Goal: Answer question/provide support: Share knowledge or assist other users

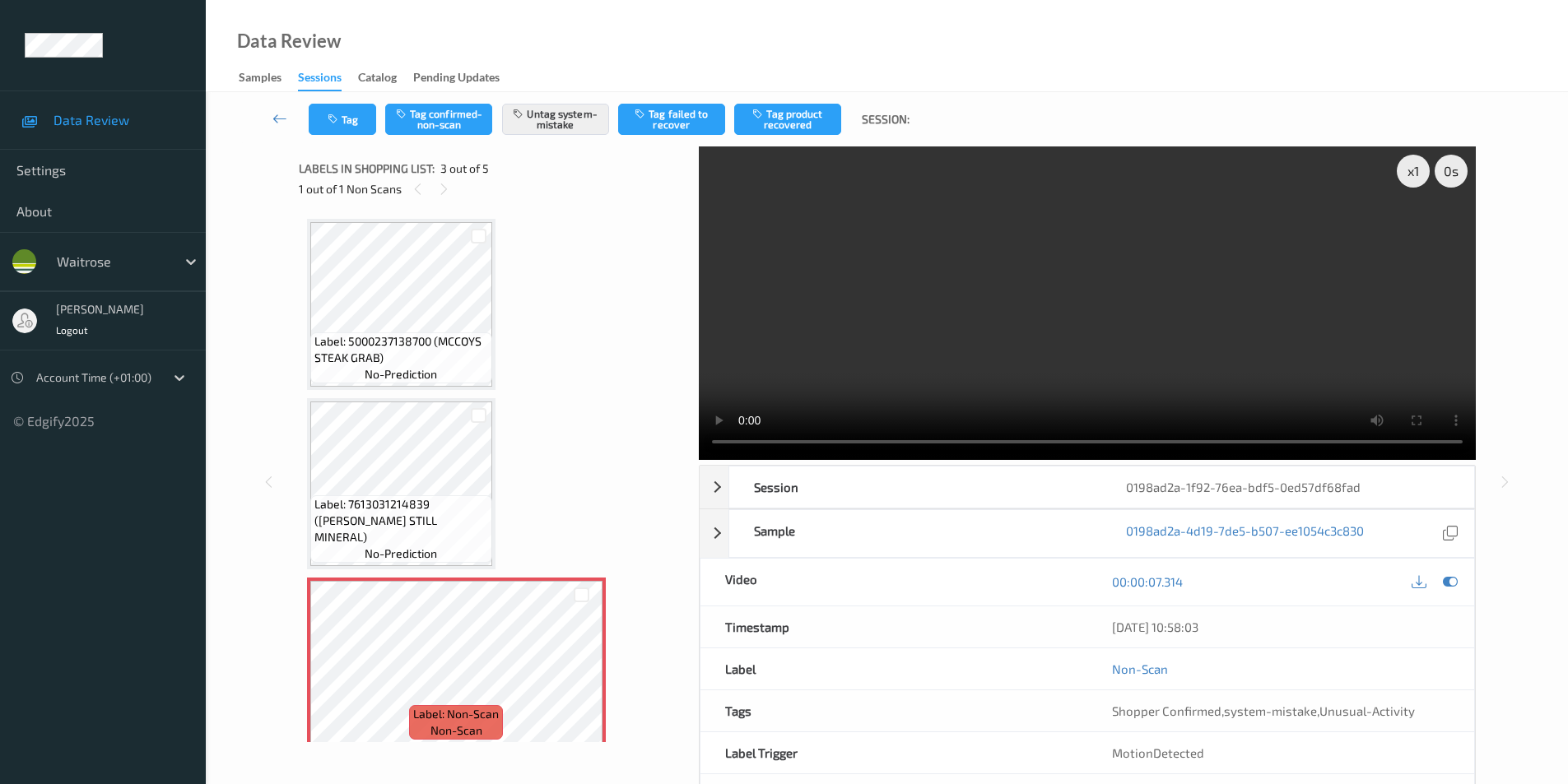
scroll to position [374, 0]
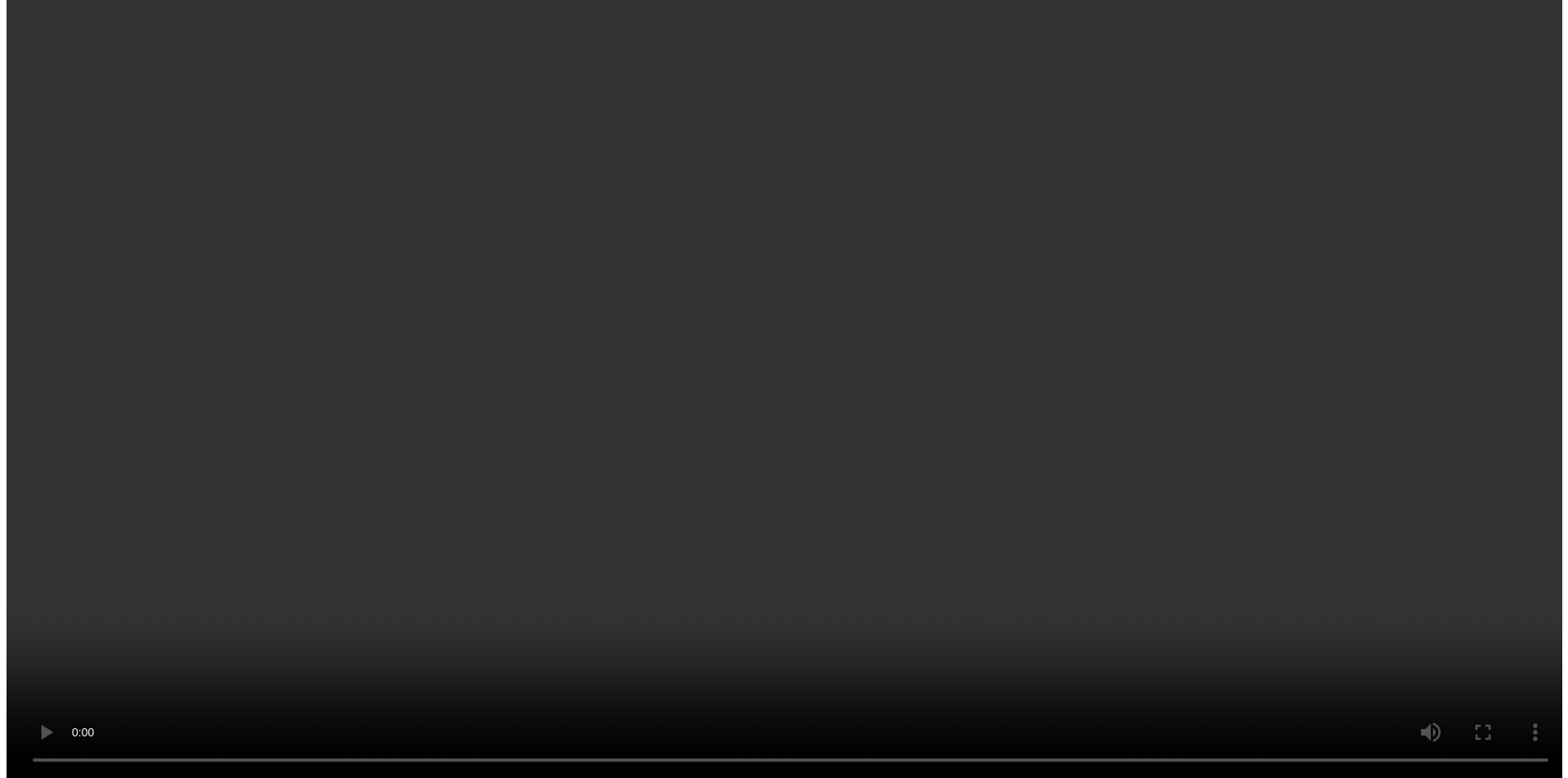
scroll to position [4109, 0]
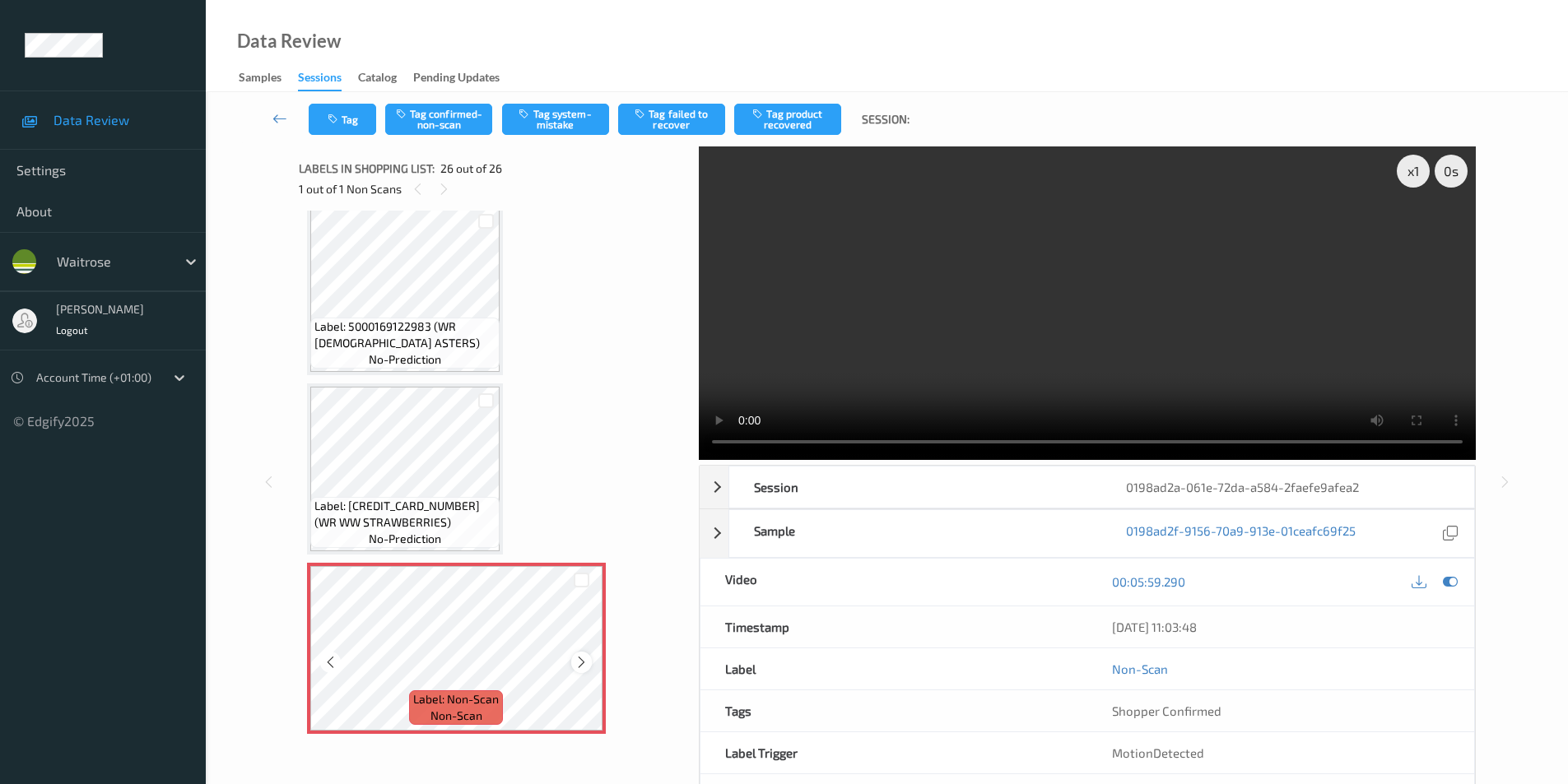
click at [576, 658] on icon at bounding box center [582, 662] width 14 height 15
click at [559, 114] on button "Tag system-mistake" at bounding box center [556, 120] width 107 height 32
click at [342, 124] on button "Tag" at bounding box center [342, 120] width 67 height 32
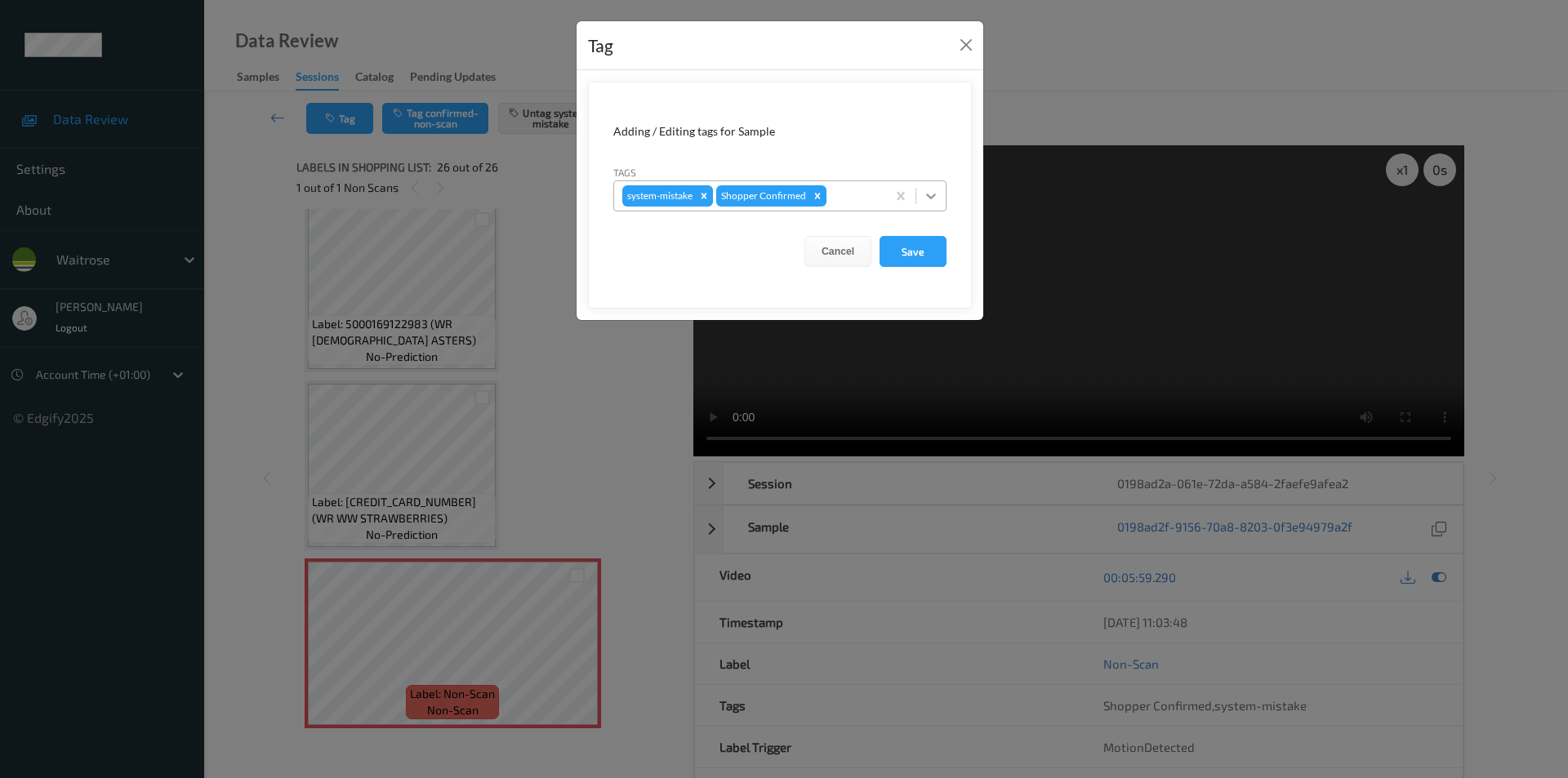
click at [928, 192] on icon at bounding box center [931, 196] width 17 height 17
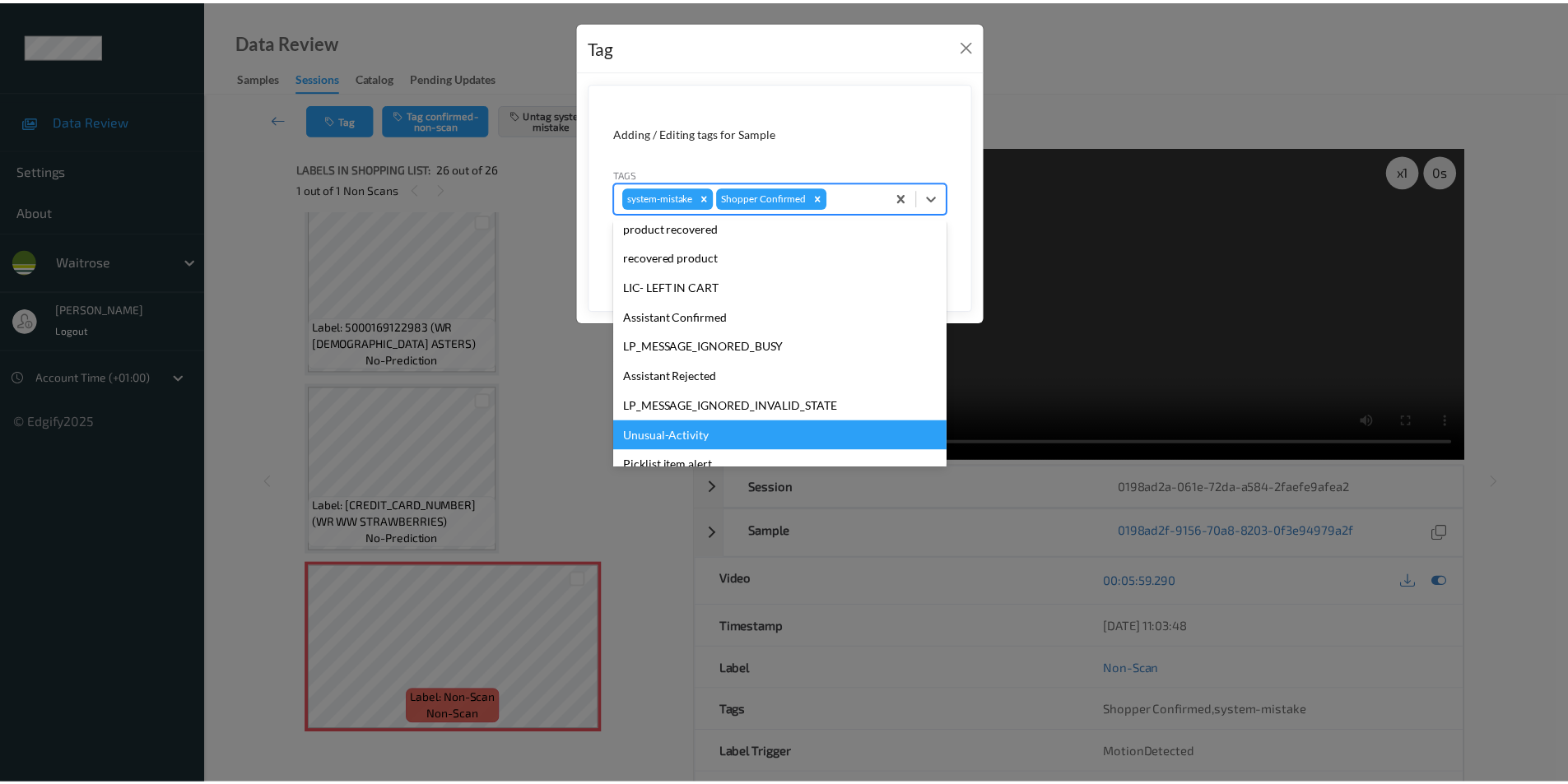
scroll to position [323, 0]
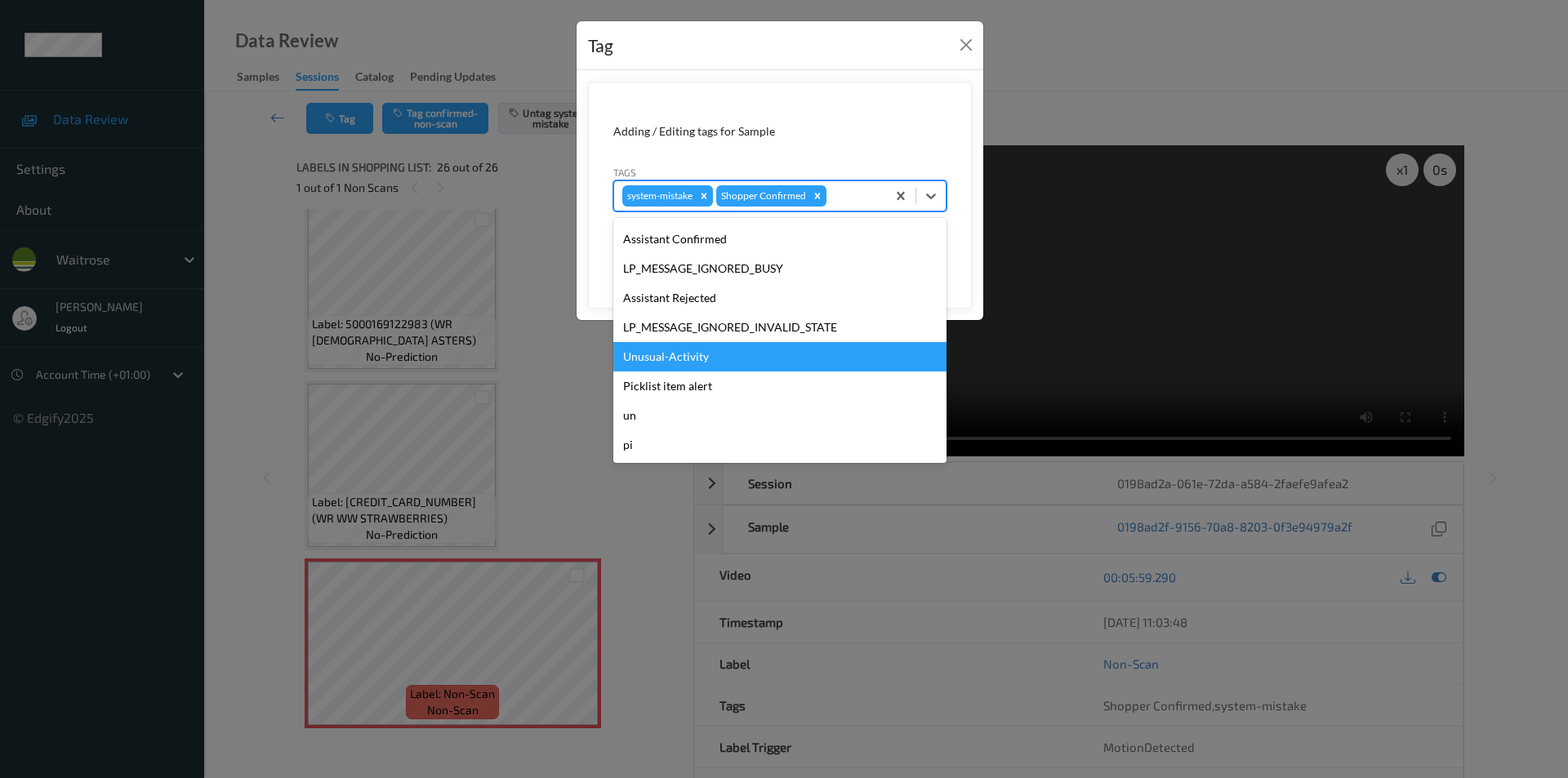
click at [687, 356] on div "Unusual-Activity" at bounding box center [780, 357] width 333 height 30
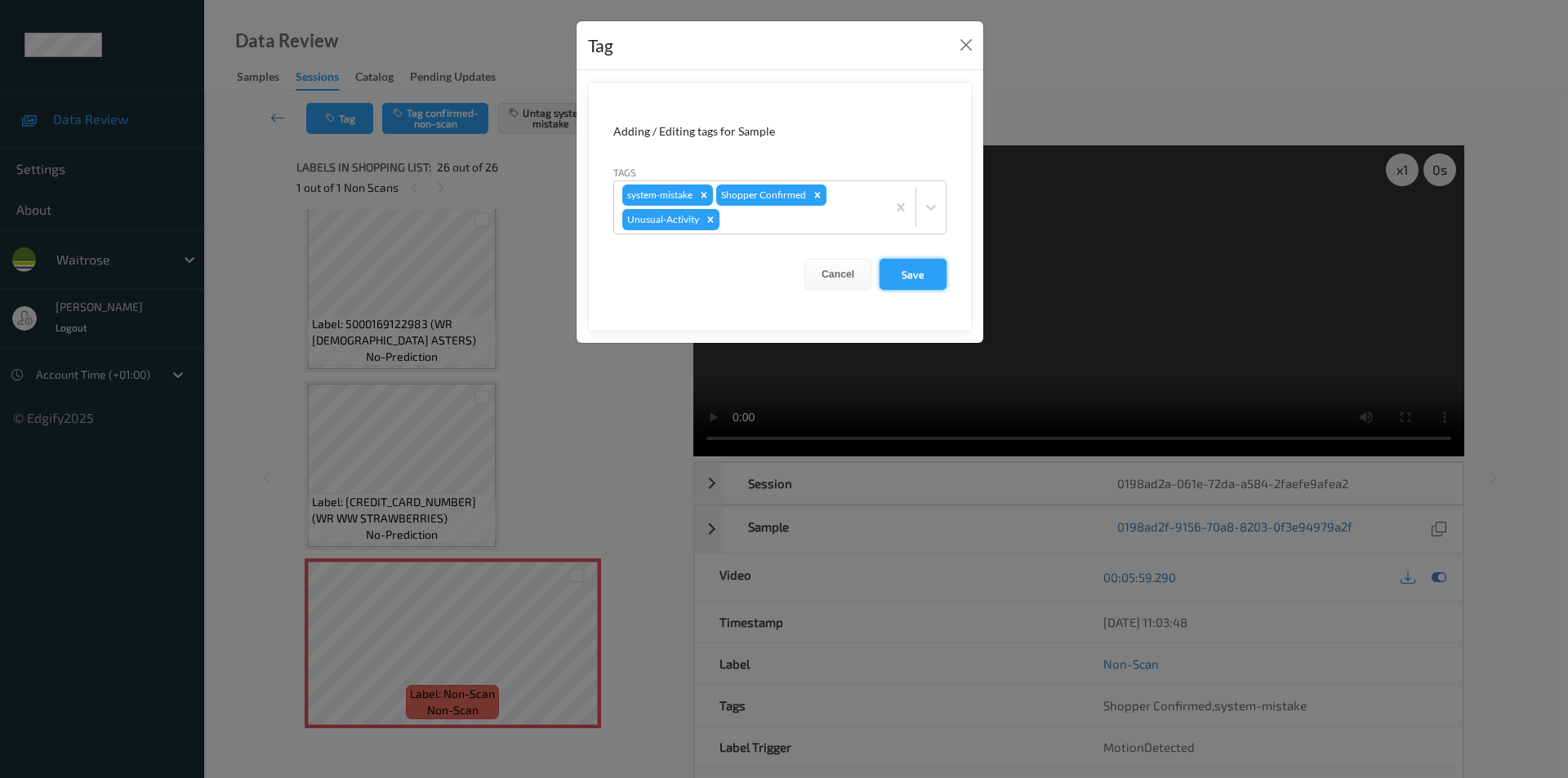
click at [918, 269] on button "Save" at bounding box center [913, 274] width 67 height 31
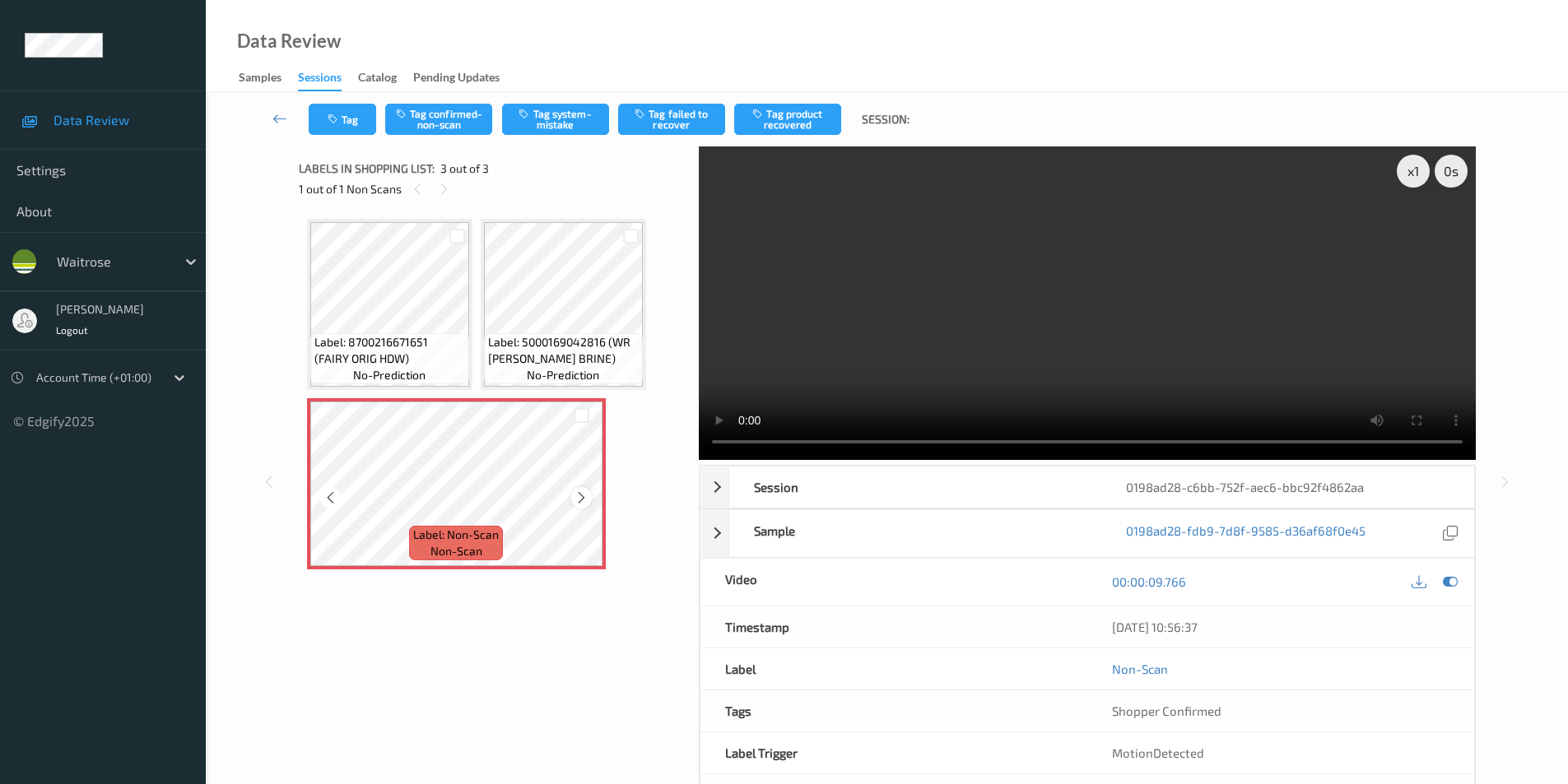
click at [578, 493] on icon at bounding box center [582, 498] width 14 height 15
click at [560, 110] on button "Tag system-mistake" at bounding box center [556, 120] width 107 height 32
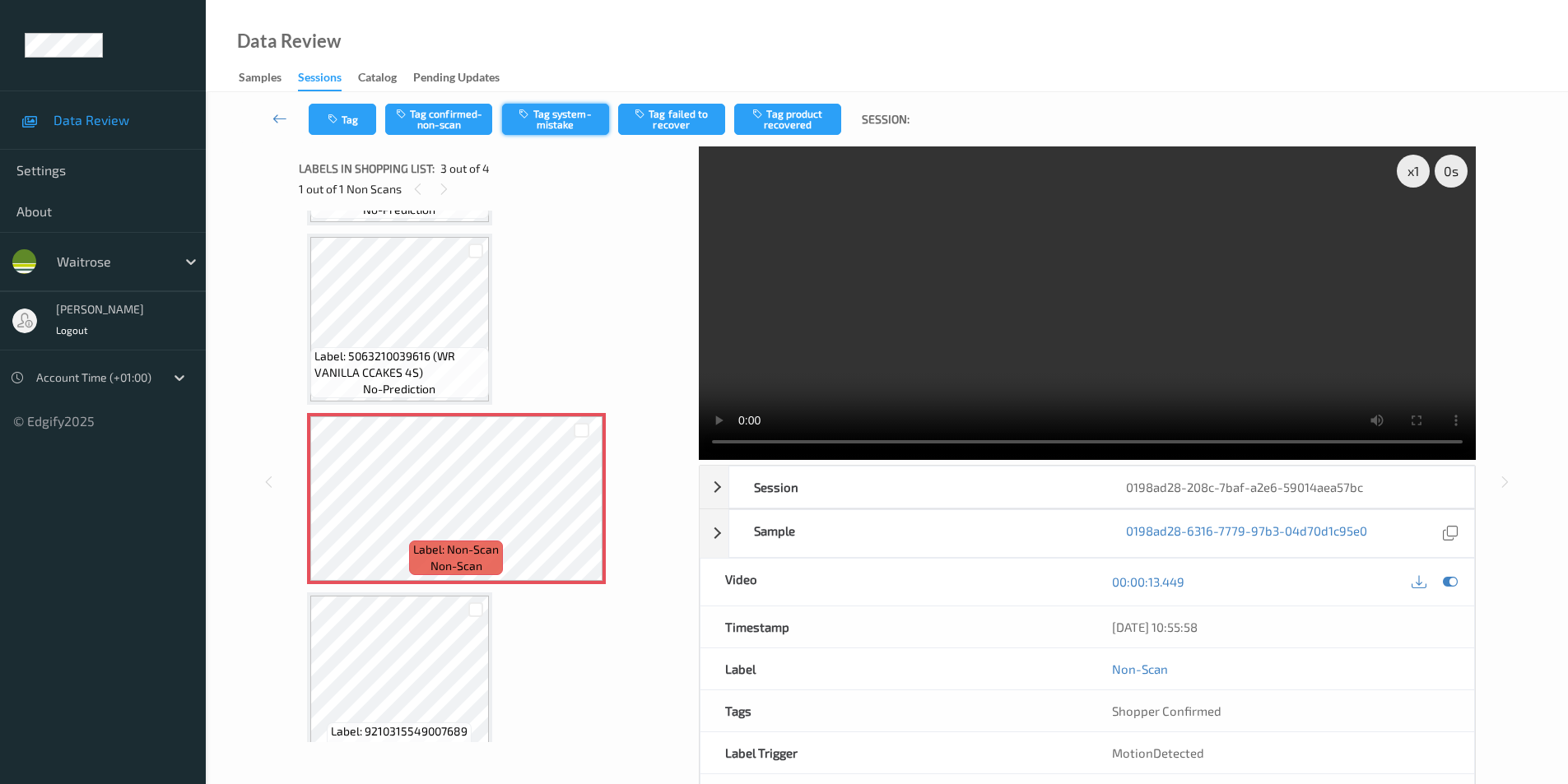
click at [562, 128] on button "Tag system-mistake" at bounding box center [556, 120] width 107 height 32
click at [342, 119] on button "Tag" at bounding box center [342, 120] width 67 height 32
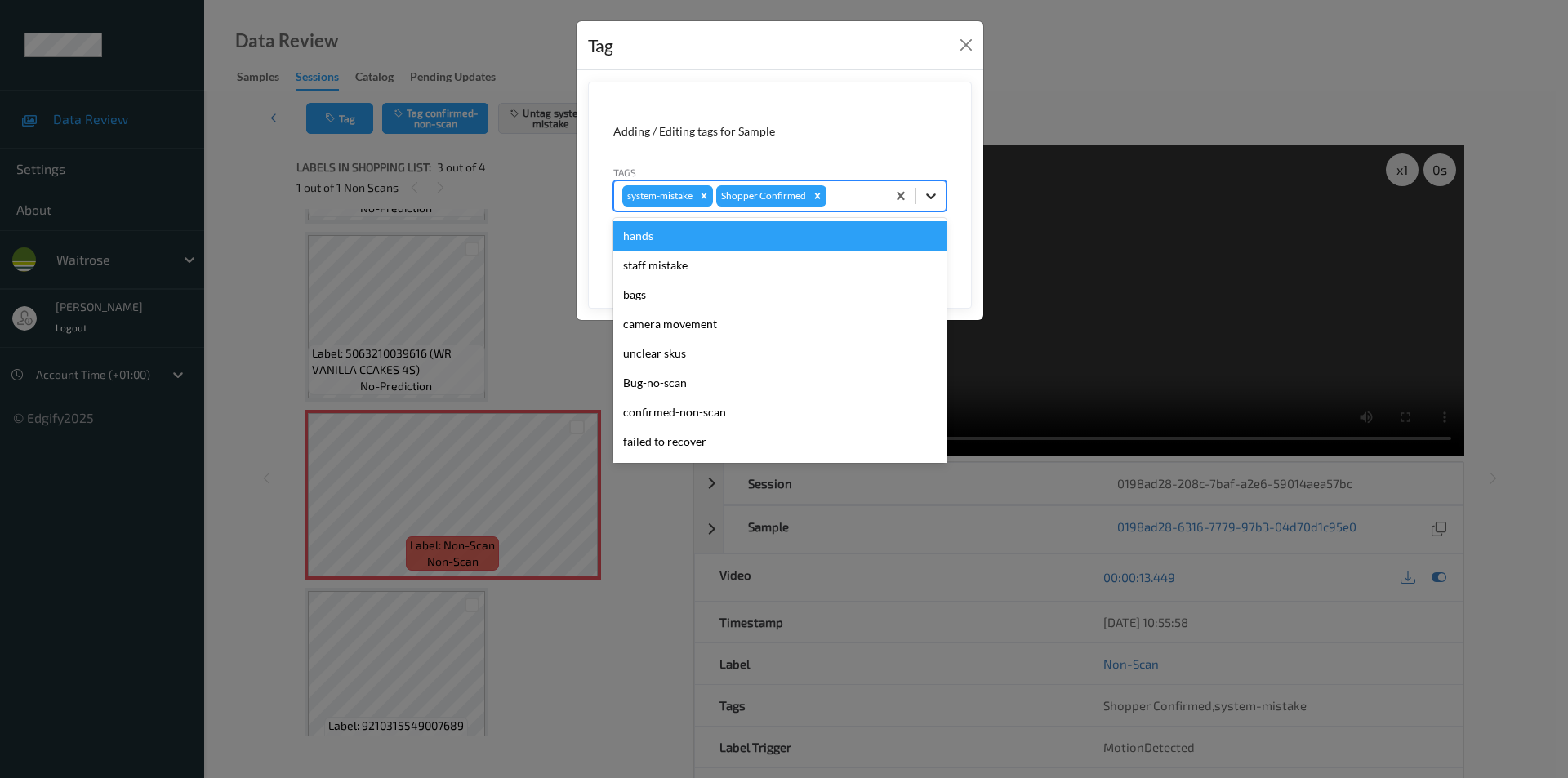
click at [932, 197] on icon at bounding box center [931, 196] width 17 height 17
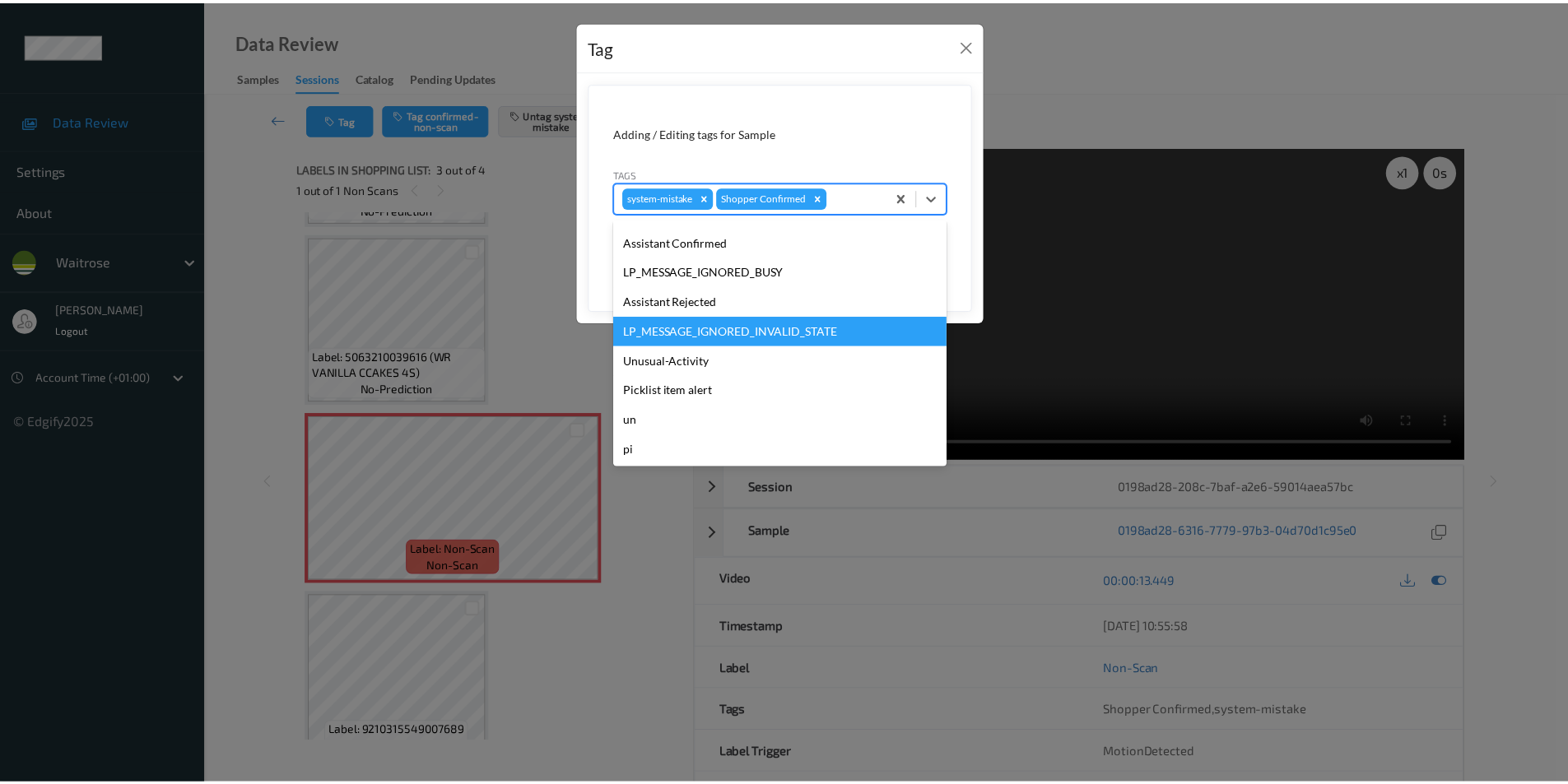
scroll to position [323, 0]
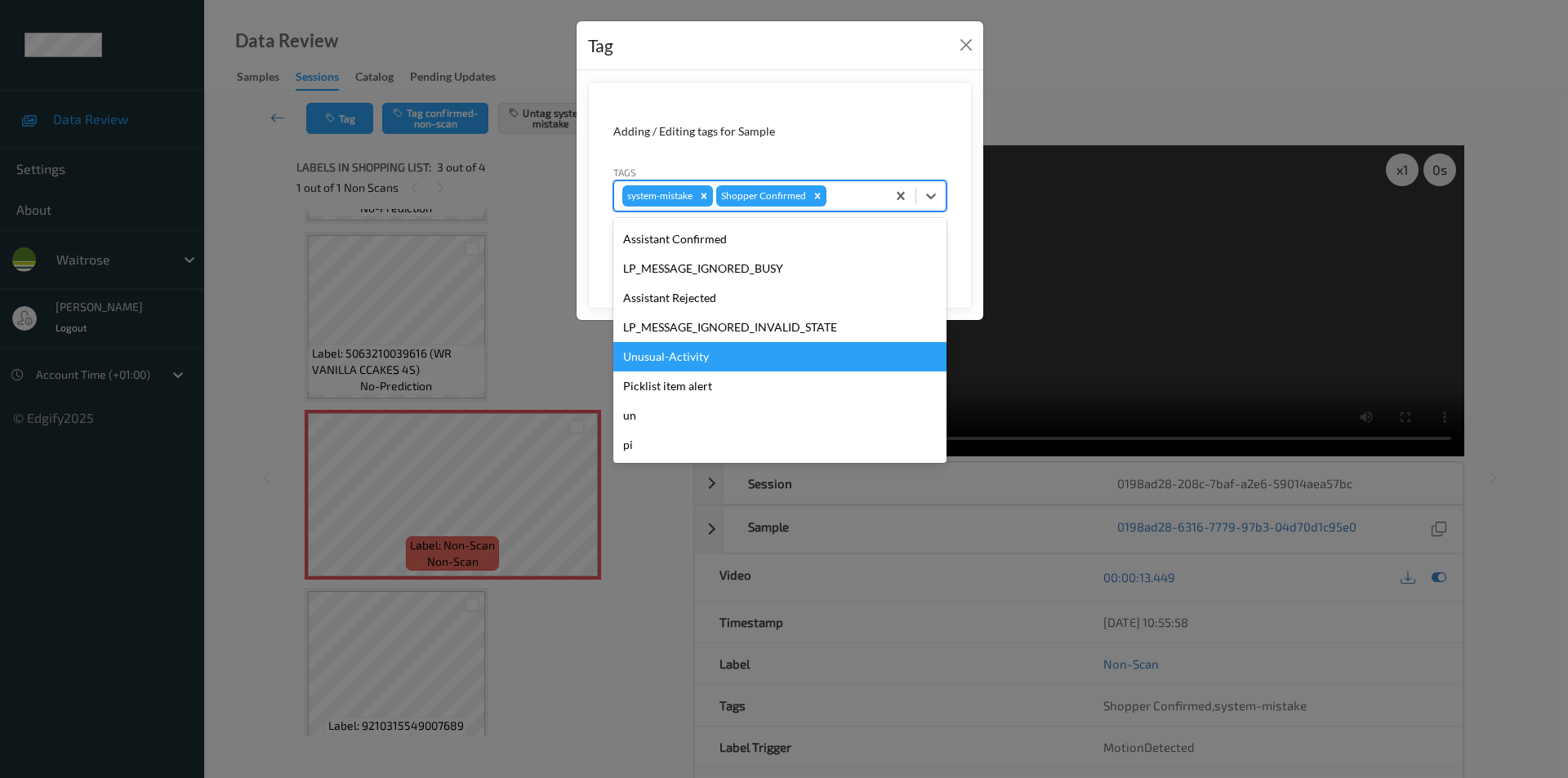
click at [670, 359] on div "Unusual-Activity" at bounding box center [780, 357] width 333 height 30
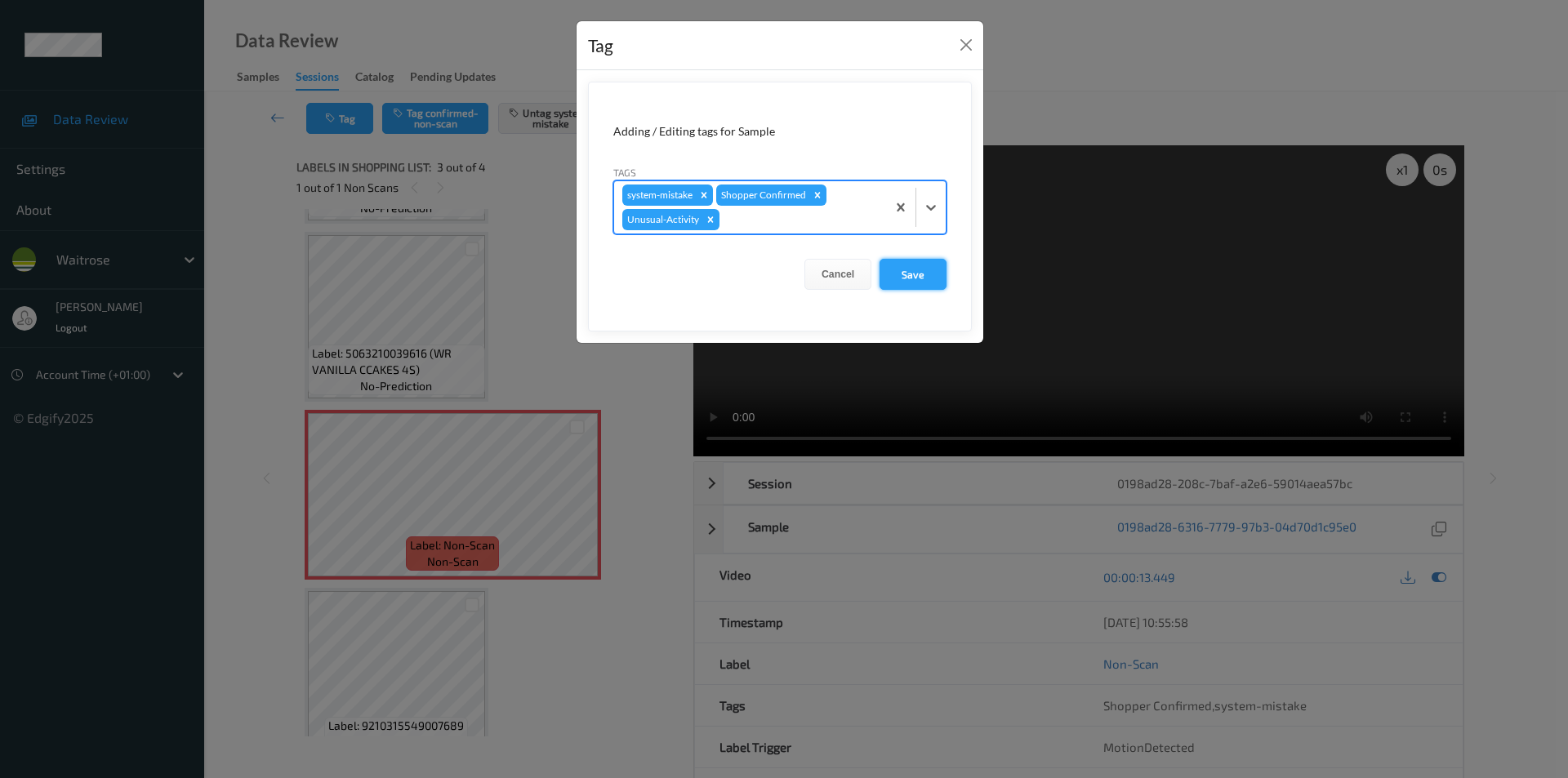
click at [925, 271] on button "Save" at bounding box center [913, 274] width 67 height 31
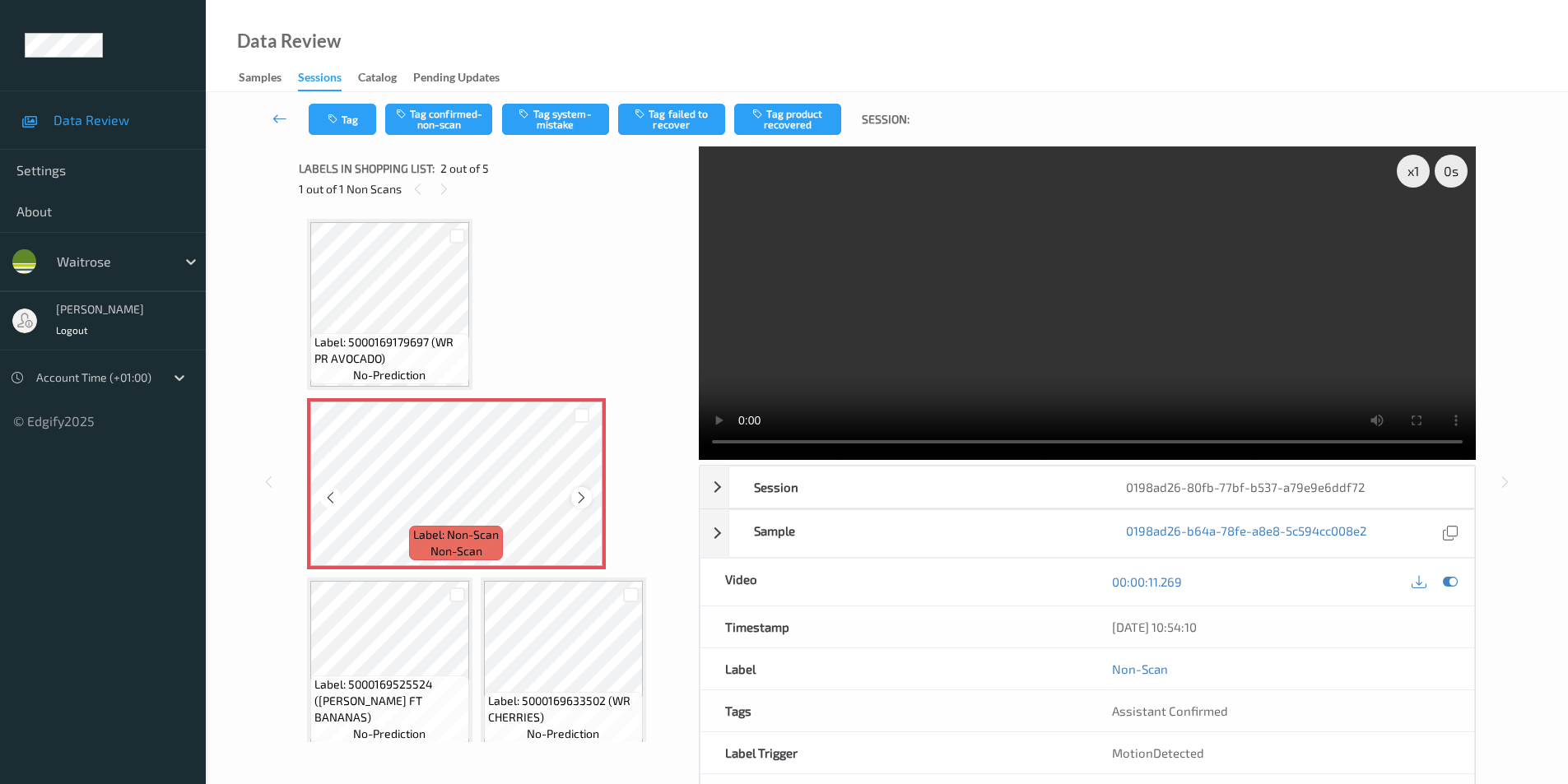
click at [572, 498] on div at bounding box center [581, 498] width 21 height 21
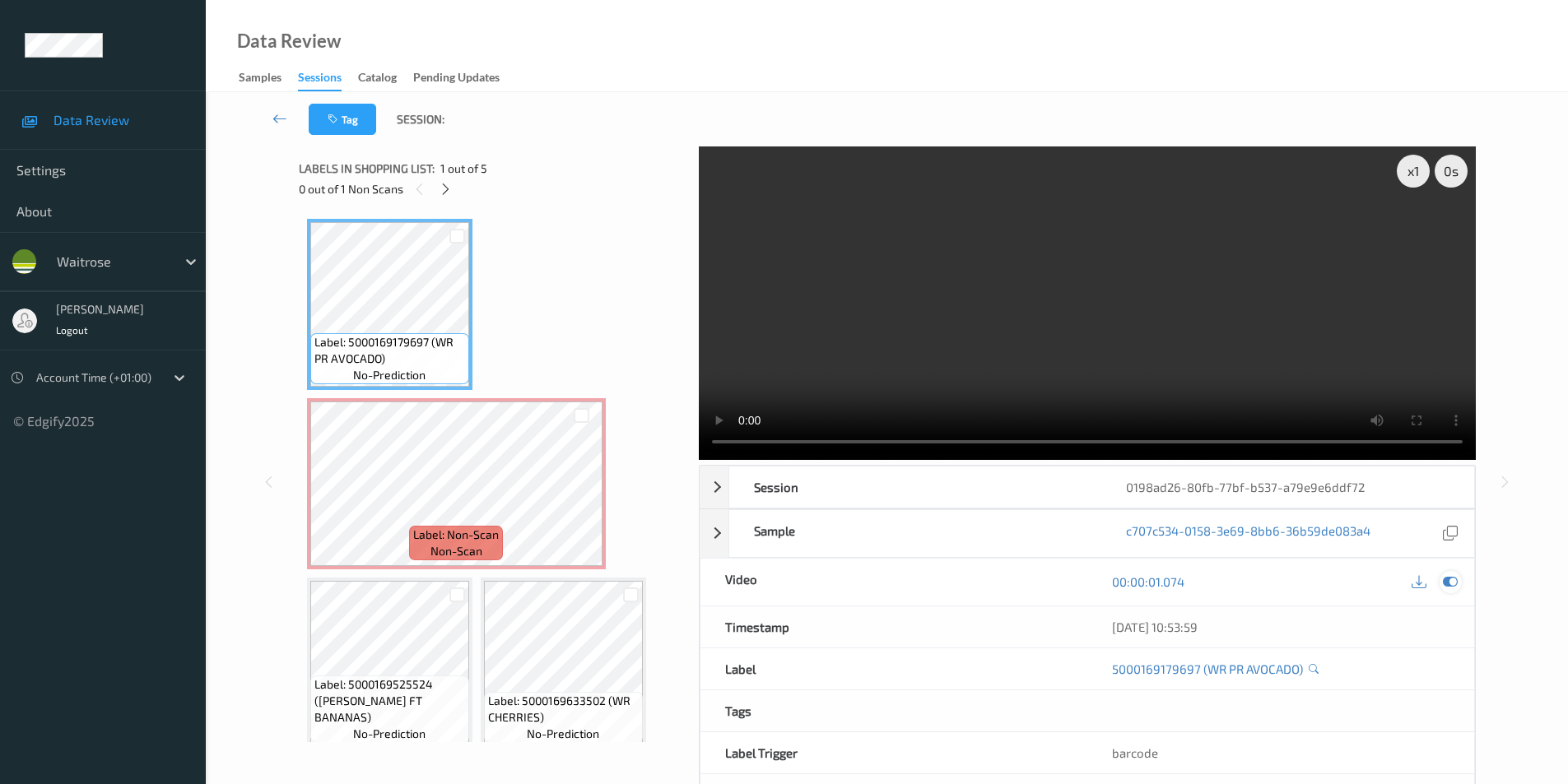
click at [1448, 582] on icon at bounding box center [1450, 582] width 15 height 15
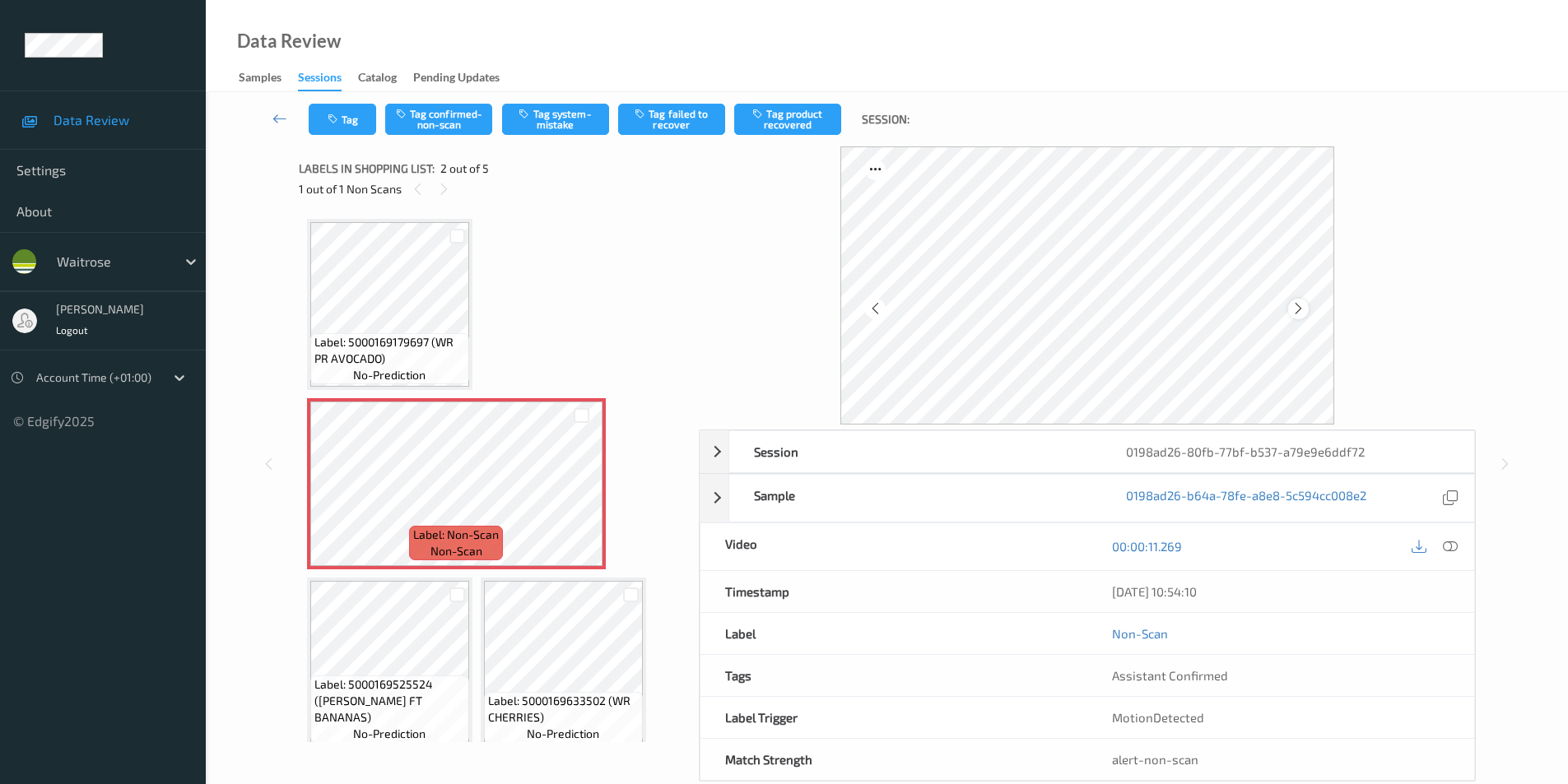
click at [1300, 312] on icon at bounding box center [1298, 308] width 14 height 15
click at [1456, 546] on icon at bounding box center [1450, 546] width 15 height 15
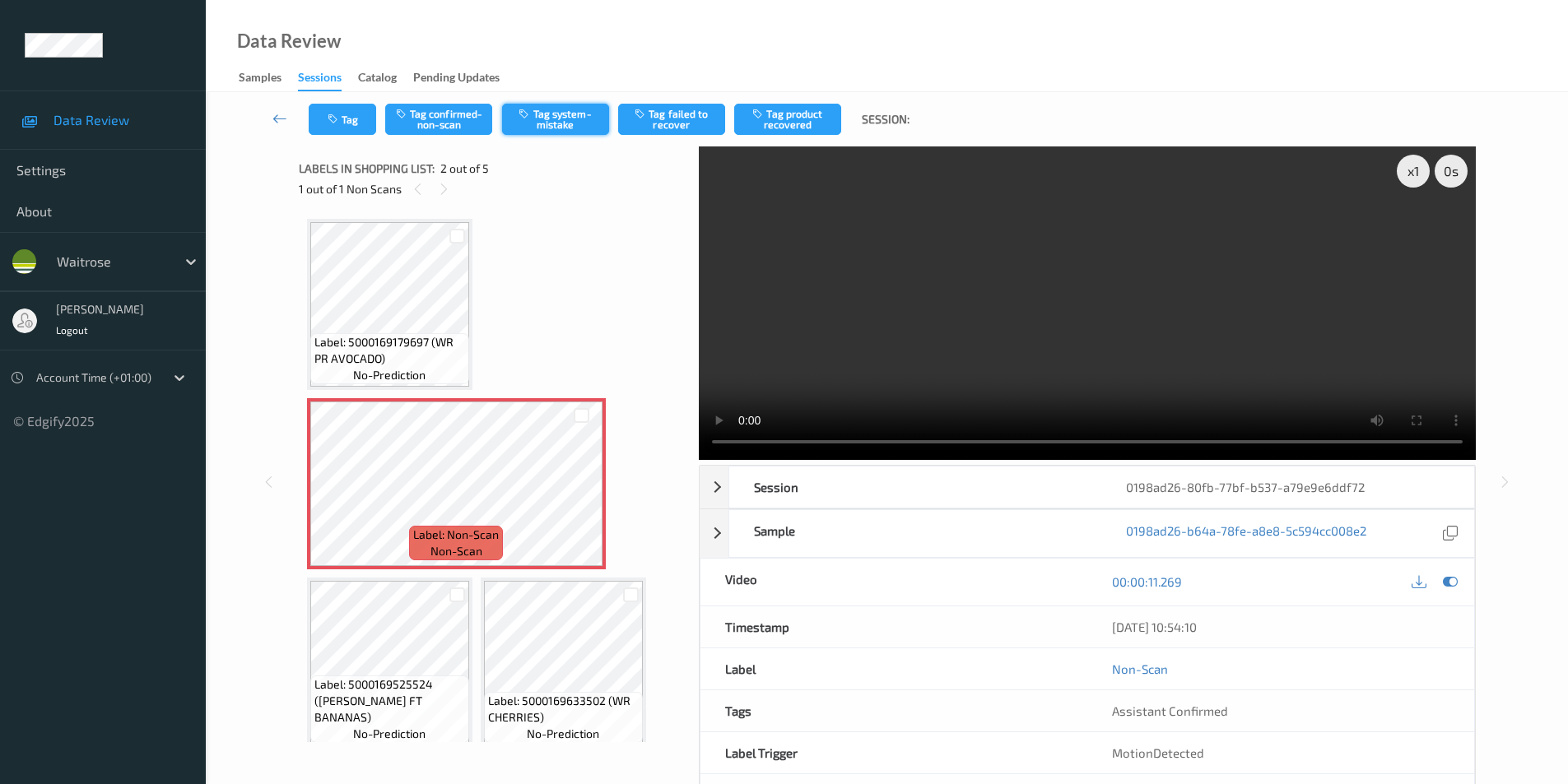
click at [547, 118] on button "Tag system-mistake" at bounding box center [556, 120] width 107 height 32
click at [355, 113] on button "Tag" at bounding box center [342, 120] width 67 height 32
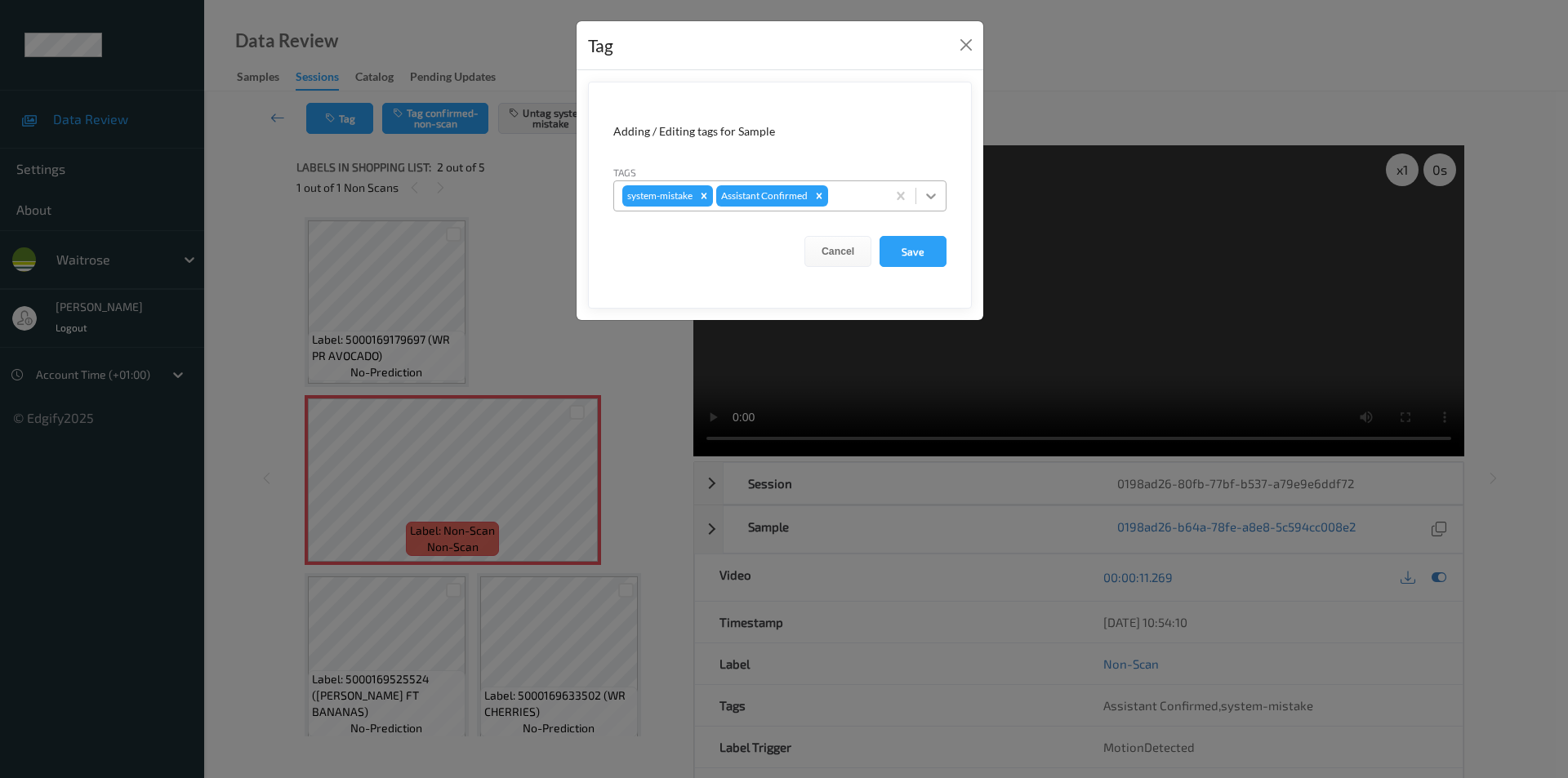
click at [928, 200] on icon at bounding box center [931, 196] width 17 height 17
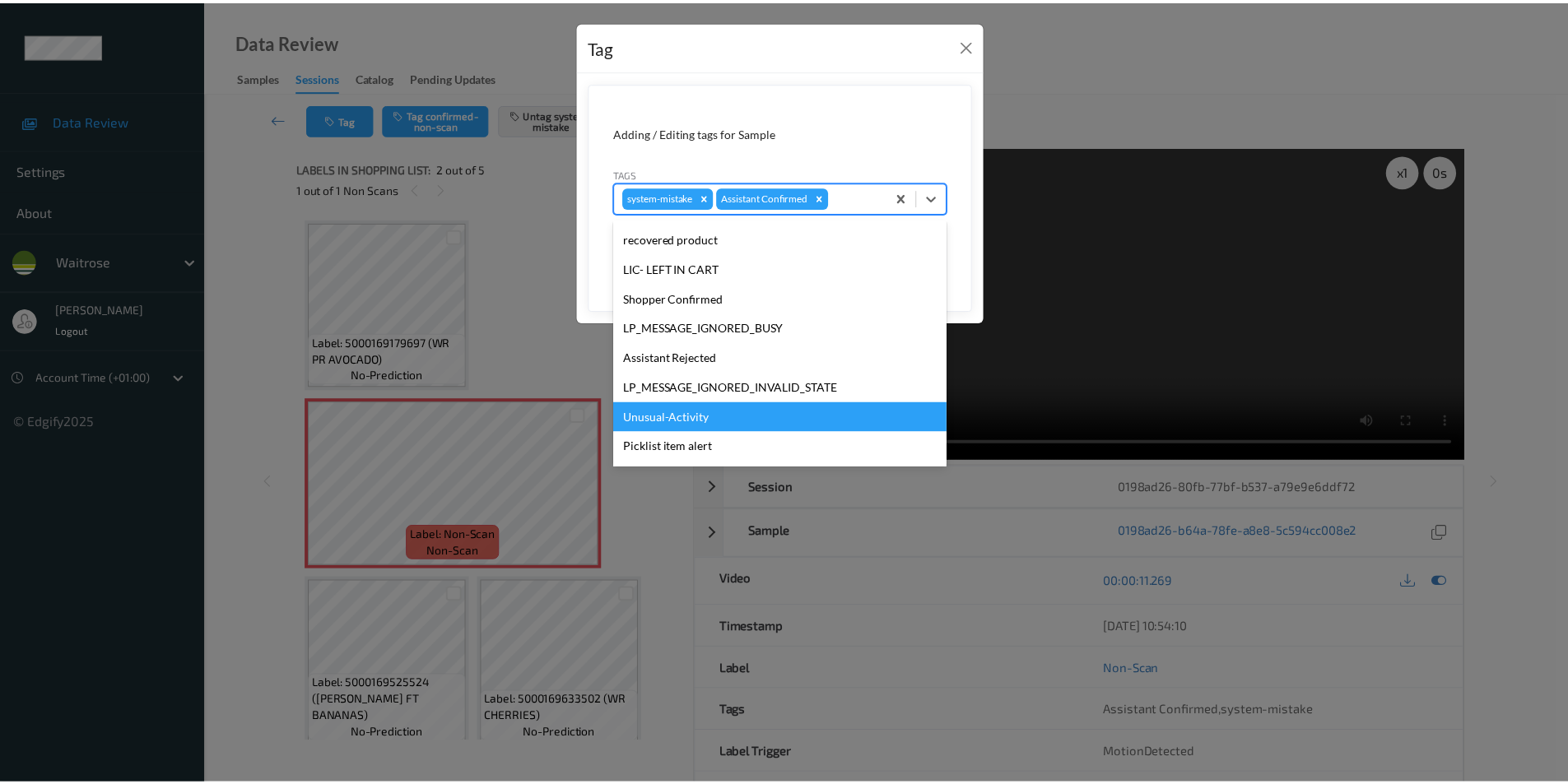
scroll to position [323, 0]
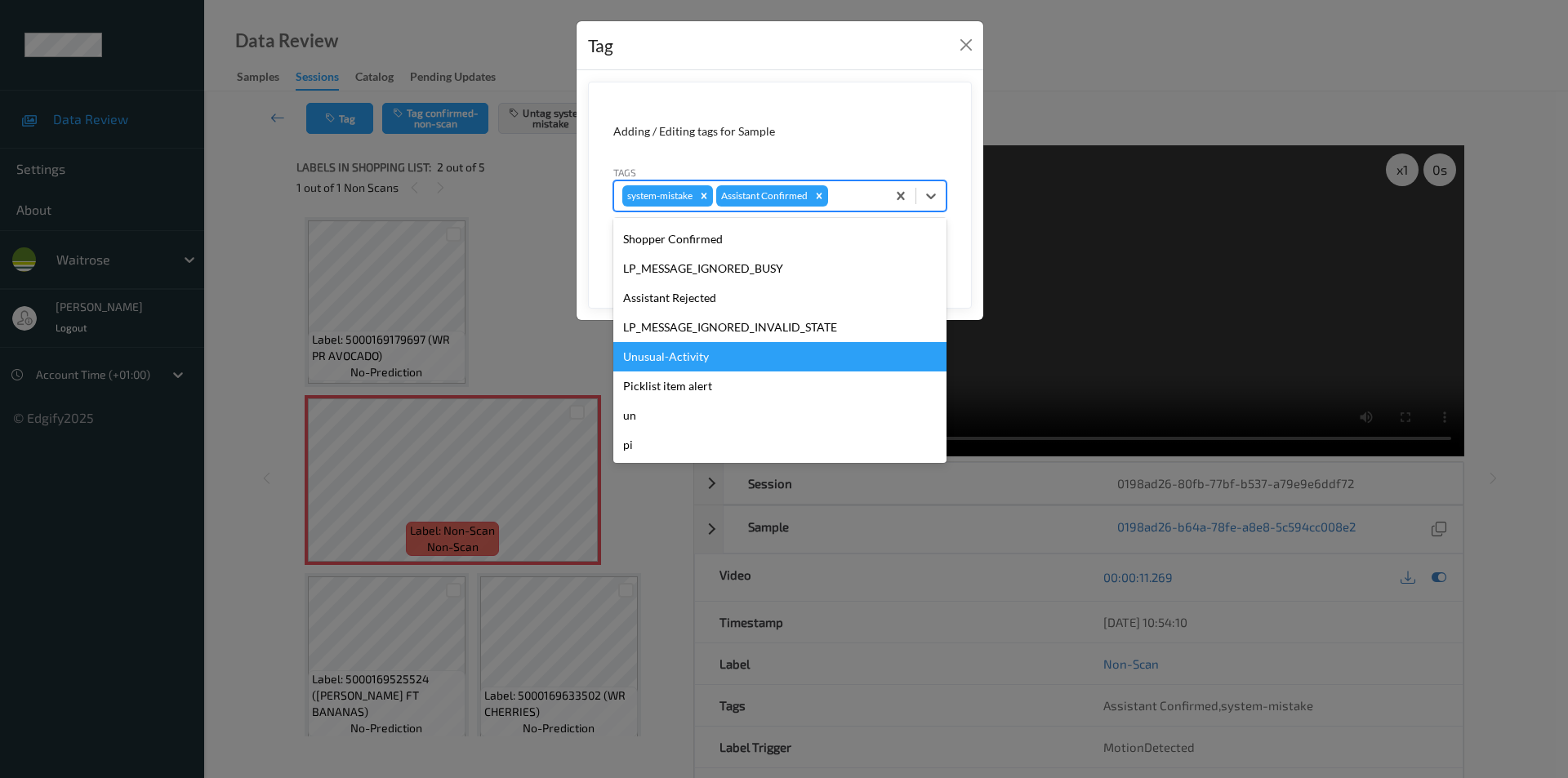
click at [672, 357] on div "Unusual-Activity" at bounding box center [780, 357] width 333 height 30
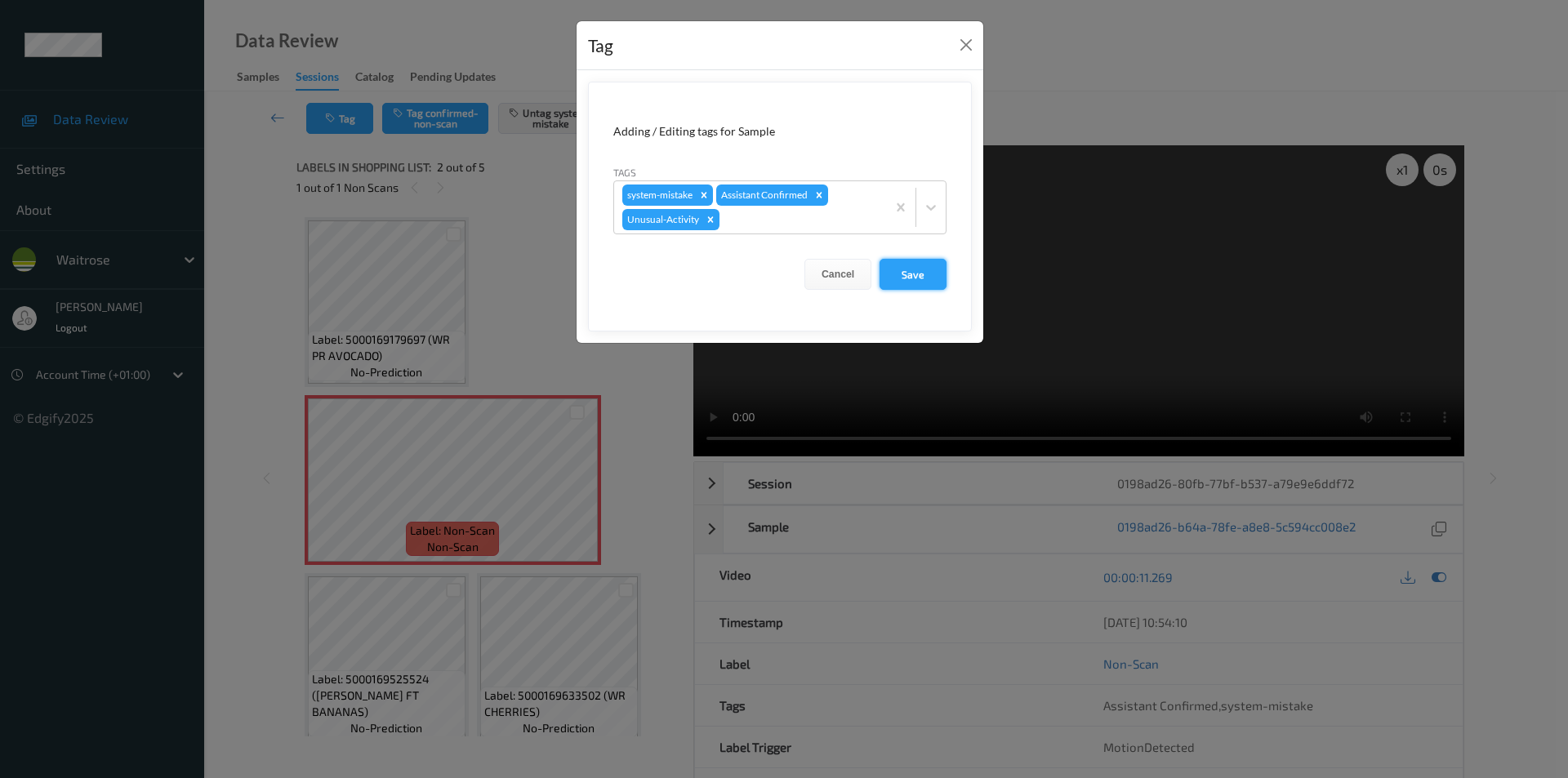
click at [923, 286] on button "Save" at bounding box center [913, 274] width 67 height 31
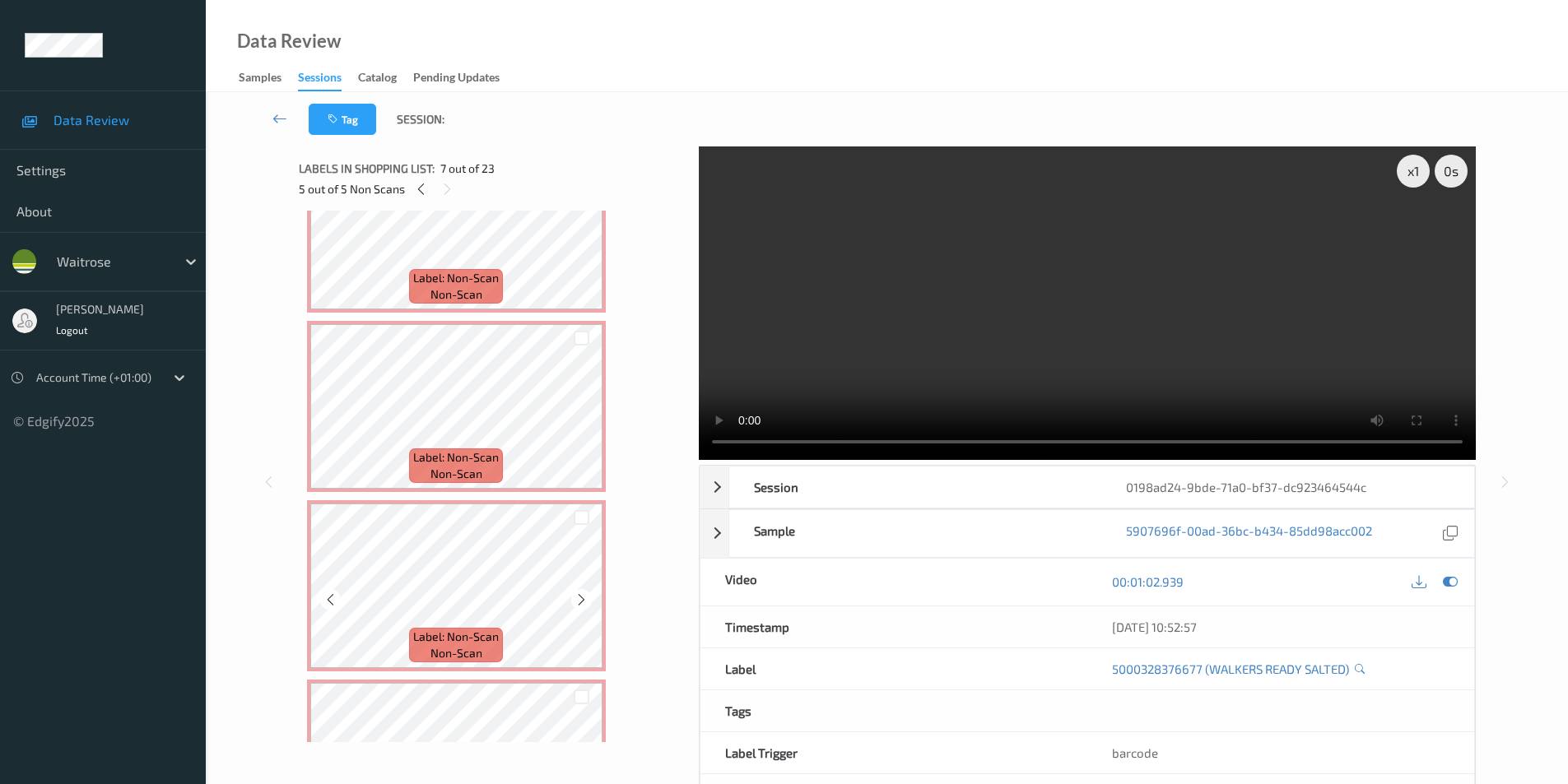
scroll to position [411, 0]
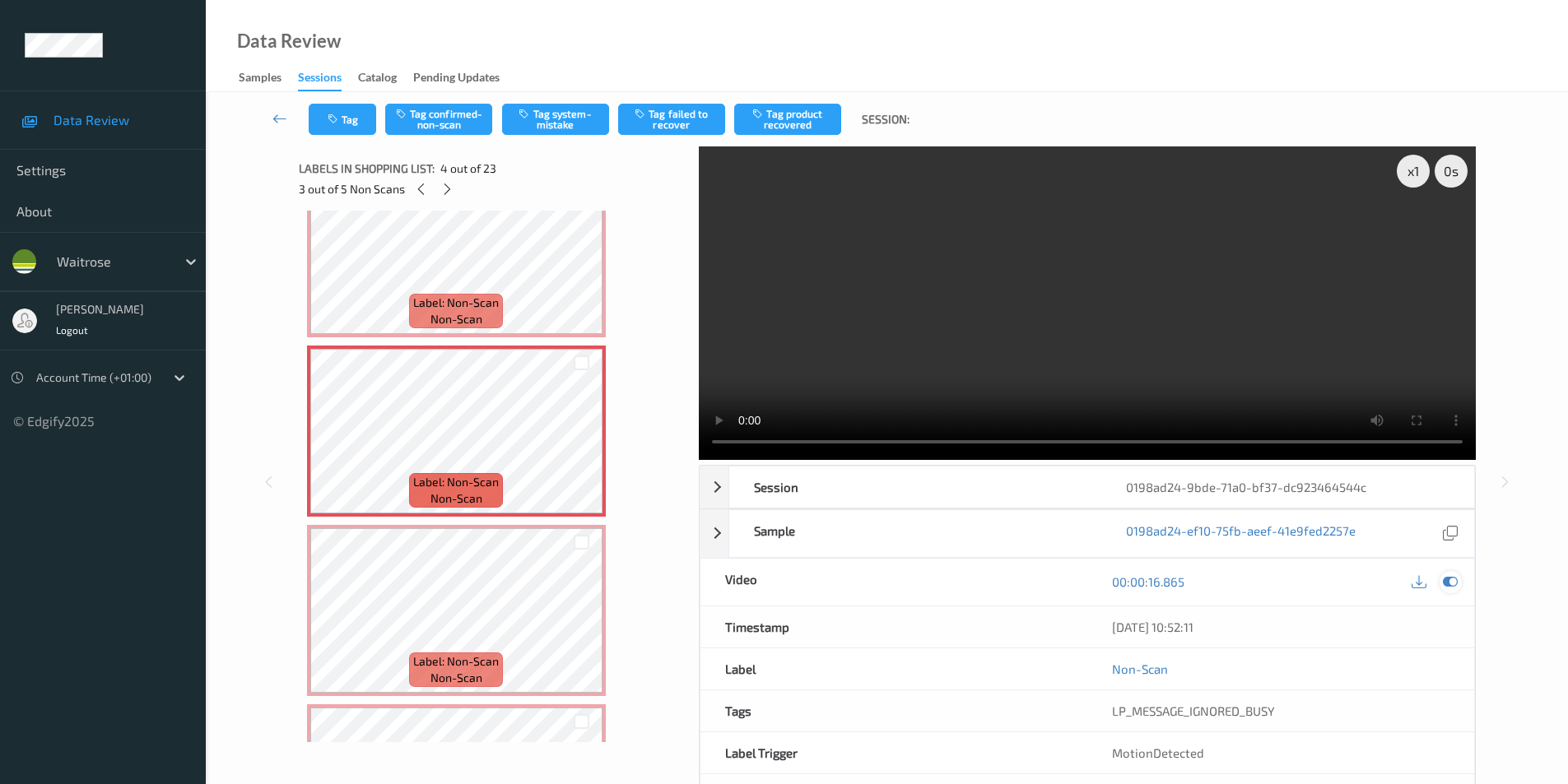
click at [1447, 584] on icon at bounding box center [1450, 582] width 15 height 15
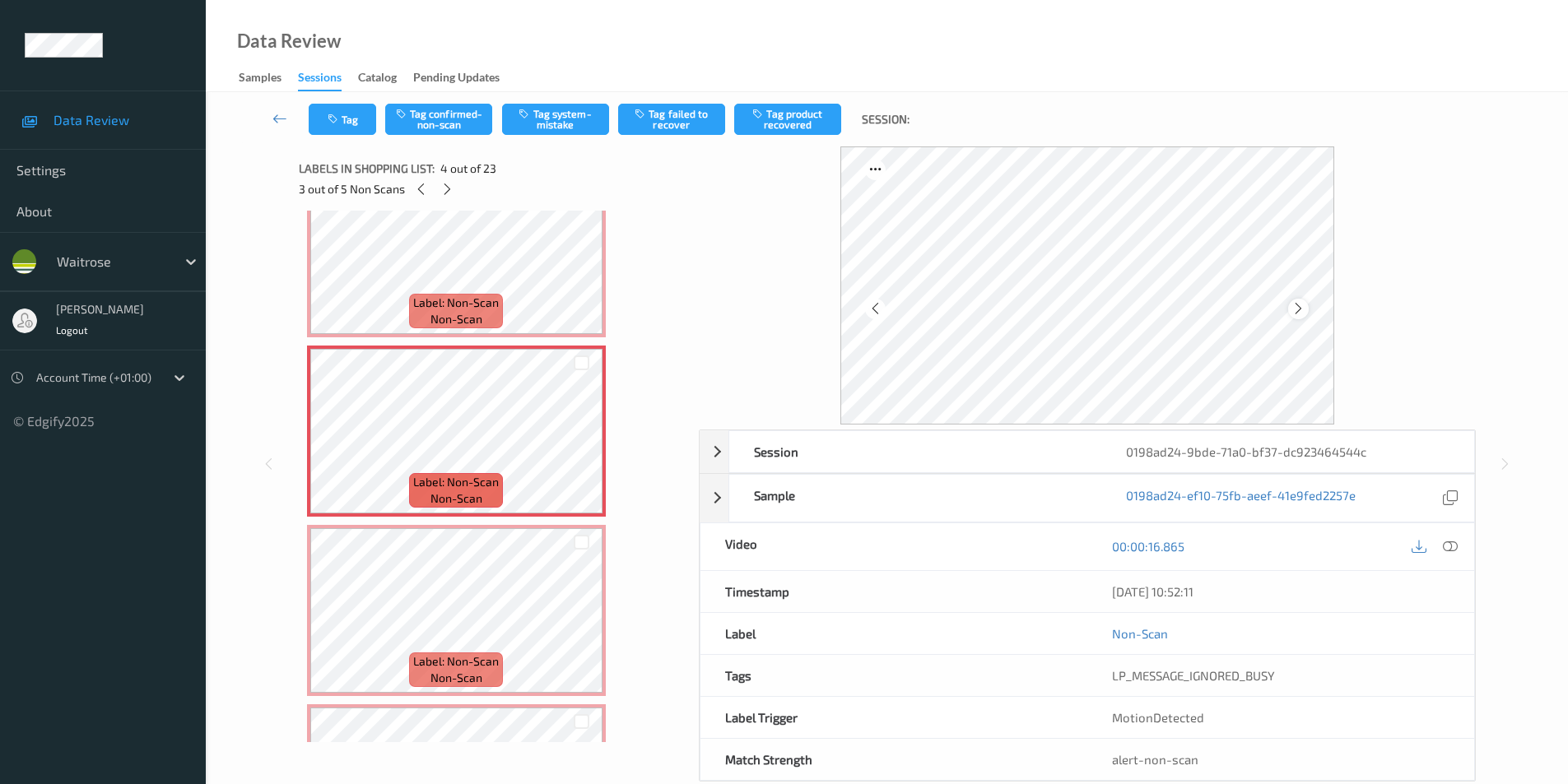
click at [1288, 307] on div at bounding box center [1298, 308] width 21 height 21
click at [449, 119] on button "Tag confirmed-non-scan" at bounding box center [439, 120] width 107 height 32
click at [778, 129] on button "Tag product recovered" at bounding box center [788, 120] width 107 height 32
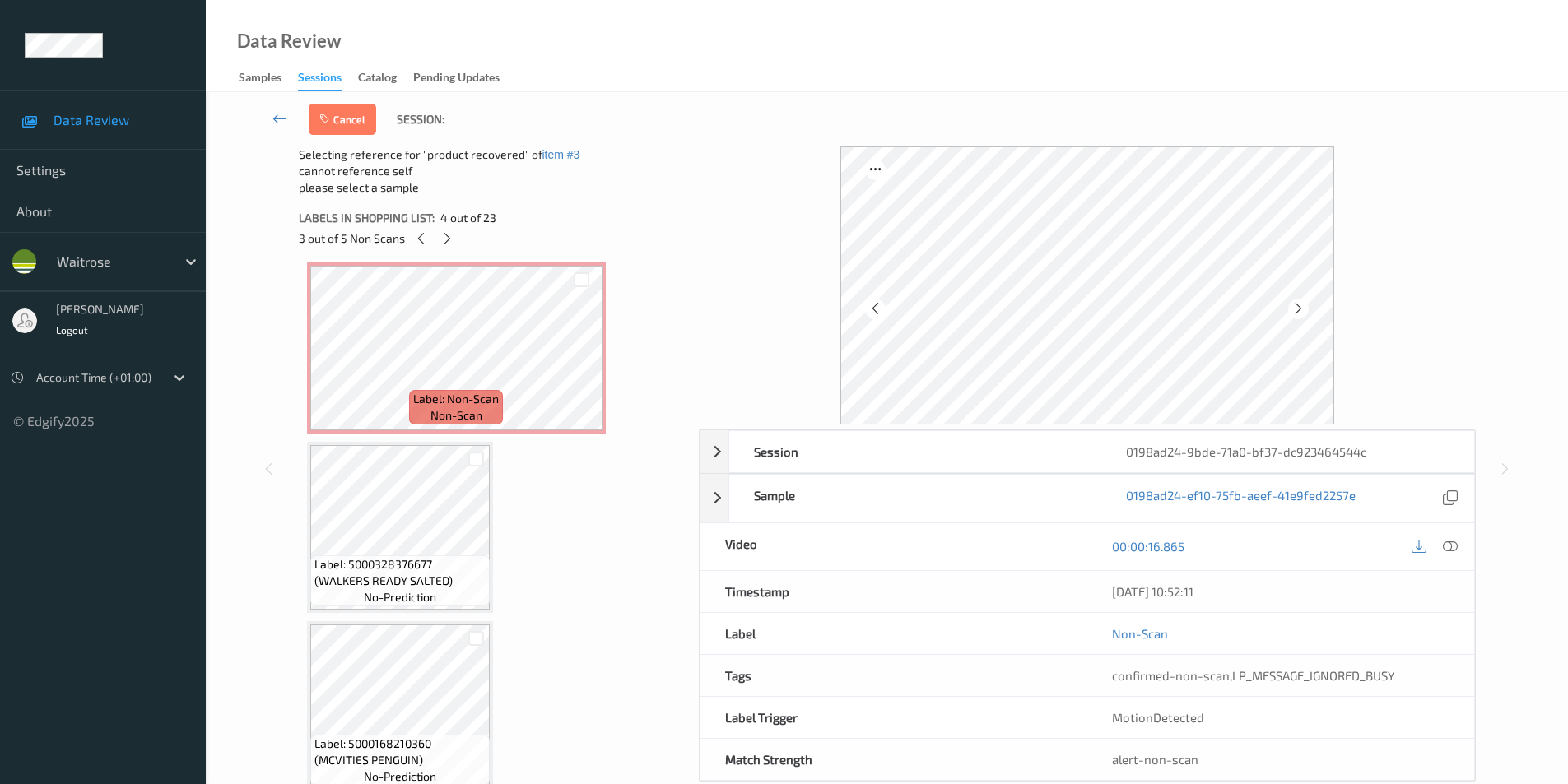
scroll to position [905, 0]
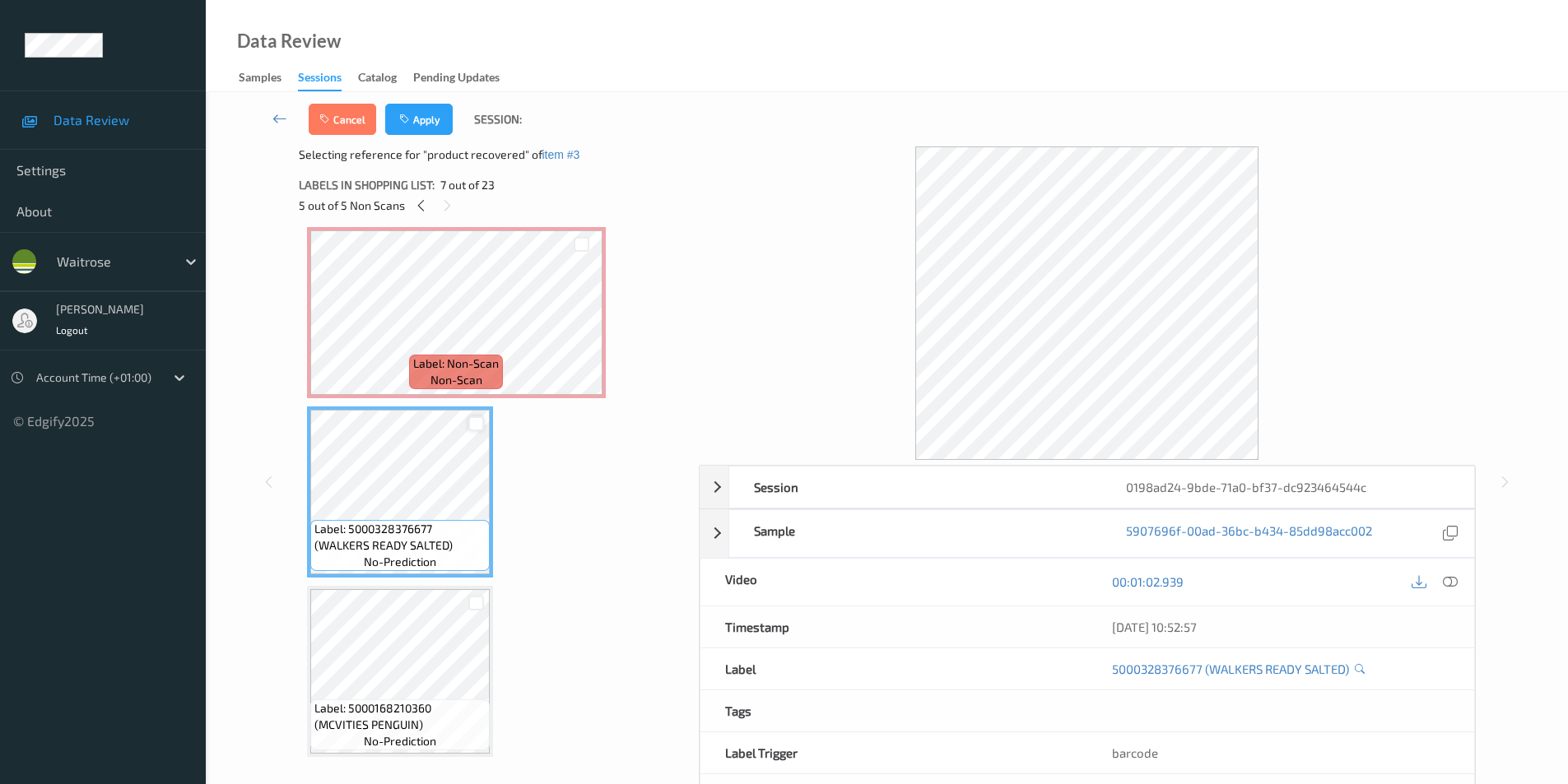
click at [471, 426] on div at bounding box center [476, 424] width 16 height 16
click at [411, 119] on icon "button" at bounding box center [406, 120] width 14 height 12
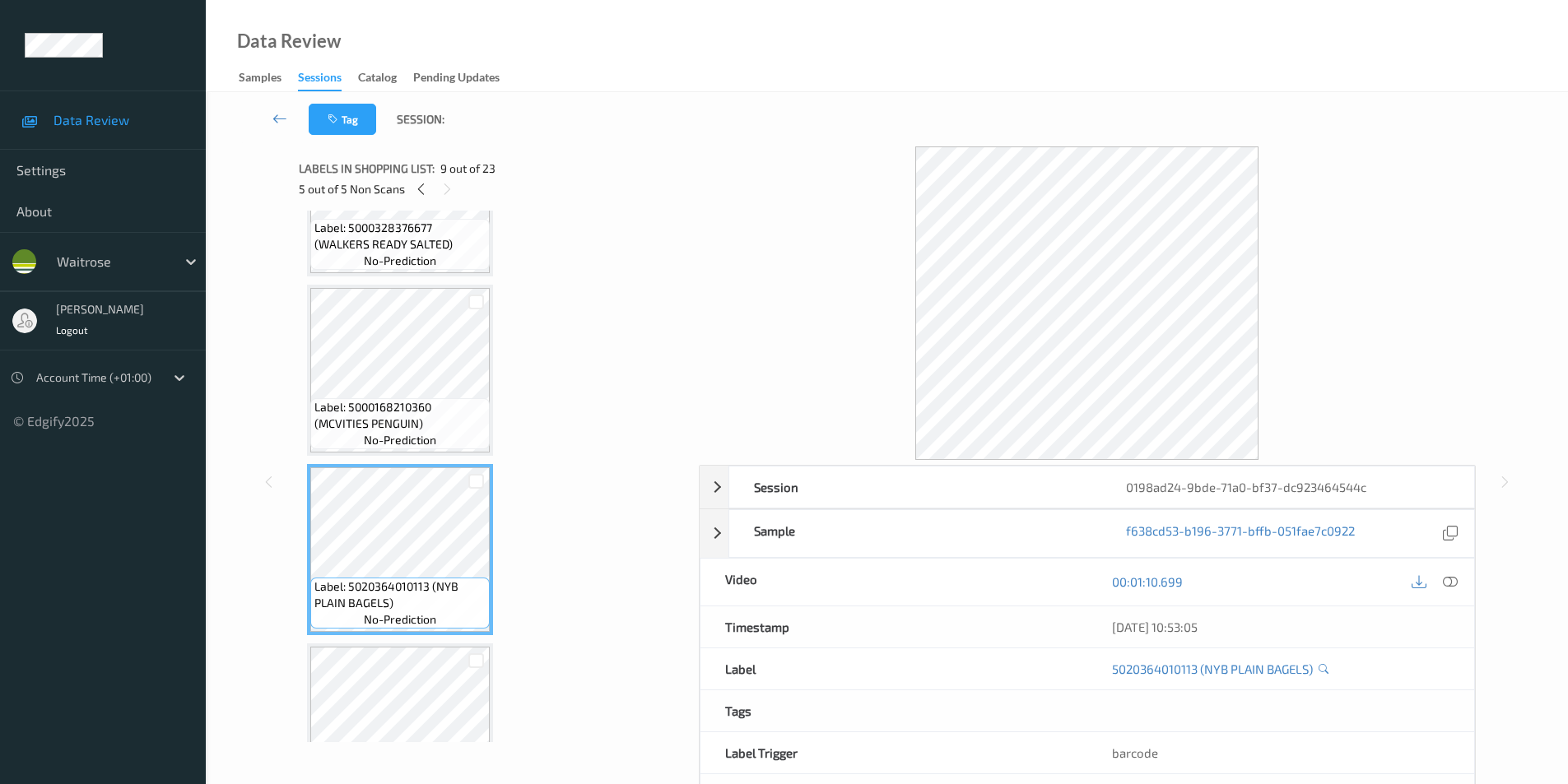
scroll to position [1437, 0]
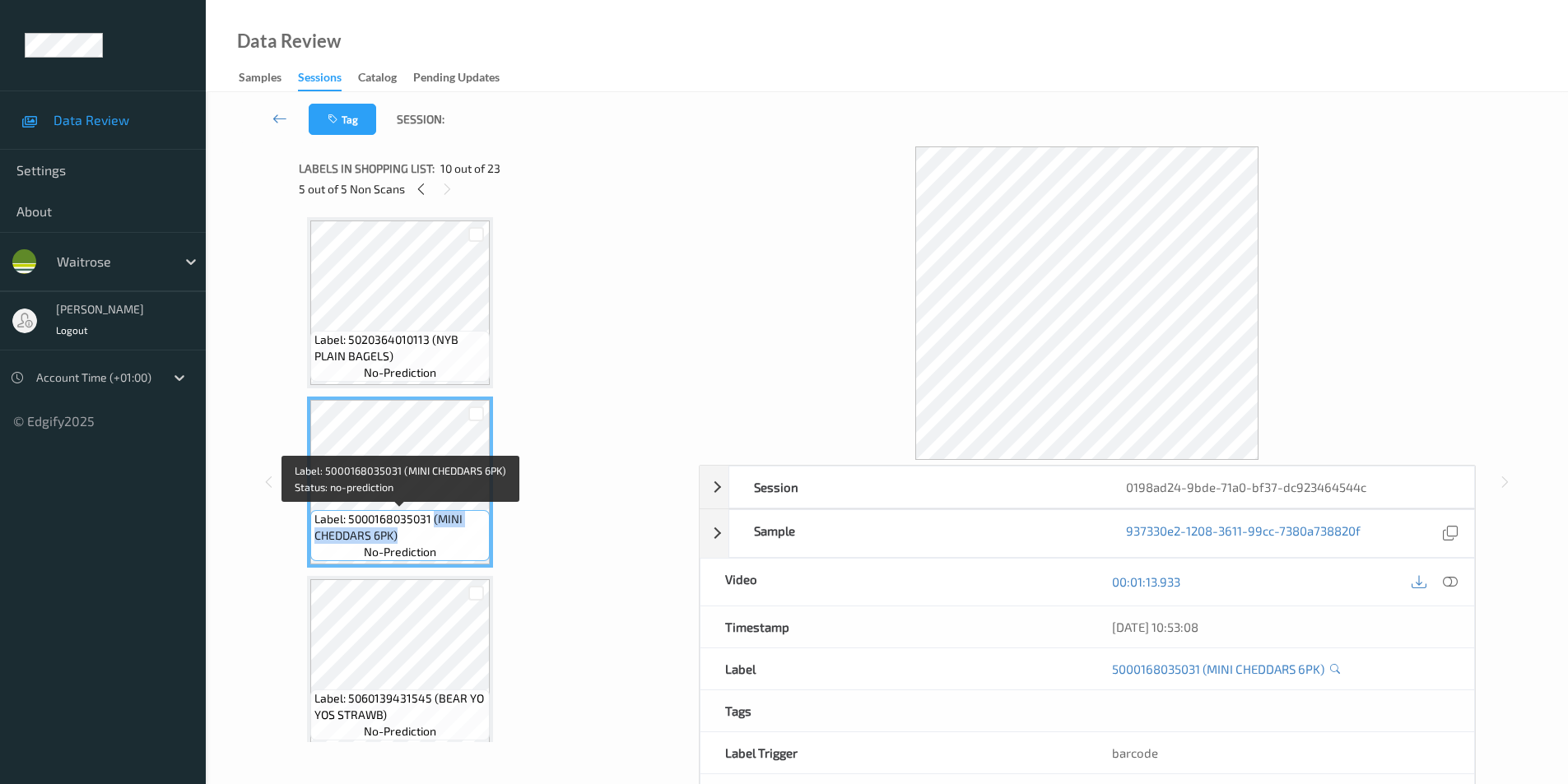
drag, startPoint x: 434, startPoint y: 512, endPoint x: 437, endPoint y: 529, distance: 17.3
click at [437, 529] on span "Label: 5000168035031 (MINI CHEDDARS 6PK)" at bounding box center [399, 527] width 171 height 33
copy span "(MINI CHEDDARS 6PK)"
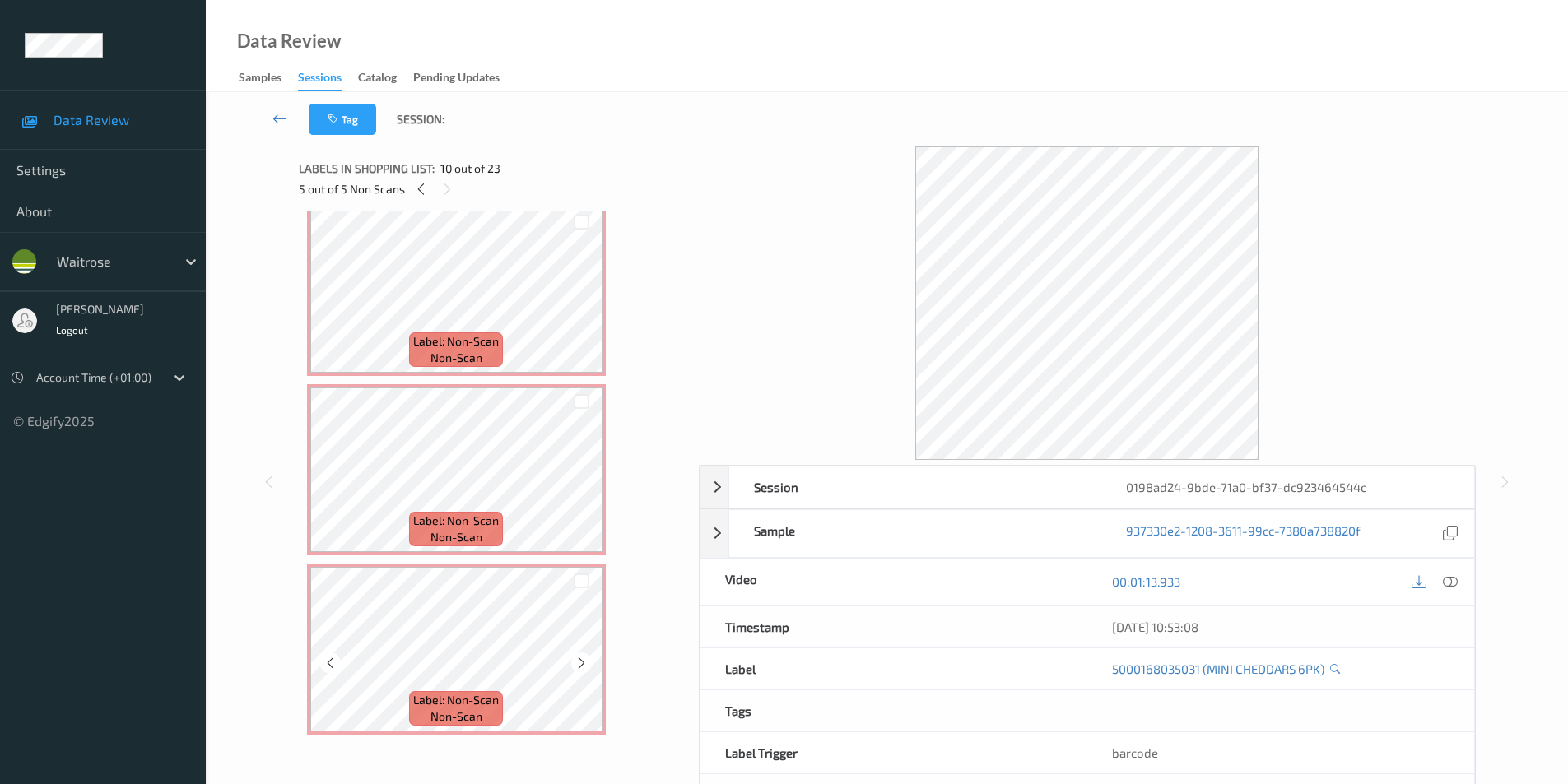
scroll to position [284, 0]
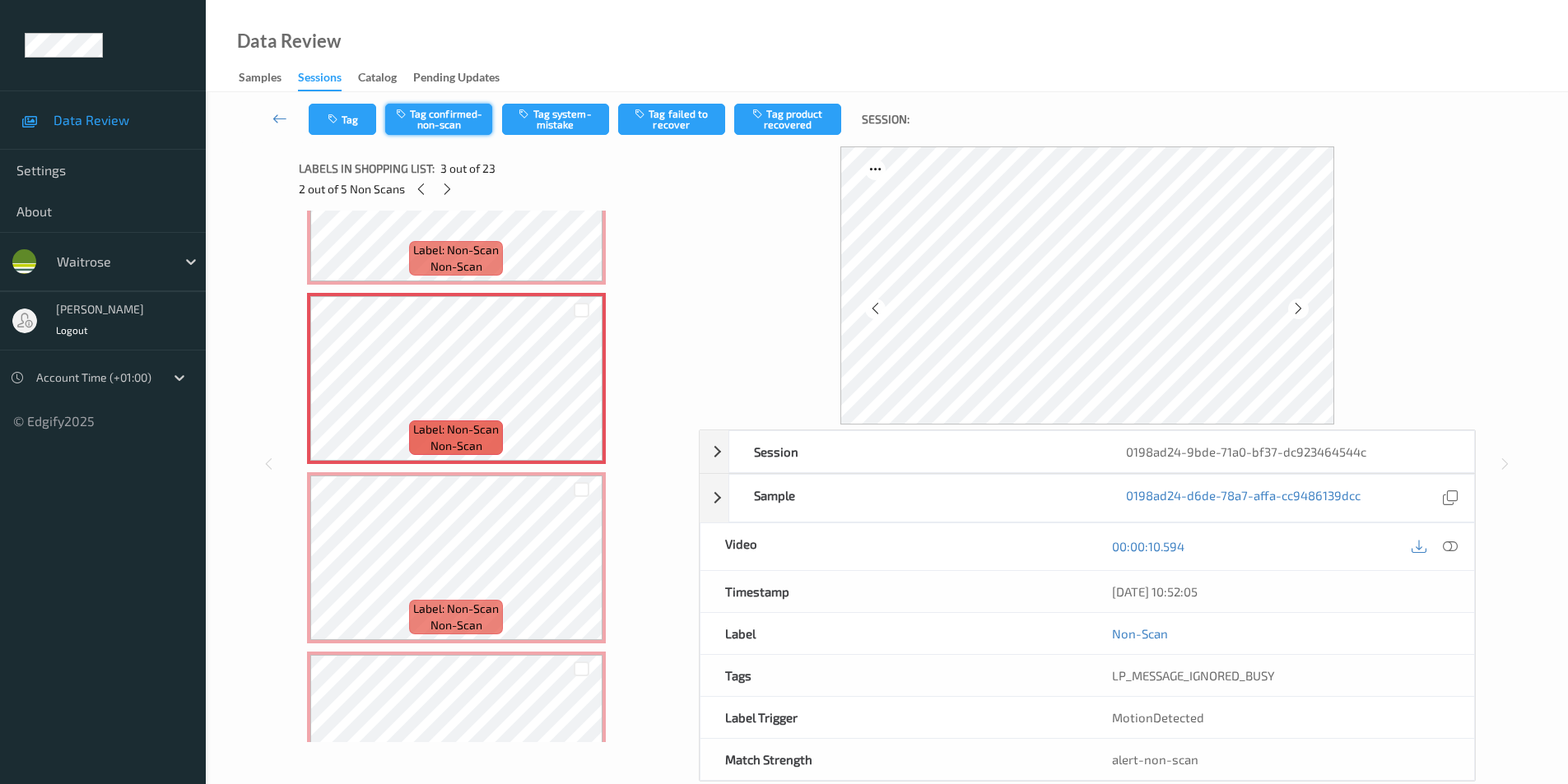
click at [435, 125] on button "Tag confirmed-non-scan" at bounding box center [439, 120] width 107 height 32
click at [782, 126] on button "Tag product recovered" at bounding box center [788, 120] width 107 height 32
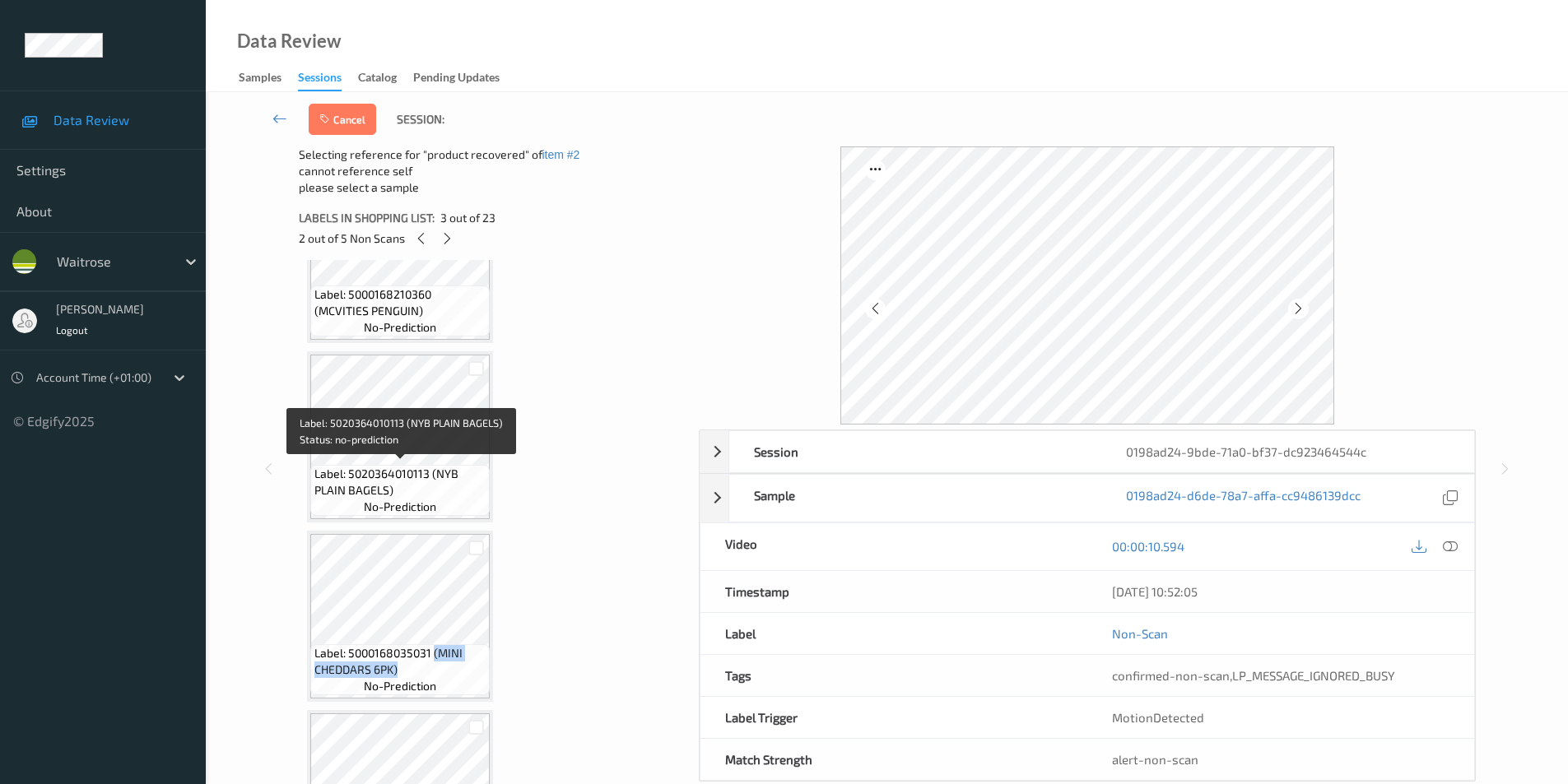
scroll to position [1355, 0]
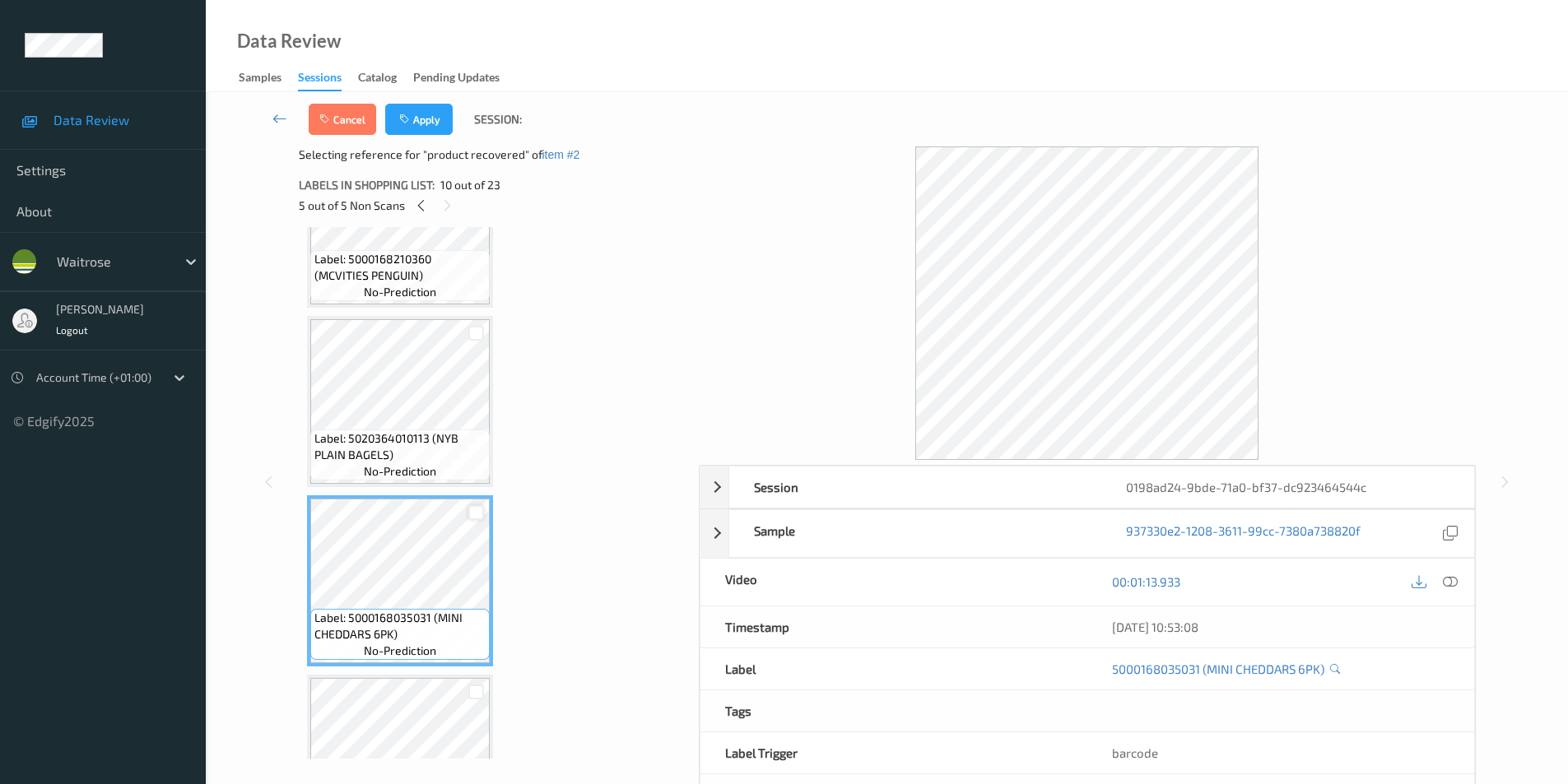
click at [477, 510] on div at bounding box center [476, 513] width 16 height 16
click at [407, 120] on icon "button" at bounding box center [406, 120] width 14 height 12
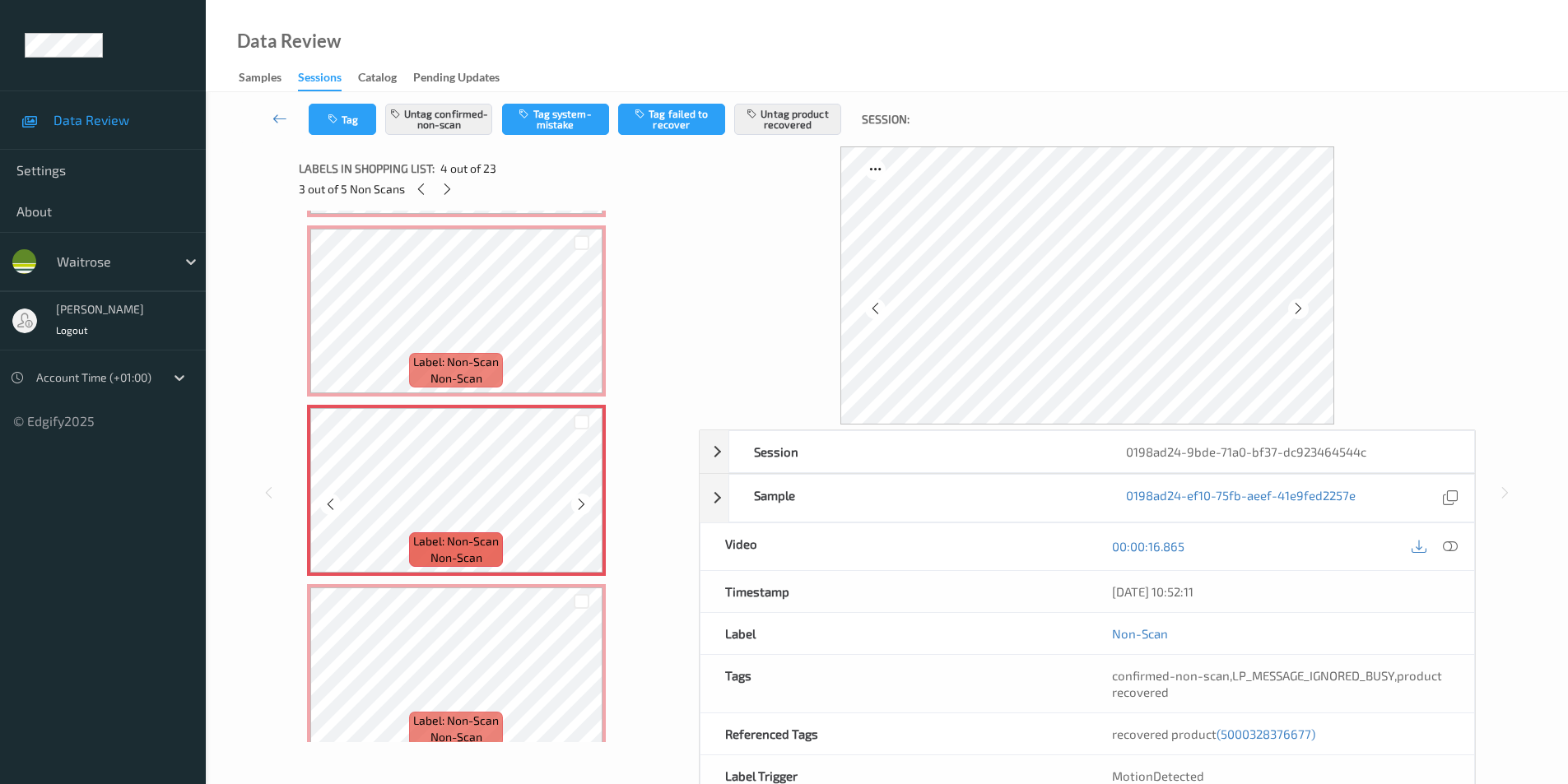
scroll to position [600, 0]
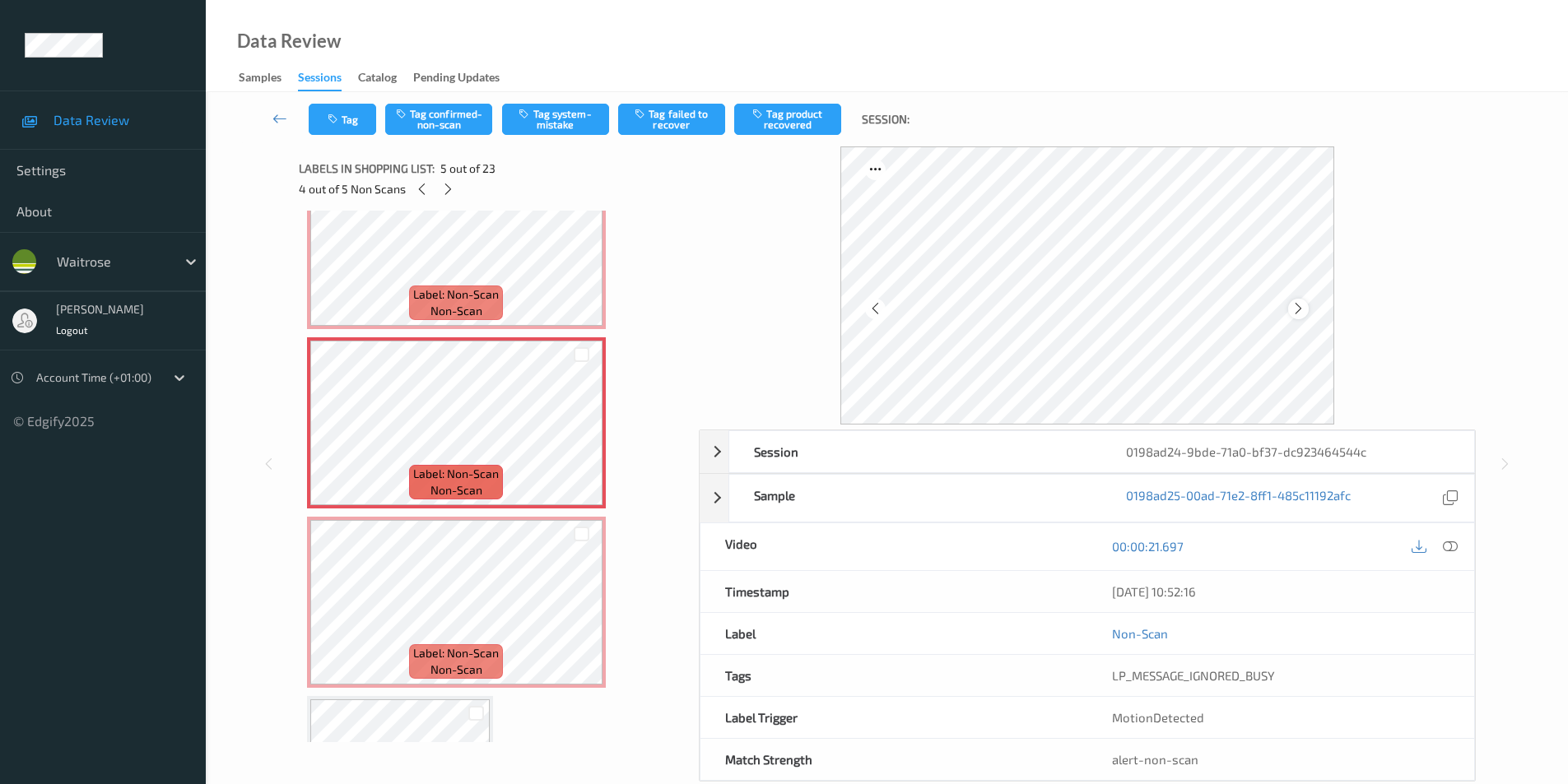
click at [1298, 315] on icon at bounding box center [1298, 308] width 14 height 15
click at [1460, 549] on div at bounding box center [1450, 547] width 22 height 22
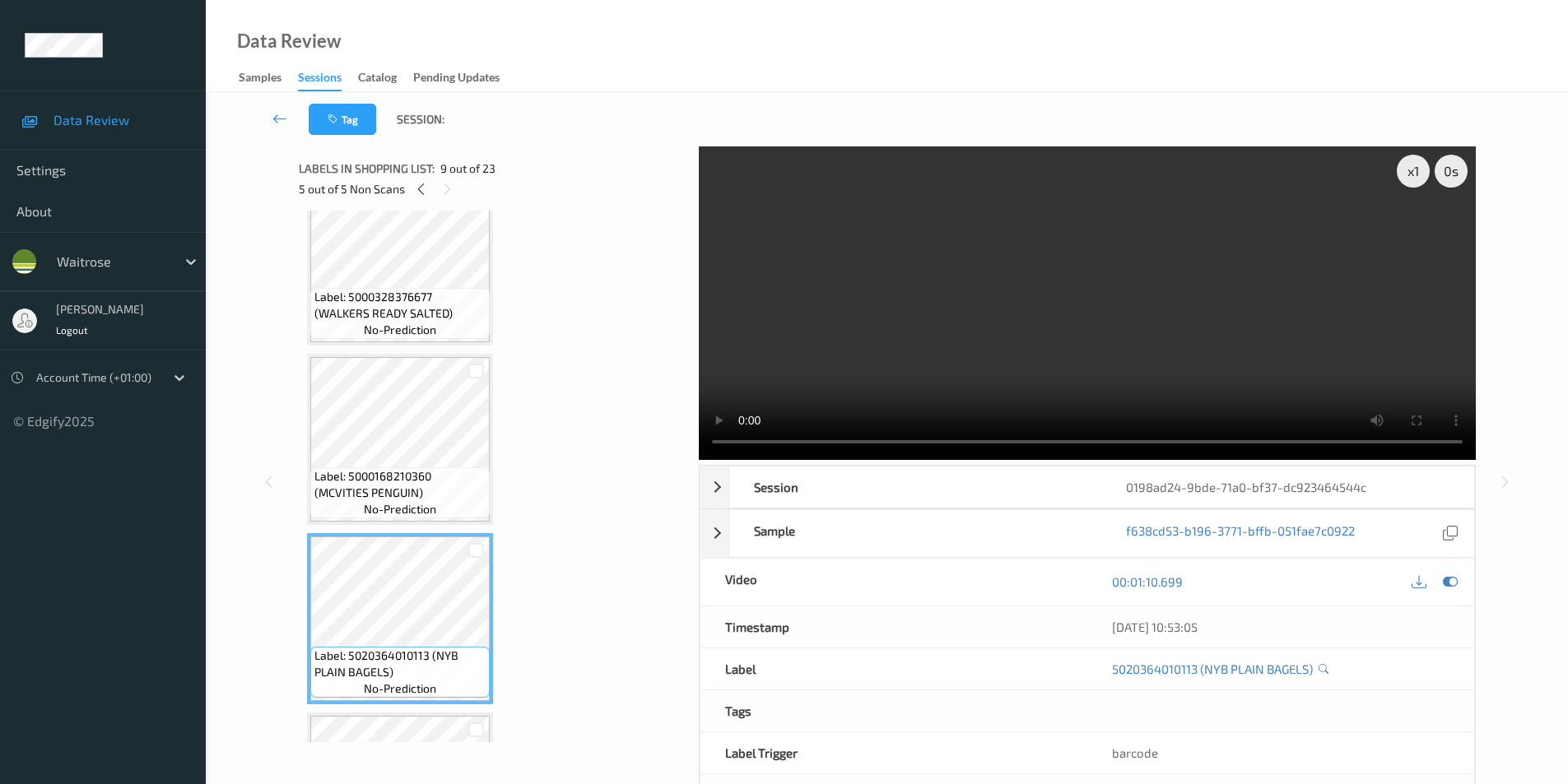
scroll to position [1093, 0]
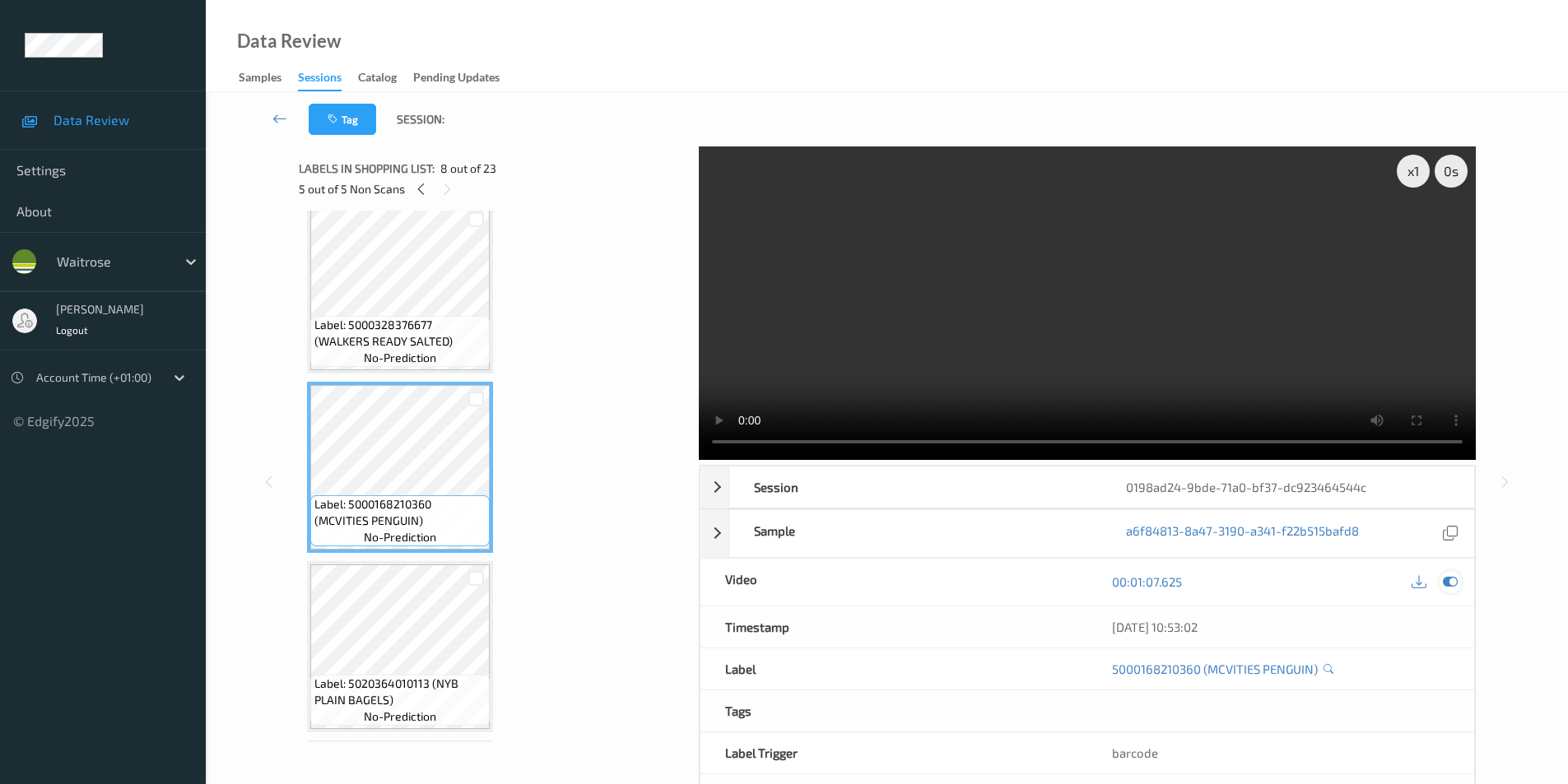
click at [1456, 581] on icon at bounding box center [1450, 582] width 15 height 15
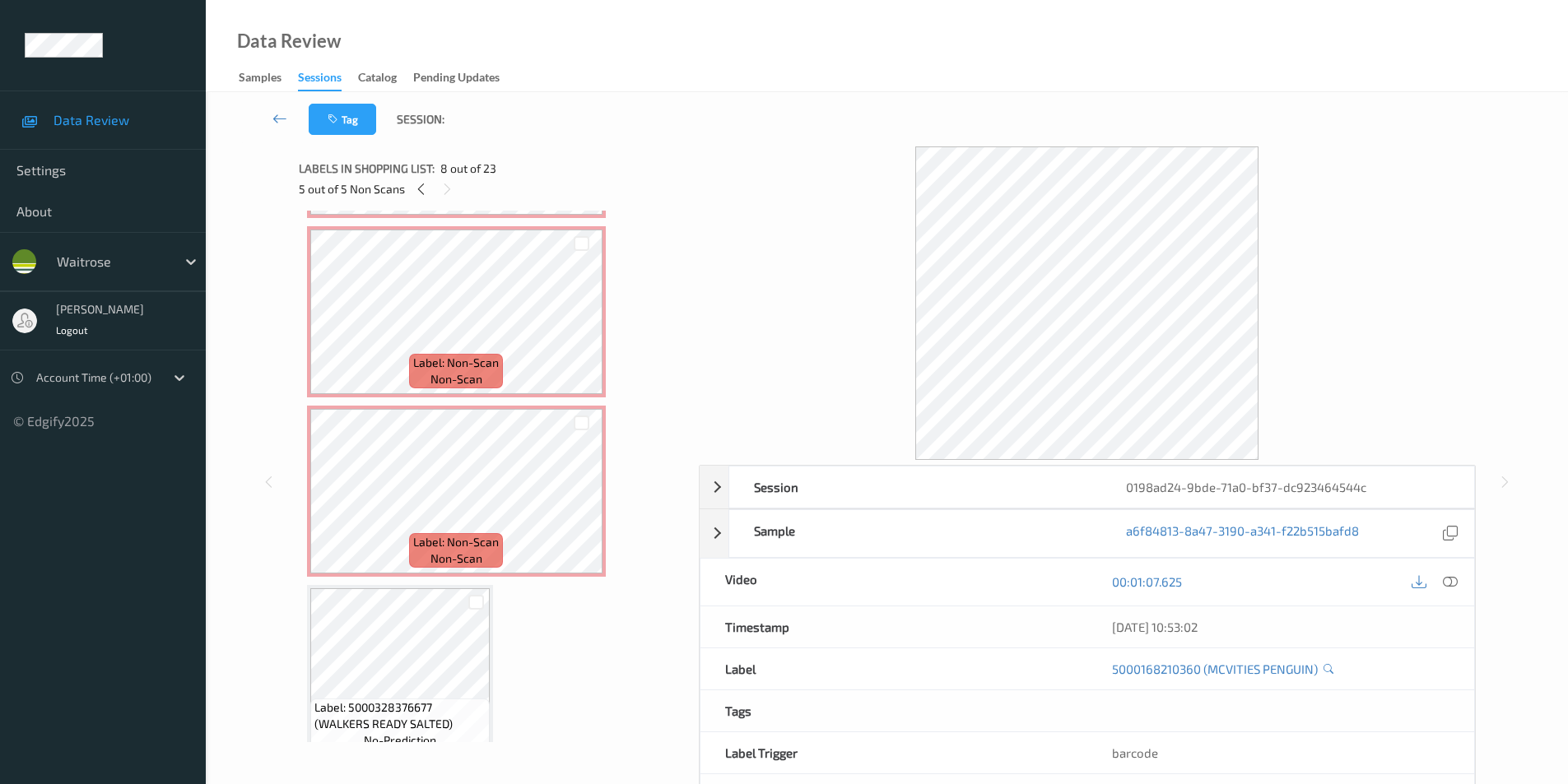
scroll to position [600, 0]
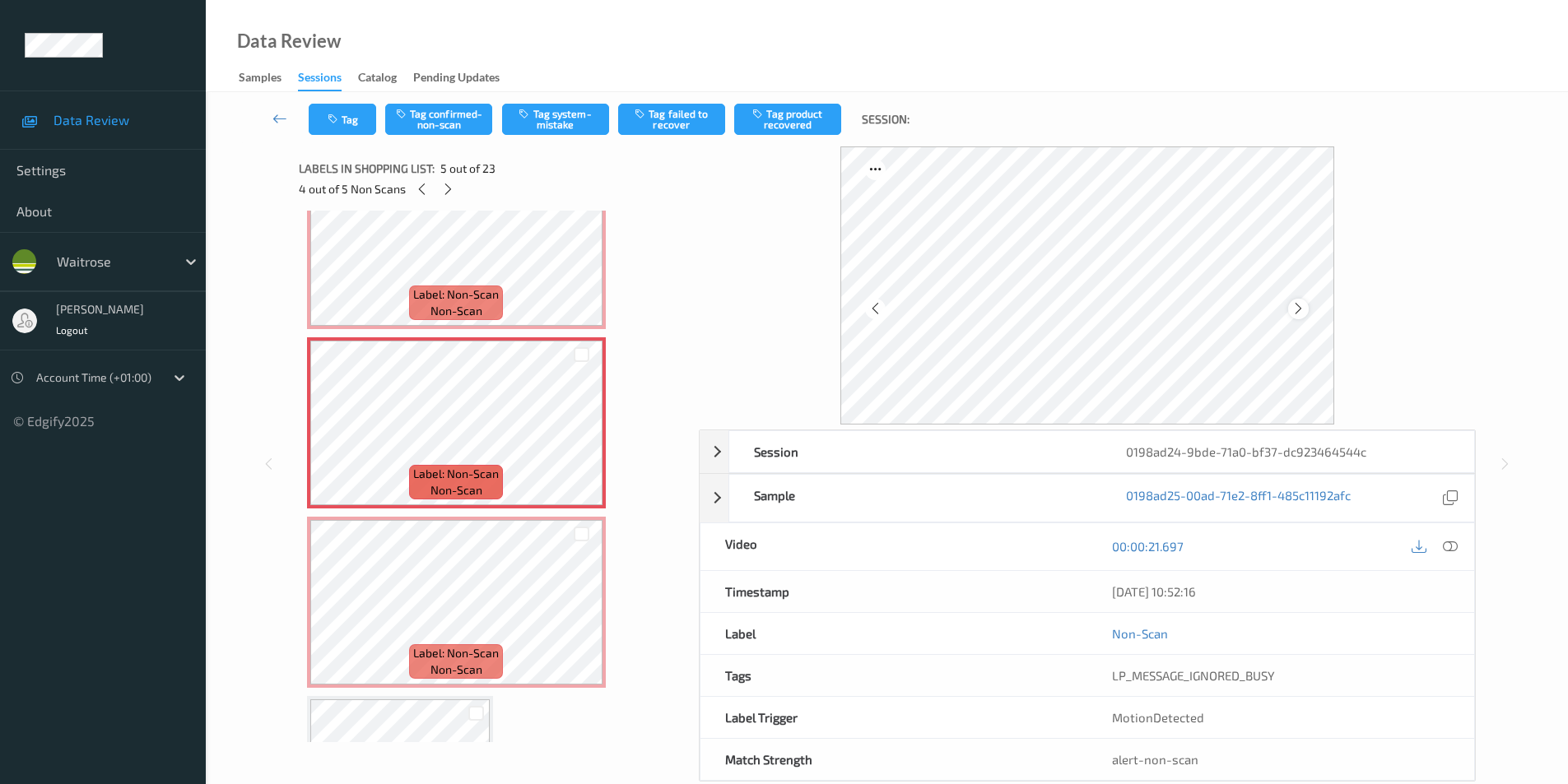
click at [1298, 310] on icon at bounding box center [1298, 308] width 14 height 15
click at [439, 114] on button "Tag confirmed-non-scan" at bounding box center [439, 120] width 107 height 32
click at [784, 127] on button "Tag product recovered" at bounding box center [788, 120] width 107 height 32
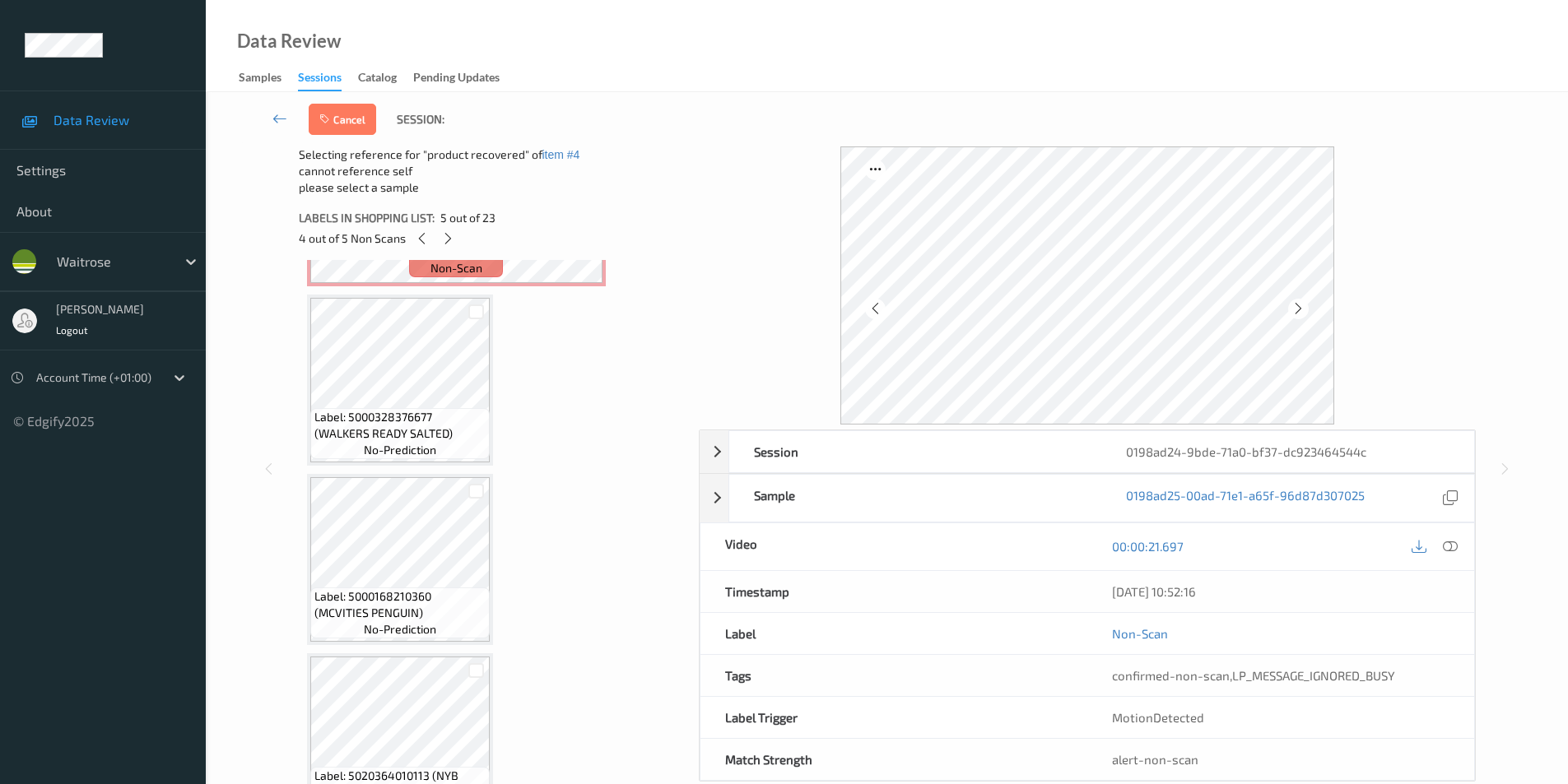
scroll to position [1093, 0]
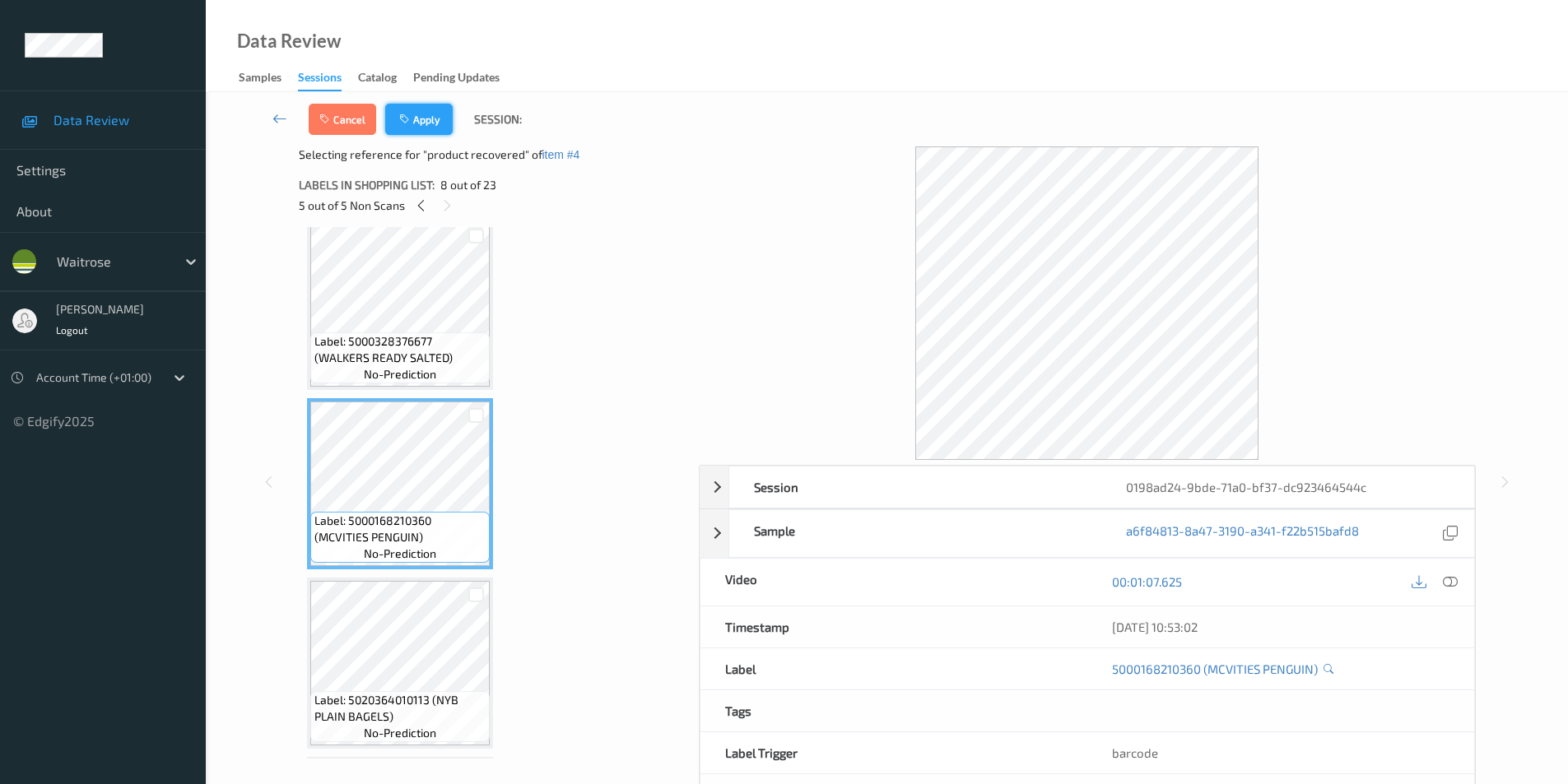
click at [426, 123] on button "Apply" at bounding box center [419, 120] width 67 height 32
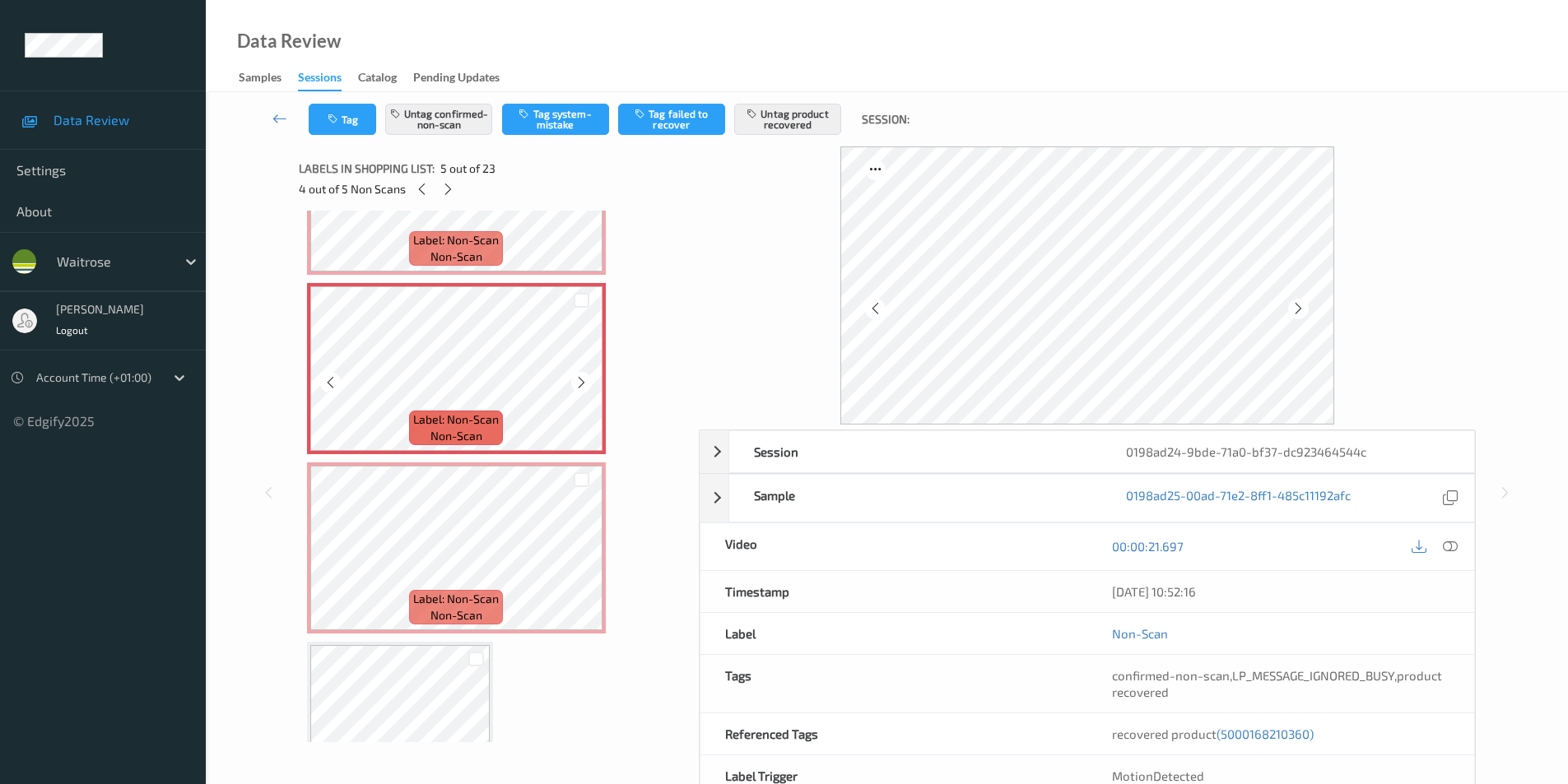
scroll to position [658, 0]
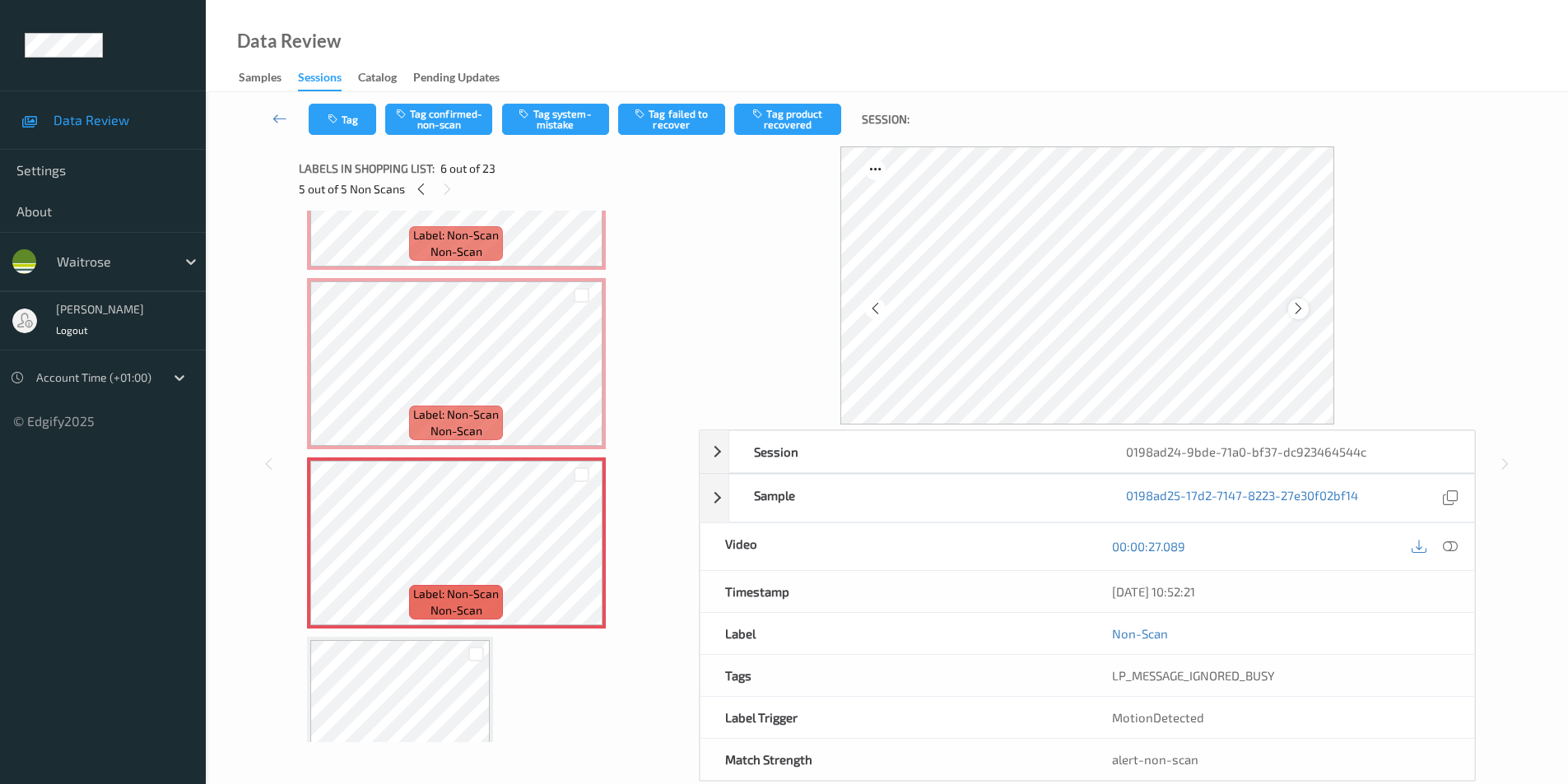
click at [1303, 308] on icon at bounding box center [1298, 308] width 14 height 15
click at [1448, 543] on icon at bounding box center [1450, 546] width 15 height 15
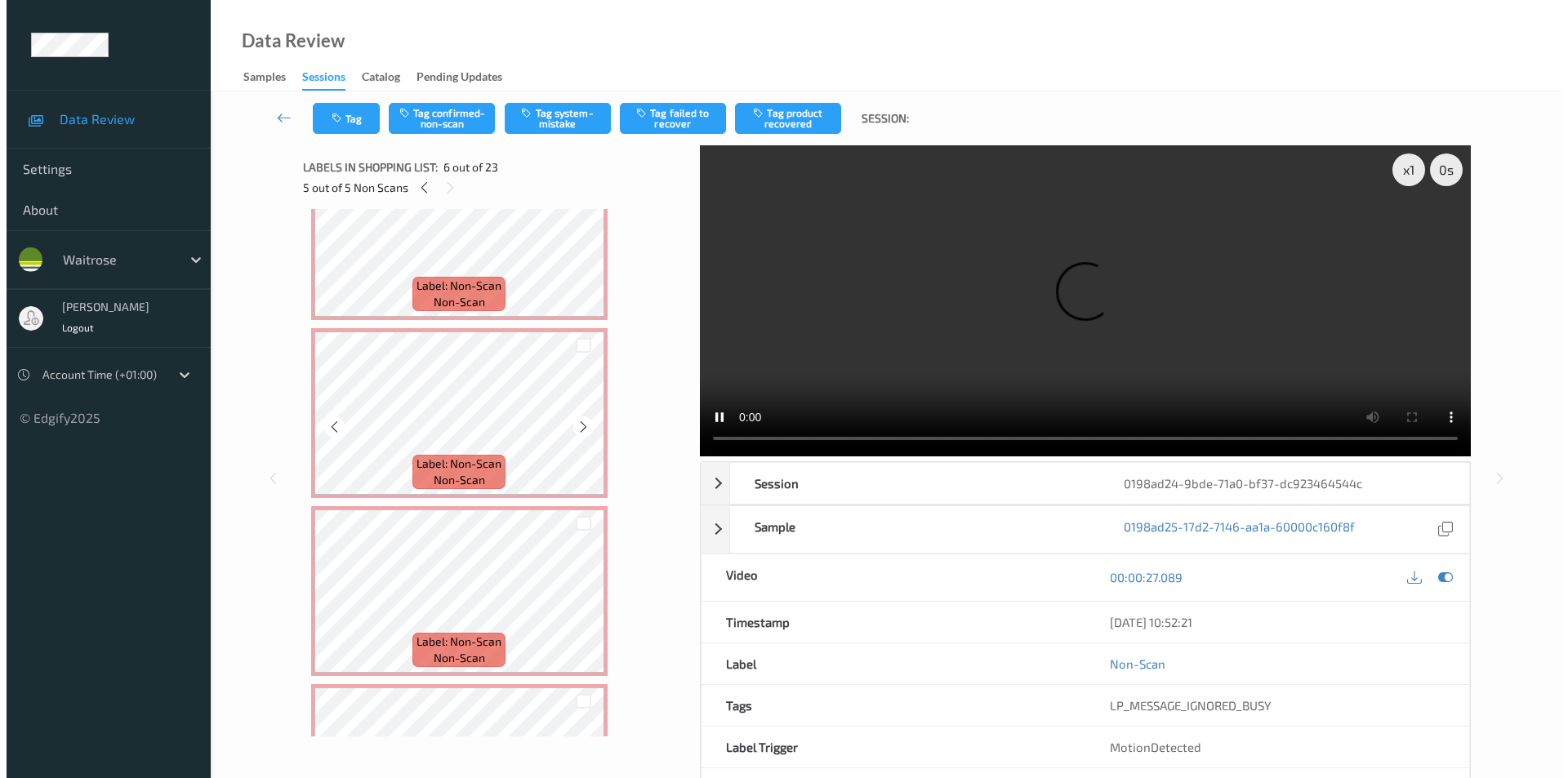
scroll to position [0, 0]
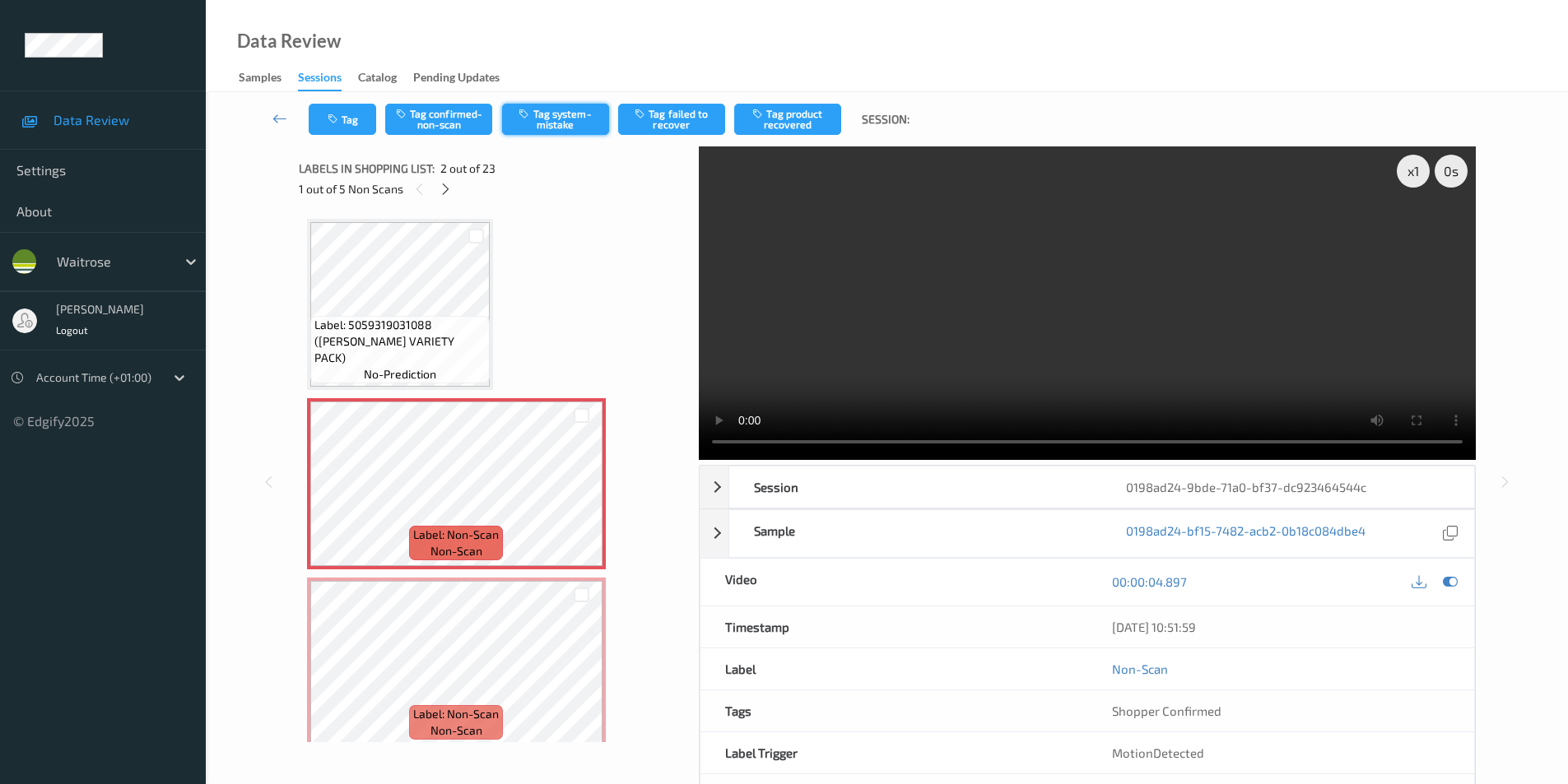
click at [563, 114] on button "Tag system-mistake" at bounding box center [556, 120] width 107 height 32
click at [342, 124] on button "Tag" at bounding box center [342, 120] width 67 height 32
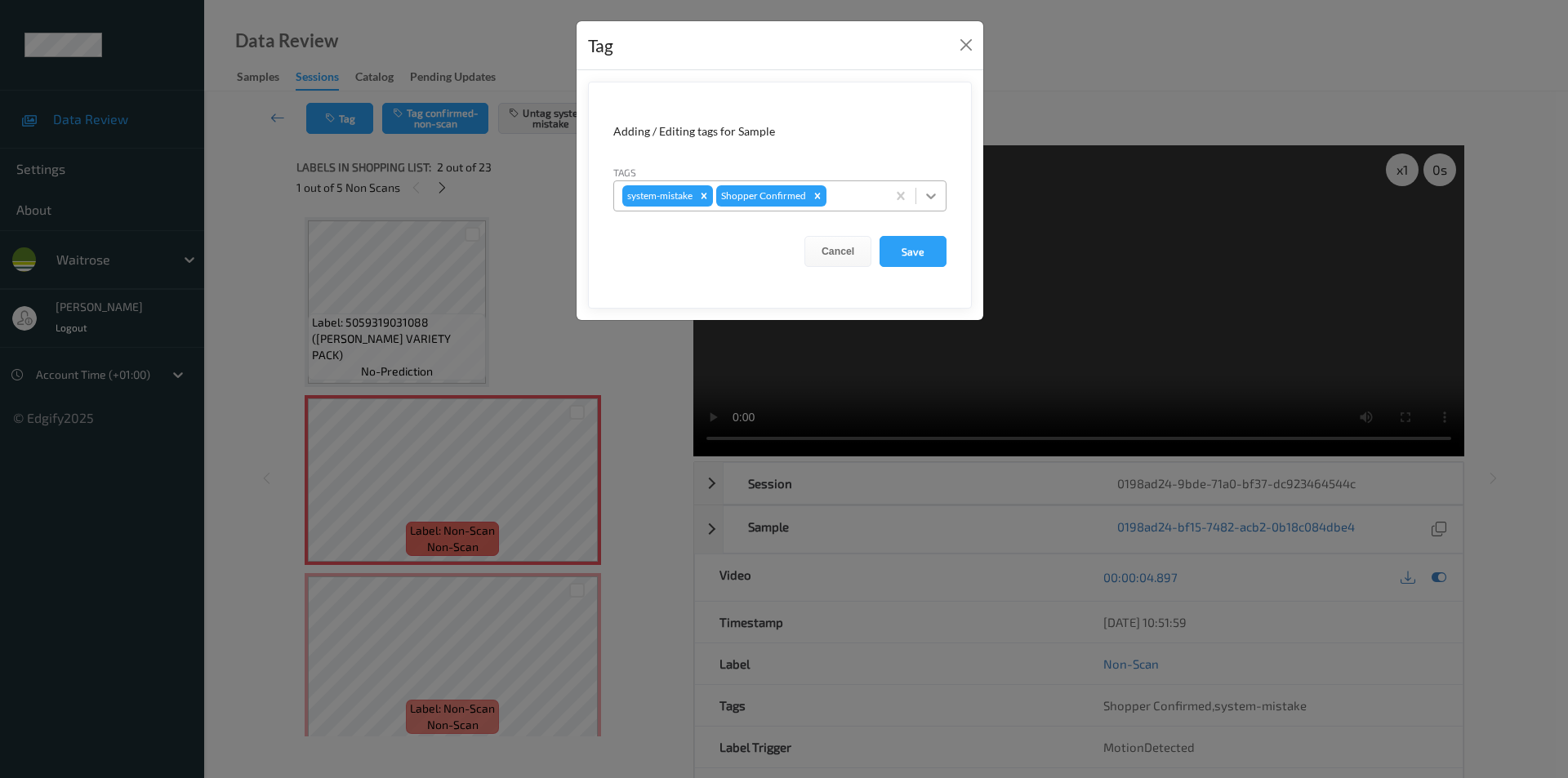
click at [941, 199] on div at bounding box center [932, 196] width 30 height 30
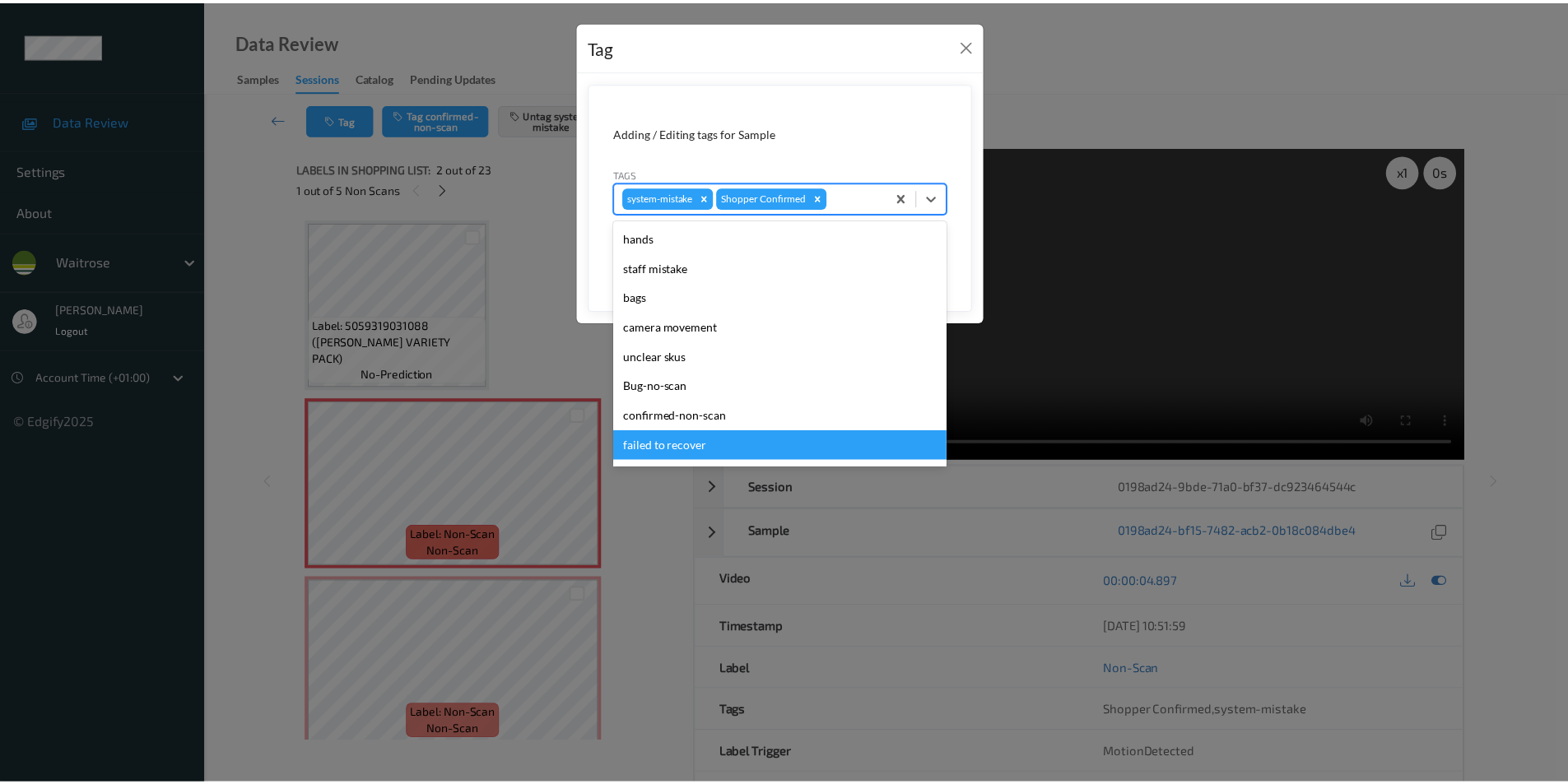
scroll to position [323, 0]
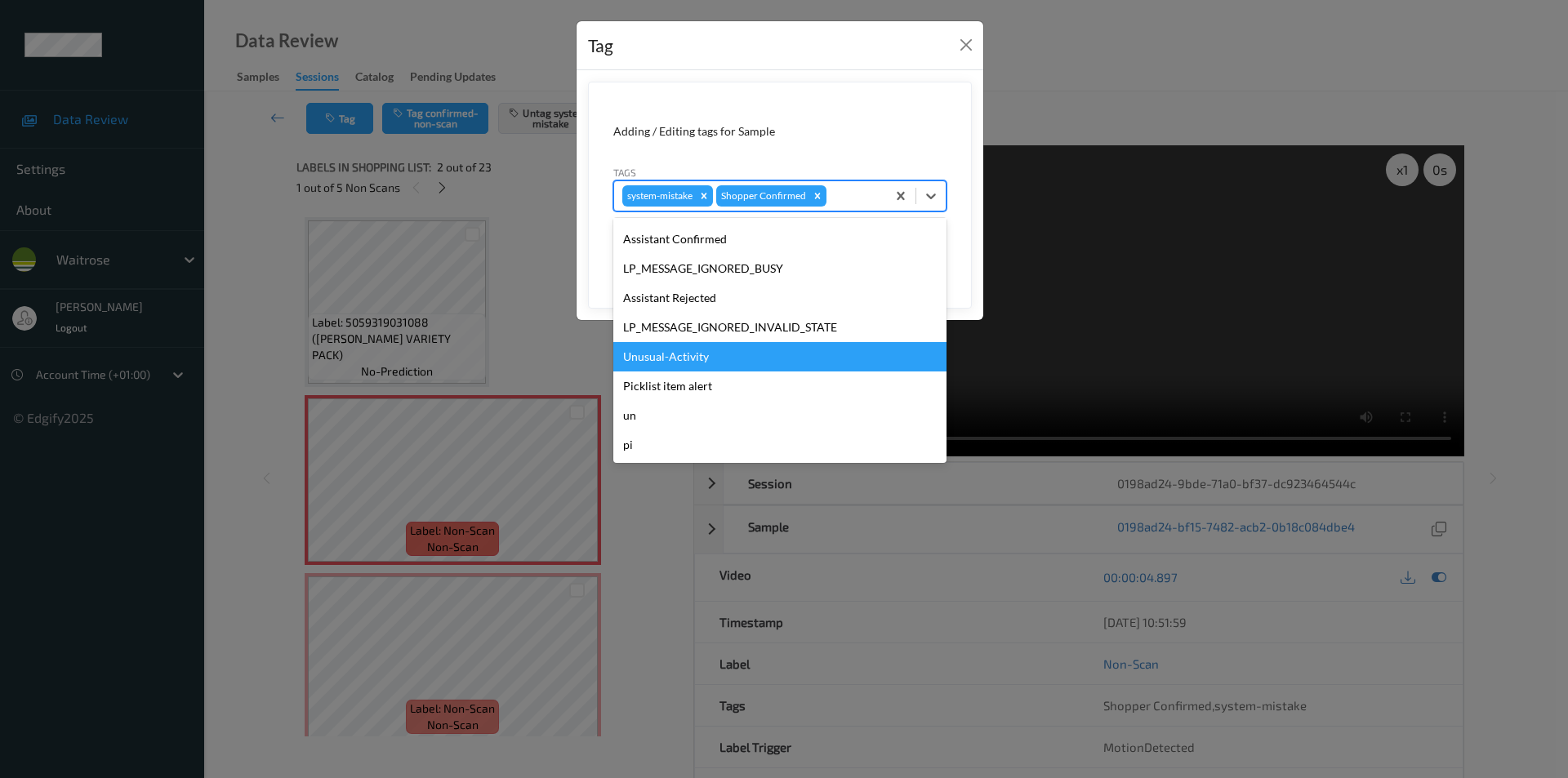
click at [672, 358] on div "Unusual-Activity" at bounding box center [780, 357] width 333 height 30
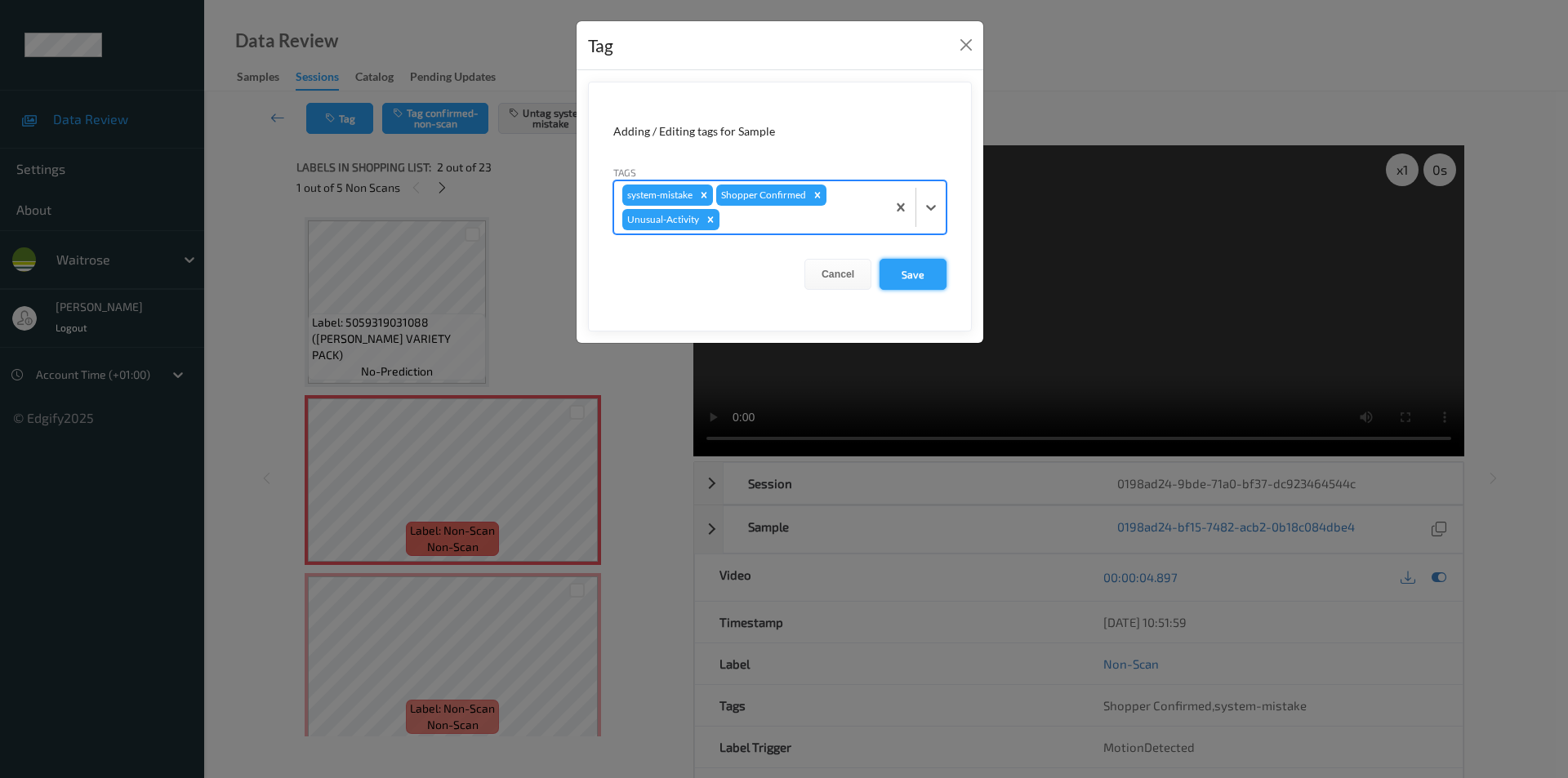
click at [913, 269] on button "Save" at bounding box center [913, 274] width 67 height 31
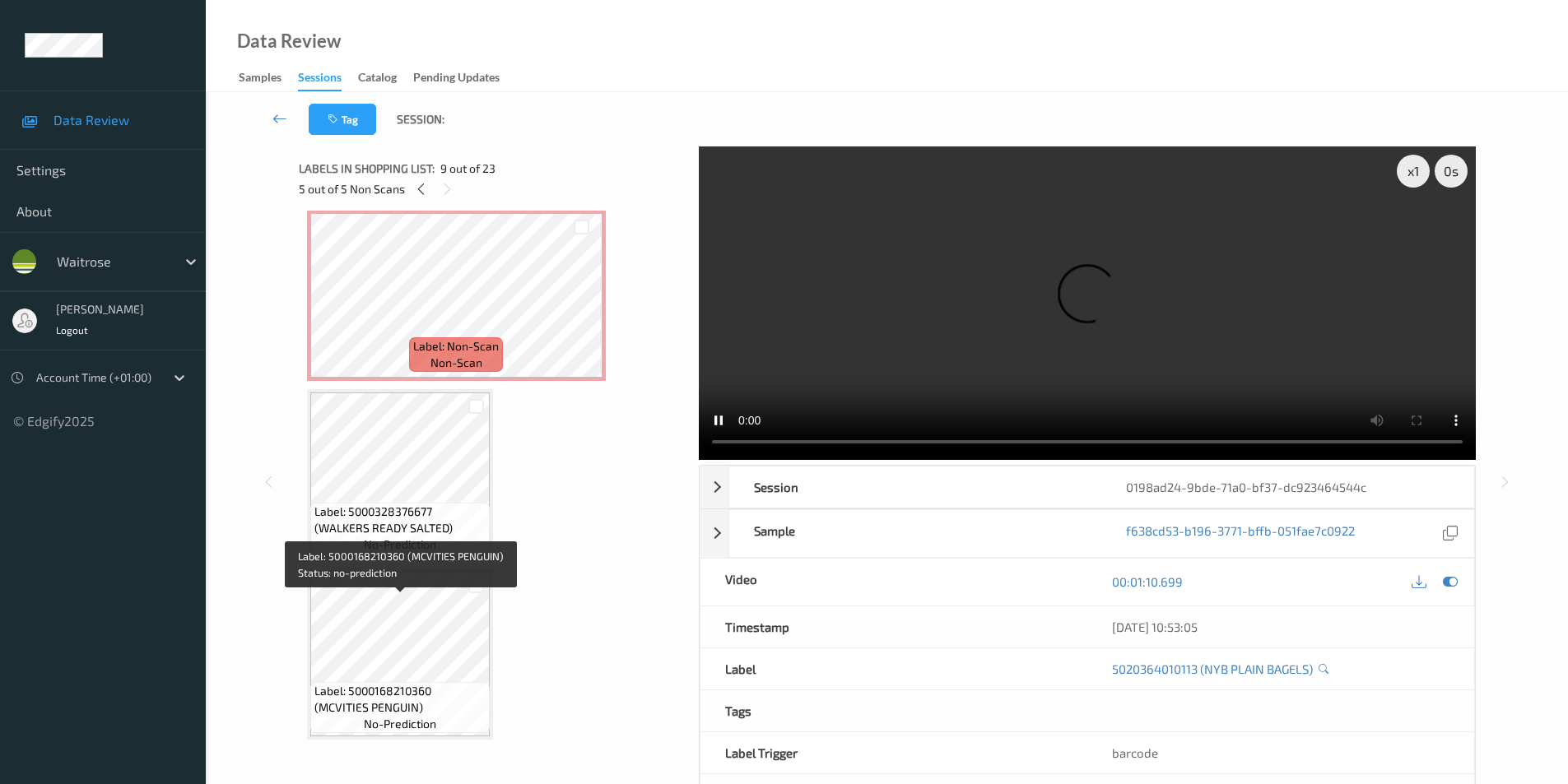
scroll to position [905, 0]
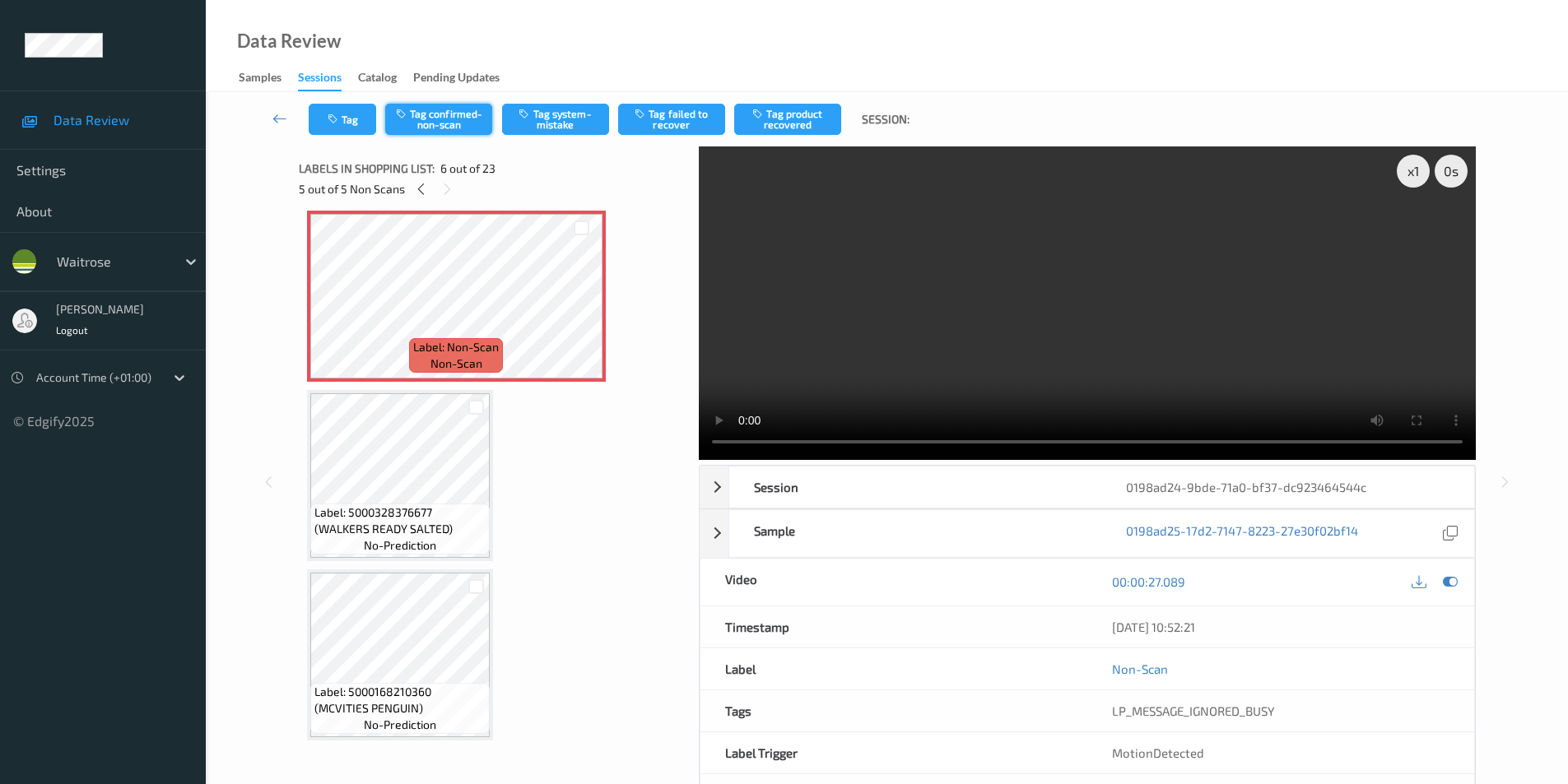
click at [432, 129] on button "Tag confirmed-non-scan" at bounding box center [439, 120] width 107 height 32
click at [787, 126] on button "Tag product recovered" at bounding box center [788, 120] width 107 height 32
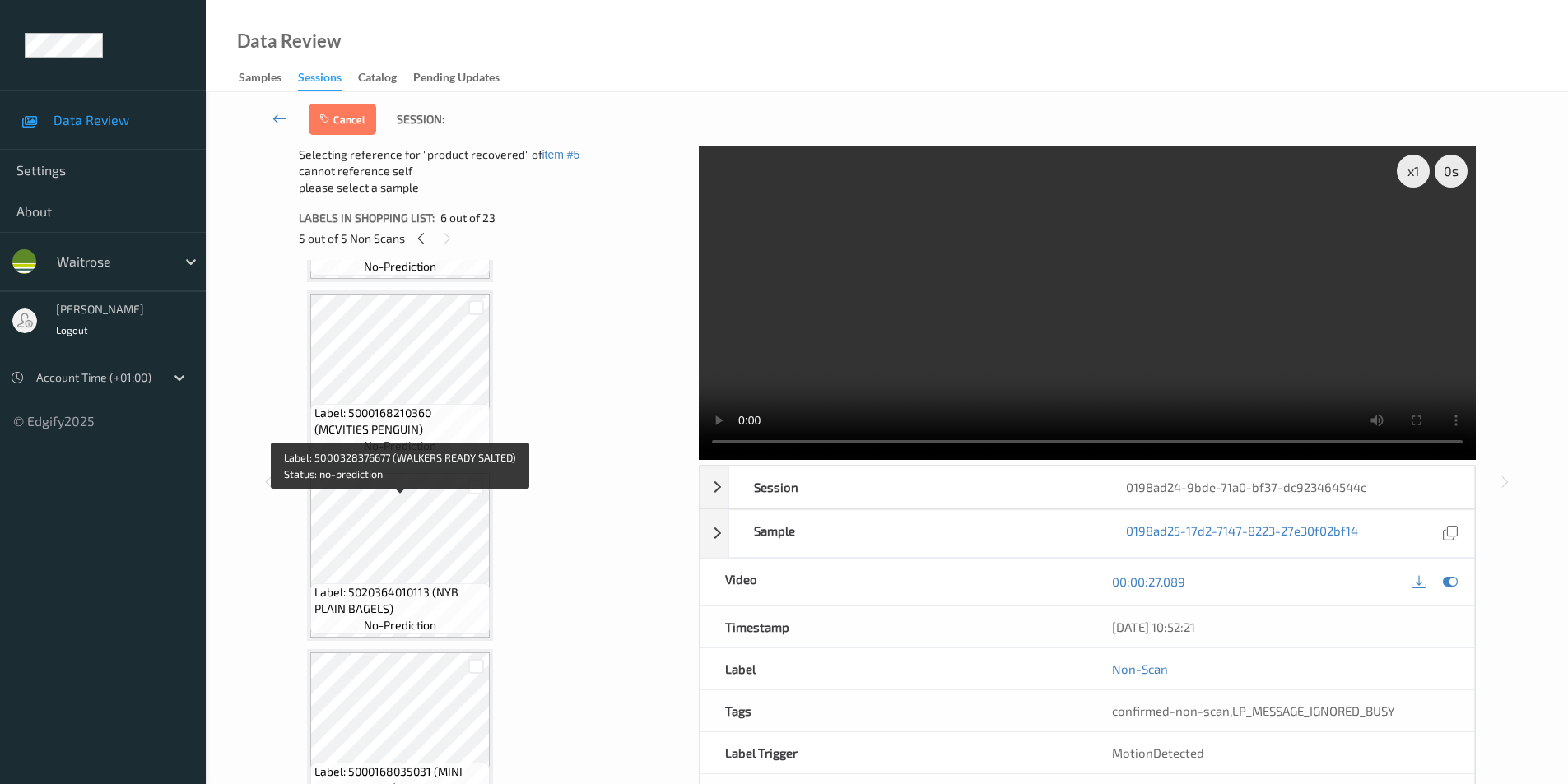
scroll to position [1235, 0]
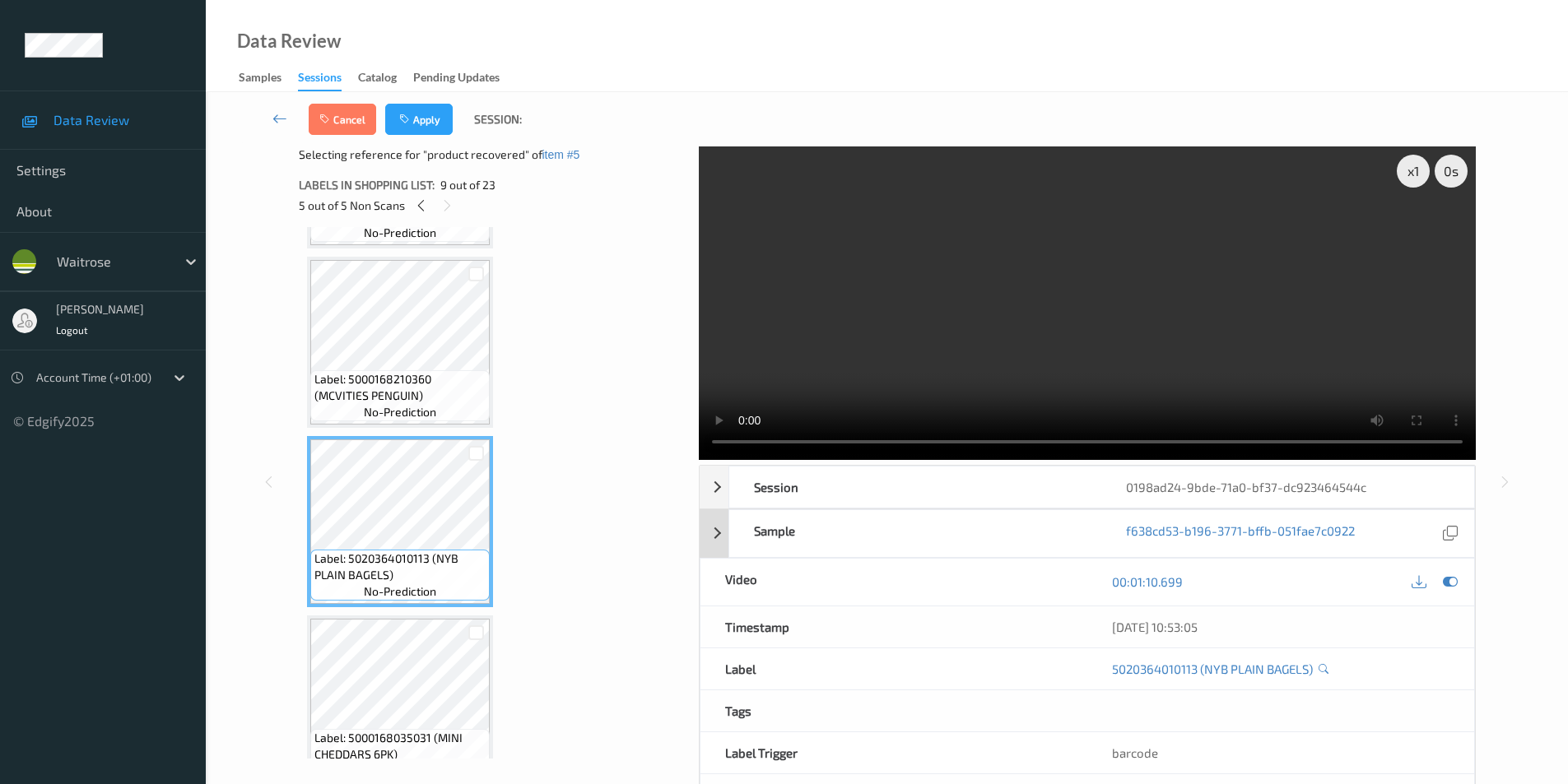
drag, startPoint x: 1444, startPoint y: 579, endPoint x: 979, endPoint y: 524, distance: 468.2
click at [1444, 580] on icon at bounding box center [1450, 582] width 15 height 15
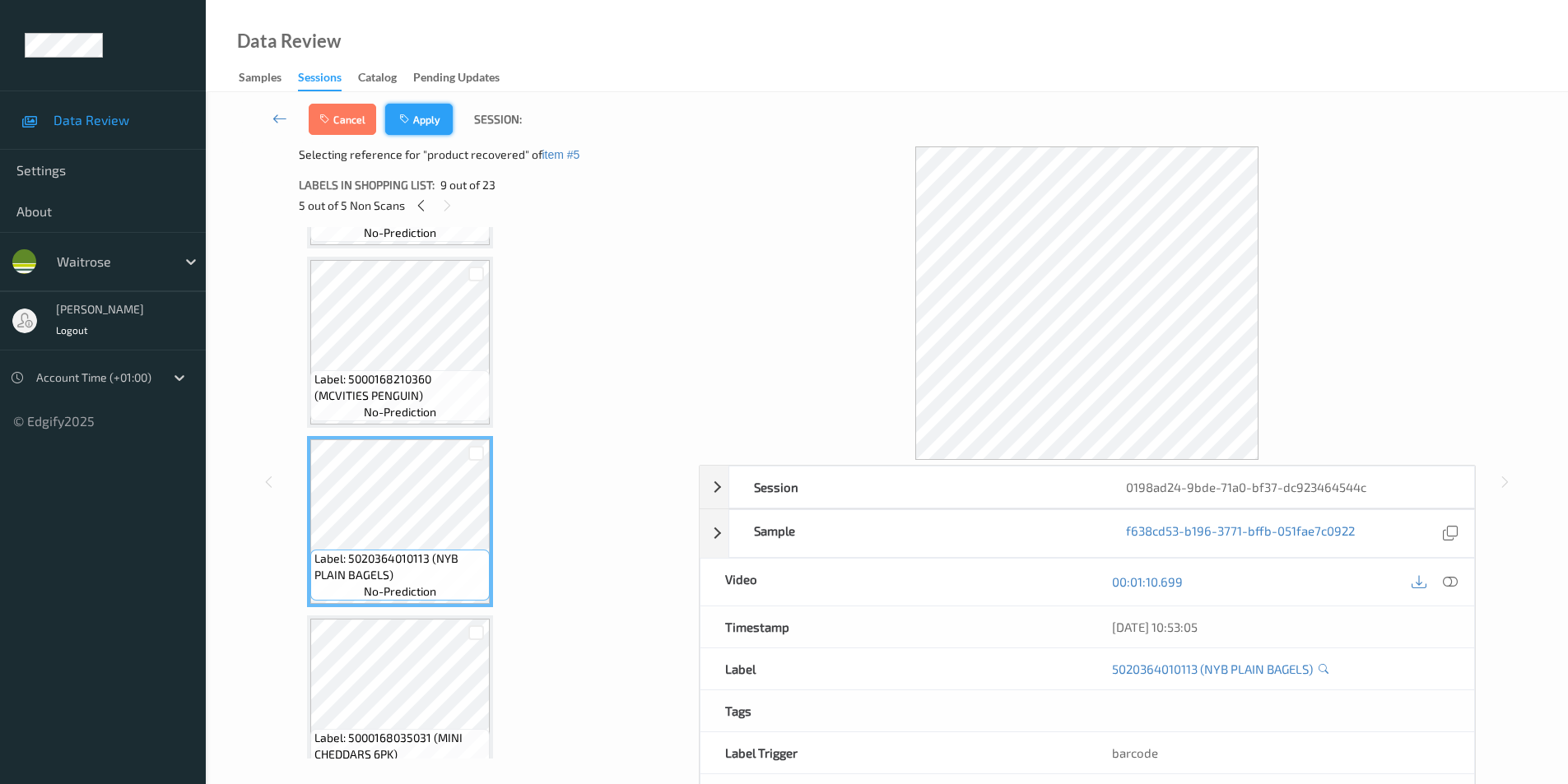
click at [408, 112] on button "Apply" at bounding box center [419, 120] width 67 height 32
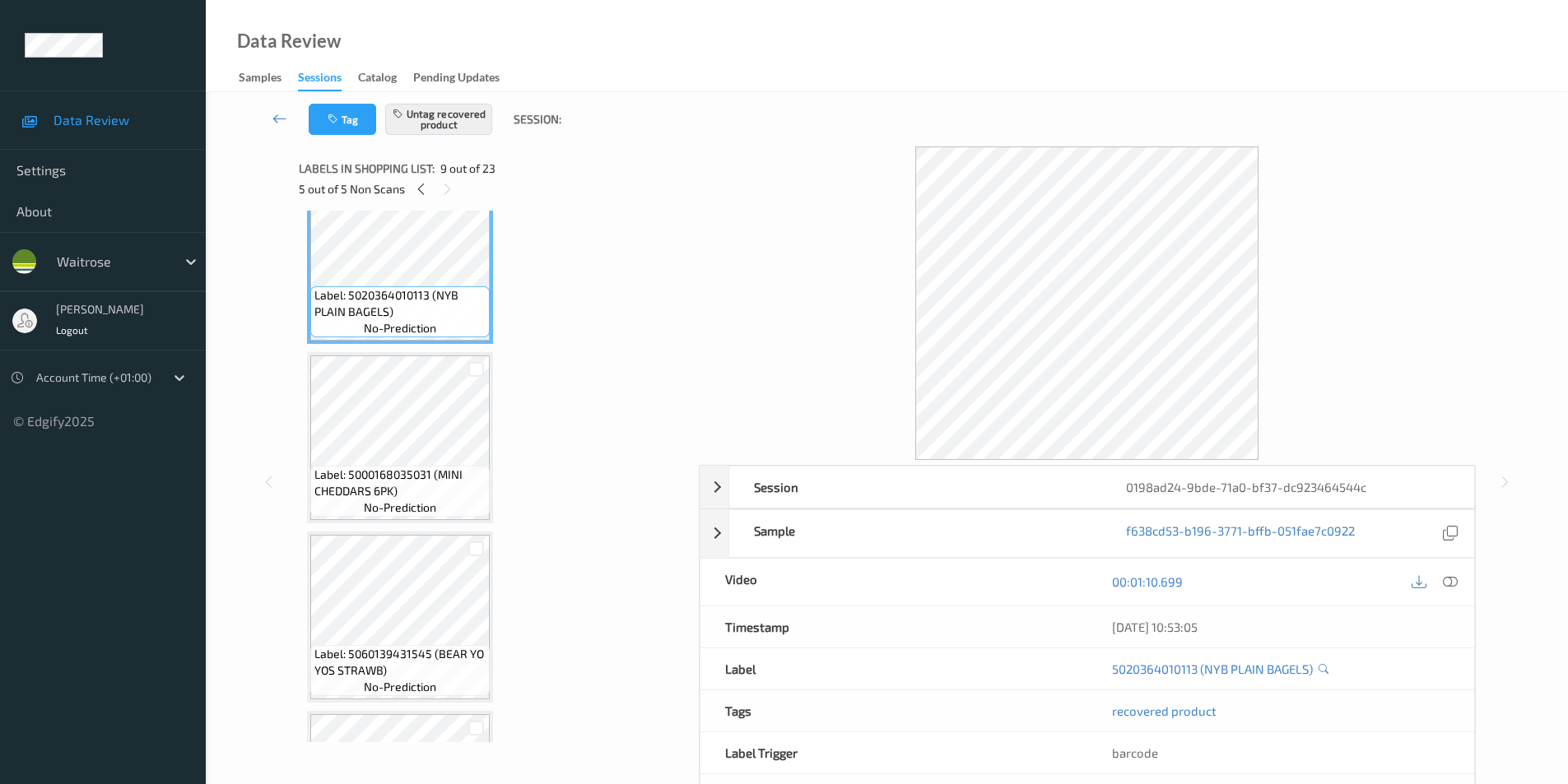
scroll to position [1317, 0]
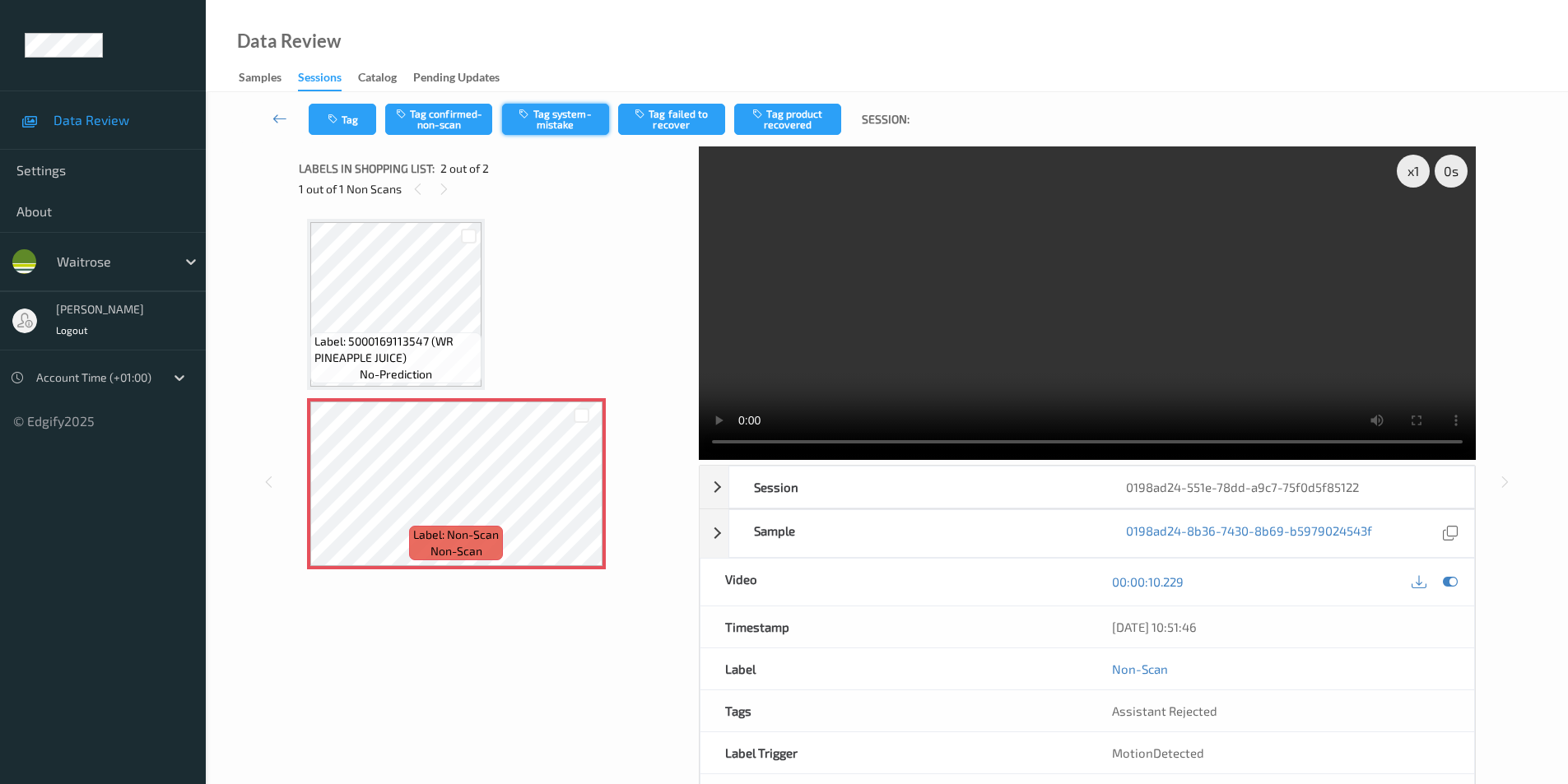
click at [575, 121] on button "Tag system-mistake" at bounding box center [556, 120] width 107 height 32
click at [345, 117] on button "Tag" at bounding box center [342, 120] width 67 height 32
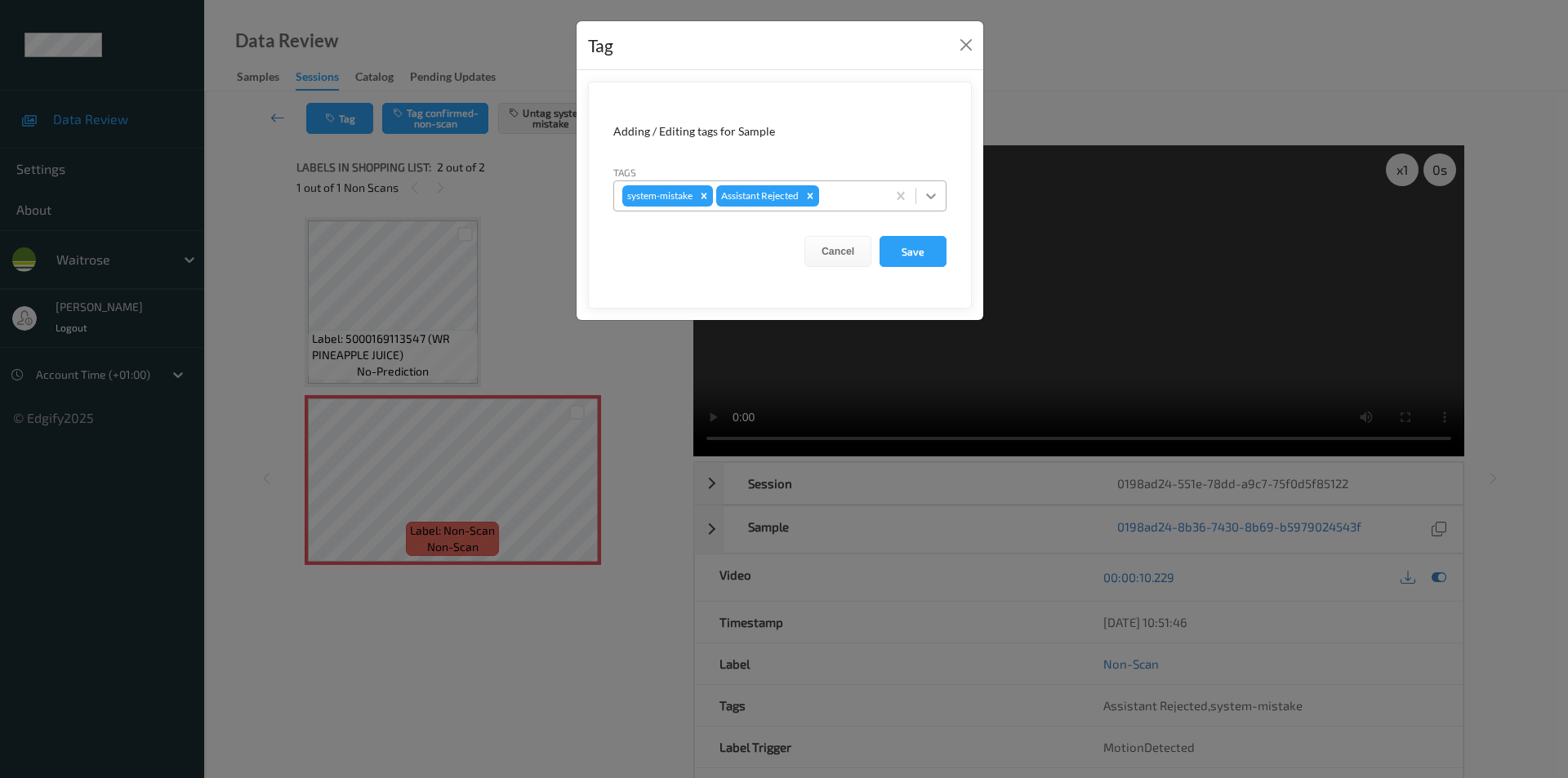
click at [936, 193] on icon at bounding box center [931, 196] width 17 height 17
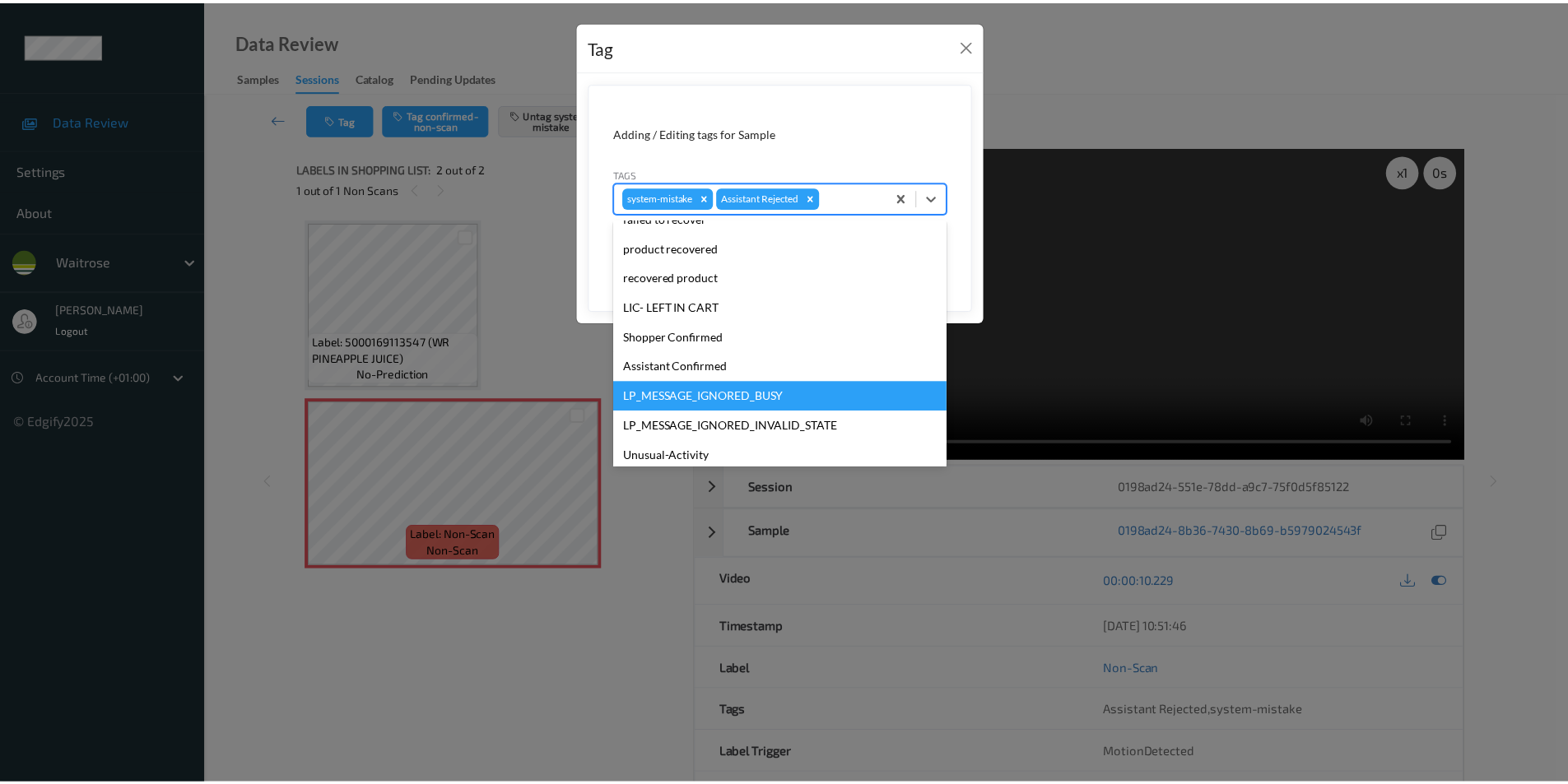
scroll to position [323, 0]
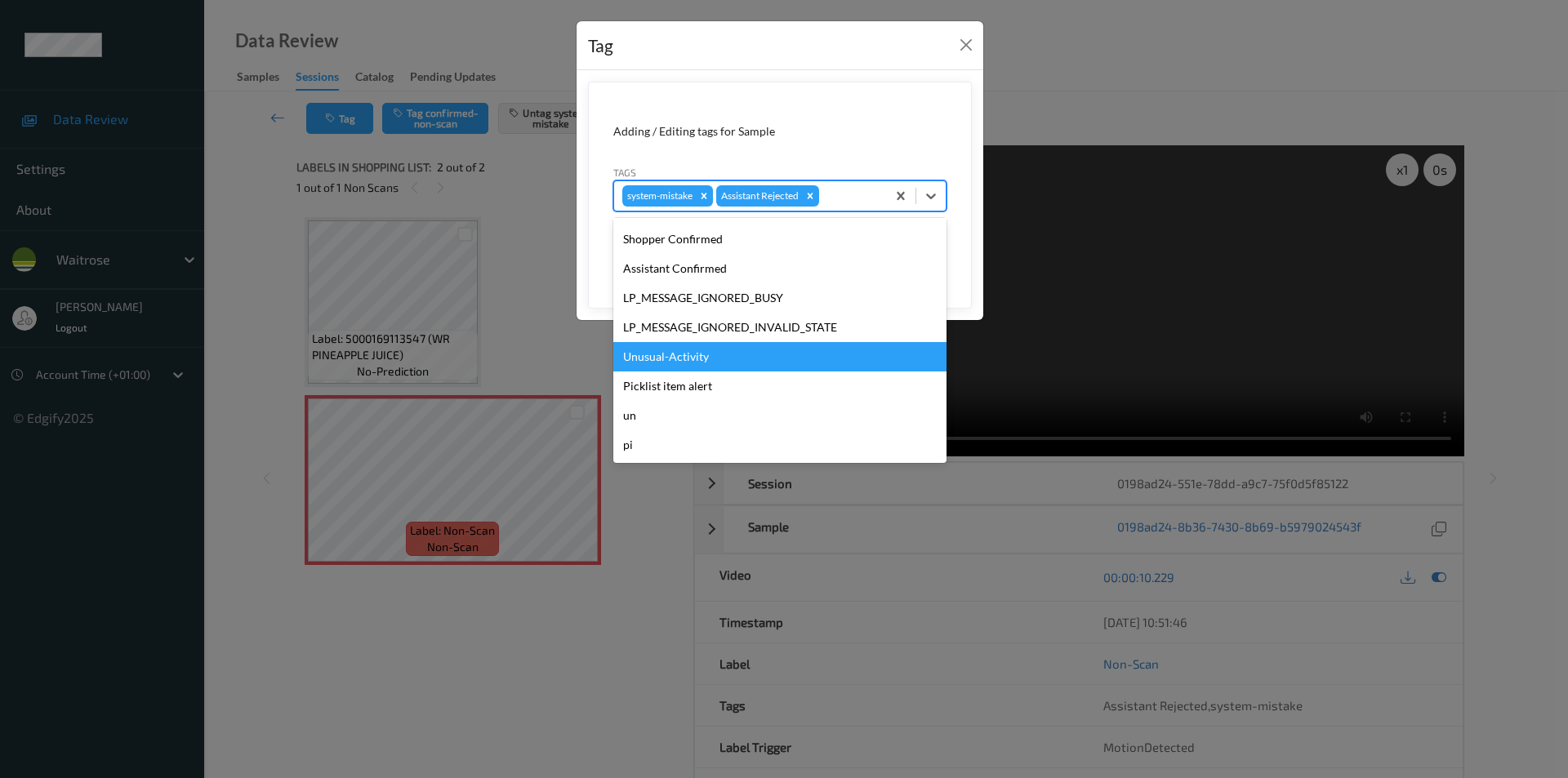
click at [668, 359] on div "Unusual-Activity" at bounding box center [780, 357] width 333 height 30
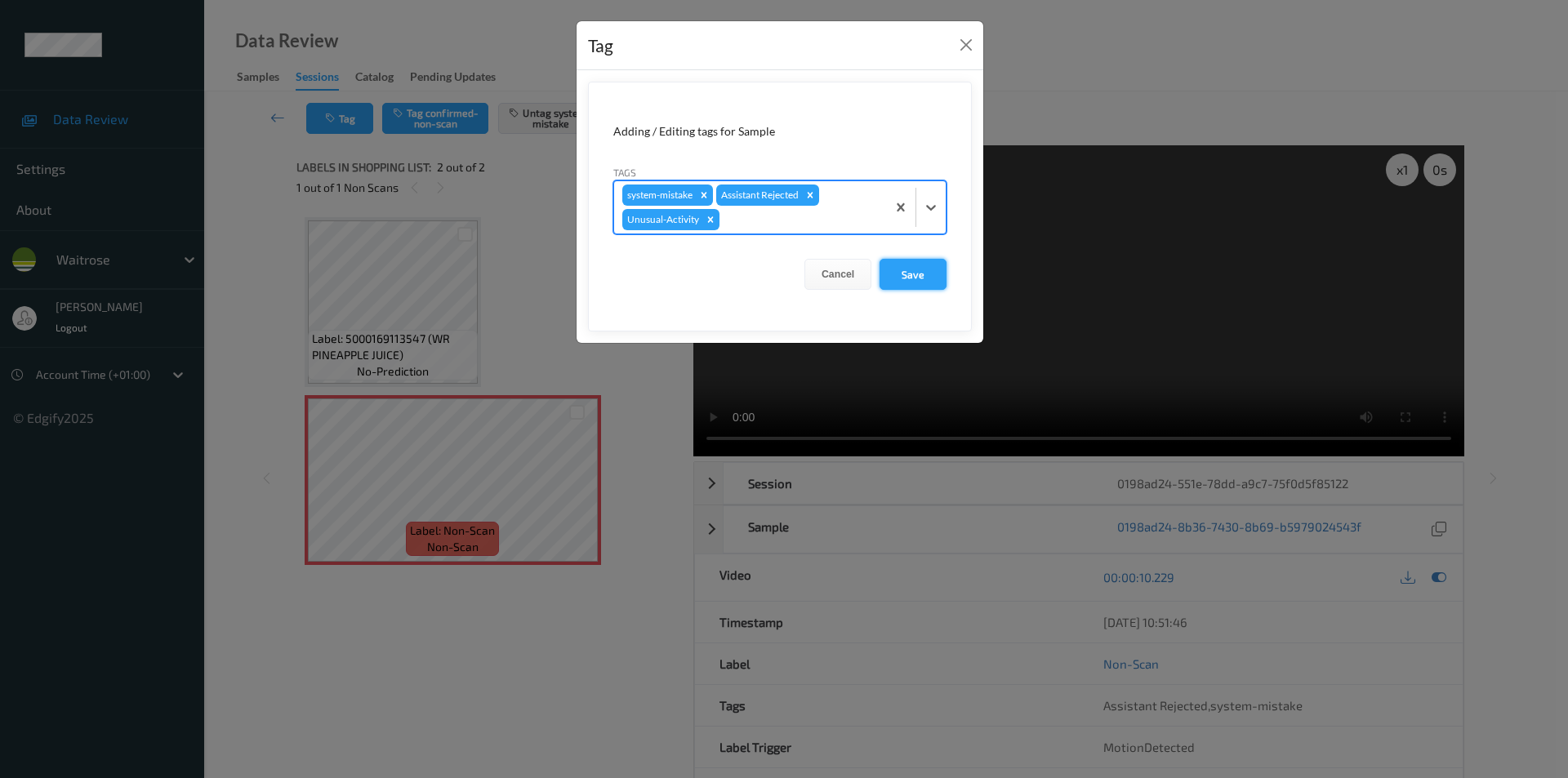
click at [918, 284] on button "Save" at bounding box center [913, 274] width 67 height 31
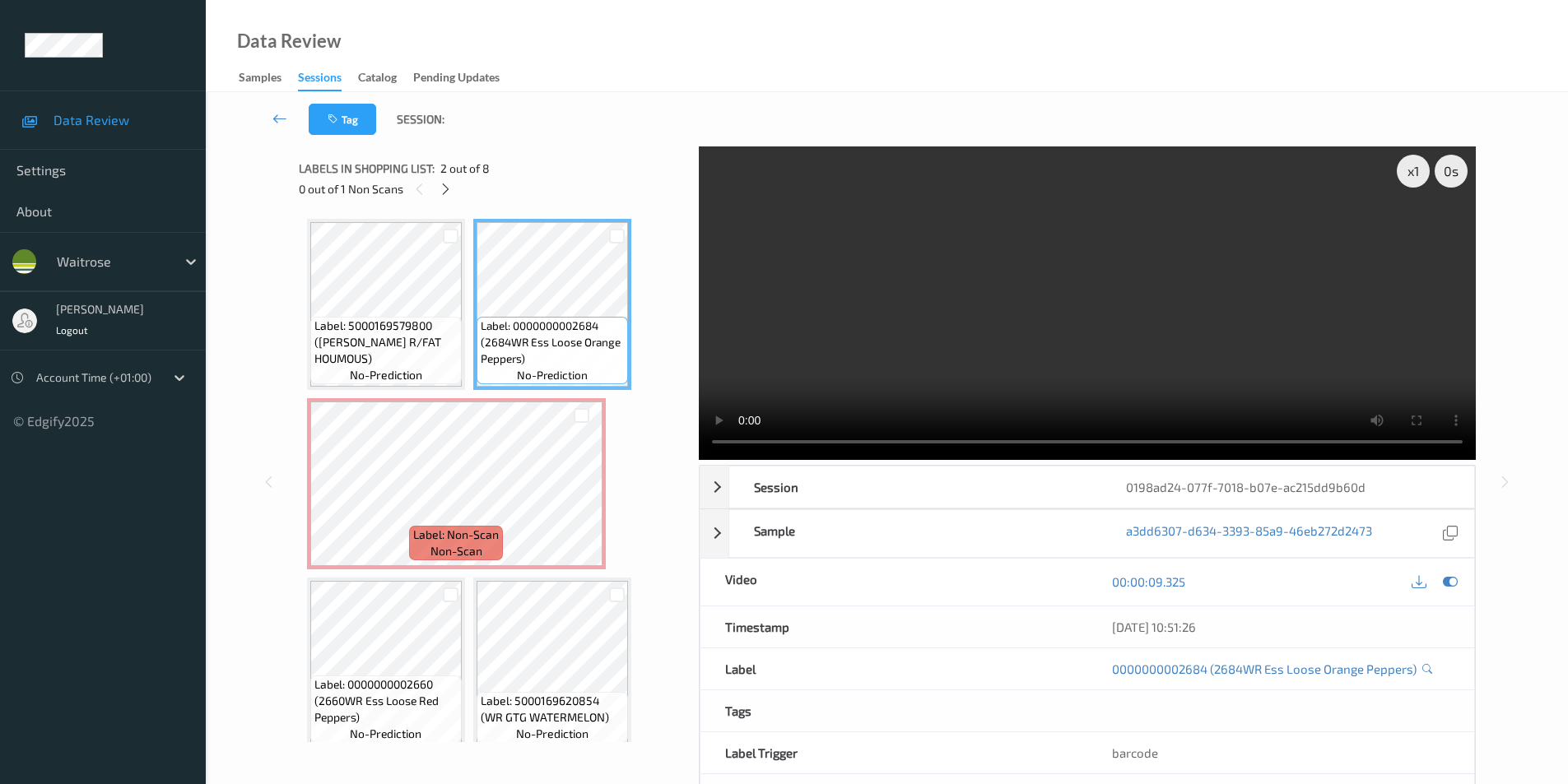
click at [1543, 413] on div "Tag Session: x 1 0 s Session 0198ad24-077f-7018-b07e-ac215dd9b60d Session ID 01…" at bounding box center [887, 472] width 1362 height 759
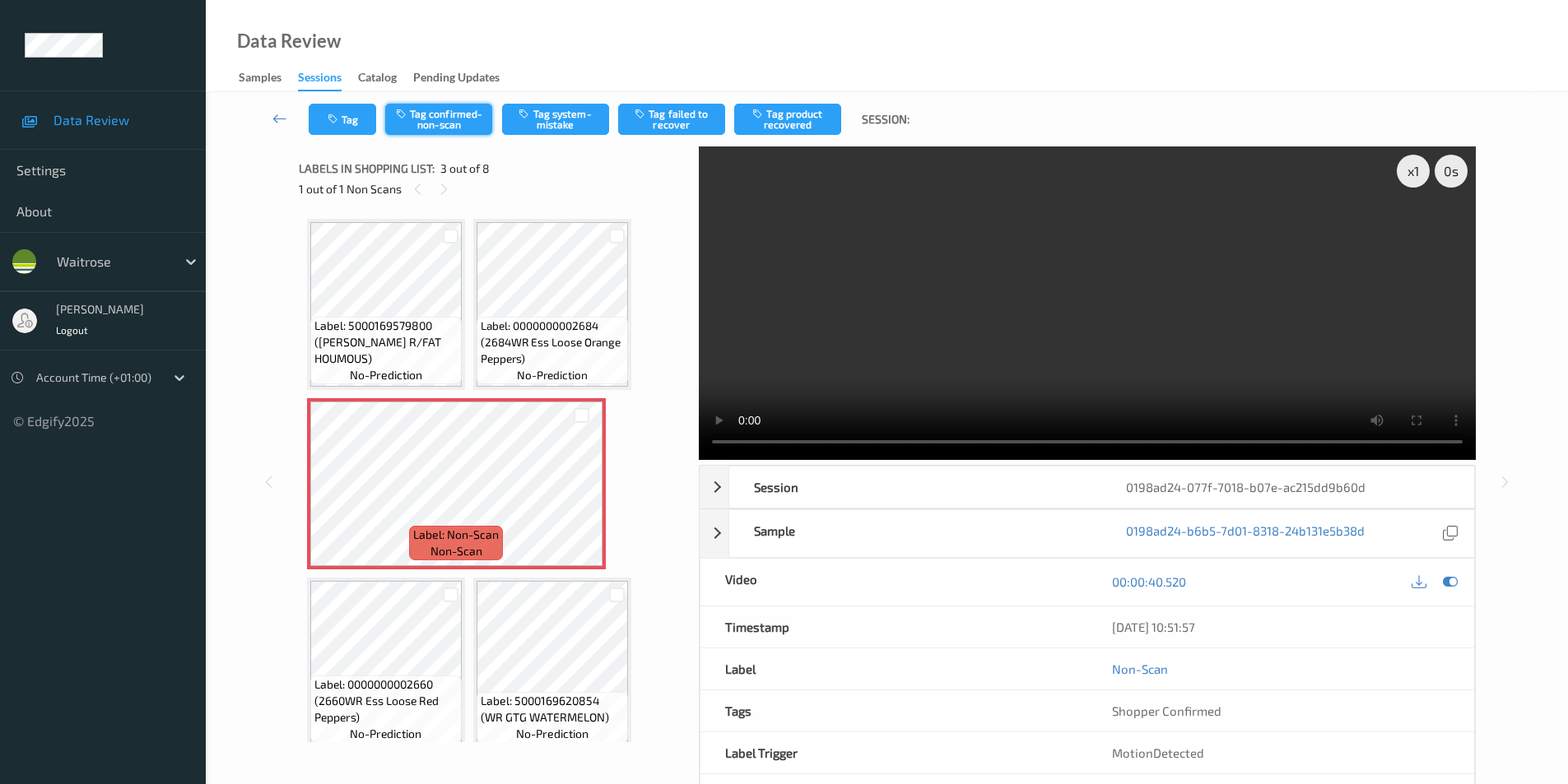
click at [434, 114] on button "Tag confirmed-non-scan" at bounding box center [439, 120] width 107 height 32
click at [786, 114] on button "Tag product recovered" at bounding box center [788, 120] width 107 height 32
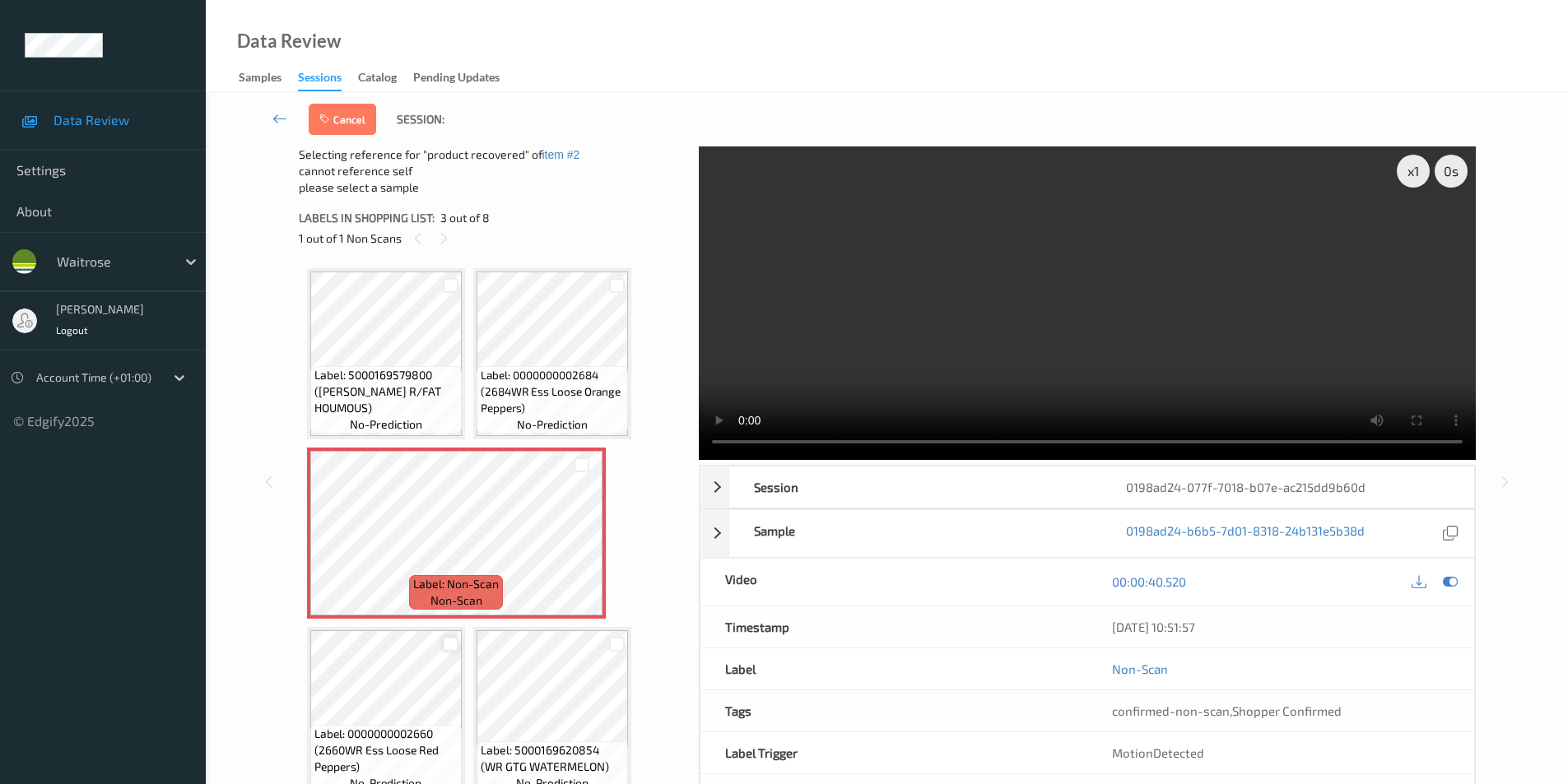
click at [454, 648] on div at bounding box center [451, 645] width 16 height 16
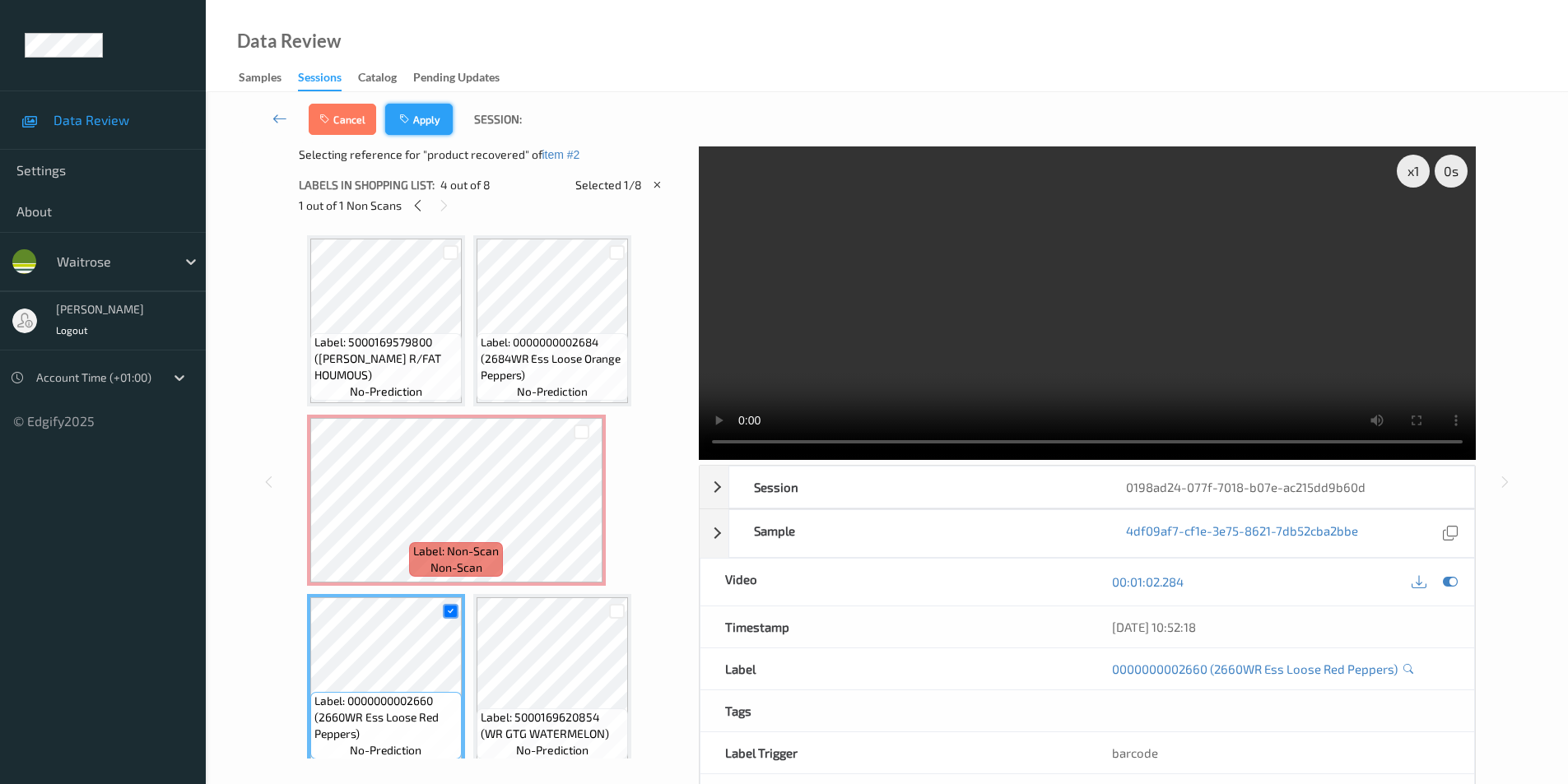
click at [431, 122] on button "Apply" at bounding box center [419, 120] width 67 height 32
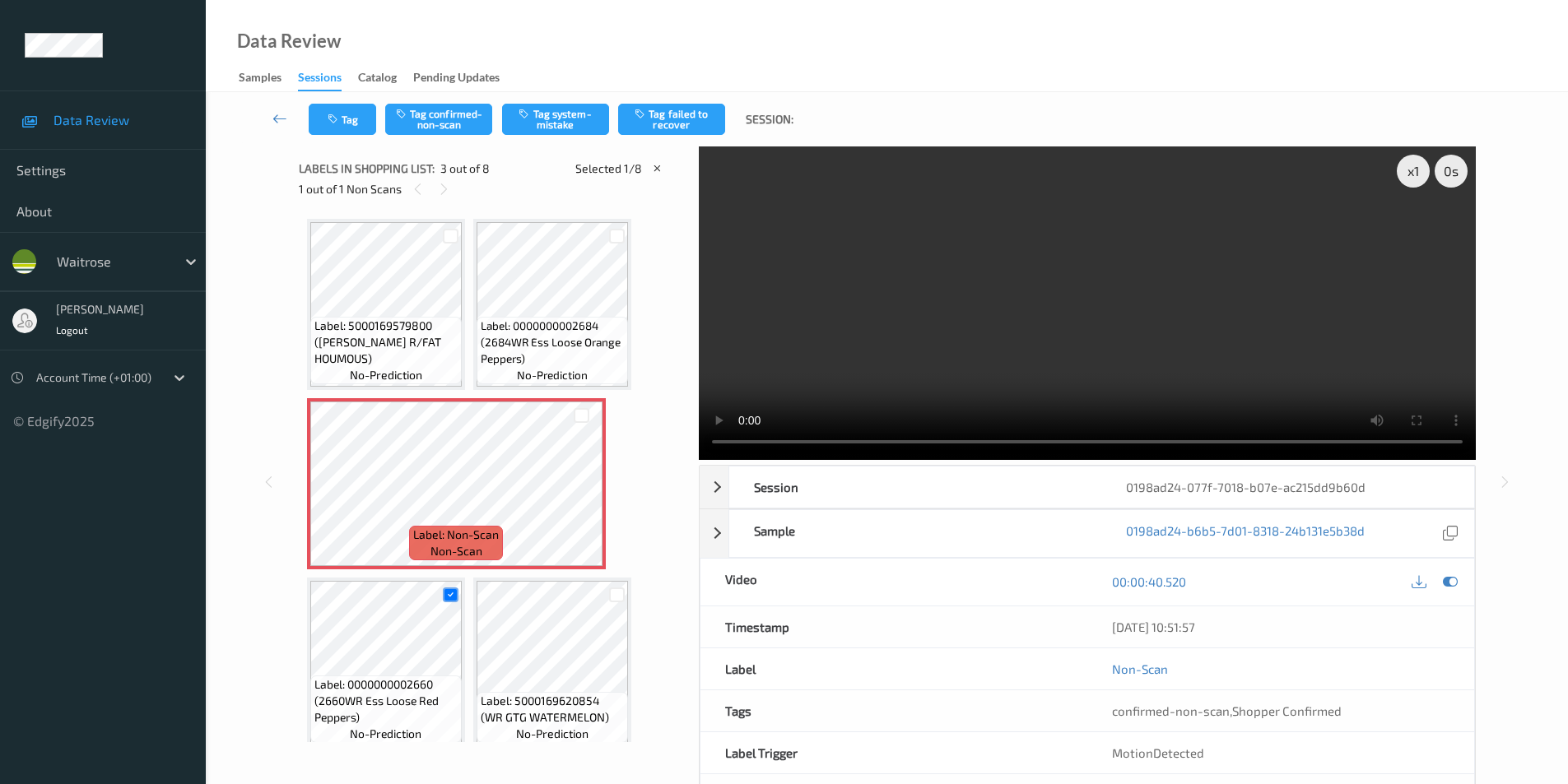
scroll to position [8, 0]
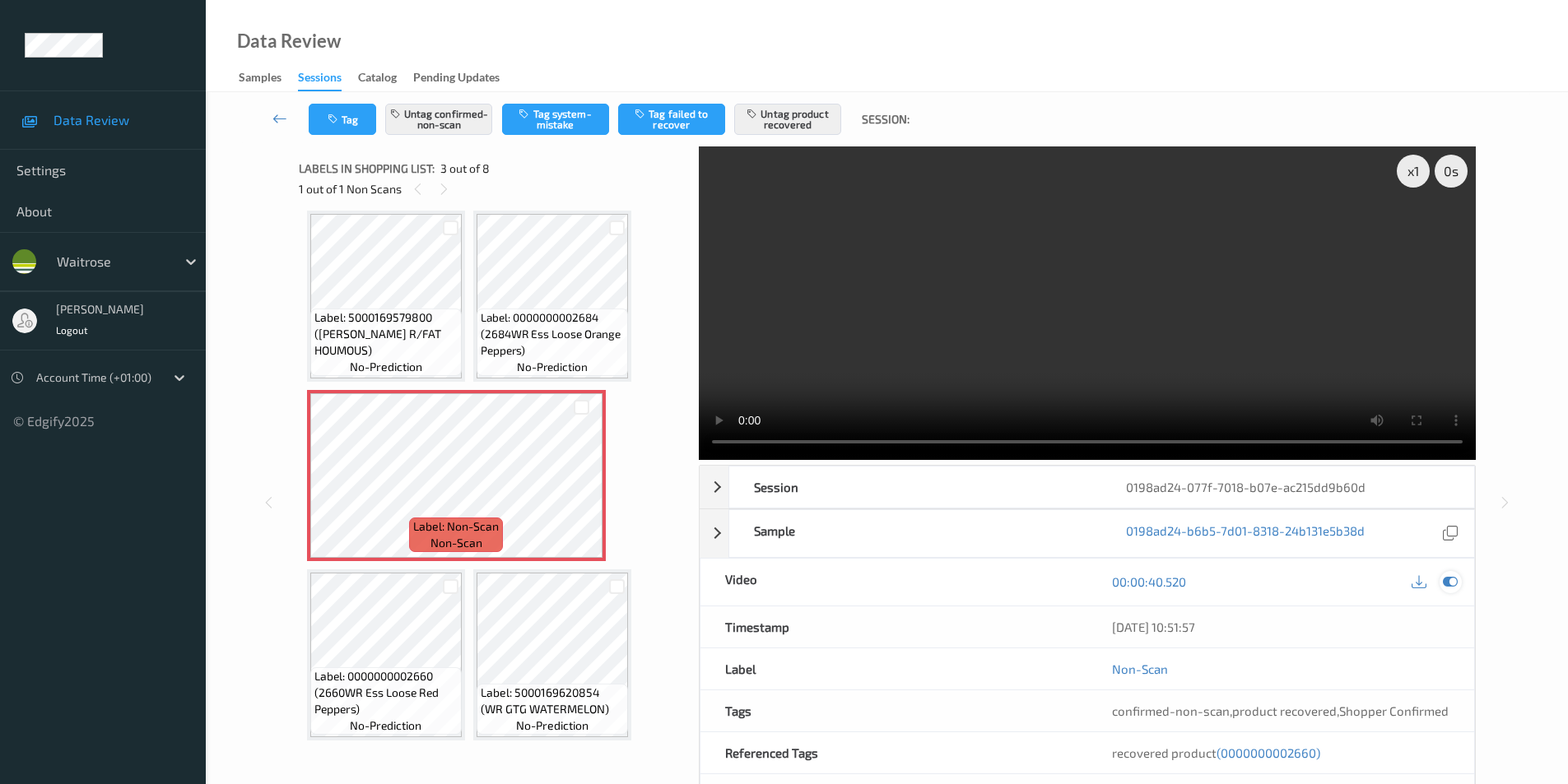
click at [1446, 584] on icon at bounding box center [1450, 582] width 15 height 15
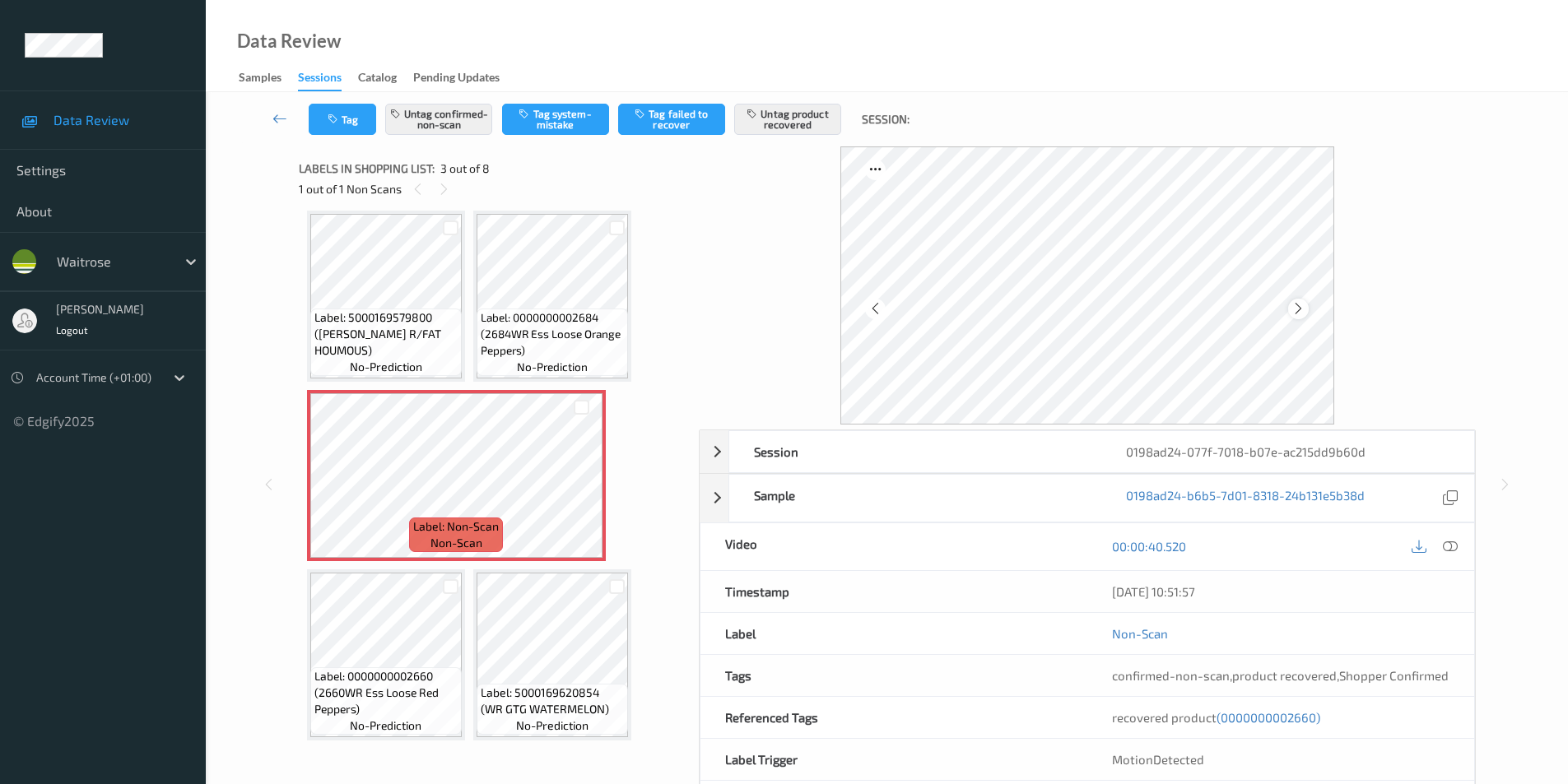
click at [1296, 306] on icon at bounding box center [1298, 308] width 14 height 15
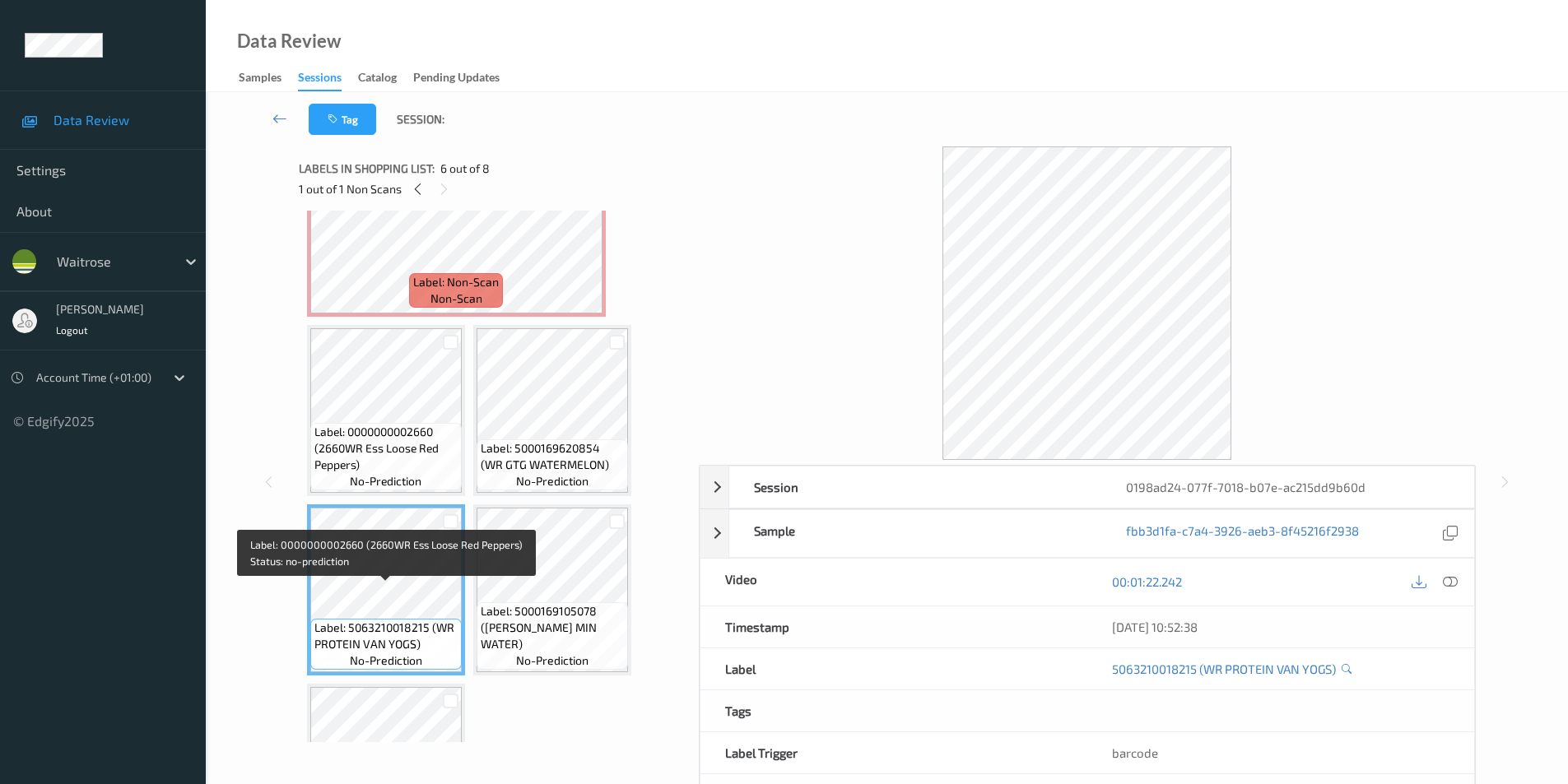
scroll to position [255, 0]
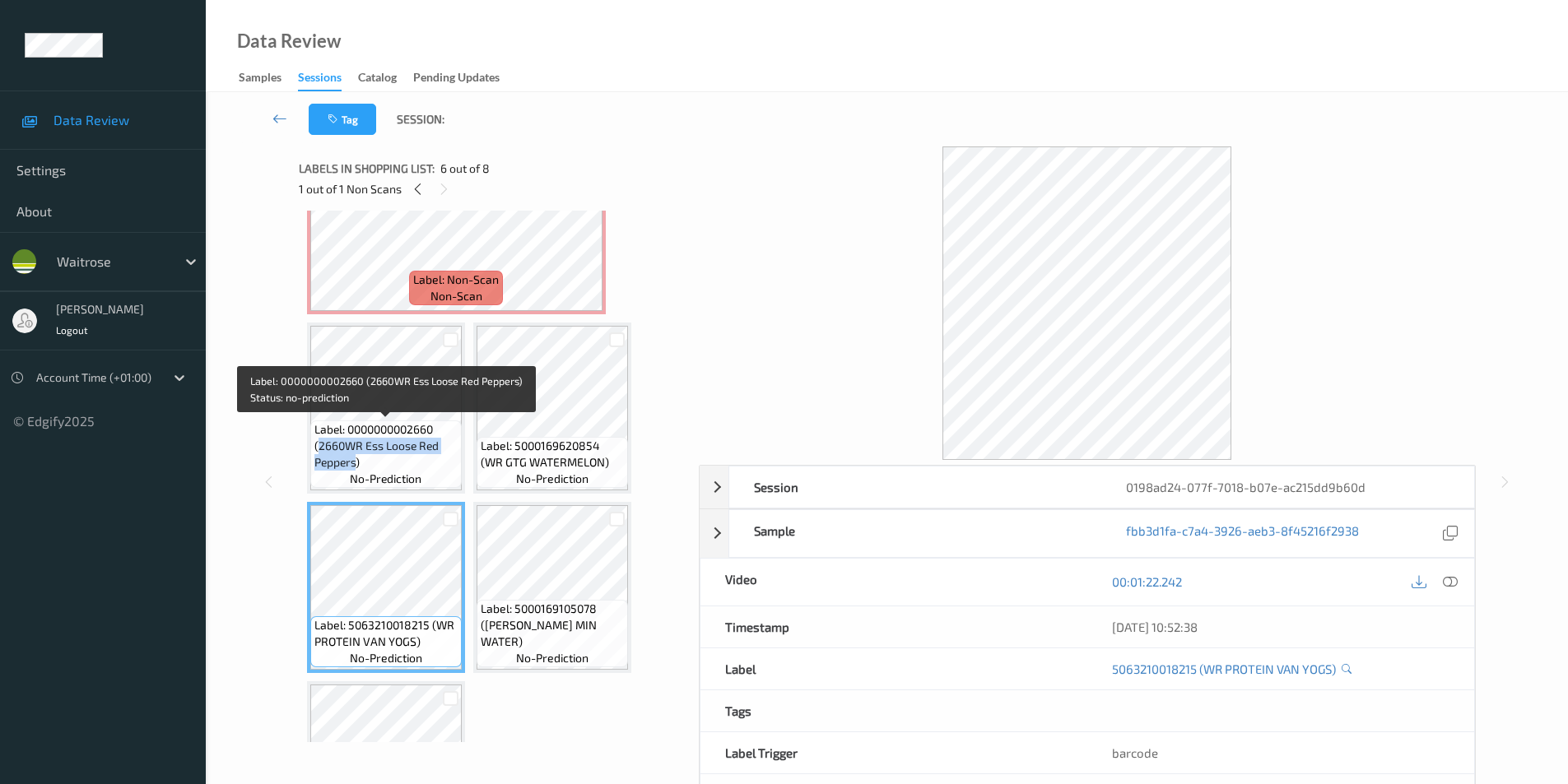
drag, startPoint x: 318, startPoint y: 444, endPoint x: 357, endPoint y: 464, distance: 43.8
click at [357, 464] on span "Label: 0000000002660 (2660WR Ess Loose Red Peppers)" at bounding box center [386, 446] width 143 height 50
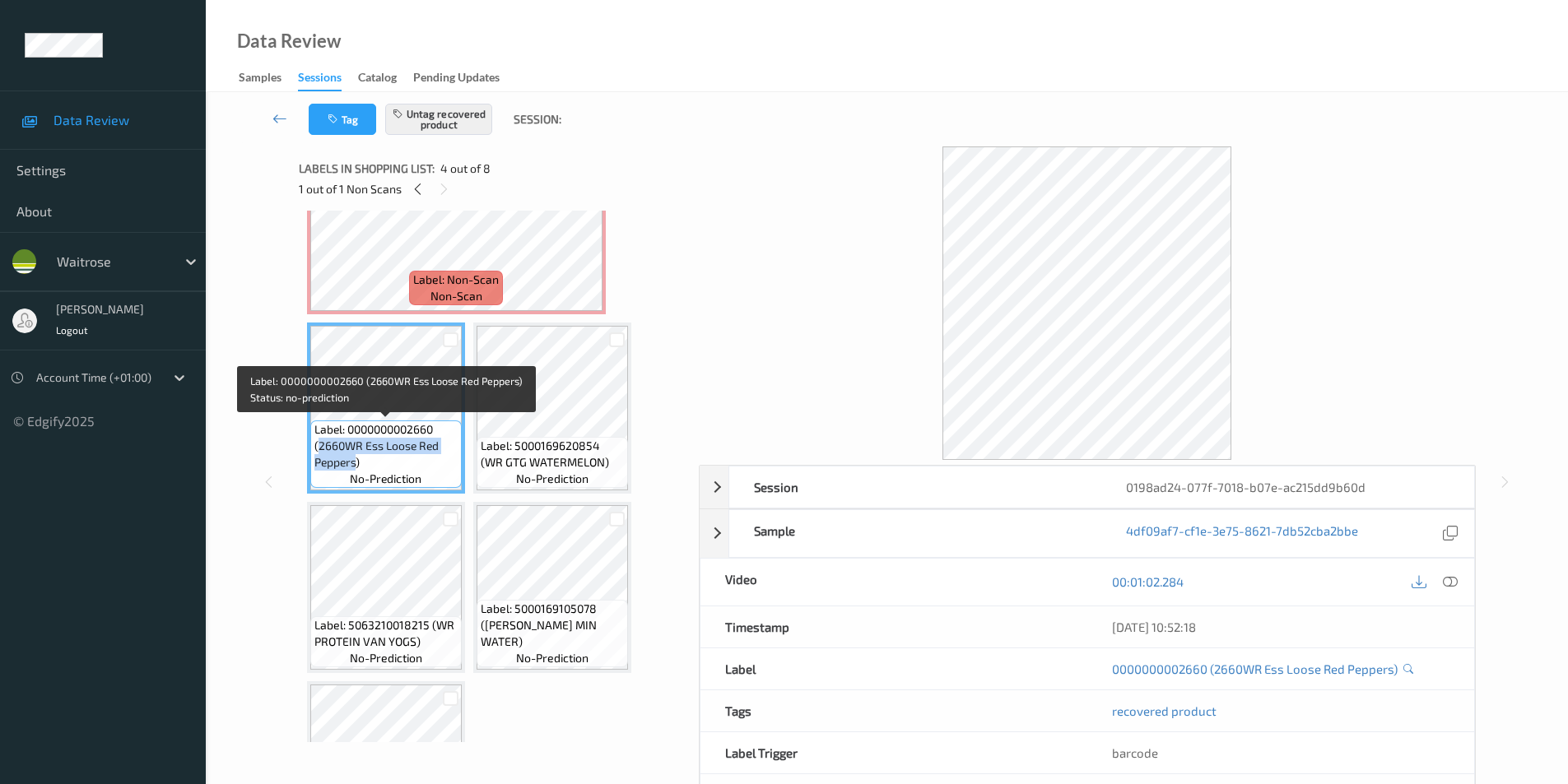
copy span "2660WR Ess Loose Red Peppers"
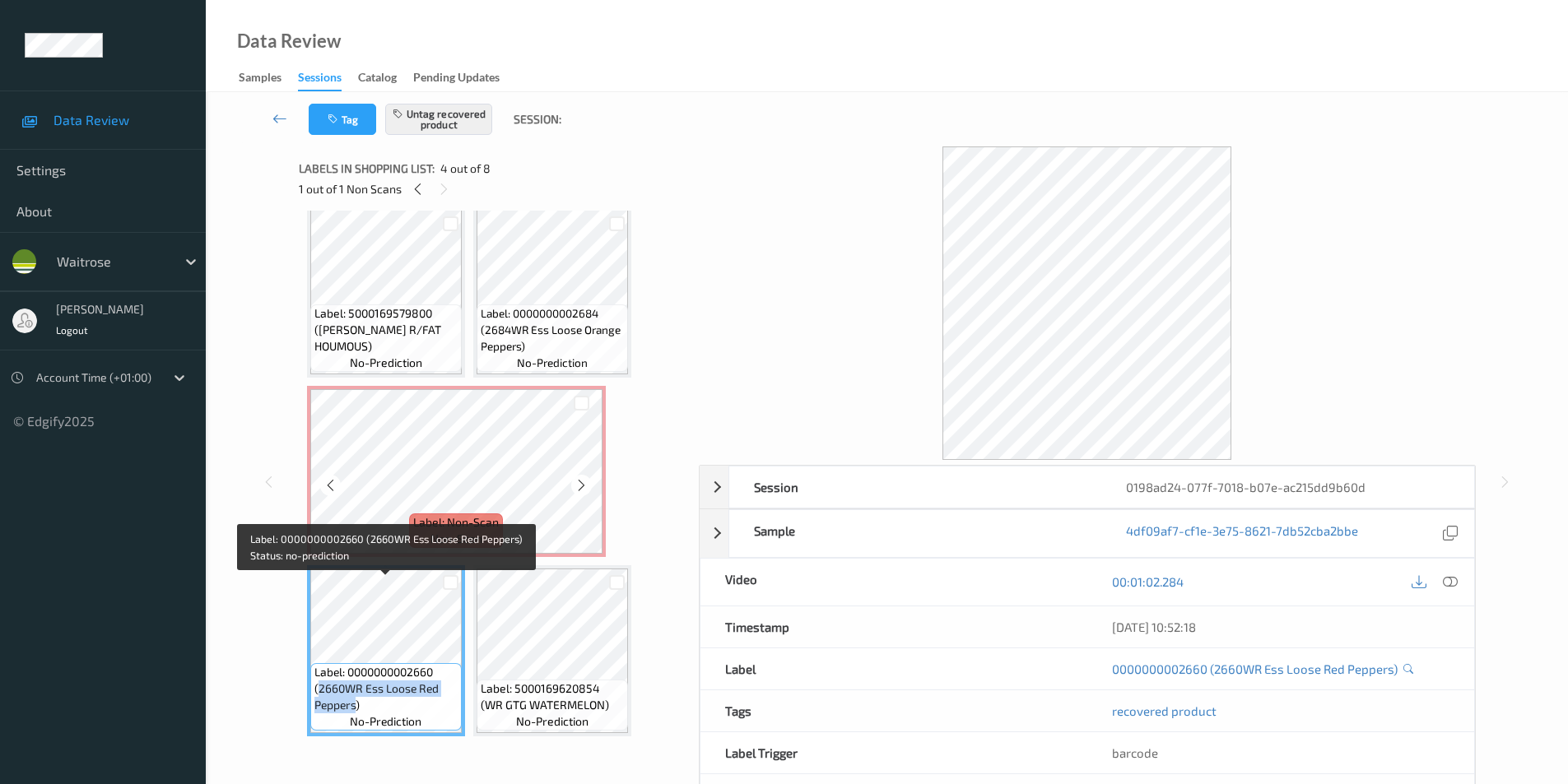
scroll to position [8, 0]
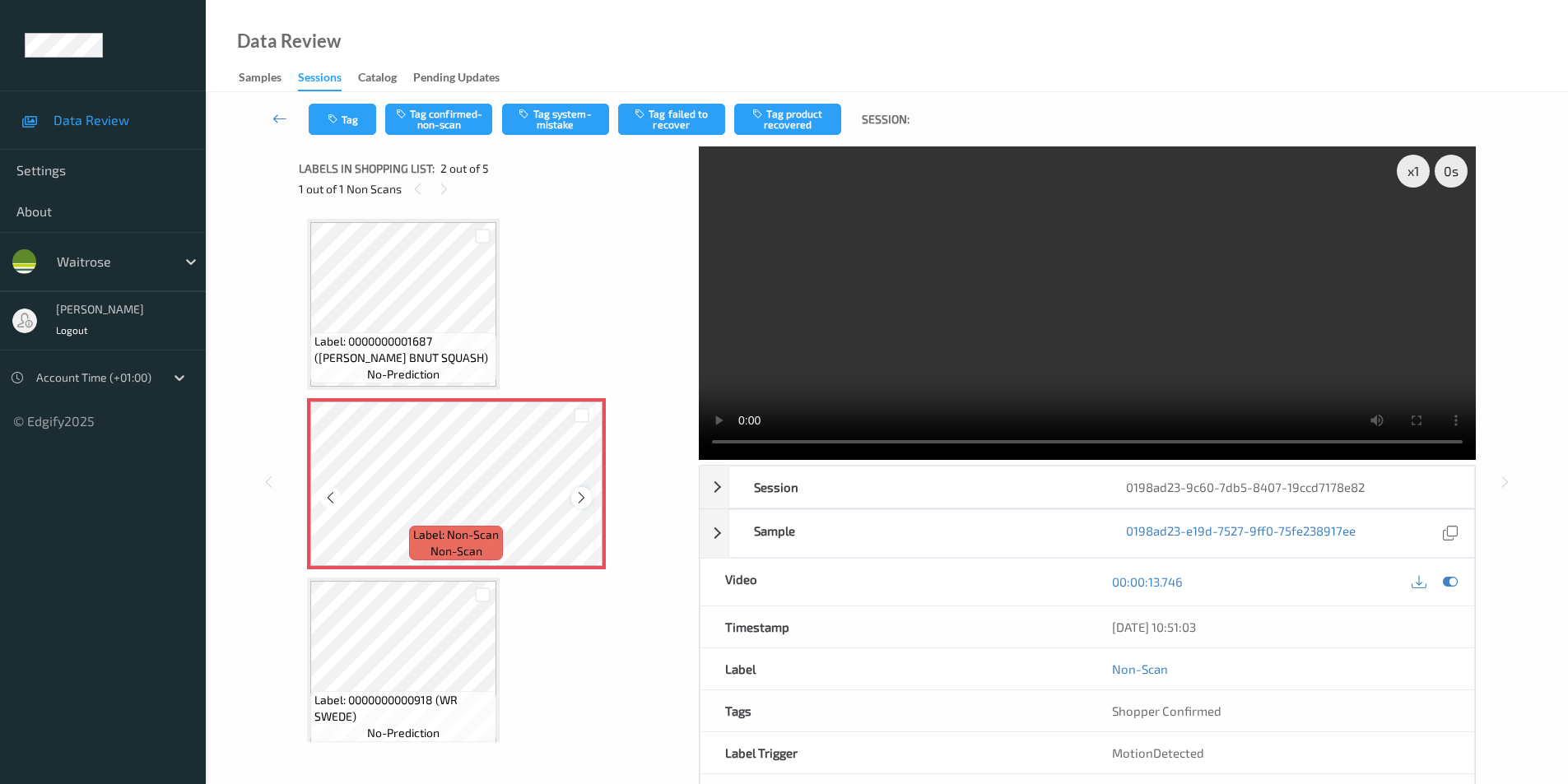
click at [585, 498] on icon at bounding box center [582, 498] width 14 height 15
click at [556, 117] on button "Tag system-mistake" at bounding box center [556, 120] width 107 height 32
click at [325, 119] on button "Tag" at bounding box center [342, 120] width 67 height 32
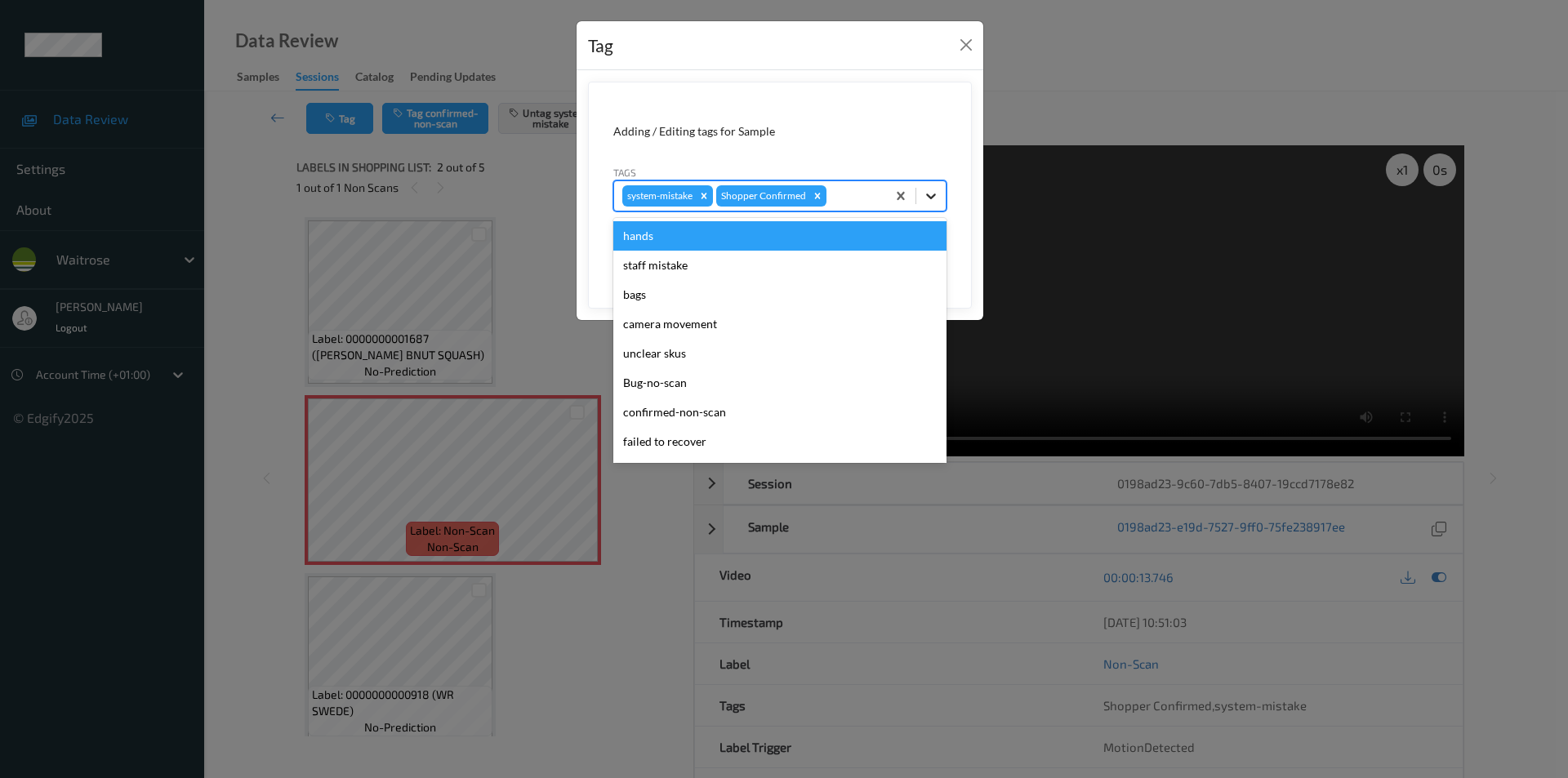
click at [940, 196] on div at bounding box center [932, 196] width 30 height 30
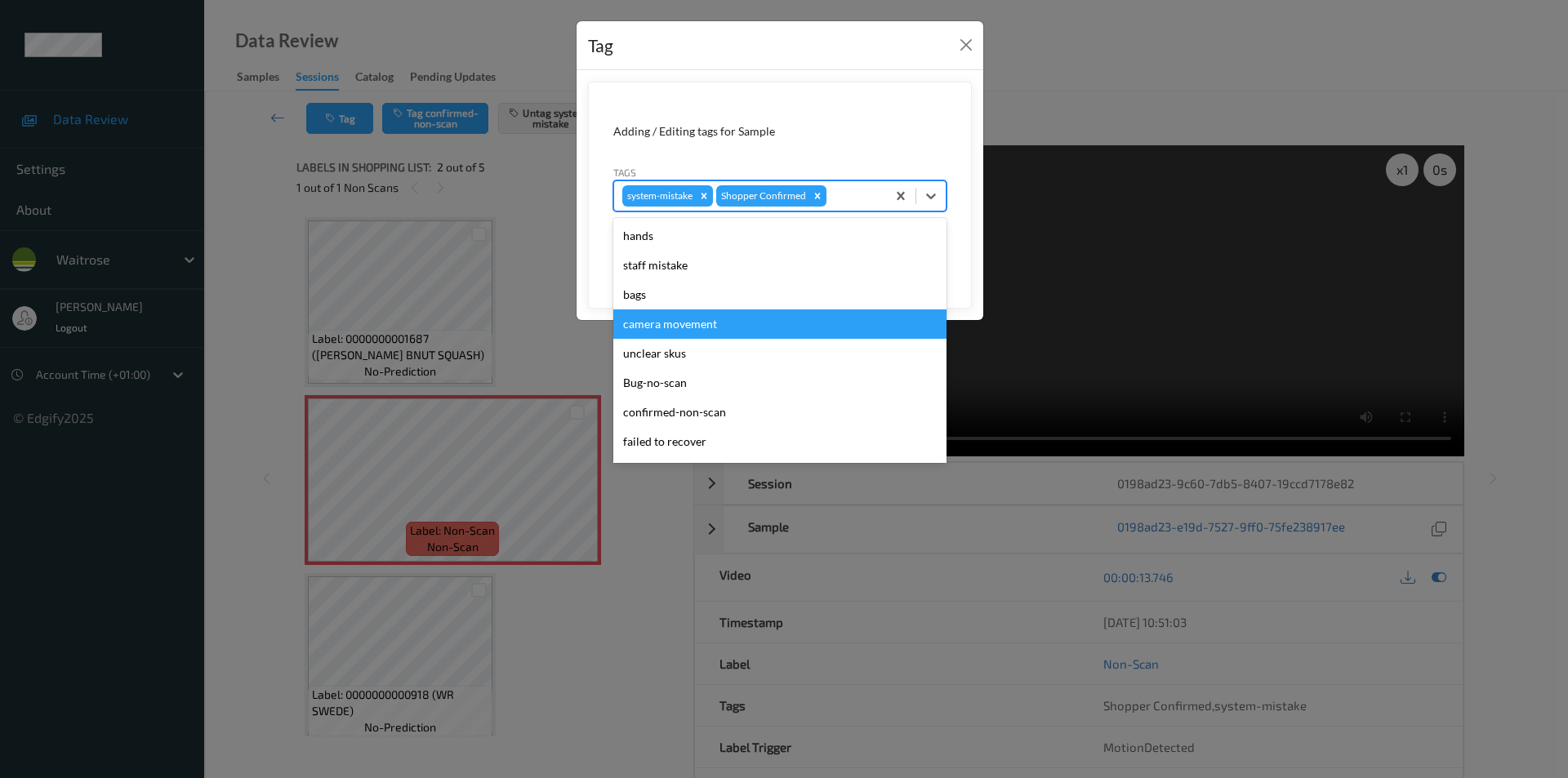
scroll to position [321, 0]
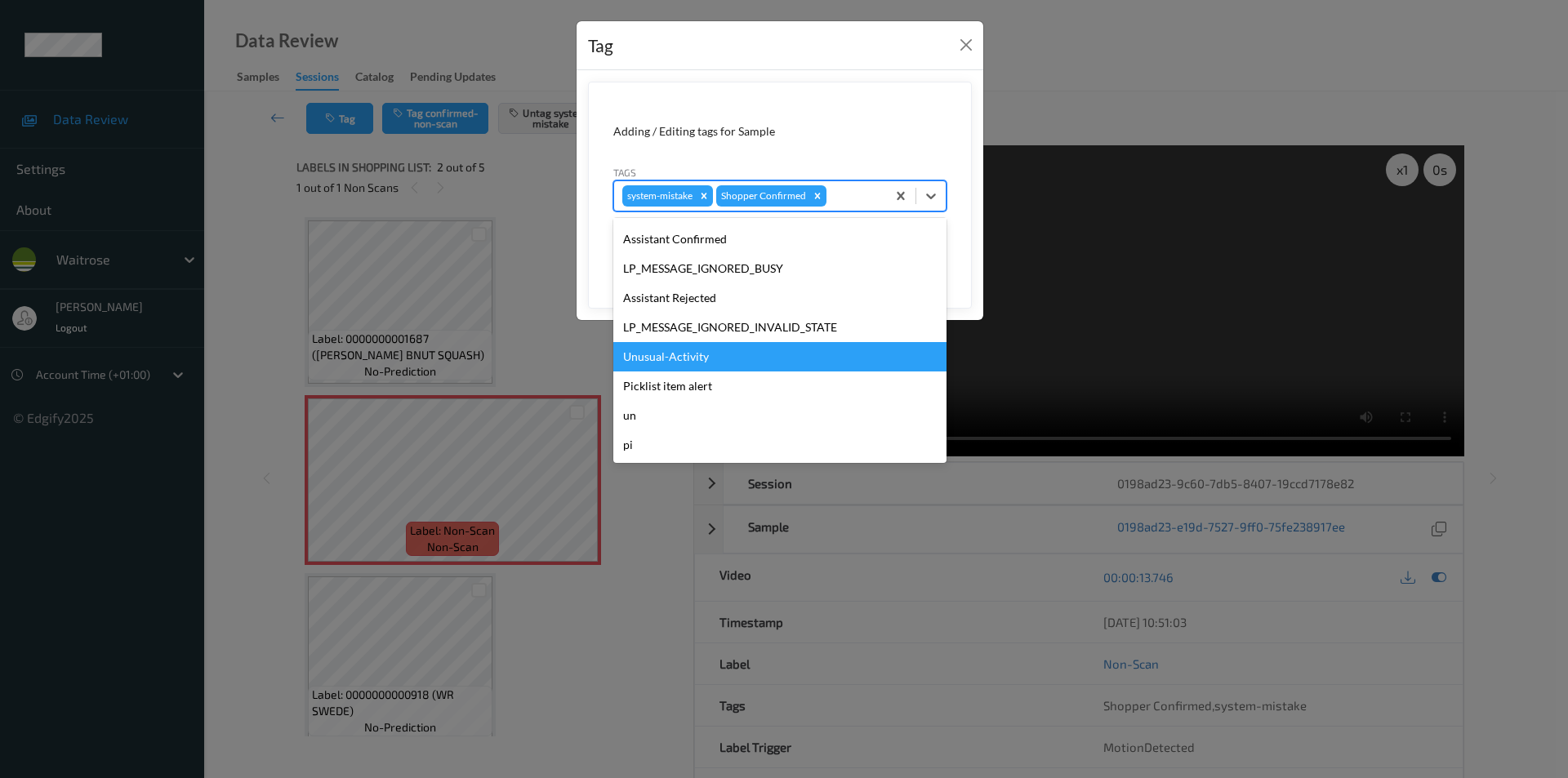
click at [675, 359] on div "Unusual-Activity" at bounding box center [780, 357] width 333 height 30
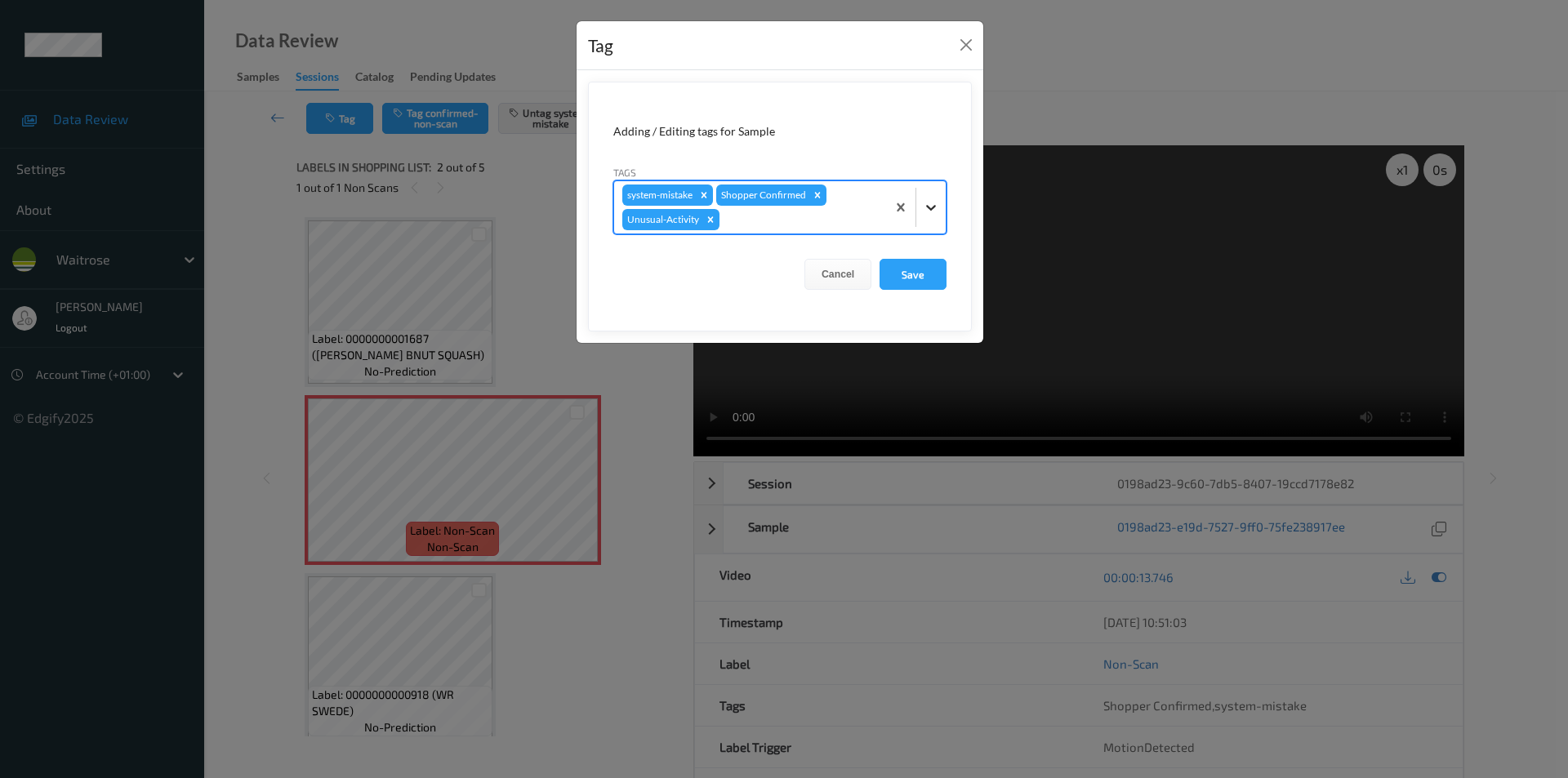
drag, startPoint x: 929, startPoint y: 209, endPoint x: 915, endPoint y: 224, distance: 20.5
click at [929, 209] on icon at bounding box center [931, 208] width 17 height 17
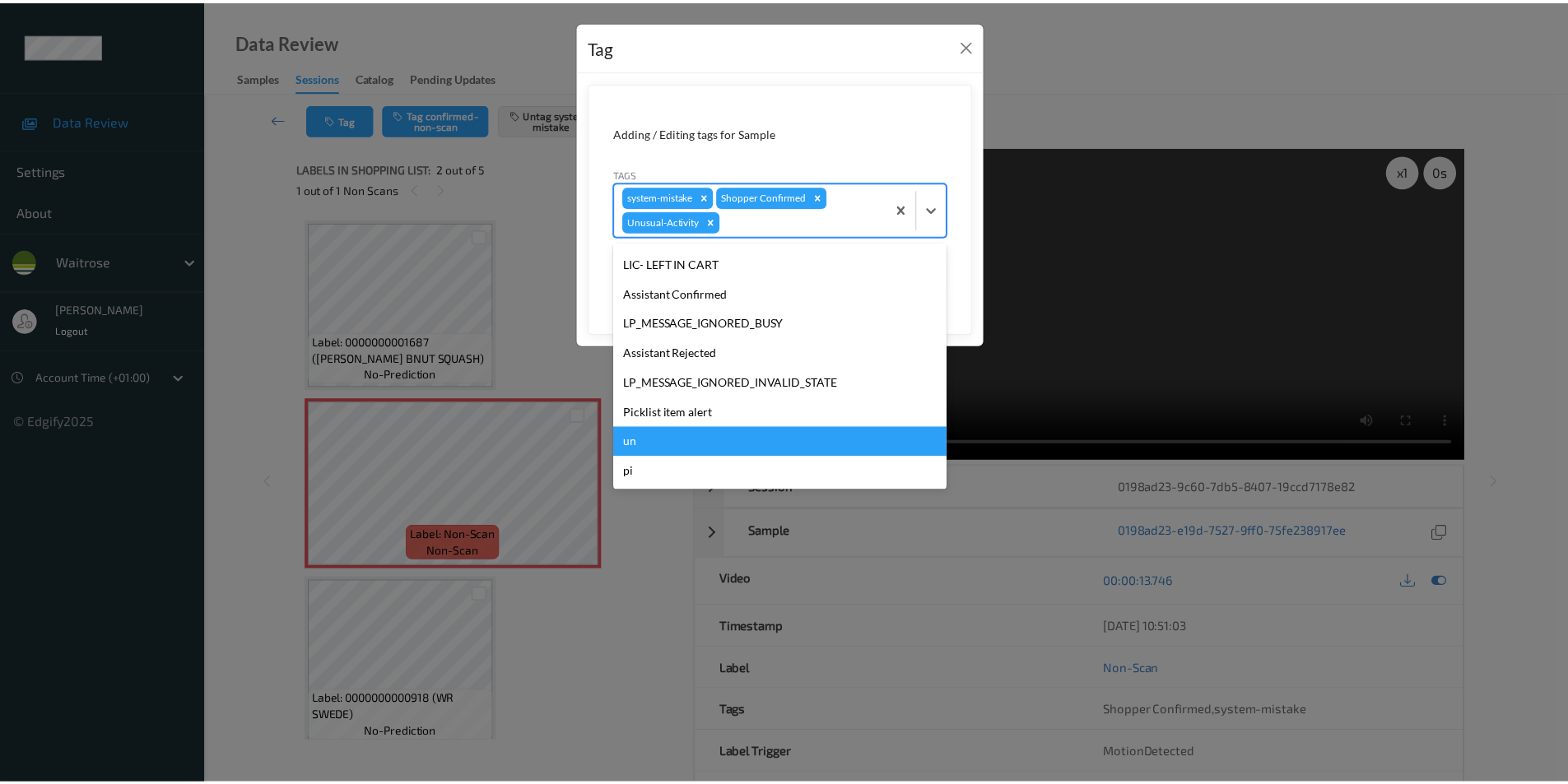
scroll to position [293, 0]
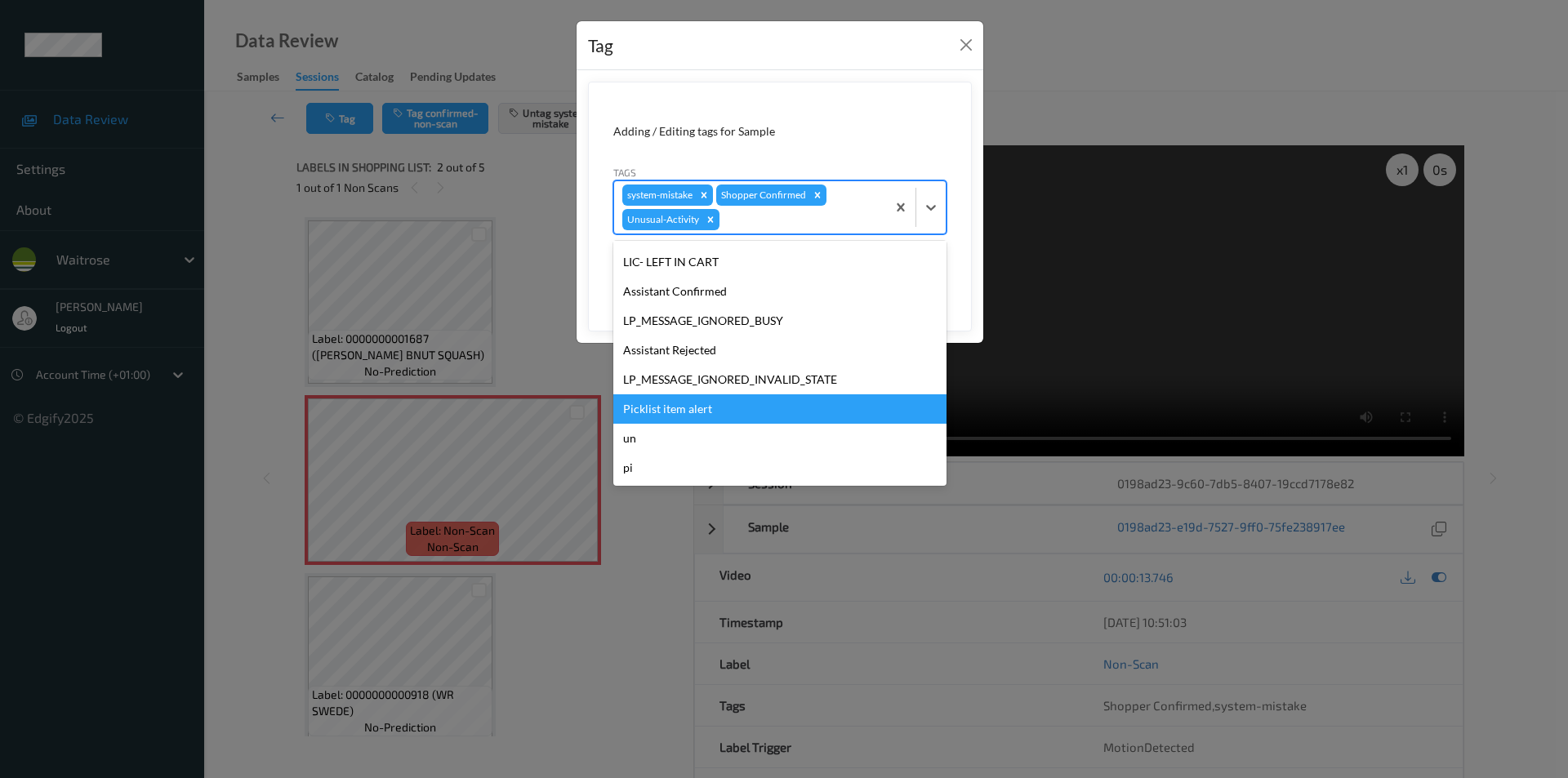
click at [684, 411] on div "Picklist item alert" at bounding box center [780, 409] width 333 height 30
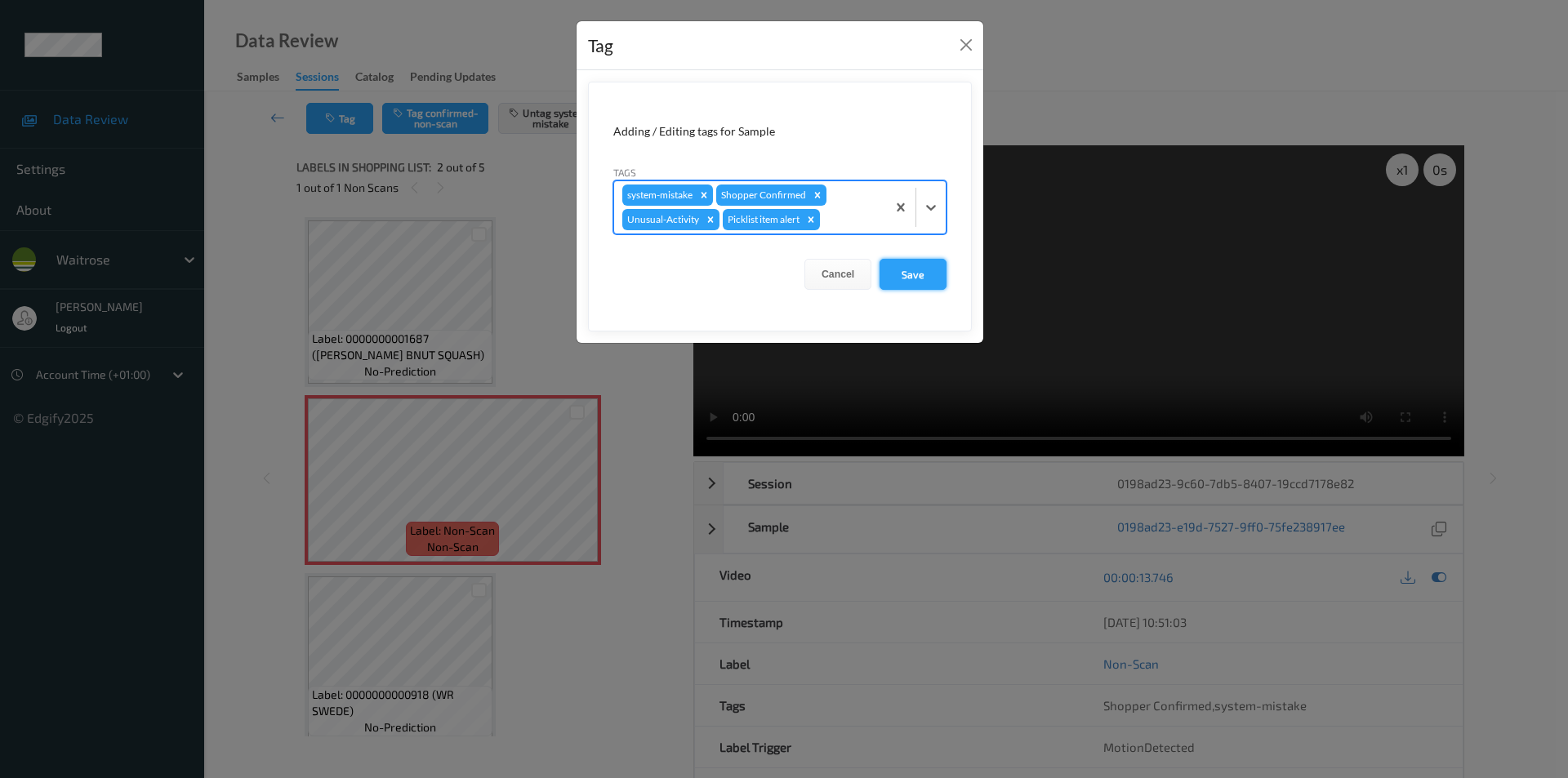
click at [903, 272] on button "Save" at bounding box center [913, 274] width 67 height 31
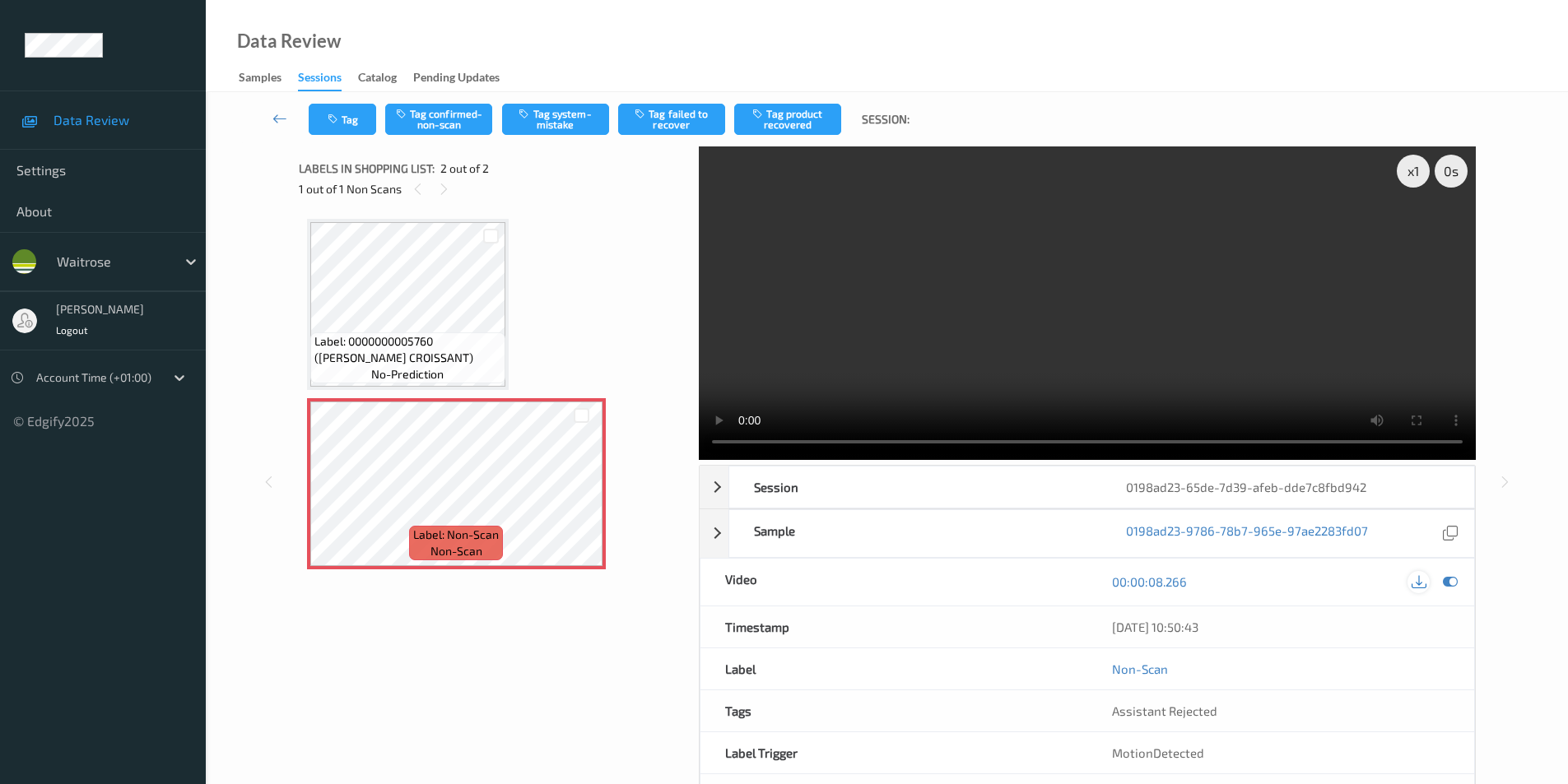
click at [1448, 582] on icon at bounding box center [1450, 582] width 15 height 15
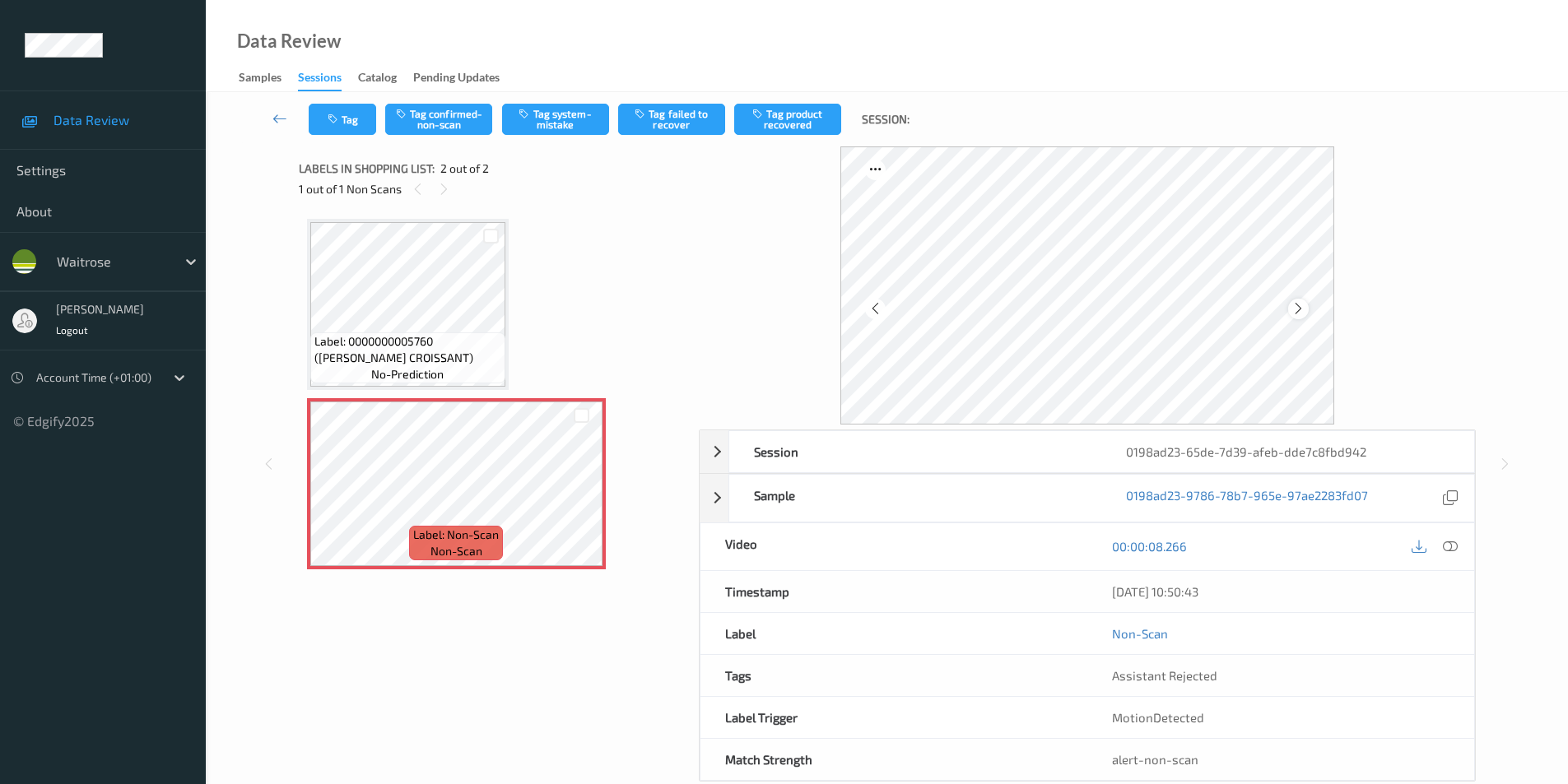
click at [1307, 307] on div at bounding box center [1298, 308] width 21 height 21
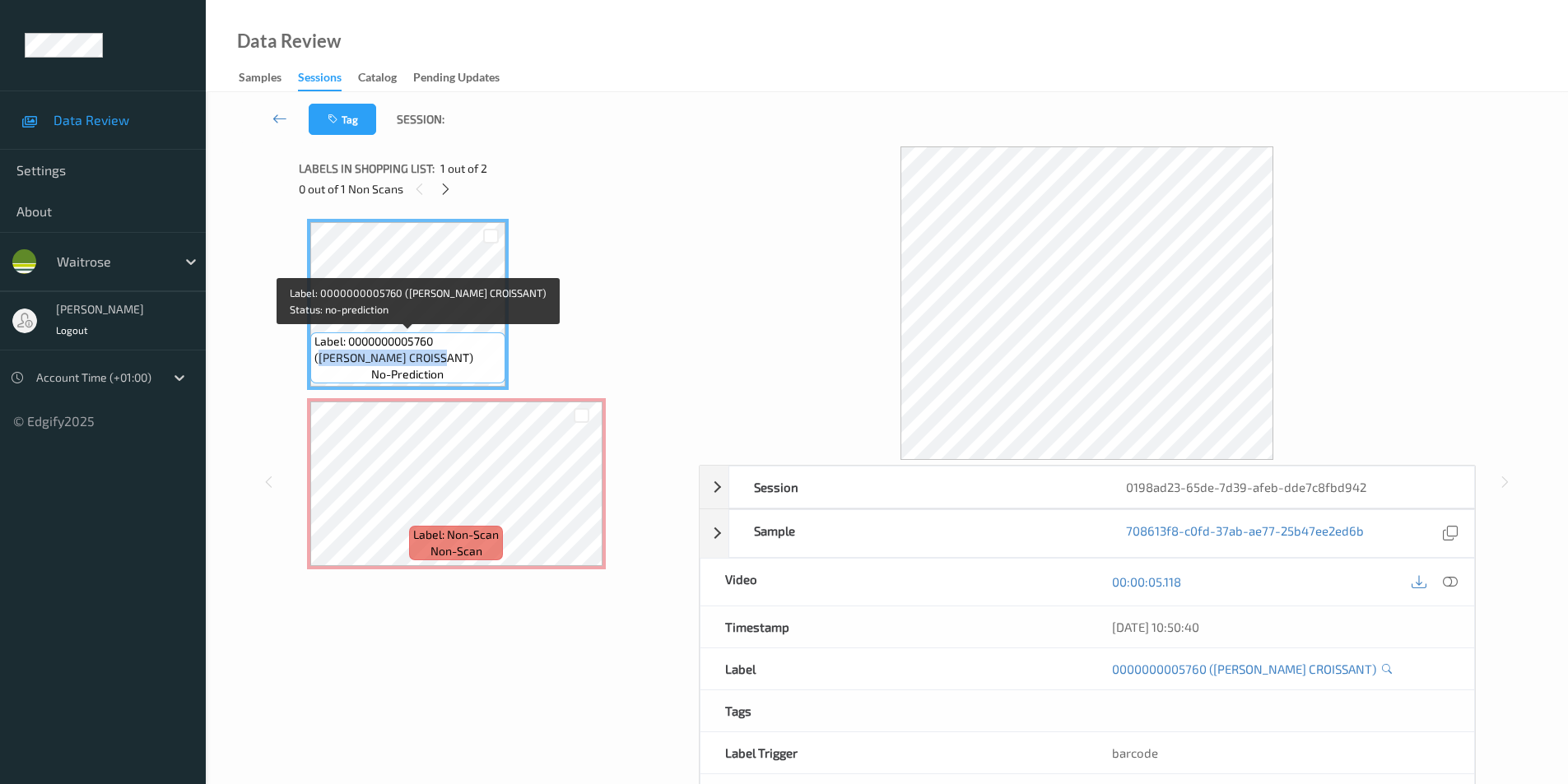
drag, startPoint x: 444, startPoint y: 340, endPoint x: 441, endPoint y: 357, distance: 17.3
click at [441, 357] on span "Label: 0000000005760 (WR ALMOND CROISSANT)" at bounding box center [407, 349] width 186 height 33
copy span "WR ALMOND CROISSANT)"
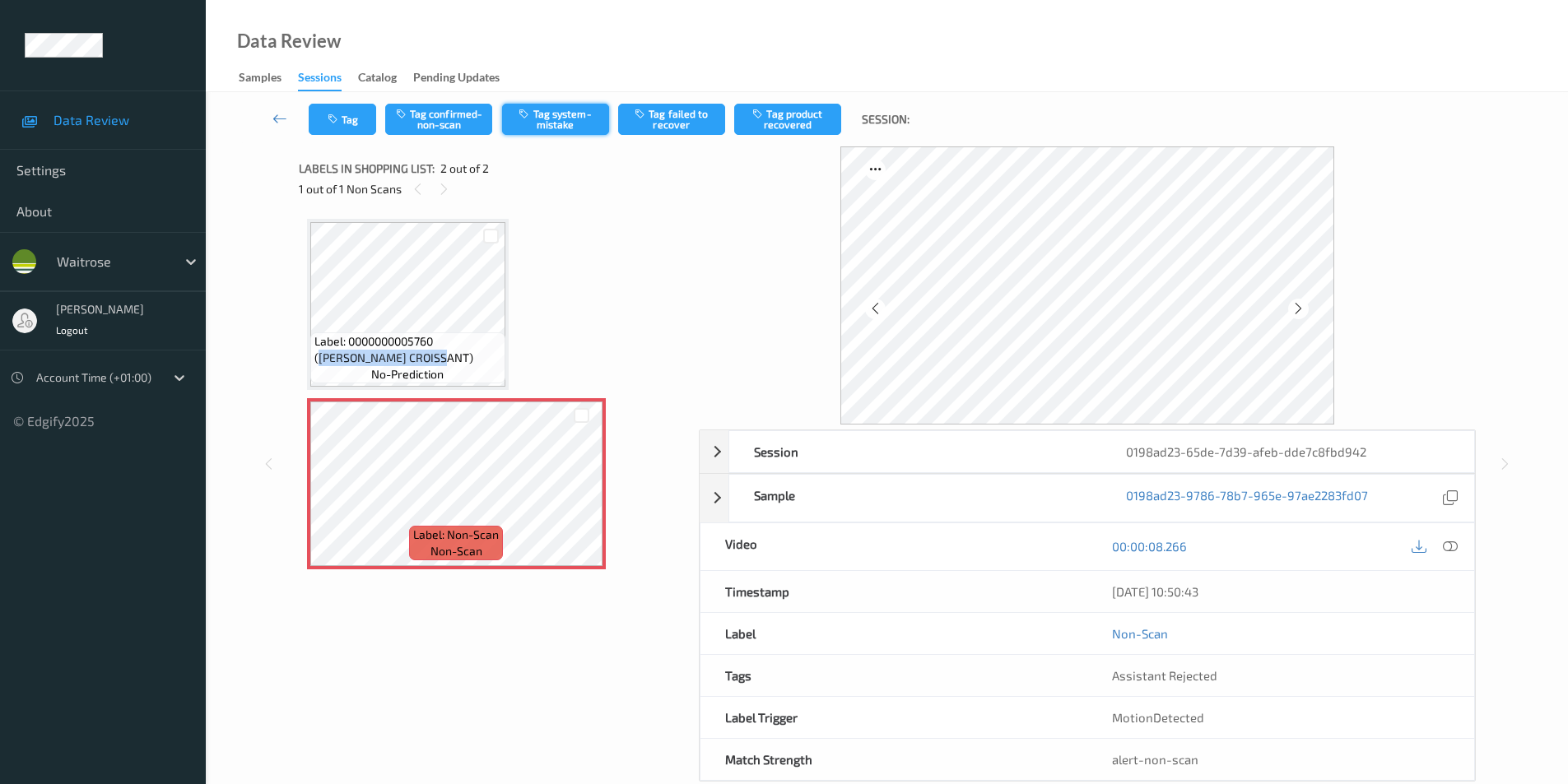
click at [548, 126] on button "Tag system-mistake" at bounding box center [556, 120] width 107 height 32
click at [343, 109] on button "Tag" at bounding box center [342, 120] width 67 height 32
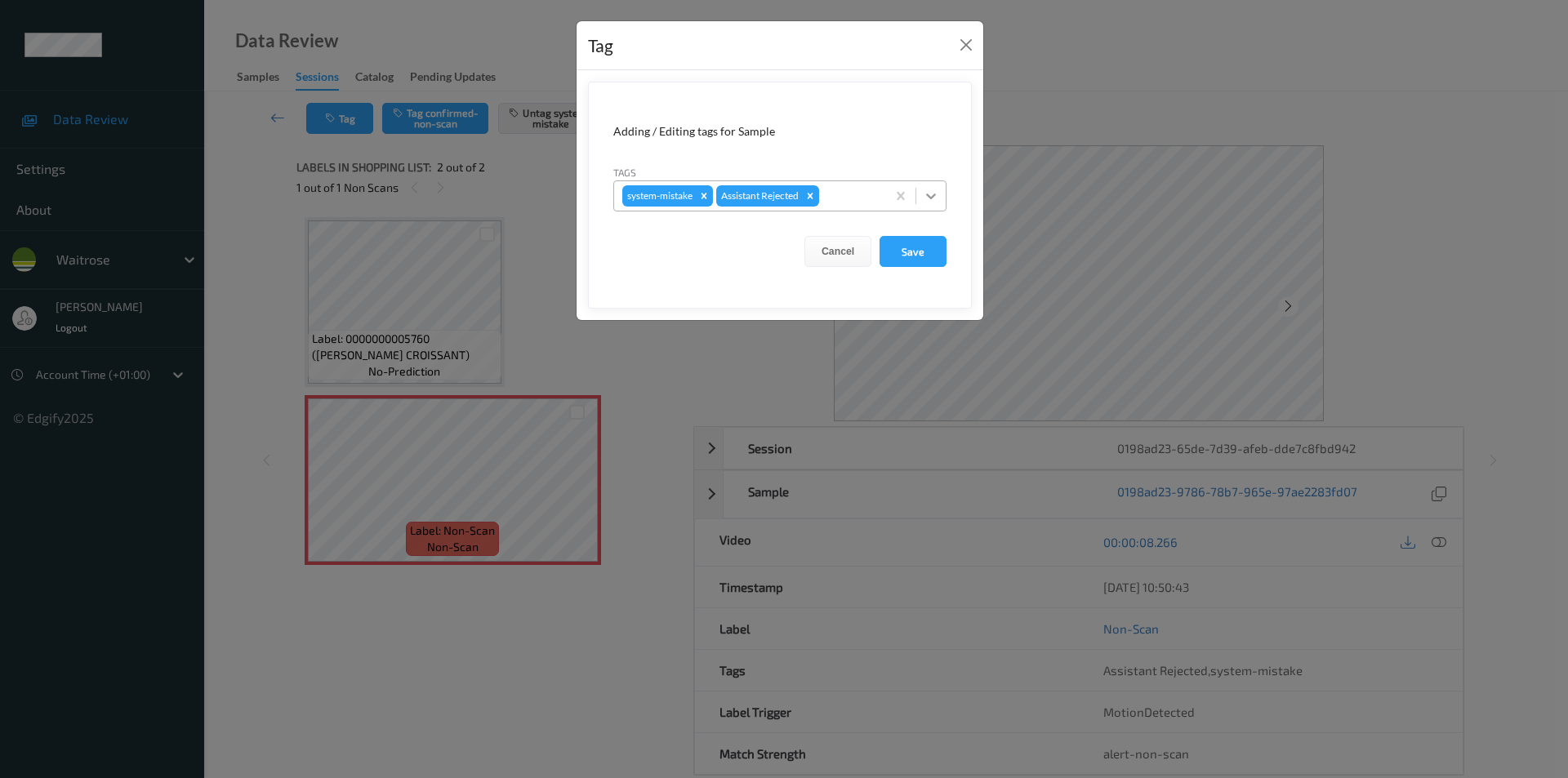
click at [930, 195] on icon at bounding box center [931, 196] width 17 height 17
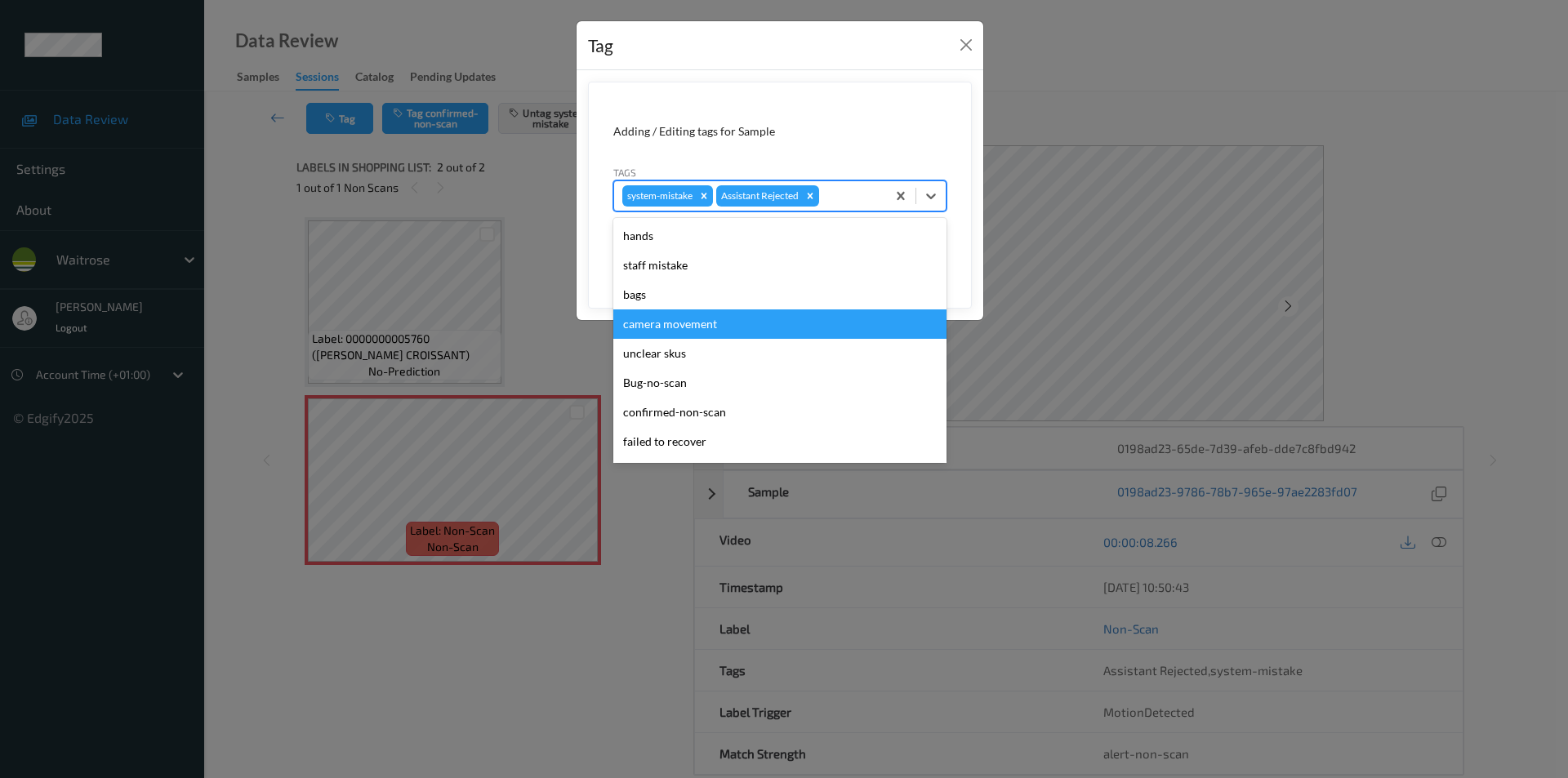
scroll to position [321, 0]
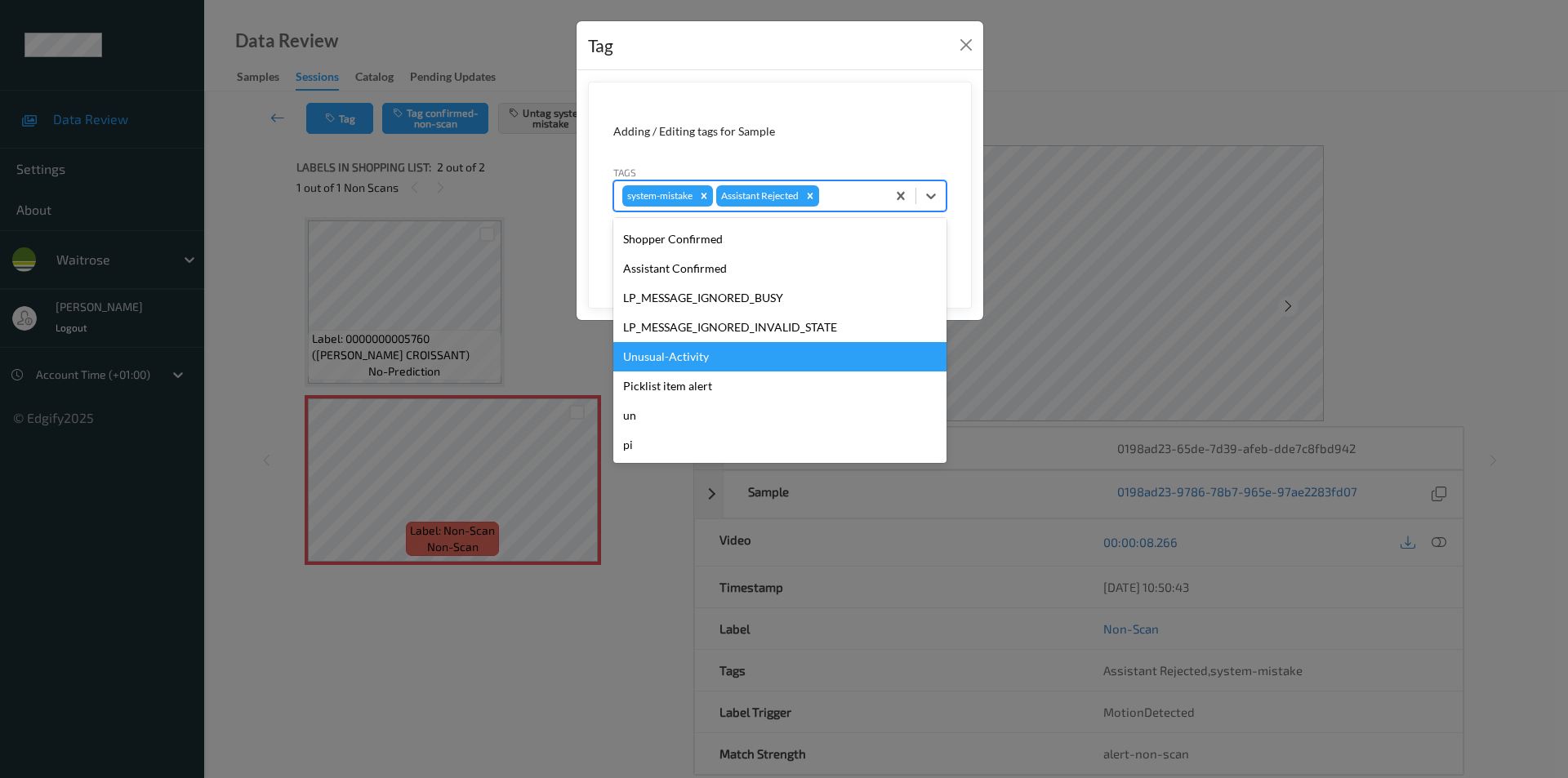
click at [682, 360] on div "Unusual-Activity" at bounding box center [780, 357] width 333 height 30
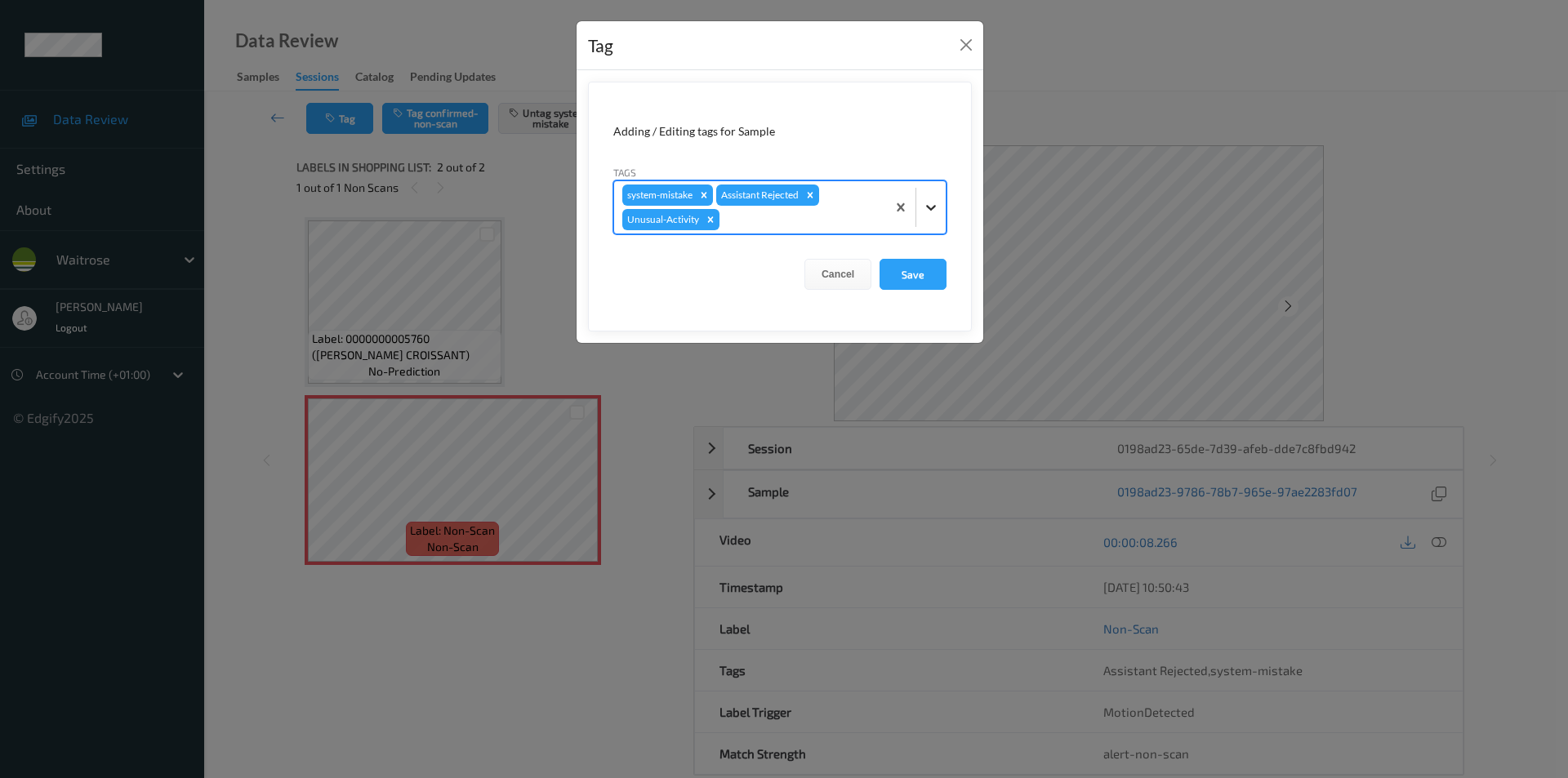
click at [929, 212] on icon at bounding box center [931, 208] width 17 height 17
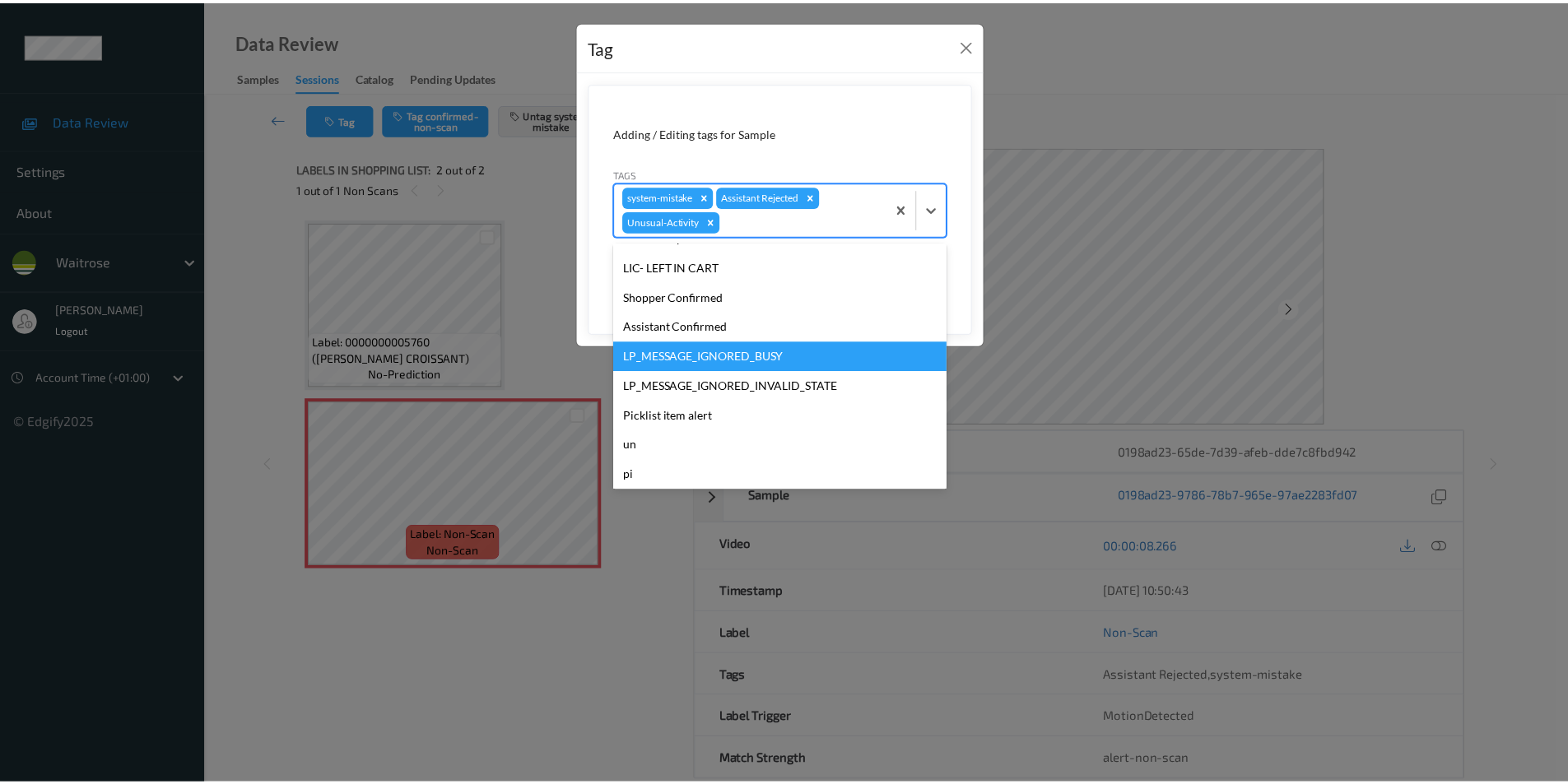
scroll to position [293, 0]
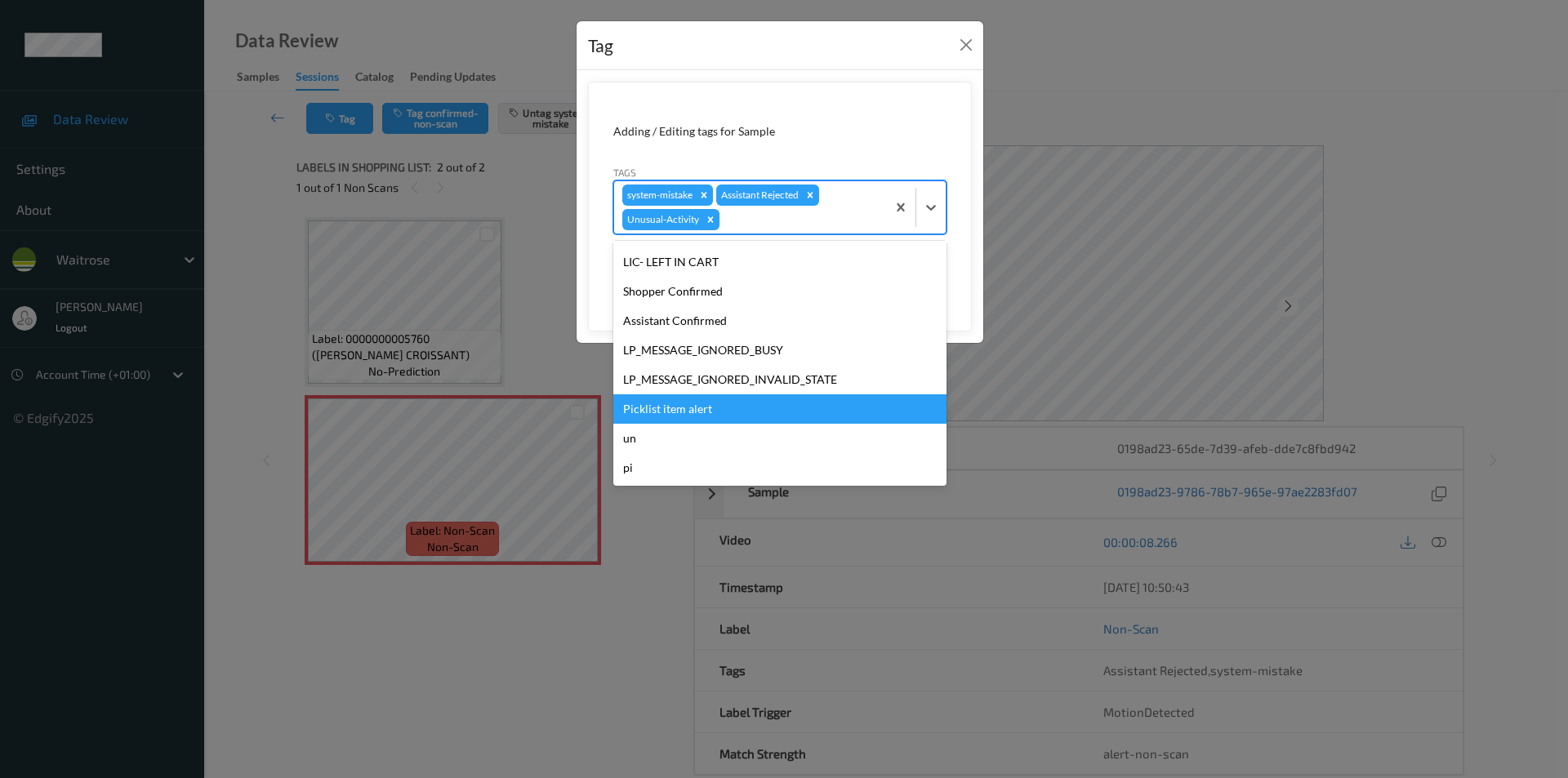
click at [687, 409] on div "Picklist item alert" at bounding box center [780, 409] width 333 height 30
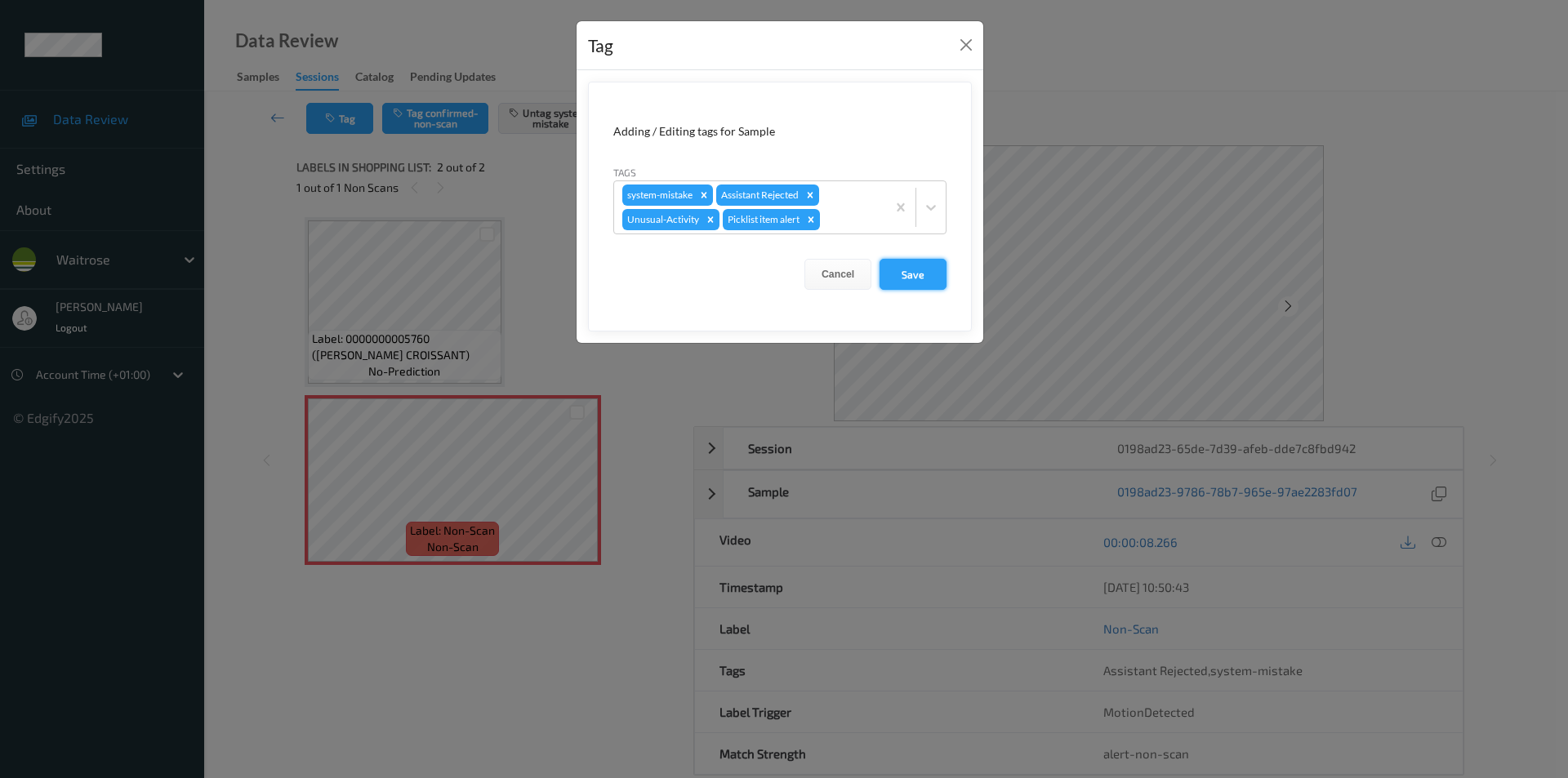
click at [892, 269] on button "Save" at bounding box center [913, 274] width 67 height 31
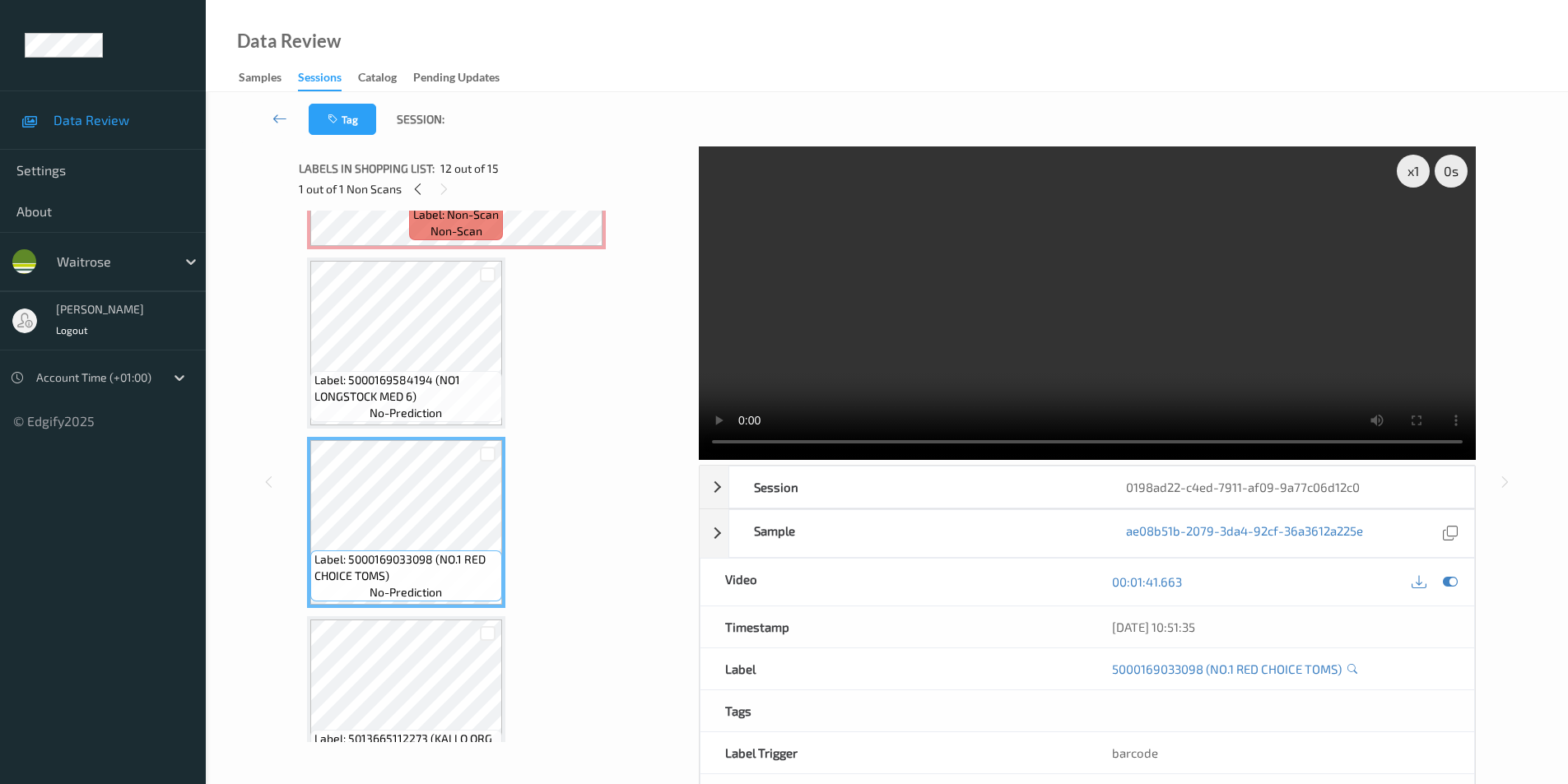
scroll to position [1756, 0]
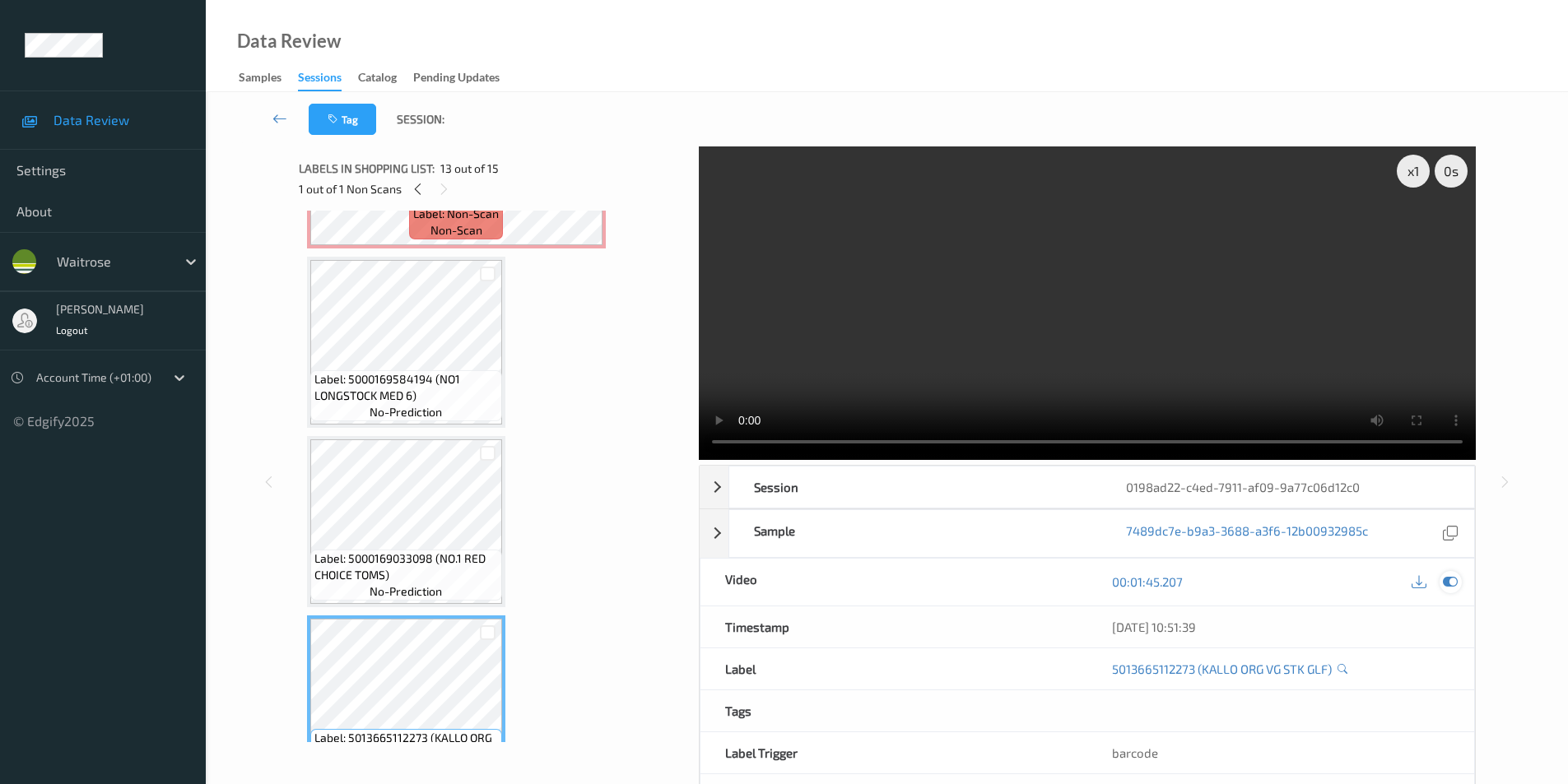
click at [1448, 578] on icon at bounding box center [1450, 582] width 15 height 15
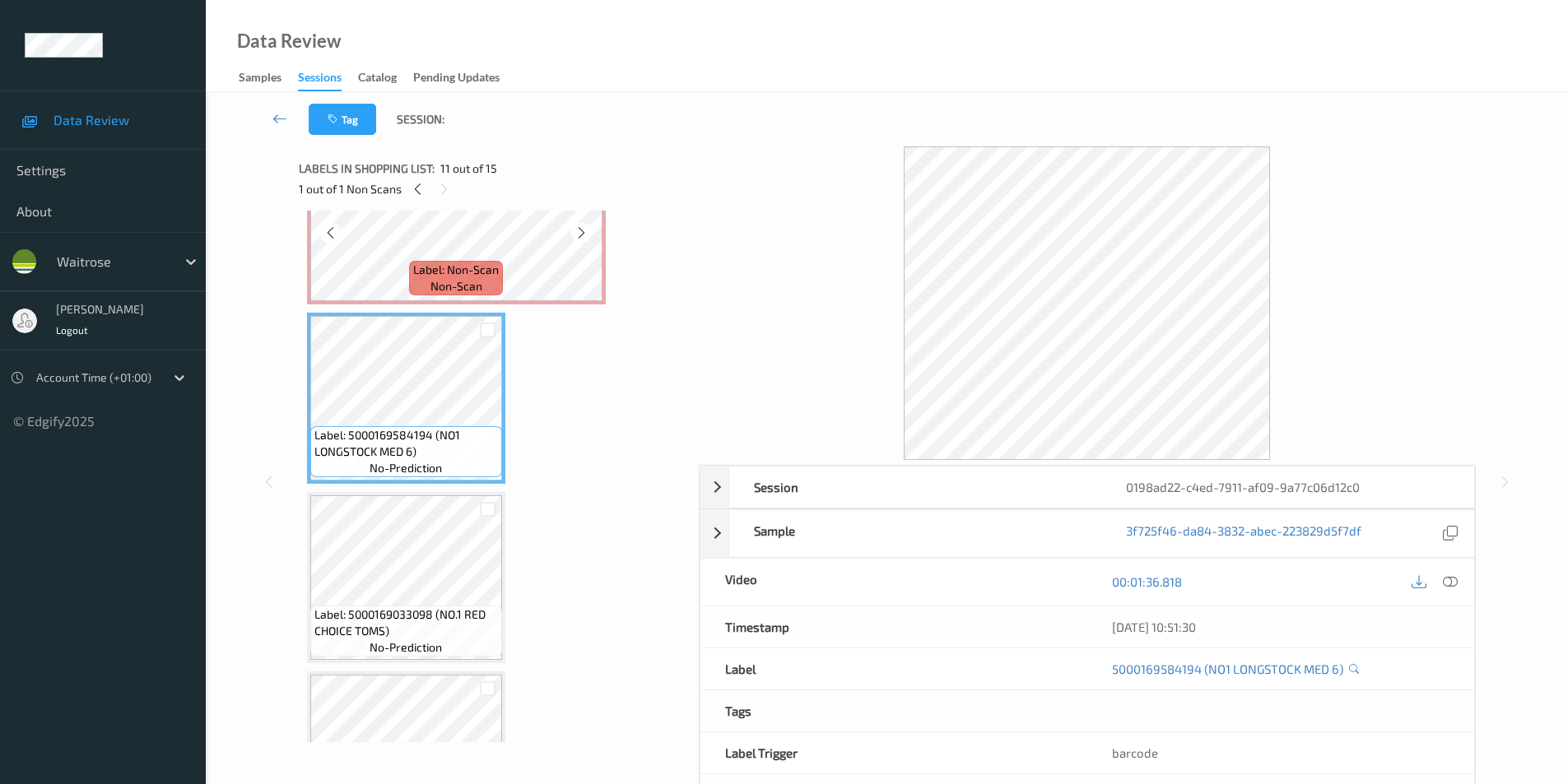
scroll to position [1510, 0]
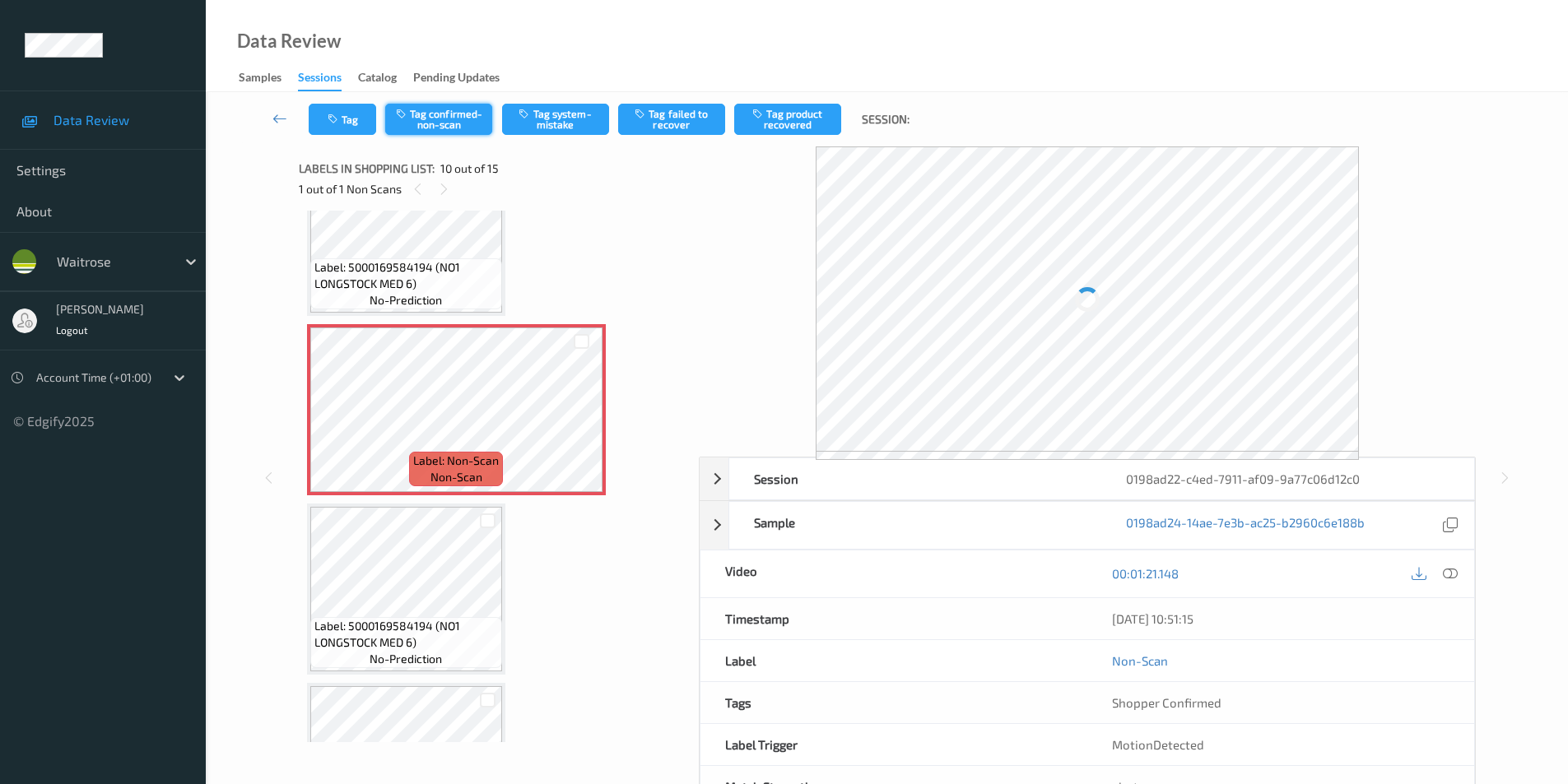
click at [445, 115] on button "Tag confirmed-non-scan" at bounding box center [439, 120] width 107 height 32
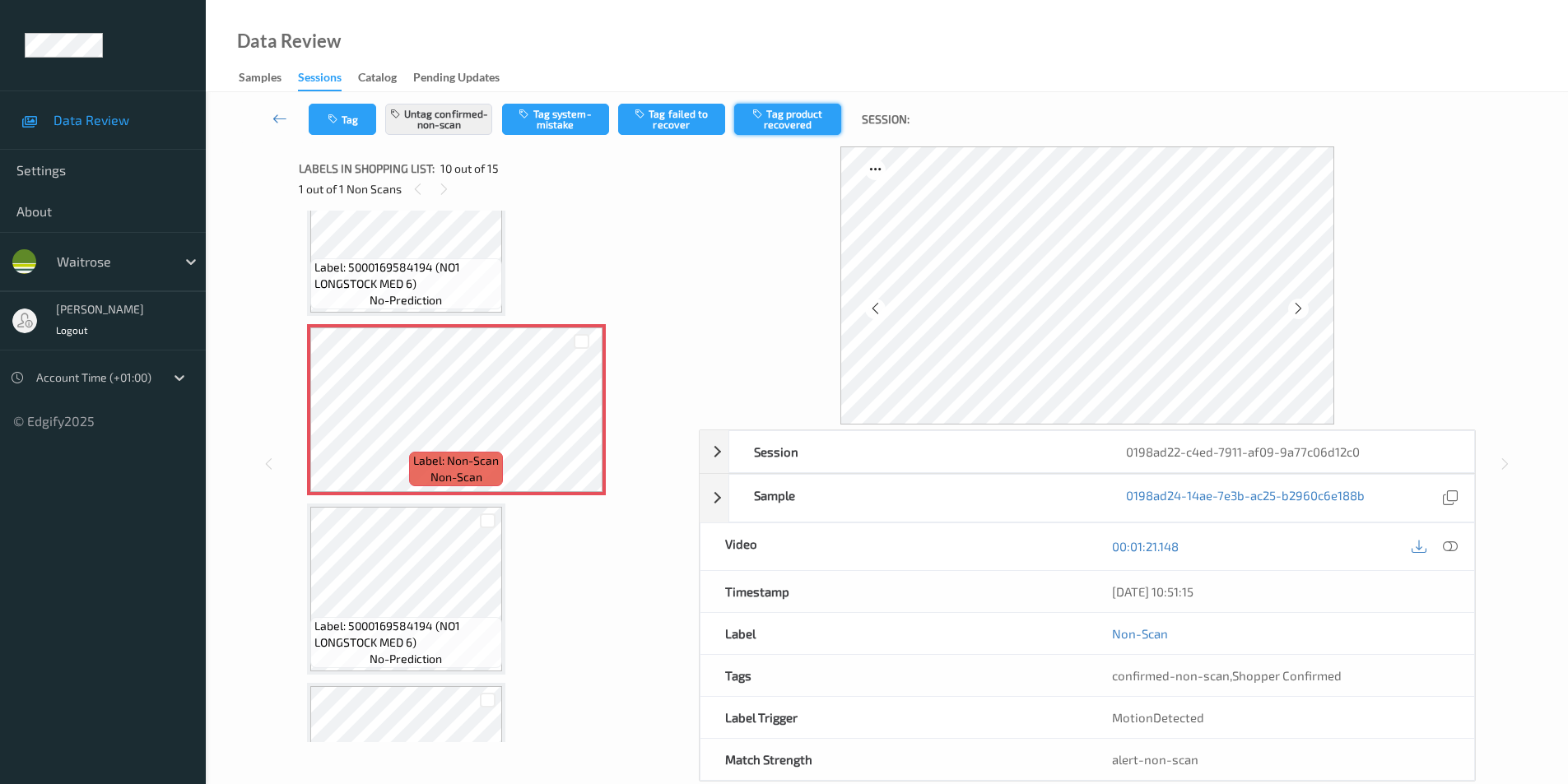
click at [785, 121] on button "Tag product recovered" at bounding box center [788, 120] width 107 height 32
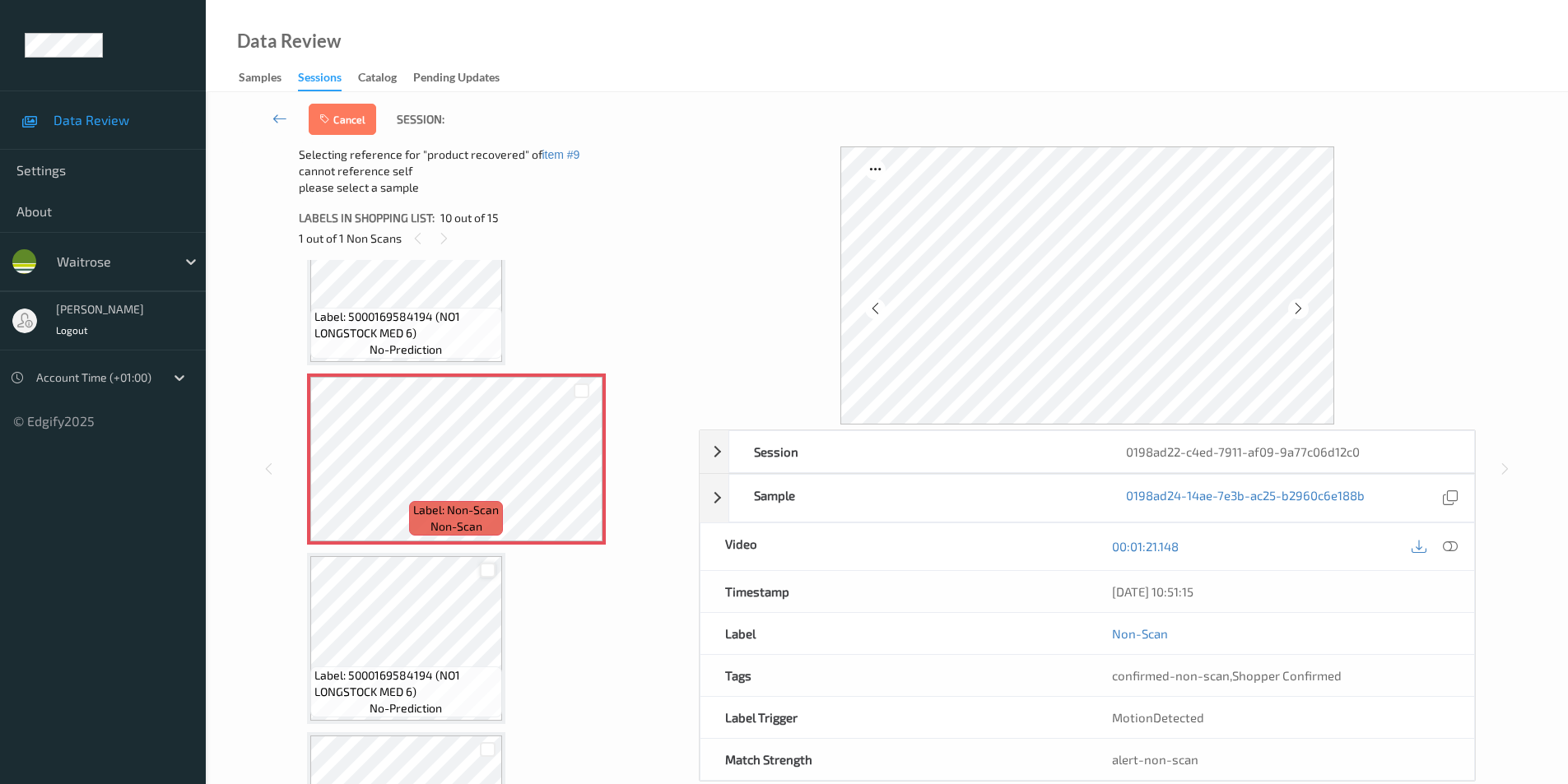
click at [488, 568] on div at bounding box center [488, 571] width 16 height 16
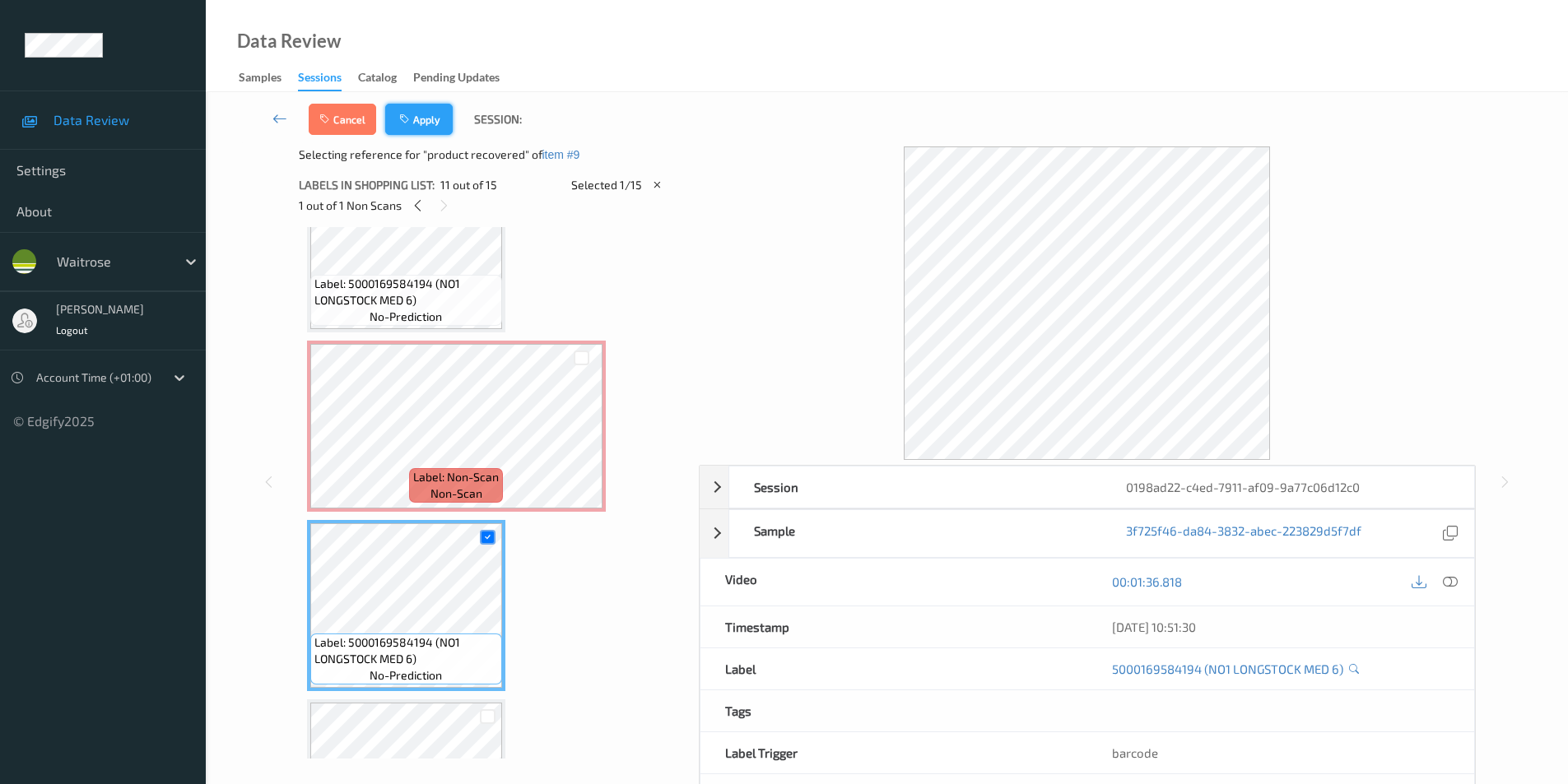
click at [422, 119] on button "Apply" at bounding box center [419, 120] width 67 height 32
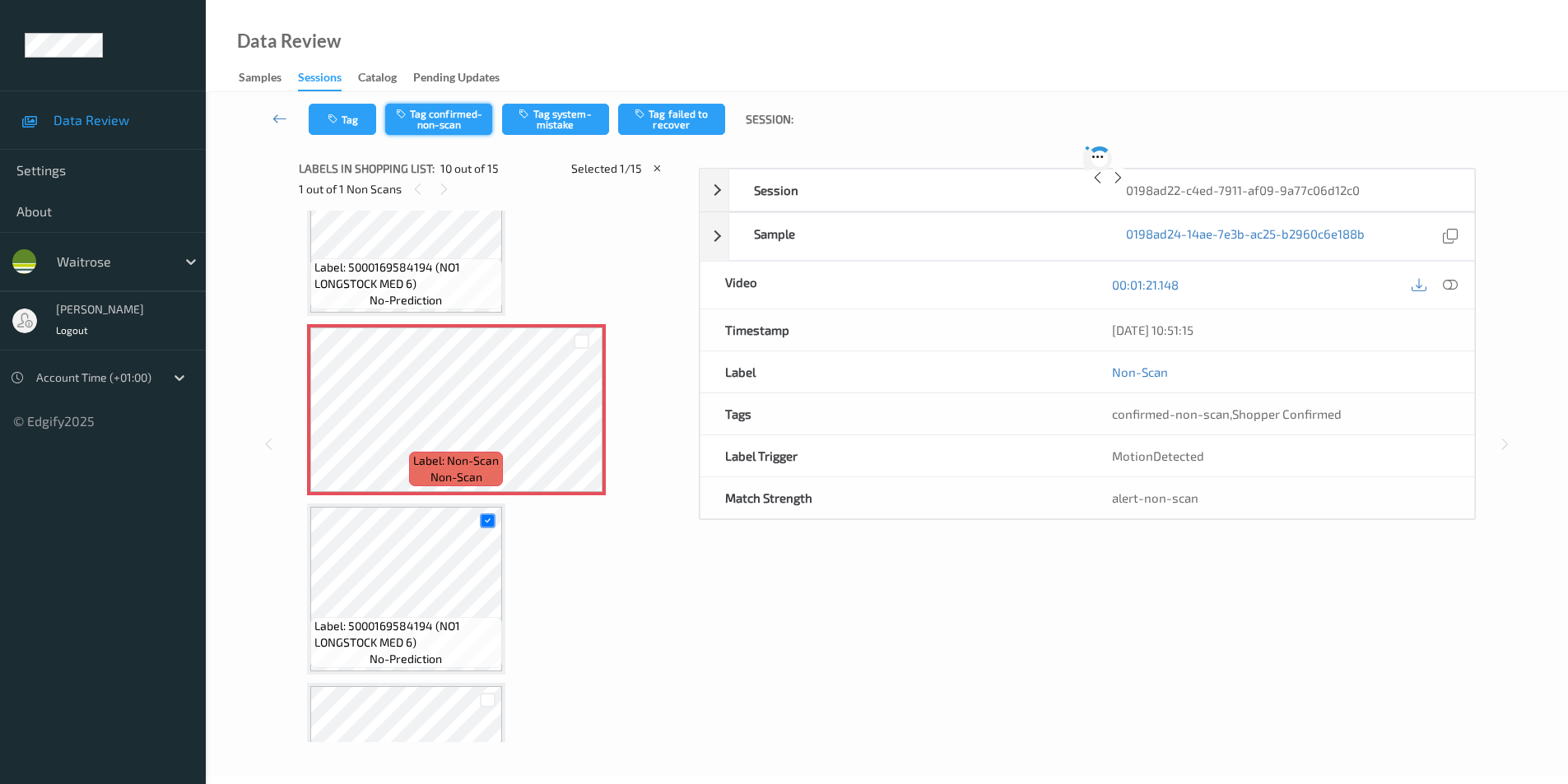
scroll to position [1443, 0]
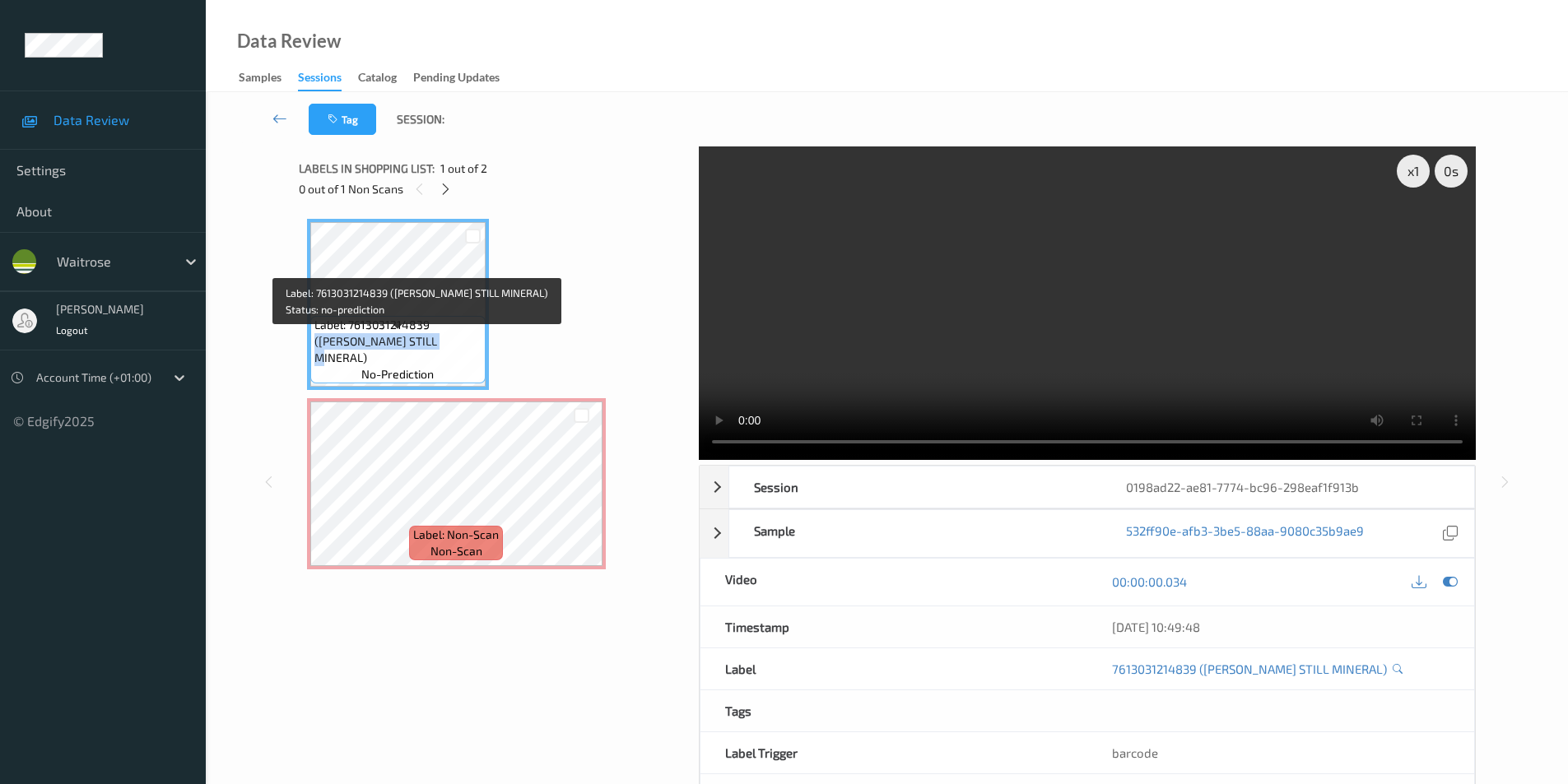
drag, startPoint x: 431, startPoint y: 341, endPoint x: 430, endPoint y: 351, distance: 10.0
click at [430, 351] on span "Label: 7613031214839 (BUXTON STILL MINERAL)" at bounding box center [397, 342] width 168 height 50
copy span "(BUXTON STILL MINERAL)"
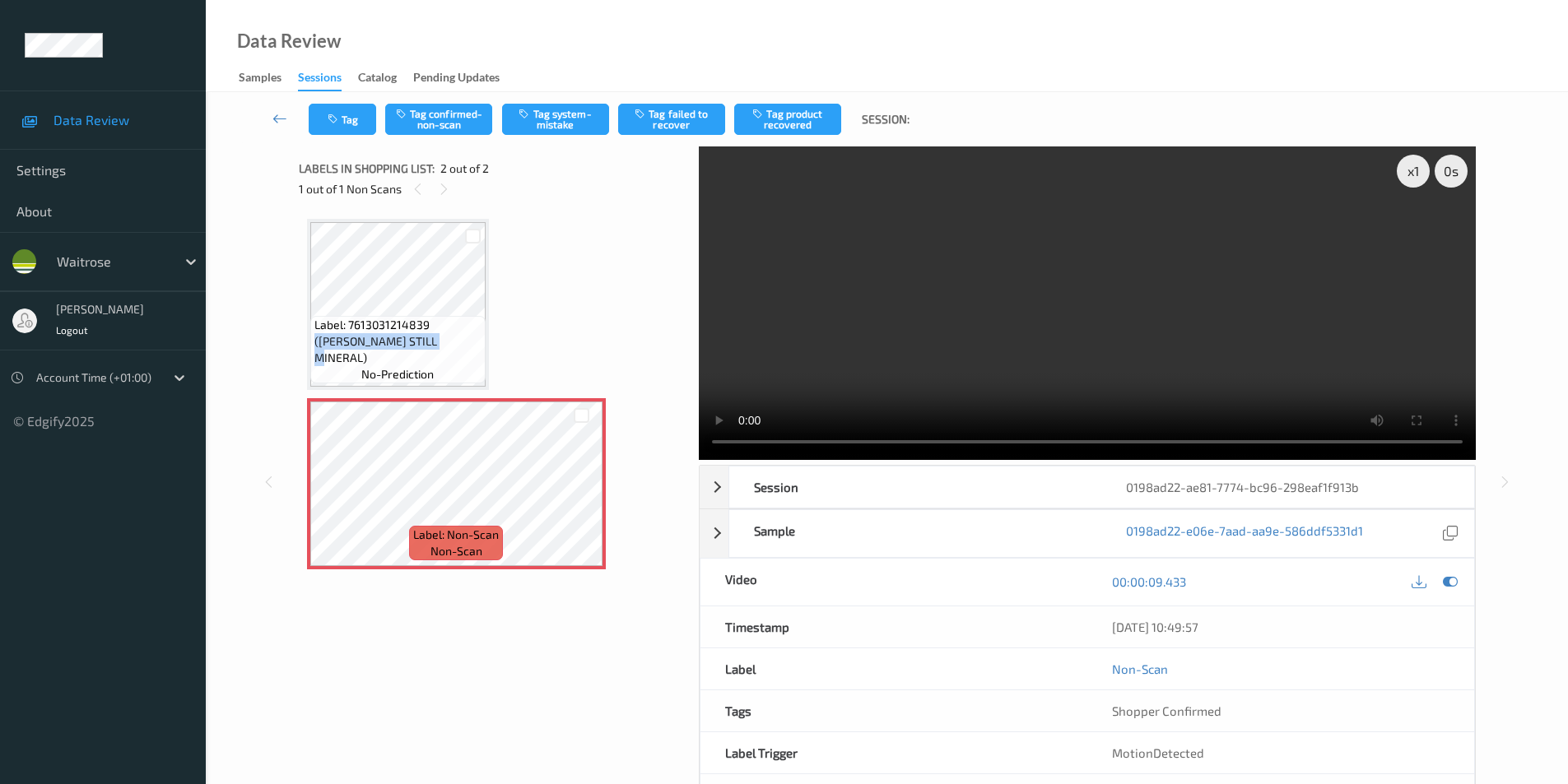
click at [920, 391] on video at bounding box center [1087, 303] width 777 height 313
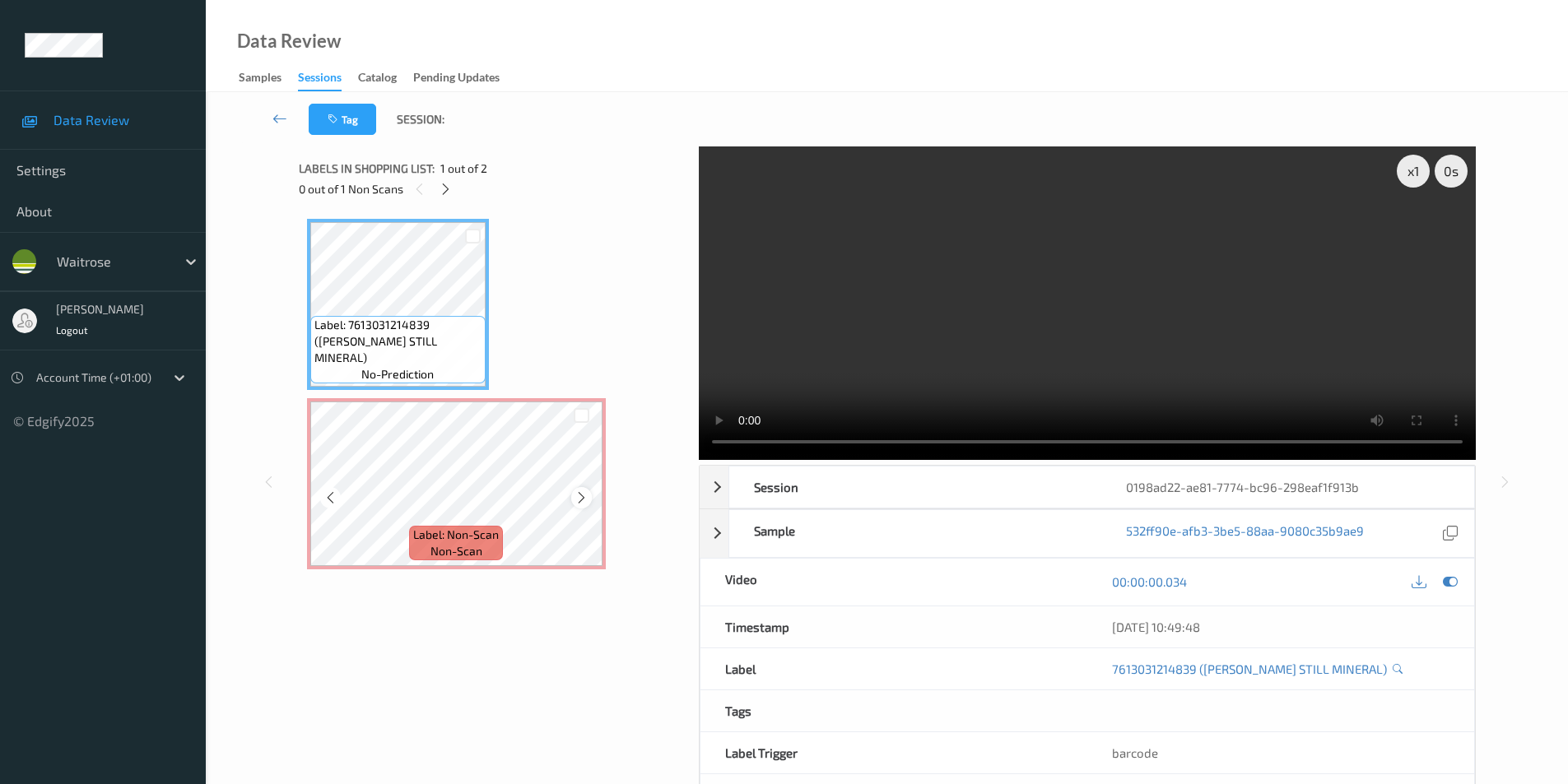
click at [579, 498] on icon at bounding box center [582, 498] width 14 height 15
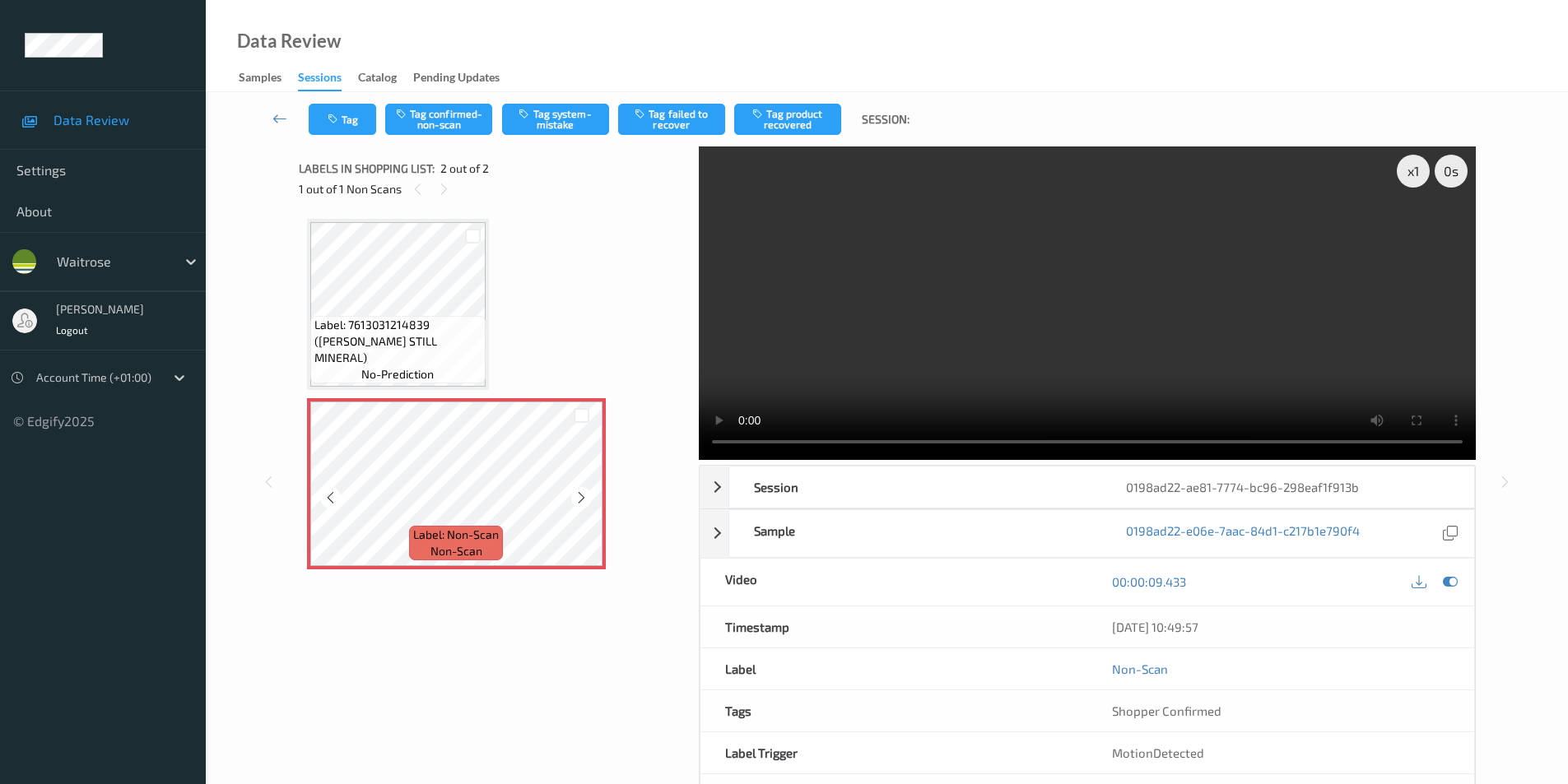
click at [579, 498] on icon at bounding box center [582, 498] width 14 height 15
click at [560, 133] on button "Tag system-mistake" at bounding box center [556, 120] width 107 height 32
click at [328, 119] on icon "button" at bounding box center [334, 120] width 14 height 12
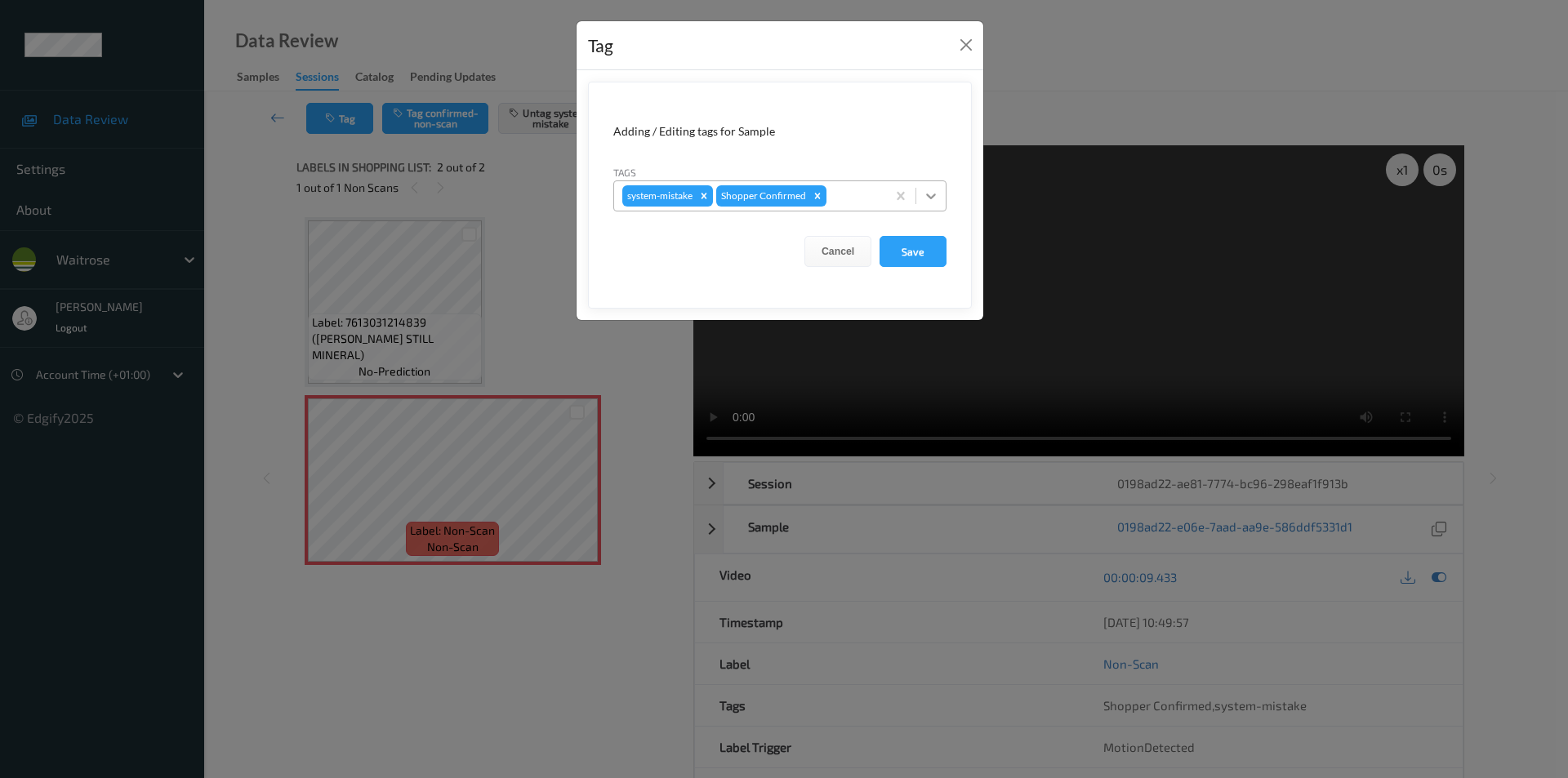
click at [934, 201] on icon at bounding box center [931, 196] width 17 height 17
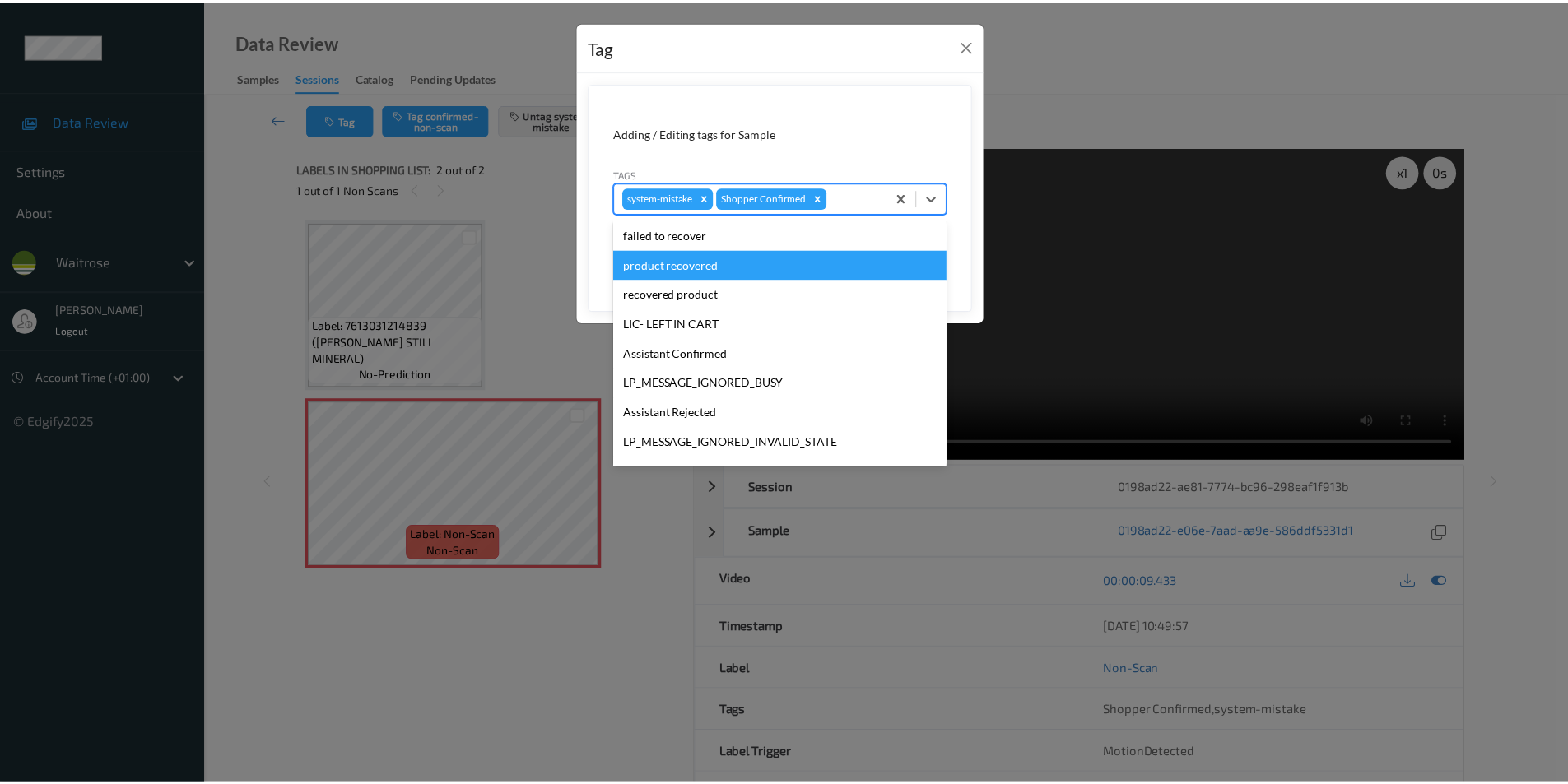
scroll to position [323, 0]
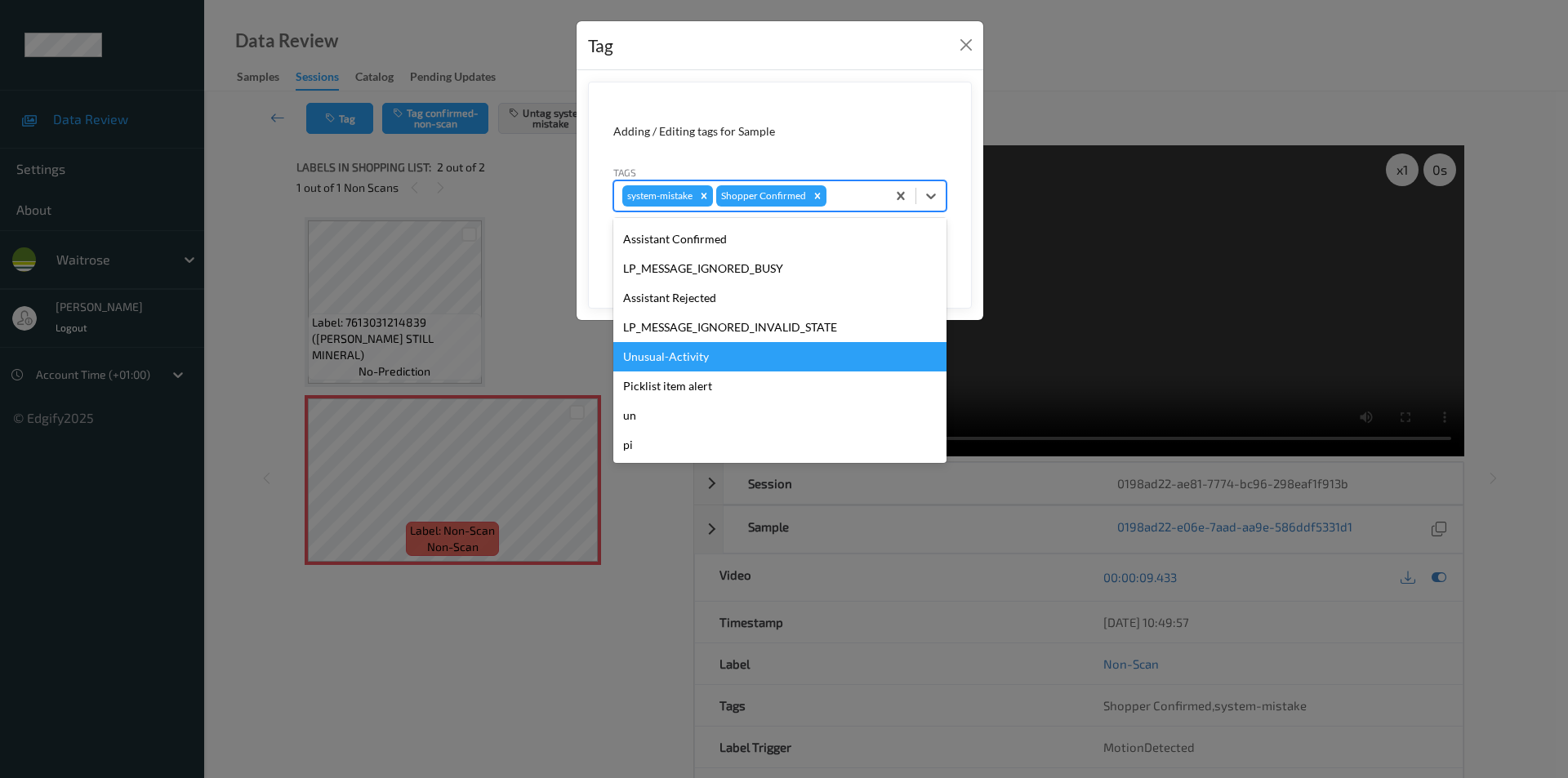
click at [691, 355] on div "Unusual-Activity" at bounding box center [780, 357] width 333 height 30
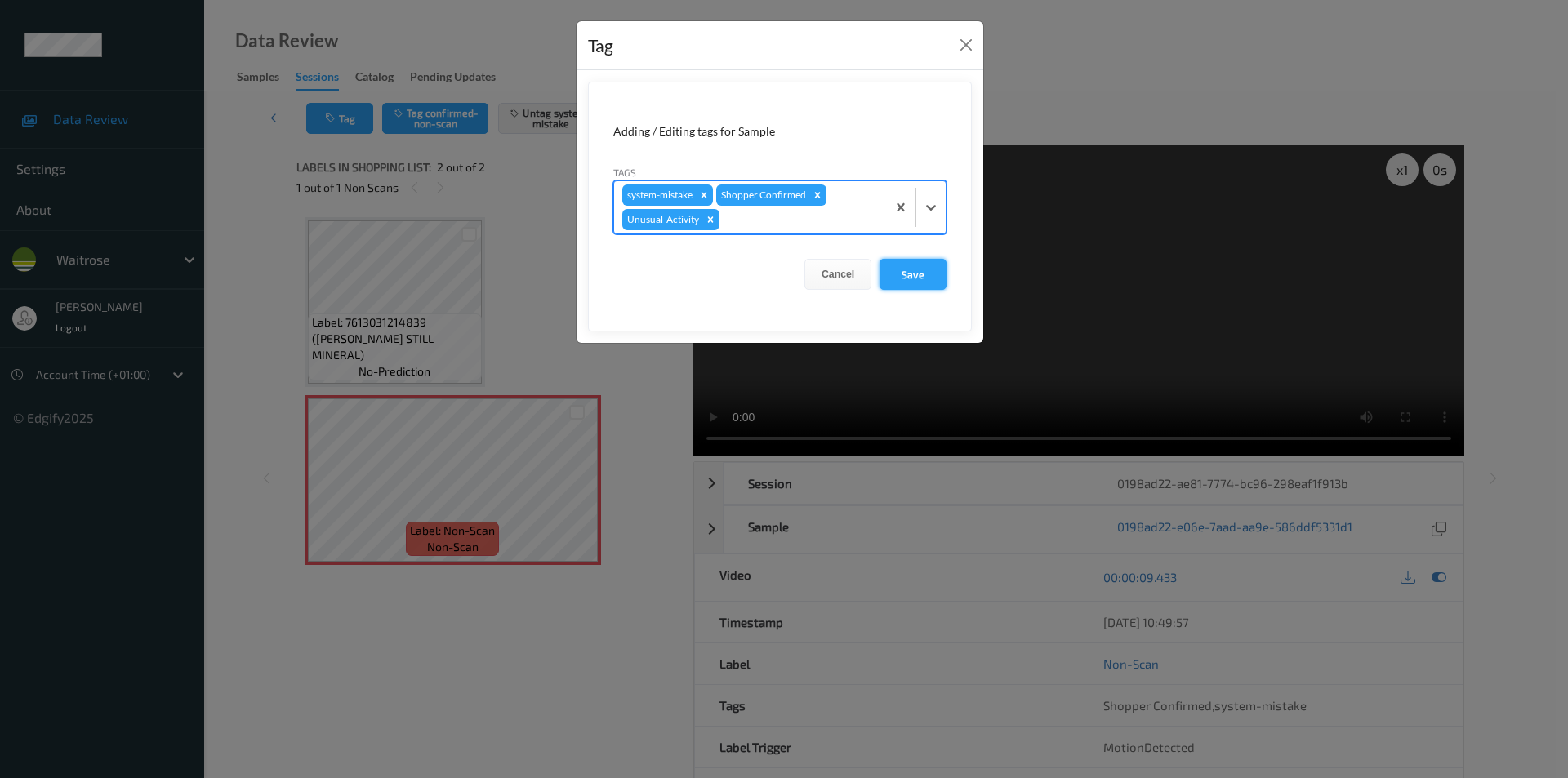
click at [915, 269] on button "Save" at bounding box center [913, 274] width 67 height 31
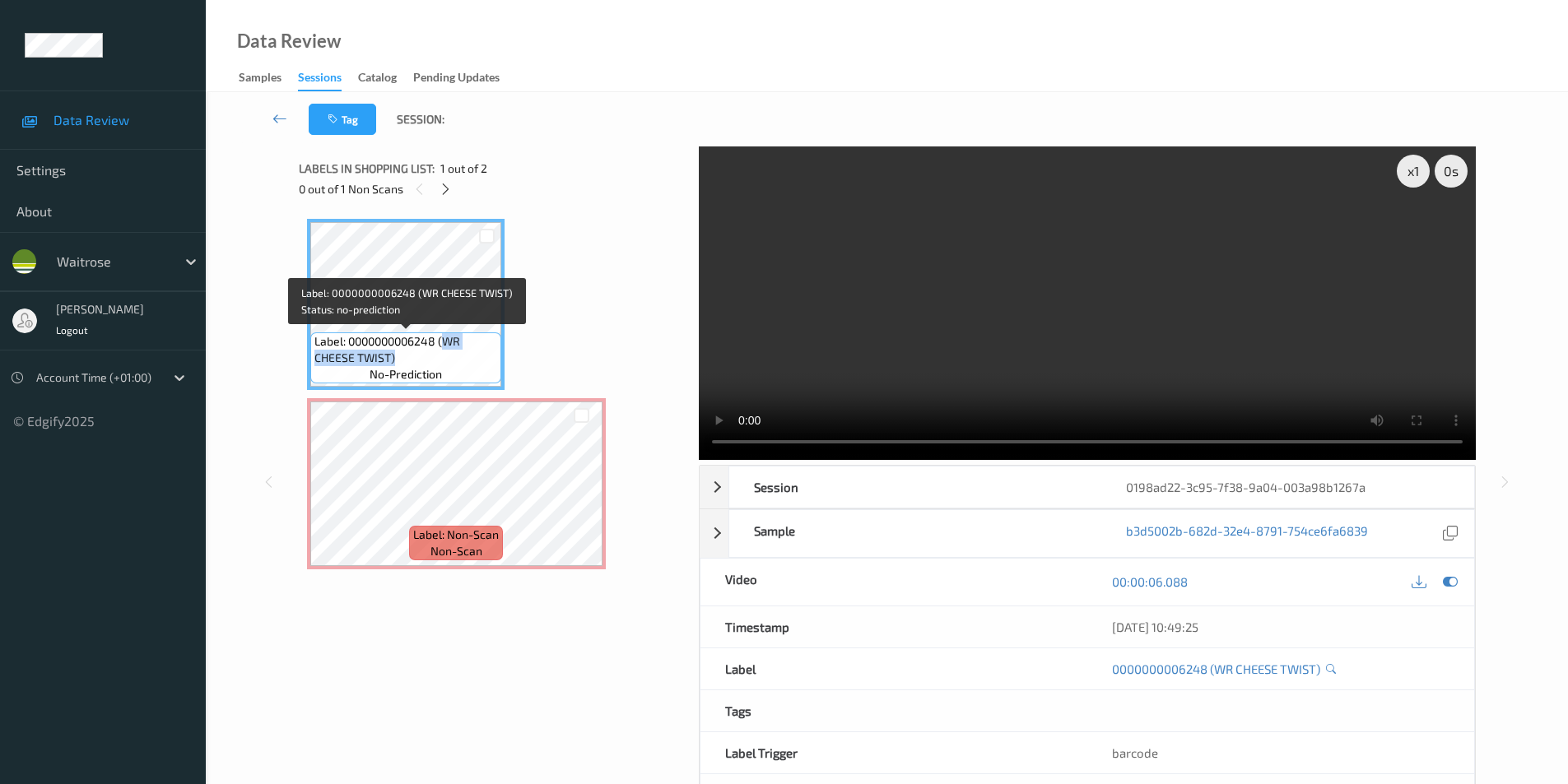
drag, startPoint x: 443, startPoint y: 340, endPoint x: 441, endPoint y: 354, distance: 14.1
click at [441, 354] on span "Label: 0000000006248 (WR CHEESE TWIST)" at bounding box center [405, 349] width 182 height 33
copy span "WR CHEESE TWIST)"
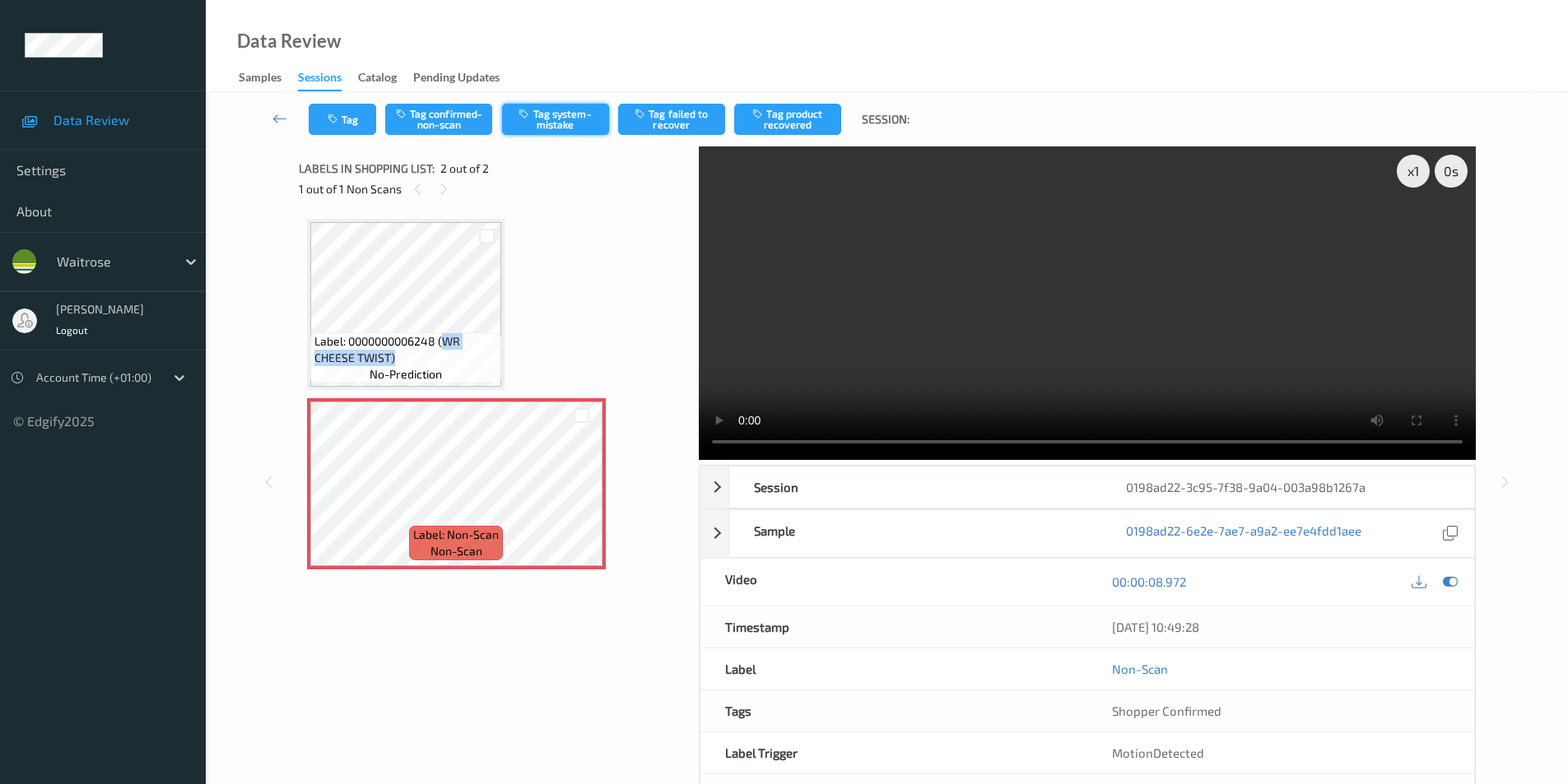
click at [551, 120] on button "Tag system-mistake" at bounding box center [556, 120] width 107 height 32
click at [346, 121] on button "Tag" at bounding box center [342, 120] width 67 height 32
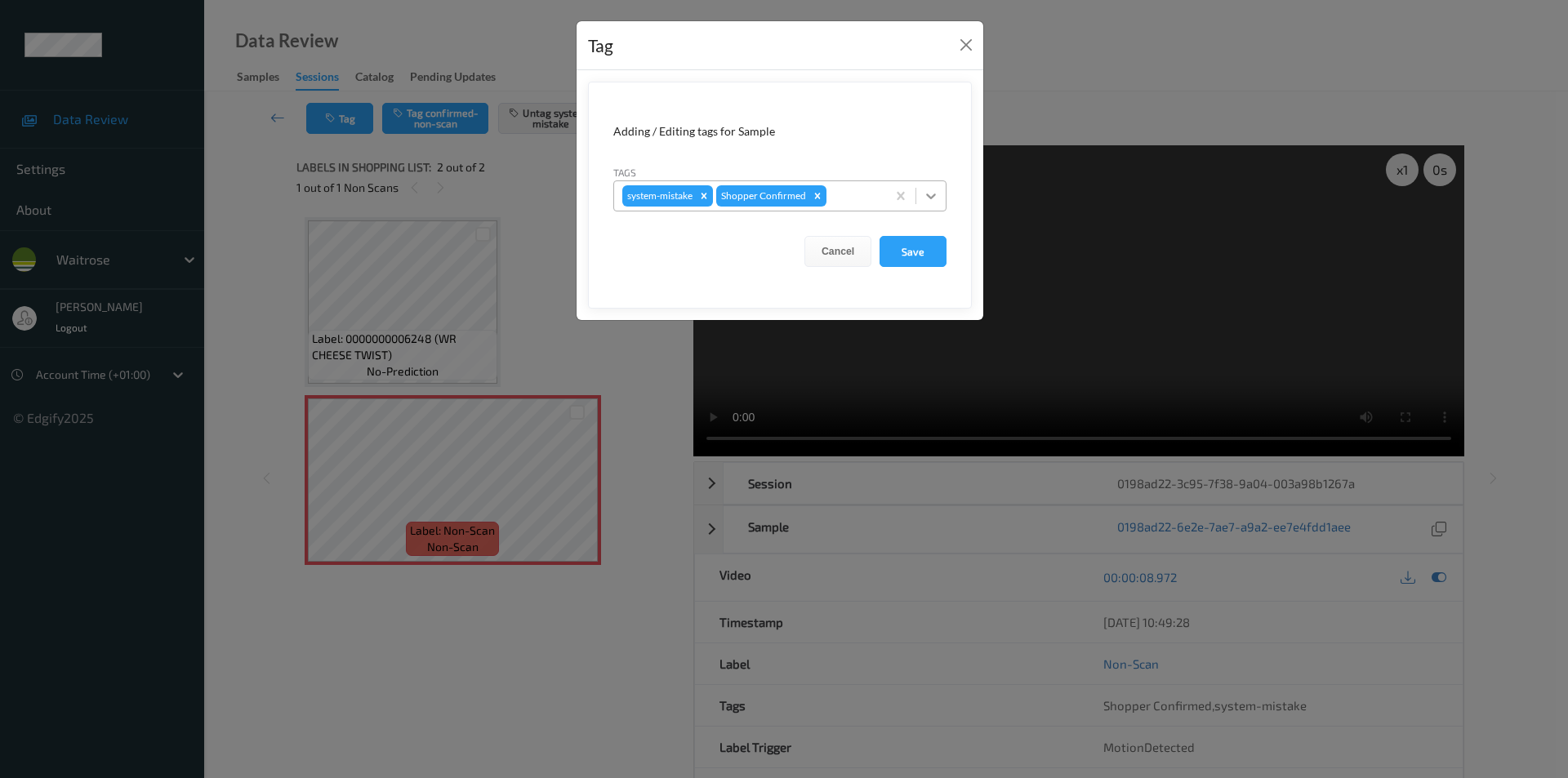
click at [927, 197] on icon at bounding box center [931, 196] width 17 height 17
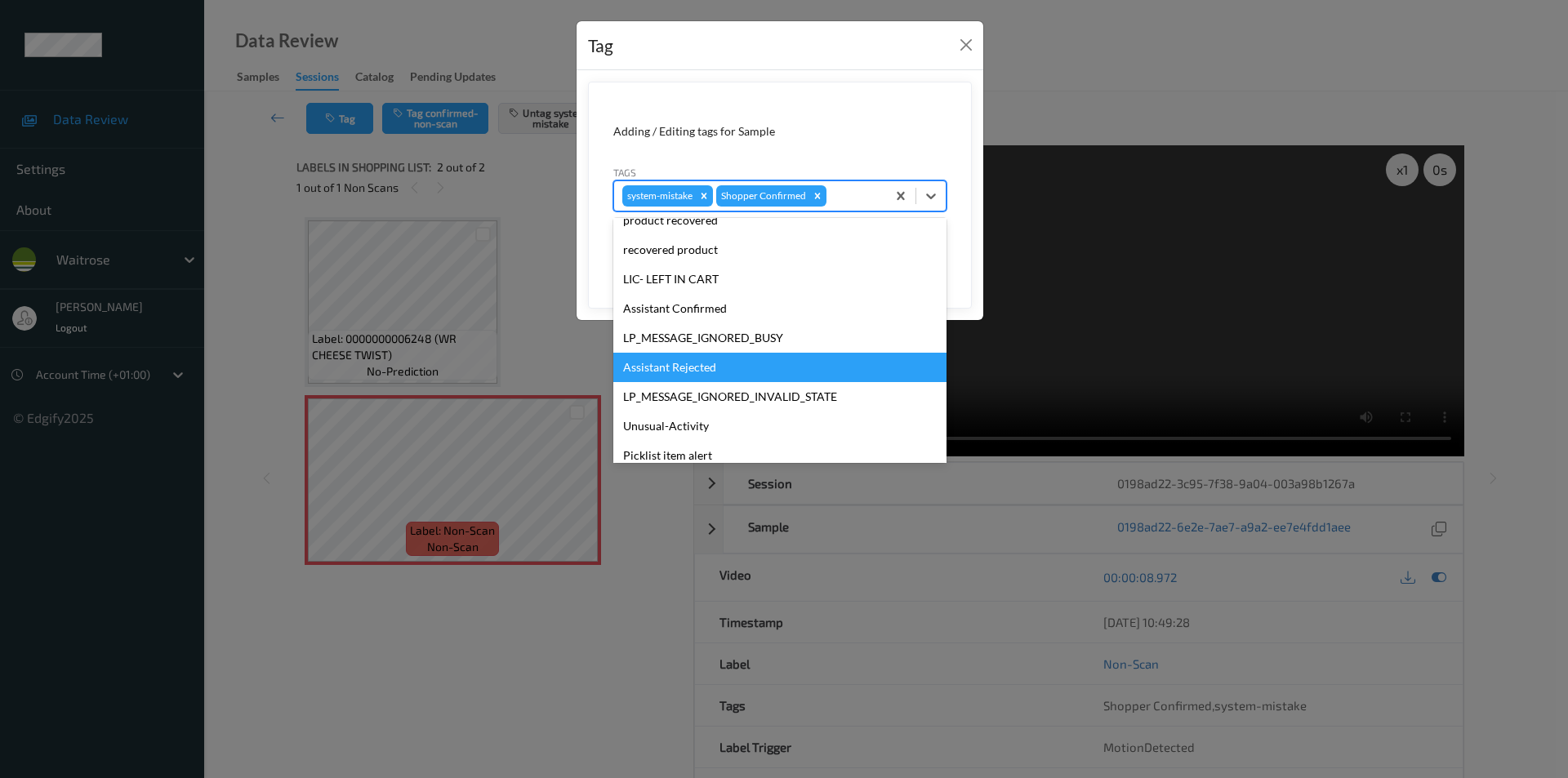
scroll to position [239, 0]
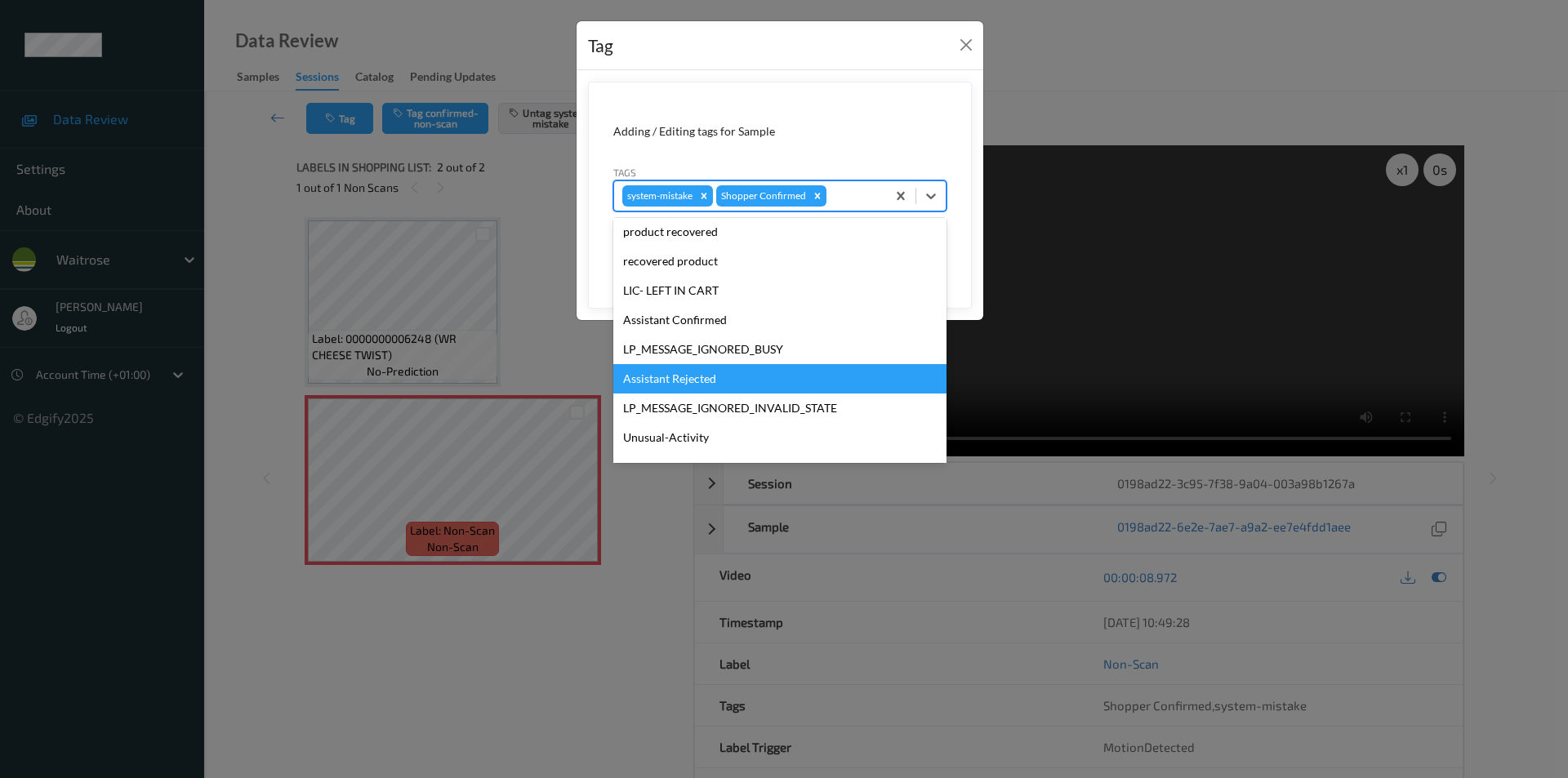
click at [662, 375] on div "Assistant Rejected" at bounding box center [780, 379] width 333 height 30
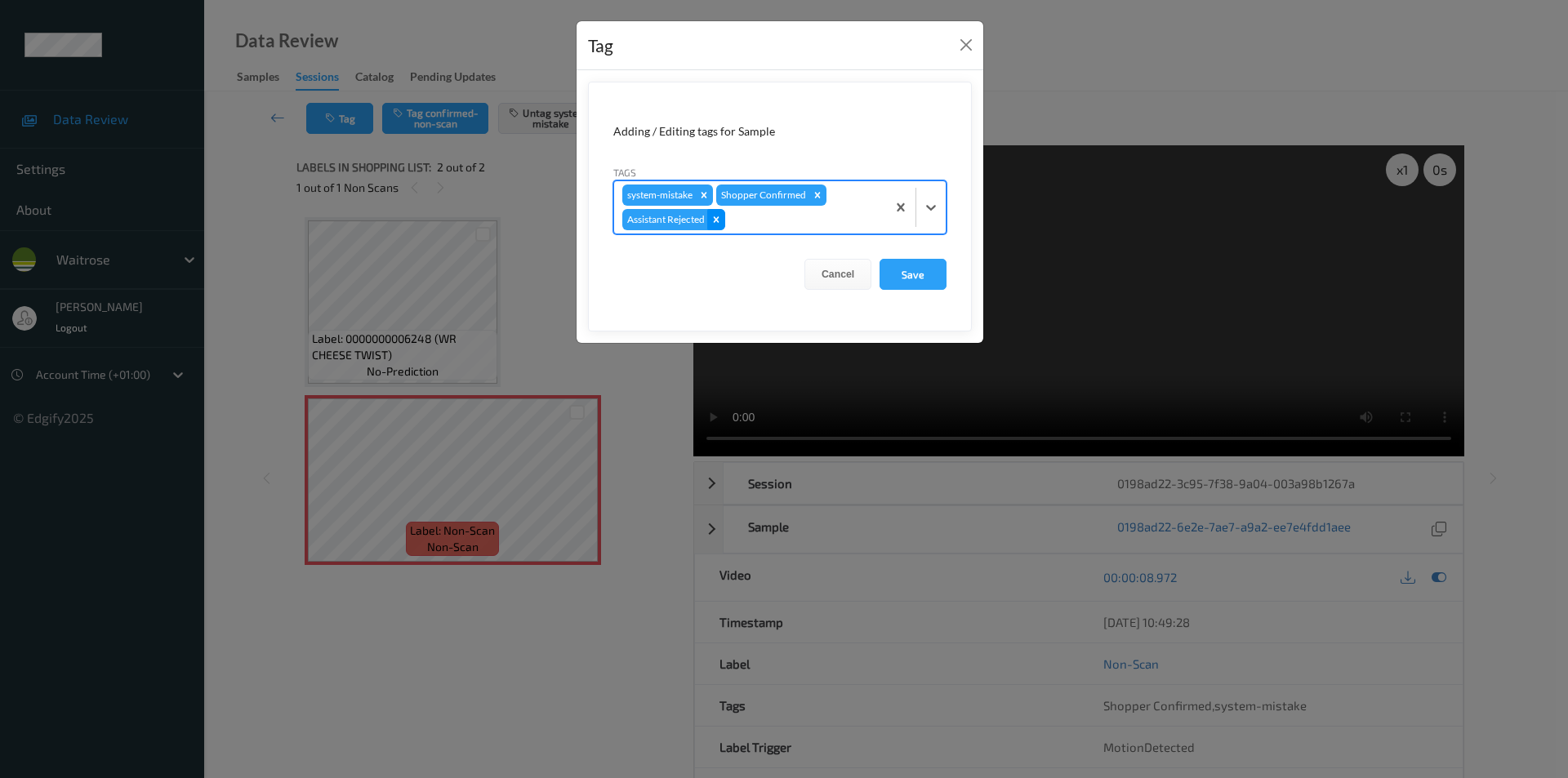
click at [716, 219] on icon "Remove Assistant Rejected" at bounding box center [717, 219] width 6 height 6
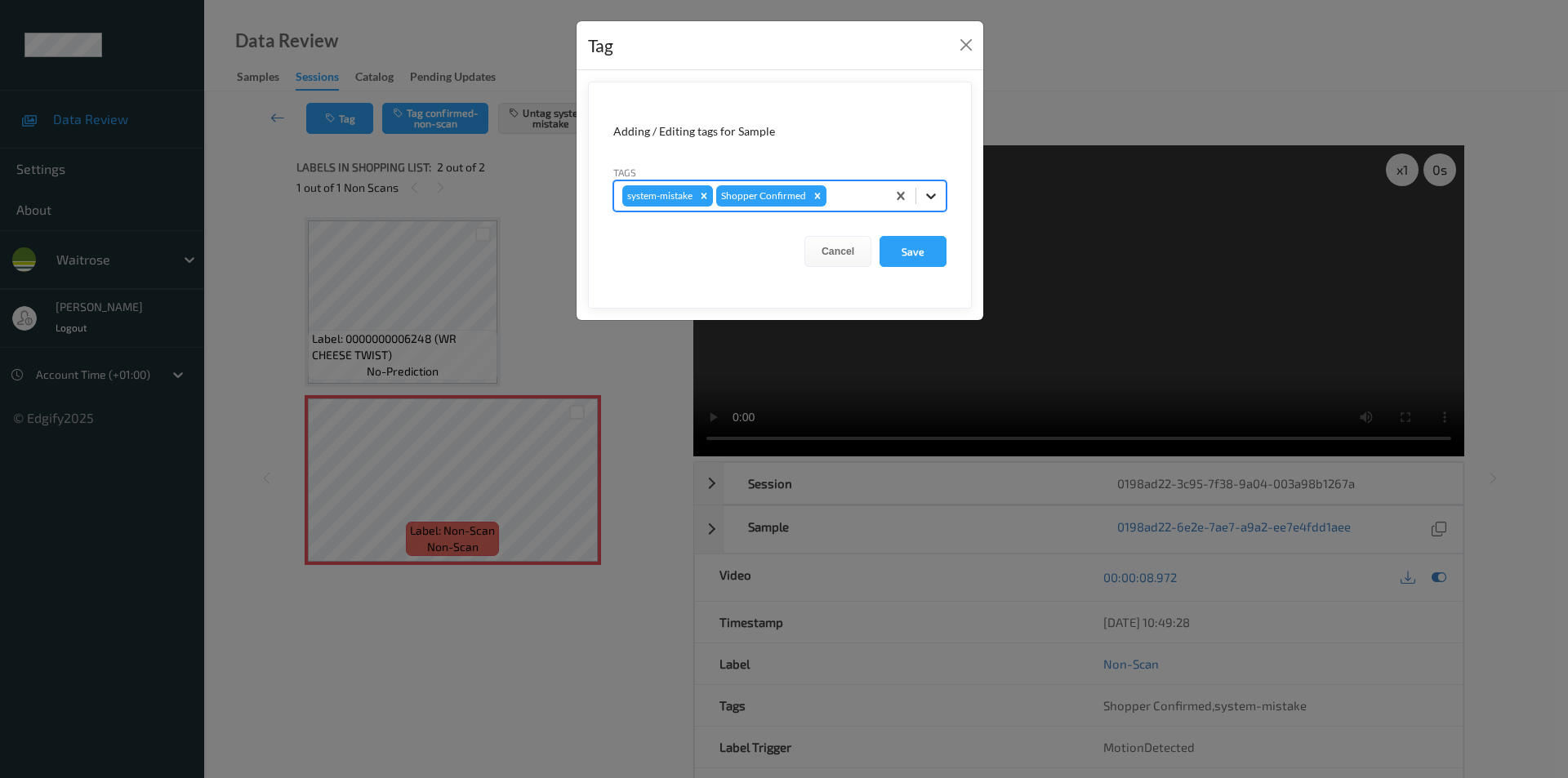
click at [933, 202] on icon at bounding box center [931, 196] width 17 height 17
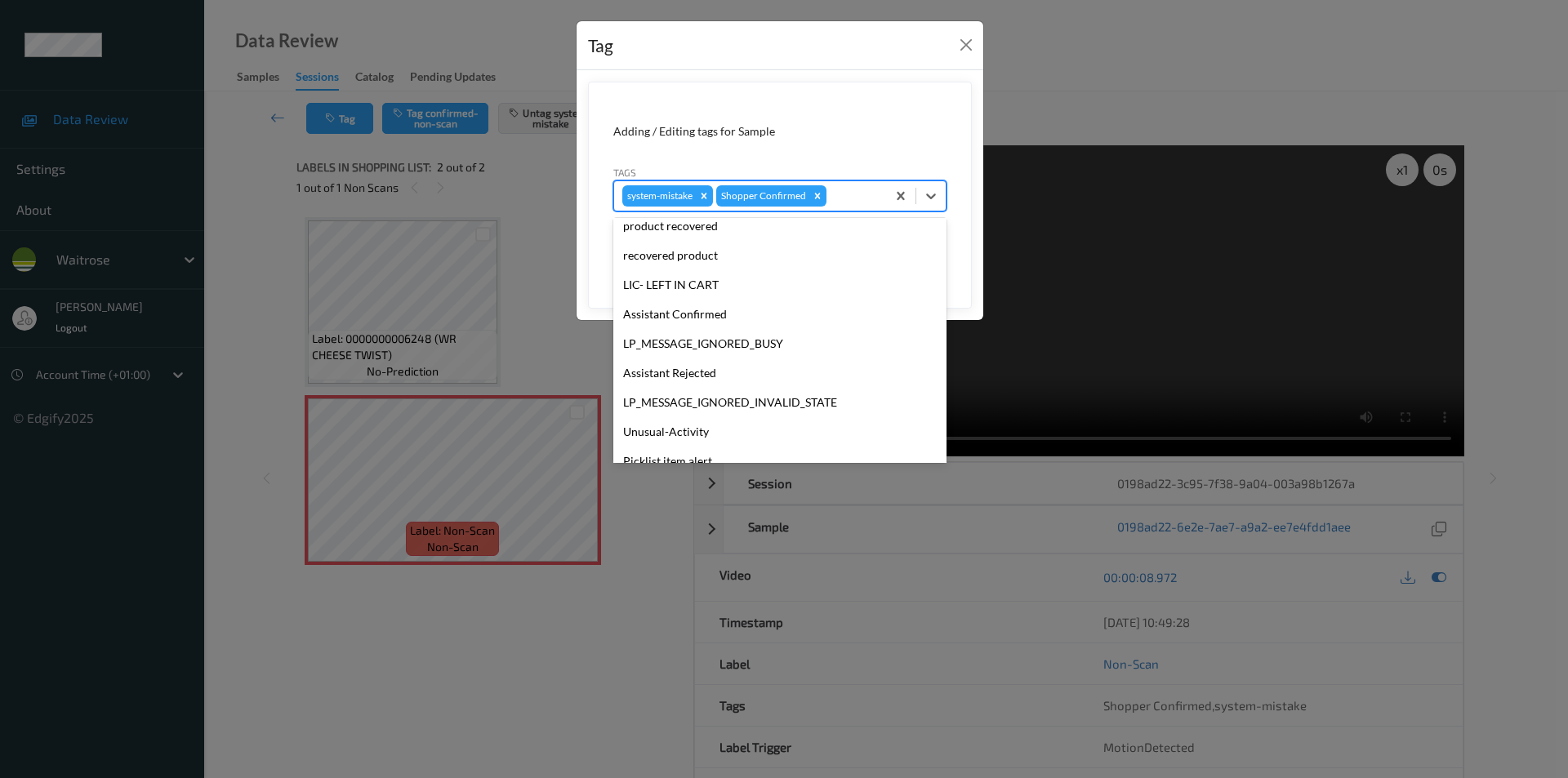
scroll to position [321, 0]
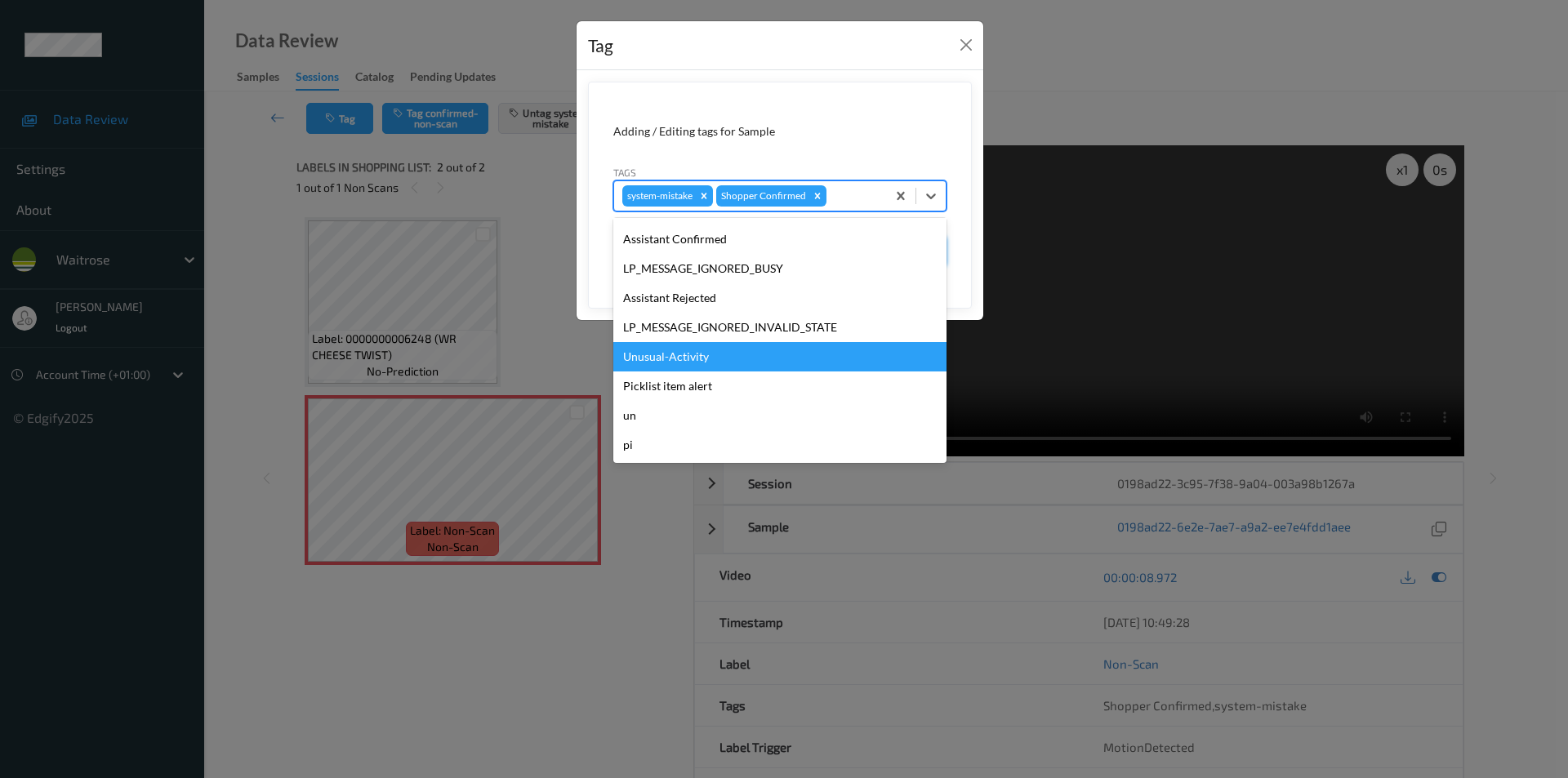
drag, startPoint x: 672, startPoint y: 354, endPoint x: 904, endPoint y: 277, distance: 244.4
click at [676, 354] on div "Unusual-Activity" at bounding box center [780, 357] width 333 height 30
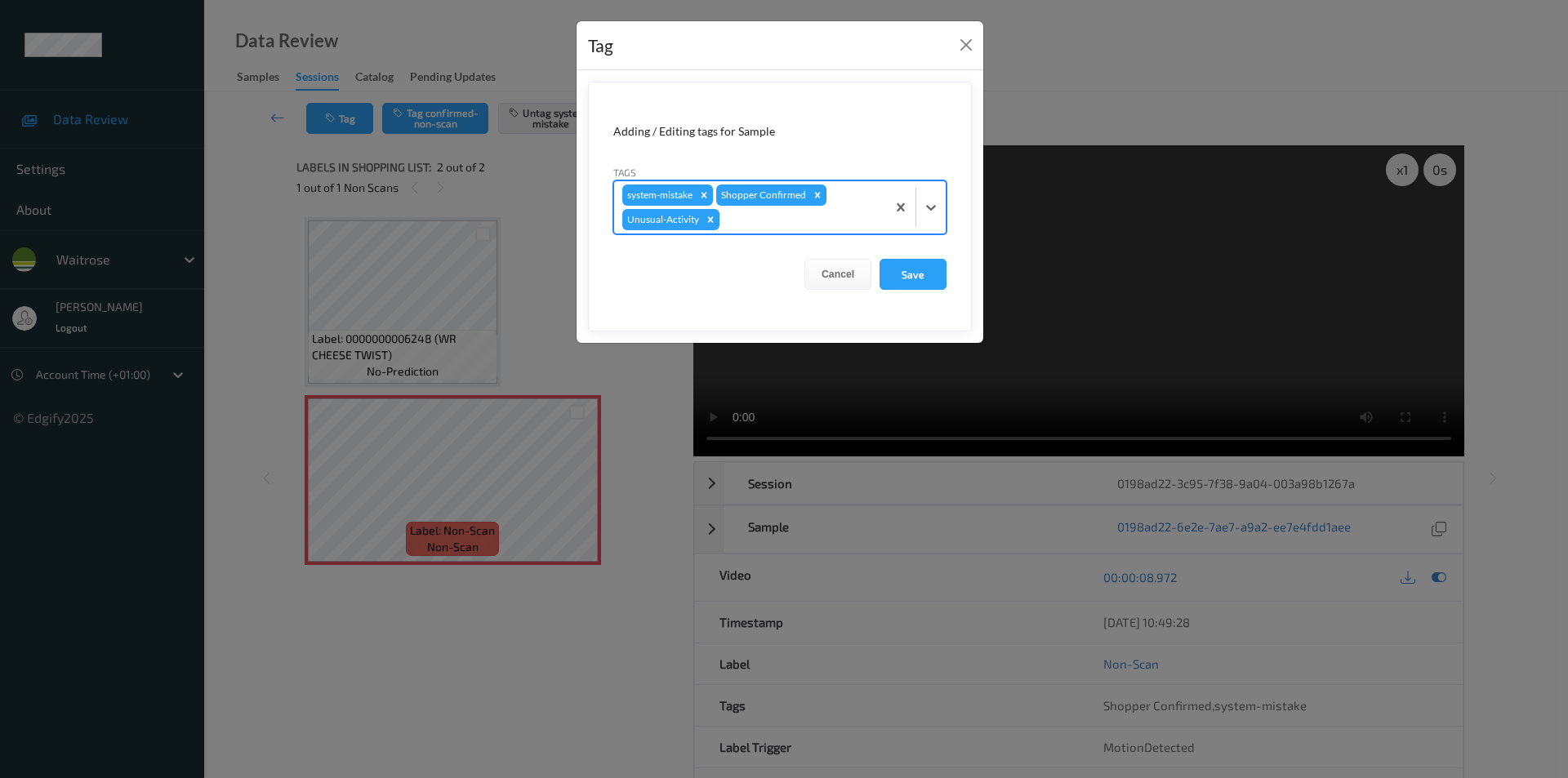
drag, startPoint x: 924, startPoint y: 209, endPoint x: 886, endPoint y: 238, distance: 47.8
click at [924, 208] on icon at bounding box center [931, 208] width 17 height 17
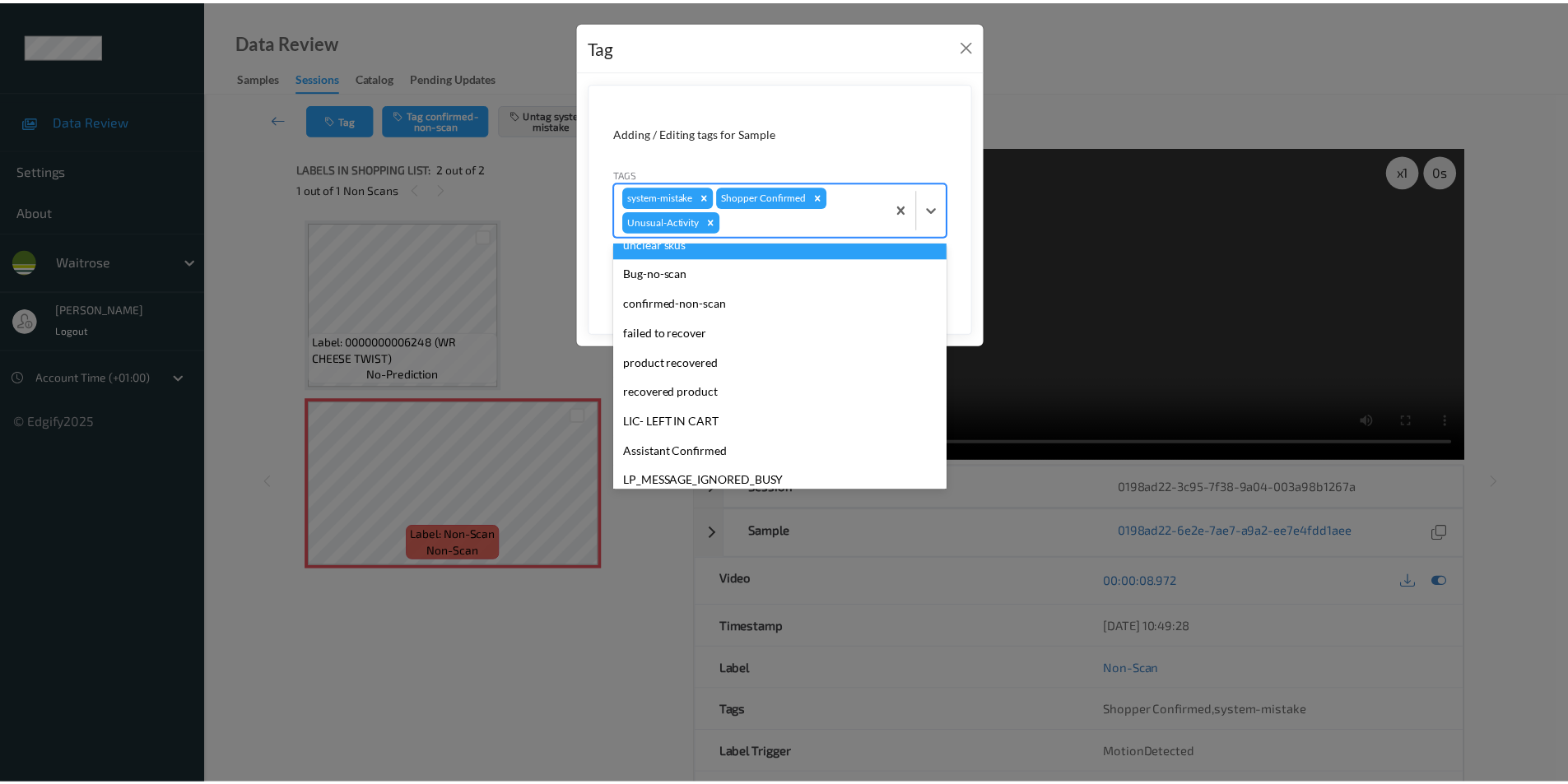
scroll to position [293, 0]
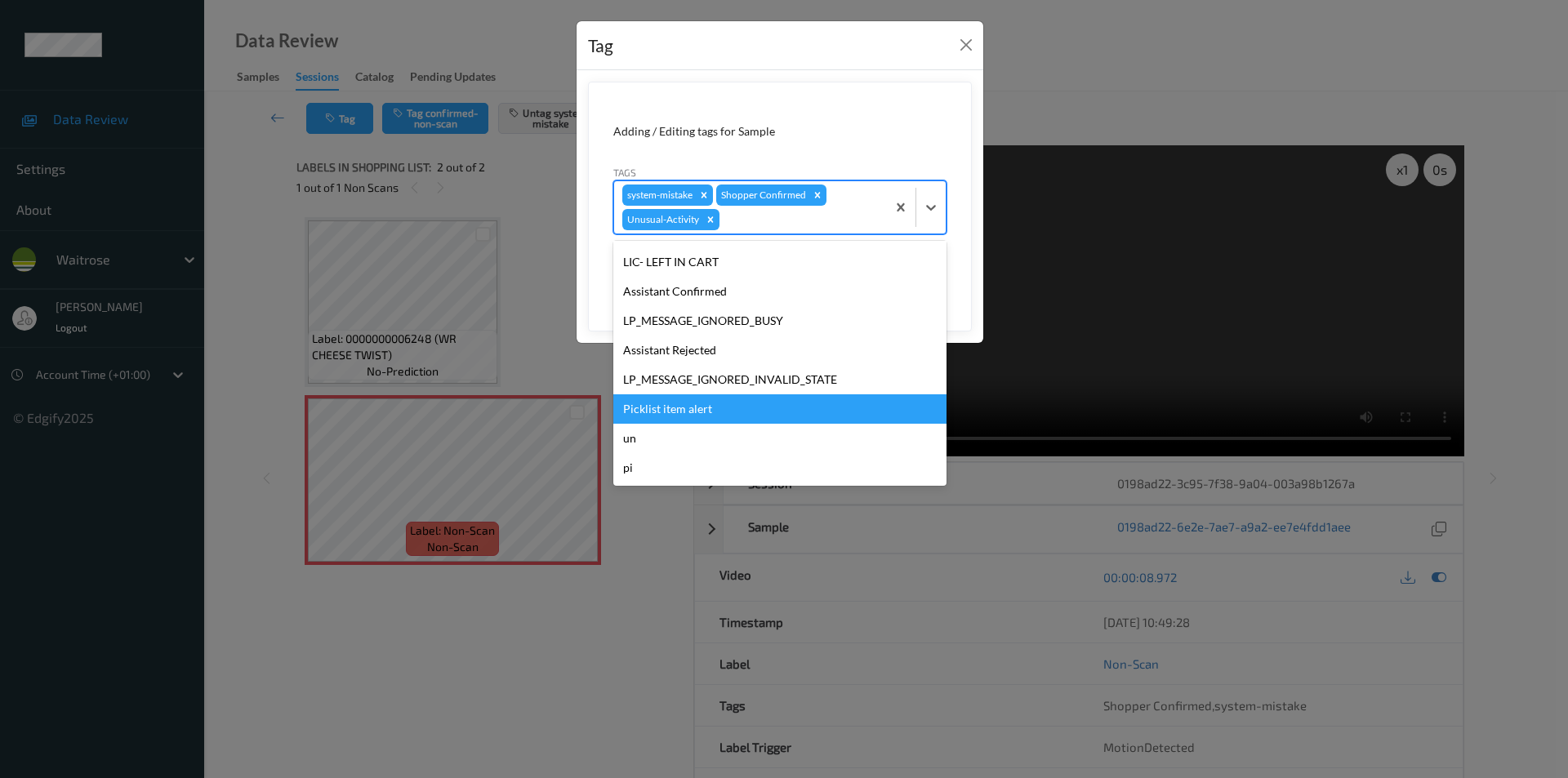
click at [675, 413] on div "Picklist item alert" at bounding box center [780, 409] width 333 height 30
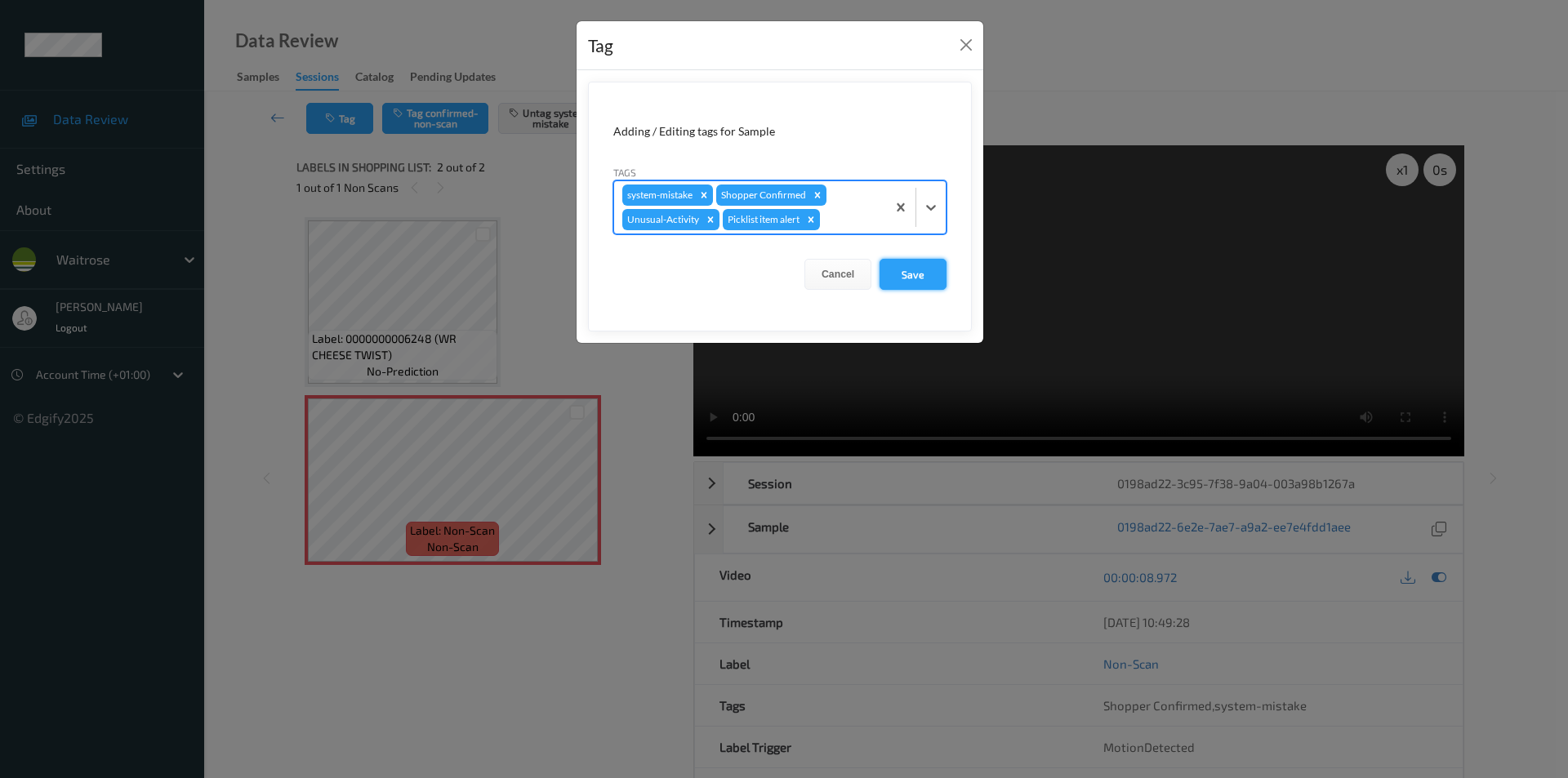
click at [907, 273] on button "Save" at bounding box center [913, 274] width 67 height 31
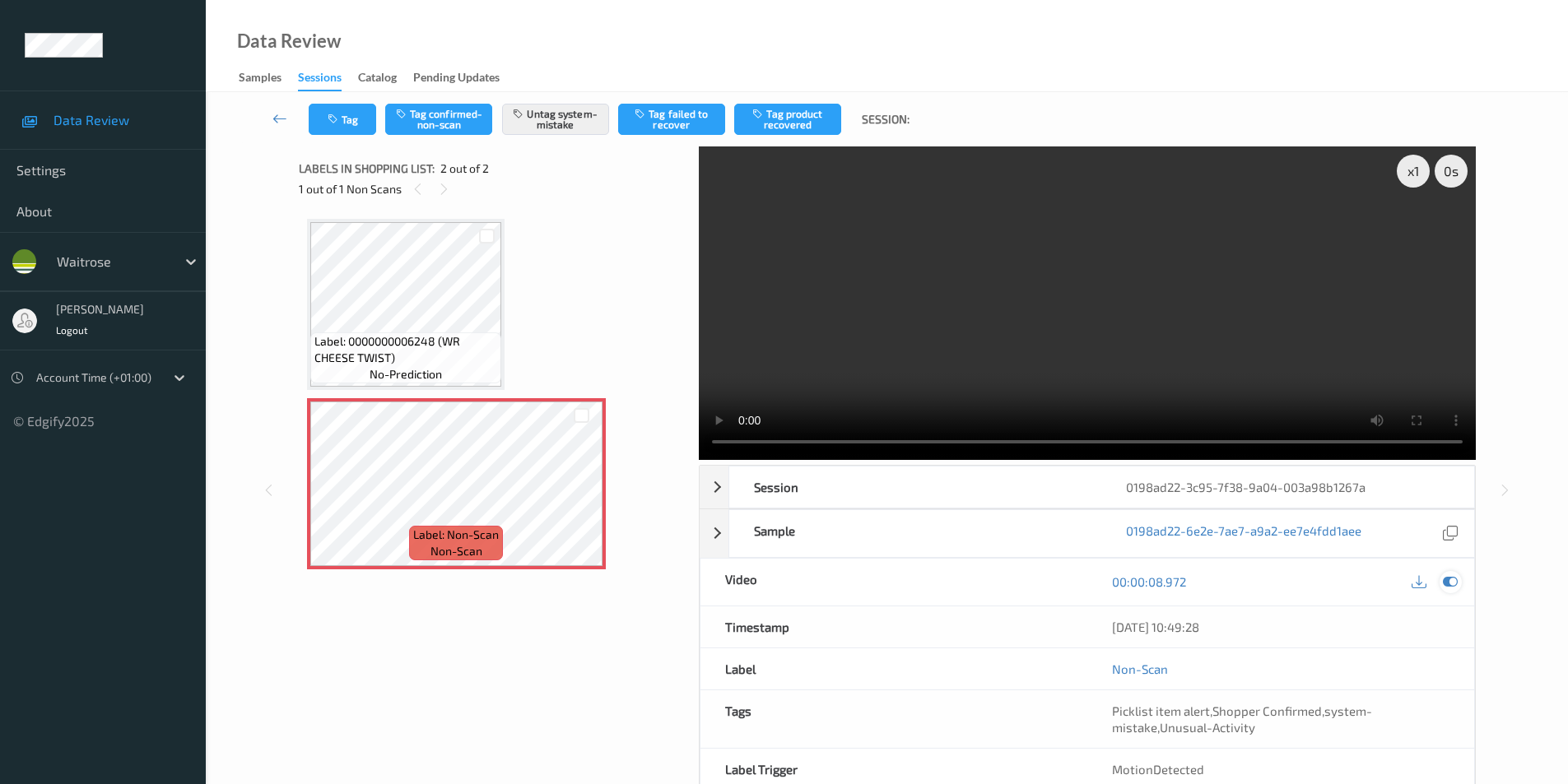
click at [1449, 583] on icon at bounding box center [1450, 582] width 15 height 15
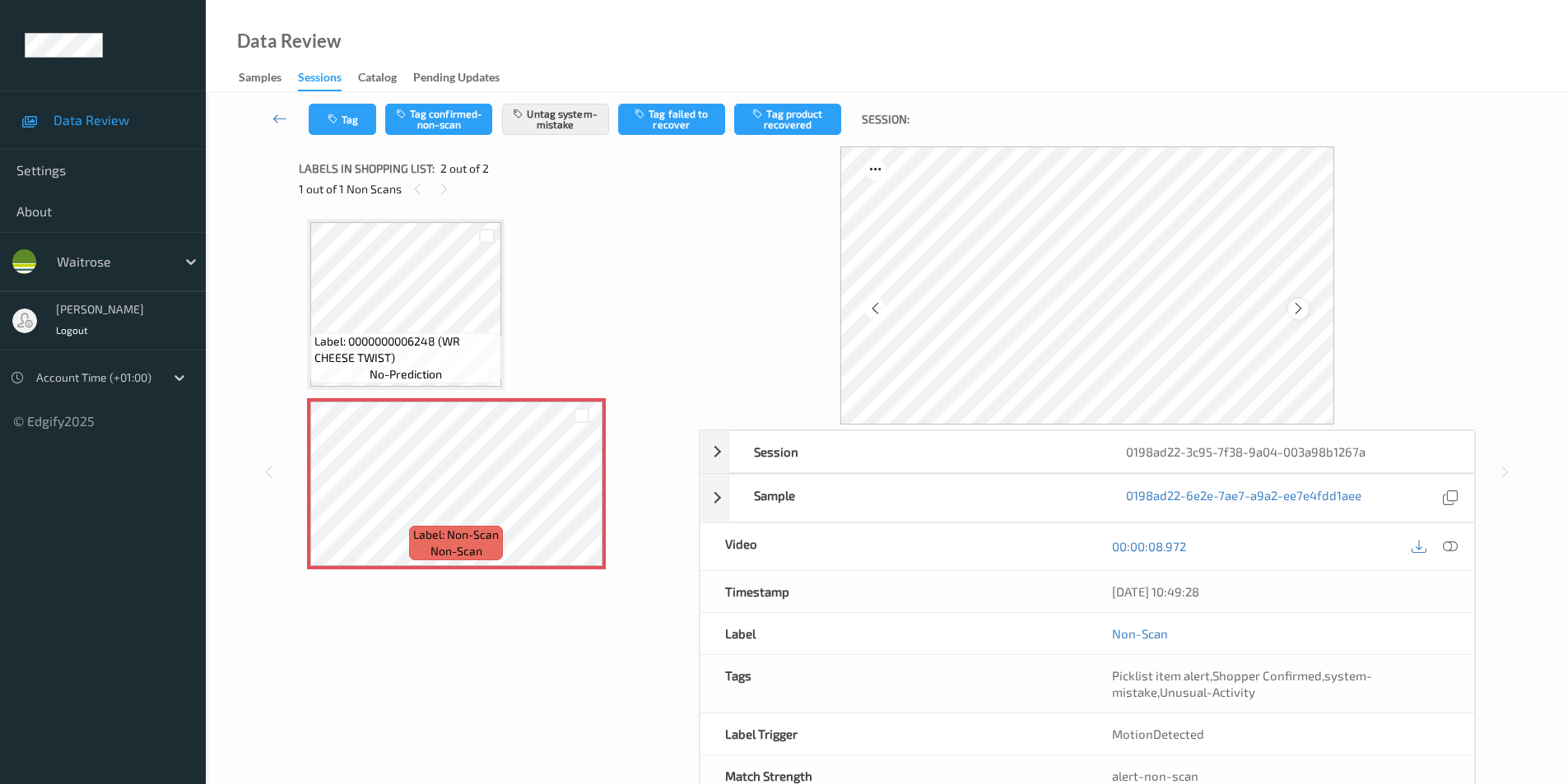
click at [1293, 315] on icon at bounding box center [1298, 308] width 14 height 15
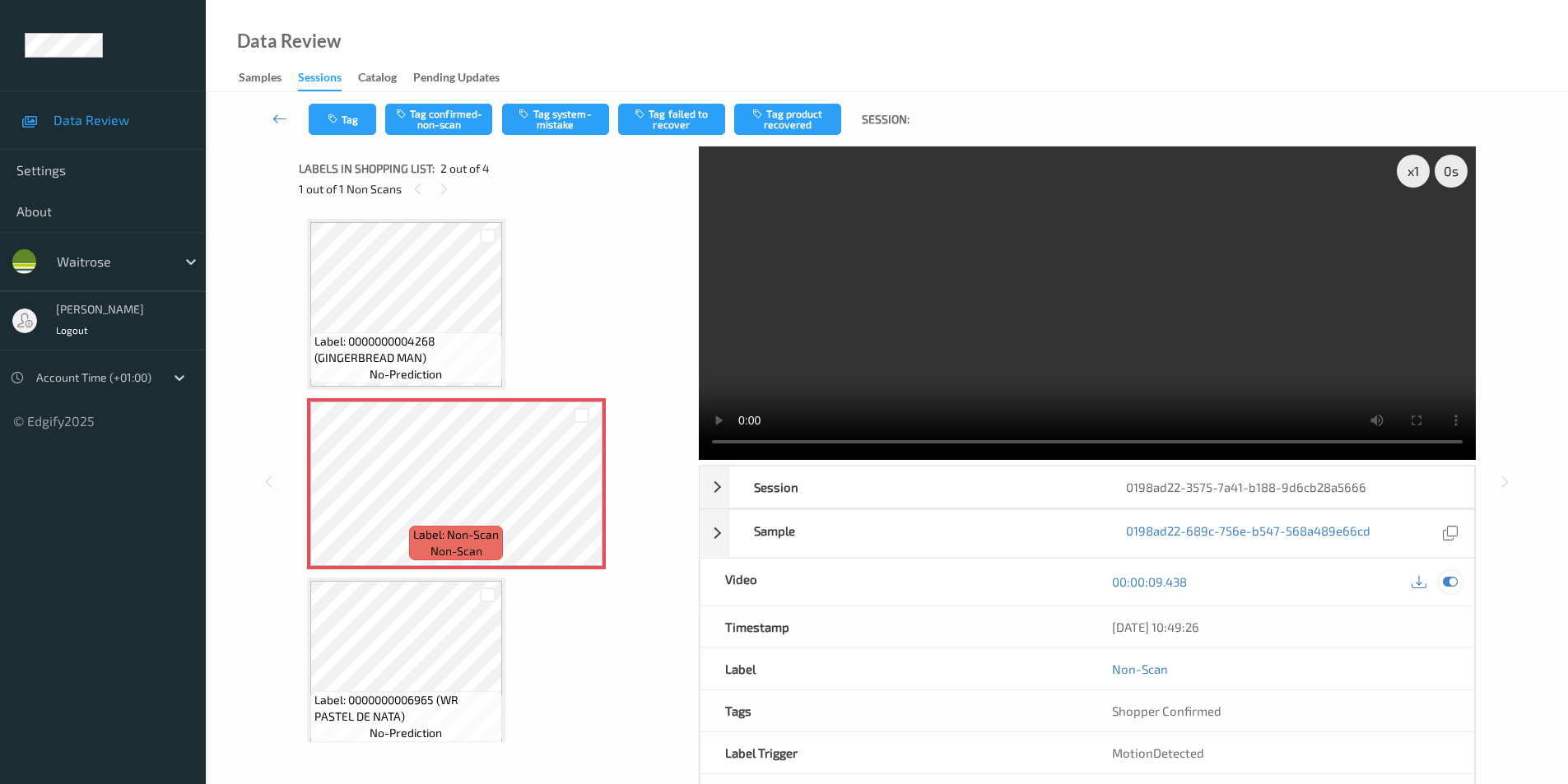
click at [1456, 581] on icon at bounding box center [1450, 582] width 15 height 15
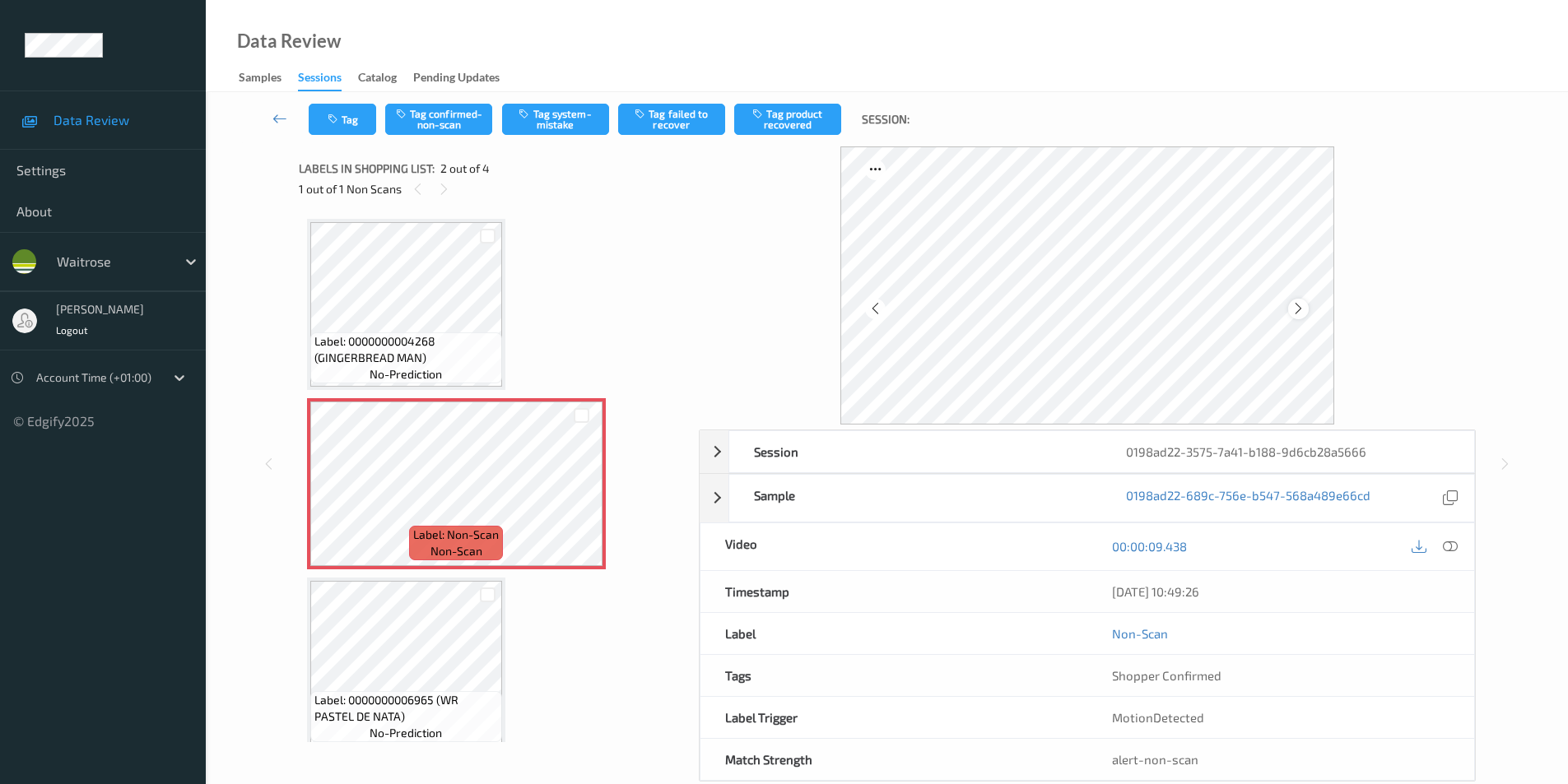
click at [1292, 308] on icon at bounding box center [1298, 308] width 14 height 15
click at [571, 119] on button "Tag system-mistake" at bounding box center [556, 120] width 107 height 32
click at [339, 117] on icon "button" at bounding box center [334, 120] width 14 height 12
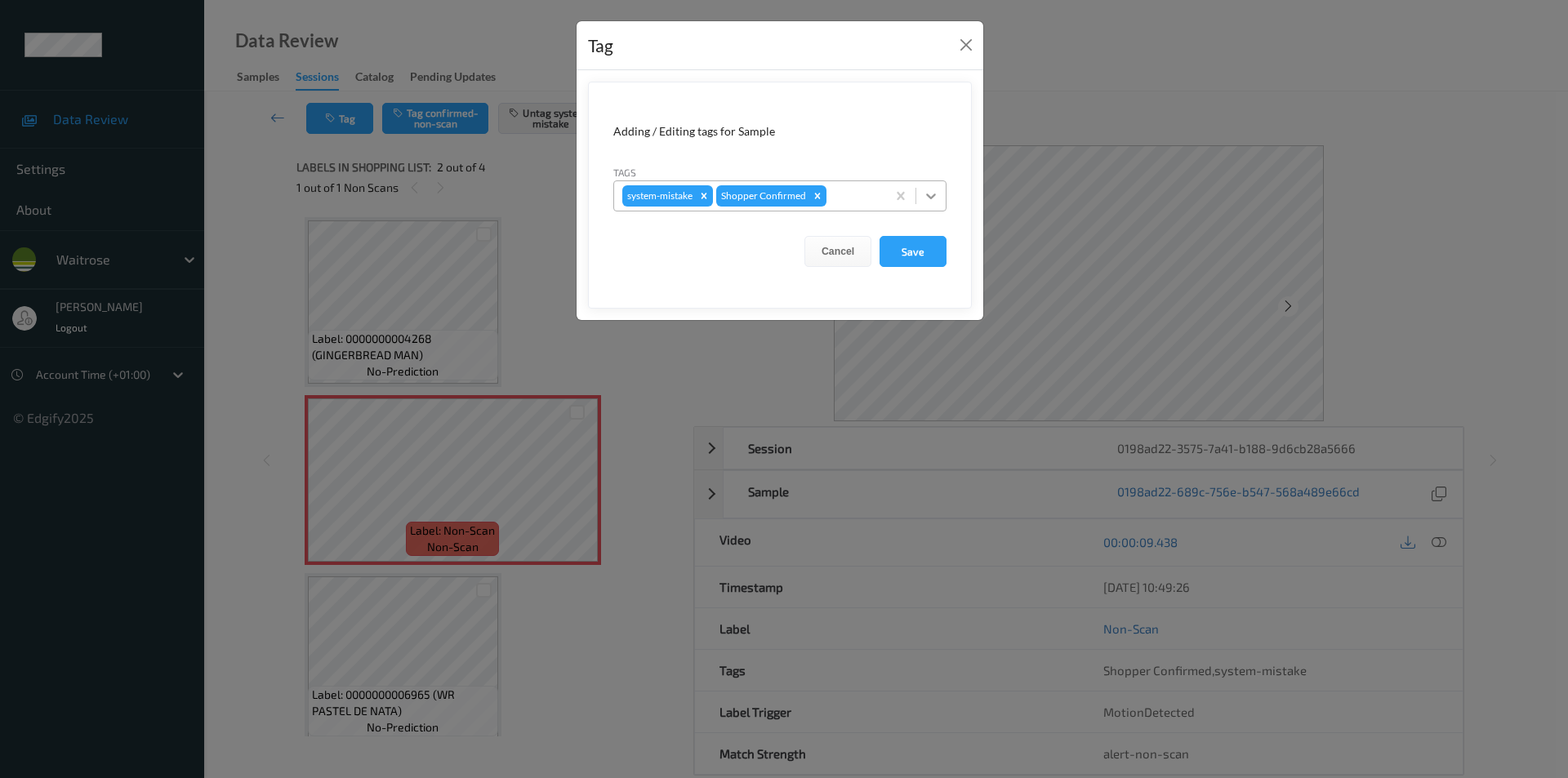
click at [945, 198] on div at bounding box center [932, 196] width 30 height 30
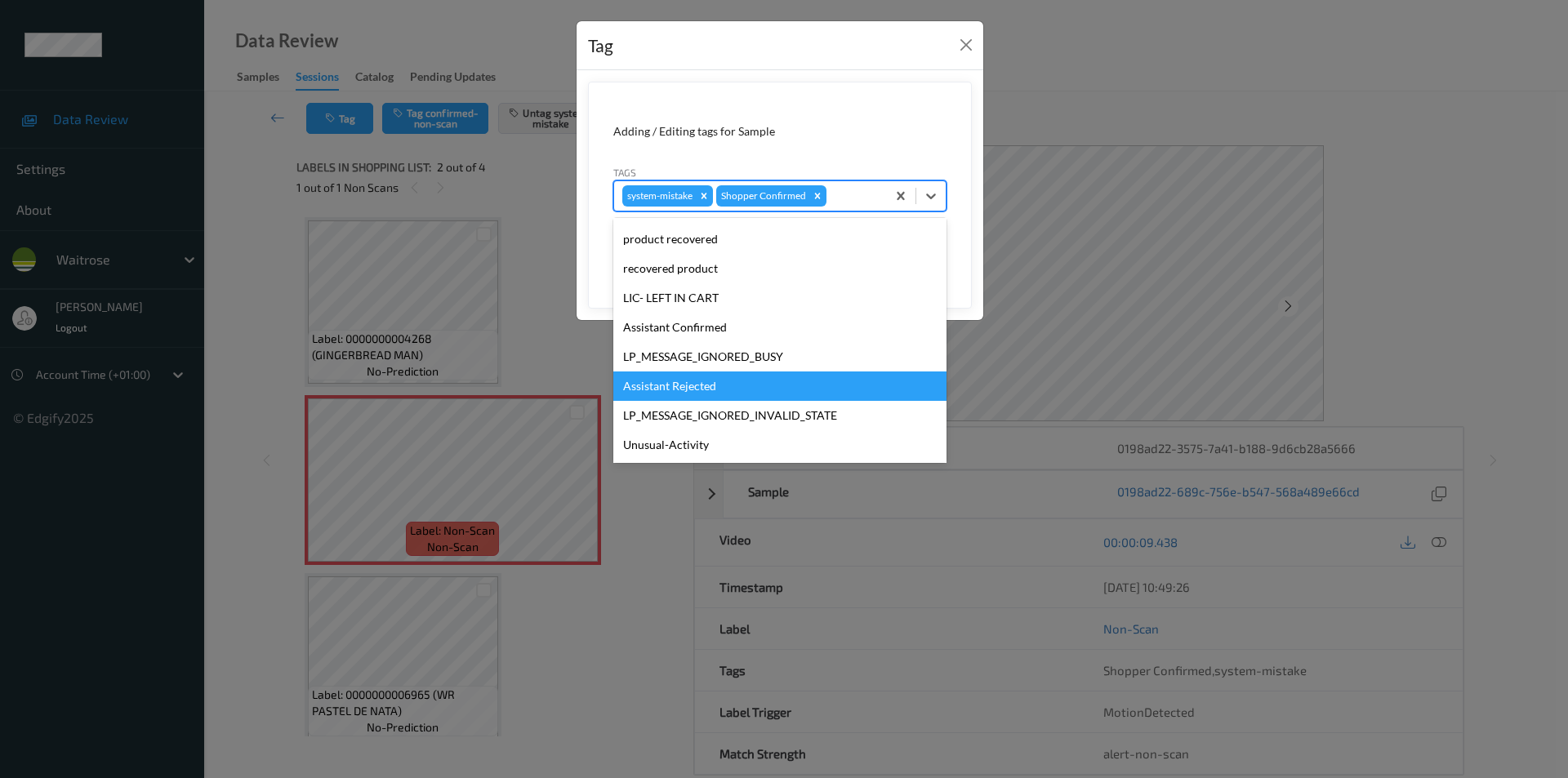
scroll to position [321, 0]
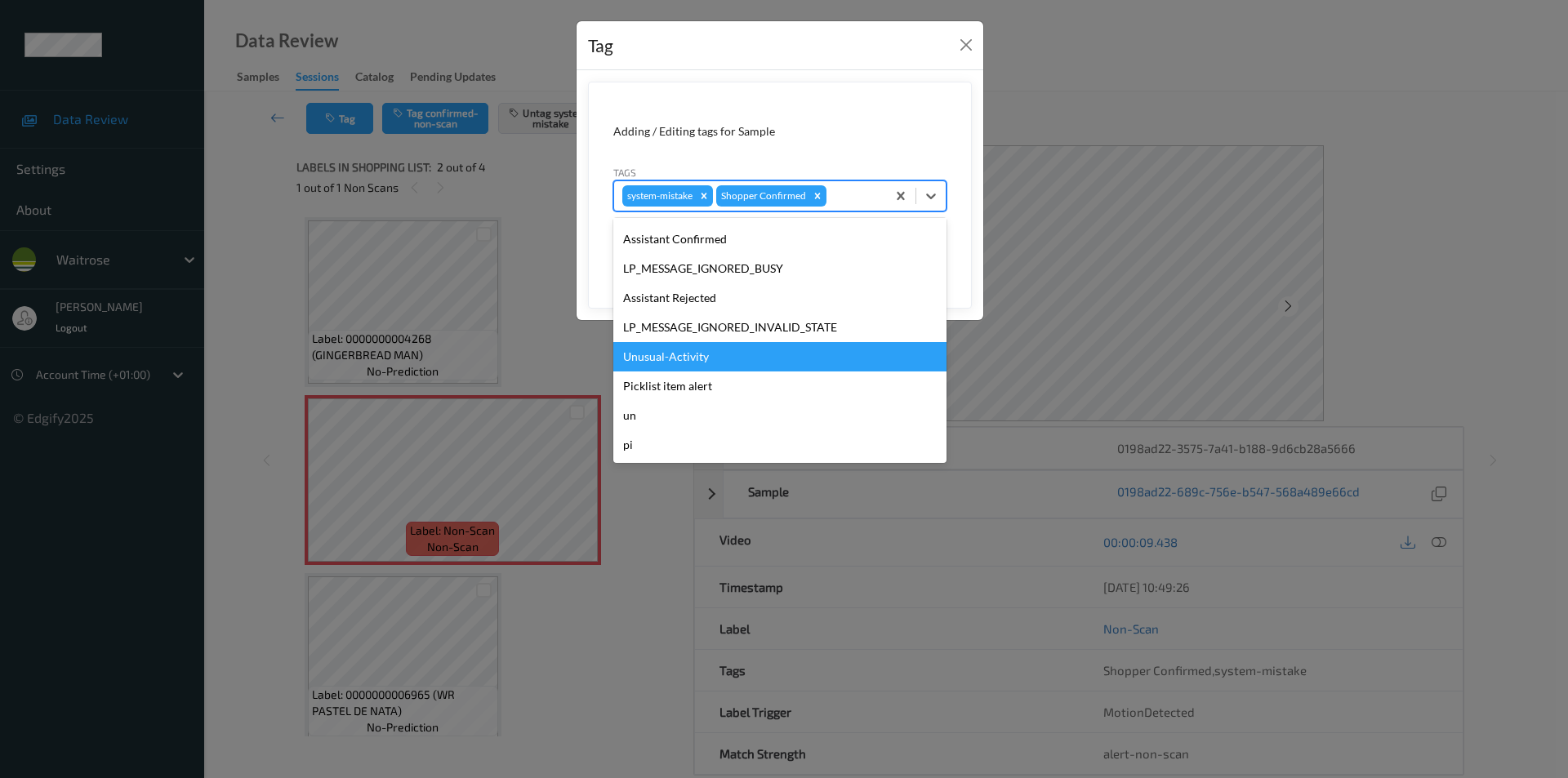
click at [693, 349] on div "Unusual-Activity" at bounding box center [780, 357] width 333 height 30
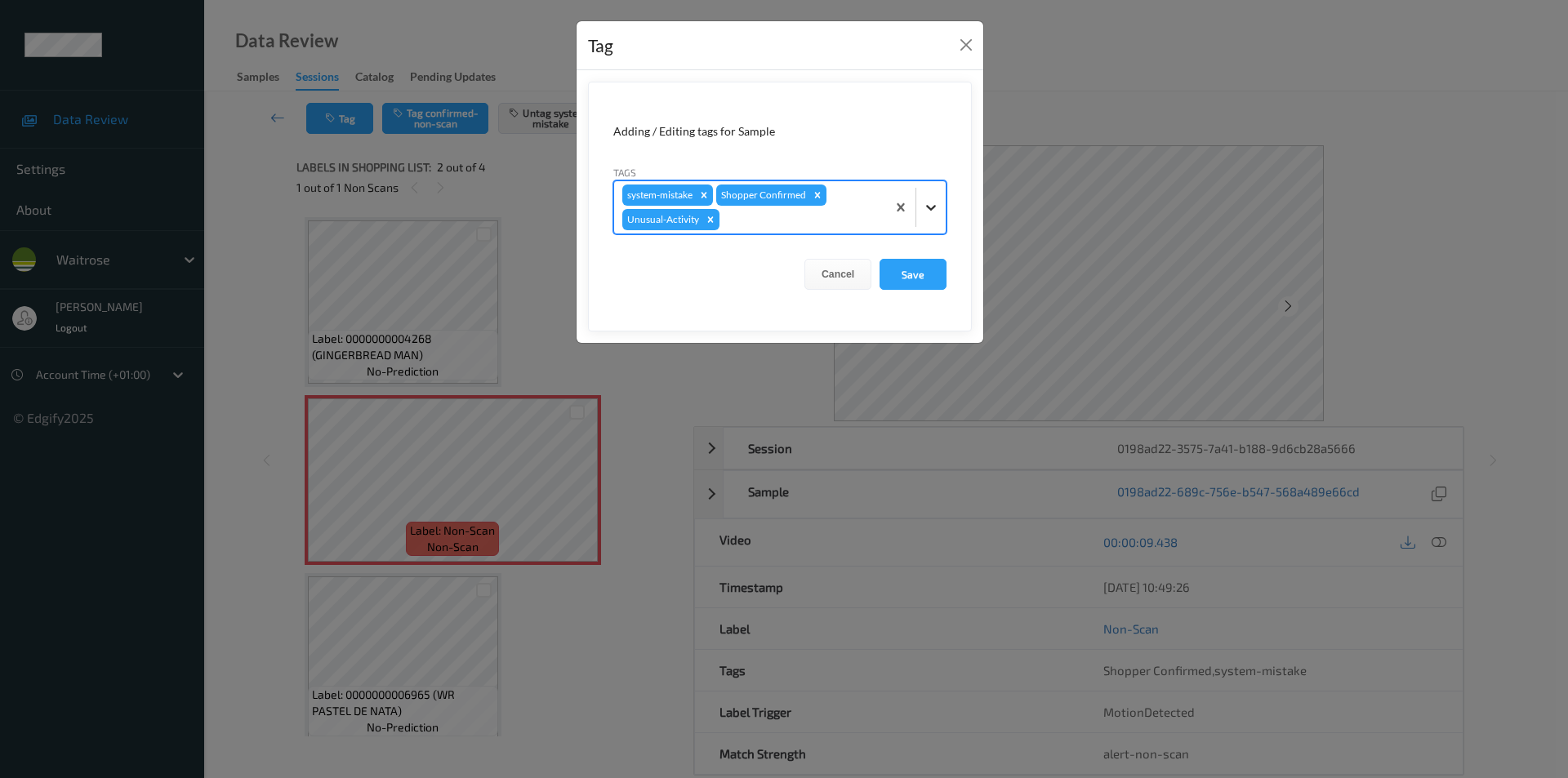
click at [929, 200] on icon at bounding box center [931, 208] width 17 height 17
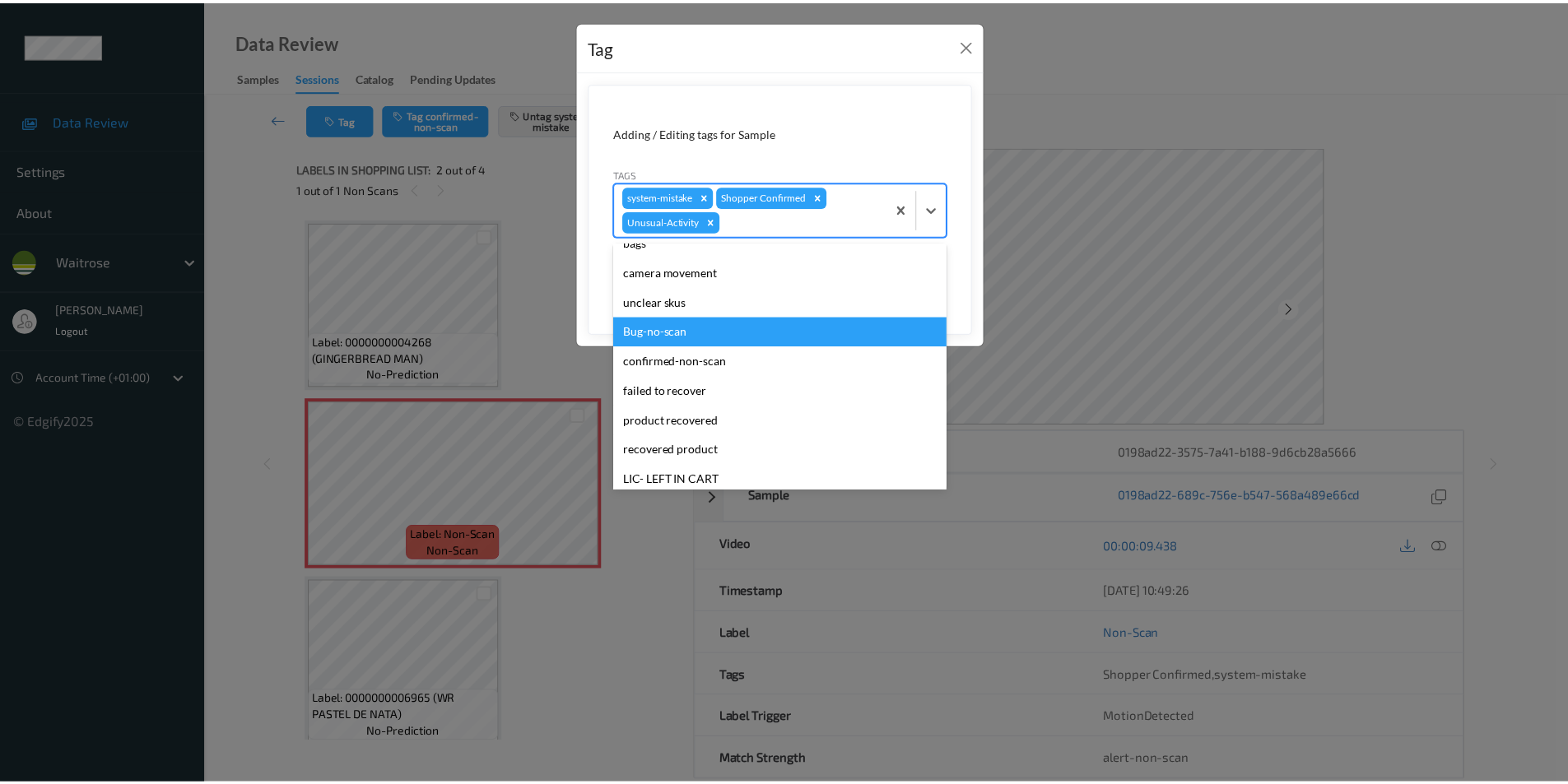
scroll to position [293, 0]
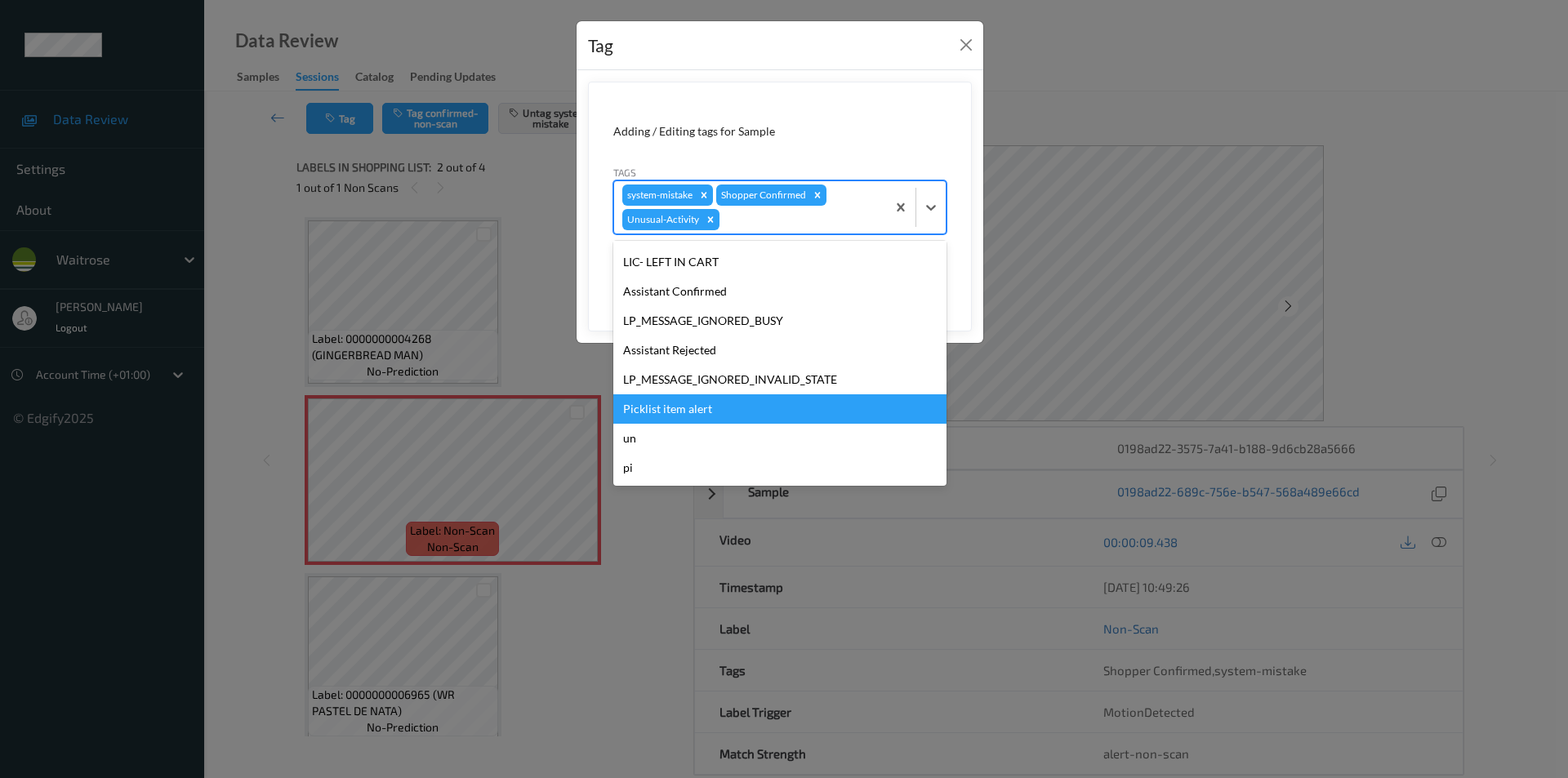
click at [738, 414] on div "Picklist item alert" at bounding box center [780, 409] width 333 height 30
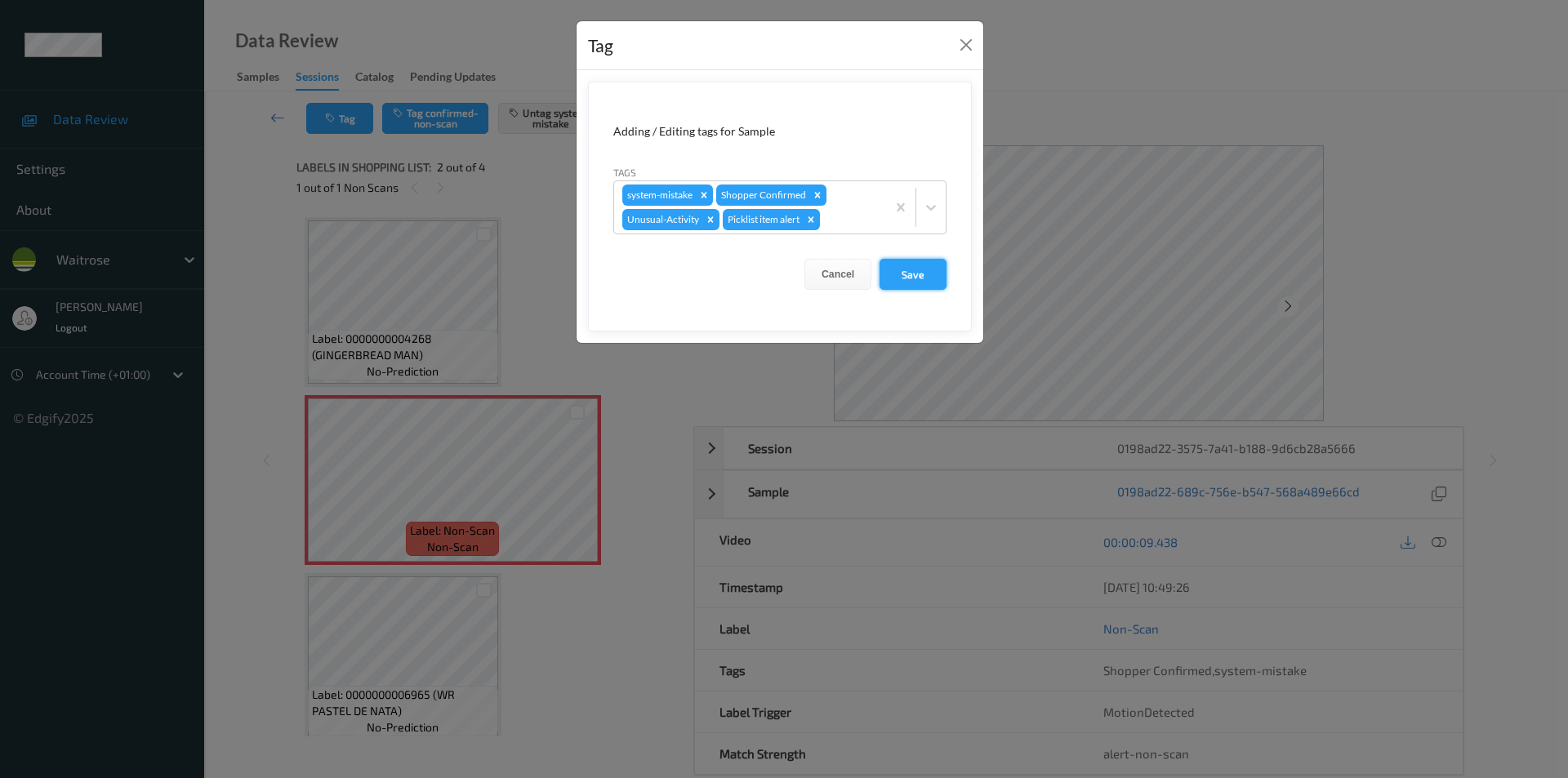
click at [907, 282] on button "Save" at bounding box center [913, 274] width 67 height 31
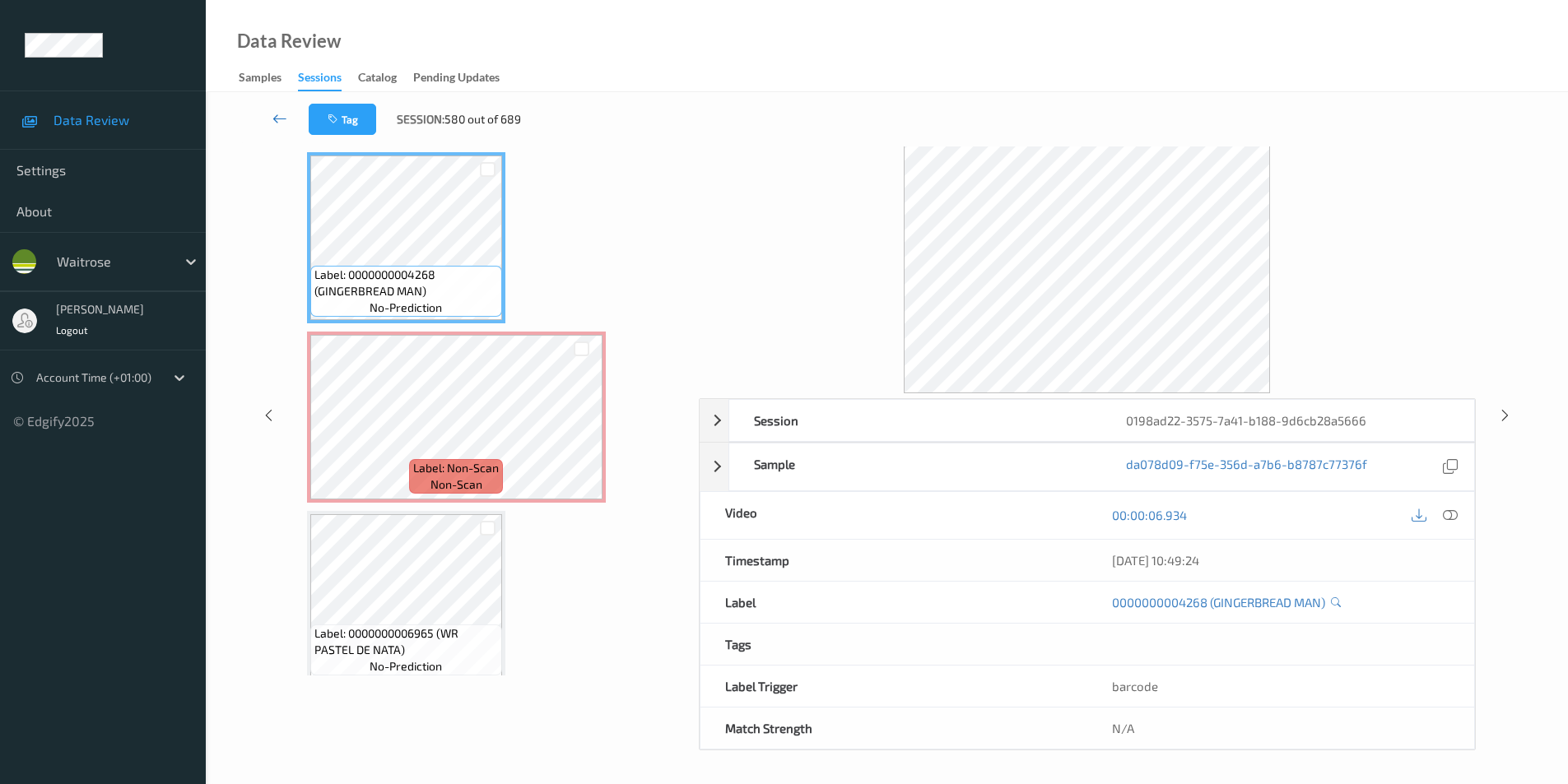
click at [277, 115] on icon at bounding box center [280, 118] width 15 height 17
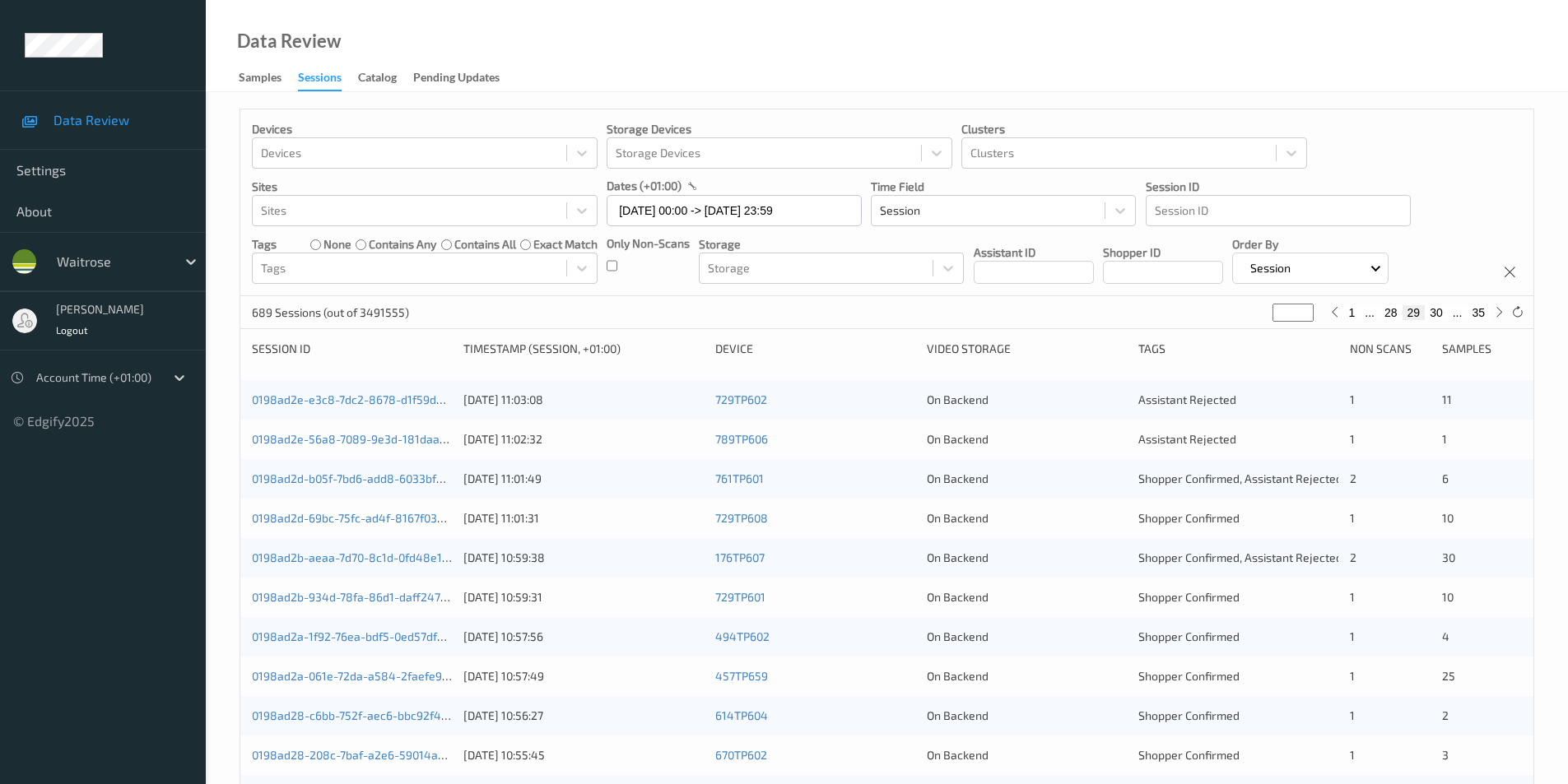
click at [1437, 310] on button "30" at bounding box center [1435, 312] width 23 height 15
type input "**"
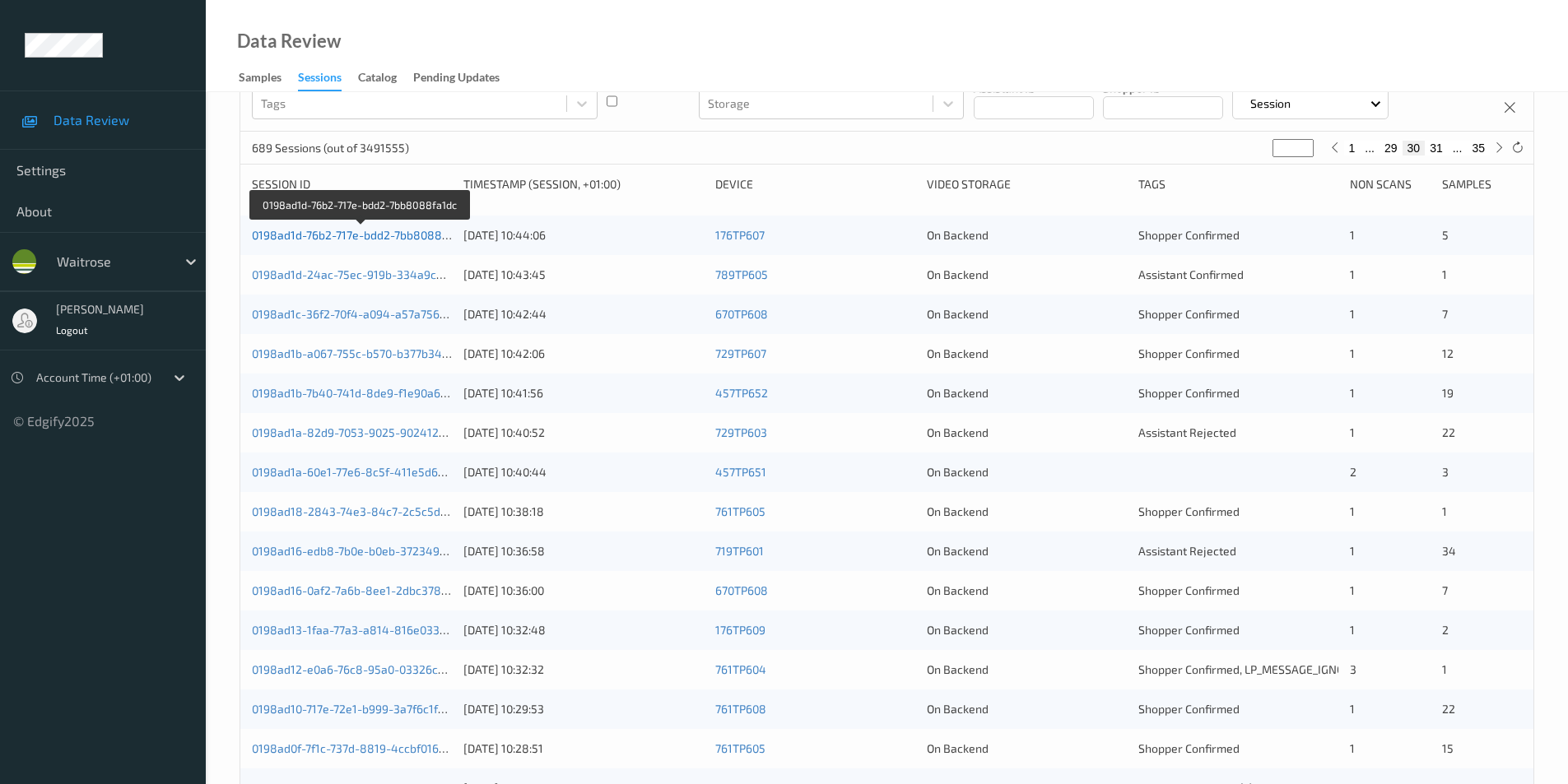
click at [322, 235] on link "0198ad1d-76b2-717e-bdd2-7bb8088fa1dc" at bounding box center [361, 235] width 218 height 14
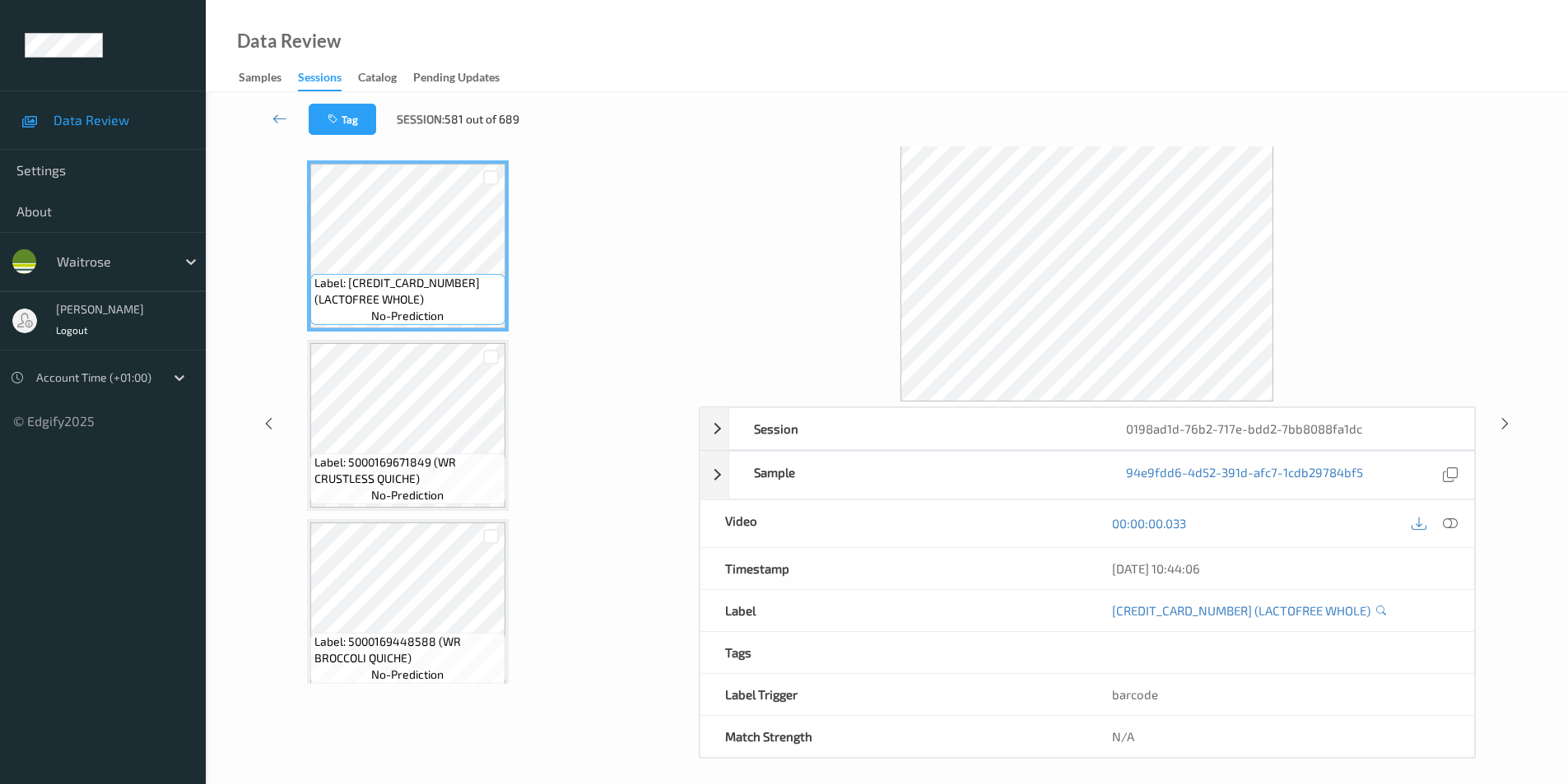
scroll to position [66, 0]
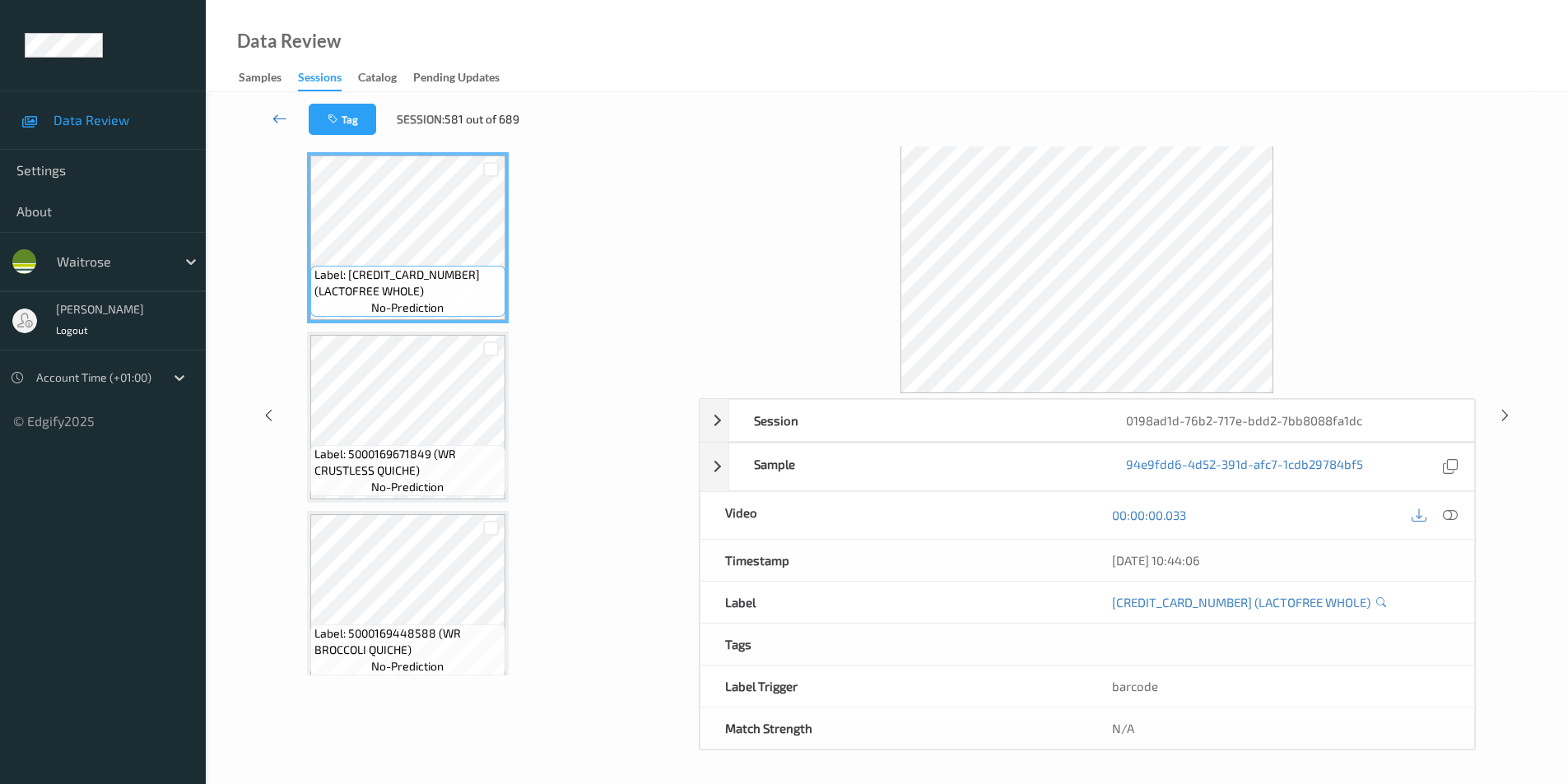
click at [273, 119] on icon at bounding box center [280, 118] width 15 height 17
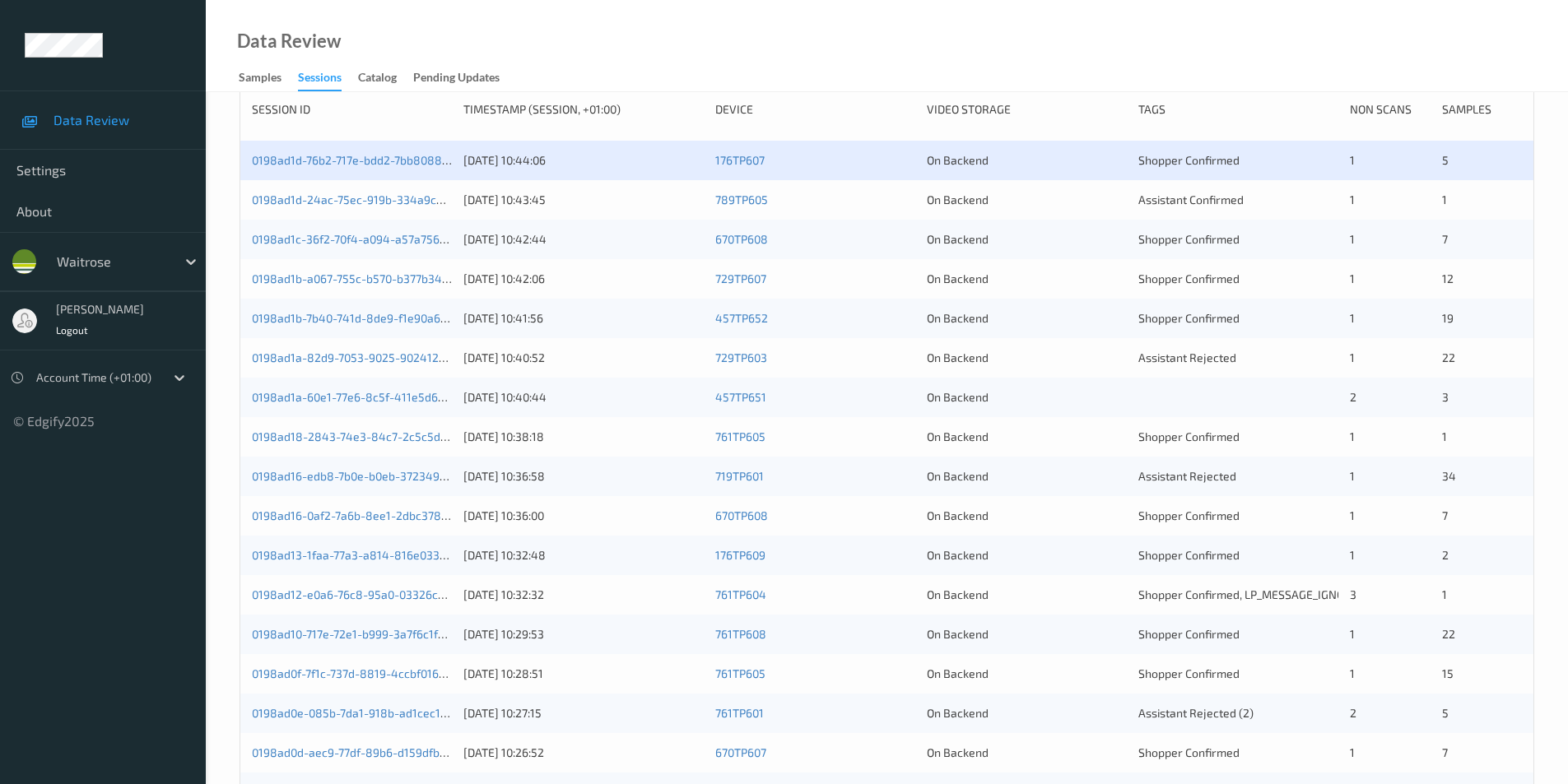
scroll to position [247, 0]
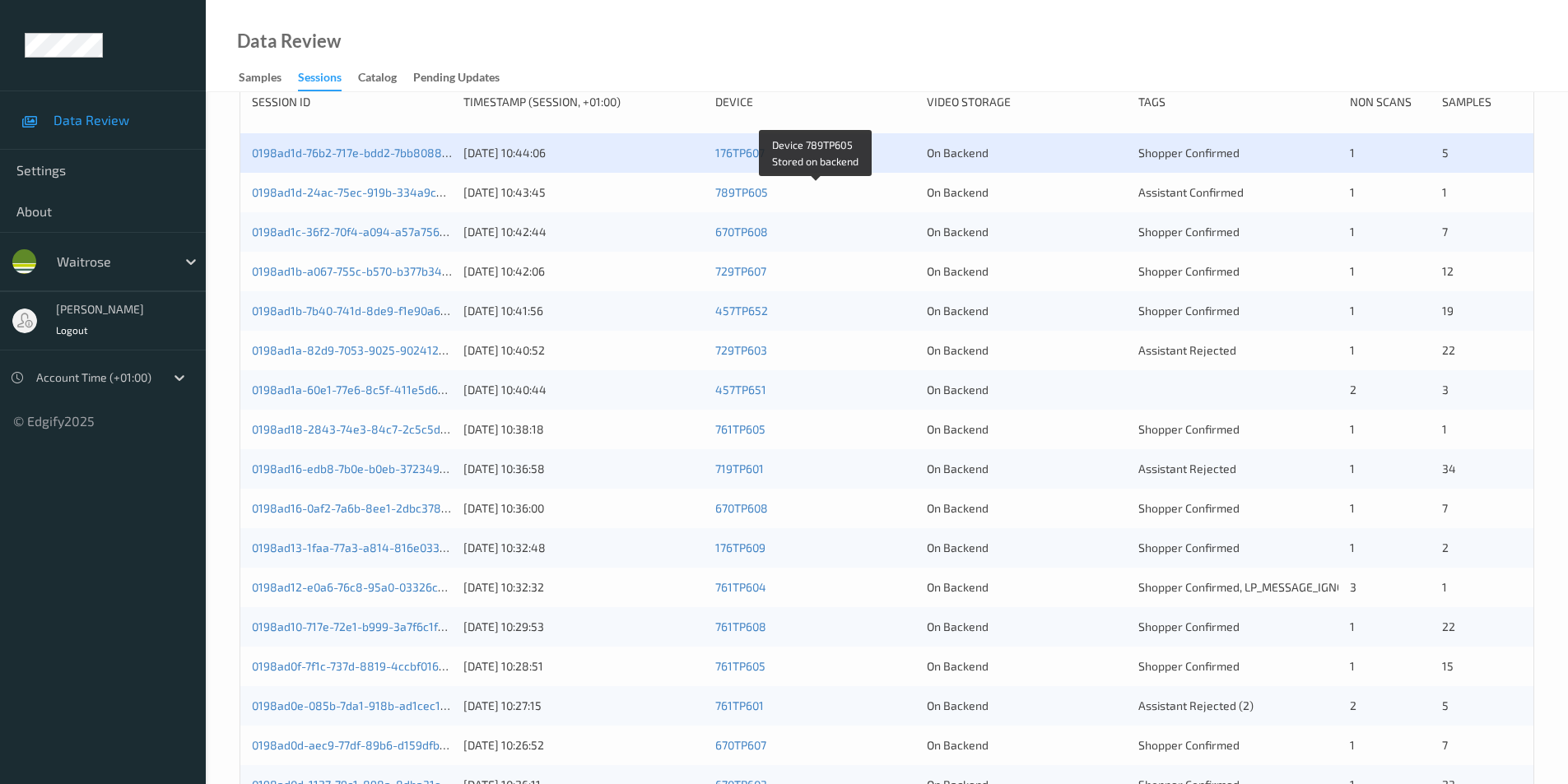
click at [890, 196] on div "789TP605" at bounding box center [816, 192] width 200 height 17
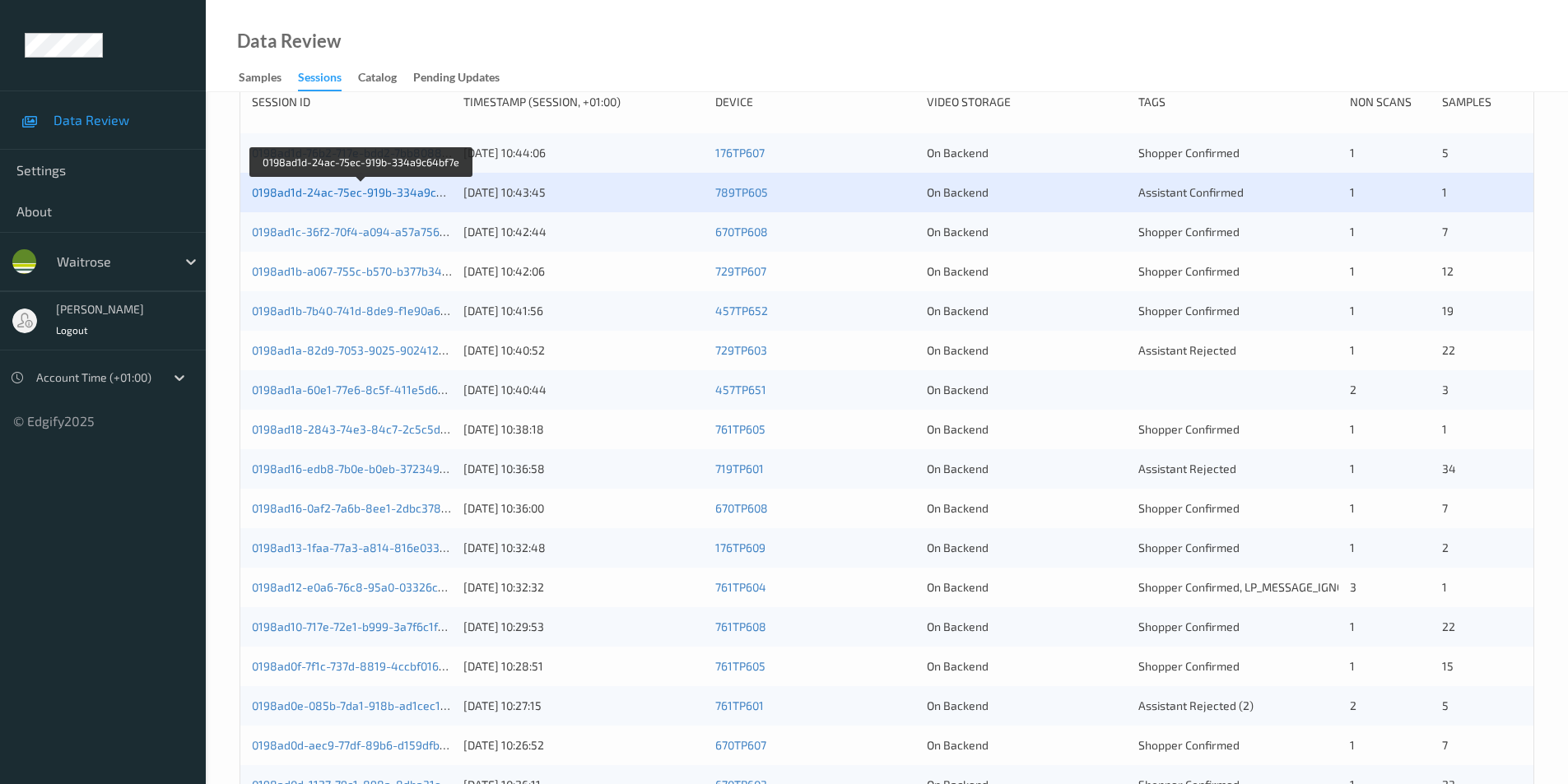
click at [354, 188] on link "0198ad1d-24ac-75ec-919b-334a9c64bf7e" at bounding box center [362, 192] width 221 height 14
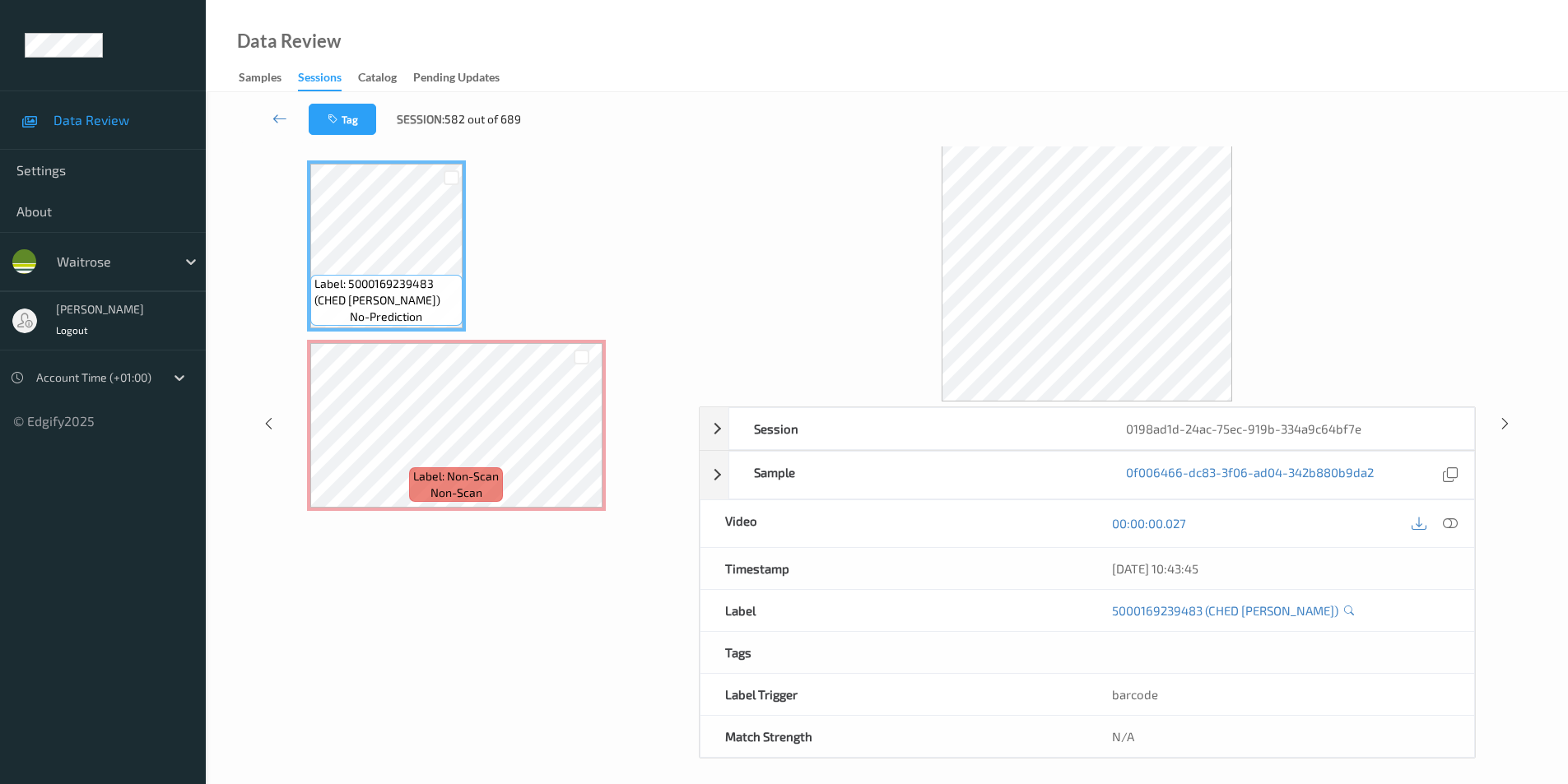
scroll to position [66, 0]
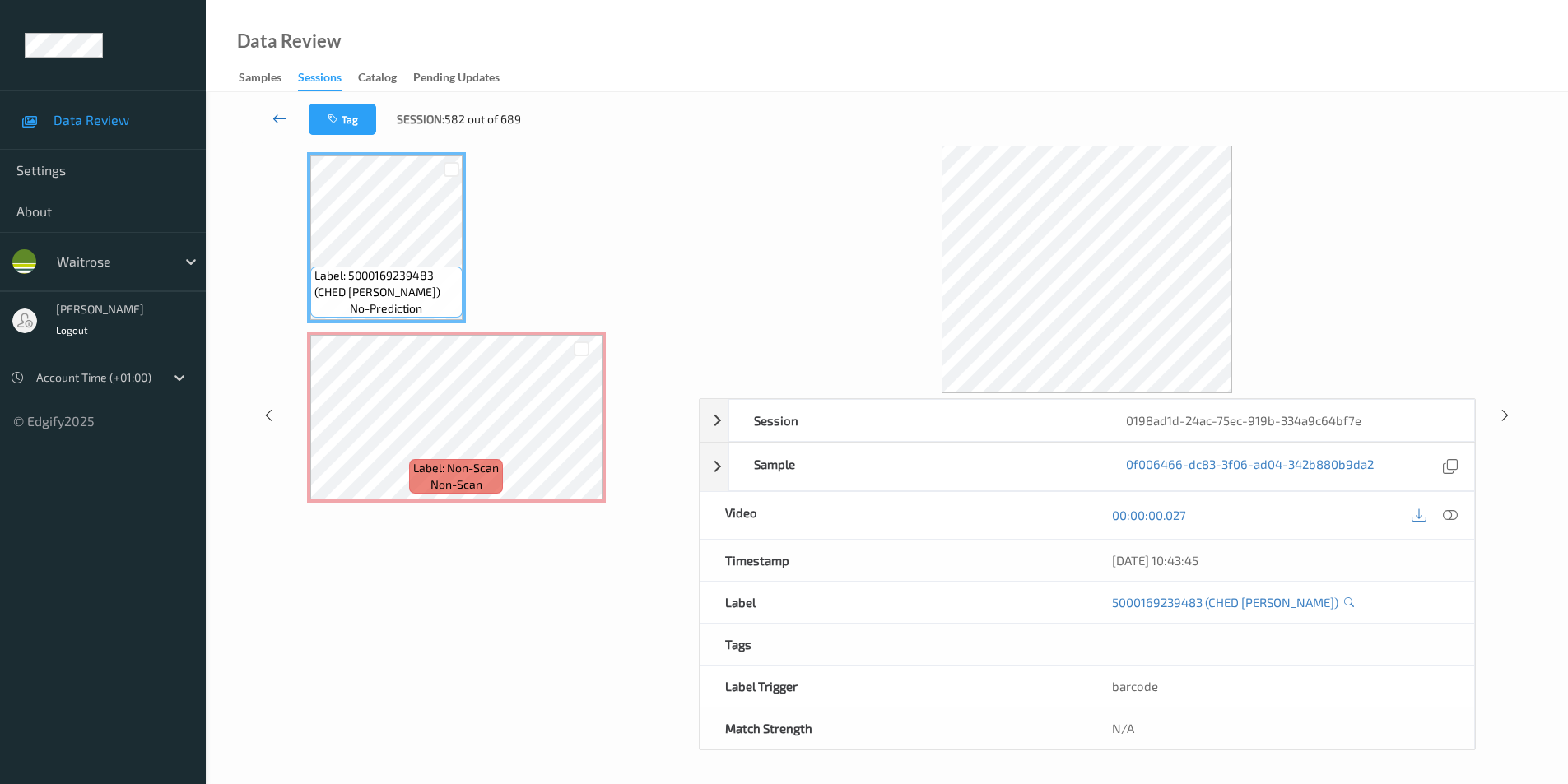
click at [279, 110] on icon at bounding box center [280, 118] width 15 height 17
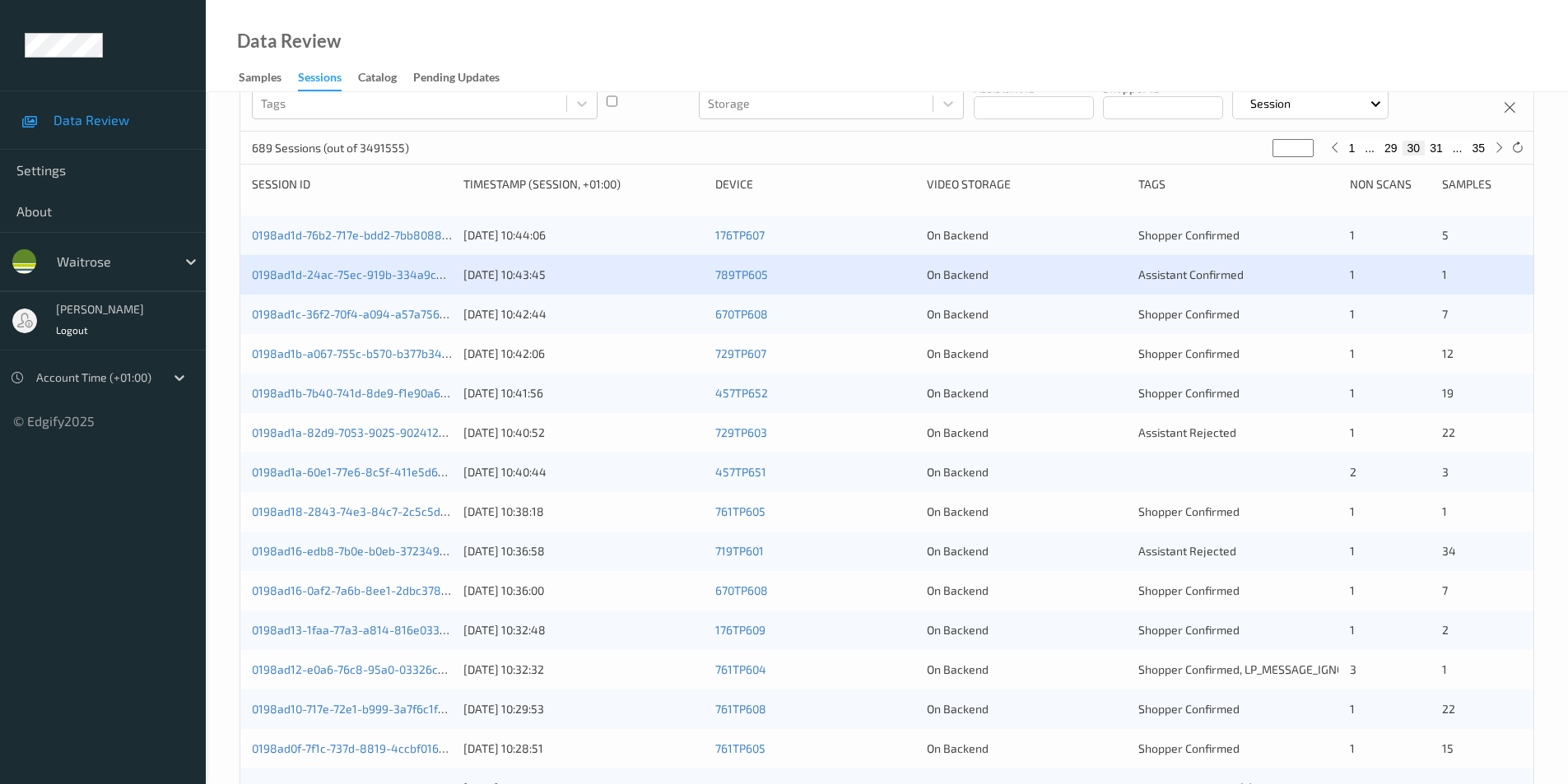
click at [1026, 313] on div "On Backend" at bounding box center [1027, 314] width 200 height 17
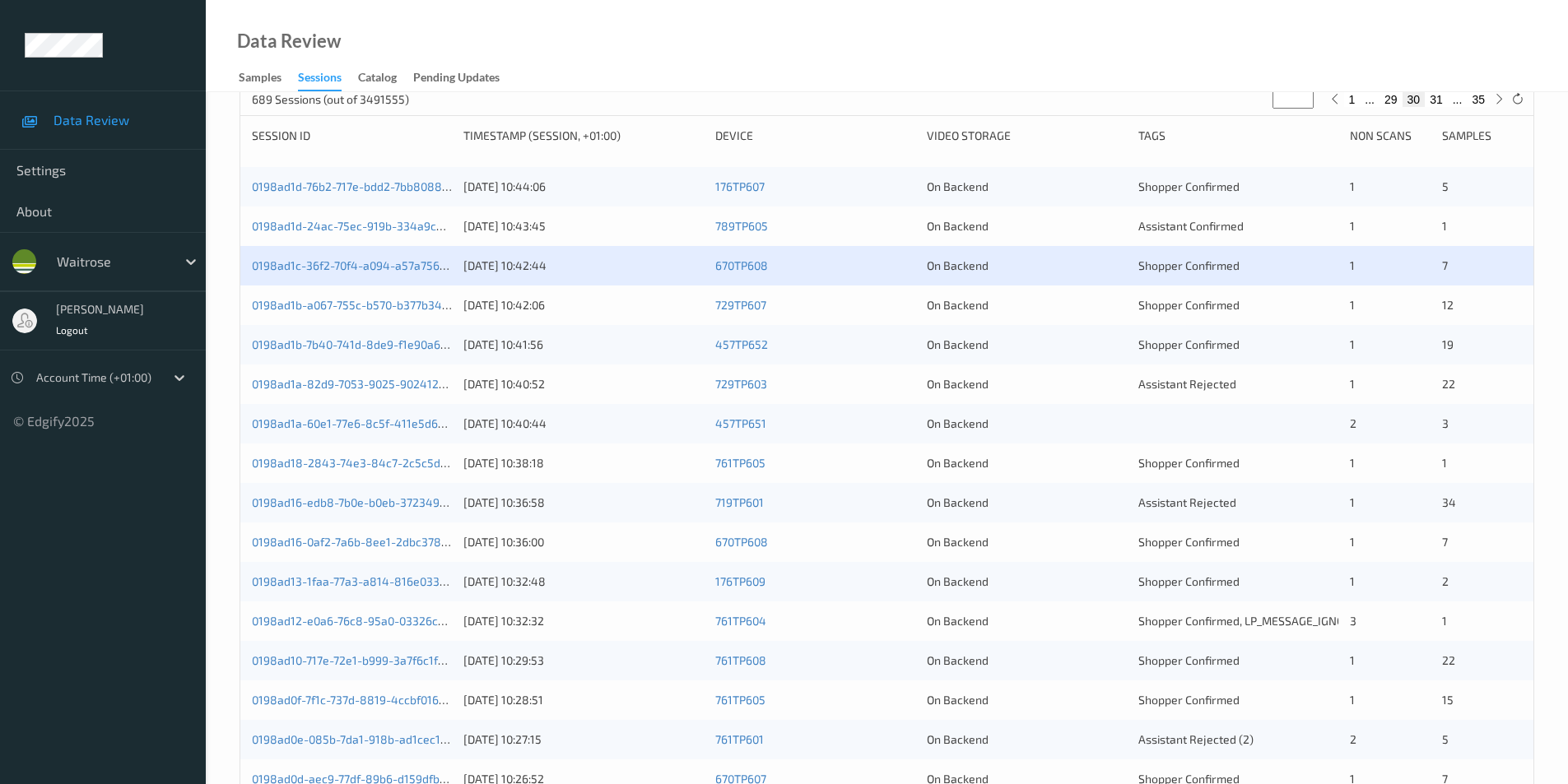
scroll to position [247, 0]
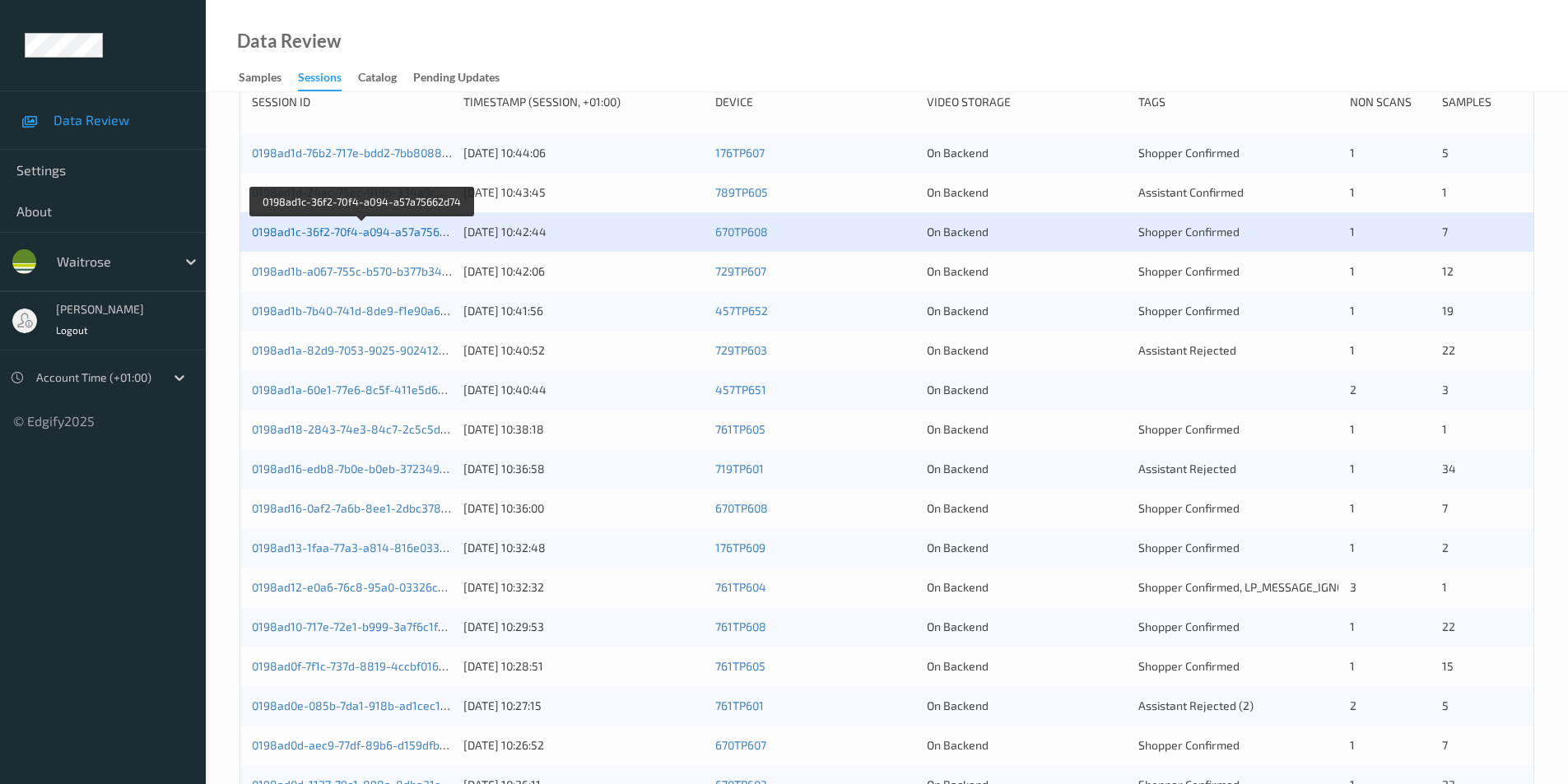
click at [399, 233] on link "0198ad1c-36f2-70f4-a094-a57a75662d74" at bounding box center [362, 232] width 221 height 14
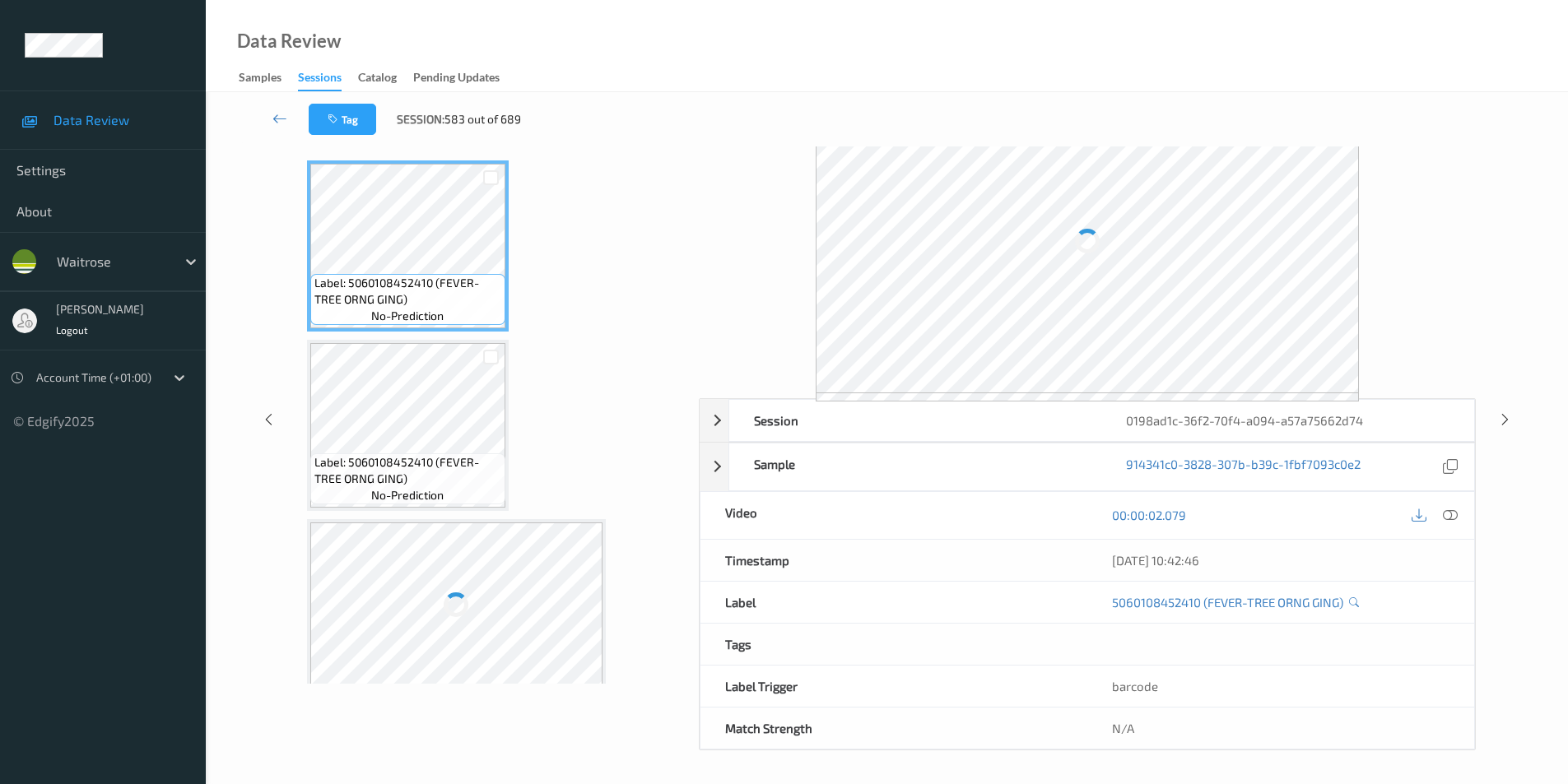
scroll to position [66, 0]
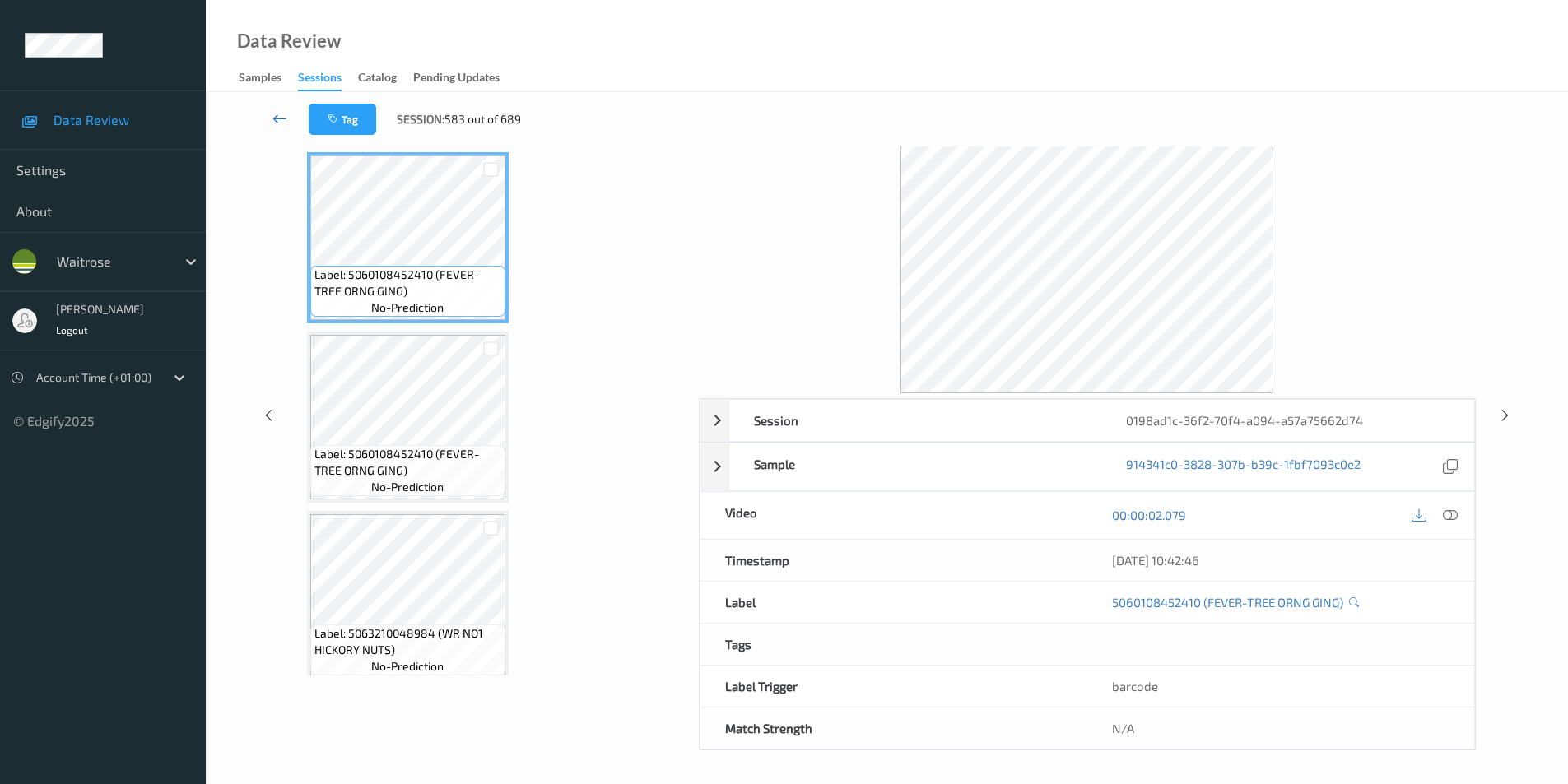
click at [276, 117] on icon at bounding box center [280, 118] width 15 height 17
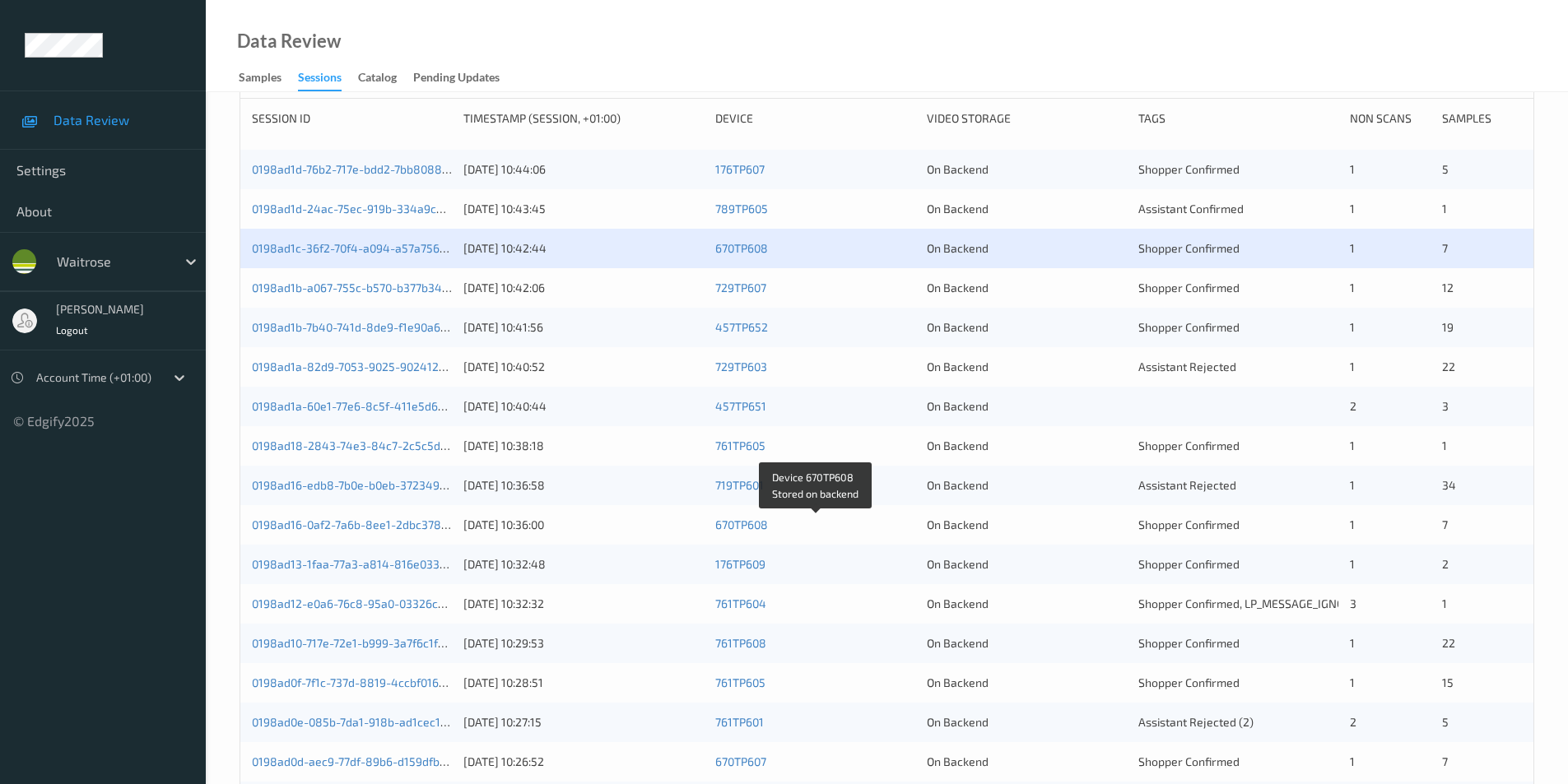
scroll to position [329, 0]
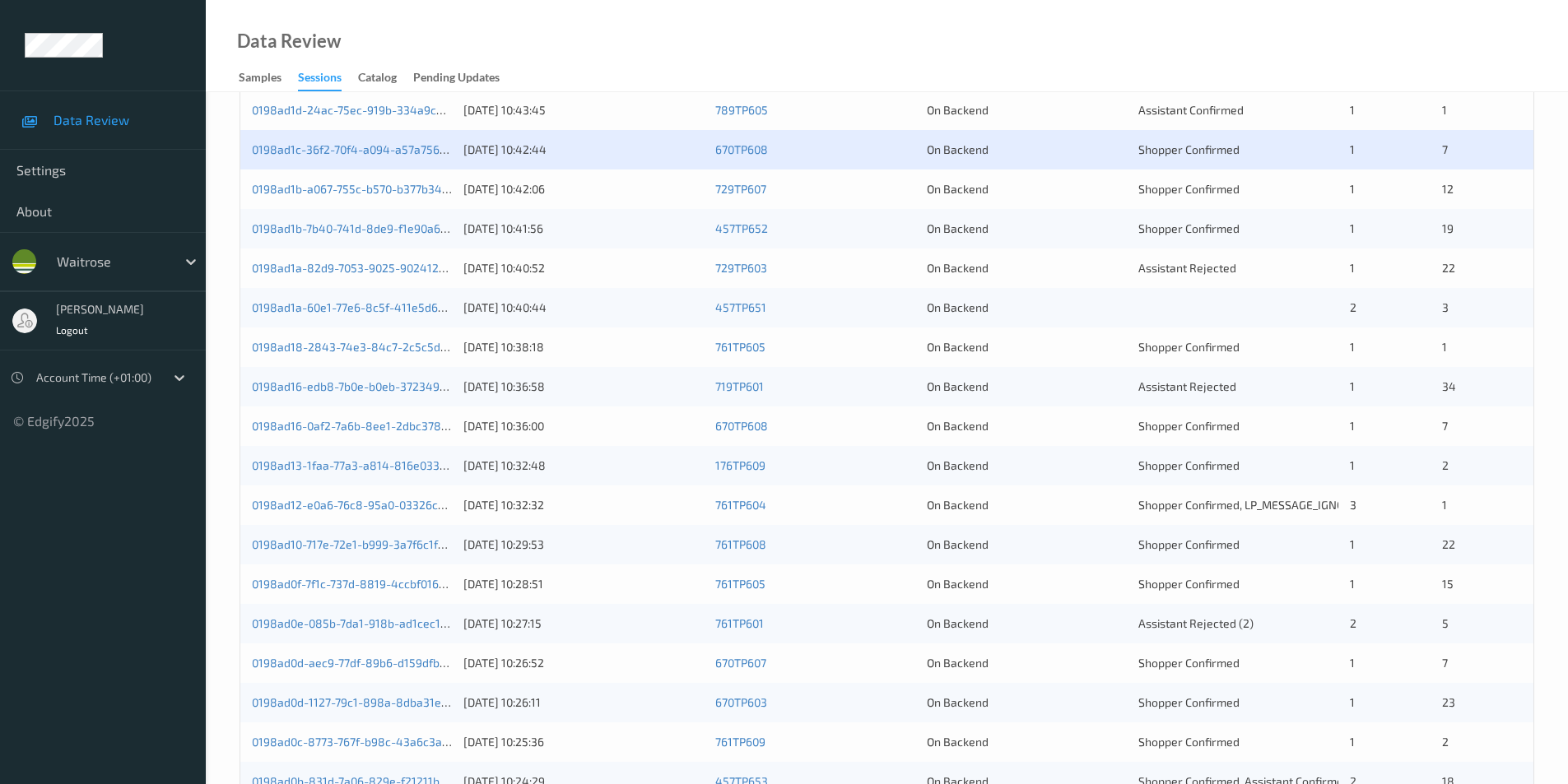
click at [1084, 188] on div "On Backend" at bounding box center [1027, 189] width 200 height 17
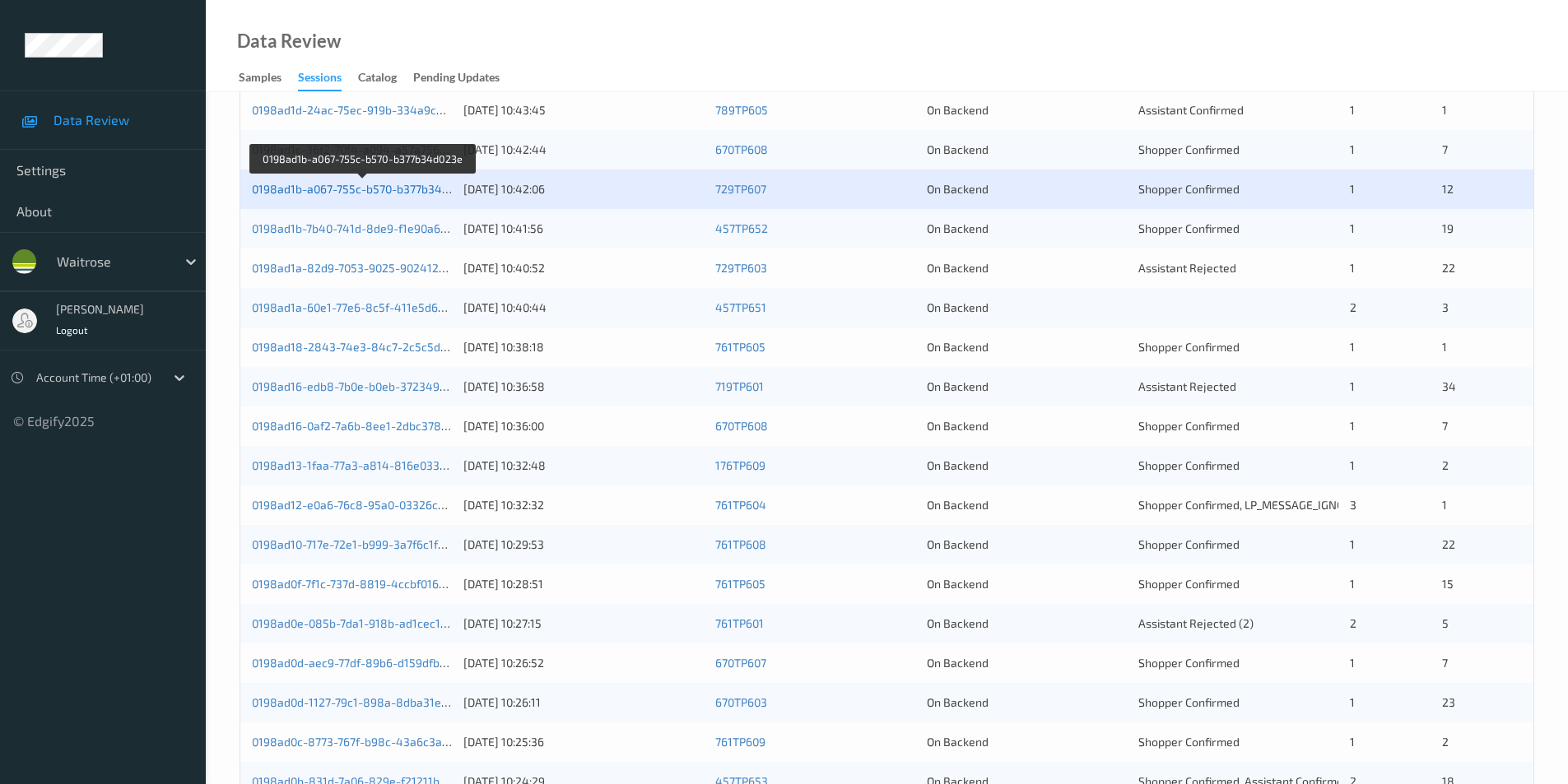
click at [380, 189] on link "0198ad1b-a067-755c-b570-b377b34d023e" at bounding box center [363, 189] width 223 height 14
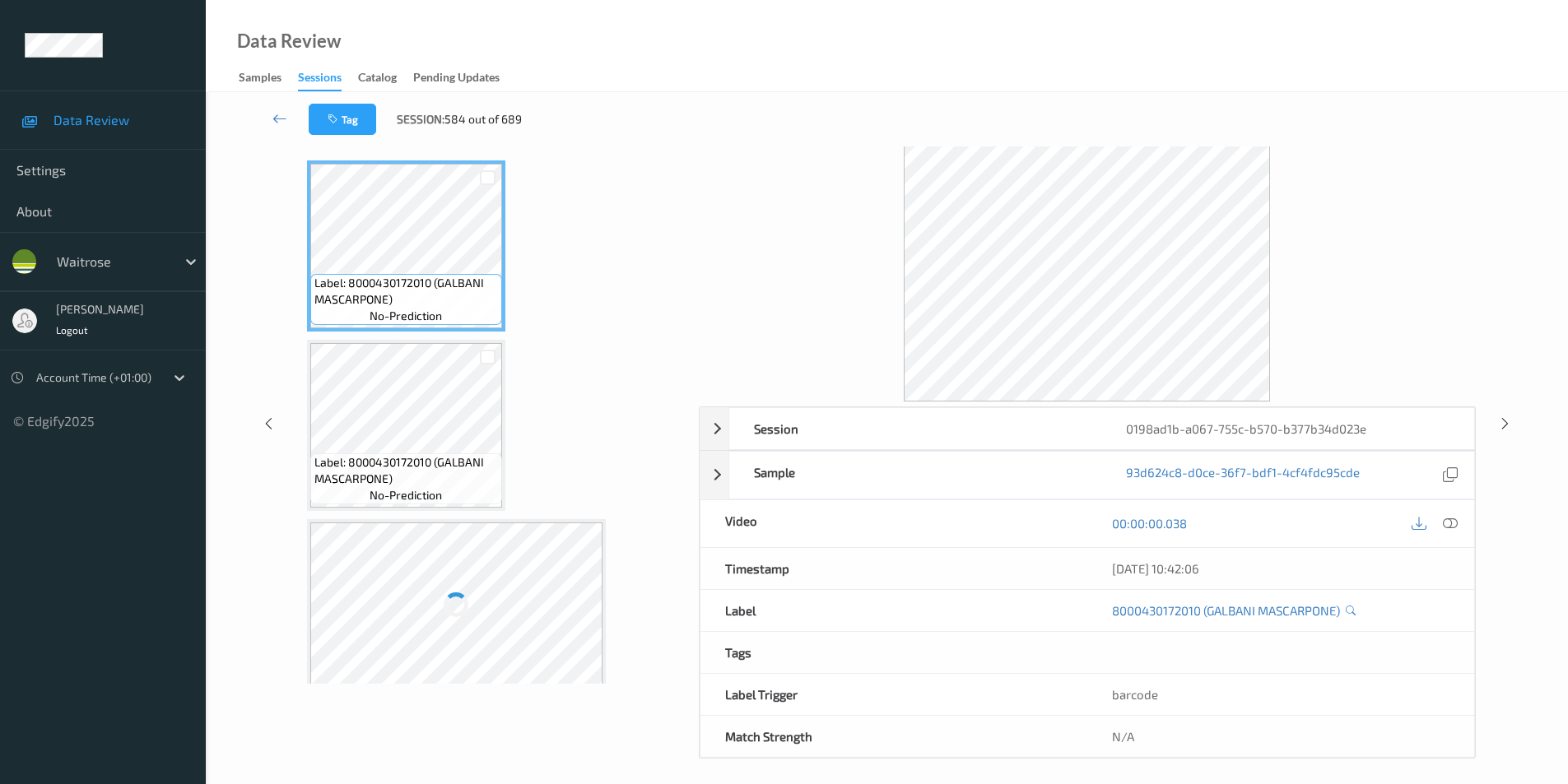
scroll to position [66, 0]
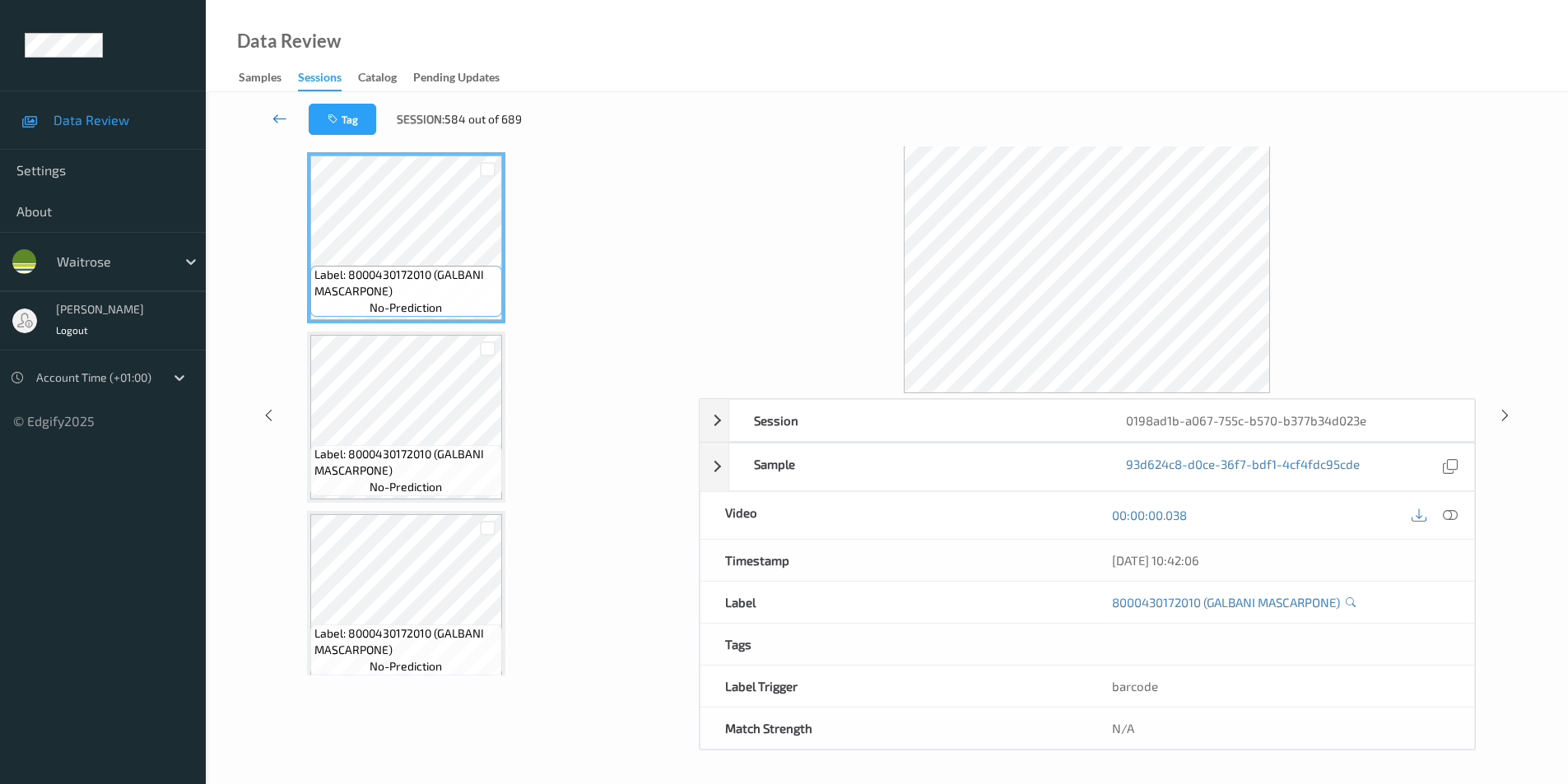
click at [277, 114] on icon at bounding box center [280, 118] width 15 height 17
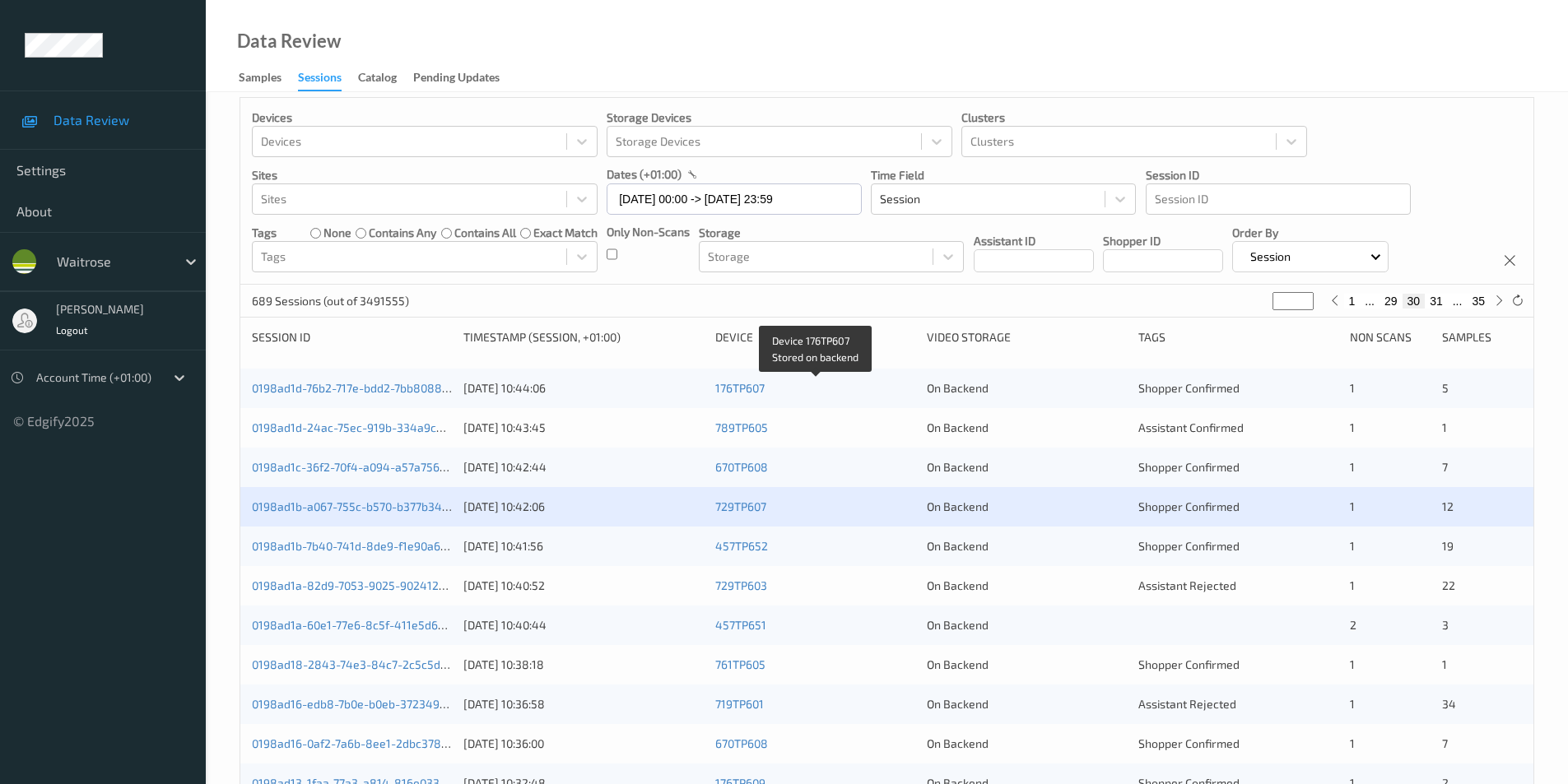
scroll to position [247, 0]
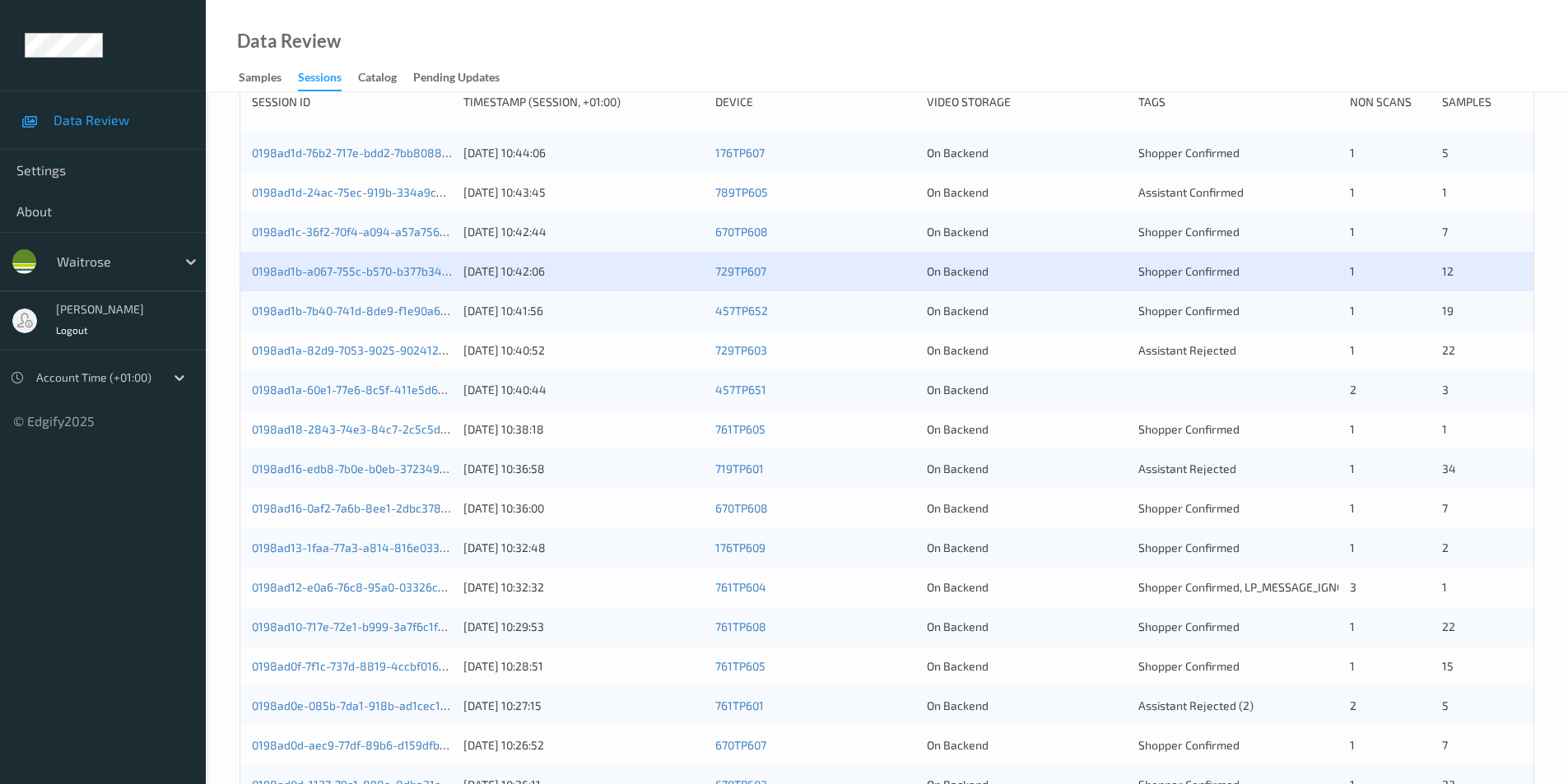
click at [1094, 306] on div "On Backend" at bounding box center [1027, 311] width 200 height 17
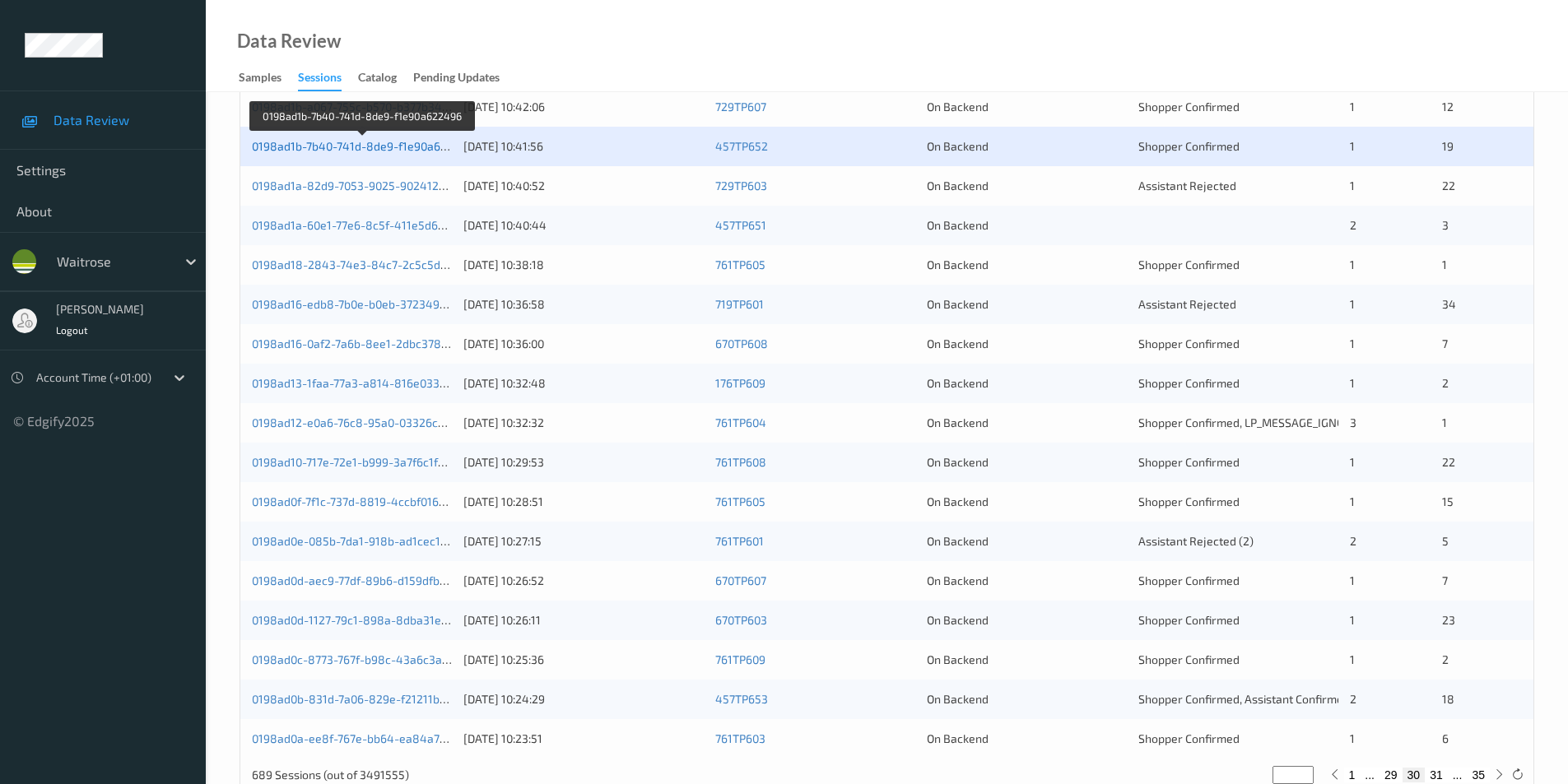
click at [346, 143] on link "0198ad1b-7b40-741d-8de9-f1e90a622496" at bounding box center [363, 146] width 222 height 14
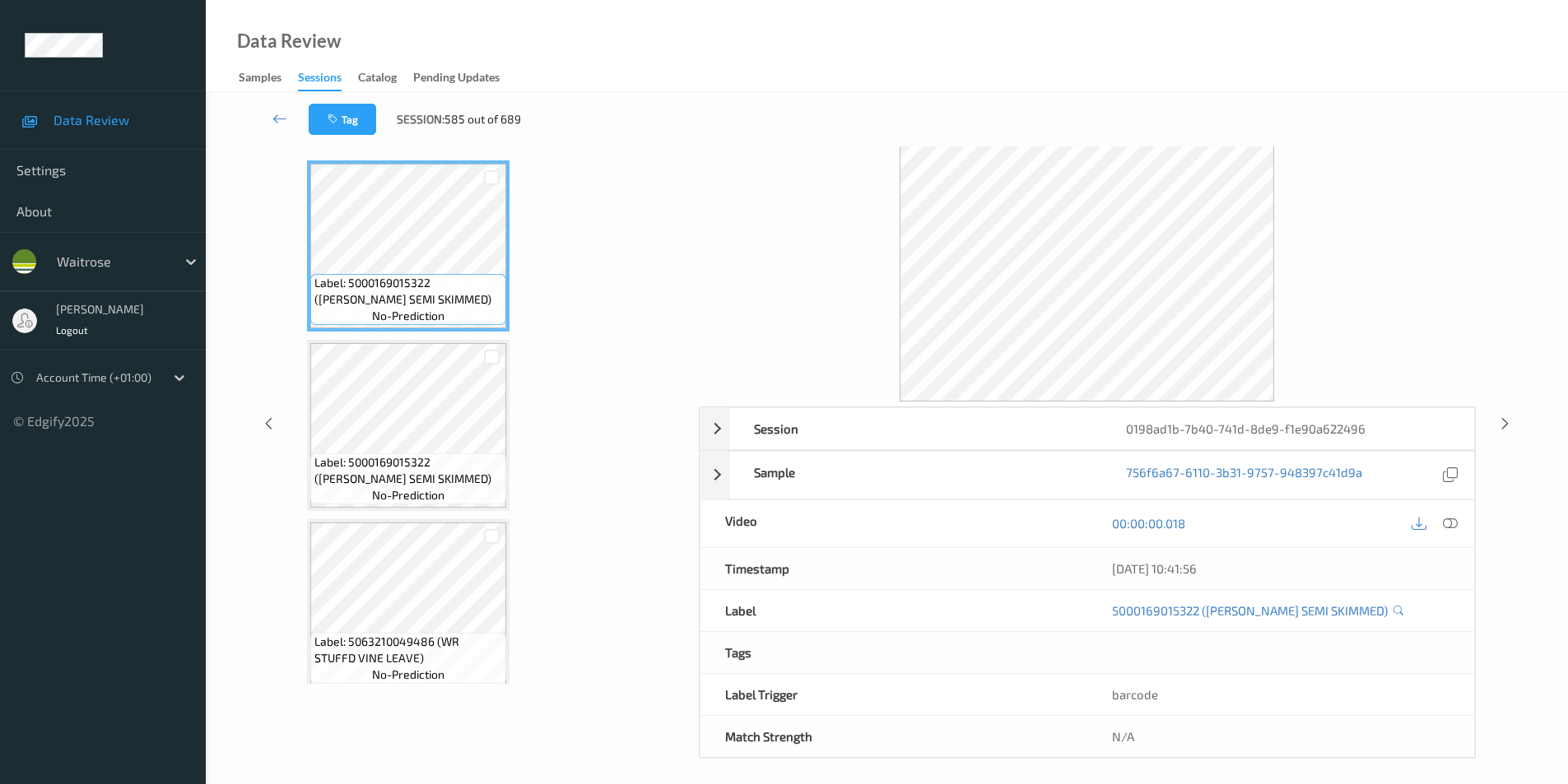
scroll to position [66, 0]
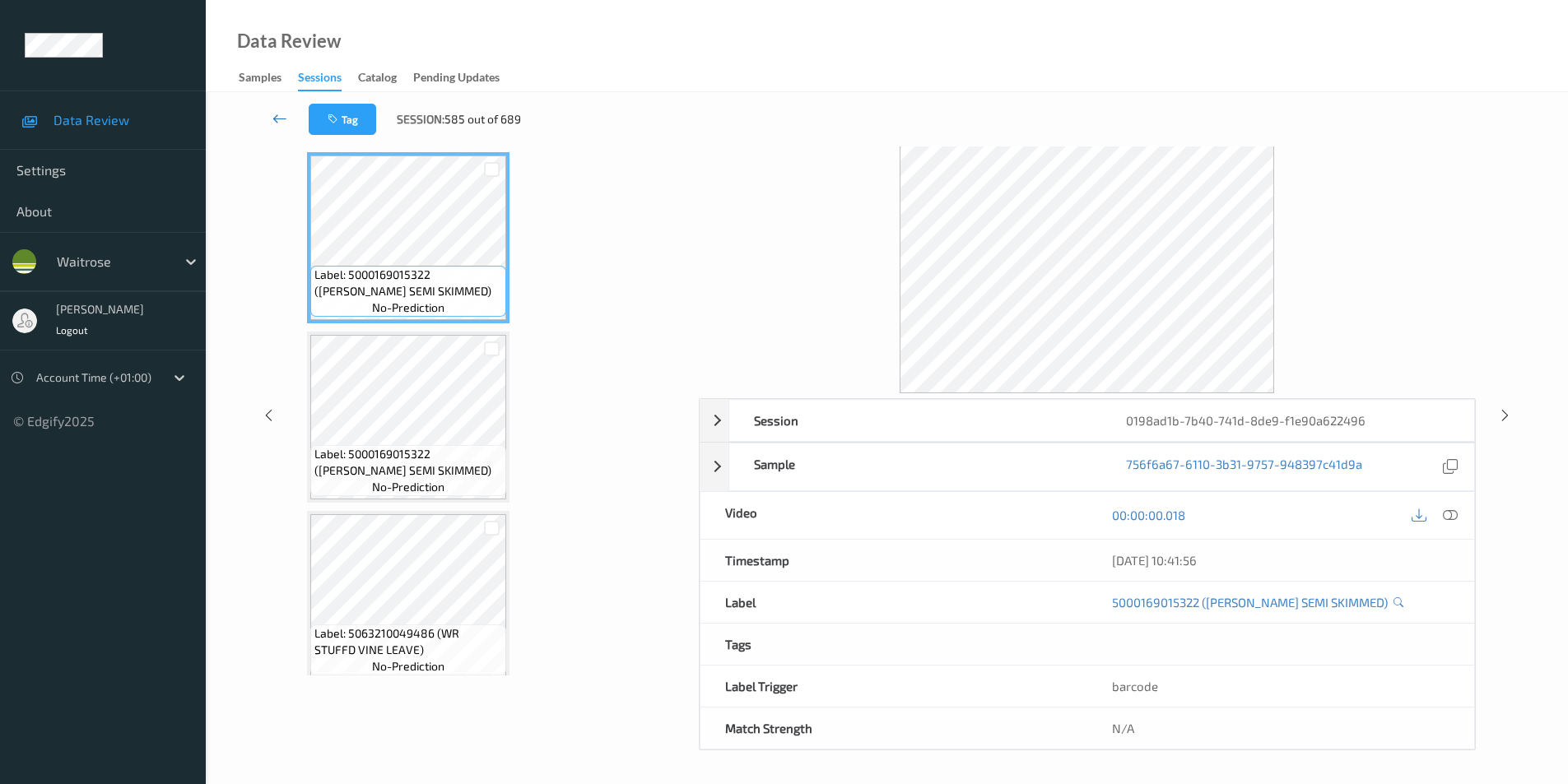
click at [277, 116] on icon at bounding box center [280, 118] width 15 height 17
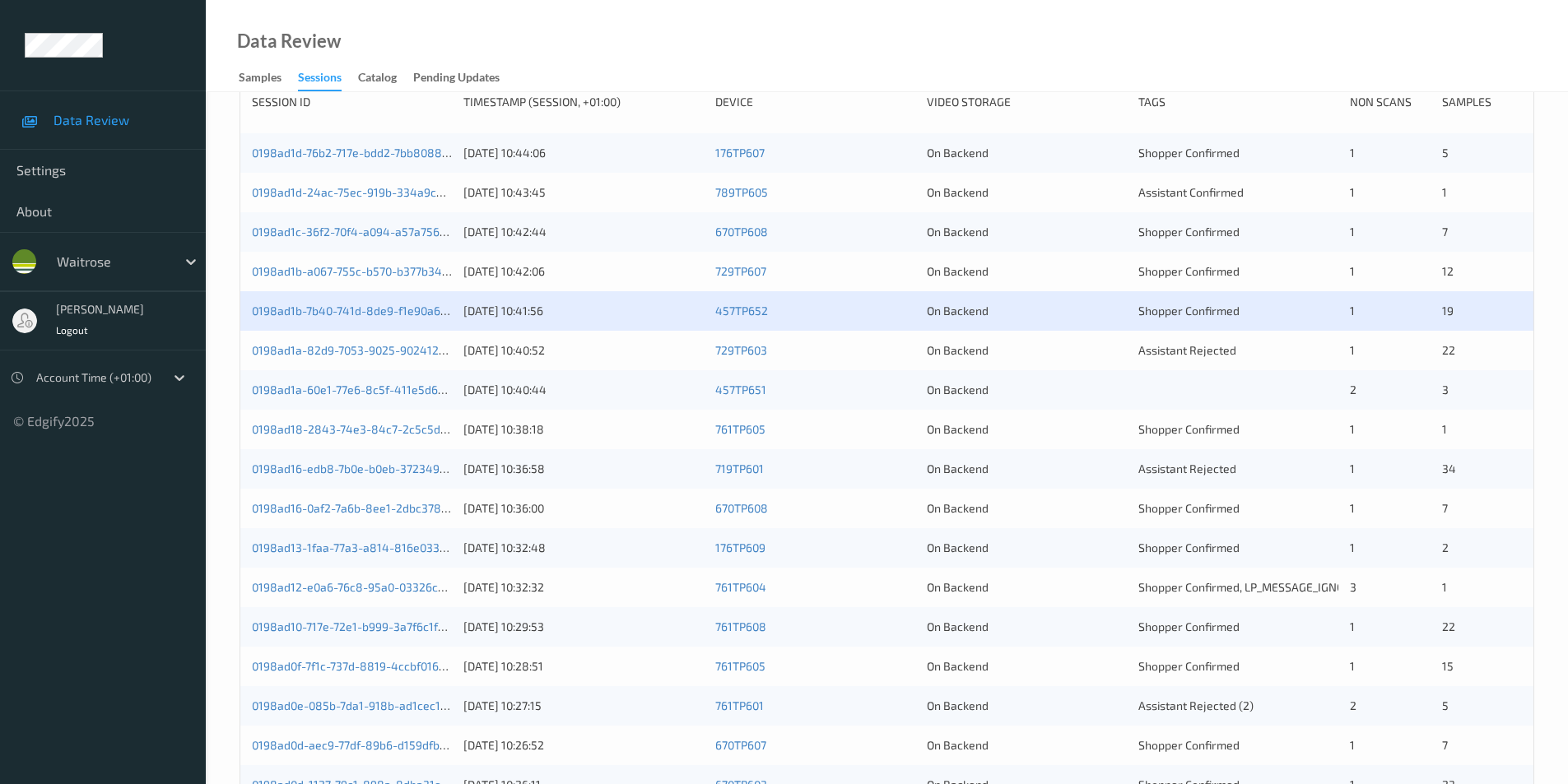
click at [1089, 349] on div "On Backend" at bounding box center [1027, 350] width 200 height 17
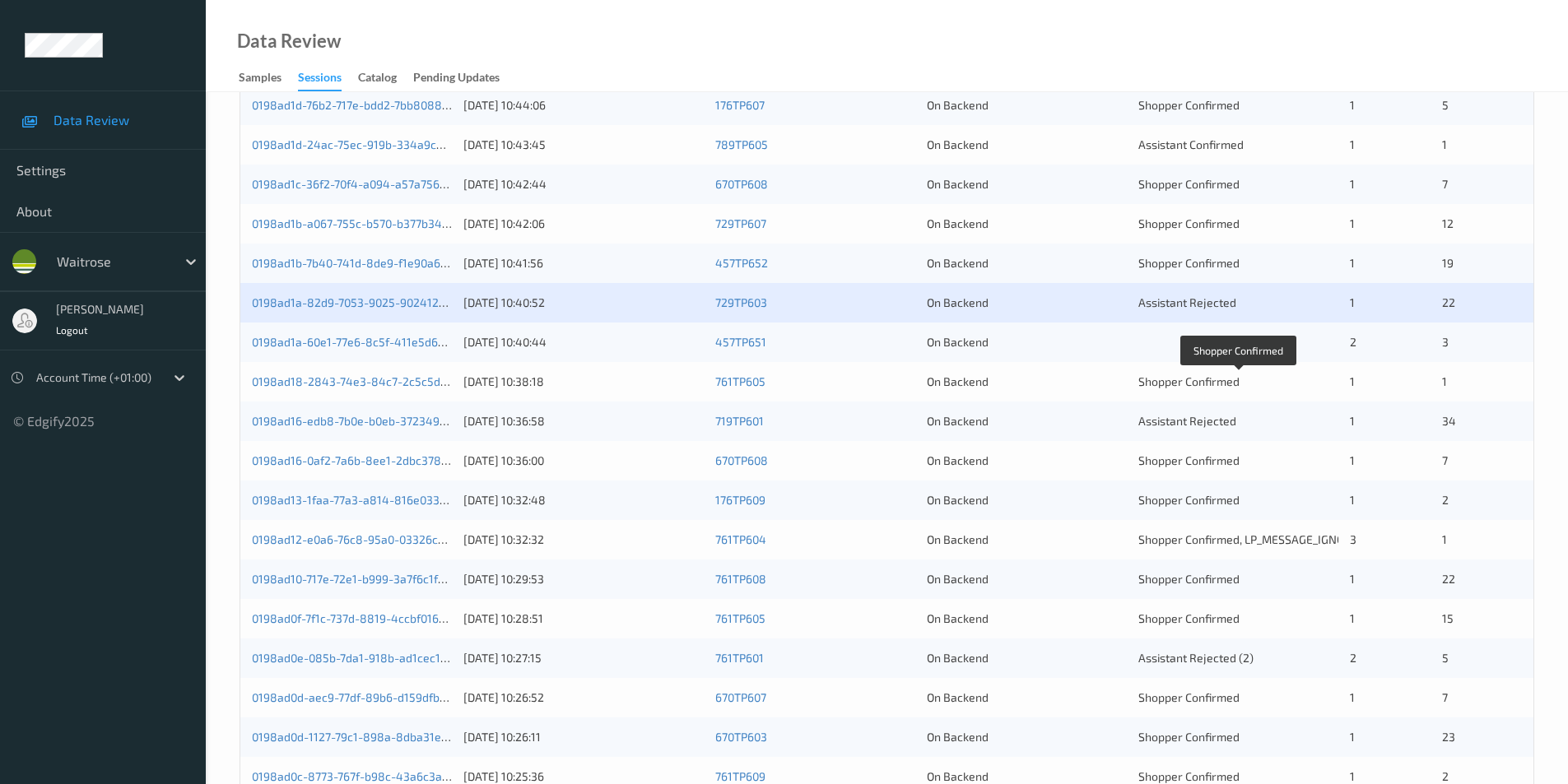
scroll to position [329, 0]
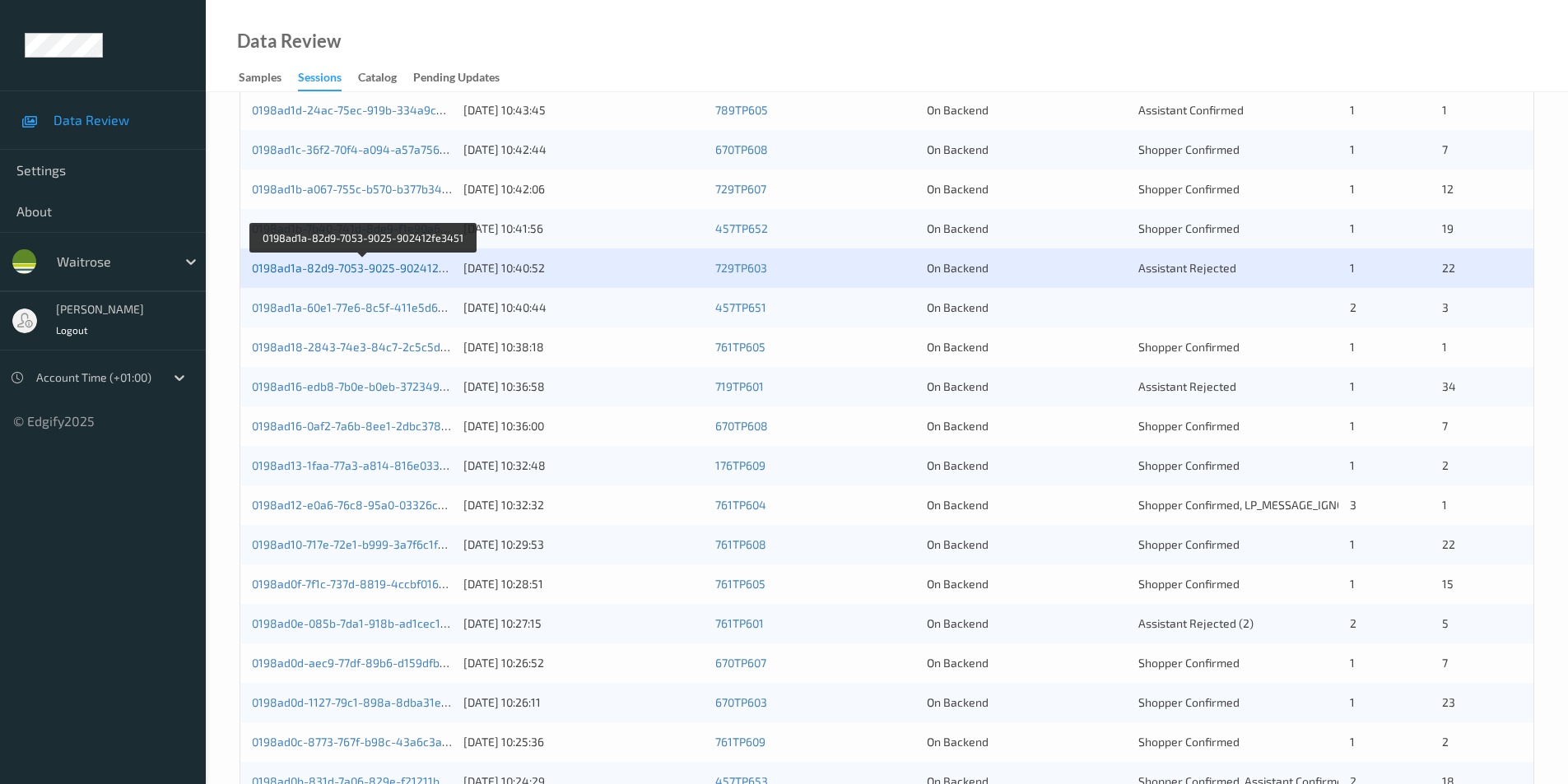
click at [354, 261] on link "0198ad1a-82d9-7053-9025-902412fe3451" at bounding box center [363, 268] width 223 height 14
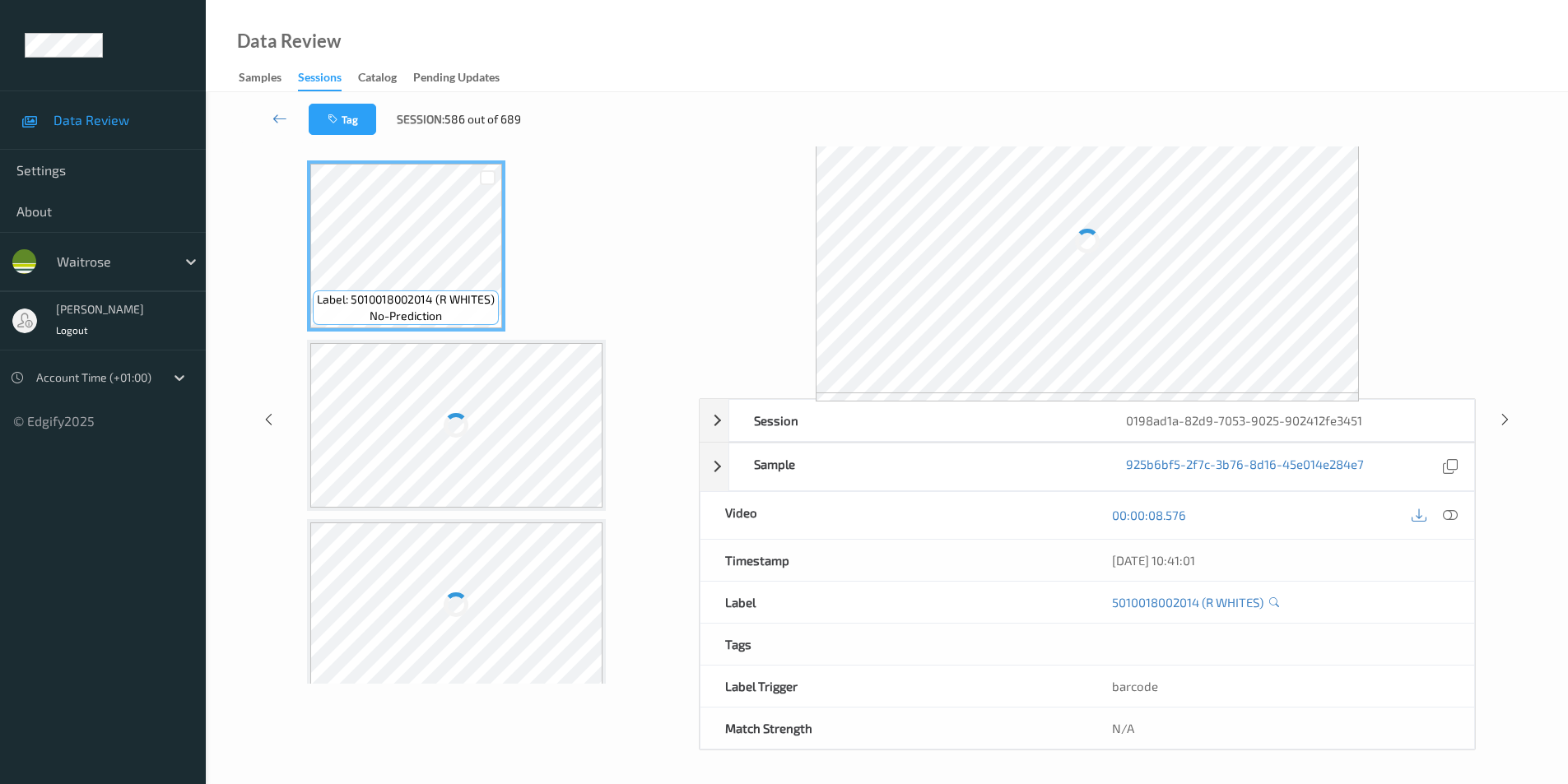
scroll to position [66, 0]
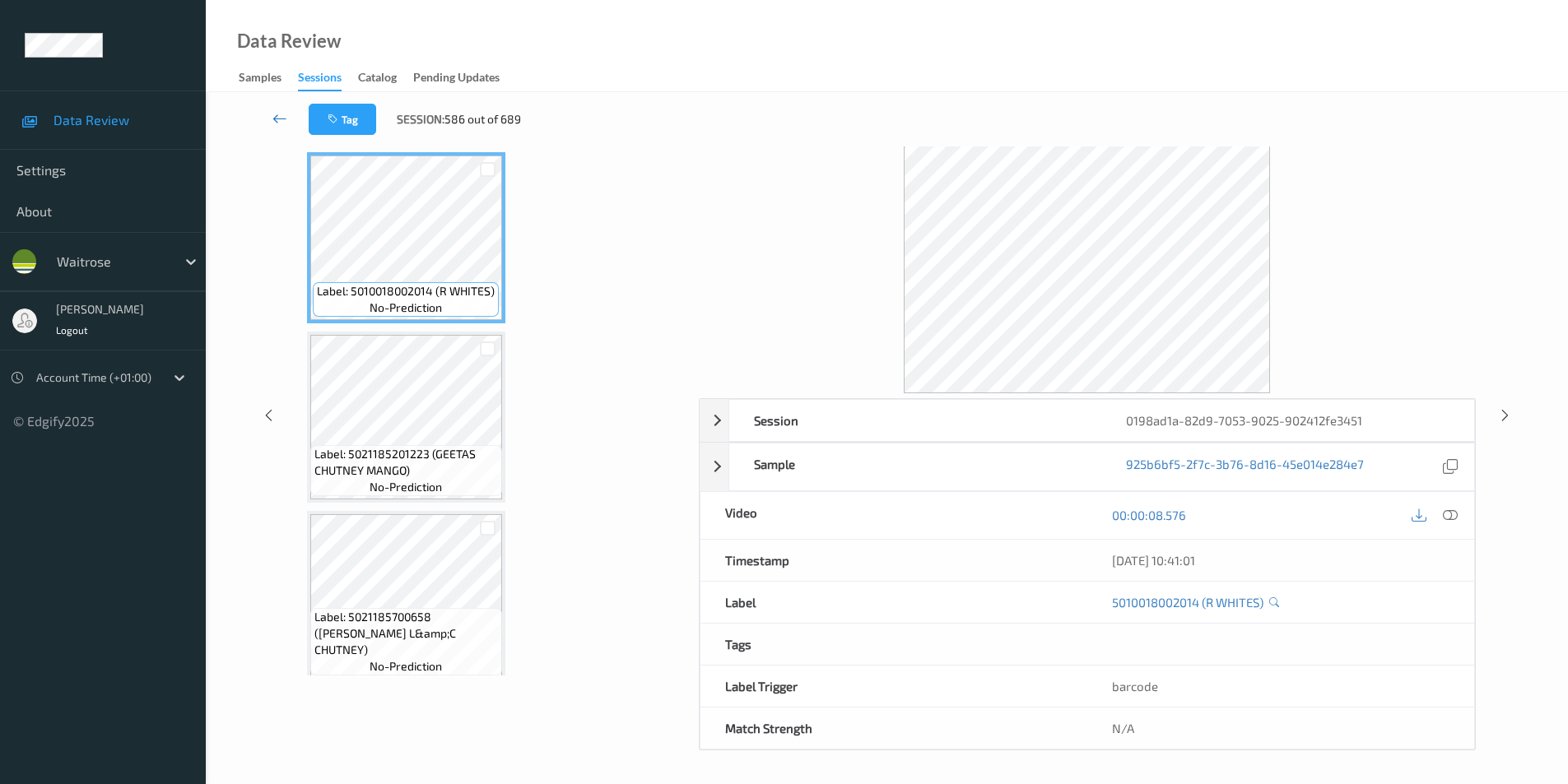
click at [280, 118] on icon at bounding box center [280, 118] width 15 height 17
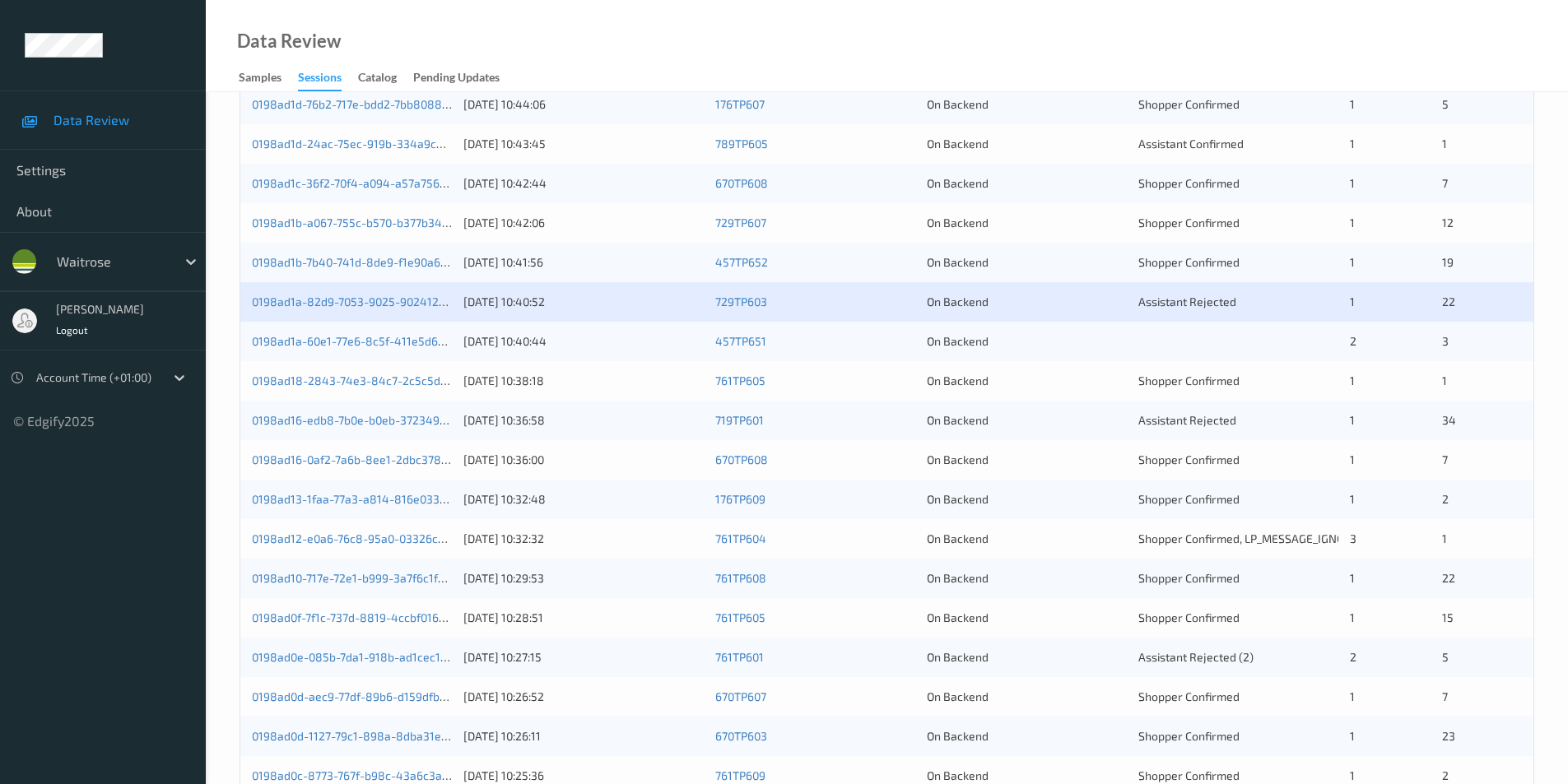
scroll to position [329, 0]
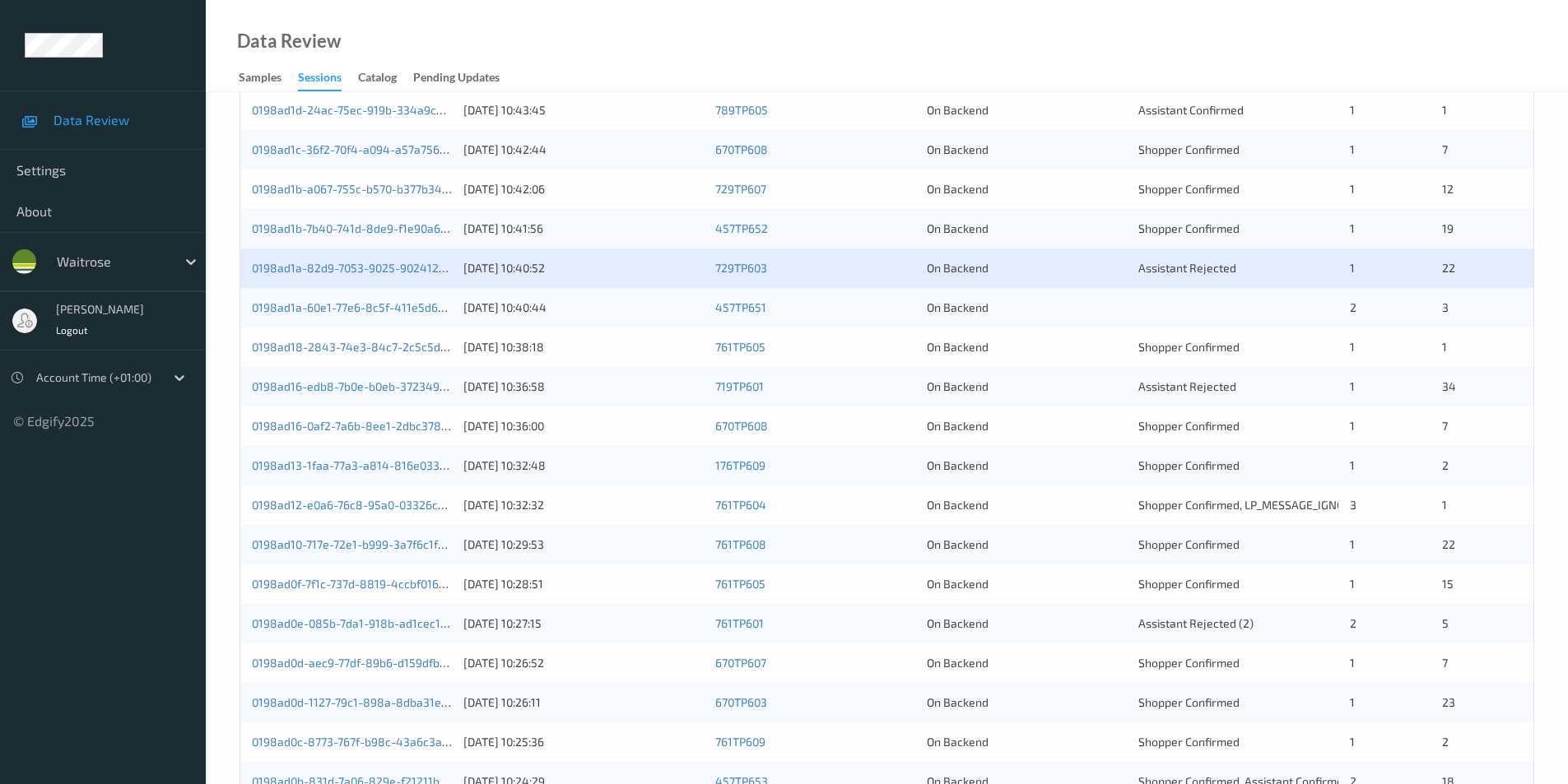
click at [1070, 308] on div "On Backend" at bounding box center [1027, 307] width 200 height 17
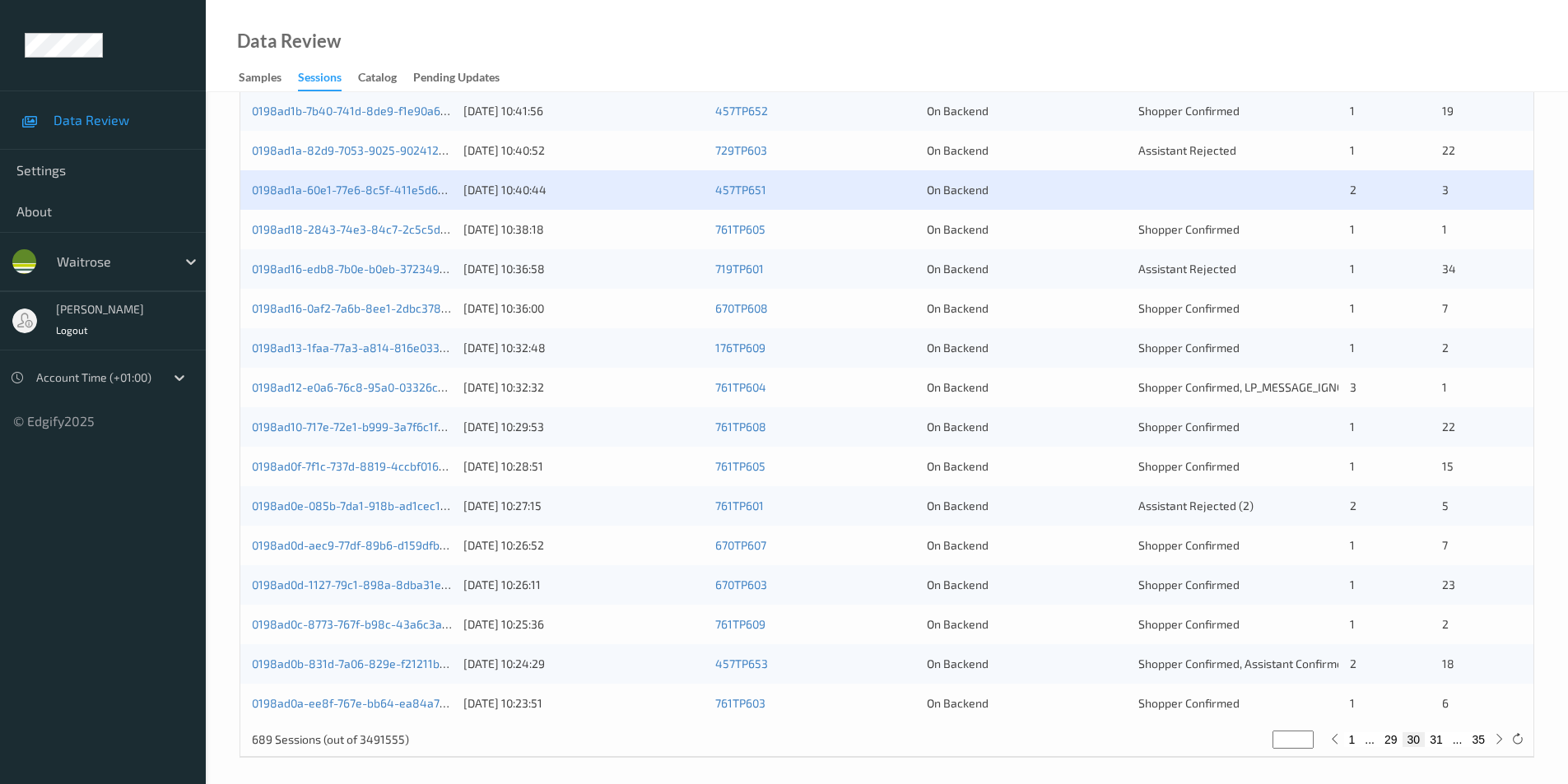
scroll to position [454, 0]
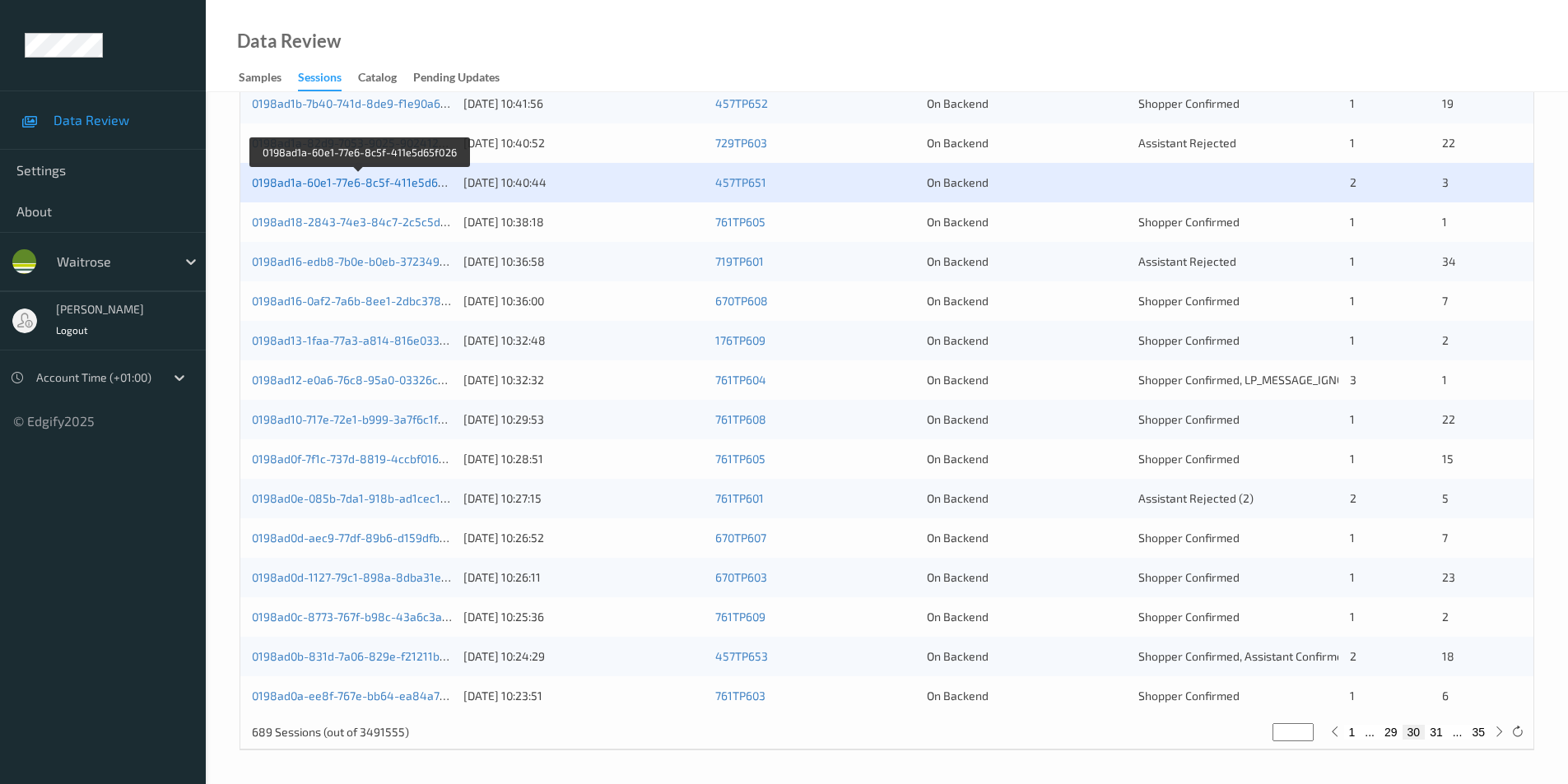
click at [376, 186] on link "0198ad1a-60e1-77e6-8c5f-411e5d65f026" at bounding box center [360, 182] width 216 height 14
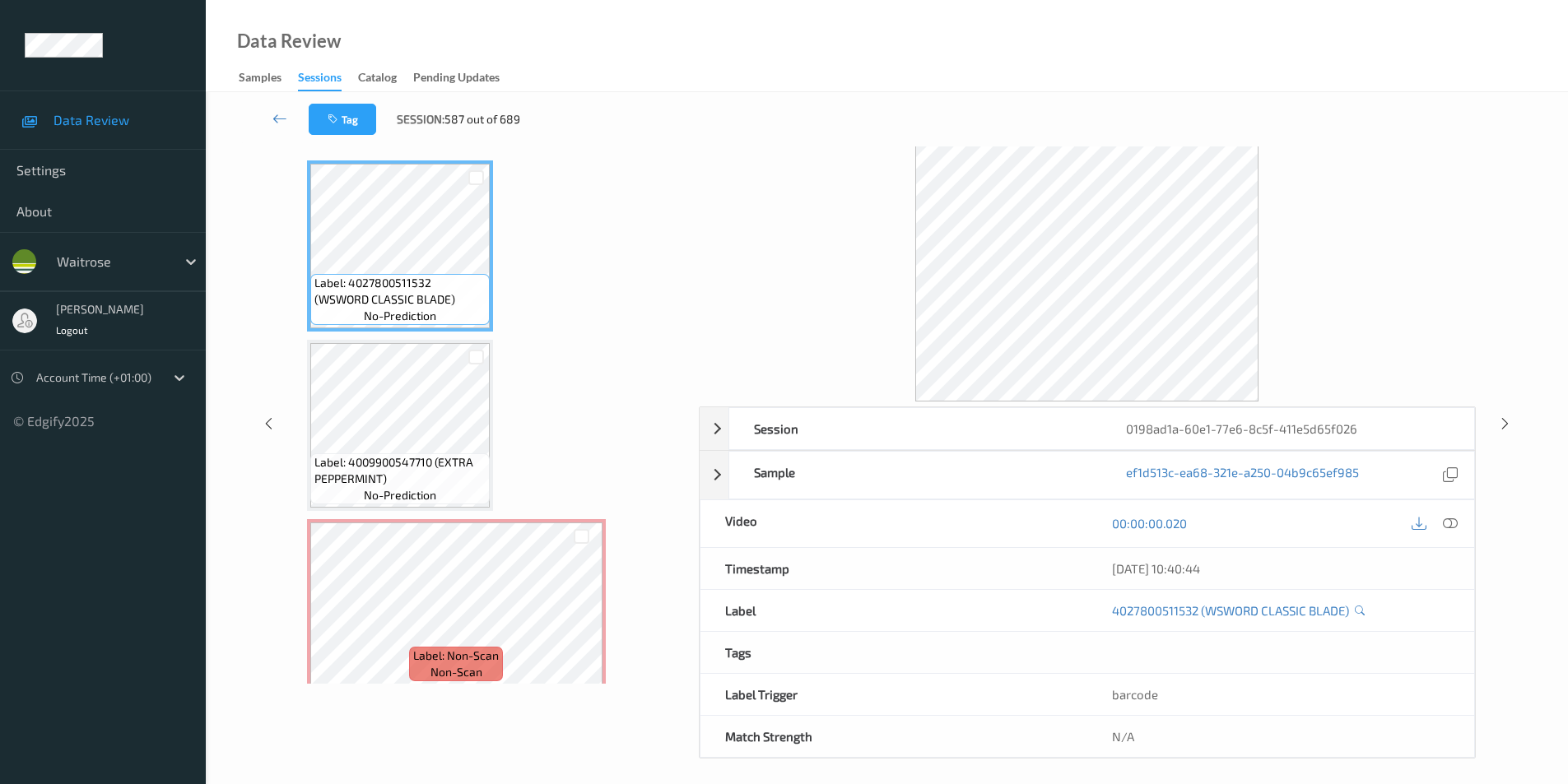
scroll to position [66, 0]
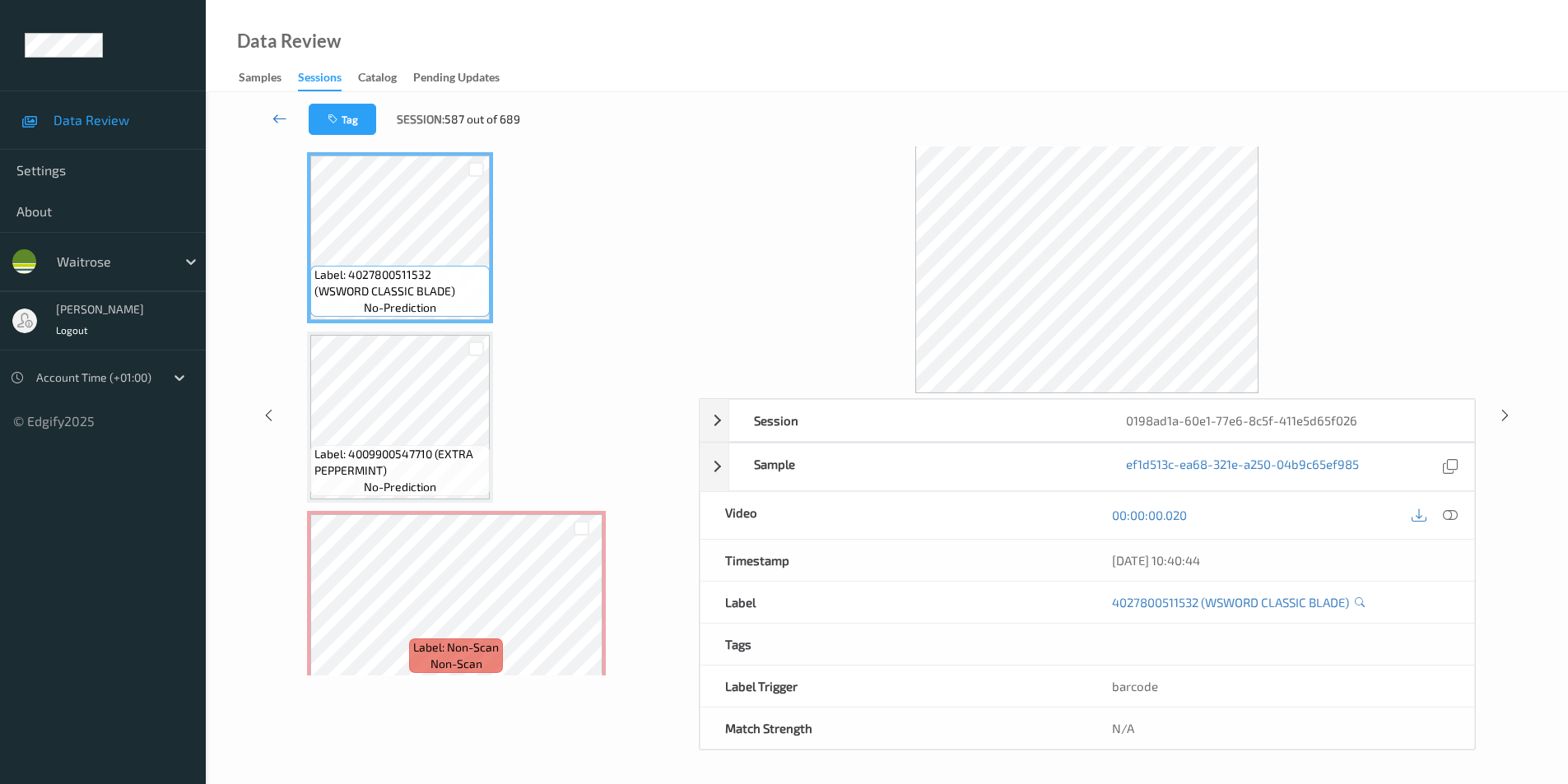
click at [277, 117] on icon at bounding box center [280, 118] width 15 height 17
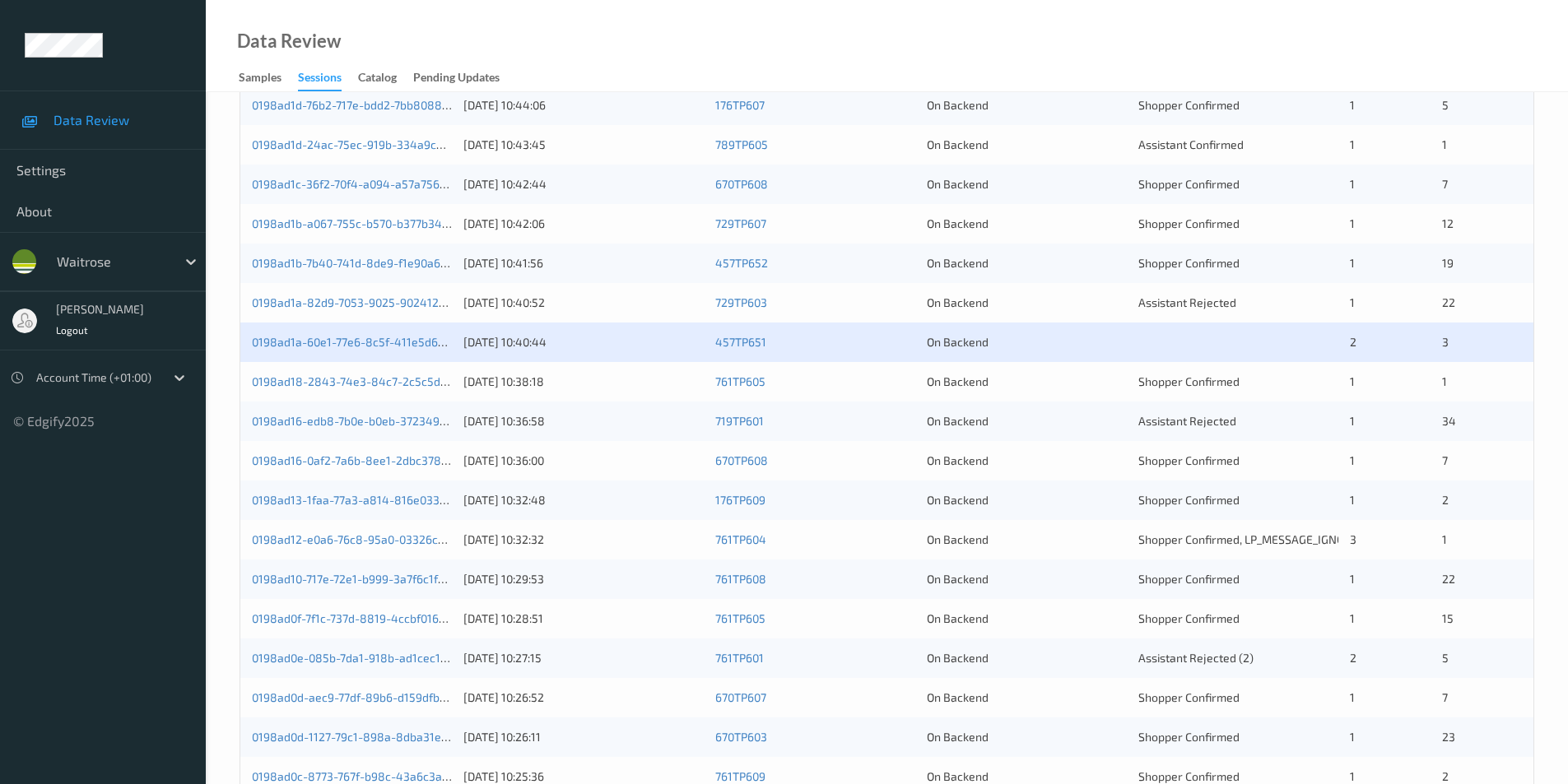
scroll to position [329, 0]
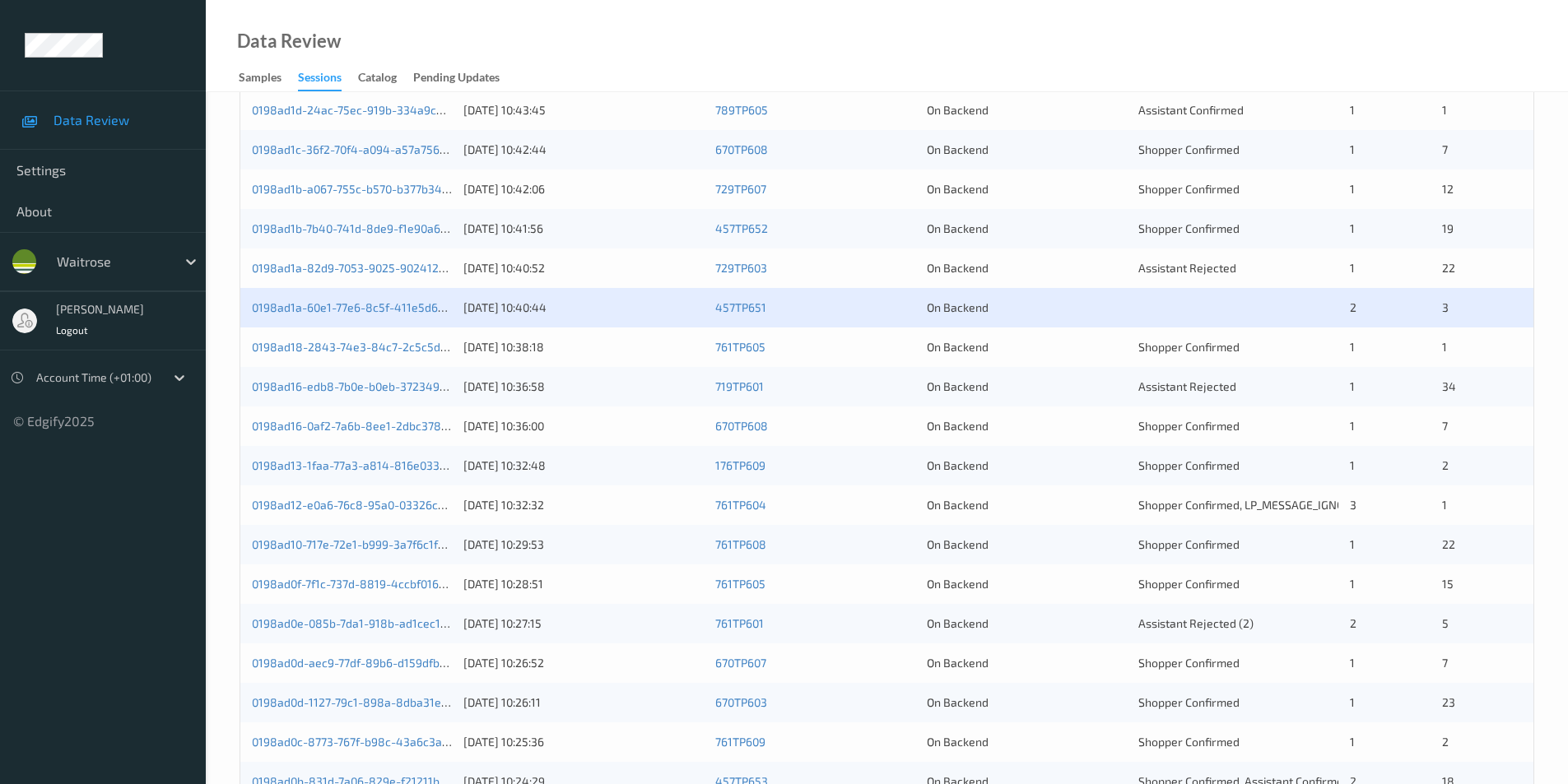
click at [1072, 350] on div "On Backend" at bounding box center [1027, 347] width 200 height 17
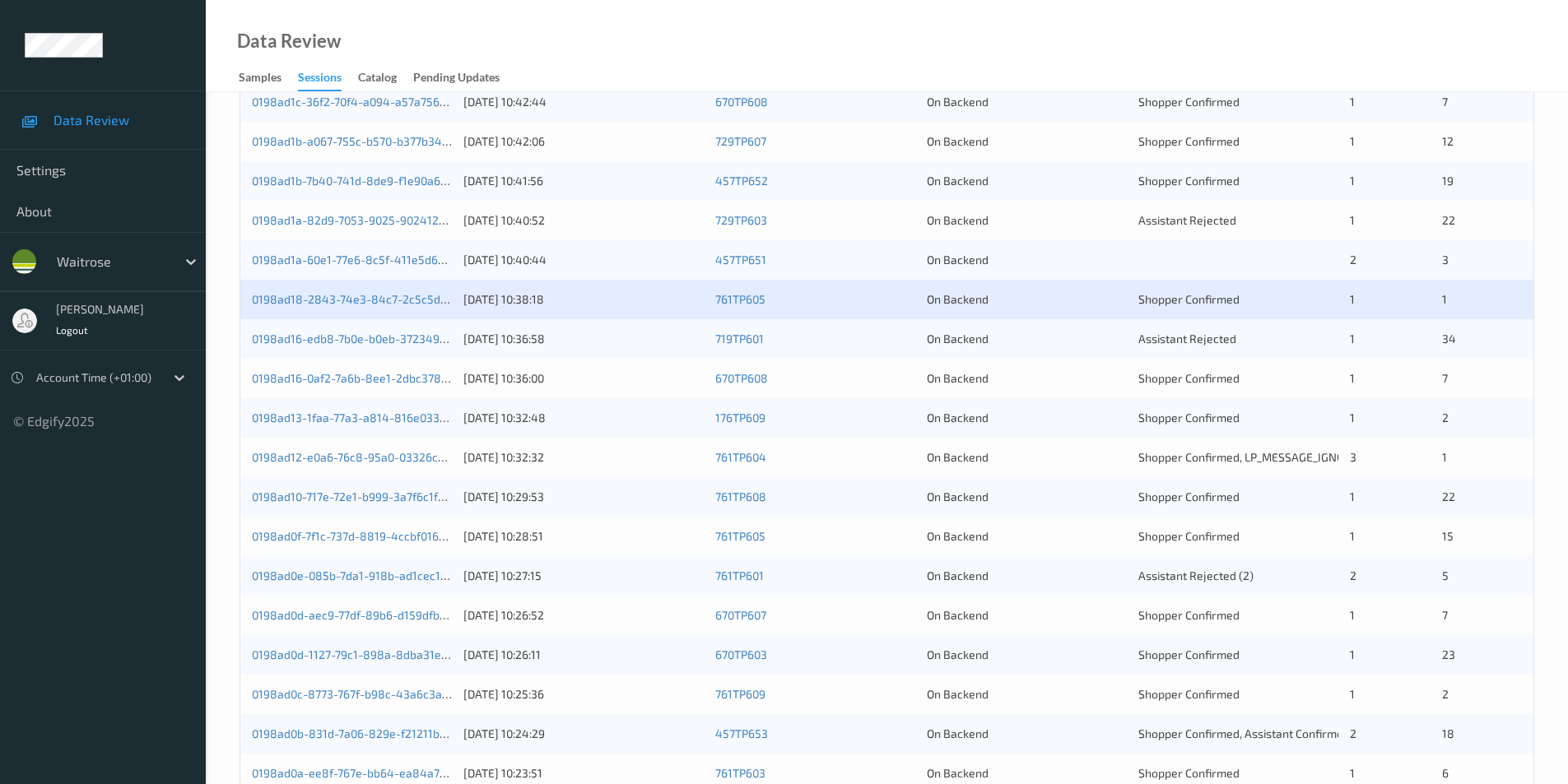
scroll to position [411, 0]
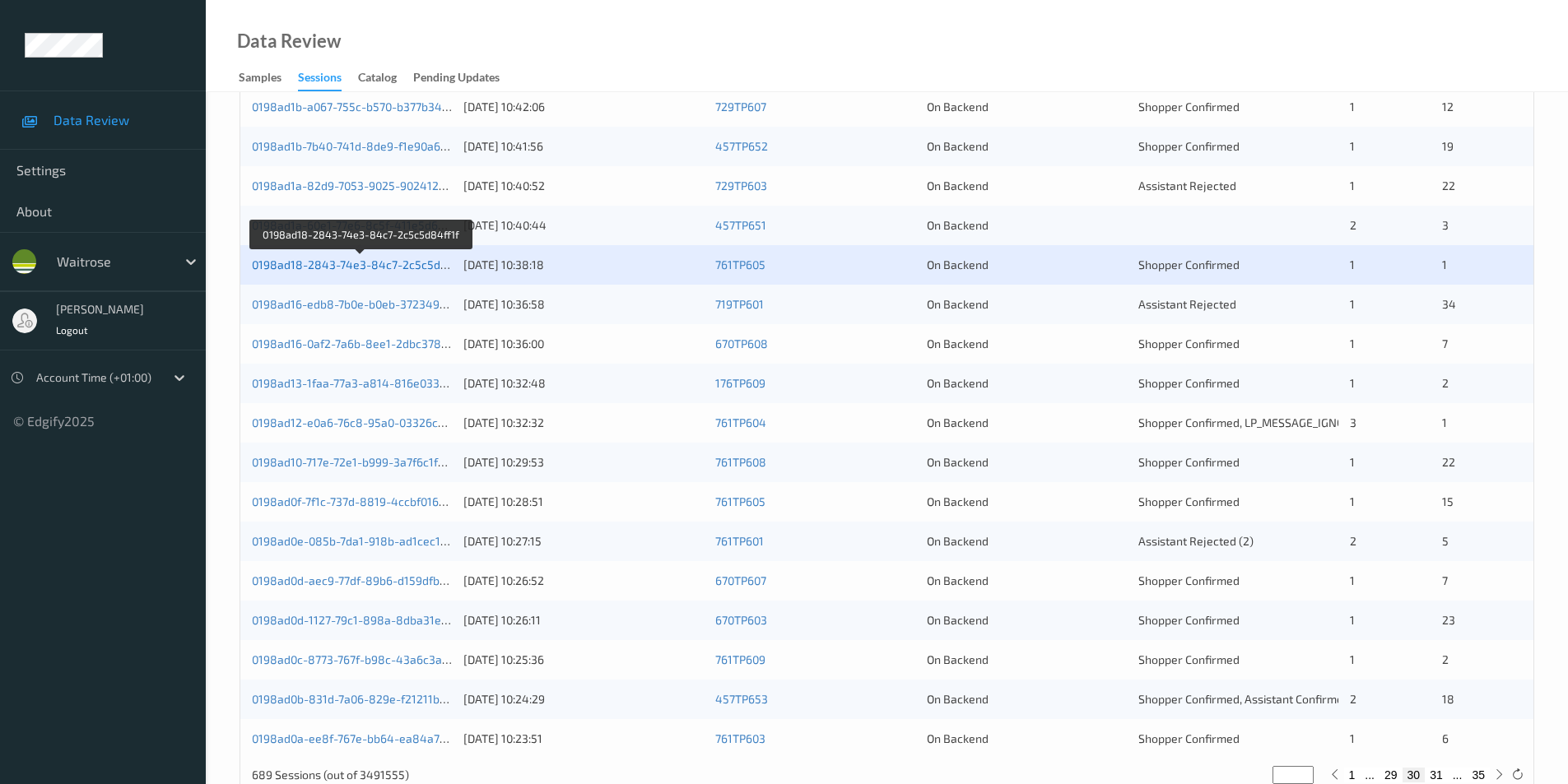
click at [398, 260] on link "0198ad18-2843-74e3-84c7-2c5c5d84ff1f" at bounding box center [362, 265] width 221 height 14
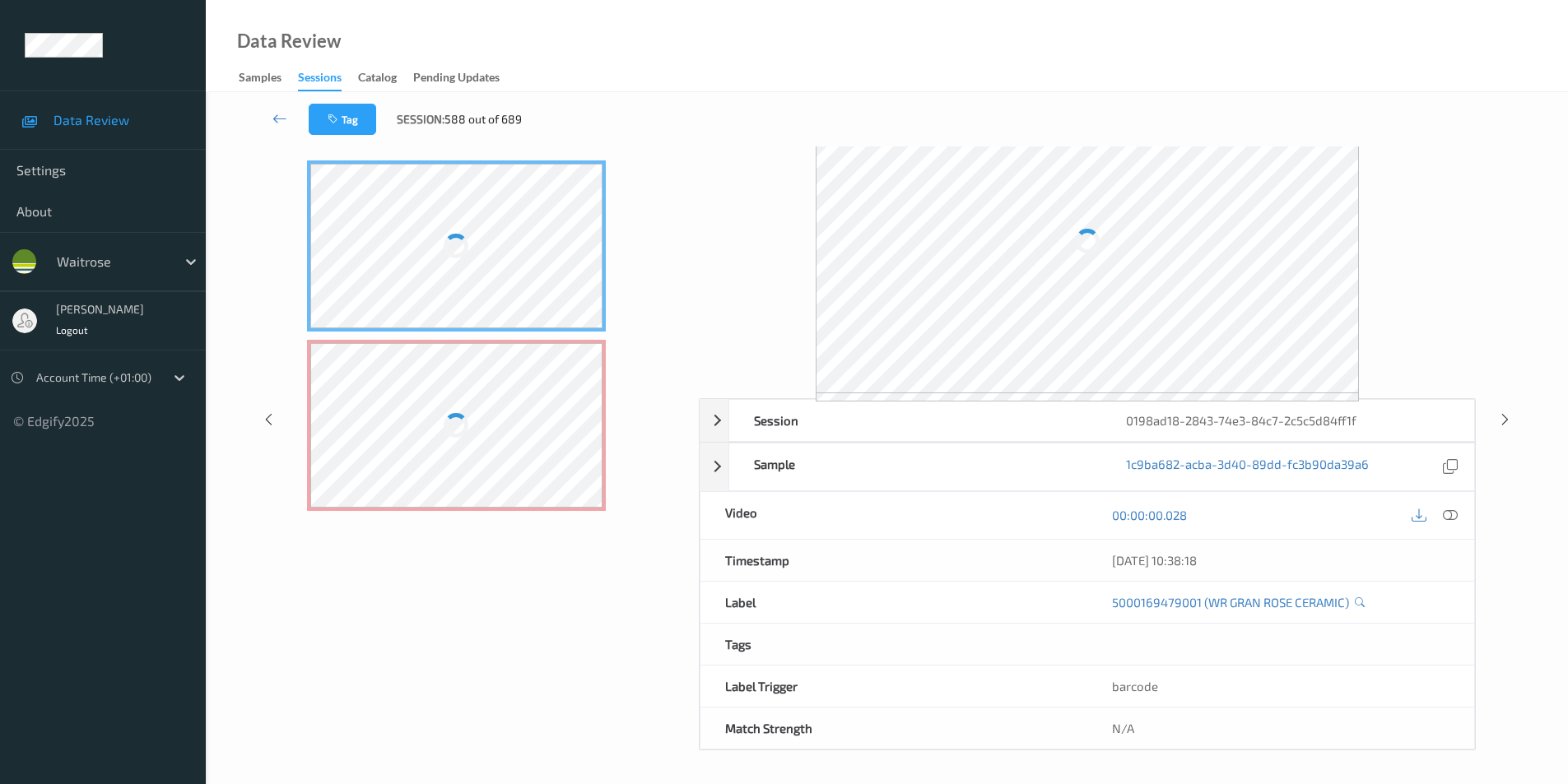
scroll to position [66, 0]
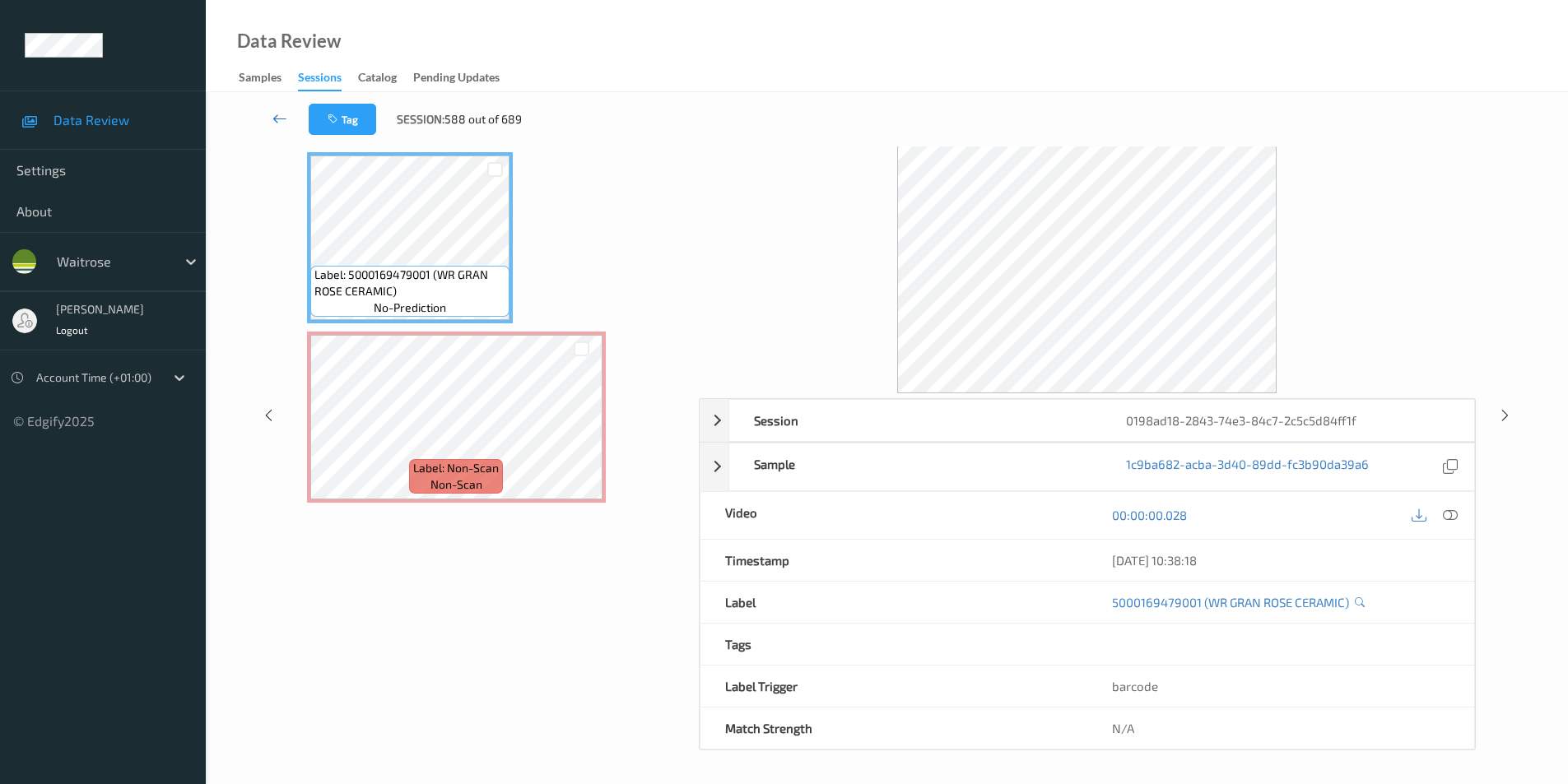
click at [285, 116] on icon at bounding box center [280, 118] width 15 height 17
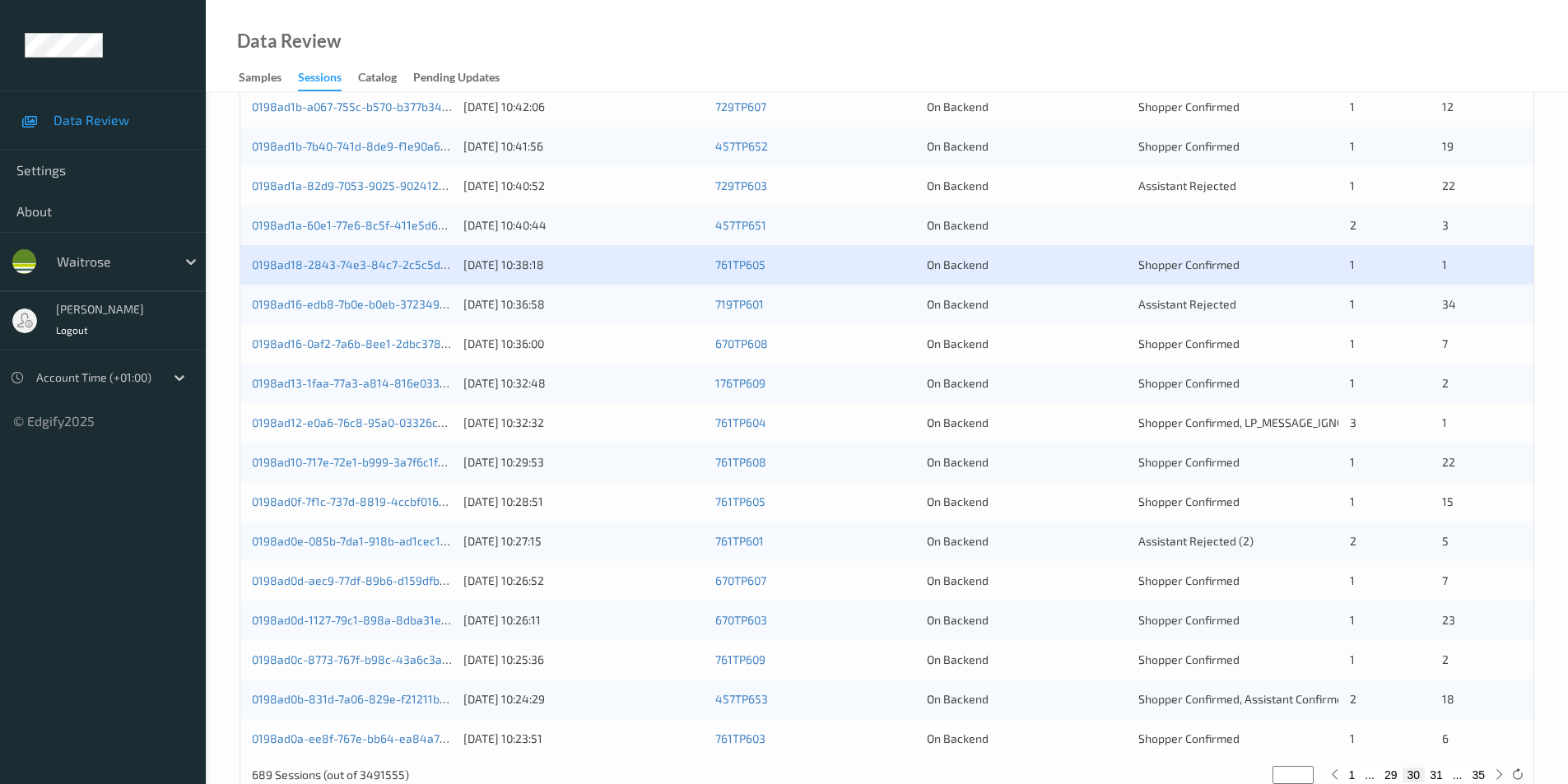
click at [1089, 314] on div "0198ad16-edb8-7b0e-b0eb-372349a14311 15/08/2025 10:36:58 719TP601 On Backend As…" at bounding box center [886, 304] width 1293 height 40
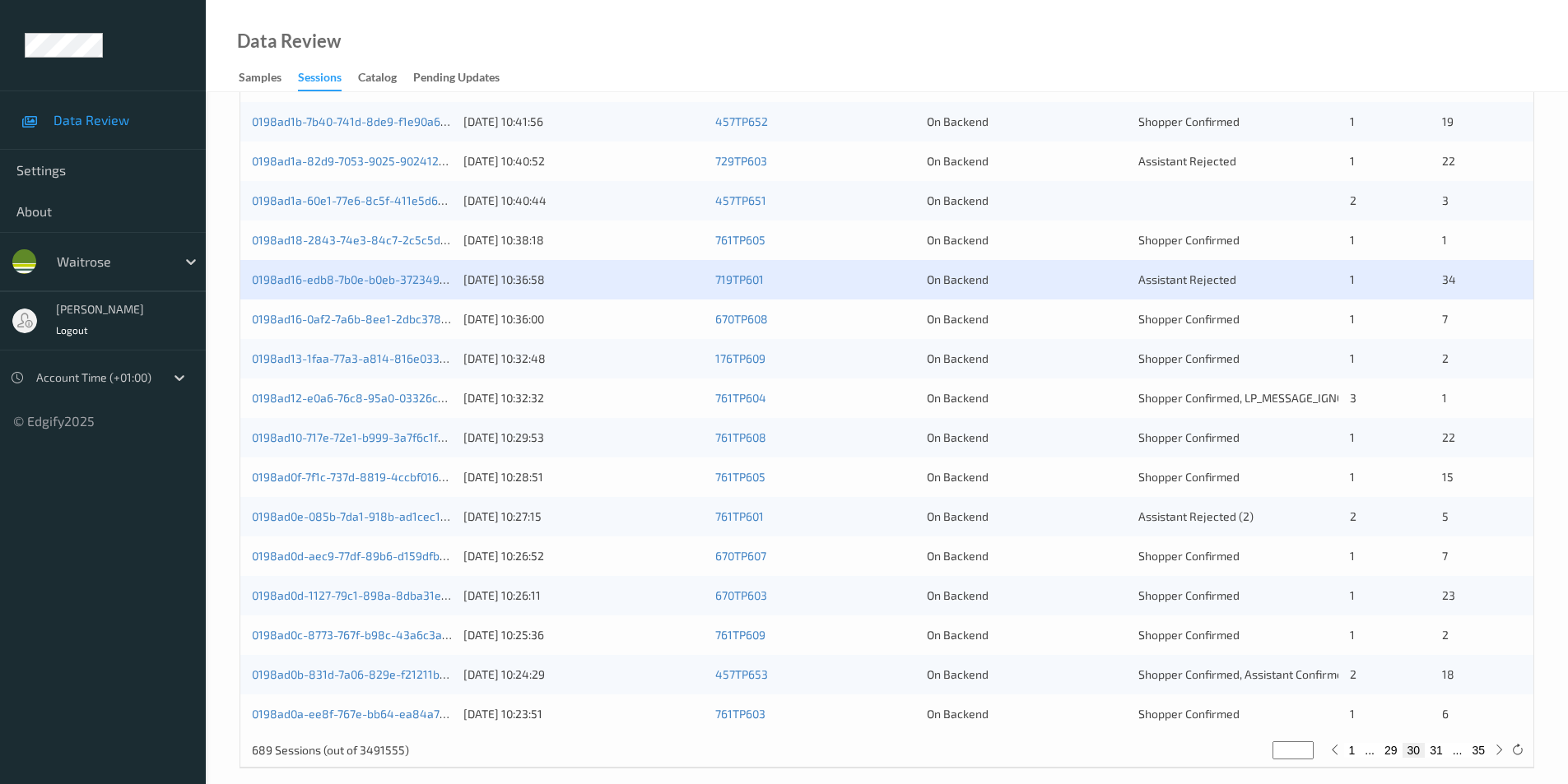
scroll to position [454, 0]
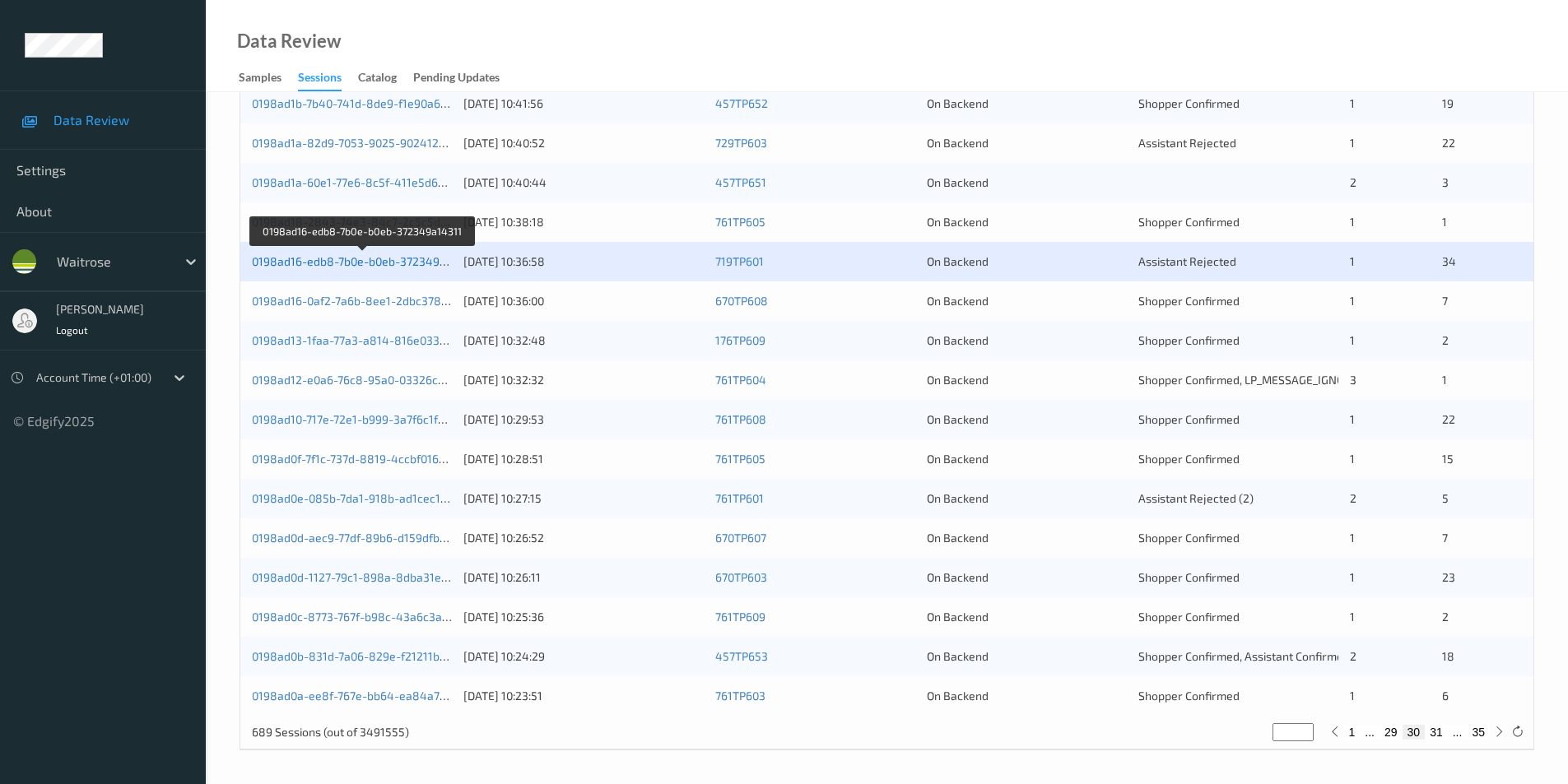
click at [372, 261] on link "0198ad16-edb8-7b0e-b0eb-372349a14311" at bounding box center [363, 262] width 223 height 14
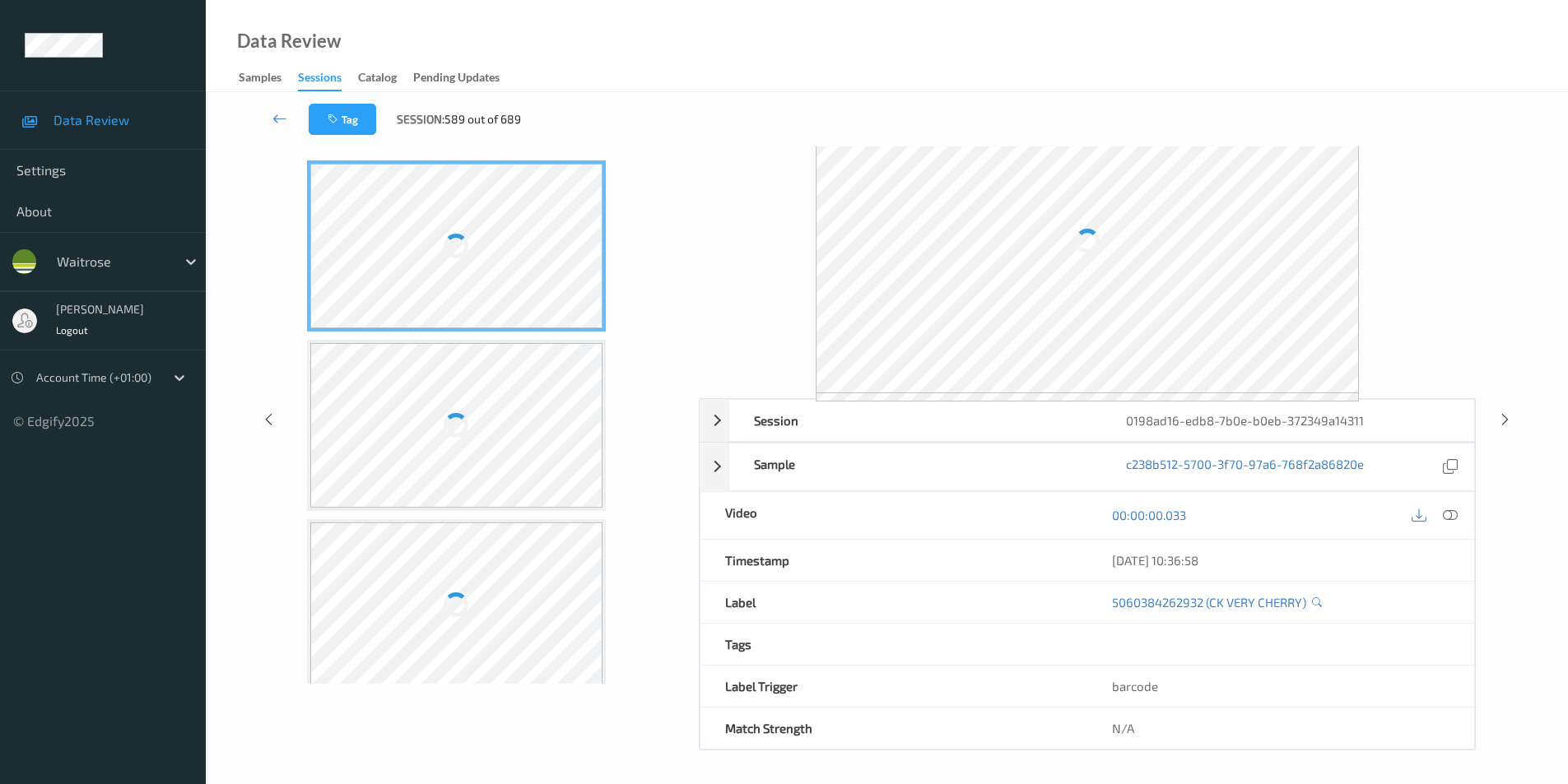
scroll to position [66, 0]
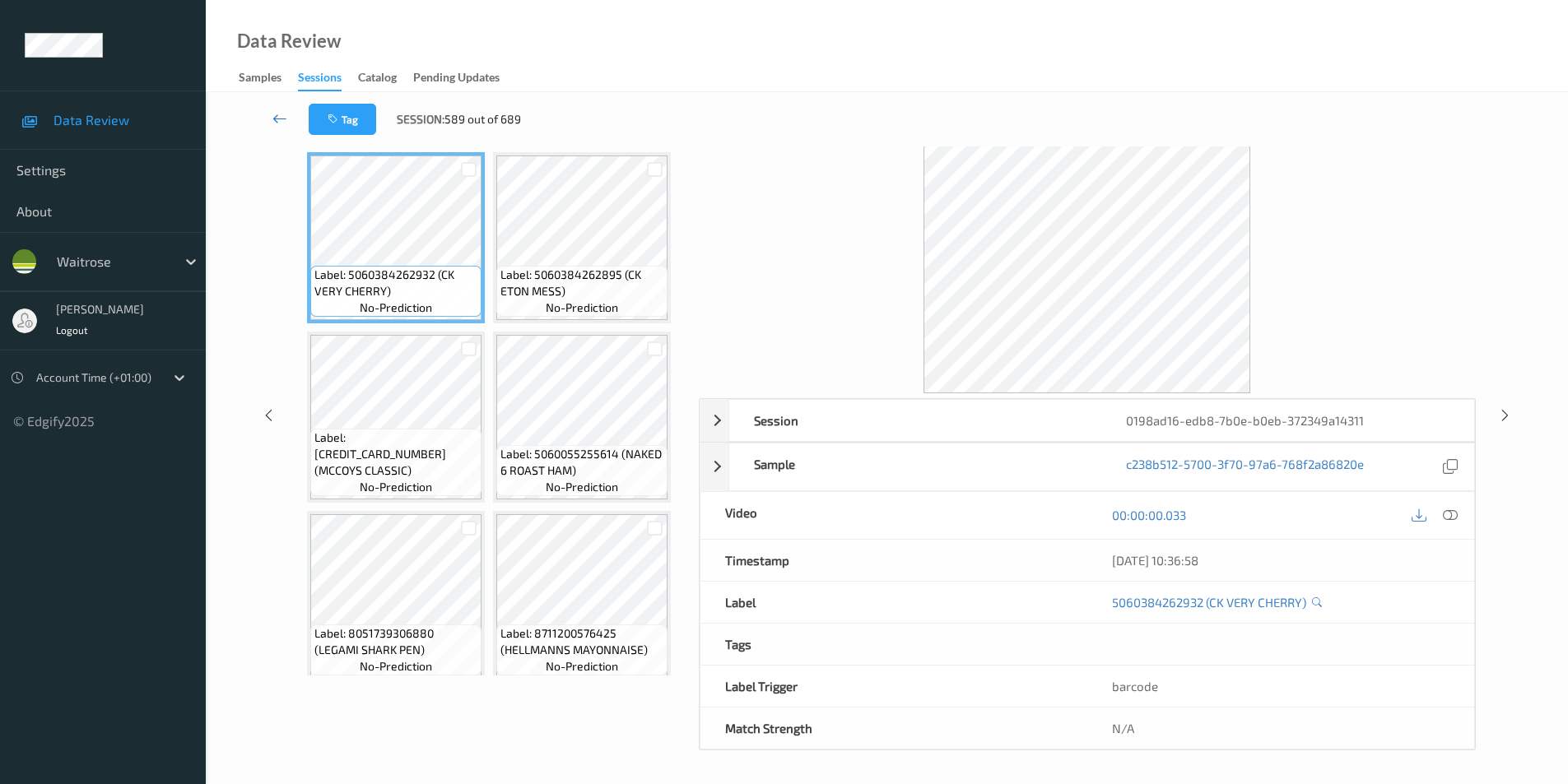
click at [279, 119] on icon at bounding box center [280, 118] width 15 height 17
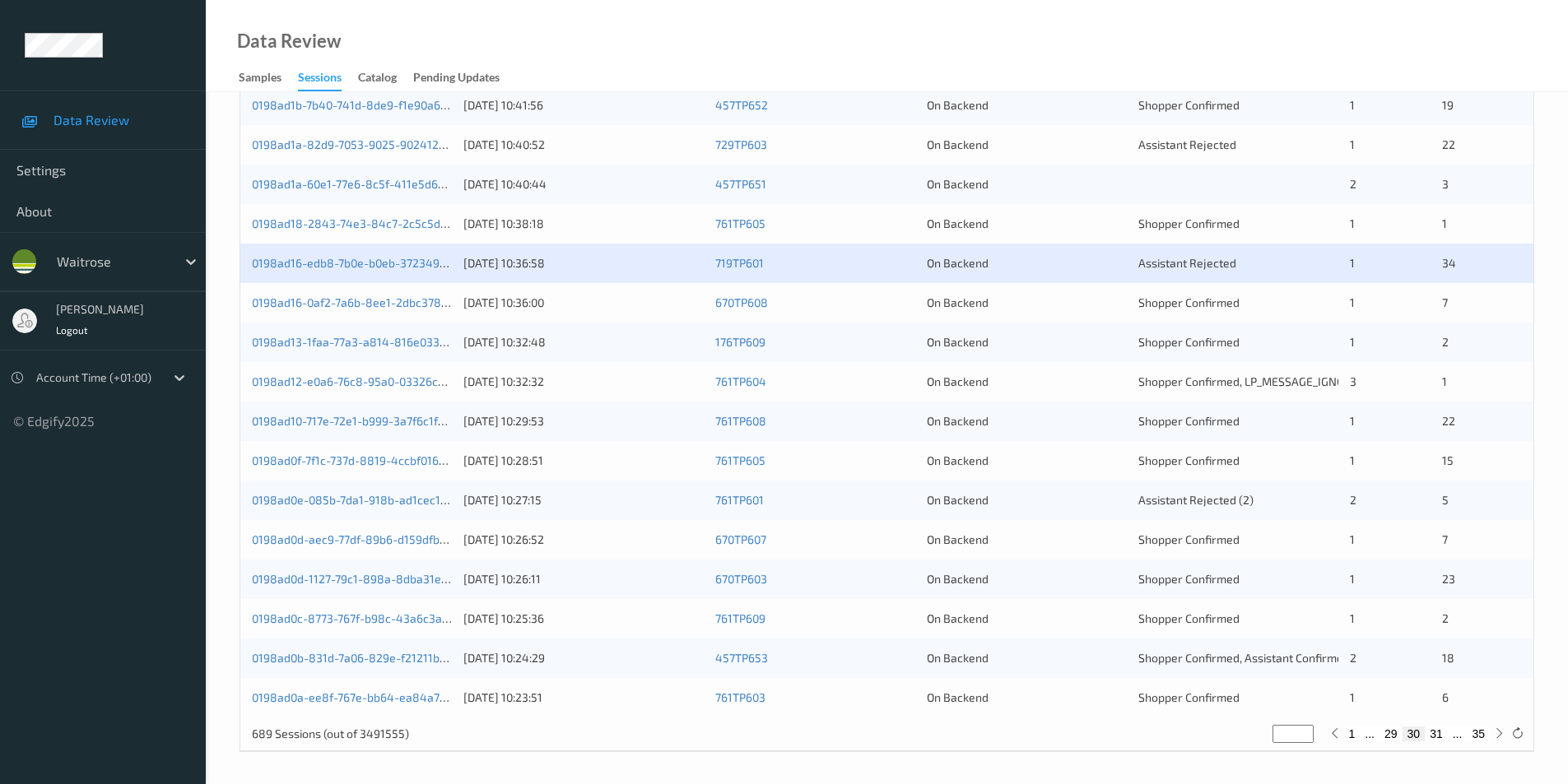
scroll to position [454, 0]
click at [1123, 306] on div "On Backend" at bounding box center [1027, 301] width 200 height 17
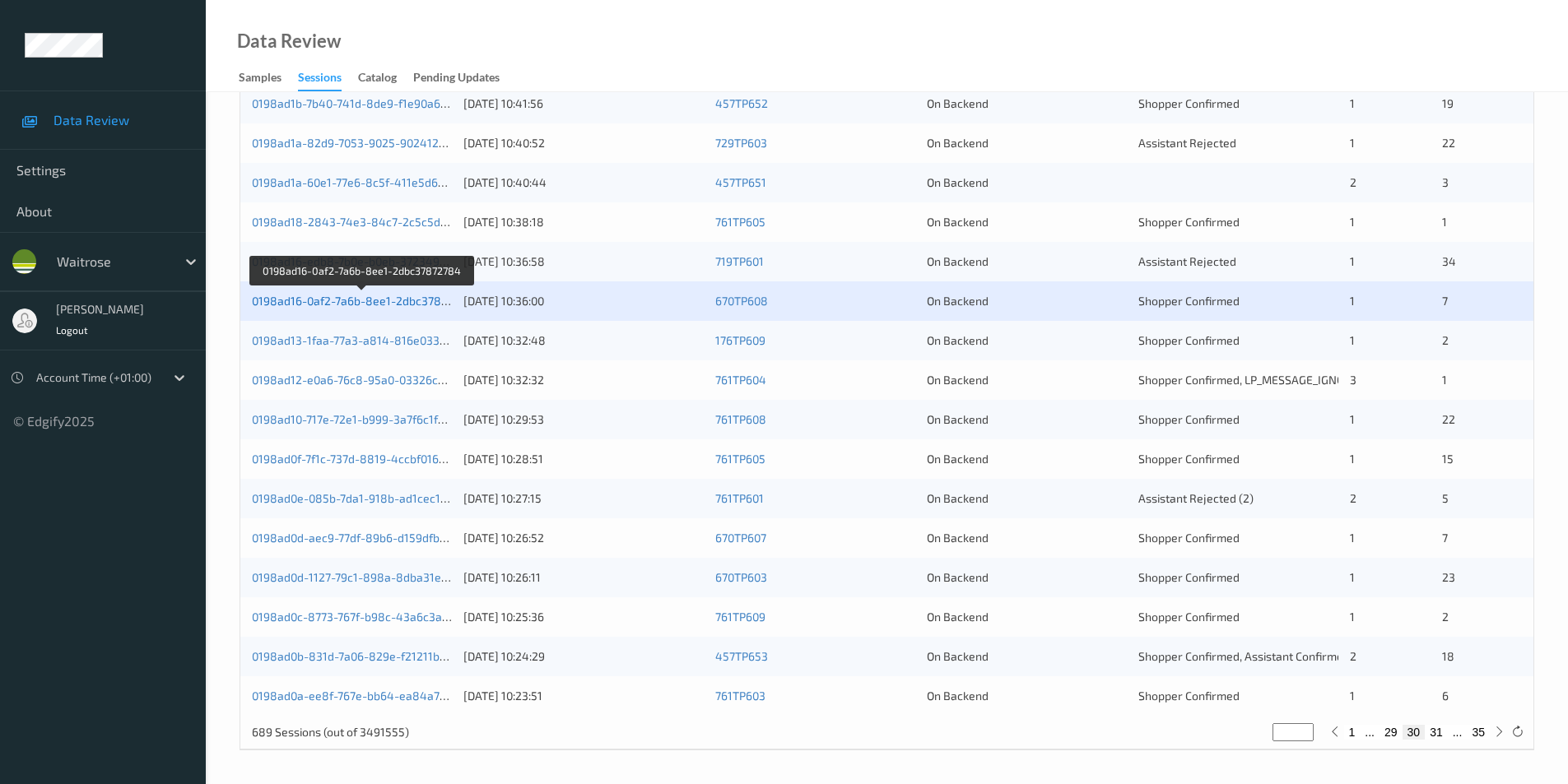
click at [387, 300] on link "0198ad16-0af2-7a6b-8ee1-2dbc37872784" at bounding box center [363, 300] width 222 height 14
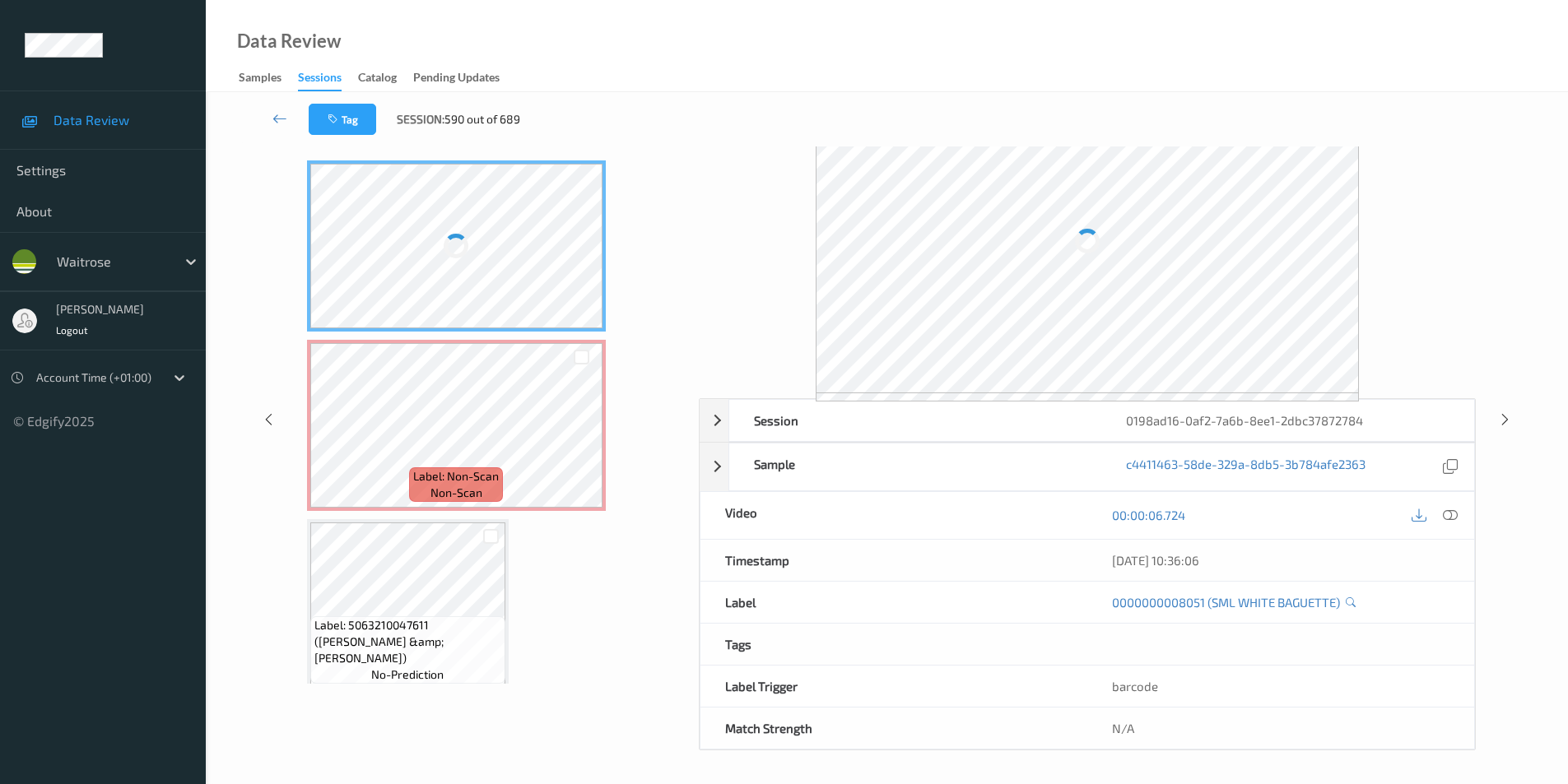
scroll to position [66, 0]
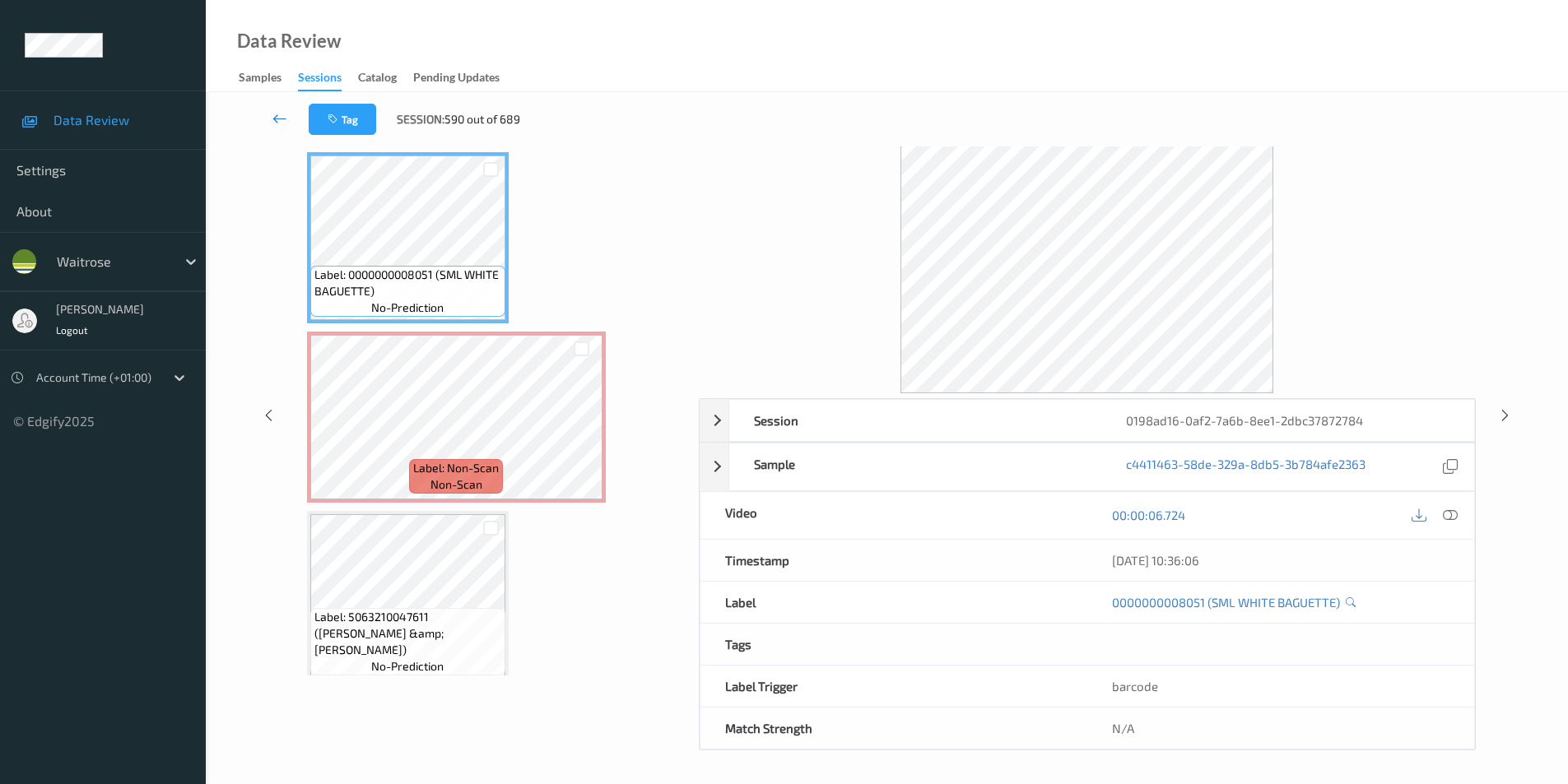
click at [276, 119] on icon at bounding box center [280, 118] width 15 height 17
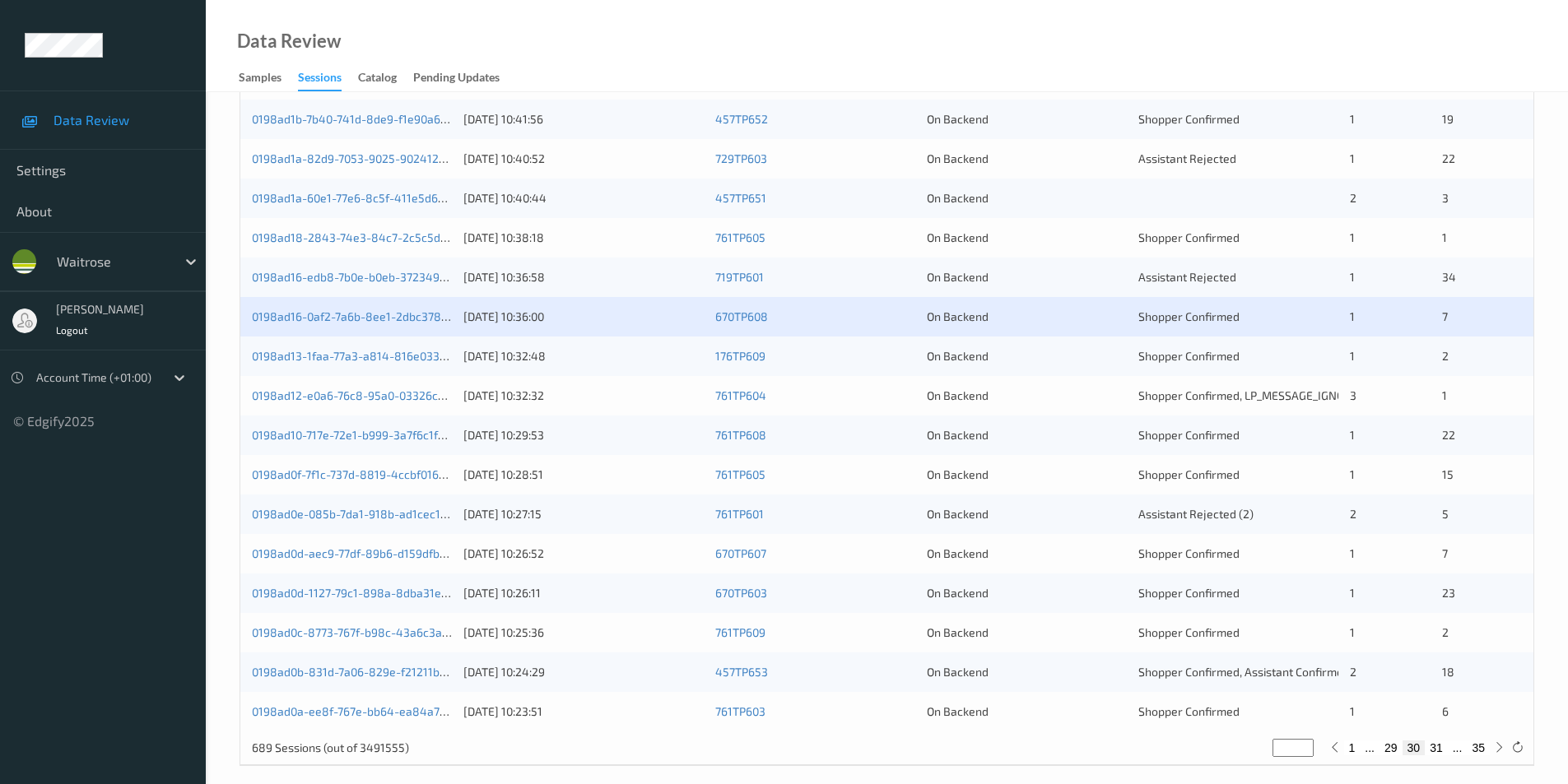
scroll to position [454, 0]
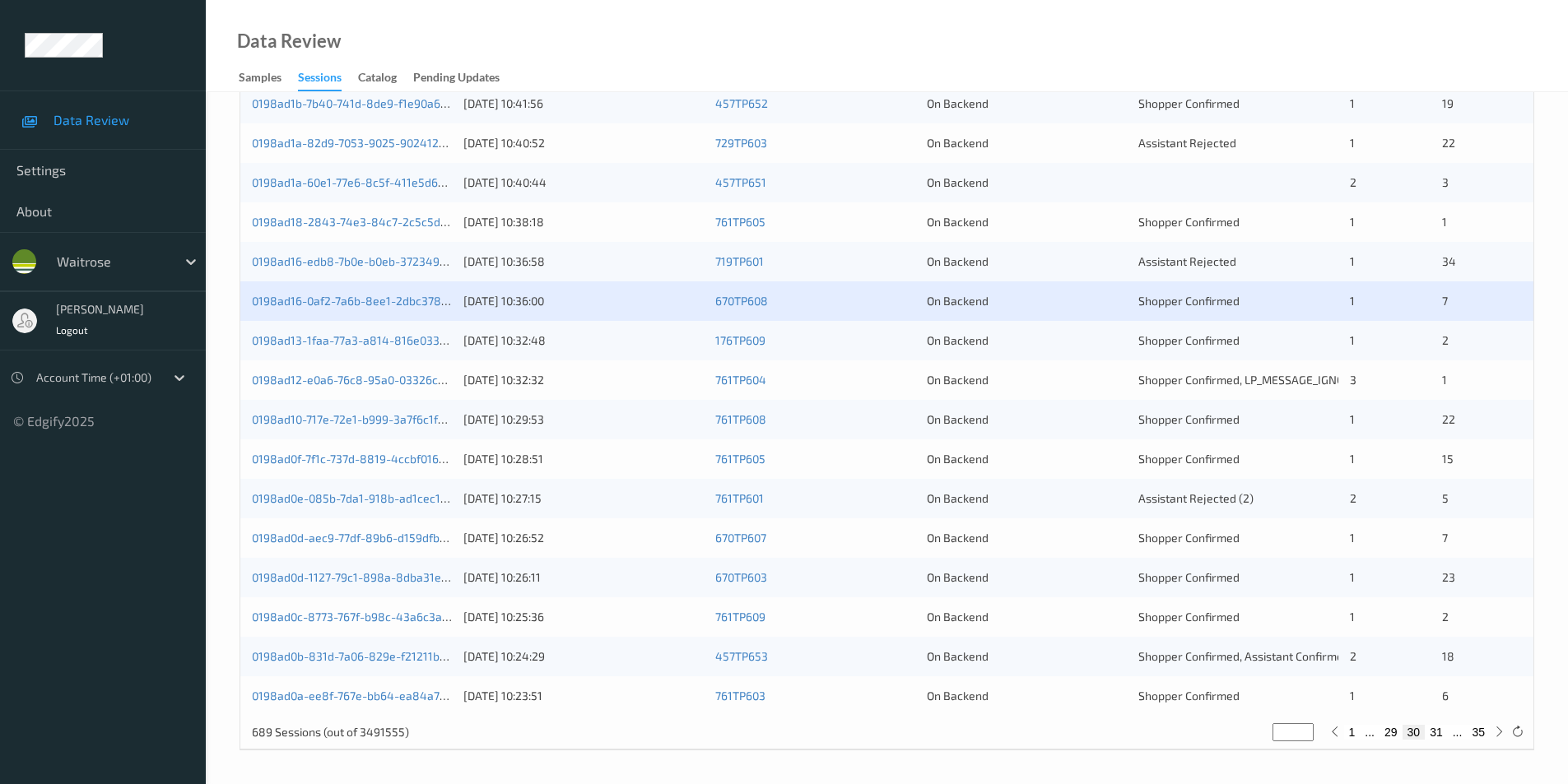
click at [1065, 342] on div "On Backend" at bounding box center [1027, 340] width 200 height 17
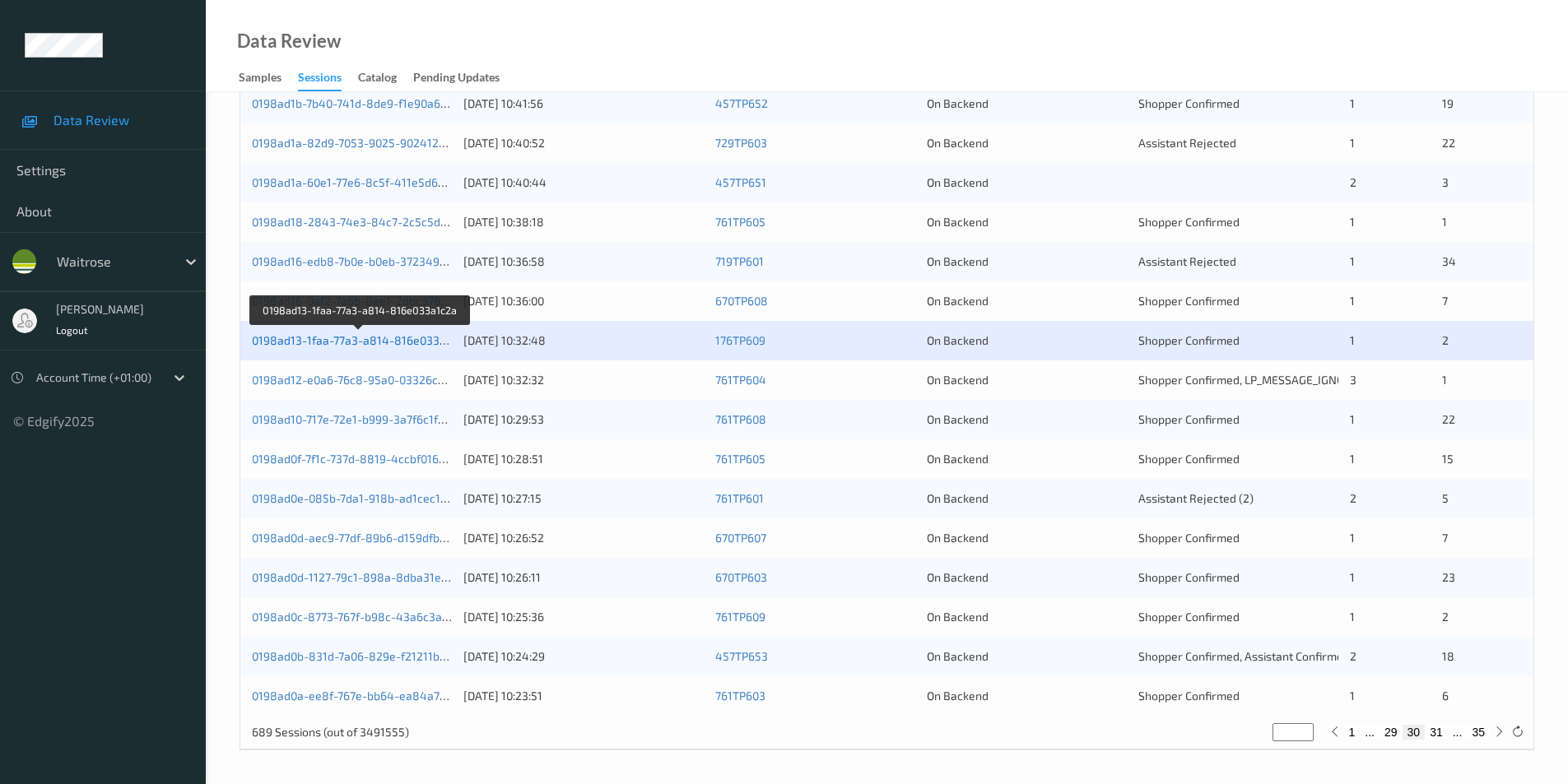
click at [381, 340] on link "0198ad13-1faa-77a3-a814-816e033a1c2a" at bounding box center [361, 340] width 218 height 14
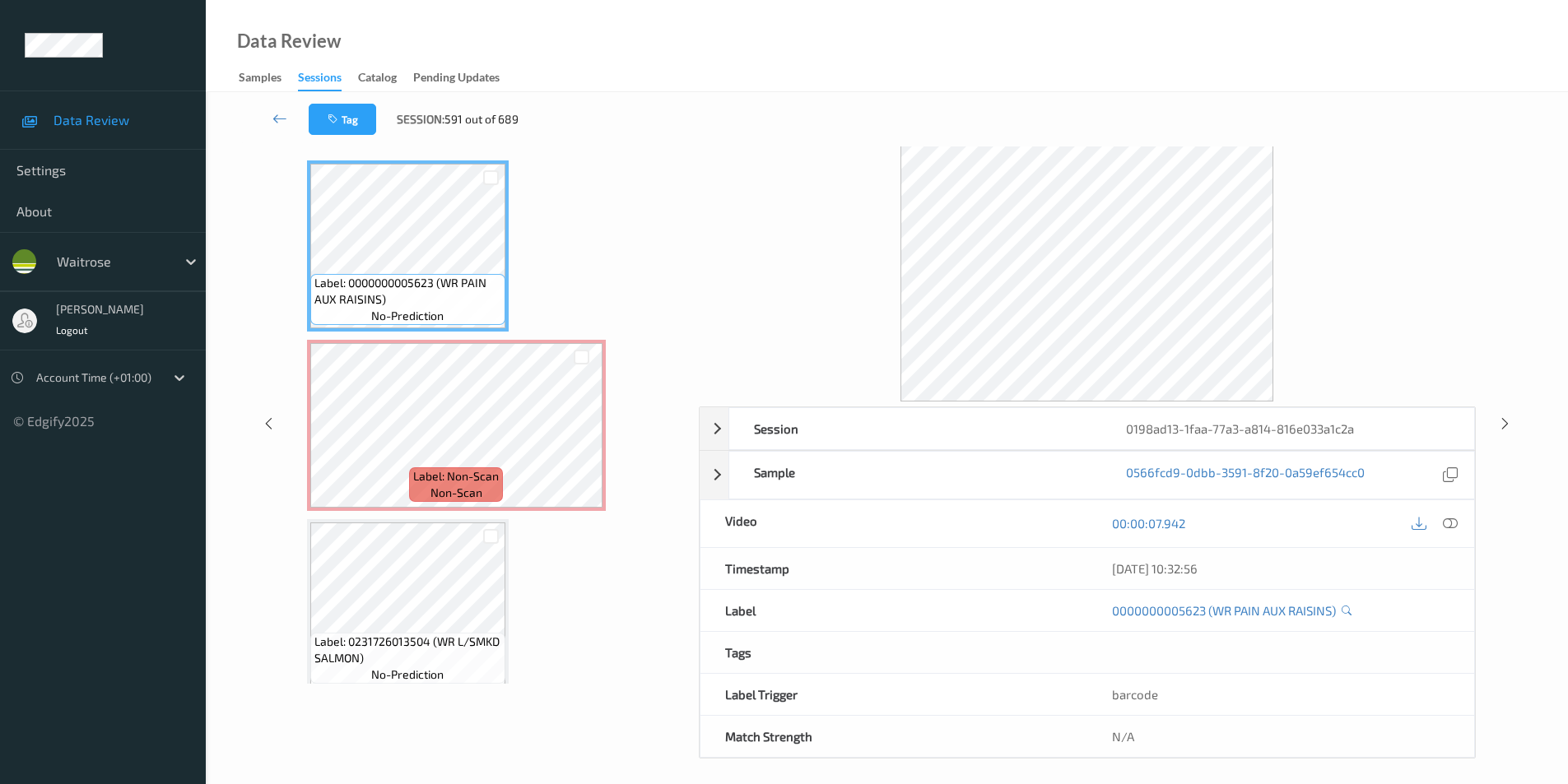
scroll to position [66, 0]
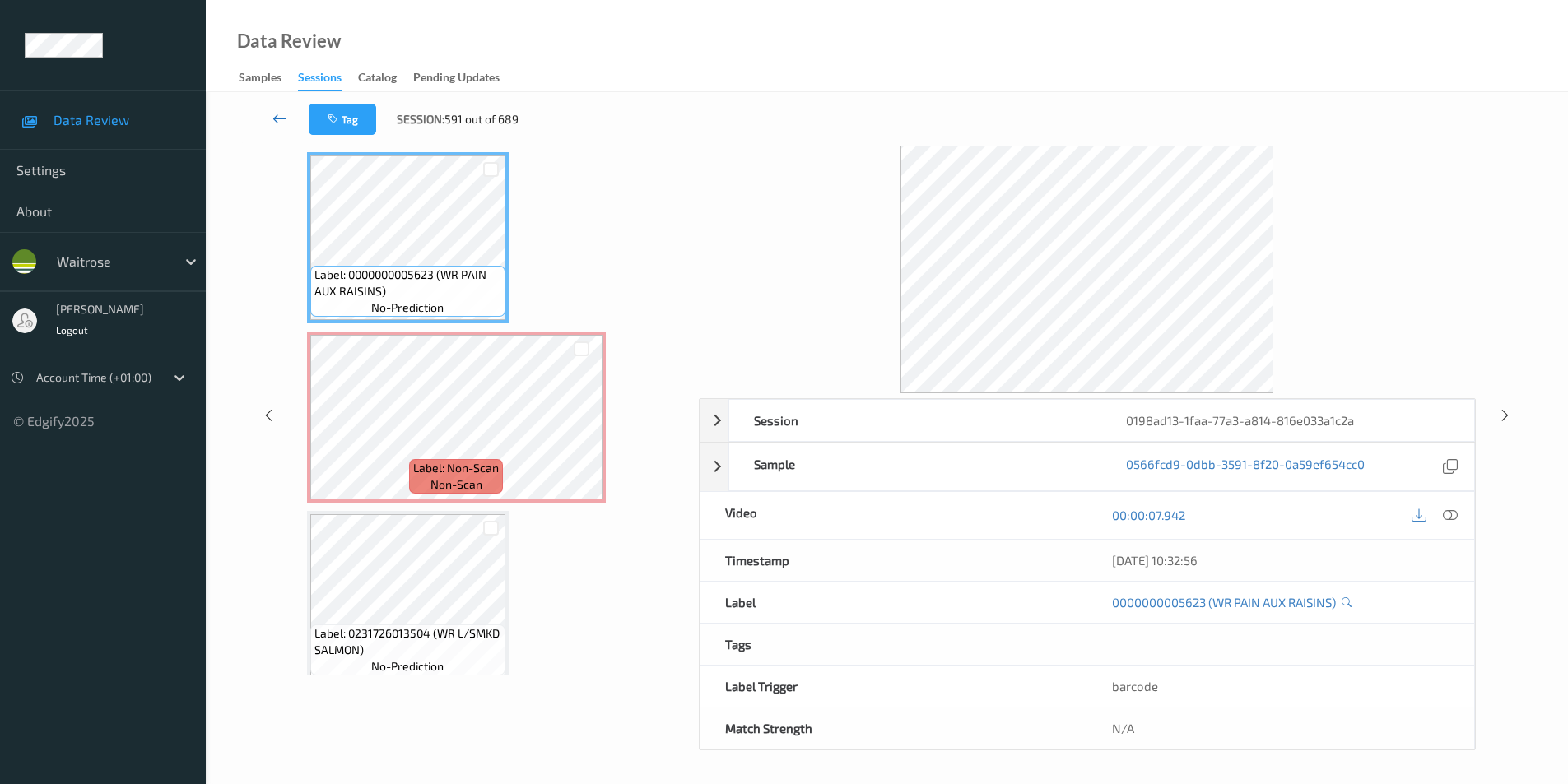
click at [278, 114] on icon at bounding box center [280, 118] width 15 height 17
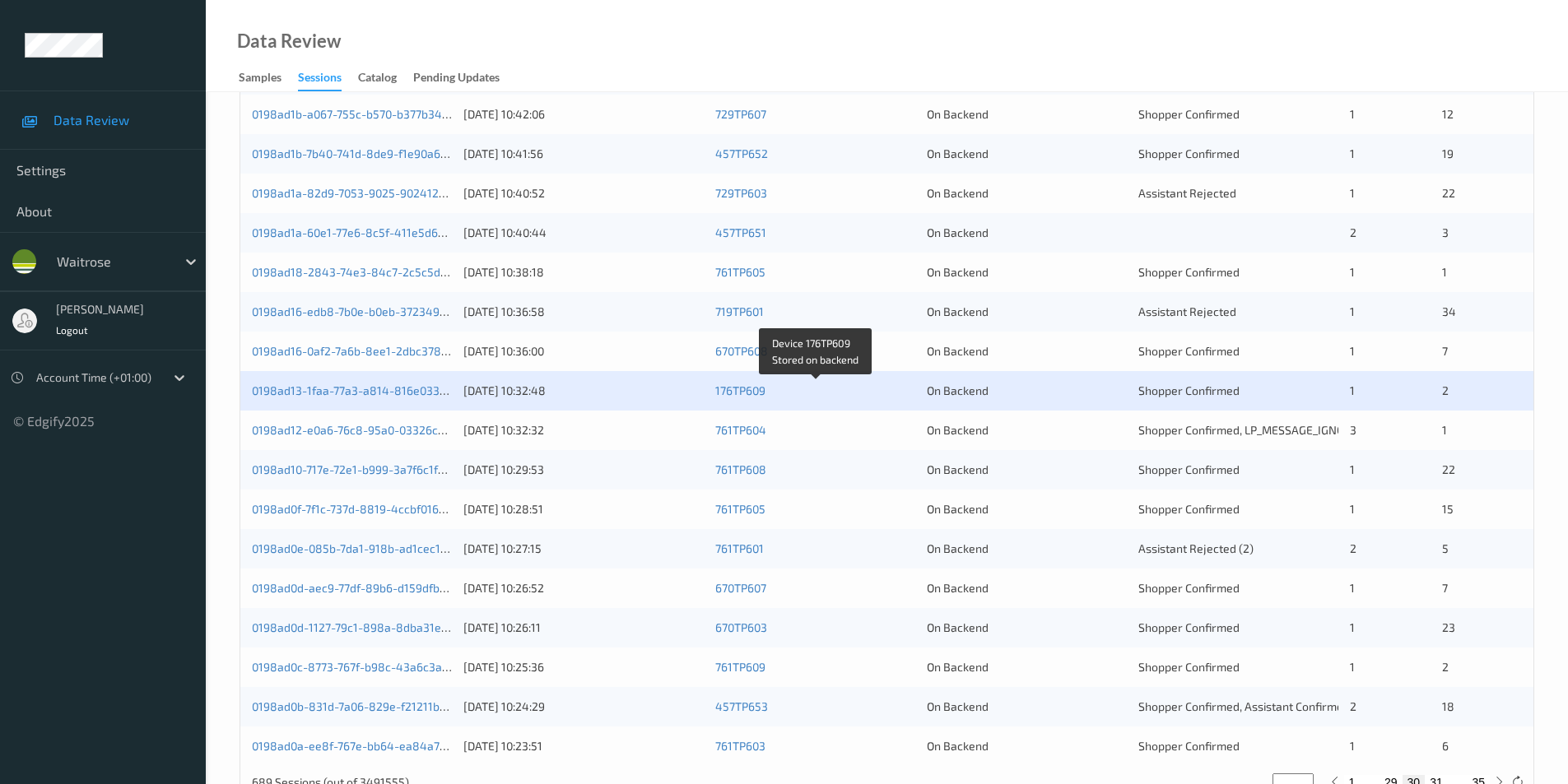
scroll to position [454, 0]
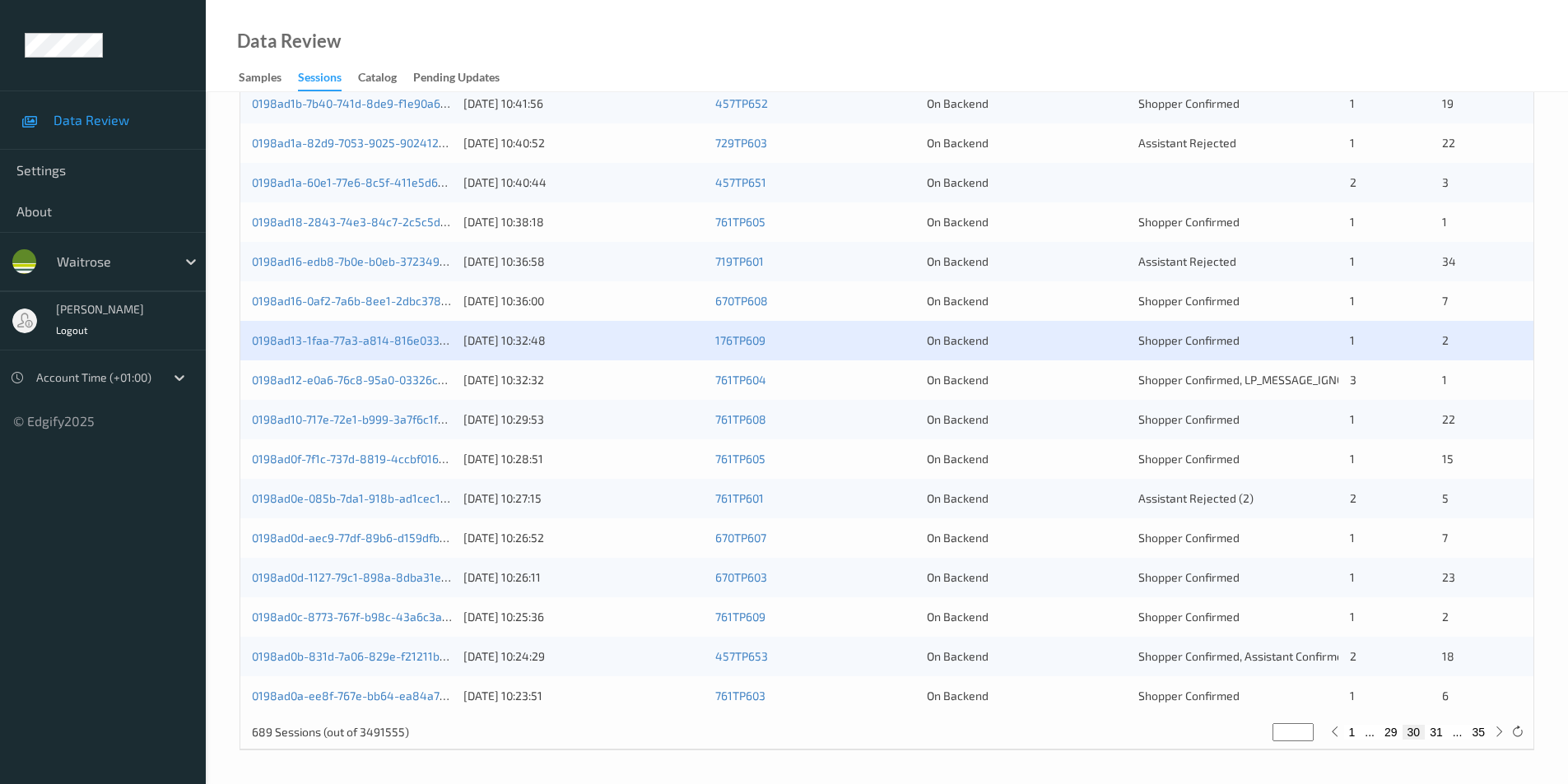
click at [1089, 393] on div "0198ad12-e0a6-76c8-95a0-03326c400f2b 15/08/2025 10:32:32 761TP604 On Backend Sh…" at bounding box center [886, 381] width 1293 height 40
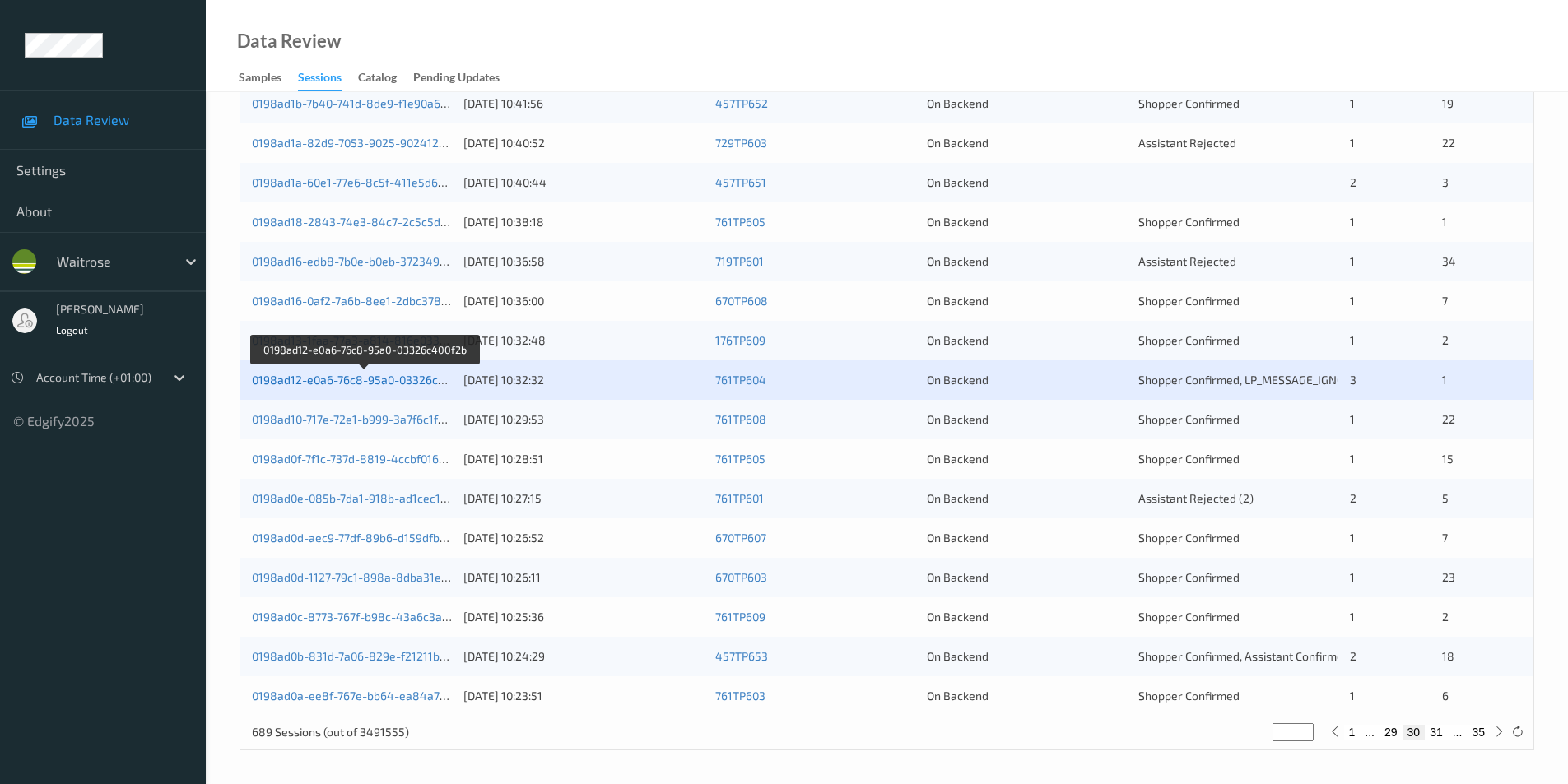
click at [395, 379] on link "0198ad12-e0a6-76c8-95a0-03326c400f2b" at bounding box center [364, 380] width 224 height 14
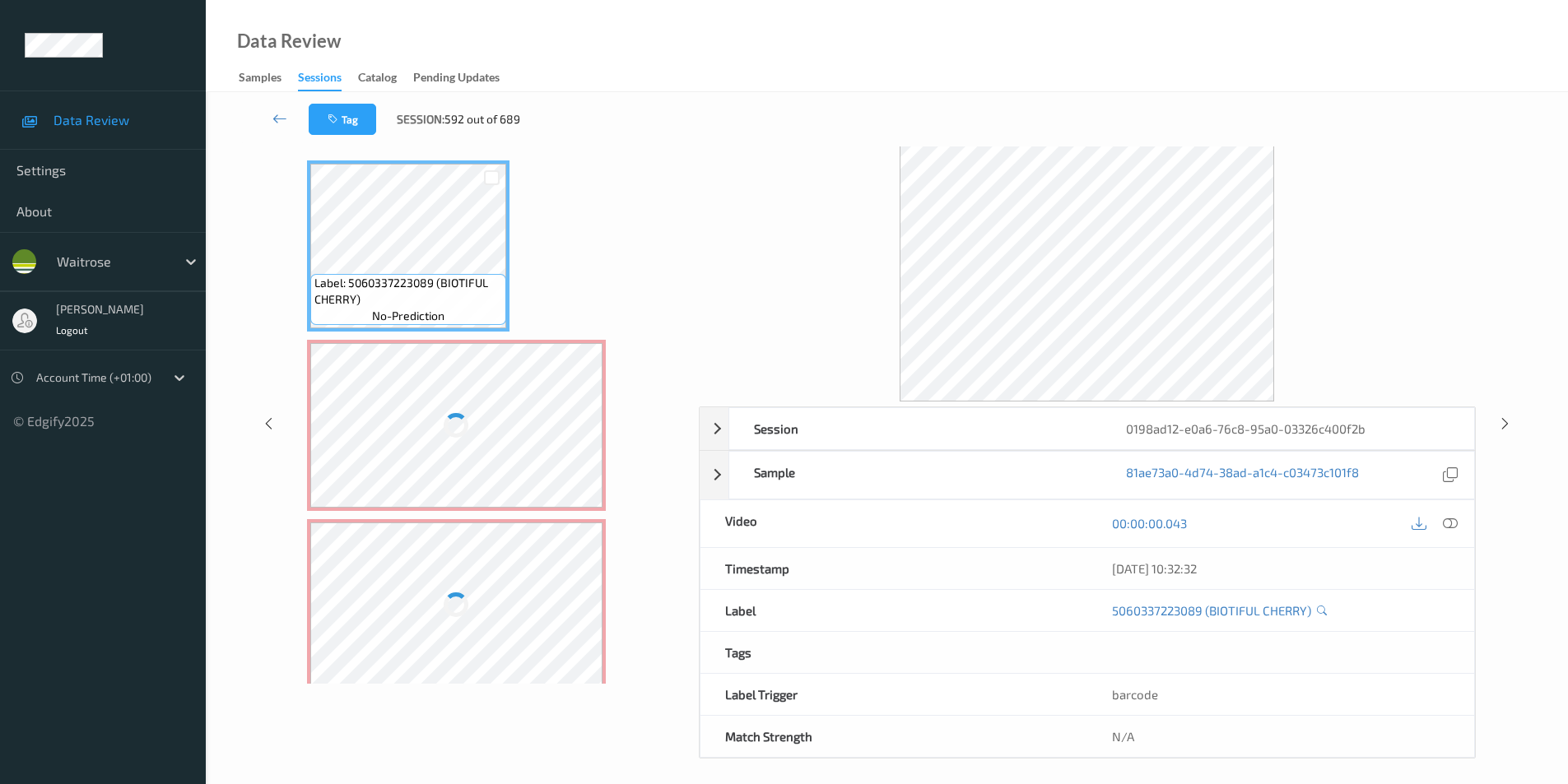
scroll to position [66, 0]
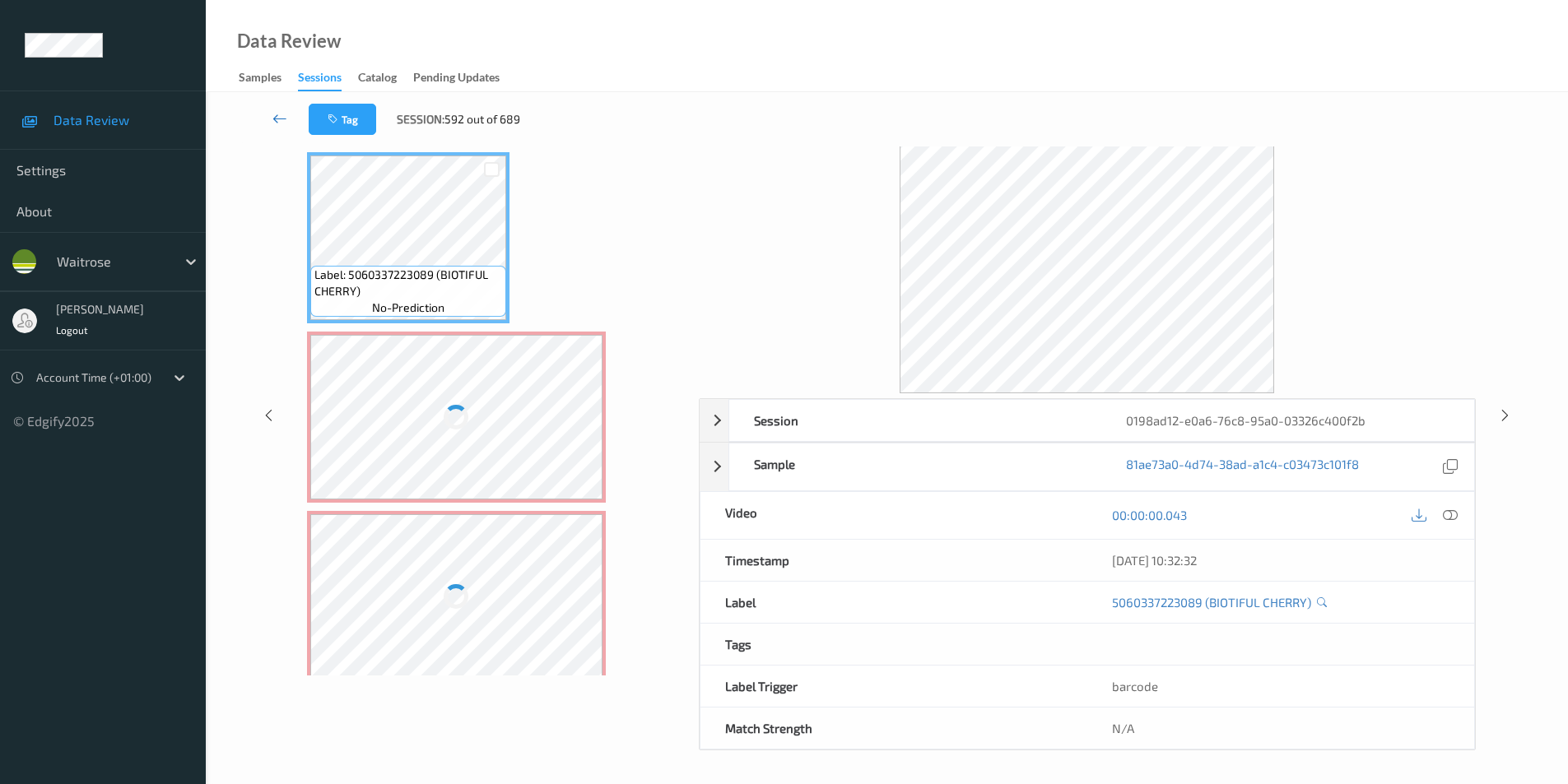
click at [283, 112] on icon at bounding box center [280, 118] width 15 height 17
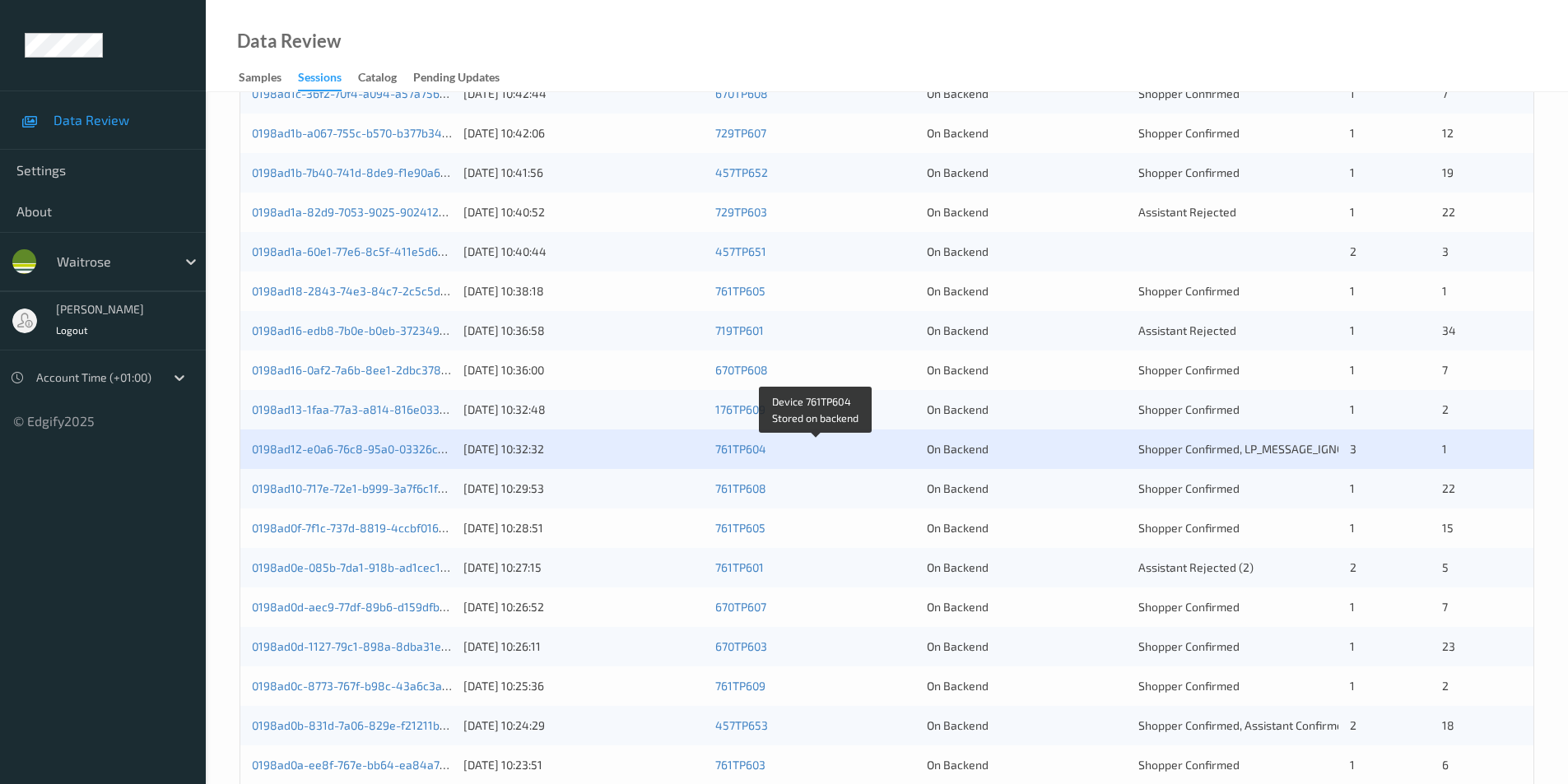
scroll to position [454, 0]
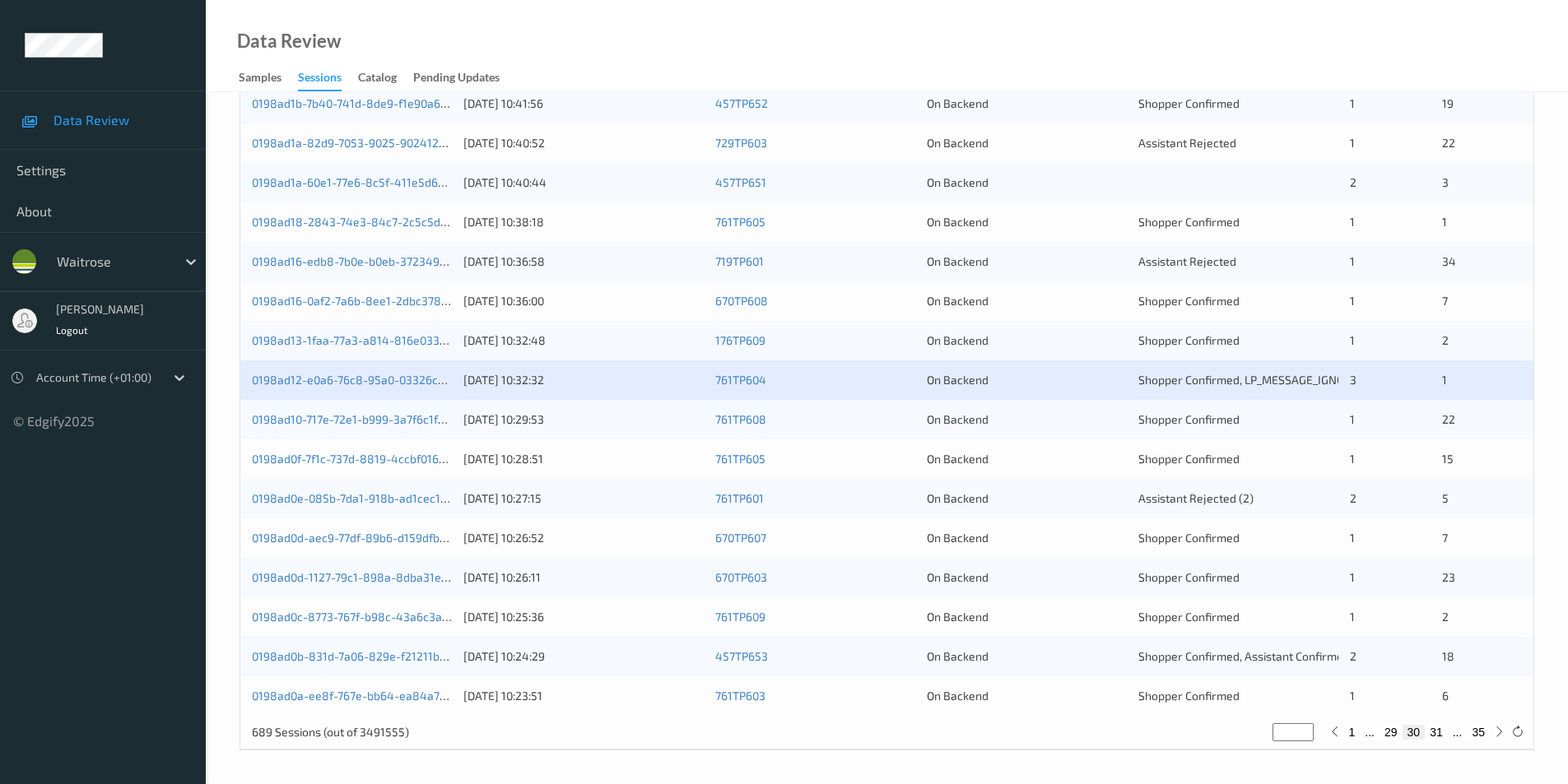
click at [1089, 423] on div "On Backend" at bounding box center [1027, 419] width 200 height 17
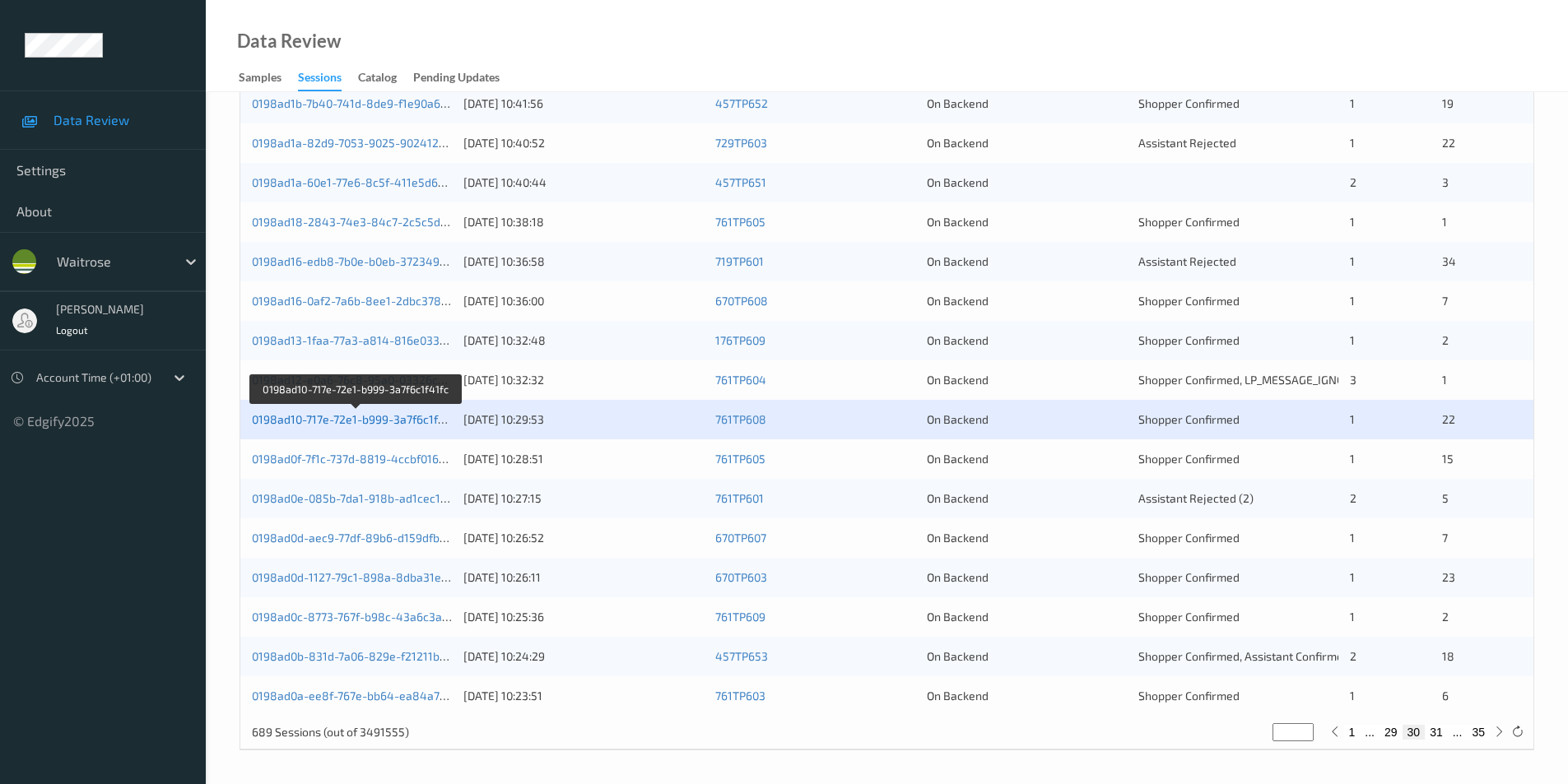
click at [379, 421] on link "0198ad10-717e-72e1-b999-3a7f6c1f41fc" at bounding box center [356, 419] width 208 height 14
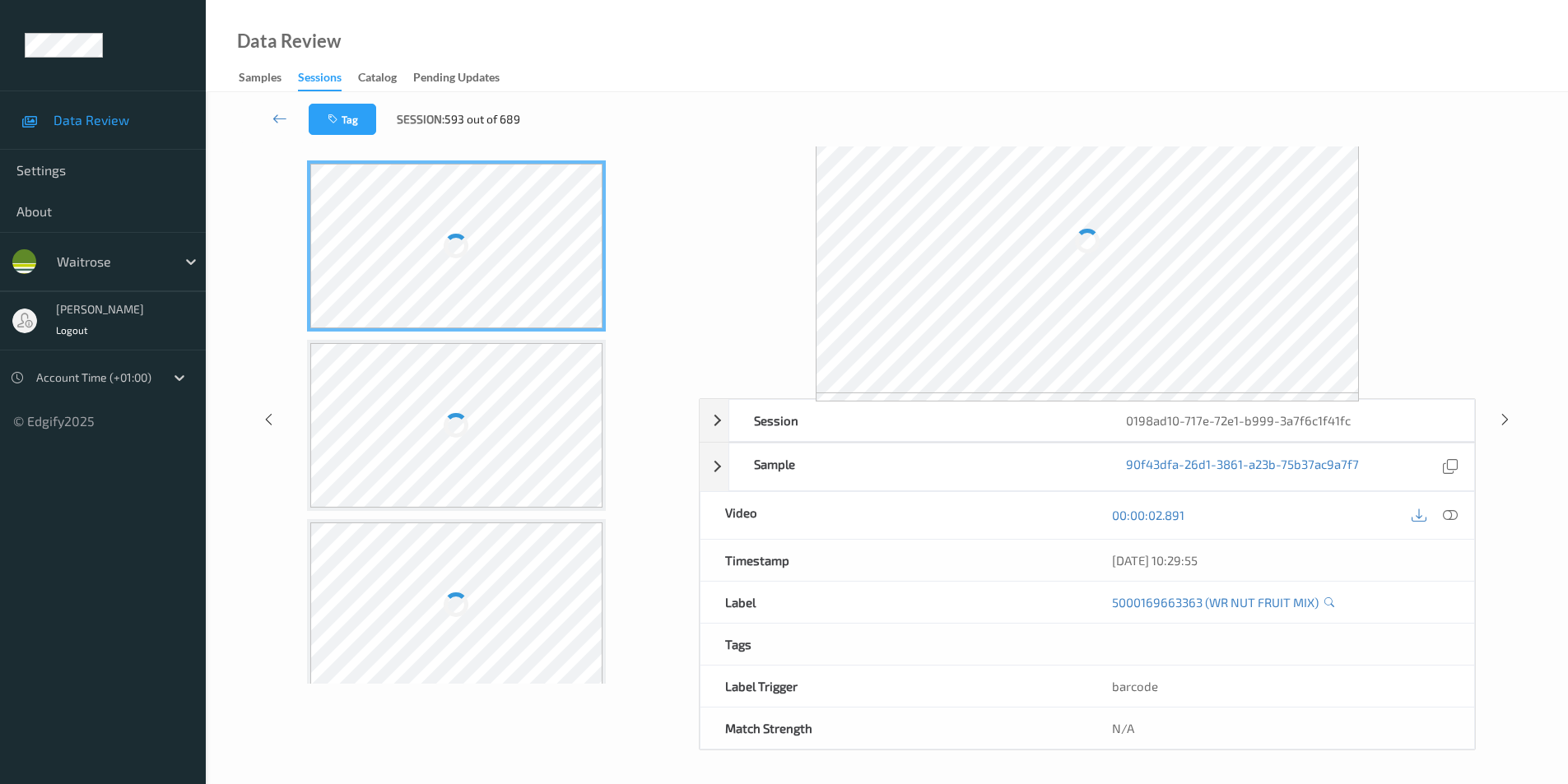
scroll to position [66, 0]
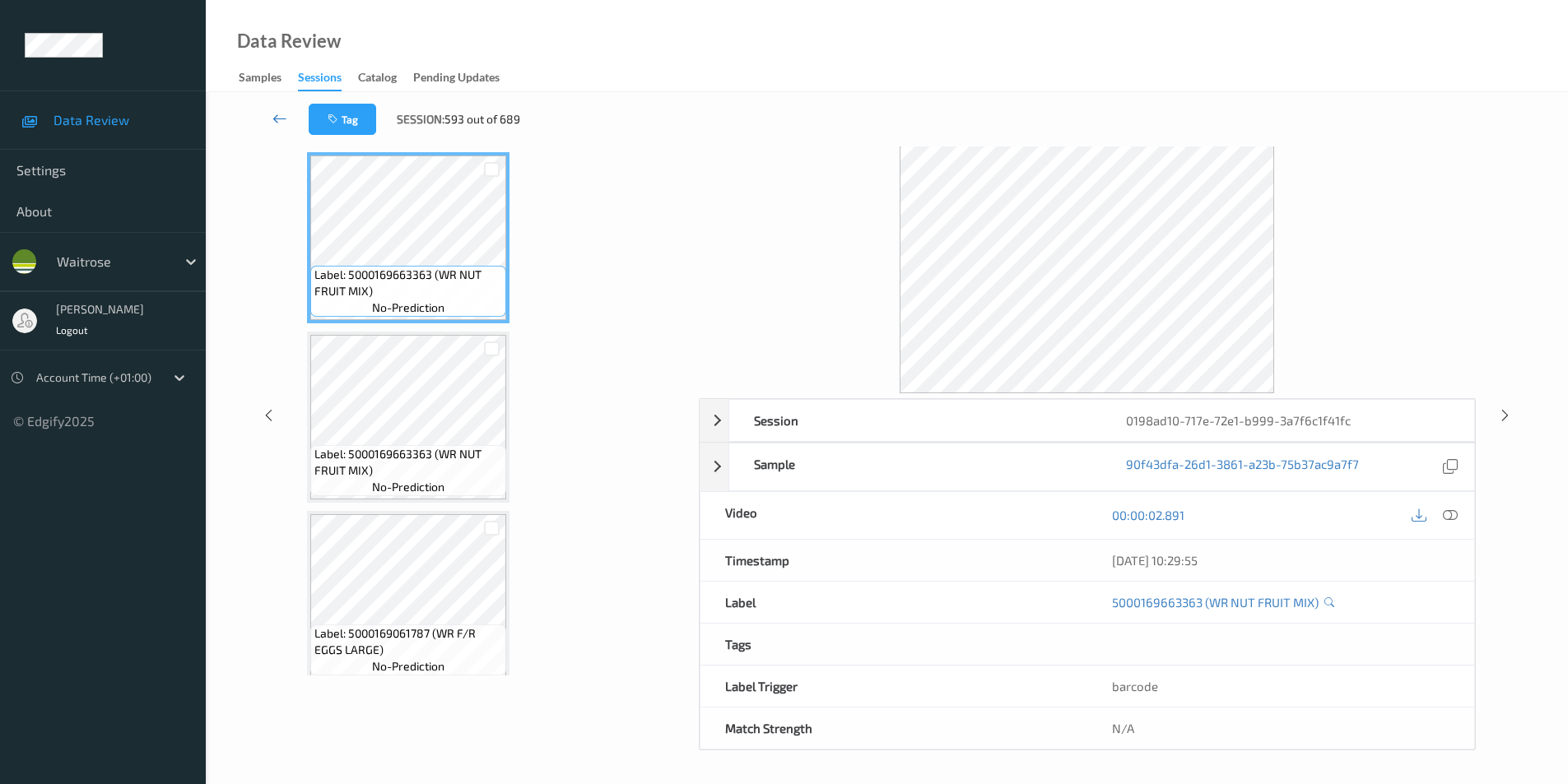
click at [275, 115] on icon at bounding box center [280, 118] width 15 height 17
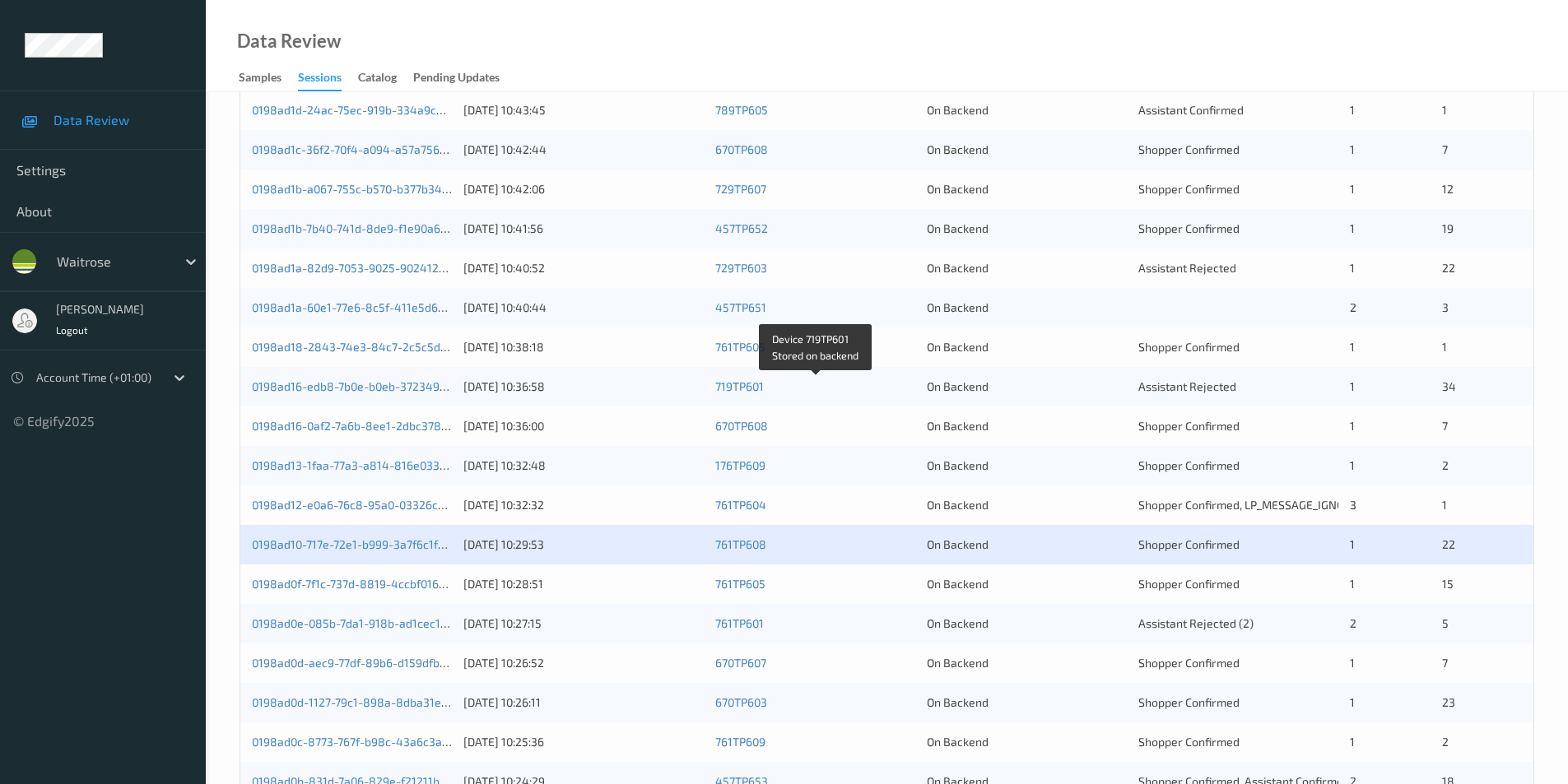
scroll to position [454, 0]
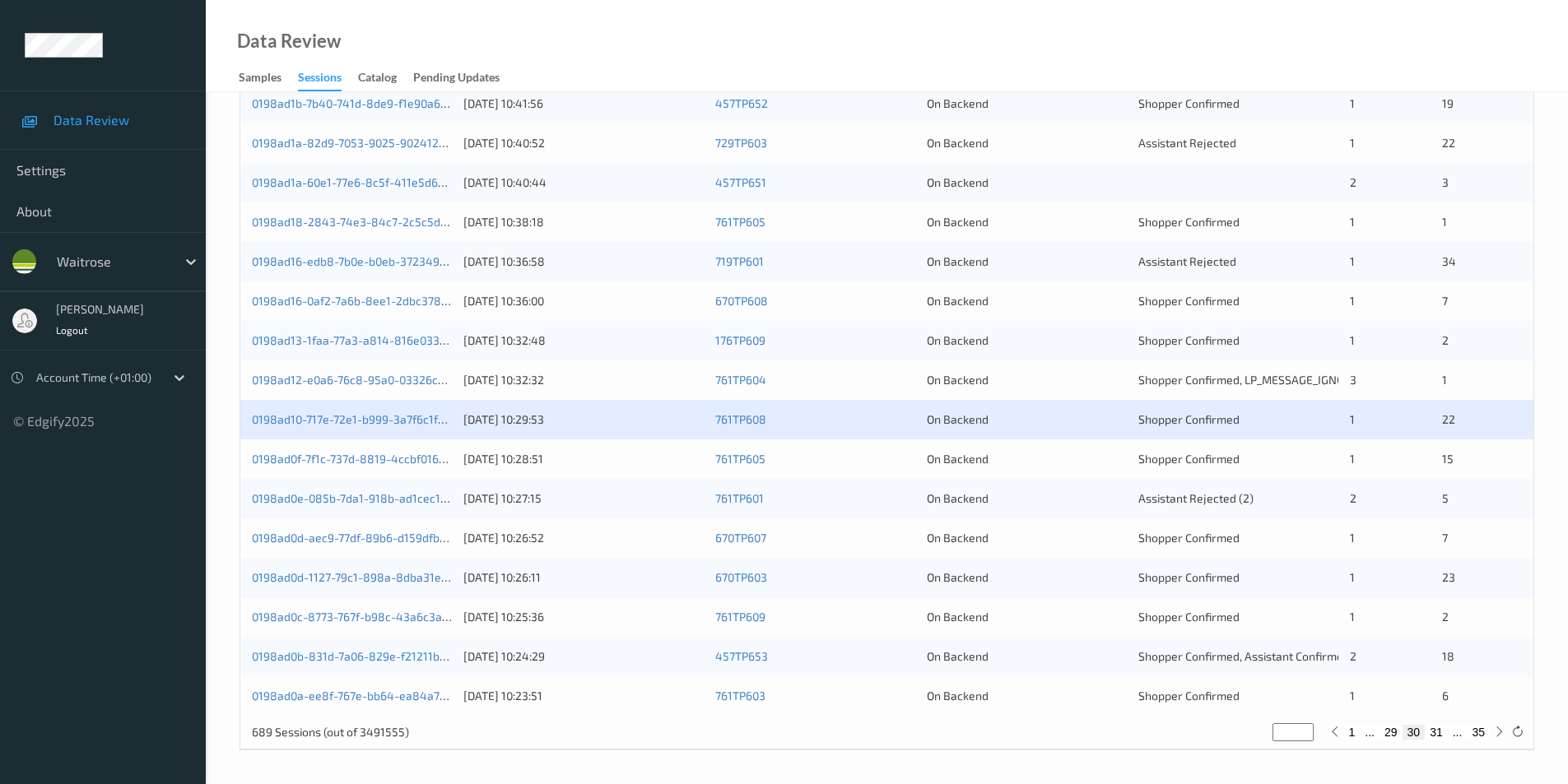
click at [1089, 461] on div "On Backend" at bounding box center [1027, 459] width 200 height 17
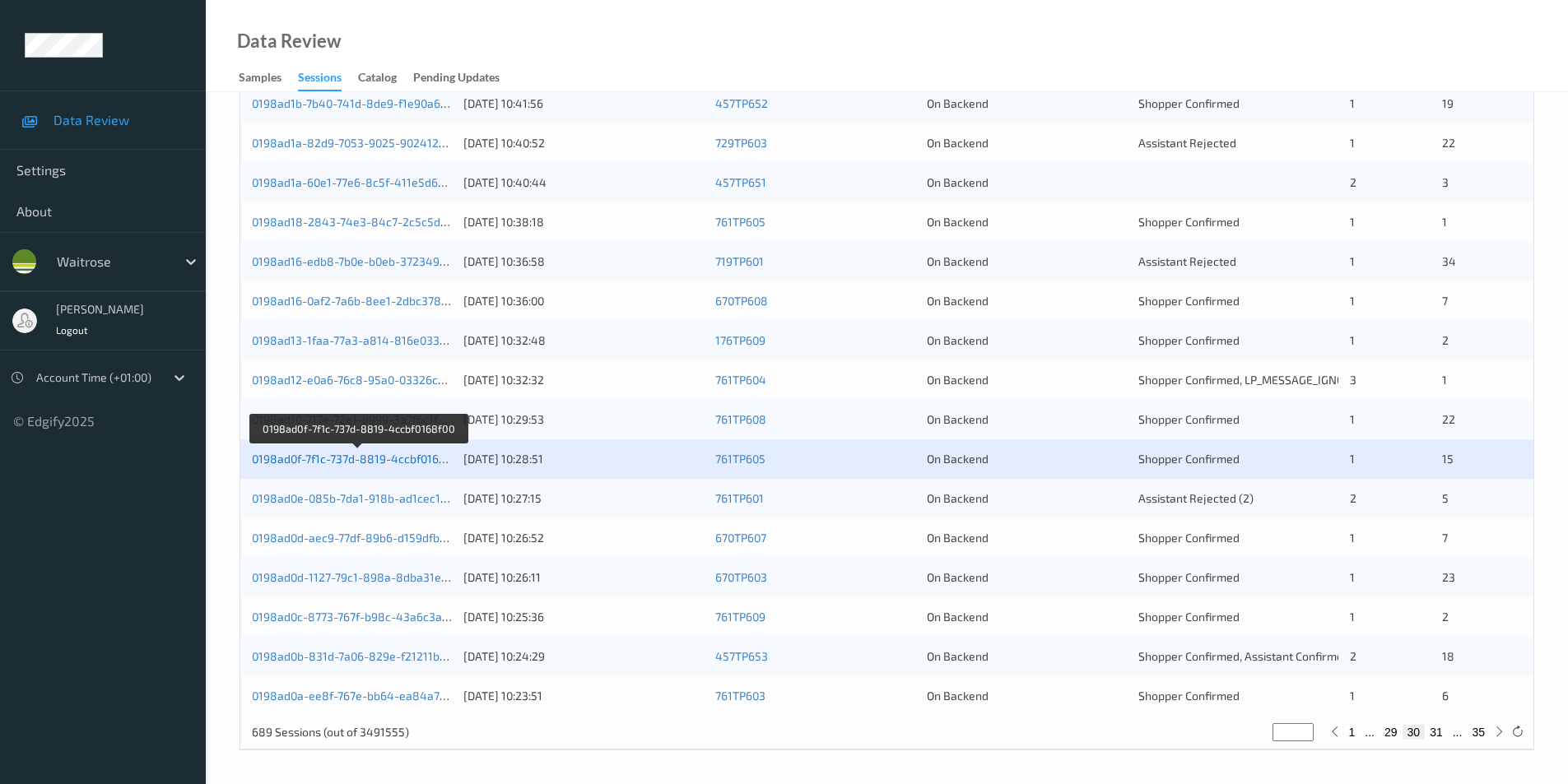
click at [404, 460] on link "0198ad0f-7f1c-737d-8819-4ccbf0168f00" at bounding box center [357, 459] width 211 height 14
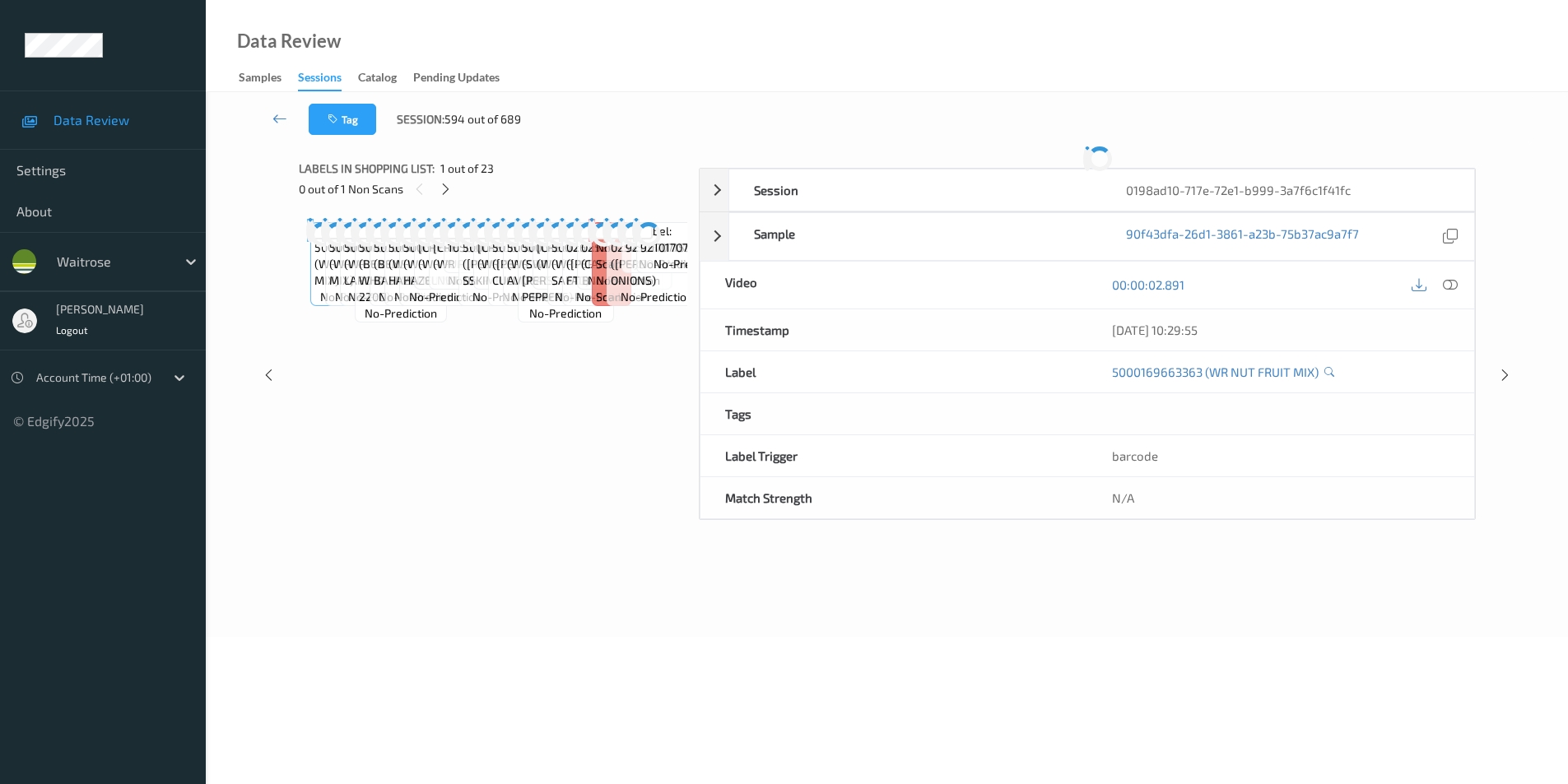
scroll to position [66, 0]
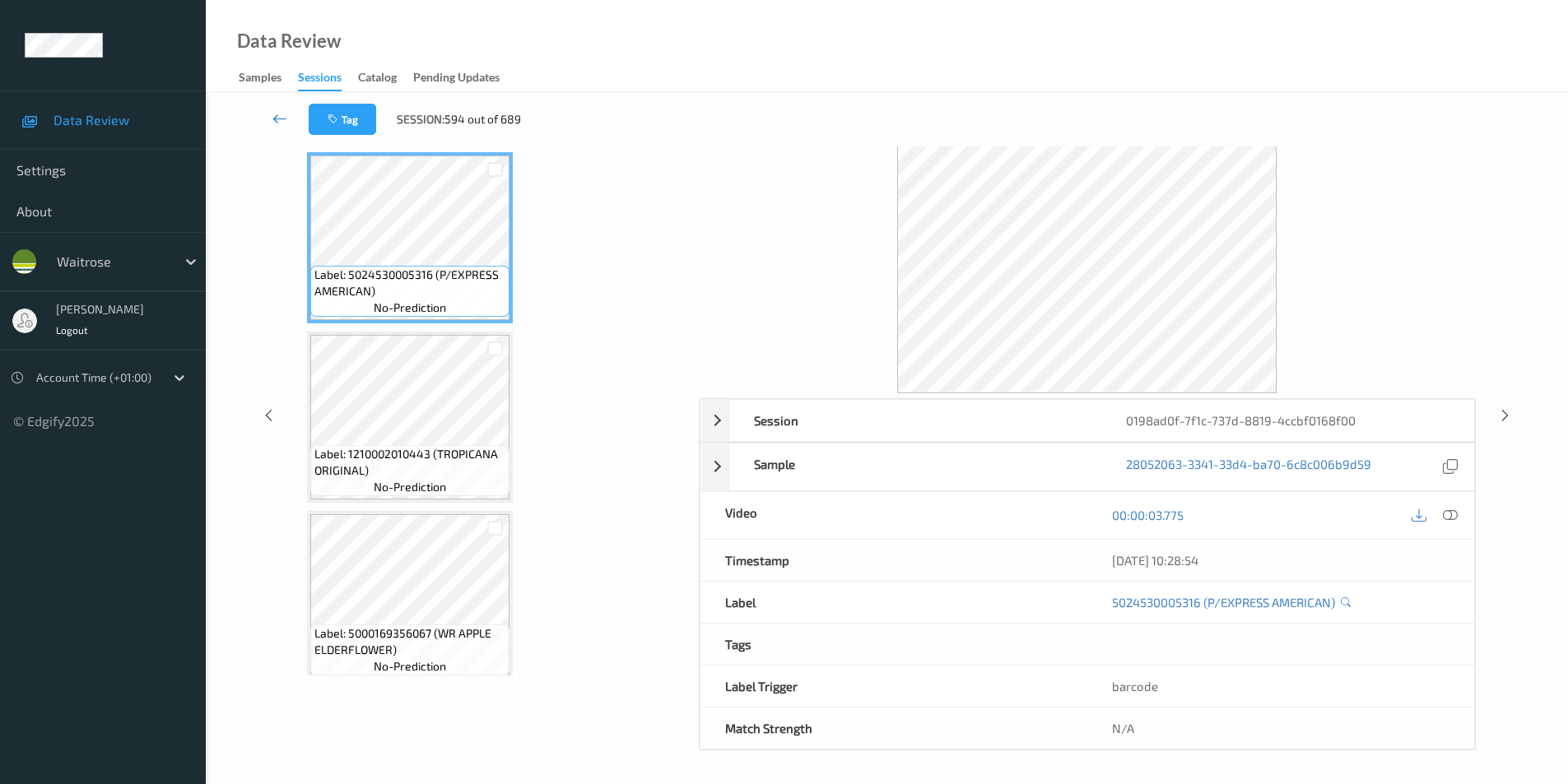
click at [279, 115] on icon at bounding box center [280, 118] width 15 height 17
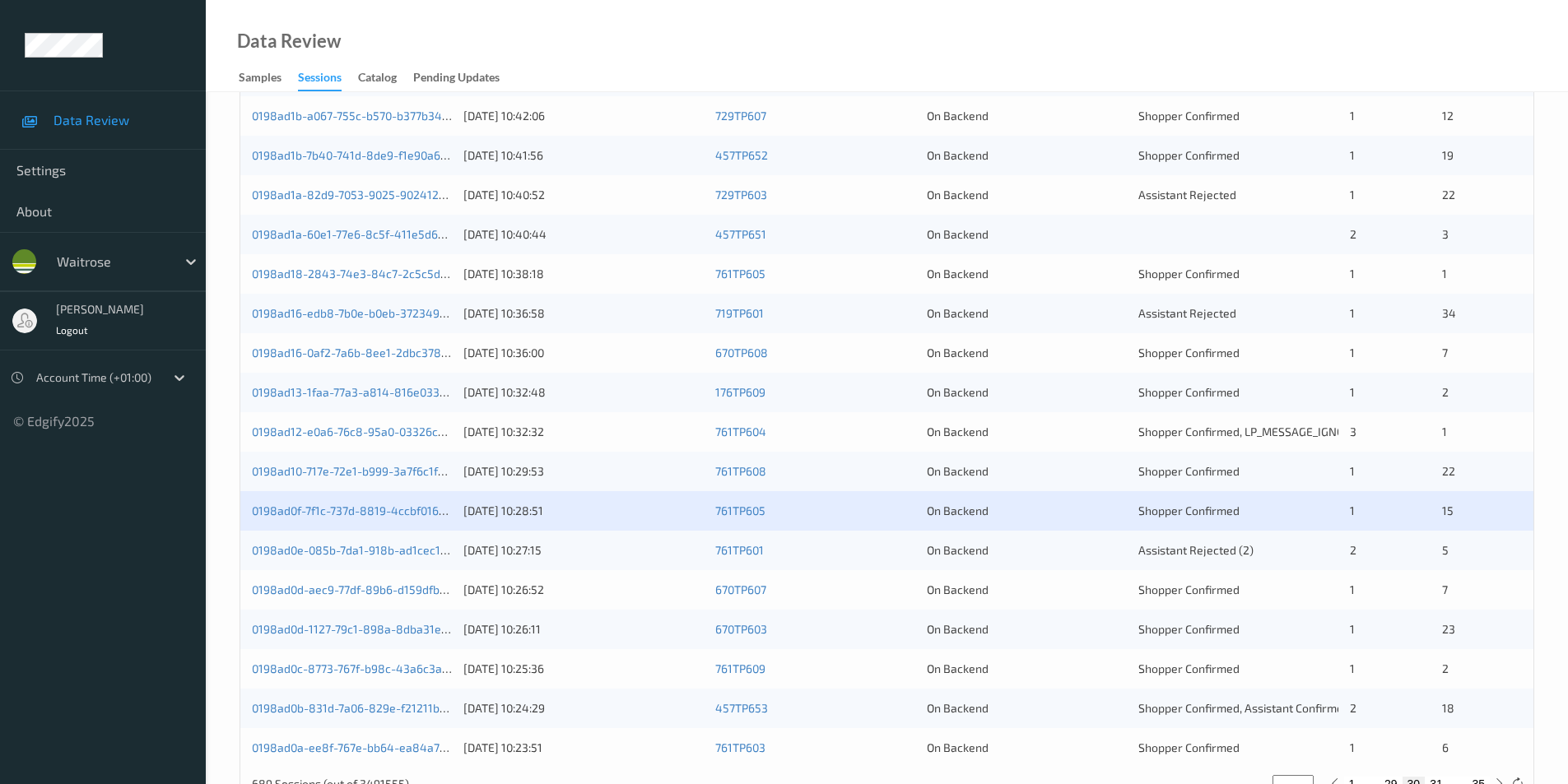
scroll to position [454, 0]
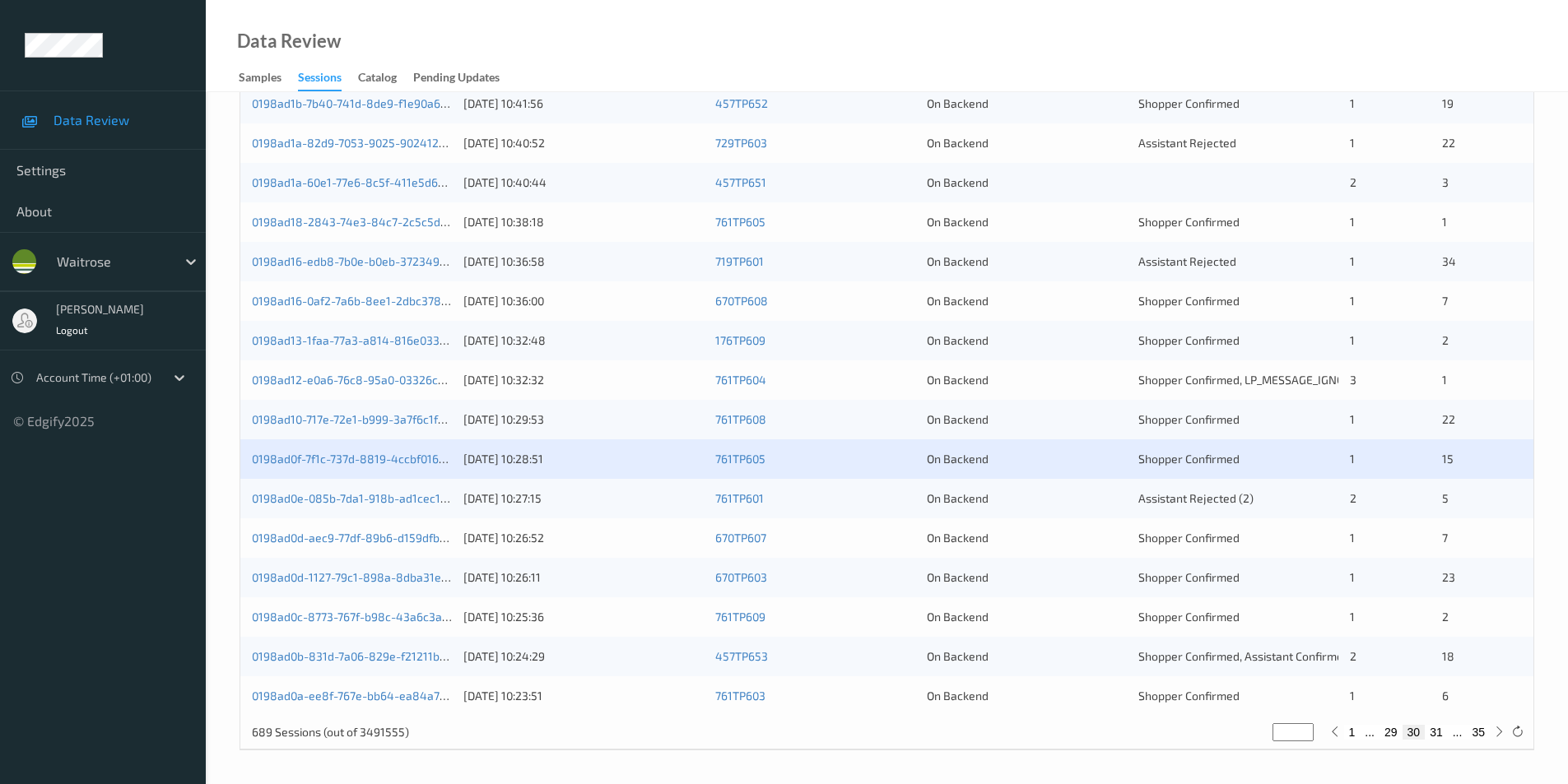
click at [1064, 504] on div "On Backend" at bounding box center [1027, 499] width 200 height 17
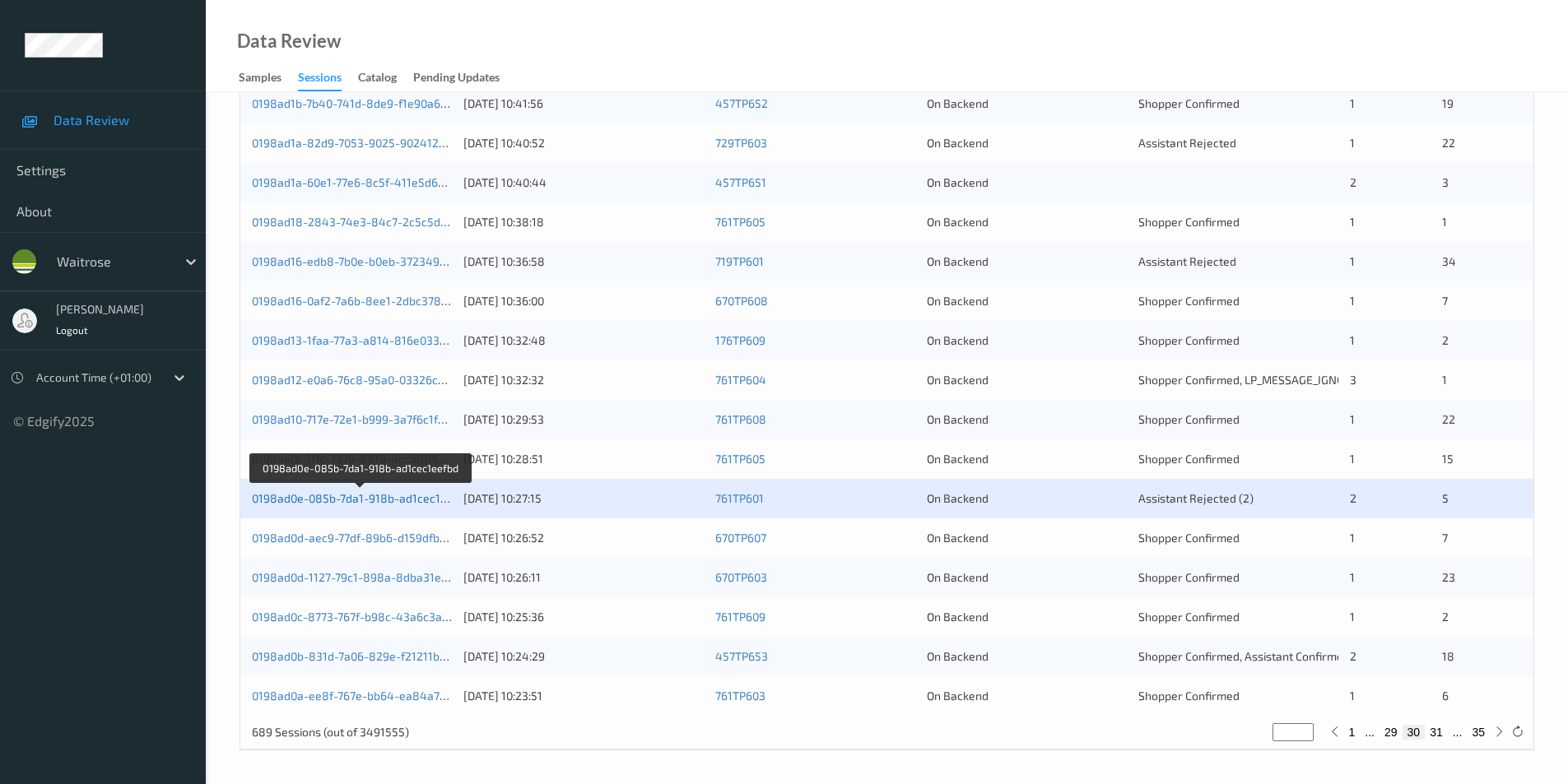
click at [349, 497] on link "0198ad0e-085b-7da1-918b-ad1cec1eefbd" at bounding box center [361, 499] width 219 height 14
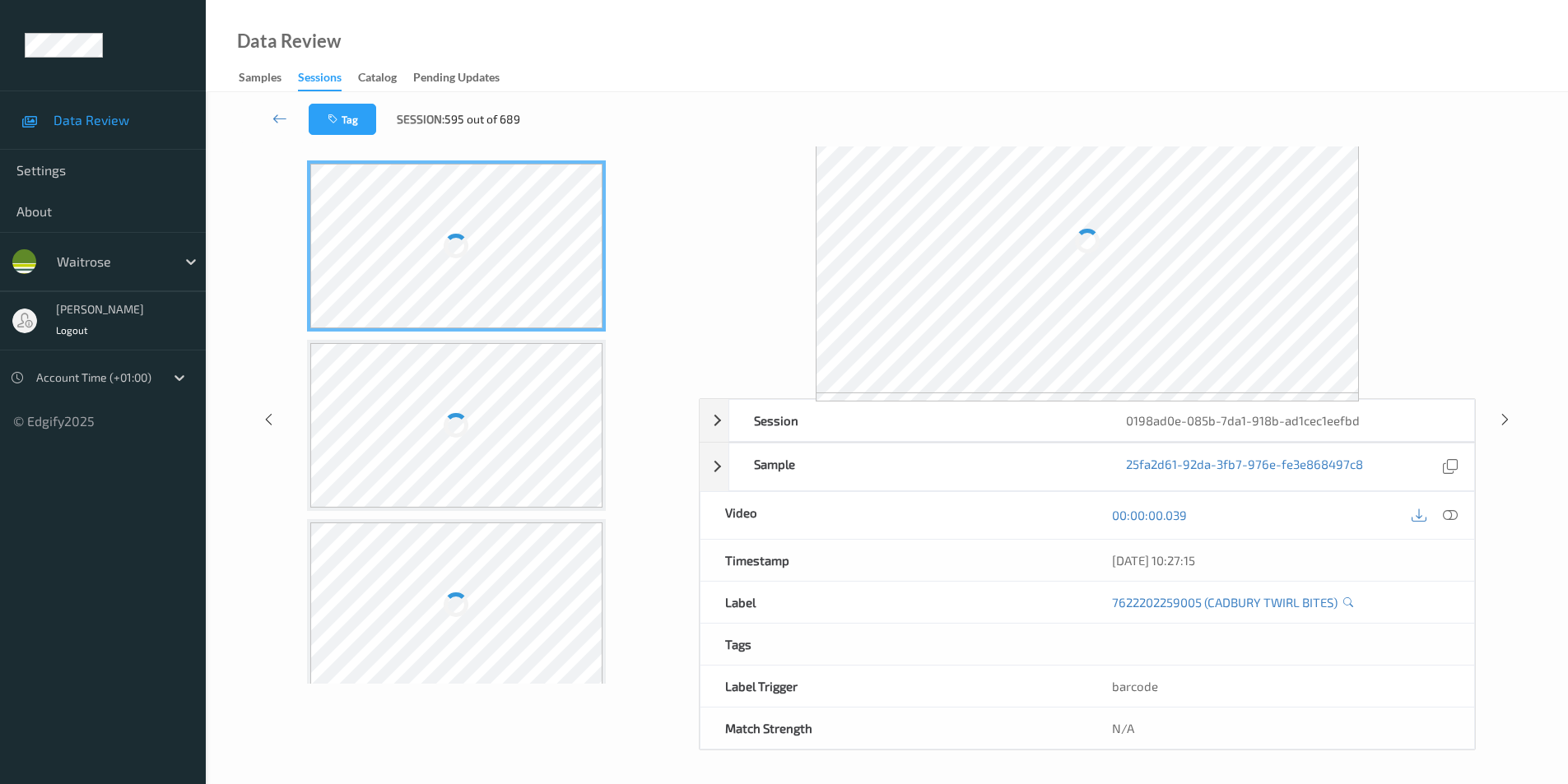
scroll to position [58, 0]
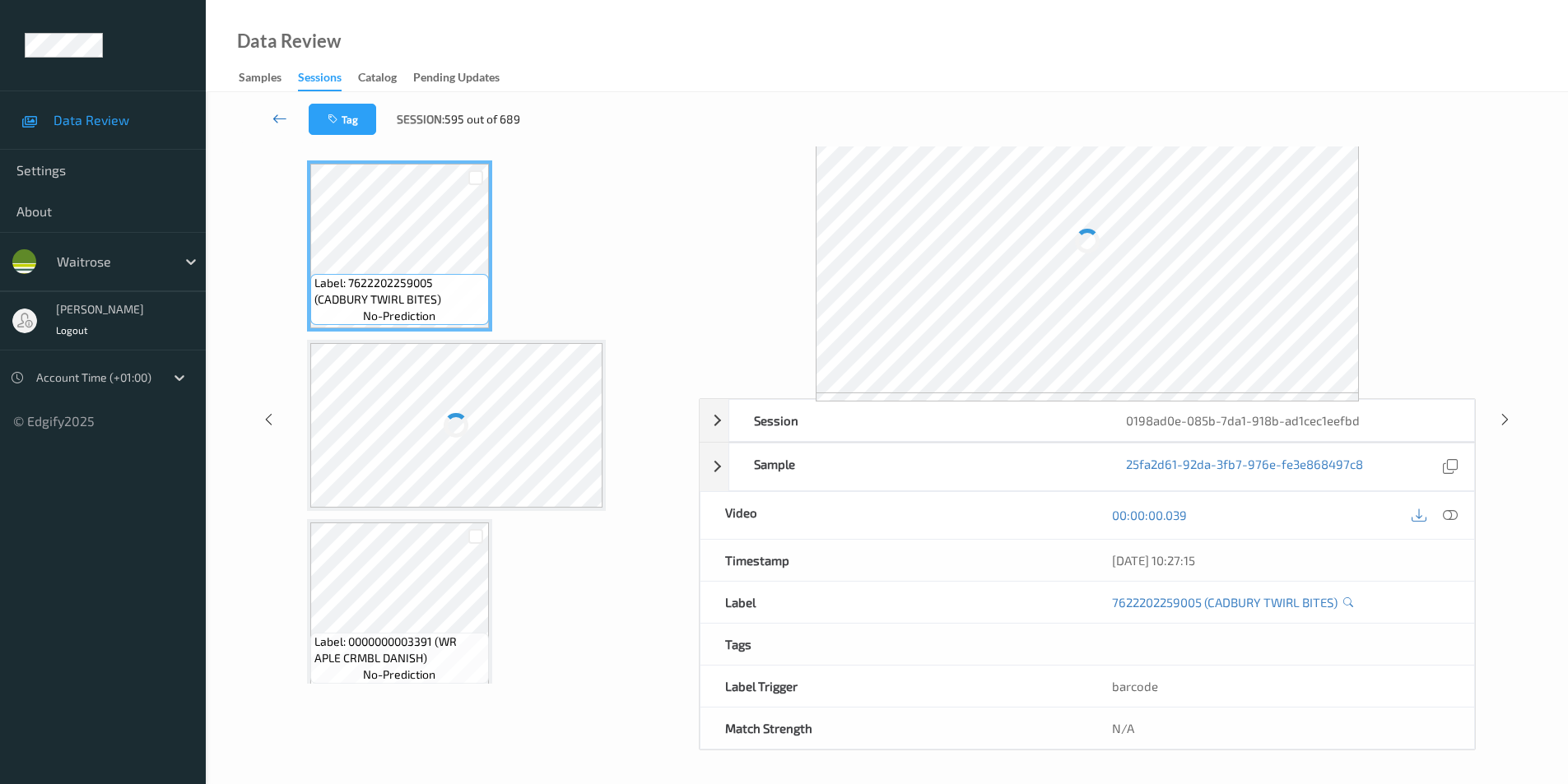
click at [292, 119] on link at bounding box center [280, 120] width 57 height 32
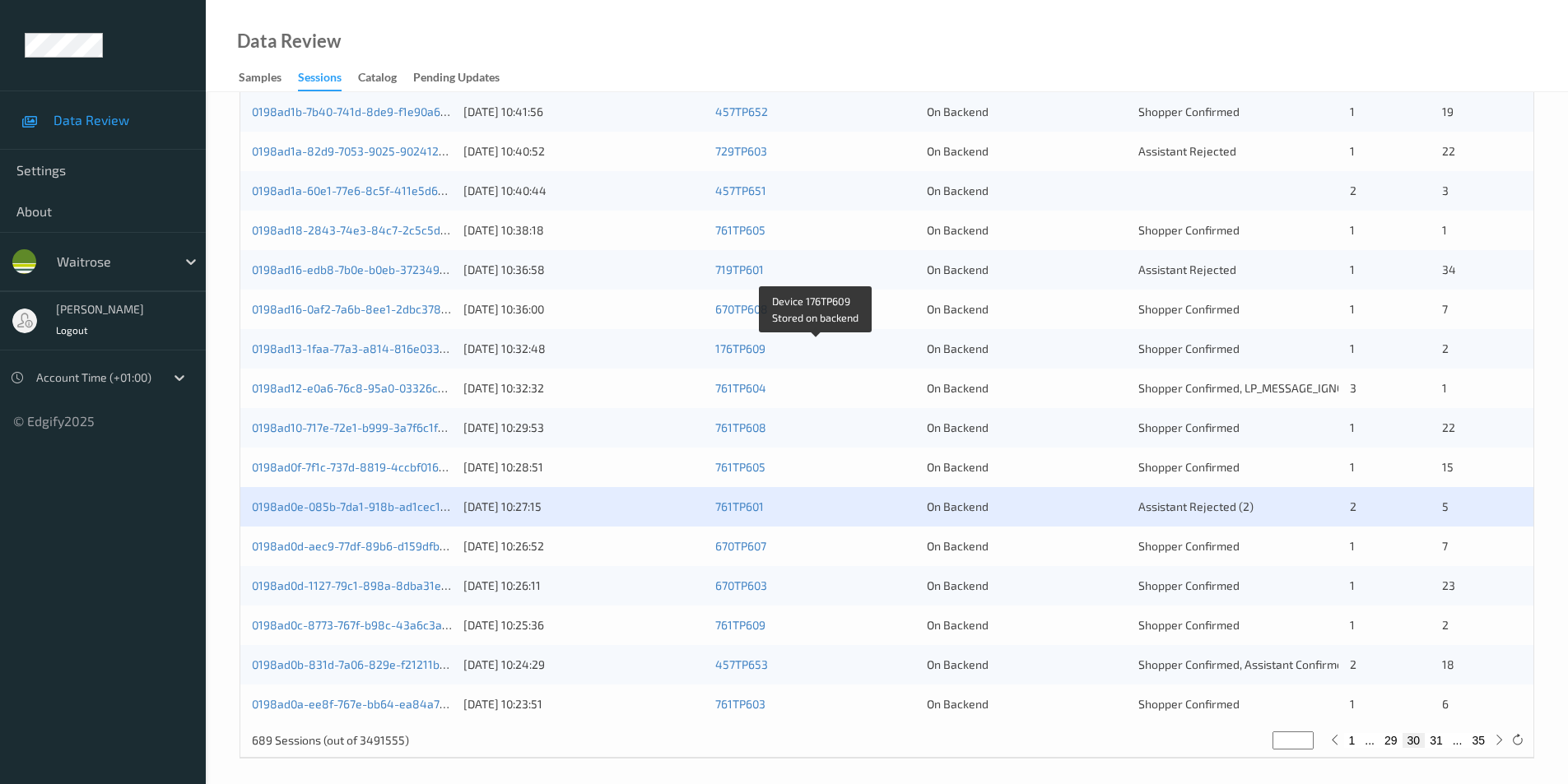
scroll to position [454, 0]
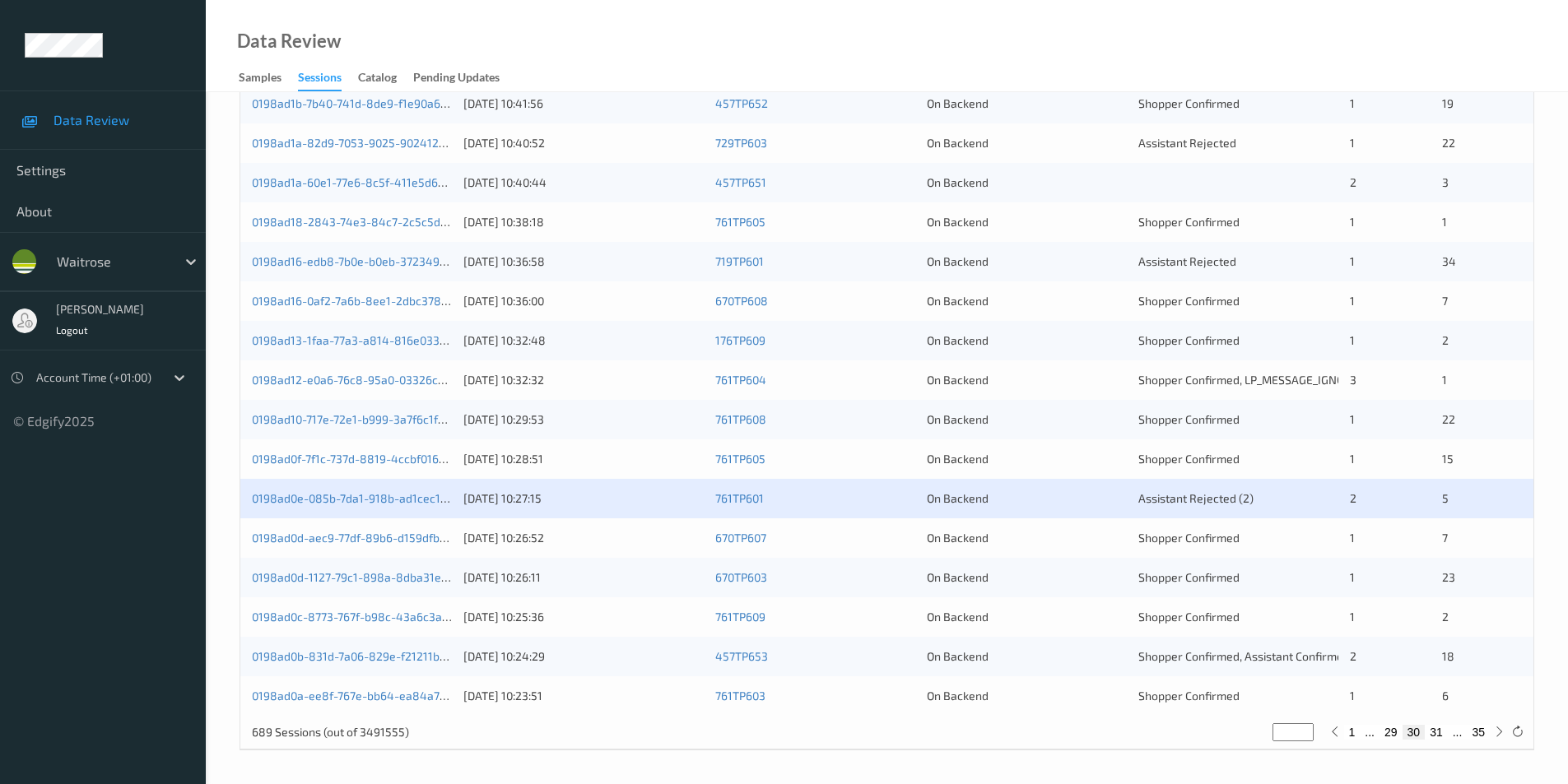
click at [1095, 543] on div "On Backend" at bounding box center [1027, 538] width 200 height 17
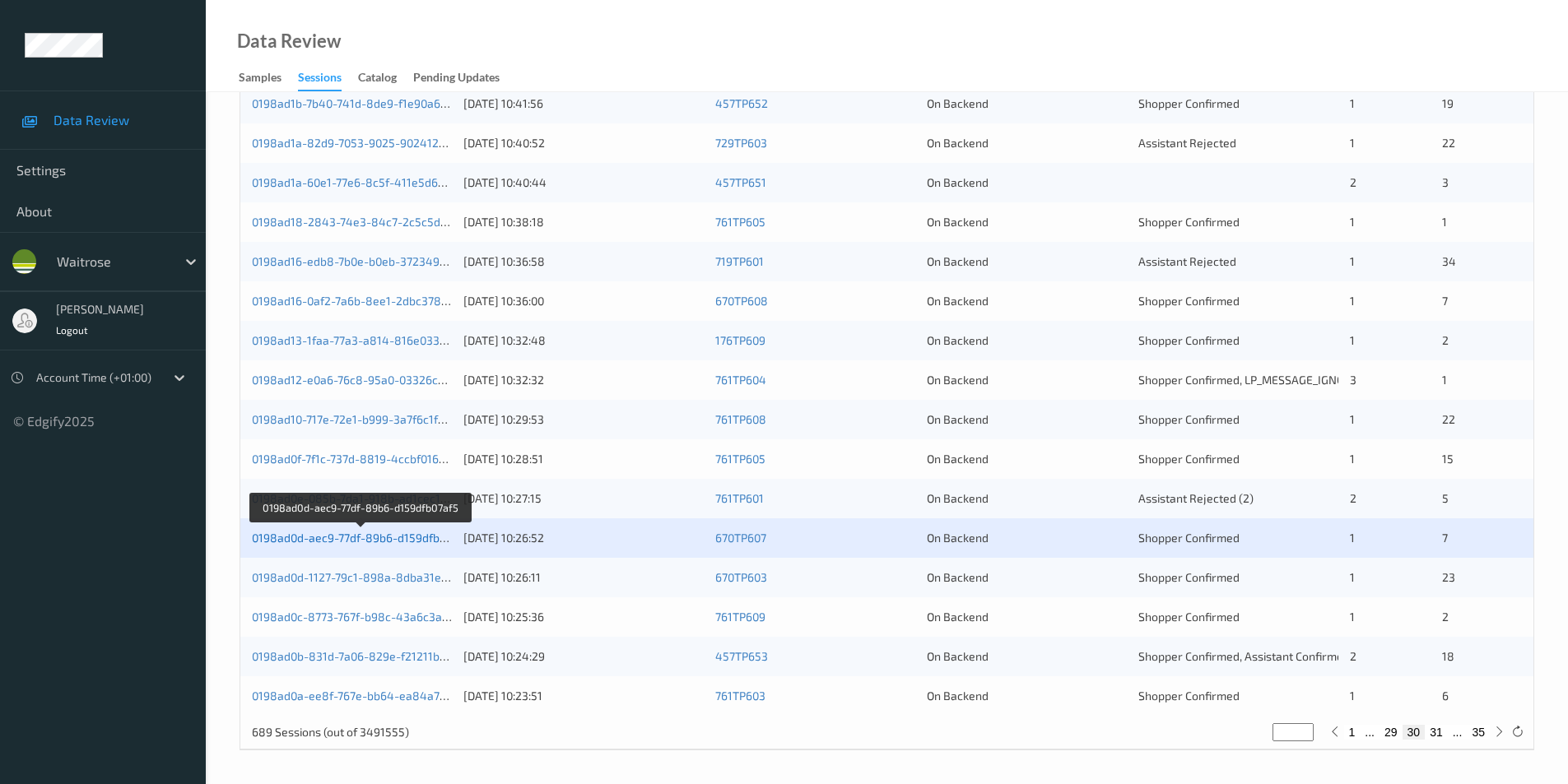
click at [399, 542] on link "0198ad0d-aec9-77df-89b6-d159dfb07af5" at bounding box center [360, 538] width 217 height 14
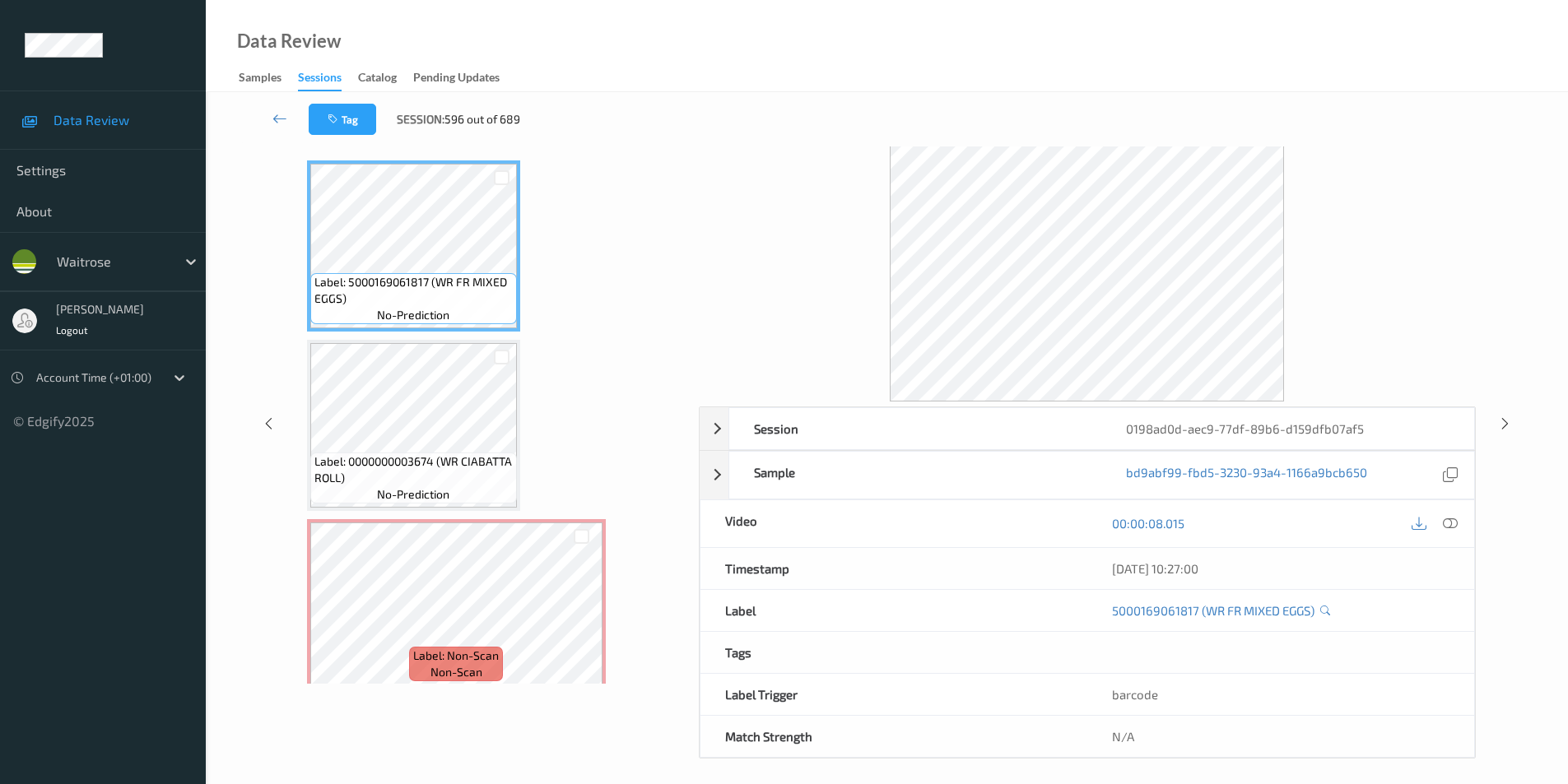
scroll to position [66, 0]
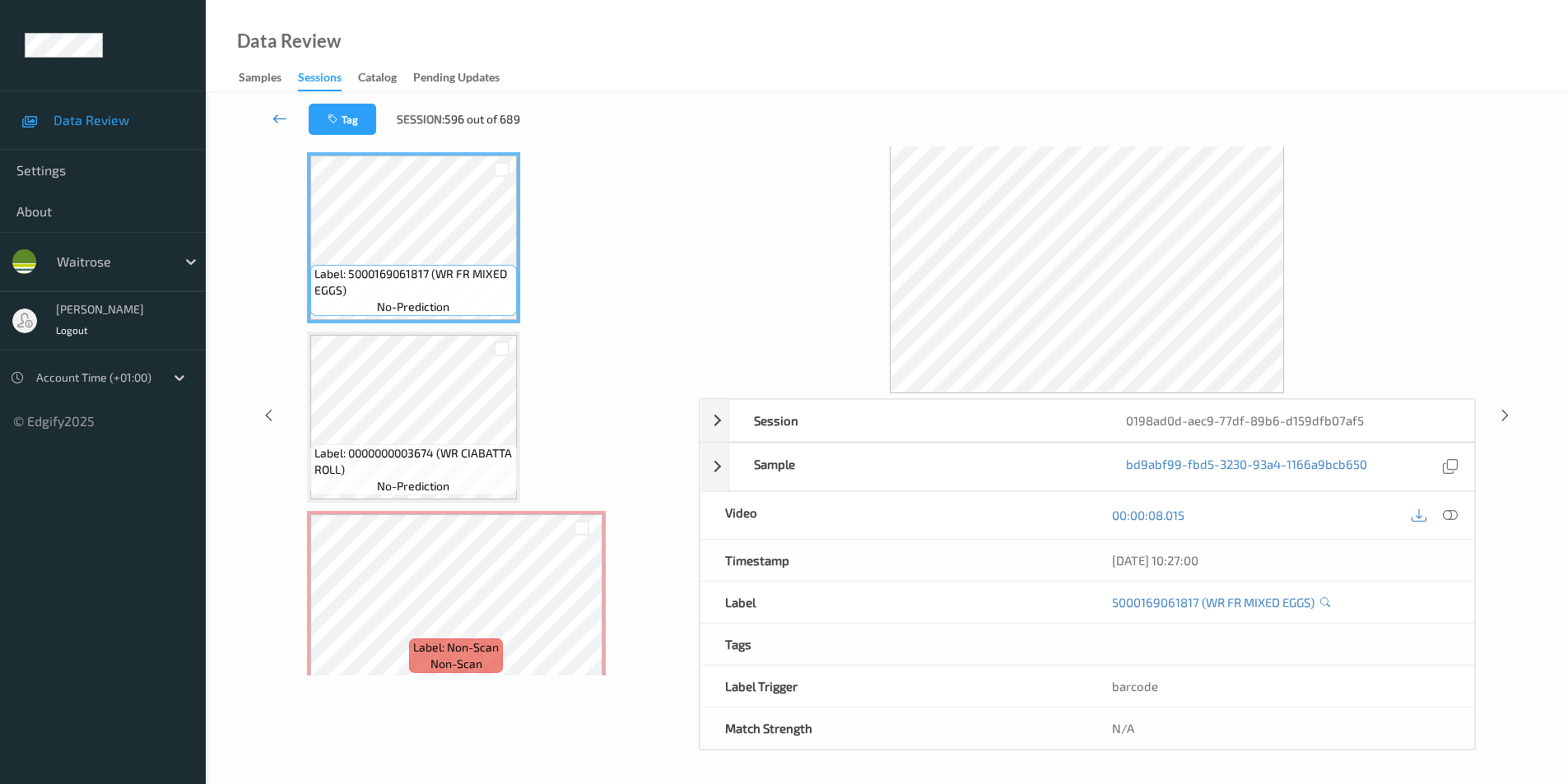
click at [278, 116] on icon at bounding box center [280, 118] width 15 height 17
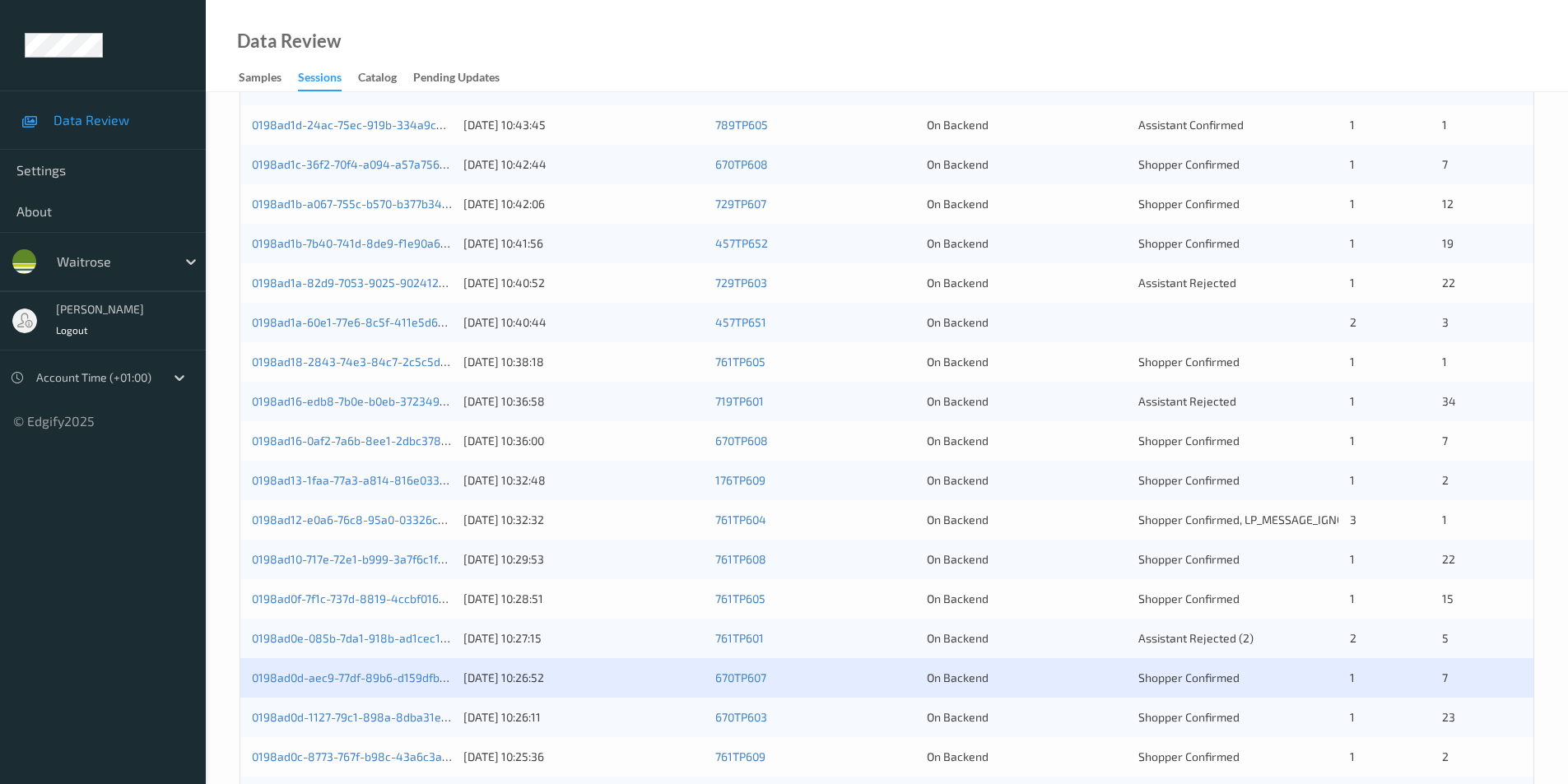
scroll to position [454, 0]
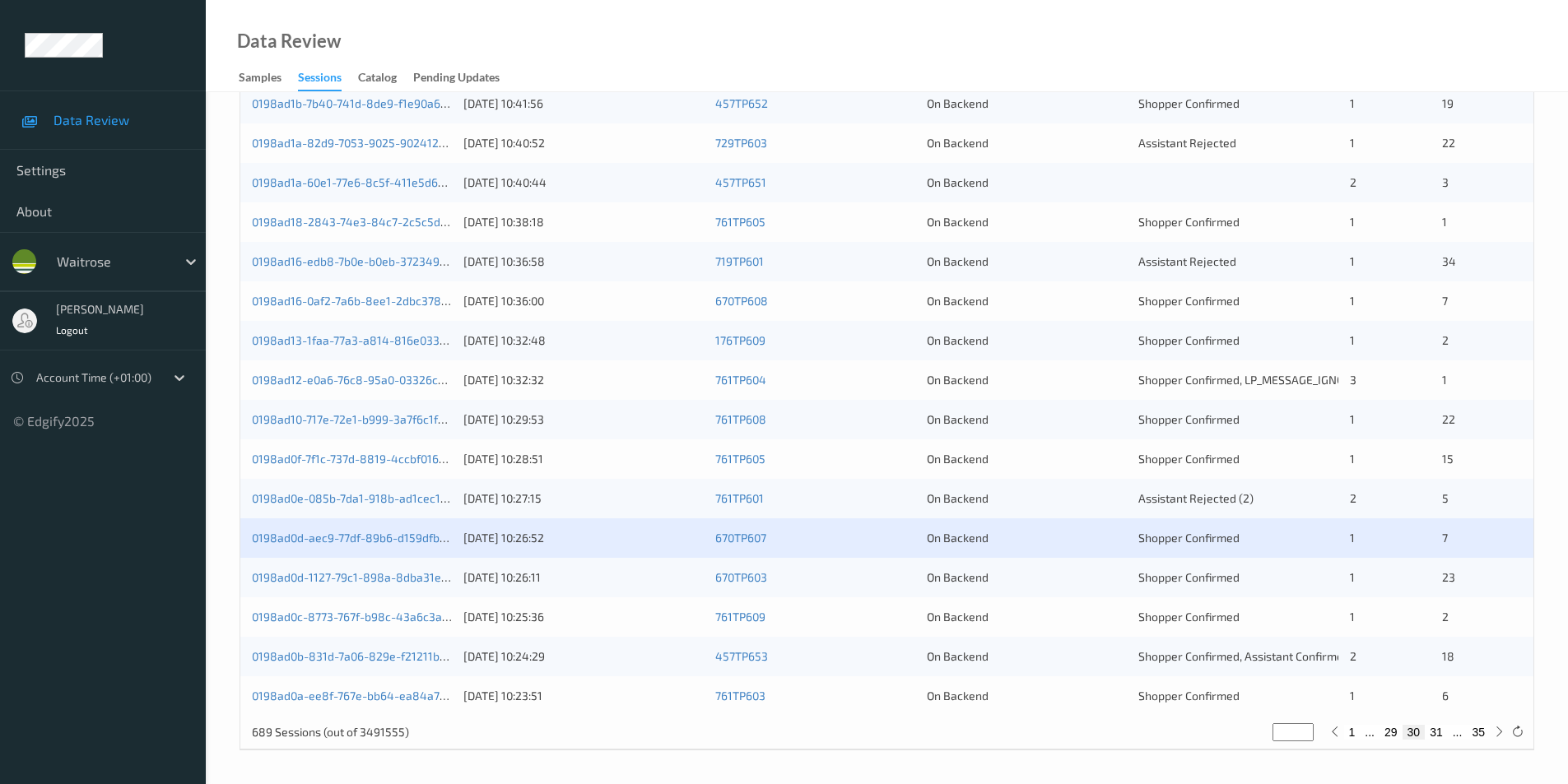
click at [1103, 590] on div "0198ad0d-1127-79c1-898a-8dba31e0e4d2 15/08/2025 10:26:11 670TP603 On Backend Sh…" at bounding box center [886, 578] width 1293 height 40
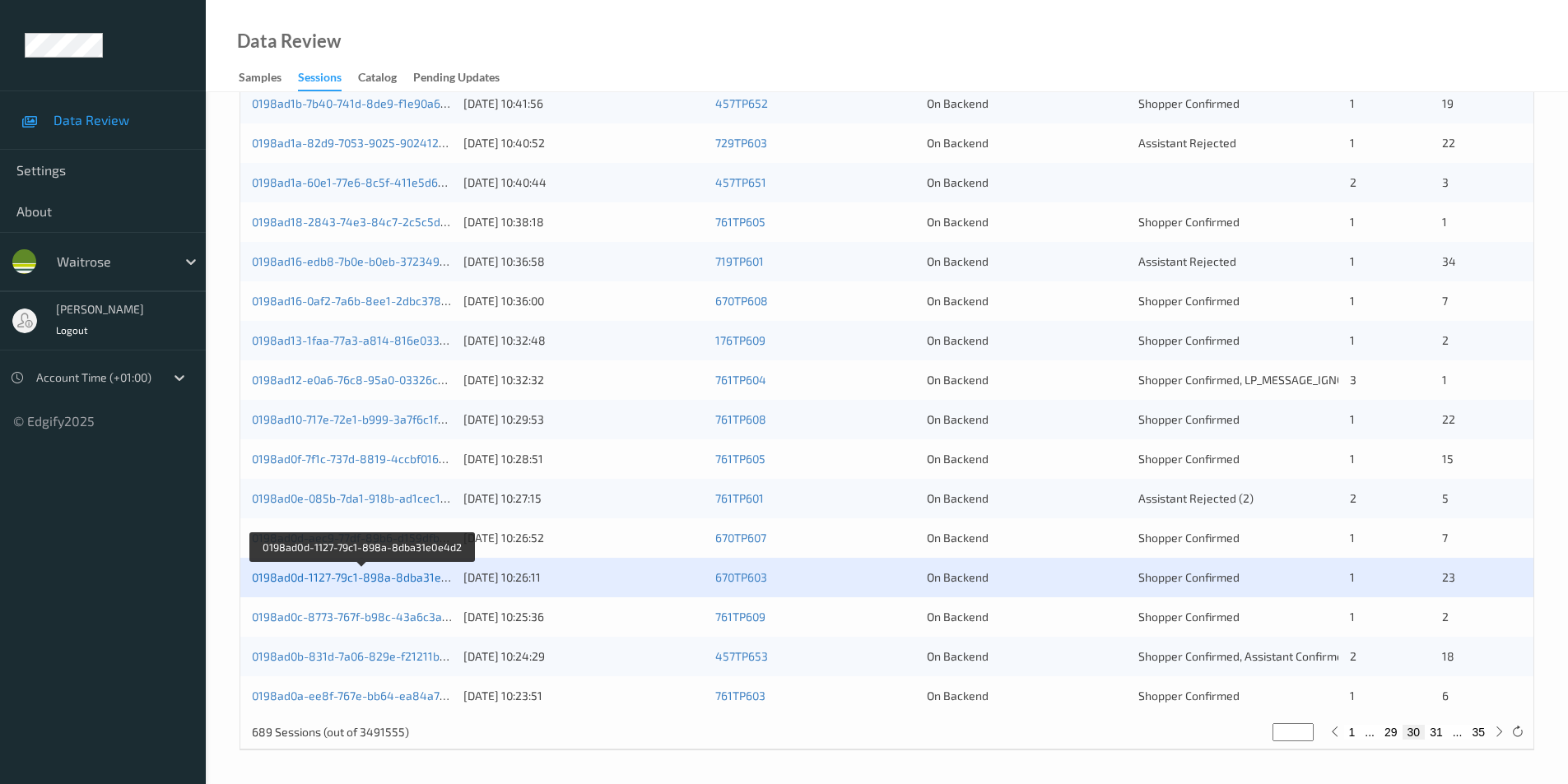
click at [401, 580] on link "0198ad0d-1127-79c1-898a-8dba31e0e4d2" at bounding box center [363, 577] width 223 height 14
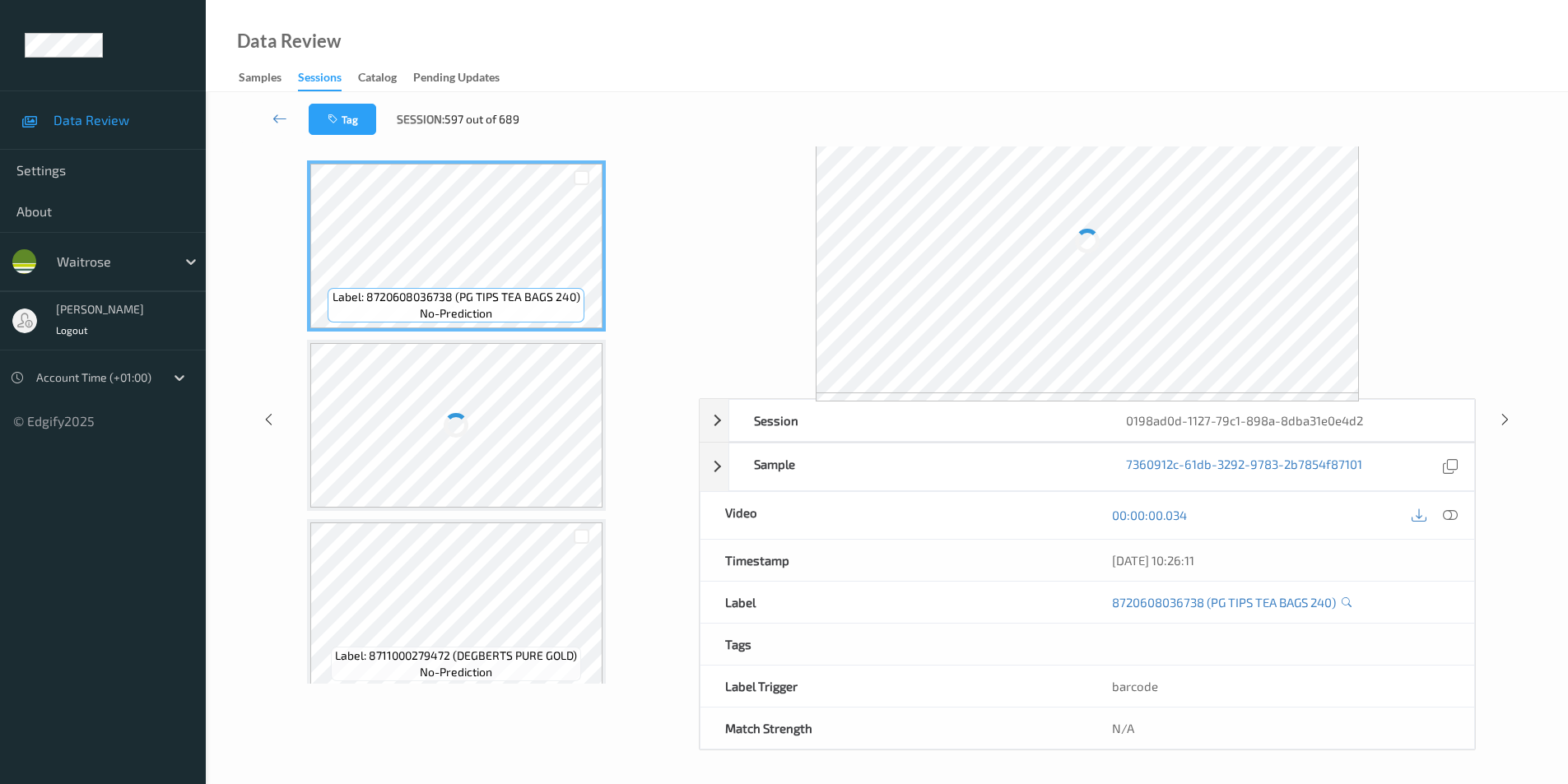
scroll to position [66, 0]
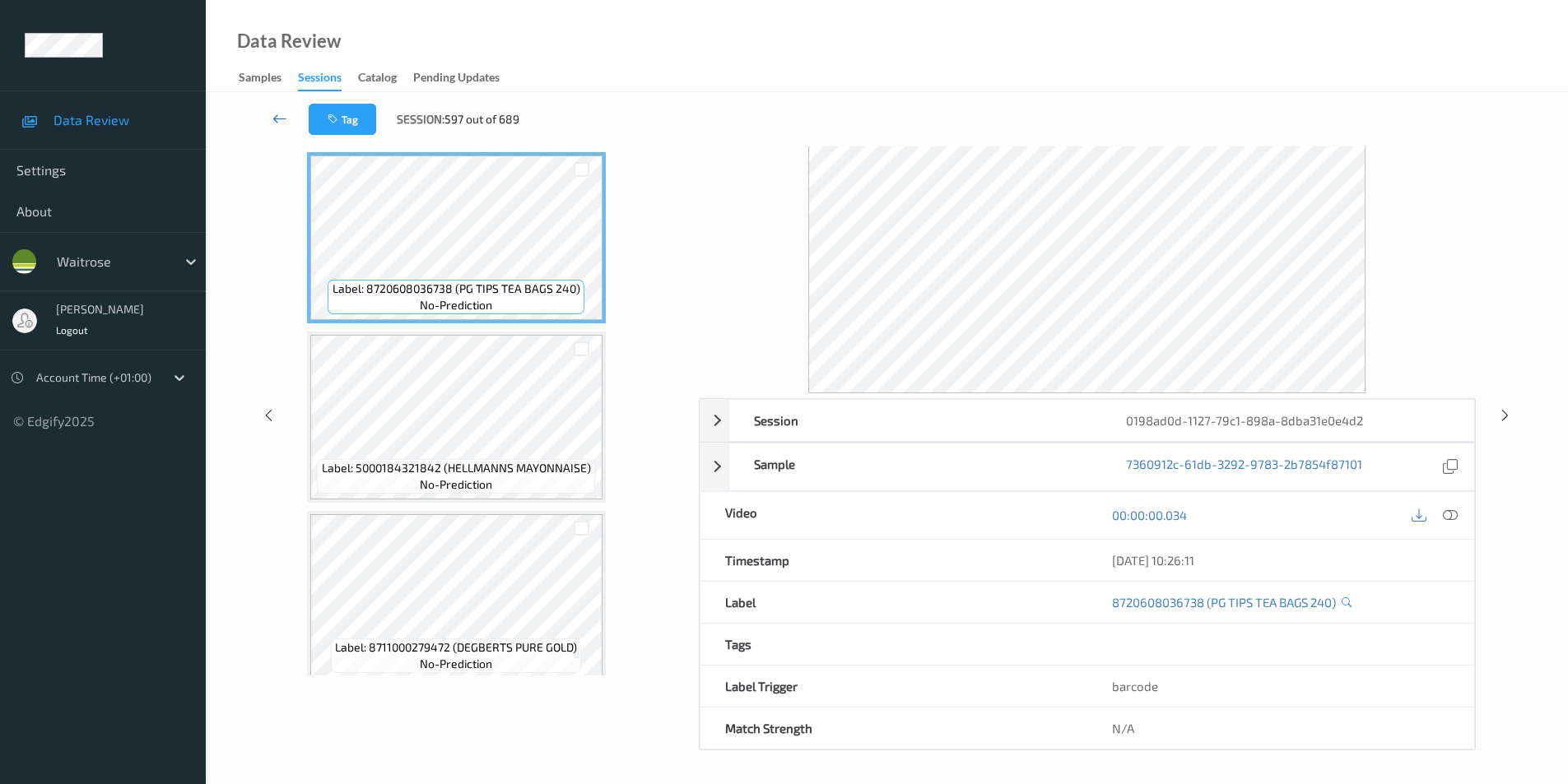
click at [278, 113] on icon at bounding box center [280, 118] width 15 height 17
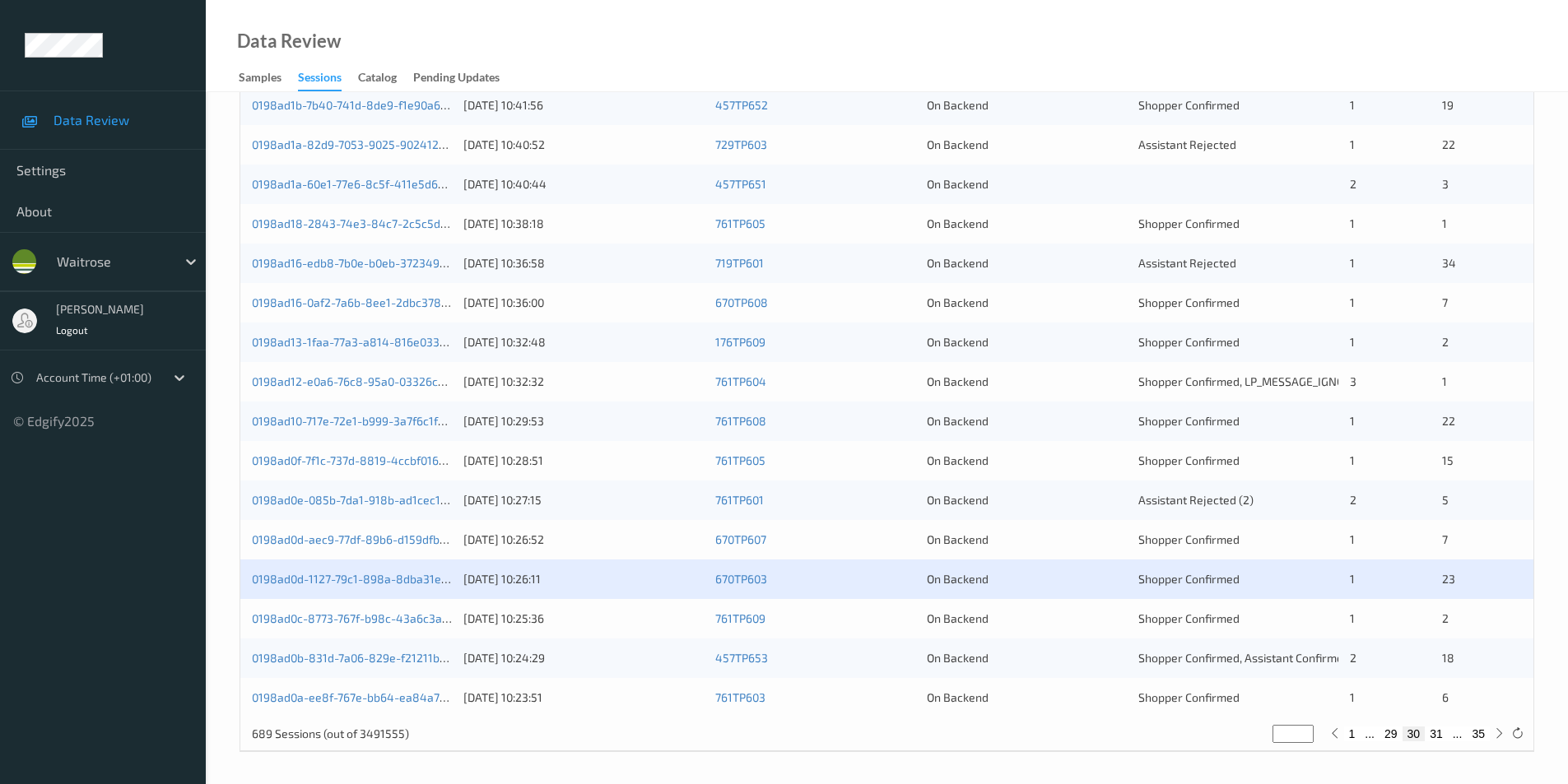
scroll to position [454, 0]
click at [1072, 626] on div "0198ad0c-8773-767f-b98c-43a6c3ac6a5f 15/08/2025 10:25:36 761TP609 On Backend Sh…" at bounding box center [886, 617] width 1293 height 40
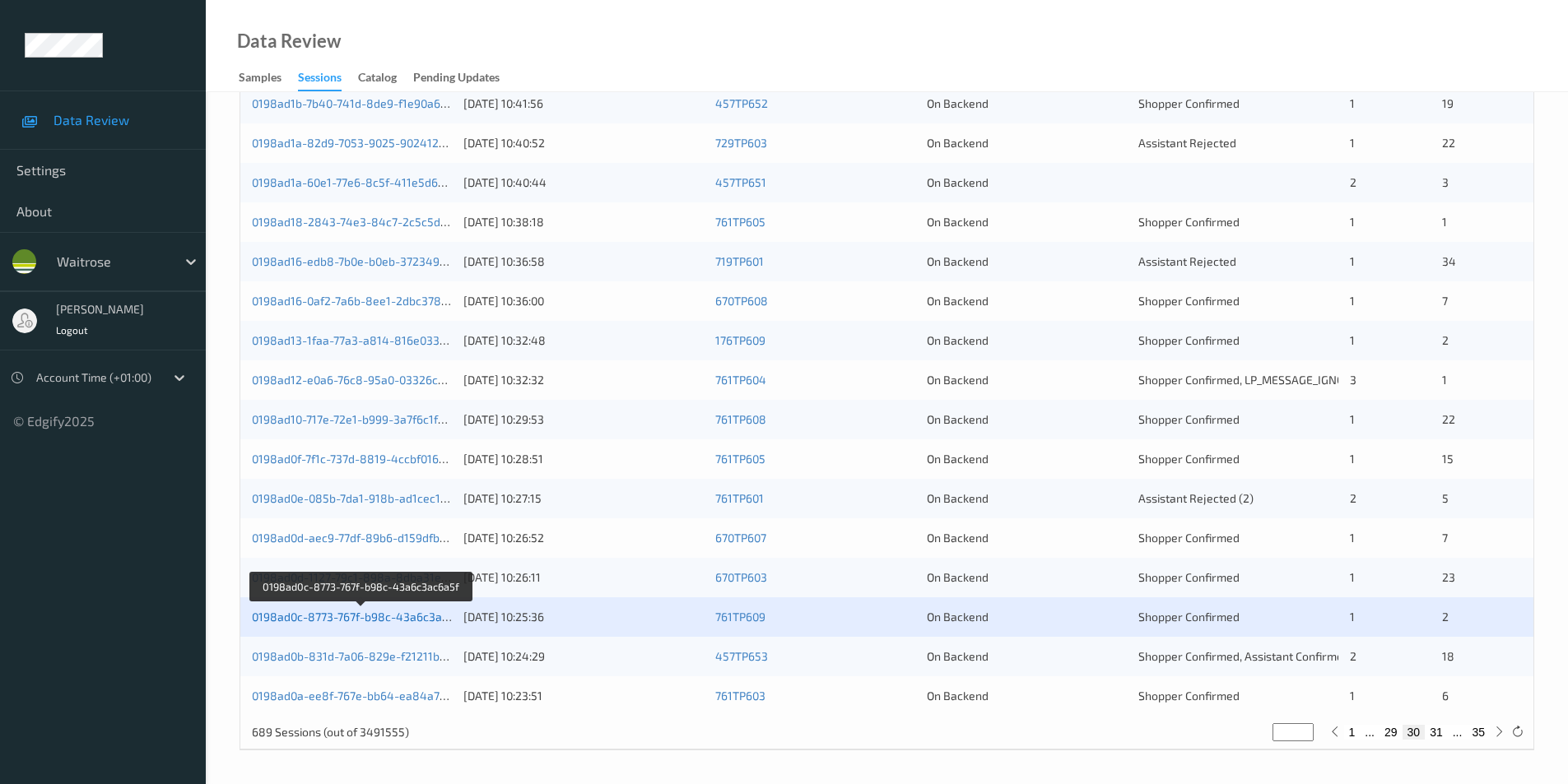
click at [391, 618] on link "0198ad0c-8773-767f-b98c-43a6c3ac6a5f" at bounding box center [362, 616] width 220 height 14
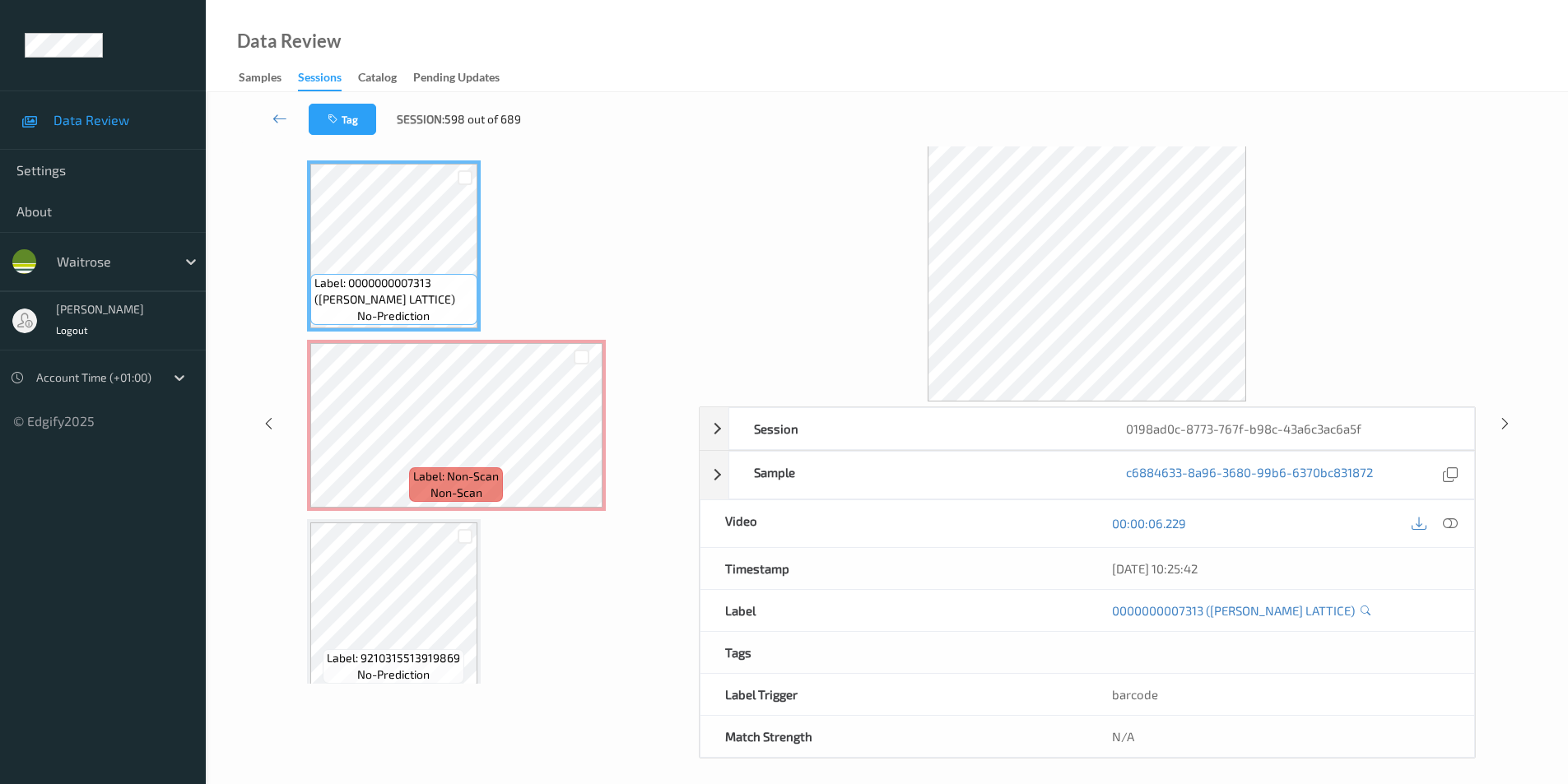
scroll to position [66, 0]
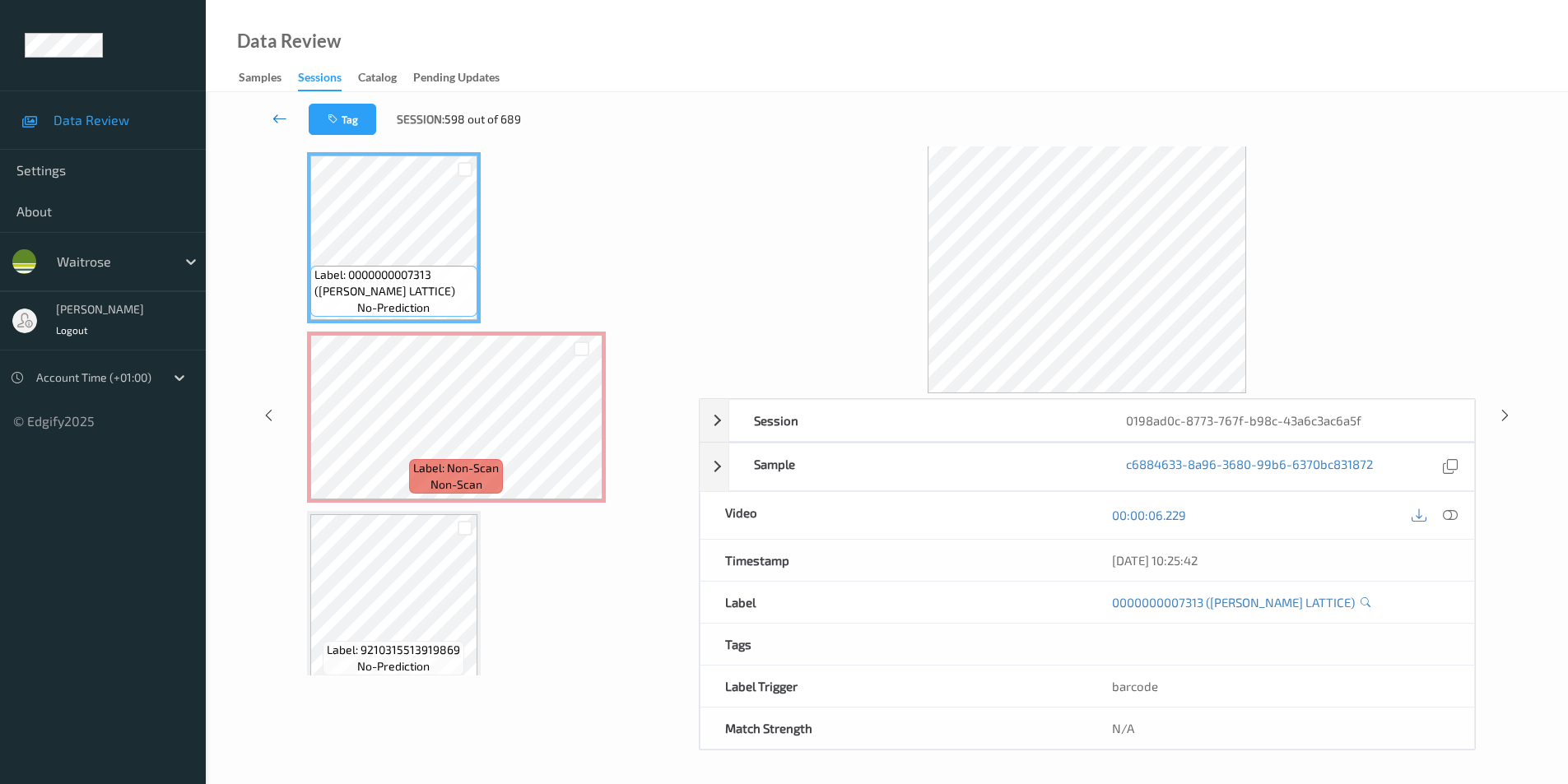
click at [276, 113] on icon at bounding box center [280, 118] width 15 height 17
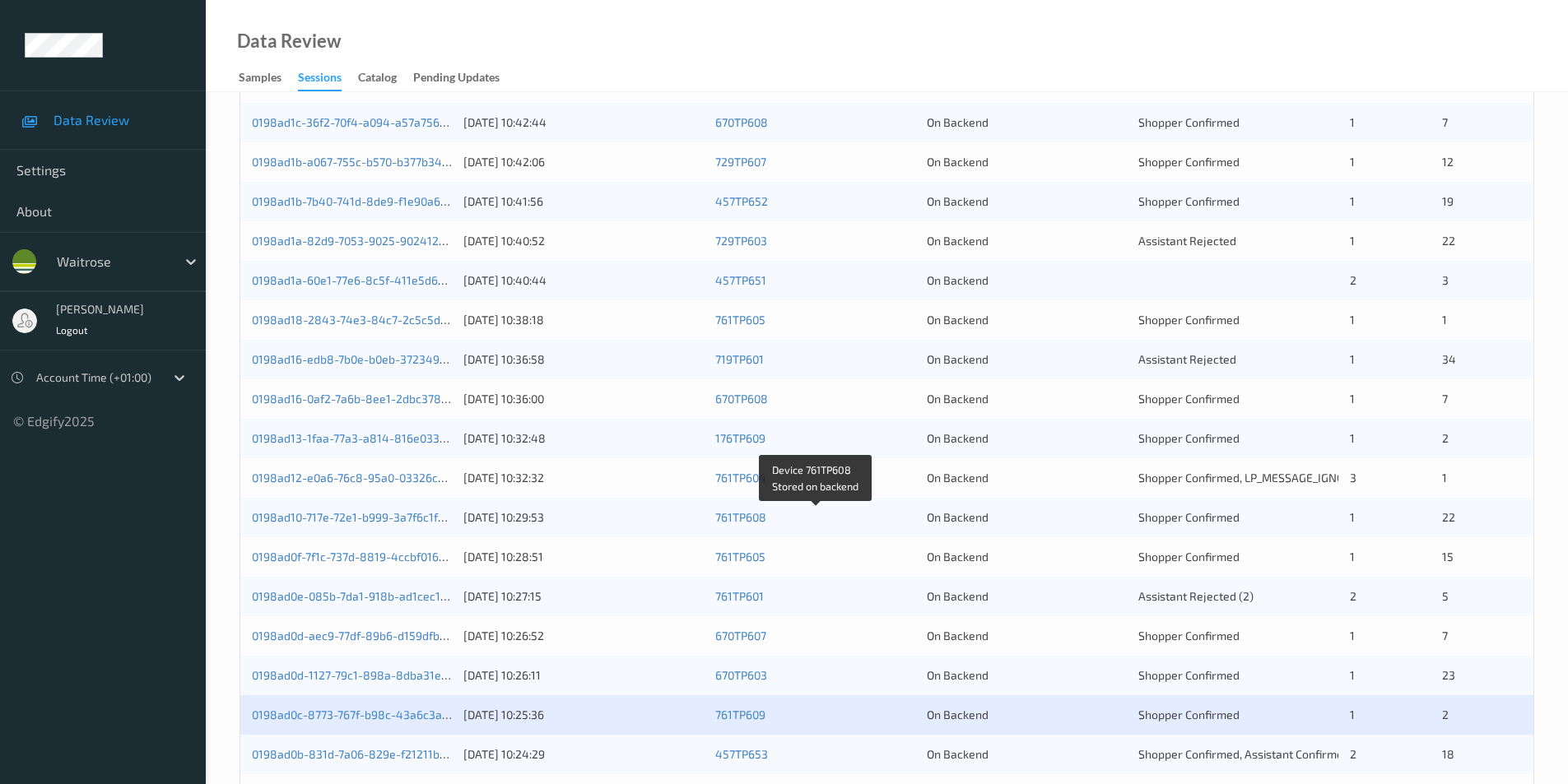
scroll to position [454, 0]
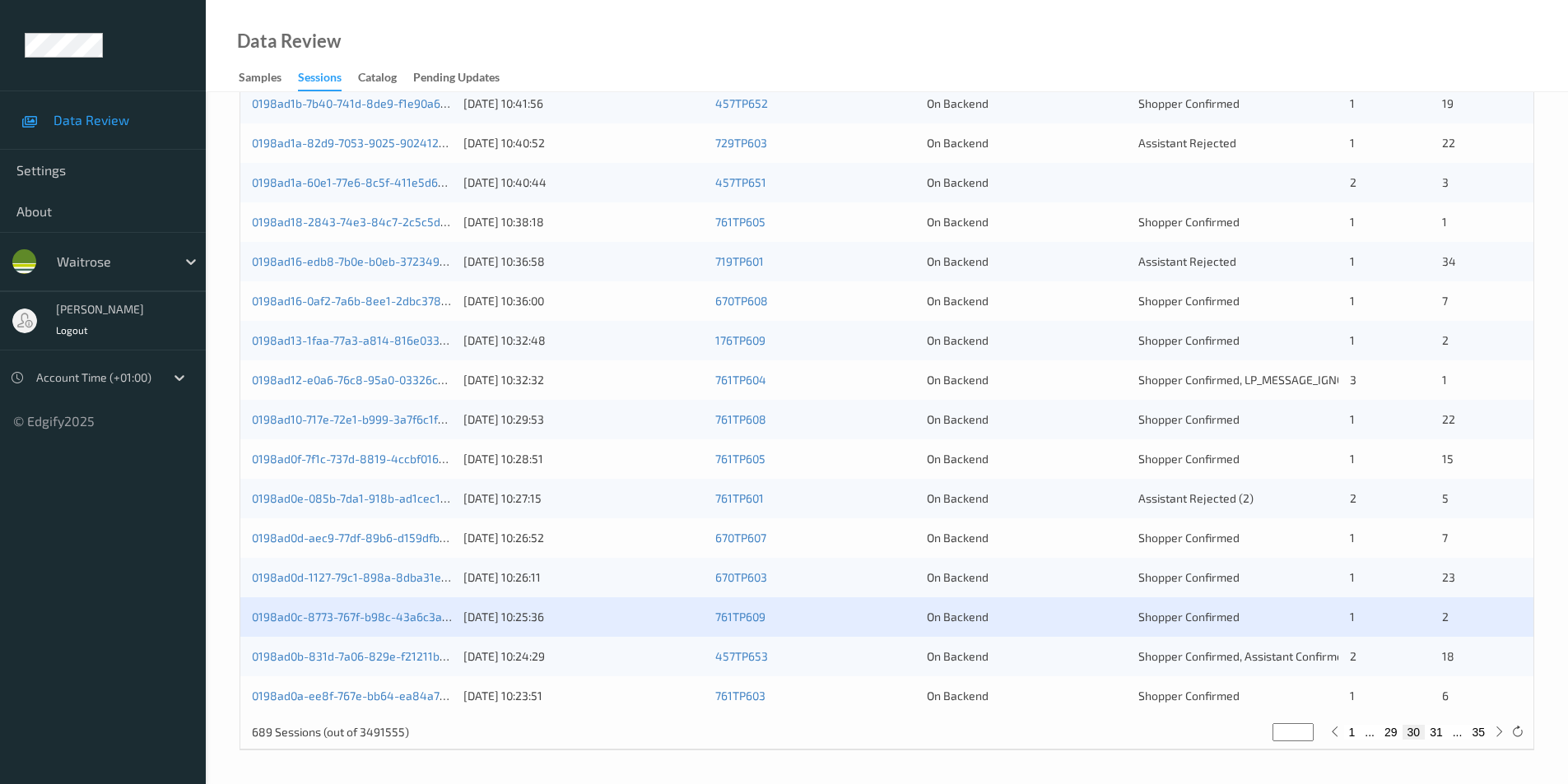
click at [1068, 652] on div "On Backend" at bounding box center [1027, 656] width 200 height 17
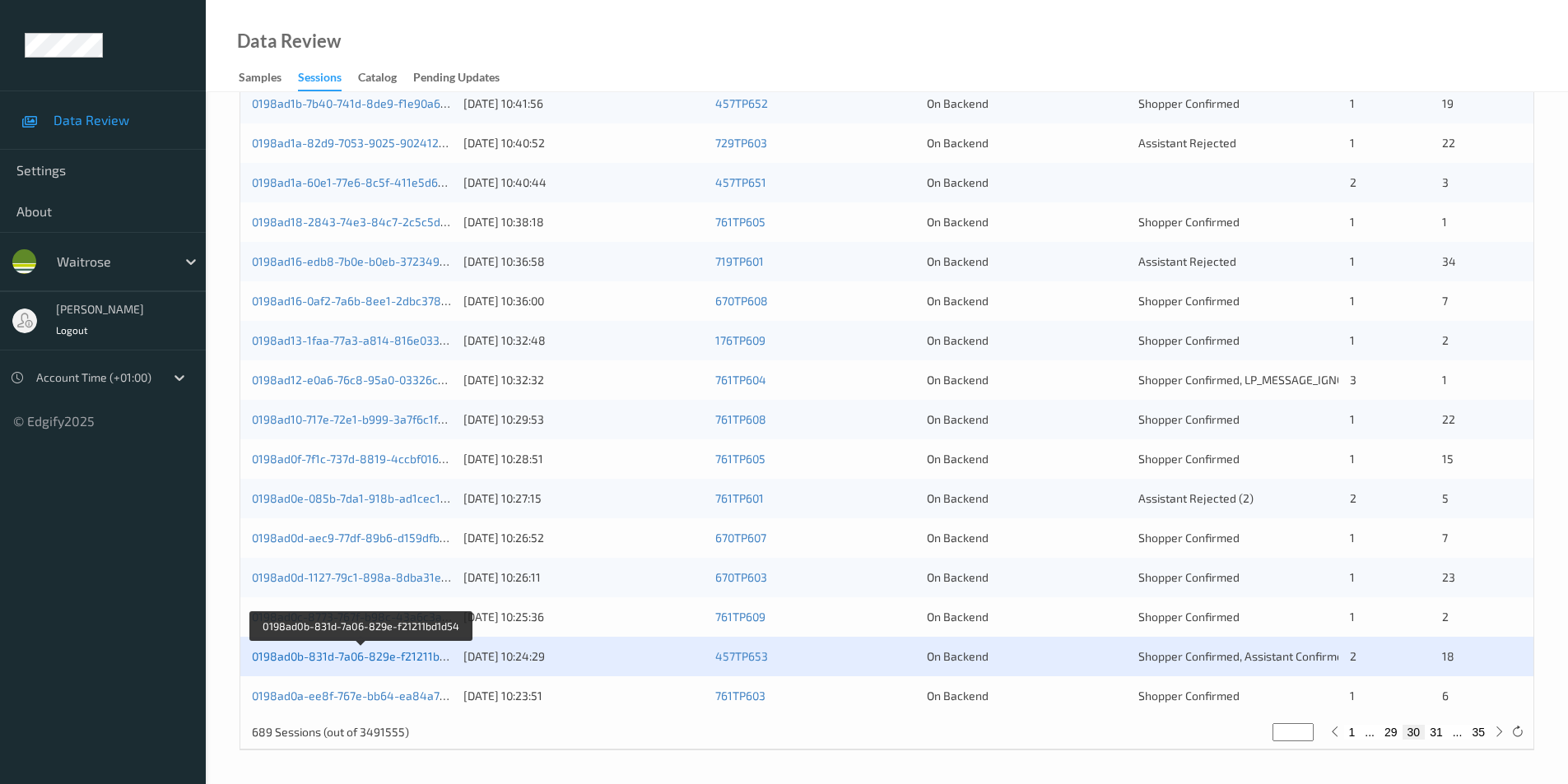
click at [367, 657] on link "0198ad0b-831d-7a06-829e-f21211bd1d54" at bounding box center [362, 656] width 220 height 14
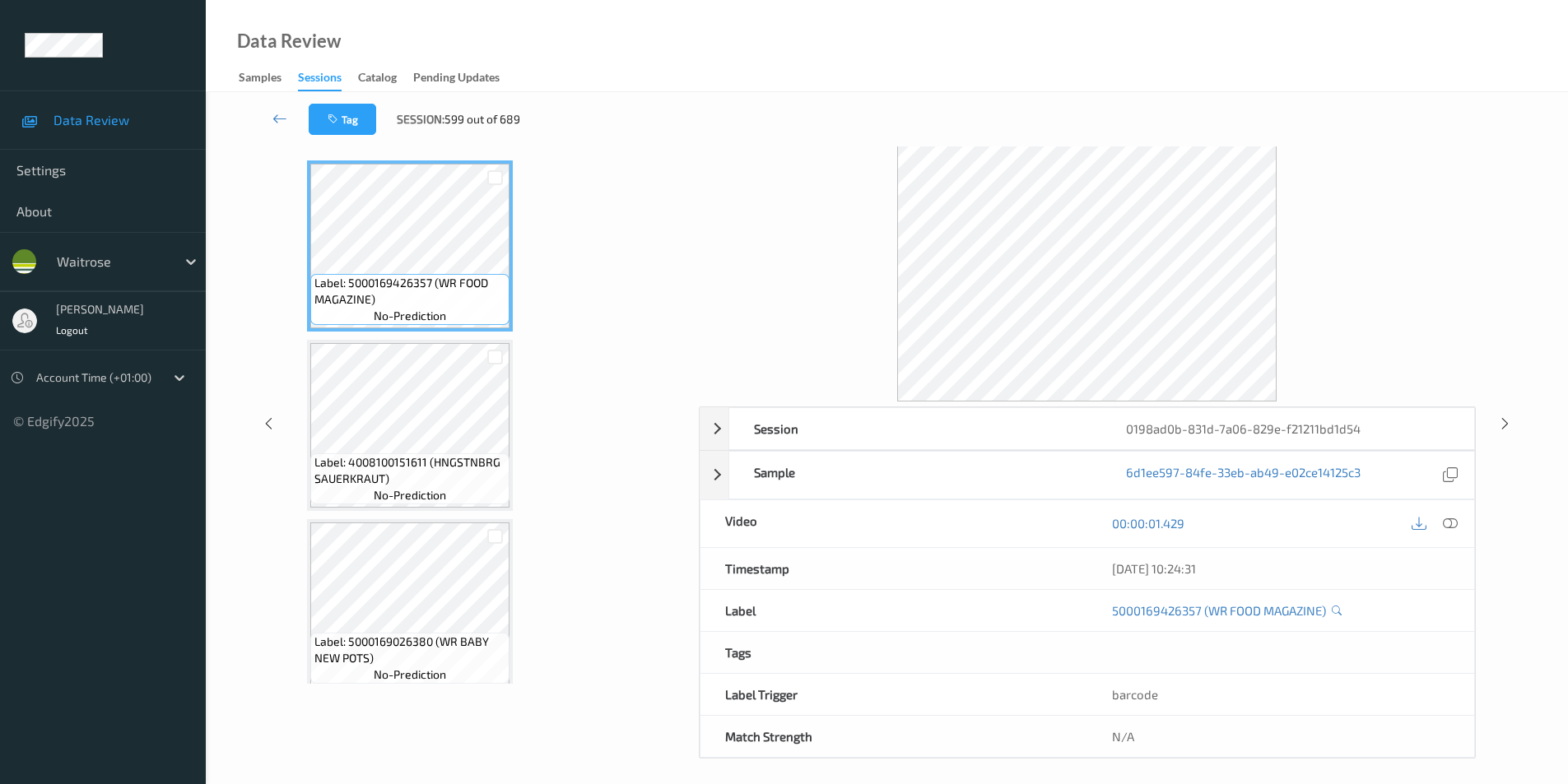
scroll to position [66, 0]
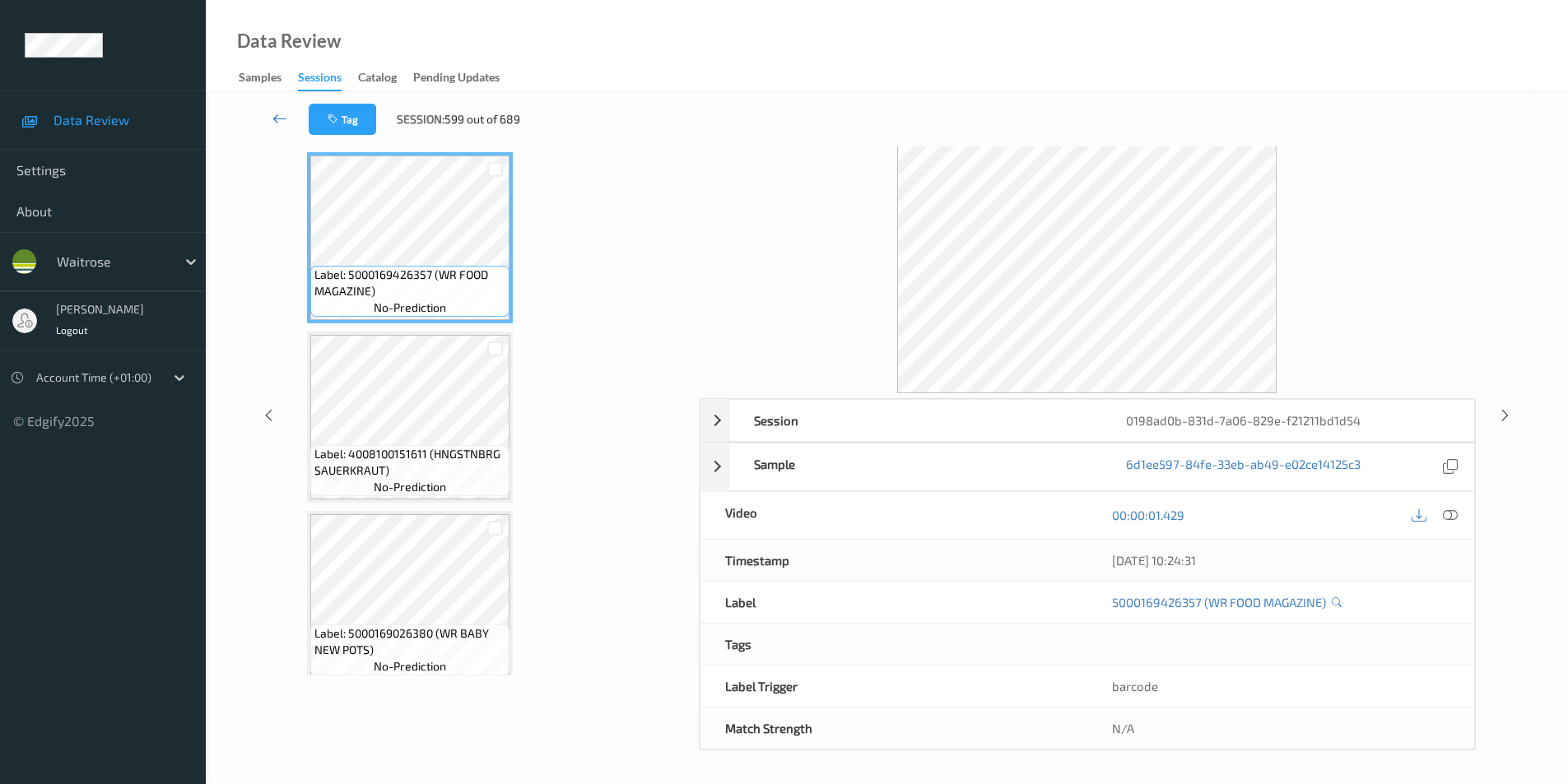
click at [279, 114] on icon at bounding box center [280, 118] width 15 height 17
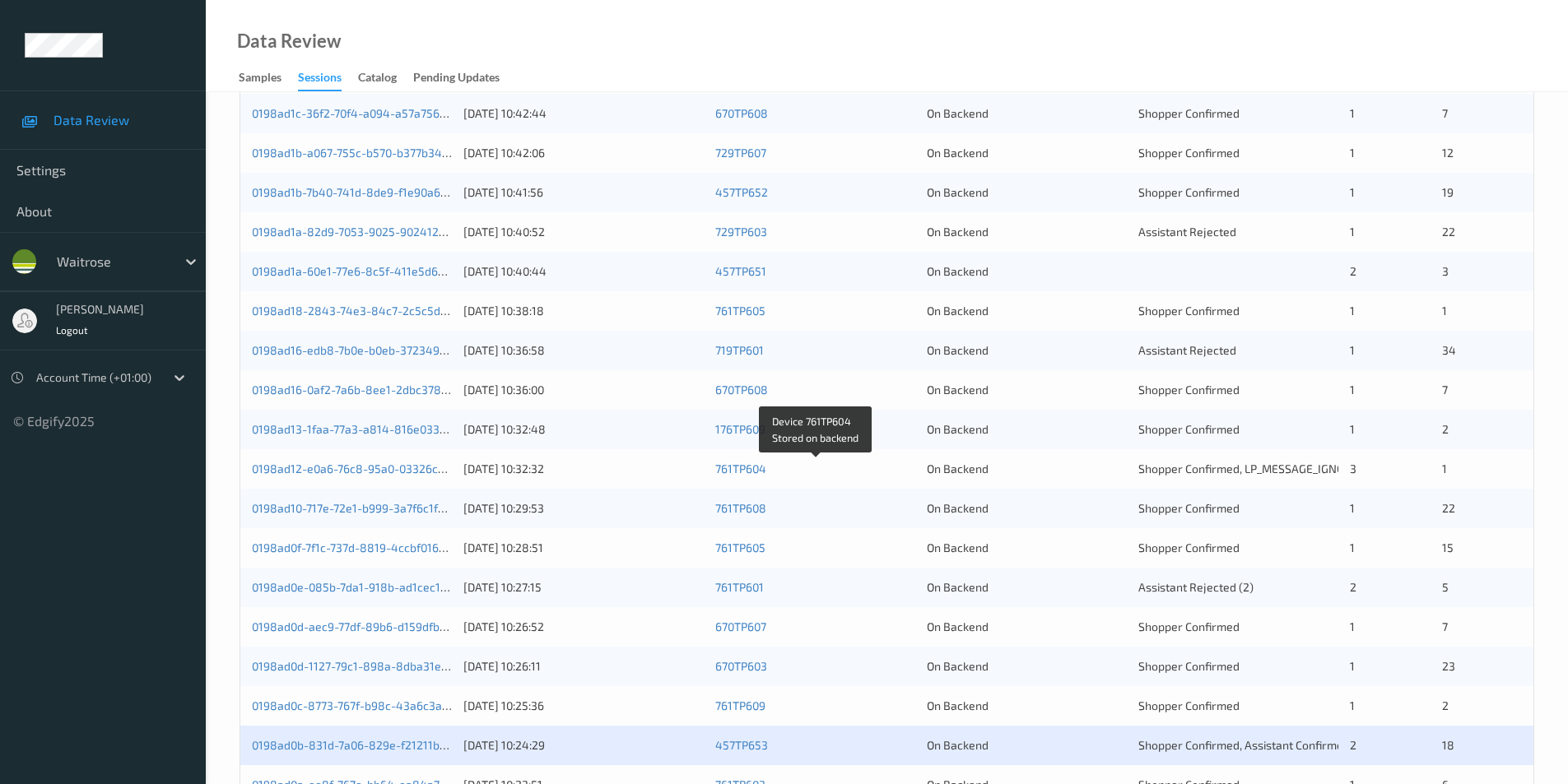
scroll to position [454, 0]
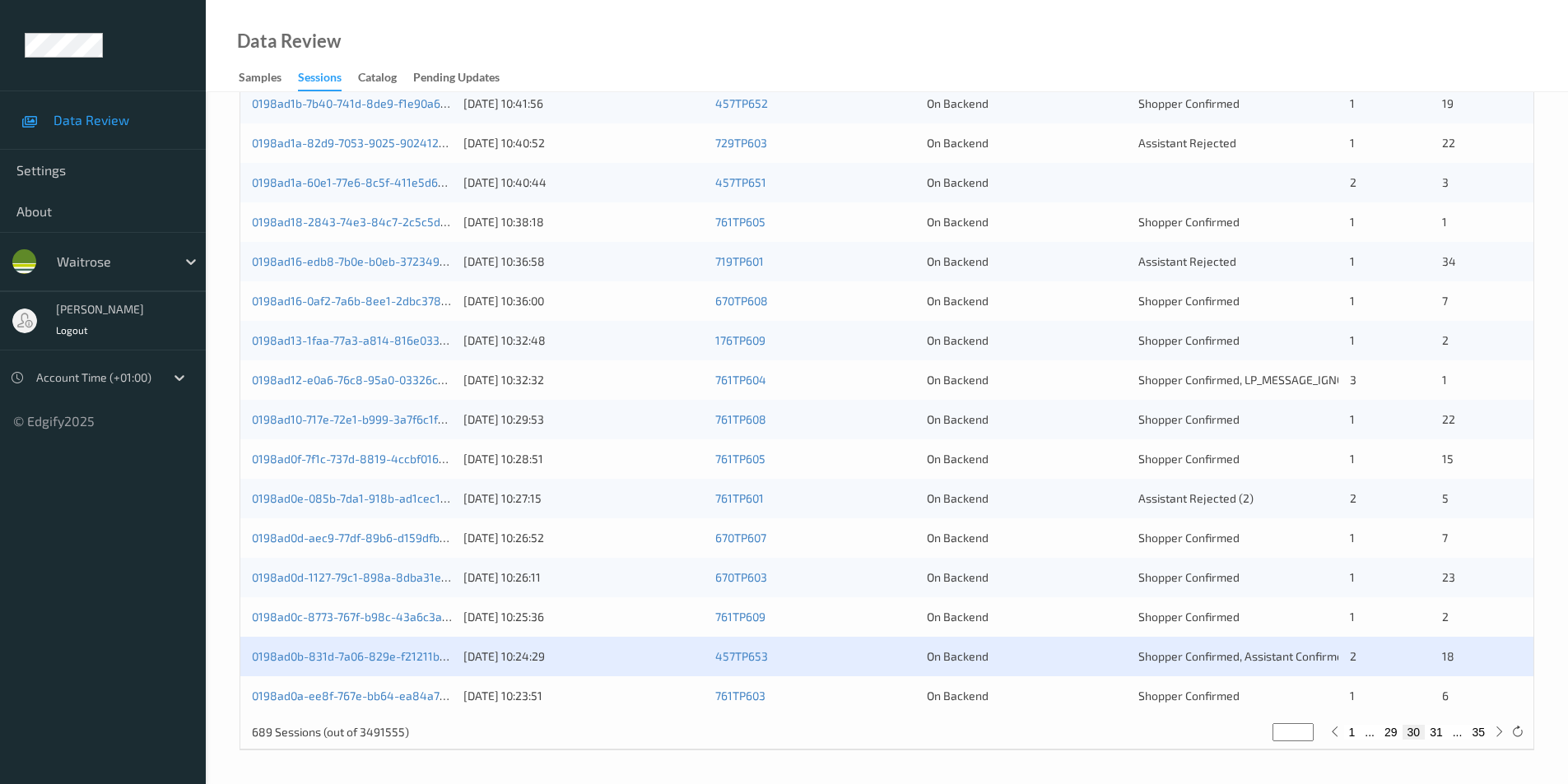
drag, startPoint x: 1044, startPoint y: 693, endPoint x: 1151, endPoint y: 687, distance: 107.2
click at [1045, 693] on div "On Backend" at bounding box center [1027, 696] width 200 height 17
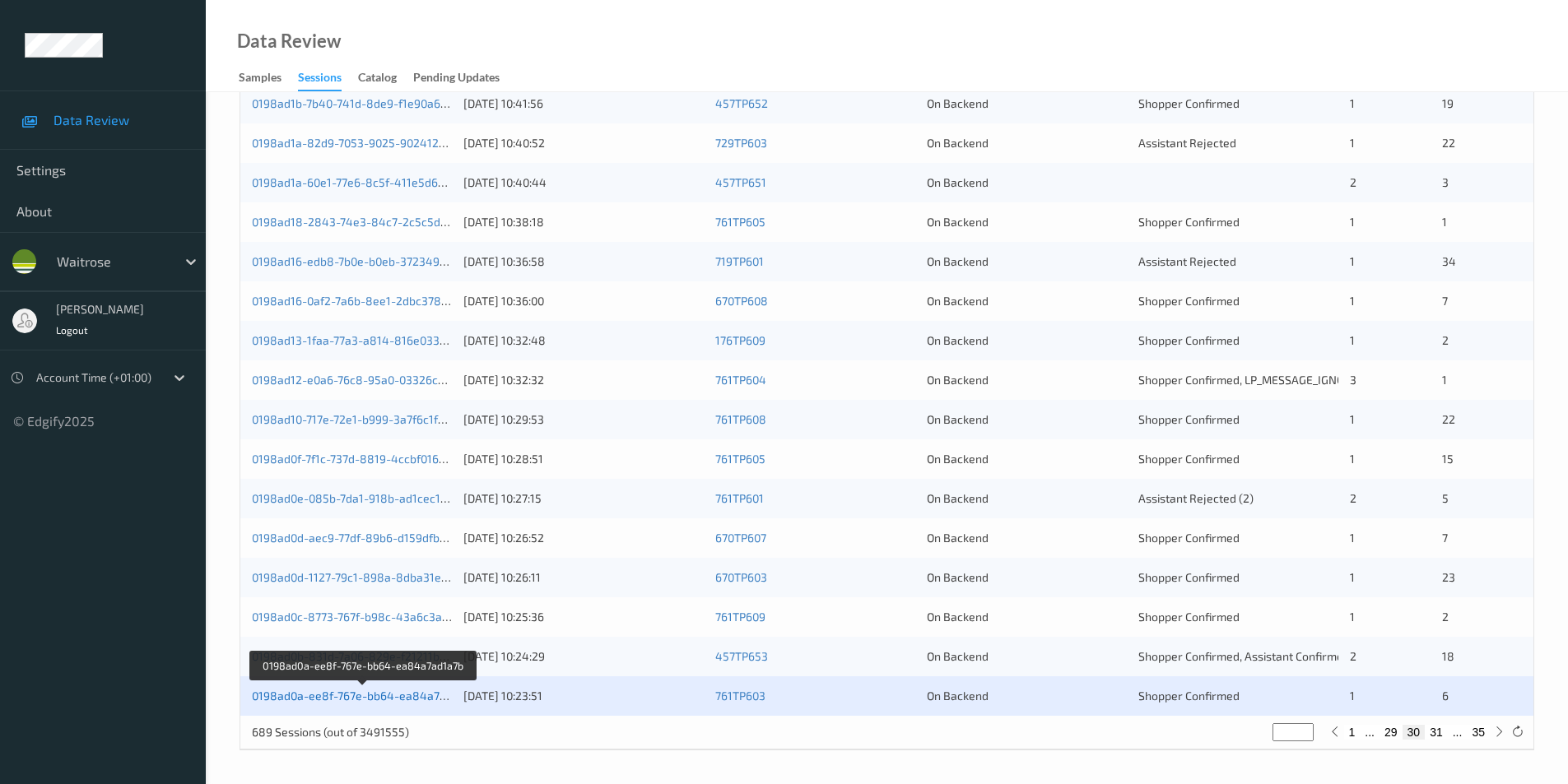
click at [395, 696] on link "0198ad0a-ee8f-767e-bb64-ea84a7ad1a7b" at bounding box center [364, 696] width 225 height 14
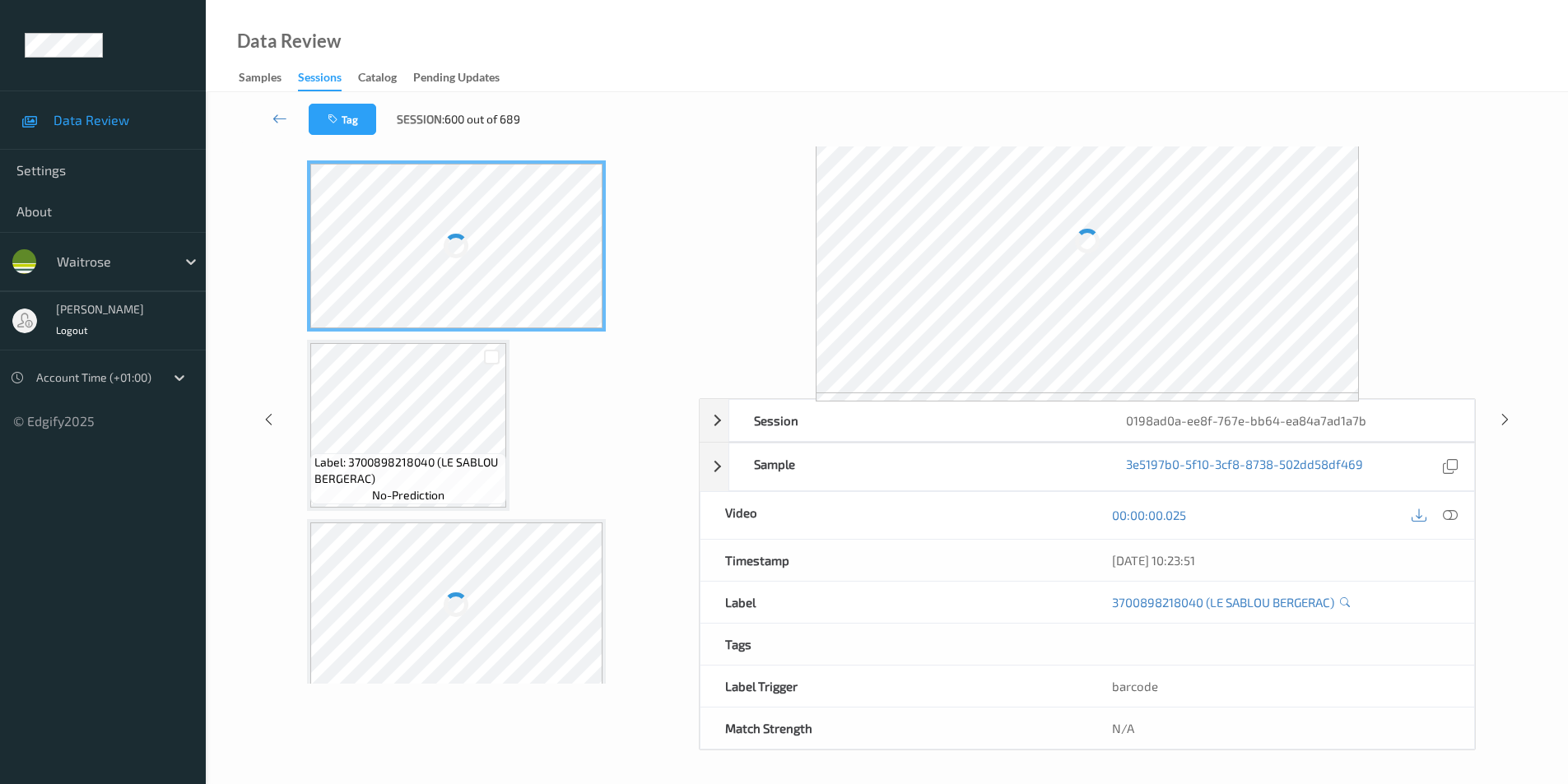
scroll to position [66, 0]
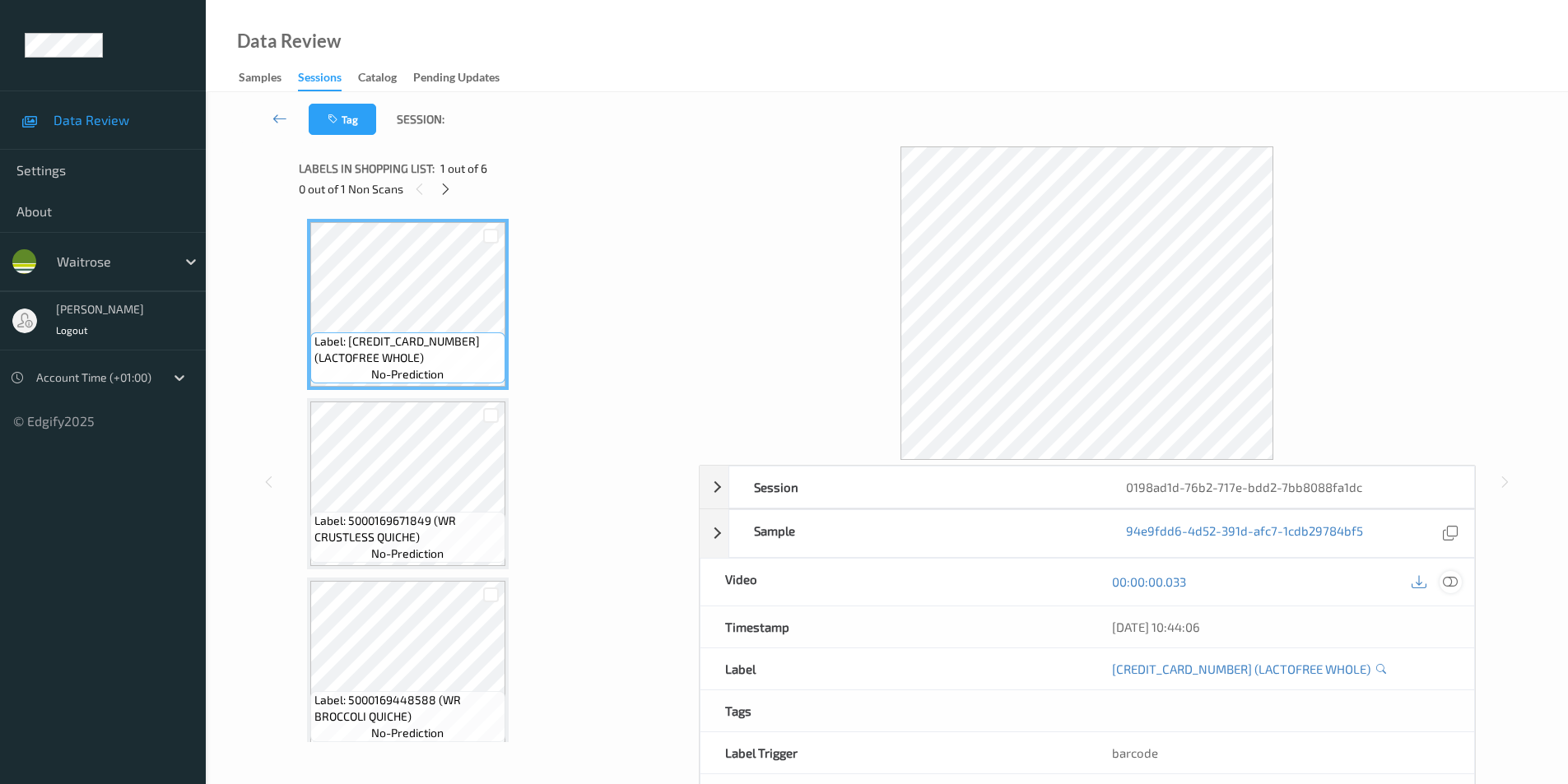
click at [1452, 588] on icon at bounding box center [1450, 582] width 15 height 15
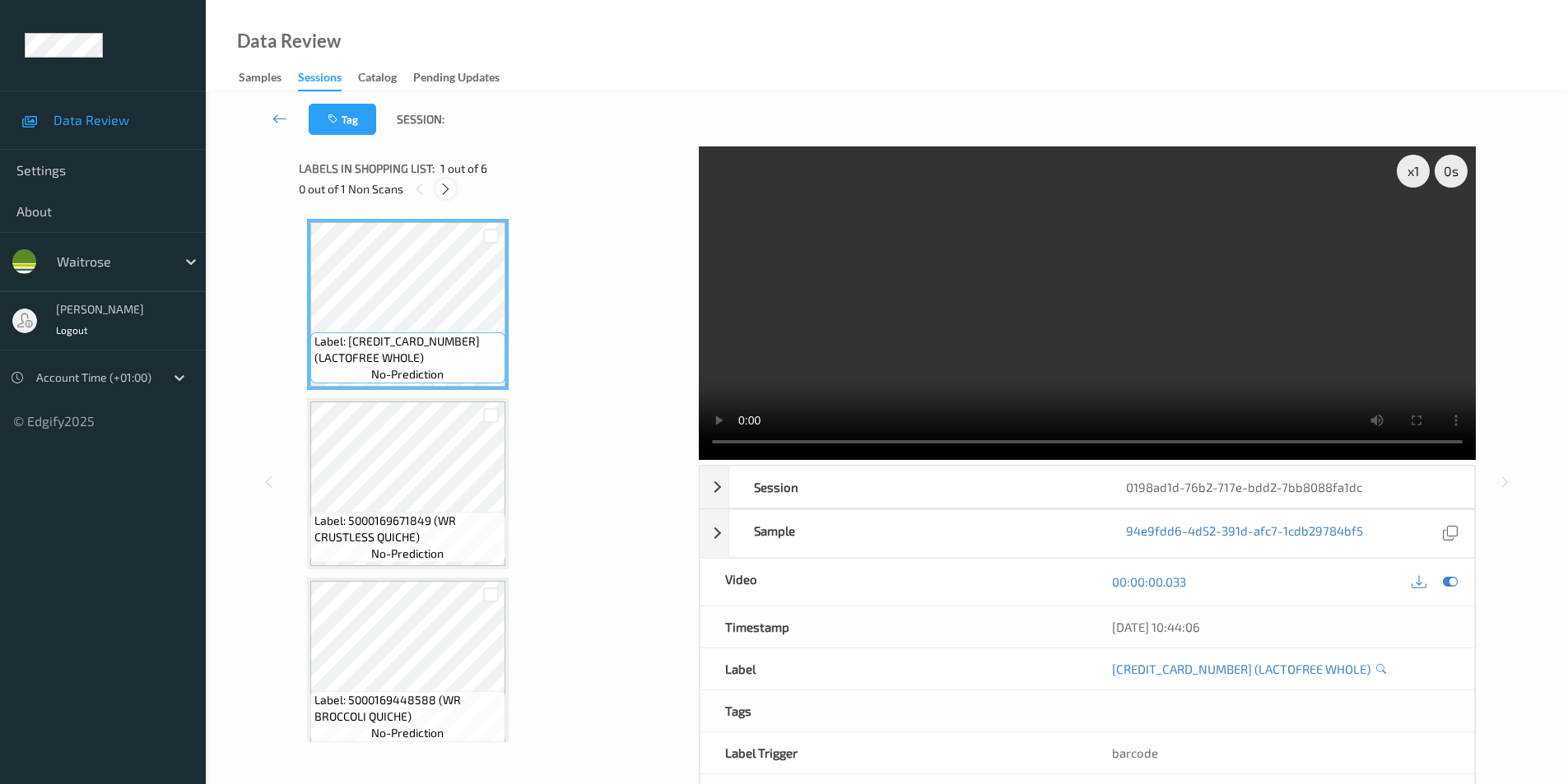
click at [444, 191] on icon at bounding box center [446, 189] width 14 height 15
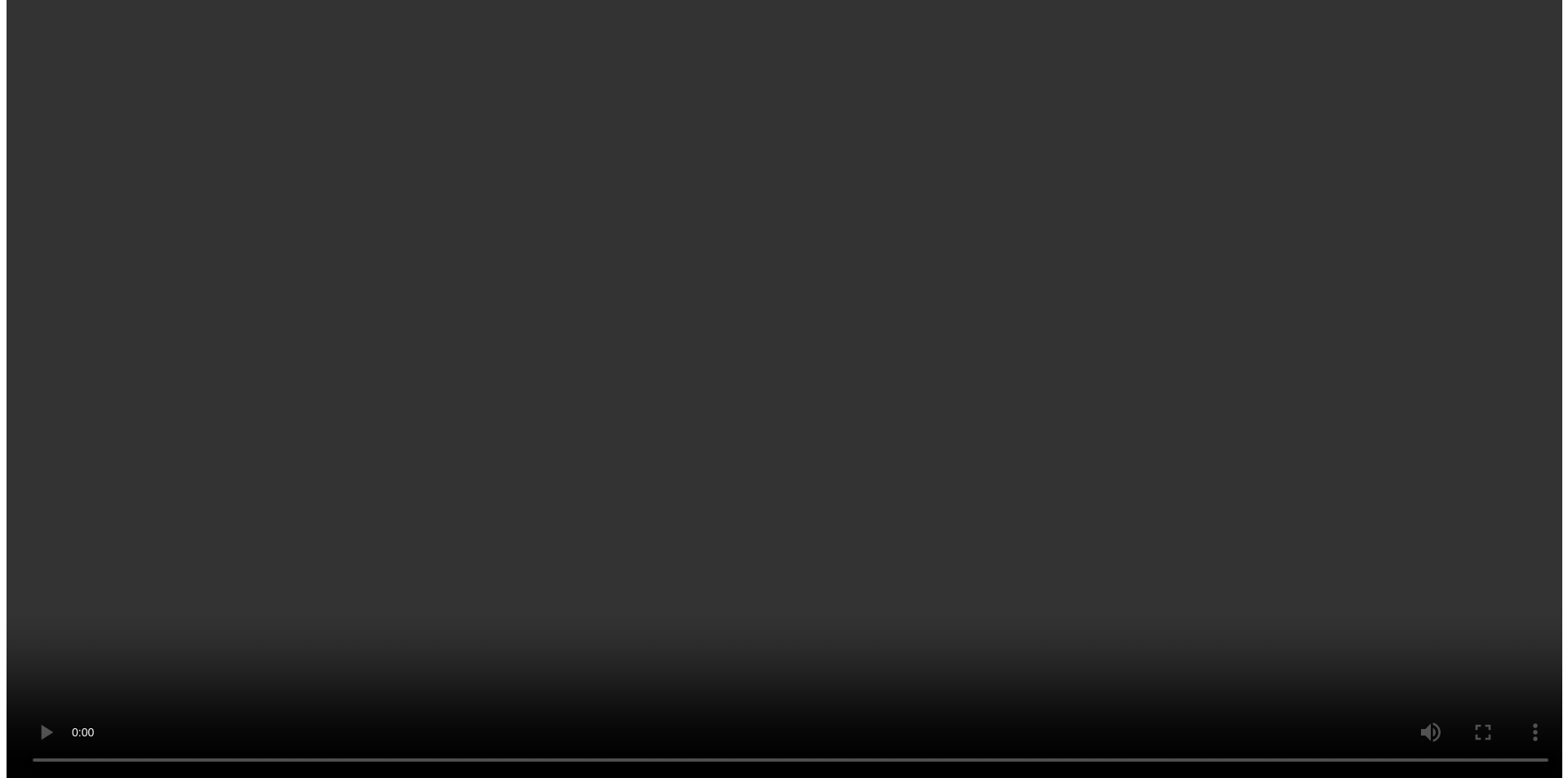
scroll to position [549, 0]
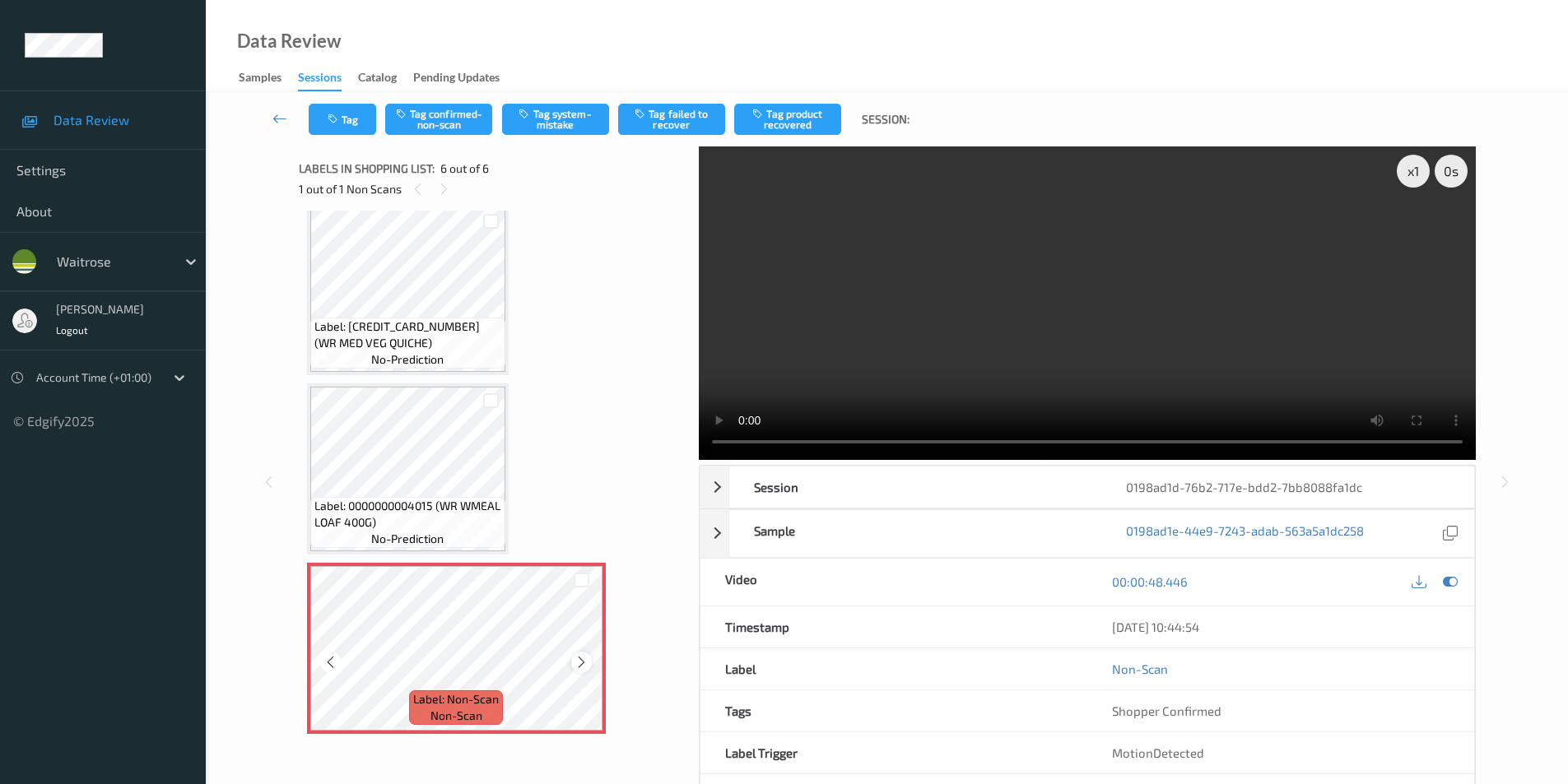
click at [580, 656] on icon at bounding box center [582, 662] width 14 height 15
click at [552, 122] on button "Tag system-mistake" at bounding box center [556, 120] width 107 height 32
click at [347, 126] on button "Tag" at bounding box center [342, 120] width 67 height 32
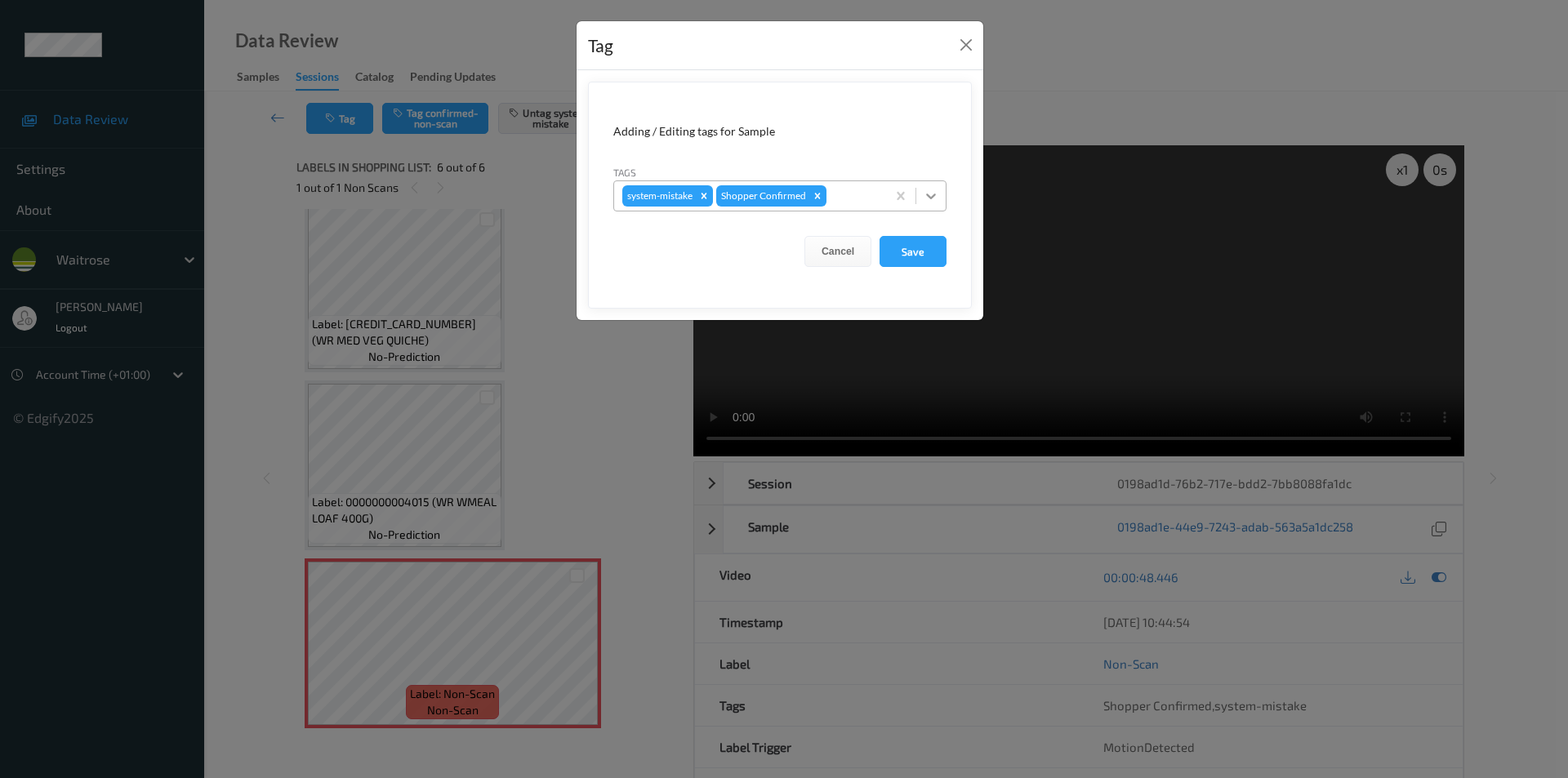
click at [926, 197] on icon at bounding box center [931, 196] width 17 height 17
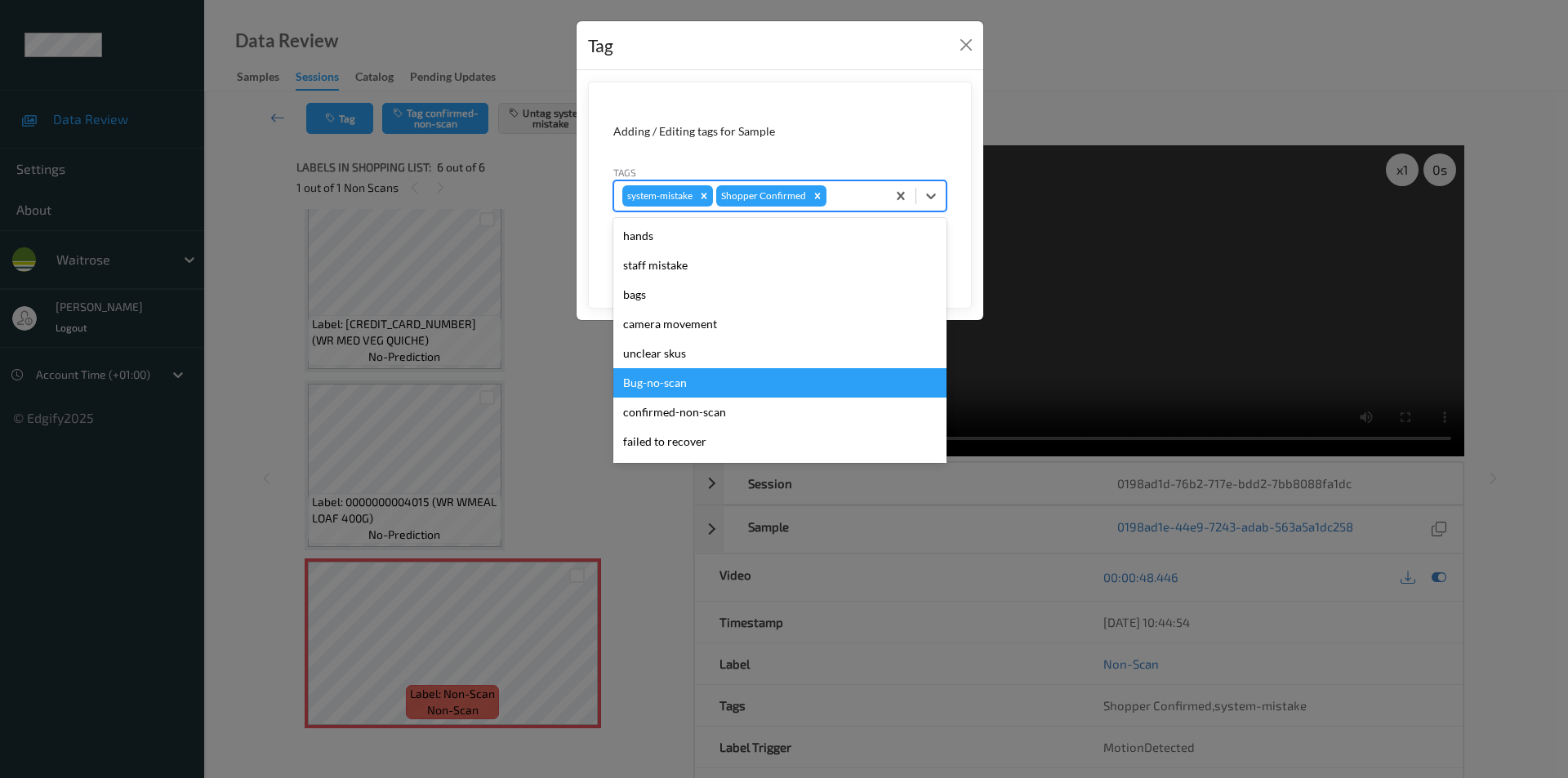
scroll to position [321, 0]
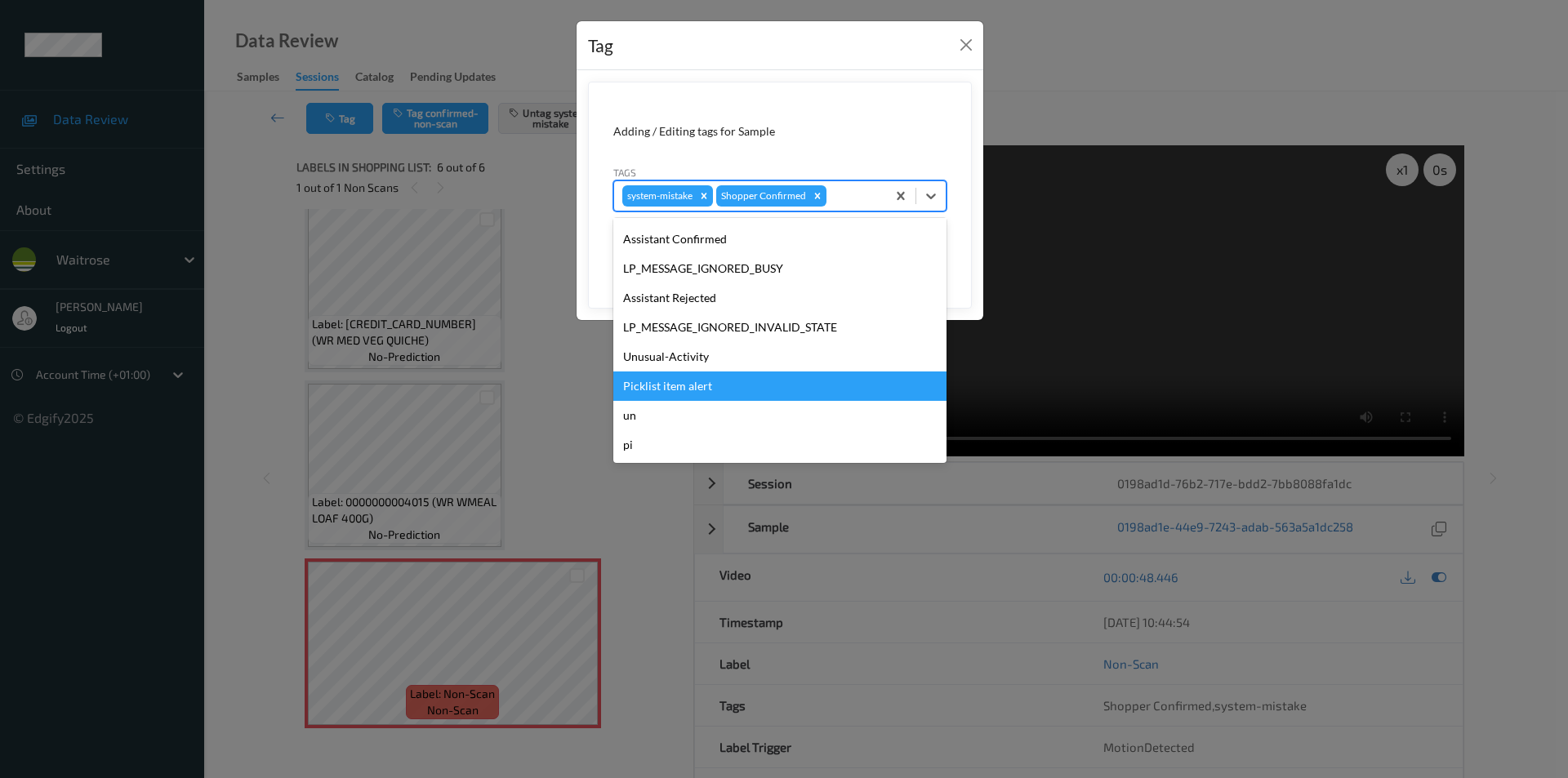
click at [700, 373] on div "Picklist item alert" at bounding box center [780, 387] width 333 height 30
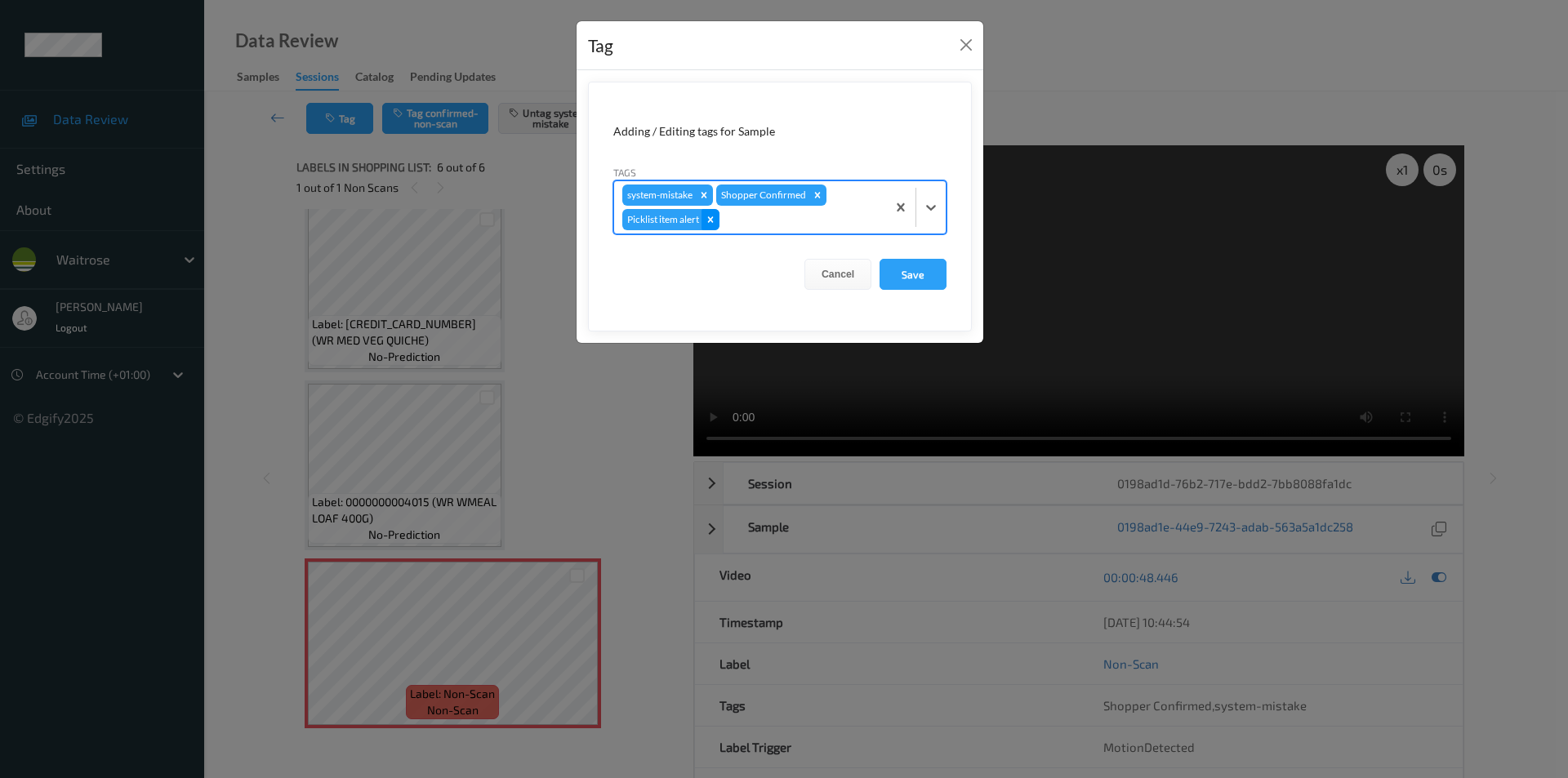
click at [714, 217] on icon "Remove Picklist item alert" at bounding box center [711, 219] width 6 height 6
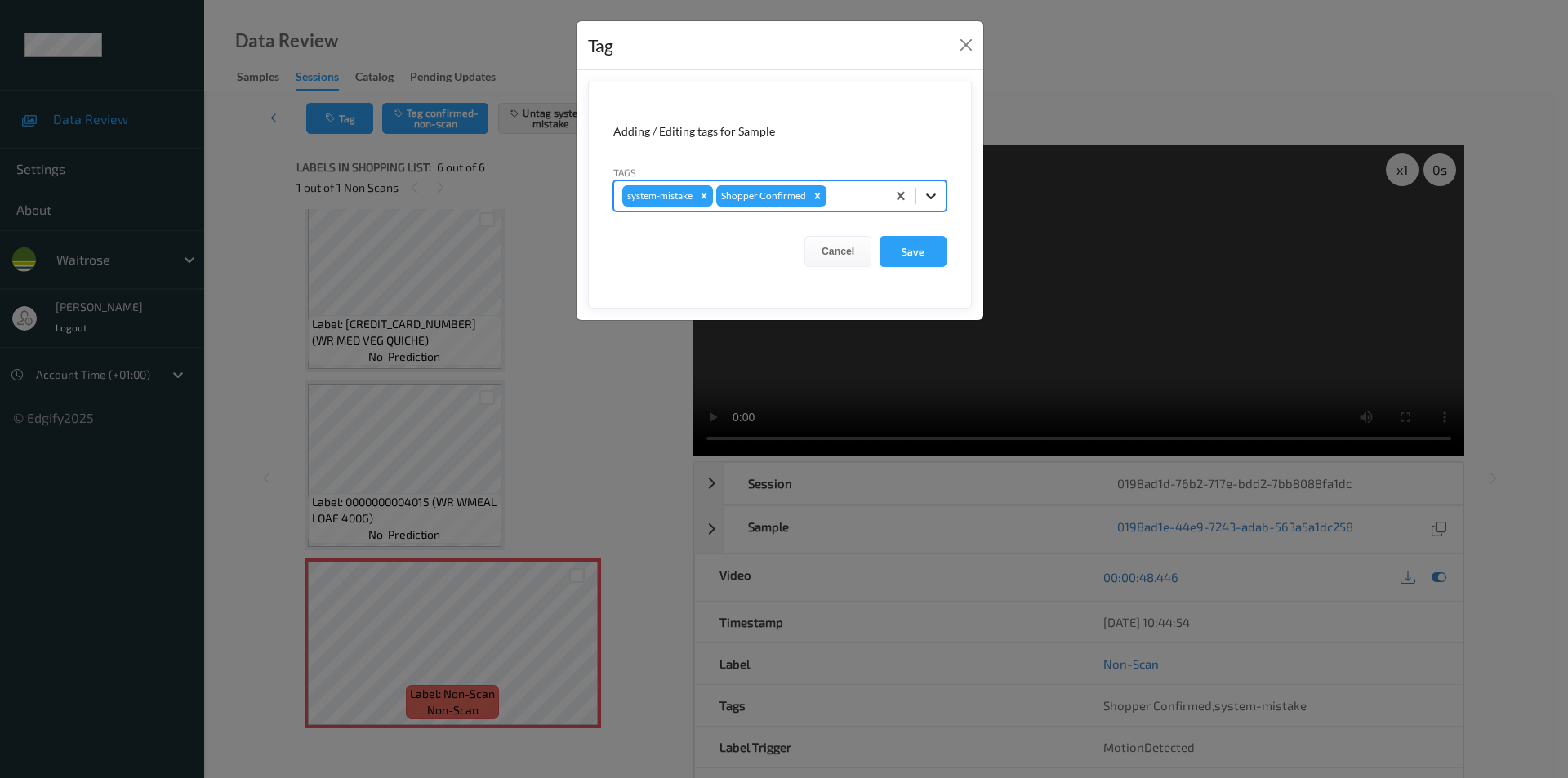
click at [938, 196] on icon at bounding box center [931, 196] width 17 height 17
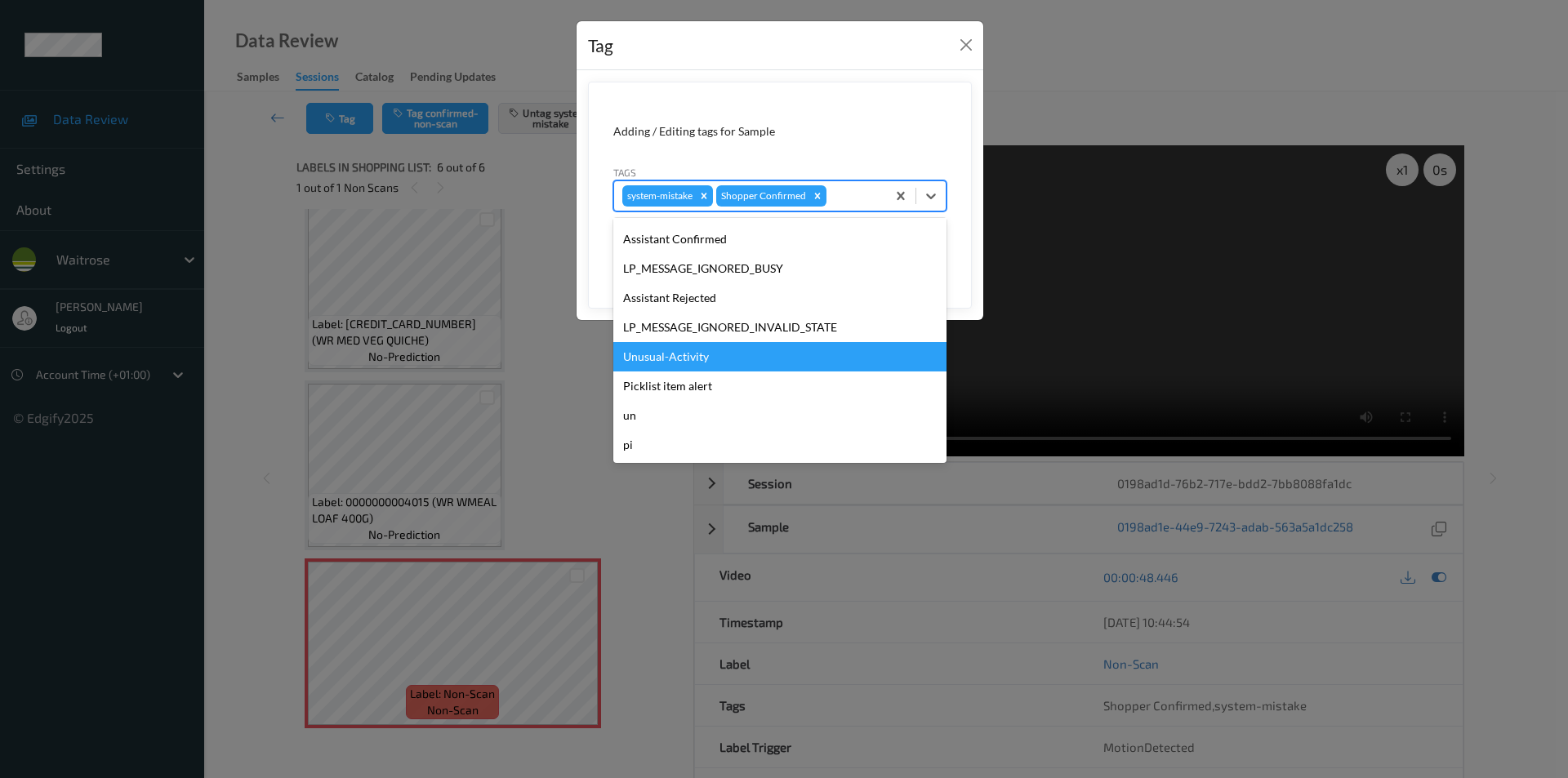
click at [664, 360] on div "Unusual-Activity" at bounding box center [780, 357] width 333 height 30
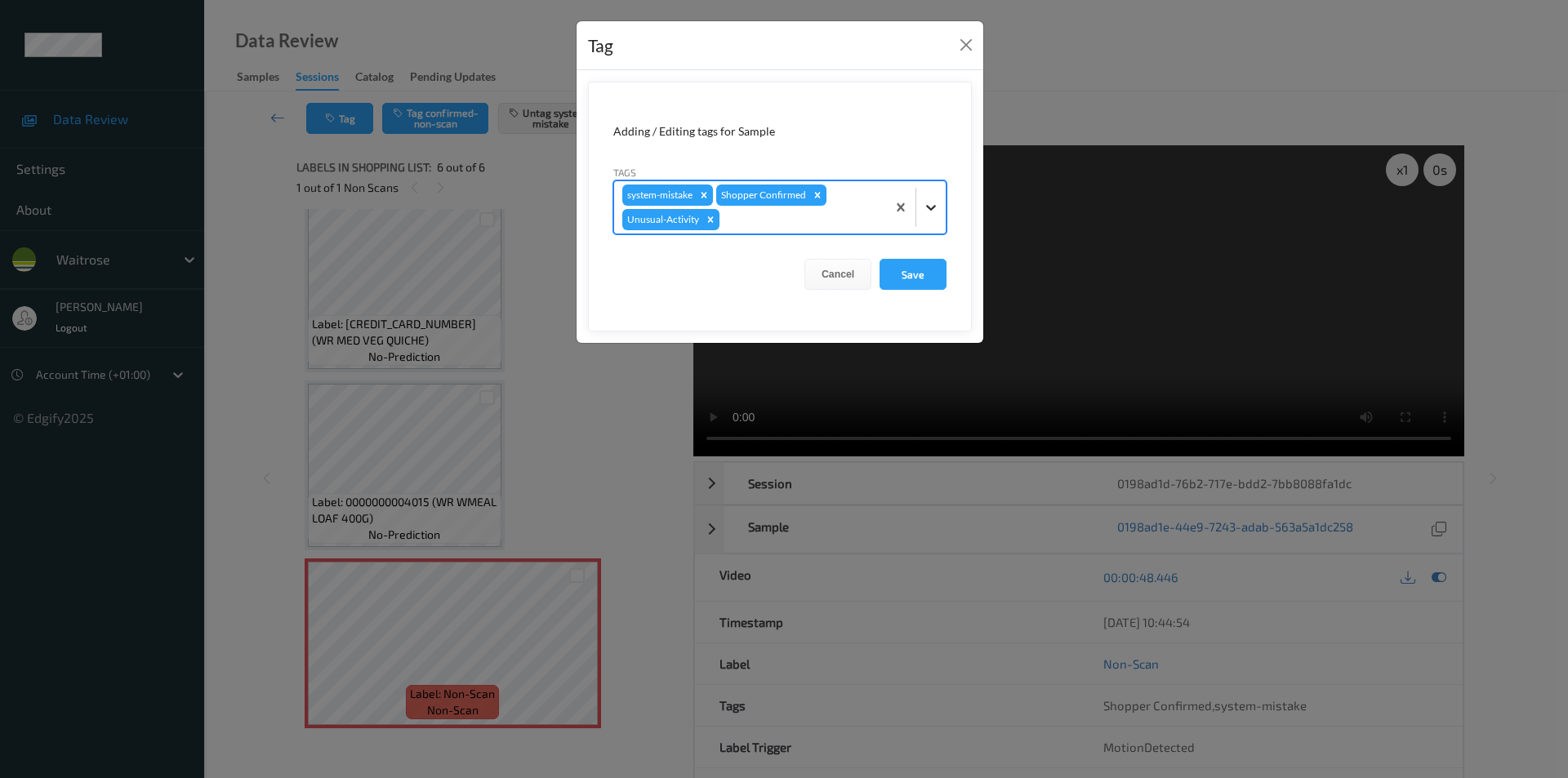
click at [927, 199] on div at bounding box center [932, 208] width 30 height 30
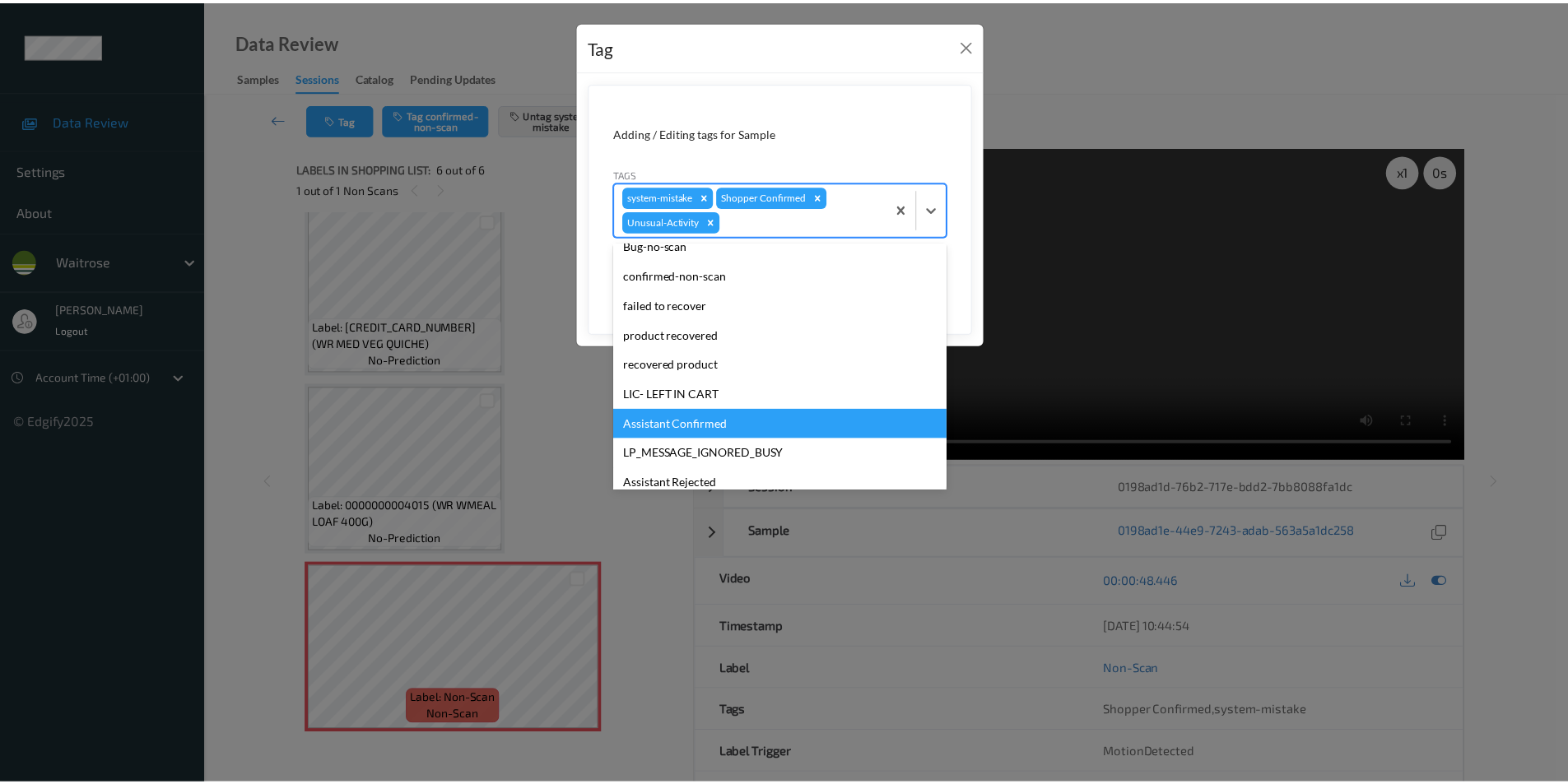
scroll to position [293, 0]
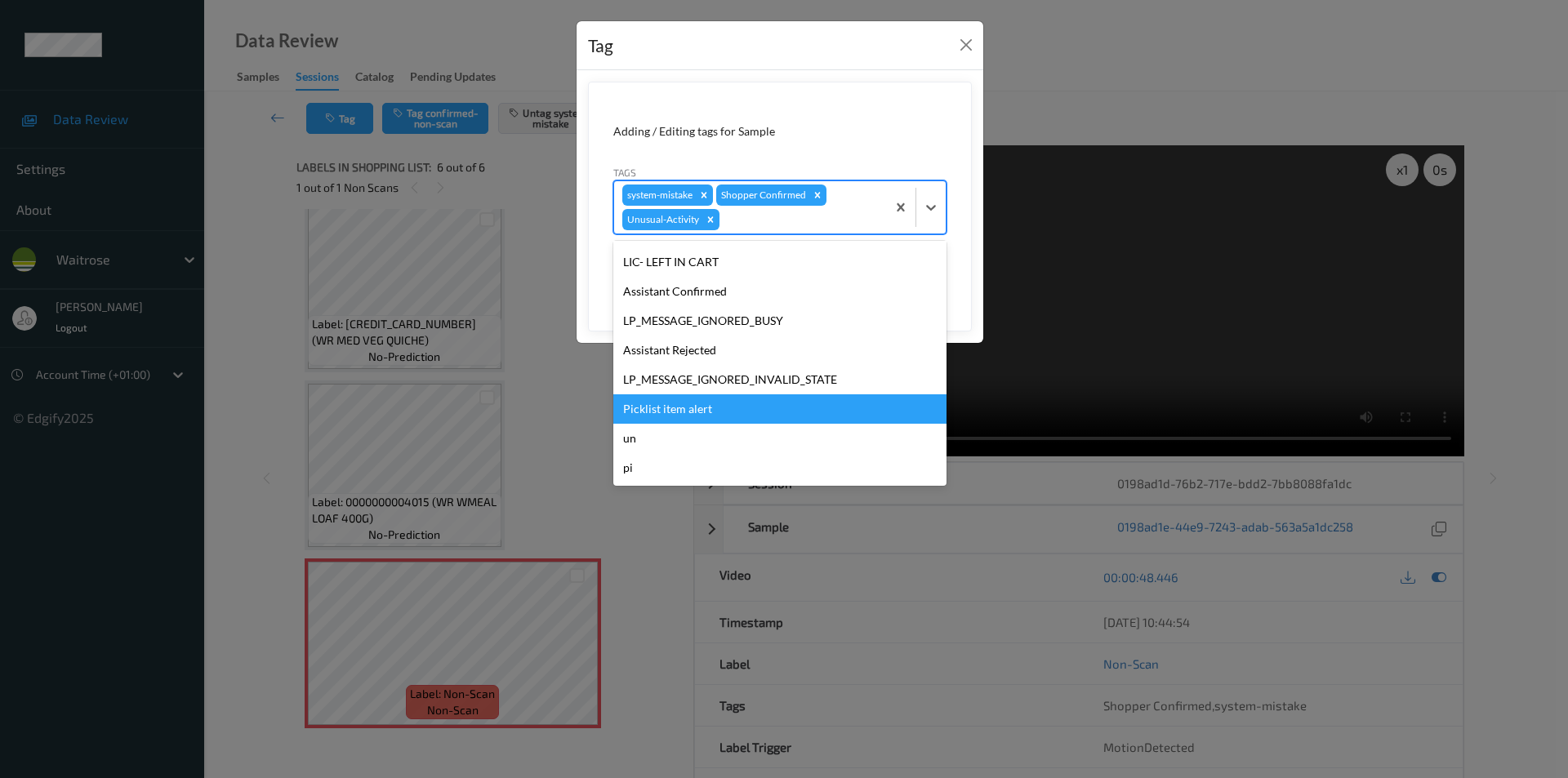
click at [682, 403] on div "Picklist item alert" at bounding box center [780, 409] width 333 height 30
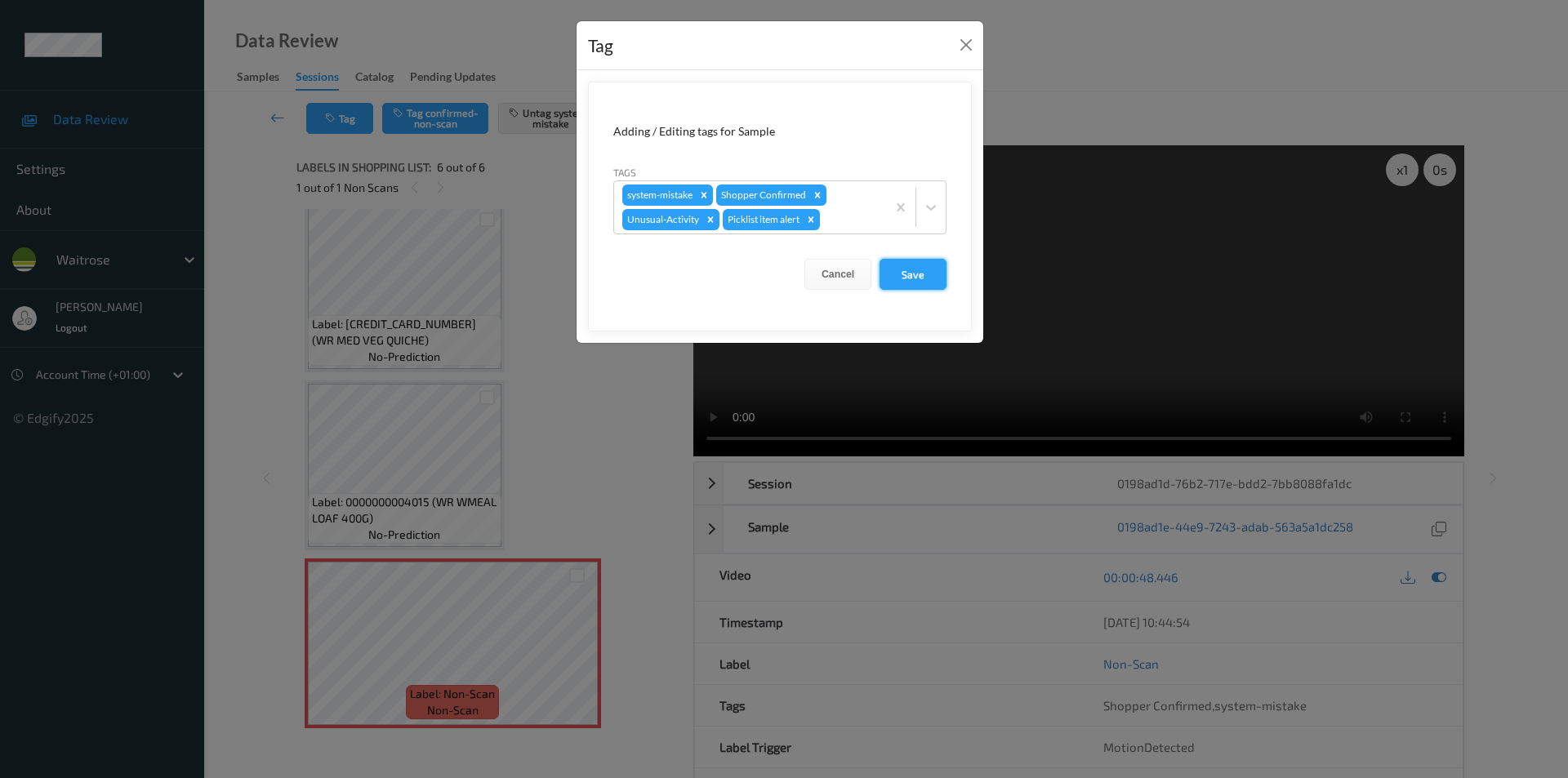
click at [900, 273] on button "Save" at bounding box center [913, 274] width 67 height 31
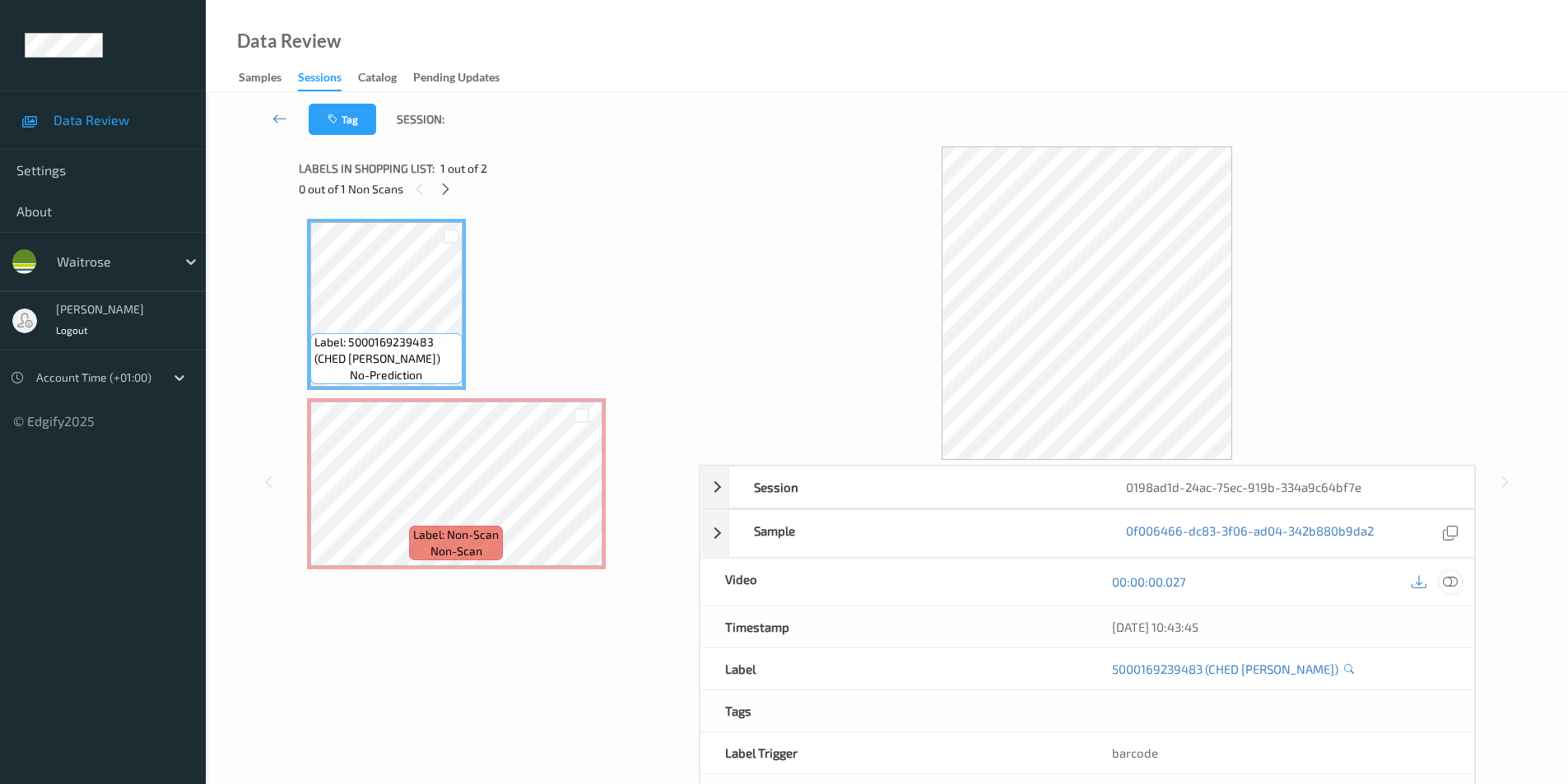
click at [1456, 584] on icon at bounding box center [1450, 582] width 15 height 15
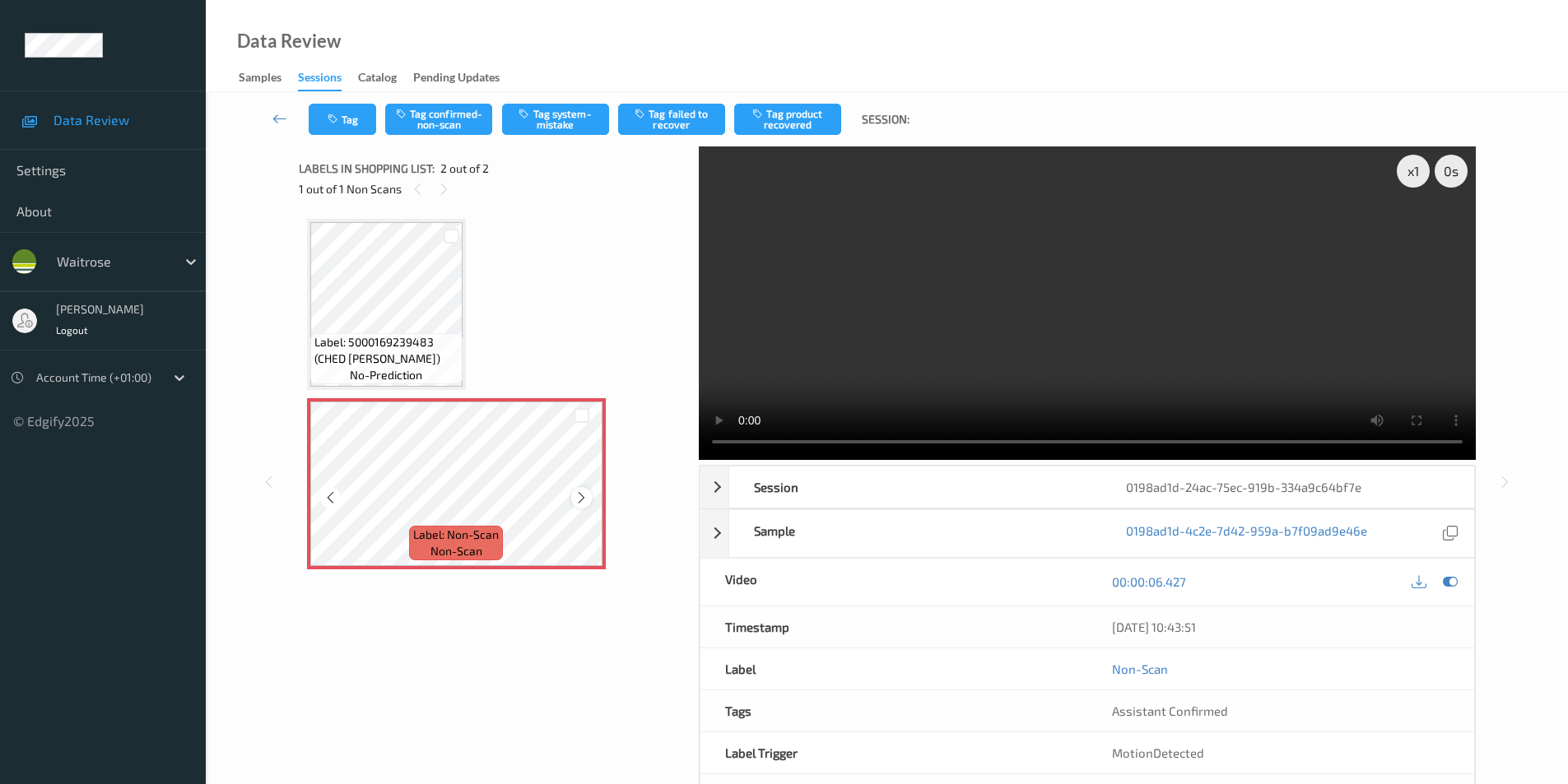
click at [576, 496] on icon at bounding box center [582, 498] width 14 height 15
click at [542, 124] on button "Tag system-mistake" at bounding box center [556, 120] width 107 height 32
click at [352, 138] on div "Tag Tag confirmed-non-scan Untag system-mistake Tag failed to recover Tag produ…" at bounding box center [887, 119] width 1294 height 55
click at [352, 120] on button "Tag" at bounding box center [342, 120] width 67 height 32
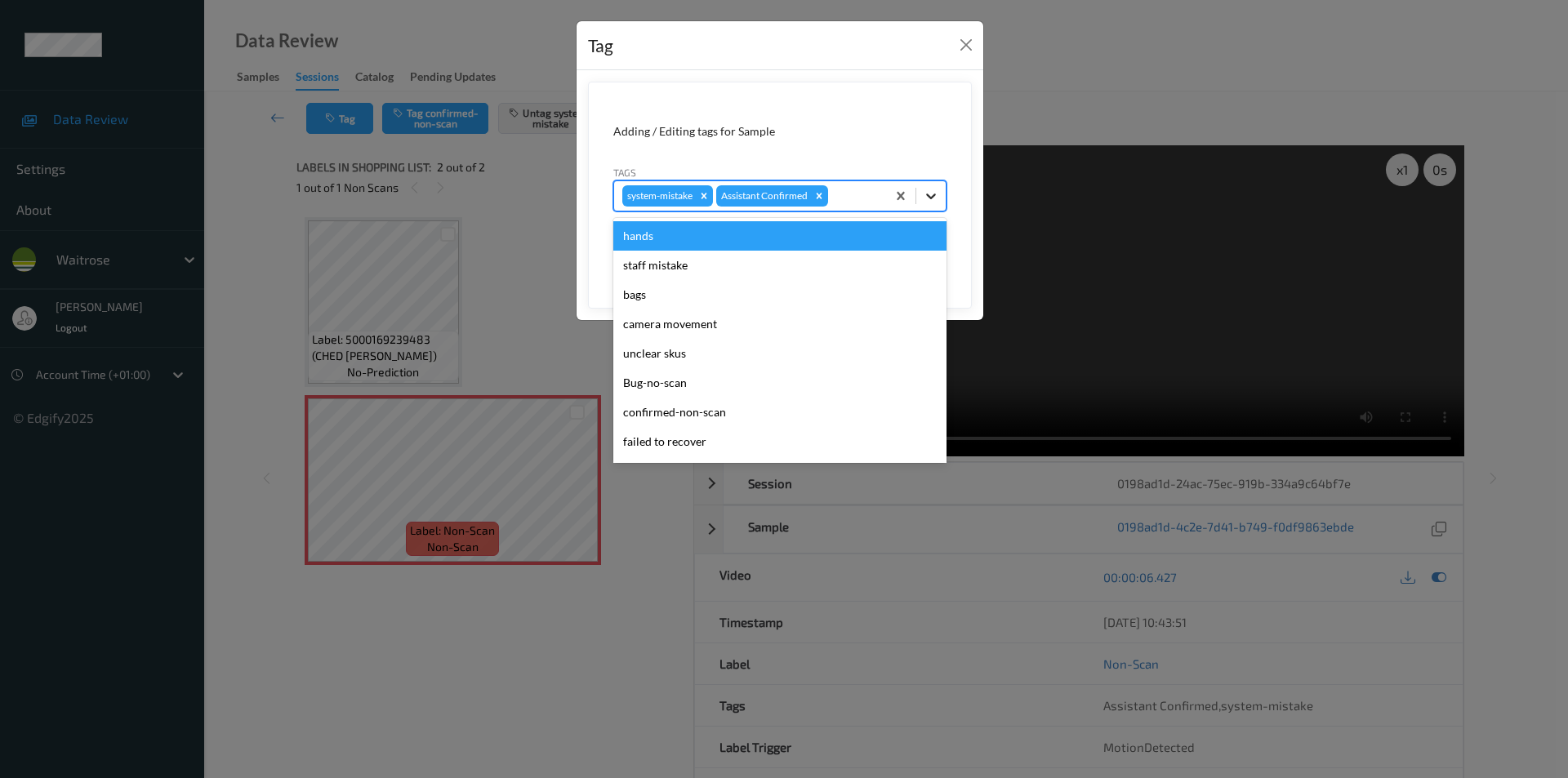
click at [927, 194] on icon at bounding box center [931, 196] width 17 height 17
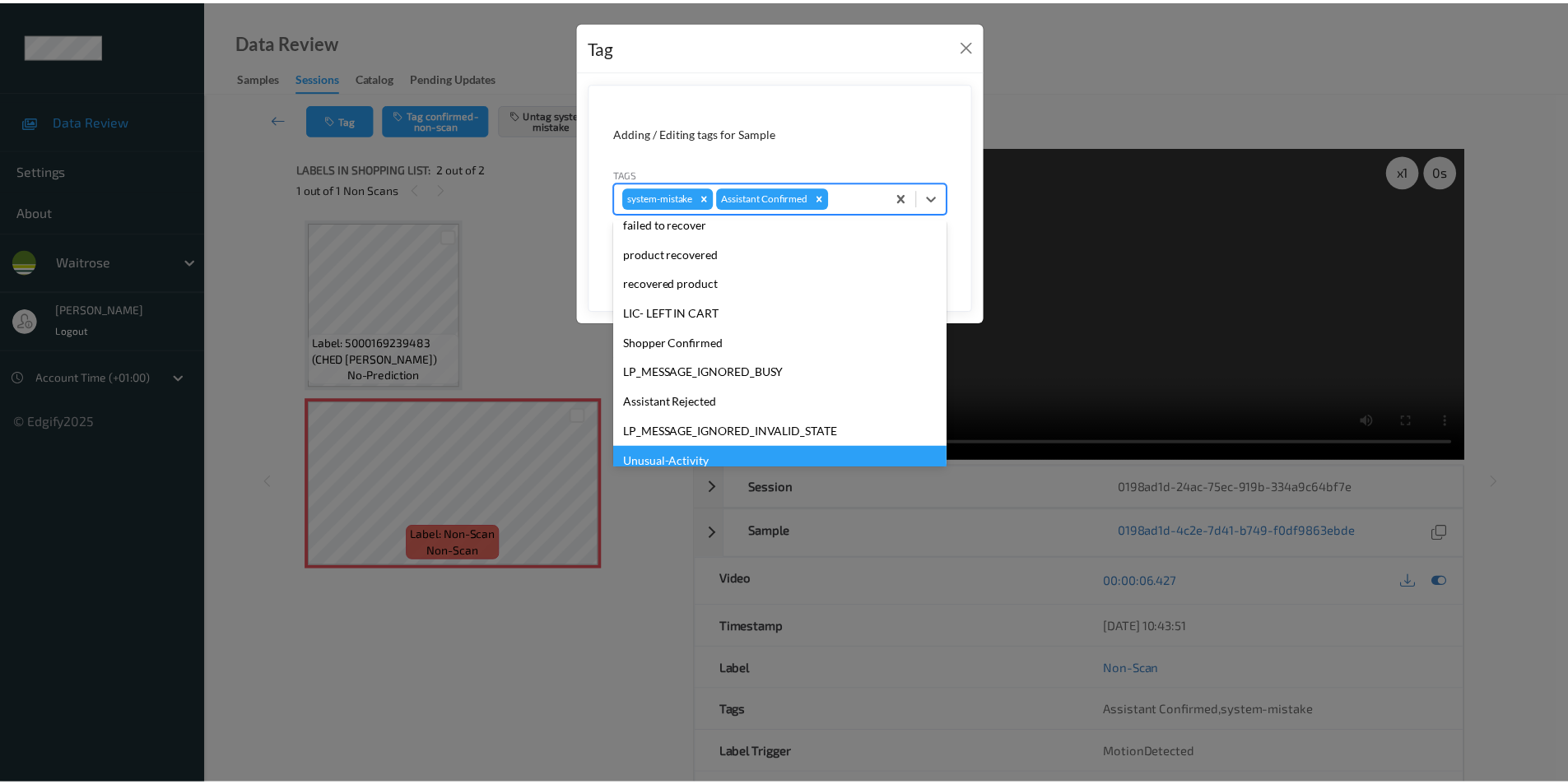
scroll to position [323, 0]
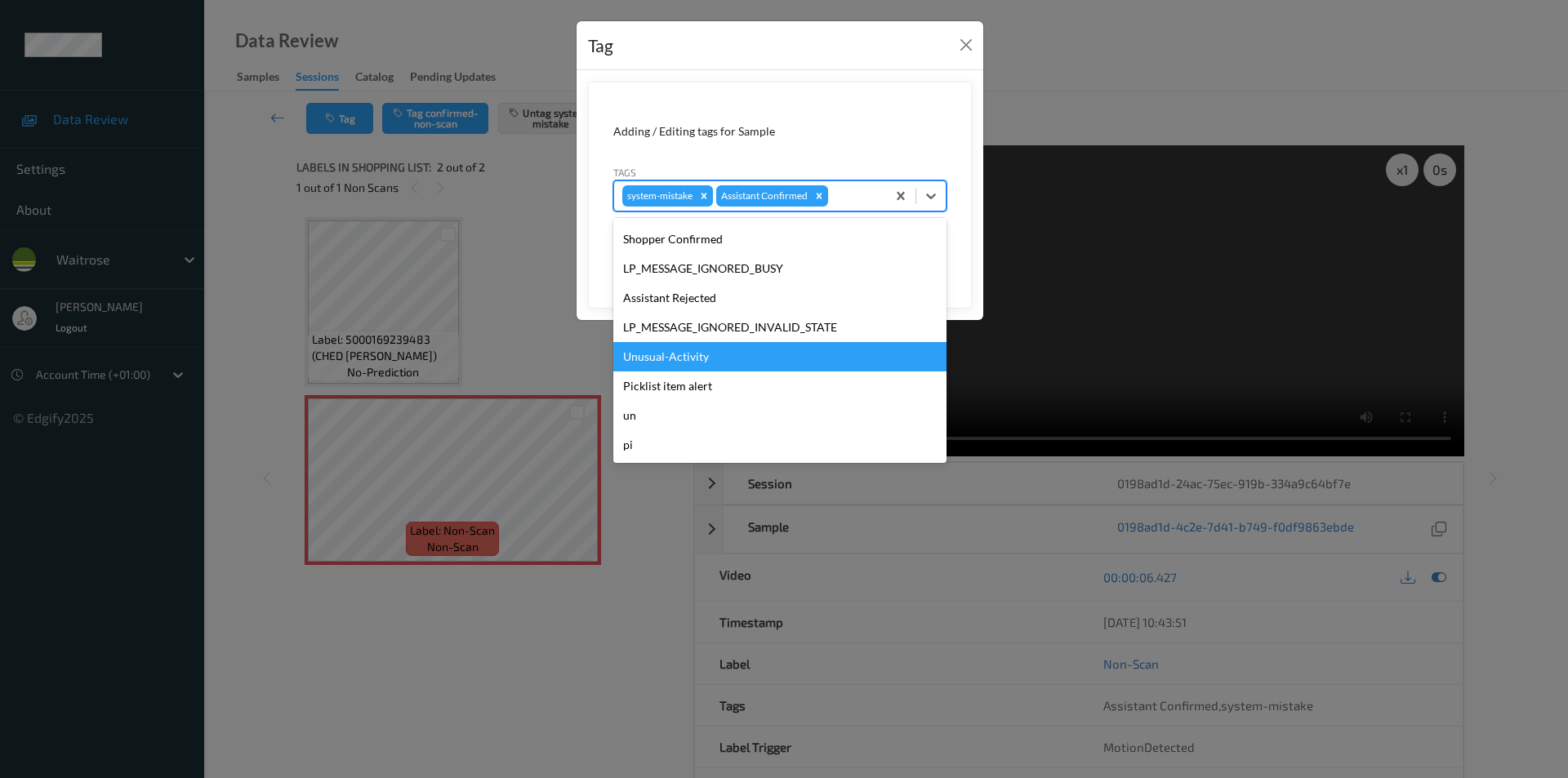
click at [689, 354] on div "Unusual-Activity" at bounding box center [780, 357] width 333 height 30
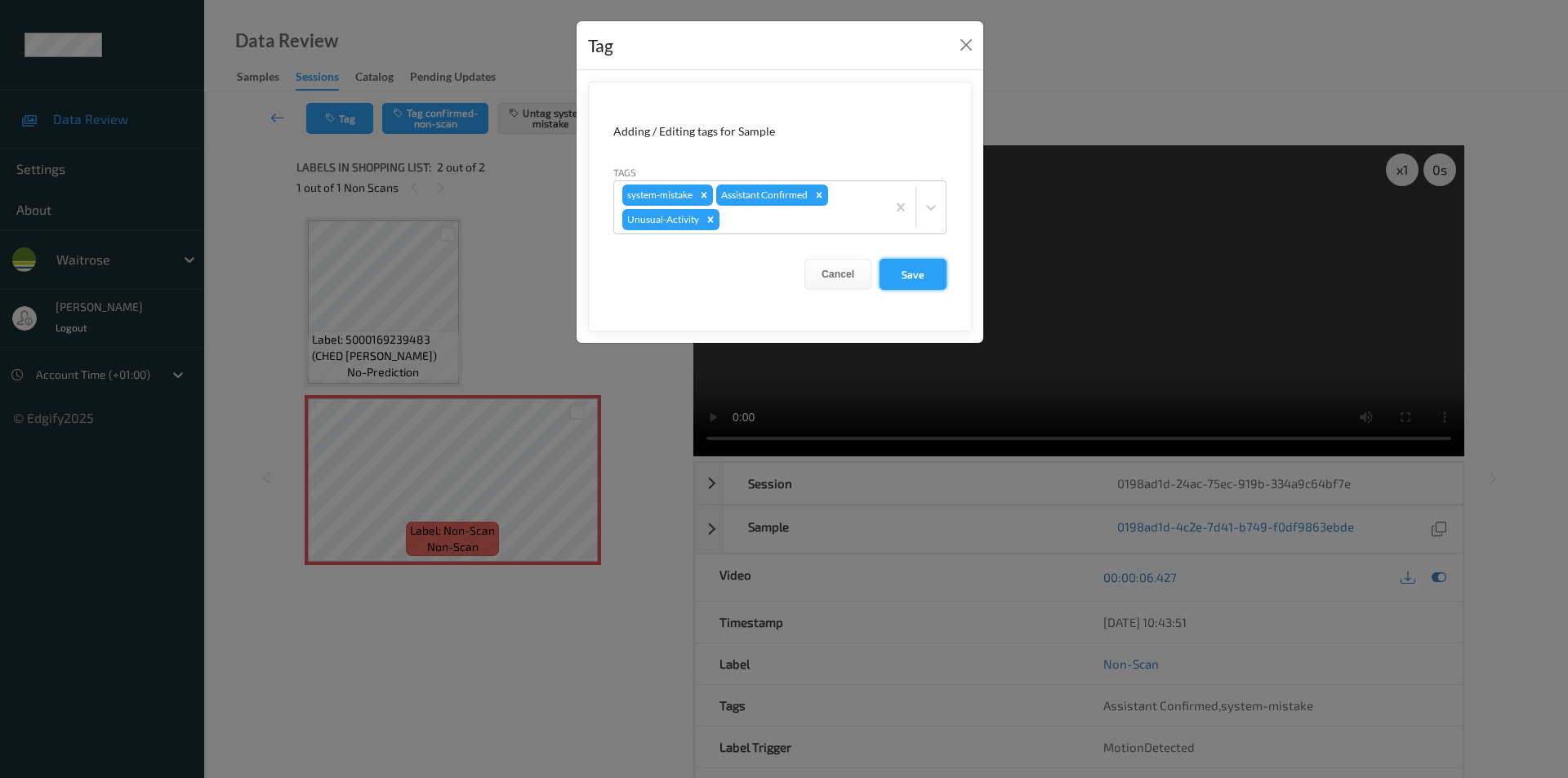
click at [924, 266] on button "Save" at bounding box center [913, 274] width 67 height 31
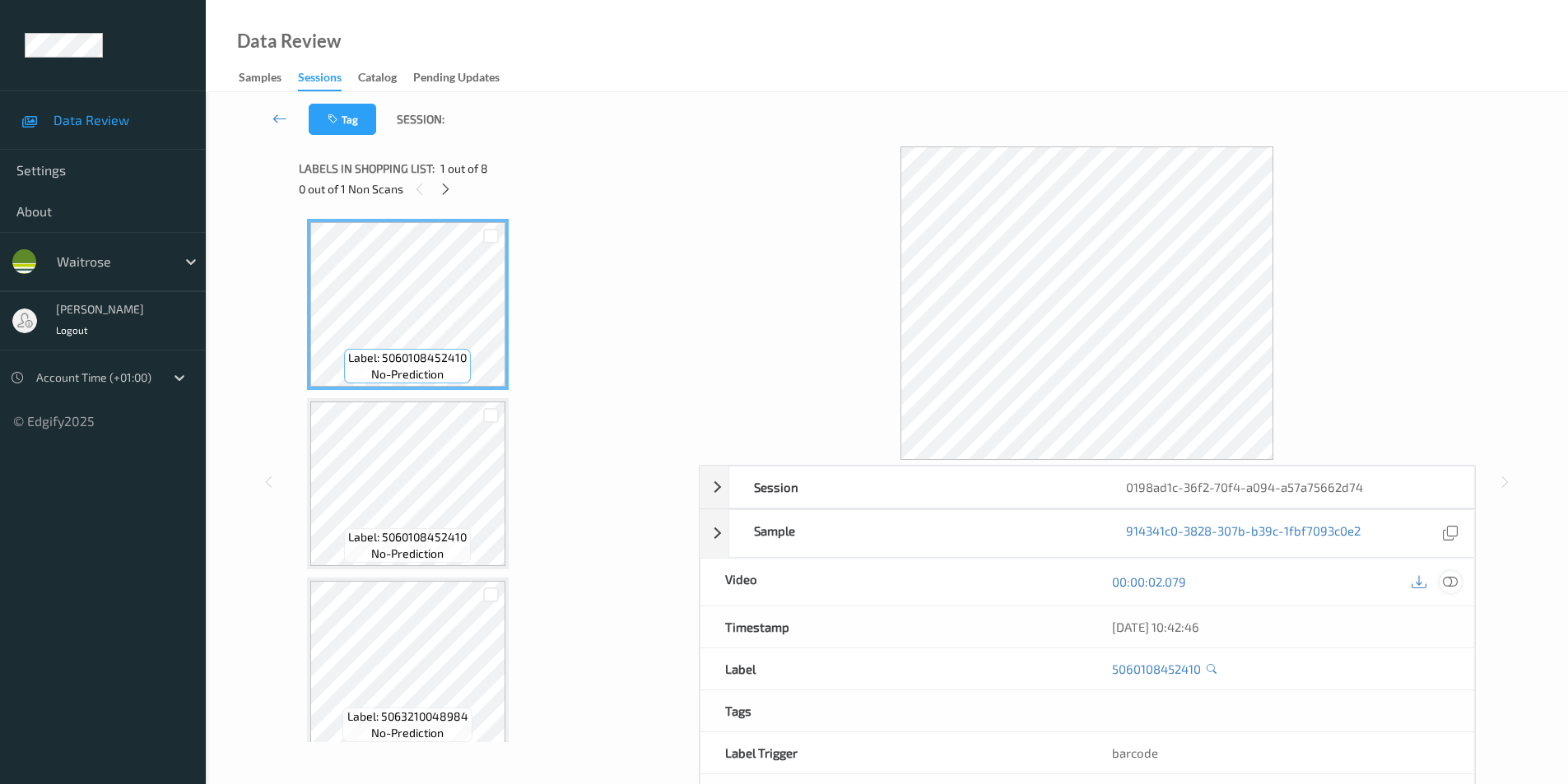
click at [1447, 582] on icon at bounding box center [1450, 582] width 15 height 15
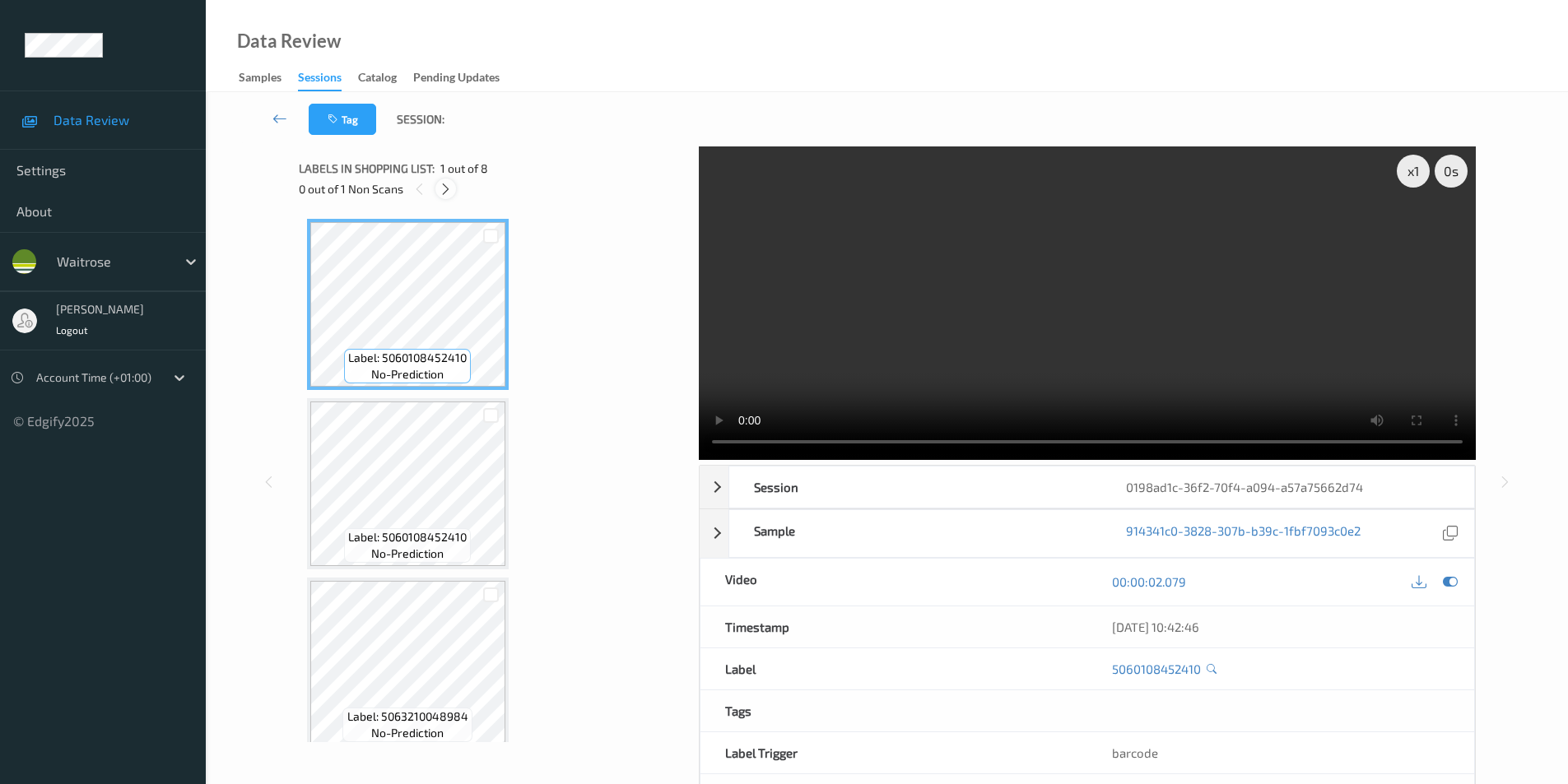
click at [444, 184] on icon at bounding box center [446, 189] width 14 height 15
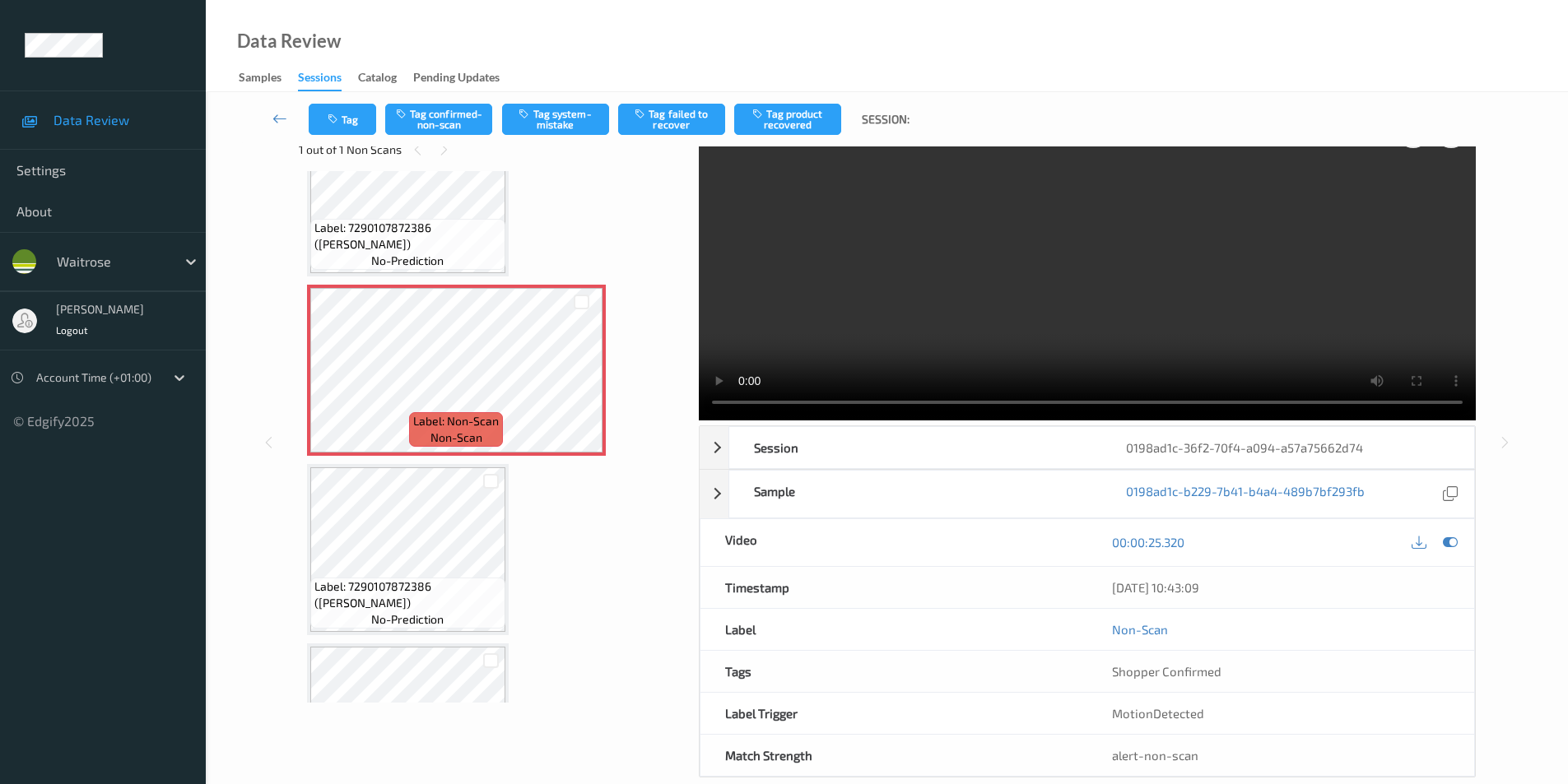
scroll to position [66, 0]
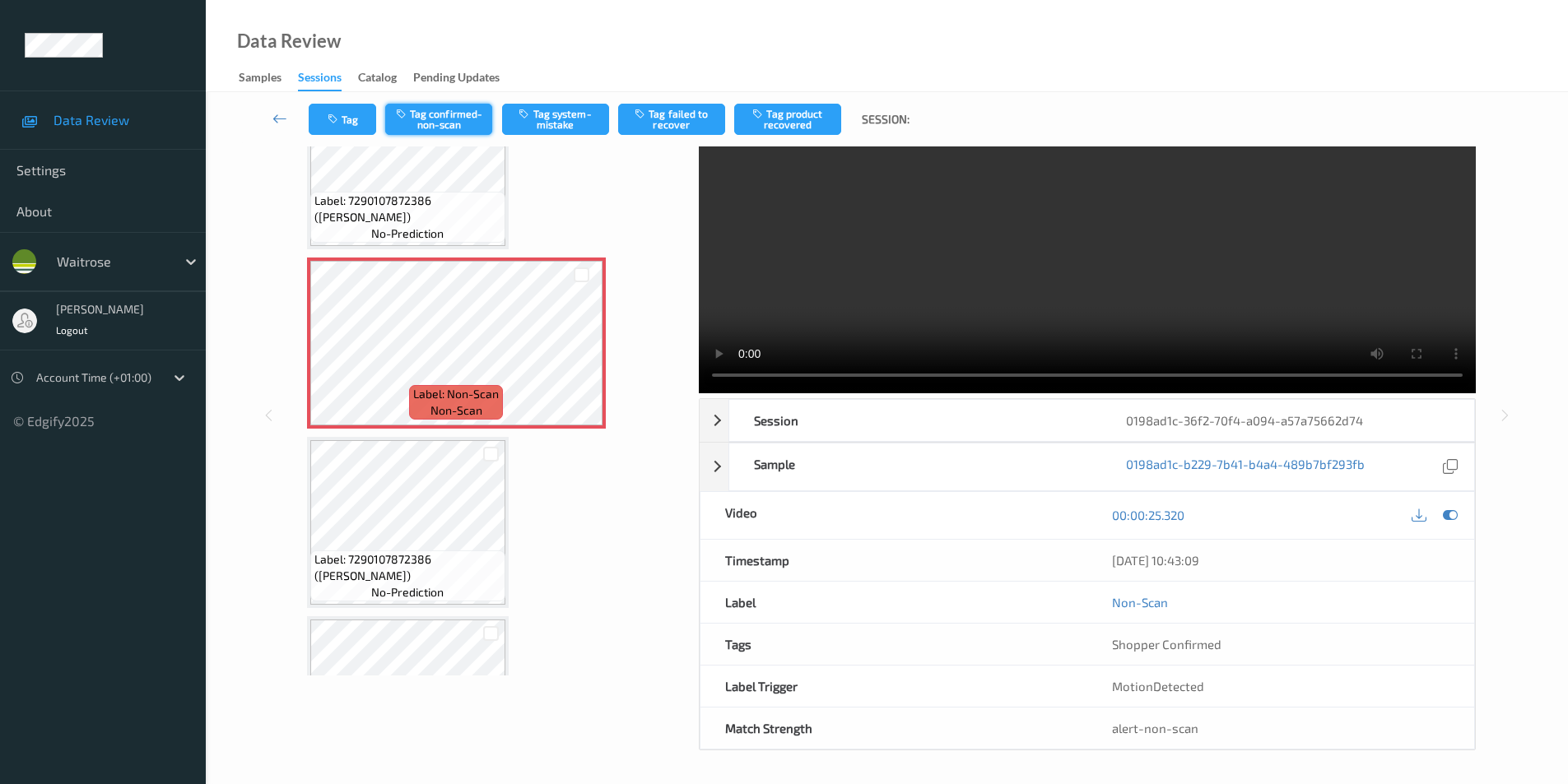
click at [437, 122] on button "Tag confirmed-non-scan" at bounding box center [439, 120] width 107 height 32
click at [790, 121] on button "Tag product recovered" at bounding box center [788, 120] width 107 height 32
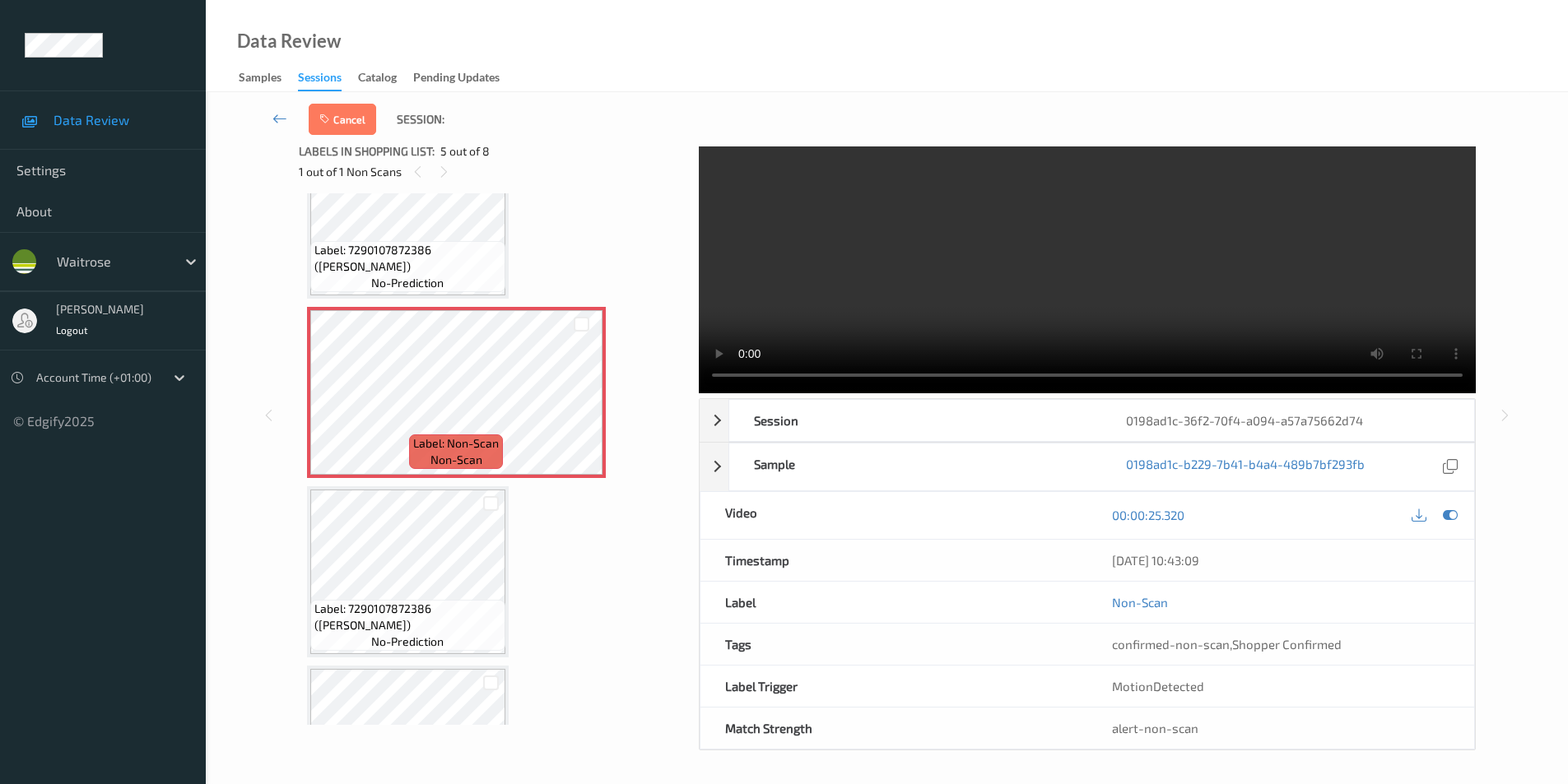
click at [493, 503] on div at bounding box center [491, 504] width 16 height 16
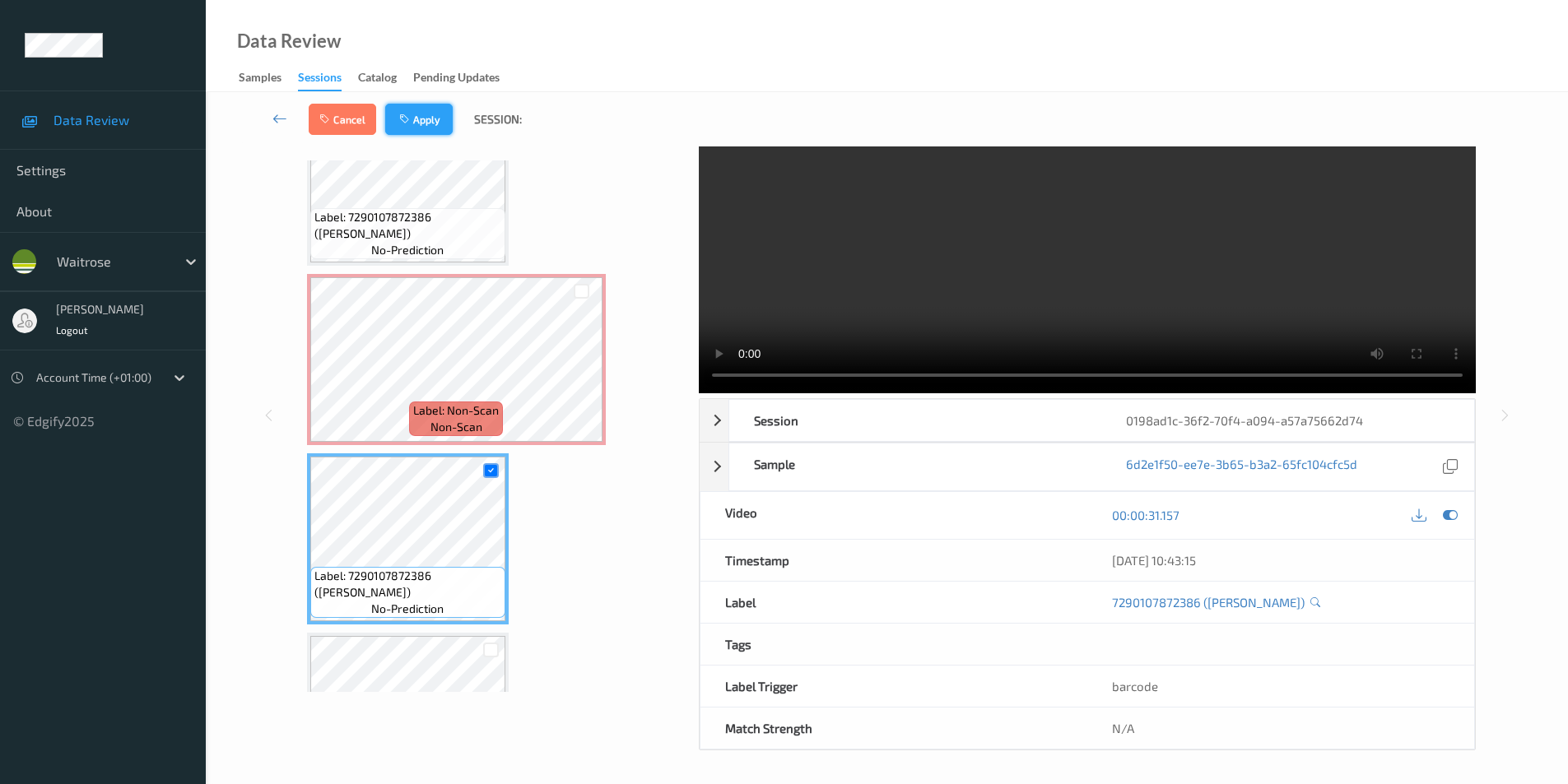
click at [409, 118] on icon "button" at bounding box center [406, 120] width 14 height 12
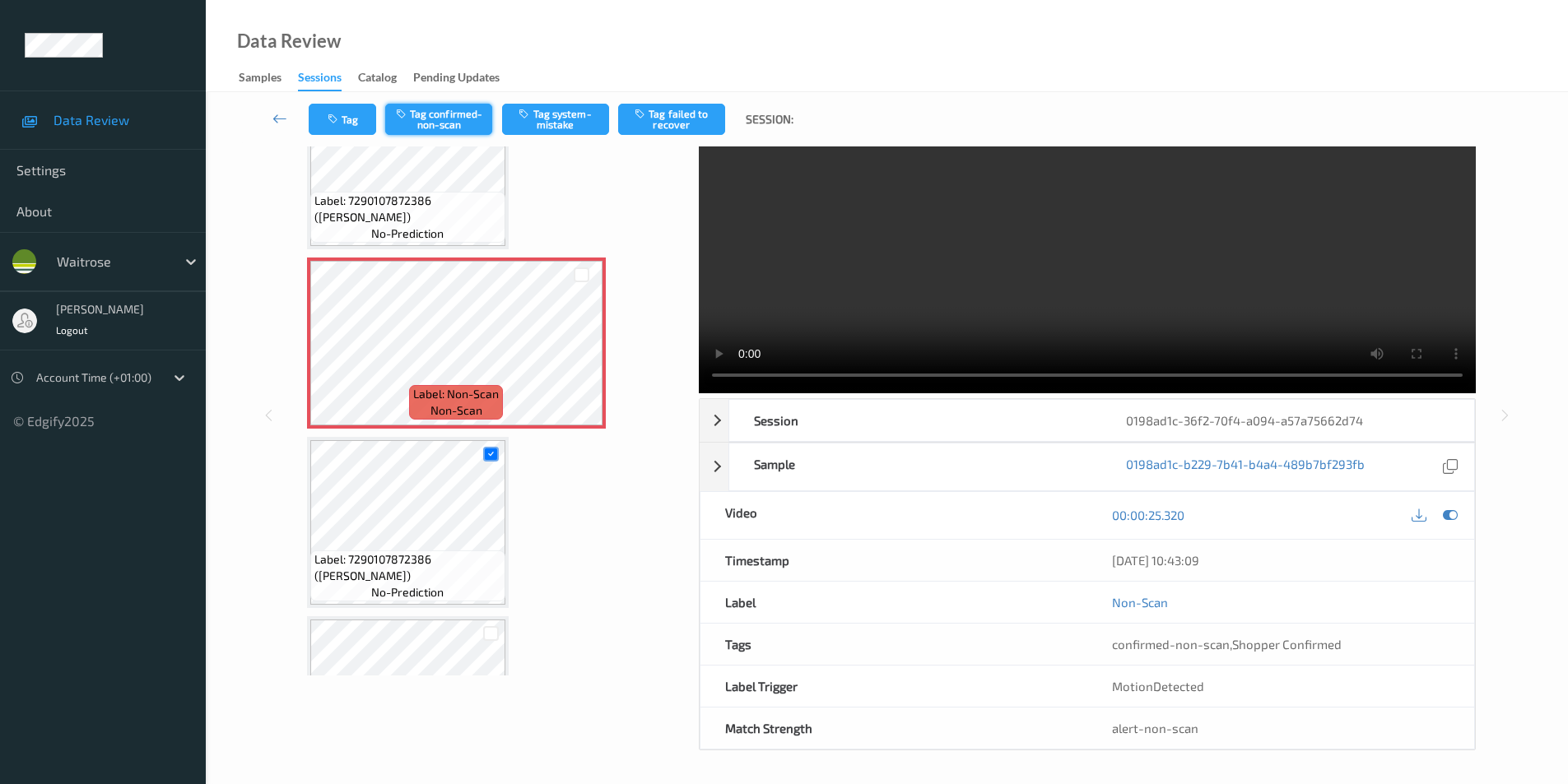
scroll to position [546, 0]
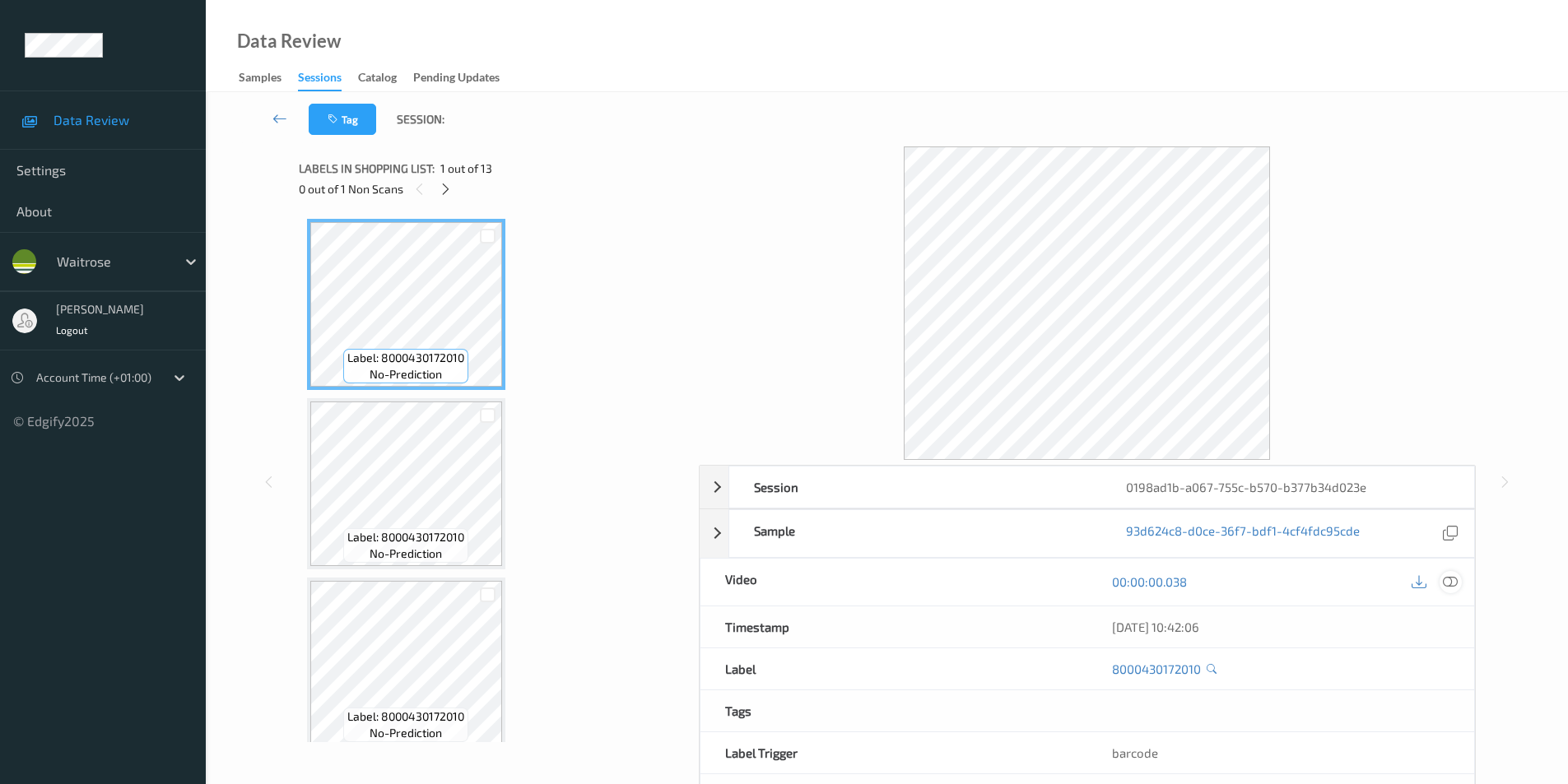
click at [1453, 581] on icon at bounding box center [1450, 582] width 15 height 15
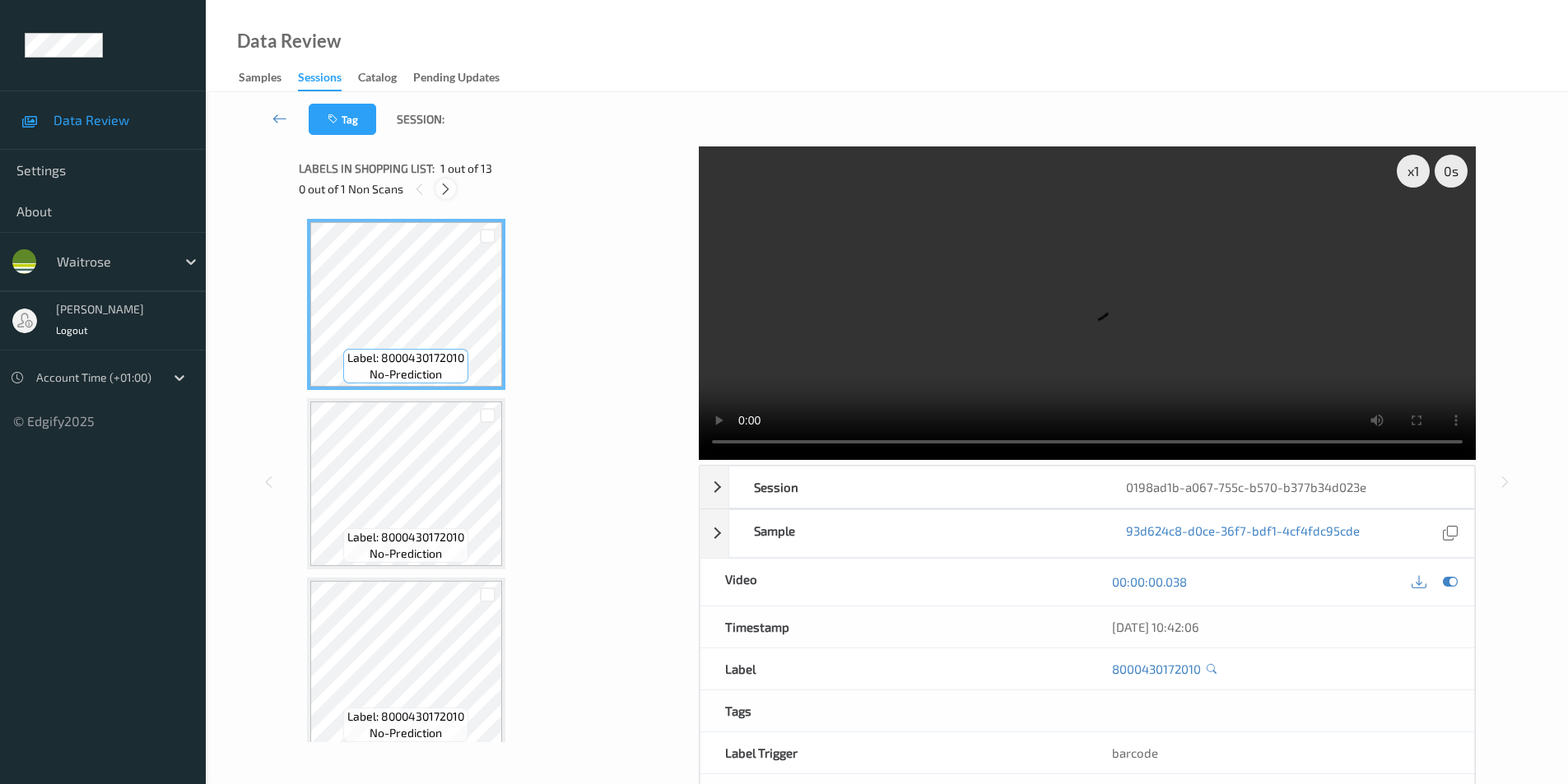
click at [445, 191] on icon at bounding box center [446, 189] width 14 height 15
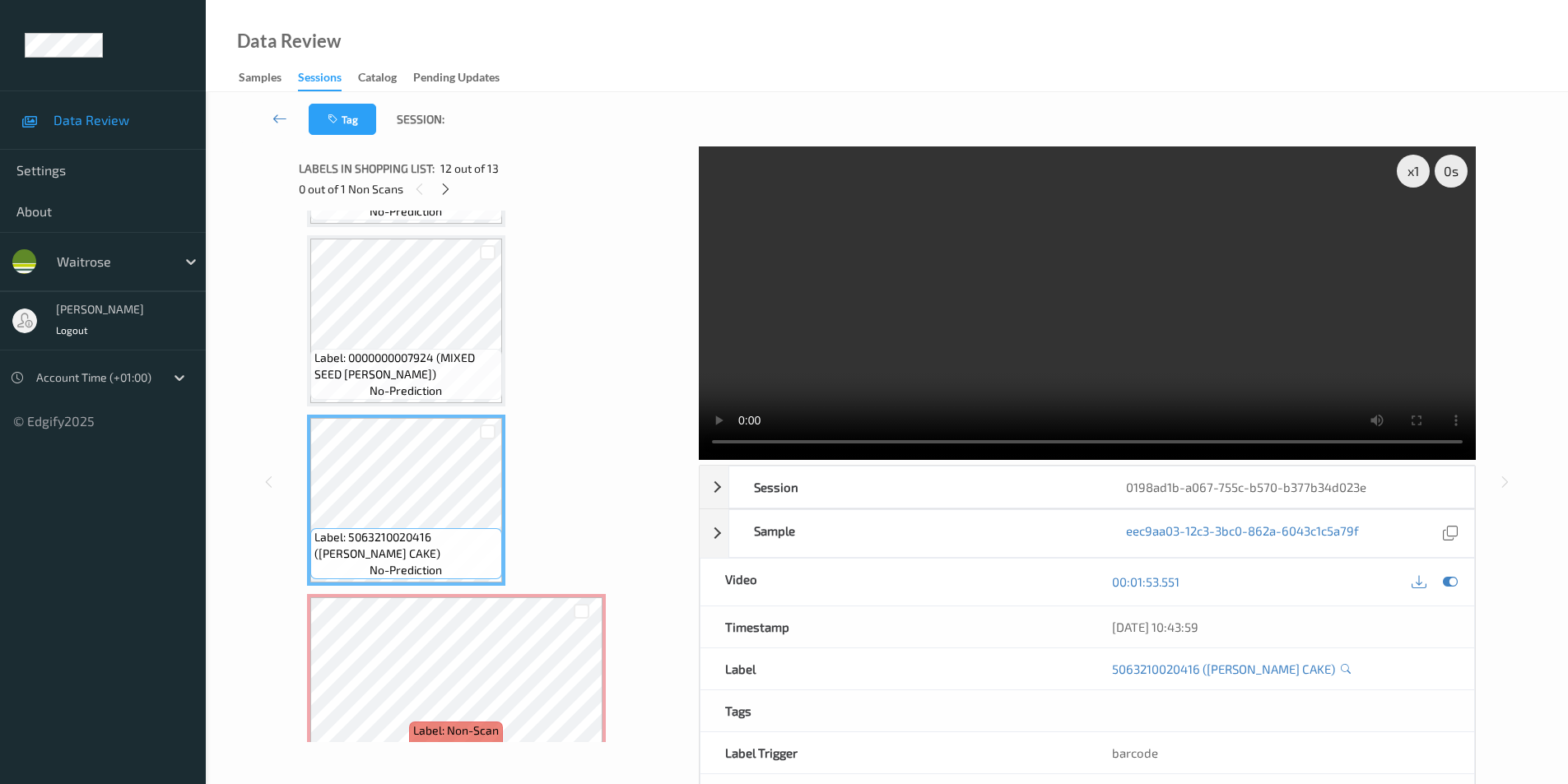
scroll to position [1809, 0]
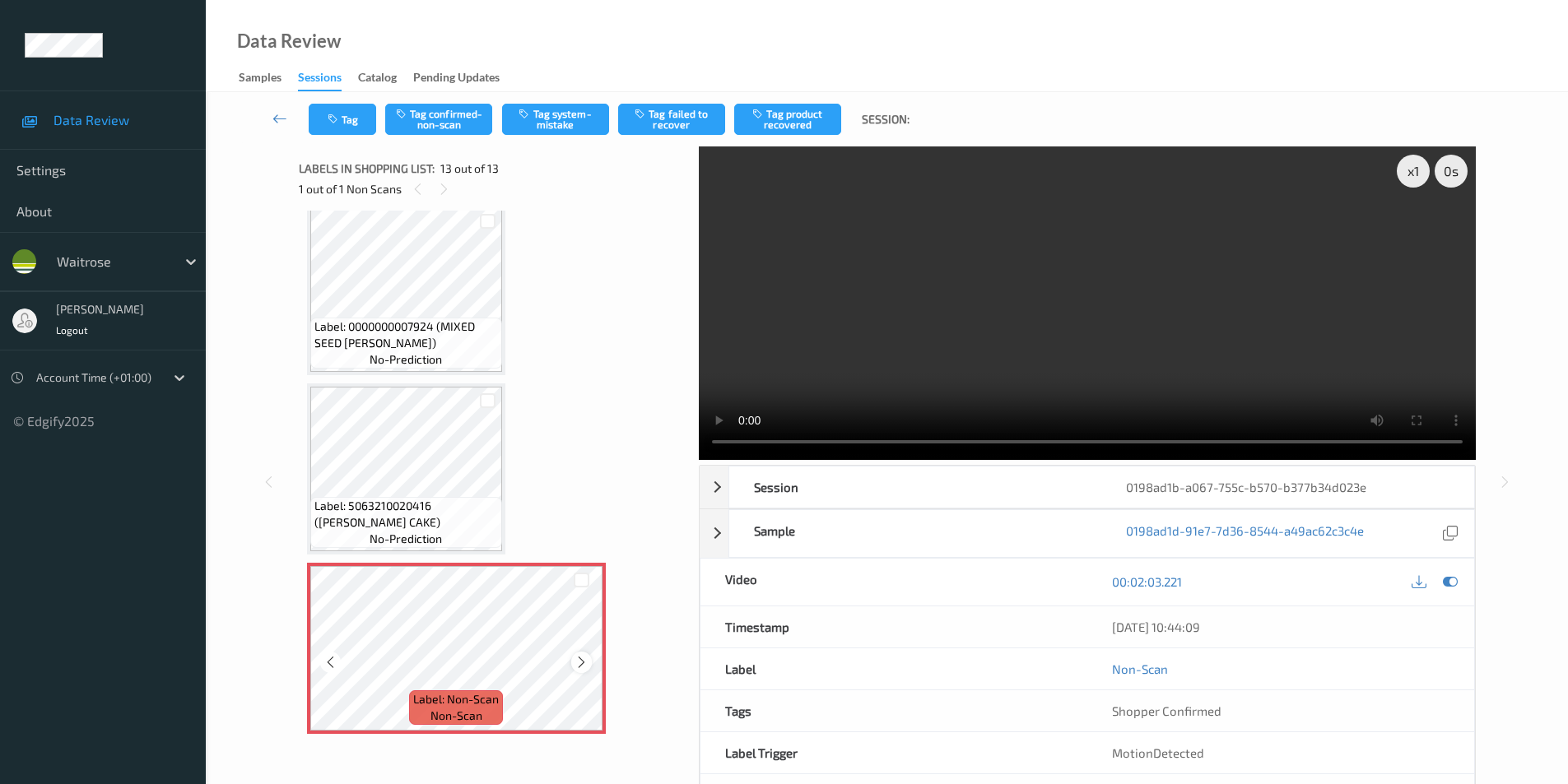
click at [579, 655] on icon at bounding box center [582, 662] width 14 height 15
click at [1448, 582] on icon at bounding box center [1450, 582] width 15 height 15
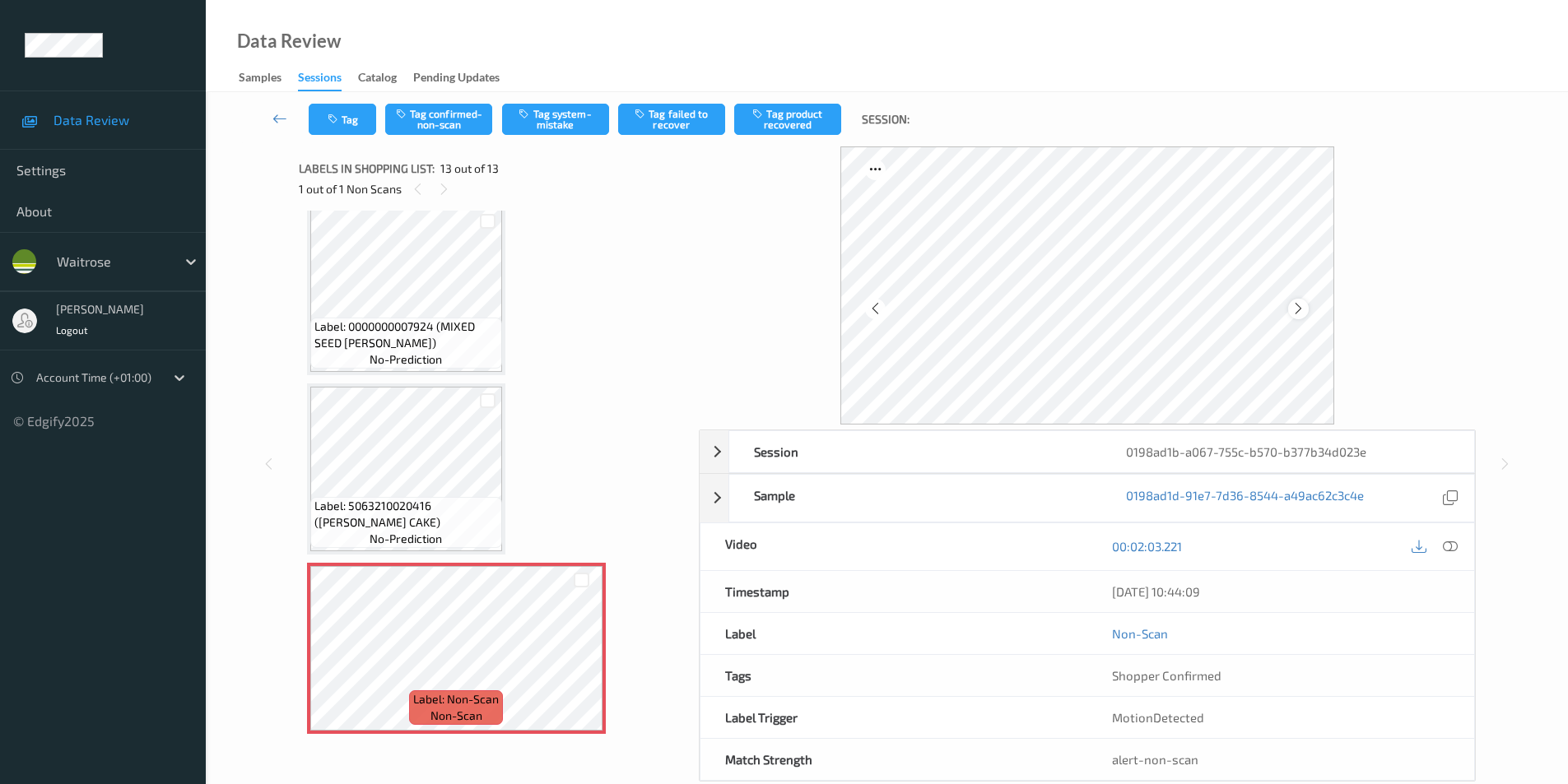
click at [1306, 308] on div at bounding box center [1298, 308] width 21 height 21
click at [551, 129] on button "Tag system-mistake" at bounding box center [556, 120] width 107 height 32
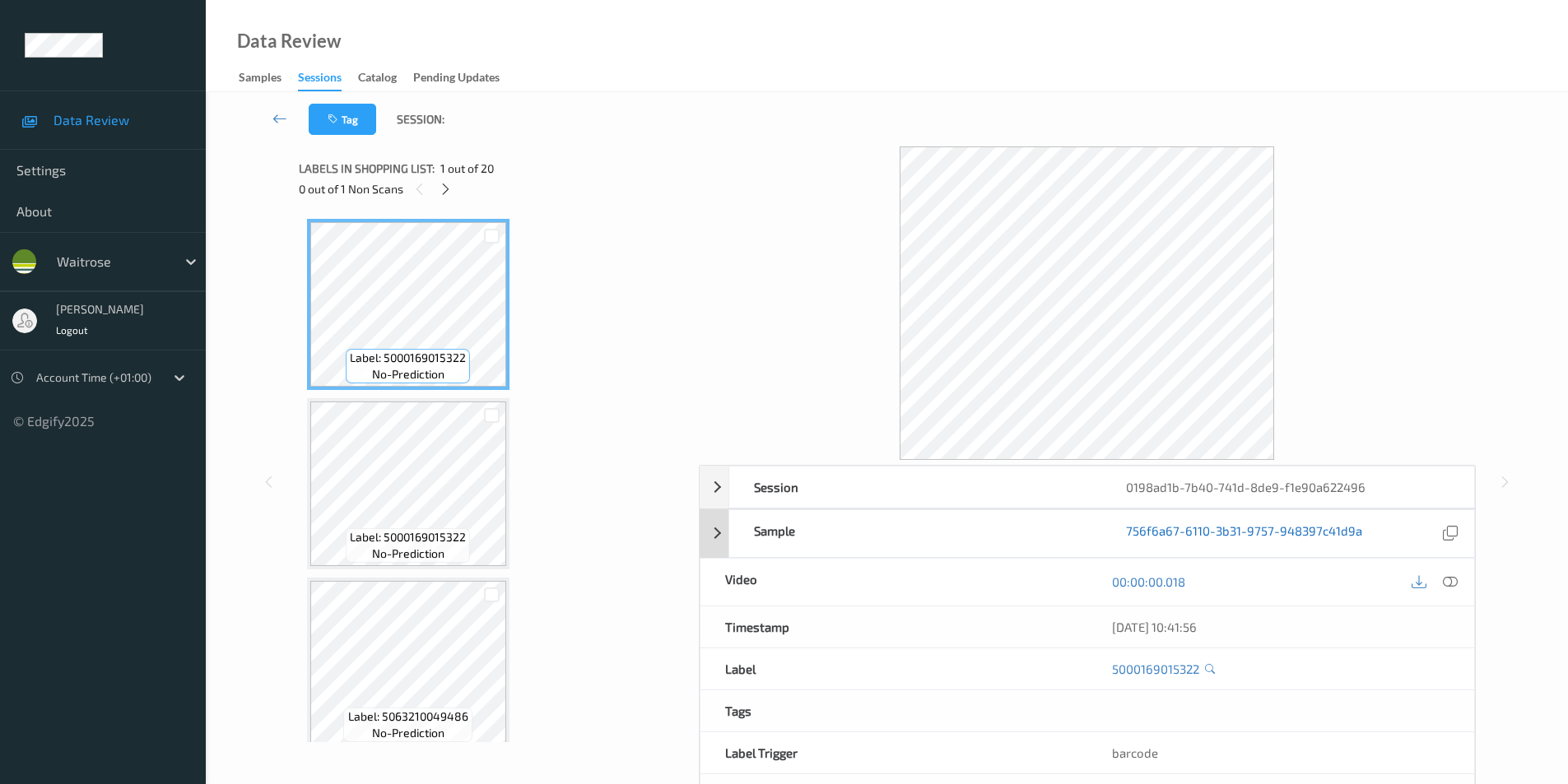
click at [1450, 579] on icon at bounding box center [1450, 582] width 15 height 15
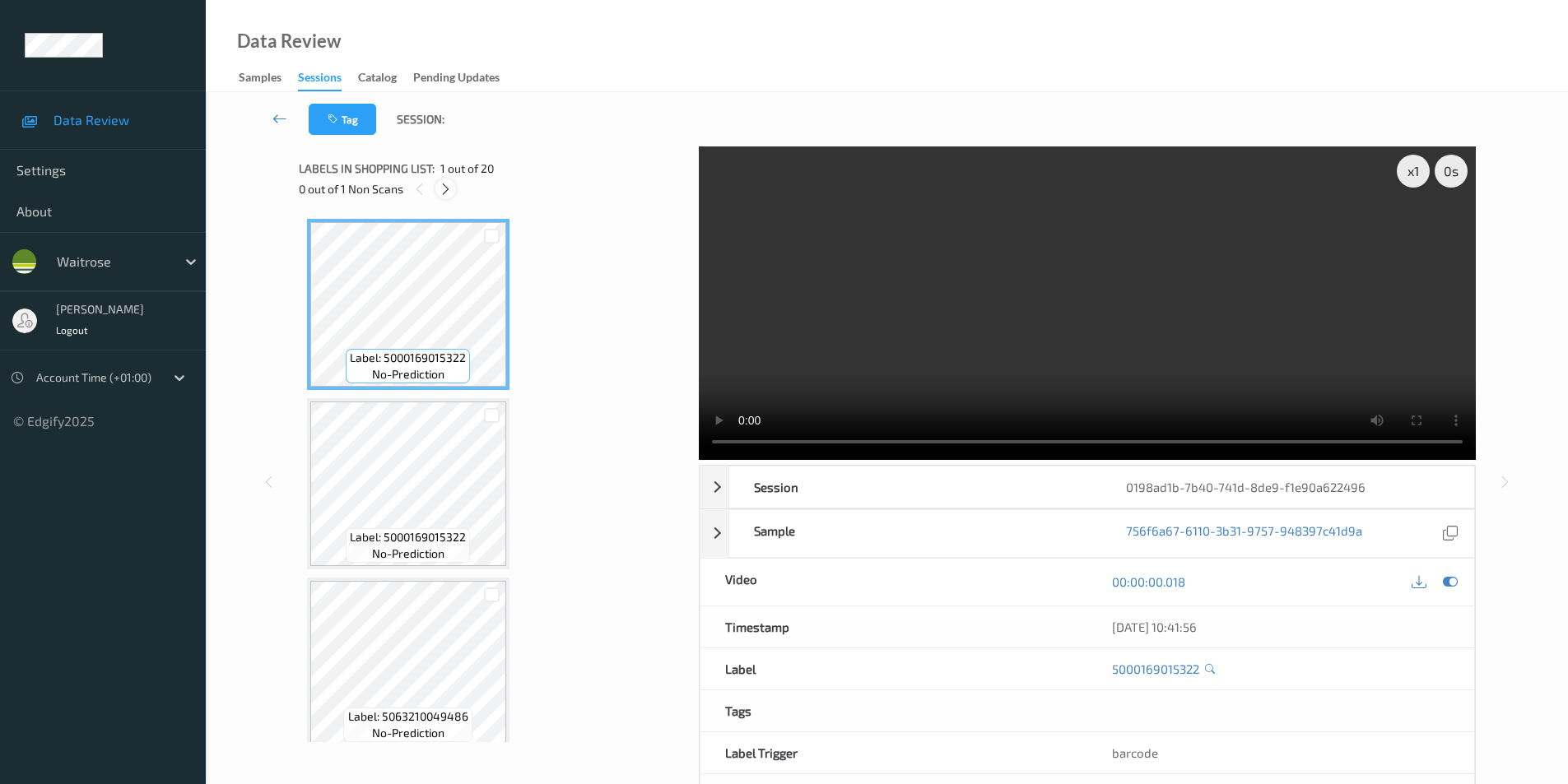
click at [450, 191] on icon at bounding box center [446, 189] width 14 height 15
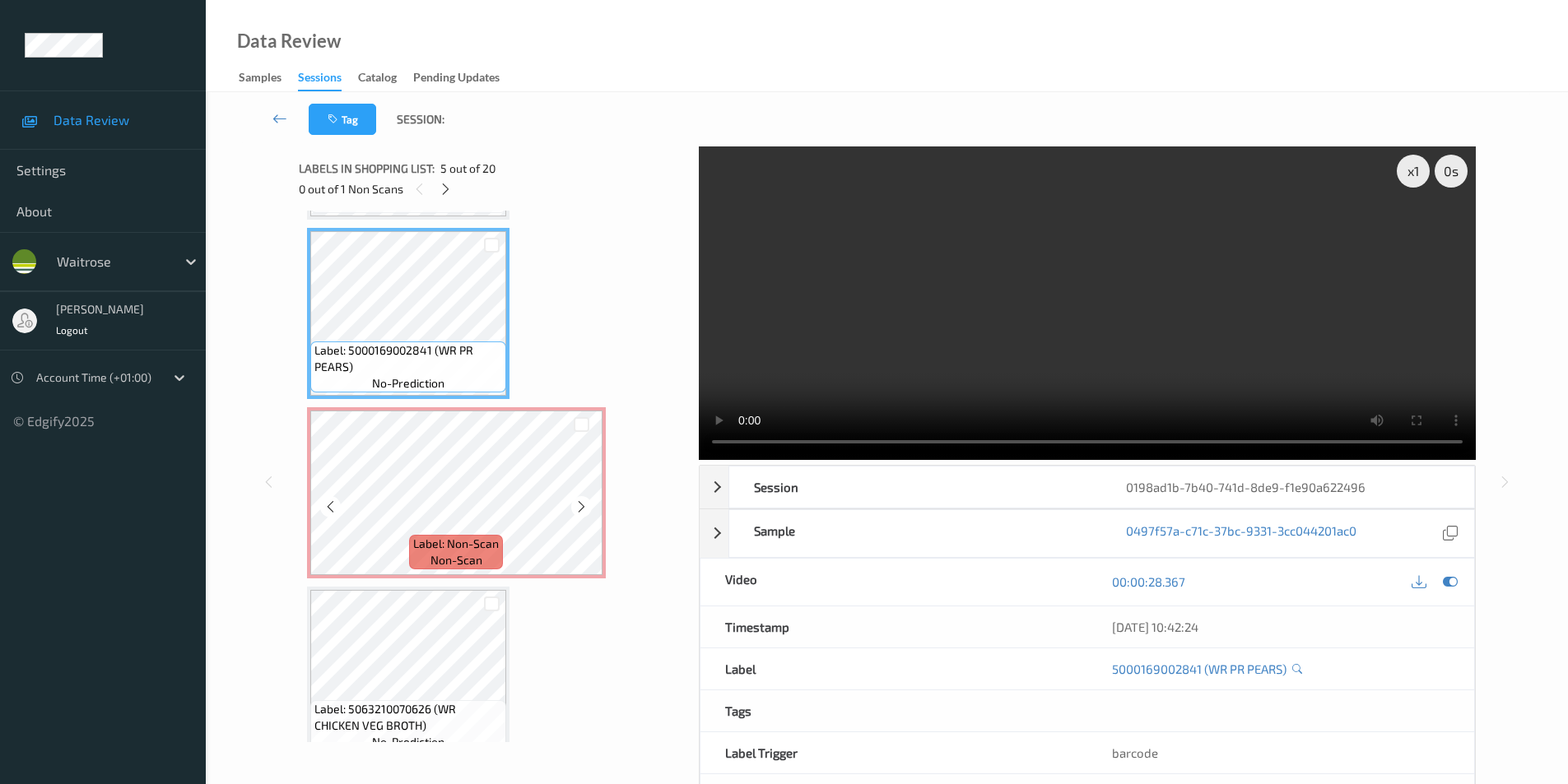
scroll to position [710, 0]
click at [580, 506] on icon at bounding box center [582, 505] width 14 height 15
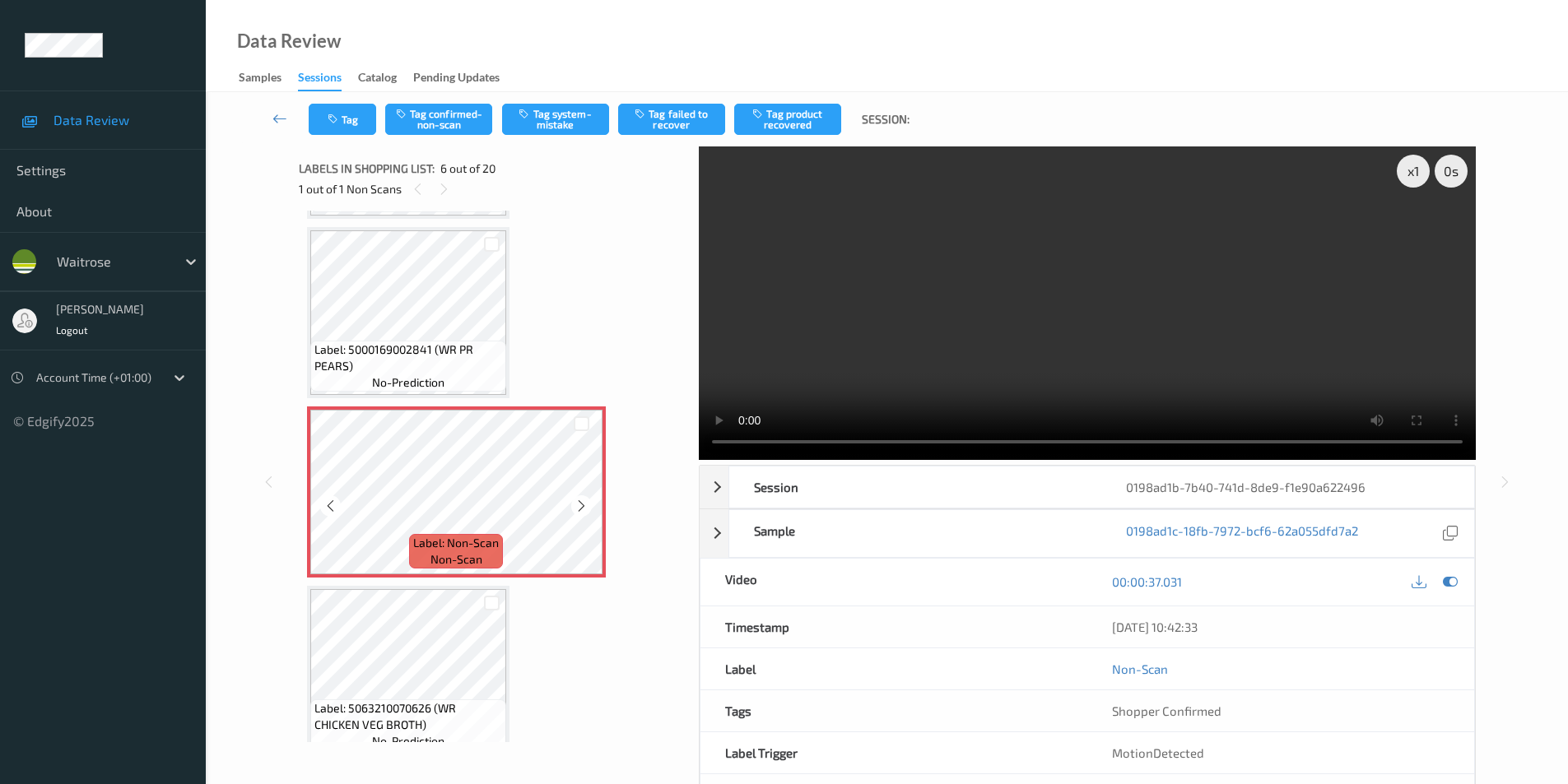
click at [580, 506] on icon at bounding box center [582, 505] width 14 height 15
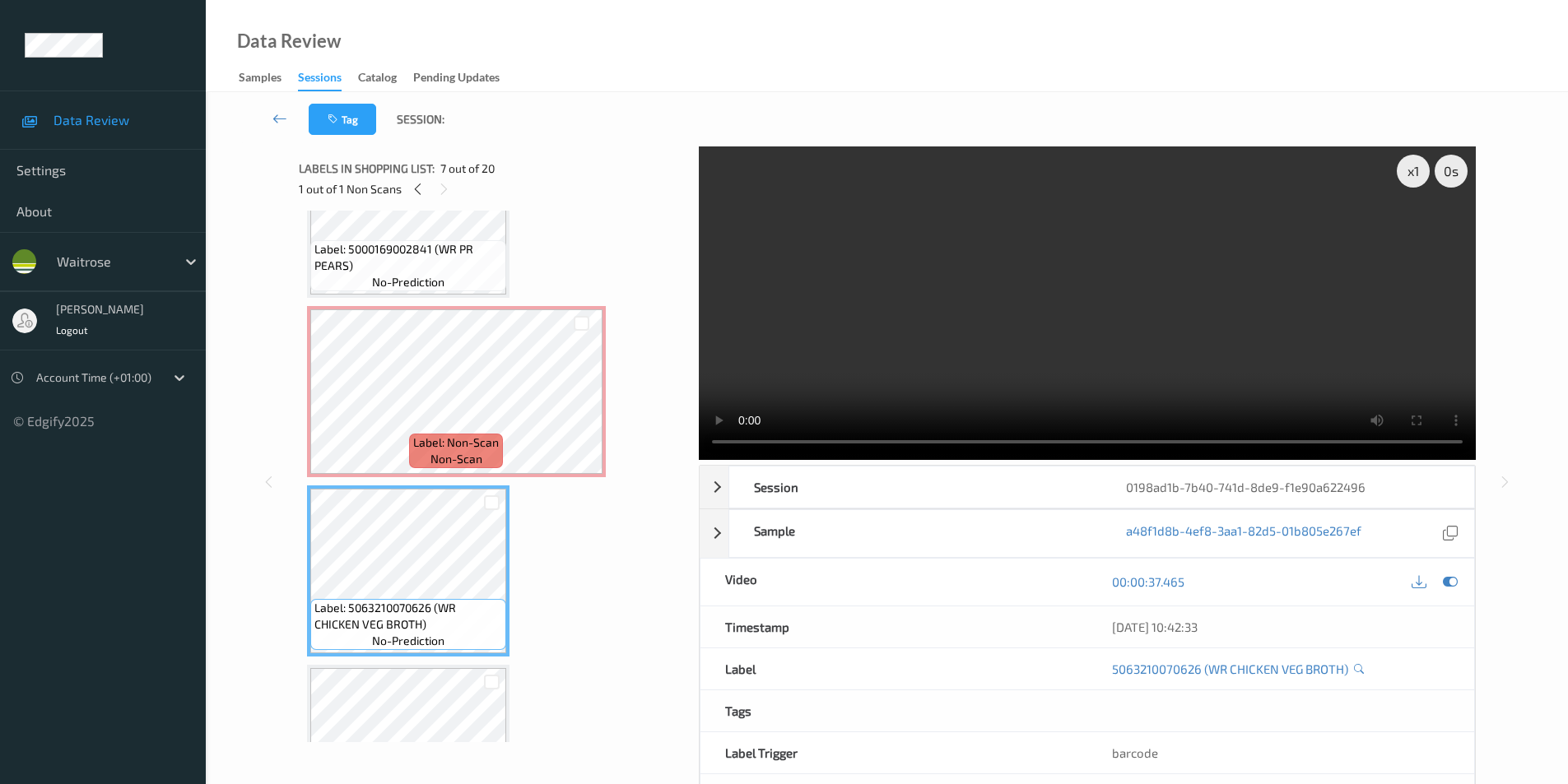
scroll to position [874, 0]
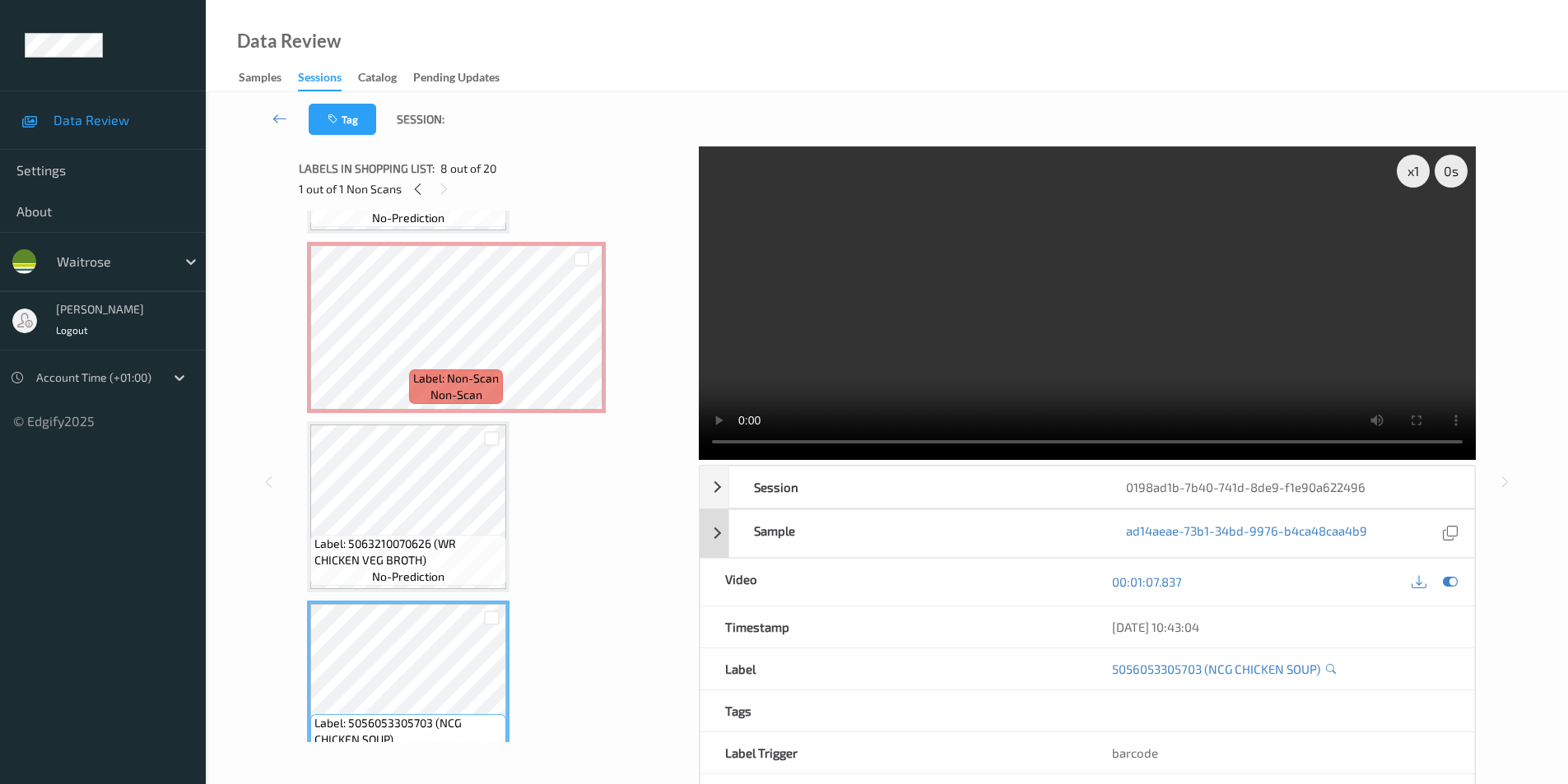
drag, startPoint x: 1448, startPoint y: 580, endPoint x: 1154, endPoint y: 546, distance: 296.0
click at [1448, 580] on icon at bounding box center [1450, 582] width 15 height 15
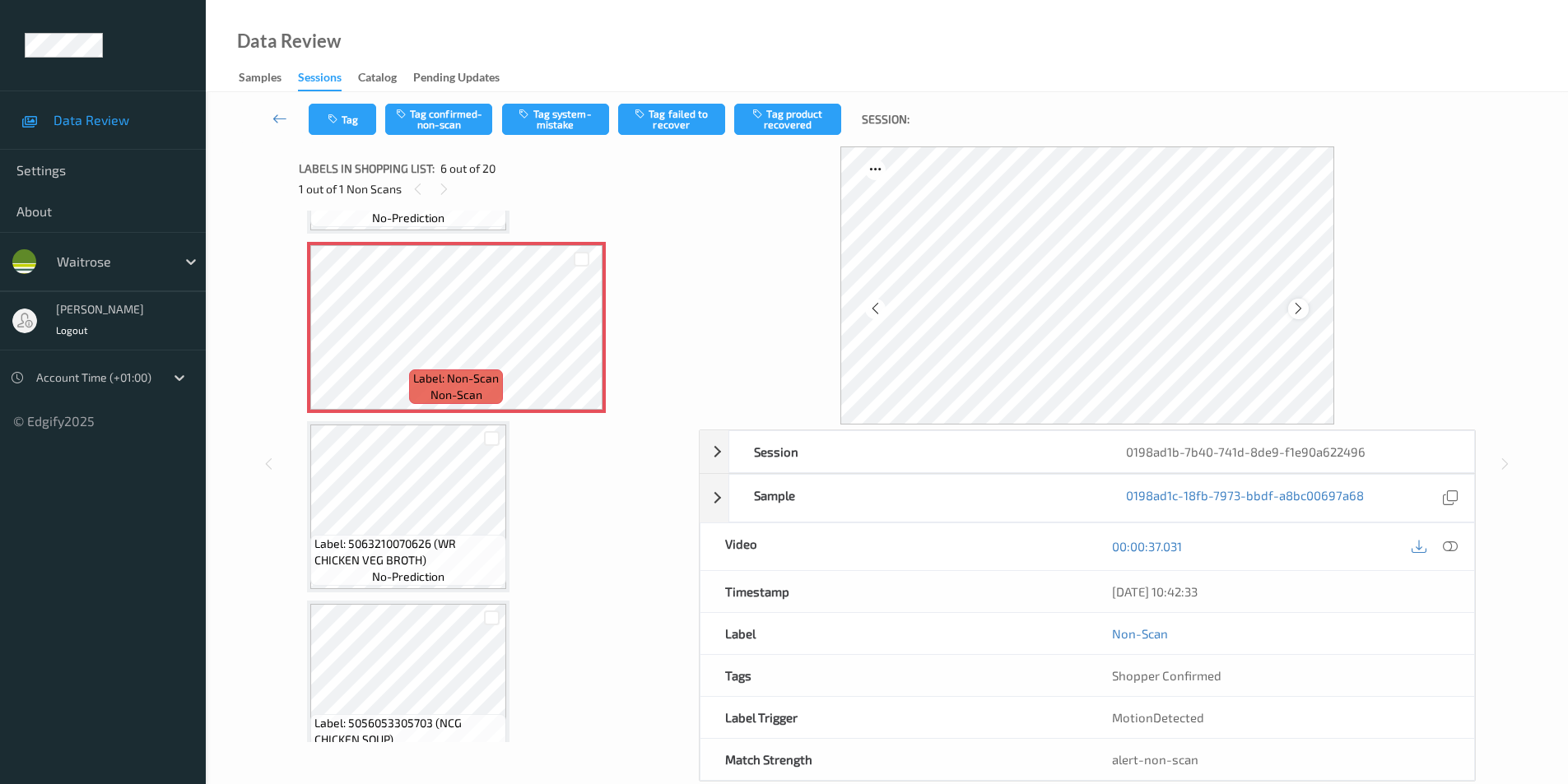
click at [1296, 308] on icon at bounding box center [1298, 308] width 14 height 15
click at [1295, 308] on icon at bounding box center [1298, 308] width 14 height 15
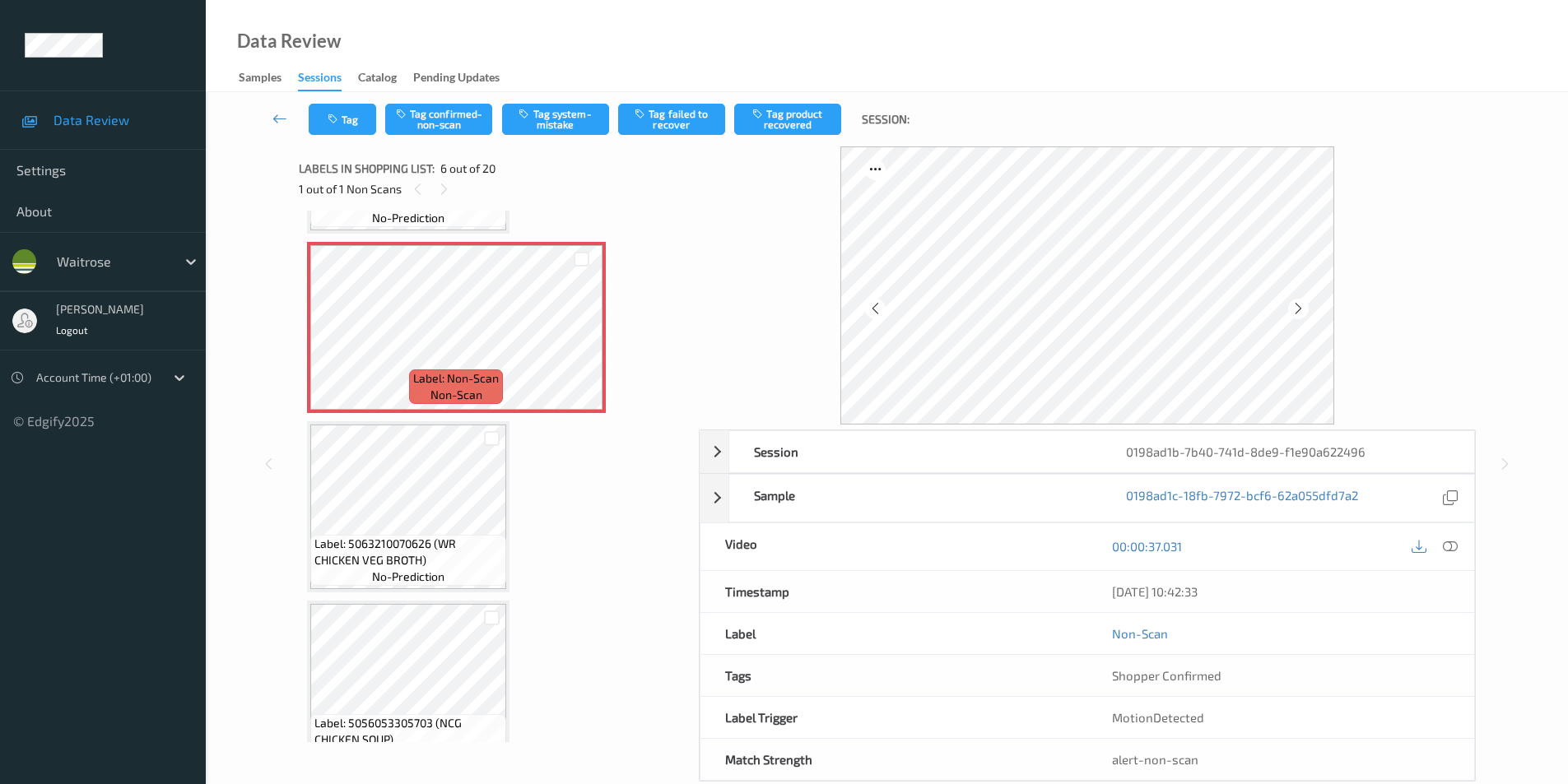
click at [1295, 308] on icon at bounding box center [1298, 308] width 14 height 15
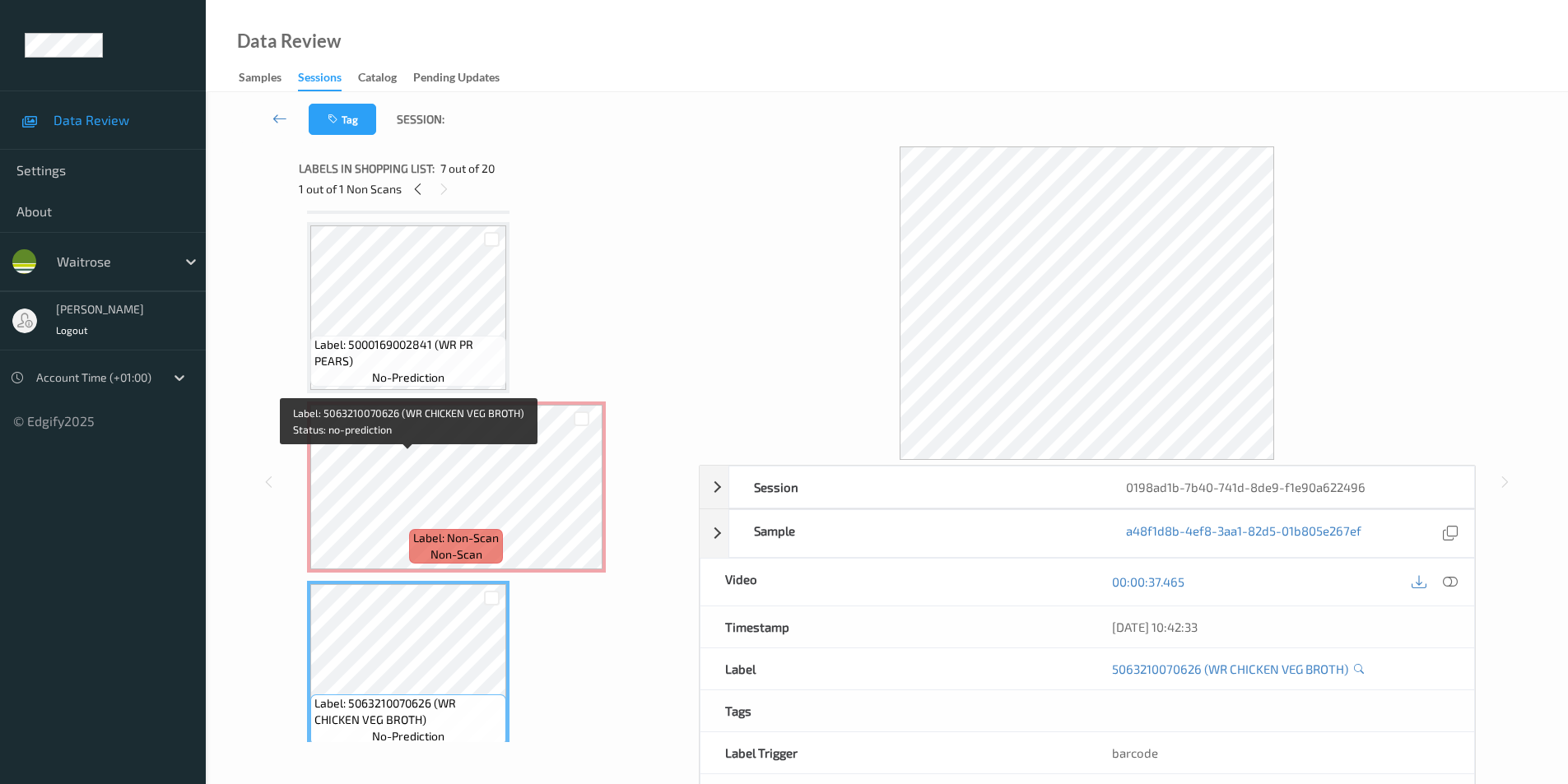
scroll to position [710, 0]
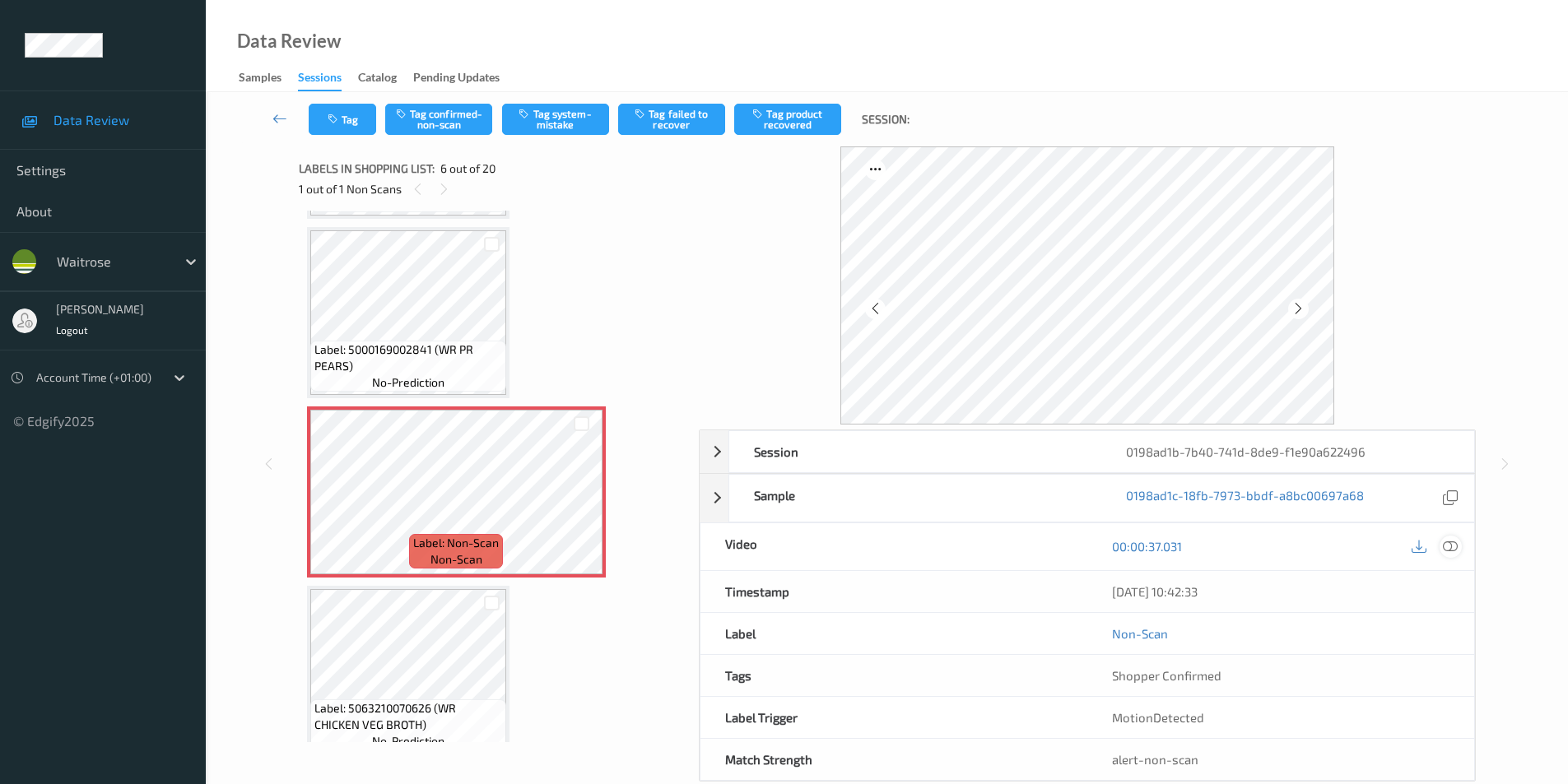
click at [1443, 546] on icon at bounding box center [1450, 546] width 15 height 15
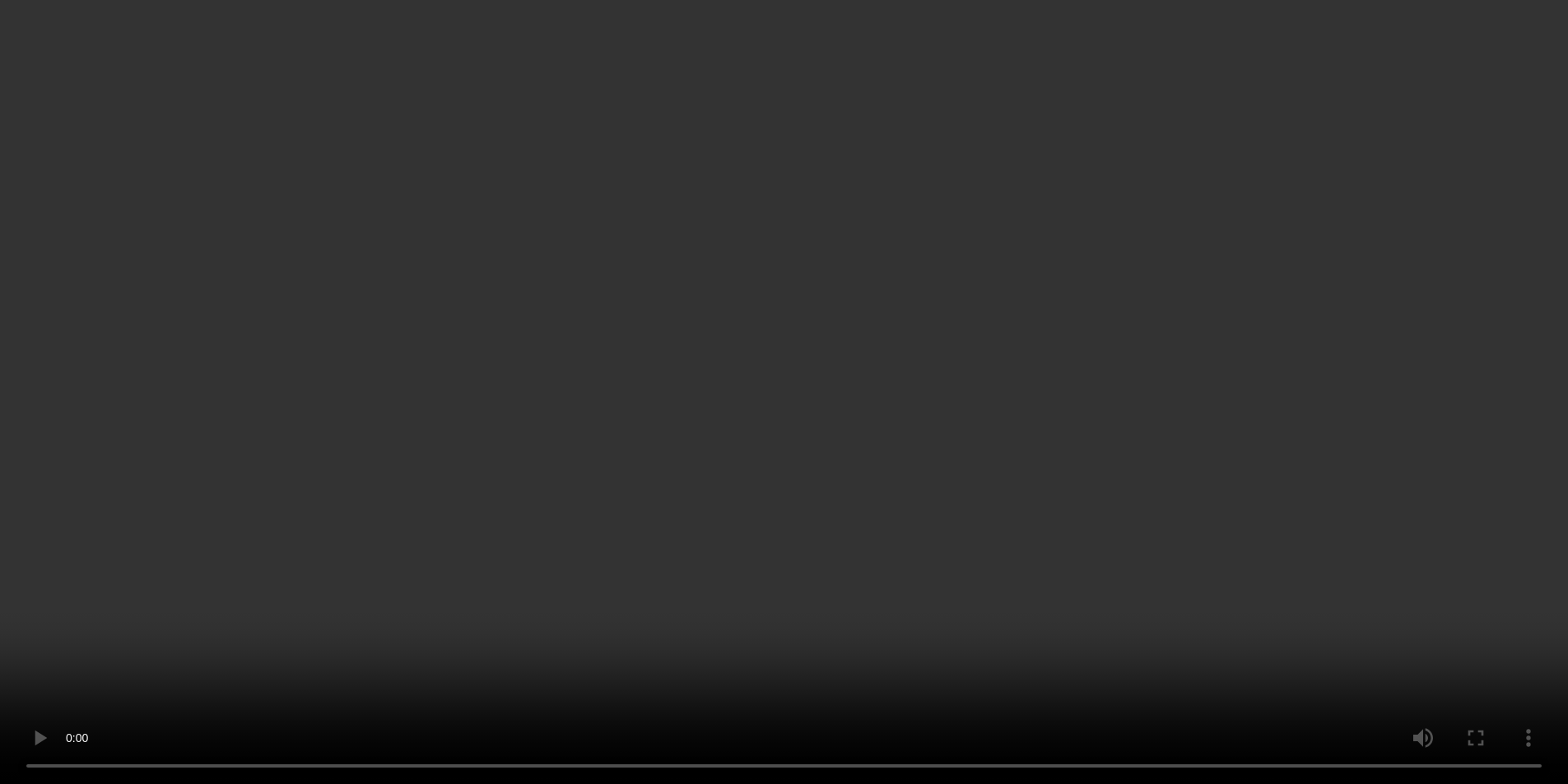
scroll to position [874, 0]
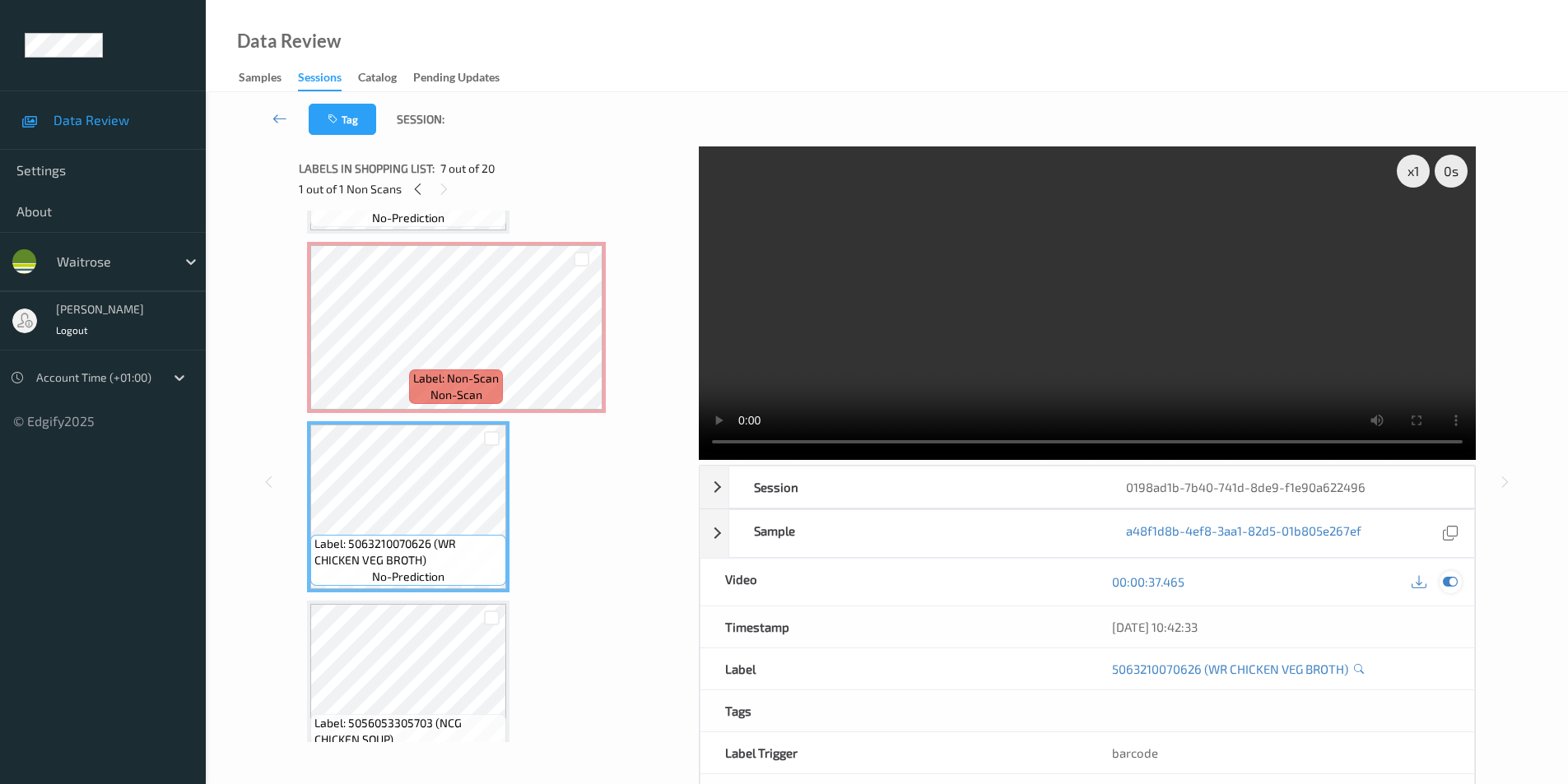
click at [1451, 581] on icon at bounding box center [1450, 582] width 15 height 15
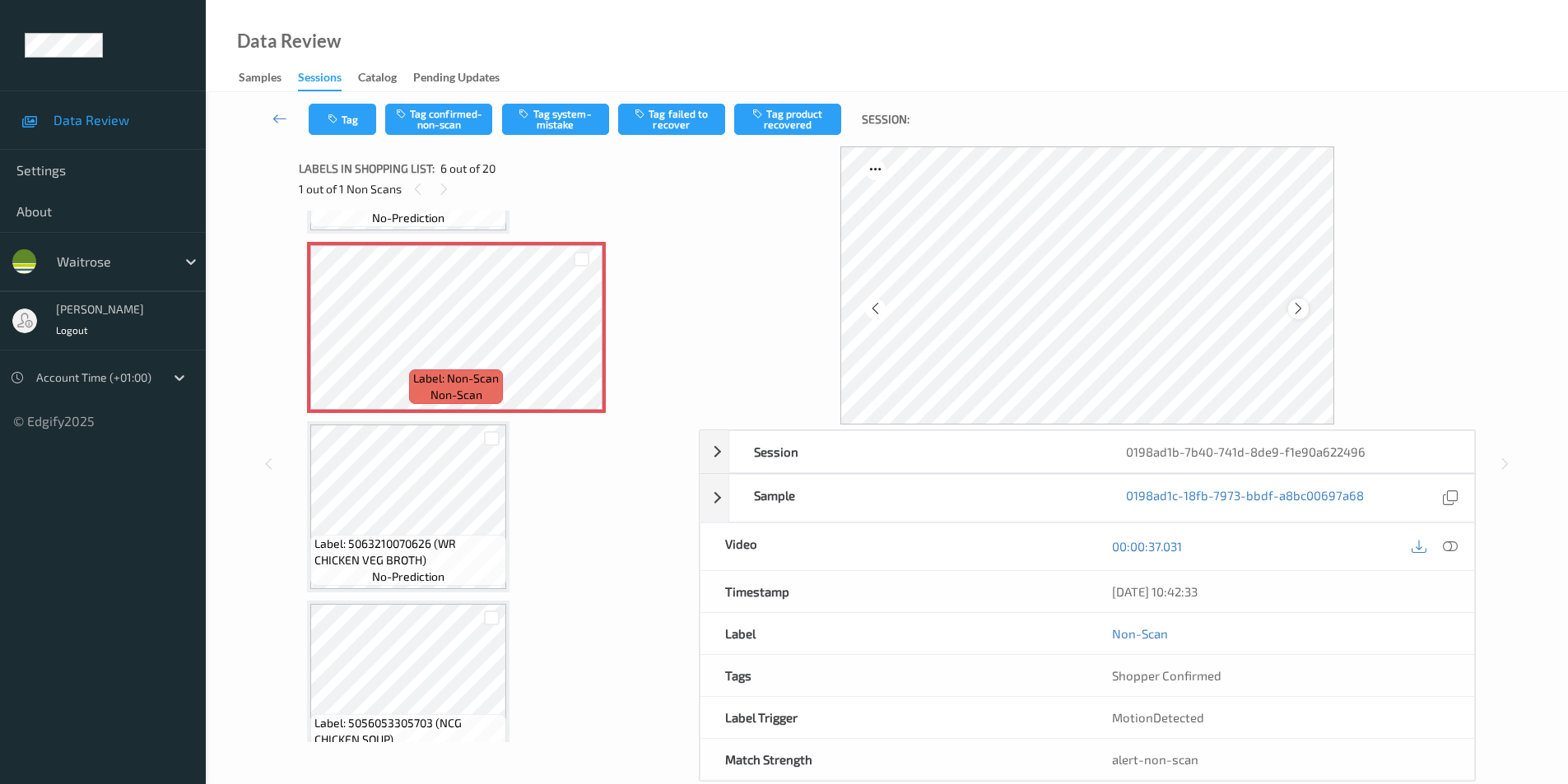
click at [1295, 313] on icon at bounding box center [1298, 308] width 14 height 15
click at [1294, 312] on icon at bounding box center [1298, 308] width 14 height 15
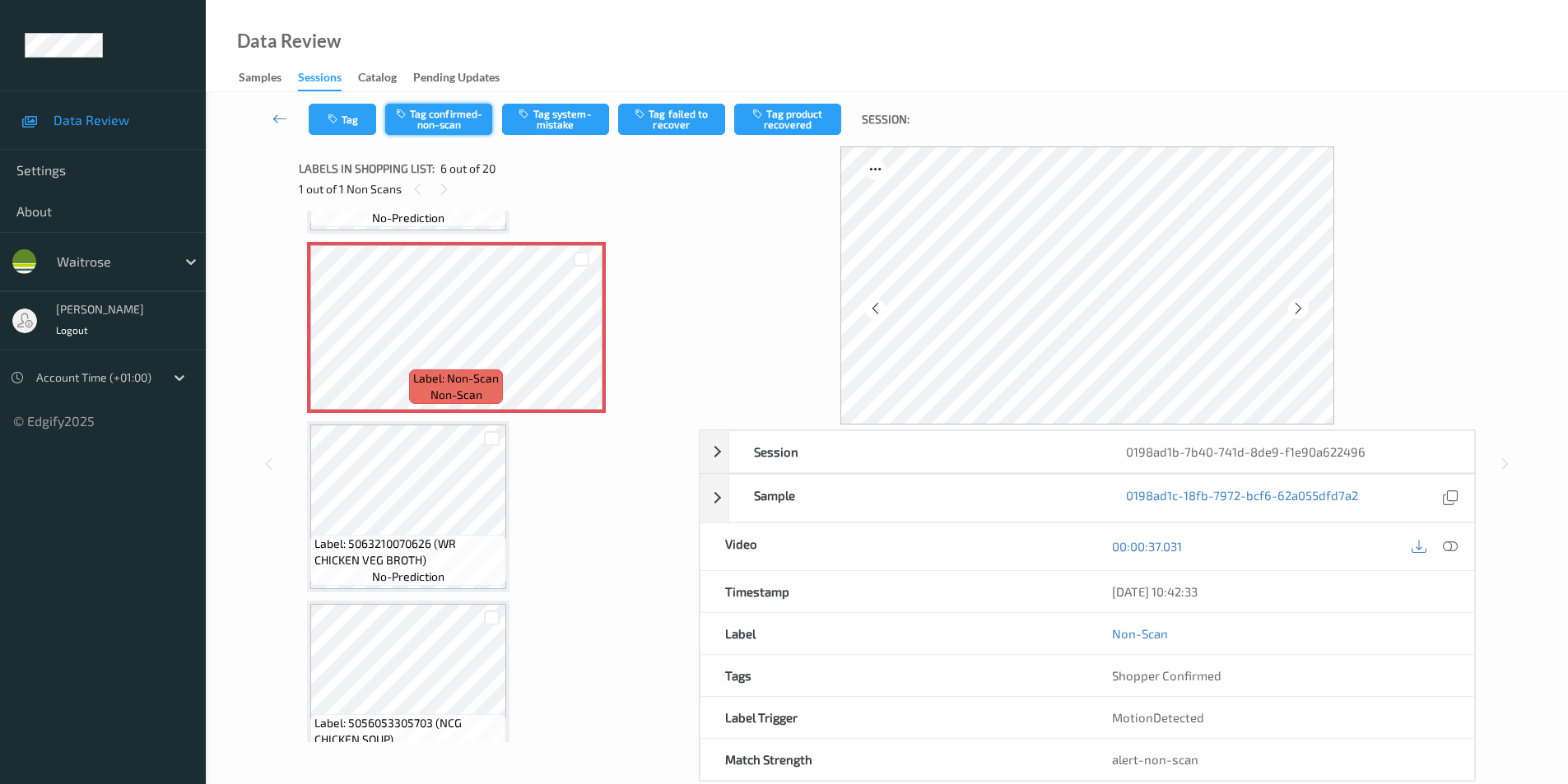
click at [454, 133] on button "Tag confirmed-non-scan" at bounding box center [439, 120] width 107 height 32
click at [793, 128] on button "Tag product recovered" at bounding box center [788, 120] width 107 height 32
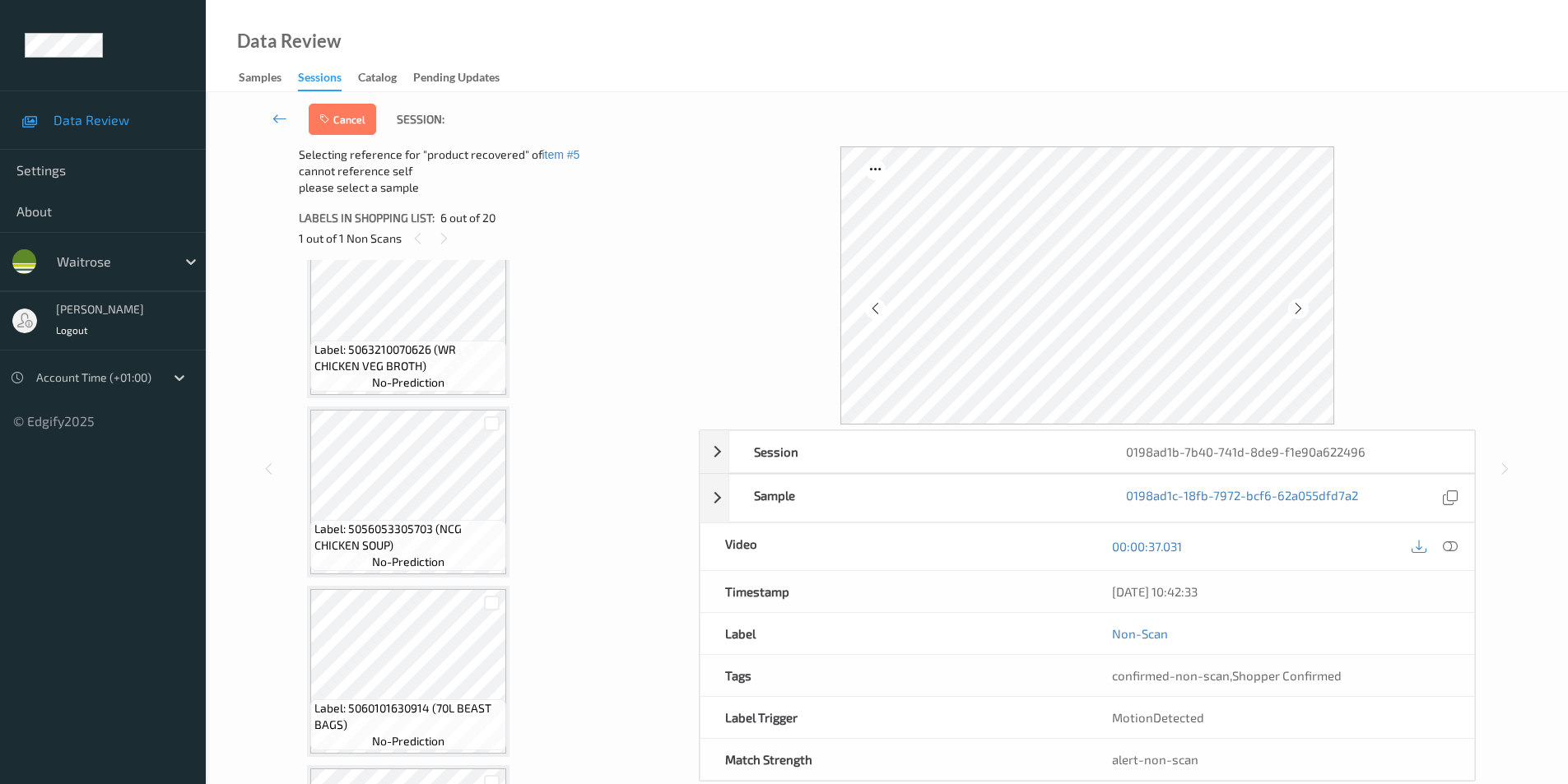
scroll to position [1121, 0]
click at [493, 422] on div at bounding box center [492, 421] width 16 height 16
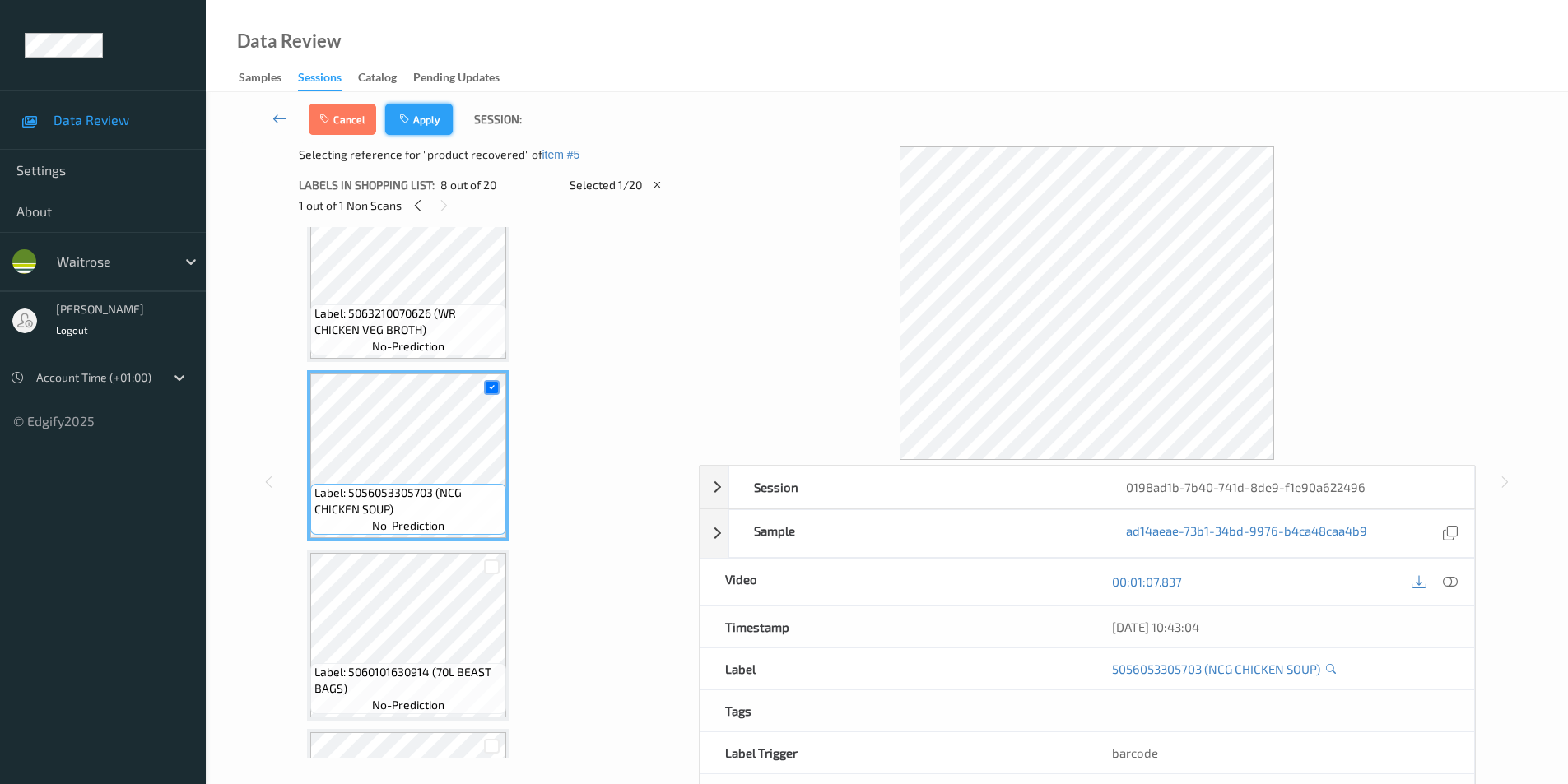
click at [424, 107] on button "Apply" at bounding box center [419, 120] width 67 height 32
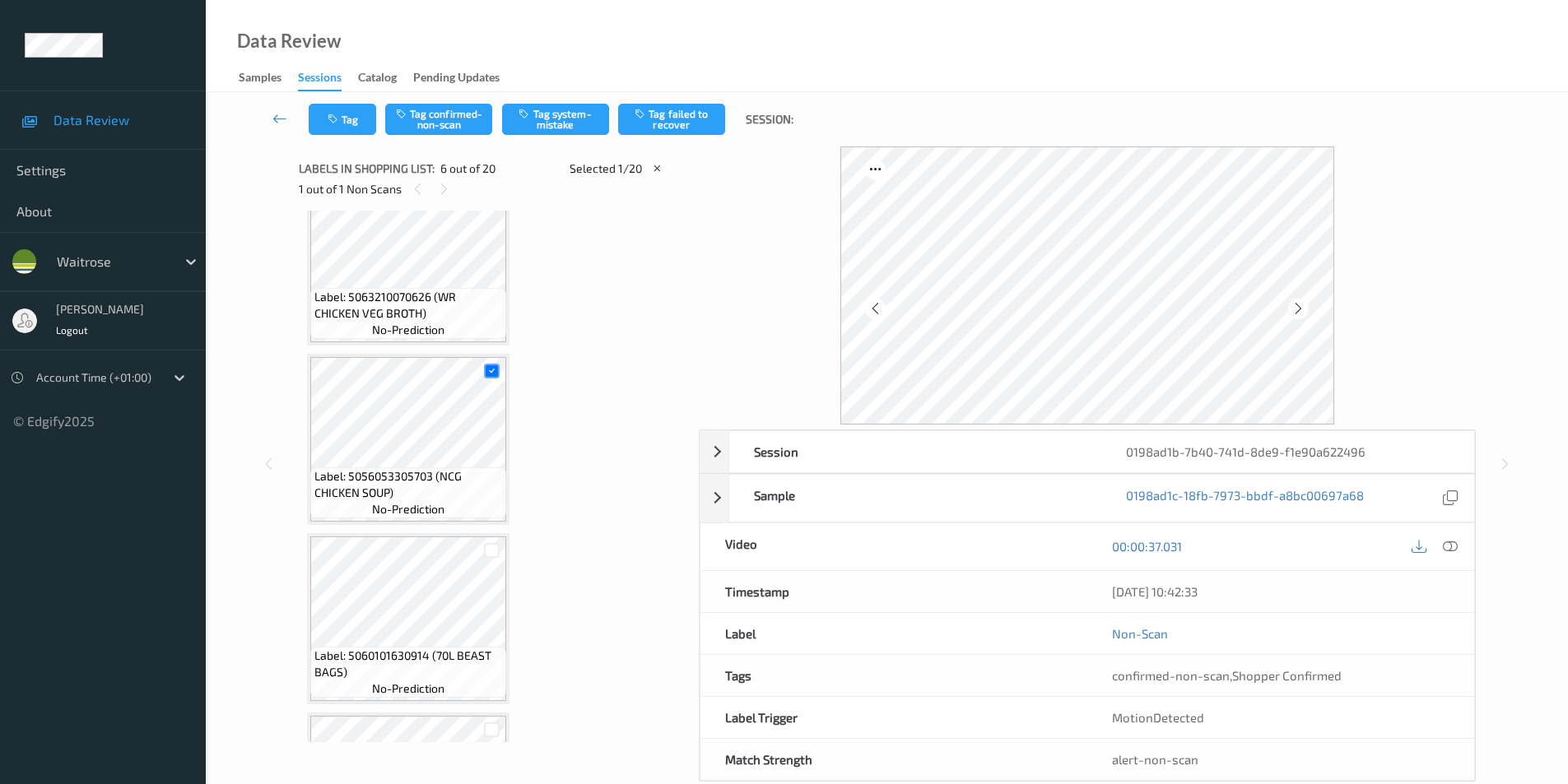
scroll to position [726, 0]
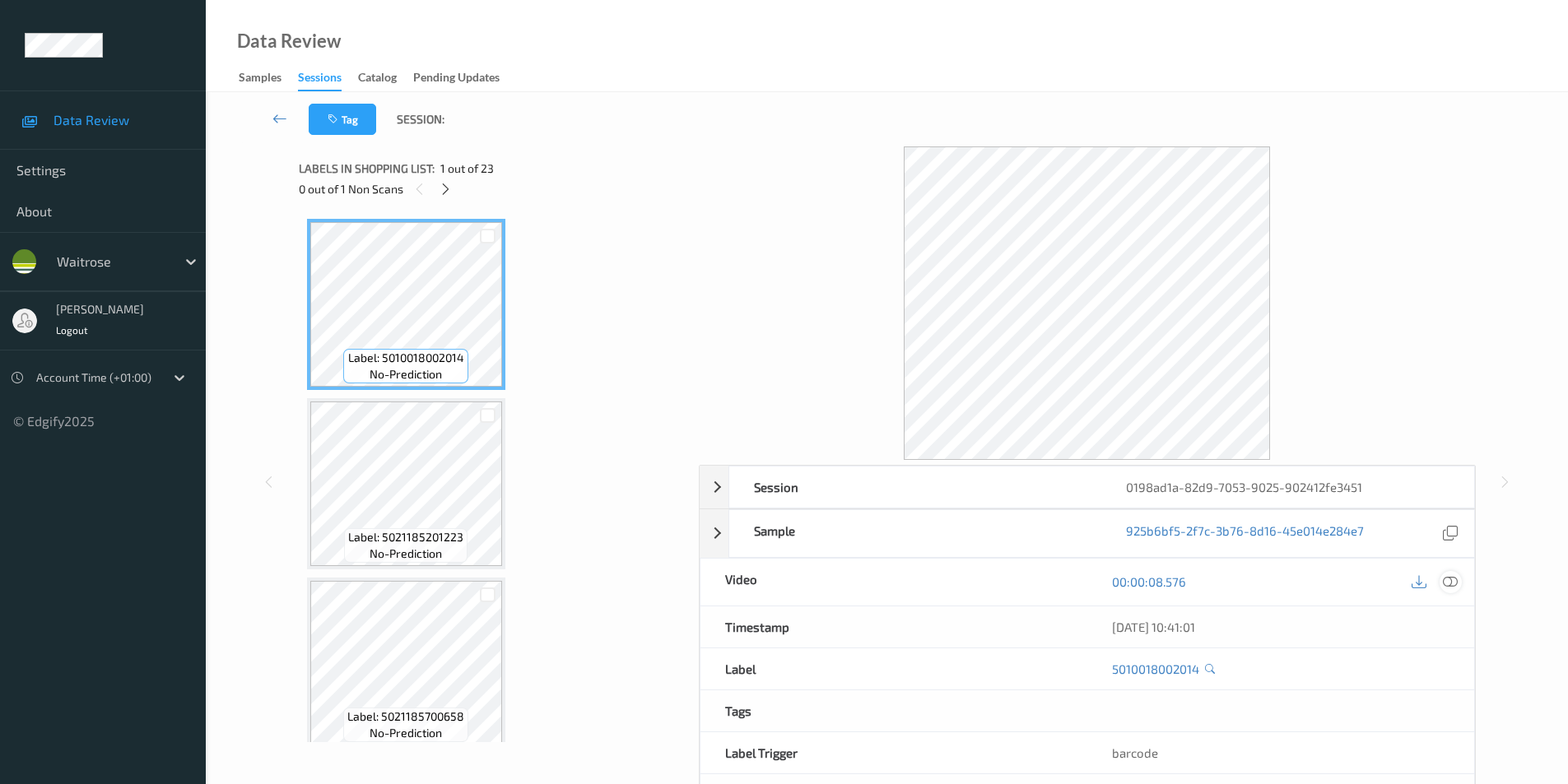
click at [1453, 580] on icon at bounding box center [1450, 582] width 15 height 15
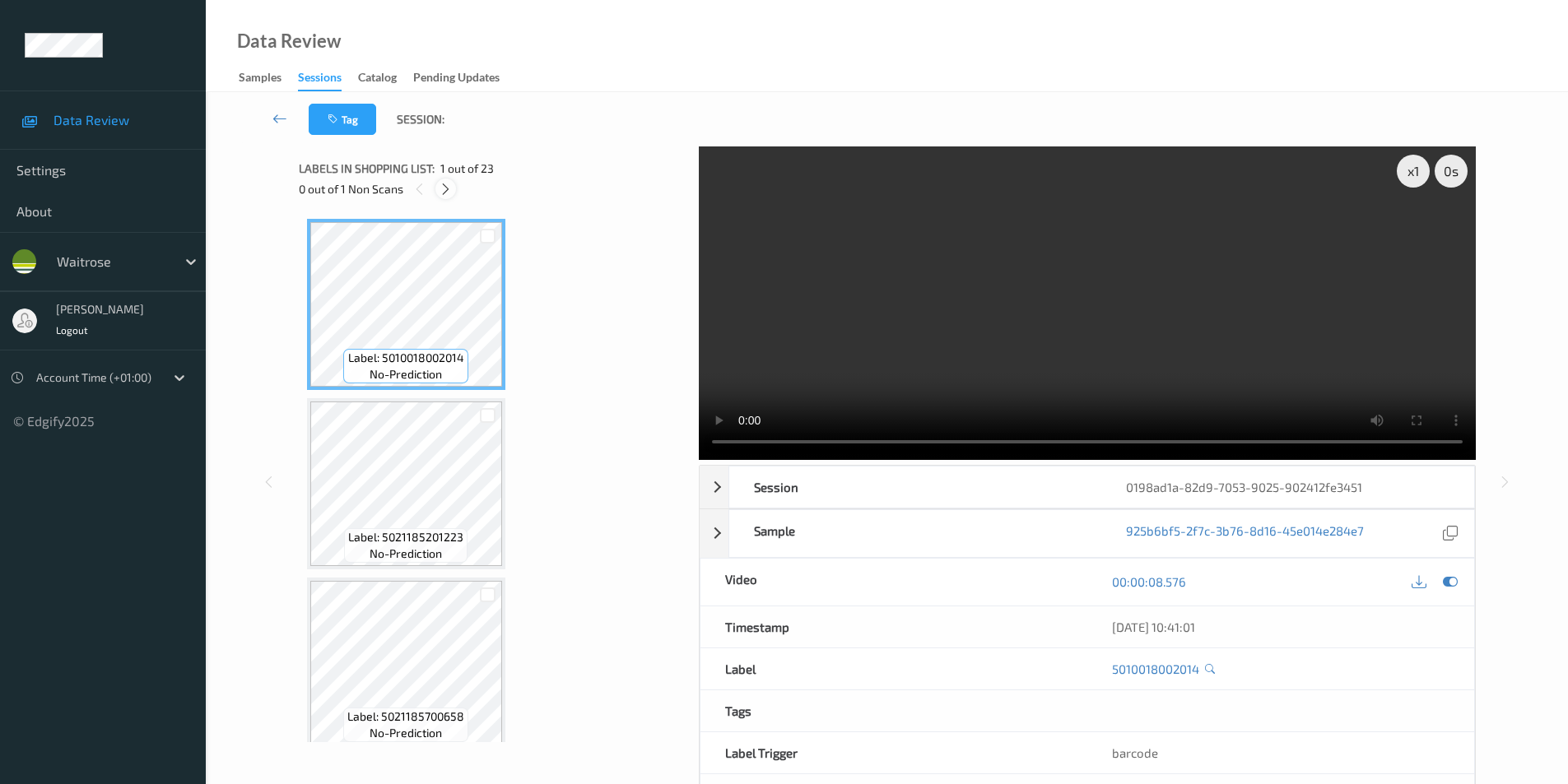
click at [446, 194] on icon at bounding box center [446, 189] width 14 height 15
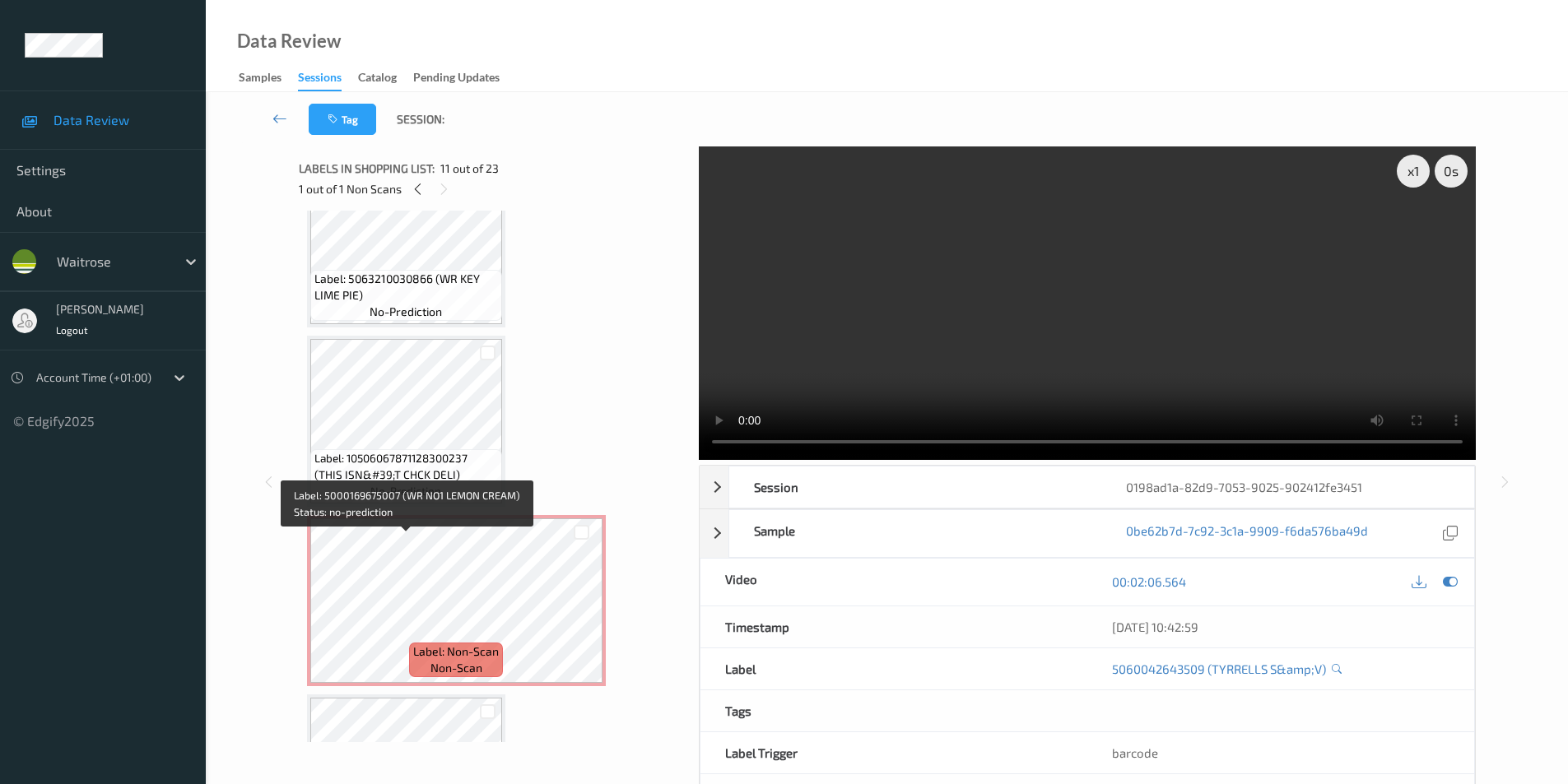
scroll to position [904, 0]
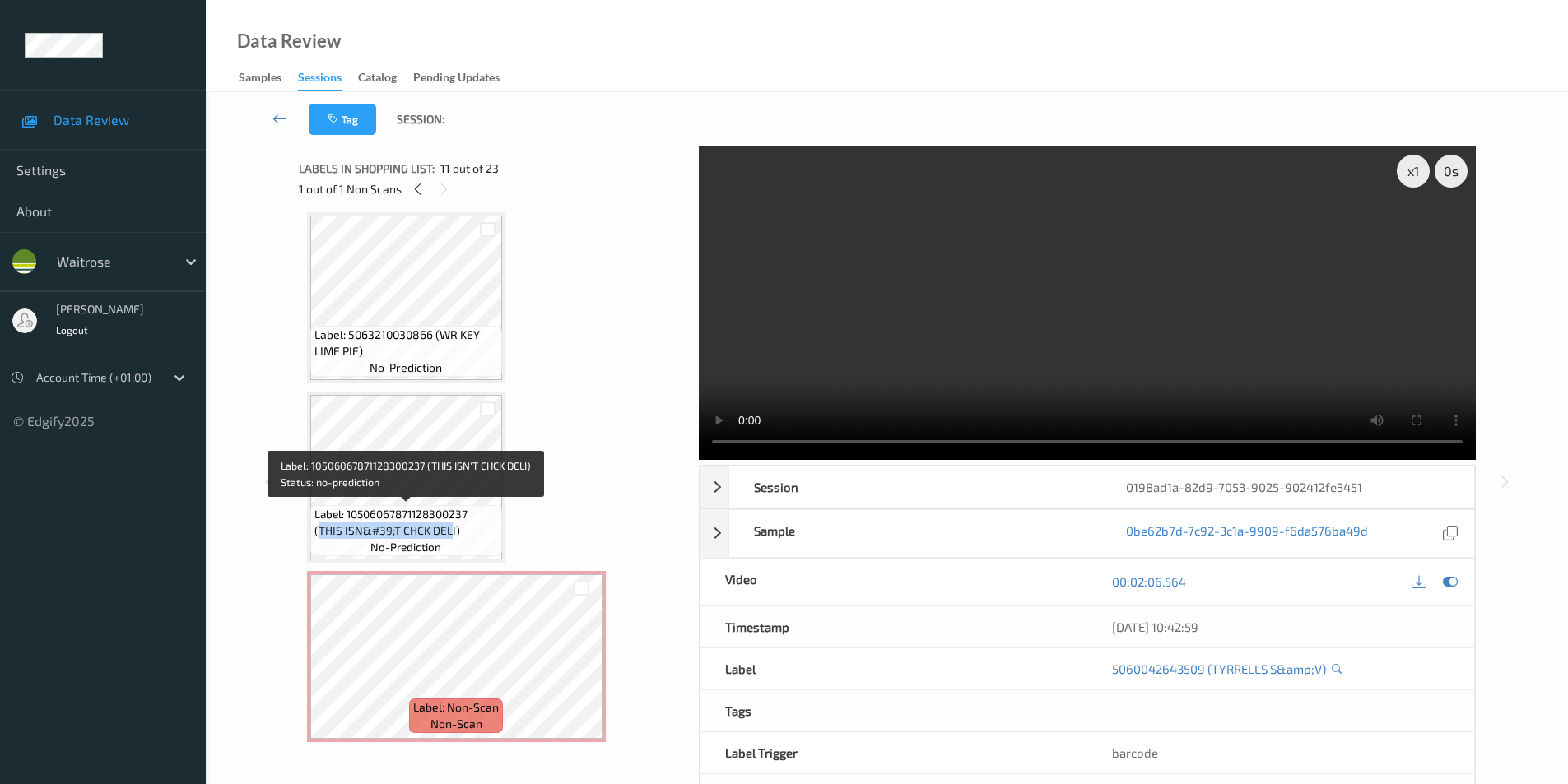
drag, startPoint x: 319, startPoint y: 529, endPoint x: 450, endPoint y: 533, distance: 131.1
click at [450, 533] on span "Label: 10506067871128300237 (THIS ISN&#39;T CHCK DELI)" at bounding box center [405, 522] width 183 height 33
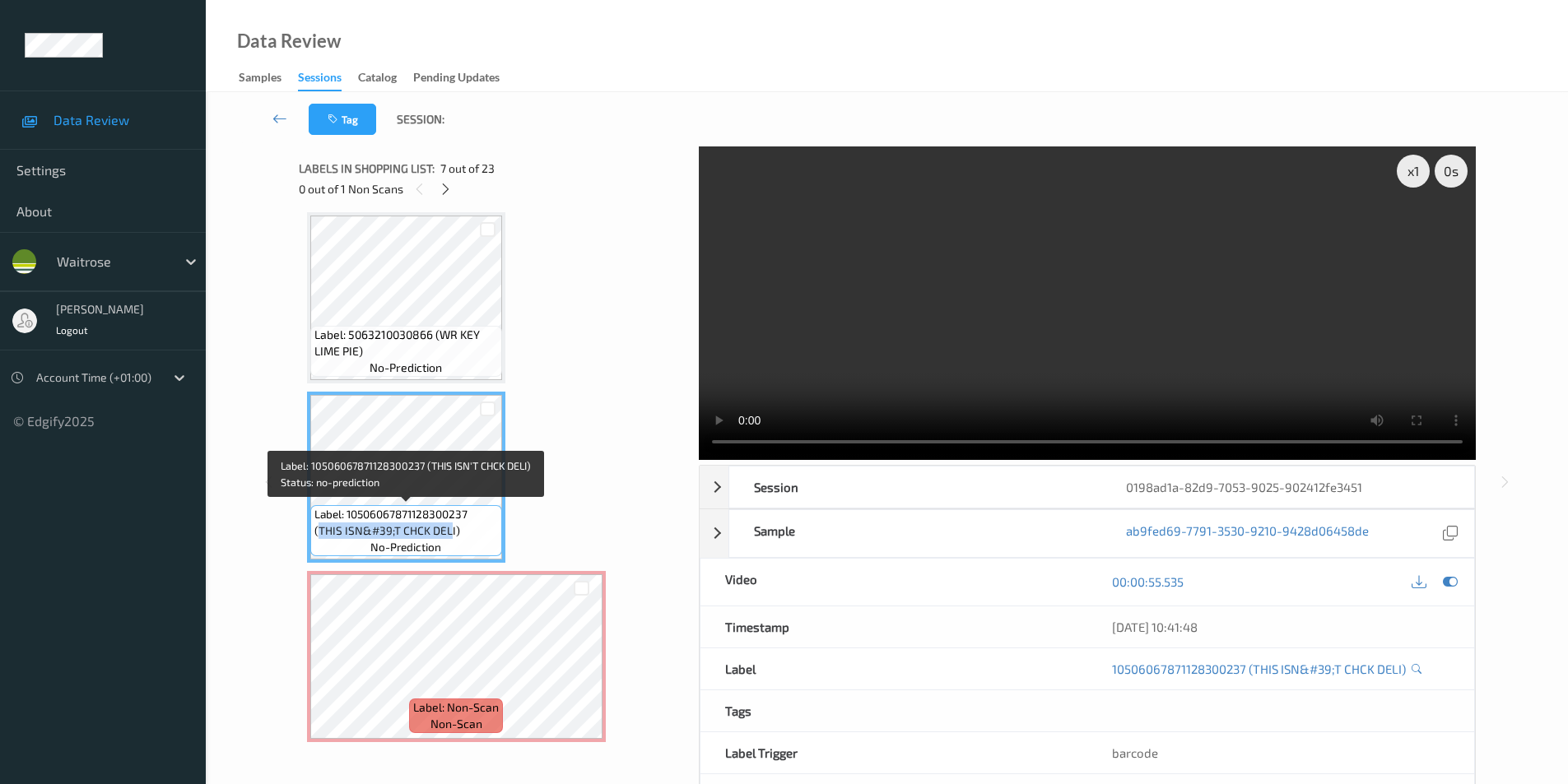
copy span "THIS ISN&#39;T CHCK DEL"
click at [478, 540] on div "Label: 10506067871128300237 (THIS ISN&#39;T CHCK DELI) no-prediction" at bounding box center [405, 530] width 191 height 51
drag, startPoint x: 319, startPoint y: 530, endPoint x: 454, endPoint y: 529, distance: 135.0
click at [454, 529] on span "Label: 10506067871128300237 (THIS ISN&#39;T CHCK DELI)" at bounding box center [405, 522] width 183 height 33
copy span "THIS ISN&#39;T CHCK DELI"
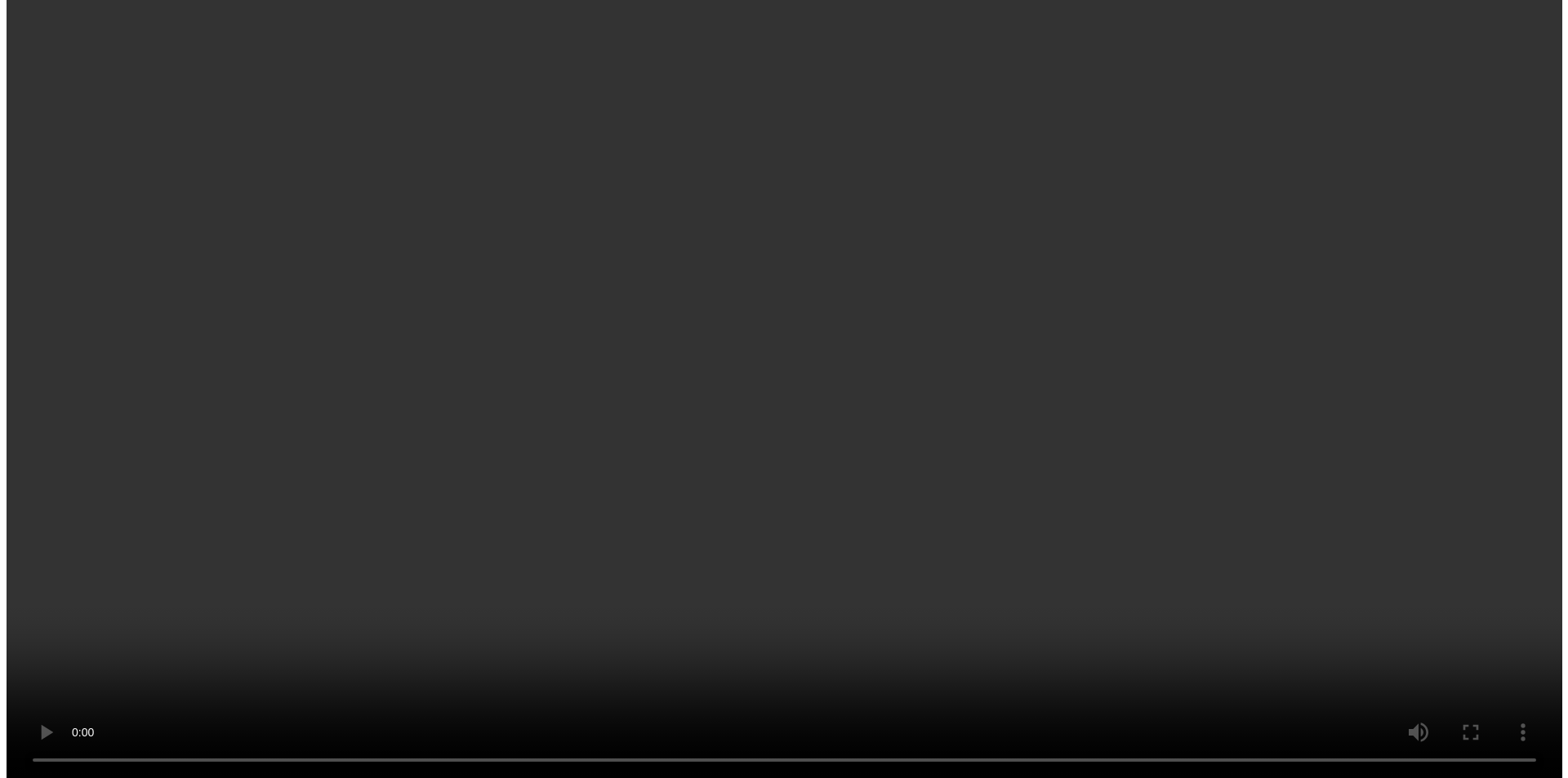
scroll to position [1125, 0]
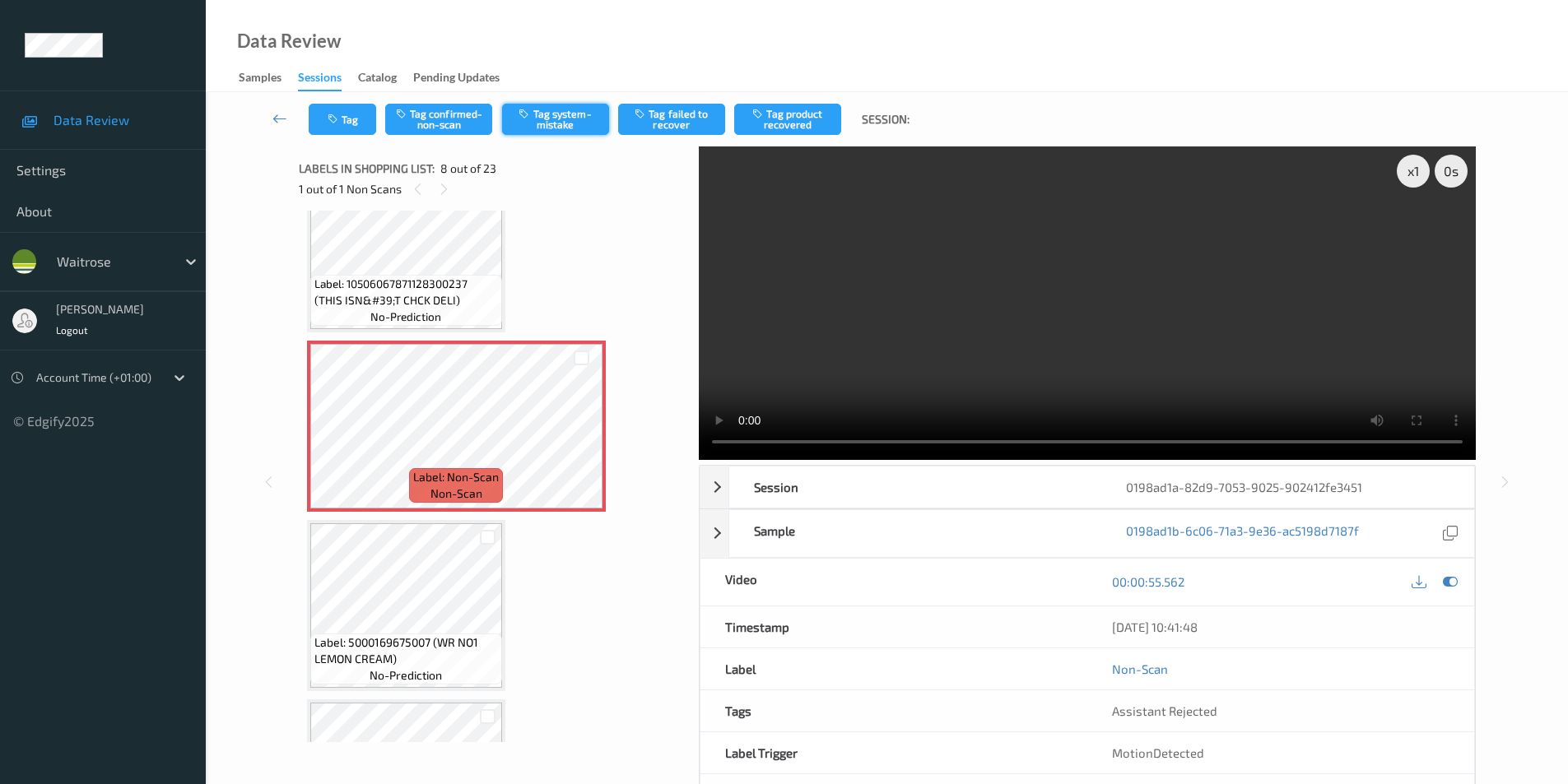
click at [544, 119] on button "Tag system-mistake" at bounding box center [556, 120] width 107 height 32
click at [345, 113] on button "Tag" at bounding box center [342, 120] width 67 height 32
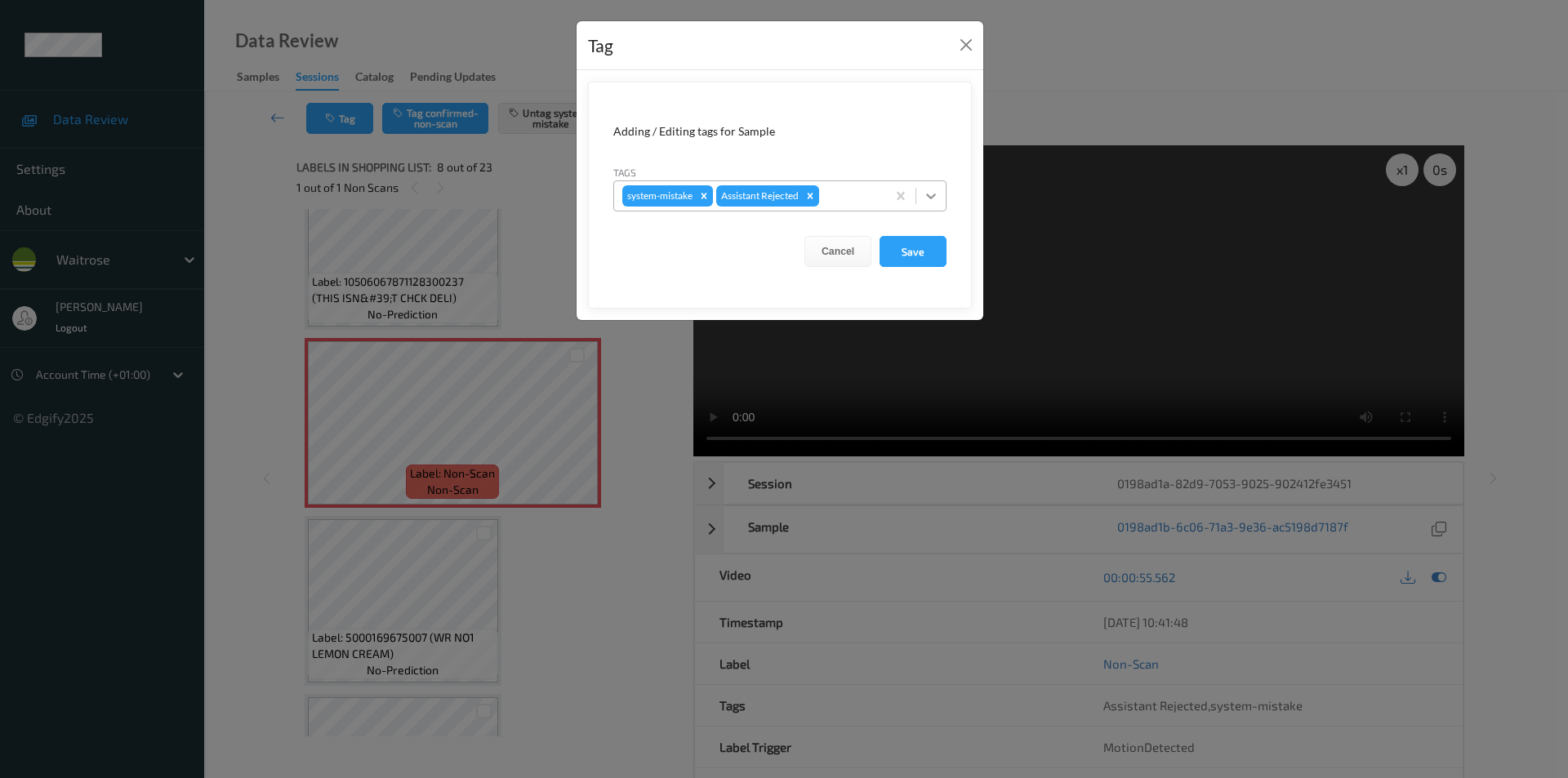
click at [927, 193] on icon at bounding box center [931, 196] width 17 height 17
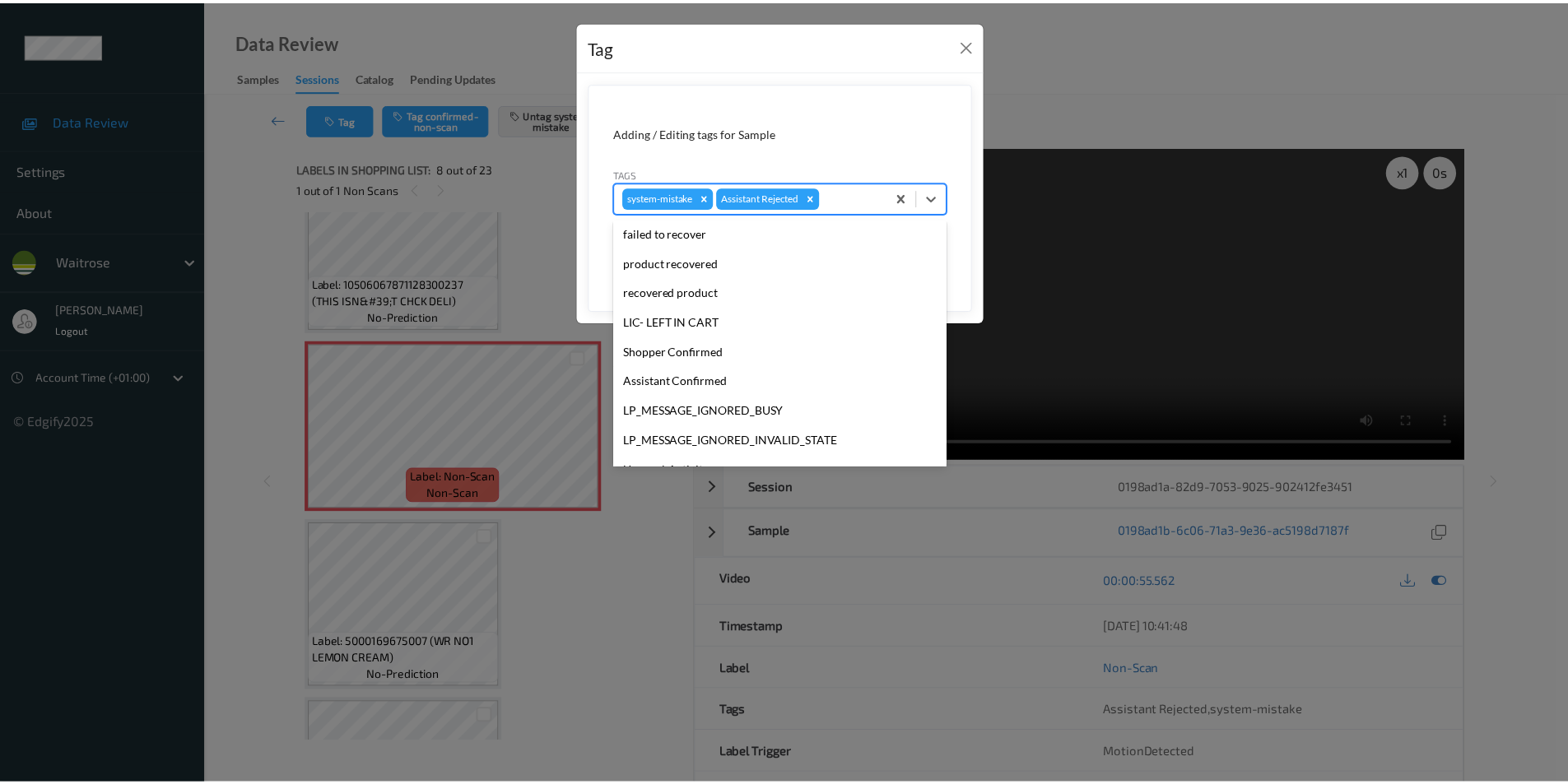
scroll to position [323, 0]
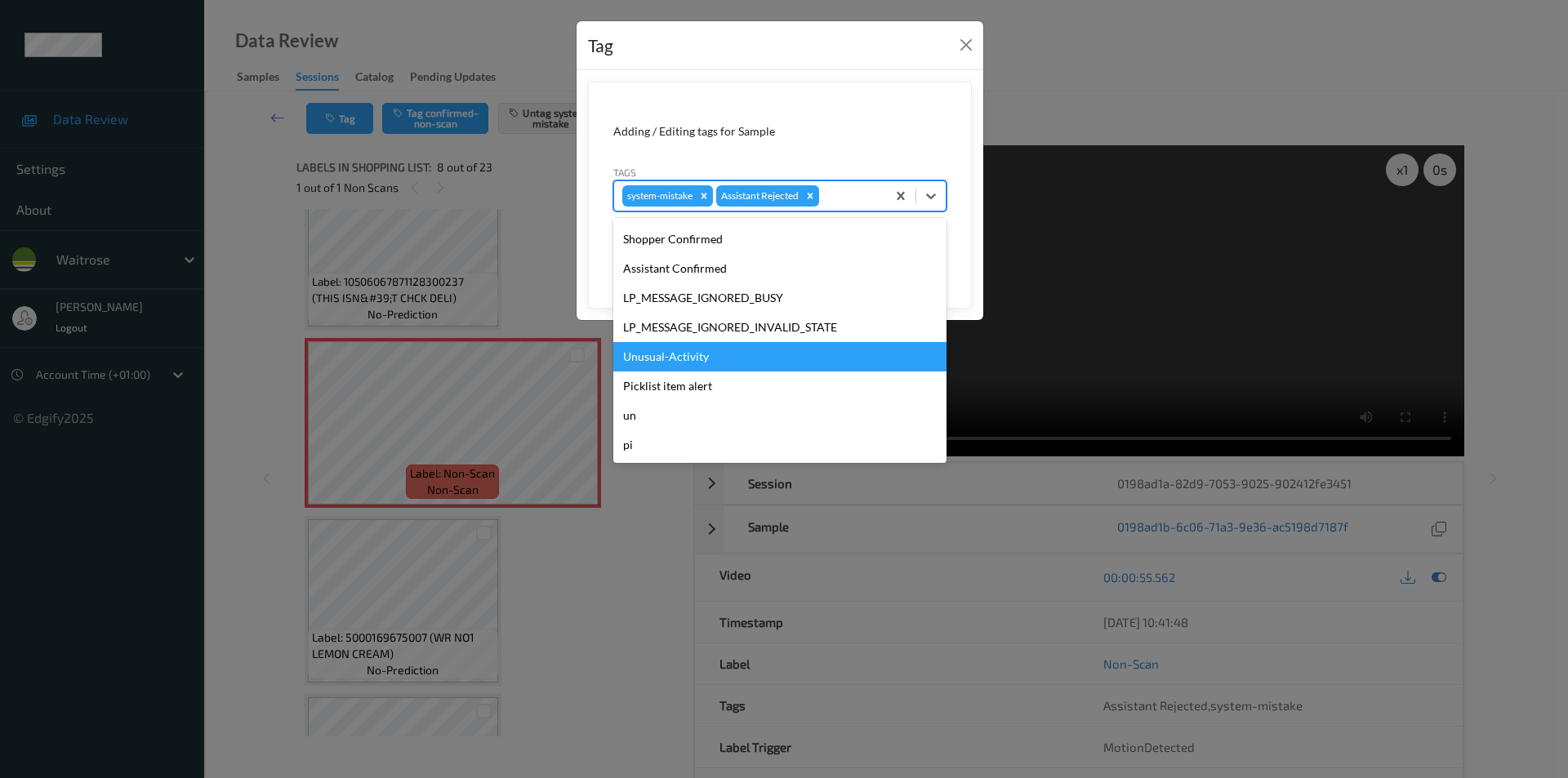
click at [695, 354] on div "Unusual-Activity" at bounding box center [780, 357] width 333 height 30
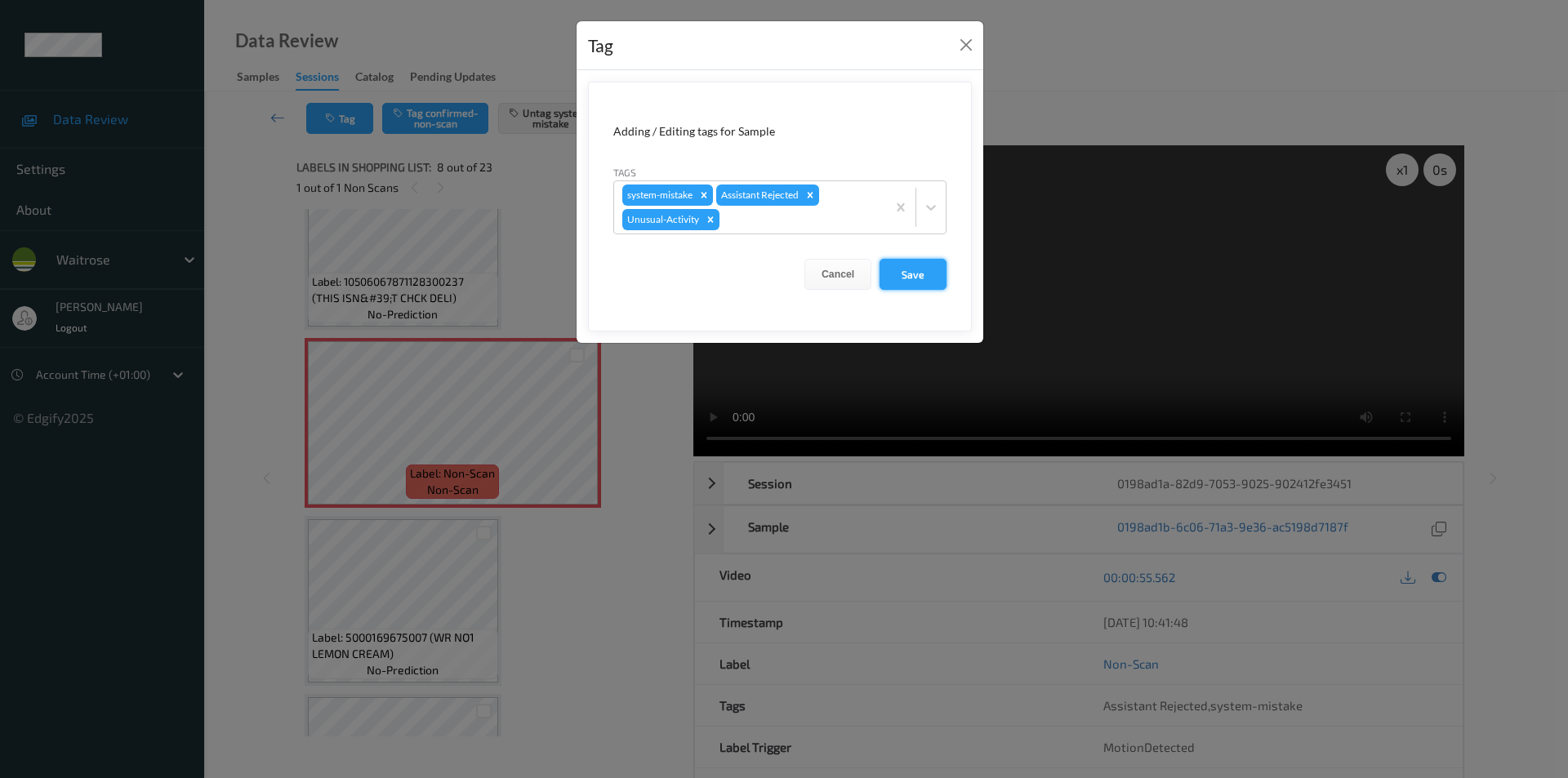
click at [900, 275] on button "Save" at bounding box center [913, 274] width 67 height 31
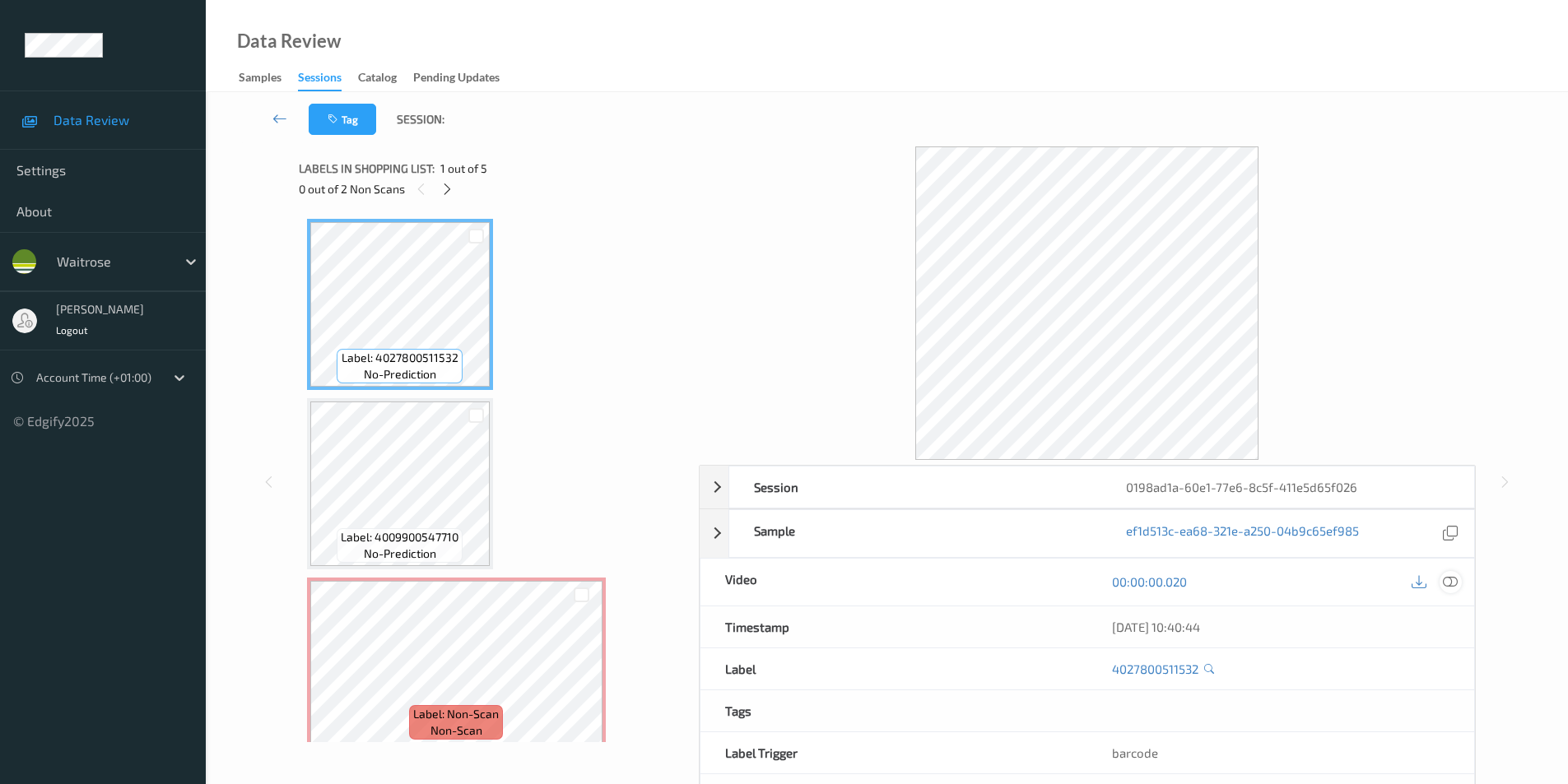
click at [1454, 585] on icon at bounding box center [1450, 582] width 15 height 15
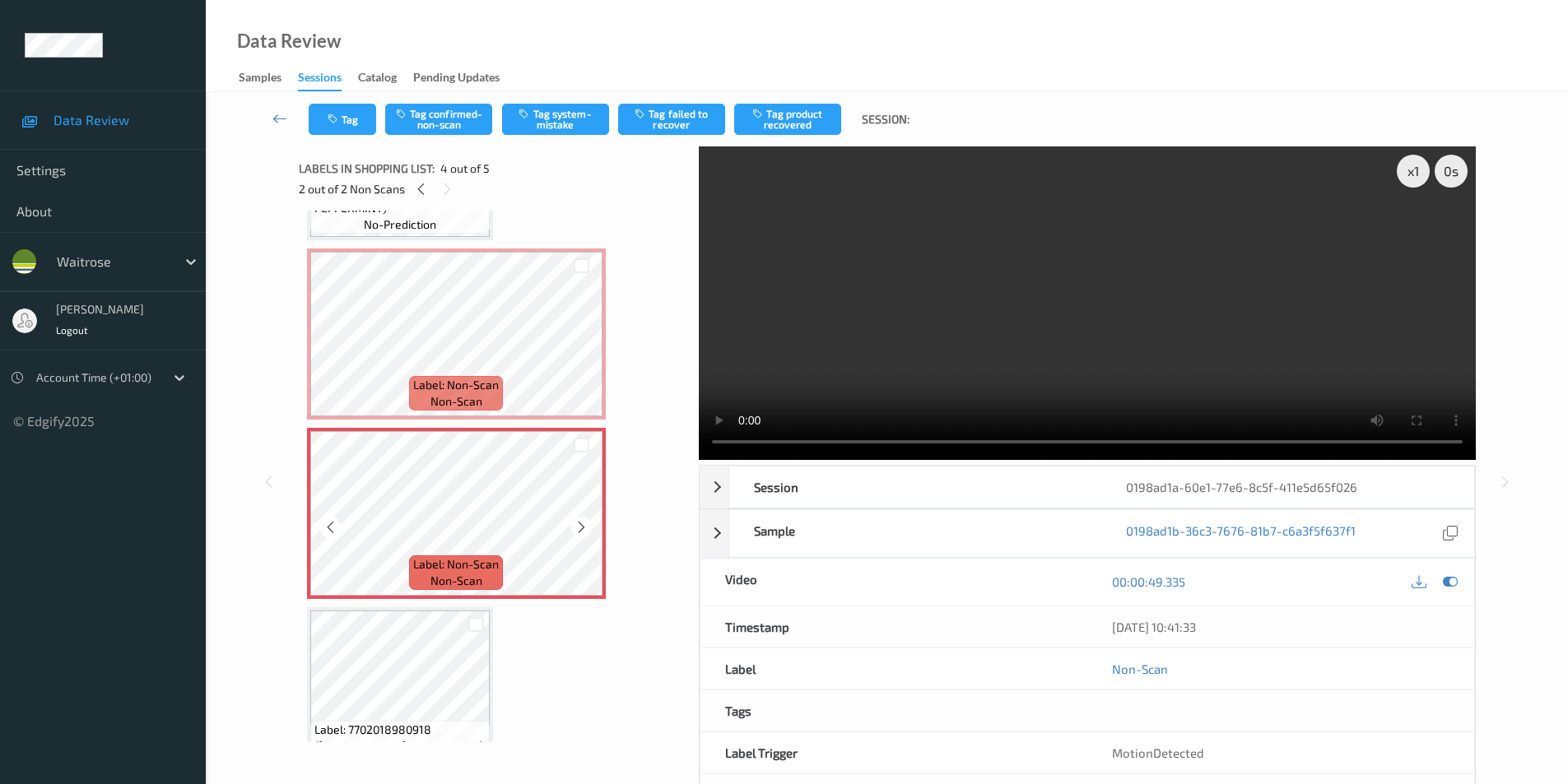
scroll to position [374, 0]
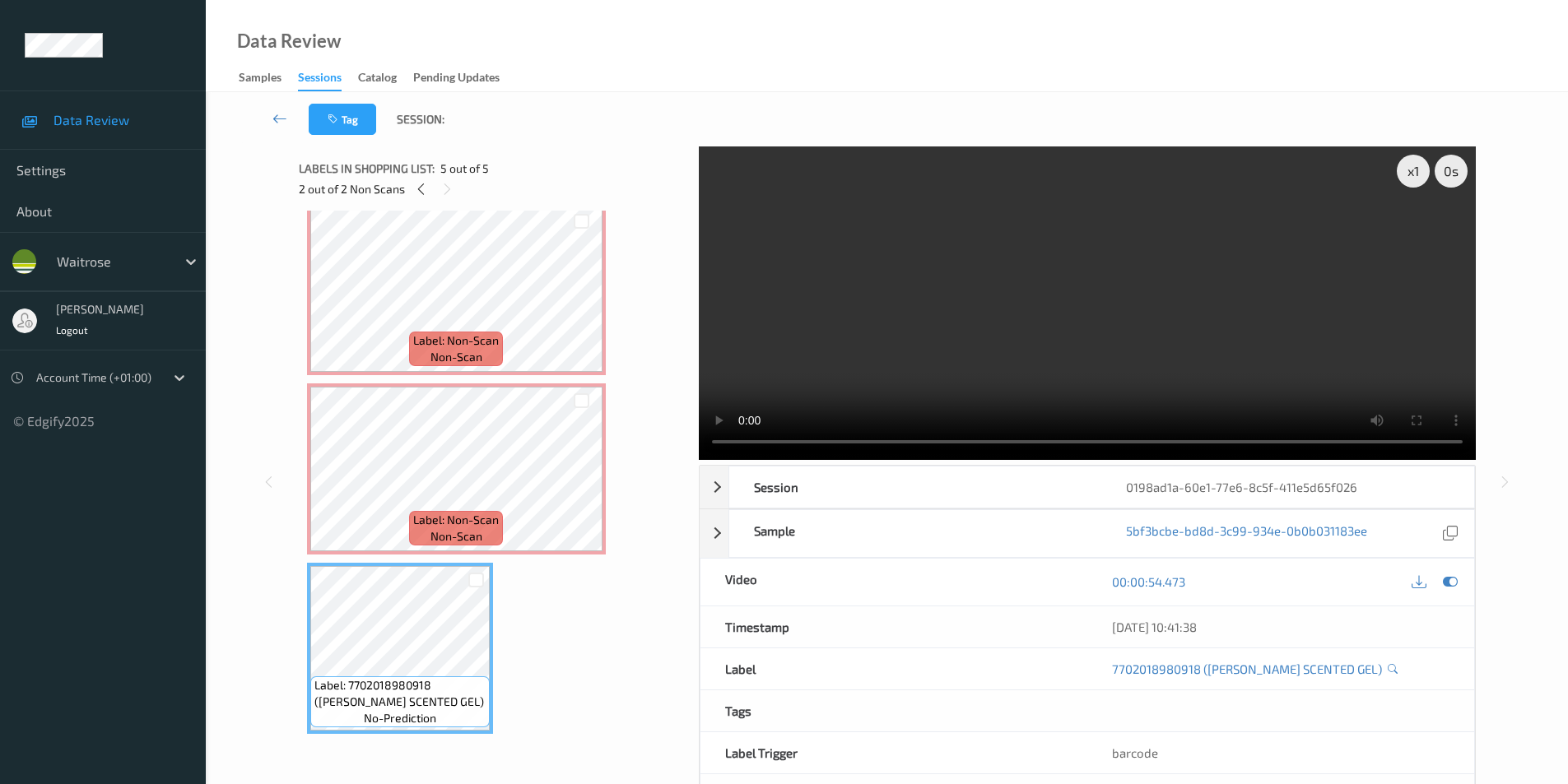
click at [1437, 581] on div at bounding box center [1434, 582] width 54 height 22
click at [1446, 584] on icon at bounding box center [1450, 582] width 15 height 15
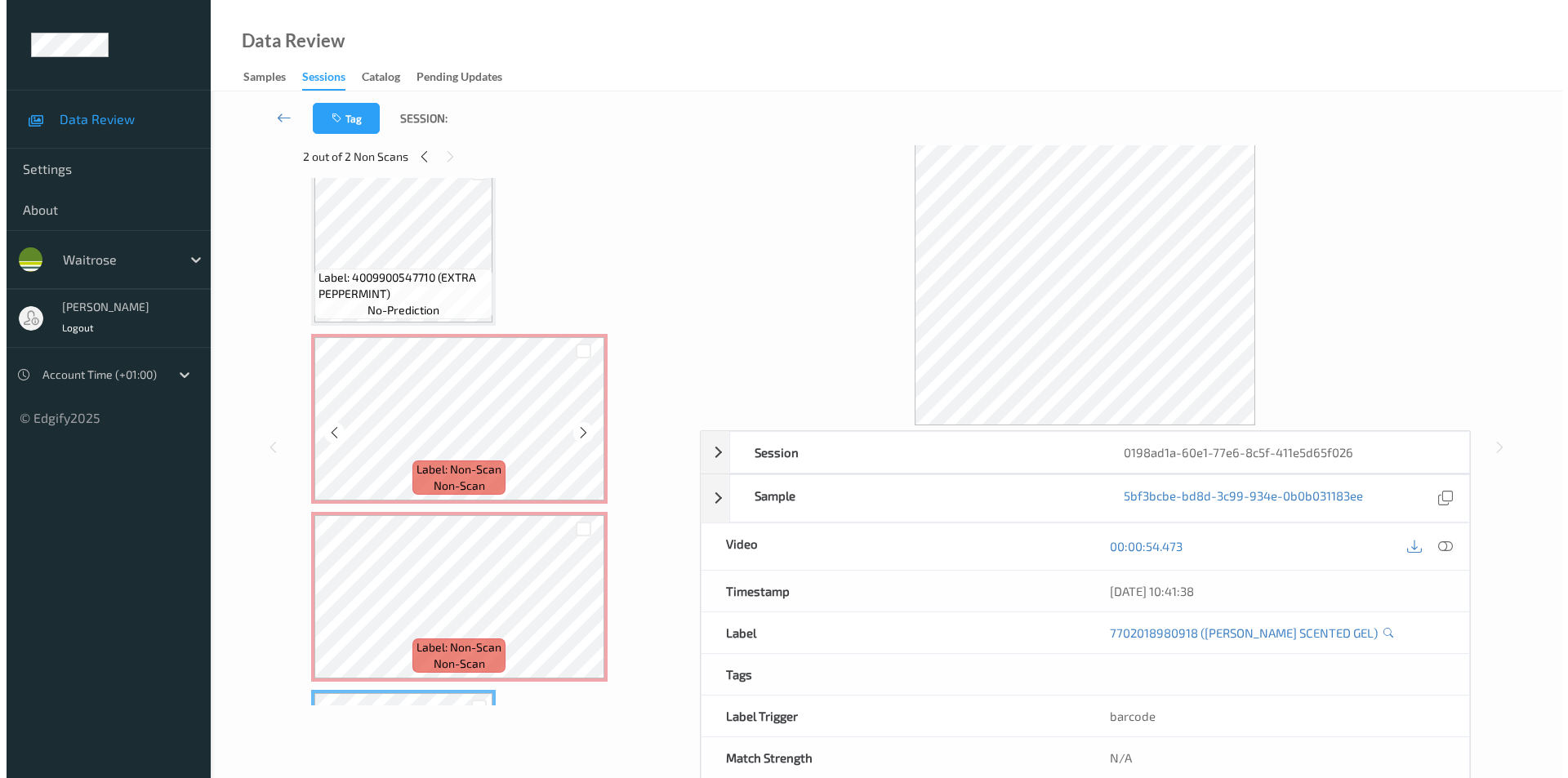
scroll to position [208, 0]
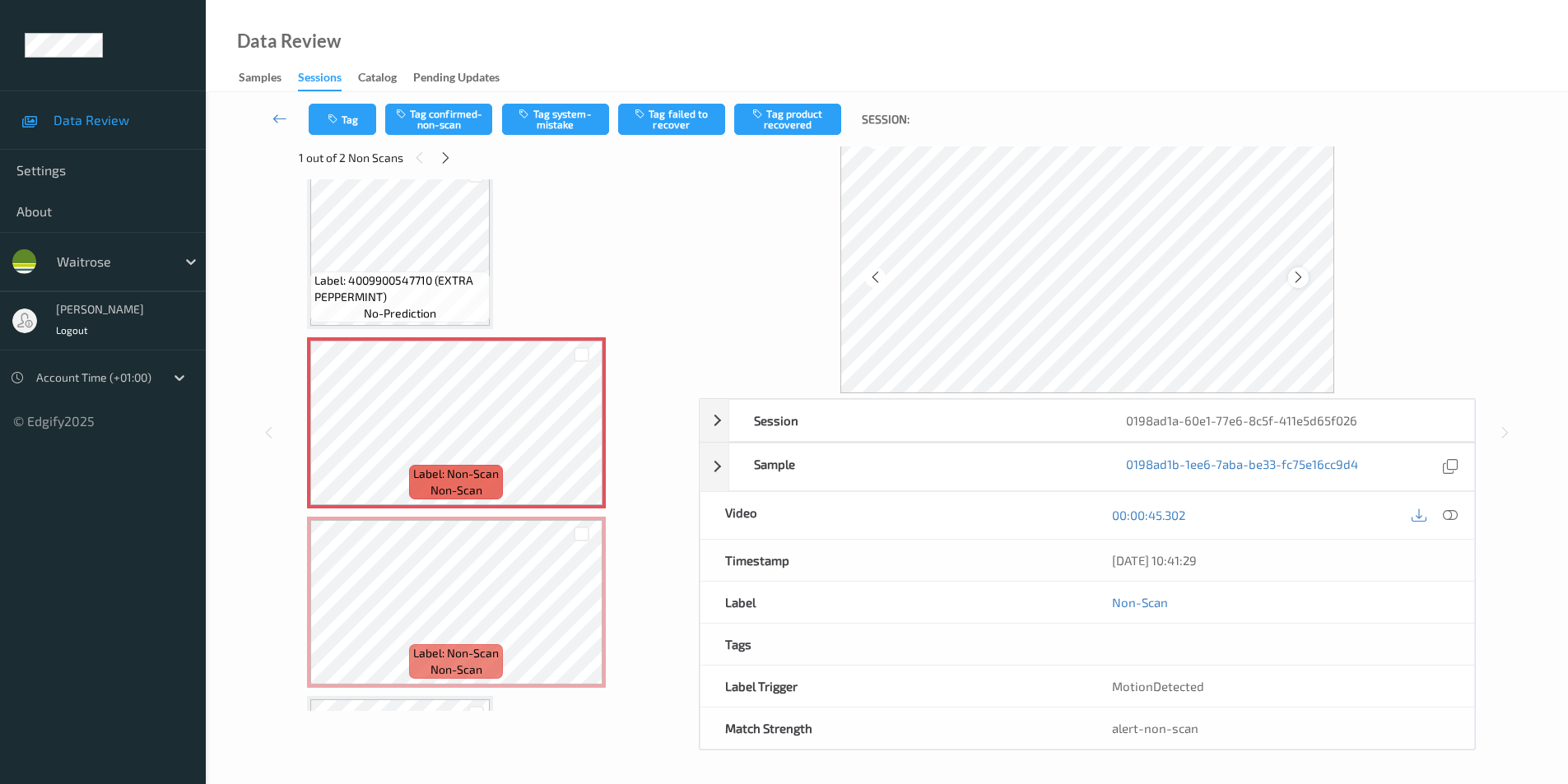
click at [1293, 279] on icon at bounding box center [1298, 277] width 14 height 15
click at [565, 108] on button "Tag system-mistake" at bounding box center [556, 120] width 107 height 32
click at [340, 124] on icon "button" at bounding box center [334, 120] width 14 height 12
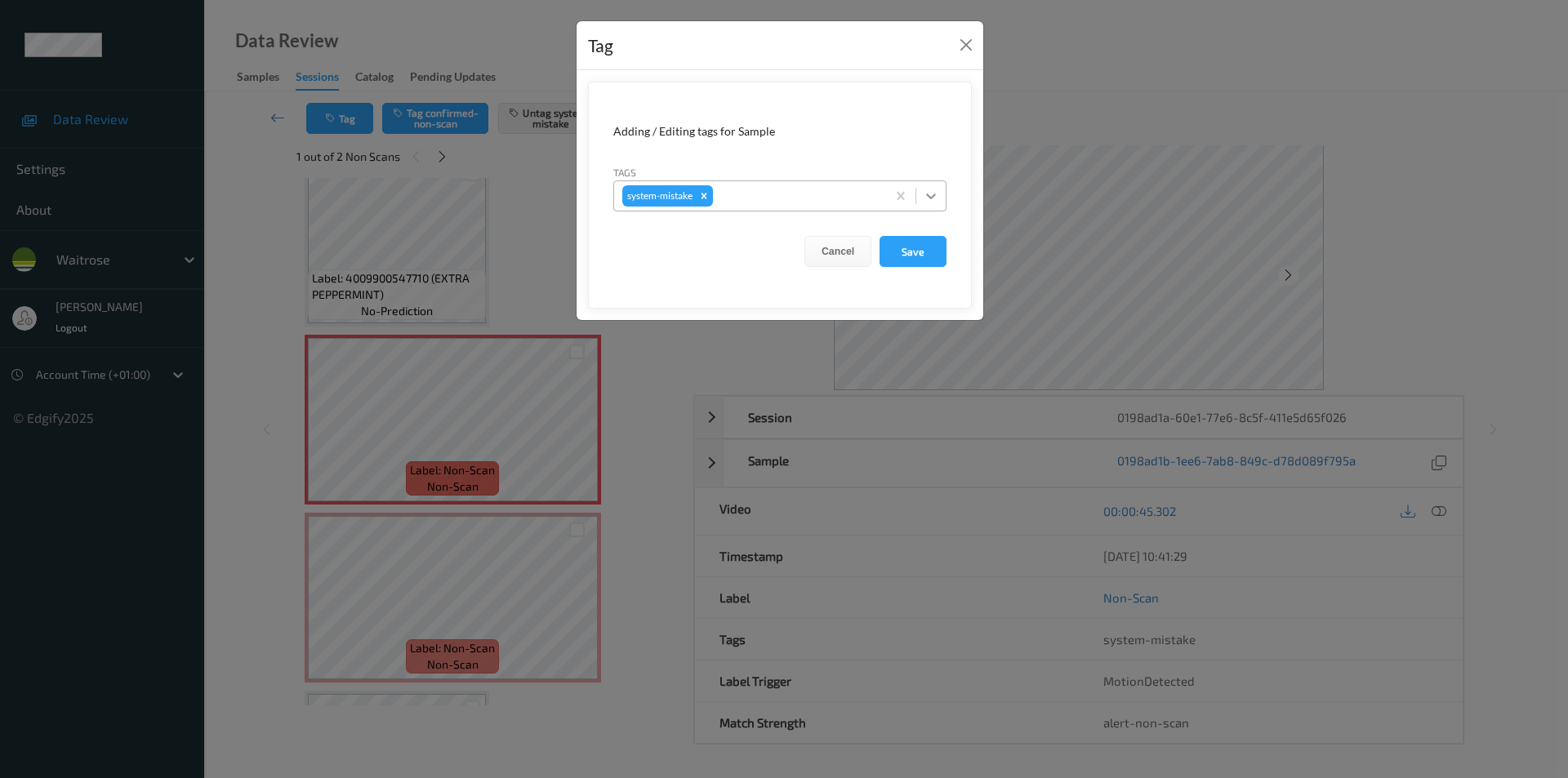
click at [932, 205] on div at bounding box center [932, 196] width 30 height 30
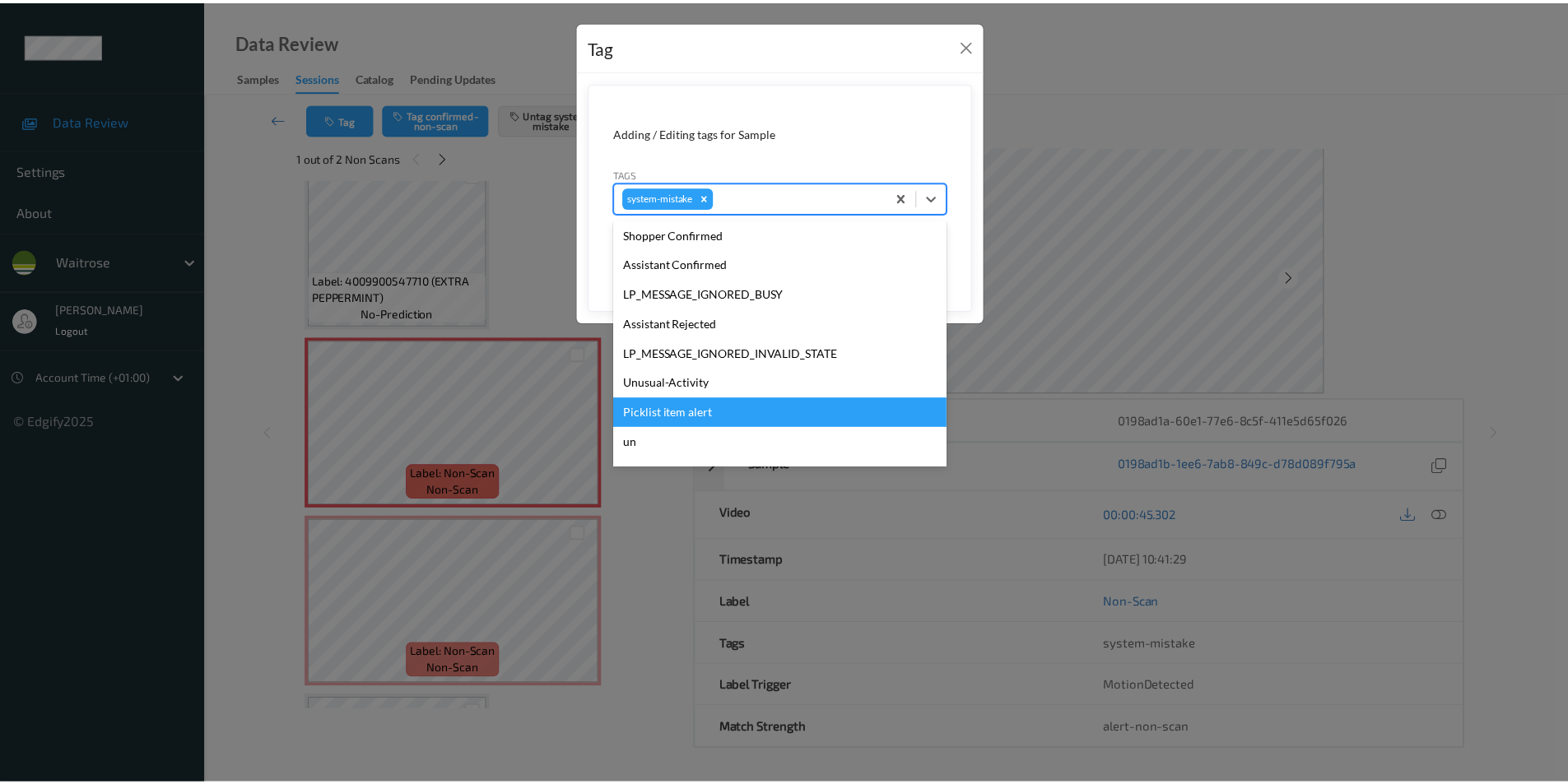
scroll to position [352, 0]
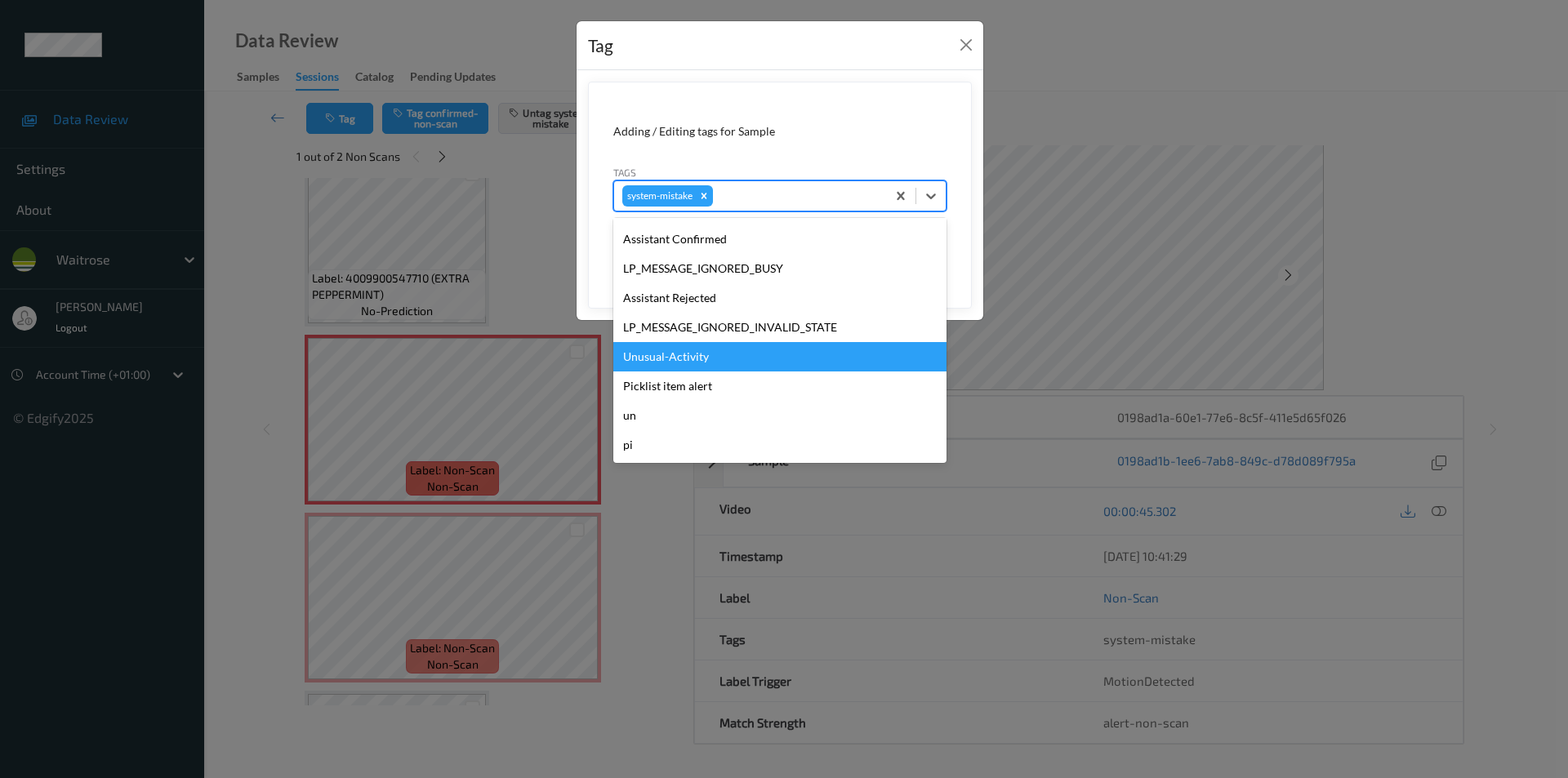
click at [673, 362] on div "Unusual-Activity" at bounding box center [780, 357] width 333 height 30
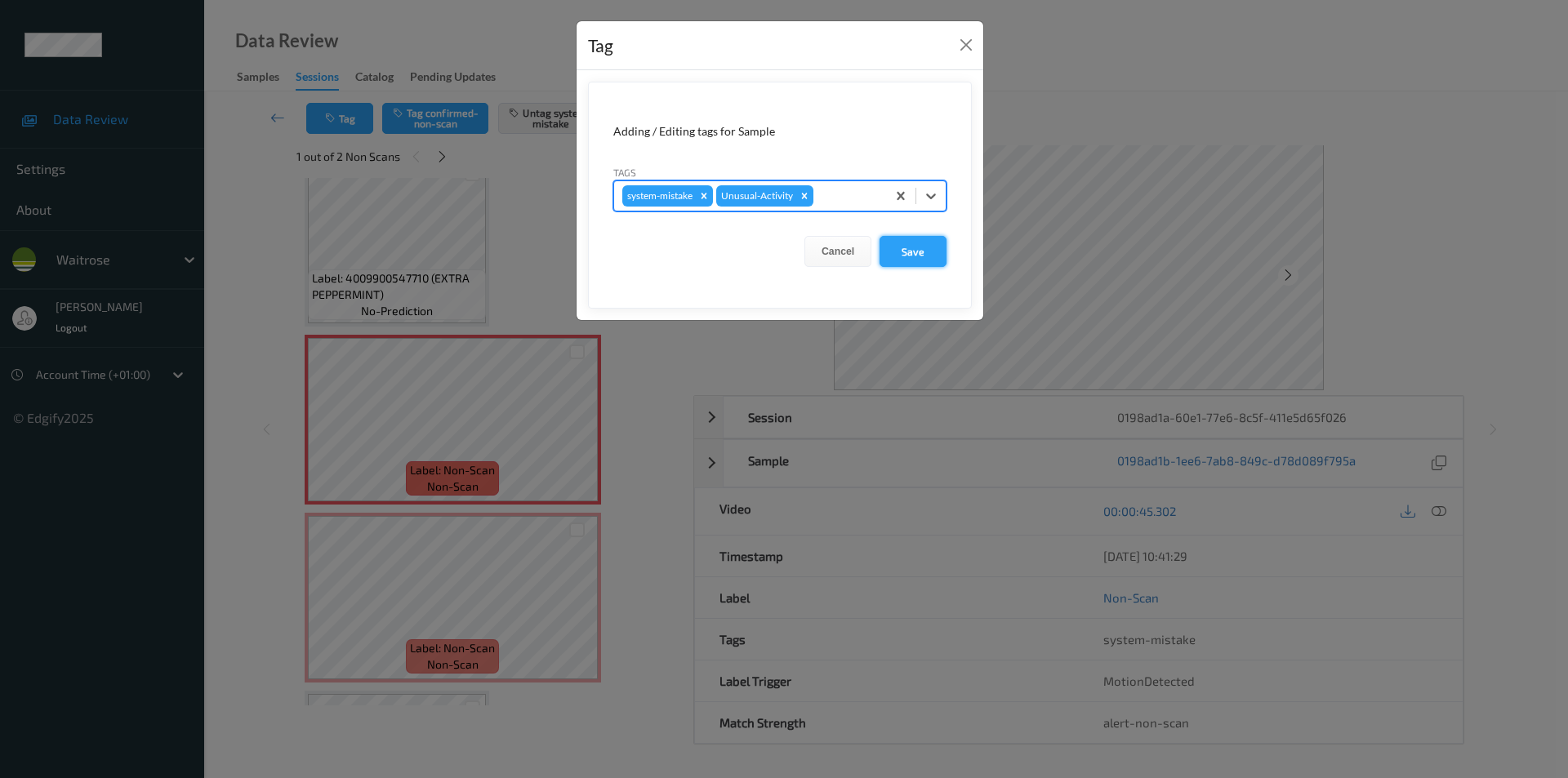
click at [908, 257] on button "Save" at bounding box center [913, 252] width 67 height 31
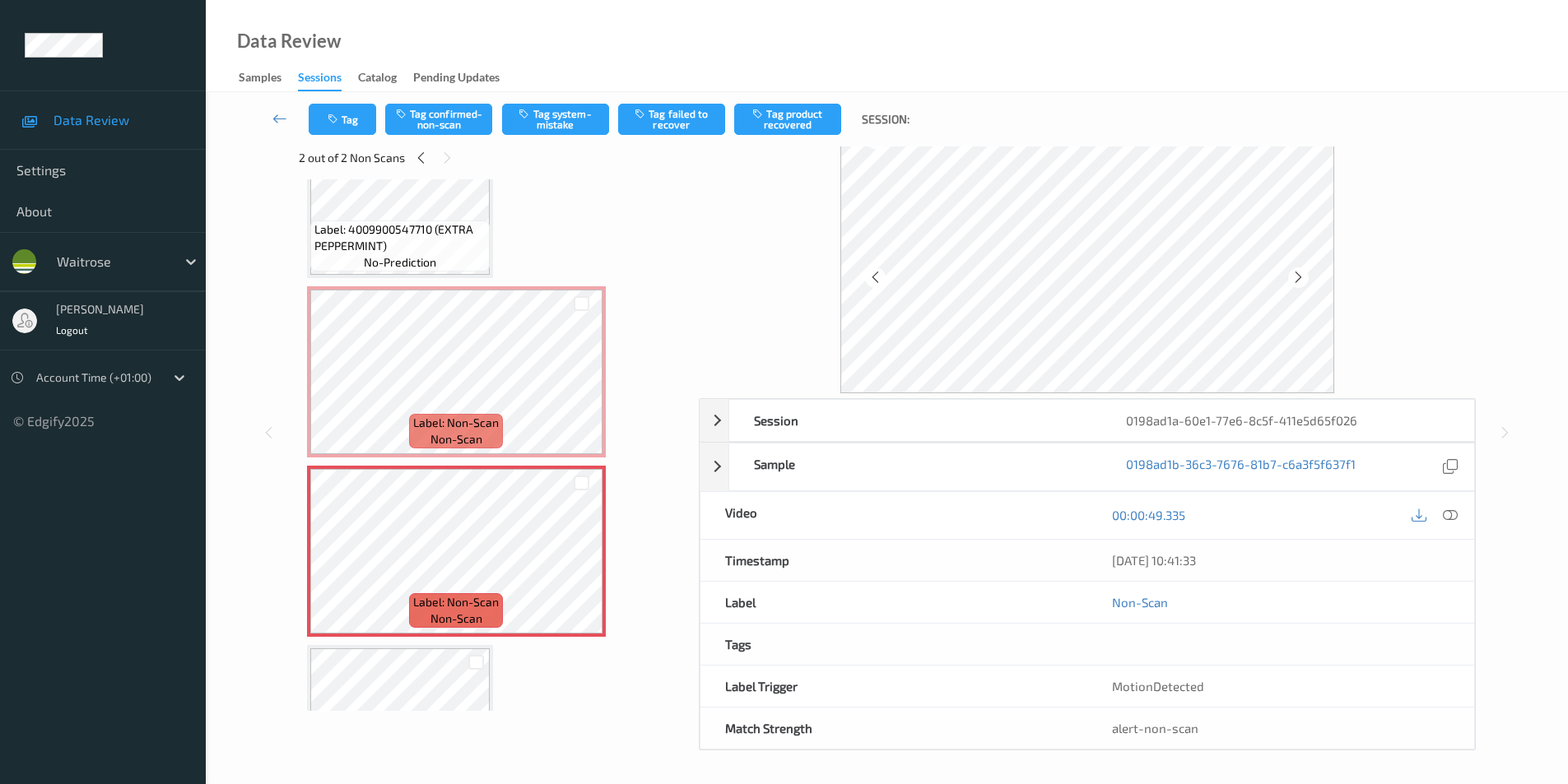
scroll to position [291, 0]
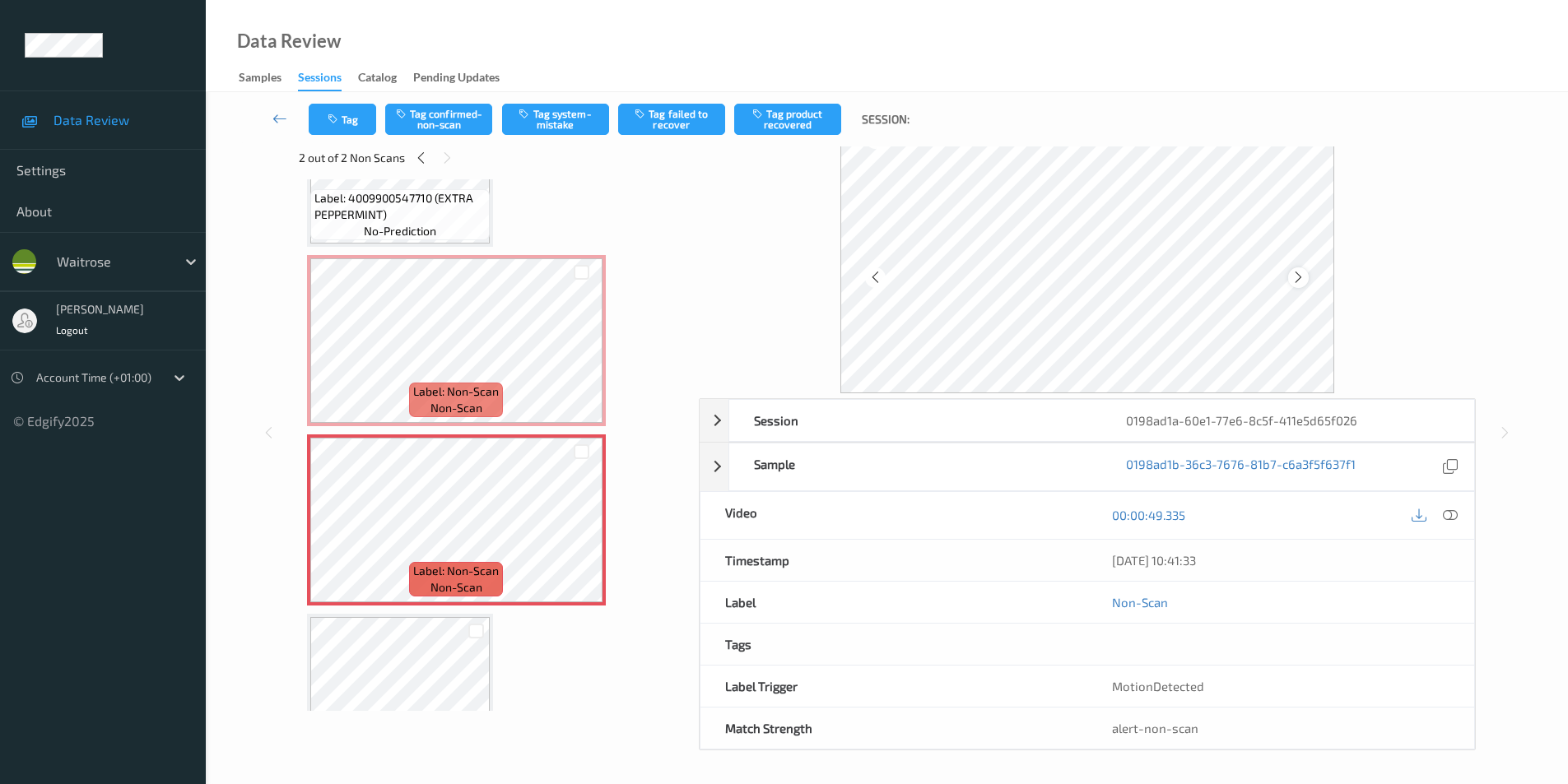
click at [1298, 281] on icon at bounding box center [1298, 277] width 14 height 15
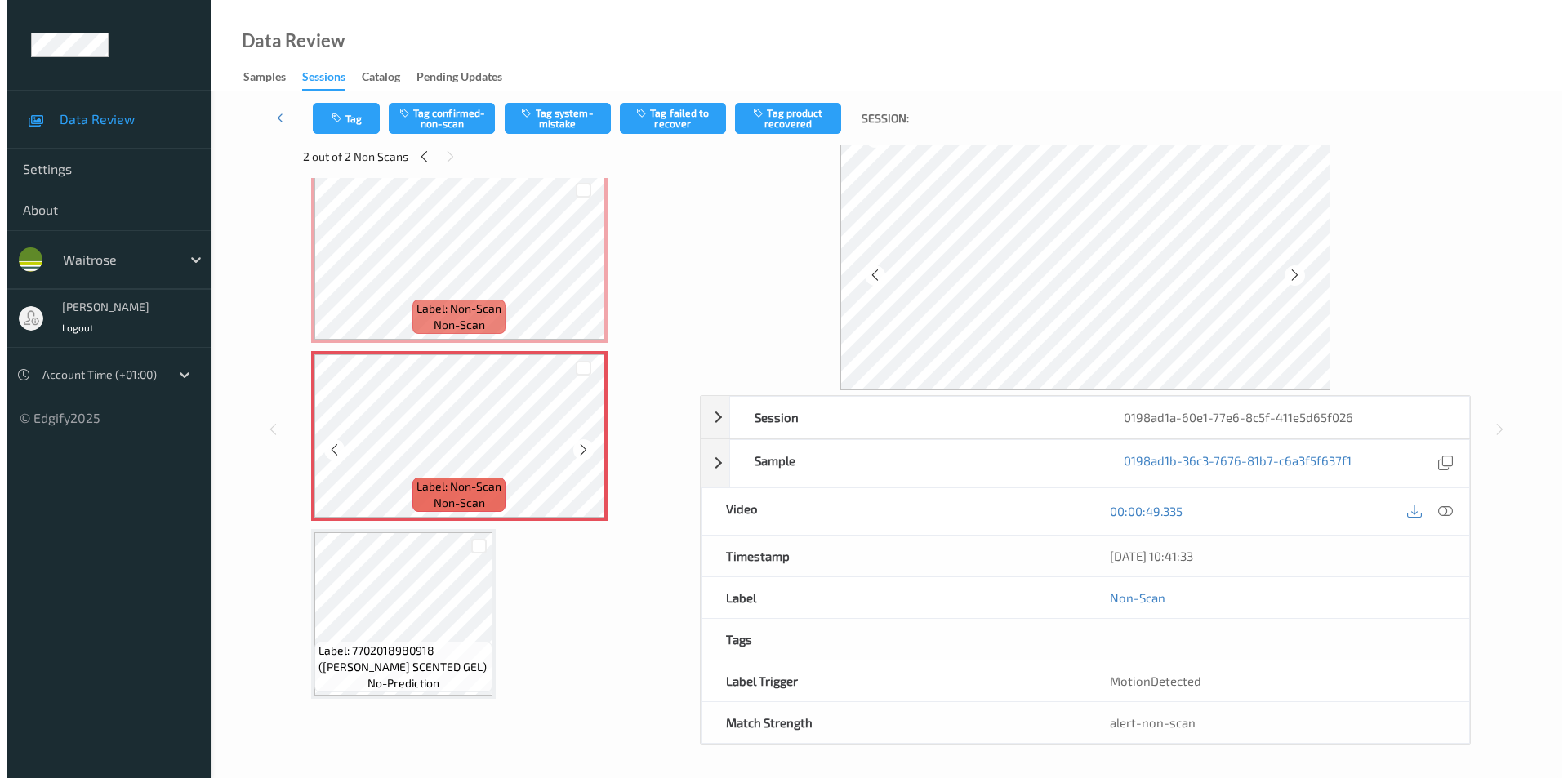
scroll to position [371, 0]
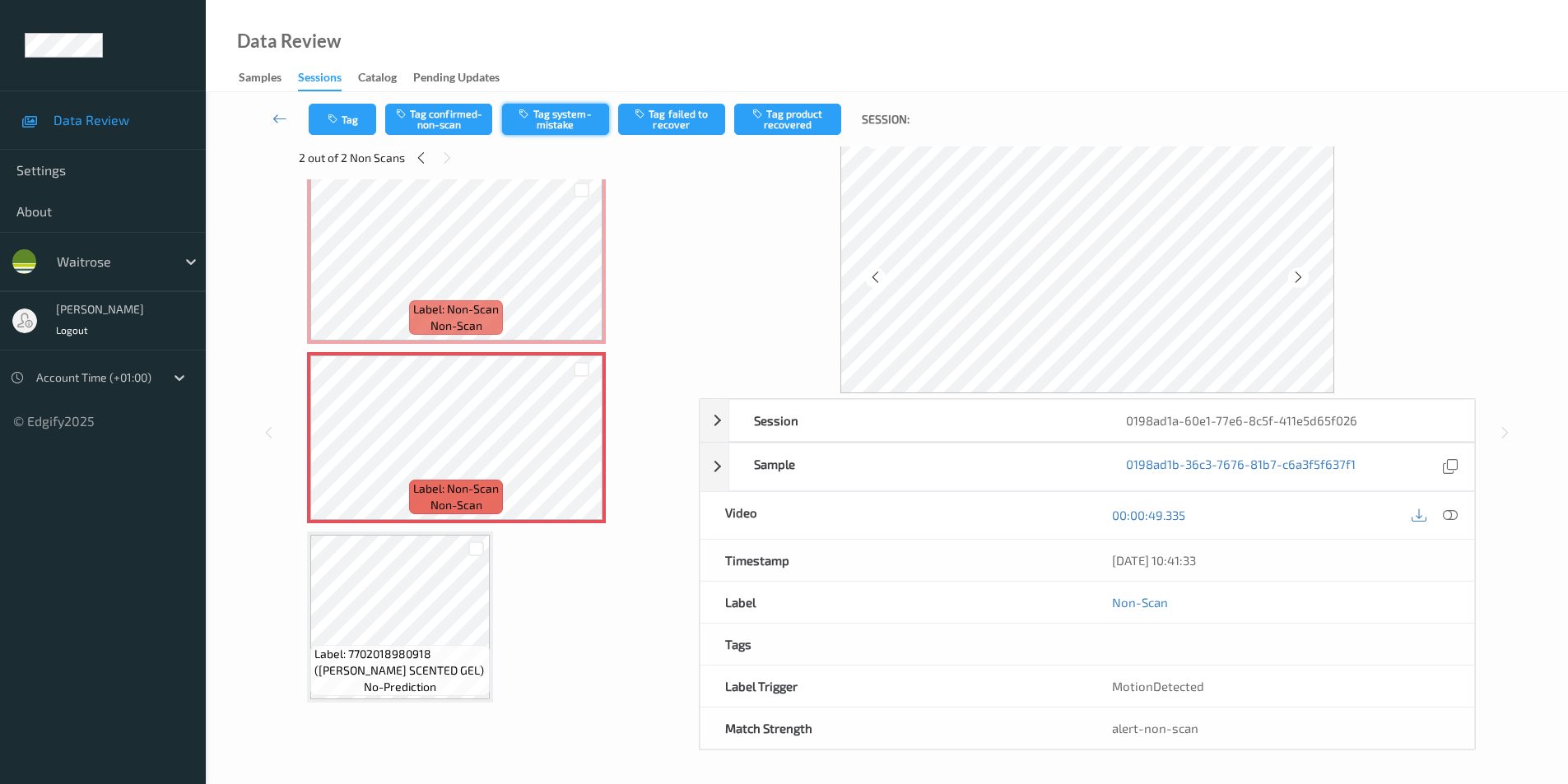
click at [549, 119] on button "Tag system-mistake" at bounding box center [556, 120] width 107 height 32
click at [338, 120] on icon "button" at bounding box center [334, 120] width 14 height 12
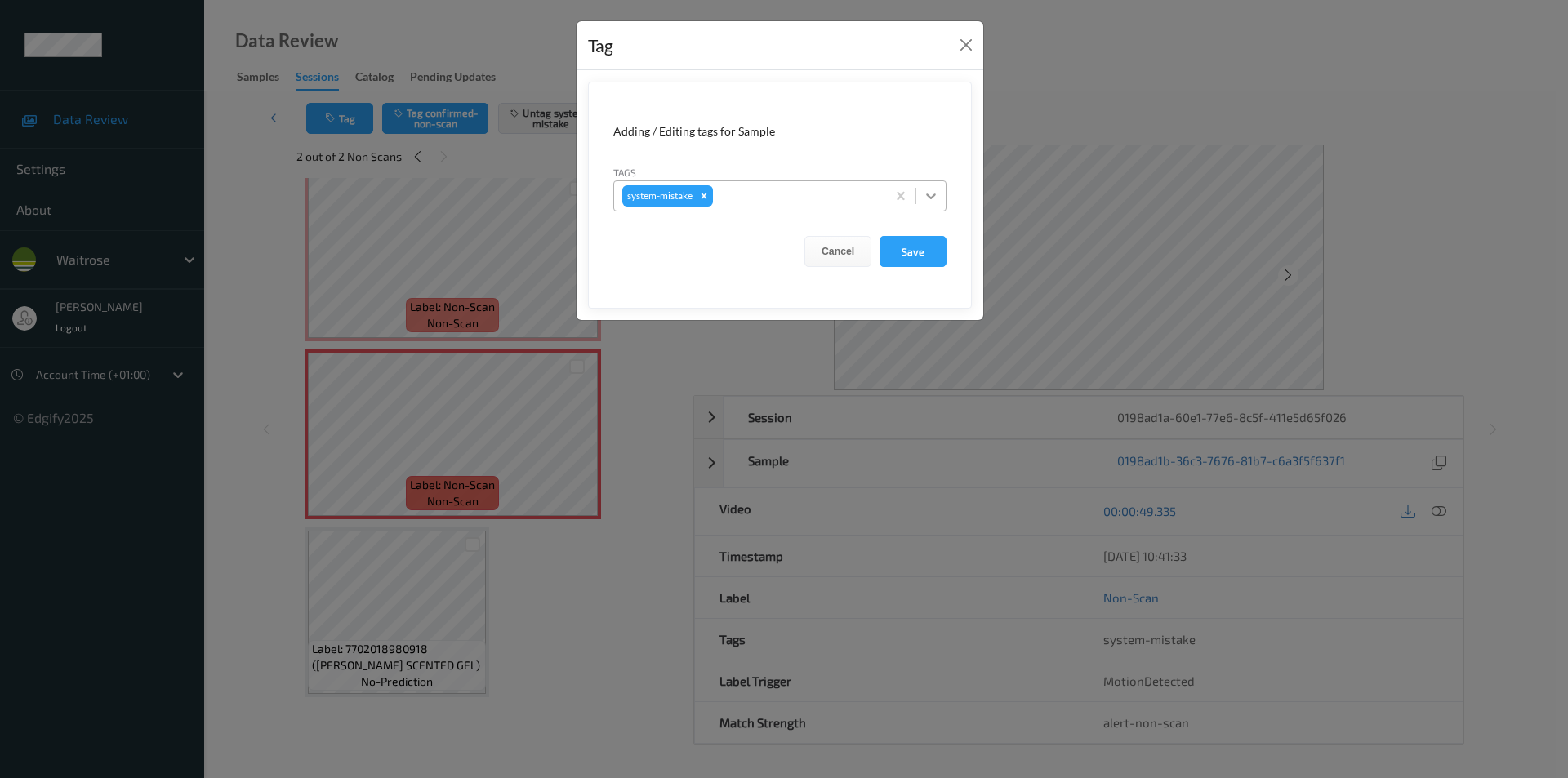
click at [923, 201] on icon at bounding box center [931, 196] width 17 height 17
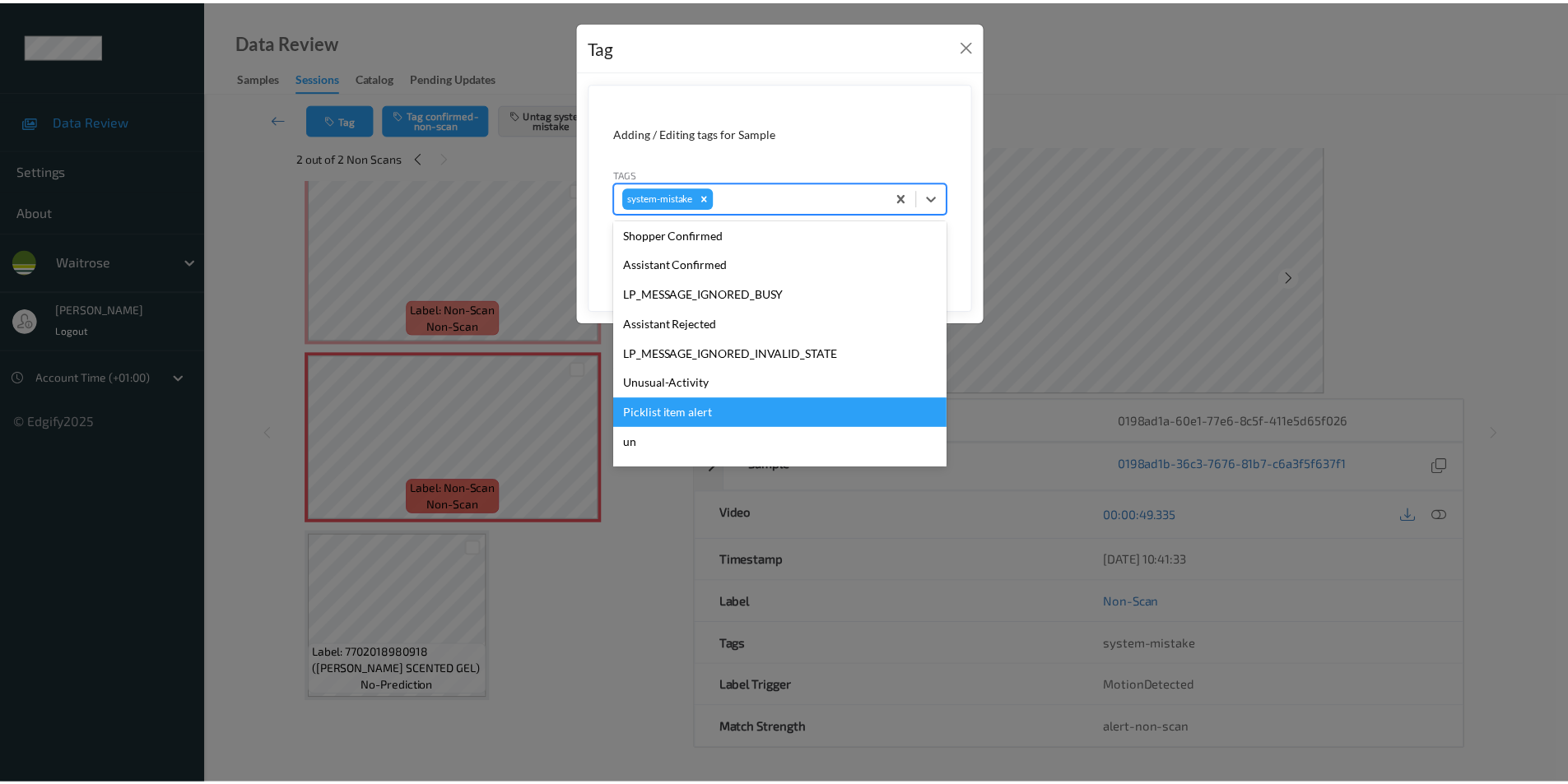
scroll to position [352, 0]
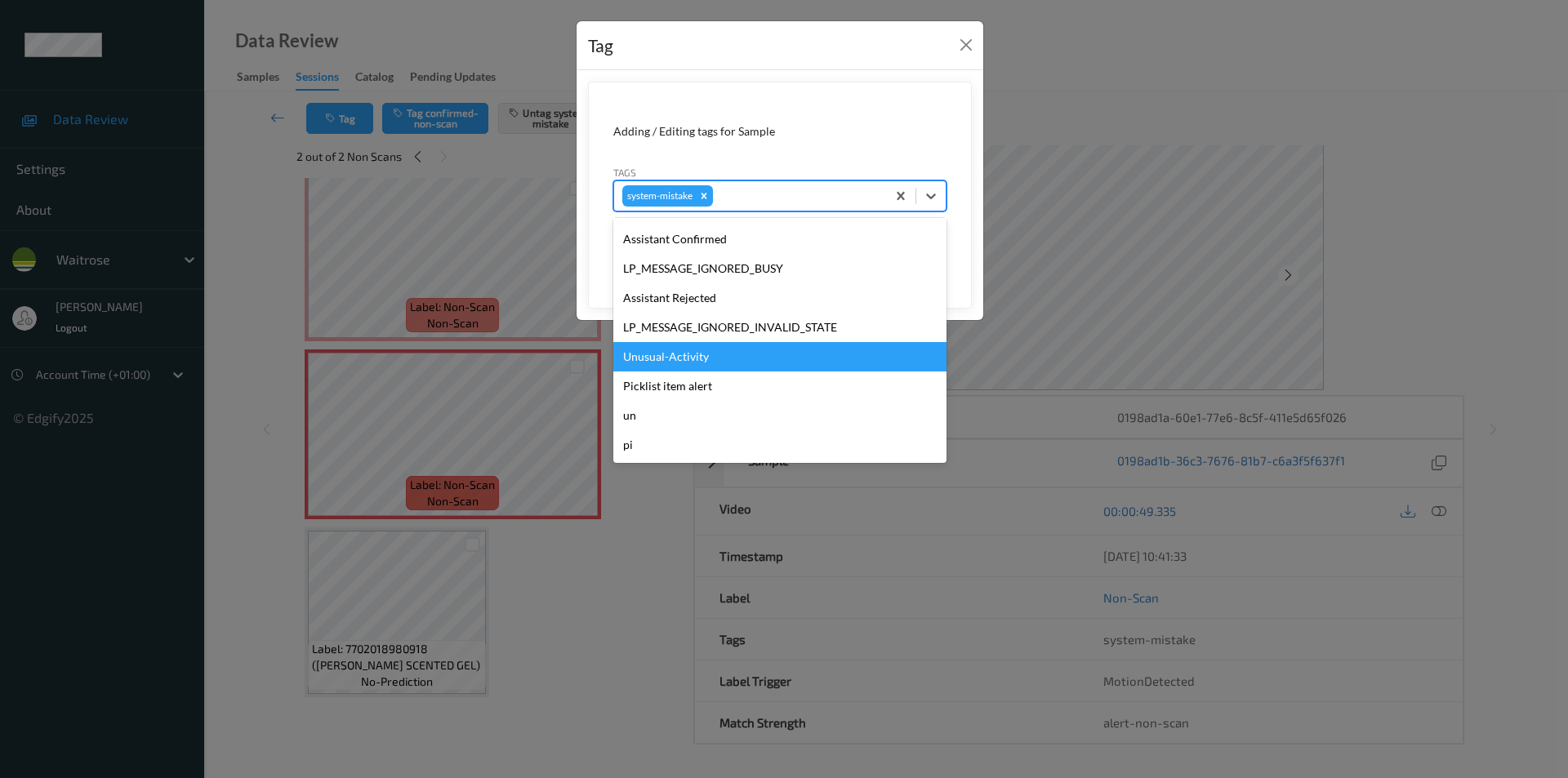
click at [694, 352] on div "Unusual-Activity" at bounding box center [780, 357] width 333 height 30
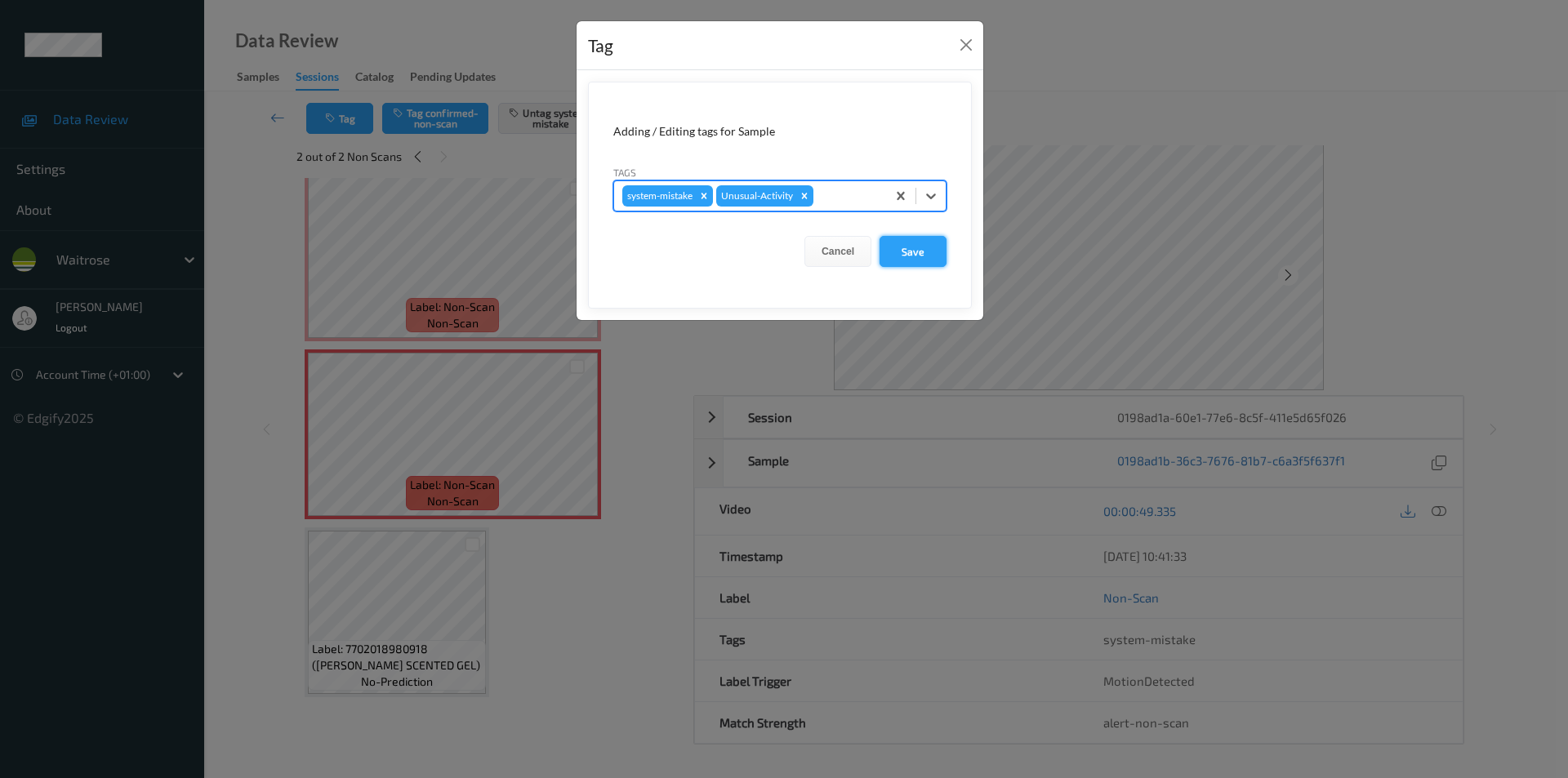
click at [908, 254] on button "Save" at bounding box center [913, 252] width 67 height 31
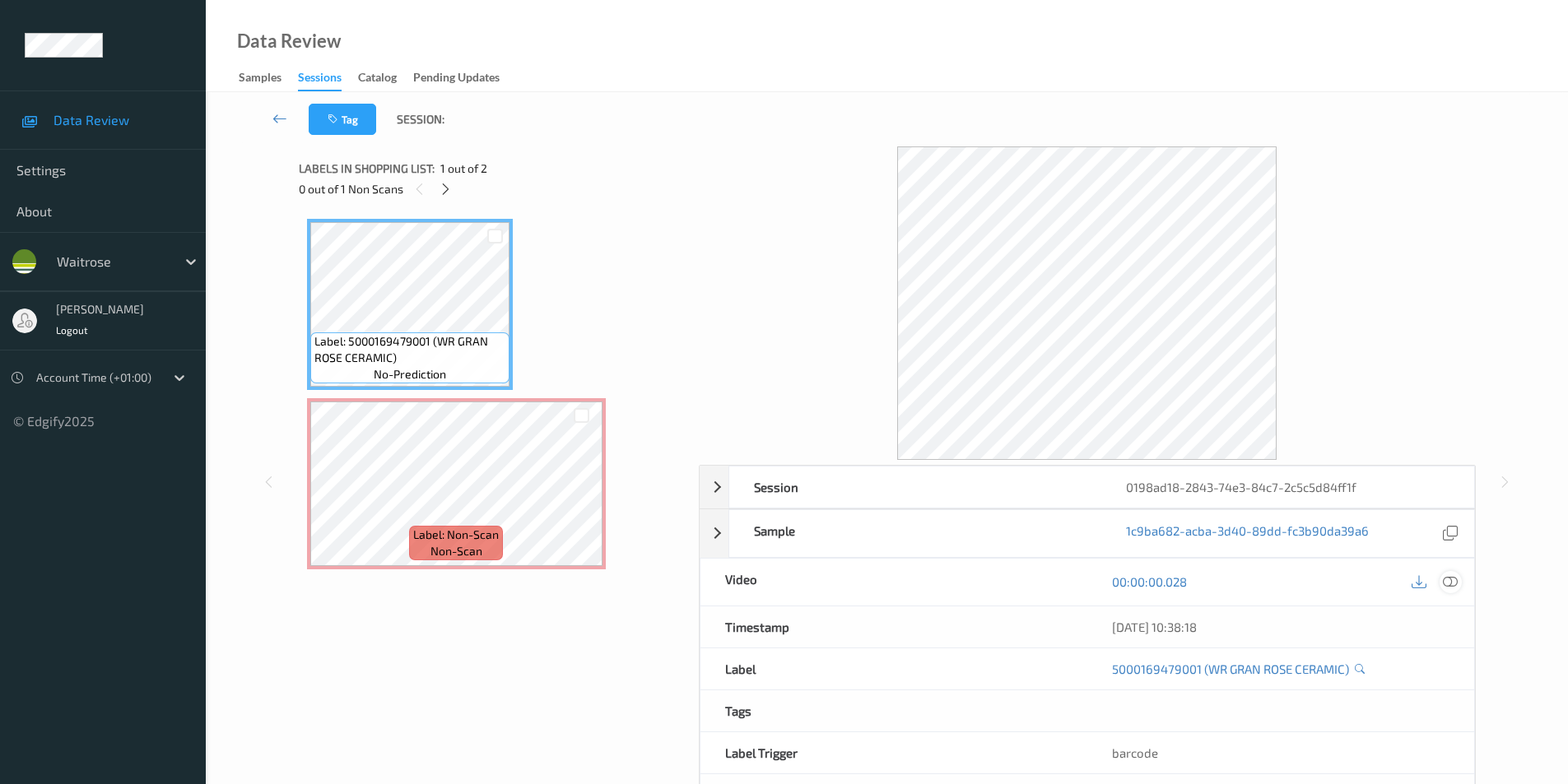
click at [1458, 580] on div at bounding box center [1450, 582] width 22 height 22
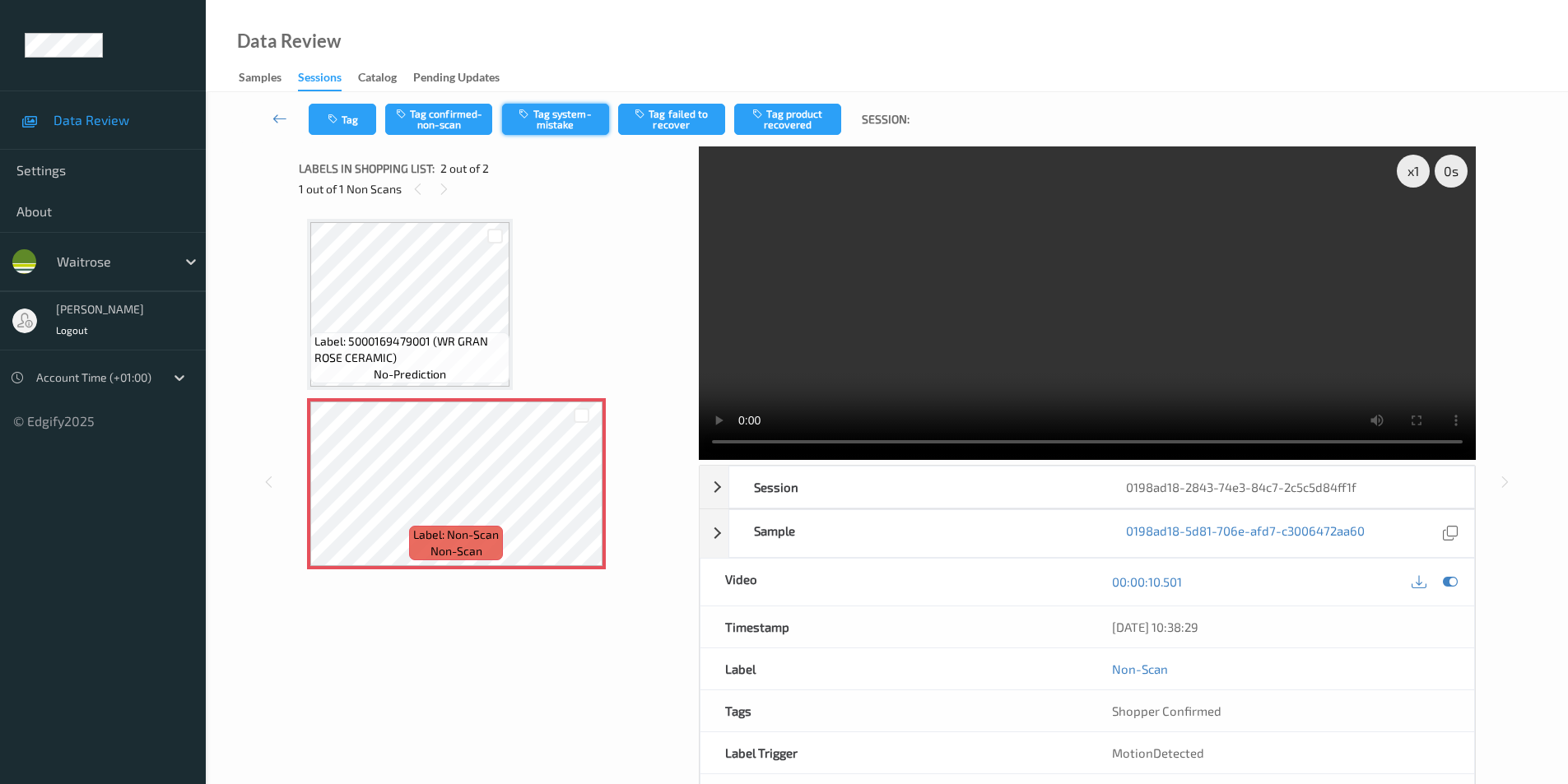
click at [576, 124] on button "Tag system-mistake" at bounding box center [556, 120] width 107 height 32
click at [352, 118] on button "Tag" at bounding box center [342, 120] width 67 height 32
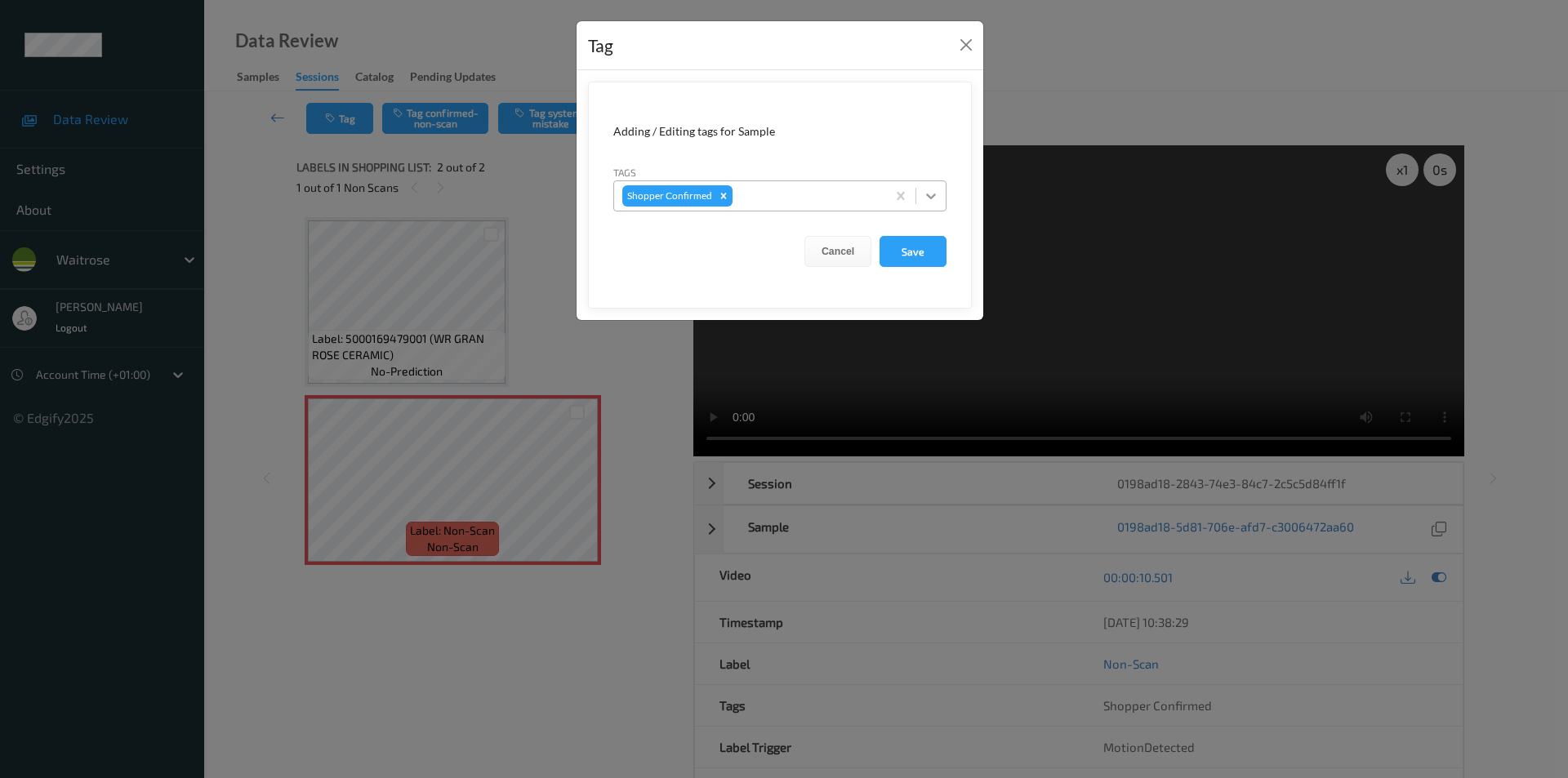
click at [924, 205] on div at bounding box center [932, 196] width 30 height 30
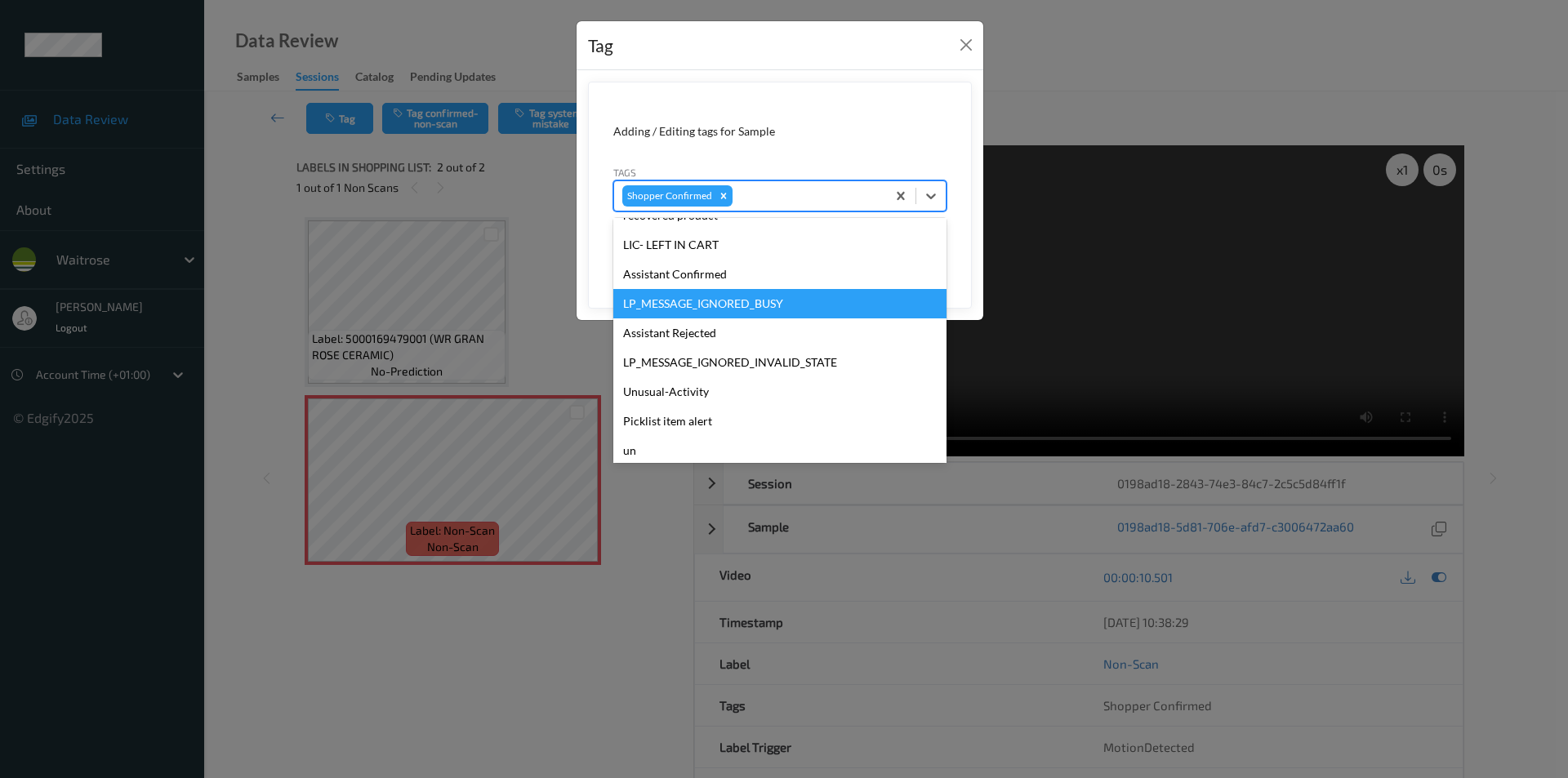
scroll to position [349, 0]
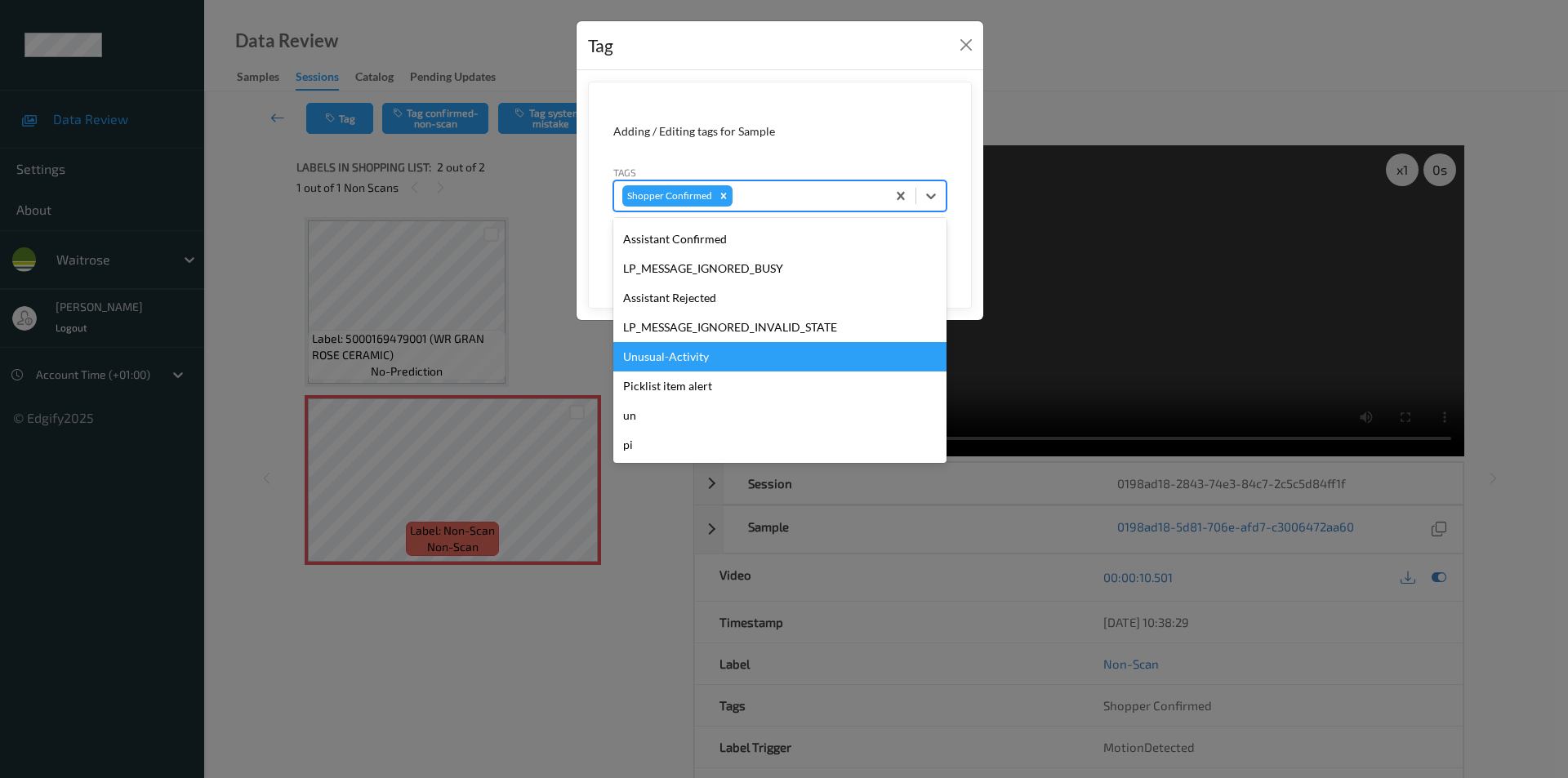
click at [684, 354] on div "Unusual-Activity" at bounding box center [780, 357] width 333 height 30
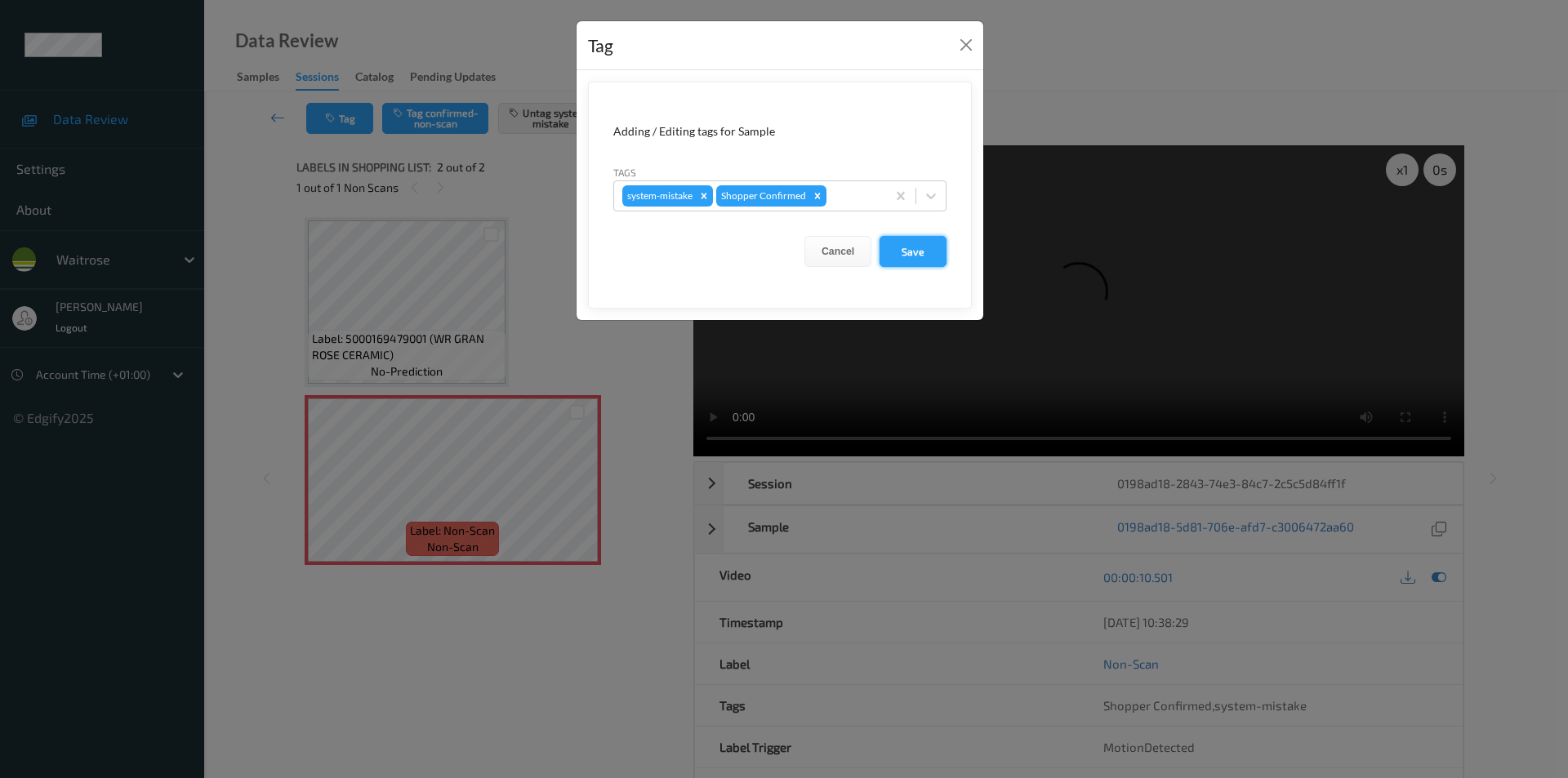
click at [914, 258] on button "Save" at bounding box center [913, 252] width 67 height 31
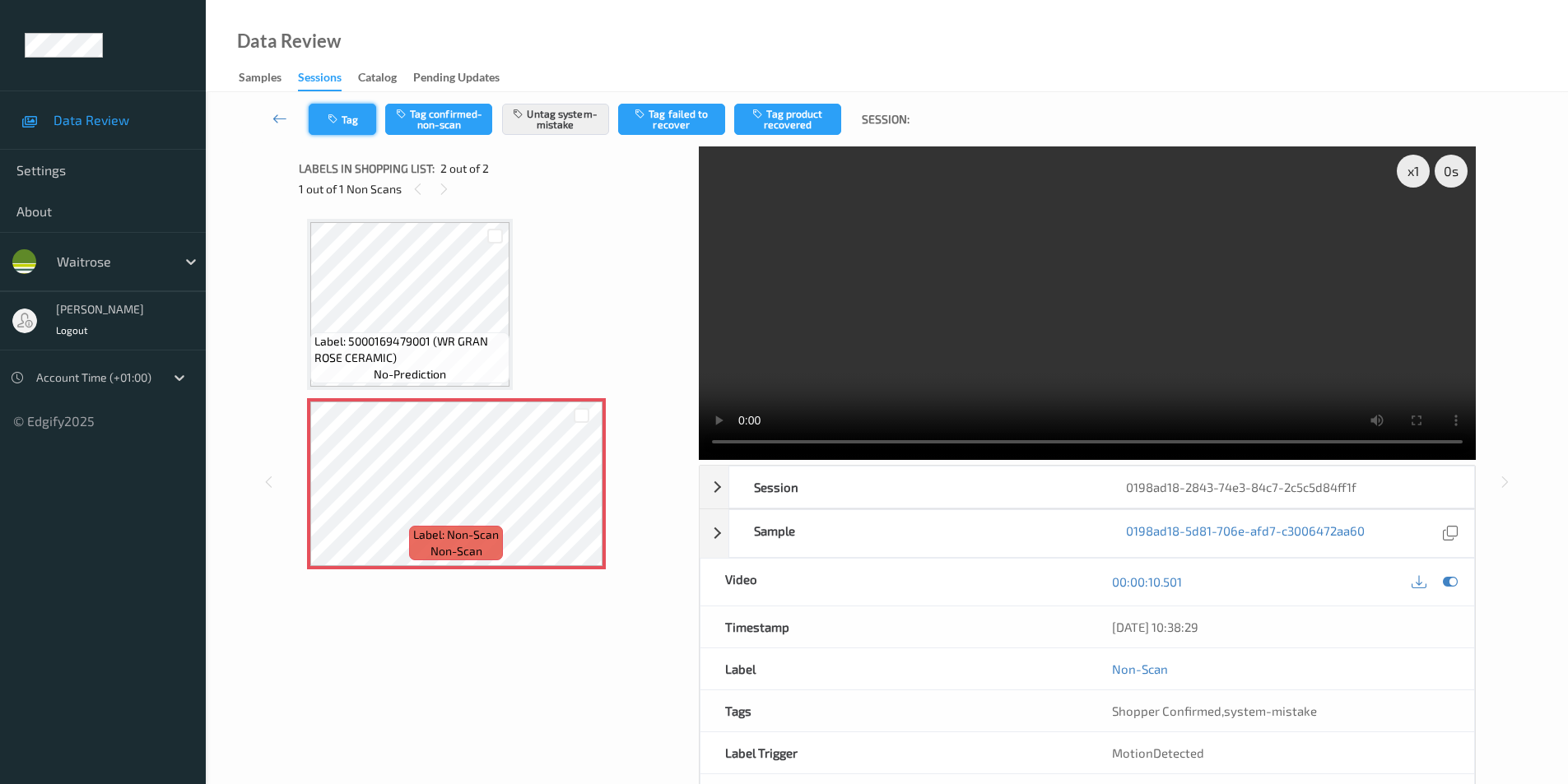
click at [327, 110] on button "Tag" at bounding box center [342, 120] width 67 height 32
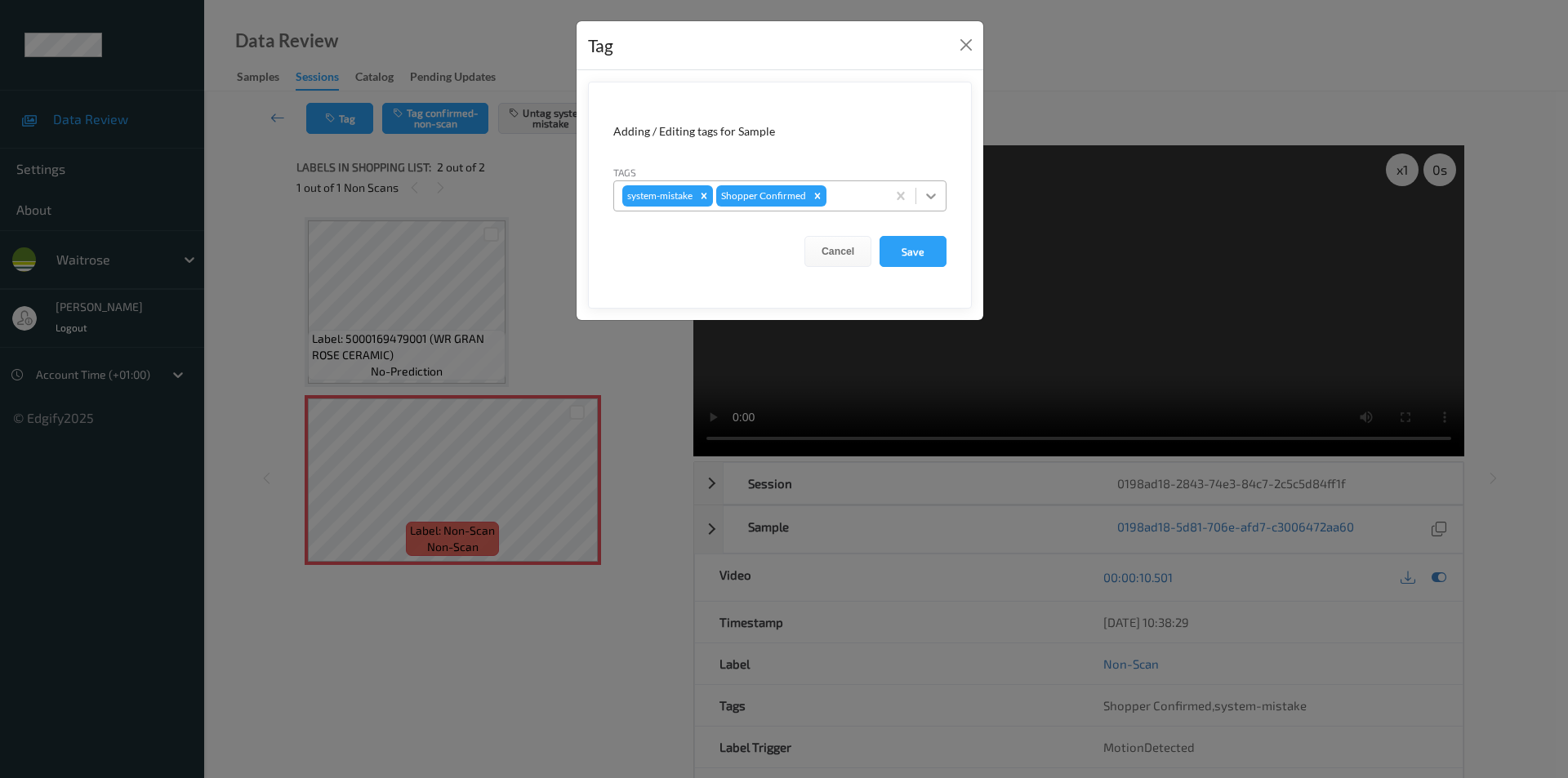
click at [928, 191] on icon at bounding box center [931, 196] width 17 height 17
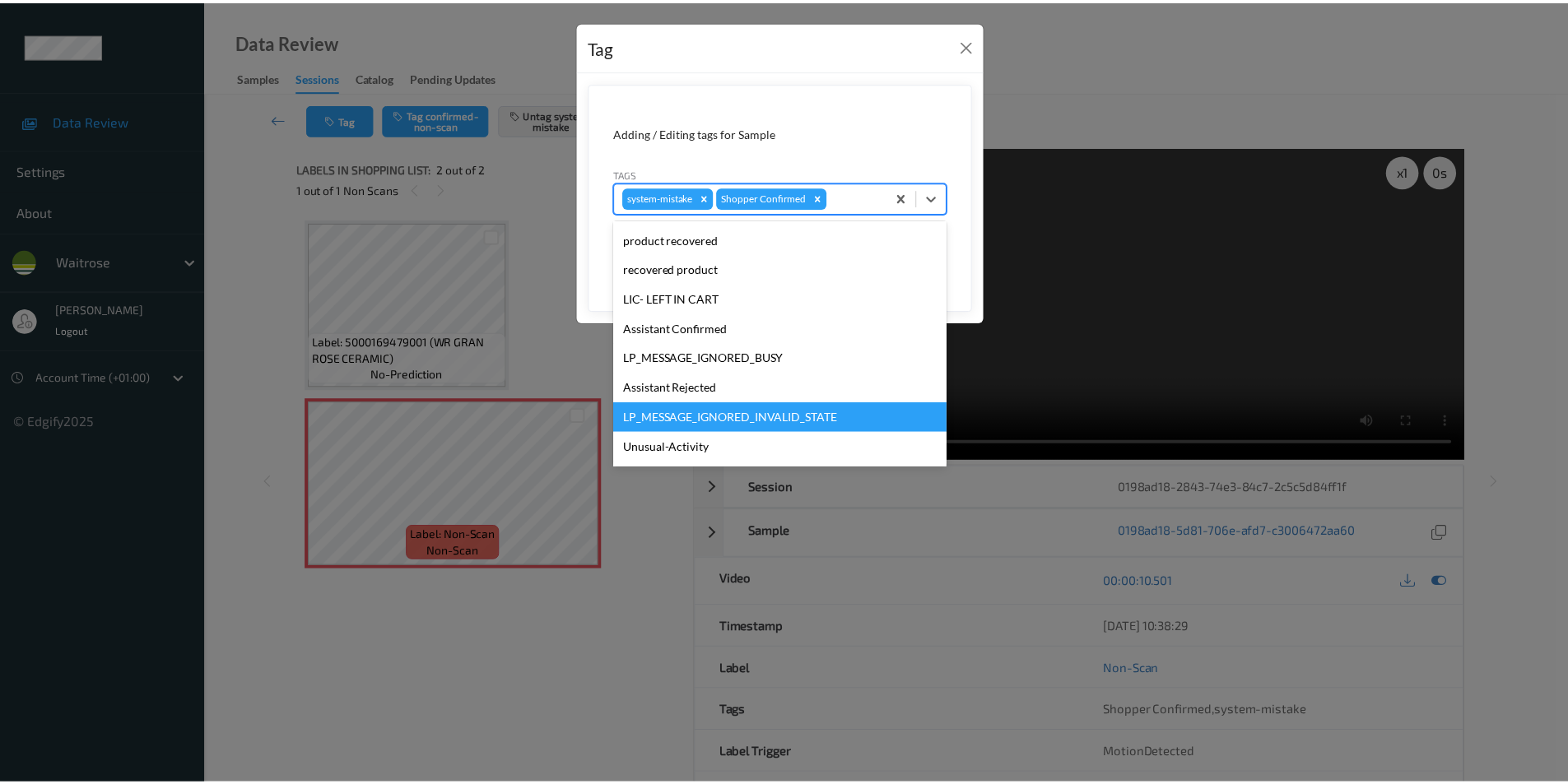
scroll to position [323, 0]
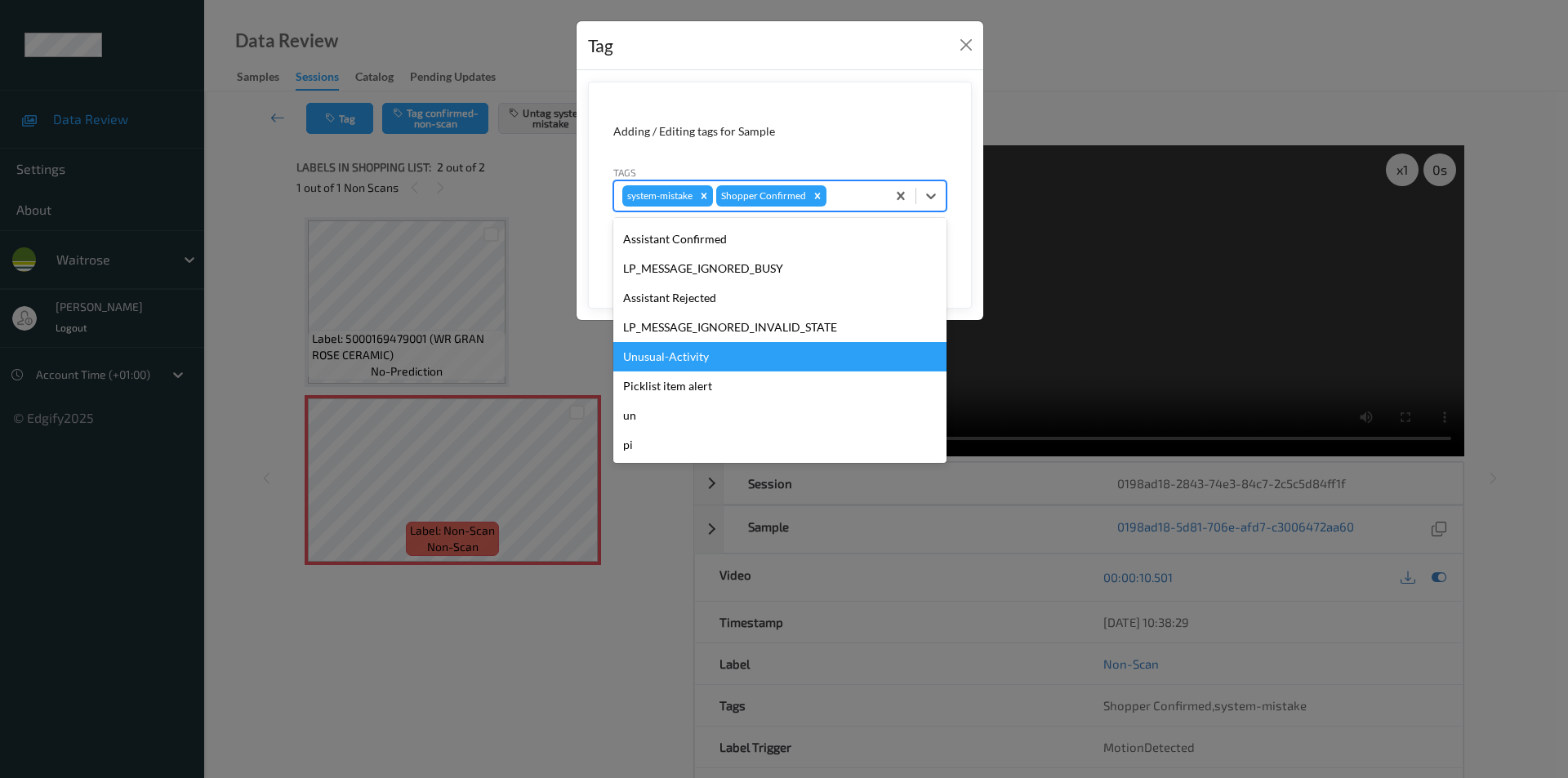
click at [657, 357] on div "Unusual-Activity" at bounding box center [780, 357] width 333 height 30
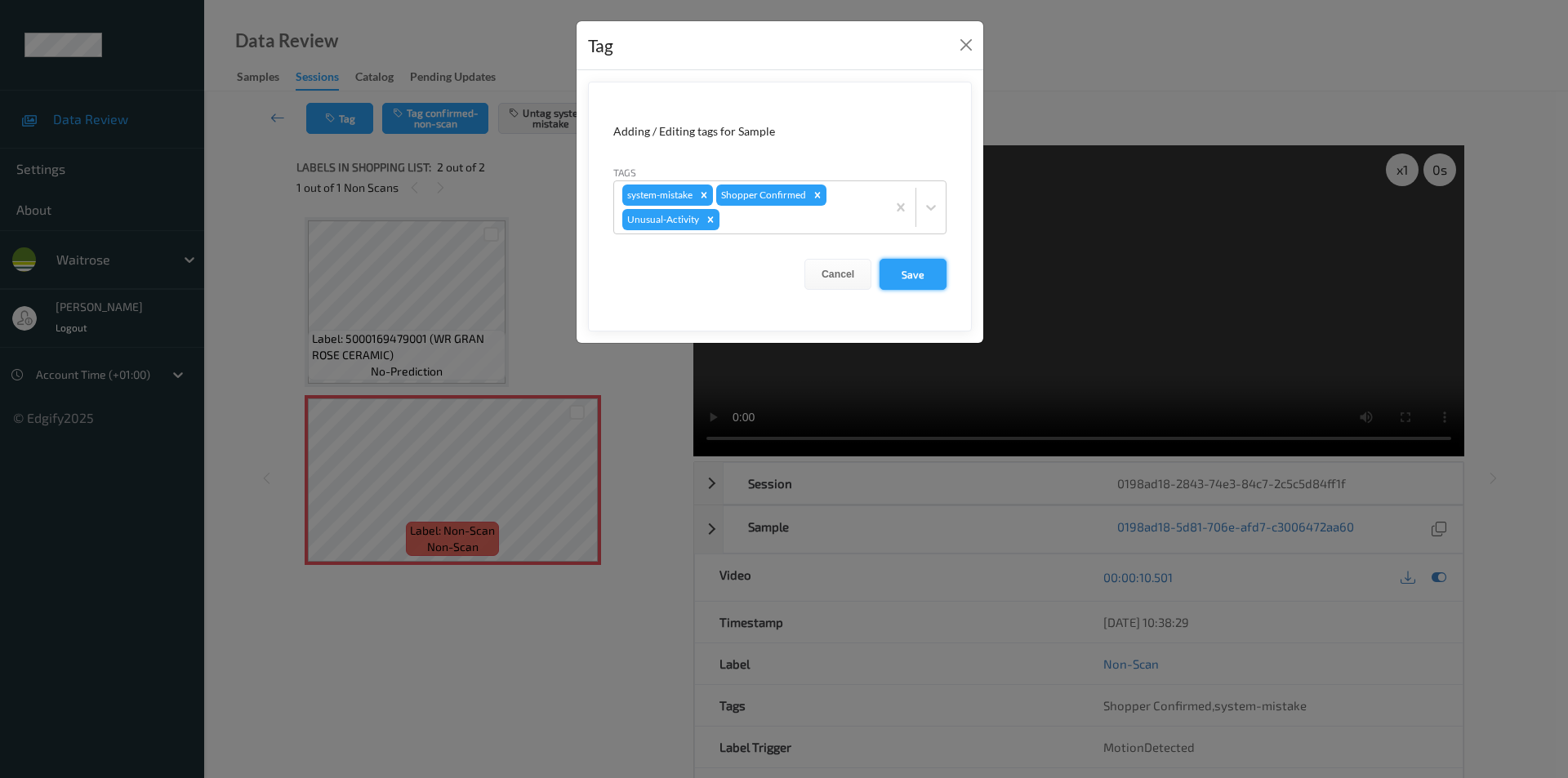
click at [915, 278] on button "Save" at bounding box center [913, 274] width 67 height 31
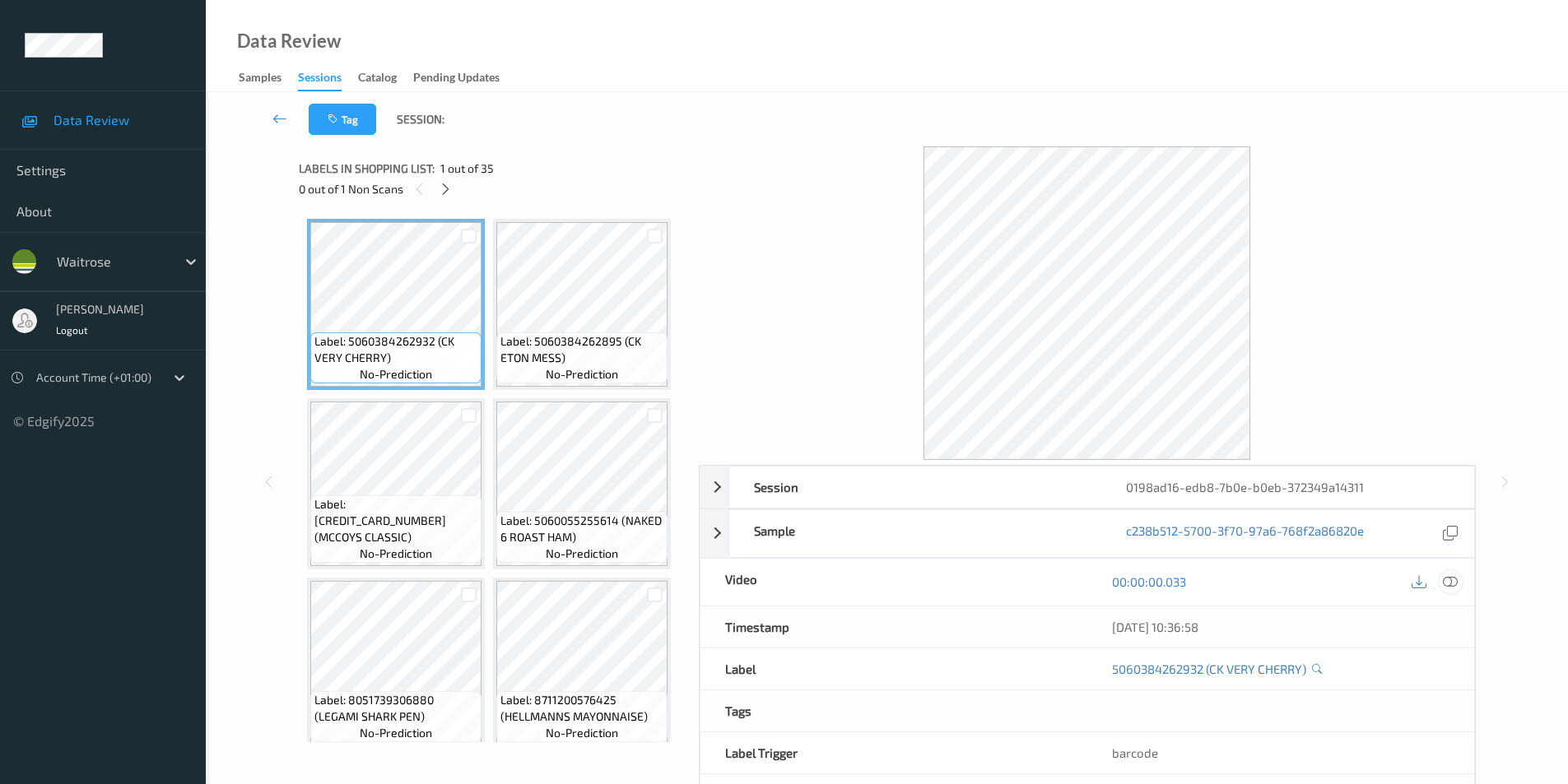
click at [1448, 581] on icon at bounding box center [1450, 582] width 15 height 15
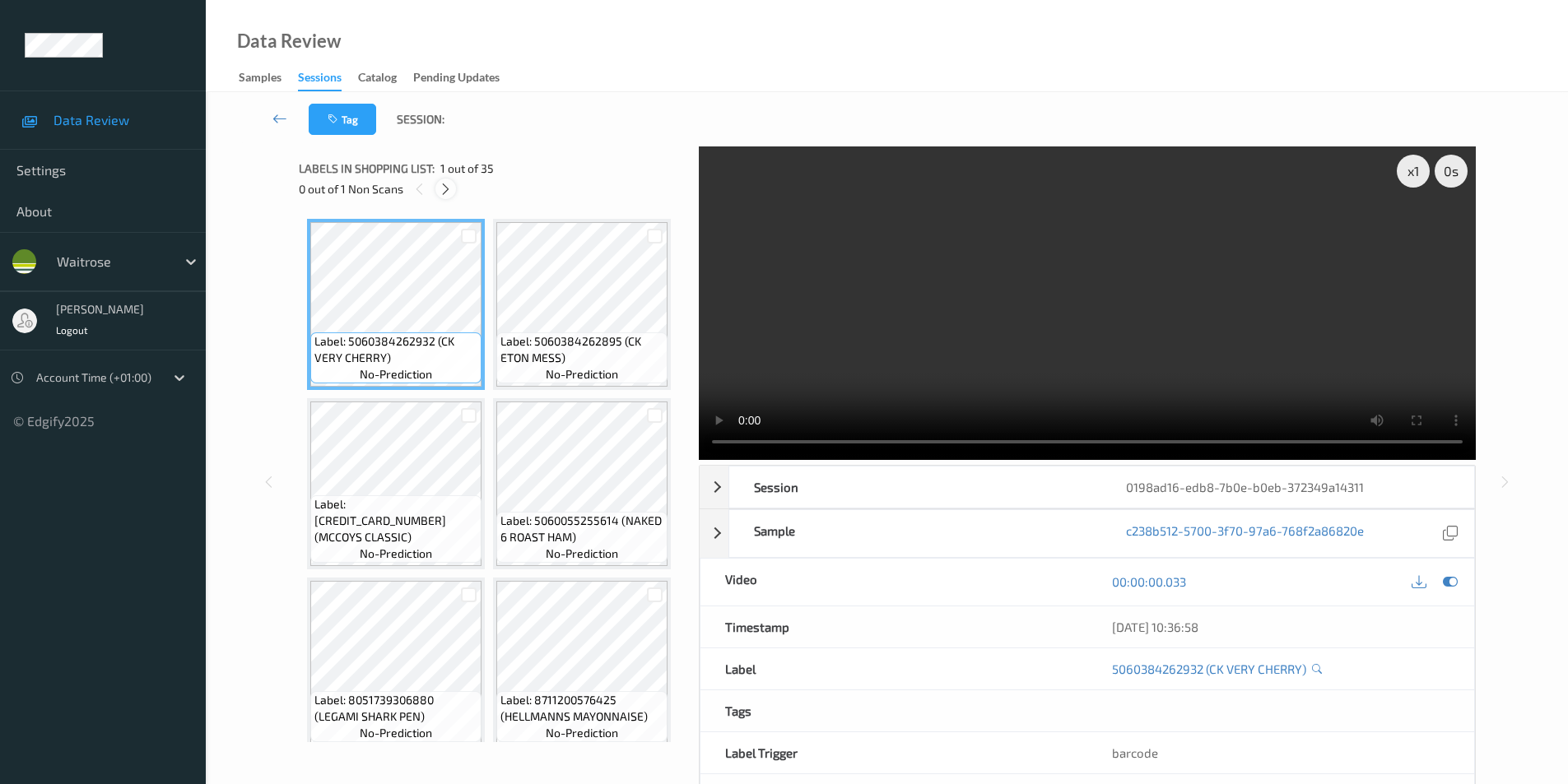
click at [449, 185] on icon at bounding box center [446, 189] width 14 height 15
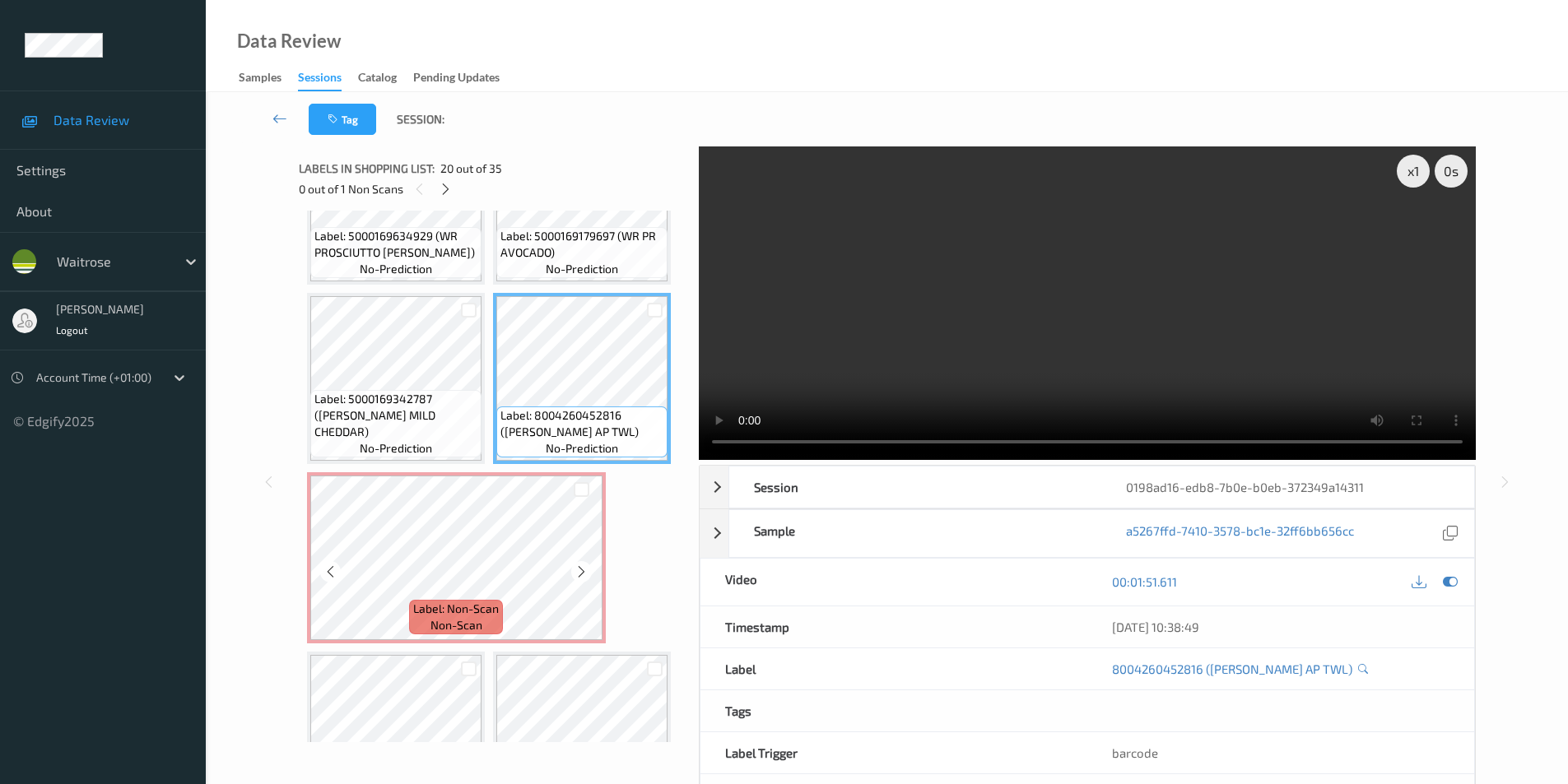
scroll to position [1624, 0]
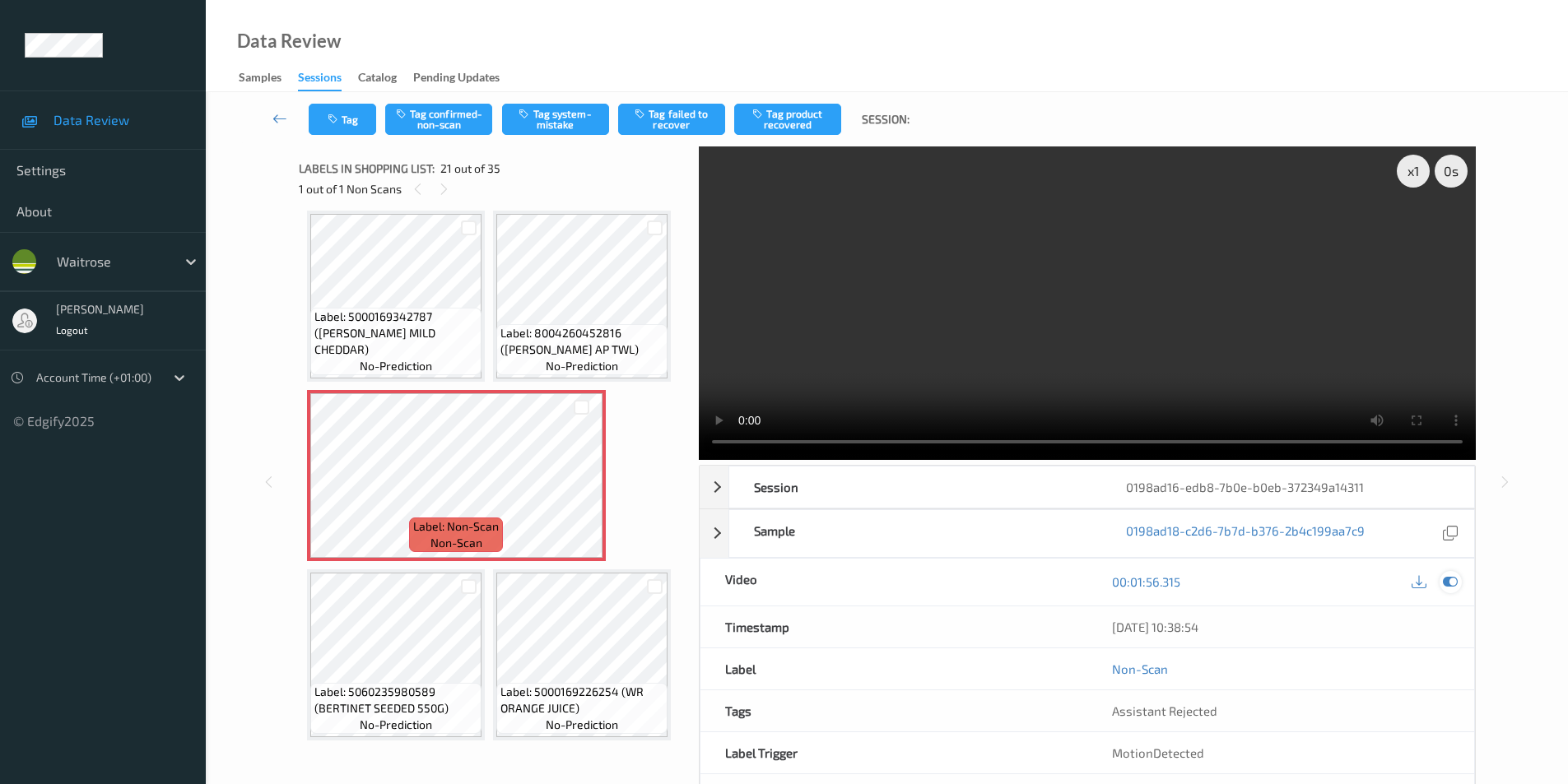
click at [1452, 586] on icon at bounding box center [1450, 582] width 15 height 15
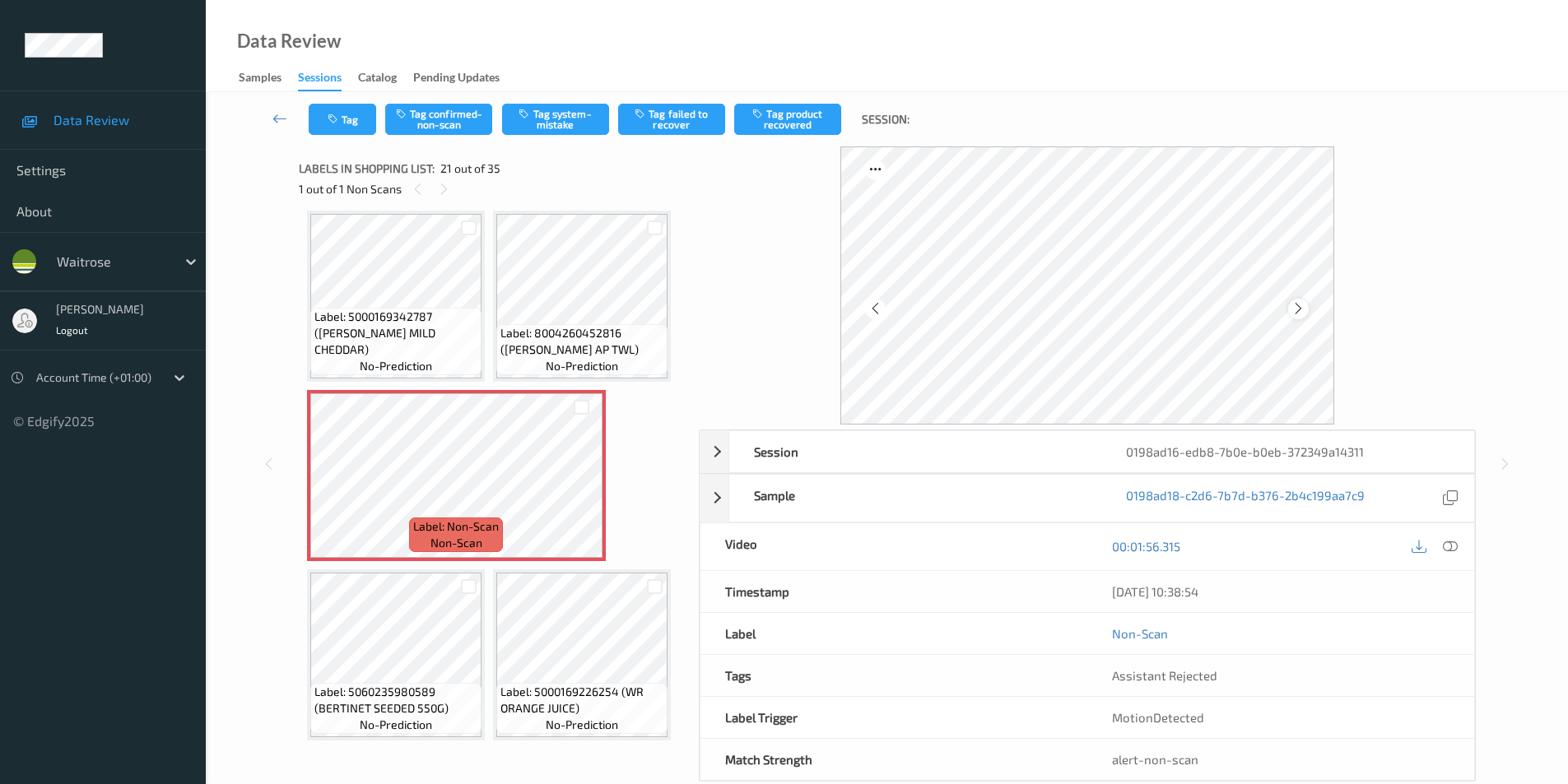
click at [1302, 309] on icon at bounding box center [1298, 308] width 14 height 15
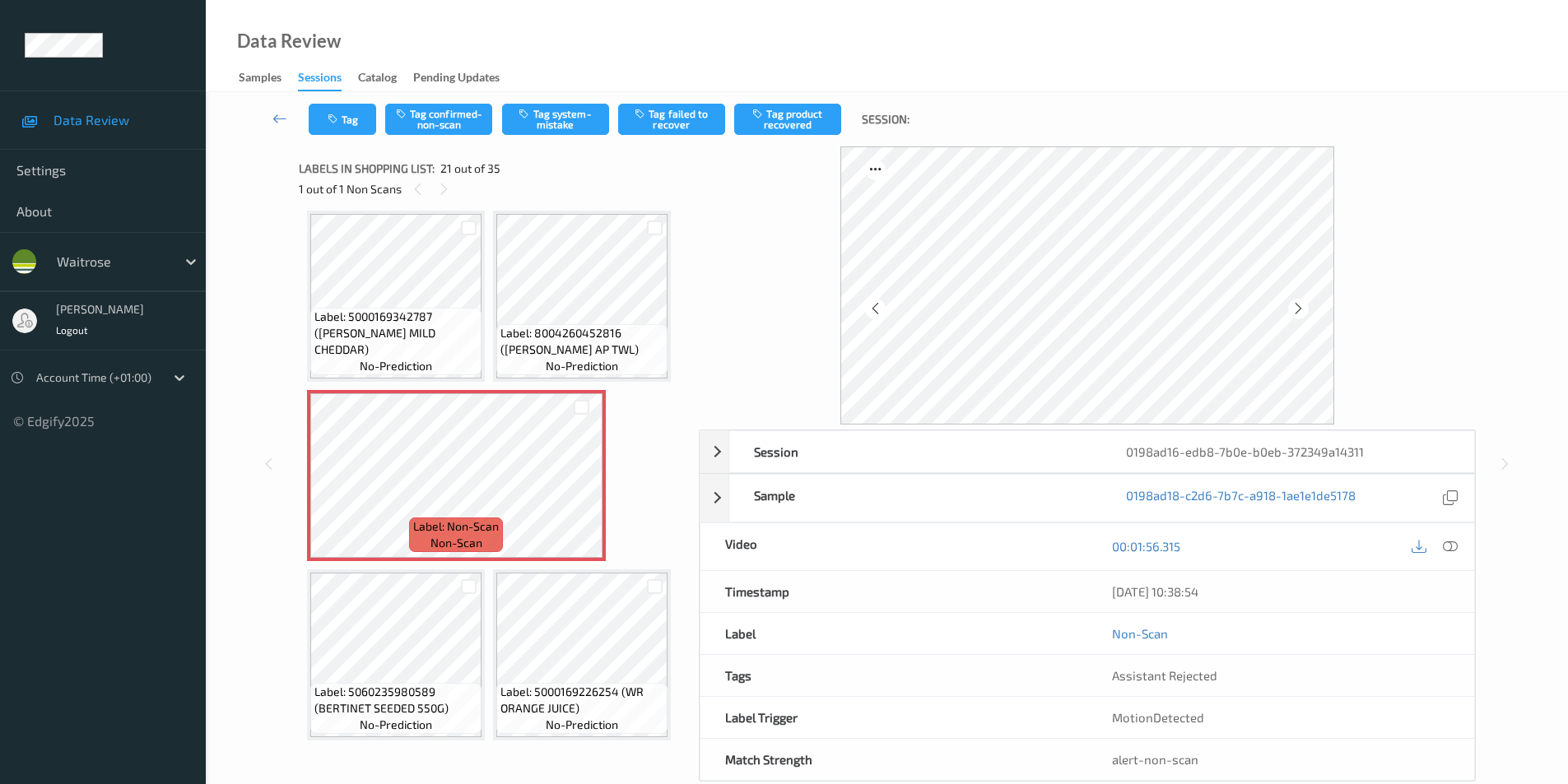
click at [1302, 309] on icon at bounding box center [1298, 308] width 14 height 15
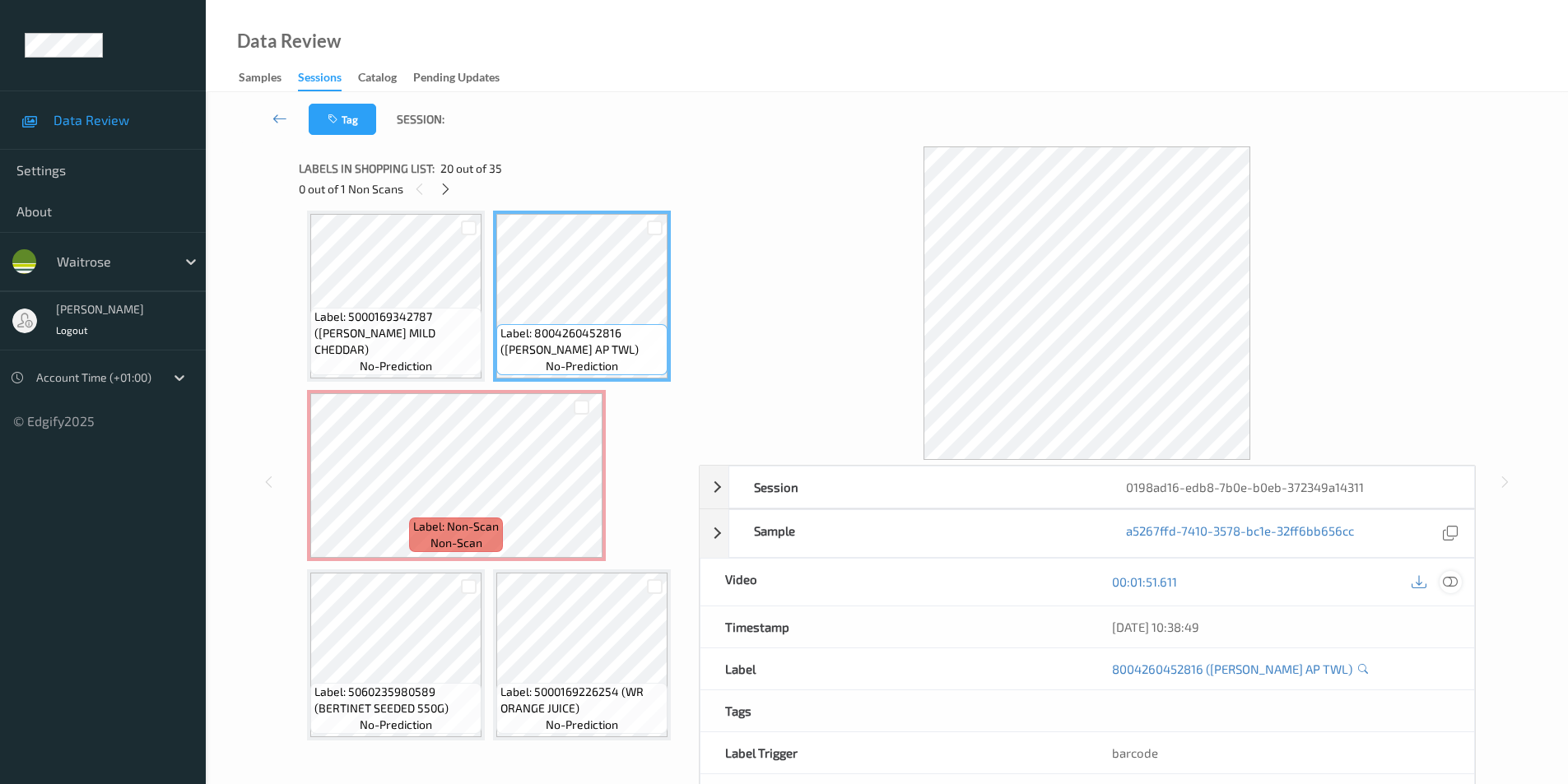
click at [1448, 583] on icon at bounding box center [1450, 582] width 15 height 15
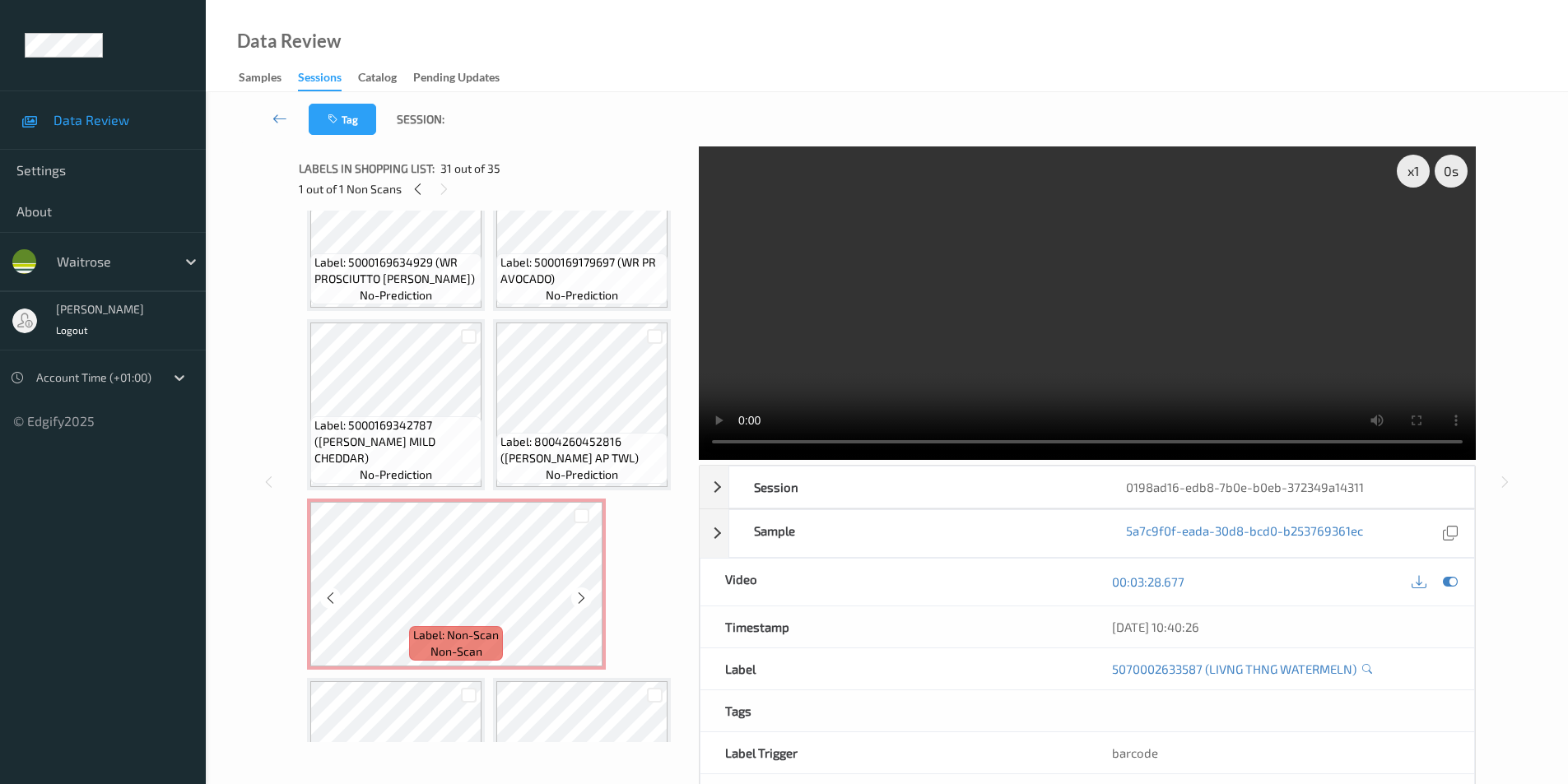
scroll to position [1458, 0]
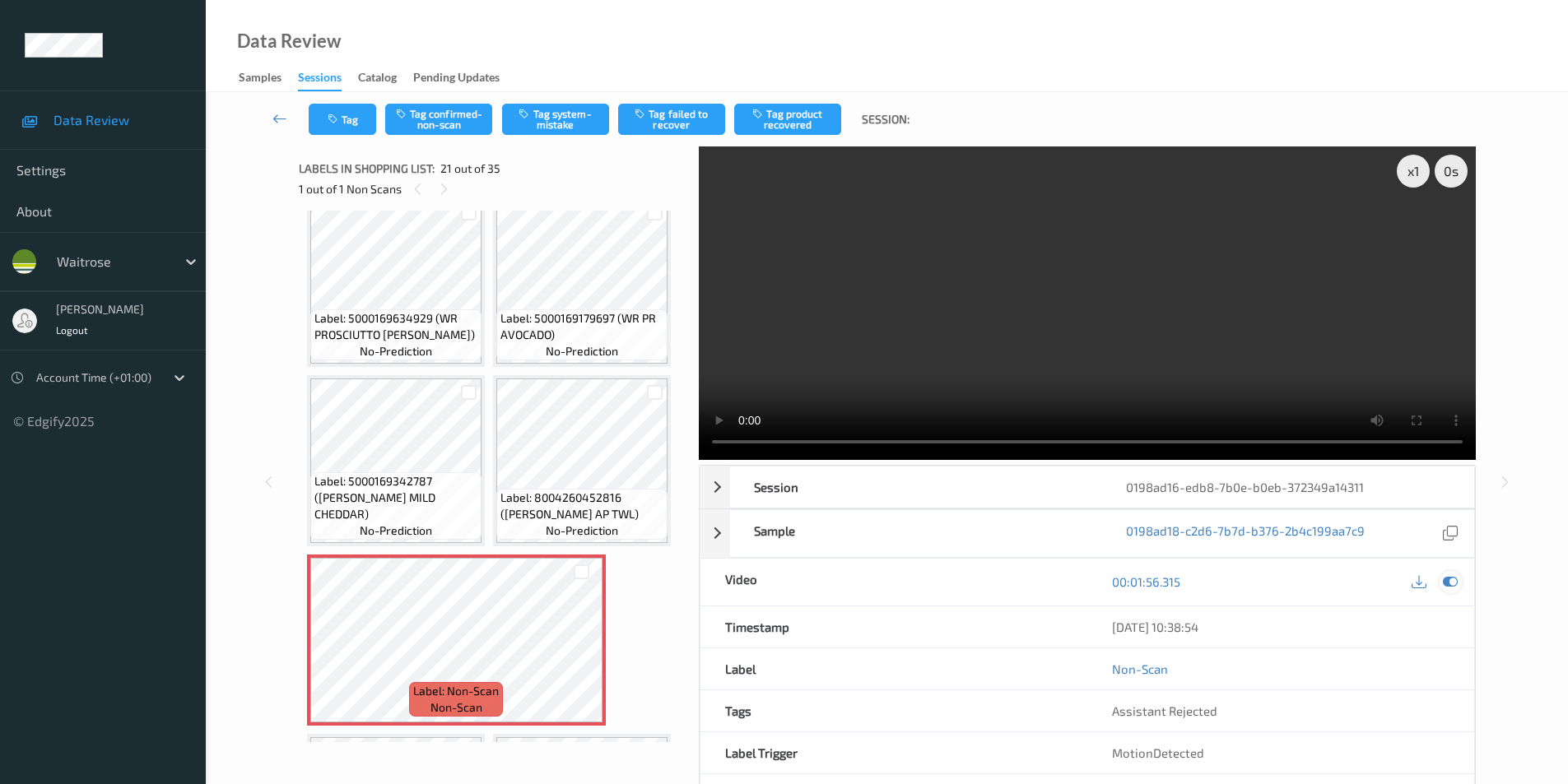
click at [1444, 579] on icon at bounding box center [1450, 582] width 15 height 15
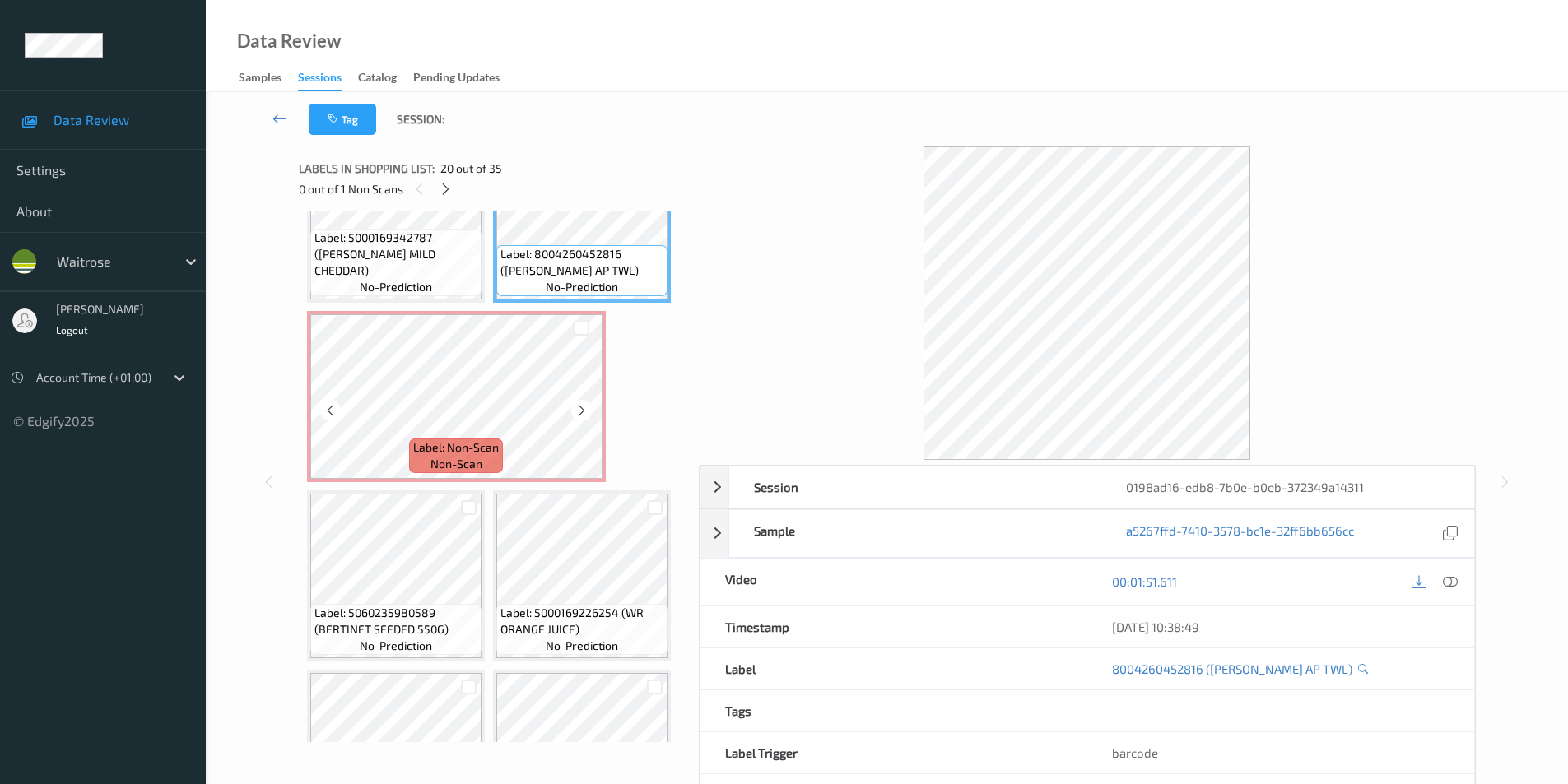
scroll to position [1706, 0]
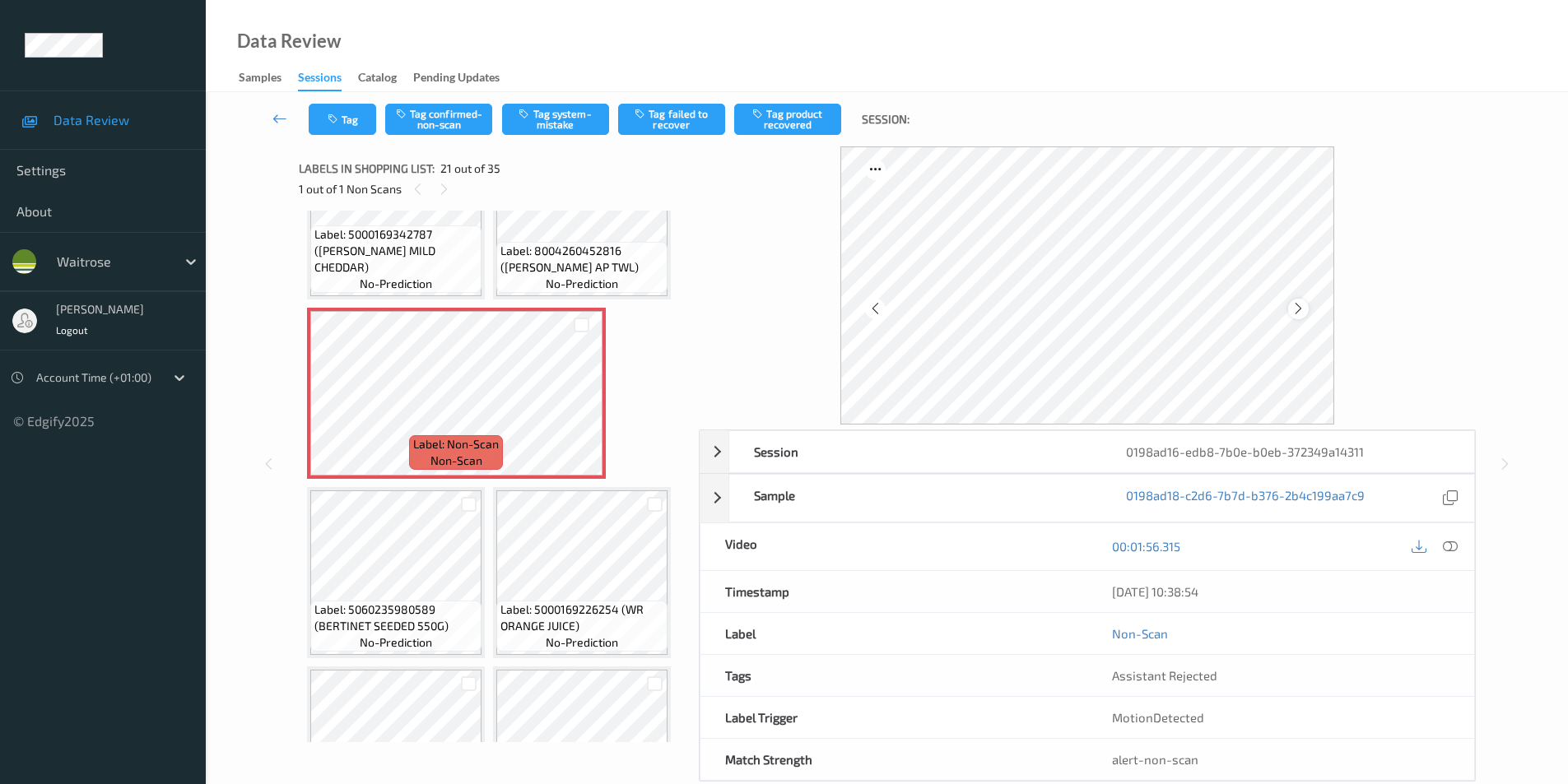
click at [1300, 307] on icon at bounding box center [1298, 308] width 14 height 15
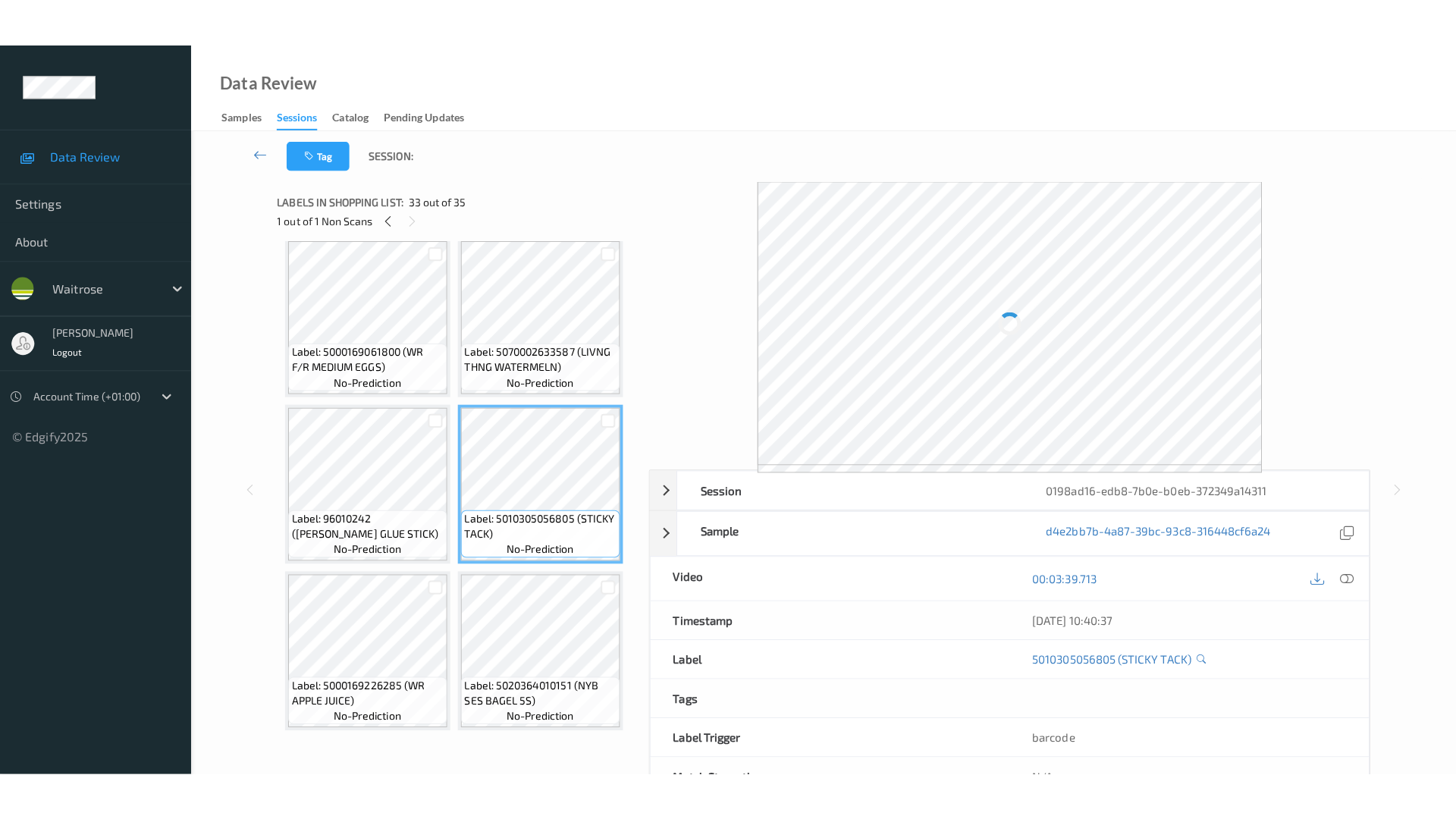
scroll to position [2493, 0]
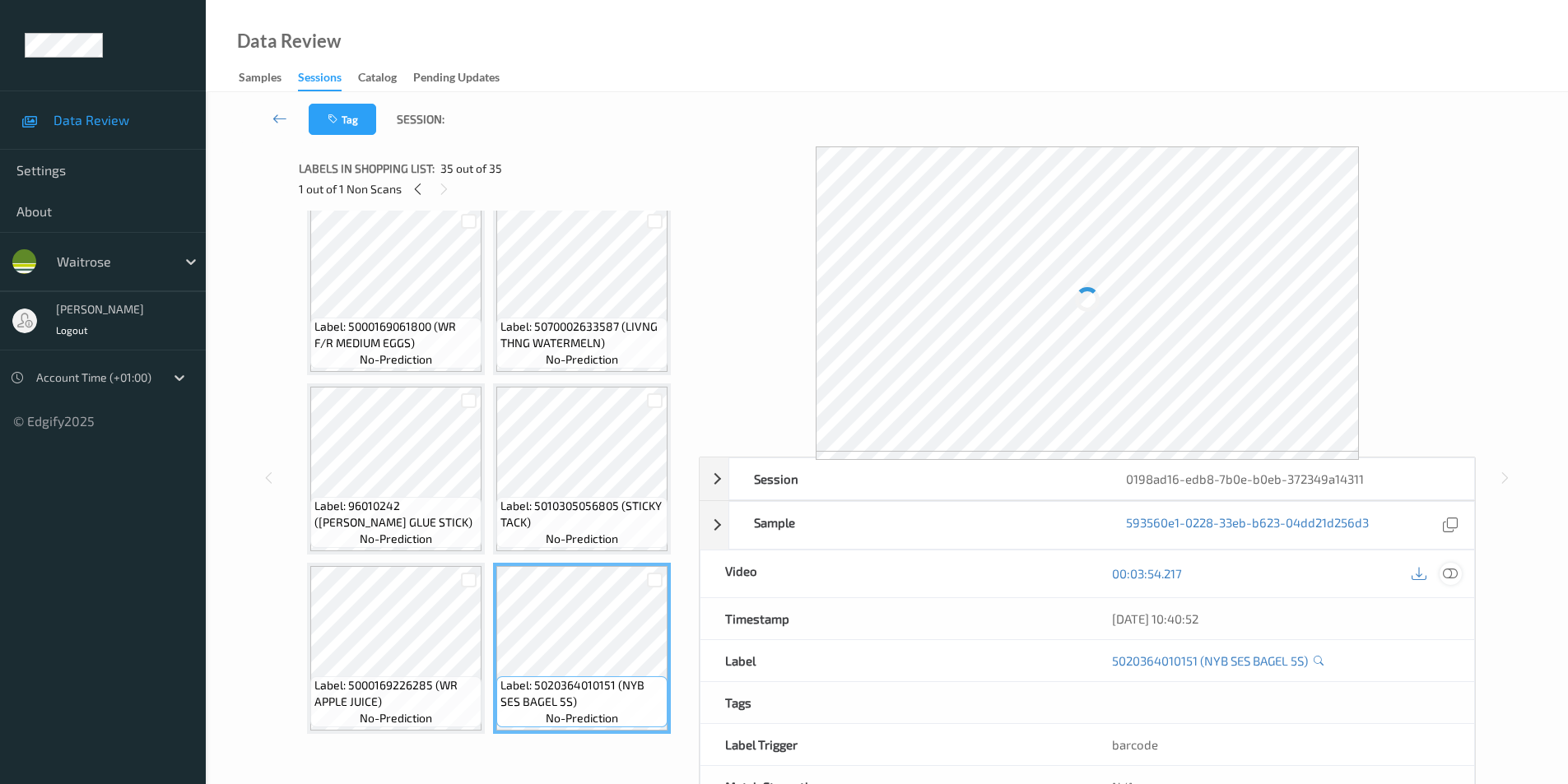
click at [1448, 573] on icon at bounding box center [1450, 573] width 15 height 15
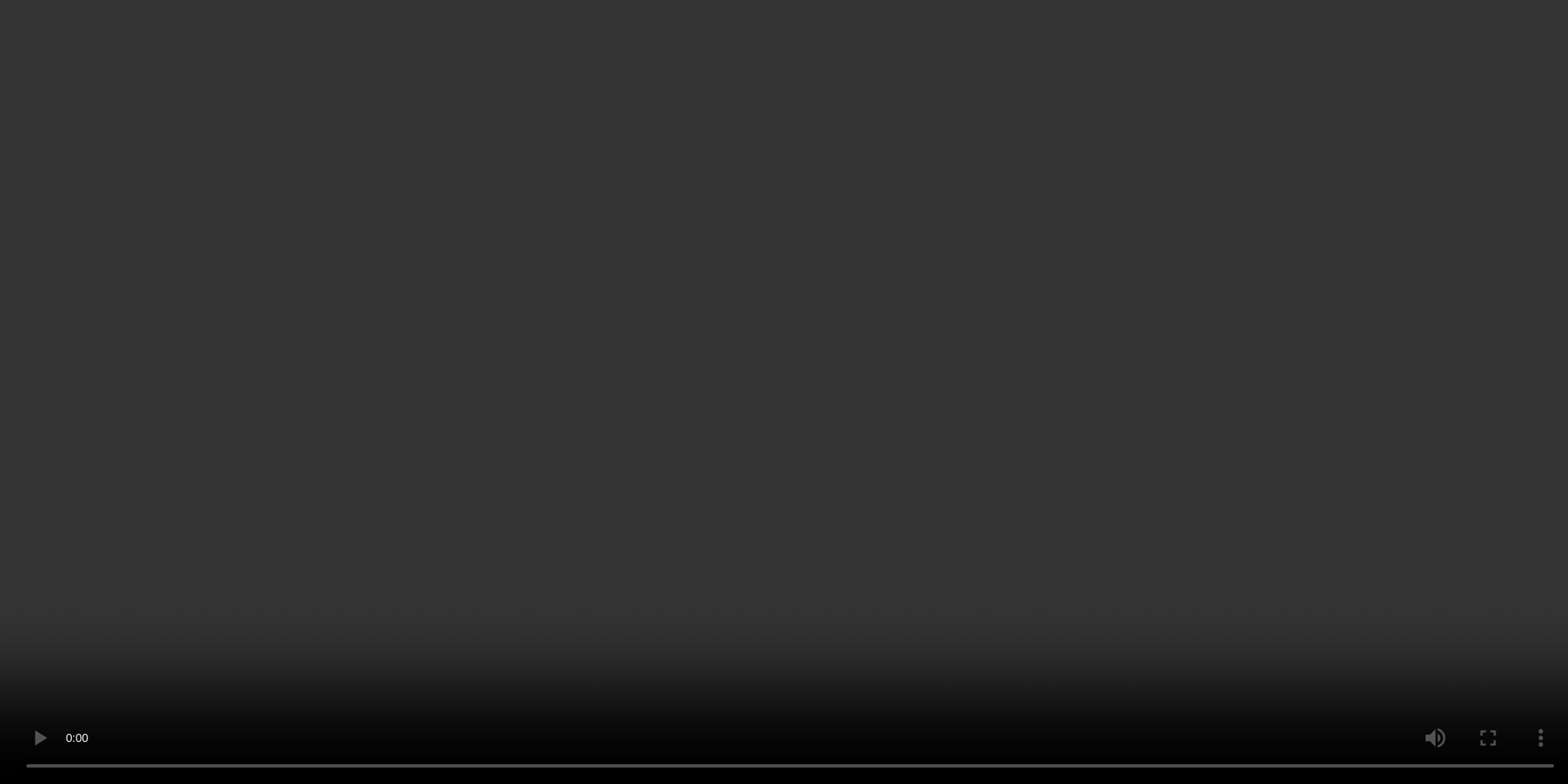
scroll to position [1696, 0]
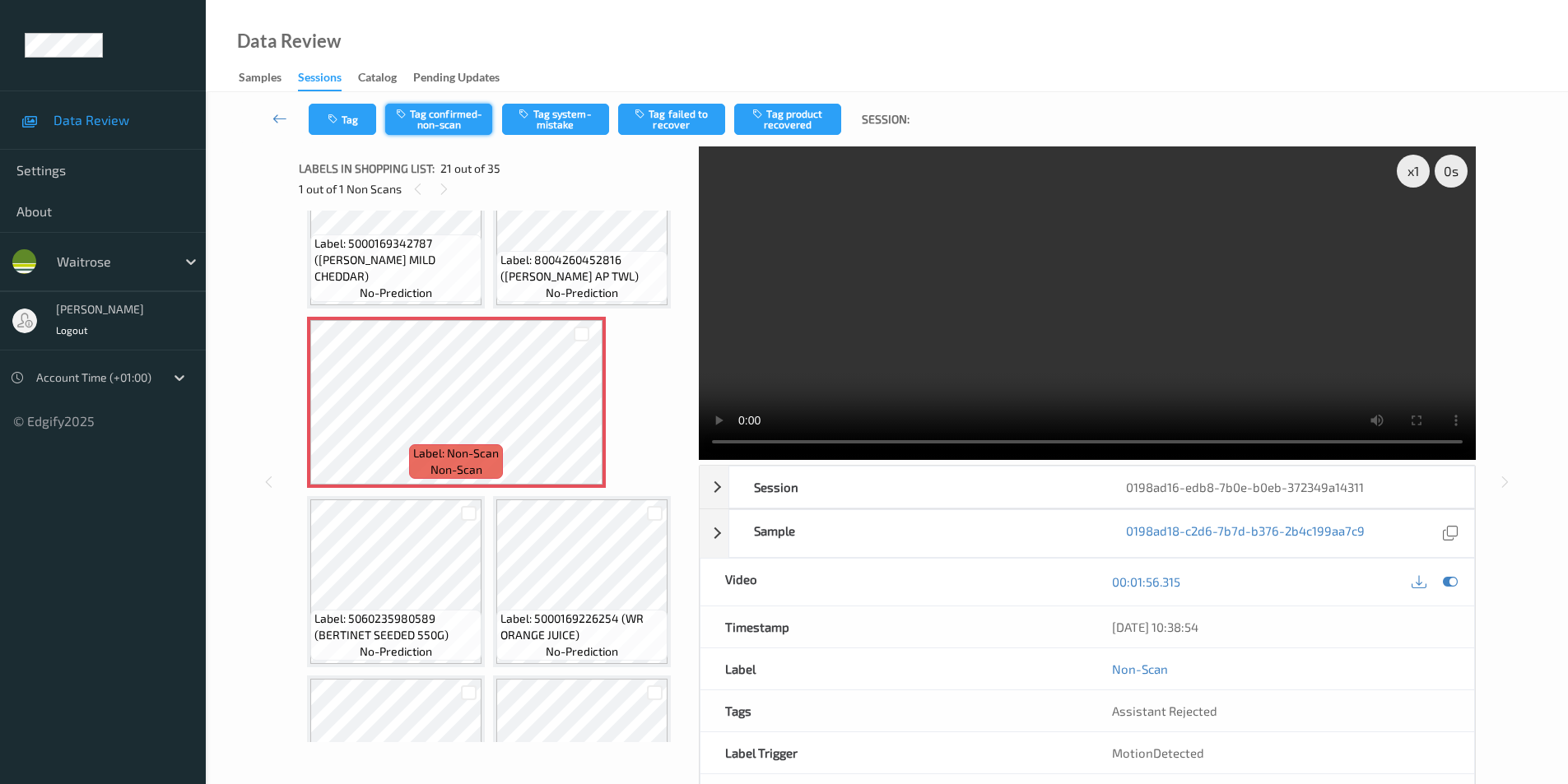
click at [456, 122] on button "Tag confirmed-non-scan" at bounding box center [439, 120] width 107 height 32
click at [680, 128] on button "Tag failed to recover" at bounding box center [672, 120] width 107 height 32
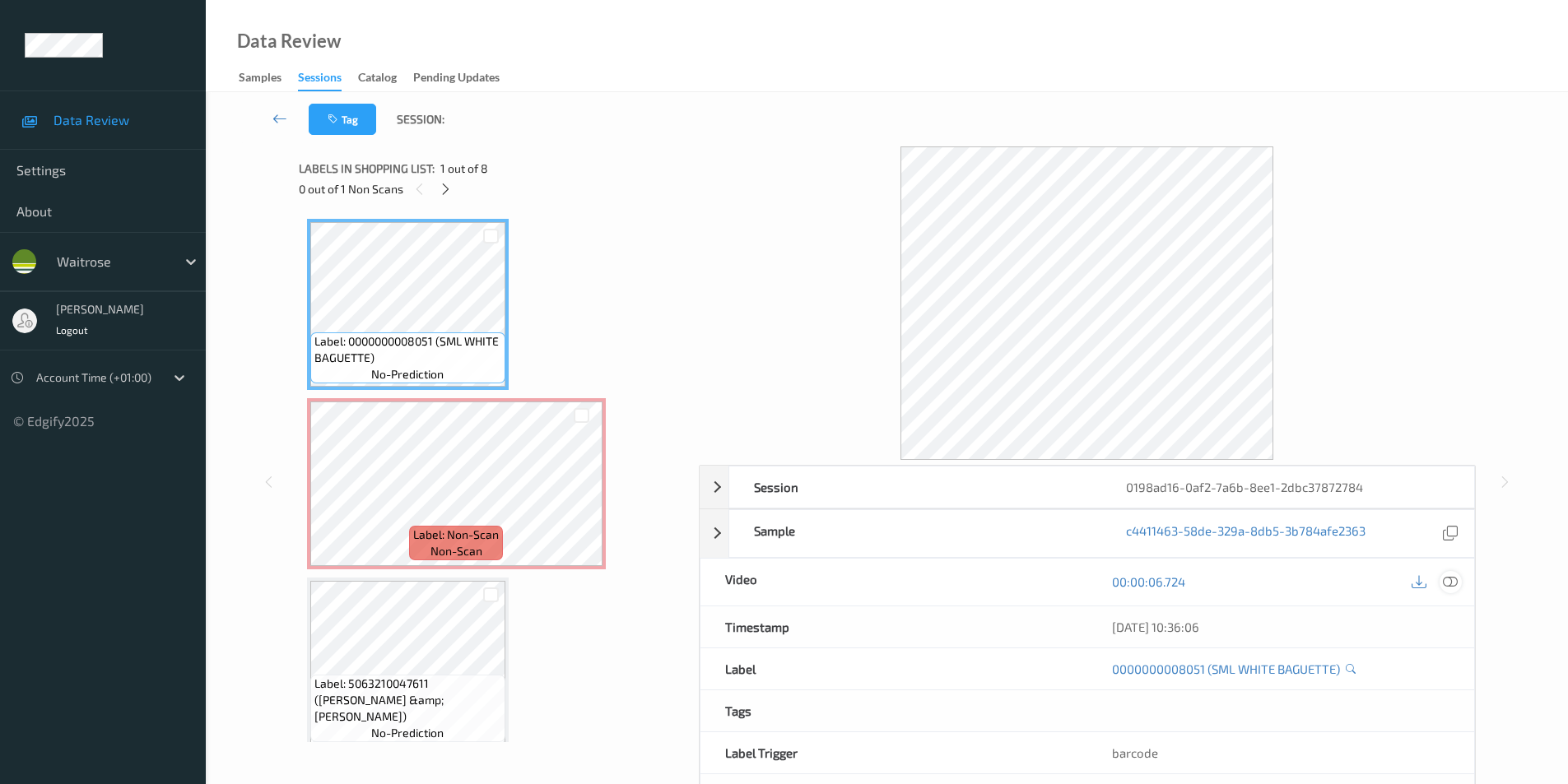
click at [1453, 587] on icon at bounding box center [1450, 582] width 15 height 15
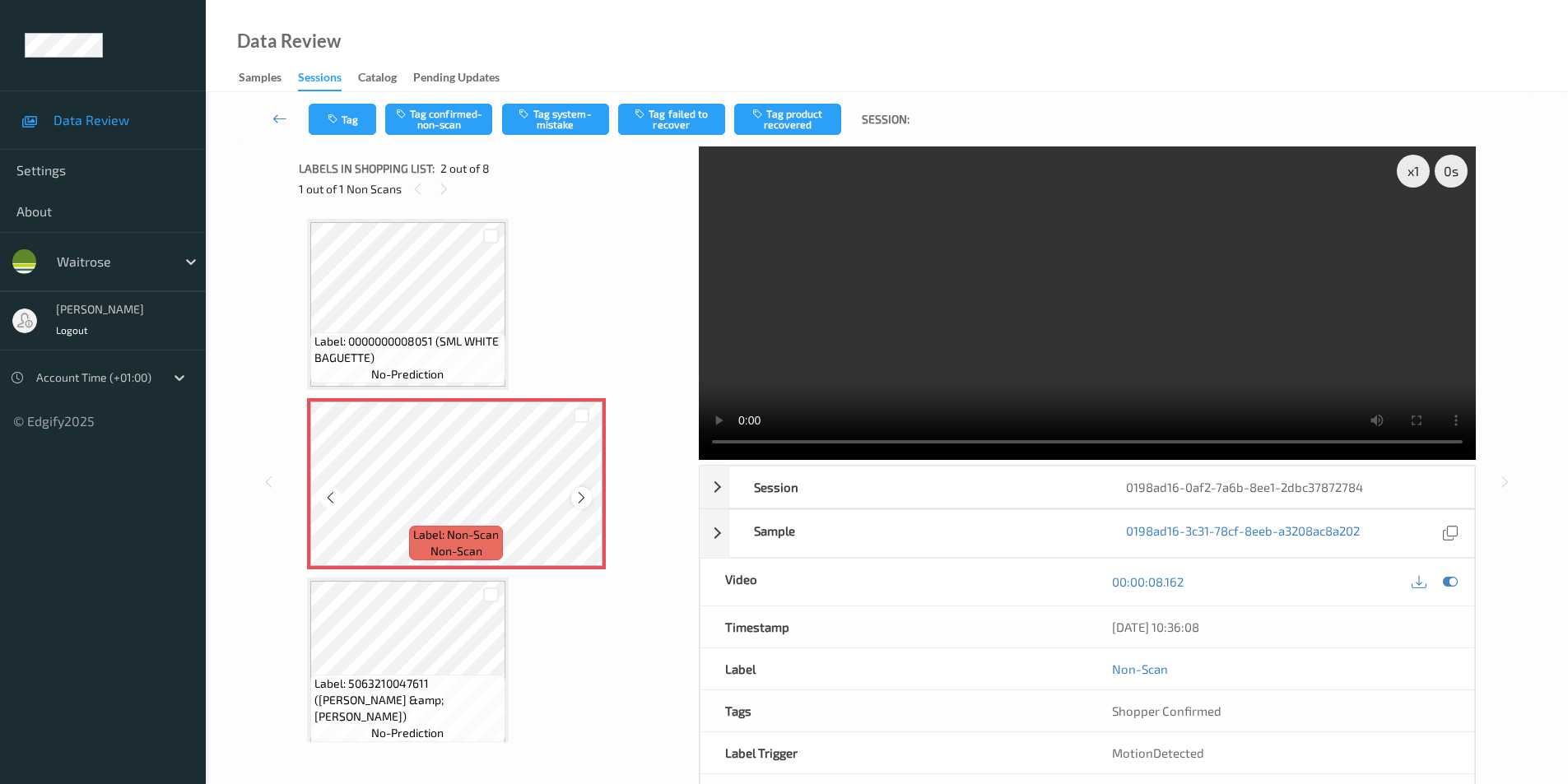
click at [581, 498] on icon at bounding box center [582, 498] width 14 height 15
click at [577, 102] on div "Tag Tag confirmed-non-scan Tag system-mistake Tag failed to recover Tag product…" at bounding box center [887, 119] width 1294 height 55
click at [573, 109] on button "Tag system-mistake" at bounding box center [556, 120] width 107 height 32
click at [336, 119] on icon "button" at bounding box center [334, 120] width 14 height 12
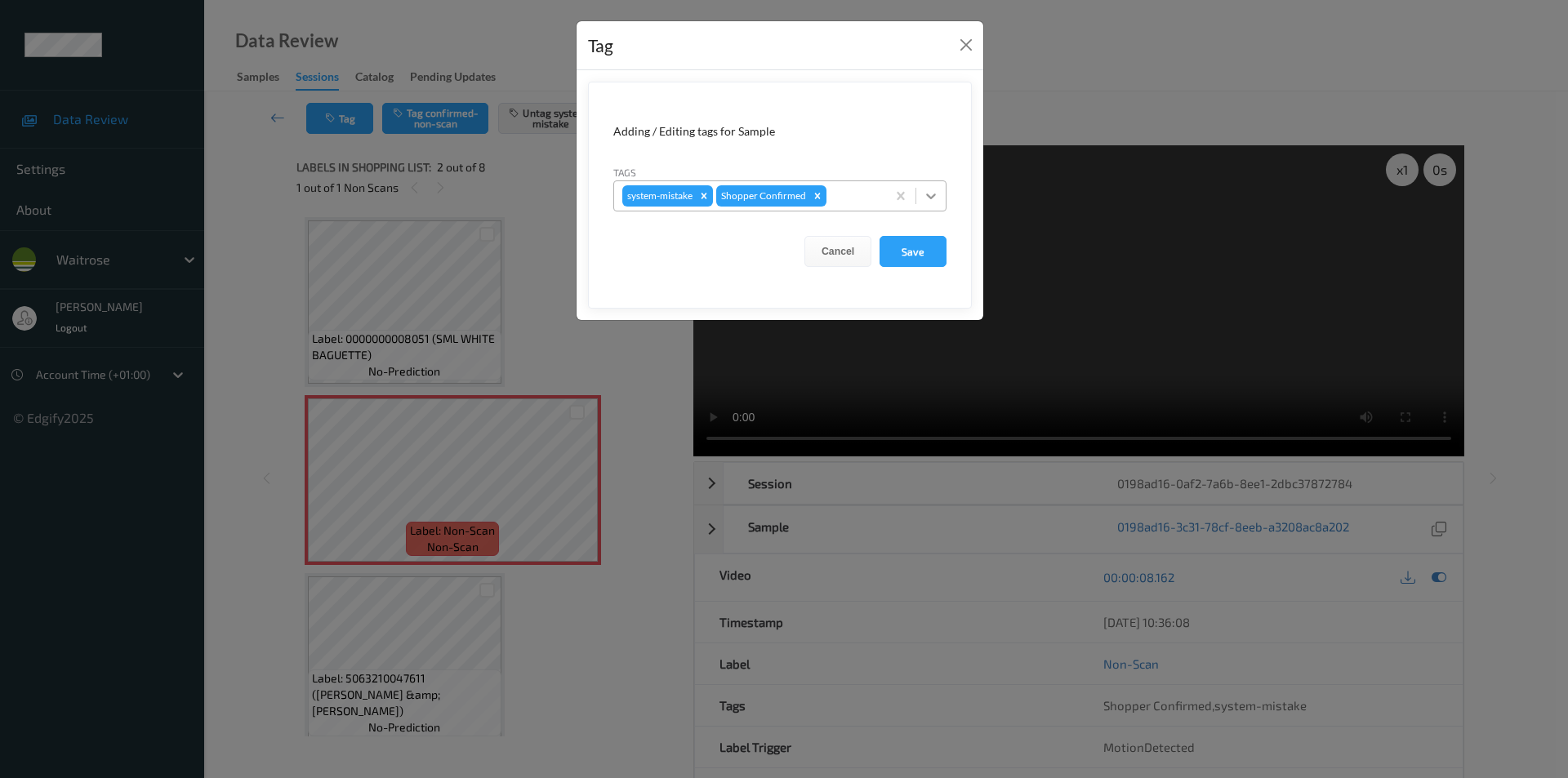
click at [936, 200] on icon at bounding box center [931, 196] width 17 height 17
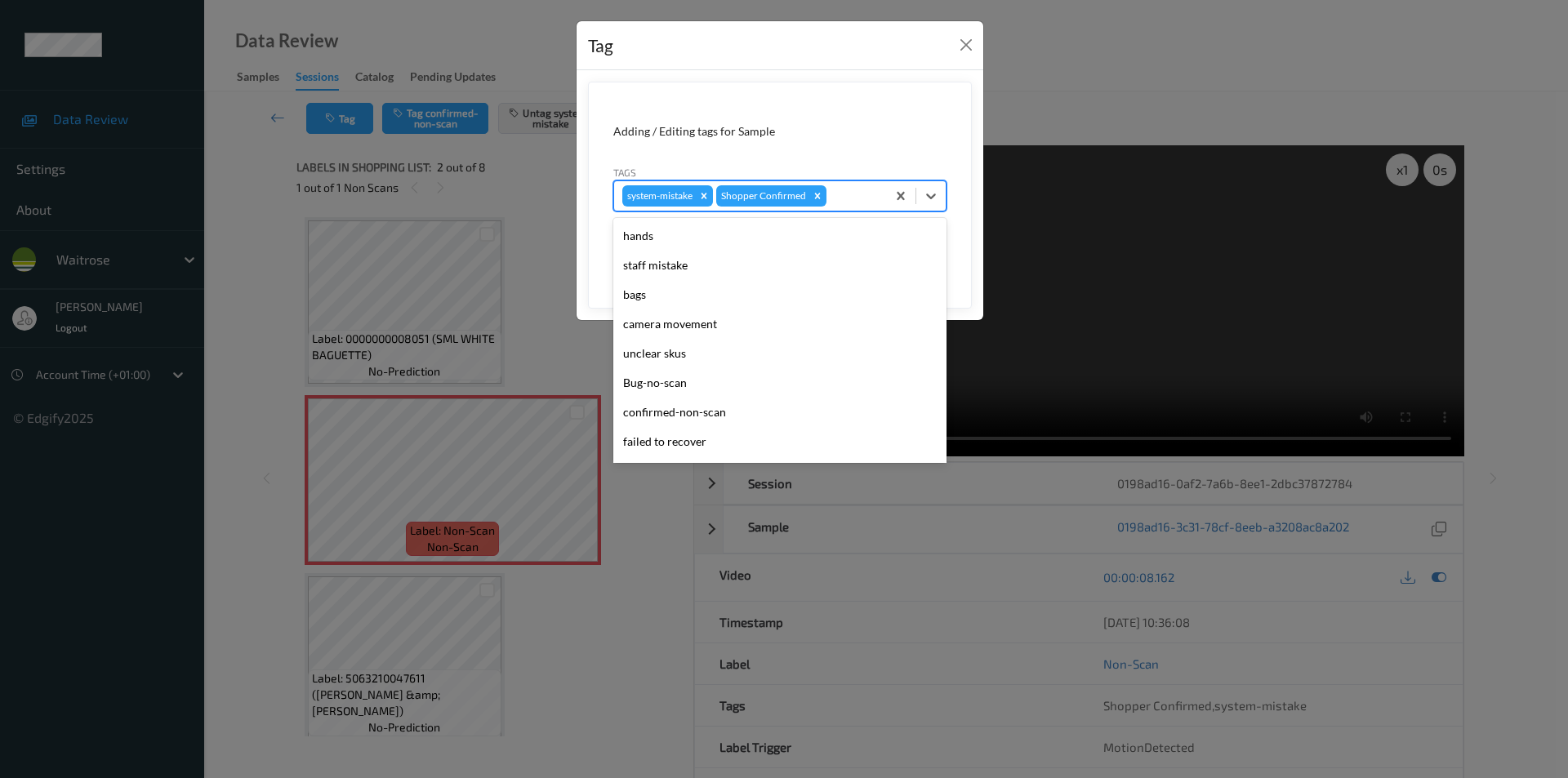
scroll to position [321, 0]
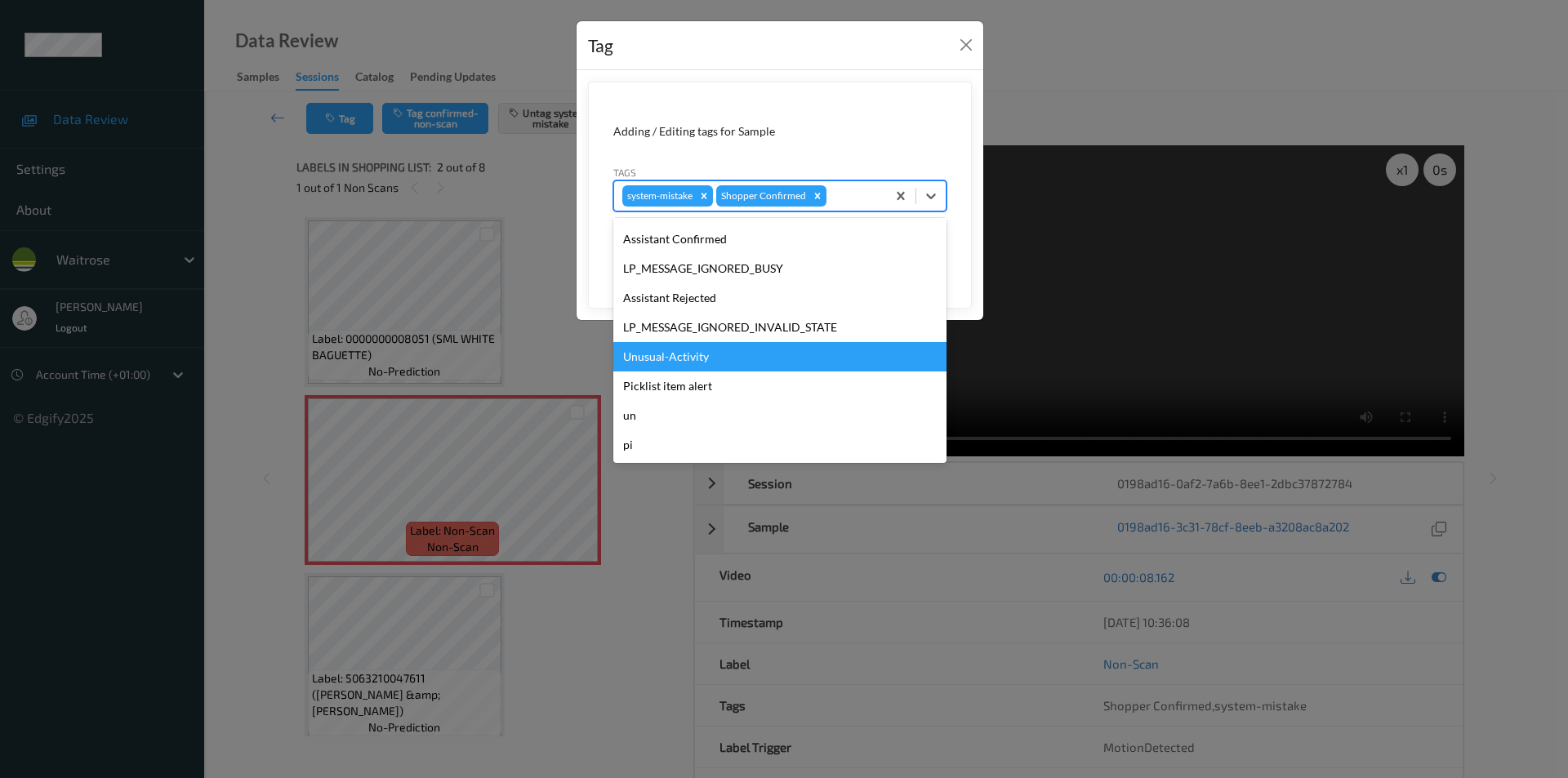
drag, startPoint x: 657, startPoint y: 358, endPoint x: 850, endPoint y: 307, distance: 199.6
click at [658, 358] on div "Unusual-Activity" at bounding box center [780, 357] width 333 height 30
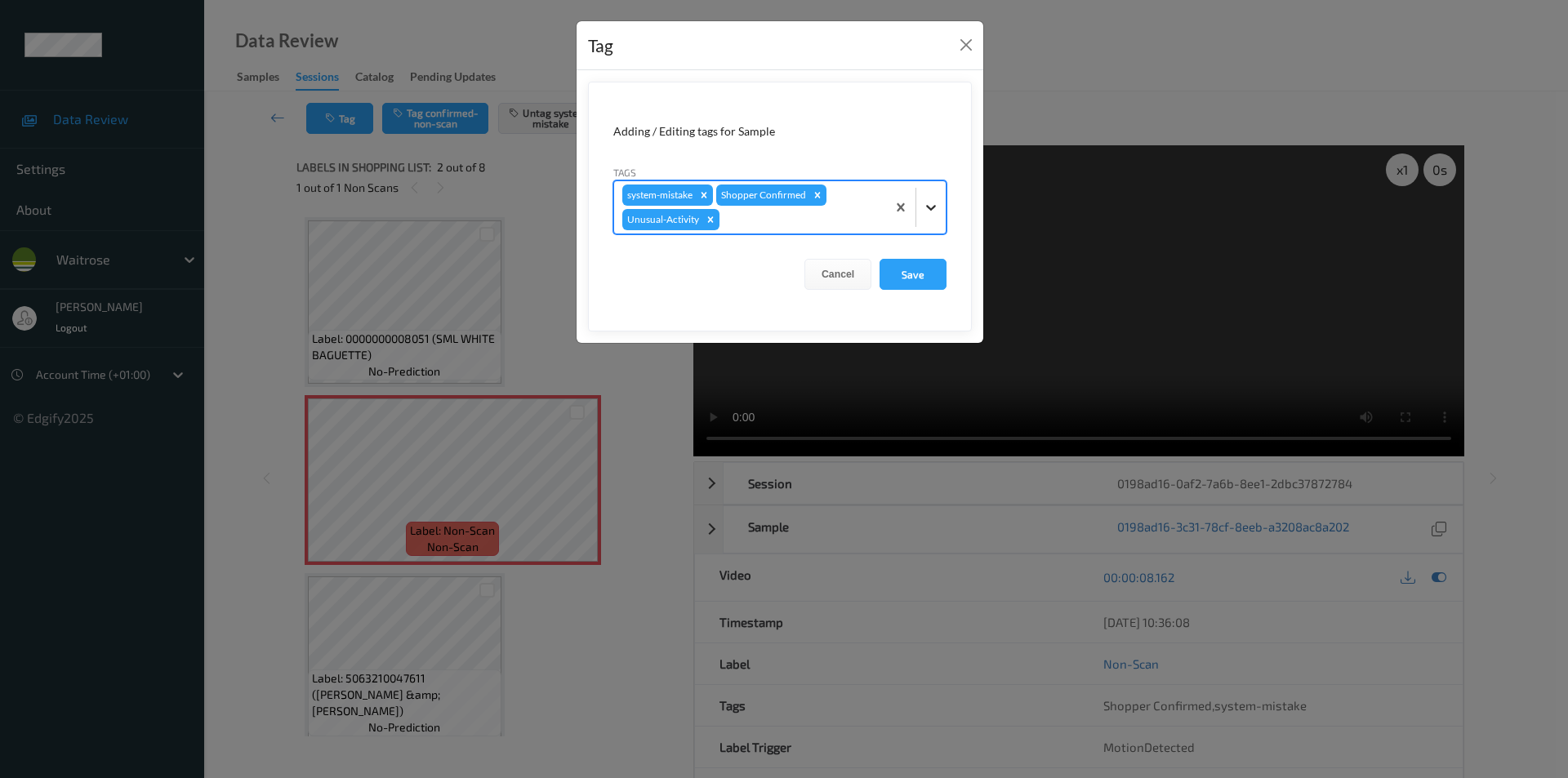
click at [934, 205] on icon at bounding box center [931, 208] width 17 height 17
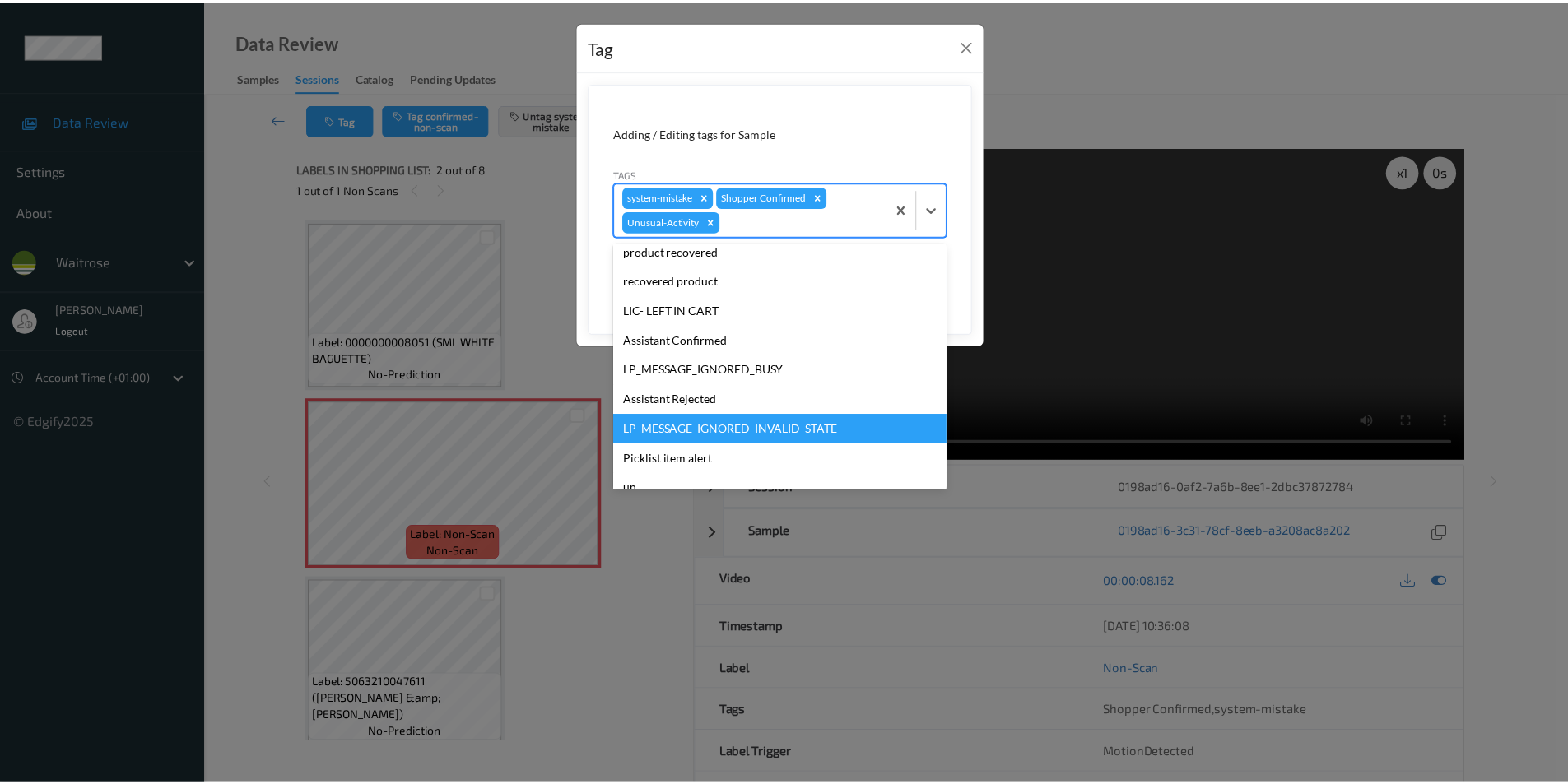
scroll to position [293, 0]
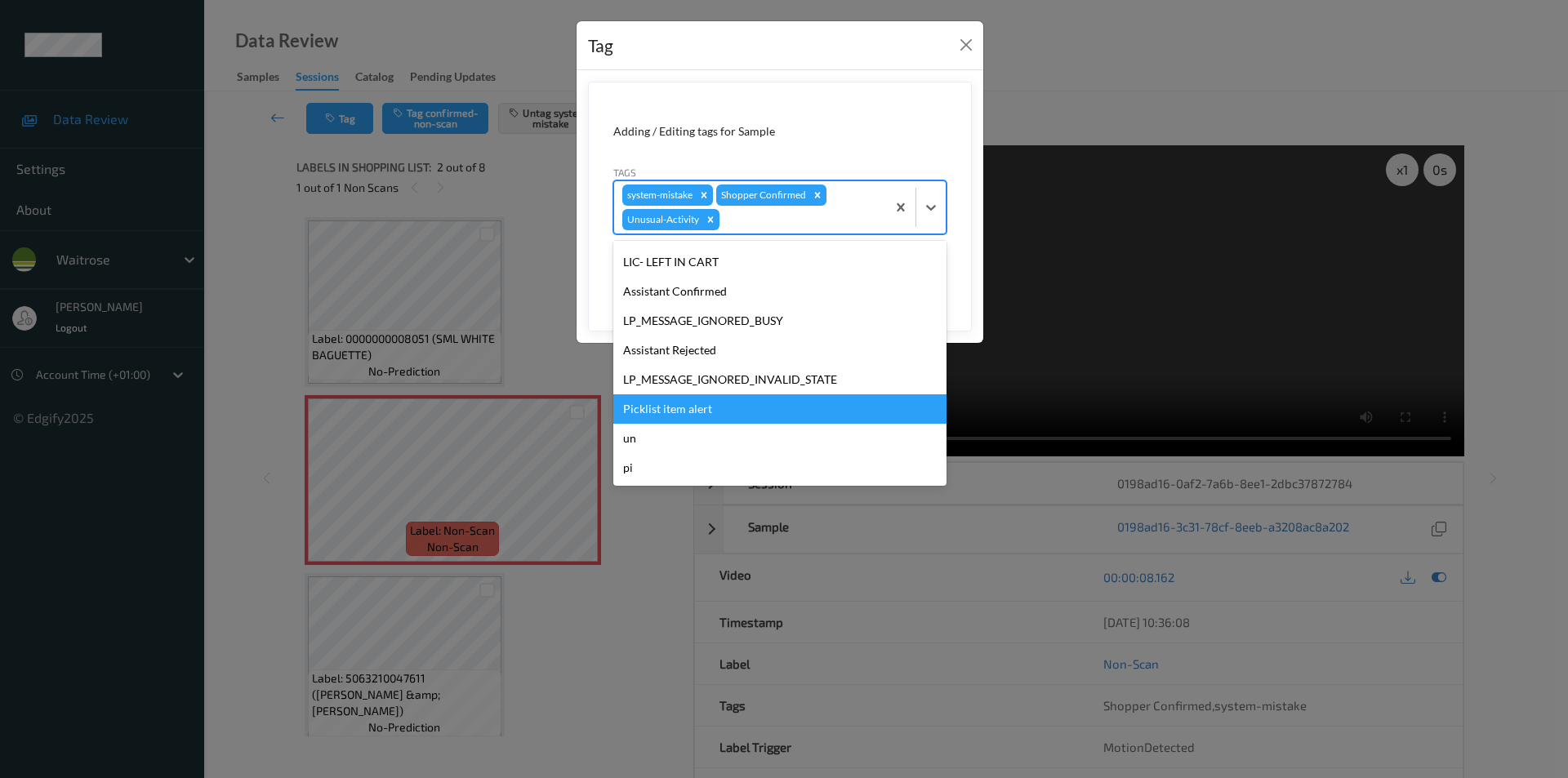
click at [667, 405] on div "Picklist item alert" at bounding box center [780, 409] width 333 height 30
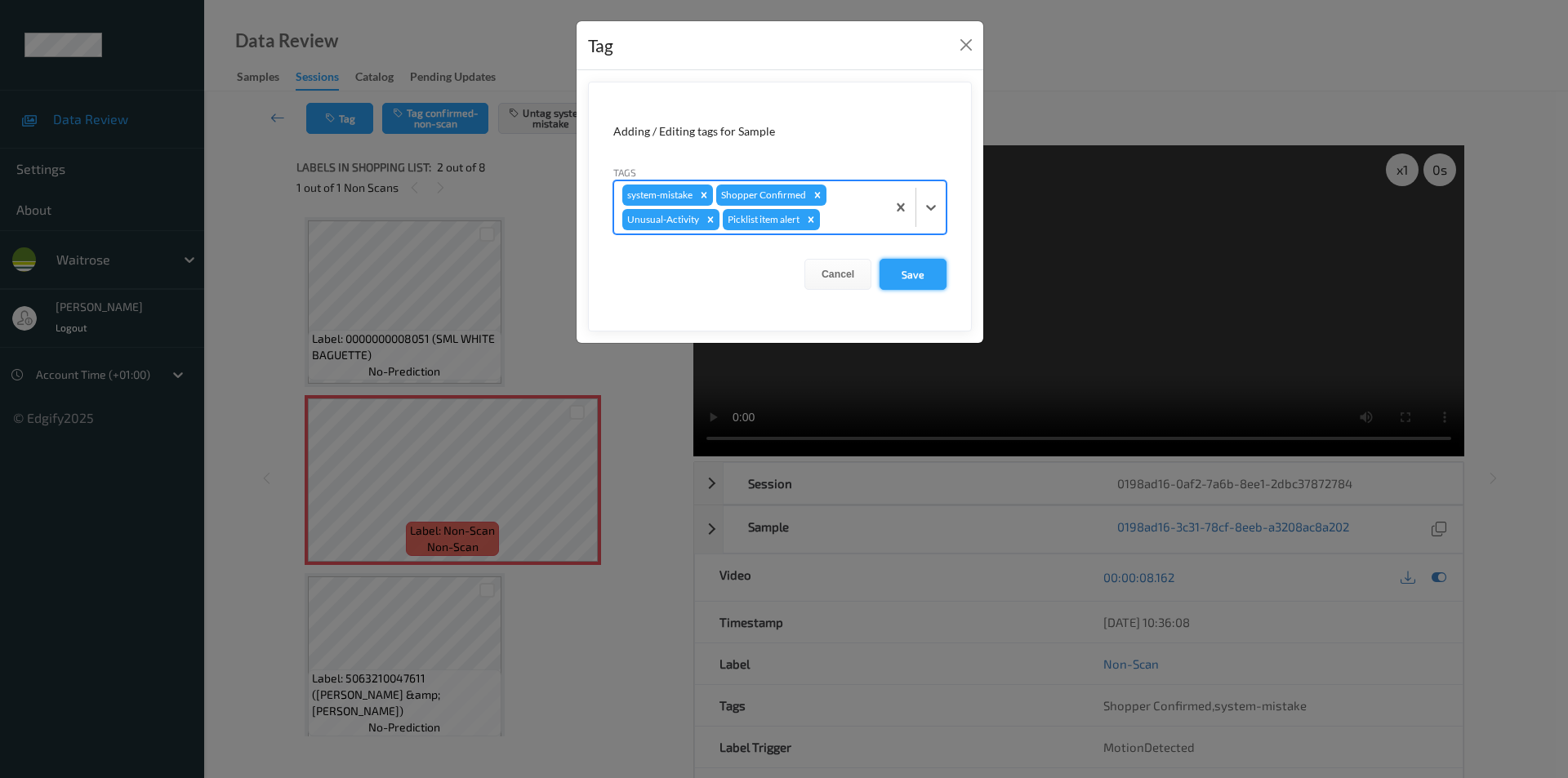
click at [921, 270] on button "Save" at bounding box center [913, 274] width 67 height 31
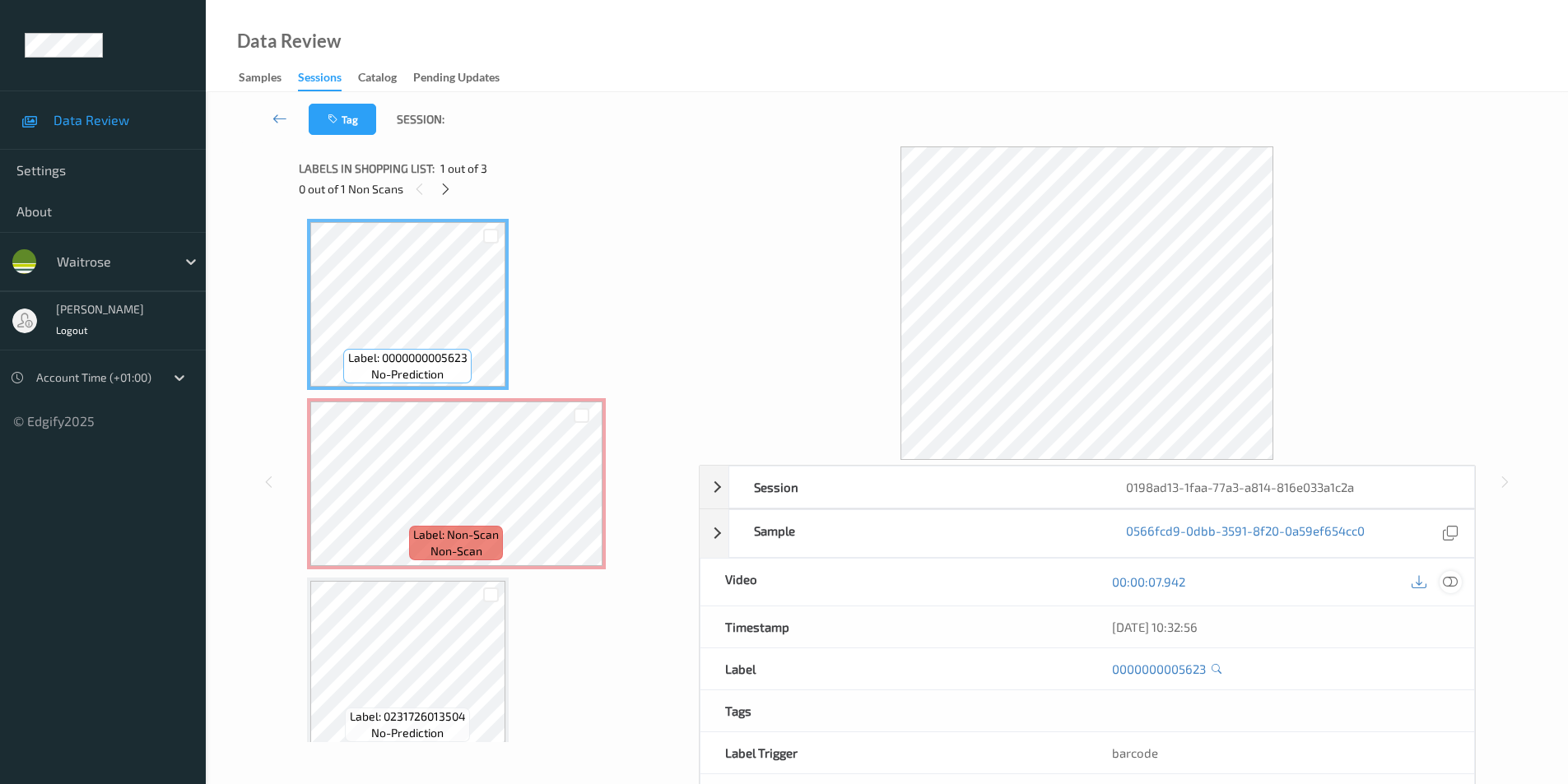
click at [1453, 581] on icon at bounding box center [1450, 582] width 15 height 15
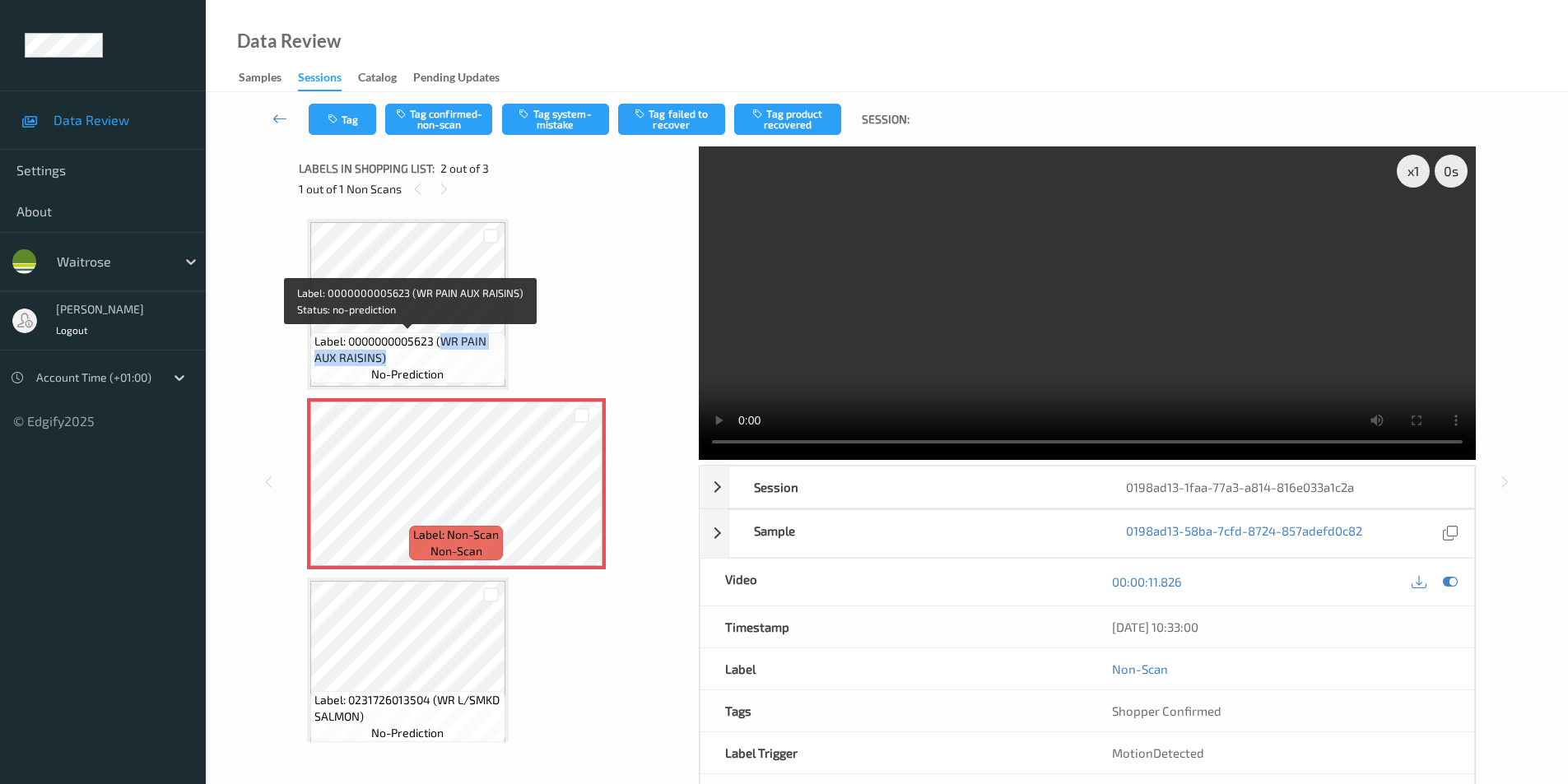
drag, startPoint x: 441, startPoint y: 341, endPoint x: 441, endPoint y: 351, distance: 10.0
click at [441, 351] on span "Label: 0000000005623 (WR PAIN AUX RAISINS)" at bounding box center [407, 349] width 186 height 33
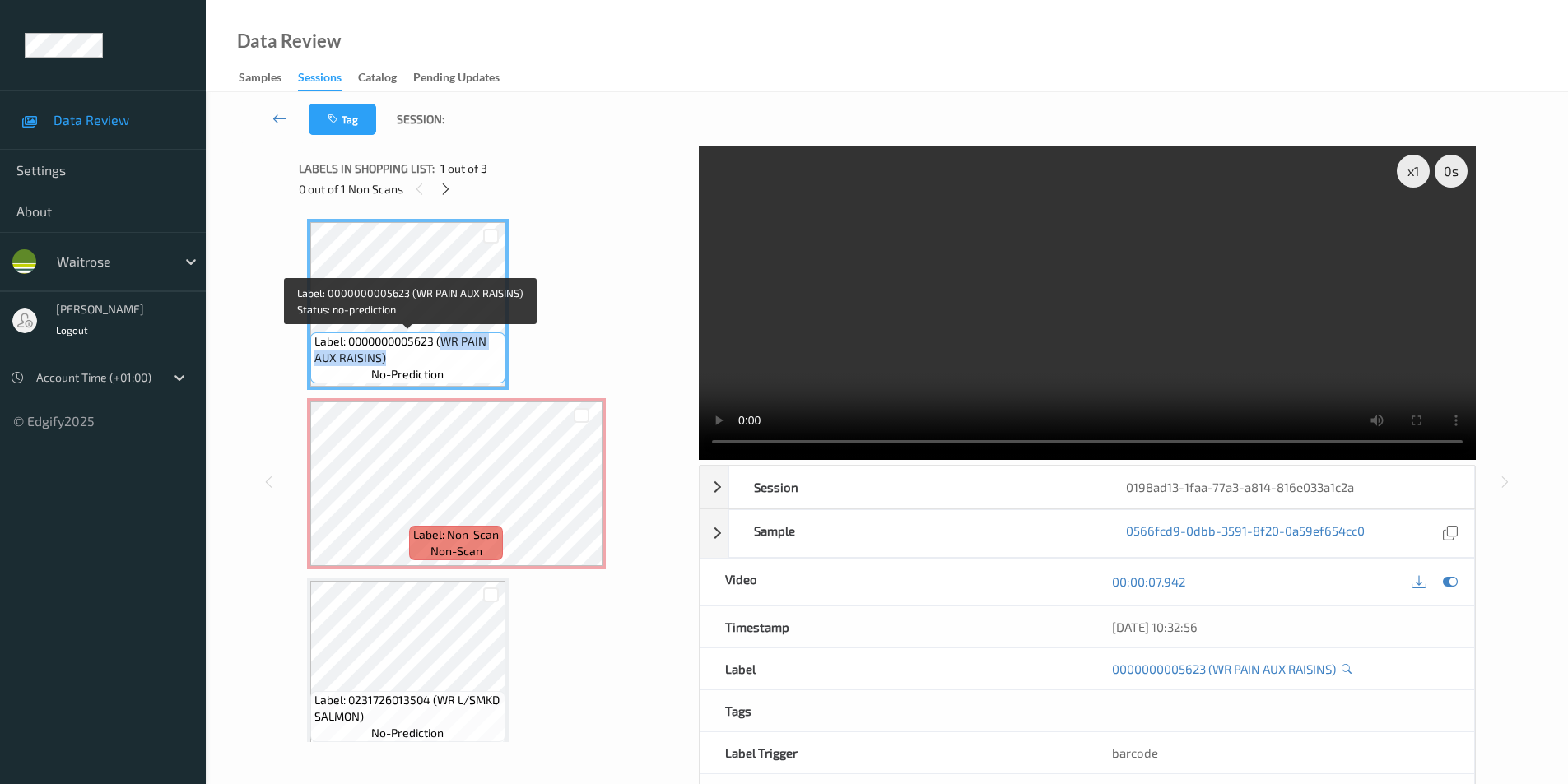
copy span "WR PAIN AUX RAISINS)"
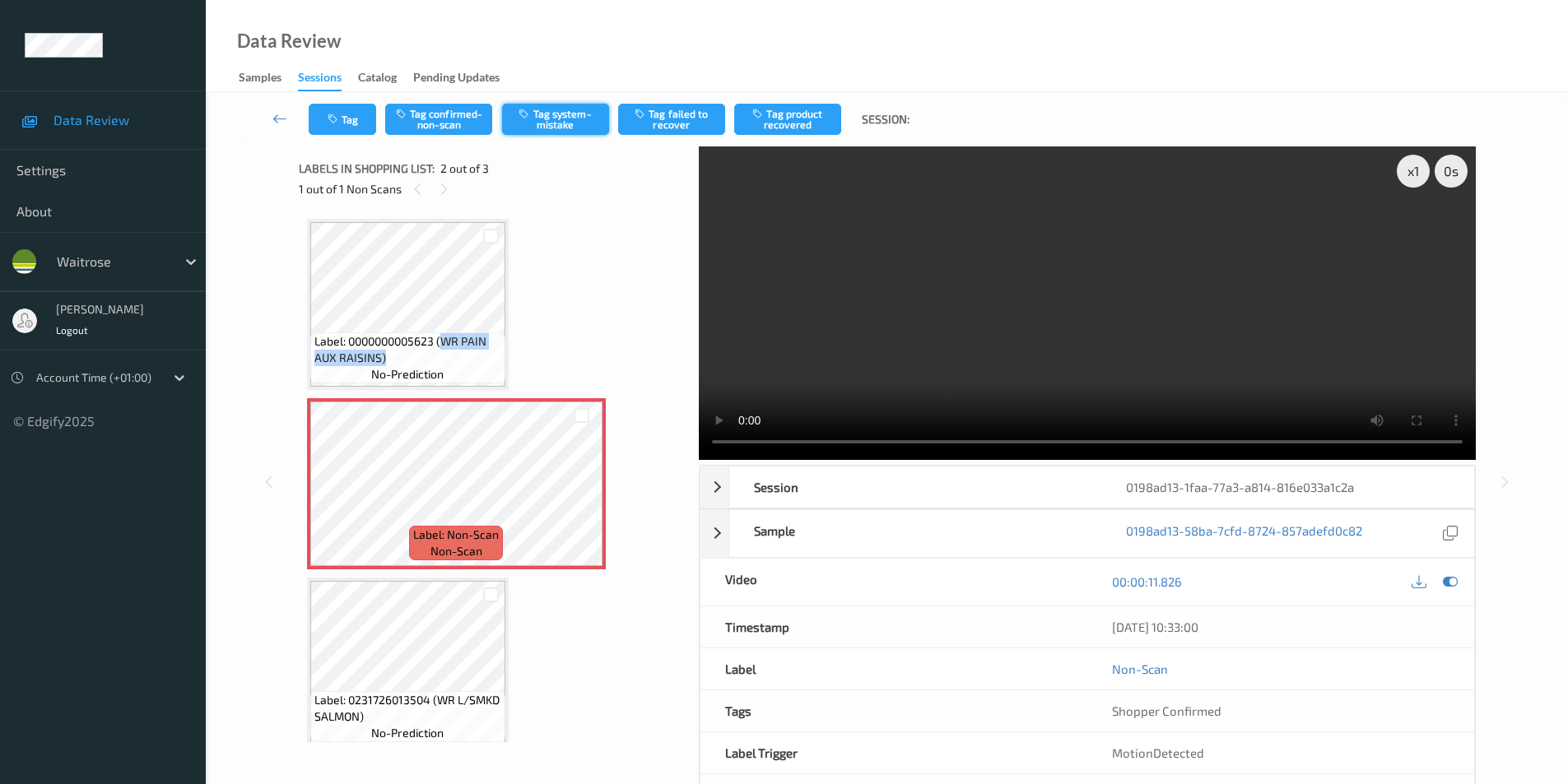
click at [563, 118] on button "Tag system-mistake" at bounding box center [556, 120] width 107 height 32
click at [342, 123] on button "Tag" at bounding box center [342, 120] width 67 height 32
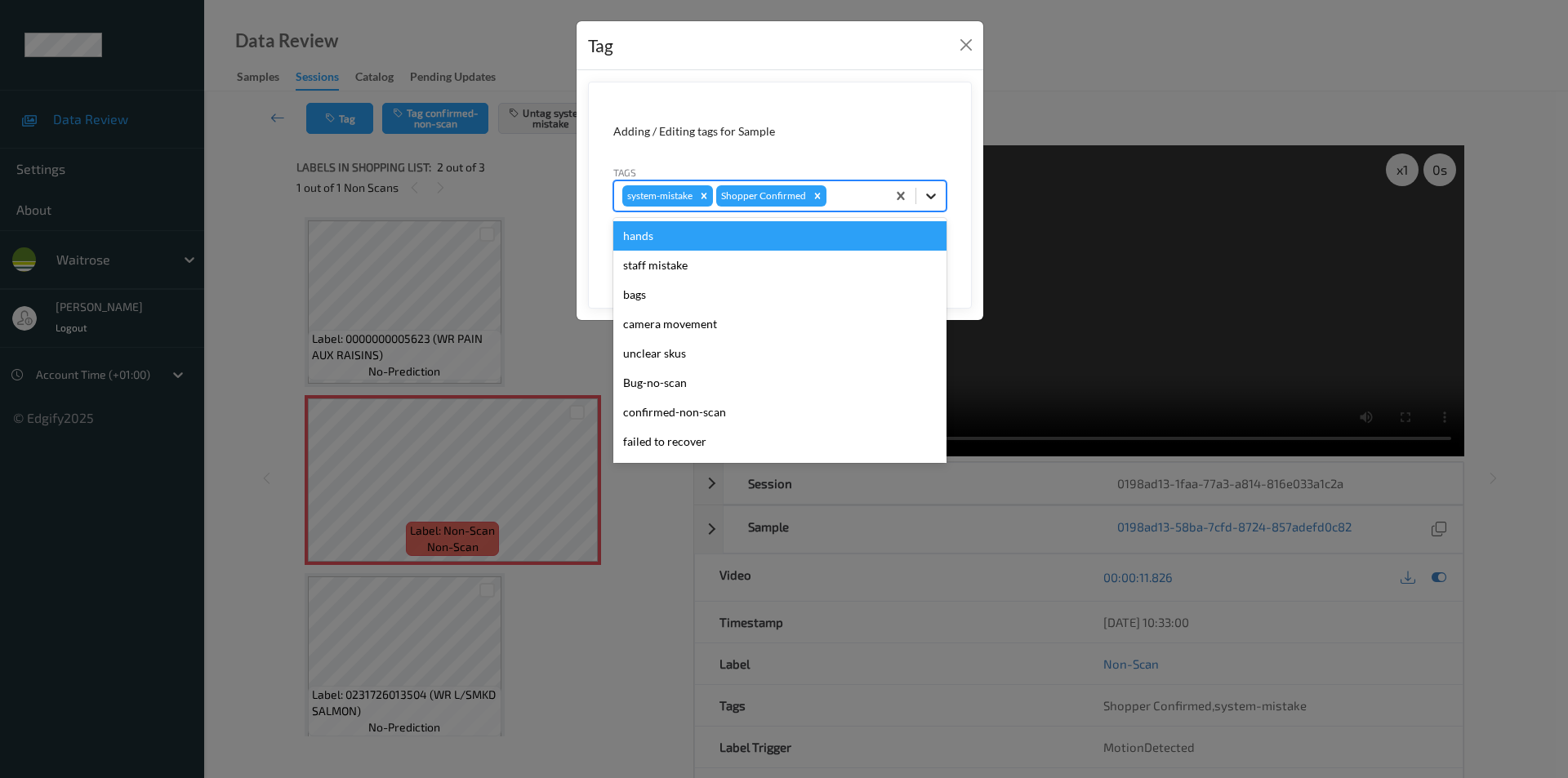
drag, startPoint x: 939, startPoint y: 197, endPoint x: 852, endPoint y: 289, distance: 126.6
click at [940, 197] on div at bounding box center [932, 196] width 30 height 30
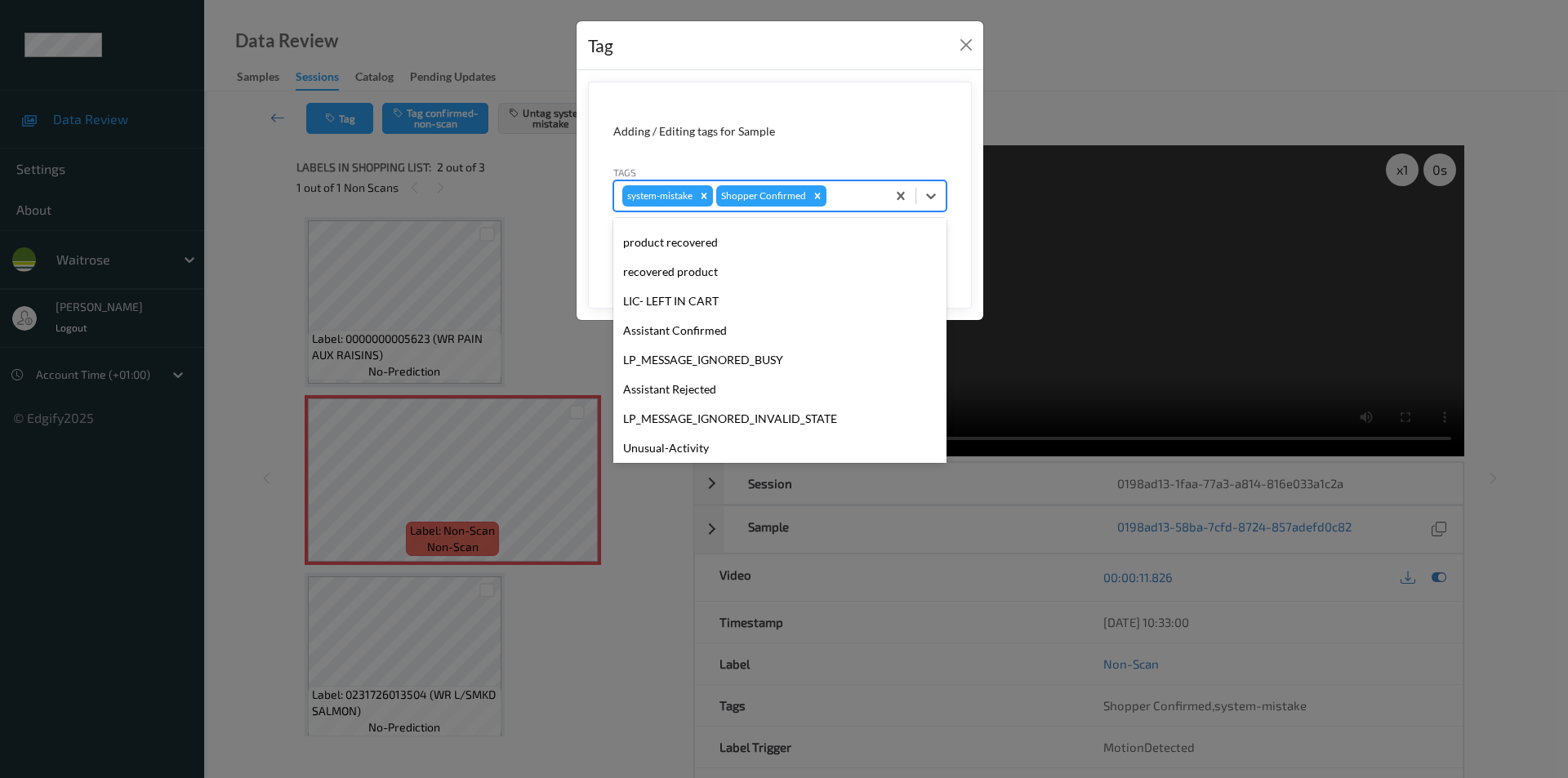
scroll to position [321, 0]
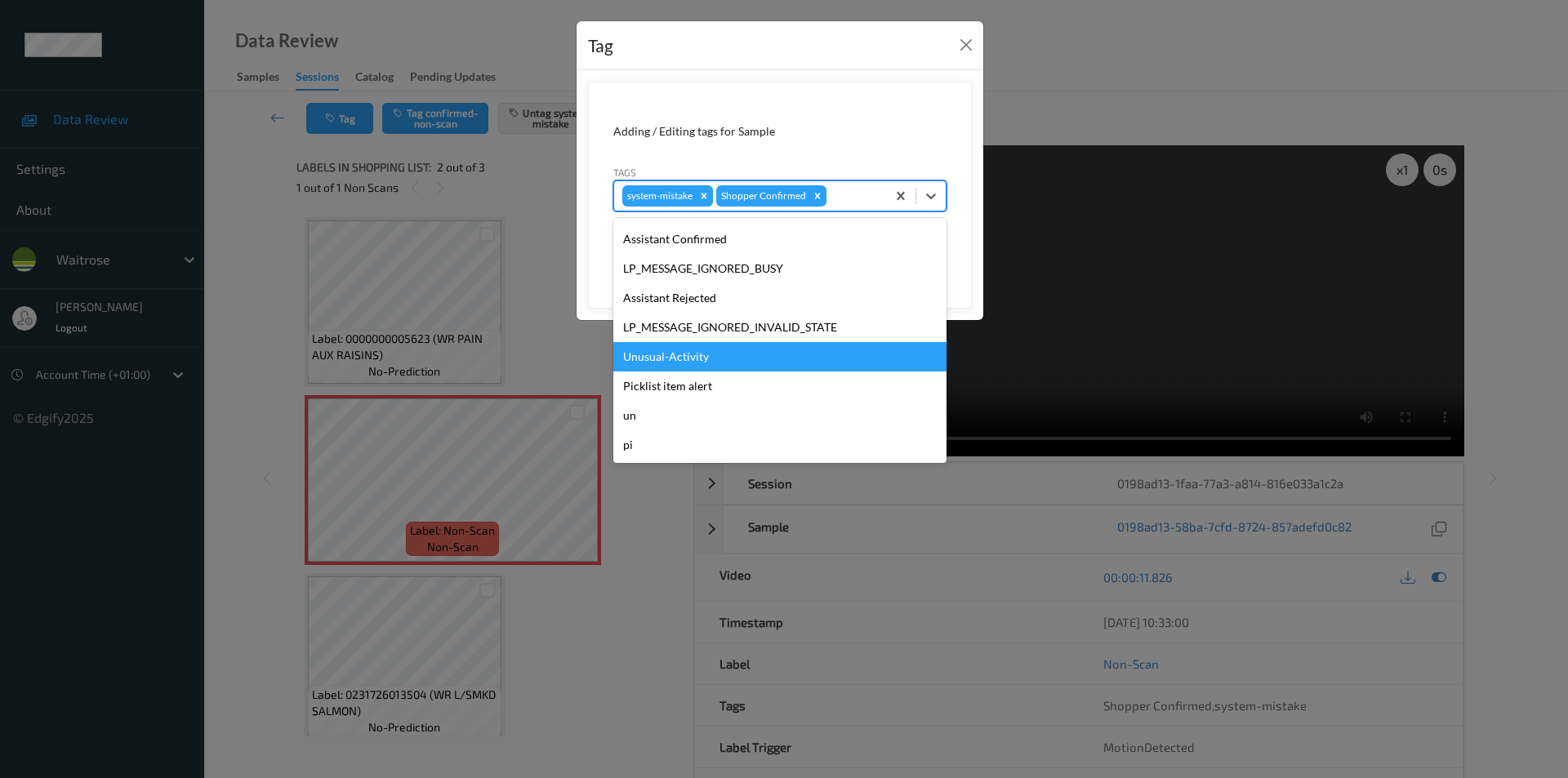
click at [697, 356] on div "Unusual-Activity" at bounding box center [780, 357] width 333 height 30
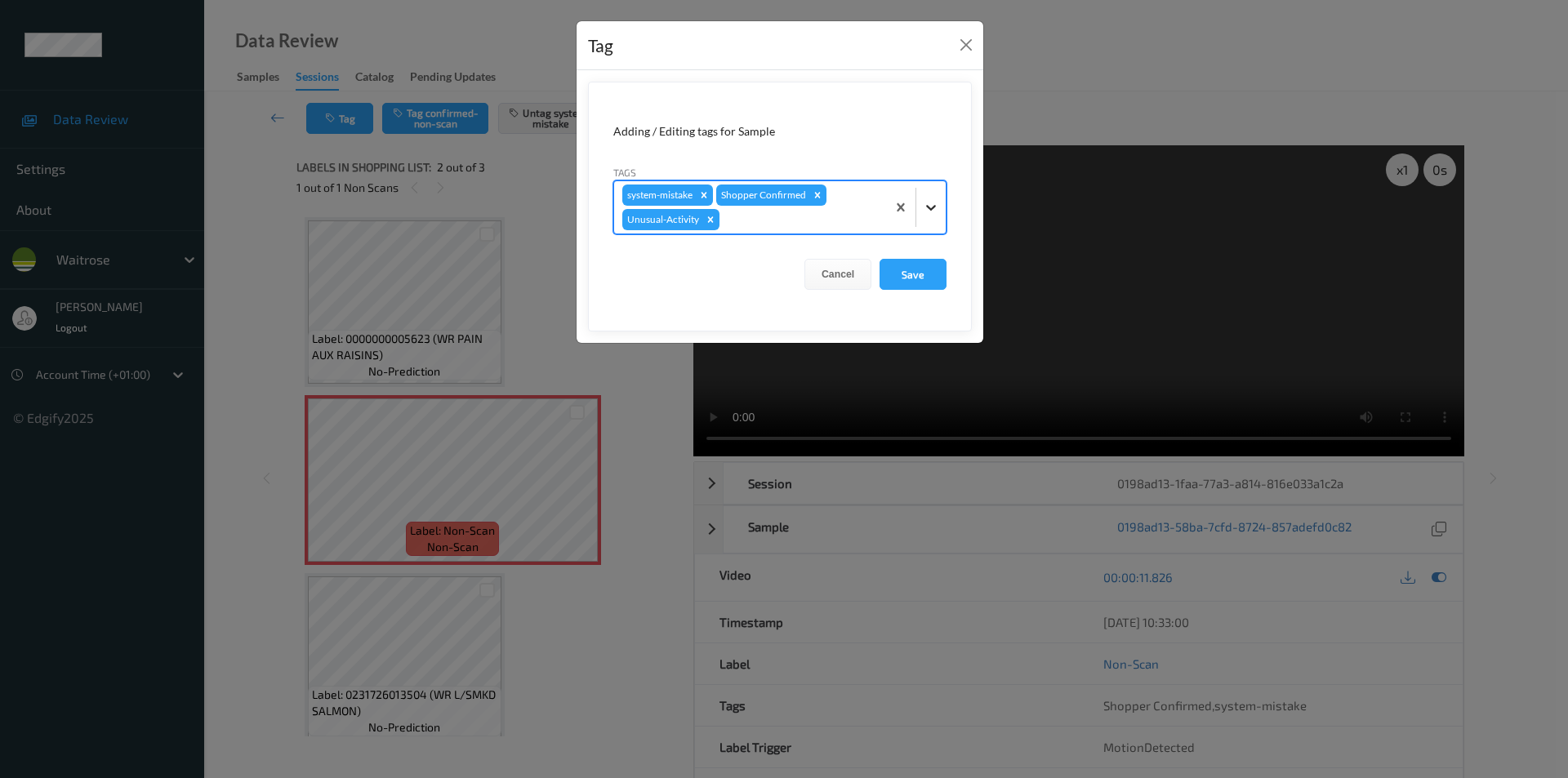
click at [928, 204] on icon at bounding box center [931, 208] width 17 height 17
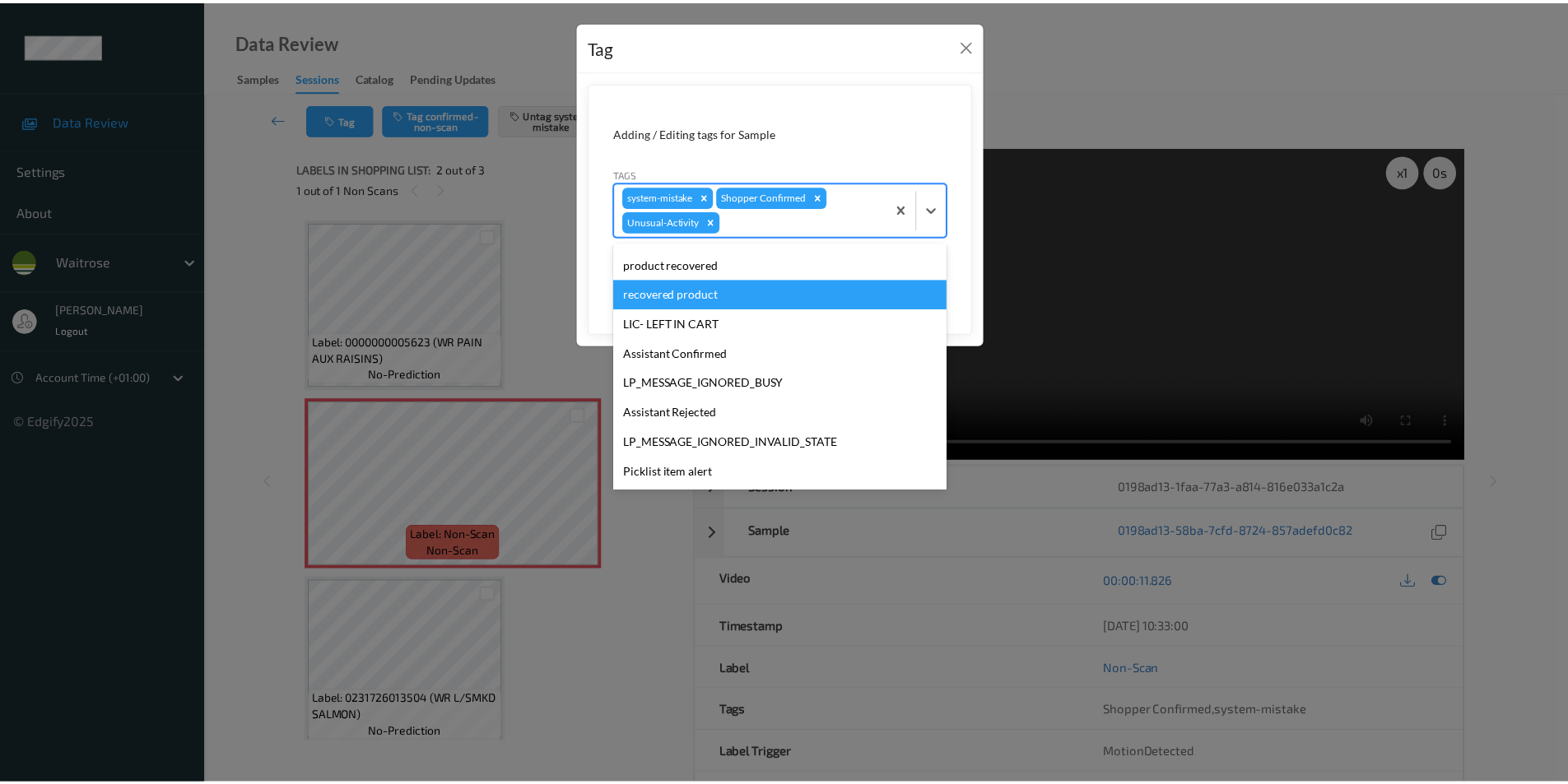
scroll to position [293, 0]
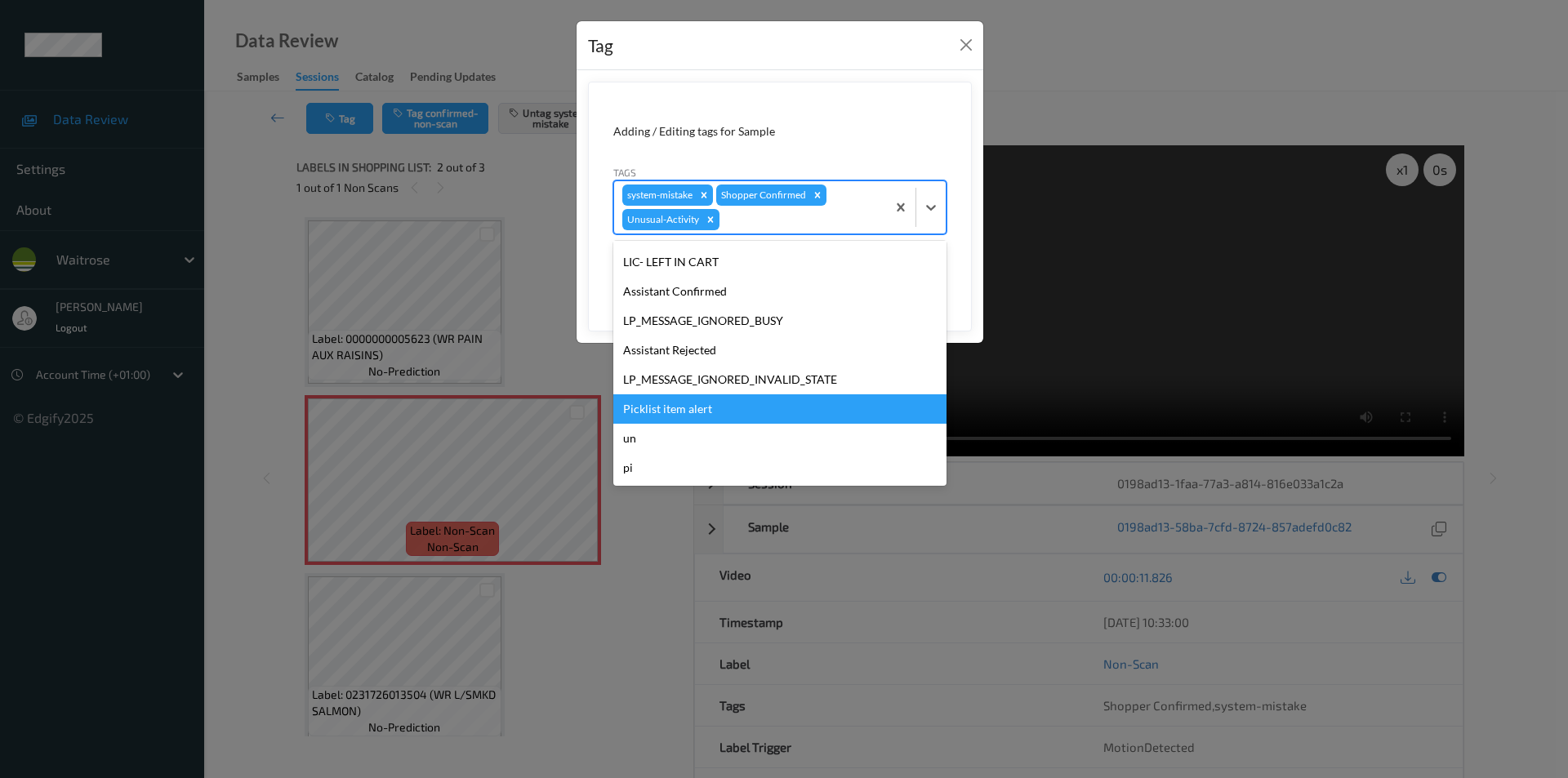
drag, startPoint x: 671, startPoint y: 407, endPoint x: 871, endPoint y: 349, distance: 208.2
click at [672, 407] on div "Picklist item alert" at bounding box center [780, 409] width 333 height 30
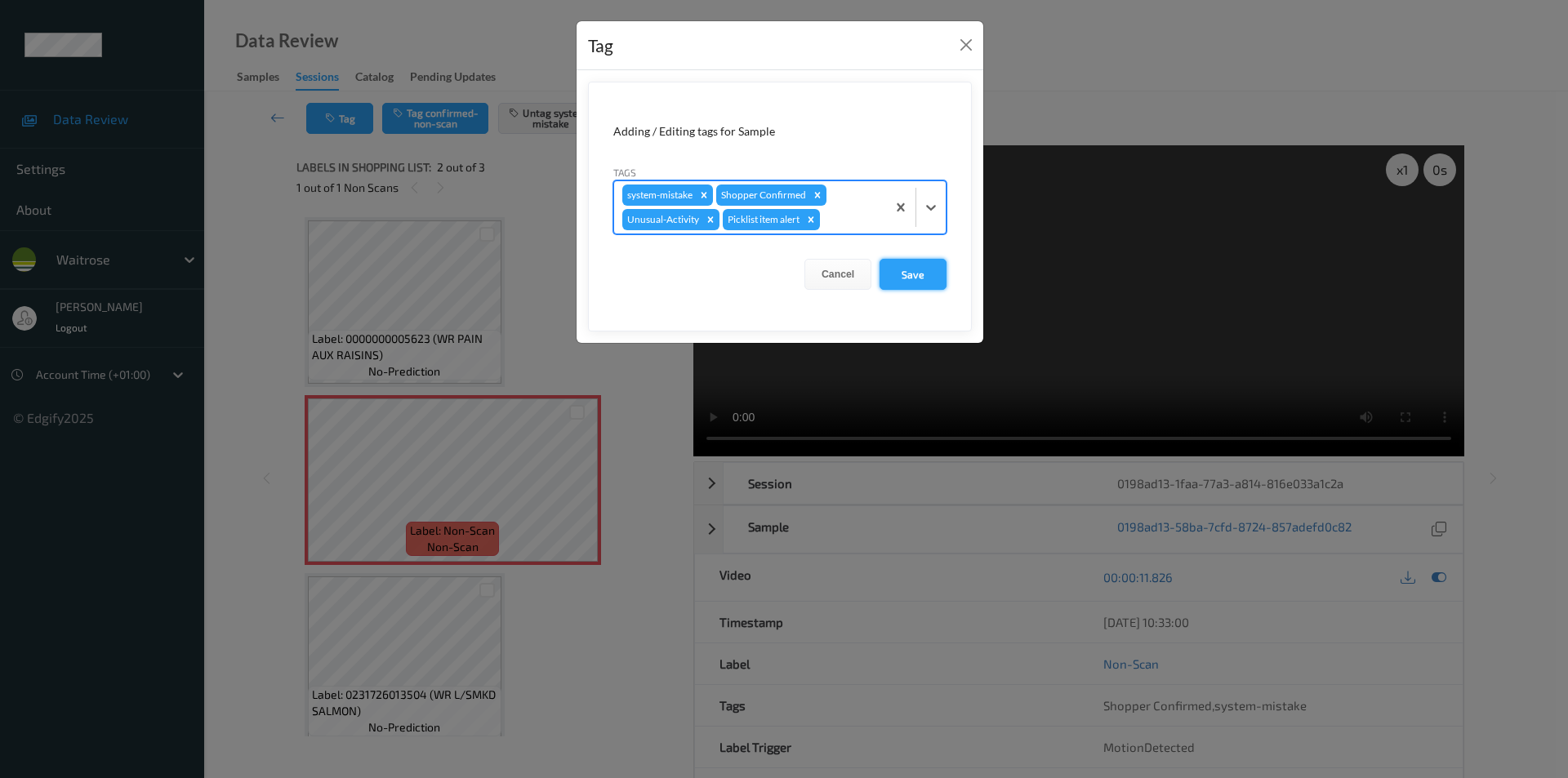
click at [912, 275] on button "Save" at bounding box center [913, 274] width 67 height 31
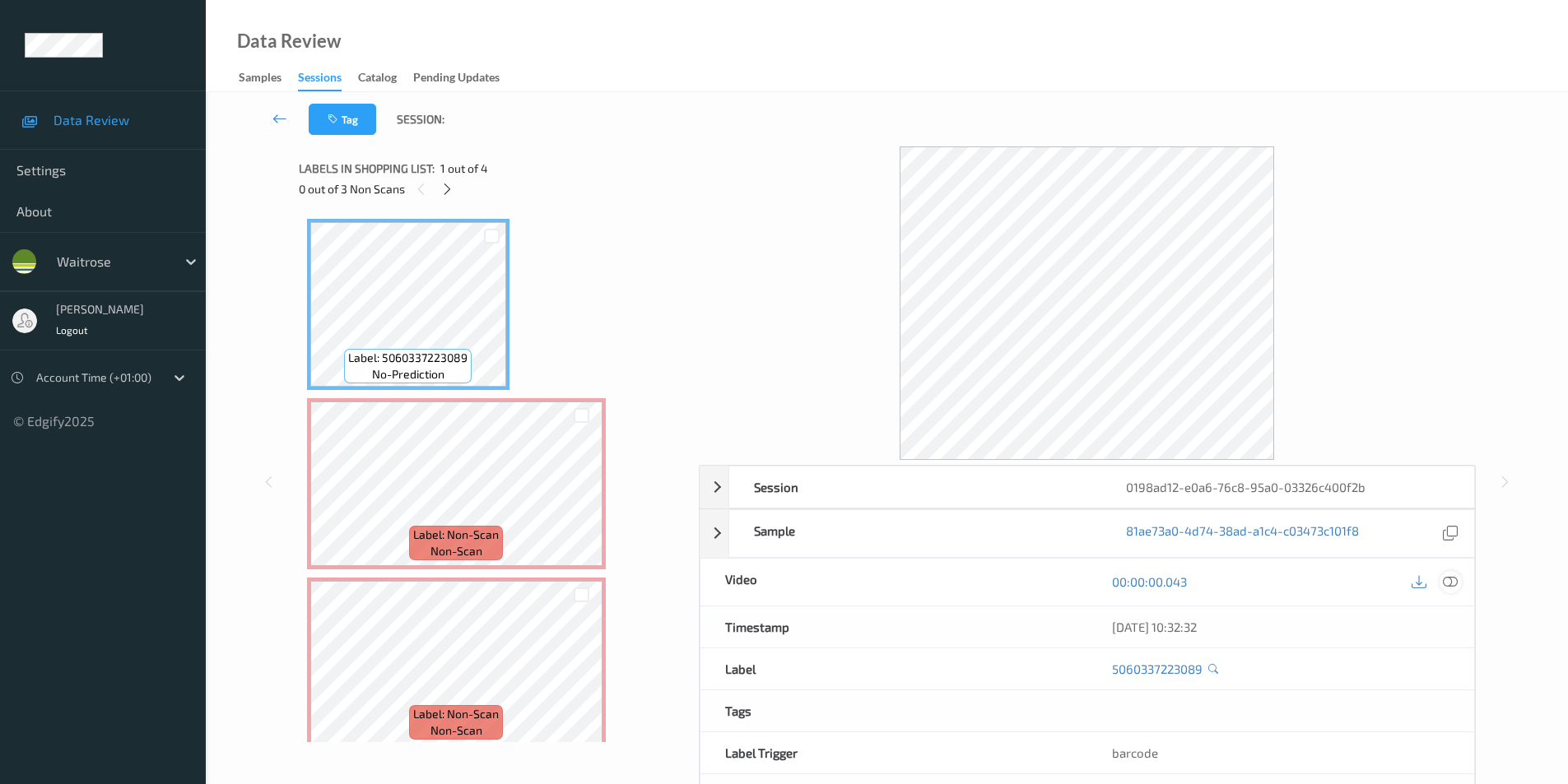
click at [1455, 584] on icon at bounding box center [1450, 582] width 15 height 15
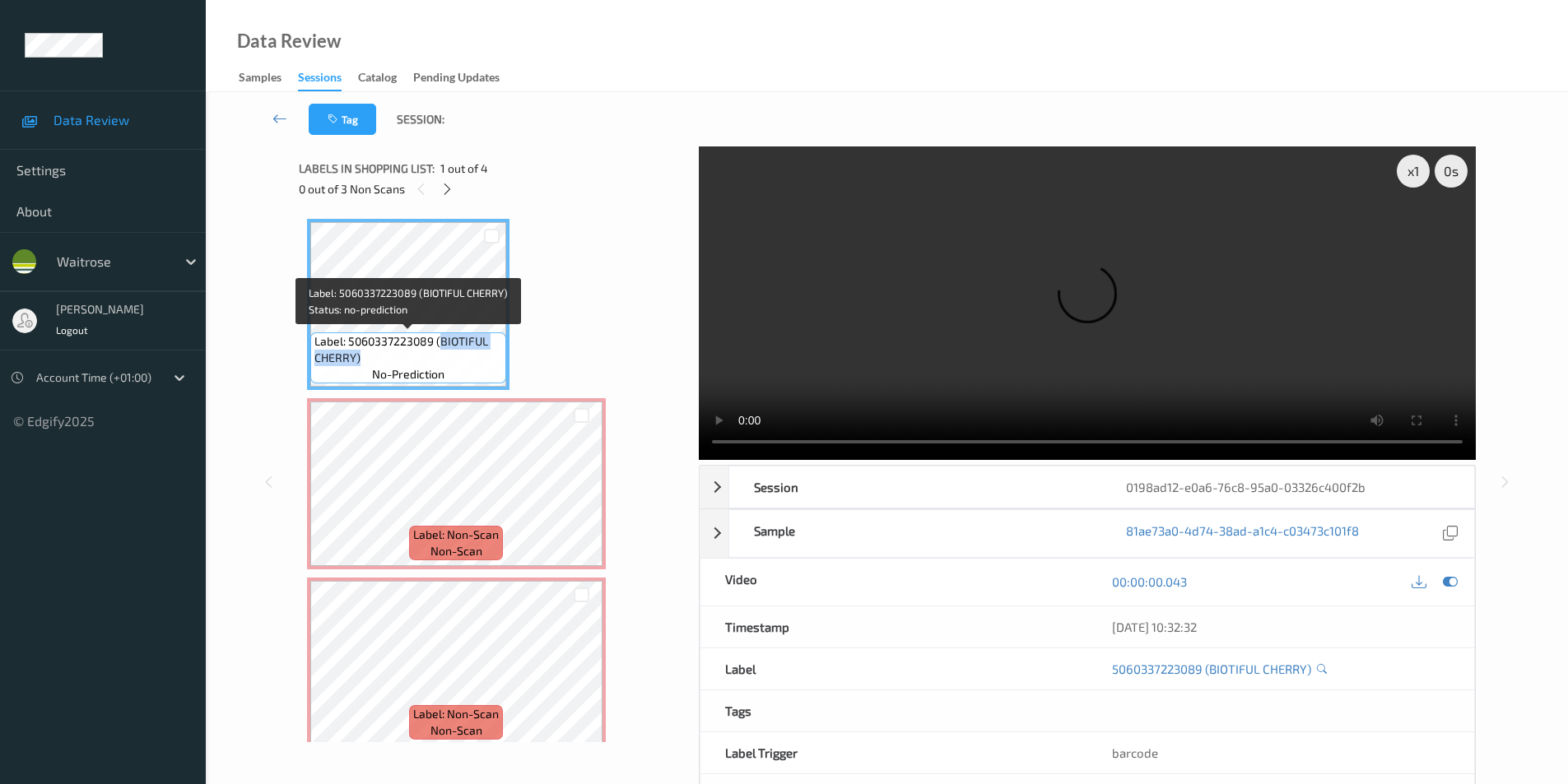
drag, startPoint x: 439, startPoint y: 344, endPoint x: 439, endPoint y: 355, distance: 11.0
click at [439, 355] on span "Label: 5060337223089 (BIOTIFUL CHERRY)" at bounding box center [407, 349] width 187 height 33
copy span "BIOTIFUL CHERRY)"
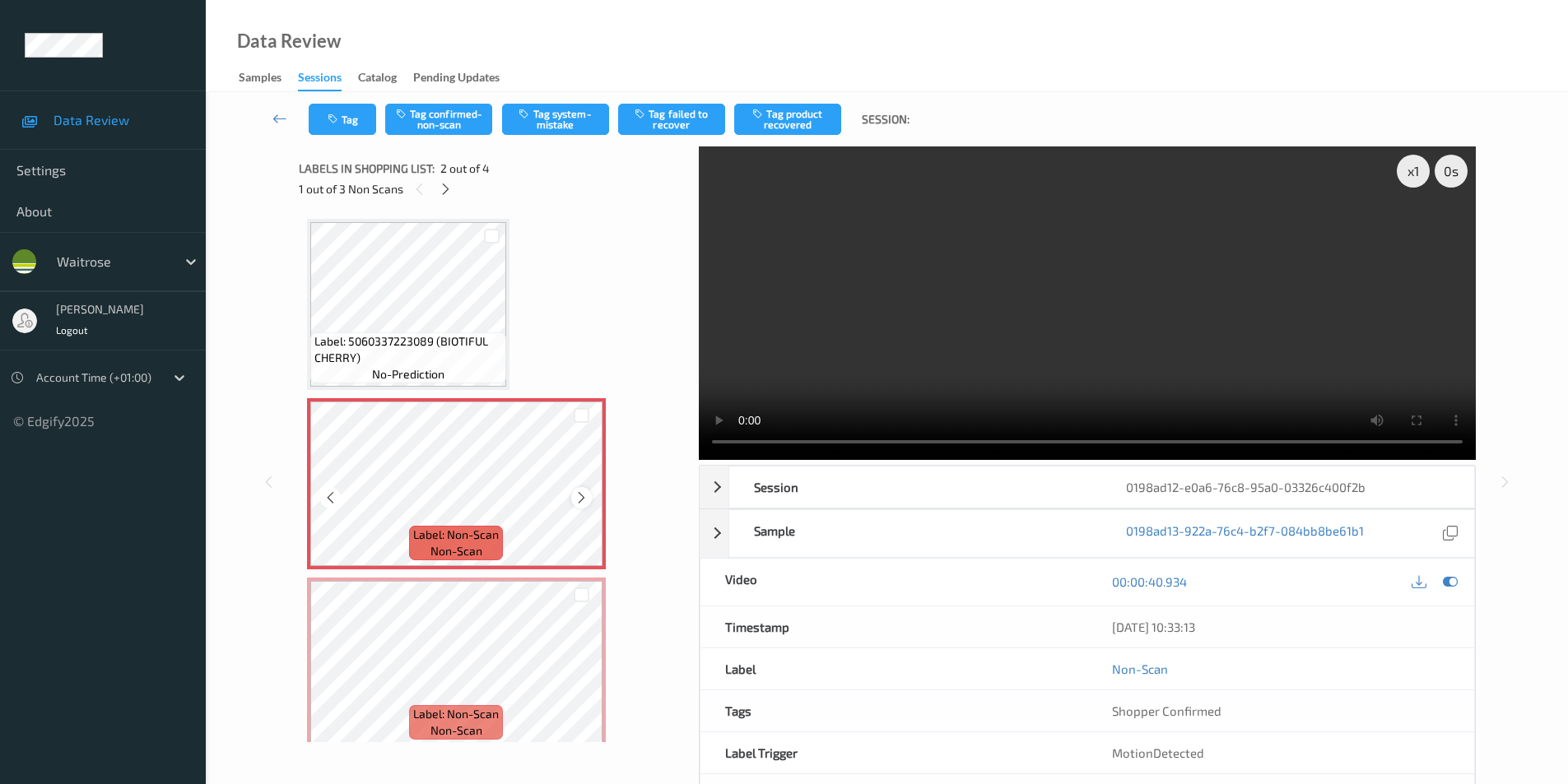
click at [576, 500] on icon at bounding box center [582, 498] width 14 height 15
click at [580, 499] on icon at bounding box center [582, 498] width 14 height 15
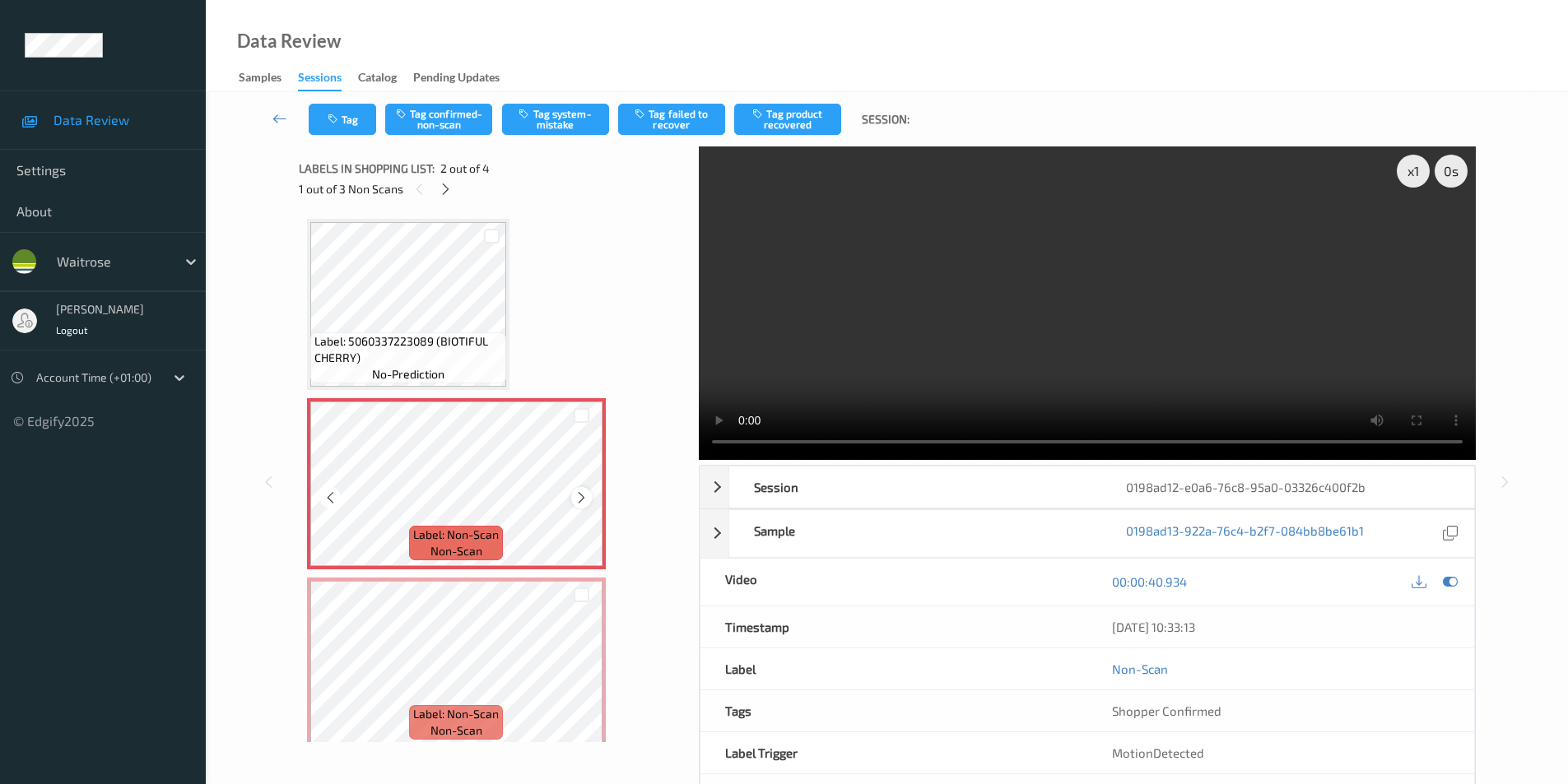
click at [583, 498] on icon at bounding box center [582, 498] width 14 height 15
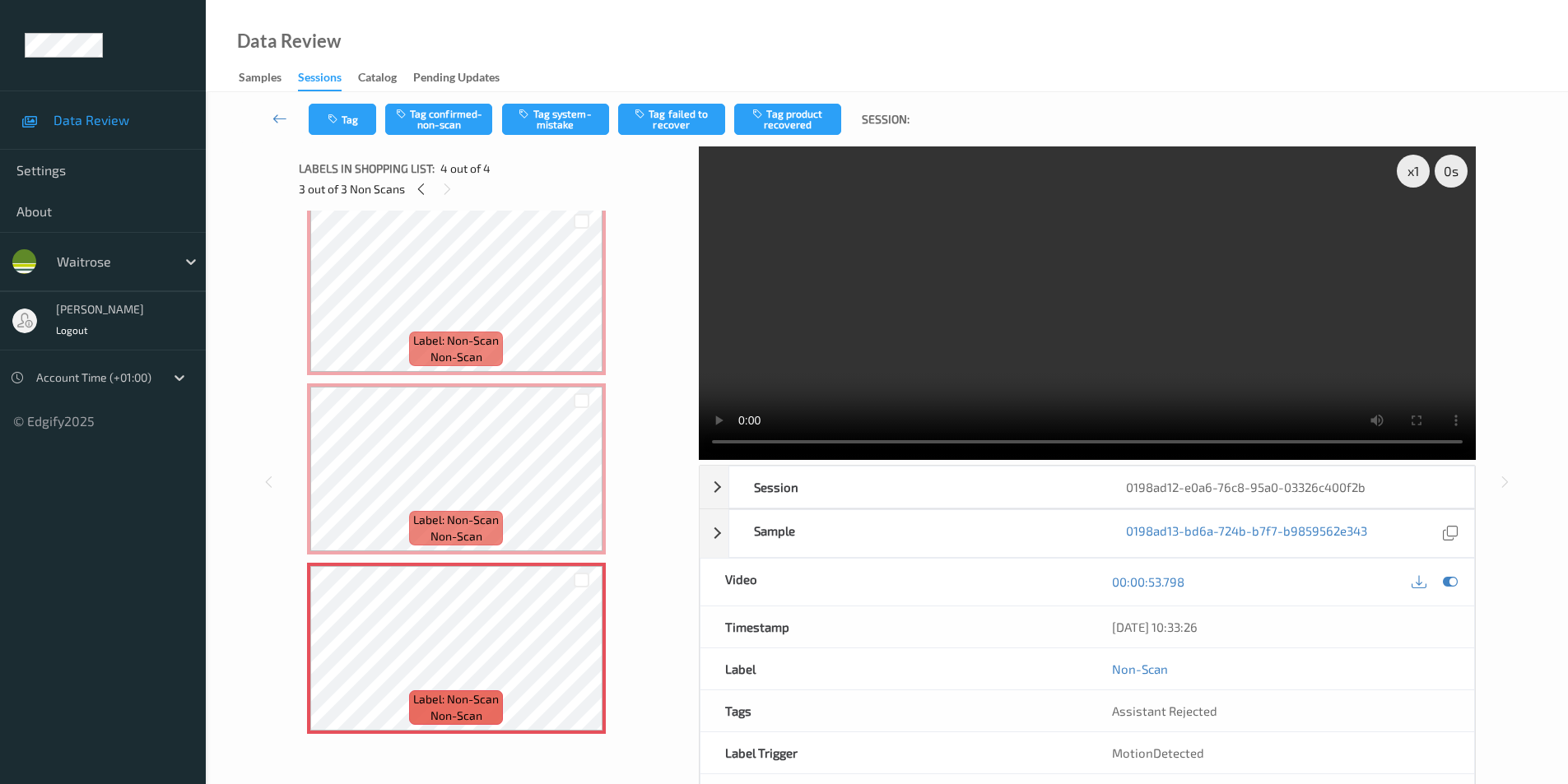
scroll to position [90, 0]
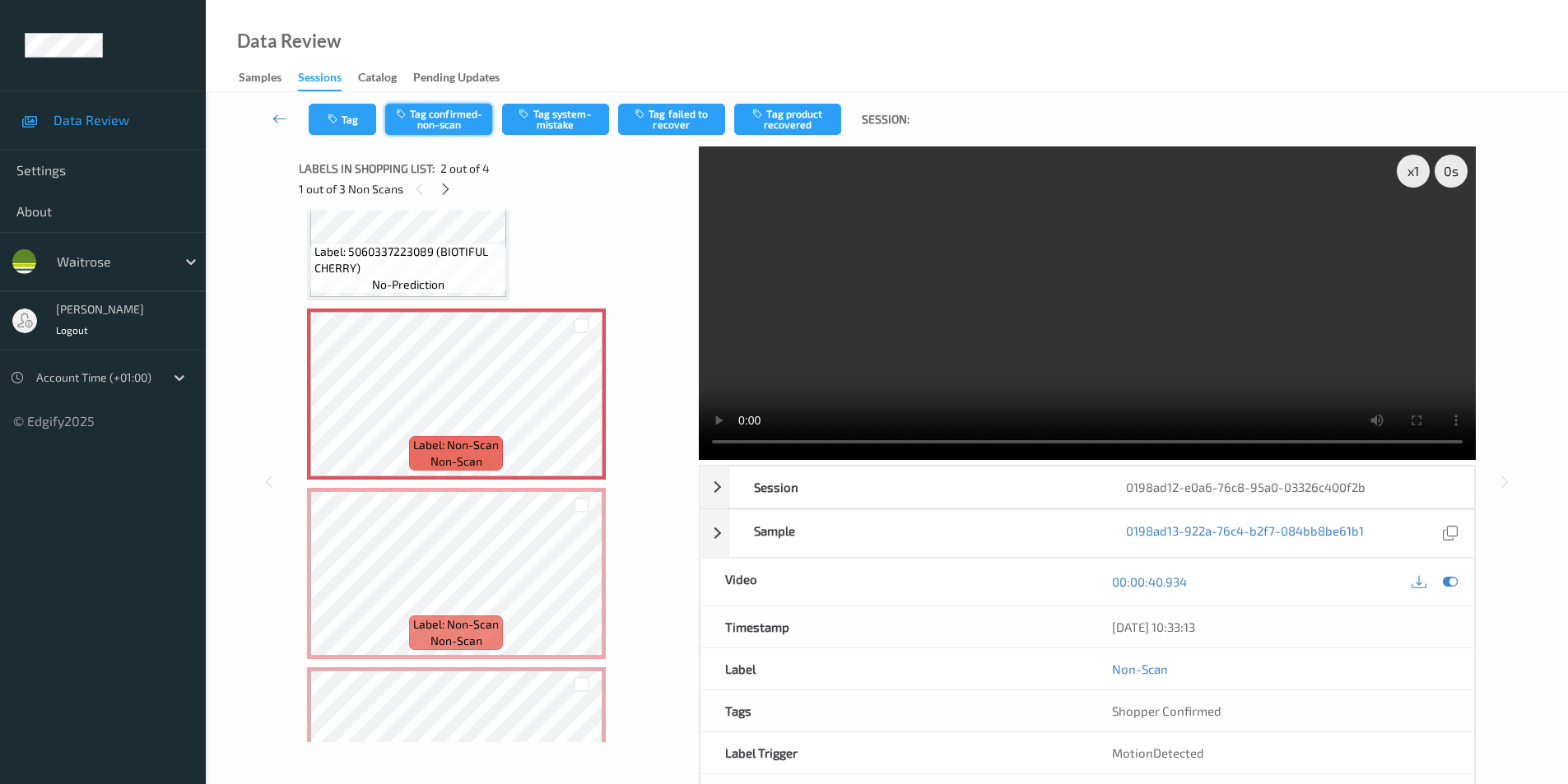
click at [431, 114] on button "Tag confirmed-non-scan" at bounding box center [439, 120] width 107 height 32
click at [790, 127] on button "Tag product recovered" at bounding box center [788, 120] width 107 height 32
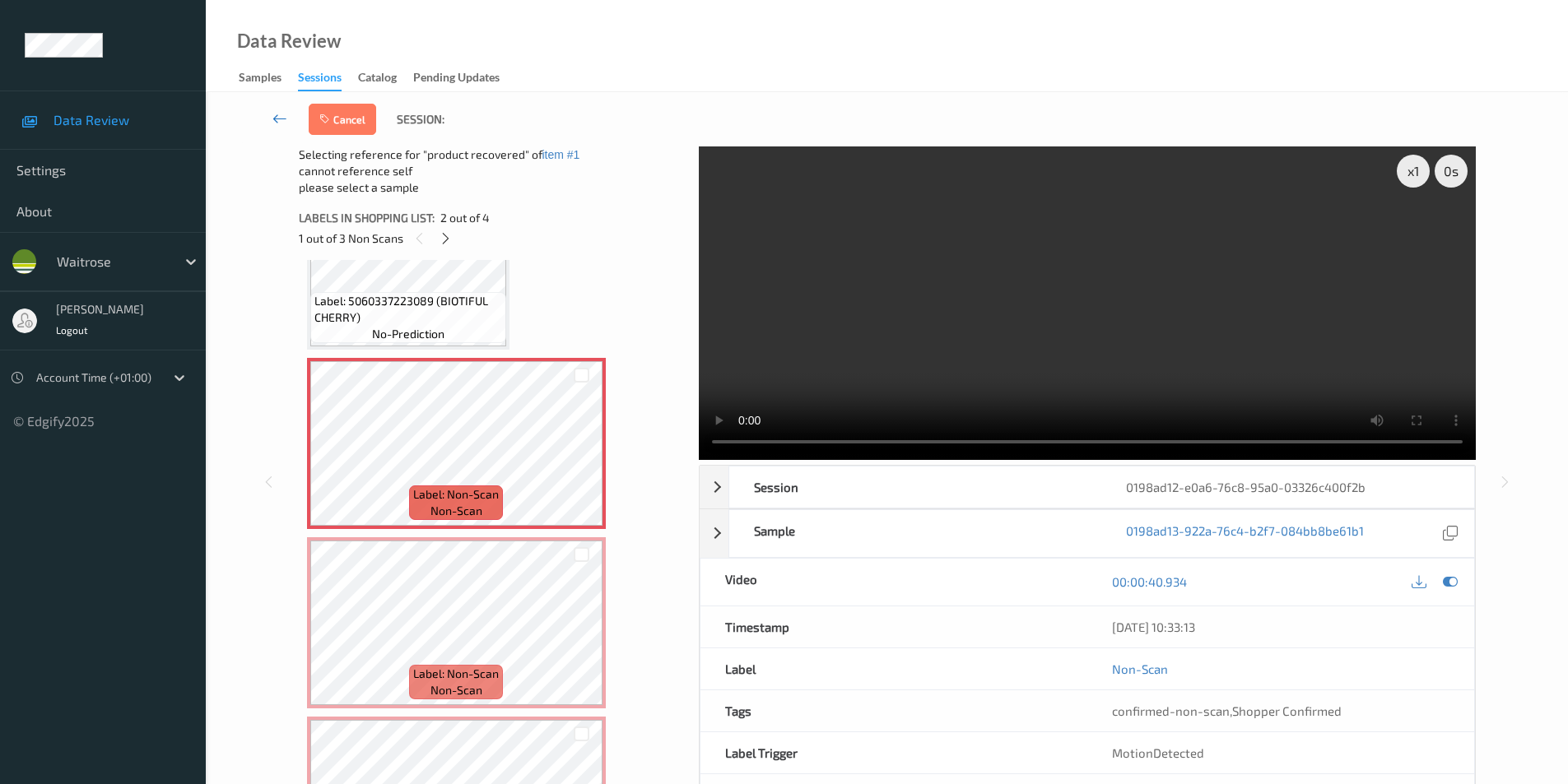
click at [277, 116] on icon at bounding box center [280, 118] width 15 height 17
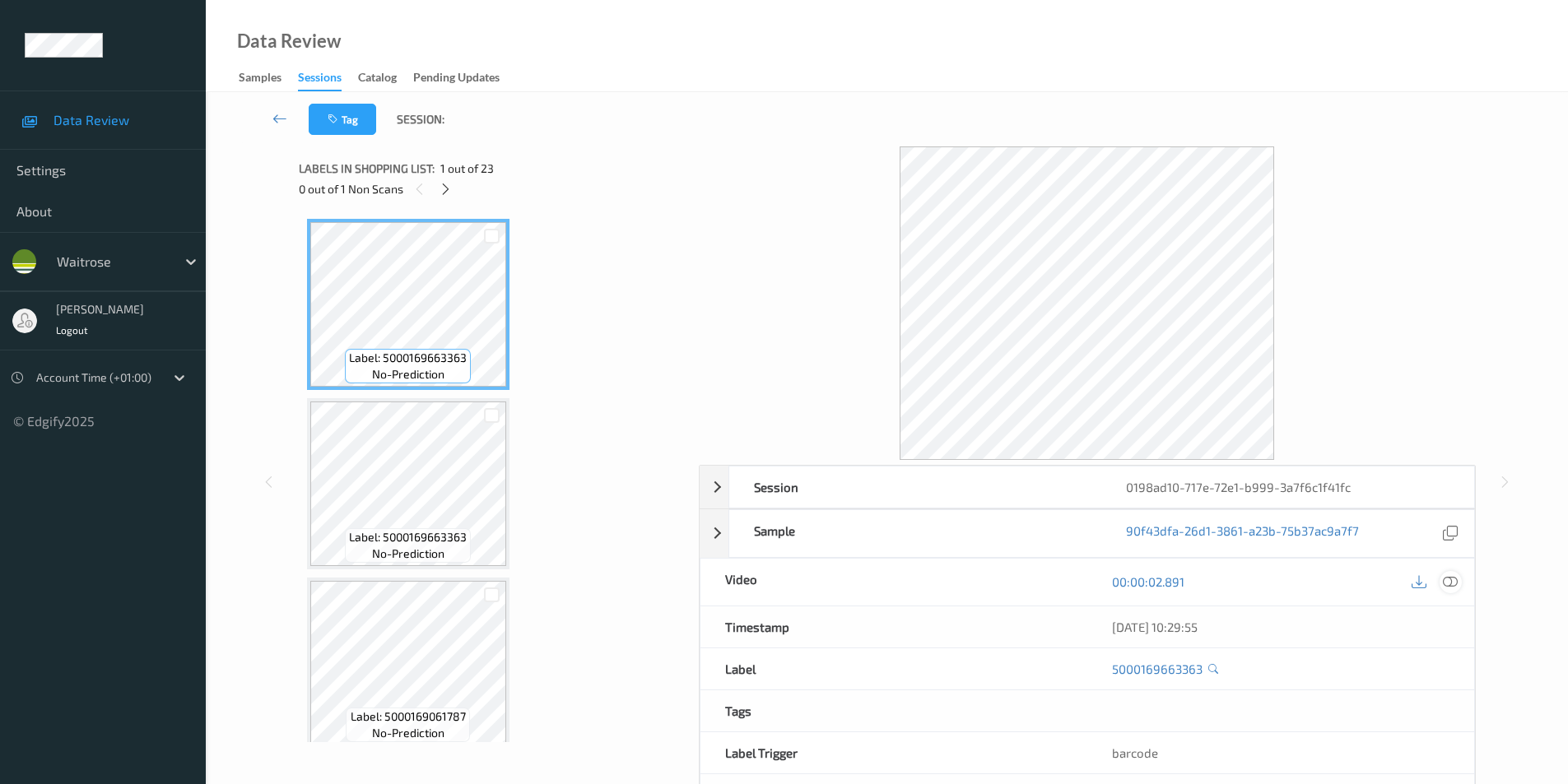
click at [1450, 585] on icon at bounding box center [1450, 582] width 15 height 15
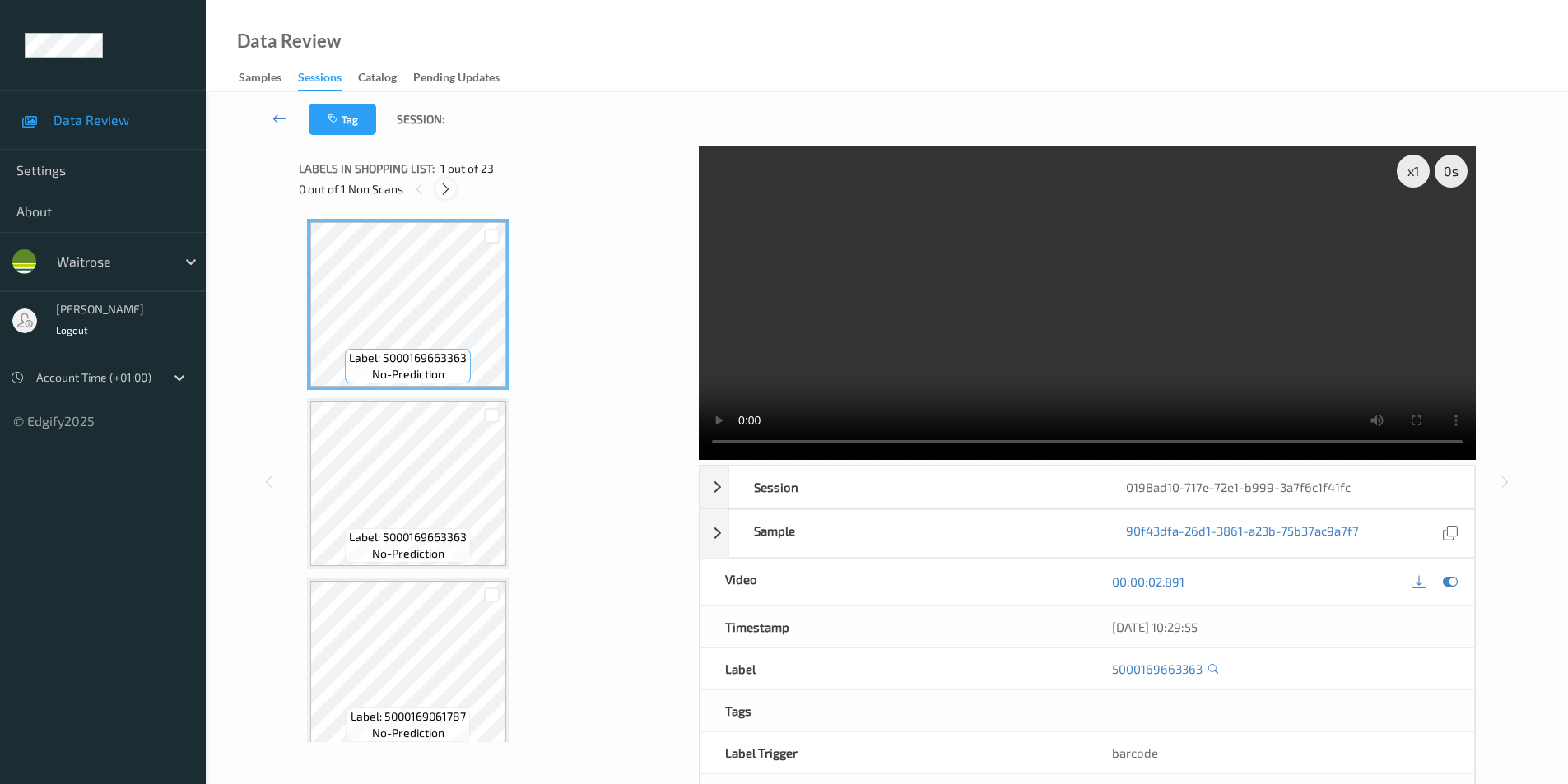
click at [444, 190] on icon at bounding box center [446, 189] width 14 height 15
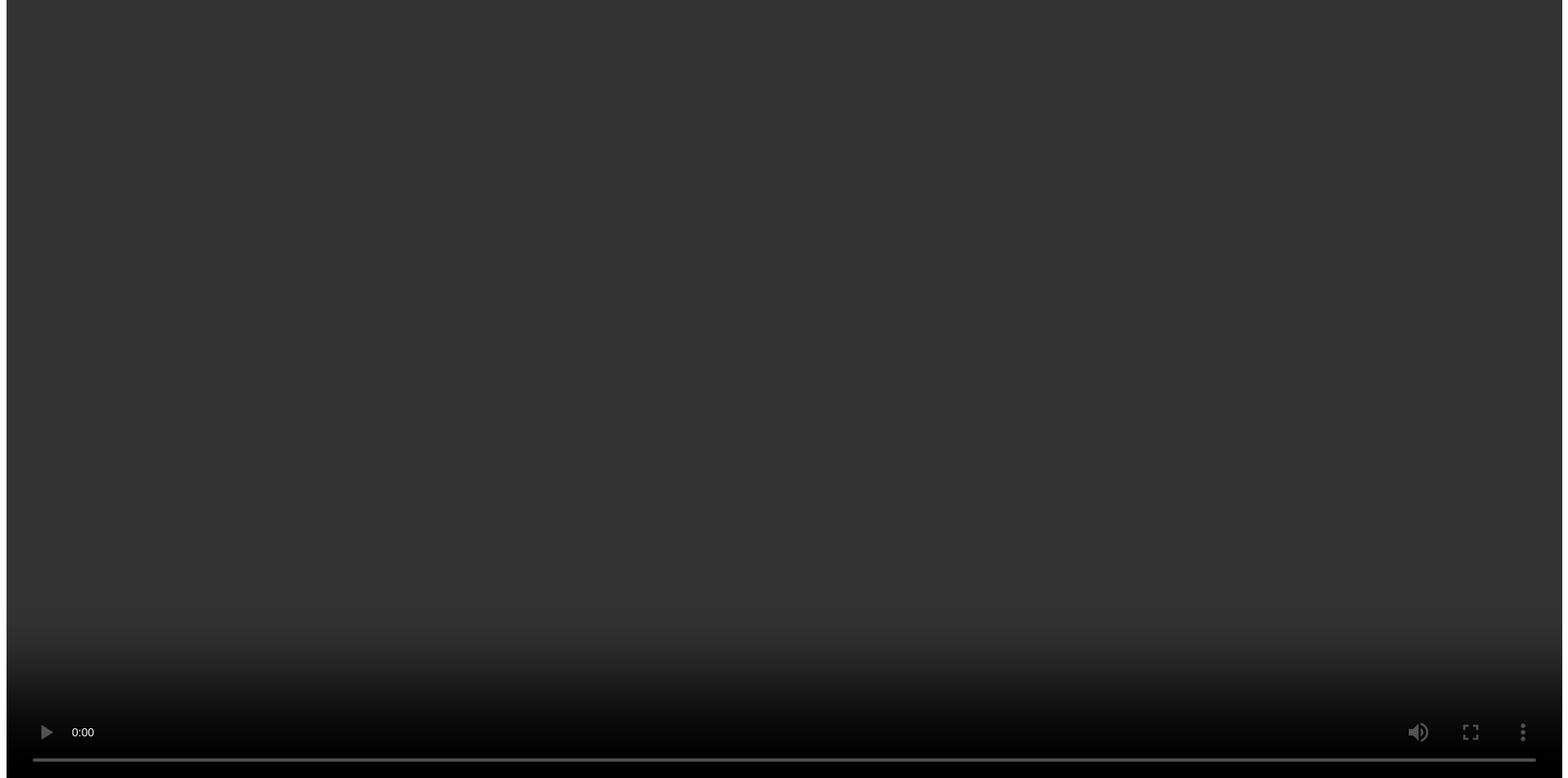
scroll to position [3197, 0]
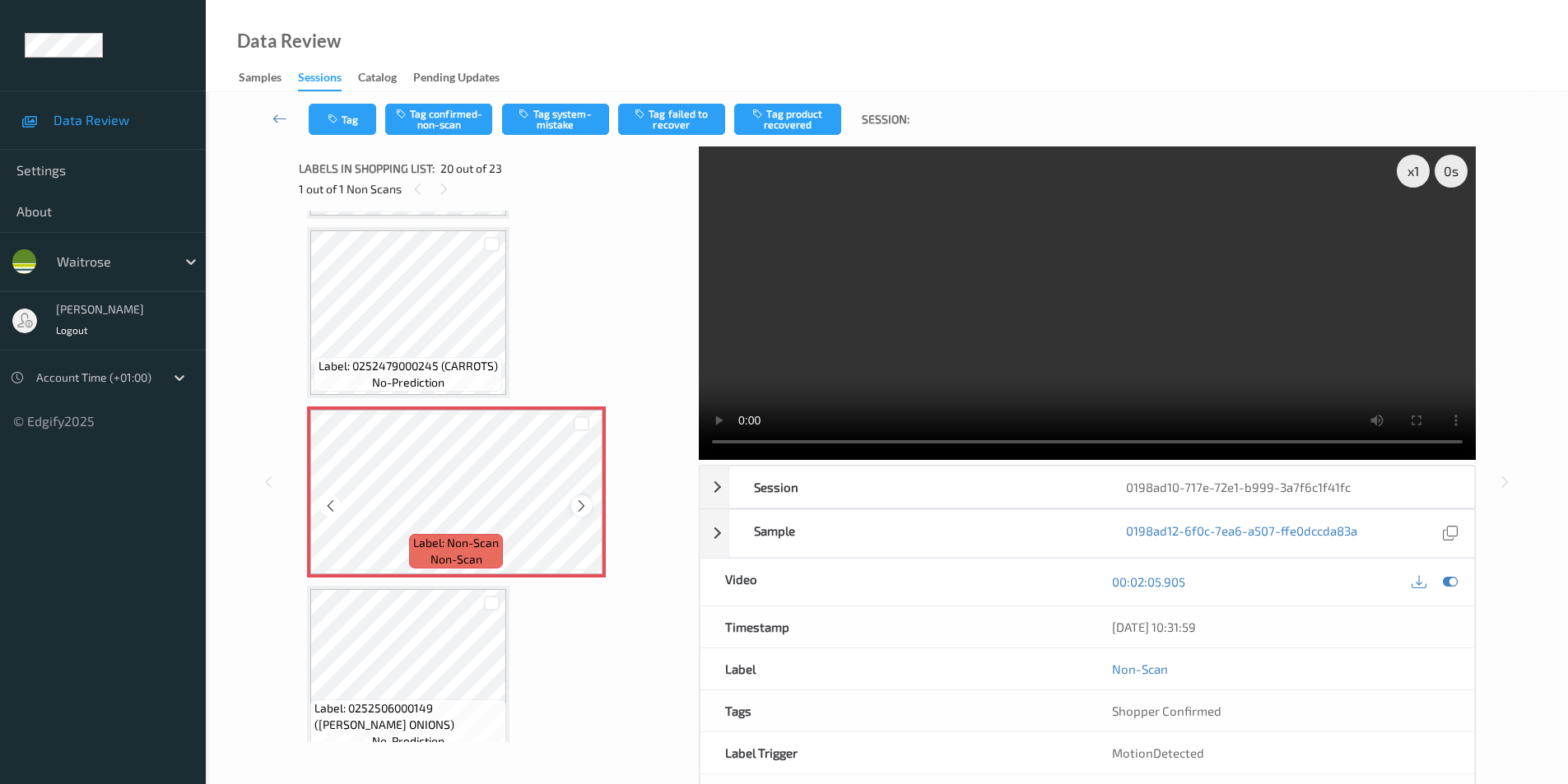
click at [577, 506] on icon at bounding box center [582, 505] width 14 height 15
click at [550, 119] on button "Tag system-mistake" at bounding box center [556, 120] width 107 height 32
click at [339, 124] on icon "button" at bounding box center [334, 120] width 14 height 12
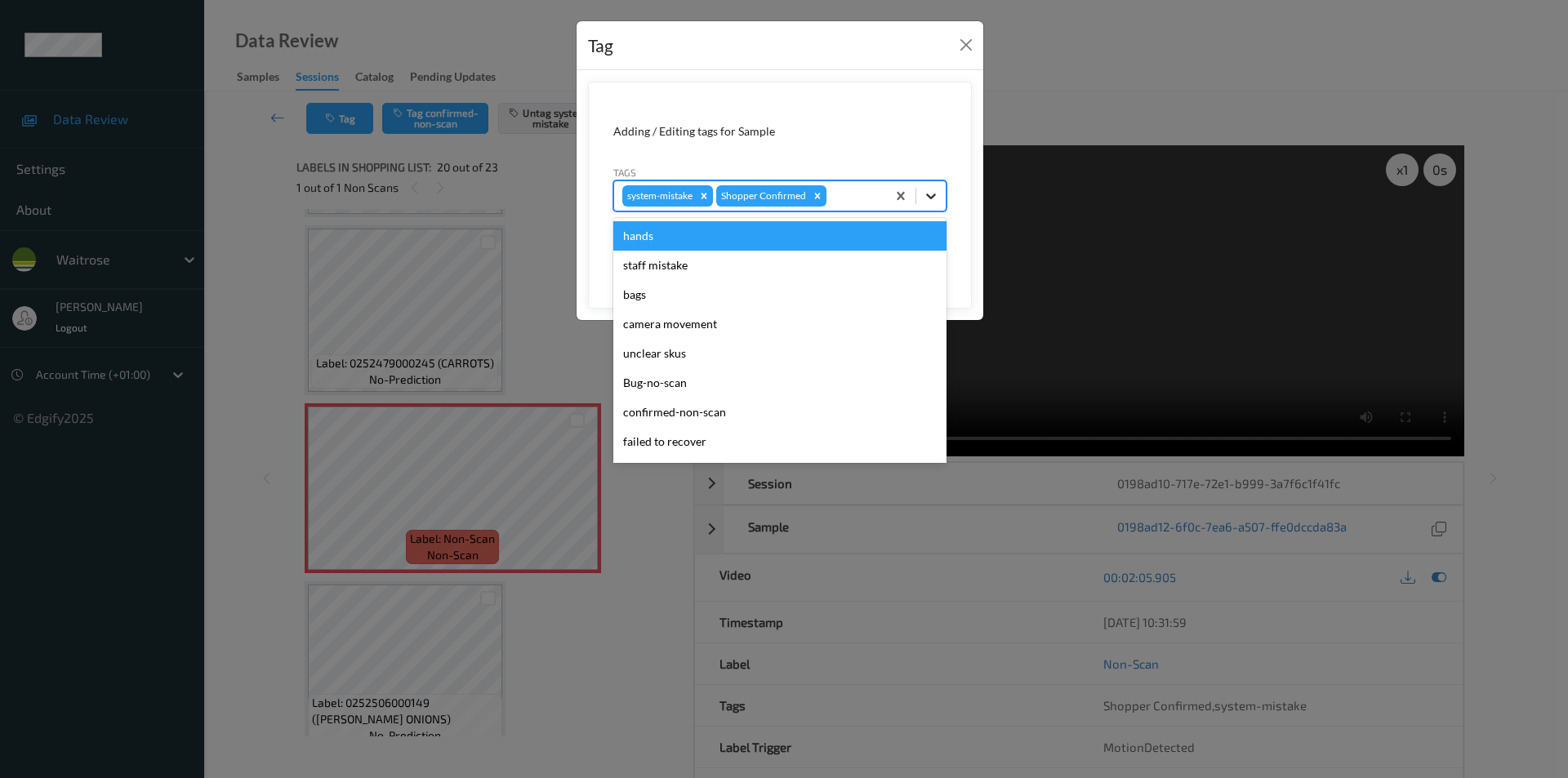
click at [926, 190] on icon at bounding box center [931, 196] width 17 height 17
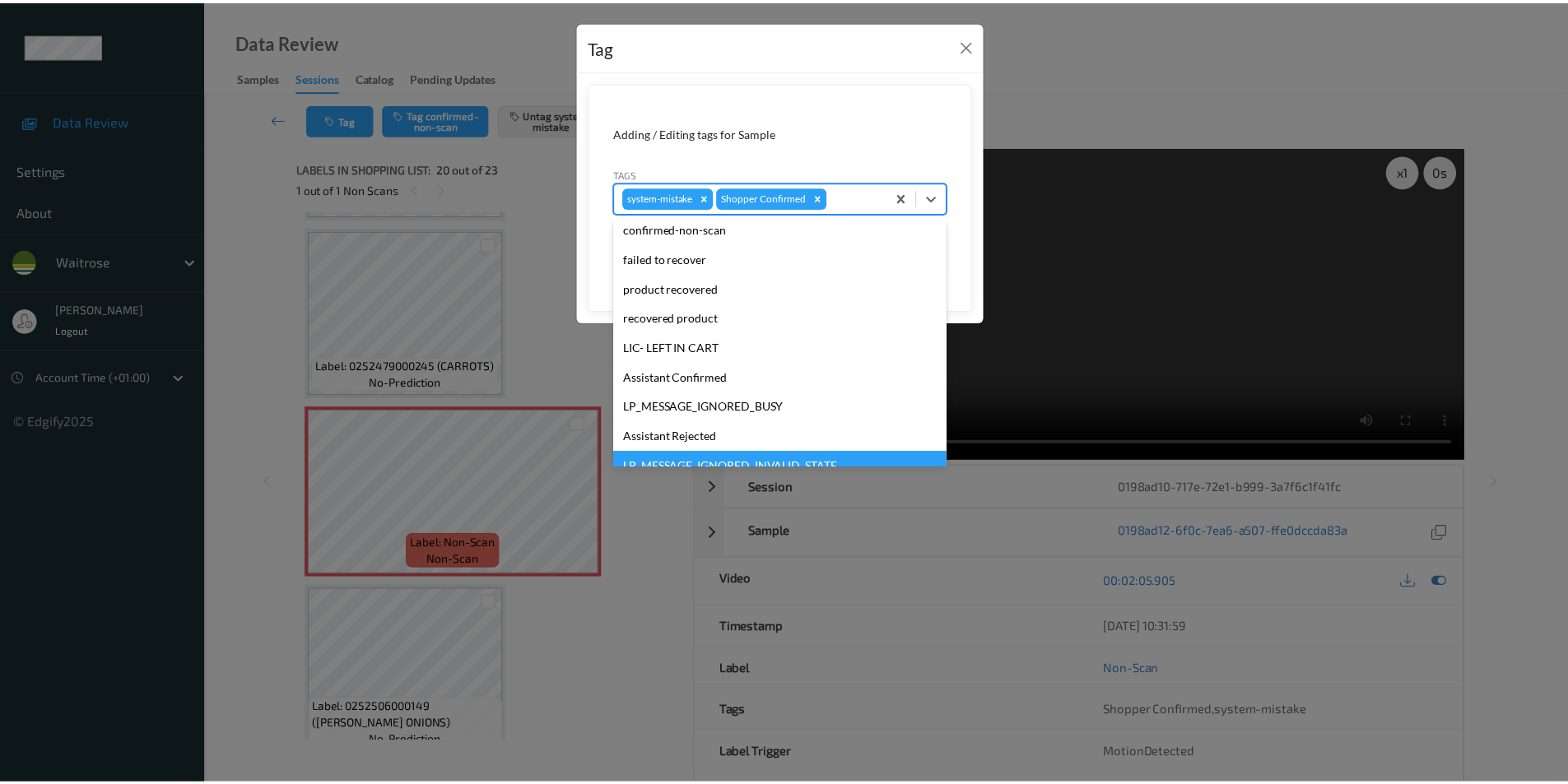
scroll to position [323, 0]
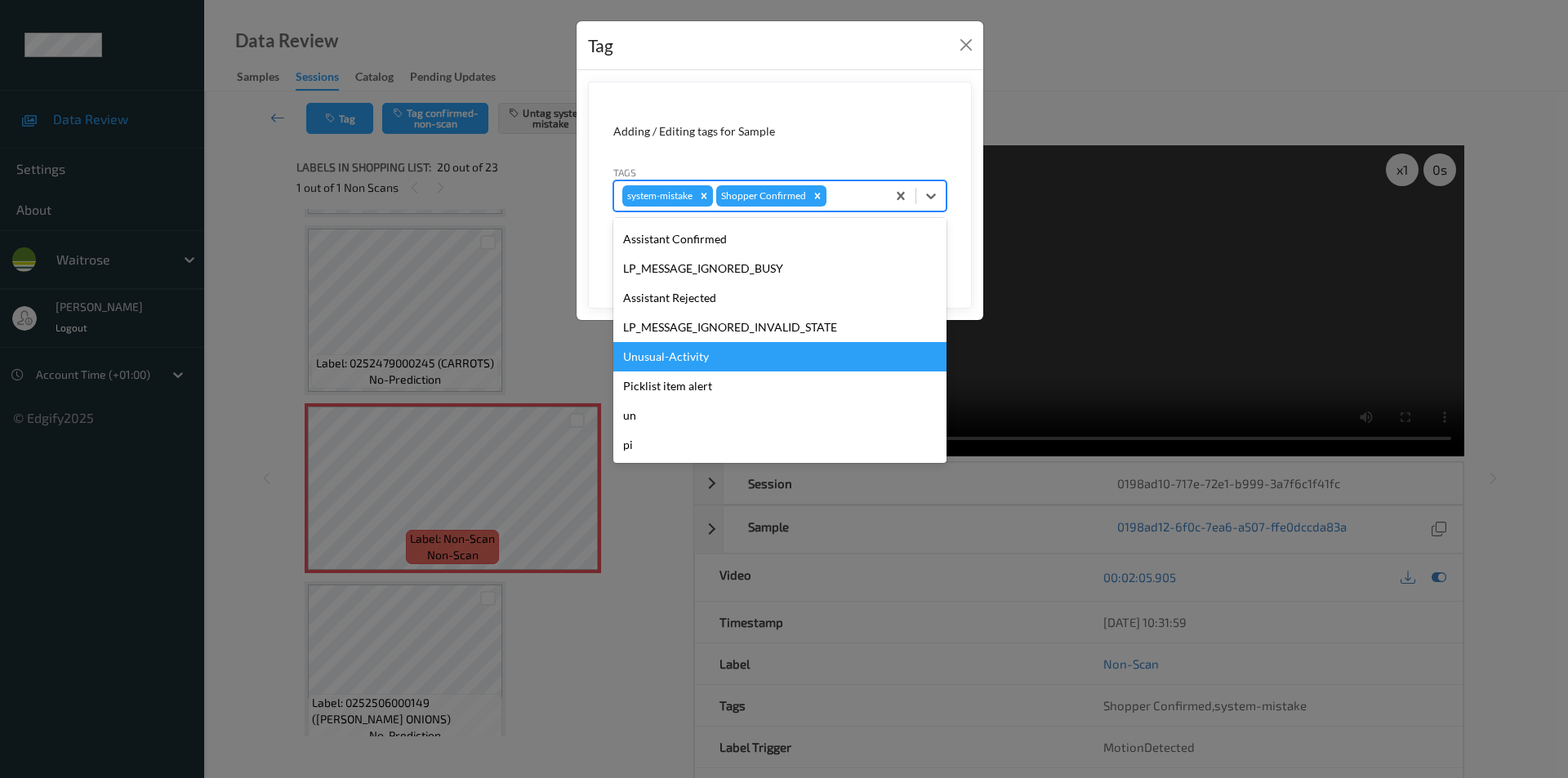
click at [693, 363] on div "Unusual-Activity" at bounding box center [780, 357] width 333 height 30
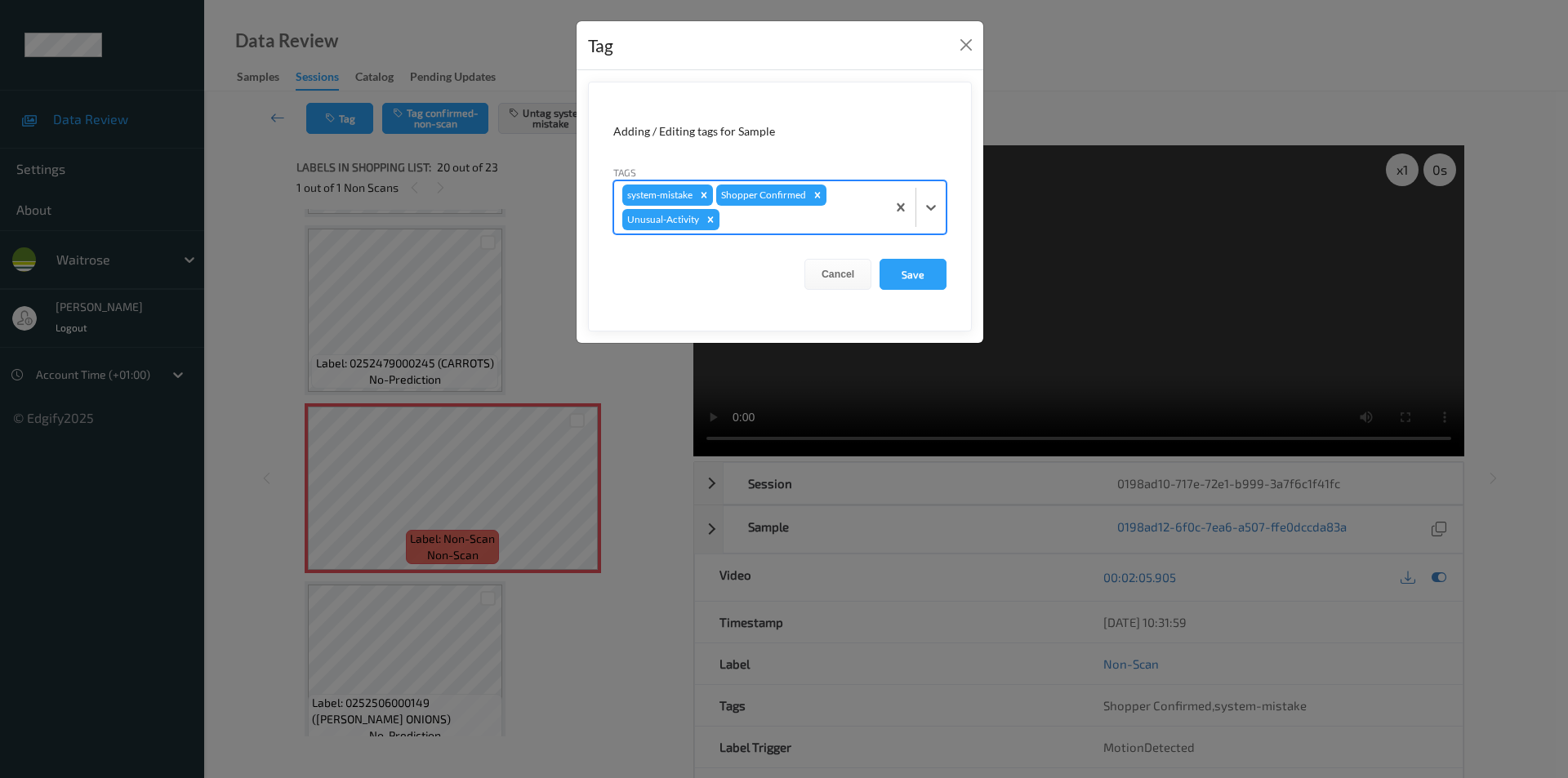
click at [917, 255] on form "Adding / Editing tags for Sample Tags option Unusual-Activity, selected. Select…" at bounding box center [780, 207] width 384 height 250
click at [911, 276] on button "Save" at bounding box center [913, 274] width 67 height 31
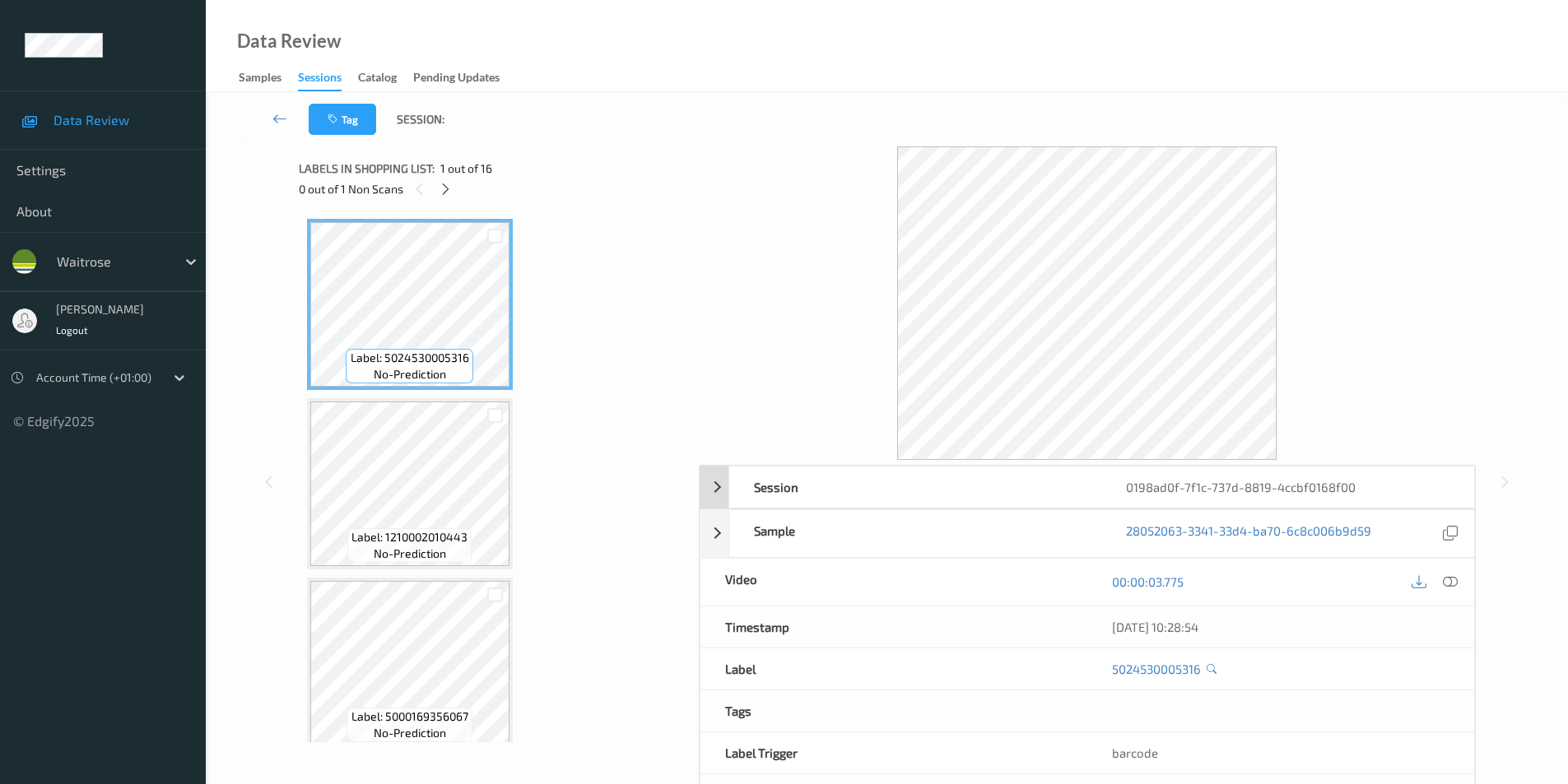
drag, startPoint x: 1445, startPoint y: 581, endPoint x: 1215, endPoint y: 479, distance: 251.6
click at [1448, 583] on icon at bounding box center [1450, 582] width 15 height 15
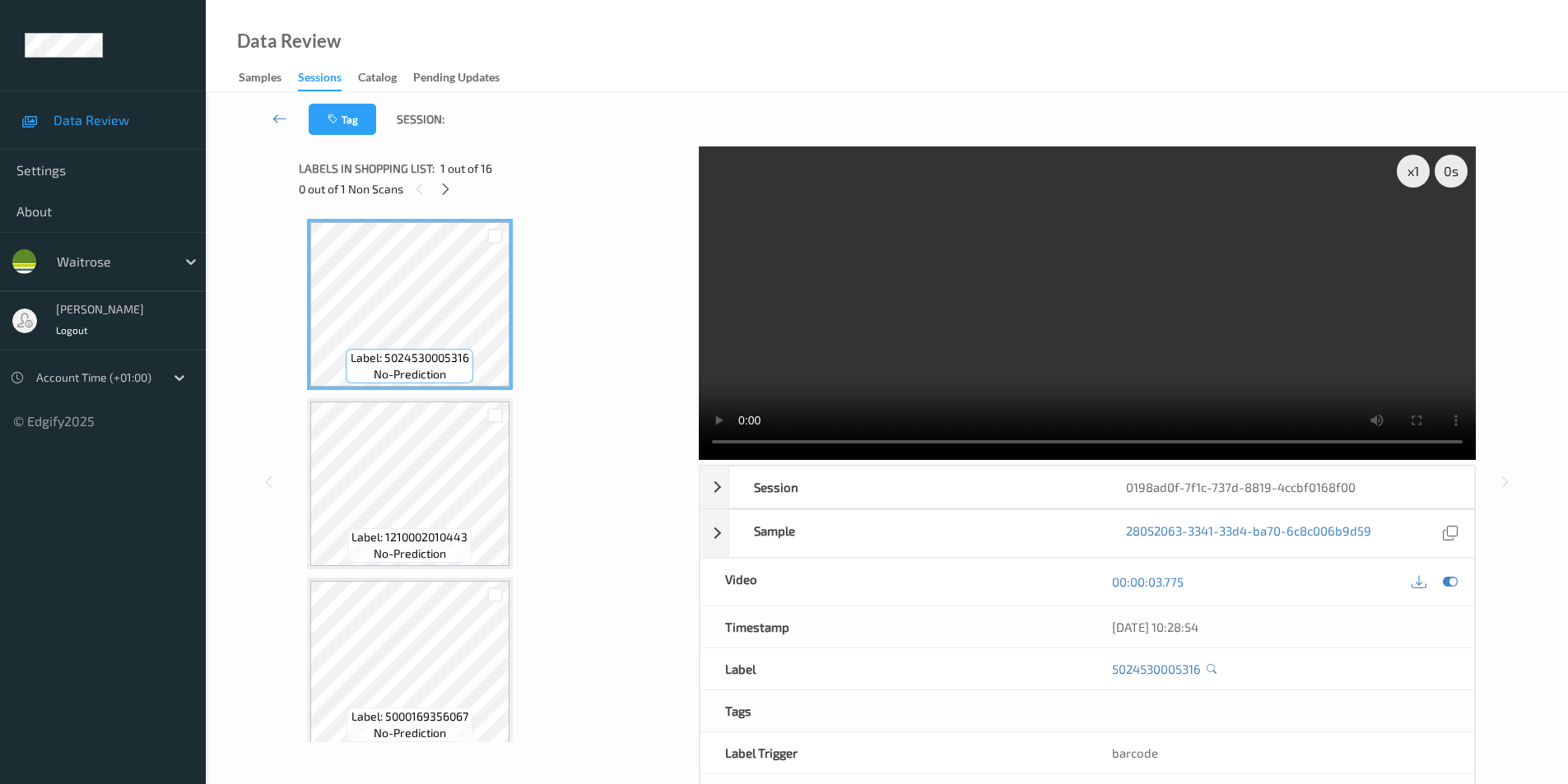
click at [454, 199] on div "0 out of 1 Non Scans" at bounding box center [493, 188] width 389 height 21
click at [446, 185] on icon at bounding box center [446, 189] width 14 height 15
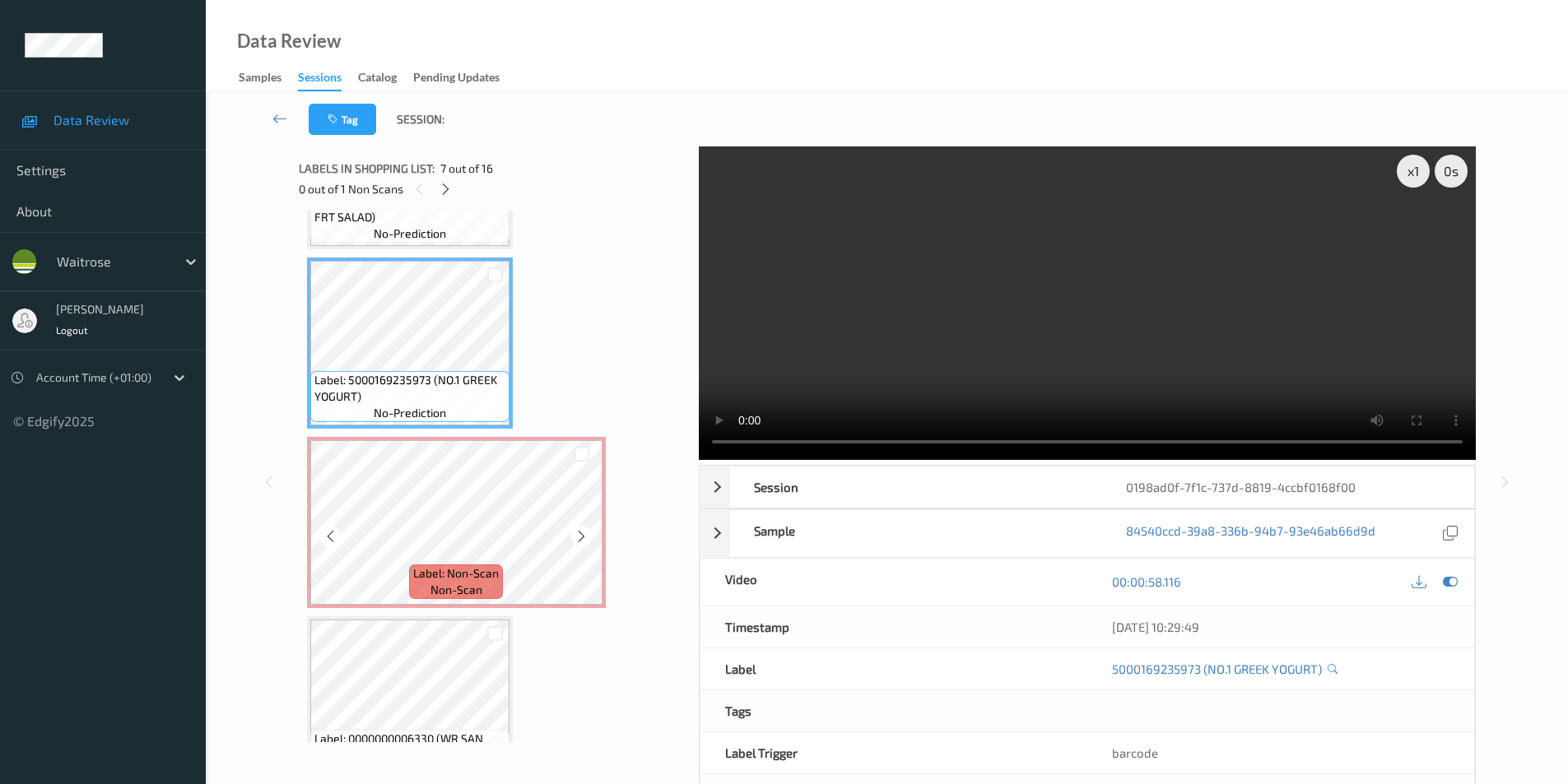
scroll to position [1068, 0]
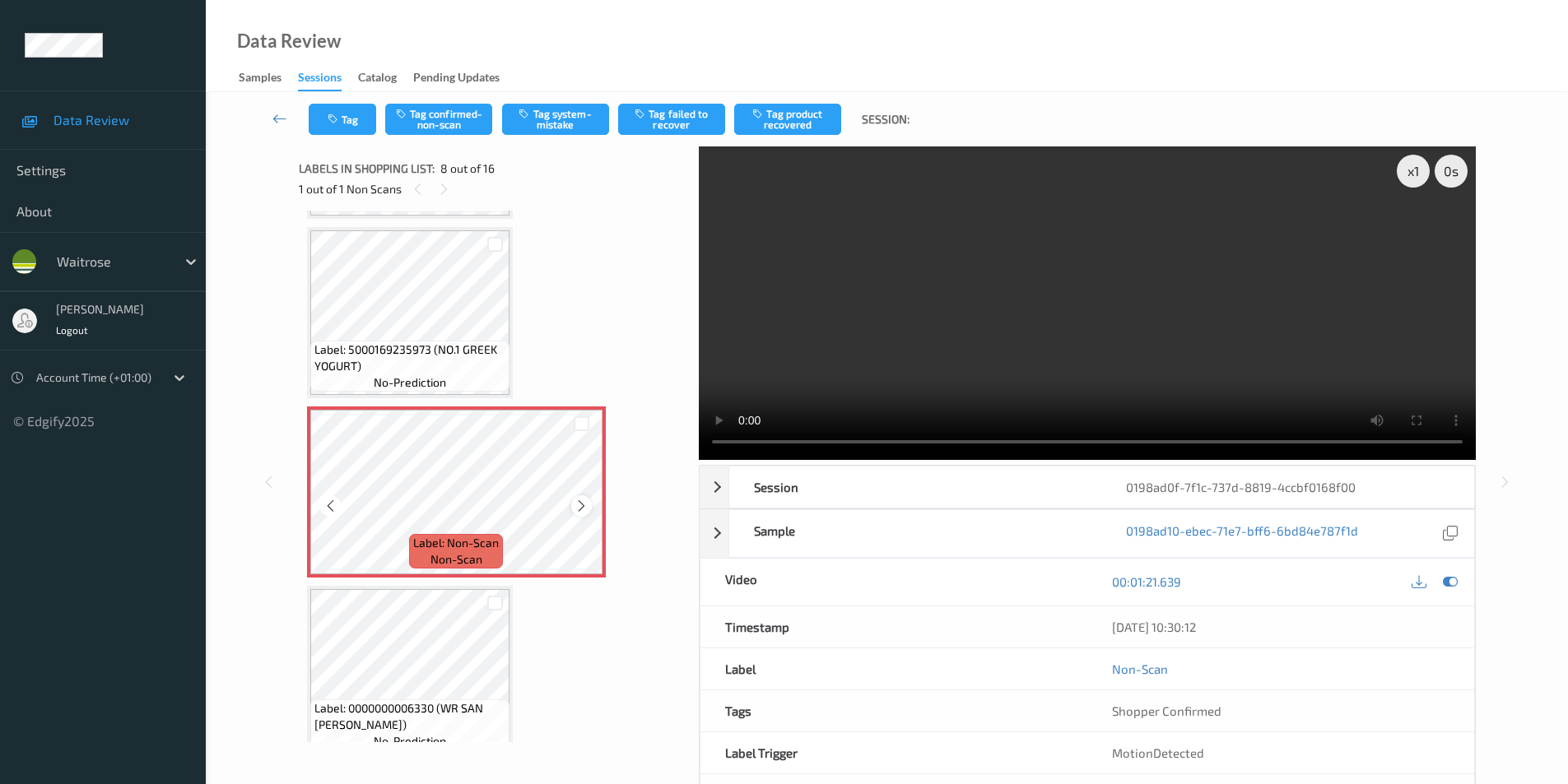
click at [580, 504] on icon at bounding box center [582, 505] width 14 height 15
click at [577, 506] on icon at bounding box center [582, 505] width 14 height 15
click at [577, 507] on icon at bounding box center [582, 505] width 14 height 15
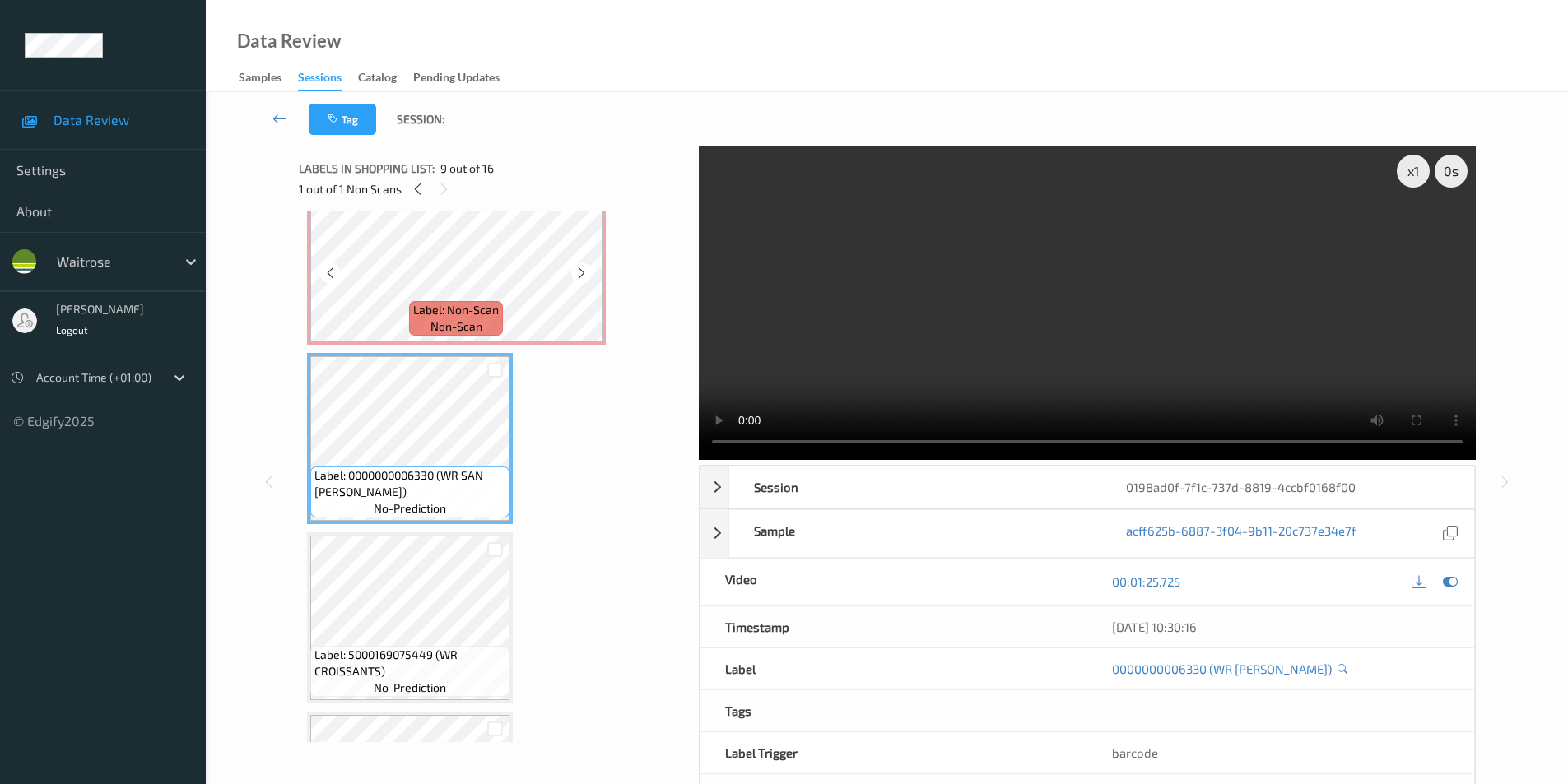
scroll to position [1315, 0]
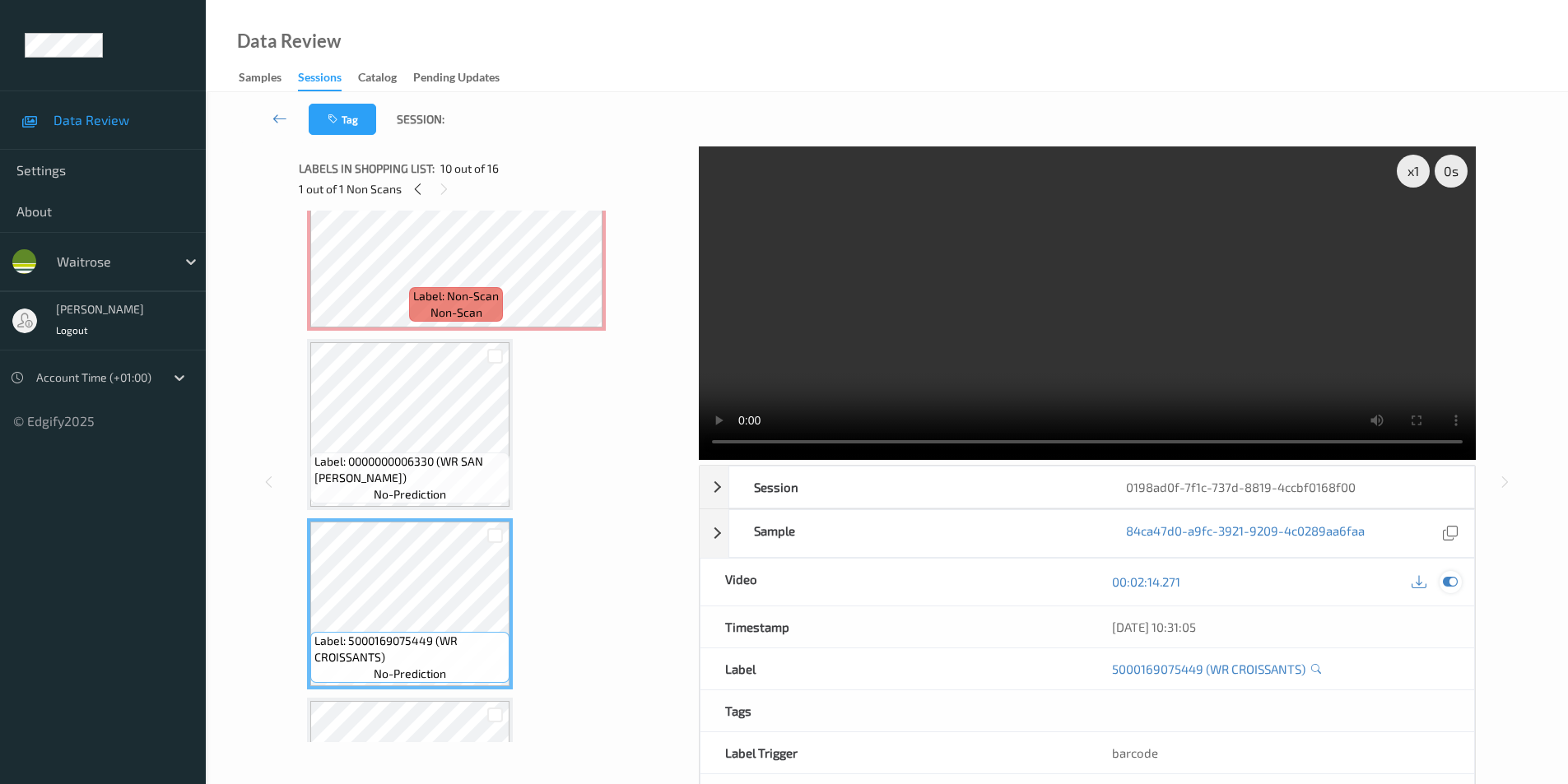
click at [1448, 580] on icon at bounding box center [1450, 582] width 15 height 15
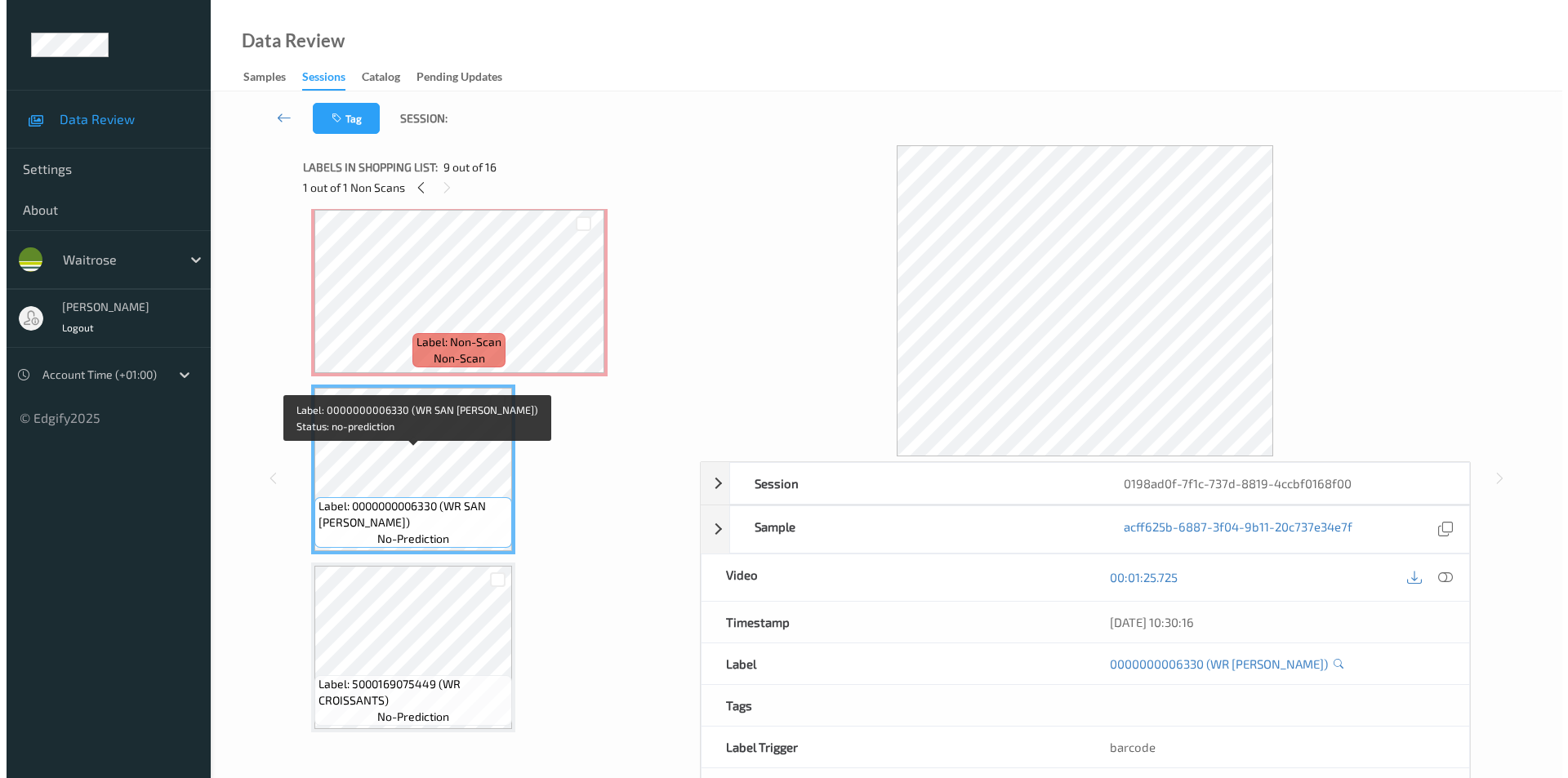
scroll to position [1224, 0]
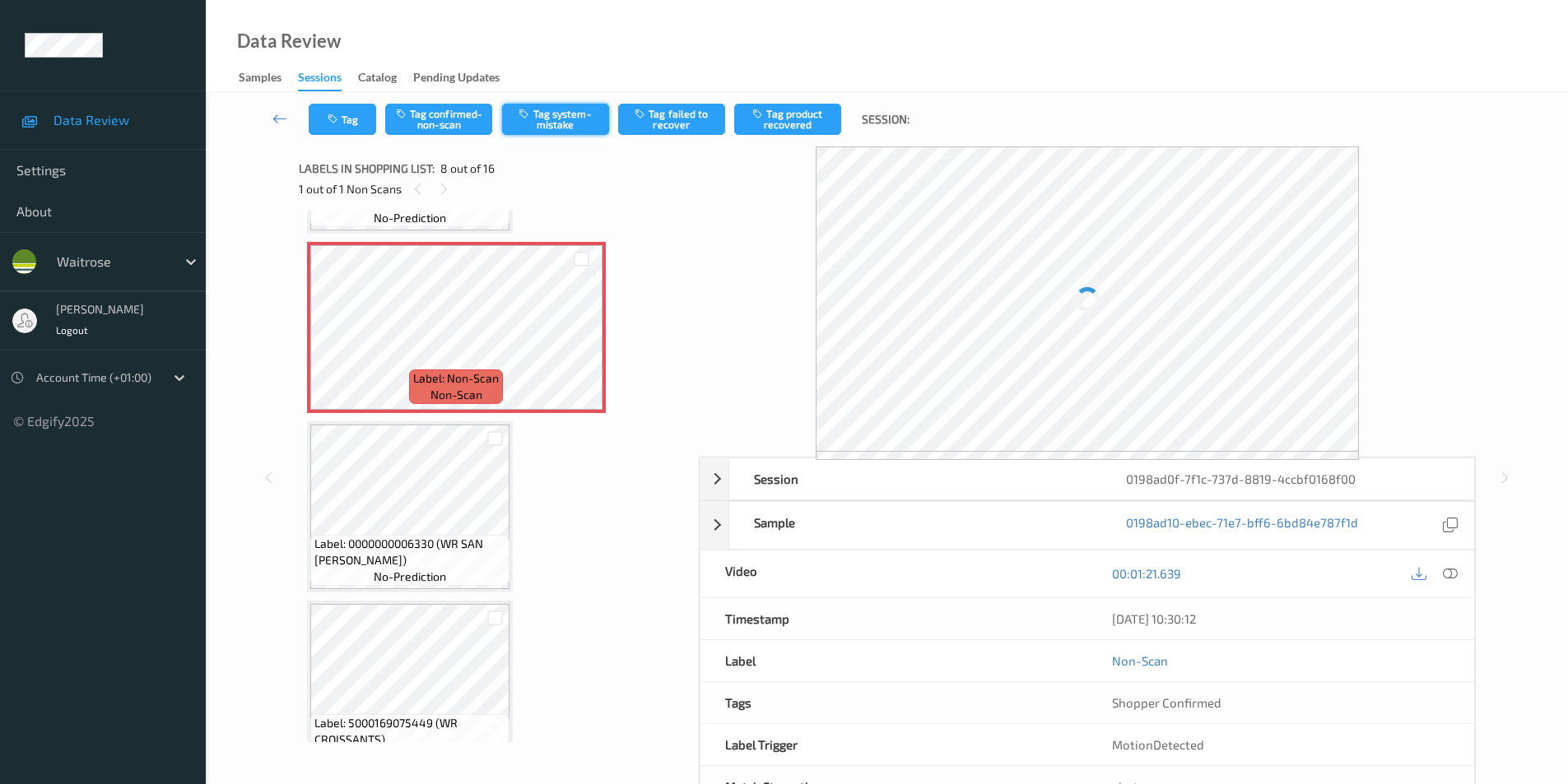
click at [554, 124] on button "Tag system-mistake" at bounding box center [556, 120] width 107 height 32
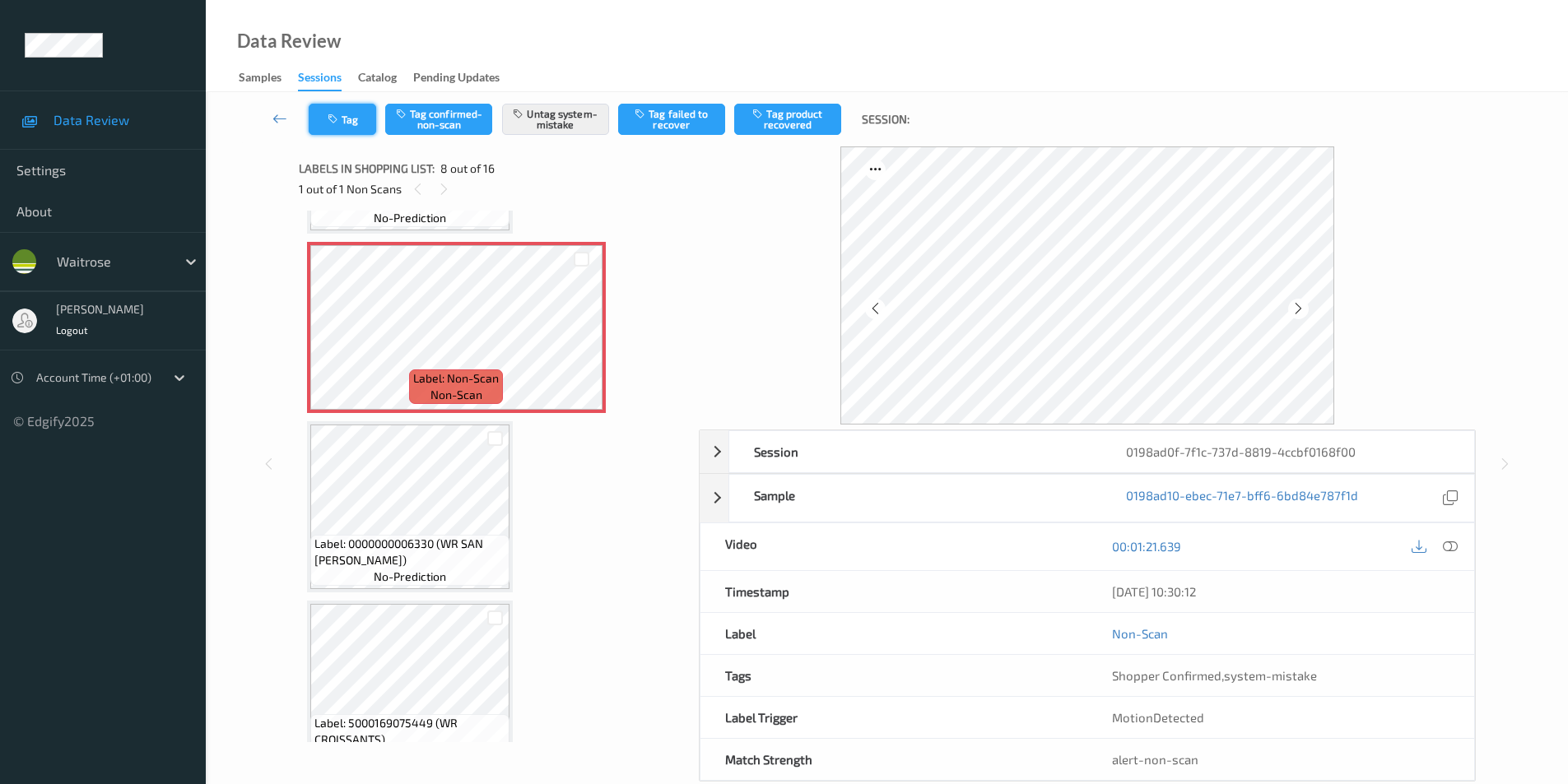
click at [357, 123] on button "Tag" at bounding box center [342, 120] width 67 height 32
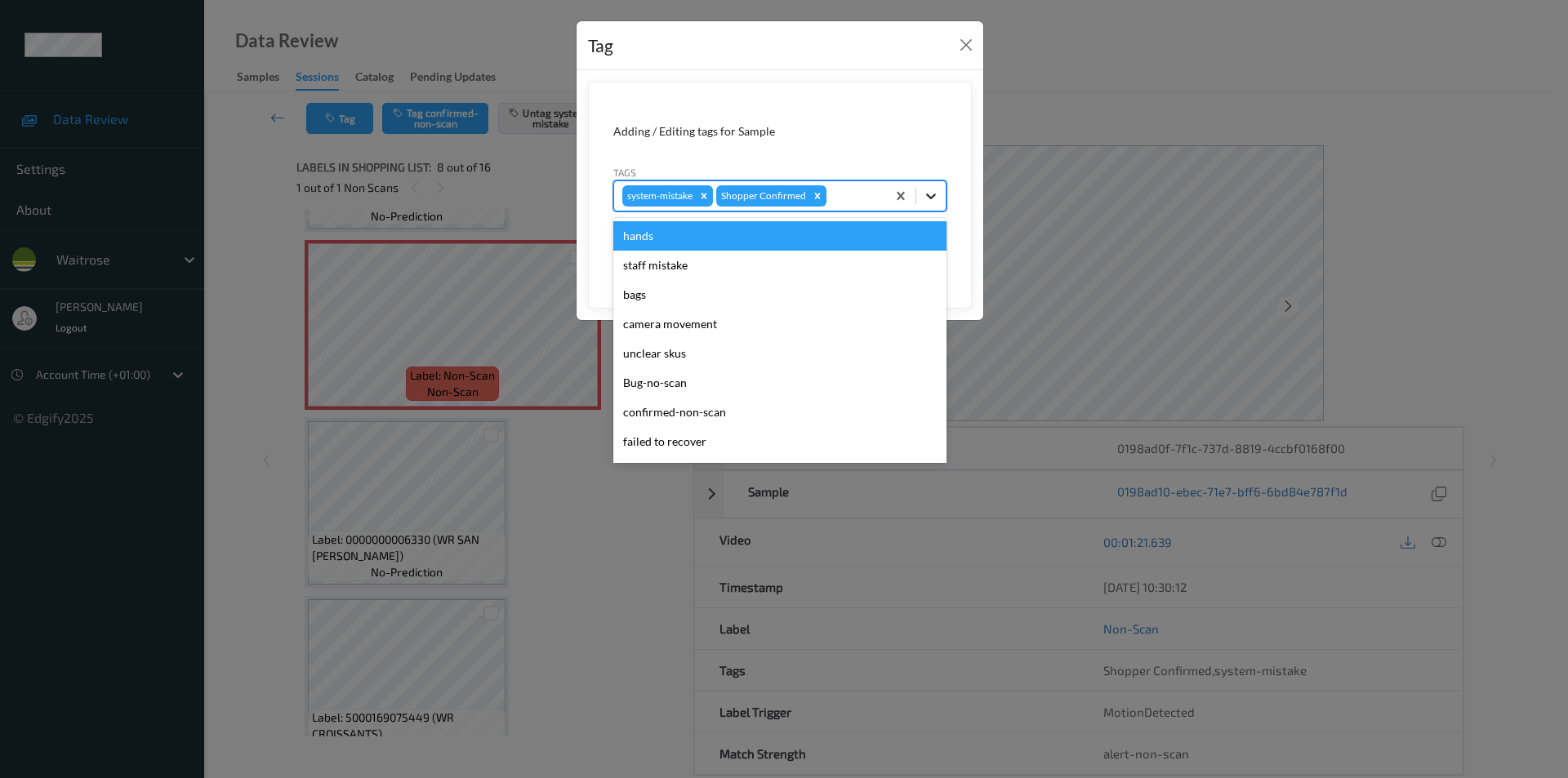
click at [927, 193] on icon at bounding box center [931, 196] width 17 height 17
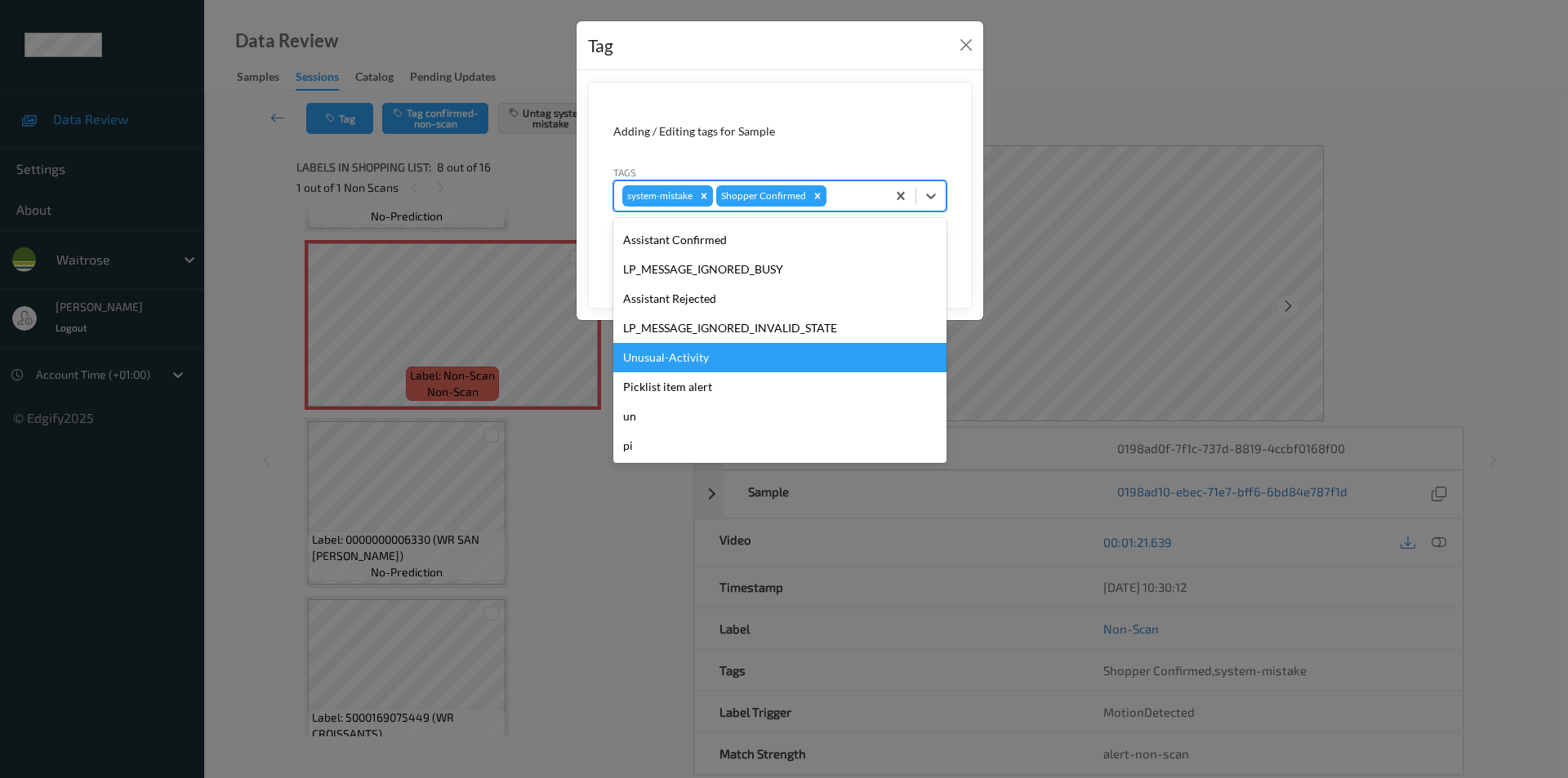
scroll to position [321, 0]
click at [715, 347] on div "Unusual-Activity" at bounding box center [780, 357] width 333 height 30
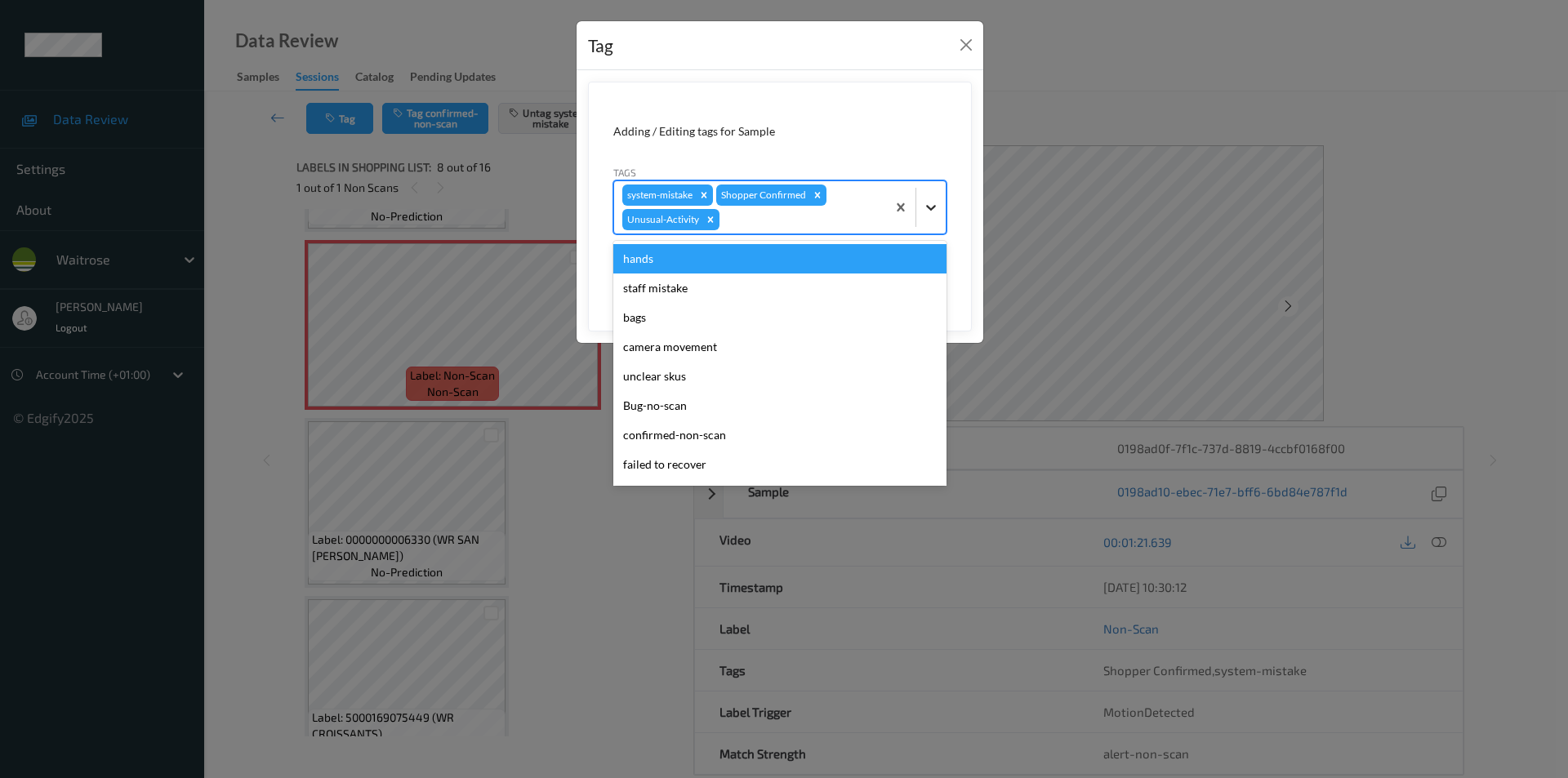
click at [927, 205] on icon at bounding box center [931, 208] width 17 height 17
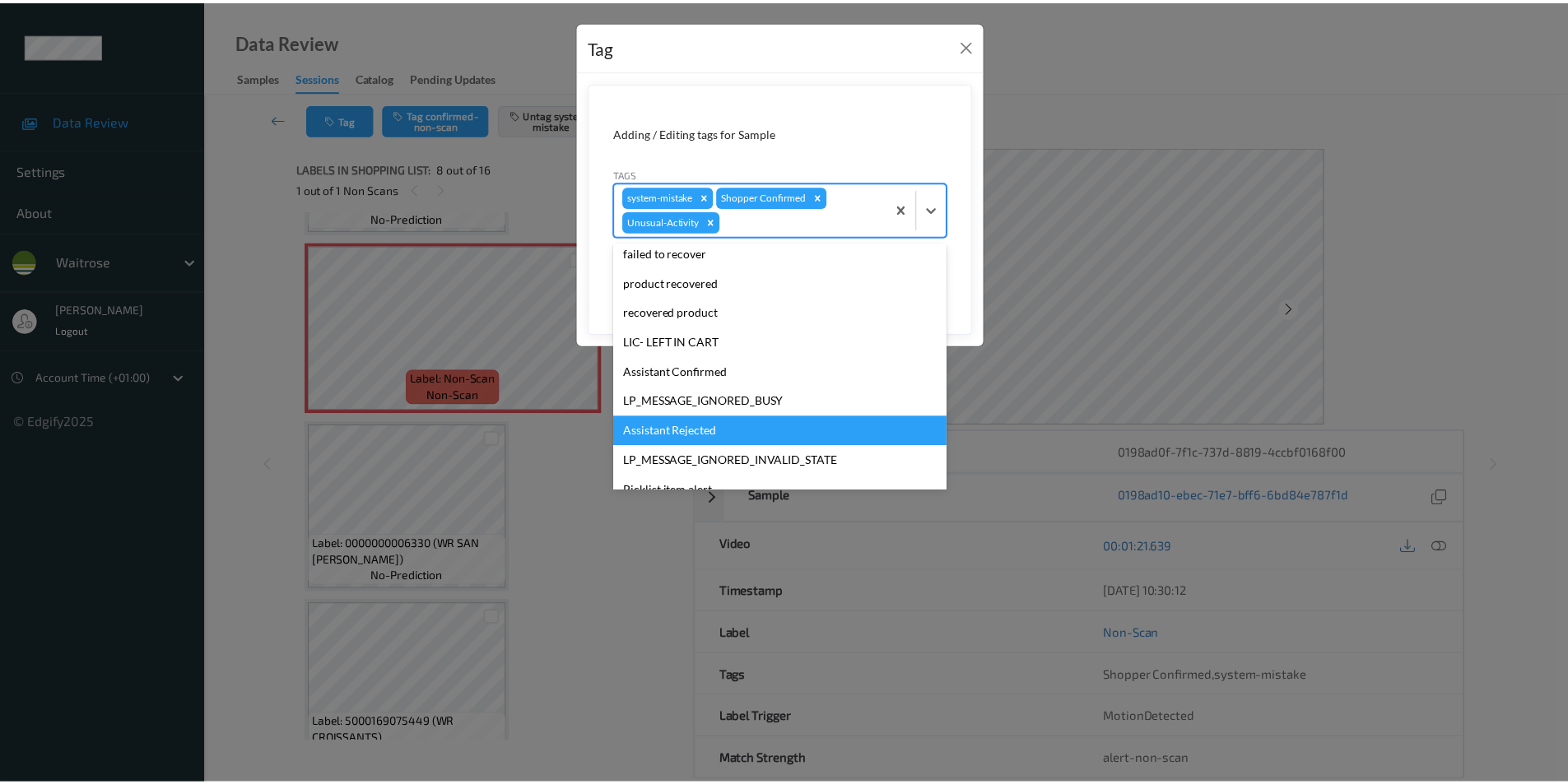
scroll to position [293, 0]
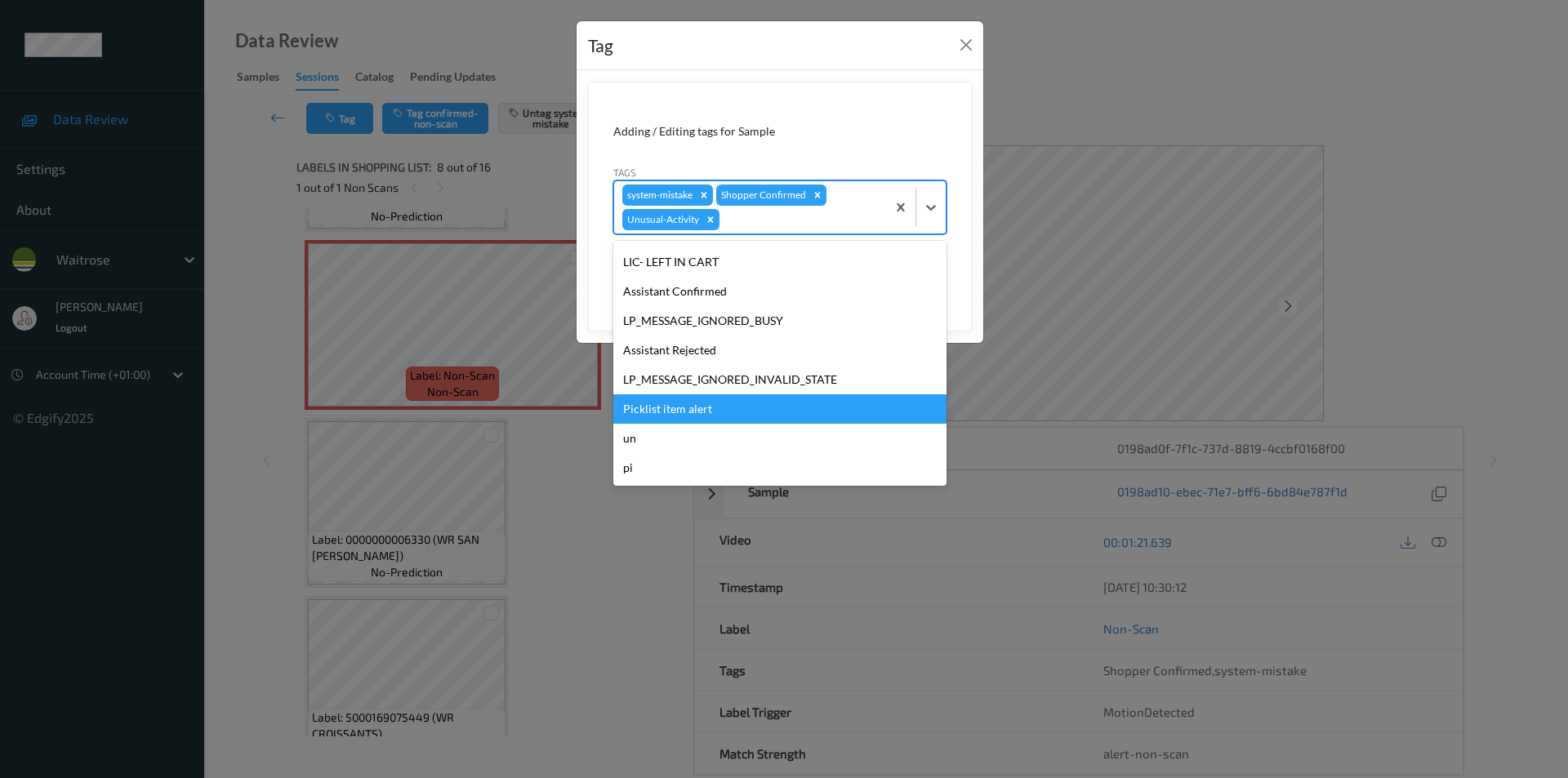
click at [698, 400] on div "Picklist item alert" at bounding box center [780, 409] width 333 height 30
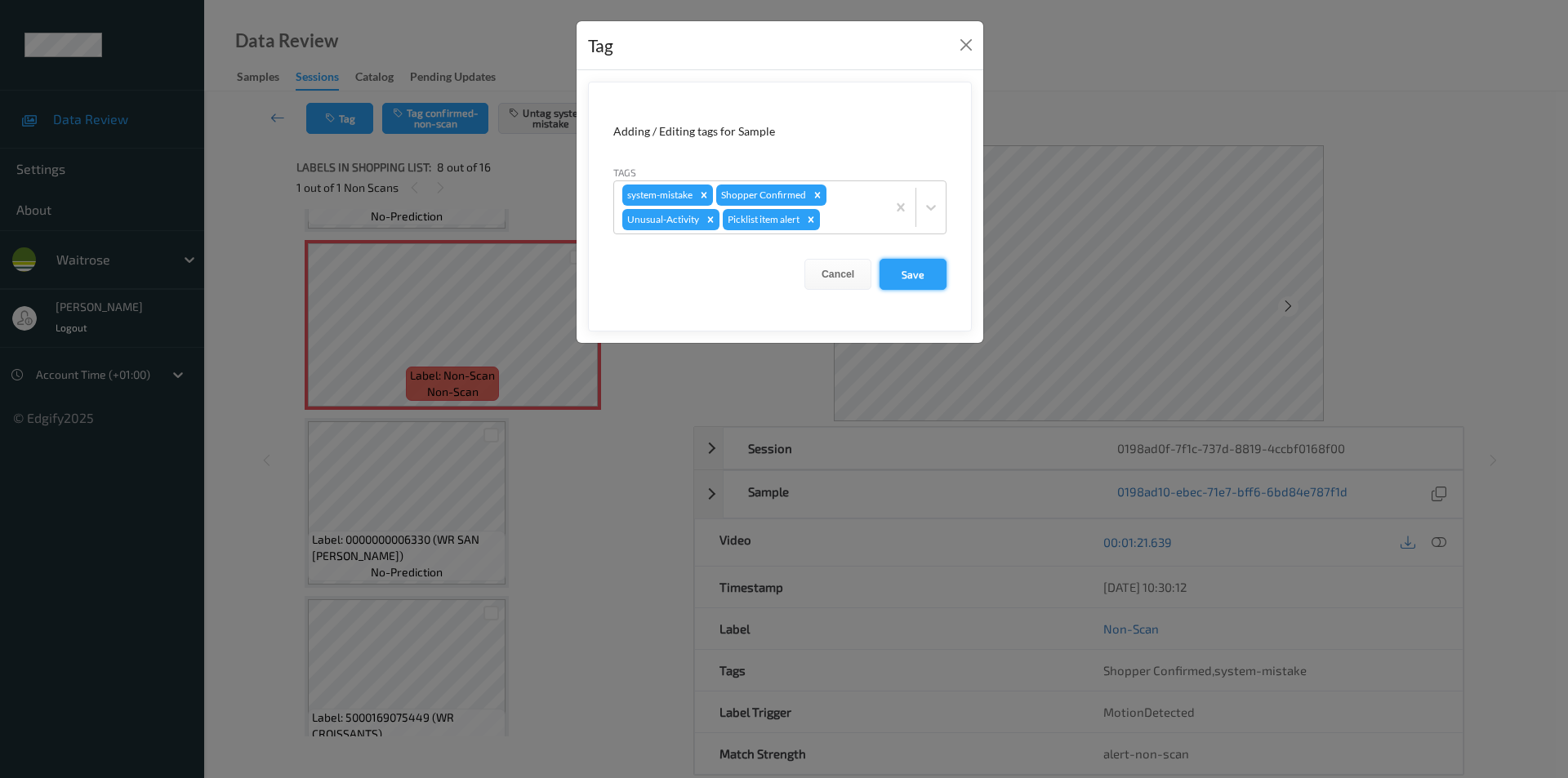
click at [913, 276] on button "Save" at bounding box center [913, 274] width 67 height 31
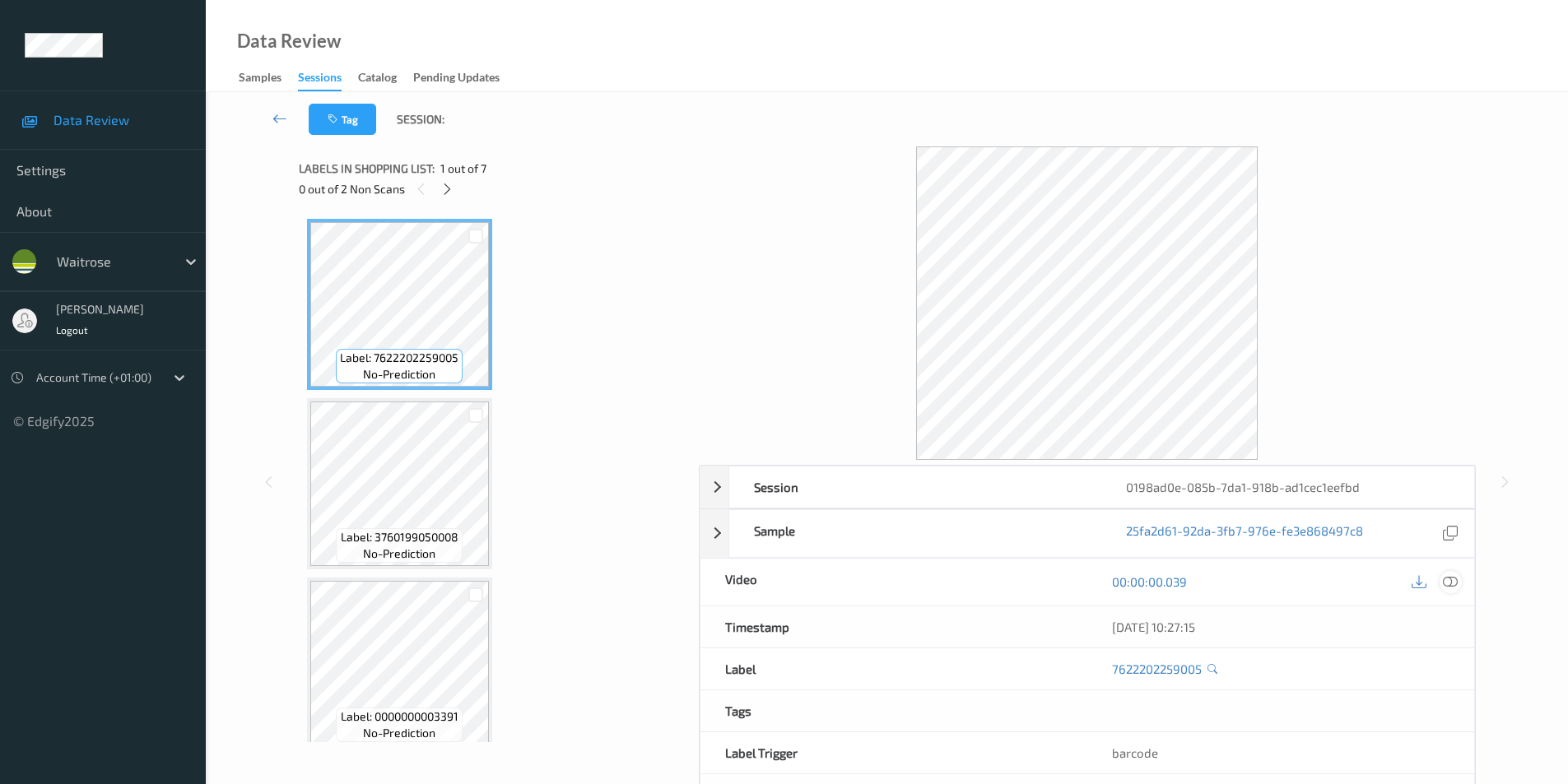
click at [1449, 579] on icon at bounding box center [1450, 582] width 15 height 15
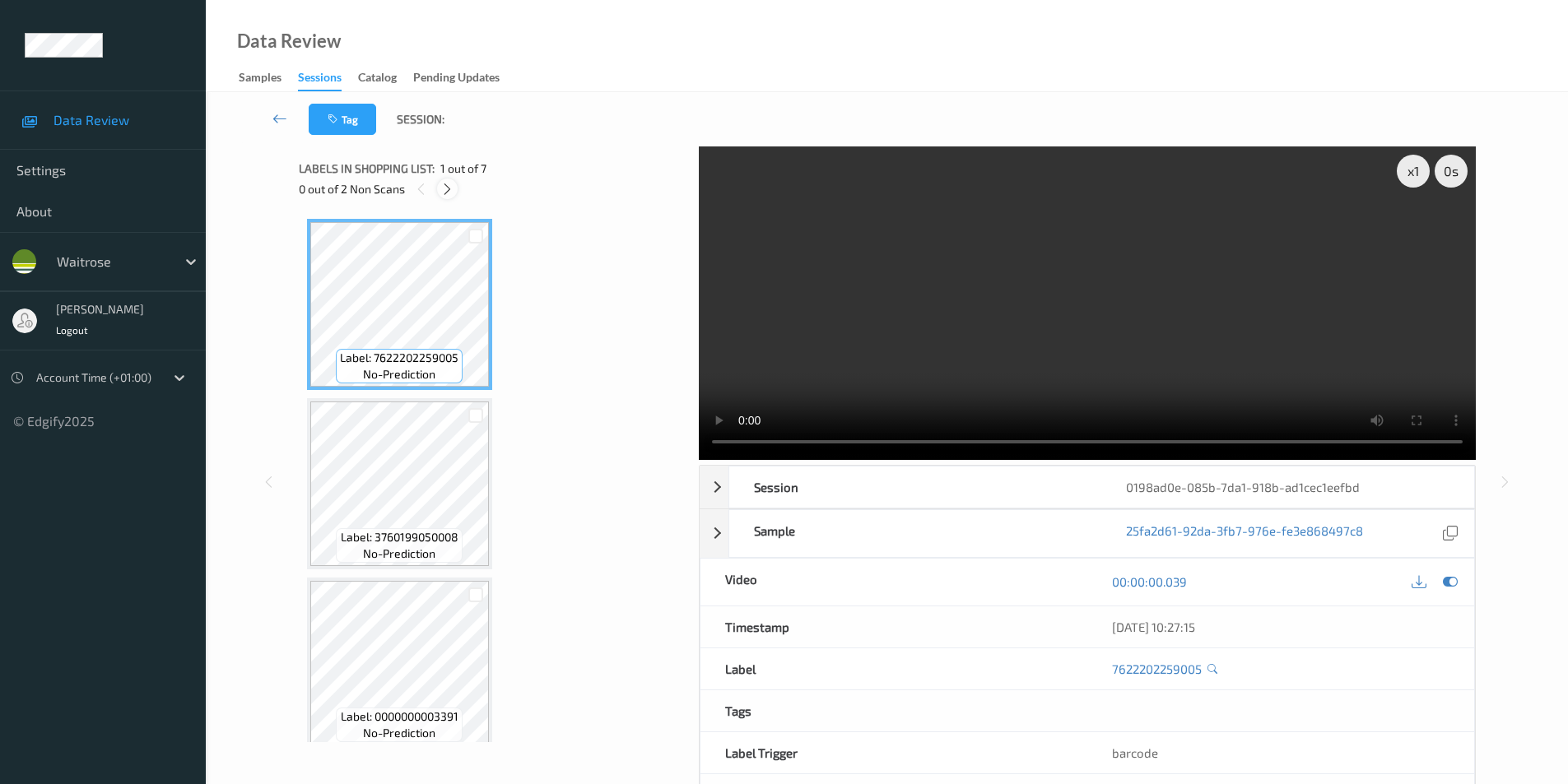
click at [449, 194] on icon at bounding box center [447, 189] width 14 height 15
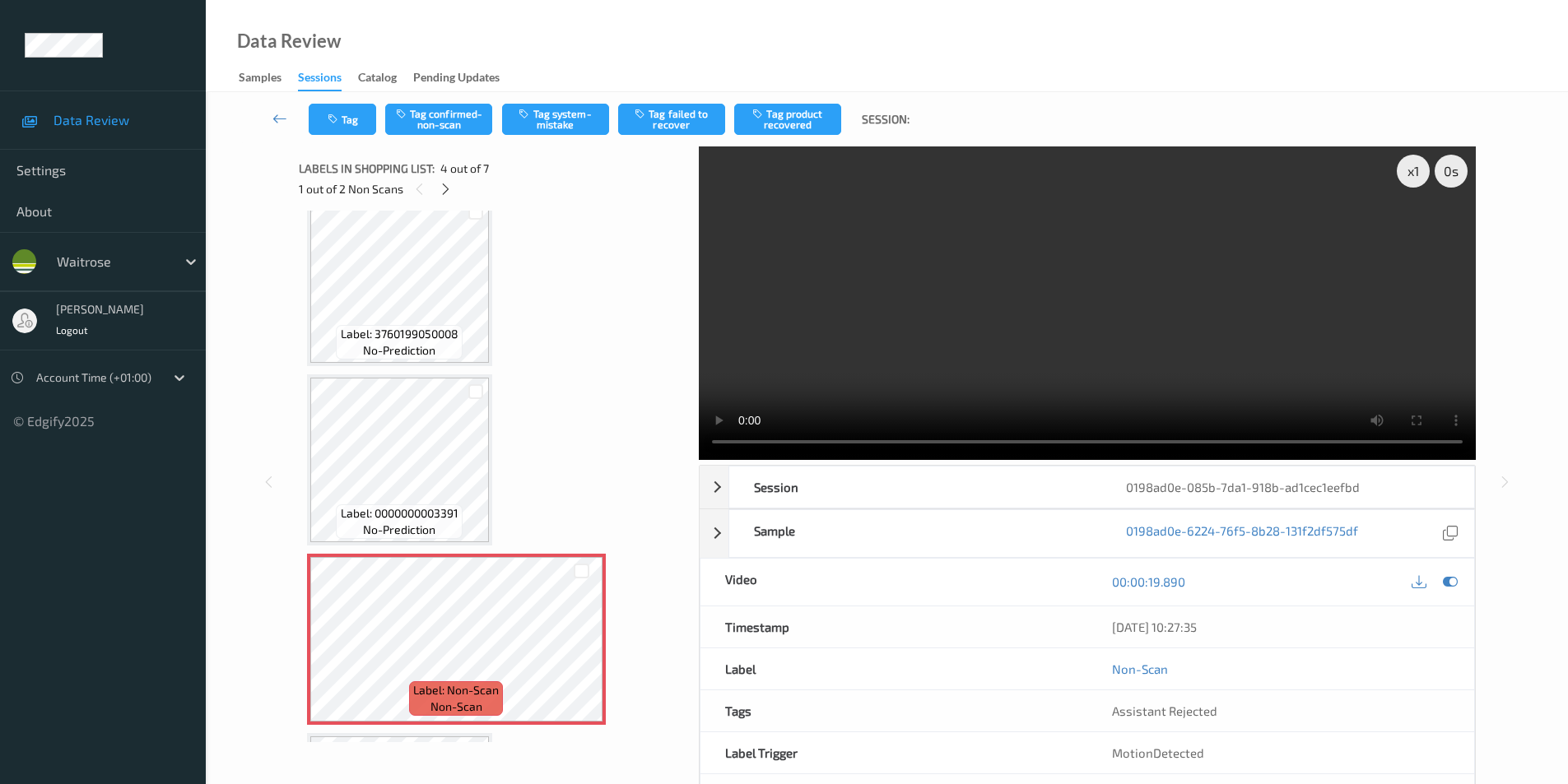
scroll to position [202, 0]
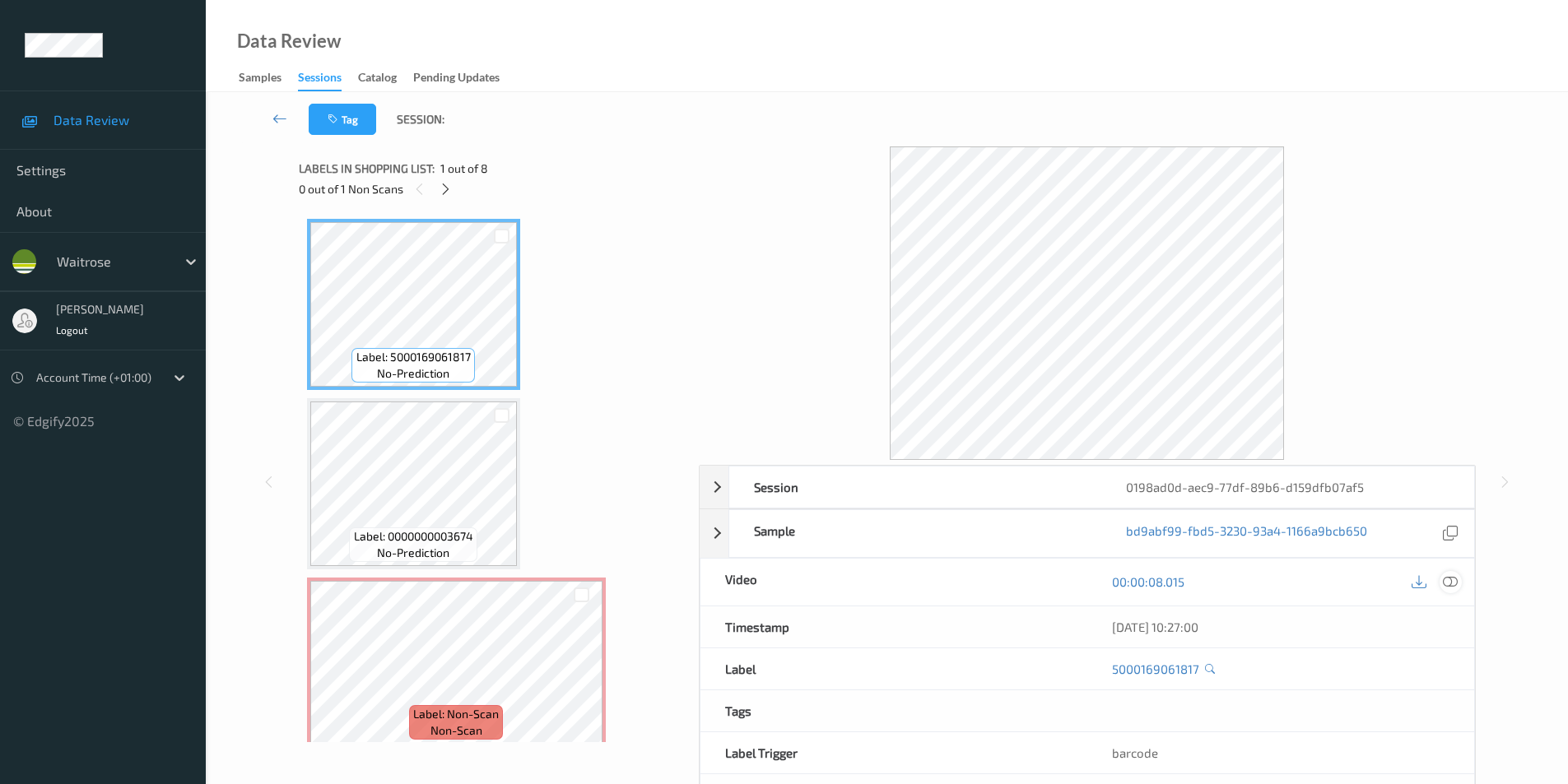
click at [1450, 581] on icon at bounding box center [1450, 582] width 15 height 15
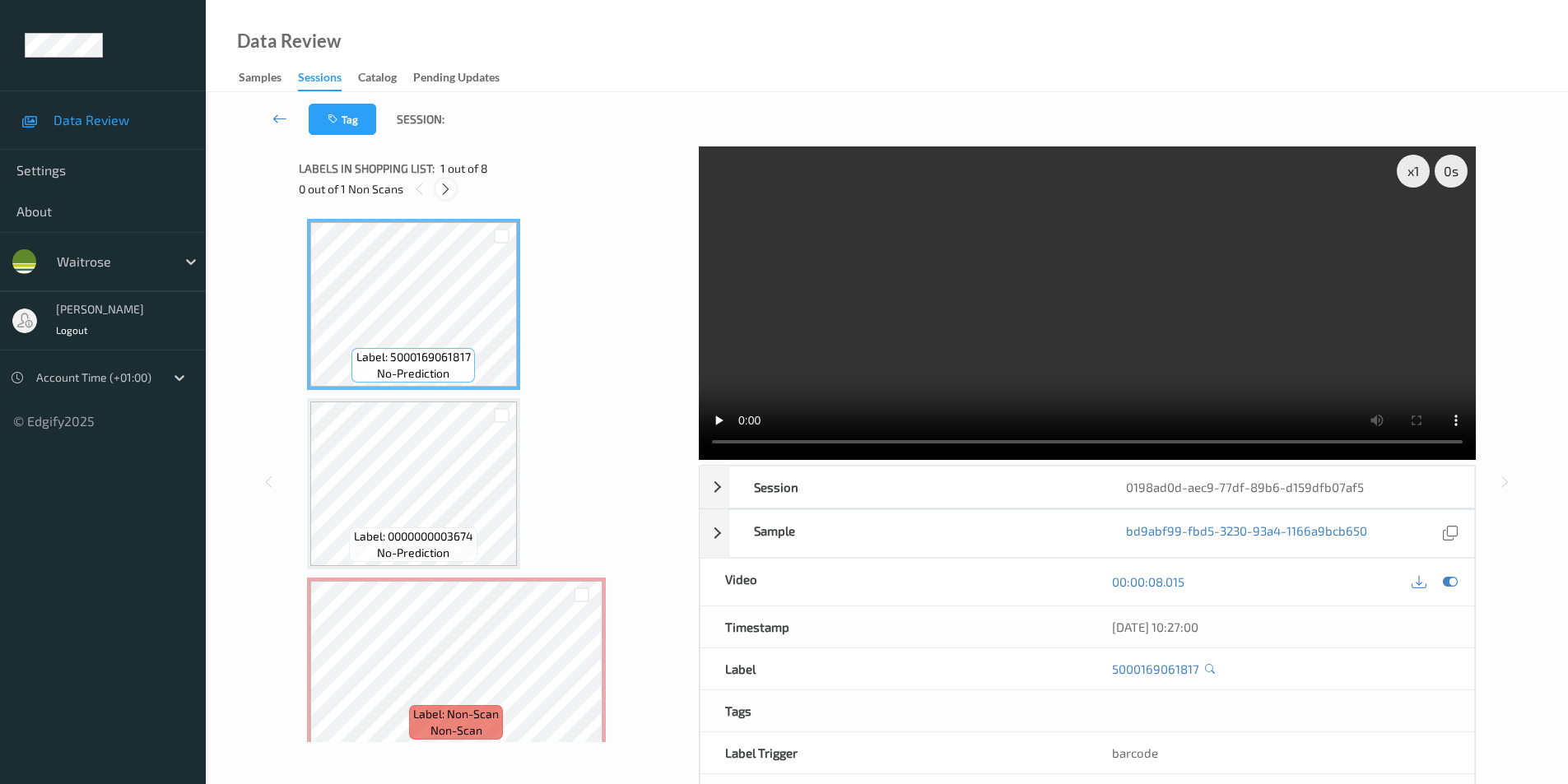
click at [443, 187] on icon at bounding box center [446, 189] width 14 height 15
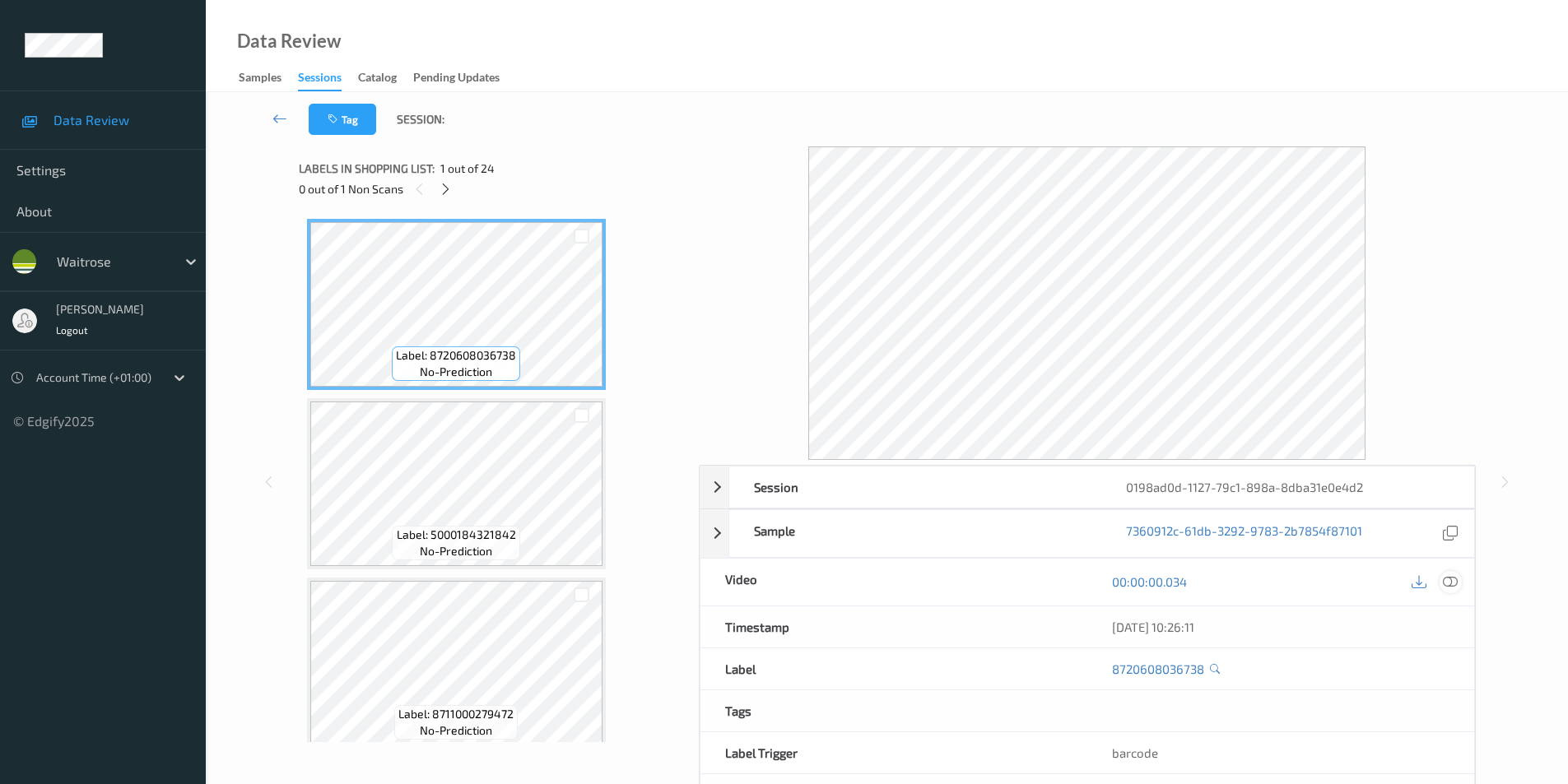
click at [1446, 580] on icon at bounding box center [1450, 582] width 15 height 15
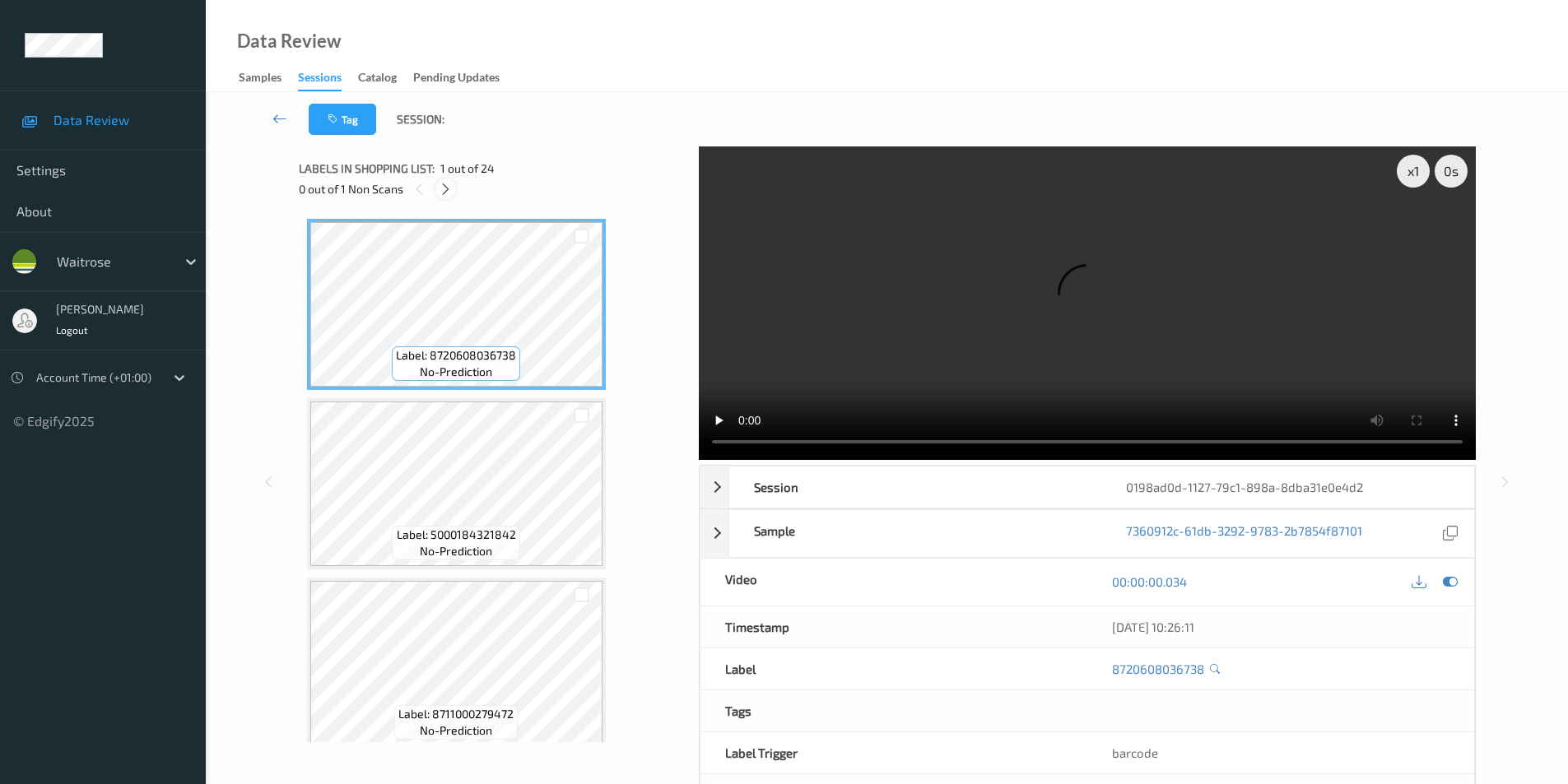
click at [444, 184] on icon at bounding box center [446, 189] width 14 height 15
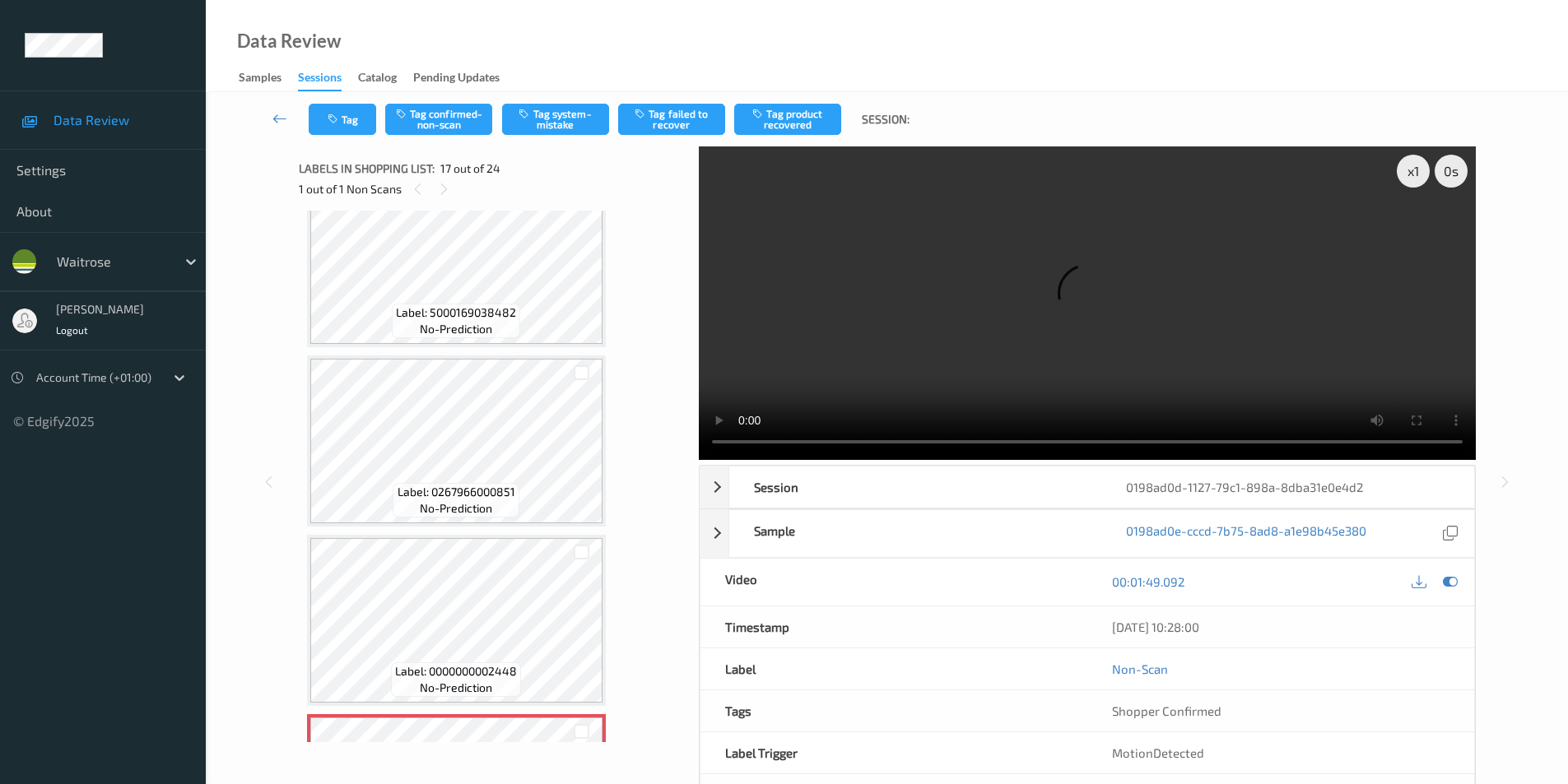
scroll to position [2370, 0]
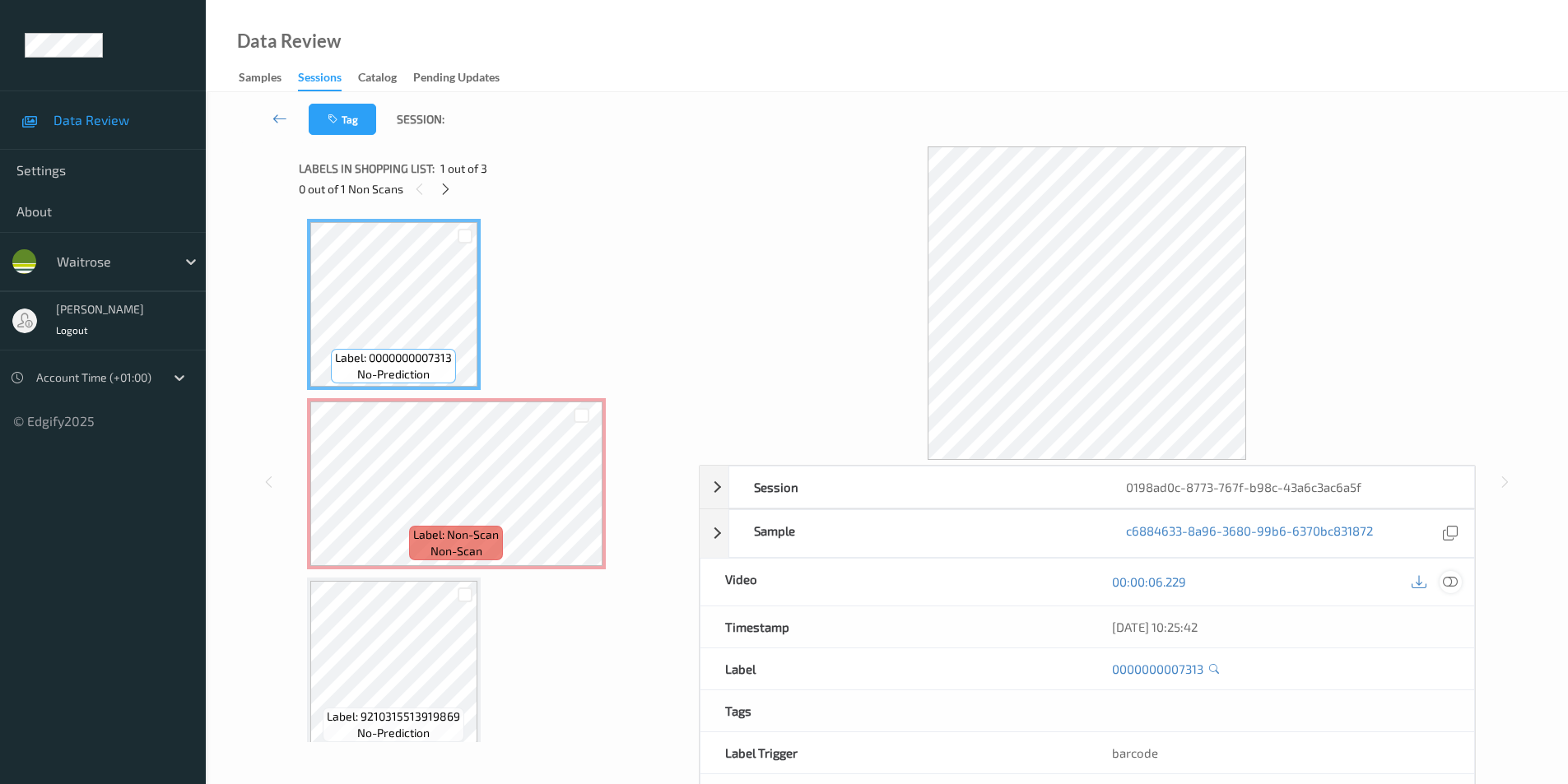
click at [1455, 584] on icon at bounding box center [1450, 582] width 15 height 15
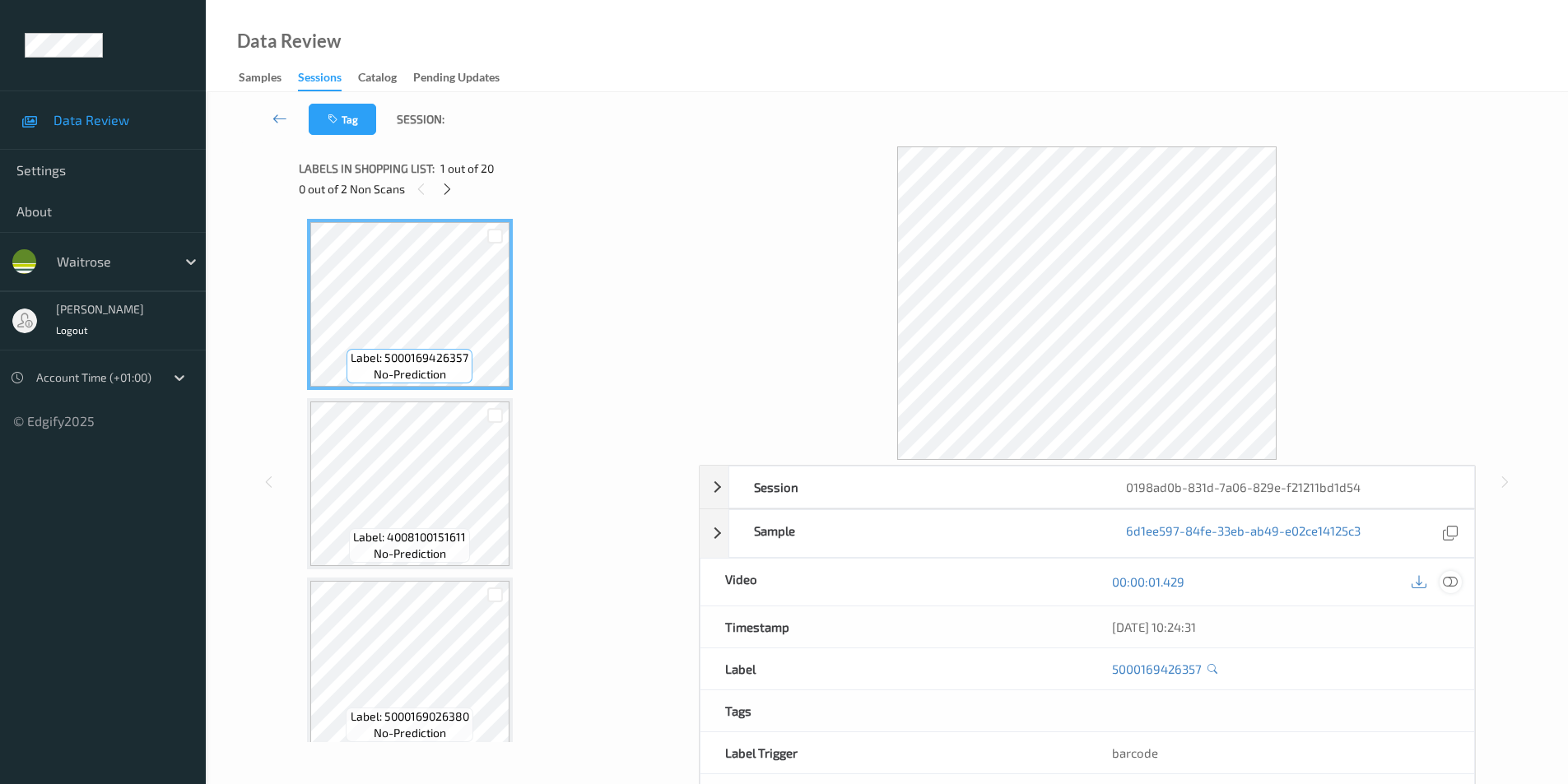
click at [1455, 579] on icon at bounding box center [1450, 582] width 15 height 15
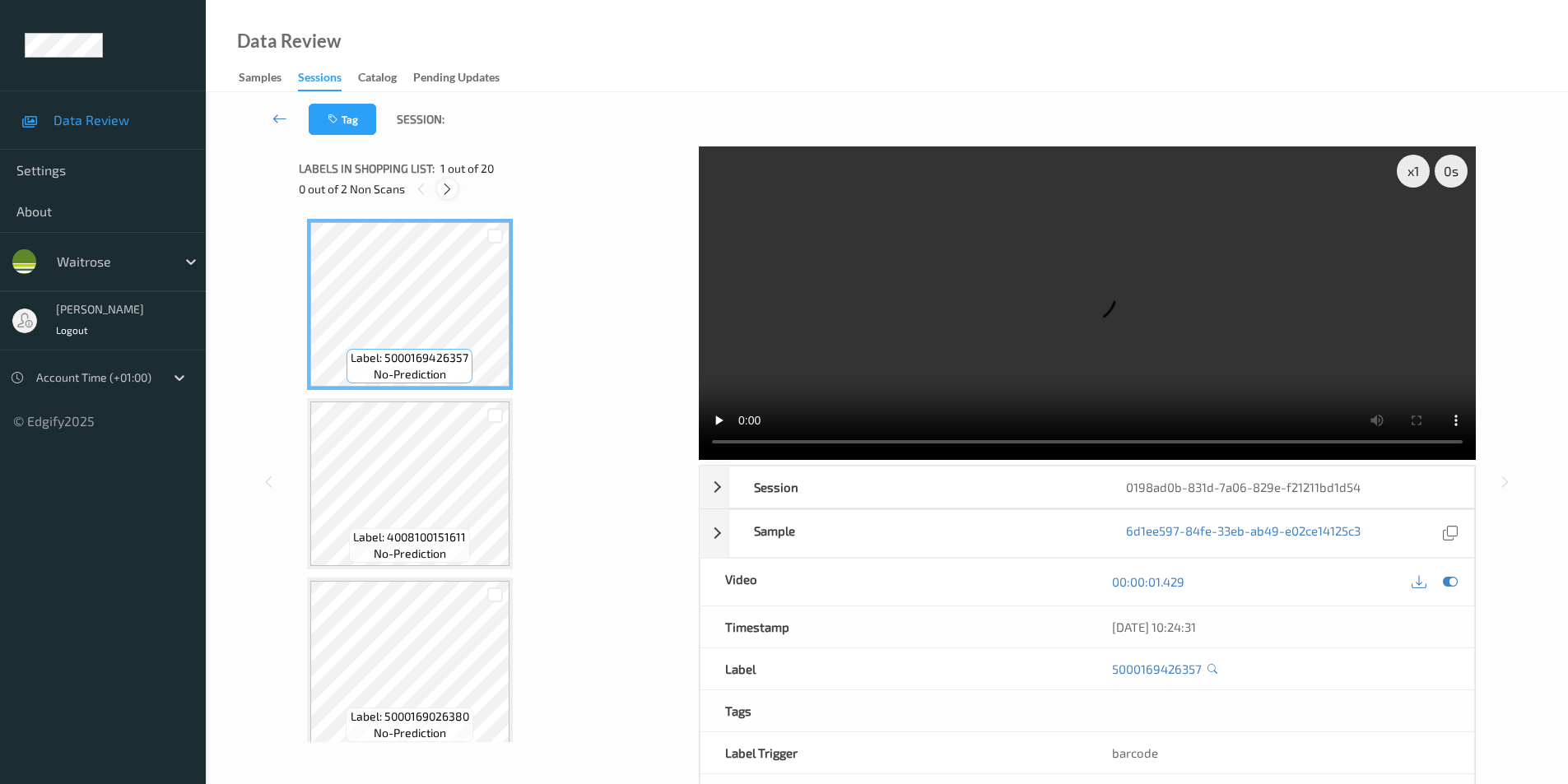
click at [451, 187] on icon at bounding box center [447, 189] width 14 height 15
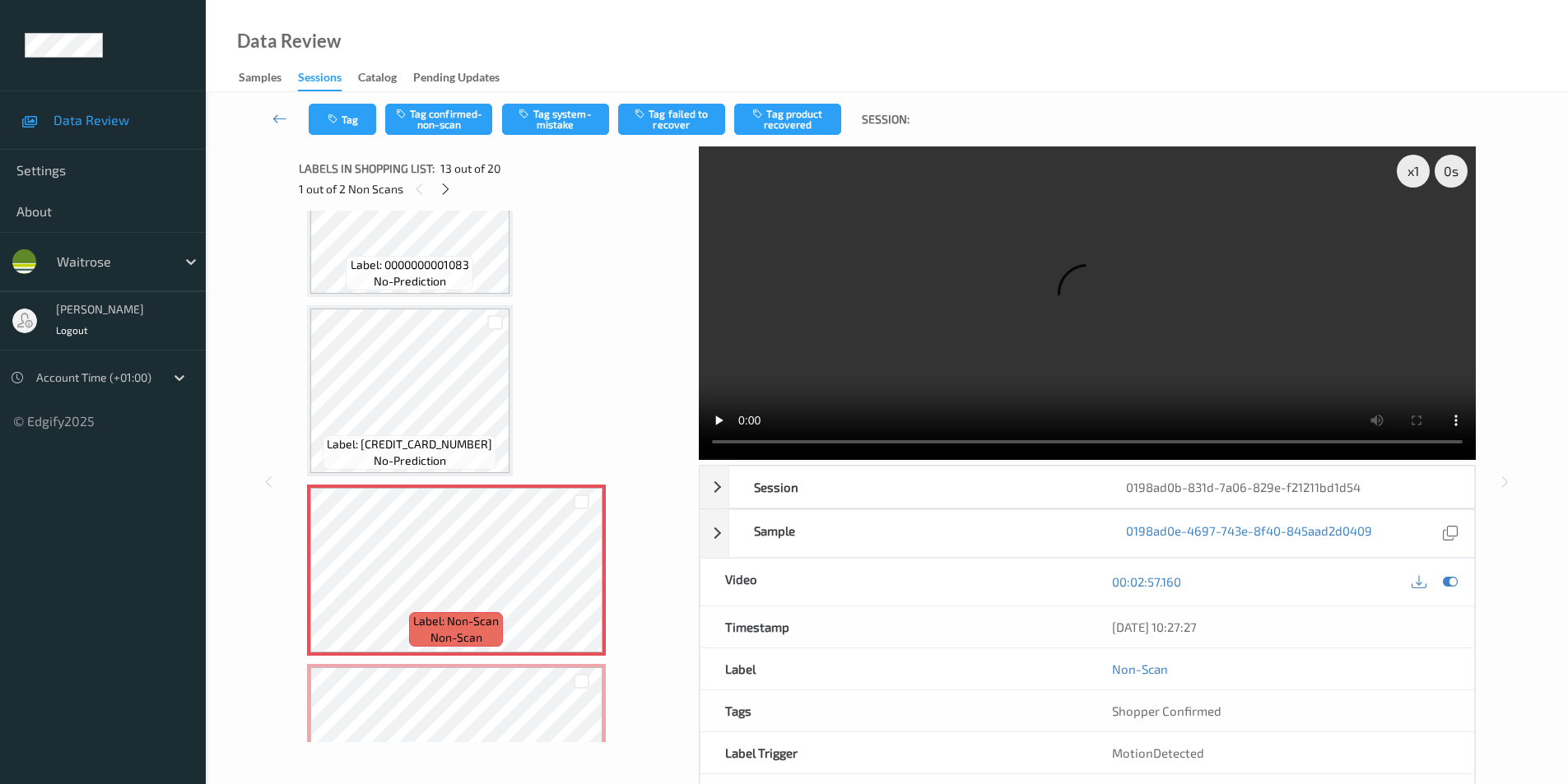
scroll to position [1817, 0]
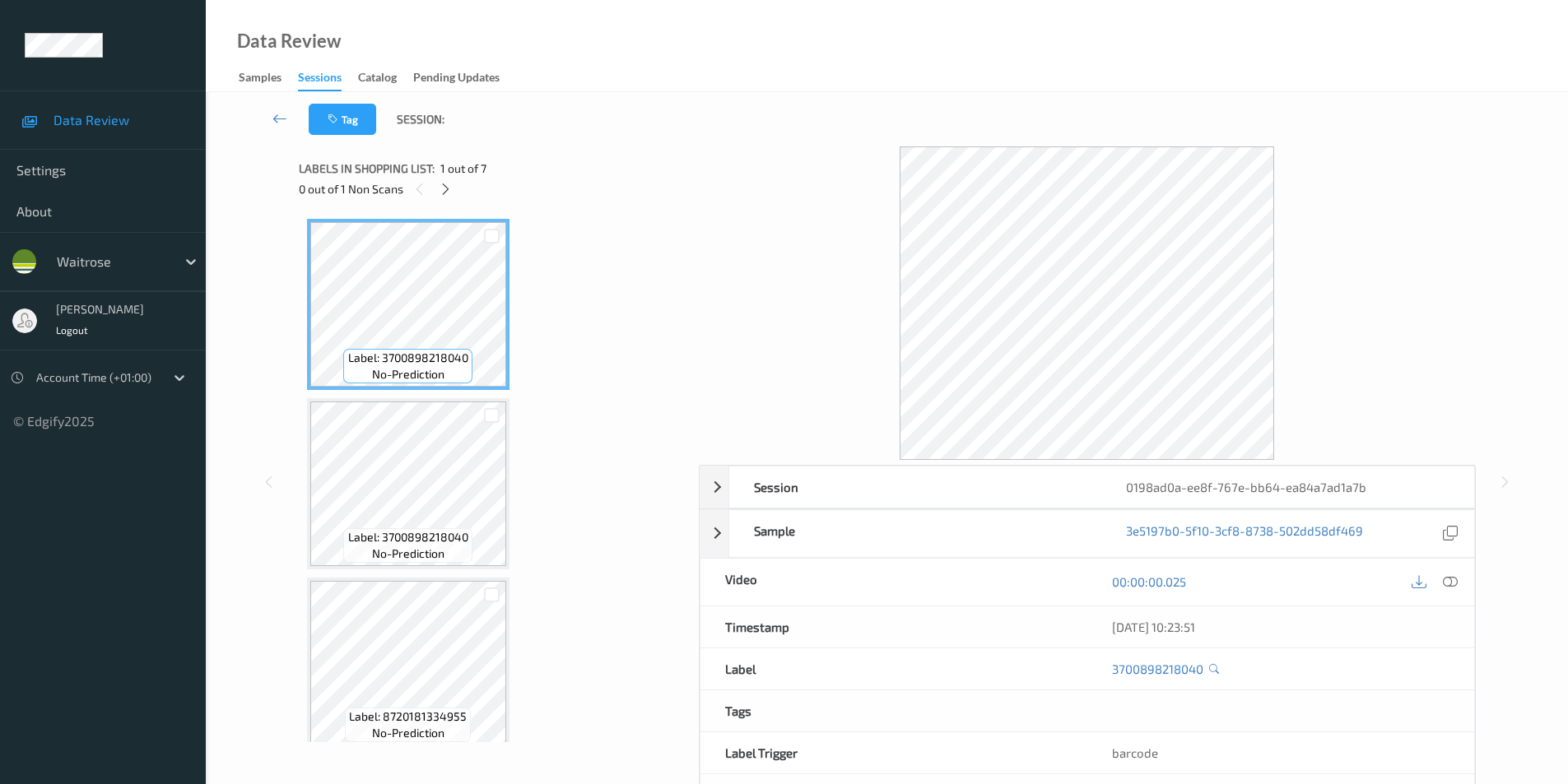
drag, startPoint x: 1449, startPoint y: 586, endPoint x: 1143, endPoint y: 464, distance: 329.4
click at [1449, 585] on icon at bounding box center [1450, 582] width 15 height 15
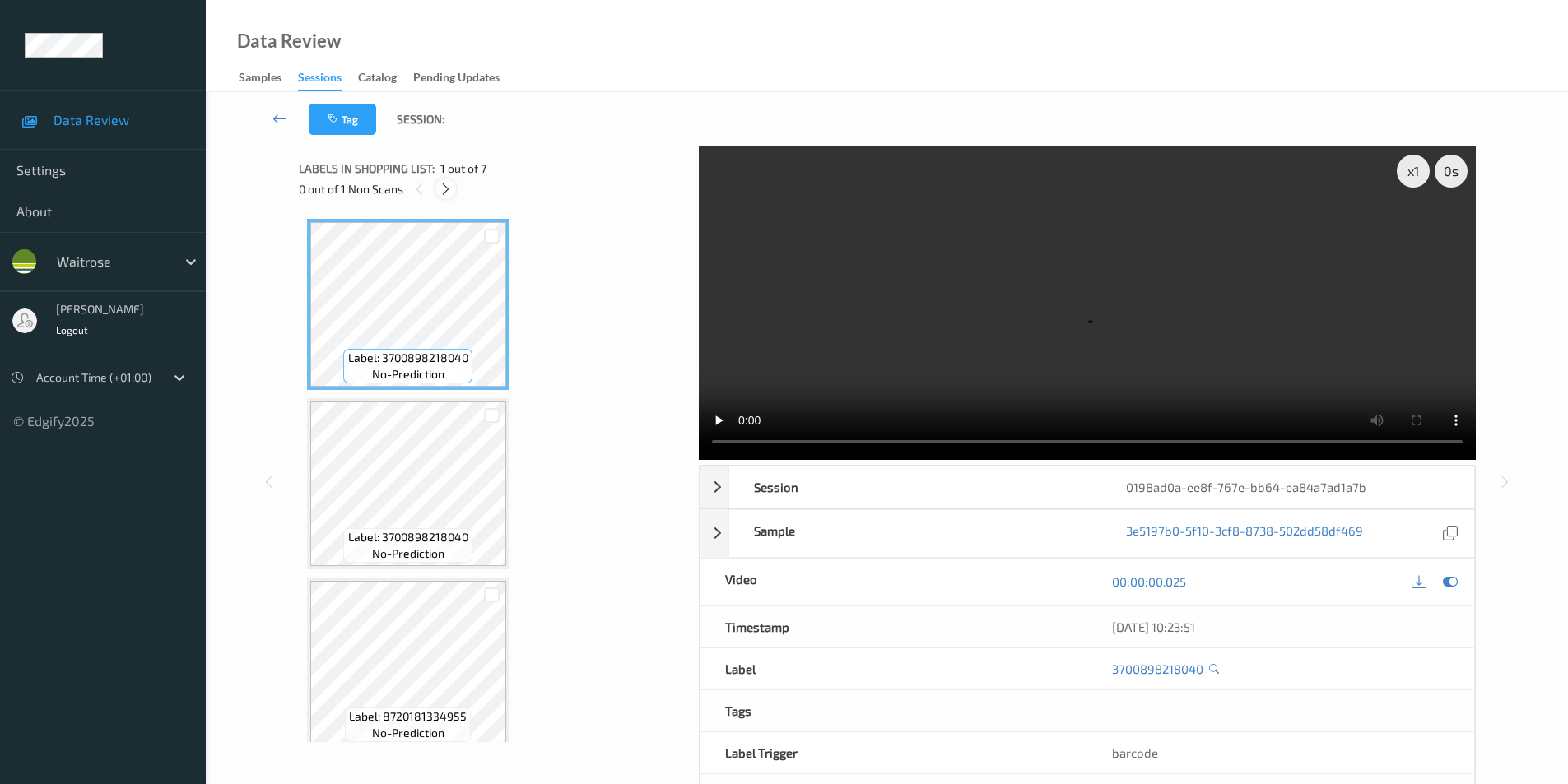
click at [447, 187] on icon at bounding box center [446, 189] width 14 height 15
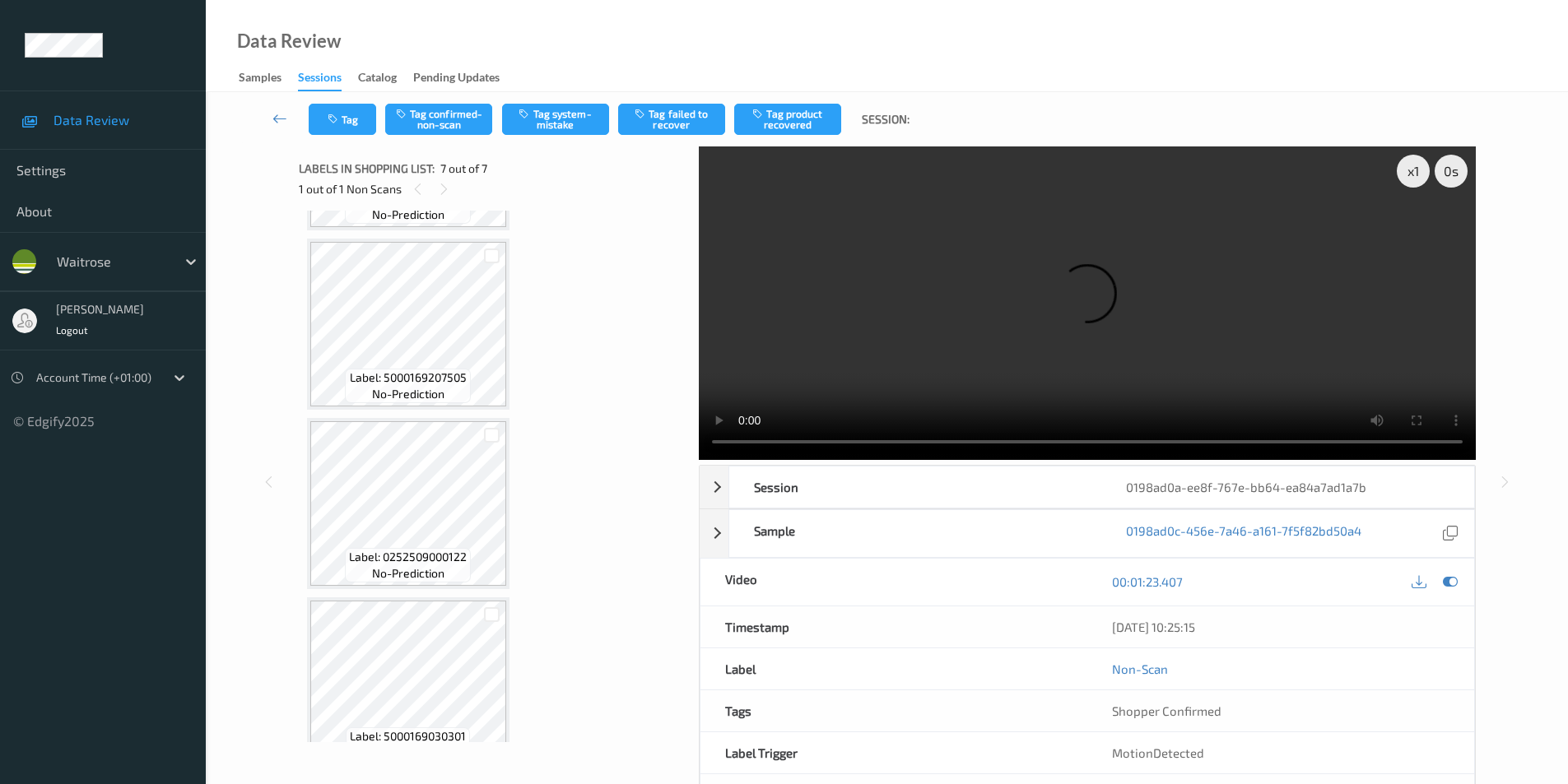
scroll to position [732, 0]
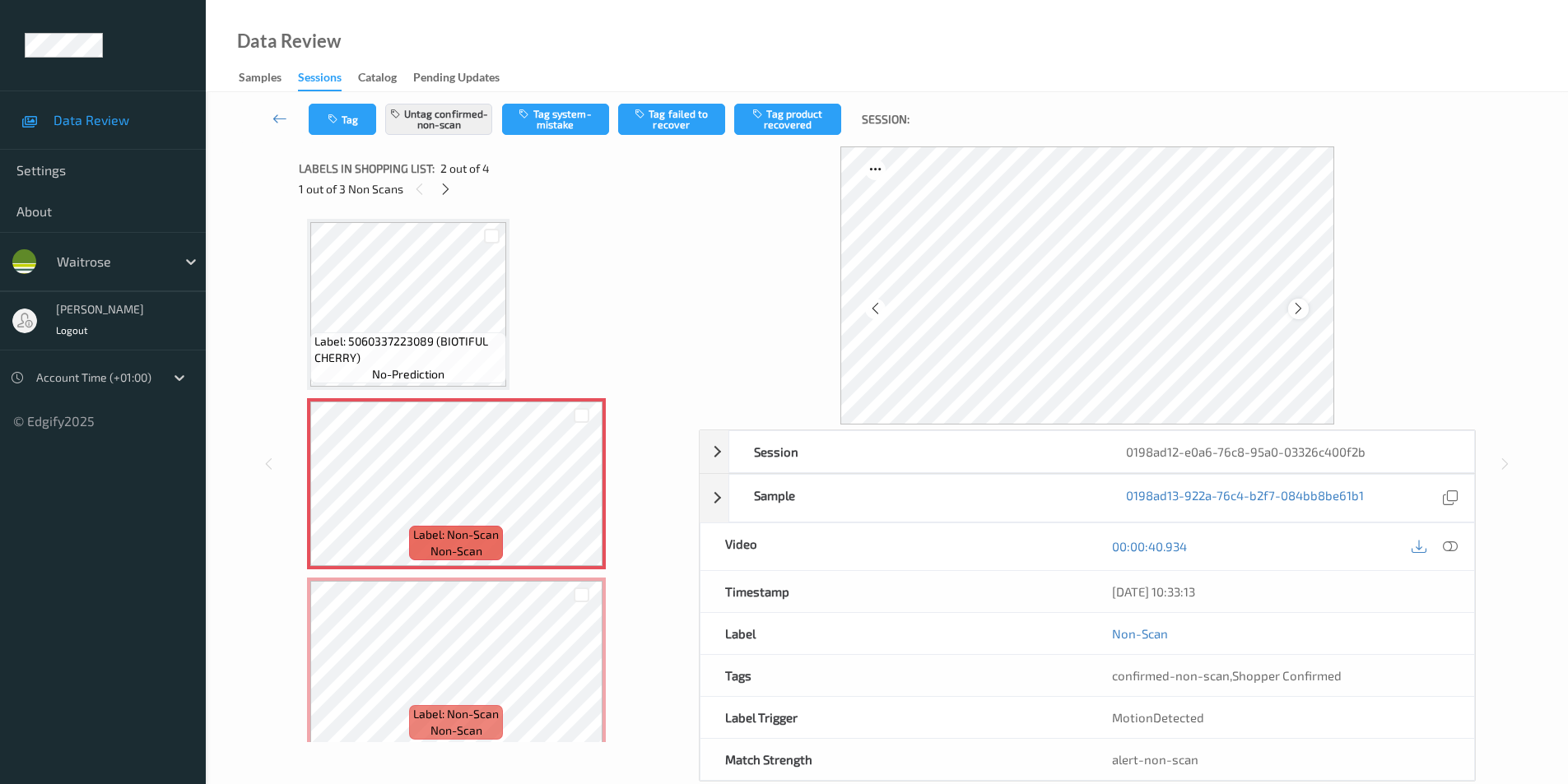
click at [1298, 308] on icon at bounding box center [1298, 308] width 14 height 15
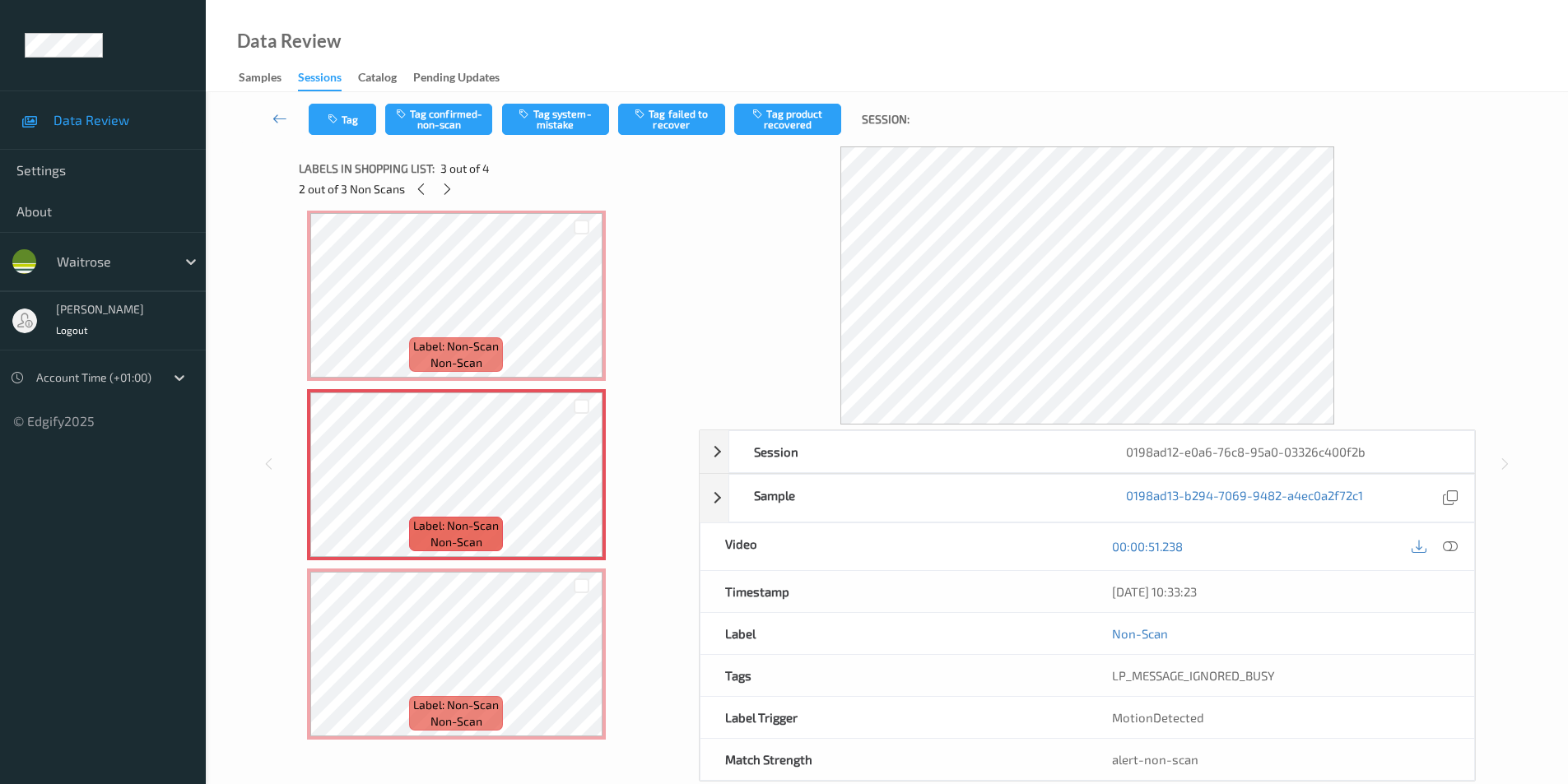
scroll to position [194, 0]
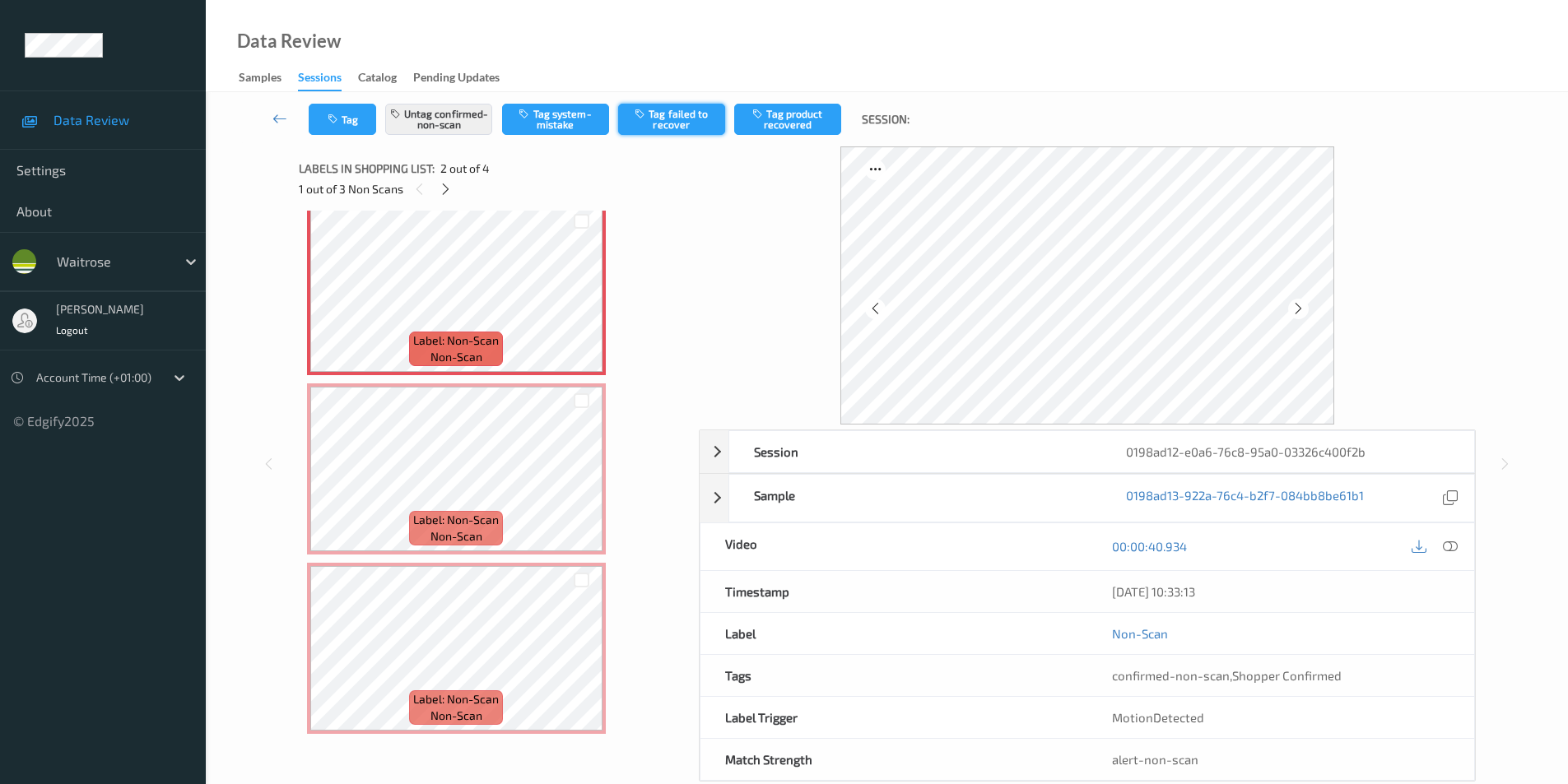
click at [680, 121] on button "Tag failed to recover" at bounding box center [672, 120] width 107 height 32
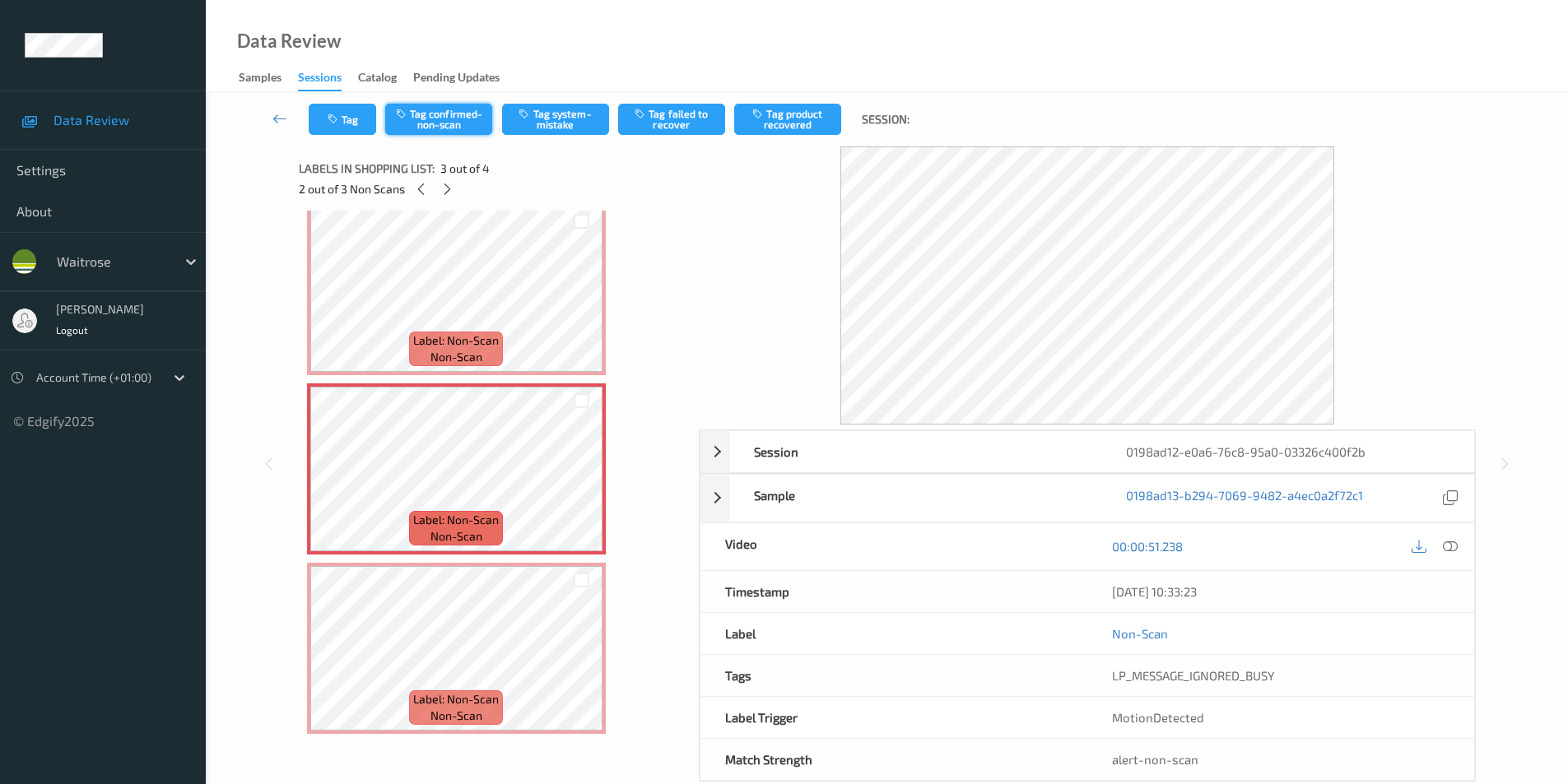
click at [438, 119] on button "Tag confirmed-non-scan" at bounding box center [439, 120] width 107 height 32
click at [666, 124] on button "Tag failed to recover" at bounding box center [672, 120] width 107 height 32
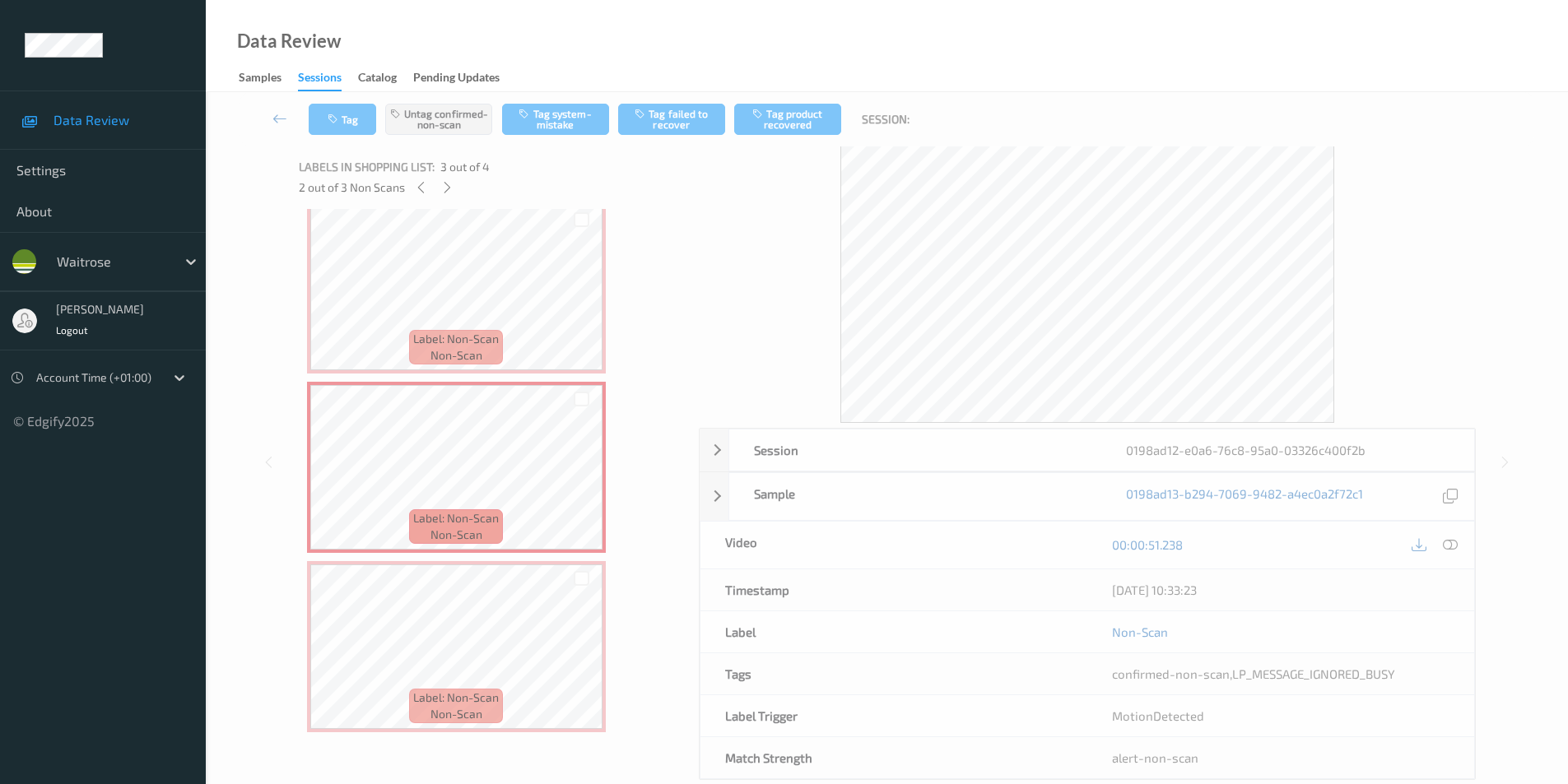
scroll to position [32, 0]
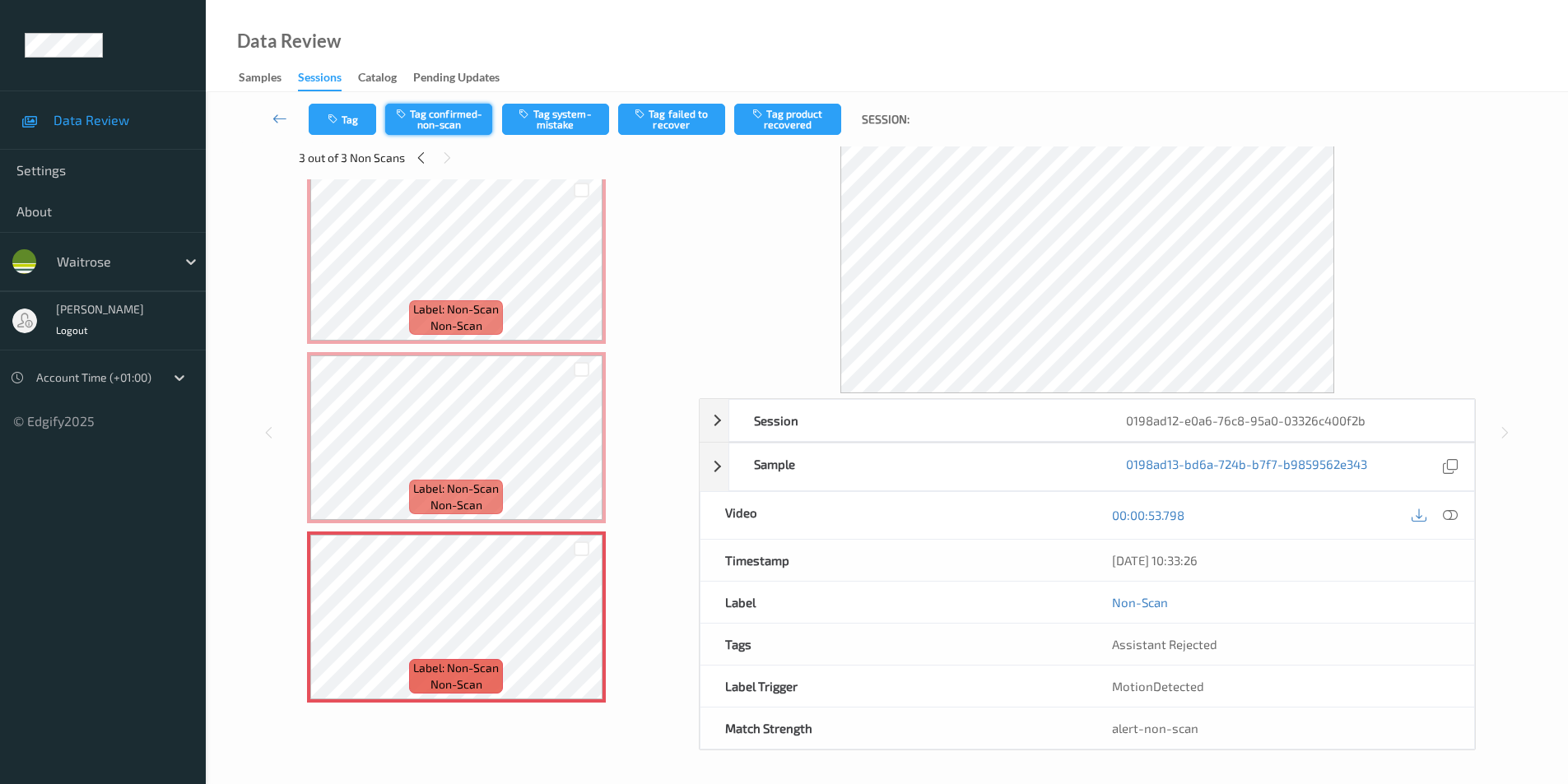
click at [448, 121] on button "Tag confirmed-non-scan" at bounding box center [439, 120] width 107 height 32
click at [684, 113] on button "Tag failed to recover" at bounding box center [672, 120] width 107 height 32
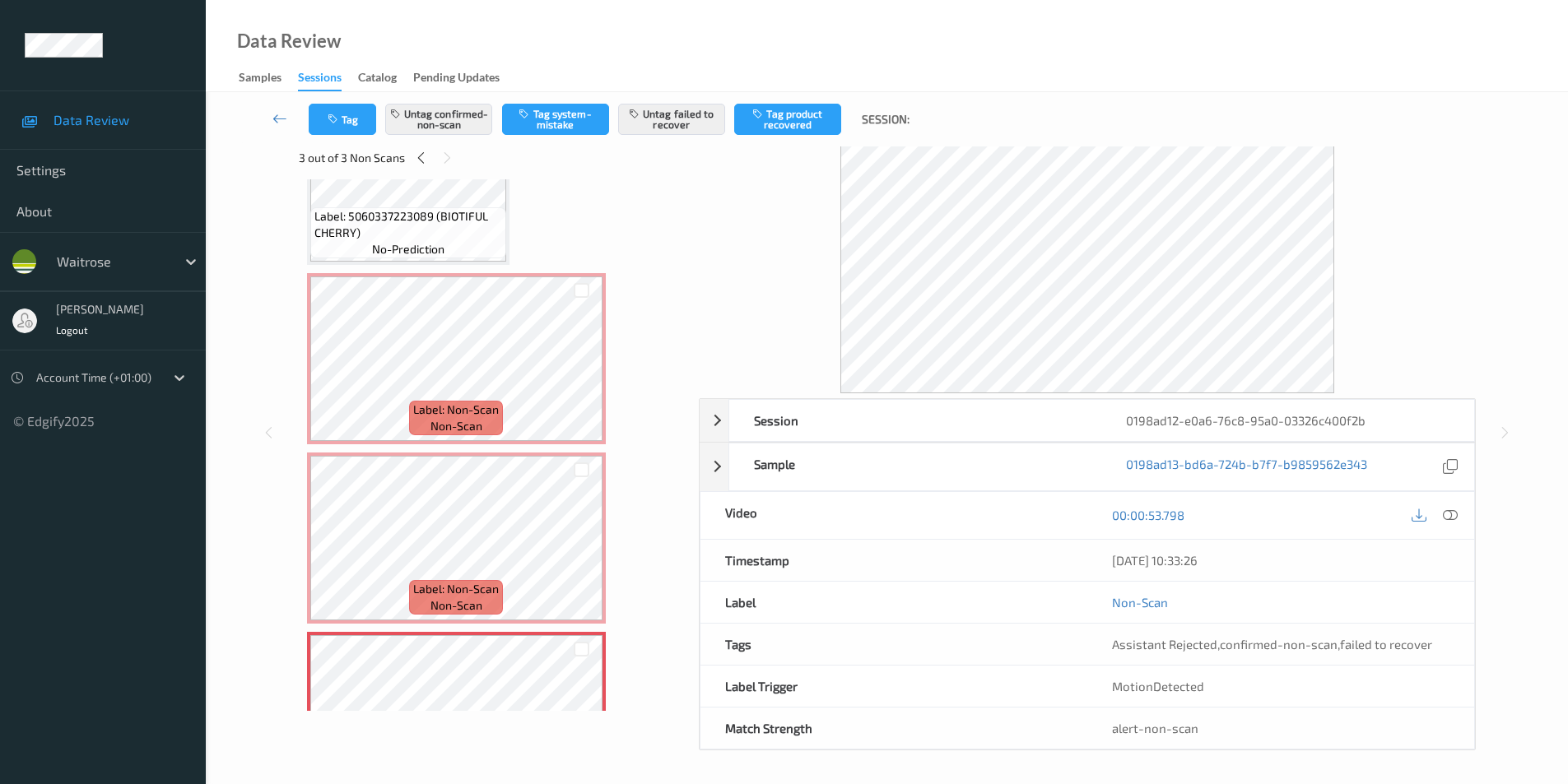
scroll to position [0, 0]
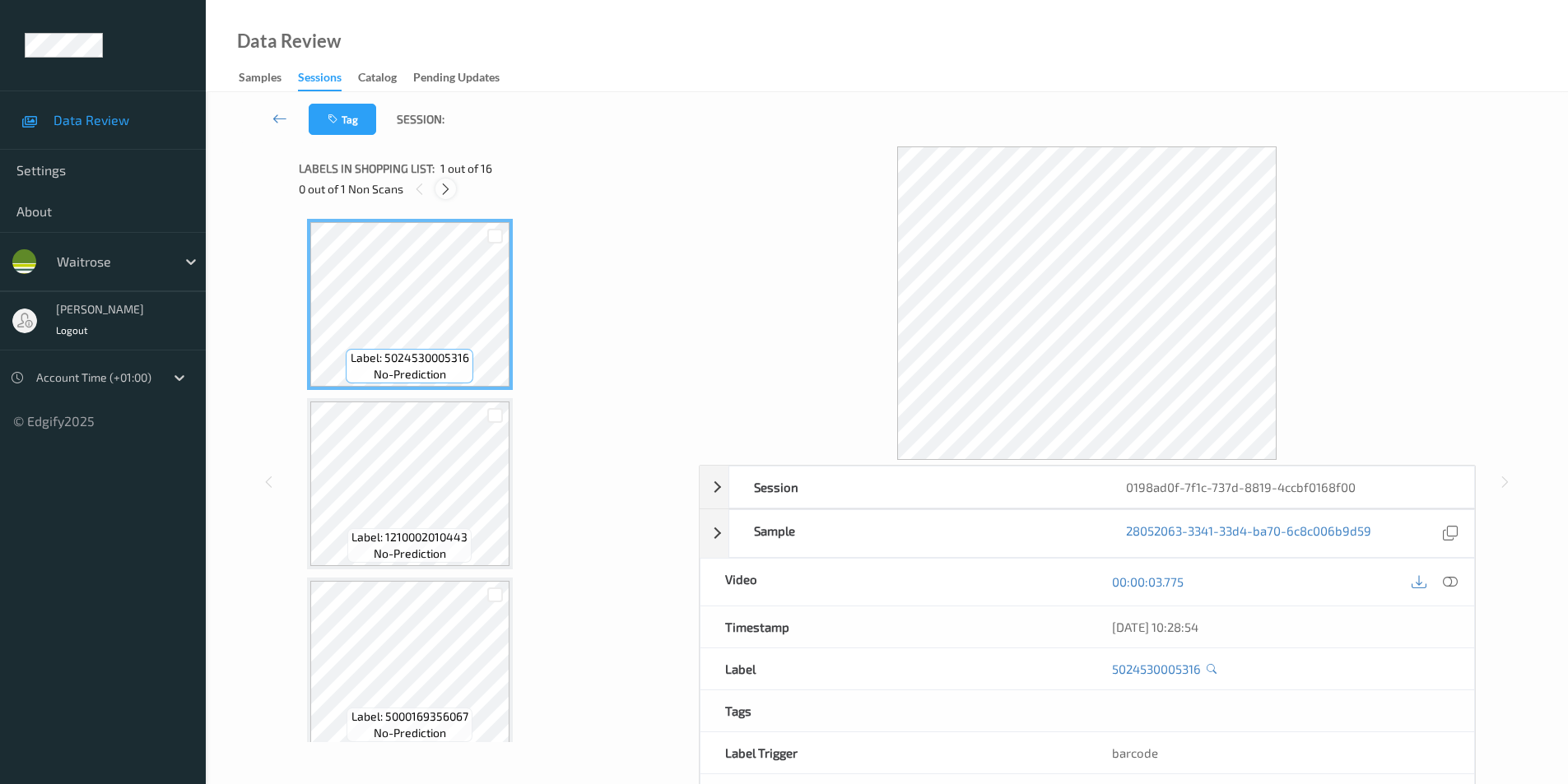
click at [452, 189] on icon at bounding box center [446, 189] width 14 height 15
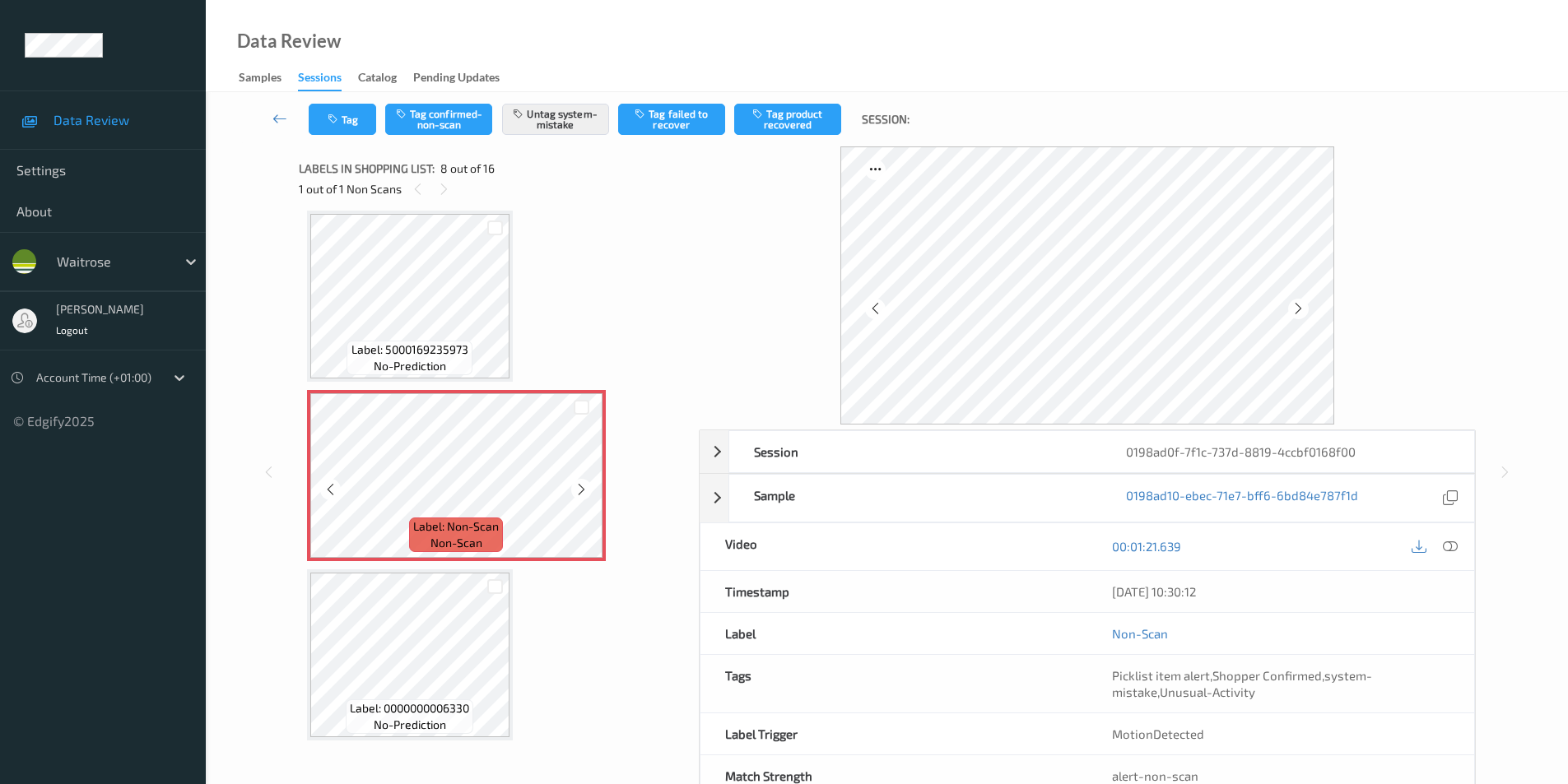
scroll to position [1002, 0]
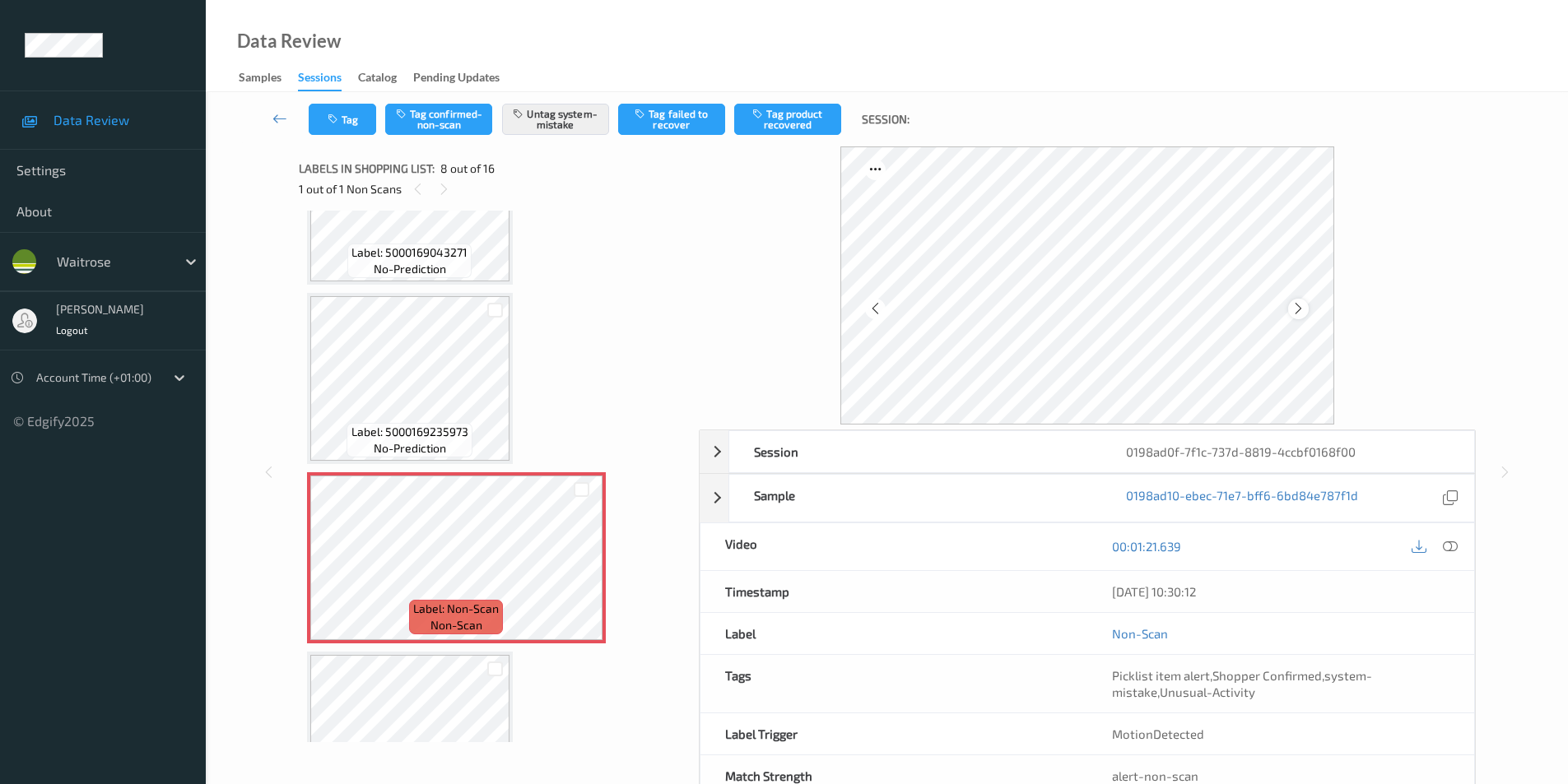
click at [1295, 312] on icon at bounding box center [1298, 308] width 14 height 15
click at [1296, 310] on icon at bounding box center [1298, 308] width 14 height 15
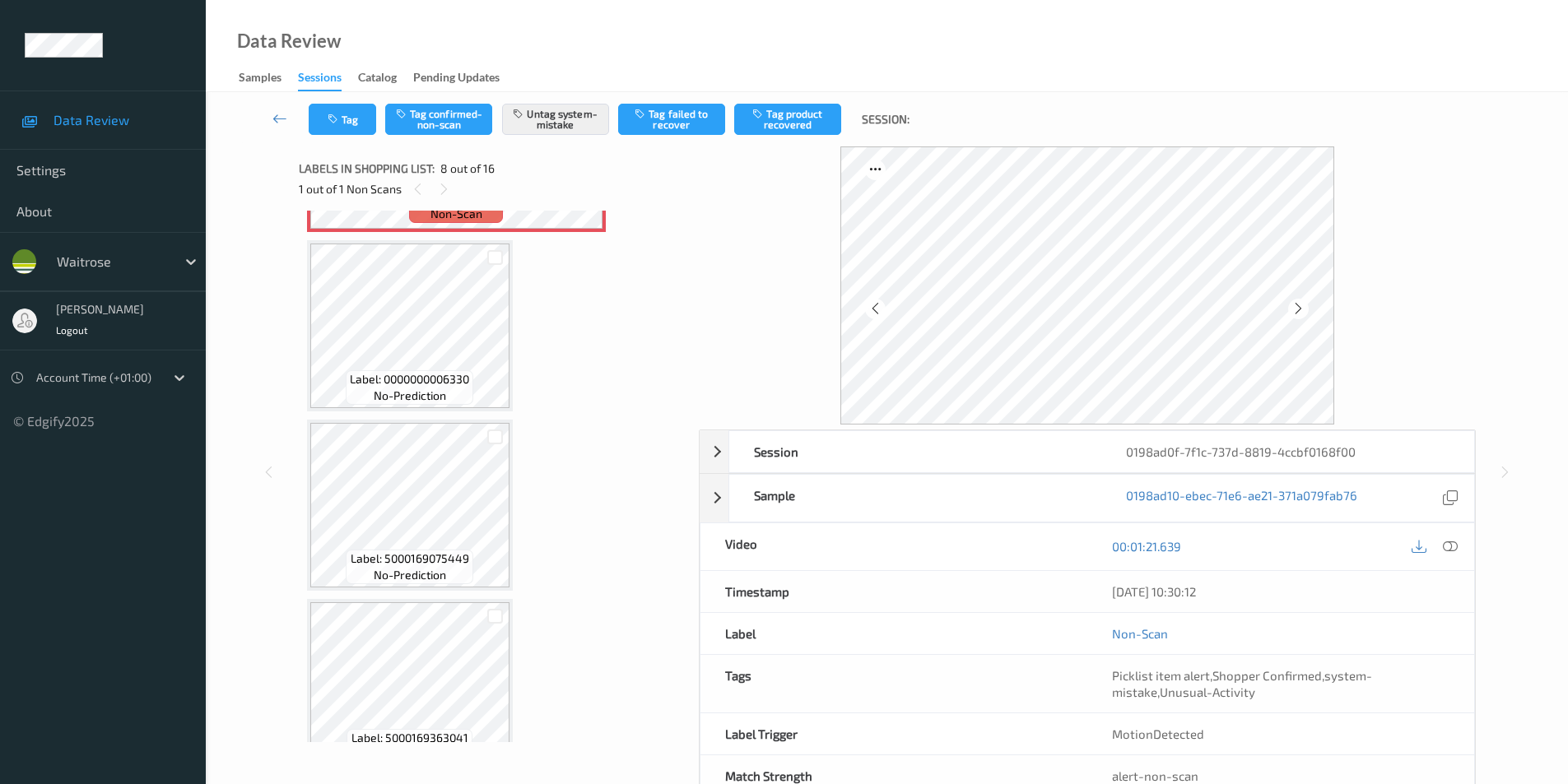
scroll to position [1332, 0]
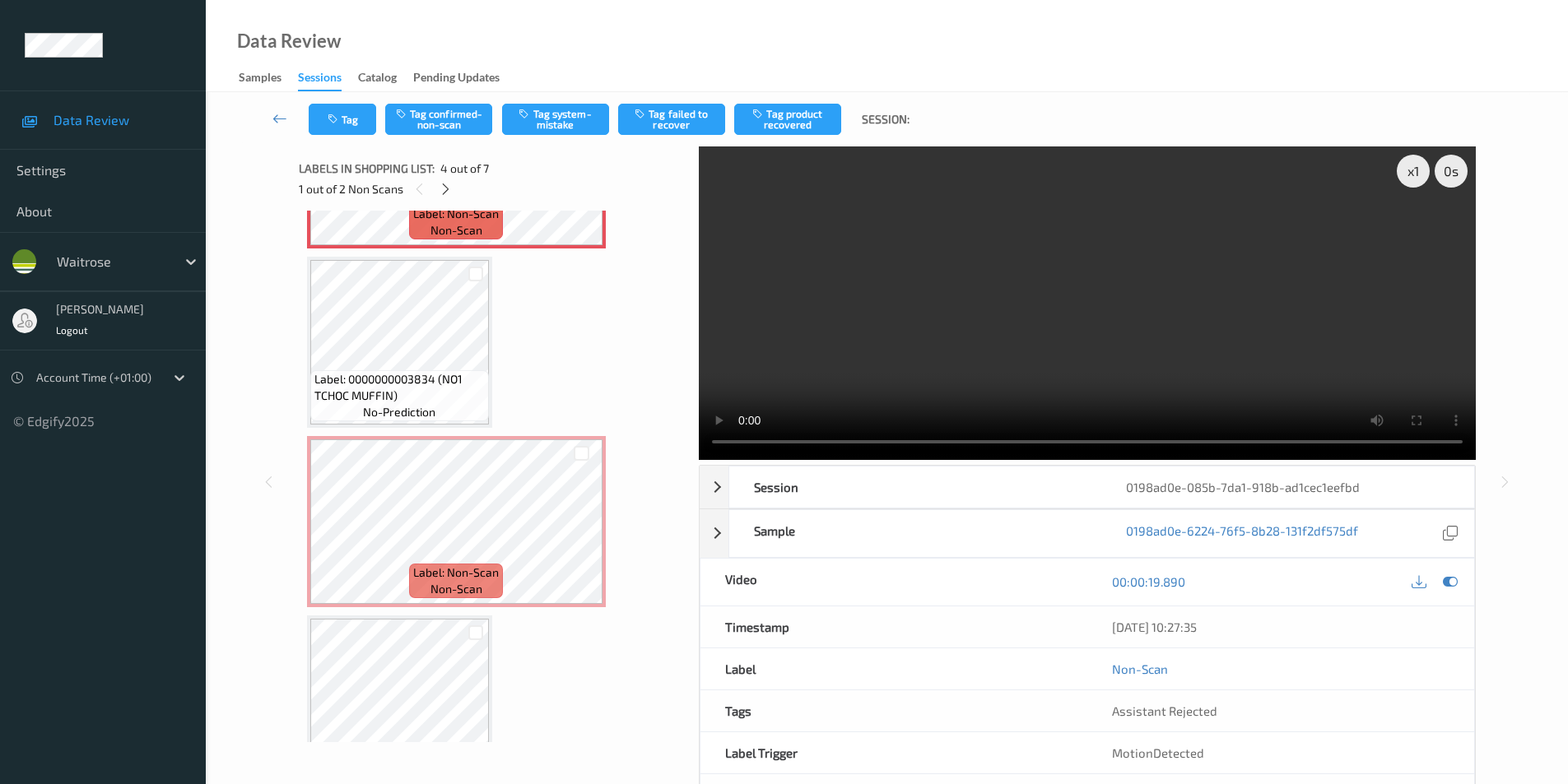
scroll to position [628, 0]
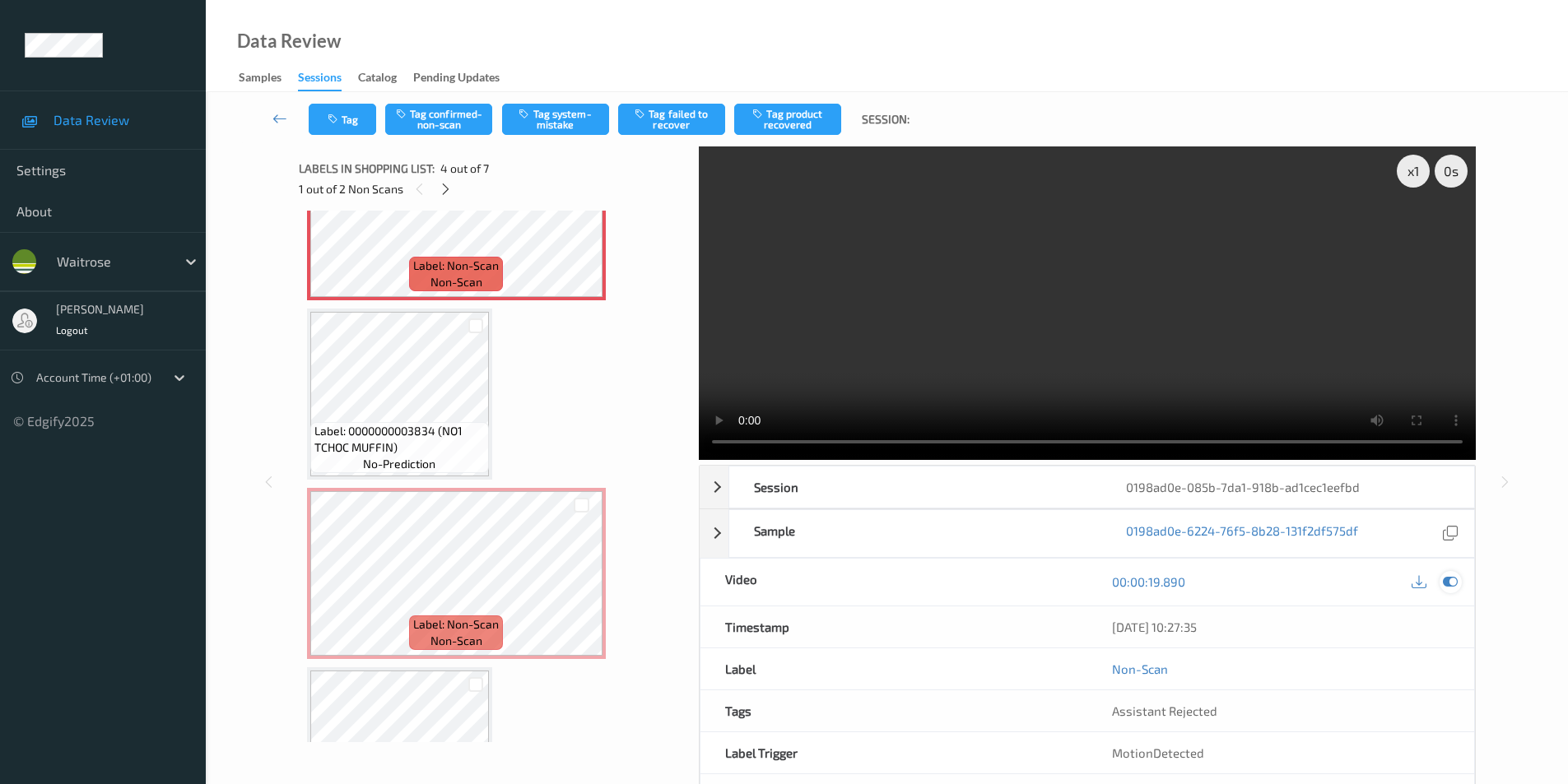
click at [1454, 585] on icon at bounding box center [1450, 582] width 15 height 15
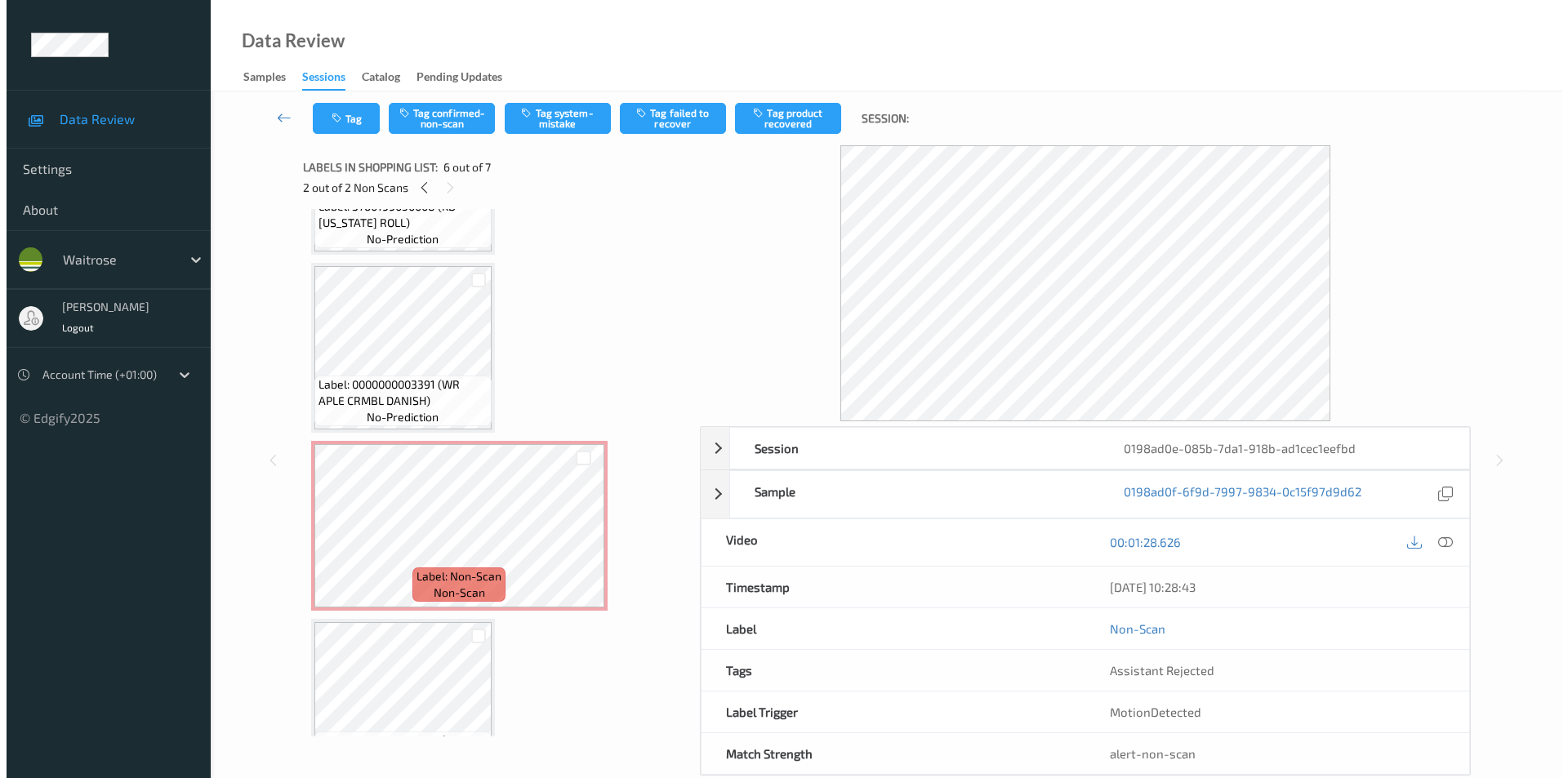
scroll to position [296, 0]
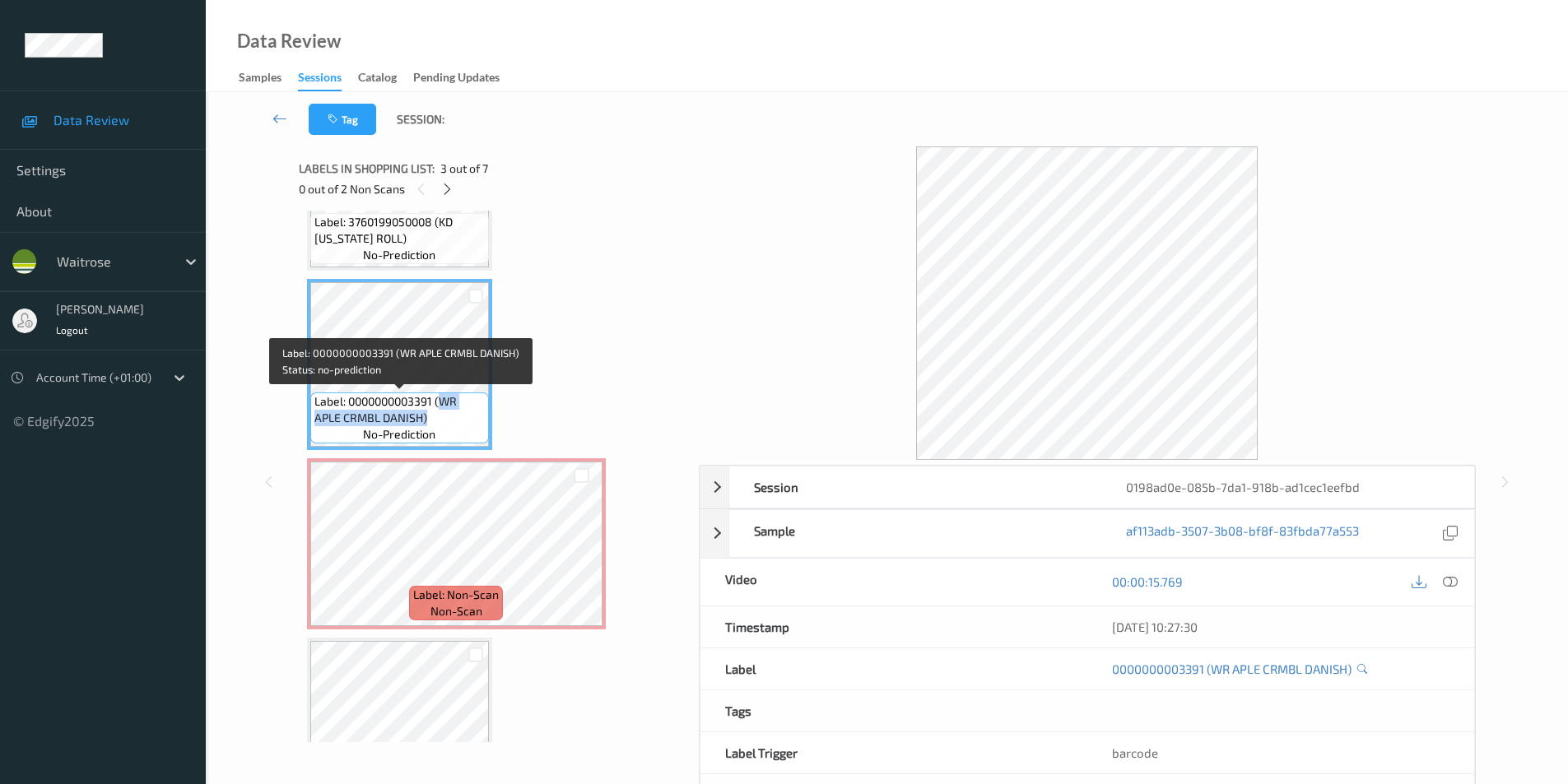
drag, startPoint x: 442, startPoint y: 400, endPoint x: 436, endPoint y: 421, distance: 21.8
click at [436, 421] on span "Label: 0000000003391 (WR APLE CRMBL DANISH)" at bounding box center [399, 409] width 170 height 33
copy span "WR APLE CRMBL DANISH)"
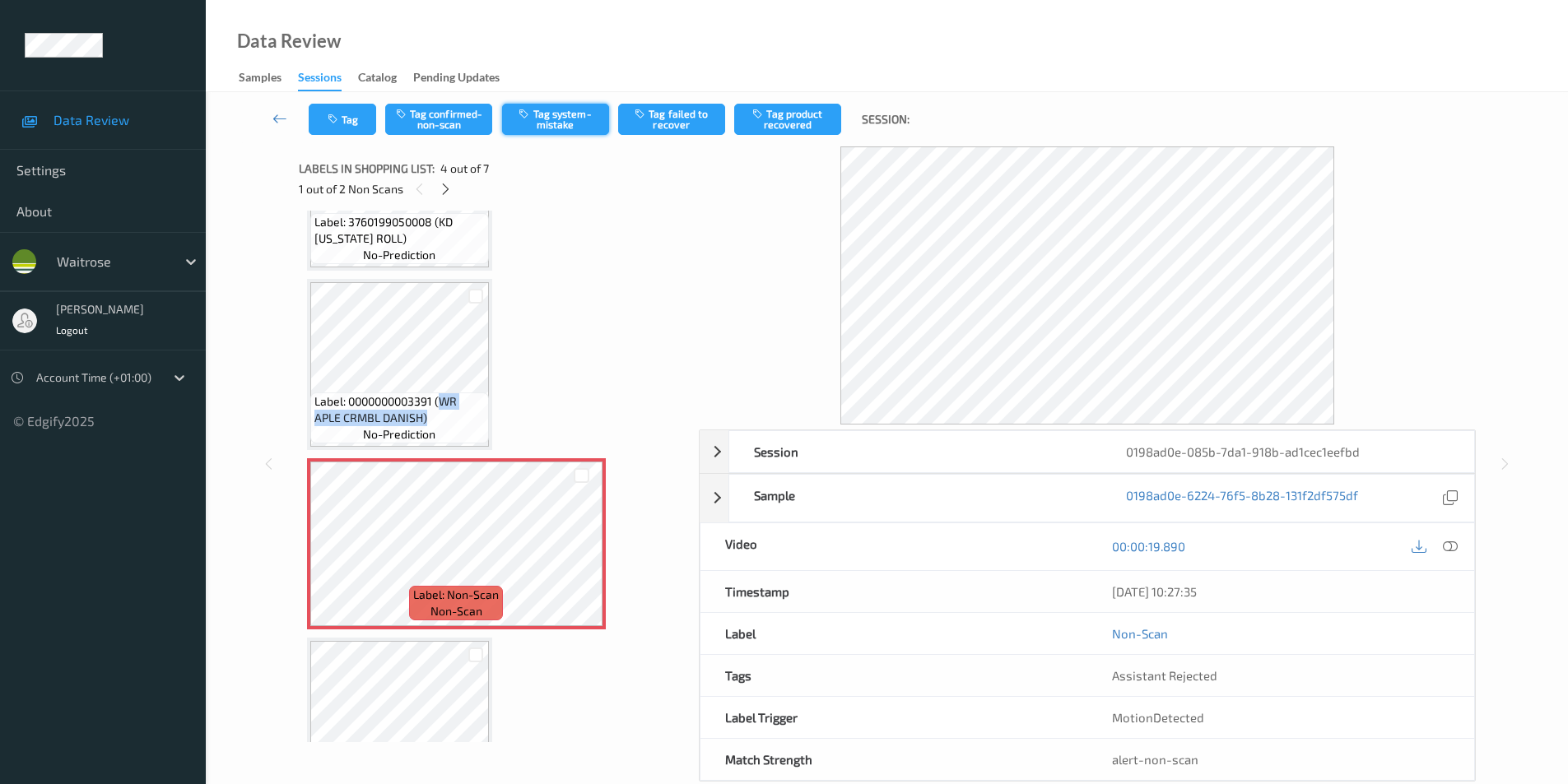
click at [555, 114] on button "Tag system-mistake" at bounding box center [556, 120] width 107 height 32
click at [334, 129] on button "Tag" at bounding box center [342, 120] width 67 height 32
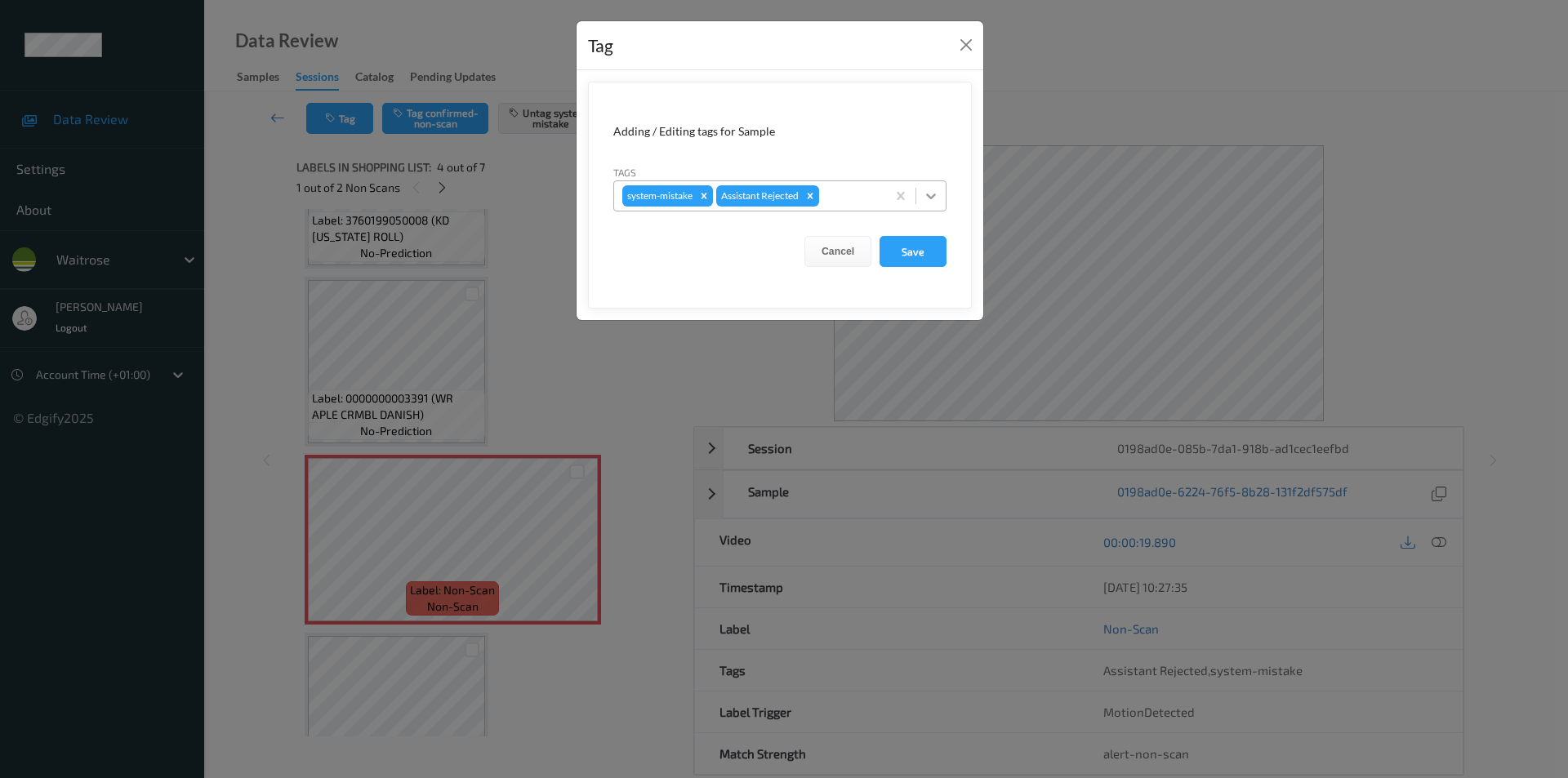
click at [928, 194] on icon at bounding box center [931, 196] width 17 height 17
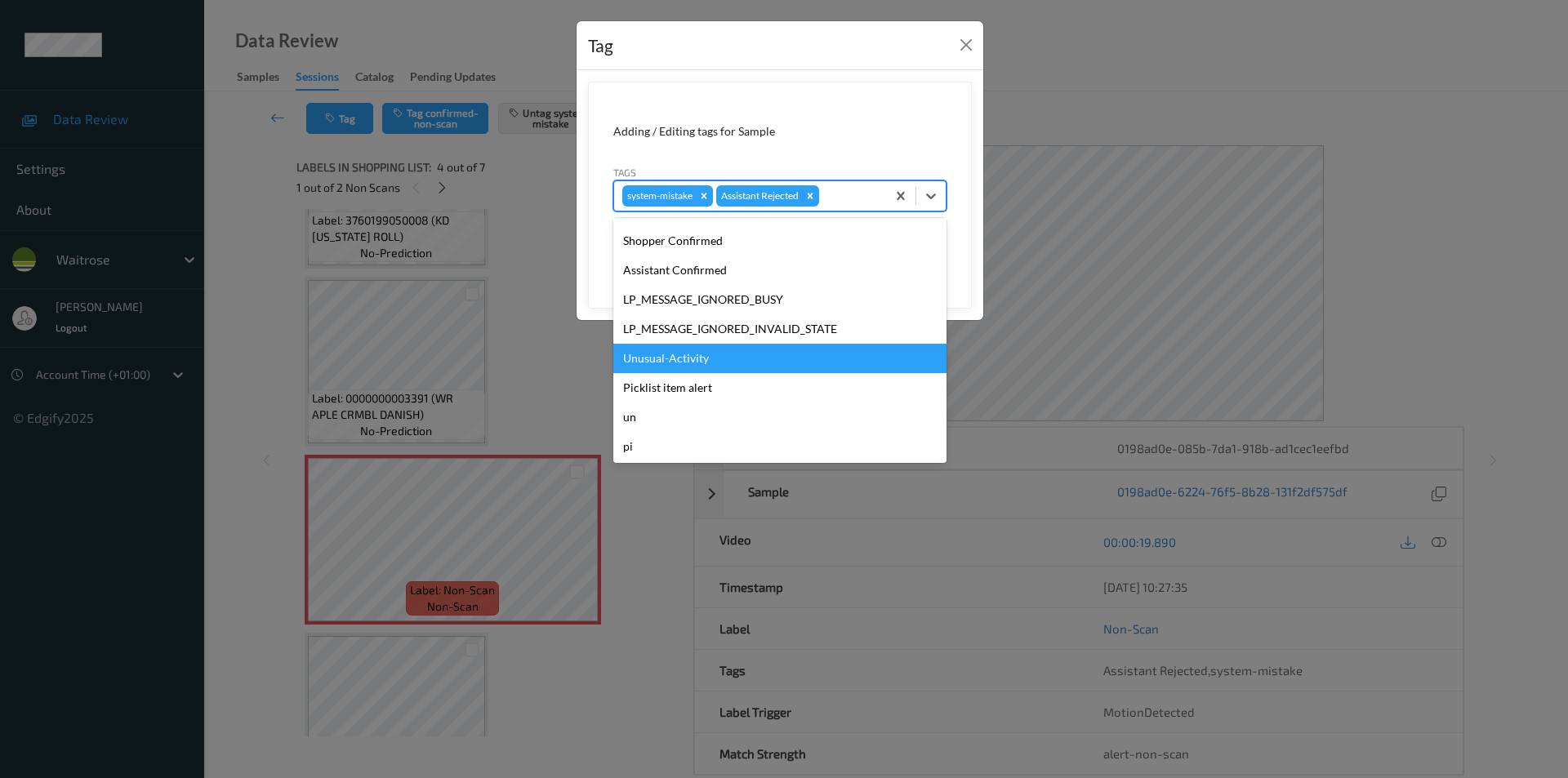
scroll to position [321, 0]
click at [694, 358] on div "Unusual-Activity" at bounding box center [780, 357] width 333 height 30
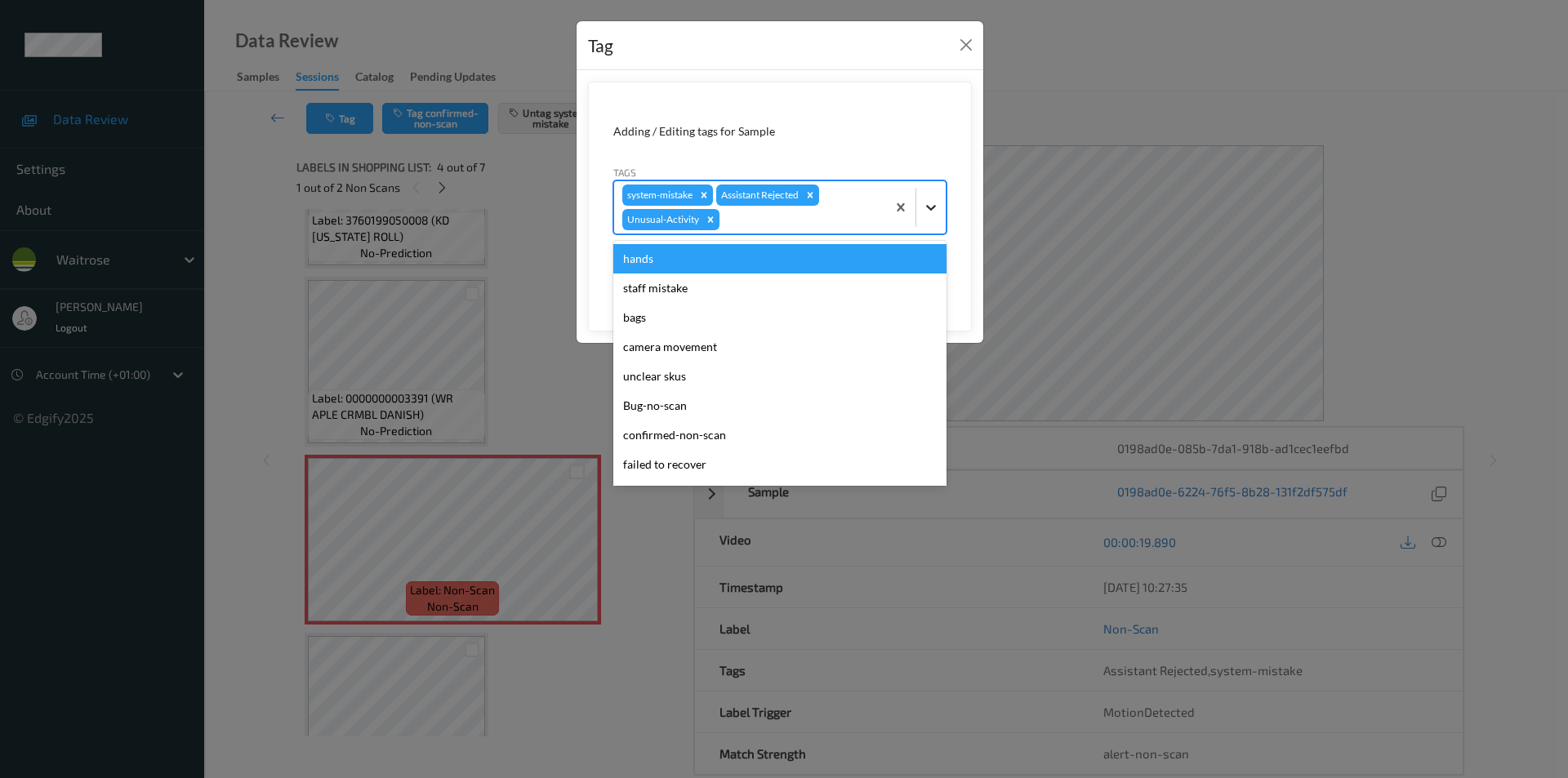
click at [937, 213] on icon at bounding box center [931, 208] width 17 height 17
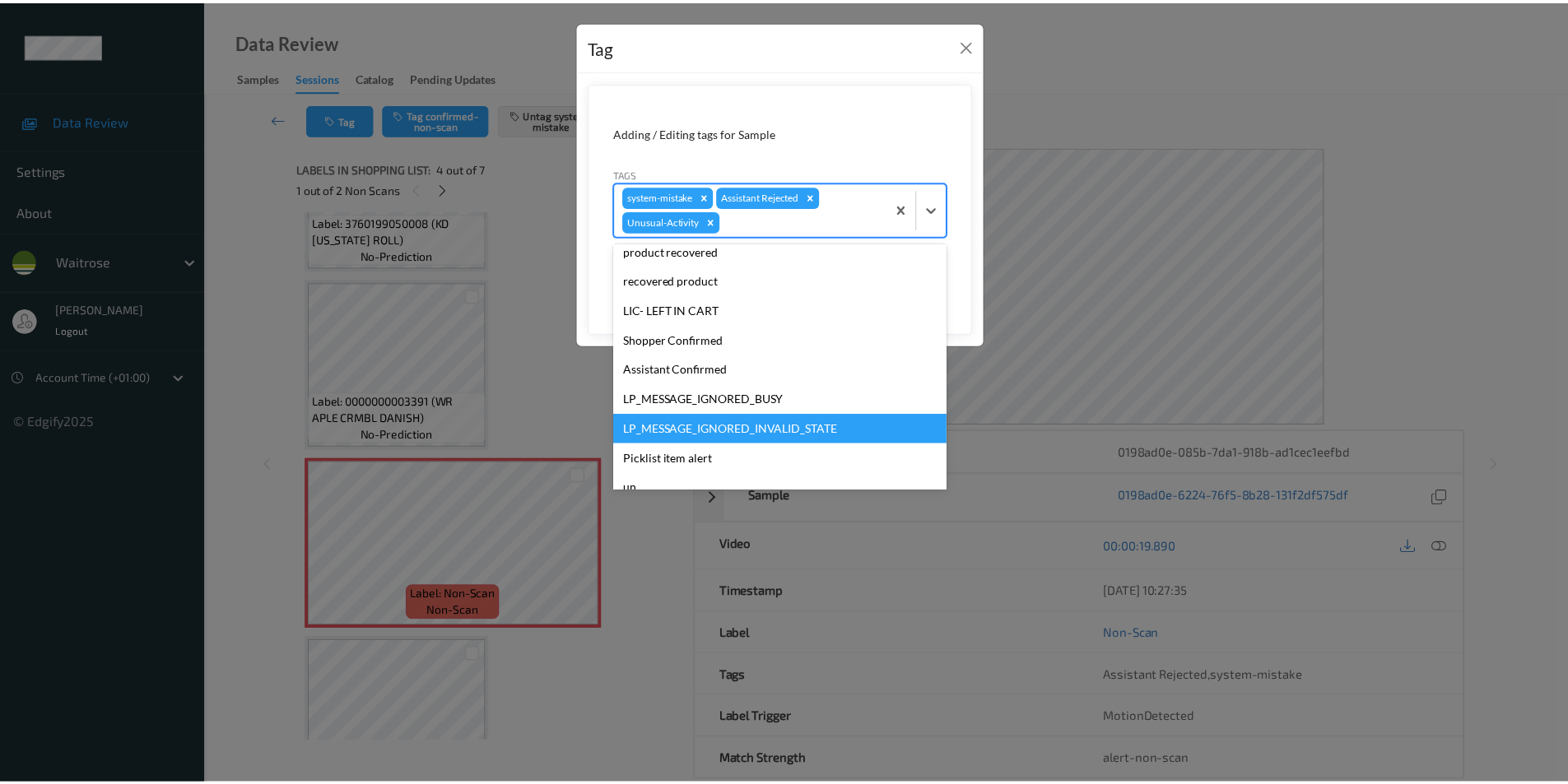
scroll to position [293, 0]
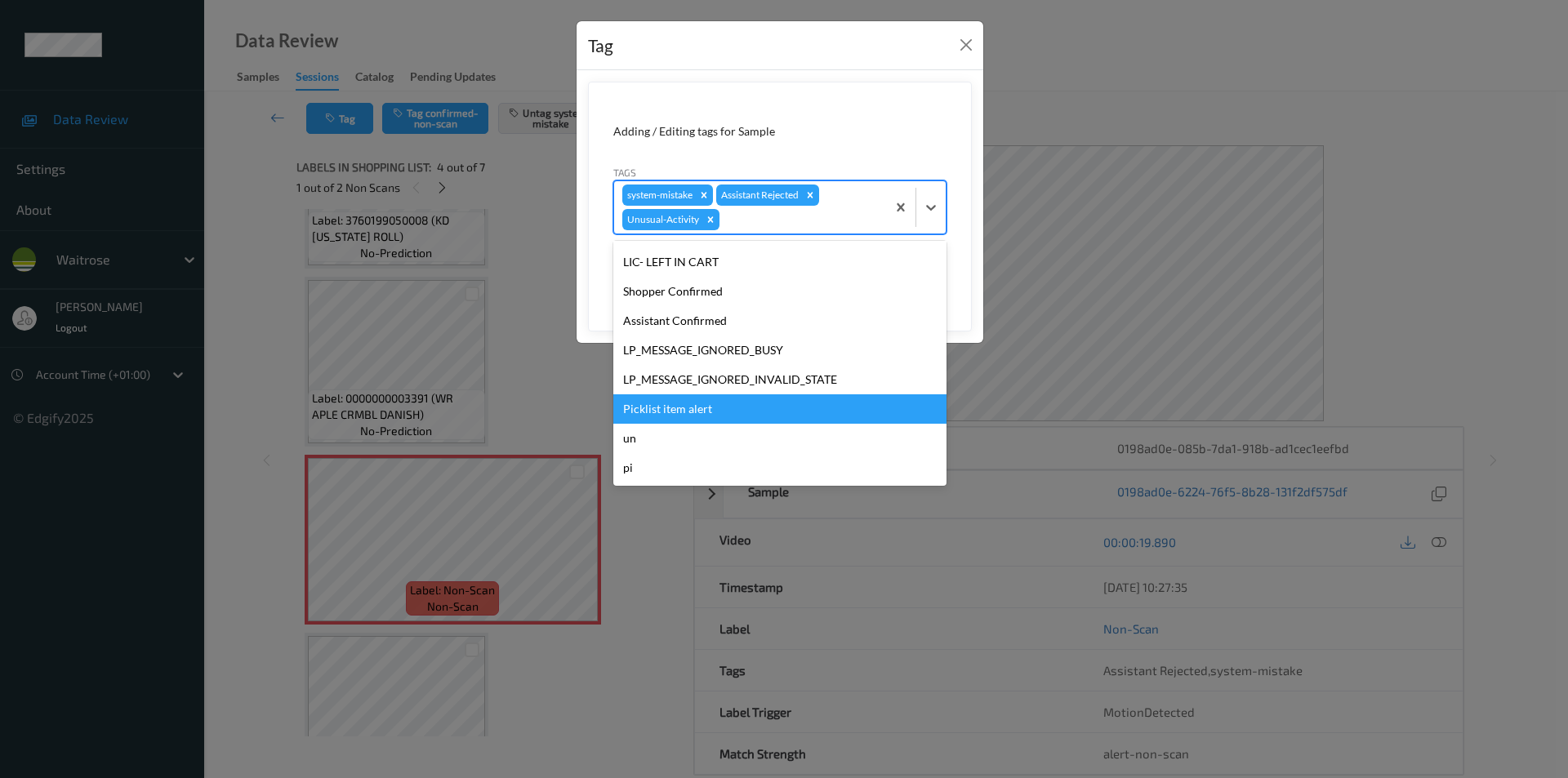
click at [681, 407] on div "Picklist item alert" at bounding box center [780, 409] width 333 height 30
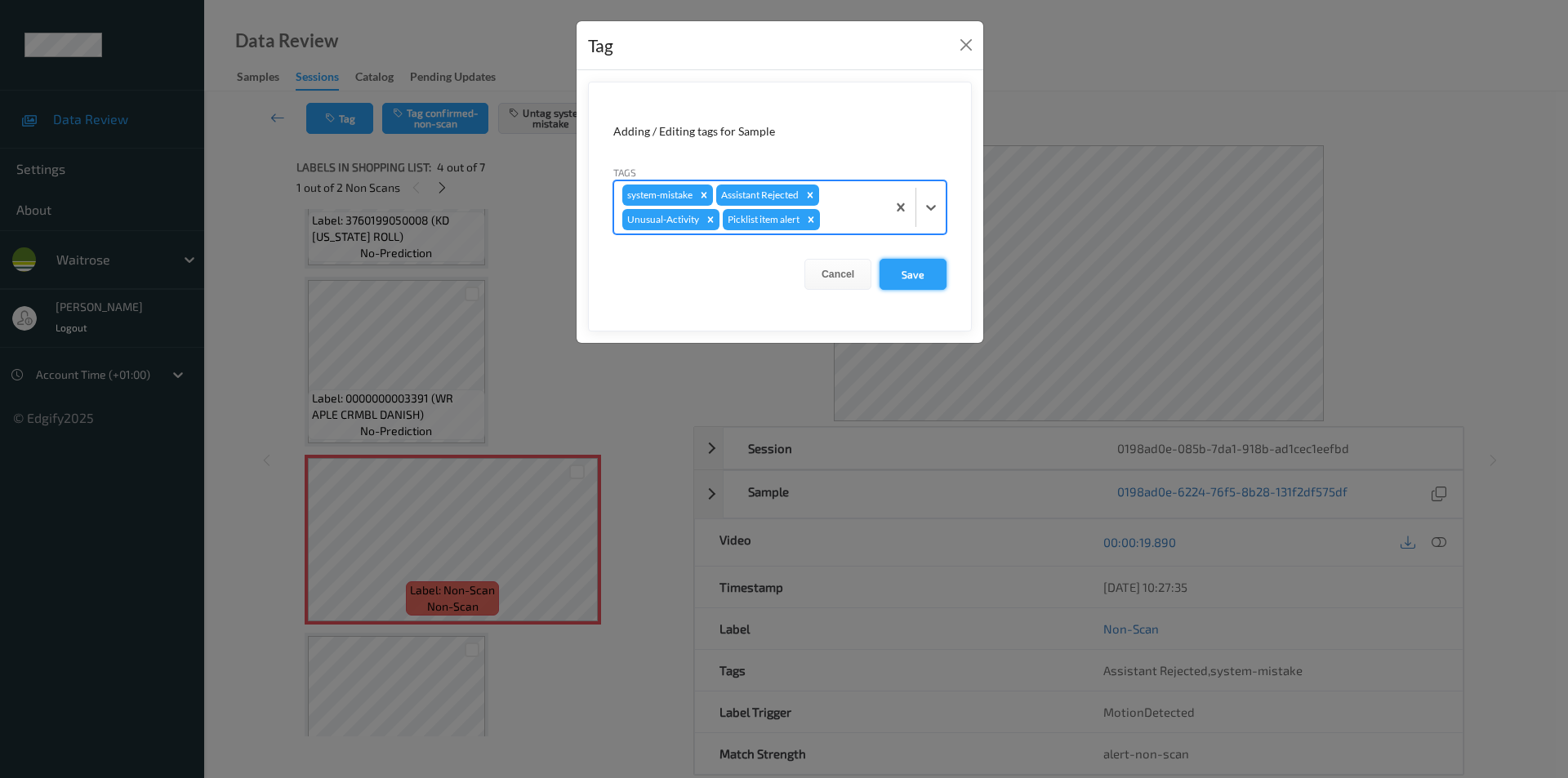
click at [903, 276] on button "Save" at bounding box center [913, 274] width 67 height 31
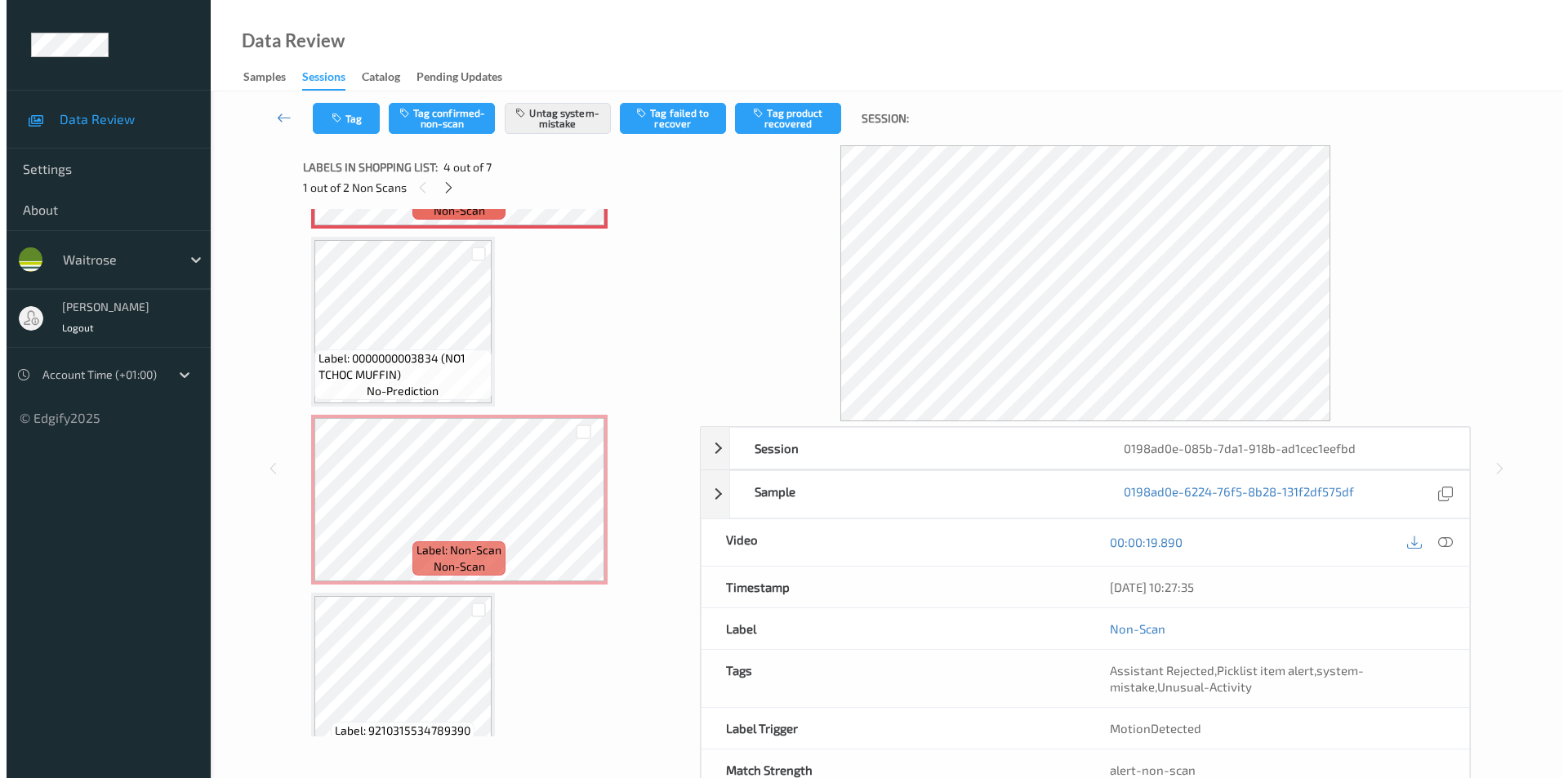
scroll to position [705, 0]
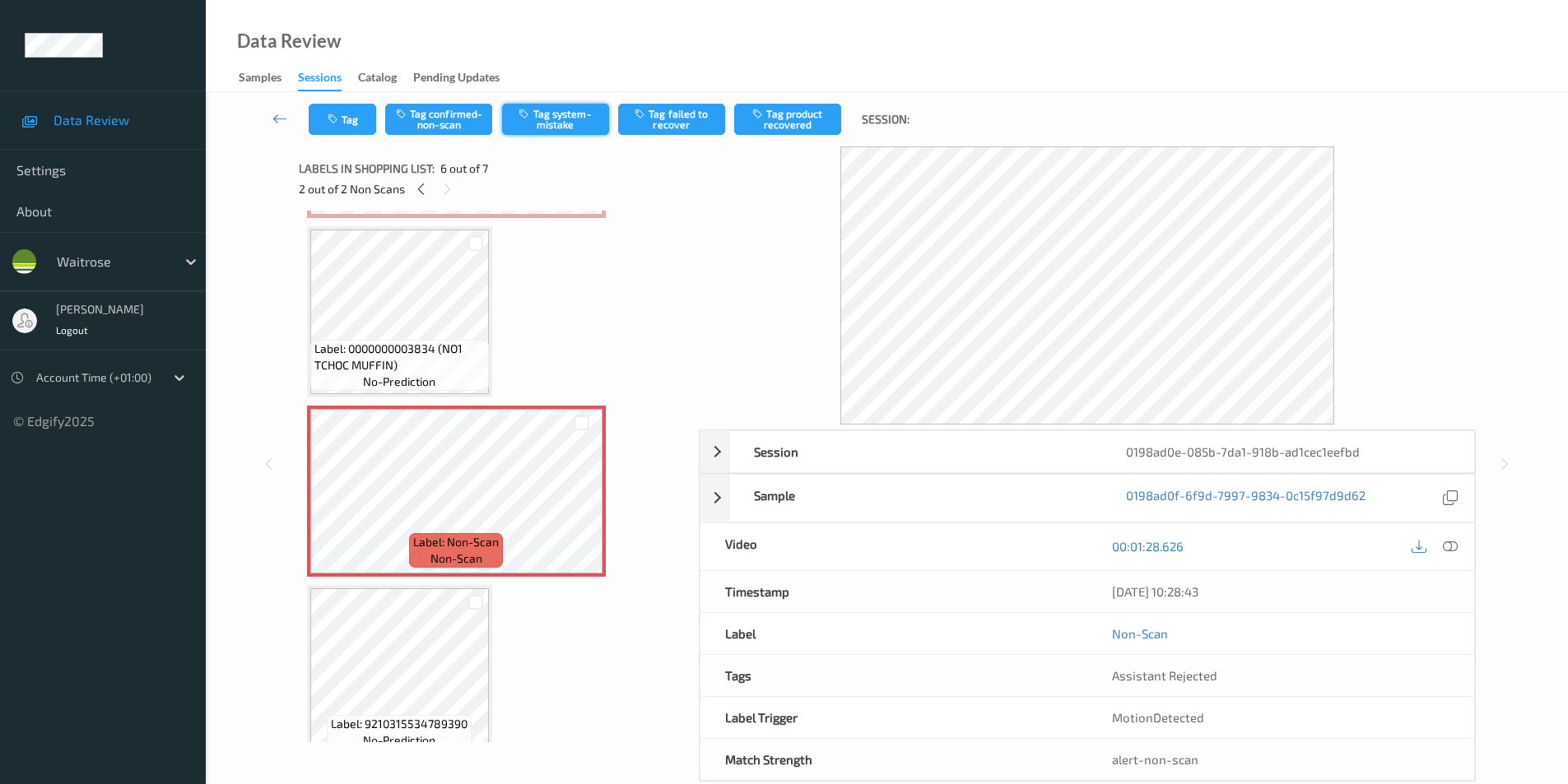
click at [546, 106] on button "Tag system-mistake" at bounding box center [556, 120] width 107 height 32
click at [332, 123] on icon "button" at bounding box center [334, 120] width 14 height 12
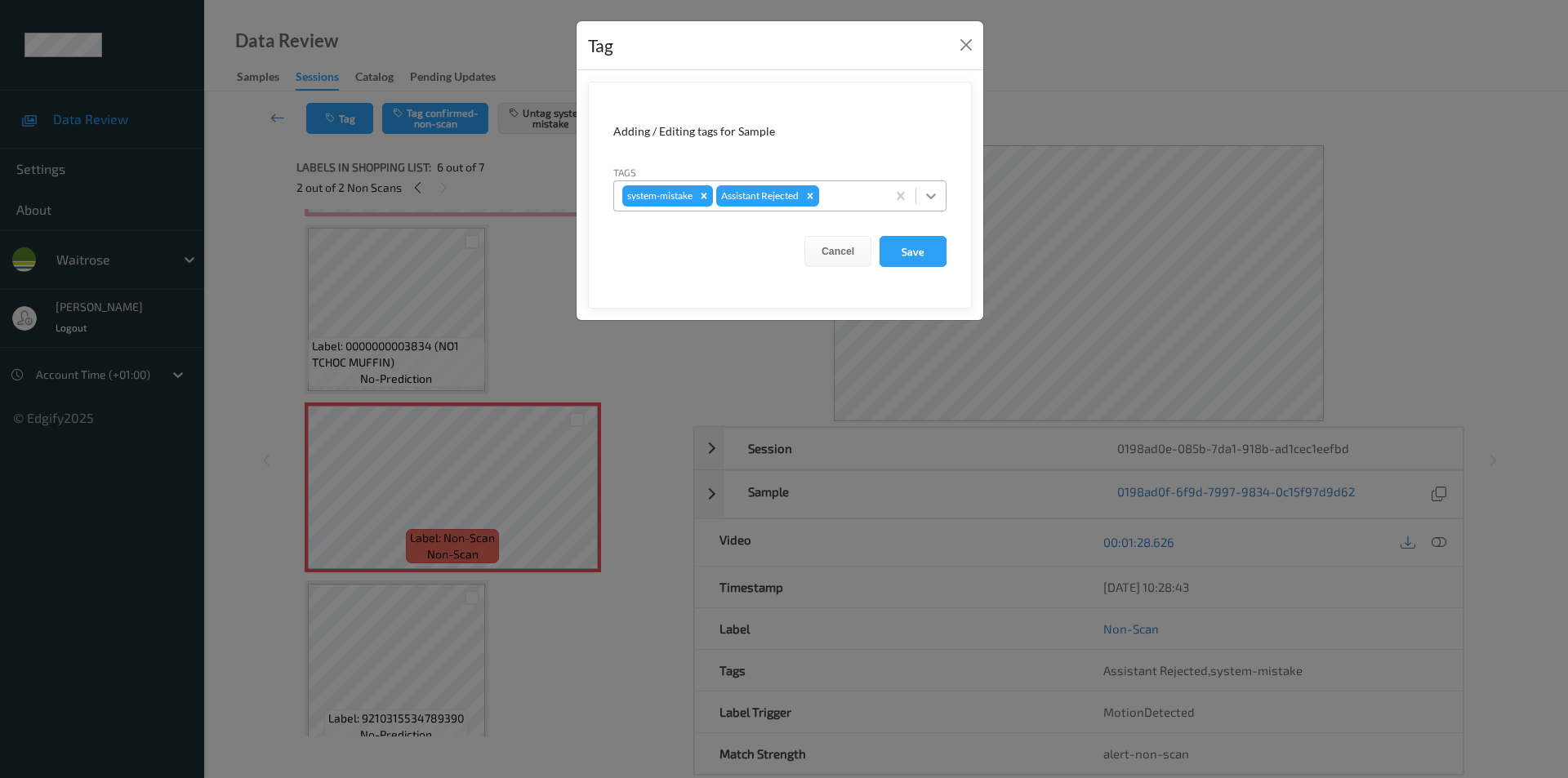
click at [924, 199] on icon at bounding box center [931, 196] width 17 height 17
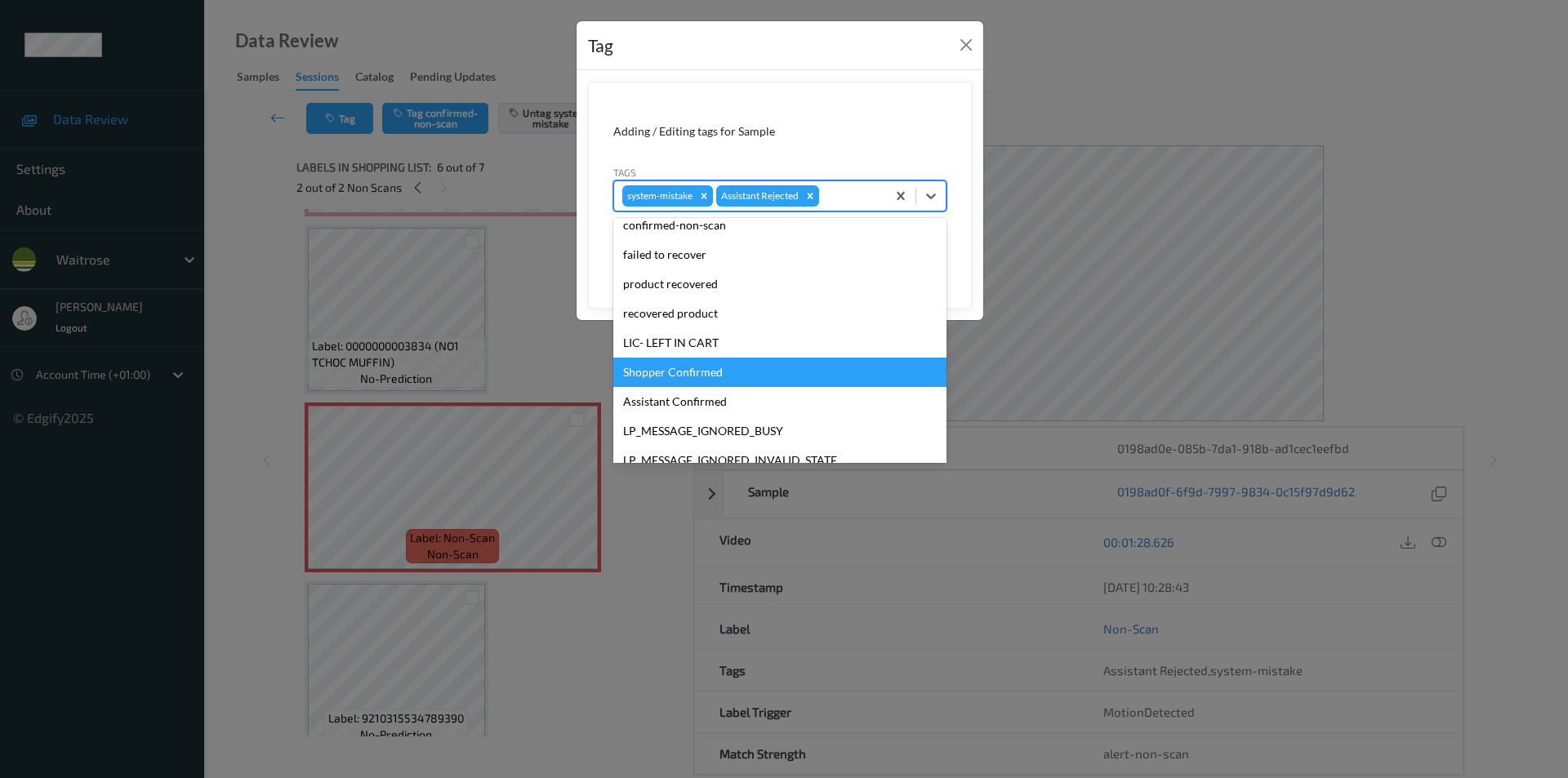
scroll to position [321, 0]
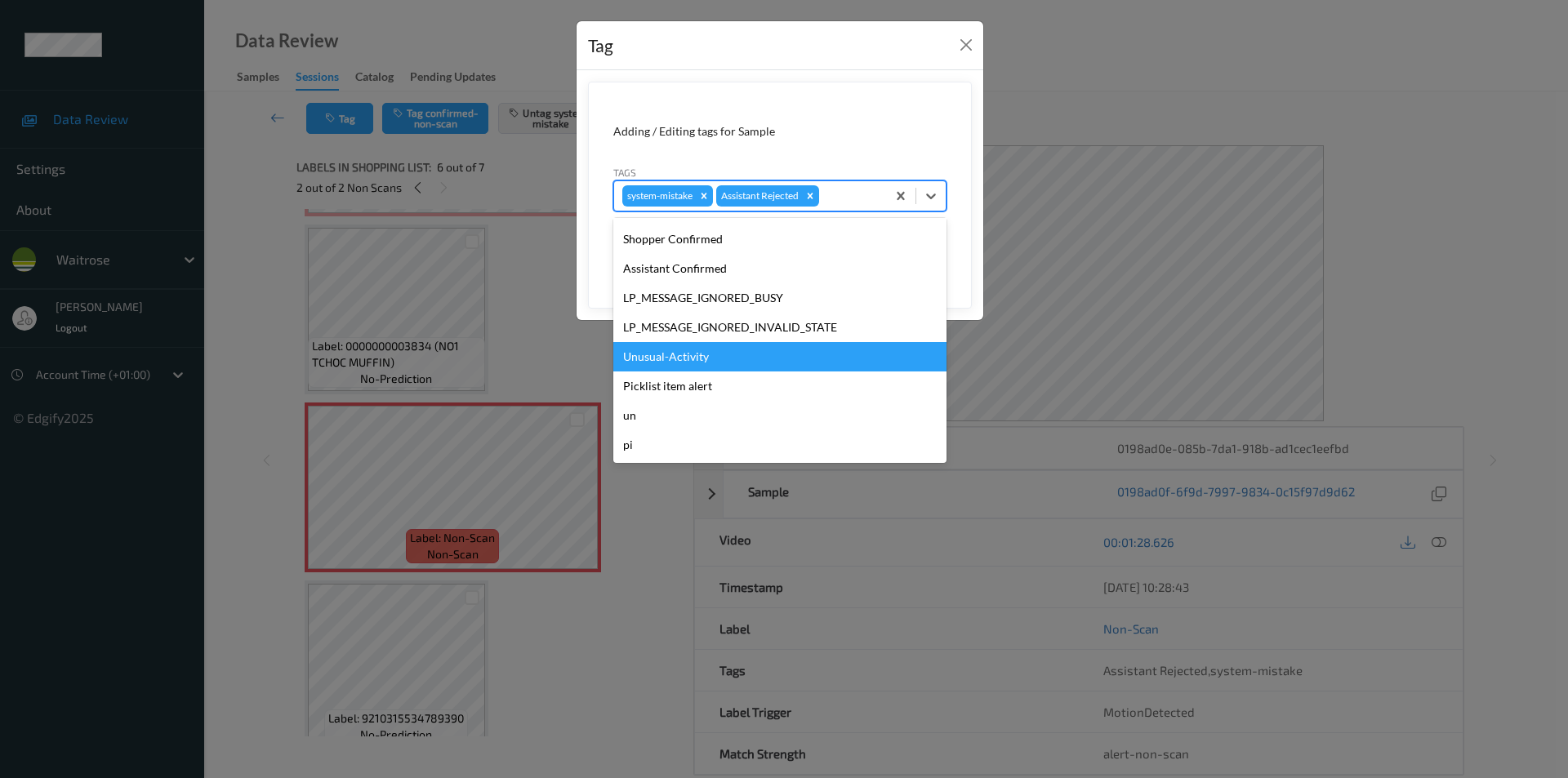
click at [710, 355] on div "Unusual-Activity" at bounding box center [780, 357] width 333 height 30
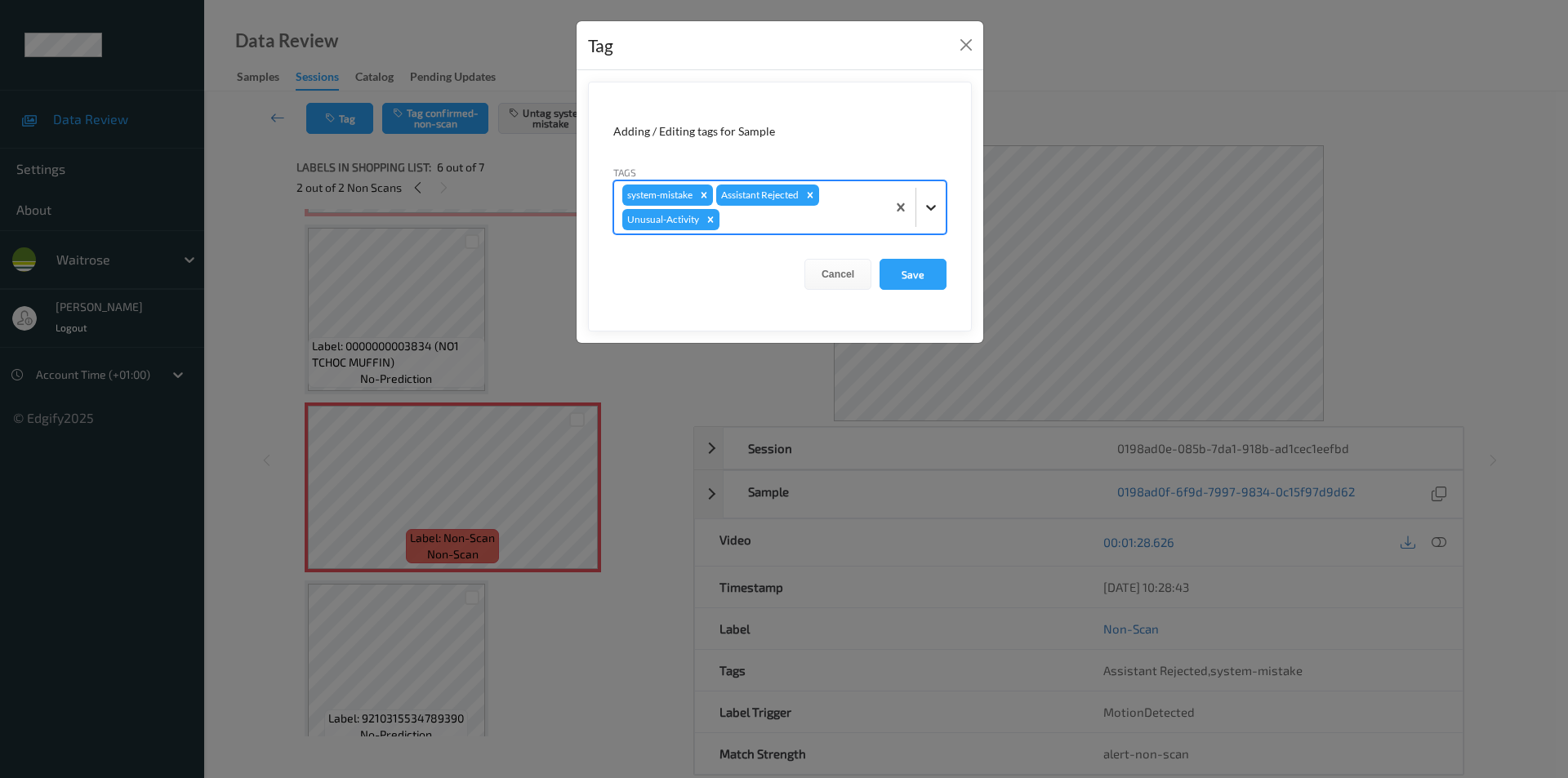
click at [936, 209] on icon at bounding box center [931, 208] width 17 height 17
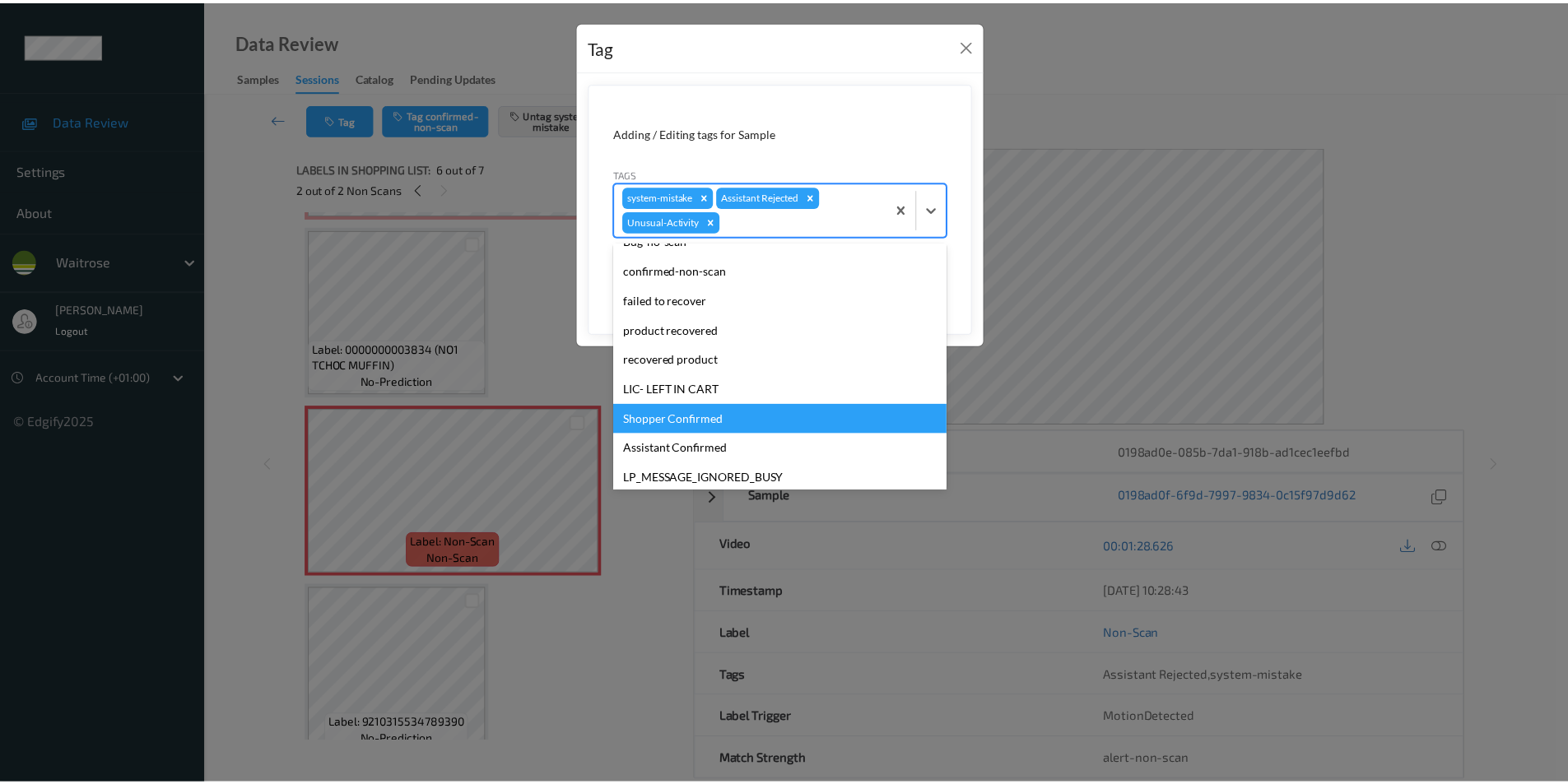
scroll to position [293, 0]
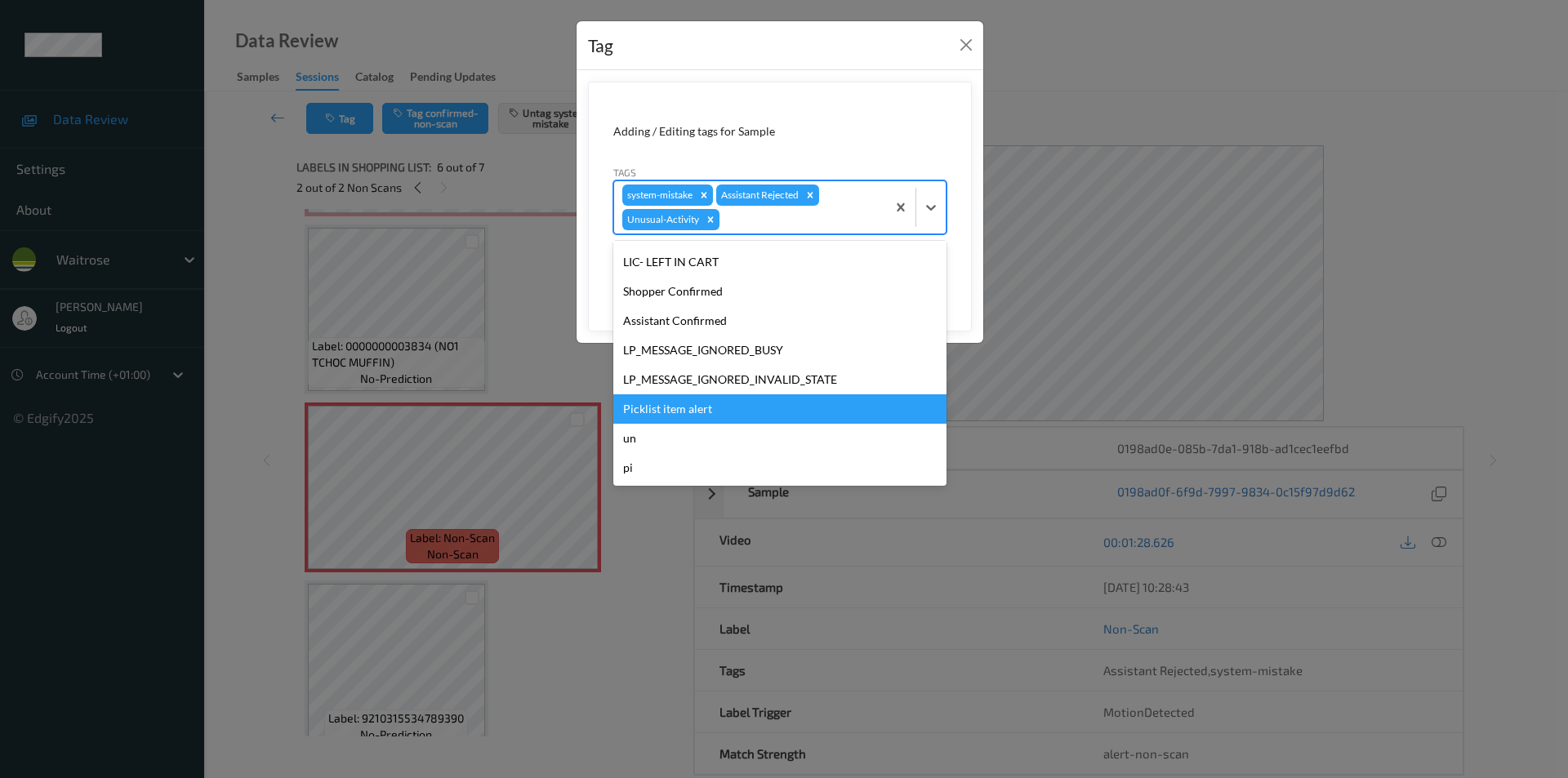
click at [680, 411] on div "Picklist item alert" at bounding box center [780, 409] width 333 height 30
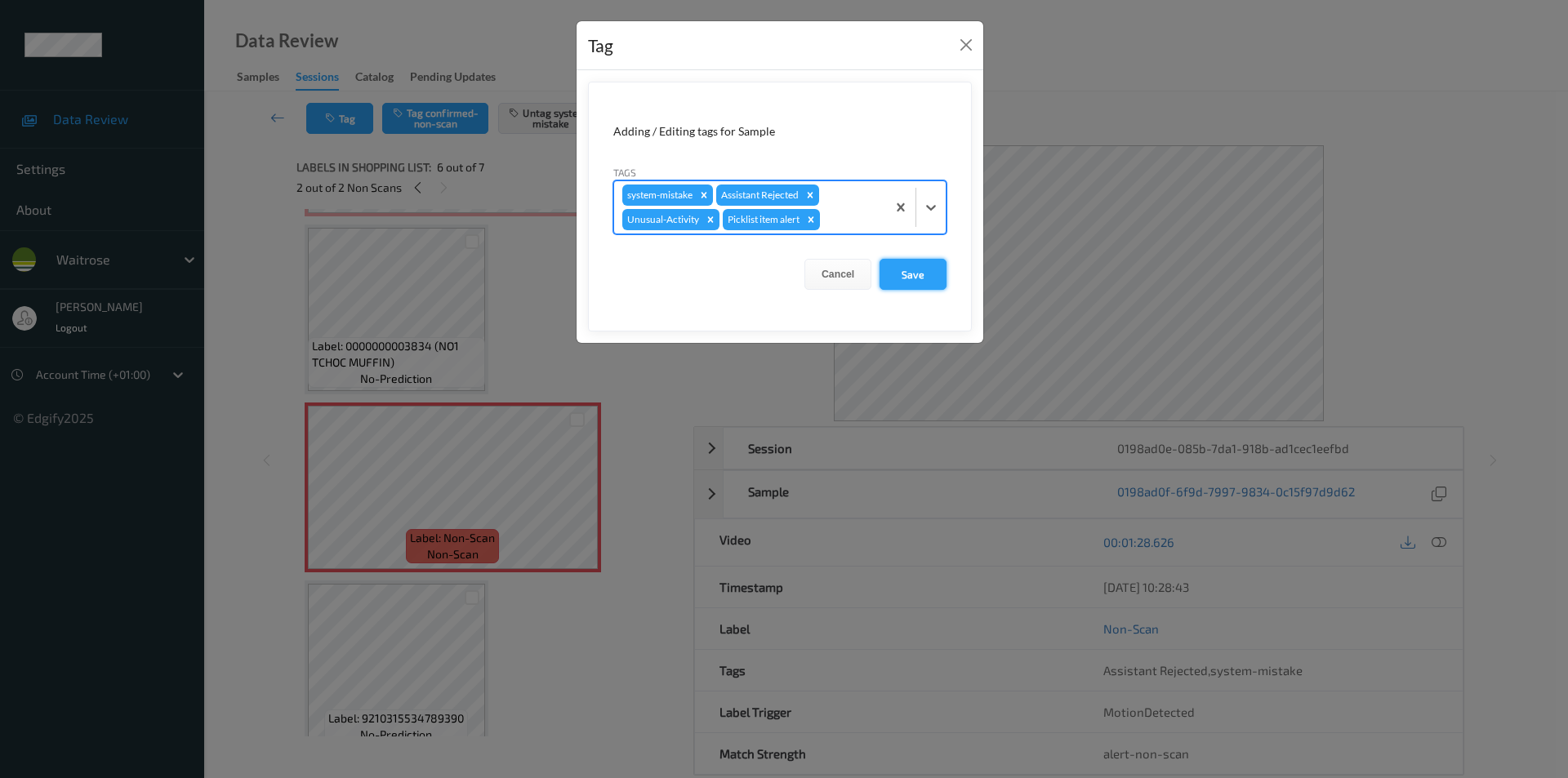
click at [935, 264] on button "Save" at bounding box center [913, 274] width 67 height 31
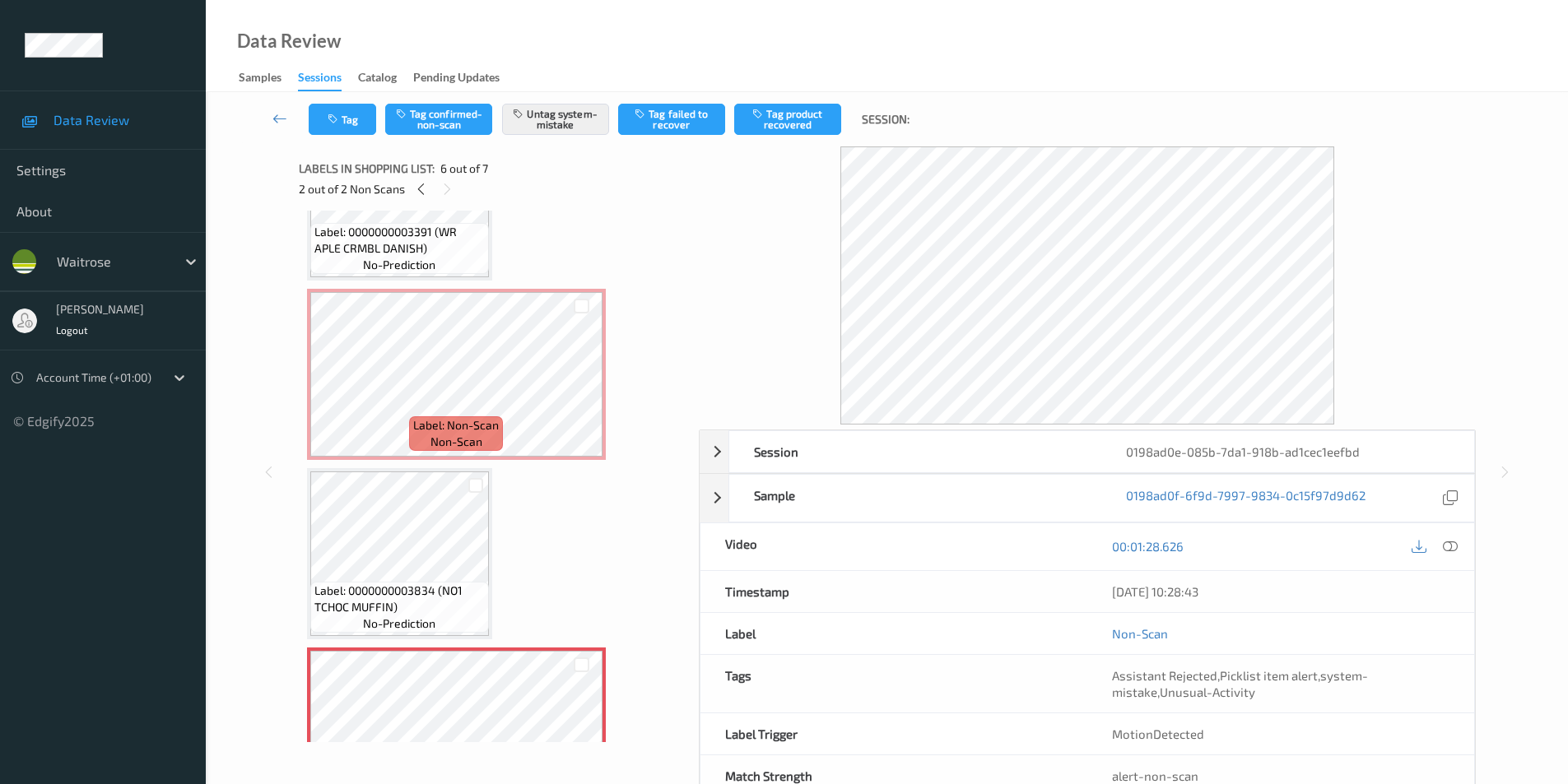
scroll to position [464, 0]
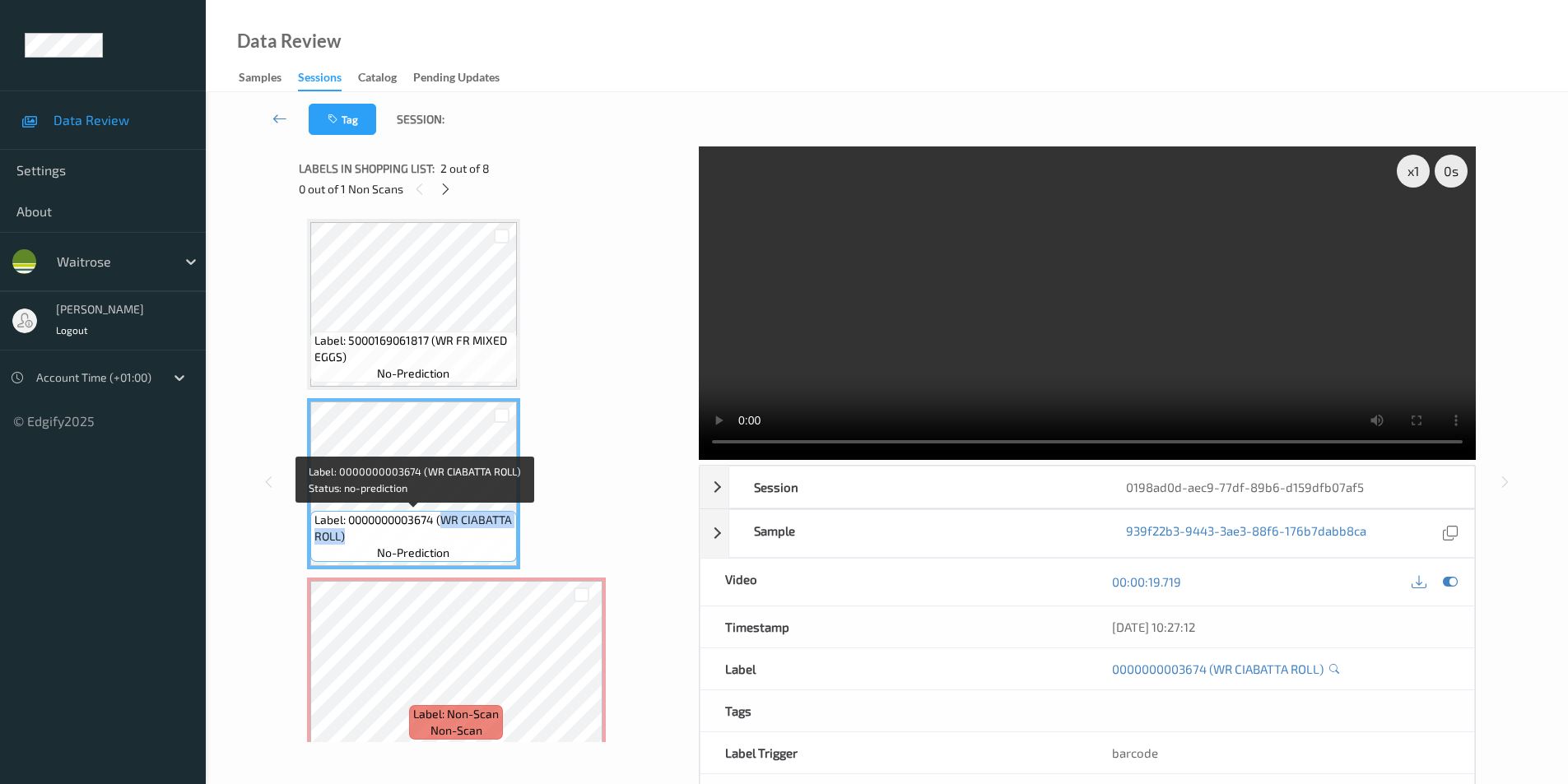
drag, startPoint x: 441, startPoint y: 520, endPoint x: 429, endPoint y: 541, distance: 24.2
click at [429, 541] on span "Label: 0000000003674 (WR CIABATTA ROLL)" at bounding box center [413, 527] width 198 height 33
copy span "WR CIABATTA ROLL)"
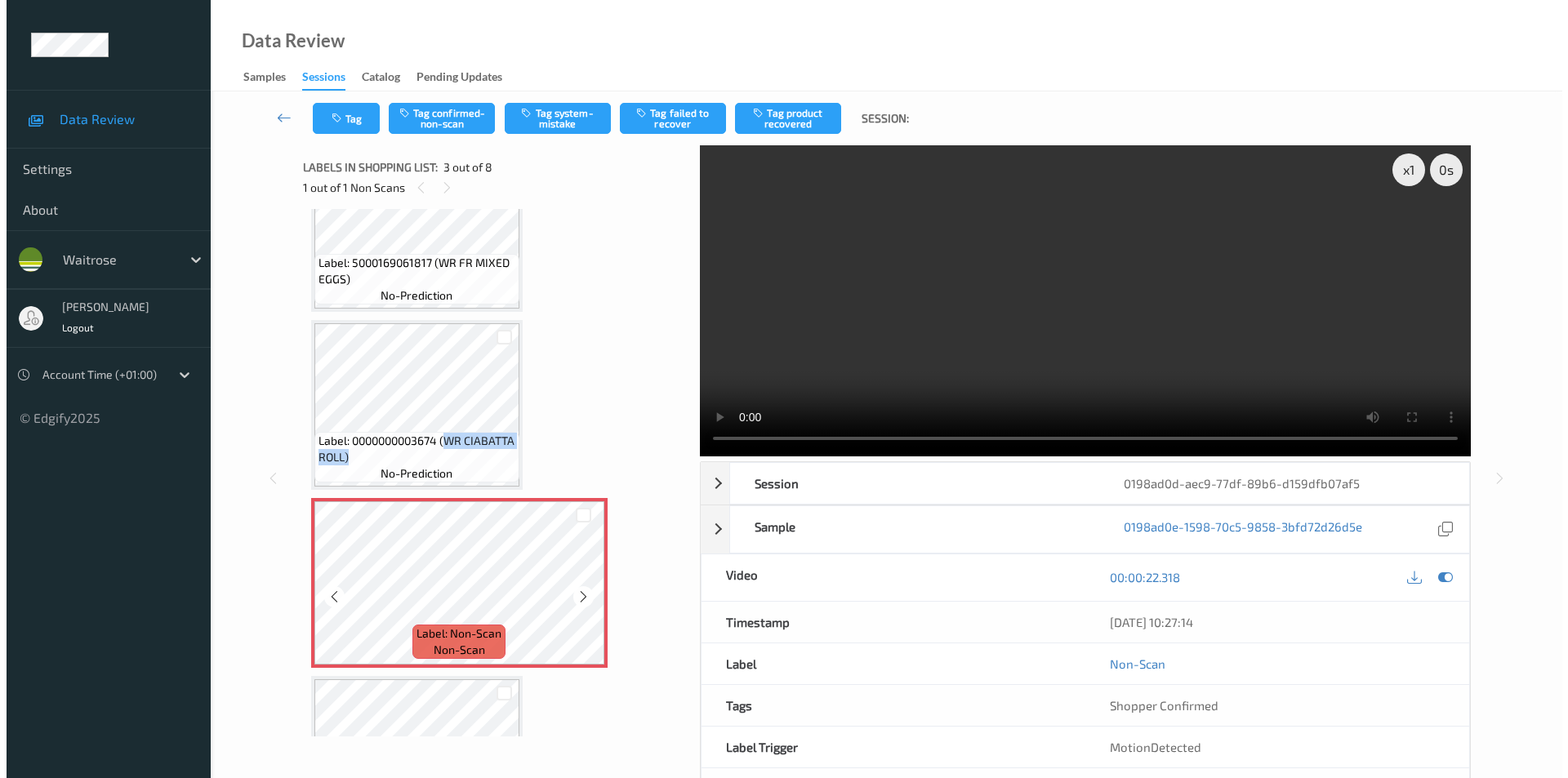
scroll to position [163, 0]
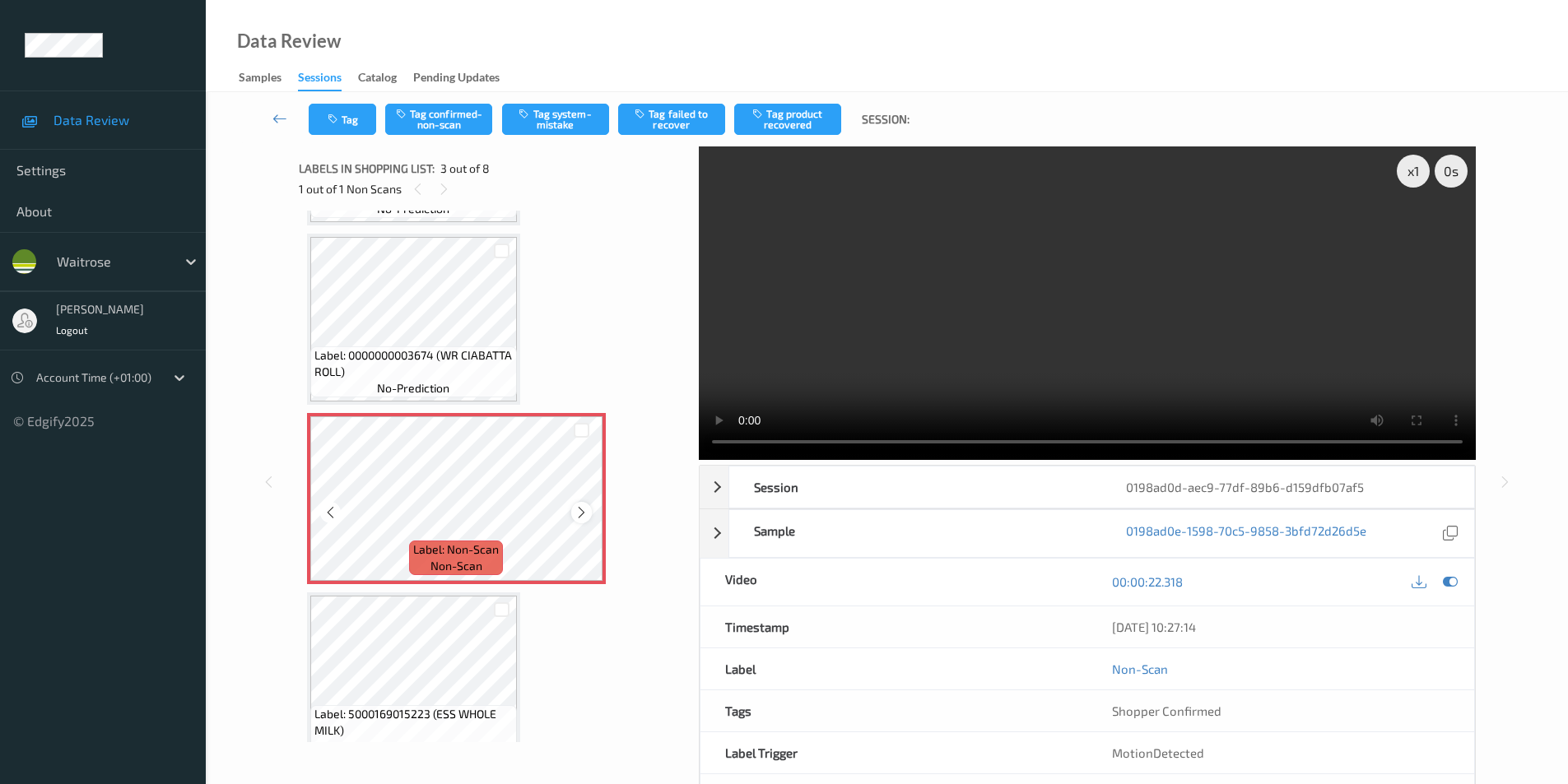
click at [590, 508] on div at bounding box center [581, 512] width 21 height 21
click at [541, 114] on button "Tag system-mistake" at bounding box center [556, 120] width 107 height 32
click at [348, 118] on button "Tag" at bounding box center [342, 120] width 67 height 32
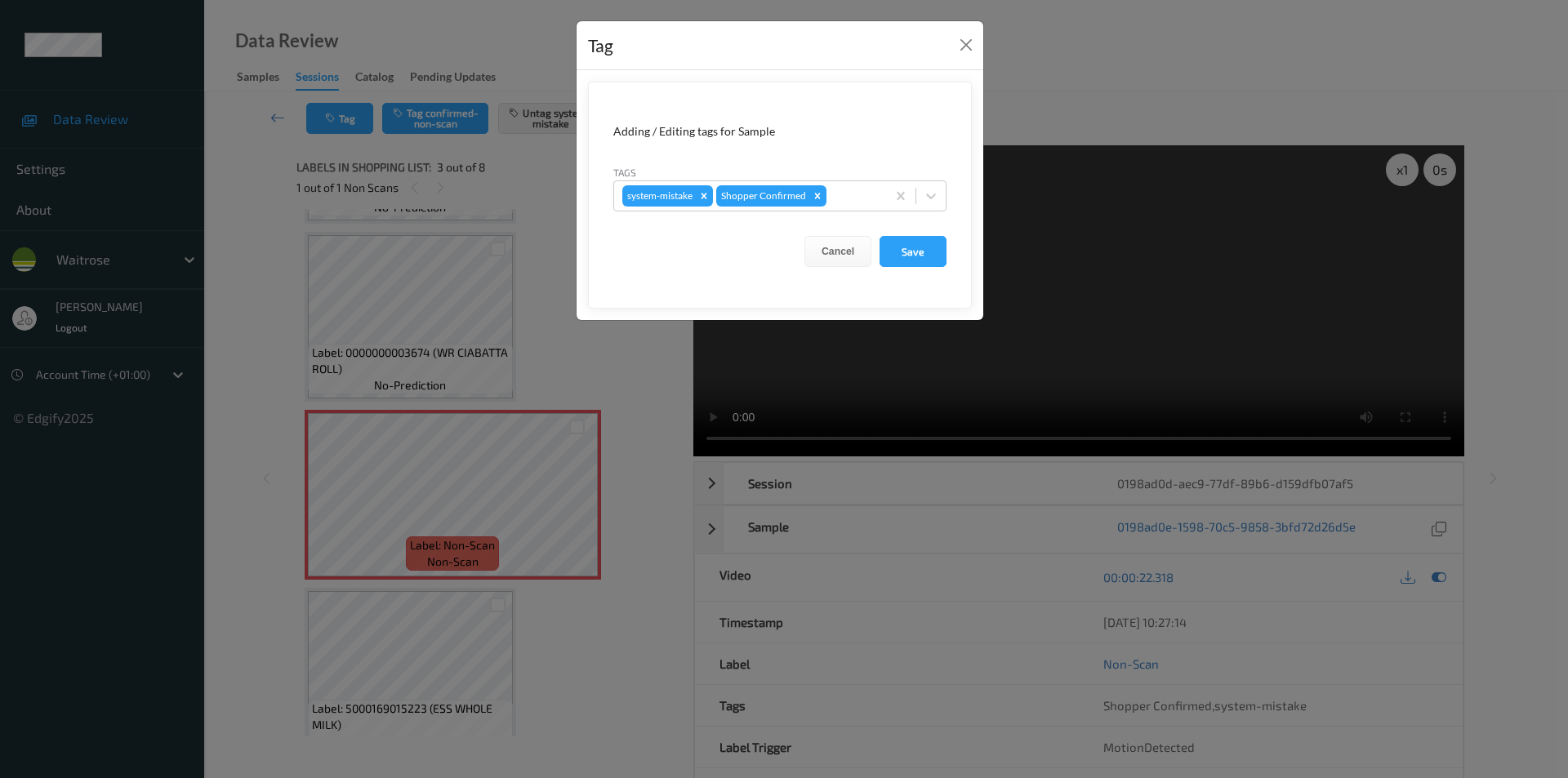
click at [927, 195] on icon at bounding box center [932, 197] width 10 height 6
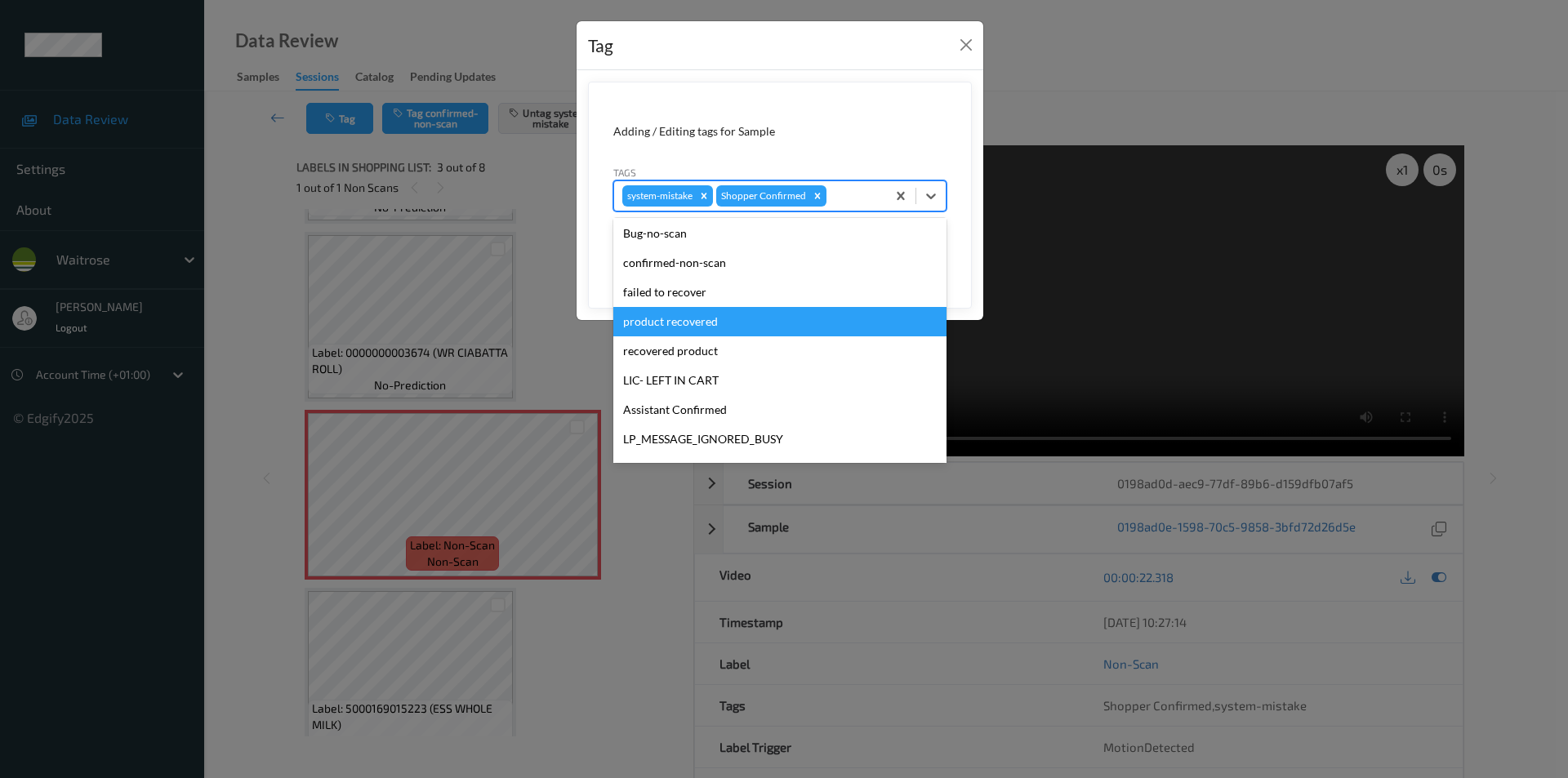
scroll to position [321, 0]
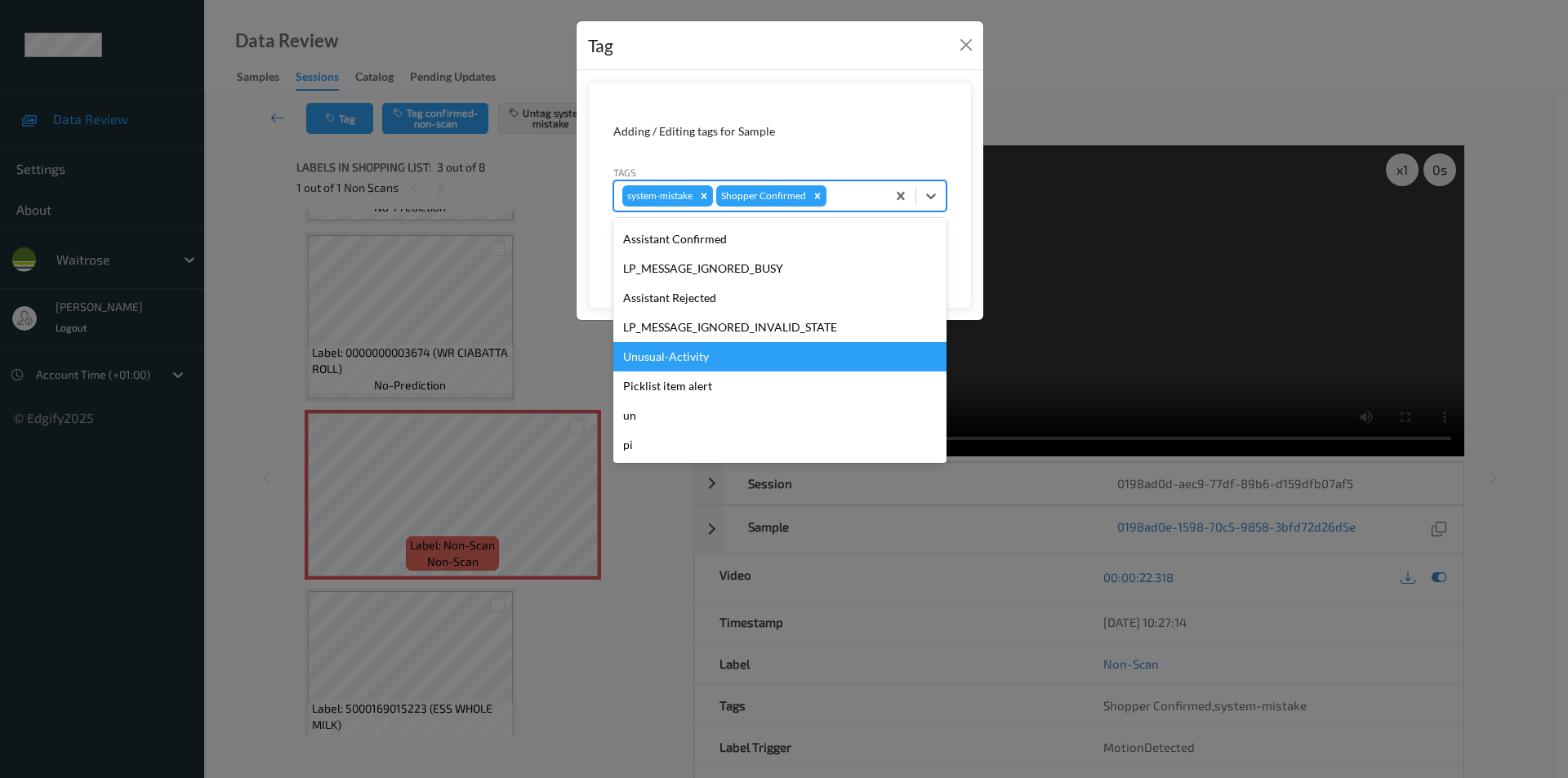
click at [694, 360] on div "Unusual-Activity" at bounding box center [780, 357] width 333 height 30
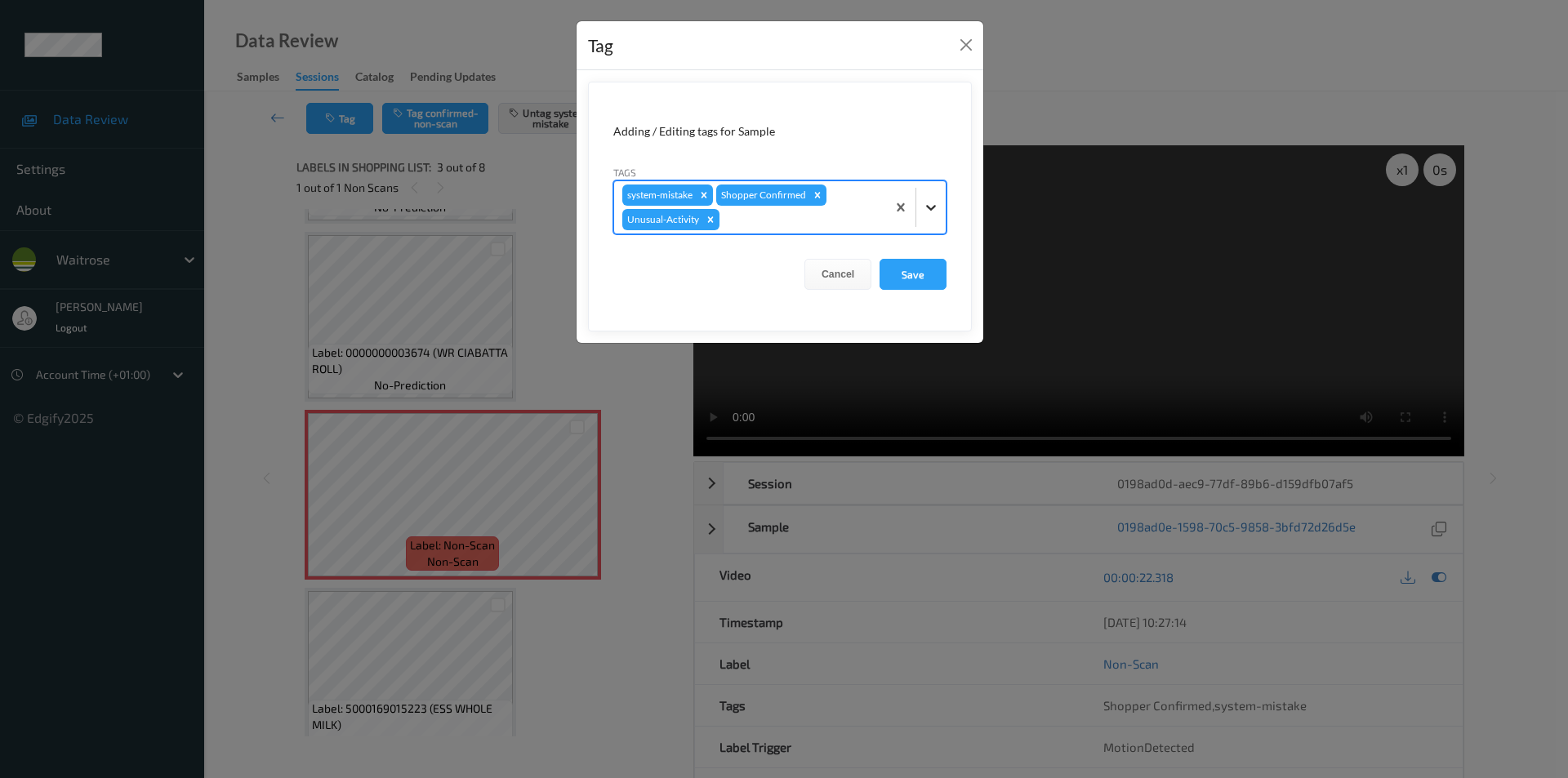
click at [932, 209] on icon at bounding box center [931, 208] width 17 height 17
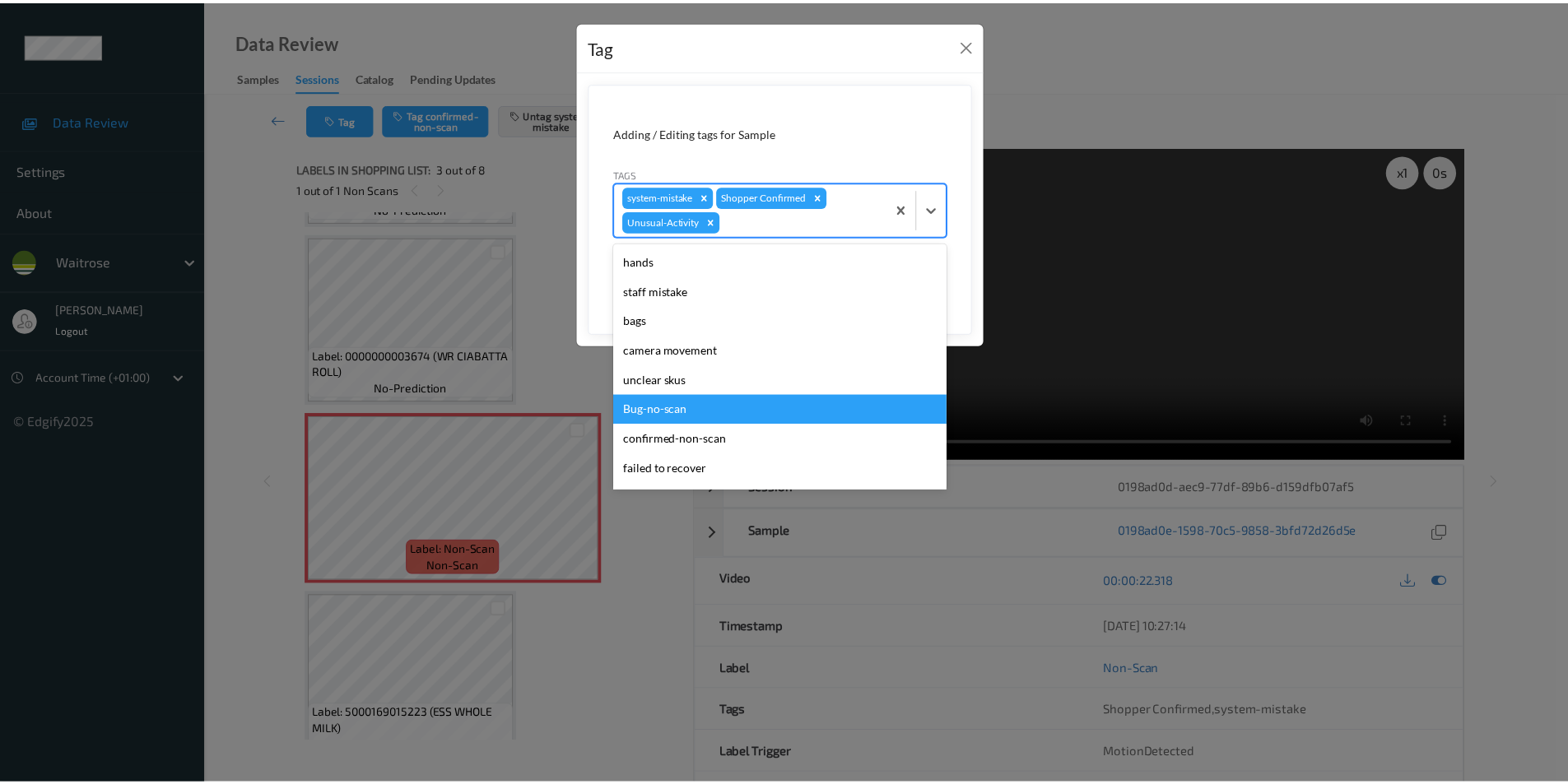
scroll to position [293, 0]
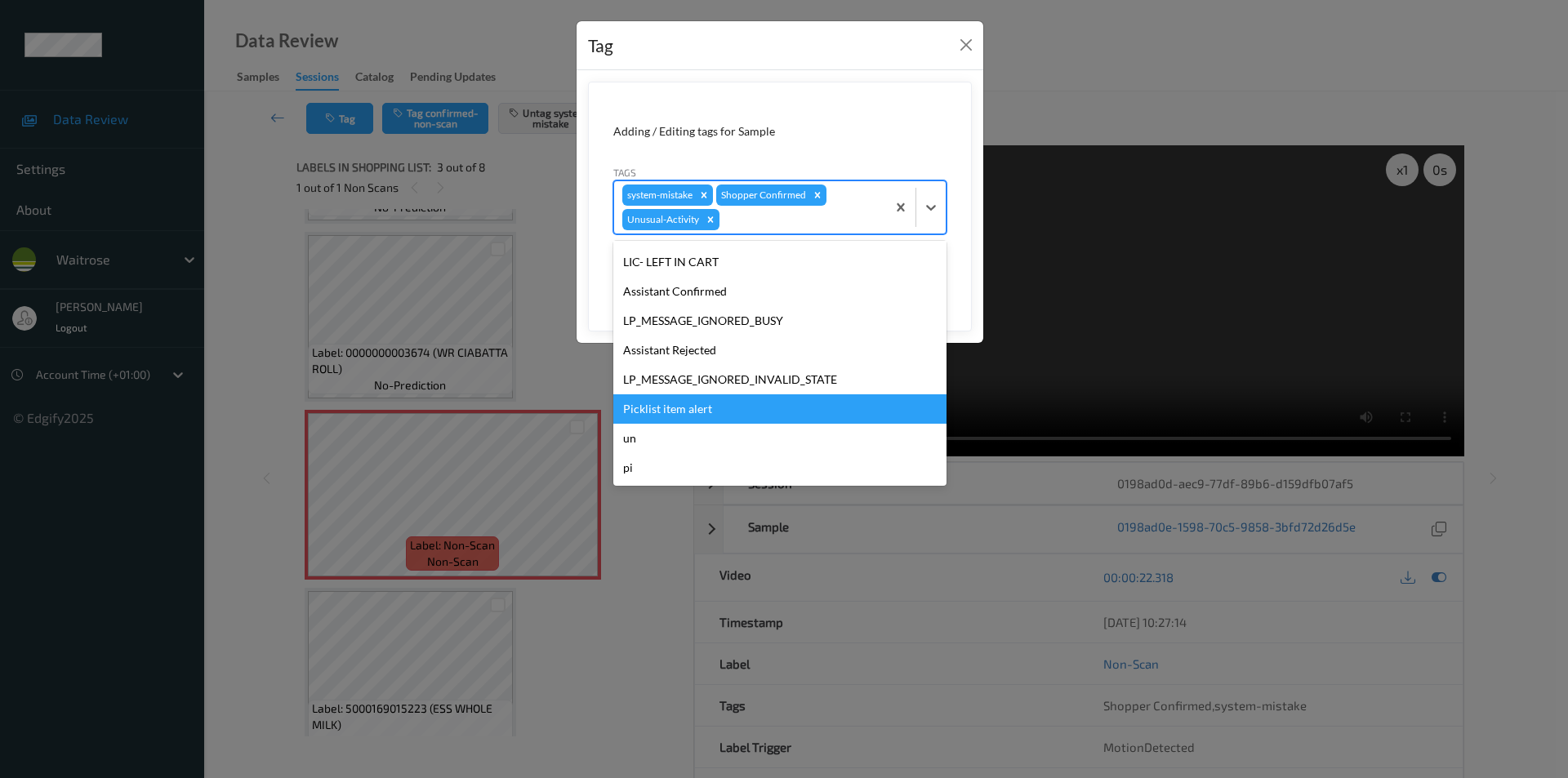
click at [717, 412] on div "Picklist item alert" at bounding box center [780, 409] width 333 height 30
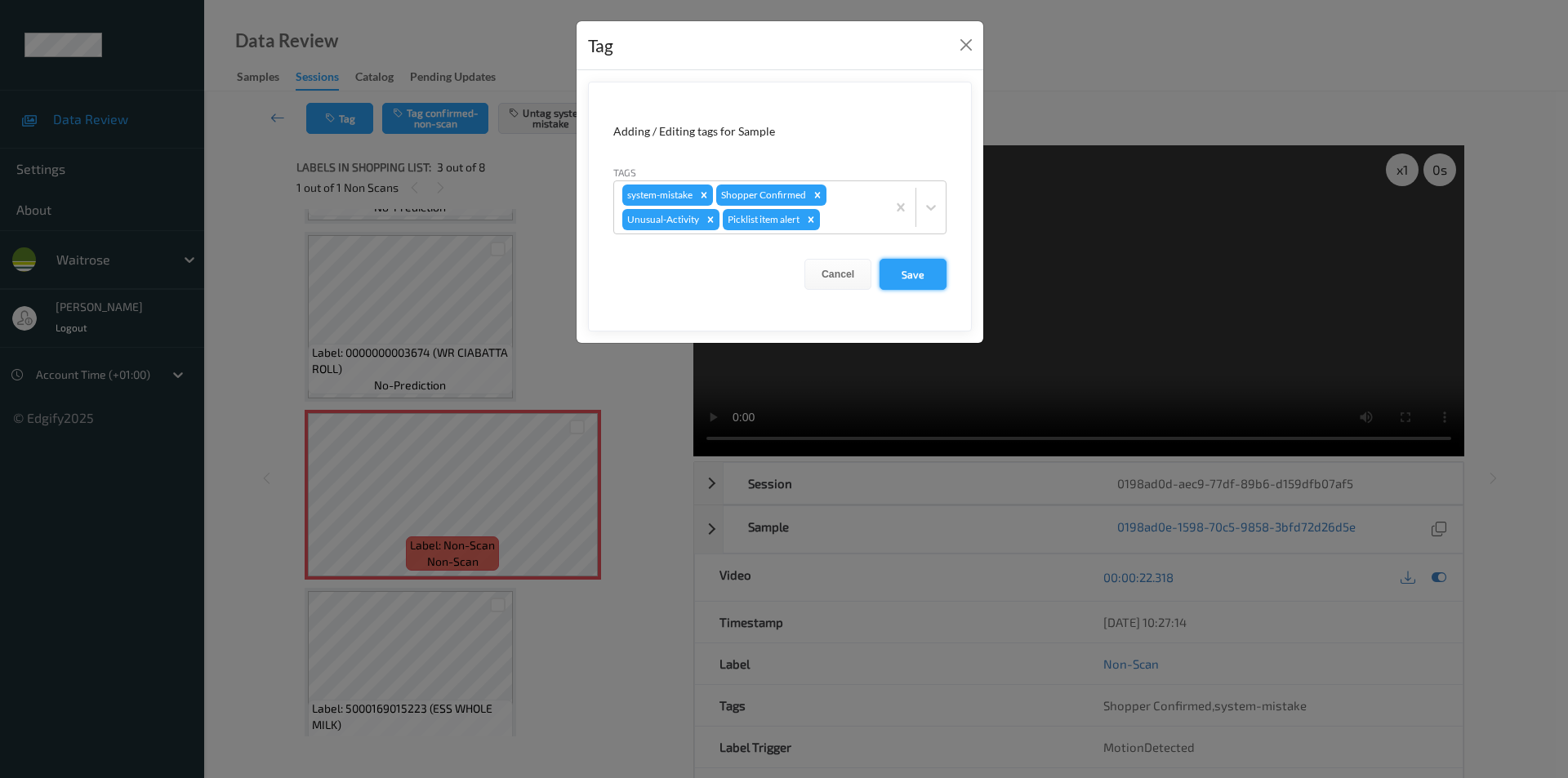
click at [908, 259] on button "Save" at bounding box center [913, 274] width 67 height 31
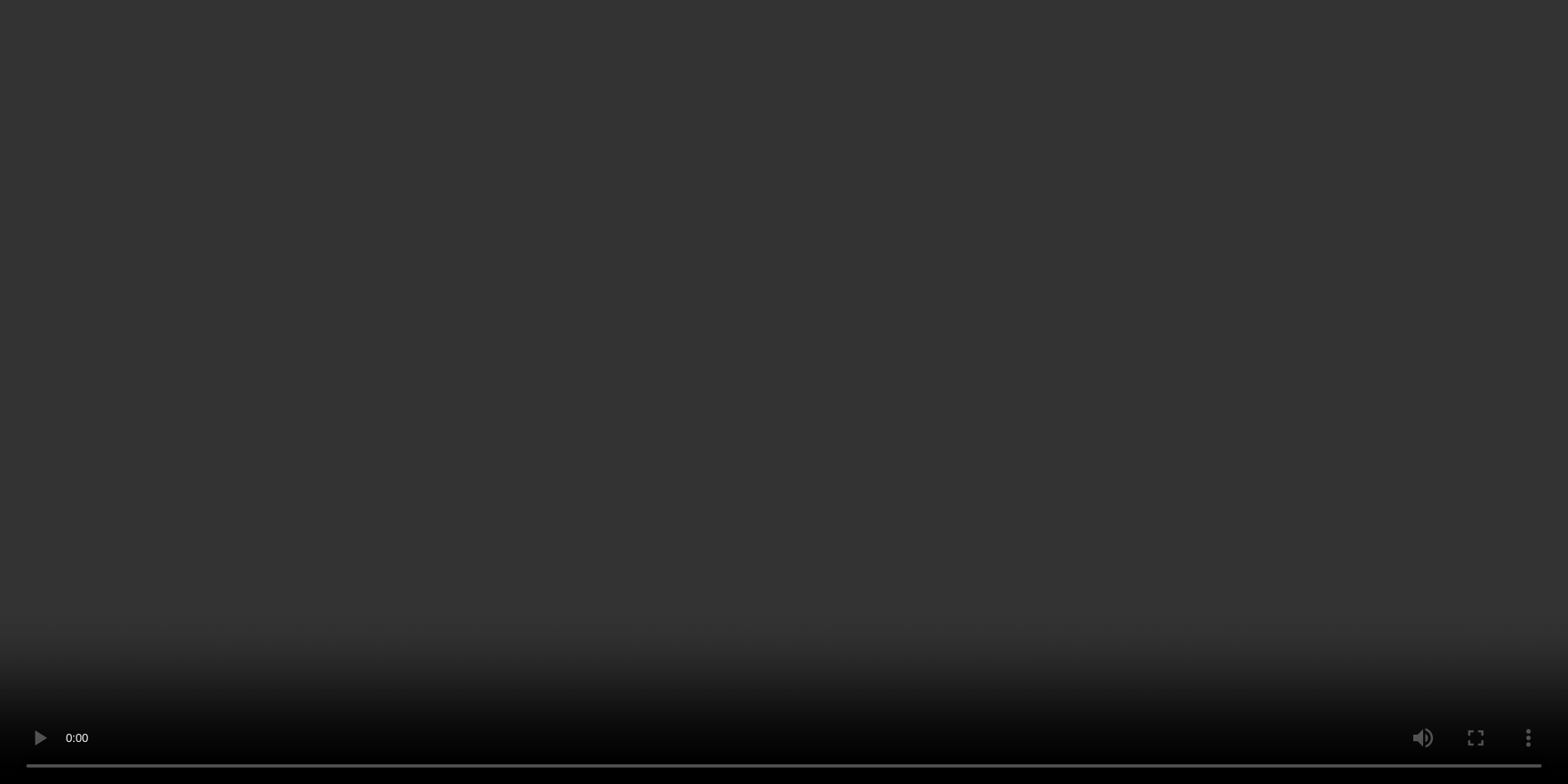
scroll to position [2947, 0]
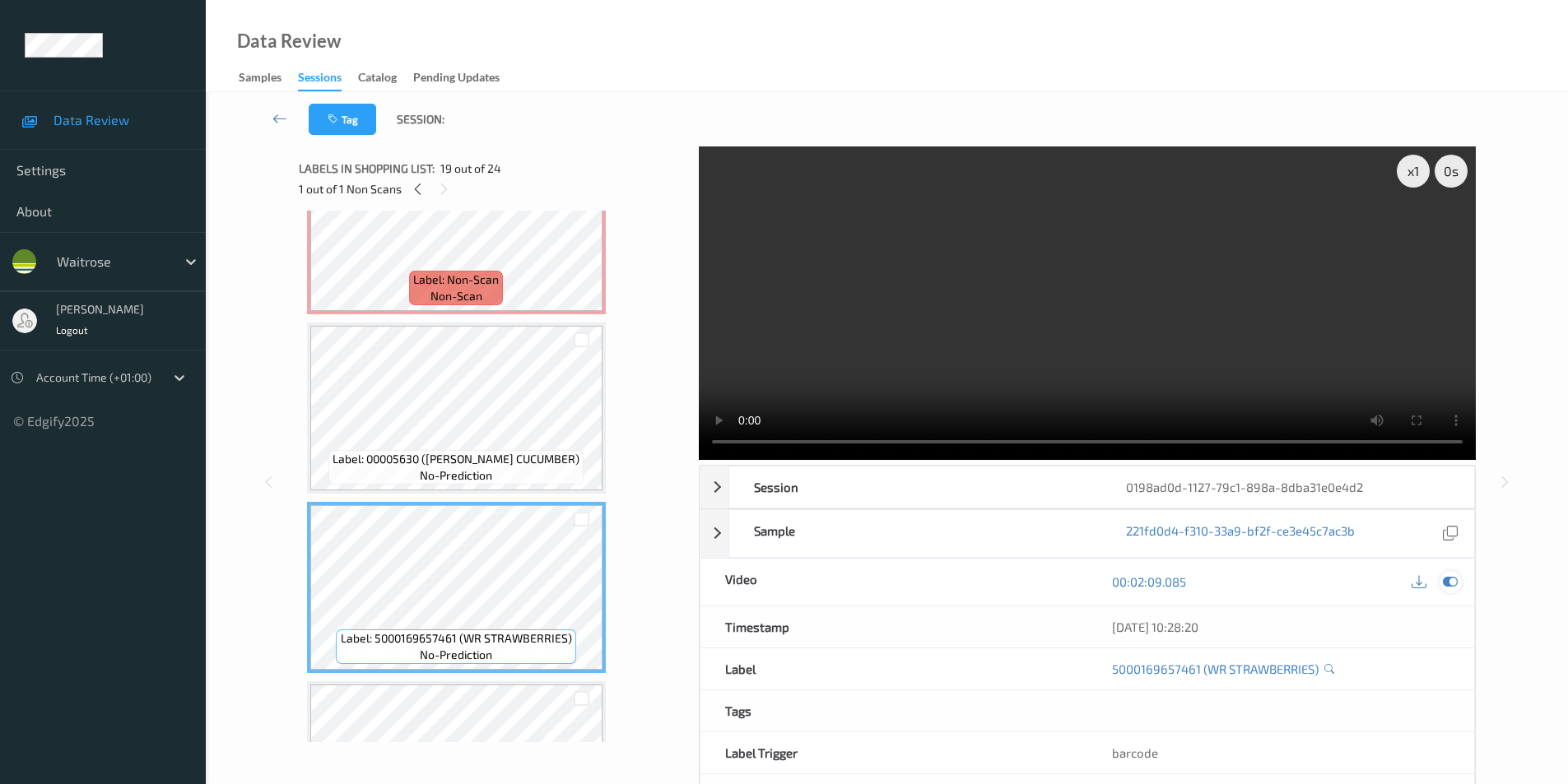
click at [1448, 580] on icon at bounding box center [1450, 582] width 15 height 15
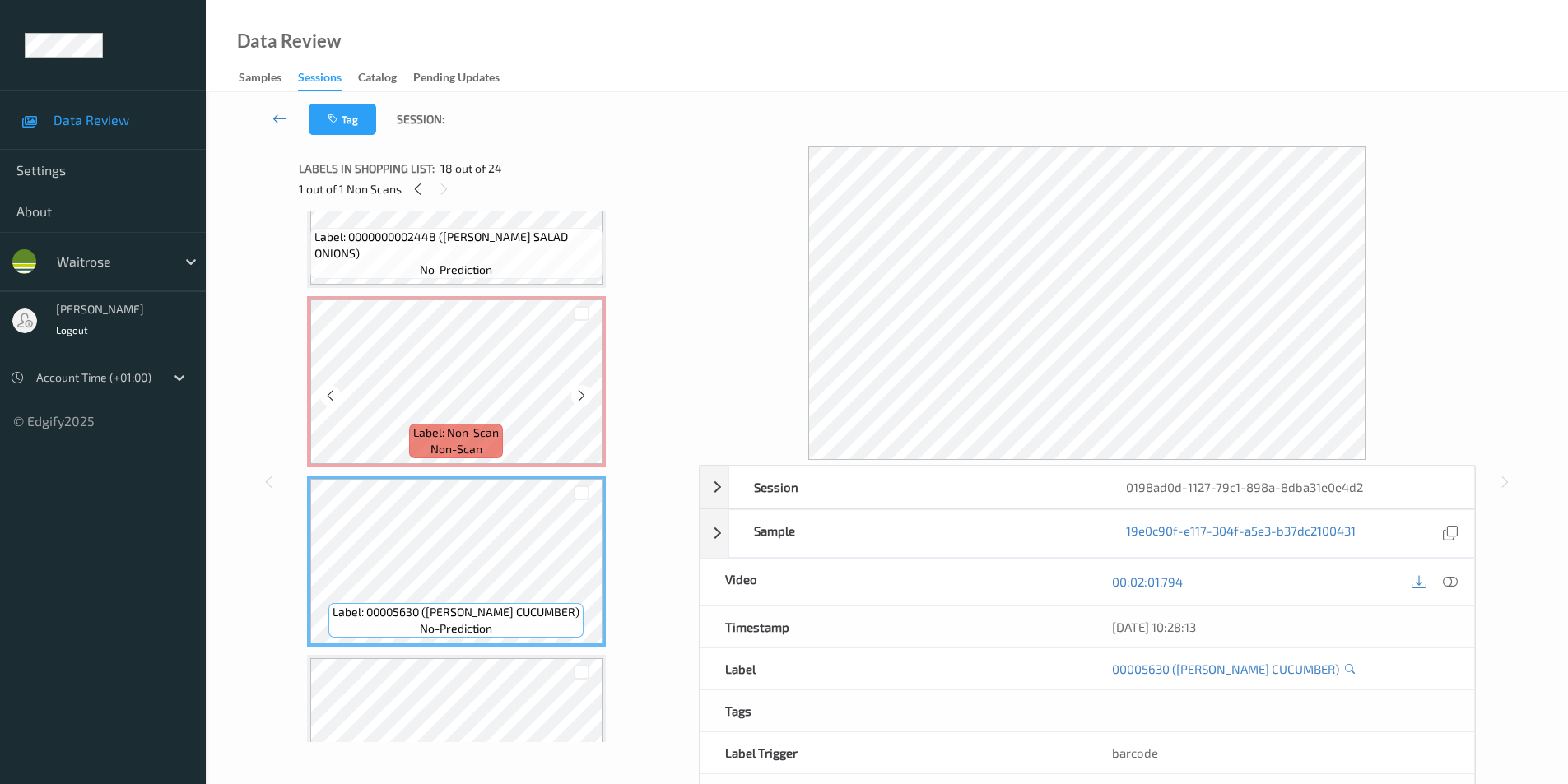
scroll to position [2782, 0]
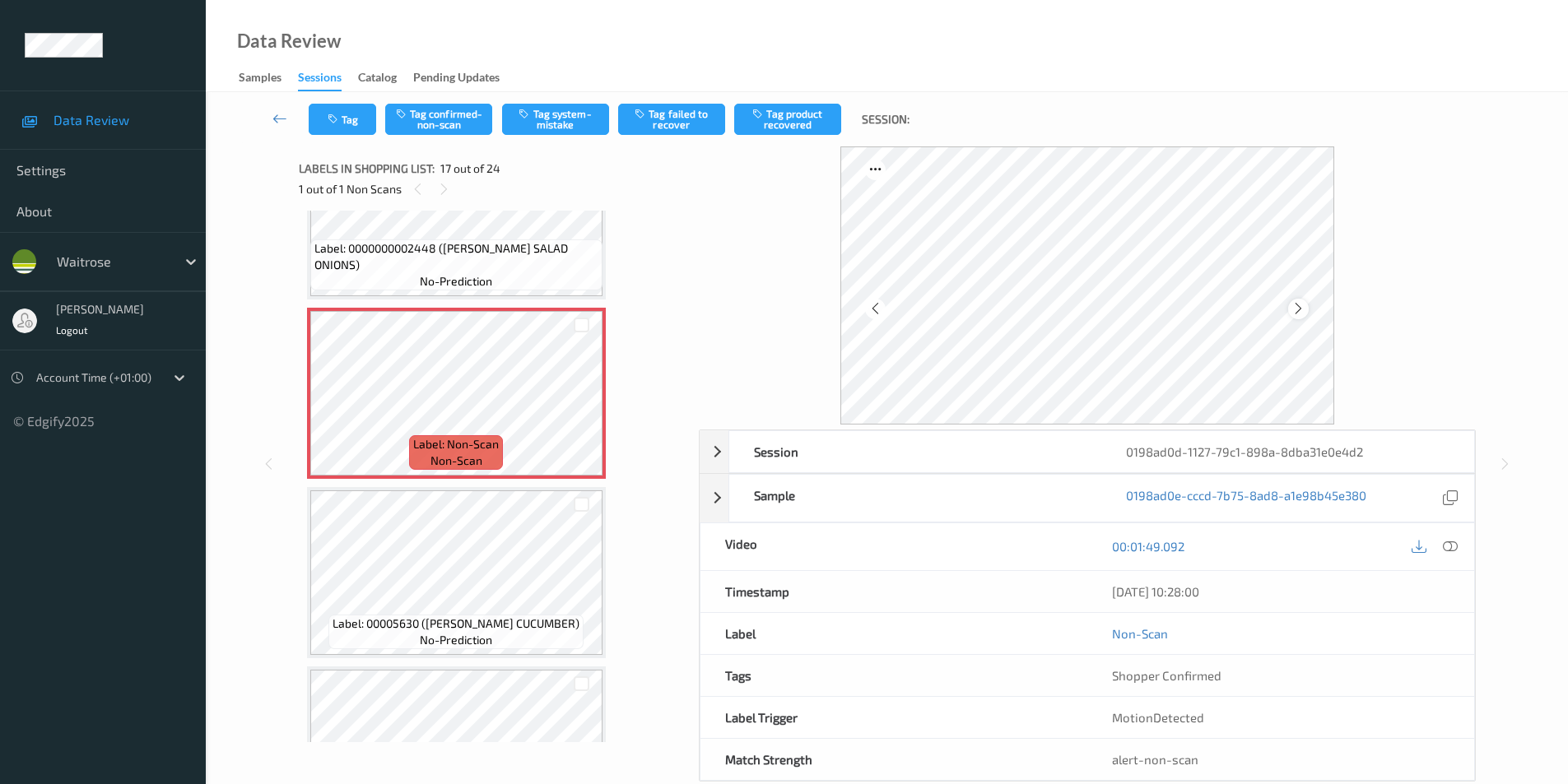
click at [1296, 309] on icon at bounding box center [1298, 308] width 14 height 15
click at [463, 129] on button "Tag confirmed-non-scan" at bounding box center [439, 120] width 107 height 32
click at [432, 120] on button "Tag confirmed-non-scan" at bounding box center [439, 120] width 107 height 32
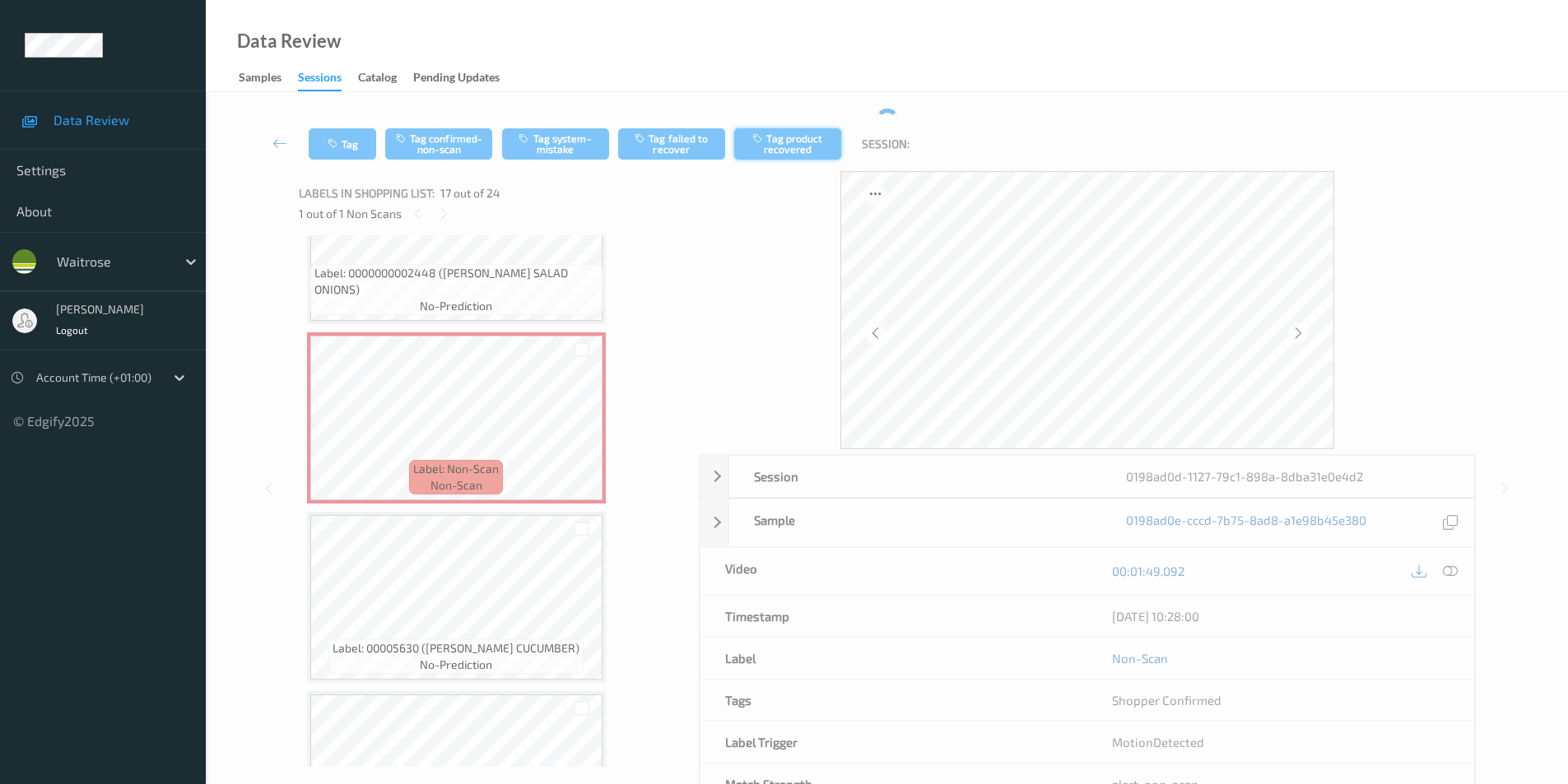
click at [784, 139] on div "Tag Tag confirmed-non-scan Tag system-mistake Tag failed to recover Tag product…" at bounding box center [887, 144] width 1294 height 55
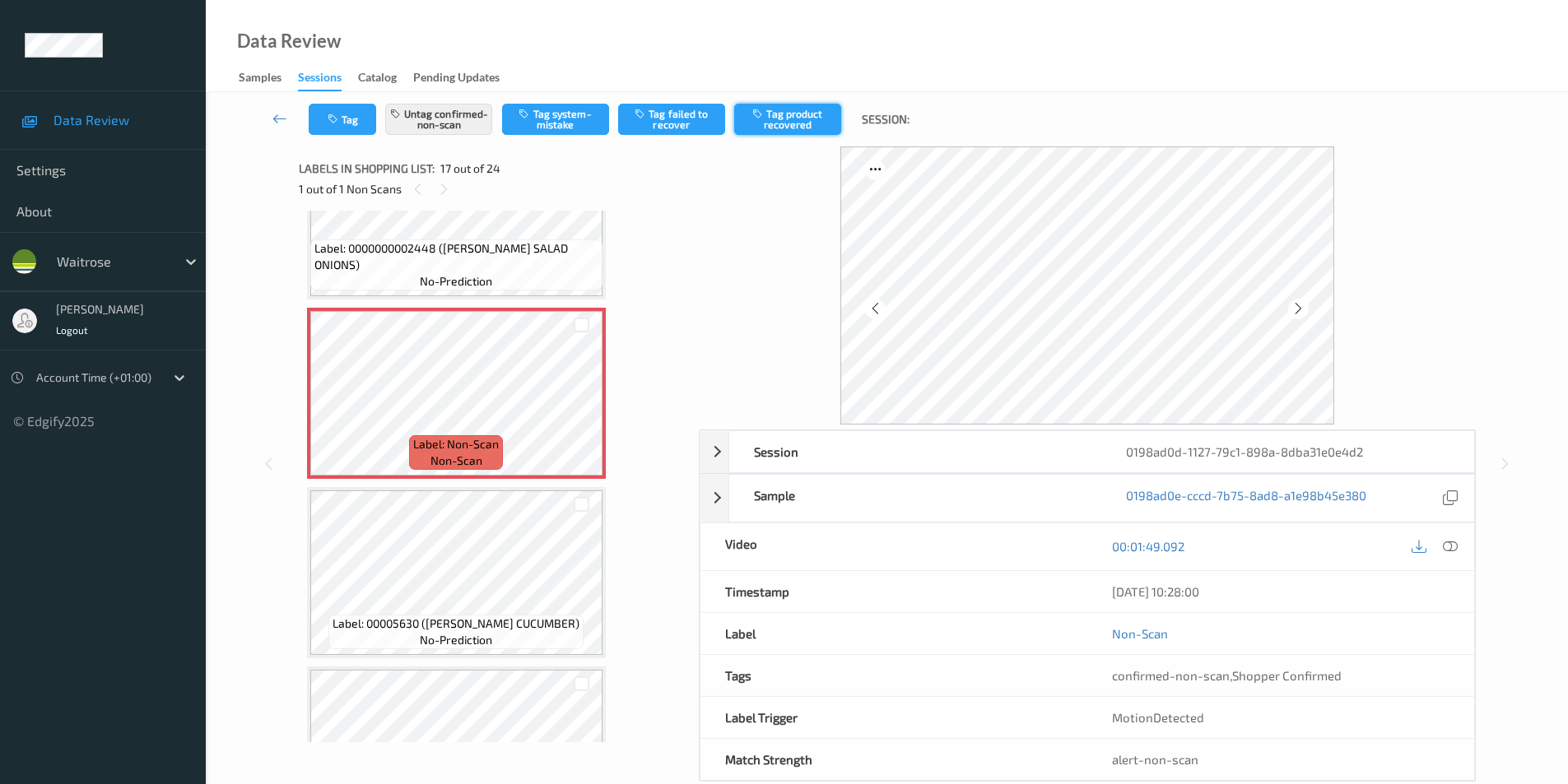
click at [788, 129] on button "Tag product recovered" at bounding box center [788, 120] width 107 height 32
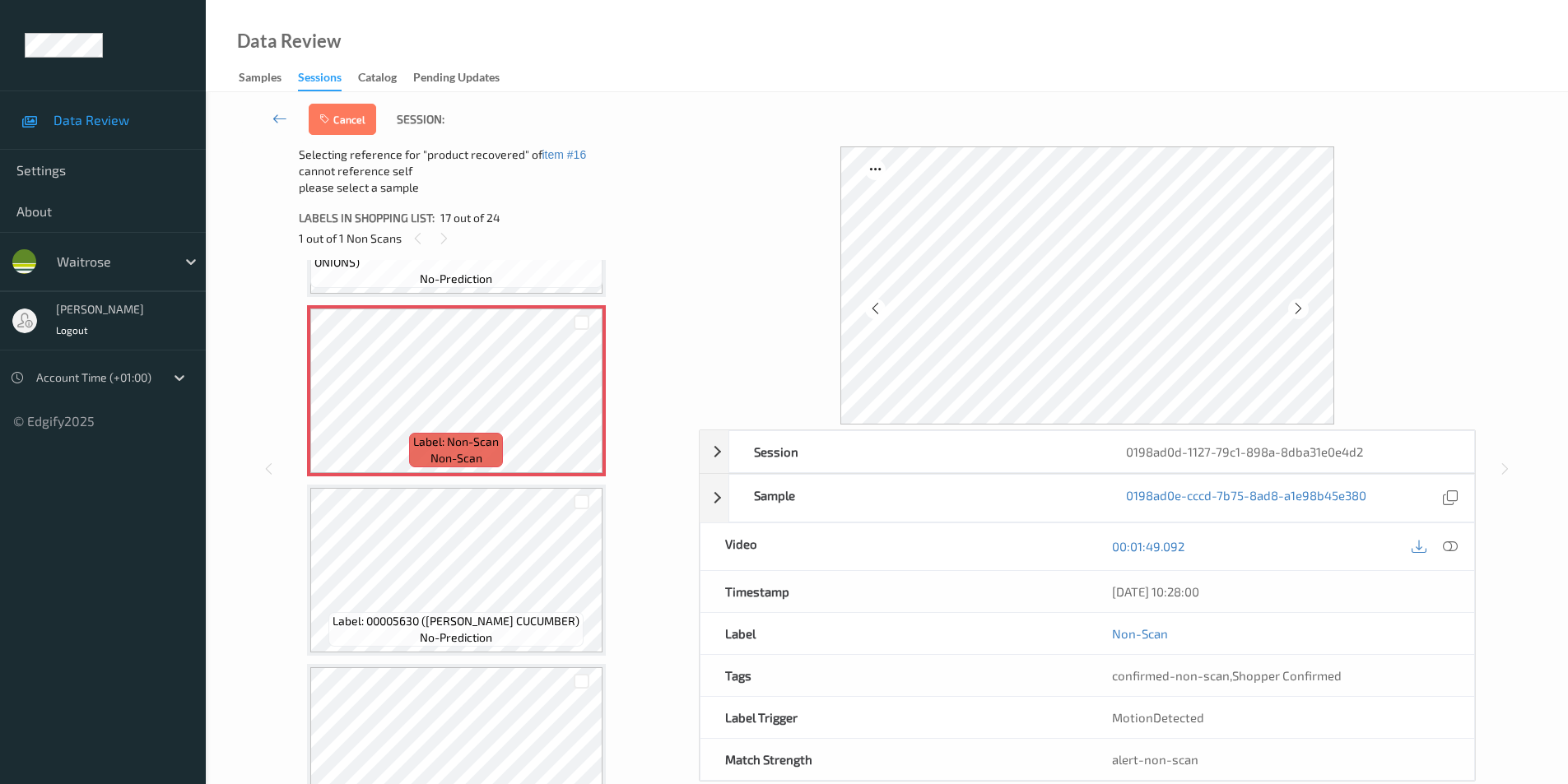
scroll to position [2864, 0]
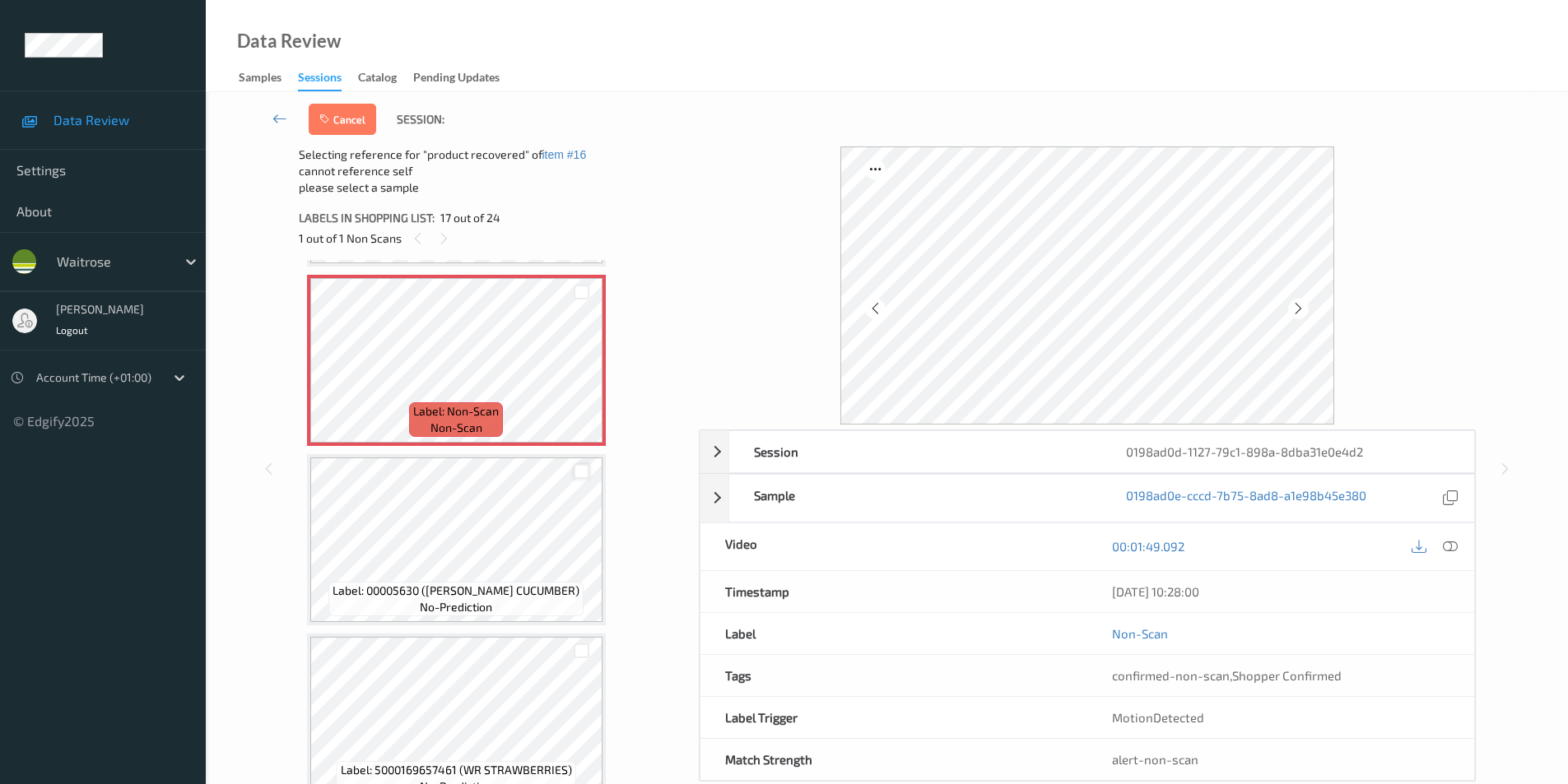
click at [580, 473] on div at bounding box center [582, 472] width 16 height 16
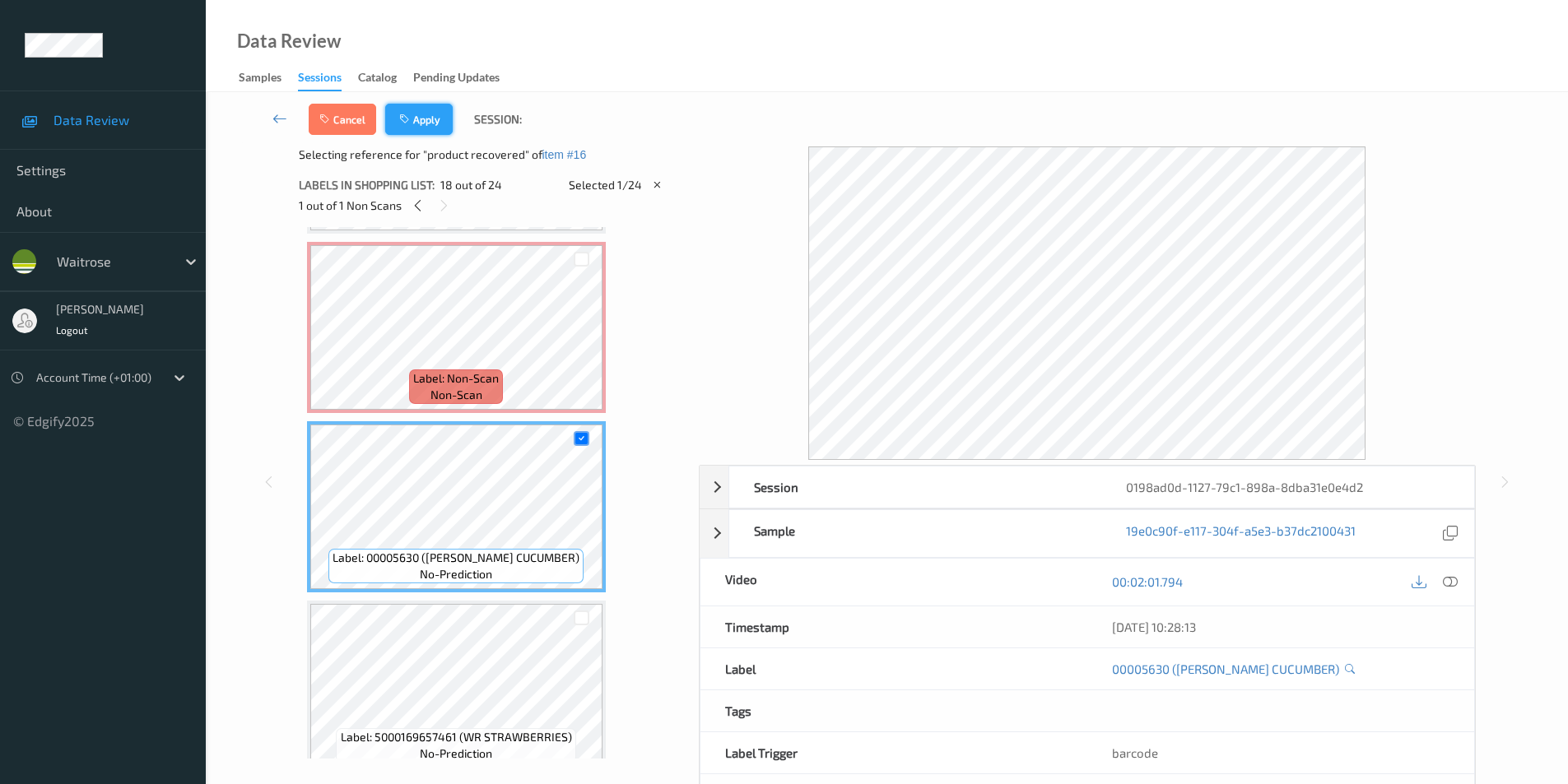
click at [420, 123] on button "Apply" at bounding box center [419, 120] width 67 height 32
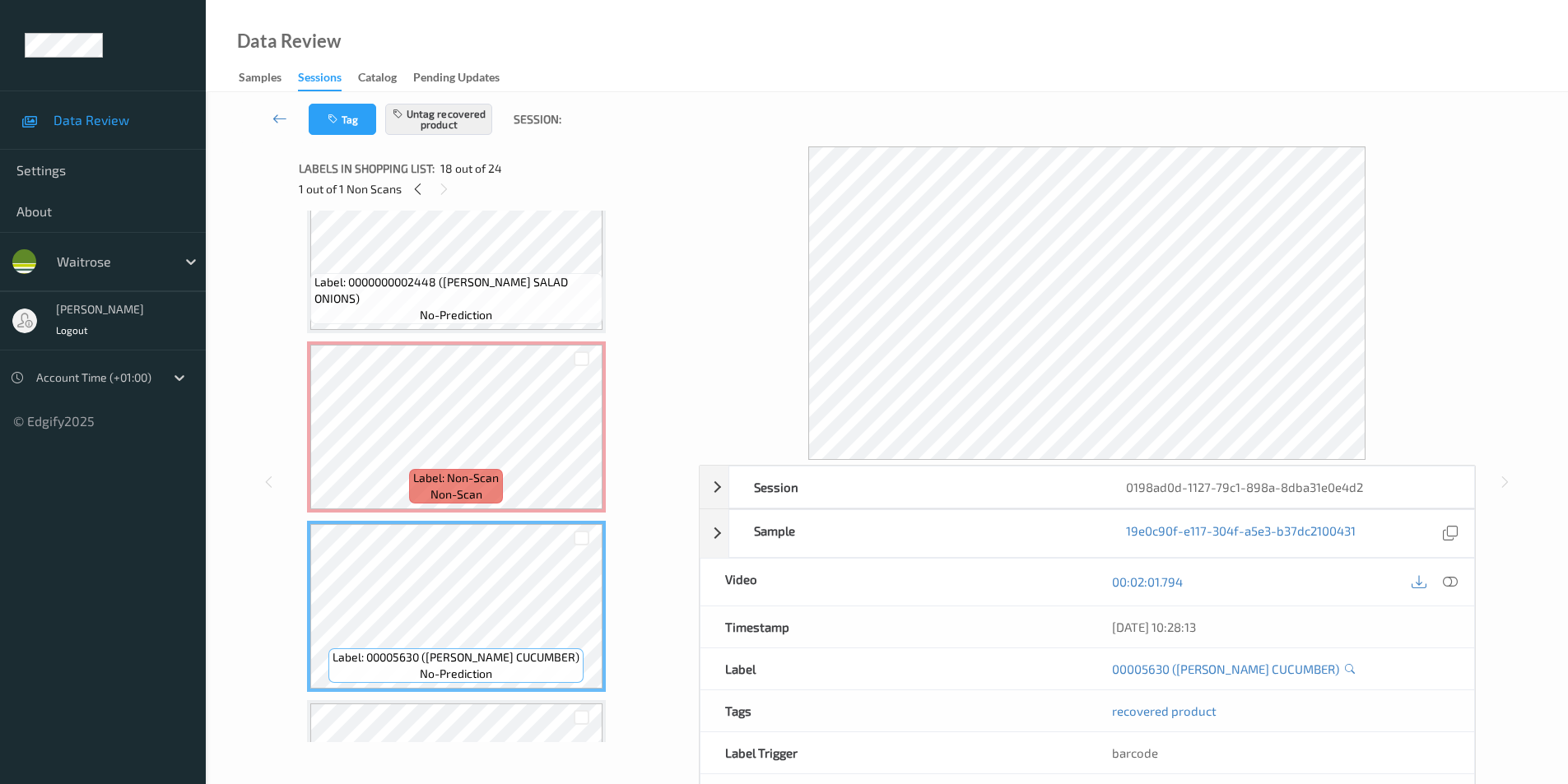
scroll to position [2782, 0]
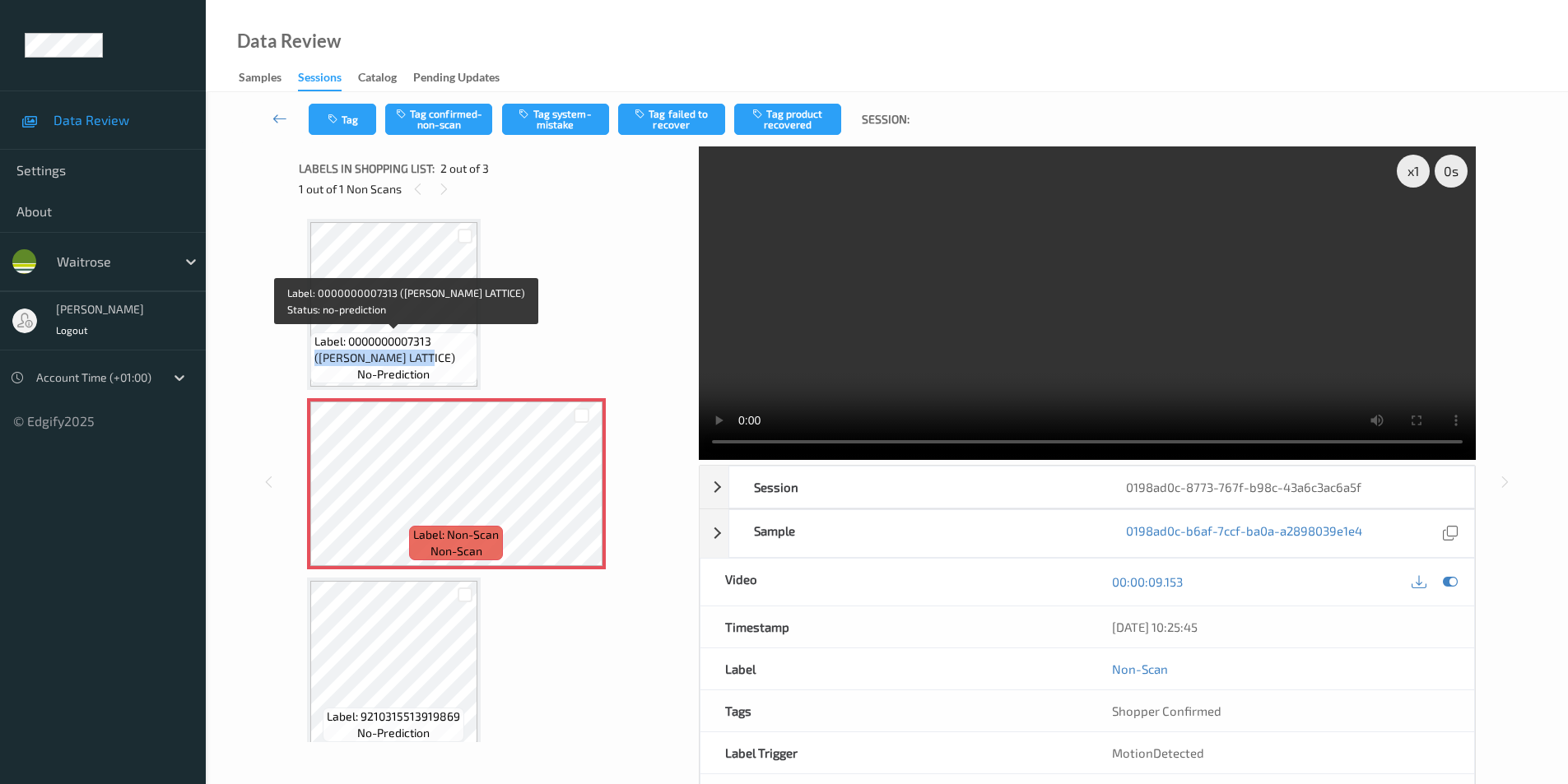
drag, startPoint x: 435, startPoint y: 341, endPoint x: 436, endPoint y: 354, distance: 13.0
click at [436, 354] on span "Label: 0000000007313 ([PERSON_NAME] LATTICE)" at bounding box center [393, 349] width 159 height 33
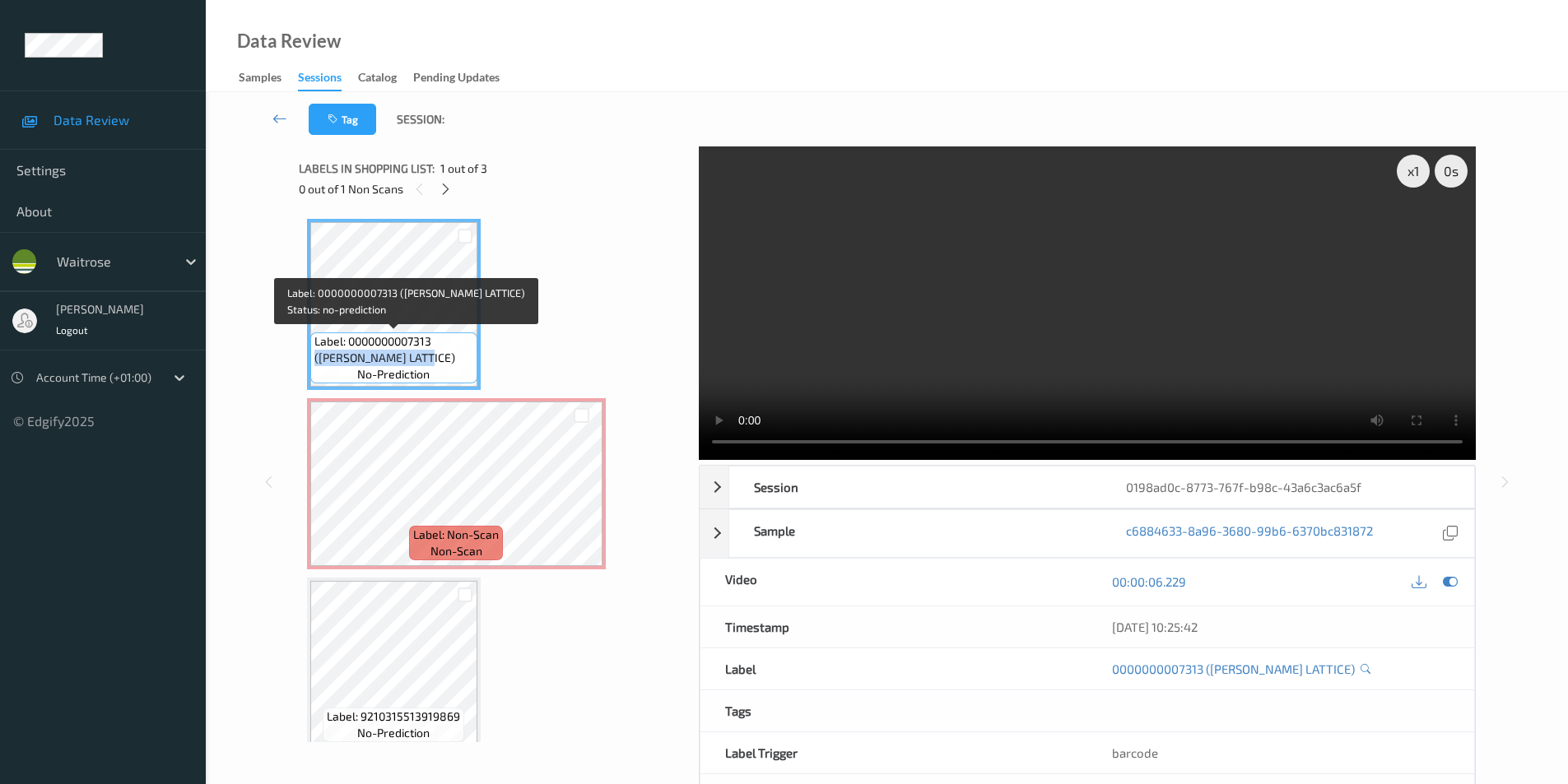
copy span "([PERSON_NAME] LATTICE)"
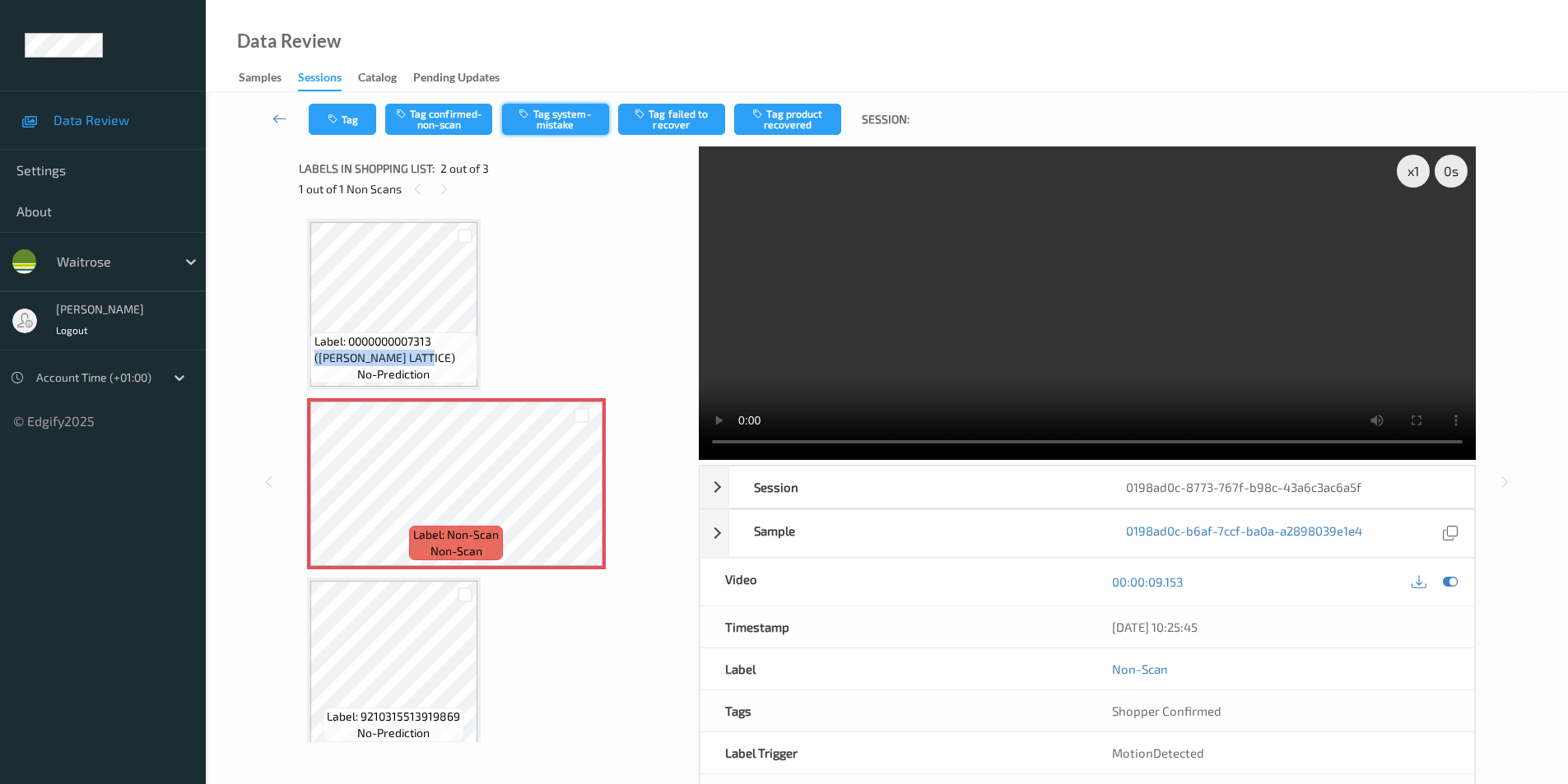
click at [546, 122] on button "Tag system-mistake" at bounding box center [556, 120] width 107 height 32
click at [323, 114] on button "Tag" at bounding box center [342, 120] width 67 height 32
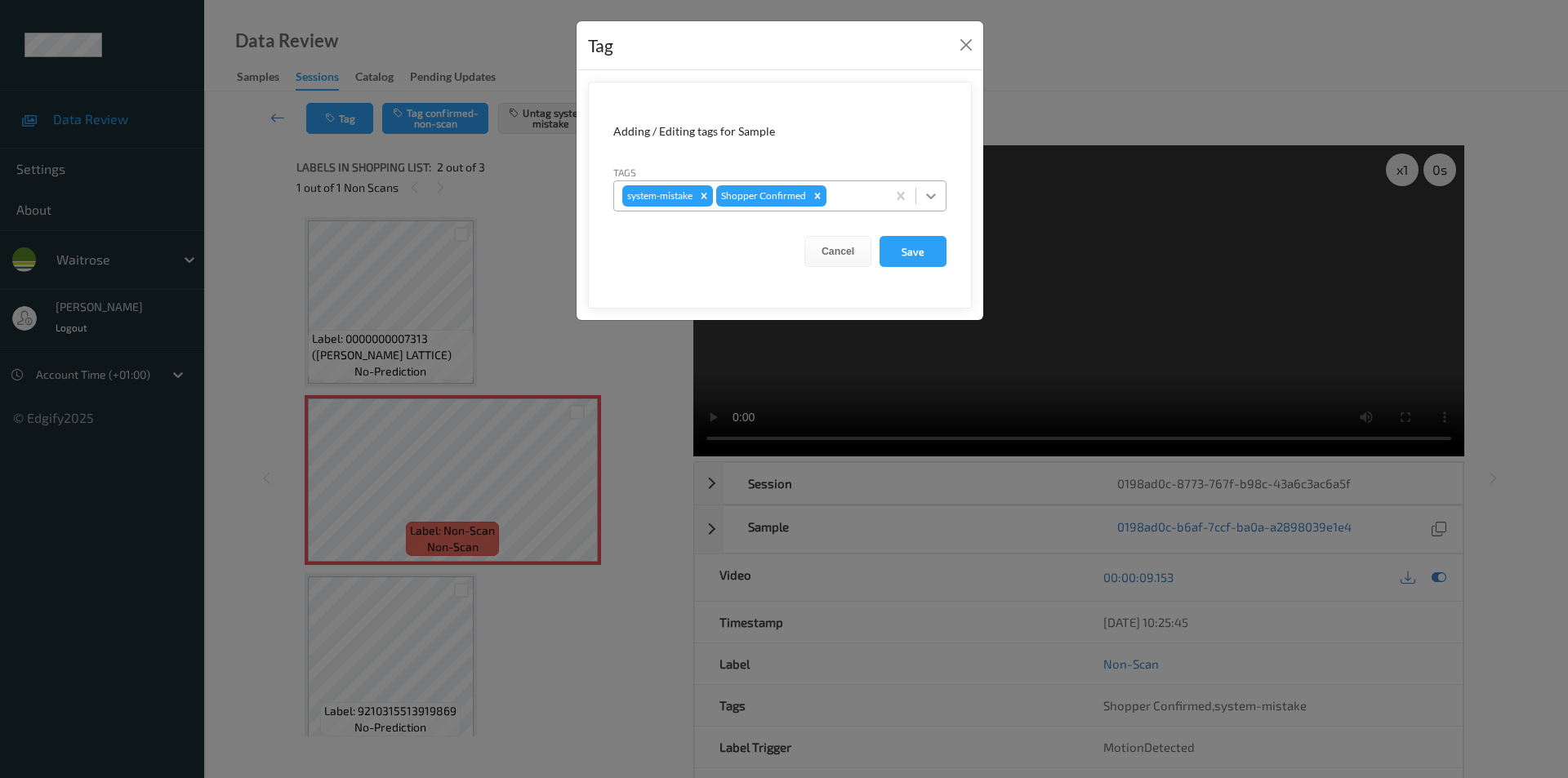
click at [934, 200] on icon at bounding box center [931, 196] width 17 height 17
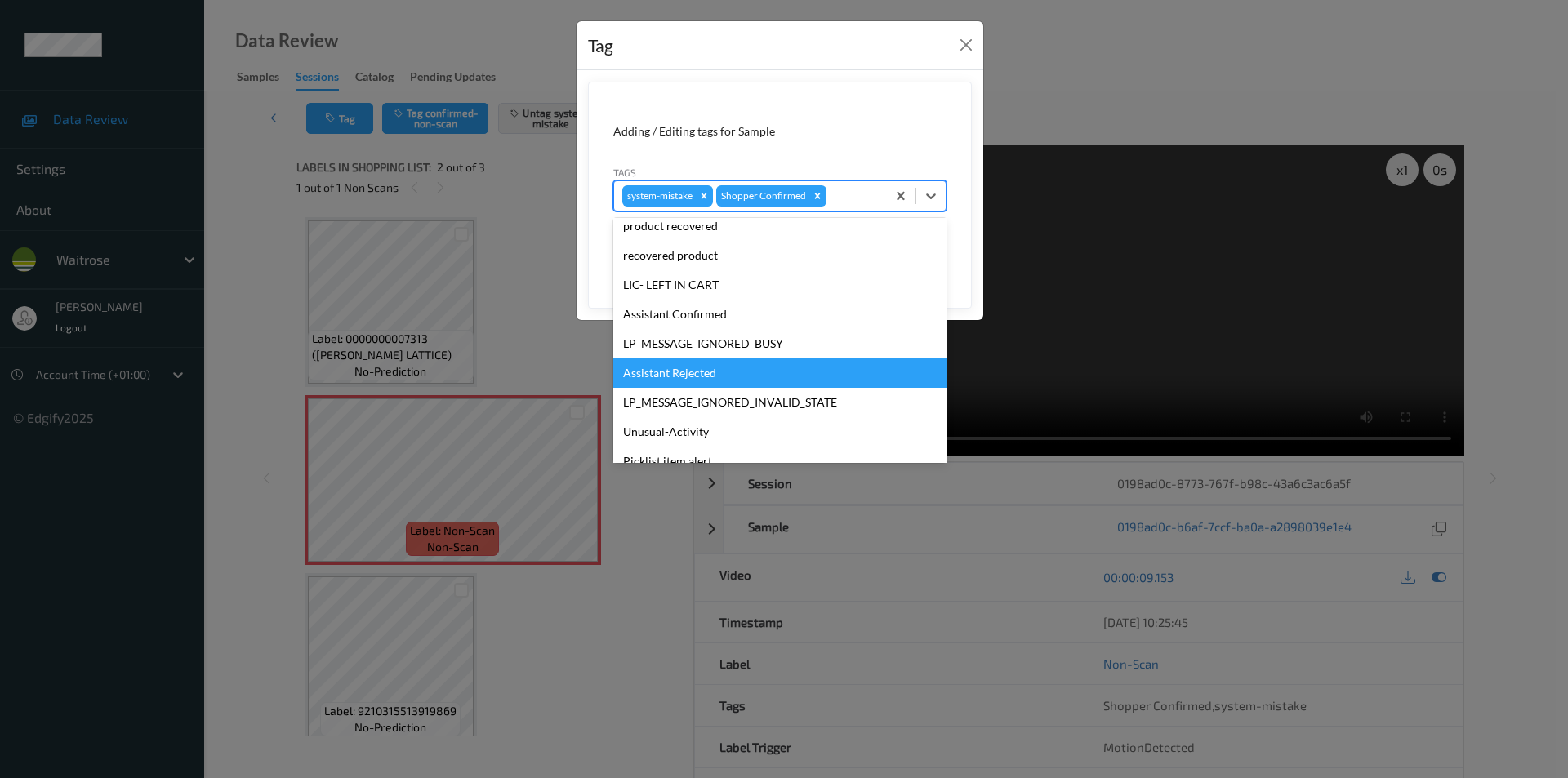
scroll to position [321, 0]
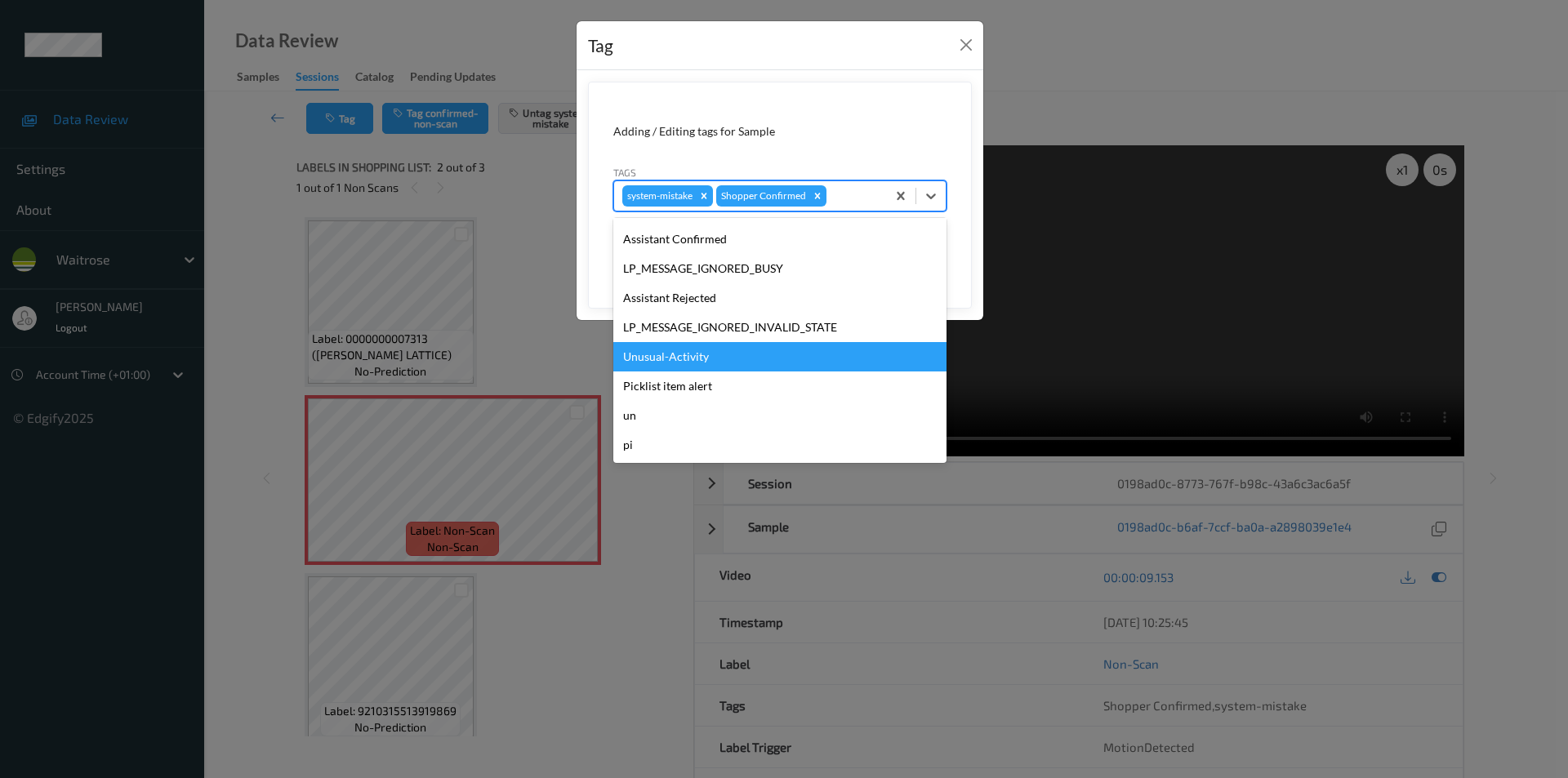
click at [753, 349] on div "Unusual-Activity" at bounding box center [780, 357] width 333 height 30
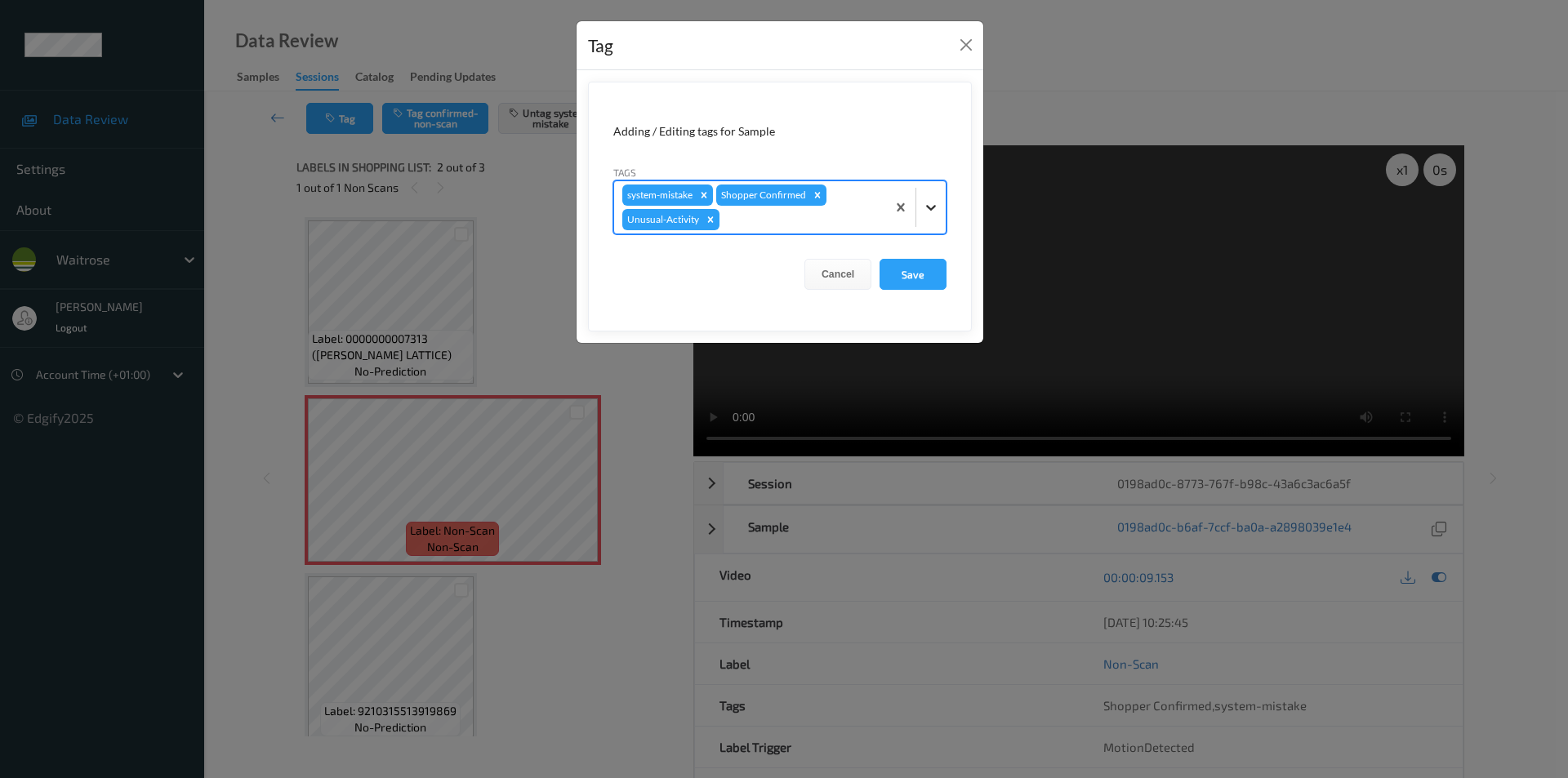
click at [930, 209] on icon at bounding box center [932, 208] width 10 height 6
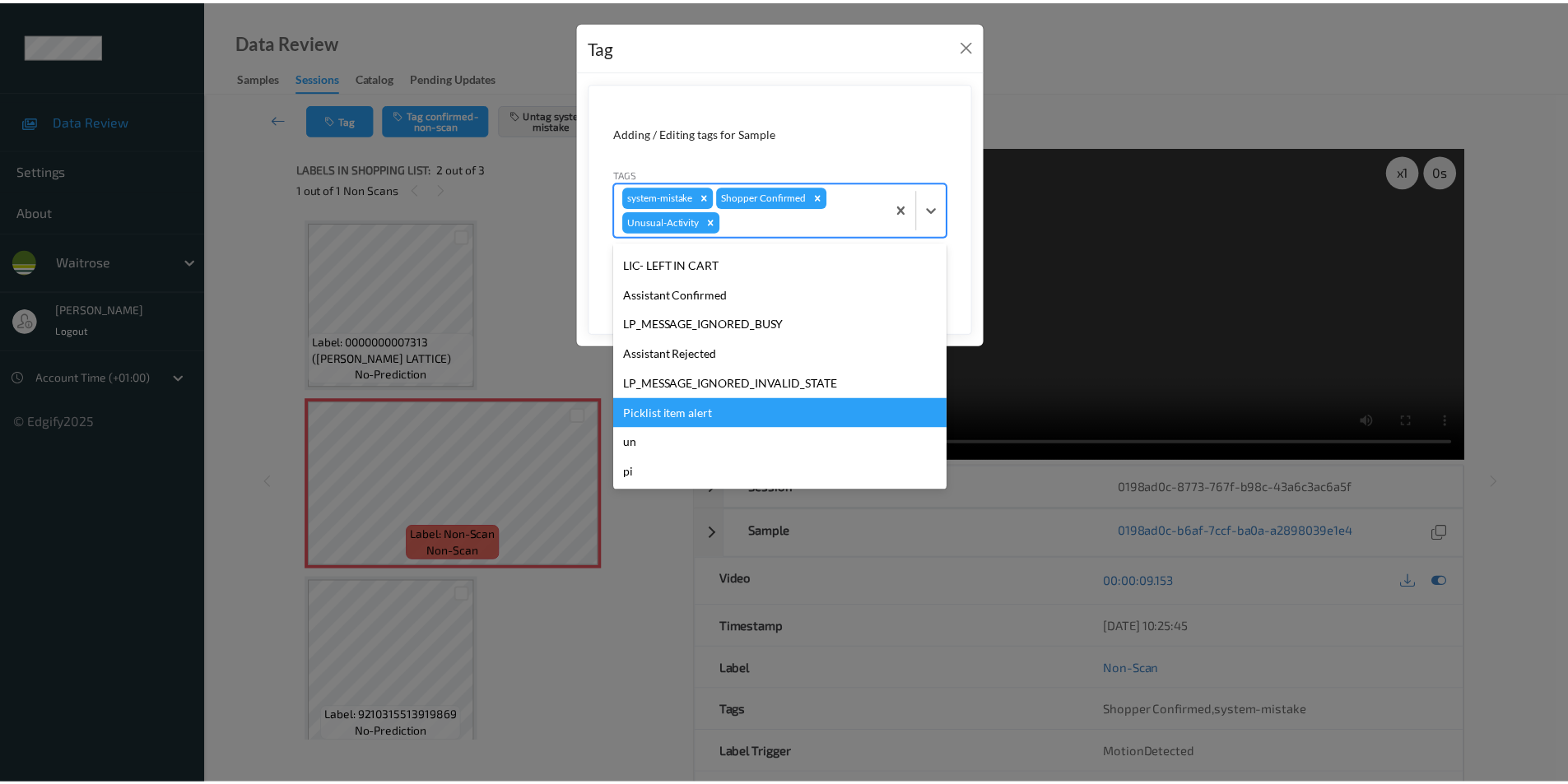
scroll to position [293, 0]
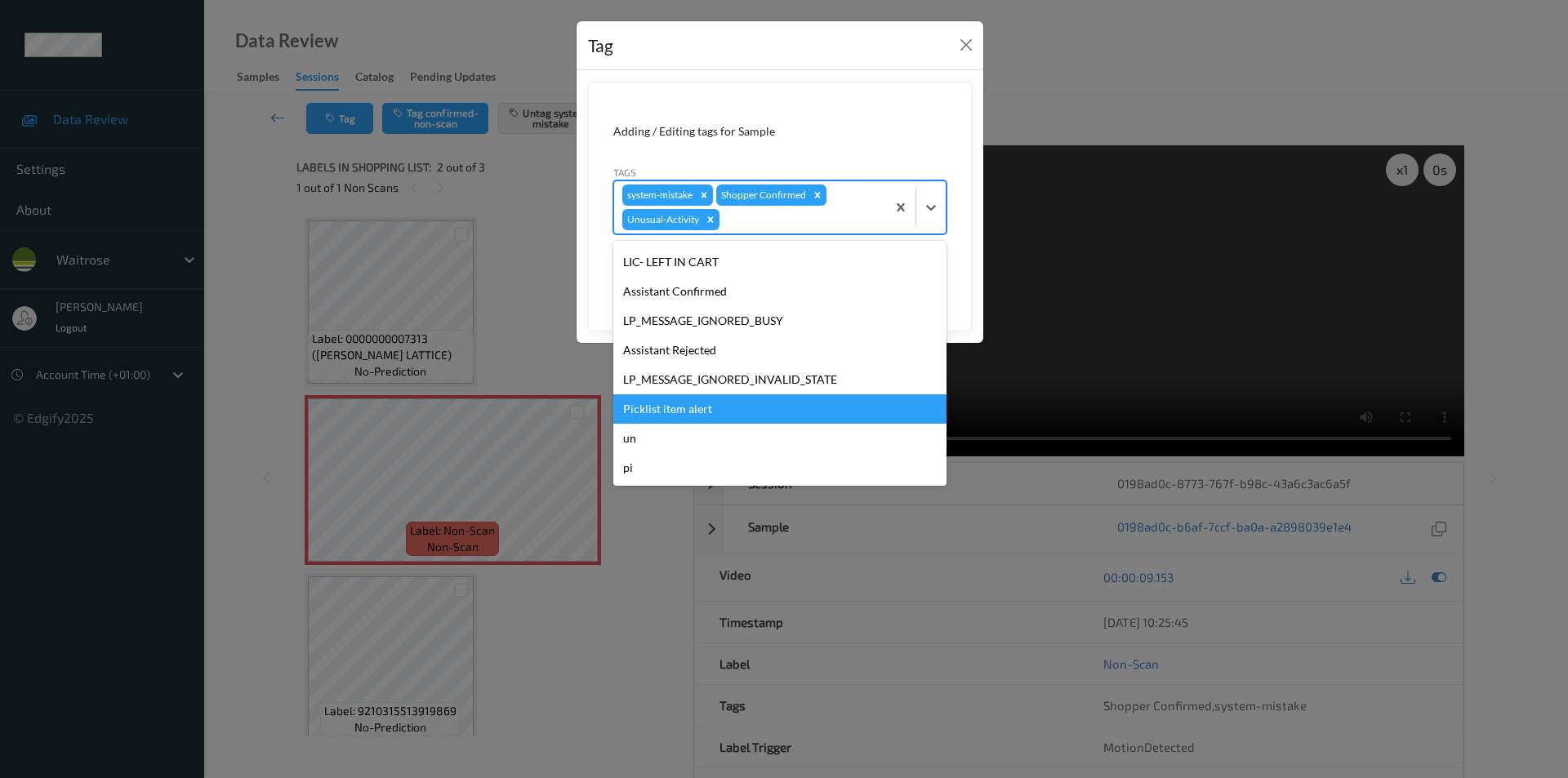
click at [685, 409] on div "Picklist item alert" at bounding box center [780, 409] width 333 height 30
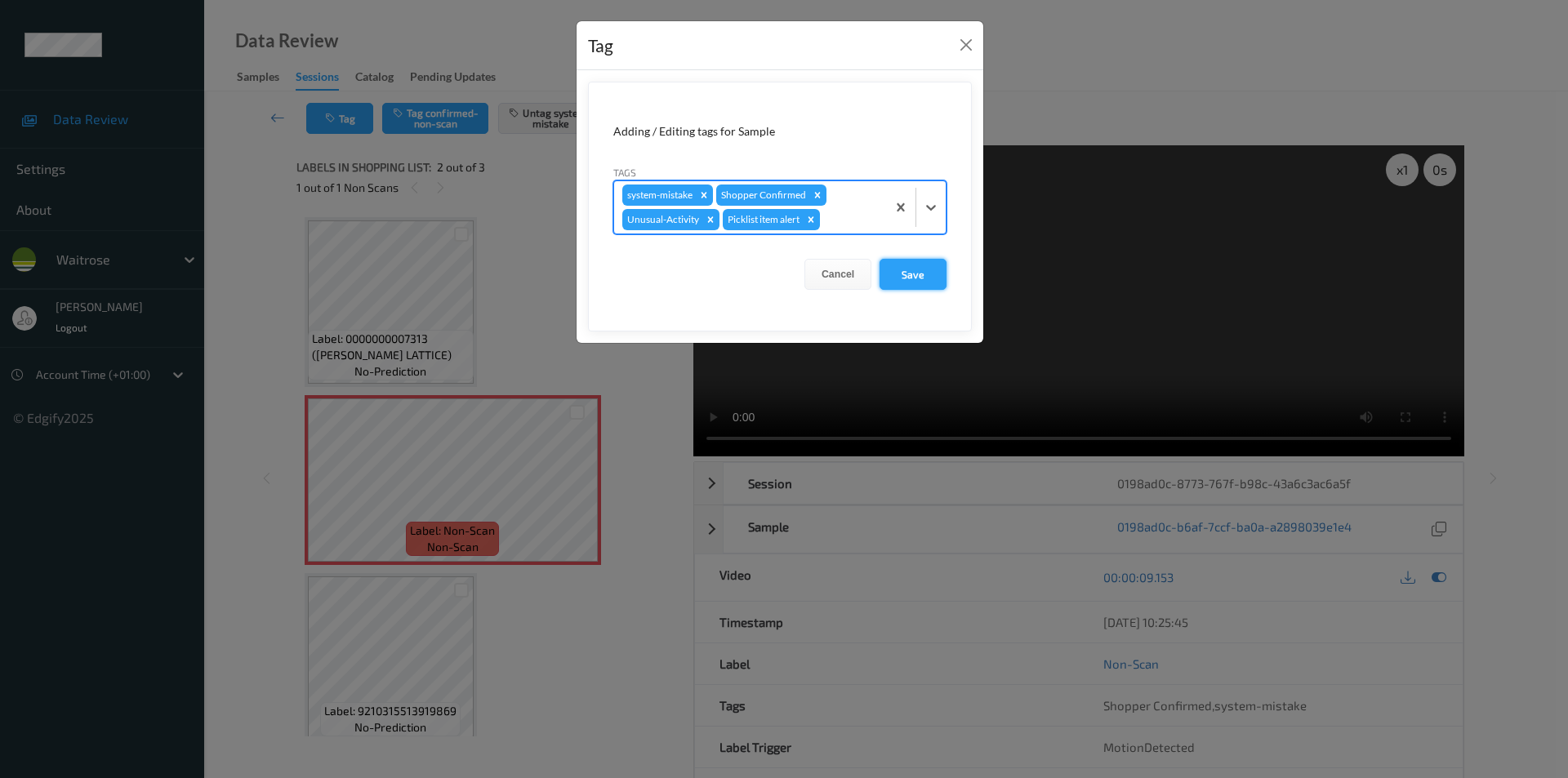
click at [901, 269] on button "Save" at bounding box center [913, 274] width 67 height 31
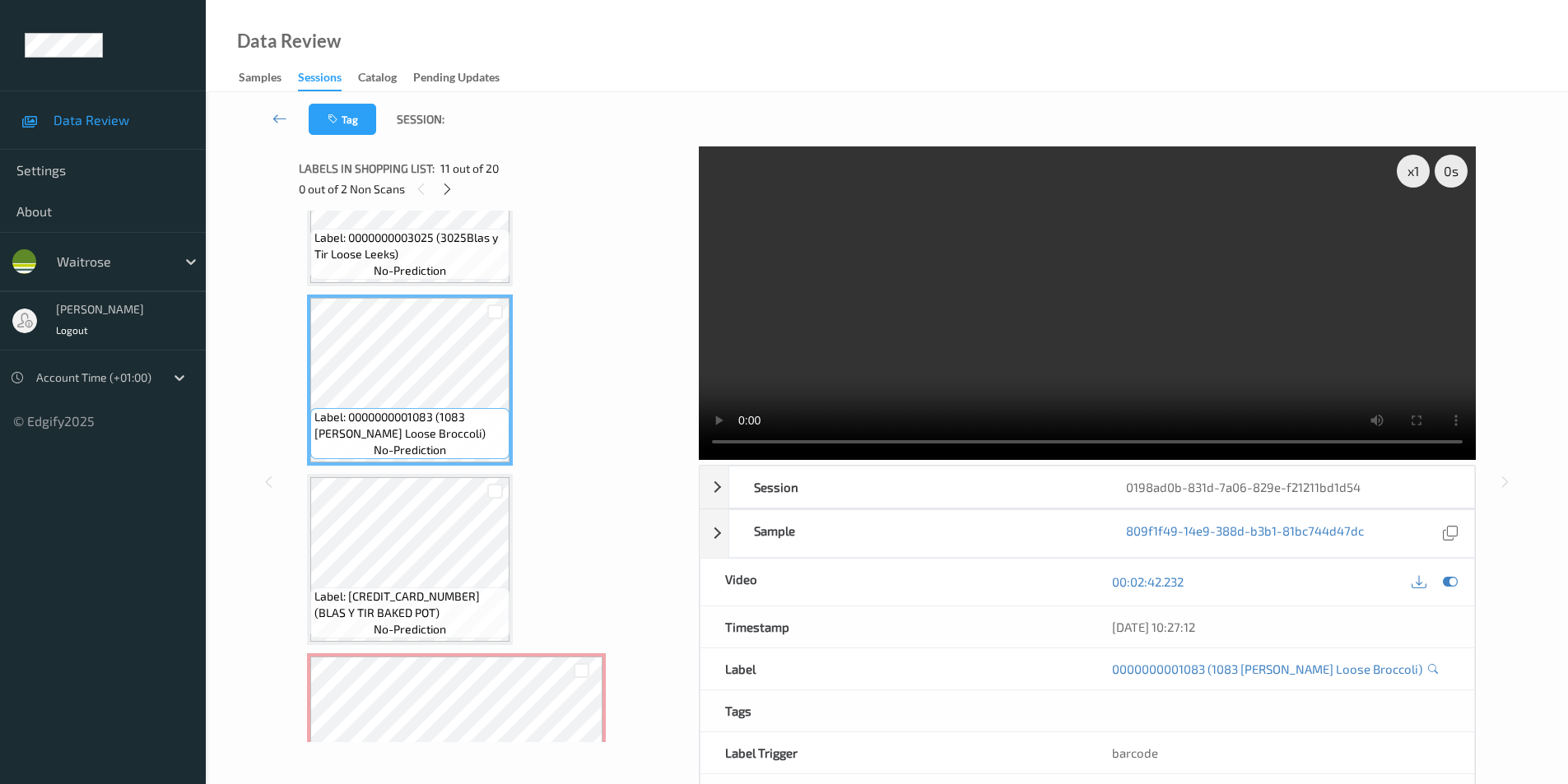
scroll to position [1801, 0]
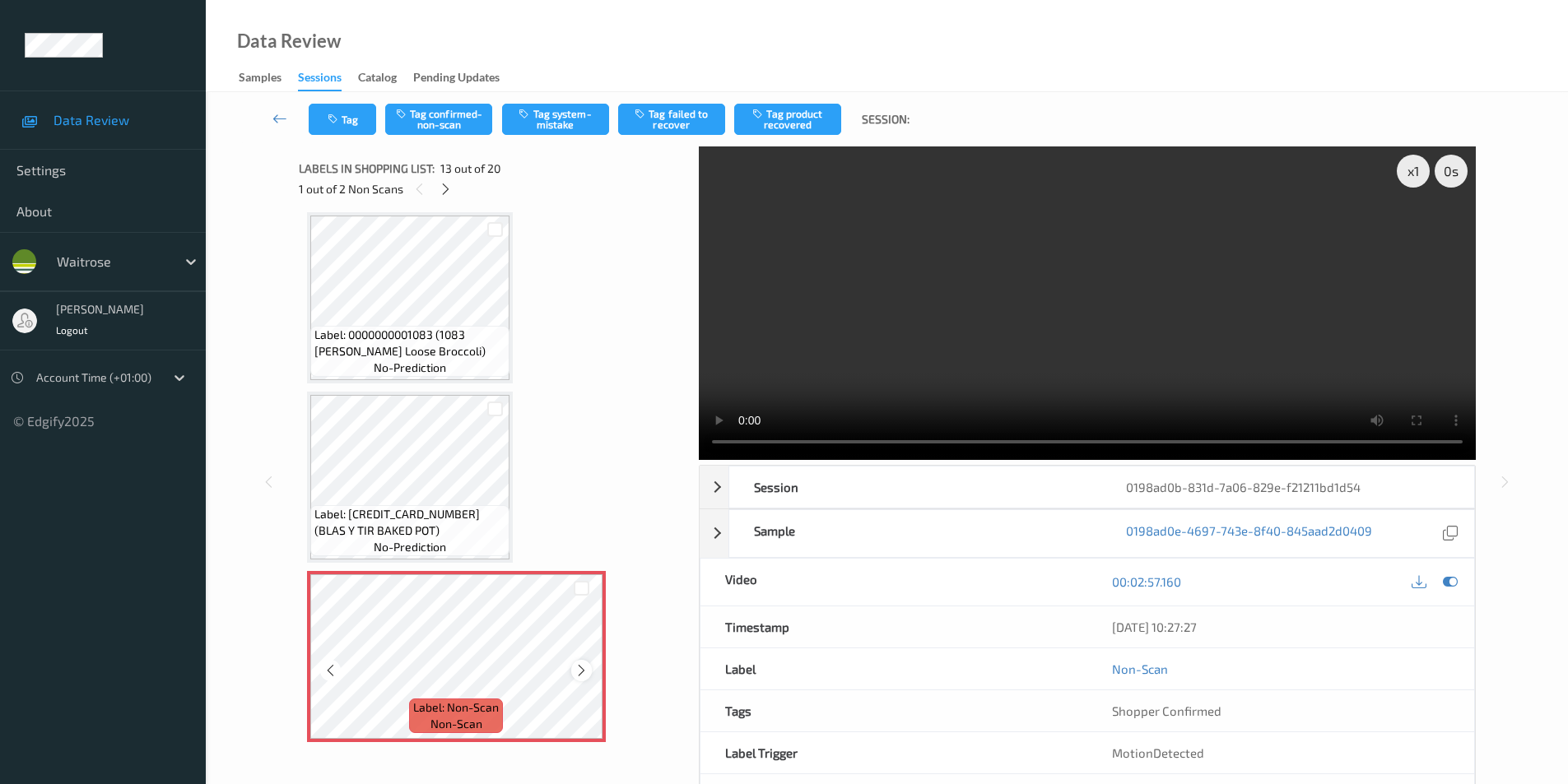
click at [575, 672] on icon at bounding box center [582, 670] width 14 height 15
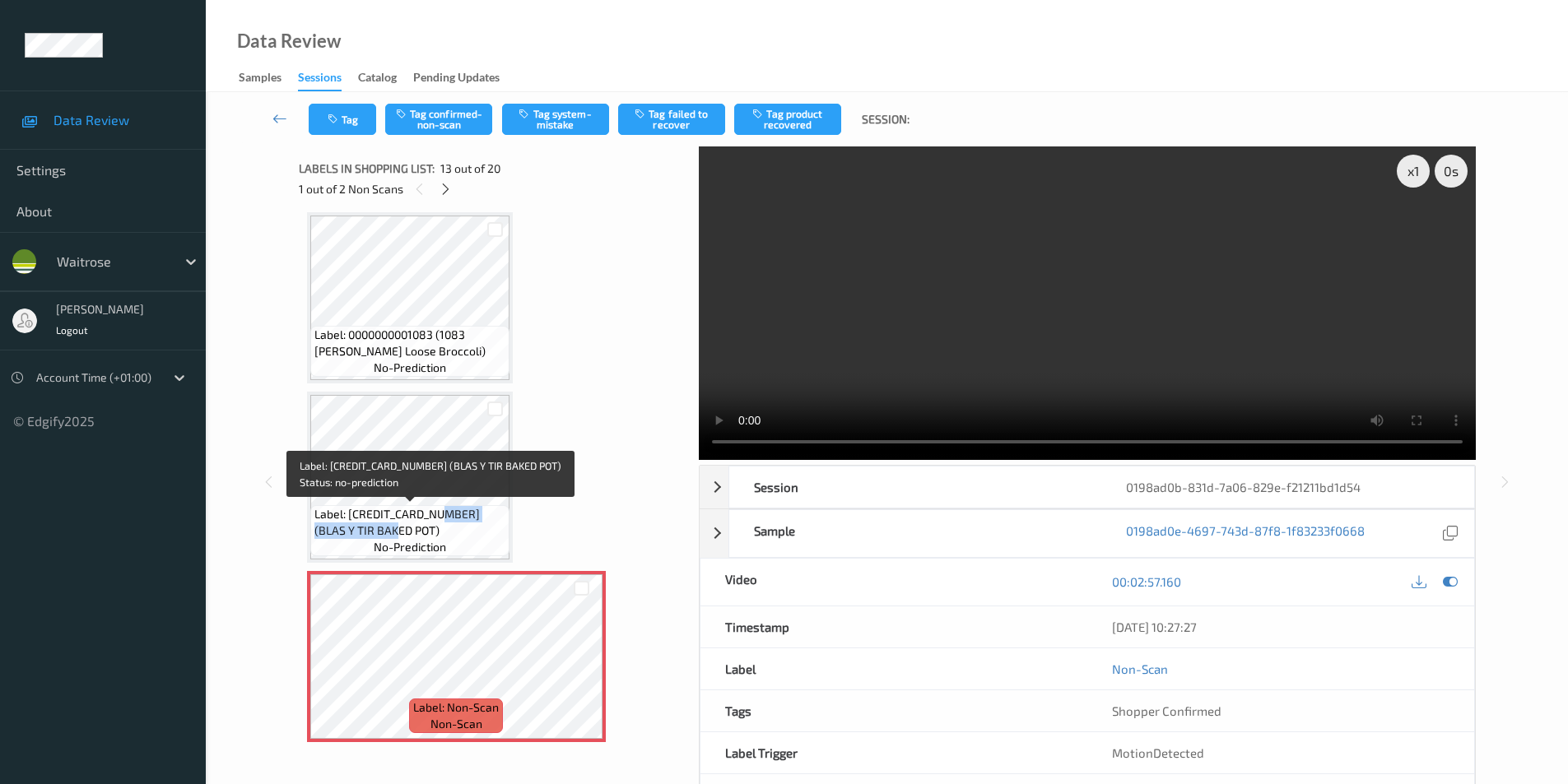
drag, startPoint x: 439, startPoint y: 511, endPoint x: 441, endPoint y: 531, distance: 20.1
click at [441, 531] on span "Label: [CREDIT_CARD_NUMBER] (BLAS Y TIR BAKED POT)" at bounding box center [409, 522] width 191 height 33
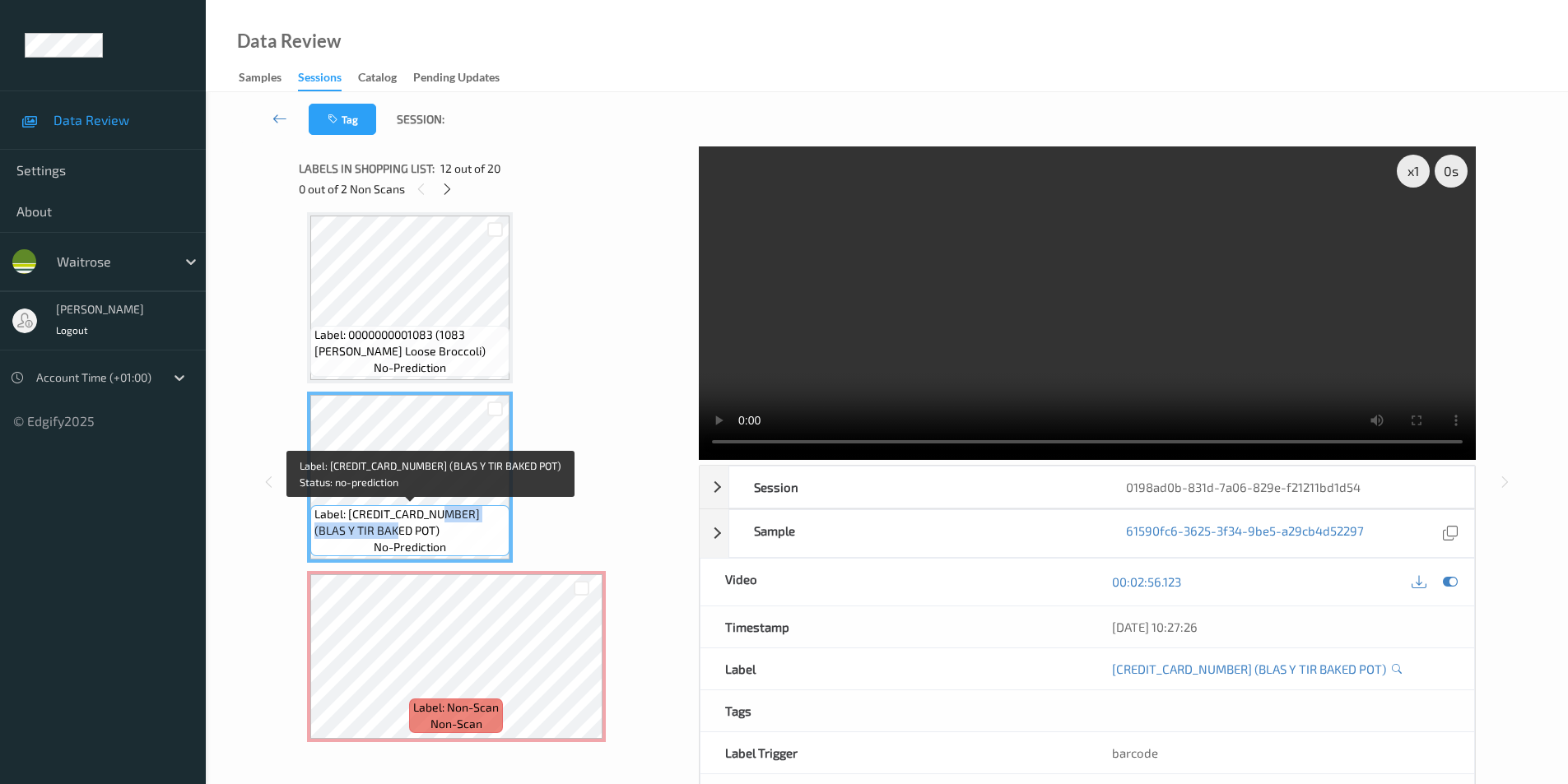
copy span "BLAS Y TIR BAKED POT)"
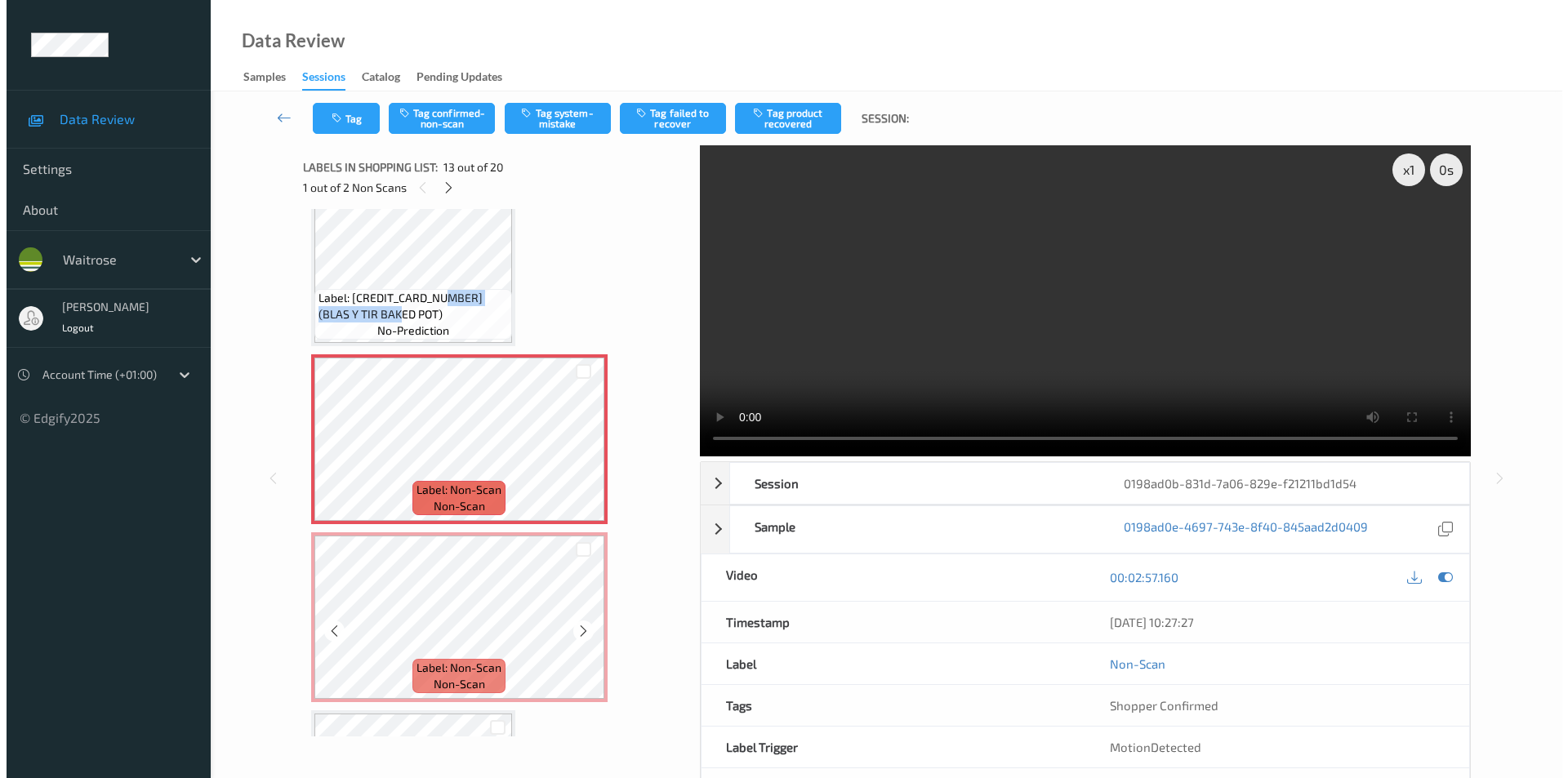
scroll to position [2032, 0]
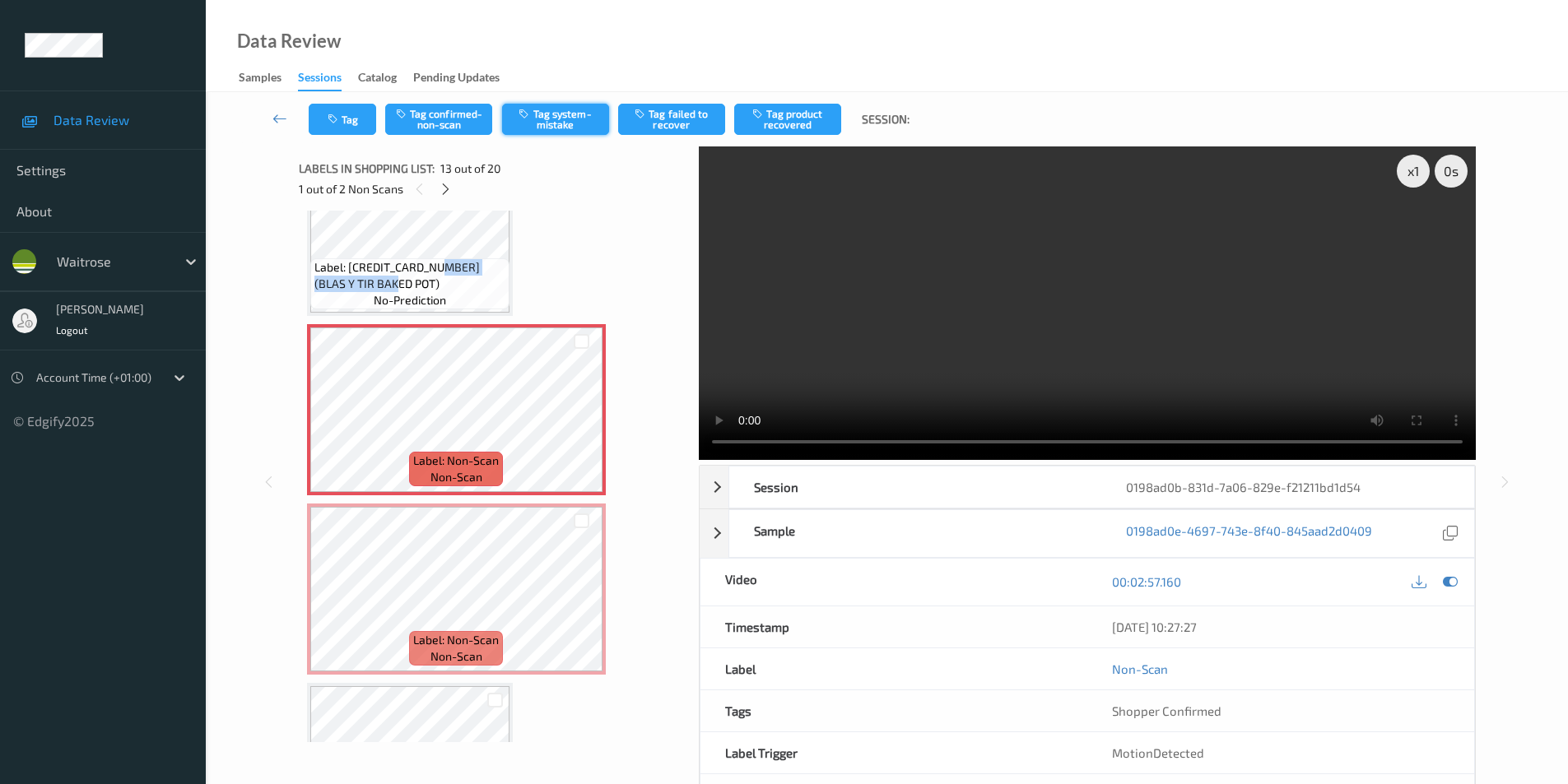
click at [580, 125] on button "Tag system-mistake" at bounding box center [556, 120] width 107 height 32
click at [323, 119] on button "Tag" at bounding box center [342, 120] width 67 height 32
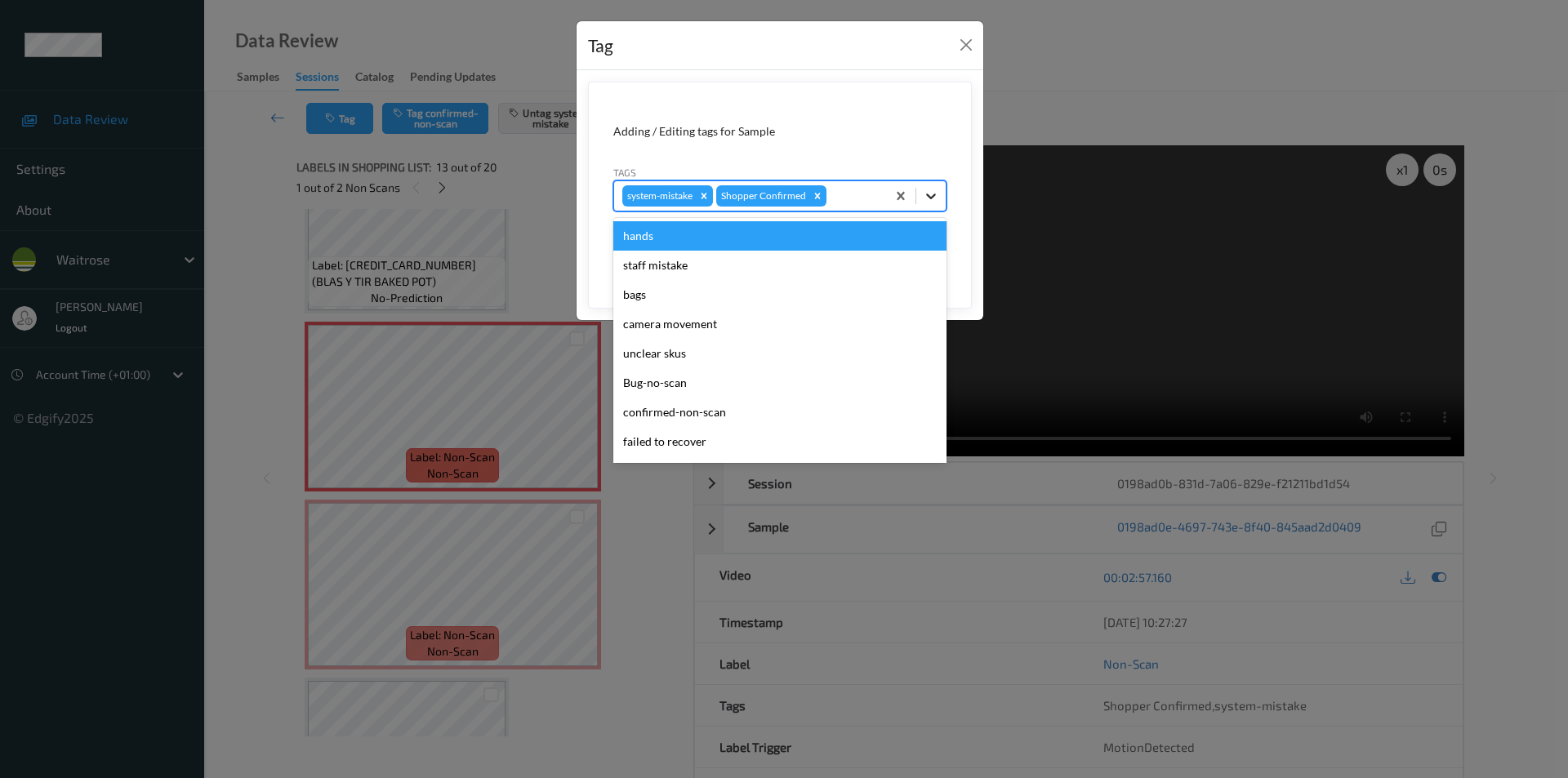
click at [927, 196] on icon at bounding box center [931, 196] width 17 height 17
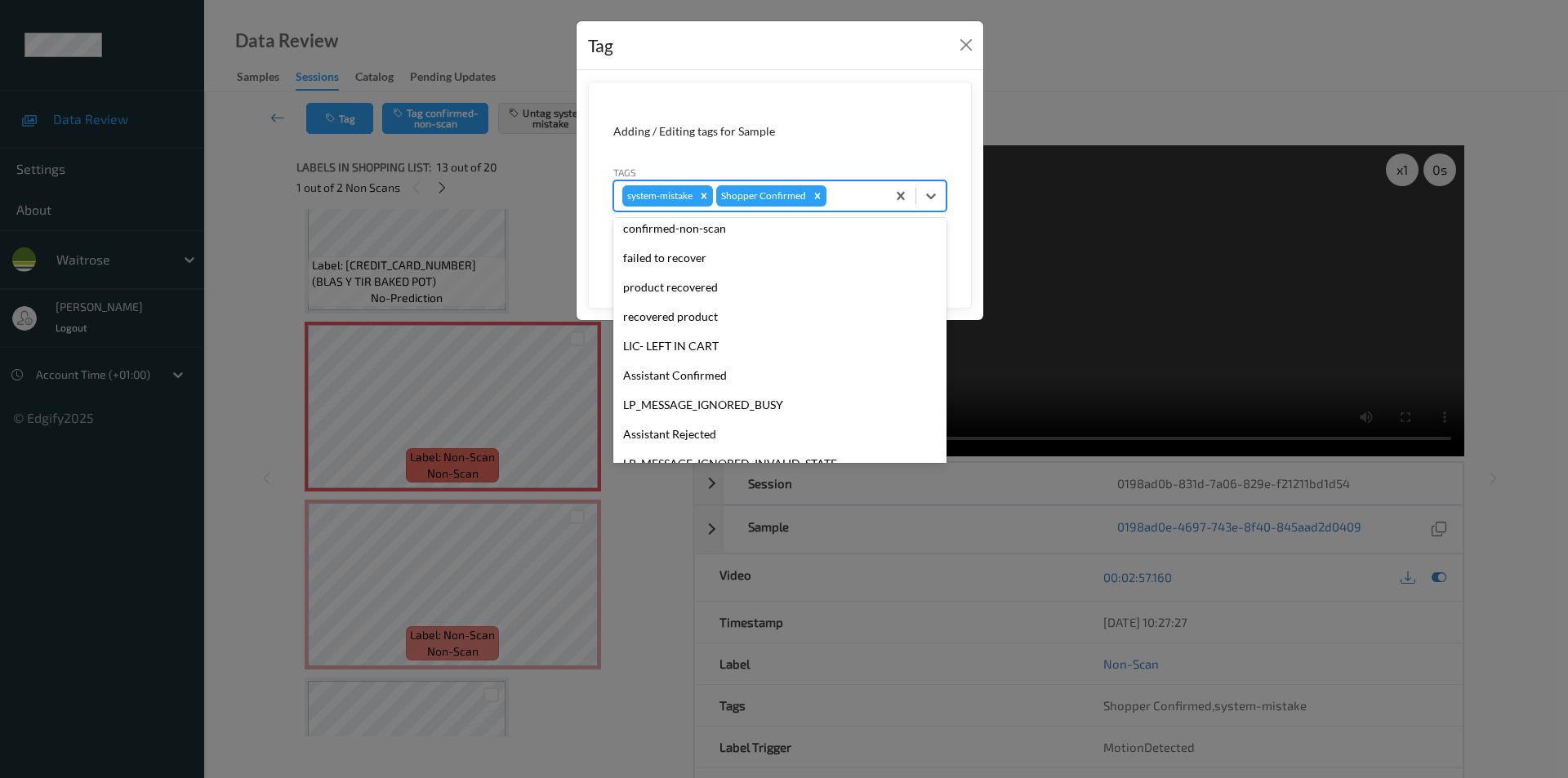
scroll to position [321, 0]
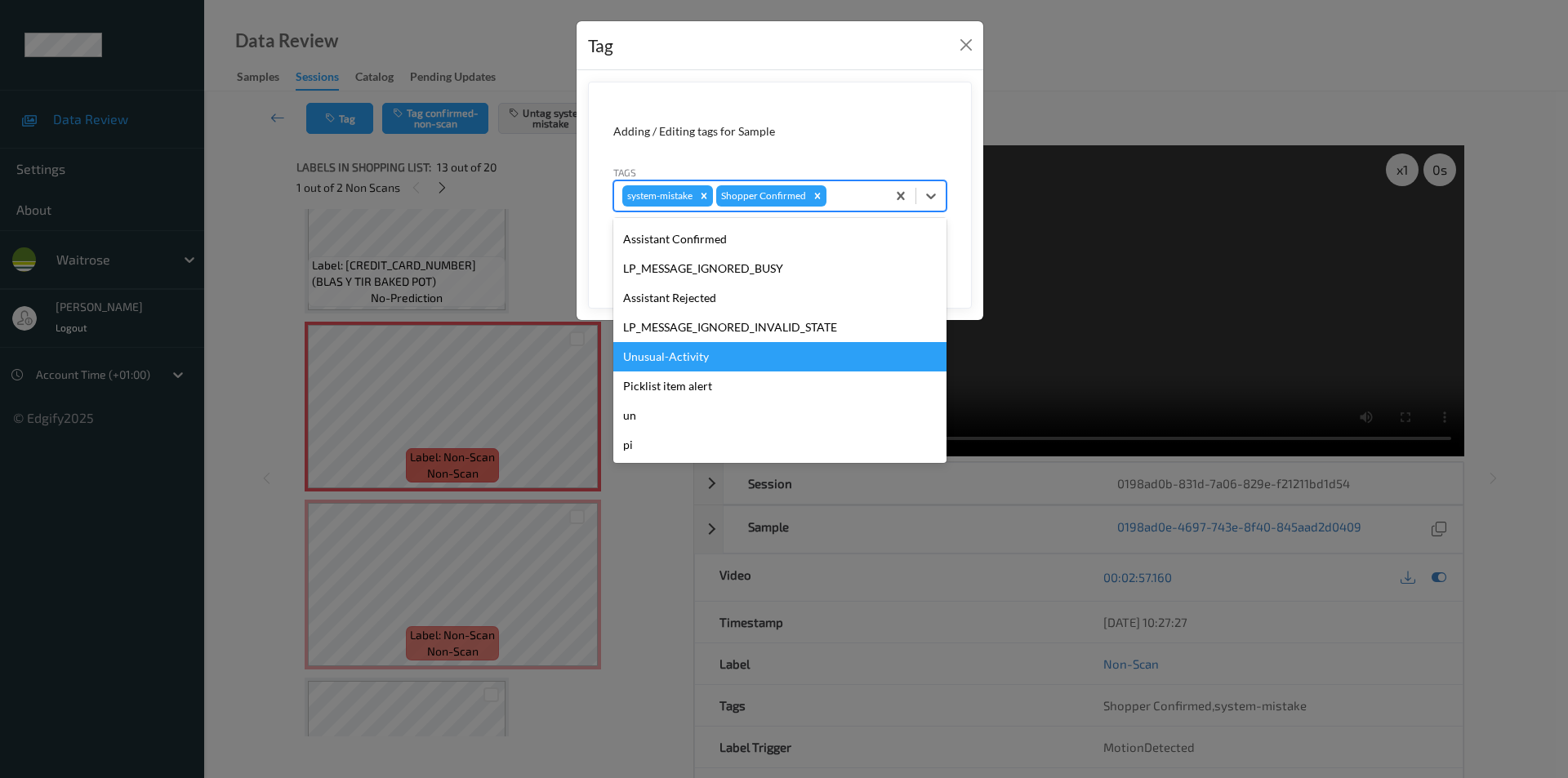
drag, startPoint x: 682, startPoint y: 356, endPoint x: 789, endPoint y: 337, distance: 108.7
click at [682, 356] on div "Unusual-Activity" at bounding box center [780, 357] width 333 height 30
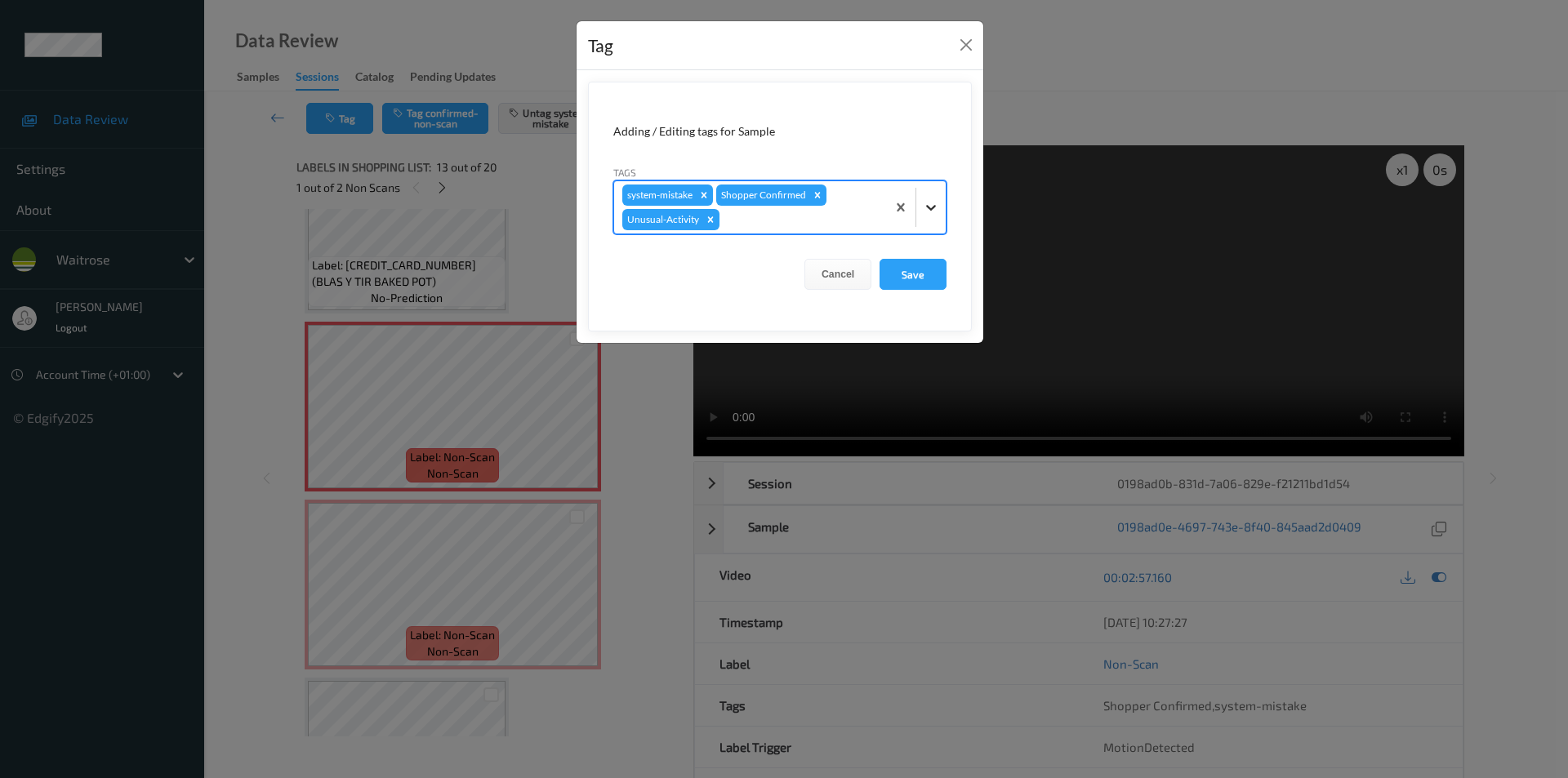
click at [928, 209] on icon at bounding box center [931, 208] width 17 height 17
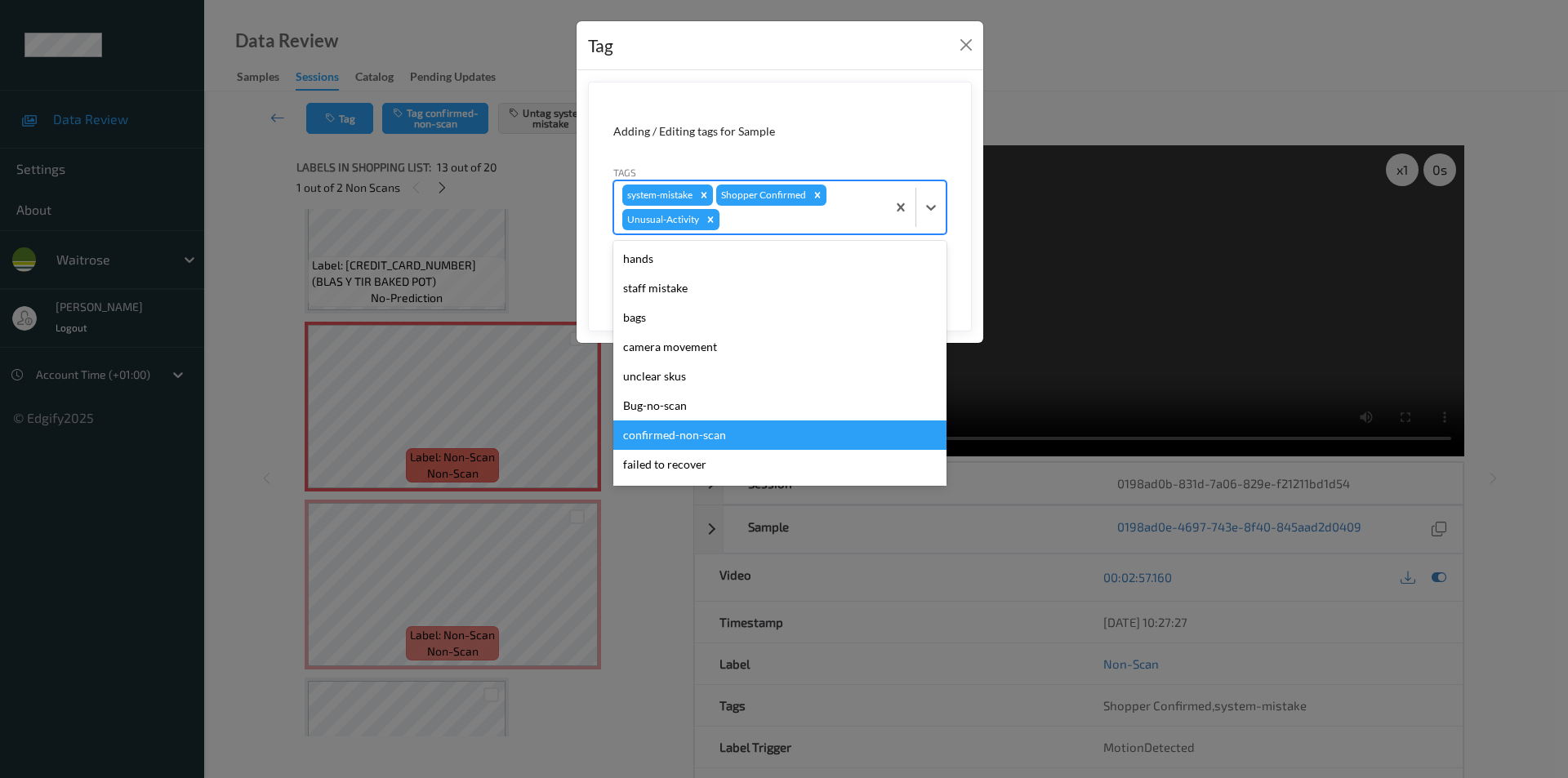
scroll to position [291, 0]
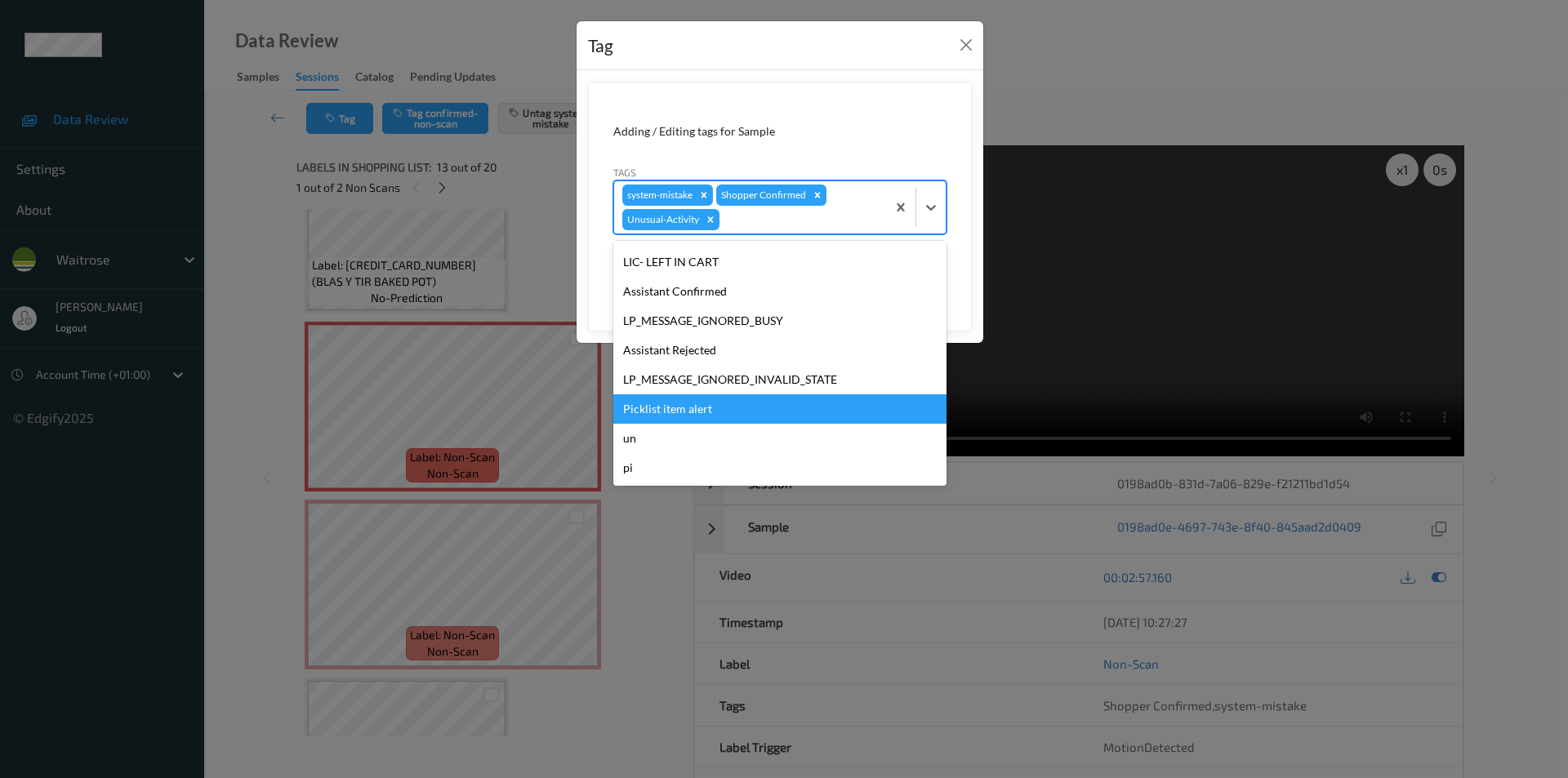
click at [690, 411] on div "Picklist item alert" at bounding box center [780, 409] width 333 height 30
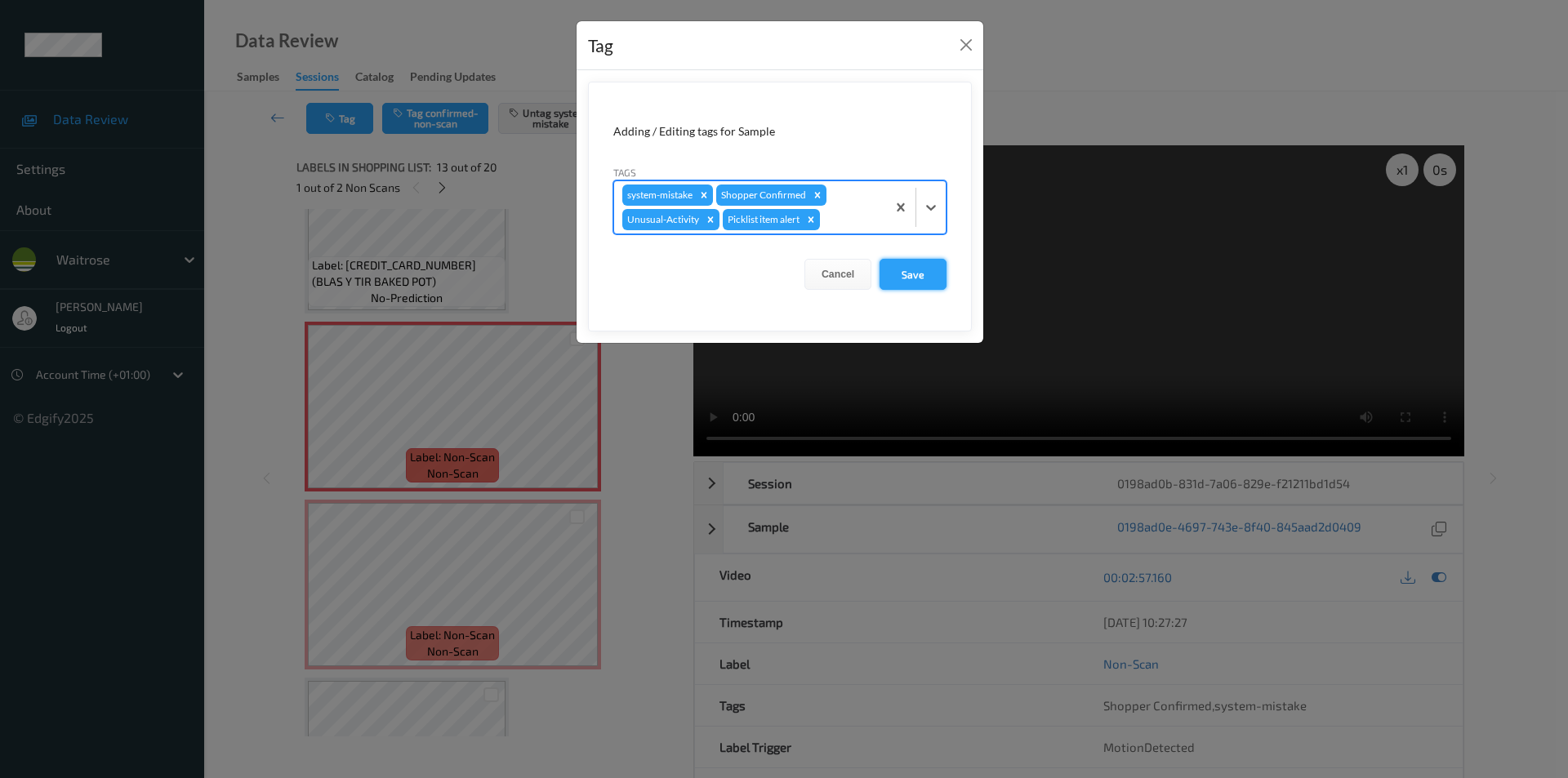
click at [900, 280] on button "Save" at bounding box center [913, 274] width 67 height 31
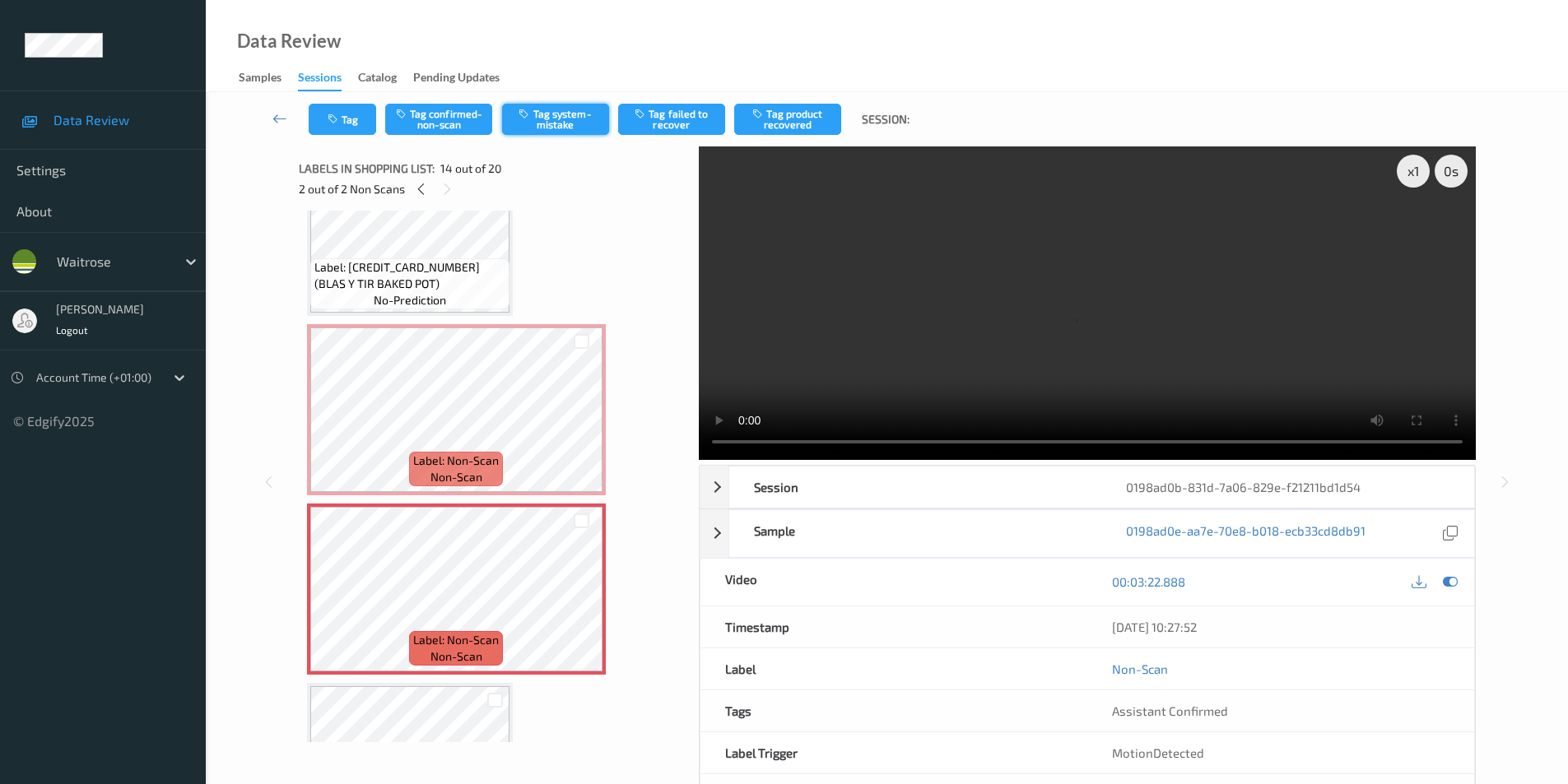
click at [501, 103] on div "Tag Tag confirmed-non-scan Tag system-mistake Tag failed to recover Tag product…" at bounding box center [887, 119] width 1294 height 55
click at [564, 121] on button "Tag system-mistake" at bounding box center [556, 120] width 107 height 32
click at [342, 119] on button "Tag" at bounding box center [342, 120] width 67 height 32
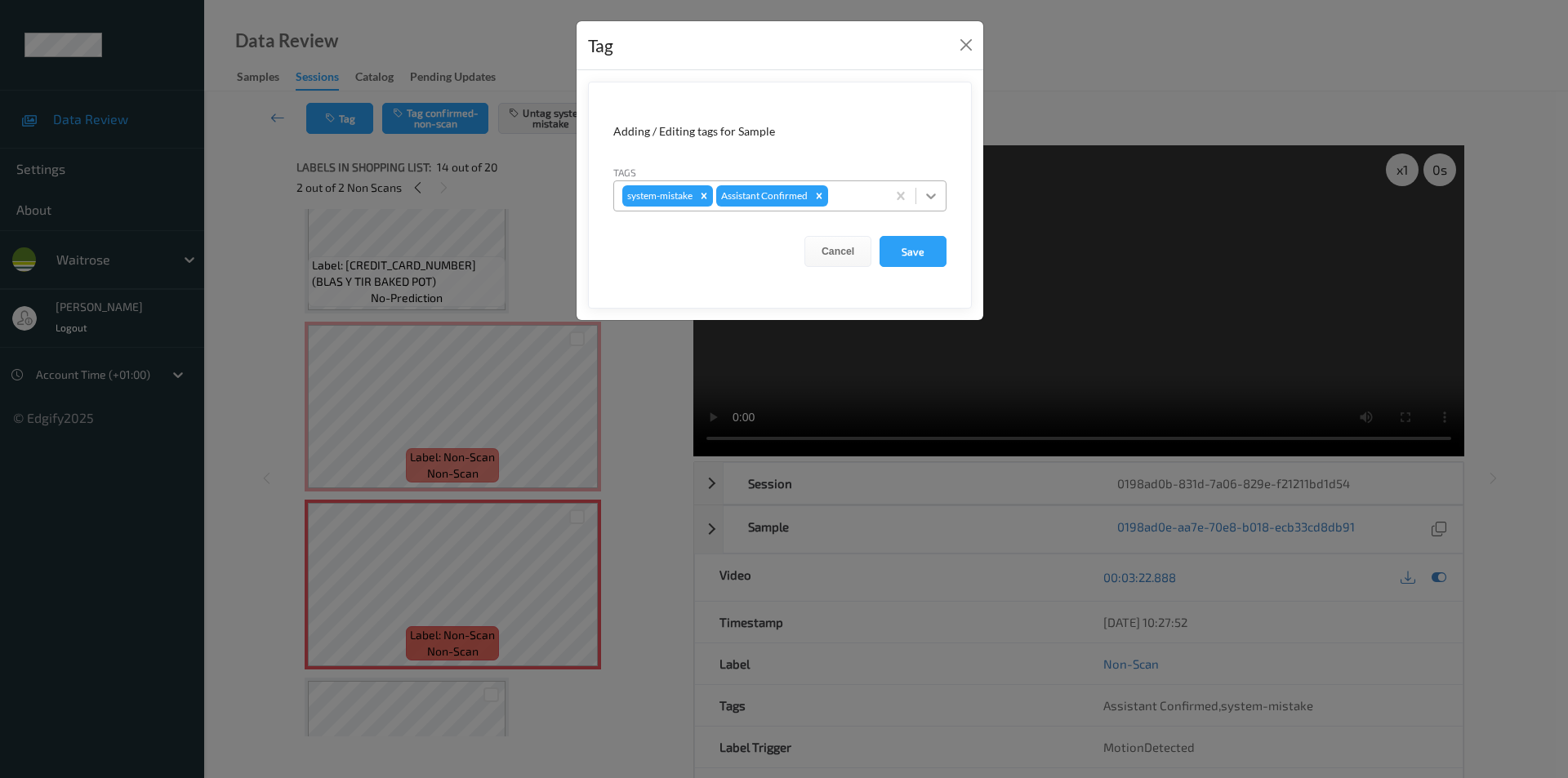
click at [932, 196] on icon at bounding box center [931, 196] width 17 height 17
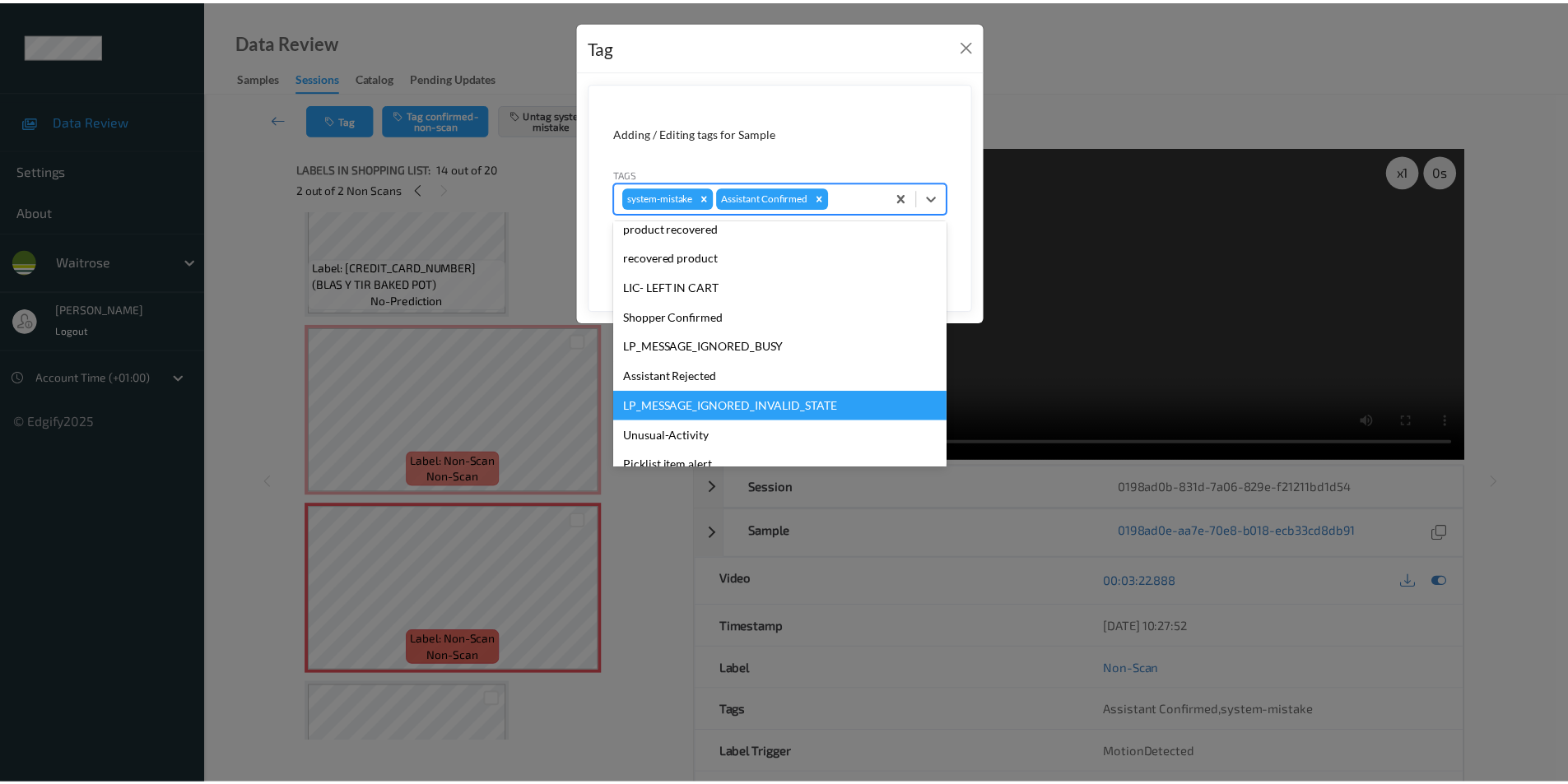
scroll to position [323, 0]
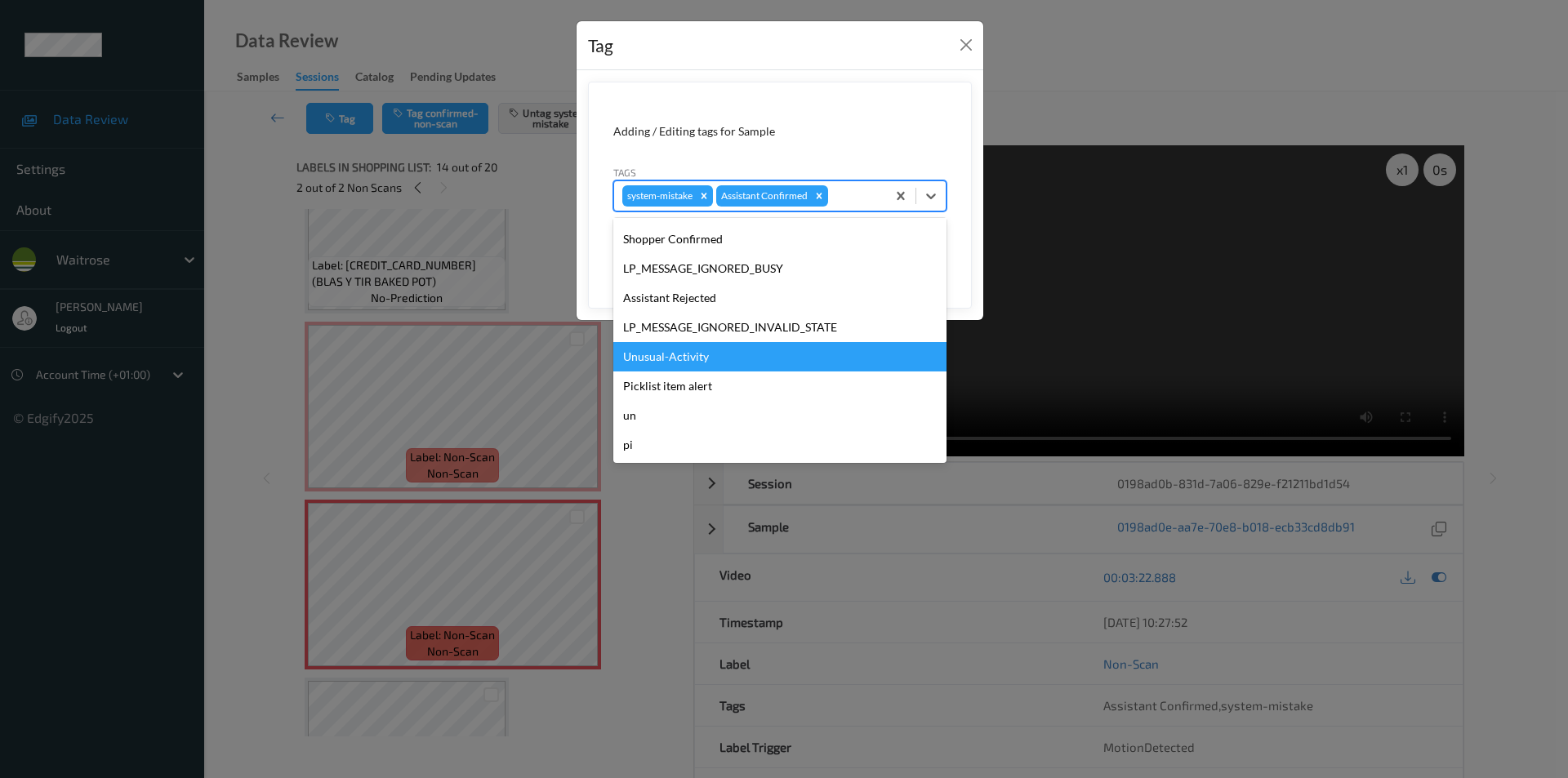
click at [678, 359] on div "Unusual-Activity" at bounding box center [780, 357] width 333 height 30
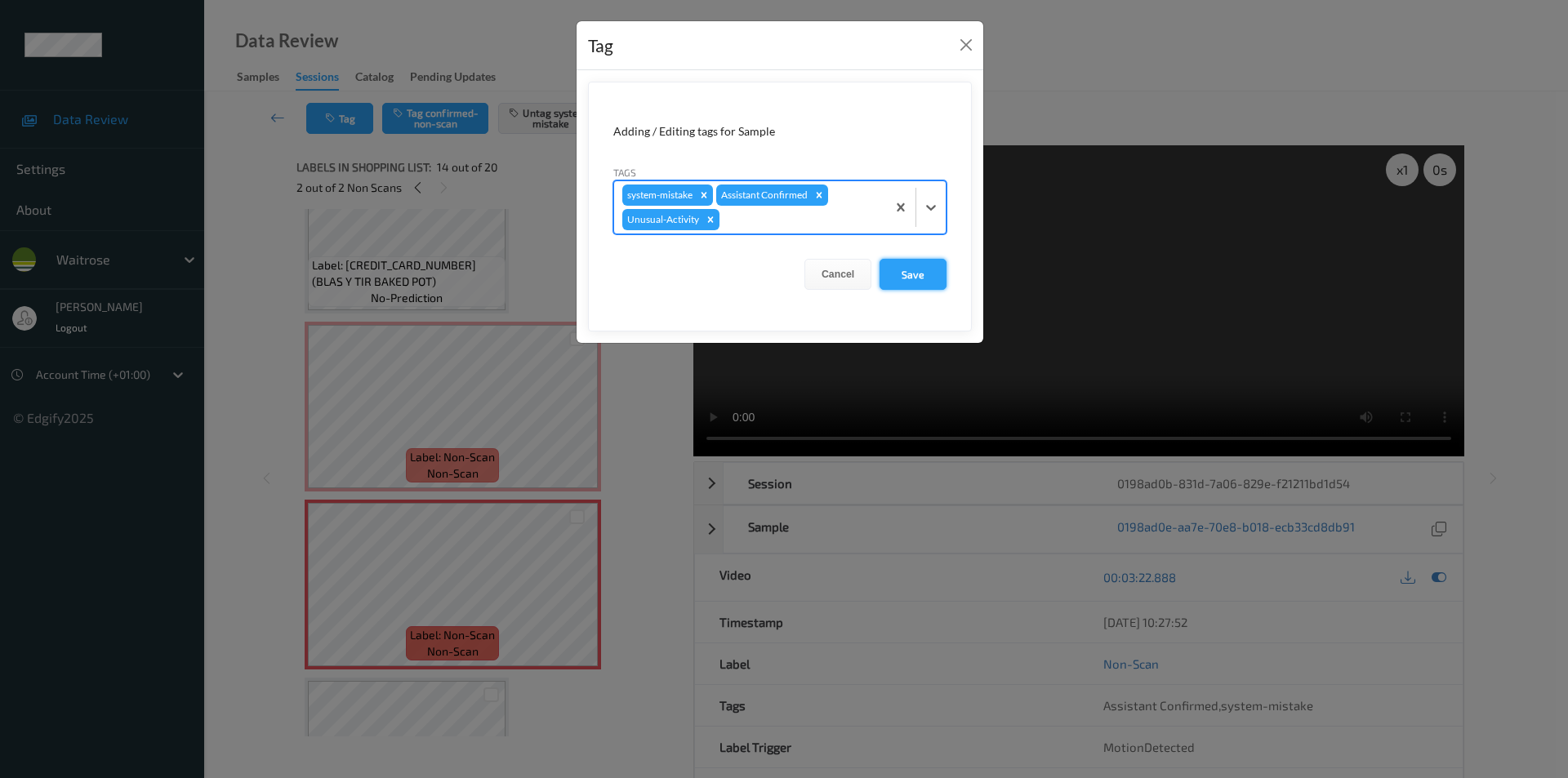
click at [918, 276] on button "Save" at bounding box center [913, 274] width 67 height 31
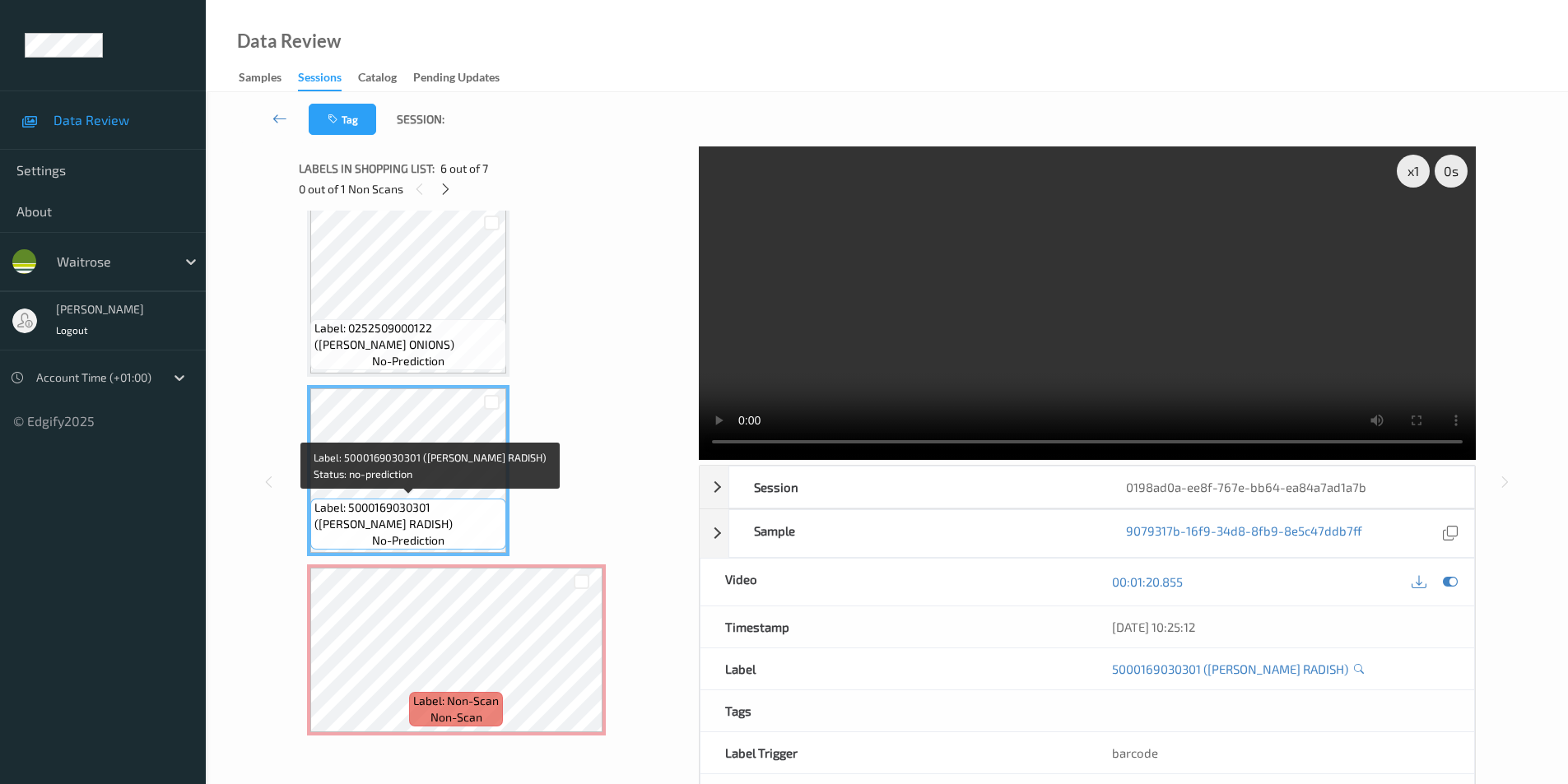
scroll to position [732, 0]
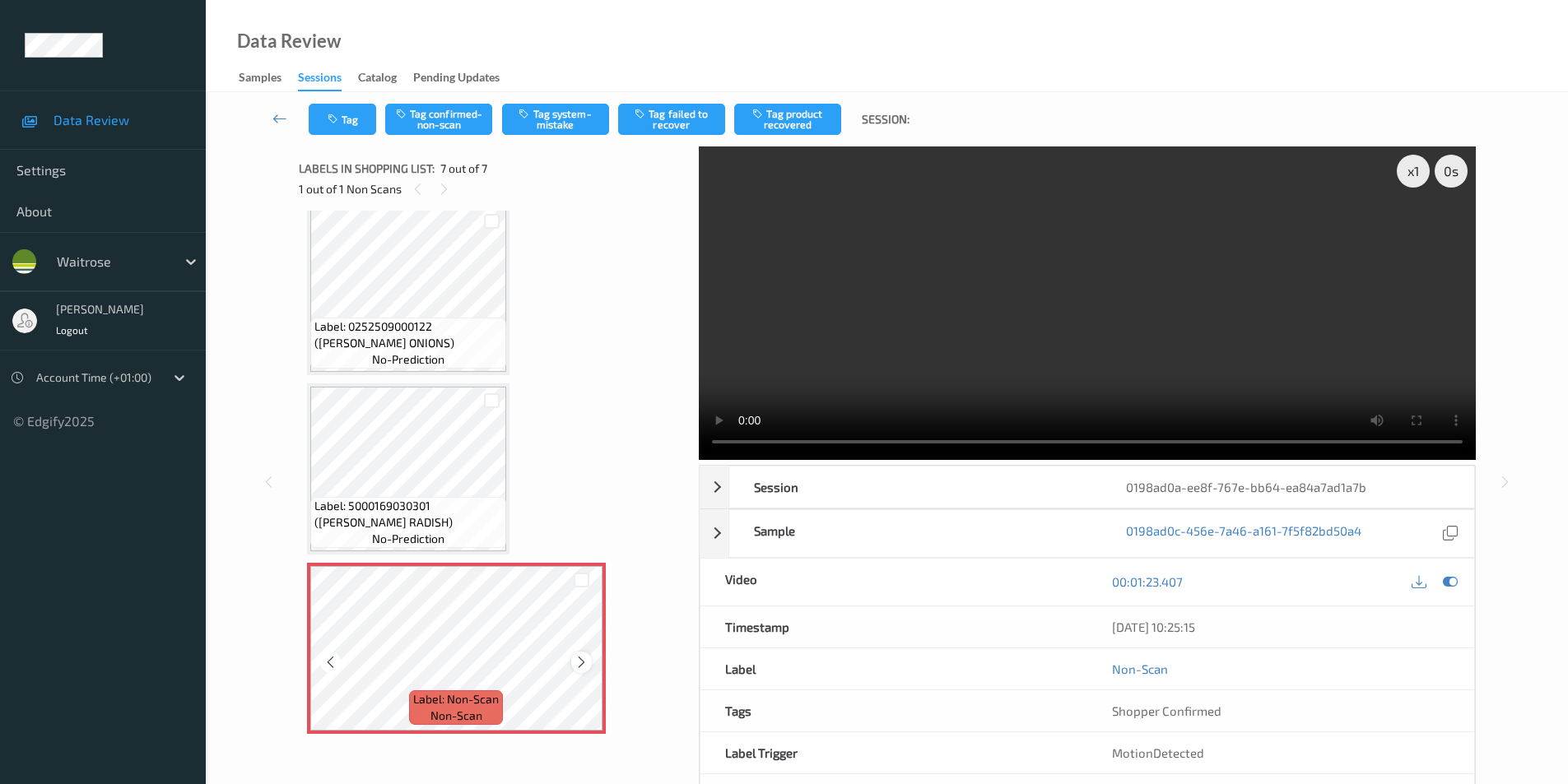
click at [575, 661] on icon at bounding box center [582, 662] width 14 height 15
click at [1451, 580] on icon at bounding box center [1450, 582] width 15 height 15
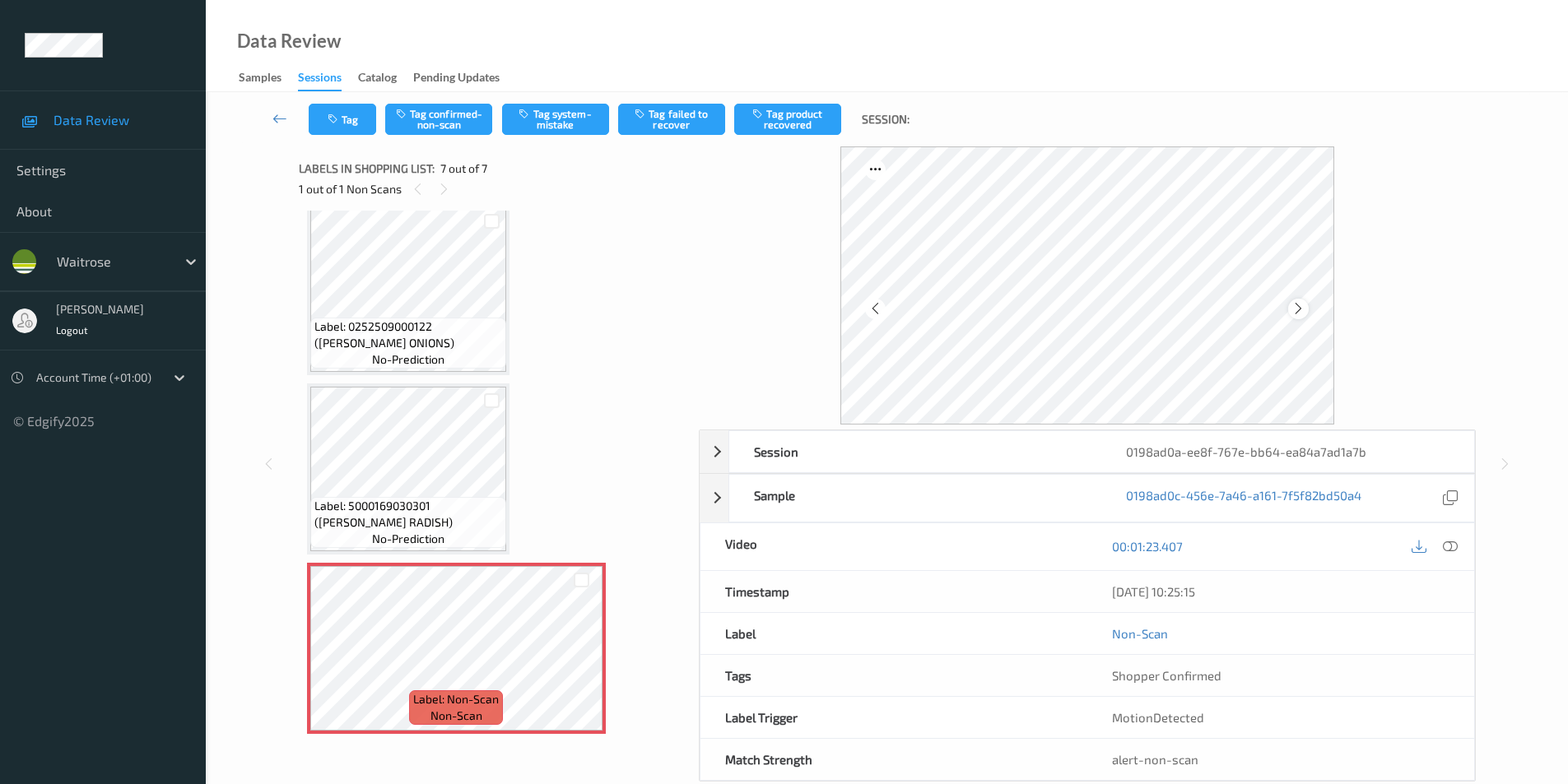
click at [1298, 313] on icon at bounding box center [1298, 308] width 14 height 15
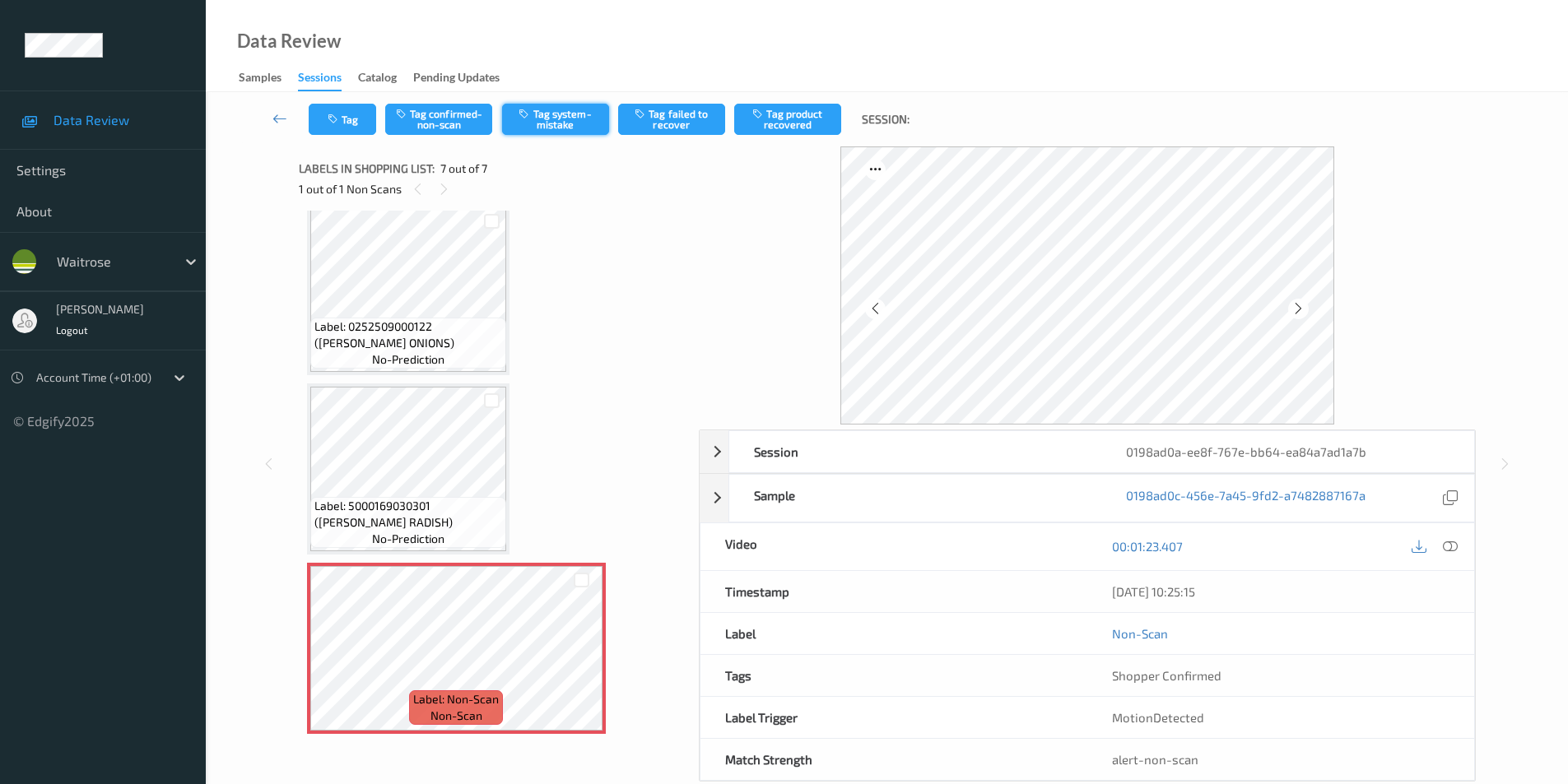
click at [560, 129] on button "Tag system-mistake" at bounding box center [556, 120] width 107 height 32
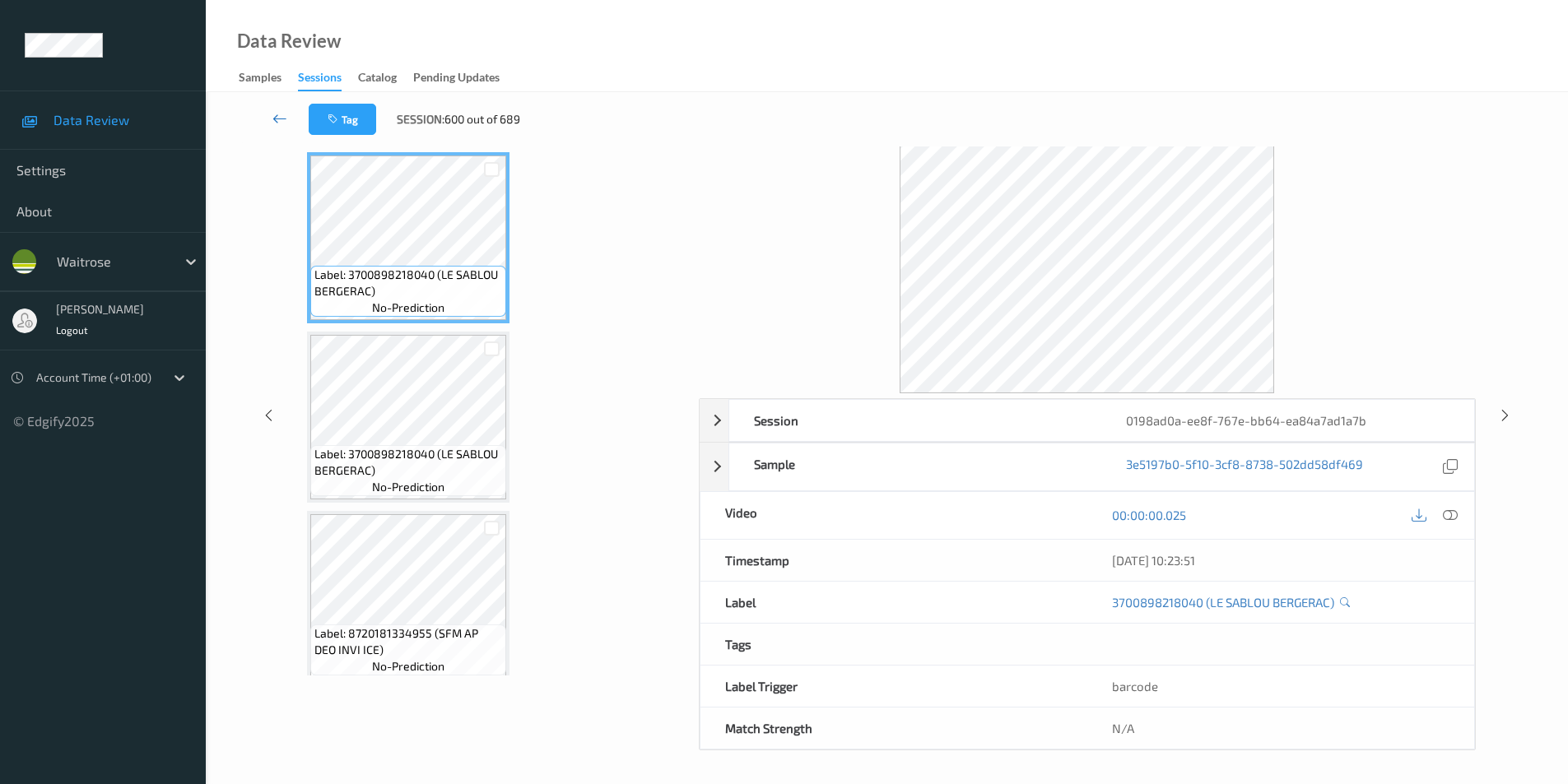
click at [280, 114] on icon at bounding box center [280, 118] width 15 height 17
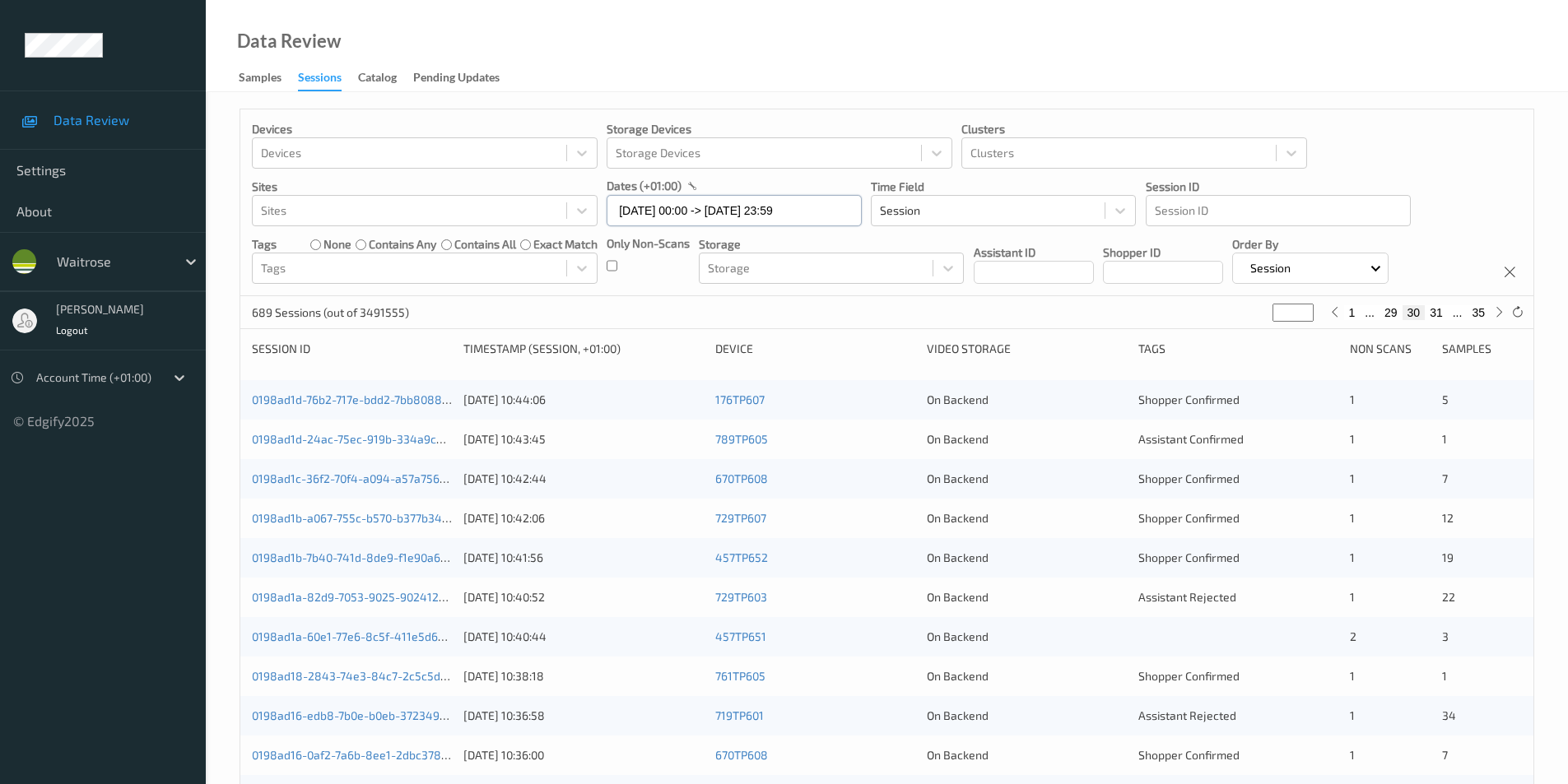
click at [638, 209] on input "15/08/2025 00:00 -> 15/08/2025 23:59" at bounding box center [733, 211] width 255 height 32
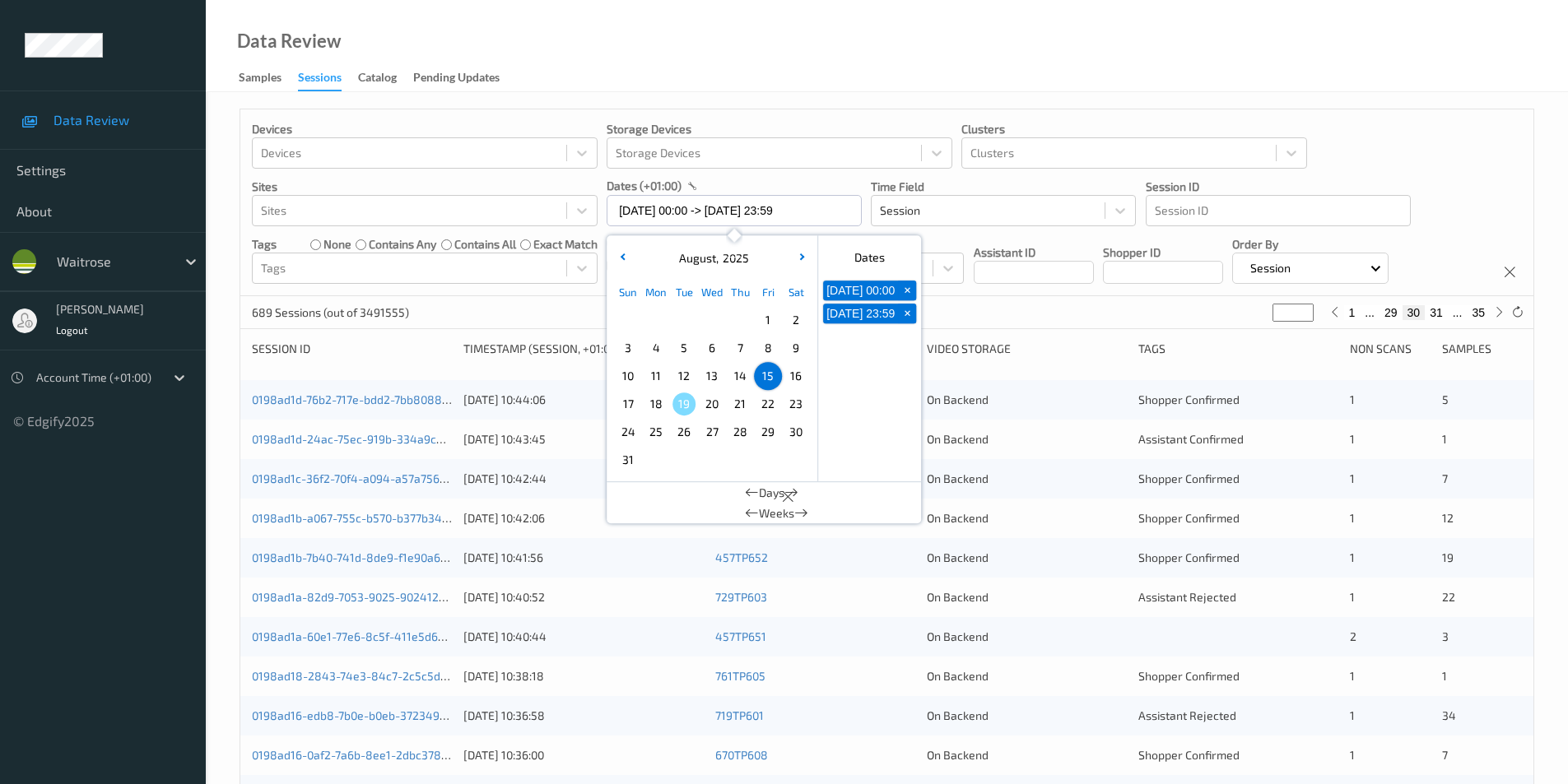
click at [797, 380] on span "16" at bounding box center [795, 376] width 23 height 23
type input "16/08/2025 00:00"
type input "*"
click at [797, 380] on span "16" at bounding box center [795, 376] width 23 height 23
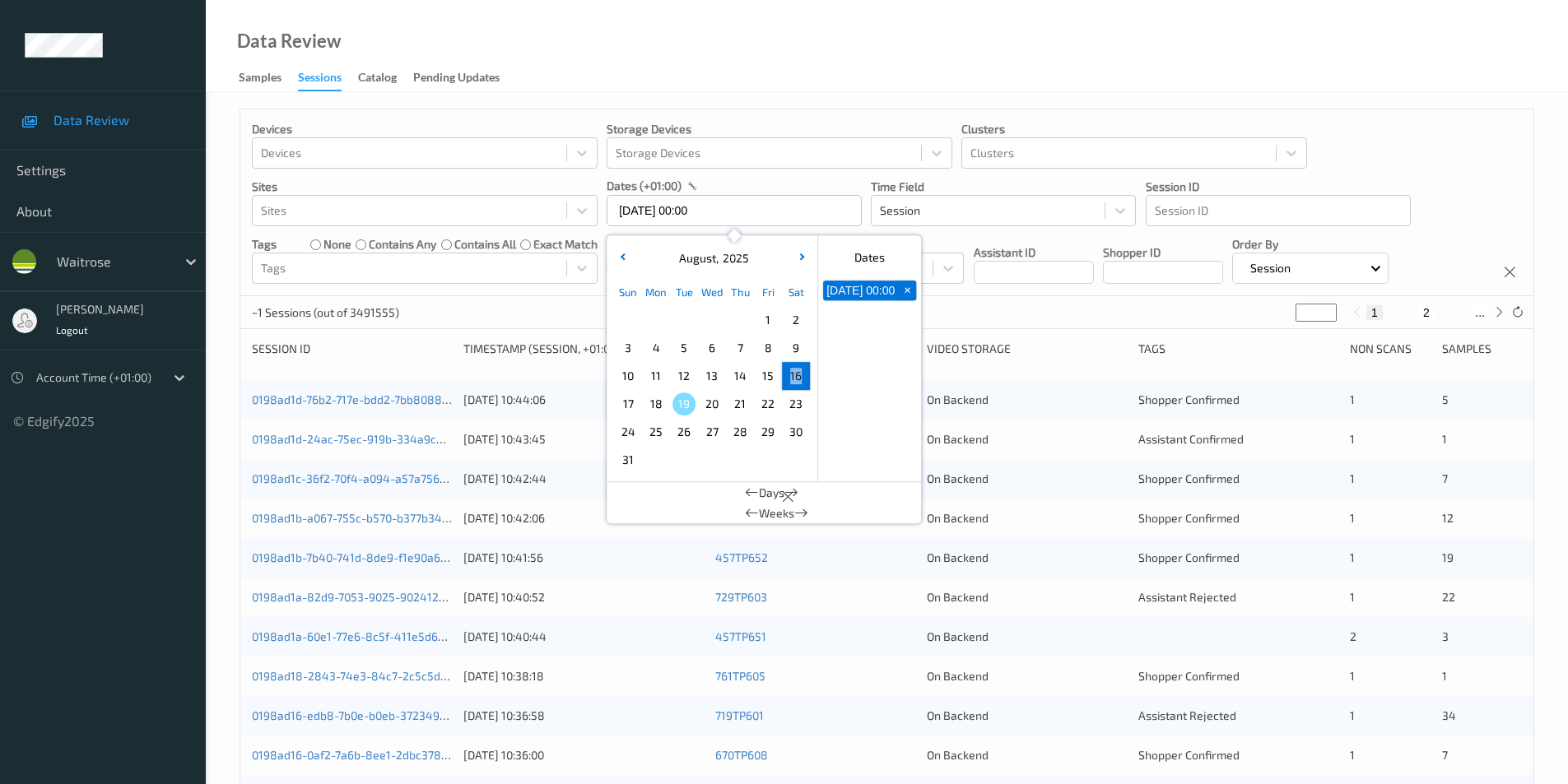
type input "16/08/2025 00:00 -> 16/08/2025 23:59"
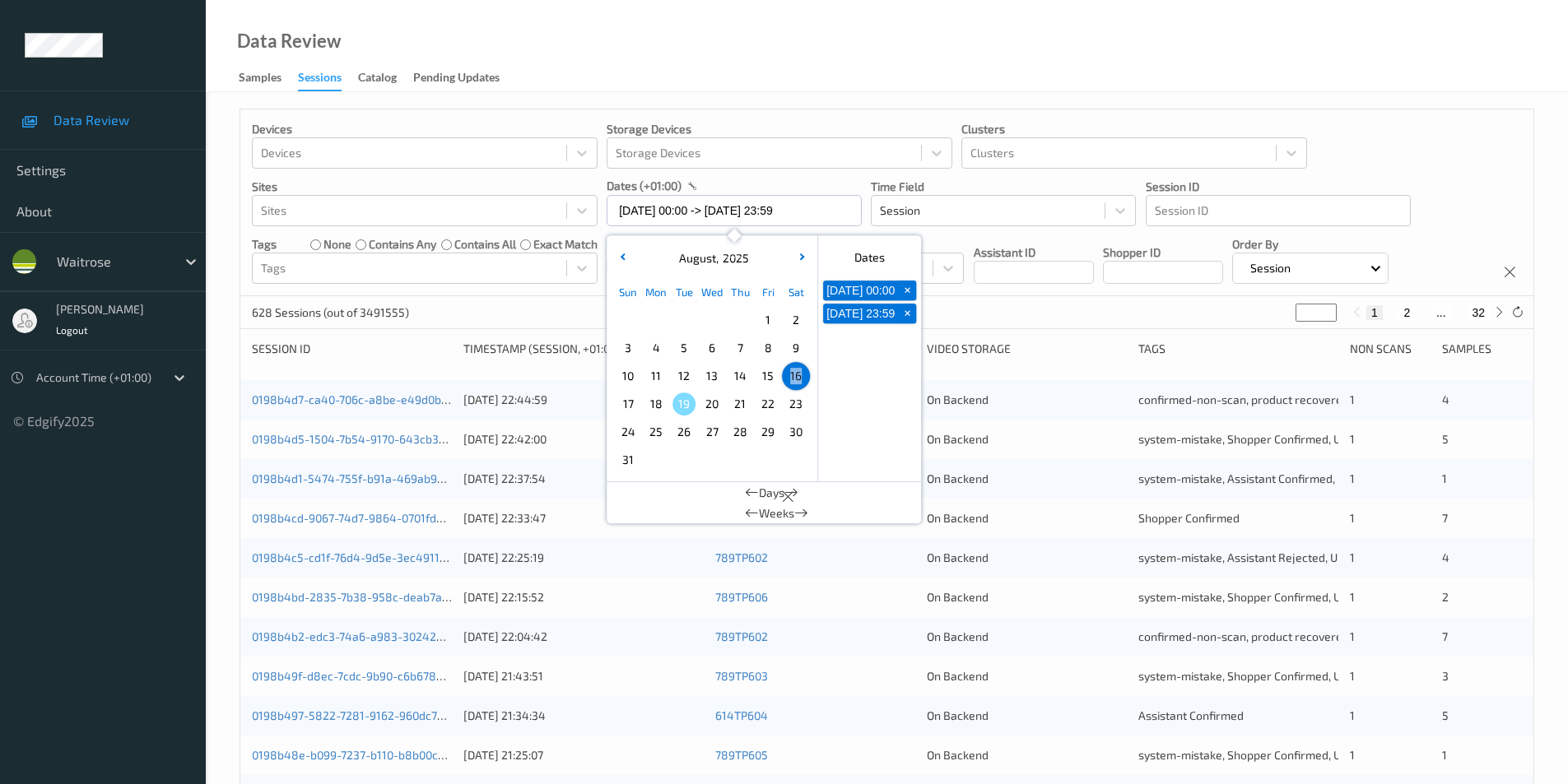
click at [1409, 311] on button "2" at bounding box center [1406, 312] width 17 height 15
type input "*"
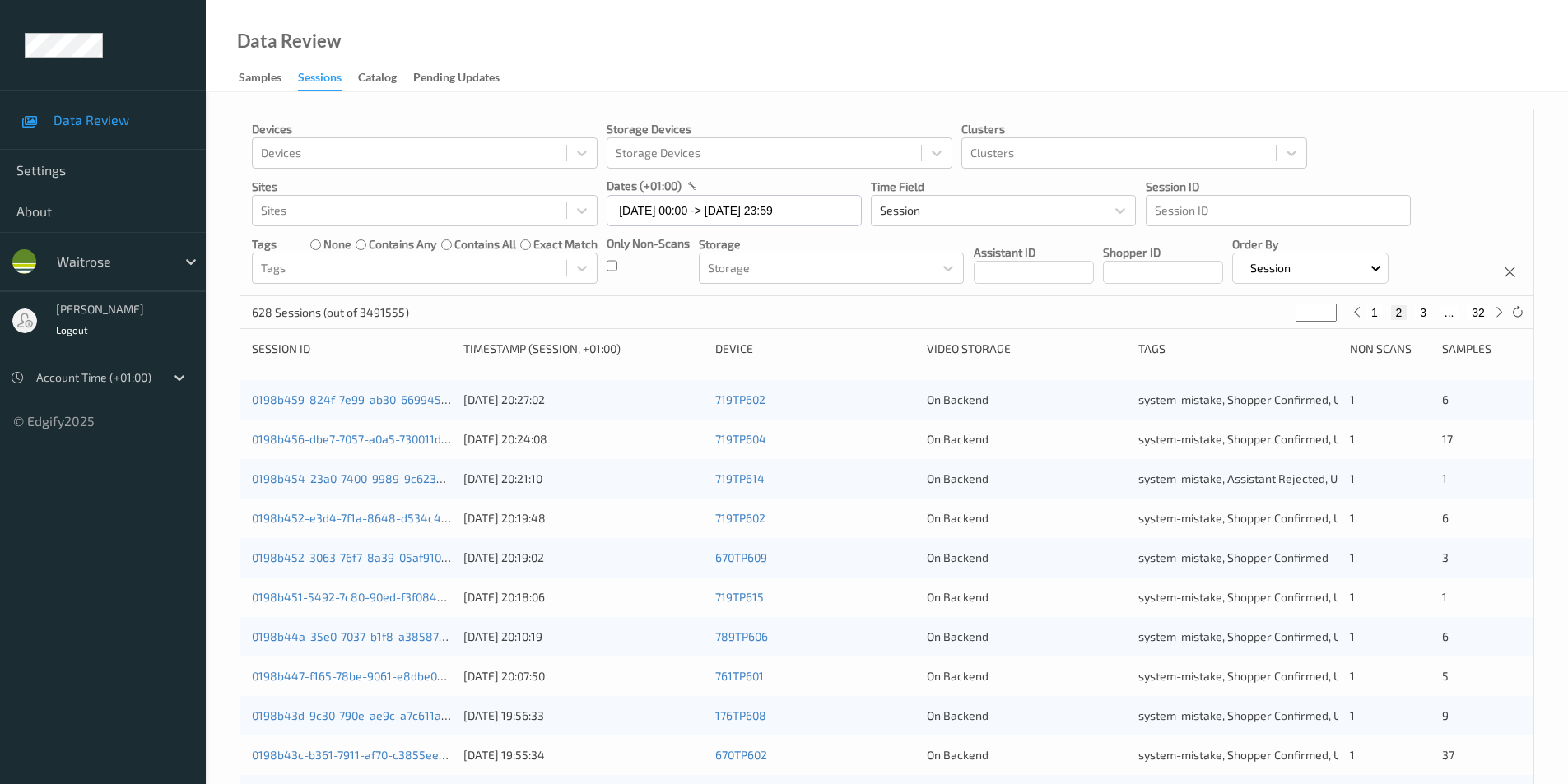
click at [1409, 311] on div "1 2 3 ... 32" at bounding box center [1427, 312] width 124 height 15
click at [1422, 311] on button "3" at bounding box center [1422, 312] width 17 height 15
type input "*"
click at [1431, 311] on button "4" at bounding box center [1432, 312] width 17 height 15
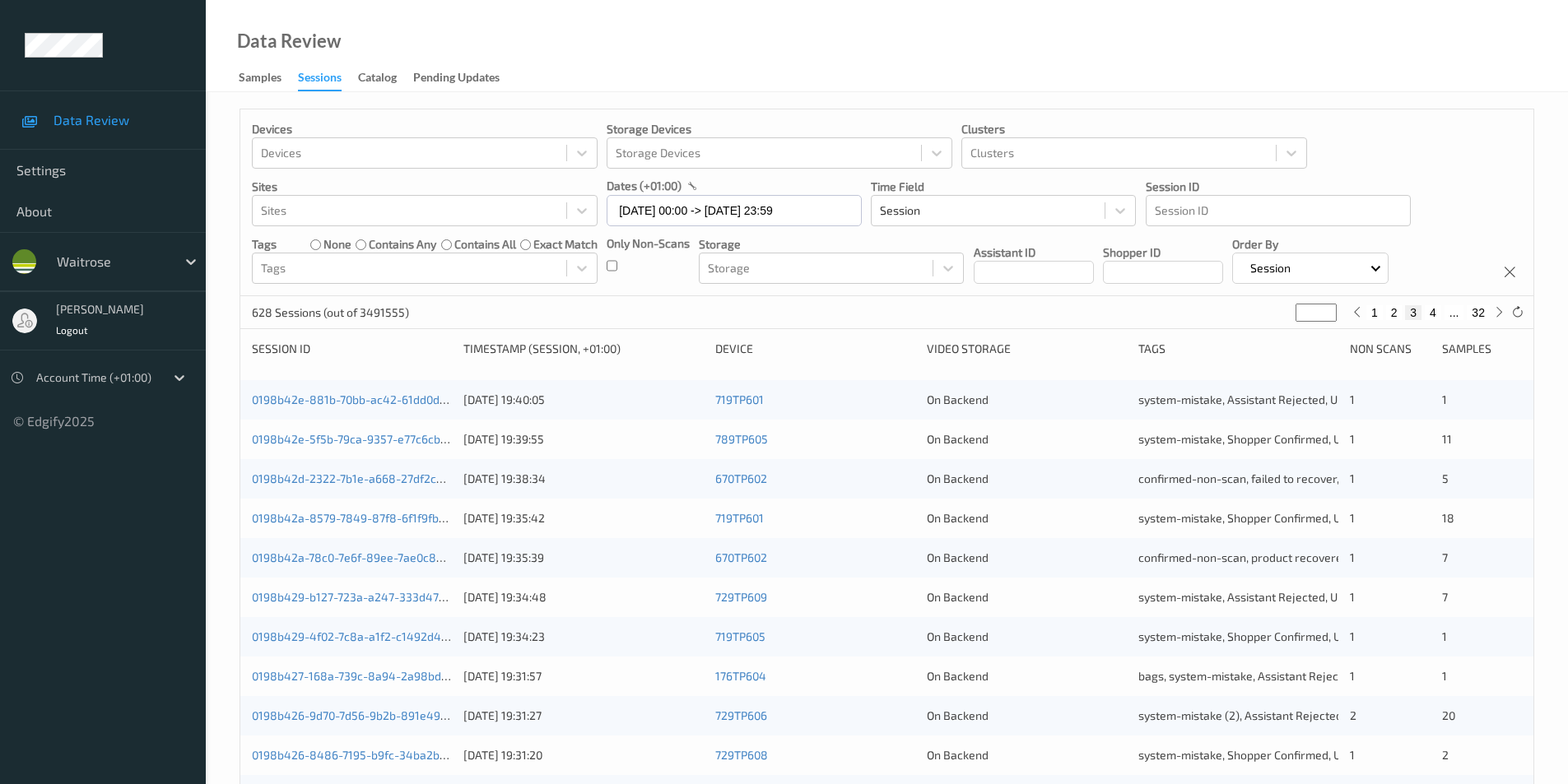
type input "*"
click at [1436, 311] on button "5" at bounding box center [1439, 312] width 17 height 15
type input "*"
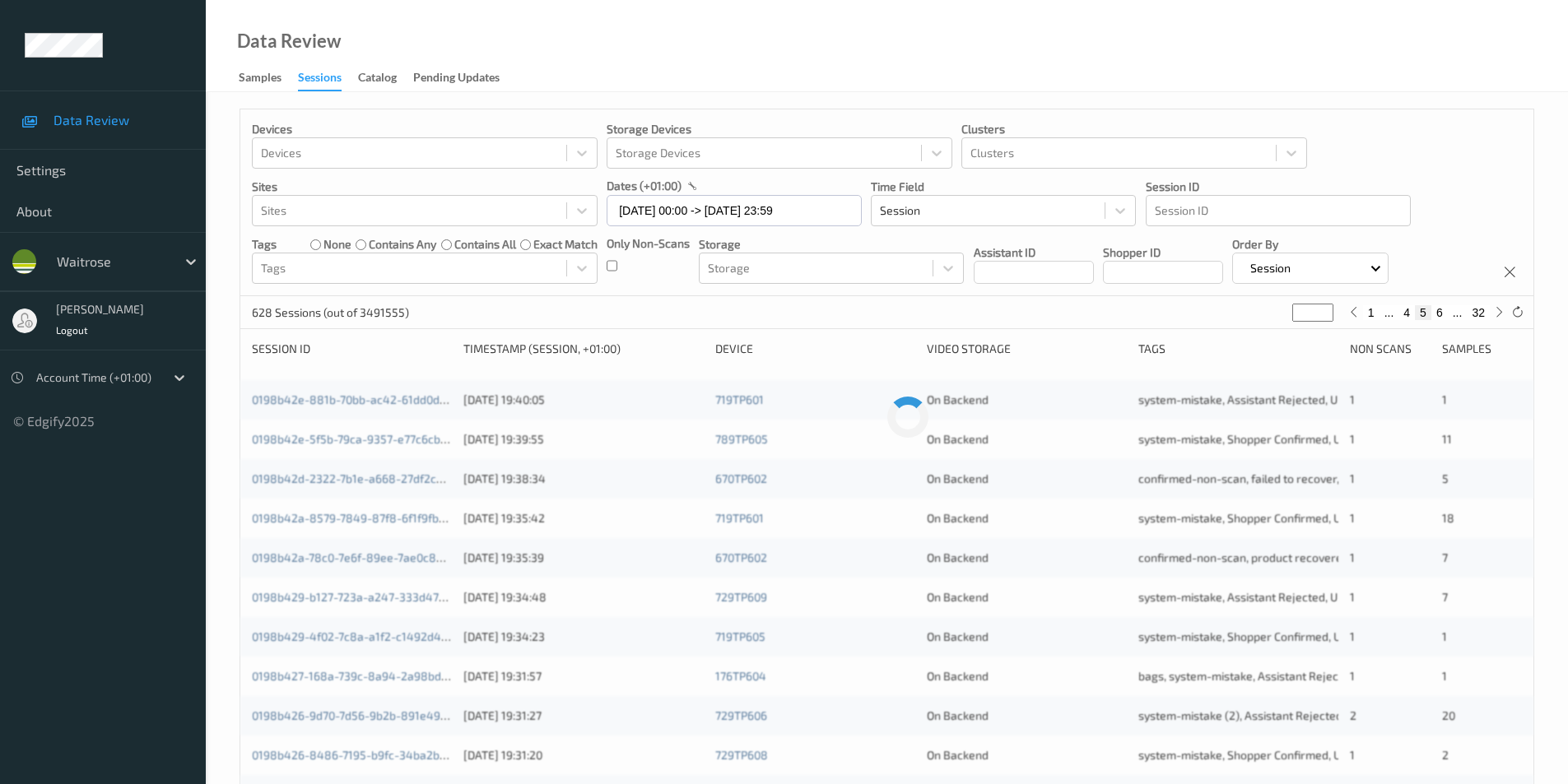
click at [1441, 313] on button "6" at bounding box center [1439, 312] width 17 height 15
type input "*"
click at [1441, 313] on button "7" at bounding box center [1439, 312] width 17 height 15
type input "*"
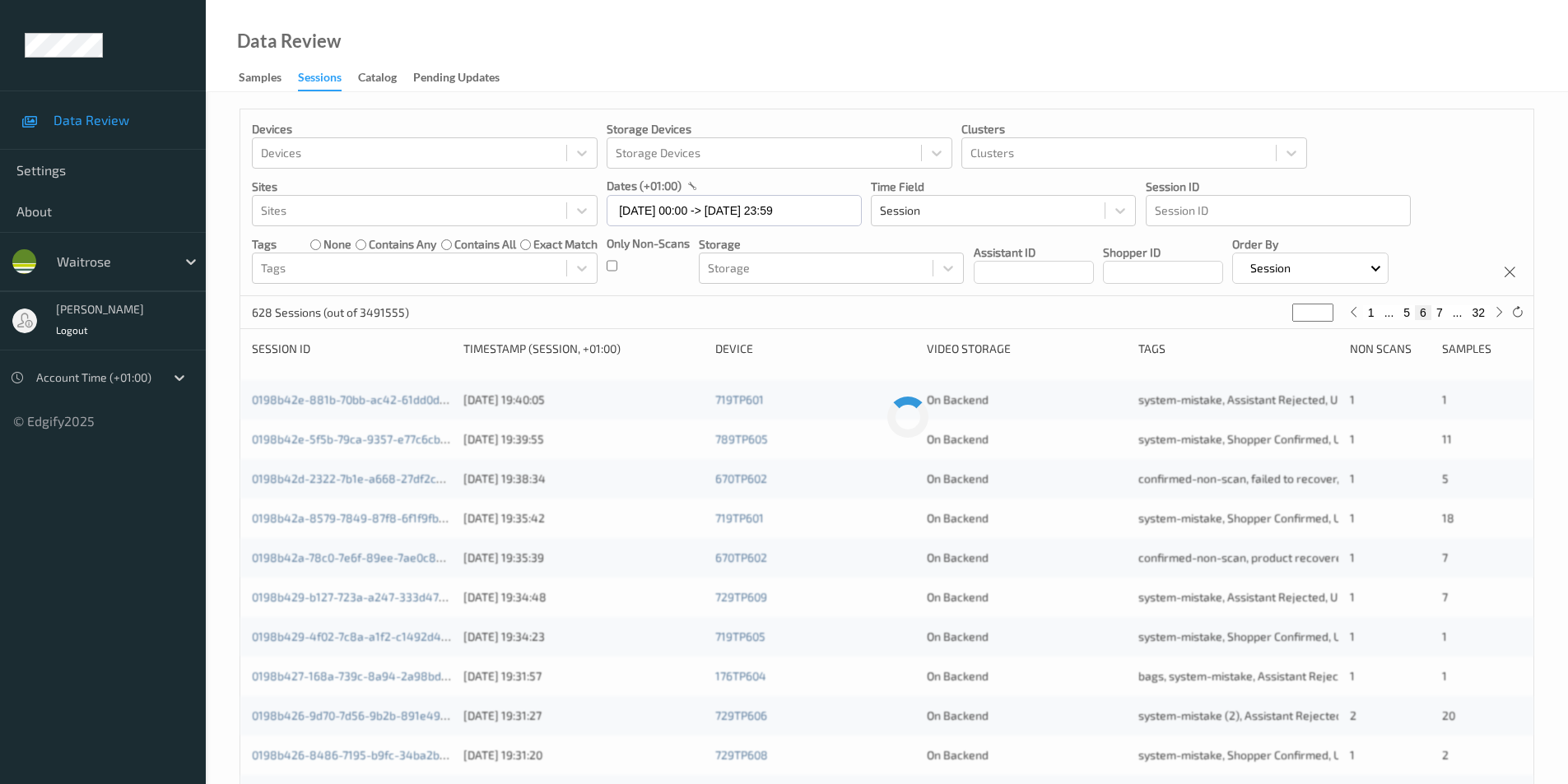
type input "*"
click at [1441, 313] on button "8" at bounding box center [1439, 312] width 17 height 15
type input "*"
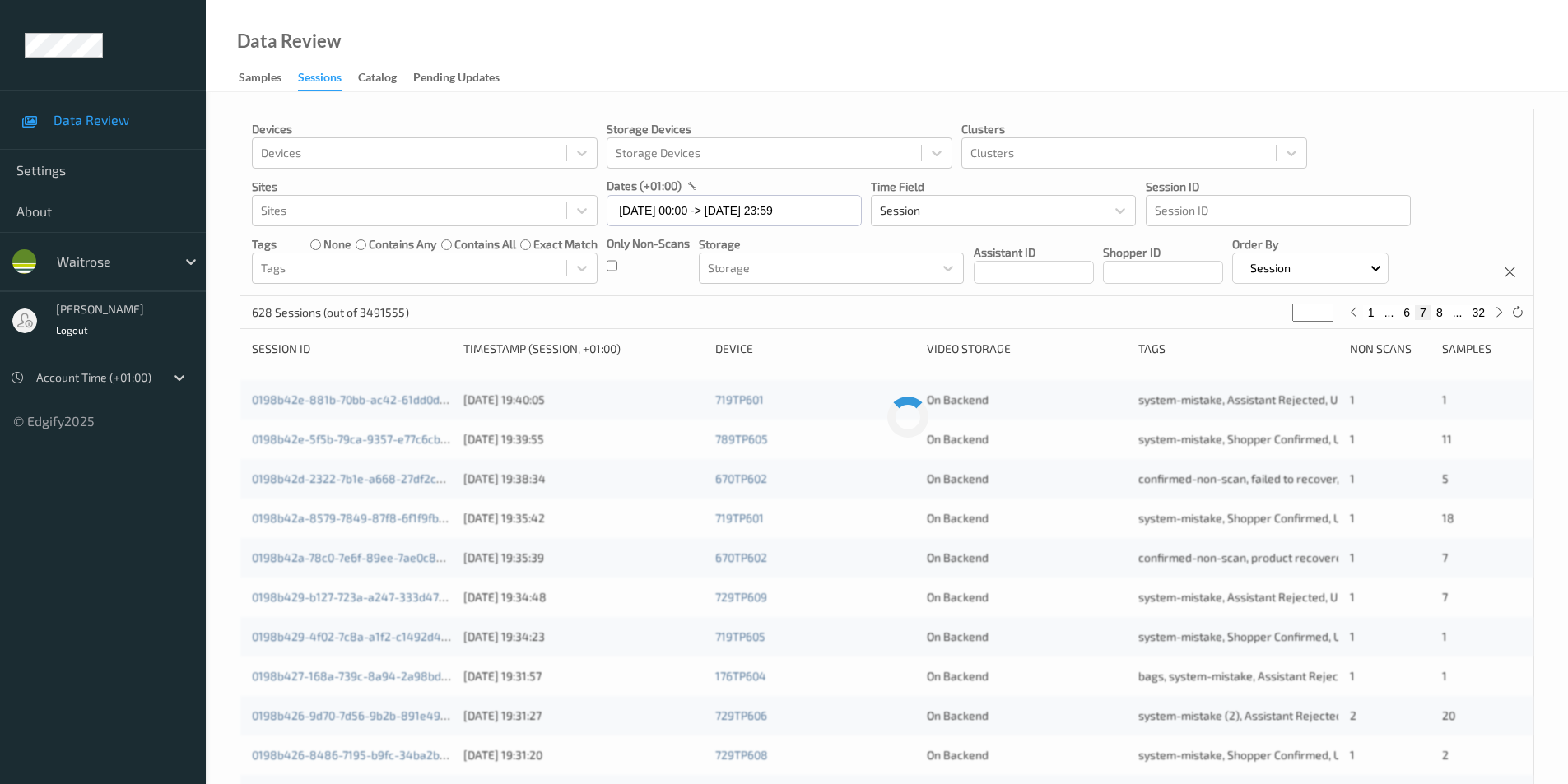
type input "*"
click at [1441, 313] on button "10" at bounding box center [1435, 312] width 23 height 15
type input "**"
click at [1441, 313] on button "11" at bounding box center [1435, 312] width 23 height 15
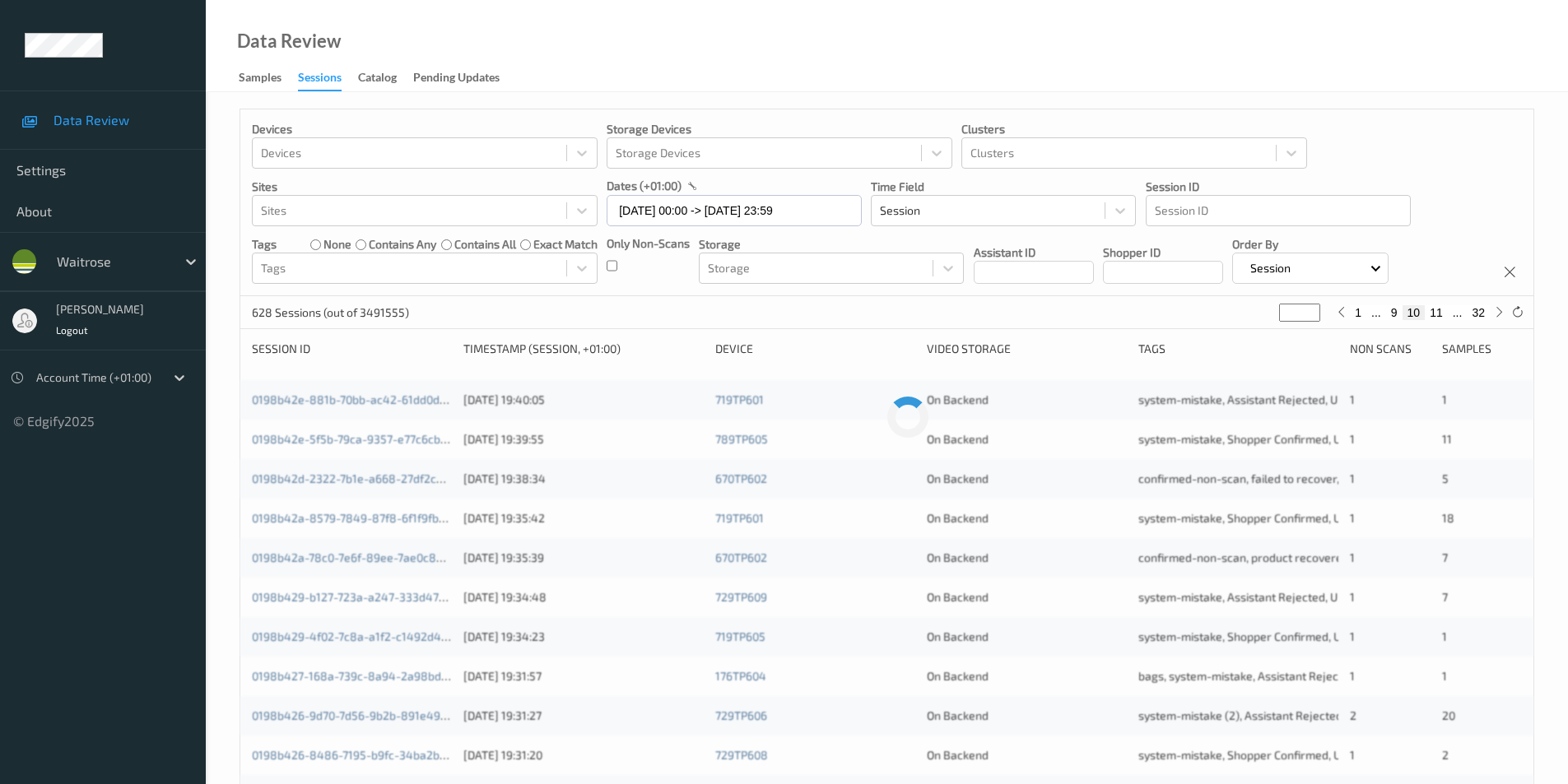
type input "**"
click at [1441, 313] on button "12" at bounding box center [1435, 312] width 23 height 15
type input "**"
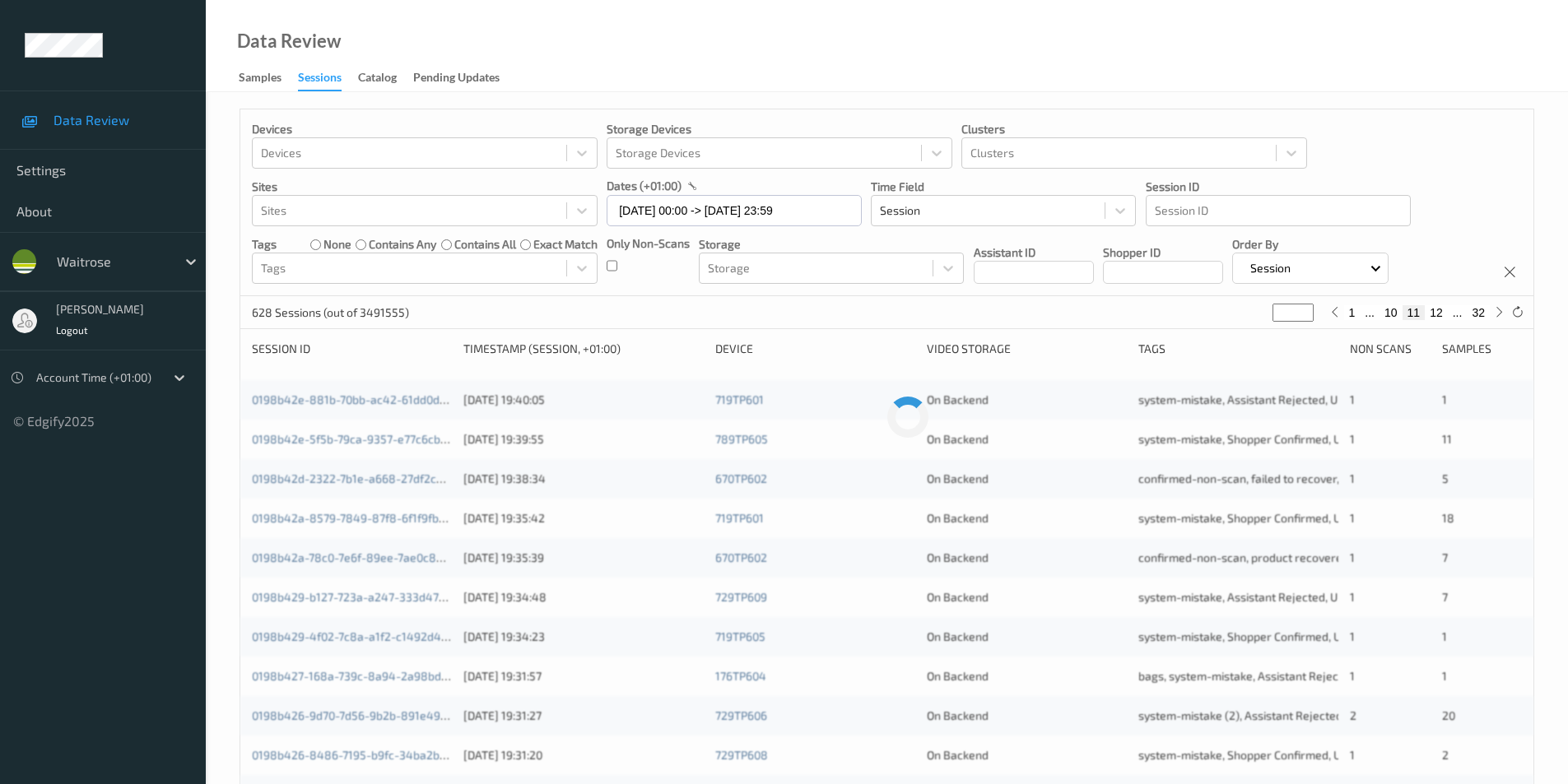
type input "**"
click at [1441, 313] on button "14" at bounding box center [1435, 312] width 23 height 15
type input "**"
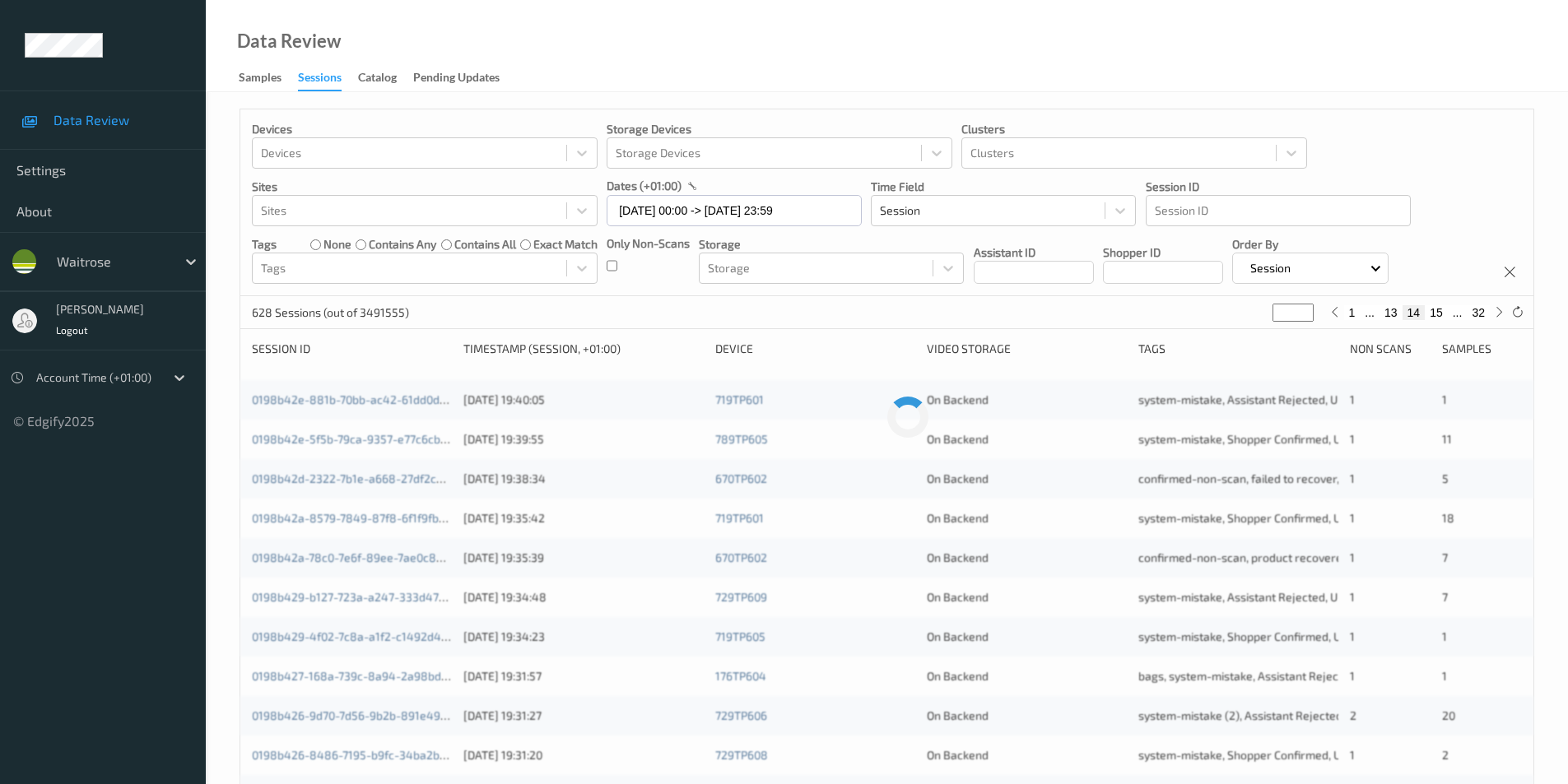
click at [1442, 312] on button "15" at bounding box center [1435, 312] width 23 height 15
type input "**"
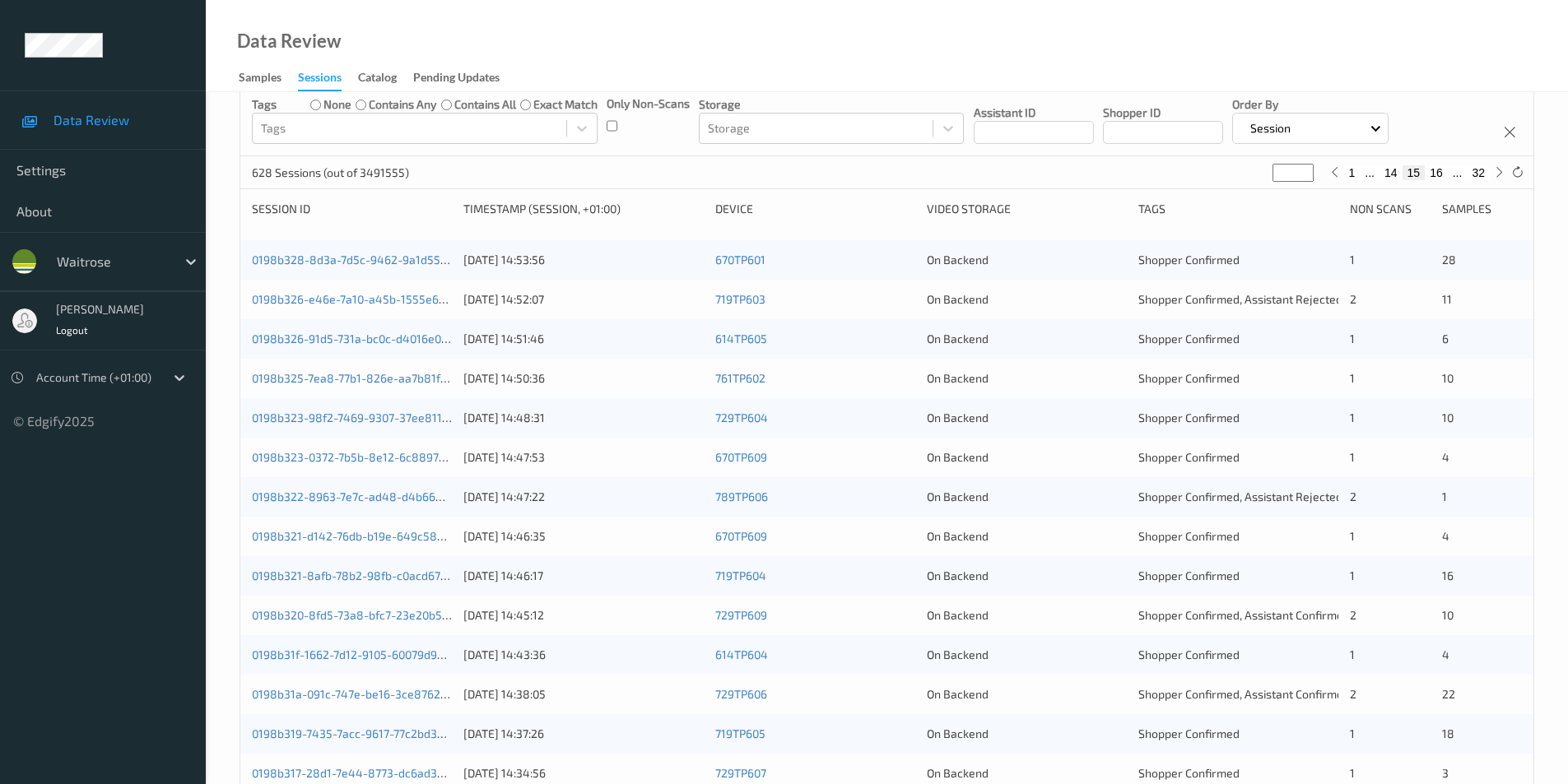
scroll to position [125, 0]
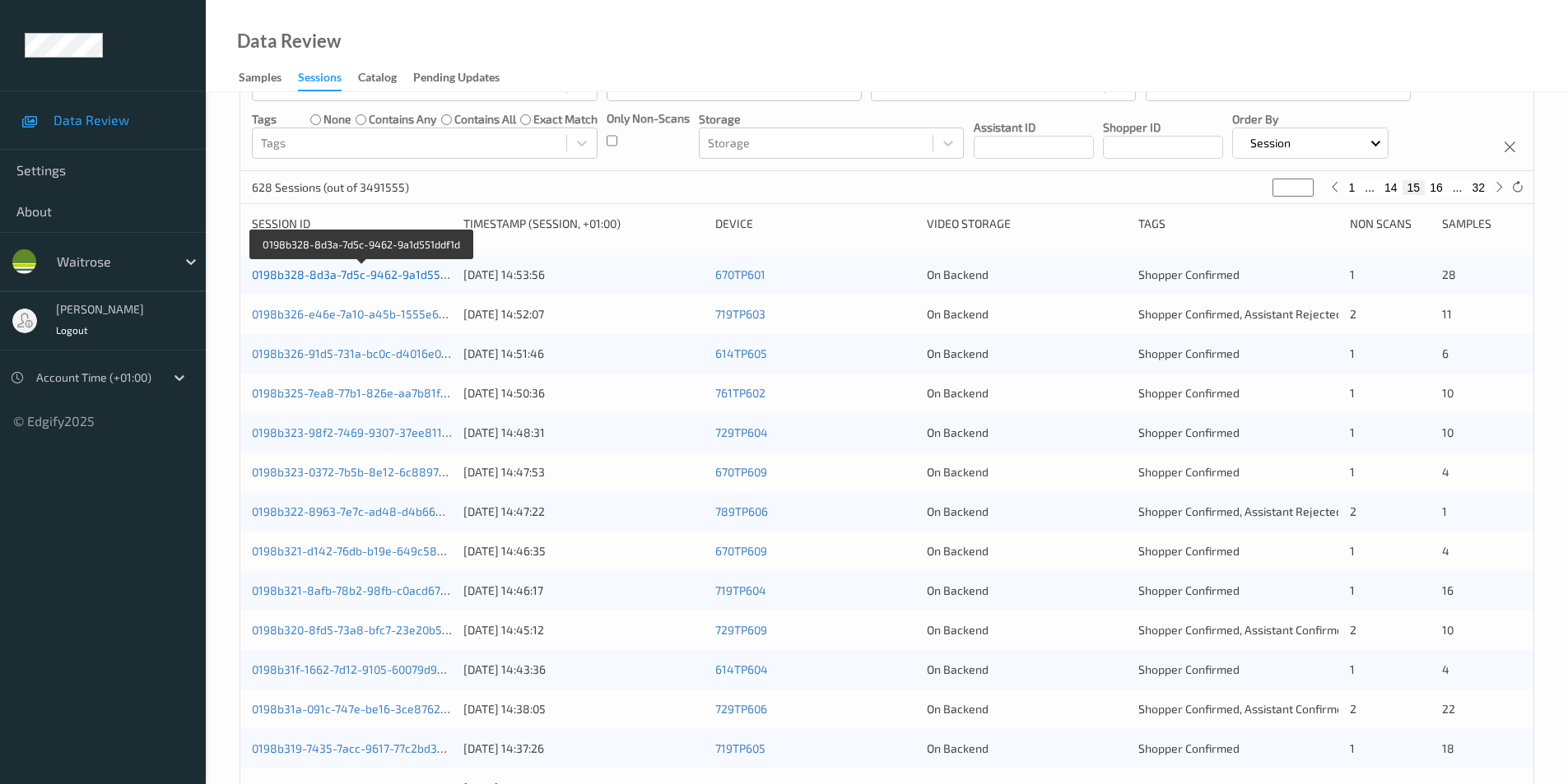
click at [383, 275] on link "0198b328-8d3a-7d5c-9462-9a1d551ddf1d" at bounding box center [363, 275] width 222 height 14
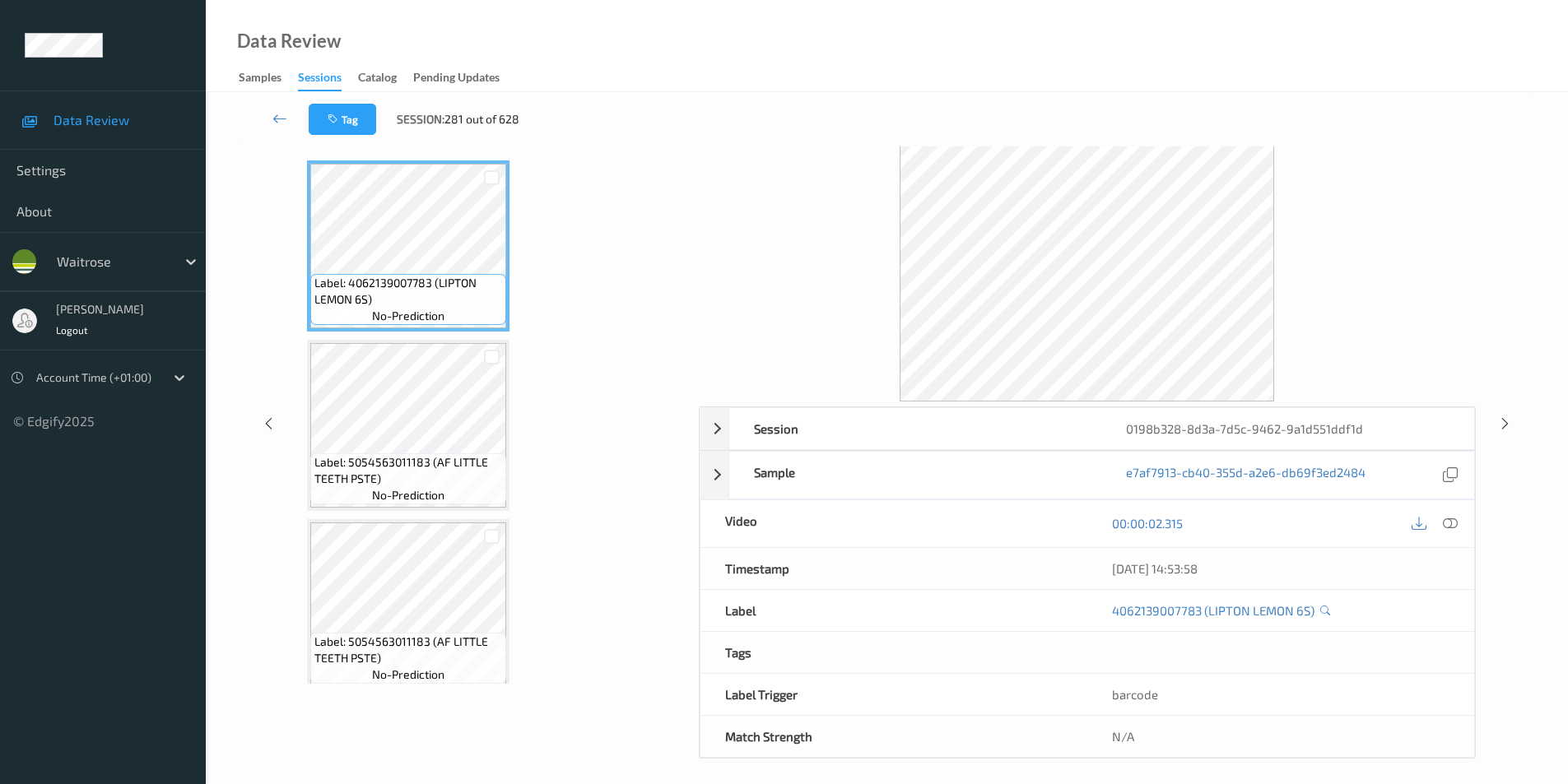
scroll to position [66, 0]
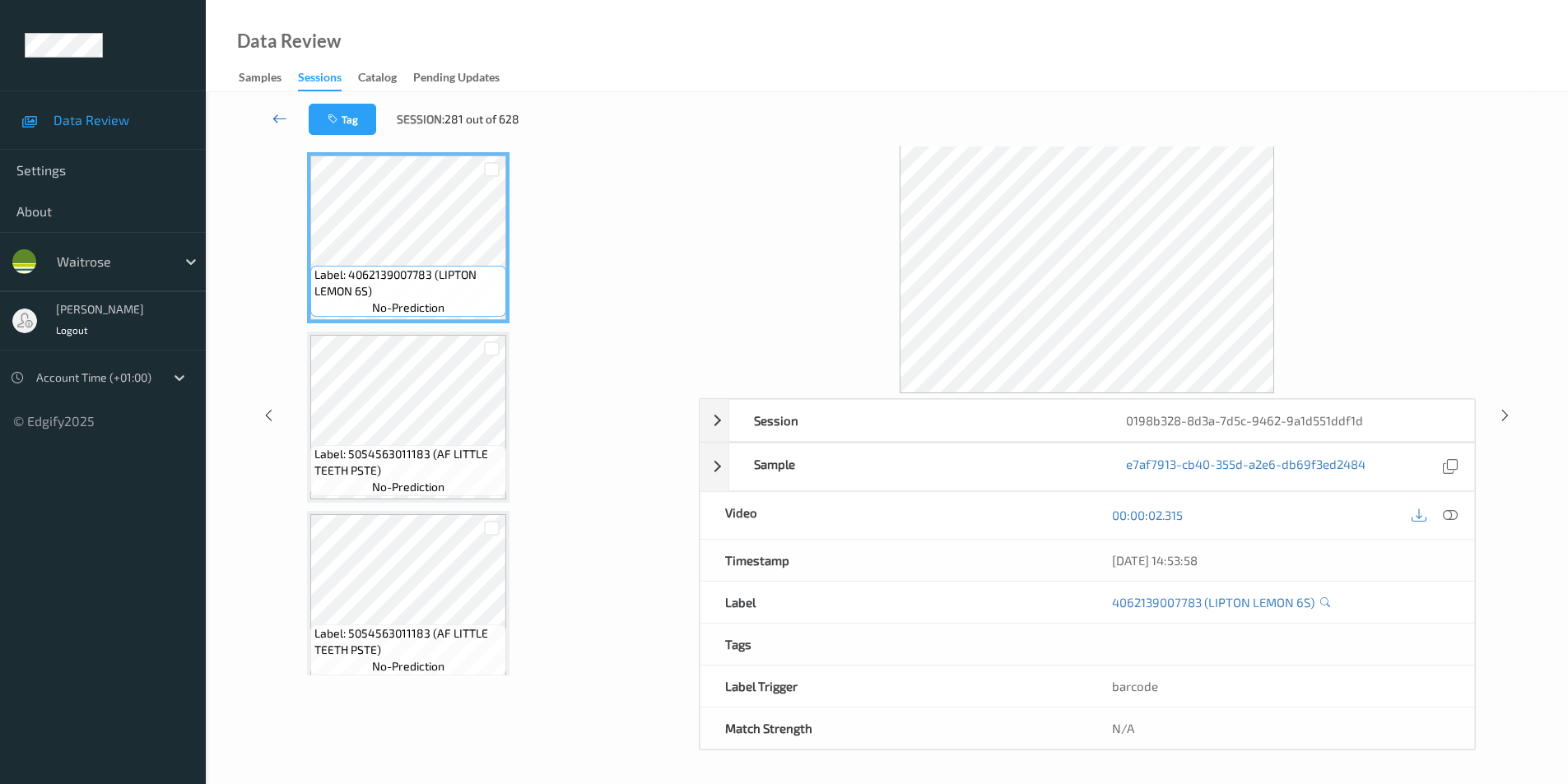
click at [275, 117] on icon at bounding box center [280, 118] width 15 height 17
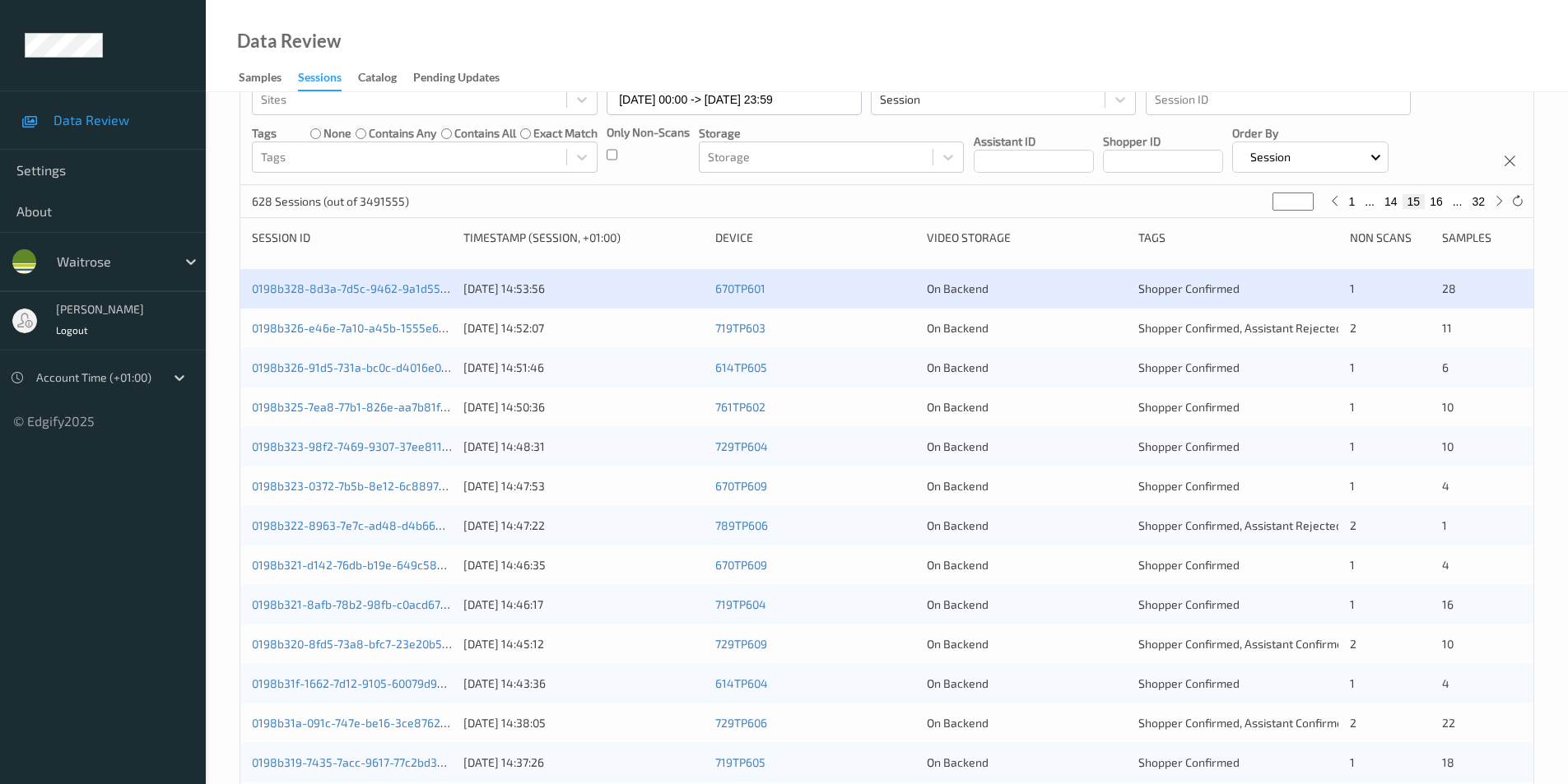
scroll to position [247, 0]
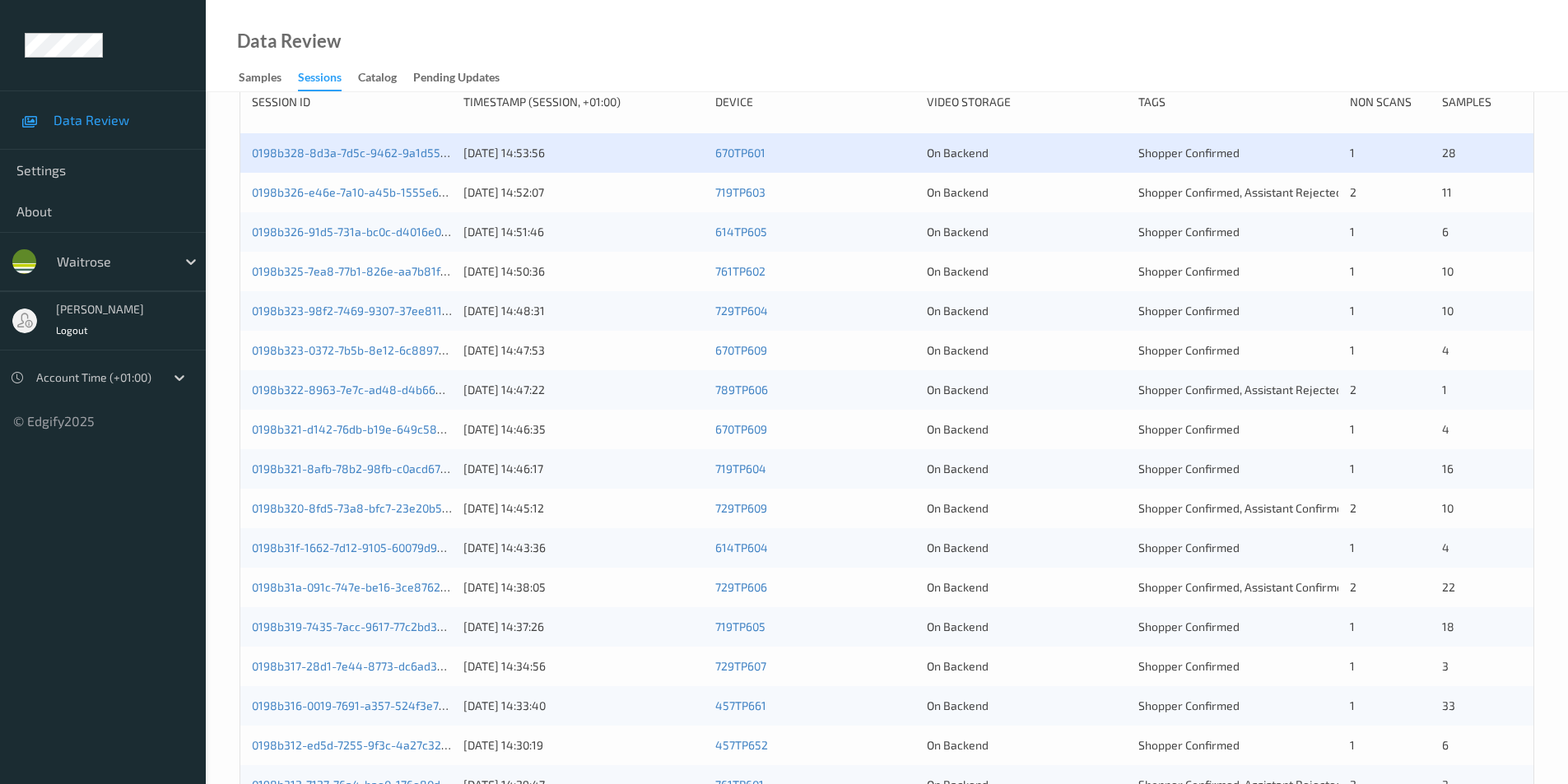
click at [1089, 192] on div "On Backend" at bounding box center [1027, 192] width 200 height 17
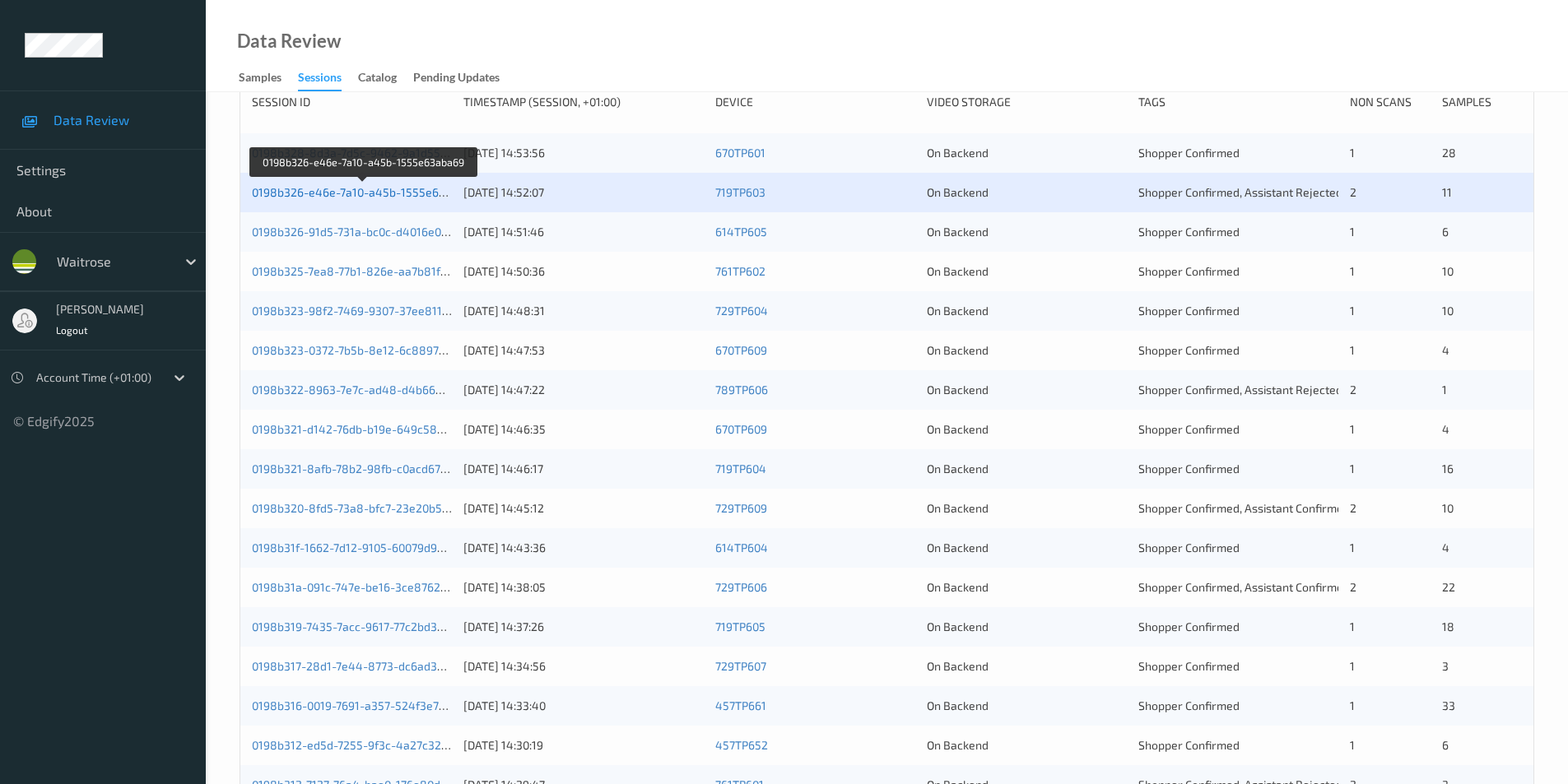
click at [393, 186] on link "0198b326-e46e-7a10-a45b-1555e63aba69" at bounding box center [365, 192] width 226 height 14
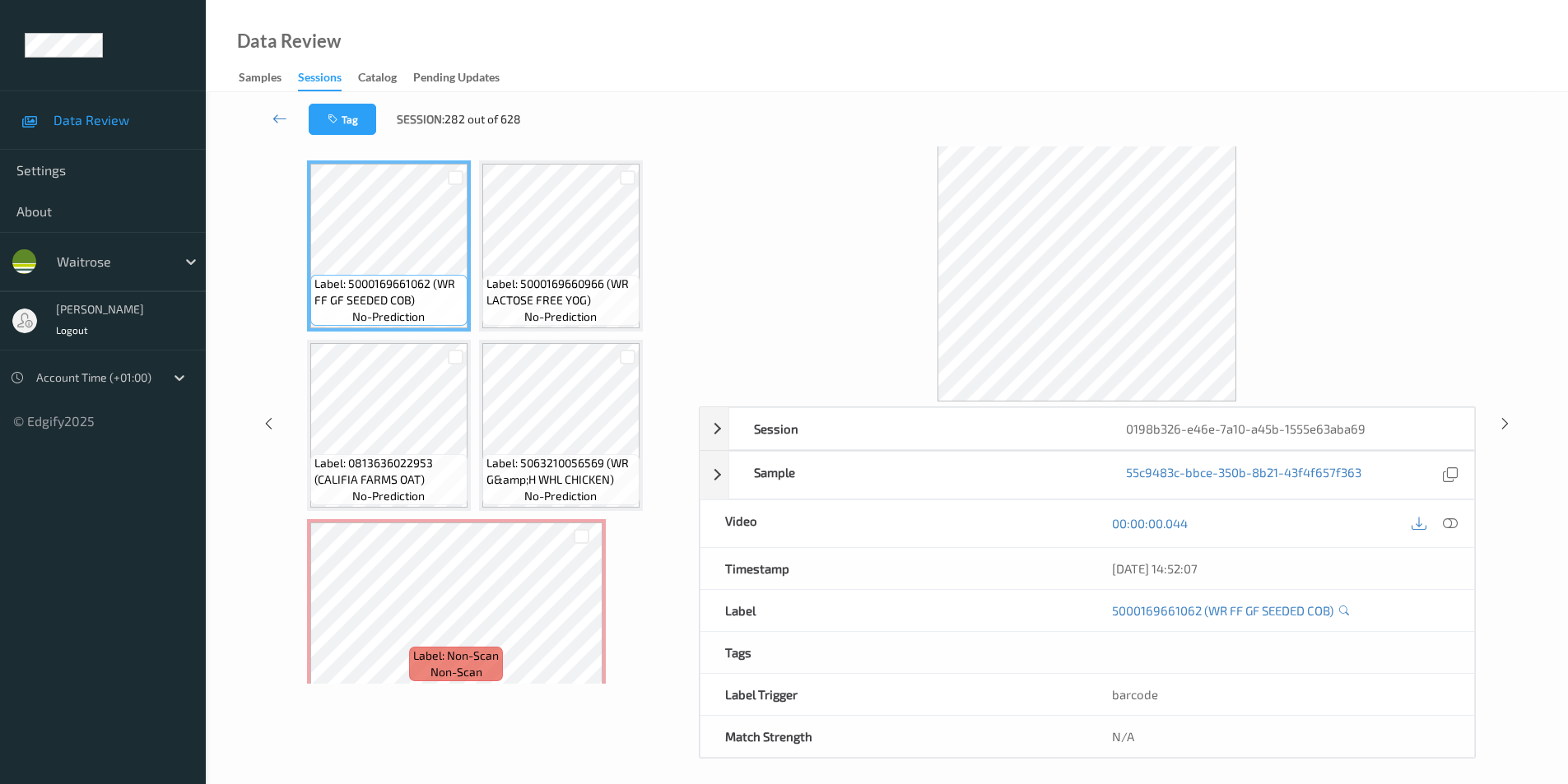
scroll to position [66, 0]
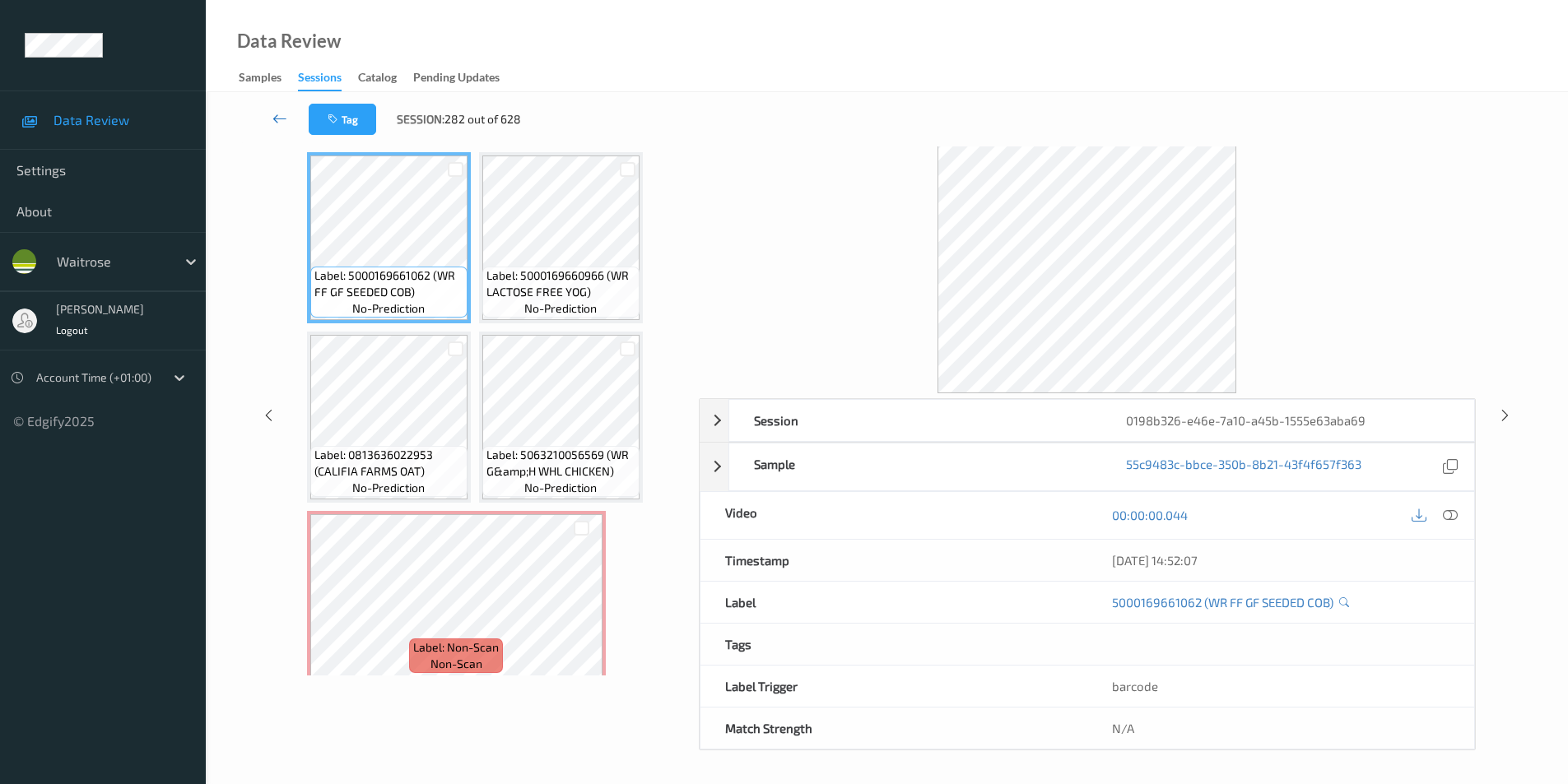
click at [278, 115] on icon at bounding box center [280, 118] width 15 height 17
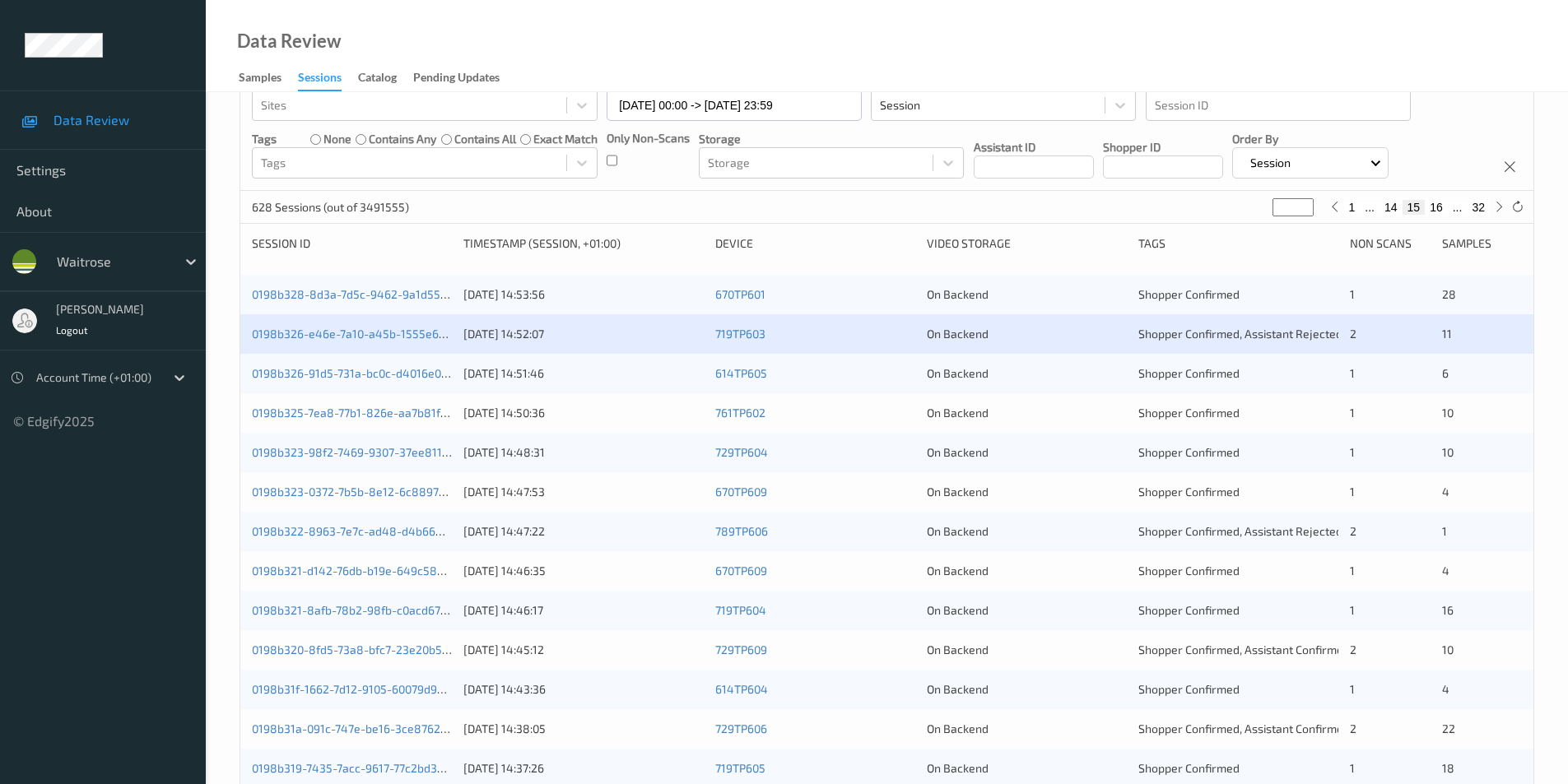
scroll to position [247, 0]
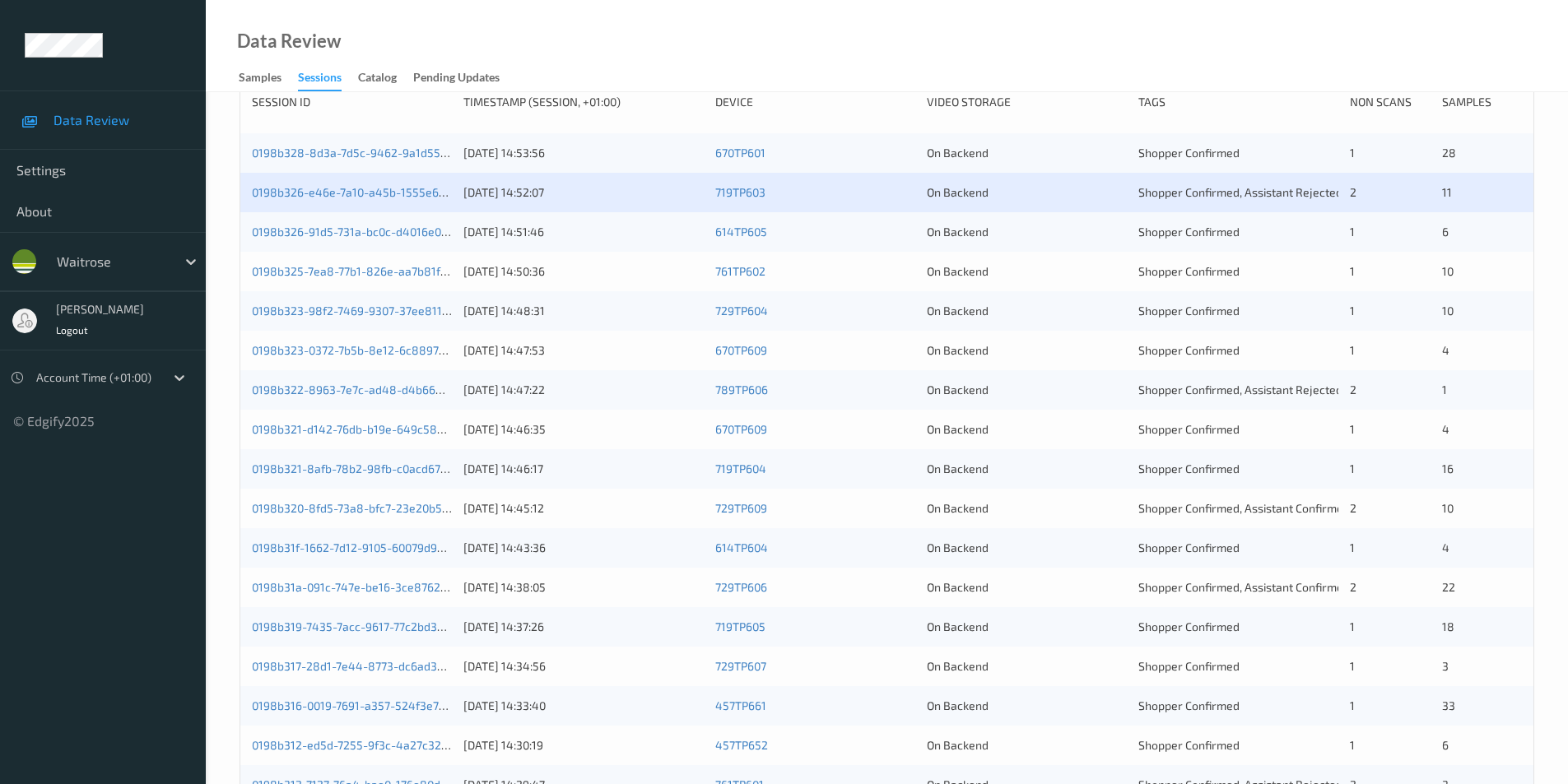
click at [1070, 217] on div "0198b326-91d5-731a-bc0c-d4016e0106b7 16/08/2025 14:51:46 614TP605 On Backend Sh…" at bounding box center [886, 232] width 1293 height 40
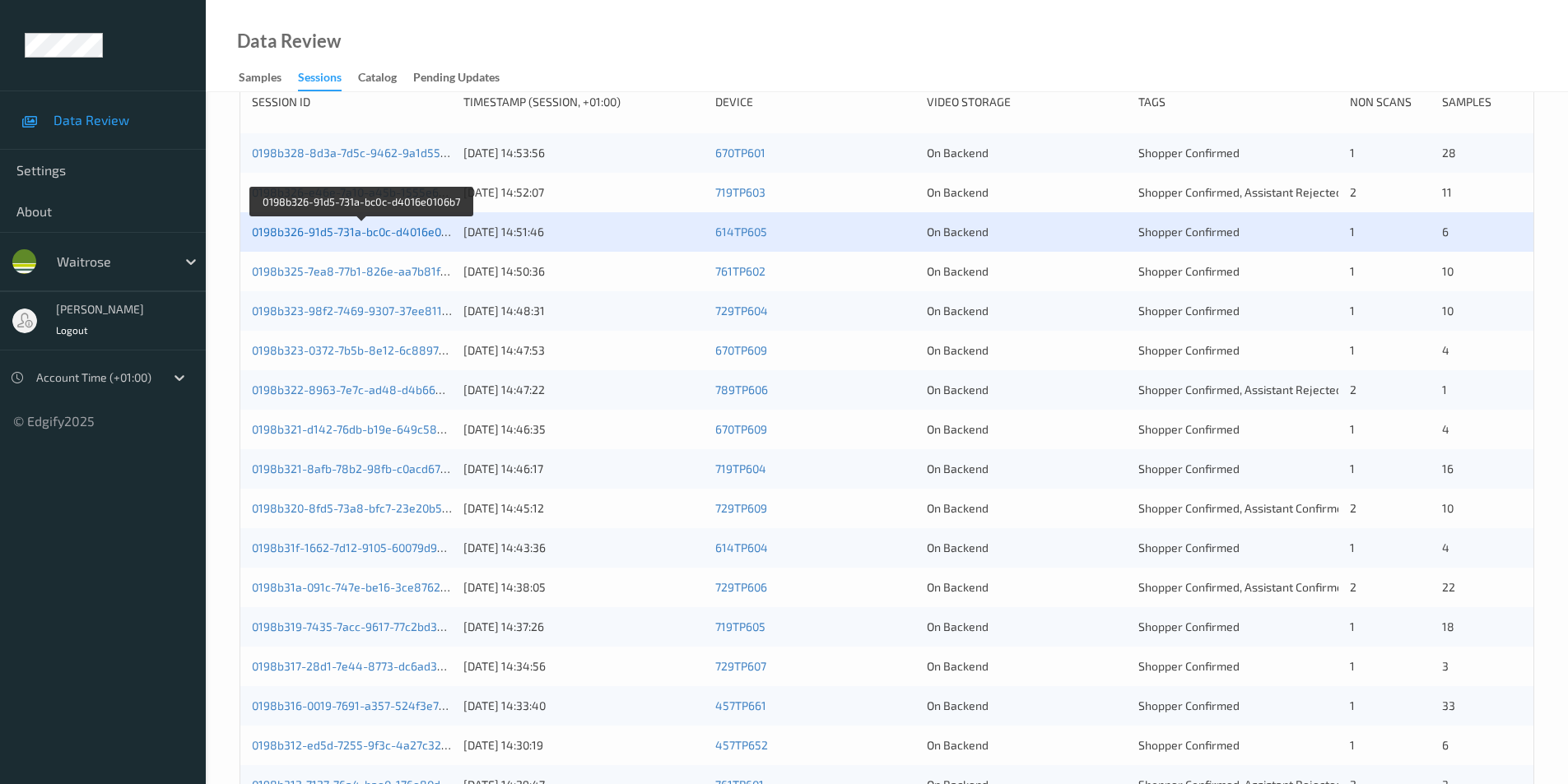
click at [390, 233] on link "0198b326-91d5-731a-bc0c-d4016e0106b7" at bounding box center [362, 232] width 220 height 14
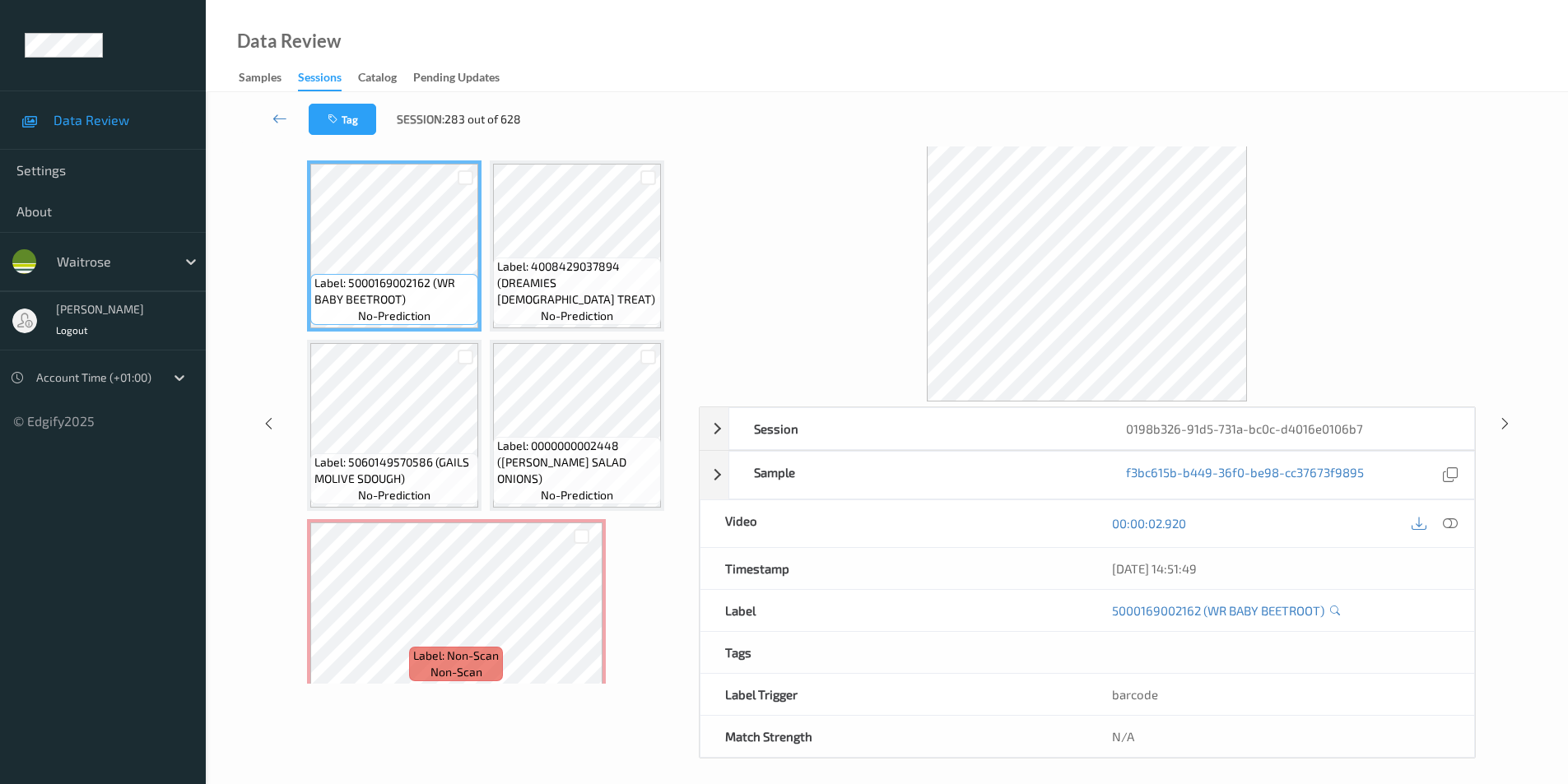
scroll to position [66, 0]
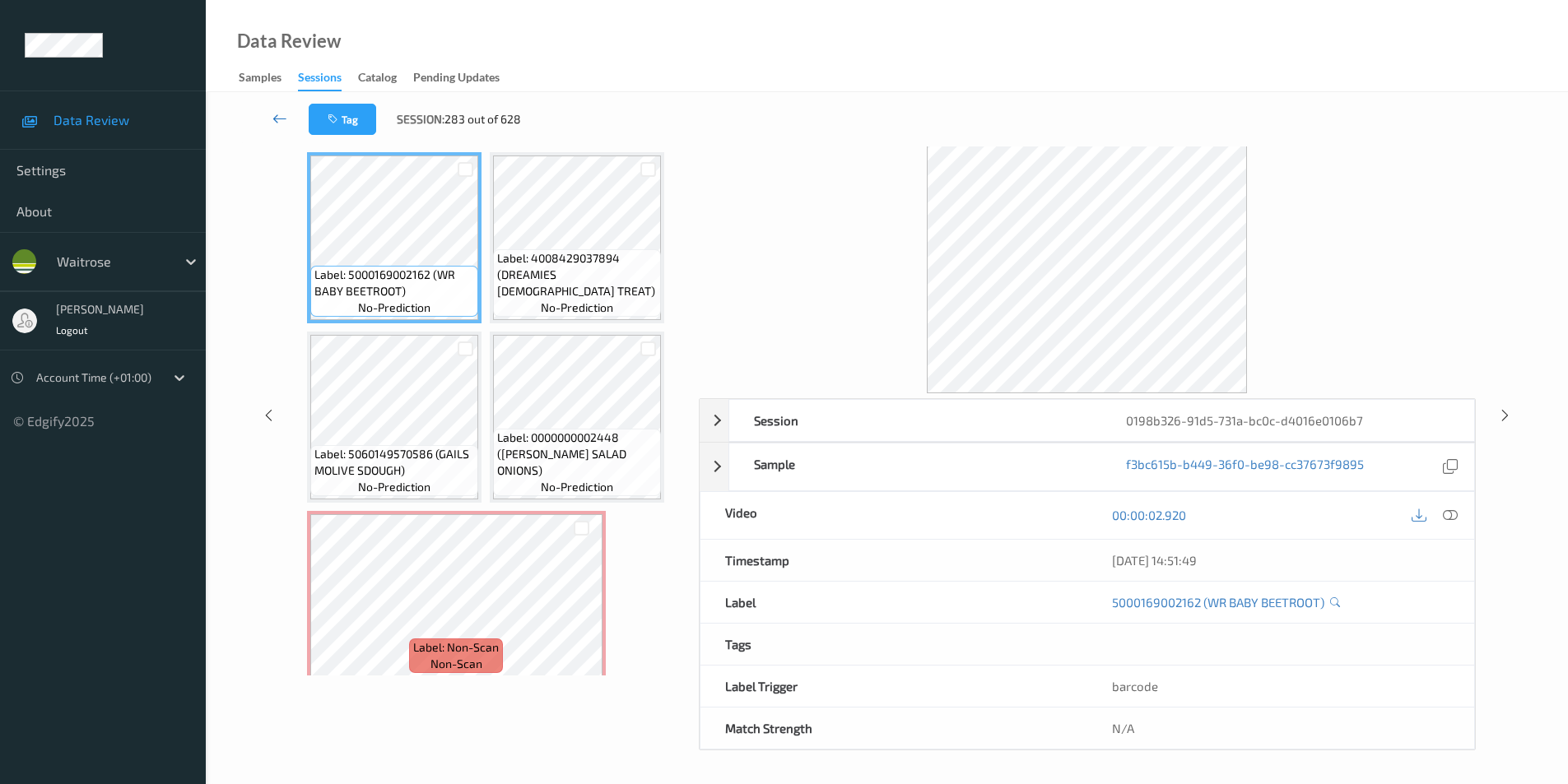
click at [278, 116] on icon at bounding box center [280, 118] width 15 height 17
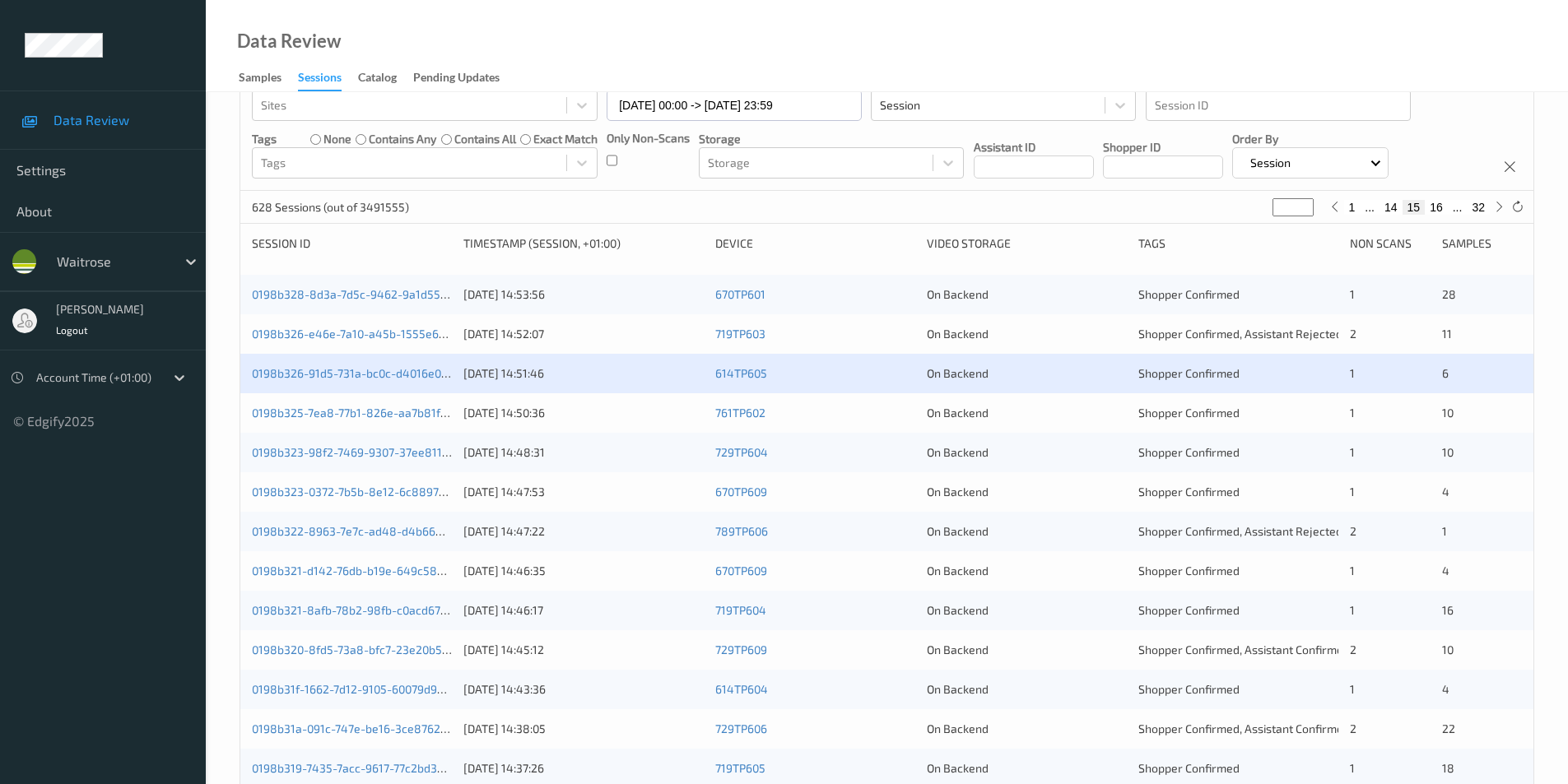
scroll to position [247, 0]
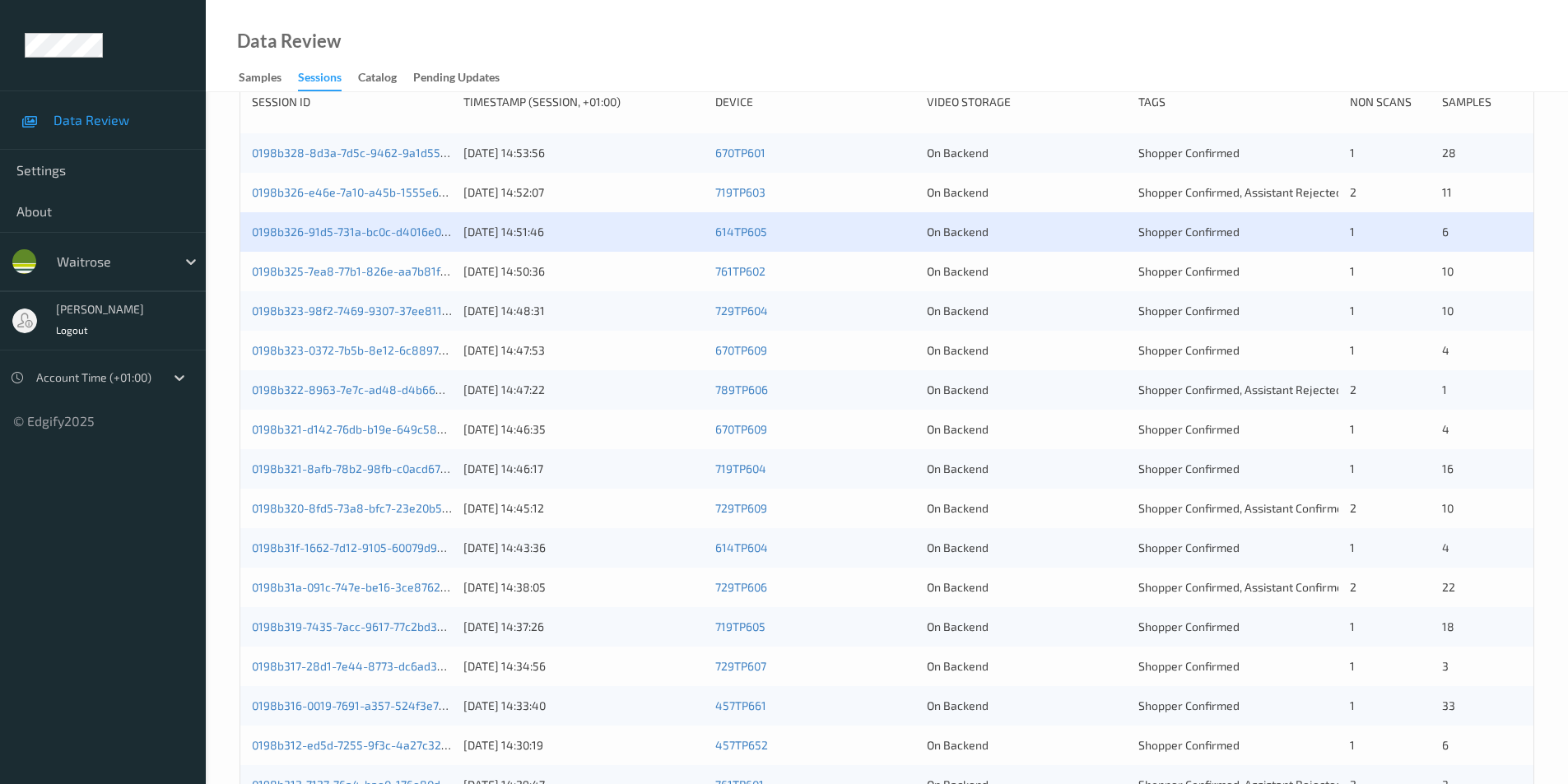
click at [1106, 270] on div "On Backend" at bounding box center [1027, 272] width 200 height 17
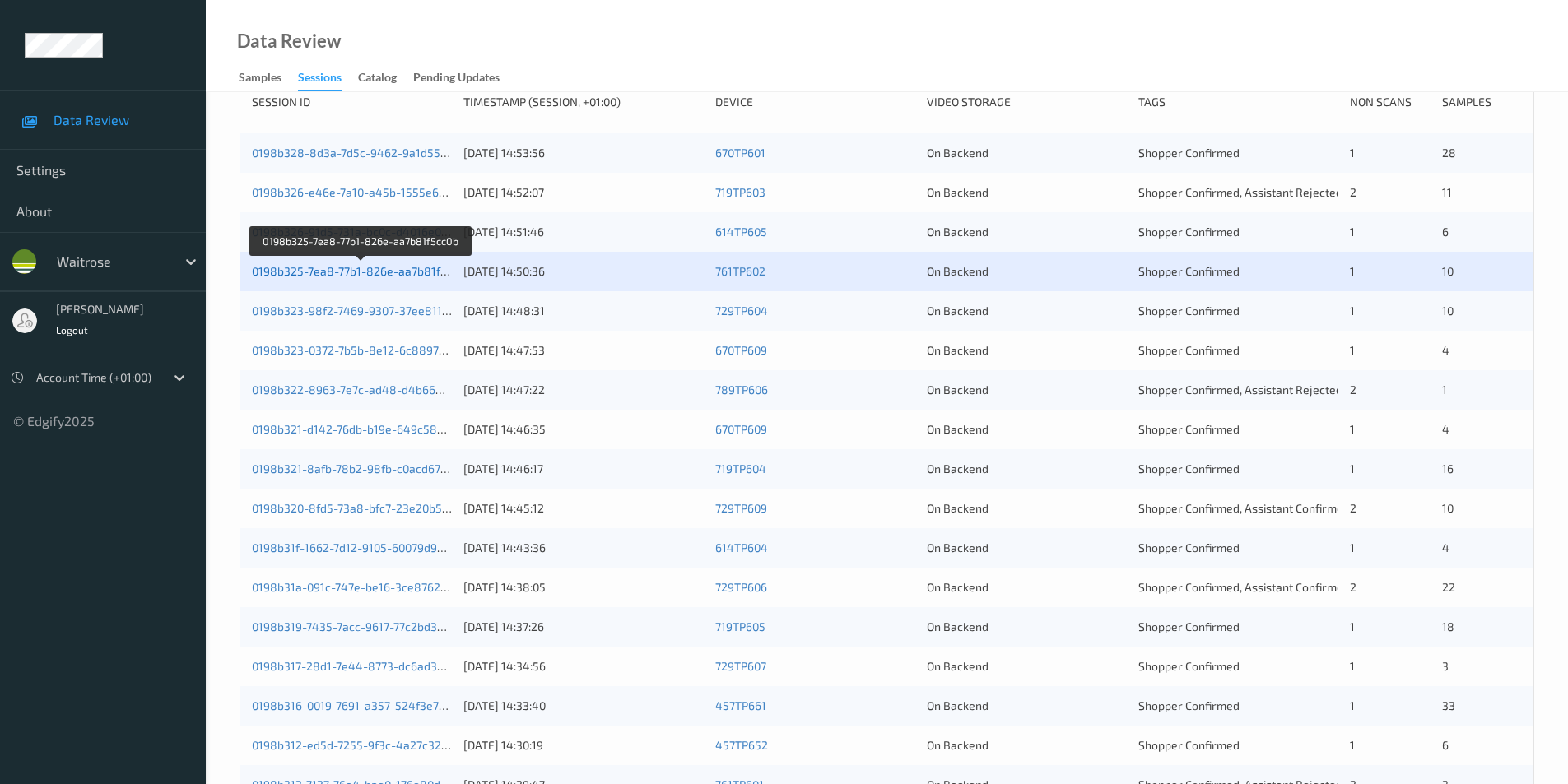
click at [396, 267] on link "0198b325-7ea8-77b1-826e-aa7b81f5cc0b" at bounding box center [362, 272] width 220 height 14
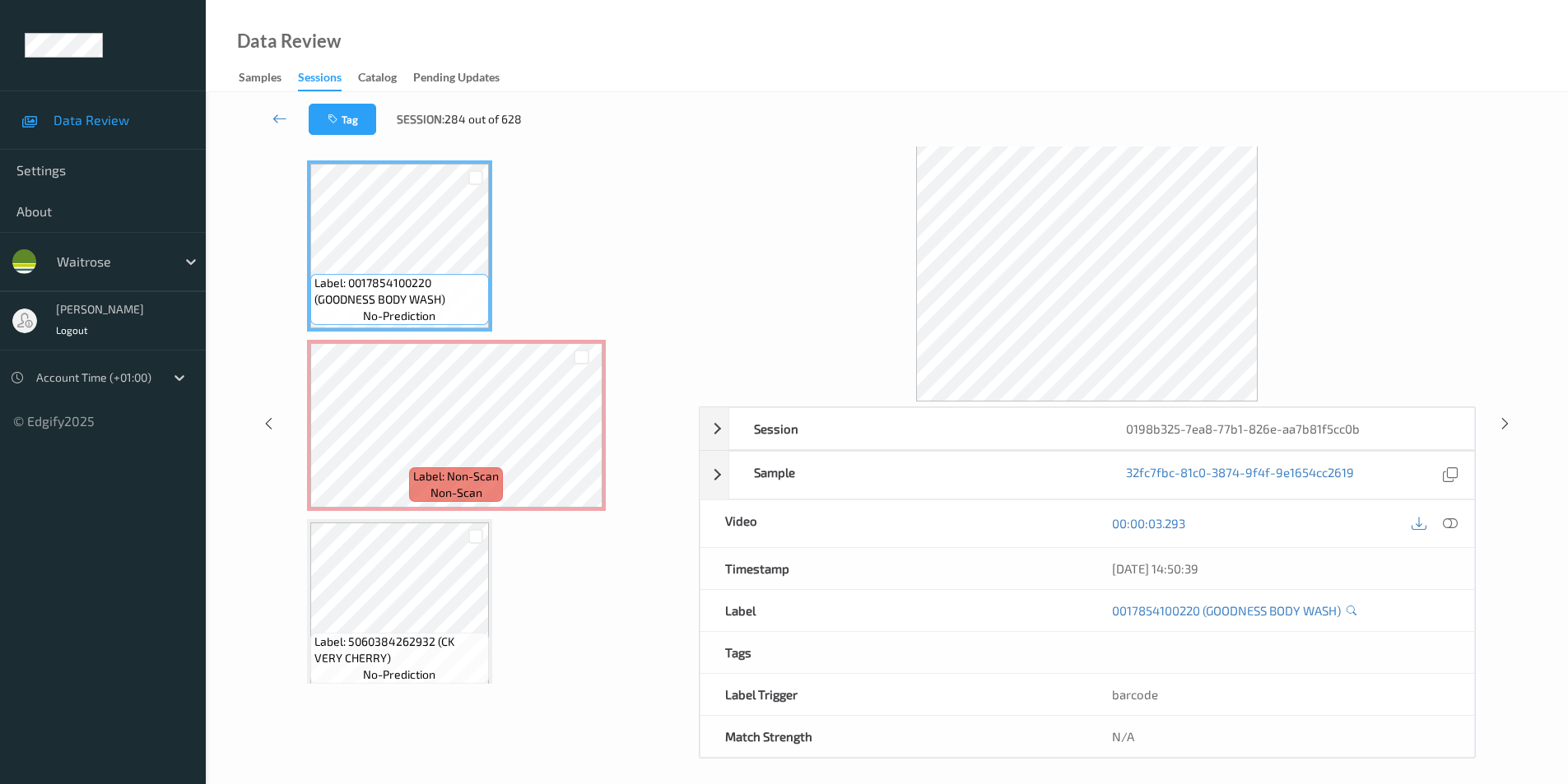
scroll to position [66, 0]
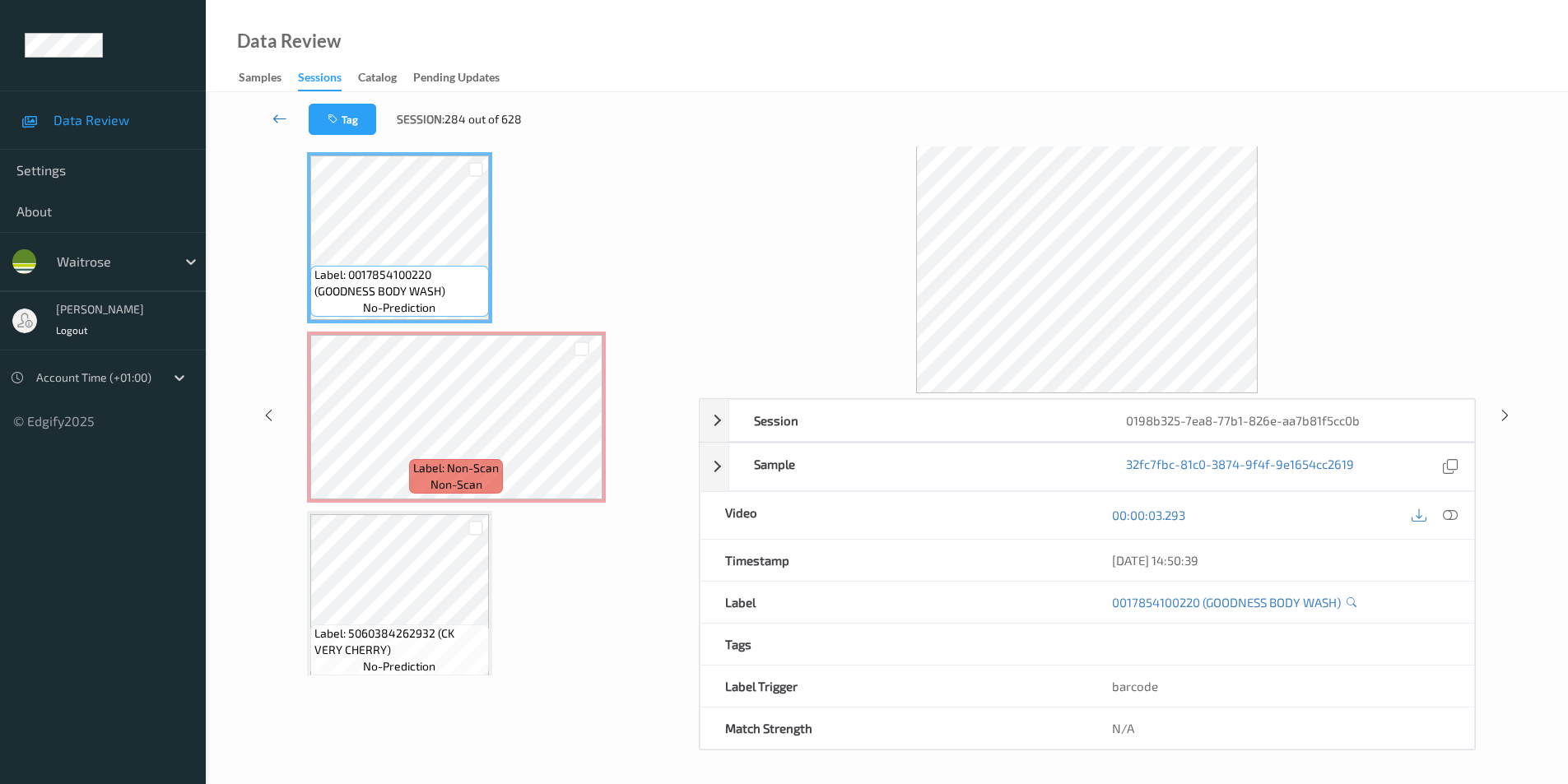
click at [277, 113] on icon at bounding box center [280, 118] width 15 height 17
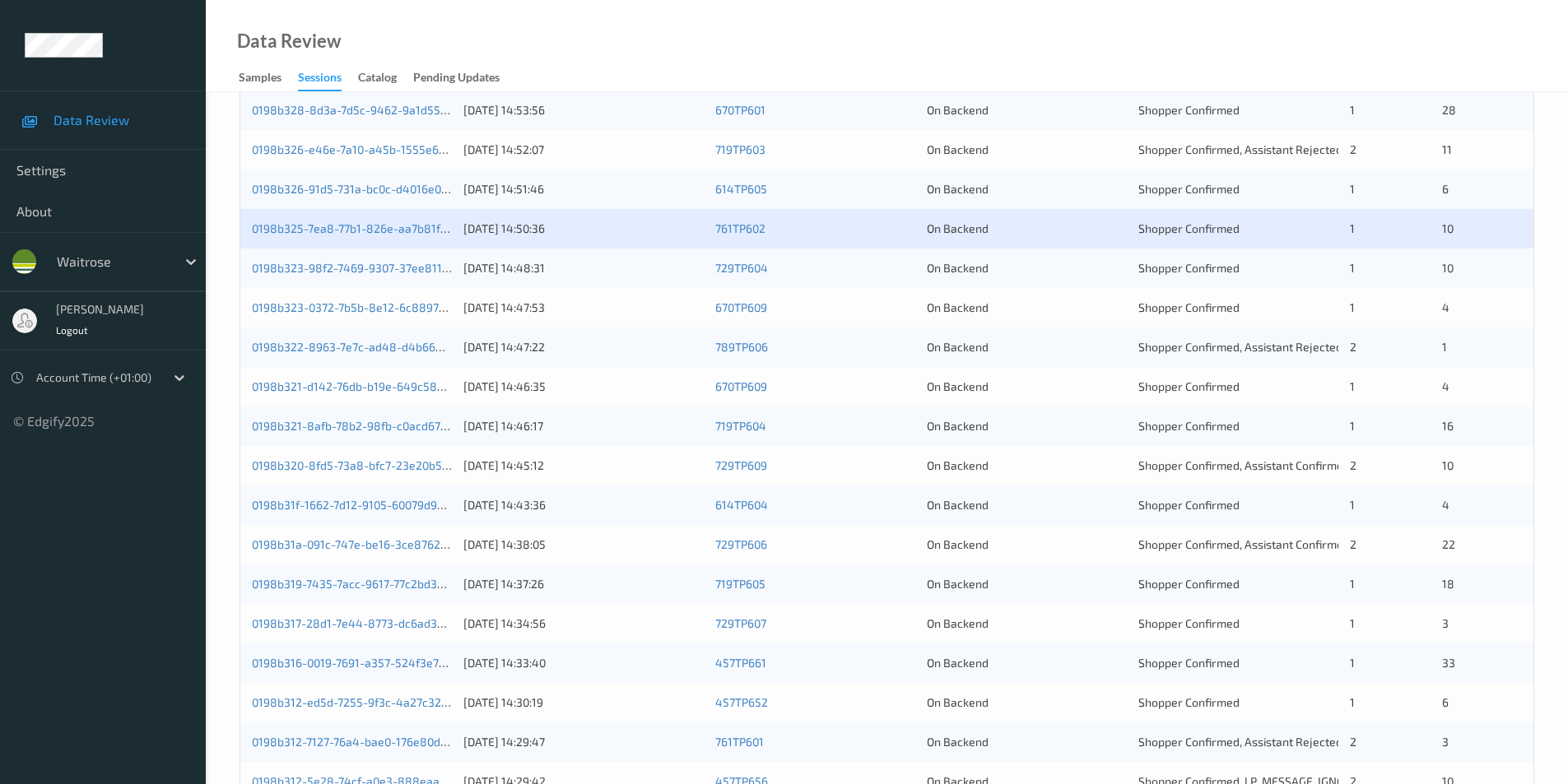
scroll to position [329, 0]
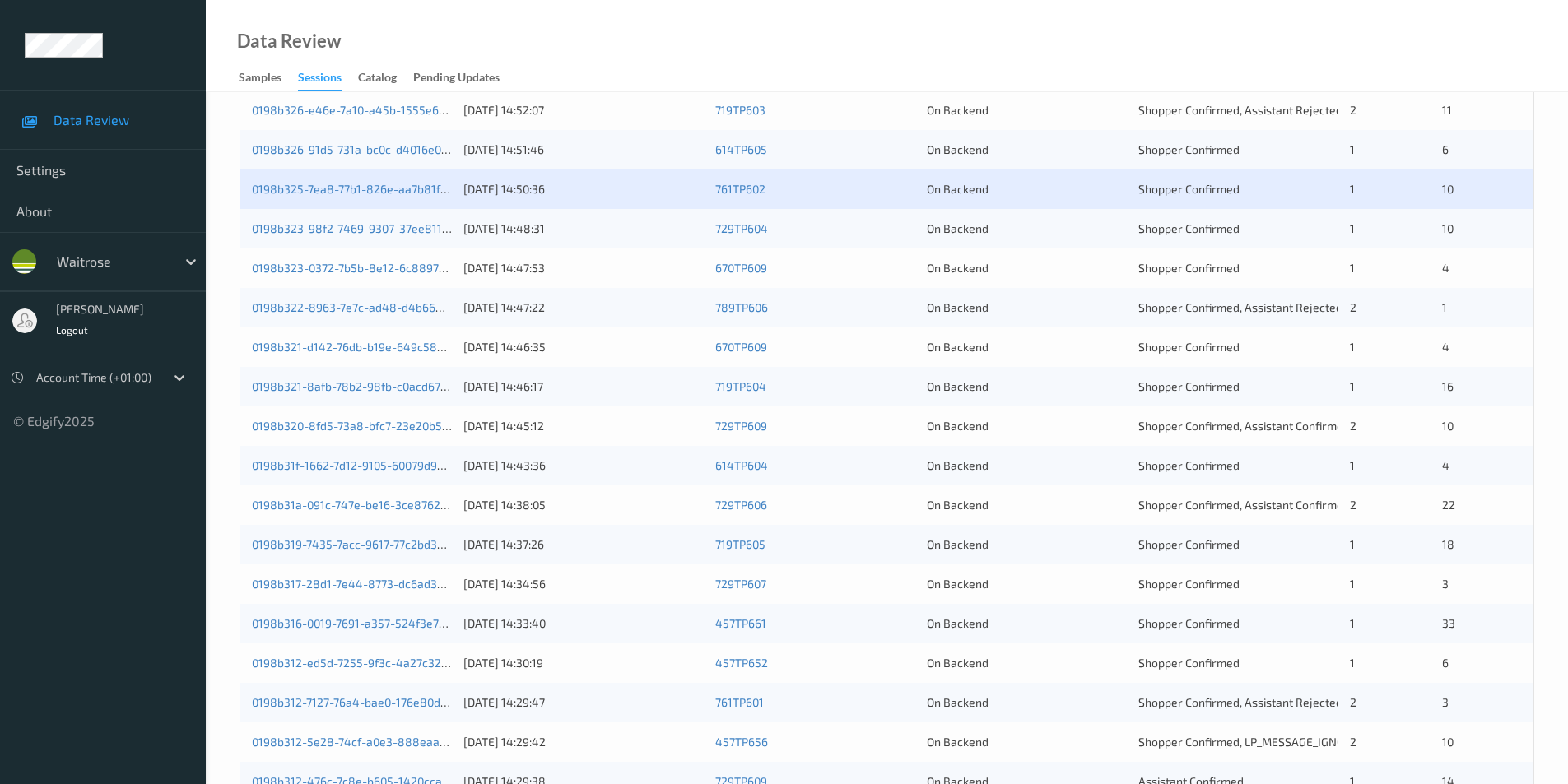
click at [1075, 232] on div "On Backend" at bounding box center [1027, 229] width 200 height 17
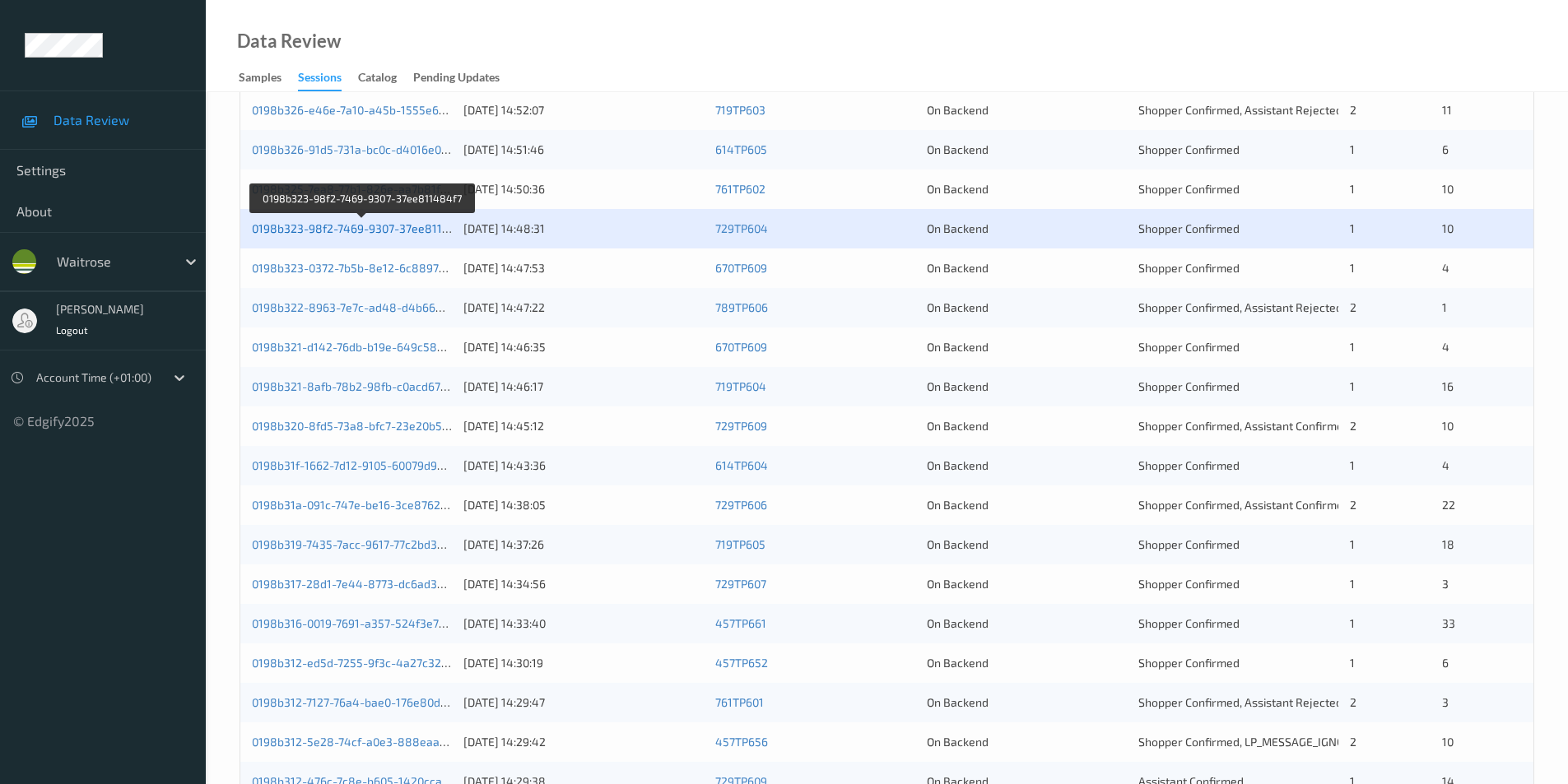
click at [418, 223] on link "0198b323-98f2-7469-9307-37ee811484f7" at bounding box center [363, 228] width 222 height 14
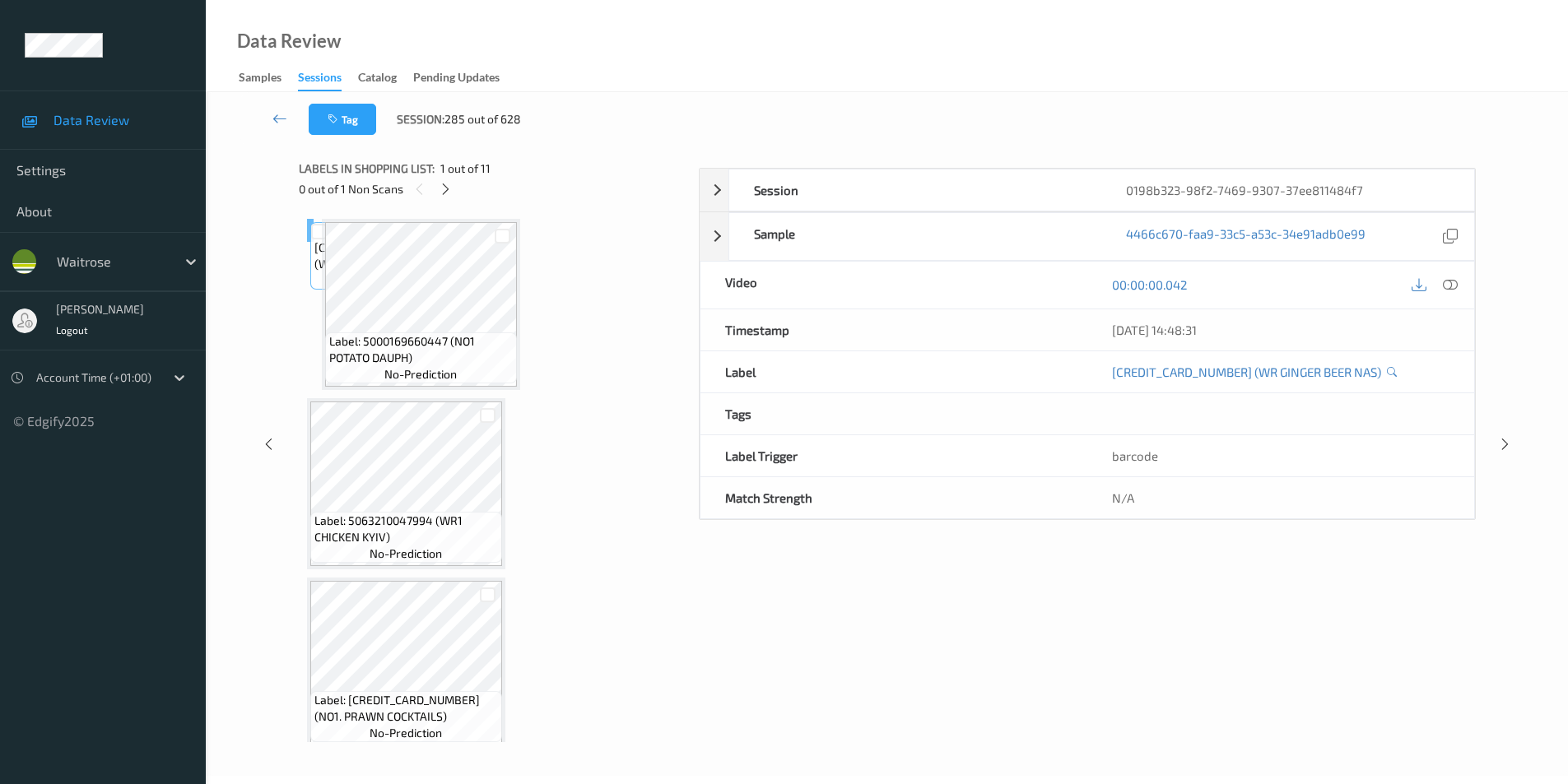
scroll to position [66, 0]
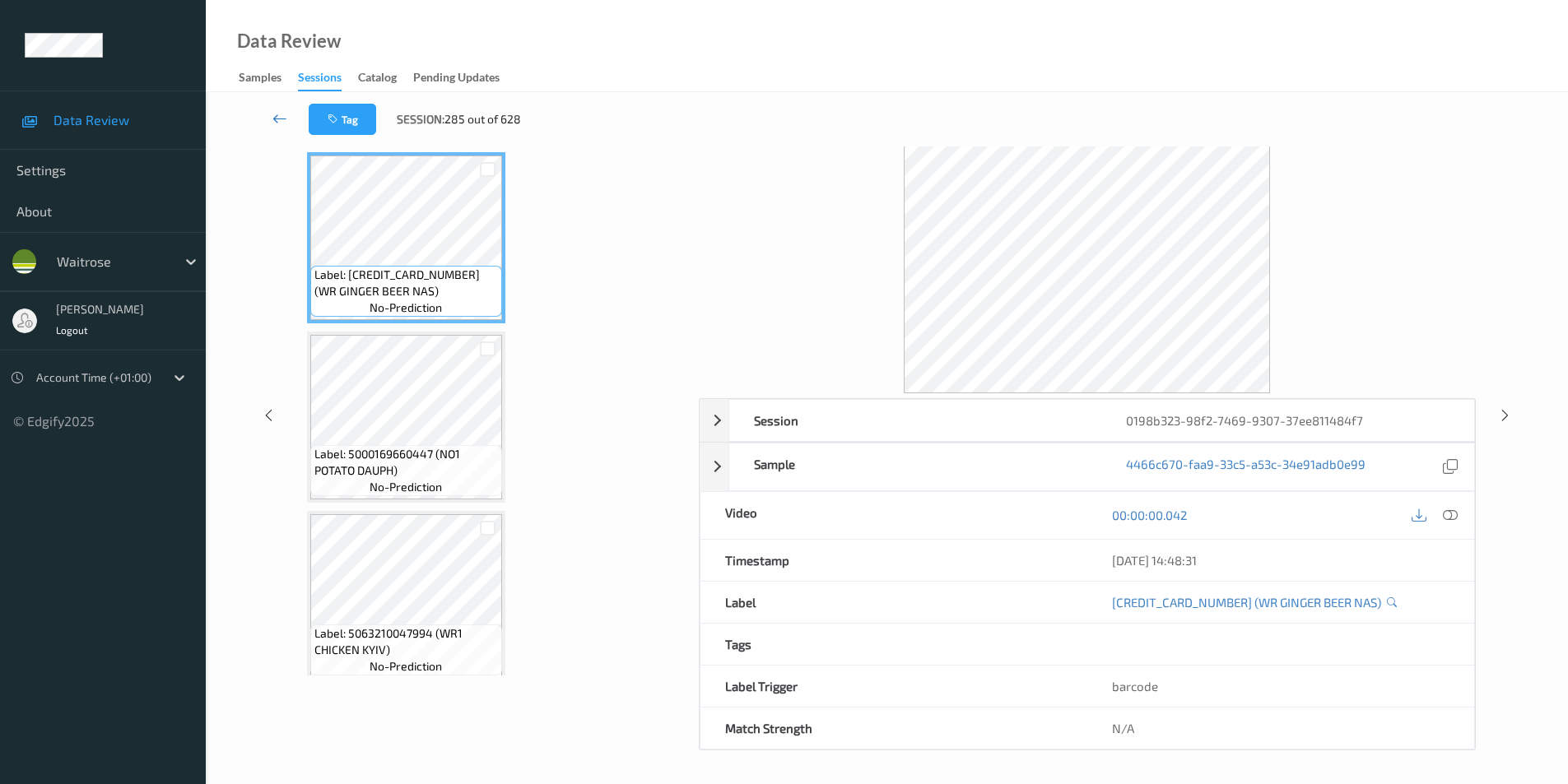
click at [276, 116] on icon at bounding box center [280, 118] width 15 height 17
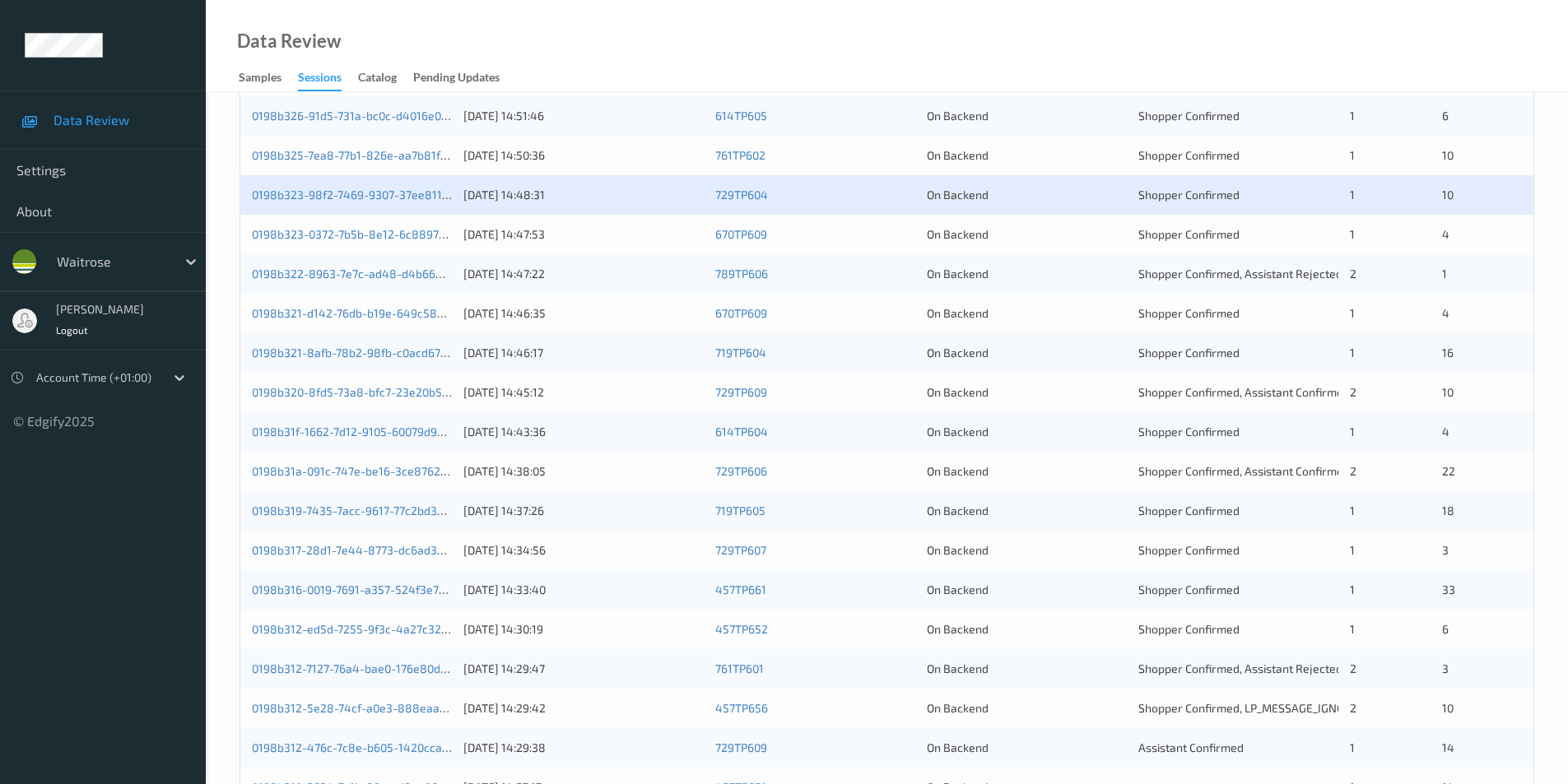
scroll to position [329, 0]
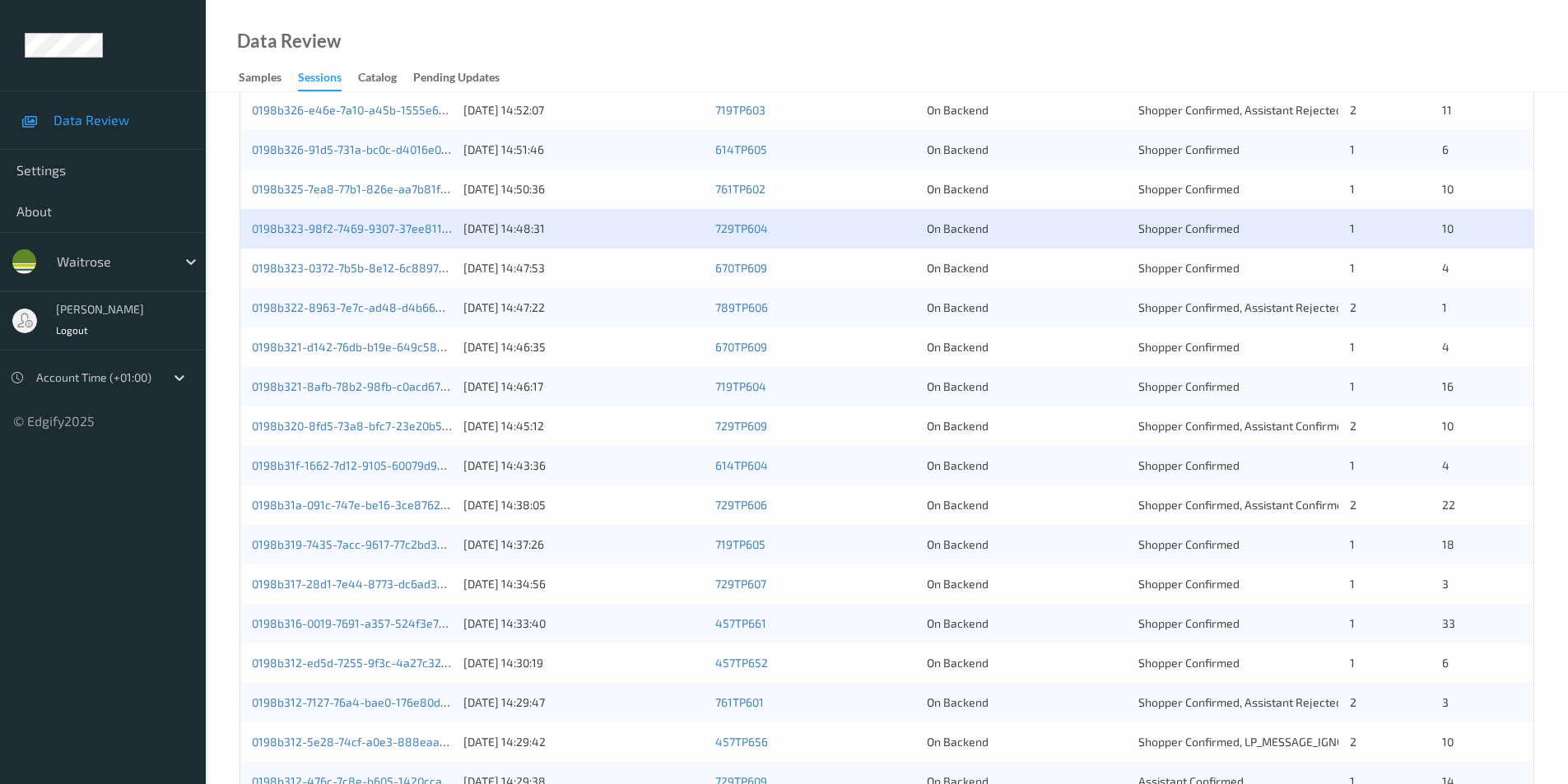
click at [1082, 264] on div "On Backend" at bounding box center [1027, 268] width 200 height 17
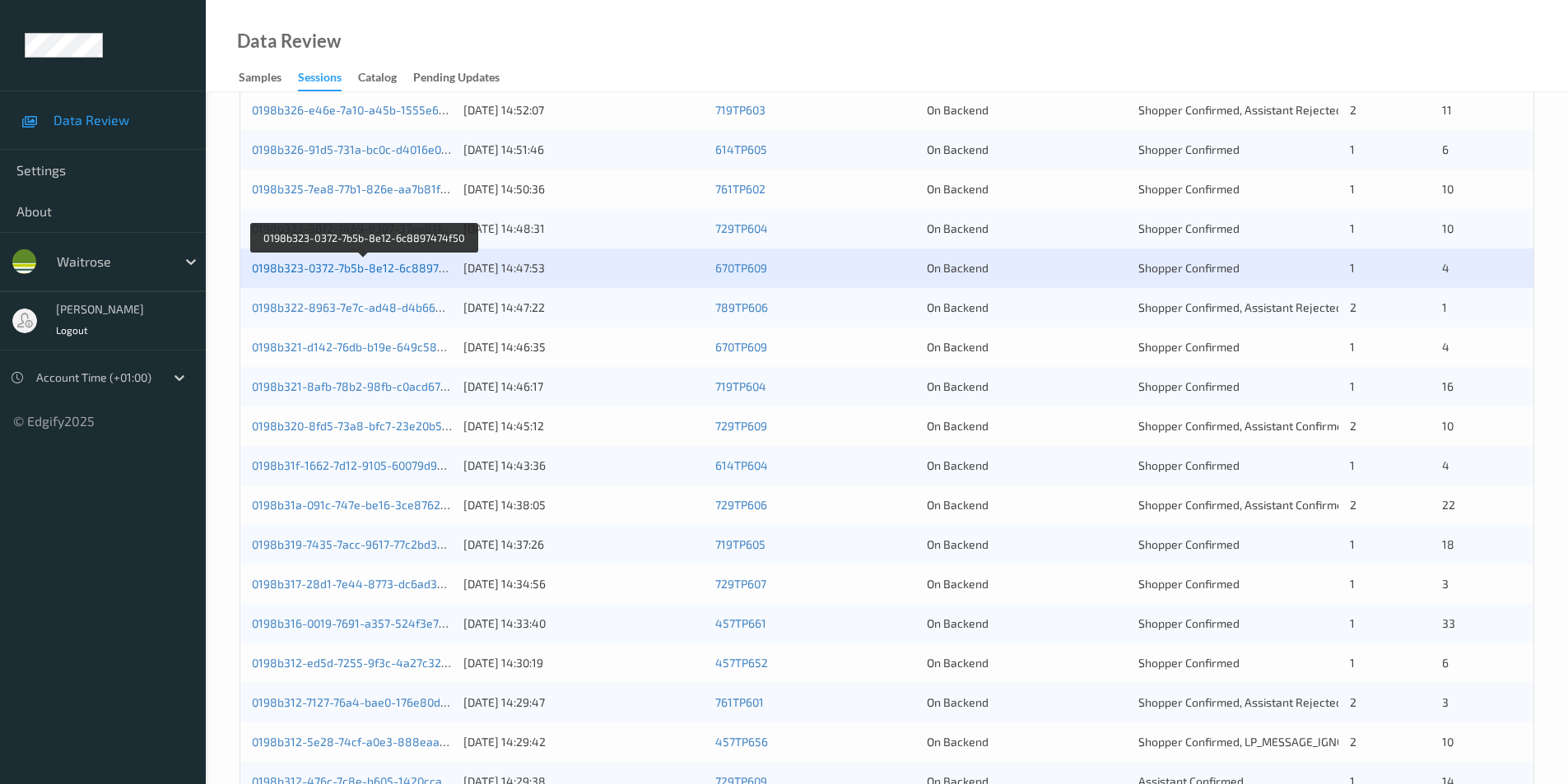
click at [363, 270] on link "0198b323-0372-7b5b-8e12-6c8897474f50" at bounding box center [364, 268] width 225 height 14
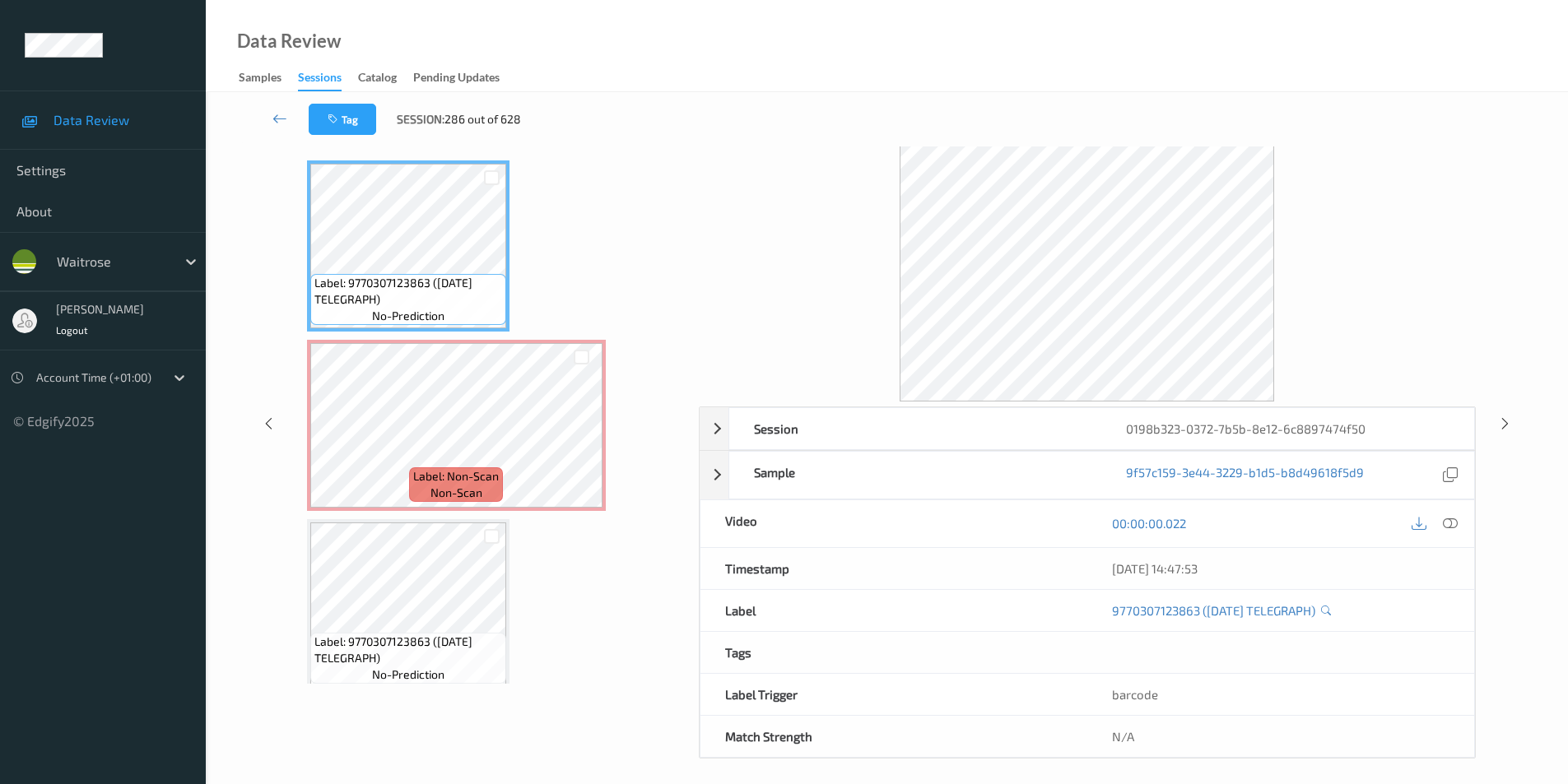
scroll to position [66, 0]
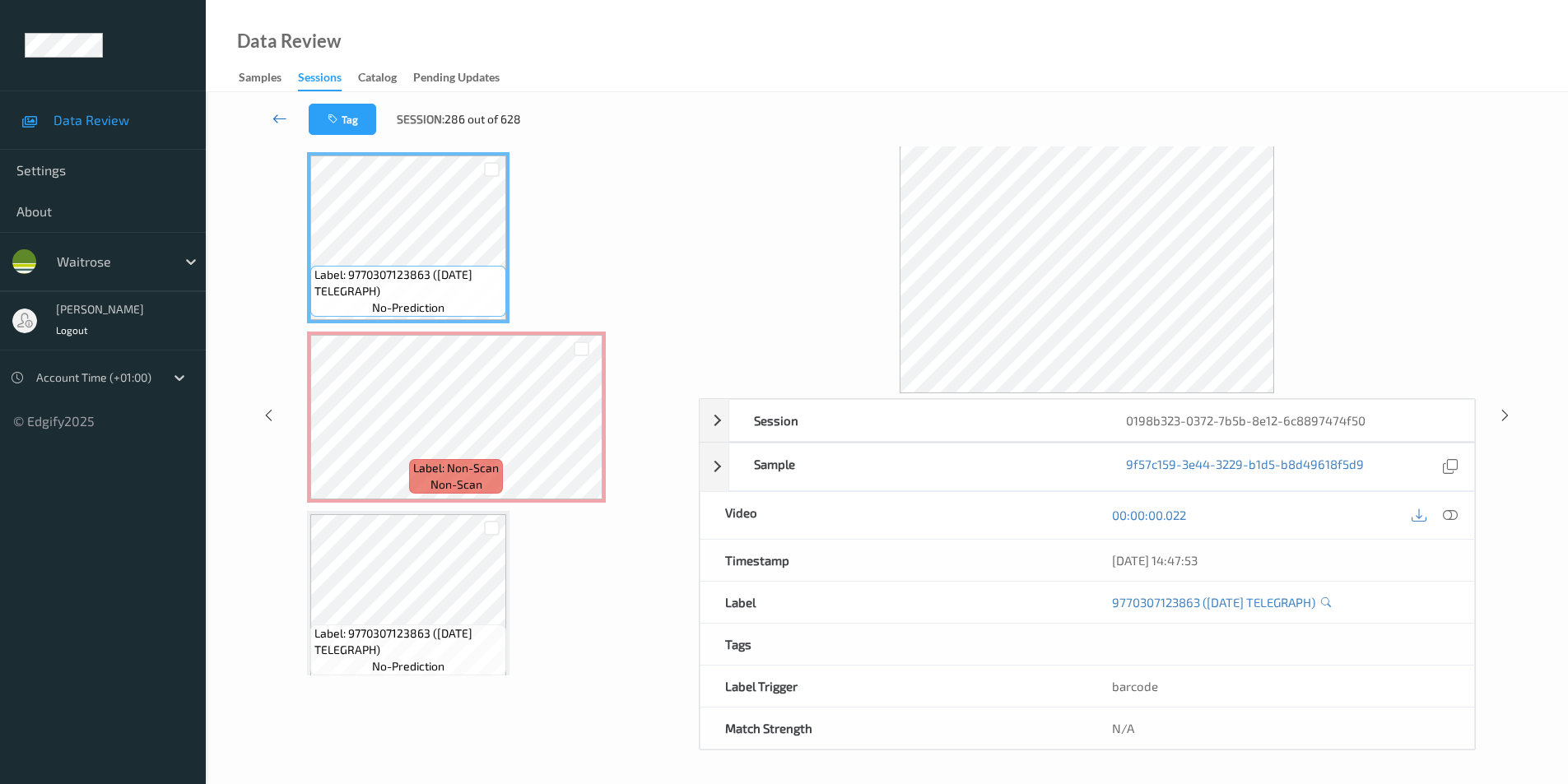
click at [281, 119] on icon at bounding box center [280, 118] width 15 height 17
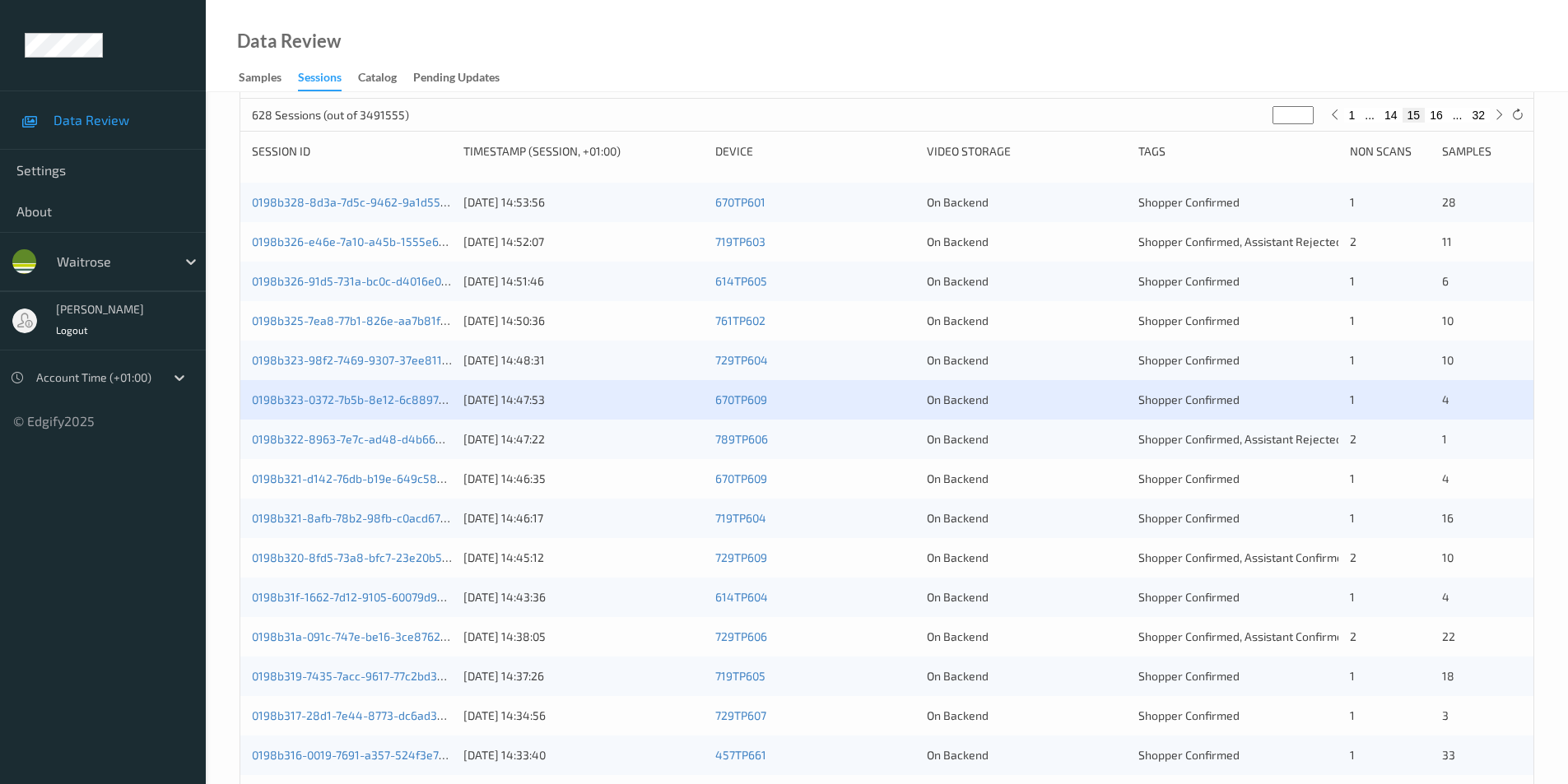
scroll to position [411, 0]
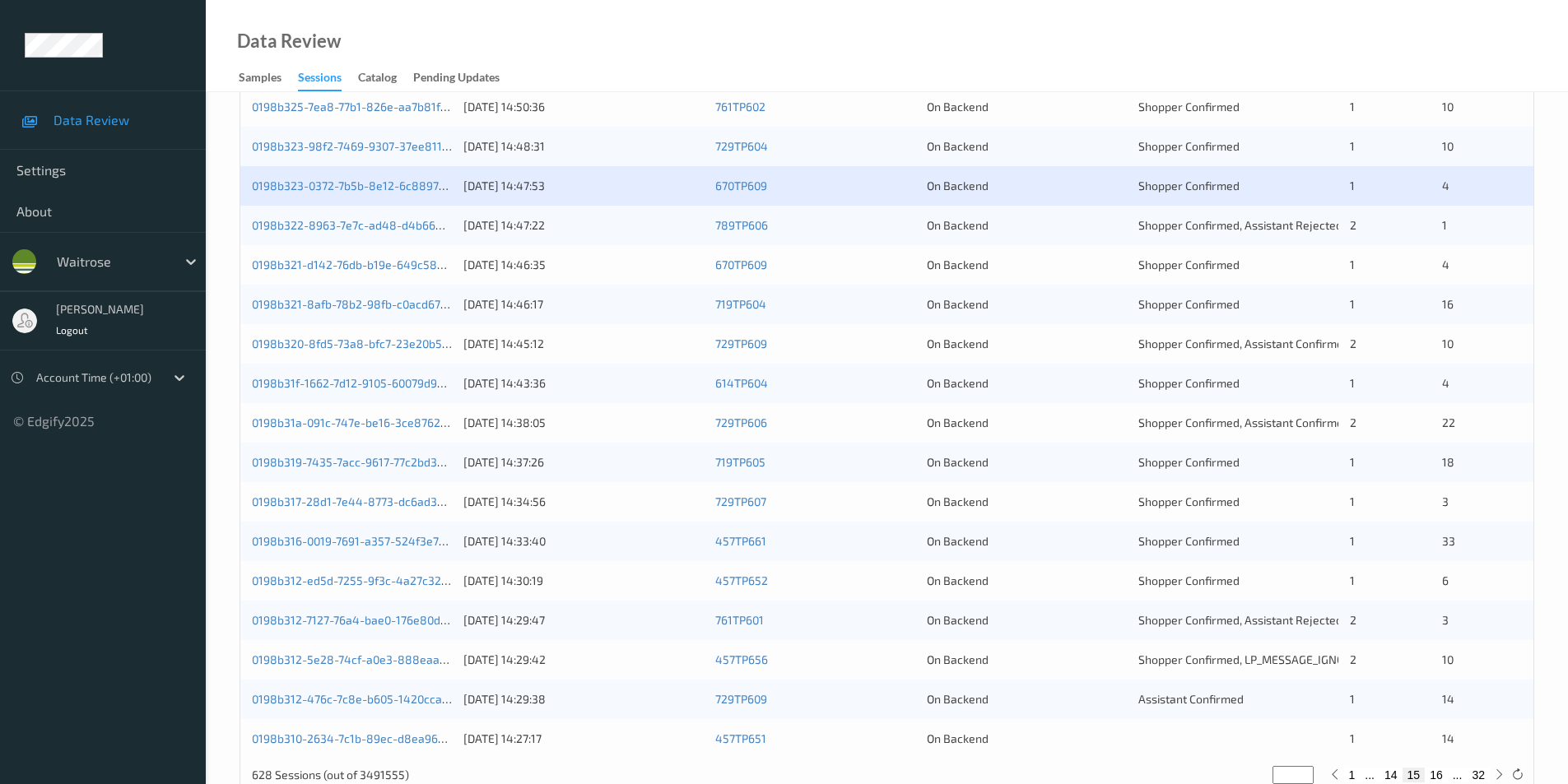
click at [1067, 216] on div "0198b322-8963-7e7c-ad48-d4b6689510f4 16/08/2025 14:47:22 789TP606 On Backend Sh…" at bounding box center [886, 226] width 1293 height 40
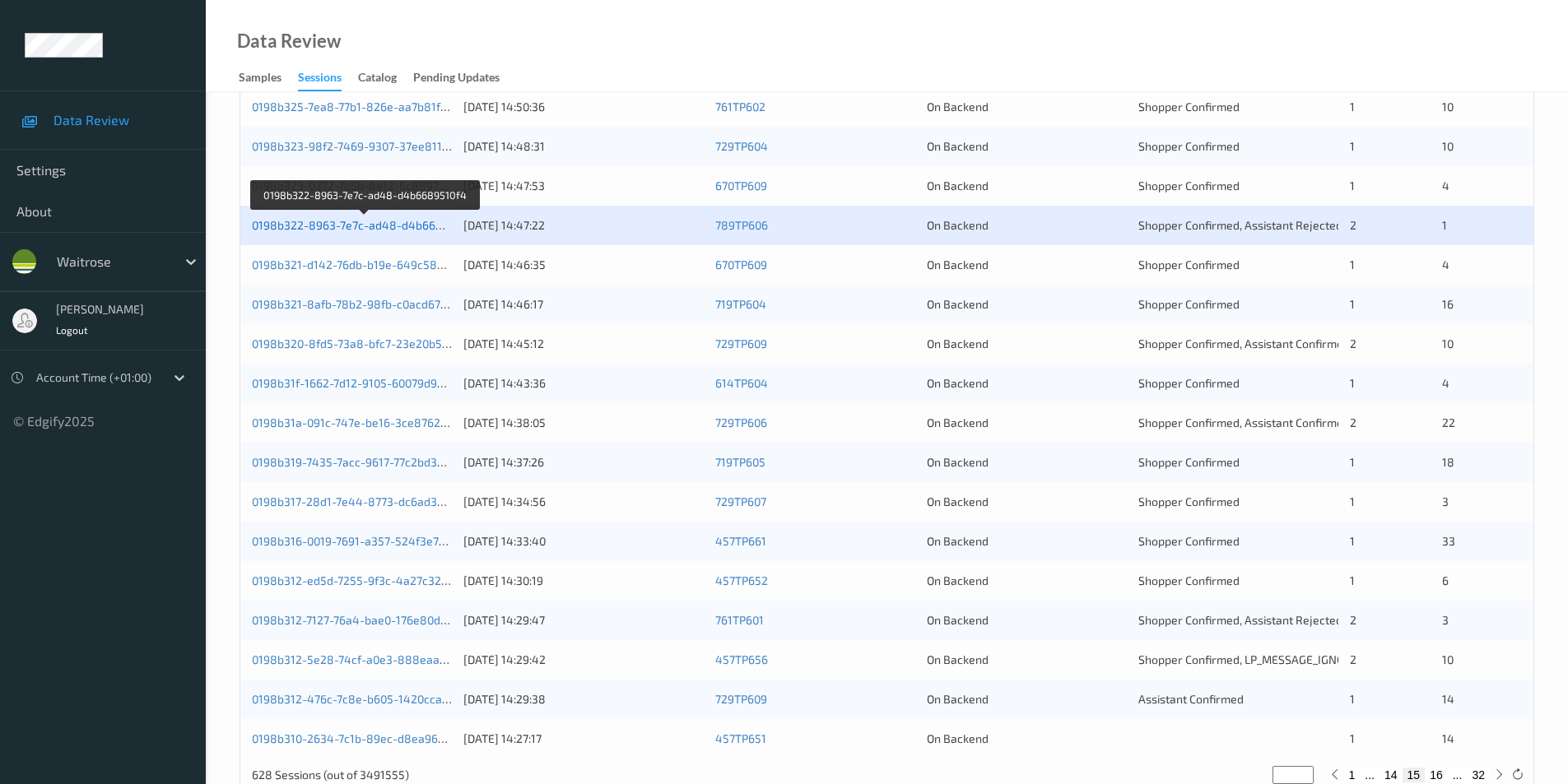
click at [361, 221] on link "0198b322-8963-7e7c-ad48-d4b6689510f4" at bounding box center [365, 225] width 227 height 14
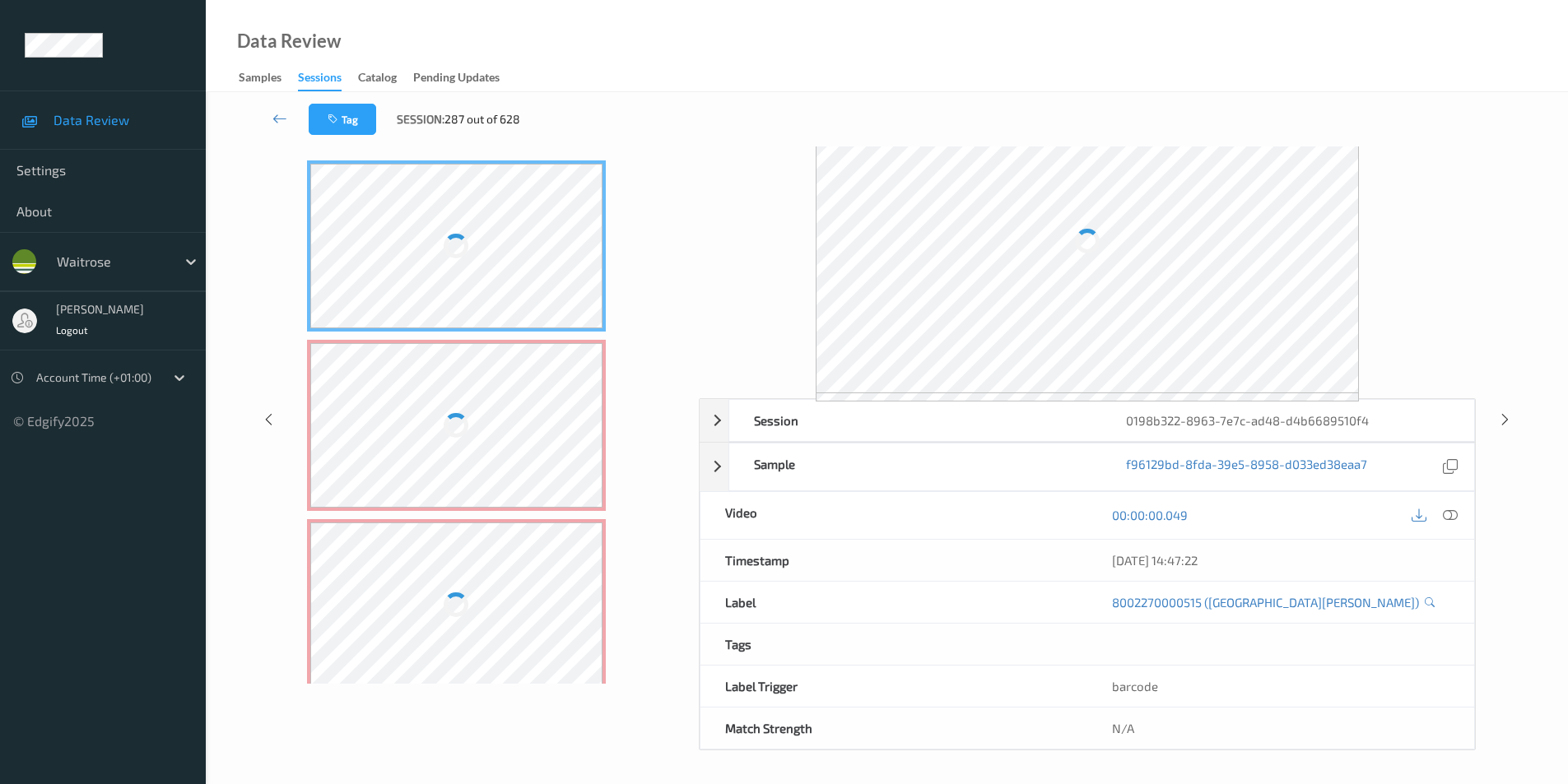
scroll to position [66, 0]
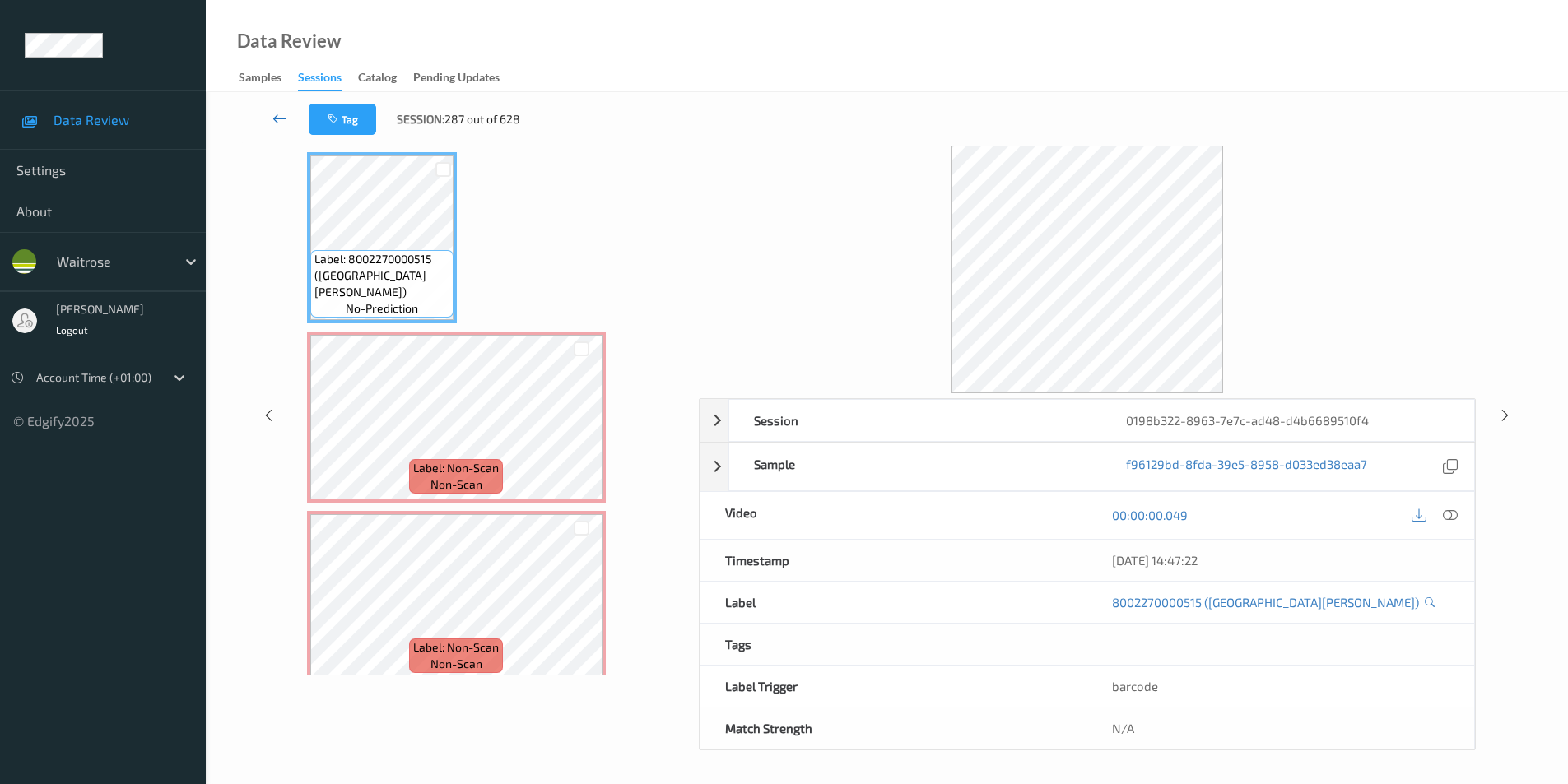
click at [283, 115] on icon at bounding box center [280, 118] width 15 height 17
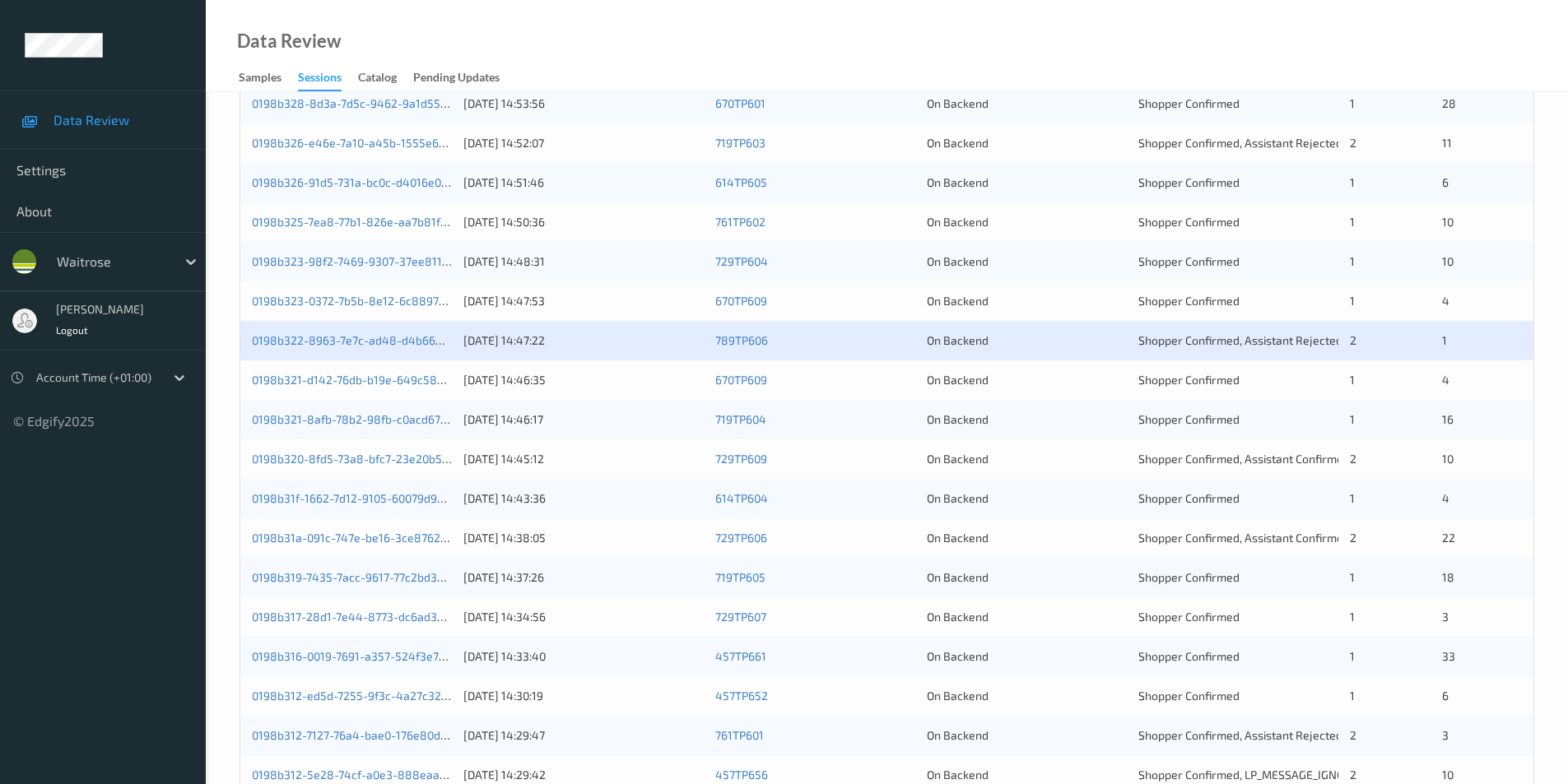
scroll to position [454, 0]
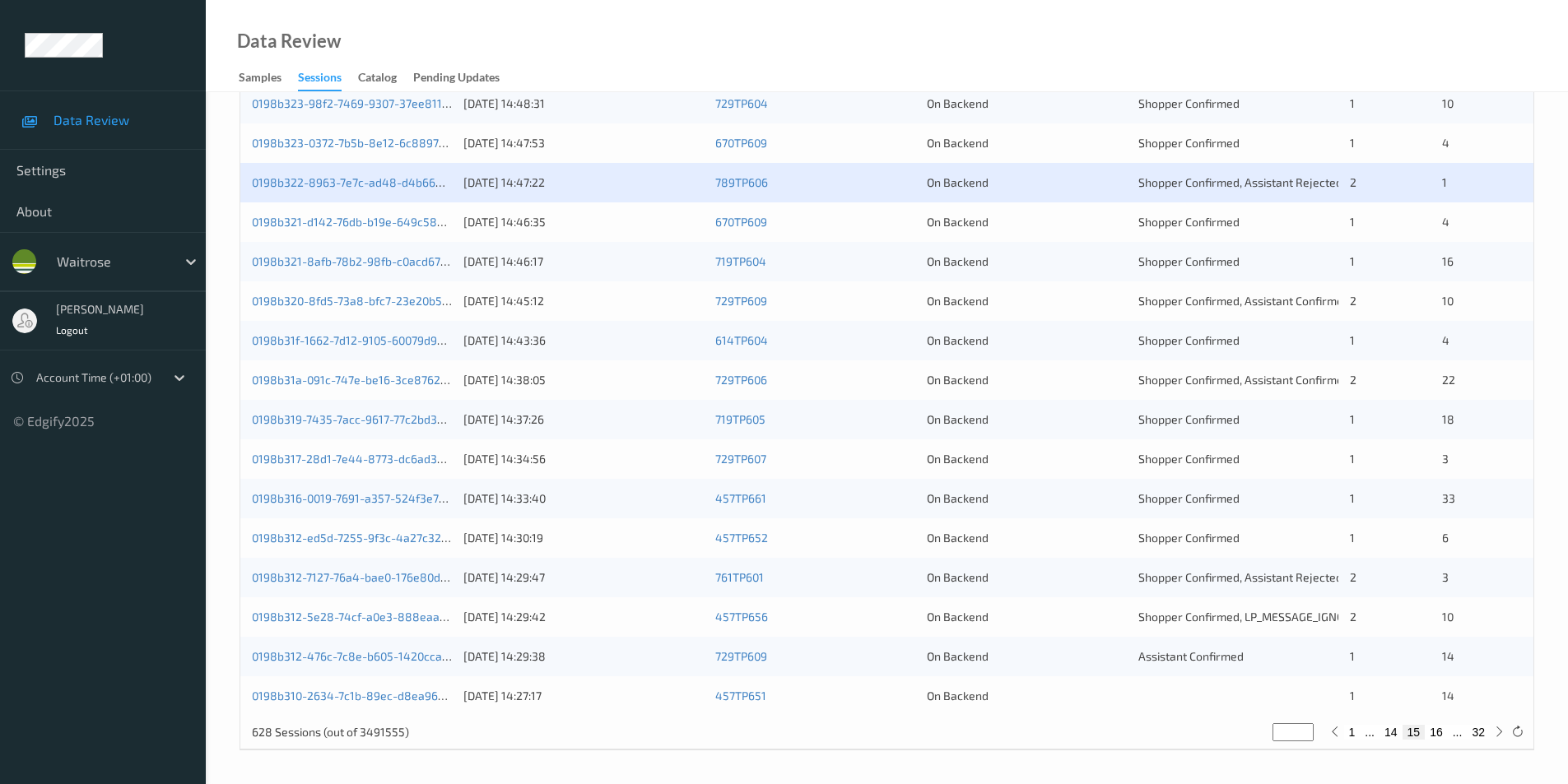
click at [1110, 231] on div "On Backend" at bounding box center [1027, 222] width 200 height 17
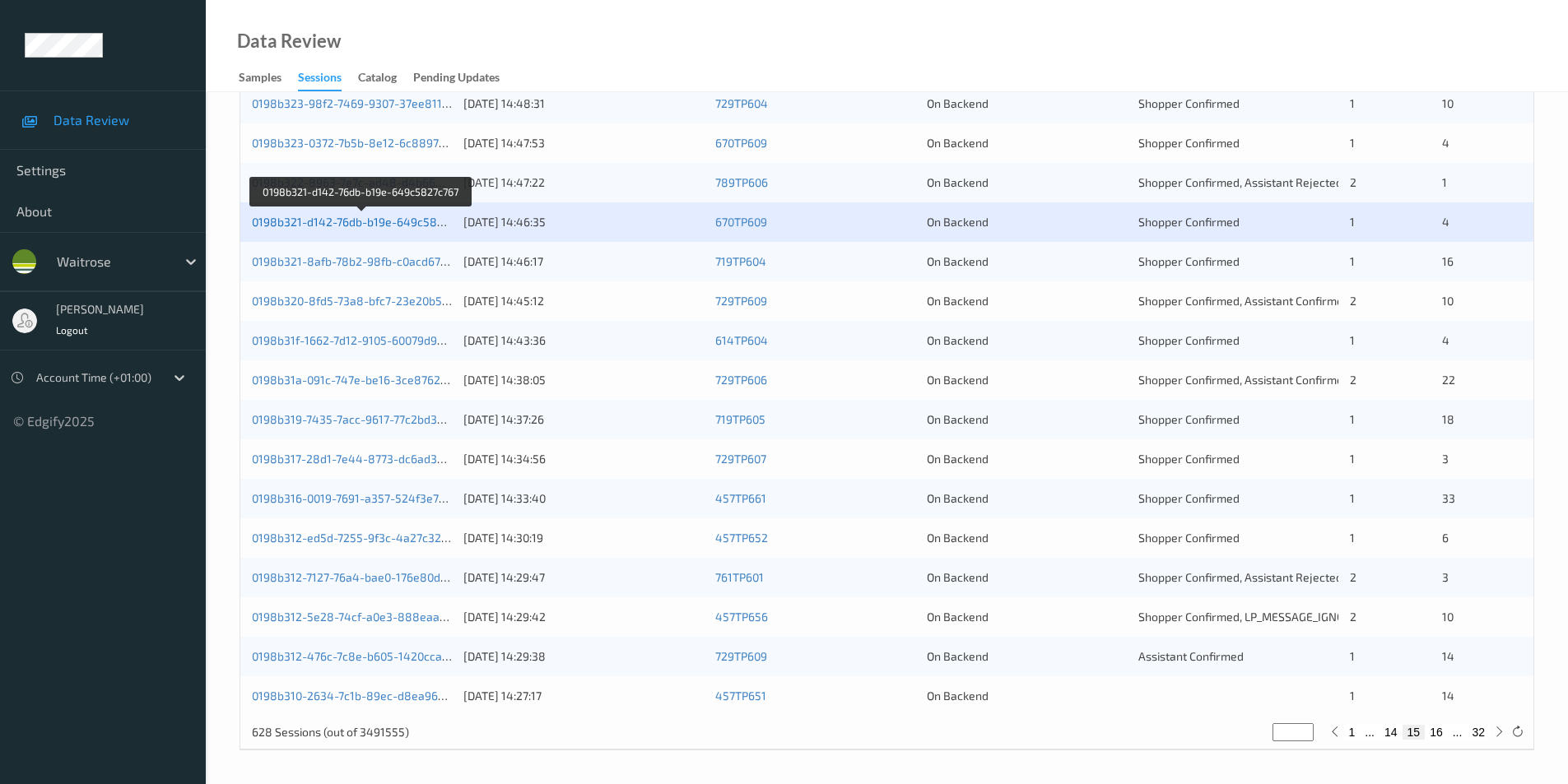
click at [373, 218] on link "0198b321-d142-76db-b19e-649c5827c767" at bounding box center [362, 222] width 221 height 14
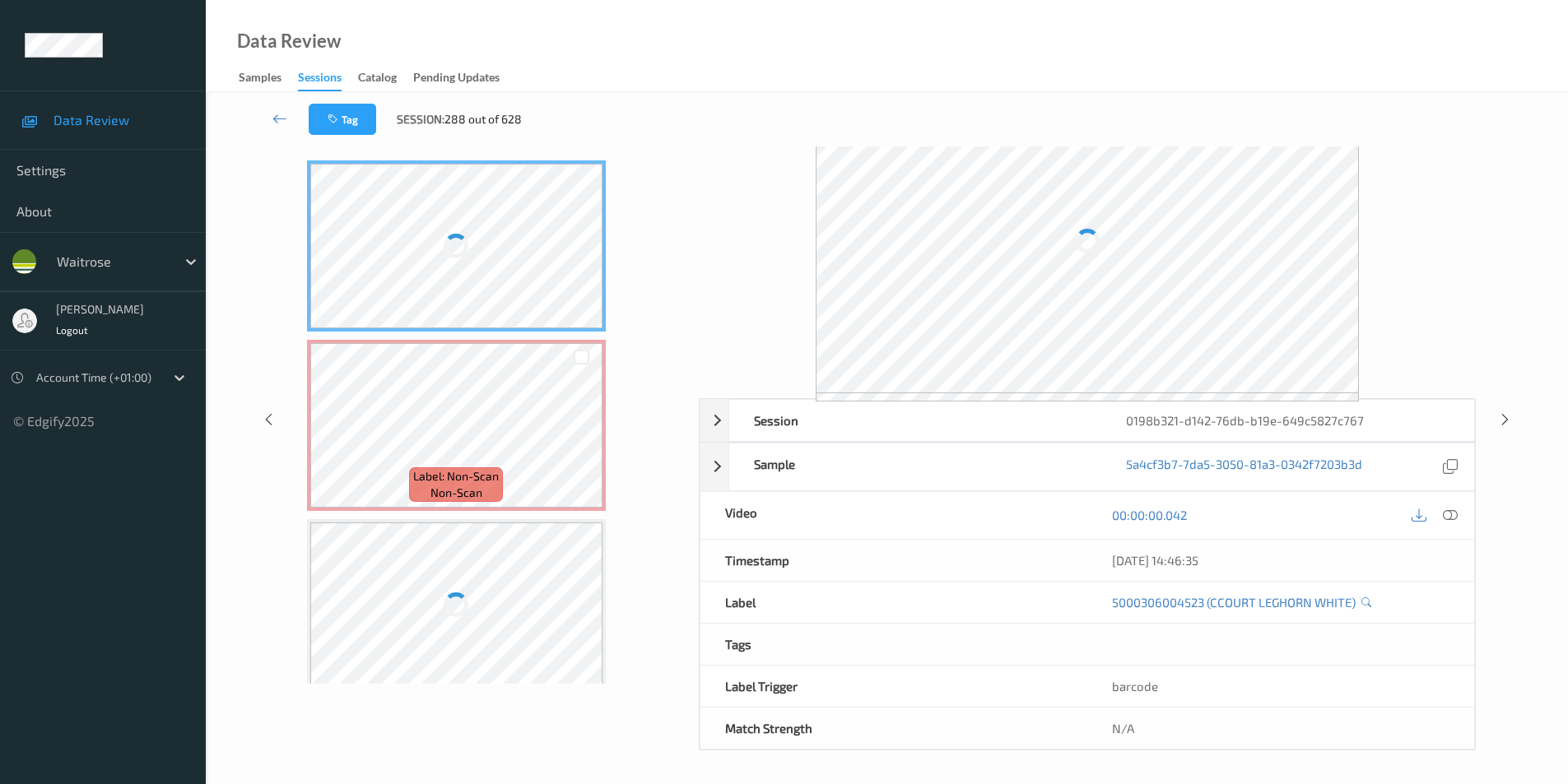
scroll to position [66, 0]
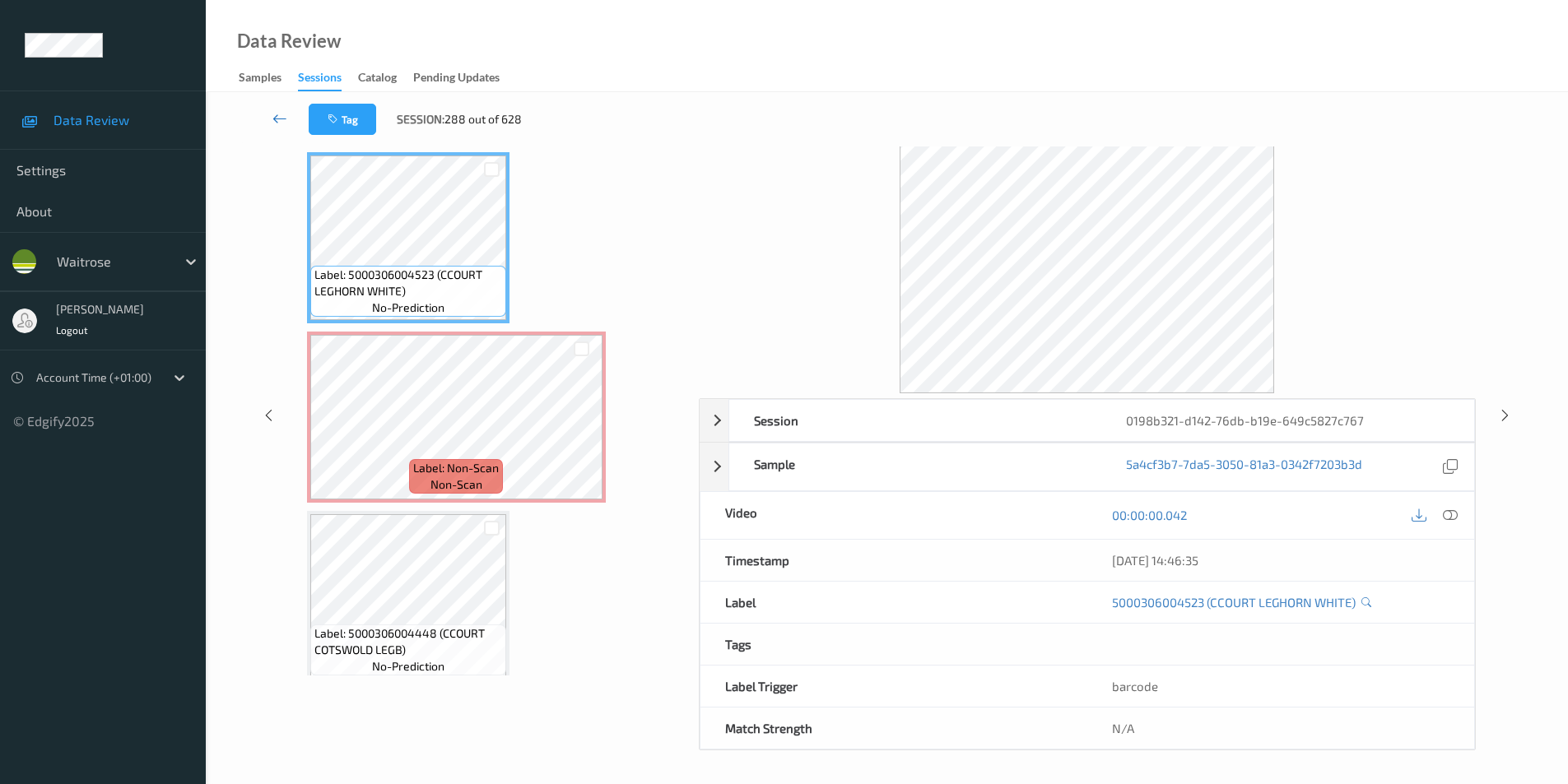
click at [271, 119] on link at bounding box center [280, 120] width 57 height 32
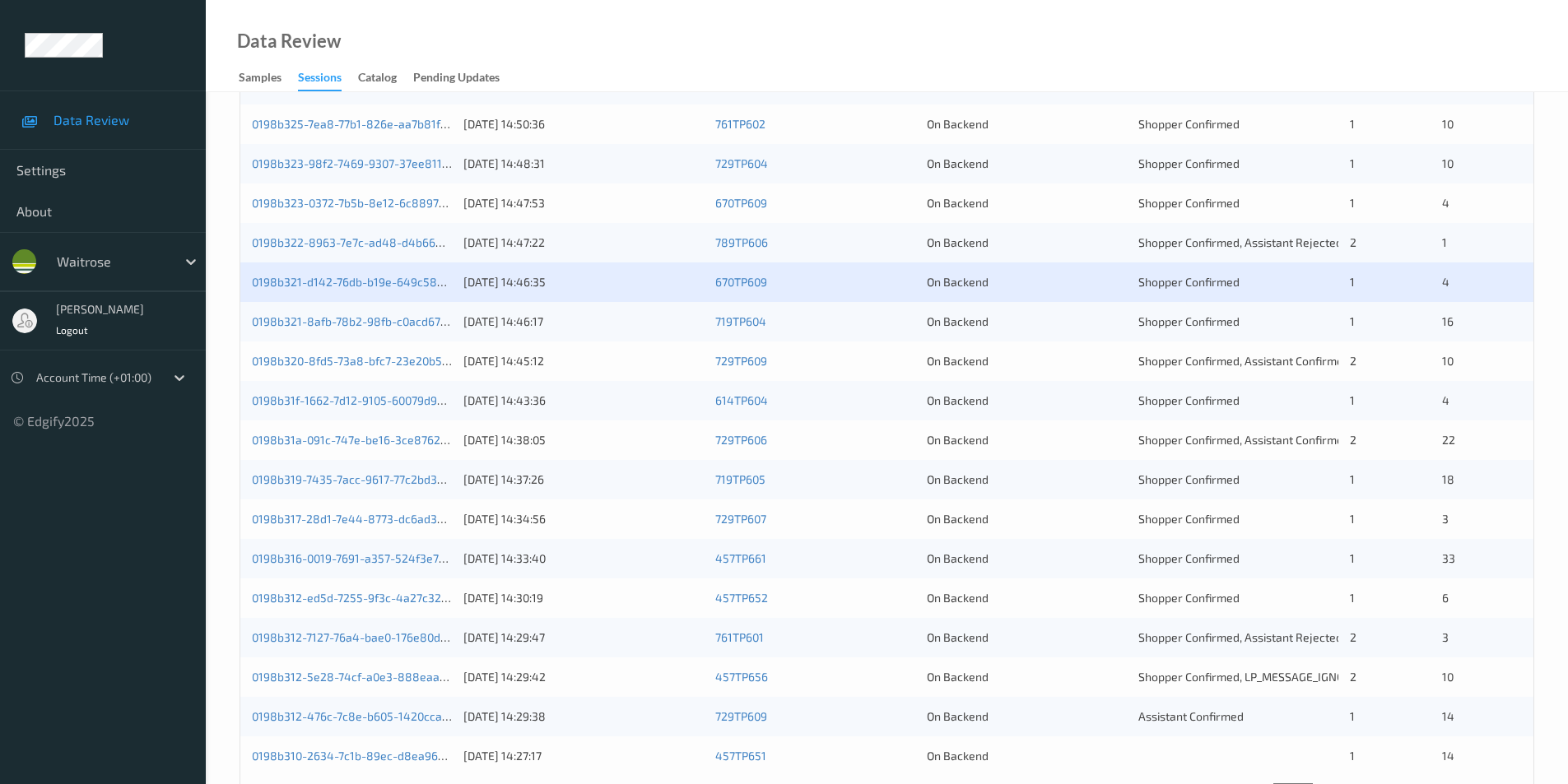
scroll to position [454, 0]
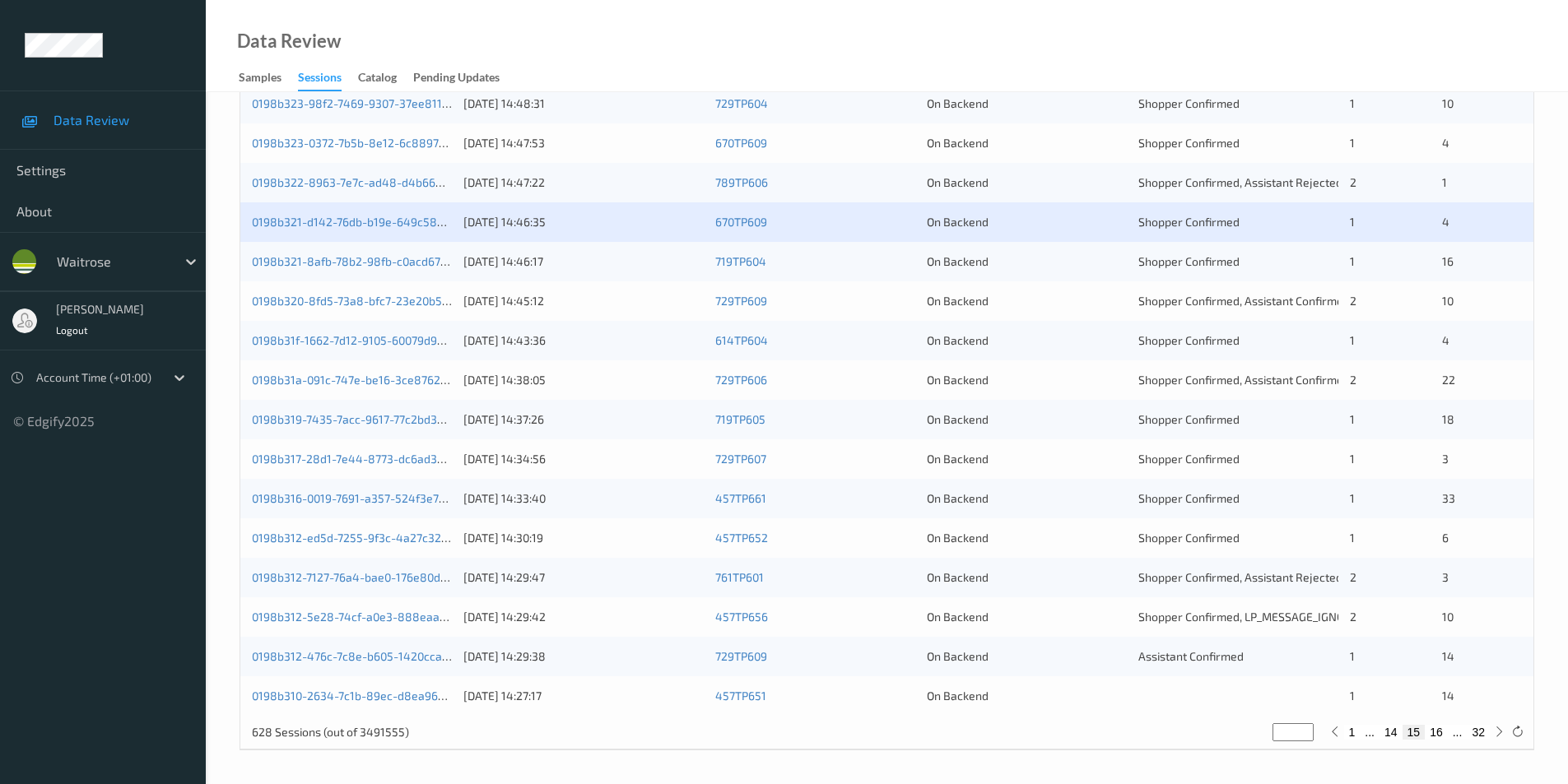
click at [1091, 269] on div "On Backend" at bounding box center [1027, 262] width 200 height 17
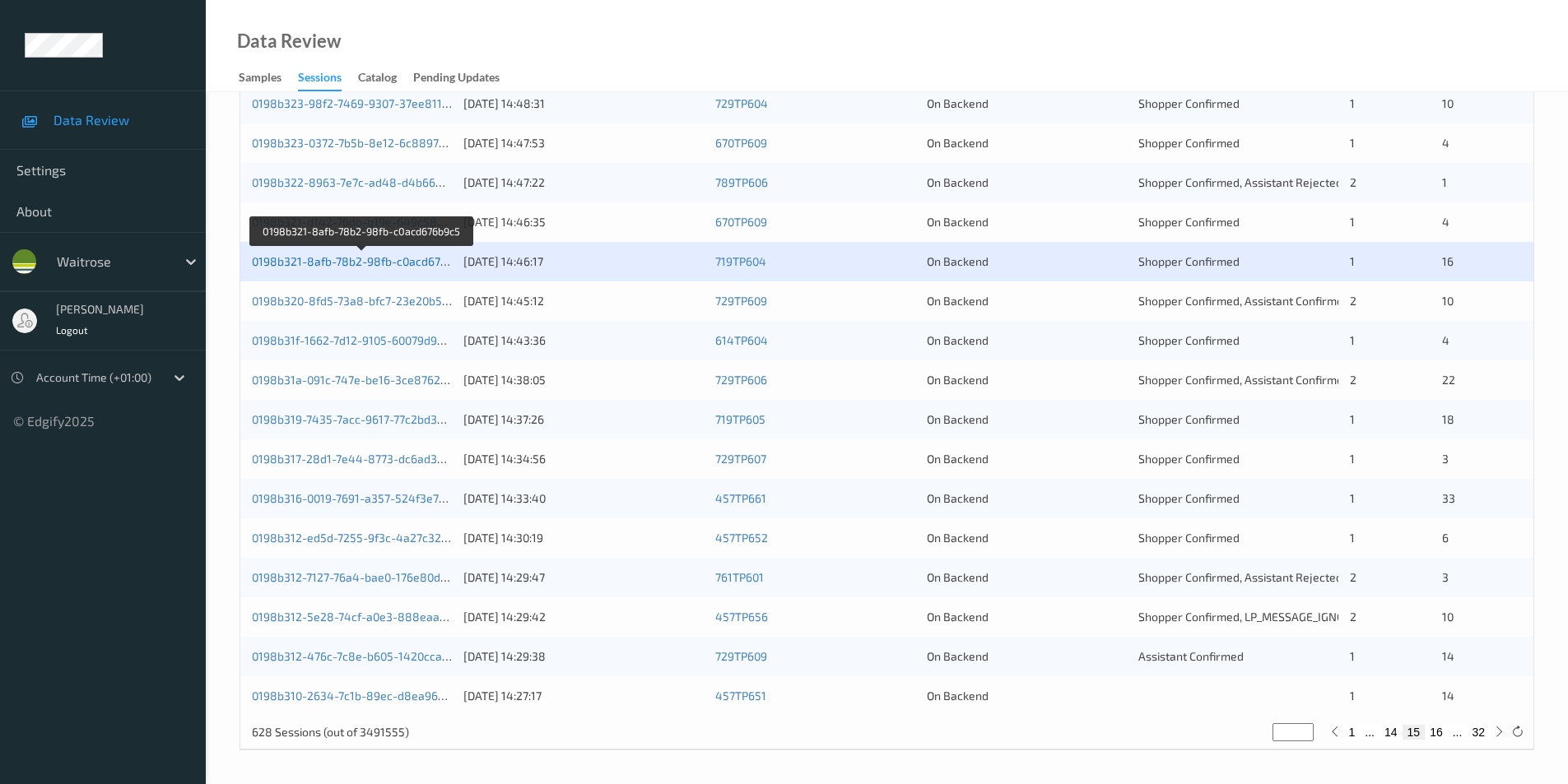
click at [371, 261] on link "0198b321-8afb-78b2-98fb-c0acd676b9c5" at bounding box center [362, 262] width 221 height 14
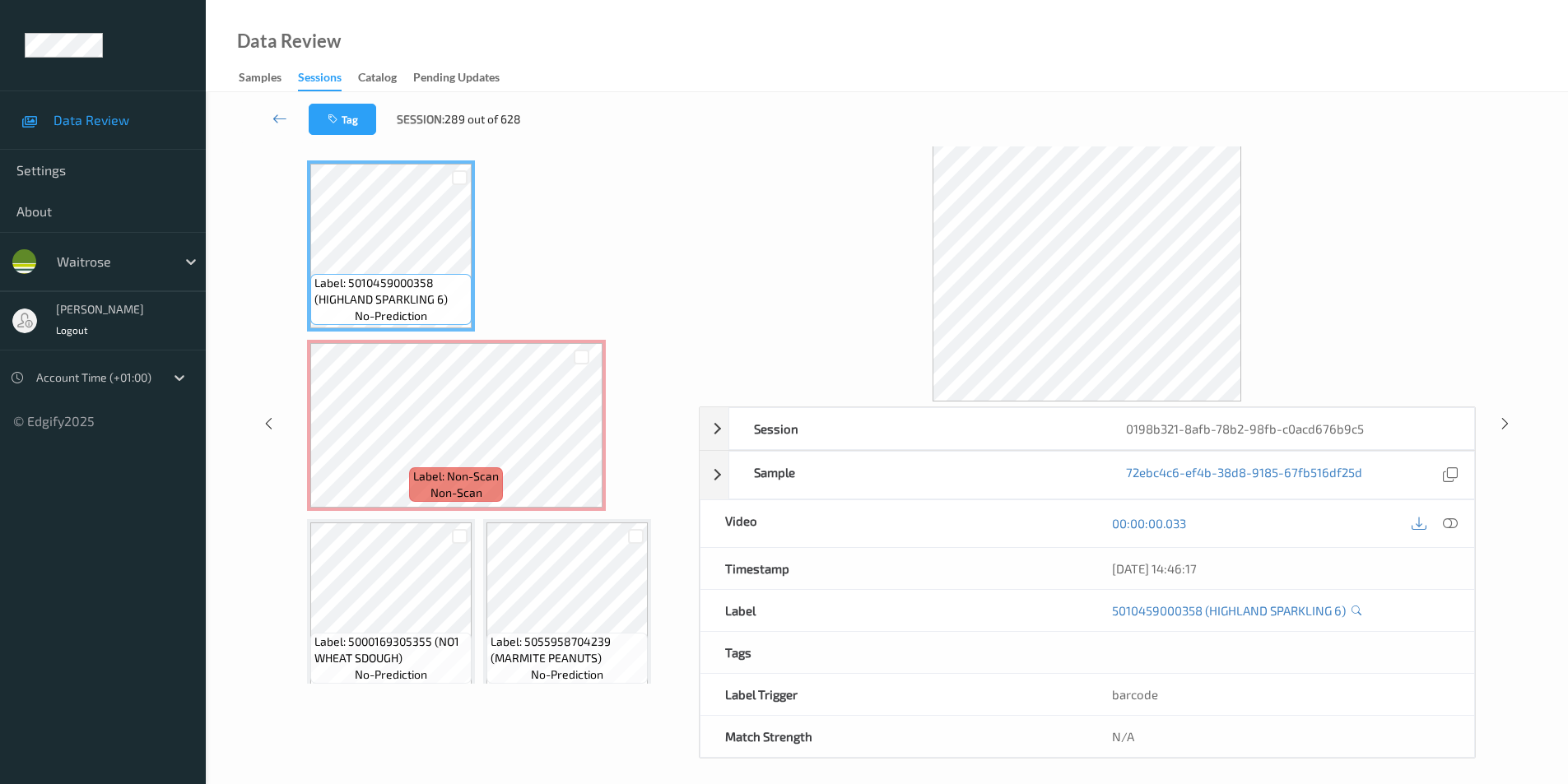
scroll to position [66, 0]
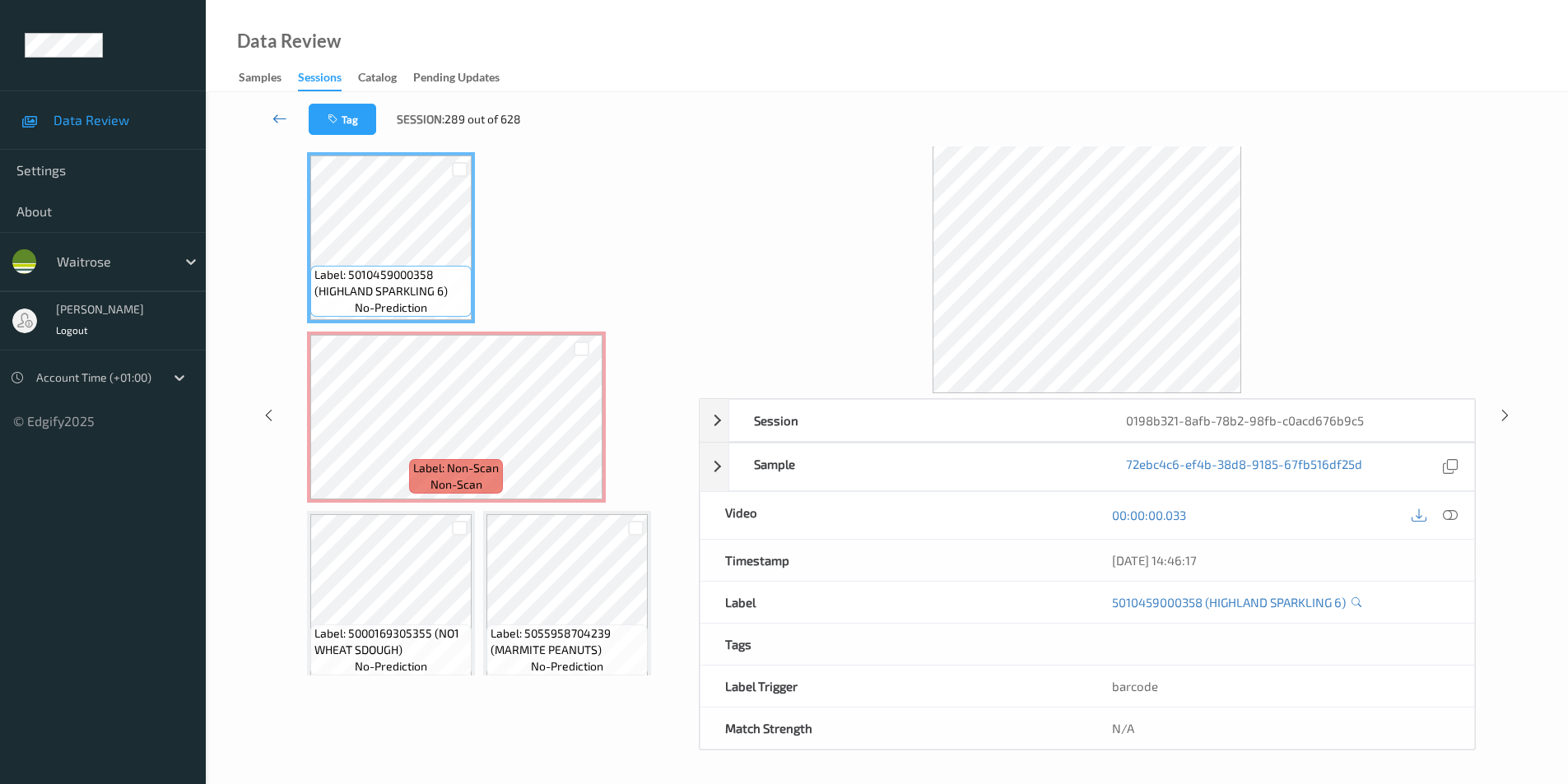
click at [277, 109] on link at bounding box center [280, 120] width 57 height 32
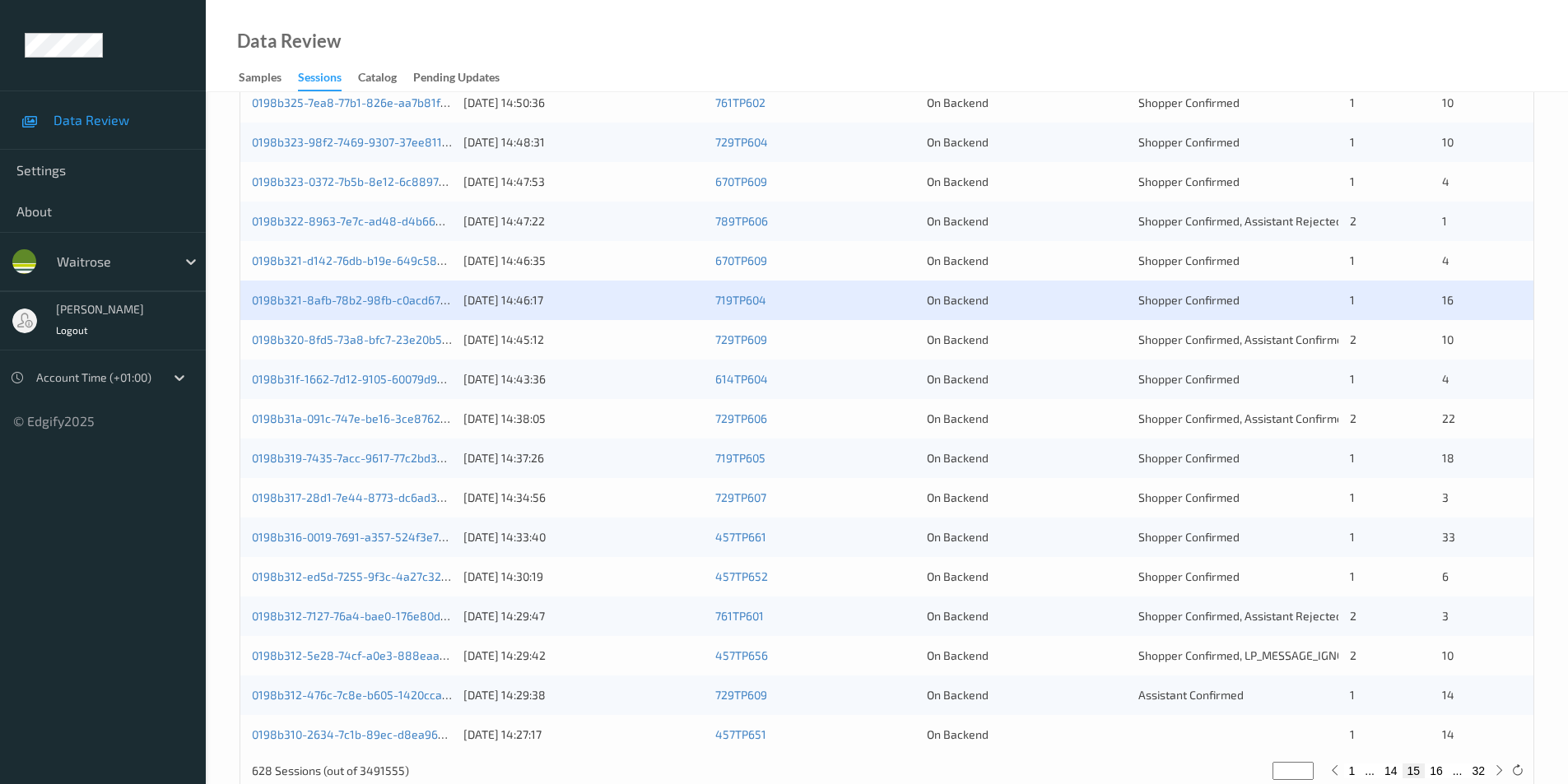
scroll to position [454, 0]
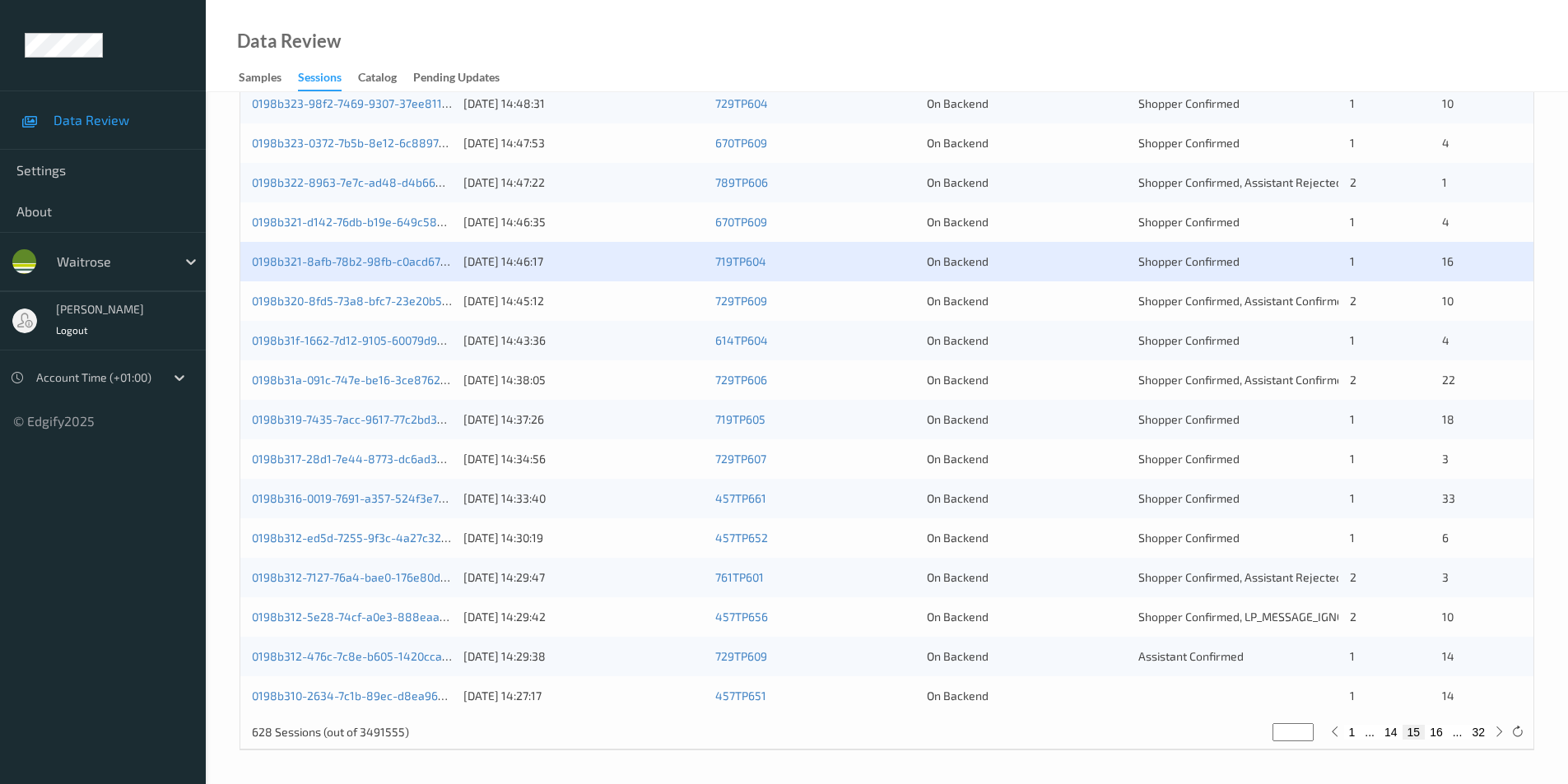
click at [1100, 299] on div "On Backend" at bounding box center [1027, 301] width 200 height 17
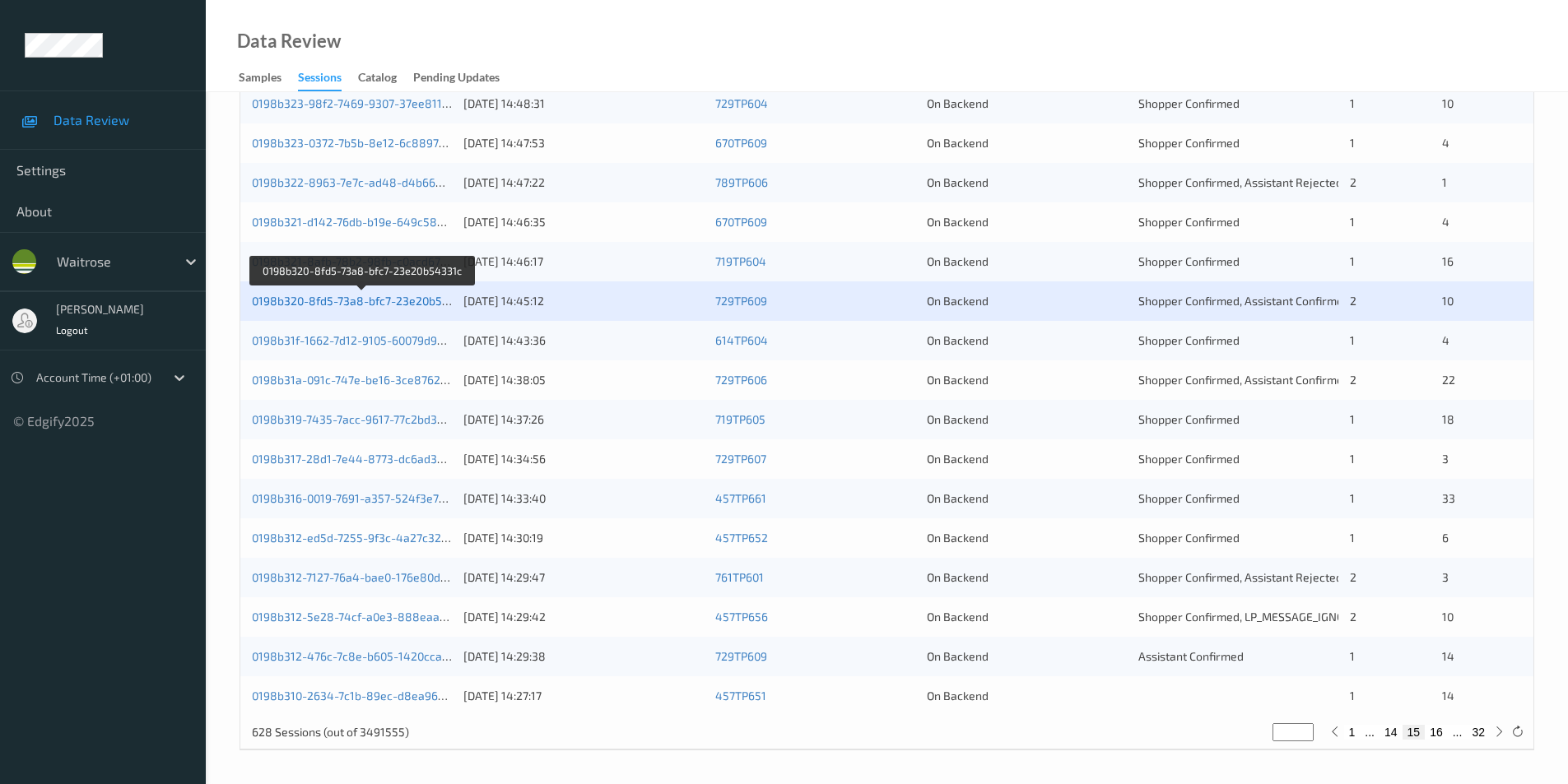
click at [373, 303] on link "0198b320-8fd5-73a8-bfc7-23e20b54331c" at bounding box center [362, 300] width 221 height 14
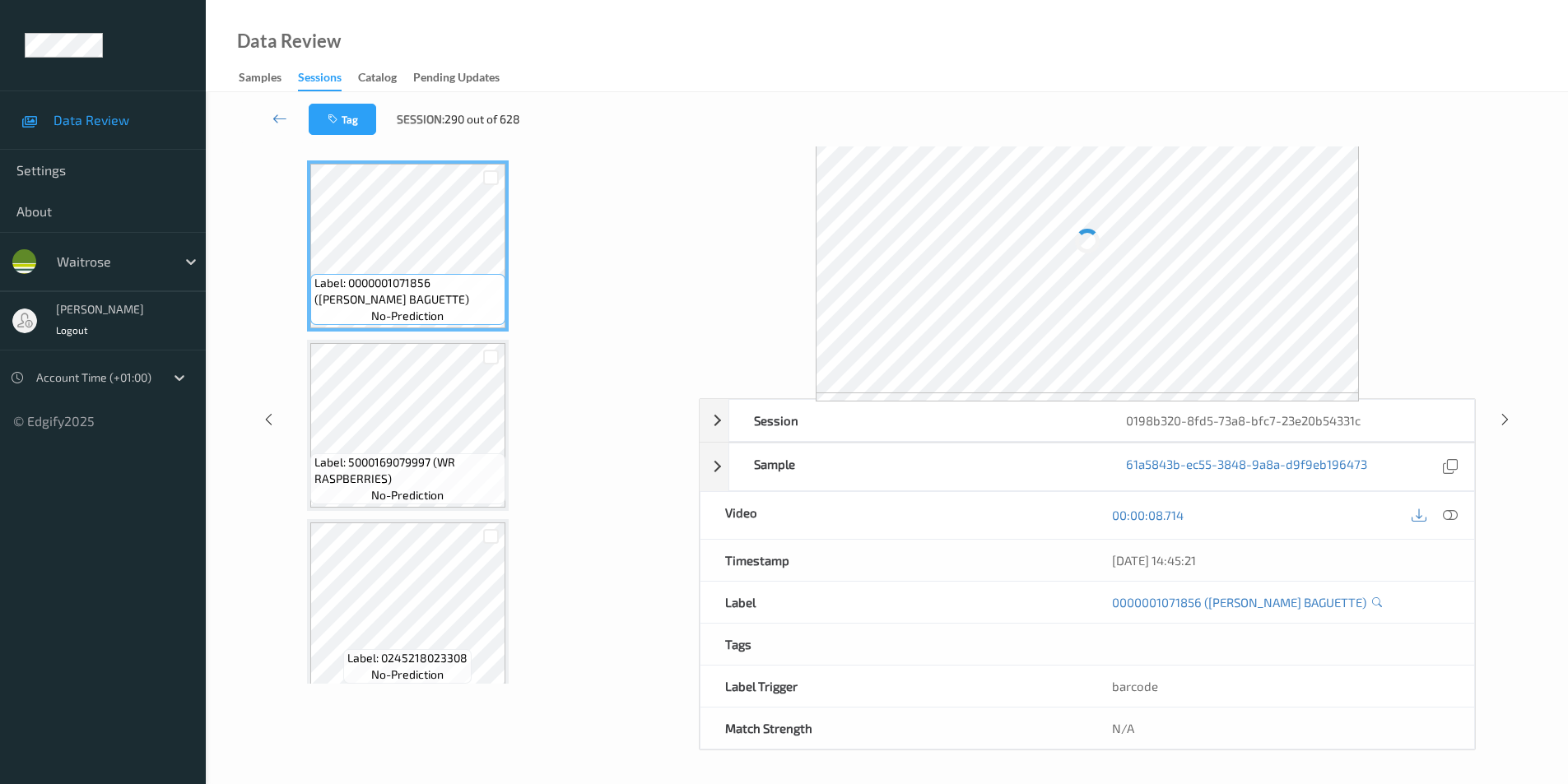
scroll to position [66, 0]
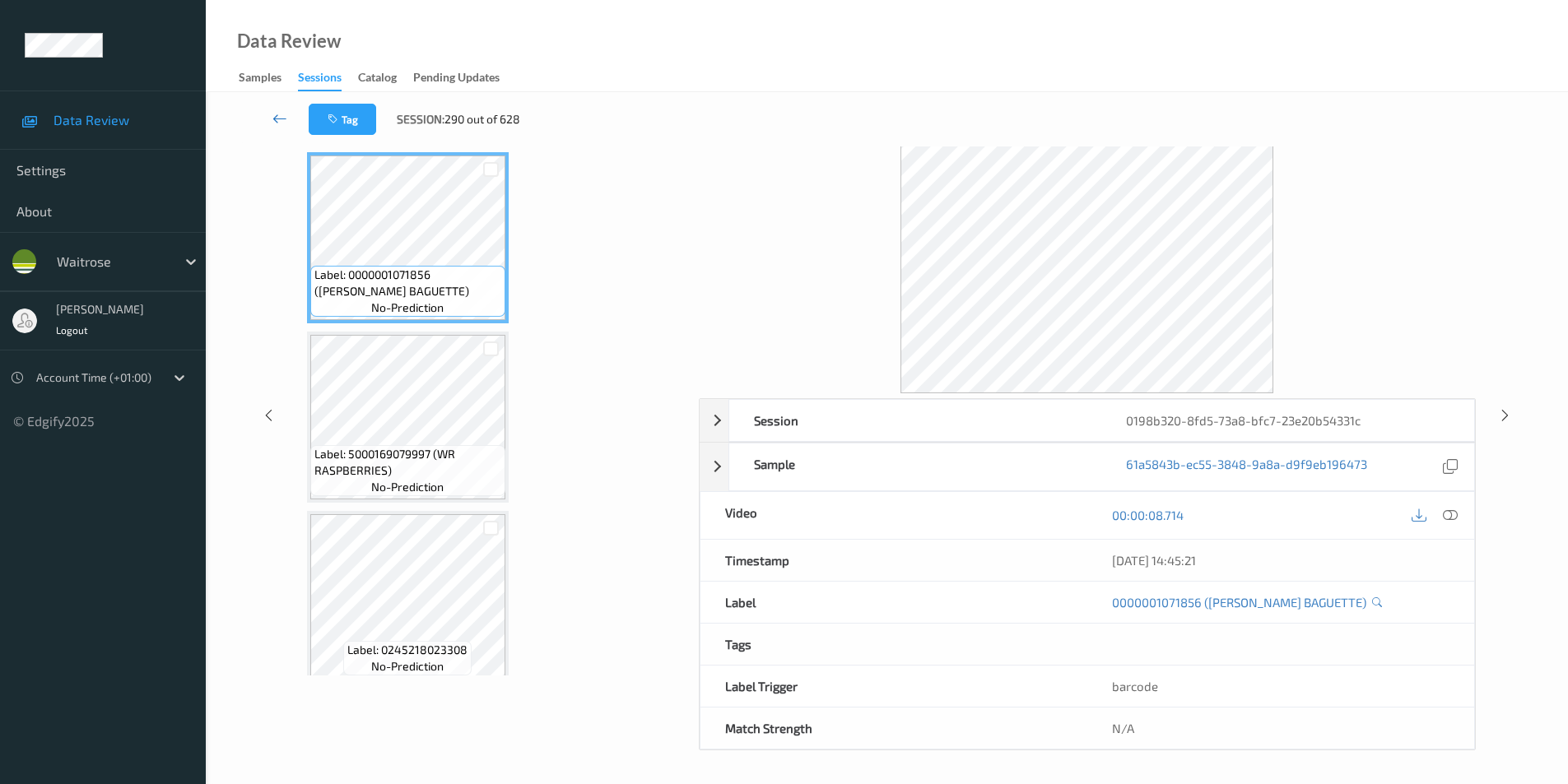
click at [273, 112] on icon at bounding box center [280, 118] width 15 height 17
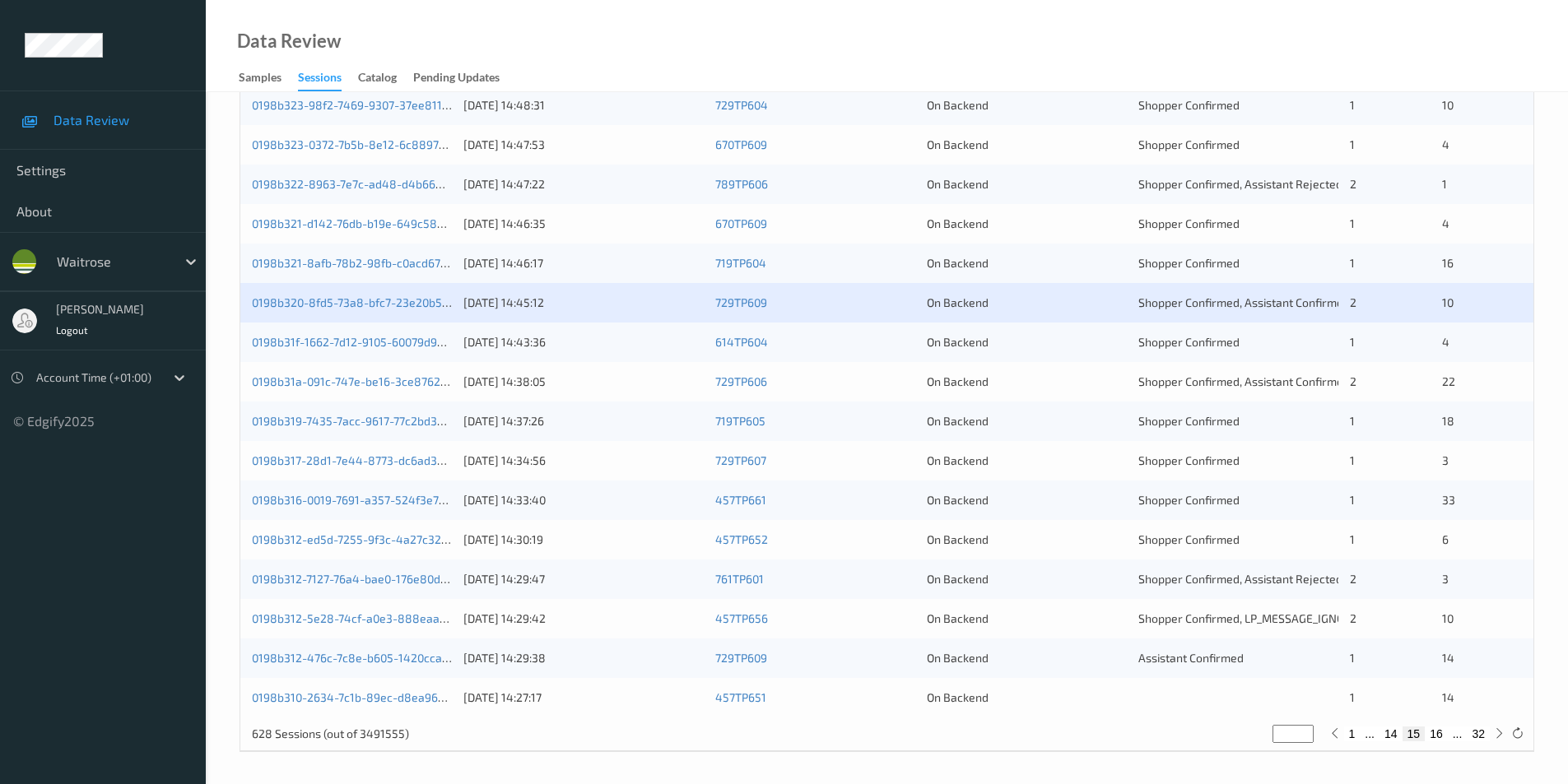
scroll to position [454, 0]
drag, startPoint x: 1101, startPoint y: 336, endPoint x: 1409, endPoint y: 342, distance: 308.1
click at [1100, 335] on div "On Backend" at bounding box center [1027, 340] width 200 height 17
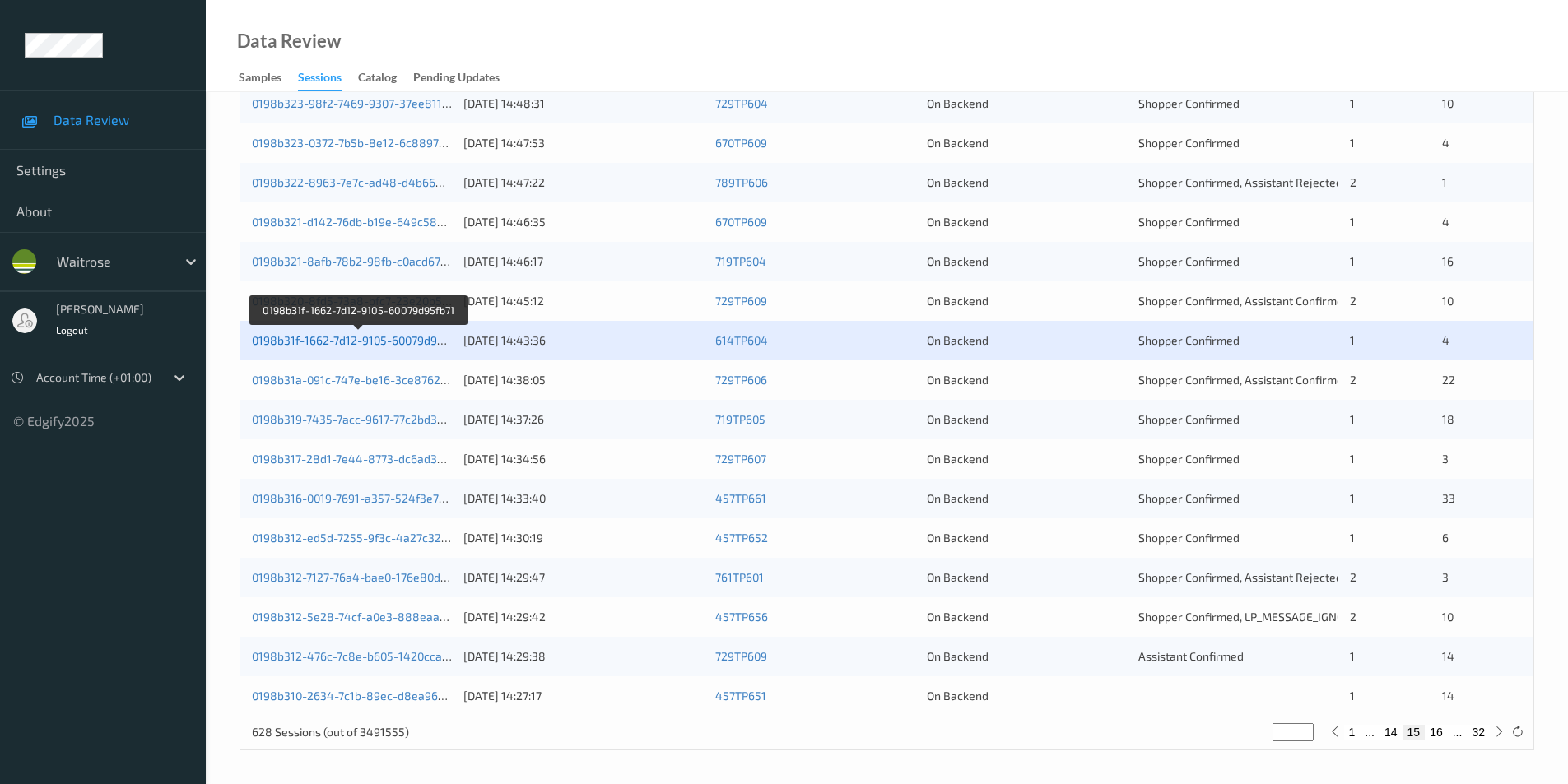
click at [391, 342] on link "0198b31f-1662-7d12-9105-60079d95fb71" at bounding box center [358, 340] width 213 height 14
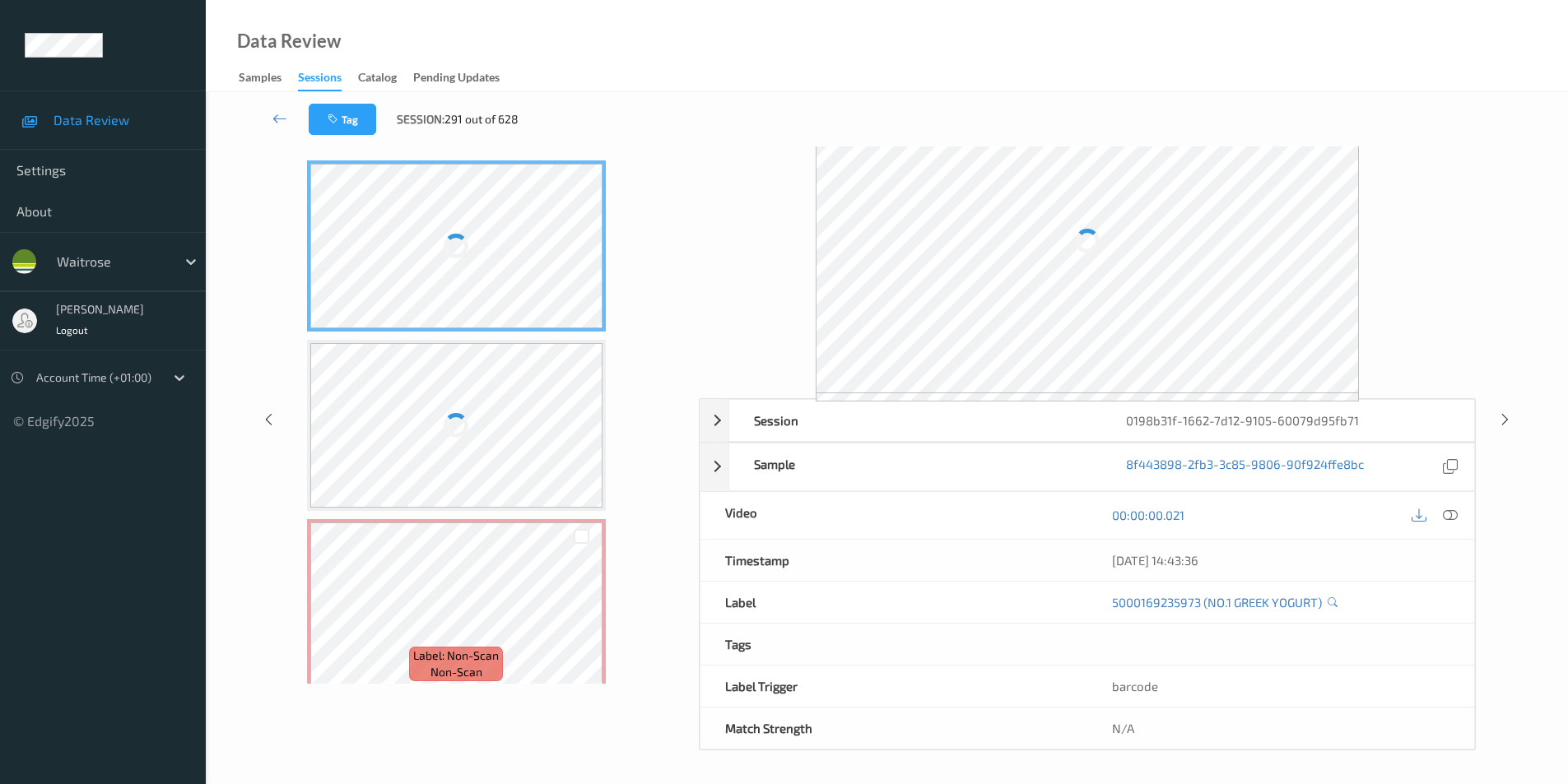
scroll to position [66, 0]
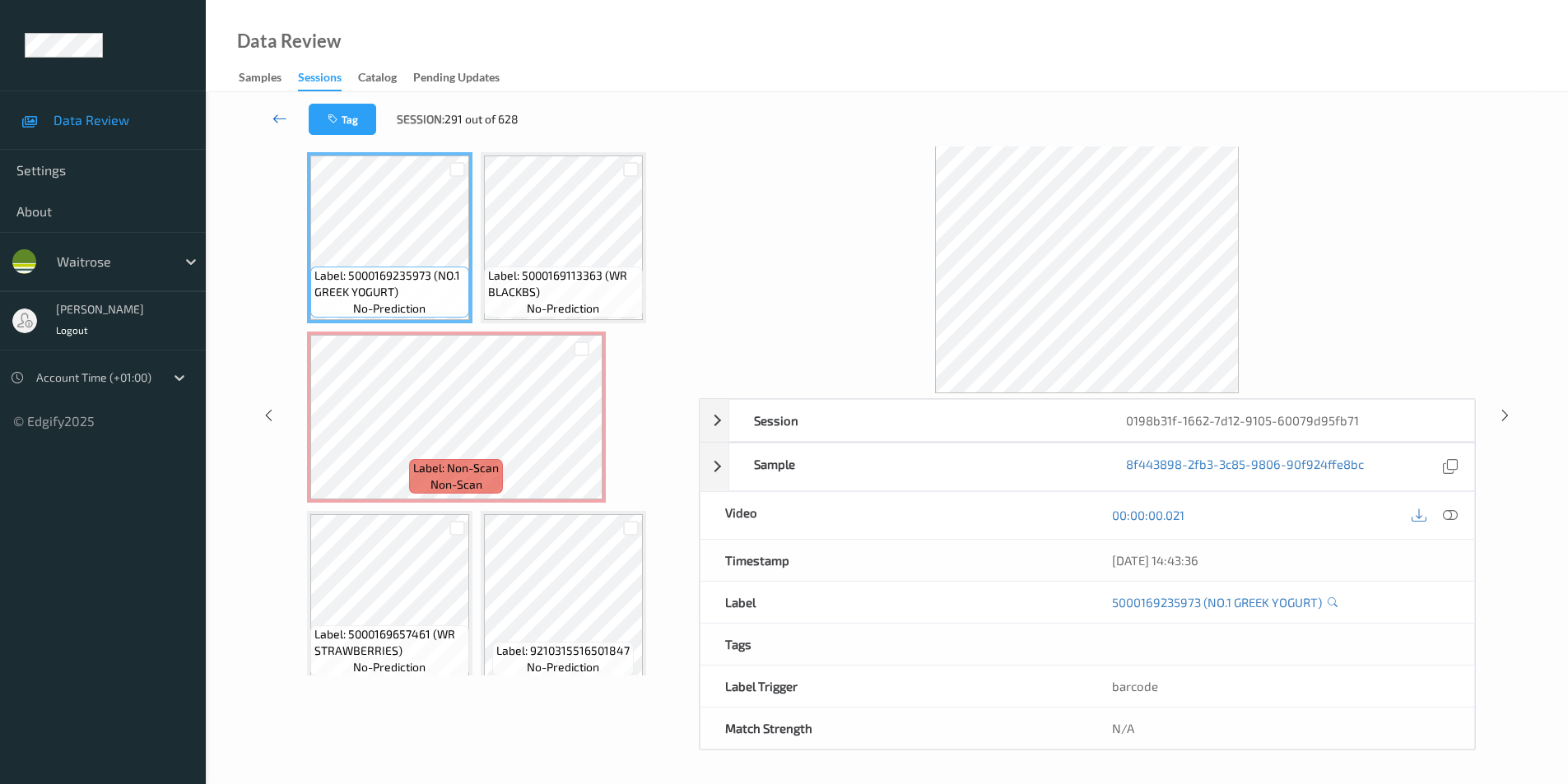
click at [273, 115] on link at bounding box center [280, 120] width 57 height 32
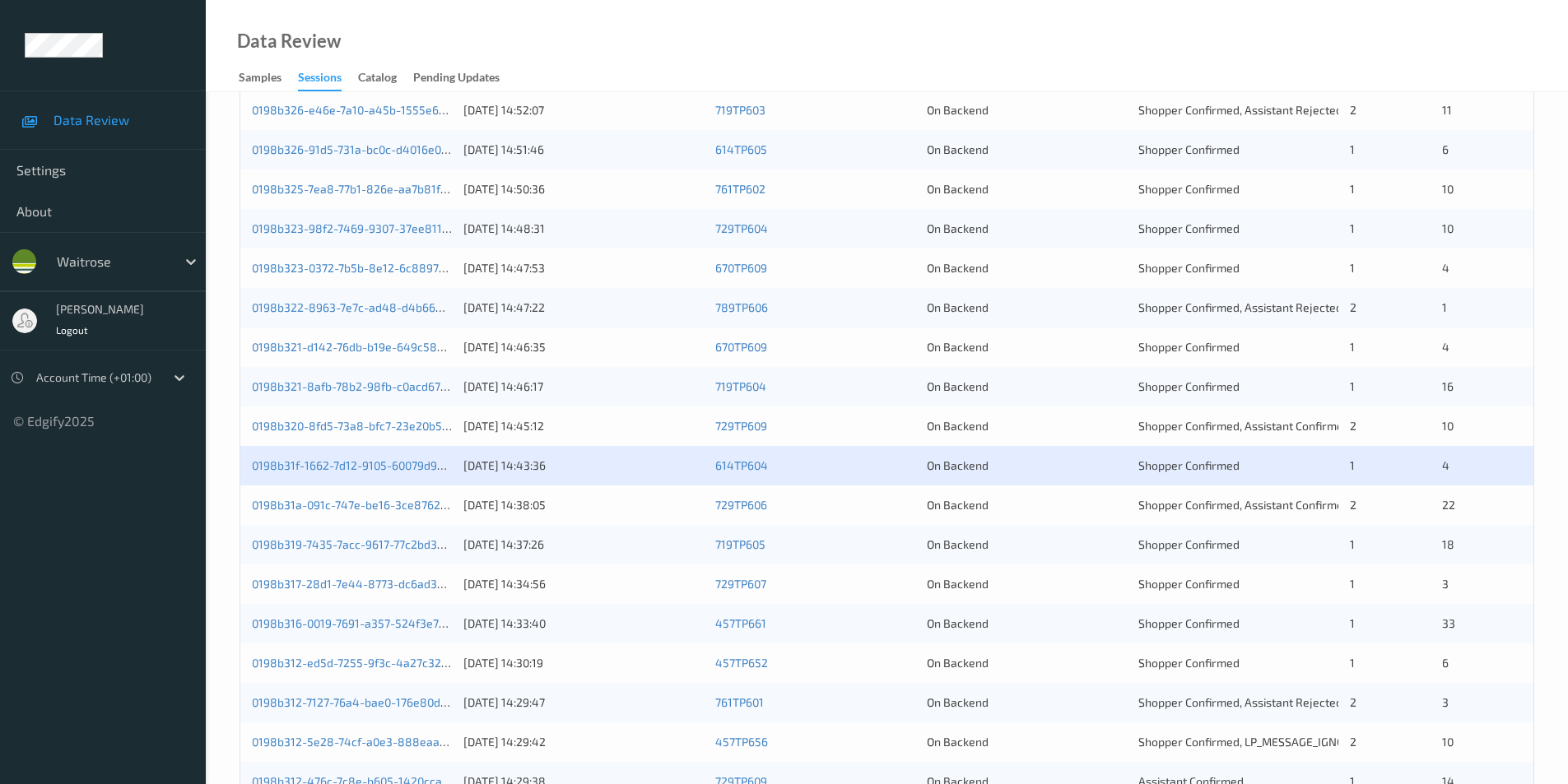
scroll to position [454, 0]
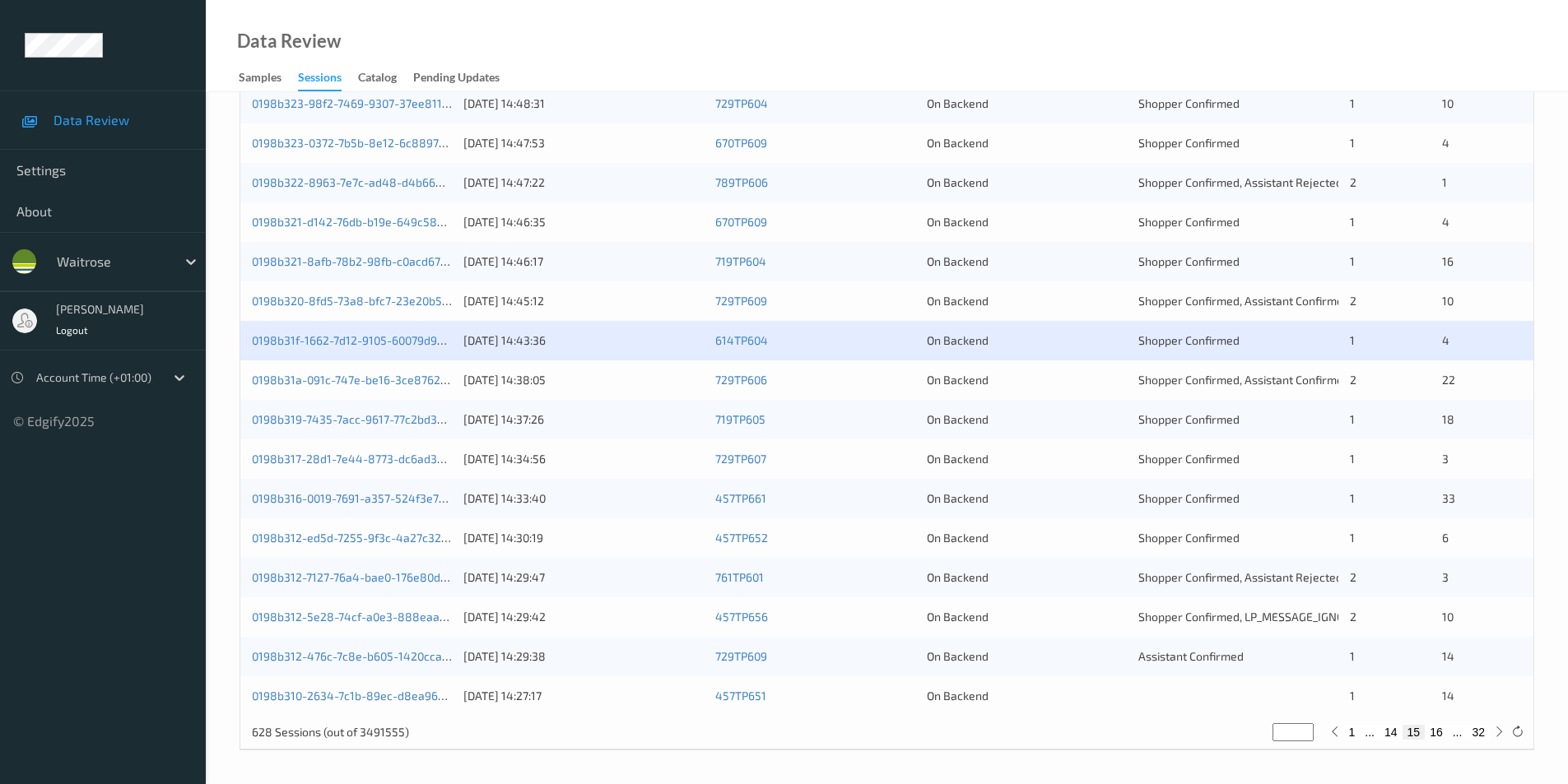
click at [1096, 384] on div "On Backend" at bounding box center [1027, 380] width 200 height 17
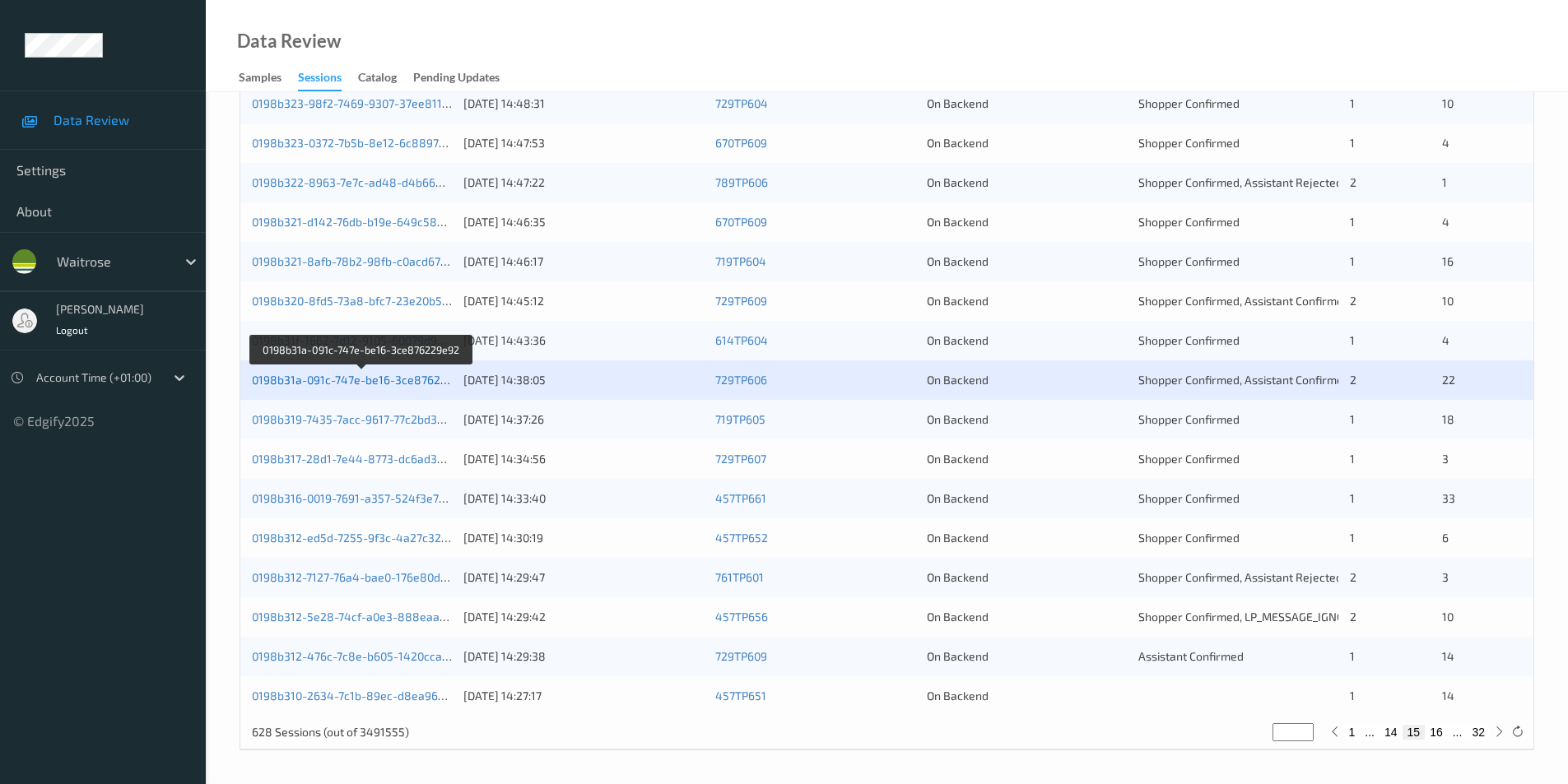
click at [345, 381] on link "0198b31a-091c-747e-be16-3ce876229e92" at bounding box center [362, 380] width 221 height 14
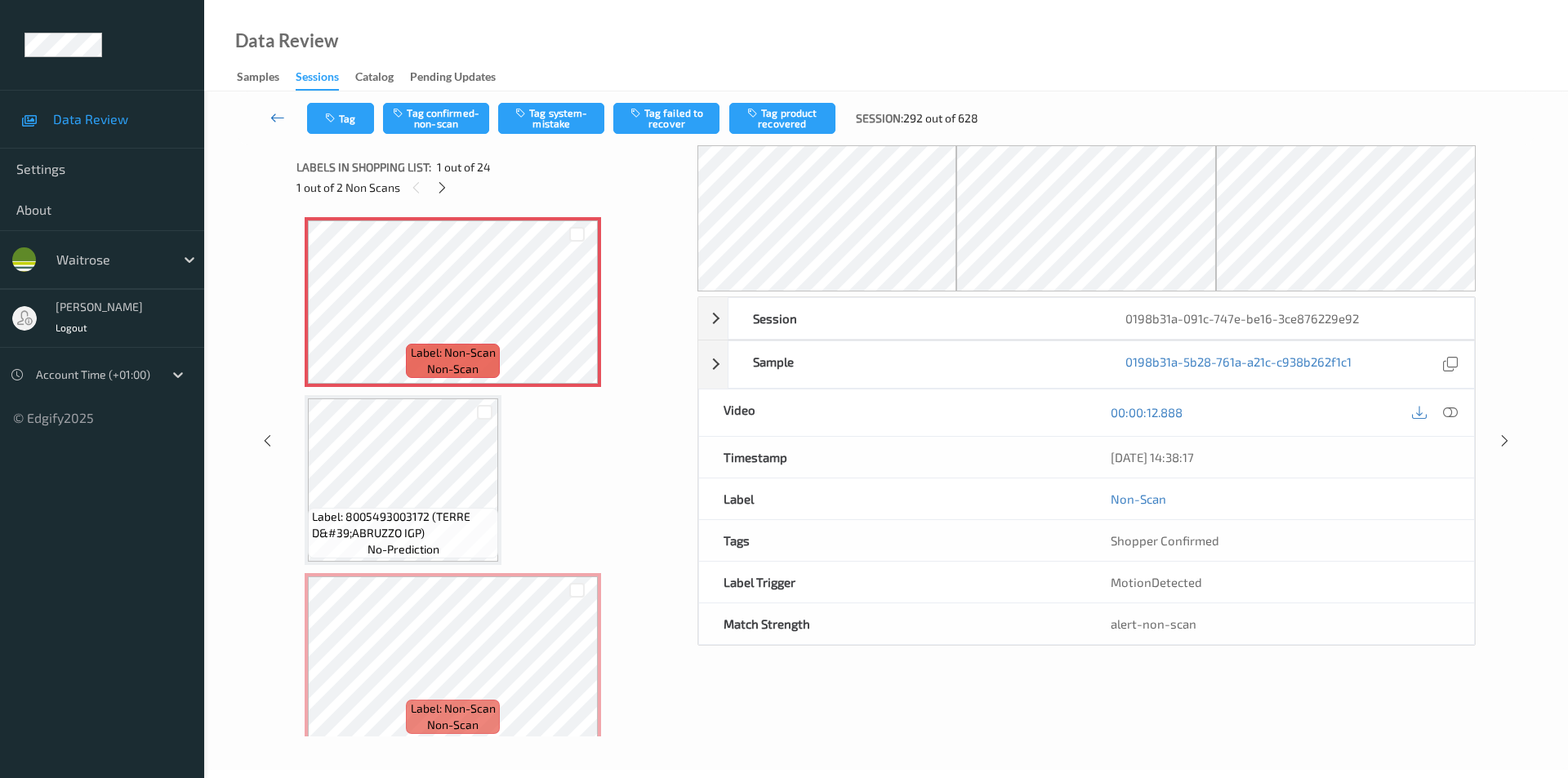
click at [273, 114] on icon at bounding box center [277, 117] width 15 height 17
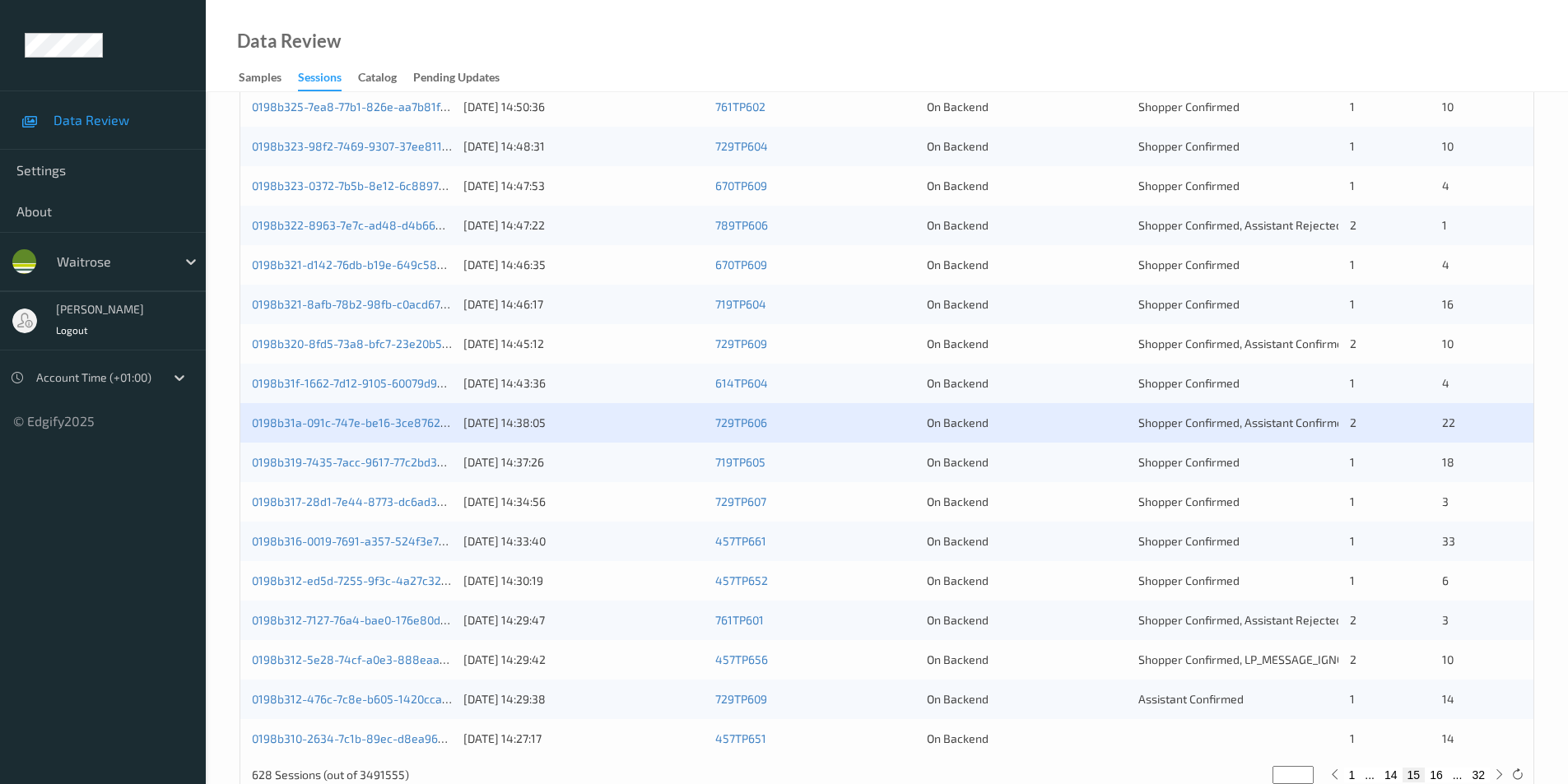
scroll to position [454, 0]
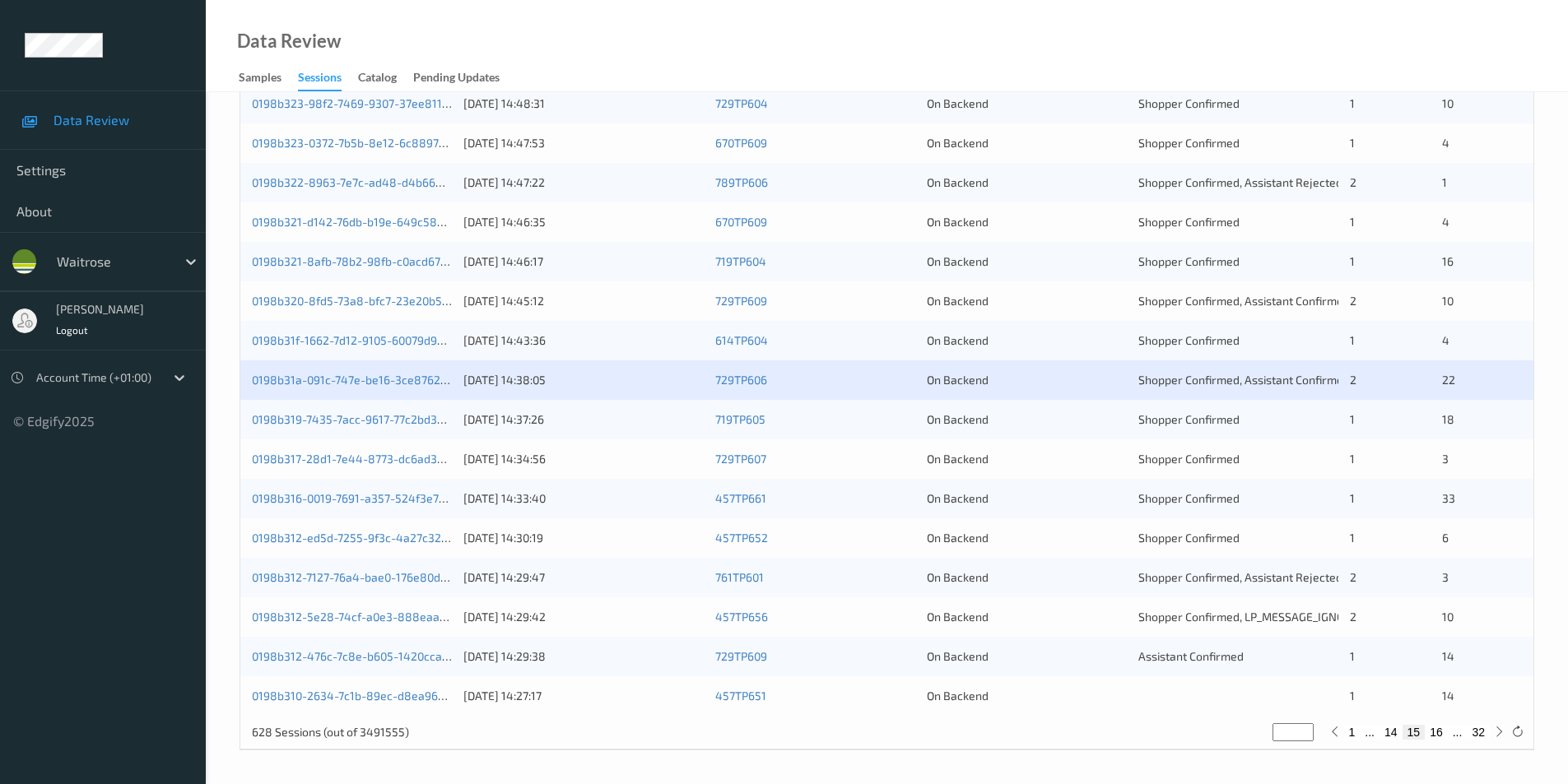
click at [1104, 429] on div "0198b319-7435-7acc-9617-77c2bd3daf07 16/08/2025 14:37:26 719TP605 On Backend Sh…" at bounding box center [886, 420] width 1293 height 40
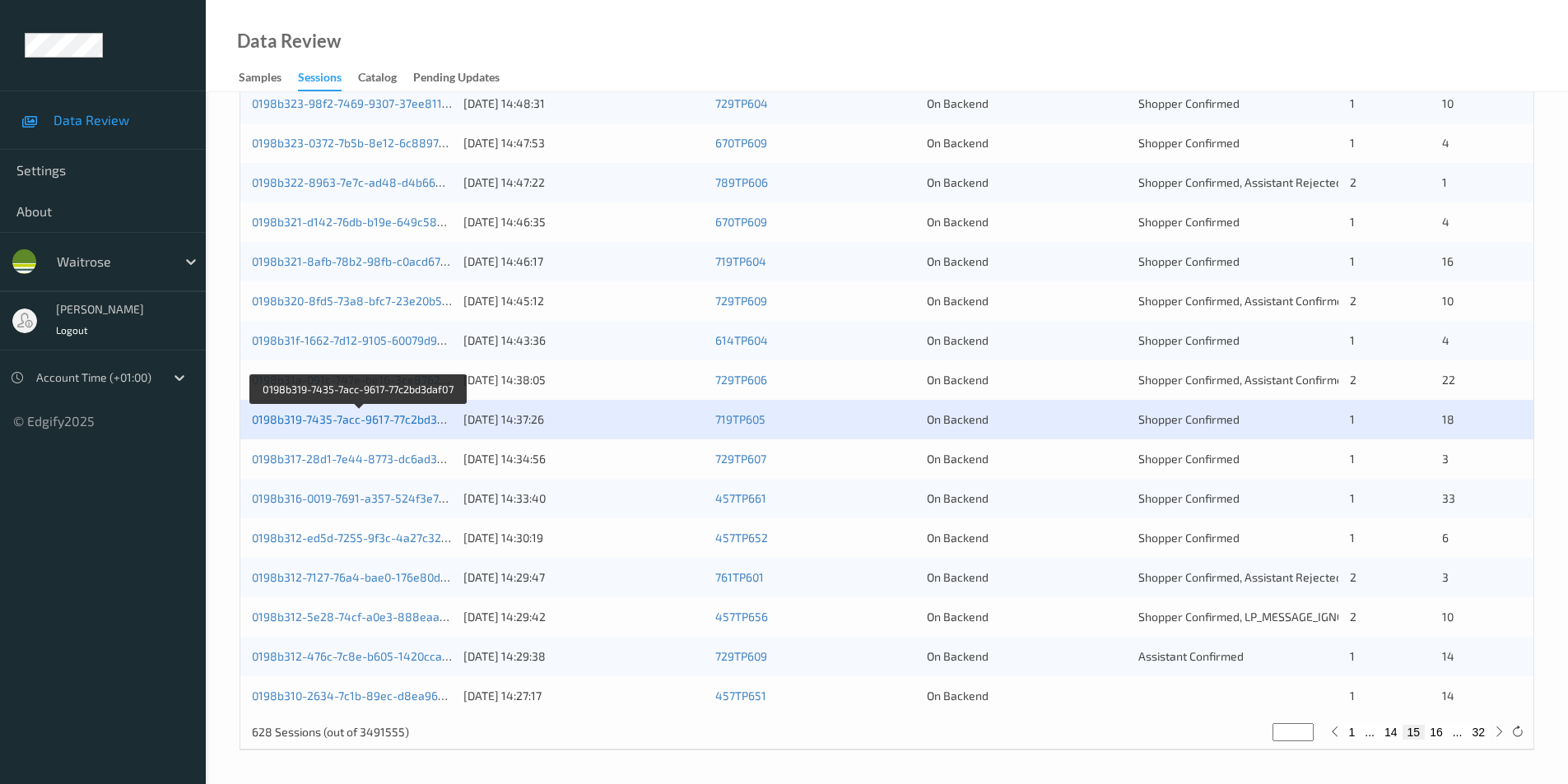
click at [332, 419] on link "0198b319-7435-7acc-9617-77c2bd3daf07" at bounding box center [359, 419] width 215 height 14
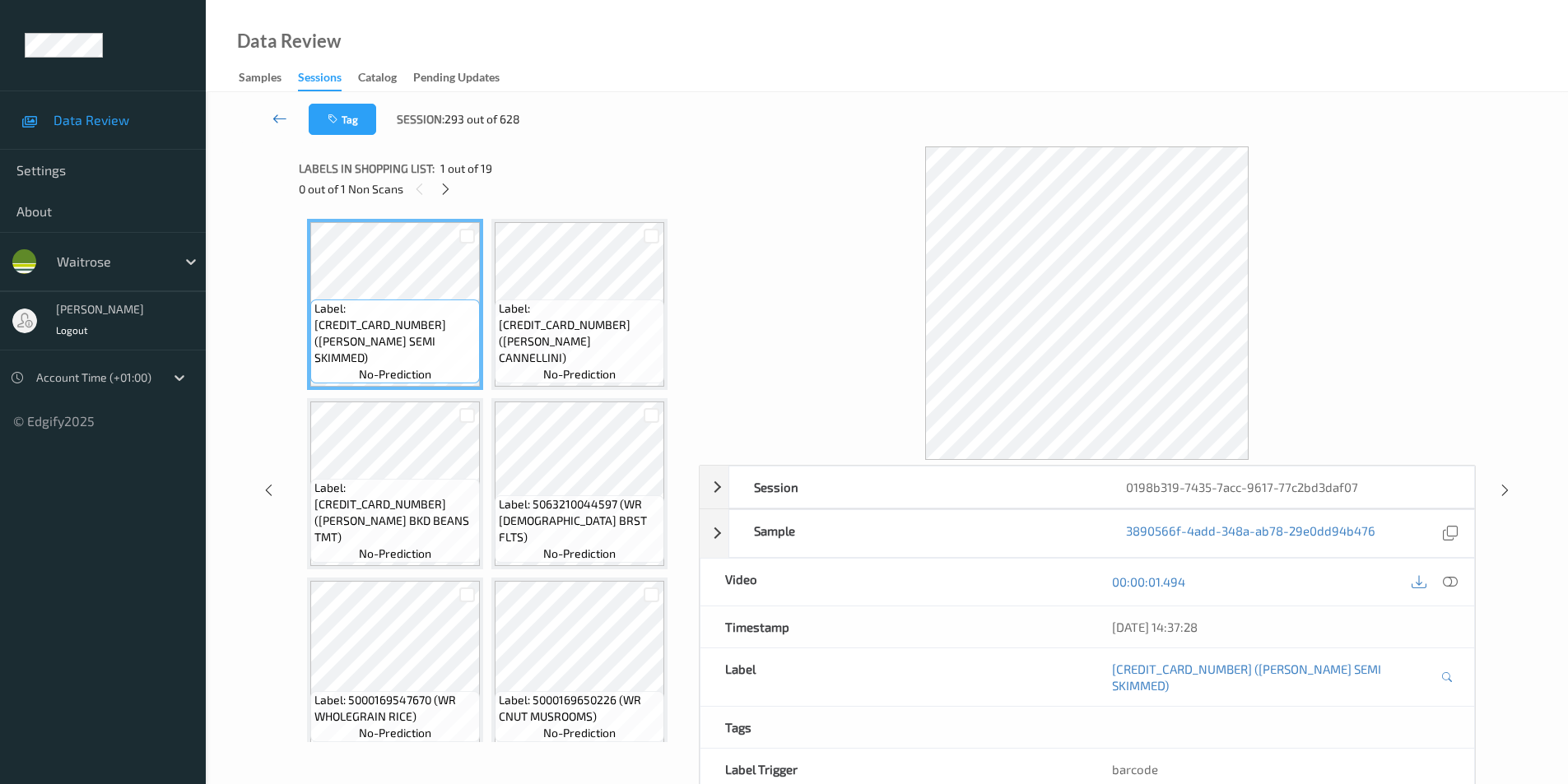
click at [278, 115] on icon at bounding box center [280, 118] width 15 height 17
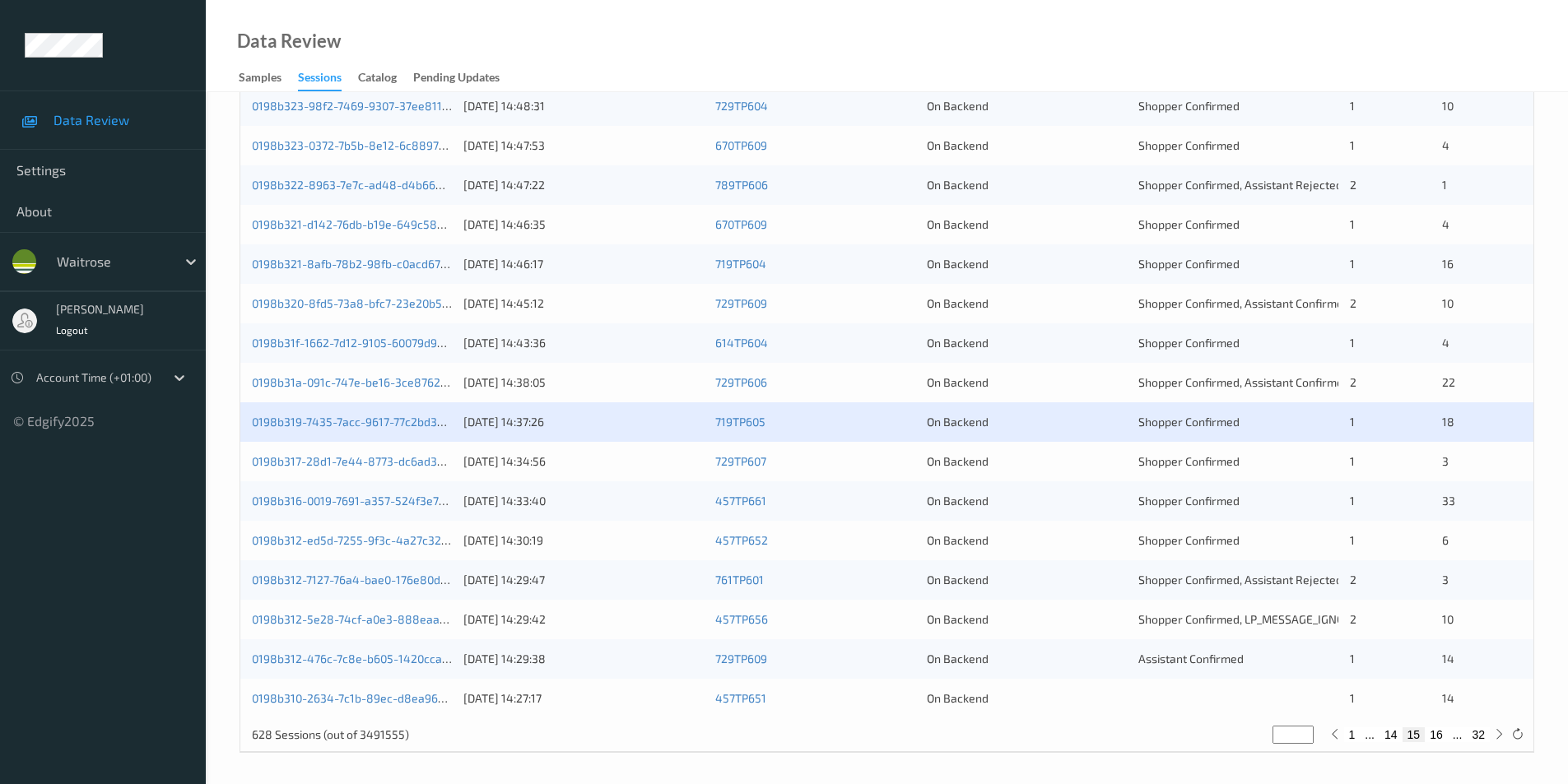
scroll to position [454, 0]
drag, startPoint x: 1091, startPoint y: 472, endPoint x: 1186, endPoint y: 447, distance: 98.2
click at [1090, 472] on div "0198b317-28d1-7e44-8773-dc6ad3d3296f 16/08/2025 14:34:56 729TP607 On Backend Sh…" at bounding box center [886, 459] width 1293 height 40
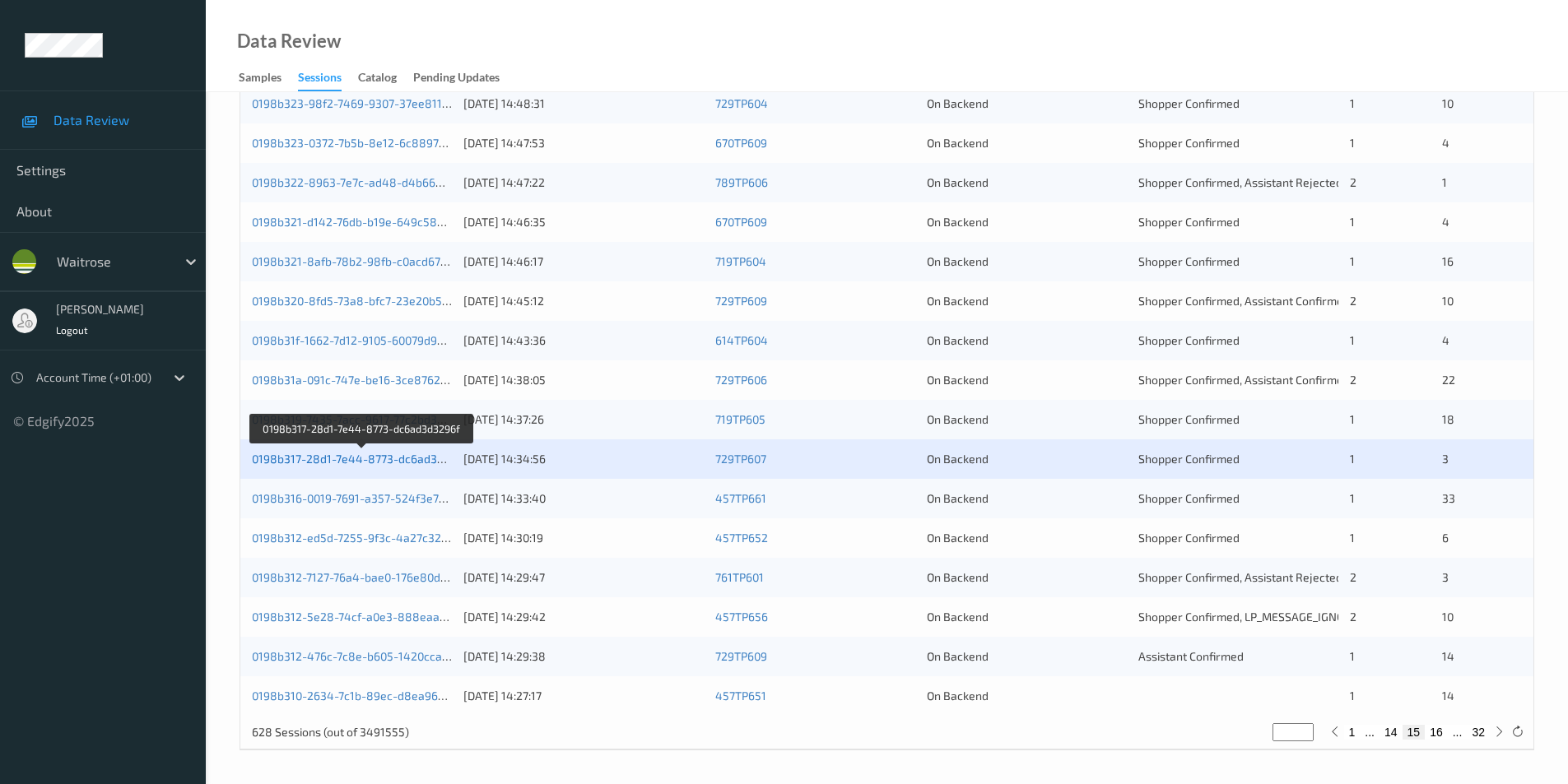
click at [326, 456] on link "0198b317-28d1-7e44-8773-dc6ad3d3296f" at bounding box center [363, 459] width 222 height 14
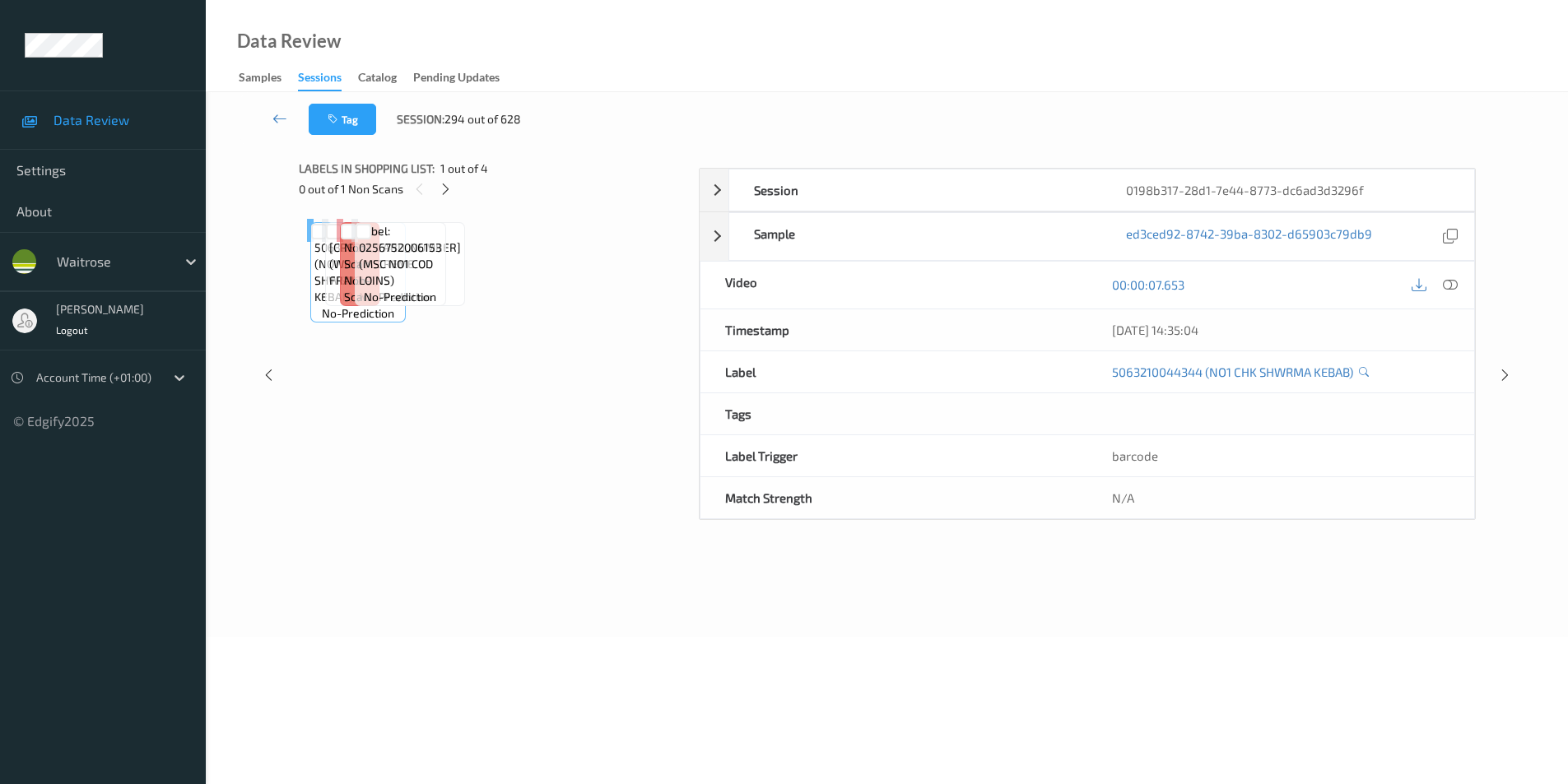
scroll to position [66, 0]
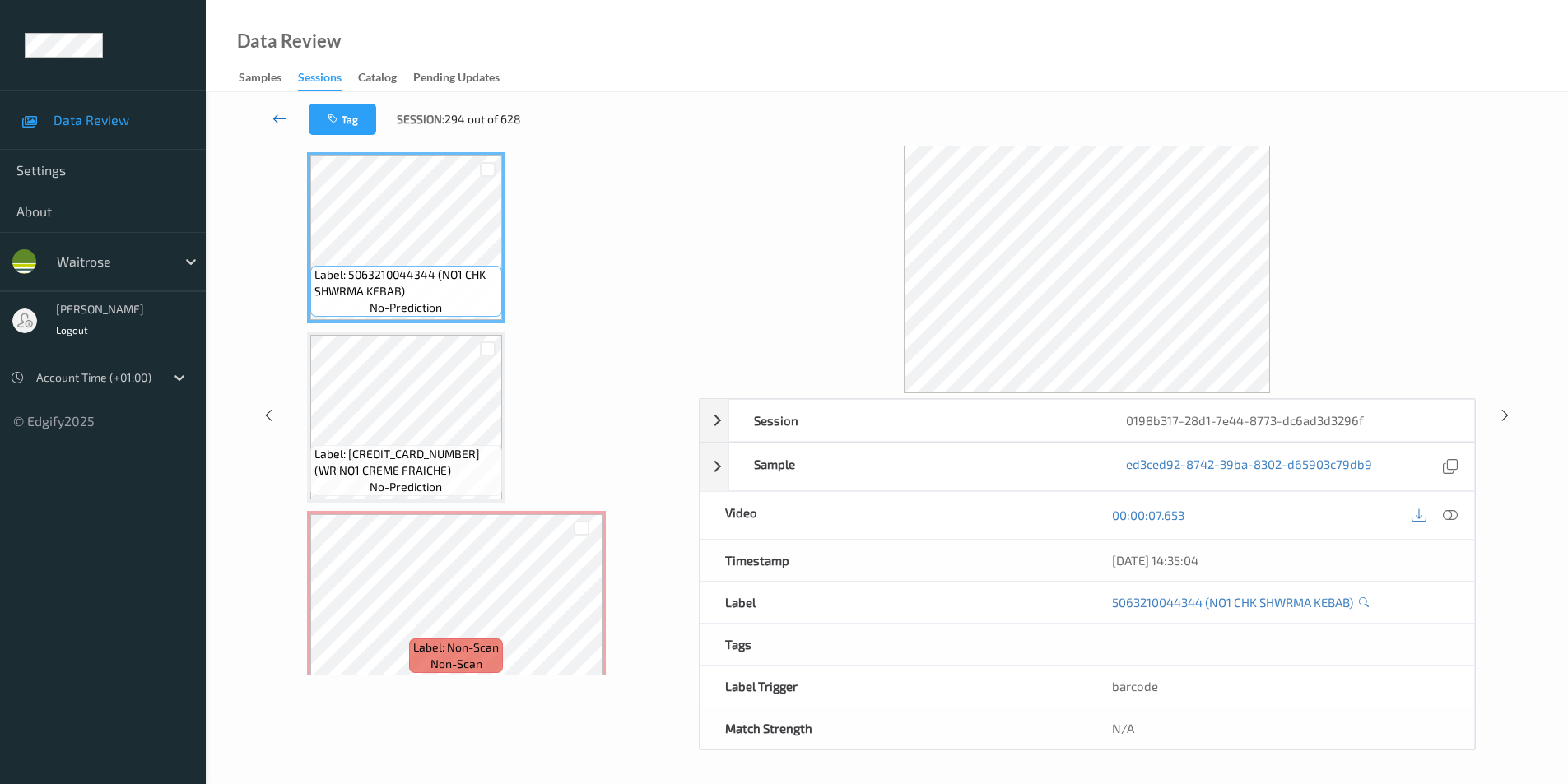
click at [274, 114] on icon at bounding box center [280, 118] width 15 height 17
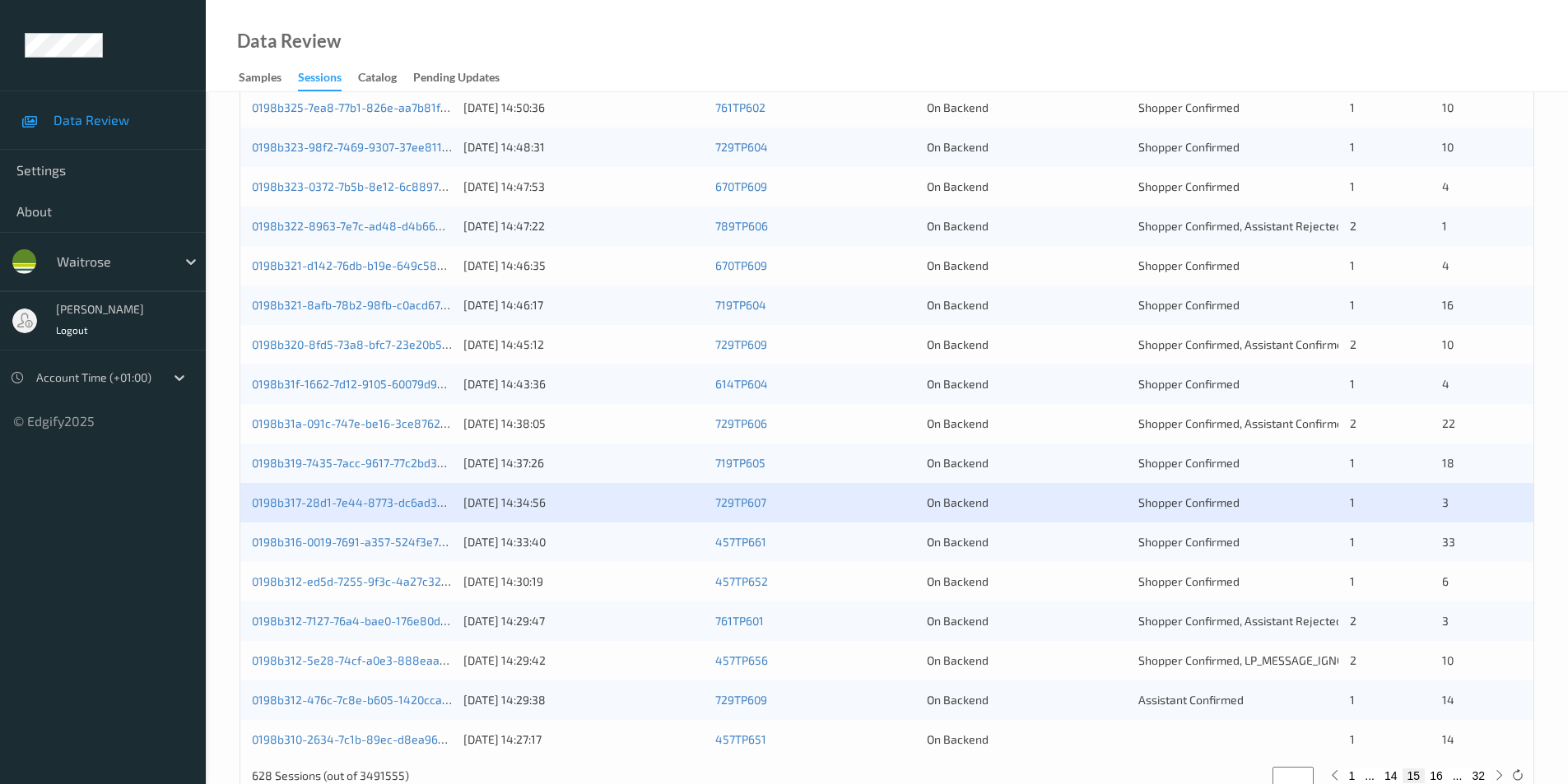
scroll to position [454, 0]
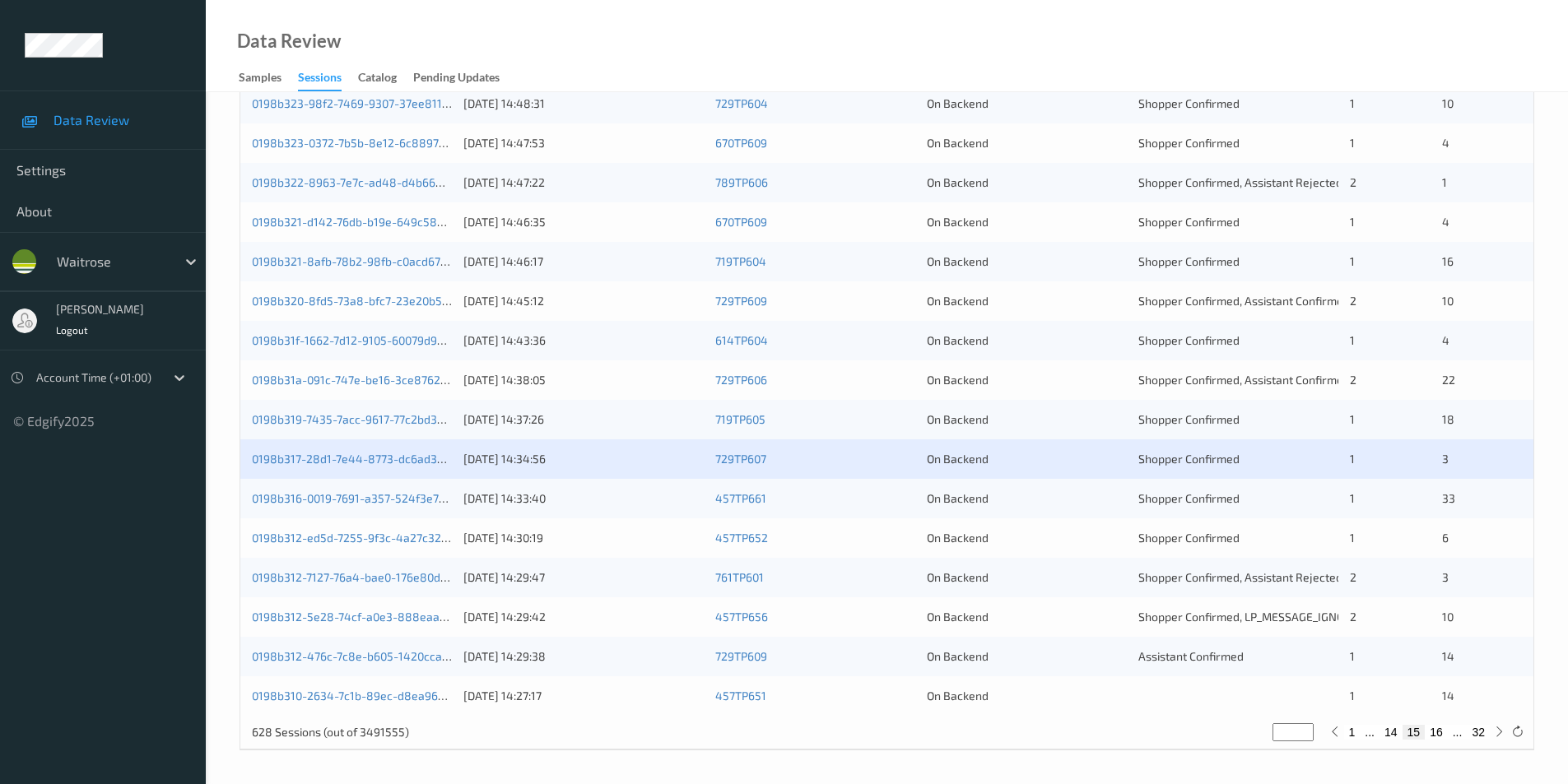
click at [1076, 494] on div "On Backend" at bounding box center [1027, 499] width 200 height 17
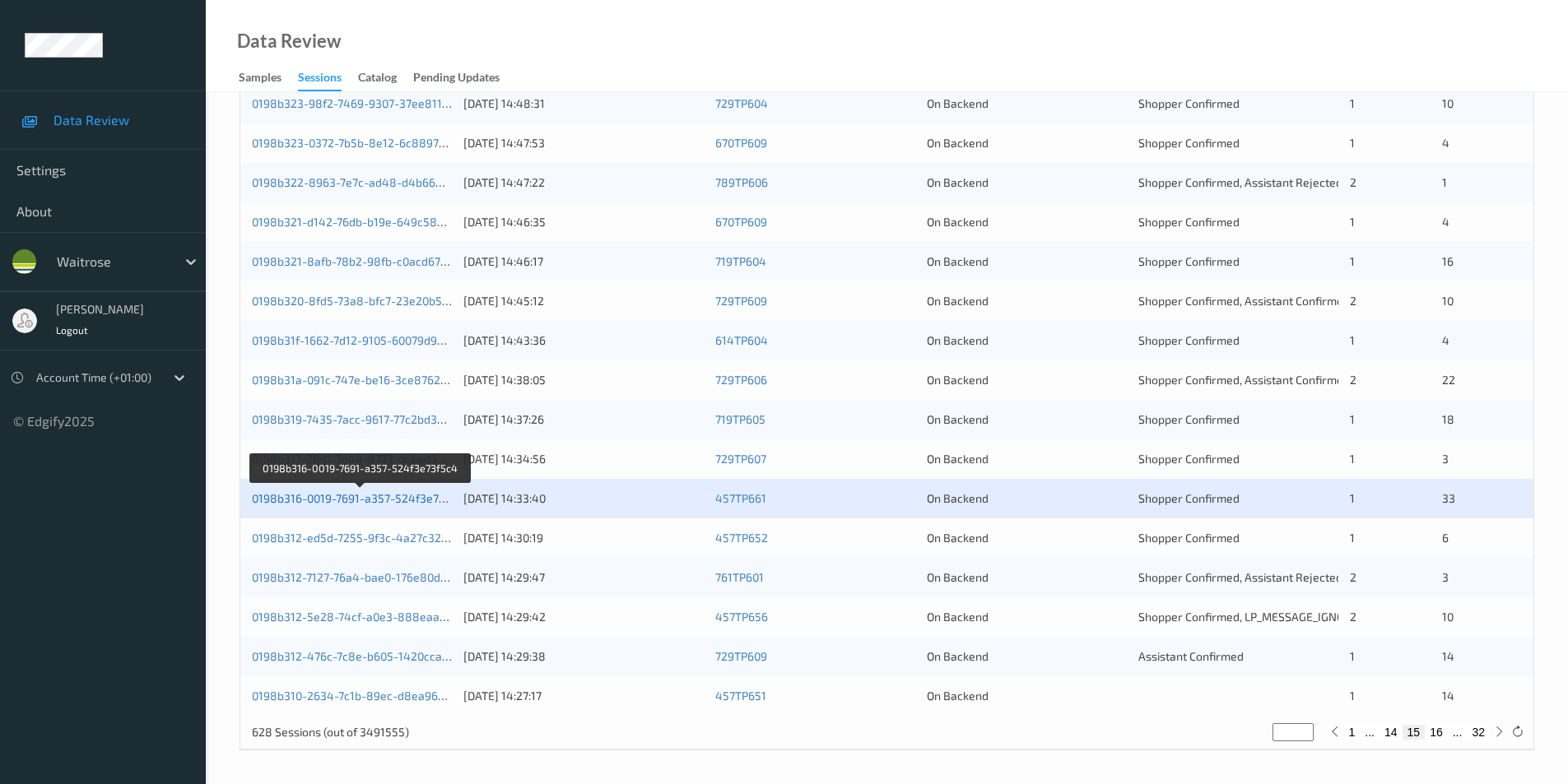
click at [369, 501] on link "0198b316-0019-7691-a357-524f3e73f5c4" at bounding box center [360, 499] width 217 height 14
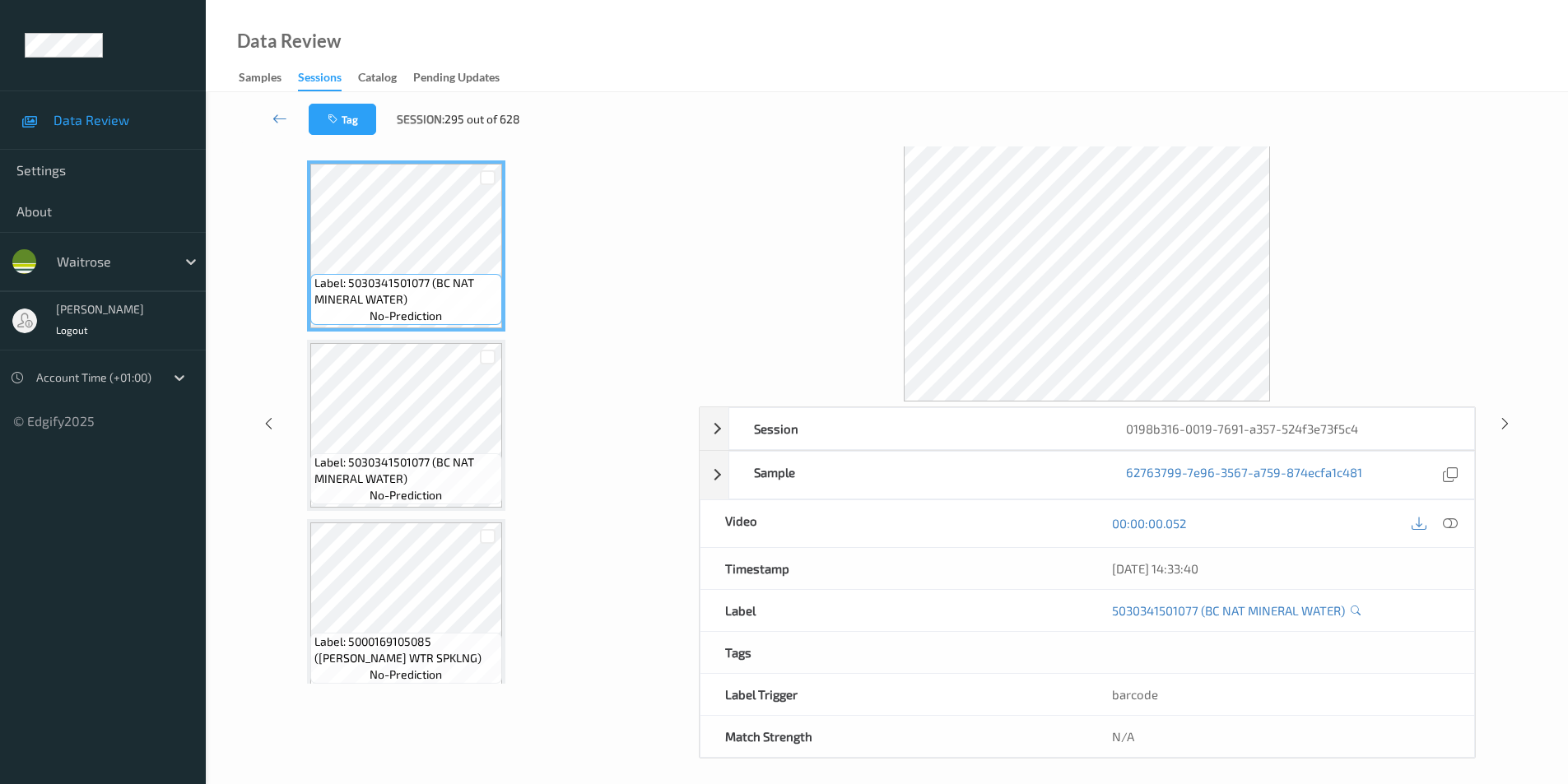
scroll to position [66, 0]
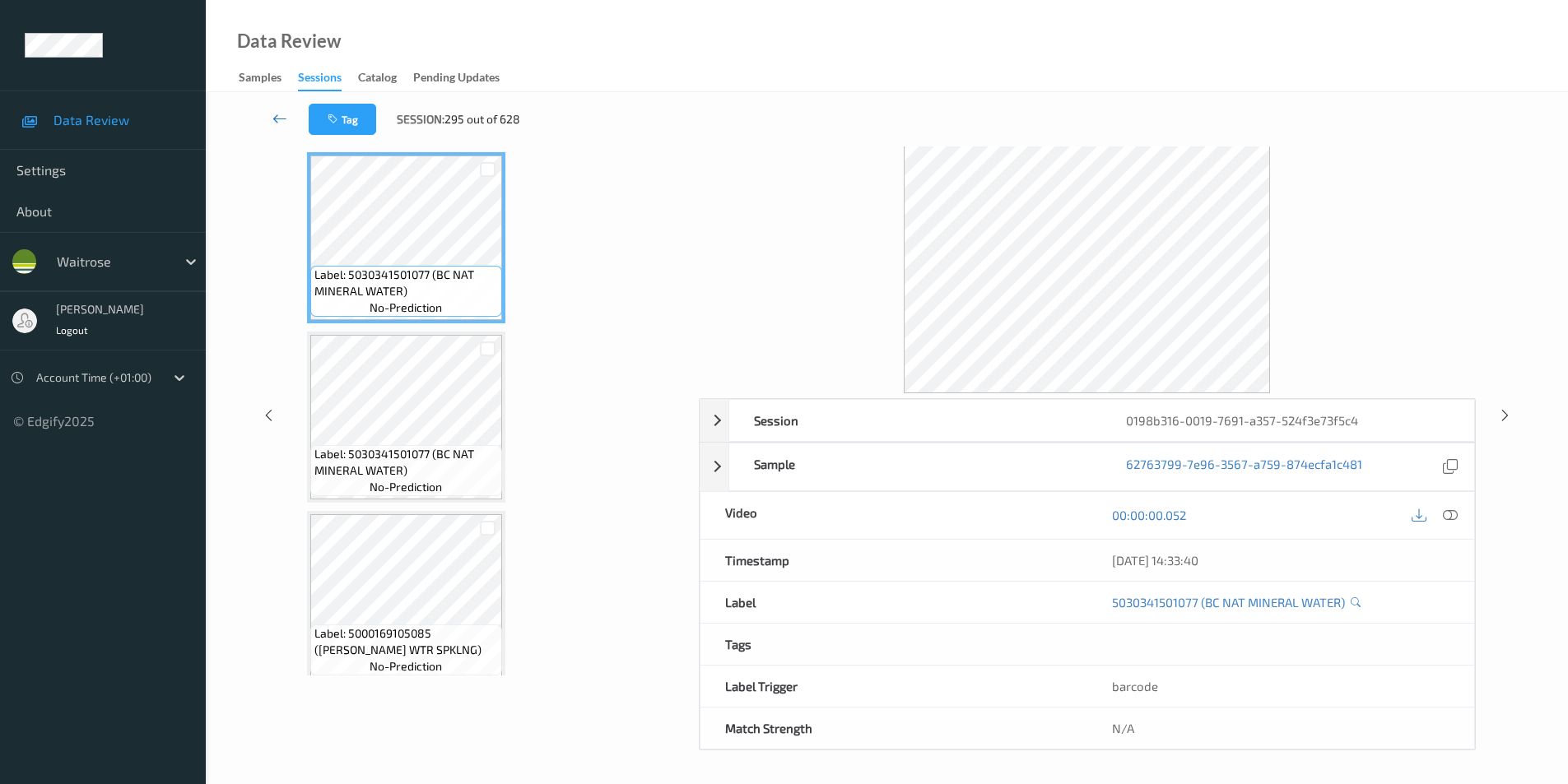
click at [277, 110] on icon at bounding box center [280, 118] width 15 height 17
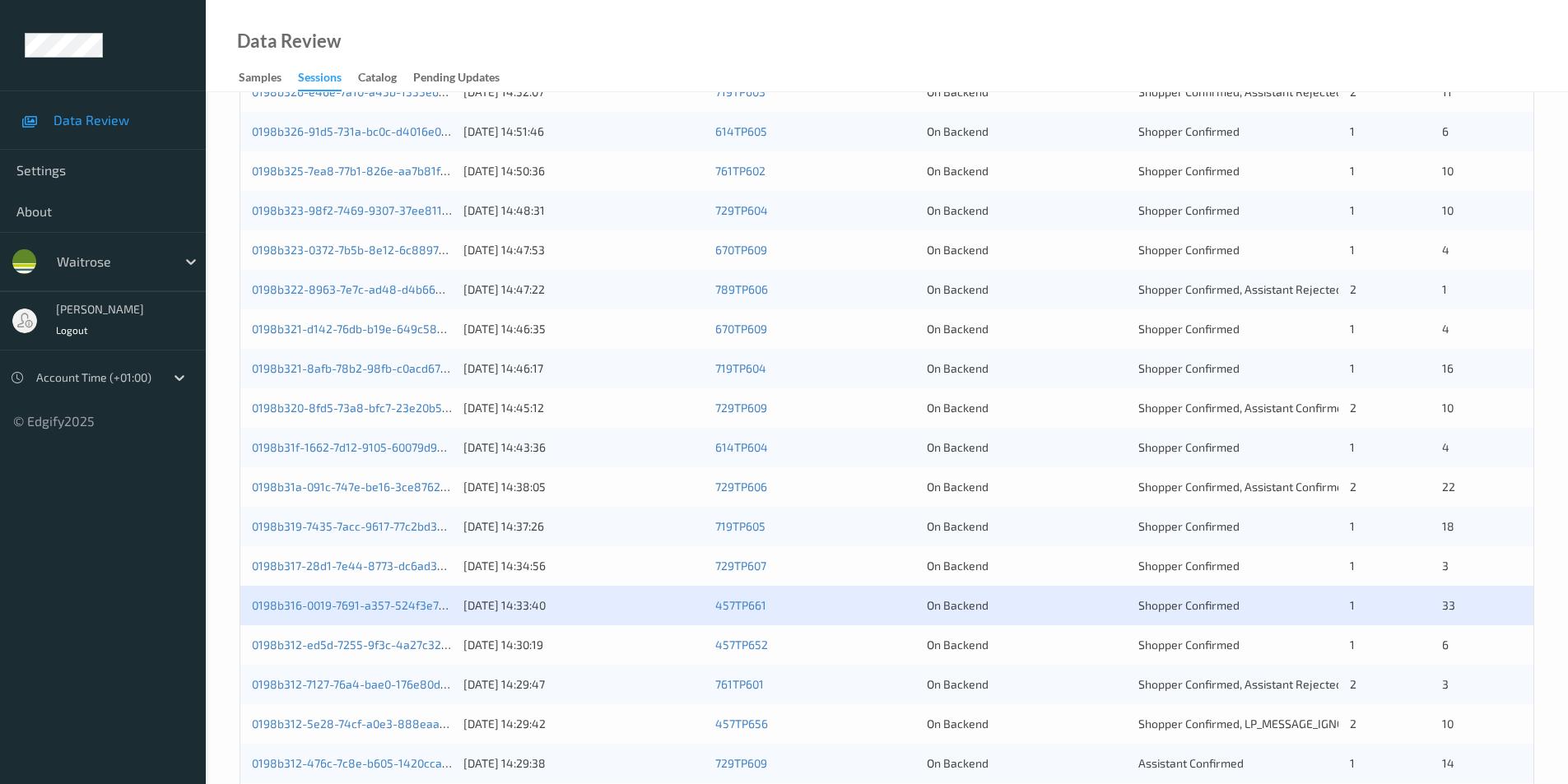
scroll to position [454, 0]
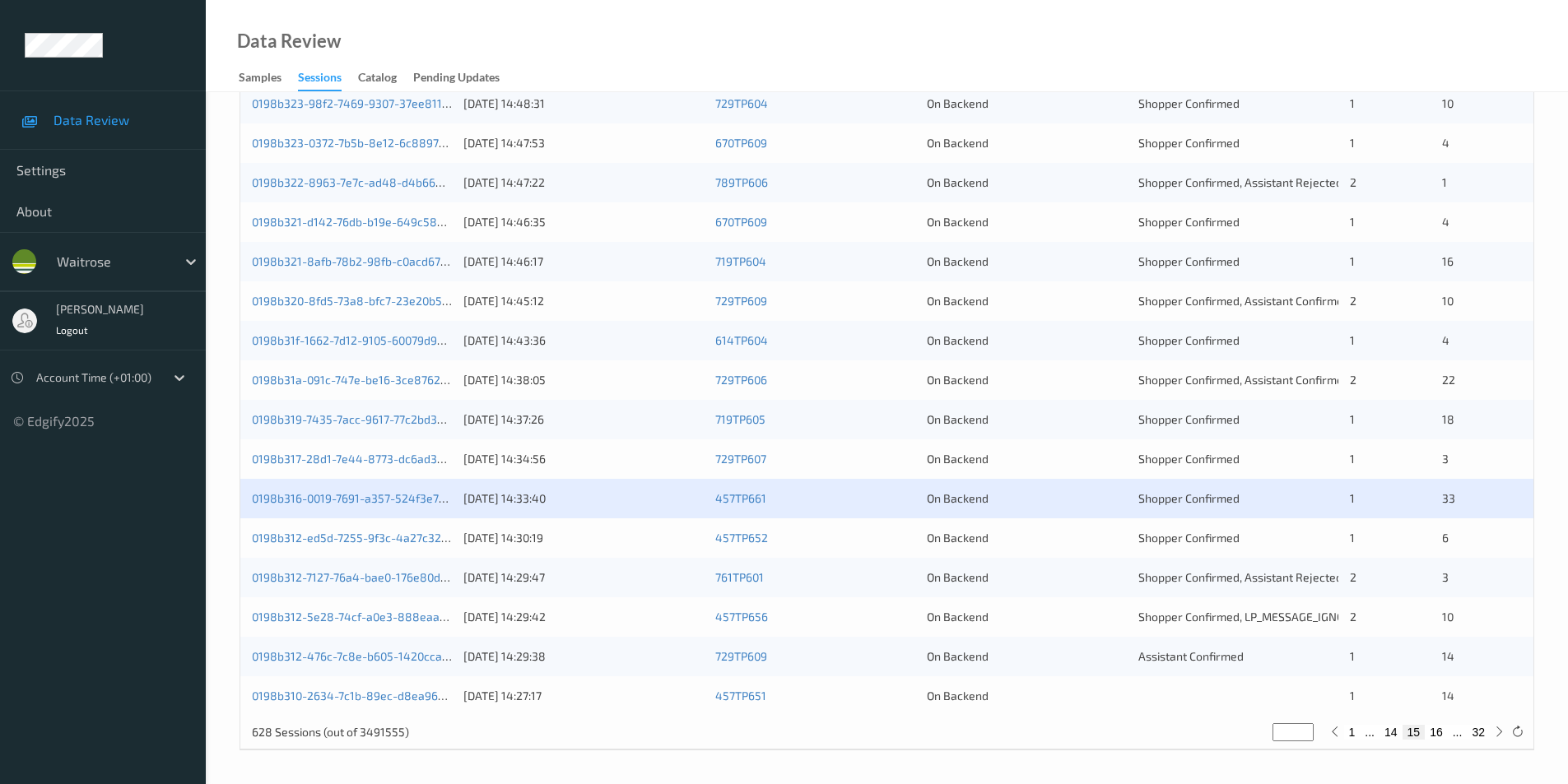
click at [1072, 531] on div "On Backend" at bounding box center [1027, 538] width 200 height 17
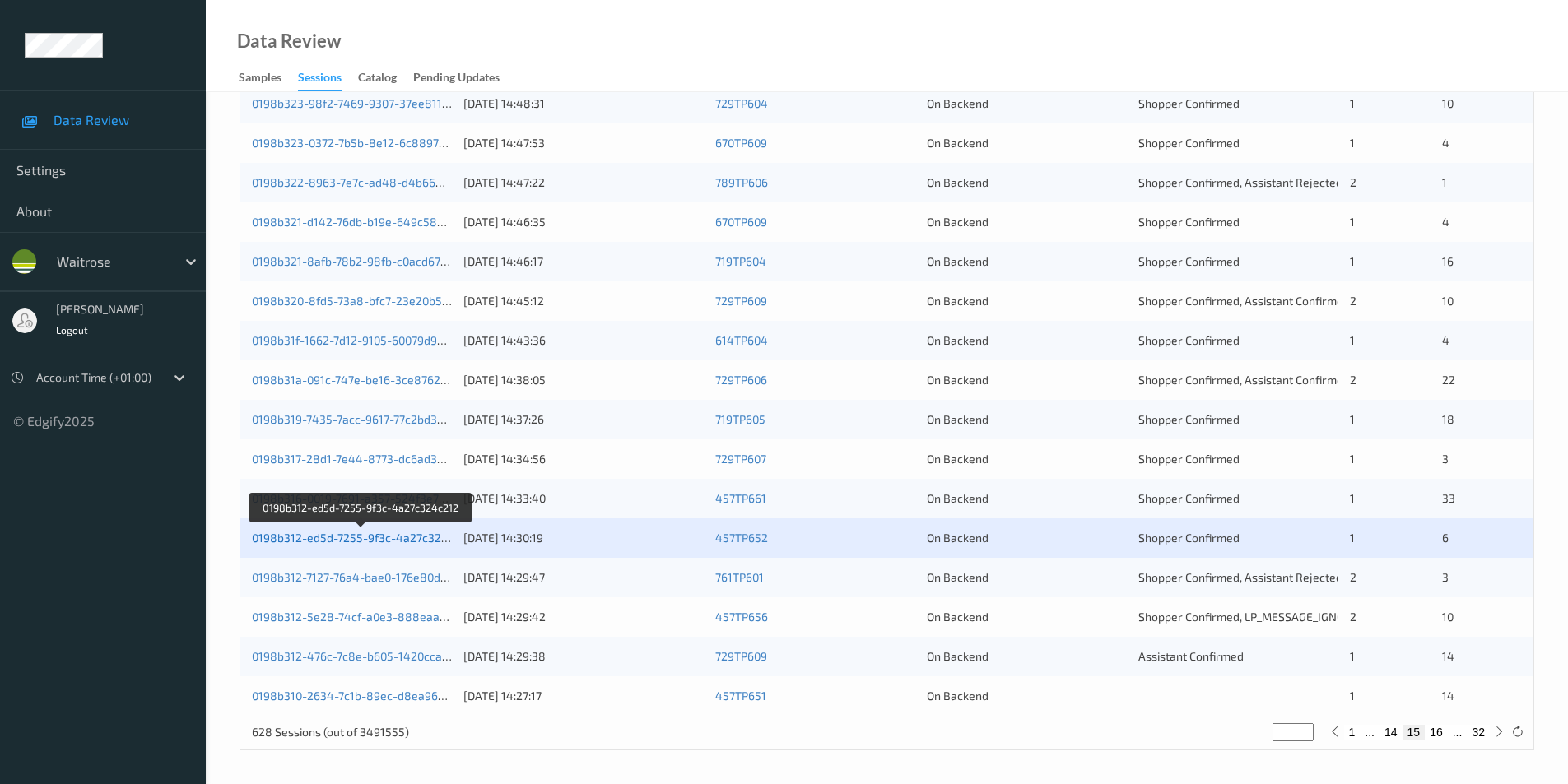
click at [405, 536] on link "0198b312-ed5d-7255-9f3c-4a27c324c212" at bounding box center [362, 538] width 221 height 14
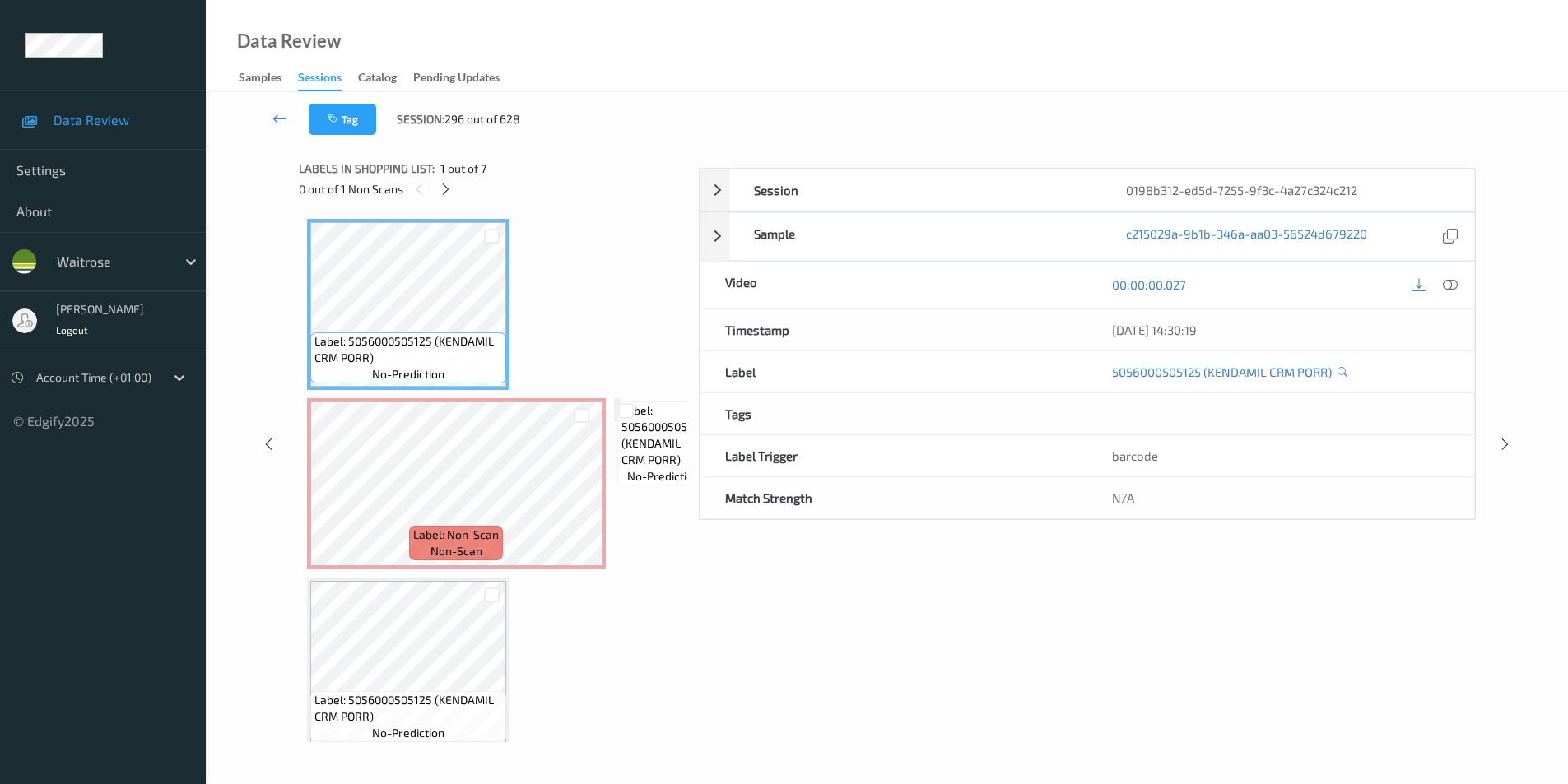
scroll to position [66, 0]
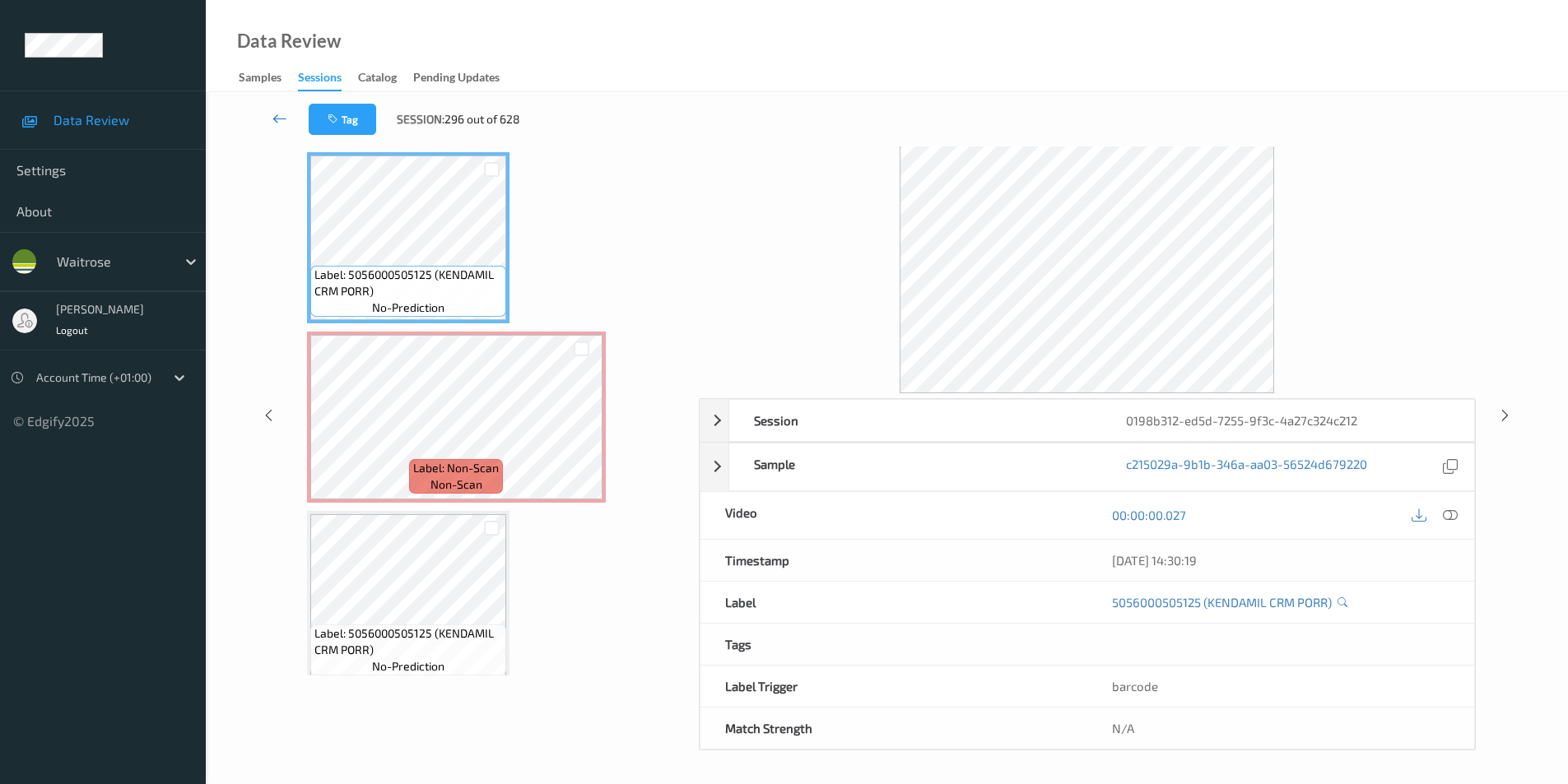
click at [278, 117] on icon at bounding box center [280, 118] width 15 height 17
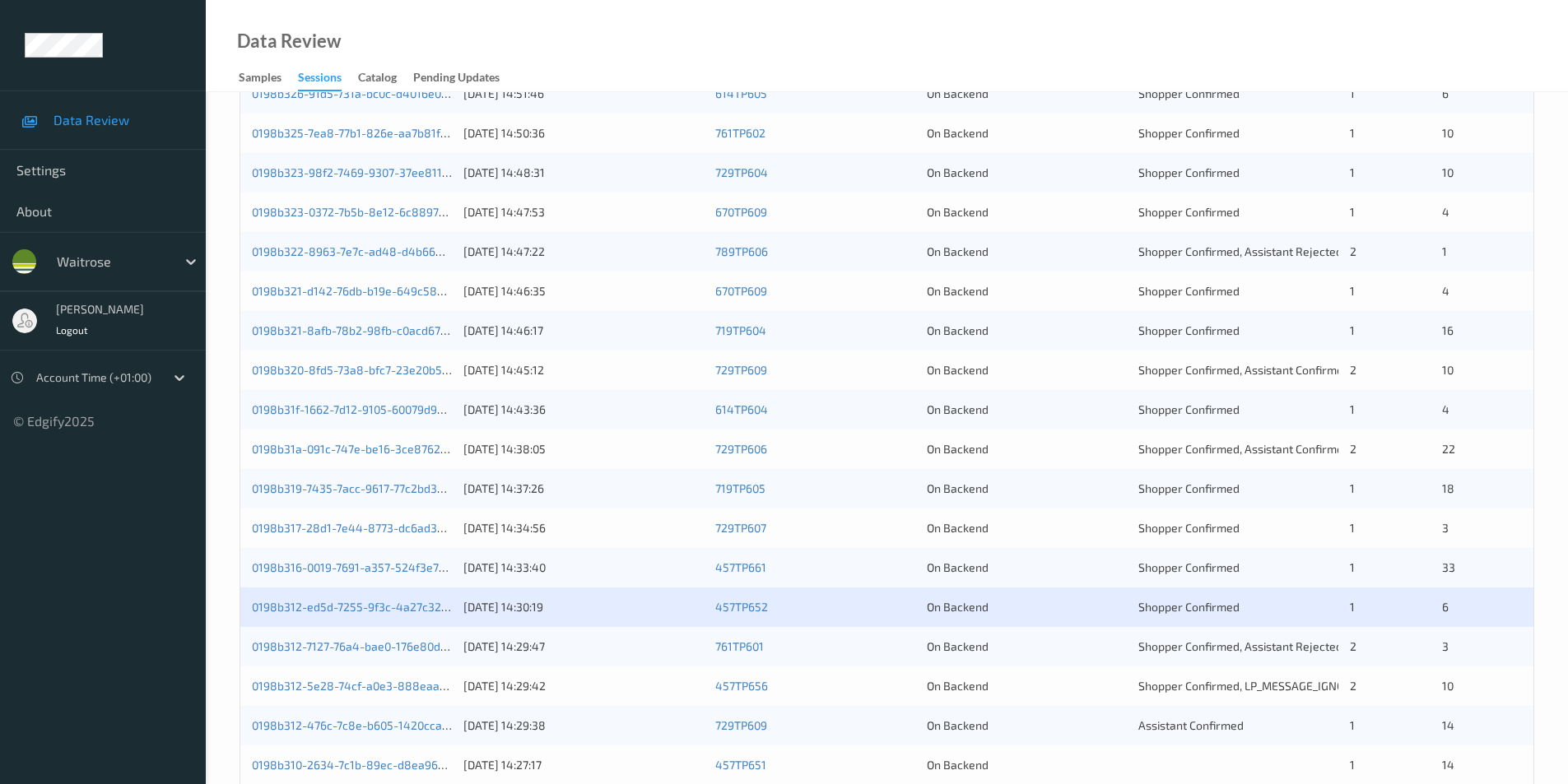
scroll to position [454, 0]
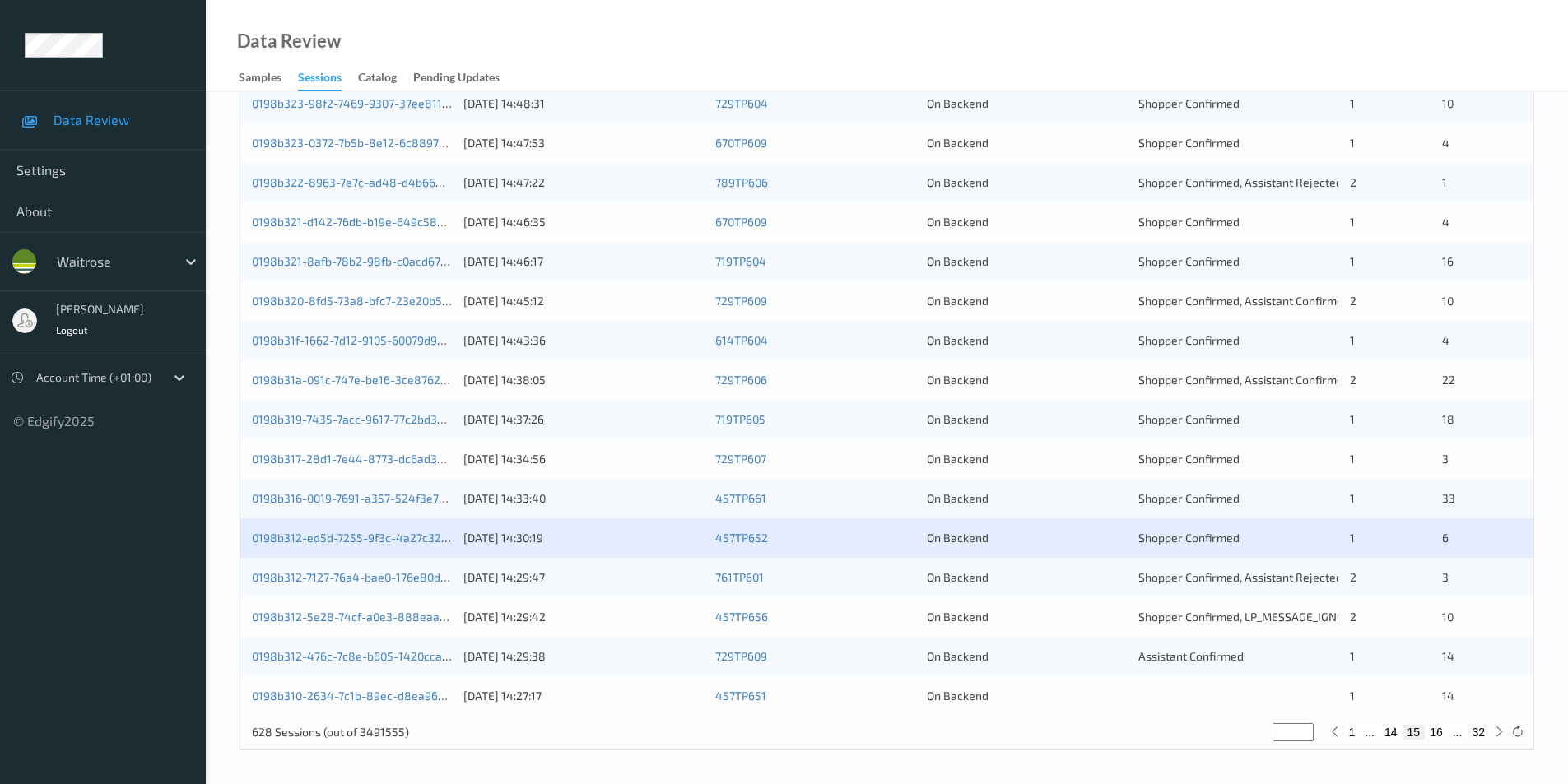
click at [1073, 558] on div "0198b312-7127-76a4-bae0-176e80d22e92 16/08/2025 14:29:47 761TP601 On Backend Sh…" at bounding box center [886, 578] width 1293 height 40
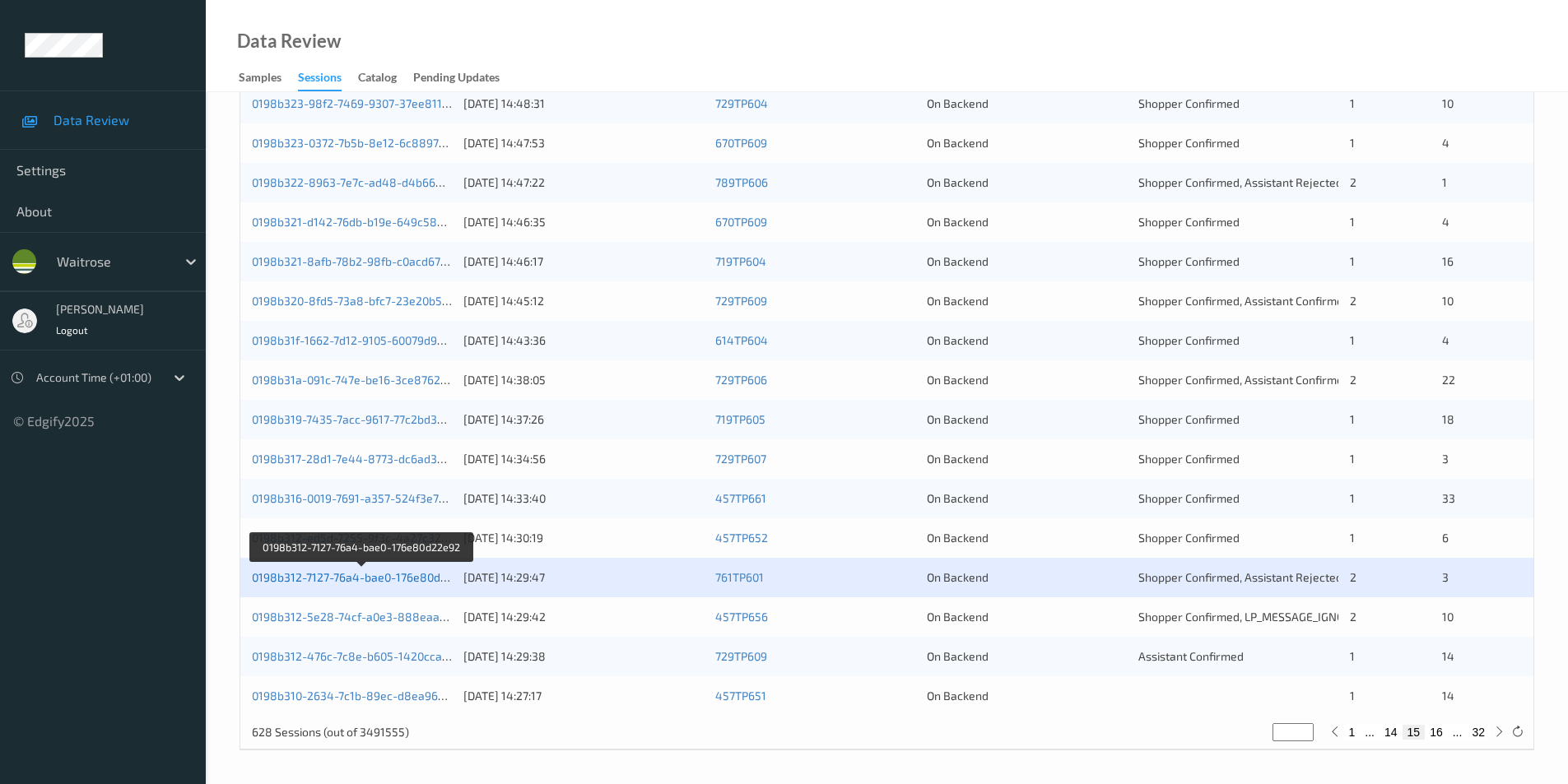
click at [383, 576] on link "0198b312-7127-76a4-bae0-176e80d22e92" at bounding box center [362, 577] width 221 height 14
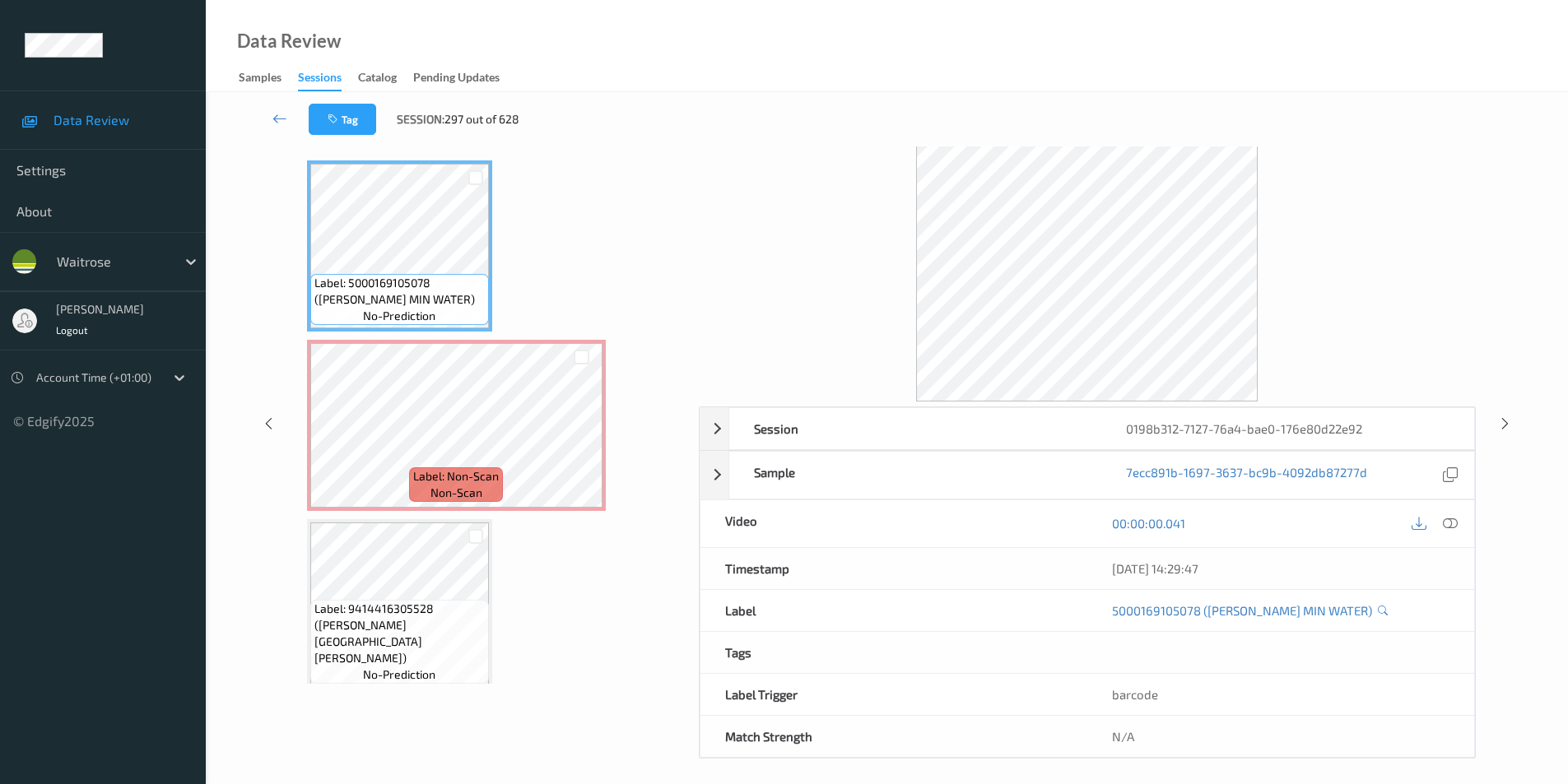
scroll to position [66, 0]
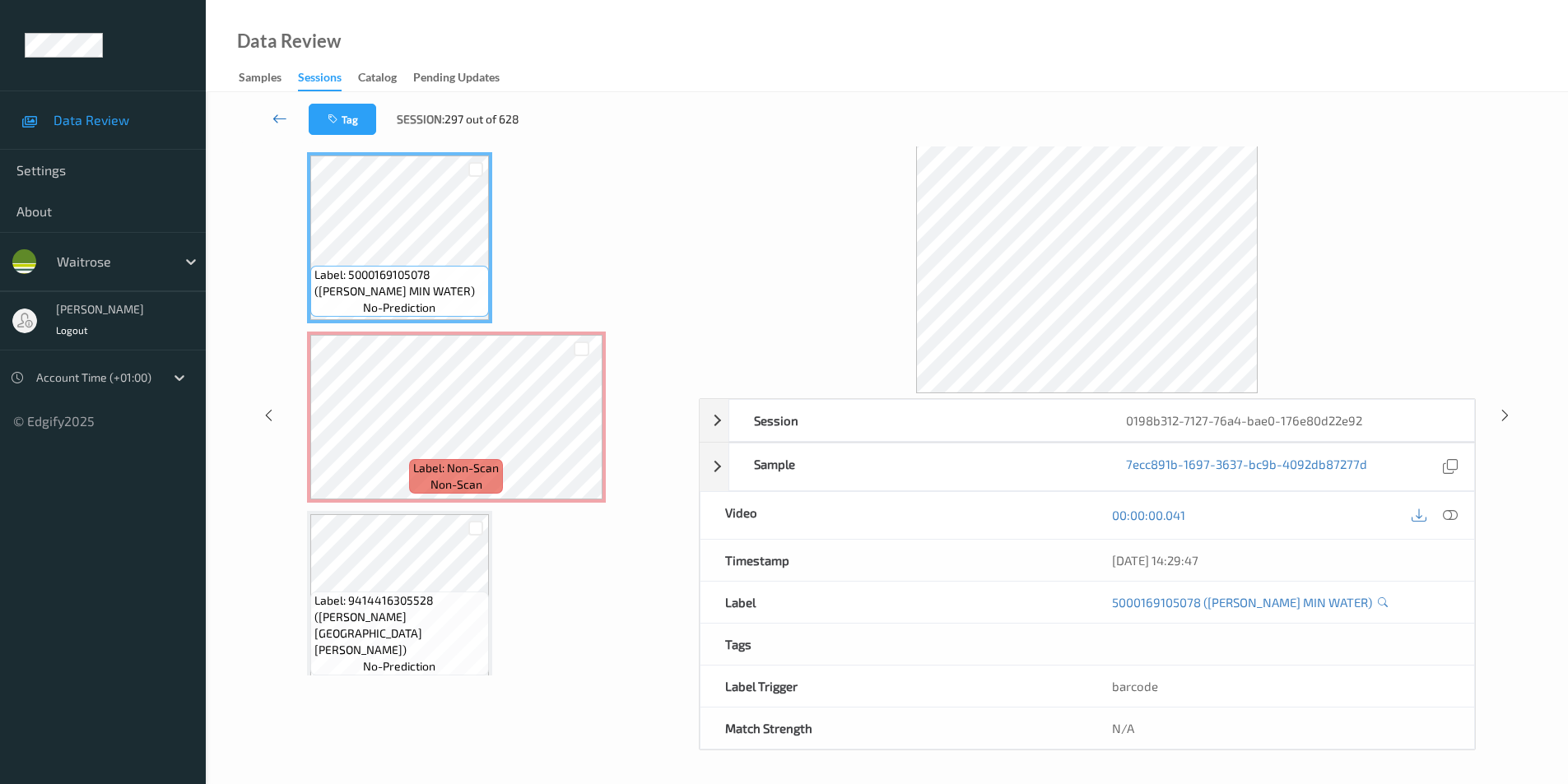
click at [281, 114] on icon at bounding box center [280, 118] width 15 height 17
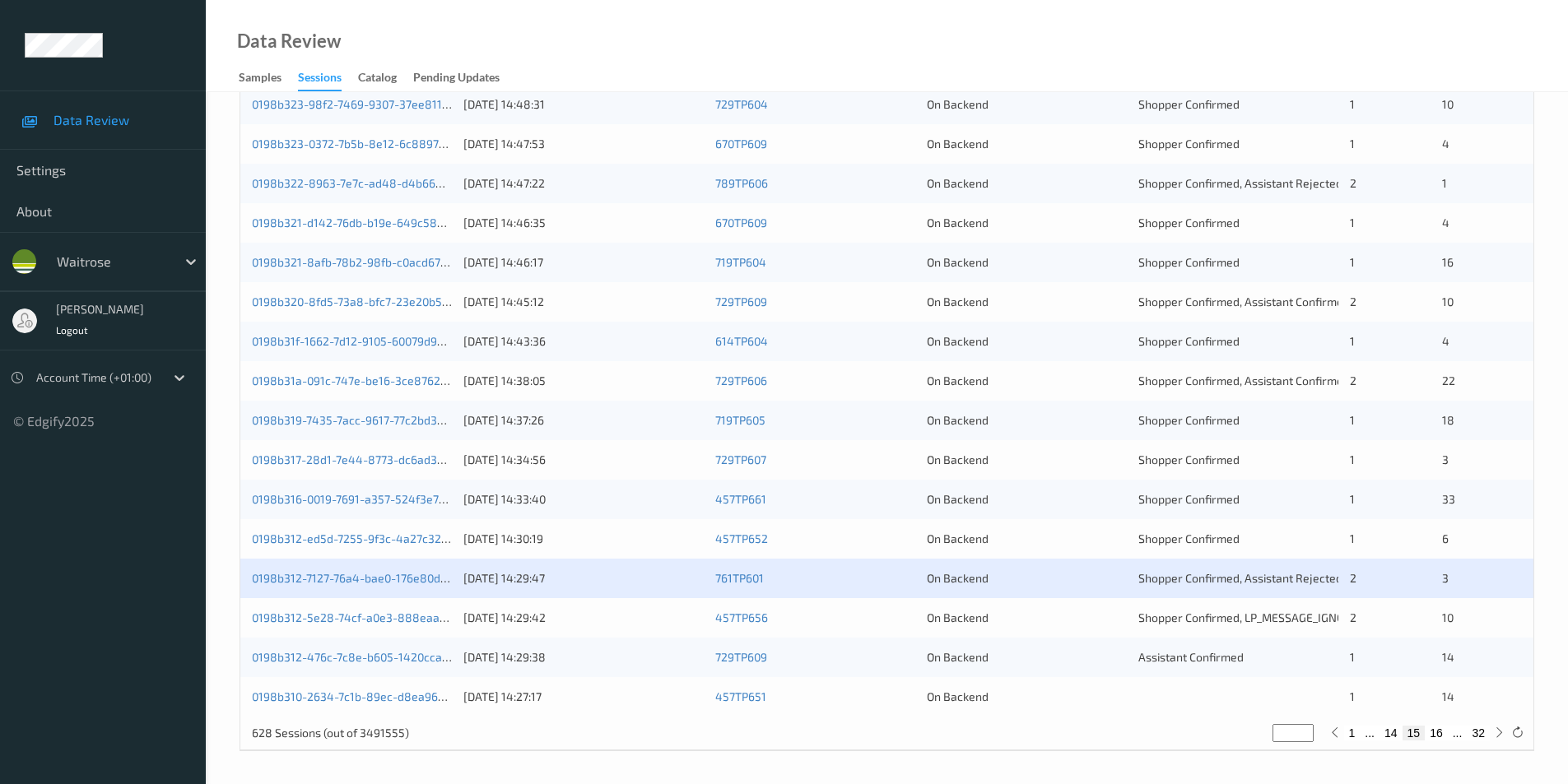
scroll to position [454, 0]
click at [1065, 622] on div "On Backend" at bounding box center [1027, 616] width 200 height 17
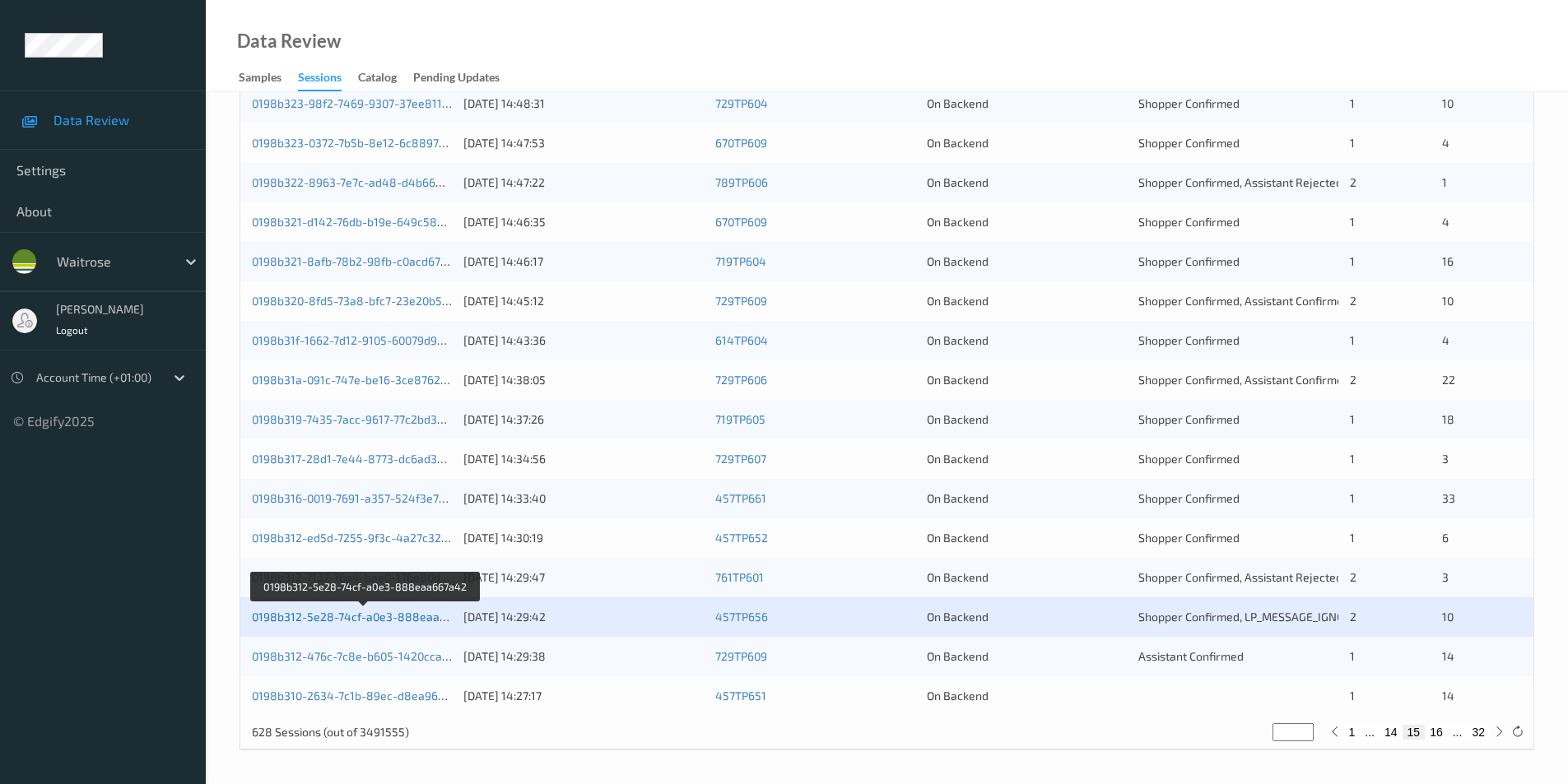
click at [398, 616] on link "0198b312-5e28-74cf-a0e3-888eaa667a42" at bounding box center [365, 616] width 227 height 14
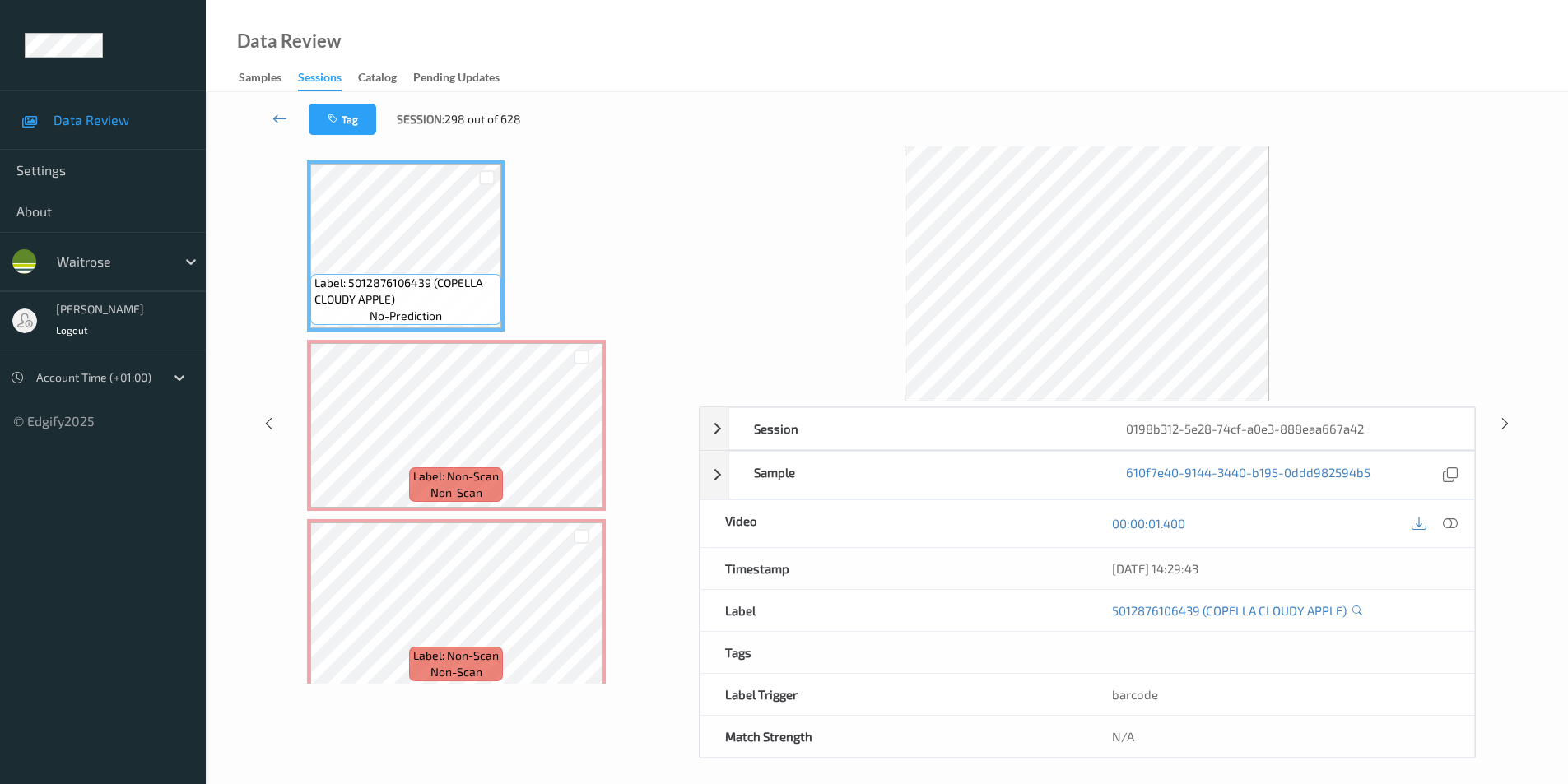
scroll to position [66, 0]
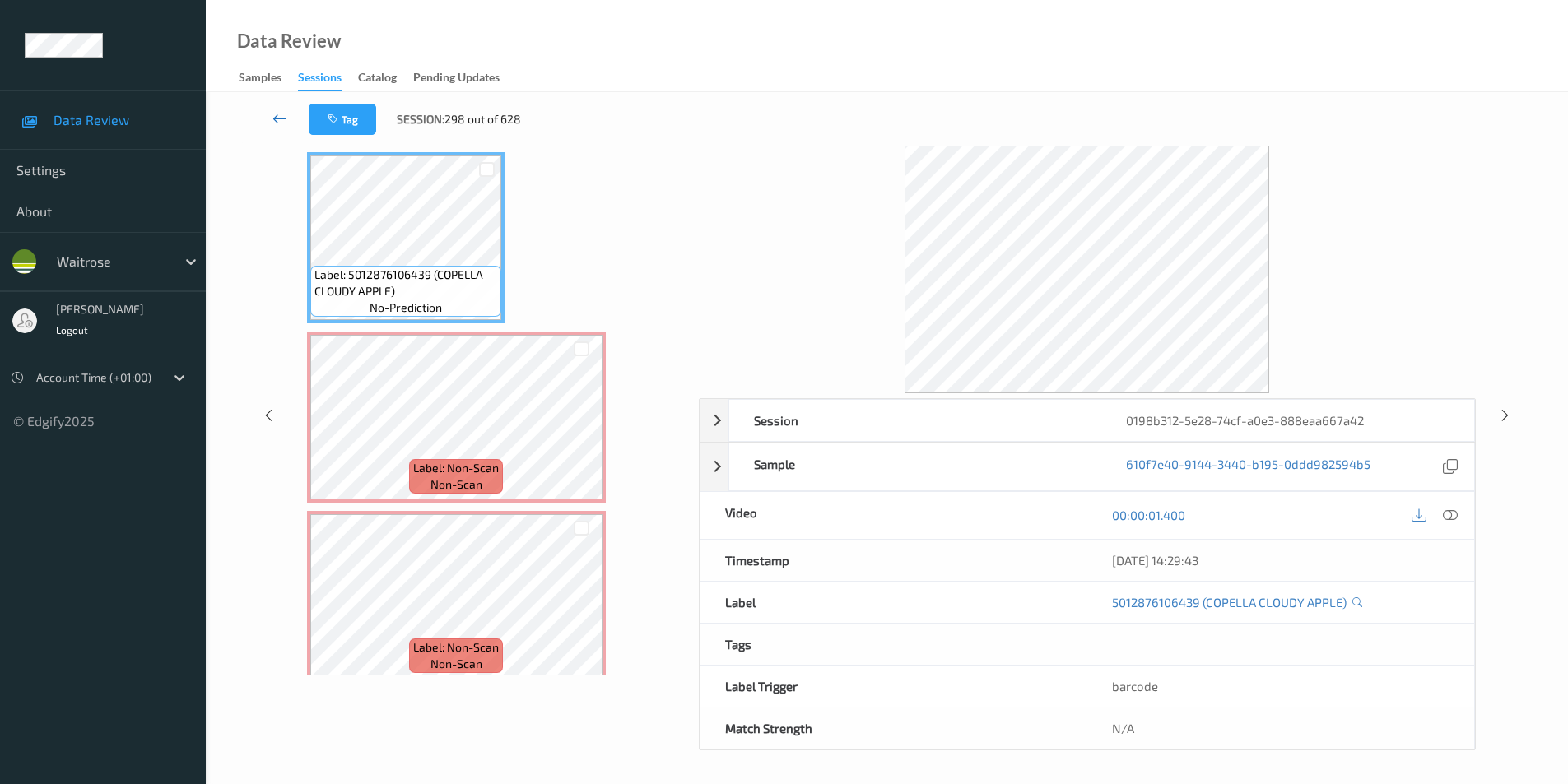
click at [275, 114] on icon at bounding box center [280, 118] width 15 height 17
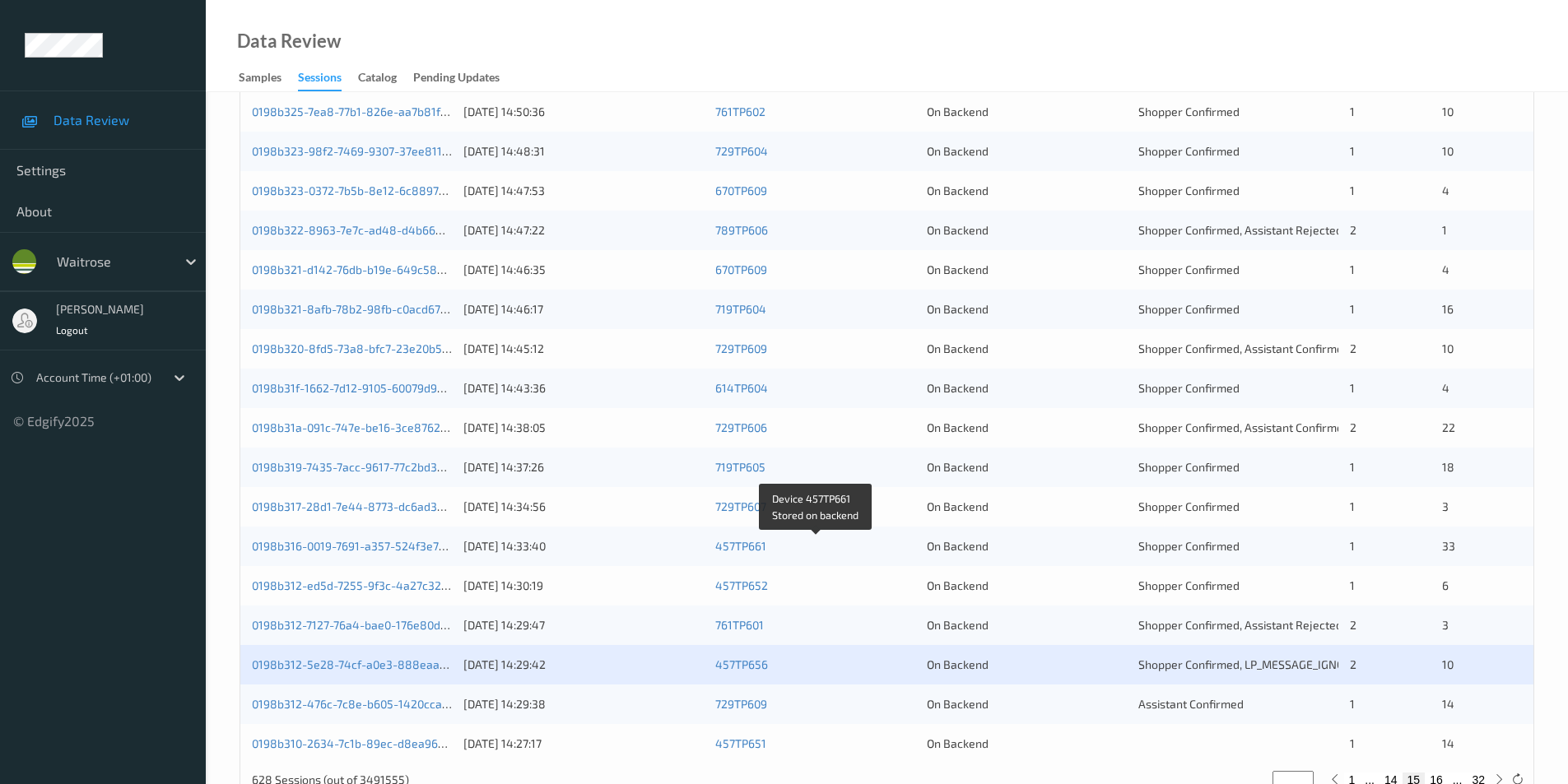
scroll to position [454, 0]
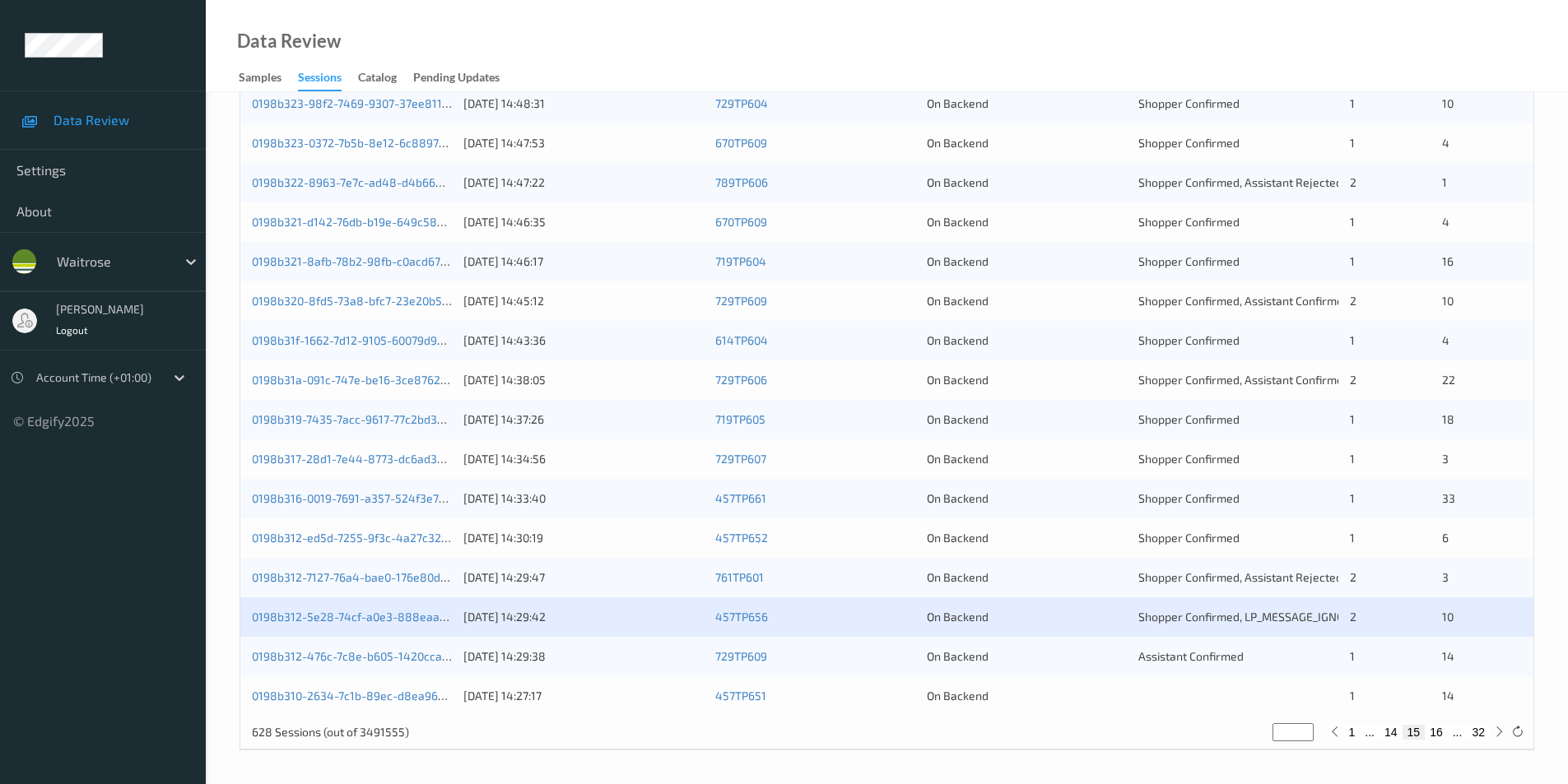
click at [1088, 658] on div "On Backend" at bounding box center [1027, 656] width 200 height 17
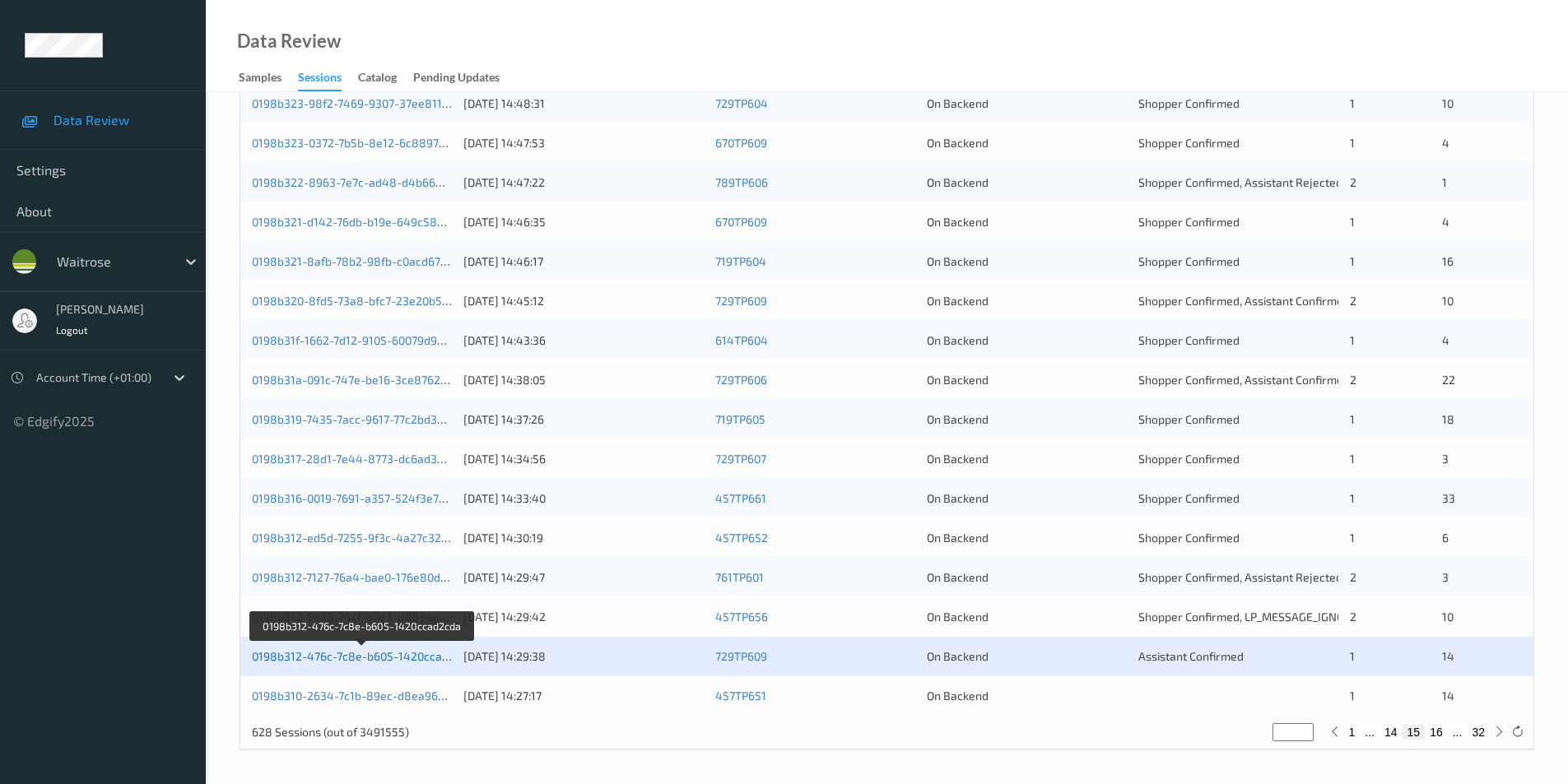
click at [400, 654] on link "0198b312-476c-7c8e-b605-1420ccad2cda" at bounding box center [363, 656] width 222 height 14
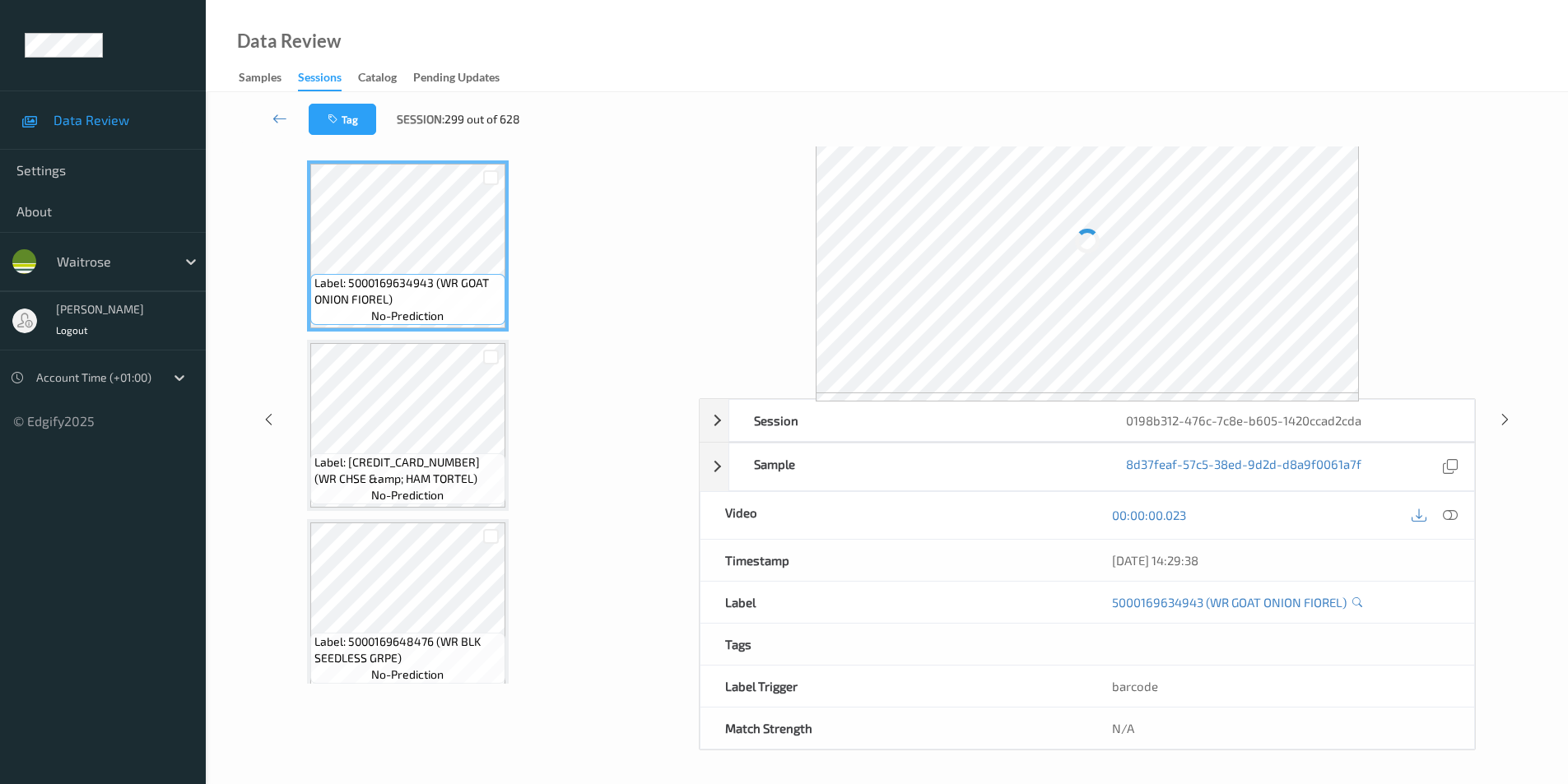
scroll to position [66, 0]
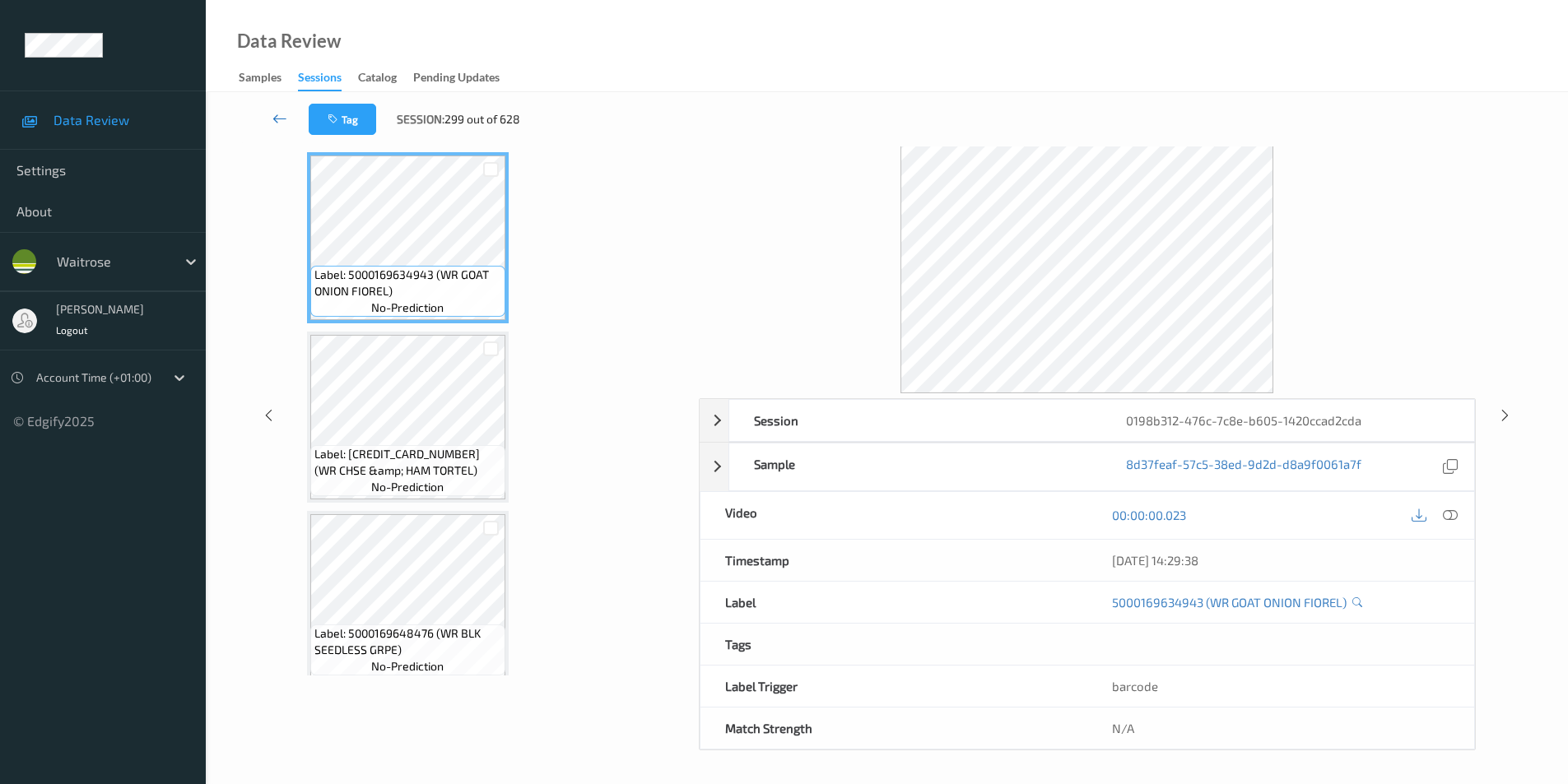
click at [281, 113] on icon at bounding box center [280, 118] width 15 height 17
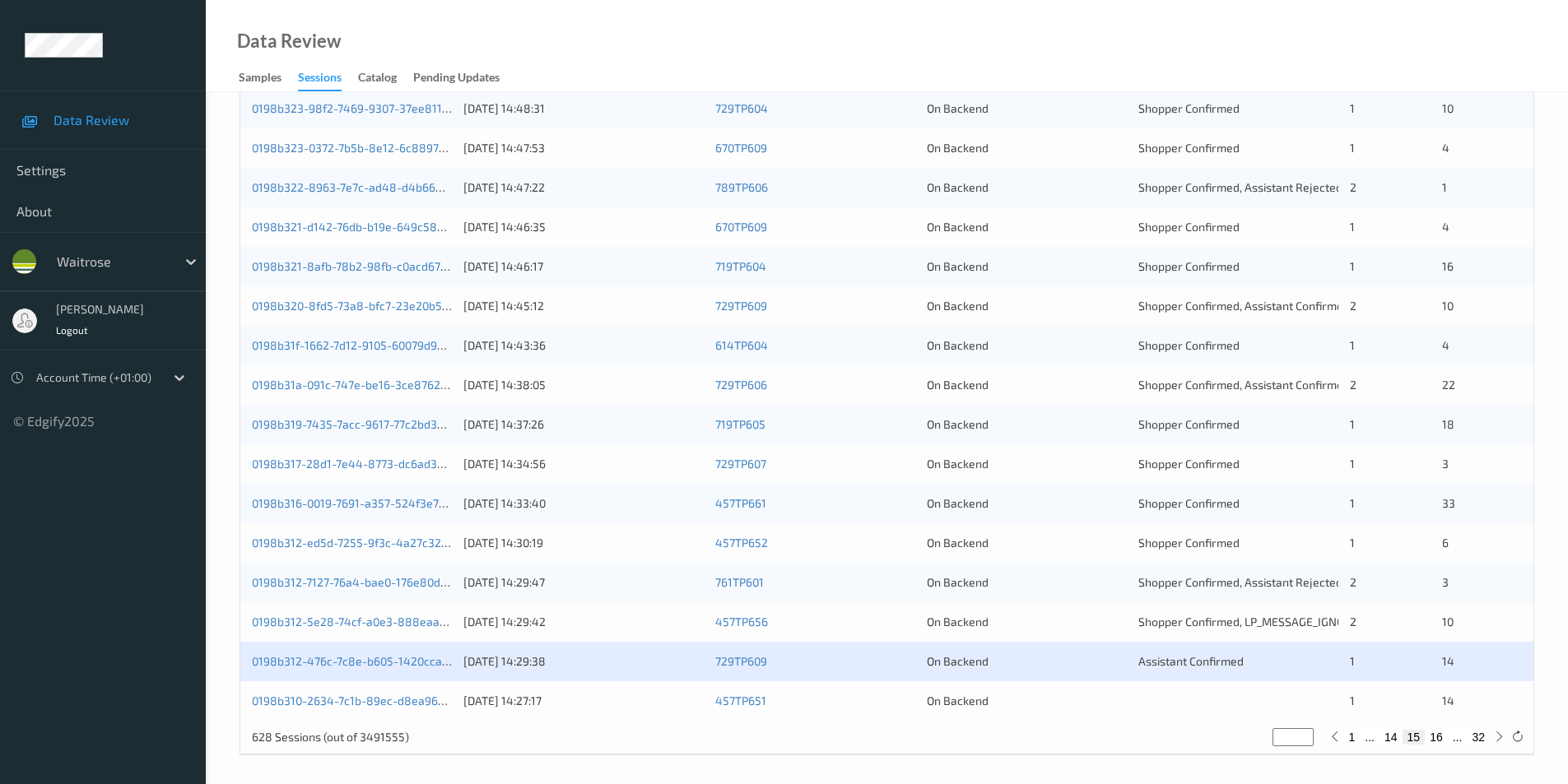
scroll to position [454, 0]
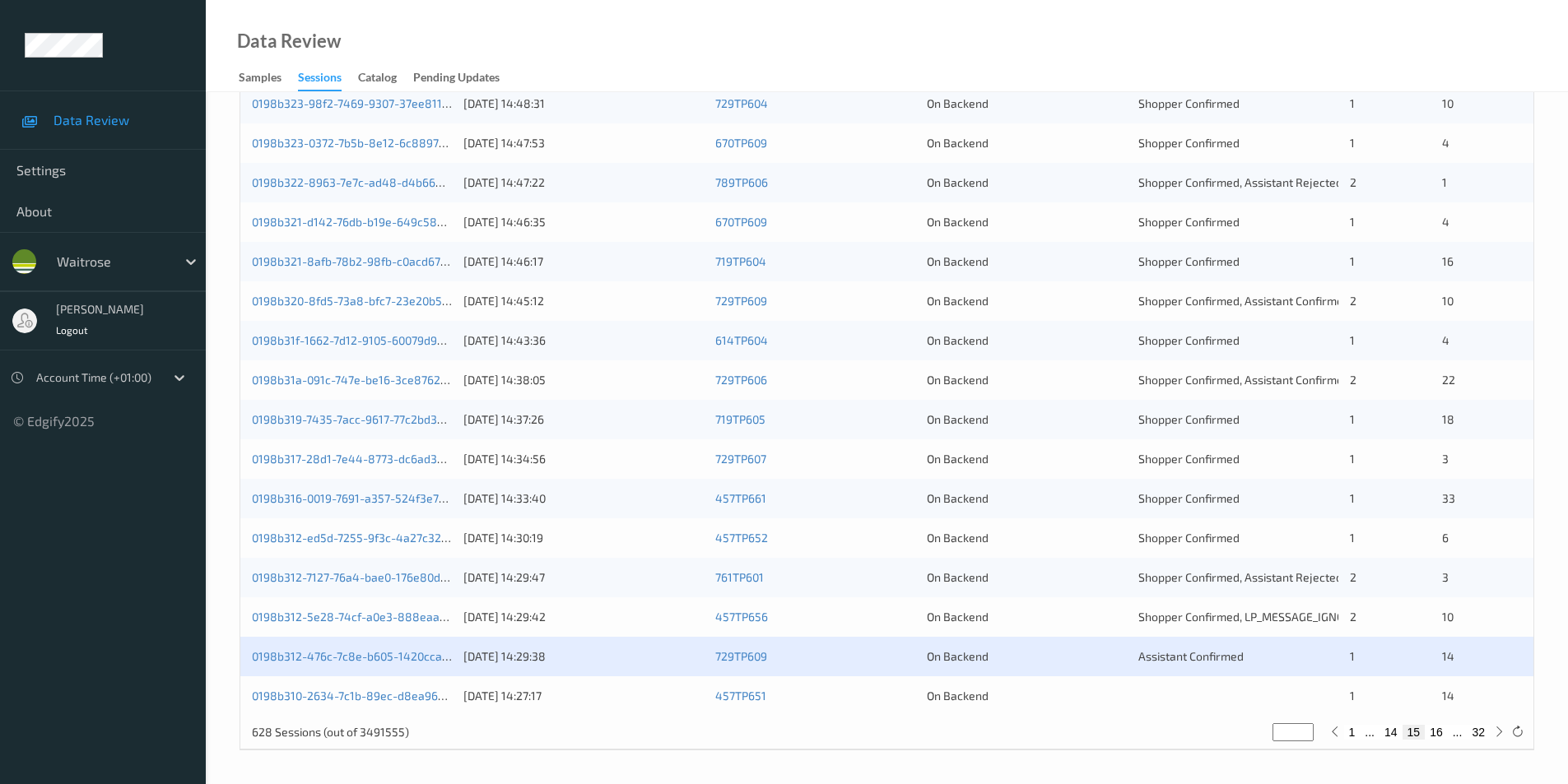
click at [1038, 696] on div "On Backend" at bounding box center [1027, 696] width 200 height 17
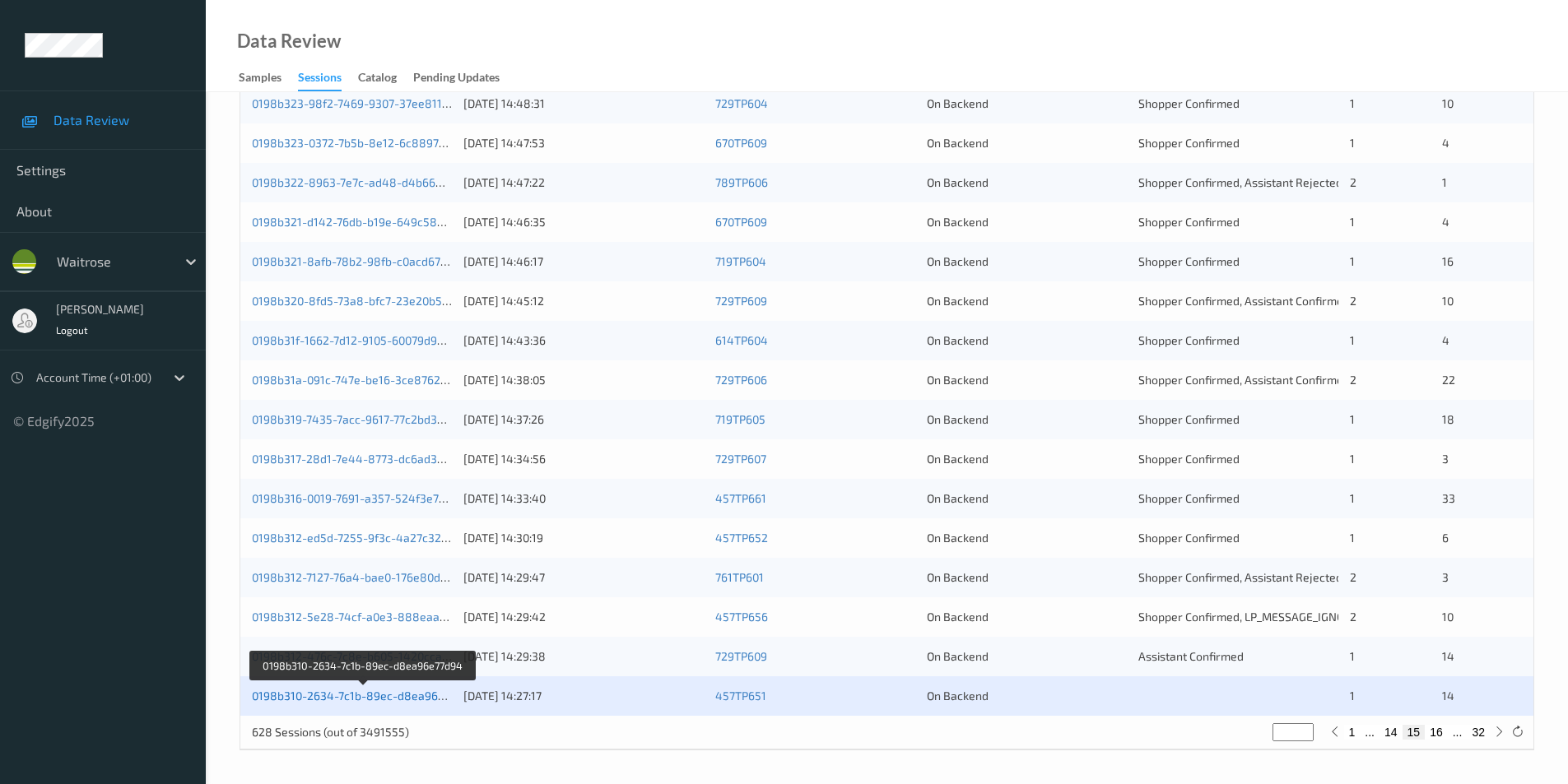
click at [386, 693] on link "0198b310-2634-7c1b-89ec-d8ea96e77d94" at bounding box center [364, 696] width 225 height 14
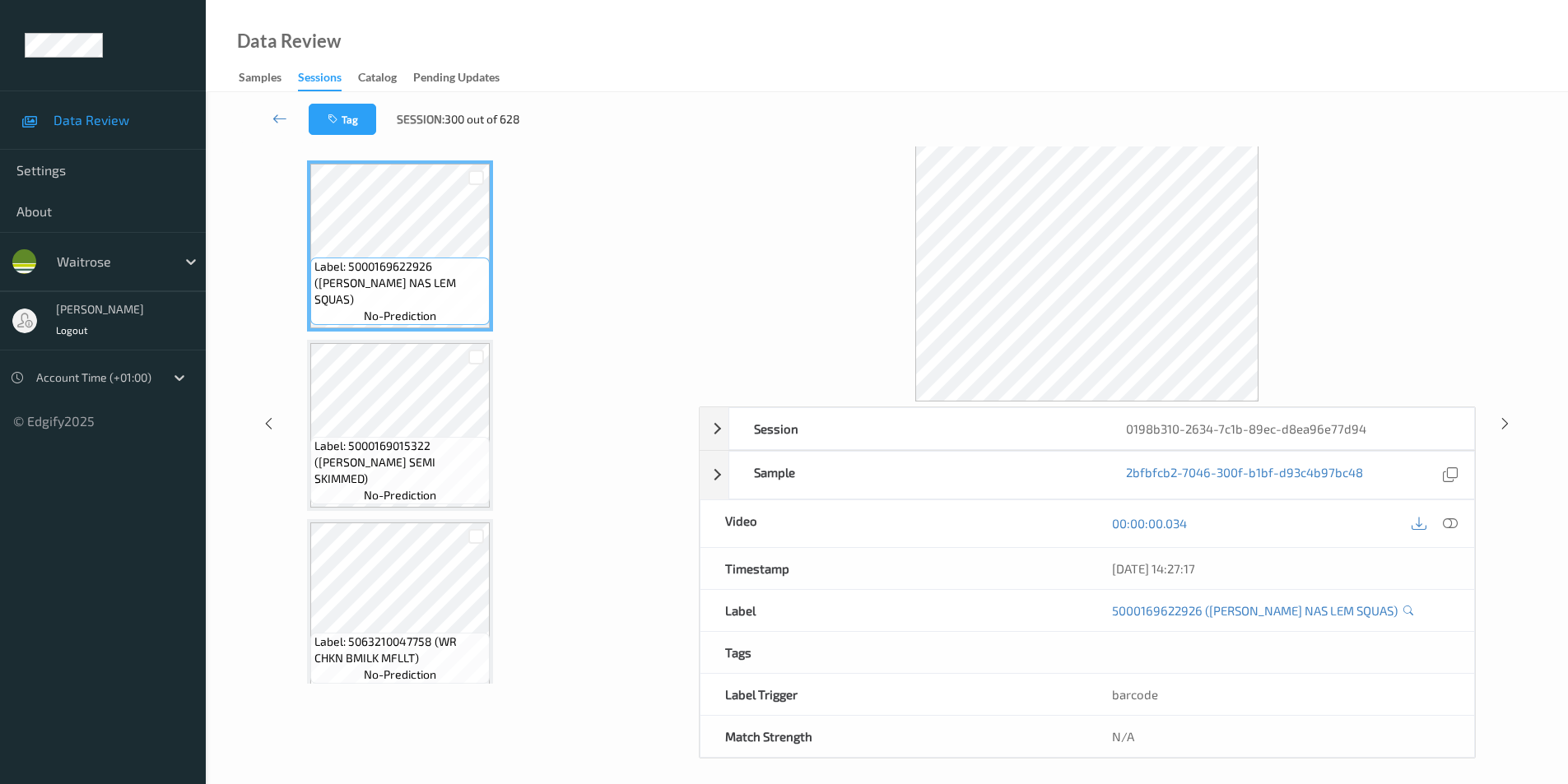
scroll to position [66, 0]
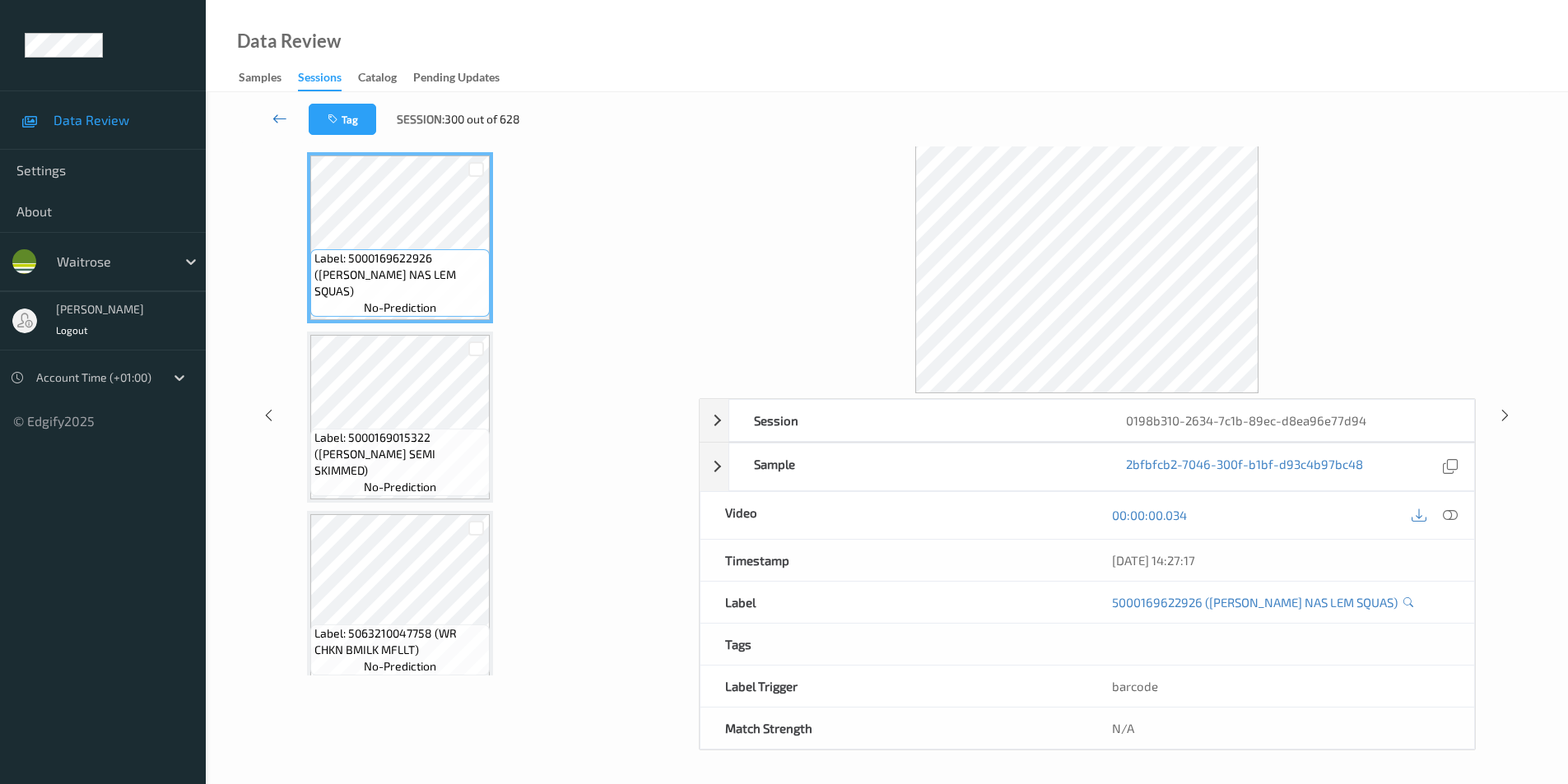
click at [280, 114] on icon at bounding box center [280, 118] width 15 height 17
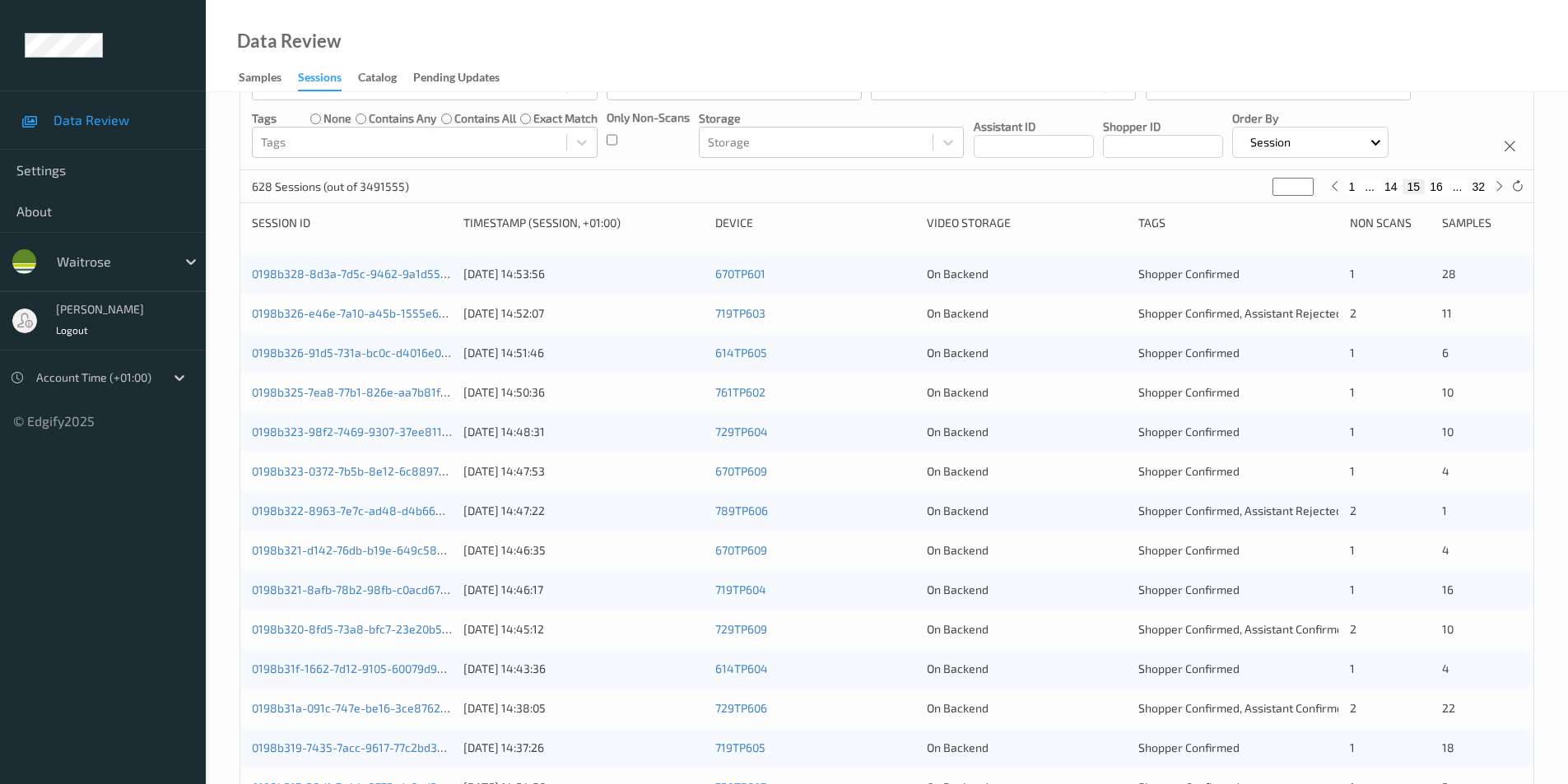
scroll to position [125, 0]
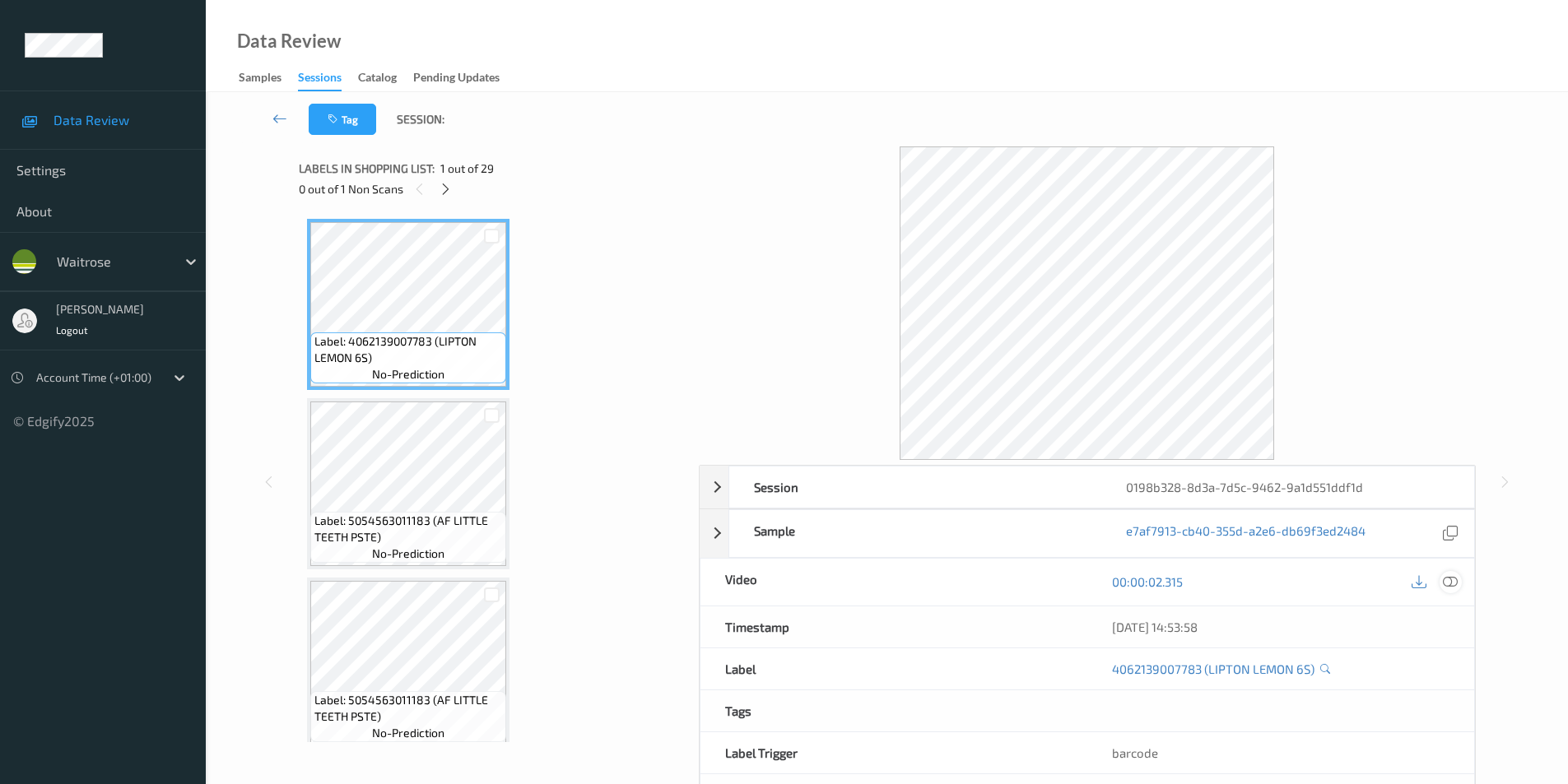
click at [1452, 585] on icon at bounding box center [1450, 582] width 15 height 15
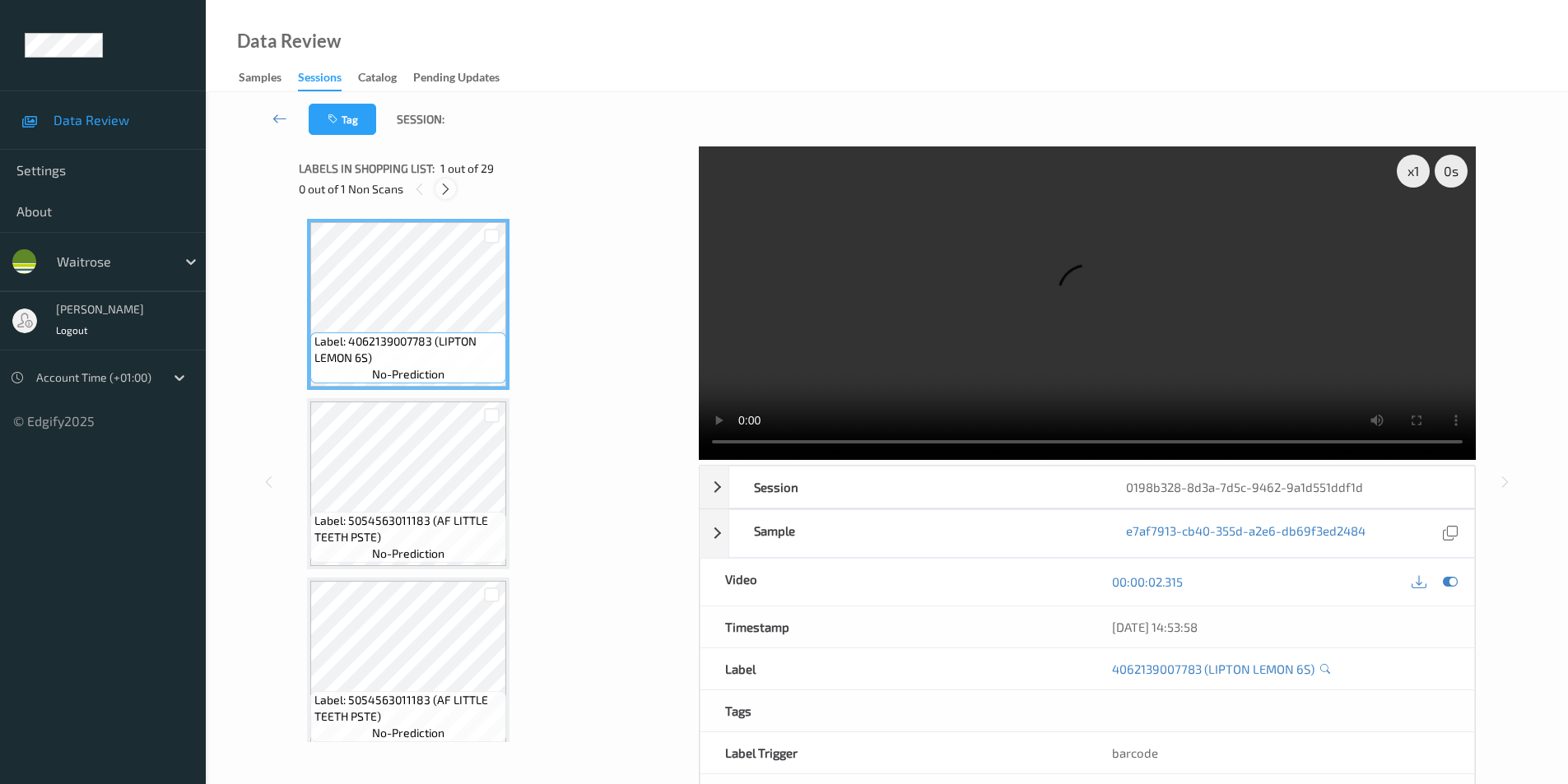
click at [450, 191] on icon at bounding box center [446, 189] width 14 height 15
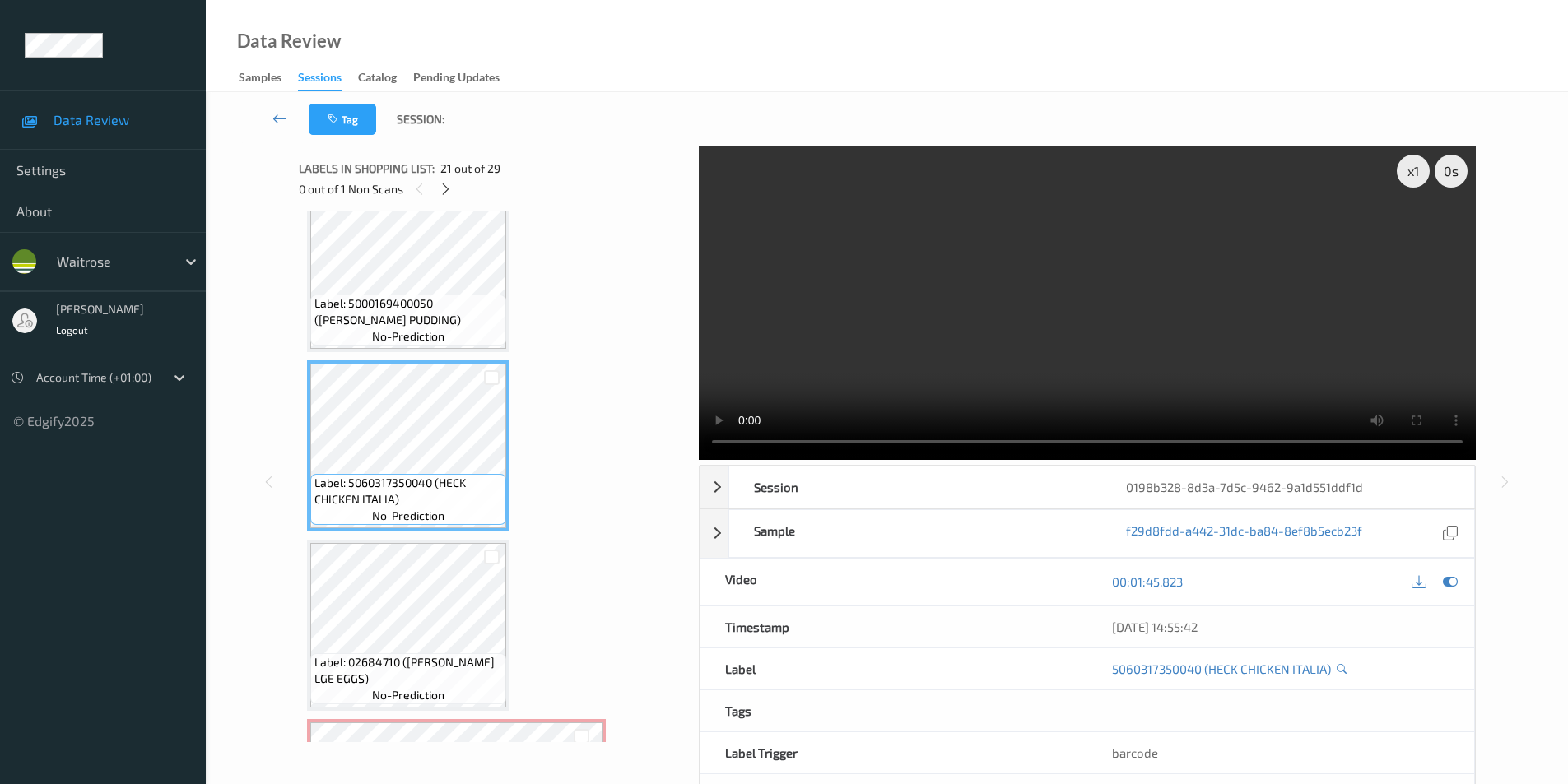
scroll to position [3529, 0]
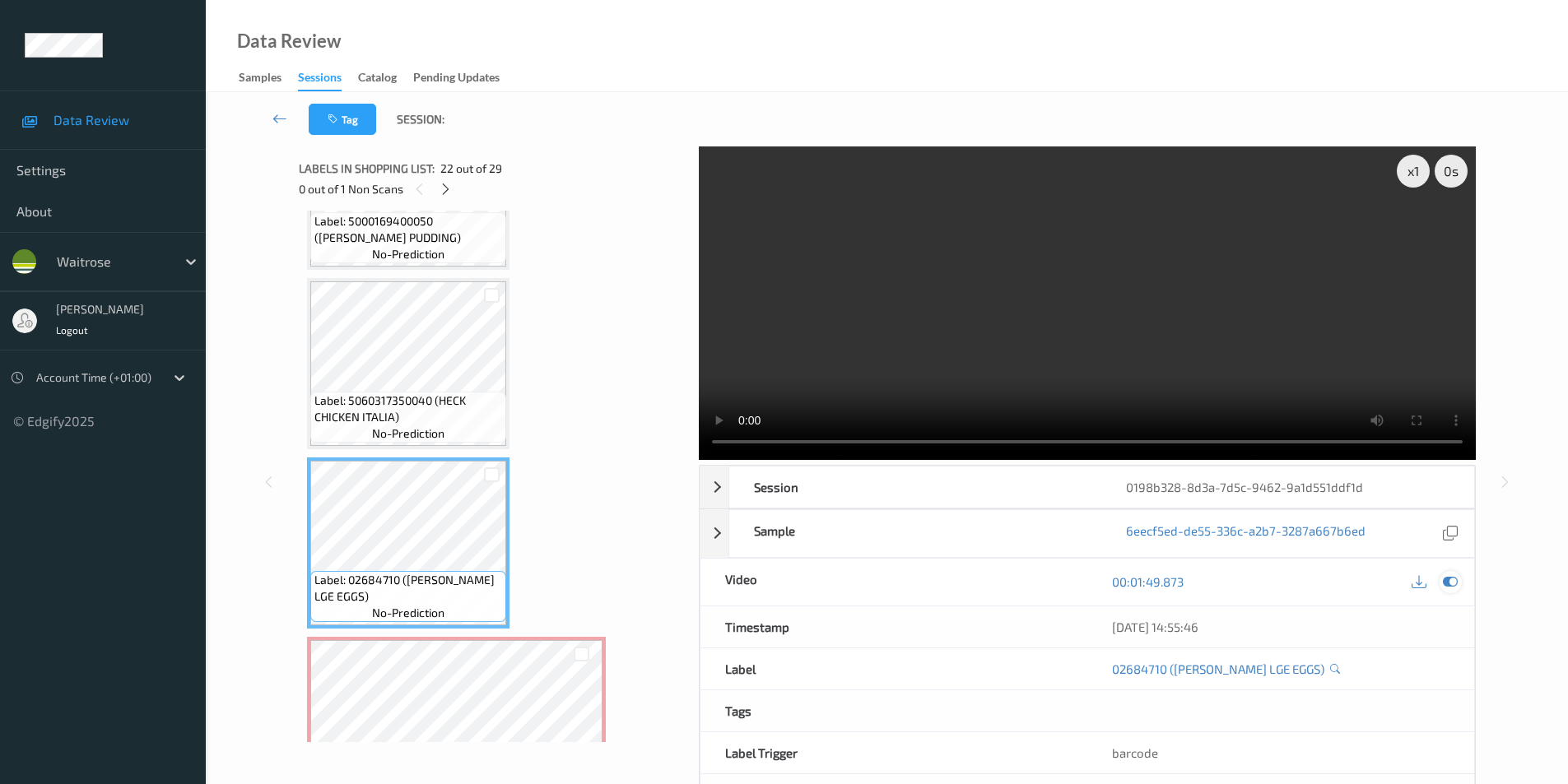
click at [1448, 581] on icon at bounding box center [1450, 582] width 15 height 15
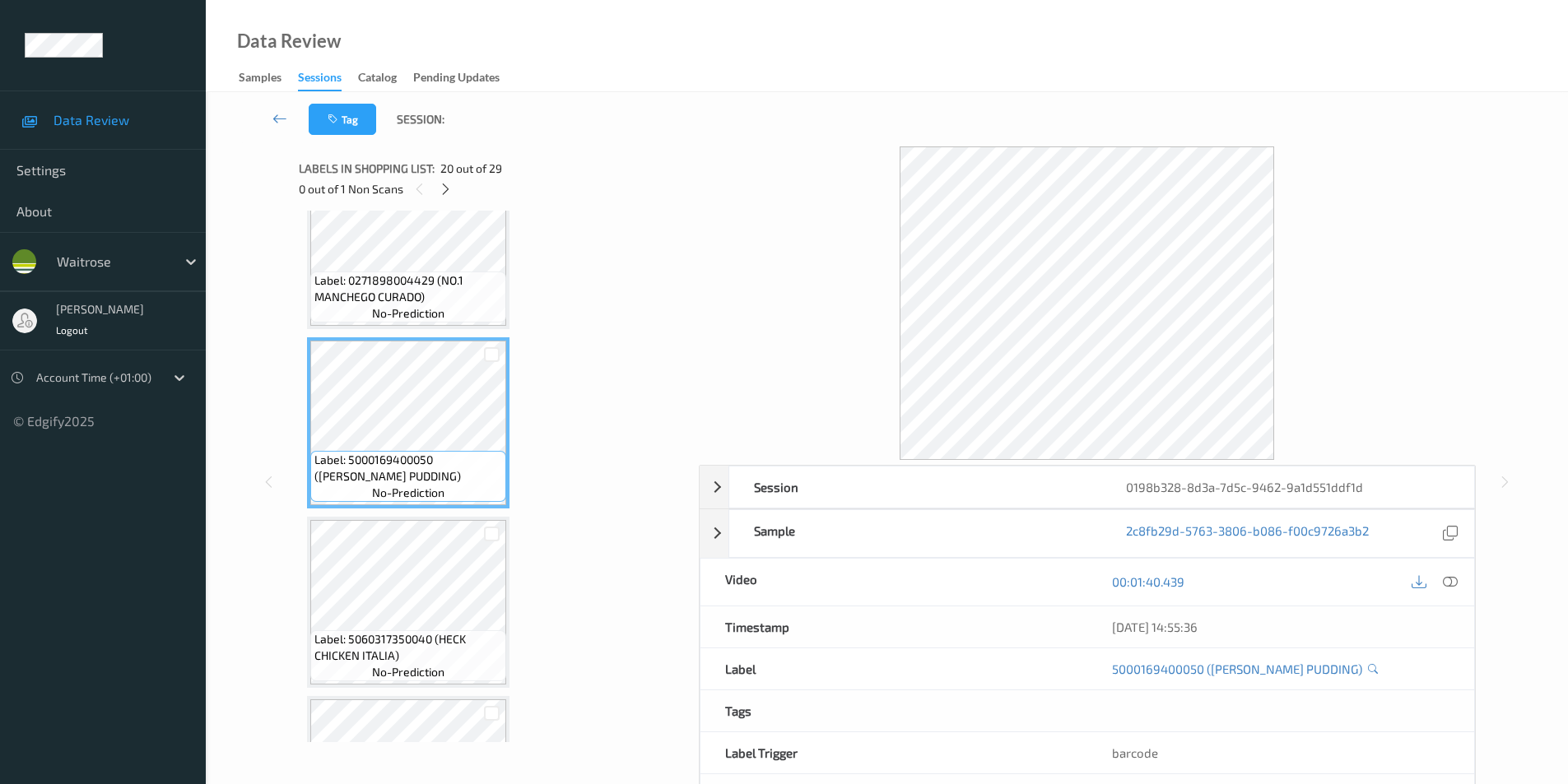
scroll to position [3283, 0]
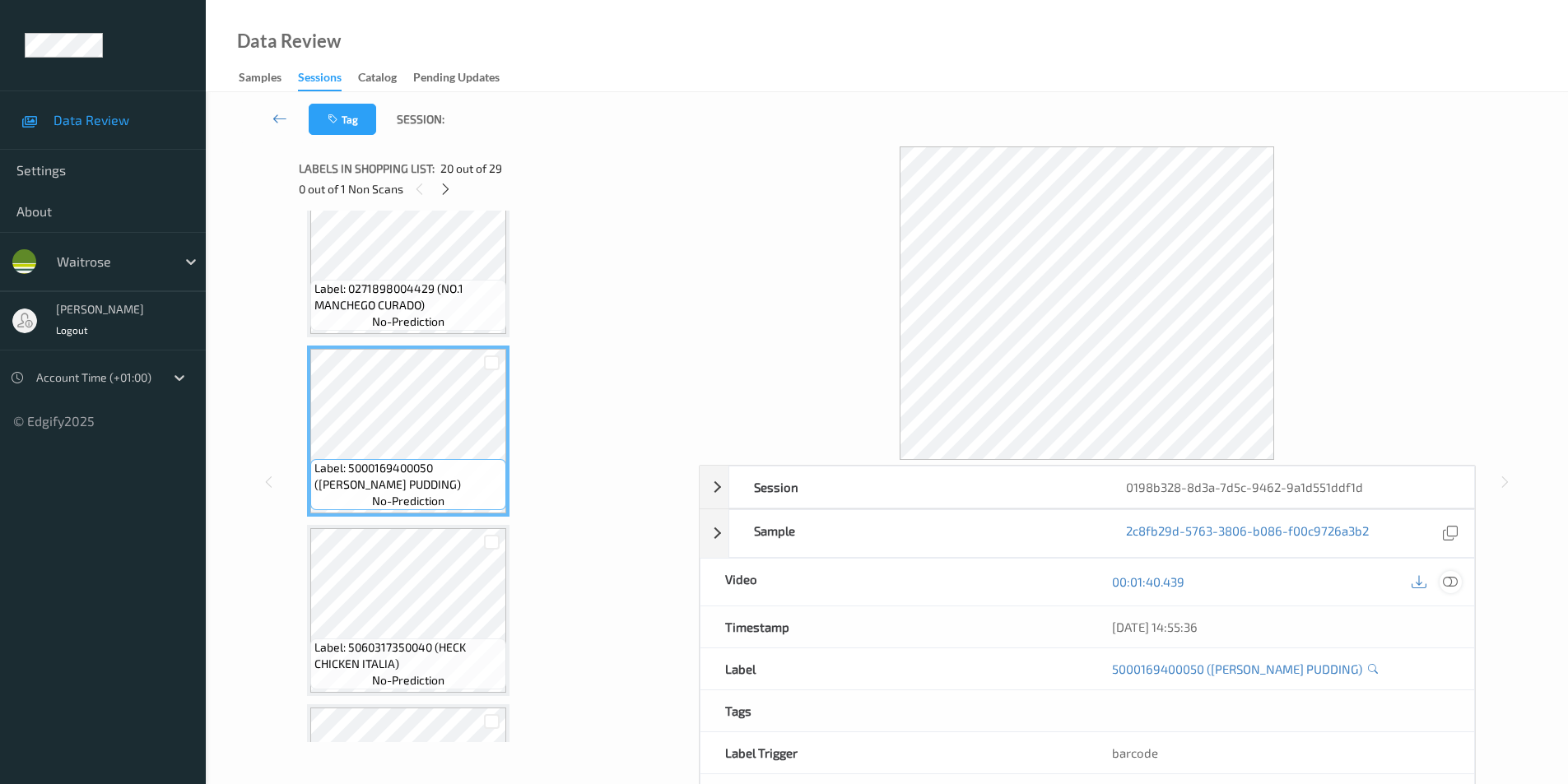
click at [1447, 581] on icon at bounding box center [1450, 582] width 15 height 15
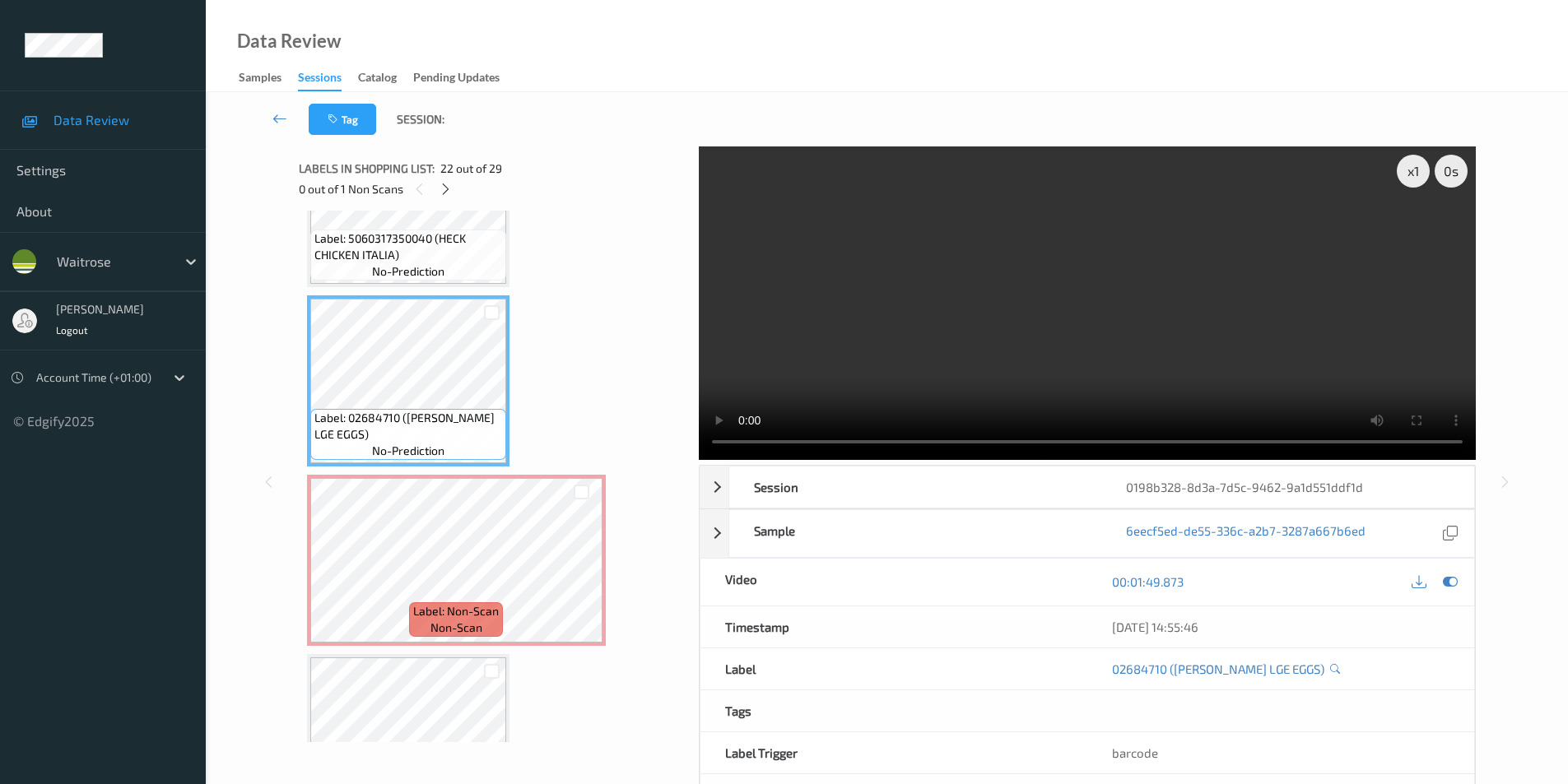
scroll to position [3704, 0]
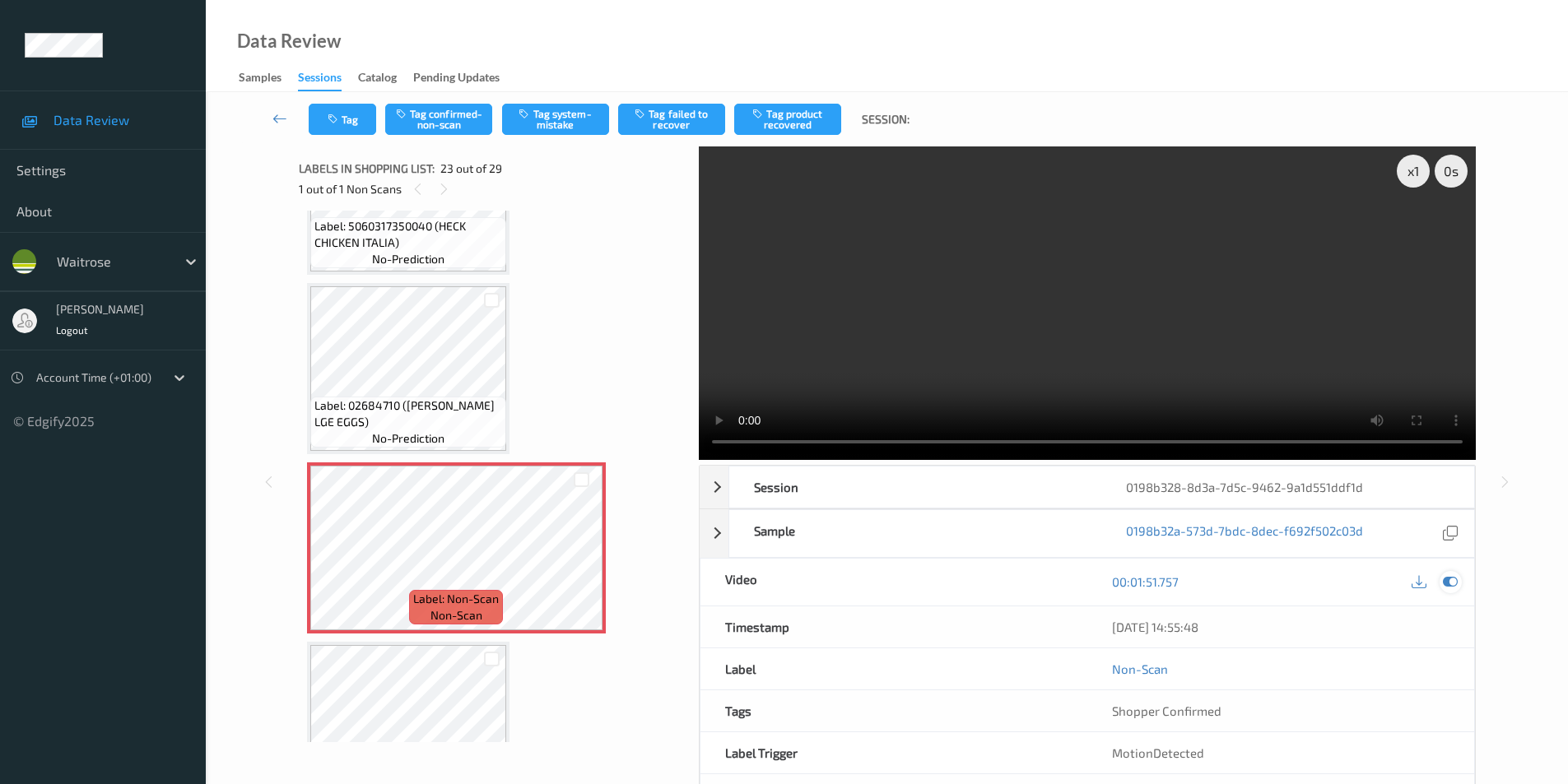
click at [1445, 581] on icon at bounding box center [1450, 582] width 15 height 15
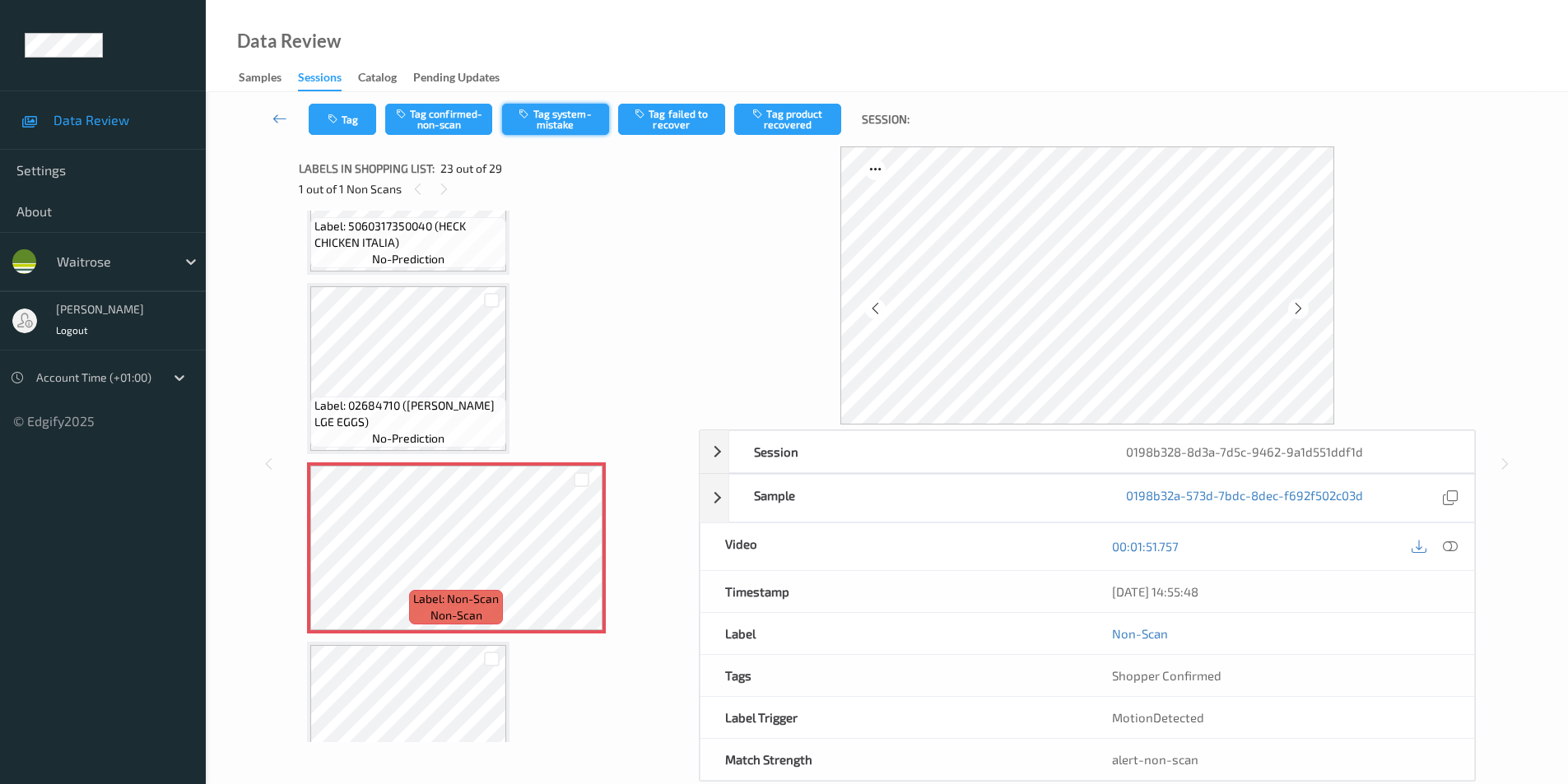
click at [561, 124] on button "Tag system-mistake" at bounding box center [556, 120] width 107 height 32
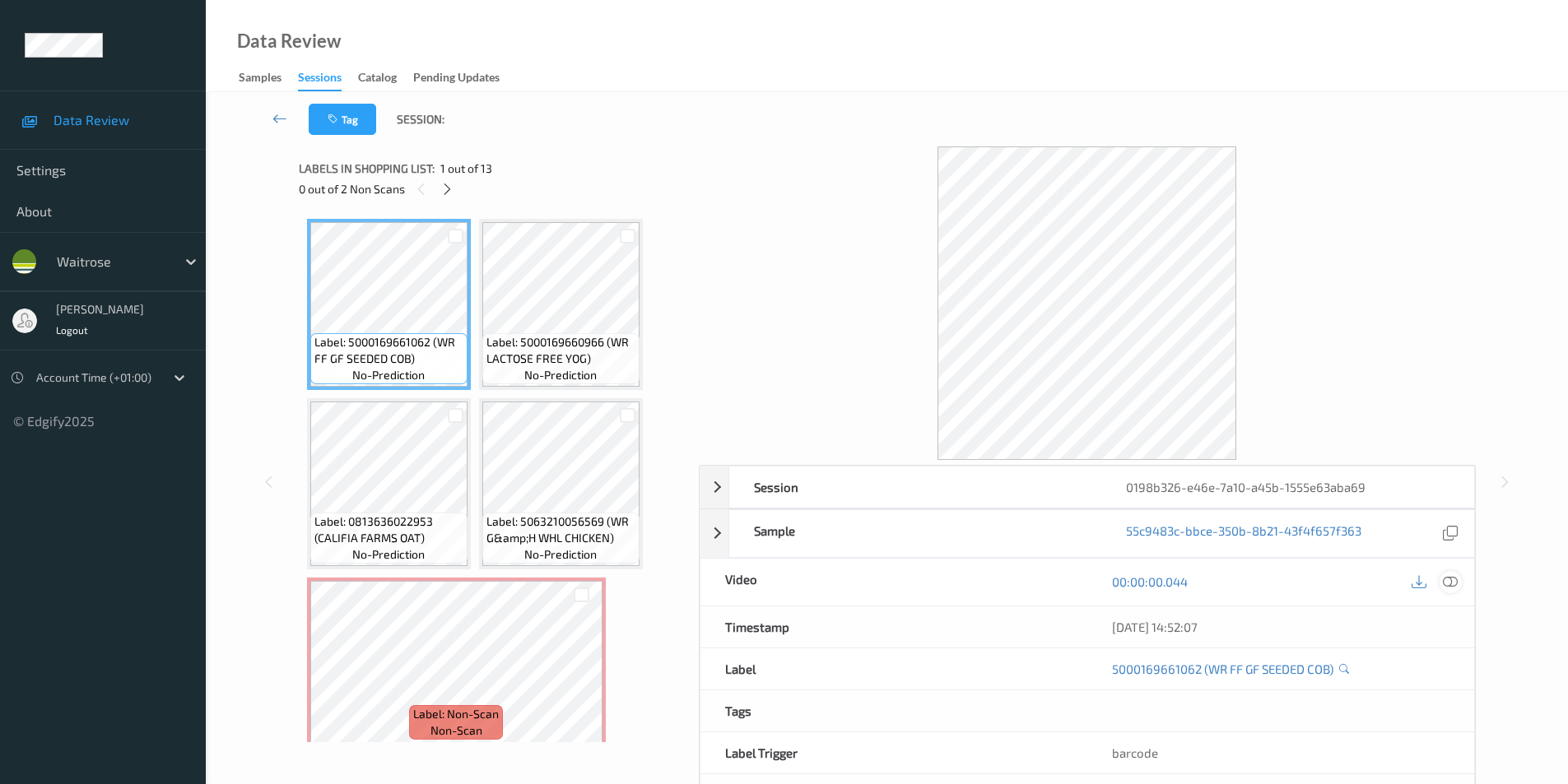
click at [1453, 581] on icon at bounding box center [1450, 582] width 15 height 15
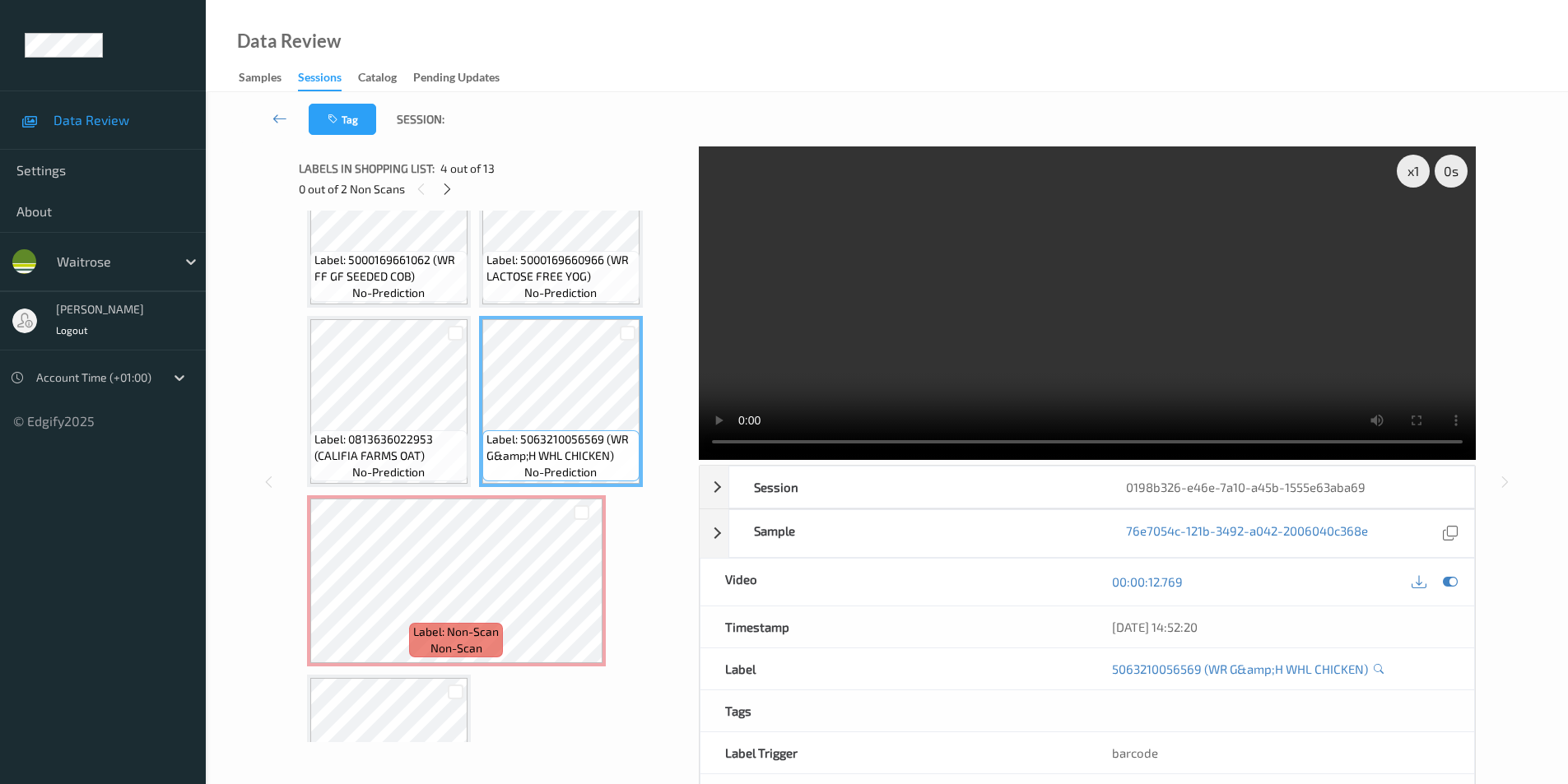
scroll to position [165, 0]
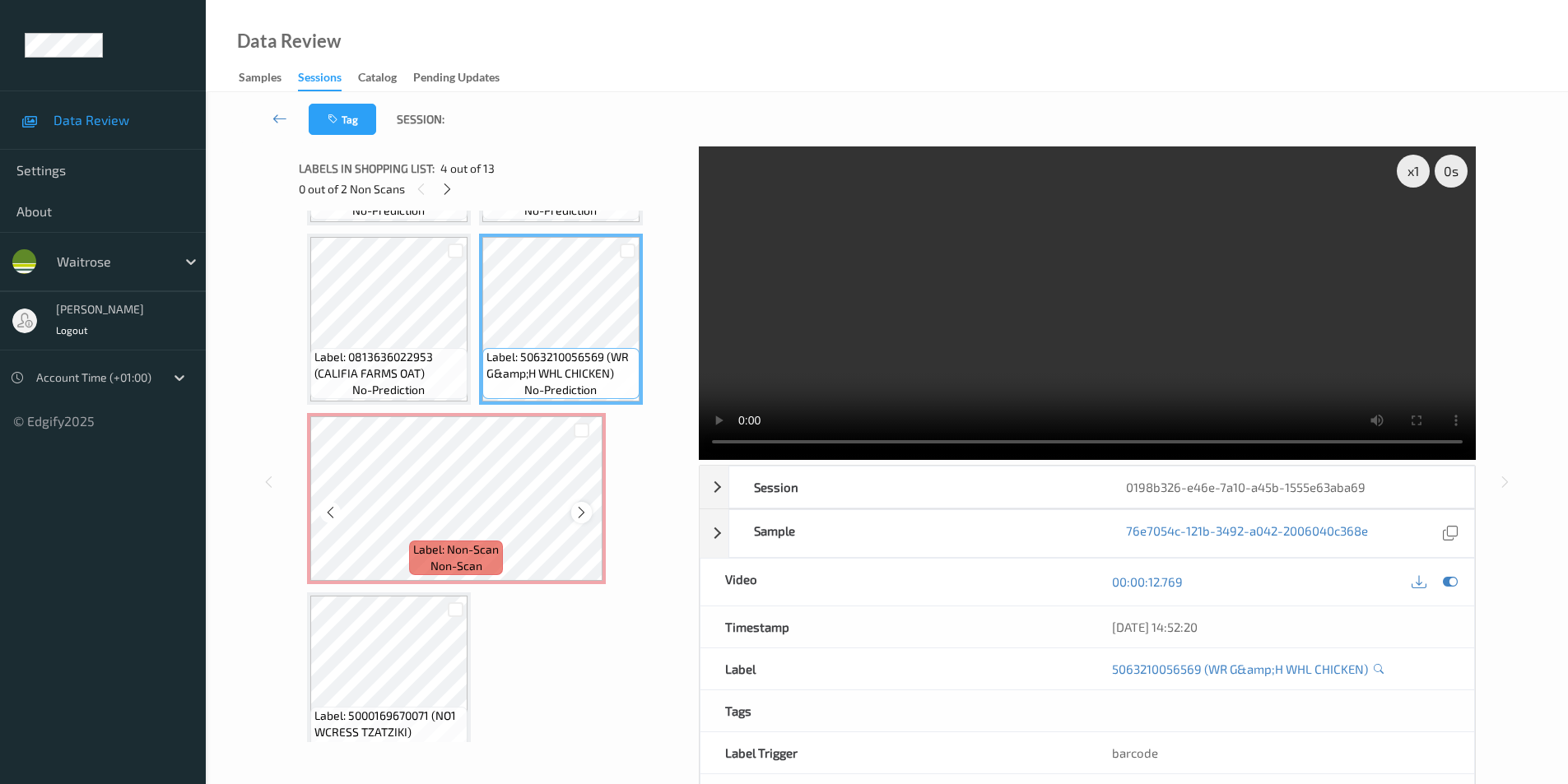
click at [575, 511] on icon at bounding box center [582, 512] width 14 height 15
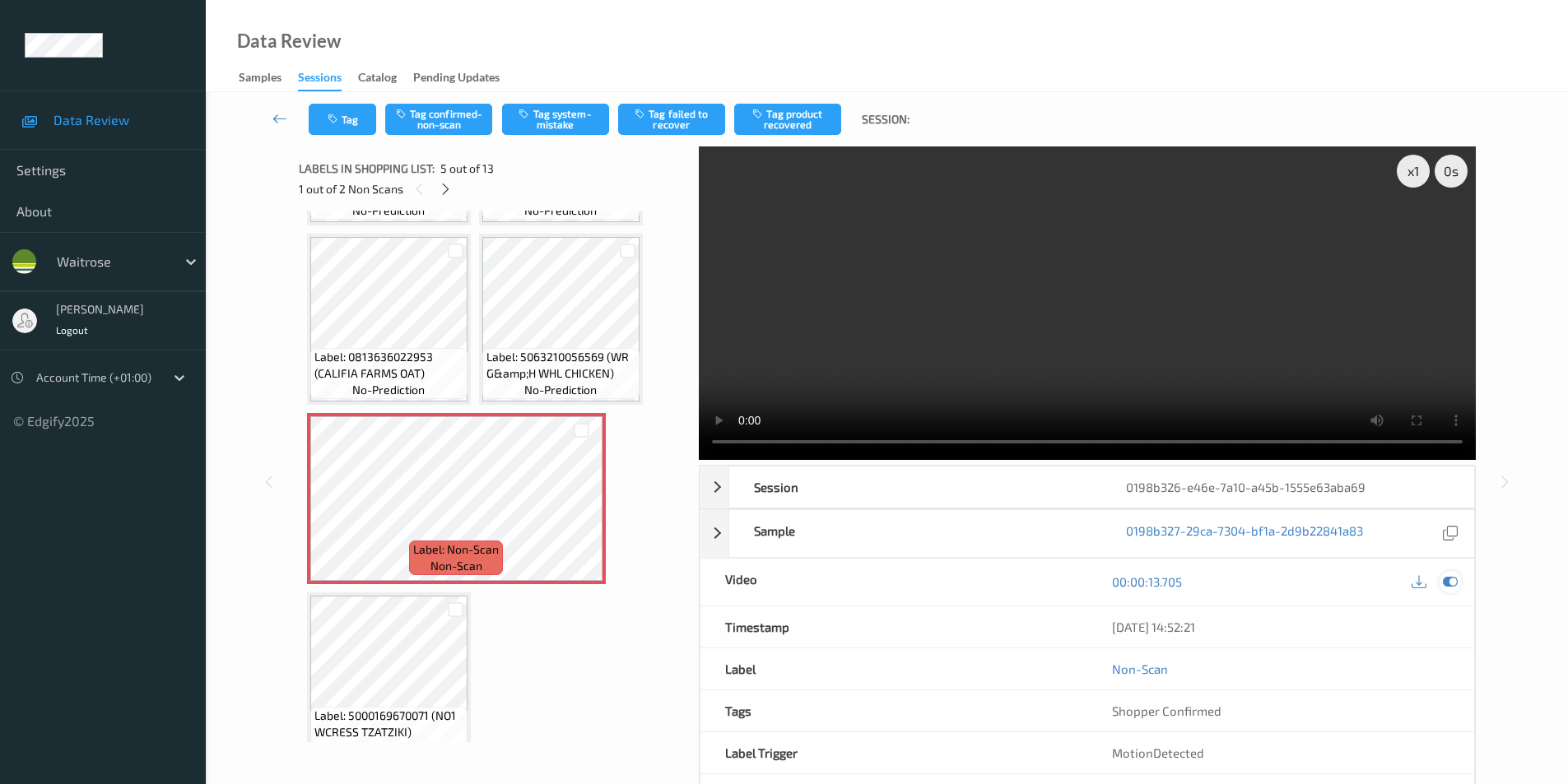
click at [1443, 580] on icon at bounding box center [1450, 582] width 15 height 15
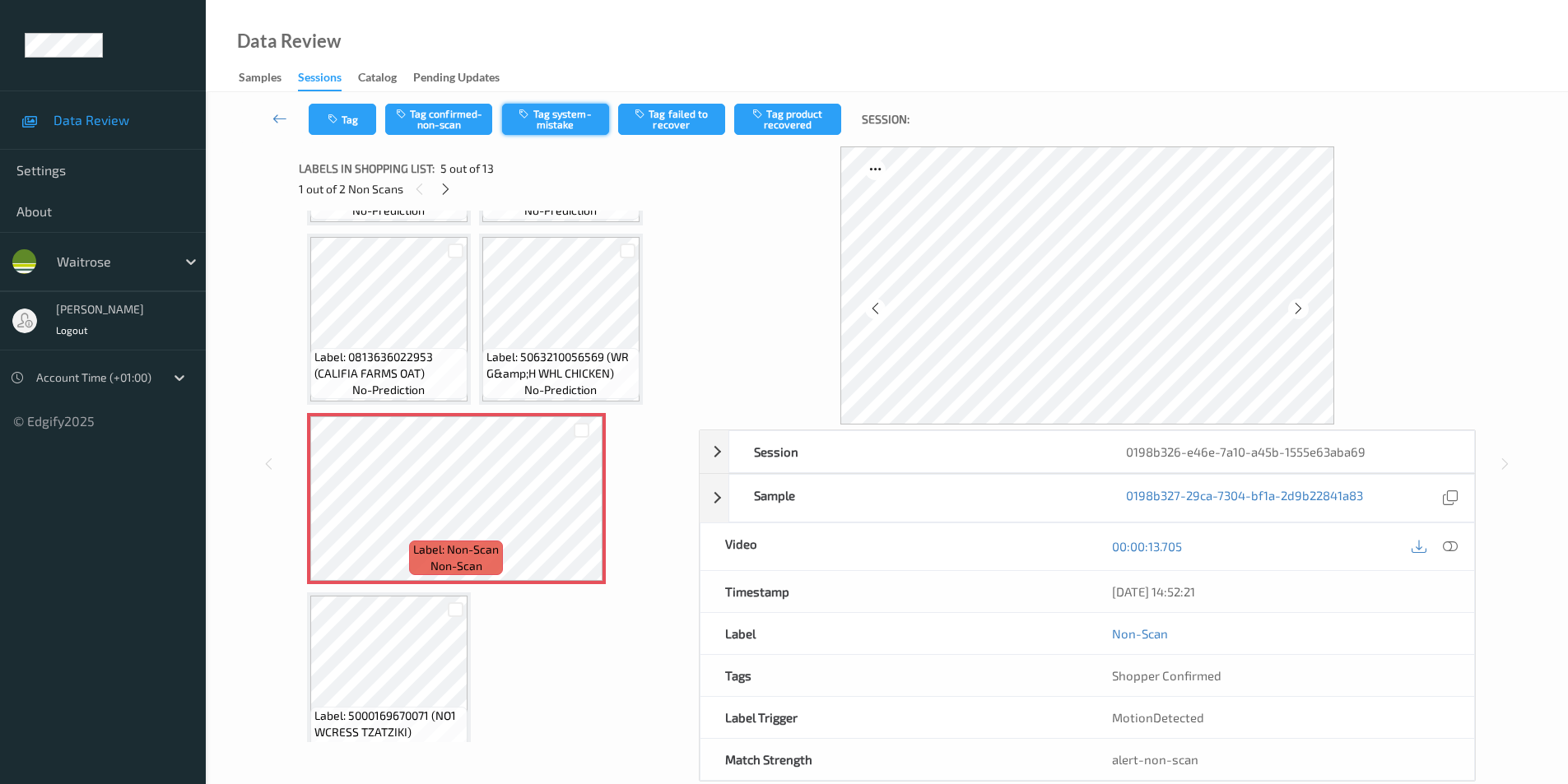
click at [572, 120] on button "Tag system-mistake" at bounding box center [556, 120] width 107 height 32
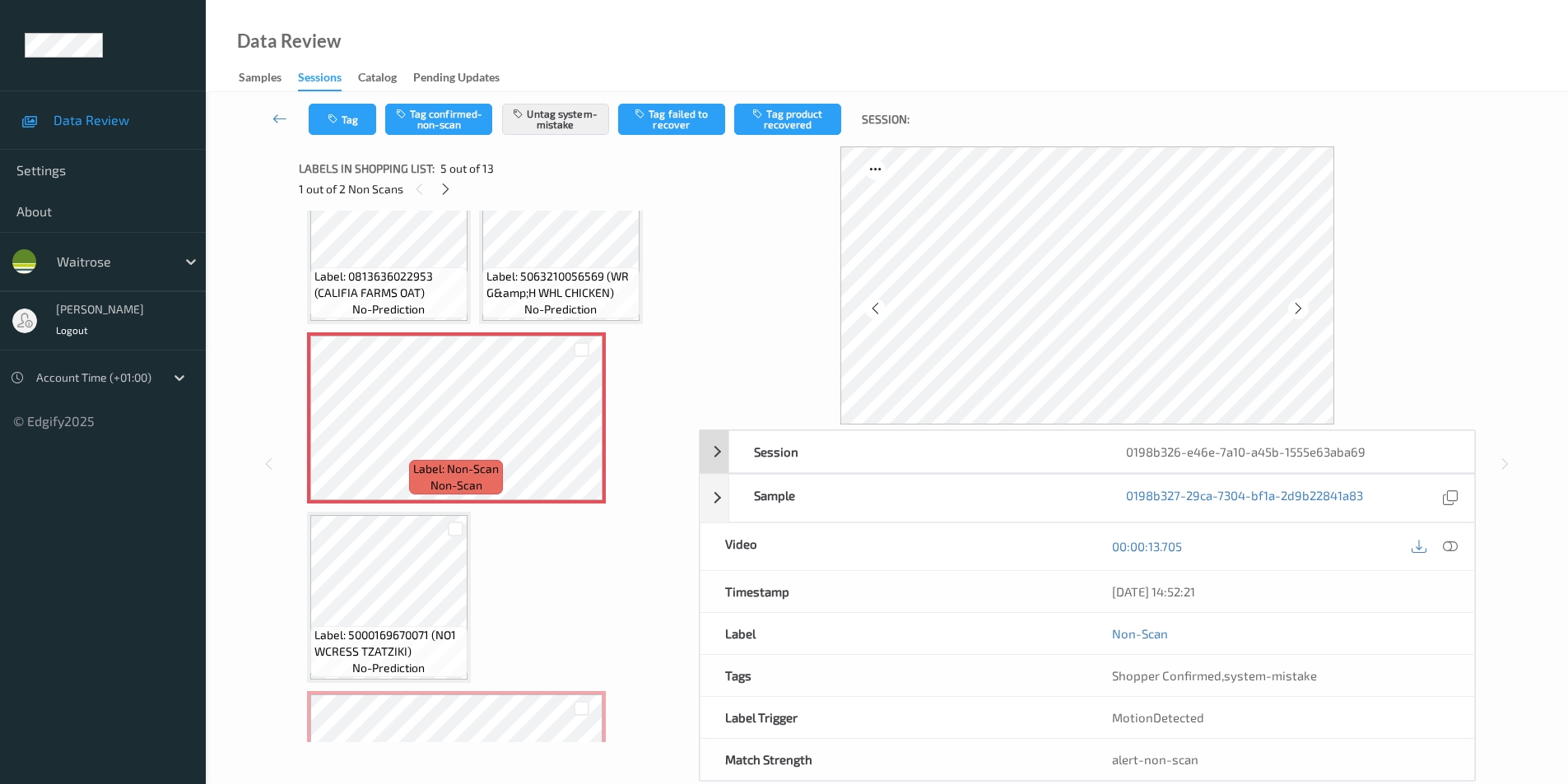
scroll to position [247, 0]
drag, startPoint x: 1457, startPoint y: 548, endPoint x: 1181, endPoint y: 483, distance: 283.6
click at [1446, 548] on icon at bounding box center [1450, 546] width 15 height 15
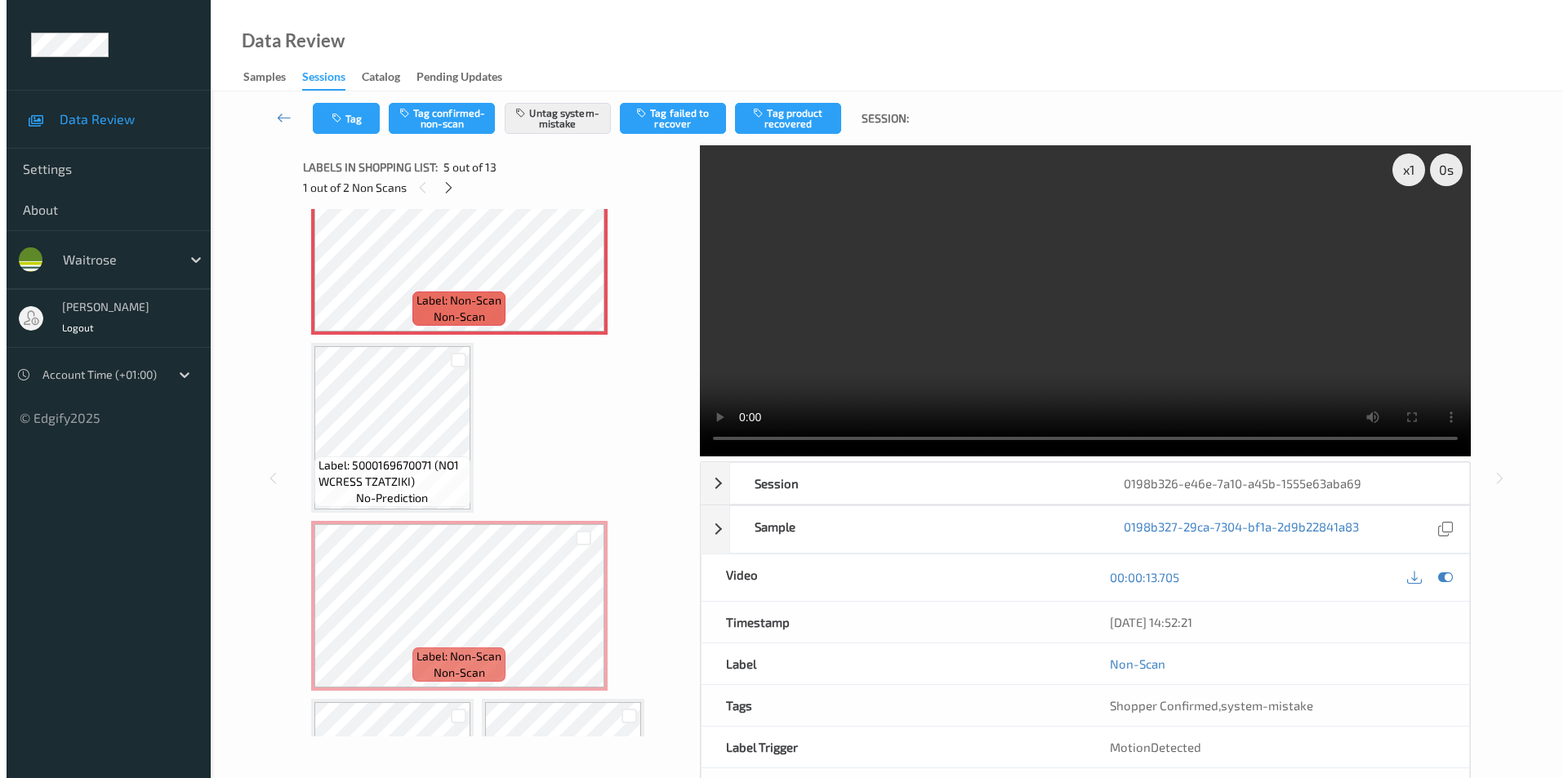
scroll to position [490, 0]
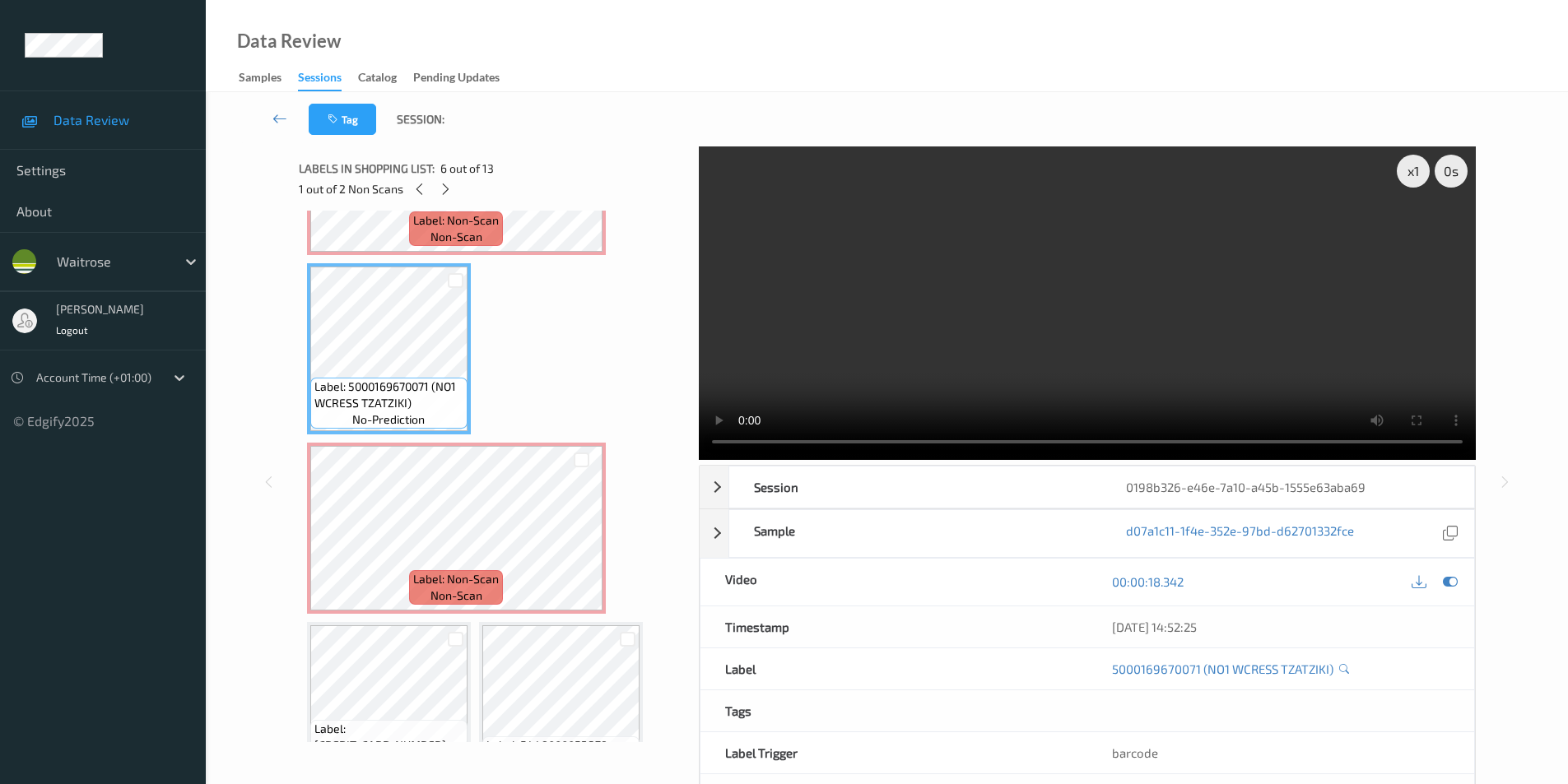
click at [1443, 584] on icon at bounding box center [1450, 582] width 15 height 15
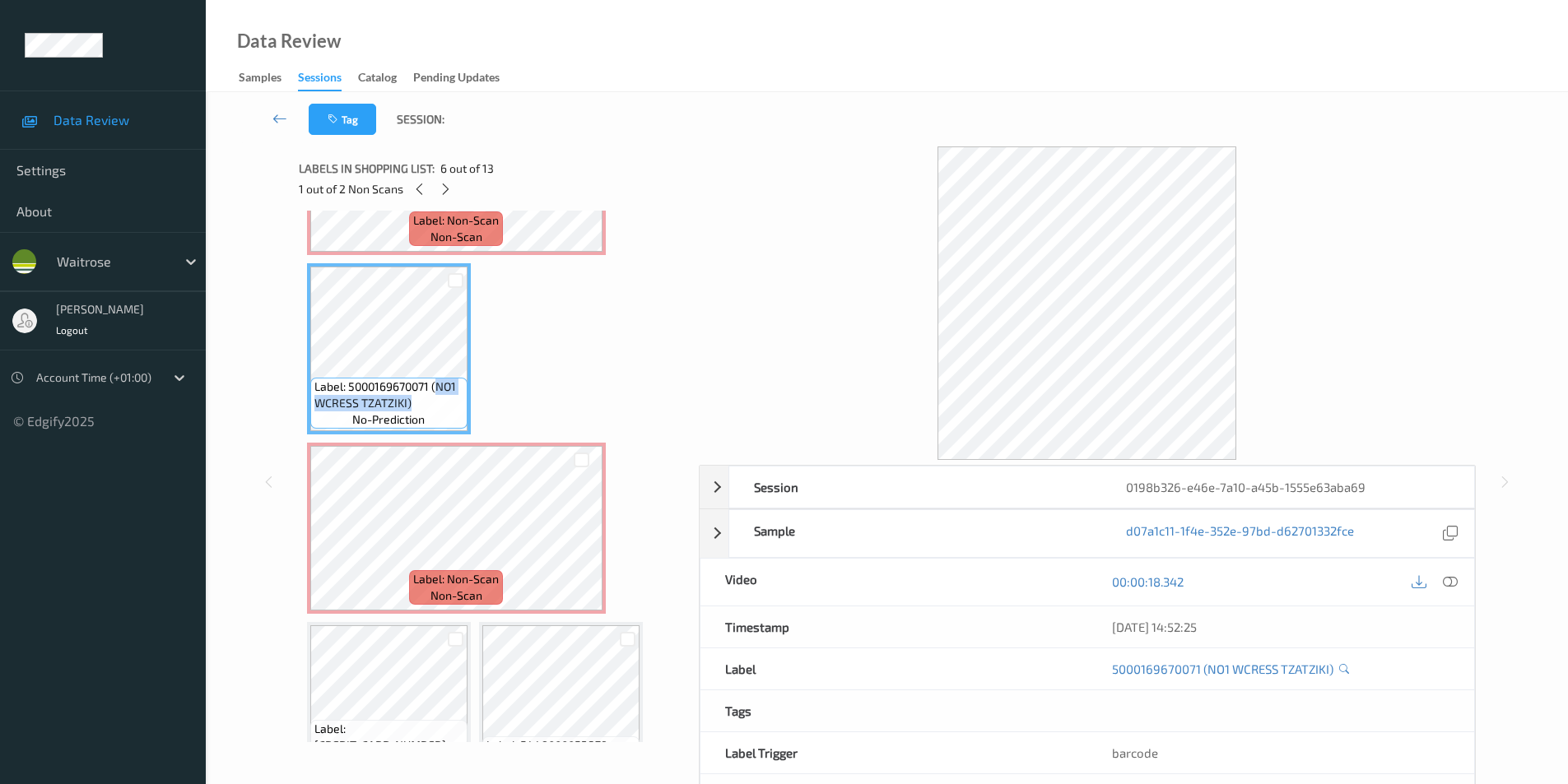
drag, startPoint x: 435, startPoint y: 385, endPoint x: 433, endPoint y: 396, distance: 11.2
click at [433, 396] on span "Label: 5000169670071 (NO1 WCRESS TZATZIKI)" at bounding box center [389, 394] width 149 height 33
copy span "NO1 WCRESS TZATZIKI)"
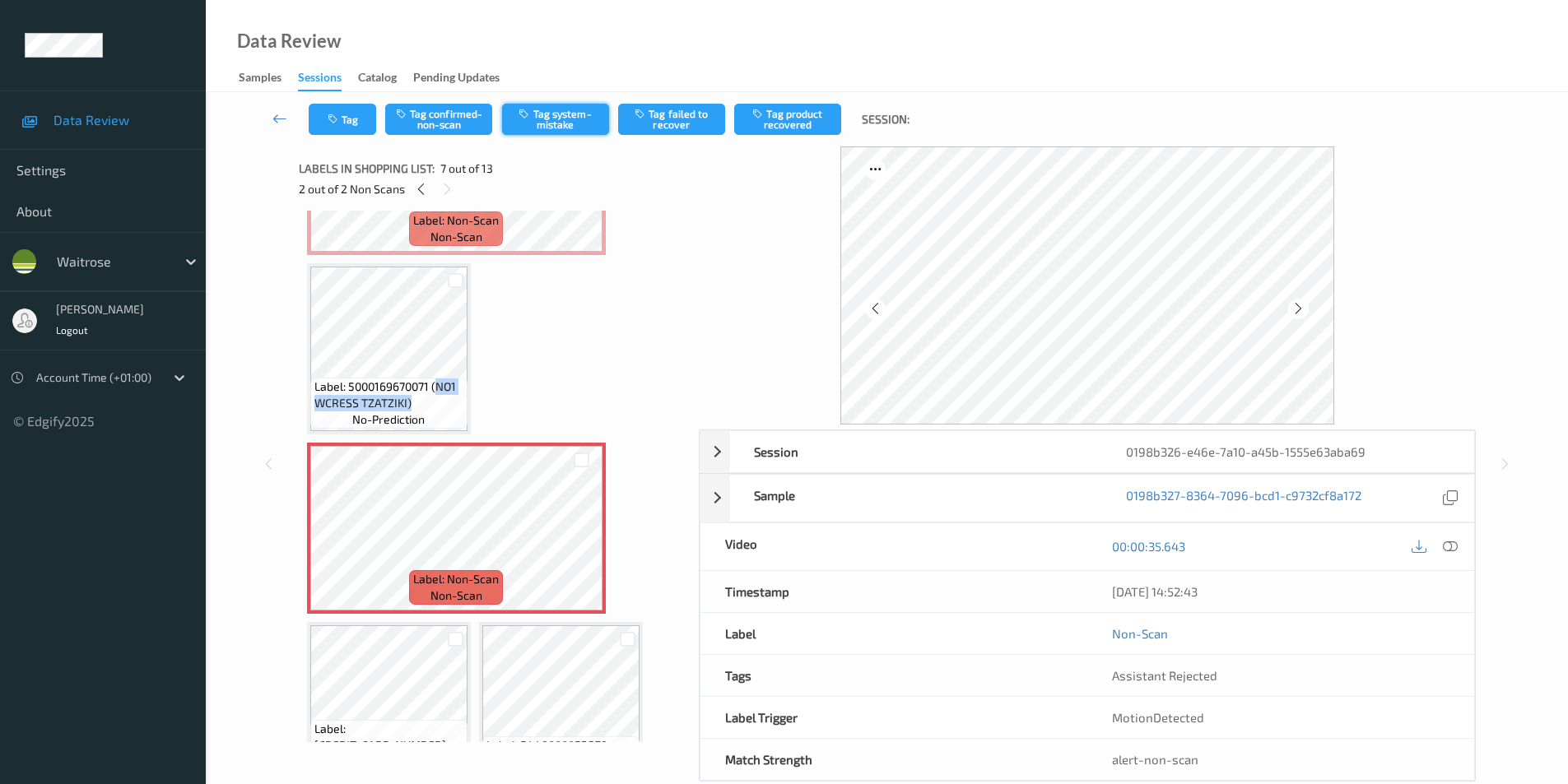
click at [550, 128] on button "Tag system-mistake" at bounding box center [556, 120] width 107 height 32
click at [352, 119] on button "Tag" at bounding box center [342, 120] width 67 height 32
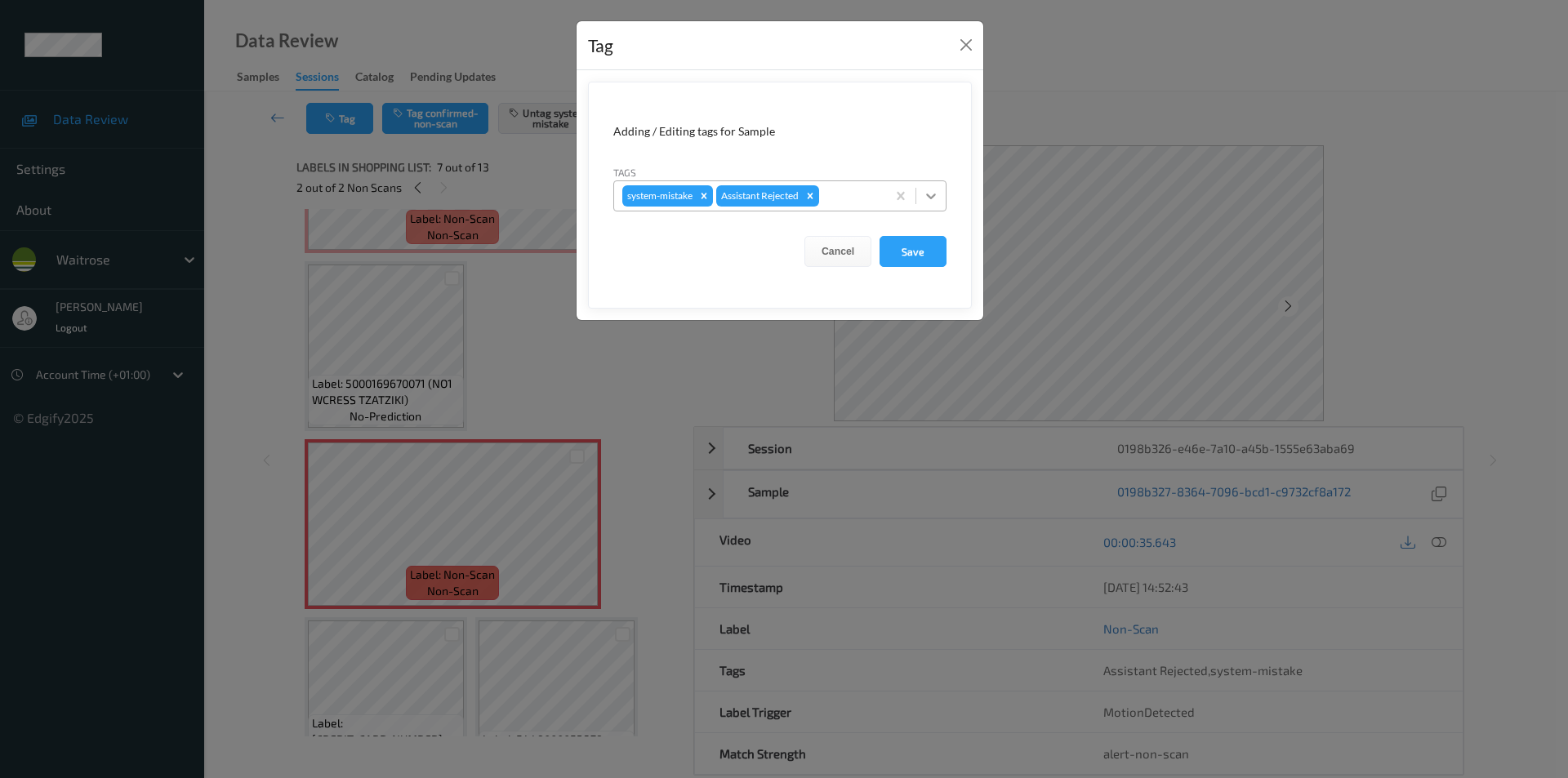
click at [920, 190] on div at bounding box center [932, 196] width 30 height 30
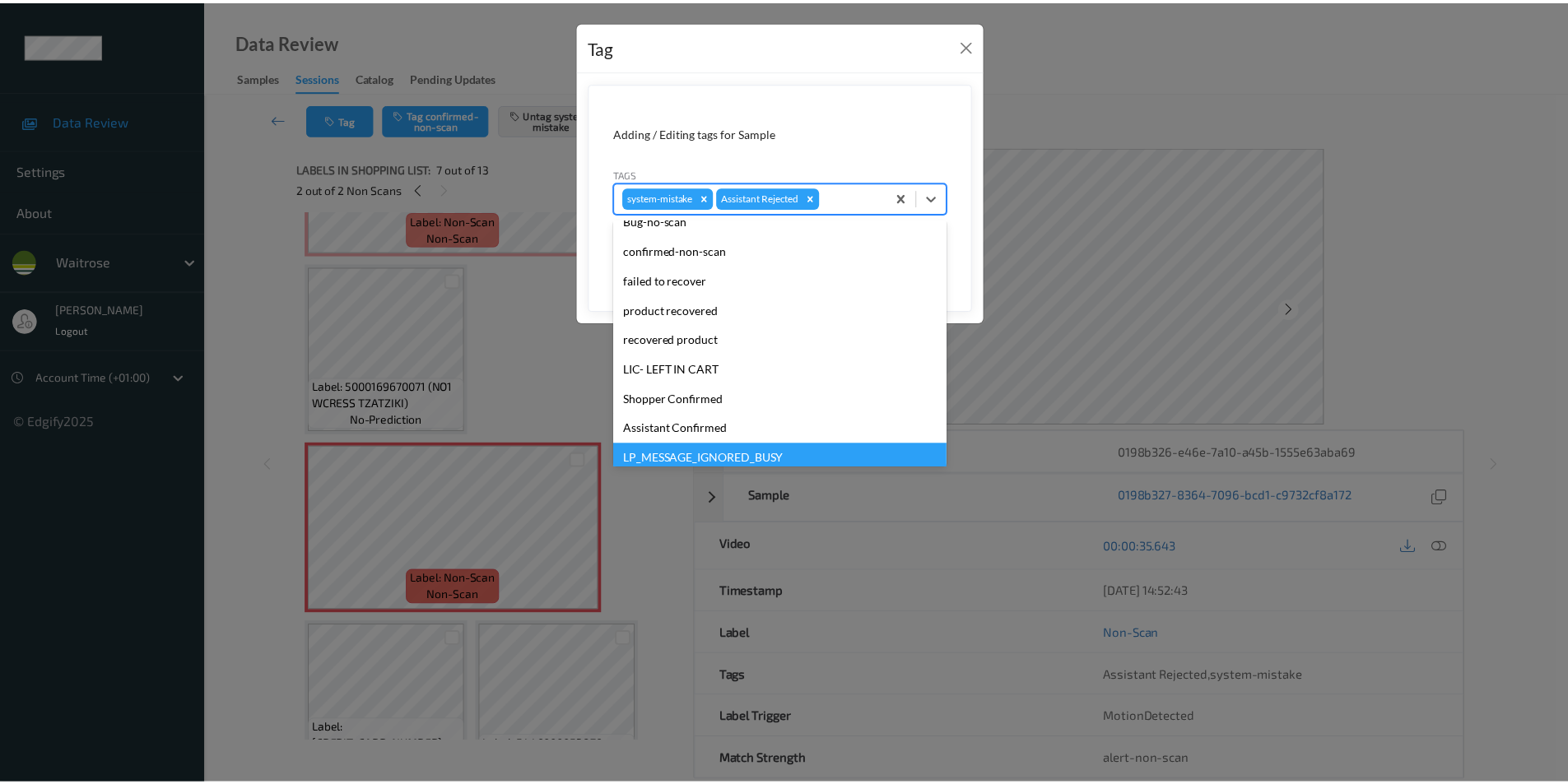
scroll to position [323, 0]
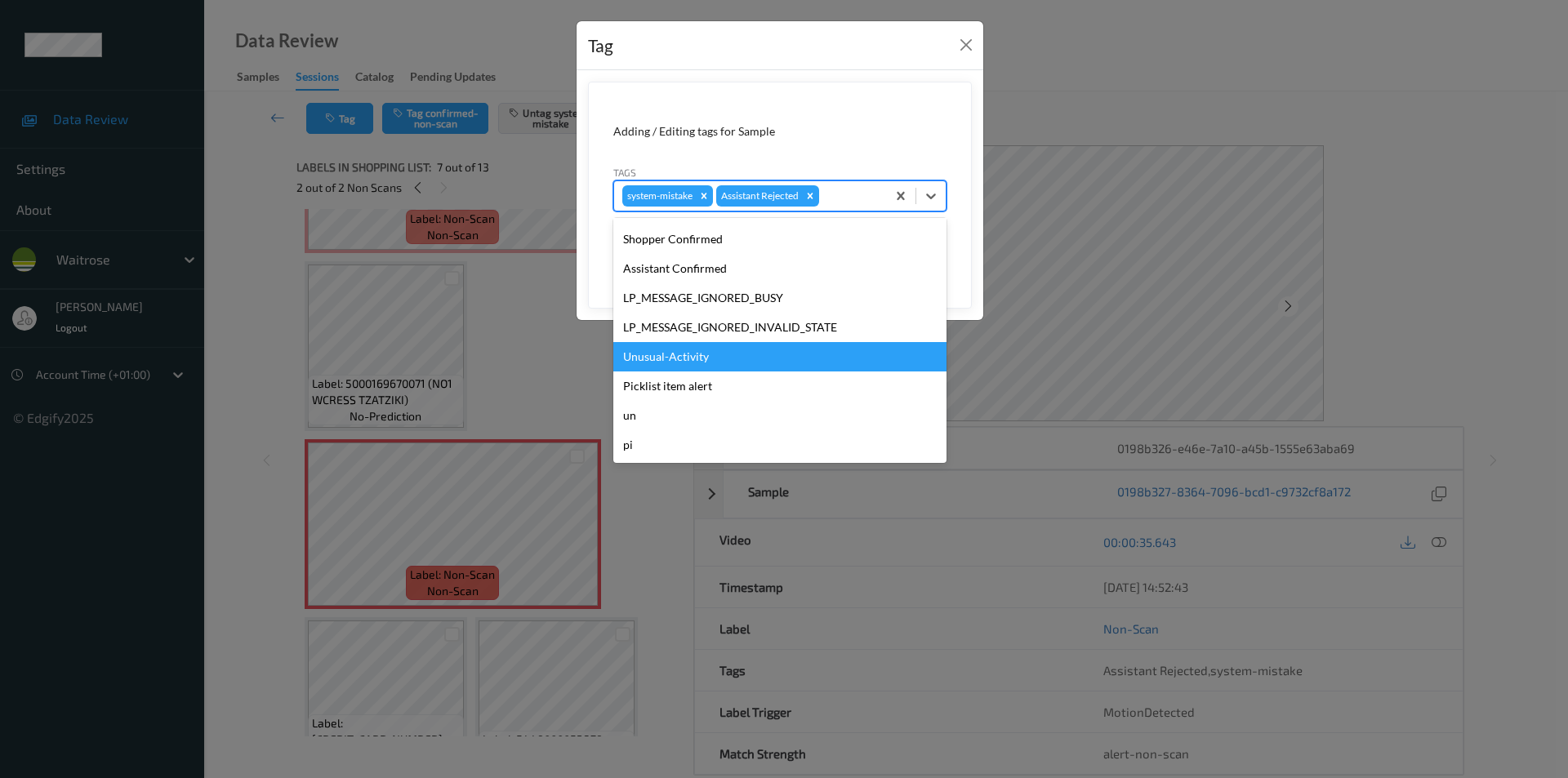
drag, startPoint x: 694, startPoint y: 354, endPoint x: 719, endPoint y: 347, distance: 26.0
click at [695, 354] on div "Unusual-Activity" at bounding box center [780, 357] width 333 height 30
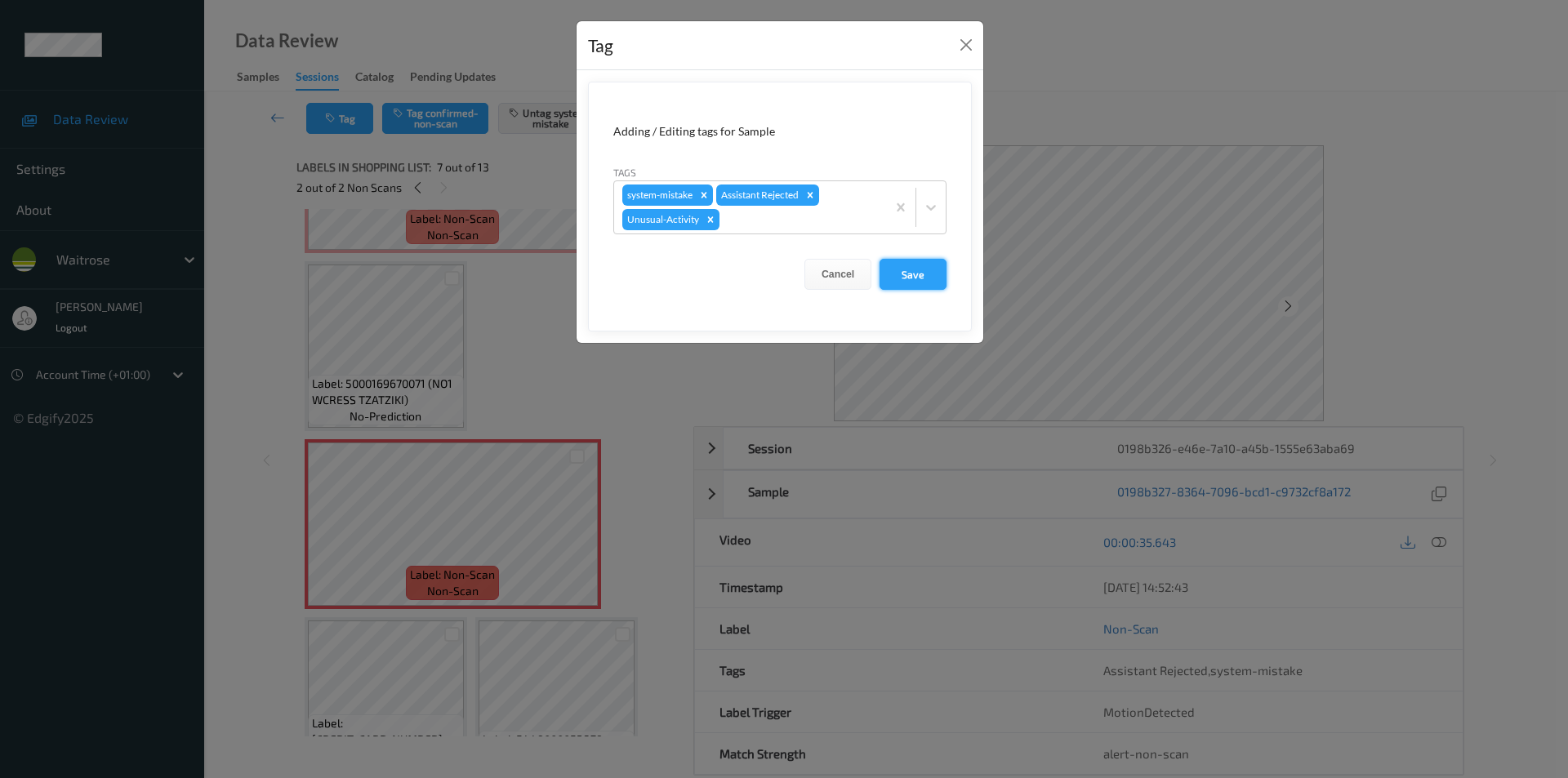
click at [916, 279] on button "Save" at bounding box center [913, 274] width 67 height 31
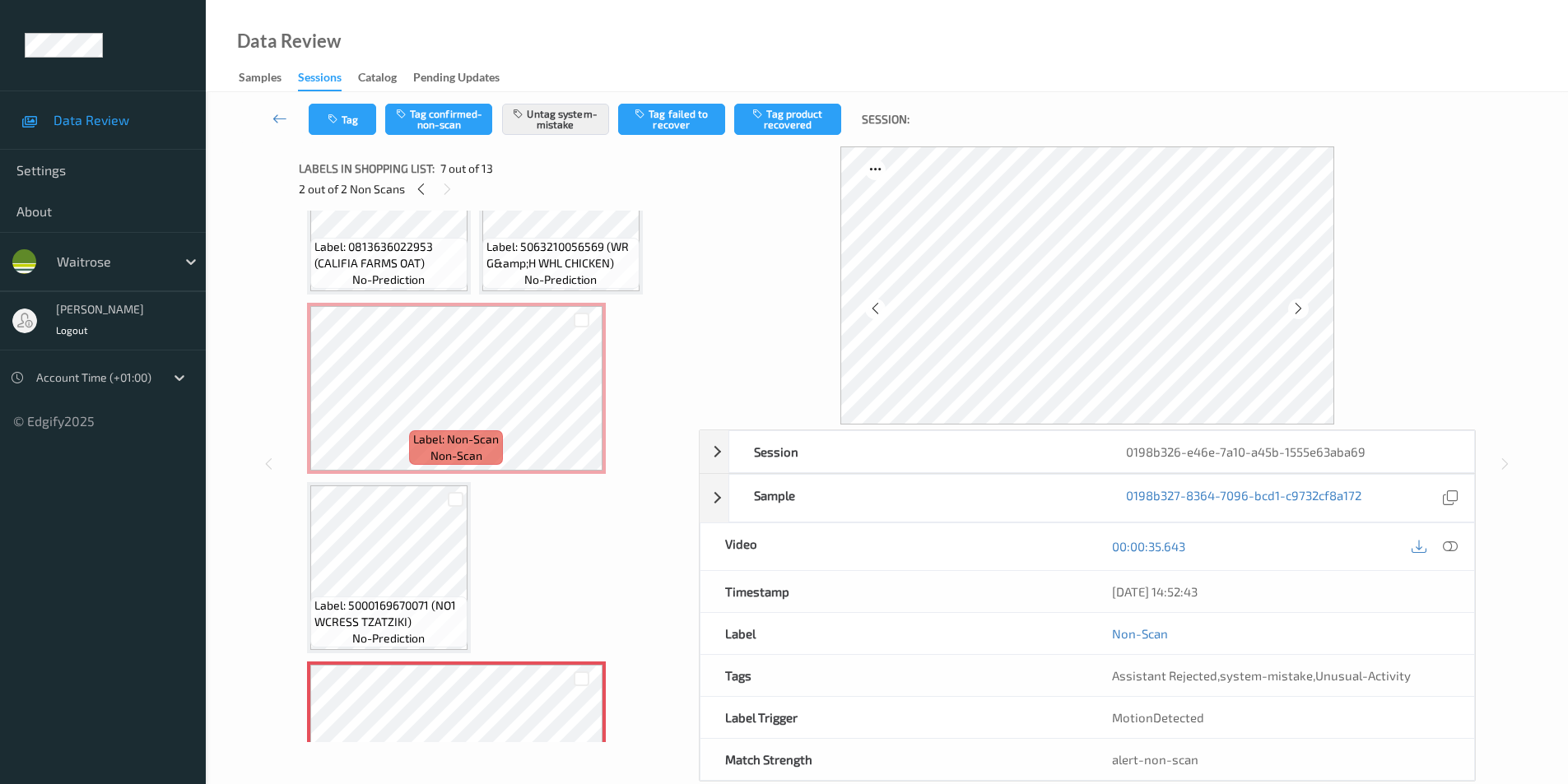
scroll to position [247, 0]
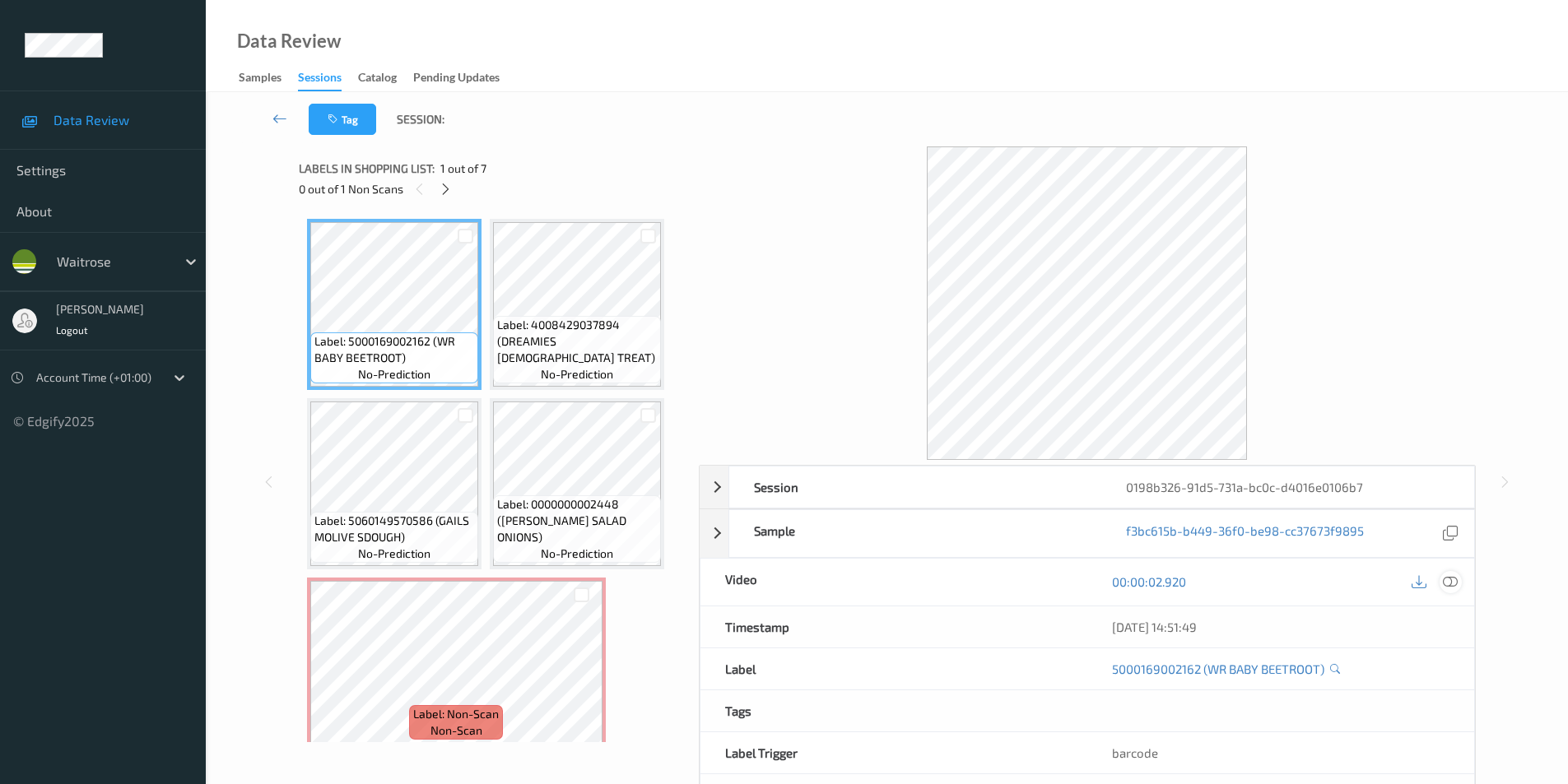
click at [1460, 587] on div at bounding box center [1450, 582] width 22 height 22
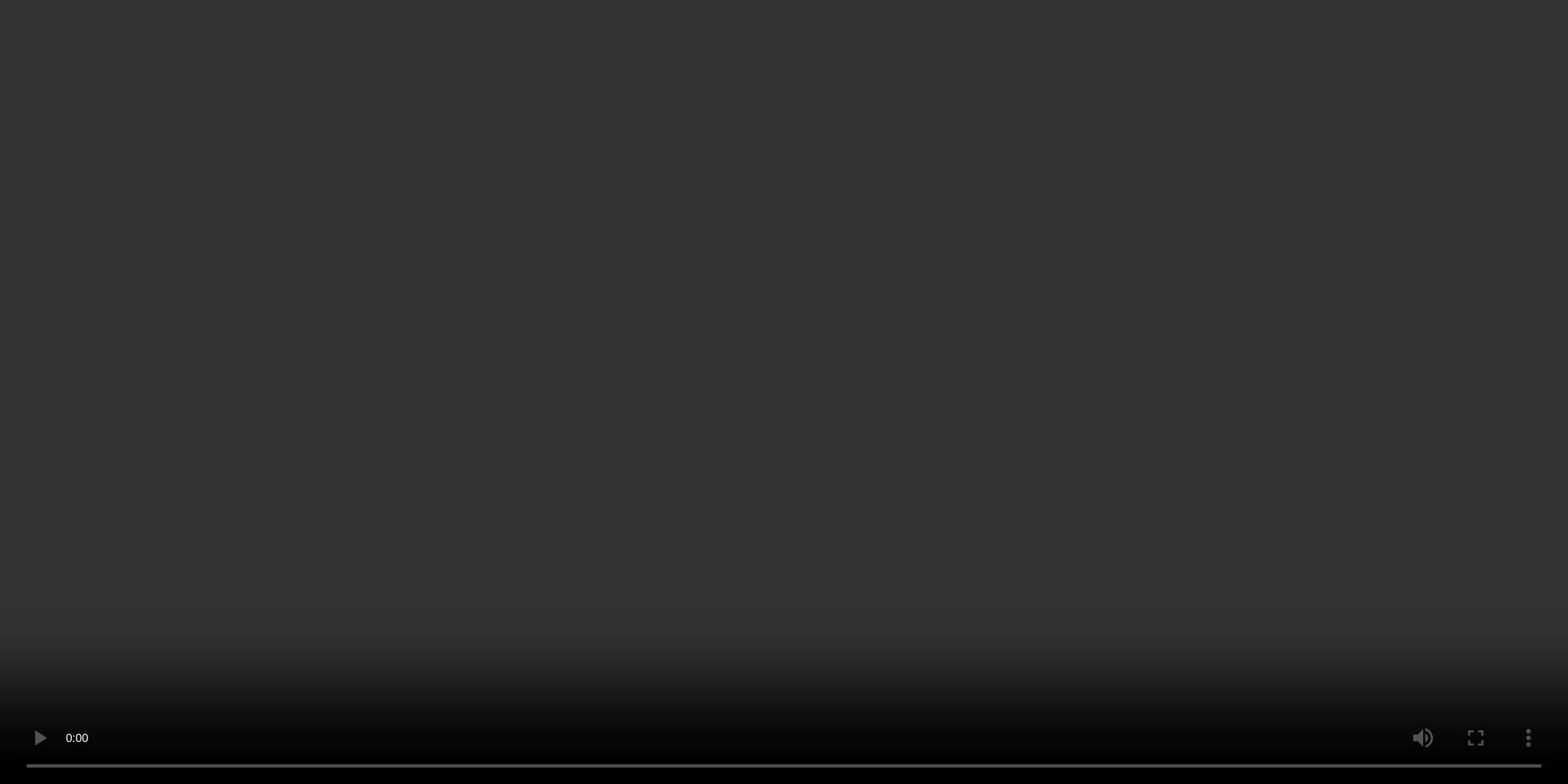
scroll to position [165, 0]
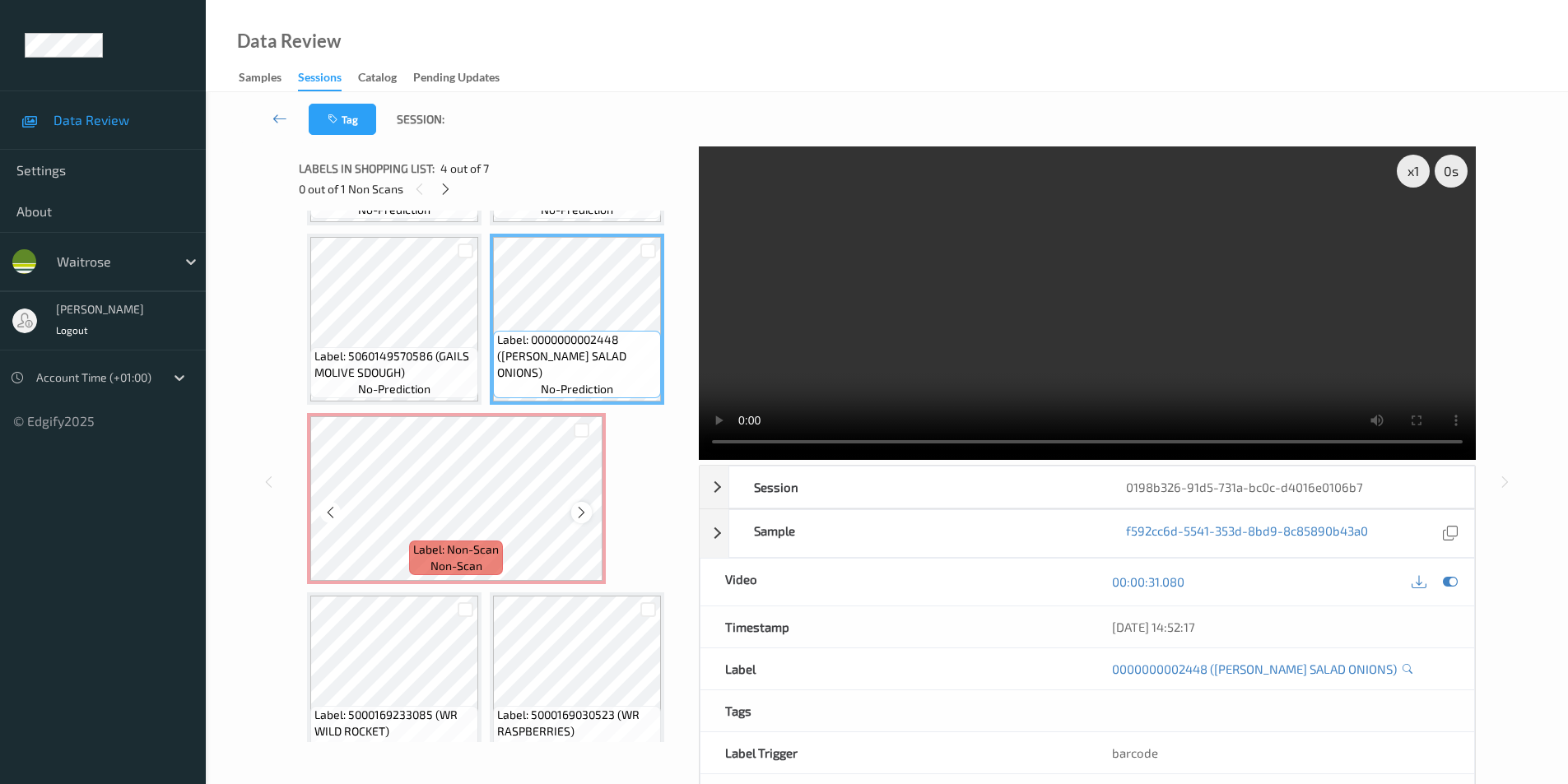
click at [579, 508] on icon at bounding box center [582, 512] width 14 height 15
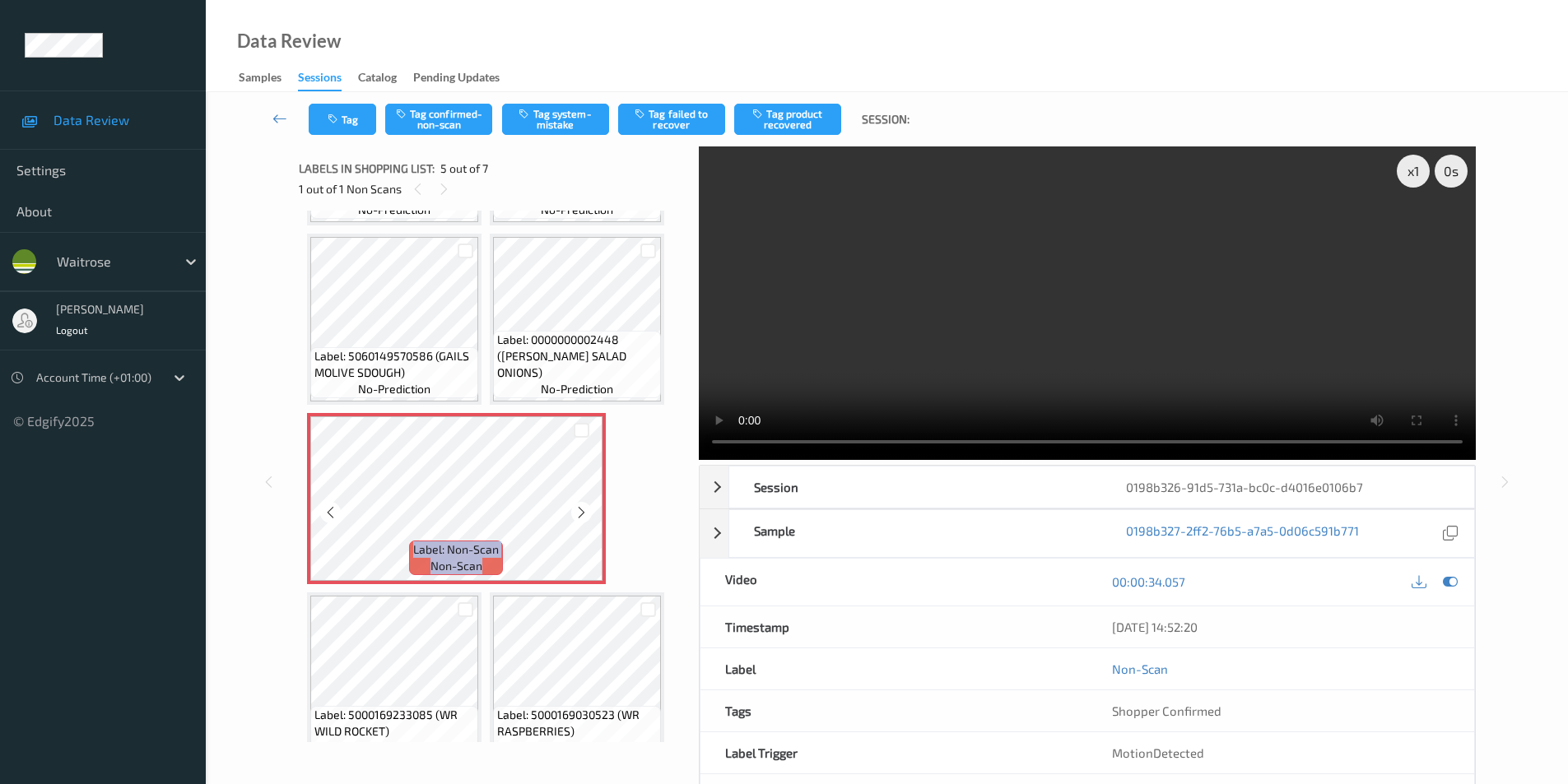
click at [579, 508] on icon at bounding box center [582, 512] width 14 height 15
click at [584, 511] on icon at bounding box center [582, 512] width 14 height 15
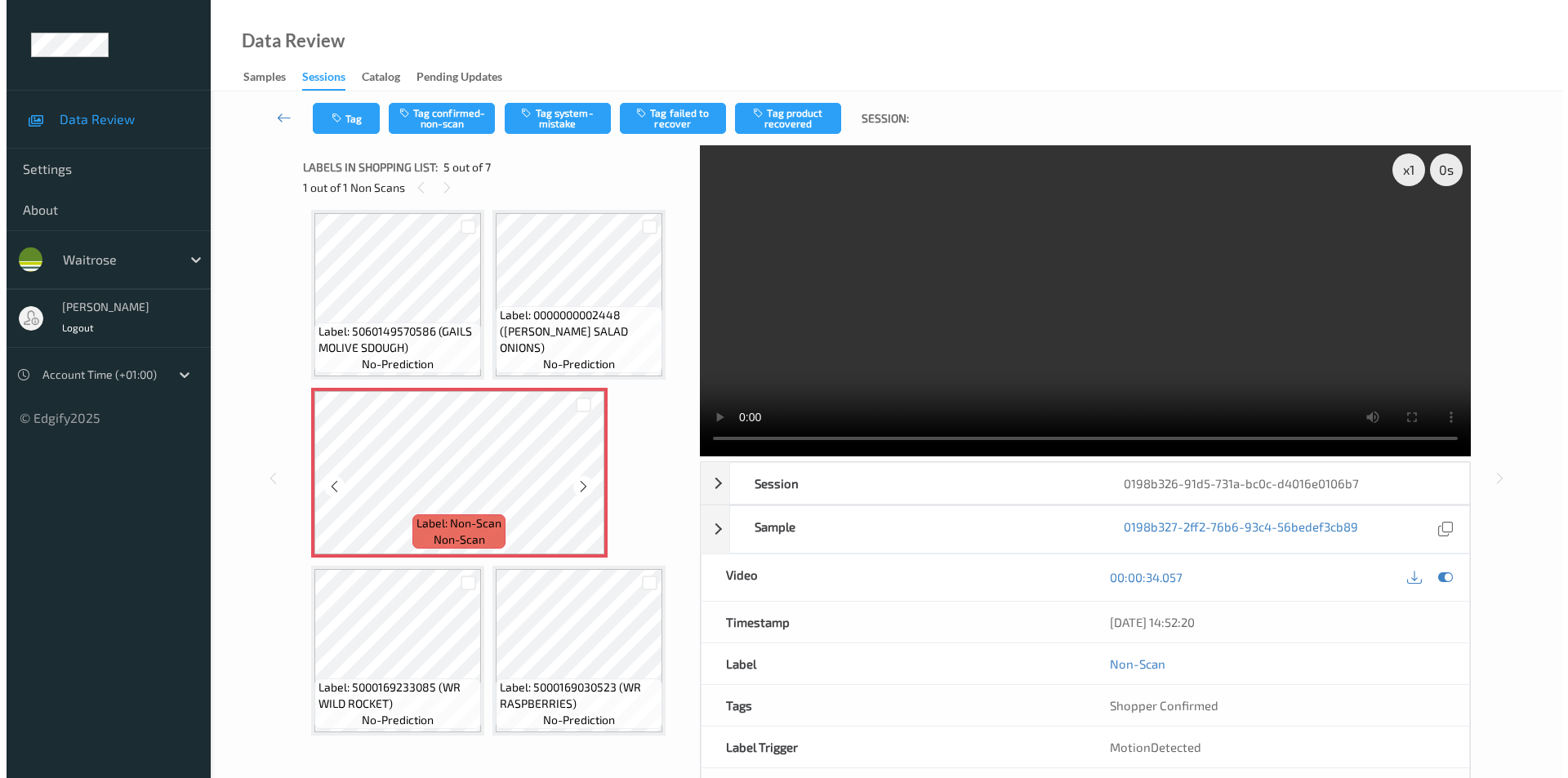
scroll to position [193, 0]
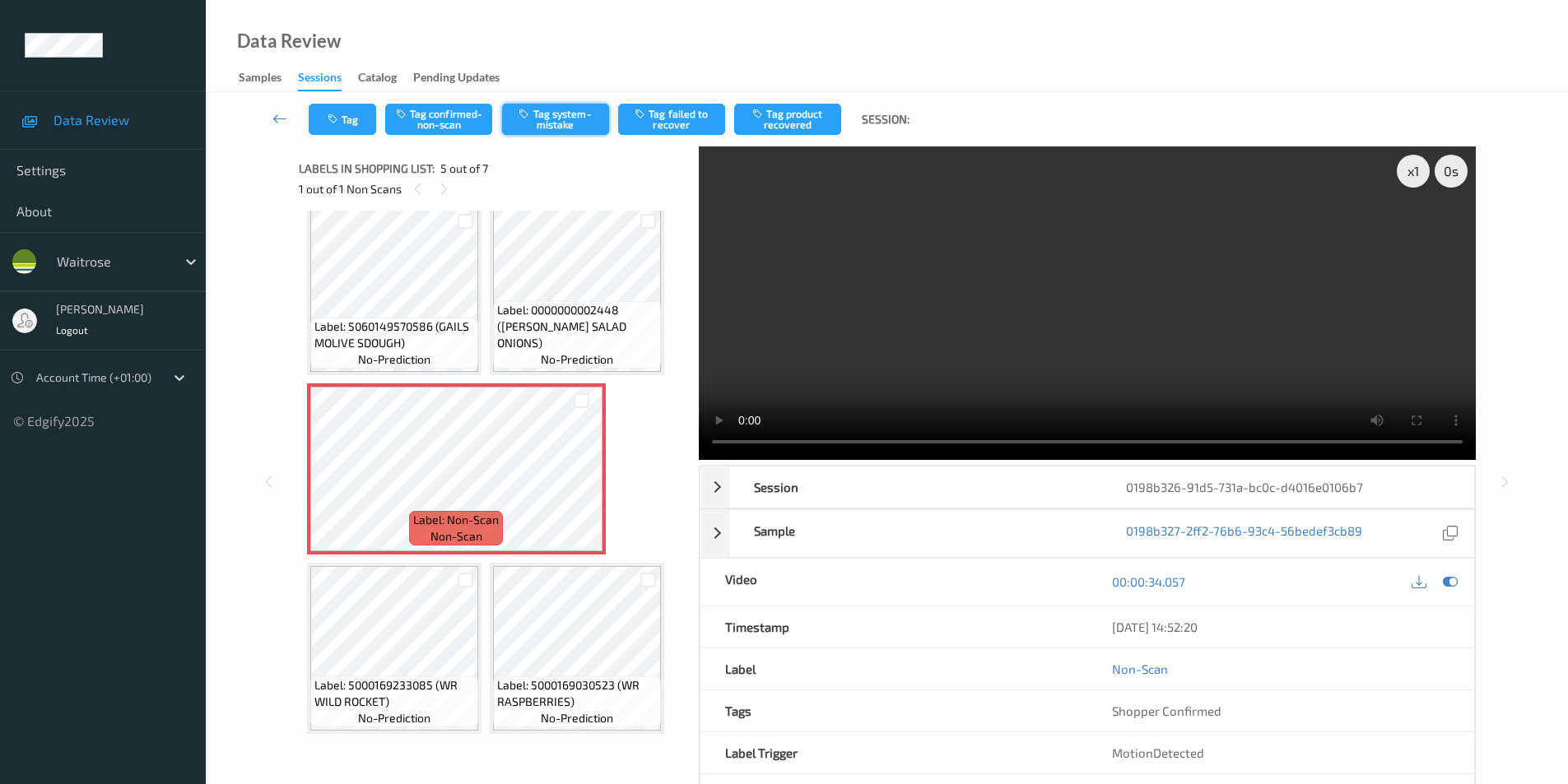
click at [546, 129] on button "Tag system-mistake" at bounding box center [556, 120] width 107 height 32
click at [346, 120] on button "Tag" at bounding box center [342, 120] width 67 height 32
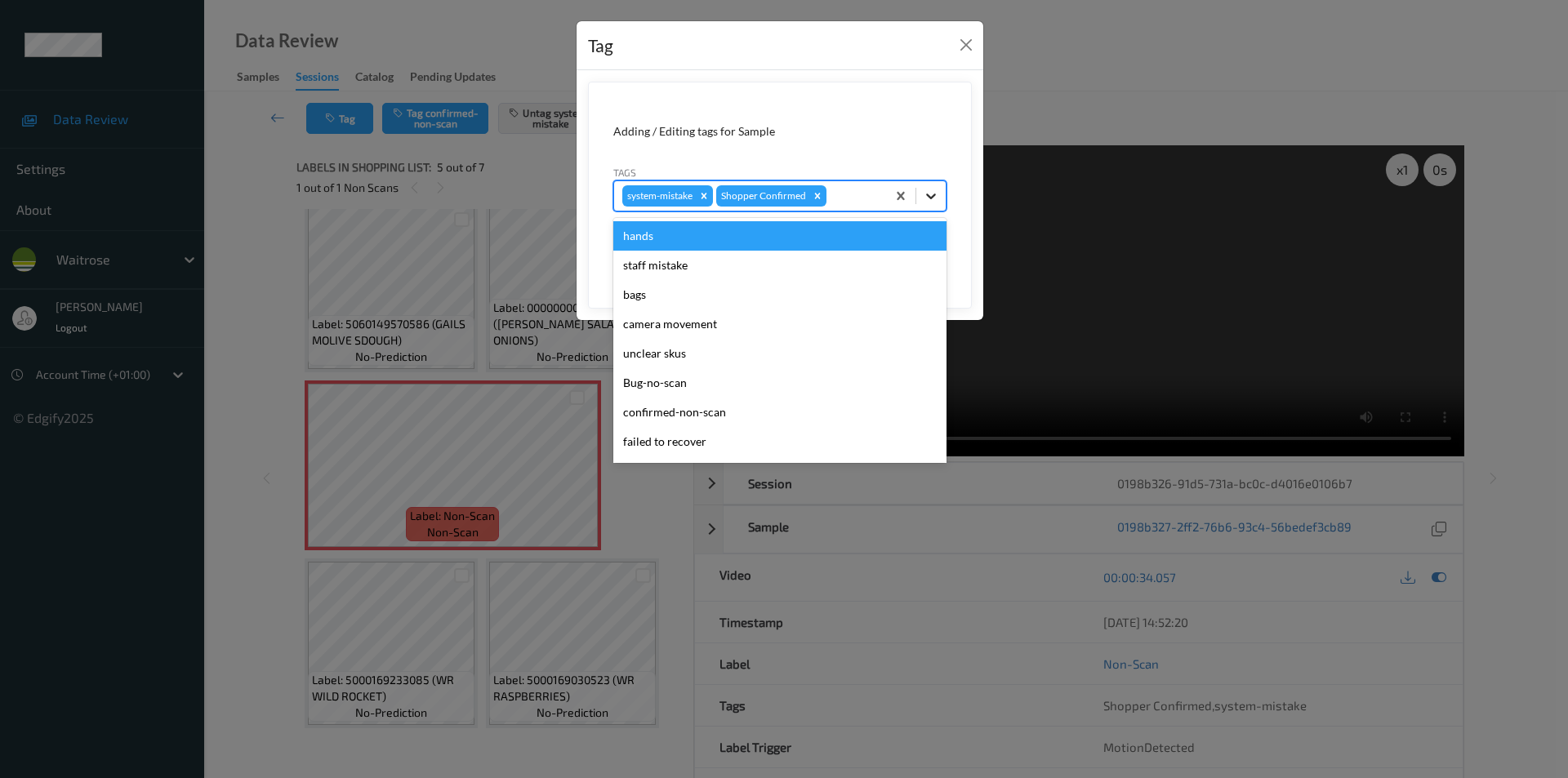
drag, startPoint x: 932, startPoint y: 200, endPoint x: 821, endPoint y: 334, distance: 174.0
click at [932, 201] on icon at bounding box center [931, 196] width 17 height 17
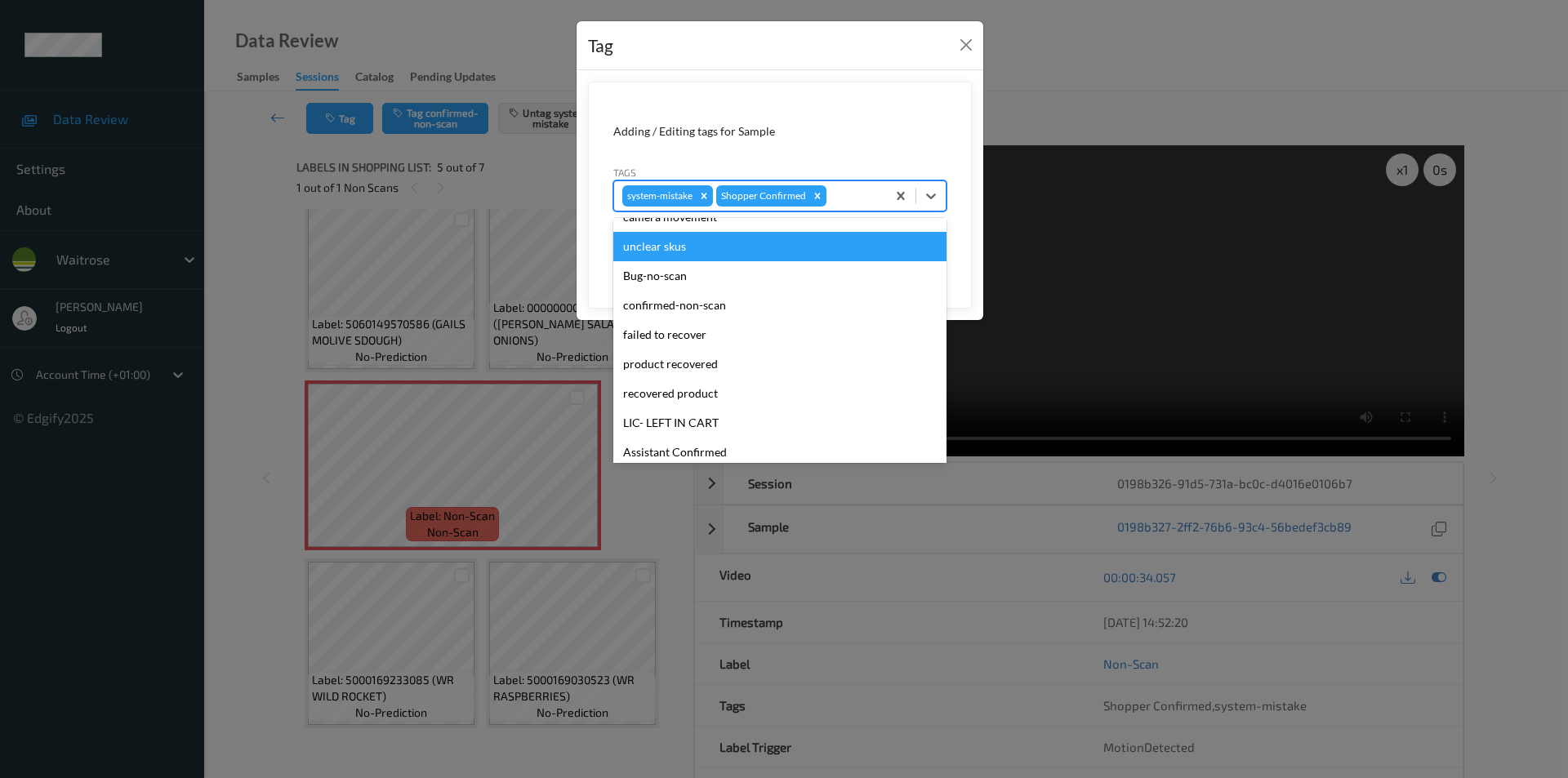
scroll to position [321, 0]
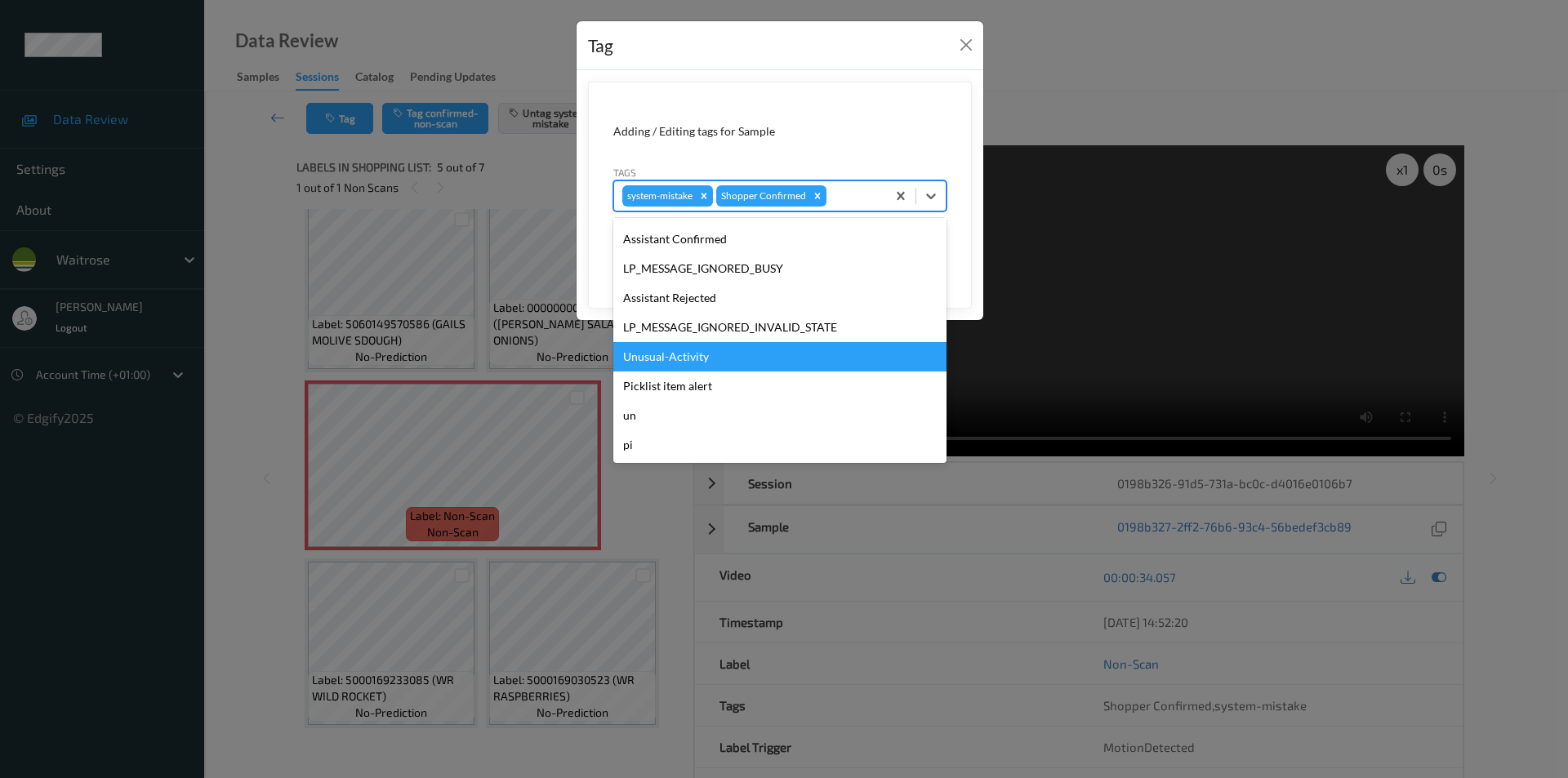
drag, startPoint x: 690, startPoint y: 358, endPoint x: 960, endPoint y: 247, distance: 291.9
click at [691, 357] on div "Unusual-Activity" at bounding box center [780, 357] width 333 height 30
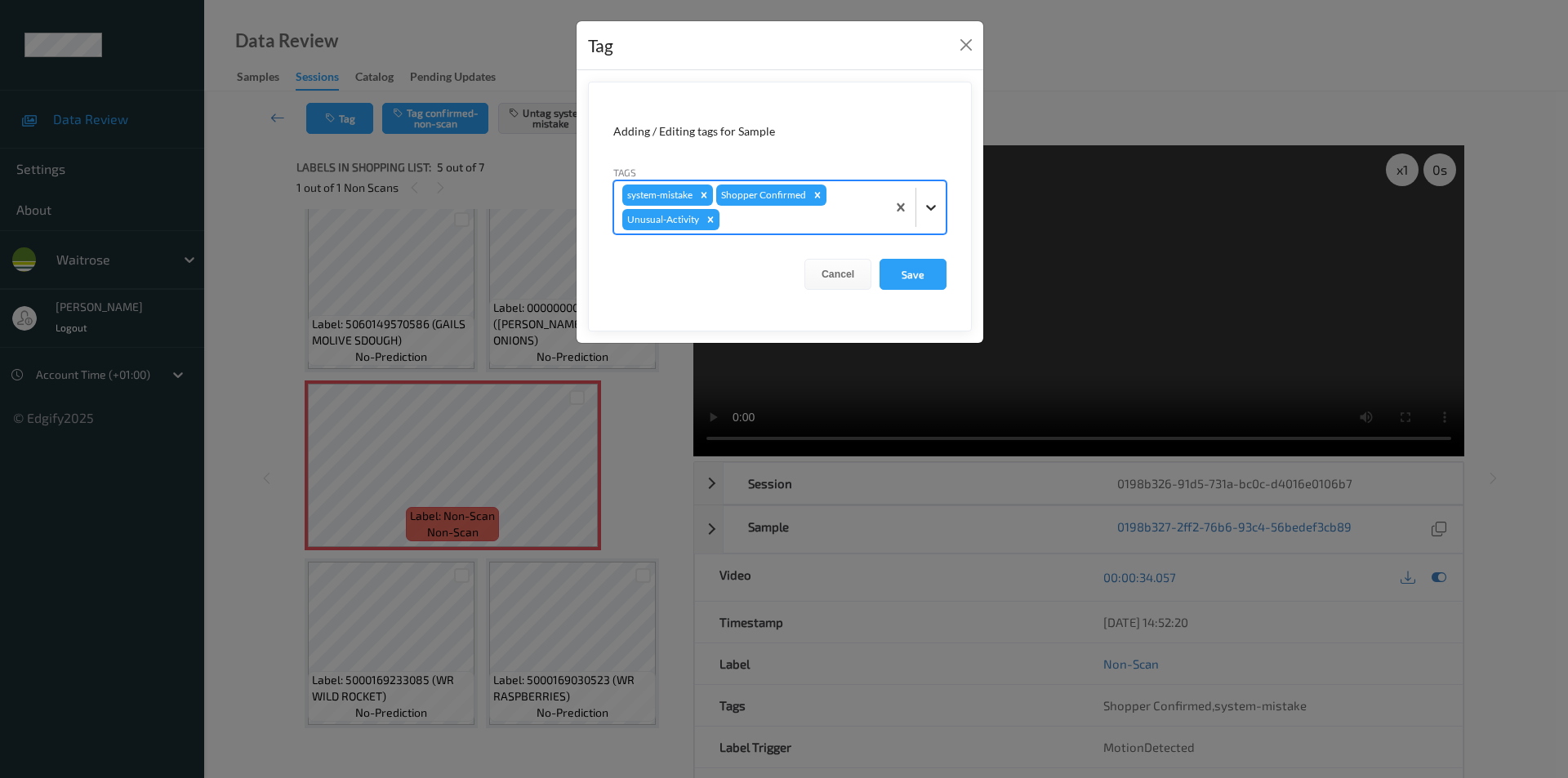
click at [934, 208] on icon at bounding box center [932, 208] width 10 height 6
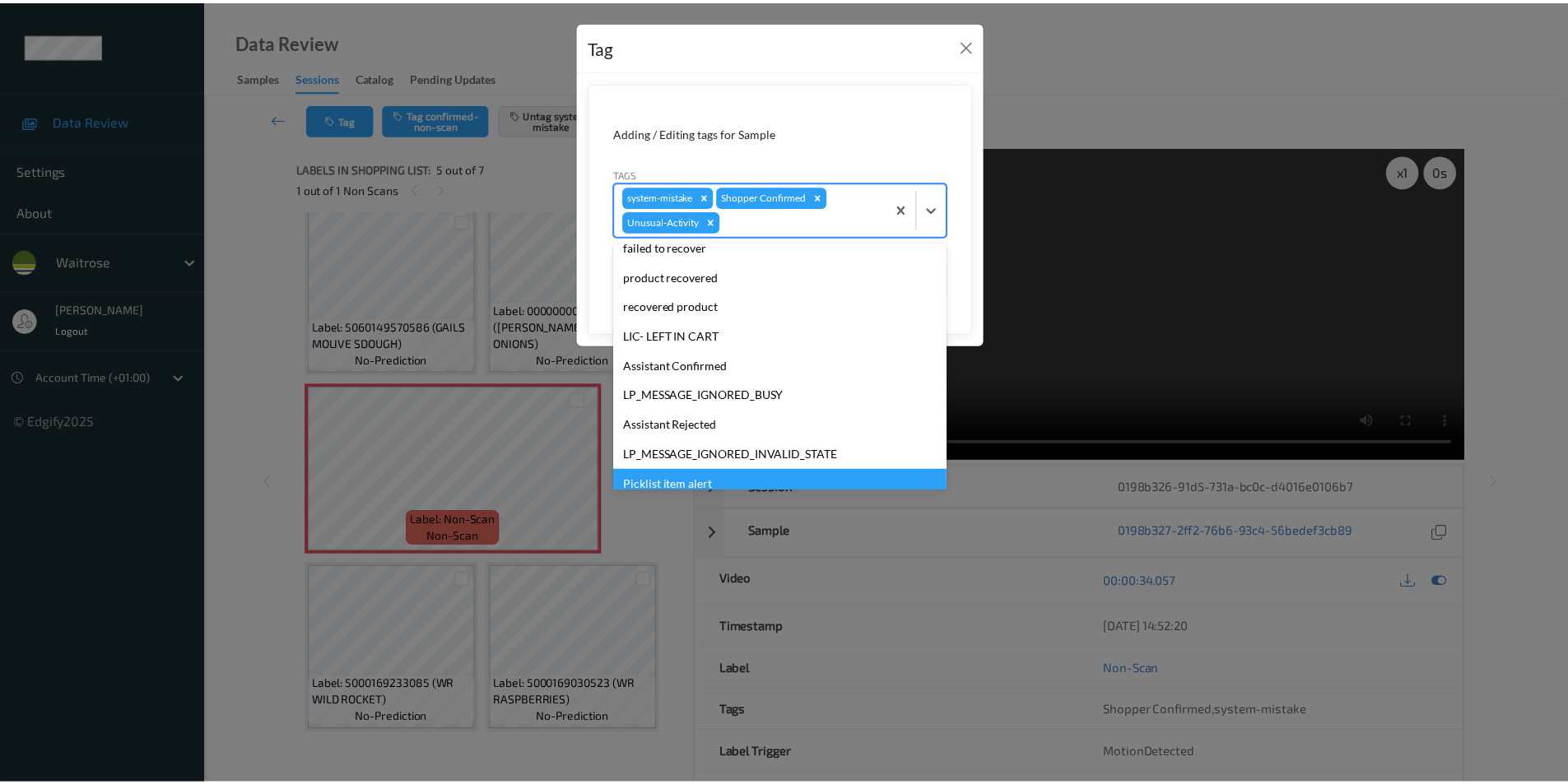
scroll to position [293, 0]
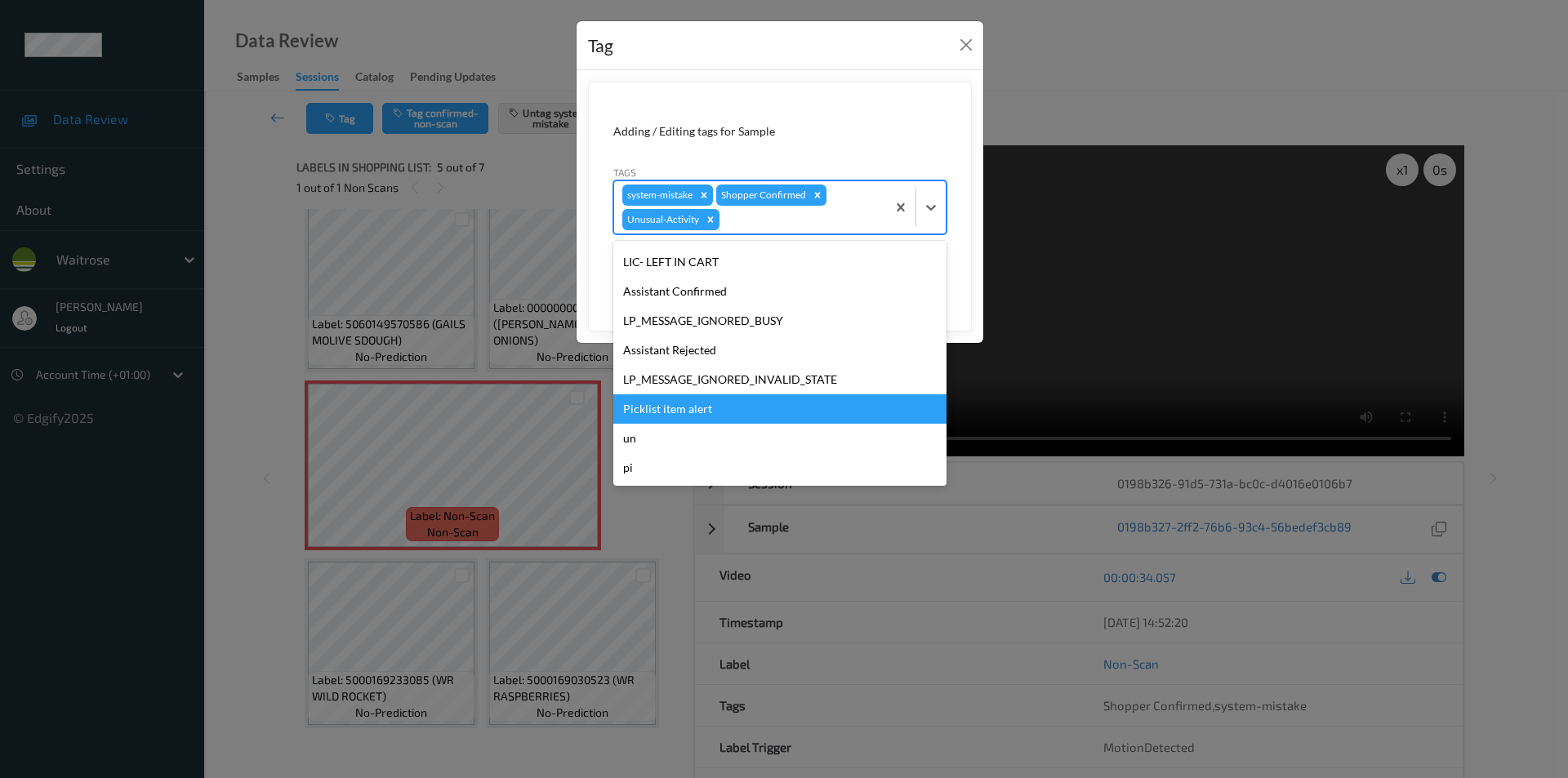
click at [694, 411] on div "Picklist item alert" at bounding box center [780, 409] width 333 height 30
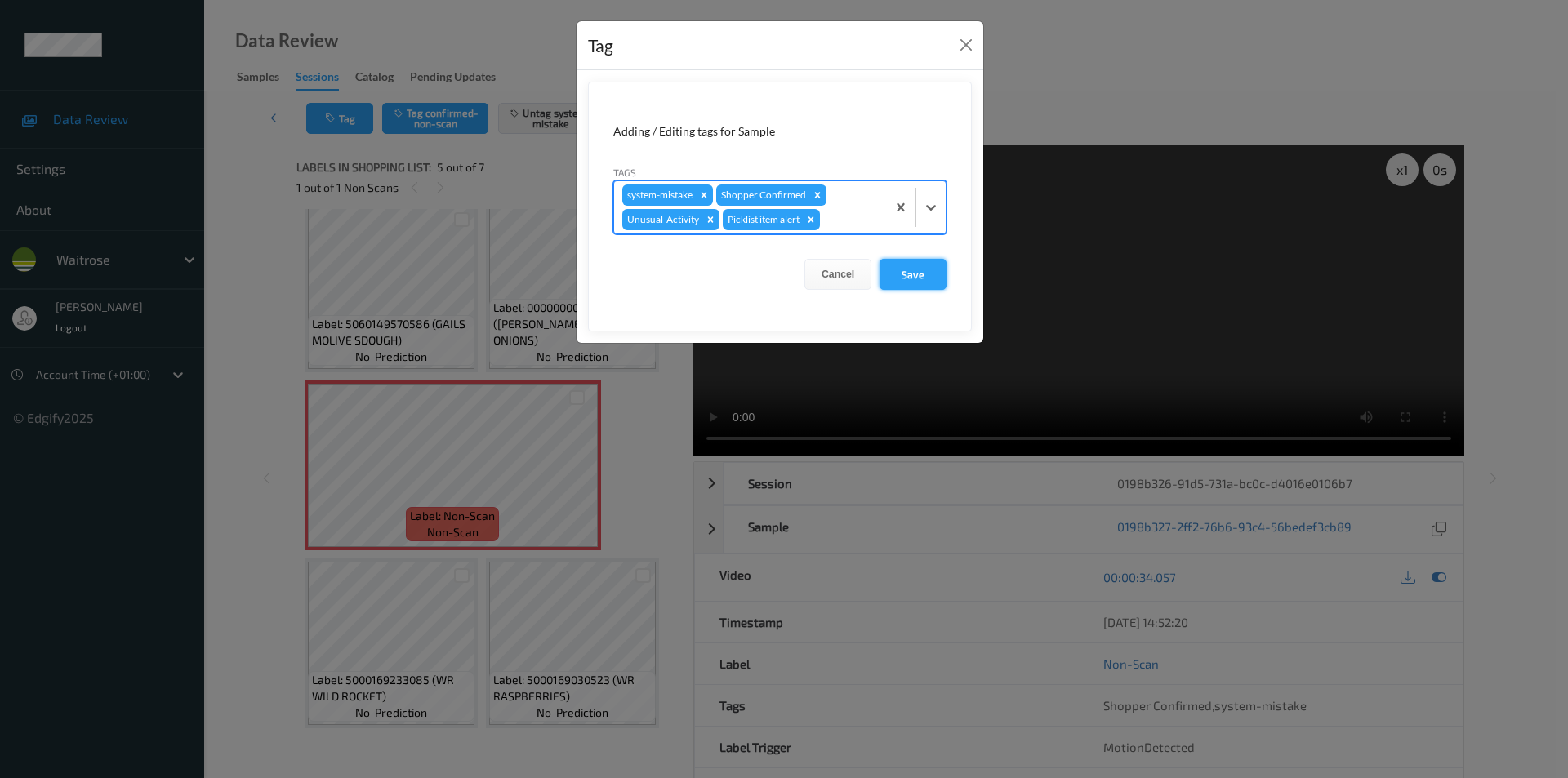
click at [918, 279] on button "Save" at bounding box center [913, 274] width 67 height 31
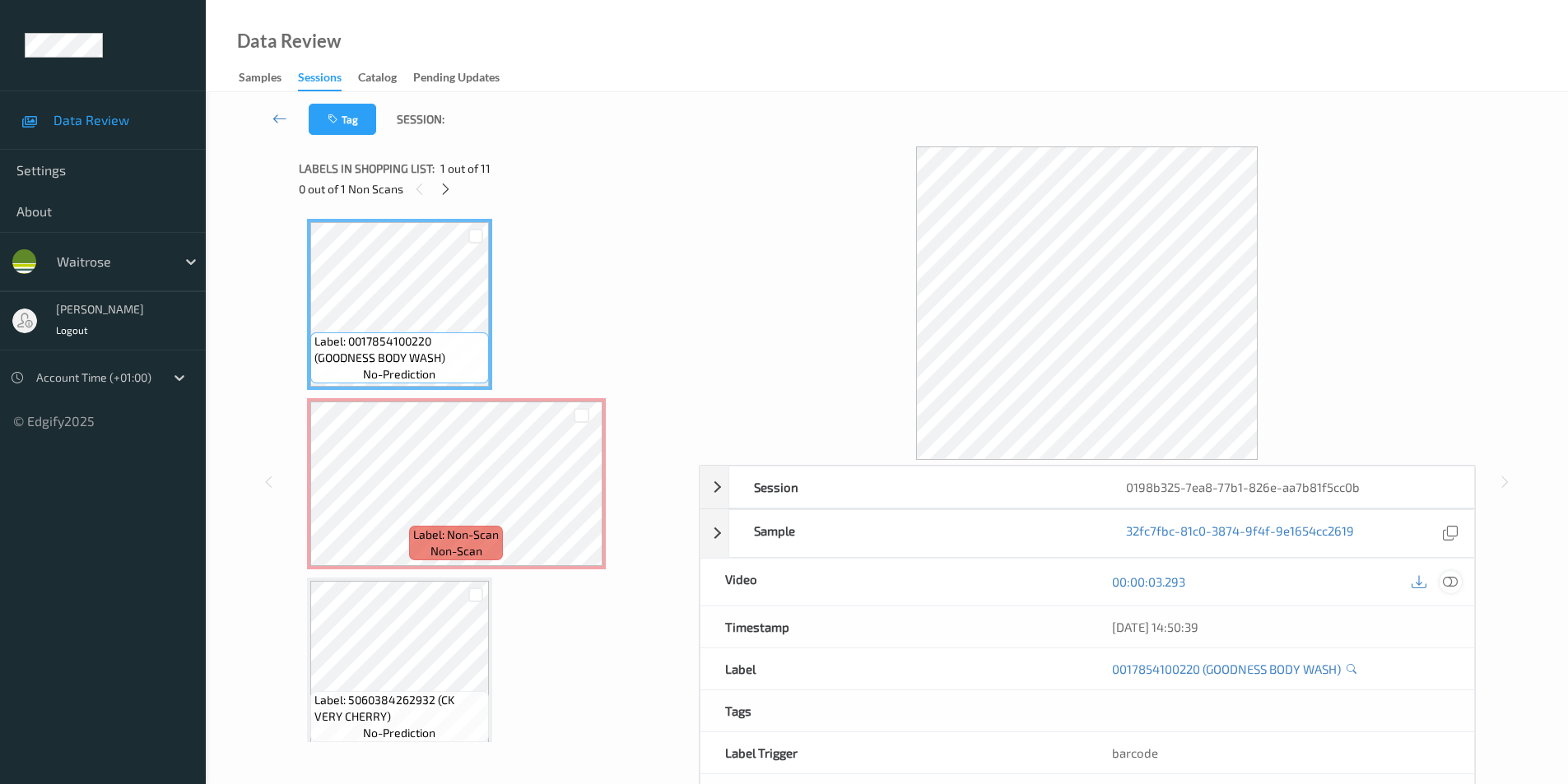
click at [1453, 581] on icon at bounding box center [1450, 582] width 15 height 15
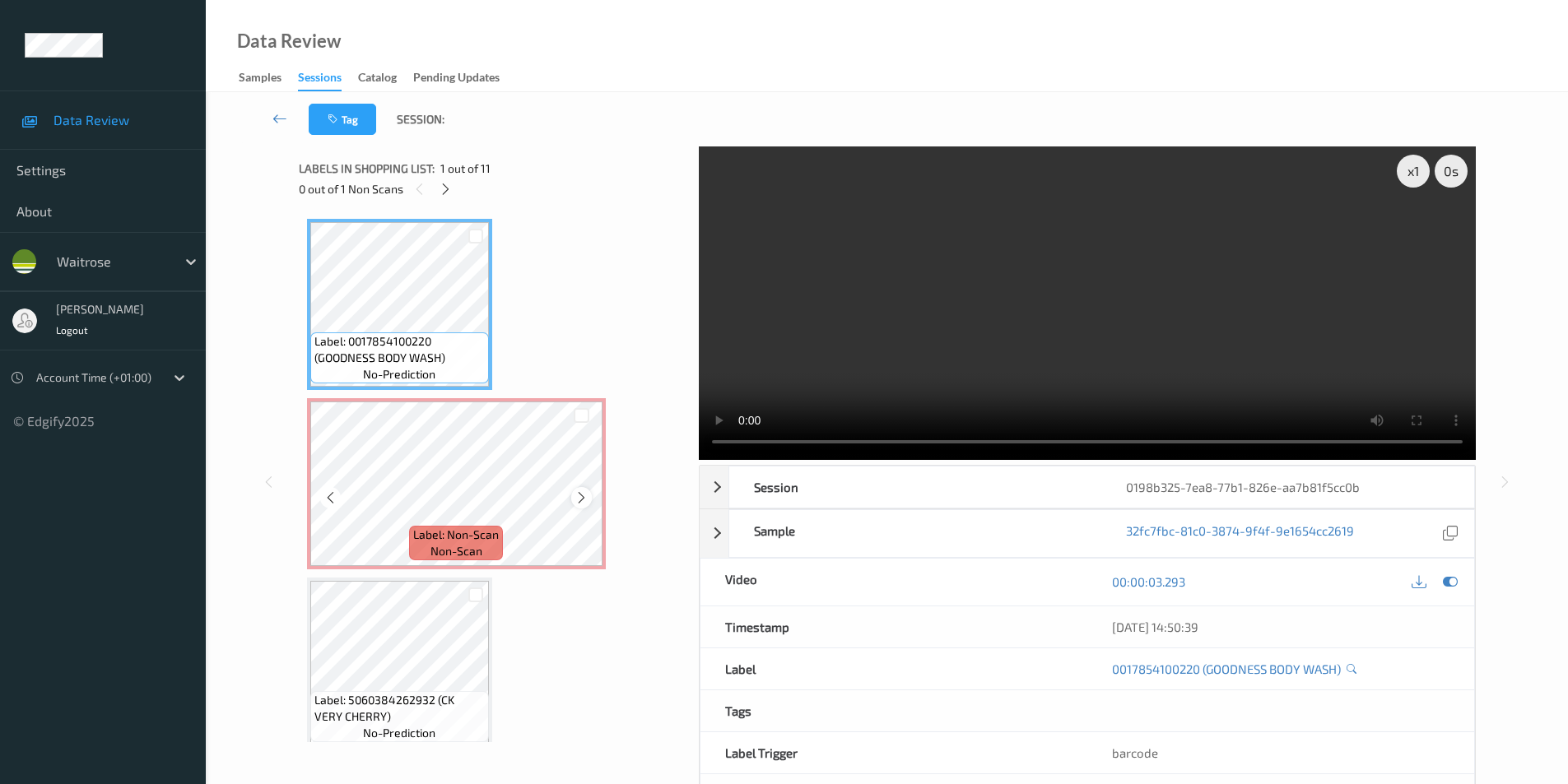
click at [575, 493] on icon at bounding box center [582, 498] width 14 height 15
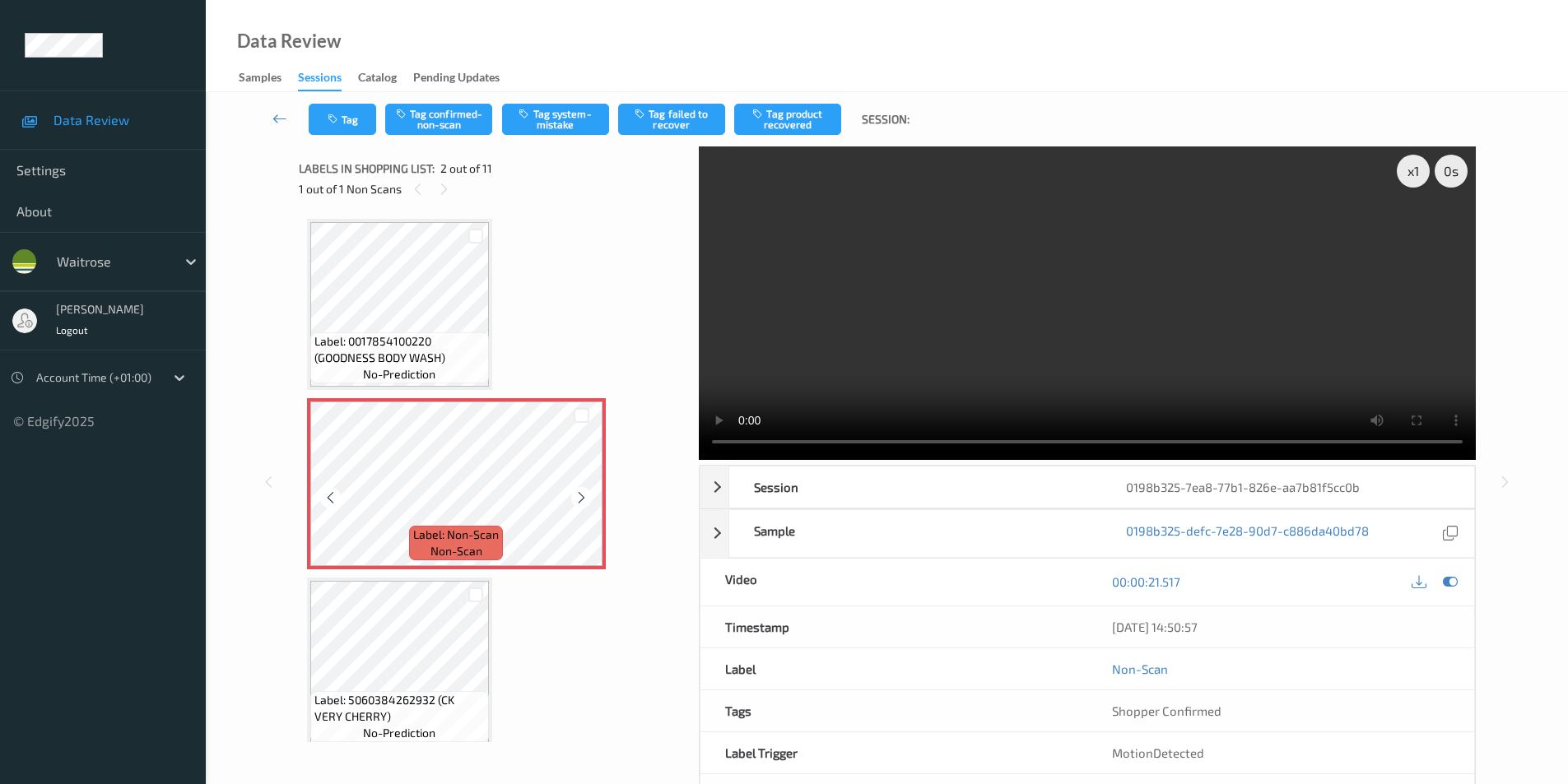
click at [575, 493] on icon at bounding box center [582, 498] width 14 height 15
click at [575, 499] on icon at bounding box center [582, 498] width 14 height 15
click at [576, 128] on button "Tag system-mistake" at bounding box center [556, 120] width 107 height 32
click at [337, 114] on icon "button" at bounding box center [334, 120] width 14 height 12
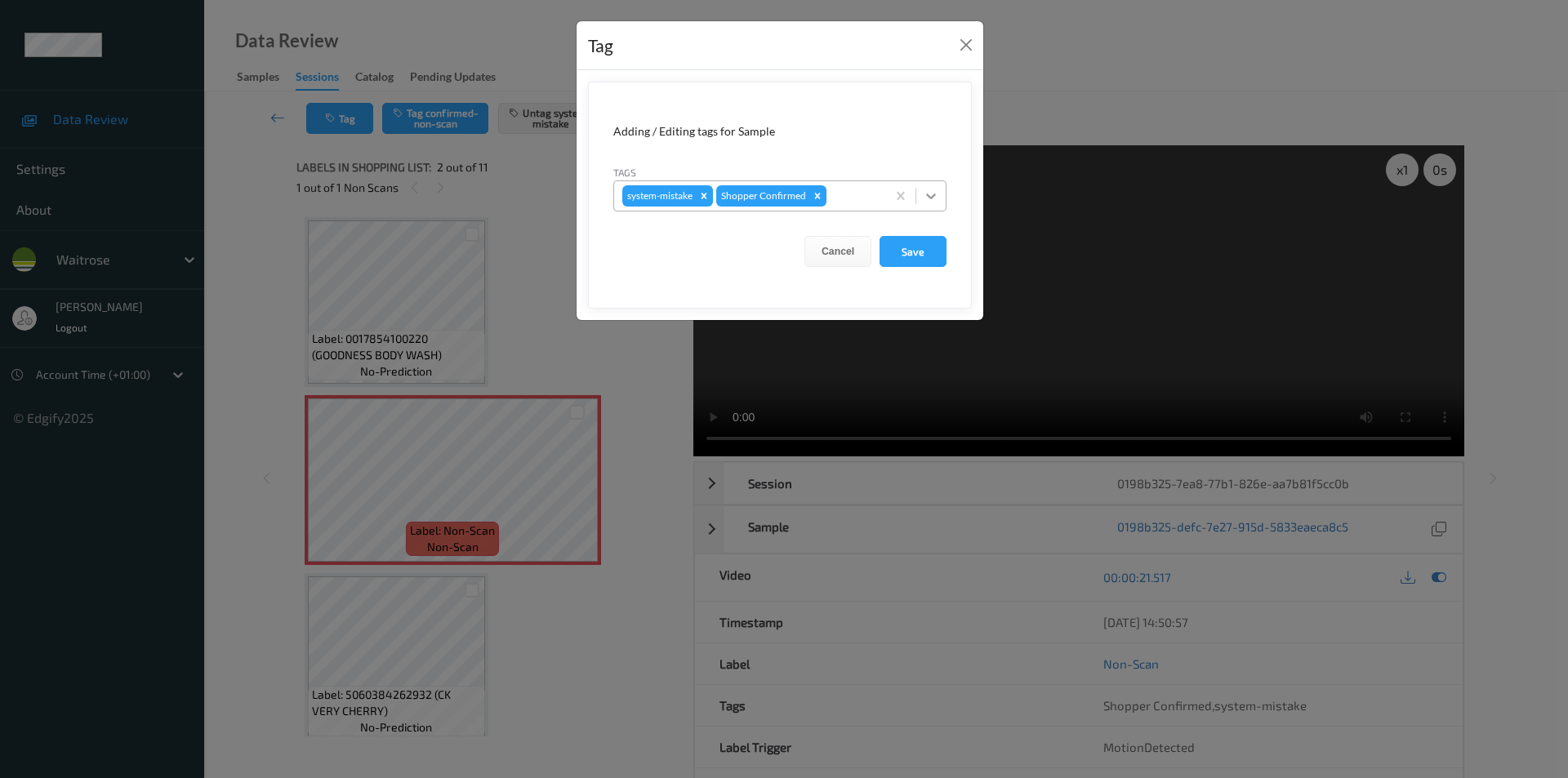
click at [939, 197] on div at bounding box center [932, 196] width 30 height 30
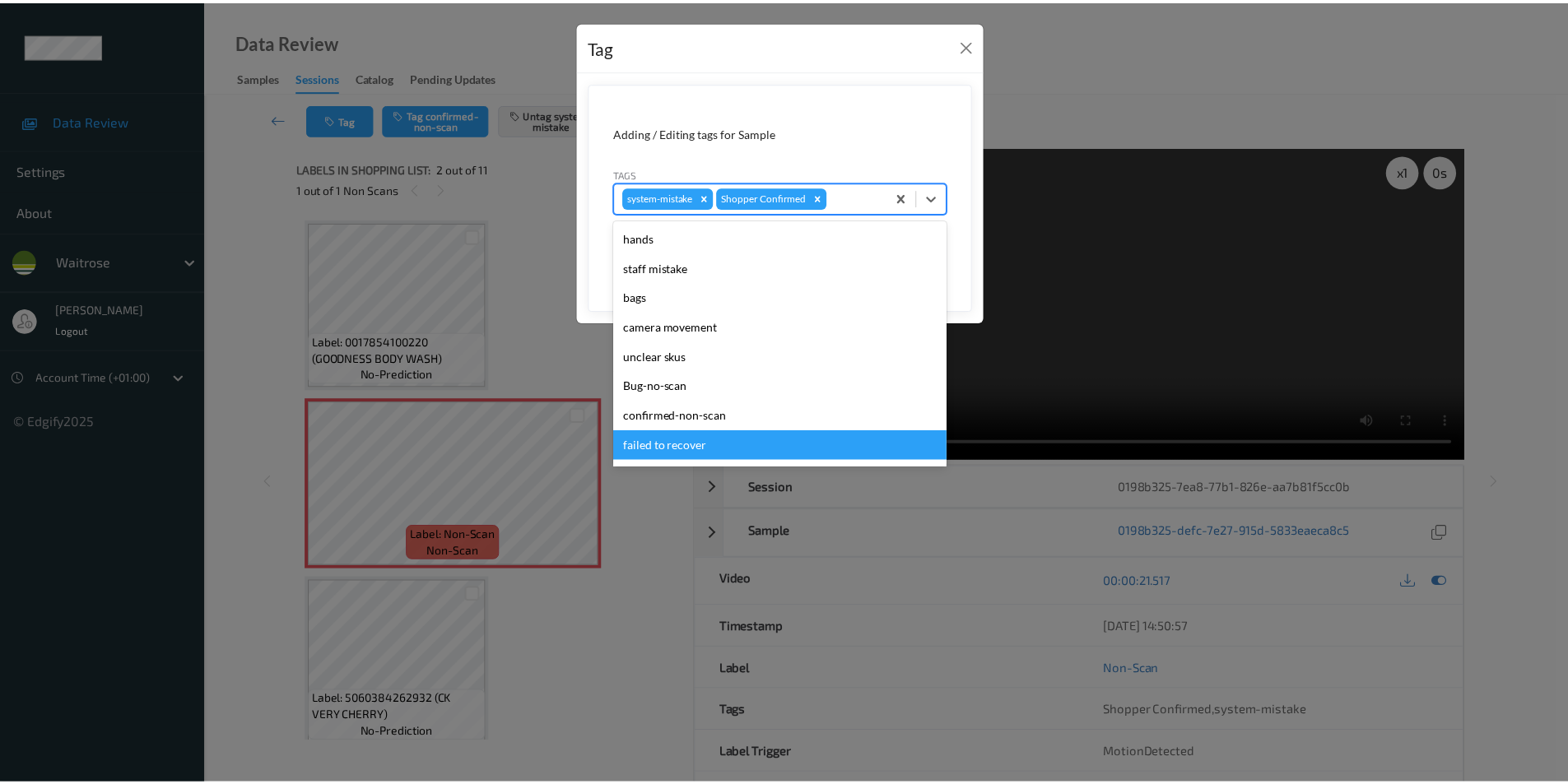
scroll to position [323, 0]
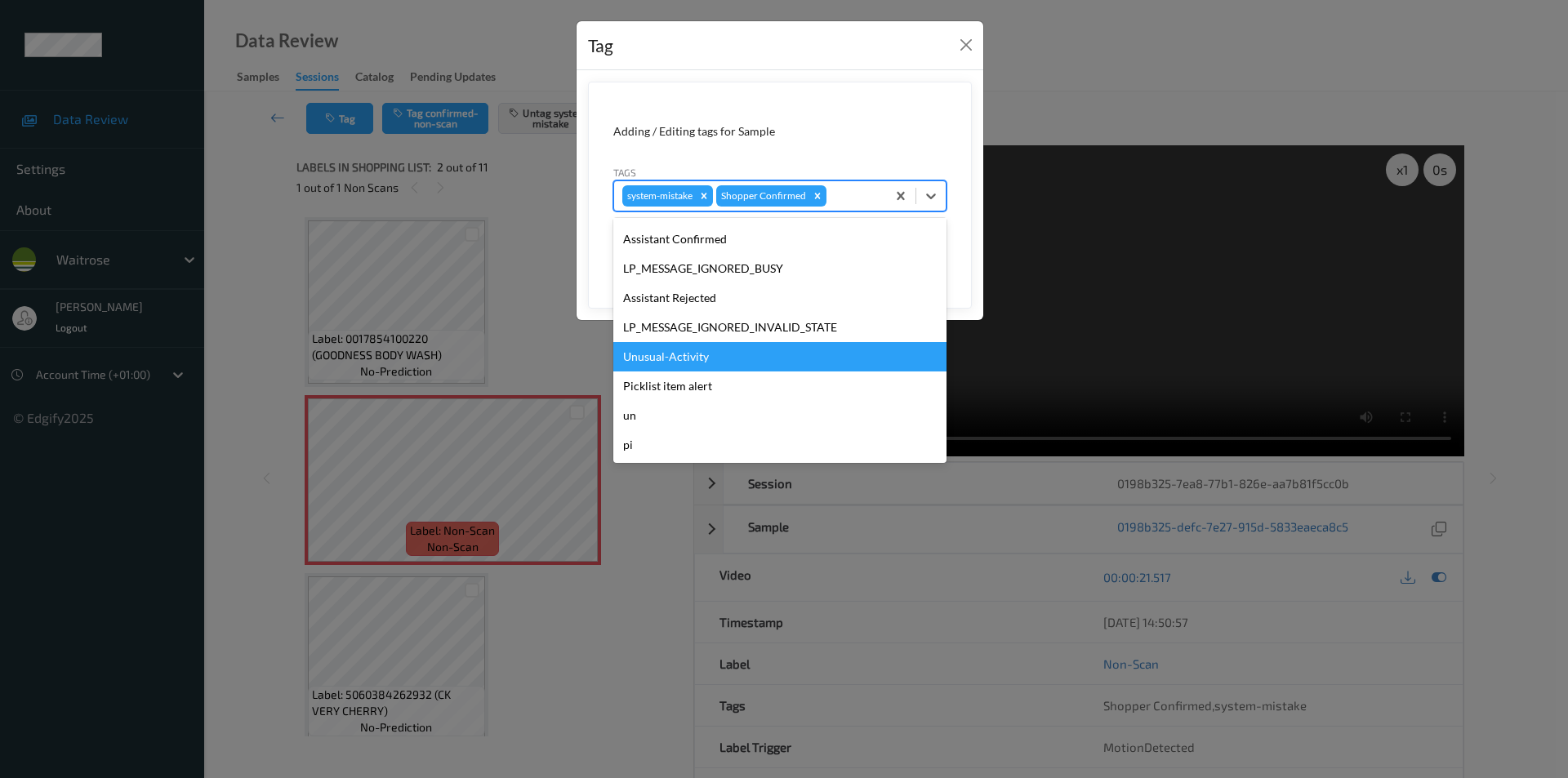
click at [668, 356] on div "Unusual-Activity" at bounding box center [780, 357] width 333 height 30
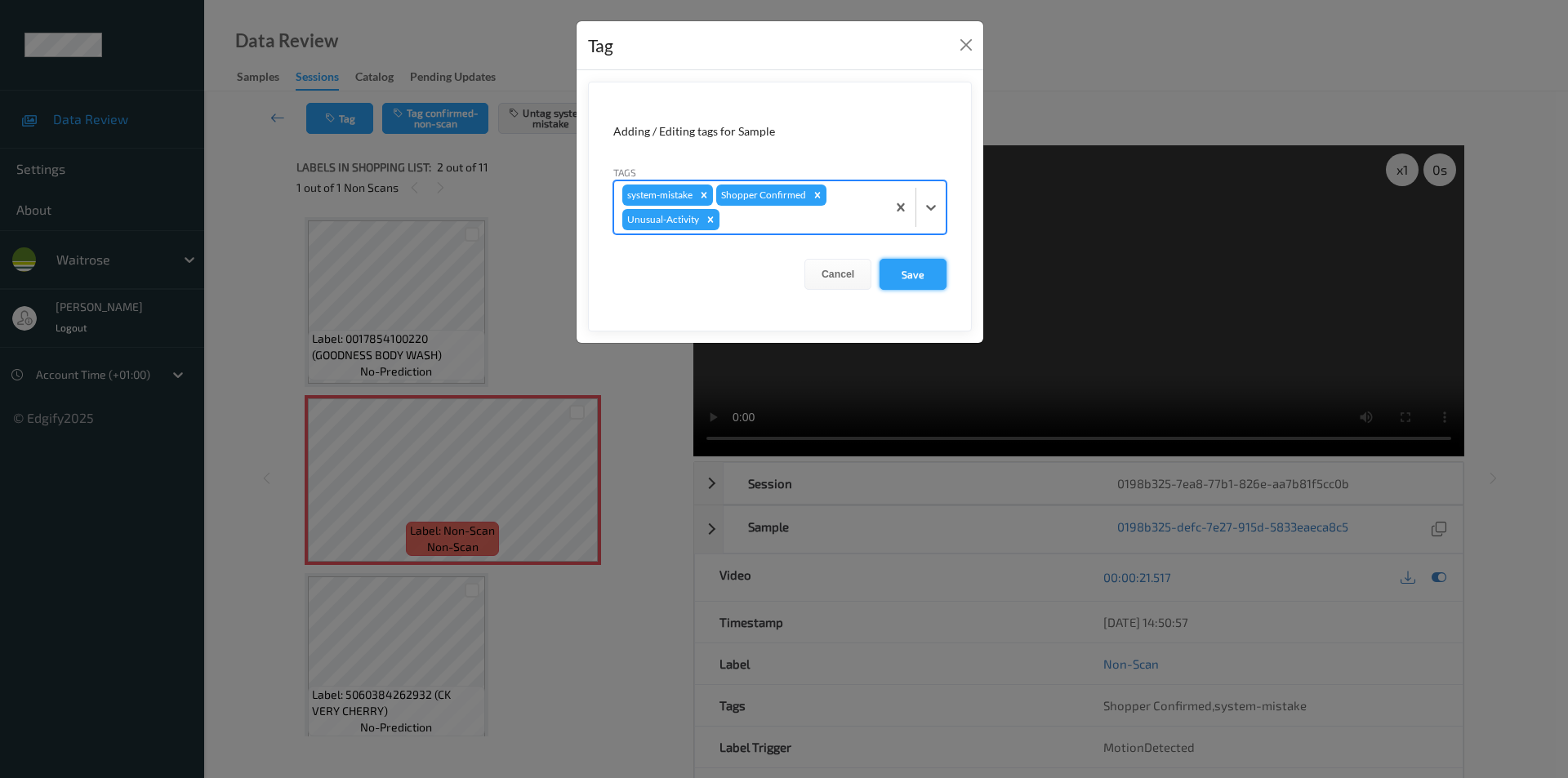
click at [900, 276] on button "Save" at bounding box center [913, 274] width 67 height 31
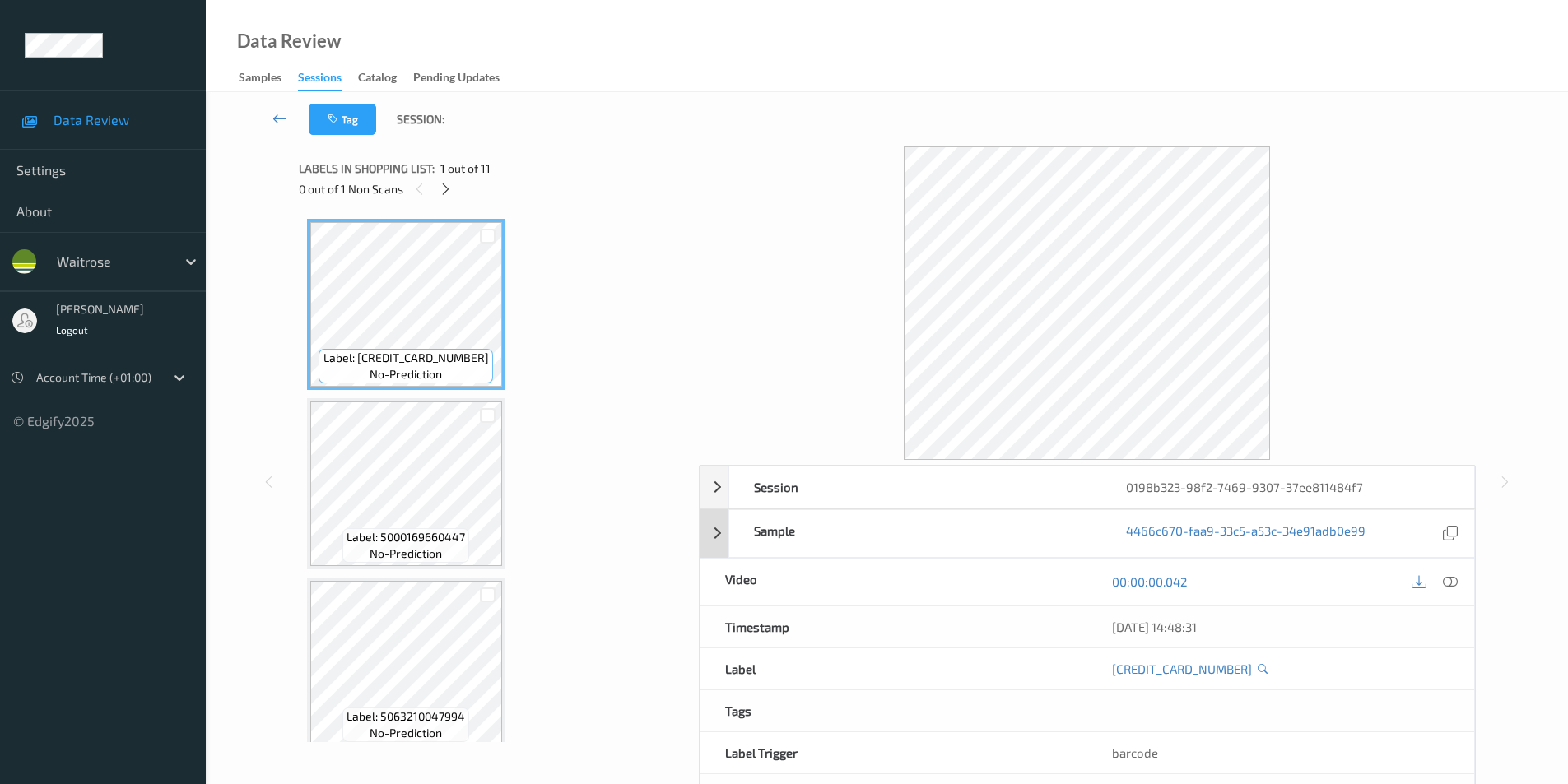
click at [1455, 587] on icon at bounding box center [1450, 582] width 15 height 15
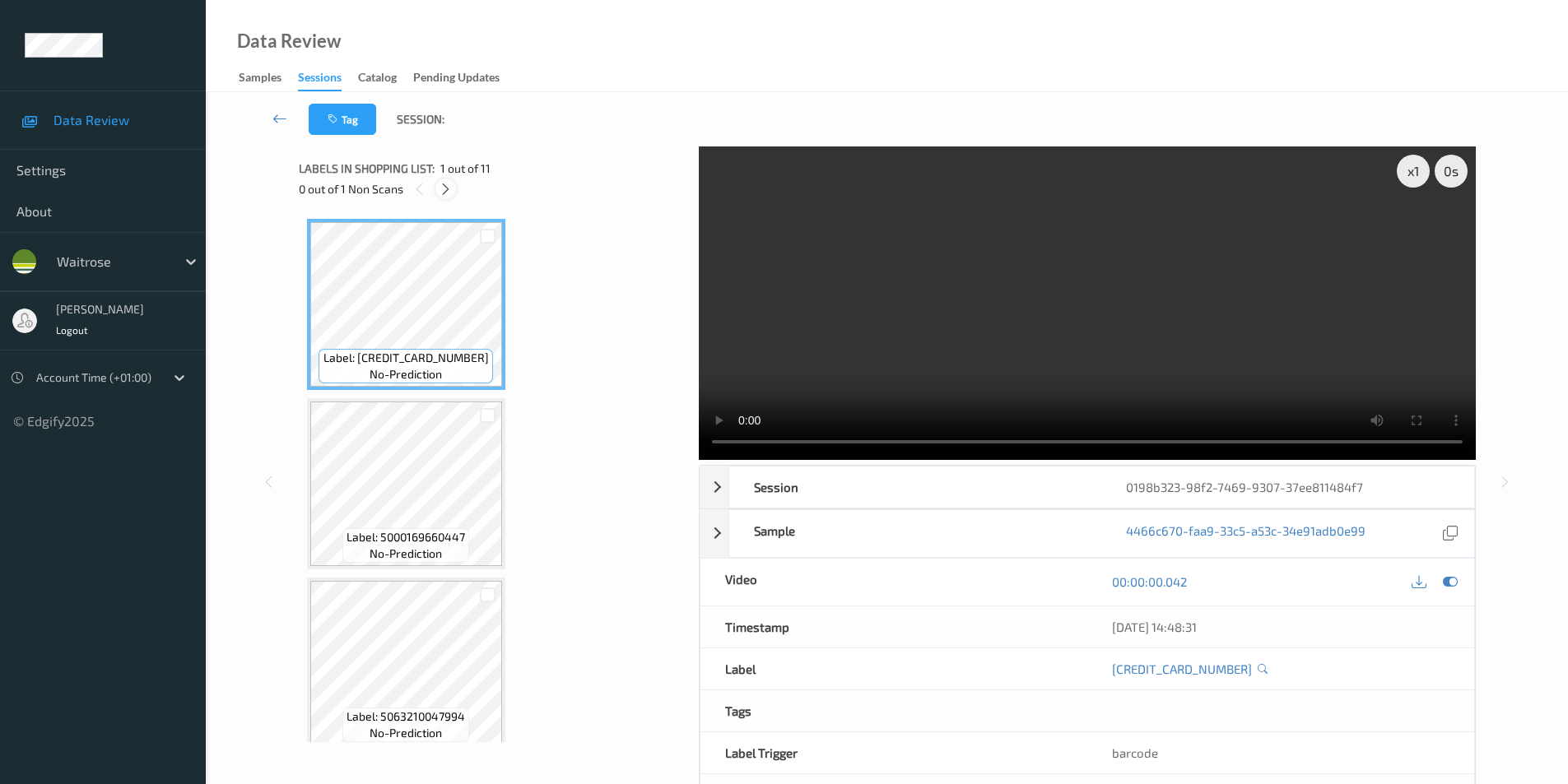
click at [454, 192] on div at bounding box center [445, 188] width 21 height 21
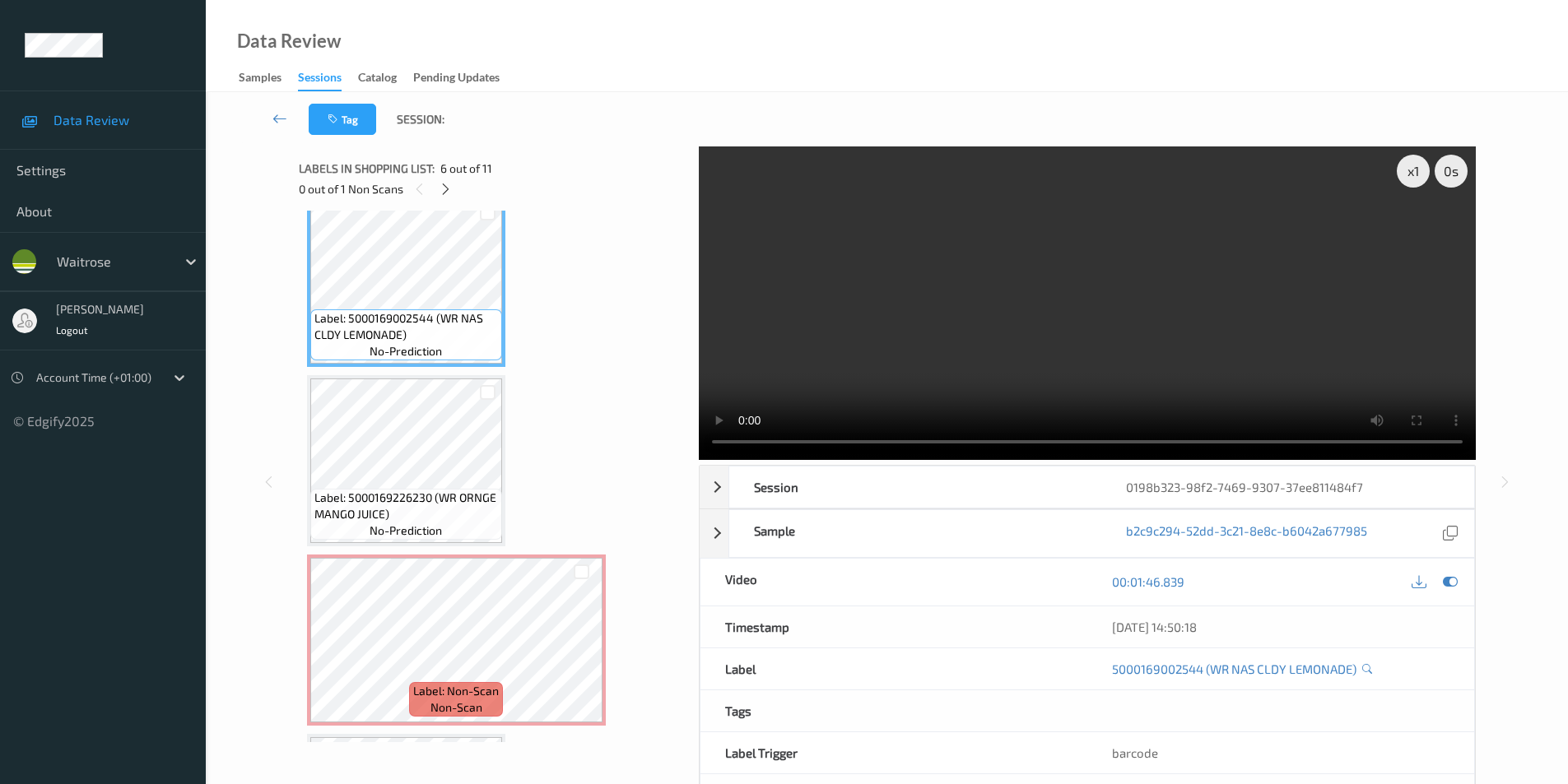
scroll to position [904, 0]
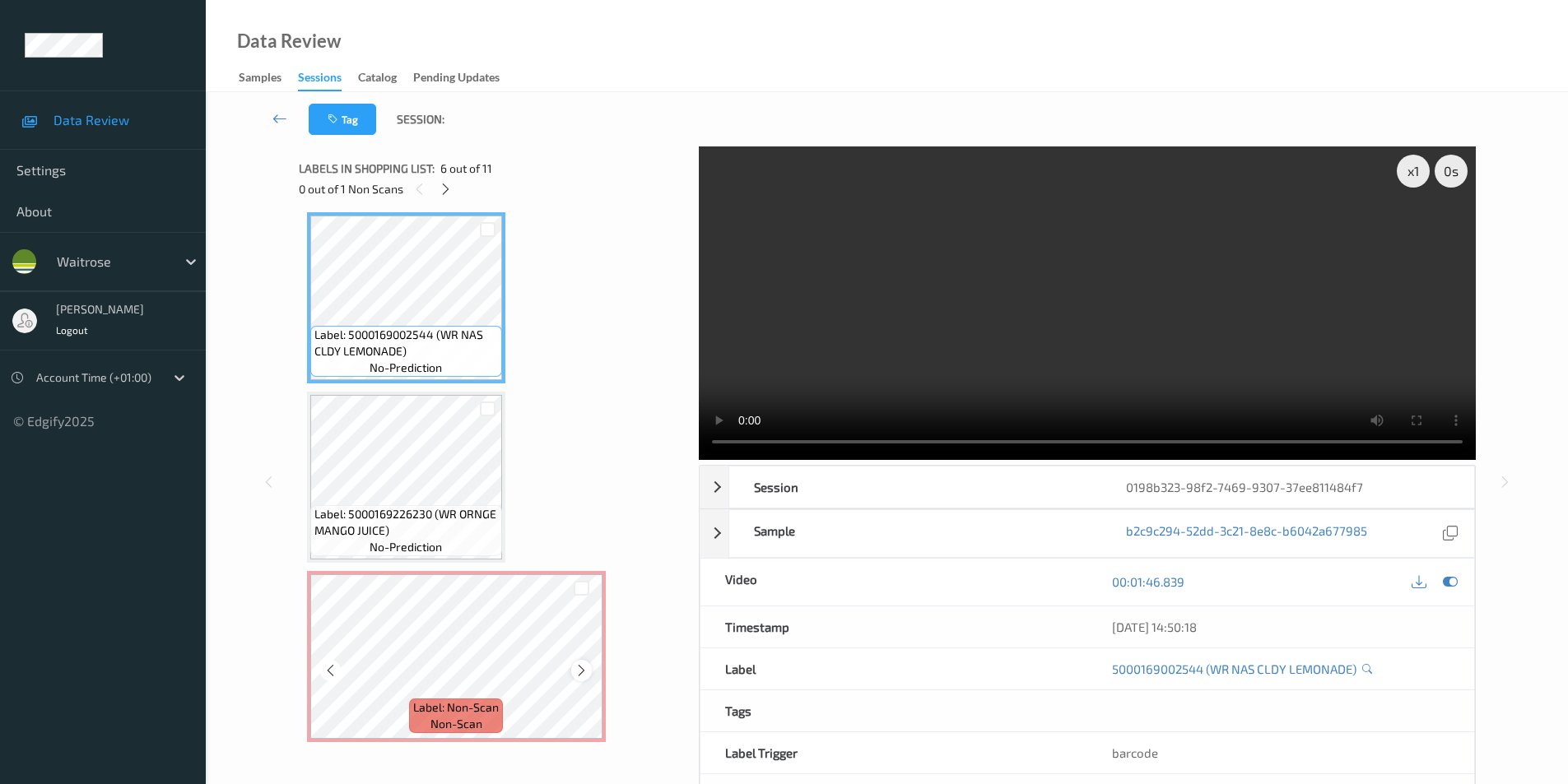
click at [582, 667] on icon at bounding box center [582, 670] width 14 height 15
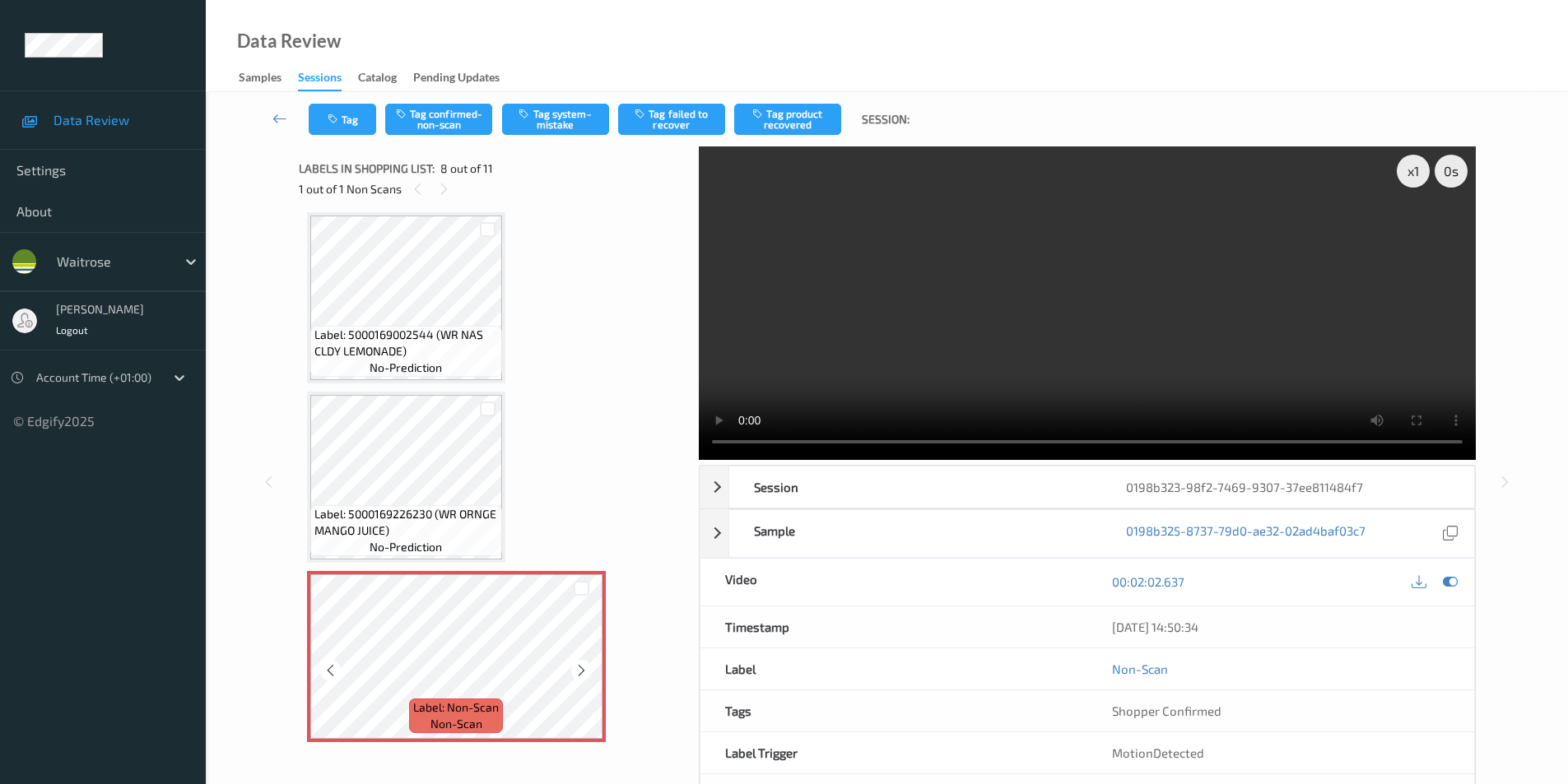
click at [582, 667] on icon at bounding box center [582, 670] width 14 height 15
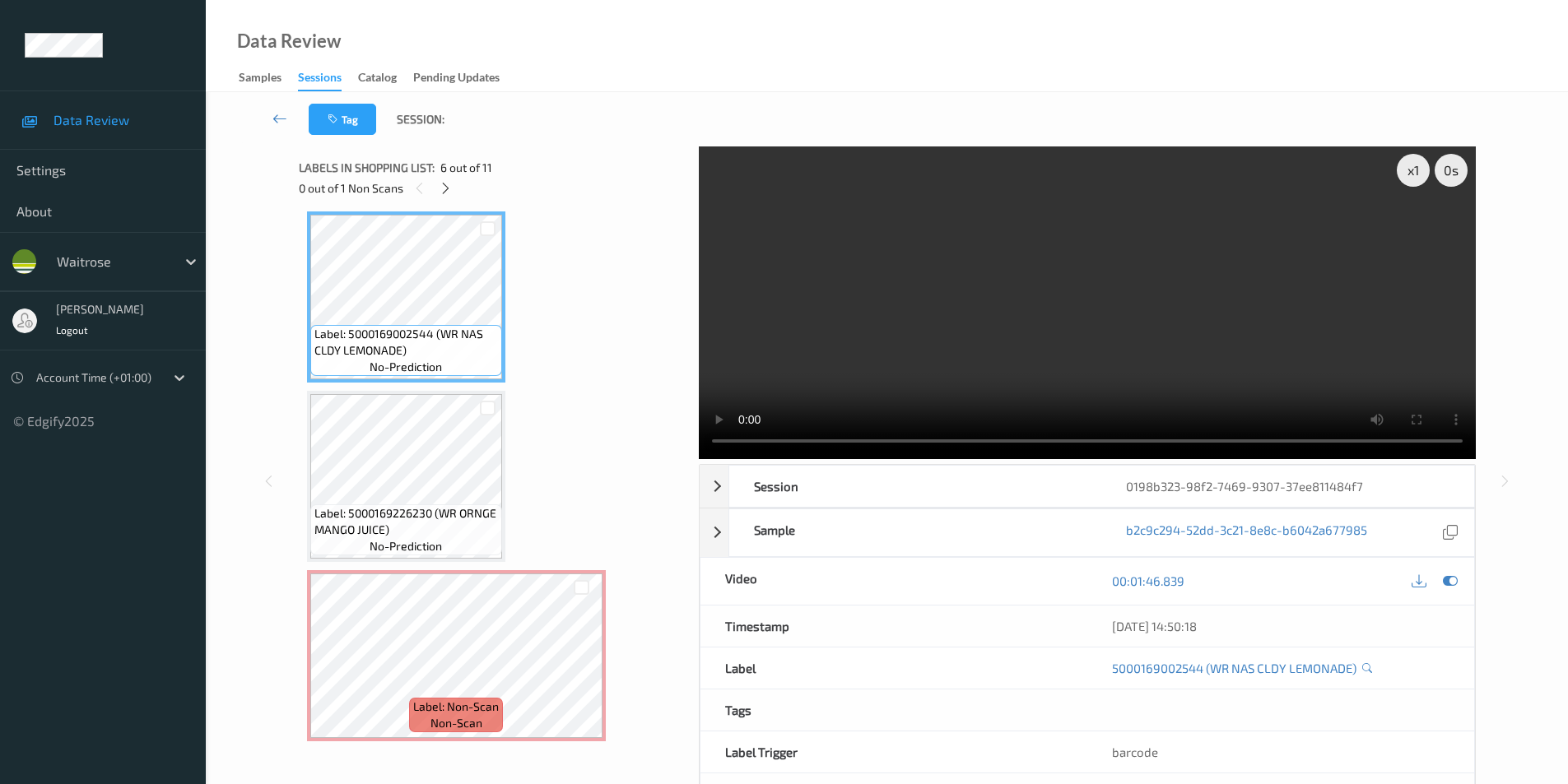
scroll to position [0, 0]
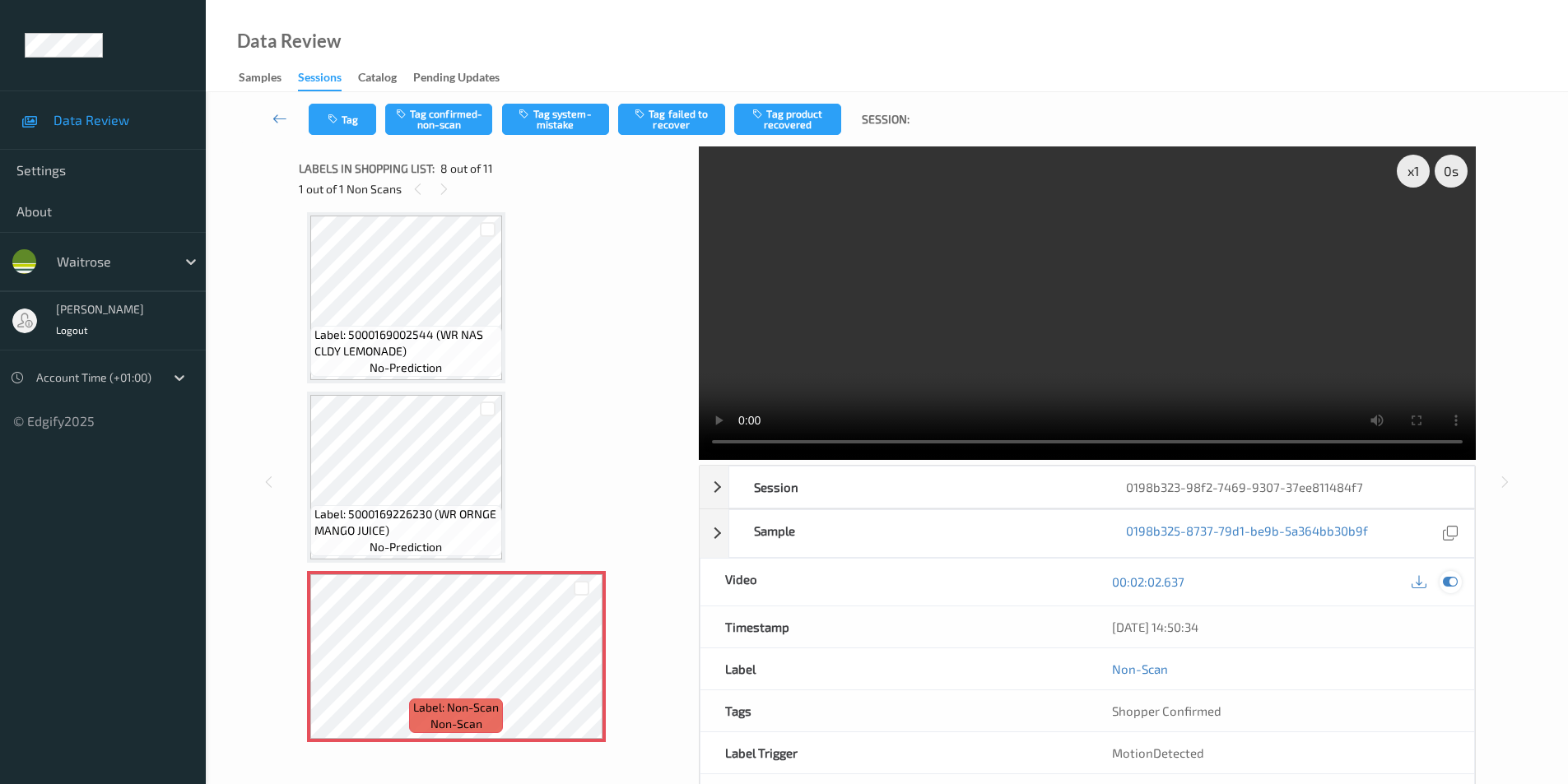
click at [1446, 584] on icon at bounding box center [1450, 582] width 15 height 15
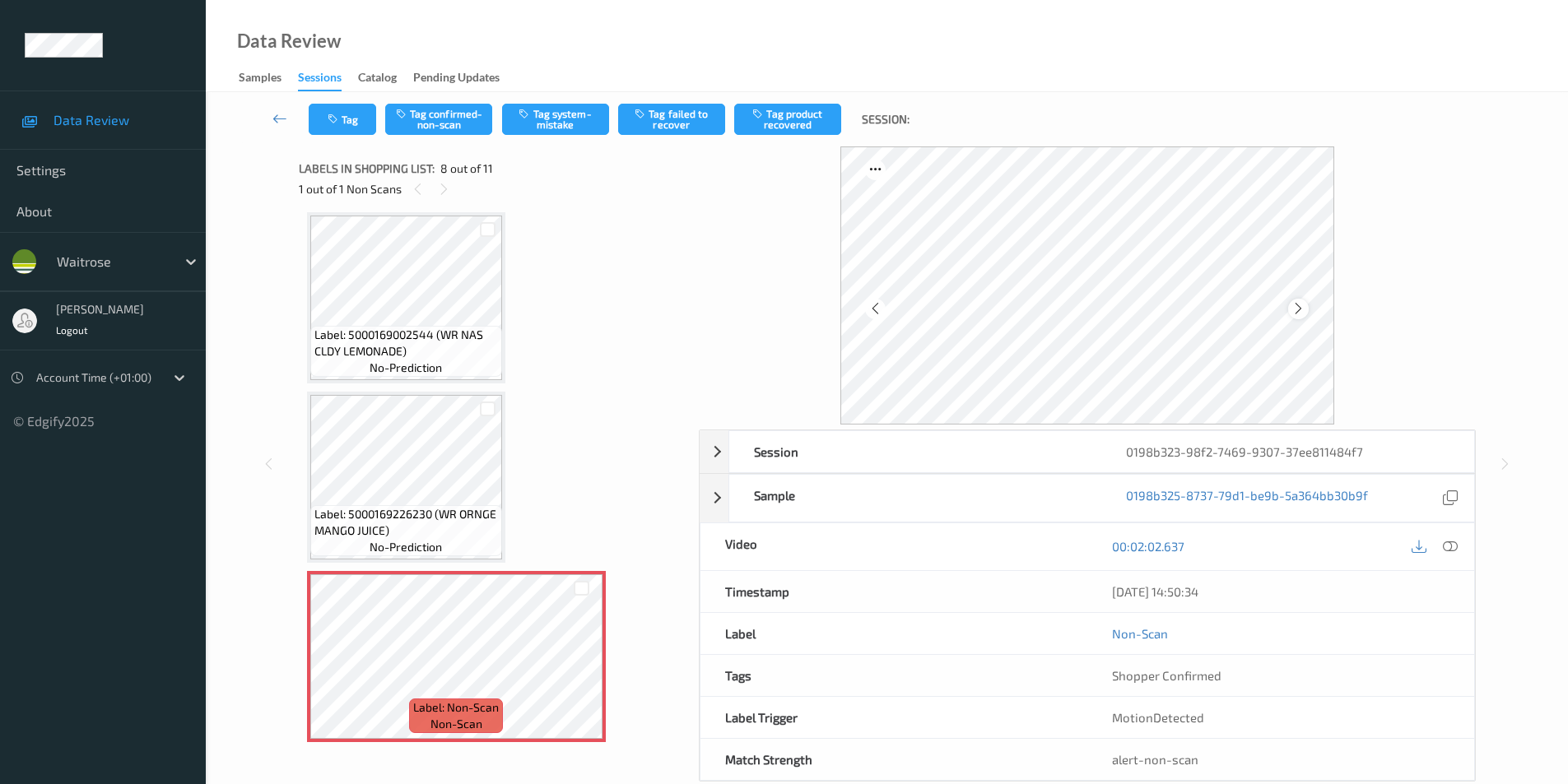
click at [1295, 308] on icon at bounding box center [1298, 308] width 14 height 15
click at [1297, 308] on icon at bounding box center [1298, 308] width 14 height 15
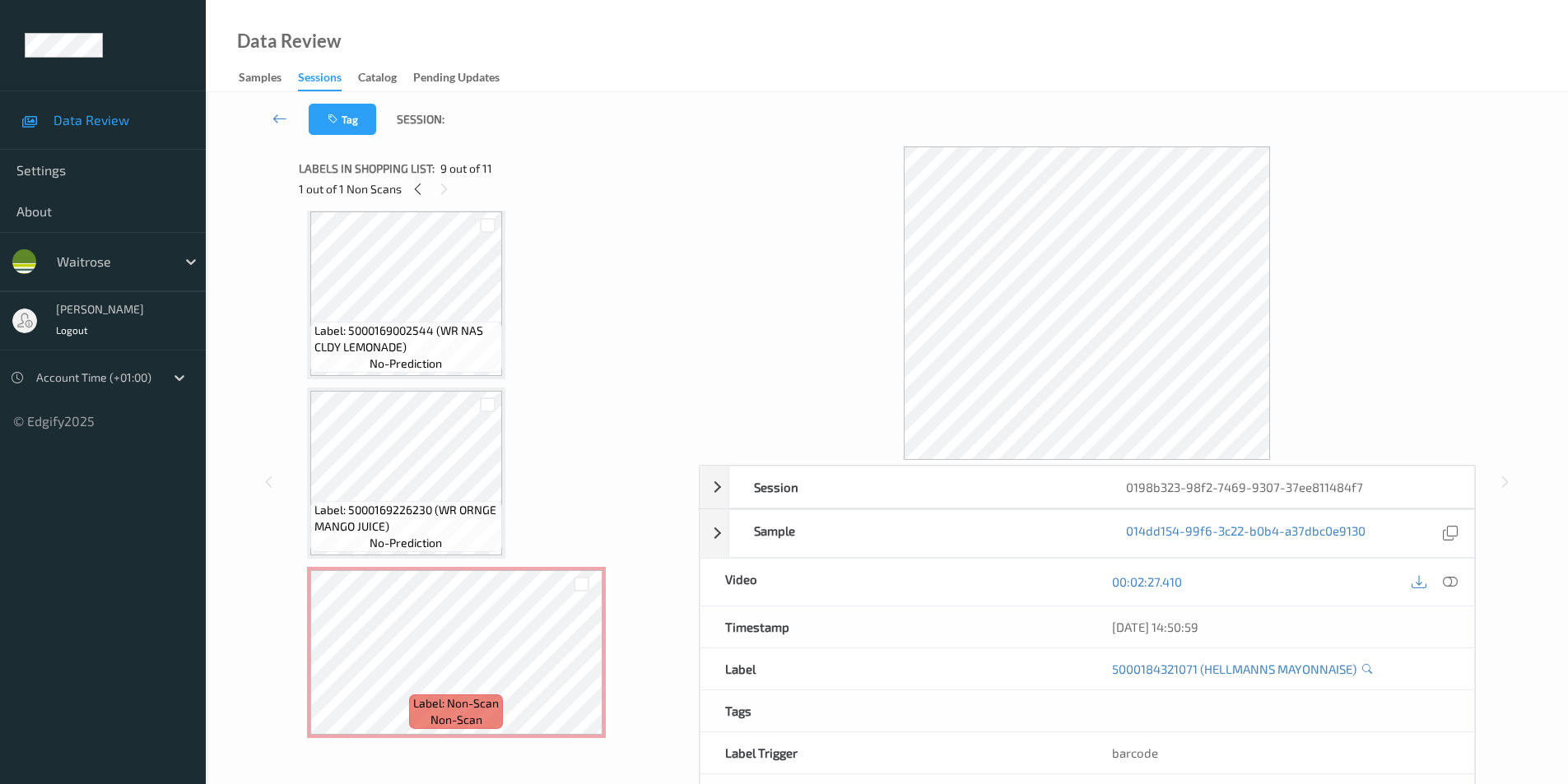
scroll to position [904, 0]
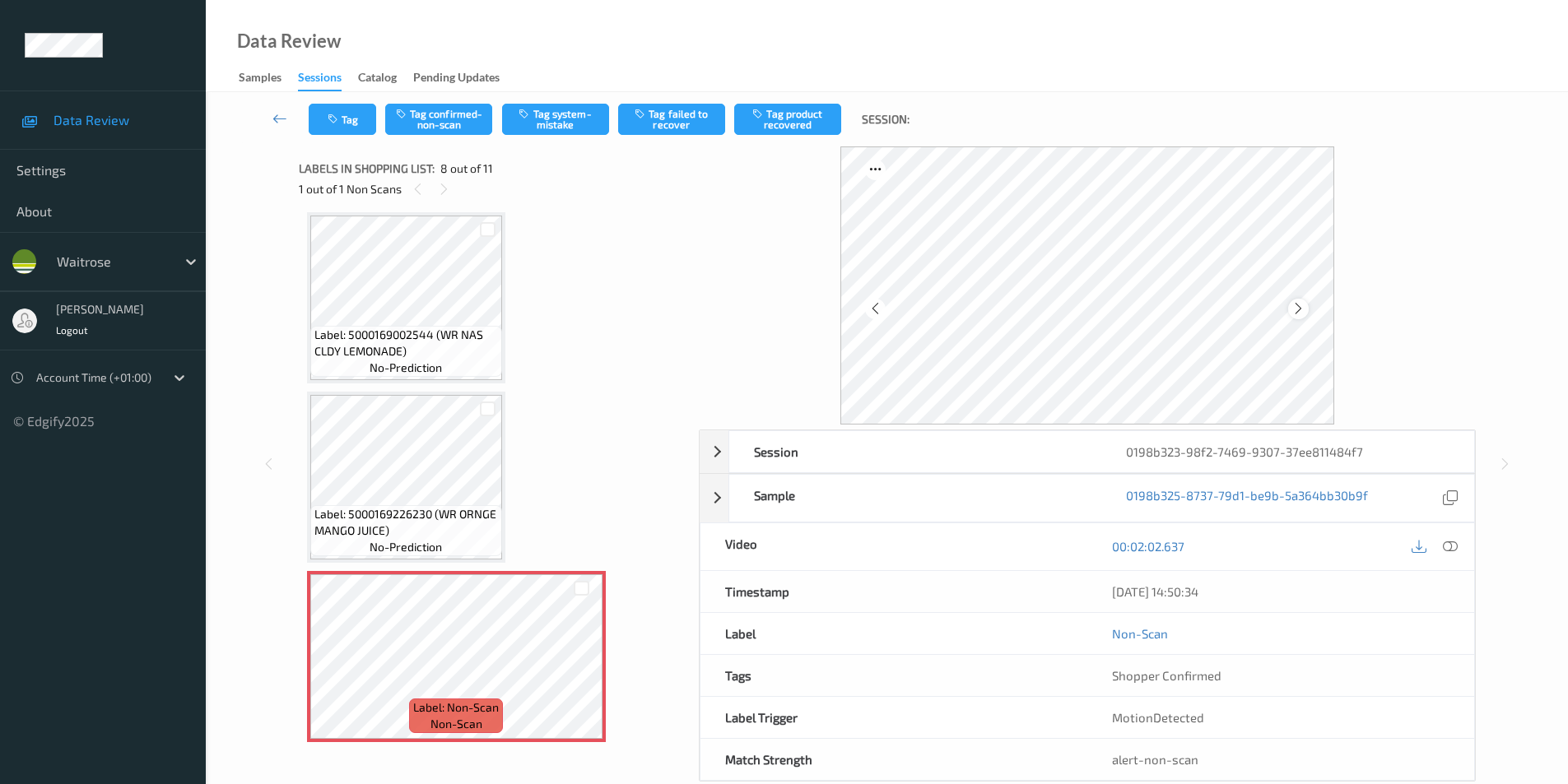
click at [1301, 312] on icon at bounding box center [1298, 308] width 14 height 15
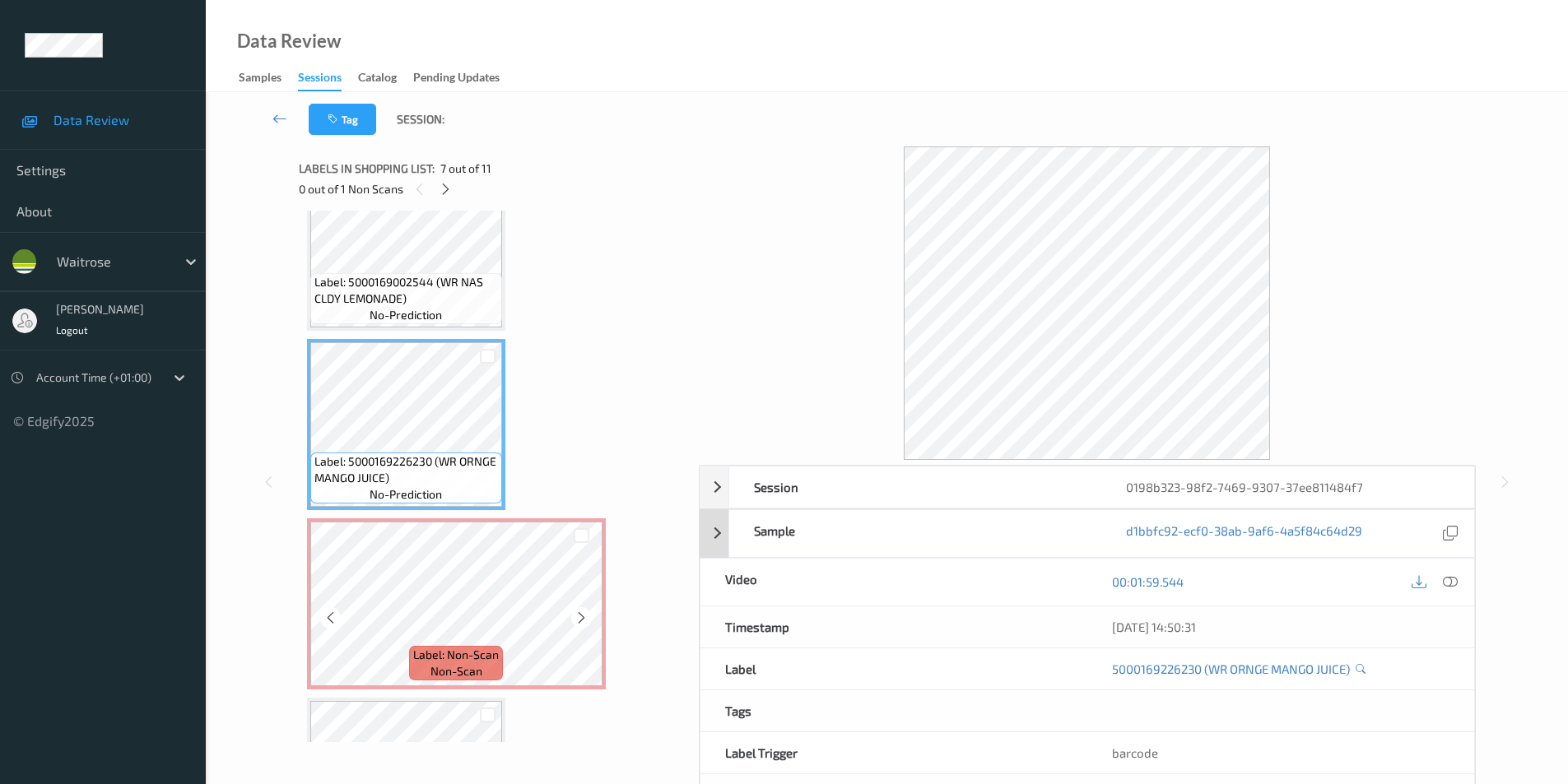
scroll to position [986, 0]
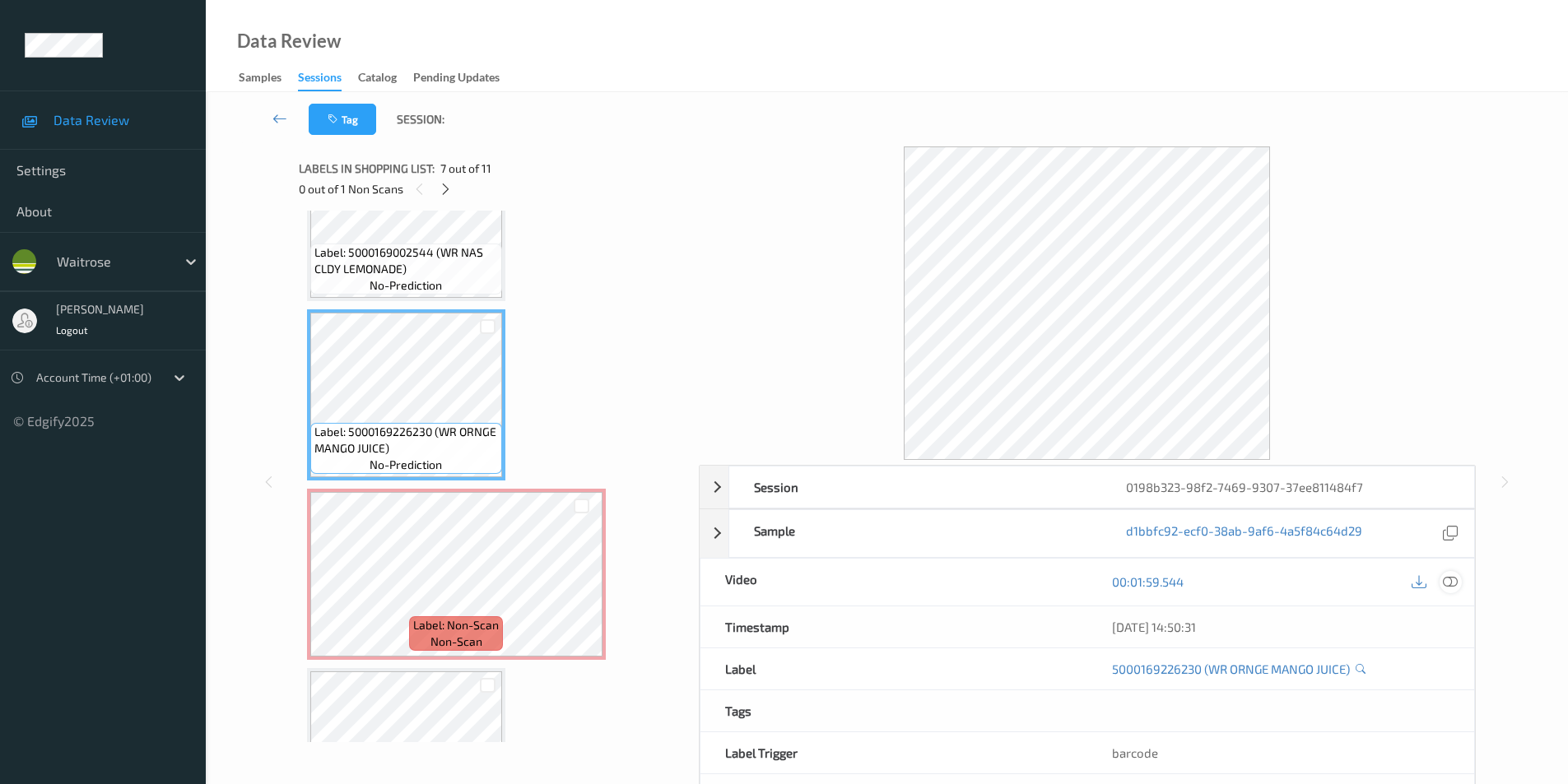
click at [1454, 585] on icon at bounding box center [1450, 582] width 15 height 15
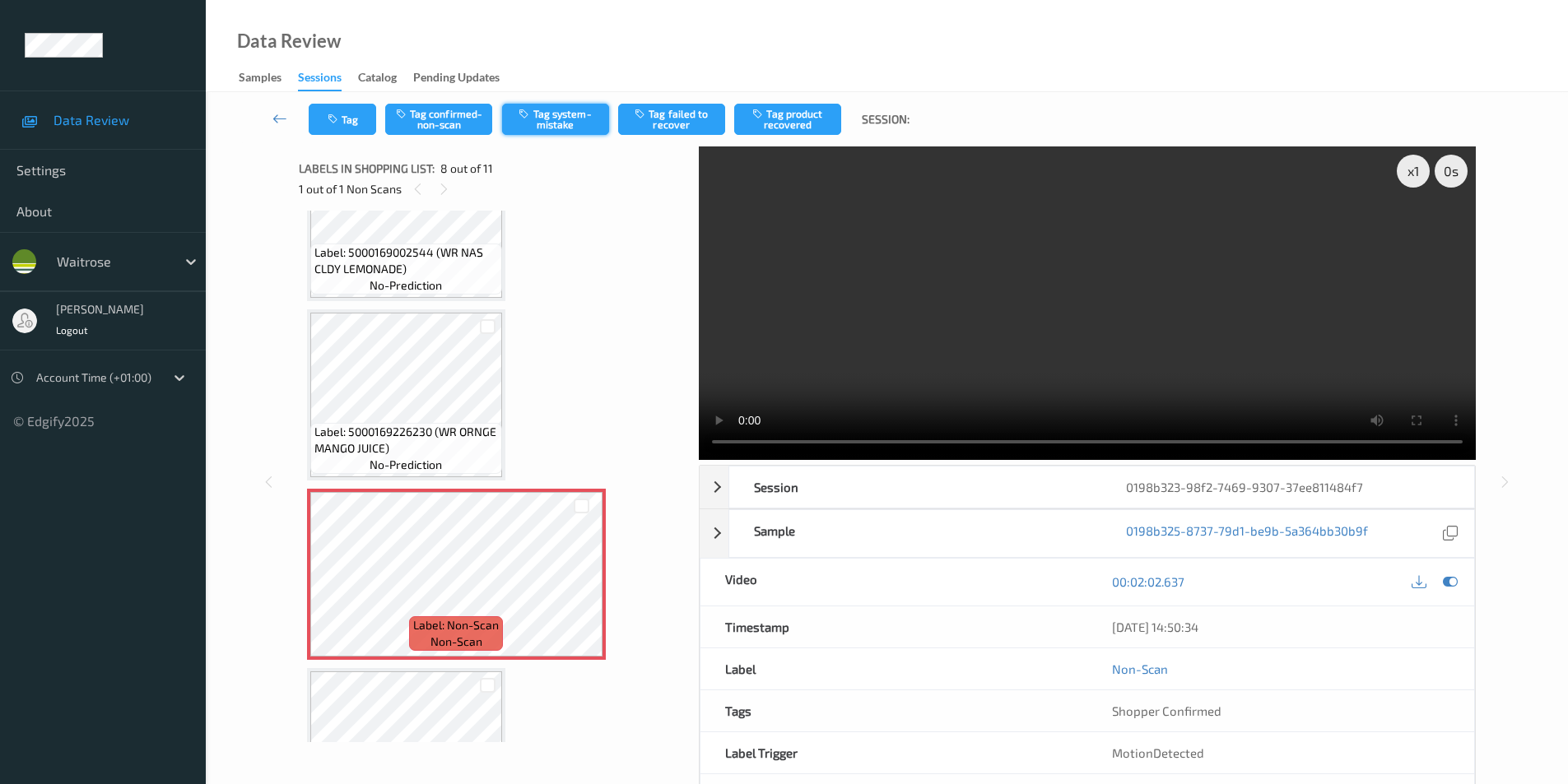
click at [552, 121] on button "Tag system-mistake" at bounding box center [556, 120] width 107 height 32
click at [357, 110] on button "Tag" at bounding box center [342, 120] width 67 height 32
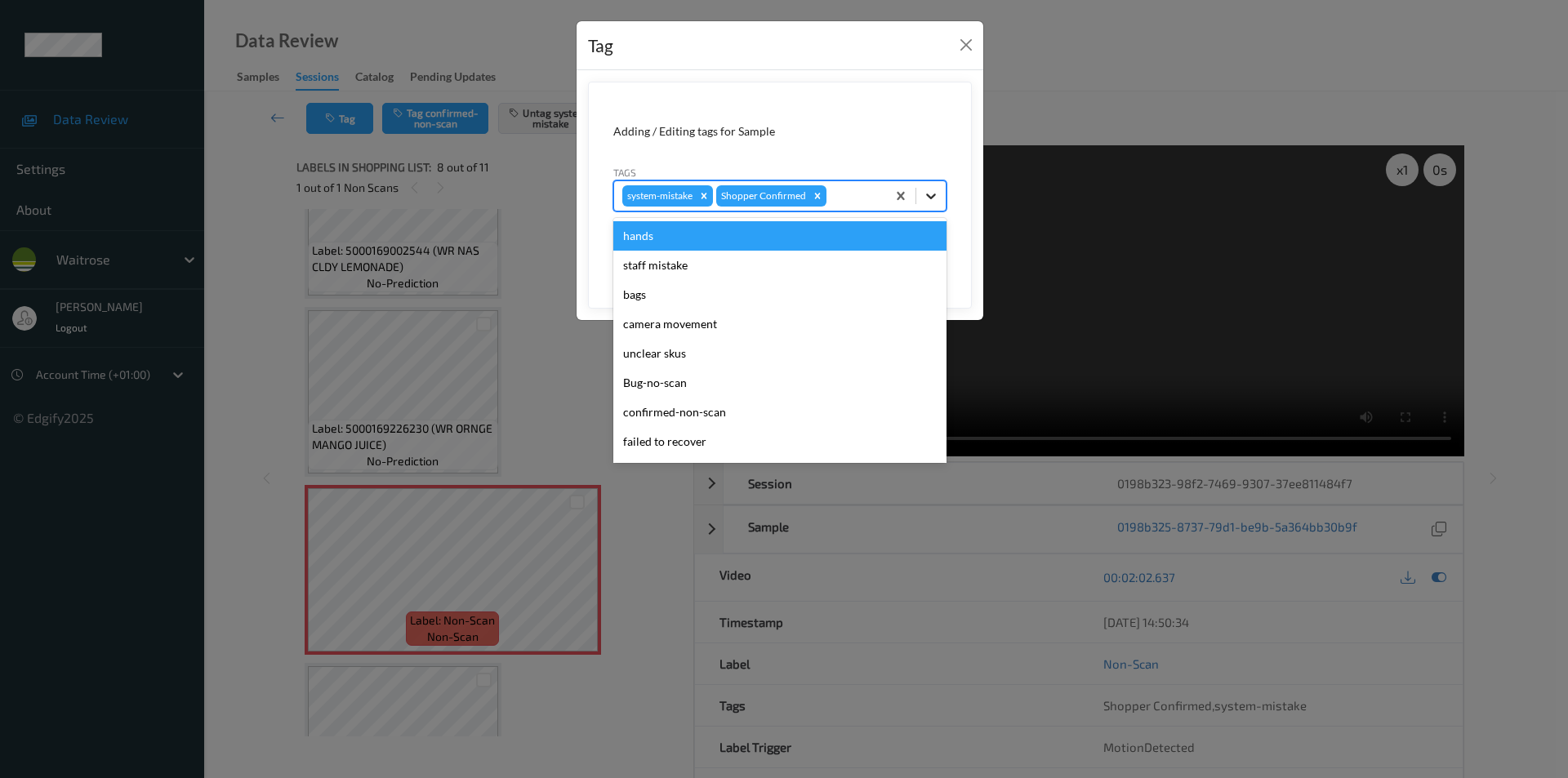
click at [941, 193] on div at bounding box center [932, 196] width 30 height 30
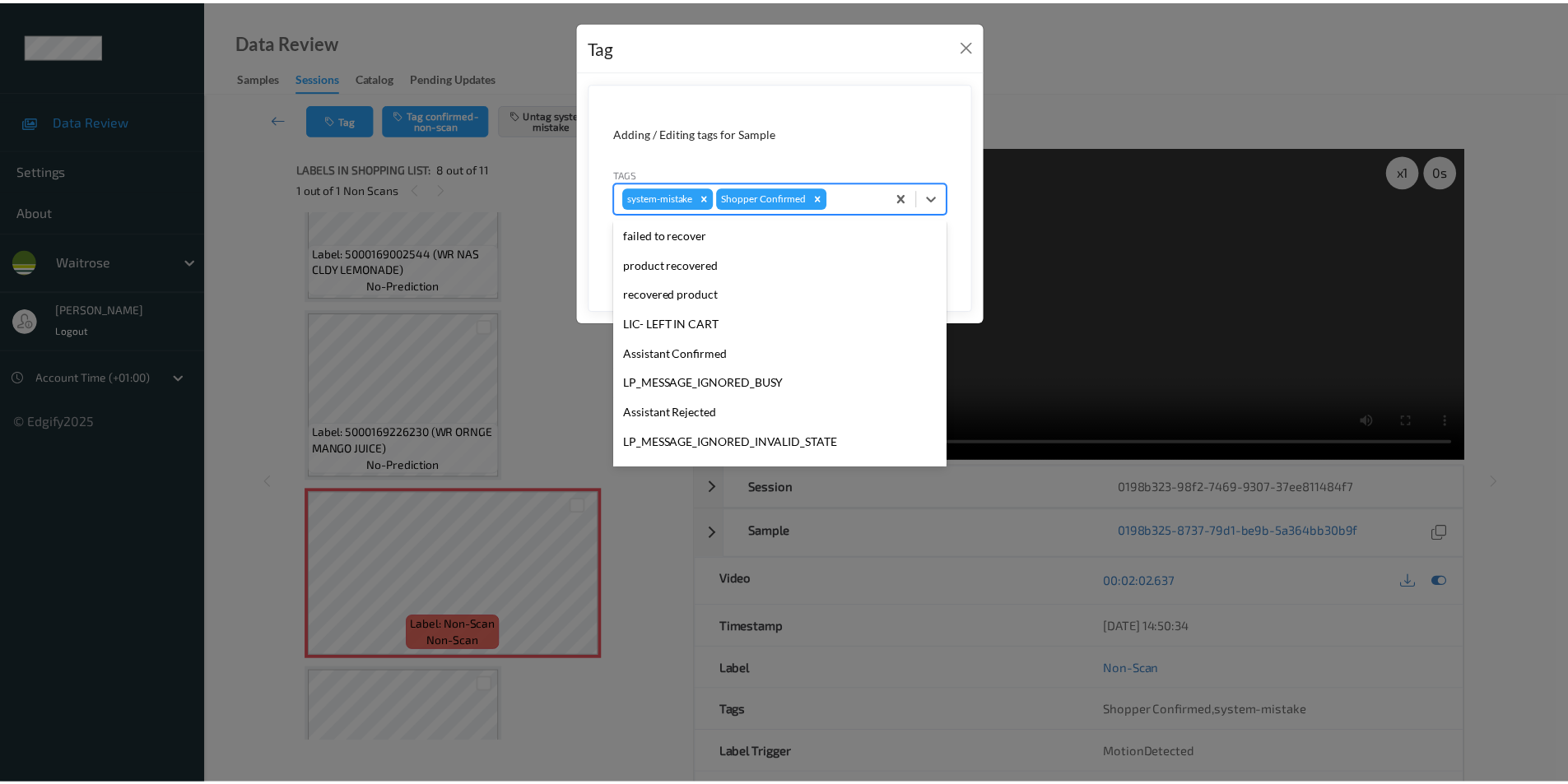
scroll to position [323, 0]
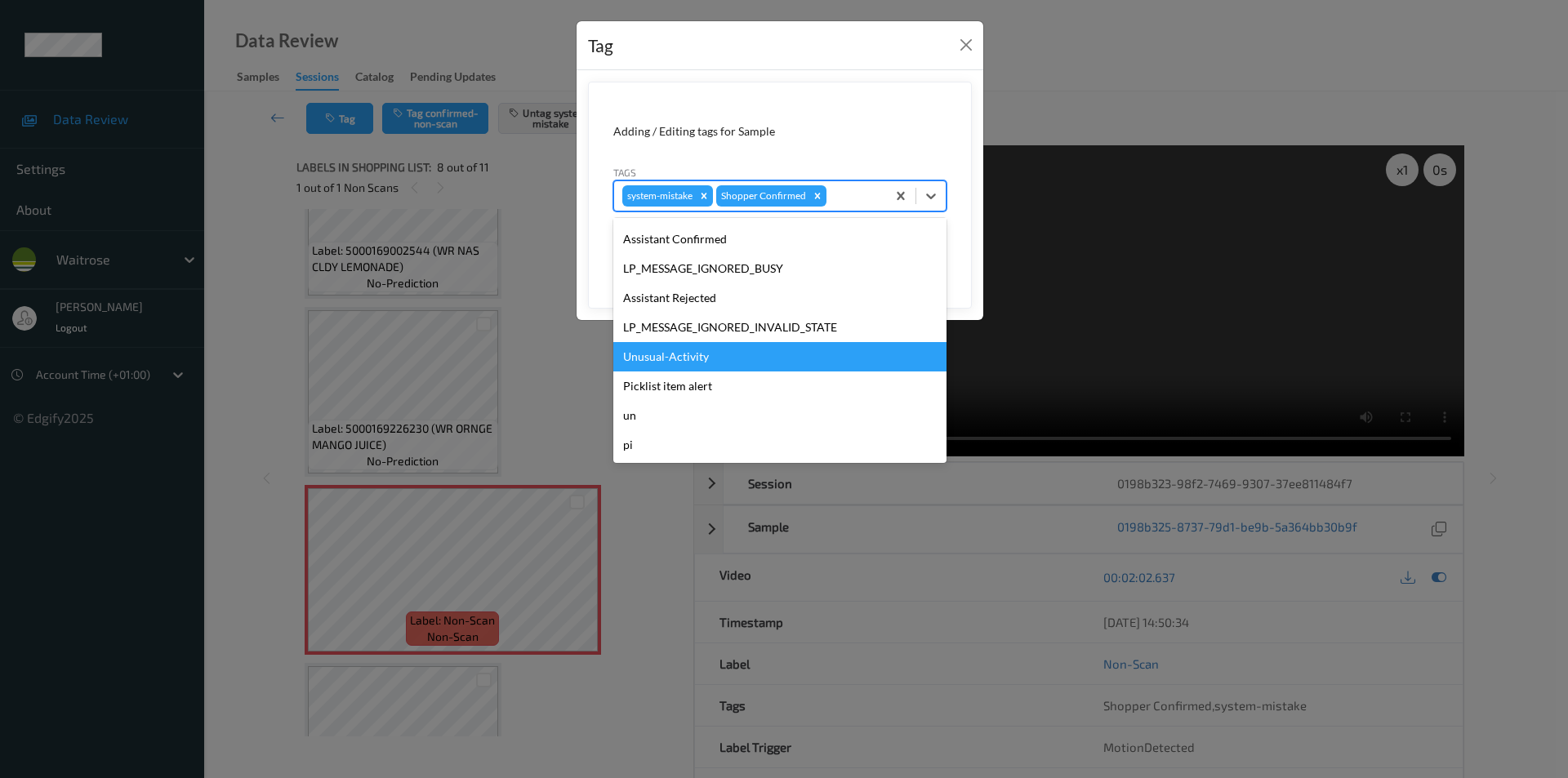
click at [720, 364] on div "Unusual-Activity" at bounding box center [780, 357] width 333 height 30
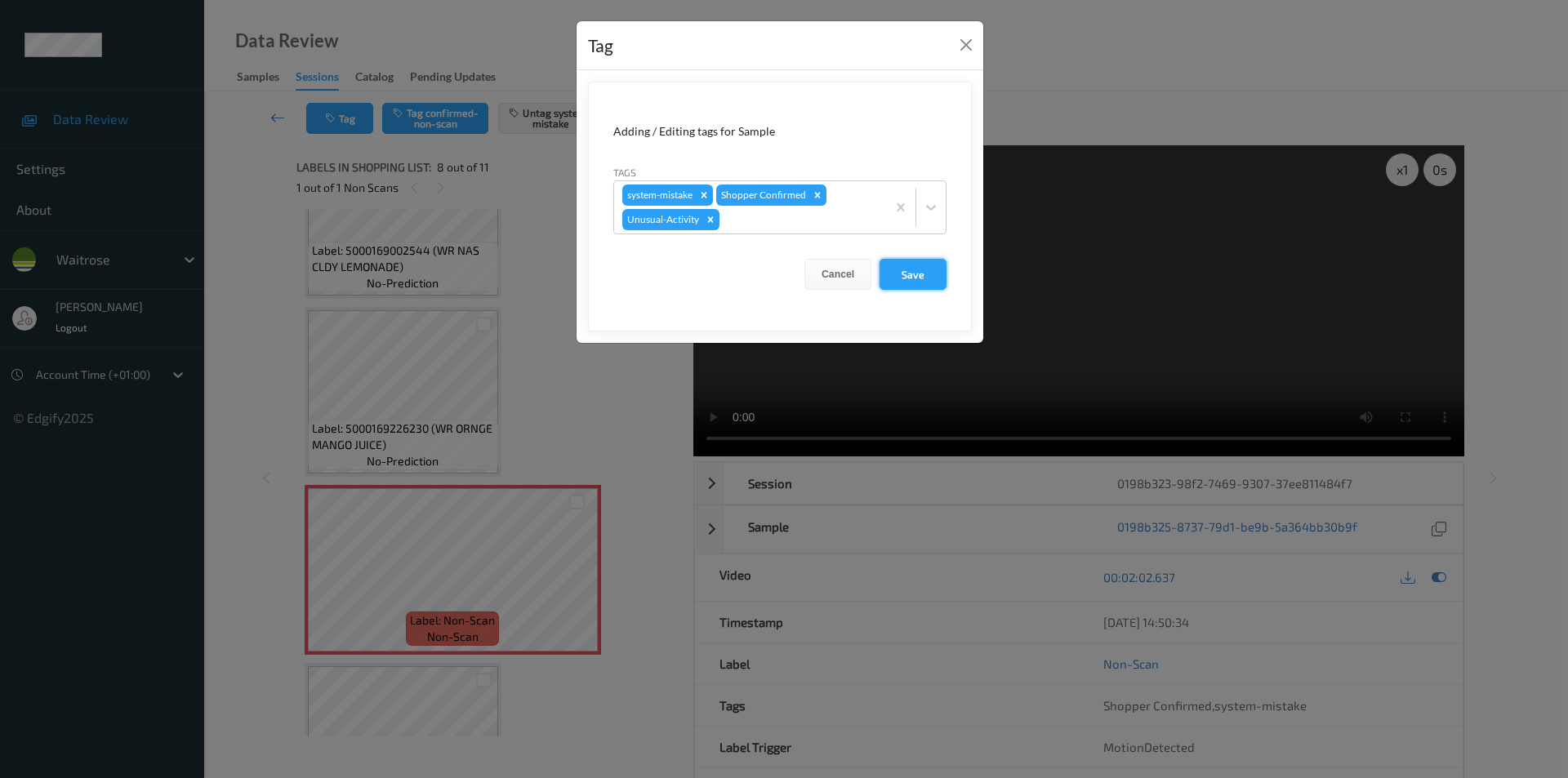
click at [901, 269] on button "Save" at bounding box center [913, 274] width 67 height 31
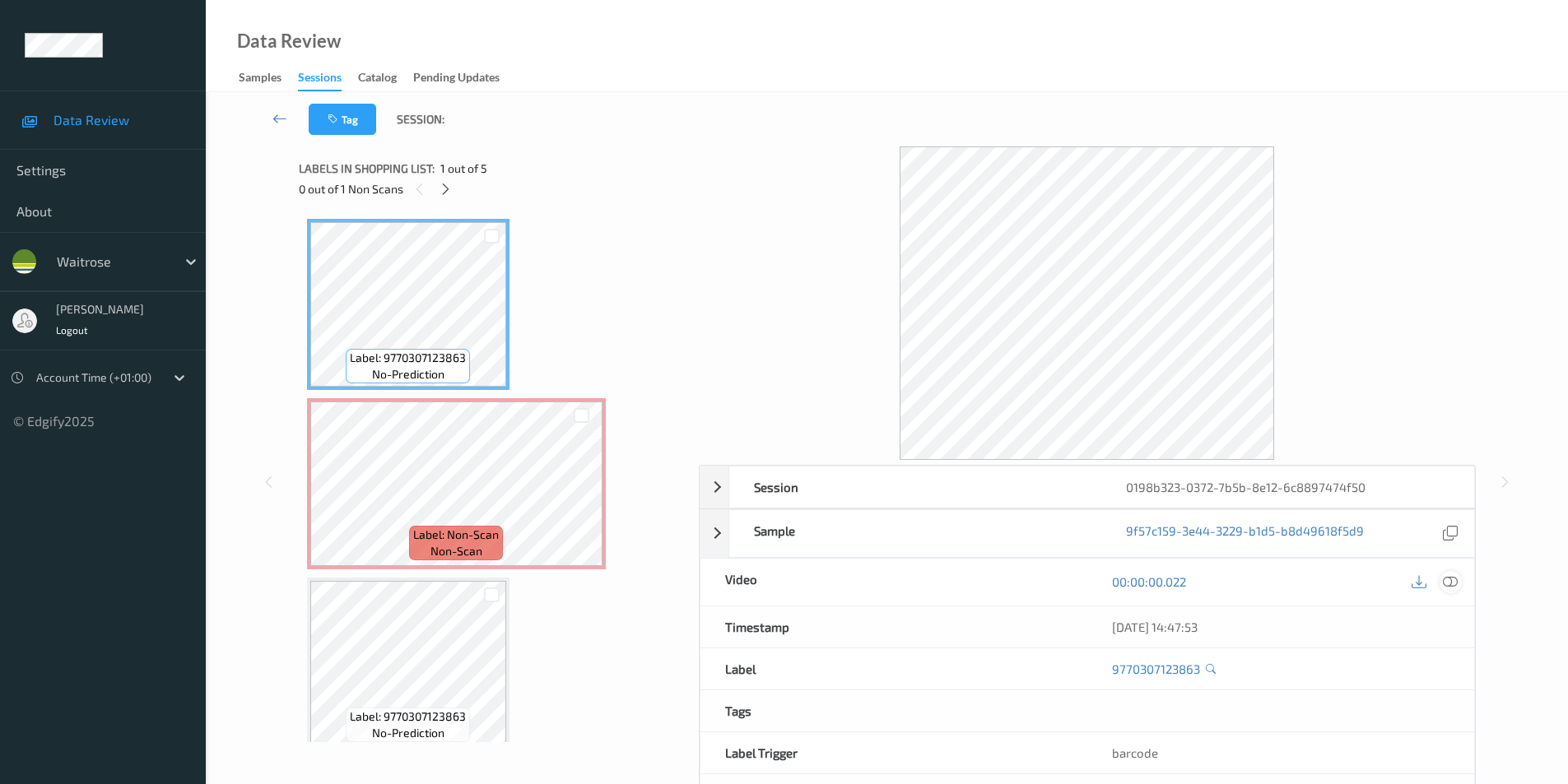
click at [1449, 578] on icon at bounding box center [1450, 582] width 15 height 15
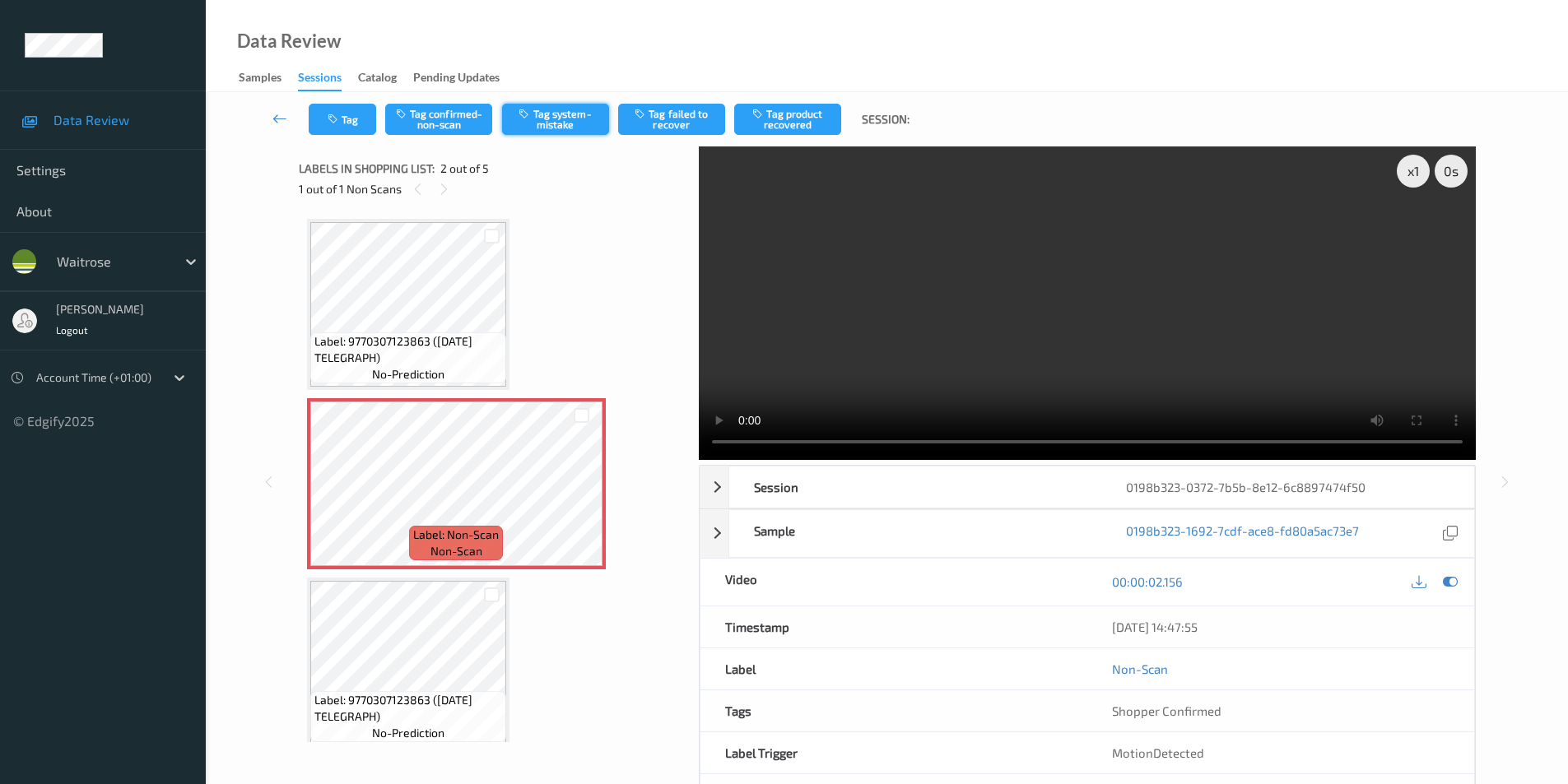
click at [563, 109] on button "Tag system-mistake" at bounding box center [556, 120] width 107 height 32
click at [1446, 579] on icon at bounding box center [1450, 582] width 15 height 15
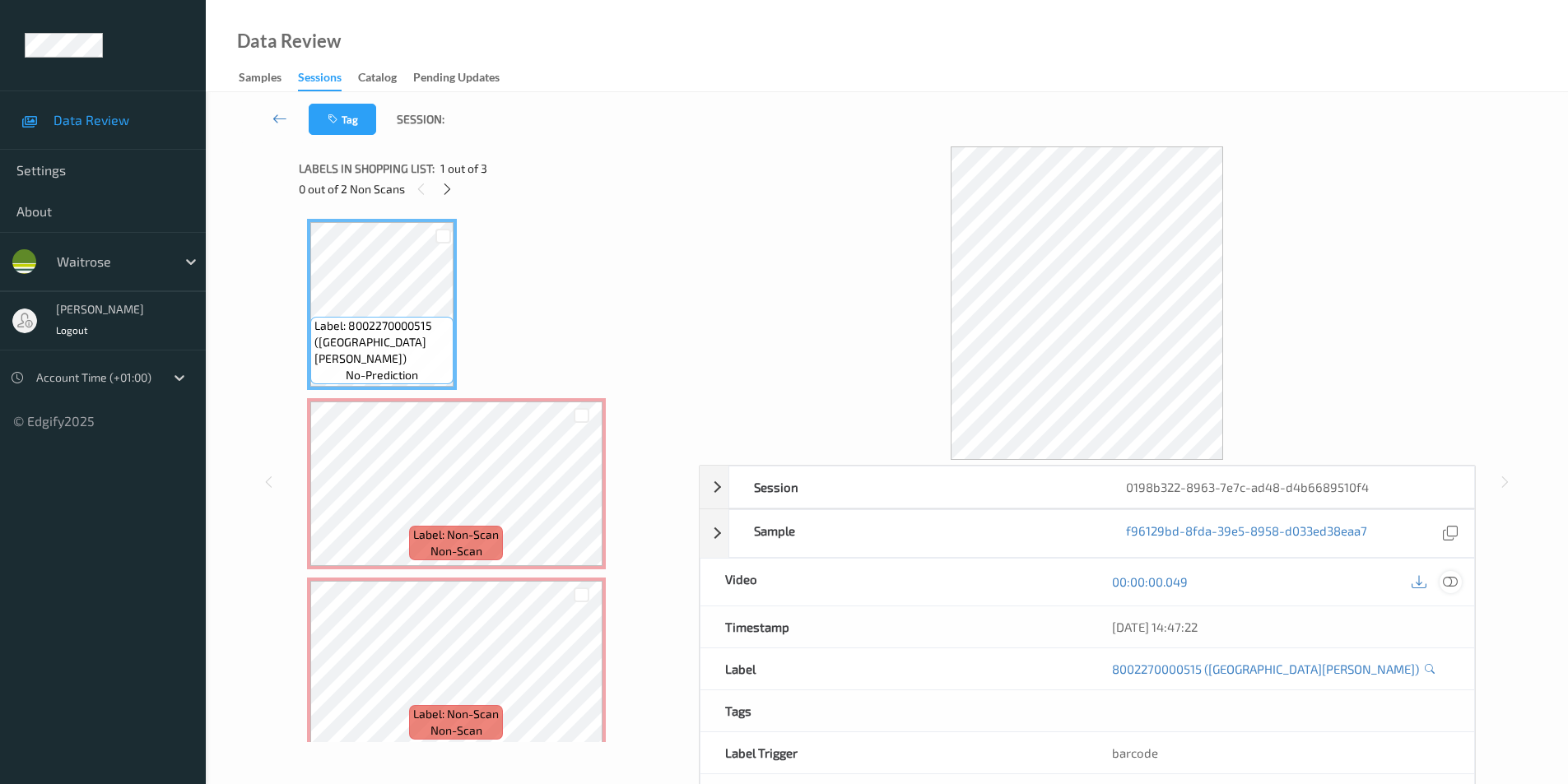
click at [1453, 580] on icon at bounding box center [1450, 582] width 15 height 15
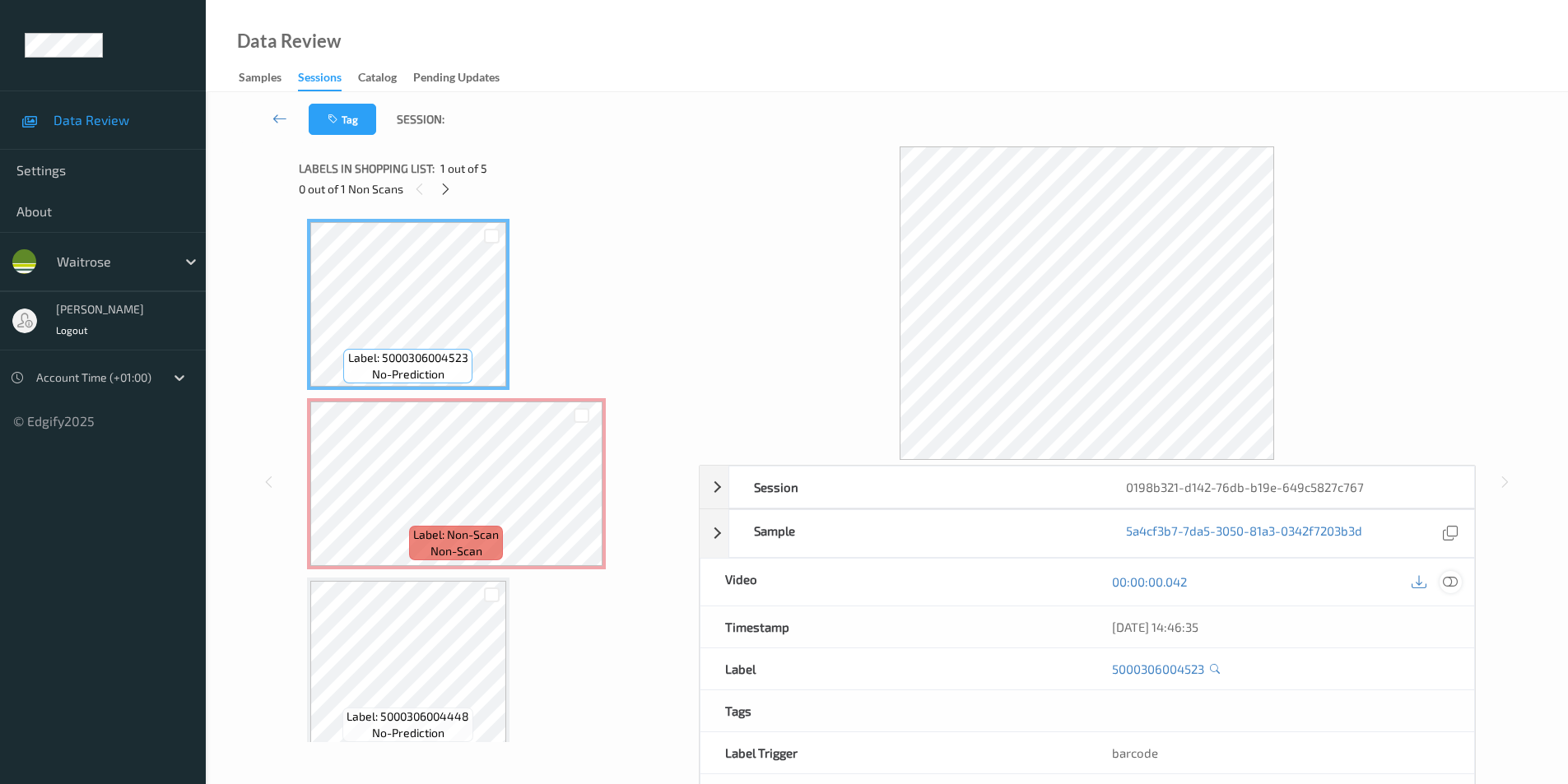
click at [1453, 585] on icon at bounding box center [1450, 582] width 15 height 15
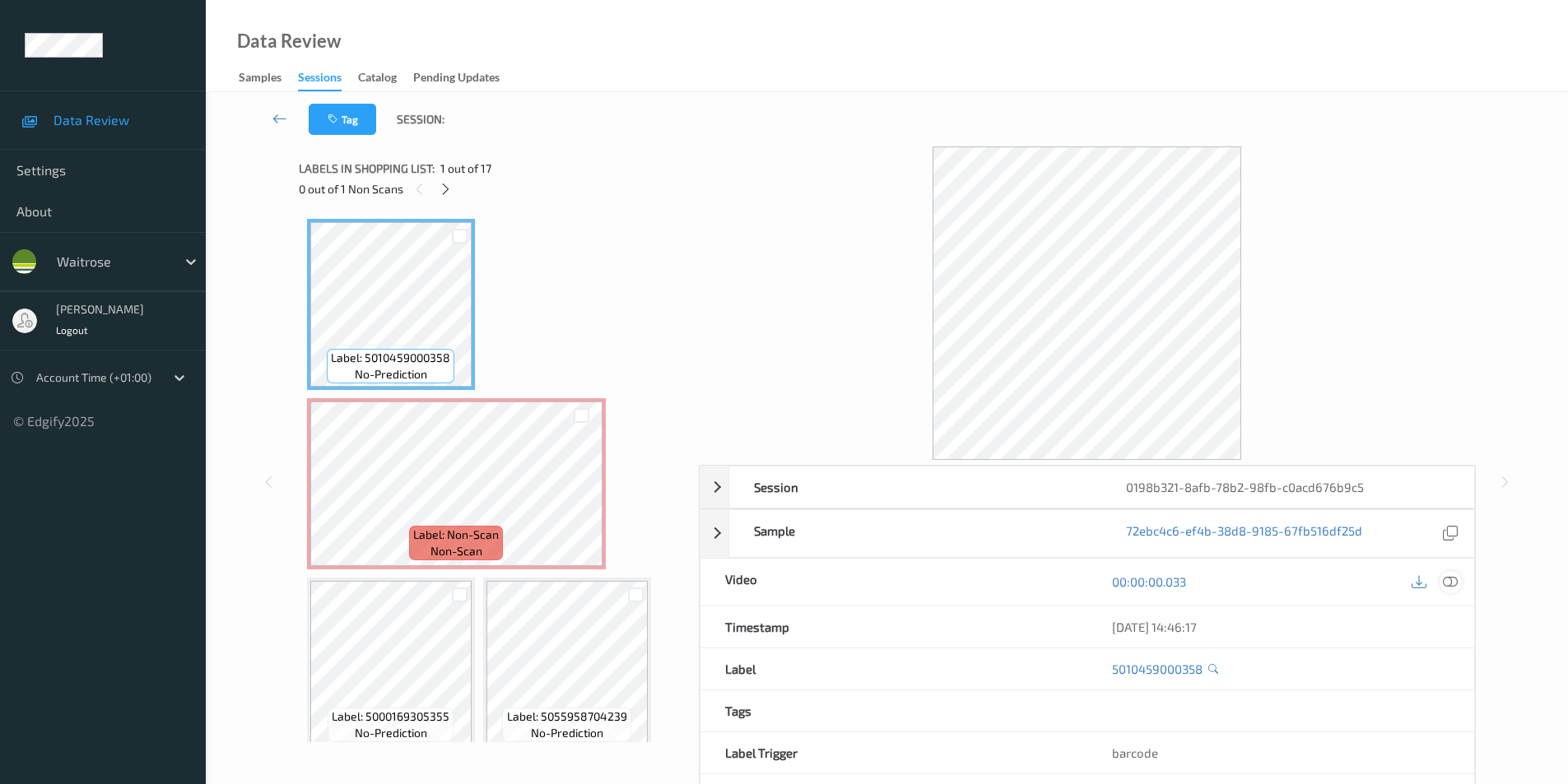
click at [1461, 580] on div at bounding box center [1450, 582] width 22 height 22
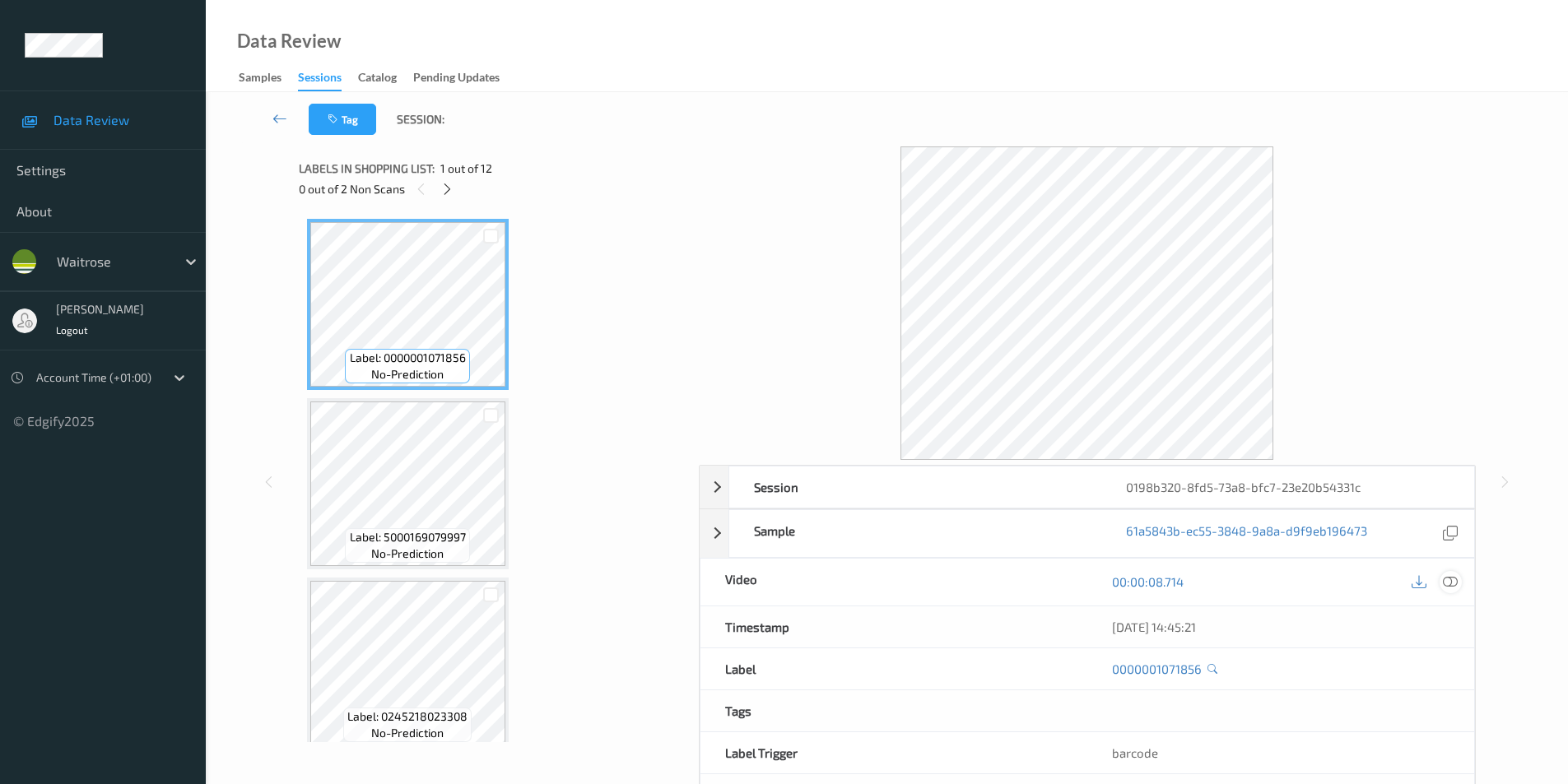
click at [1448, 582] on icon at bounding box center [1450, 582] width 15 height 15
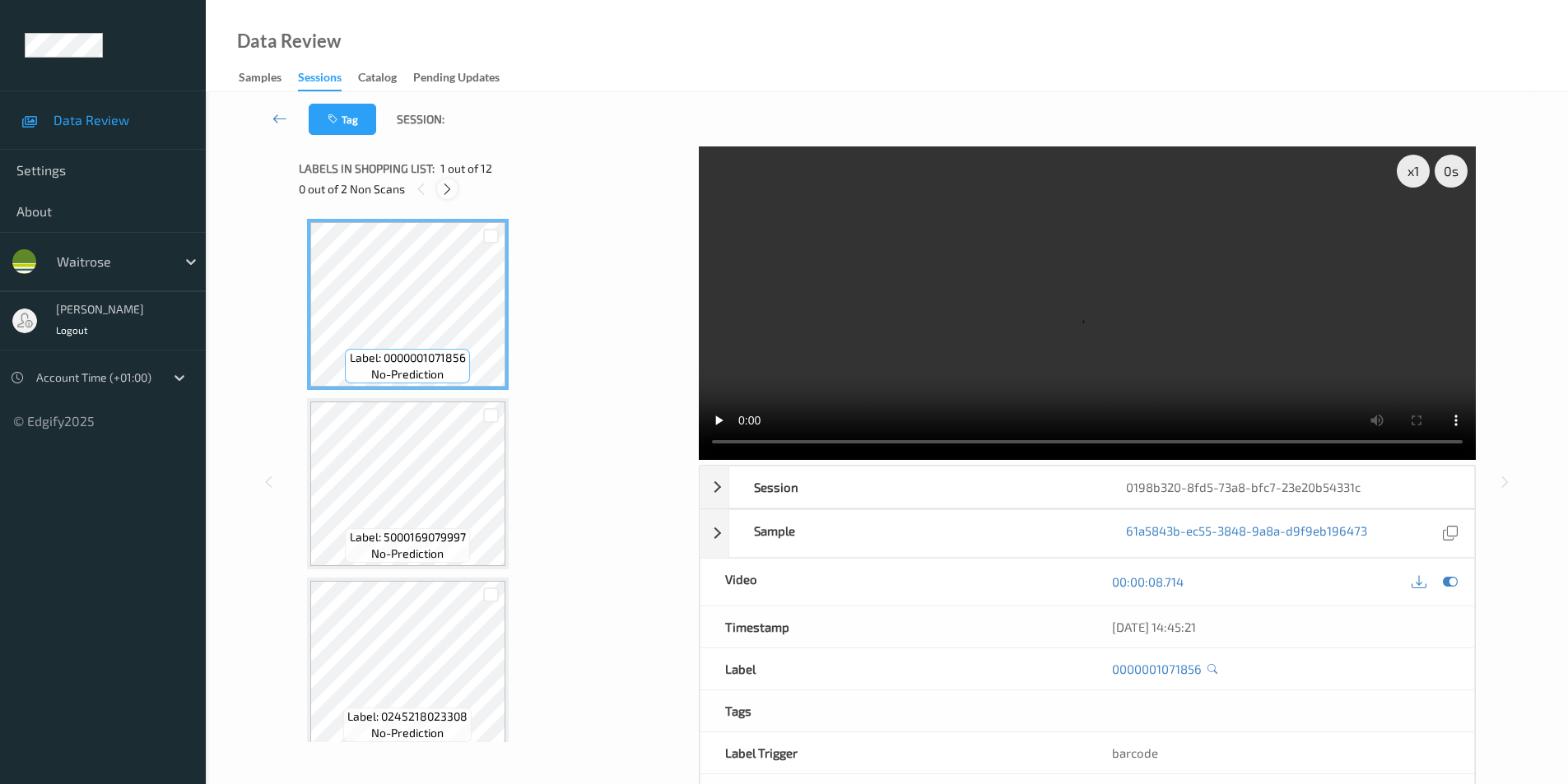
click at [450, 192] on icon at bounding box center [447, 189] width 14 height 15
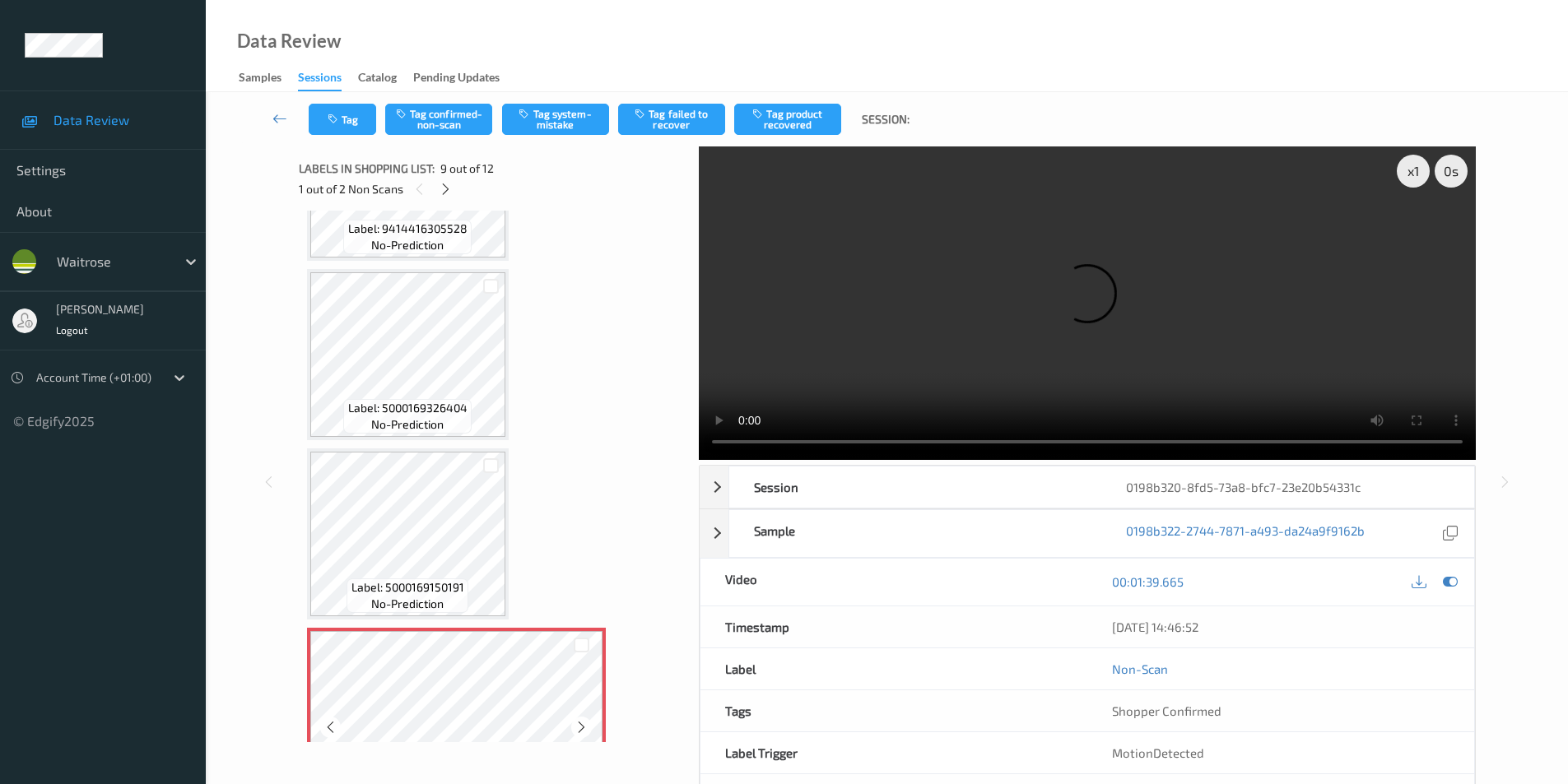
scroll to position [1017, 0]
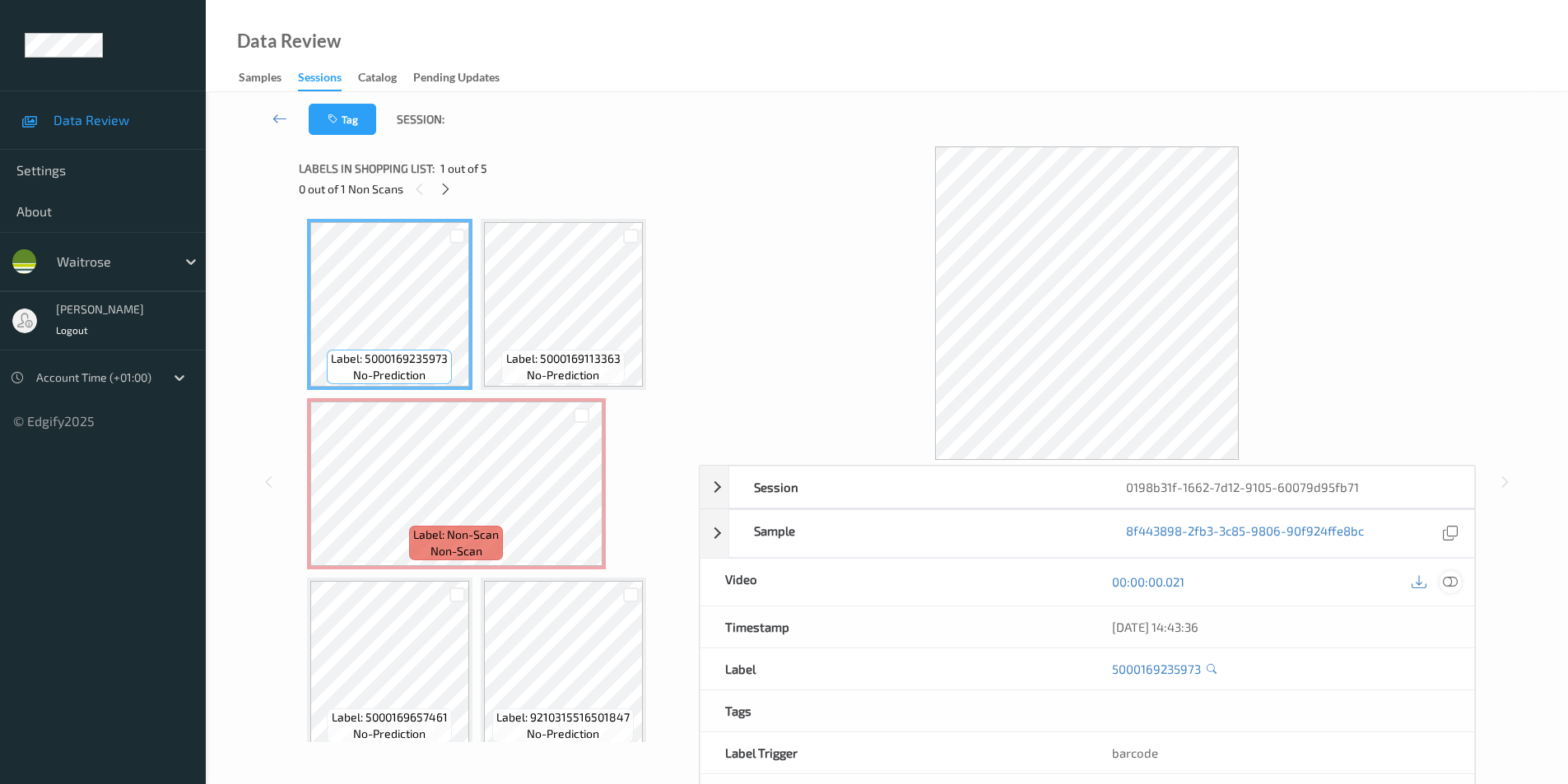
click at [1459, 578] on div at bounding box center [1450, 582] width 22 height 22
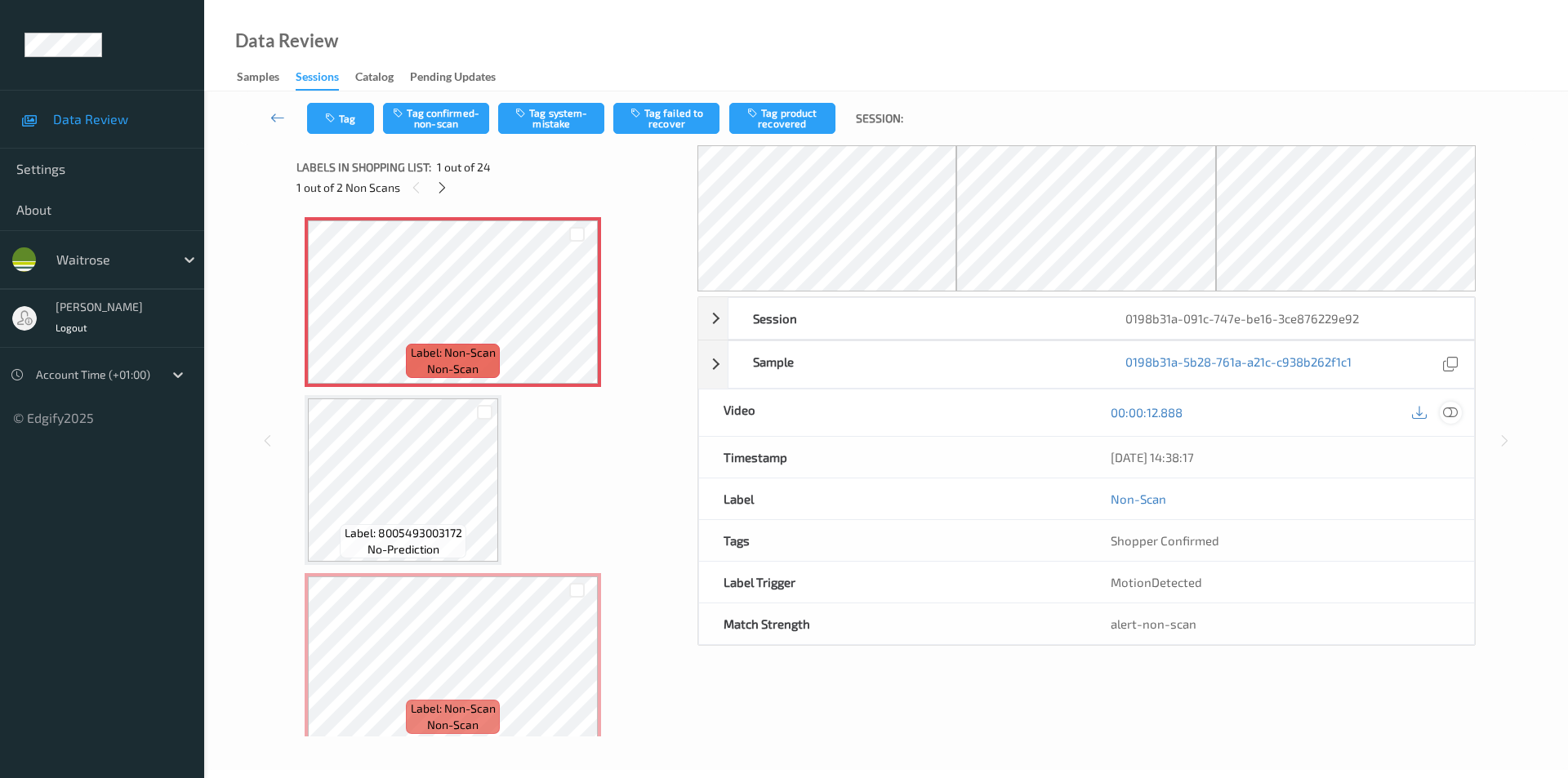
click at [1454, 416] on icon at bounding box center [1450, 412] width 15 height 15
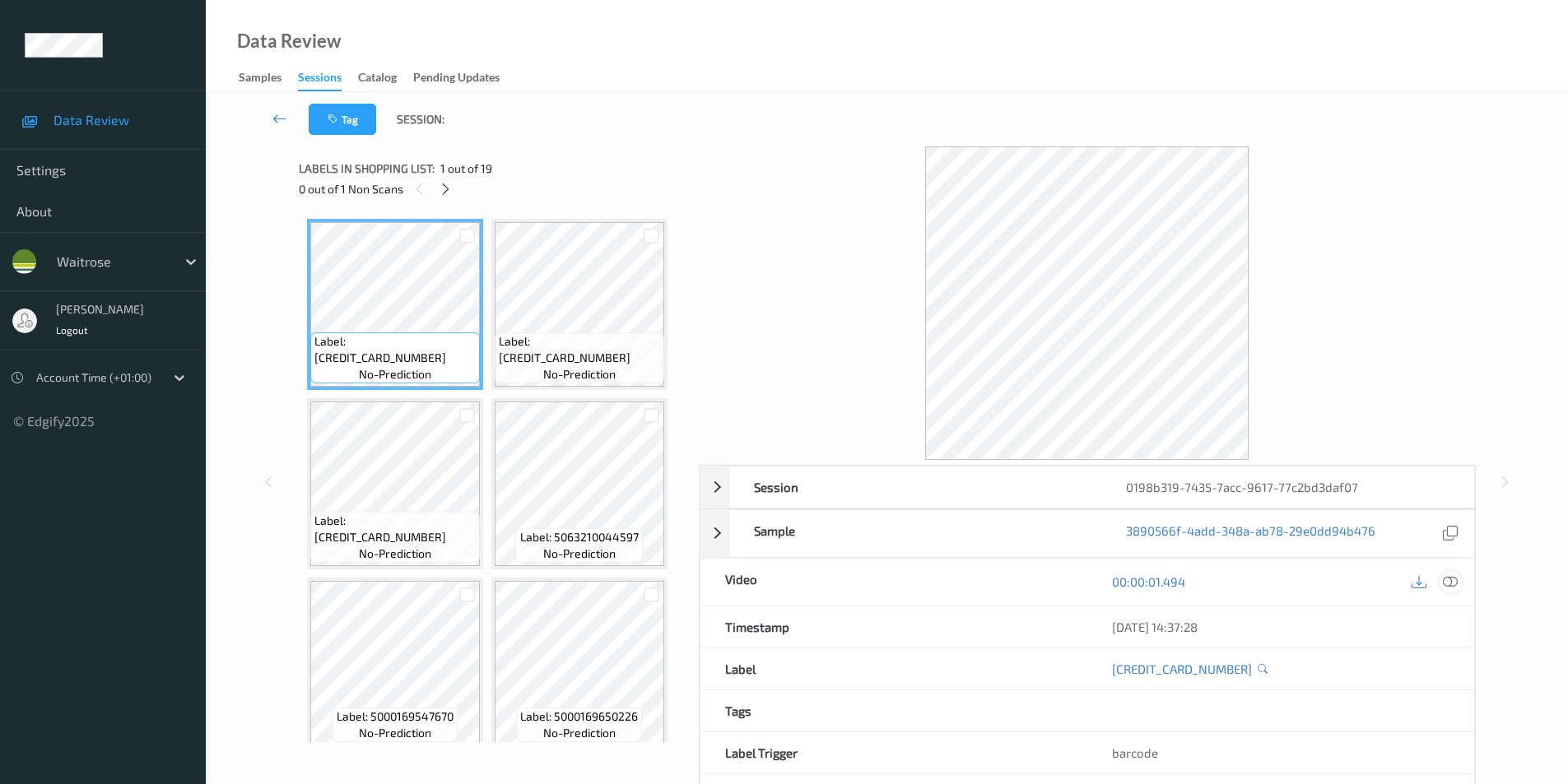
click at [1455, 578] on icon at bounding box center [1450, 582] width 15 height 15
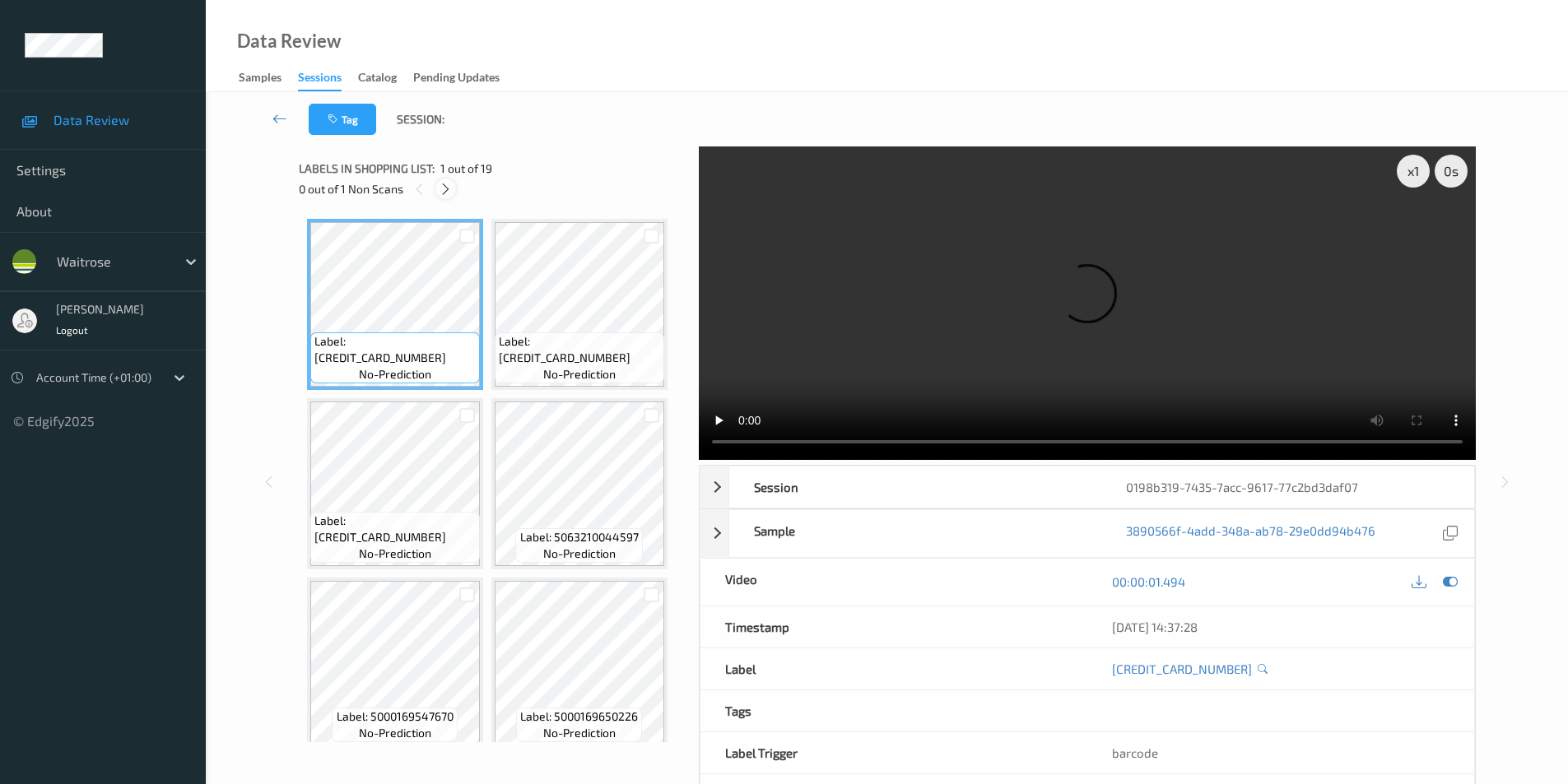
click at [452, 191] on icon at bounding box center [446, 189] width 14 height 15
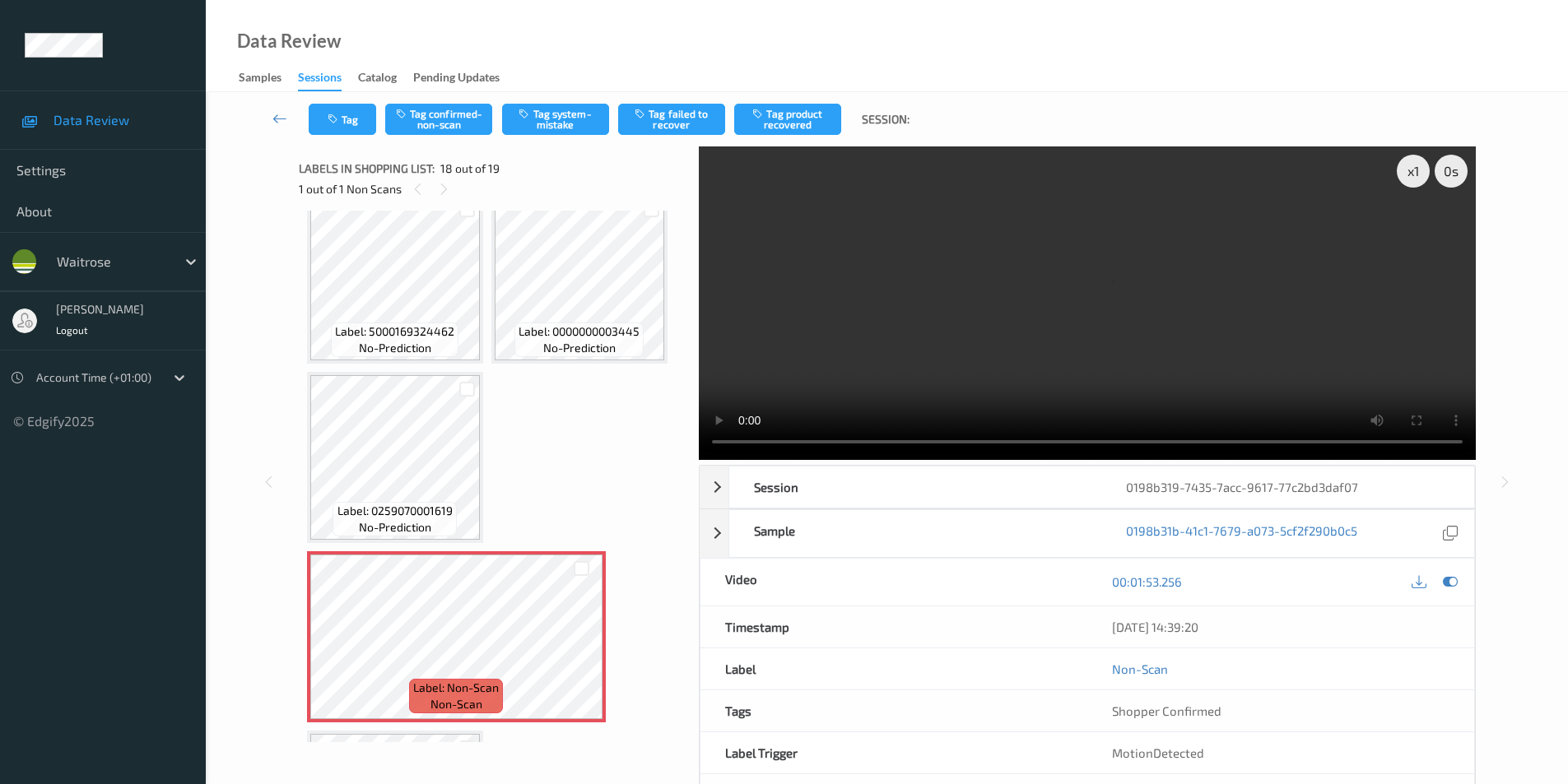
scroll to position [1279, 0]
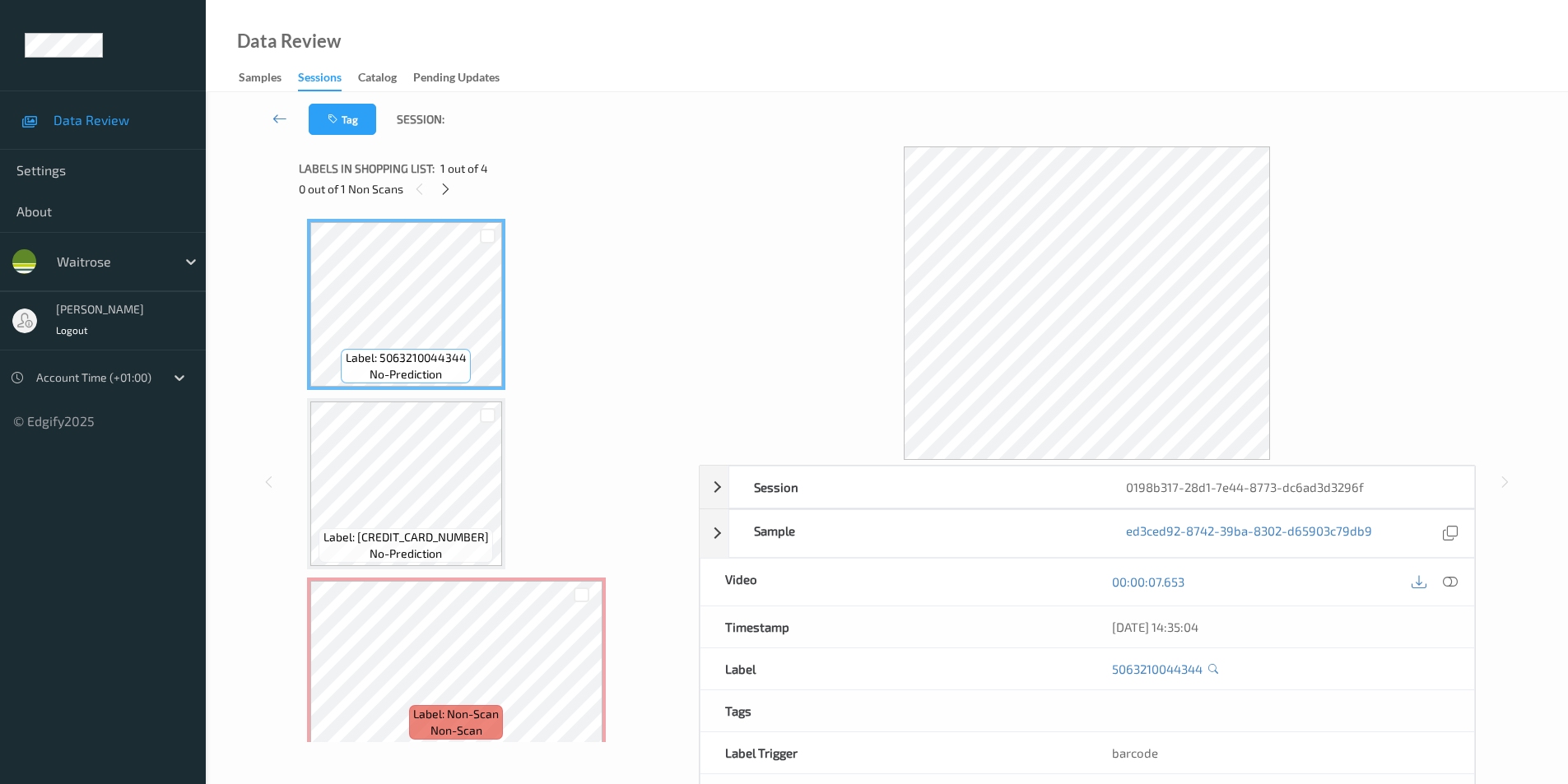
click at [1451, 584] on icon at bounding box center [1450, 582] width 15 height 15
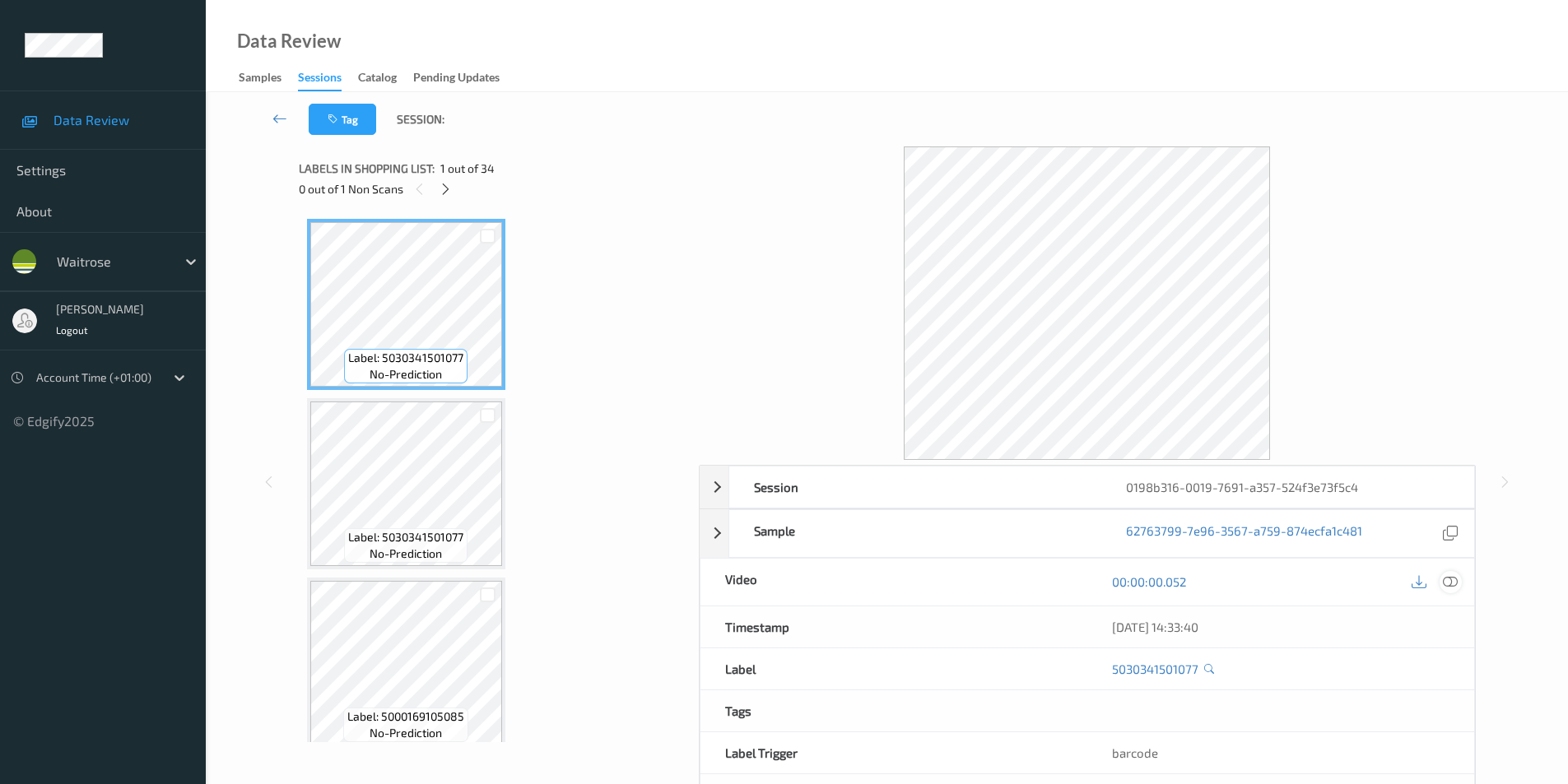
drag, startPoint x: 1458, startPoint y: 580, endPoint x: 1447, endPoint y: 576, distance: 11.7
click at [1459, 581] on div at bounding box center [1450, 582] width 22 height 22
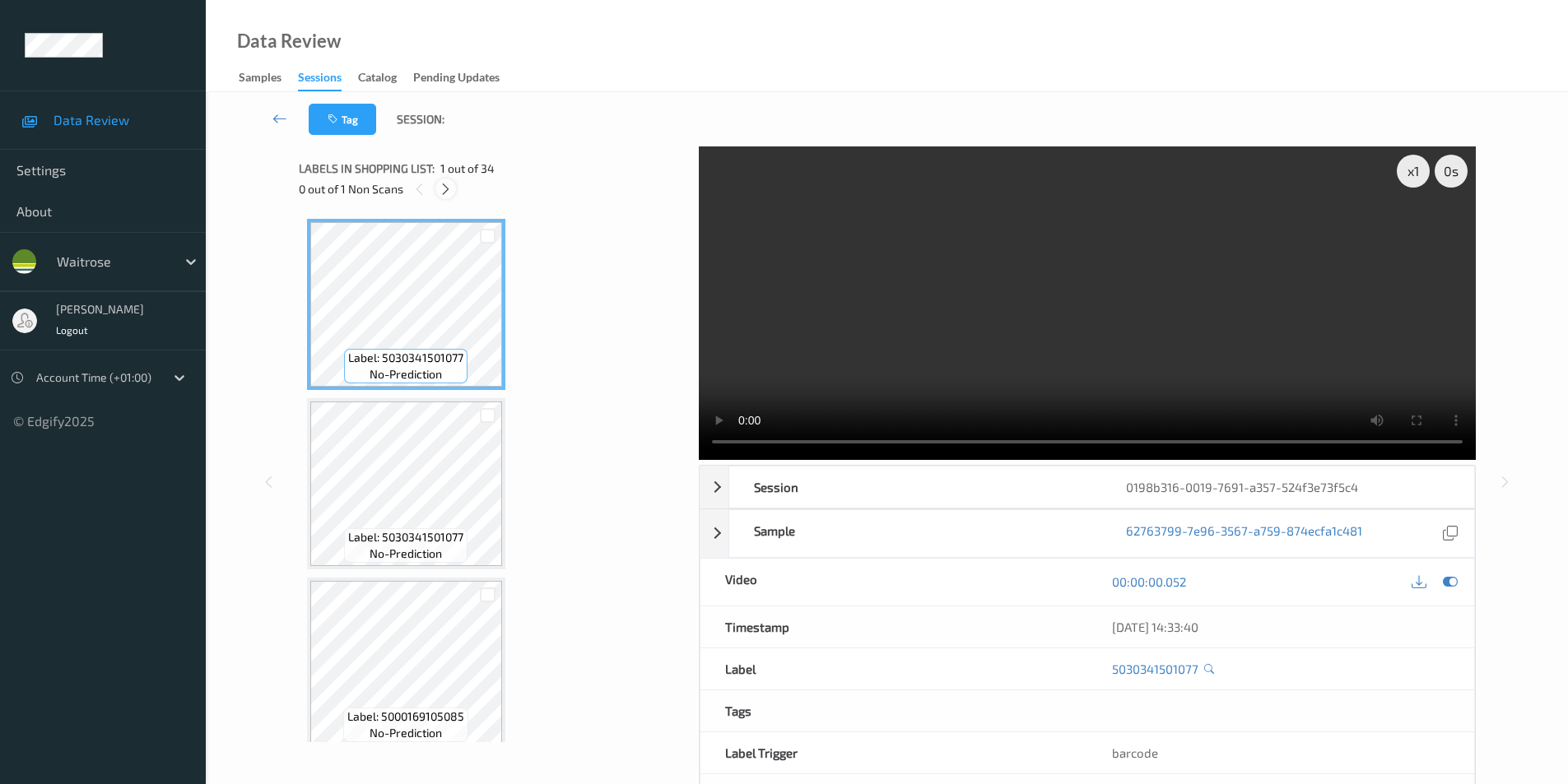
click at [451, 188] on icon at bounding box center [446, 189] width 14 height 15
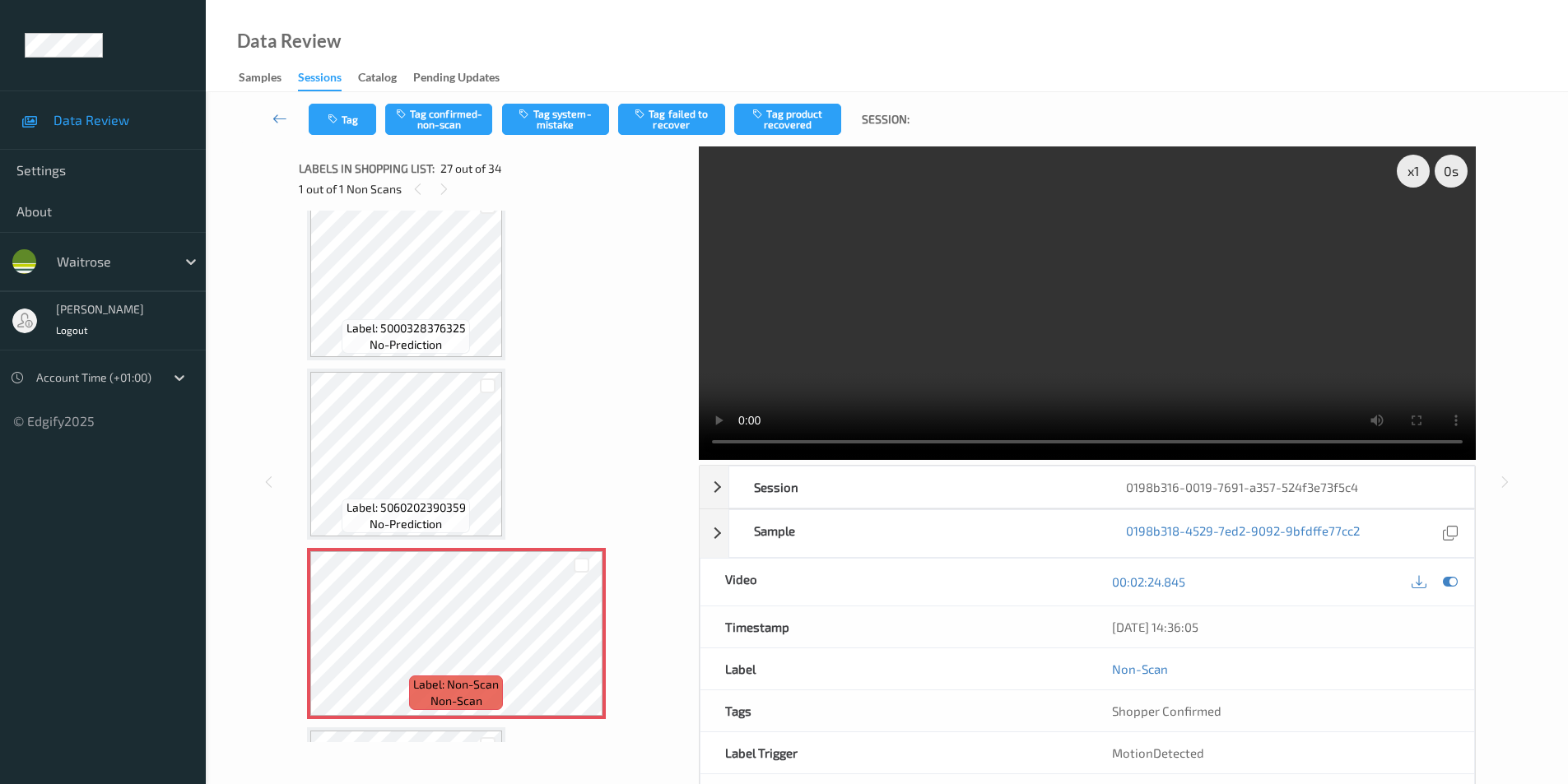
scroll to position [4329, 0]
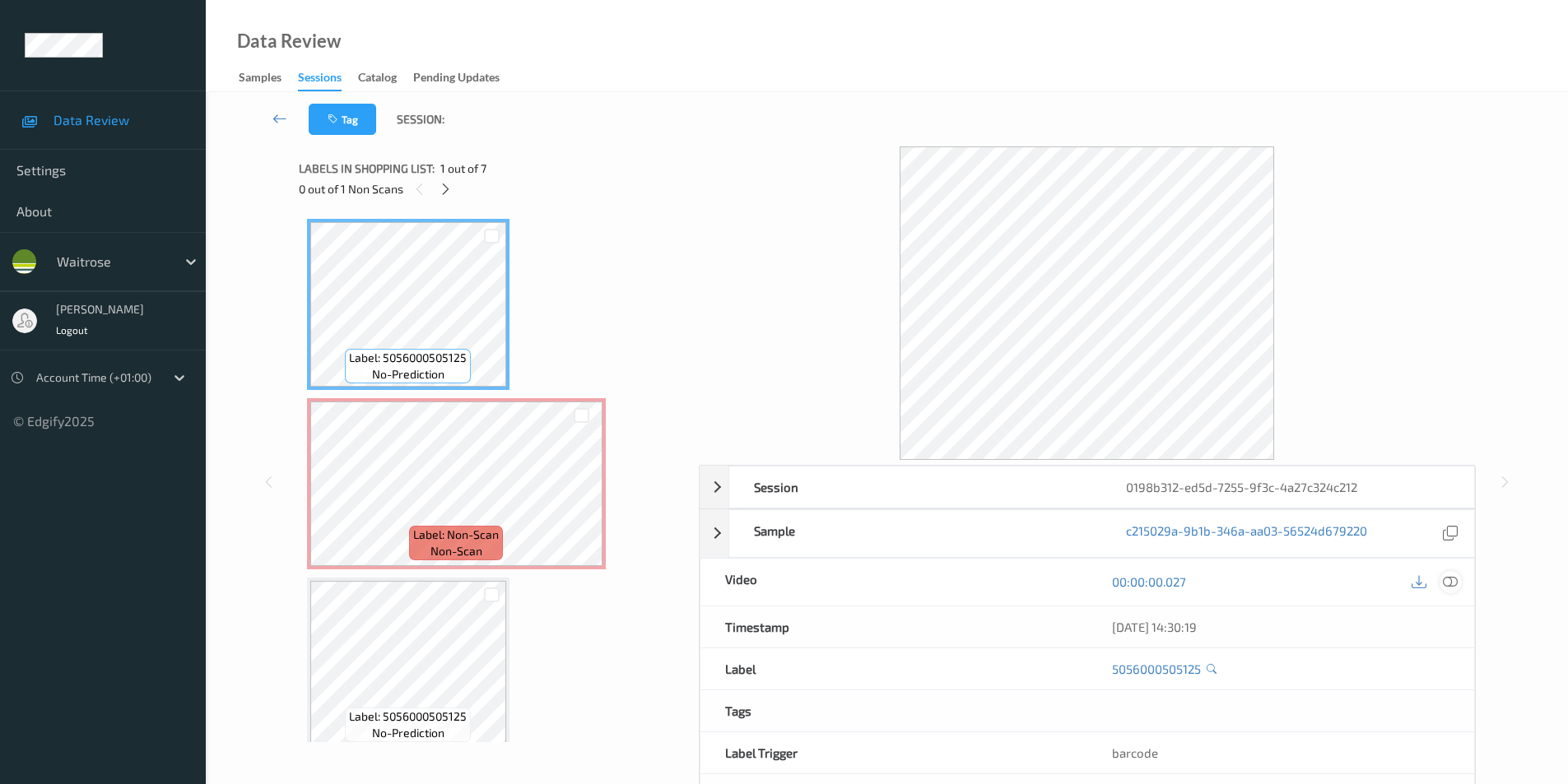
click at [1455, 584] on icon at bounding box center [1450, 582] width 15 height 15
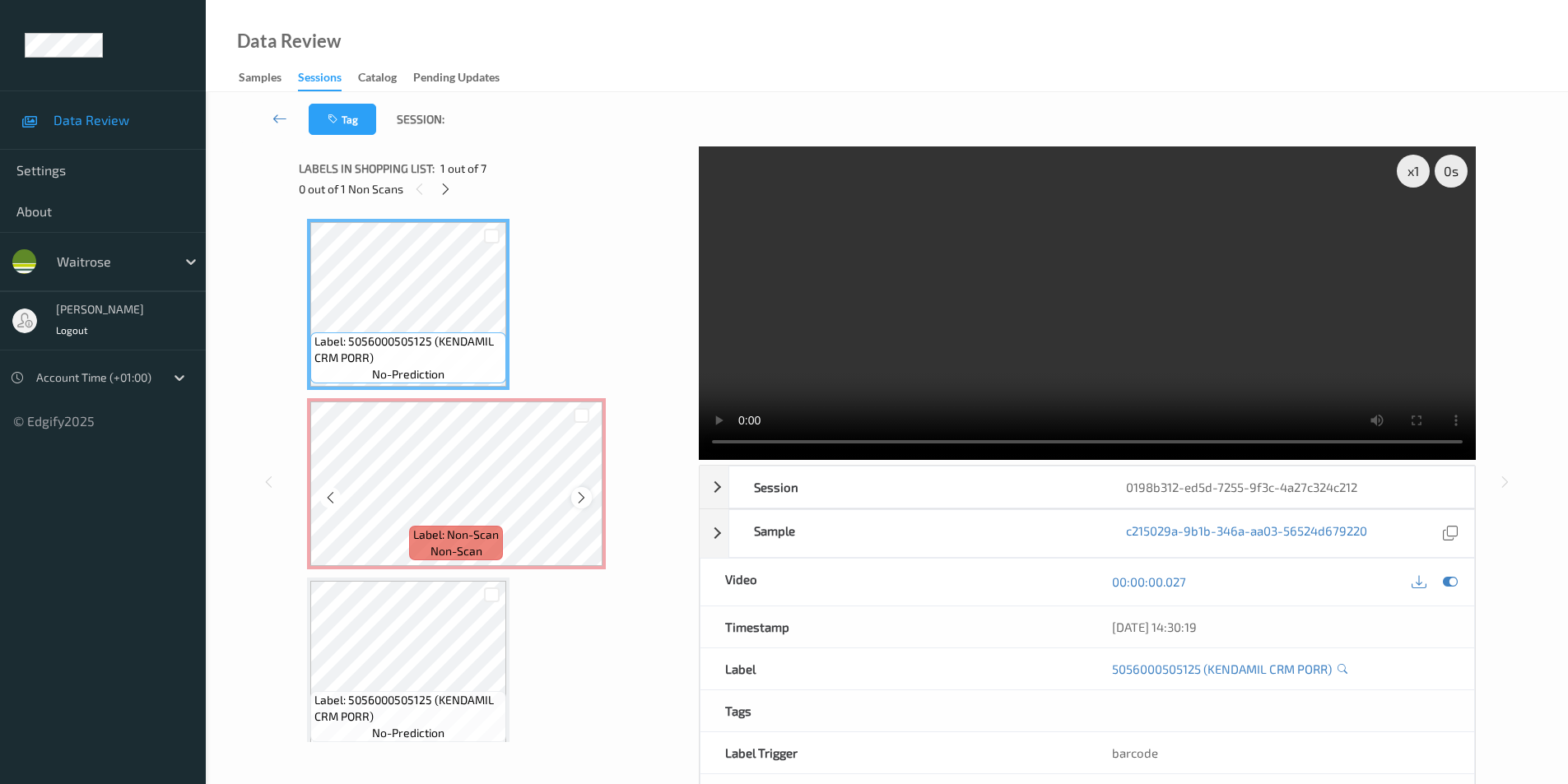
click at [577, 496] on icon at bounding box center [582, 498] width 14 height 15
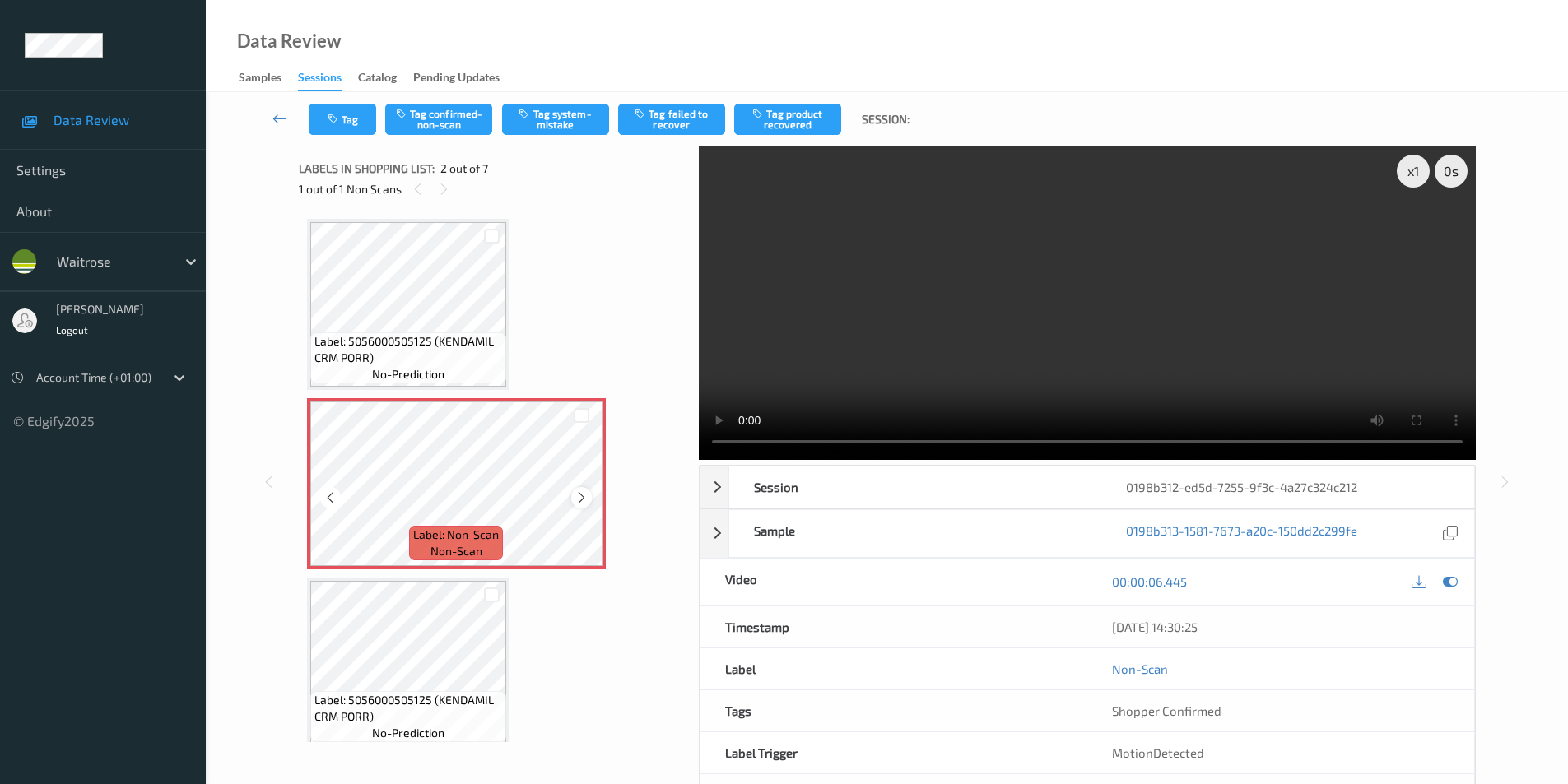
click at [578, 495] on icon at bounding box center [582, 498] width 14 height 15
click at [563, 132] on button "Tag system-mistake" at bounding box center [556, 120] width 107 height 32
click at [320, 116] on button "Tag" at bounding box center [342, 120] width 67 height 32
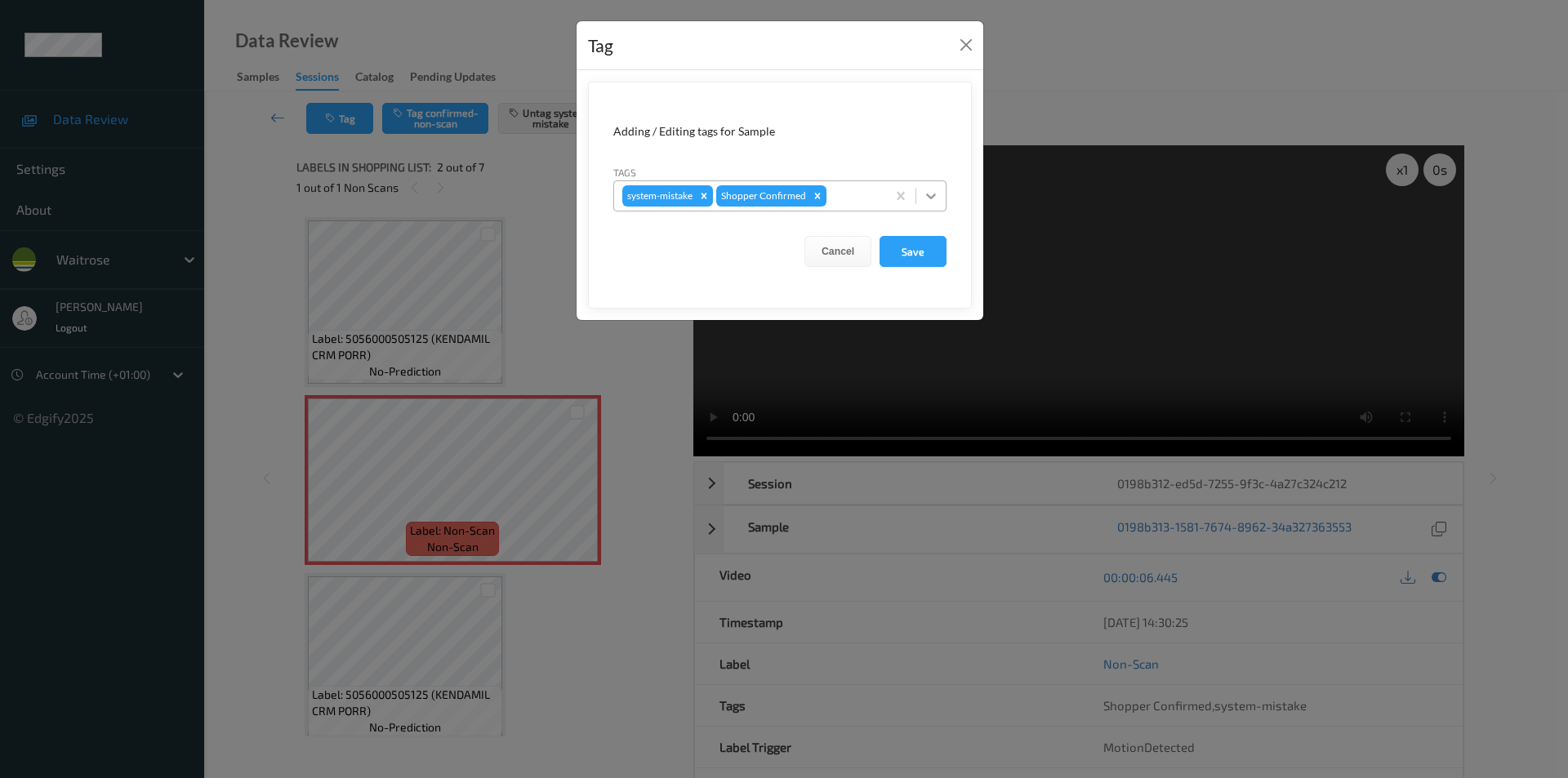
click at [926, 200] on icon at bounding box center [931, 196] width 17 height 17
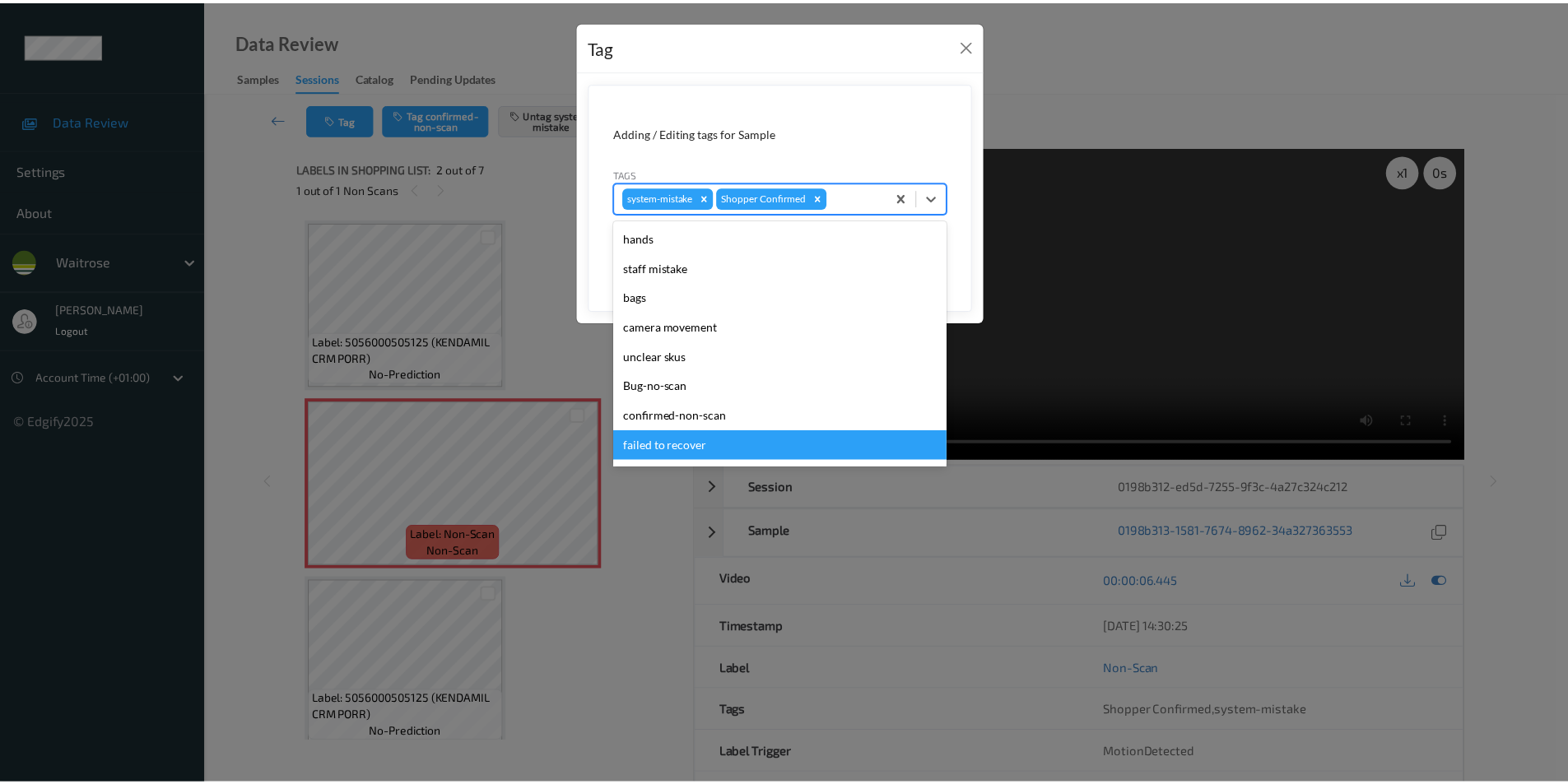
scroll to position [323, 0]
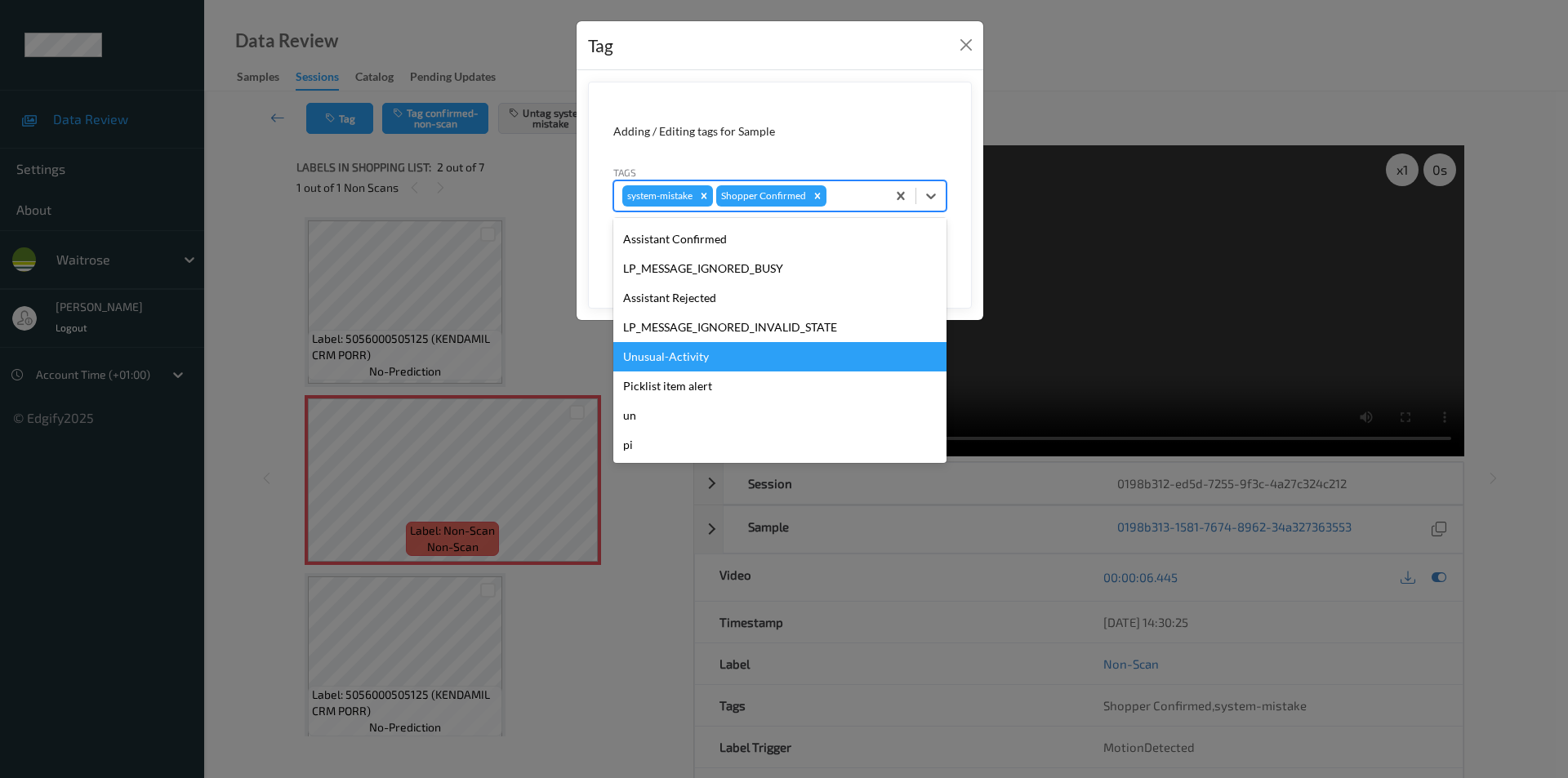
click at [691, 356] on div "Unusual-Activity" at bounding box center [780, 357] width 333 height 30
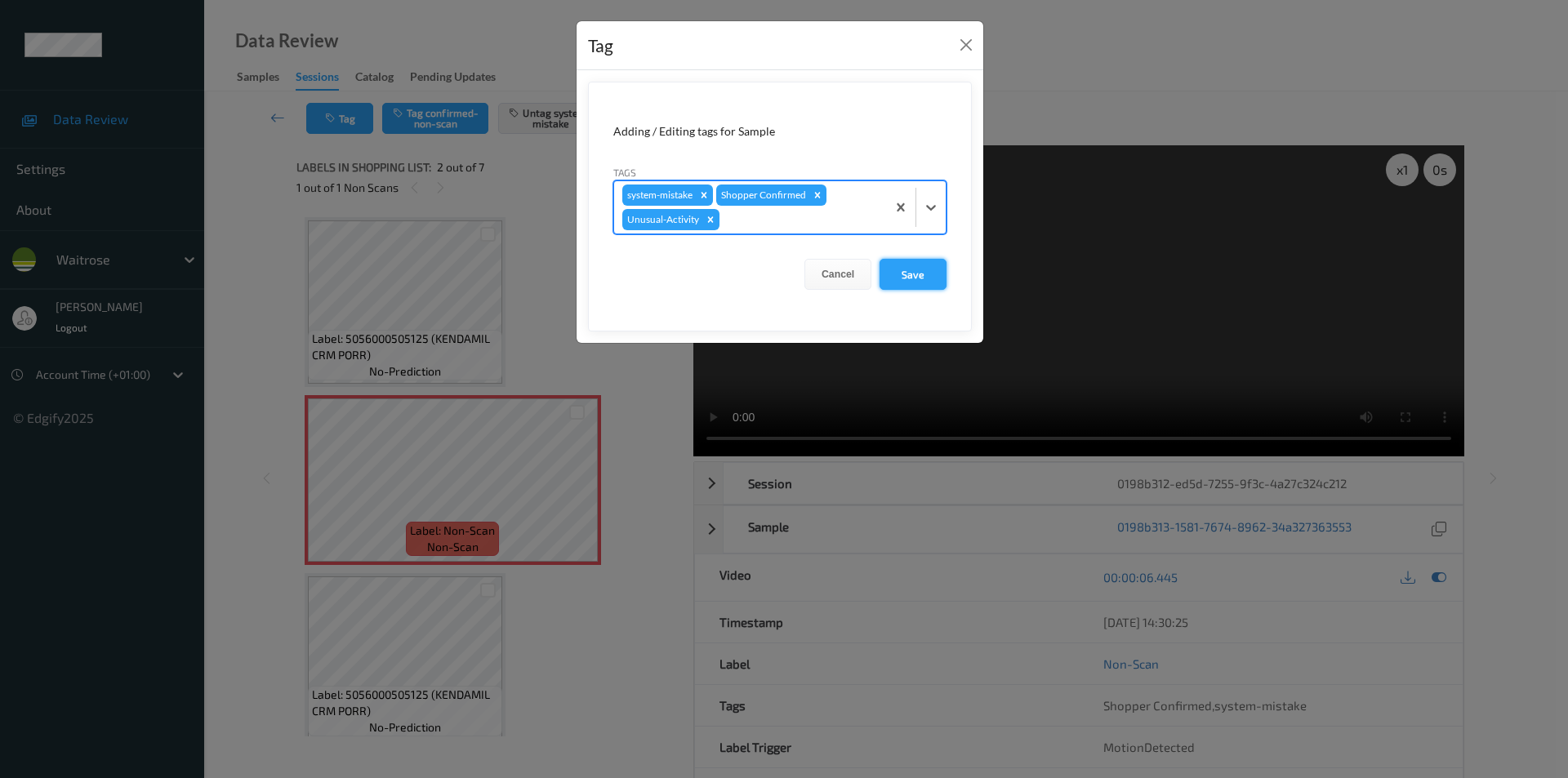
click at [928, 275] on button "Save" at bounding box center [913, 274] width 67 height 31
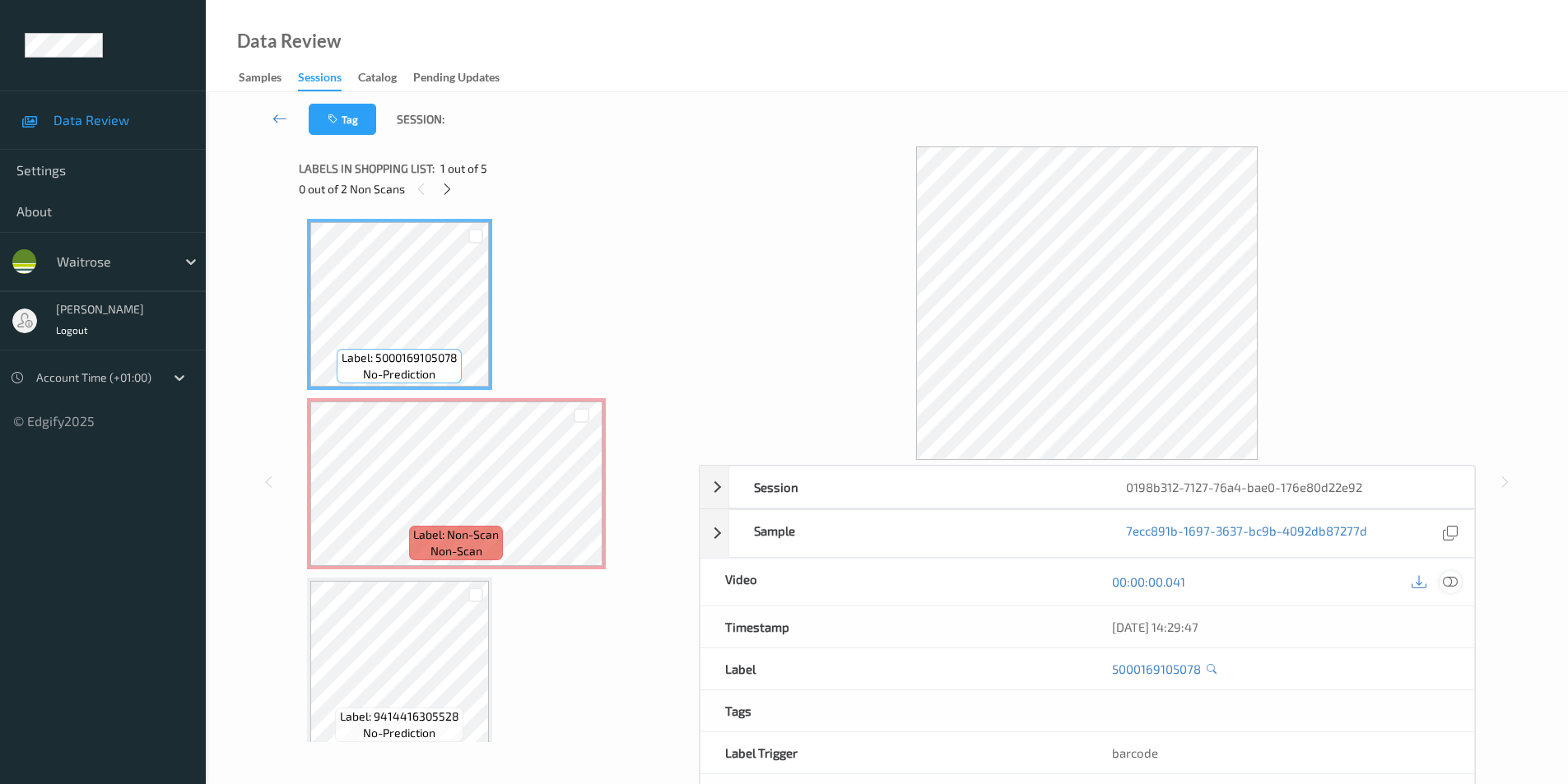
click at [1450, 581] on icon at bounding box center [1450, 582] width 15 height 15
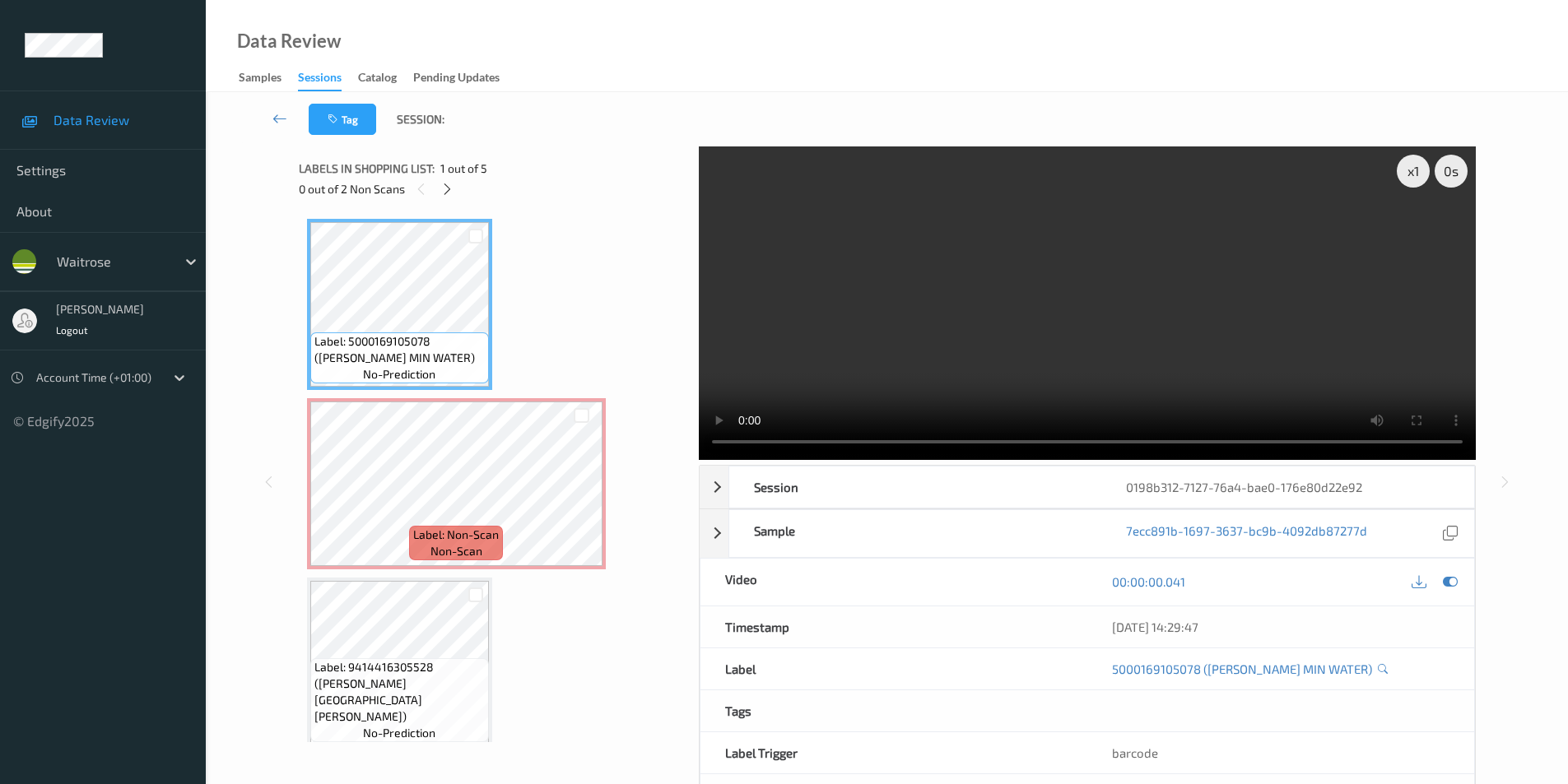
click at [1536, 389] on div "Tag Session: x 1 0 s Session 0198b312-7127-76a4-bae0-176e80d22e92 Session ID 01…" at bounding box center [887, 472] width 1362 height 759
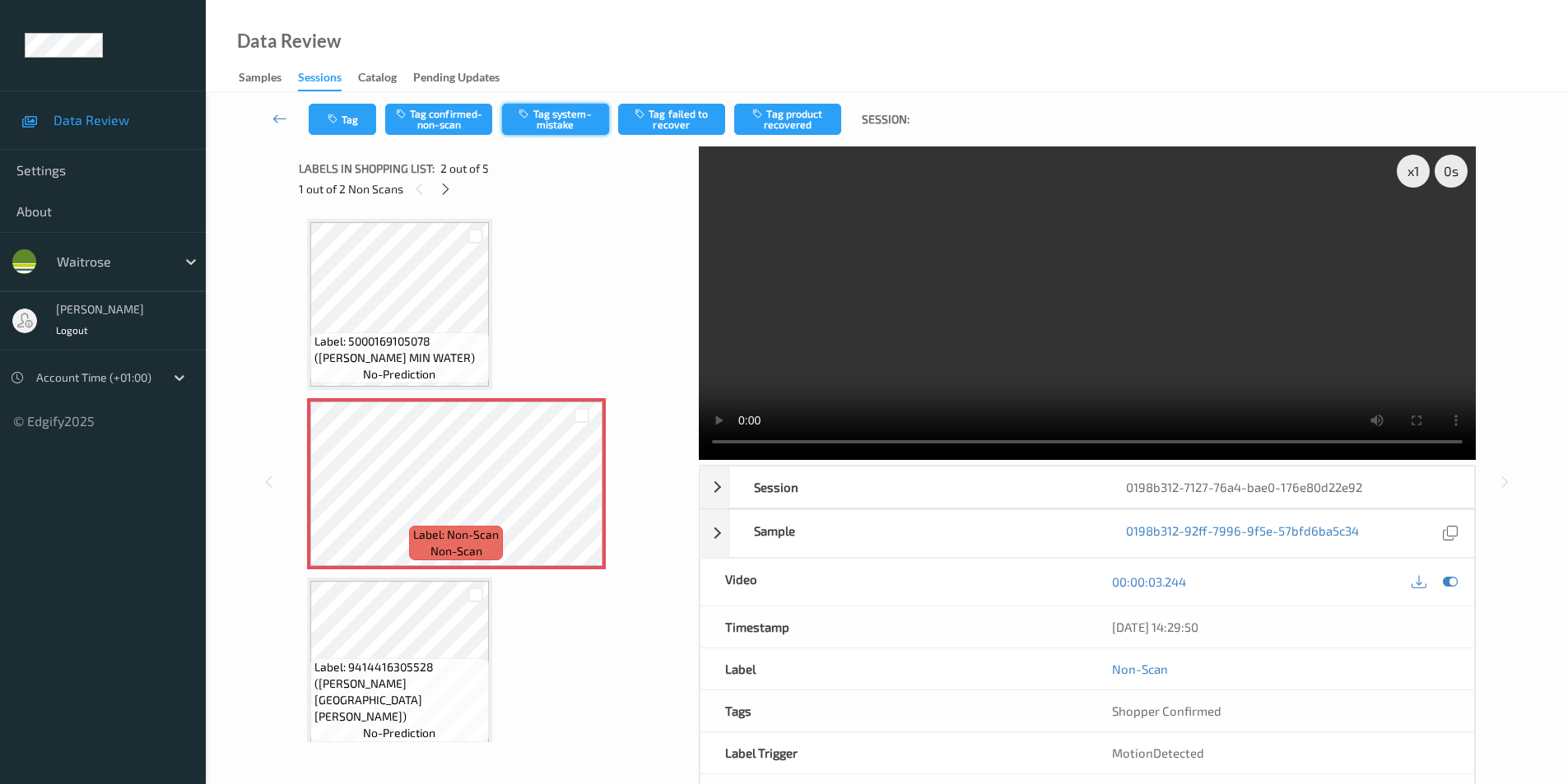
click at [541, 115] on button "Tag system-mistake" at bounding box center [556, 120] width 107 height 32
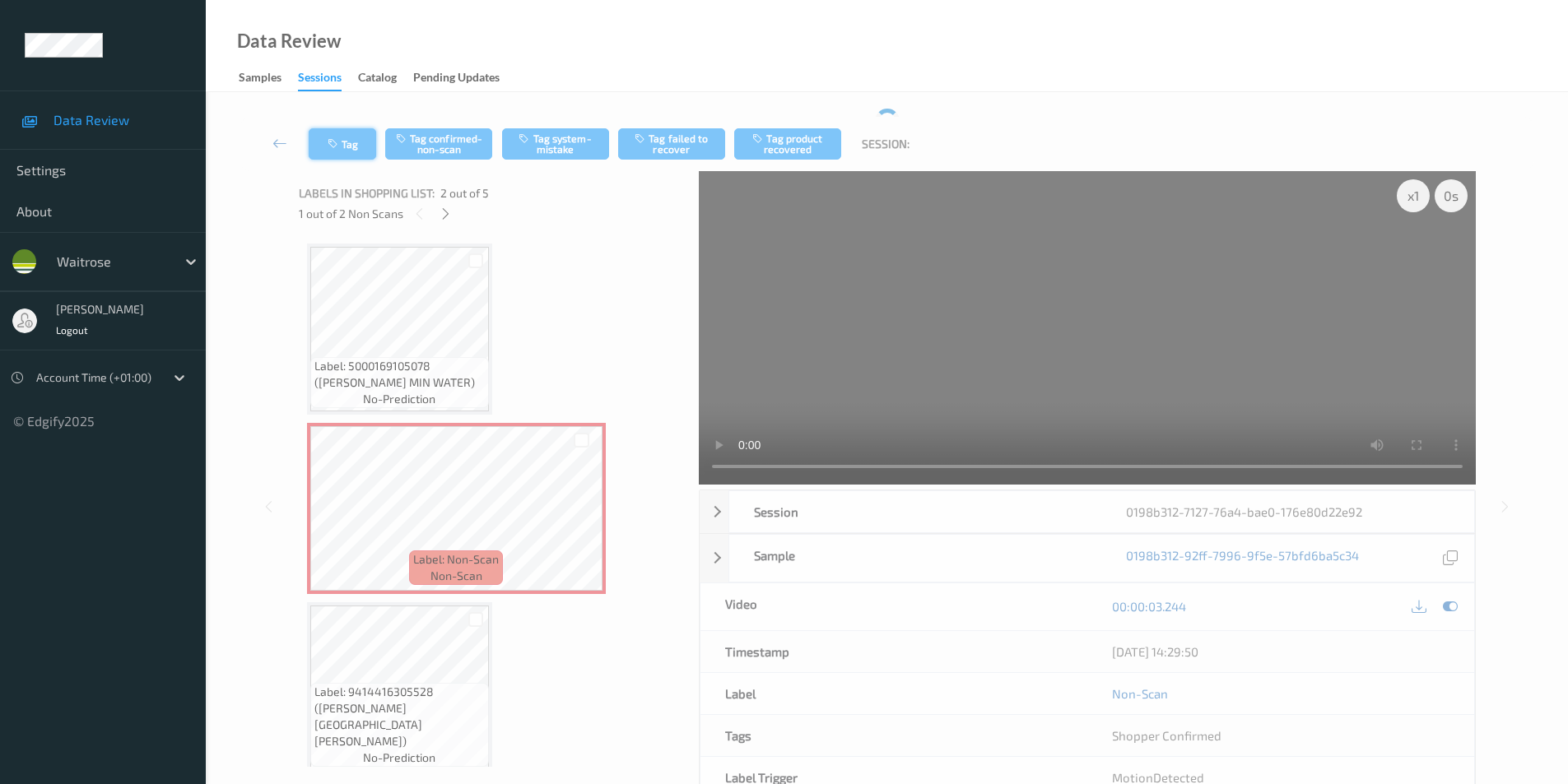
click at [335, 141] on icon "button" at bounding box center [334, 145] width 14 height 12
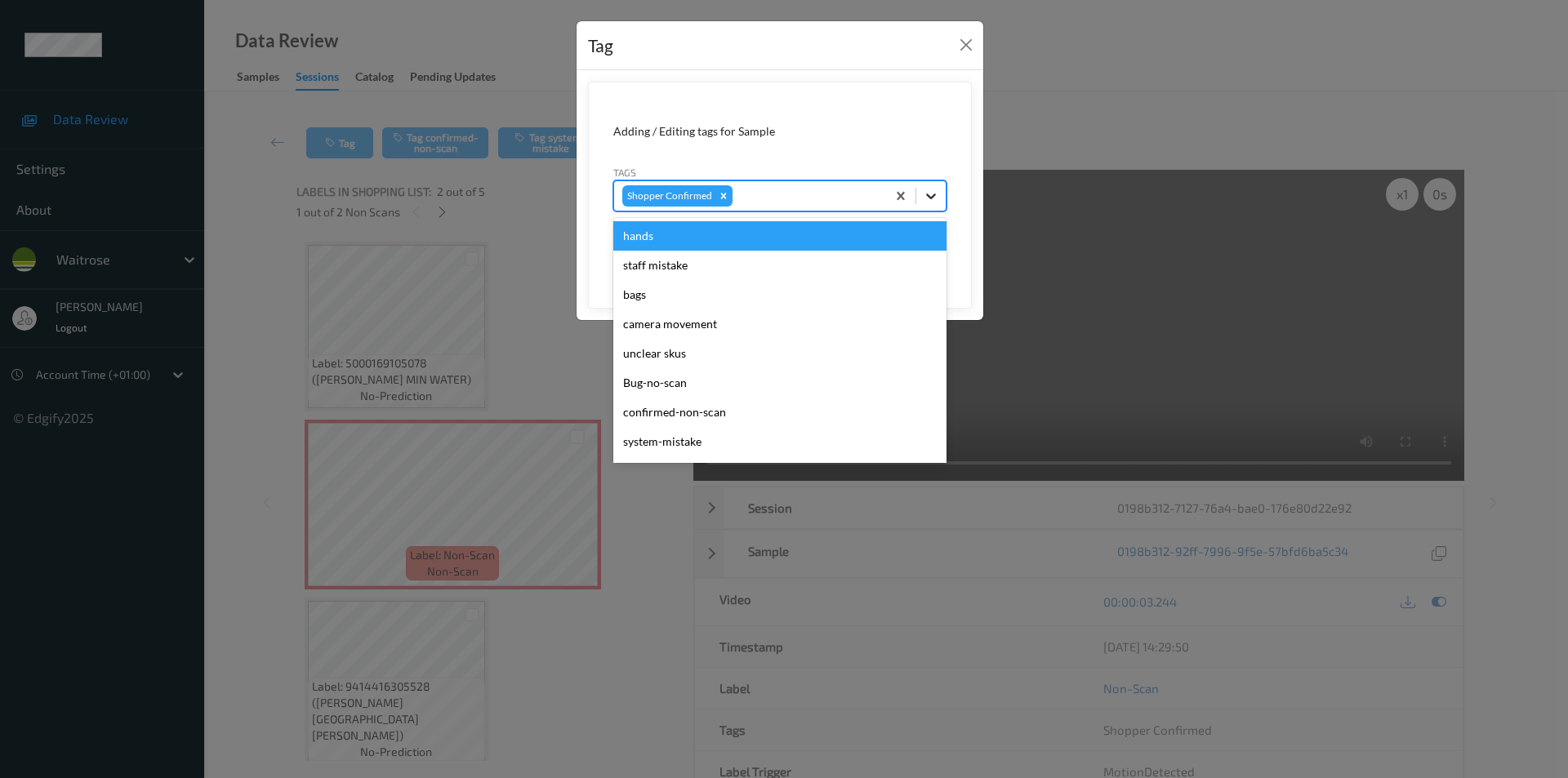
click at [931, 195] on icon at bounding box center [931, 196] width 17 height 17
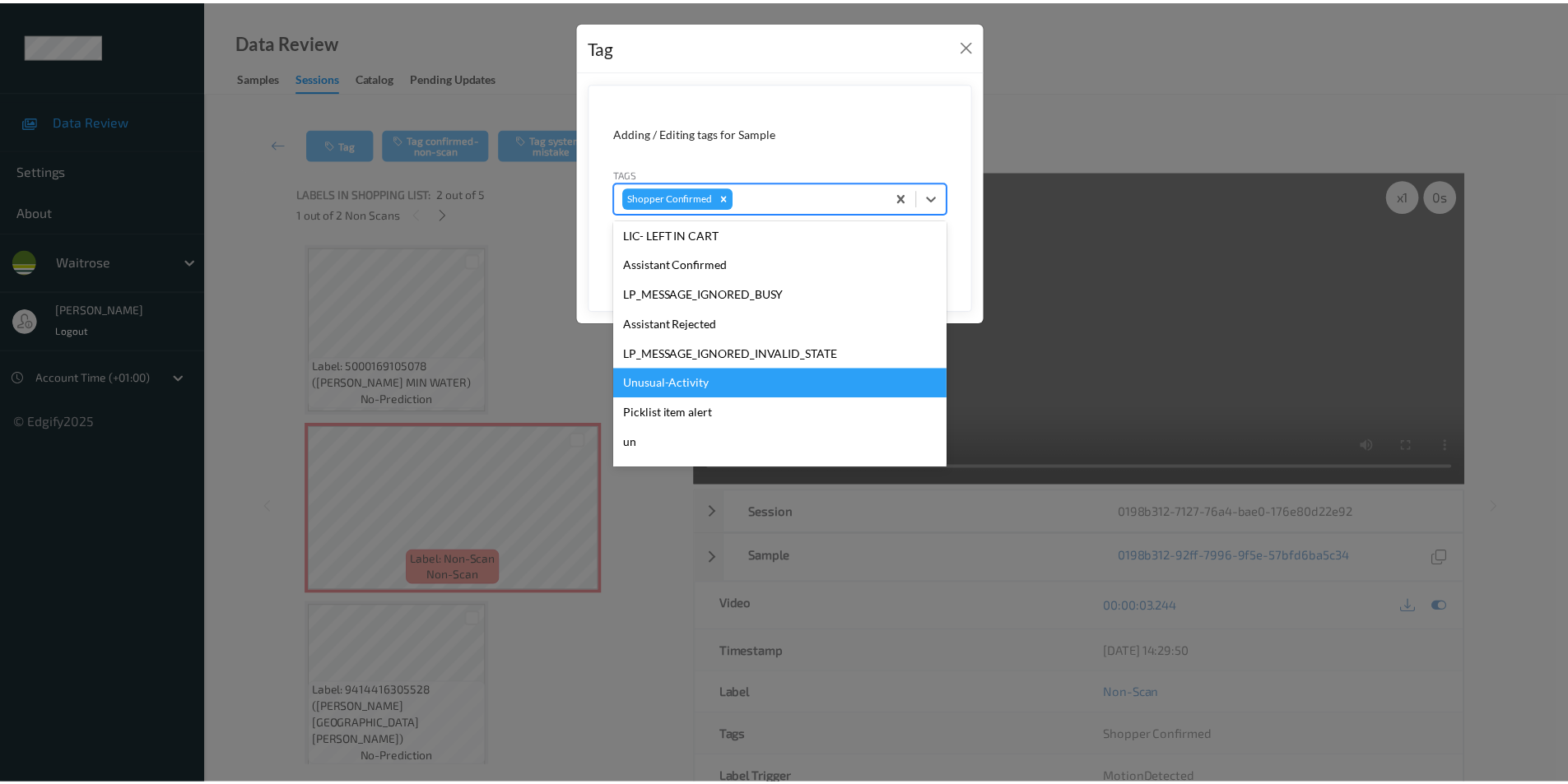
scroll to position [323, 0]
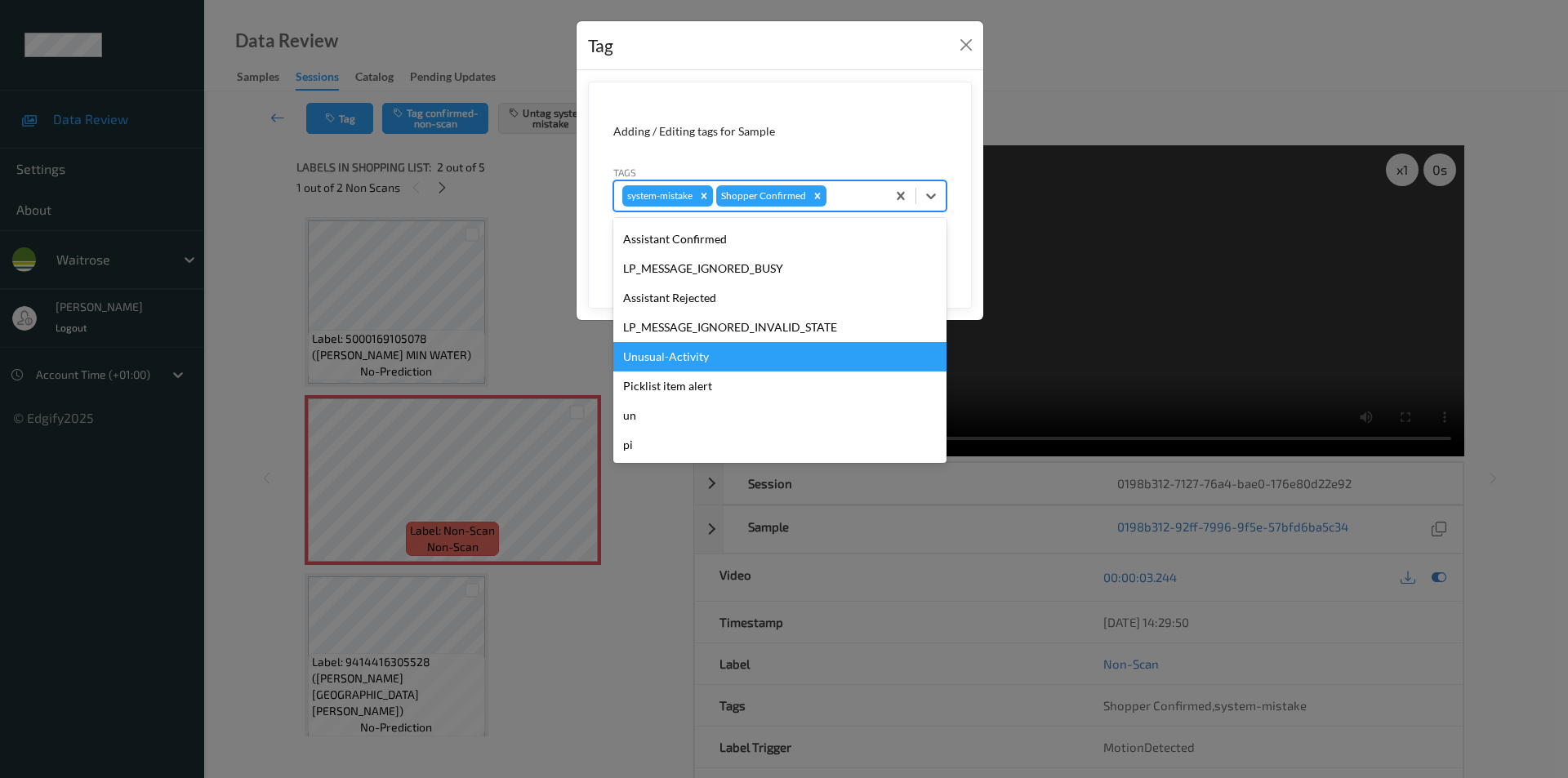
click at [686, 354] on div "Unusual-Activity" at bounding box center [780, 357] width 333 height 30
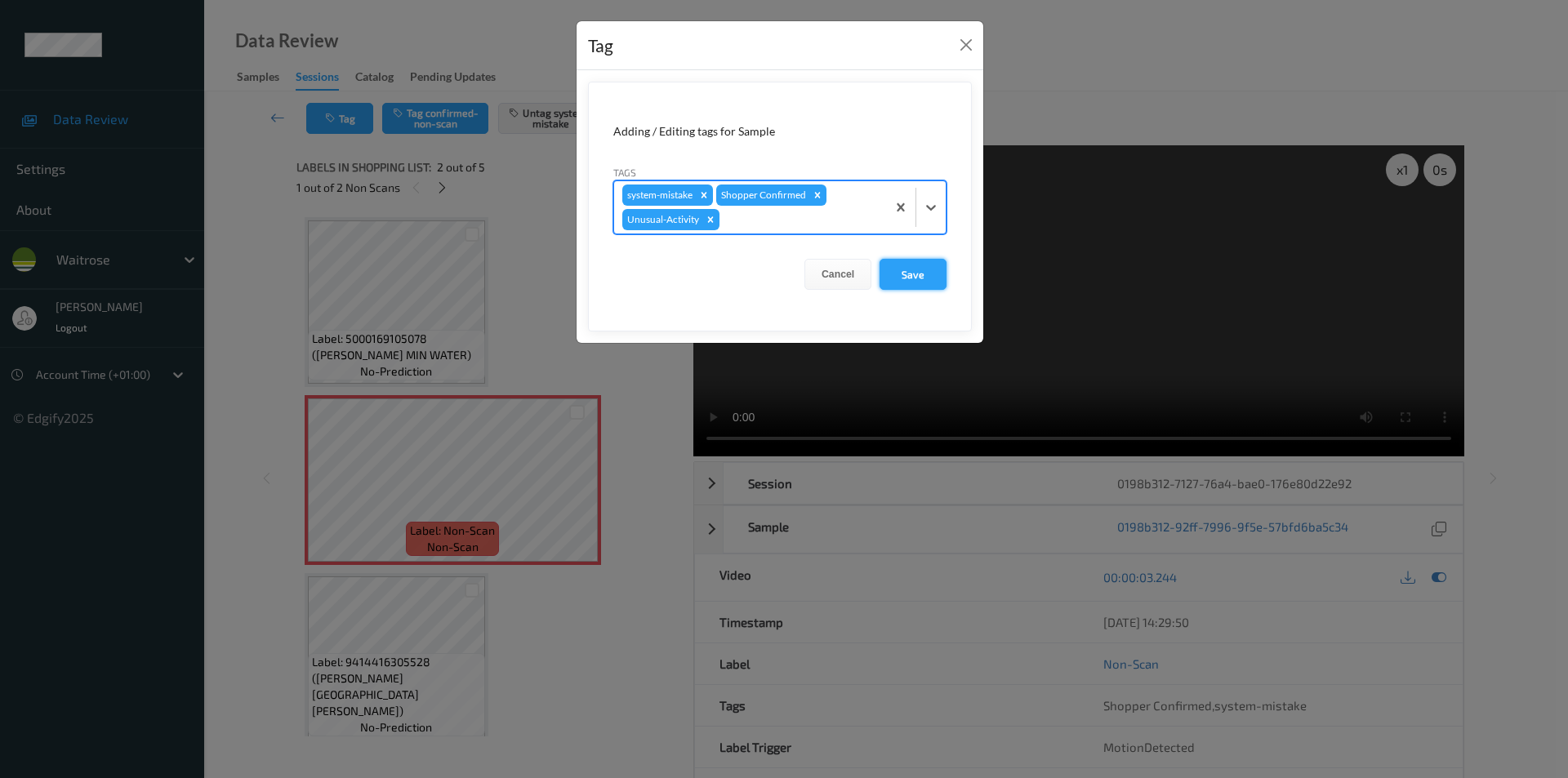
click at [919, 263] on button "Save" at bounding box center [913, 274] width 67 height 31
click at [899, 273] on button "Save" at bounding box center [913, 274] width 67 height 31
click at [900, 273] on button "Save" at bounding box center [913, 274] width 67 height 31
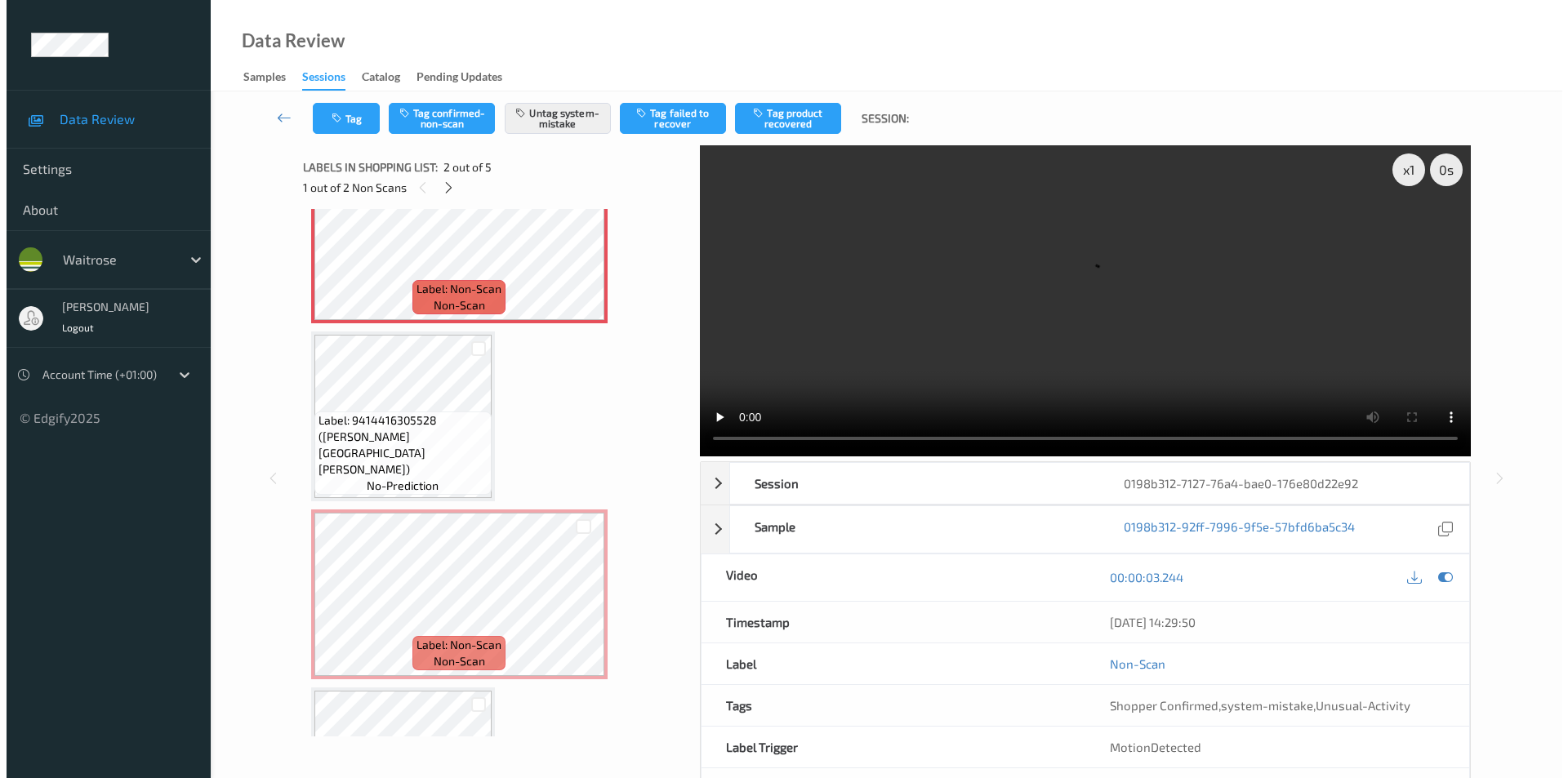
scroll to position [245, 0]
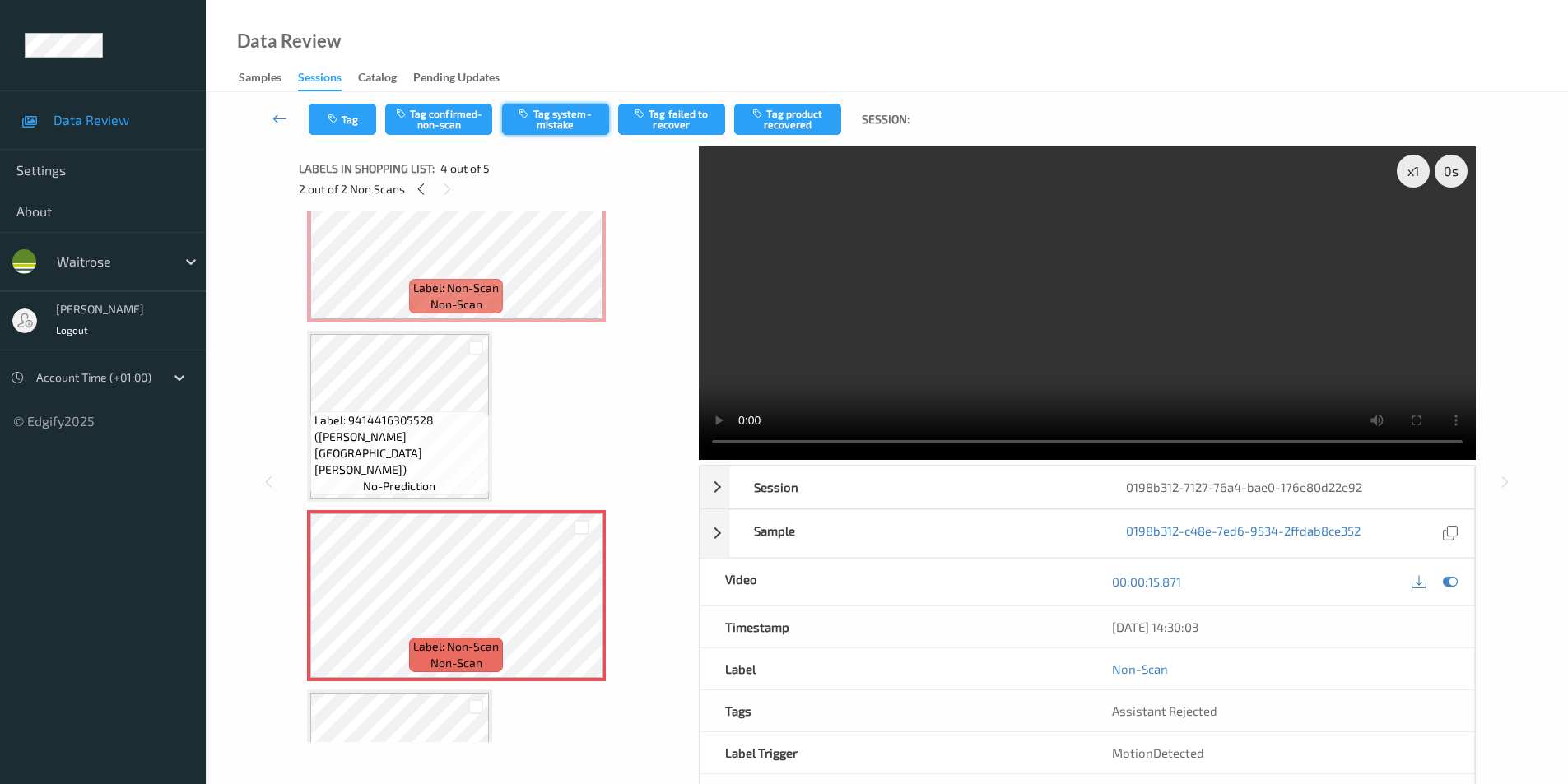
click at [556, 122] on button "Tag system-mistake" at bounding box center [556, 120] width 107 height 32
click at [357, 121] on button "Tag" at bounding box center [342, 120] width 67 height 32
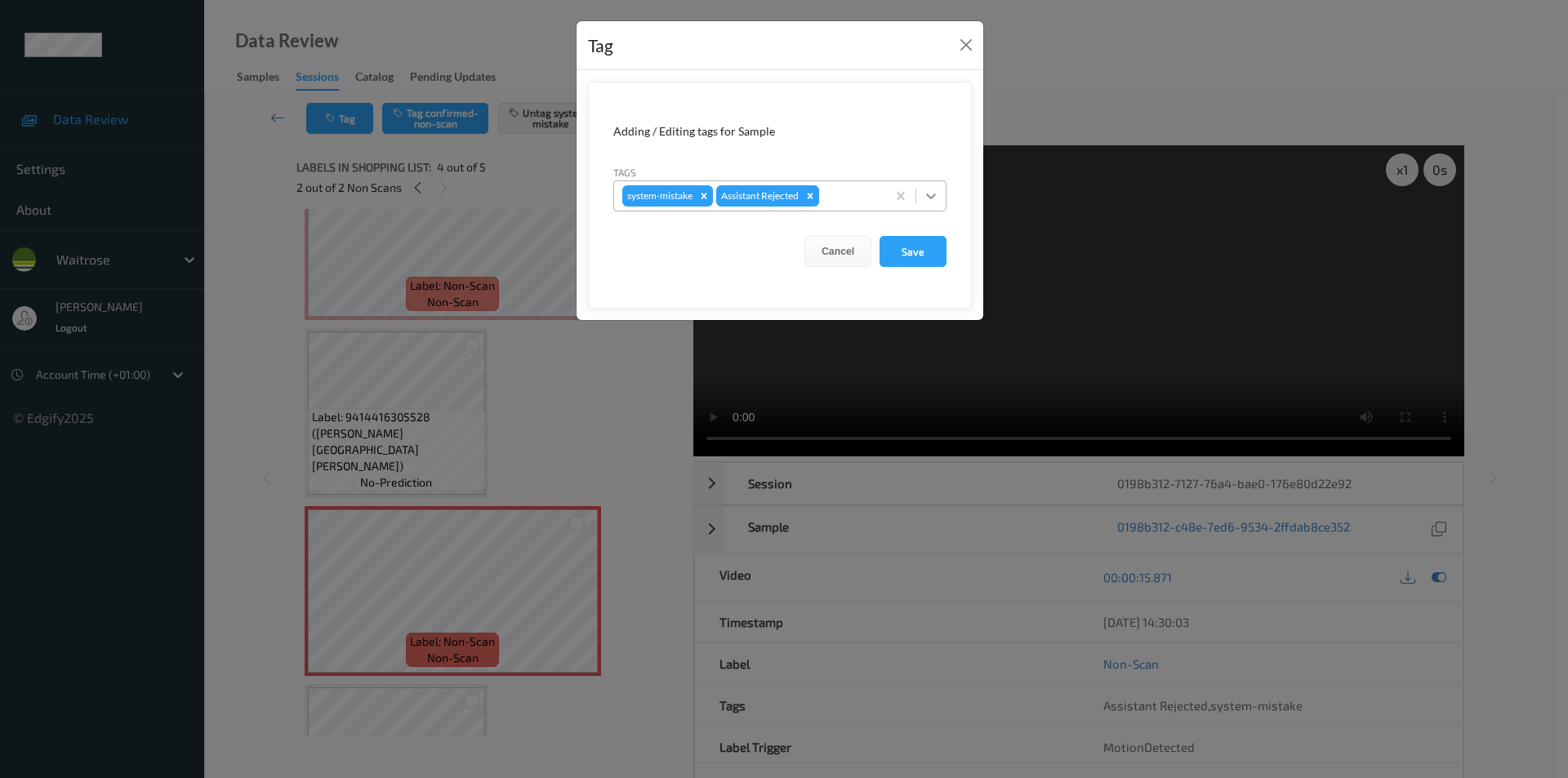
click at [932, 200] on icon at bounding box center [931, 196] width 17 height 17
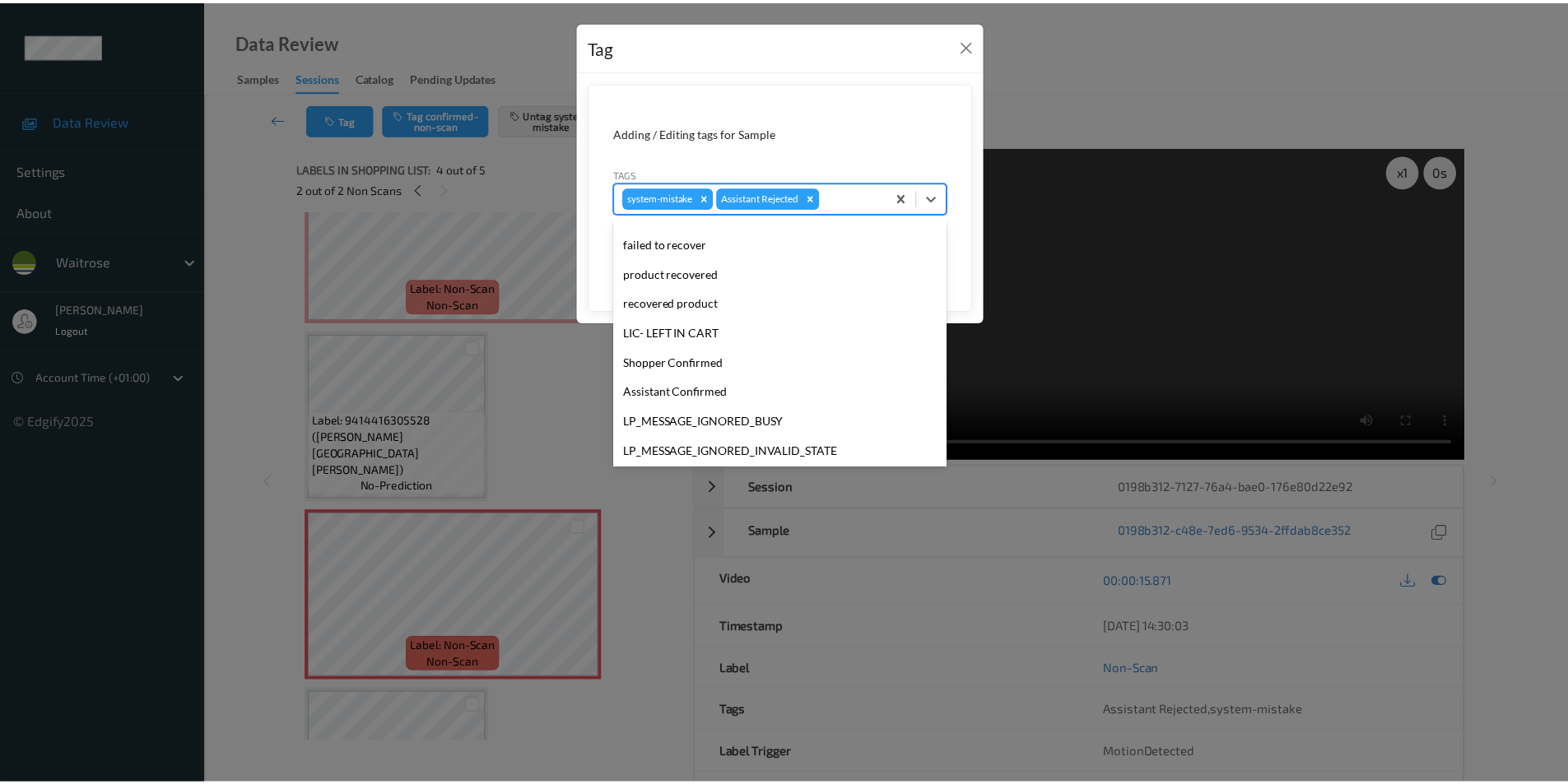
scroll to position [323, 0]
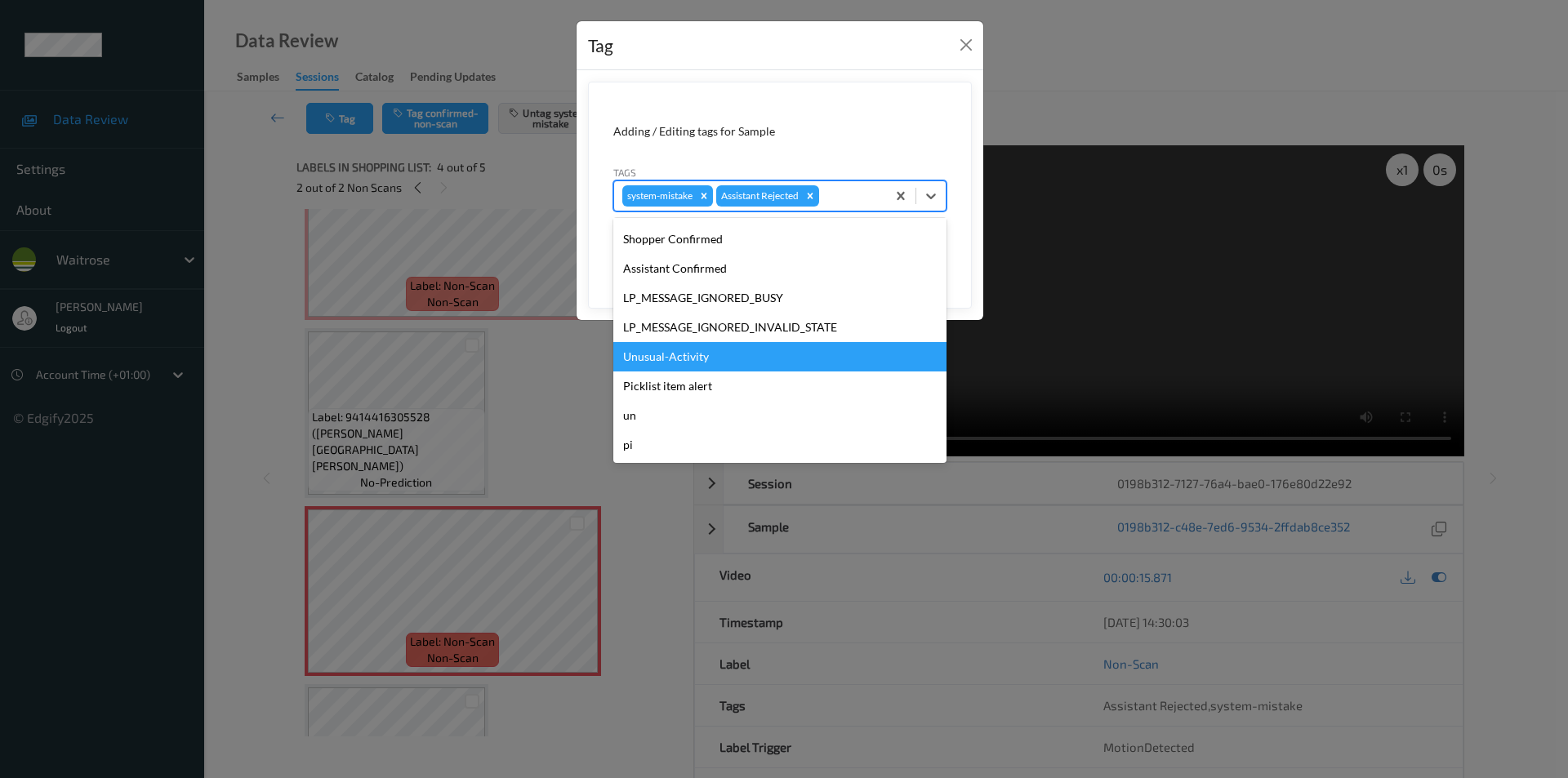
click at [696, 355] on div "Unusual-Activity" at bounding box center [780, 357] width 333 height 30
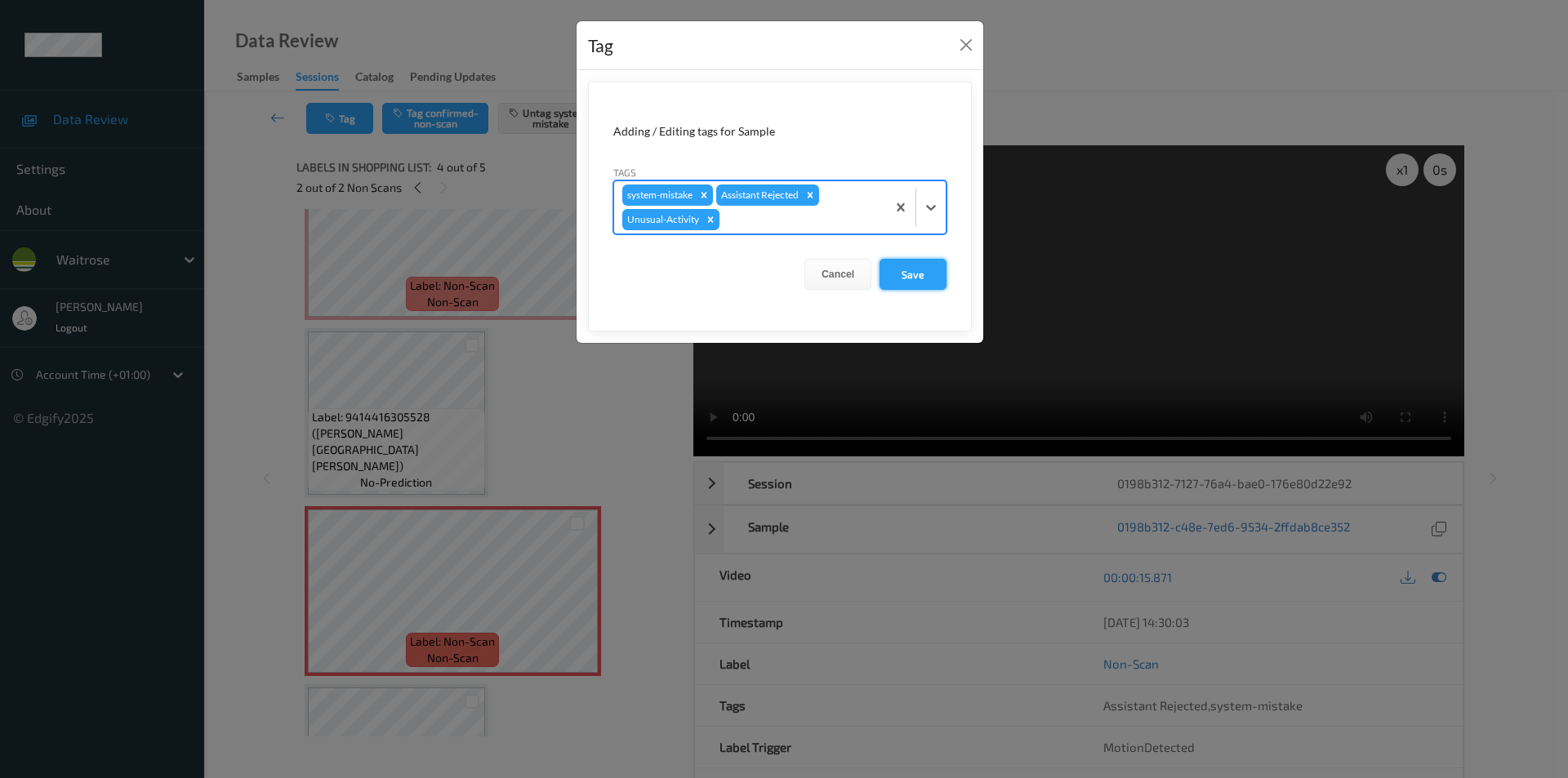
click at [910, 276] on button "Save" at bounding box center [913, 274] width 67 height 31
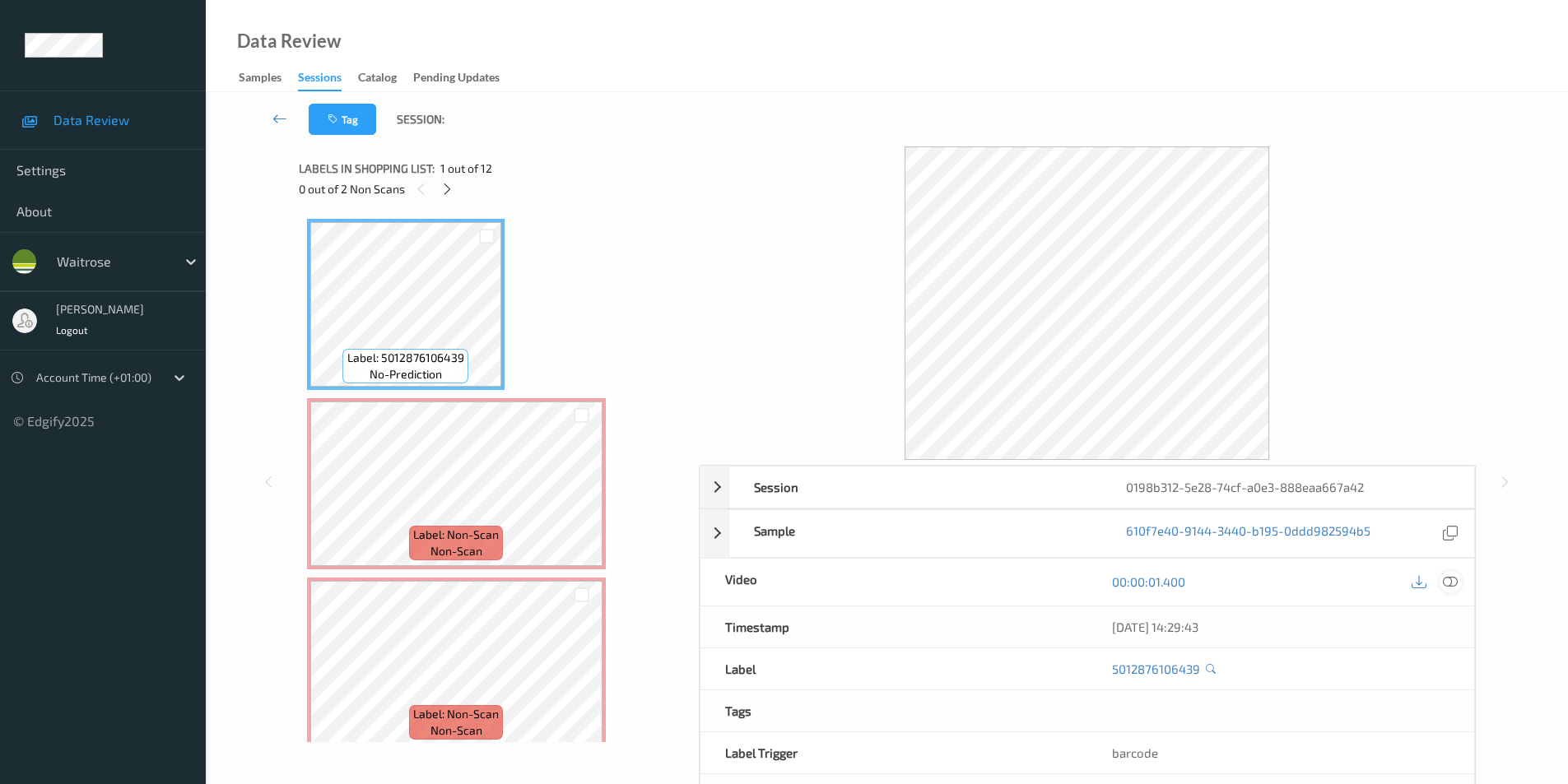
click at [1452, 582] on icon at bounding box center [1450, 582] width 15 height 15
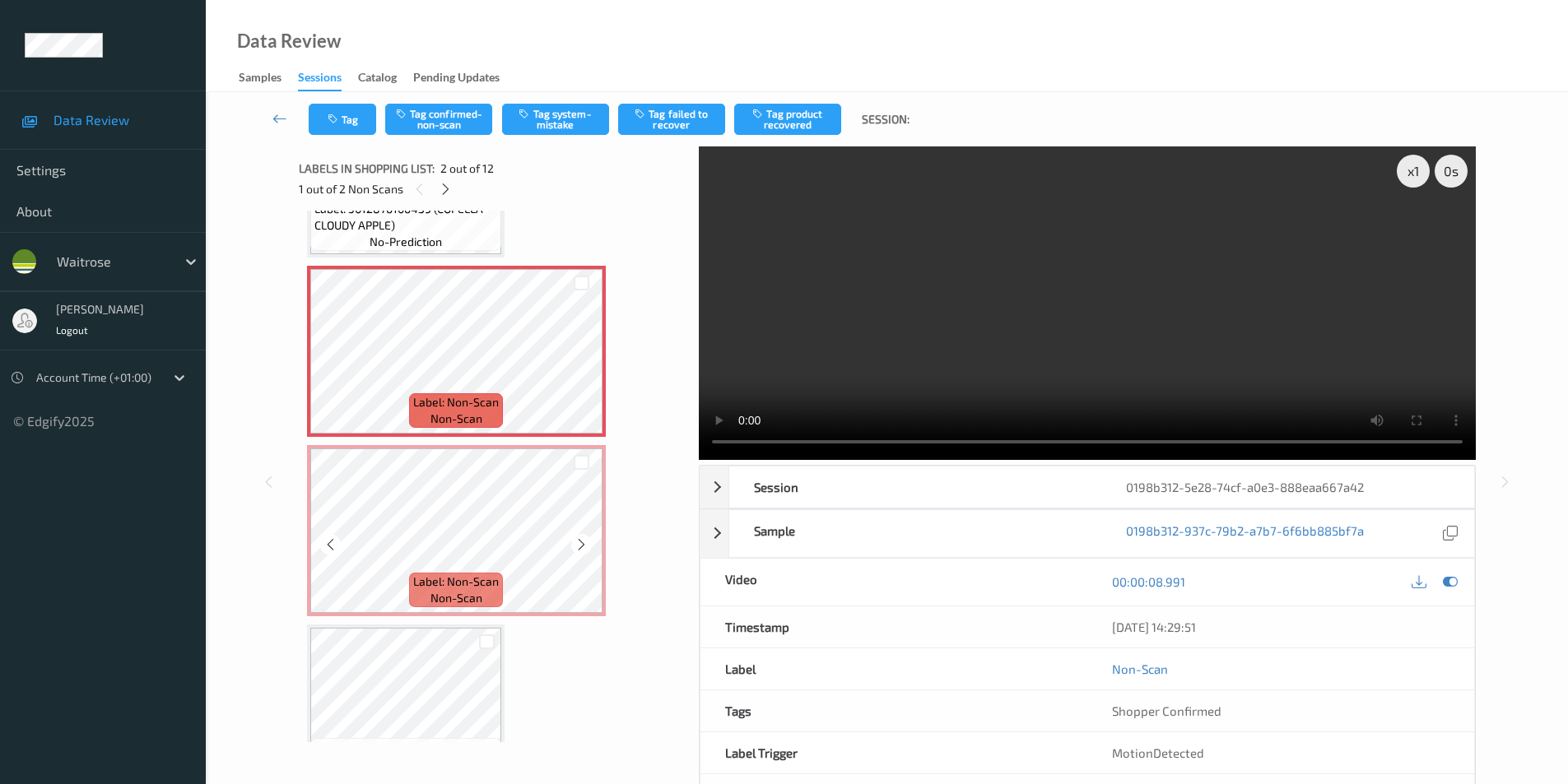
scroll to position [165, 0]
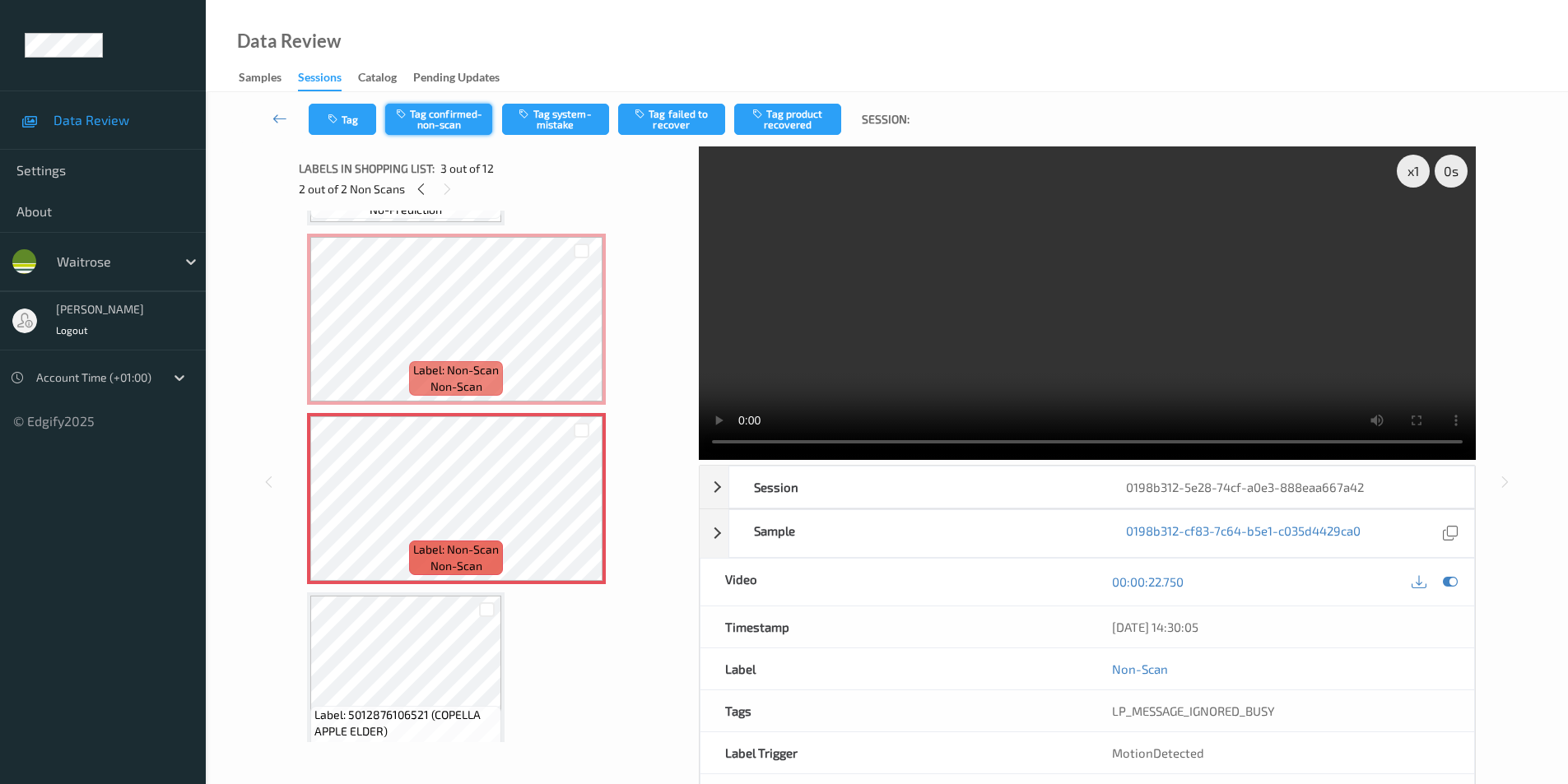
click at [452, 119] on button "Tag confirmed-non-scan" at bounding box center [439, 120] width 107 height 32
click at [773, 124] on button "Tag product recovered" at bounding box center [788, 120] width 107 height 32
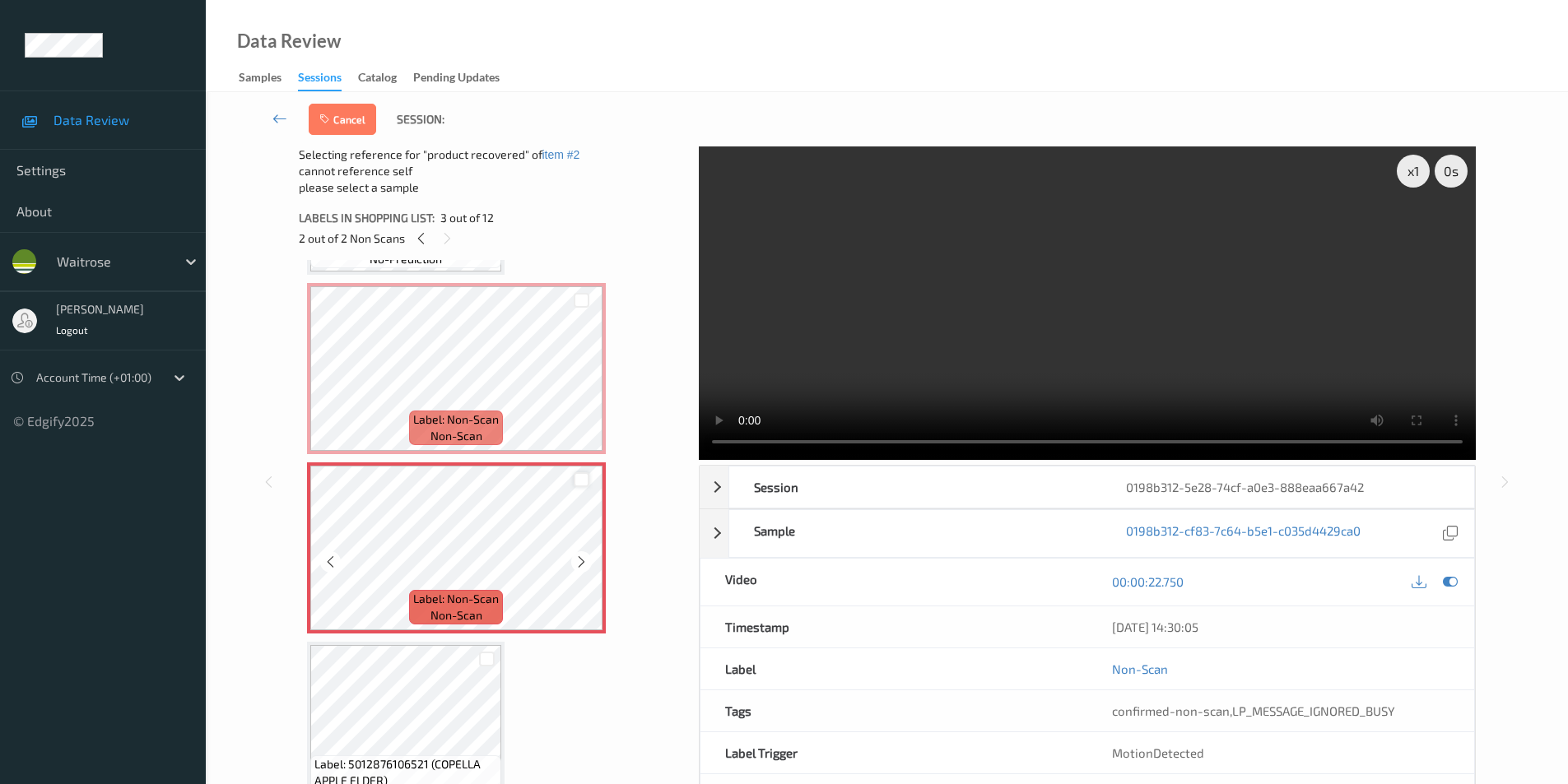
click at [583, 478] on div at bounding box center [582, 481] width 16 height 16
click at [586, 477] on icon at bounding box center [581, 479] width 11 height 11
drag, startPoint x: 486, startPoint y: 658, endPoint x: 503, endPoint y: 604, distance: 56.6
click at [486, 659] on div at bounding box center [487, 660] width 16 height 16
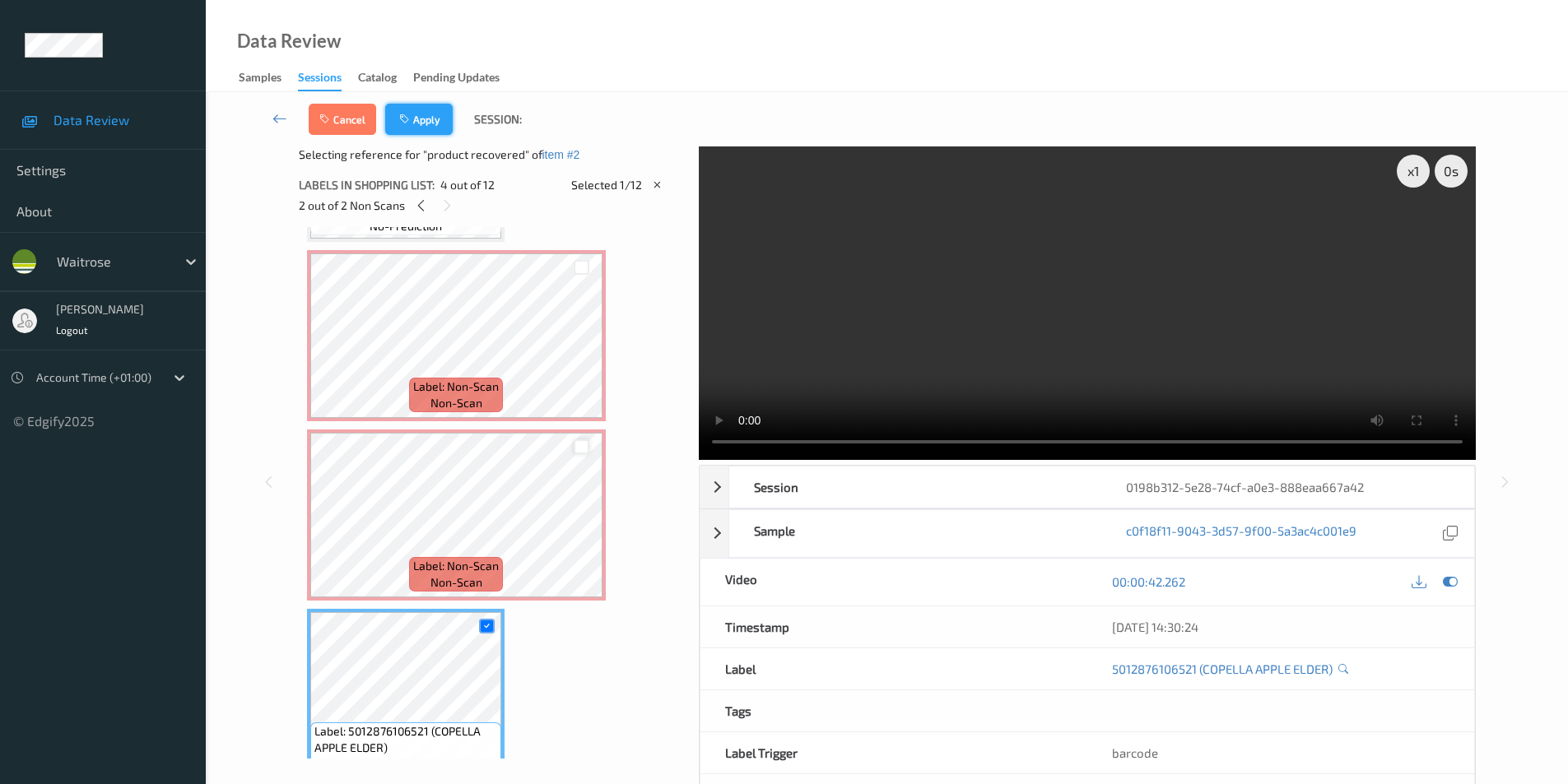
click at [431, 126] on button "Apply" at bounding box center [419, 120] width 67 height 32
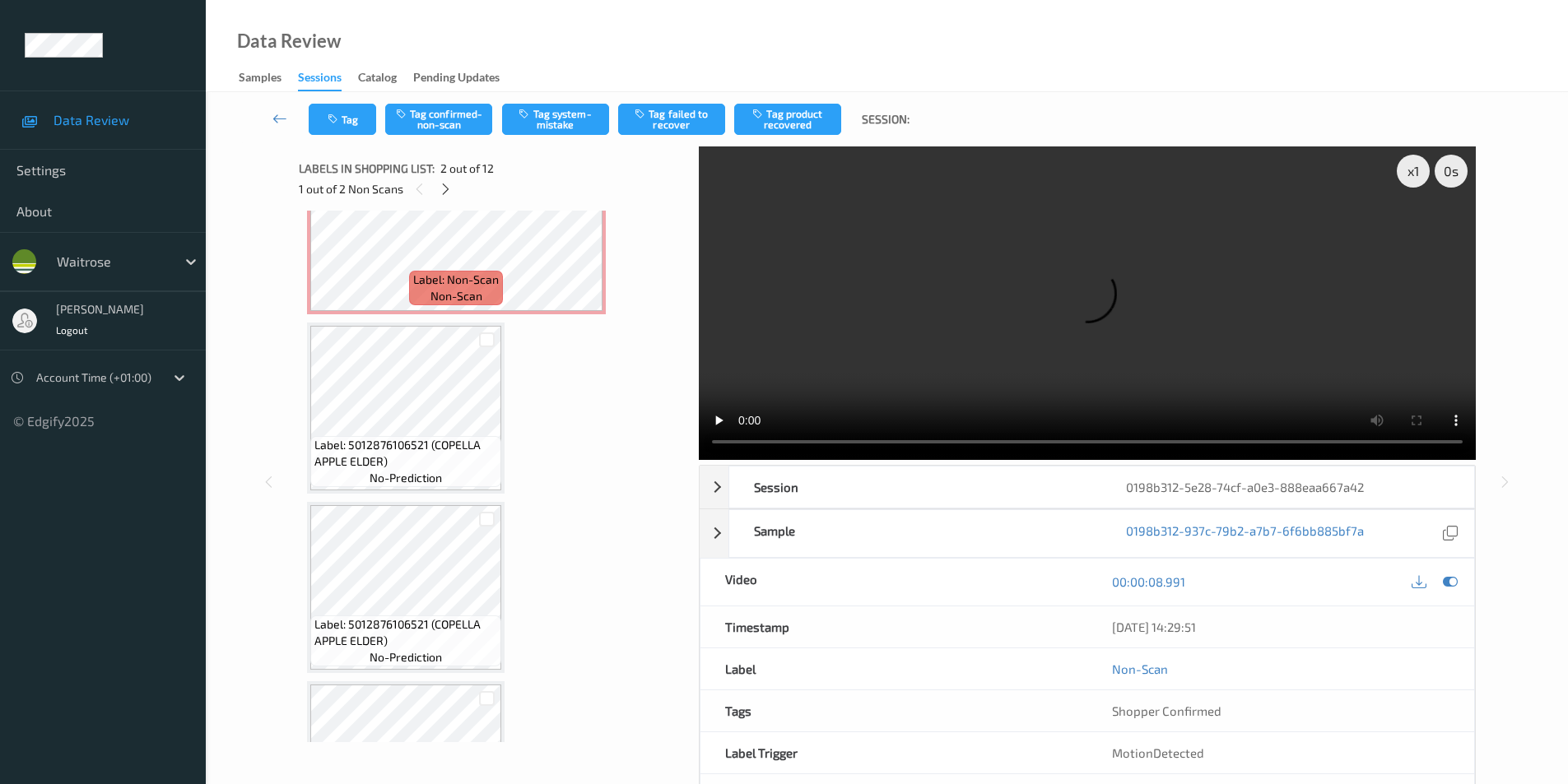
scroll to position [187, 0]
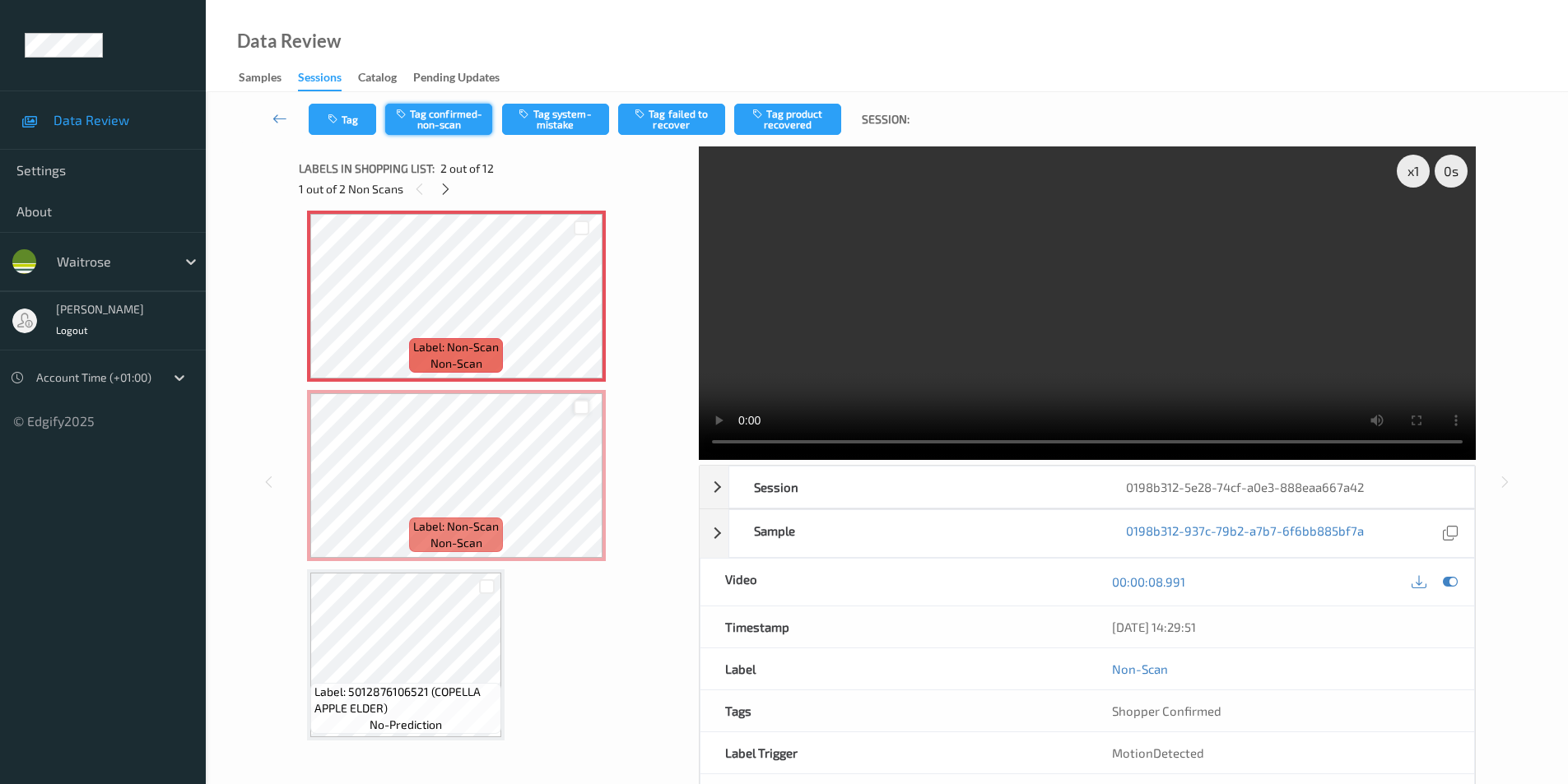
click at [438, 126] on button "Tag confirmed-non-scan" at bounding box center [439, 120] width 107 height 32
click at [793, 124] on button "Tag product recovered" at bounding box center [788, 120] width 107 height 32
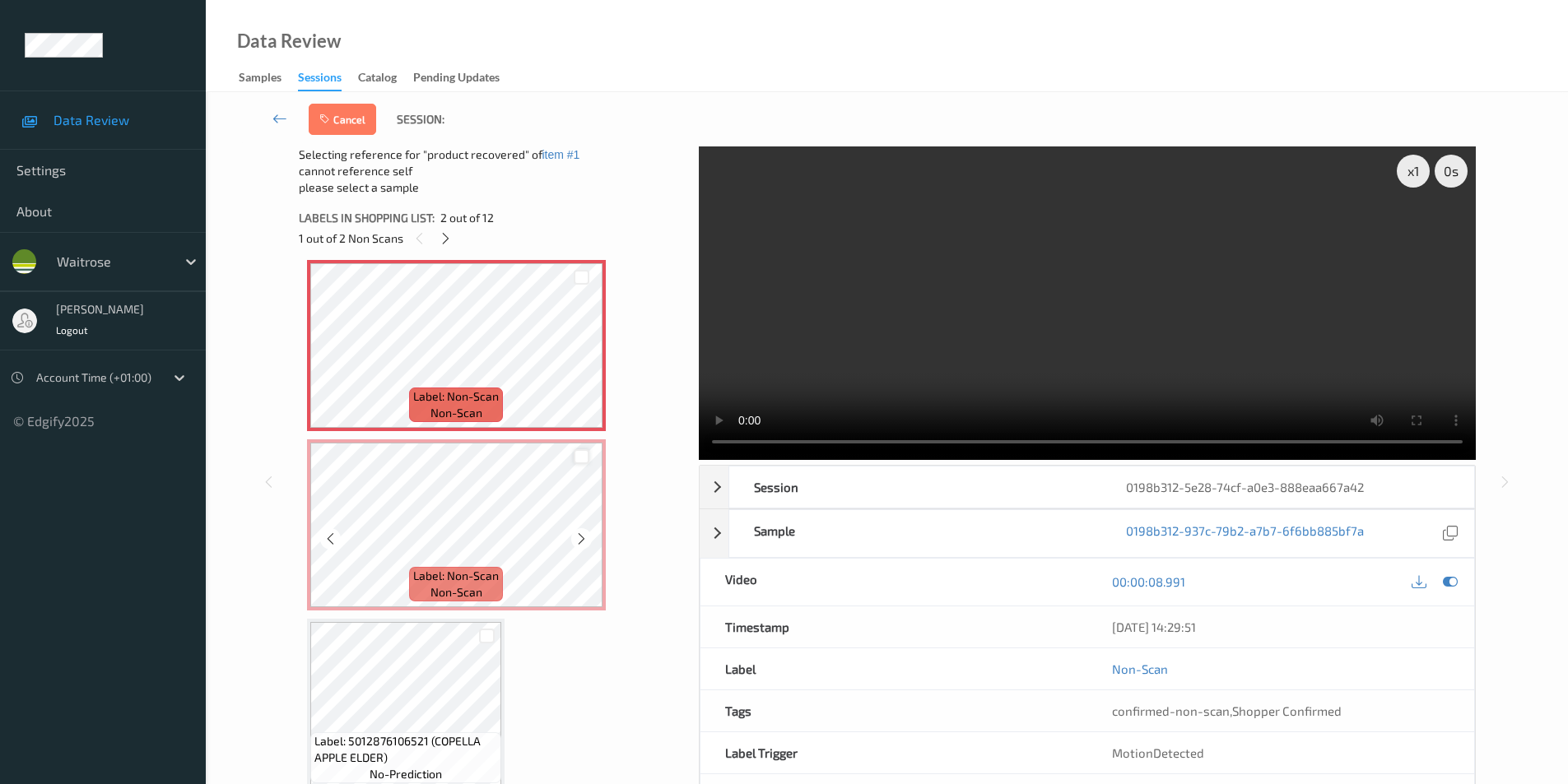
scroll to position [600, 0]
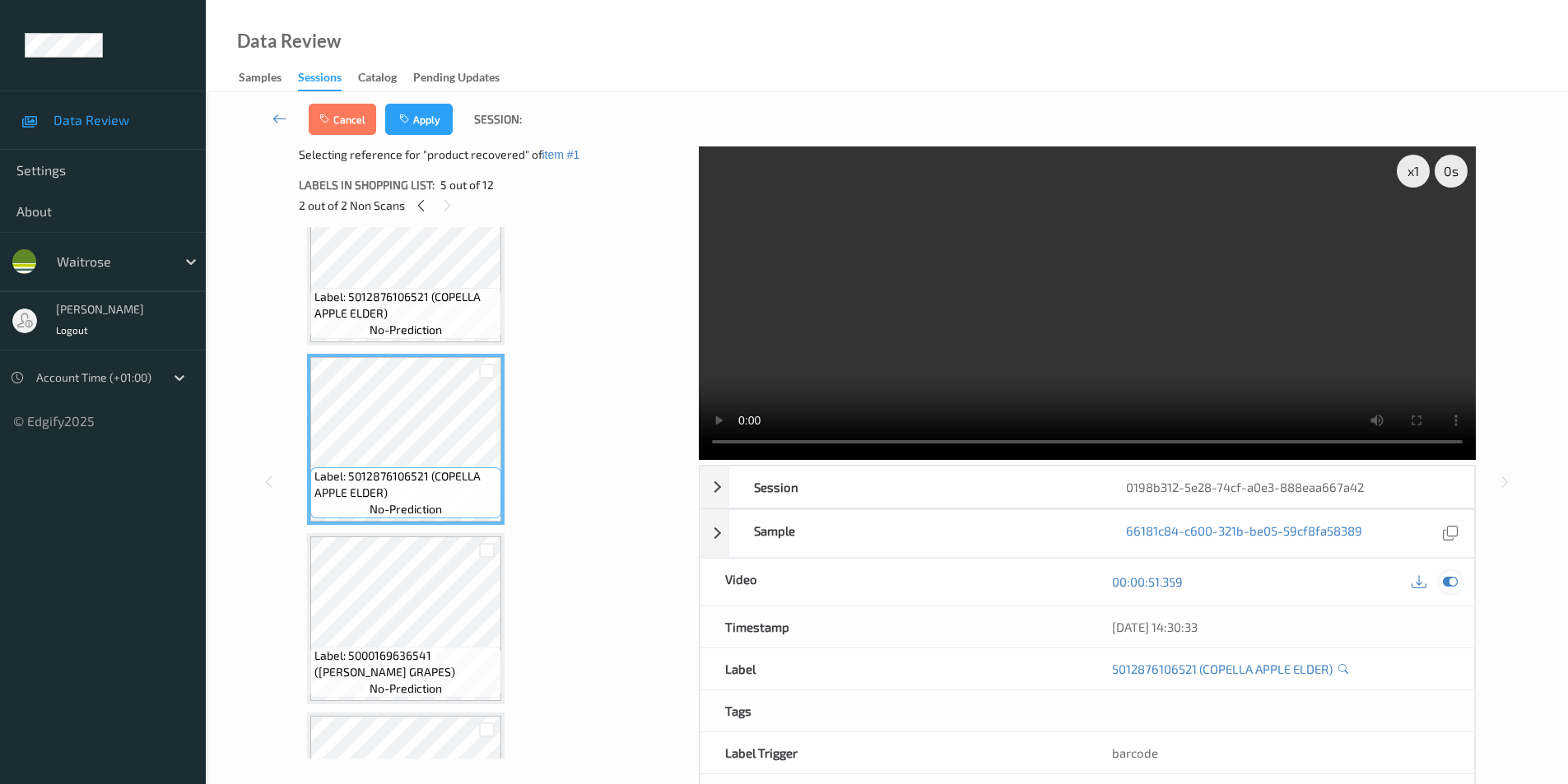
click at [1450, 584] on icon at bounding box center [1450, 582] width 15 height 15
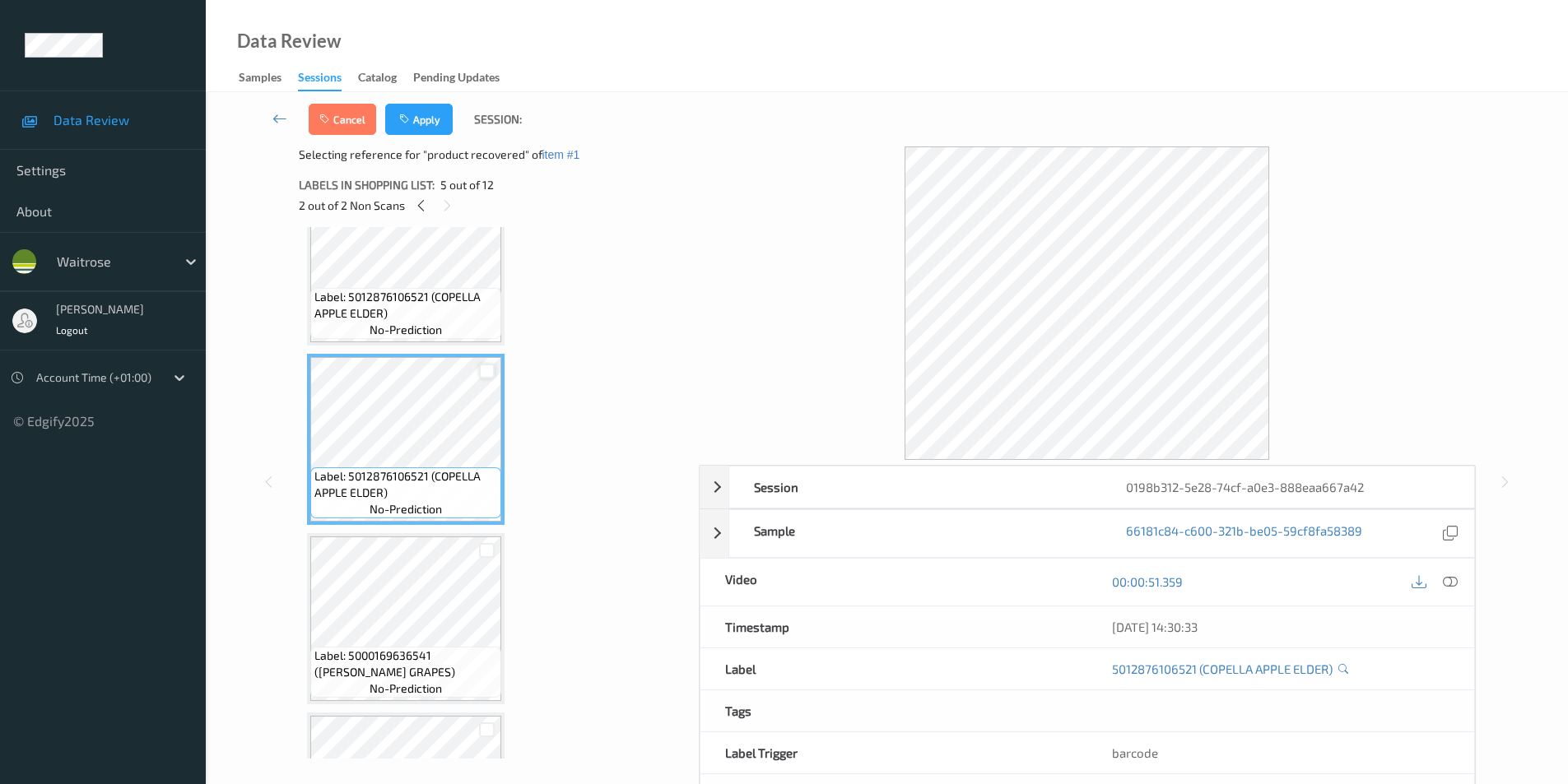
click at [488, 371] on div at bounding box center [487, 372] width 16 height 16
click at [424, 129] on button "Apply" at bounding box center [419, 120] width 67 height 32
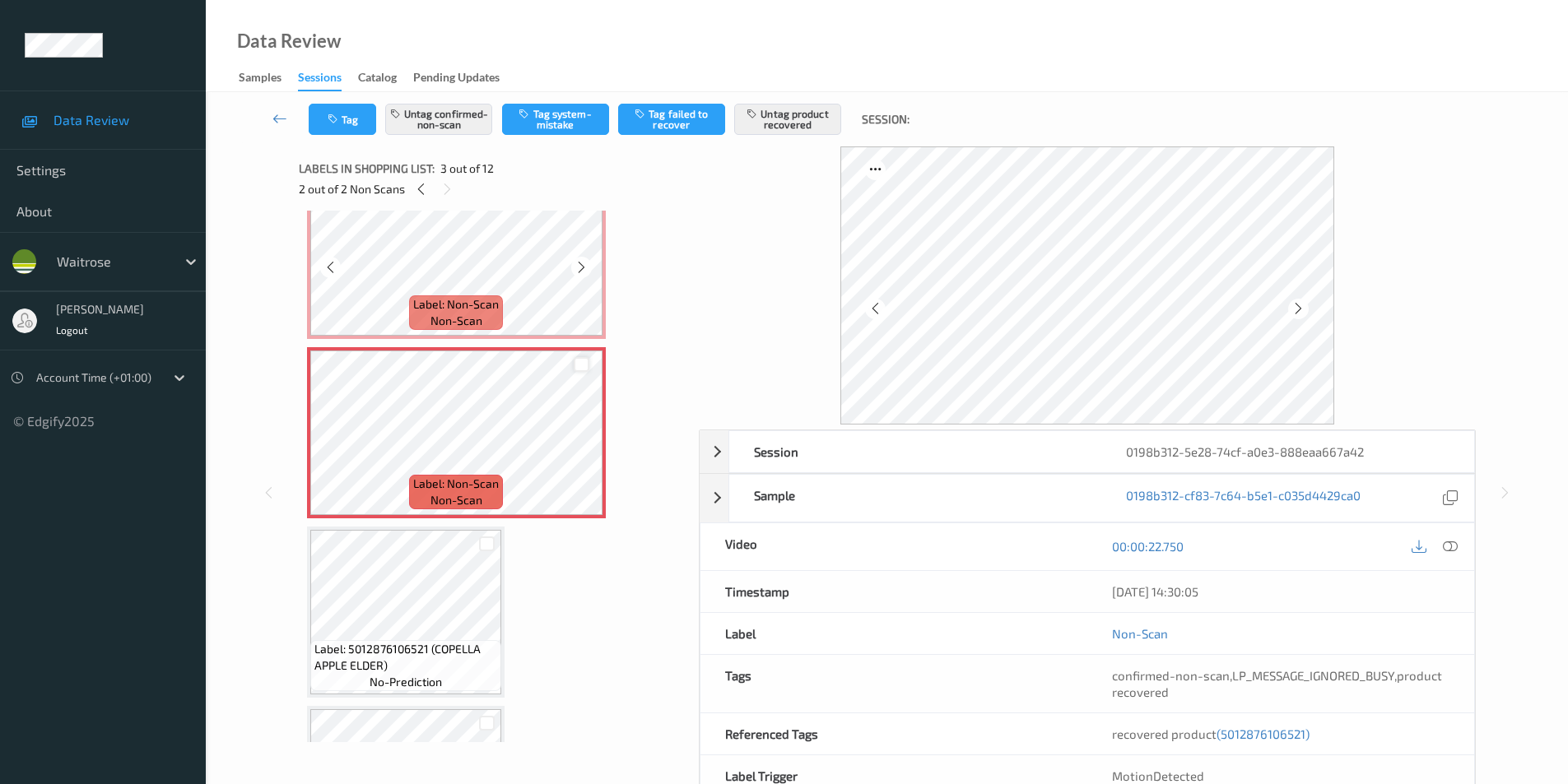
scroll to position [90, 0]
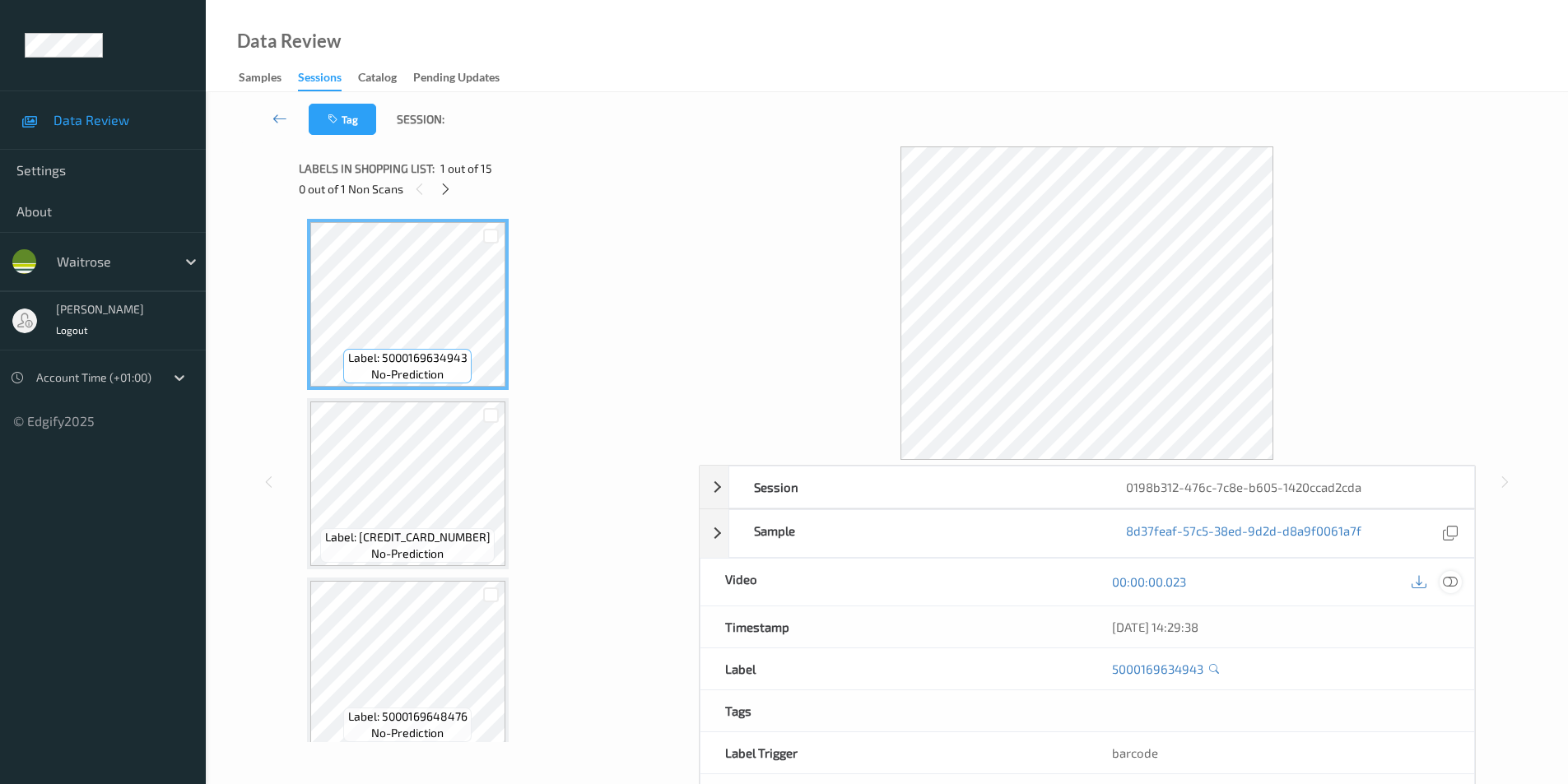
click at [1455, 579] on icon at bounding box center [1450, 582] width 15 height 15
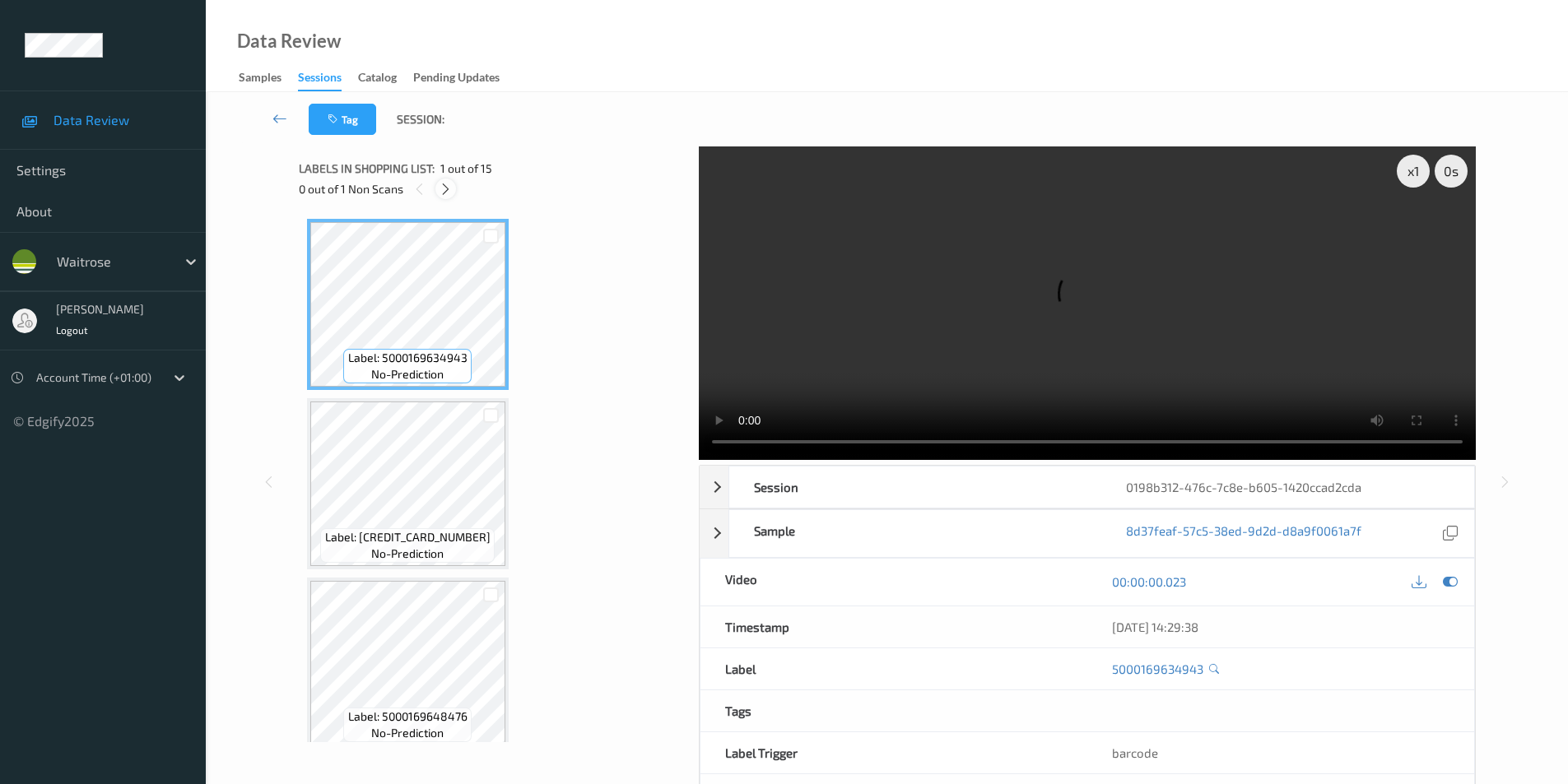
click at [447, 198] on div at bounding box center [445, 188] width 21 height 21
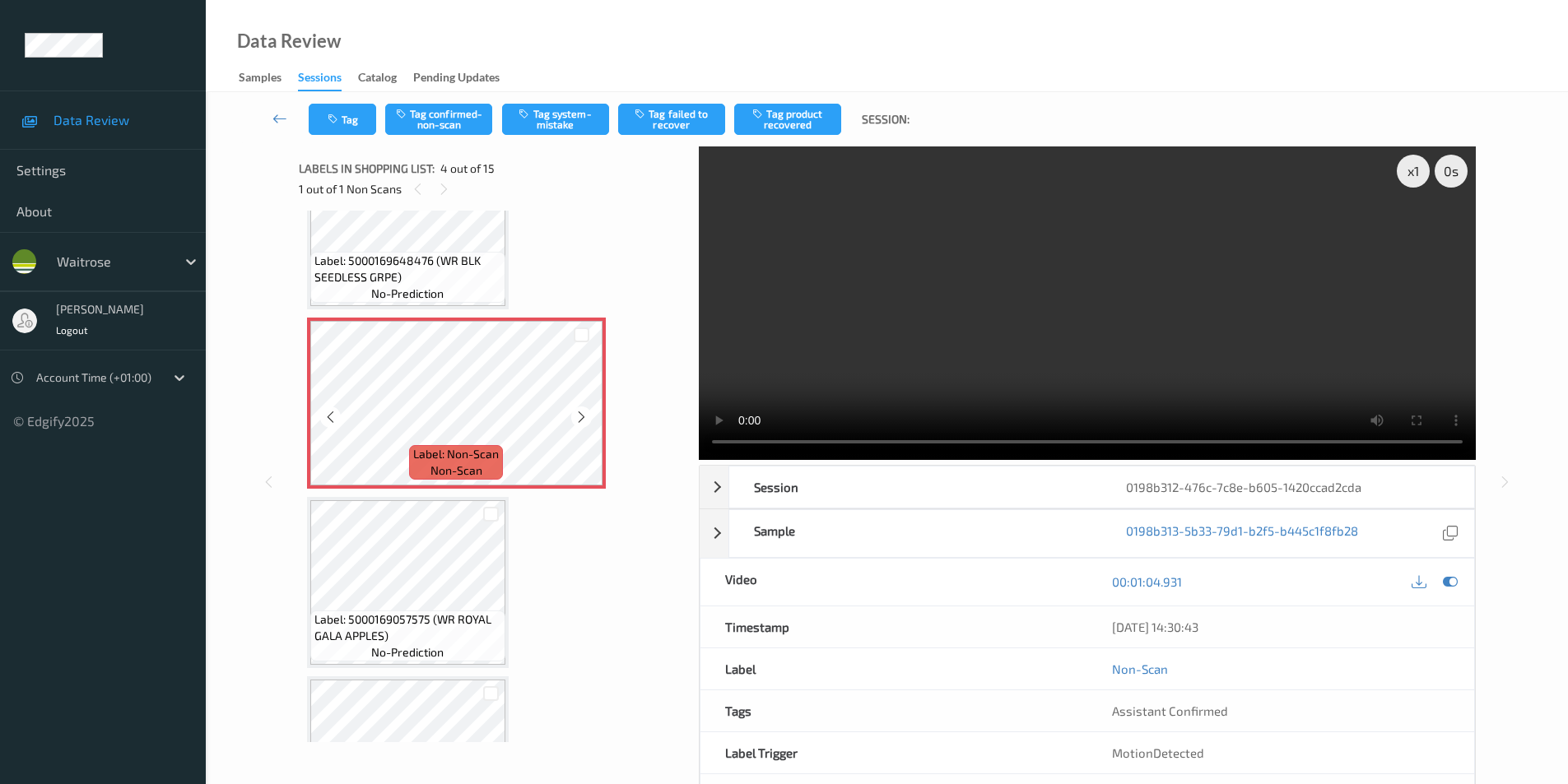
scroll to position [351, 0]
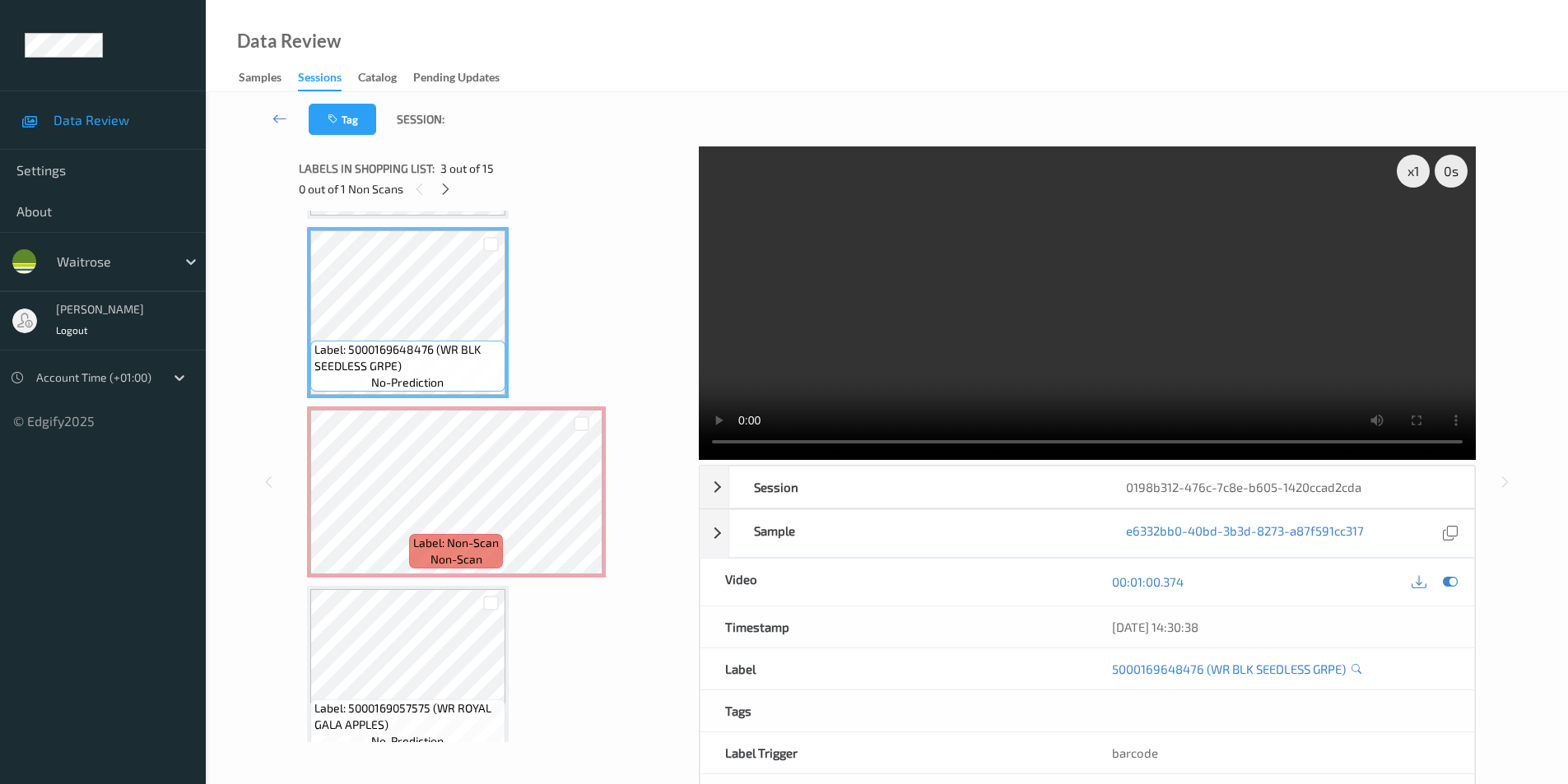
click at [1519, 386] on div "x 1 0 s Session 0198b312-476c-7c8e-b605-1420ccad2cda Session ID 0198b312-476c-7…" at bounding box center [887, 482] width 1294 height 671
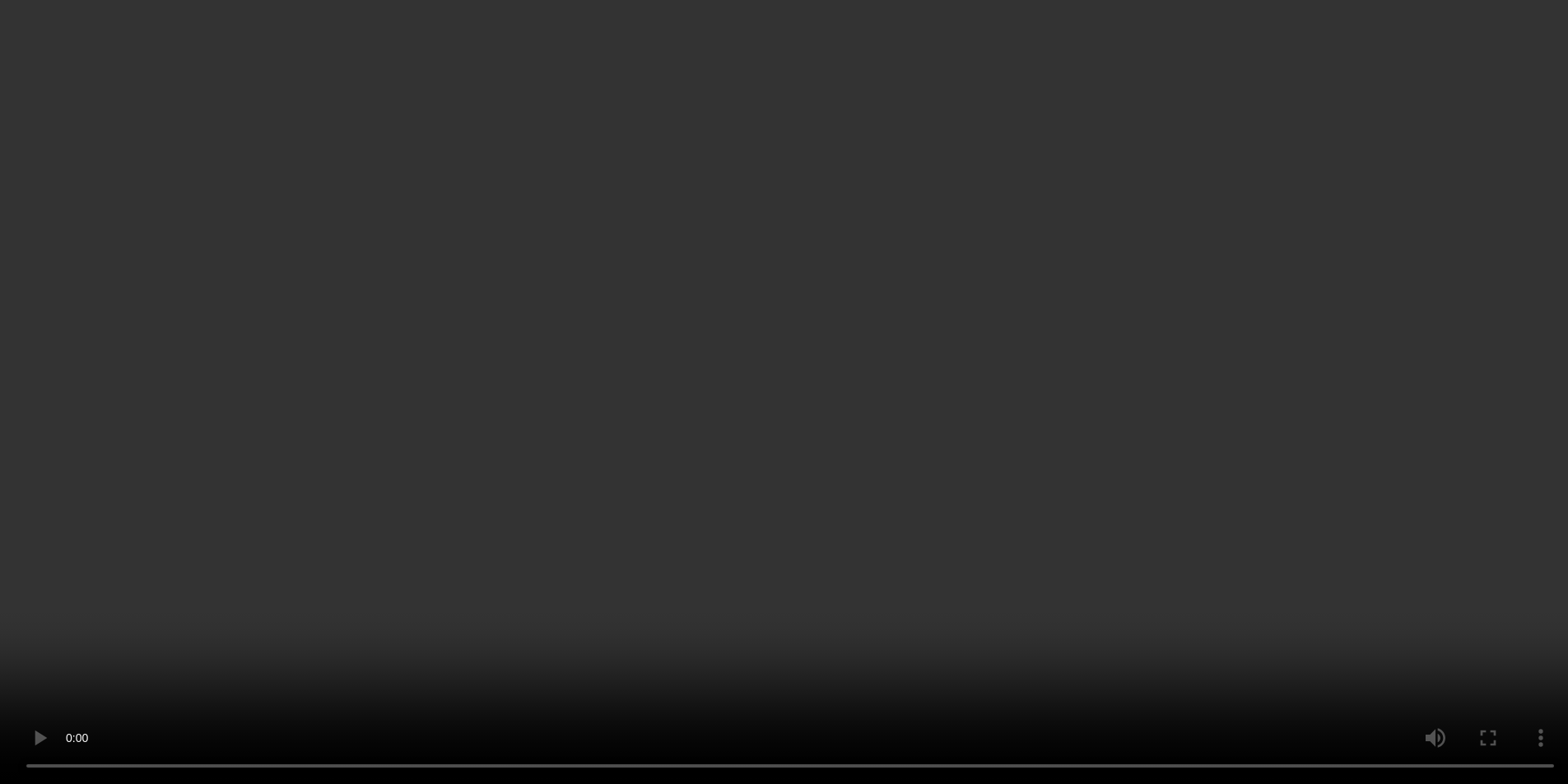
scroll to position [170, 0]
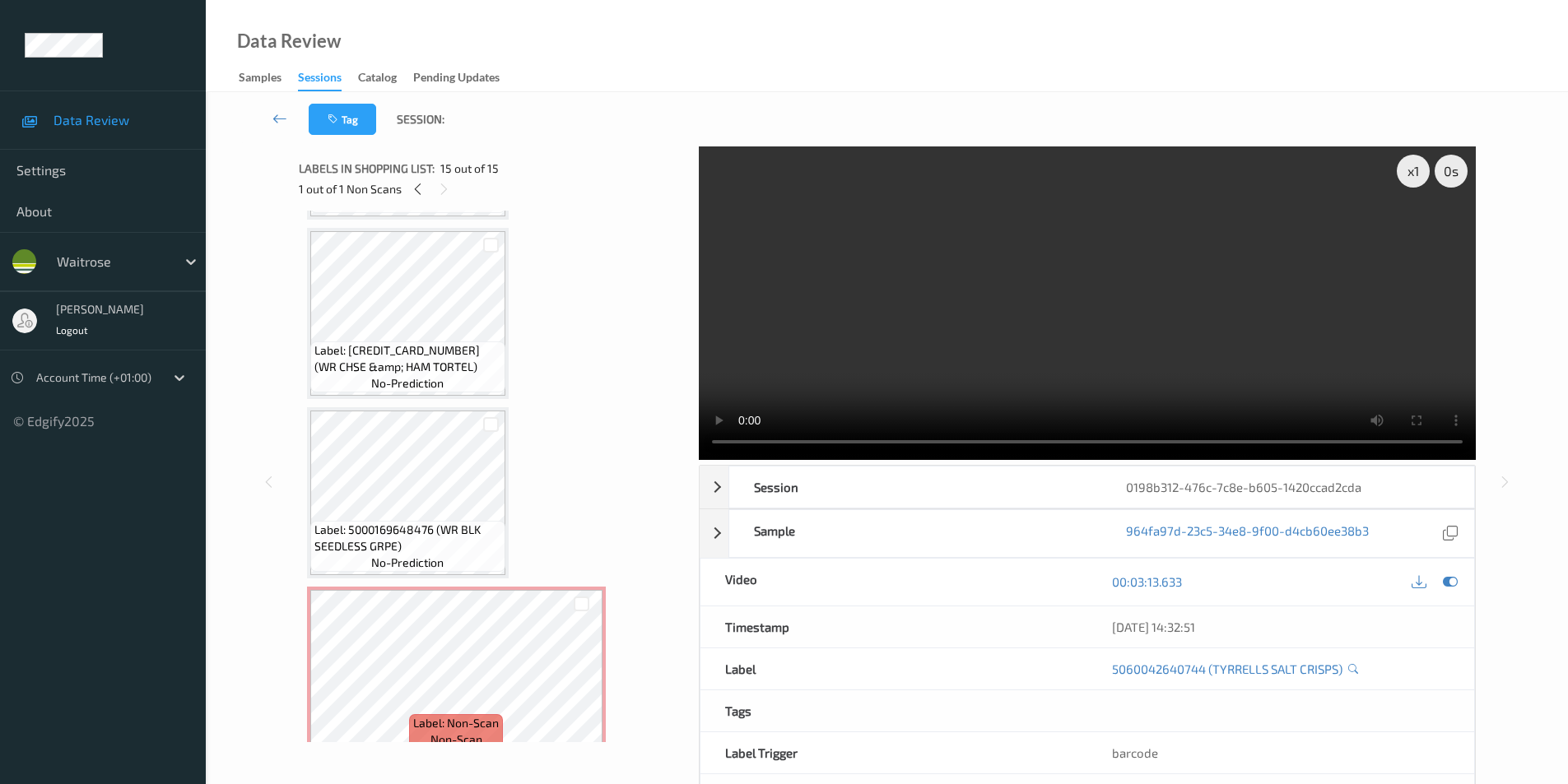
drag, startPoint x: 1444, startPoint y: 580, endPoint x: 1288, endPoint y: 580, distance: 156.0
click at [1444, 580] on icon at bounding box center [1450, 582] width 15 height 15
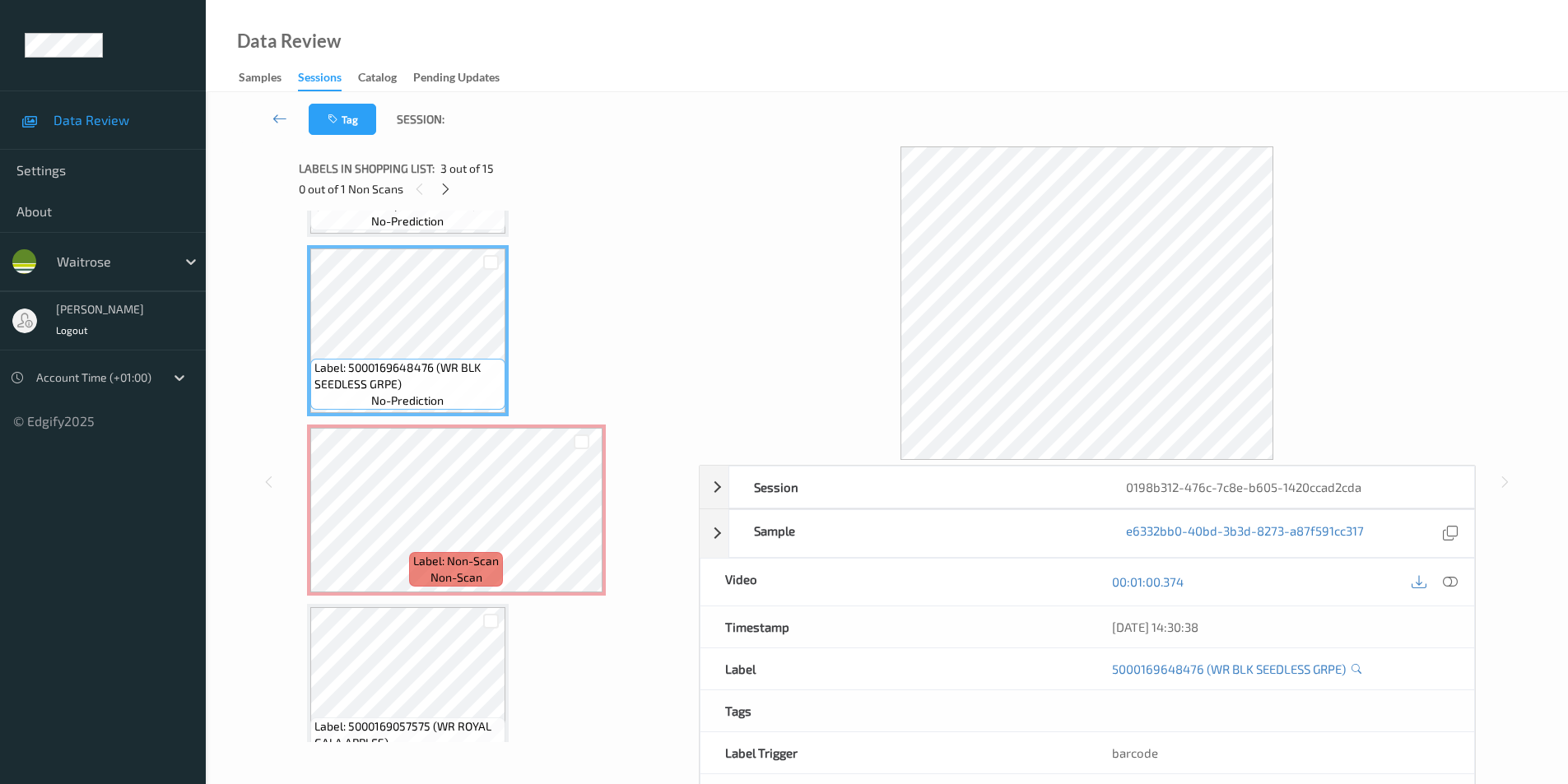
scroll to position [335, 0]
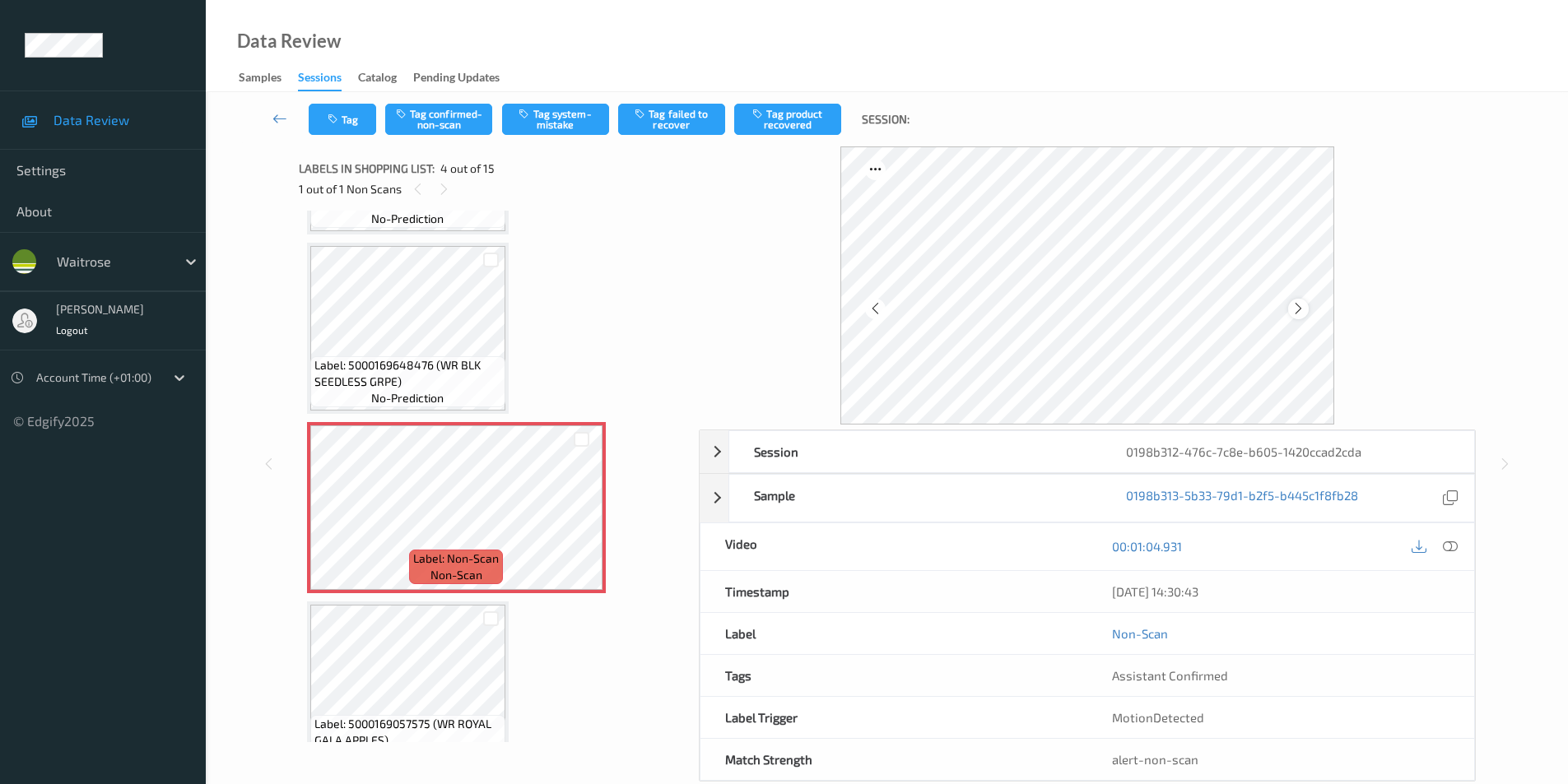
click at [1303, 312] on icon at bounding box center [1298, 308] width 14 height 15
click at [1303, 308] on icon at bounding box center [1298, 308] width 14 height 15
click at [1303, 304] on icon at bounding box center [1298, 308] width 14 height 15
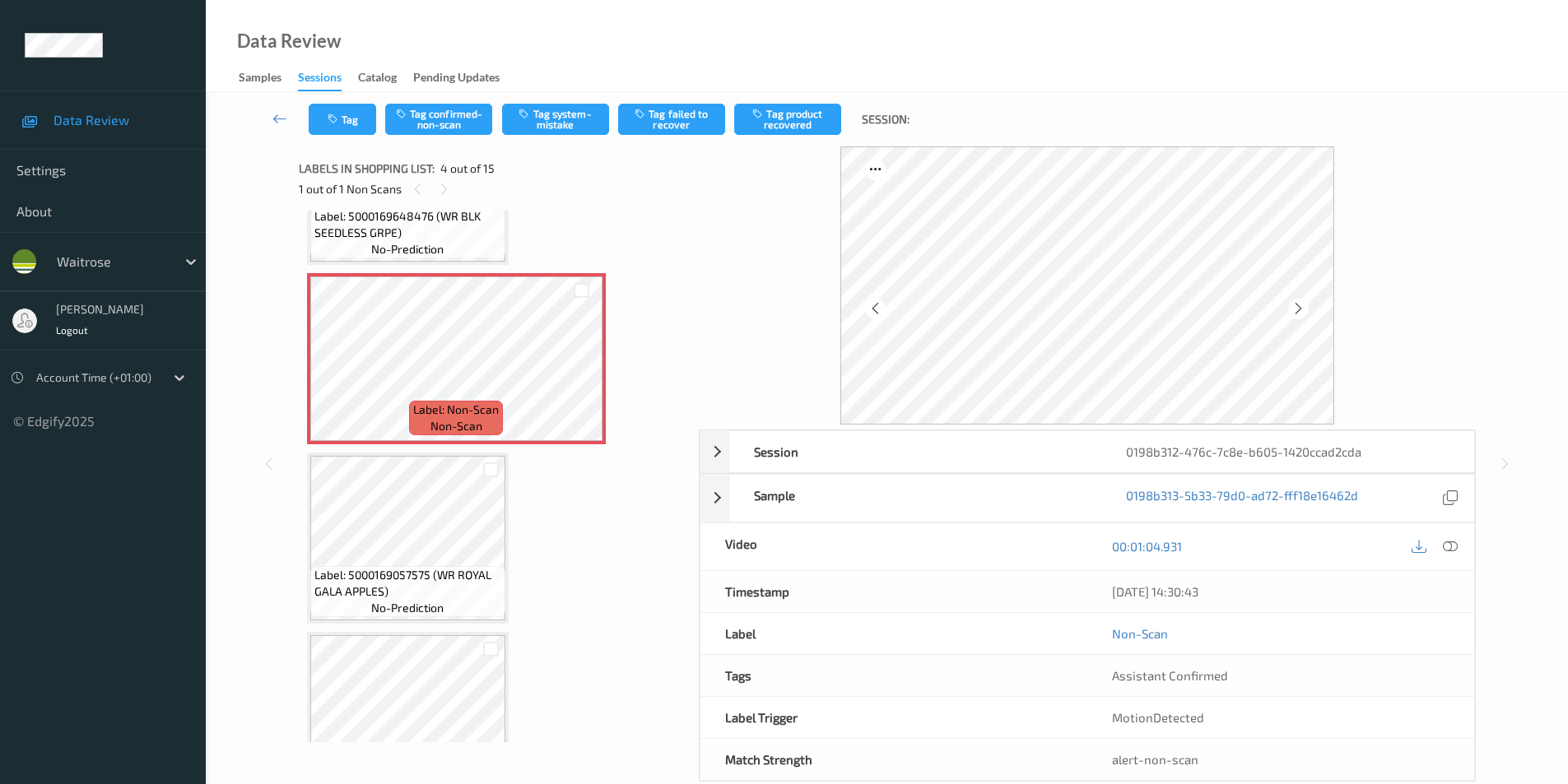
scroll to position [500, 0]
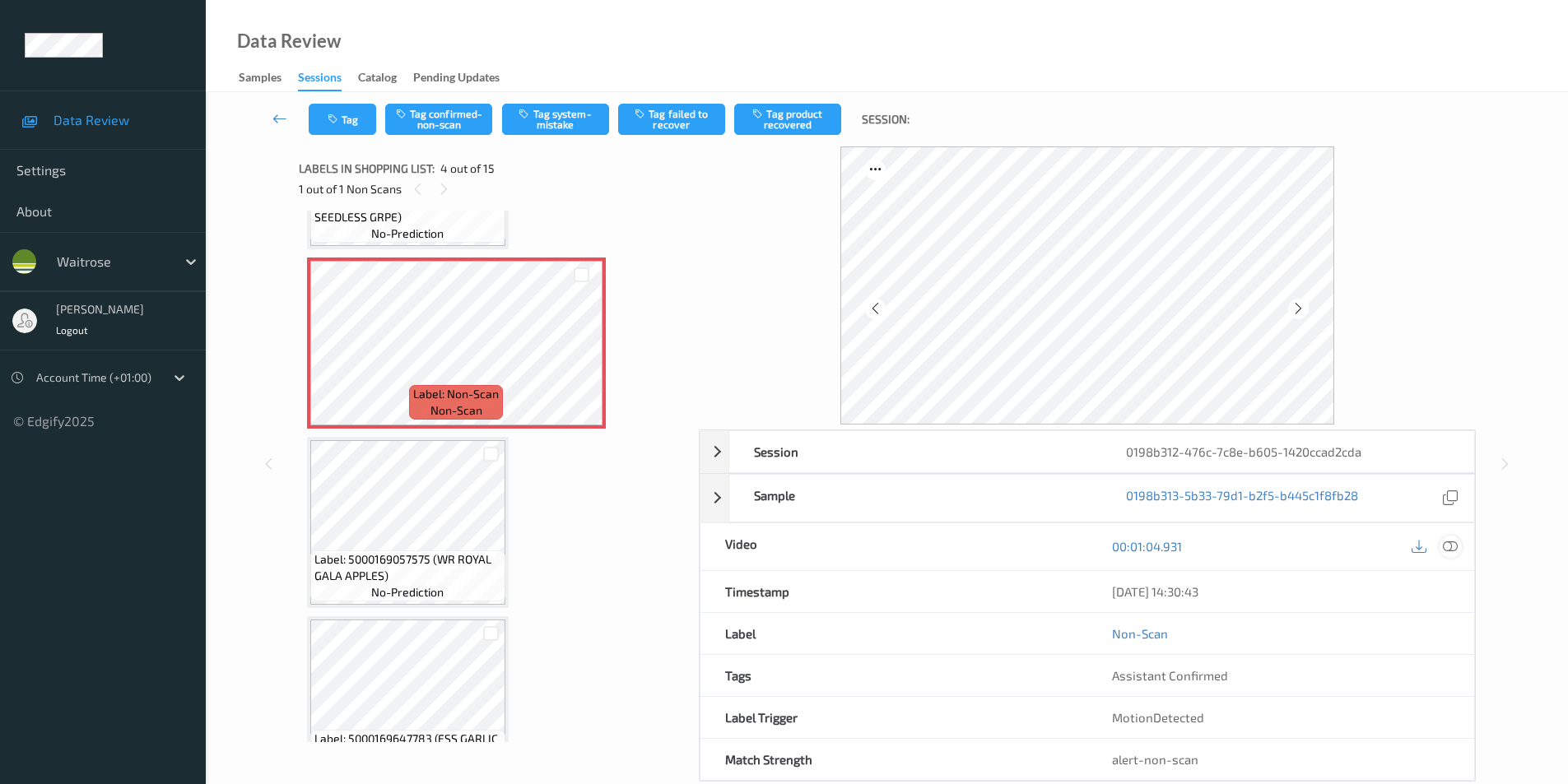
click at [1453, 548] on icon at bounding box center [1450, 546] width 15 height 15
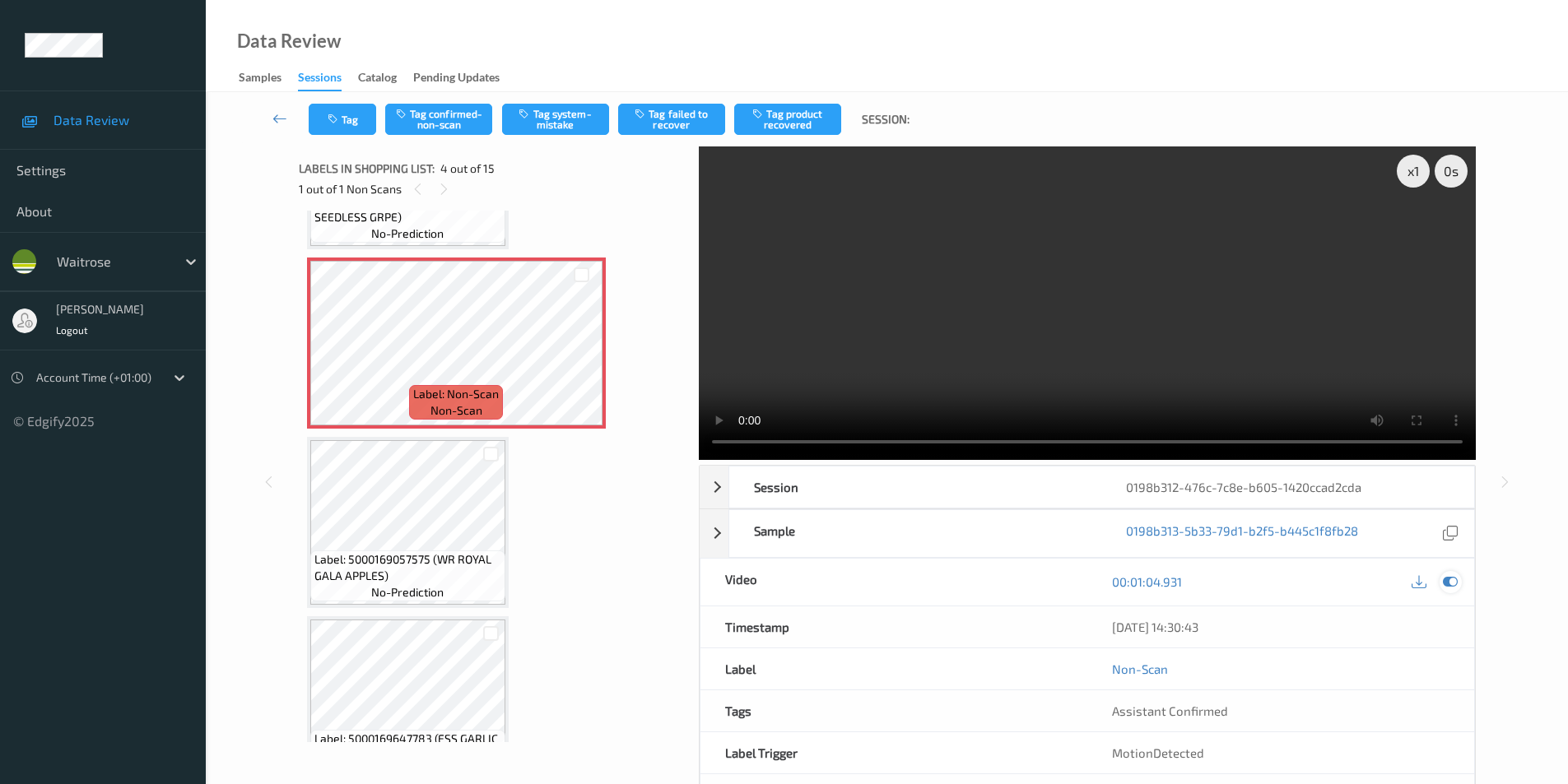
click at [1443, 582] on icon at bounding box center [1450, 582] width 15 height 15
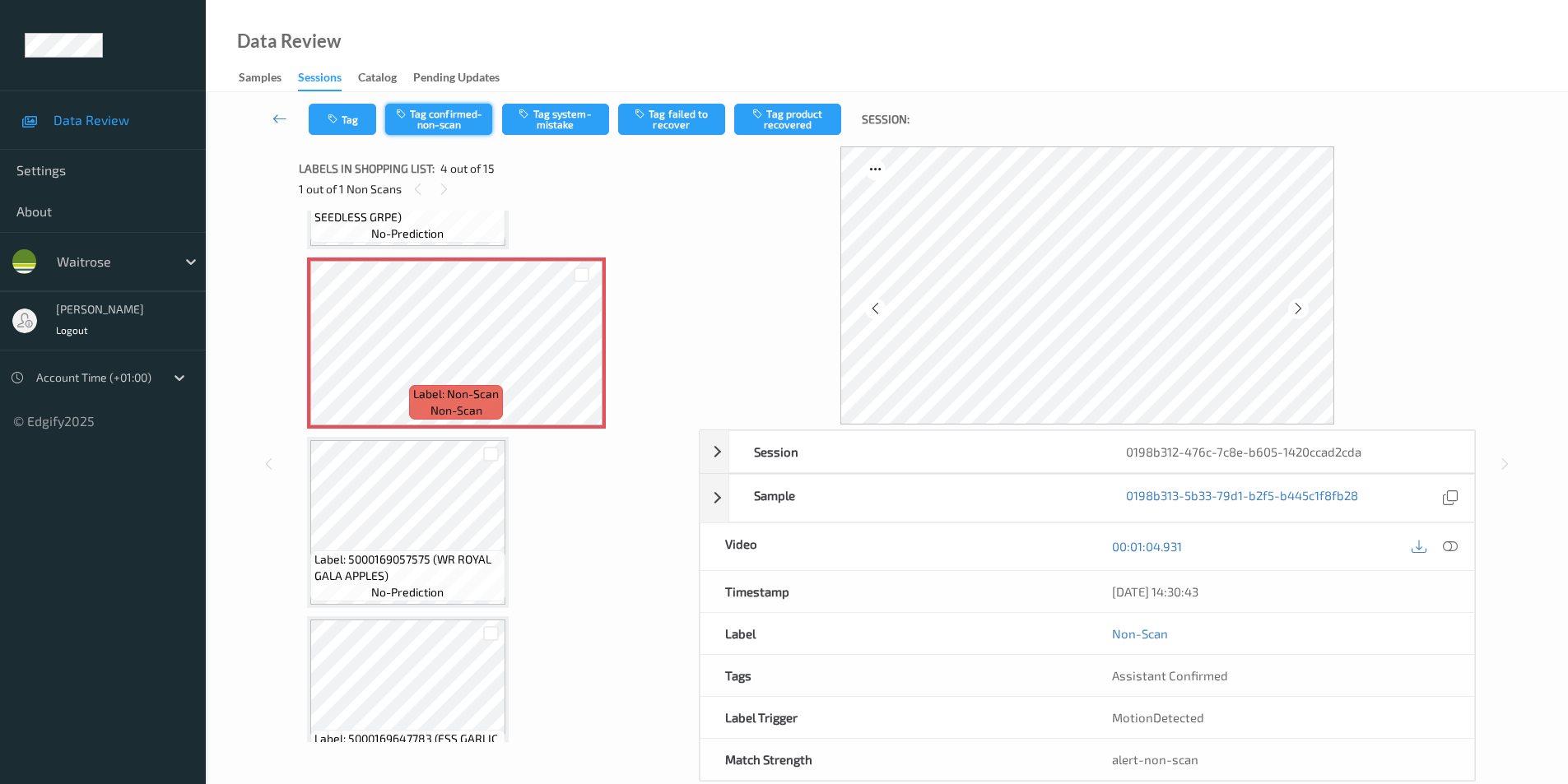
click at [445, 119] on button "Tag confirmed-non-scan" at bounding box center [439, 120] width 107 height 32
click at [652, 119] on button "Tag failed to recover" at bounding box center [672, 120] width 107 height 32
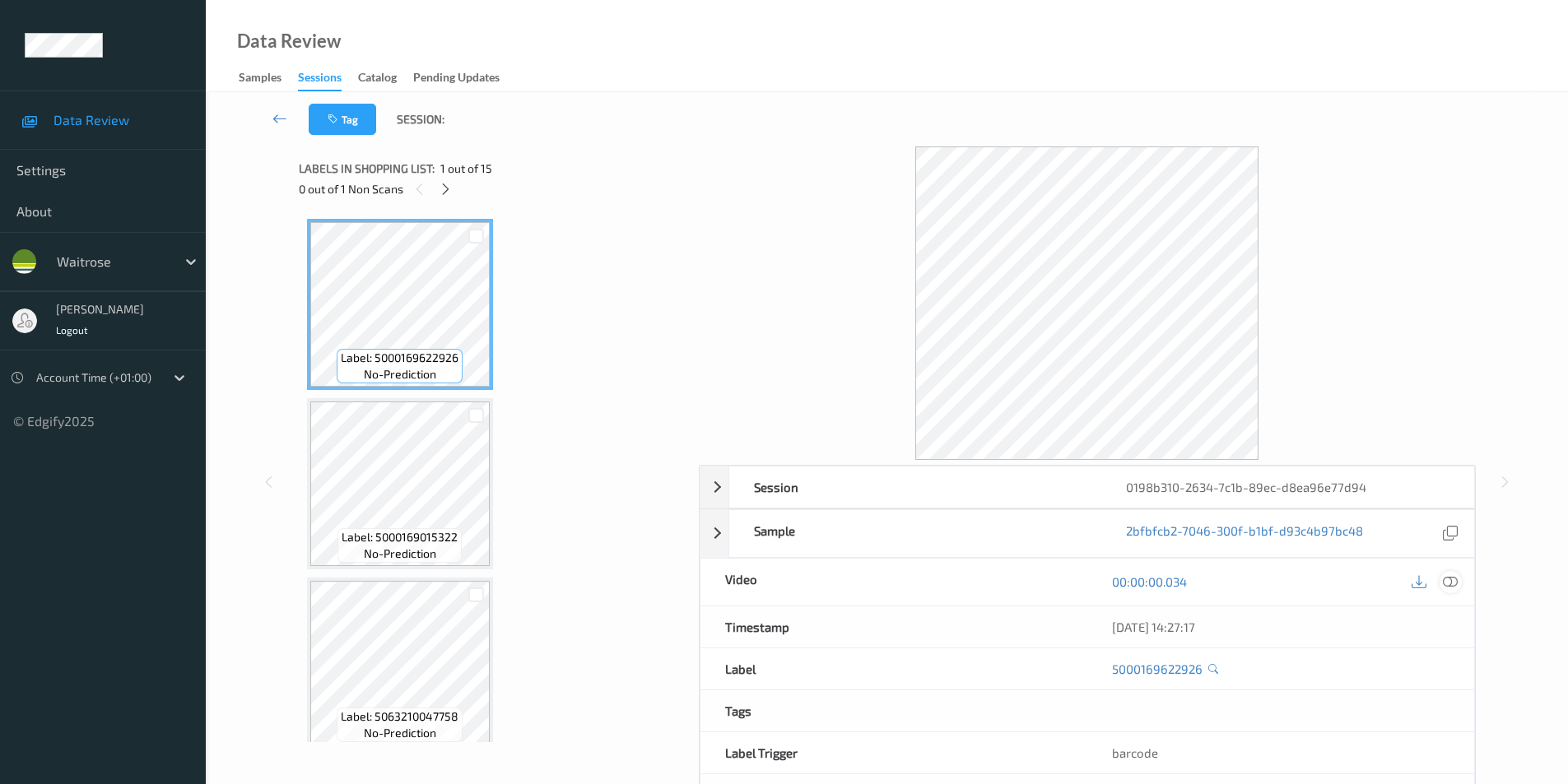
click at [1448, 584] on icon at bounding box center [1450, 582] width 15 height 15
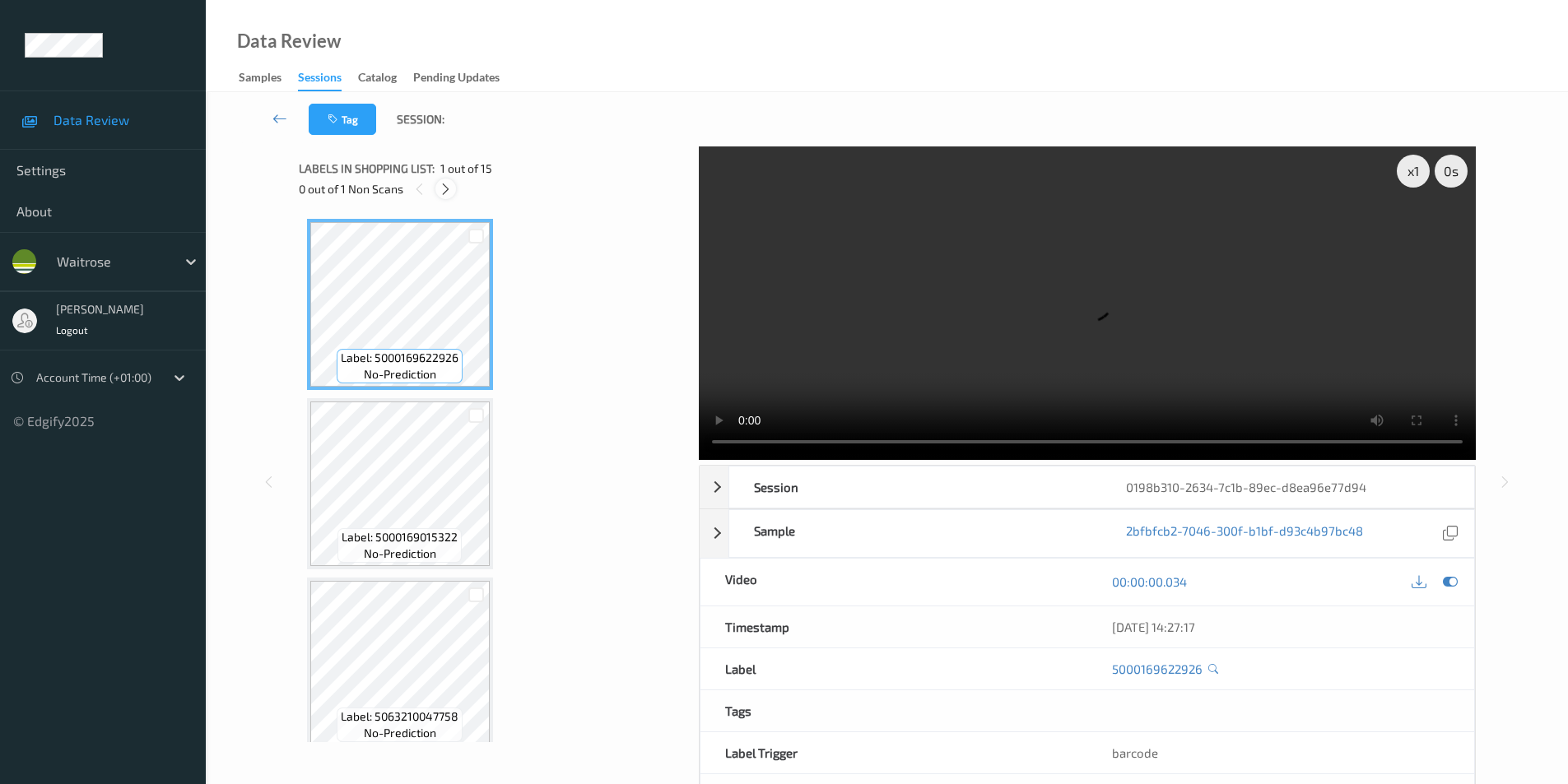
click at [454, 195] on div at bounding box center [445, 188] width 21 height 21
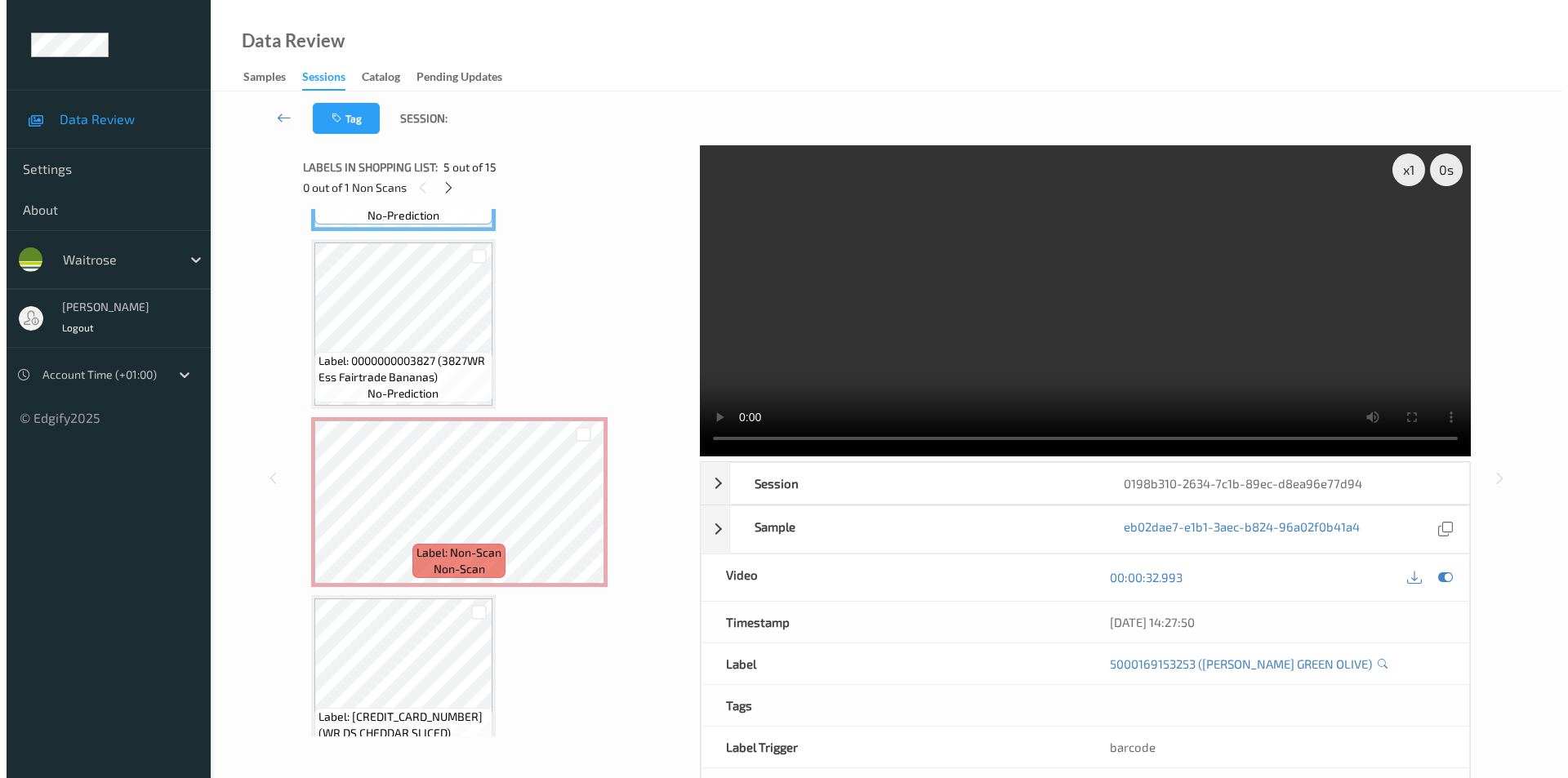
scroll to position [882, 0]
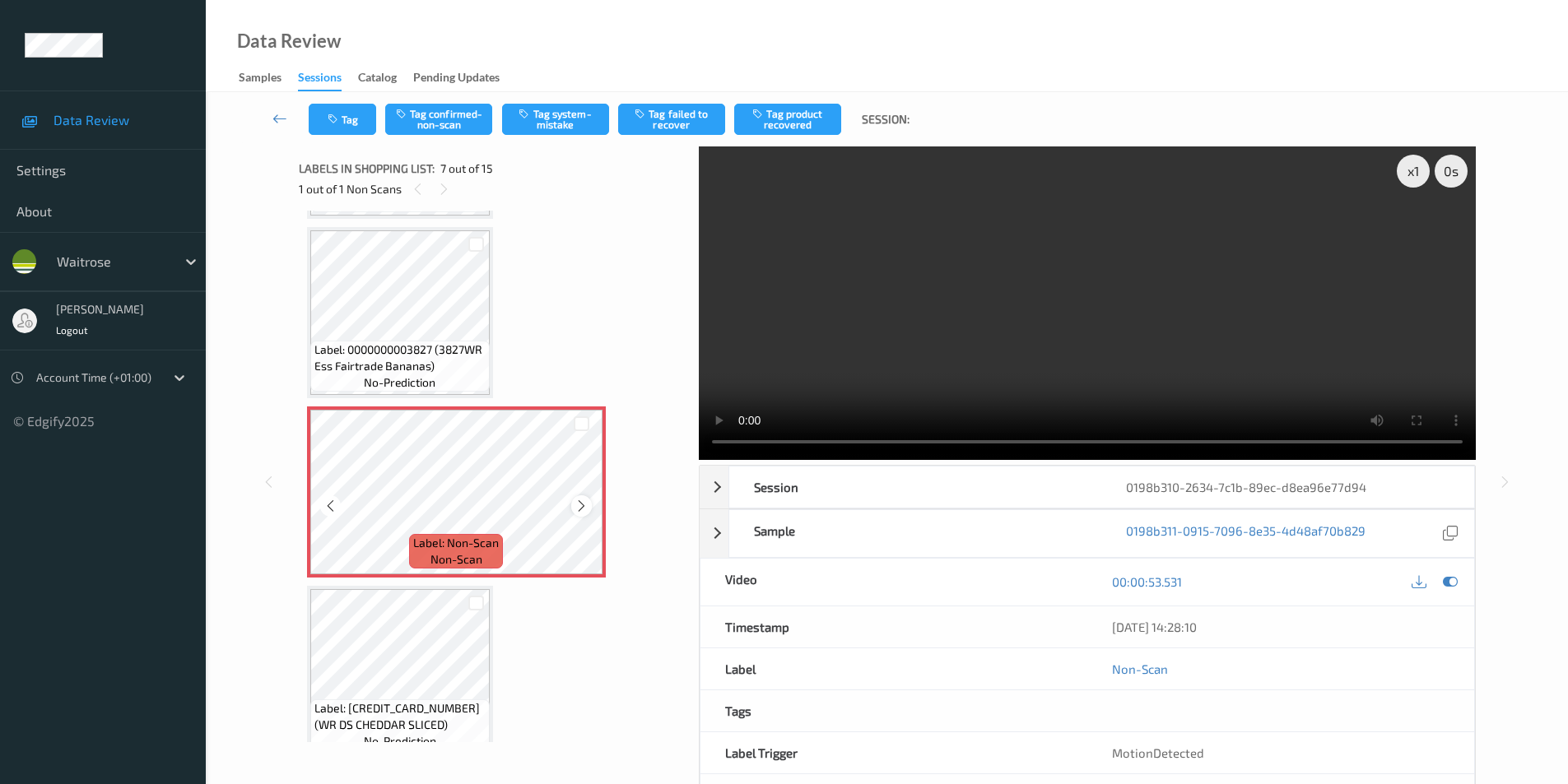
click at [580, 511] on icon at bounding box center [582, 505] width 14 height 15
click at [542, 122] on button "Tag system-mistake" at bounding box center [556, 120] width 107 height 32
click at [356, 129] on button "Tag" at bounding box center [342, 120] width 67 height 32
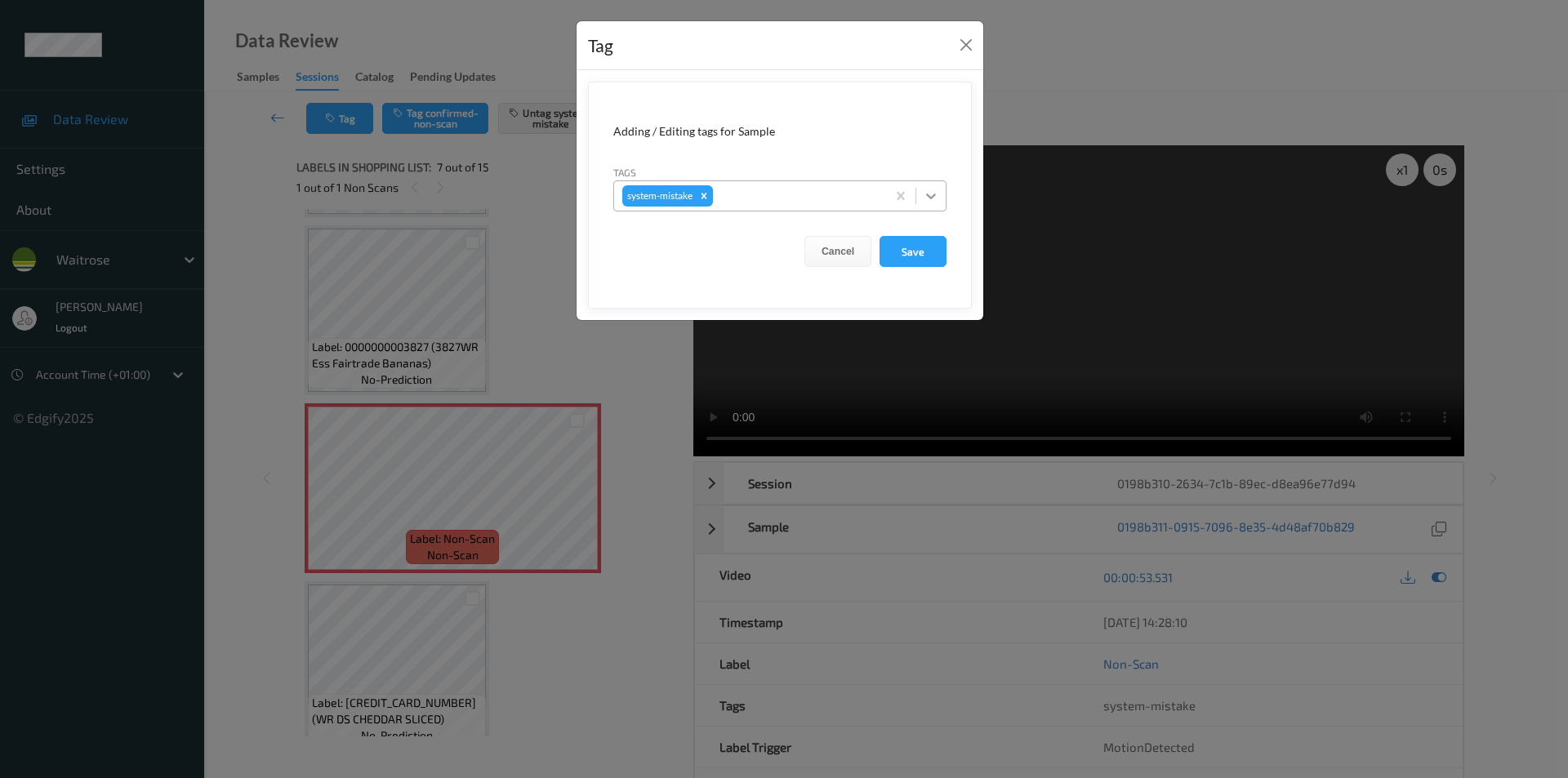
click at [925, 197] on icon at bounding box center [931, 196] width 17 height 17
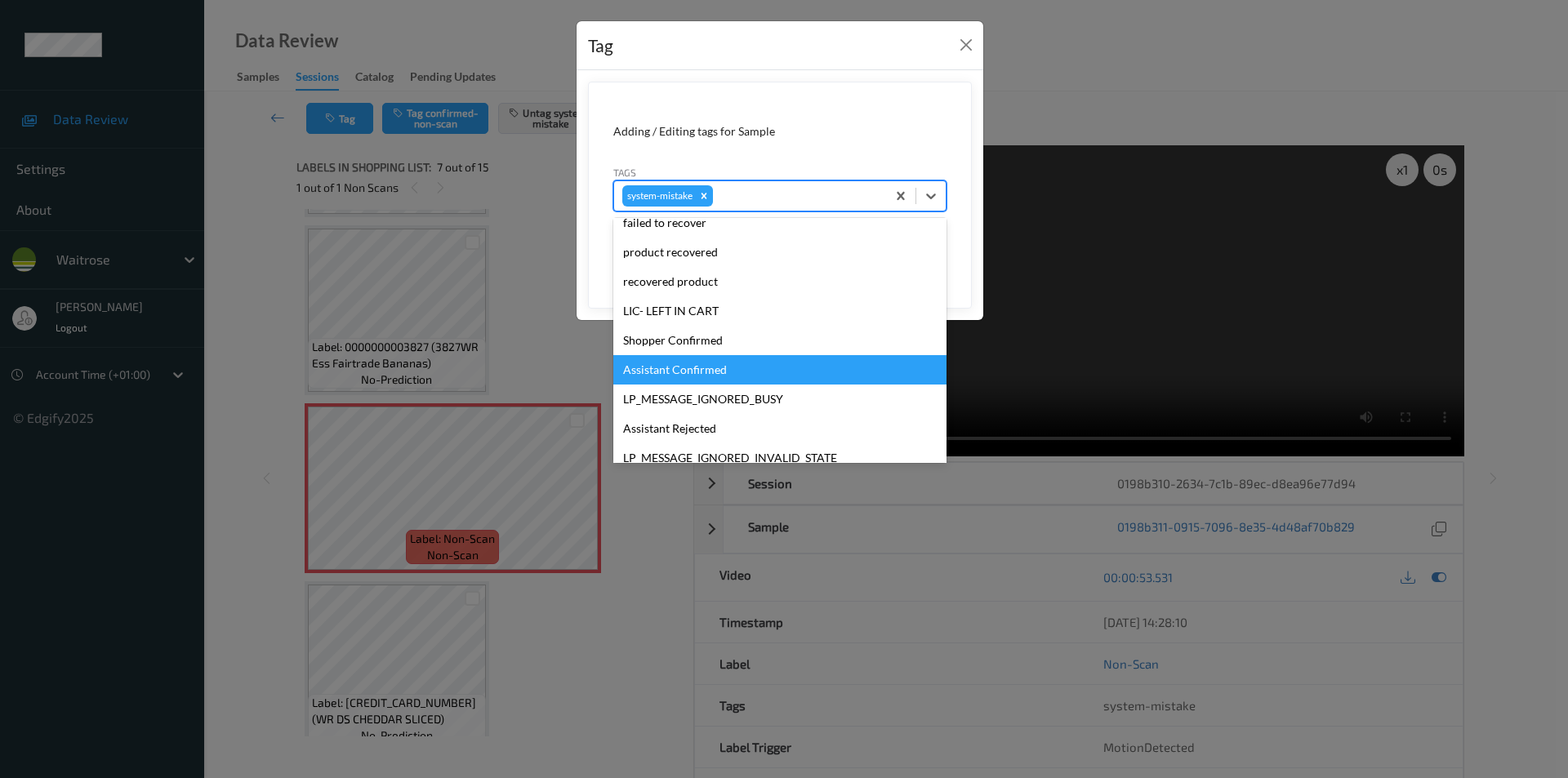
scroll to position [349, 0]
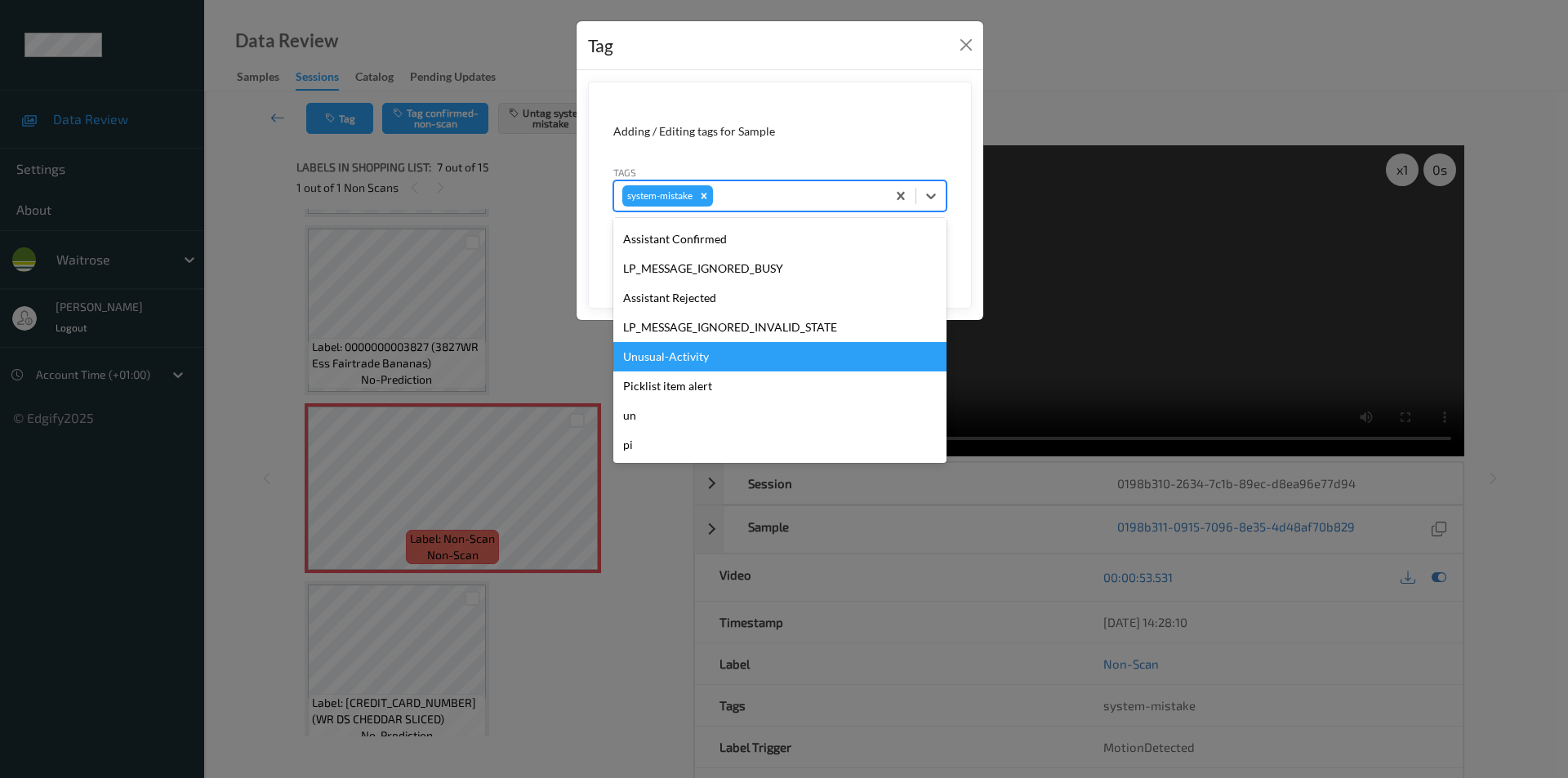
click at [707, 348] on div "Unusual-Activity" at bounding box center [780, 357] width 333 height 30
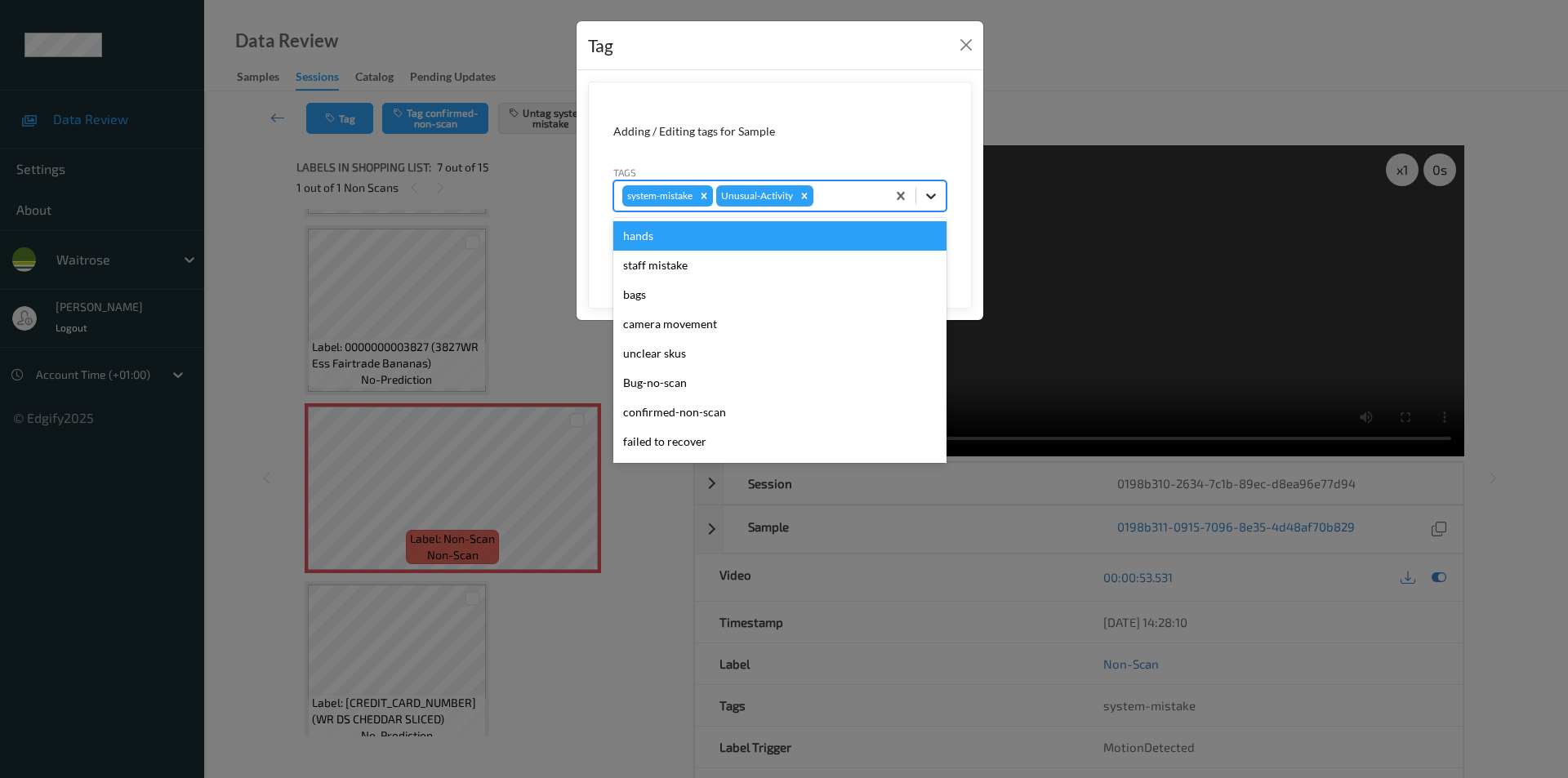
click at [923, 200] on icon at bounding box center [931, 196] width 17 height 17
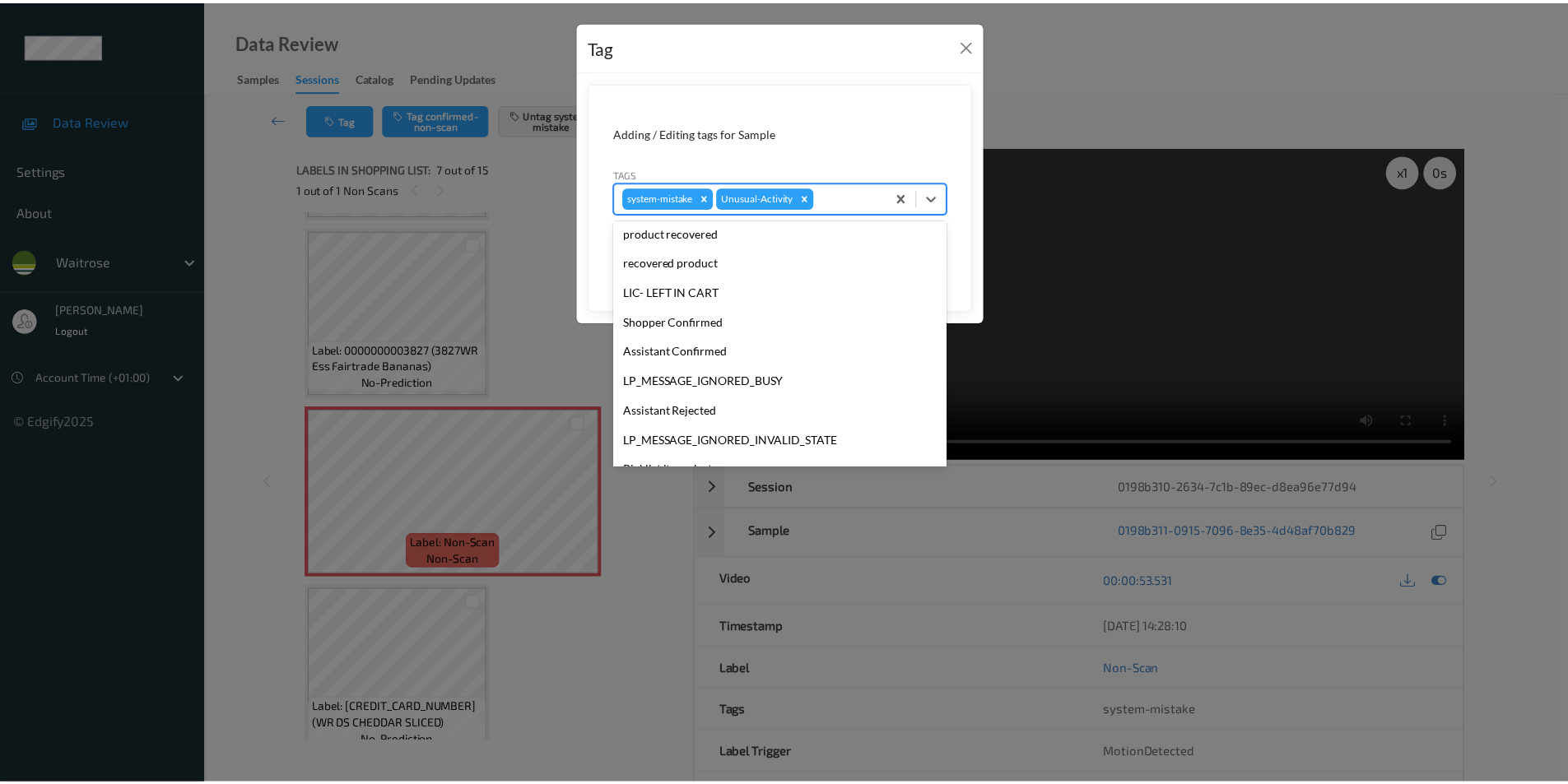
scroll to position [323, 0]
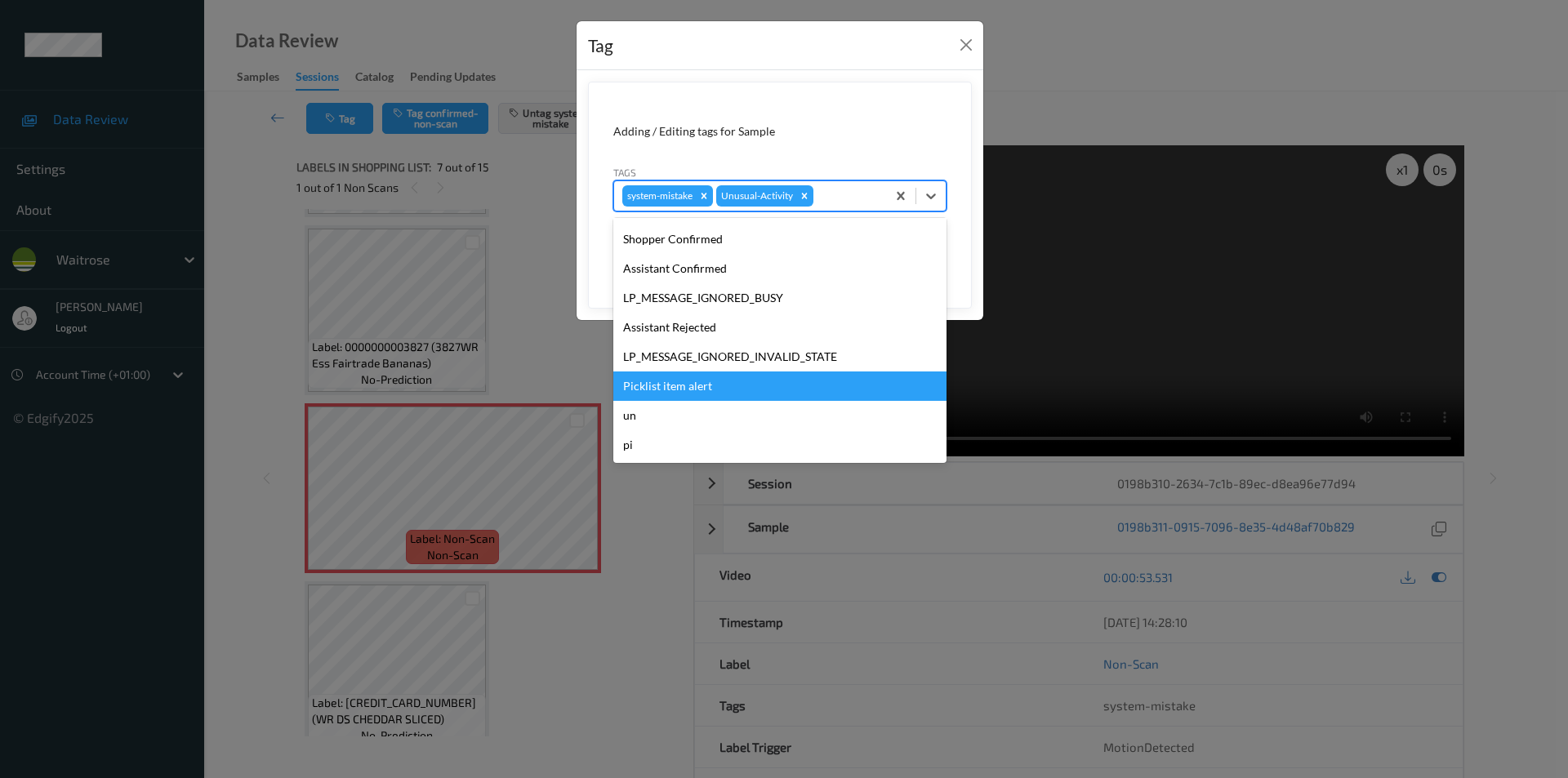
click at [710, 385] on div "Picklist item alert" at bounding box center [780, 387] width 333 height 30
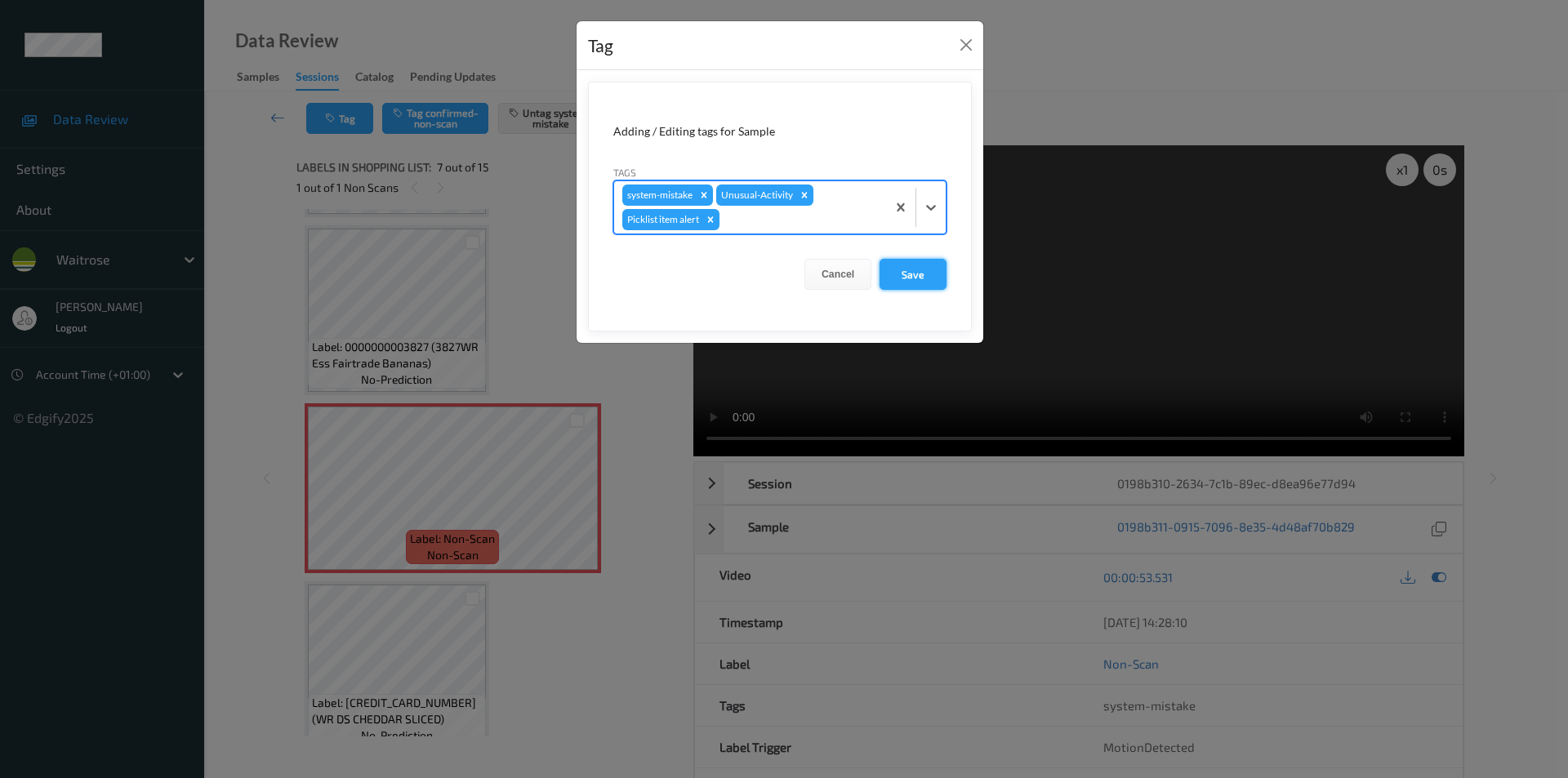
click at [903, 268] on button "Save" at bounding box center [913, 274] width 67 height 31
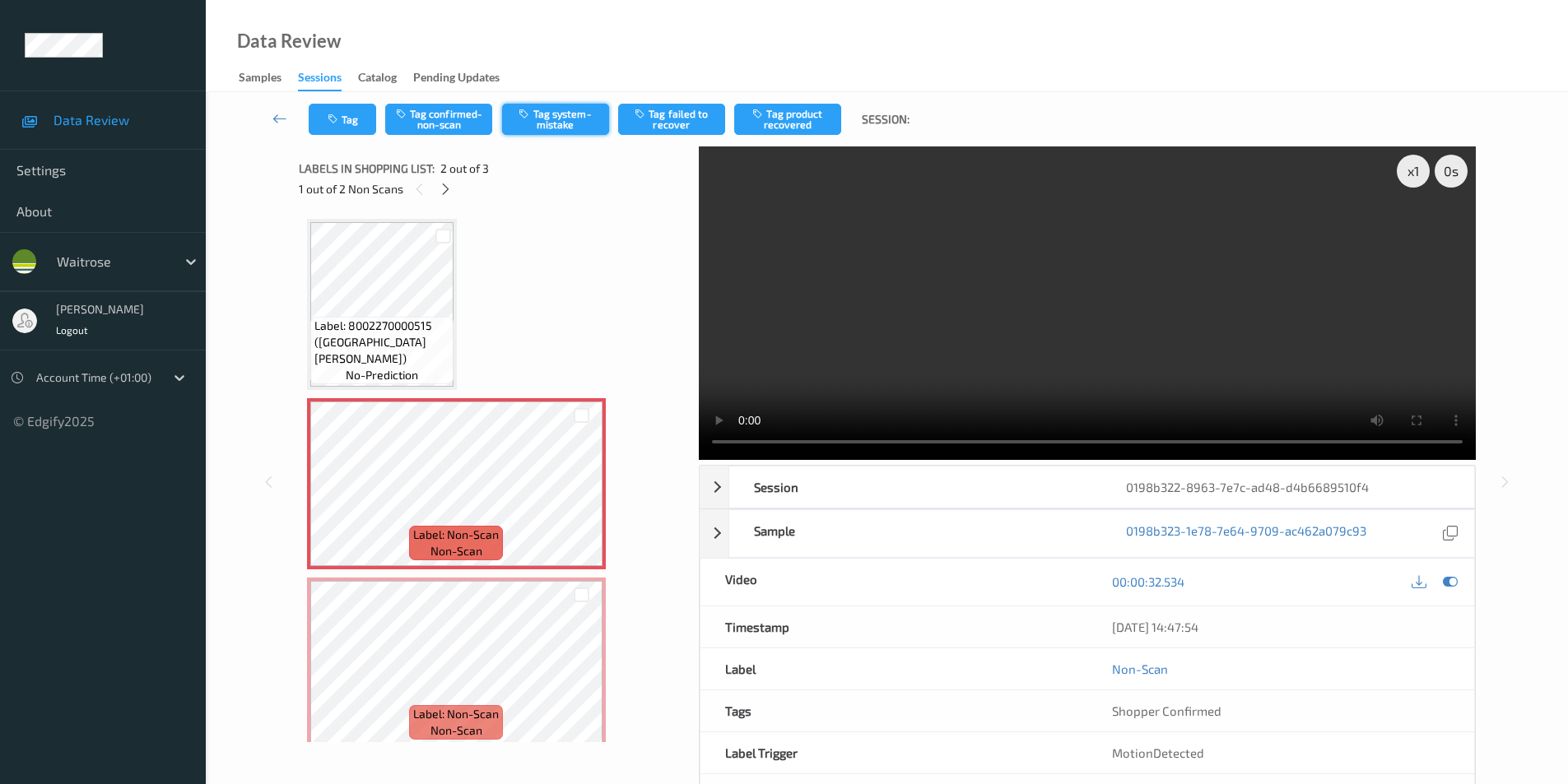
click at [558, 124] on button "Tag system-mistake" at bounding box center [556, 120] width 107 height 32
click at [347, 120] on button "Tag" at bounding box center [342, 120] width 67 height 32
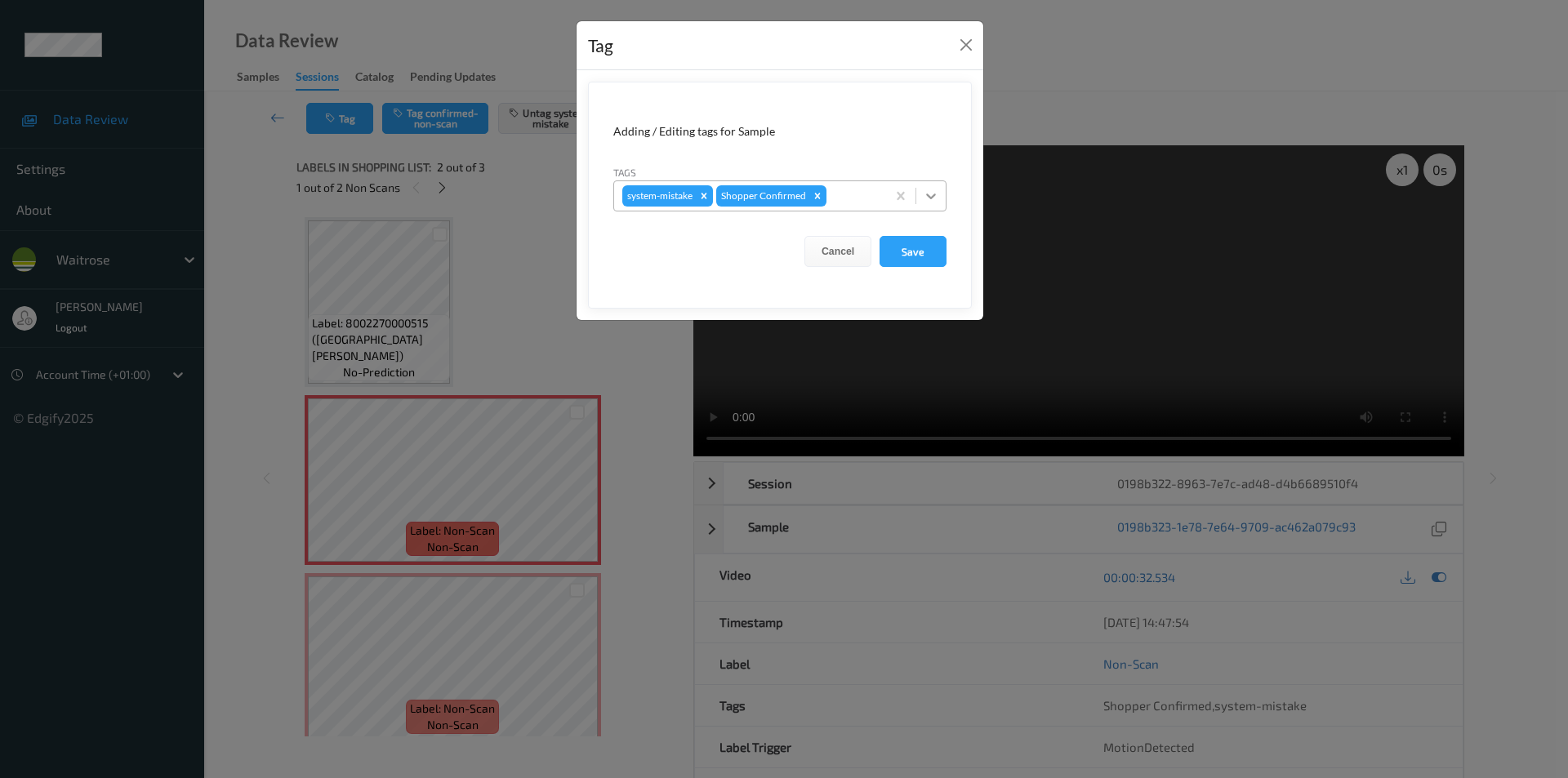
click at [927, 195] on icon at bounding box center [931, 196] width 17 height 17
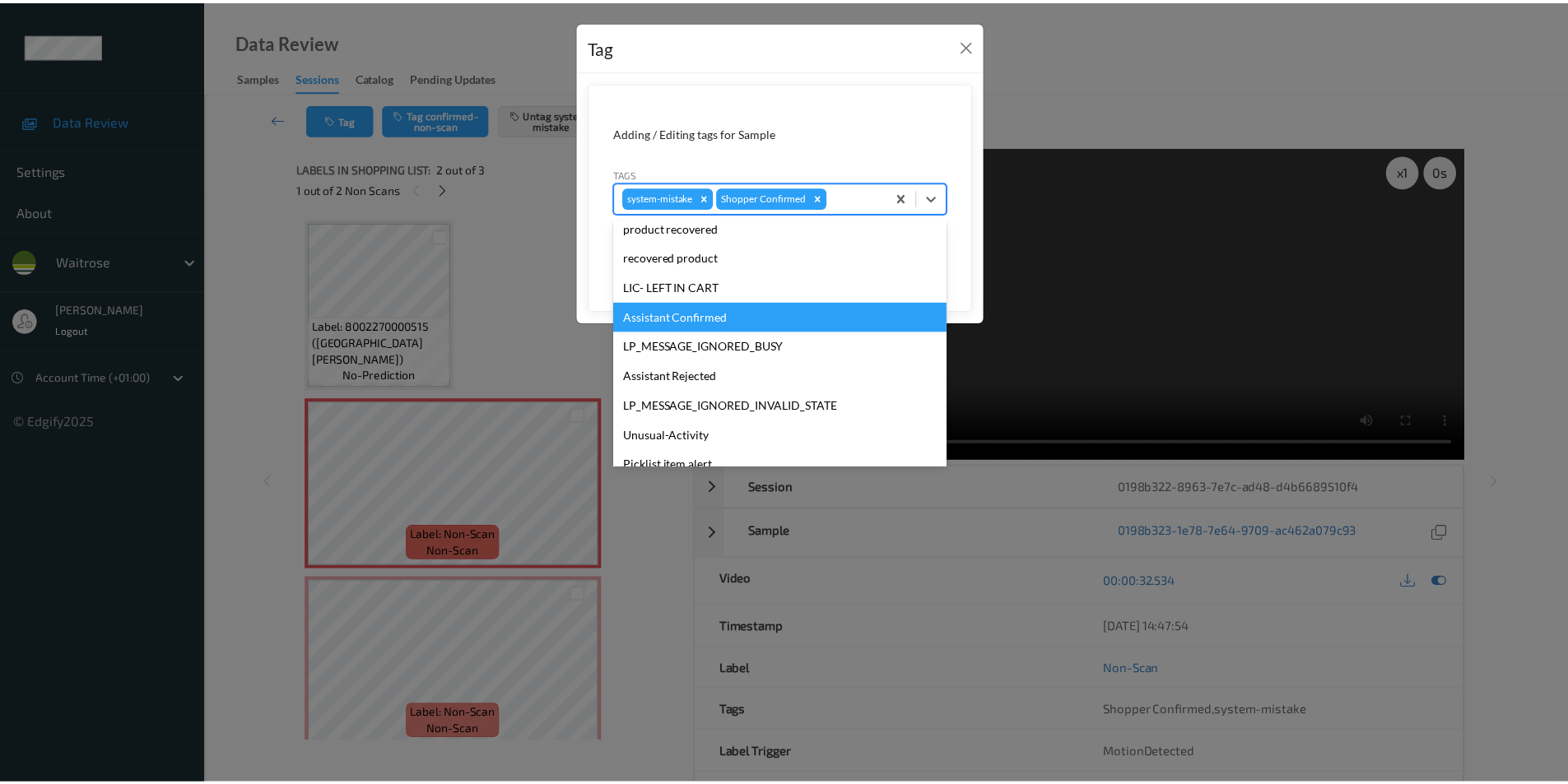
scroll to position [323, 0]
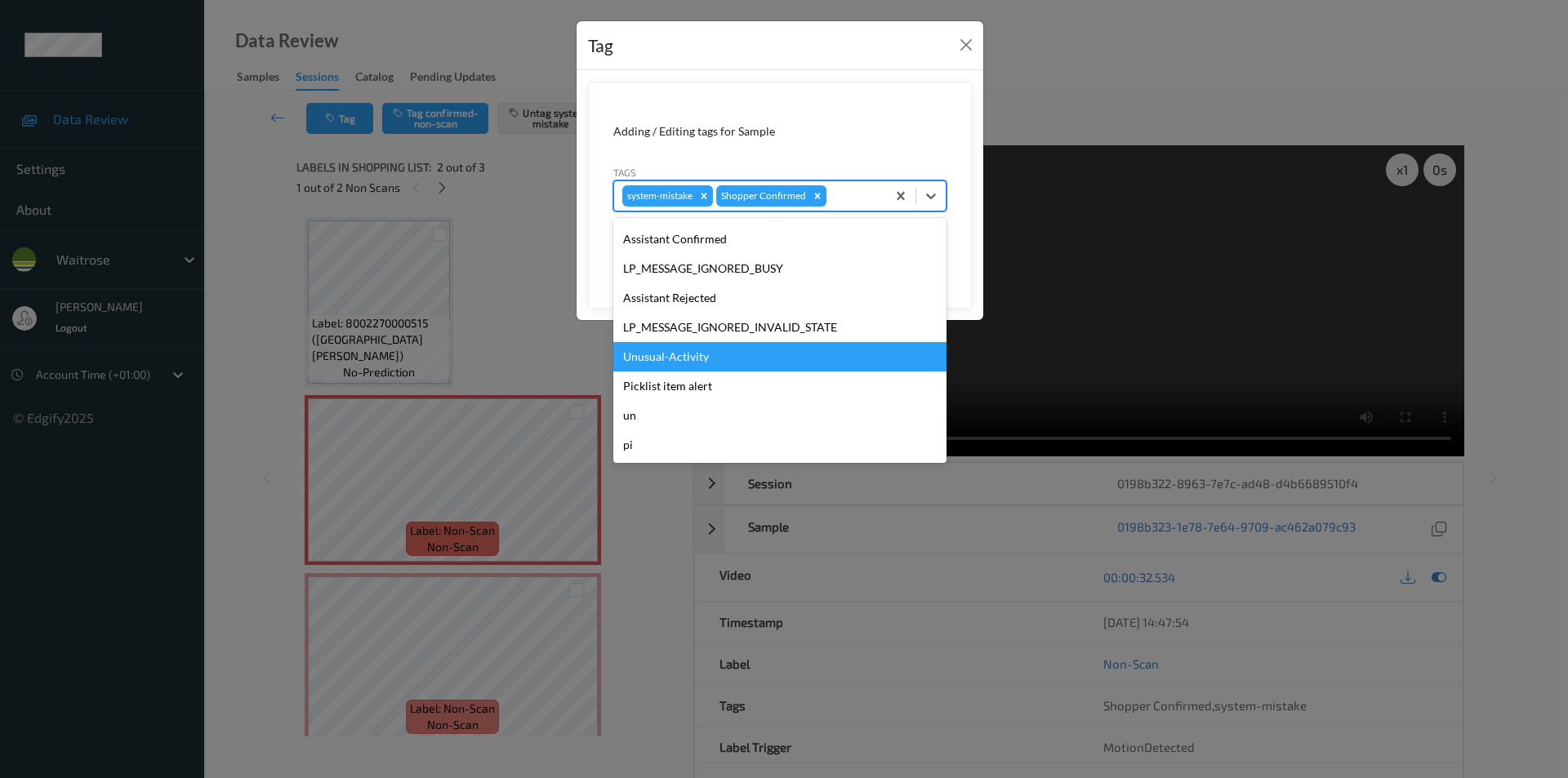
drag, startPoint x: 709, startPoint y: 358, endPoint x: 810, endPoint y: 307, distance: 113.1
click at [709, 357] on div "Unusual-Activity" at bounding box center [780, 357] width 333 height 30
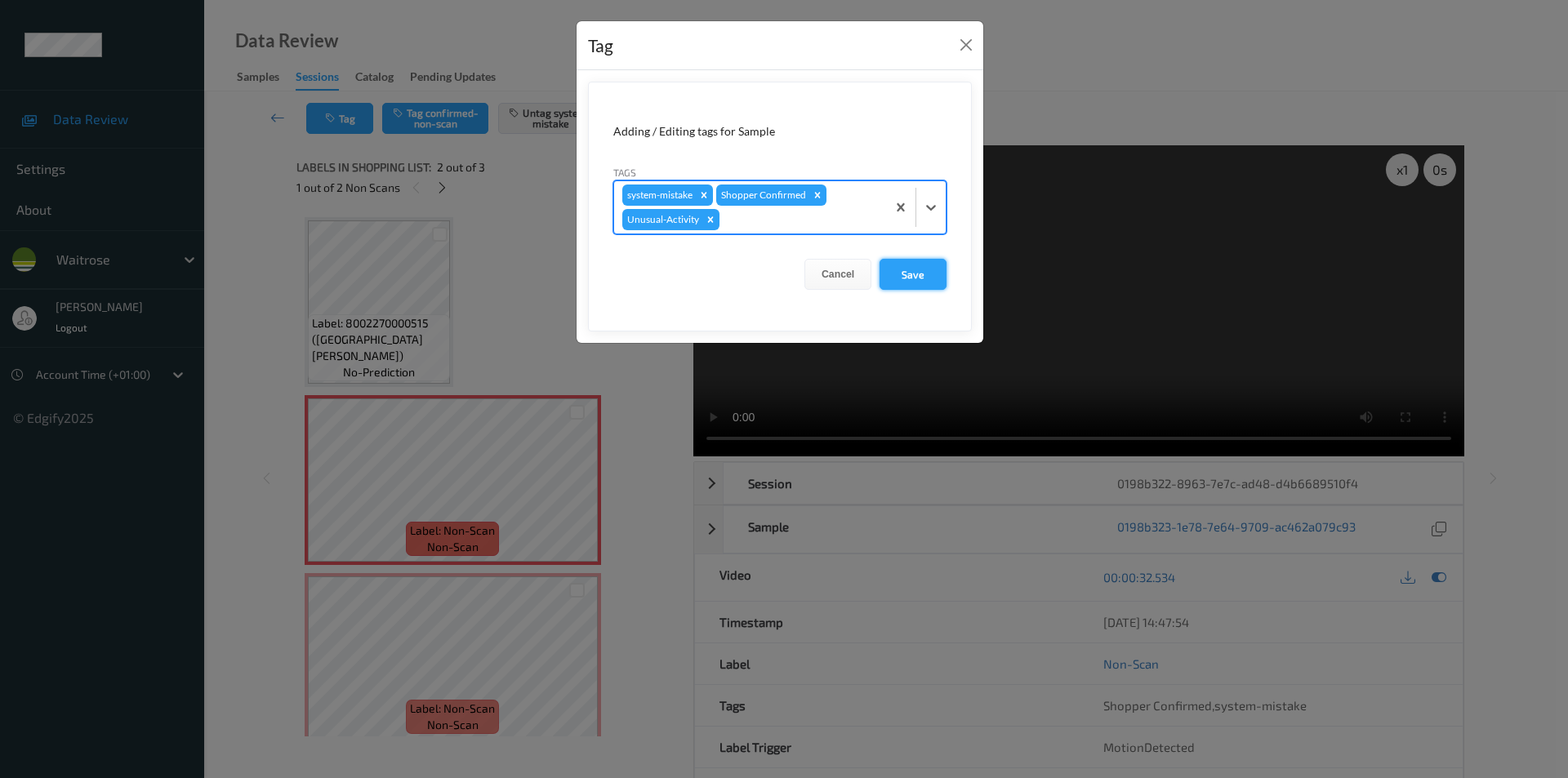
click at [929, 271] on button "Save" at bounding box center [913, 274] width 67 height 31
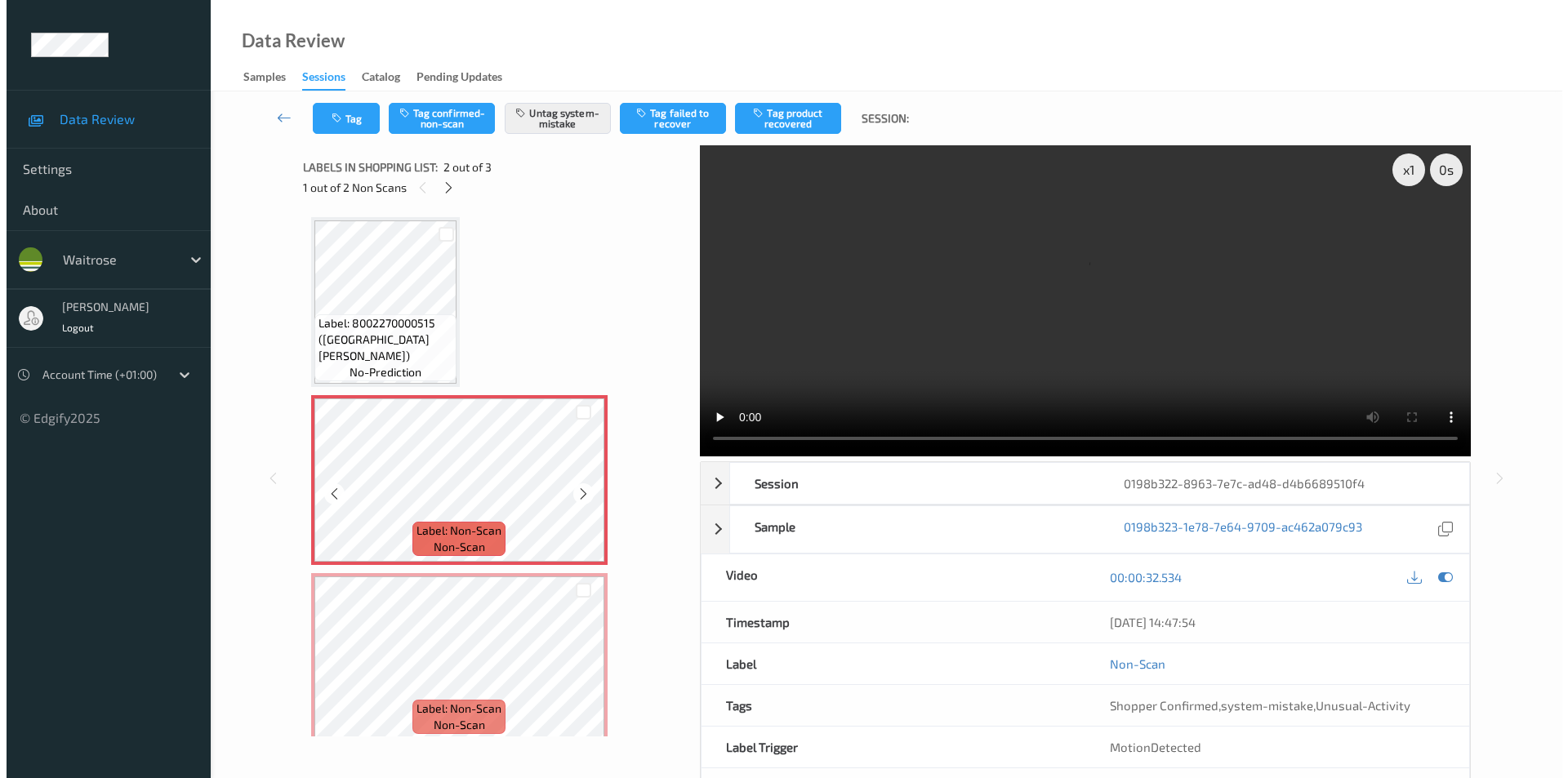
scroll to position [15, 0]
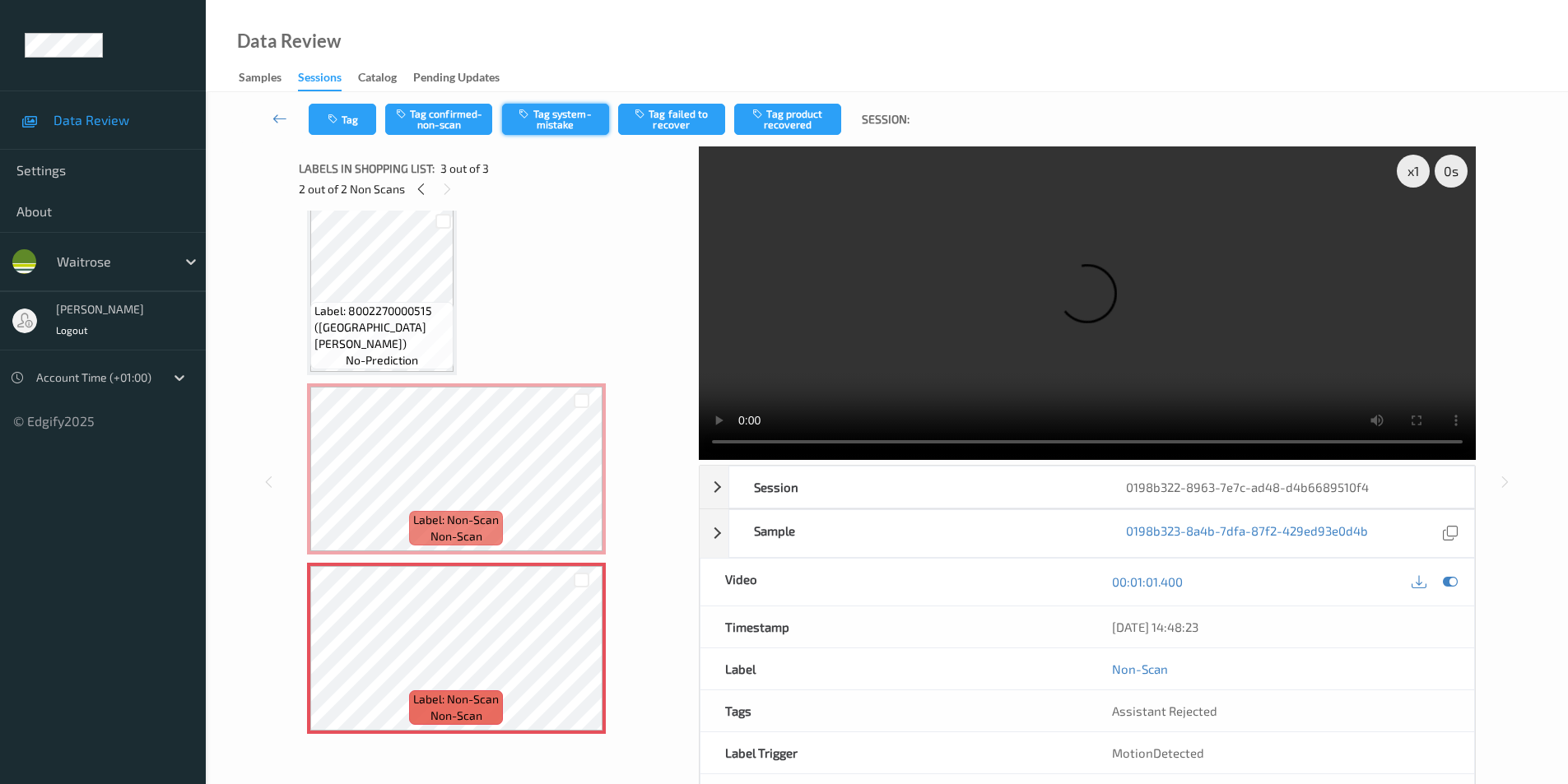
click at [555, 114] on button "Tag system-mistake" at bounding box center [556, 120] width 107 height 32
click at [341, 134] on button "Tag" at bounding box center [342, 120] width 67 height 32
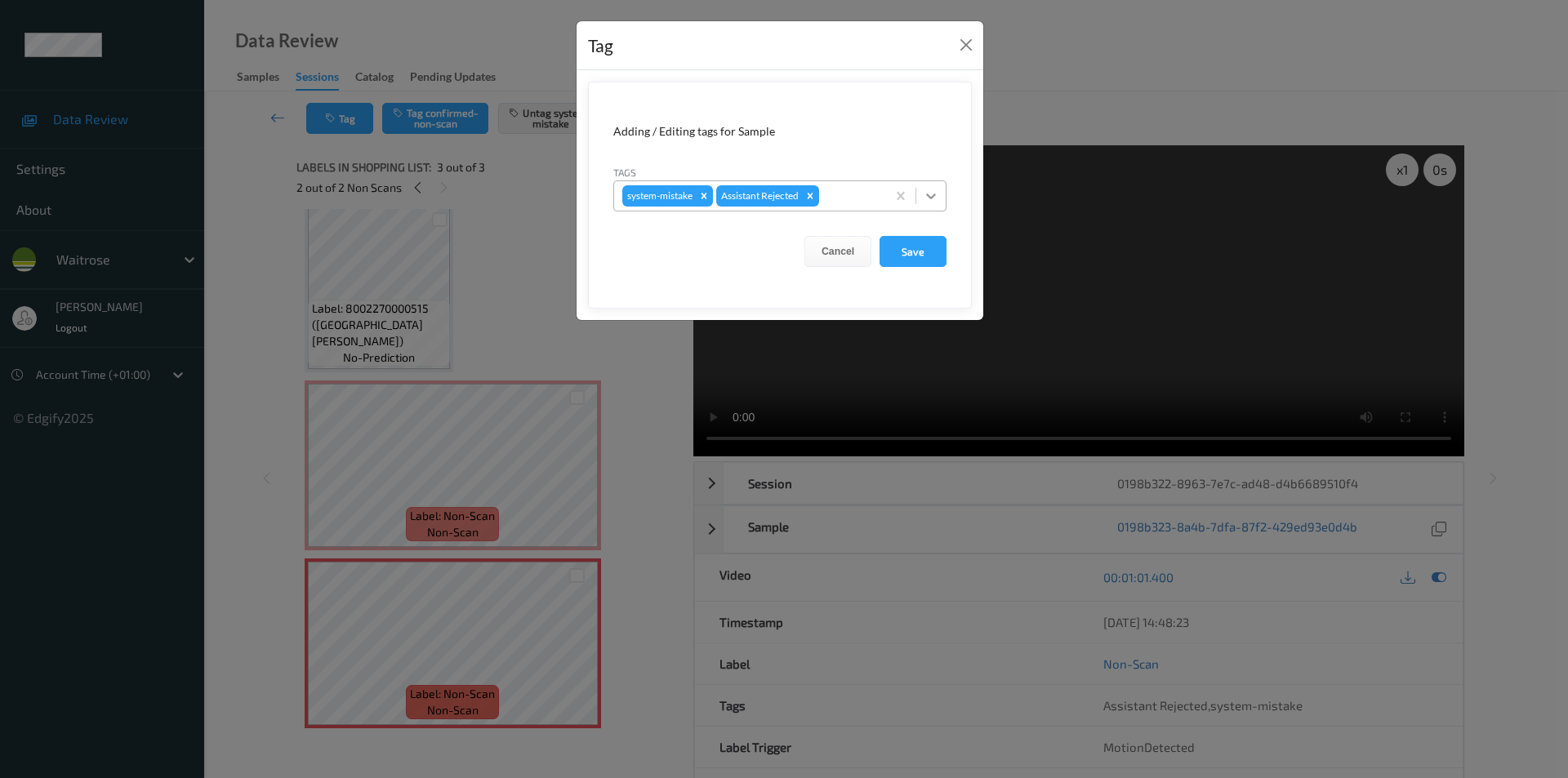
click at [932, 202] on icon at bounding box center [931, 196] width 17 height 17
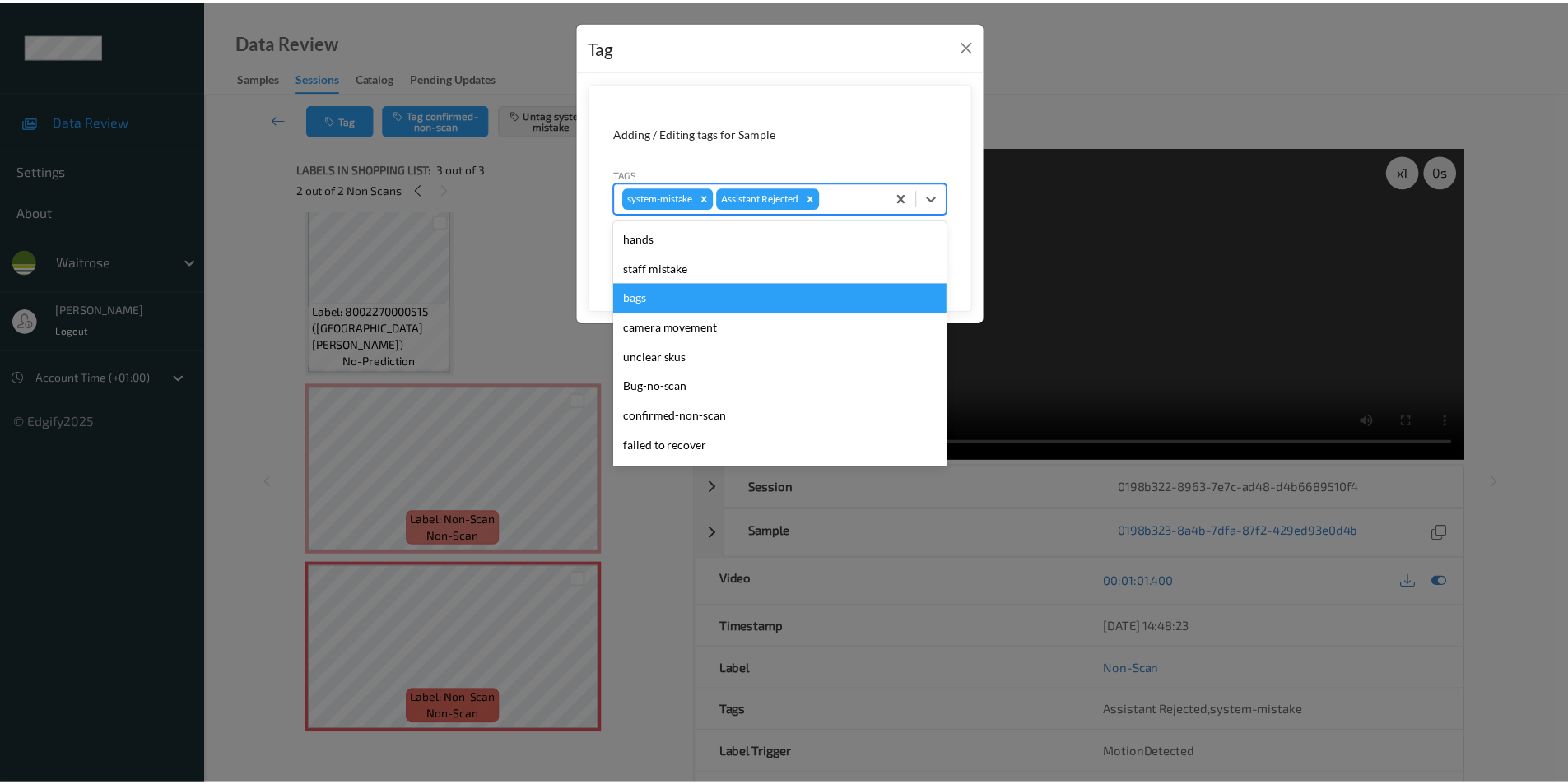
scroll to position [323, 0]
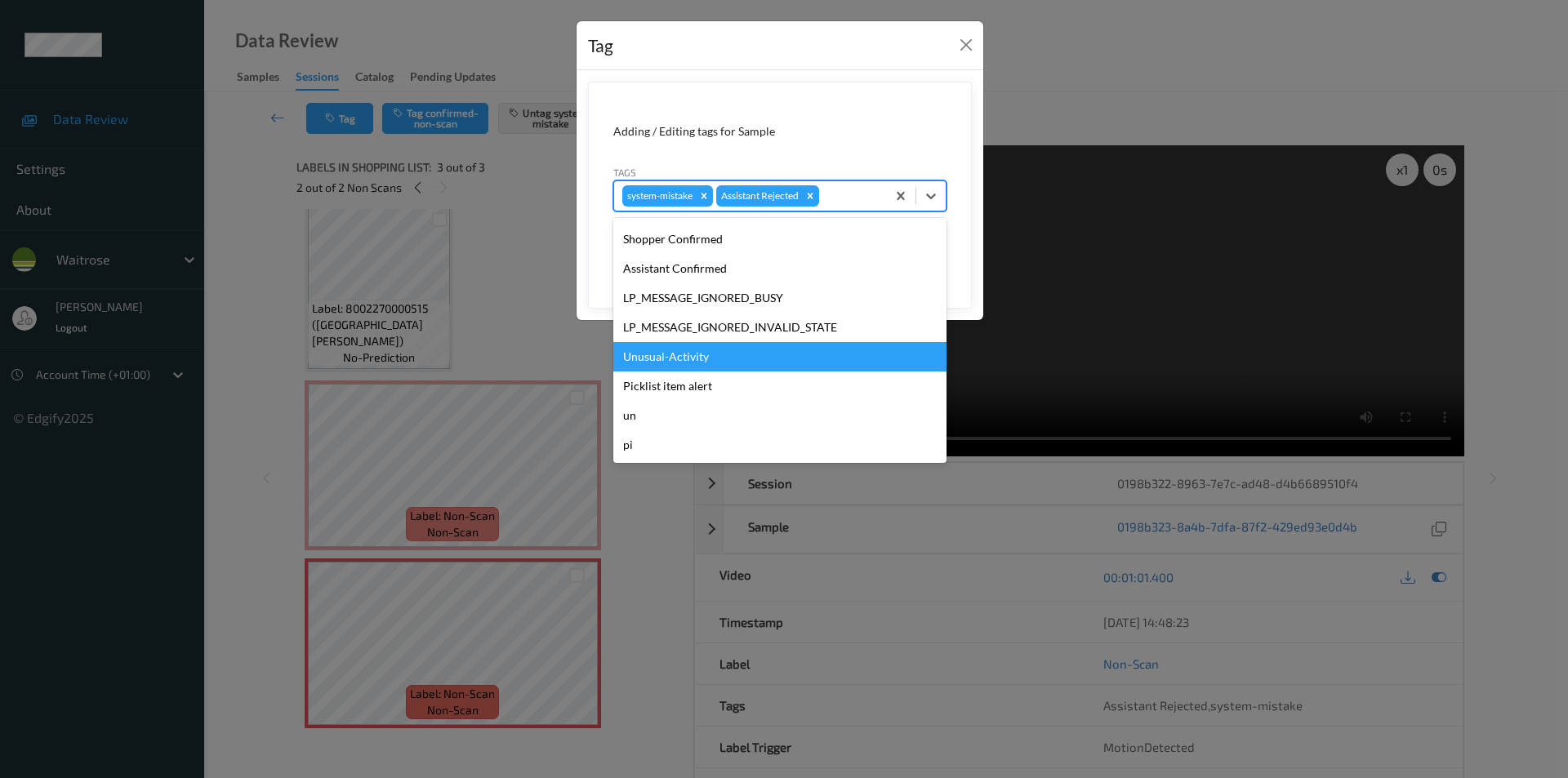
click at [676, 359] on div "Unusual-Activity" at bounding box center [780, 357] width 333 height 30
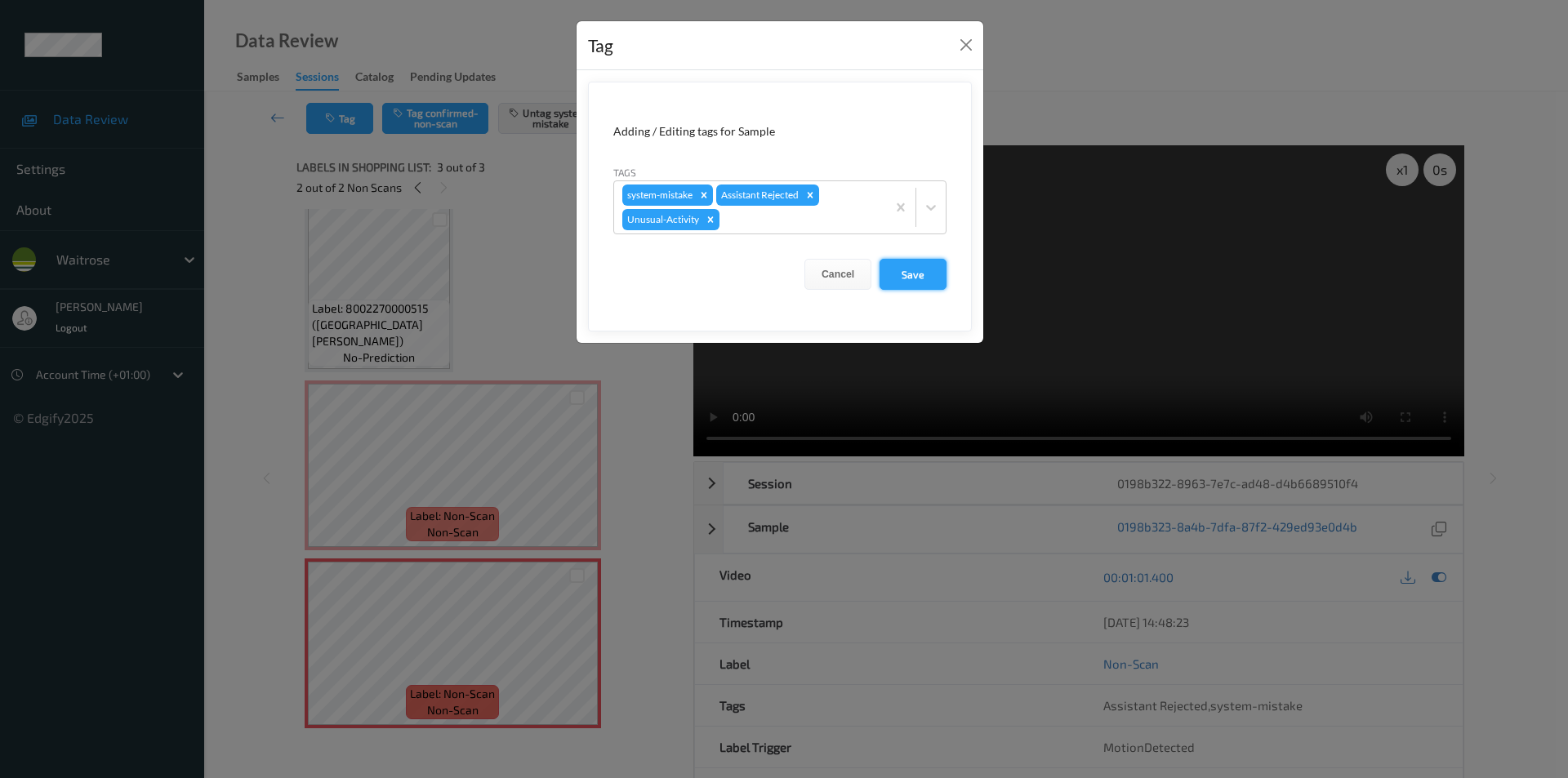
click at [908, 272] on button "Save" at bounding box center [913, 274] width 67 height 31
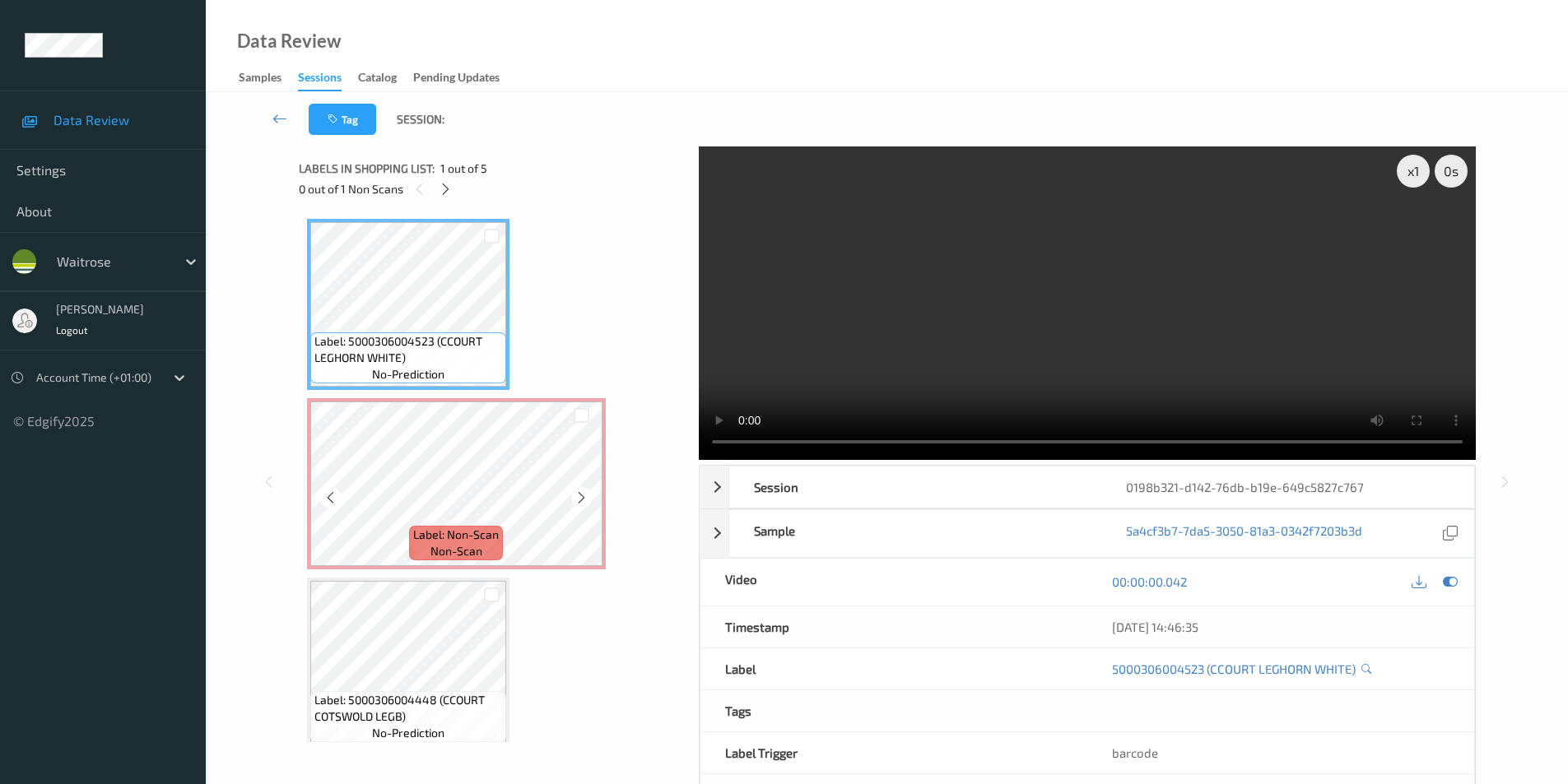
click at [576, 501] on icon at bounding box center [582, 498] width 14 height 15
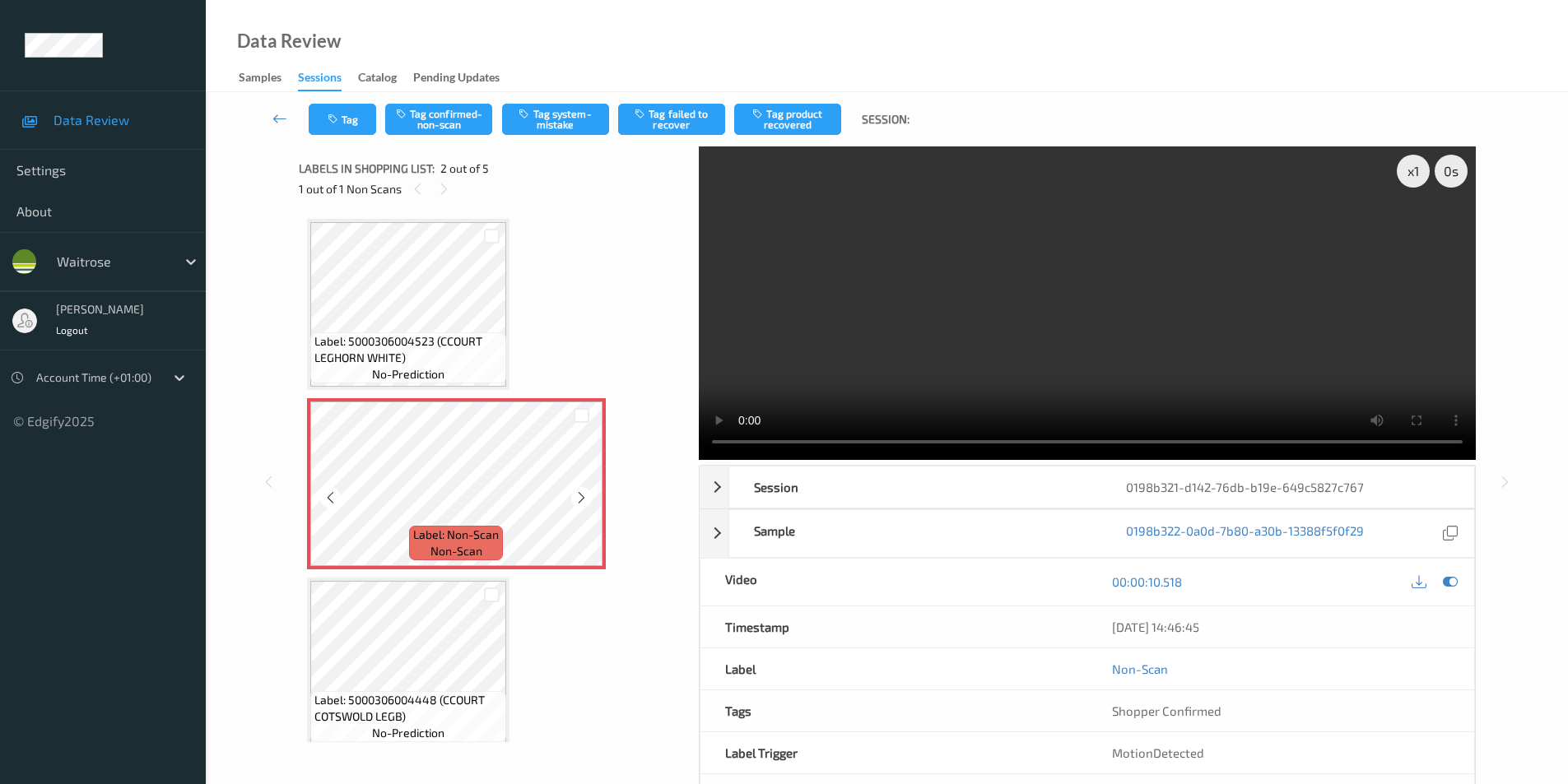
click at [576, 501] on icon at bounding box center [582, 498] width 14 height 15
click at [546, 115] on button "Tag system-mistake" at bounding box center [556, 120] width 107 height 32
click at [568, 123] on button "Tag system-mistake" at bounding box center [556, 120] width 107 height 32
click at [337, 115] on icon "button" at bounding box center [334, 120] width 14 height 12
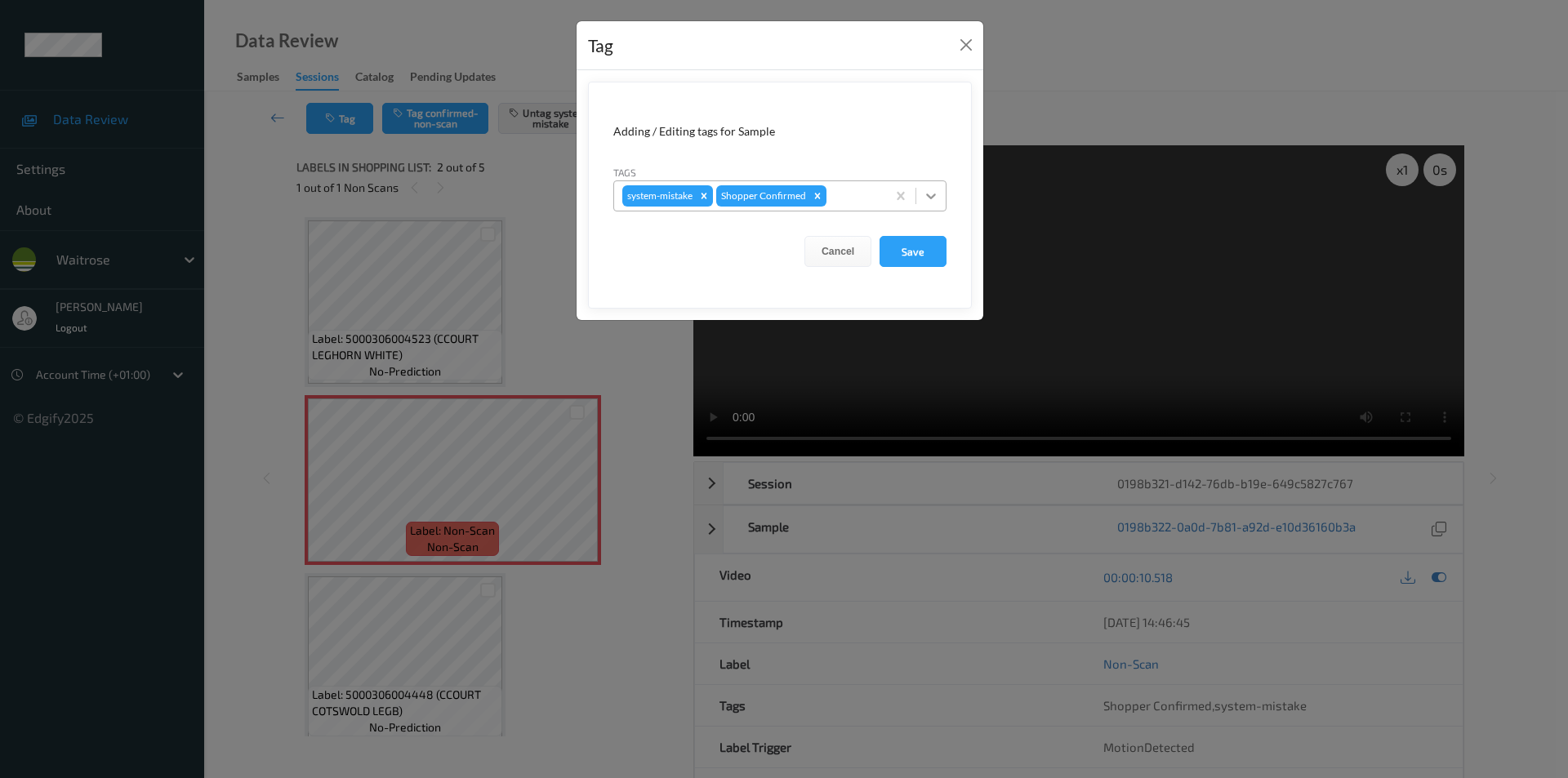
click at [926, 195] on icon at bounding box center [931, 196] width 17 height 17
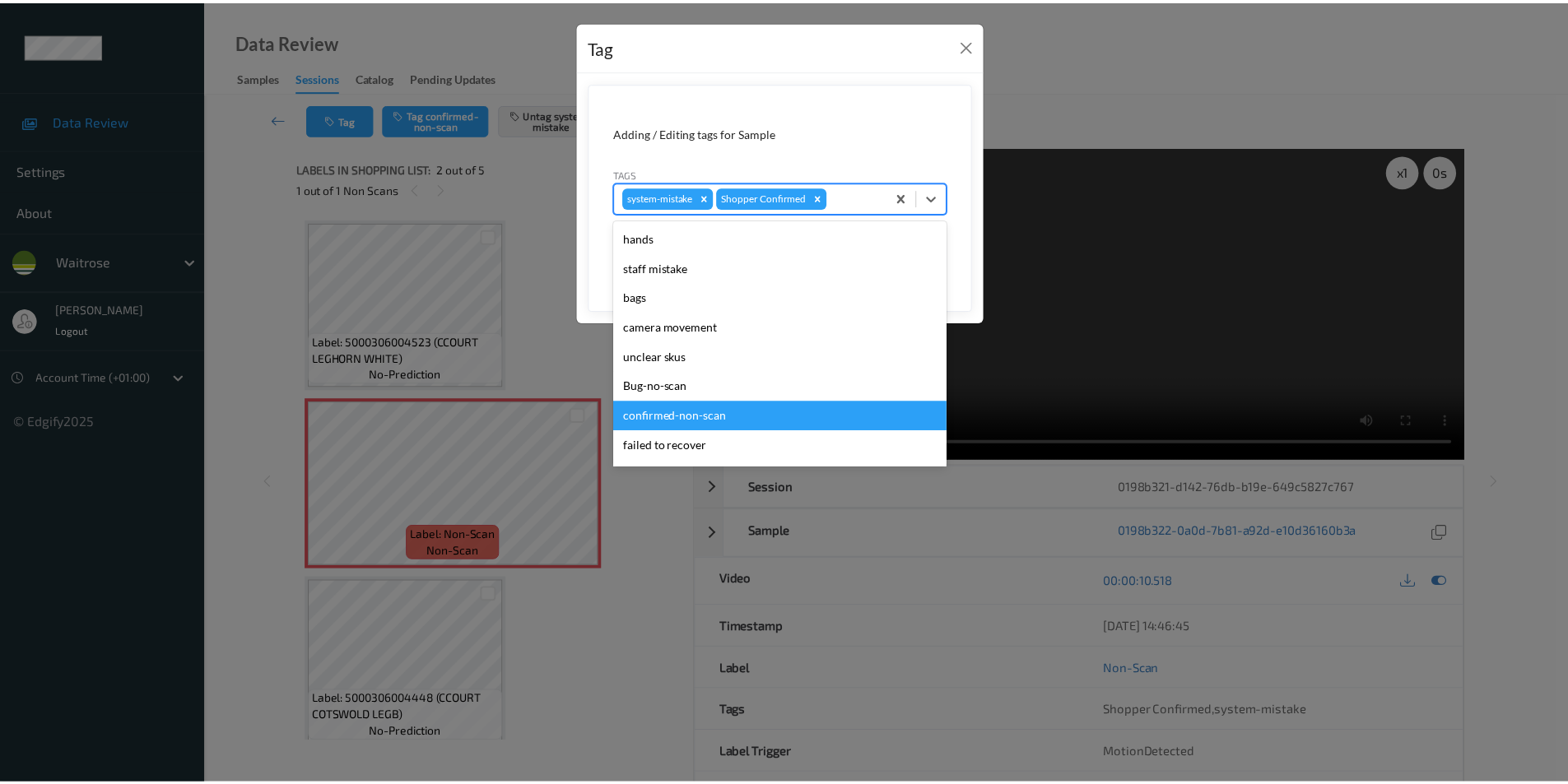
scroll to position [323, 0]
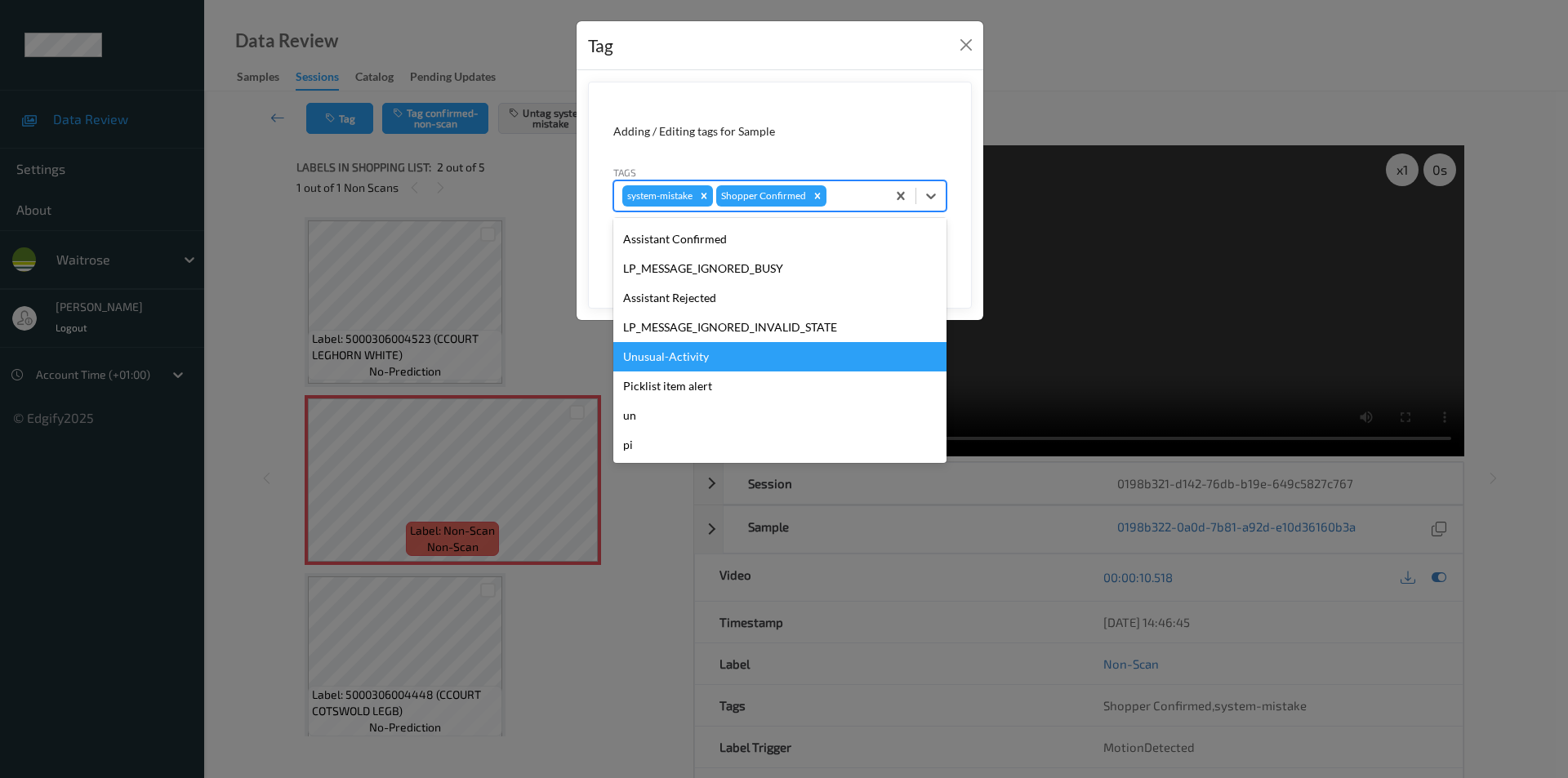
click at [670, 355] on div "Unusual-Activity" at bounding box center [780, 357] width 333 height 30
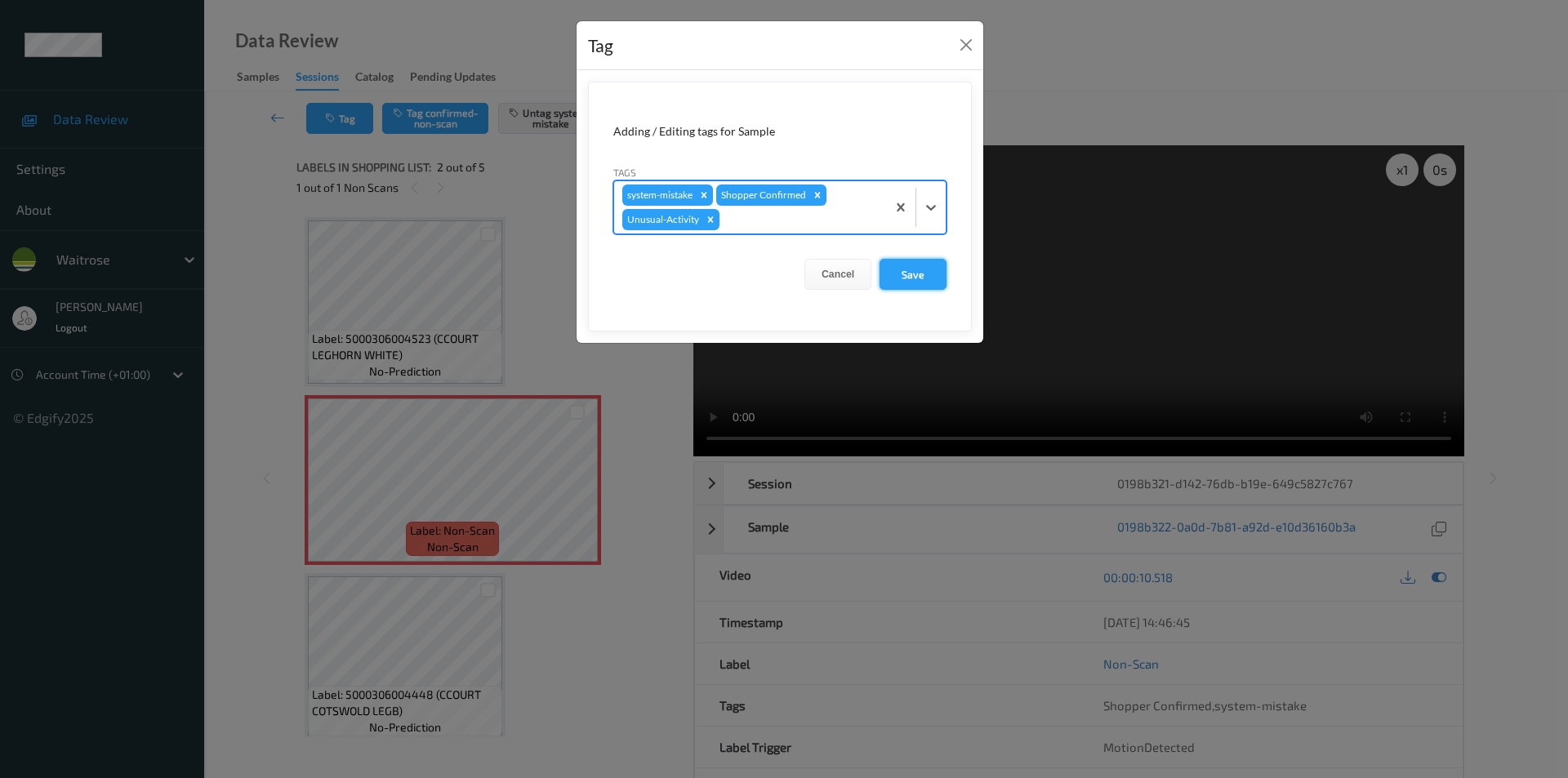
click at [919, 277] on button "Save" at bounding box center [913, 274] width 67 height 31
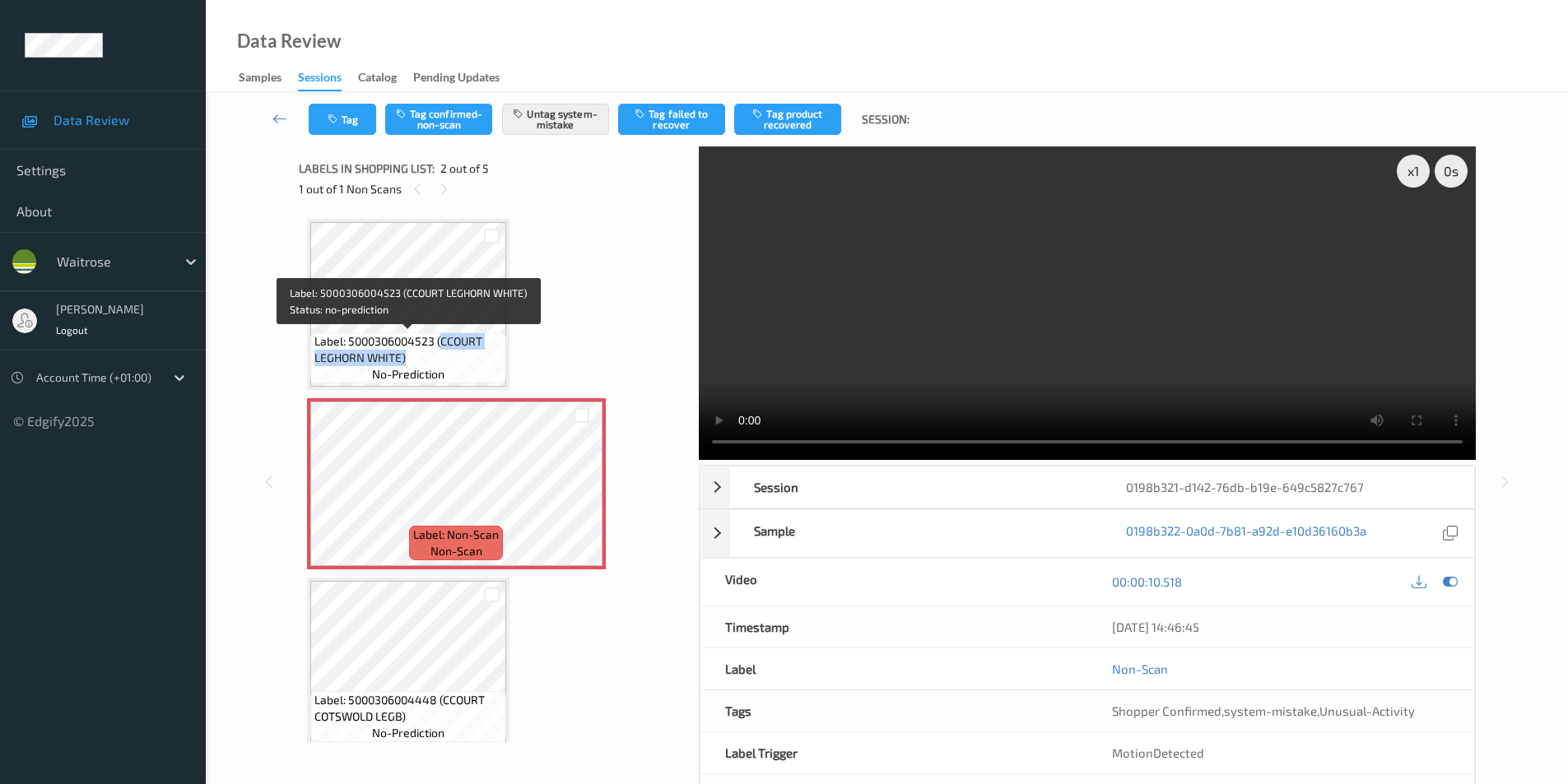
drag, startPoint x: 440, startPoint y: 344, endPoint x: 434, endPoint y: 358, distance: 15.2
click at [434, 358] on span "Label: 5000306004523 (CCOURT LEGHORN WHITE)" at bounding box center [407, 349] width 187 height 33
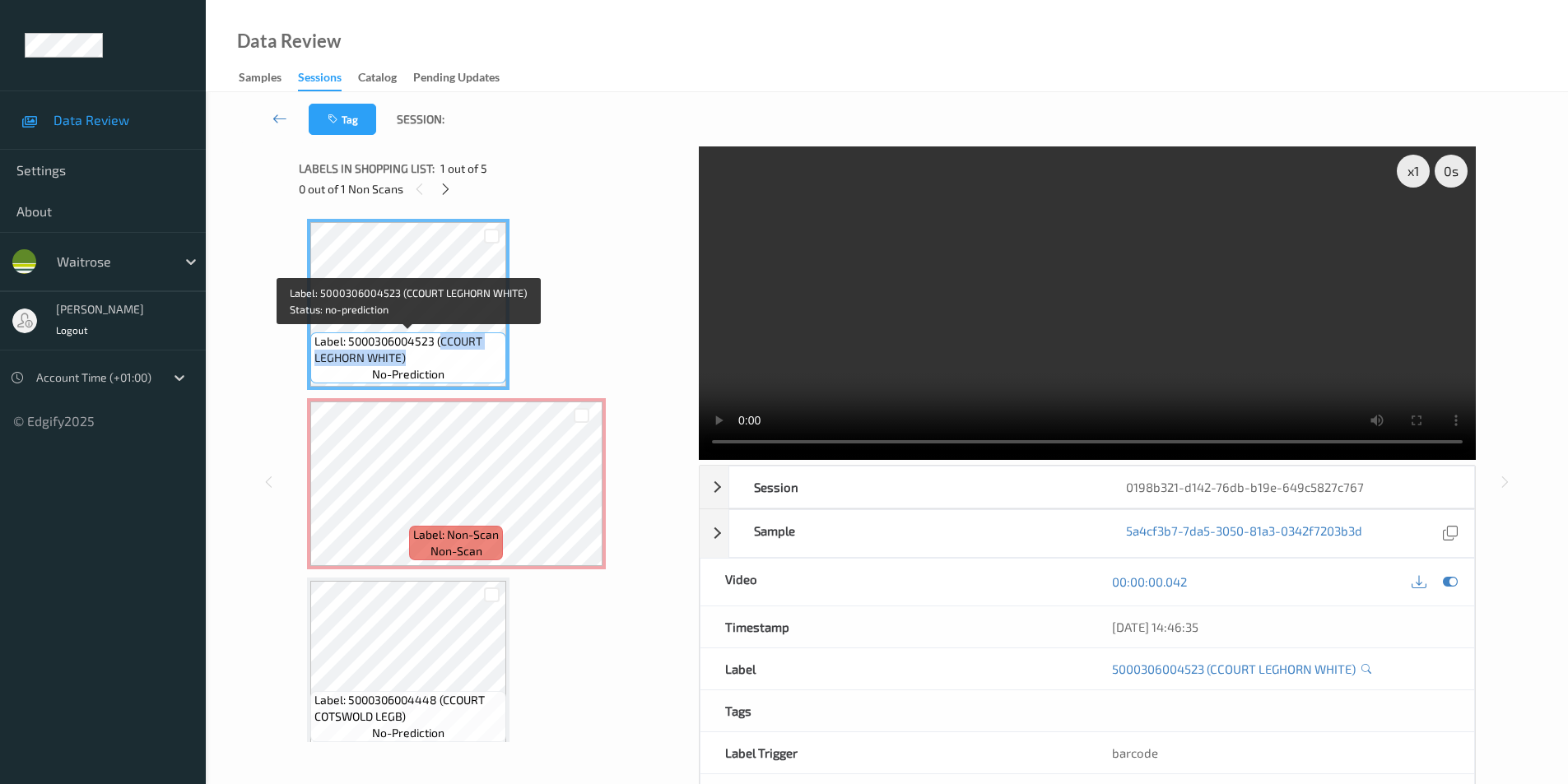
copy span "CCOURT LEGHORN WHITE)"
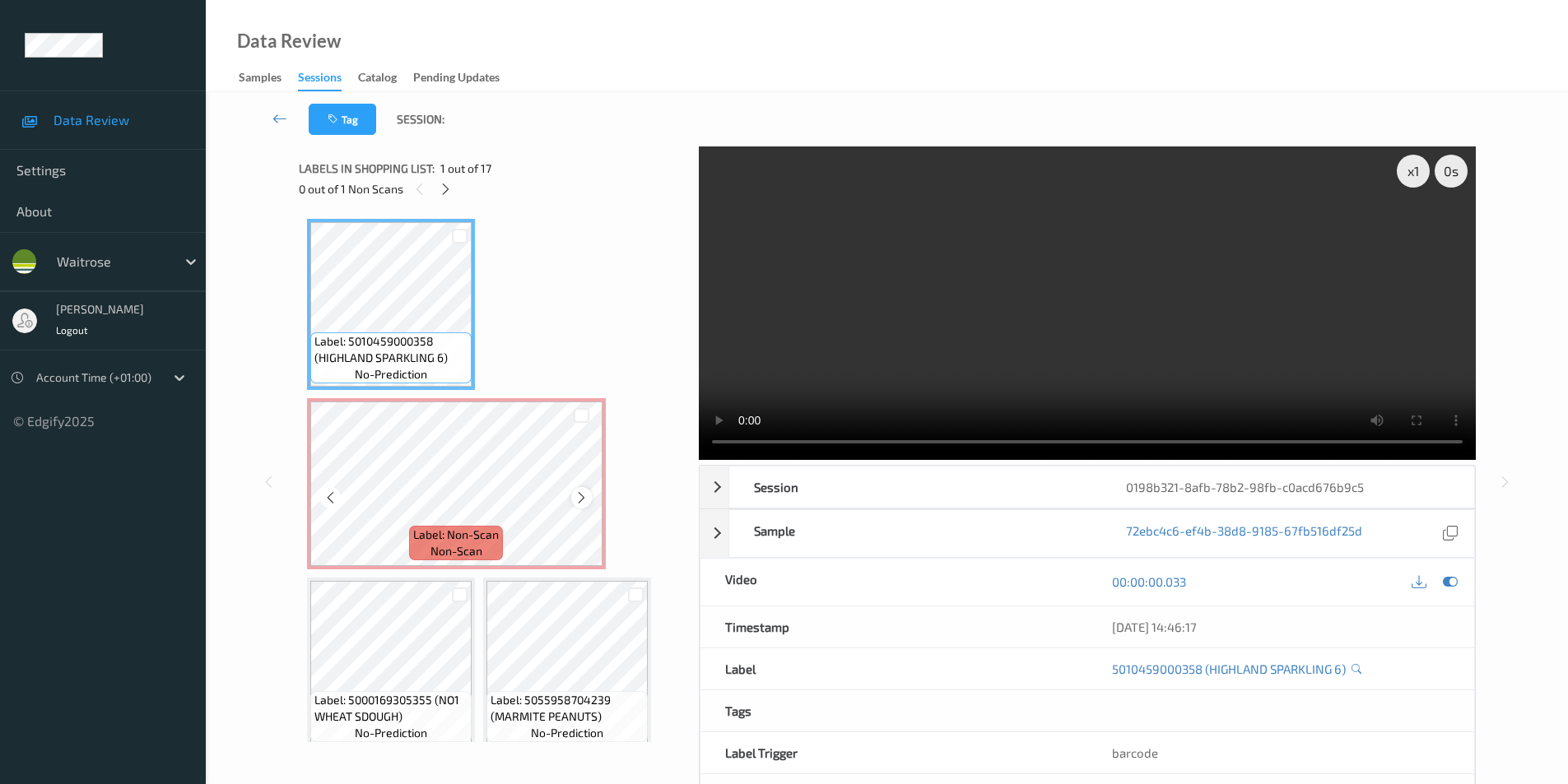
click at [580, 493] on icon at bounding box center [582, 498] width 14 height 15
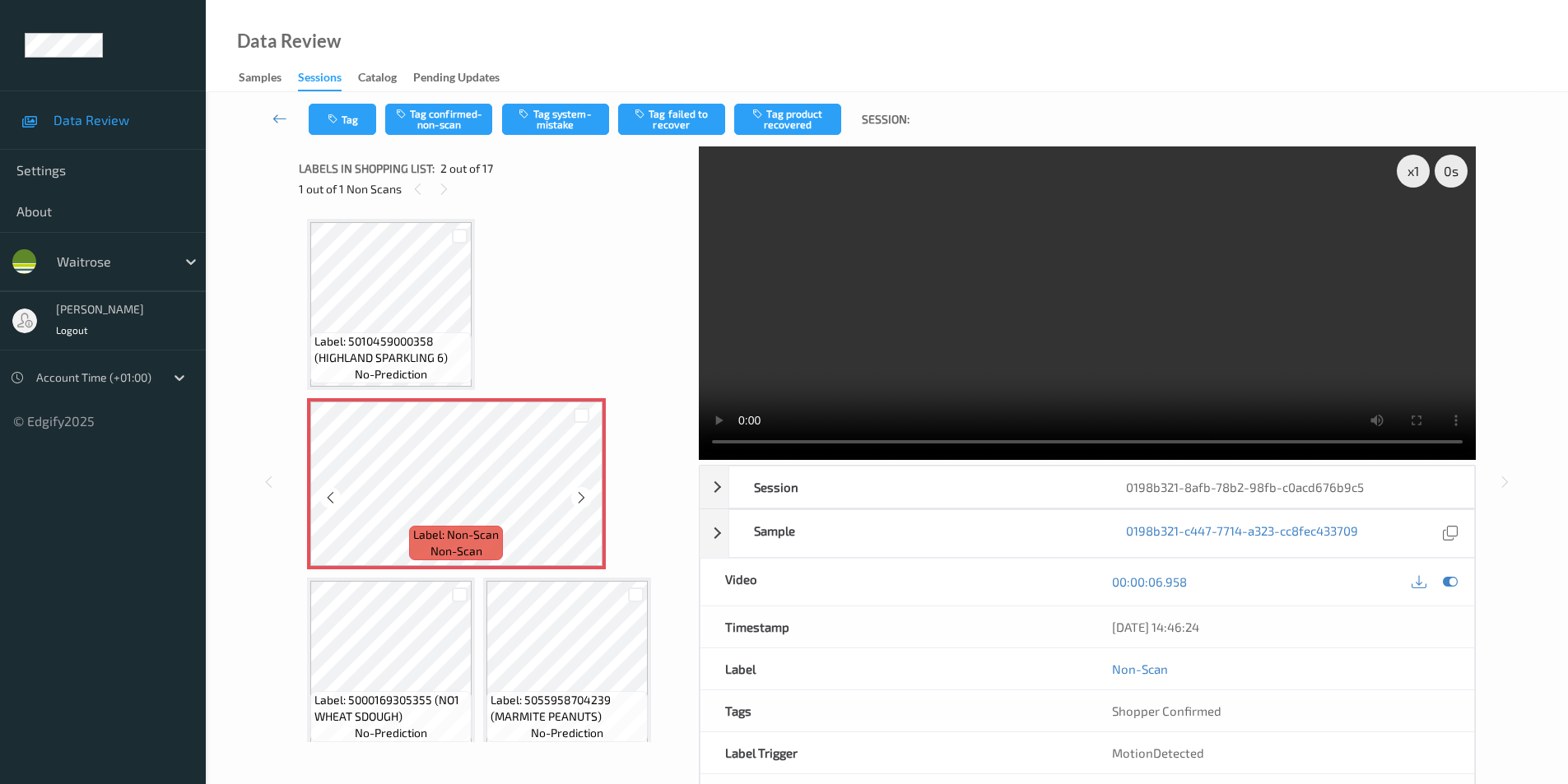
click at [580, 493] on icon at bounding box center [582, 498] width 14 height 15
click at [580, 495] on icon at bounding box center [582, 498] width 14 height 15
click at [556, 125] on button "Tag system-mistake" at bounding box center [556, 120] width 107 height 32
click at [546, 116] on button "Tag system-mistake" at bounding box center [556, 120] width 107 height 32
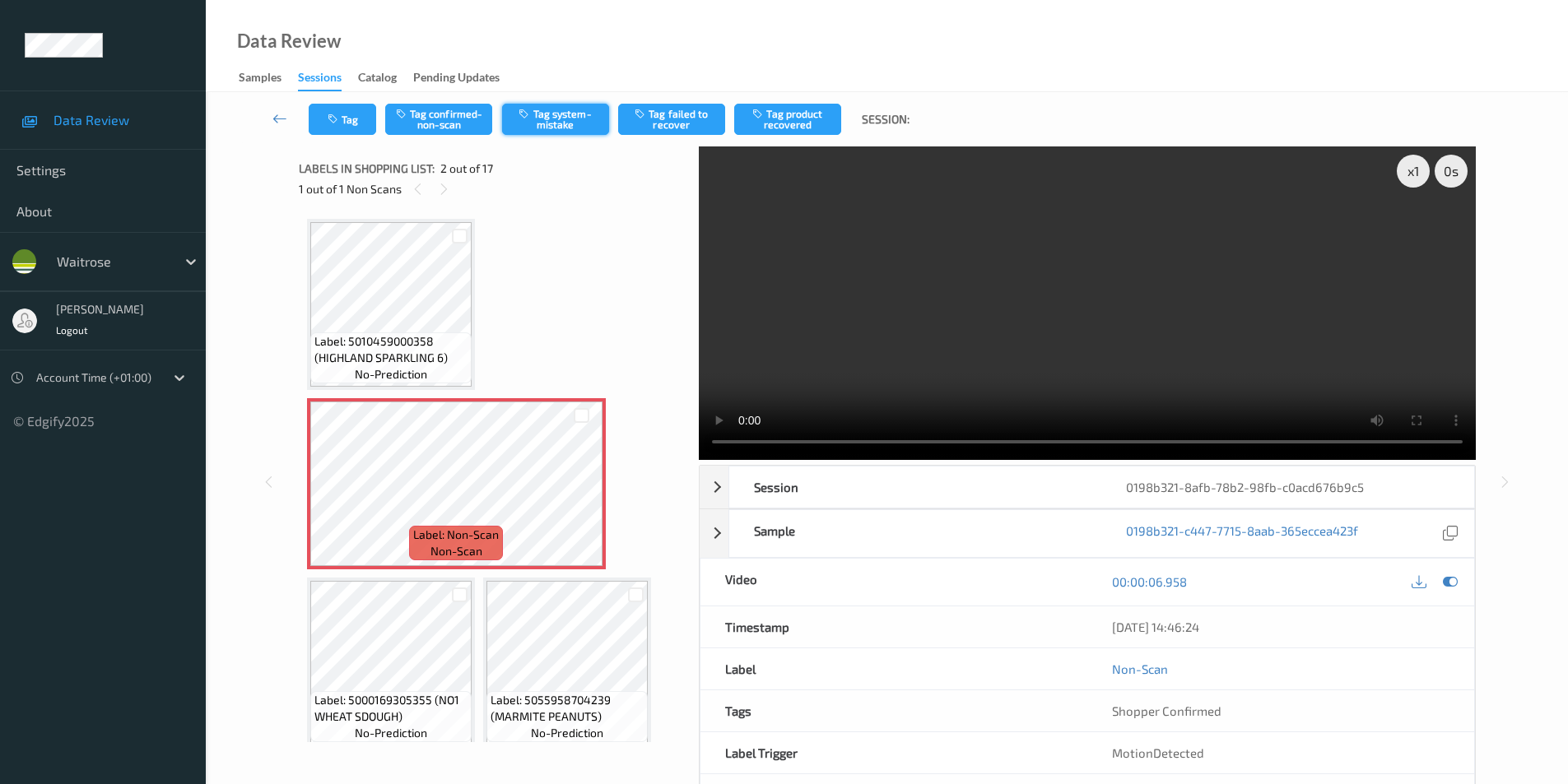
click at [546, 116] on button "Tag system-mistake" at bounding box center [556, 120] width 107 height 32
click at [341, 120] on icon "button" at bounding box center [334, 120] width 14 height 12
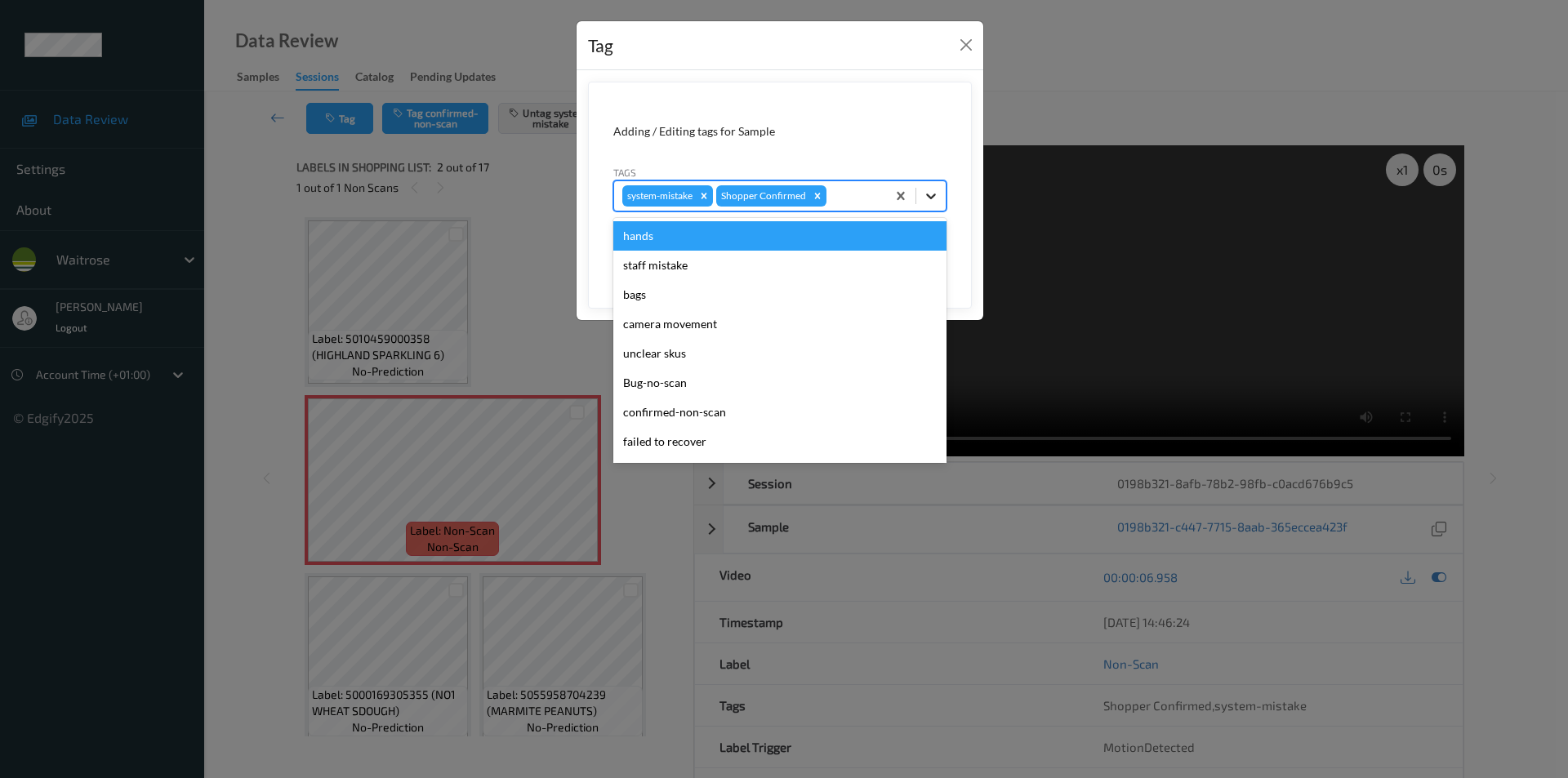
click at [932, 195] on icon at bounding box center [931, 196] width 17 height 17
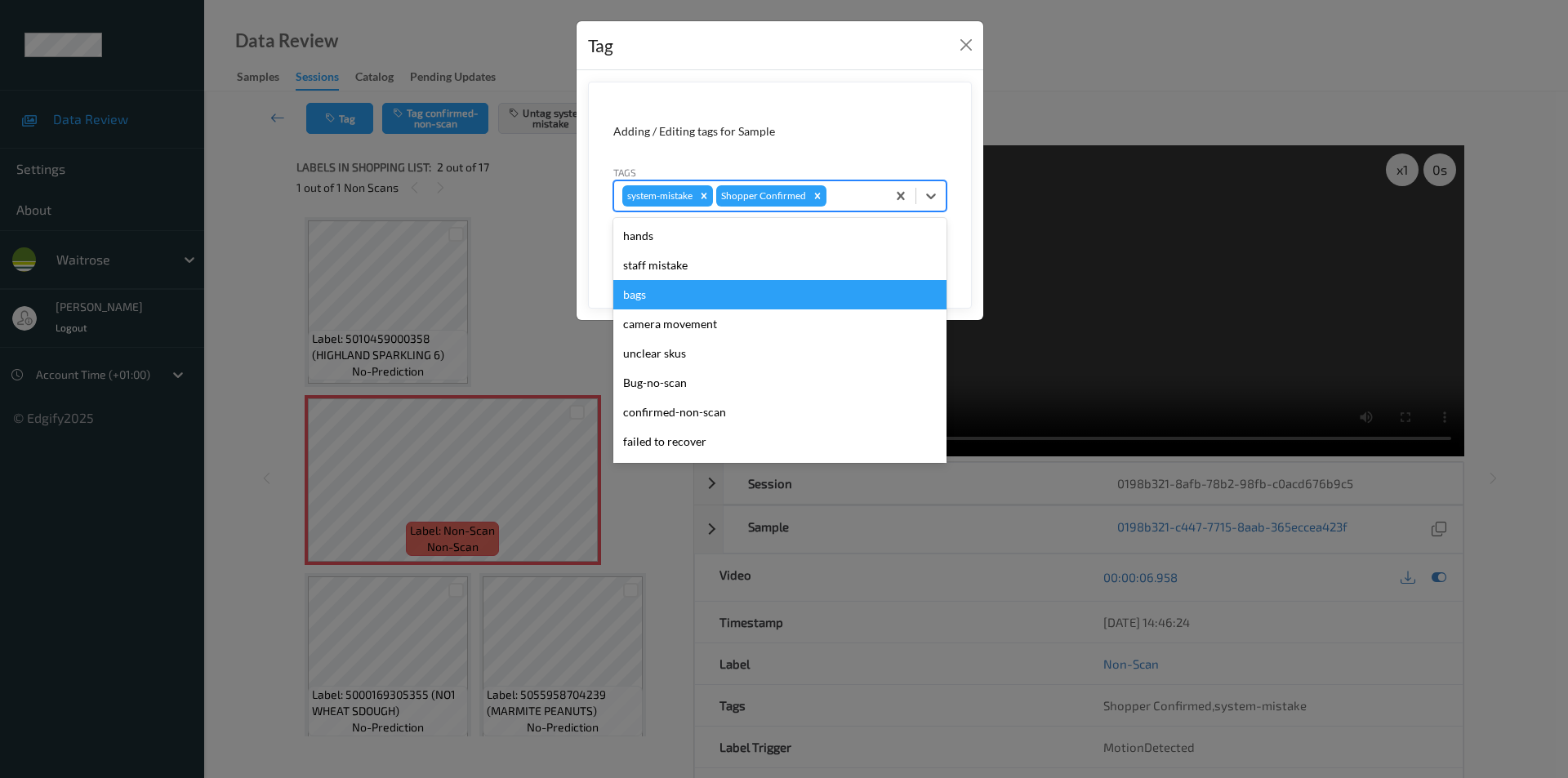
click at [660, 296] on div "bags" at bounding box center [780, 295] width 333 height 30
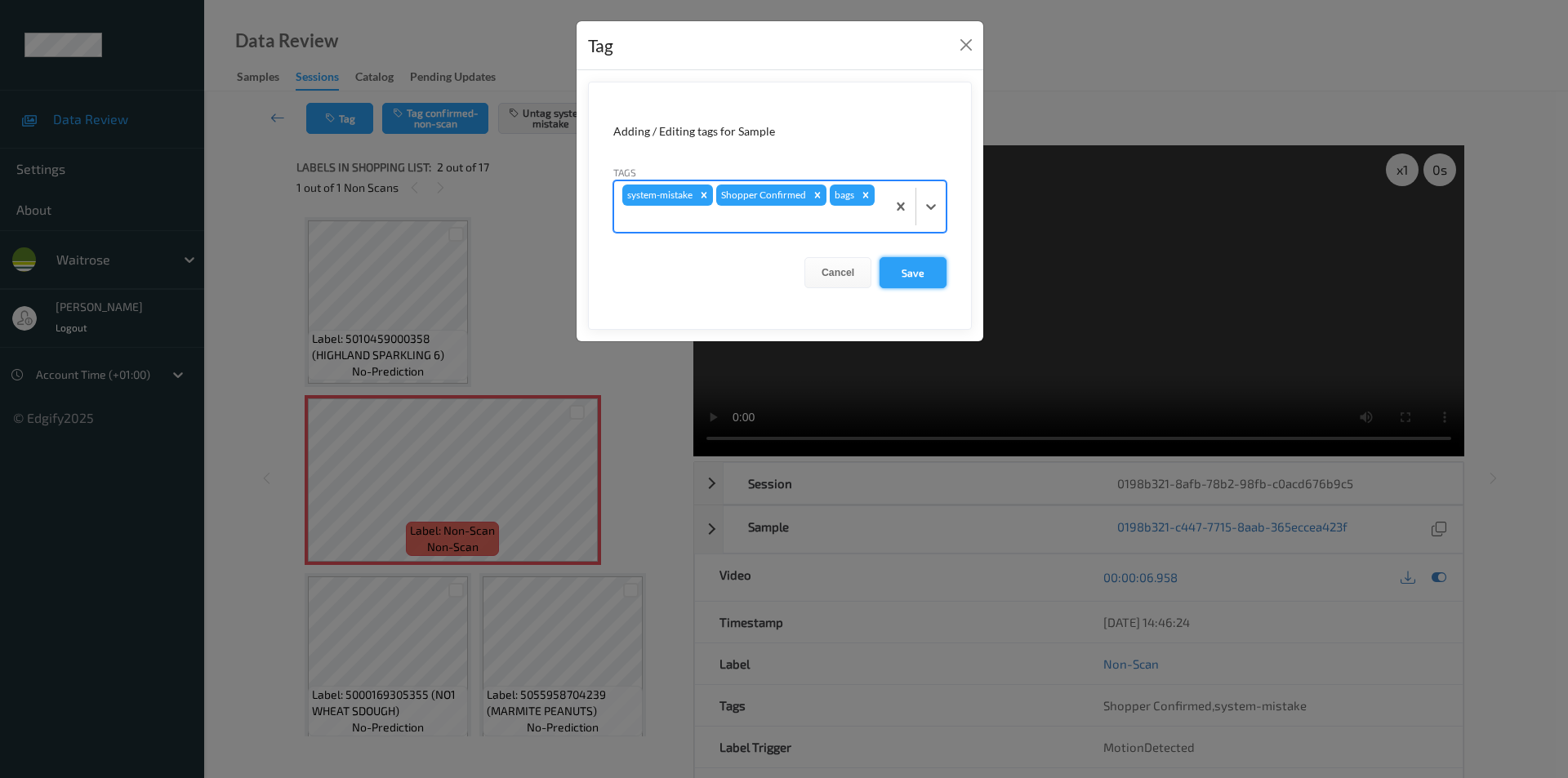
click at [899, 268] on button "Save" at bounding box center [913, 273] width 67 height 31
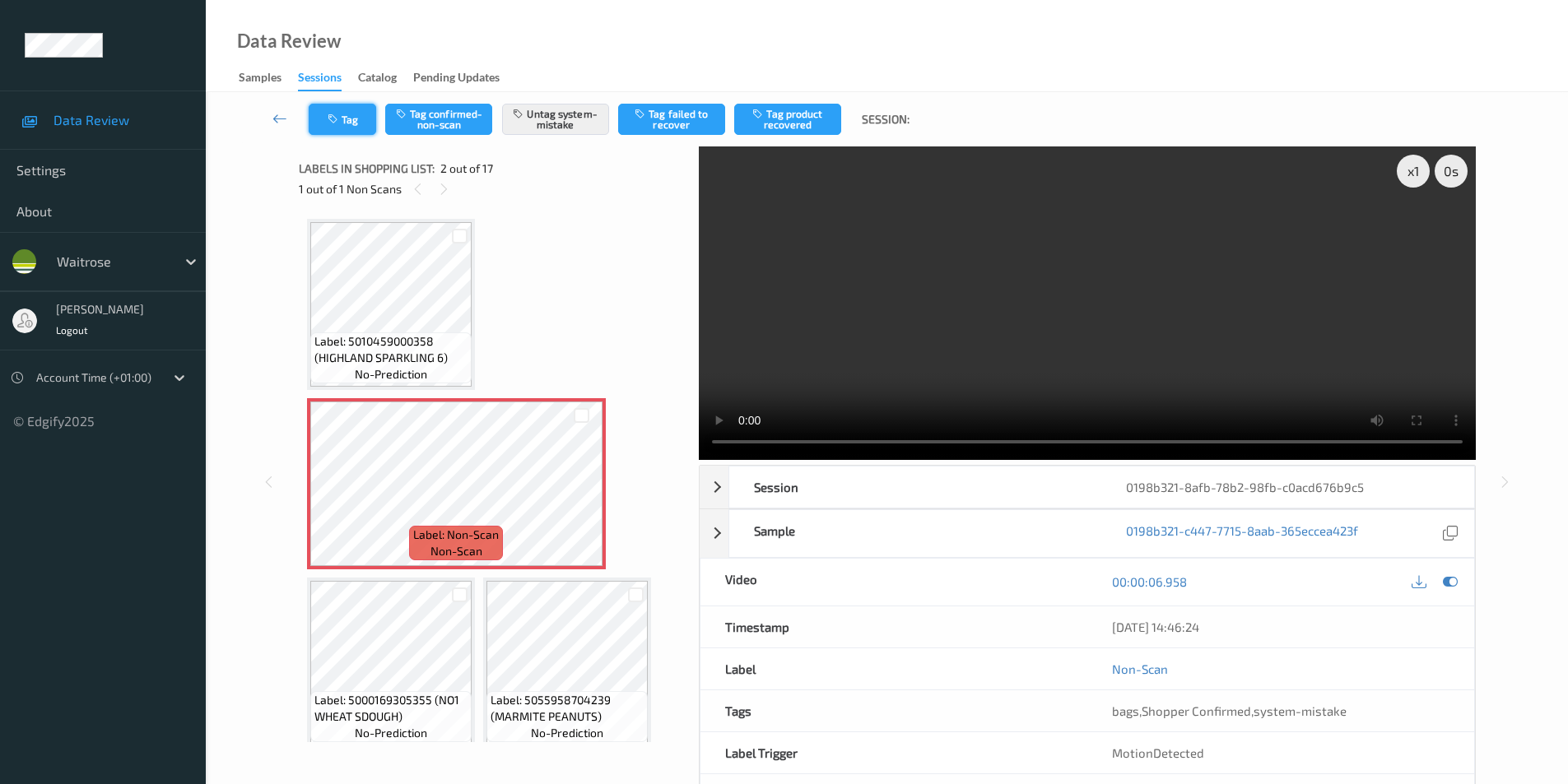
click at [357, 129] on button "Tag" at bounding box center [342, 120] width 67 height 32
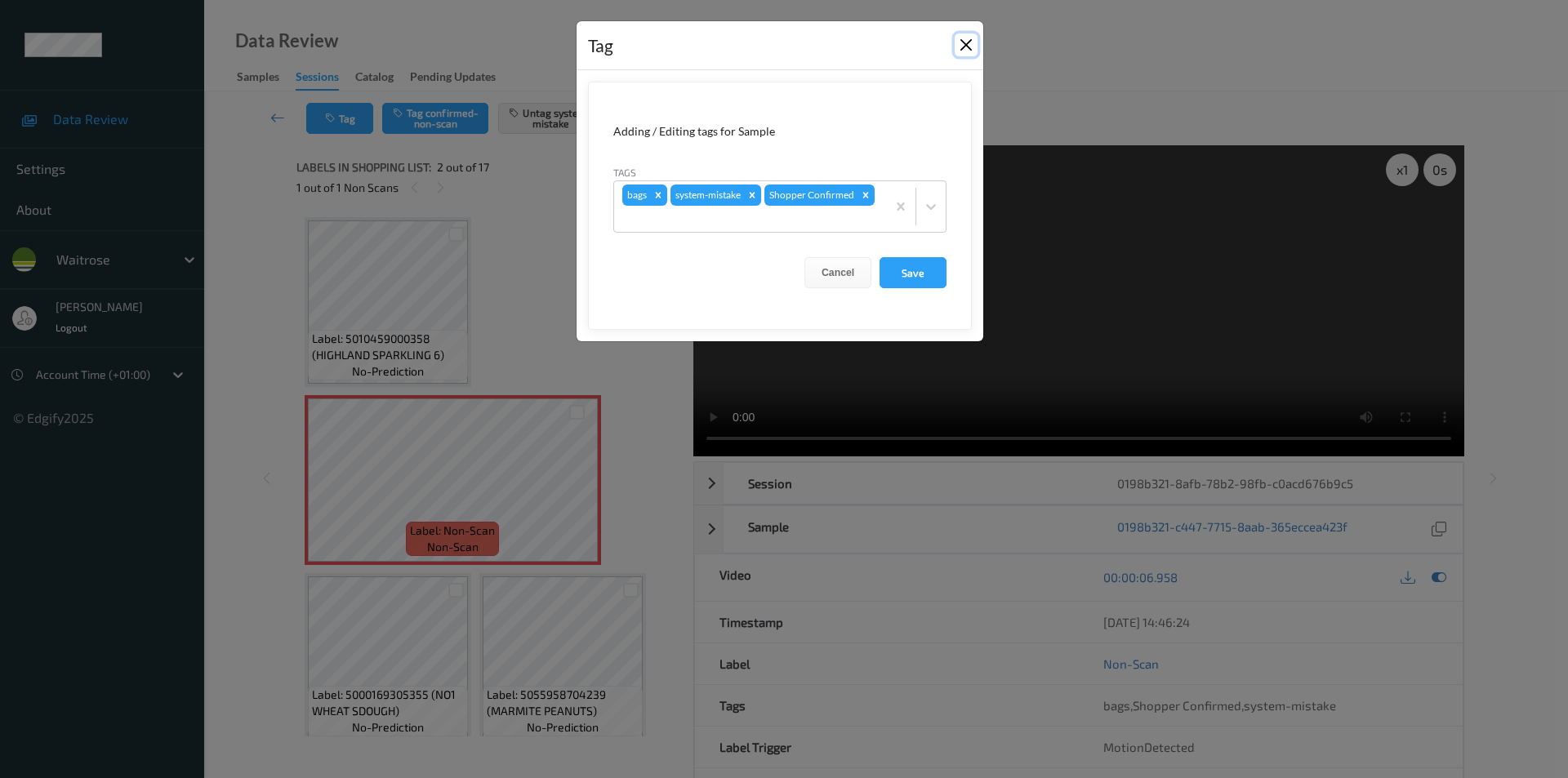
click at [966, 45] on button "Close" at bounding box center [966, 44] width 23 height 23
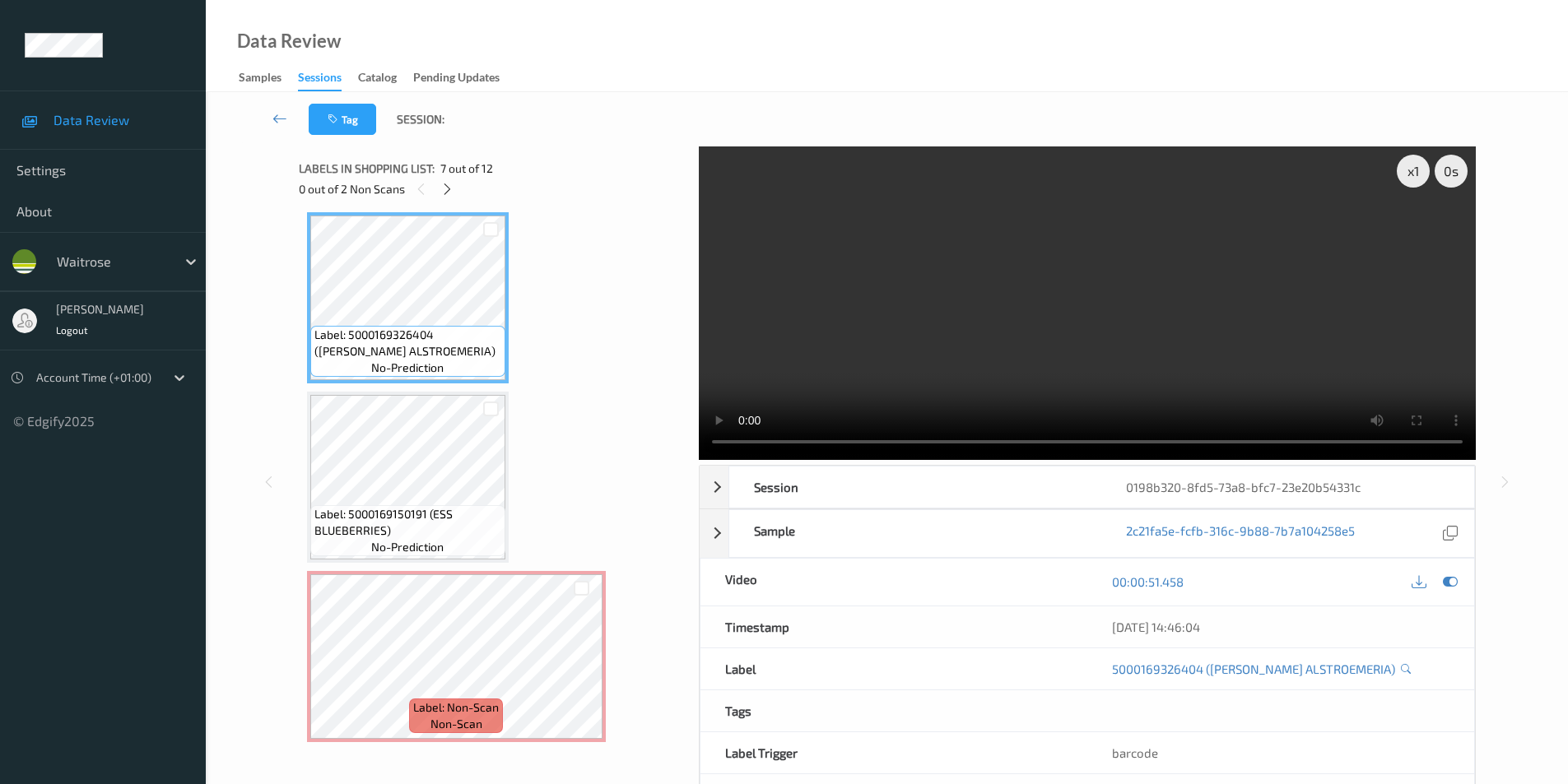
click at [1521, 369] on div "x 1 0 s Session 0198b320-8fd5-73a8-bfc7-23e20b54331c Session ID 0198b320-8fd5-7…" at bounding box center [887, 482] width 1294 height 671
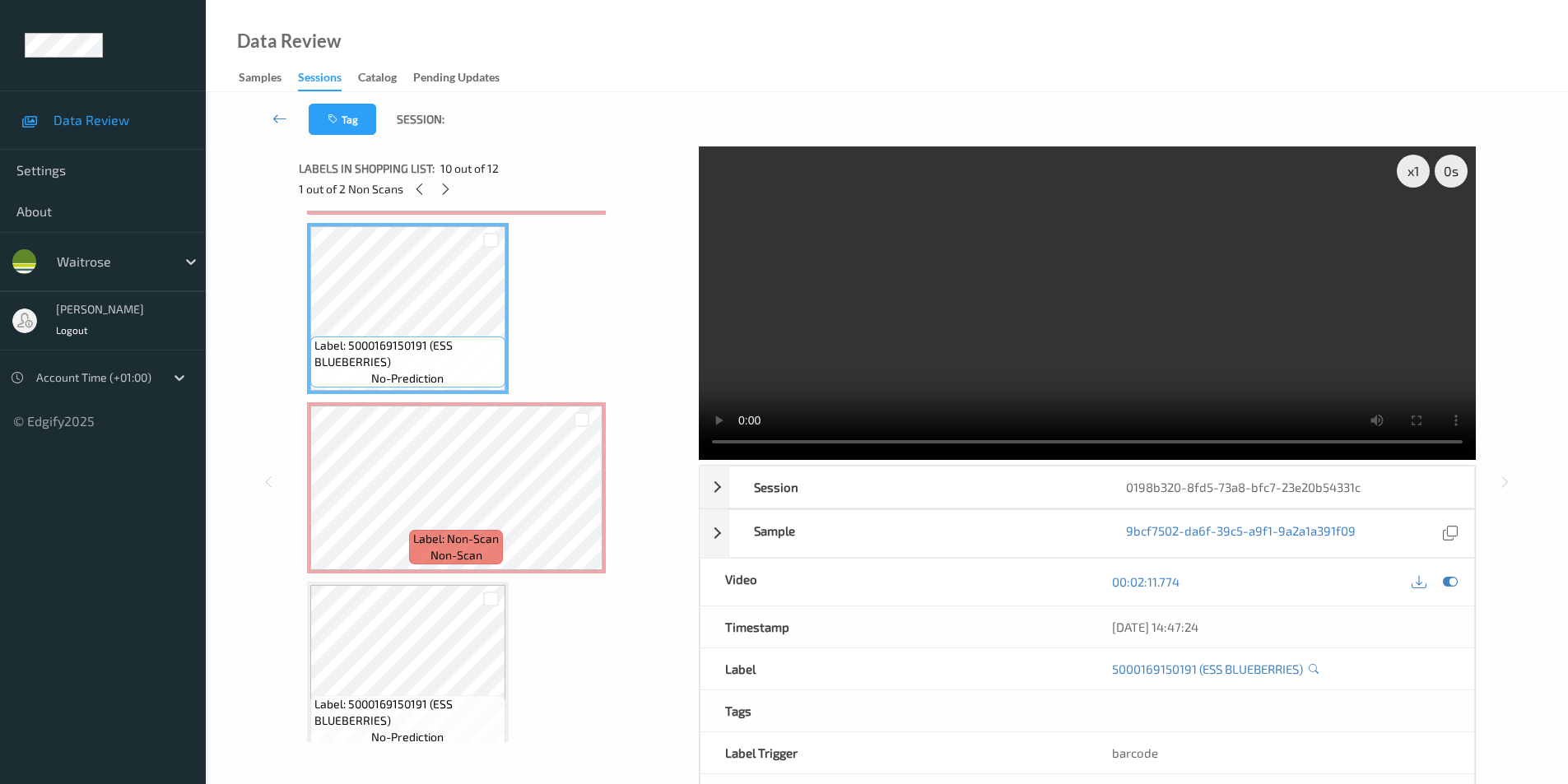
scroll to position [1629, 0]
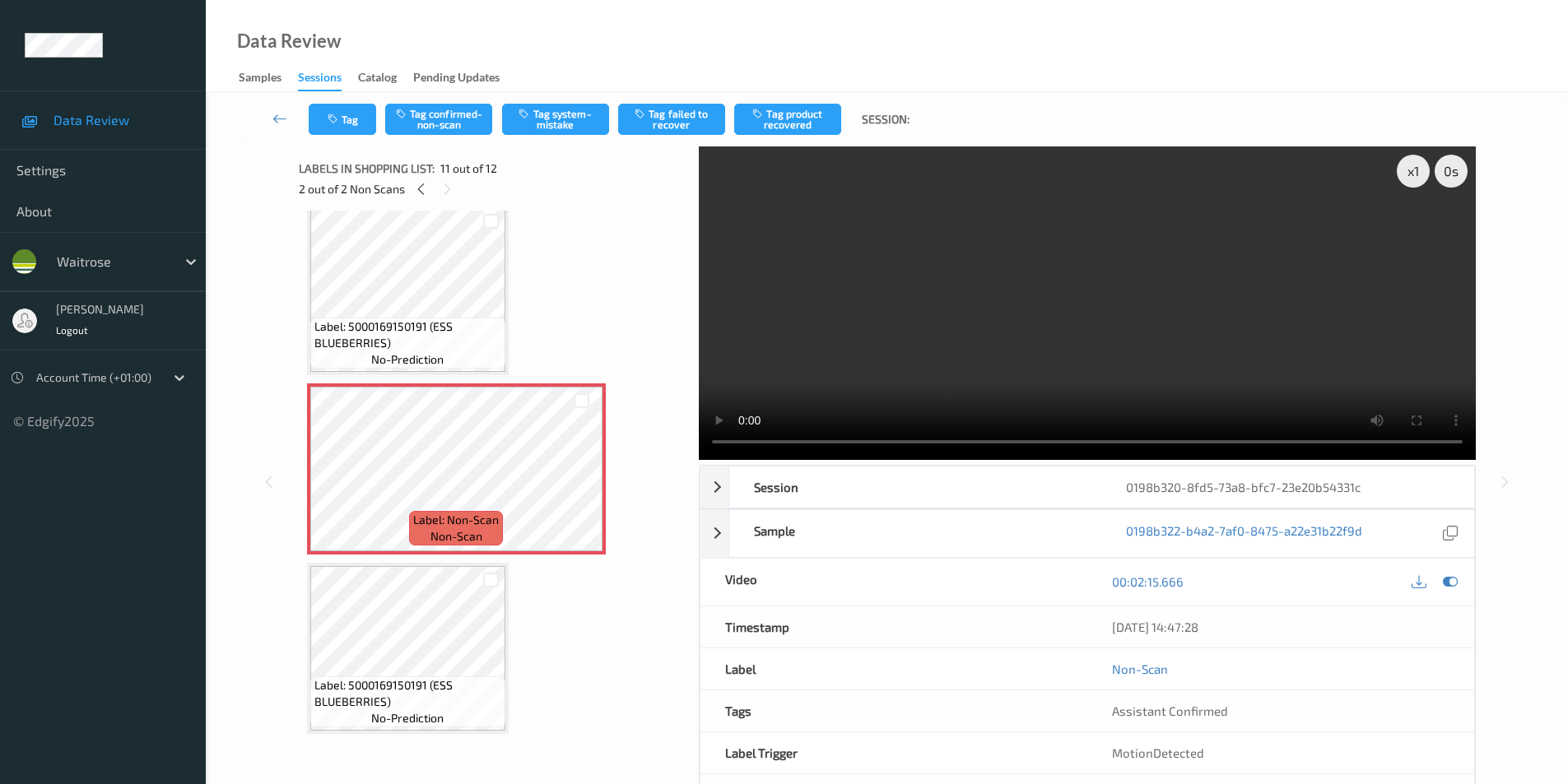
click at [1537, 391] on div "Tag Tag confirmed-non-scan Tag system-mistake Tag failed to recover Tag product…" at bounding box center [887, 472] width 1362 height 759
click at [458, 126] on button "Tag confirmed-non-scan" at bounding box center [439, 120] width 107 height 32
click at [771, 107] on button "Tag product recovered" at bounding box center [788, 120] width 107 height 32
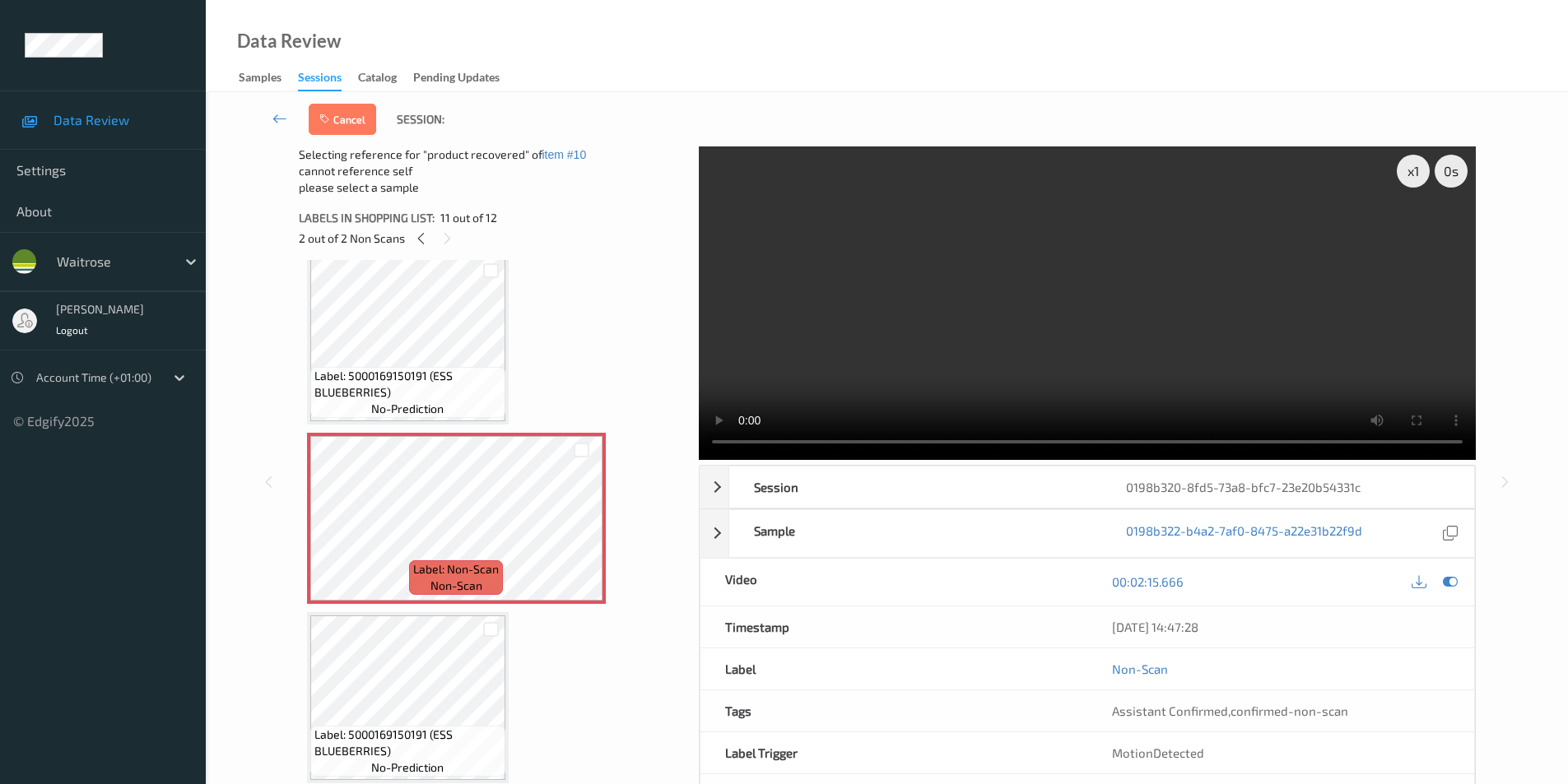
drag, startPoint x: 488, startPoint y: 629, endPoint x: 502, endPoint y: 590, distance: 41.4
click at [488, 628] on div at bounding box center [491, 630] width 16 height 16
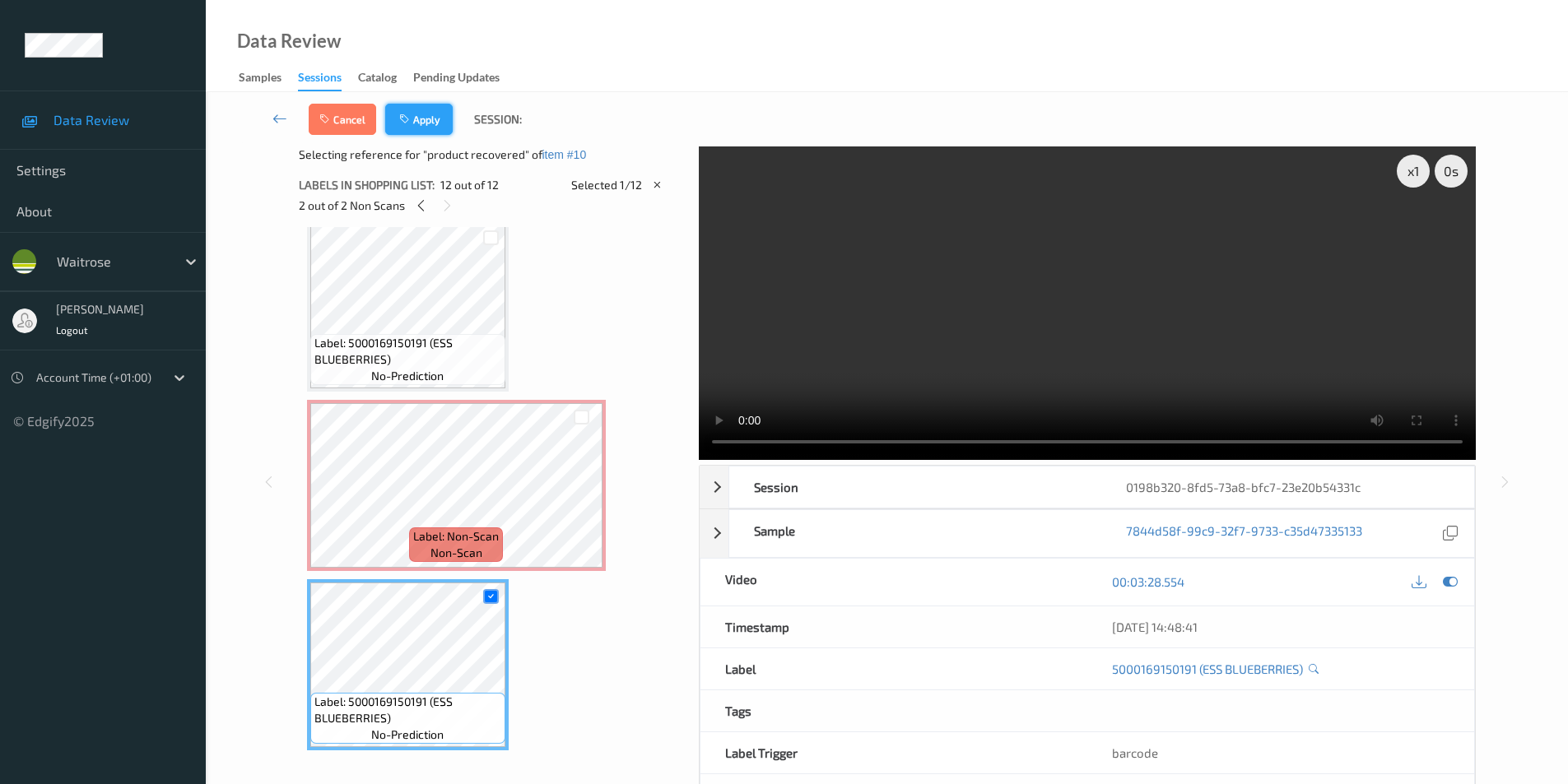
click at [405, 118] on icon "button" at bounding box center [406, 120] width 14 height 12
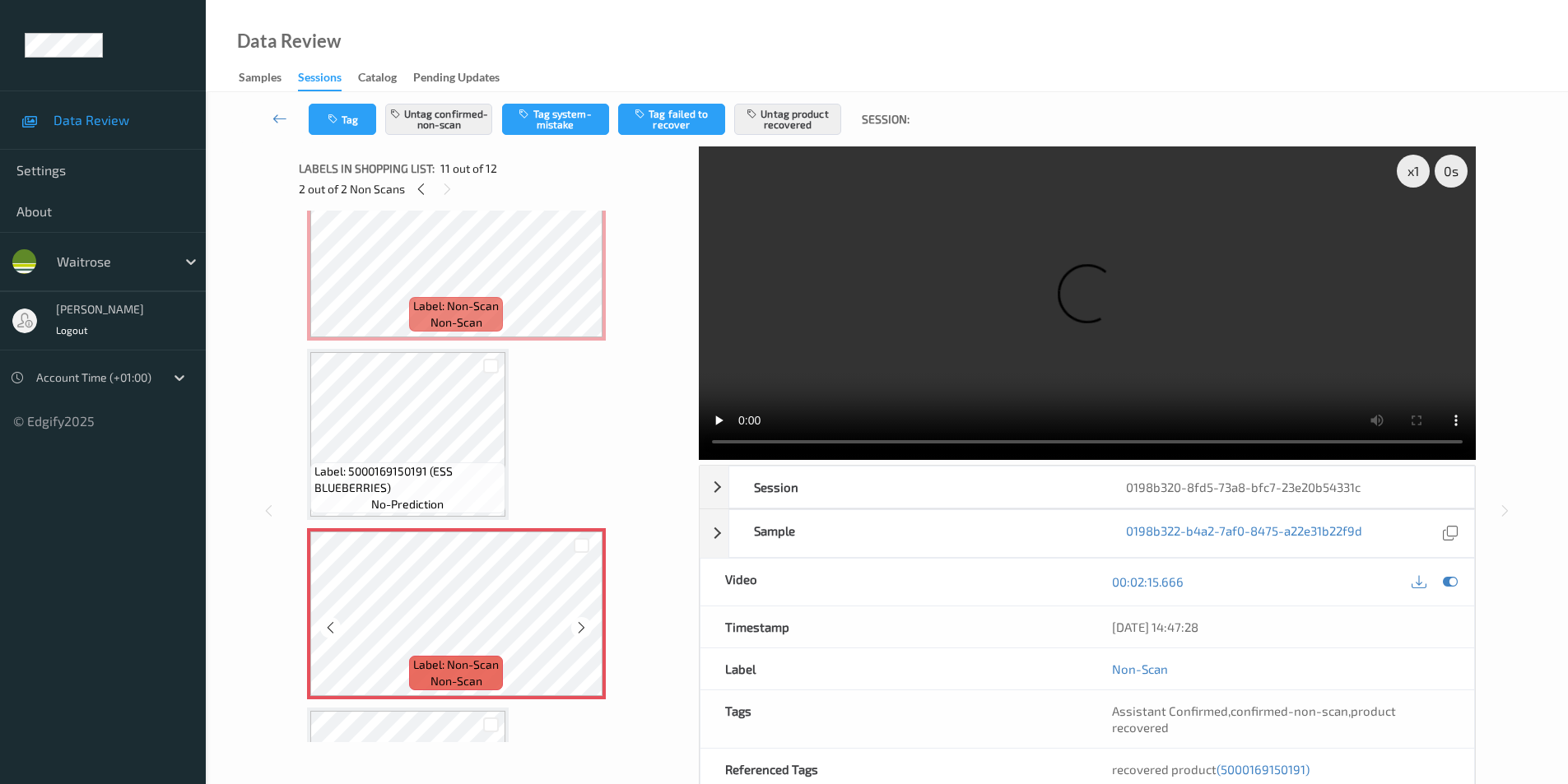
scroll to position [1458, 0]
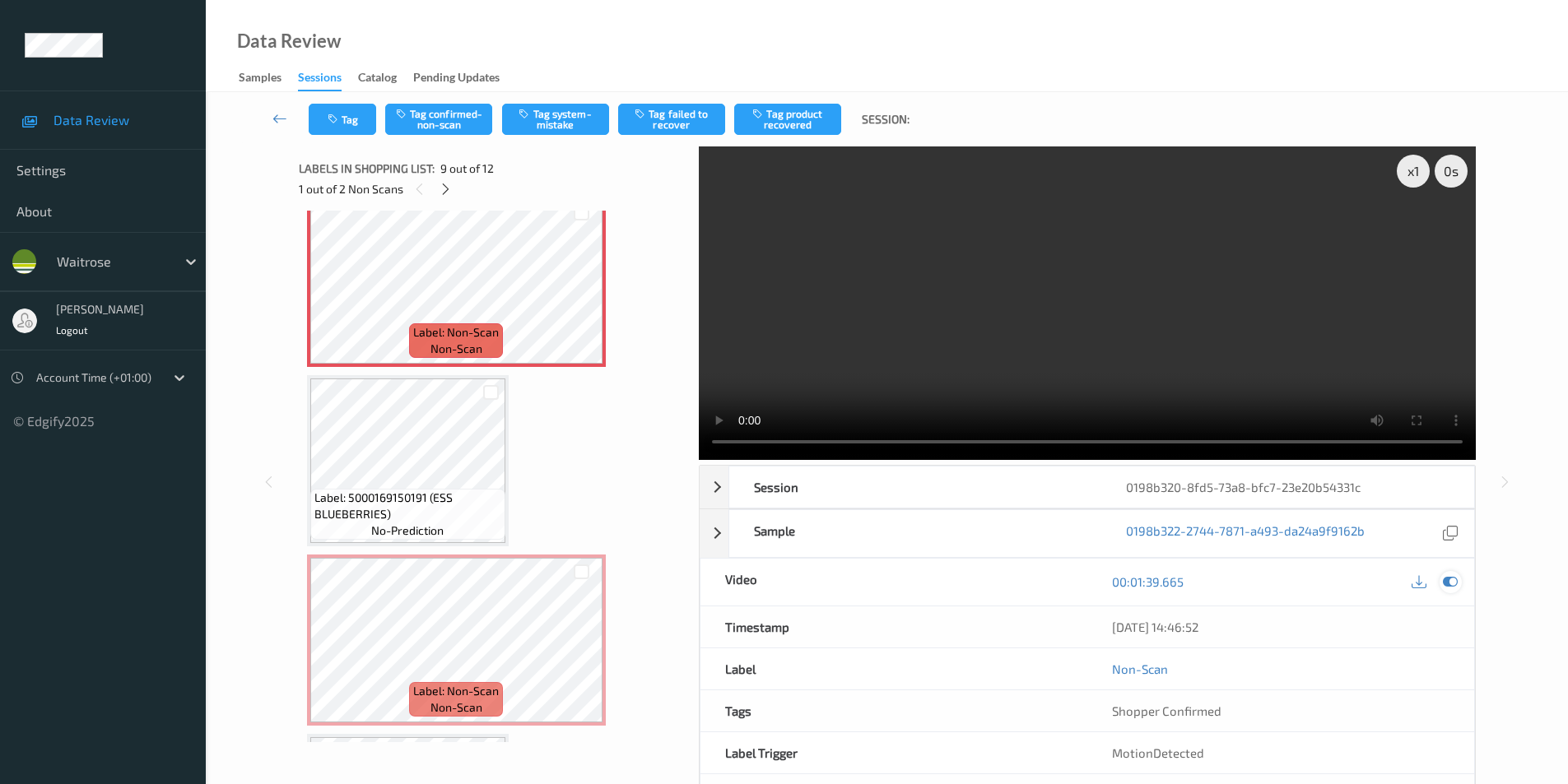
click at [1453, 580] on icon at bounding box center [1450, 582] width 15 height 15
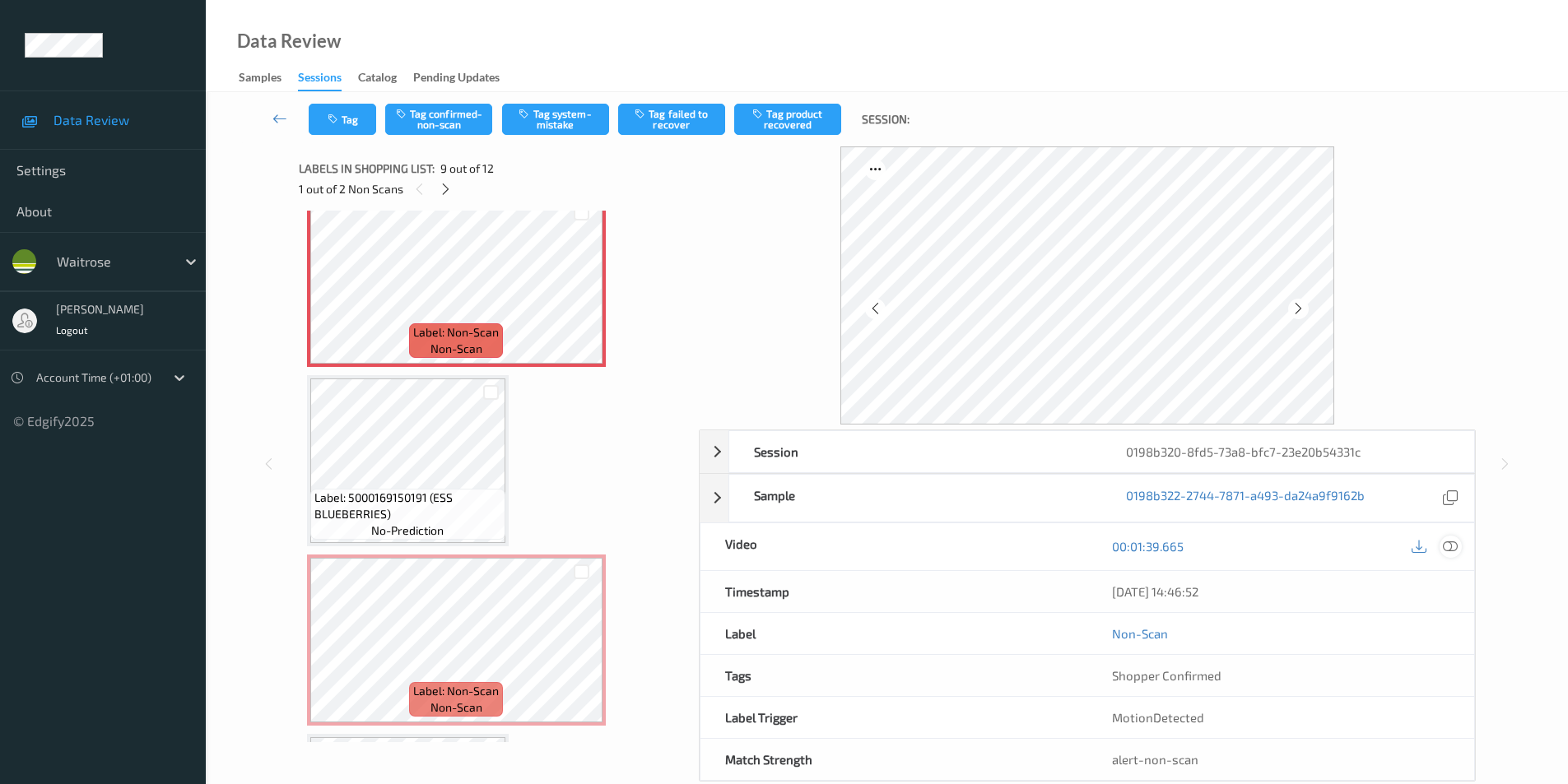
click at [1452, 544] on icon at bounding box center [1450, 546] width 15 height 15
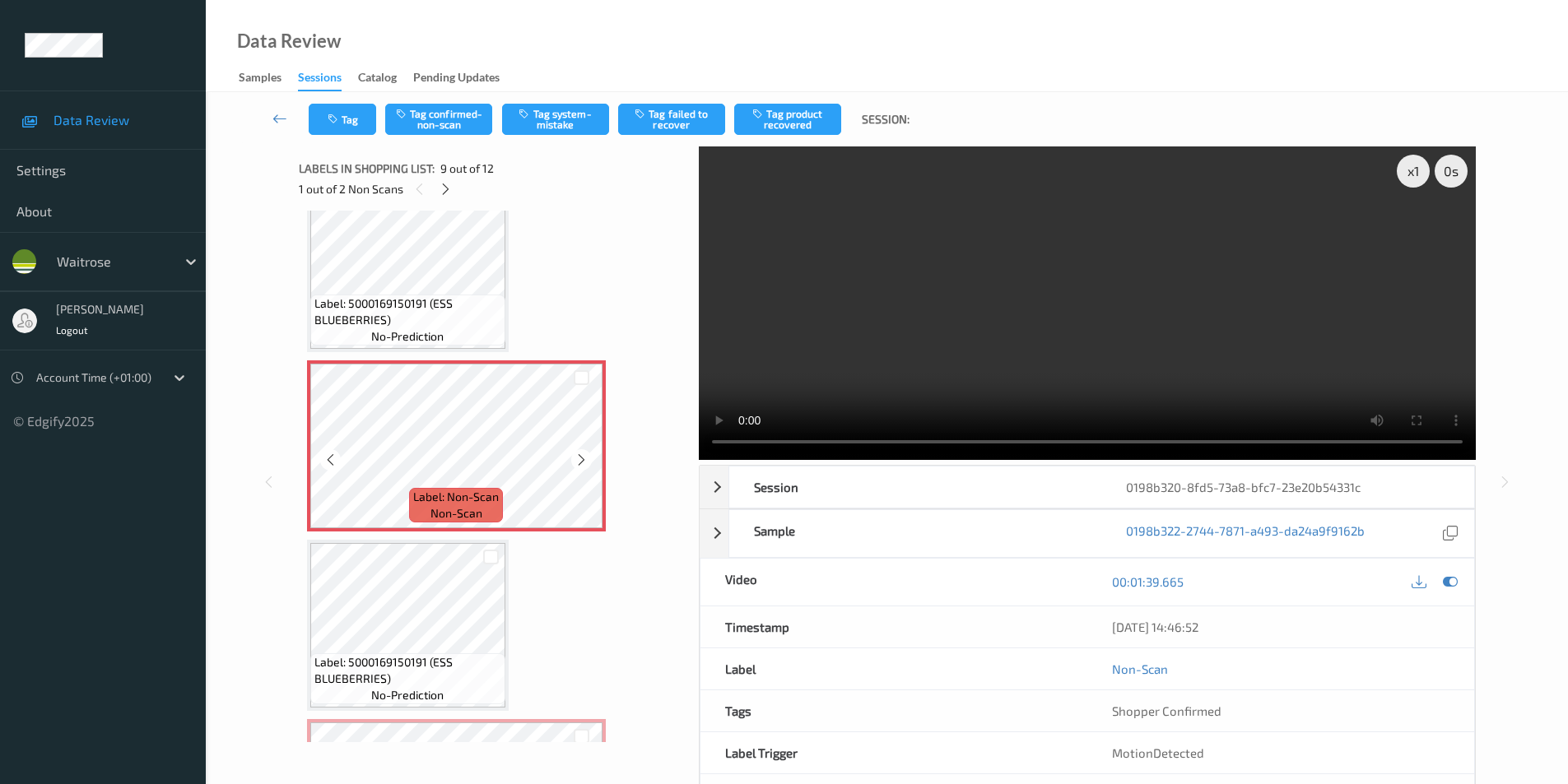
scroll to position [1376, 0]
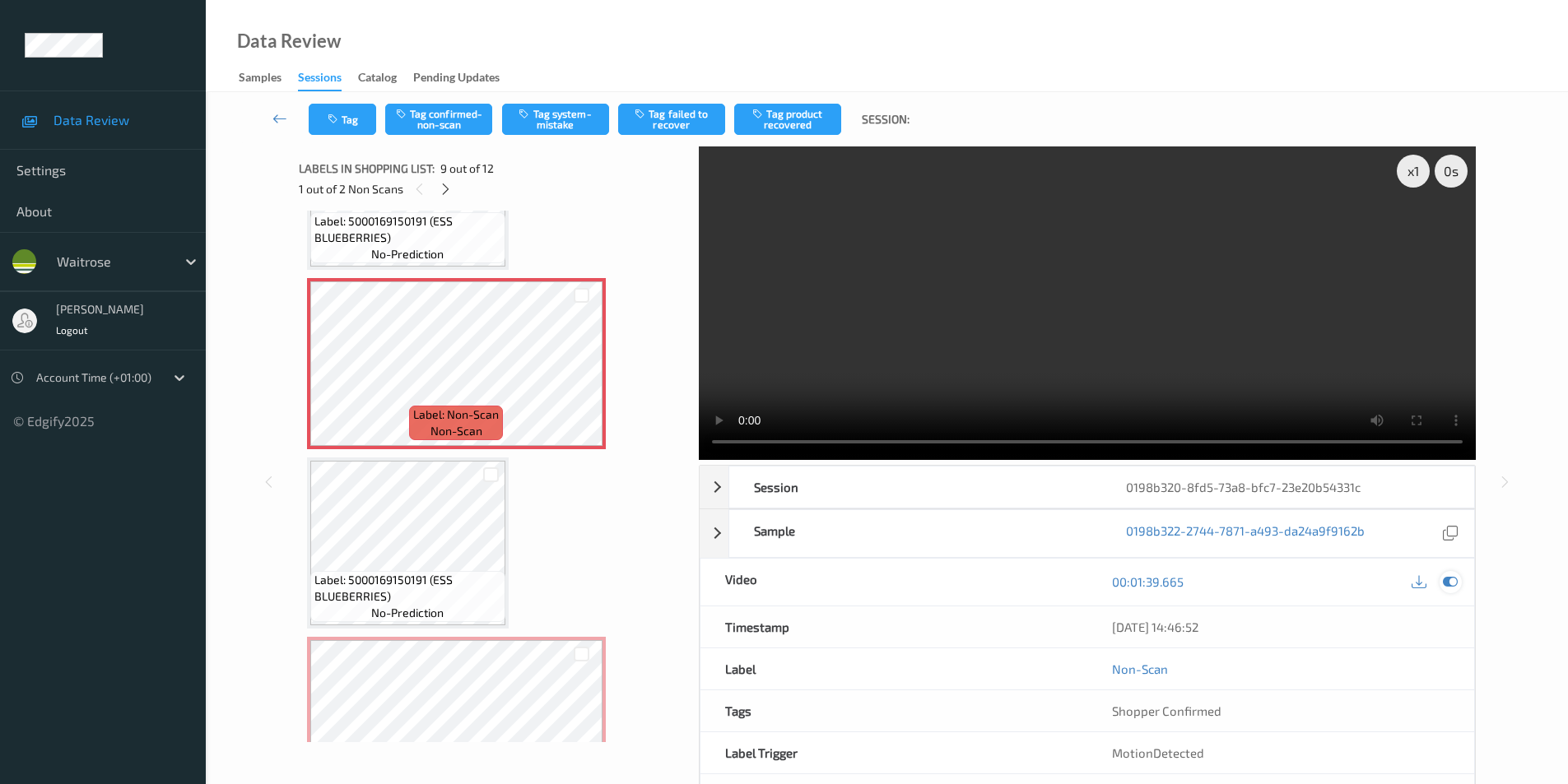
click at [1453, 584] on icon at bounding box center [1450, 582] width 15 height 15
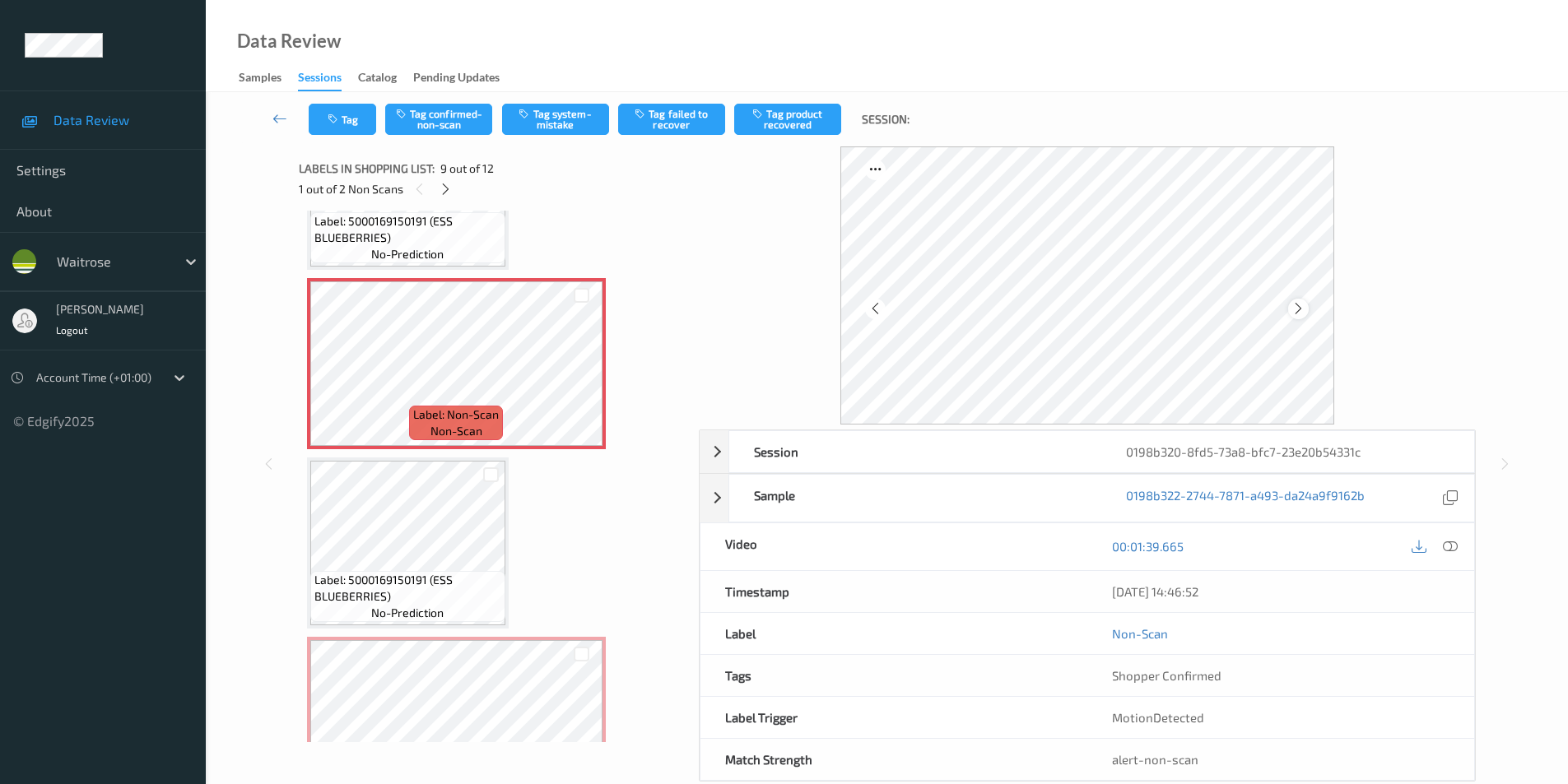
click at [1295, 311] on icon at bounding box center [1298, 308] width 14 height 15
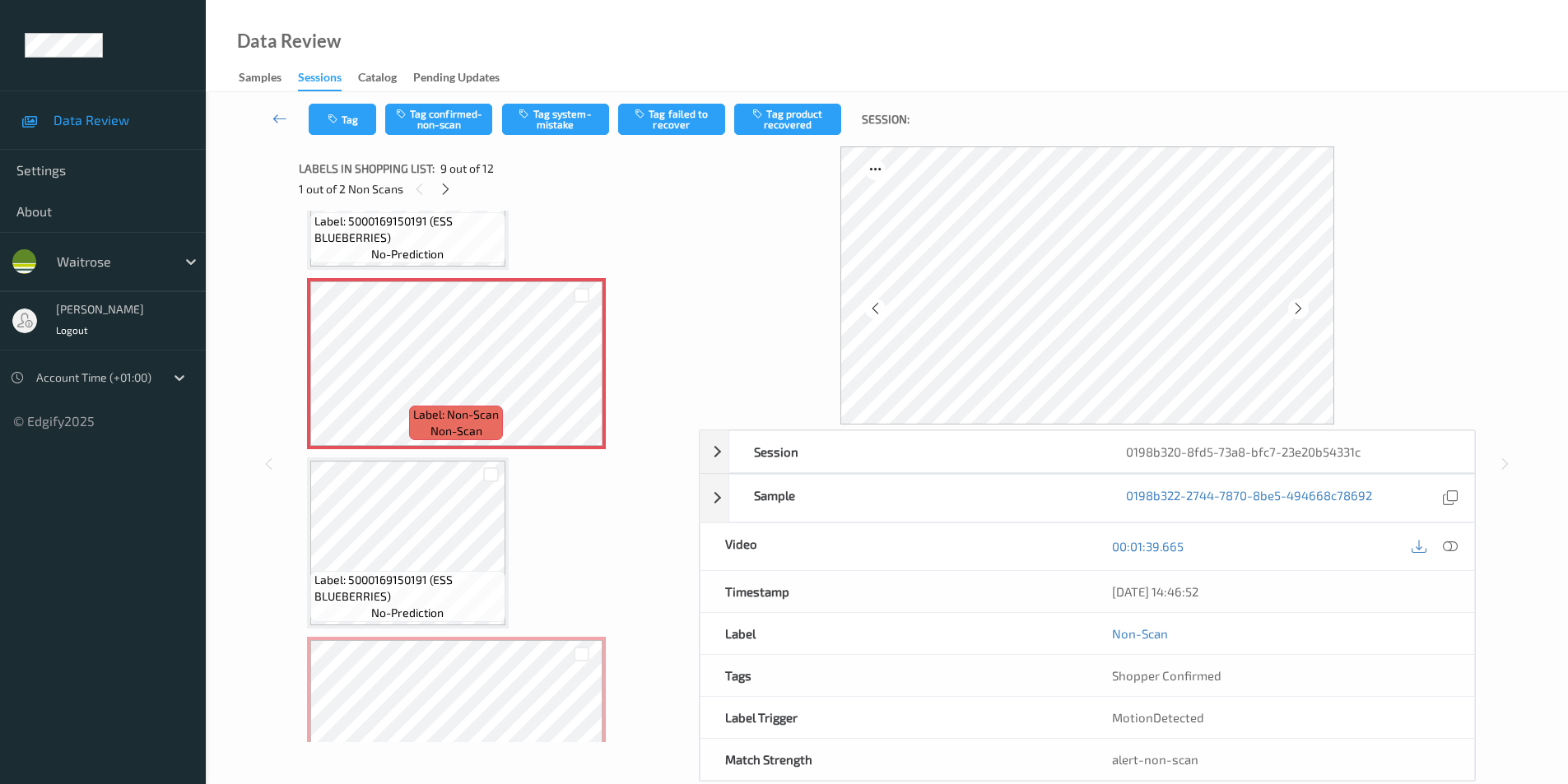
click at [1295, 311] on icon at bounding box center [1298, 308] width 14 height 15
click at [574, 128] on button "Tag system-mistake" at bounding box center [556, 120] width 107 height 32
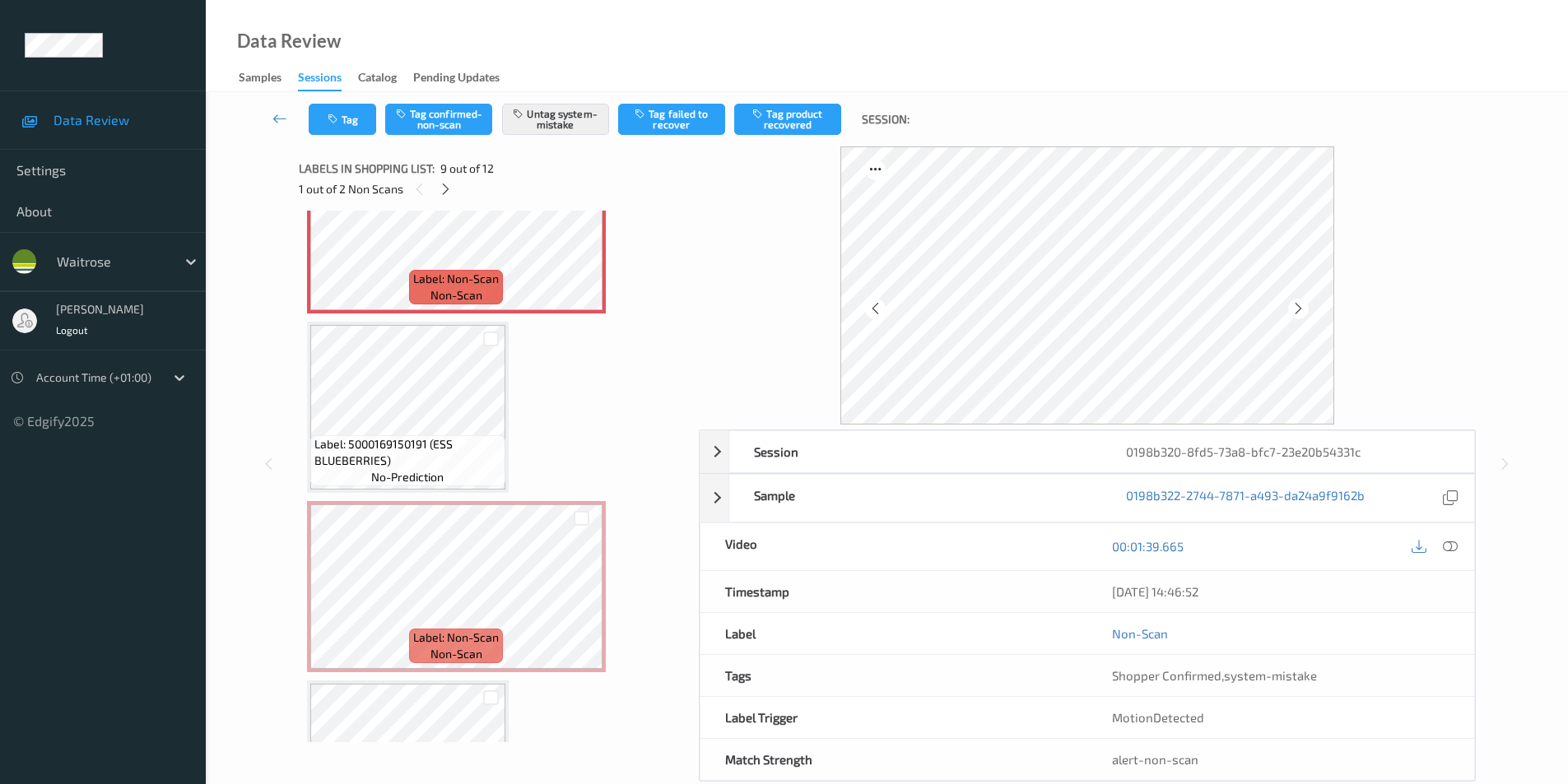
scroll to position [1624, 0]
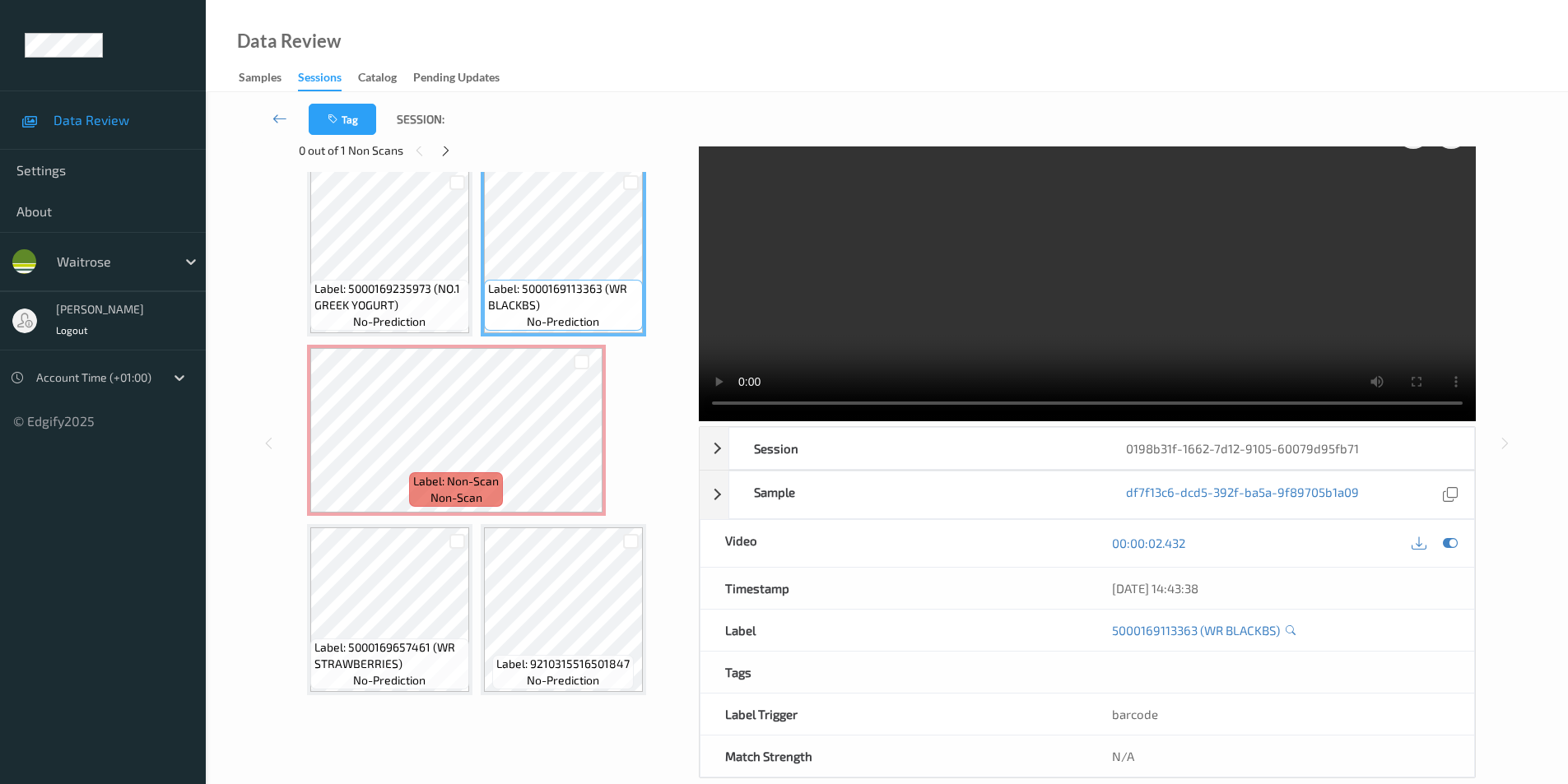
scroll to position [66, 0]
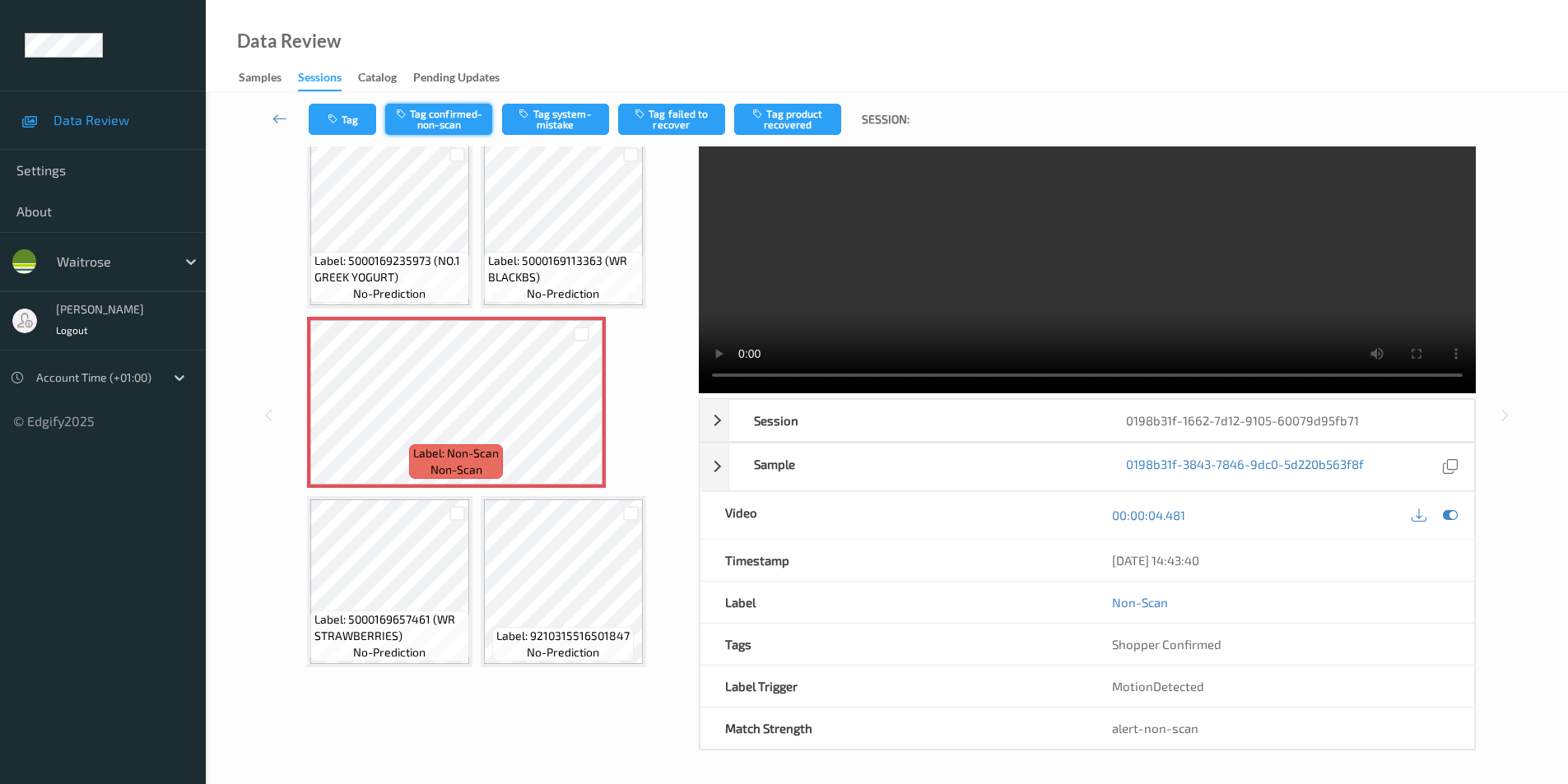
click at [451, 116] on button "Tag confirmed-non-scan" at bounding box center [439, 120] width 107 height 32
click at [801, 116] on button "Tag product recovered" at bounding box center [788, 120] width 107 height 32
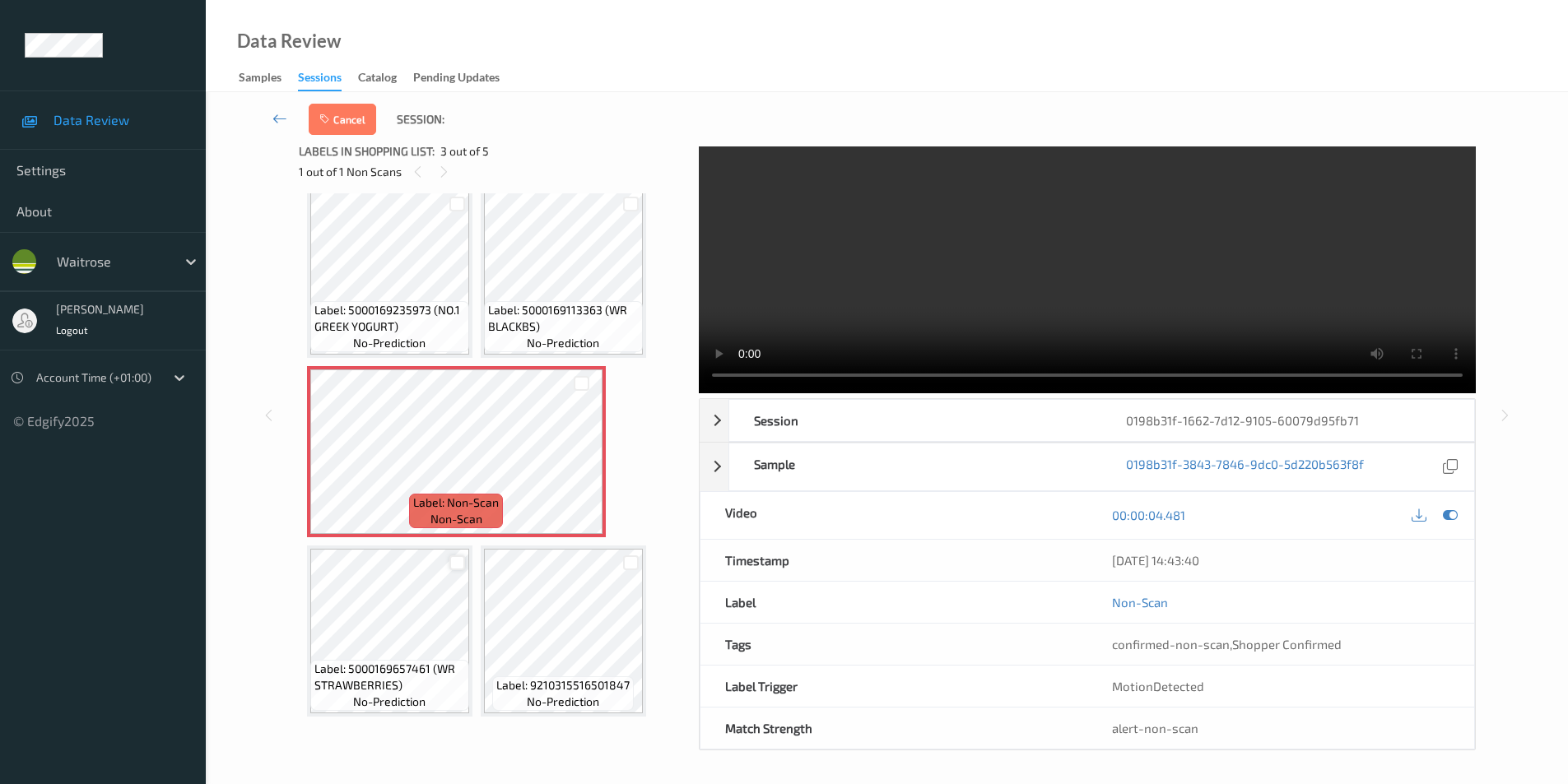
click at [450, 565] on div at bounding box center [457, 564] width 16 height 16
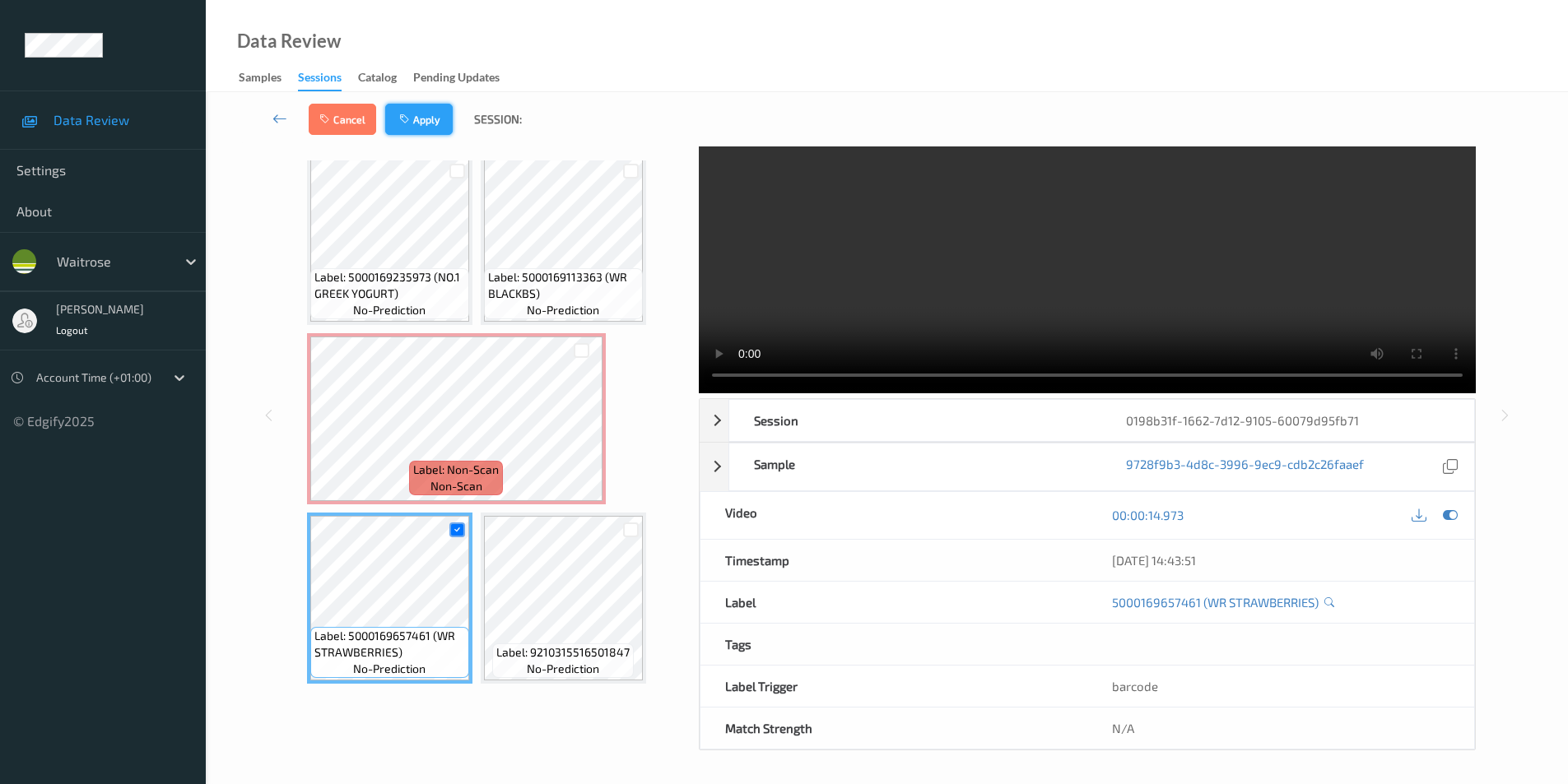
click at [425, 125] on button "Apply" at bounding box center [419, 120] width 67 height 32
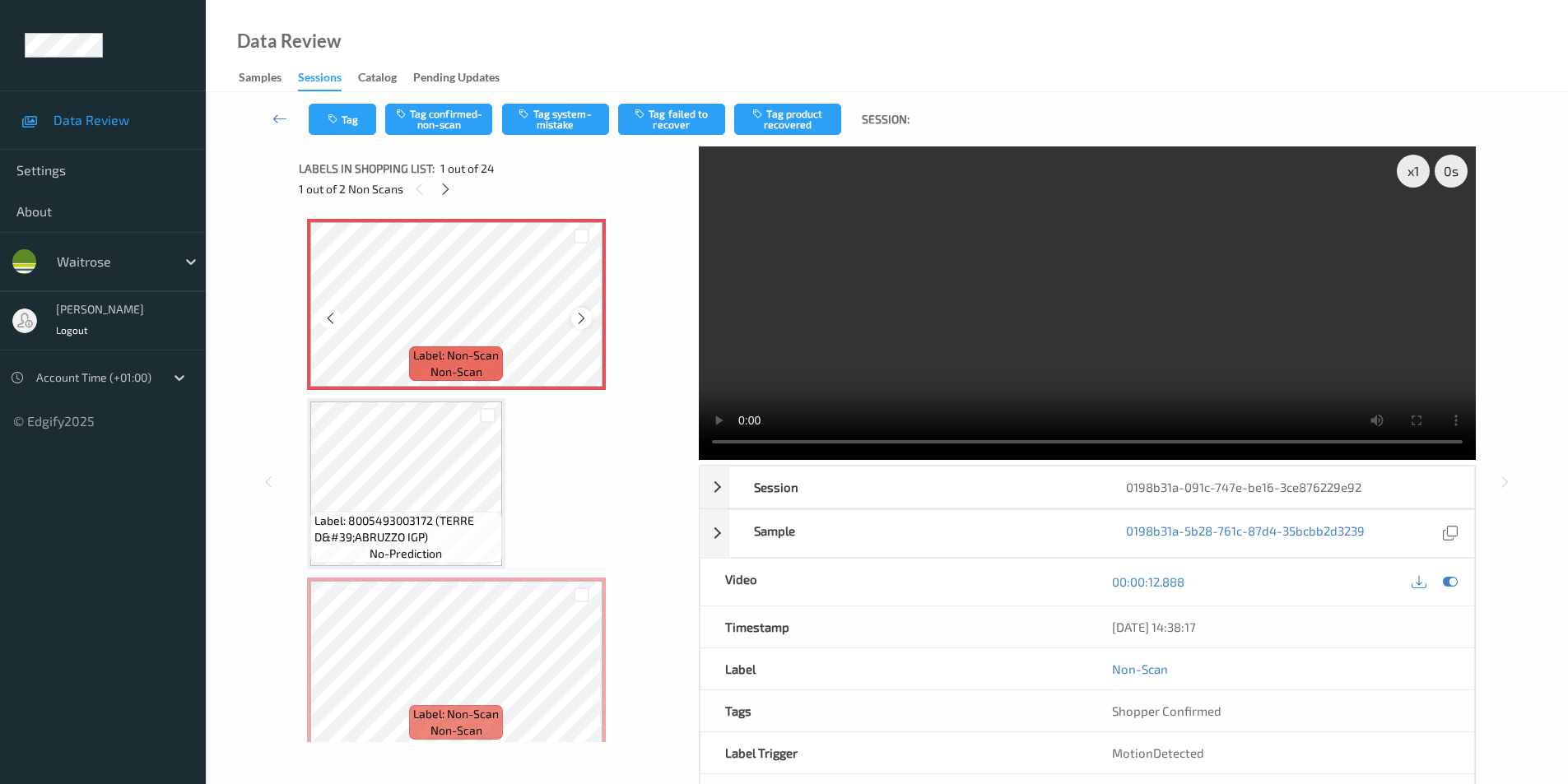
click at [585, 322] on icon at bounding box center [582, 318] width 14 height 15
click at [544, 122] on button "Tag system-mistake" at bounding box center [556, 120] width 107 height 32
click at [348, 117] on button "Tag" at bounding box center [342, 120] width 67 height 32
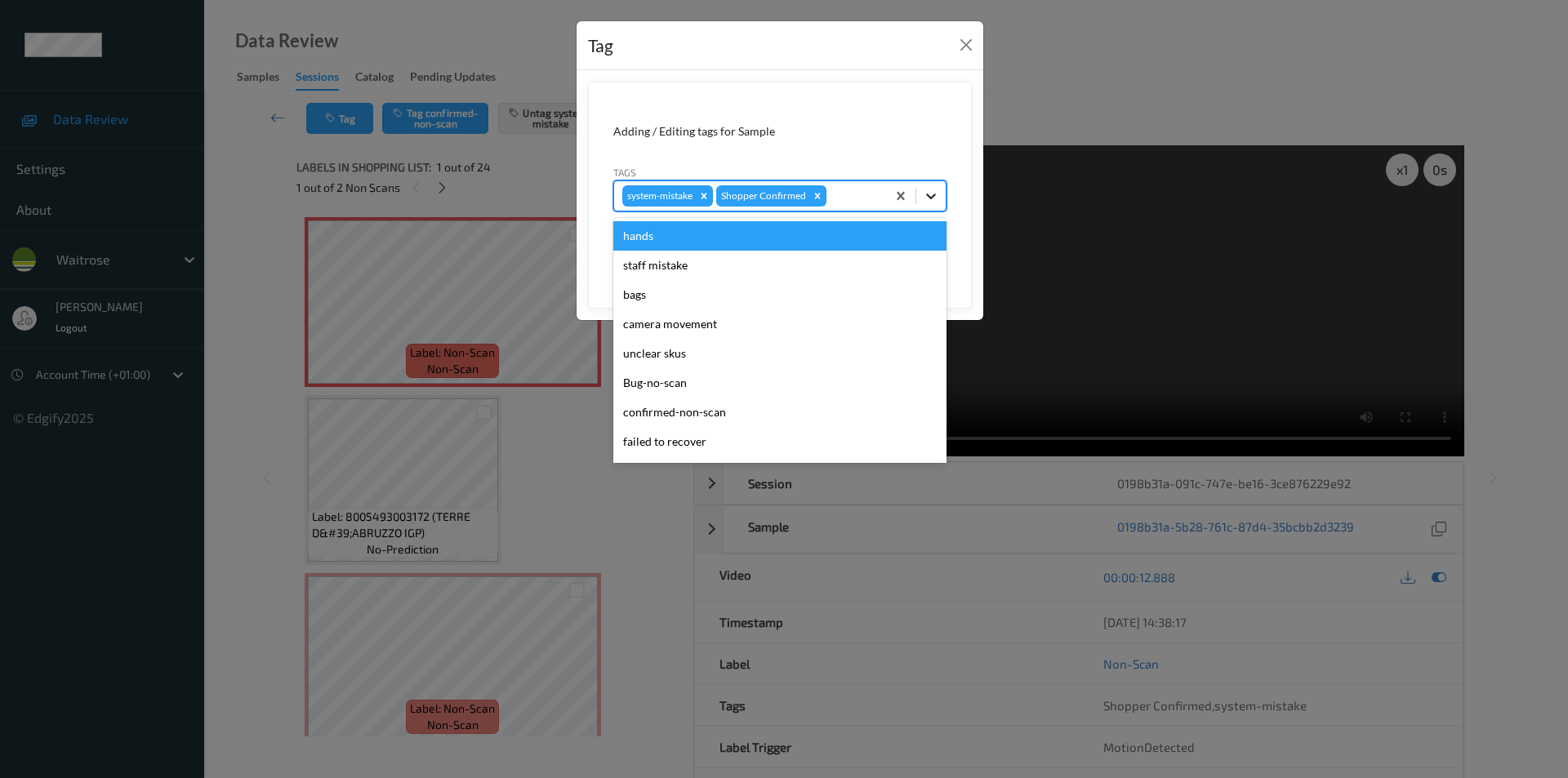
click at [931, 200] on icon at bounding box center [931, 196] width 17 height 17
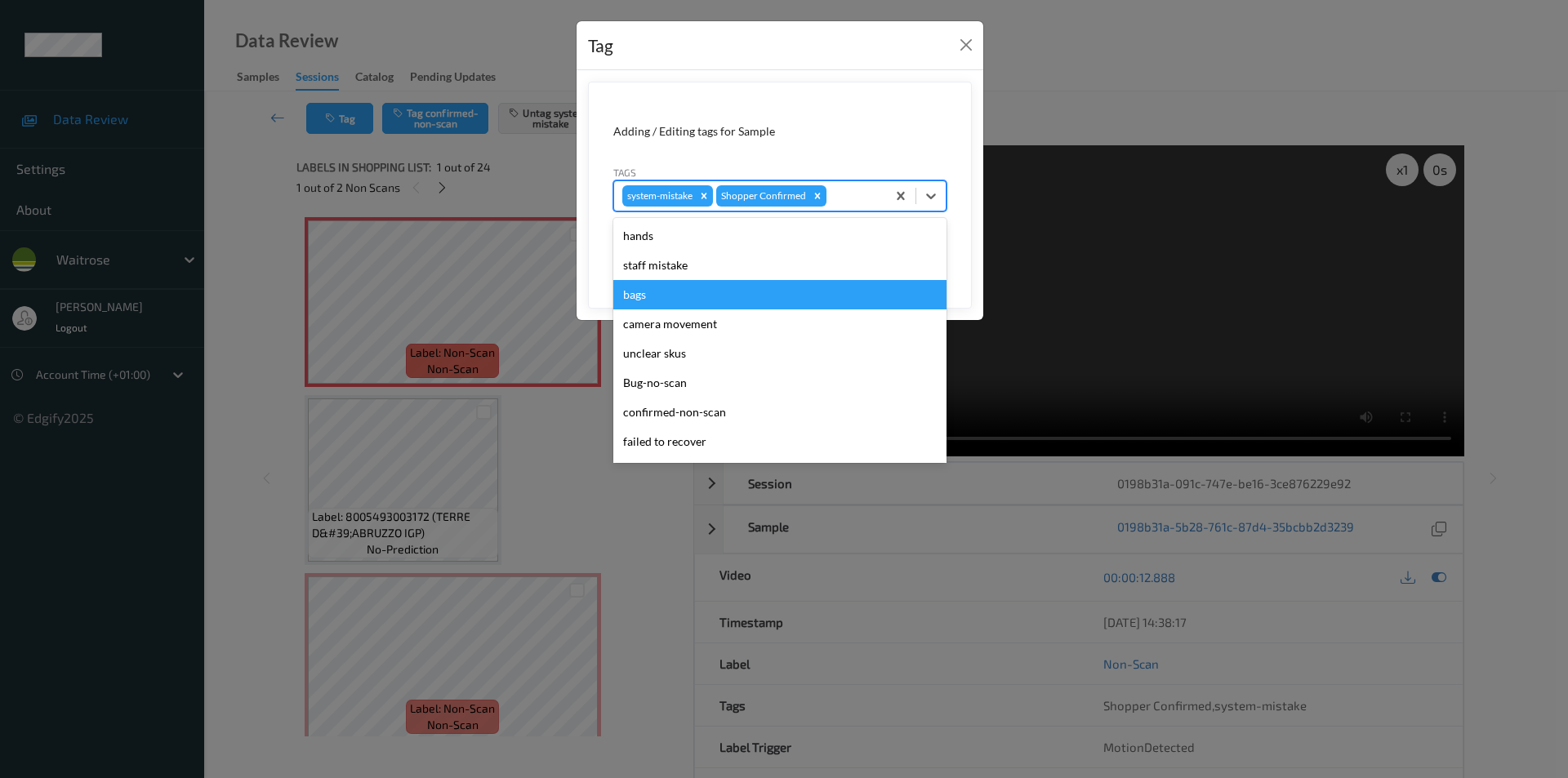
click at [674, 301] on div "bags" at bounding box center [780, 295] width 333 height 30
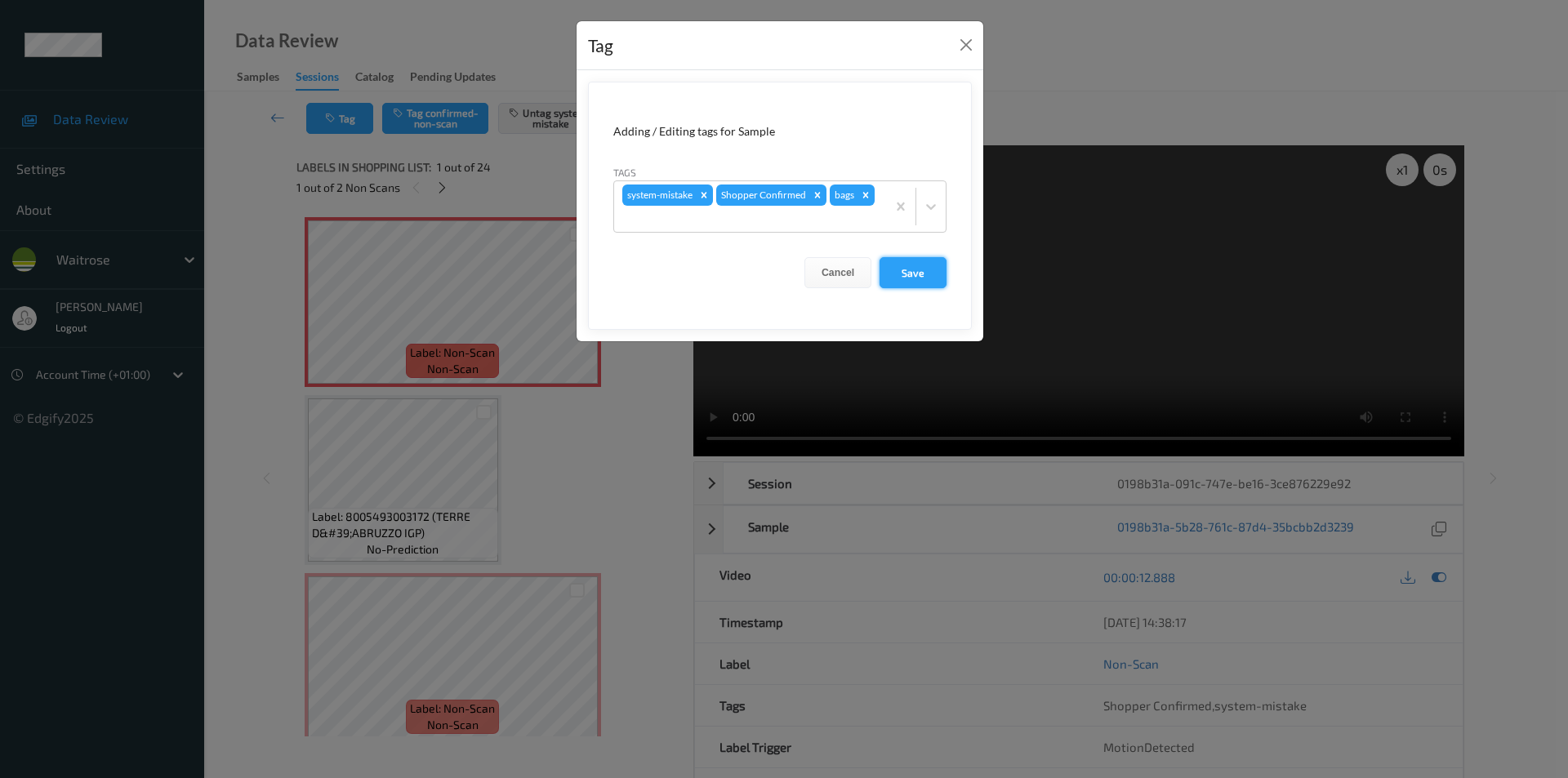
click at [898, 269] on button "Save" at bounding box center [913, 273] width 67 height 31
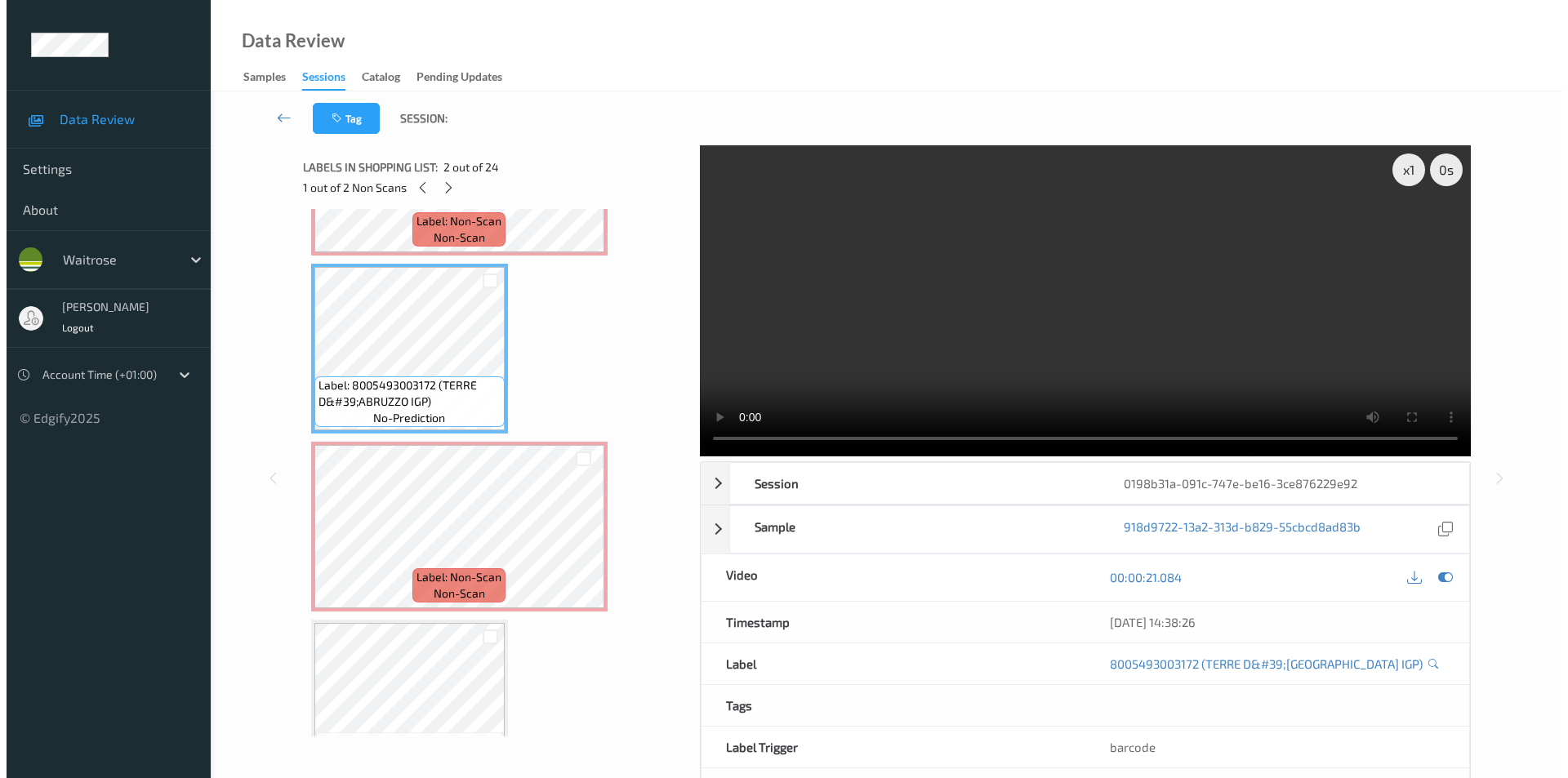
scroll to position [163, 0]
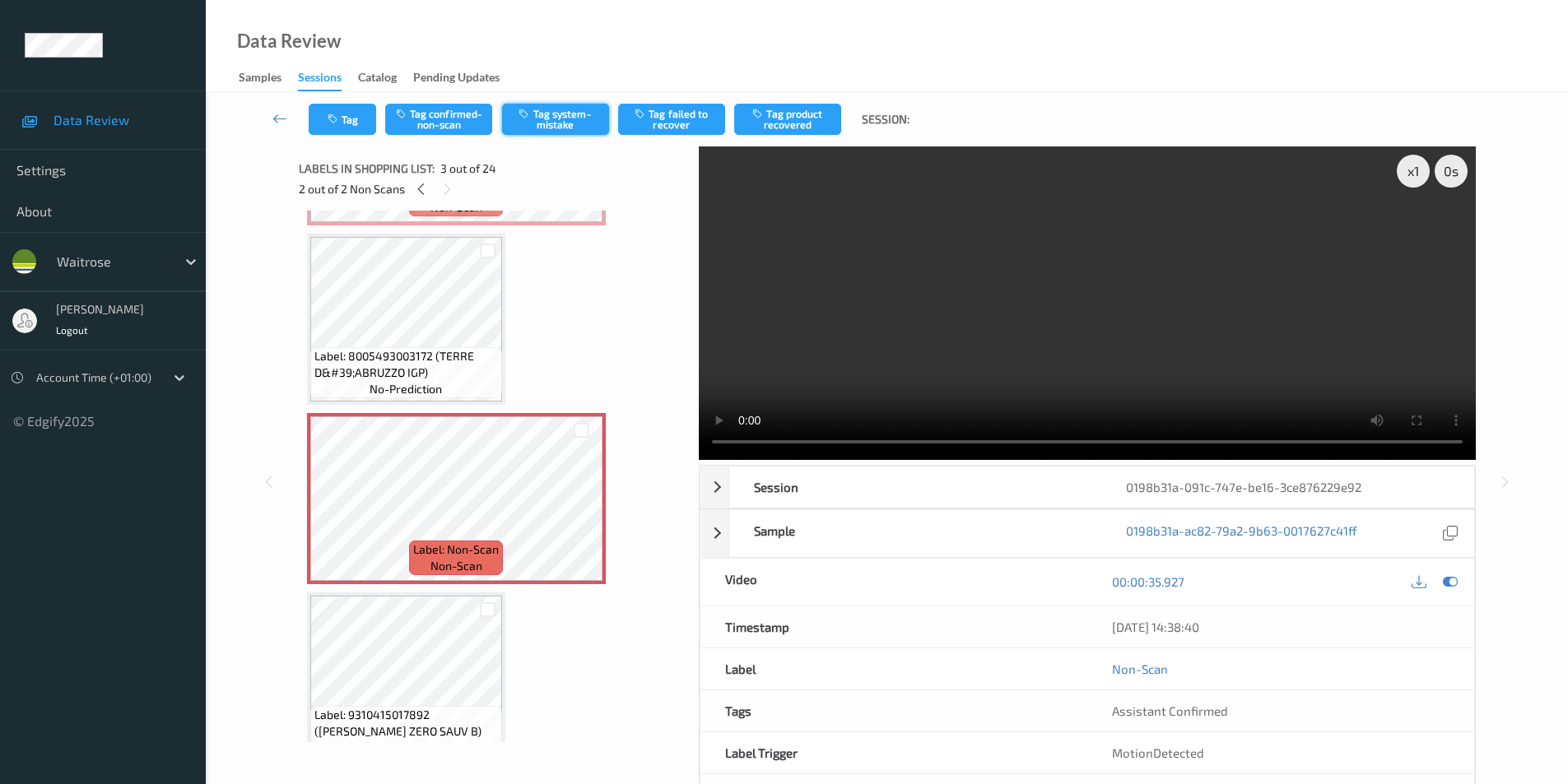
click at [543, 127] on button "Tag system-mistake" at bounding box center [556, 120] width 107 height 32
click at [342, 122] on button "Tag" at bounding box center [342, 120] width 67 height 32
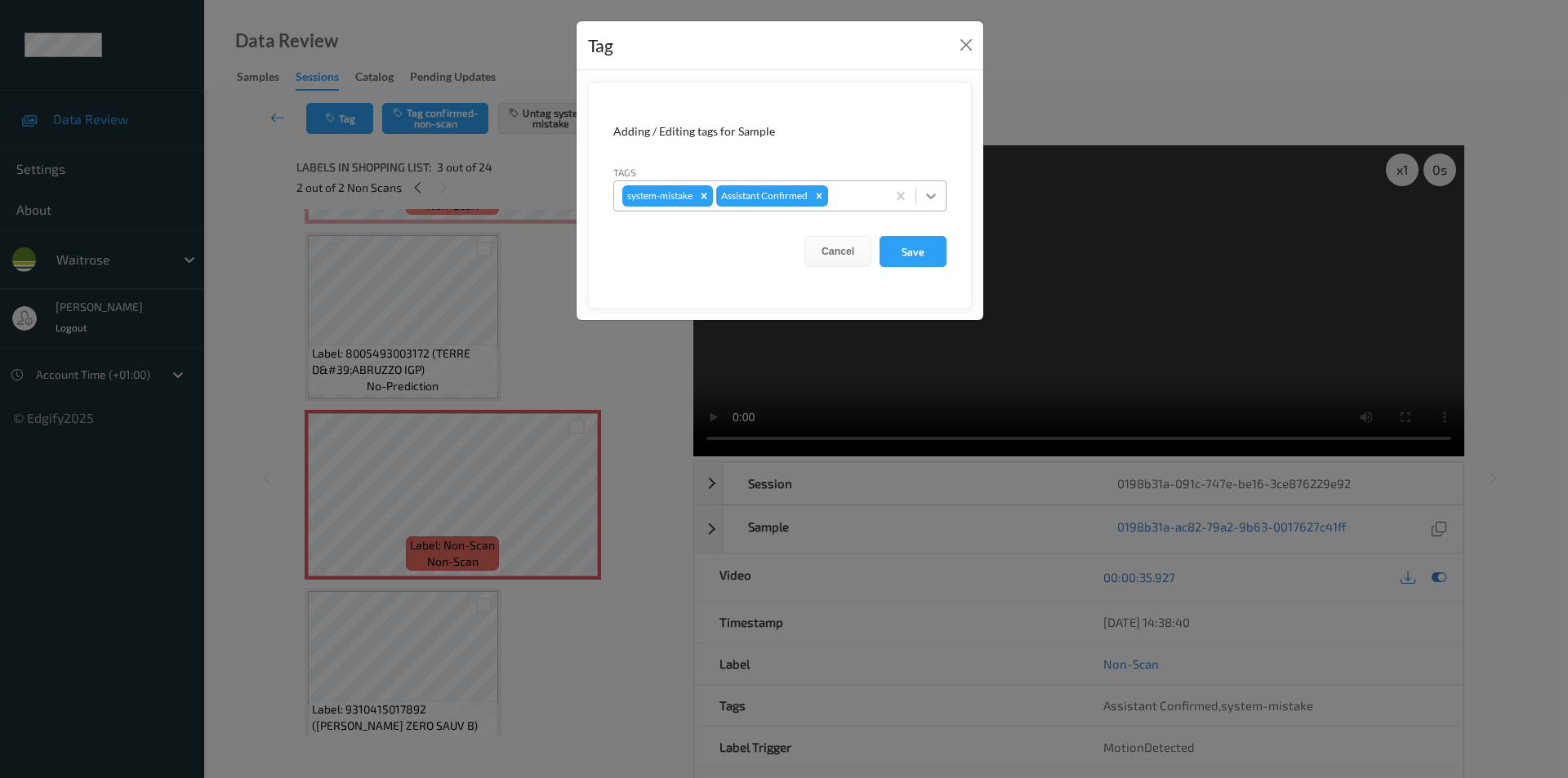
click at [930, 185] on div at bounding box center [932, 196] width 30 height 30
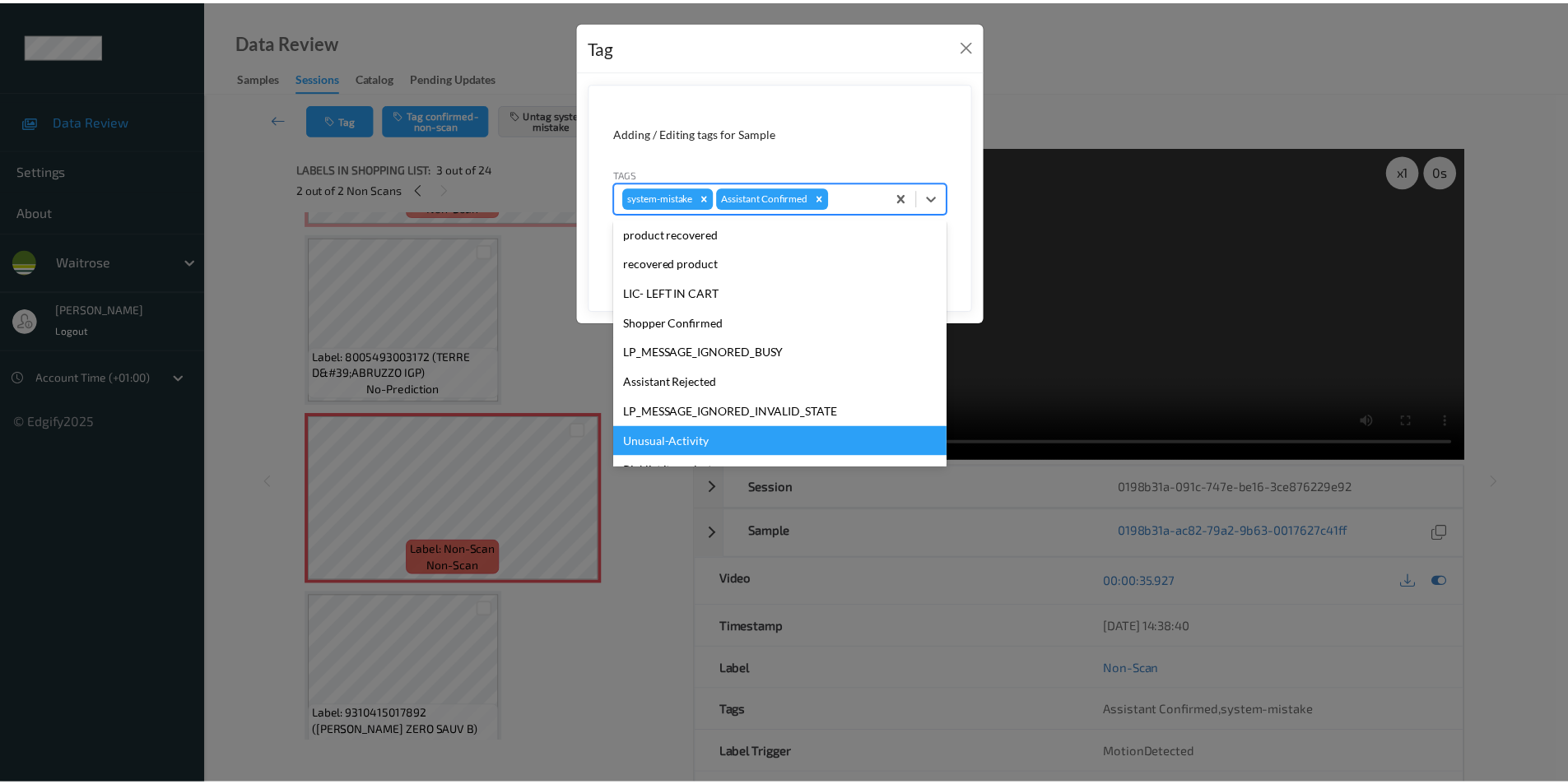
scroll to position [323, 0]
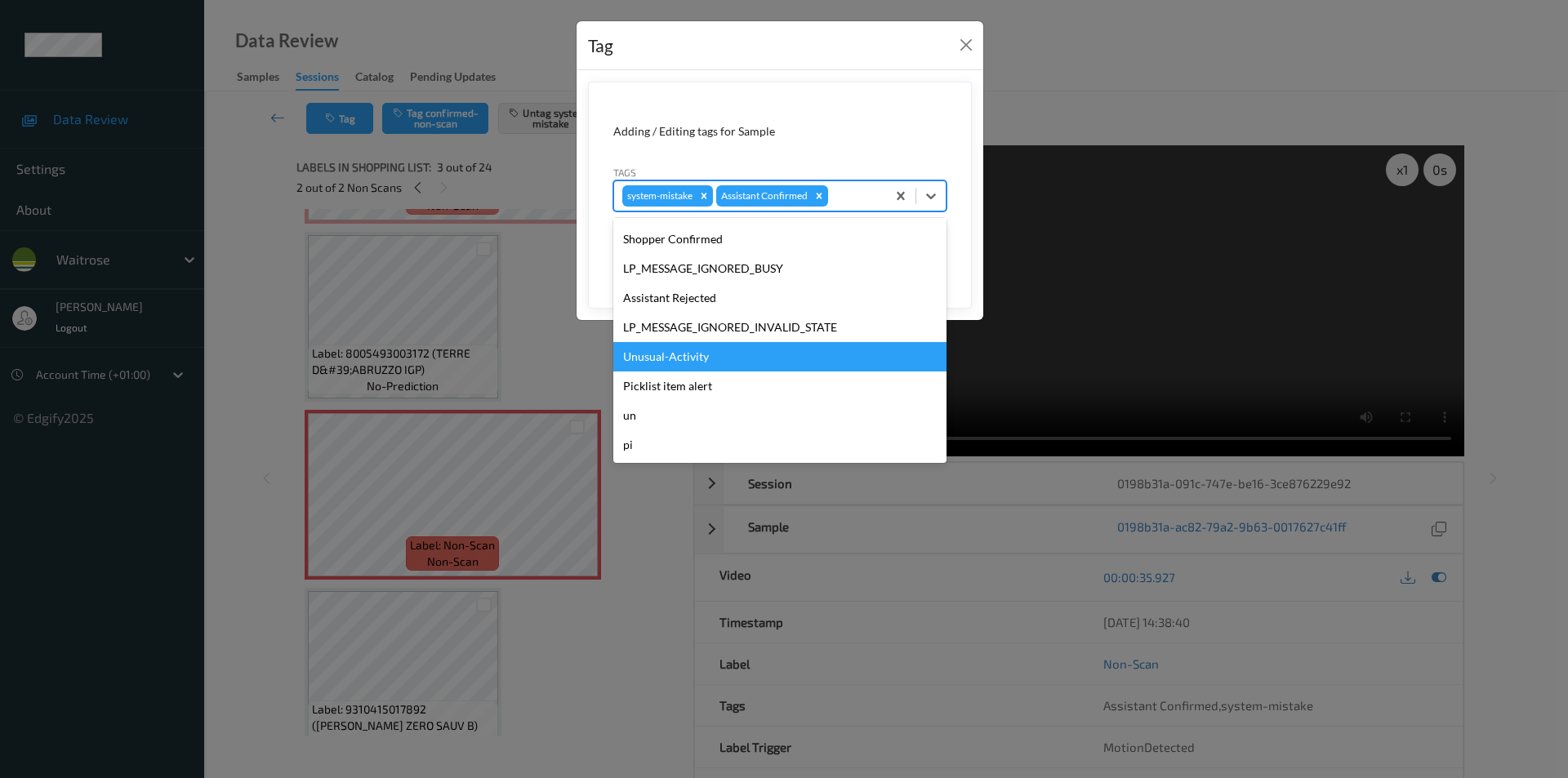
drag, startPoint x: 678, startPoint y: 362, endPoint x: 687, endPoint y: 359, distance: 9.5
click at [680, 362] on div "Unusual-Activity" at bounding box center [780, 357] width 333 height 30
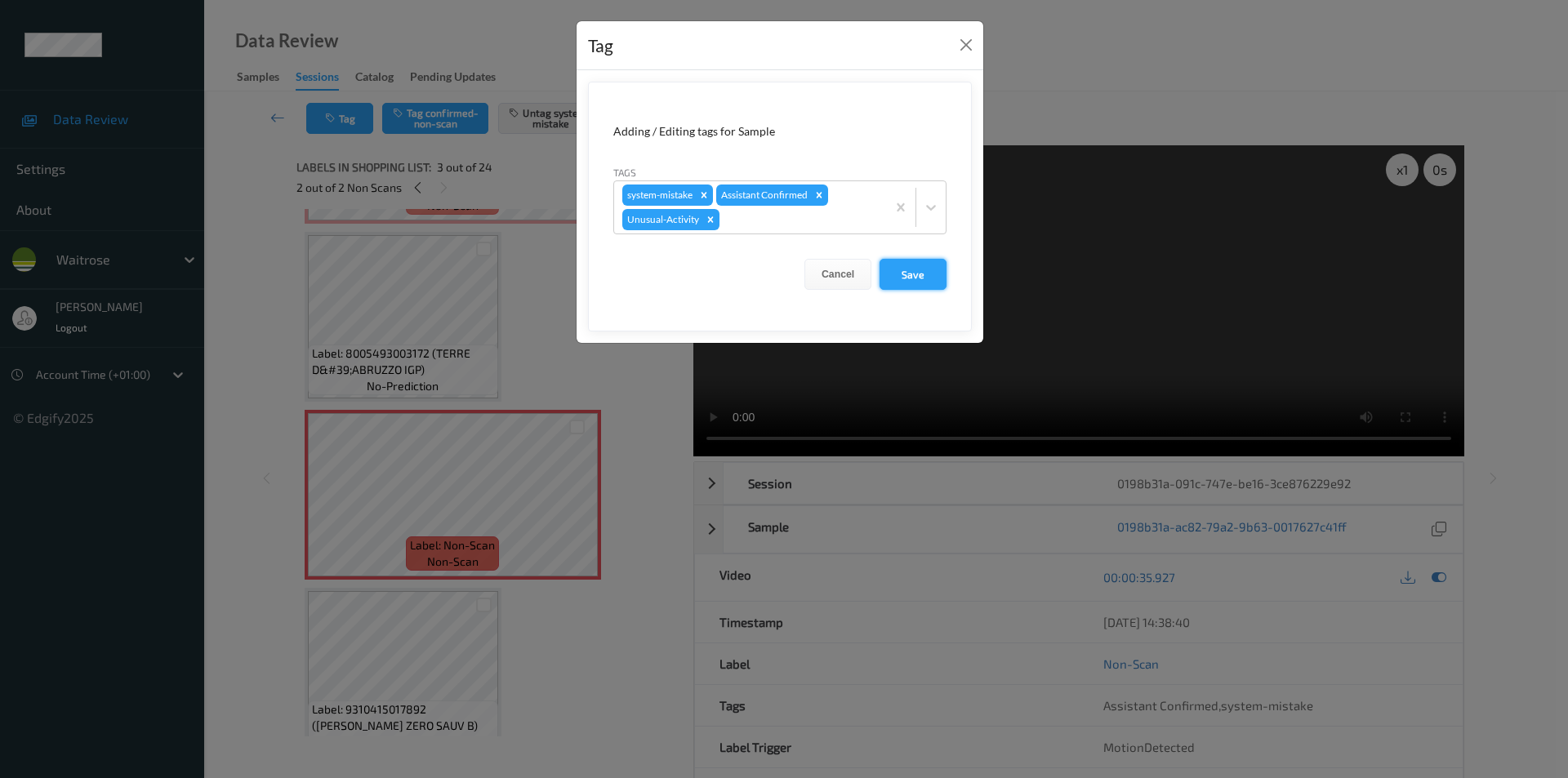
click at [902, 266] on button "Save" at bounding box center [913, 274] width 67 height 31
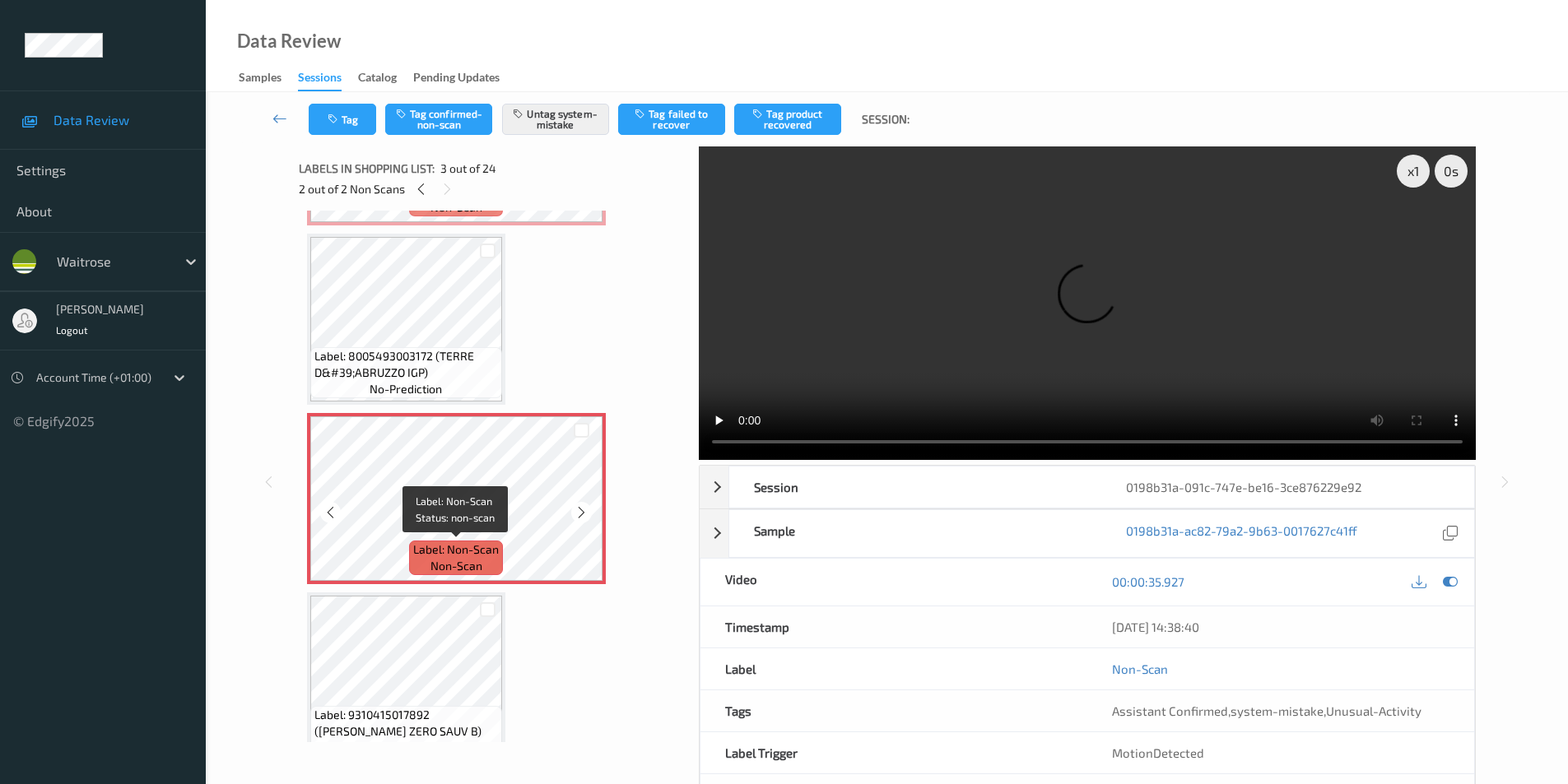
scroll to position [0, 0]
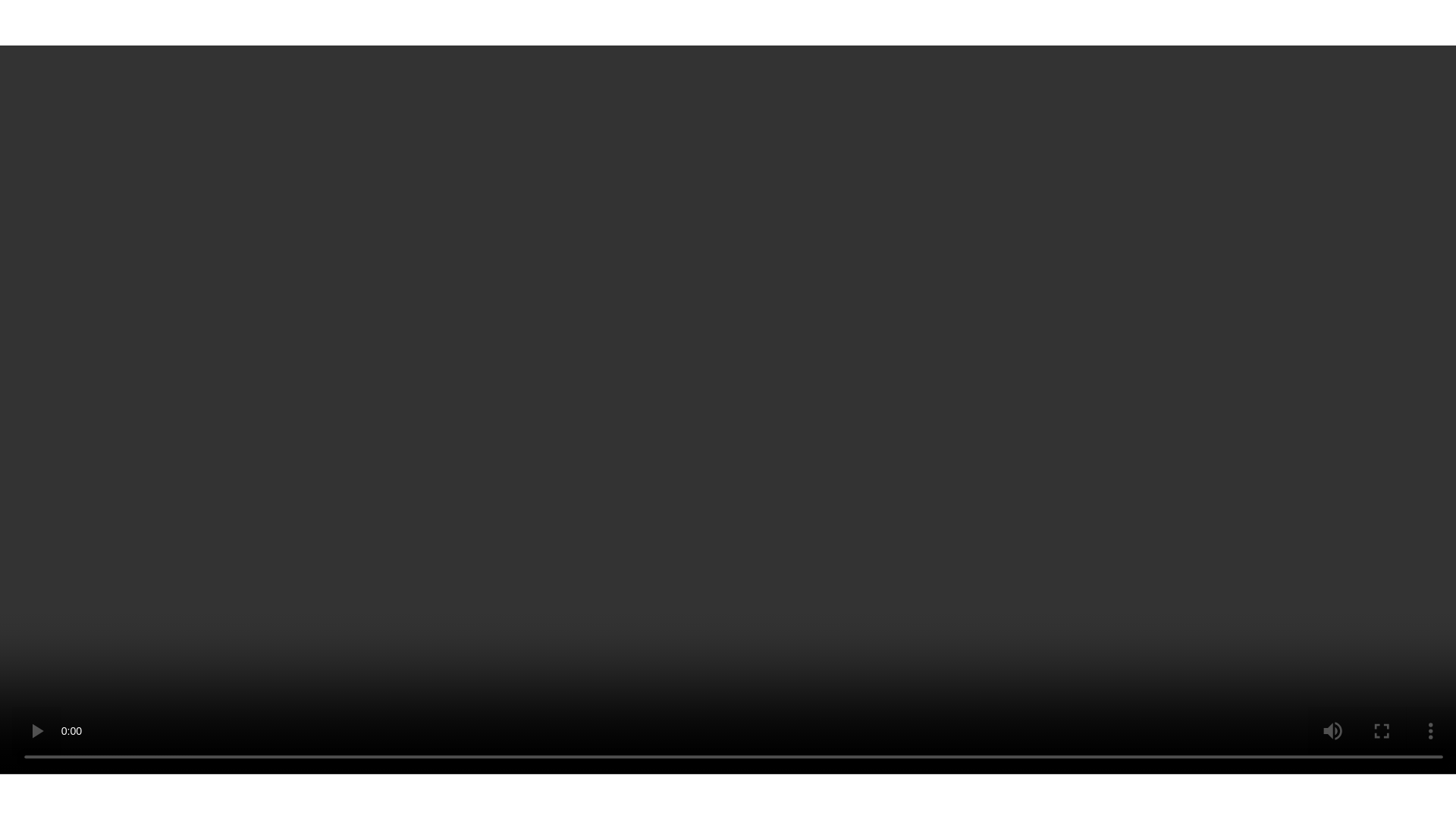
scroll to position [1316, 0]
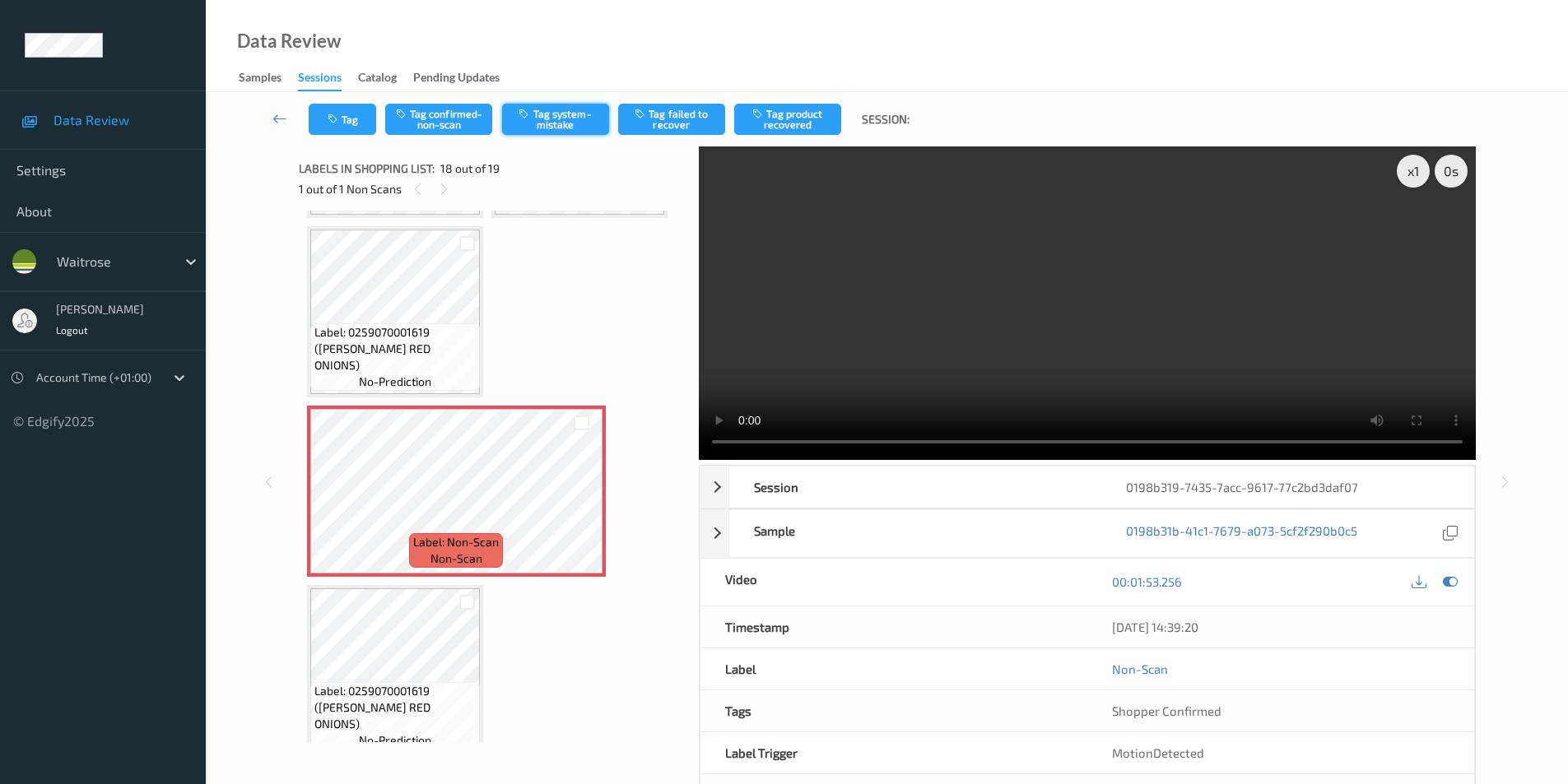
click at [551, 127] on button "Tag system-mistake" at bounding box center [556, 120] width 107 height 32
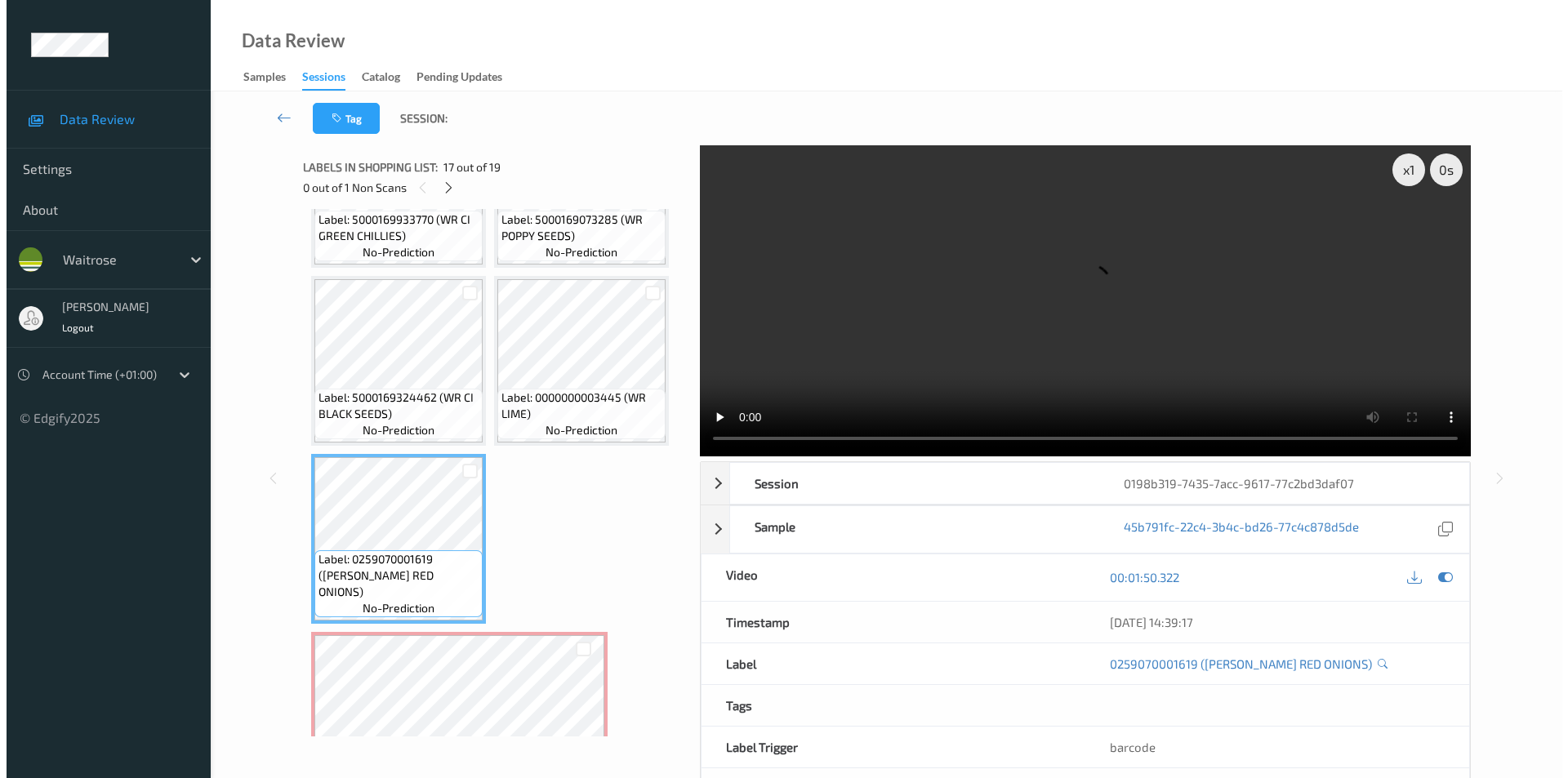
scroll to position [1172, 0]
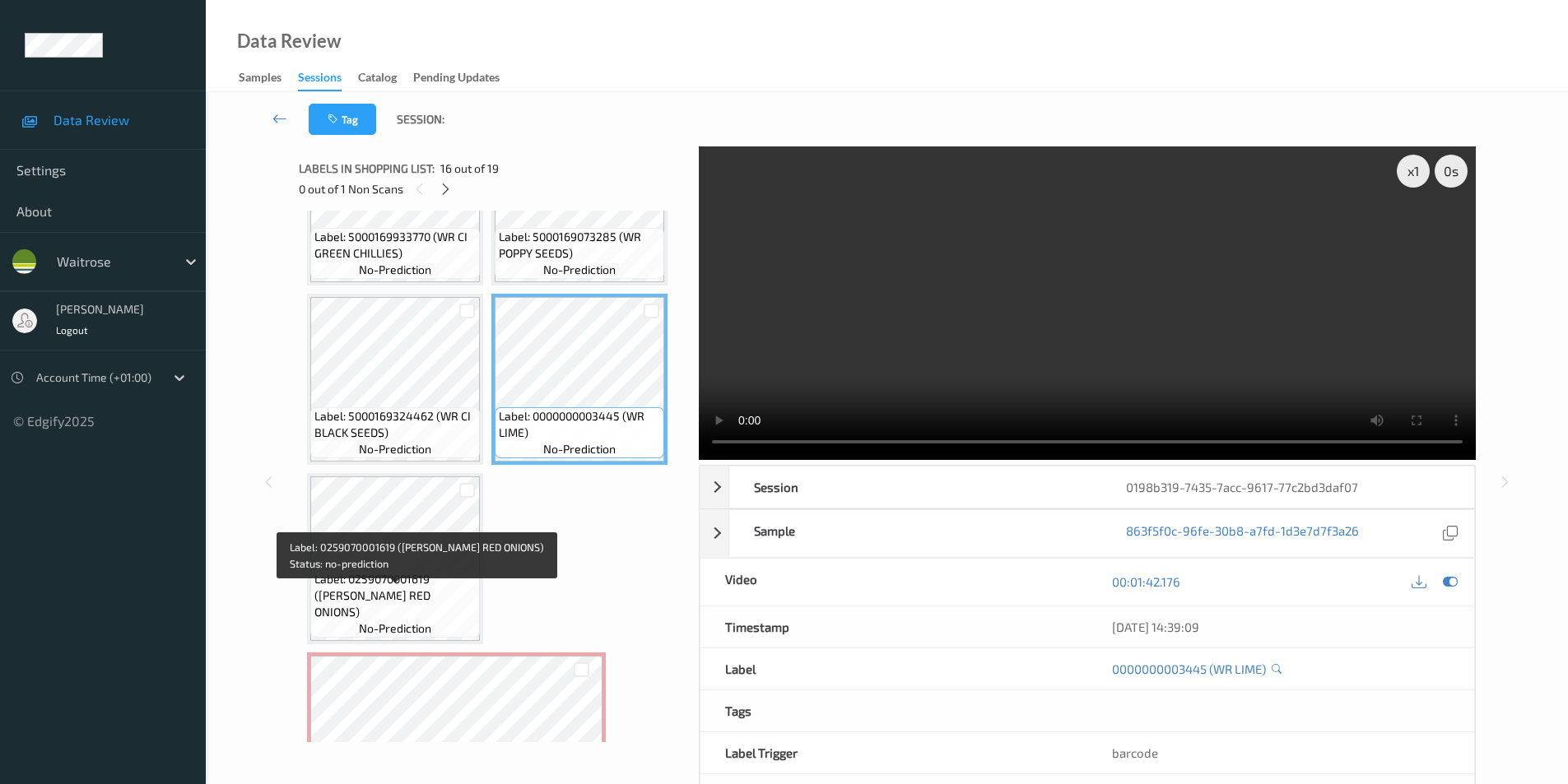
click at [396, 593] on span "Label: 0259070001619 (WR ESS RED ONIONS)" at bounding box center [394, 596] width 162 height 50
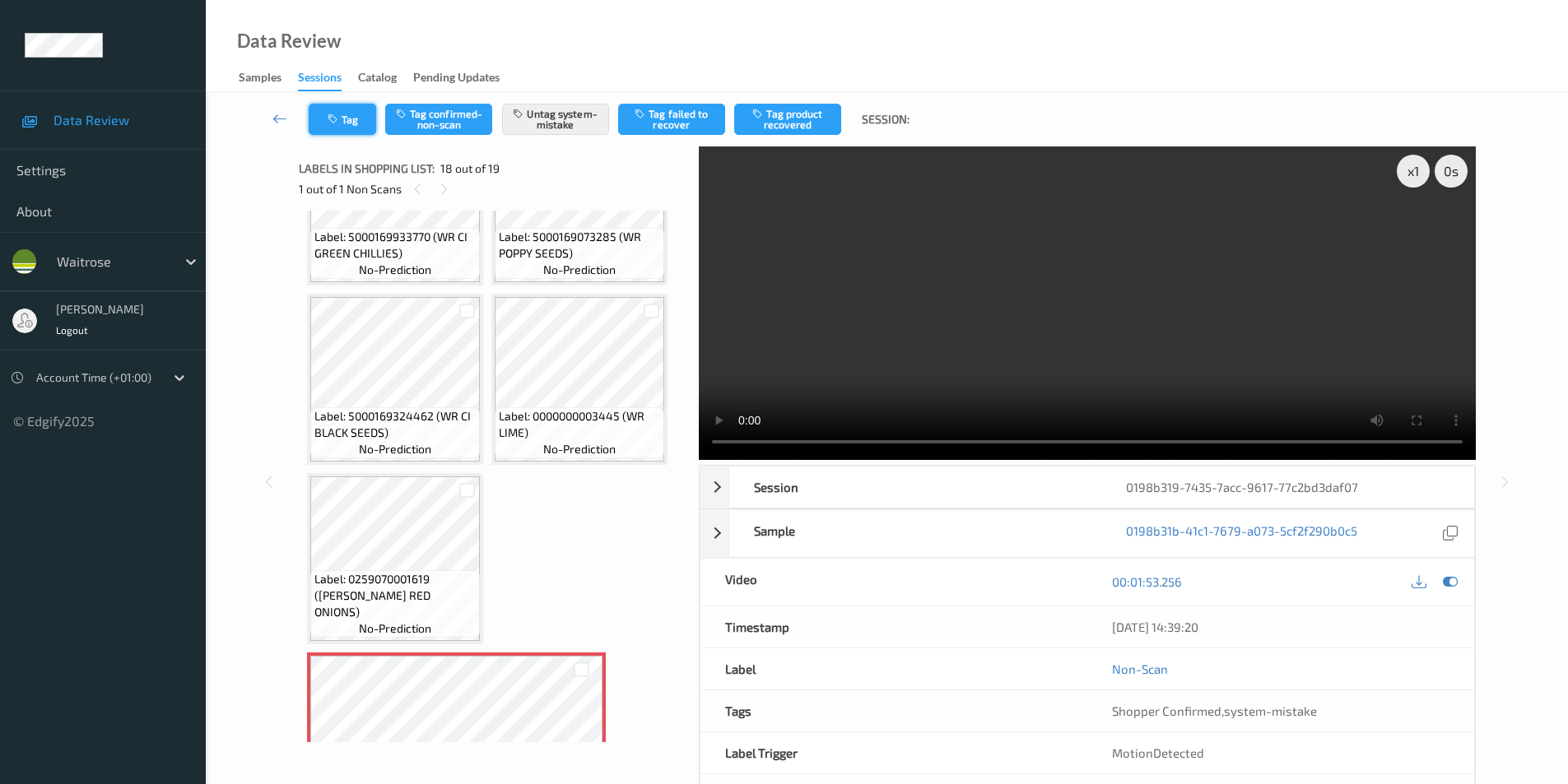
click at [338, 110] on button "Tag" at bounding box center [342, 120] width 67 height 32
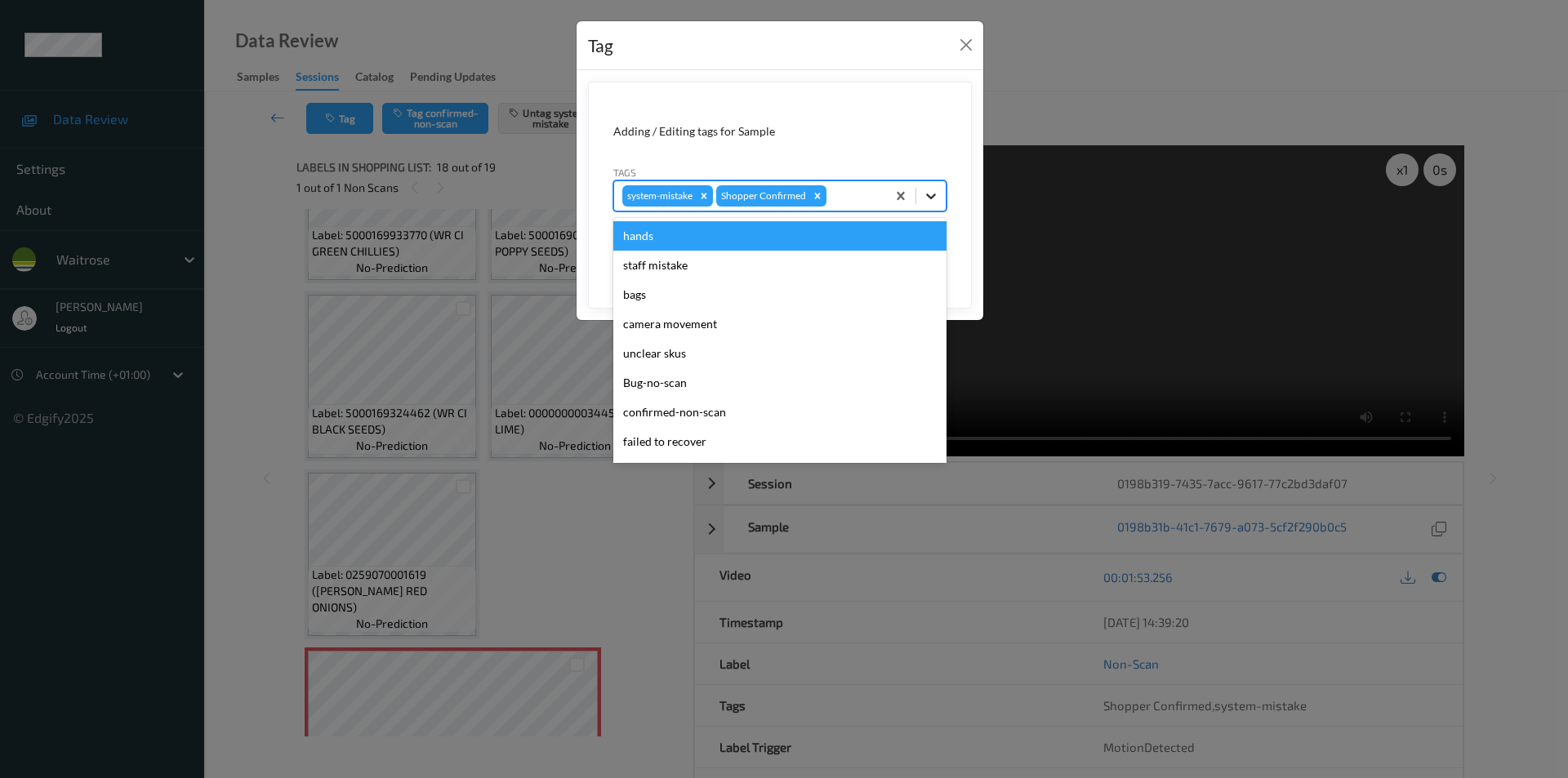
click at [929, 193] on icon at bounding box center [931, 196] width 17 height 17
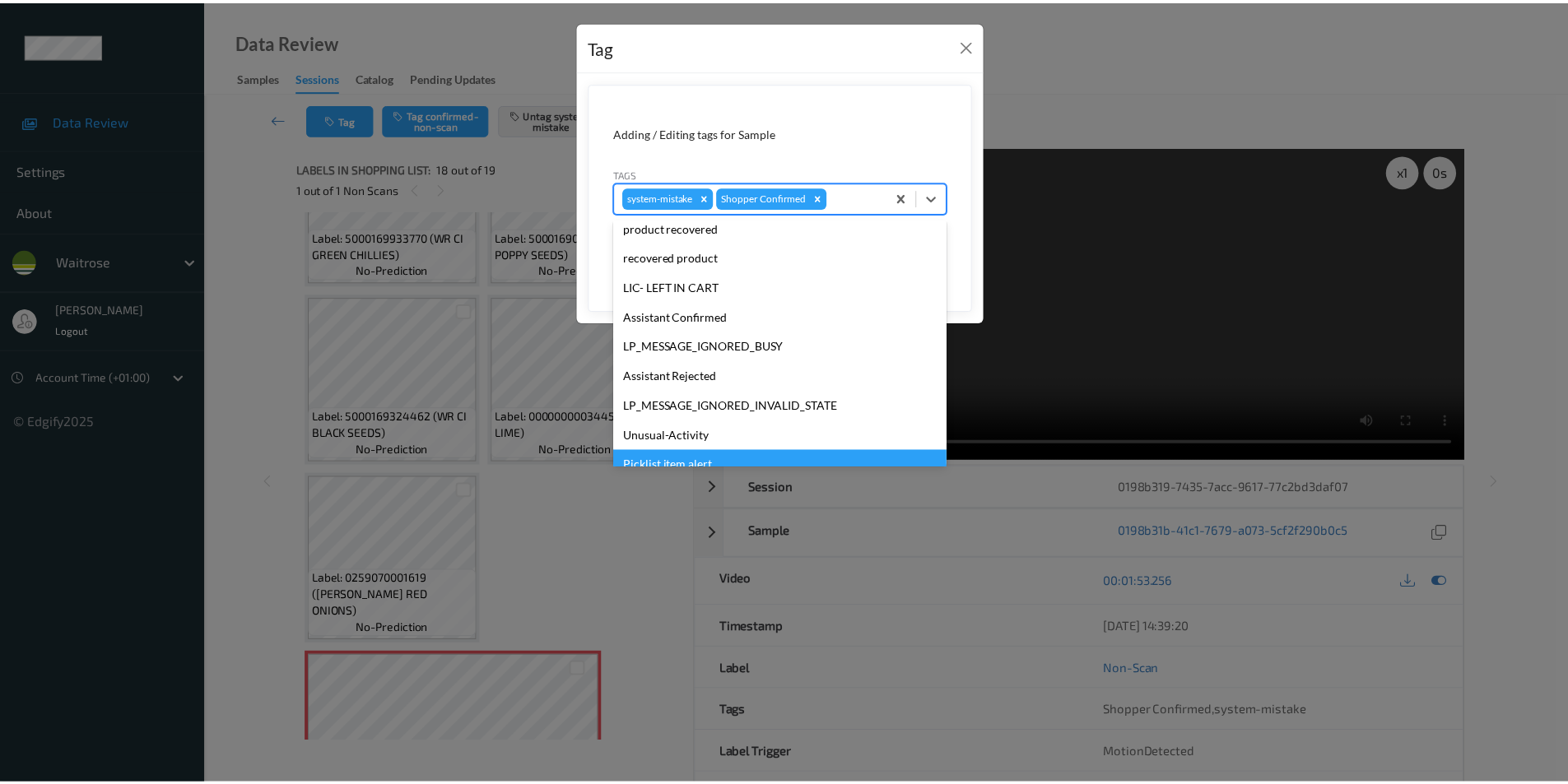
scroll to position [323, 0]
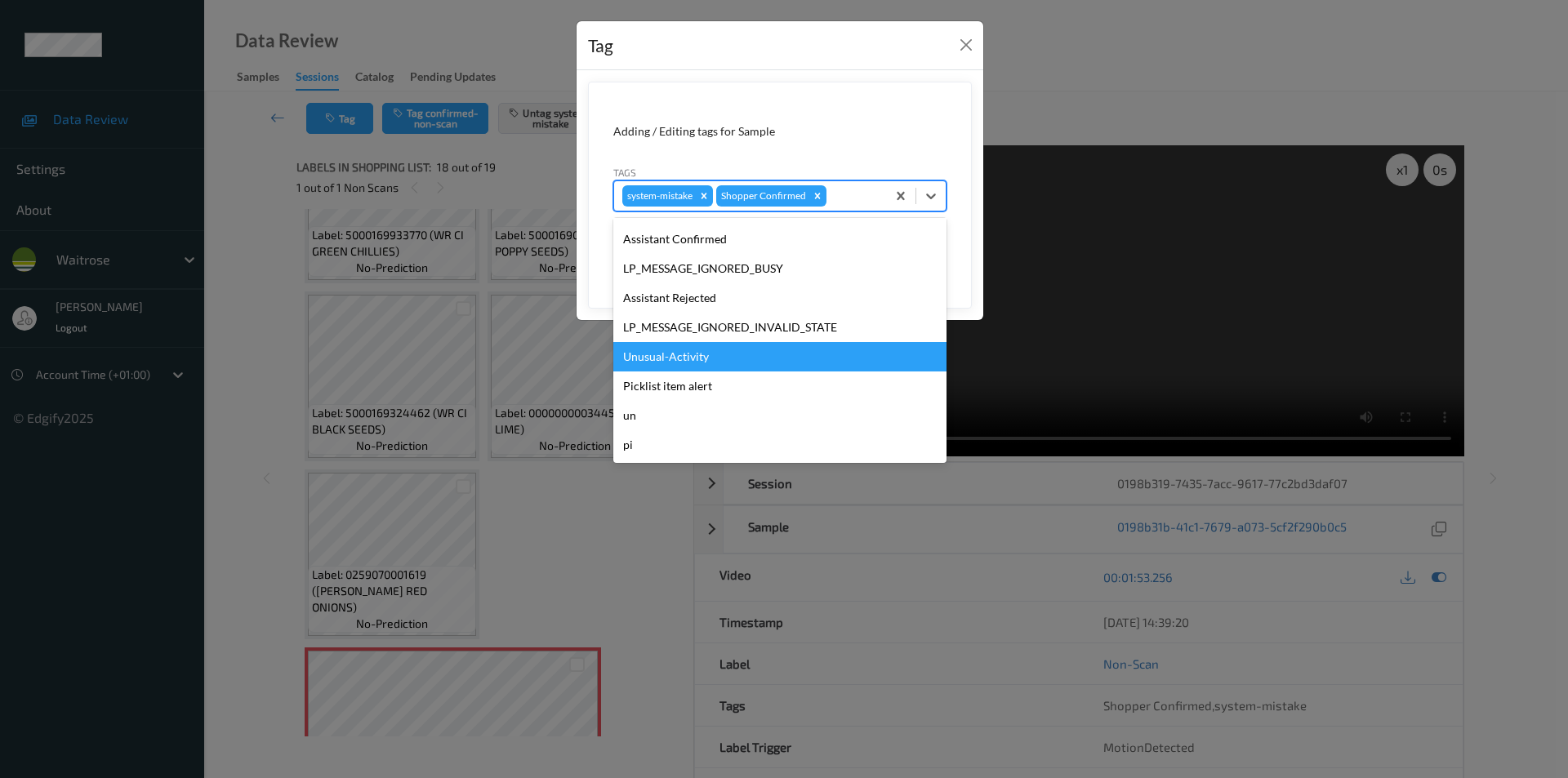
drag, startPoint x: 657, startPoint y: 358, endPoint x: 835, endPoint y: 311, distance: 184.1
click at [657, 357] on div "Unusual-Activity" at bounding box center [780, 357] width 333 height 30
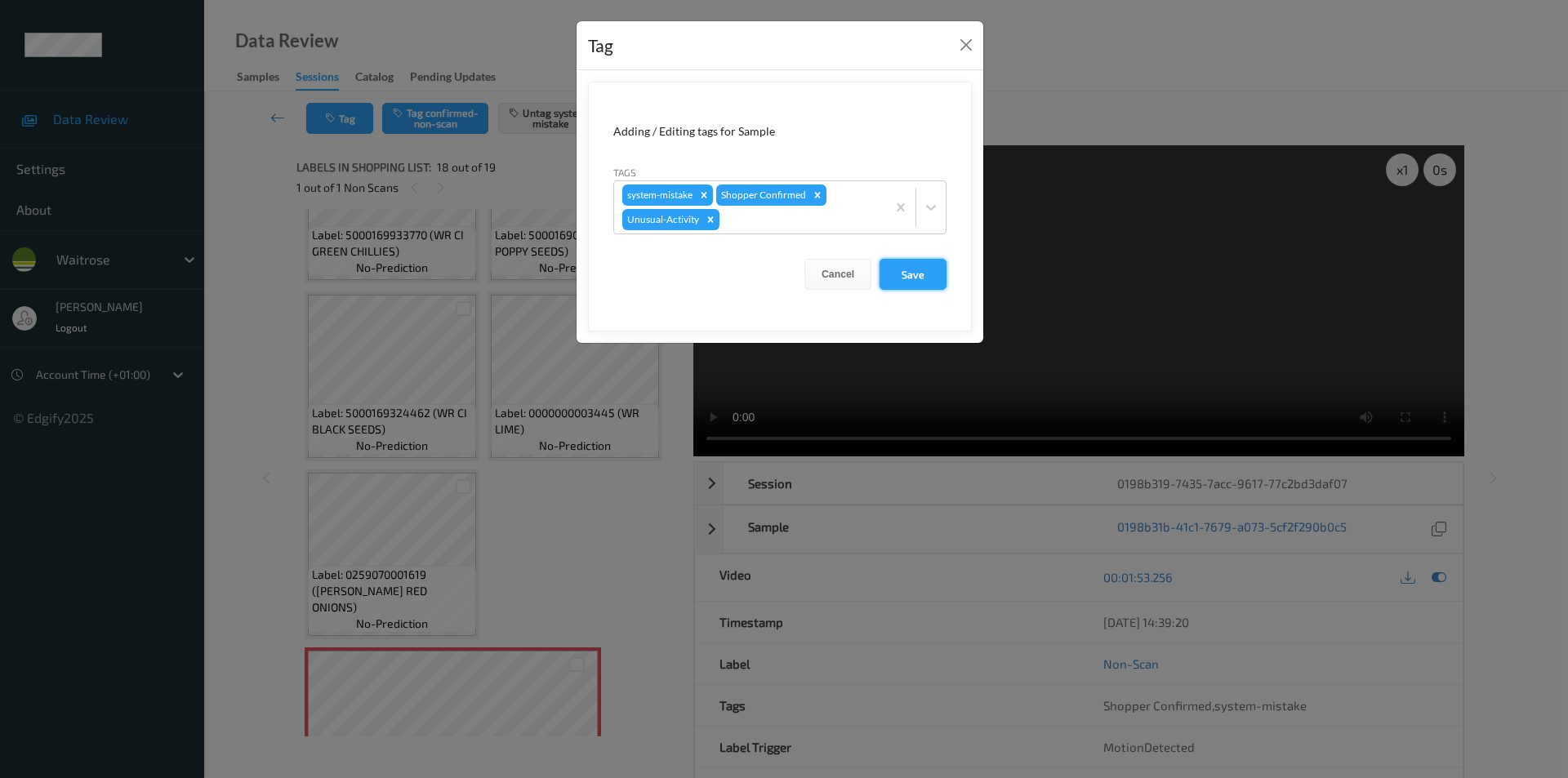
click at [897, 273] on button "Save" at bounding box center [913, 274] width 67 height 31
click at [898, 272] on button "Save" at bounding box center [913, 274] width 67 height 31
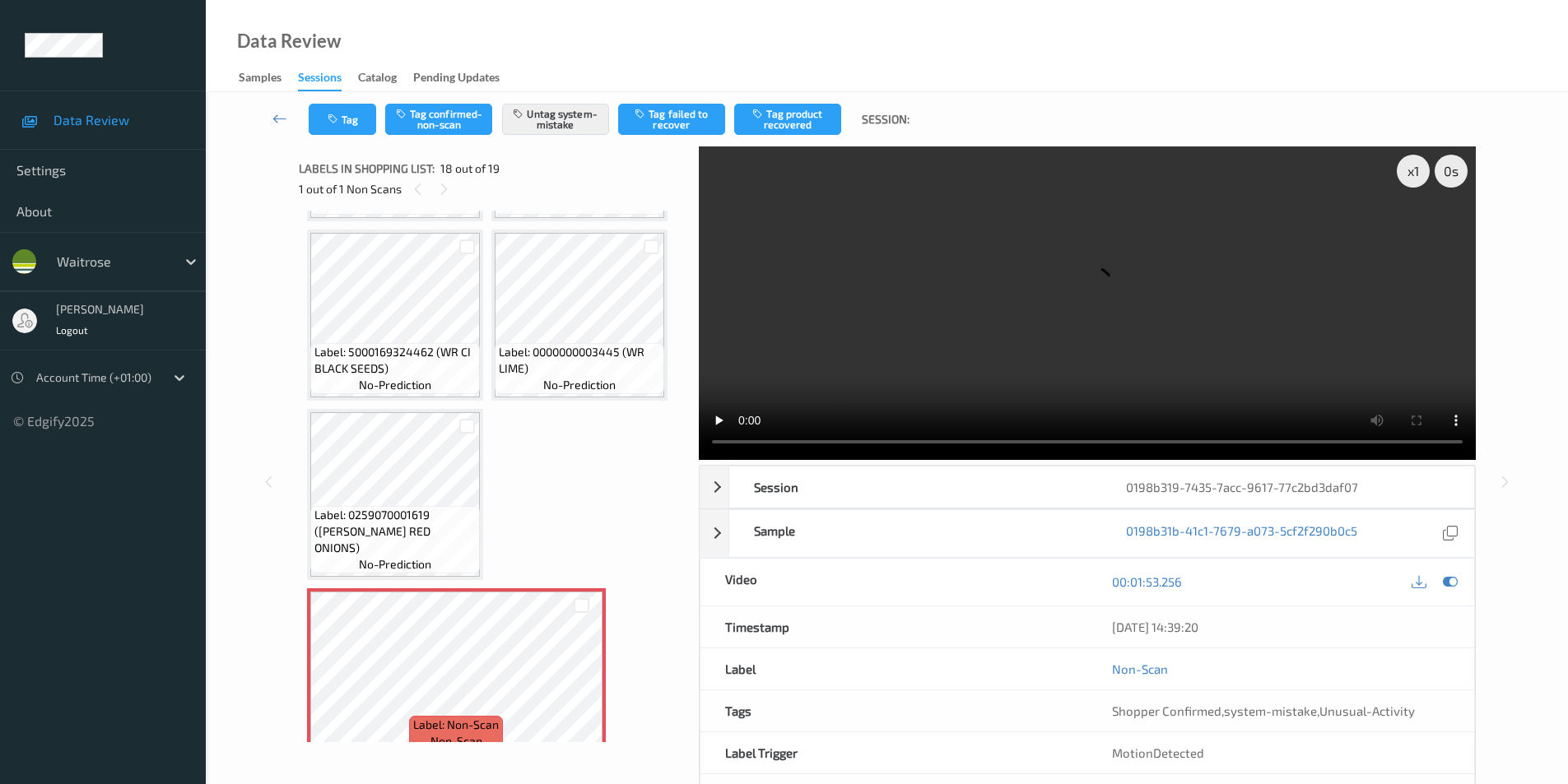
scroll to position [1346, 0]
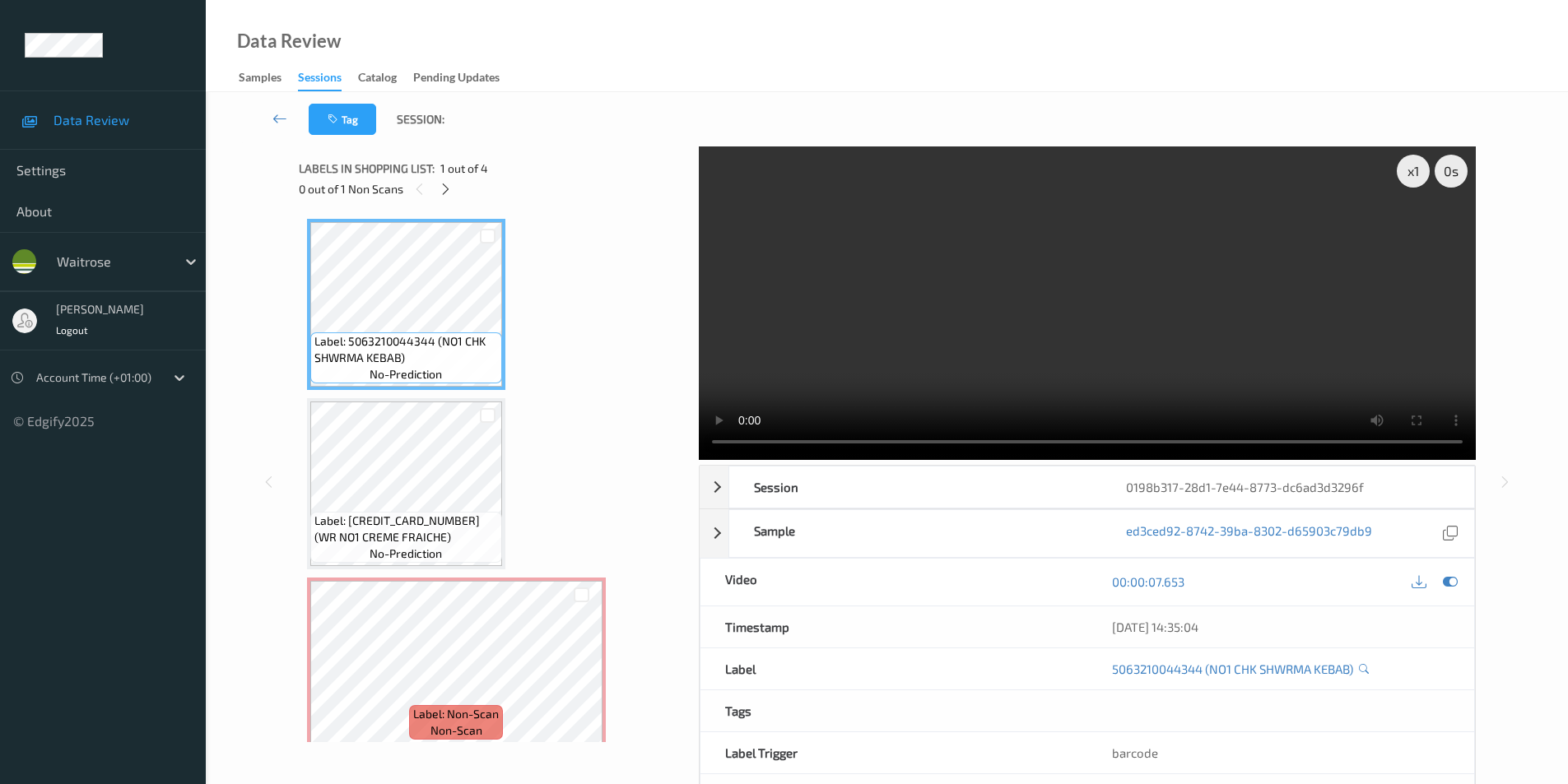
scroll to position [82, 0]
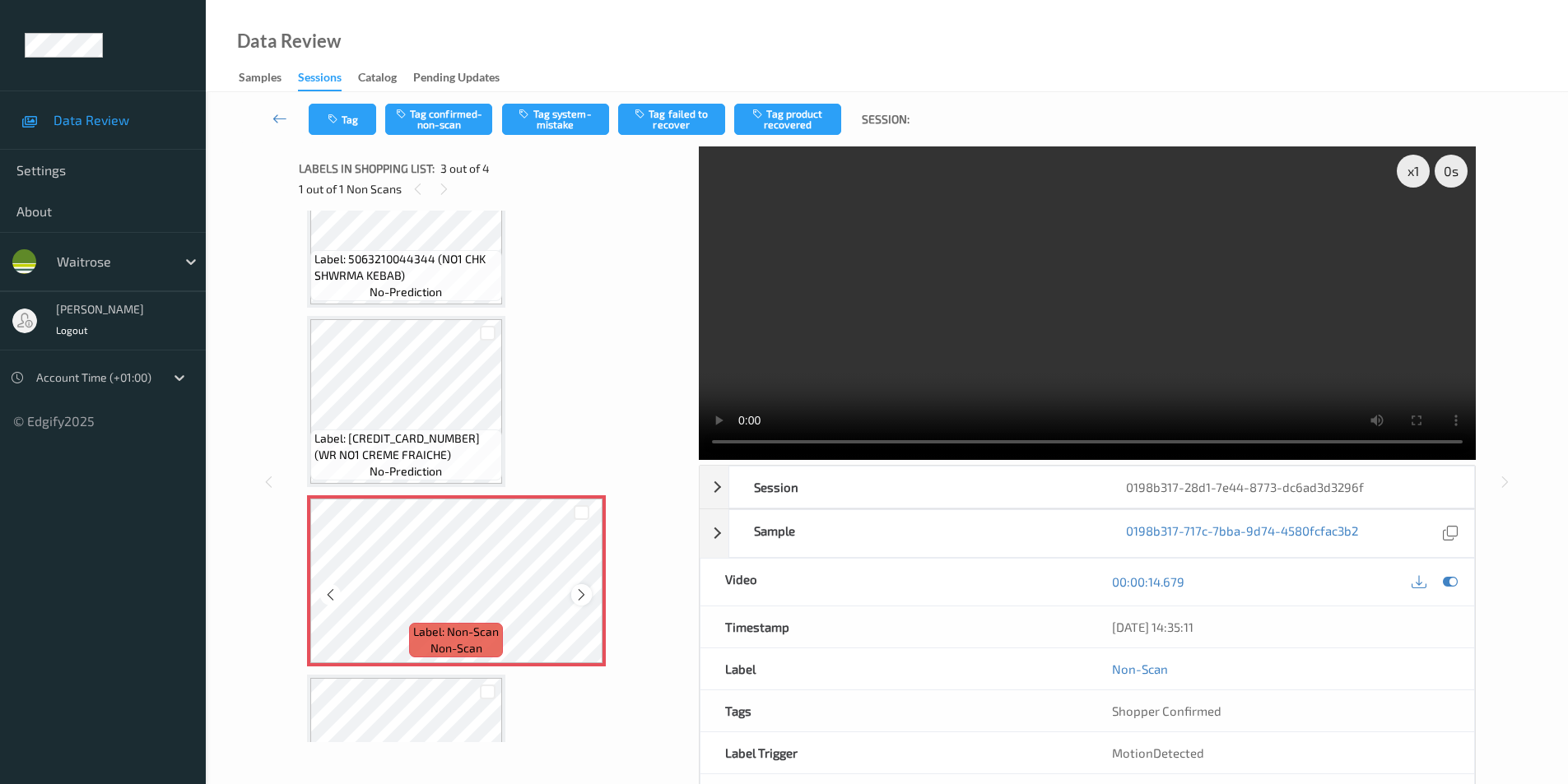
click at [577, 590] on icon at bounding box center [582, 595] width 14 height 15
click at [578, 591] on icon at bounding box center [582, 595] width 14 height 15
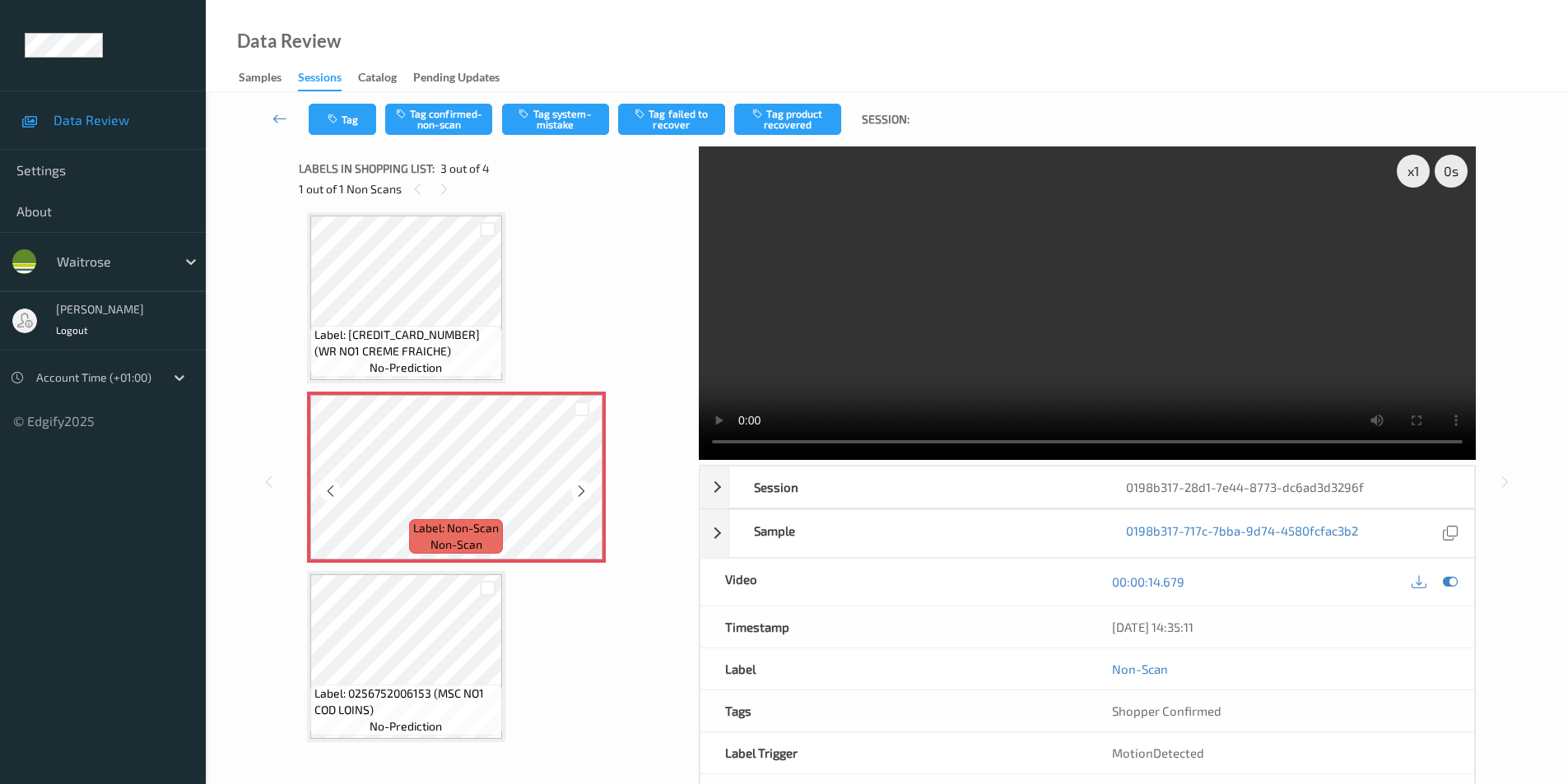
scroll to position [194, 0]
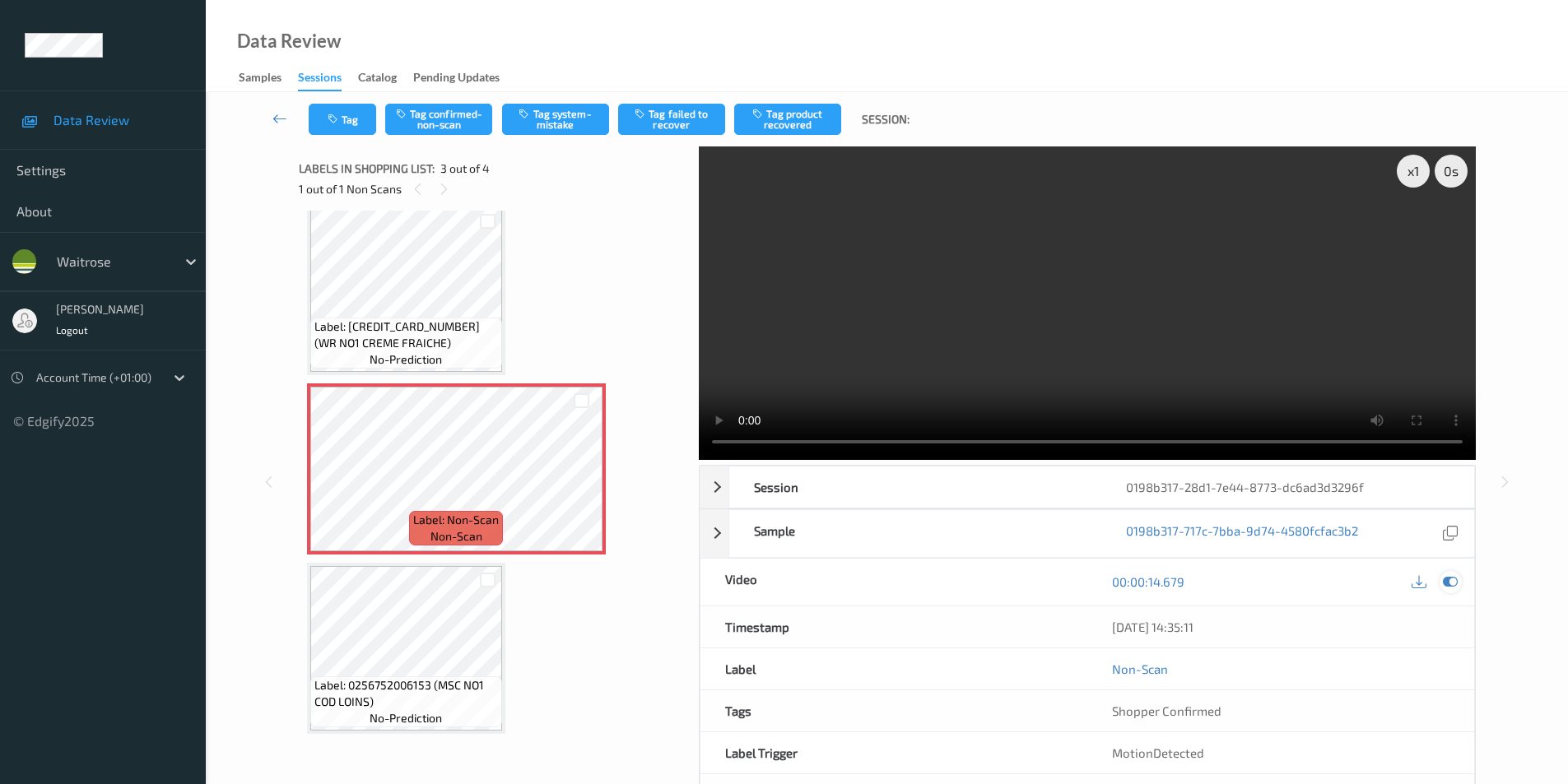
click at [1457, 582] on icon at bounding box center [1450, 582] width 15 height 15
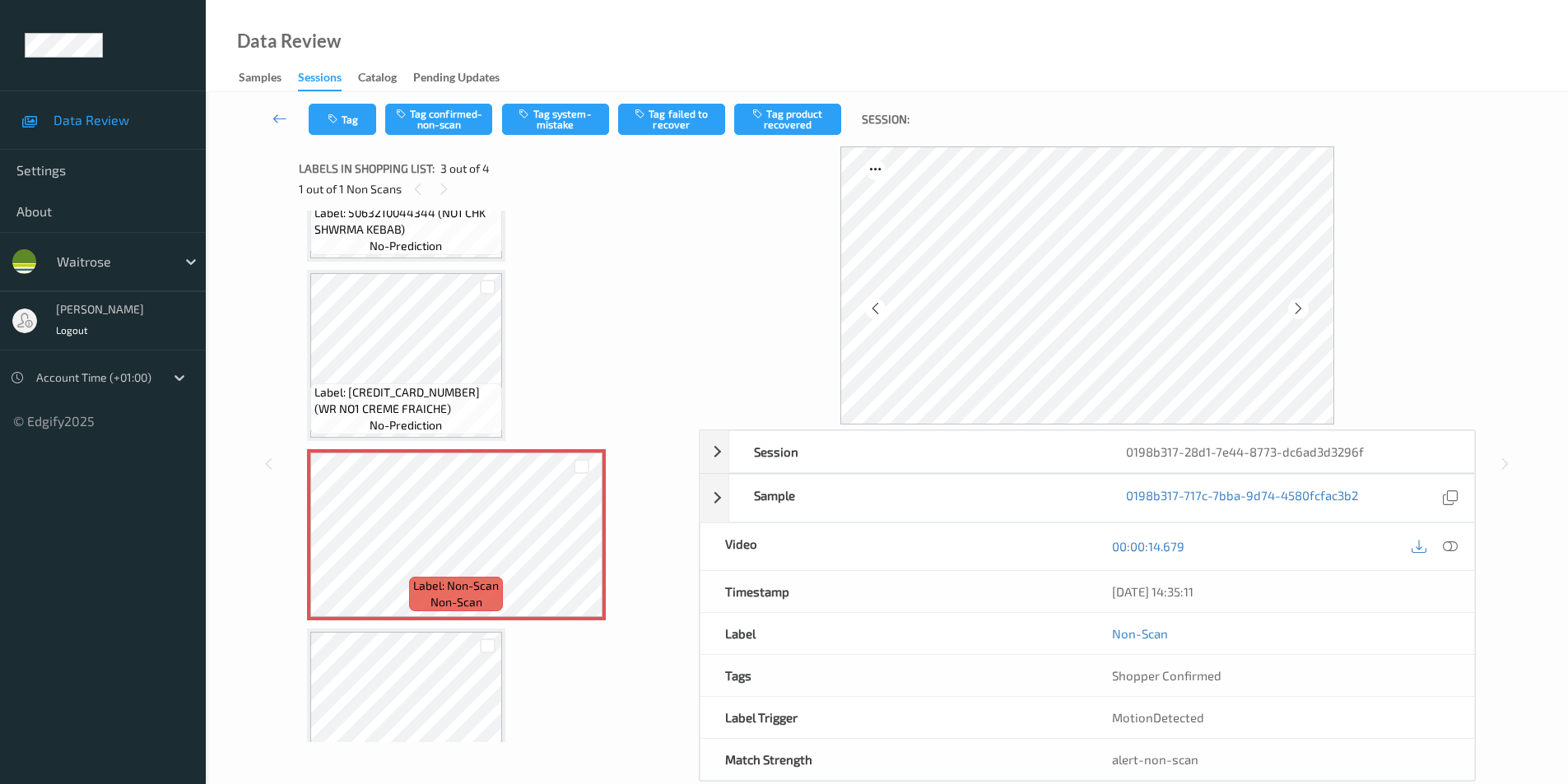
scroll to position [30, 0]
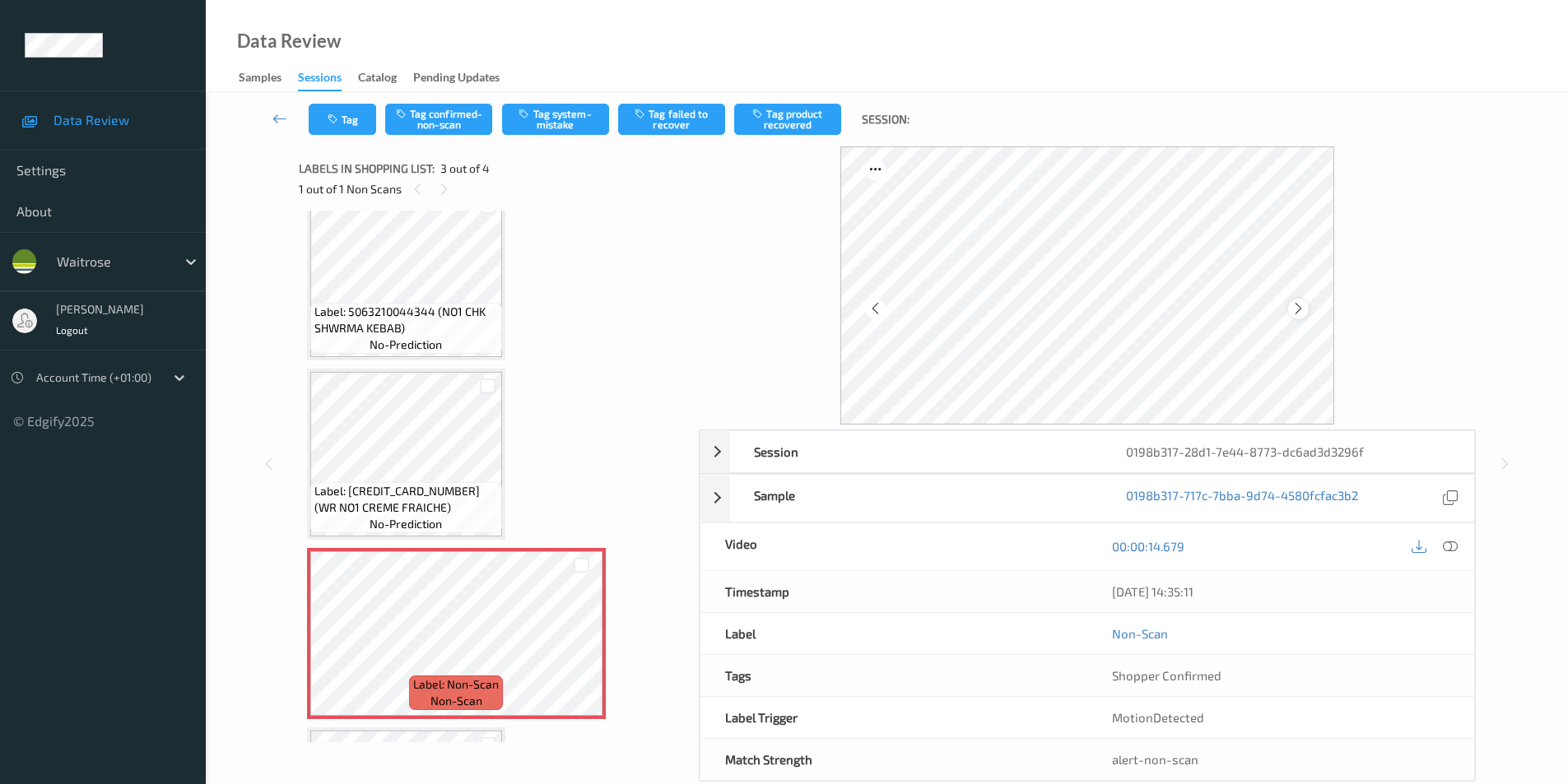
click at [1291, 311] on icon at bounding box center [1298, 308] width 14 height 15
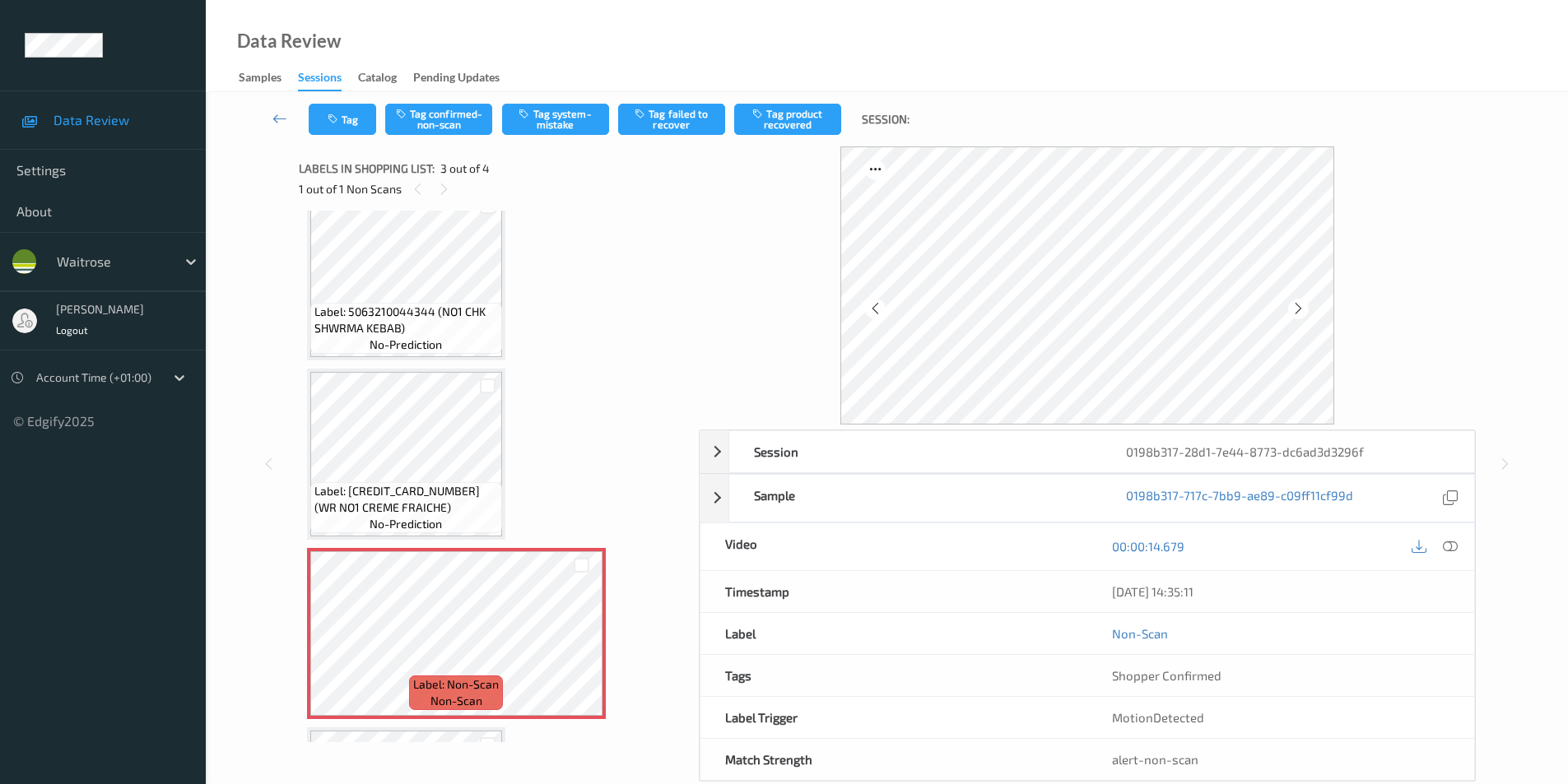
click at [1291, 311] on icon at bounding box center [1298, 308] width 14 height 15
click at [1291, 312] on icon at bounding box center [1298, 308] width 14 height 15
click at [1292, 312] on icon at bounding box center [1298, 308] width 14 height 15
click at [1448, 543] on icon at bounding box center [1450, 546] width 15 height 15
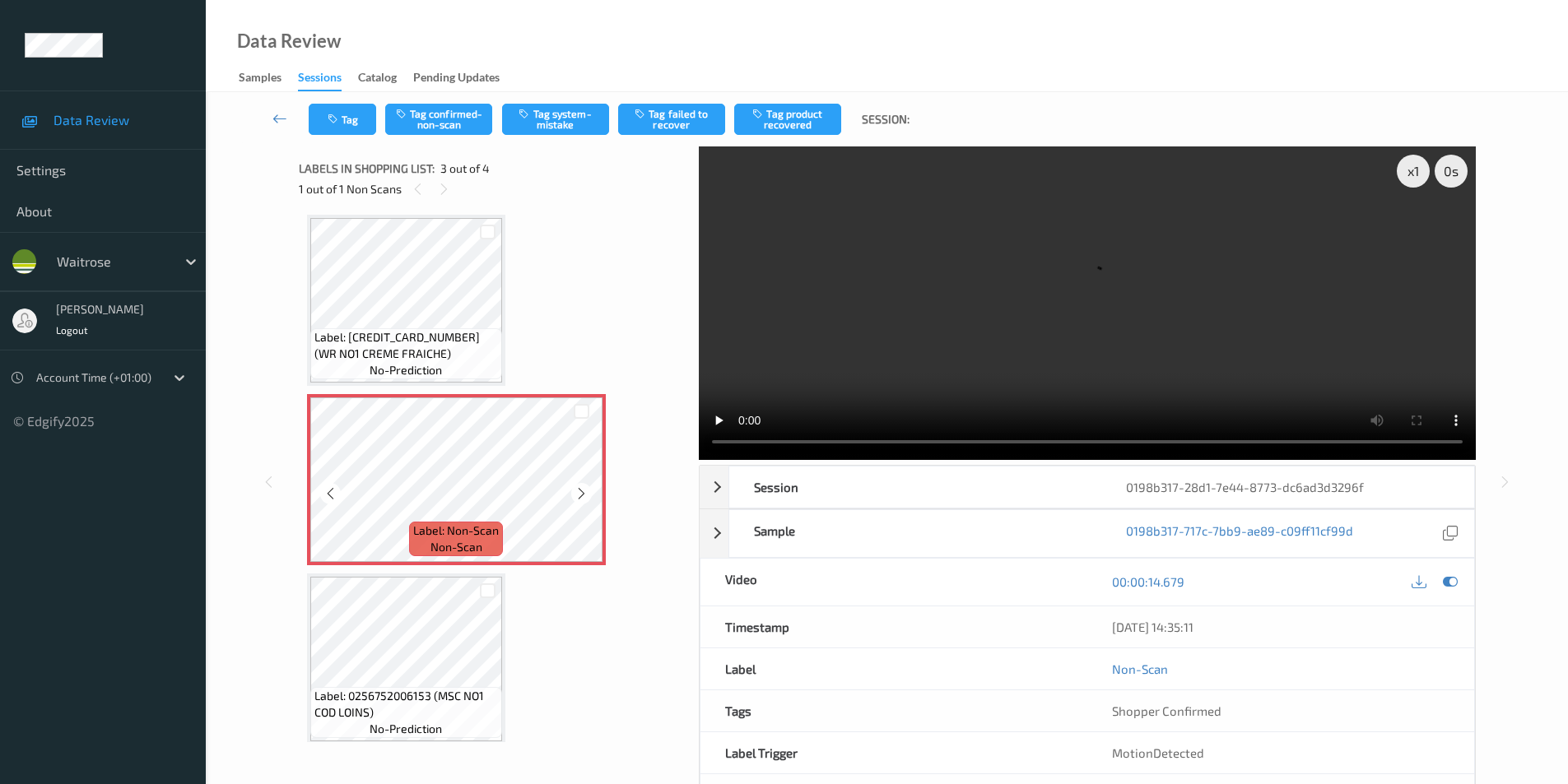
scroll to position [194, 0]
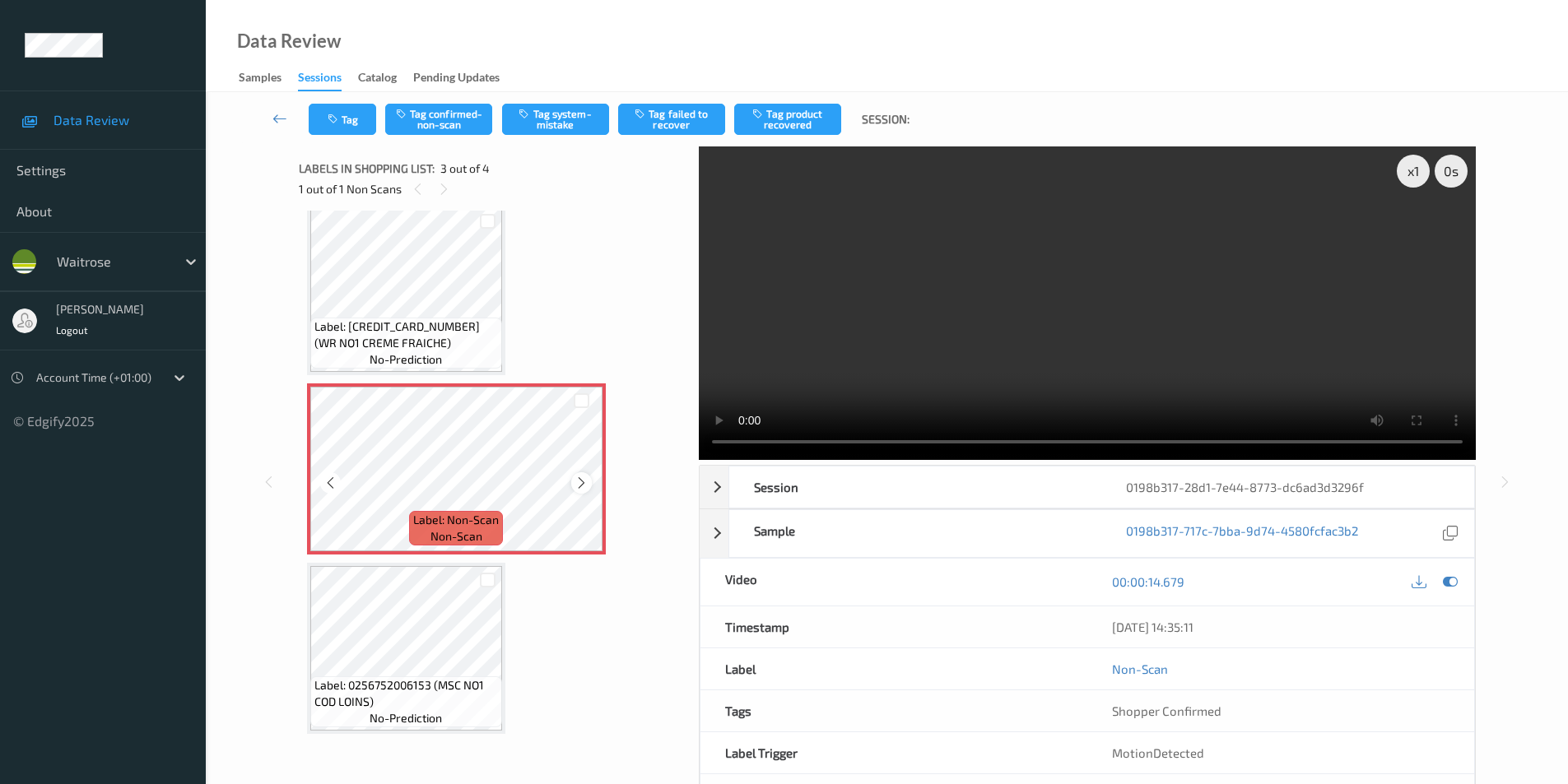
click at [585, 481] on icon at bounding box center [582, 483] width 14 height 15
click at [1449, 583] on icon at bounding box center [1450, 582] width 15 height 15
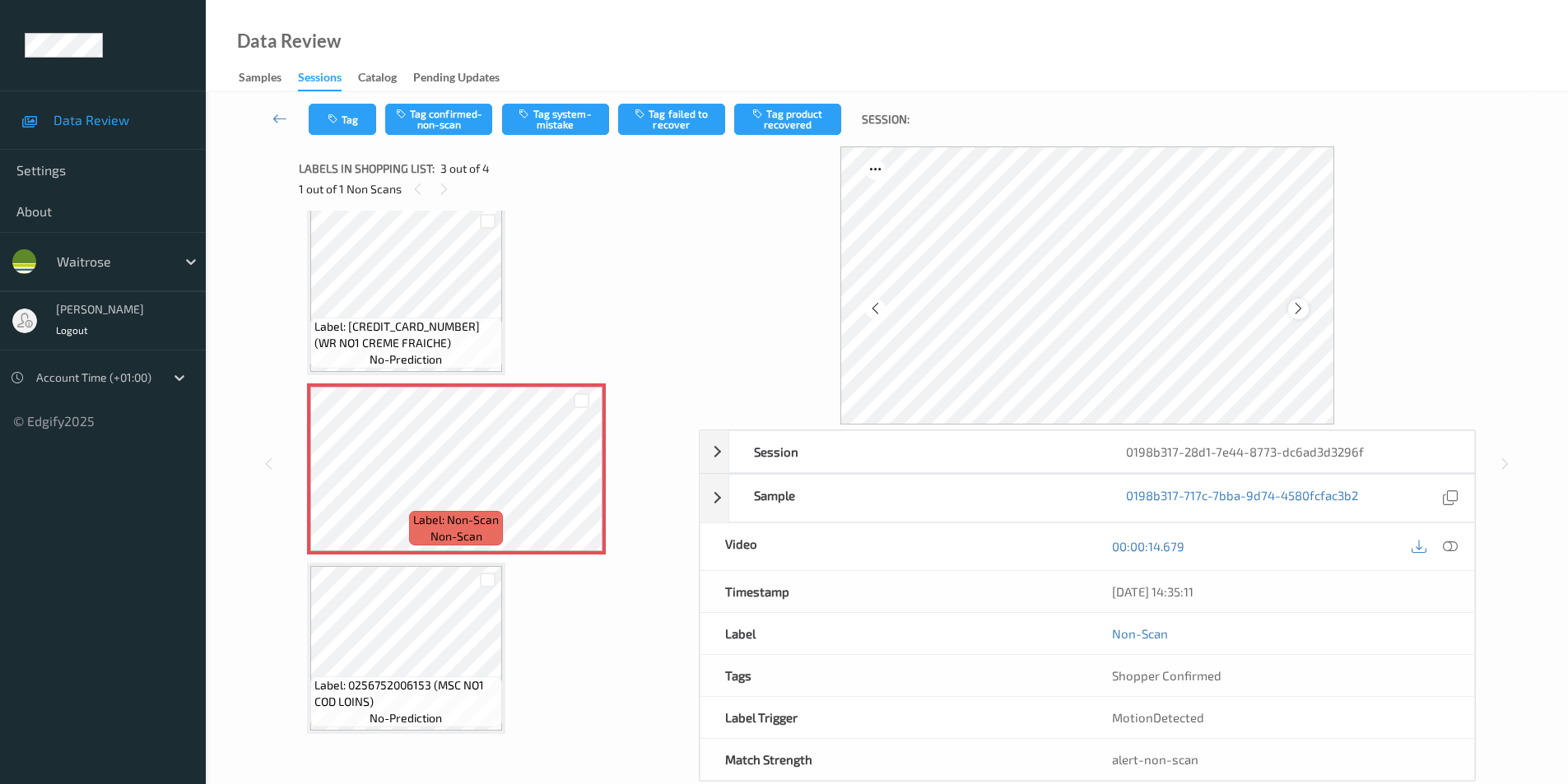
click at [1297, 309] on icon at bounding box center [1298, 308] width 14 height 15
click at [546, 118] on button "Tag system-mistake" at bounding box center [556, 120] width 107 height 32
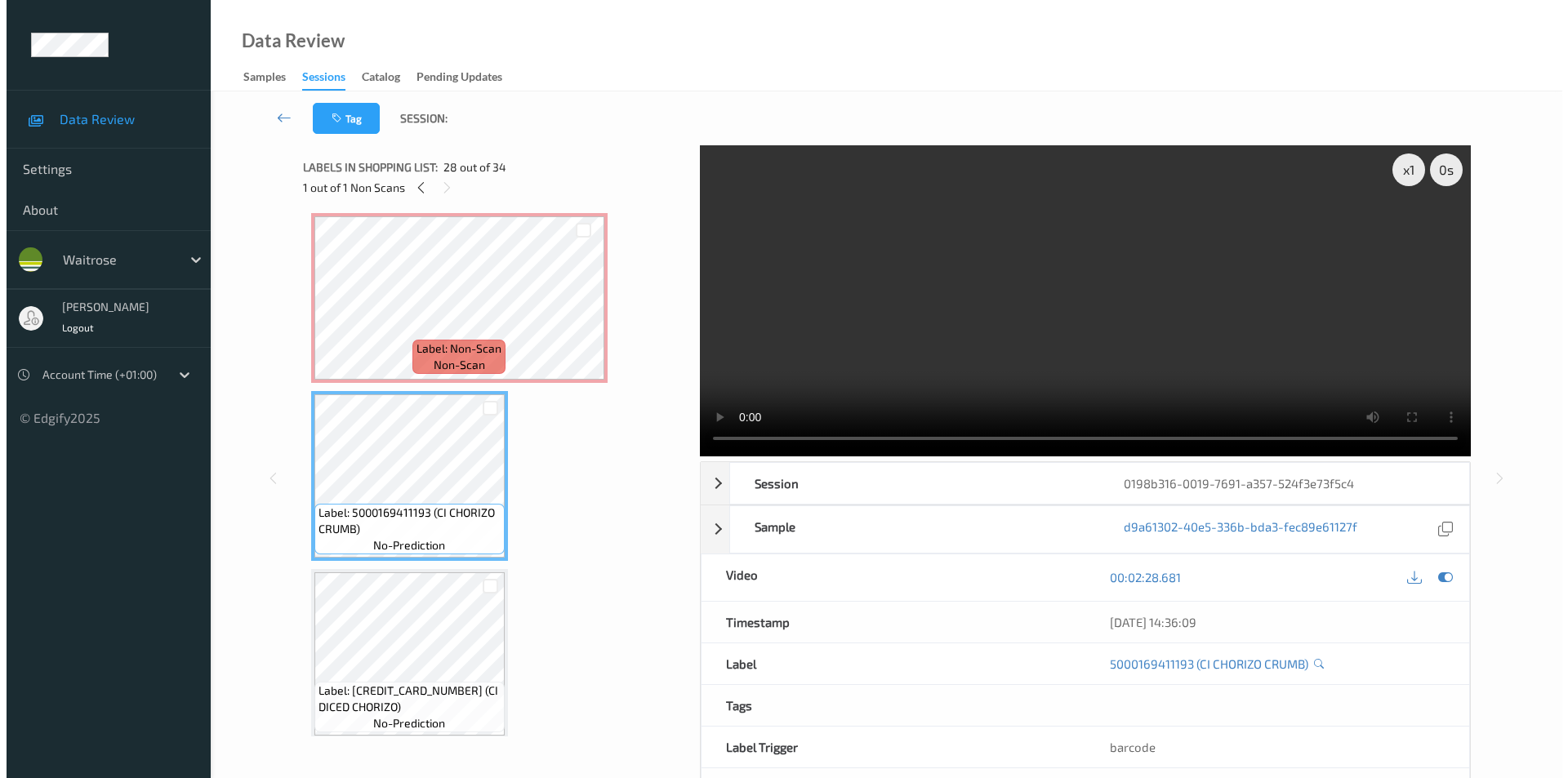
scroll to position [4524, 0]
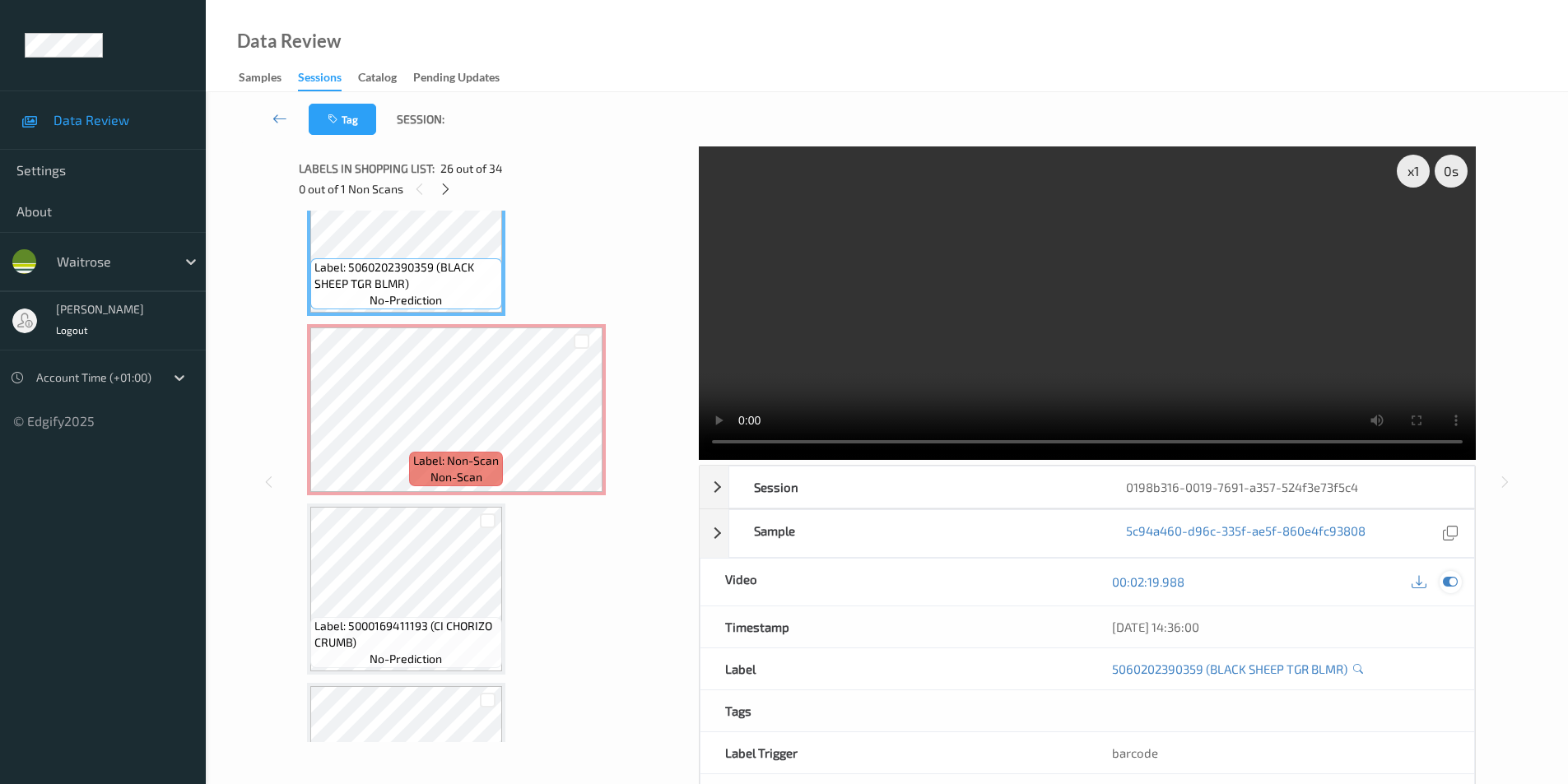
click at [1447, 581] on icon at bounding box center [1450, 582] width 15 height 15
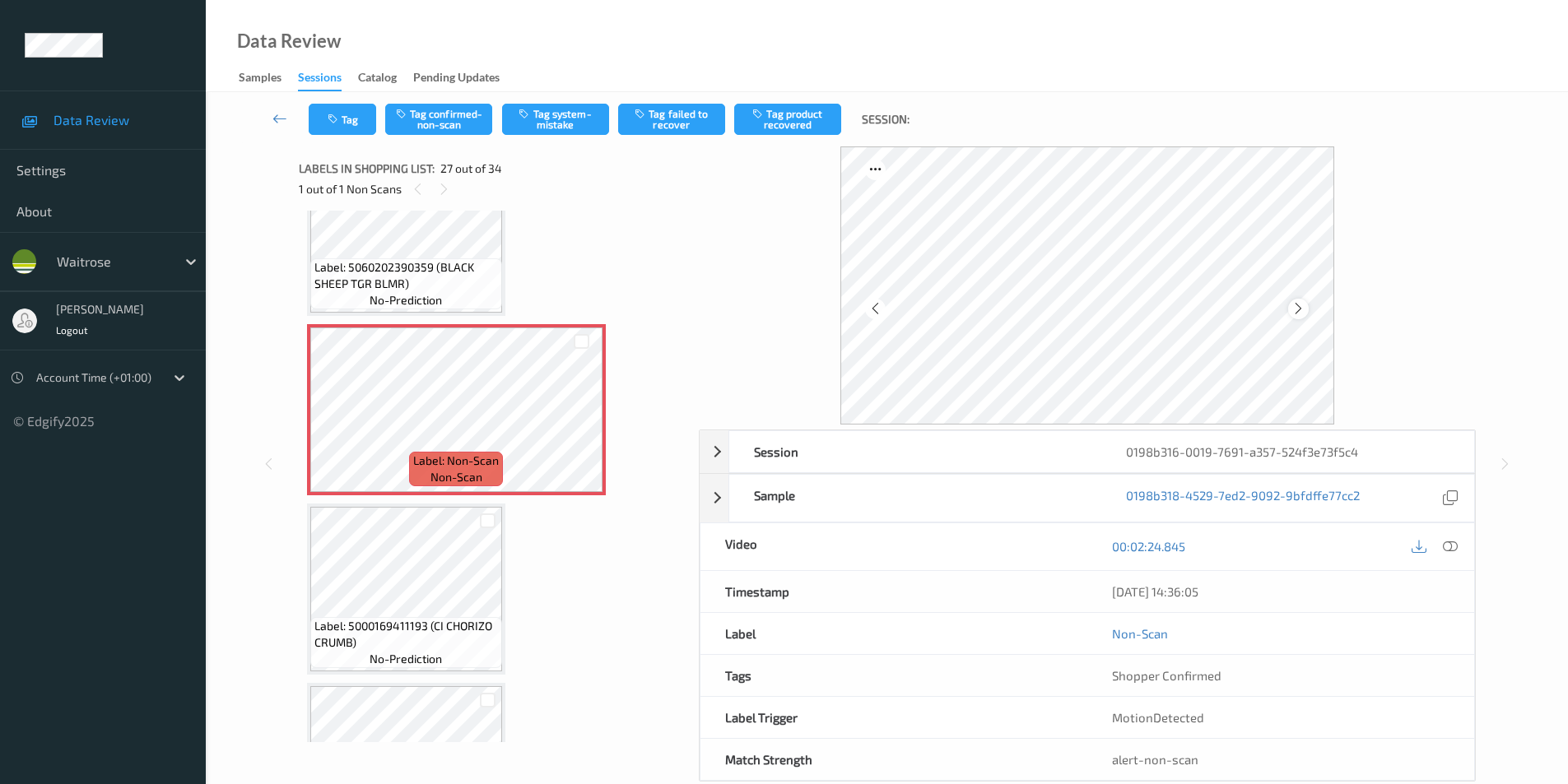
click at [1296, 304] on icon at bounding box center [1298, 308] width 14 height 15
click at [556, 127] on button "Tag system-mistake" at bounding box center [556, 120] width 107 height 32
click at [344, 124] on button "Tag" at bounding box center [342, 120] width 67 height 32
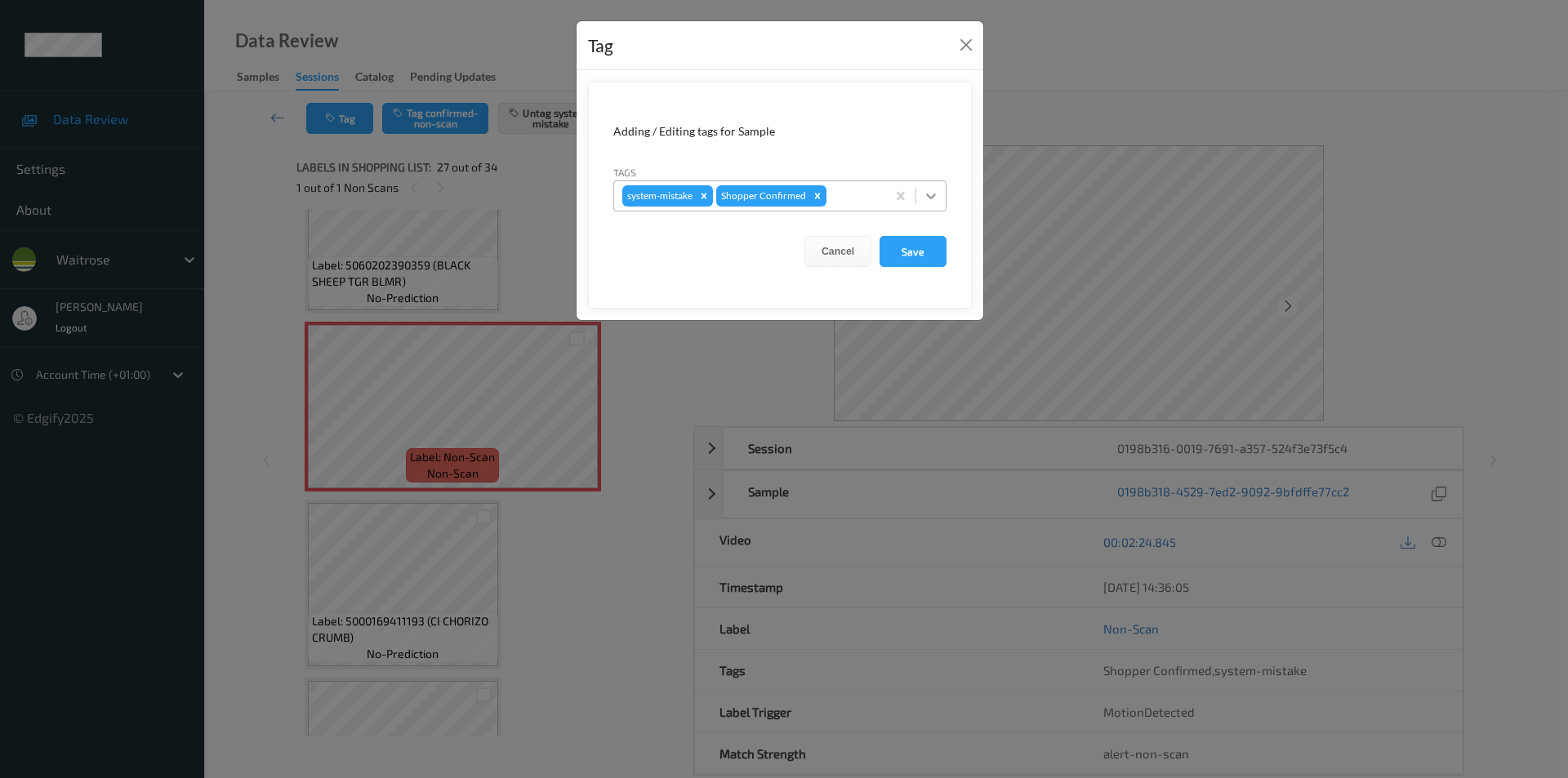
drag, startPoint x: 937, startPoint y: 192, endPoint x: 927, endPoint y: 200, distance: 12.8
click at [939, 192] on div at bounding box center [932, 196] width 30 height 30
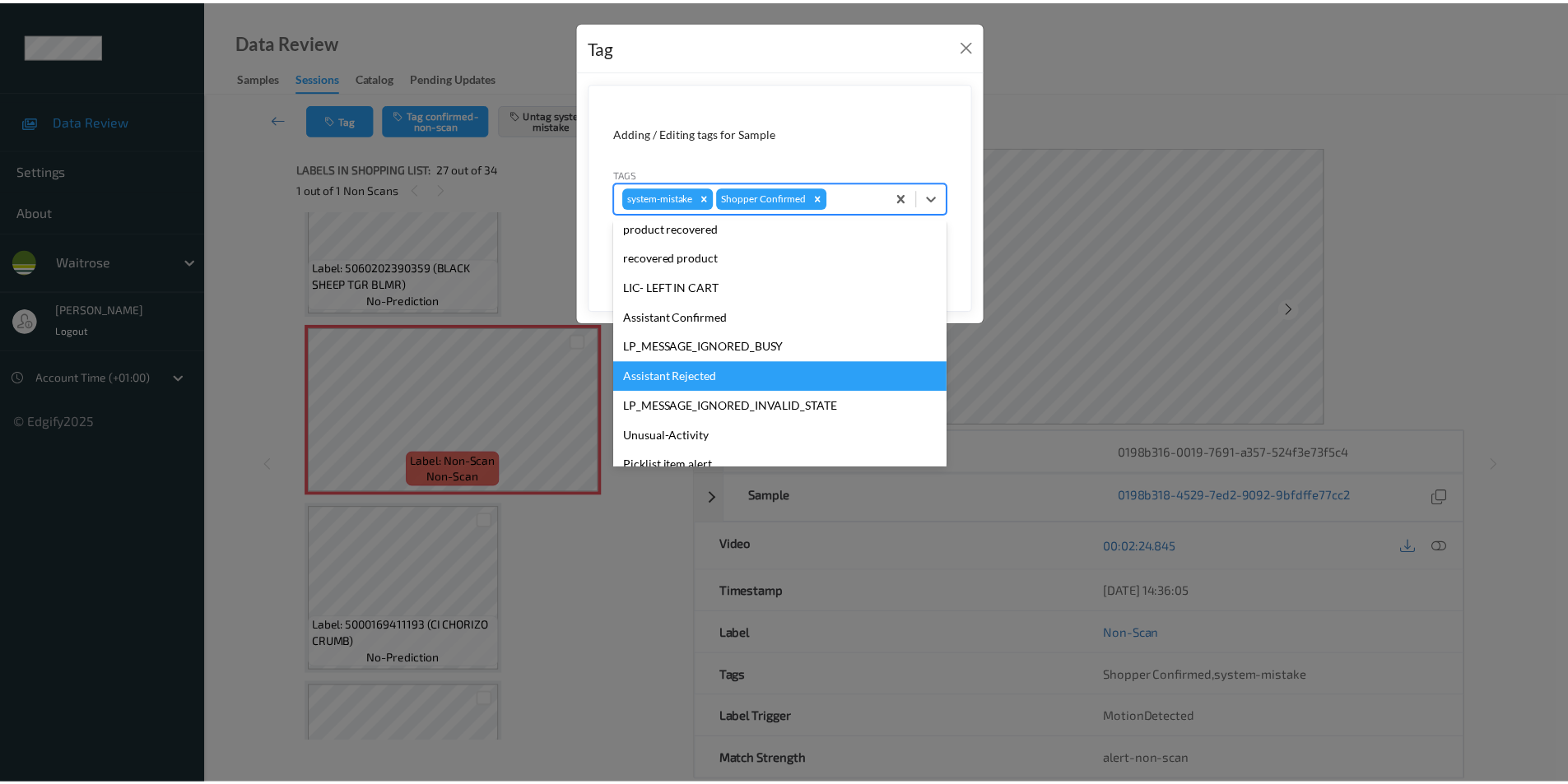
scroll to position [323, 0]
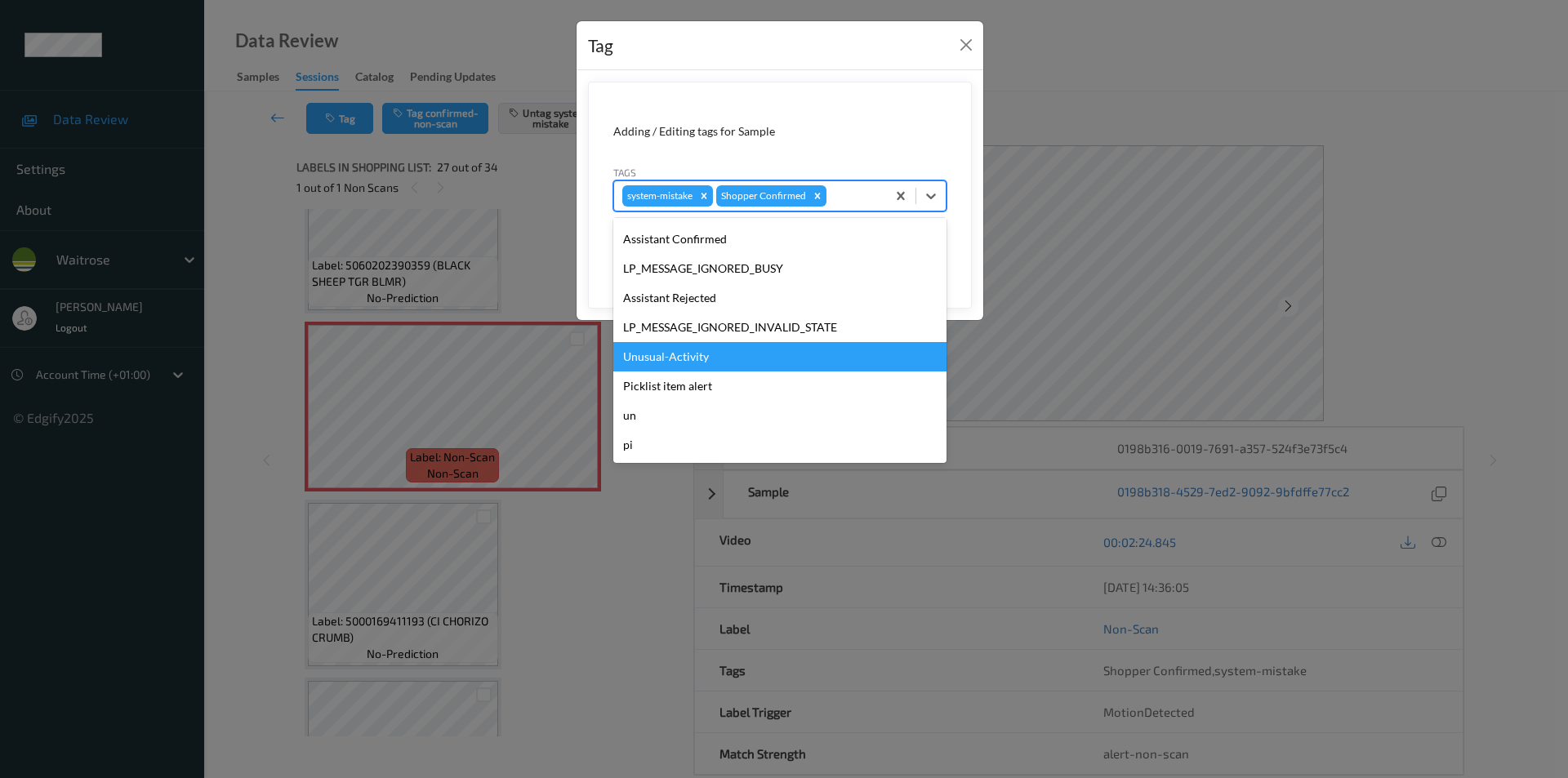
click at [702, 364] on div "Unusual-Activity" at bounding box center [780, 357] width 333 height 30
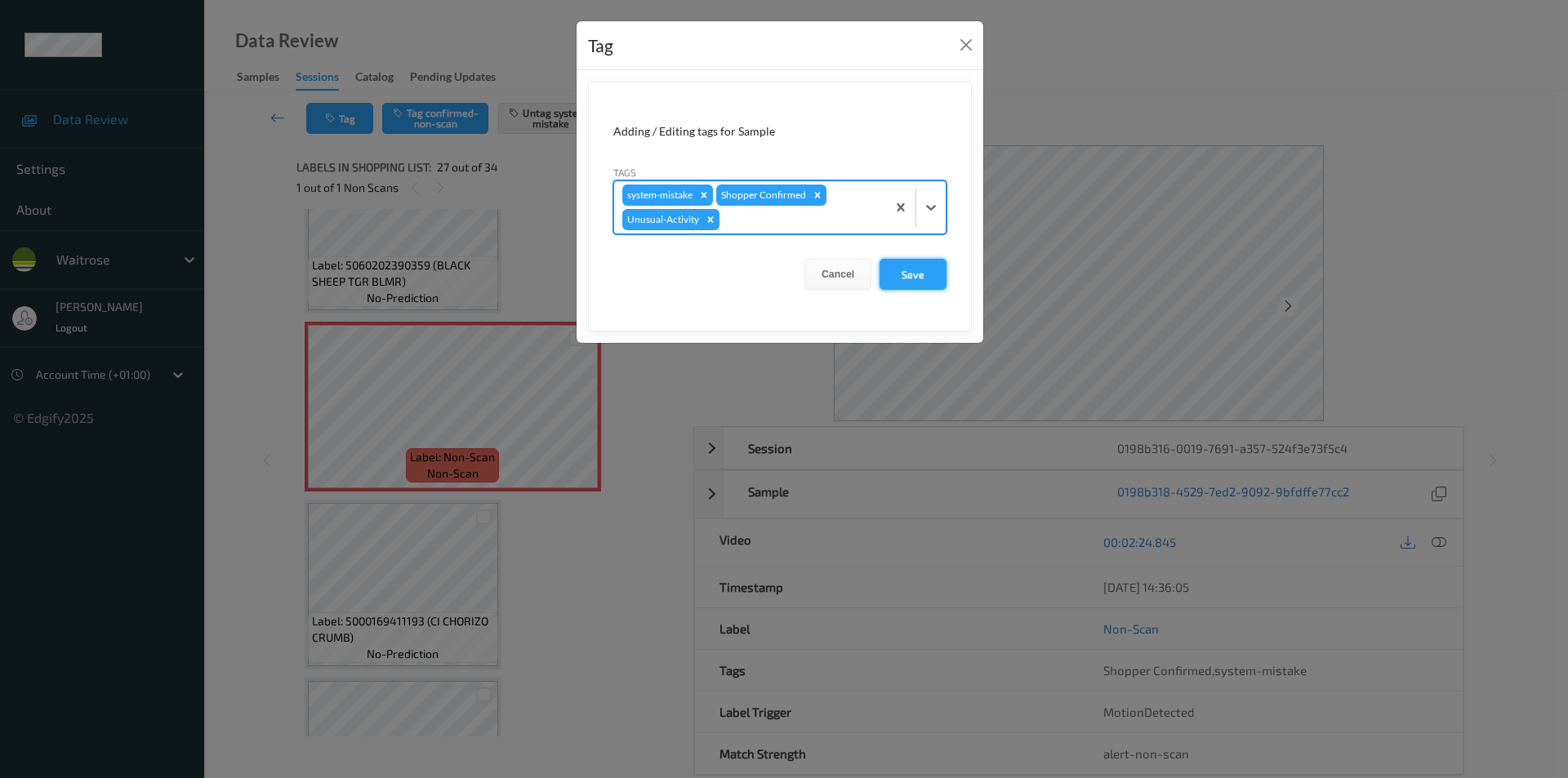
click at [891, 271] on button "Save" at bounding box center [913, 274] width 67 height 31
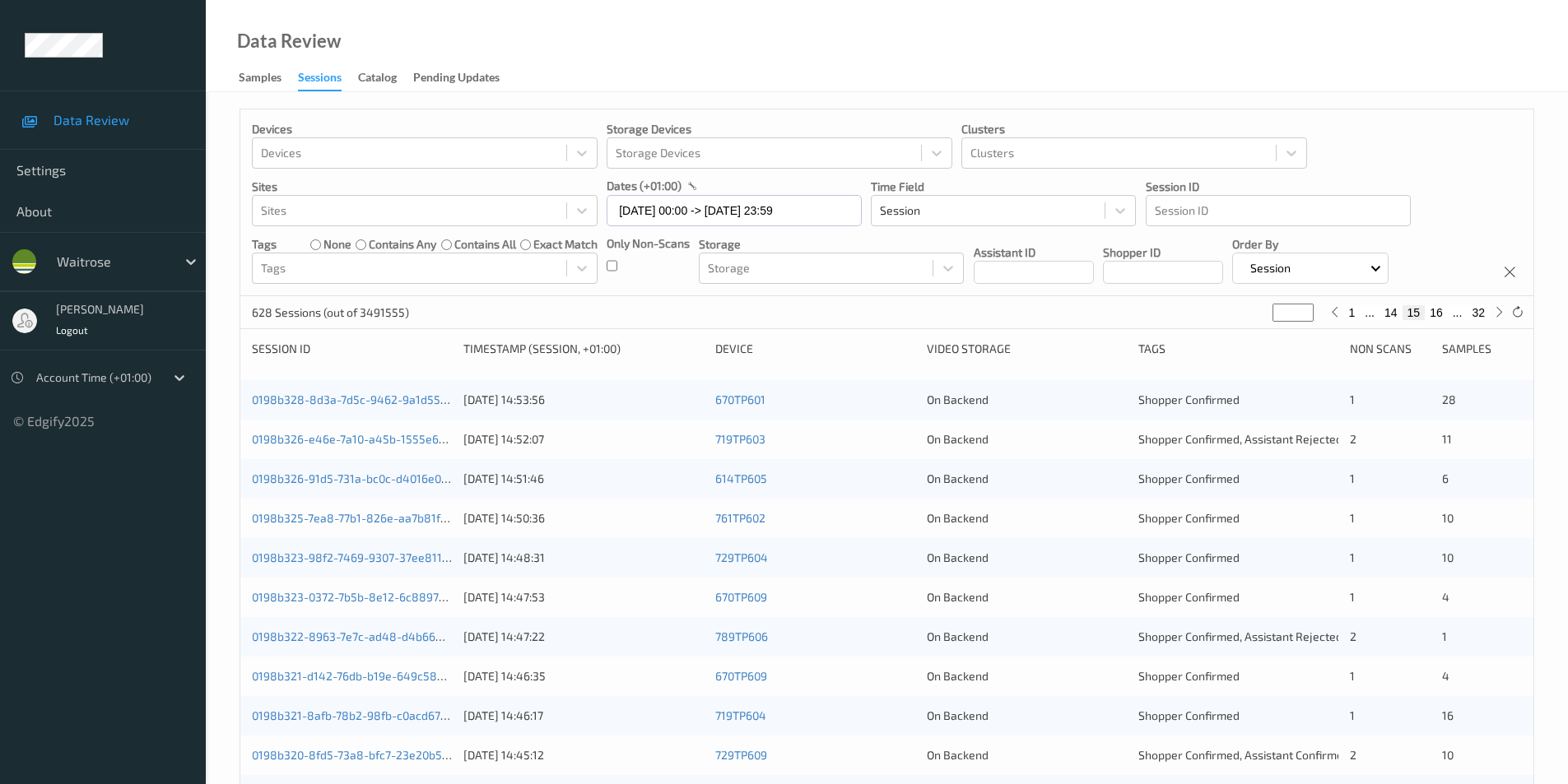
scroll to position [125, 0]
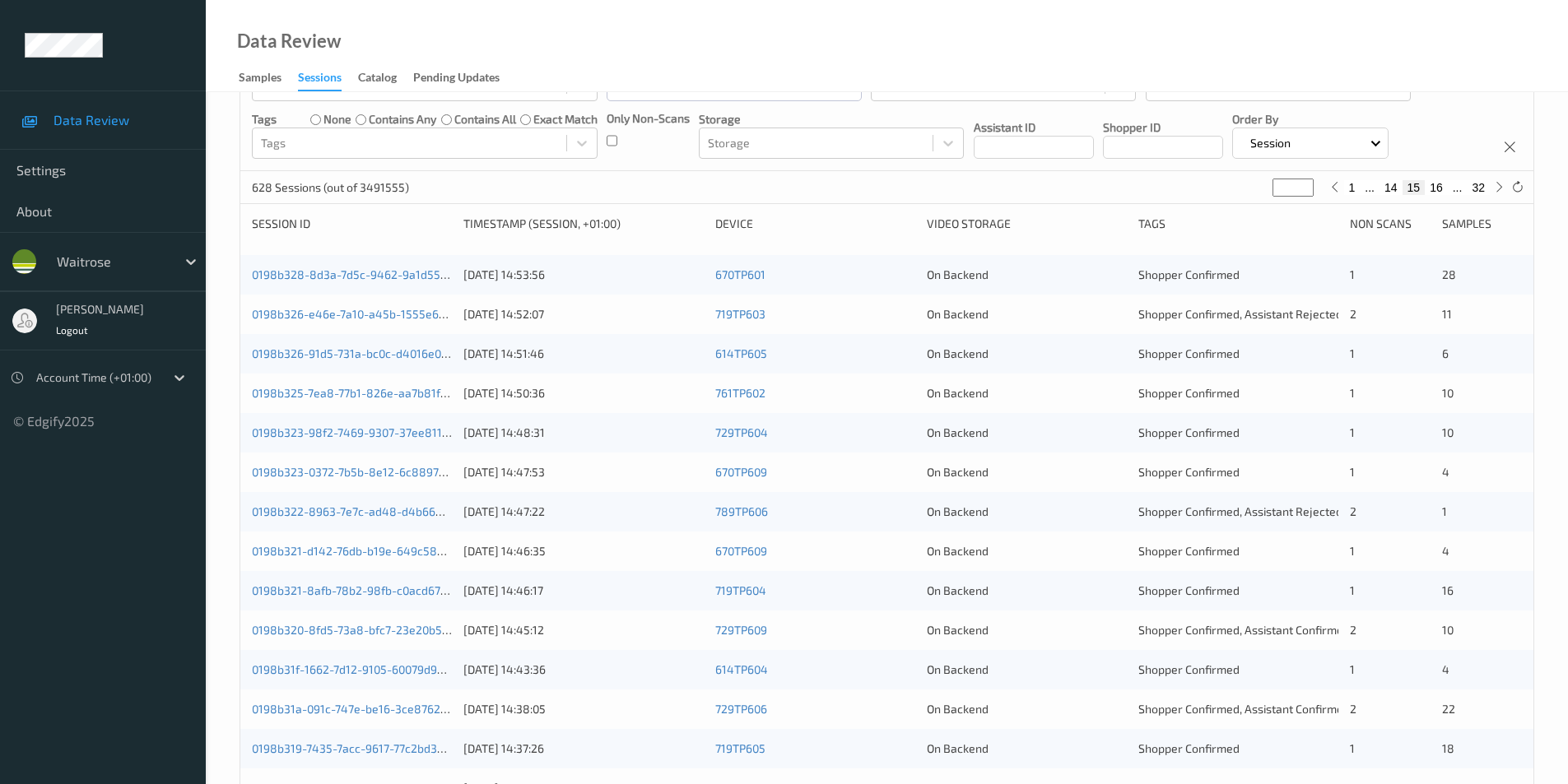
click at [1435, 186] on button "16" at bounding box center [1435, 187] width 23 height 15
type input "**"
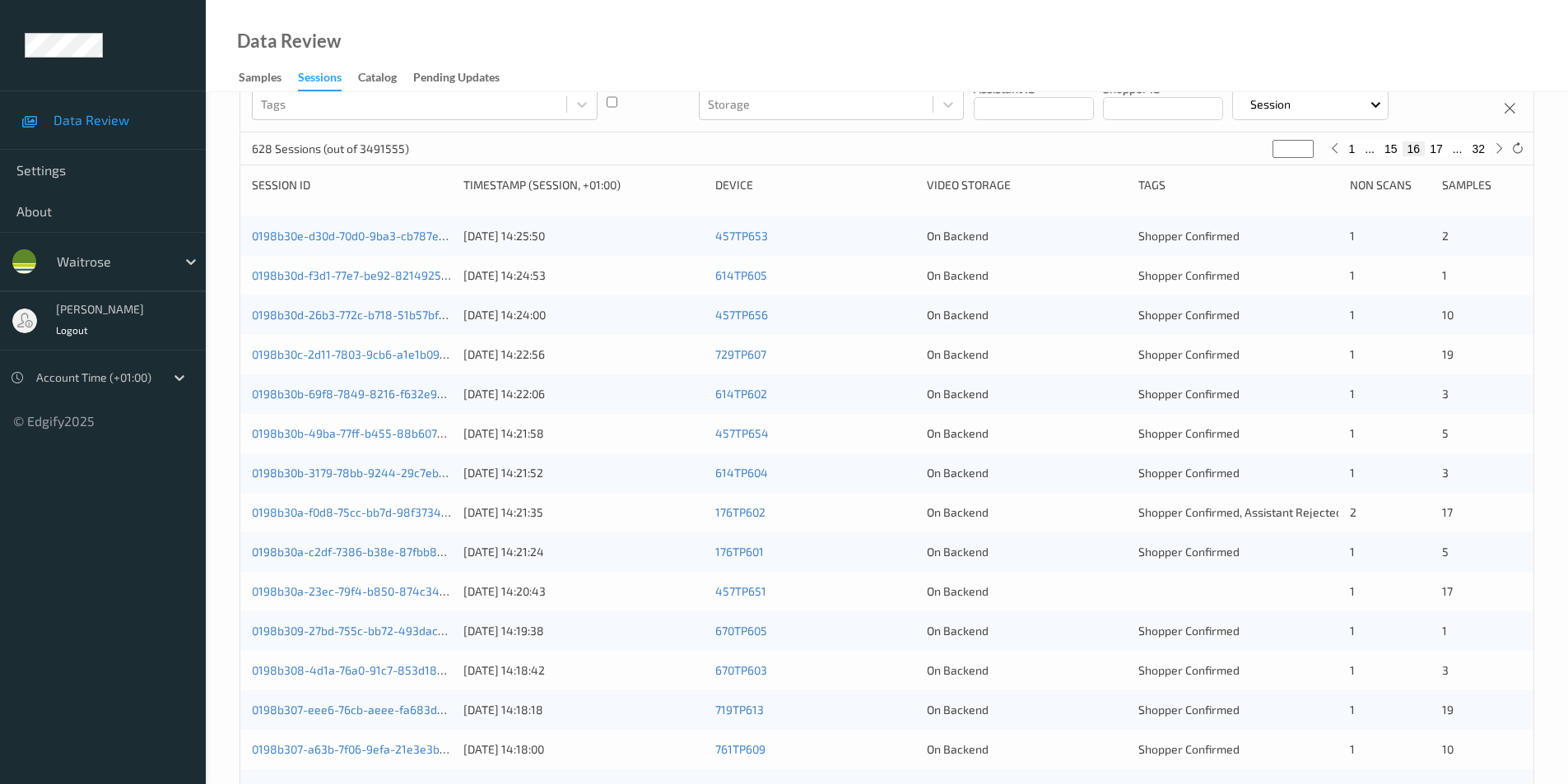
scroll to position [165, 0]
click at [379, 238] on link "0198b30e-d30d-70d0-9ba3-cb787ea43bcf" at bounding box center [364, 235] width 224 height 14
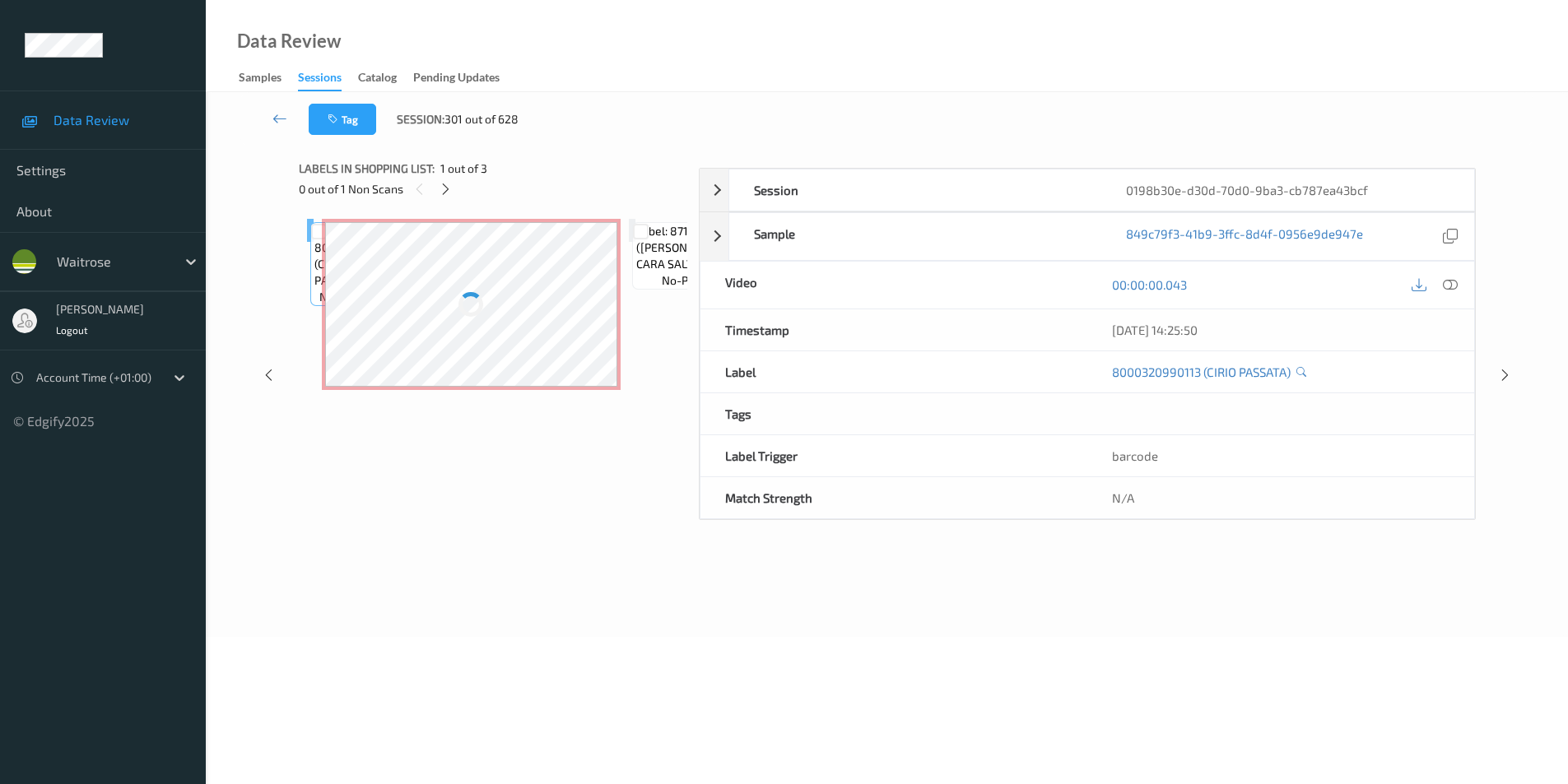
scroll to position [66, 0]
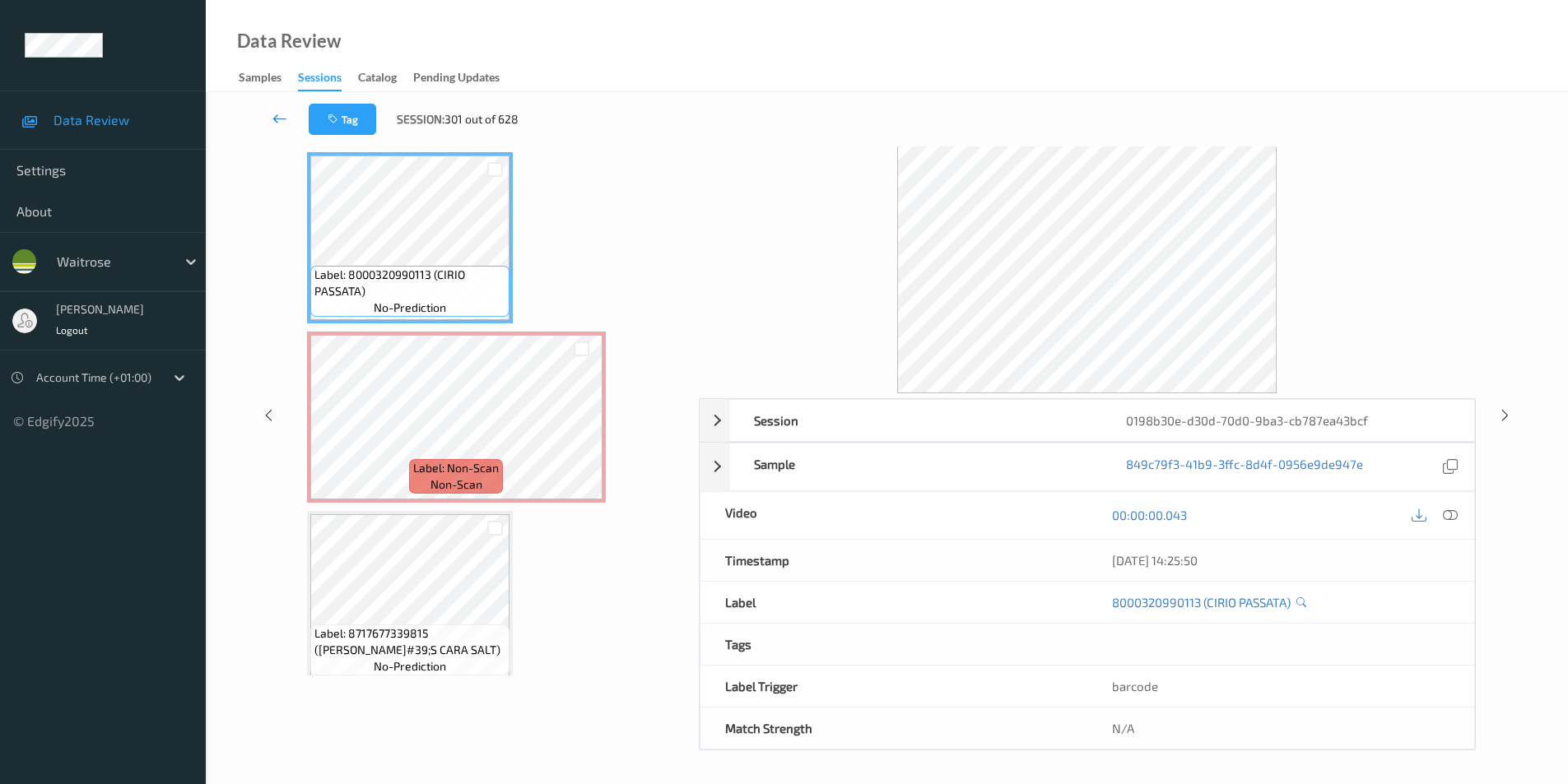
click at [280, 120] on icon at bounding box center [280, 118] width 15 height 17
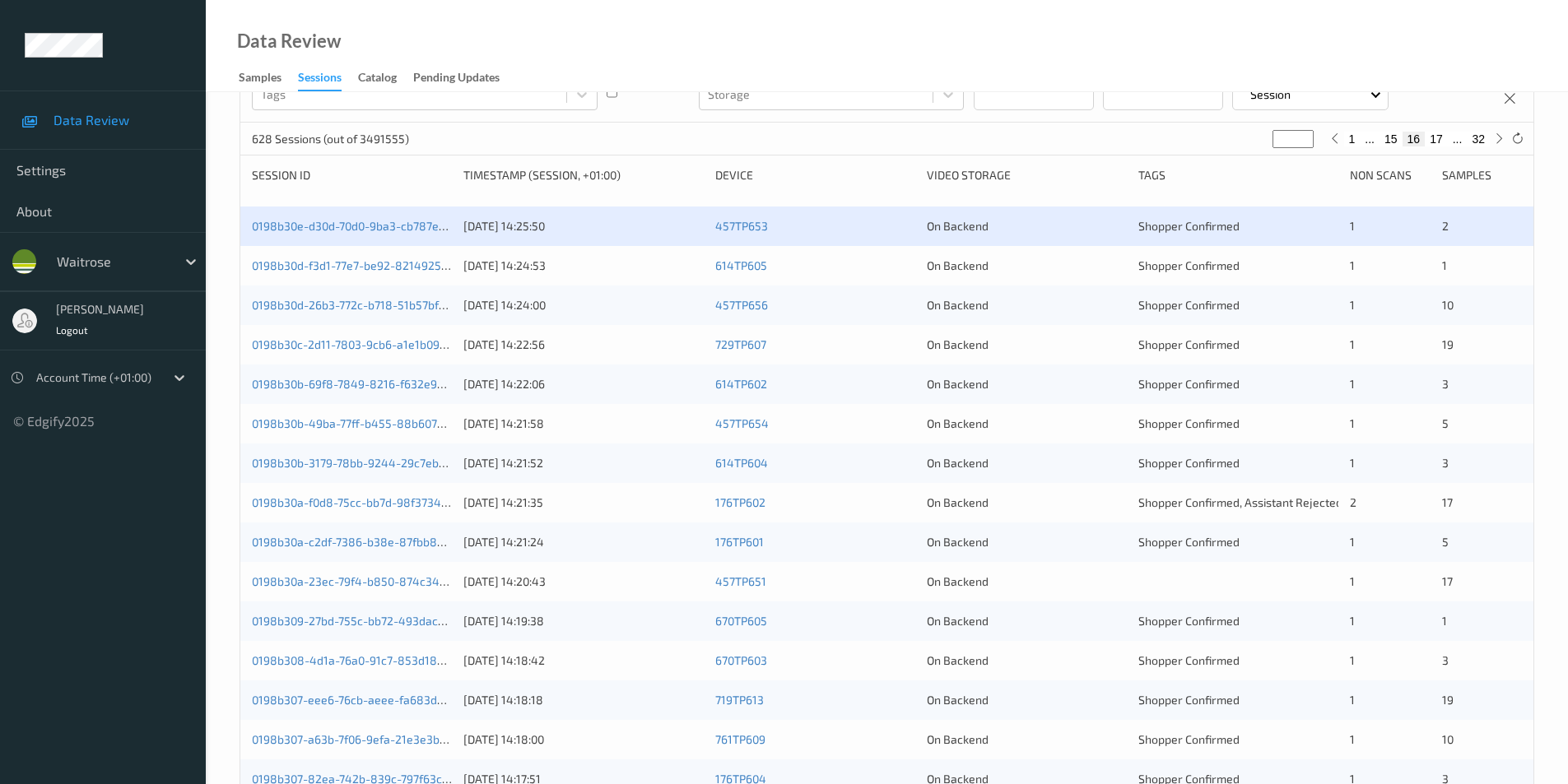
scroll to position [165, 0]
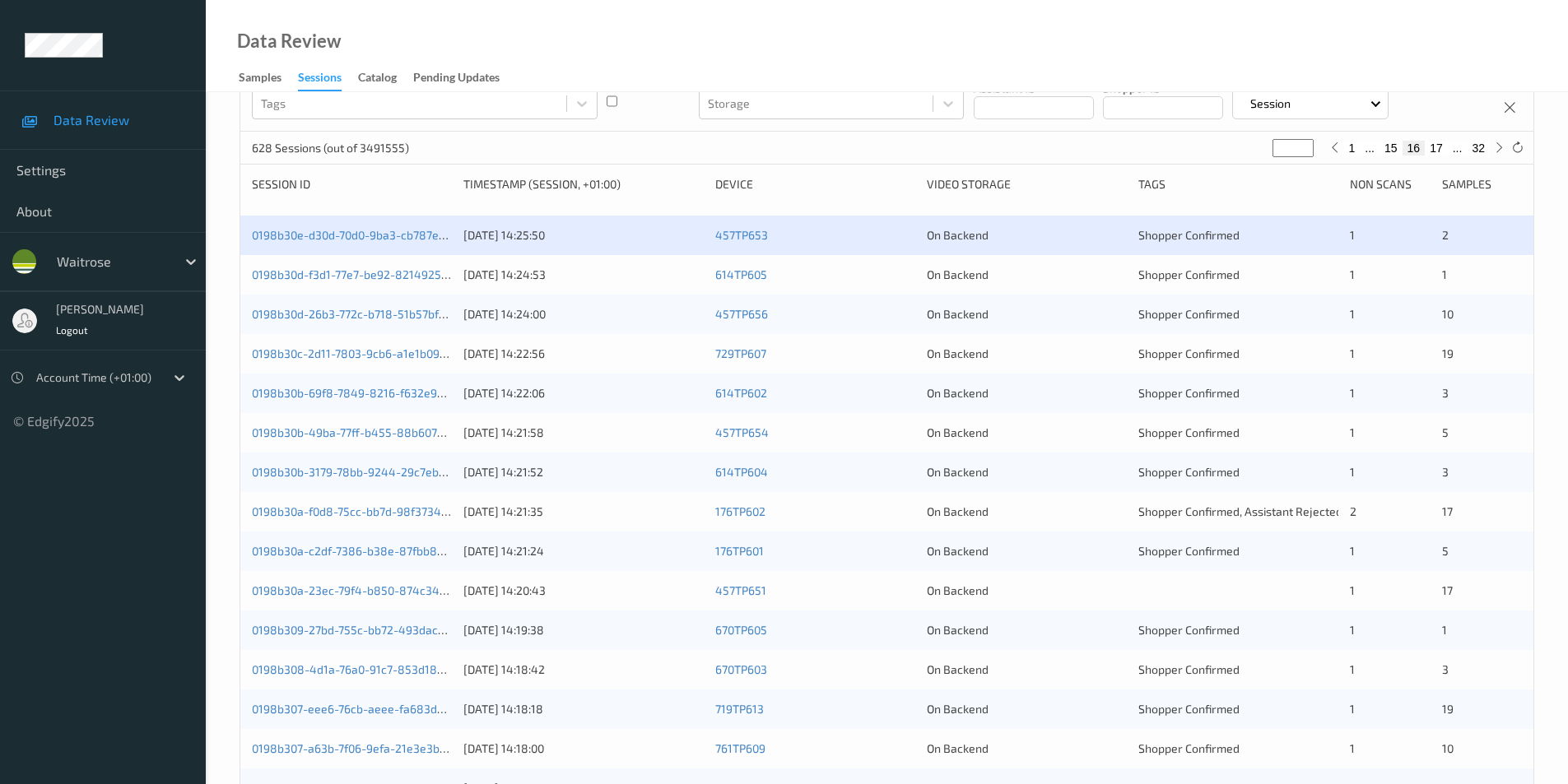
click at [899, 284] on div "0198b30d-f3d1-77e7-be92-821492545301 16/08/2025 14:24:53 614TP605 On Backend Sh…" at bounding box center [886, 275] width 1293 height 40
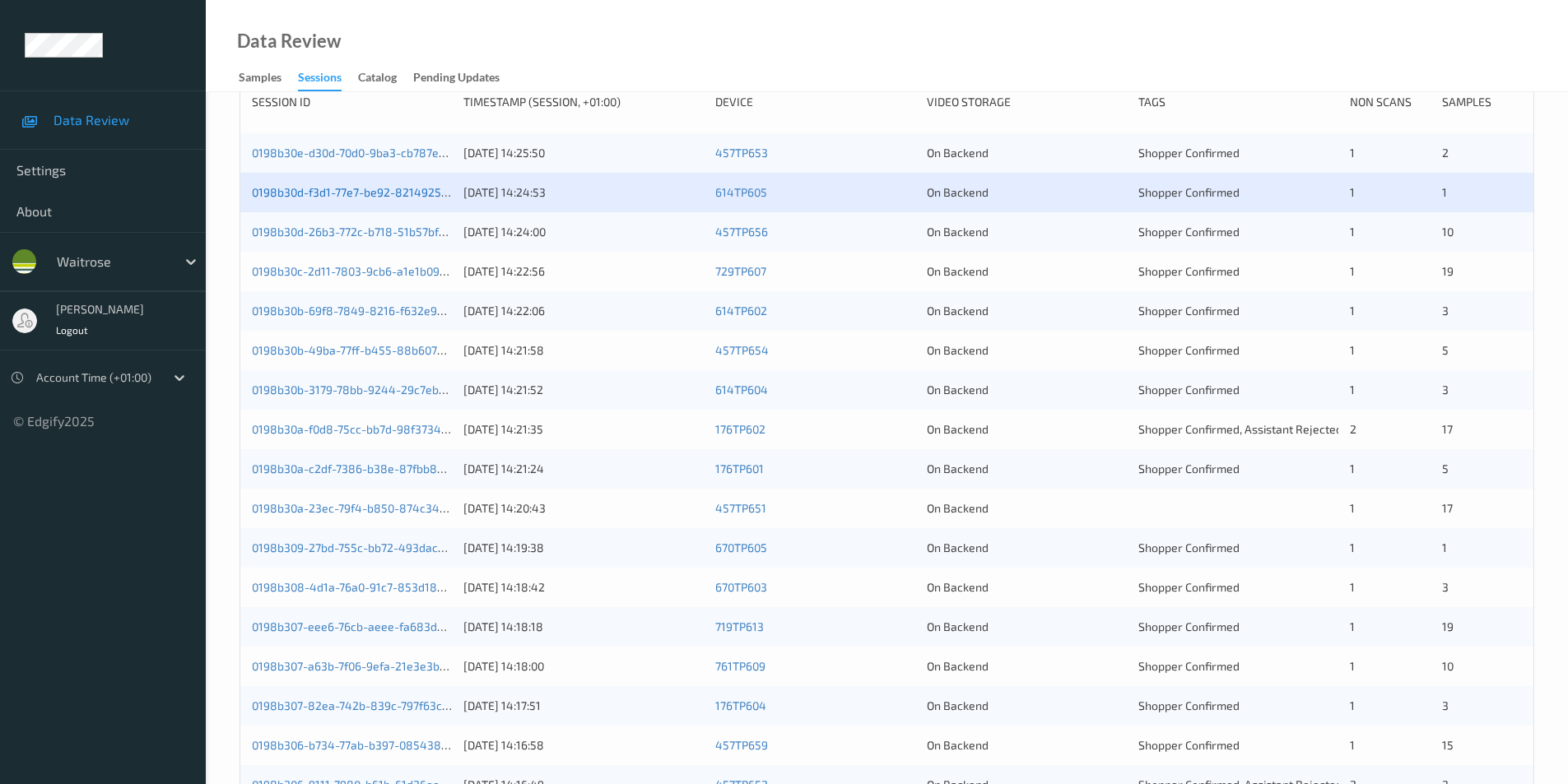
click at [380, 187] on link "0198b30d-f3d1-77e7-be92-821492545301" at bounding box center [362, 192] width 221 height 14
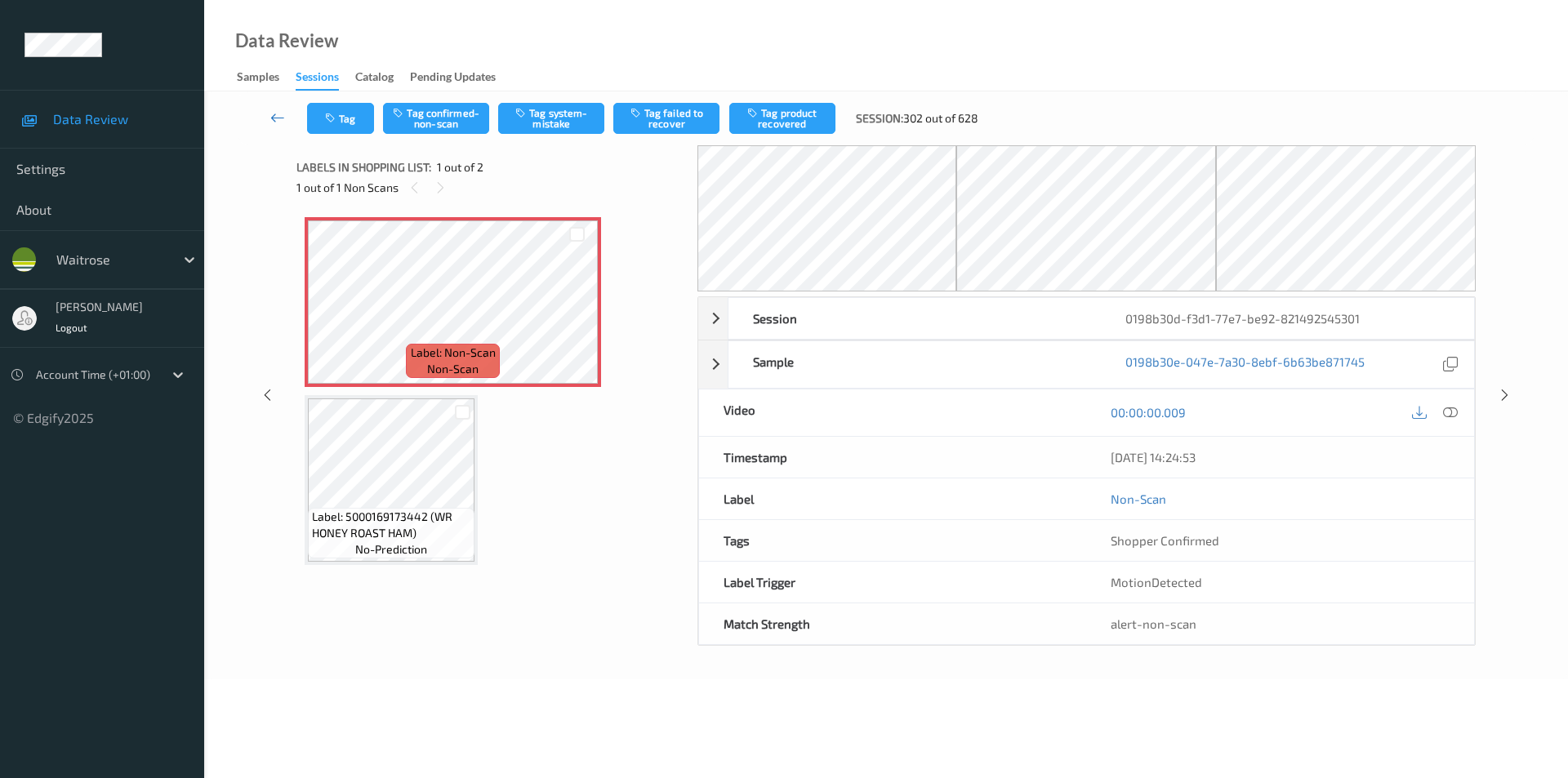
click at [274, 117] on icon at bounding box center [277, 117] width 15 height 17
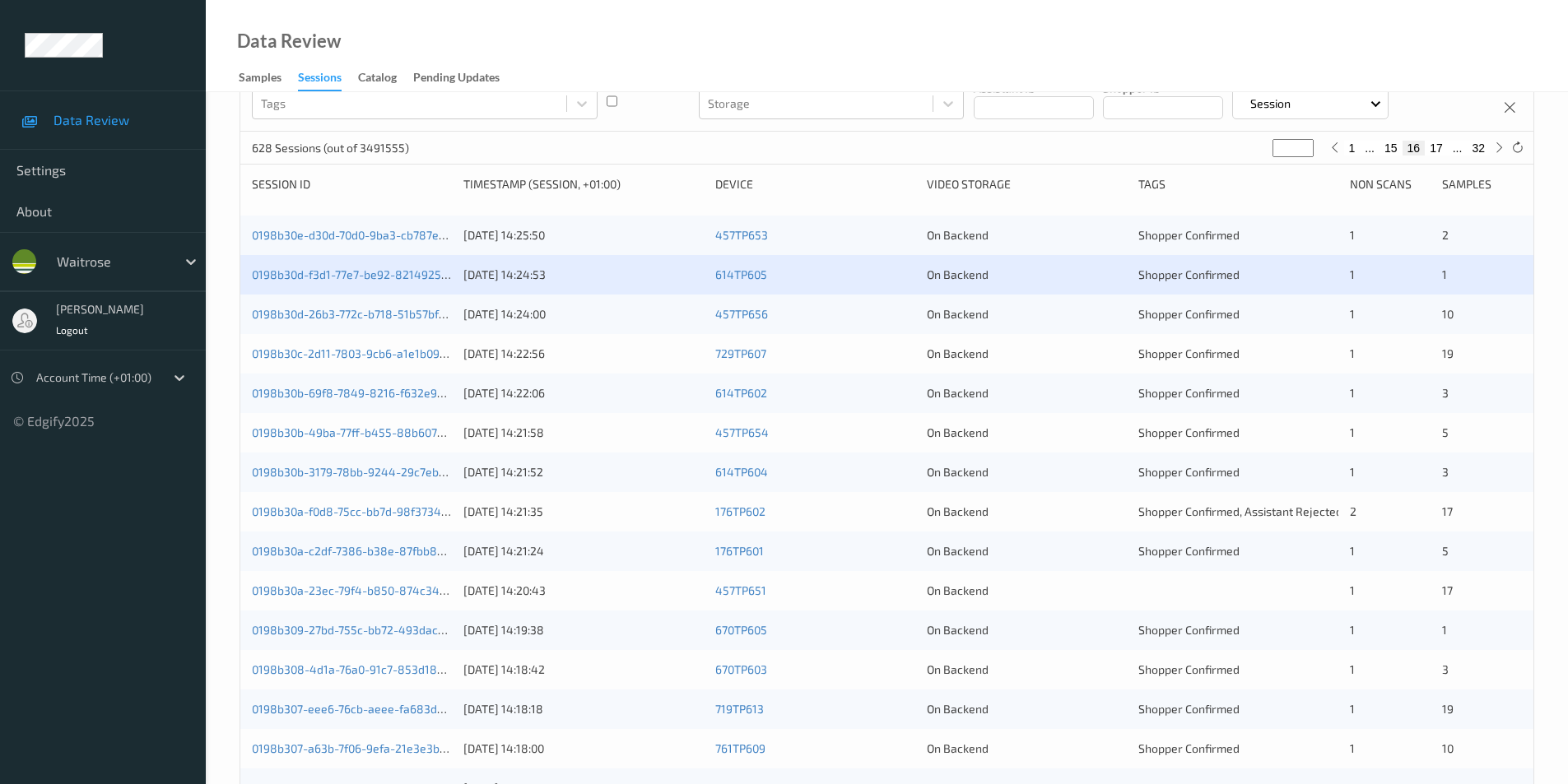
click at [893, 303] on div "0198b30d-26b3-772c-b718-51b57bf62628 16/08/2025 14:24:00 457TP656 On Backend Sh…" at bounding box center [886, 314] width 1293 height 40
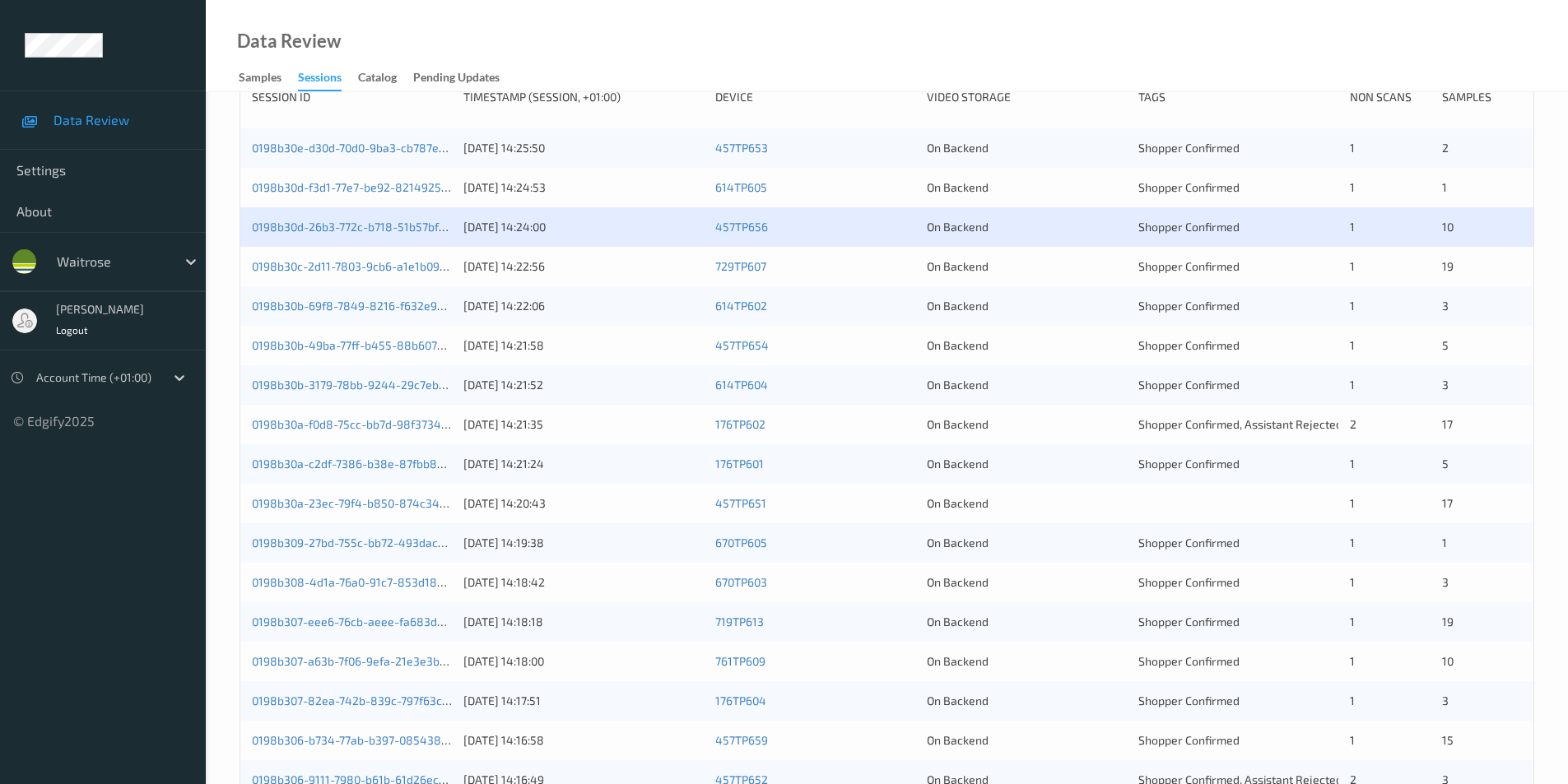
scroll to position [247, 0]
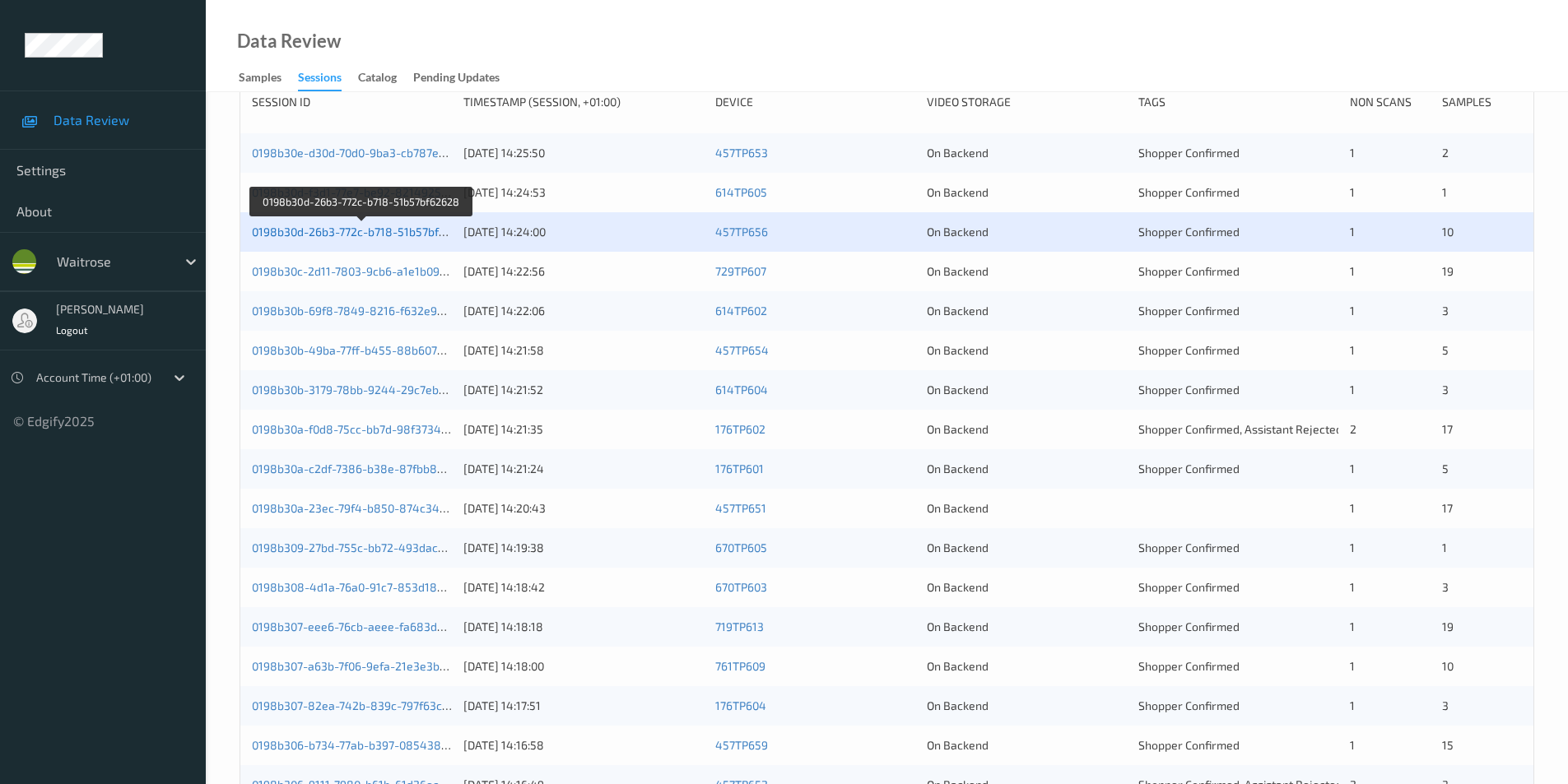
click at [408, 229] on link "0198b30d-26b3-772c-b718-51b57bf62628" at bounding box center [362, 232] width 221 height 14
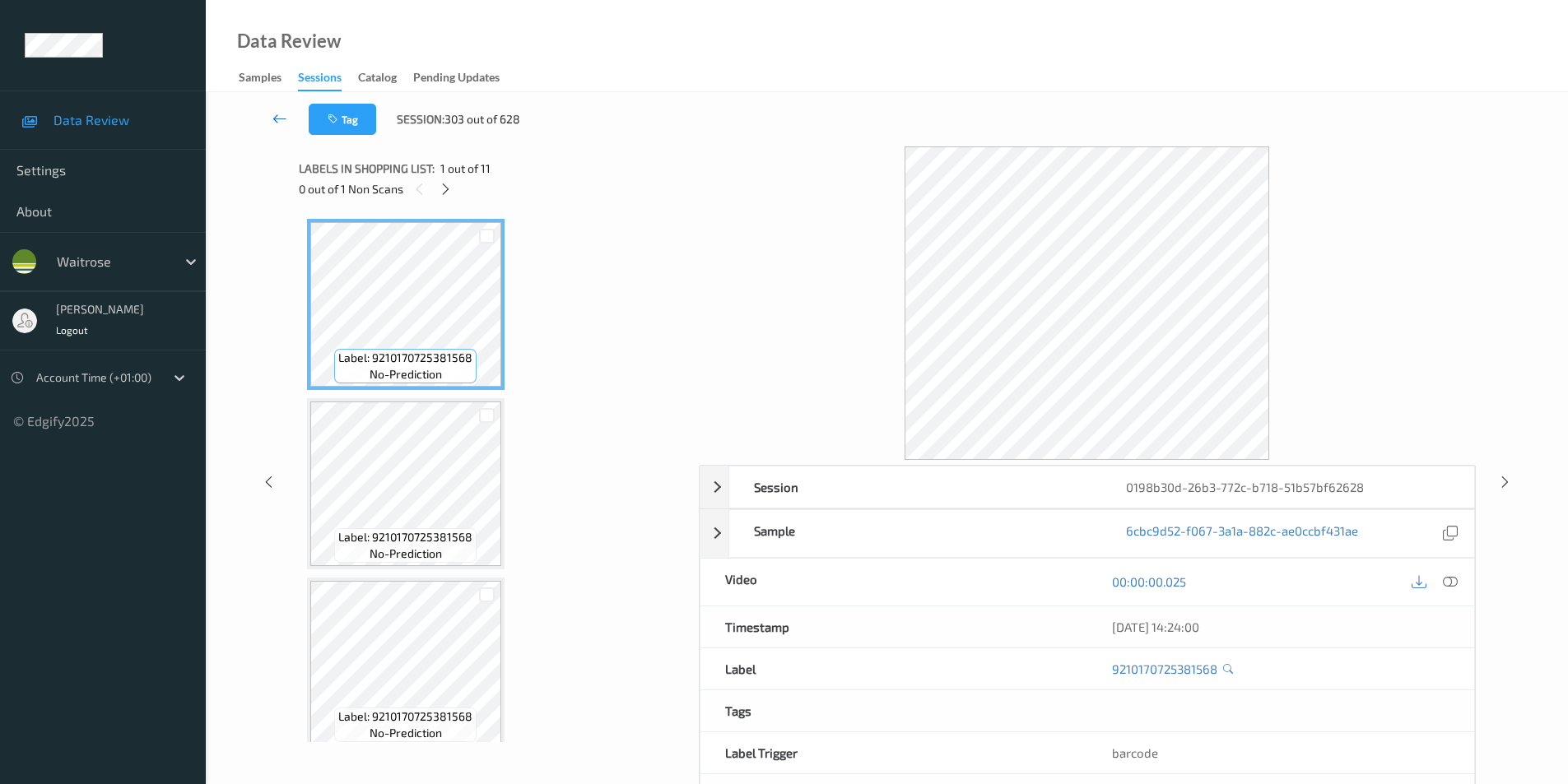
click at [285, 114] on icon at bounding box center [280, 118] width 15 height 17
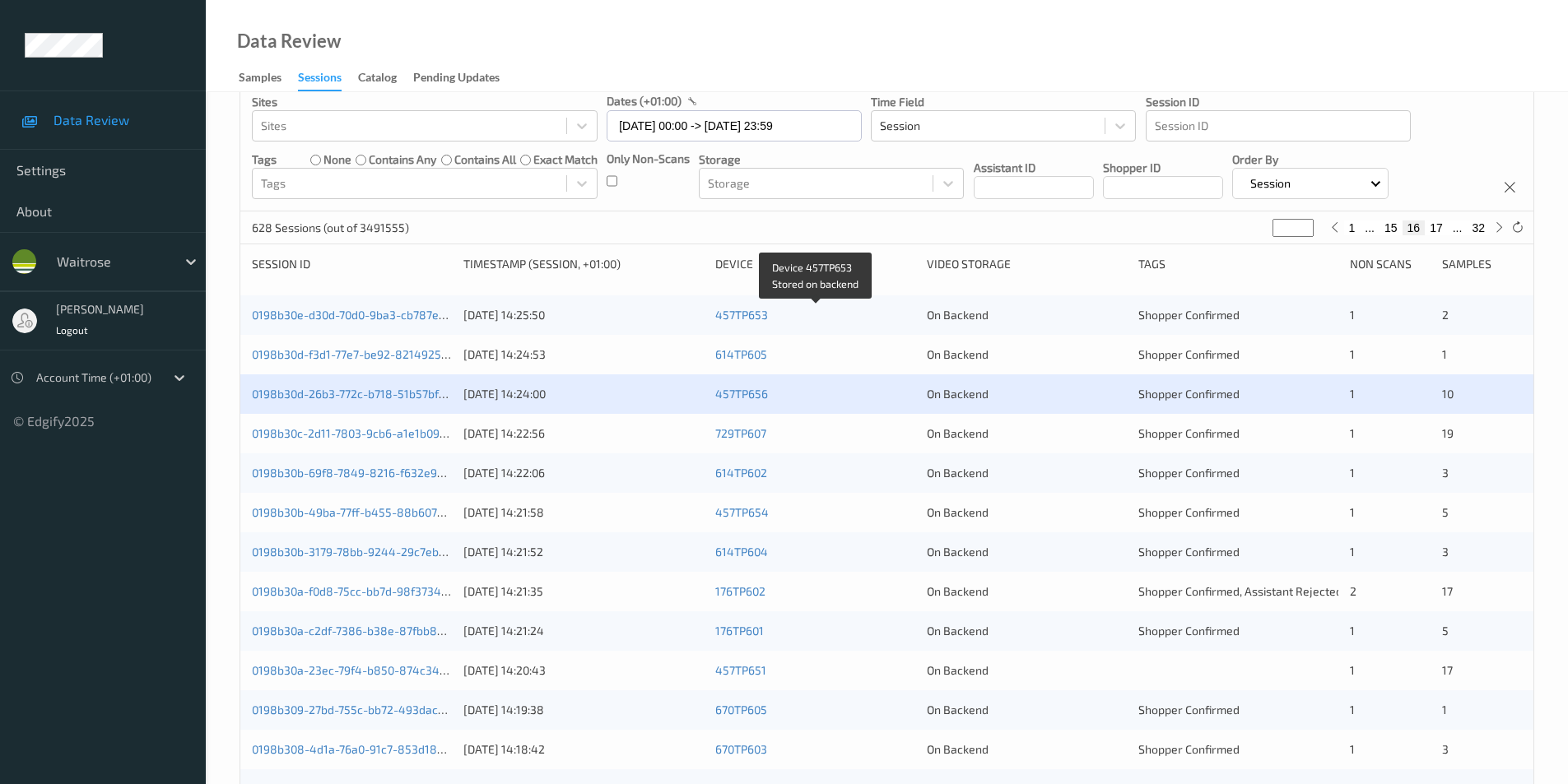
scroll to position [247, 0]
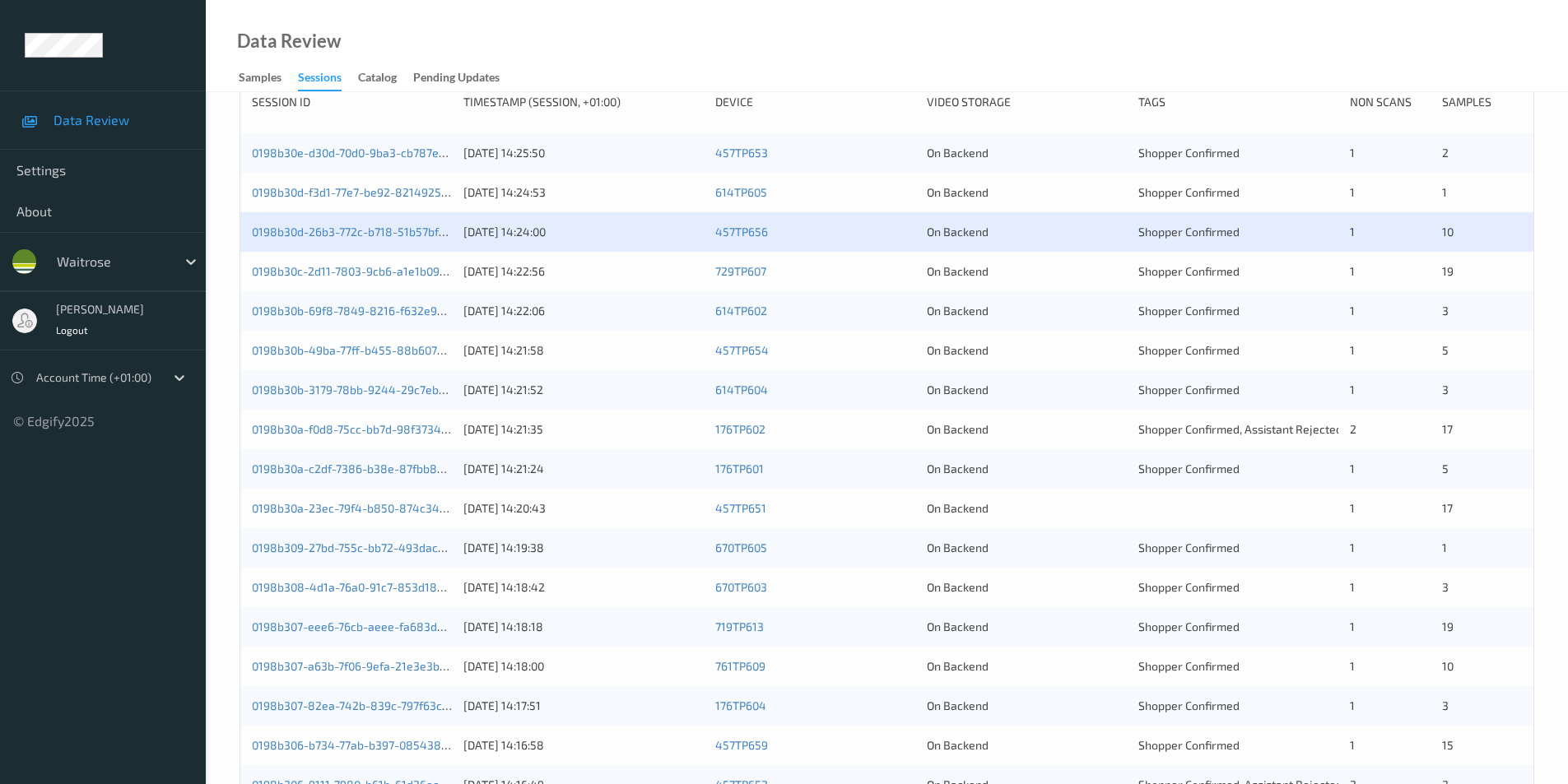
click at [1084, 278] on div "On Backend" at bounding box center [1027, 272] width 200 height 17
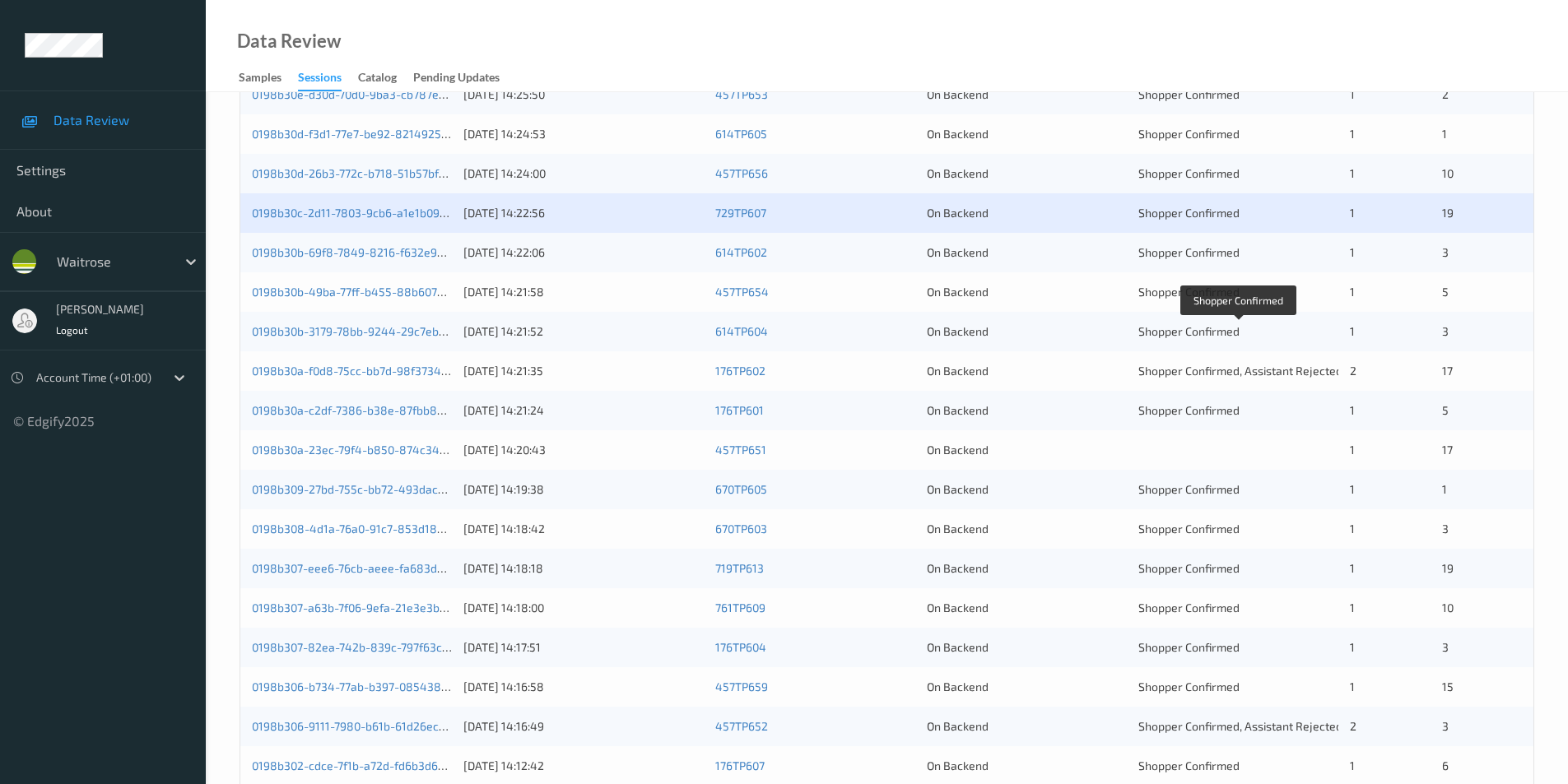
scroll to position [329, 0]
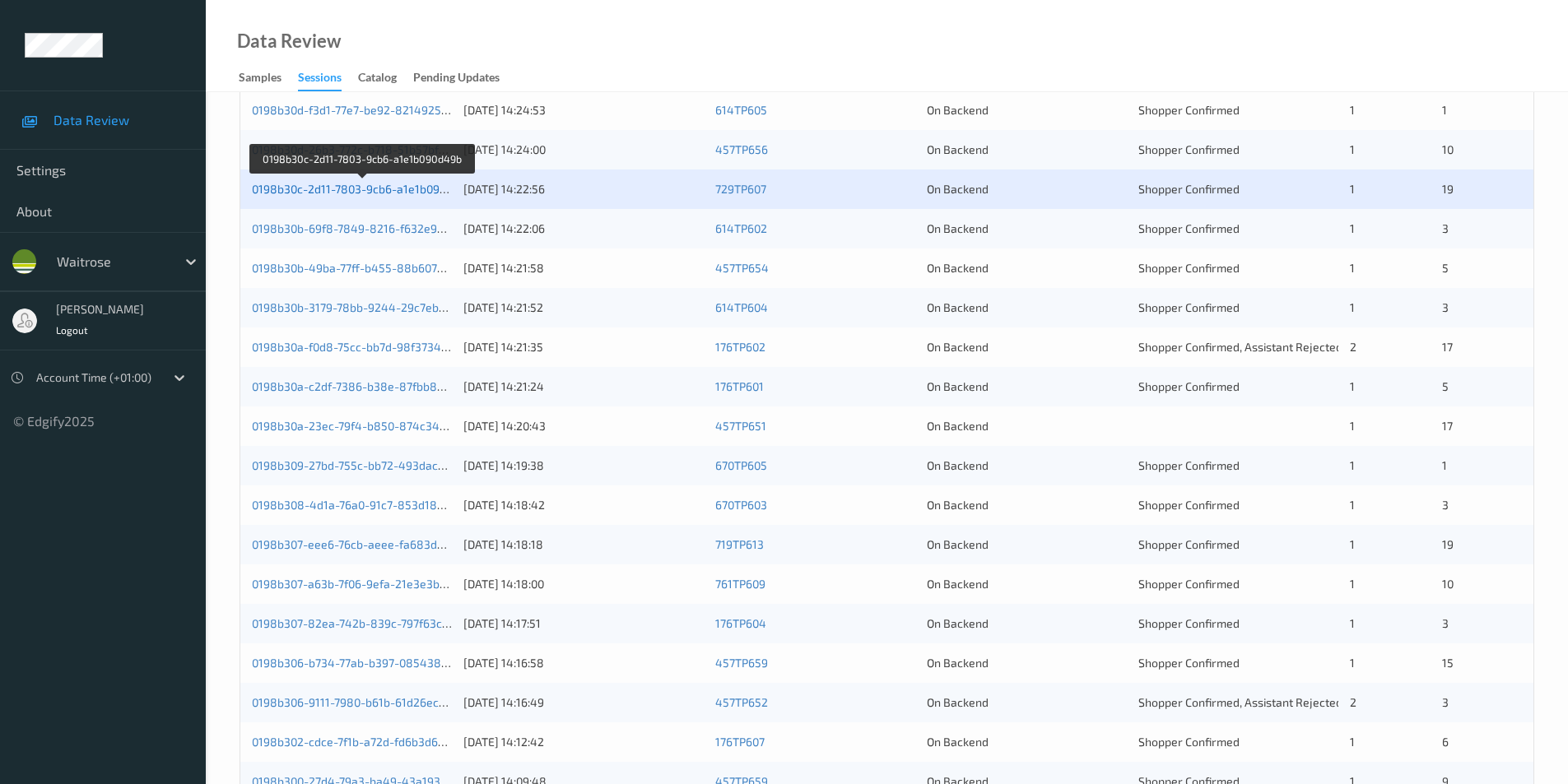
click at [410, 183] on link "0198b30c-2d11-7803-9cb6-a1e1b090d49b" at bounding box center [362, 189] width 221 height 14
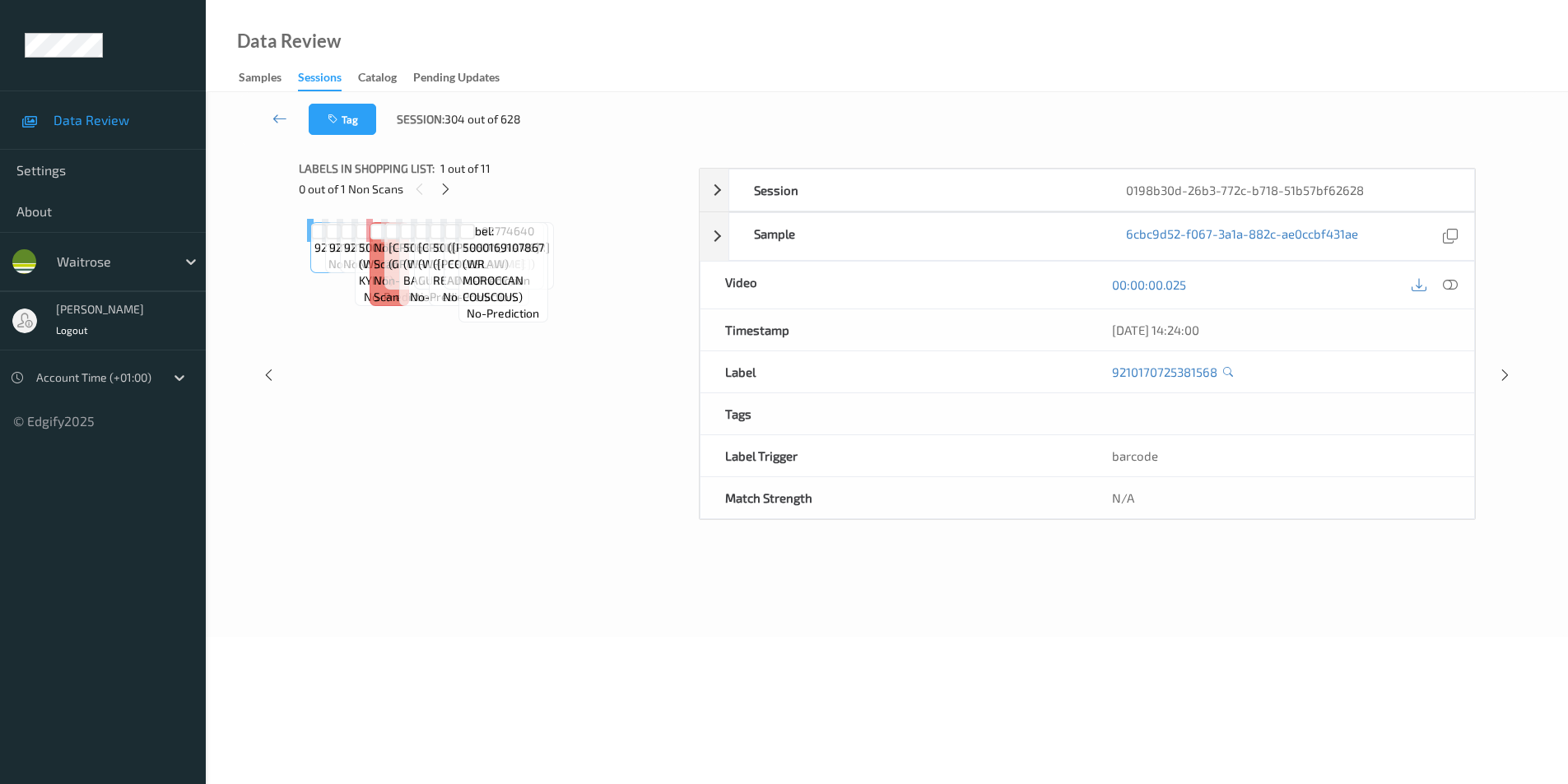
scroll to position [66, 0]
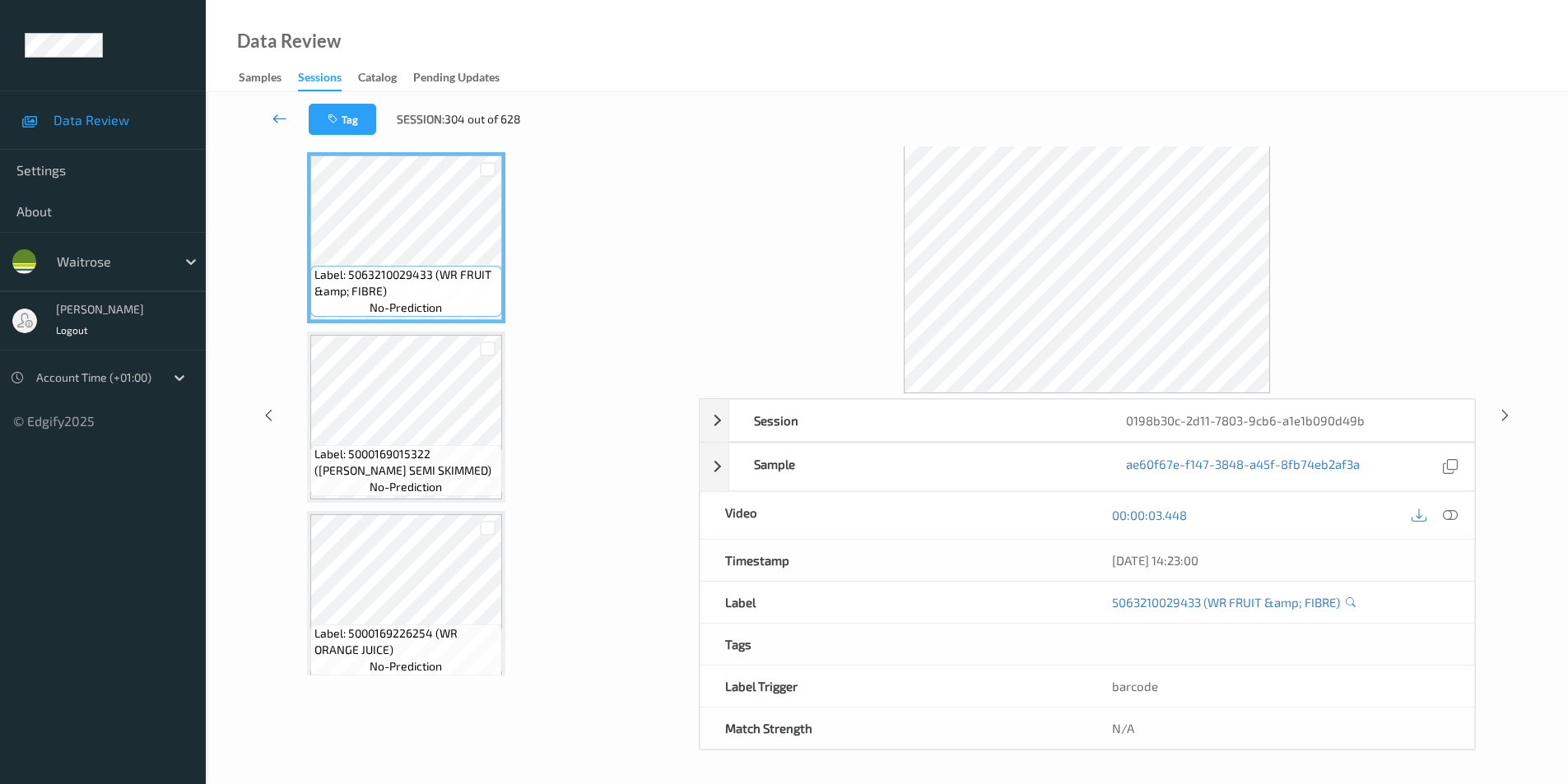
click at [276, 119] on icon at bounding box center [280, 118] width 15 height 17
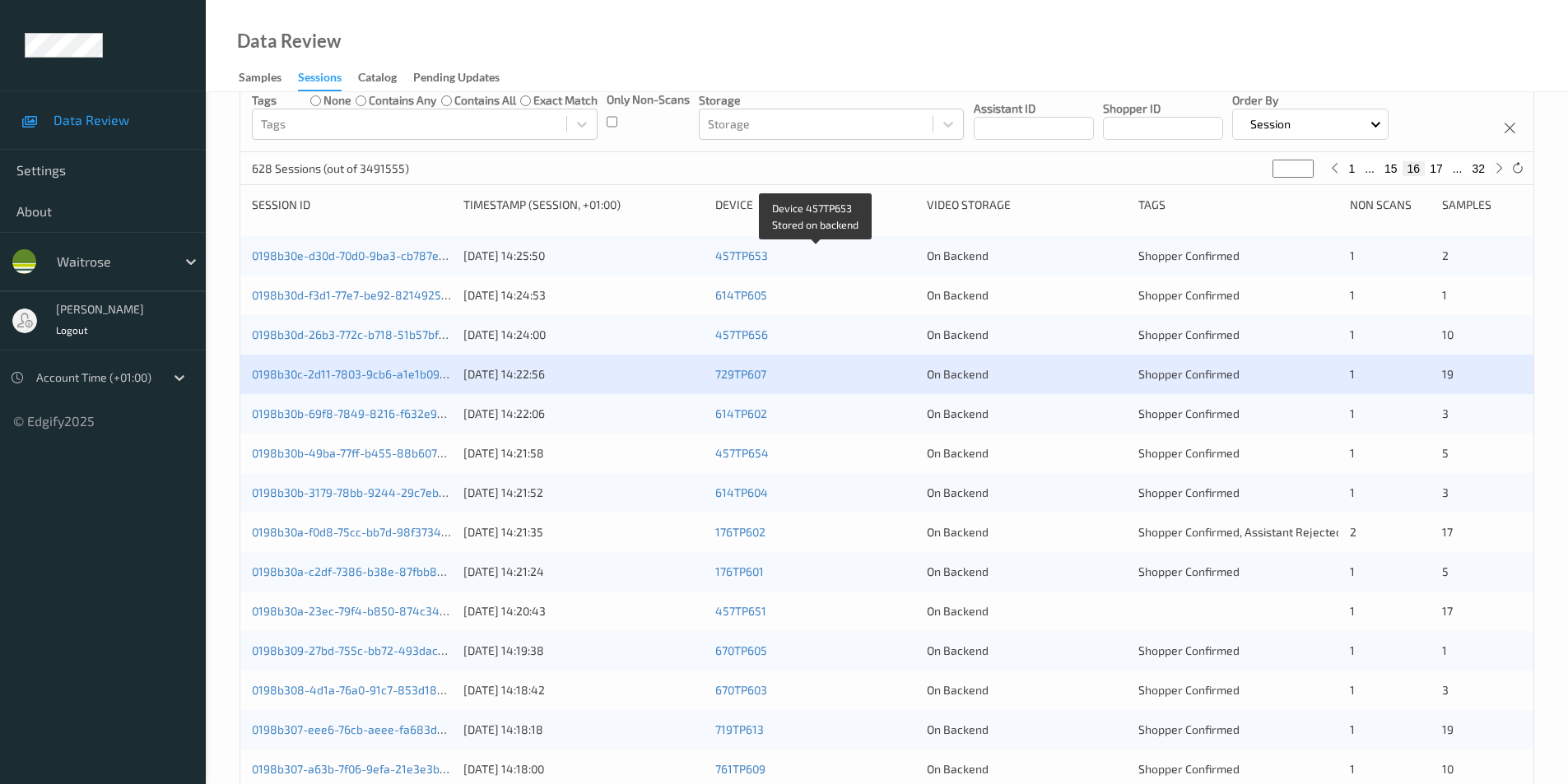
scroll to position [247, 0]
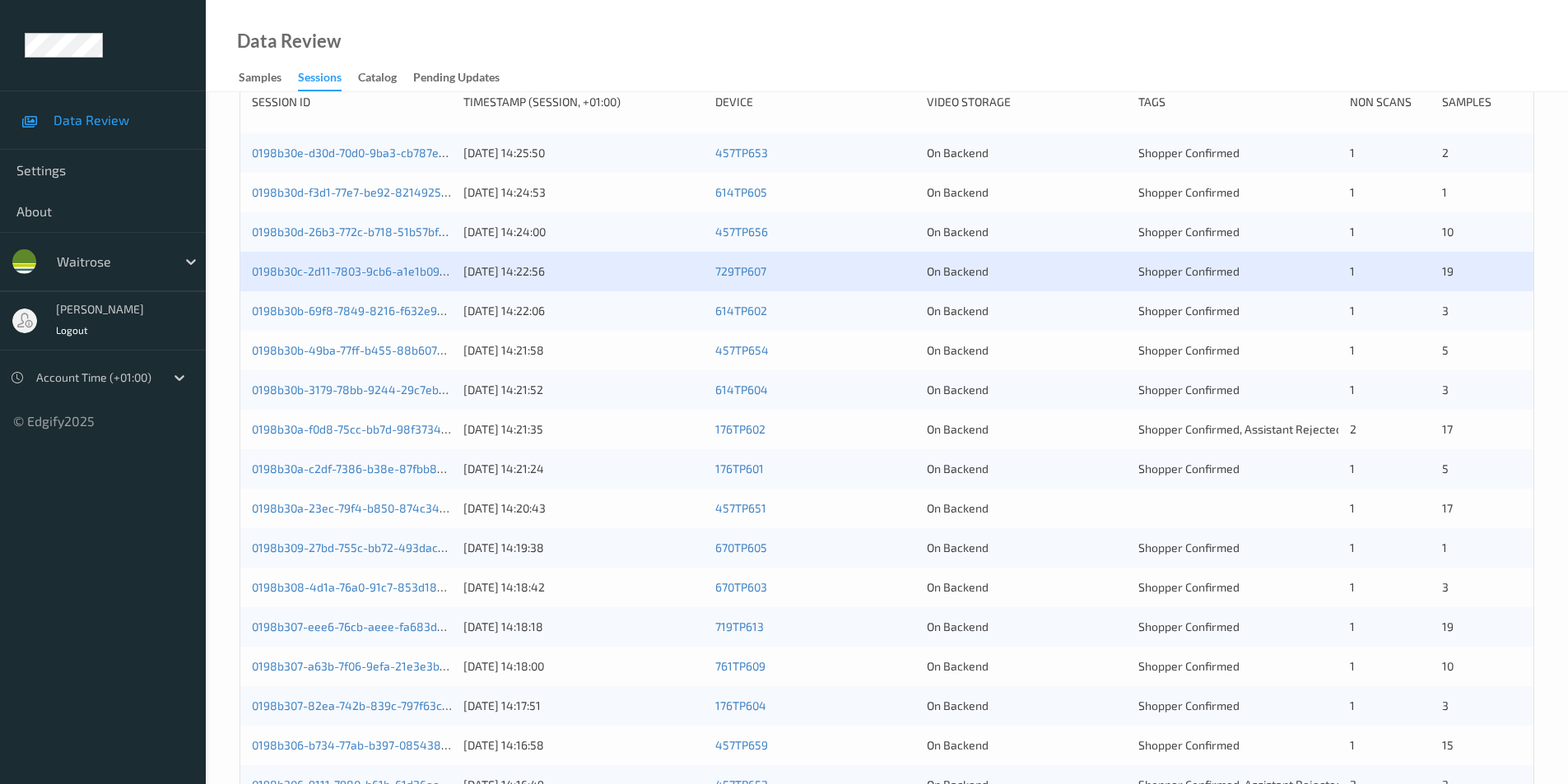
click at [1090, 309] on div "On Backend" at bounding box center [1027, 311] width 200 height 17
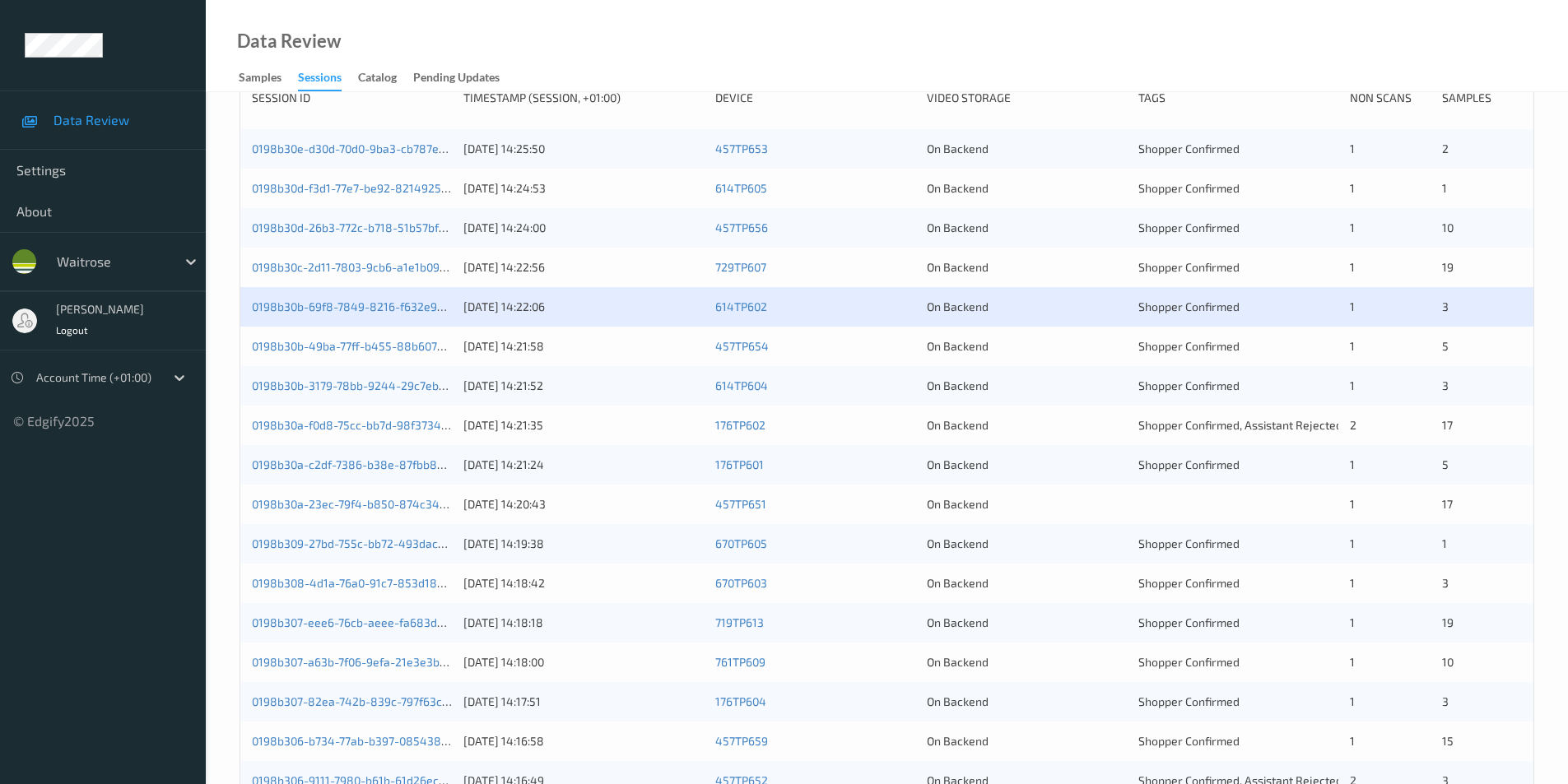
scroll to position [329, 0]
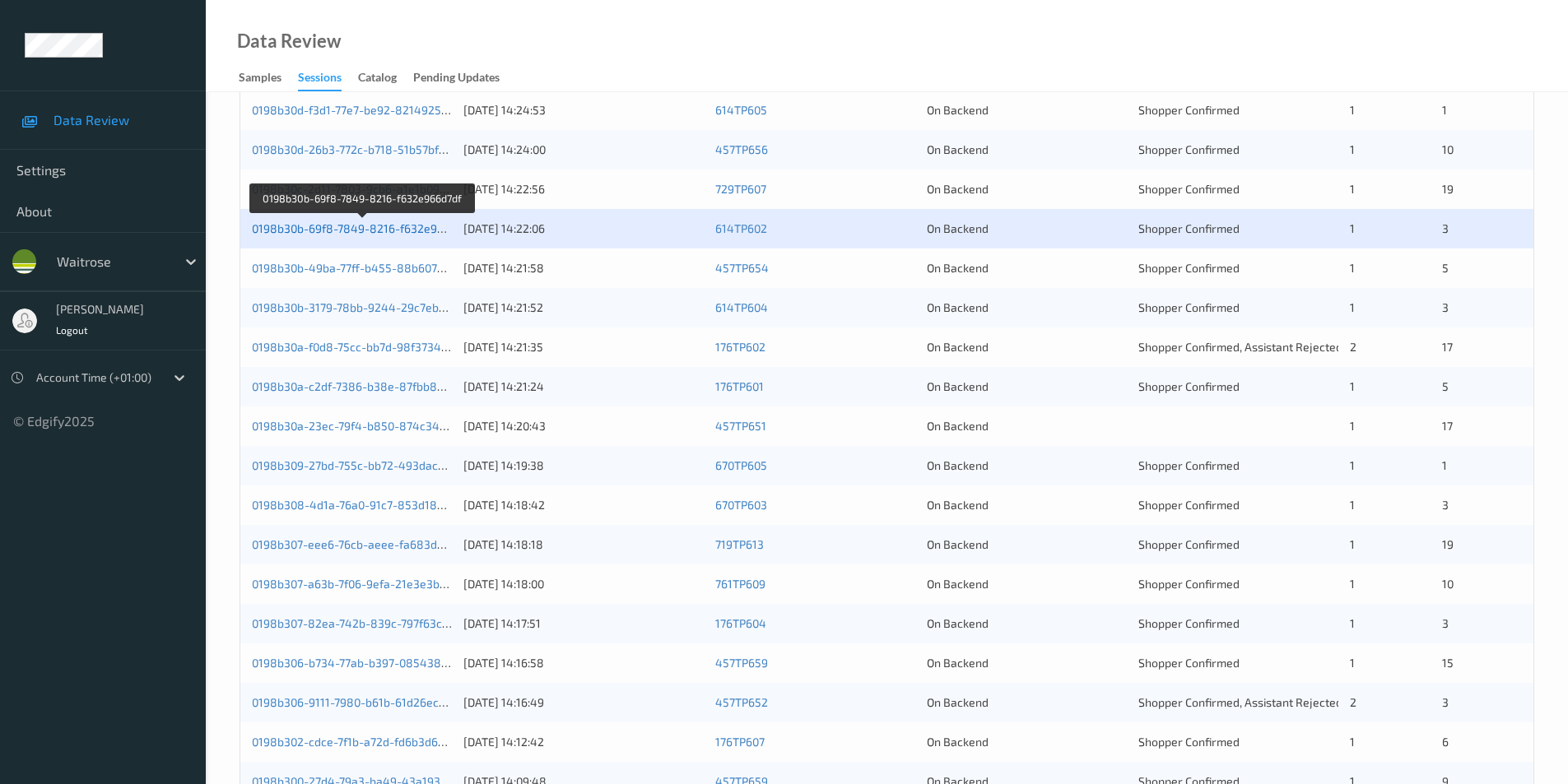
click at [396, 231] on link "0198b30b-69f8-7849-8216-f632e966d7df" at bounding box center [362, 228] width 221 height 14
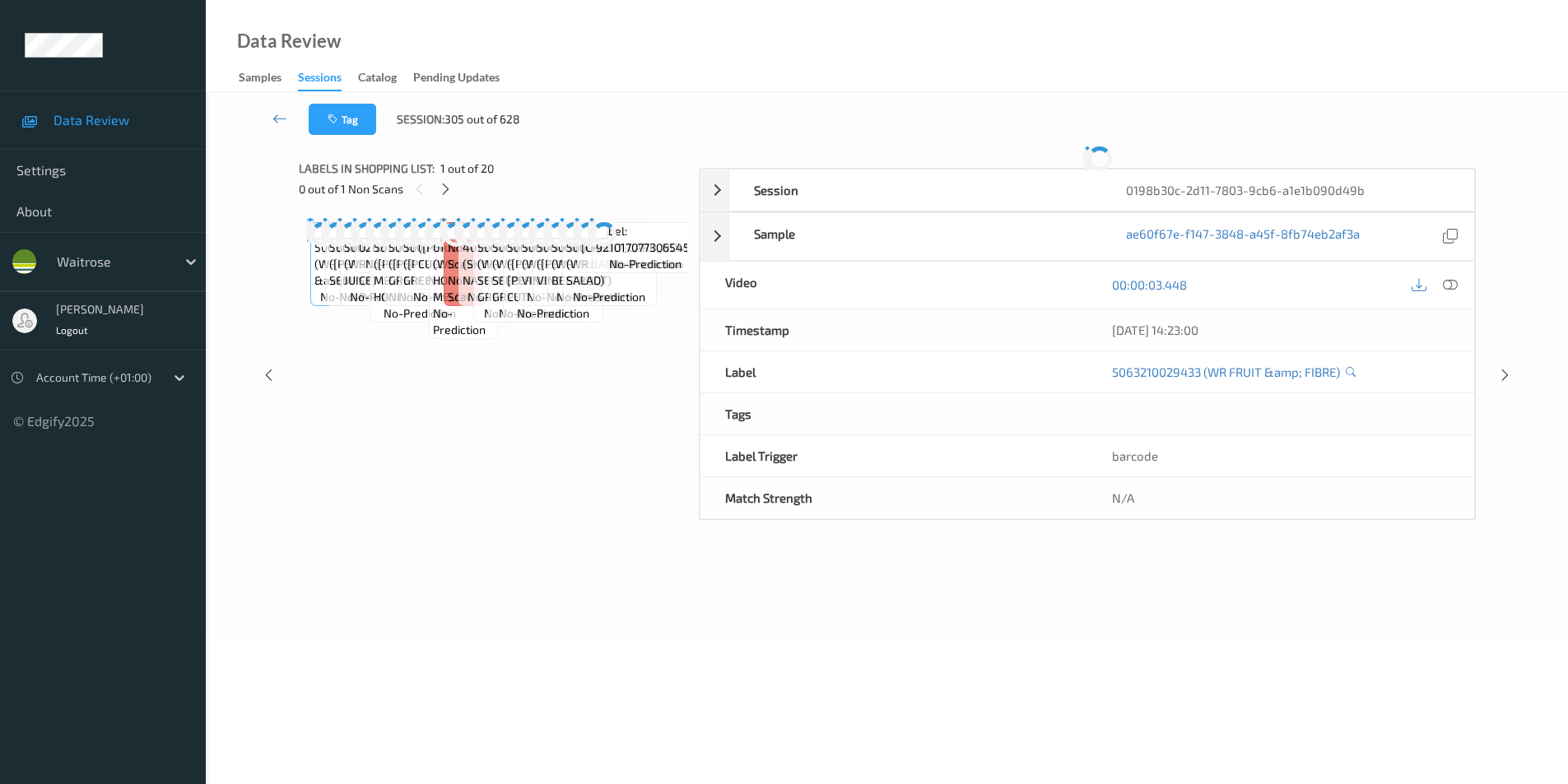
scroll to position [66, 0]
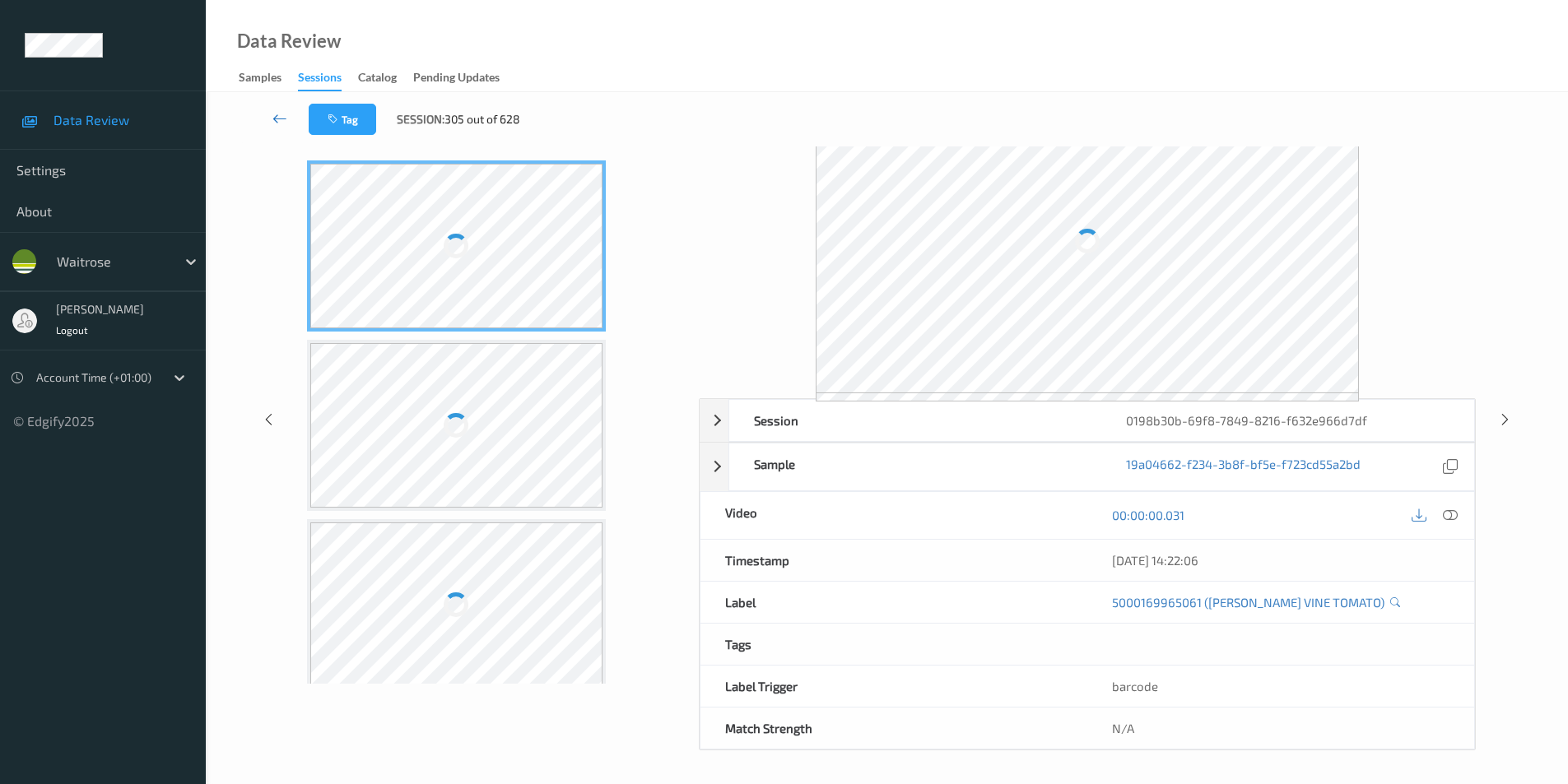
click at [281, 118] on icon at bounding box center [280, 118] width 15 height 17
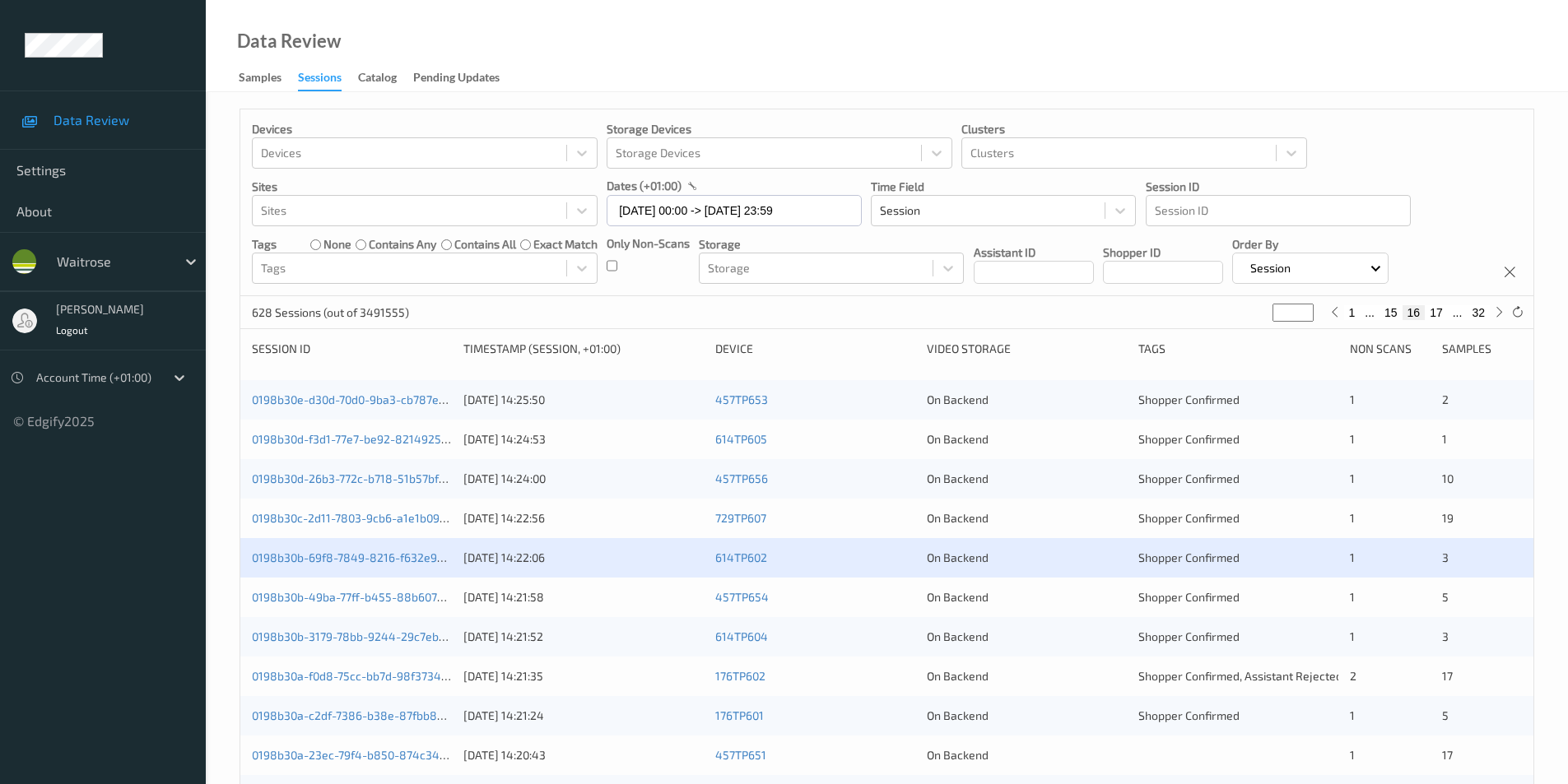
scroll to position [329, 0]
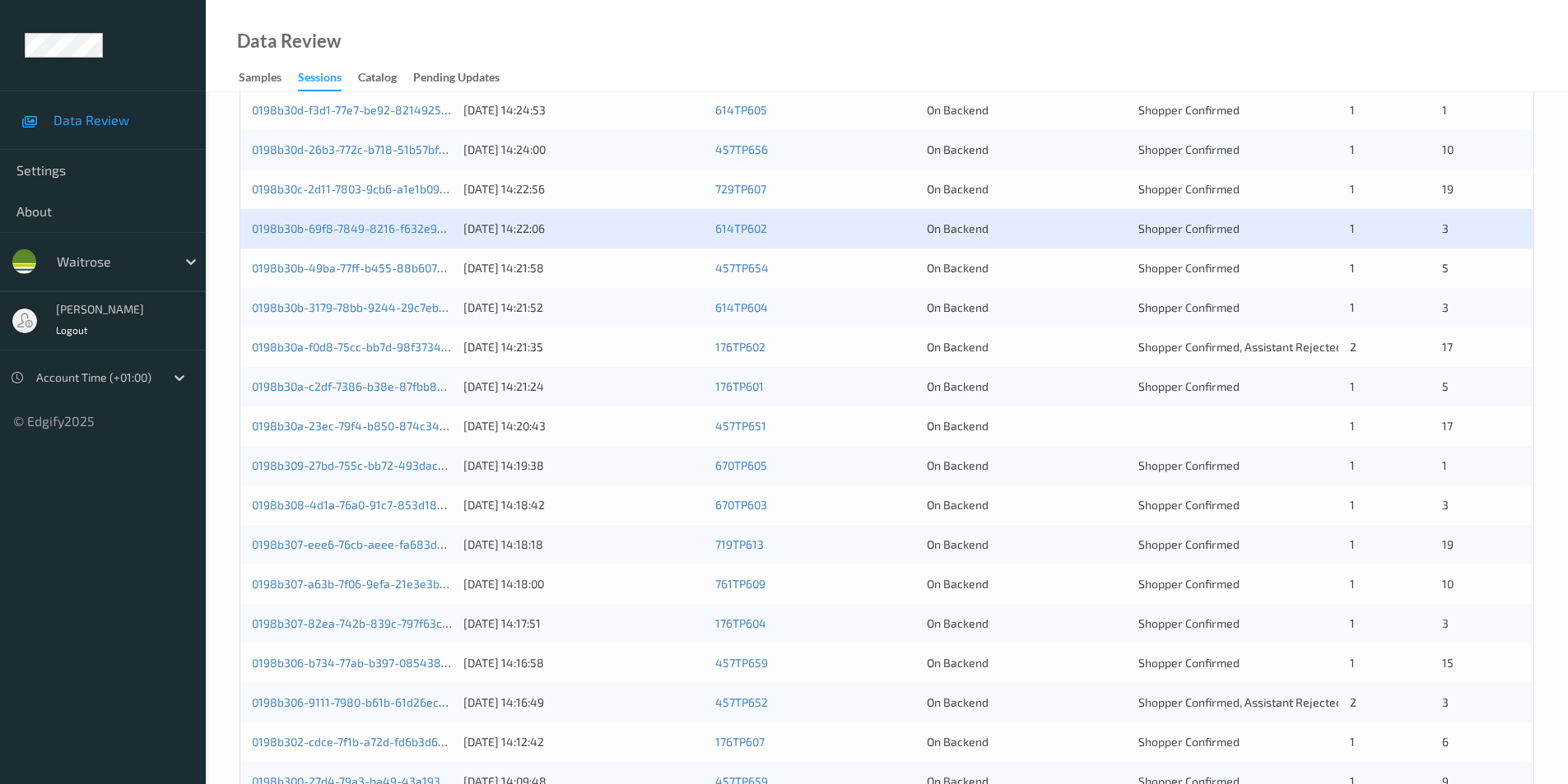
click at [1041, 256] on div "0198b30b-49ba-77ff-b455-88b6072b061e 16/08/2025 14:21:58 457TP654 On Backend Sh…" at bounding box center [886, 269] width 1293 height 40
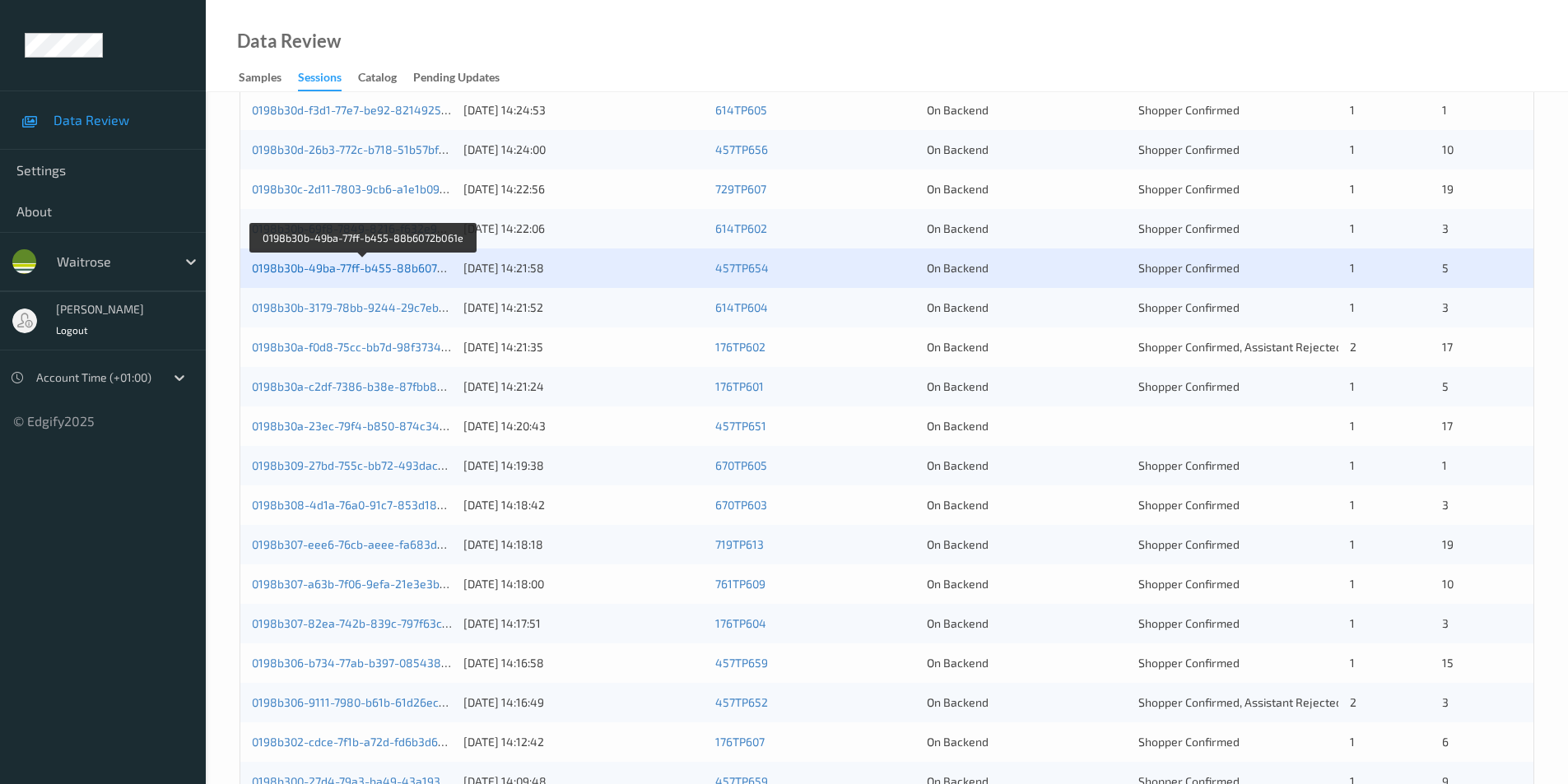
click at [413, 265] on link "0198b30b-49ba-77ff-b455-88b6072b061e" at bounding box center [363, 268] width 223 height 14
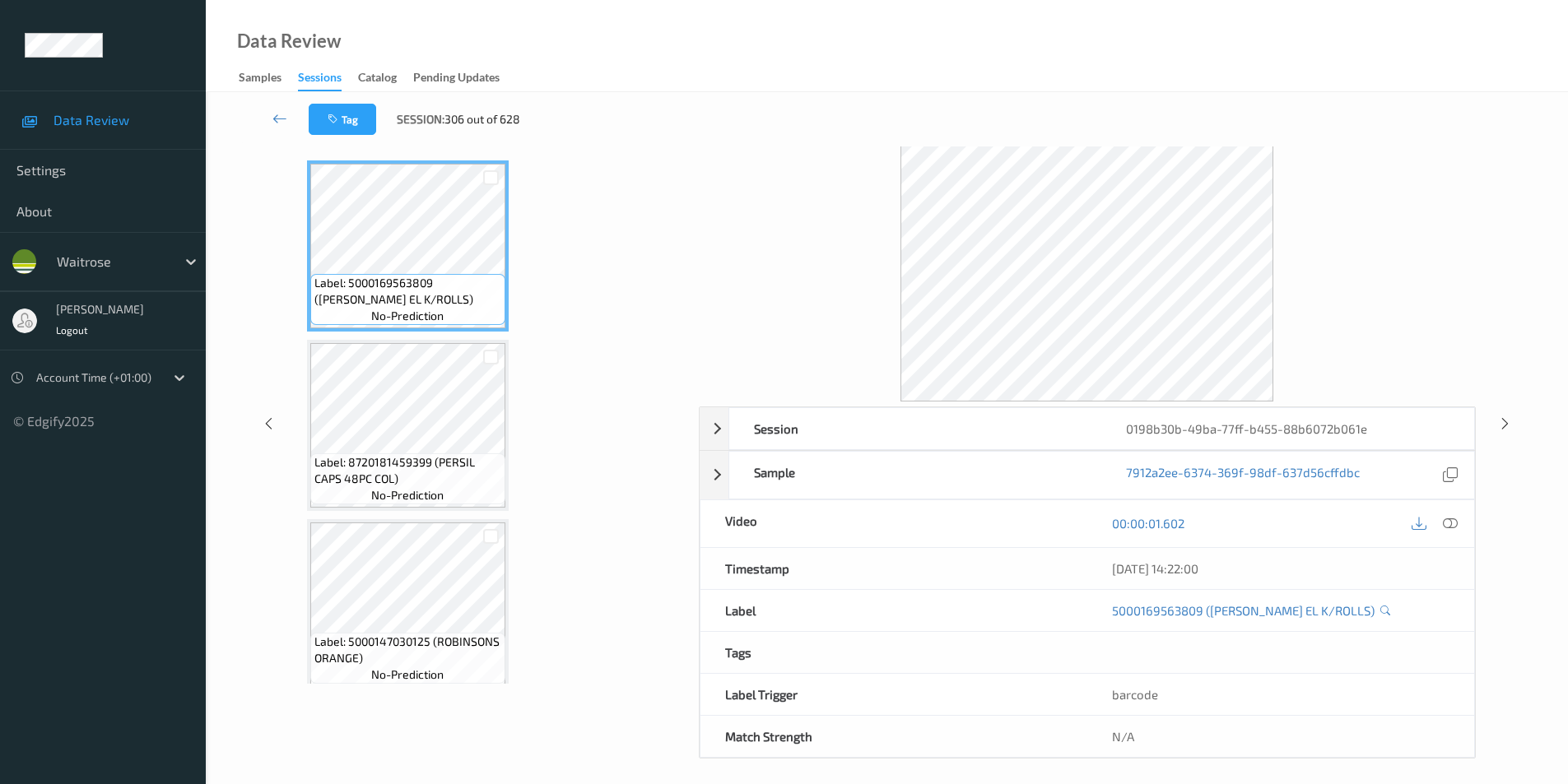
scroll to position [66, 0]
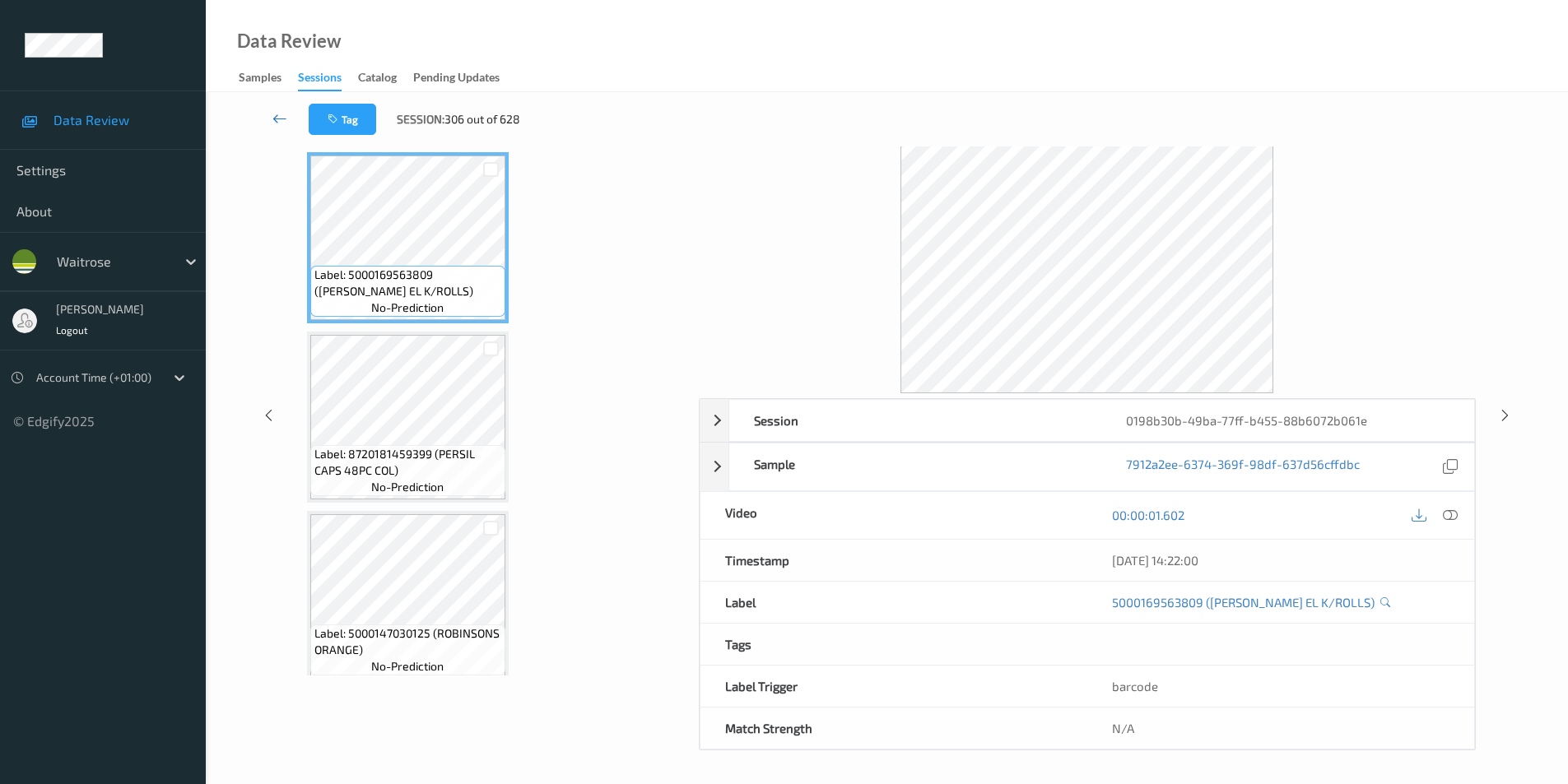
click at [280, 117] on icon at bounding box center [280, 118] width 15 height 17
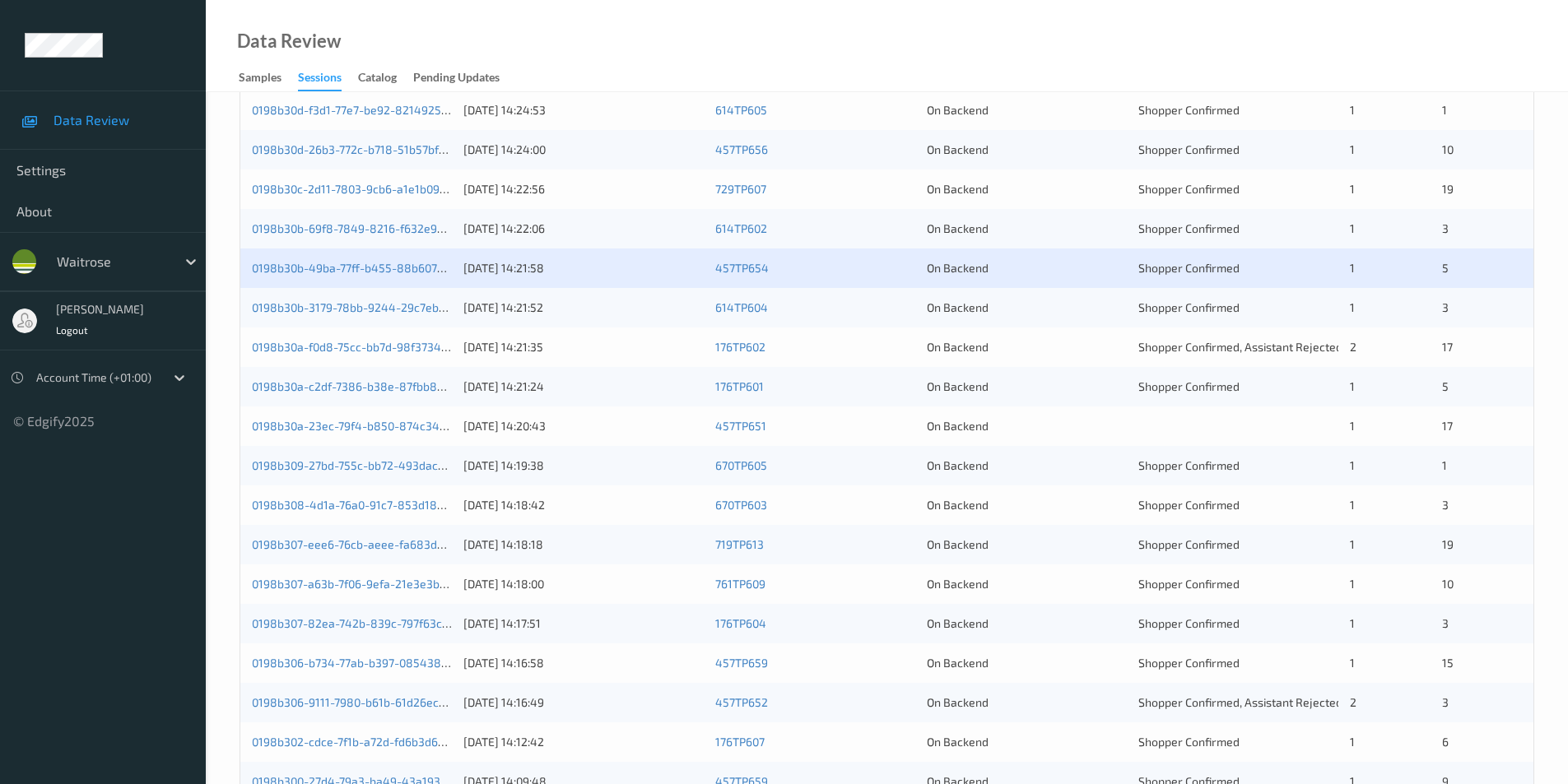
click at [1076, 304] on div "On Backend" at bounding box center [1027, 307] width 200 height 17
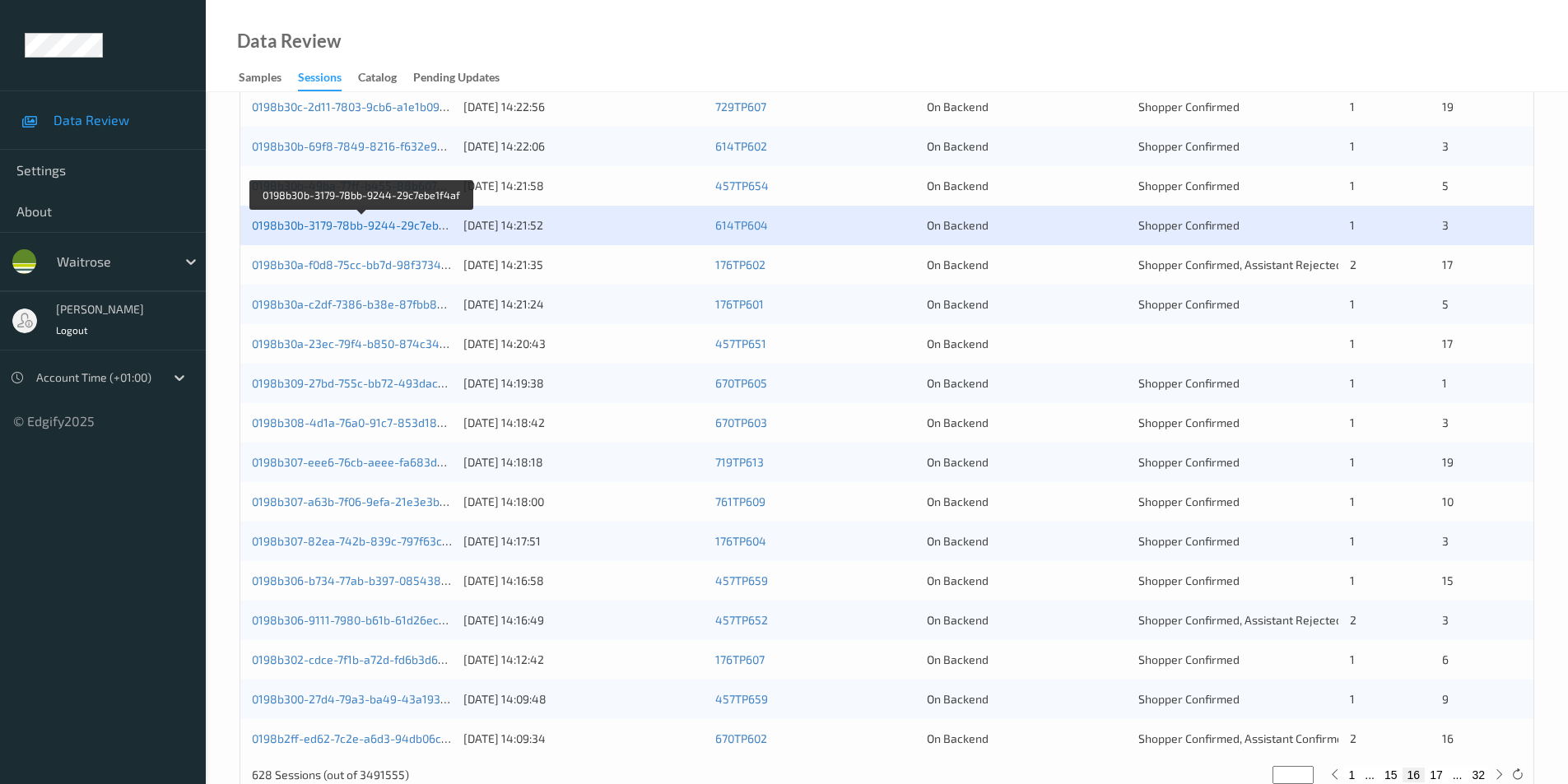
click at [383, 221] on link "0198b30b-3179-78bb-9244-29c7ebe1f4af" at bounding box center [362, 225] width 221 height 14
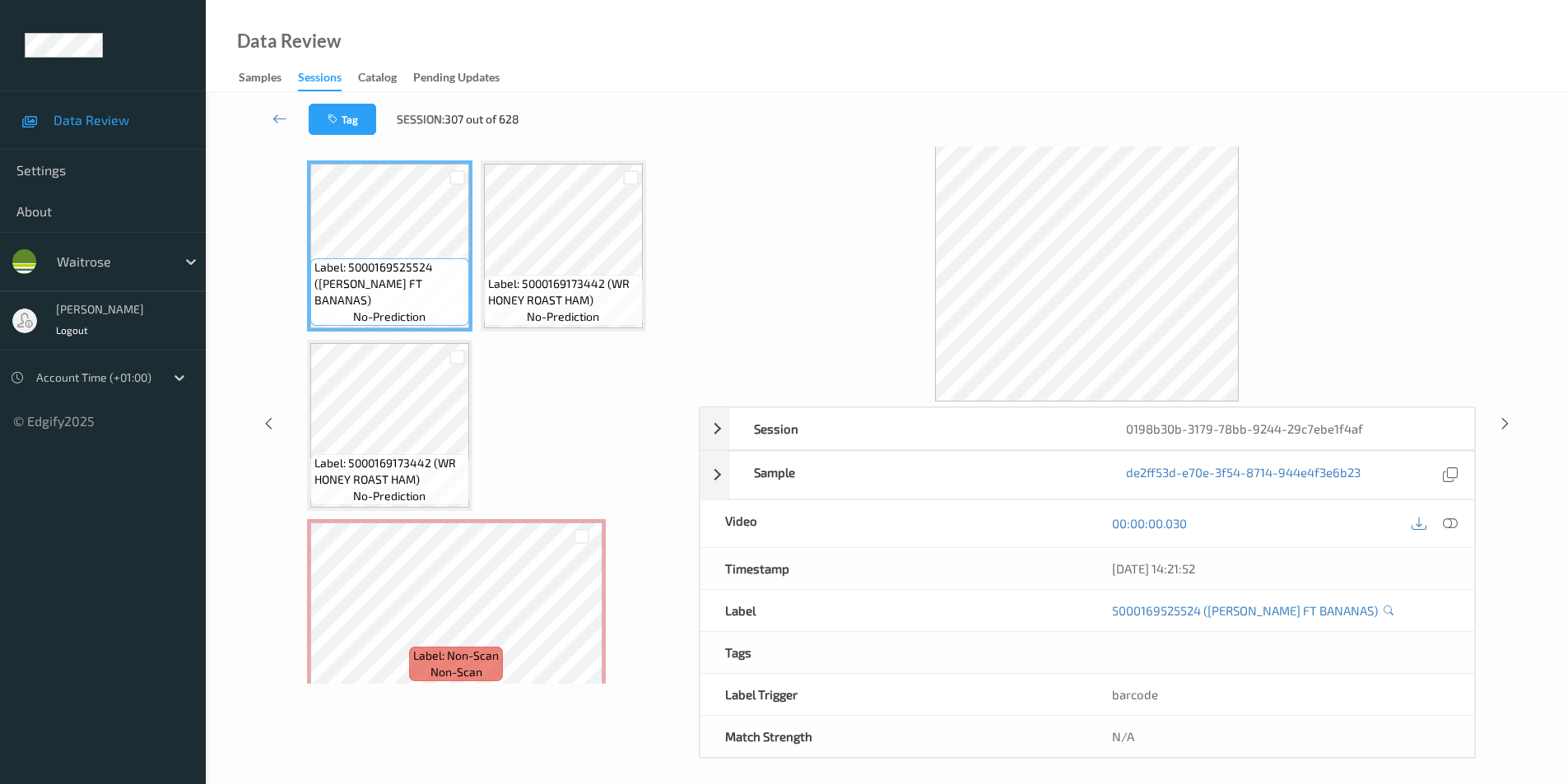
scroll to position [66, 0]
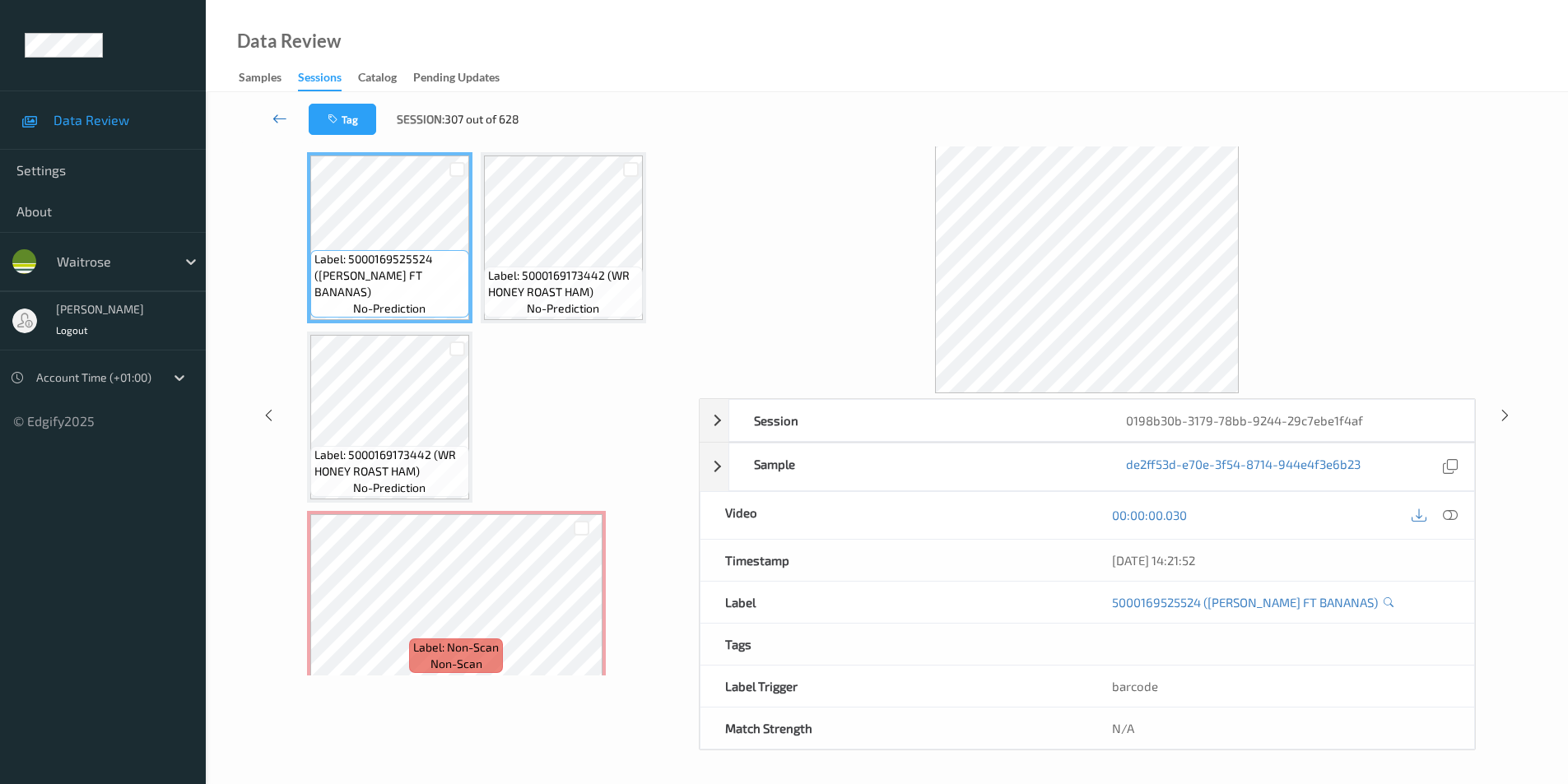
click at [278, 110] on icon at bounding box center [280, 118] width 15 height 17
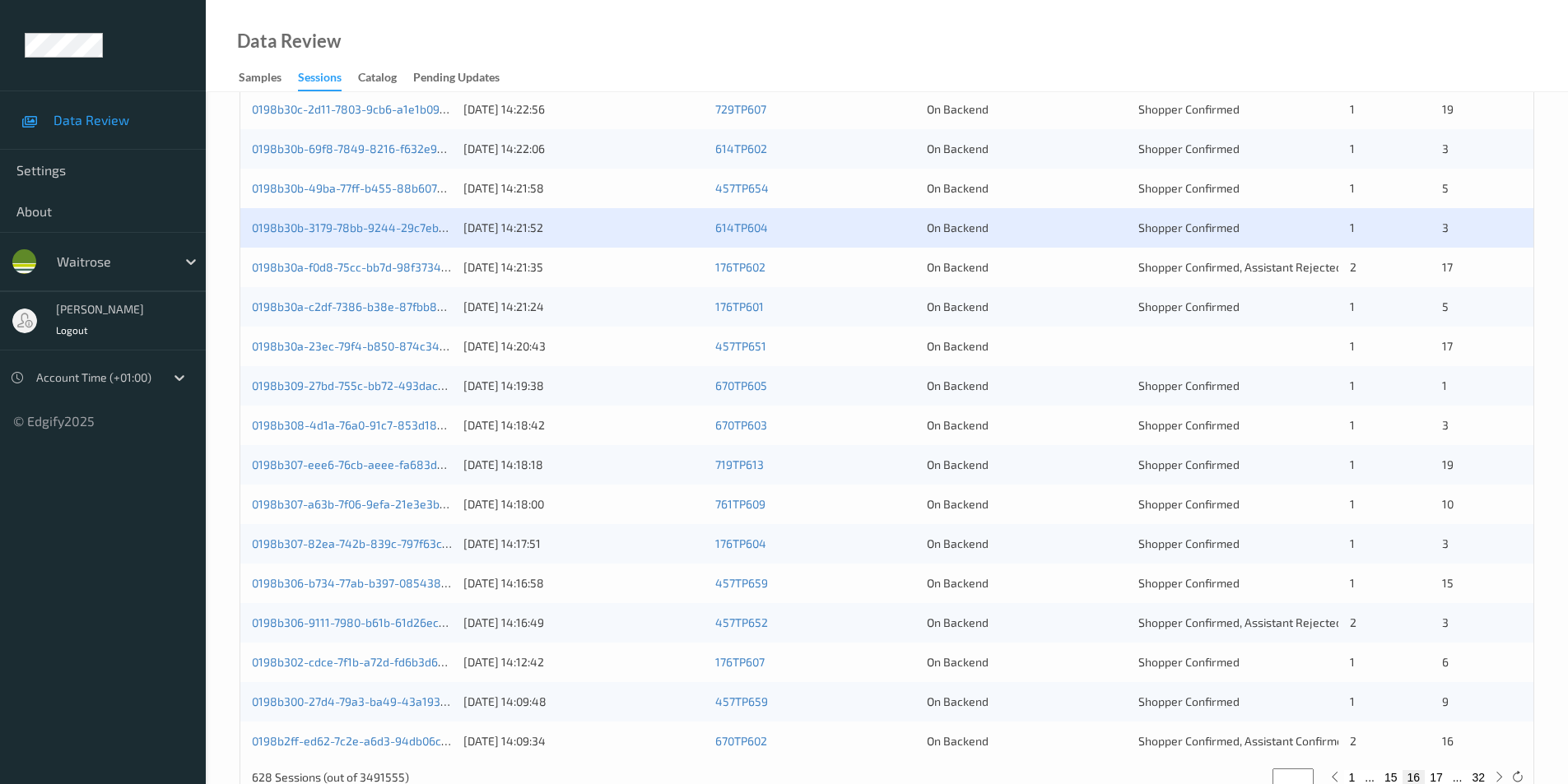
scroll to position [411, 0]
click at [1084, 263] on div "On Backend" at bounding box center [1027, 265] width 200 height 17
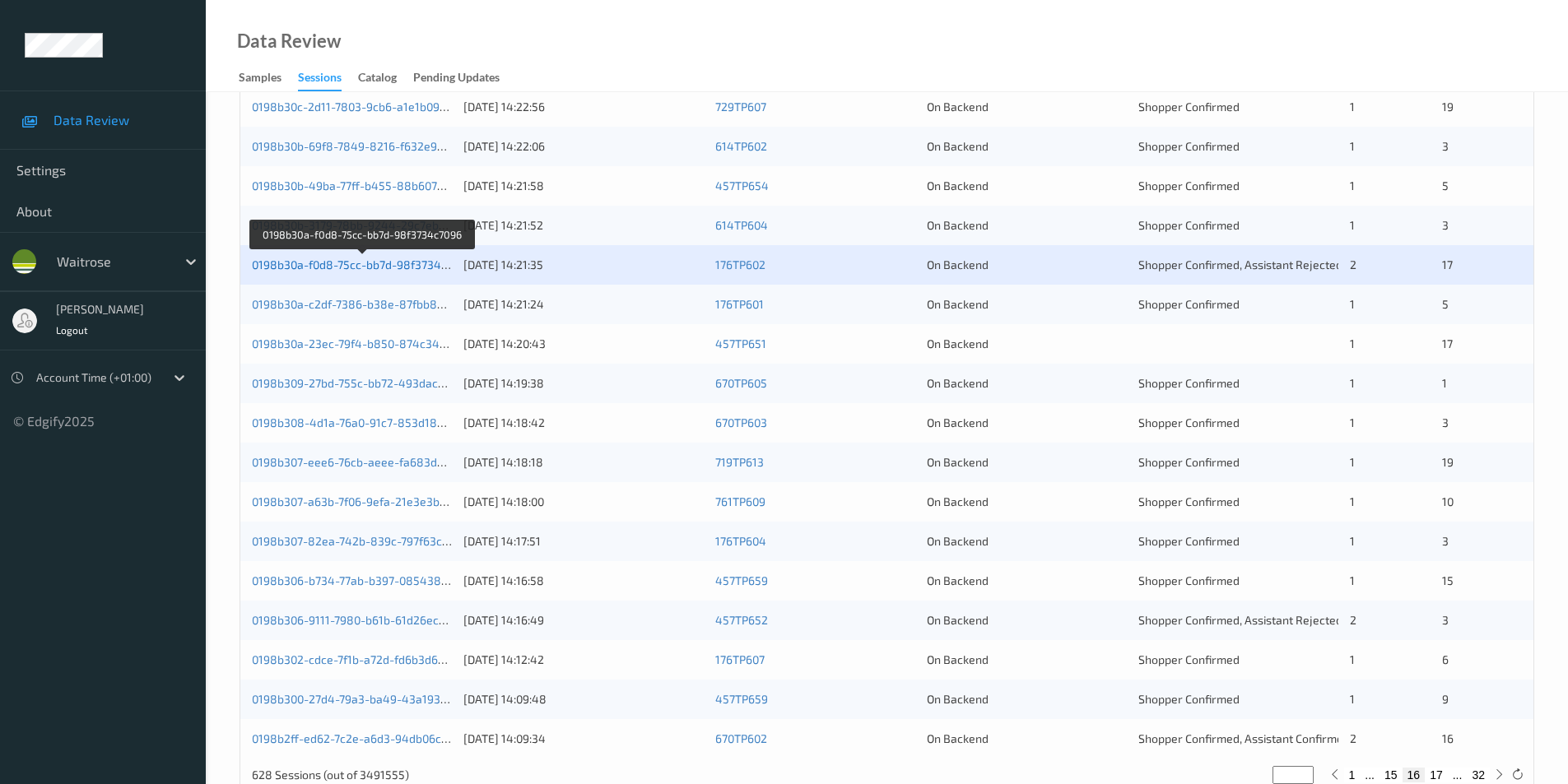
click at [417, 260] on link "0198b30a-f0d8-75cc-bb7d-98f3734c7096" at bounding box center [362, 265] width 221 height 14
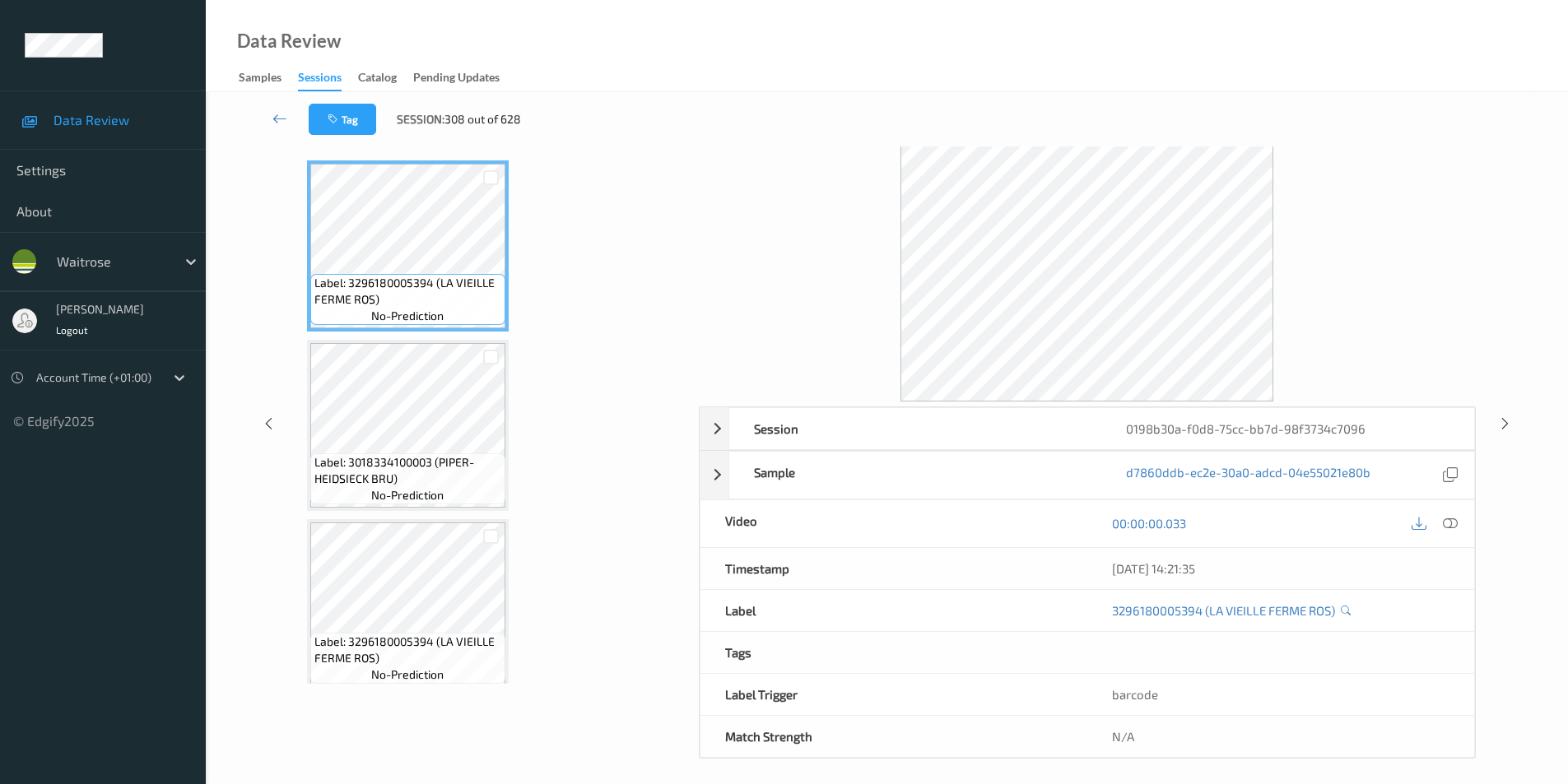
scroll to position [66, 0]
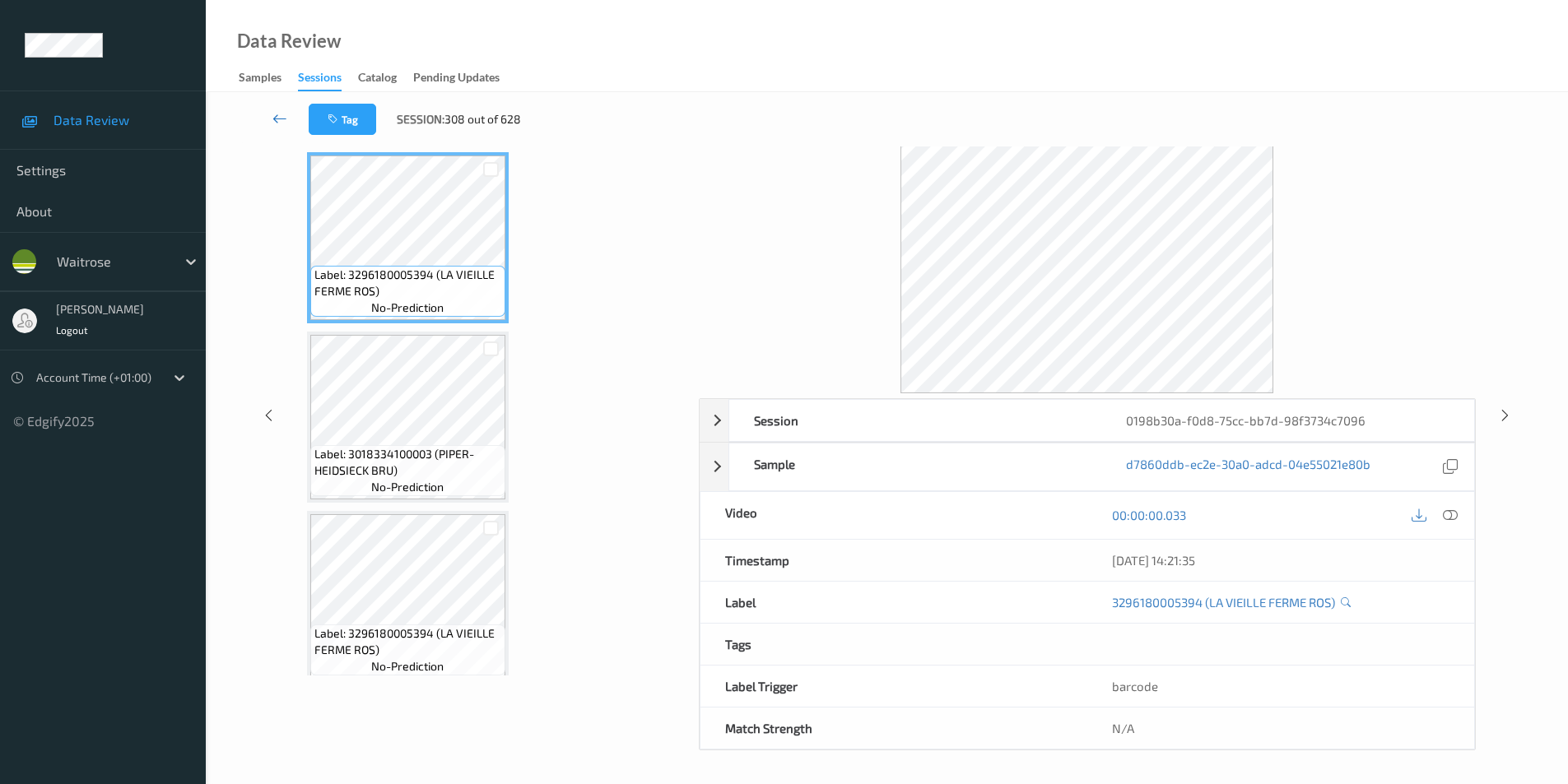
click at [272, 116] on link at bounding box center [280, 120] width 57 height 32
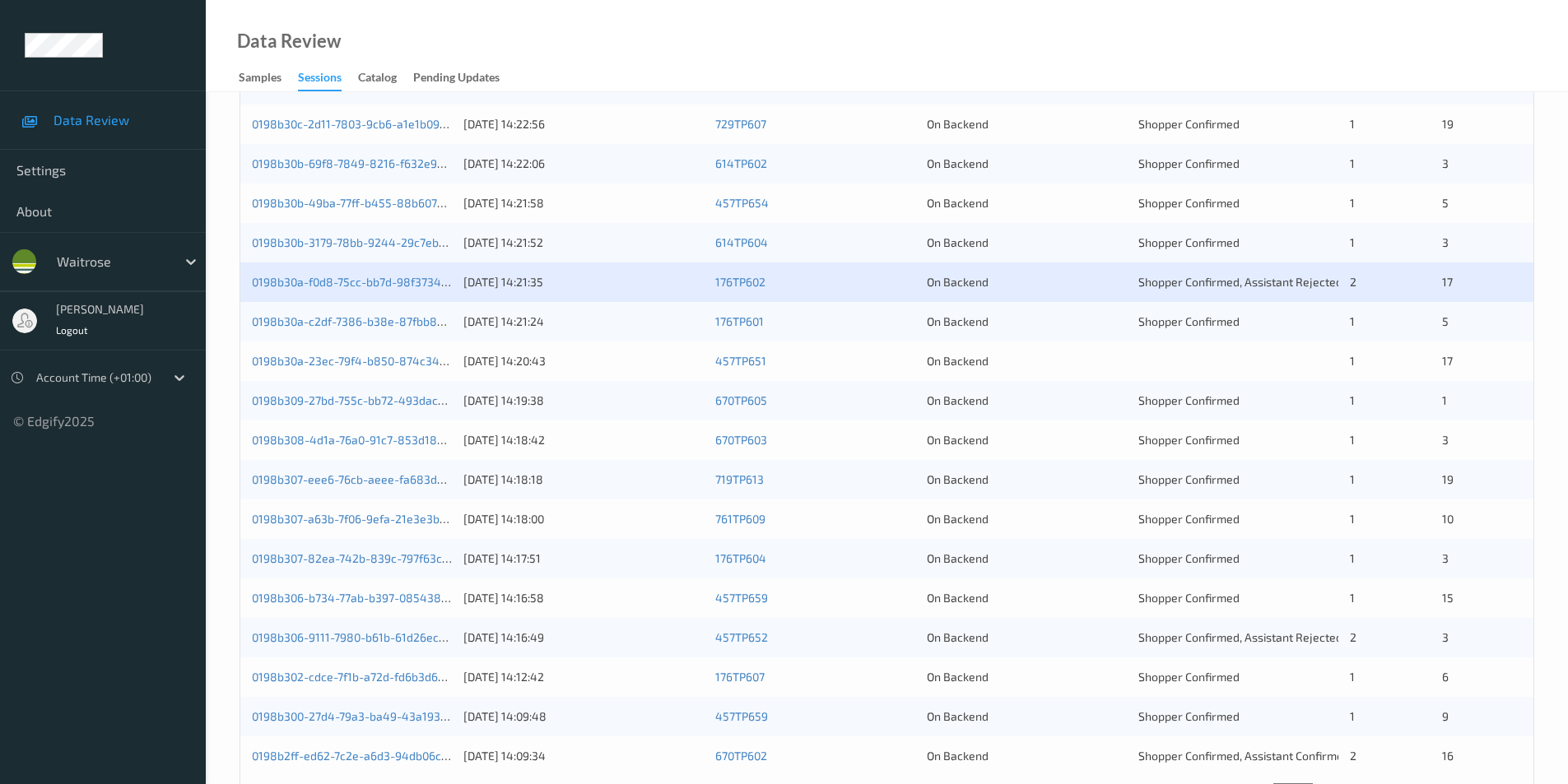
scroll to position [454, 0]
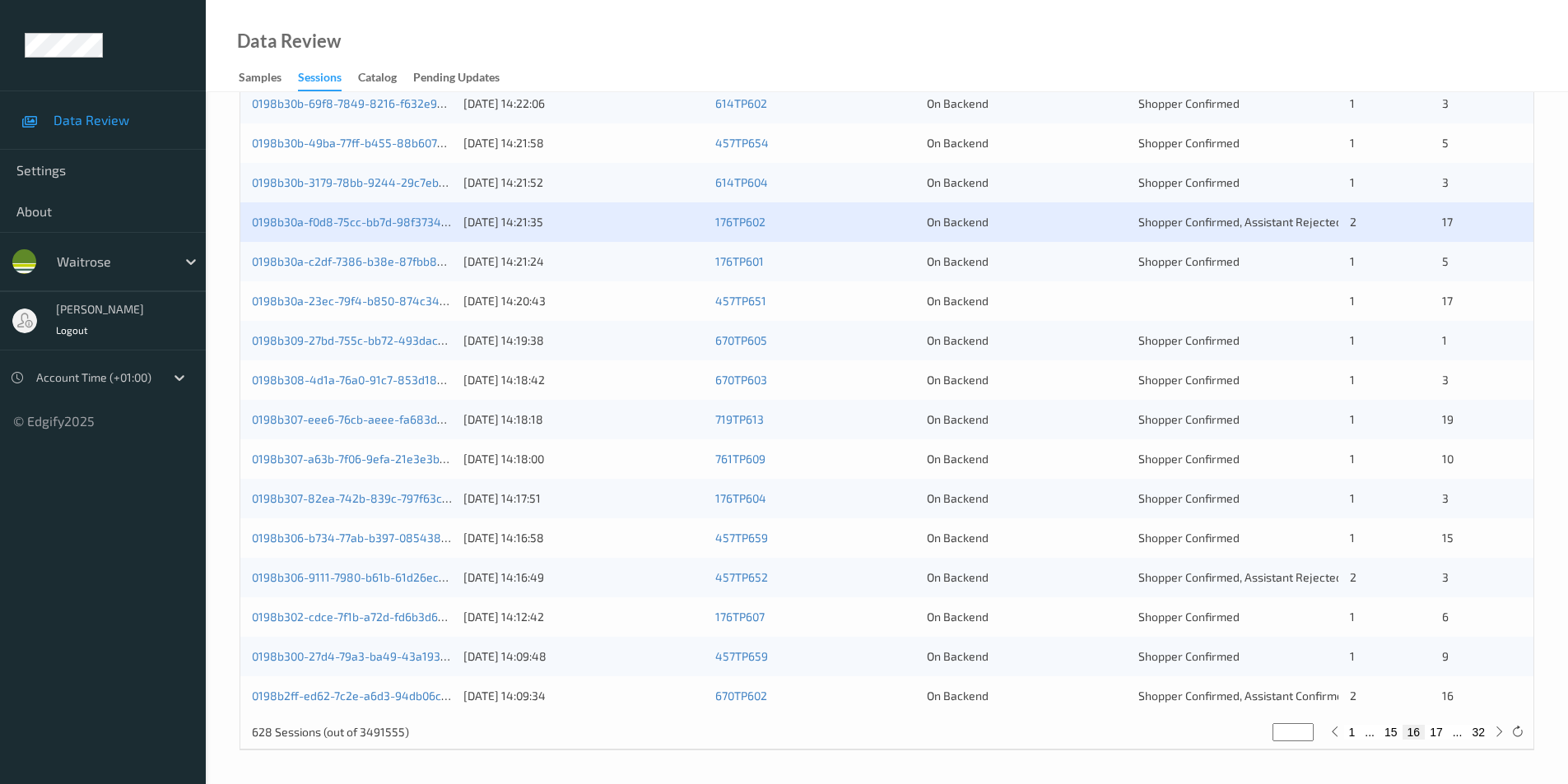
click at [1099, 258] on div "On Backend" at bounding box center [1027, 262] width 200 height 17
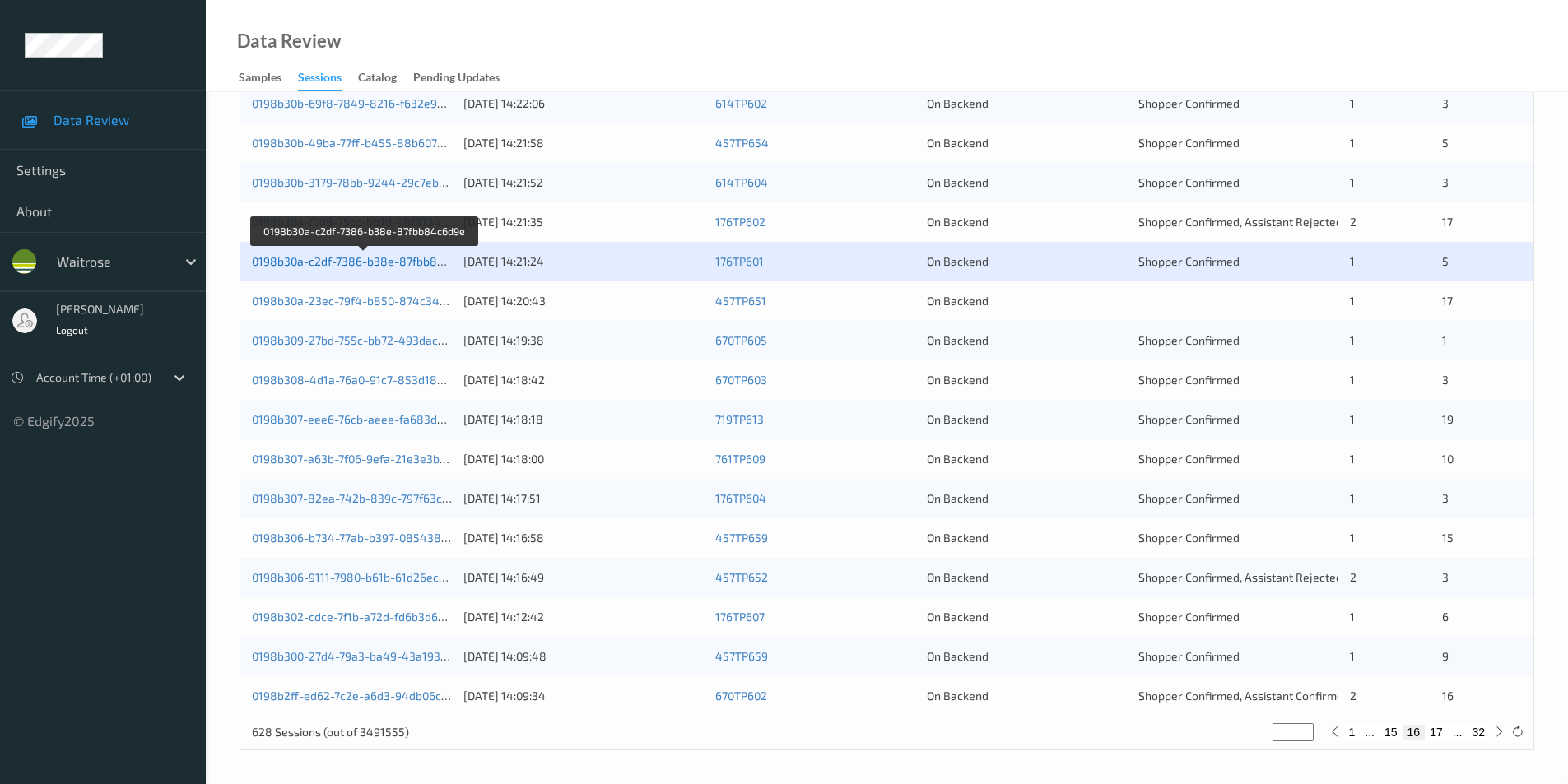
click at [344, 260] on link "0198b30a-c2df-7386-b38e-87fbb84c6d9e" at bounding box center [364, 262] width 225 height 14
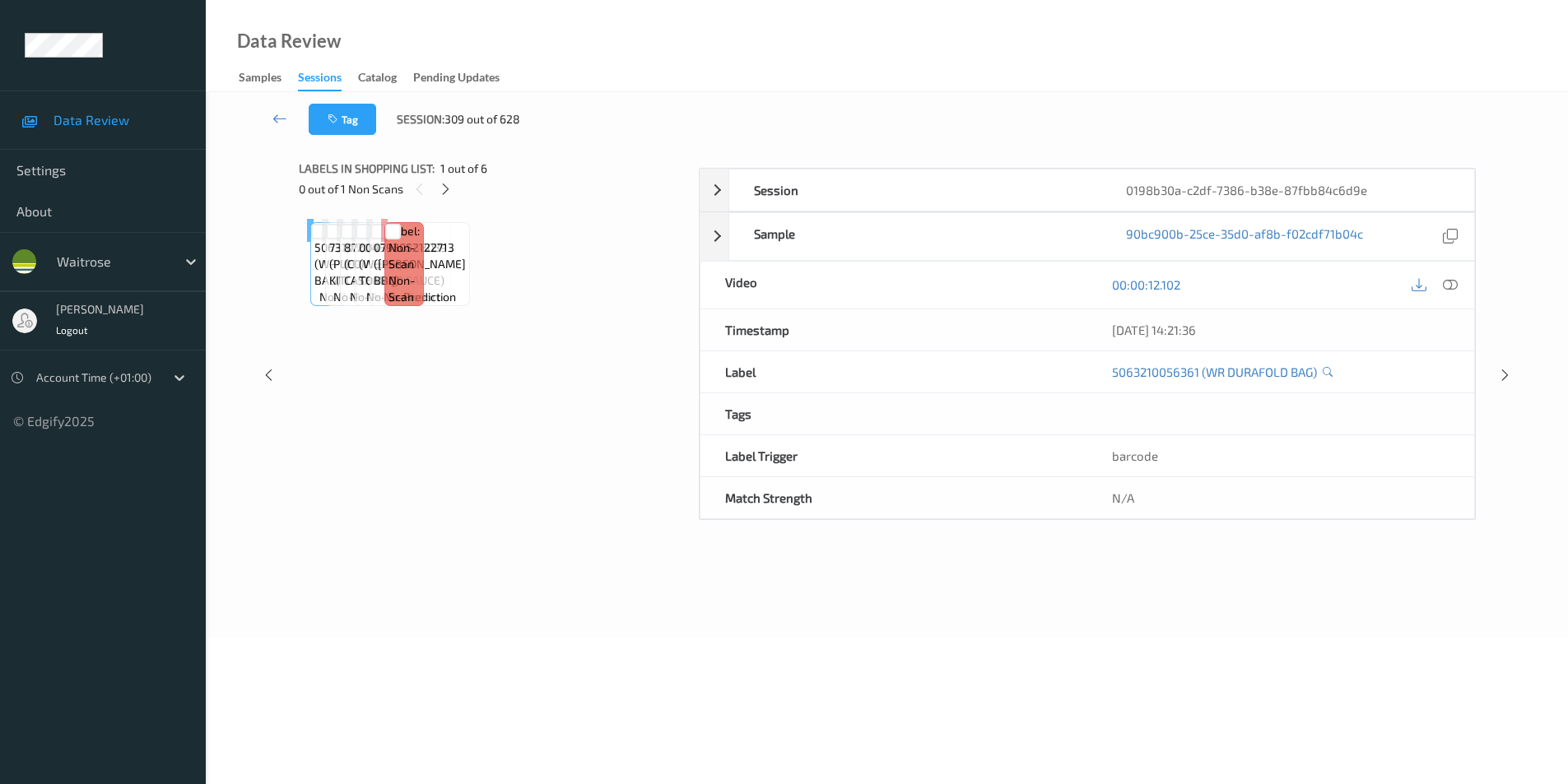
scroll to position [66, 0]
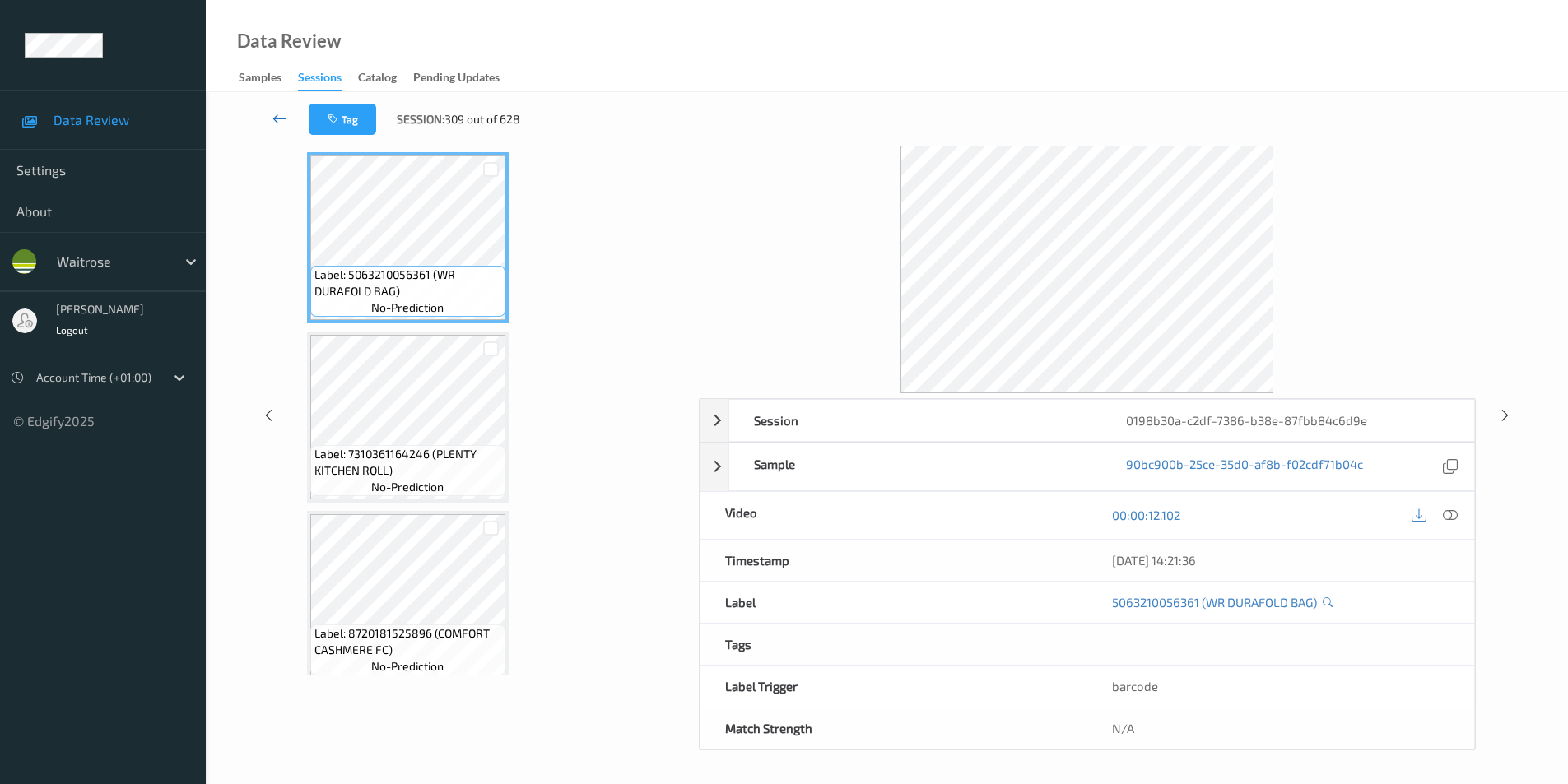
click at [279, 116] on icon at bounding box center [280, 118] width 15 height 17
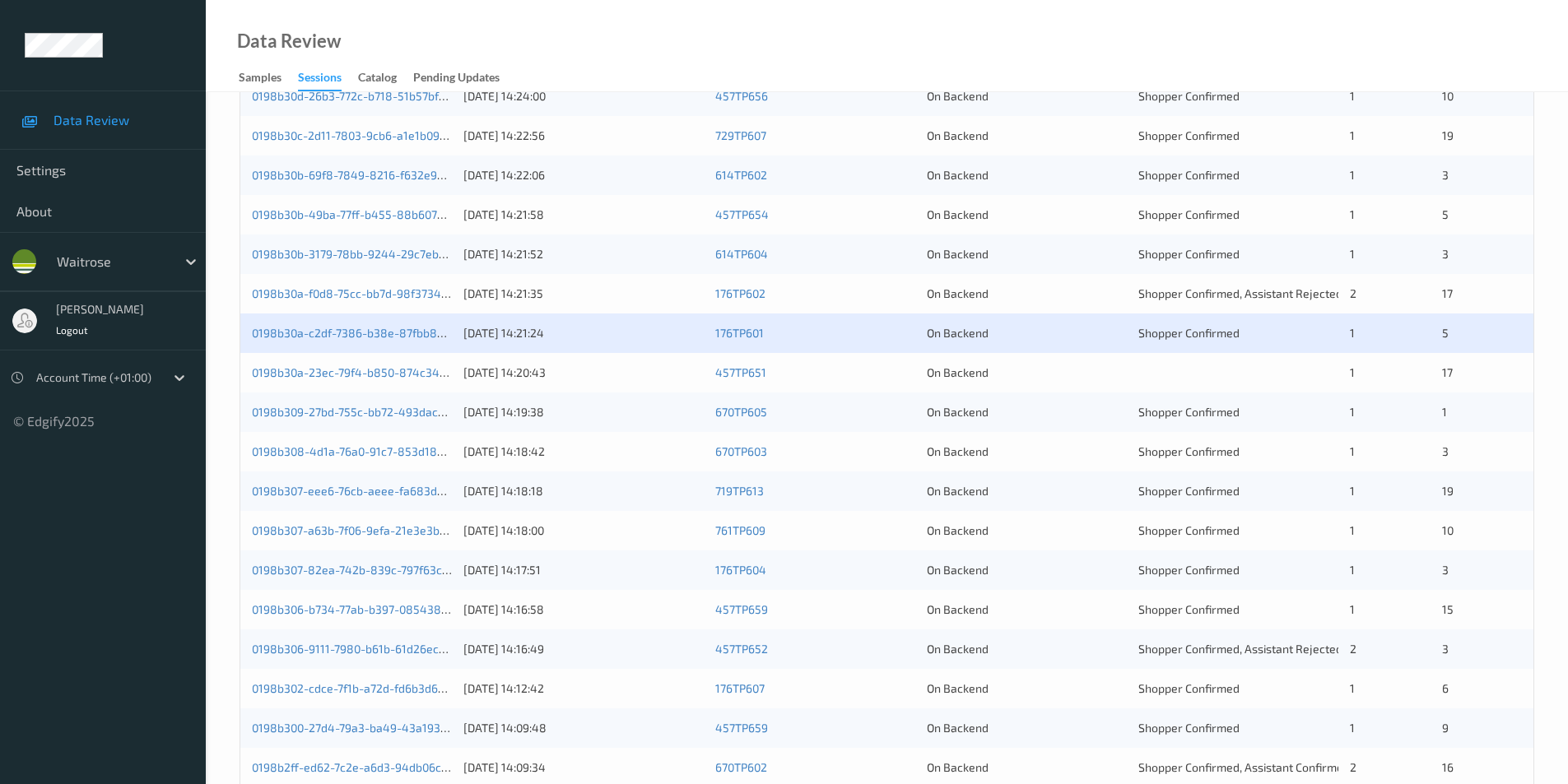
scroll to position [454, 0]
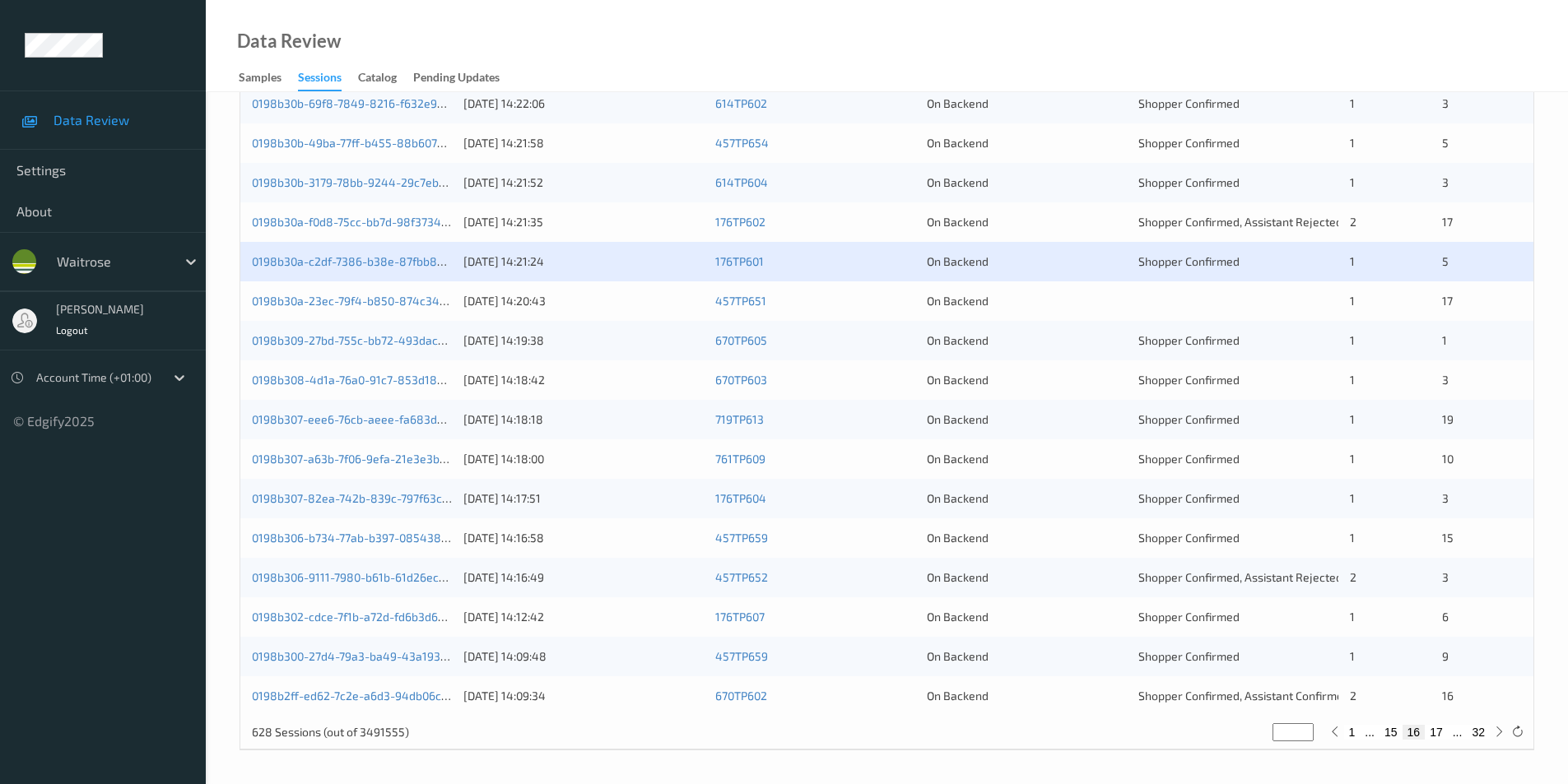
click at [1254, 283] on div "0198b30a-23ec-79f4-b850-874c3489b2a2 16/08/2025 14:20:43 457TP651 On Backend 1 …" at bounding box center [886, 301] width 1293 height 40
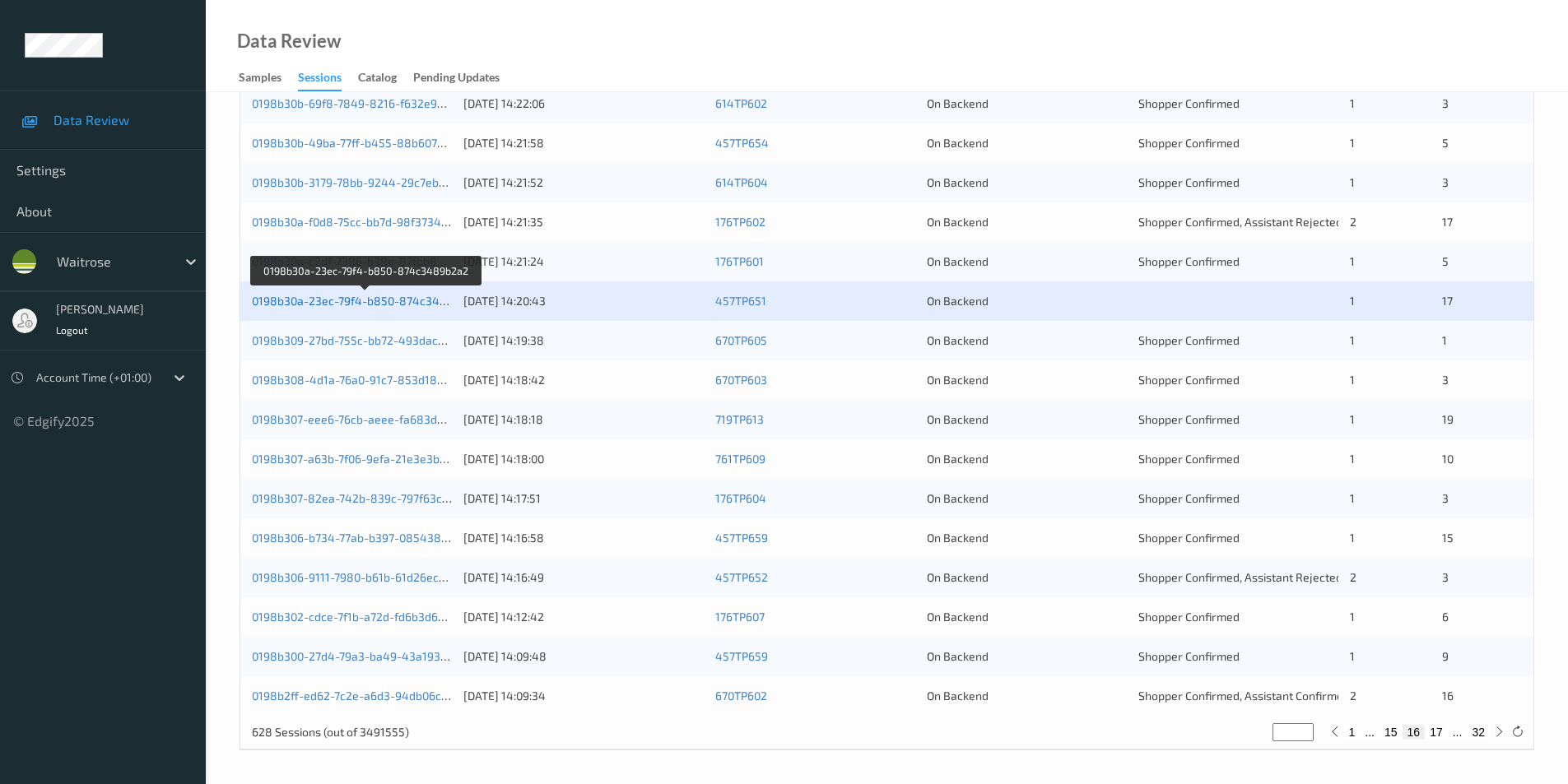
click at [385, 298] on link "0198b30a-23ec-79f4-b850-874c3489b2a2" at bounding box center [366, 300] width 228 height 14
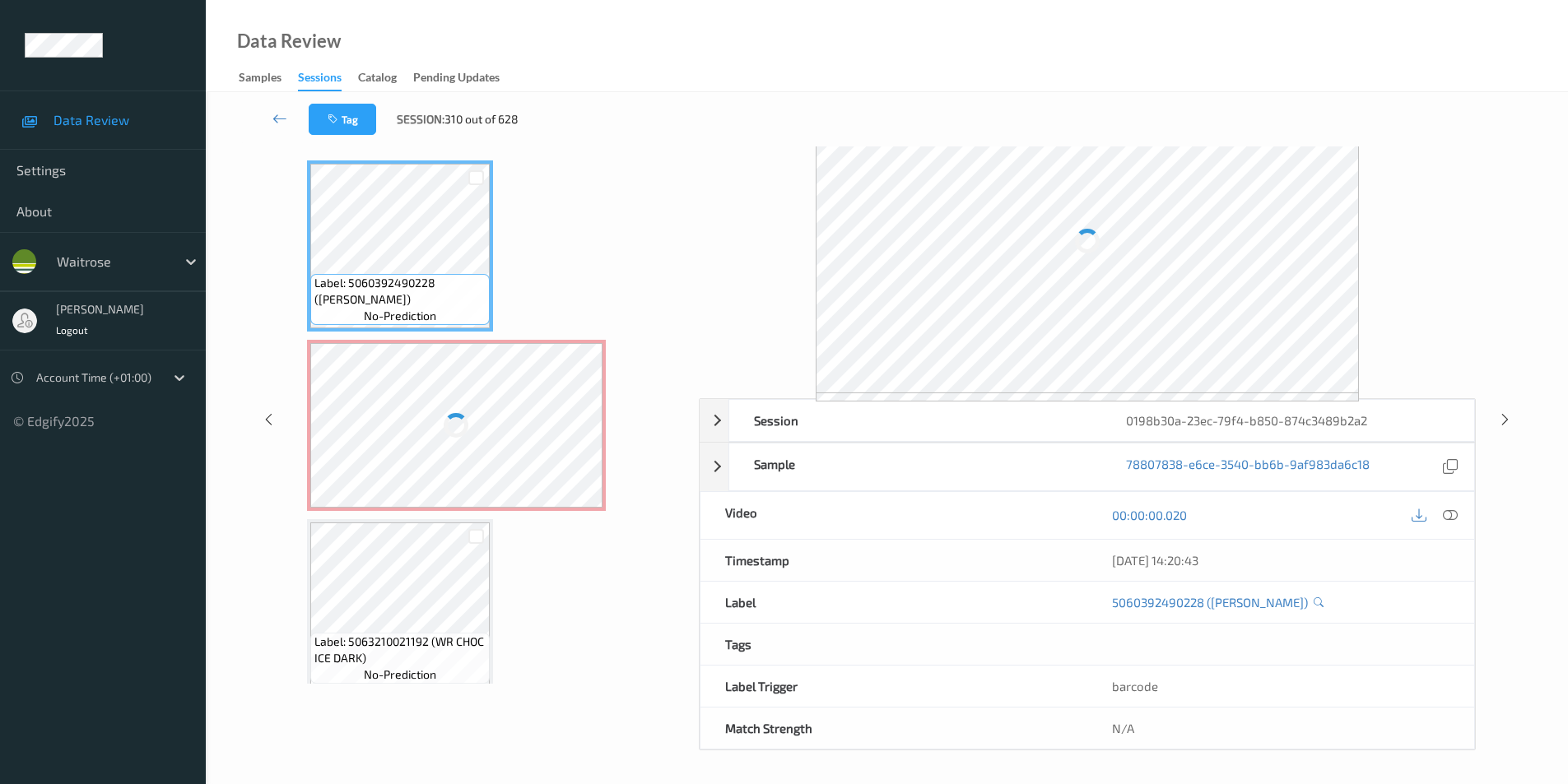
scroll to position [66, 0]
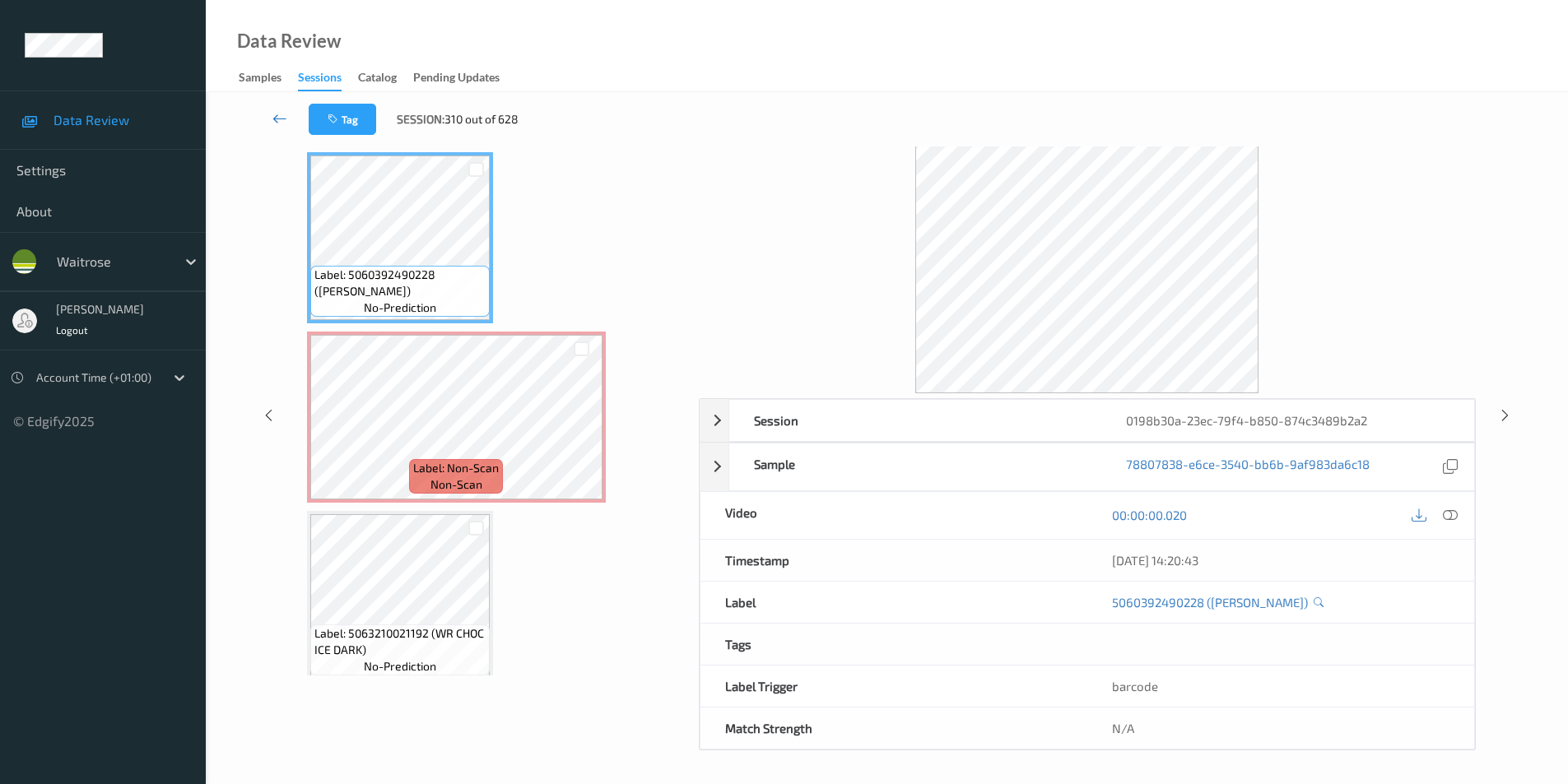
click at [273, 113] on icon at bounding box center [280, 118] width 15 height 17
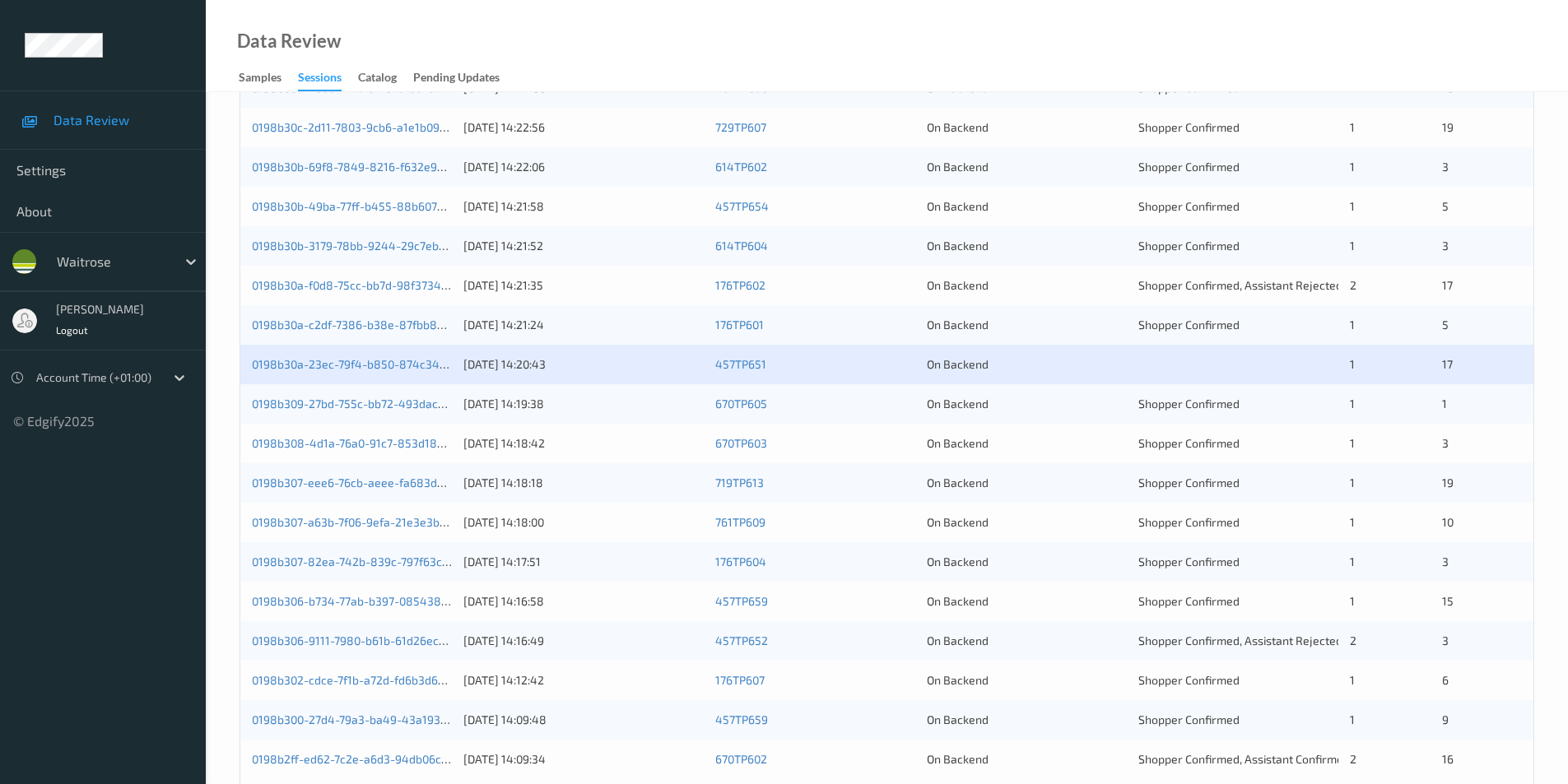
scroll to position [454, 0]
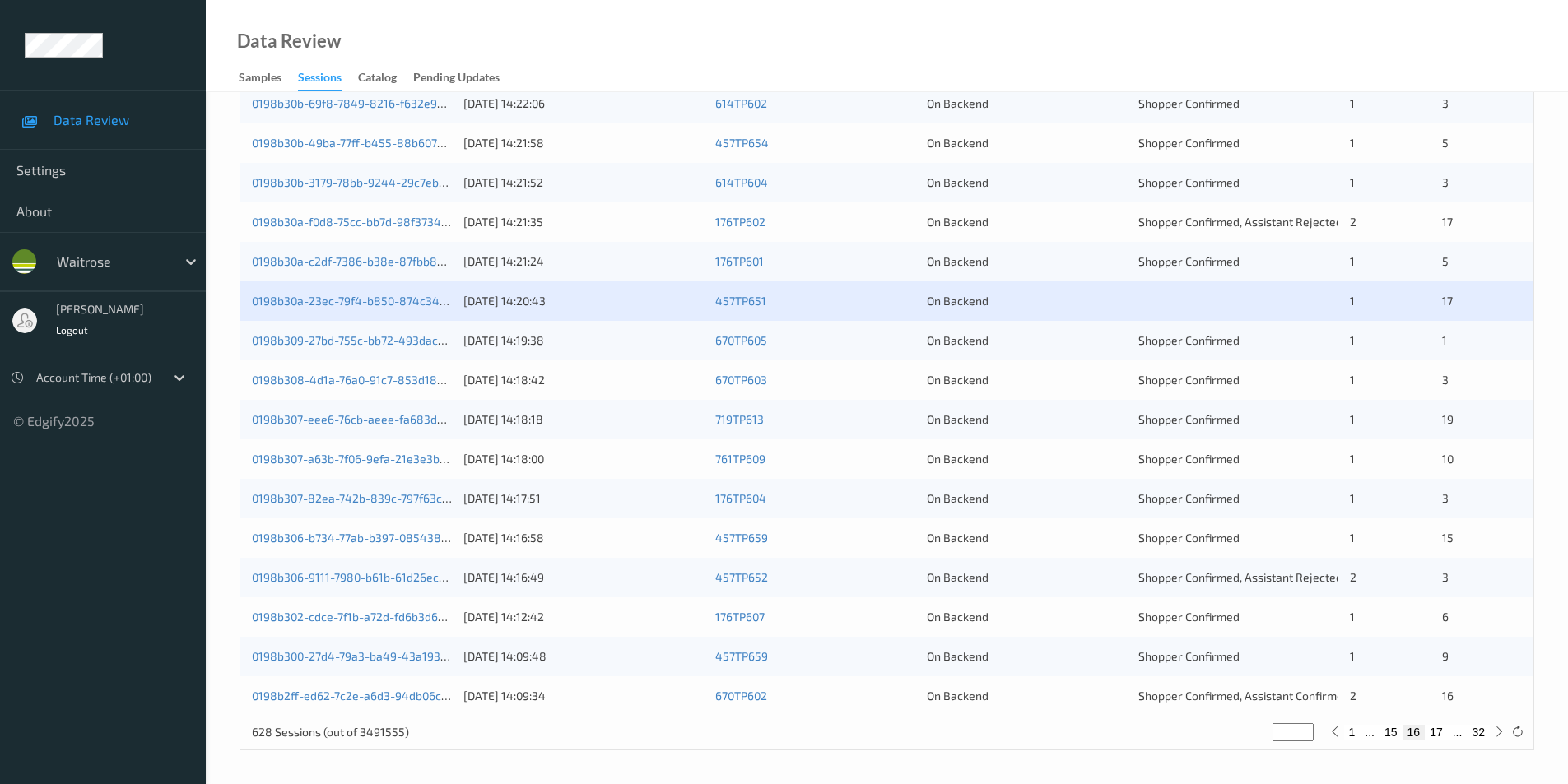
click at [1296, 337] on div "Shopper Confirmed" at bounding box center [1238, 340] width 200 height 17
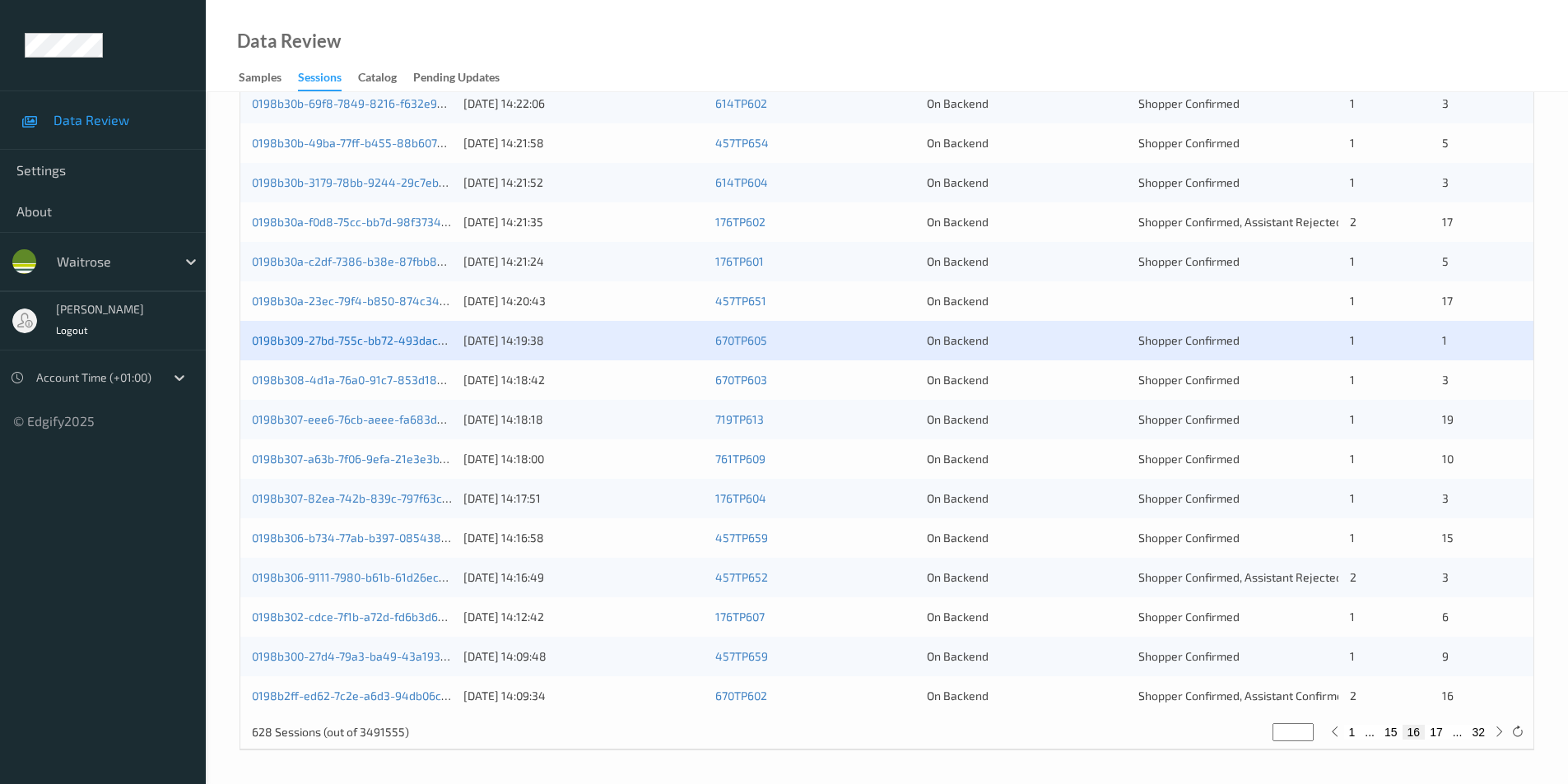
click at [362, 338] on link "0198b309-27bd-755c-bb72-493dac809a98" at bounding box center [365, 340] width 227 height 14
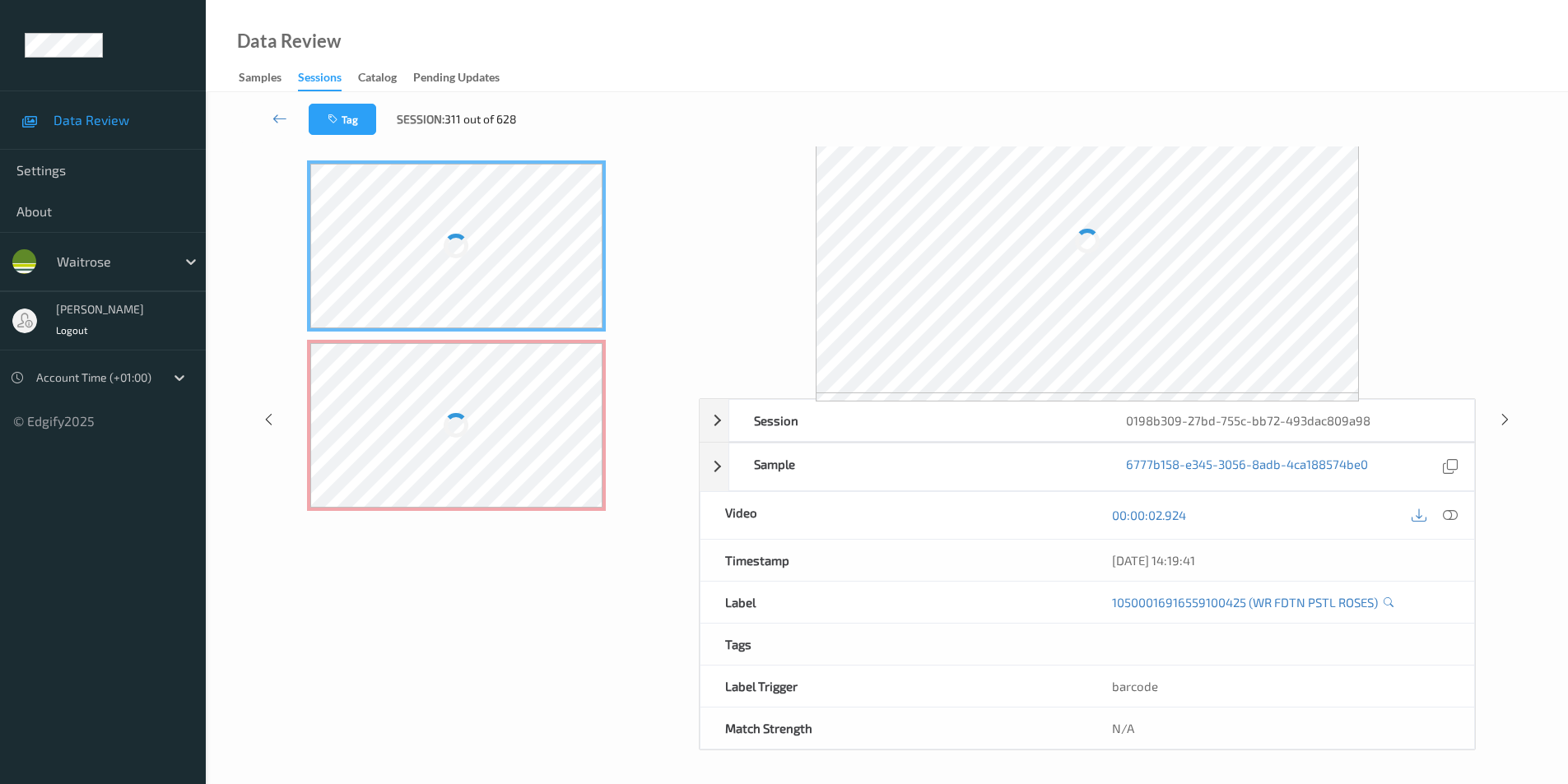
scroll to position [66, 0]
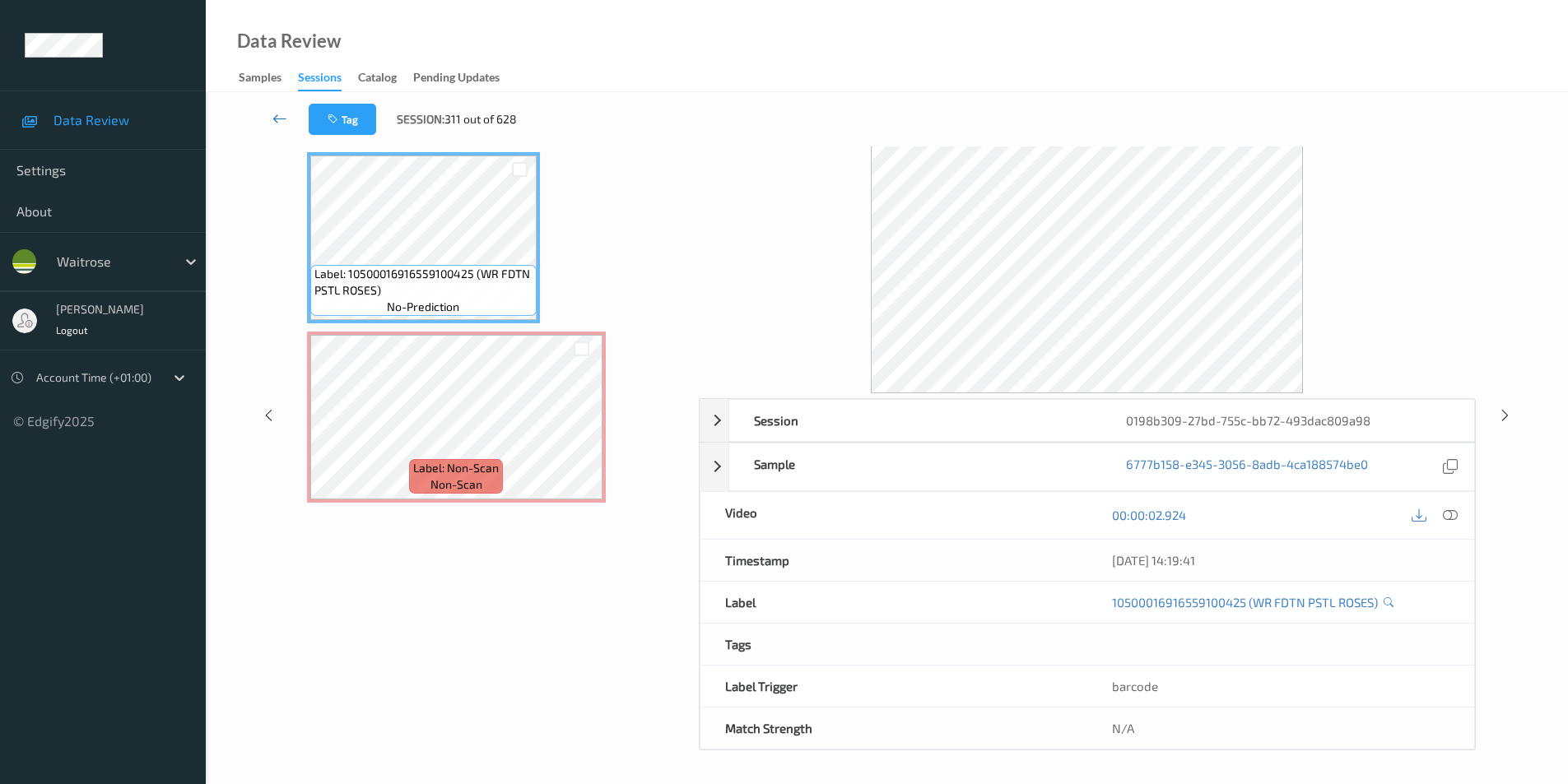
click at [280, 118] on icon at bounding box center [280, 118] width 15 height 17
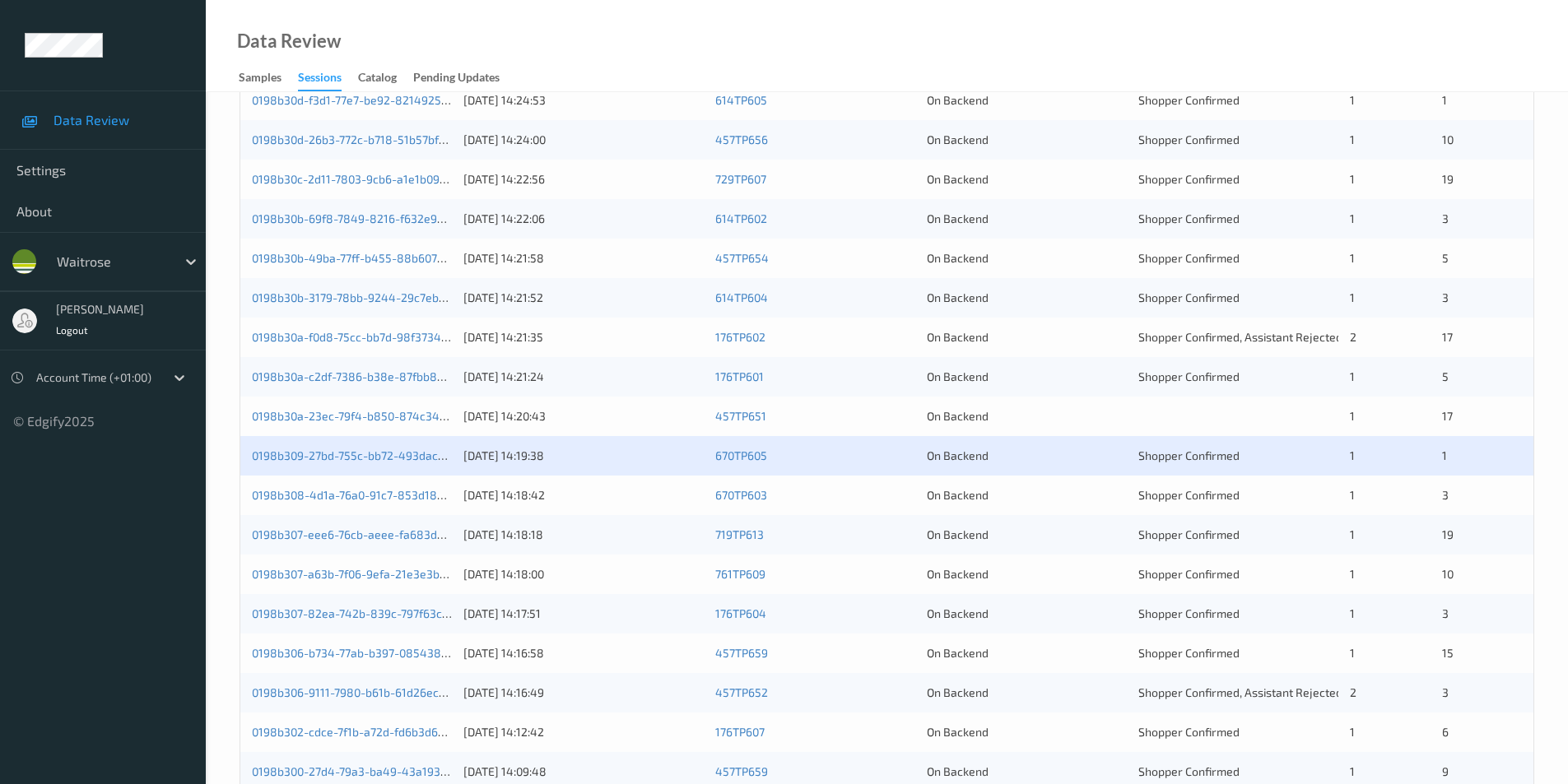
scroll to position [454, 0]
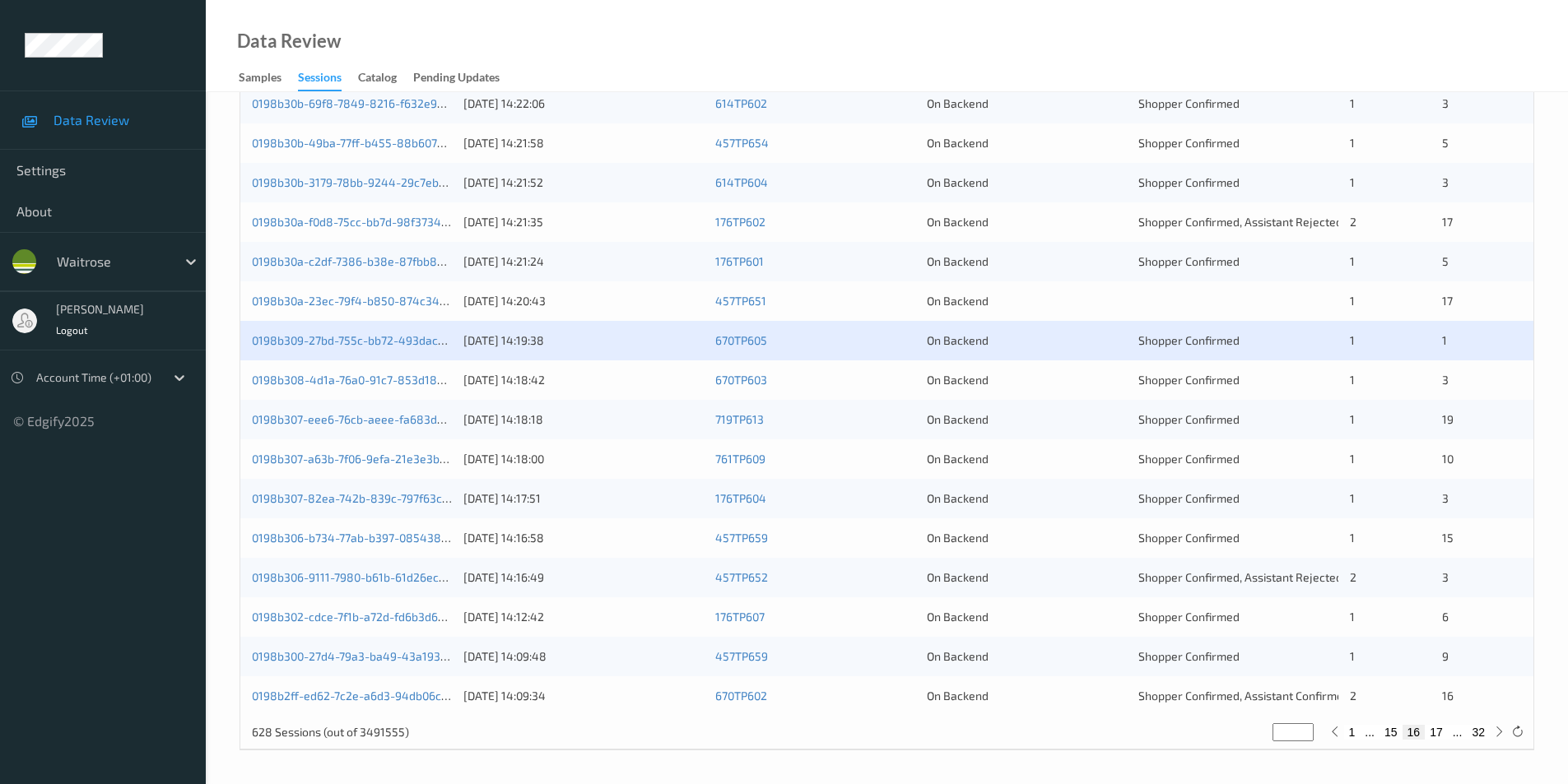
click at [1131, 375] on div "0198b308-4d1a-76a0-91c7-853d18706edd 16/08/2025 14:18:42 670TP603 On Backend Sh…" at bounding box center [886, 381] width 1293 height 40
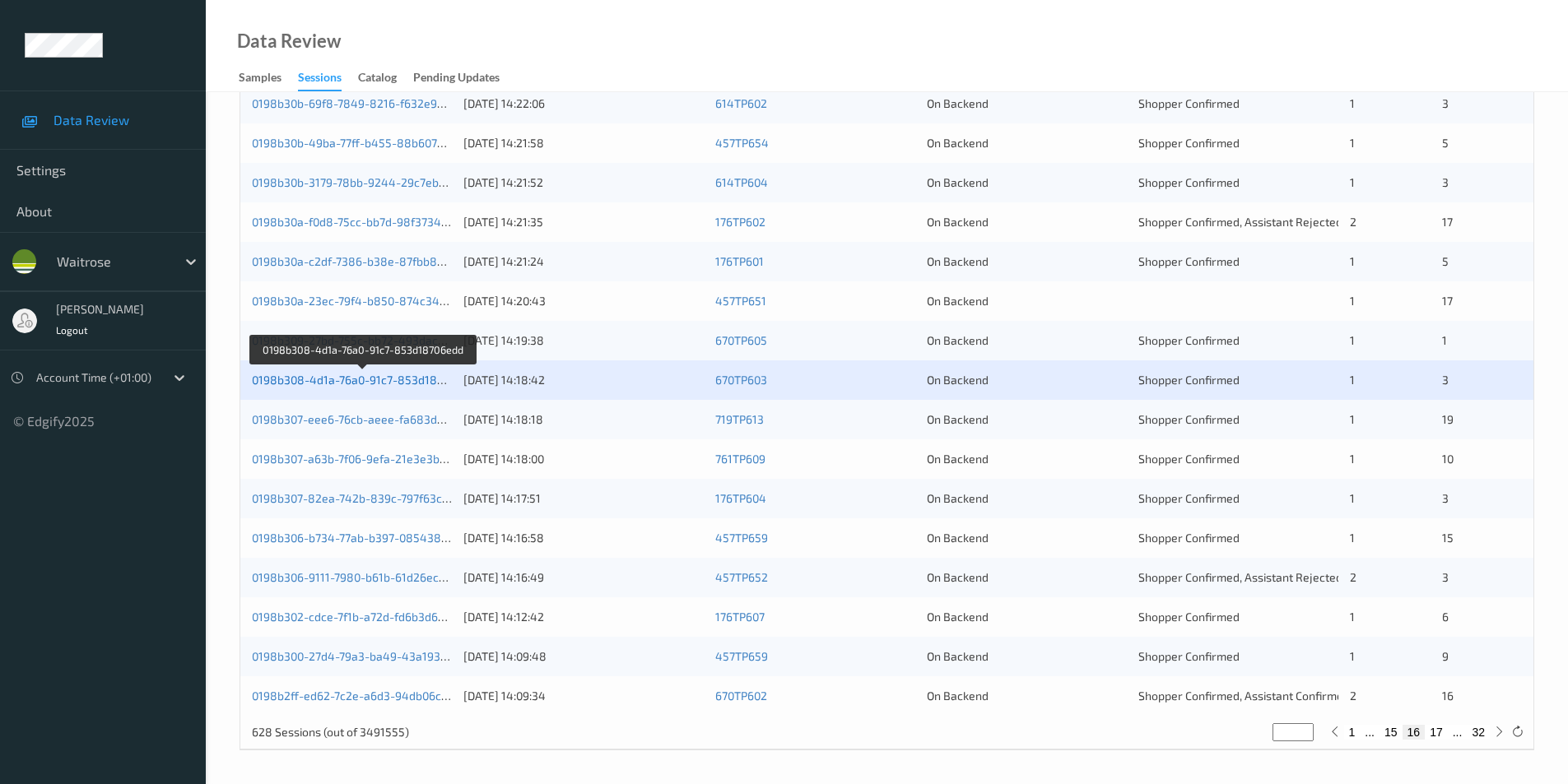
click at [376, 381] on link "0198b308-4d1a-76a0-91c7-853d18706edd" at bounding box center [364, 380] width 224 height 14
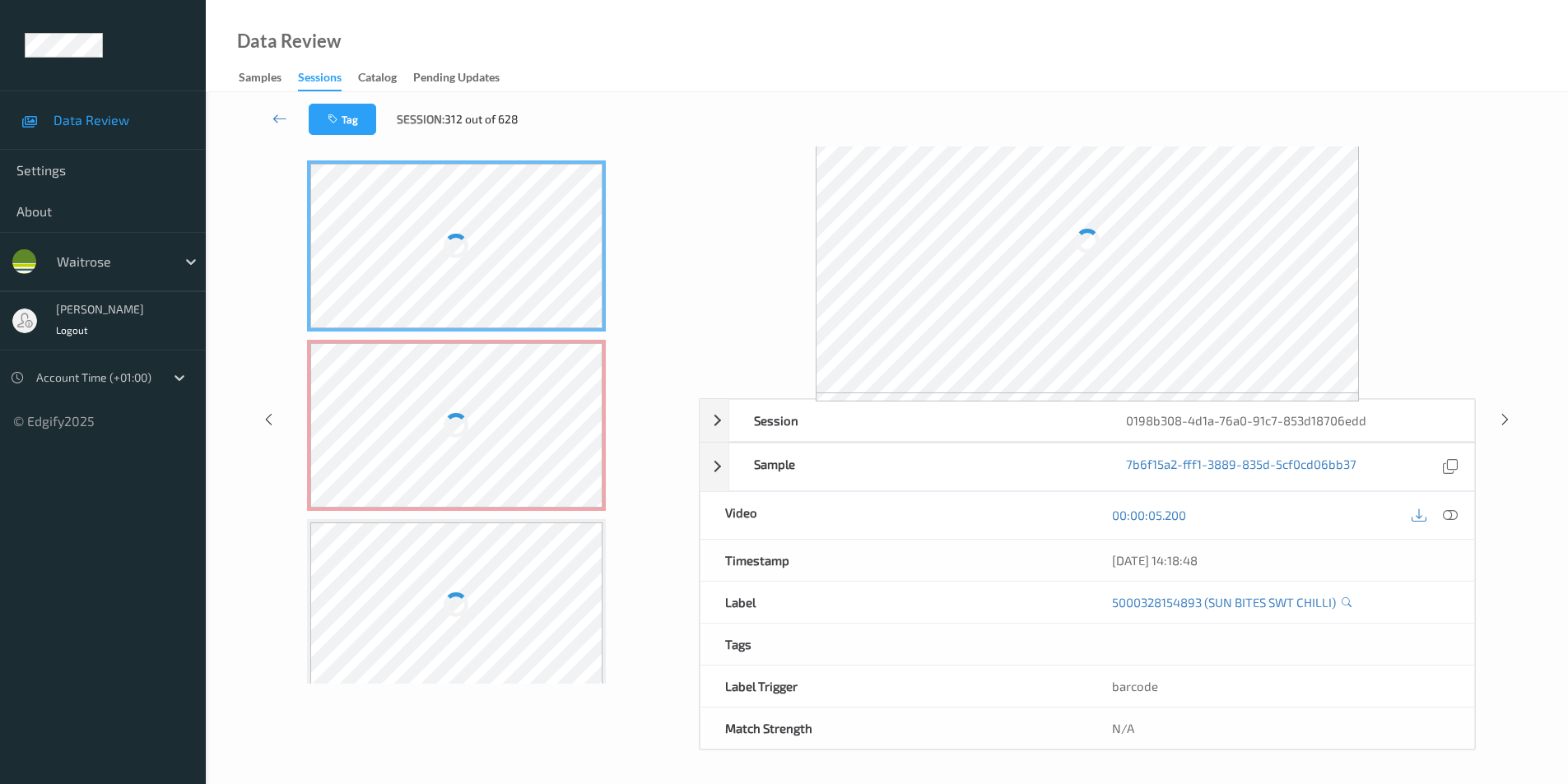
scroll to position [66, 0]
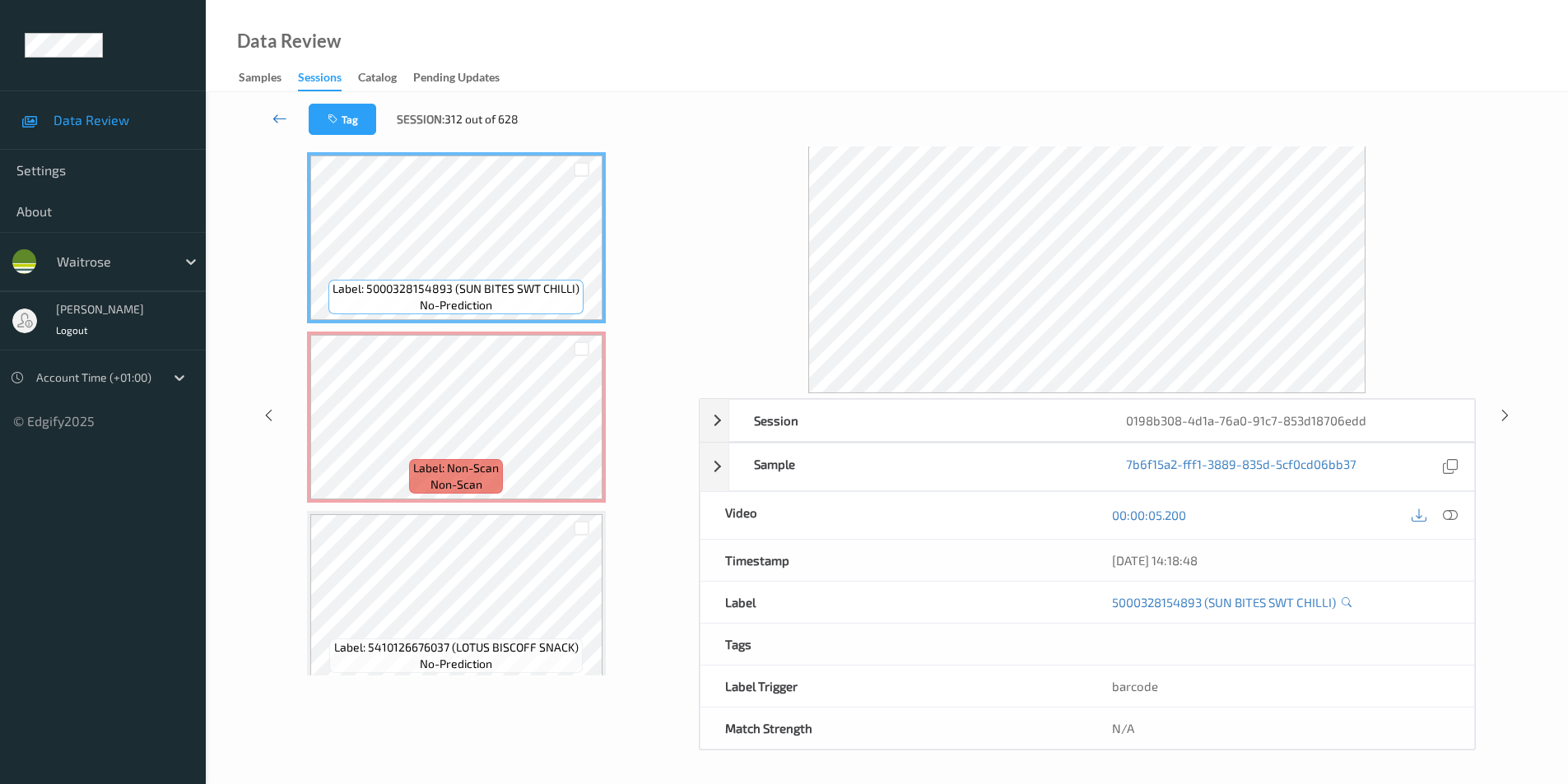
click at [274, 113] on icon at bounding box center [280, 118] width 15 height 17
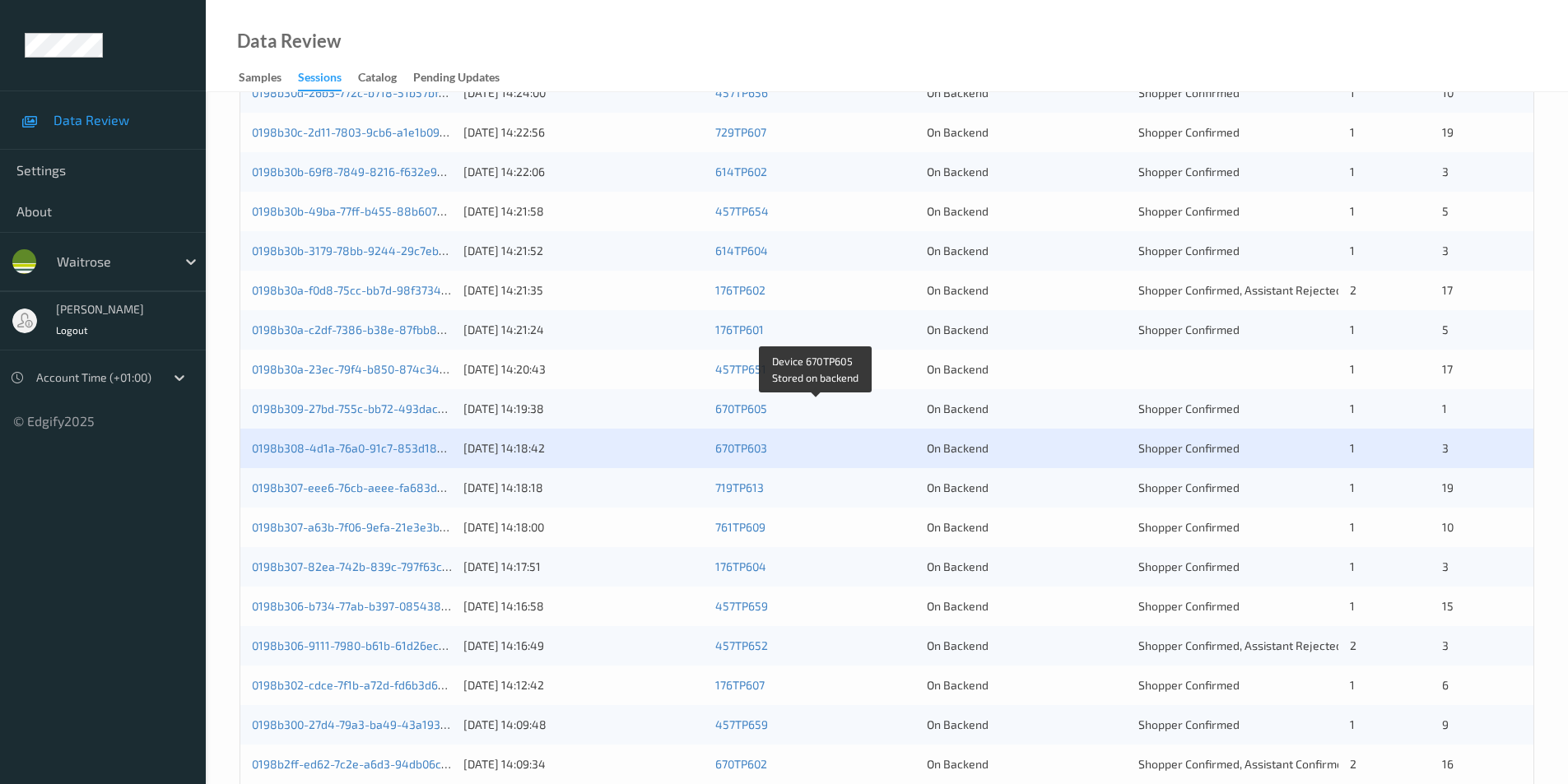
scroll to position [454, 0]
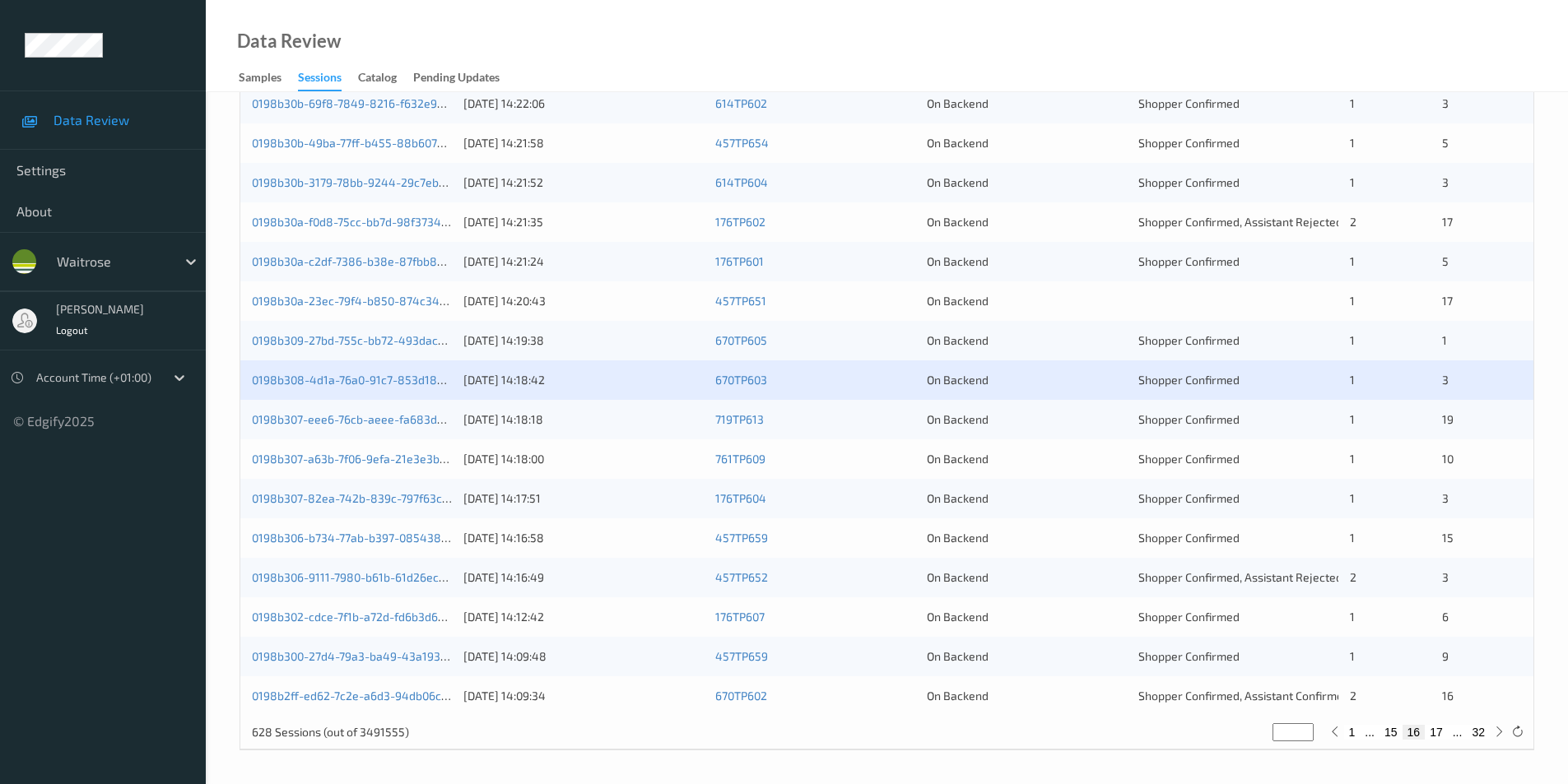
click at [1051, 423] on div "On Backend" at bounding box center [1027, 419] width 200 height 17
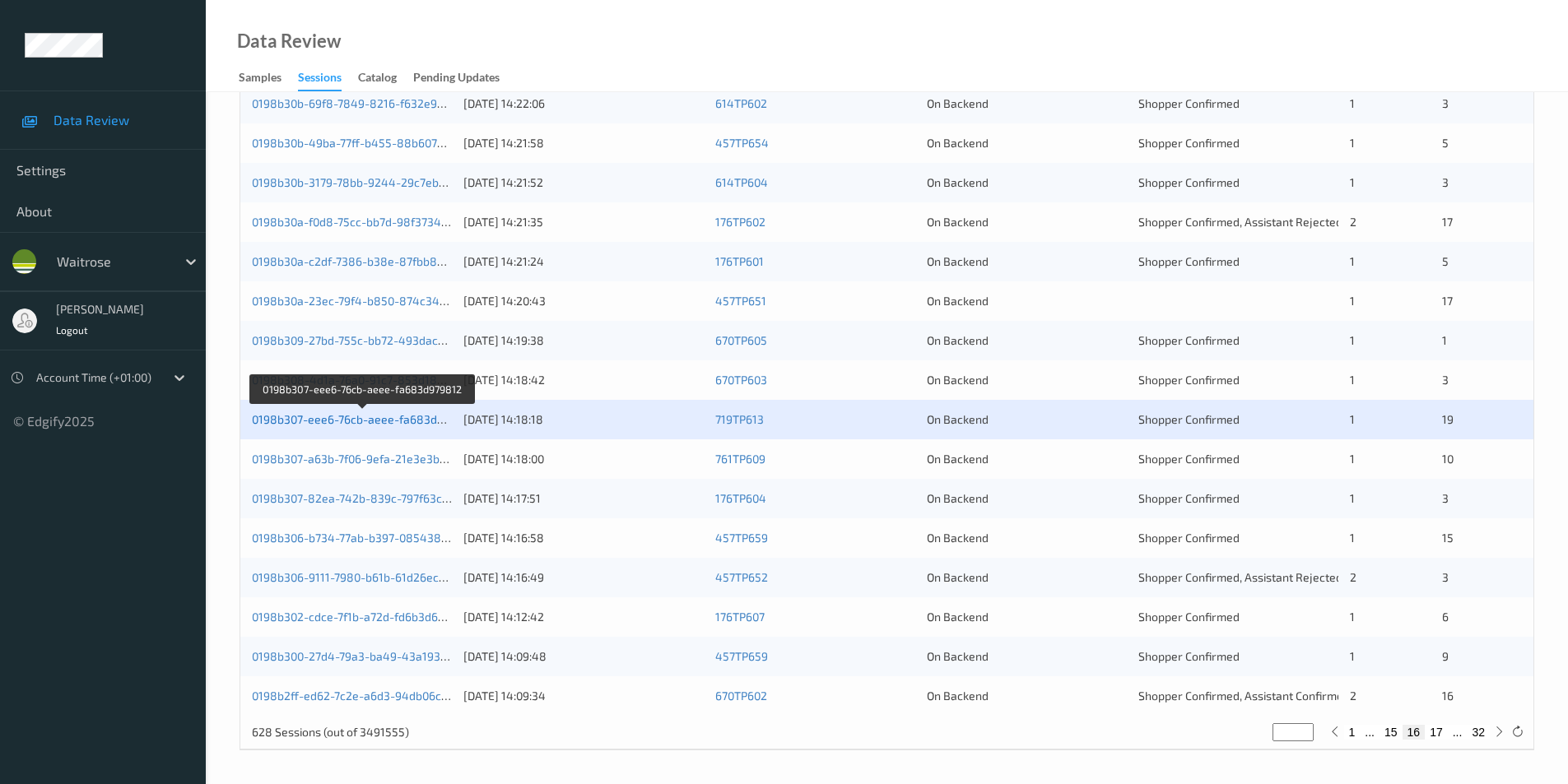
click at [344, 415] on link "0198b307-eee6-76cb-aeee-fa683d979812" at bounding box center [363, 419] width 223 height 14
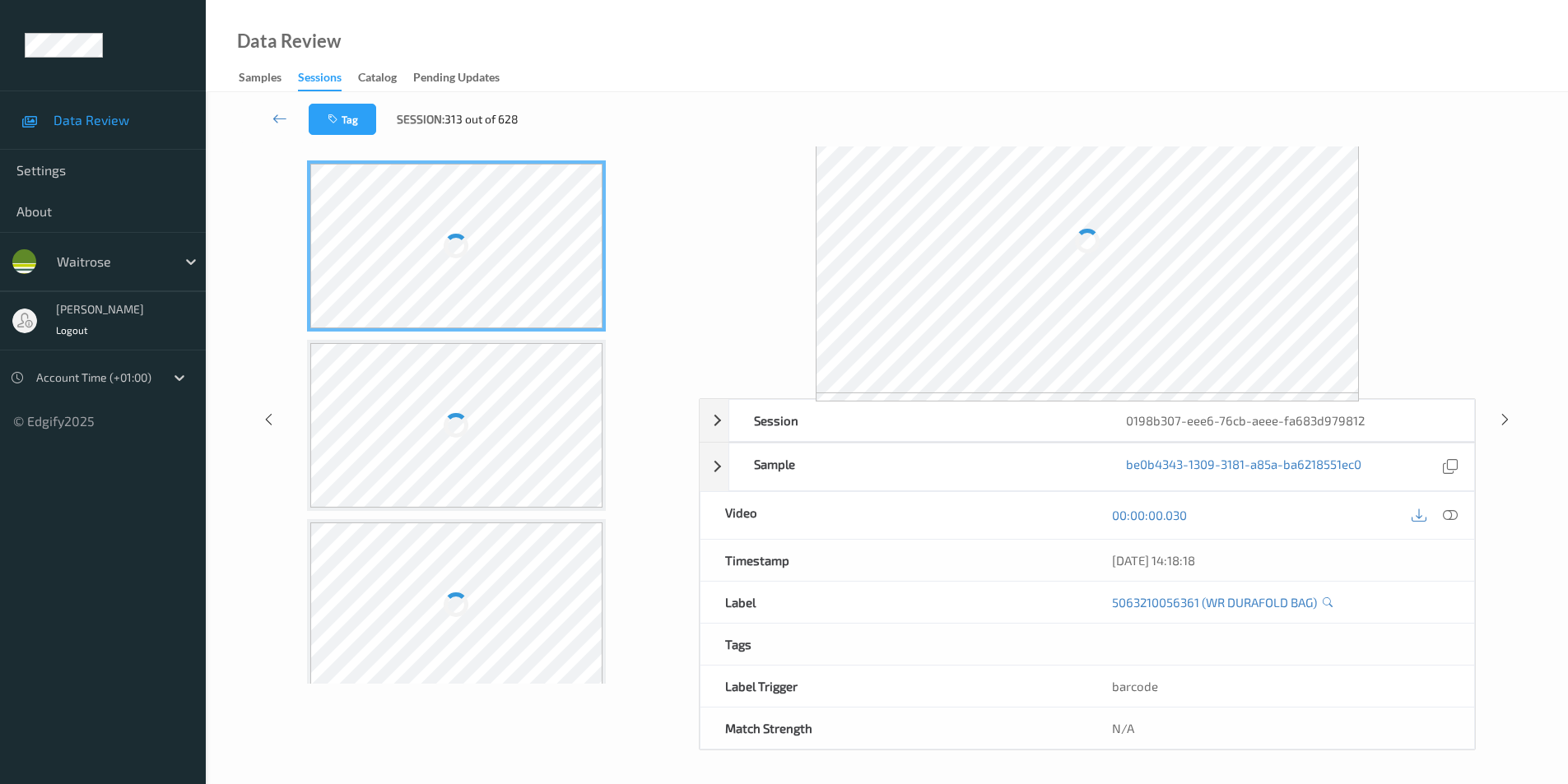
scroll to position [66, 0]
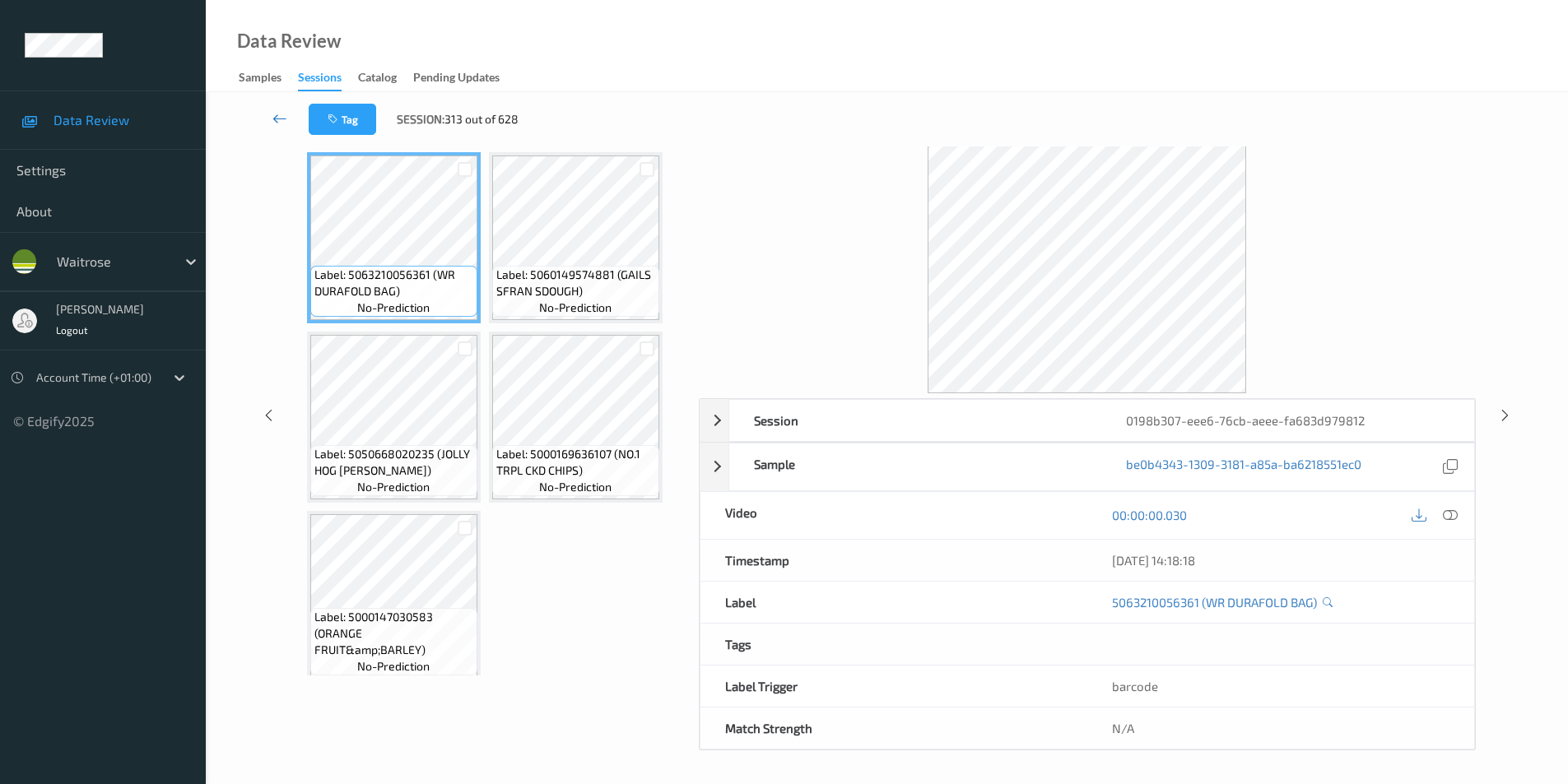
click at [278, 117] on icon at bounding box center [280, 118] width 15 height 17
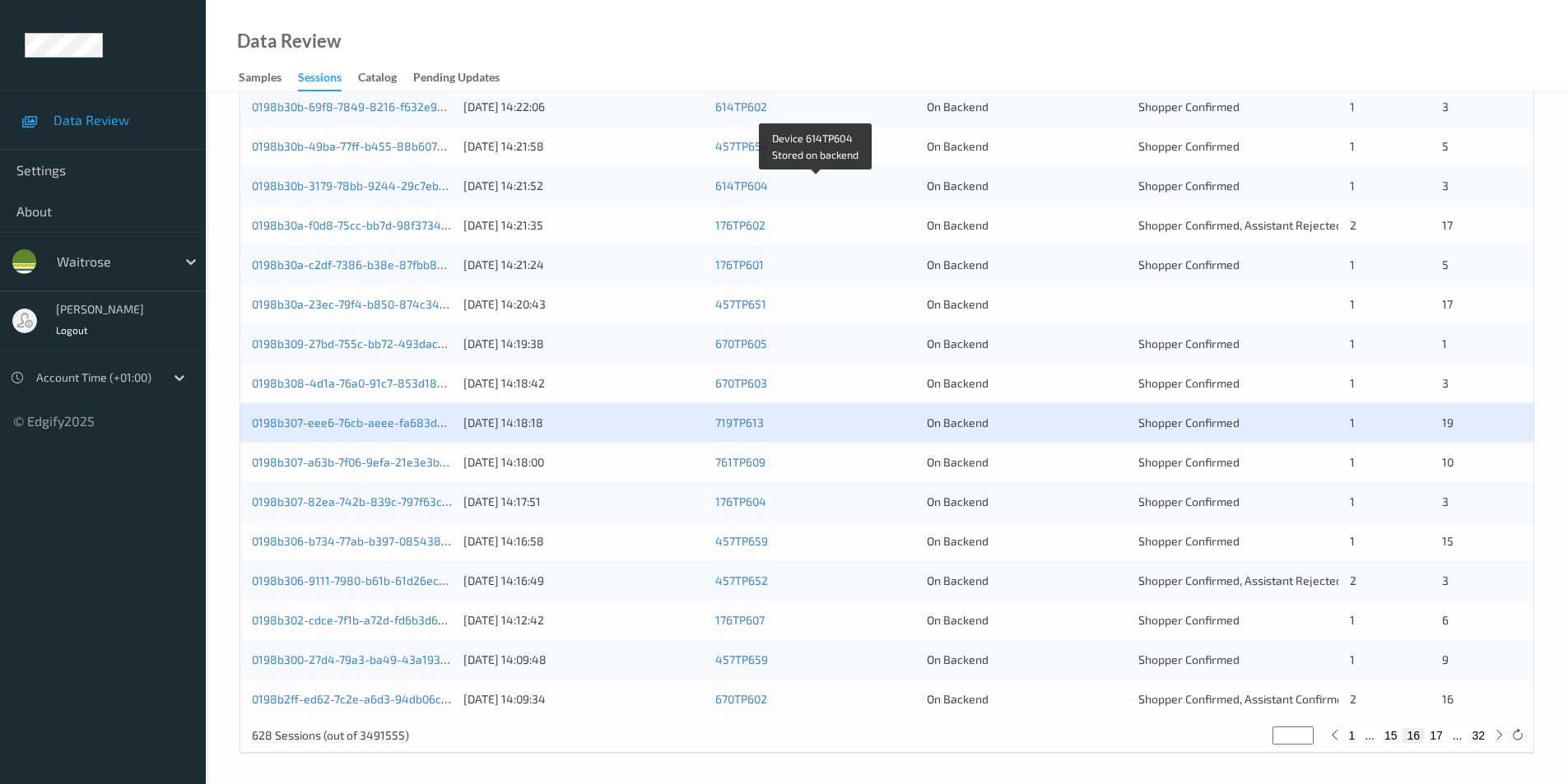
scroll to position [454, 0]
click at [1055, 459] on div "On Backend" at bounding box center [1027, 459] width 200 height 17
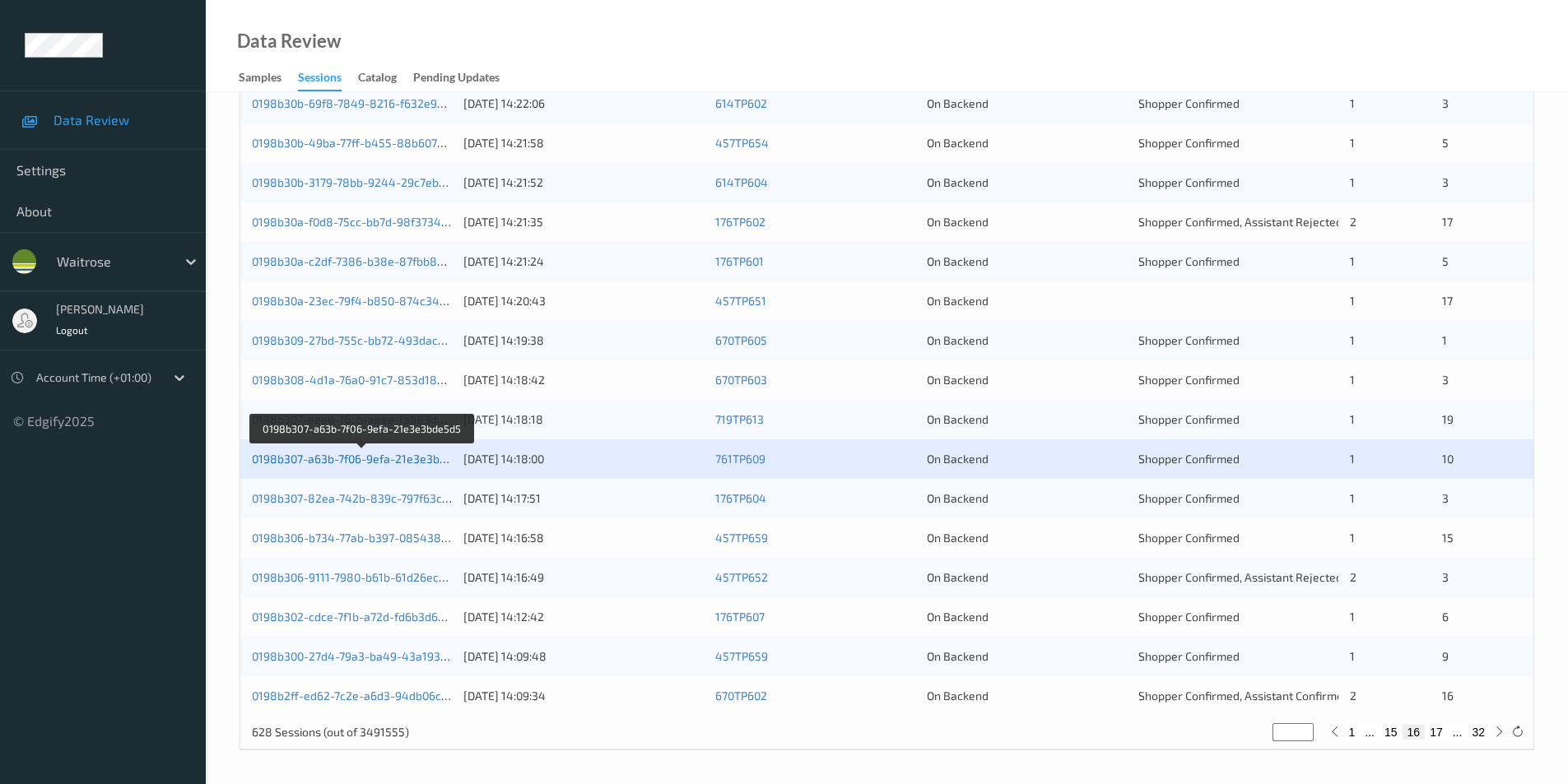
click at [372, 457] on link "0198b307-a63b-7f06-9efa-21e3e3bde5d5" at bounding box center [362, 459] width 221 height 14
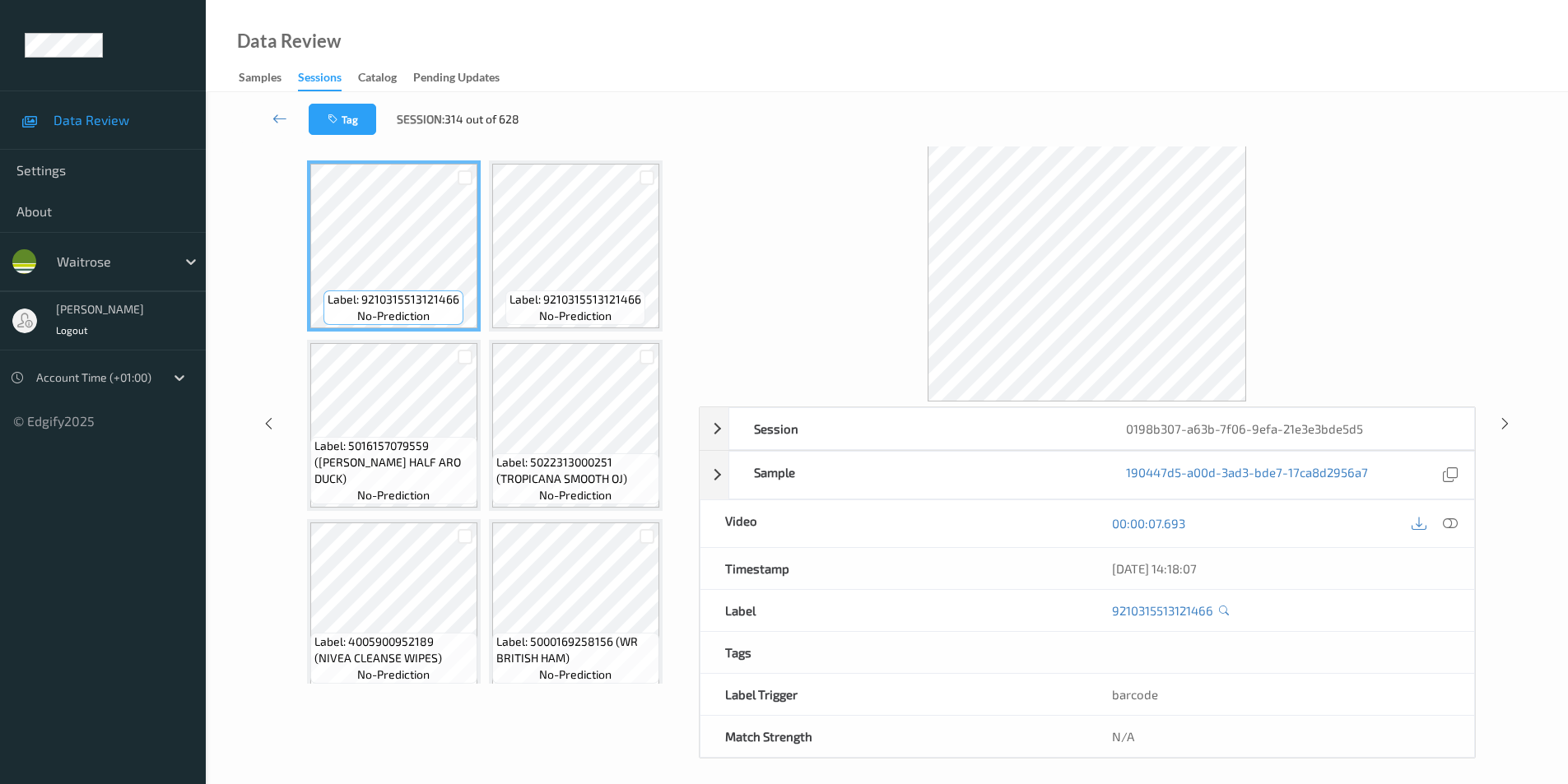
scroll to position [66, 0]
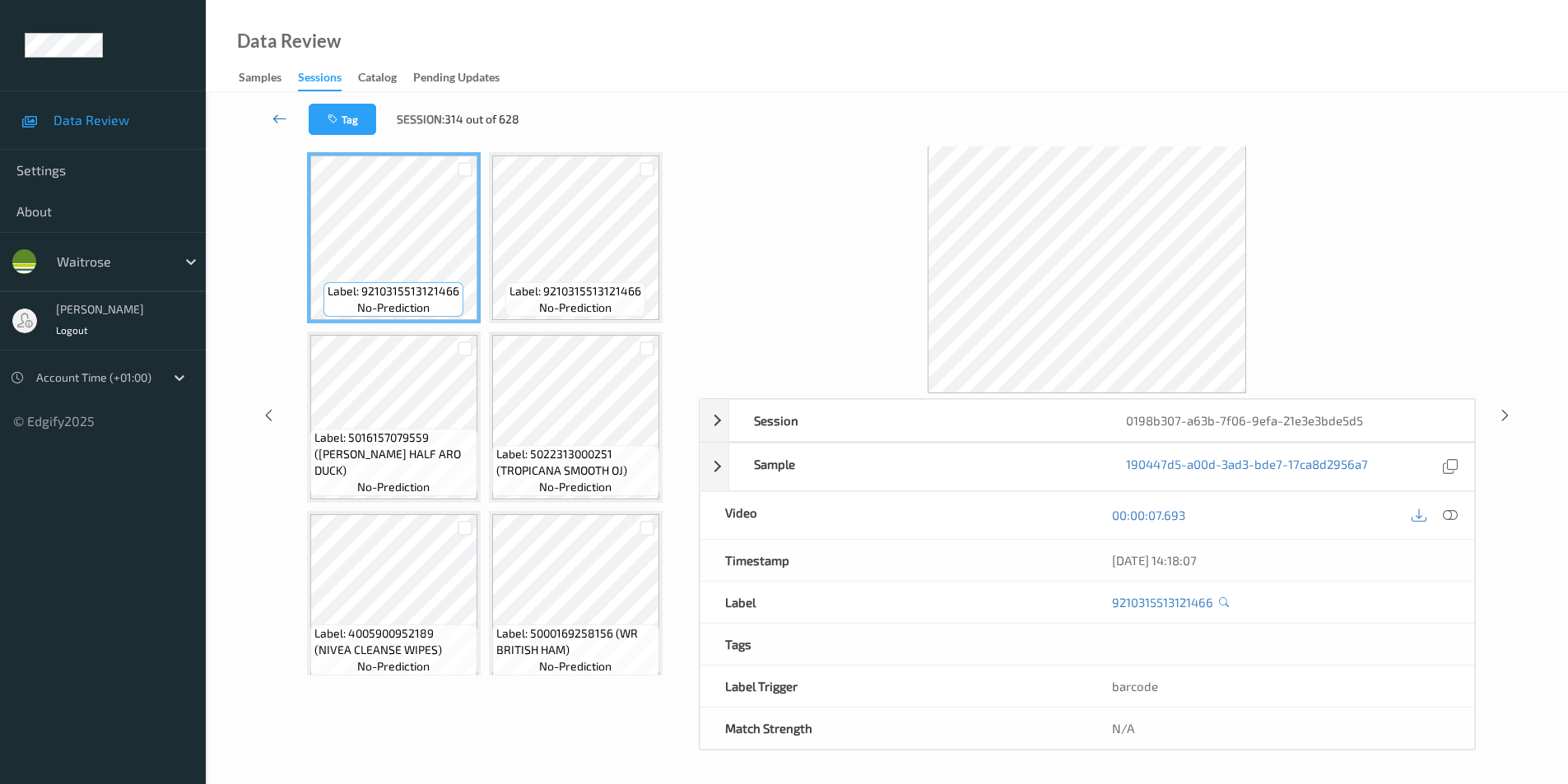
click at [276, 115] on icon at bounding box center [280, 118] width 15 height 17
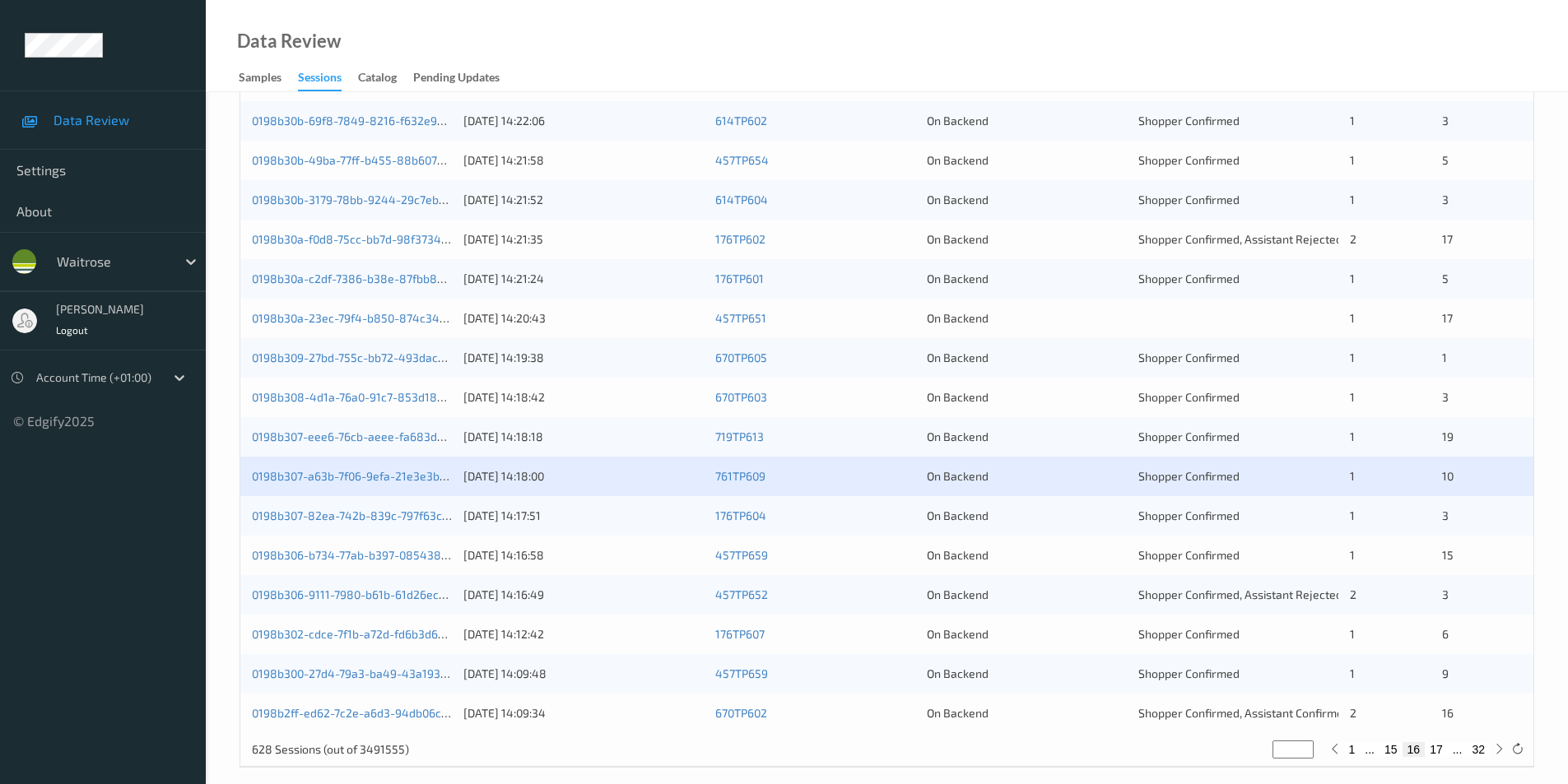
scroll to position [454, 0]
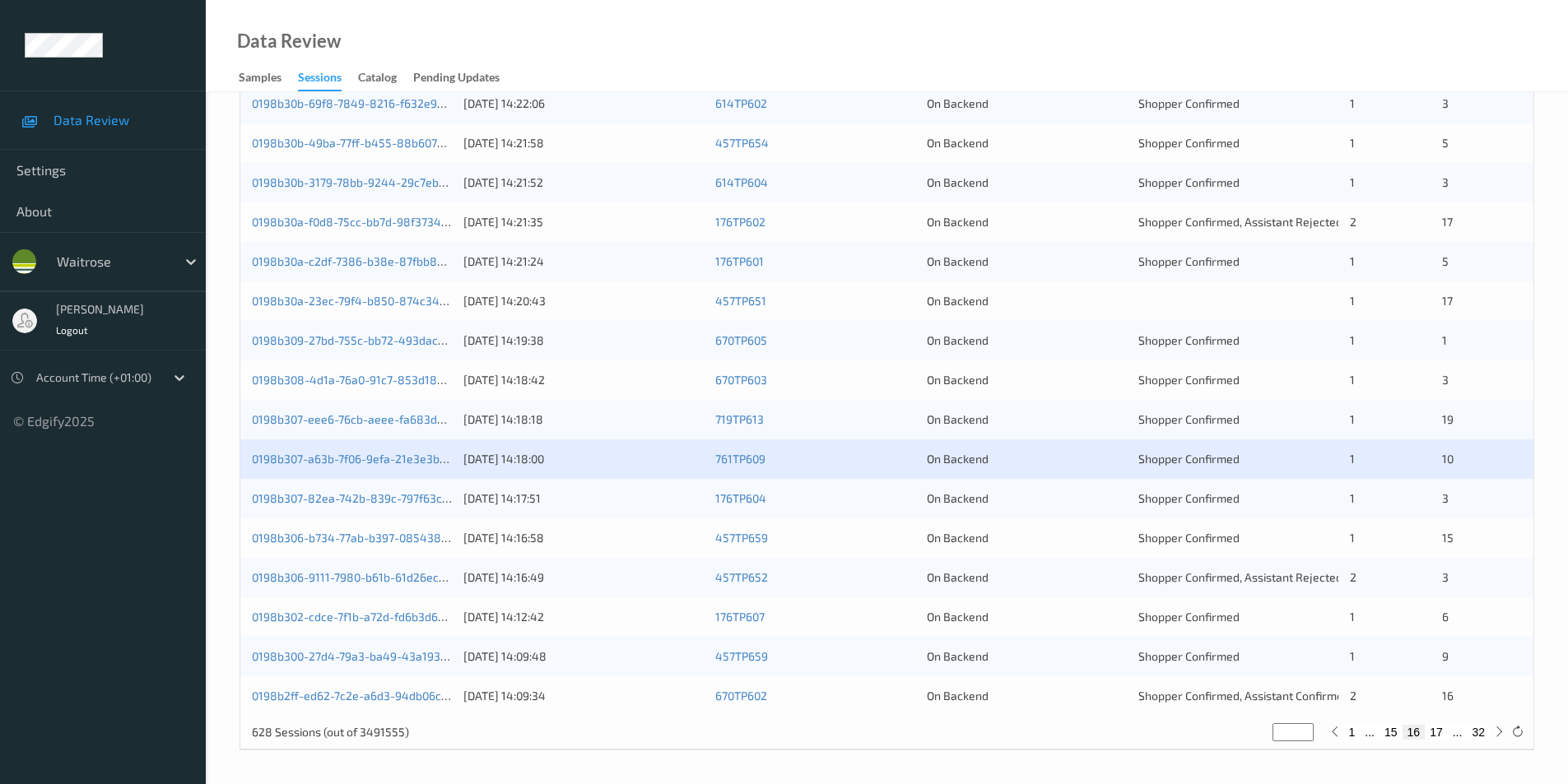
click at [1040, 503] on div "On Backend" at bounding box center [1027, 499] width 200 height 17
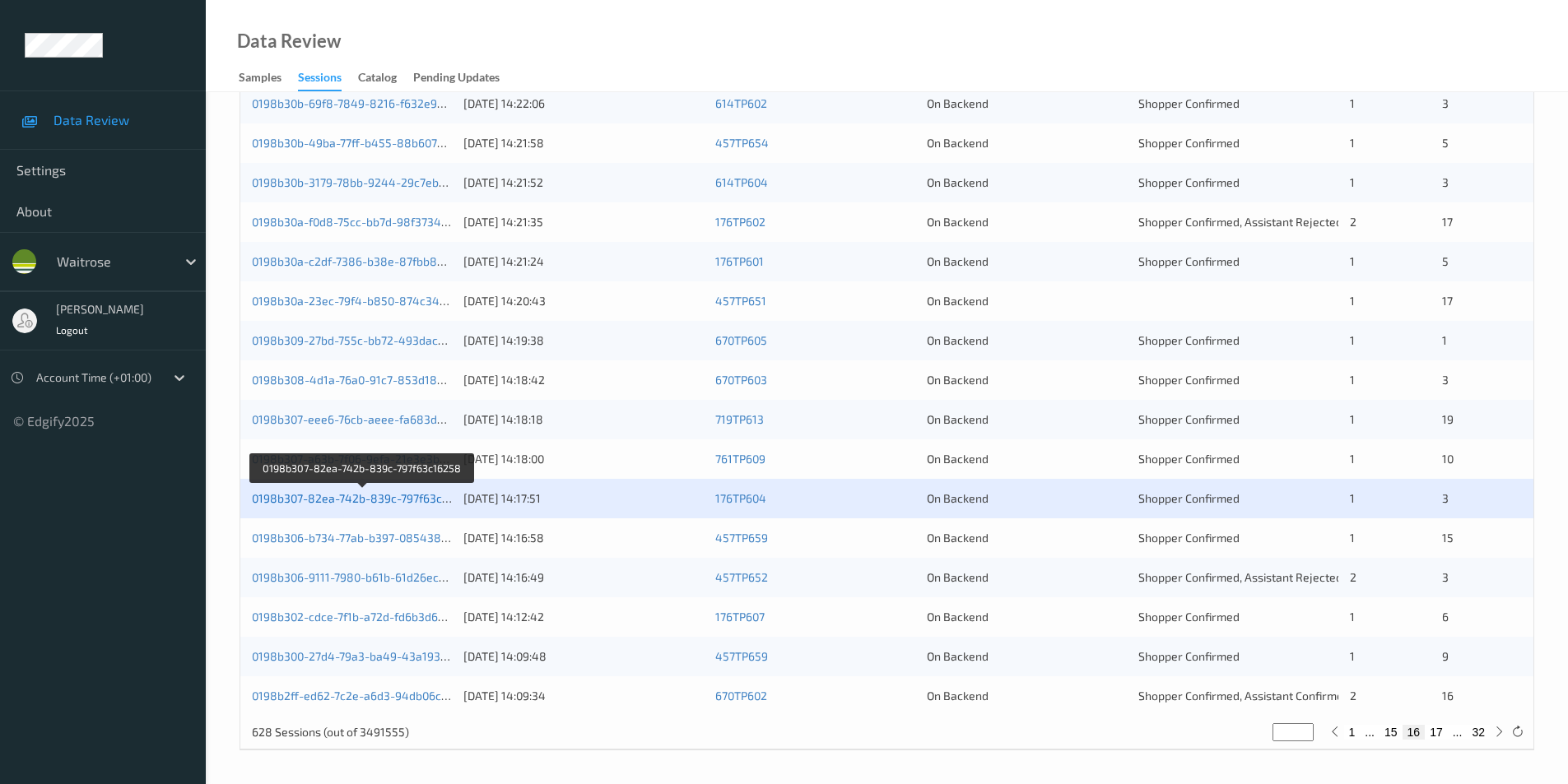
click at [380, 497] on link "0198b307-82ea-742b-839c-797f63c16258" at bounding box center [363, 499] width 222 height 14
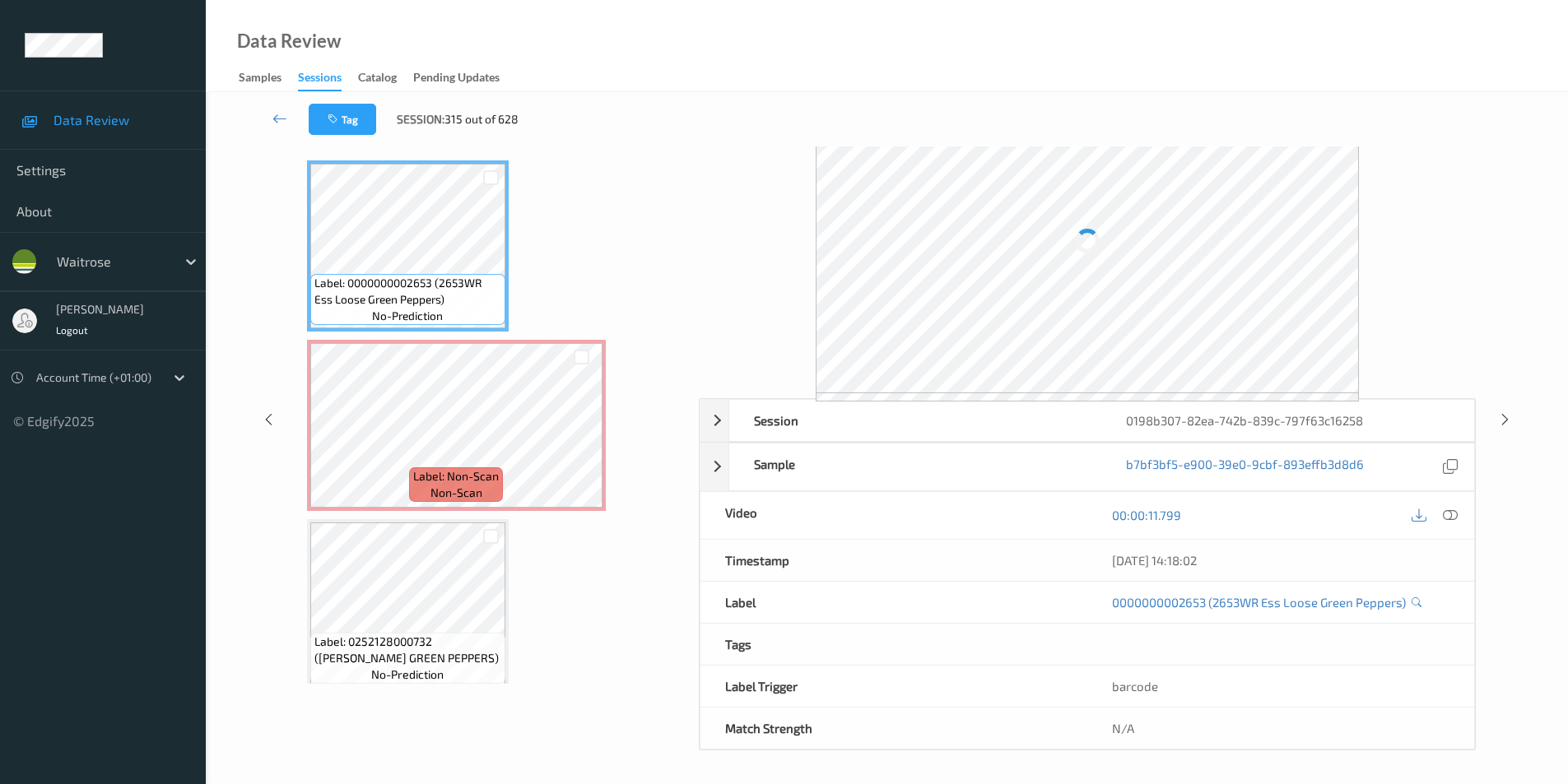
scroll to position [66, 0]
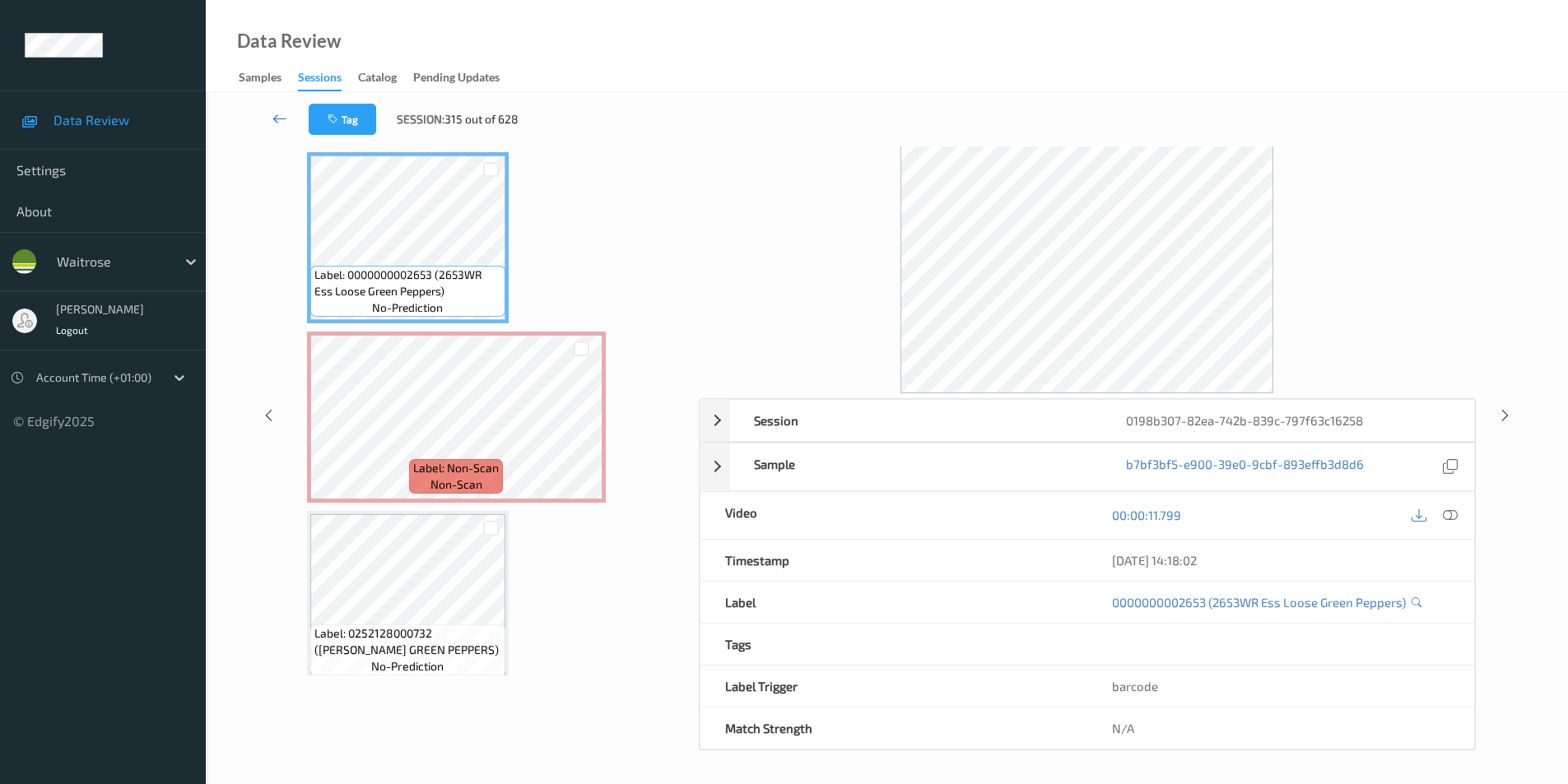
click at [285, 117] on icon at bounding box center [280, 118] width 15 height 17
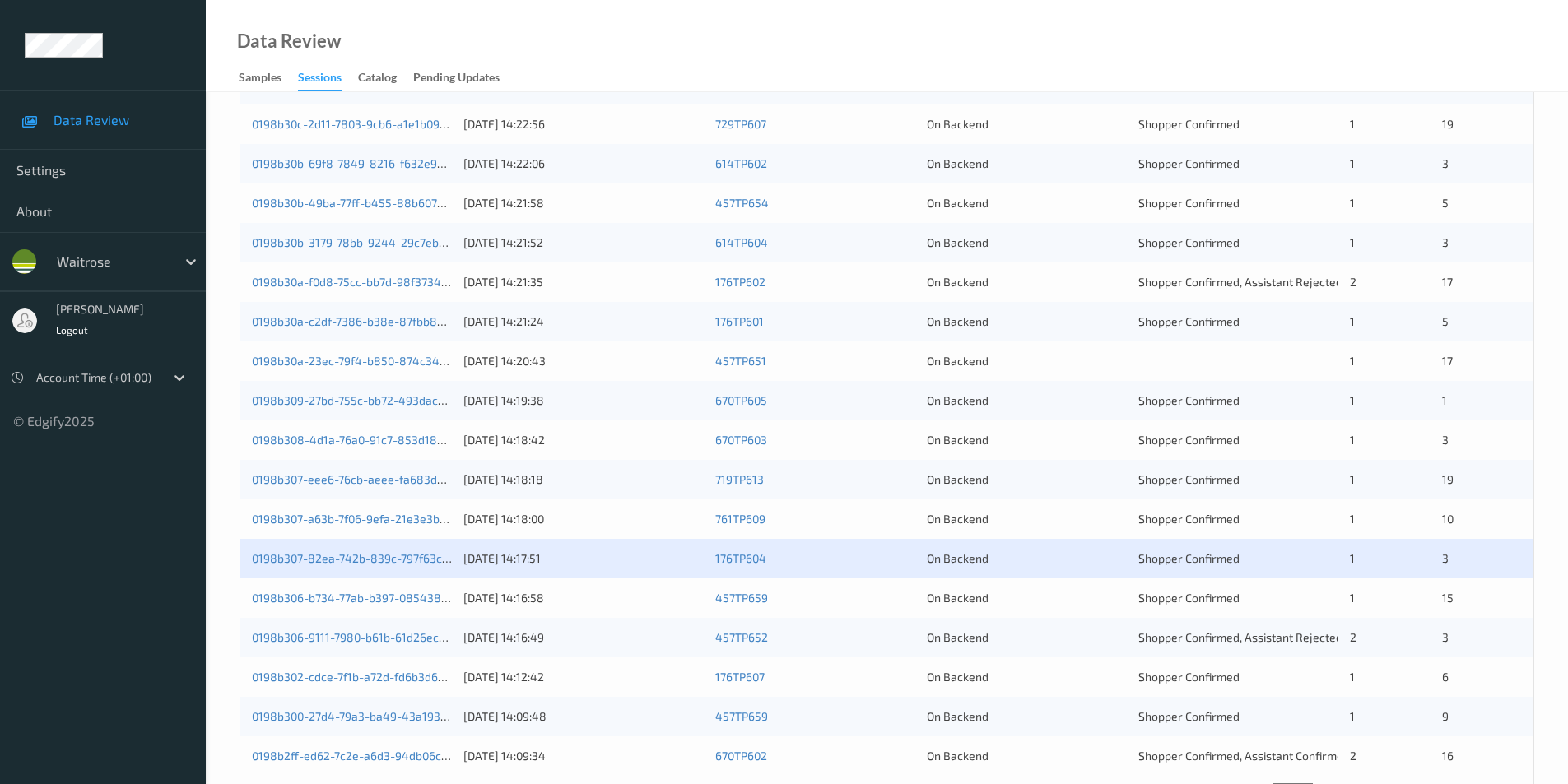
scroll to position [454, 0]
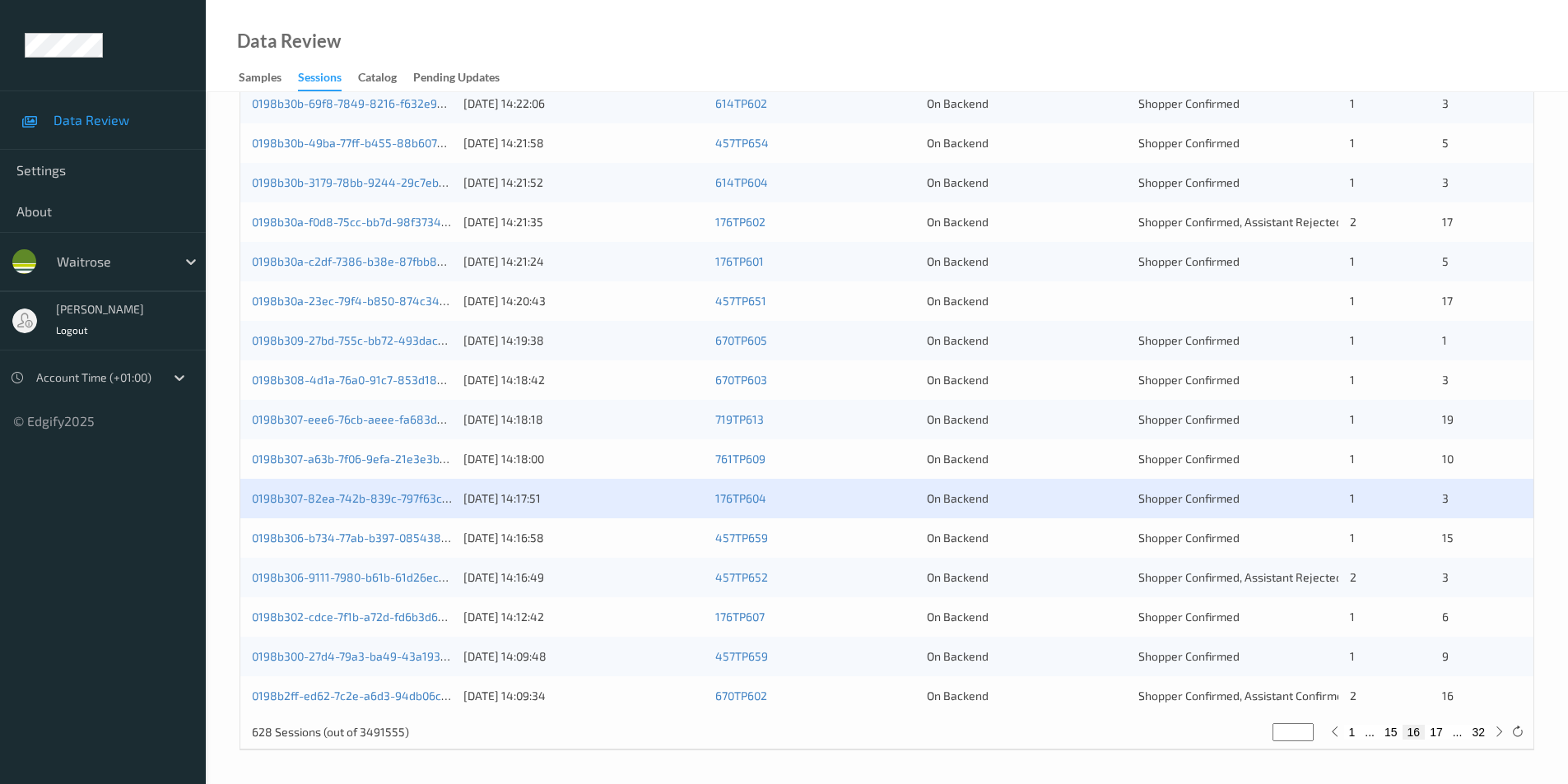
click at [1087, 536] on div "On Backend" at bounding box center [1027, 538] width 200 height 17
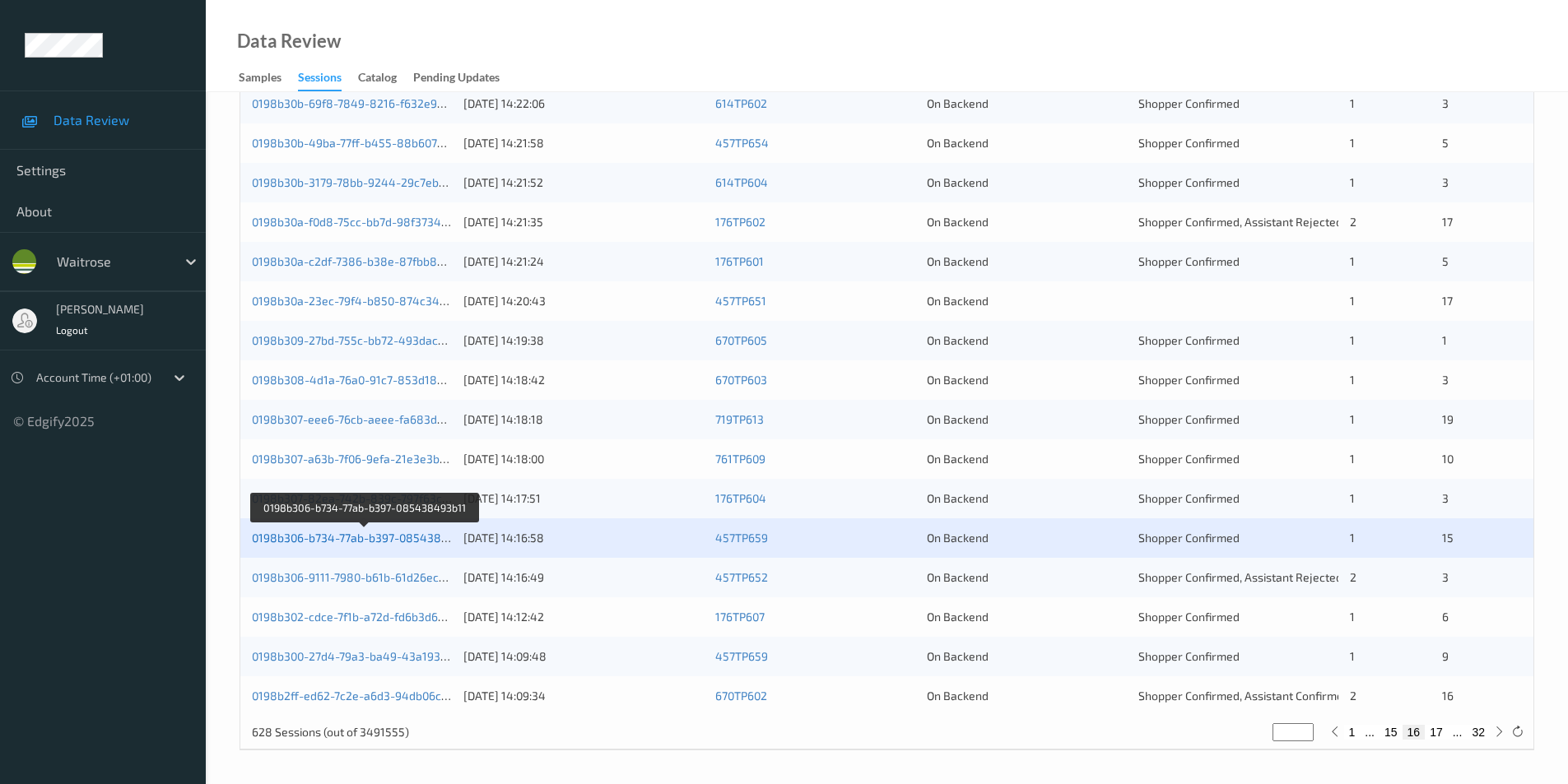
click at [392, 541] on link "0198b306-b734-77ab-b397-085438493b11" at bounding box center [365, 538] width 226 height 14
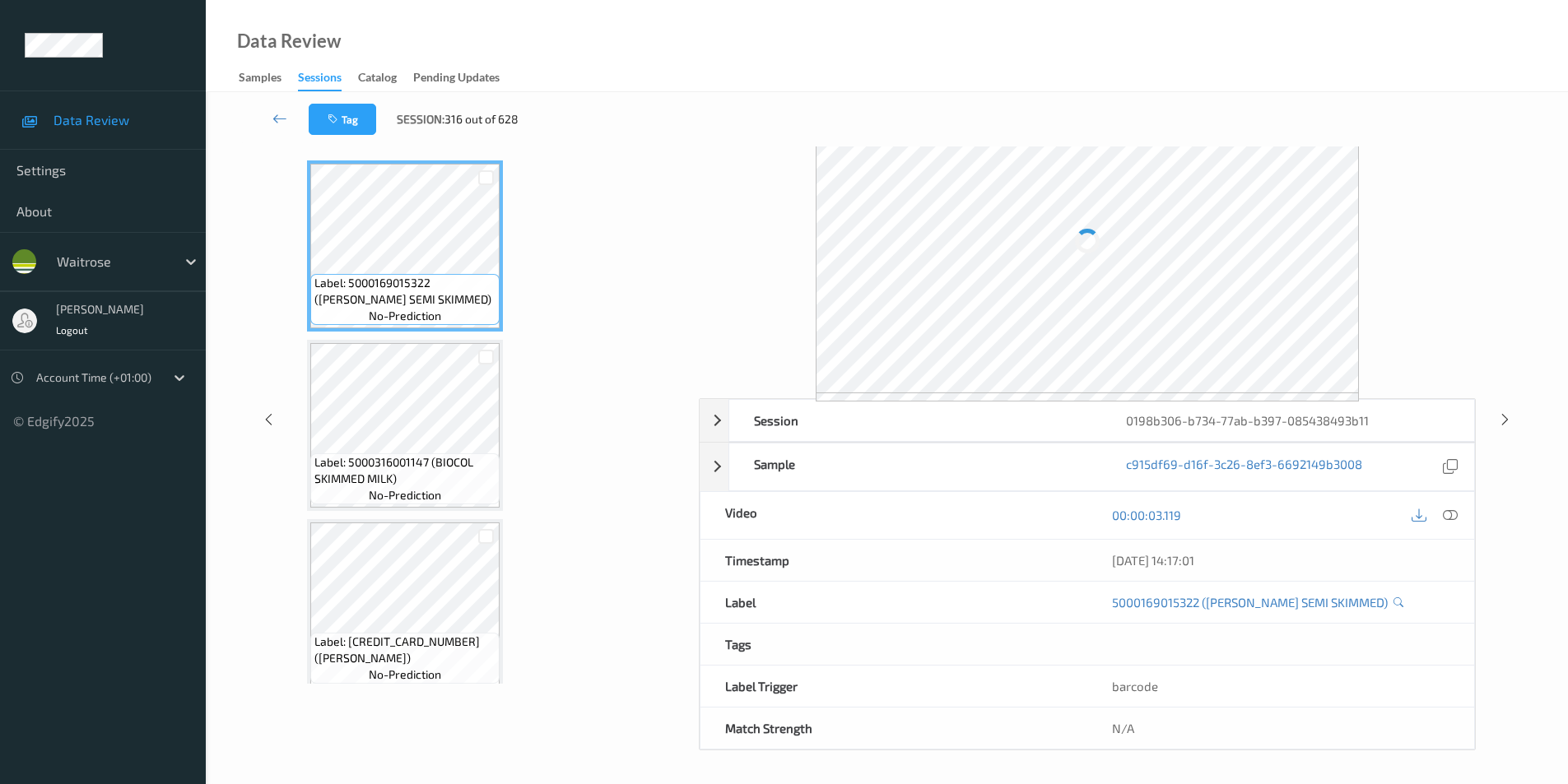
scroll to position [66, 0]
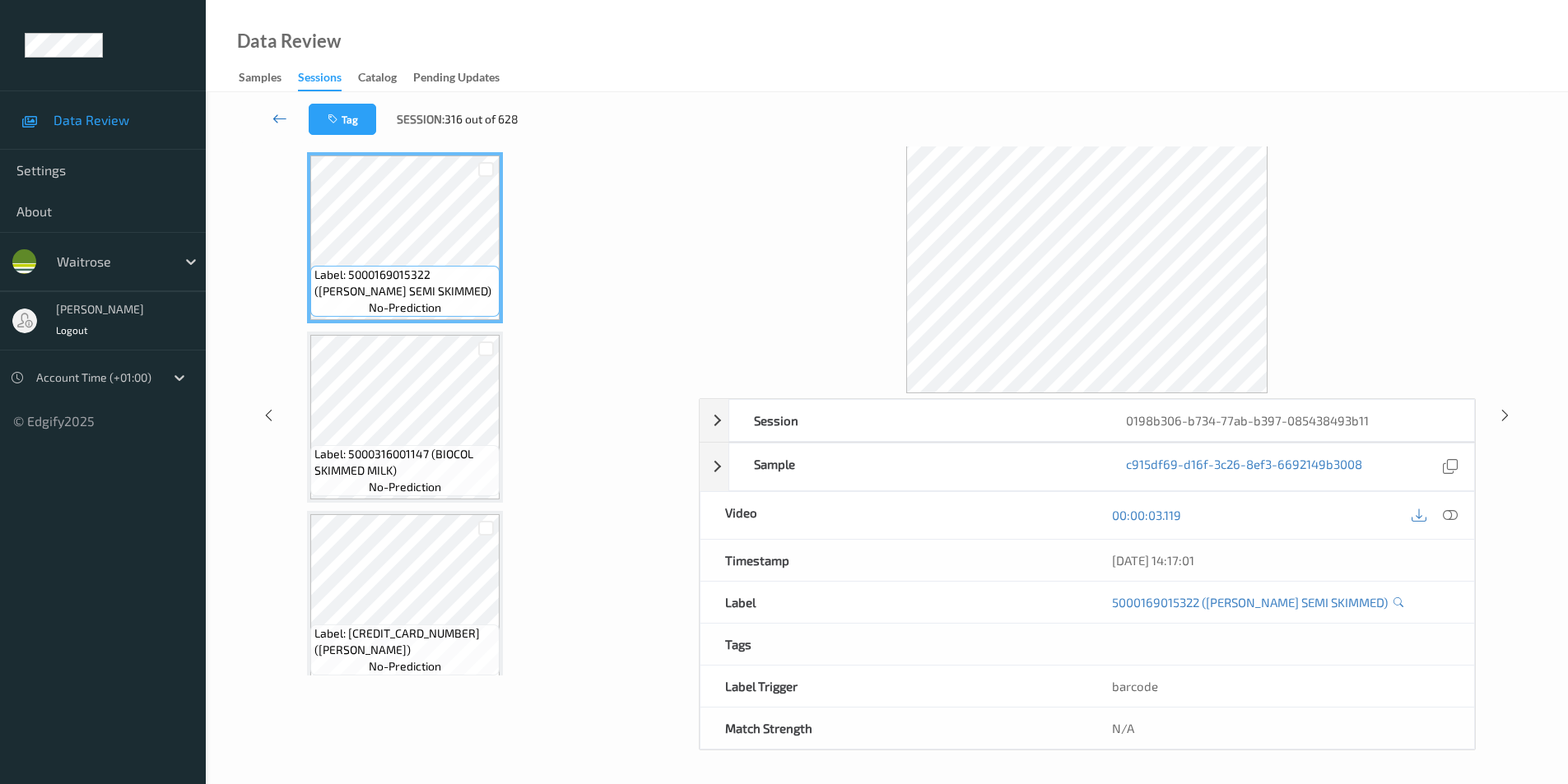
click at [275, 118] on icon at bounding box center [280, 118] width 15 height 17
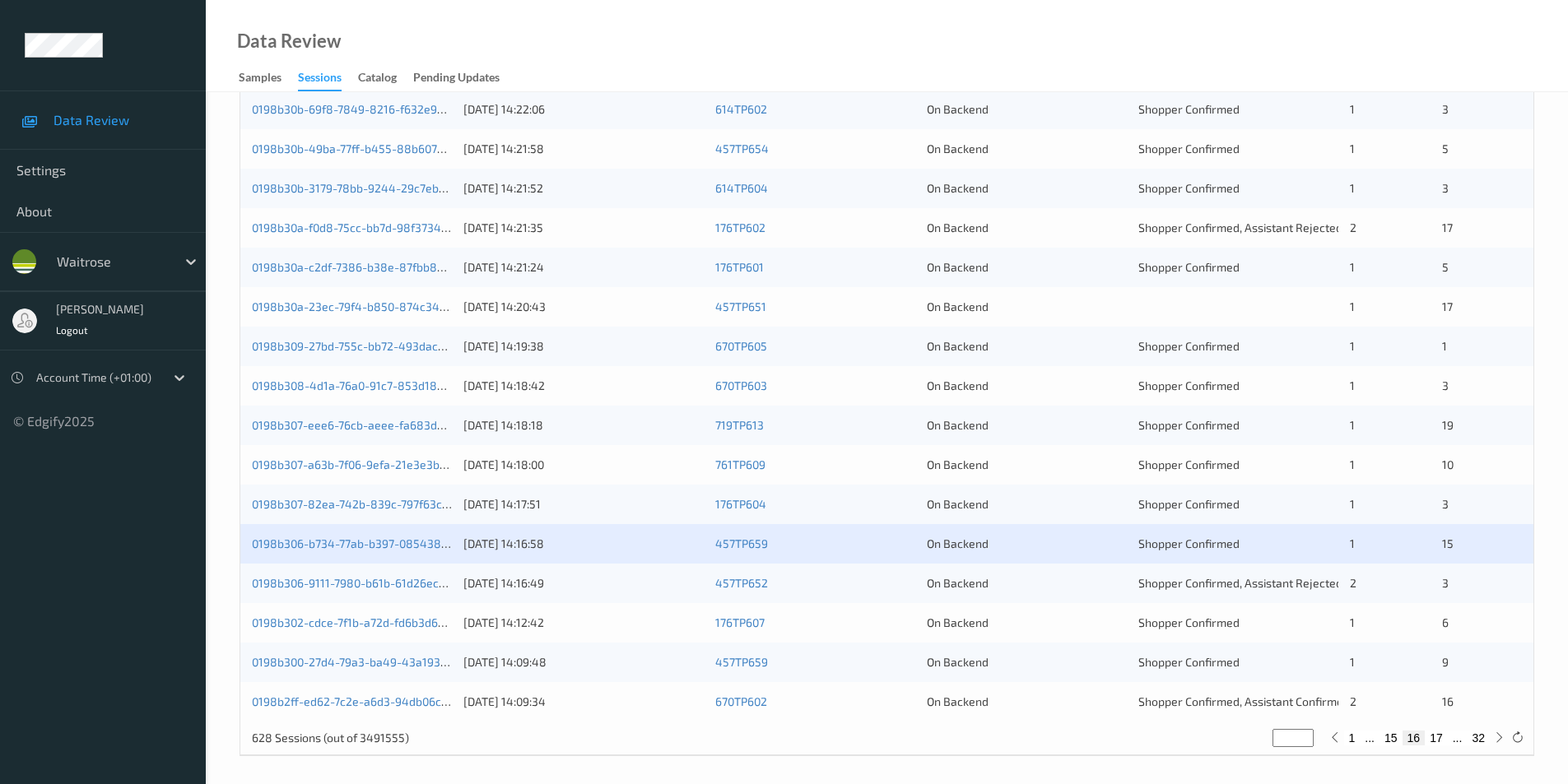
scroll to position [454, 0]
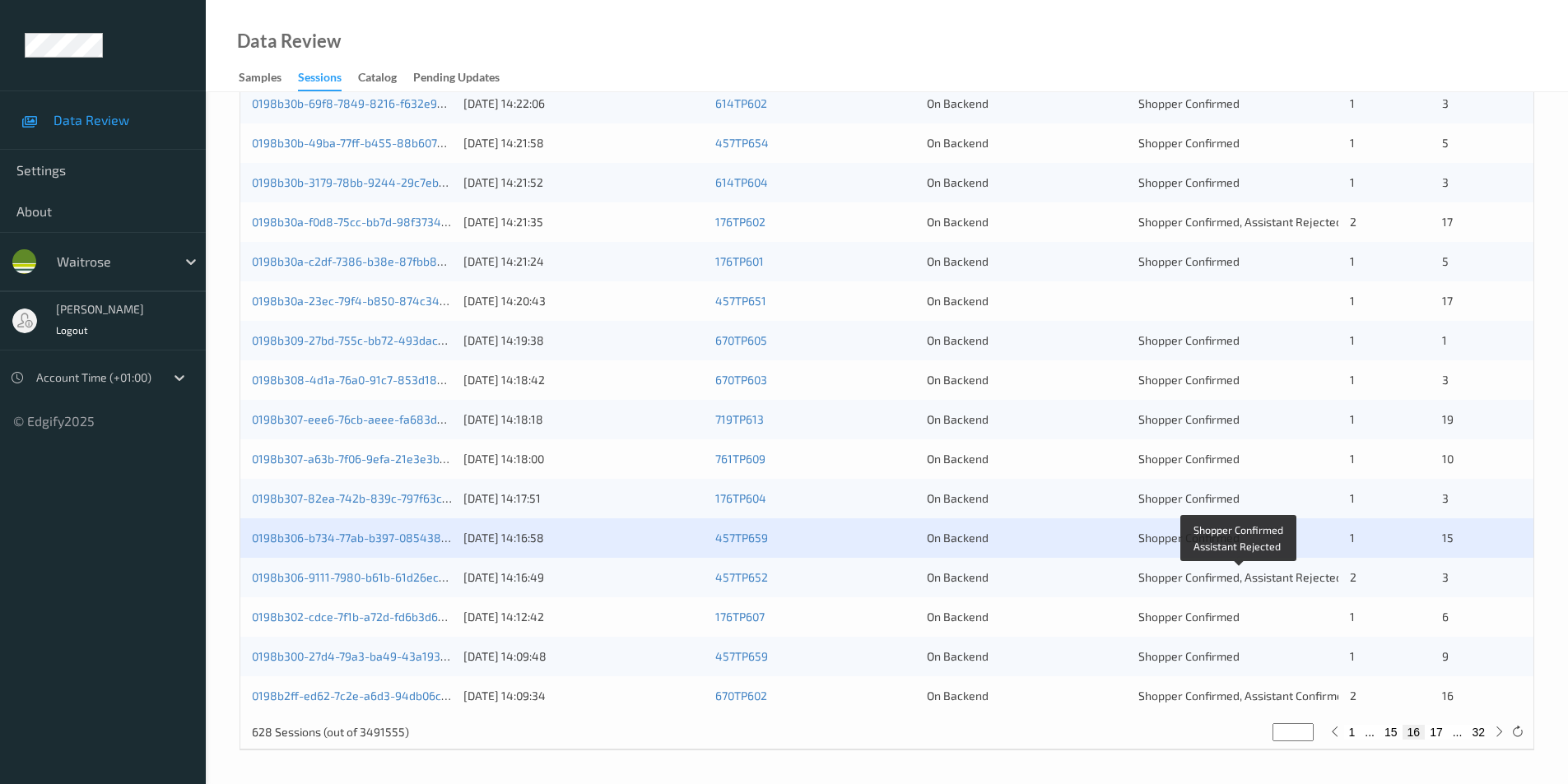
click at [1084, 583] on div "On Backend" at bounding box center [1027, 578] width 200 height 17
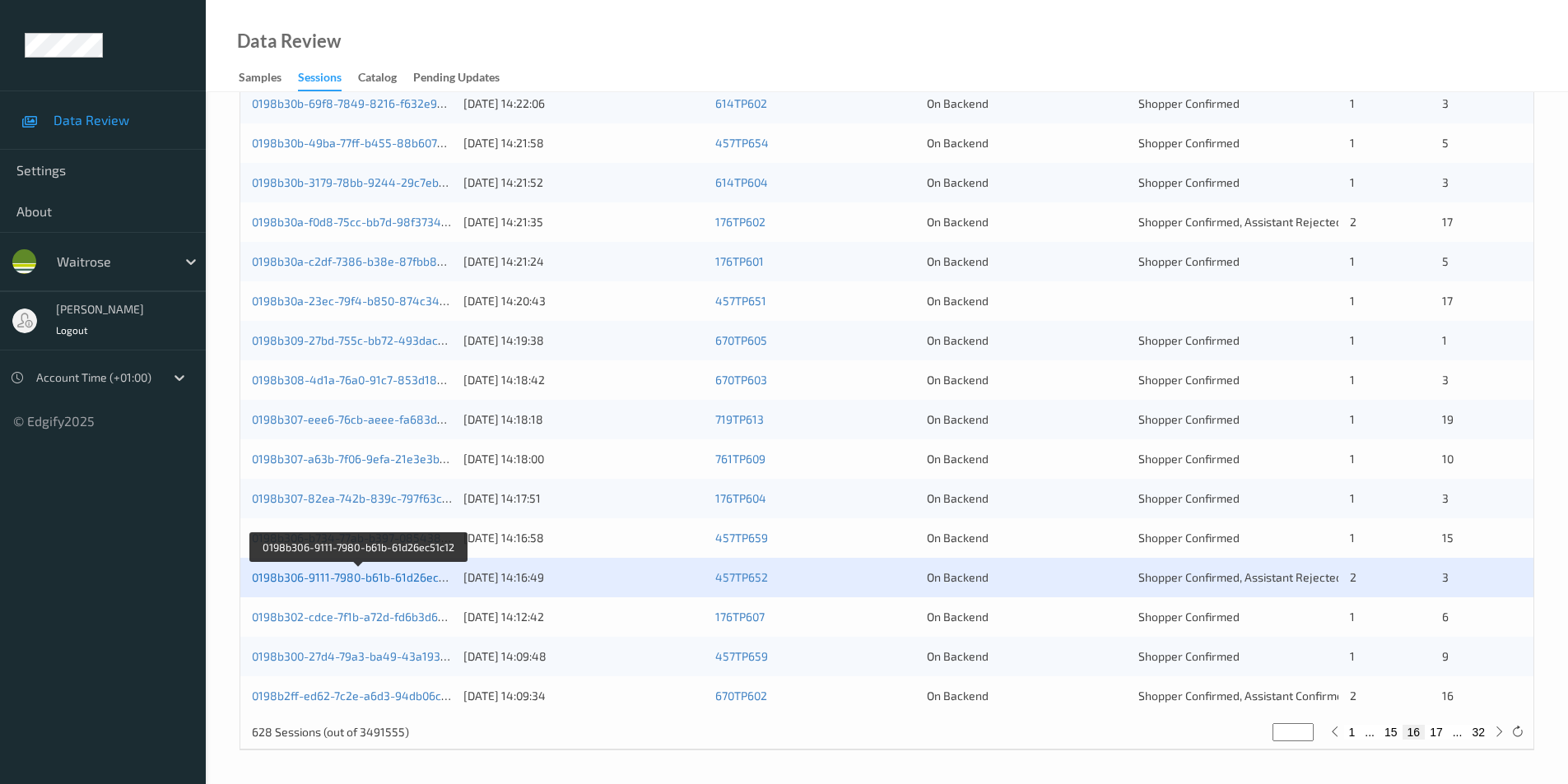
click at [391, 579] on link "0198b306-9111-7980-b61b-61d26ec51c12" at bounding box center [360, 577] width 216 height 14
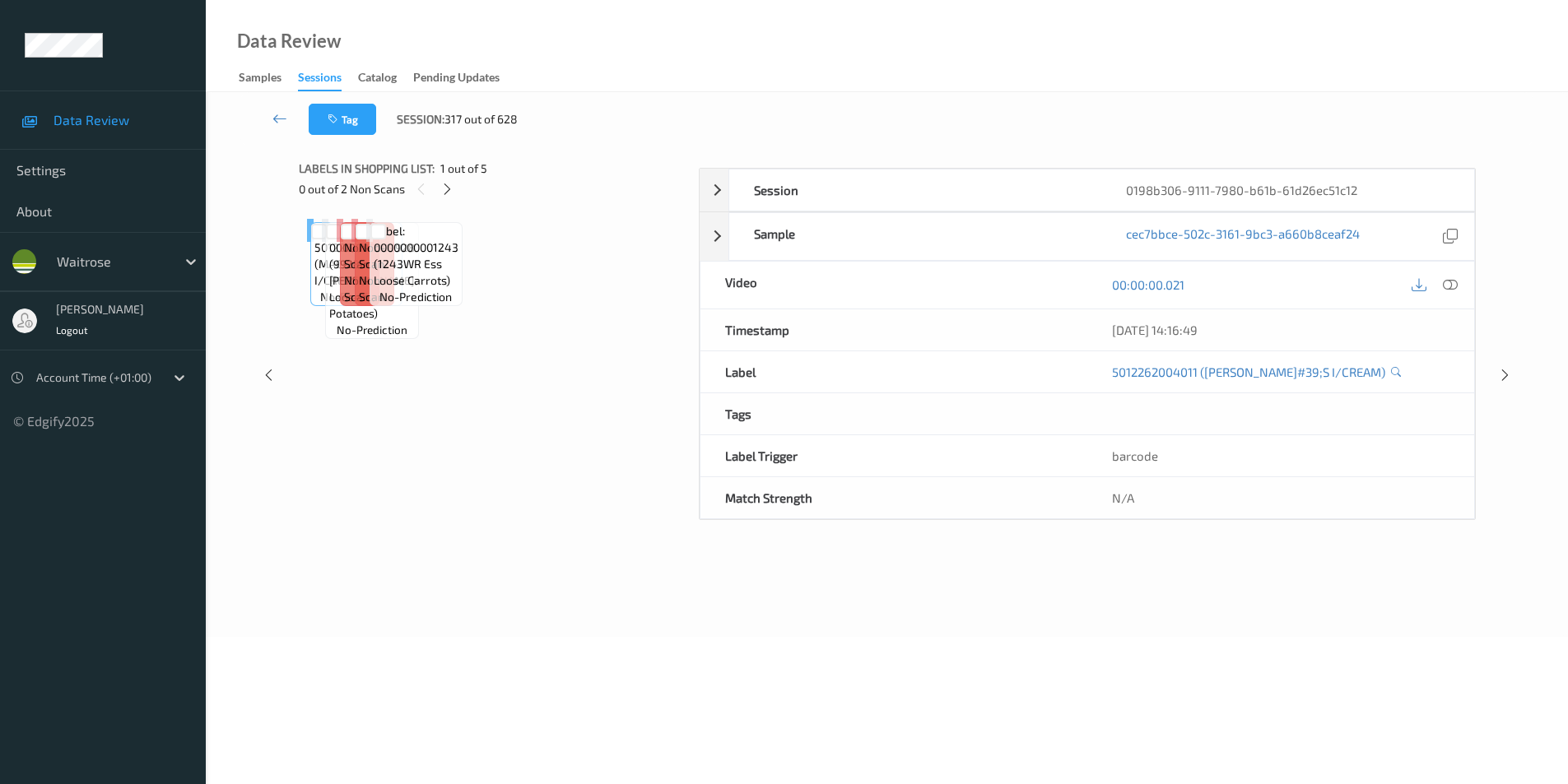
scroll to position [66, 0]
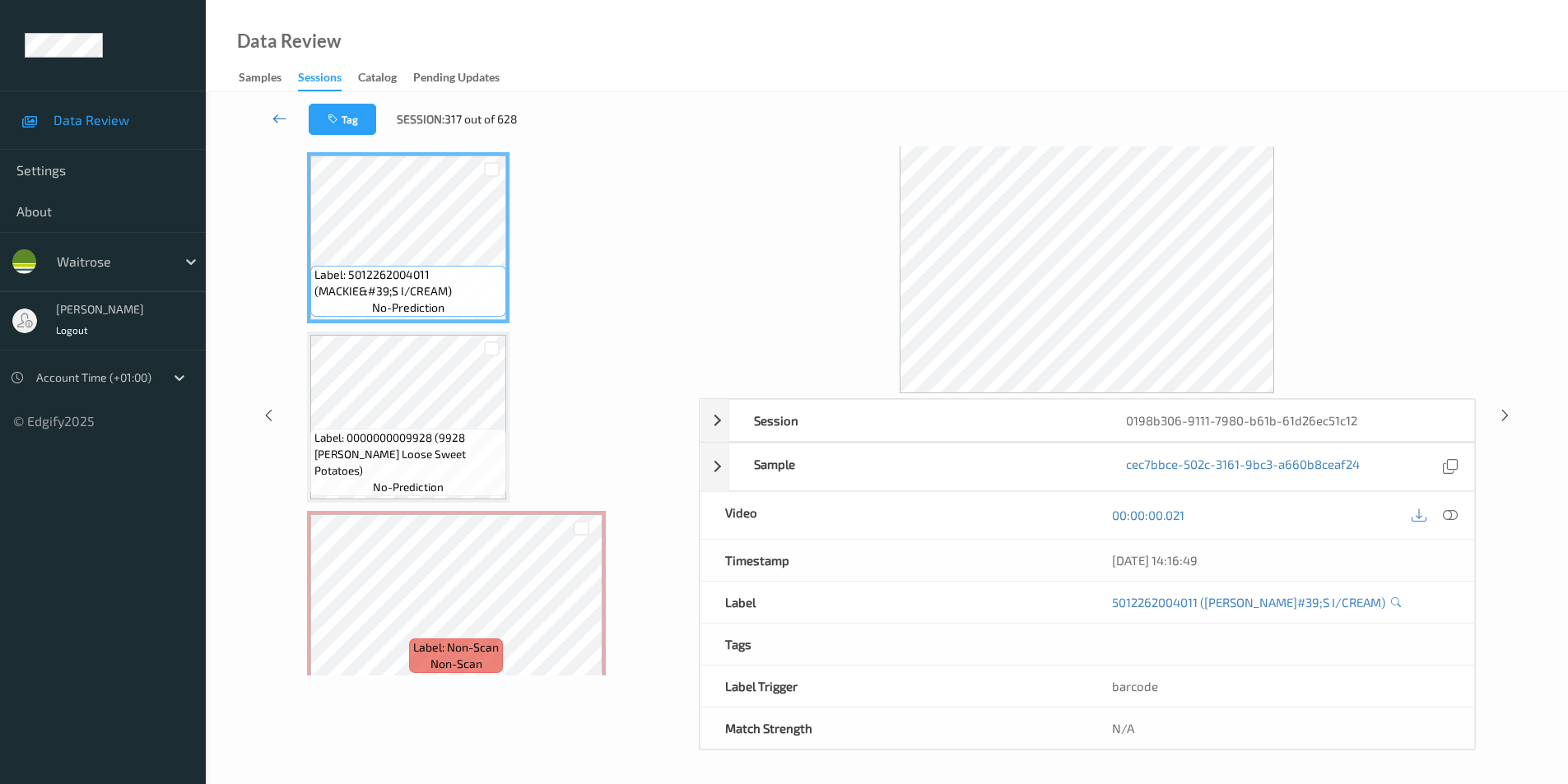
click at [274, 112] on icon at bounding box center [280, 118] width 15 height 17
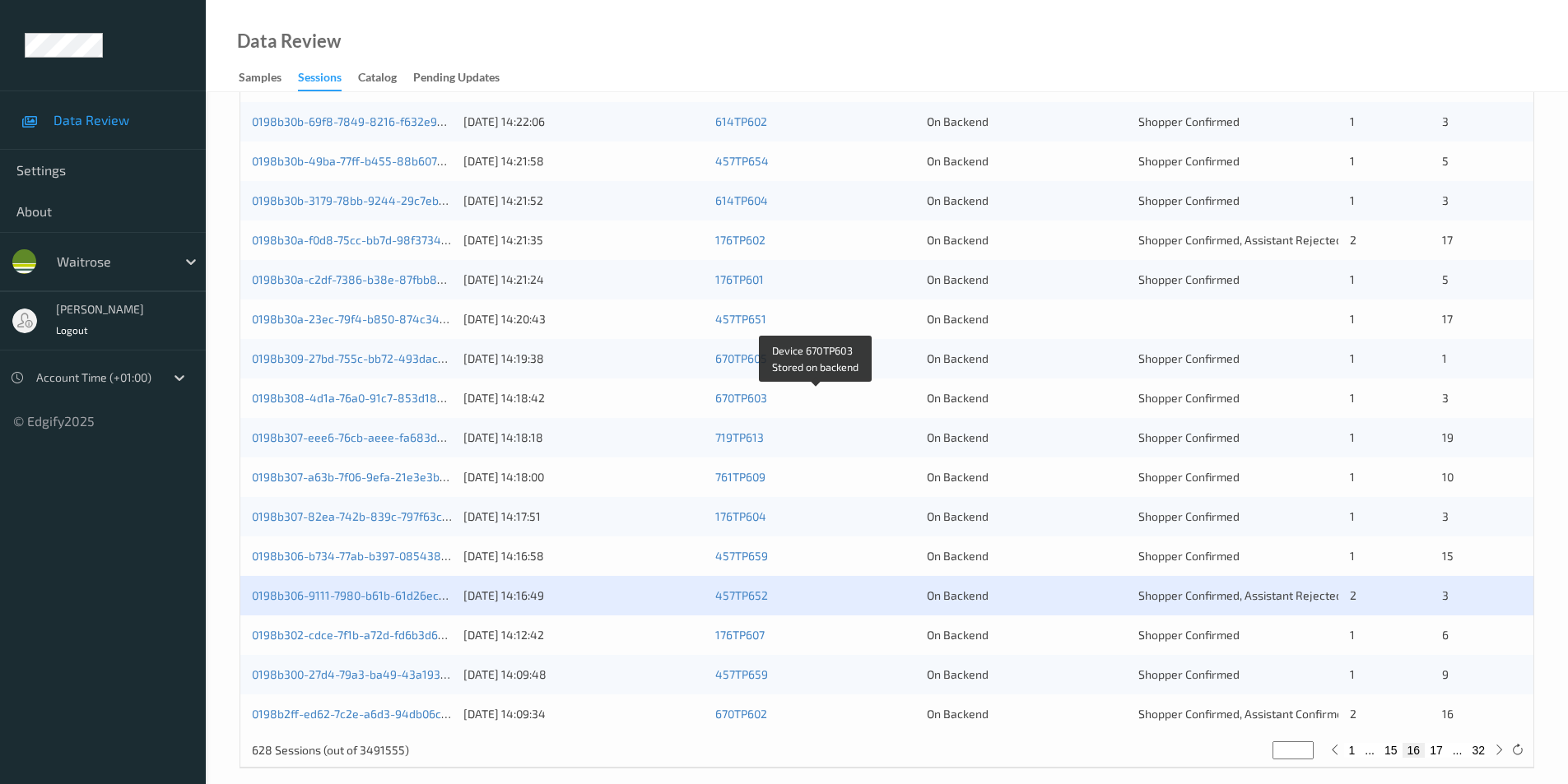
scroll to position [454, 0]
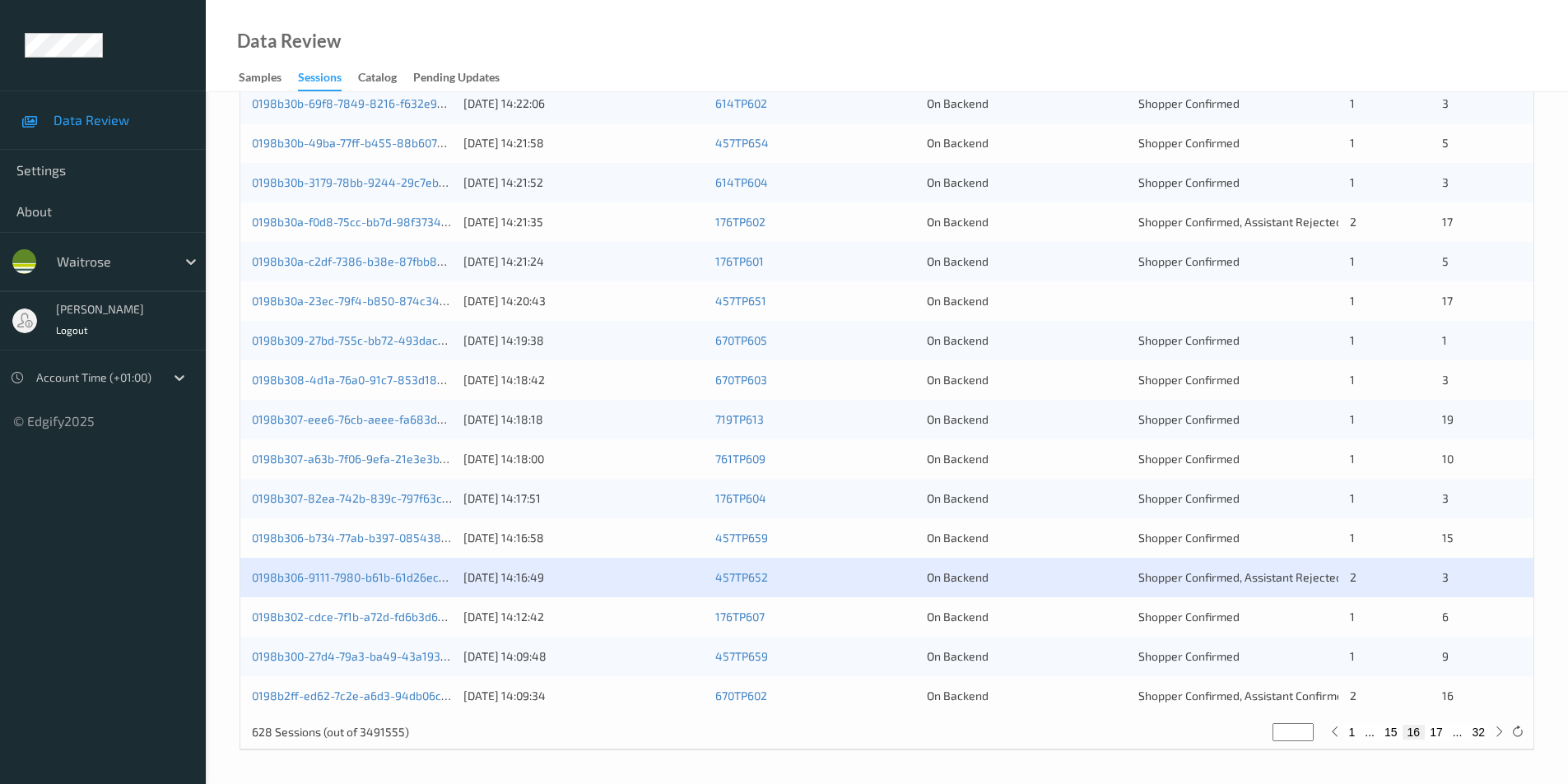
click at [1108, 616] on div "On Backend" at bounding box center [1027, 616] width 200 height 17
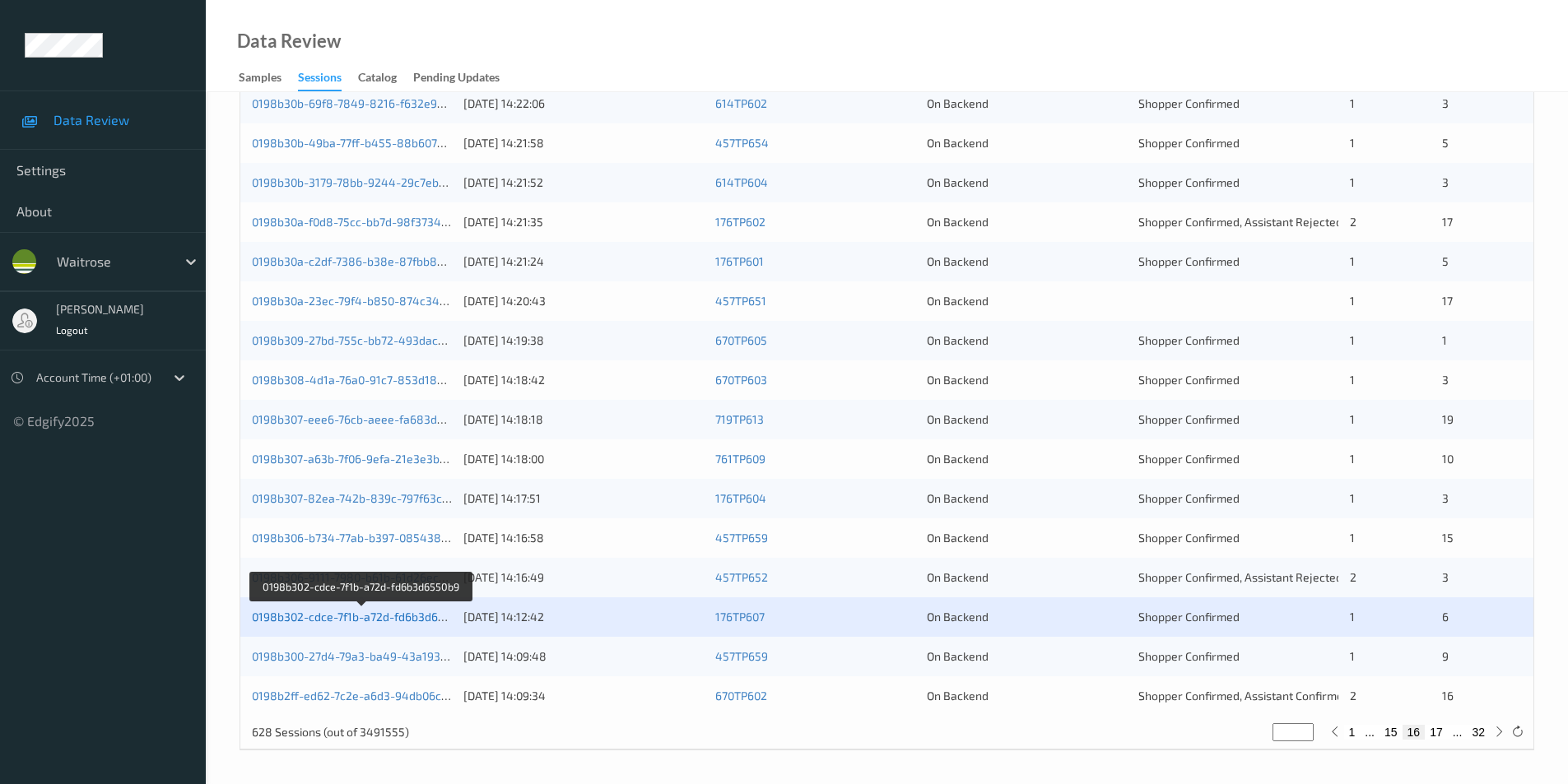
click at [411, 616] on link "0198b302-cdce-7f1b-a72d-fd6b3d6550b9" at bounding box center [361, 616] width 219 height 14
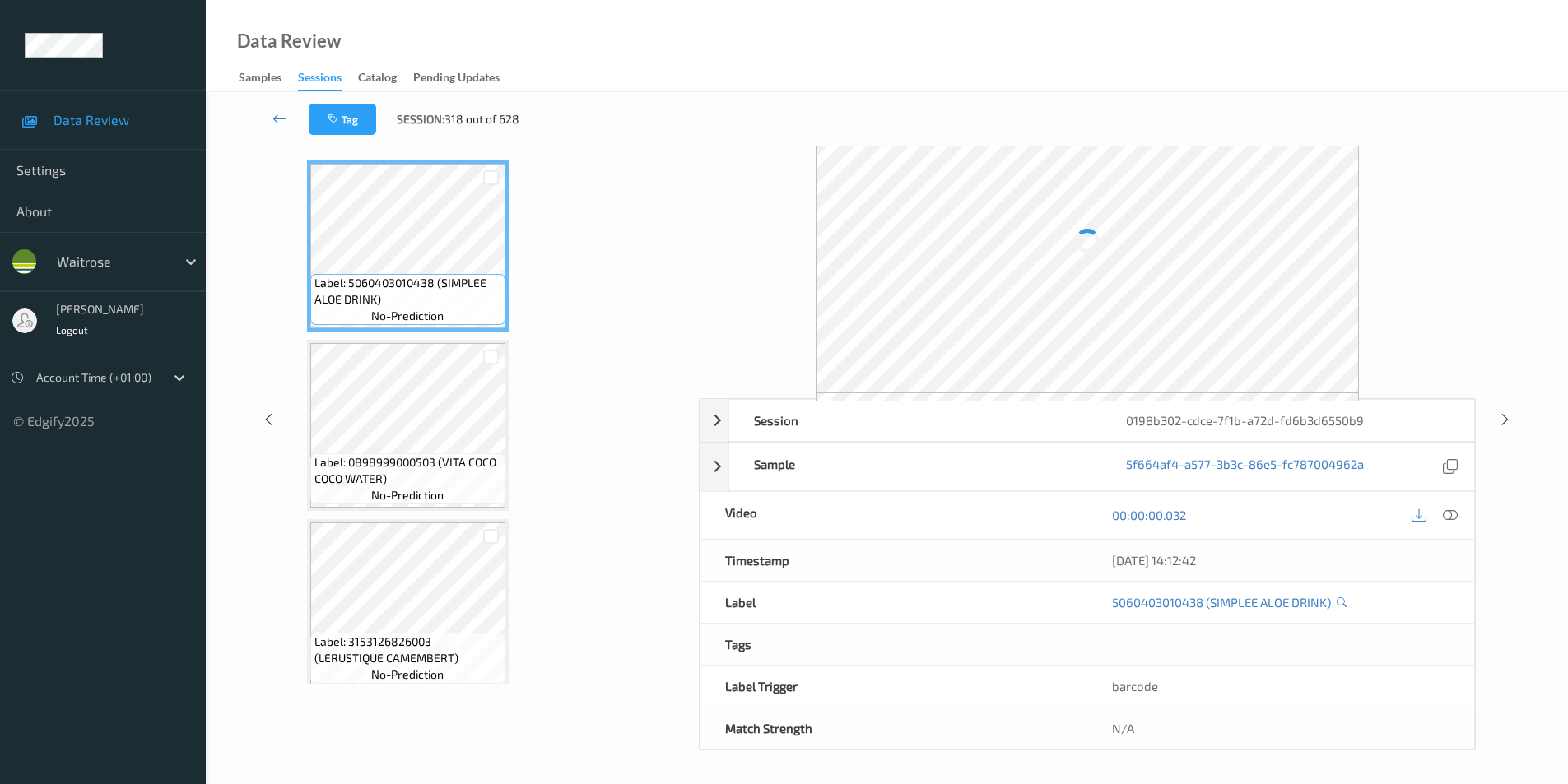
scroll to position [66, 0]
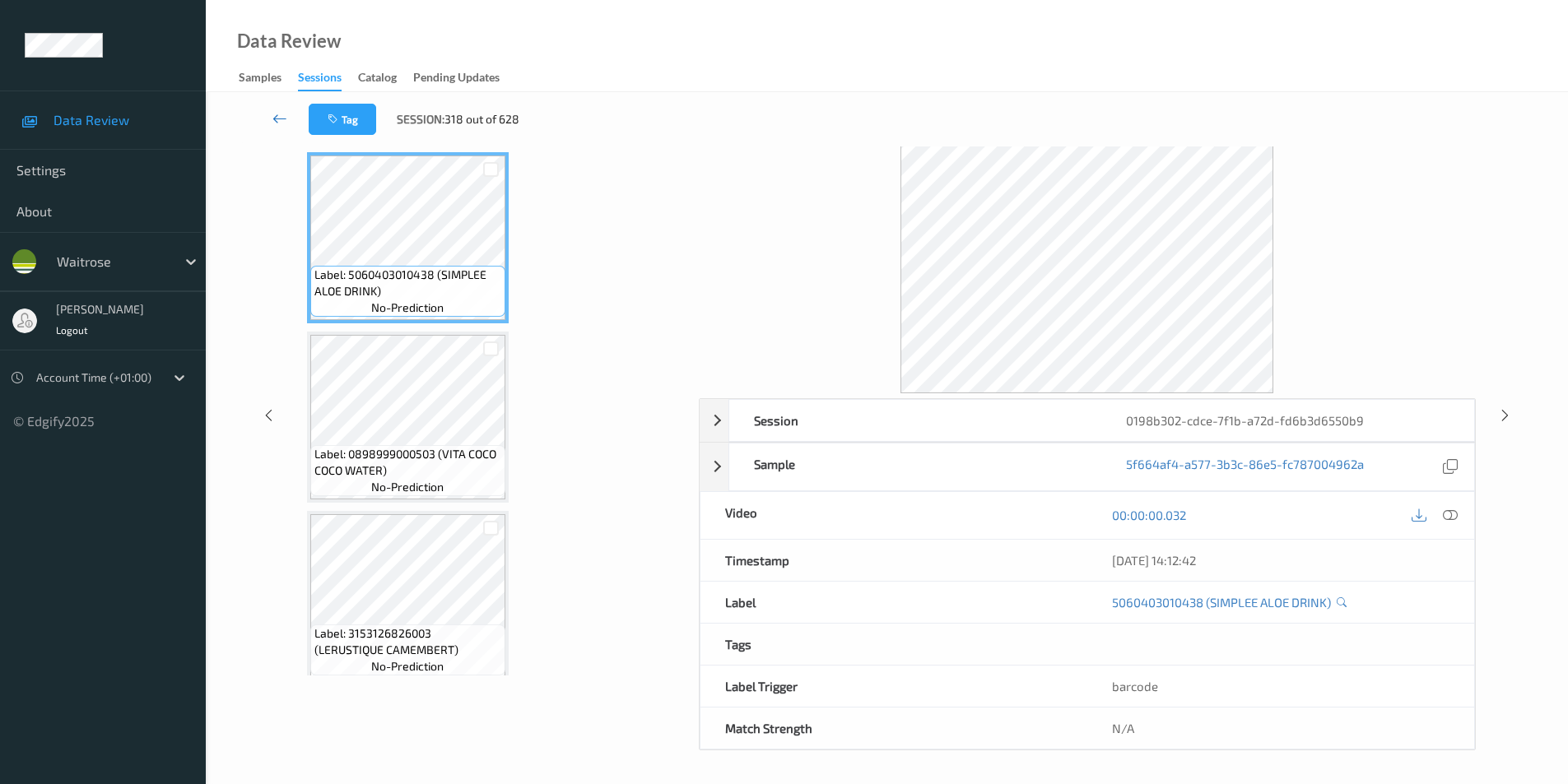
click at [276, 114] on icon at bounding box center [280, 118] width 15 height 17
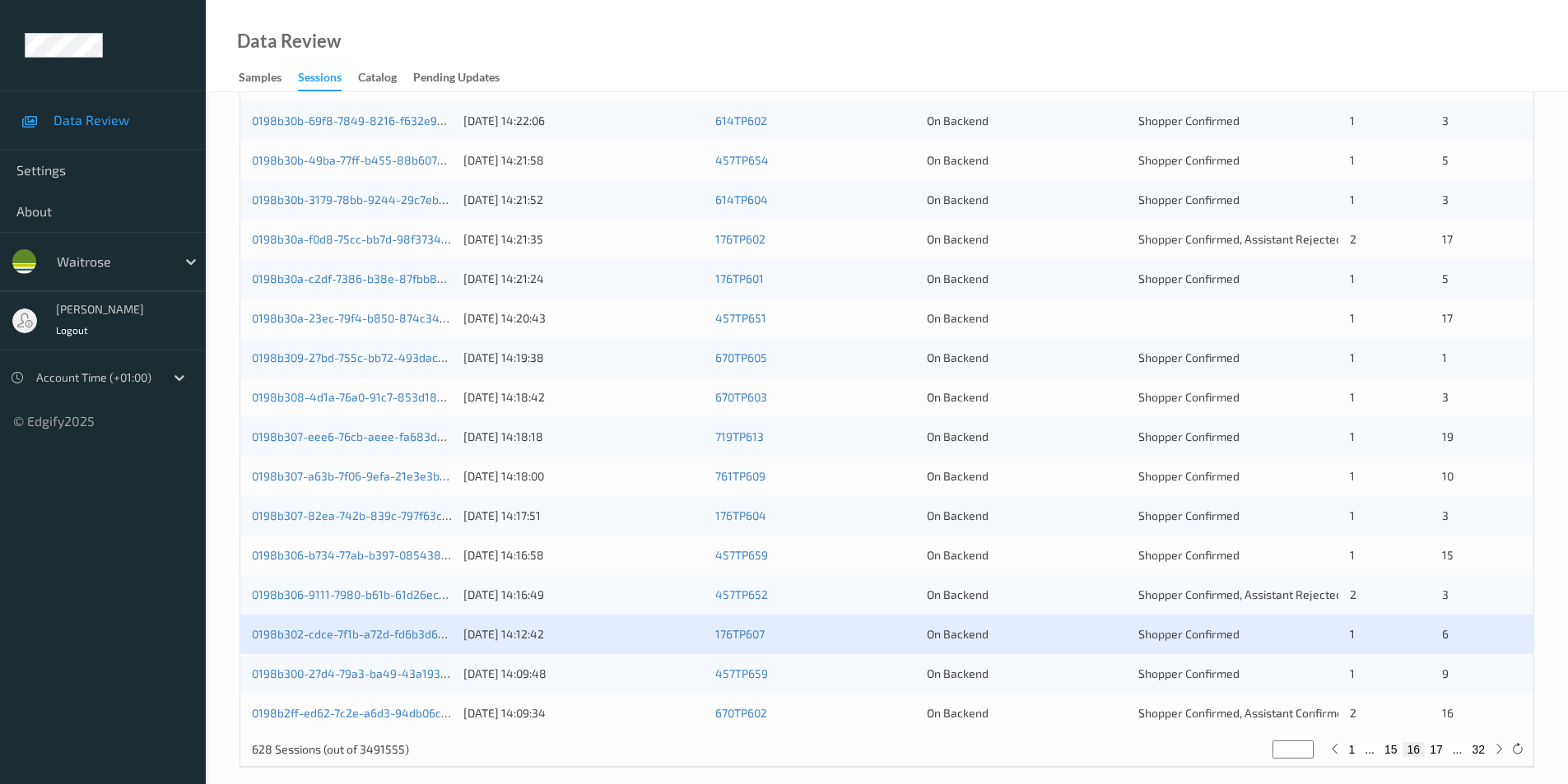
scroll to position [454, 0]
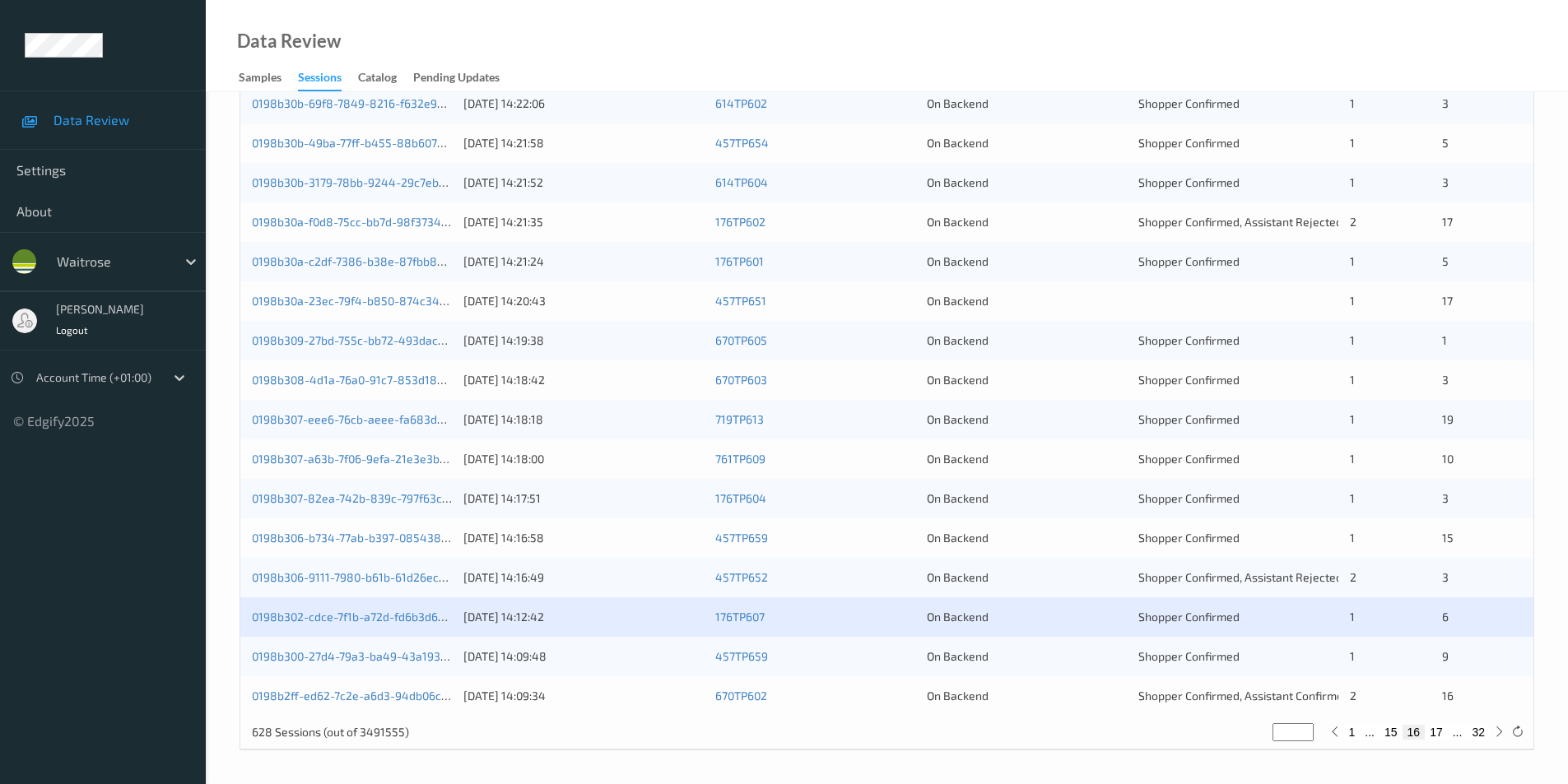
click at [1101, 657] on div "On Backend" at bounding box center [1027, 656] width 200 height 17
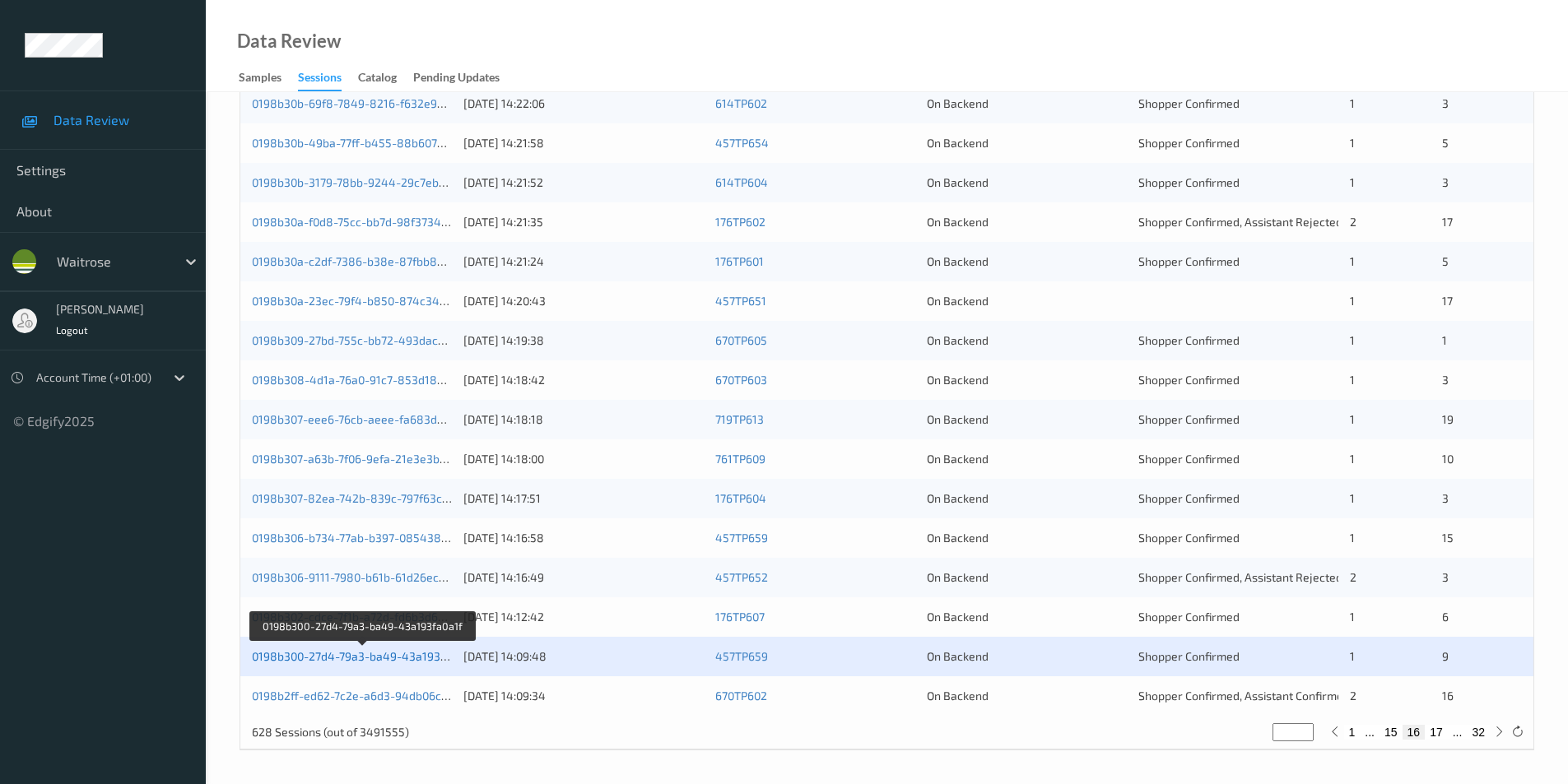
click at [399, 660] on link "0198b300-27d4-79a3-ba49-43a193fa0a1f" at bounding box center [362, 656] width 221 height 14
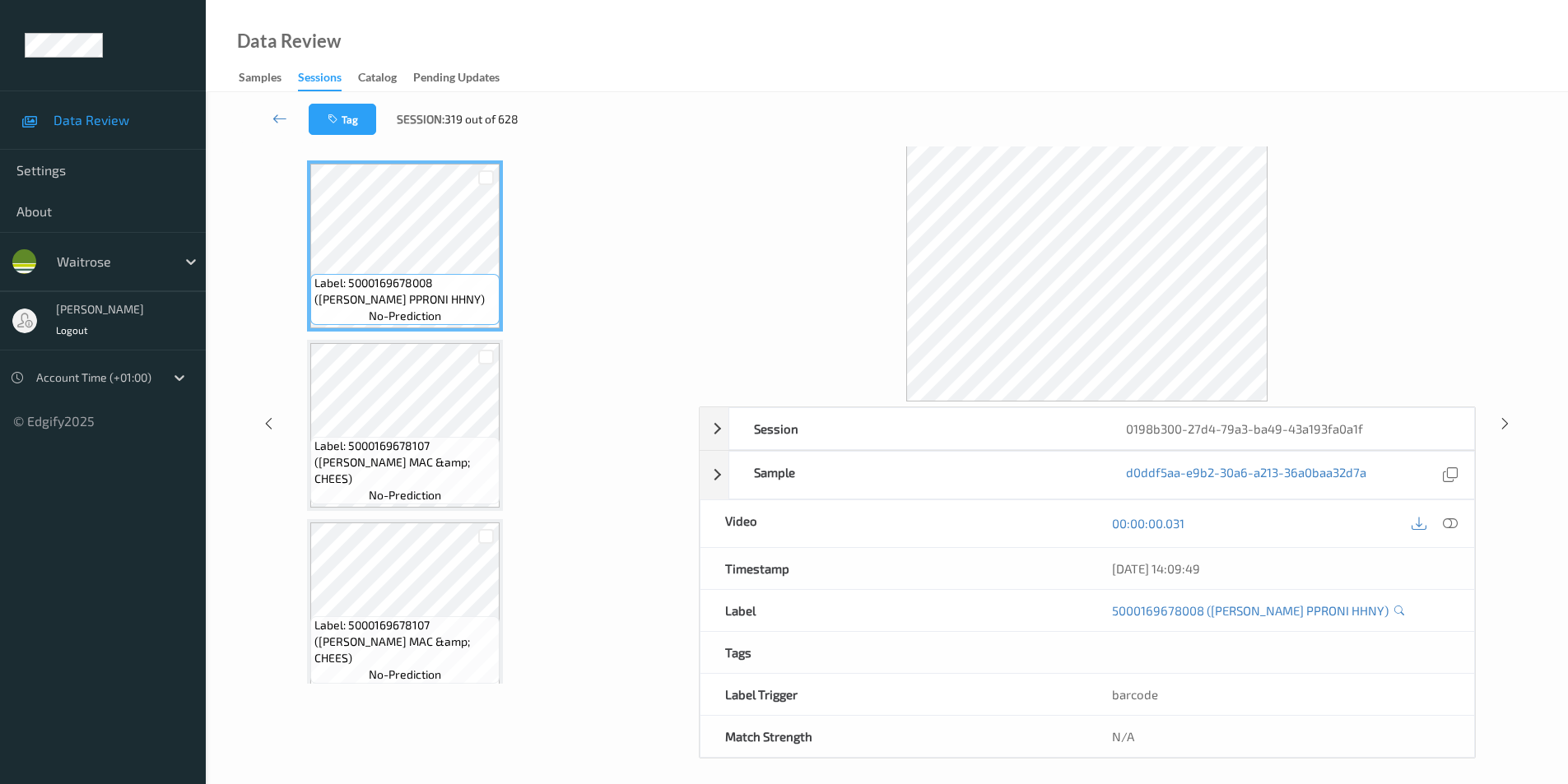
scroll to position [66, 0]
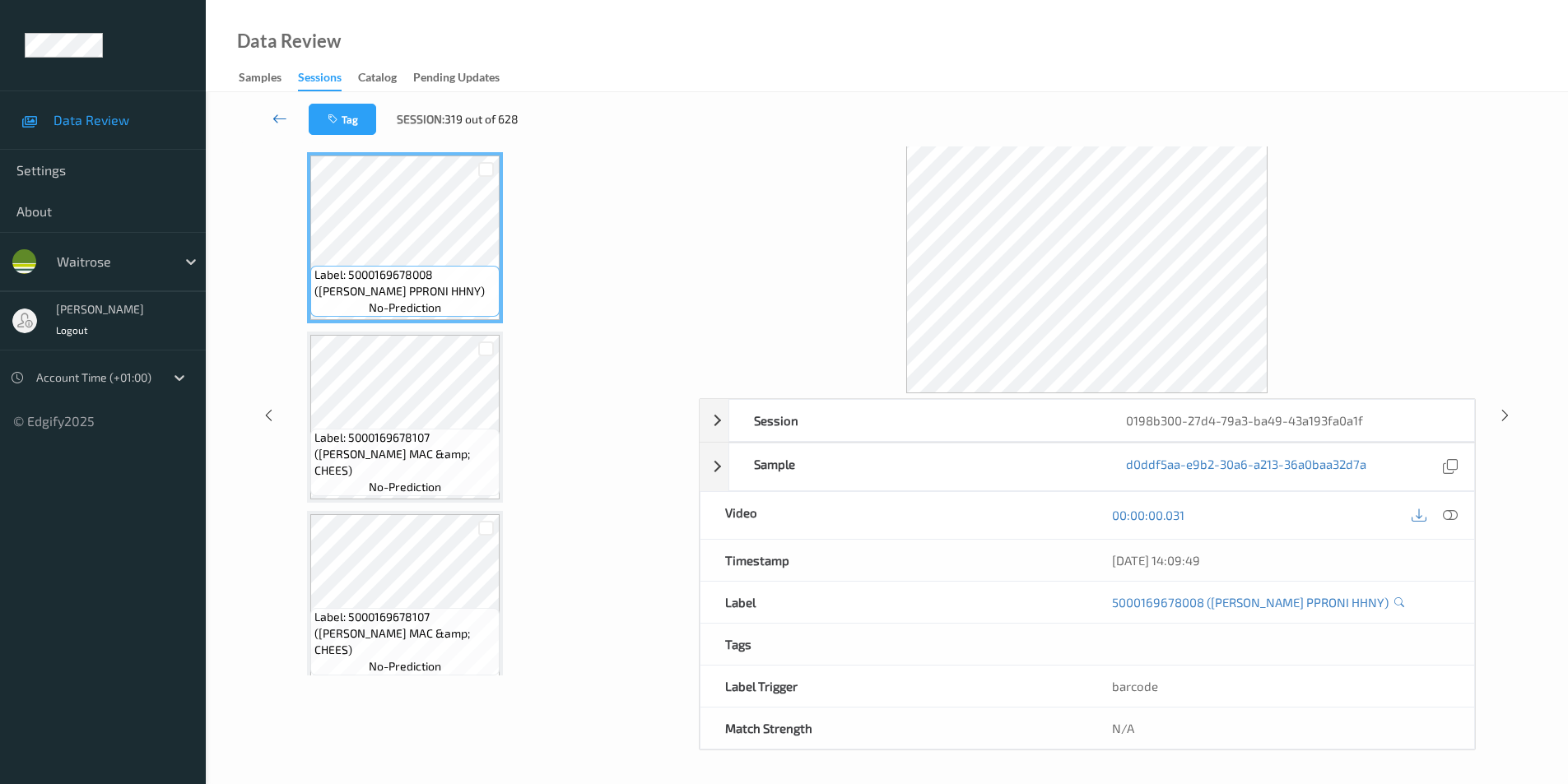
click at [275, 109] on link at bounding box center [280, 120] width 57 height 32
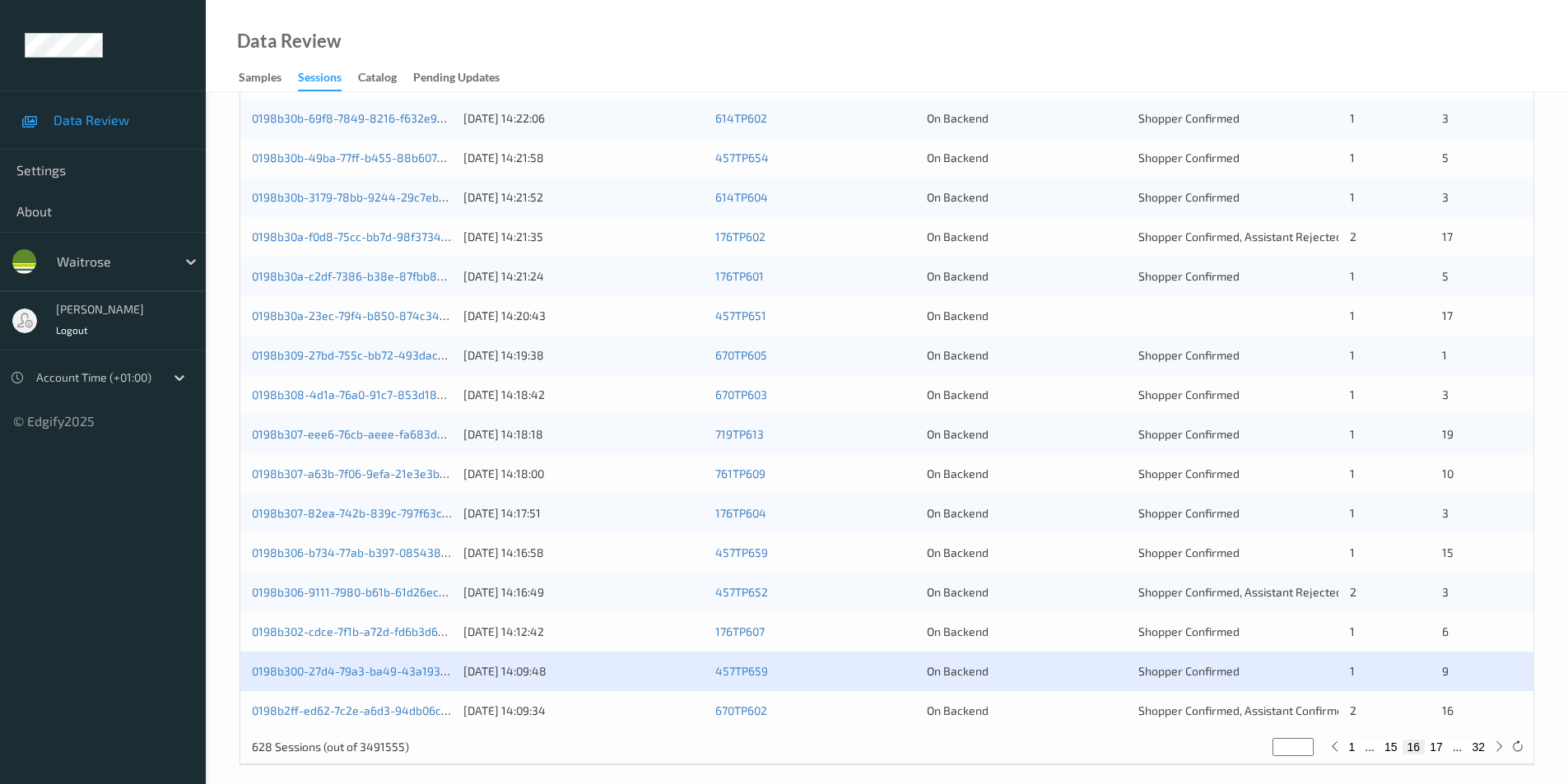
scroll to position [454, 0]
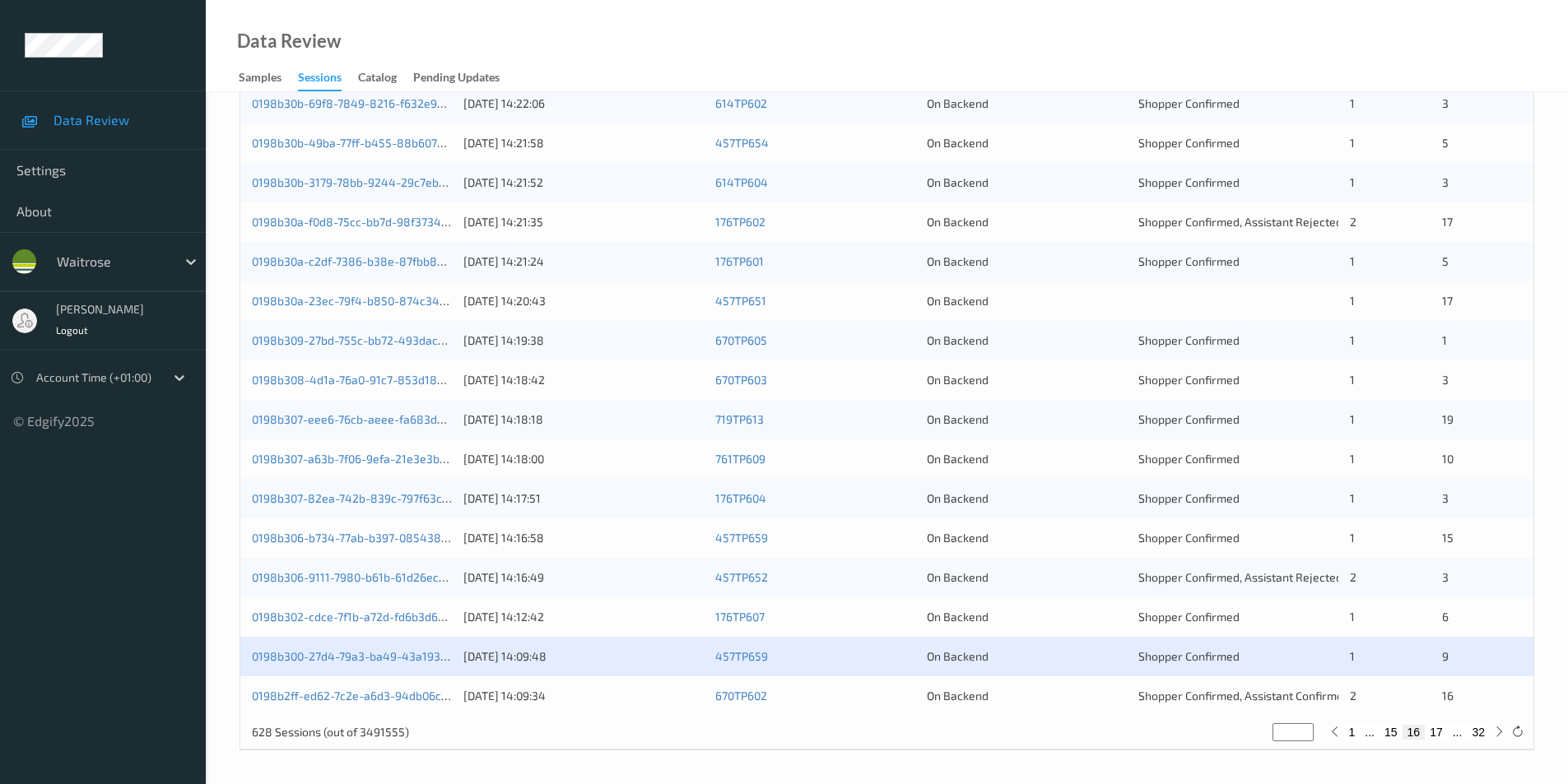
click at [1087, 698] on div "On Backend" at bounding box center [1027, 696] width 200 height 17
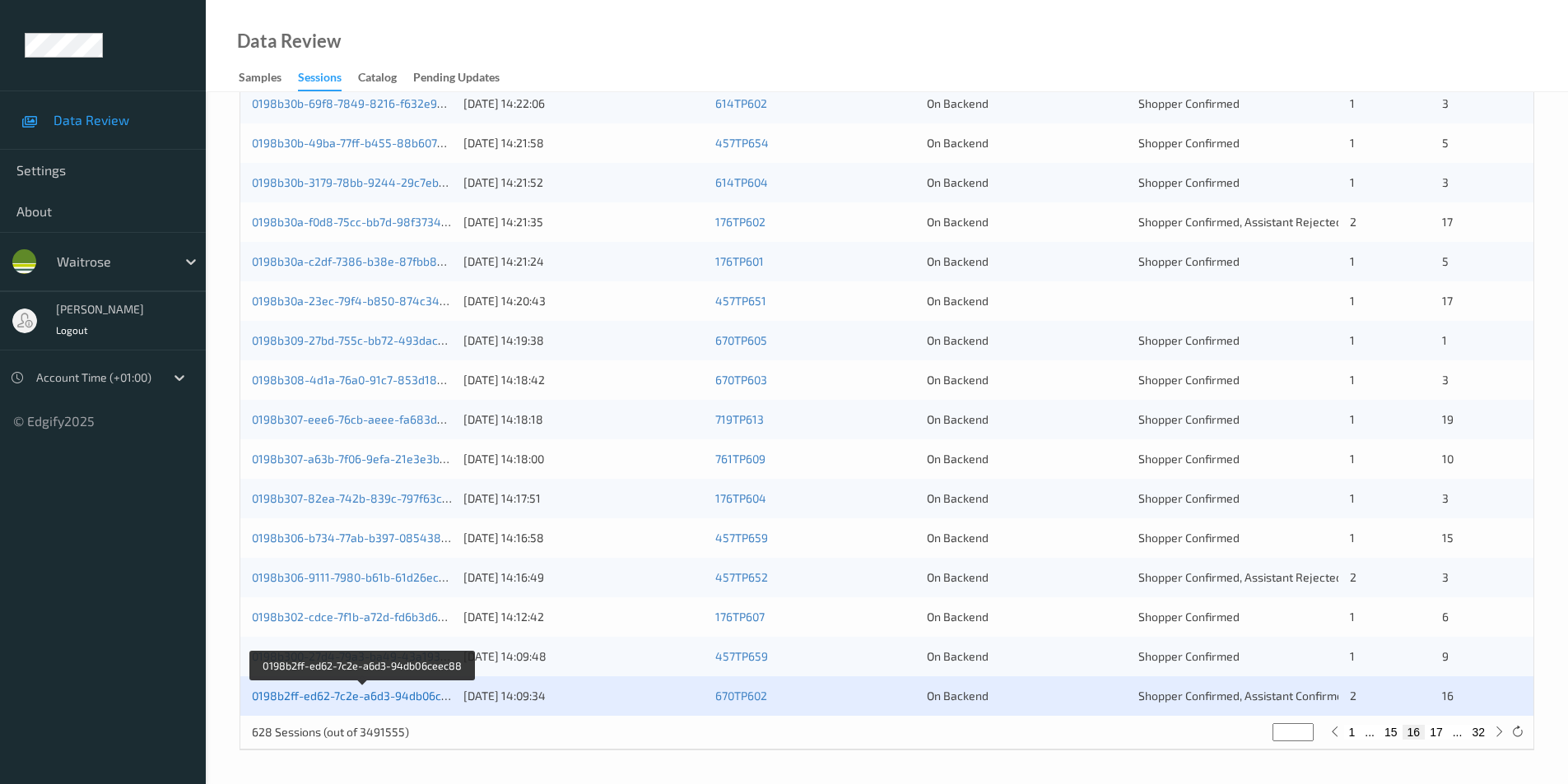
click at [412, 696] on link "0198b2ff-ed62-7c2e-a6d3-94db06ceec88" at bounding box center [363, 696] width 223 height 14
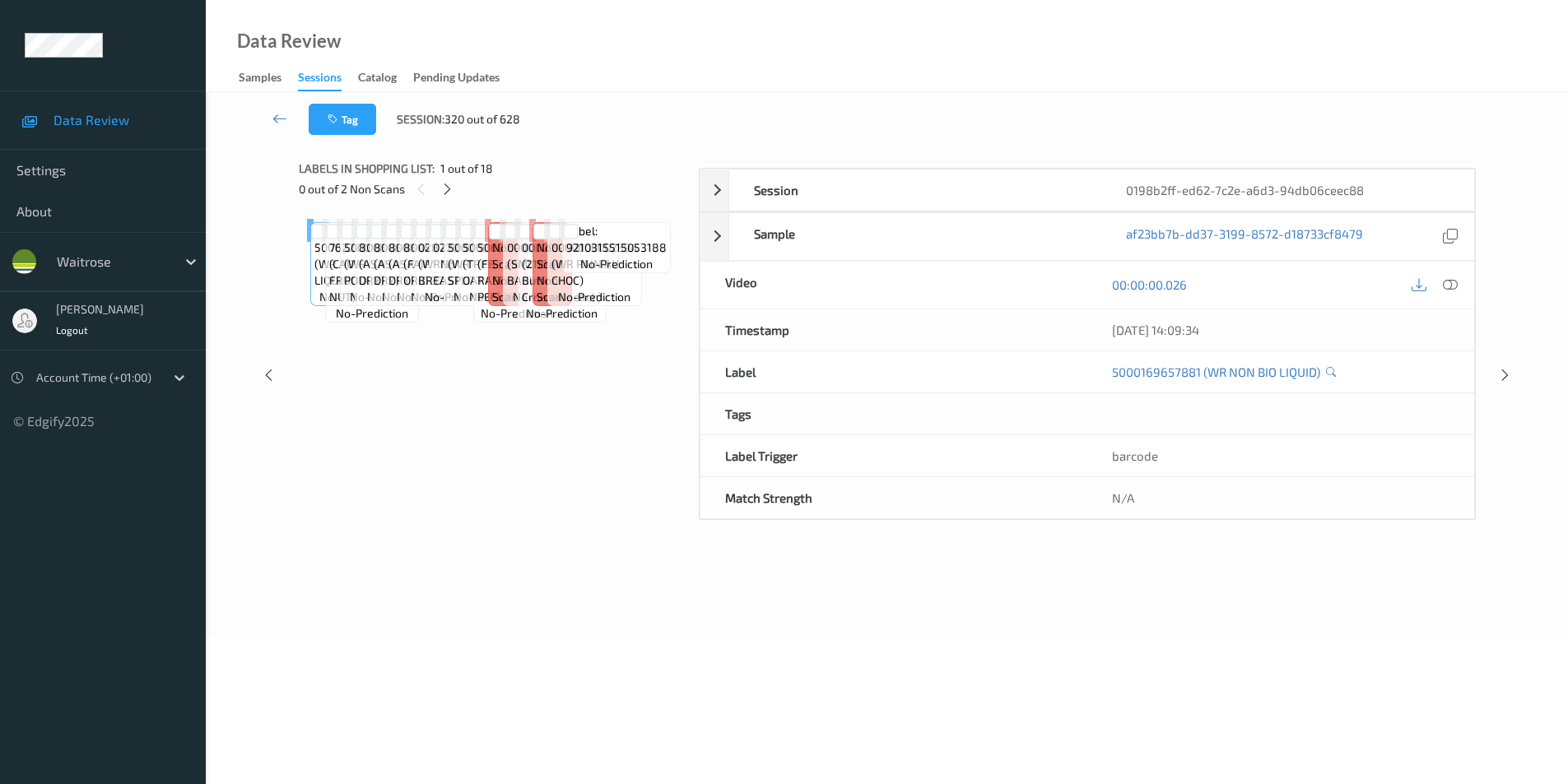
scroll to position [66, 0]
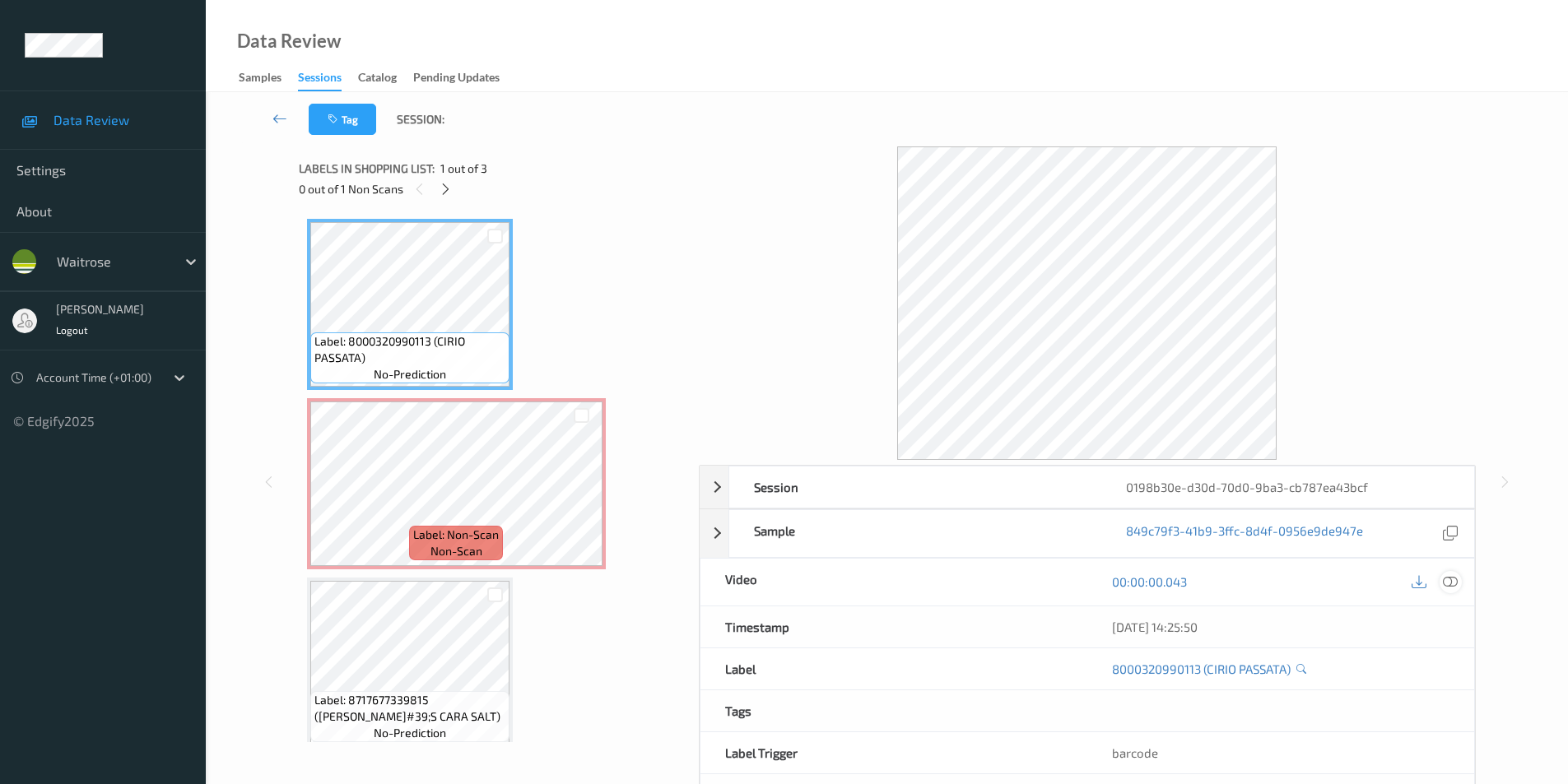
click at [1452, 578] on icon at bounding box center [1450, 582] width 15 height 15
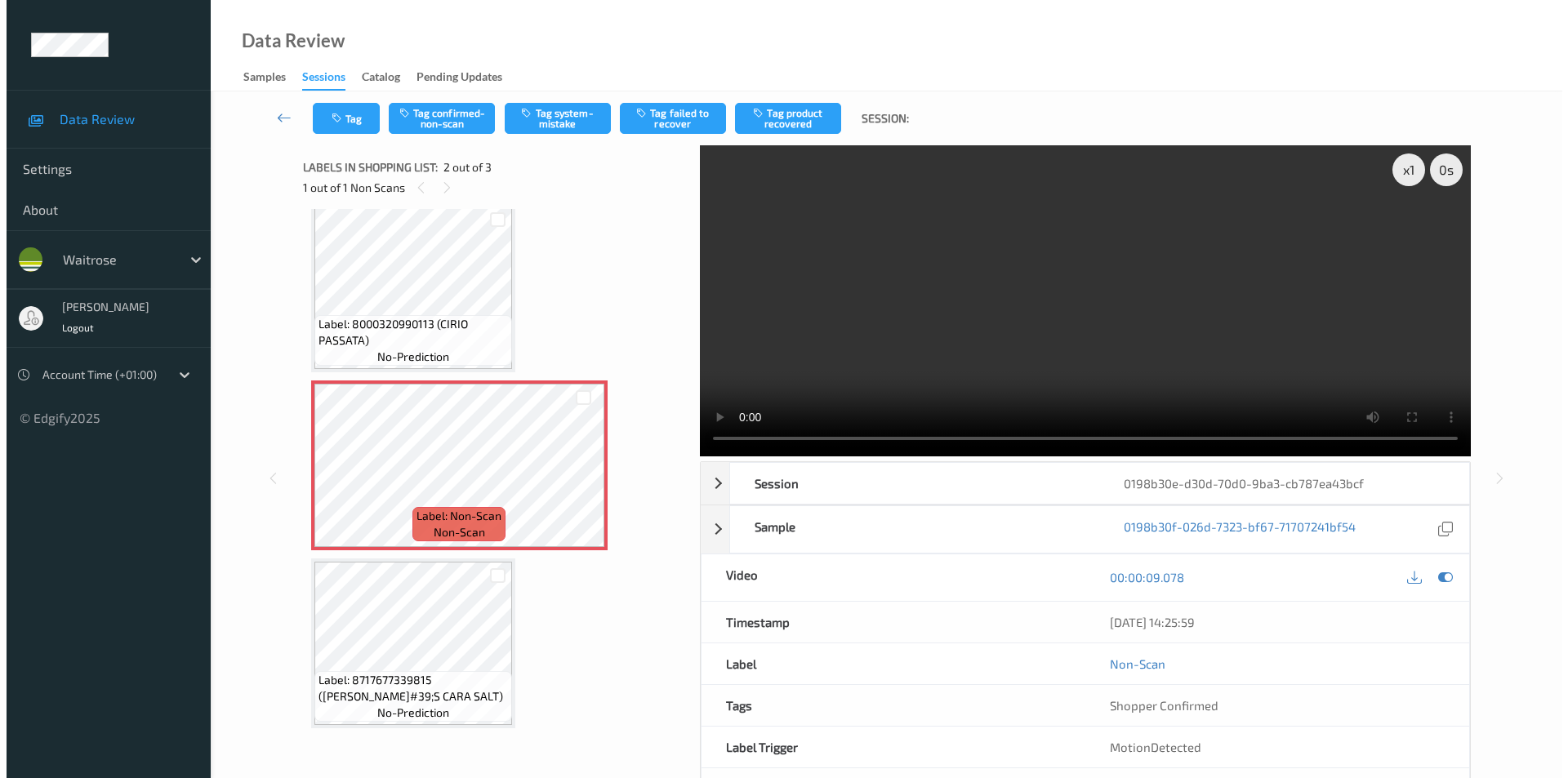
scroll to position [66, 0]
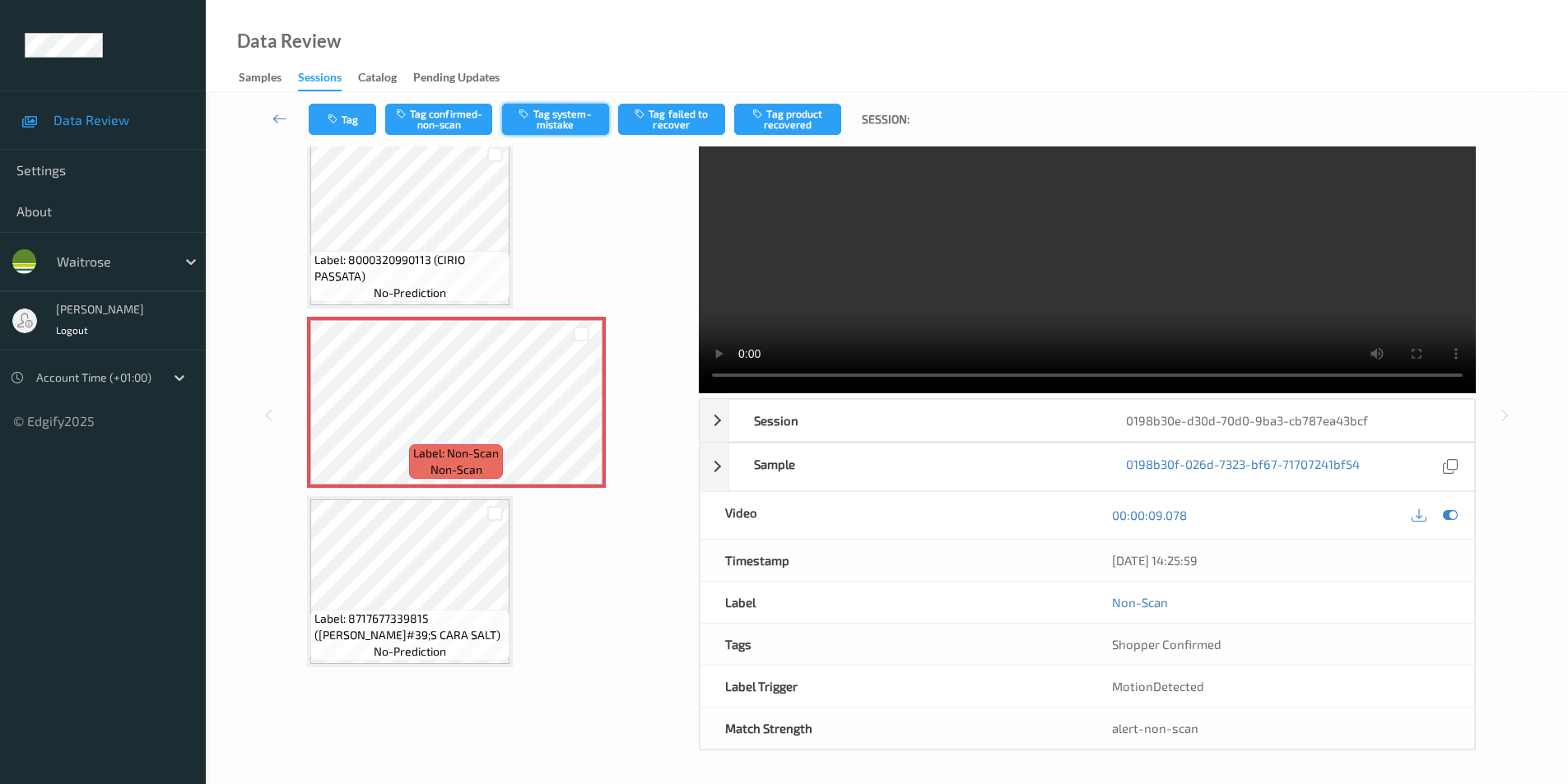
click at [554, 115] on button "Tag system-mistake" at bounding box center [556, 120] width 107 height 32
click at [337, 120] on icon "button" at bounding box center [334, 120] width 14 height 12
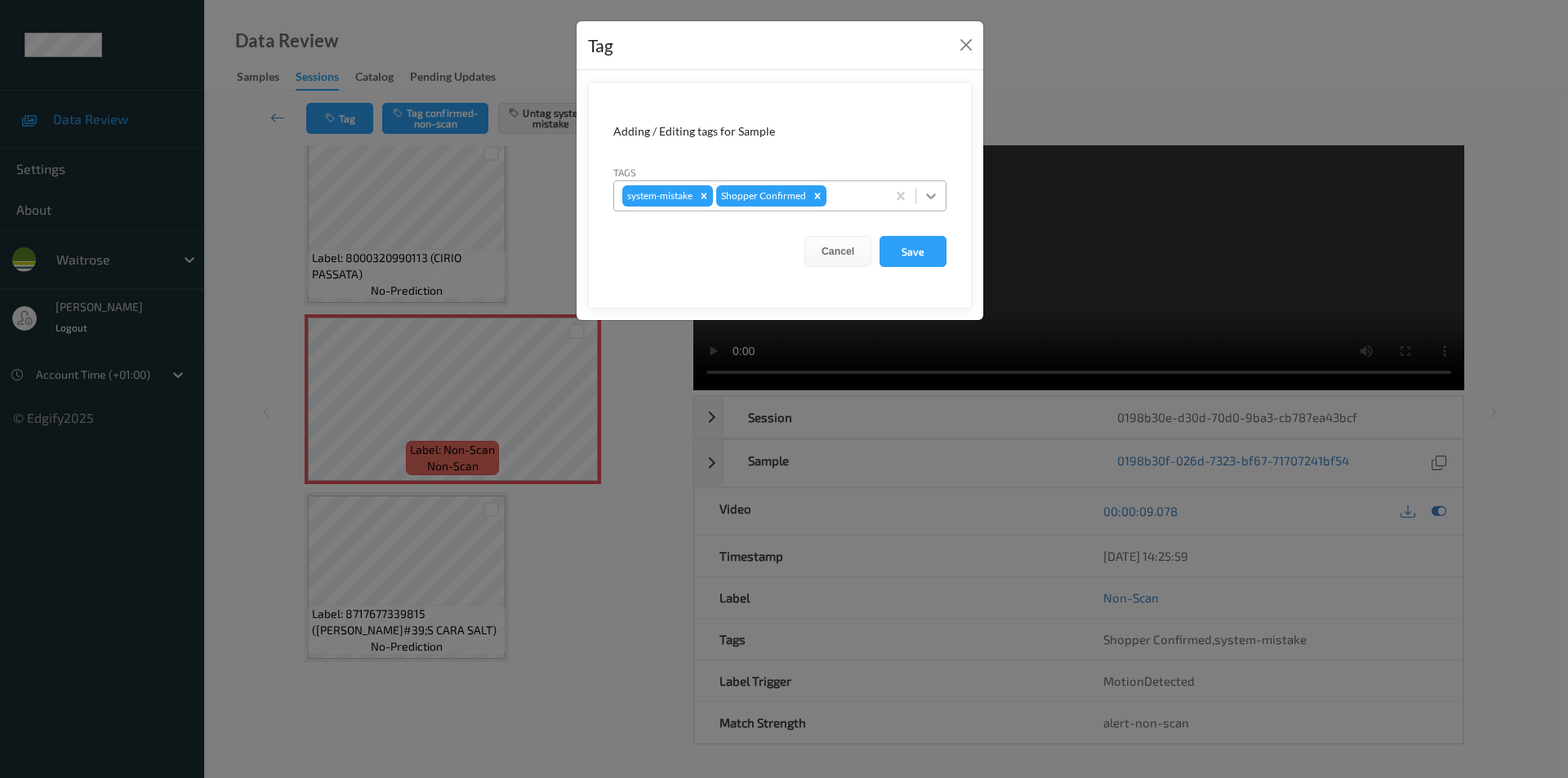
click at [934, 193] on icon at bounding box center [931, 196] width 17 height 17
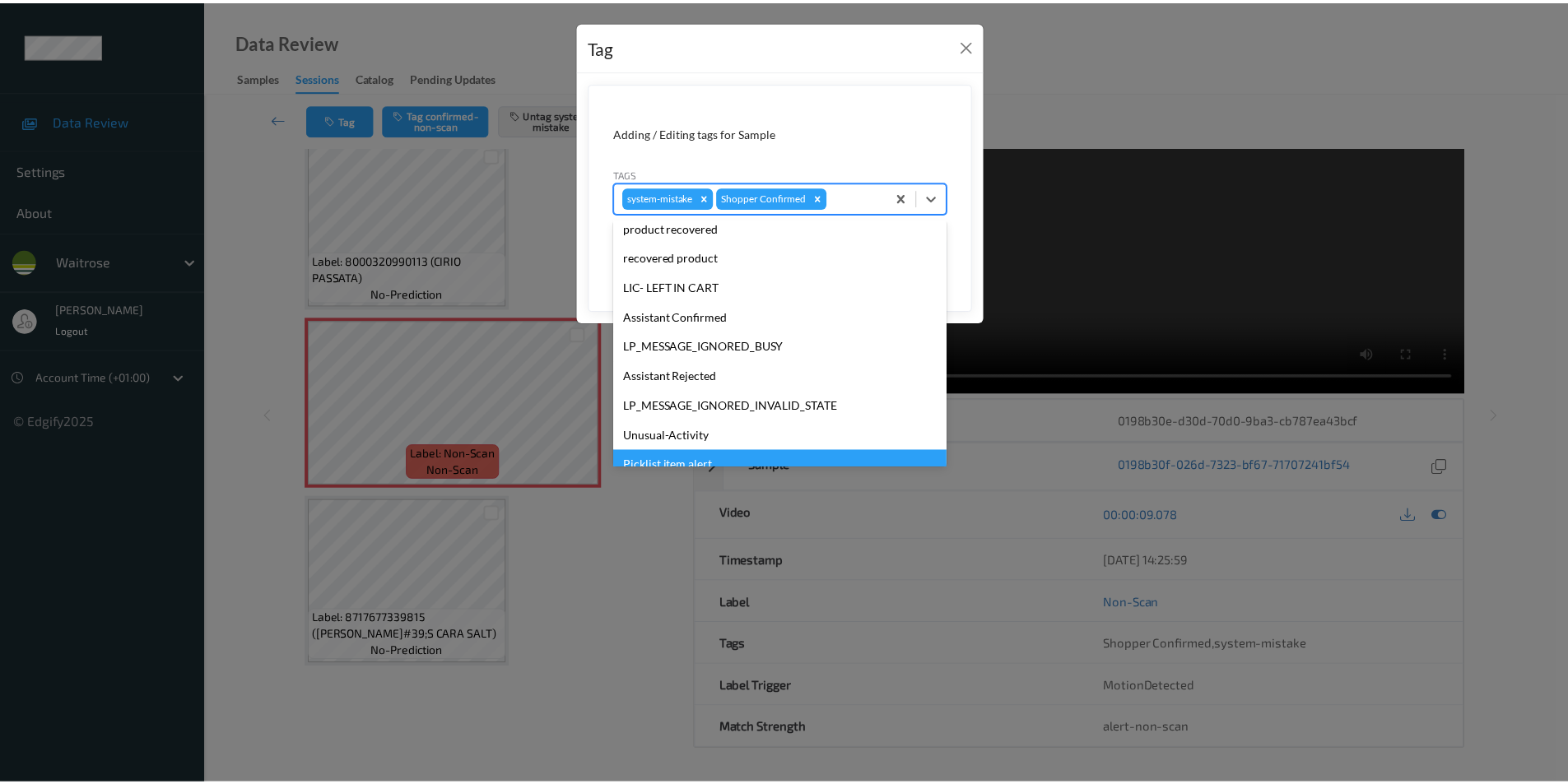
scroll to position [323, 0]
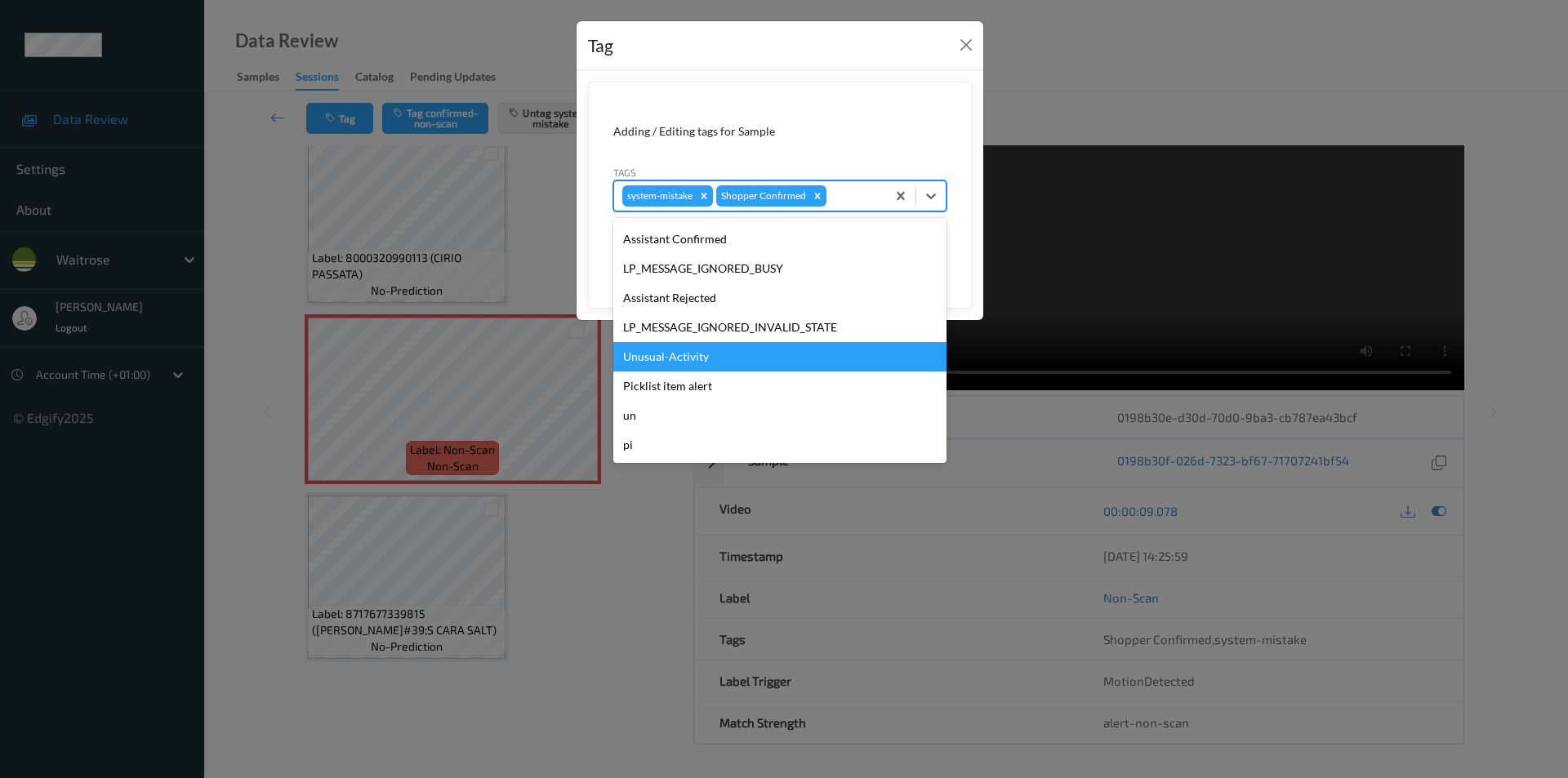
drag, startPoint x: 700, startPoint y: 354, endPoint x: 908, endPoint y: 301, distance: 214.6
click at [701, 353] on div "Unusual-Activity" at bounding box center [780, 357] width 333 height 30
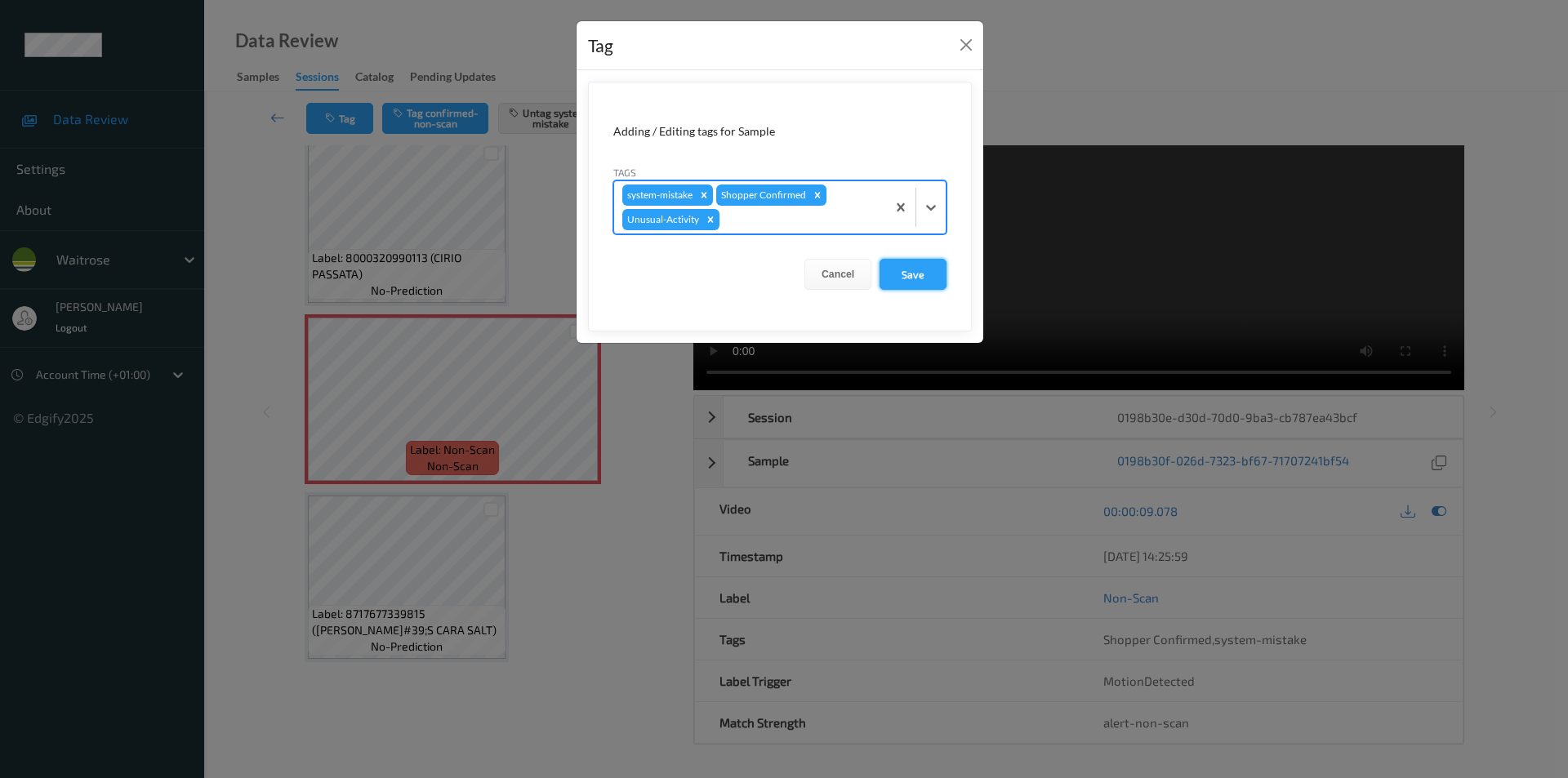
click at [923, 276] on button "Save" at bounding box center [913, 274] width 67 height 31
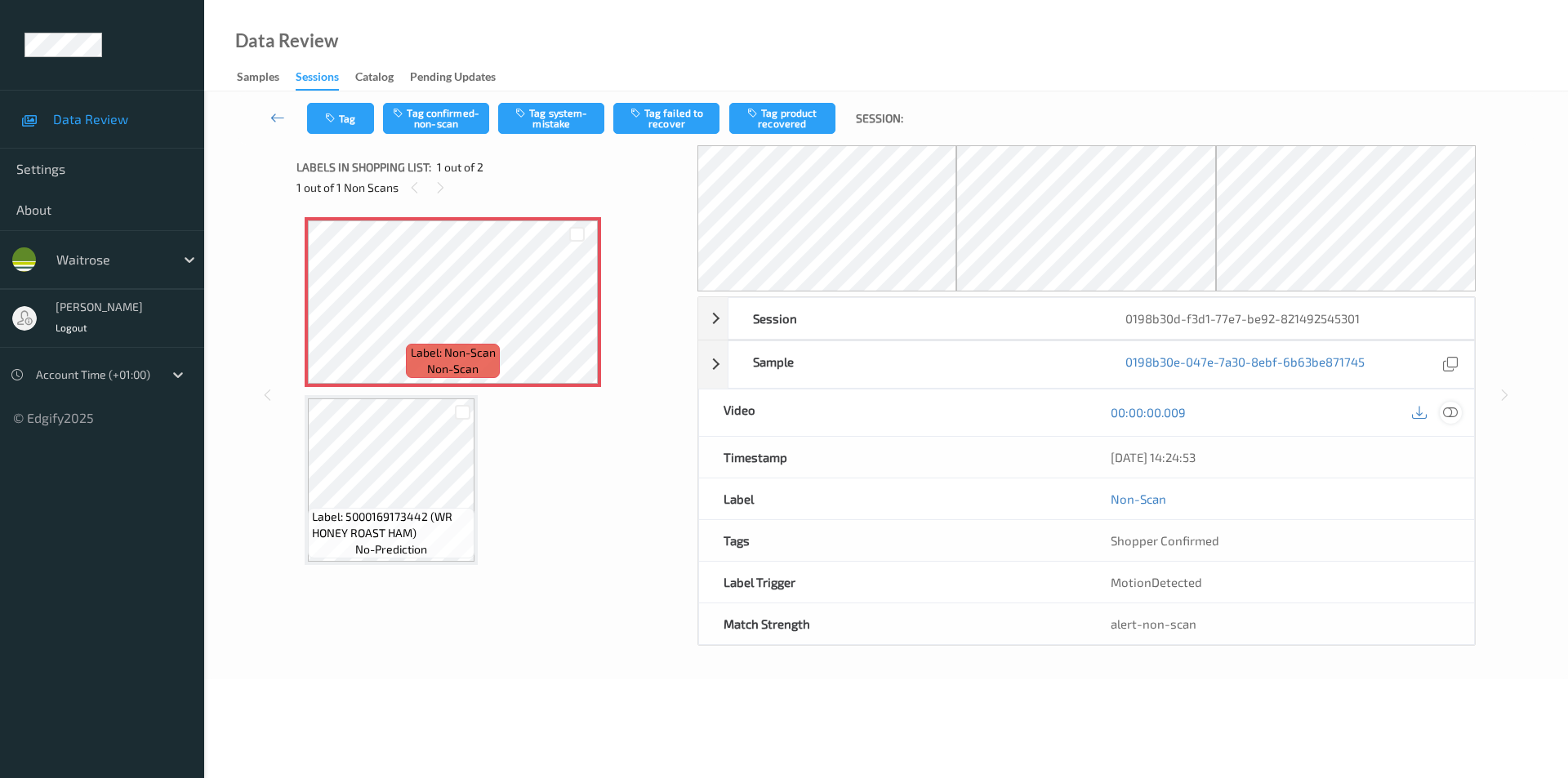
click at [1453, 413] on icon at bounding box center [1450, 412] width 15 height 15
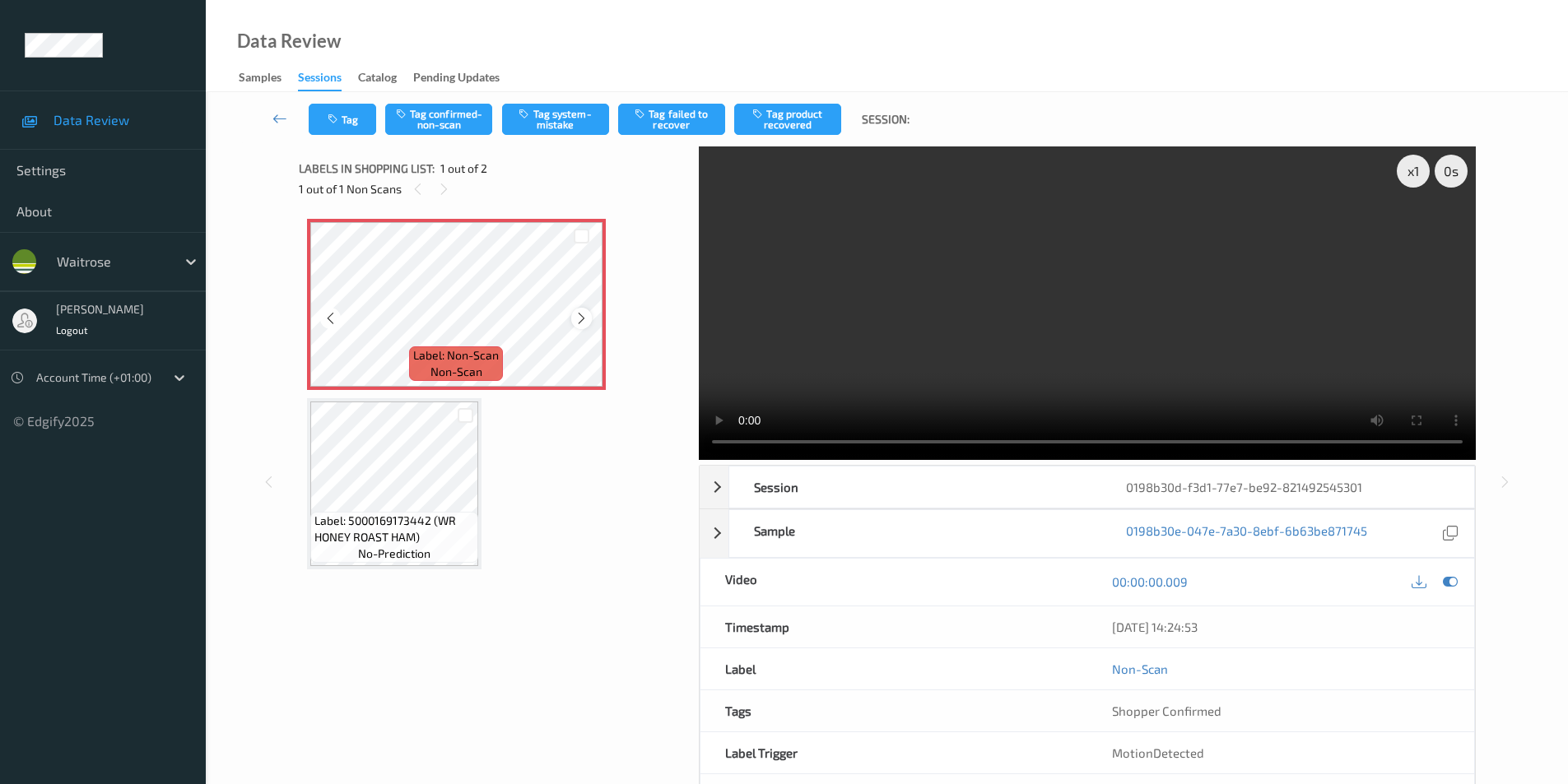
click at [583, 321] on icon at bounding box center [582, 318] width 14 height 15
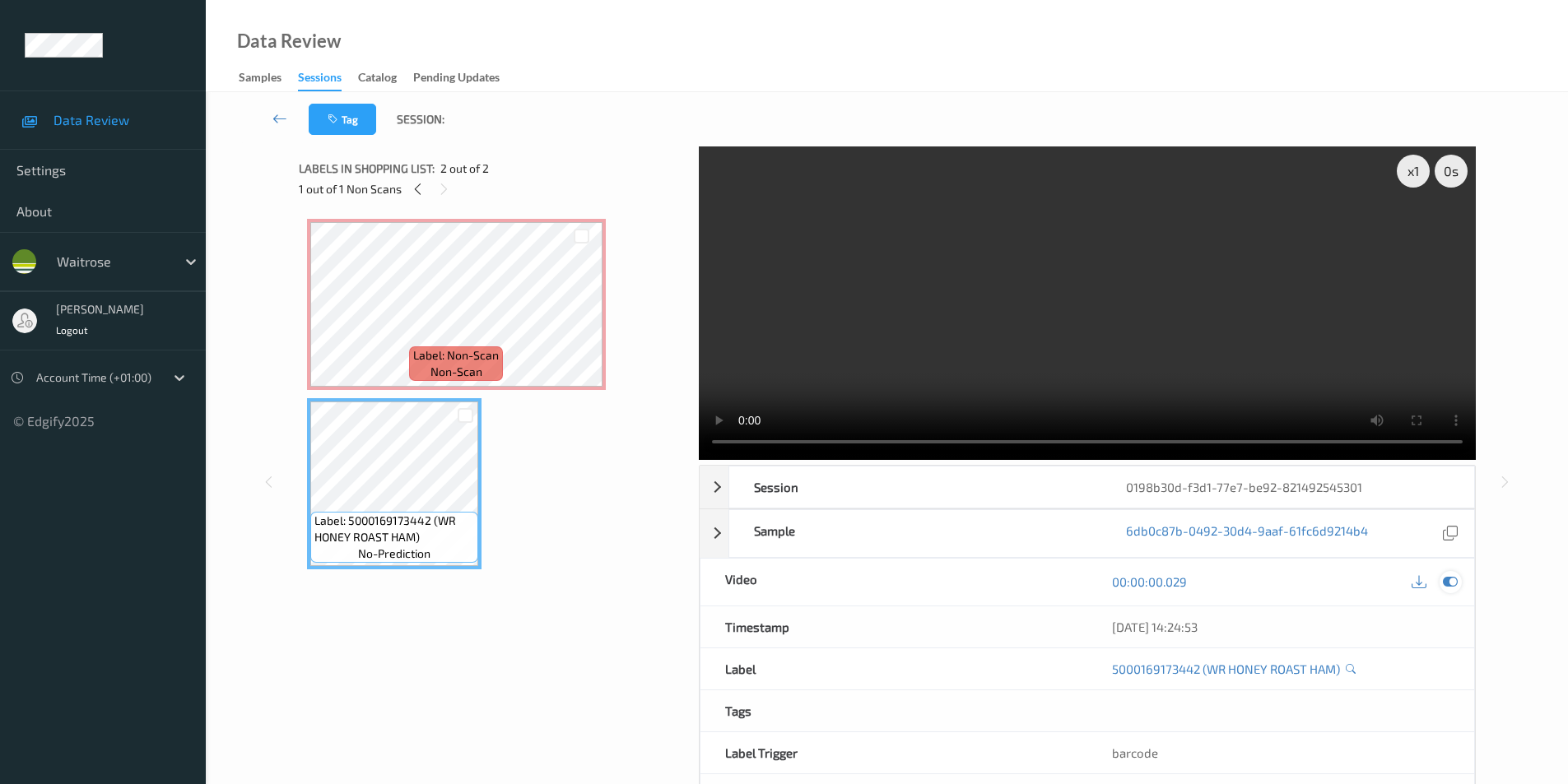
click at [1448, 580] on icon at bounding box center [1450, 582] width 15 height 15
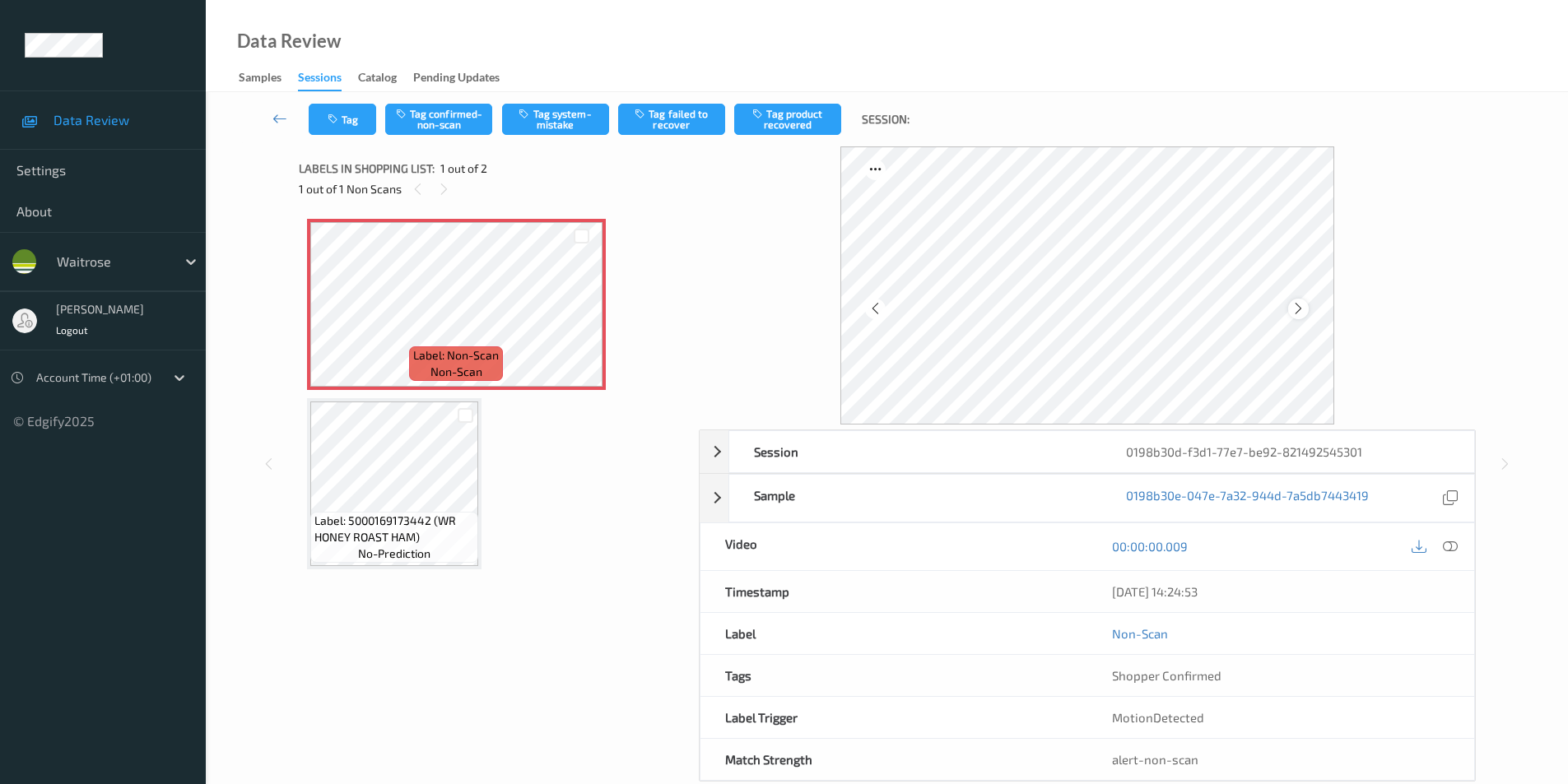
click at [1295, 310] on icon at bounding box center [1298, 308] width 14 height 15
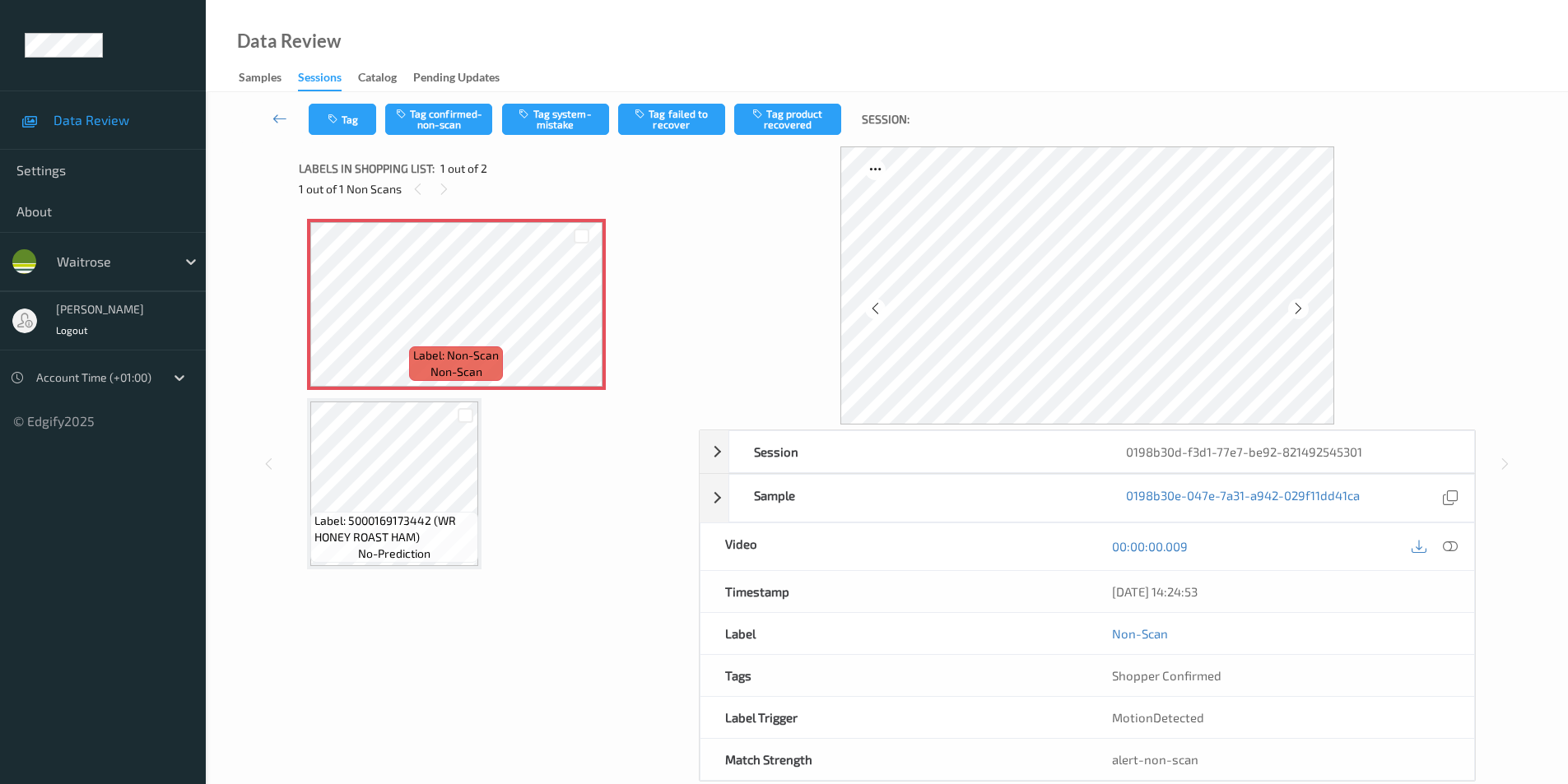
click at [1295, 310] on icon at bounding box center [1298, 308] width 14 height 15
click at [1448, 546] on icon at bounding box center [1450, 546] width 15 height 15
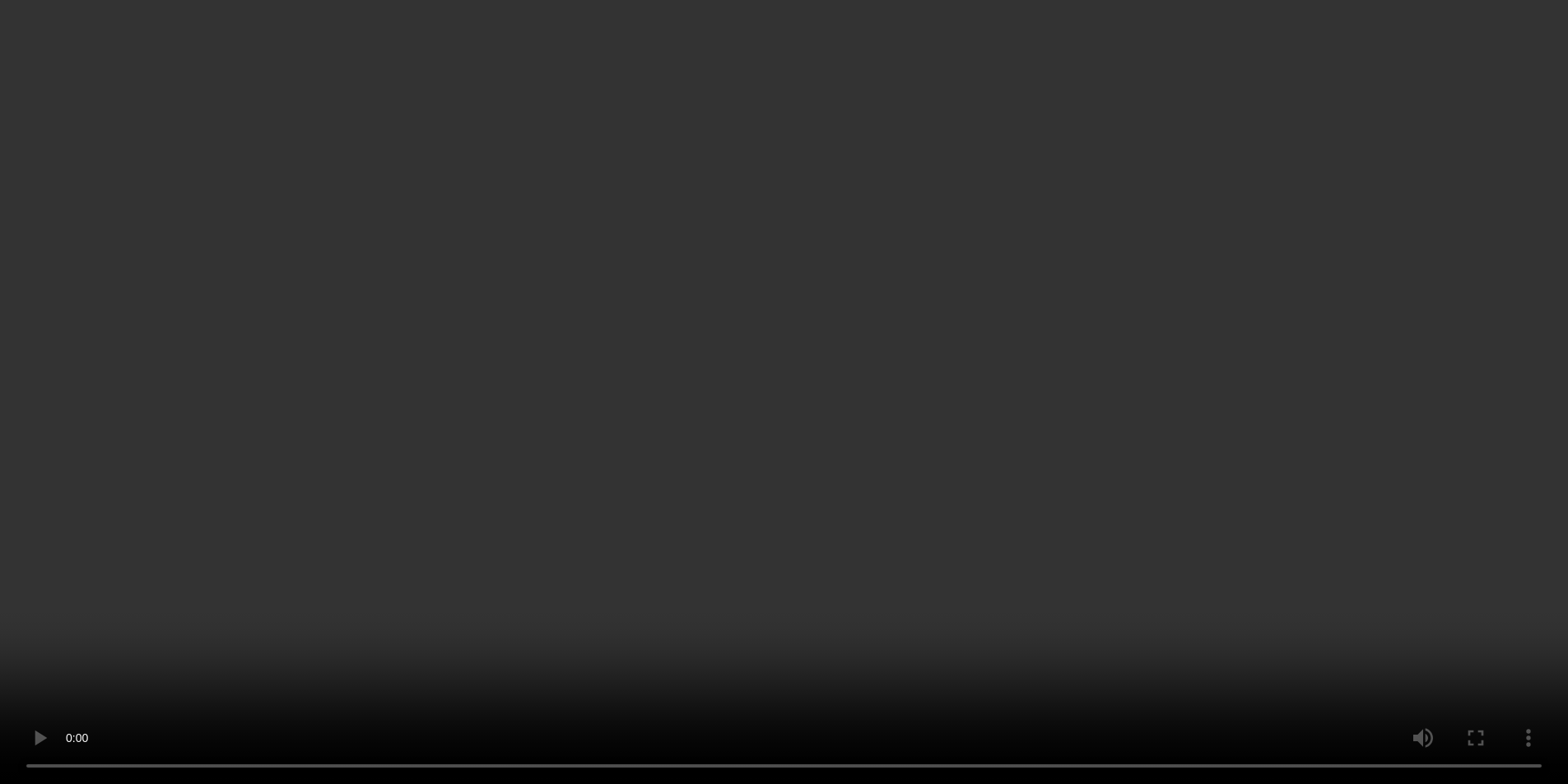
scroll to position [66, 0]
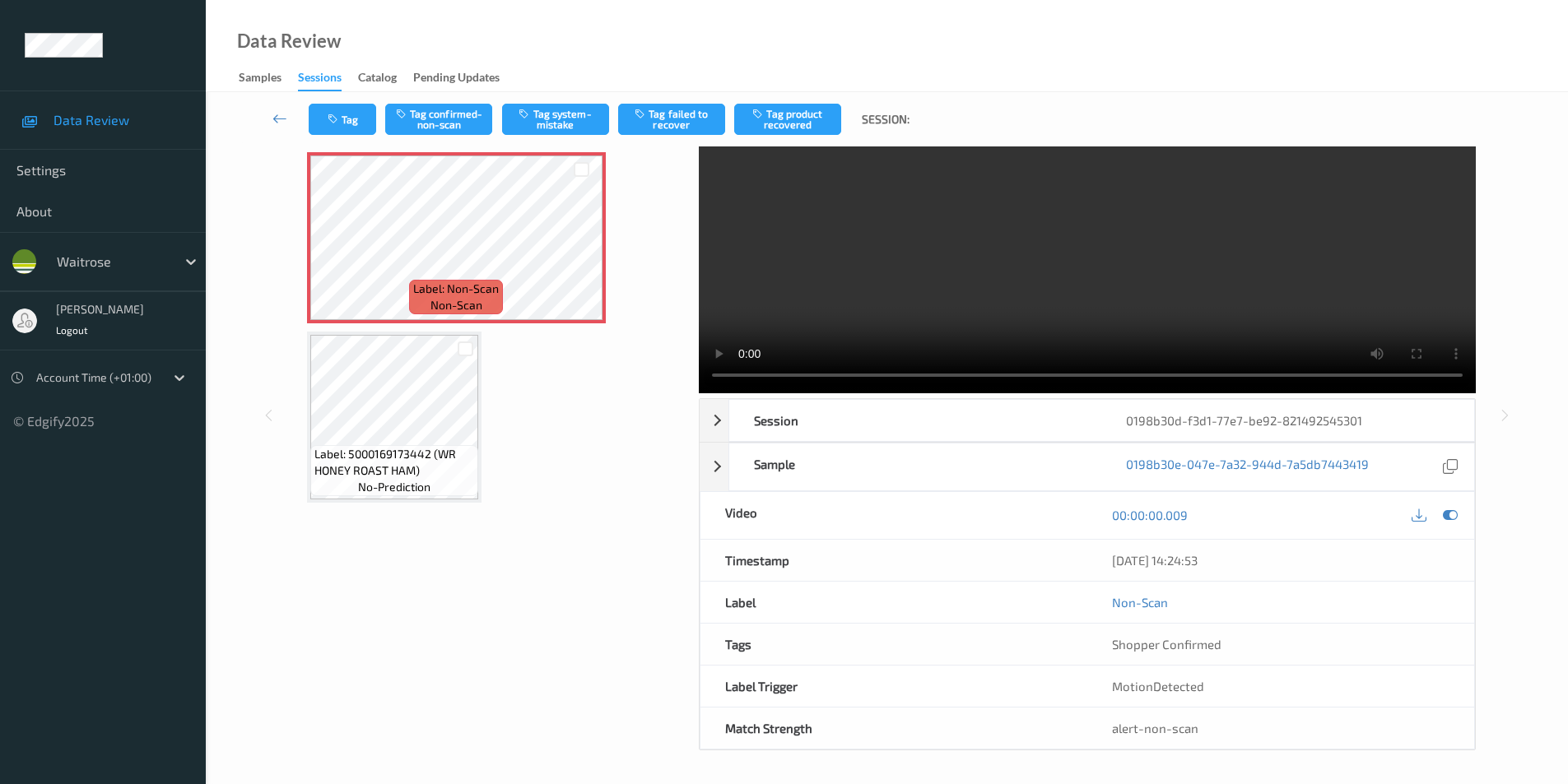
click at [1531, 403] on div "x 1 0 s Session 0198b30d-f3d1-77e7-be92-821492545301 Session ID 0198b30d-f3d1-7…" at bounding box center [887, 415] width 1294 height 671
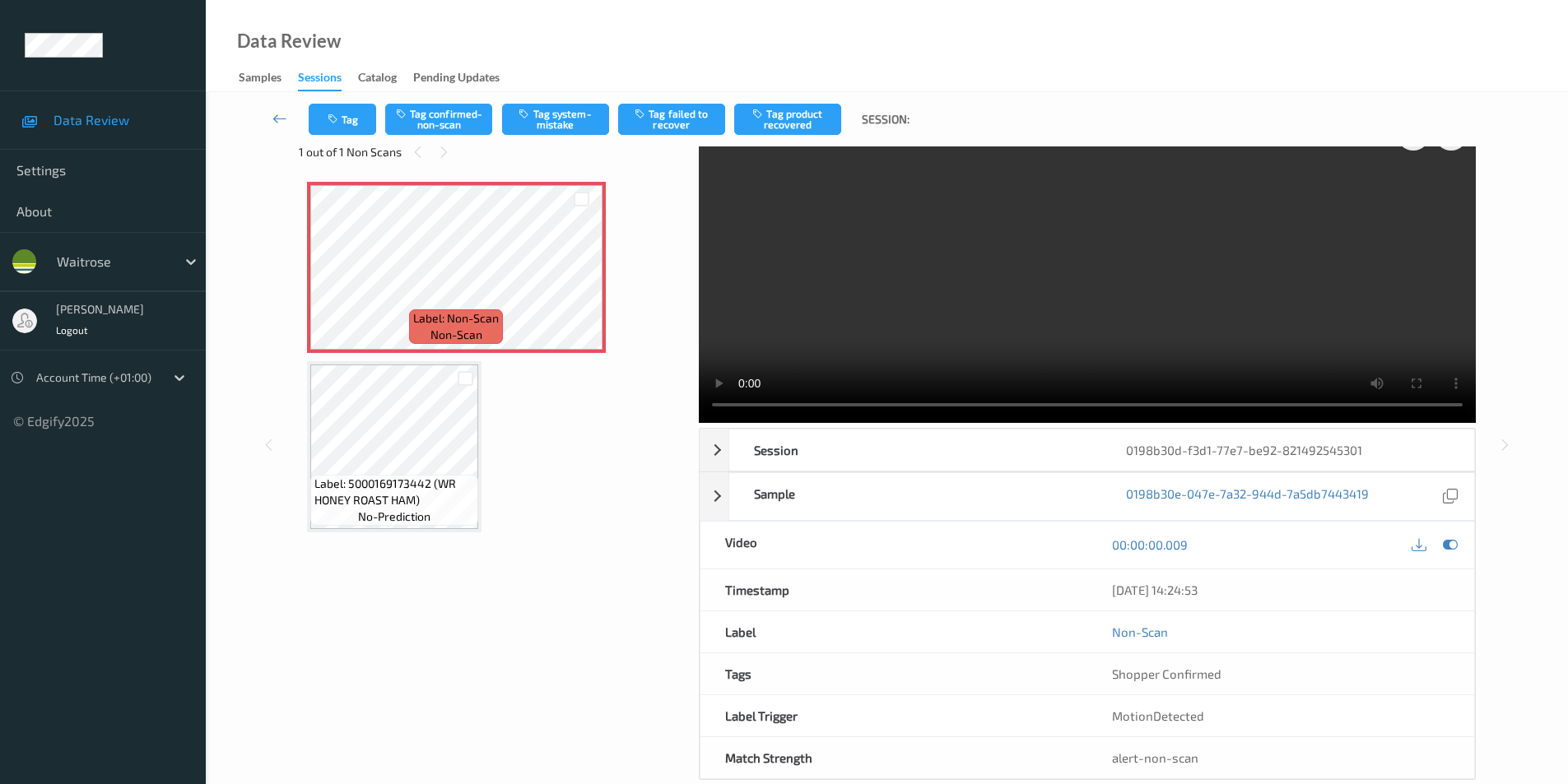
scroll to position [0, 0]
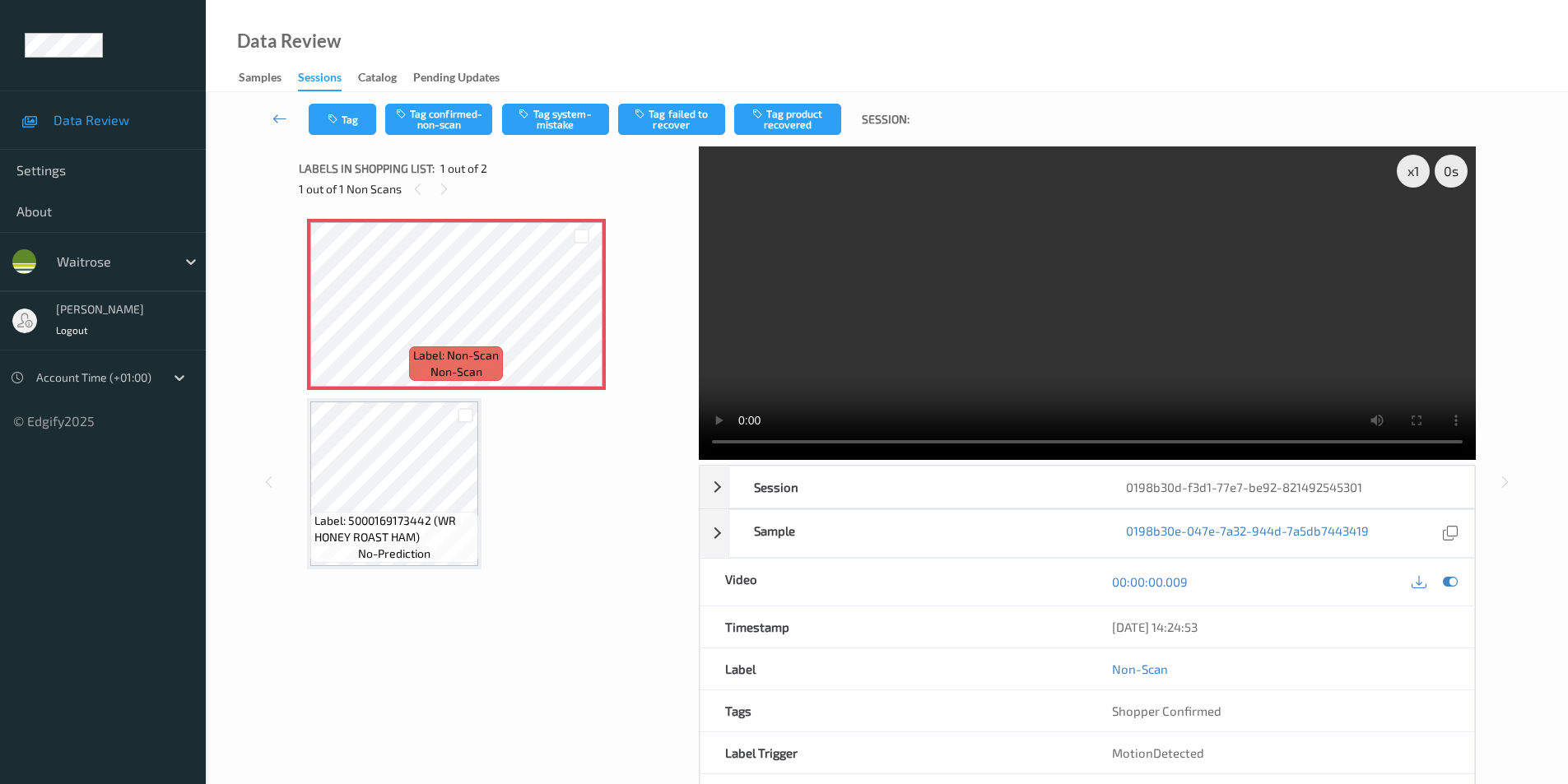
click at [1541, 290] on div "Tag Tag confirmed-non-scan Tag system-mistake Tag failed to recover Tag product…" at bounding box center [887, 472] width 1362 height 759
click at [426, 122] on button "Tag confirmed-non-scan" at bounding box center [439, 120] width 107 height 32
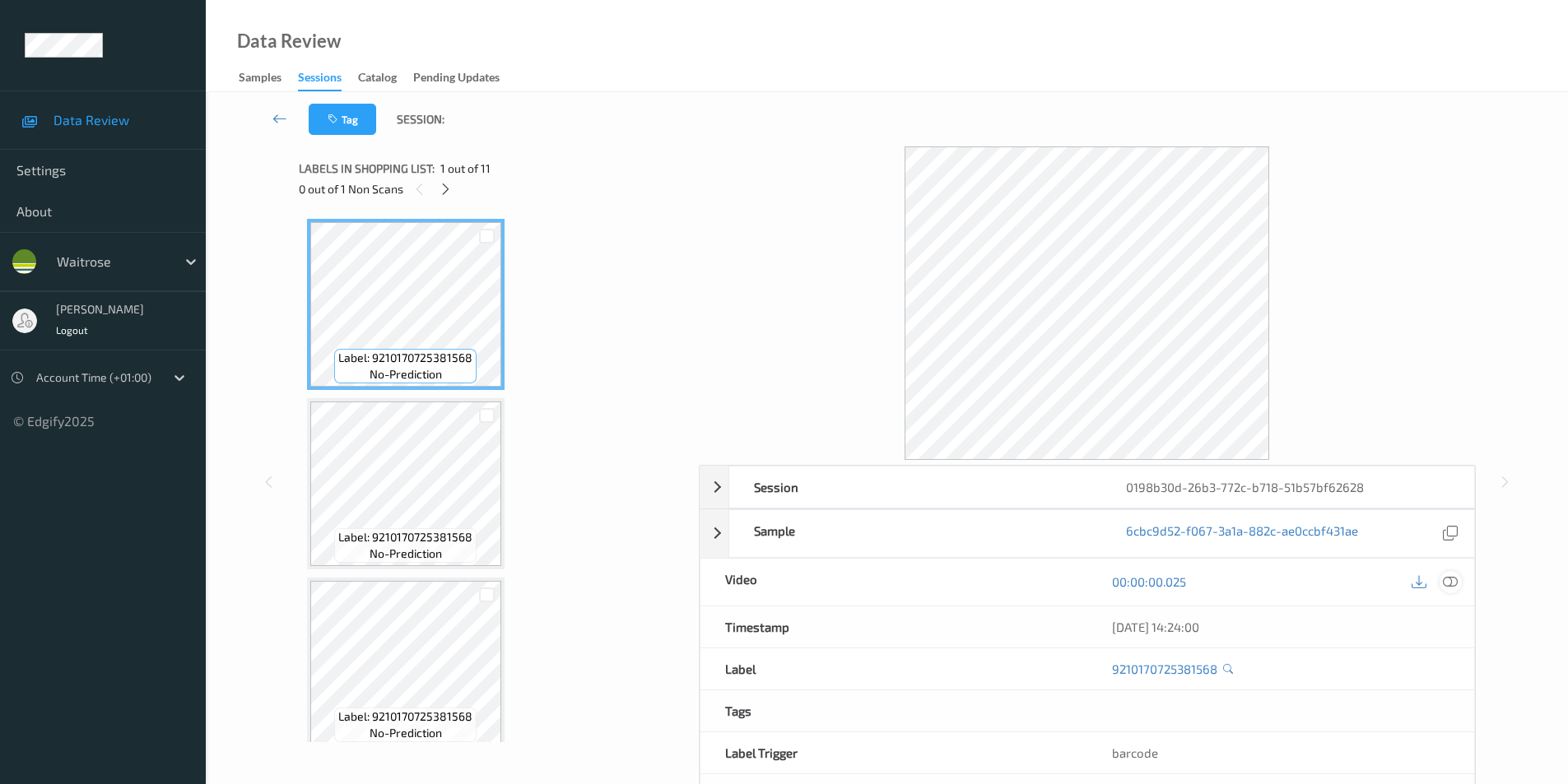
click at [1455, 581] on icon at bounding box center [1450, 582] width 15 height 15
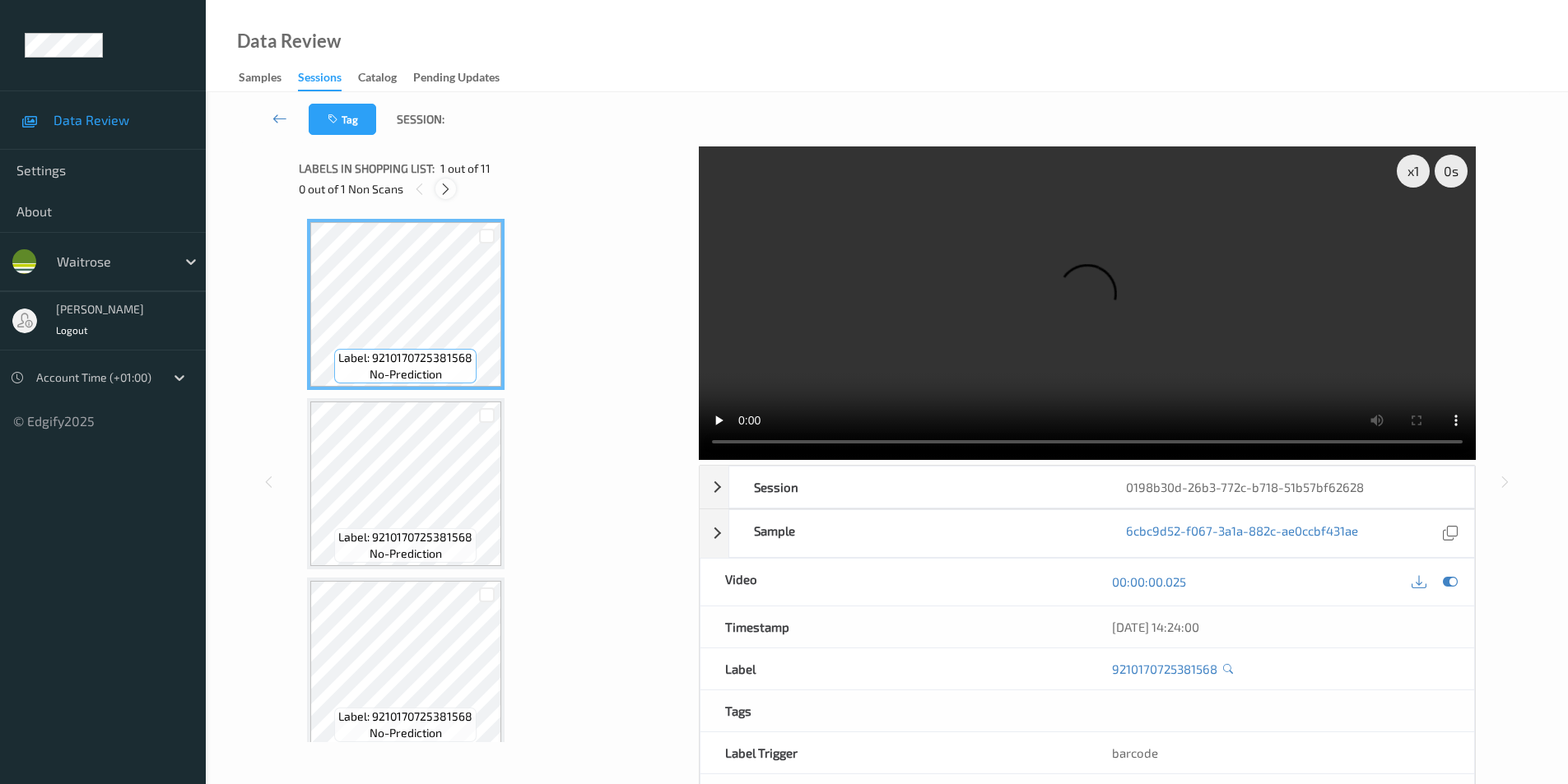
click at [454, 194] on div at bounding box center [445, 188] width 21 height 21
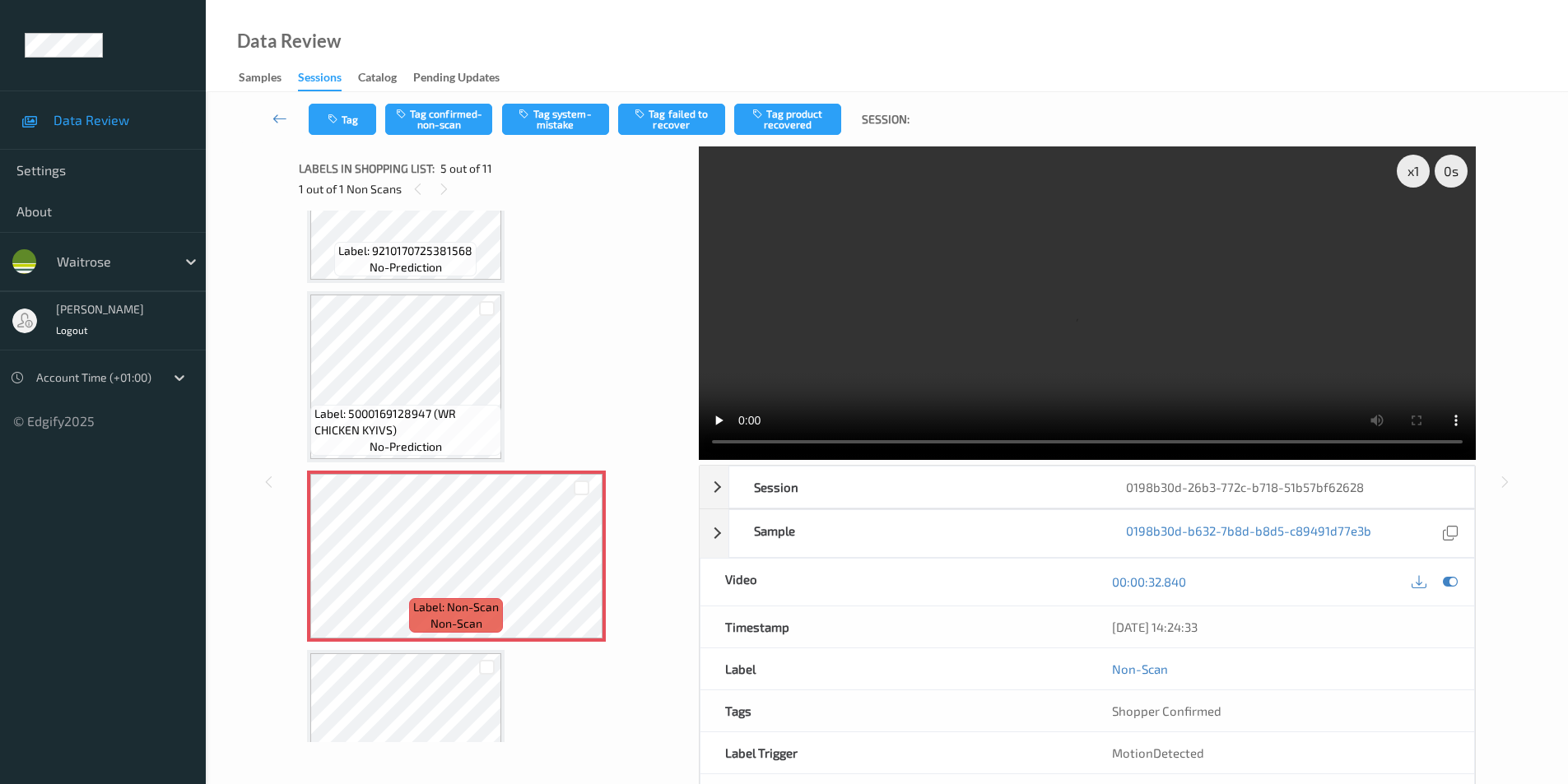
scroll to position [464, 0]
click at [581, 570] on icon at bounding box center [582, 572] width 14 height 15
click at [528, 122] on button "Tag system-mistake" at bounding box center [556, 120] width 107 height 32
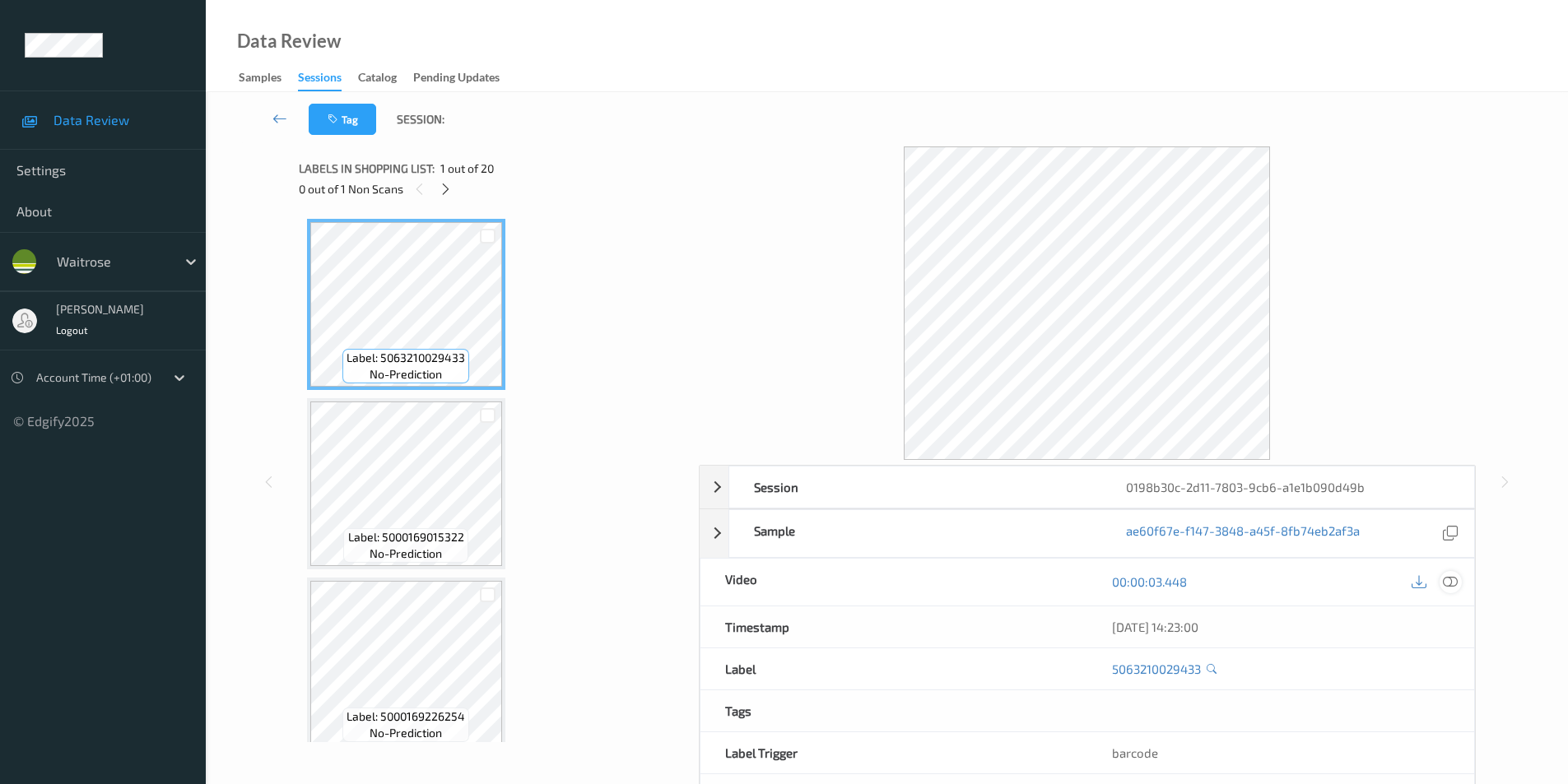
click at [1454, 579] on icon at bounding box center [1450, 582] width 15 height 15
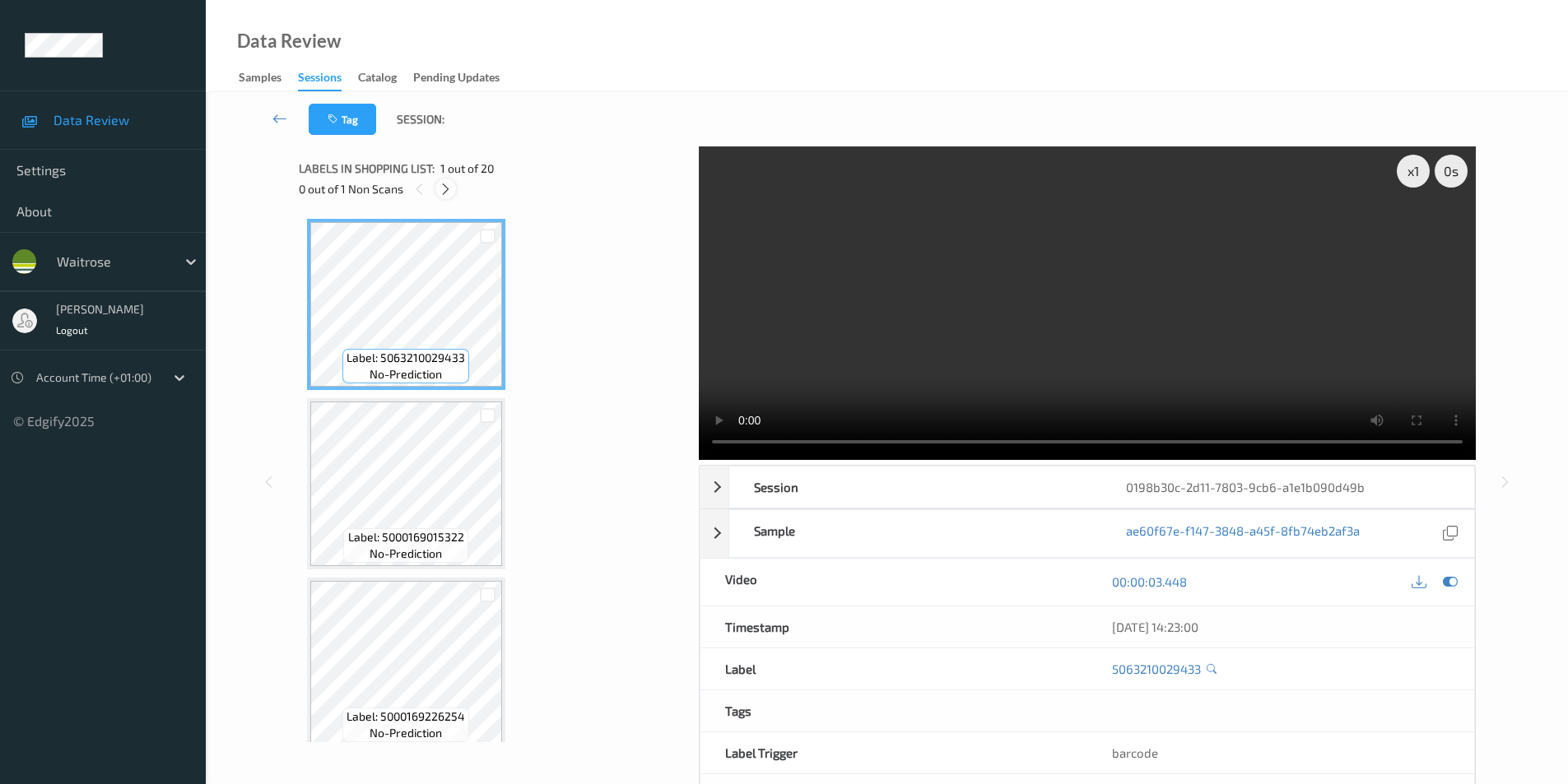
click at [444, 188] on icon at bounding box center [446, 189] width 14 height 15
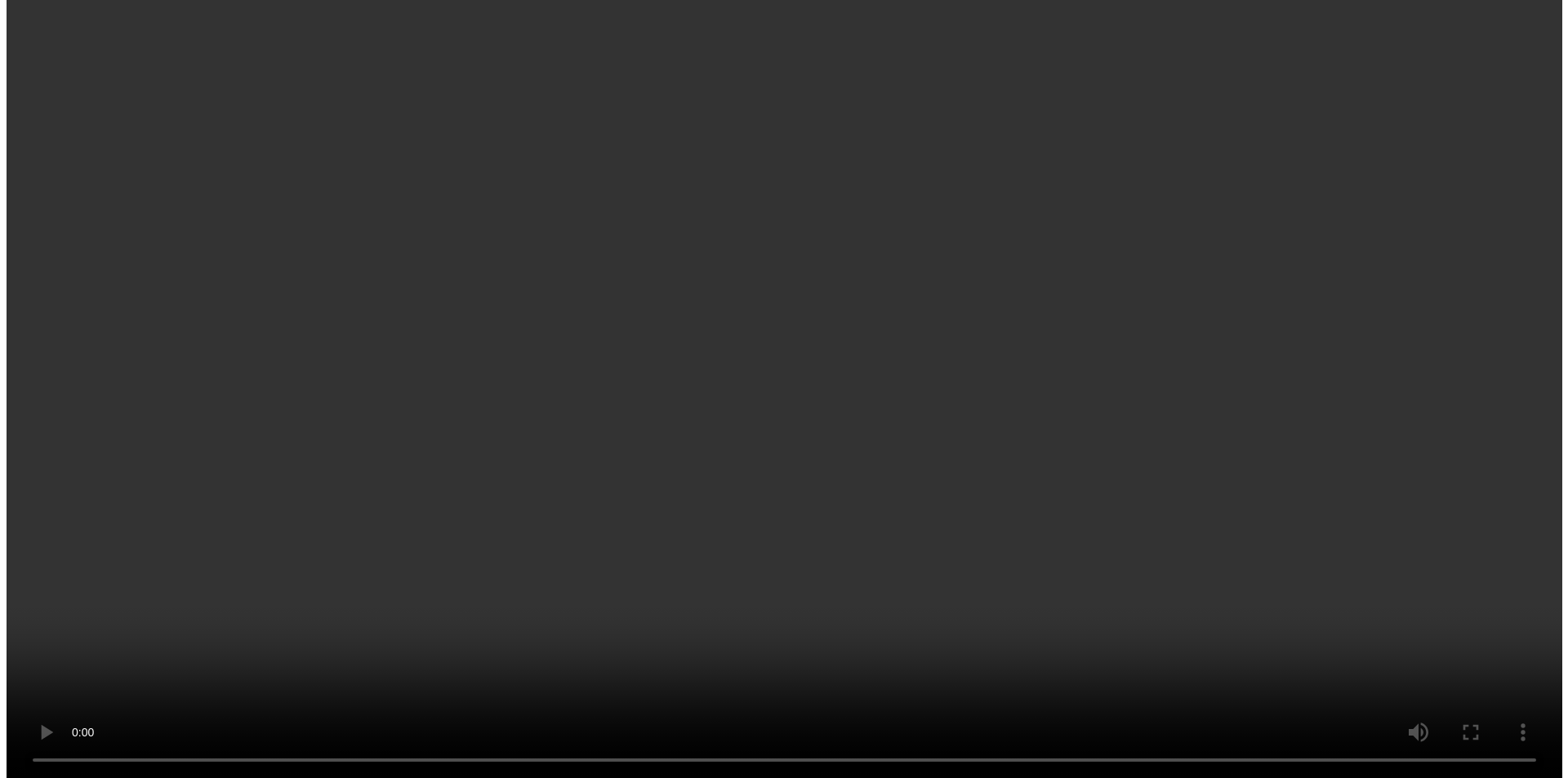
scroll to position [1416, 0]
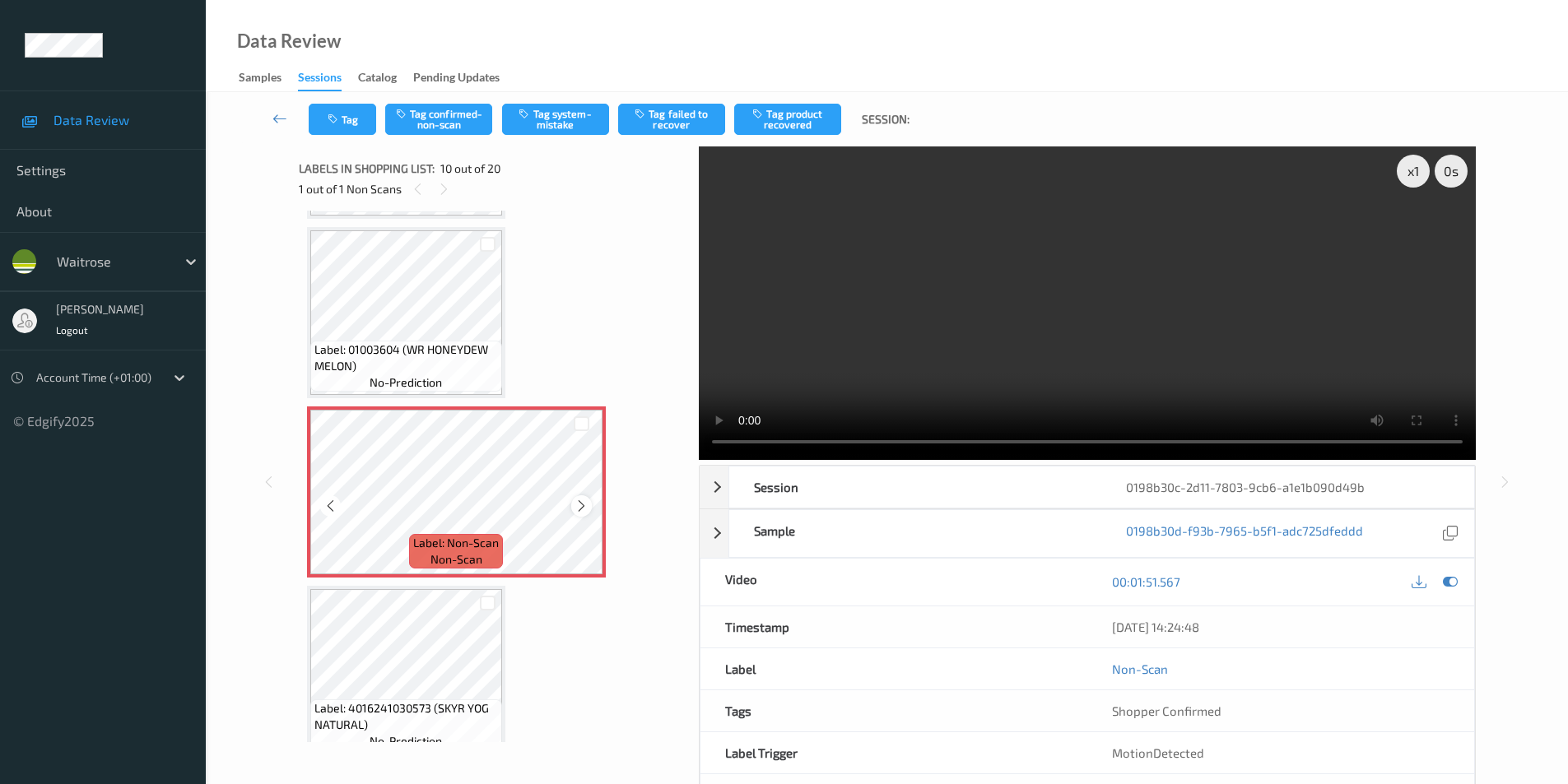
click at [579, 506] on icon at bounding box center [582, 505] width 14 height 15
click at [564, 114] on button "Tag system-mistake" at bounding box center [556, 120] width 107 height 32
click at [339, 125] on button "Tag" at bounding box center [342, 120] width 67 height 32
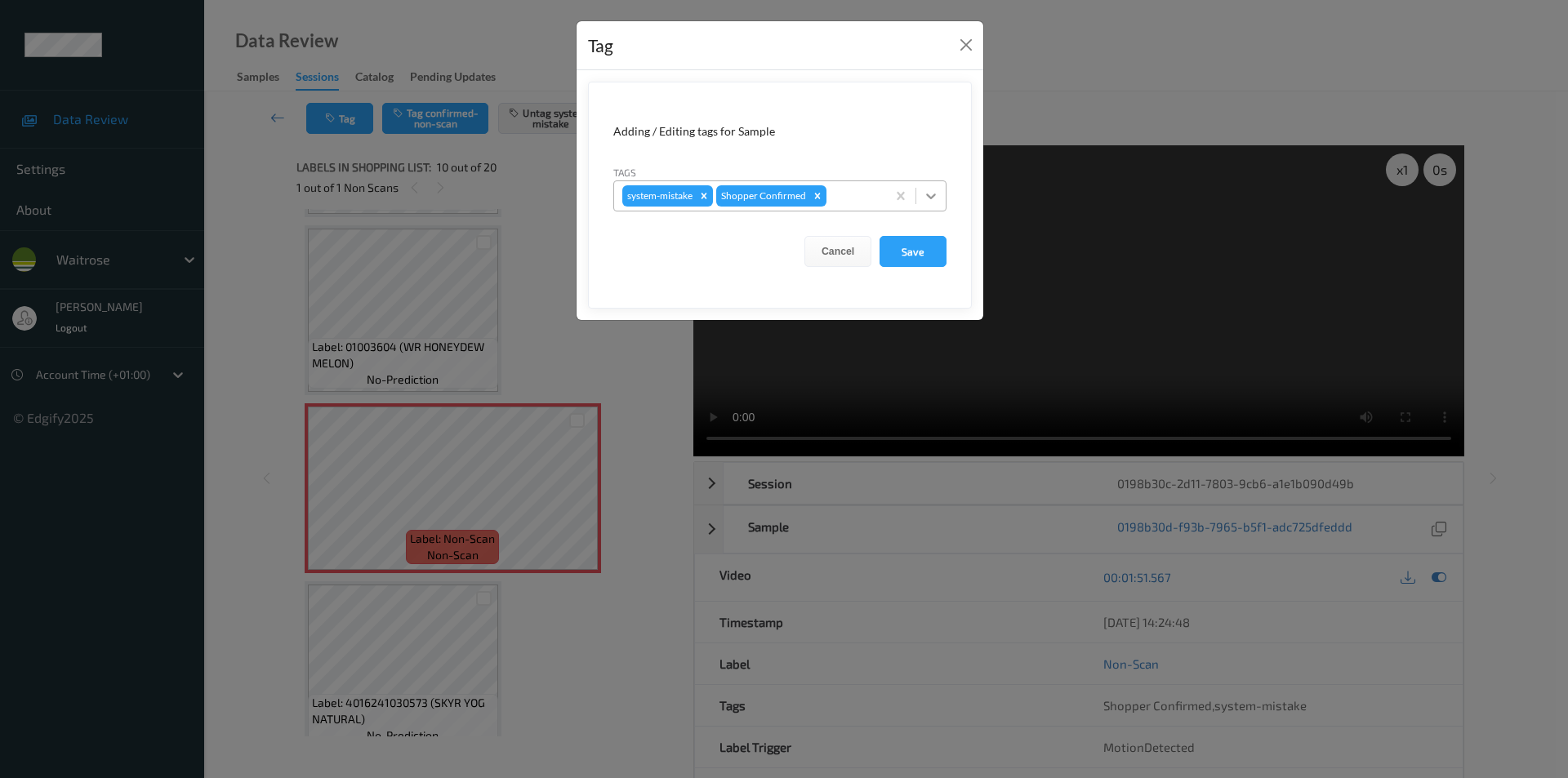
click at [929, 203] on icon at bounding box center [931, 196] width 17 height 17
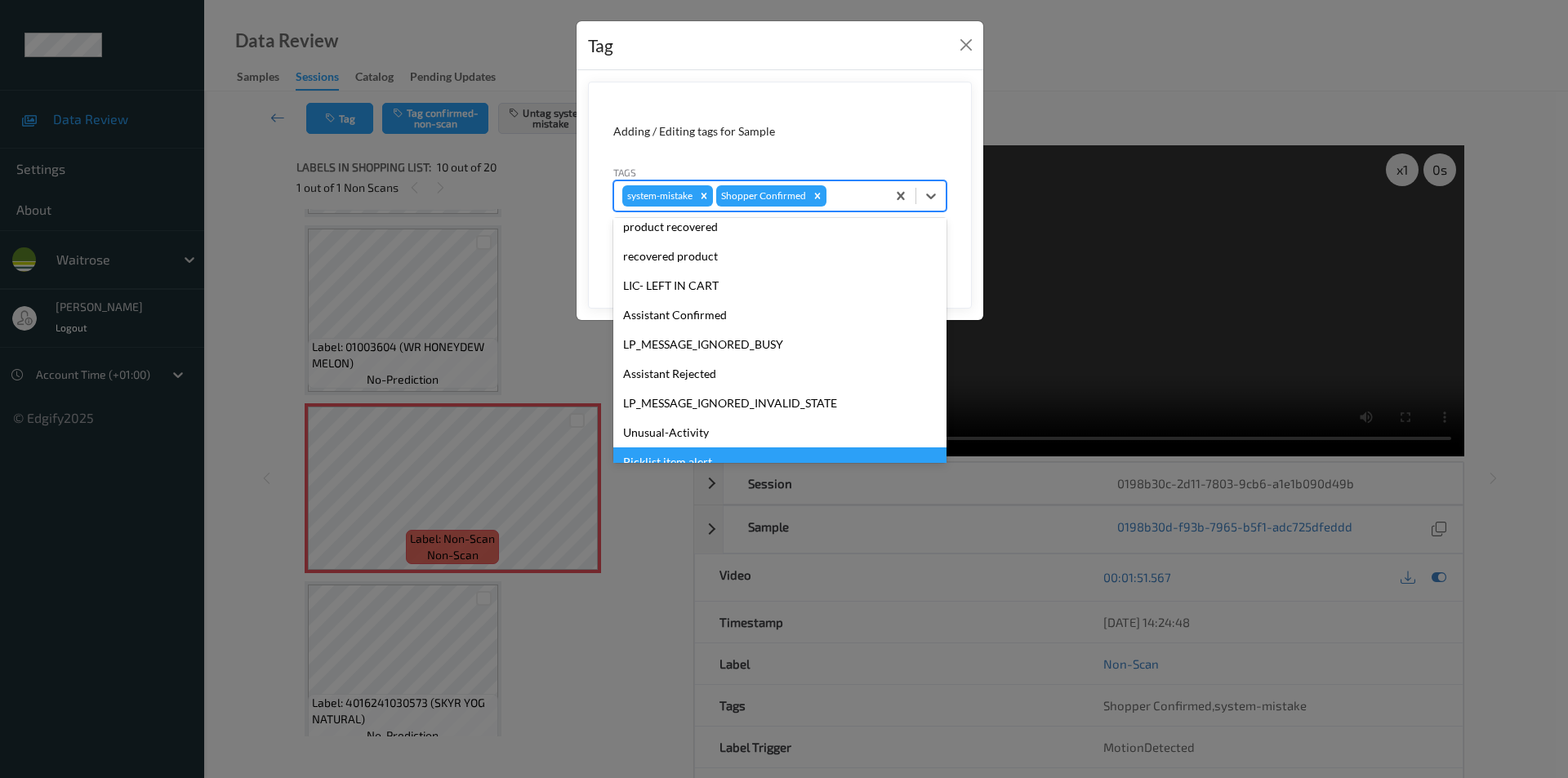
scroll to position [321, 0]
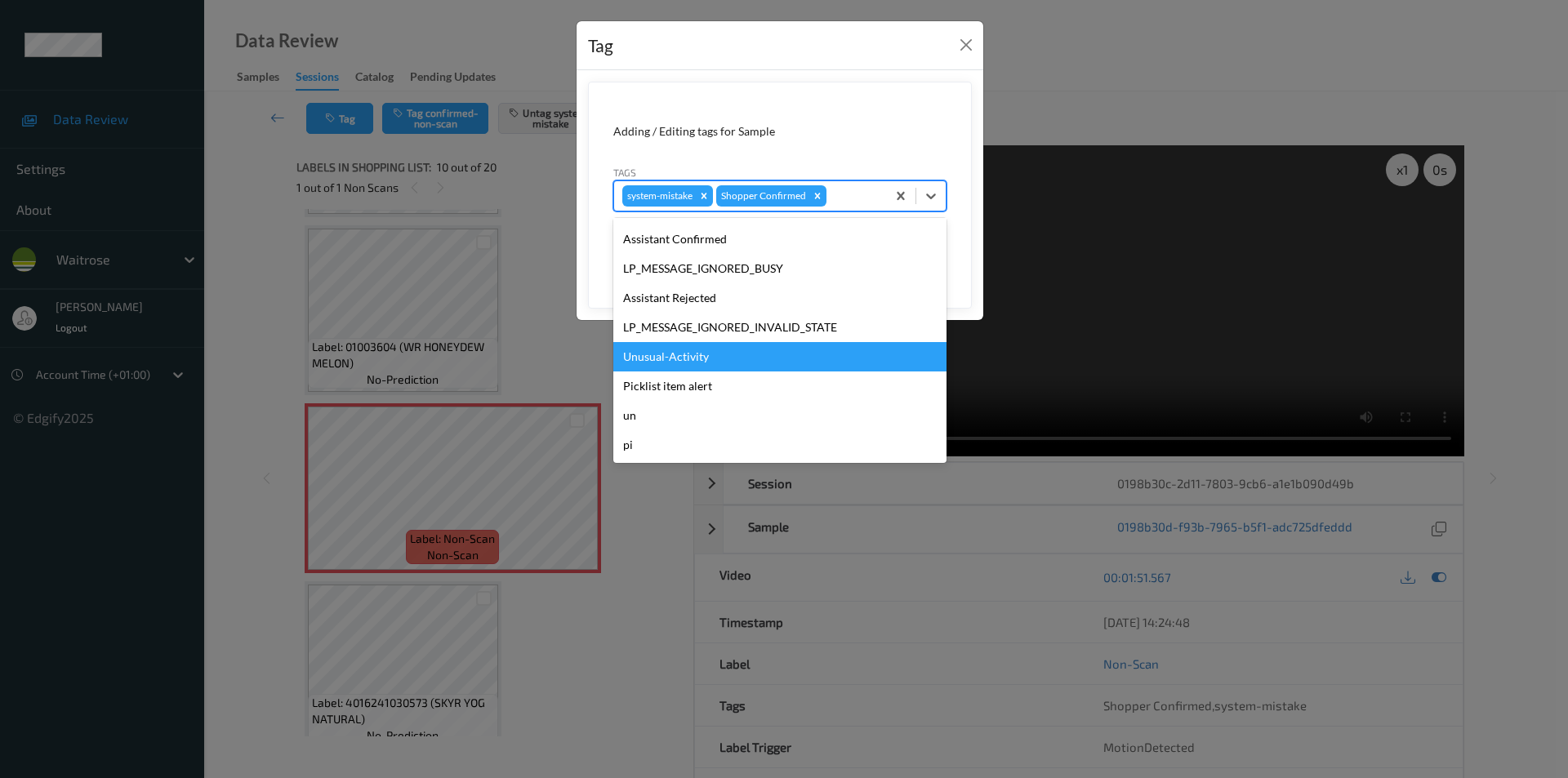
click at [675, 354] on div "Unusual-Activity" at bounding box center [780, 357] width 333 height 30
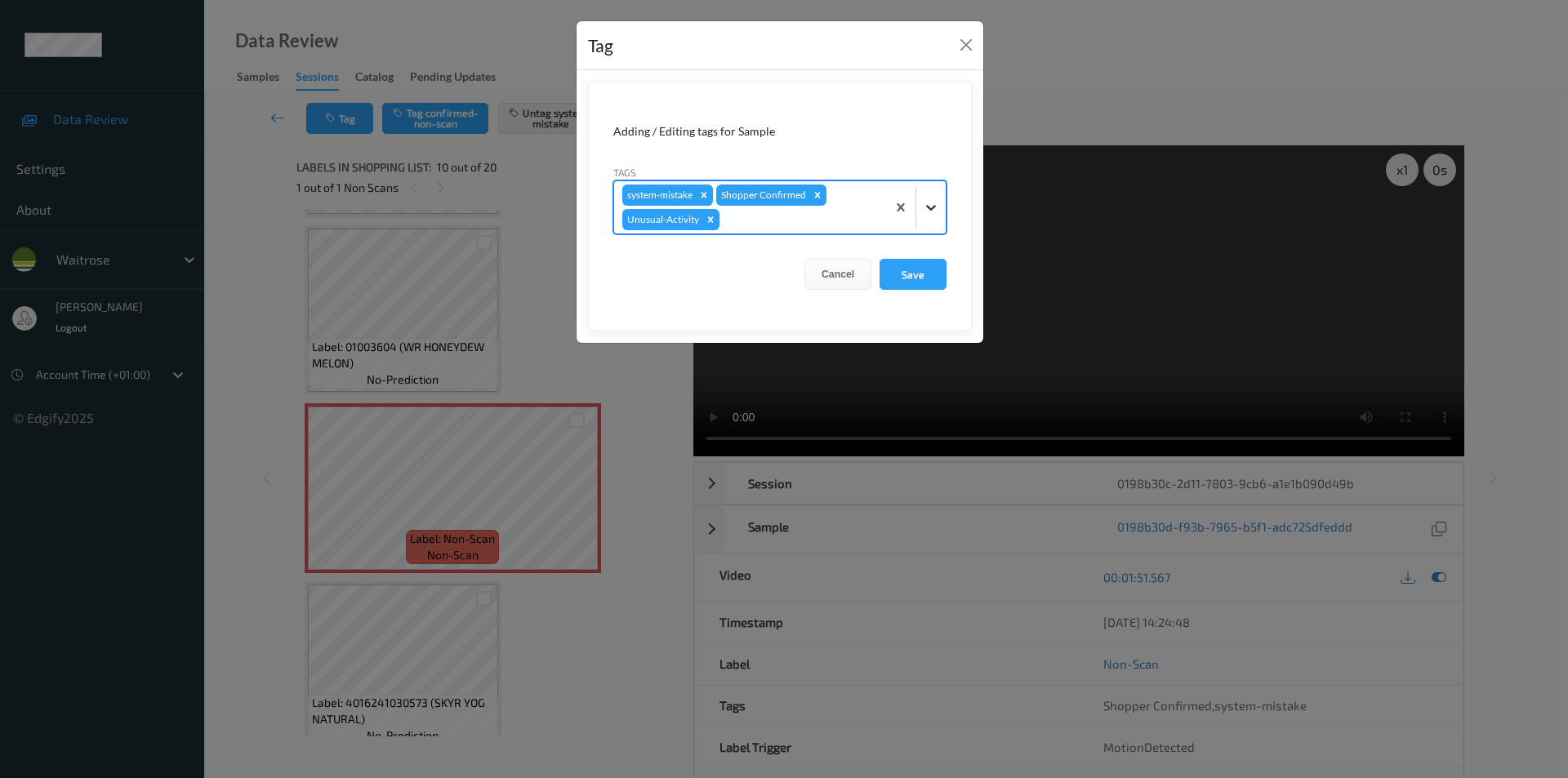
click at [920, 209] on div at bounding box center [932, 208] width 30 height 30
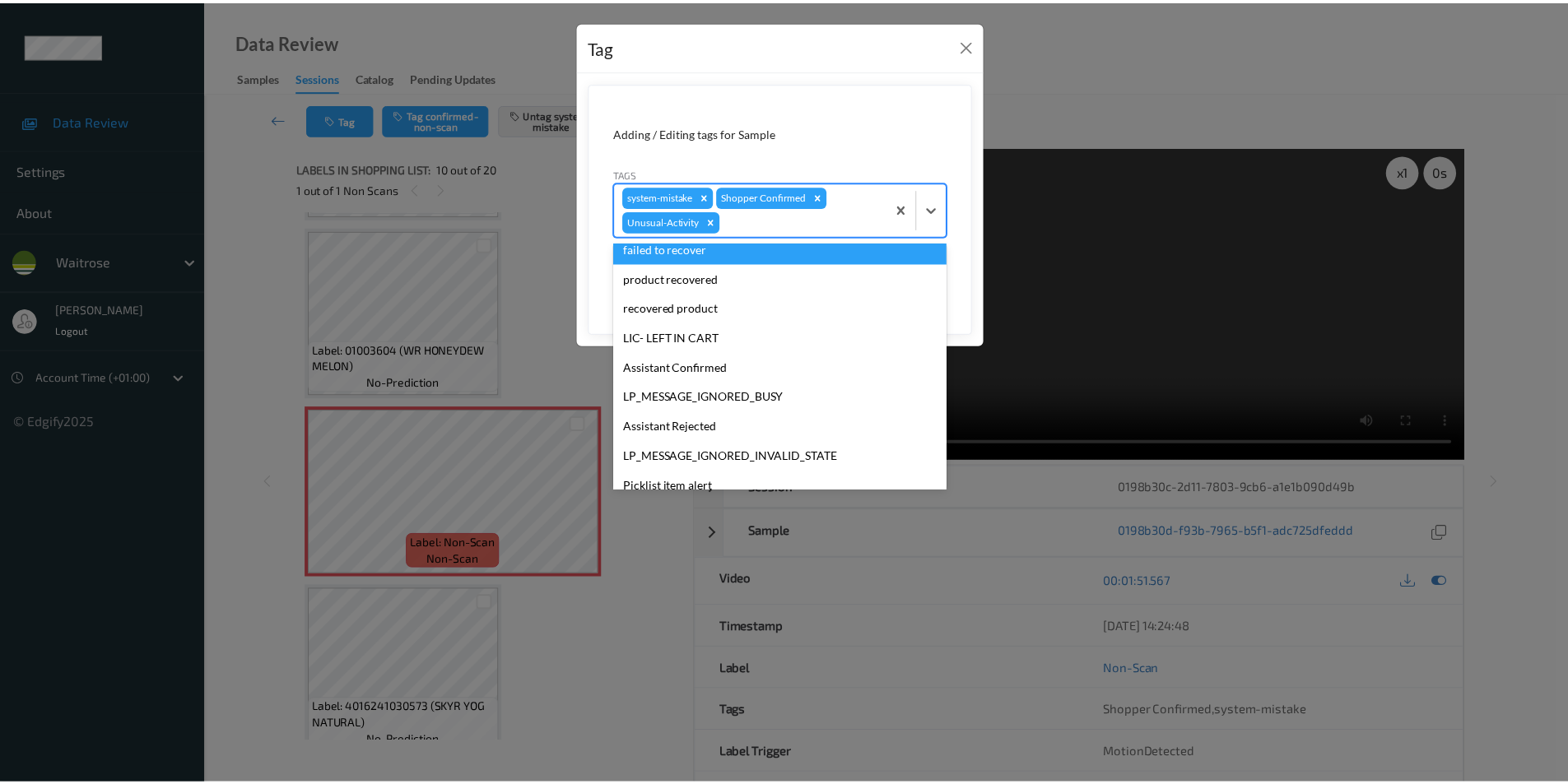
scroll to position [293, 0]
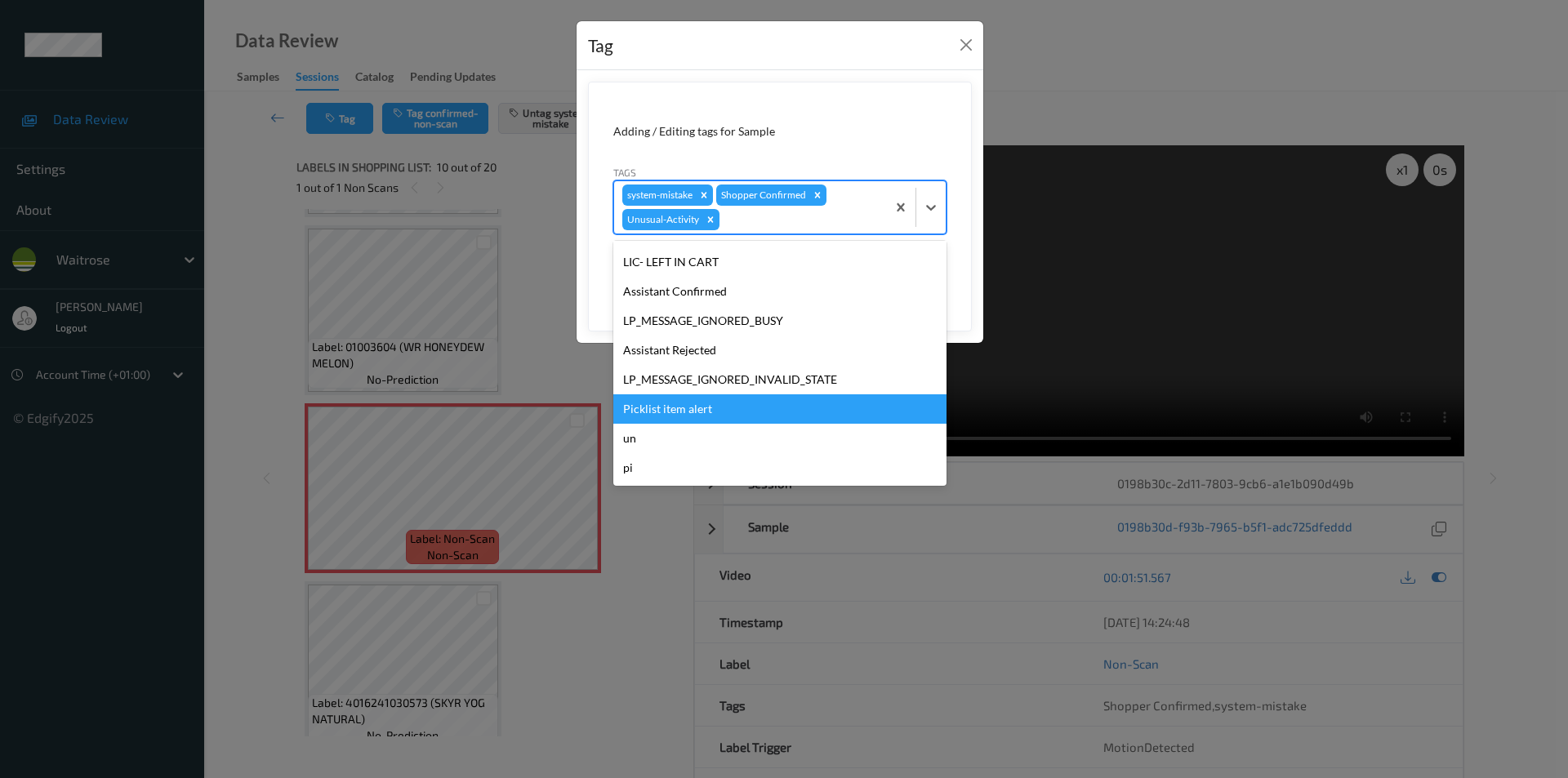
click at [695, 407] on div "Picklist item alert" at bounding box center [780, 409] width 333 height 30
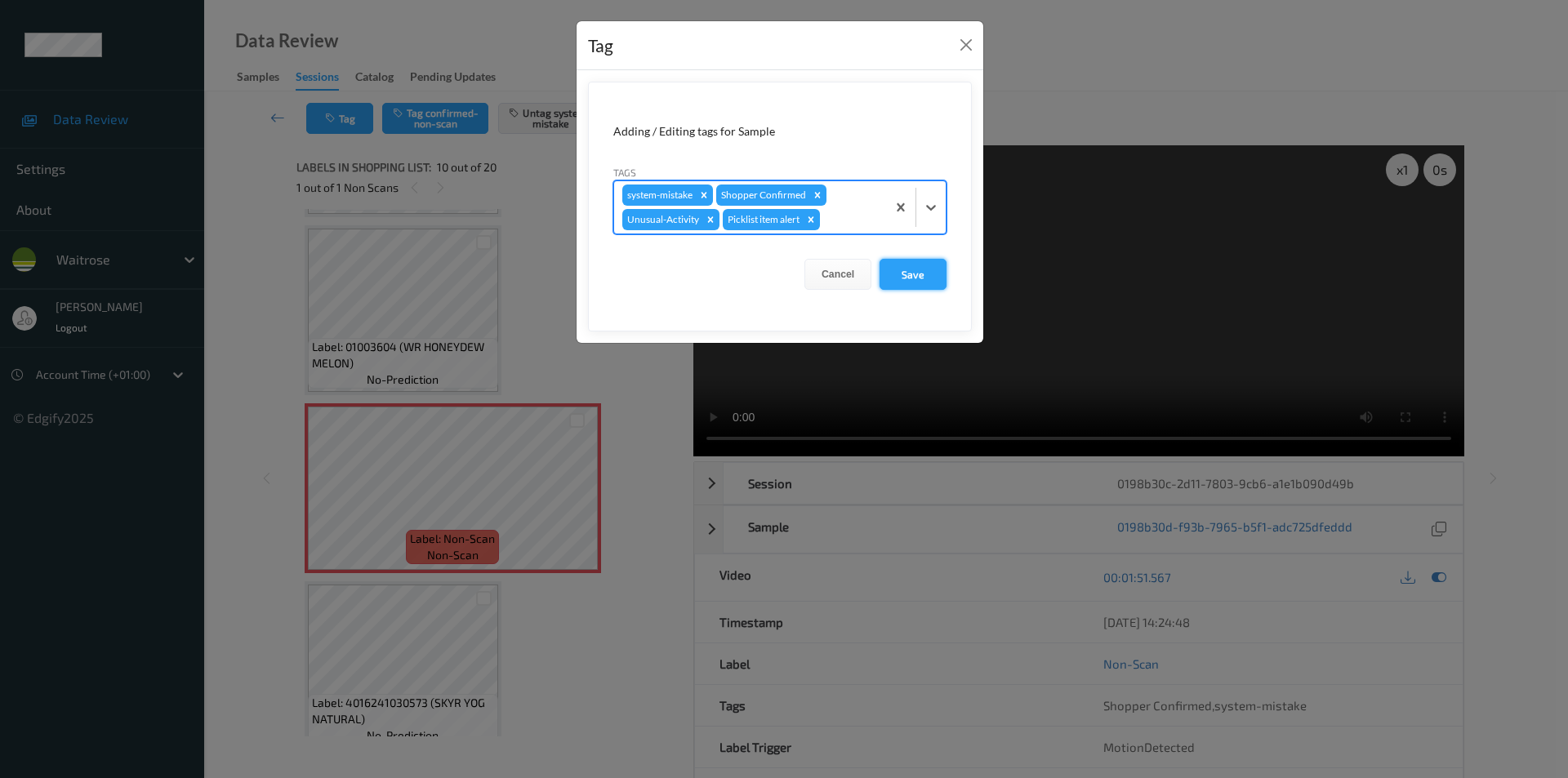
click at [922, 268] on button "Save" at bounding box center [913, 274] width 67 height 31
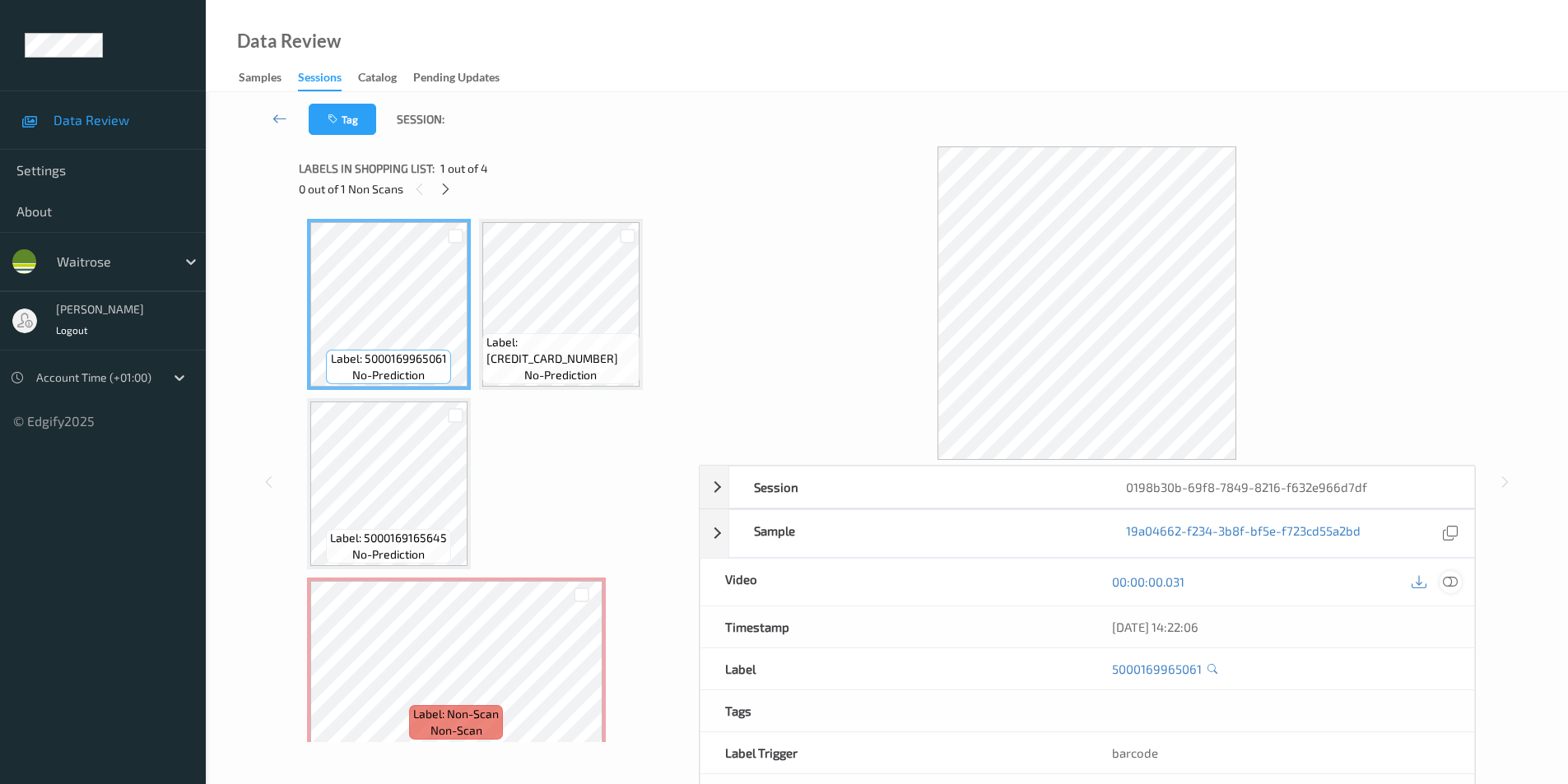
click at [1450, 582] on icon at bounding box center [1450, 582] width 15 height 15
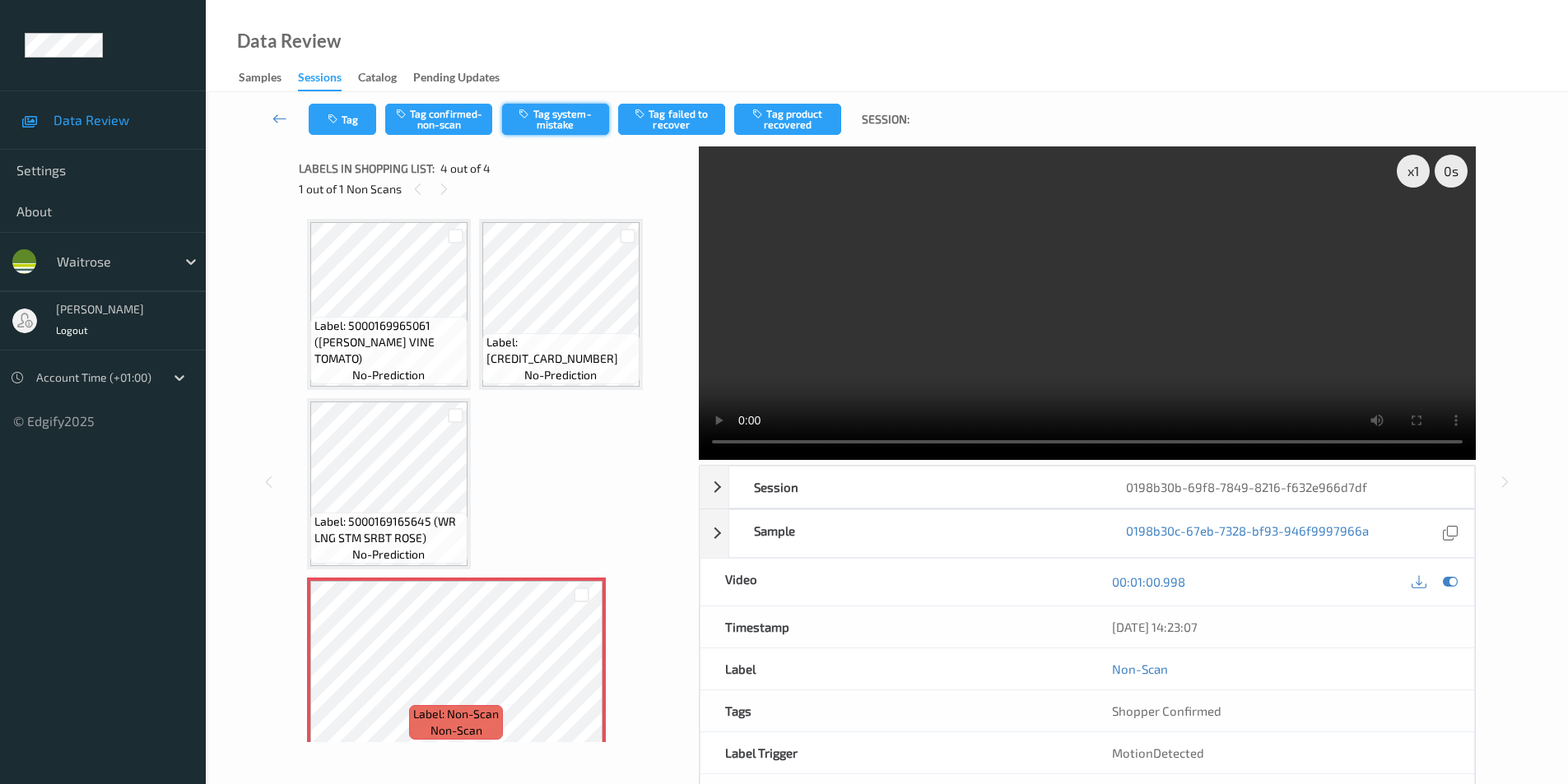
click at [557, 120] on button "Tag system-mistake" at bounding box center [556, 120] width 107 height 32
click at [341, 115] on icon "button" at bounding box center [334, 120] width 14 height 12
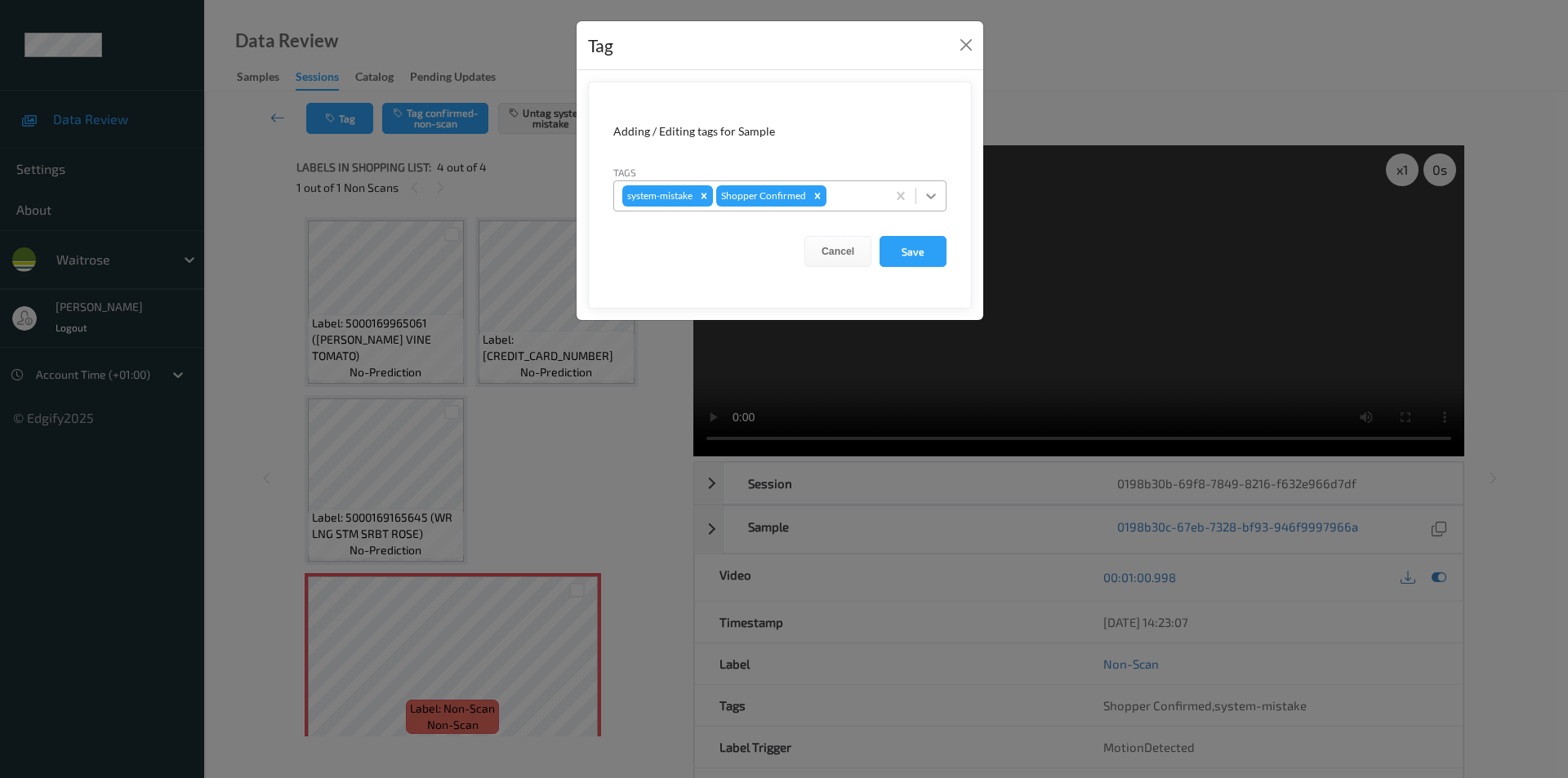
click at [927, 195] on icon at bounding box center [932, 197] width 10 height 6
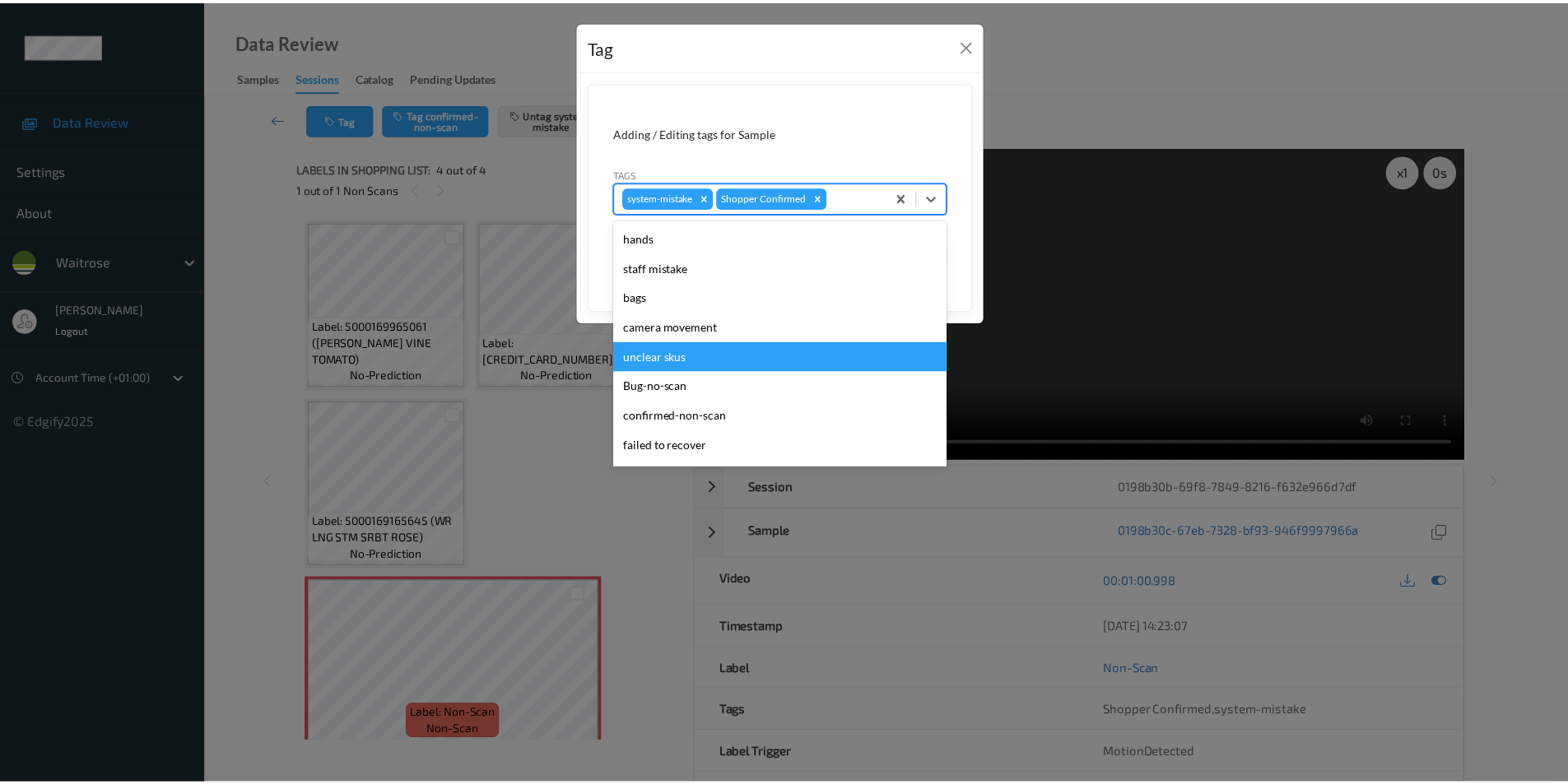
scroll to position [323, 0]
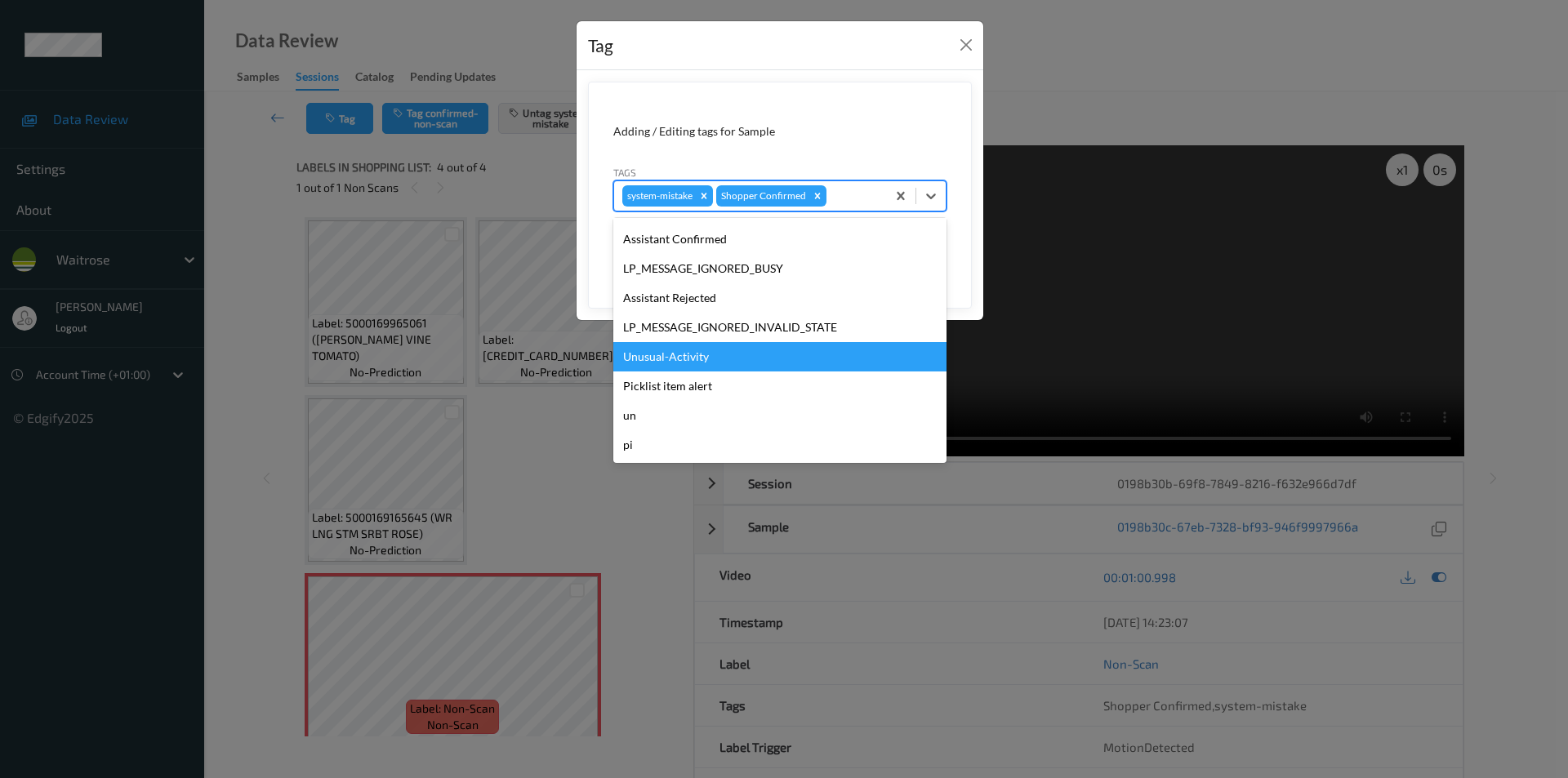
click at [649, 349] on div "Unusual-Activity" at bounding box center [780, 357] width 333 height 30
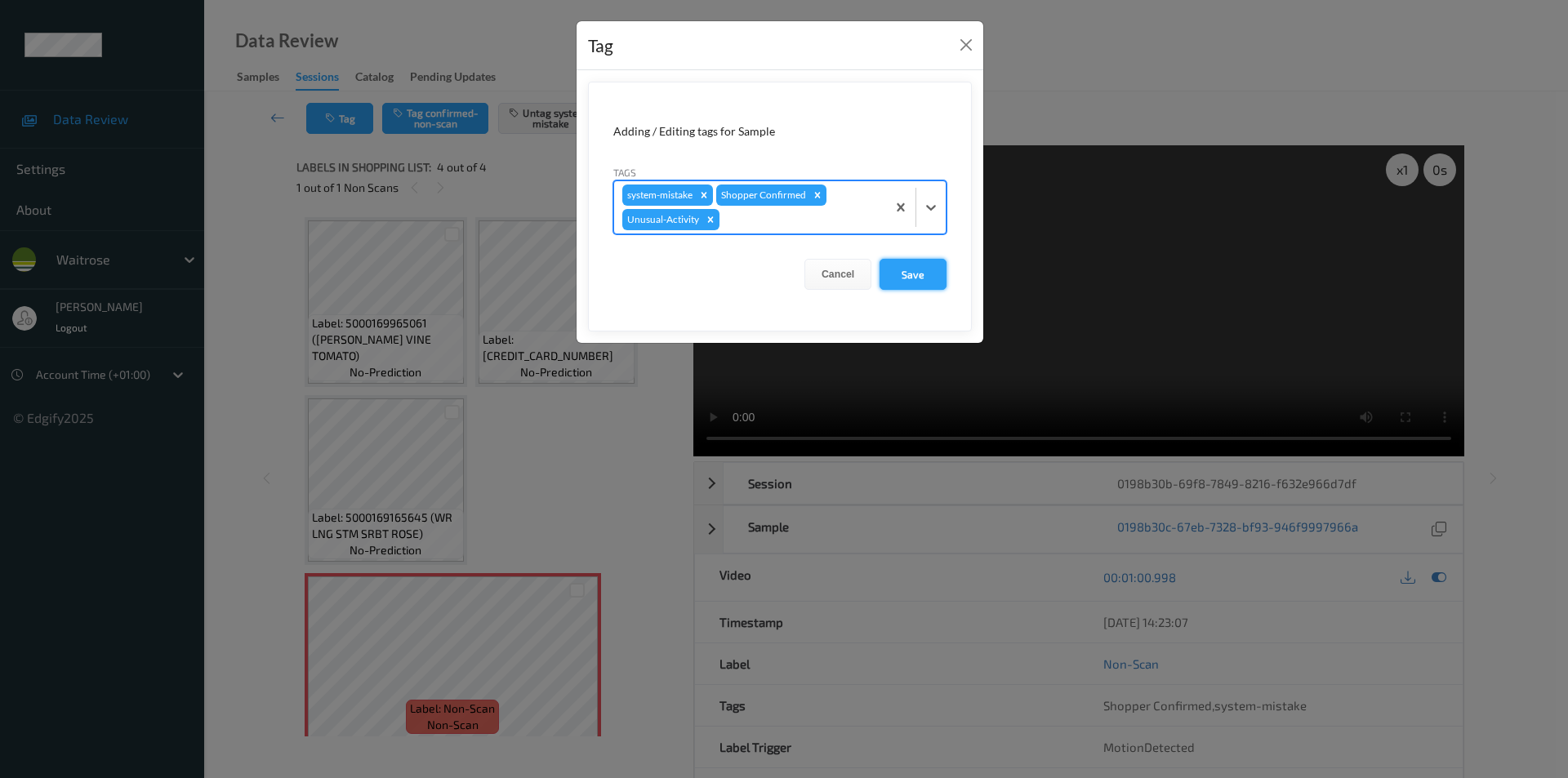
click at [893, 271] on button "Save" at bounding box center [913, 274] width 67 height 31
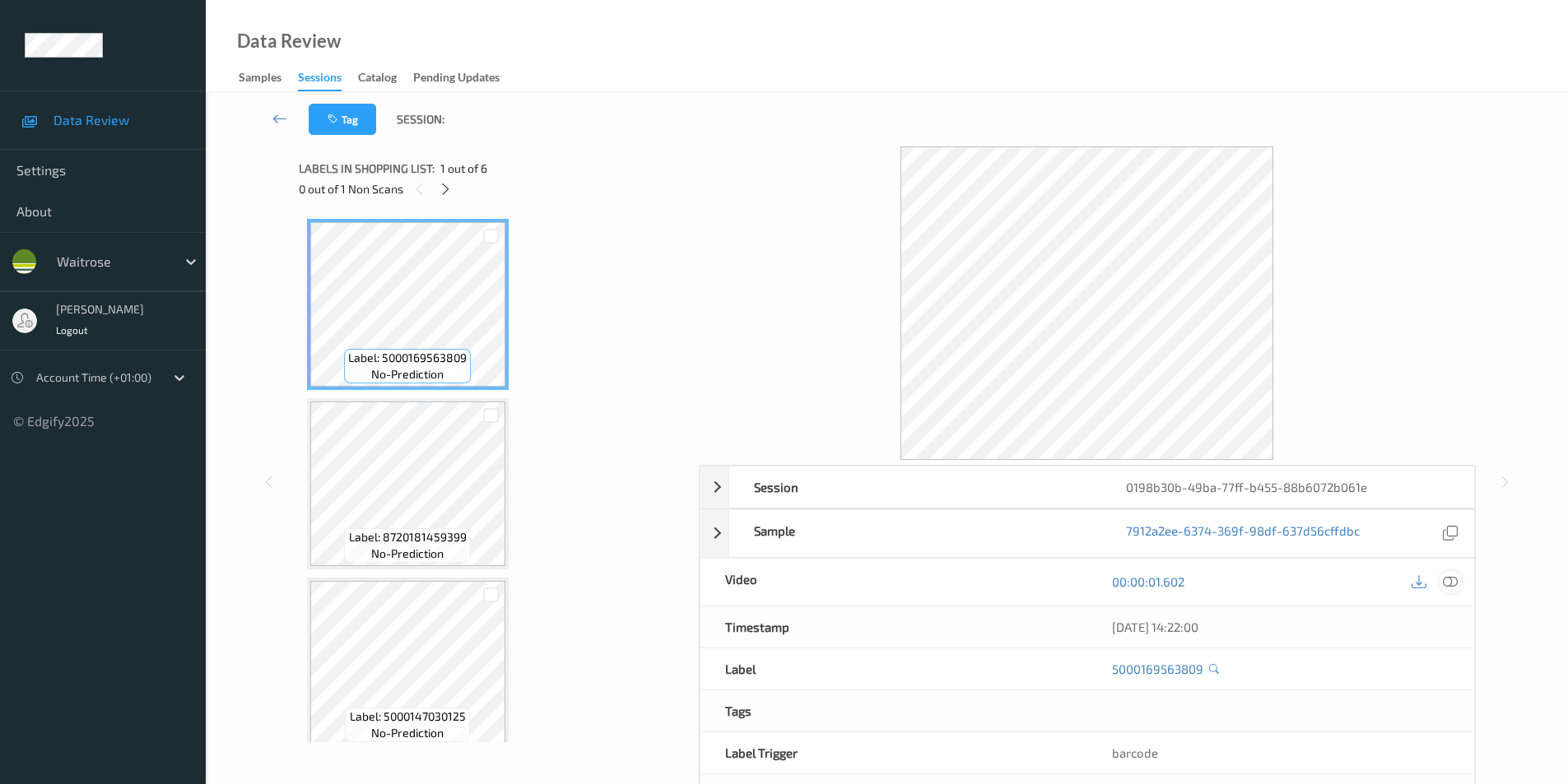
click at [1442, 577] on div at bounding box center [1450, 582] width 22 height 22
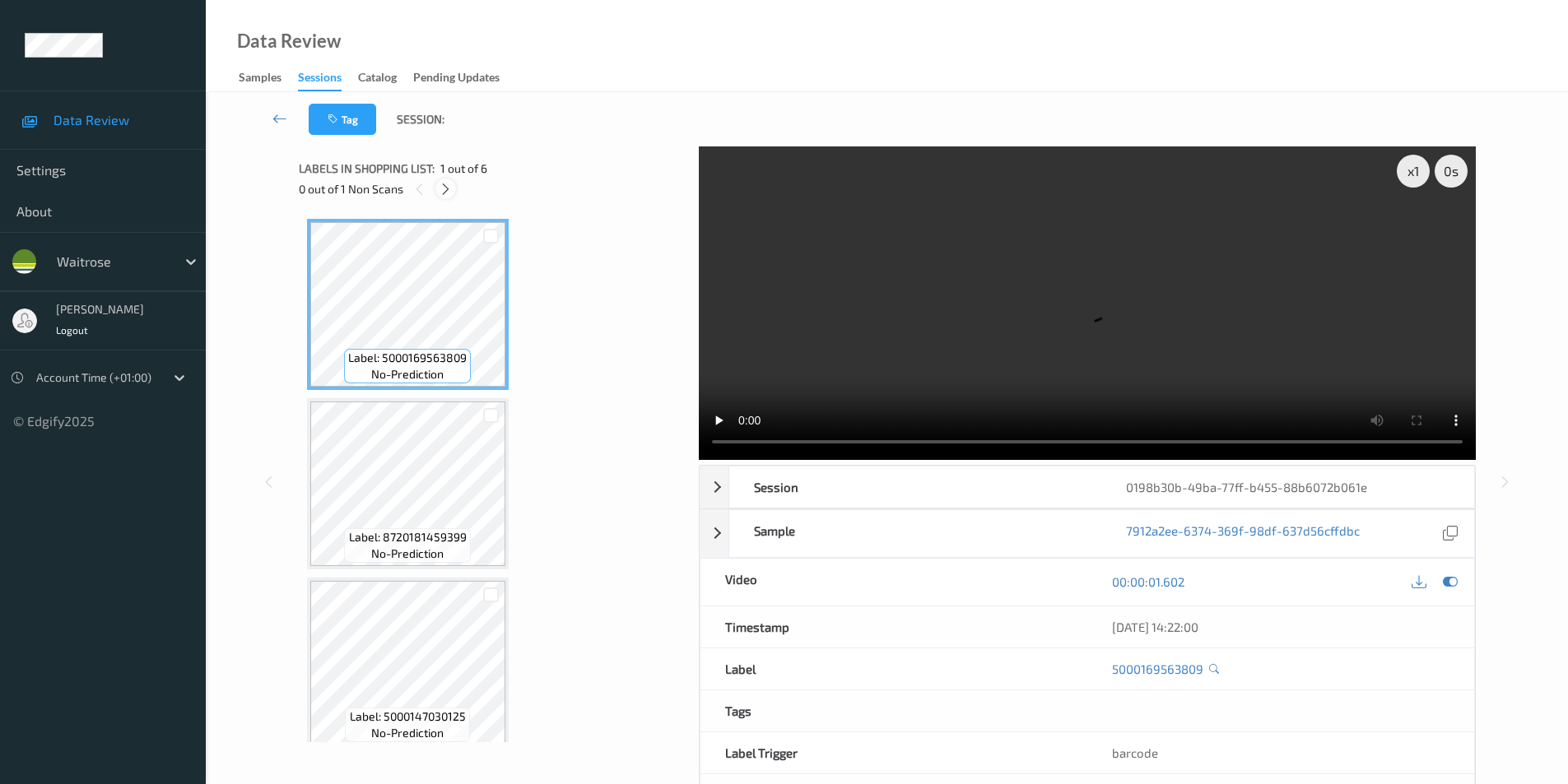
click at [449, 191] on icon at bounding box center [446, 189] width 14 height 15
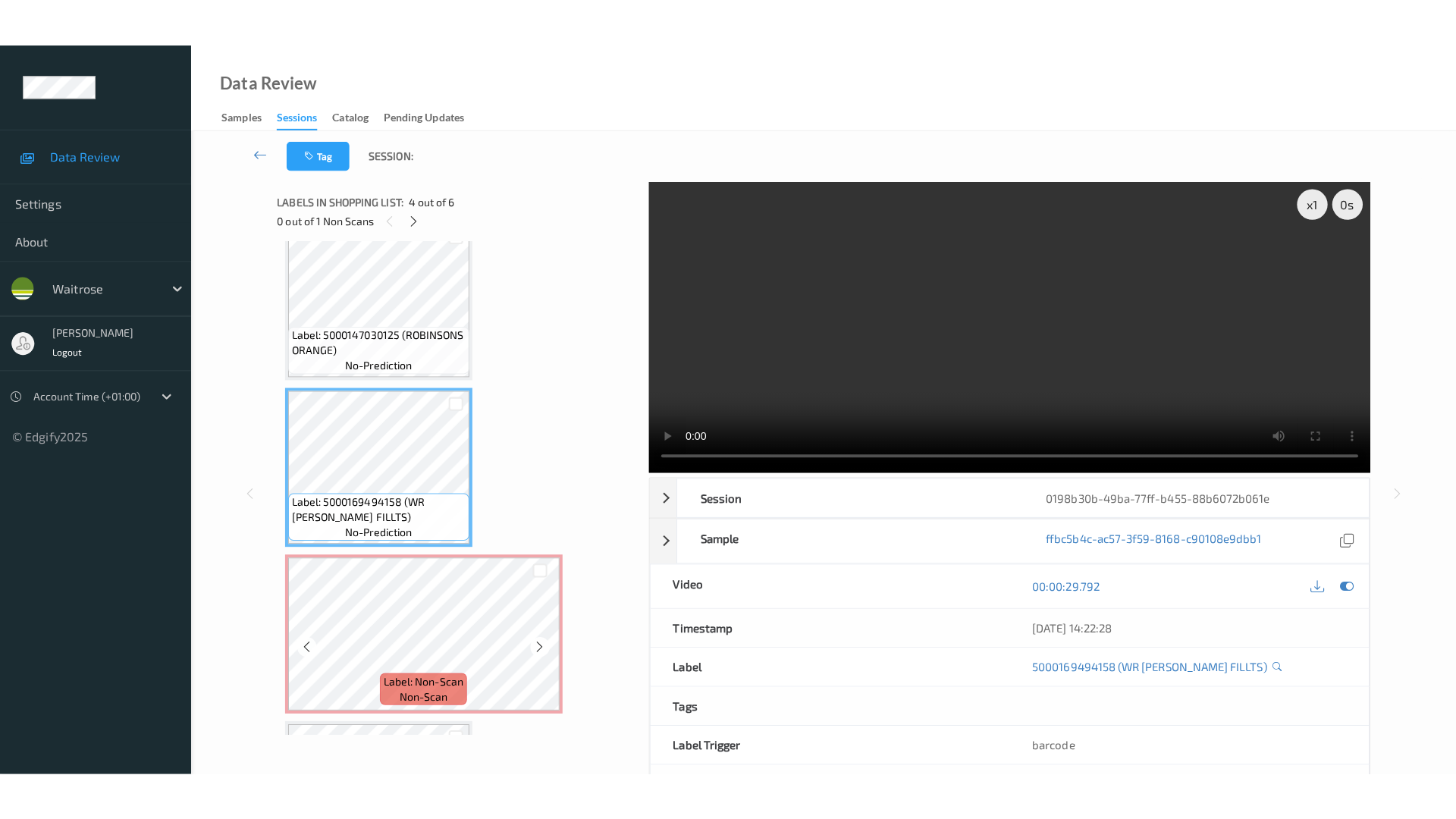
scroll to position [509, 0]
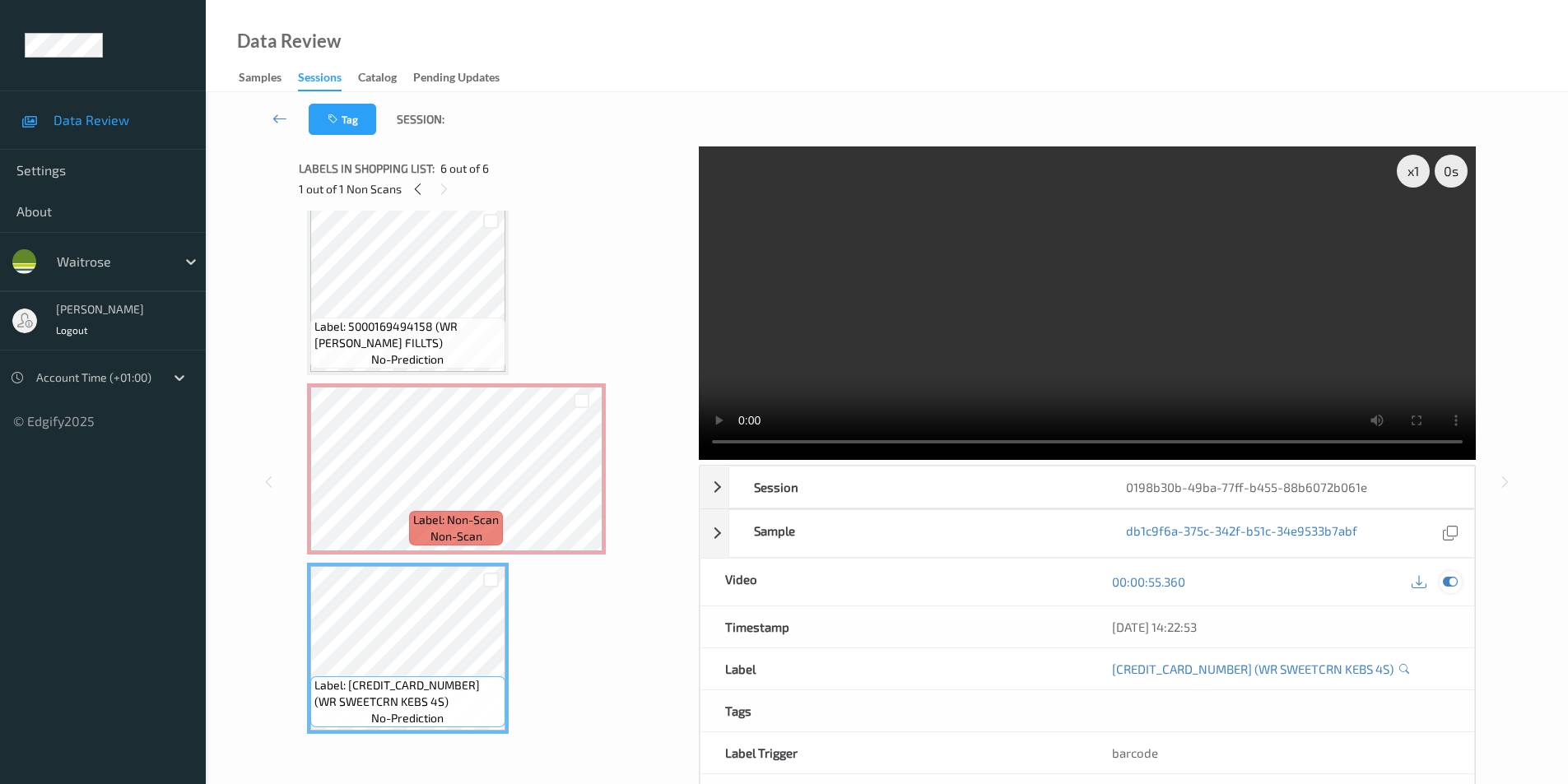
click at [1450, 580] on icon at bounding box center [1450, 582] width 15 height 15
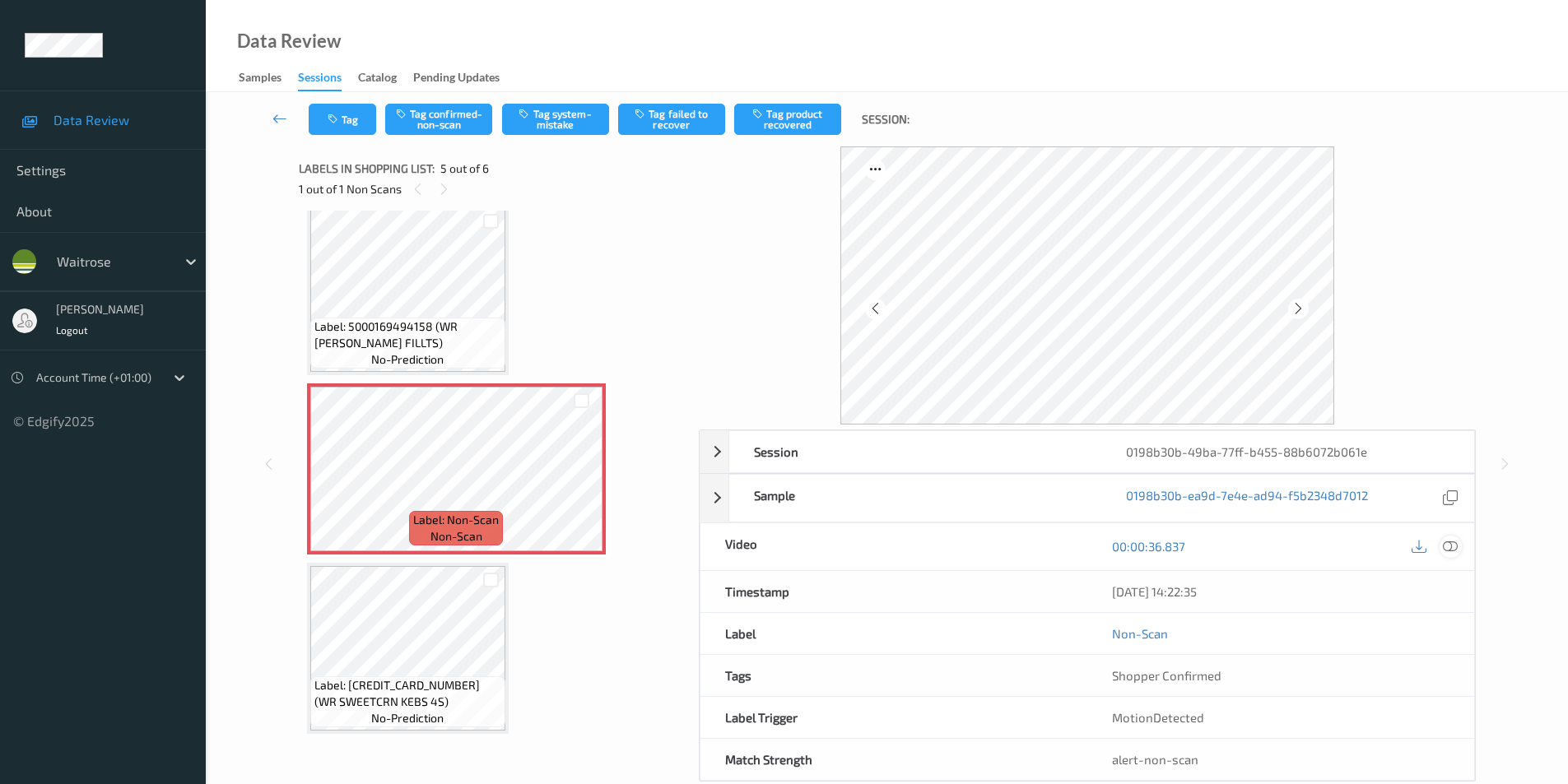
click at [1452, 546] on icon at bounding box center [1450, 546] width 15 height 15
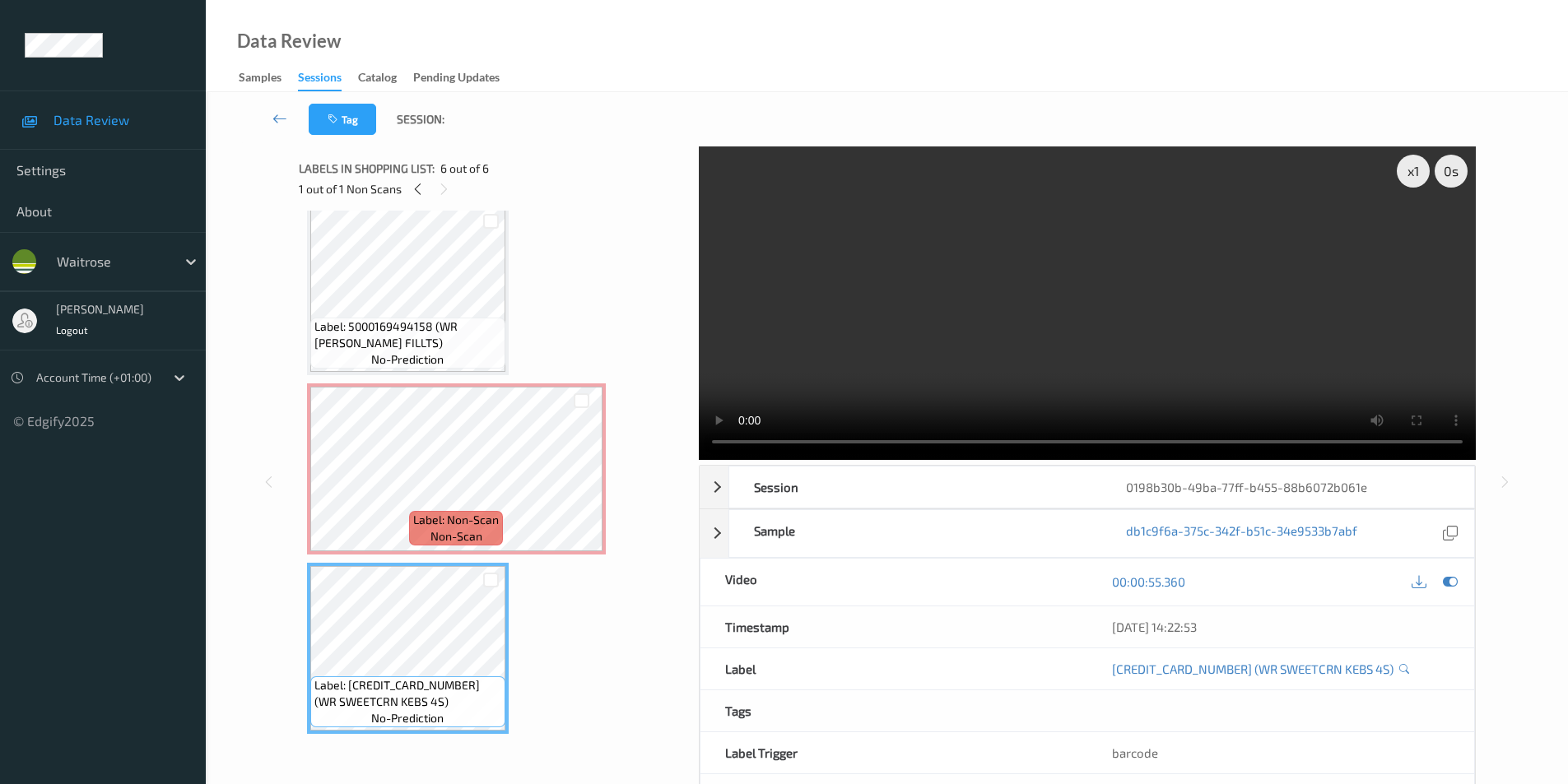
scroll to position [449, 0]
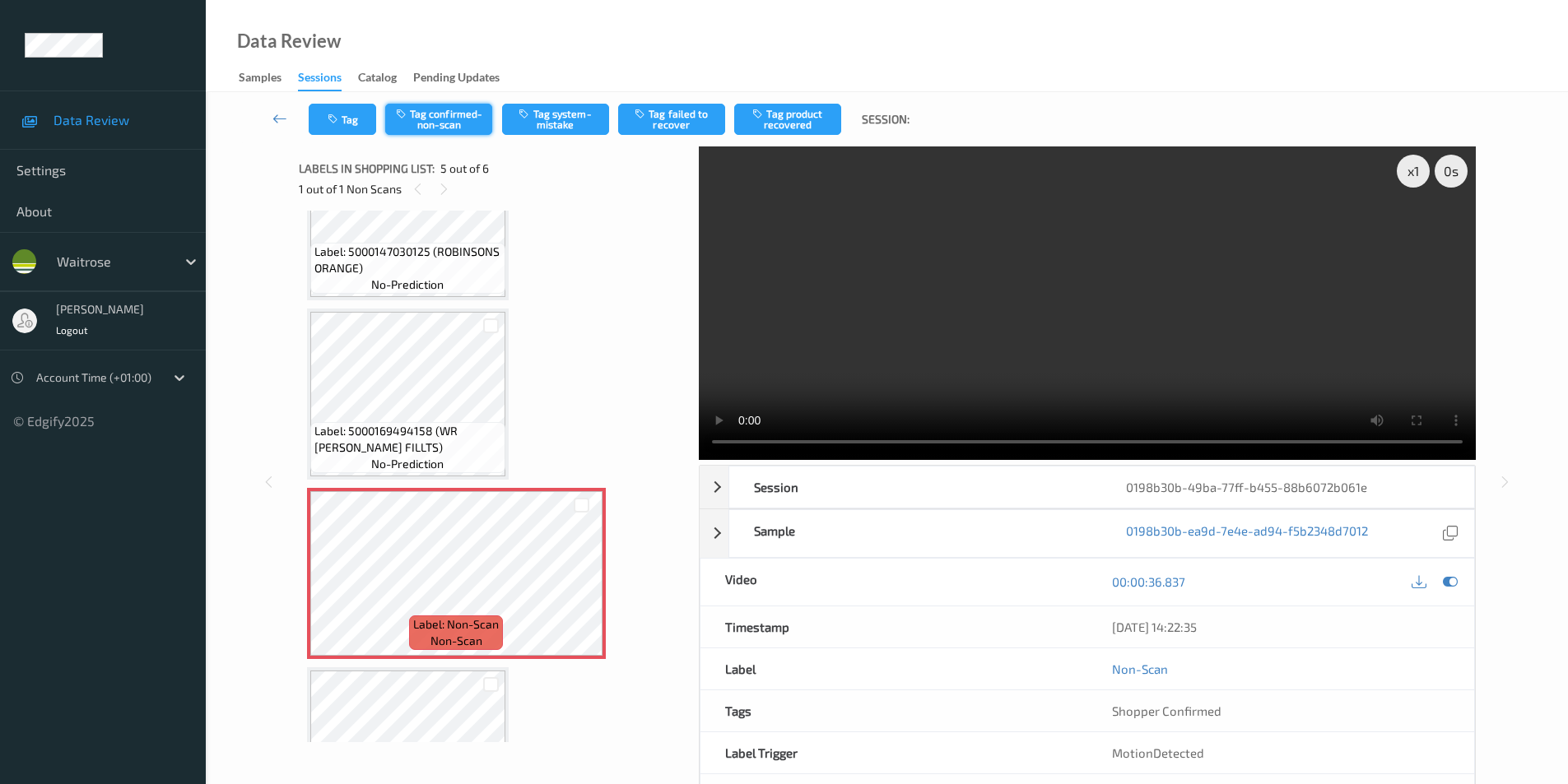
click at [445, 121] on button "Tag confirmed-non-scan" at bounding box center [439, 120] width 107 height 32
click at [667, 123] on button "Tag failed to recover" at bounding box center [672, 120] width 107 height 32
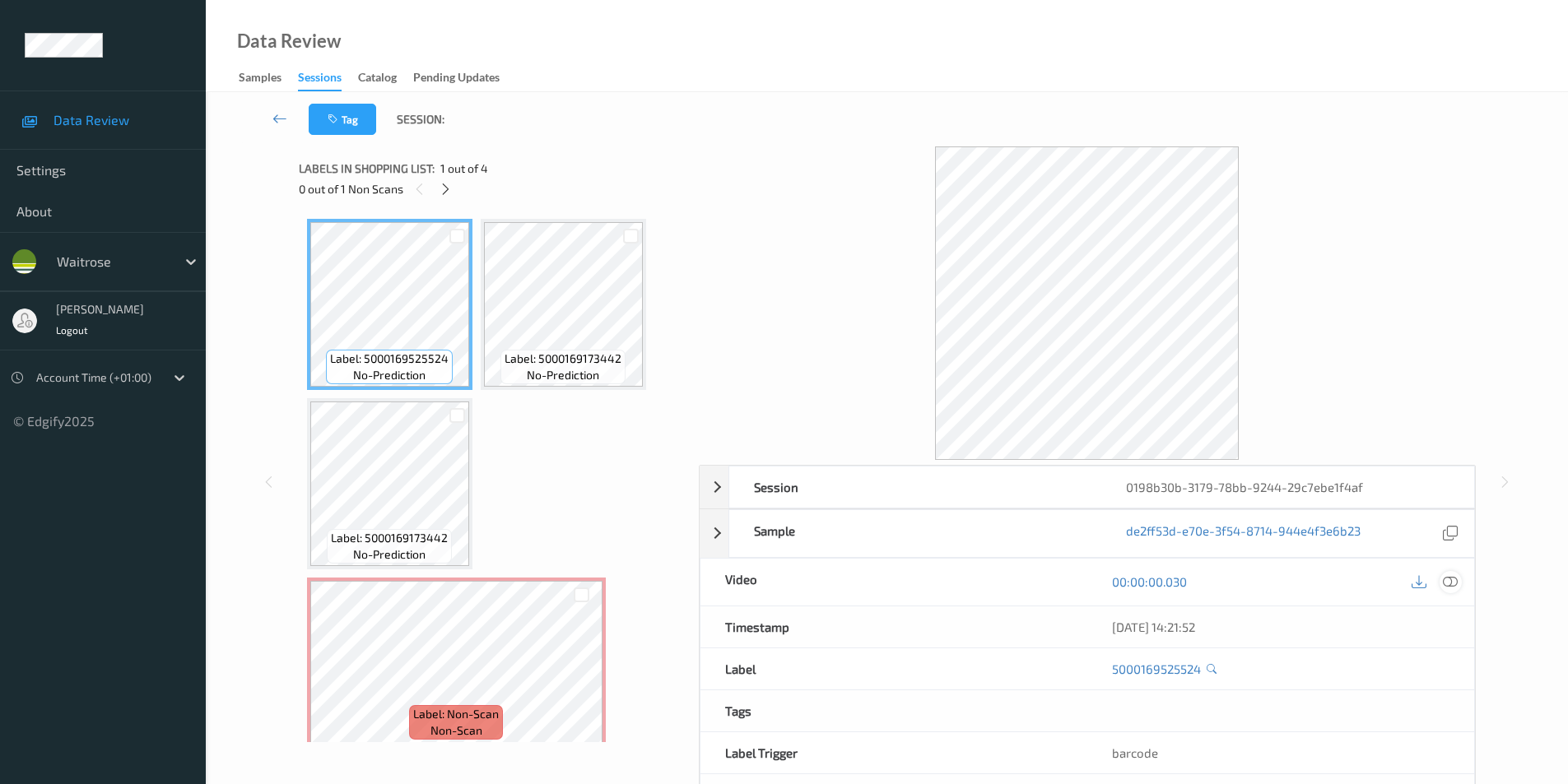
click at [1452, 580] on icon at bounding box center [1450, 582] width 15 height 15
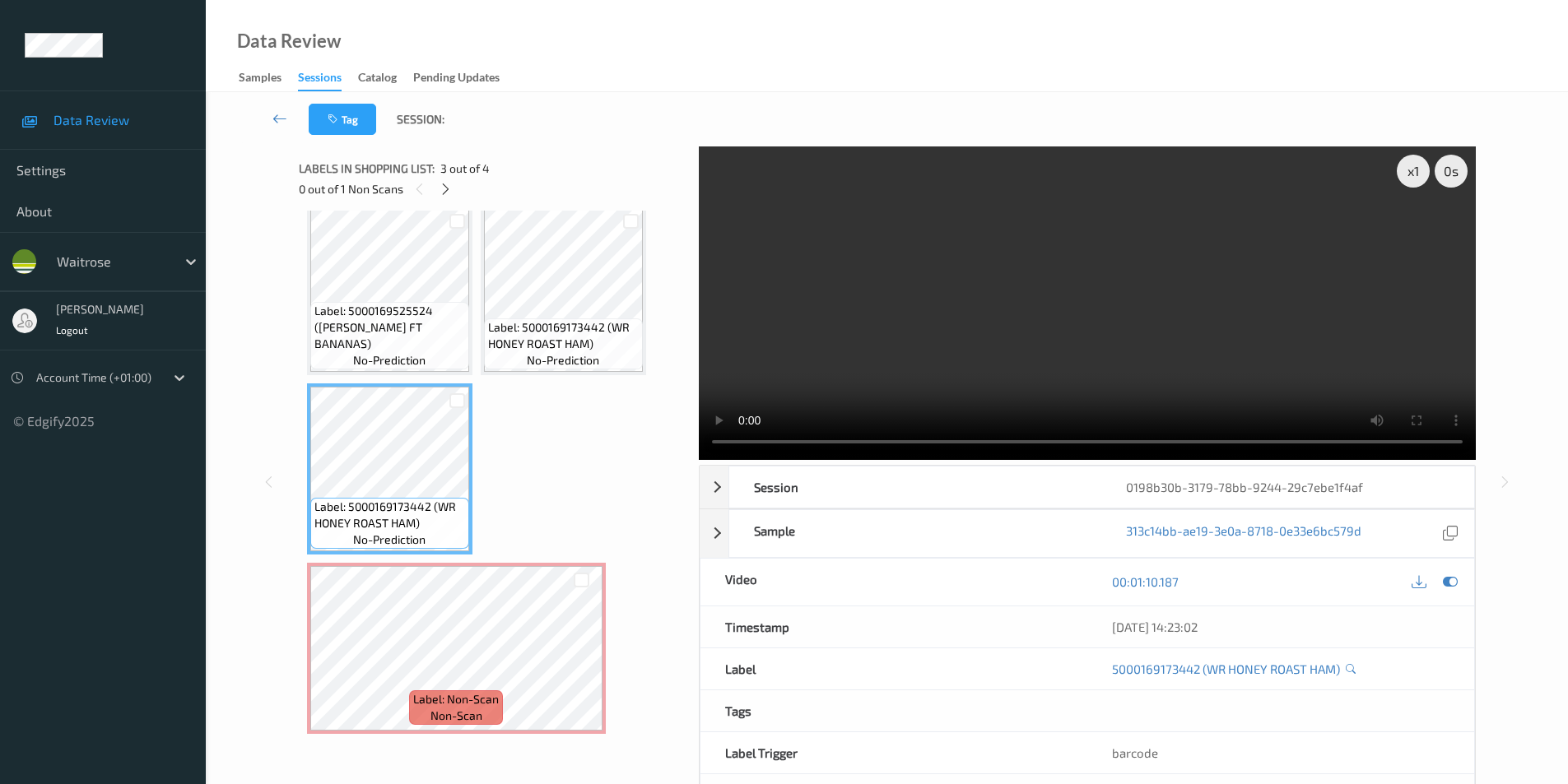
click at [1512, 394] on div "x 1 0 s Session 0198b30b-3179-78bb-9244-29c7ebe1f4af Session ID 0198b30b-3179-7…" at bounding box center [887, 482] width 1294 height 671
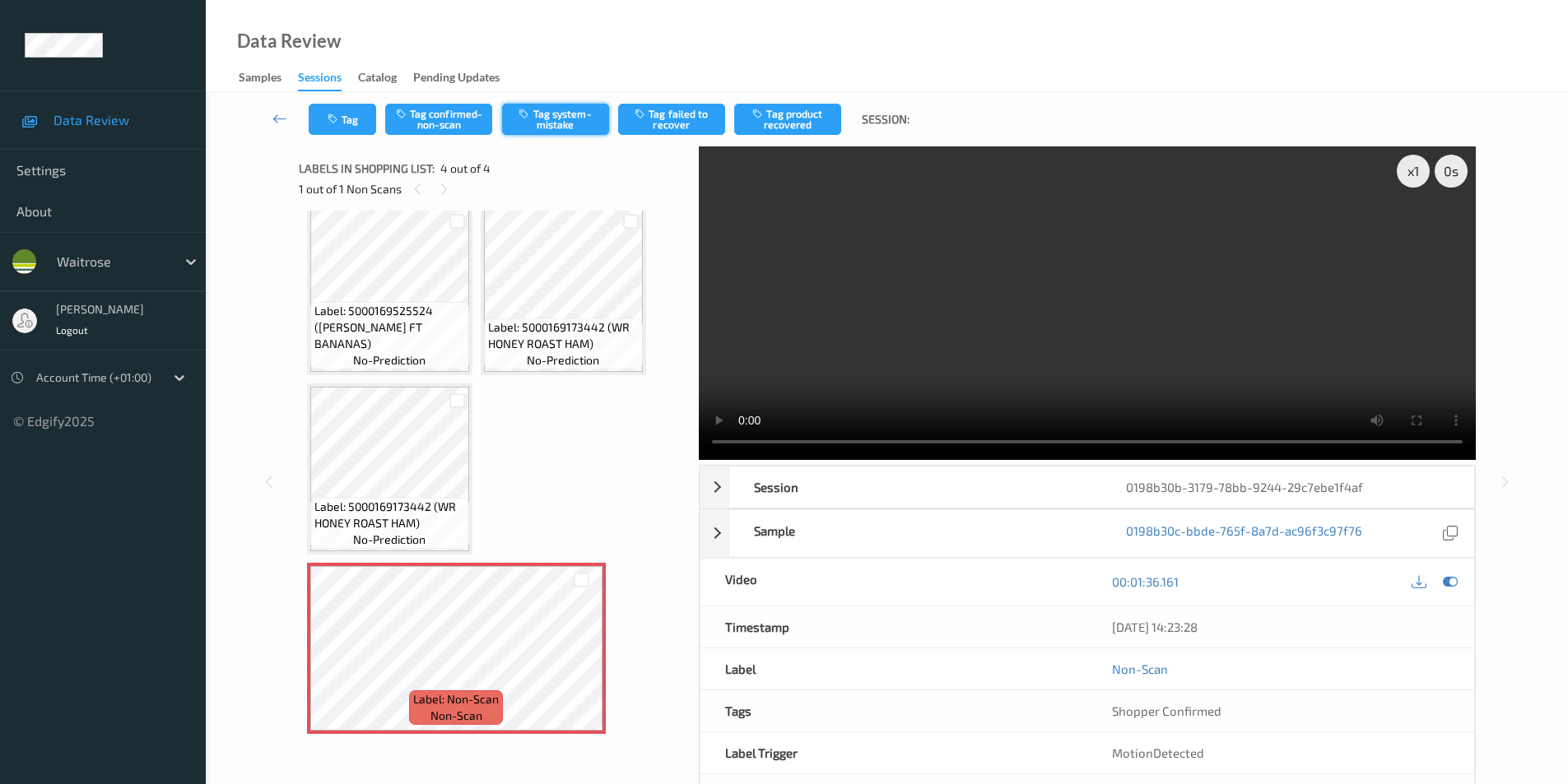
click at [557, 120] on button "Tag system-mistake" at bounding box center [556, 120] width 107 height 32
click at [337, 124] on icon "button" at bounding box center [334, 120] width 14 height 12
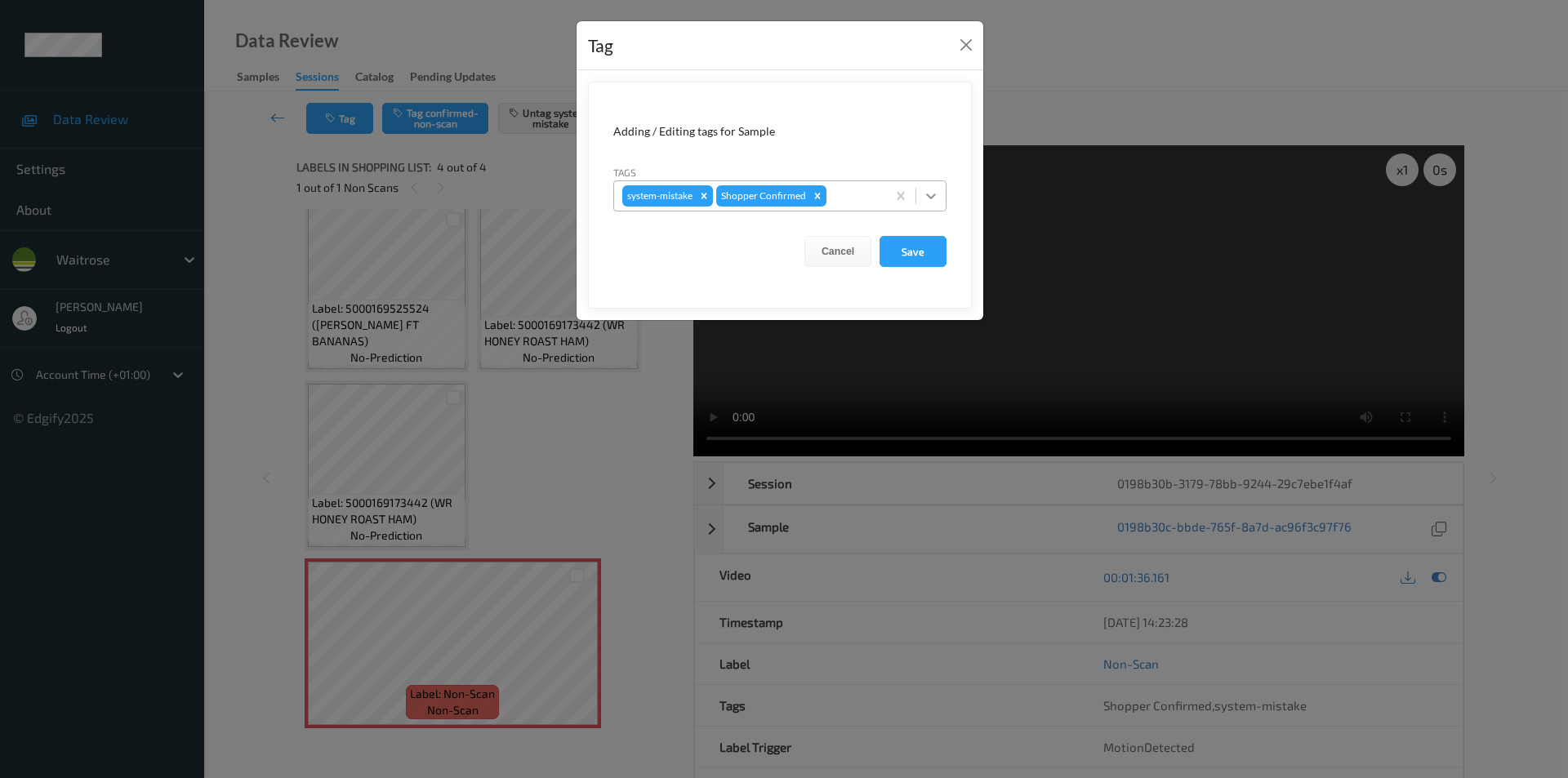
drag, startPoint x: 924, startPoint y: 195, endPoint x: 916, endPoint y: 214, distance: 20.6
click at [925, 195] on icon at bounding box center [931, 196] width 17 height 17
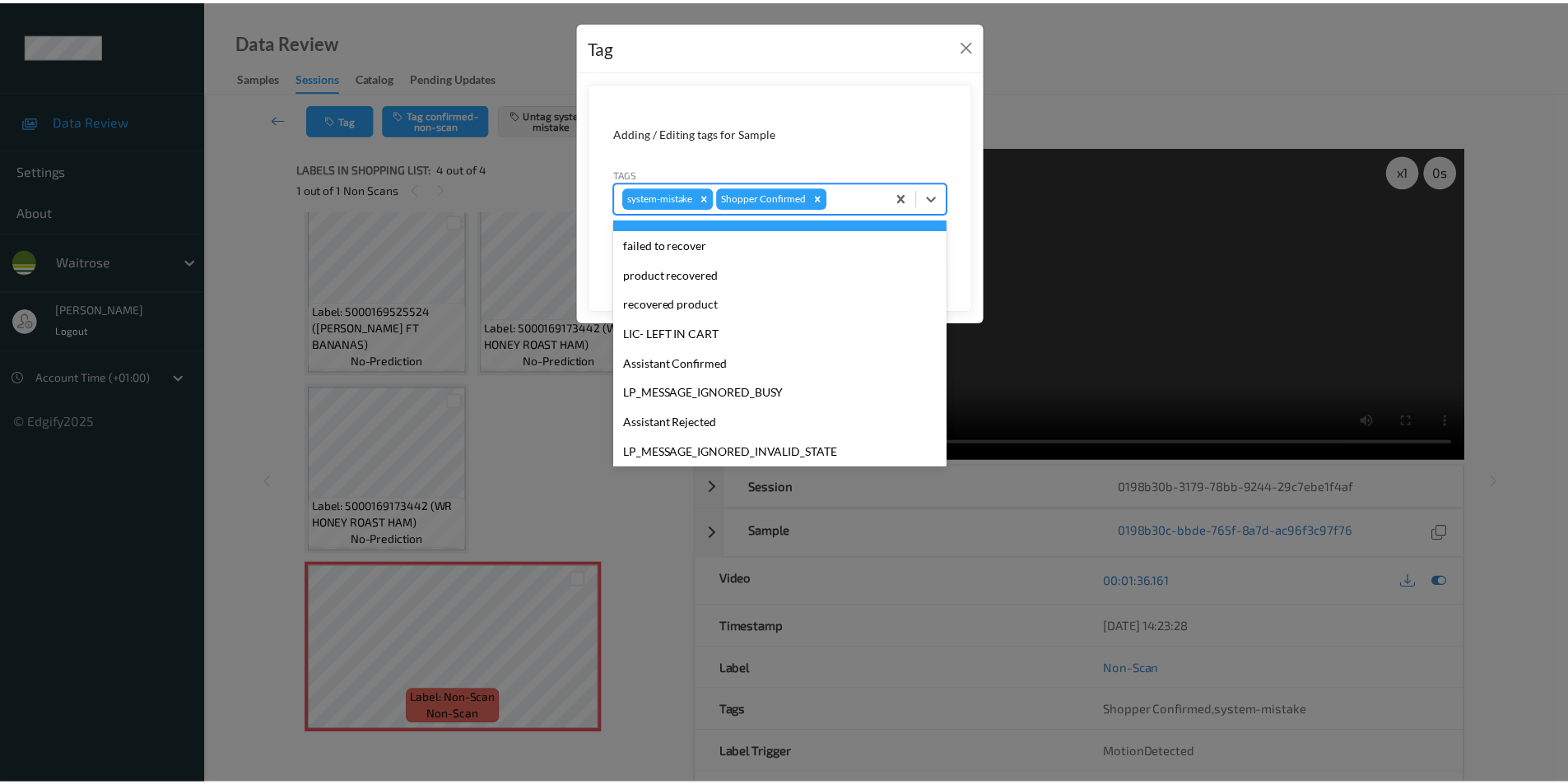
scroll to position [323, 0]
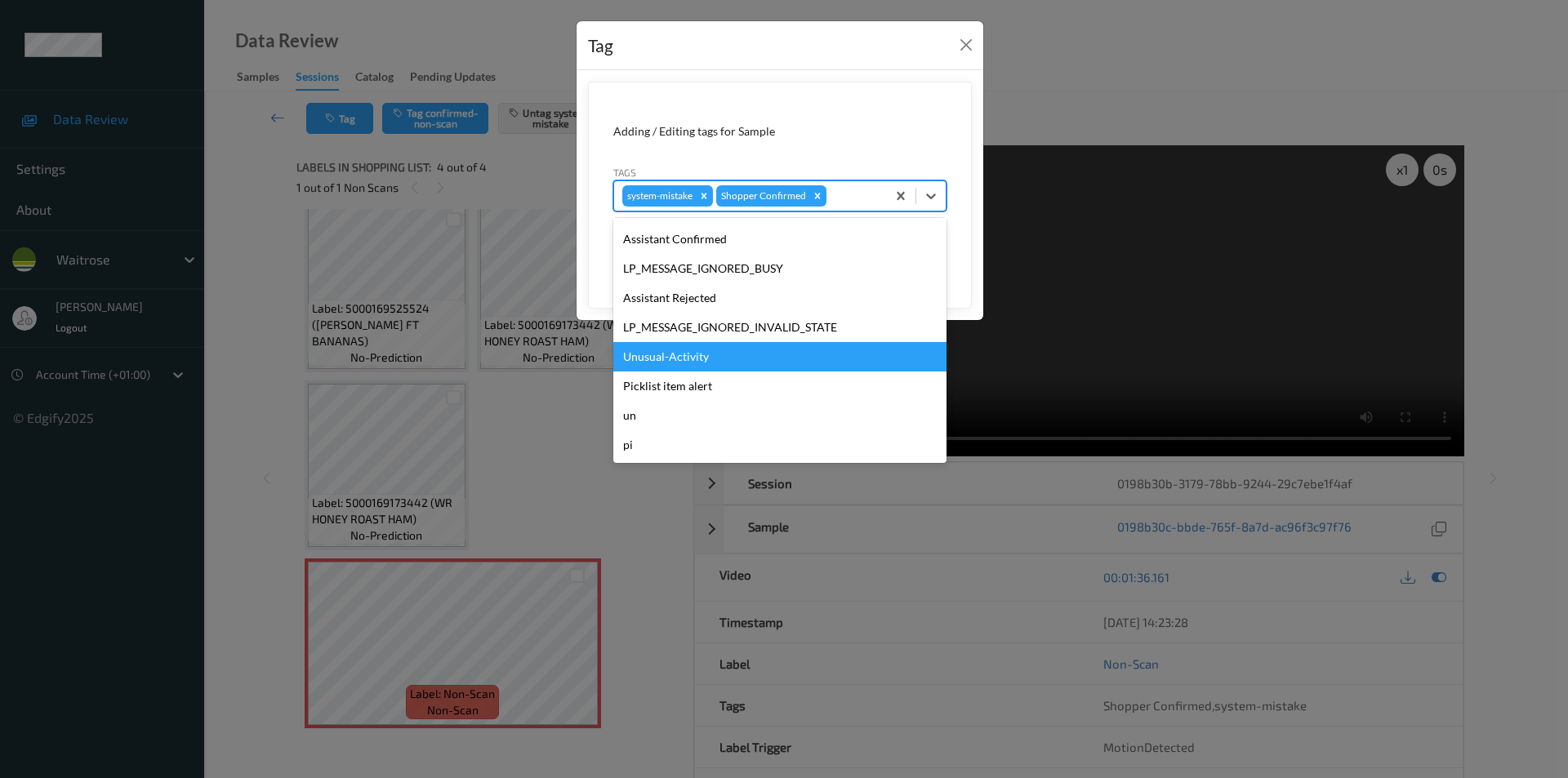
drag, startPoint x: 662, startPoint y: 361, endPoint x: 829, endPoint y: 359, distance: 167.0
click at [663, 360] on div "Unusual-Activity" at bounding box center [780, 357] width 333 height 30
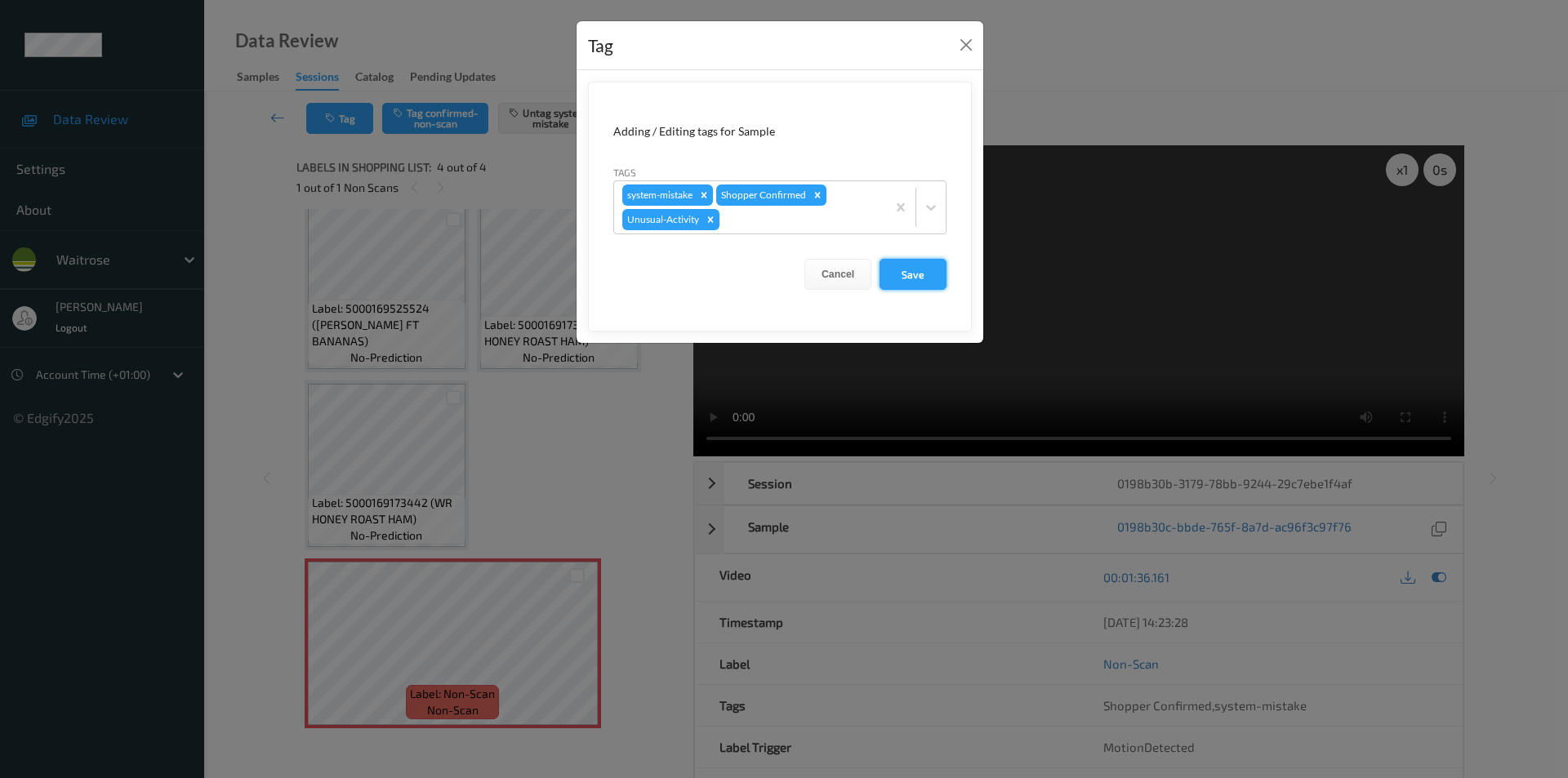
click at [917, 280] on button "Save" at bounding box center [913, 274] width 67 height 31
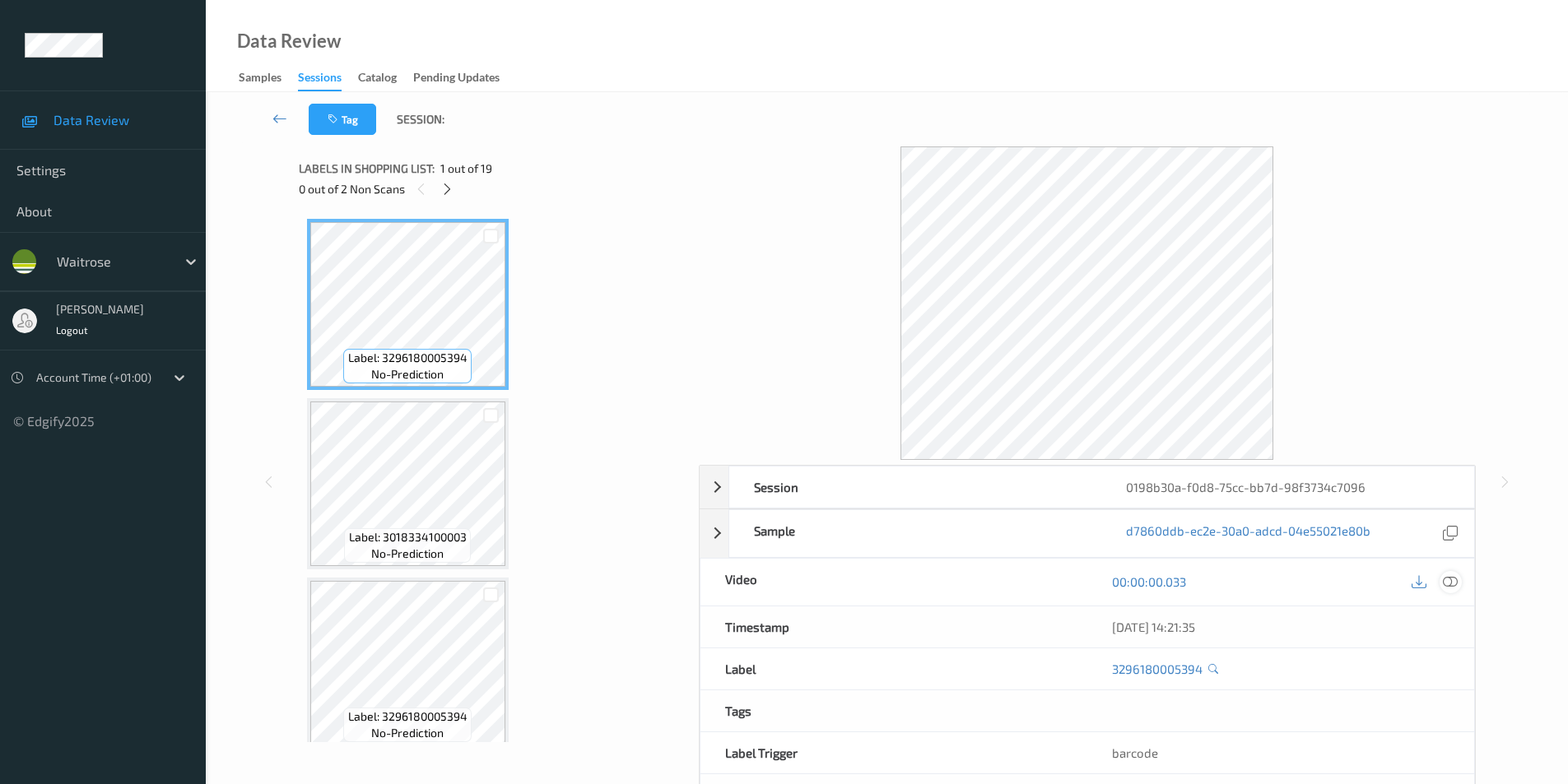
click at [1444, 583] on icon at bounding box center [1450, 582] width 15 height 15
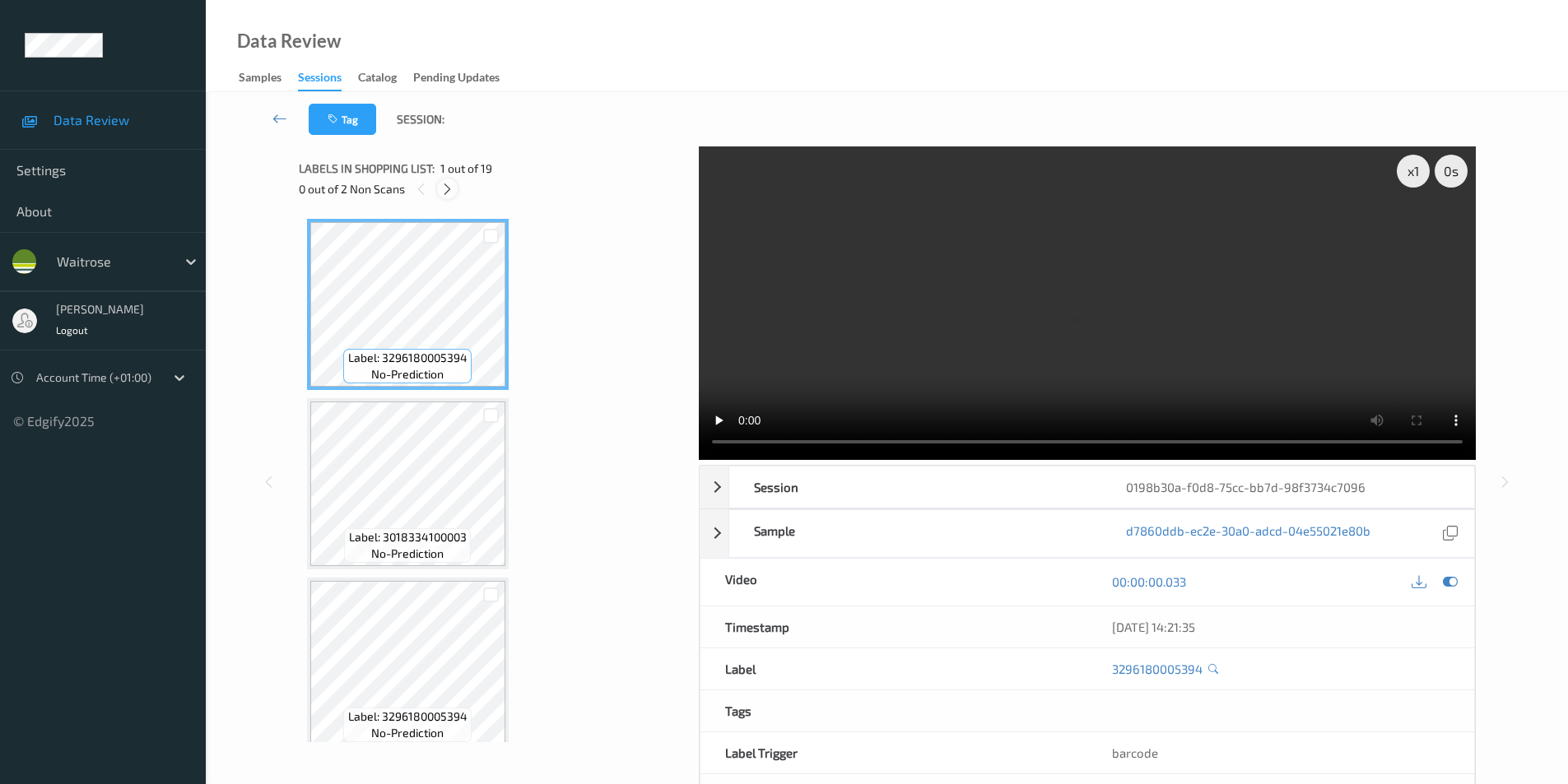
click at [448, 185] on icon at bounding box center [447, 189] width 14 height 15
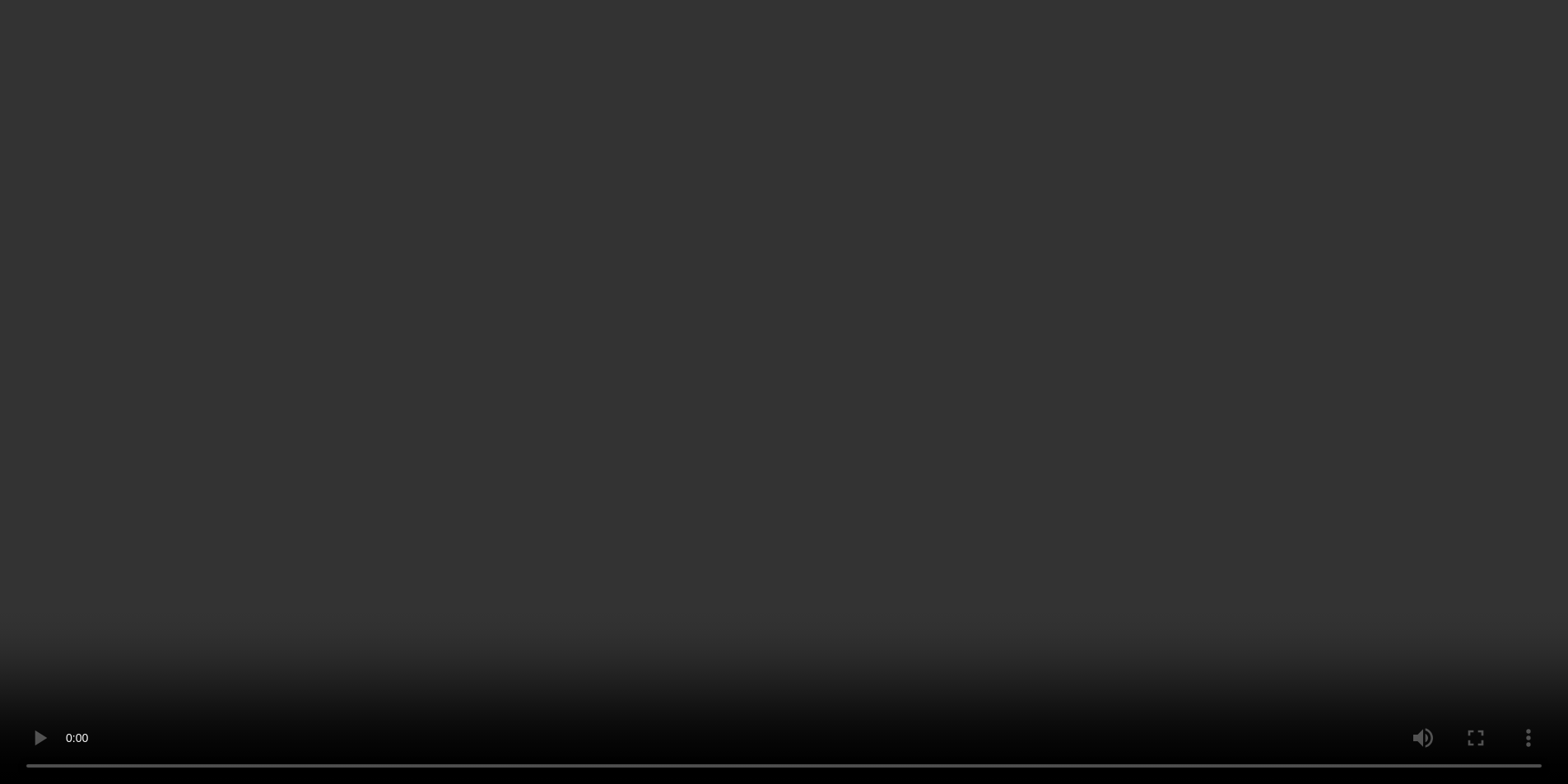
scroll to position [576, 0]
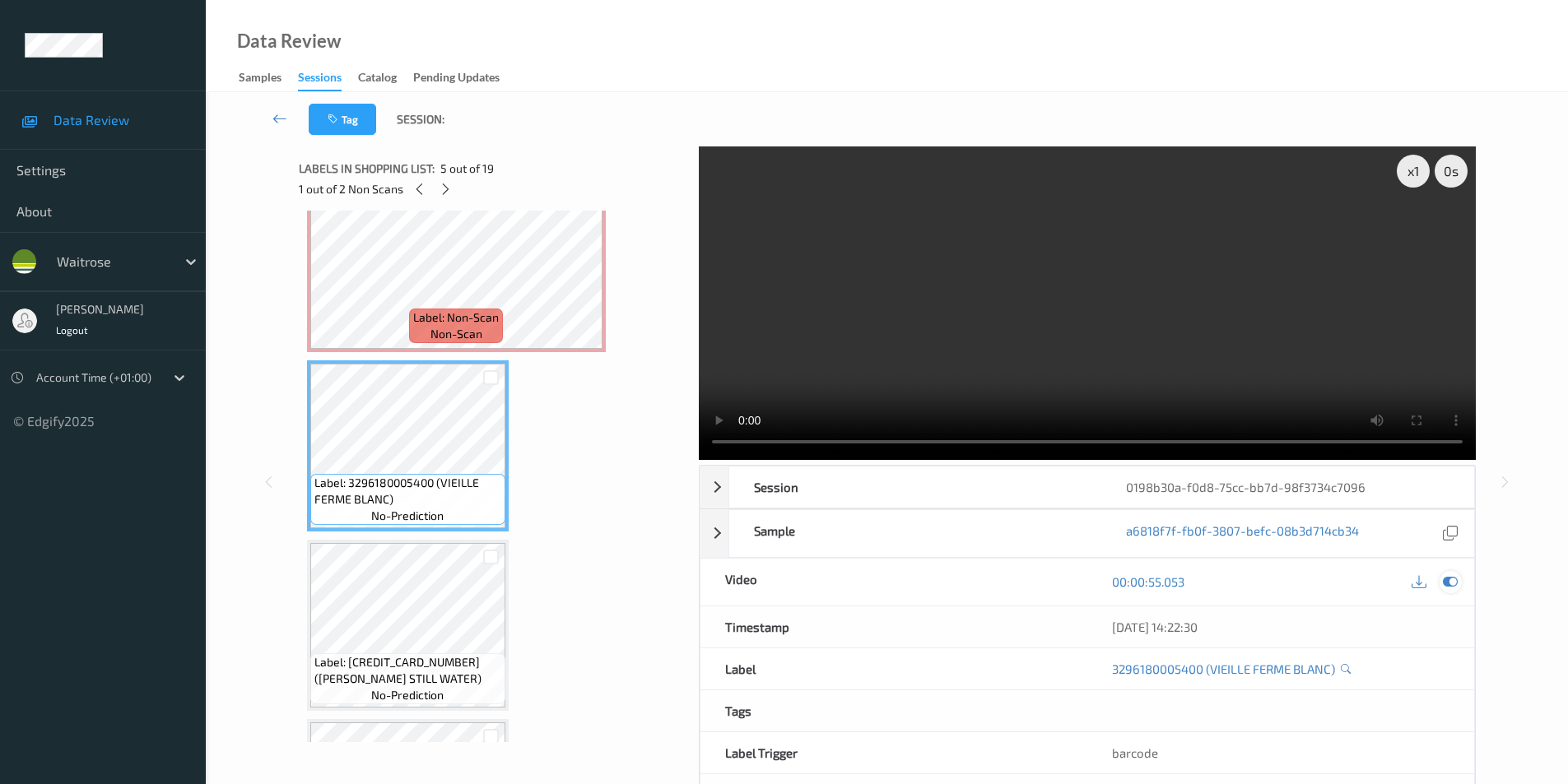
click at [1448, 583] on icon at bounding box center [1450, 582] width 15 height 15
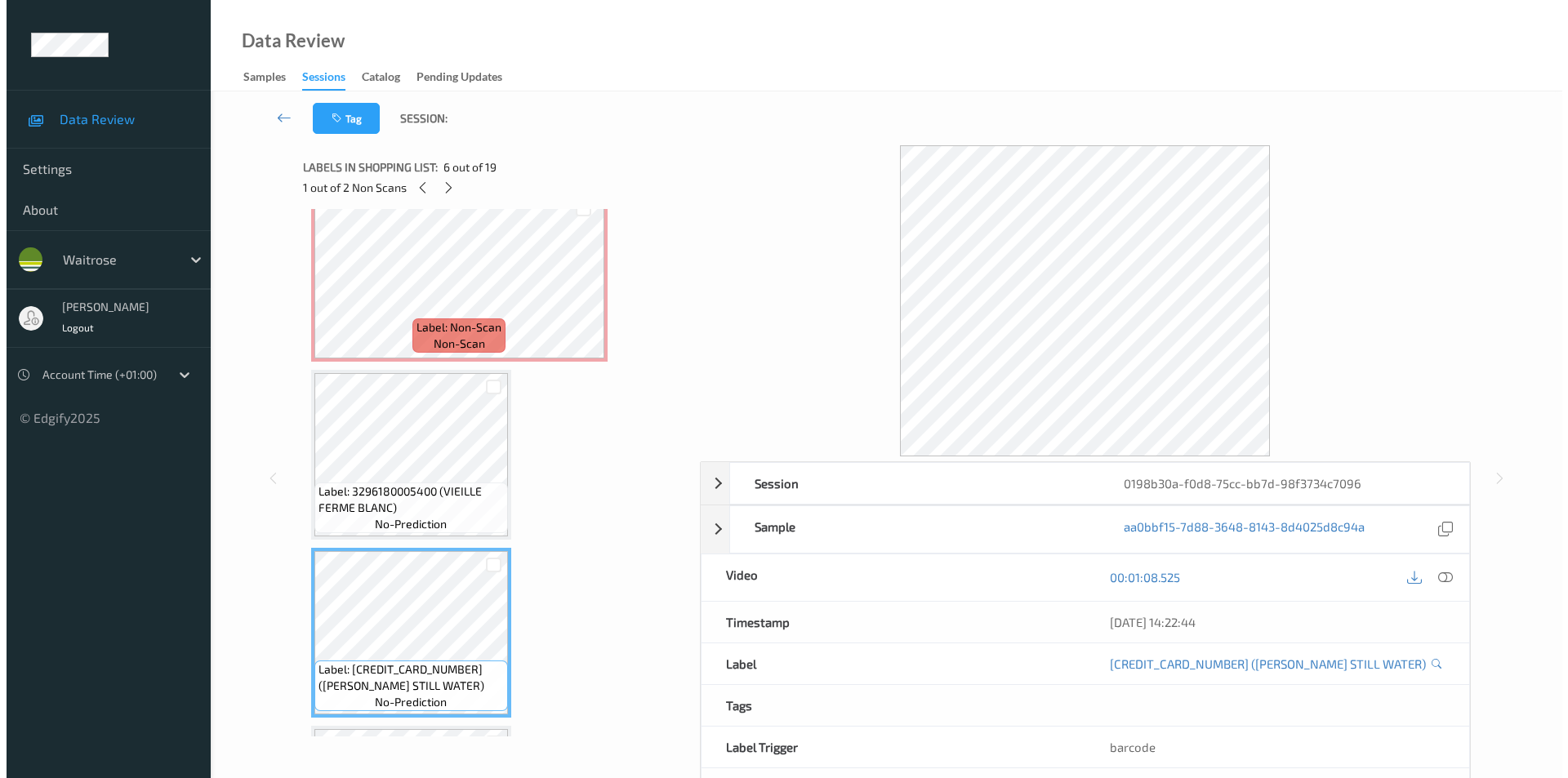
scroll to position [490, 0]
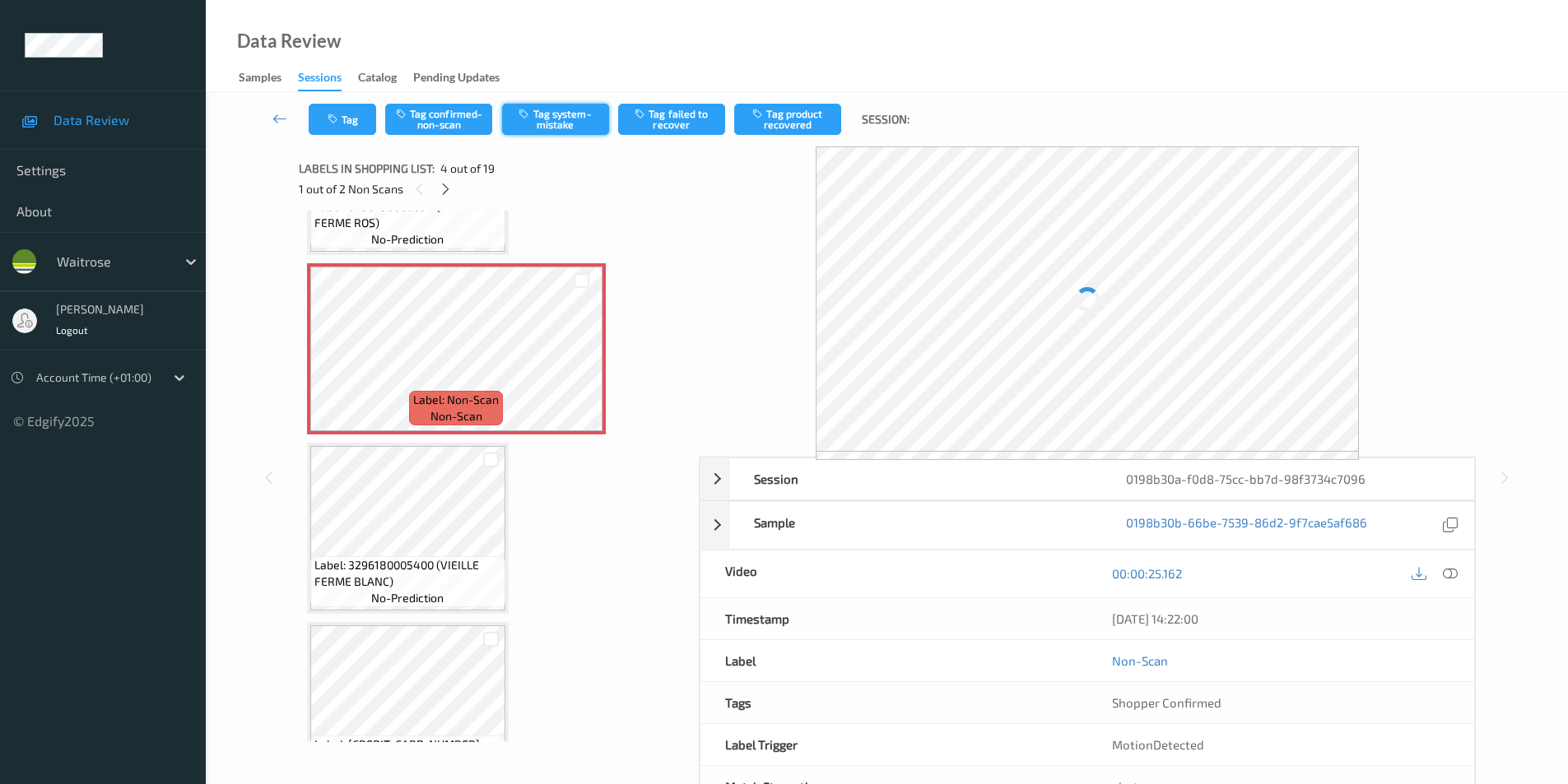
click at [559, 119] on button "Tag system-mistake" at bounding box center [556, 120] width 107 height 32
click at [341, 129] on button "Tag" at bounding box center [342, 120] width 67 height 32
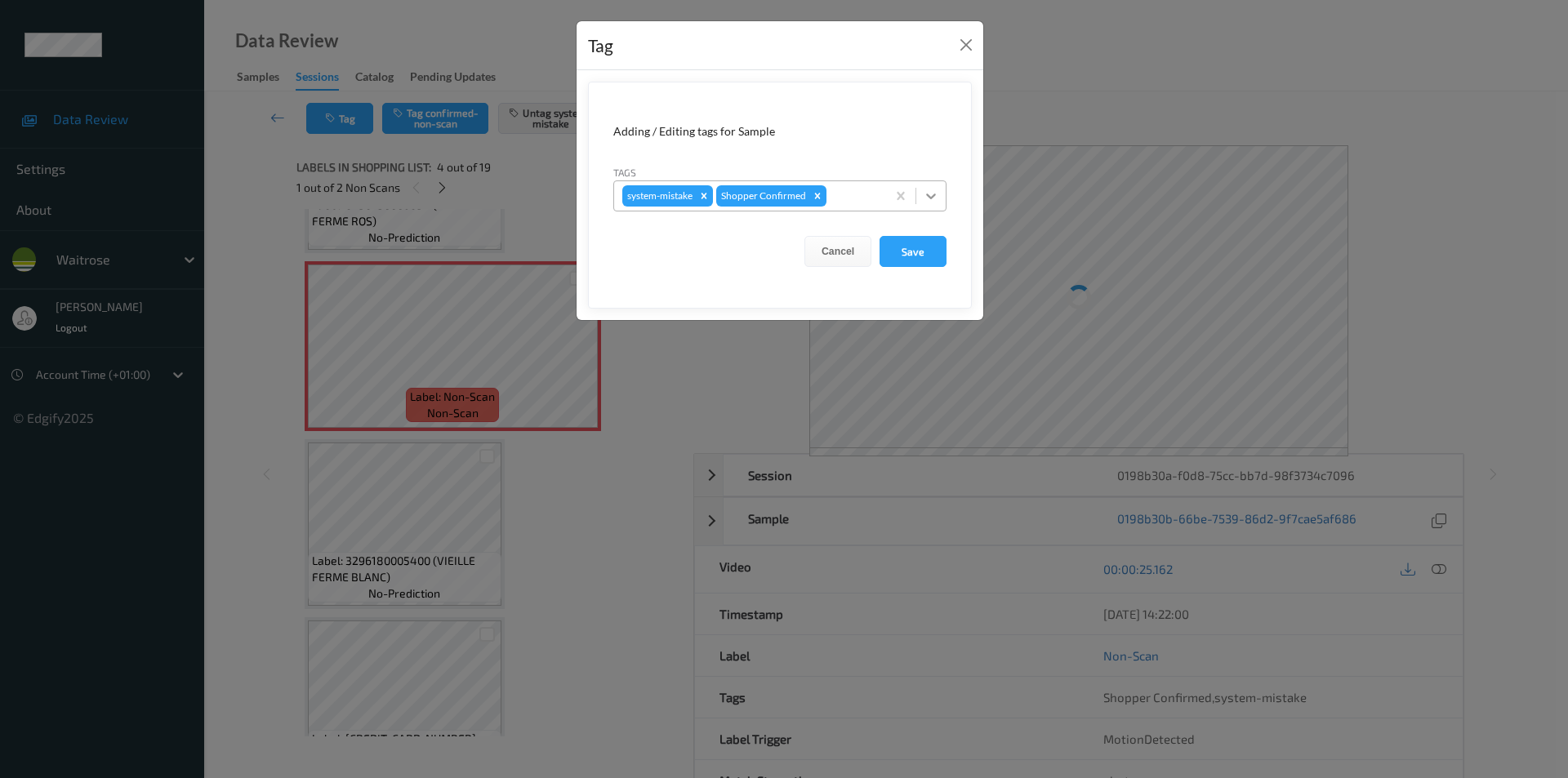
click at [920, 196] on div at bounding box center [932, 196] width 30 height 30
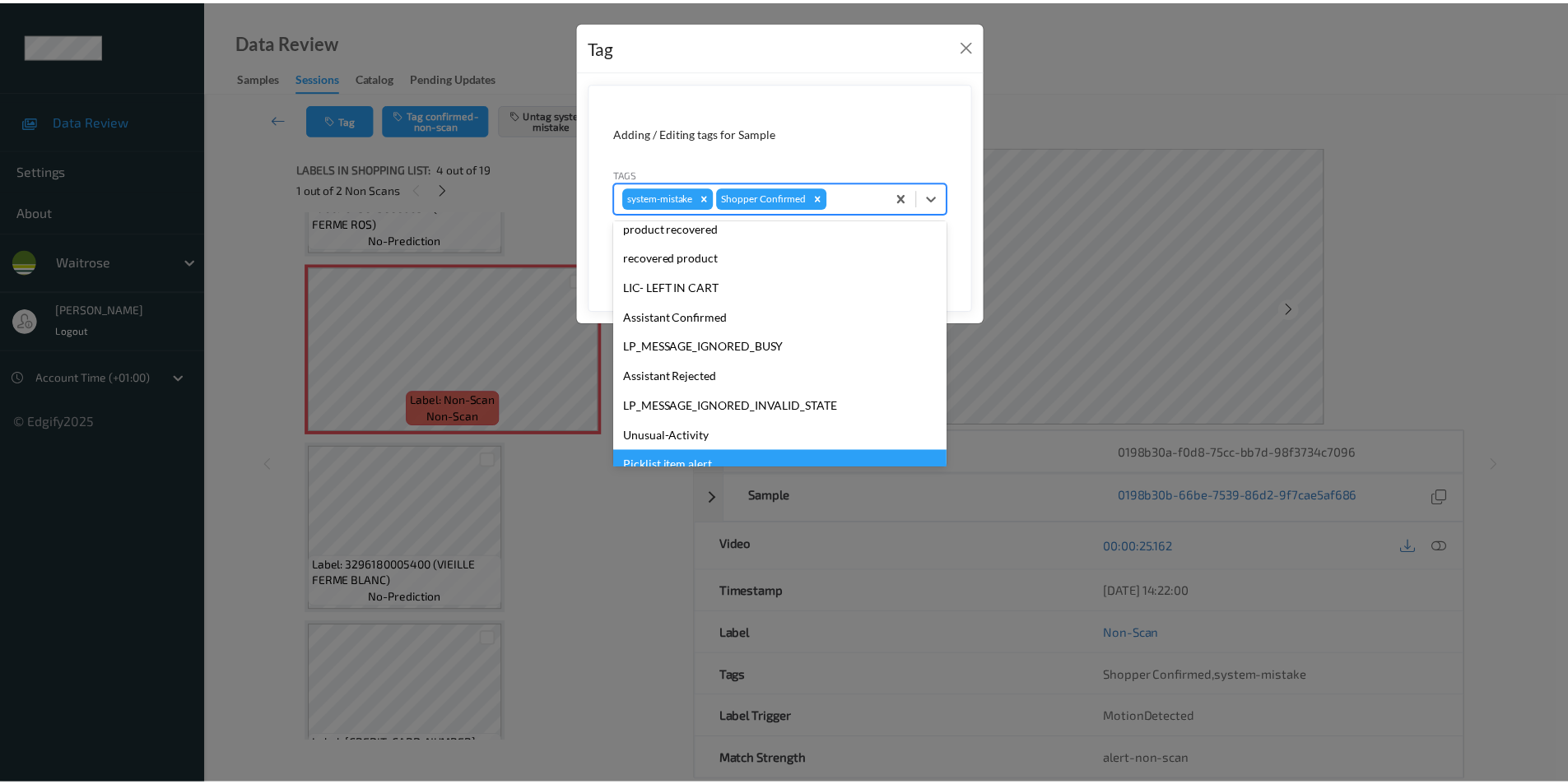
scroll to position [323, 0]
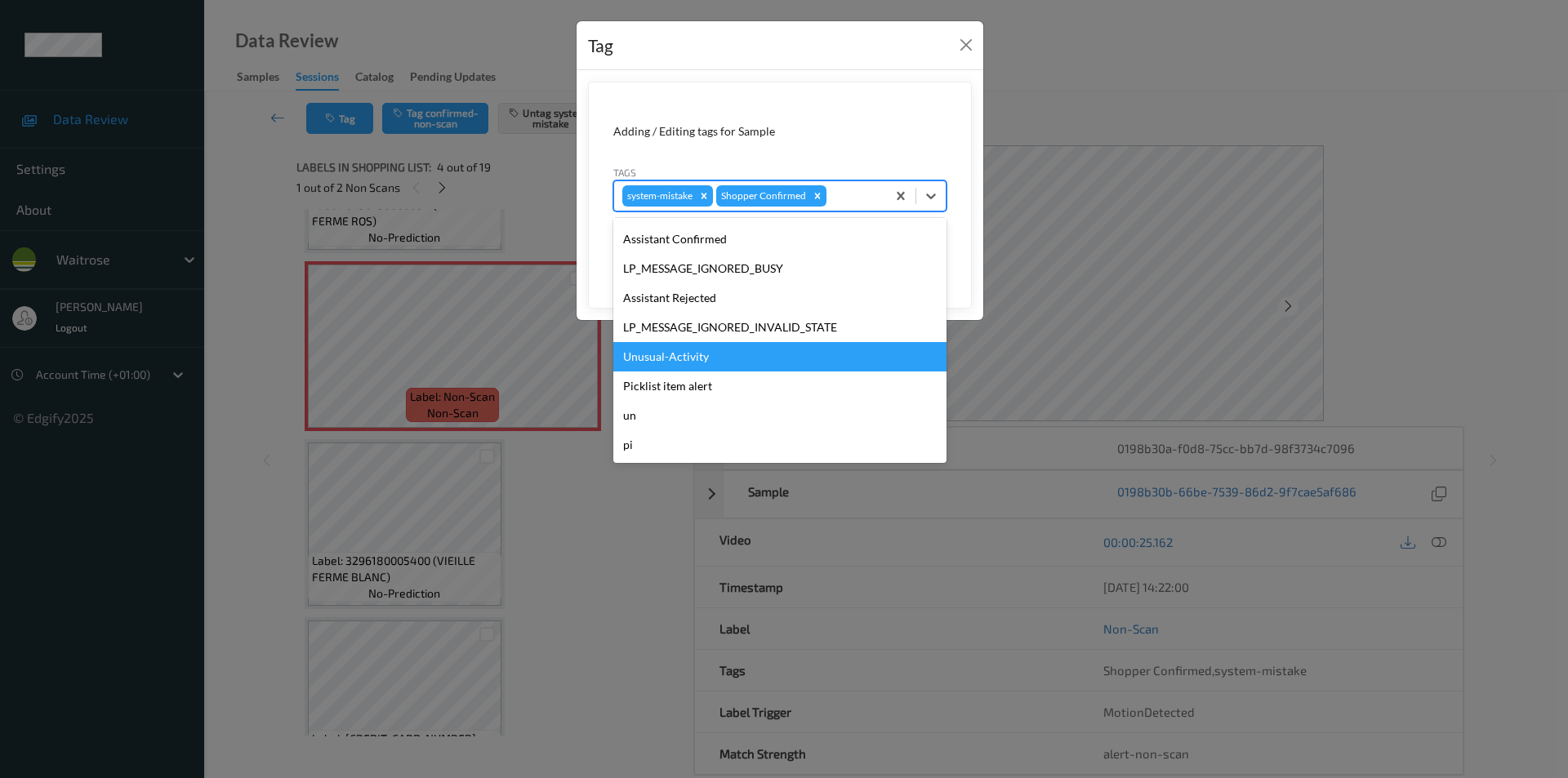
drag, startPoint x: 686, startPoint y: 361, endPoint x: 781, endPoint y: 329, distance: 100.2
click at [687, 361] on div "Unusual-Activity" at bounding box center [780, 357] width 333 height 30
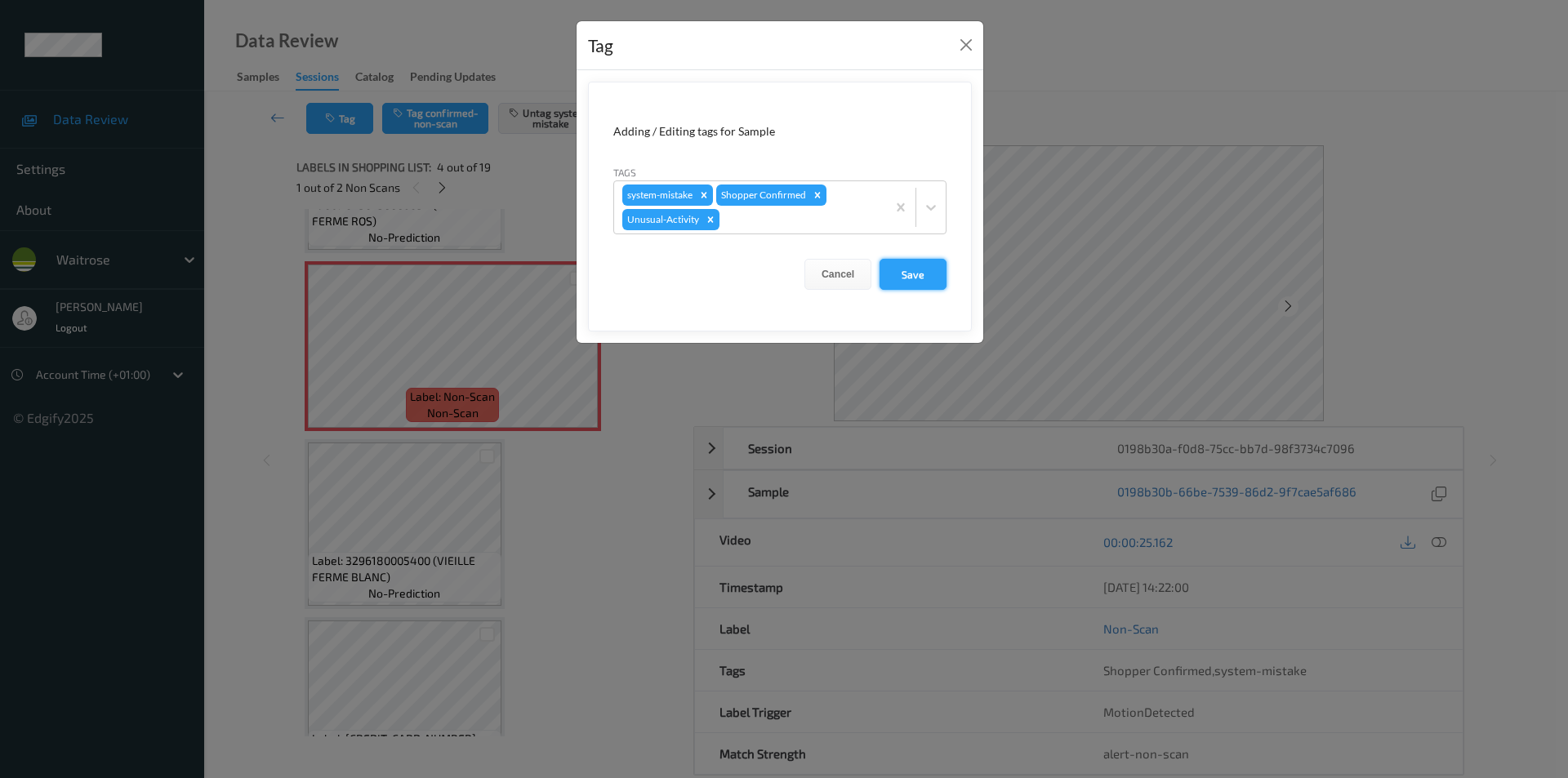
click at [898, 268] on button "Save" at bounding box center [913, 274] width 67 height 31
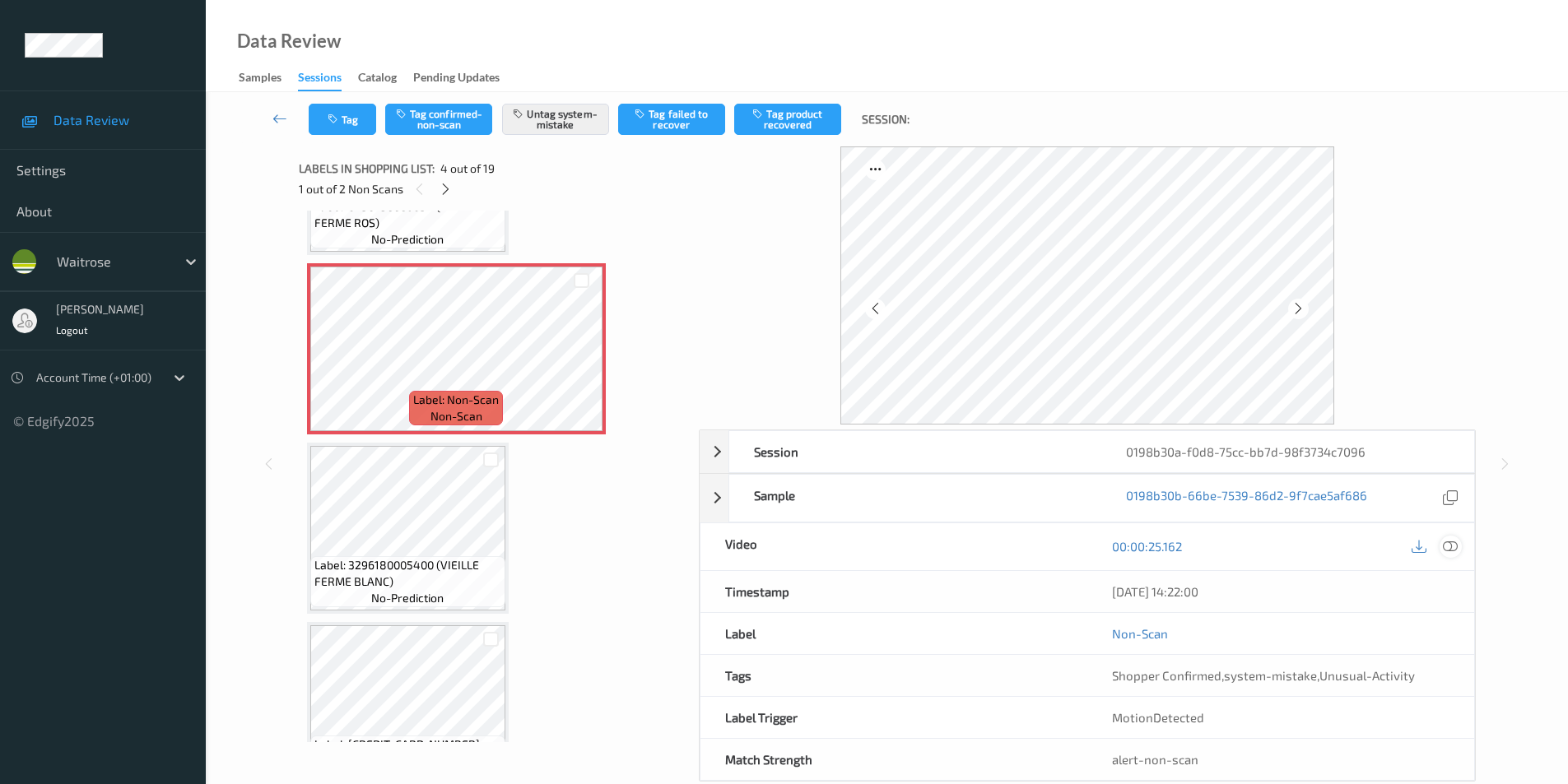
click at [1445, 546] on icon at bounding box center [1450, 546] width 15 height 15
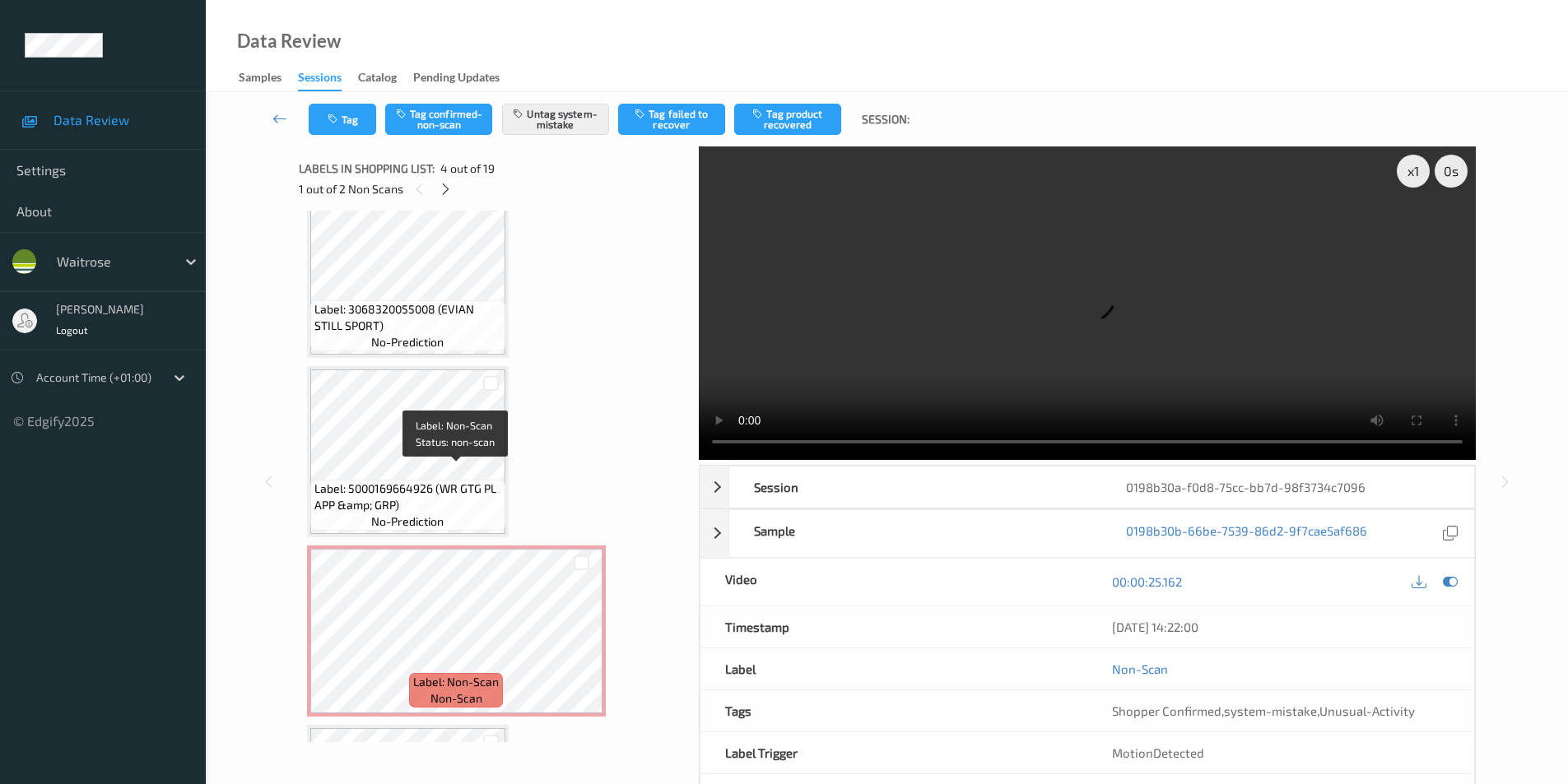
scroll to position [1069, 0]
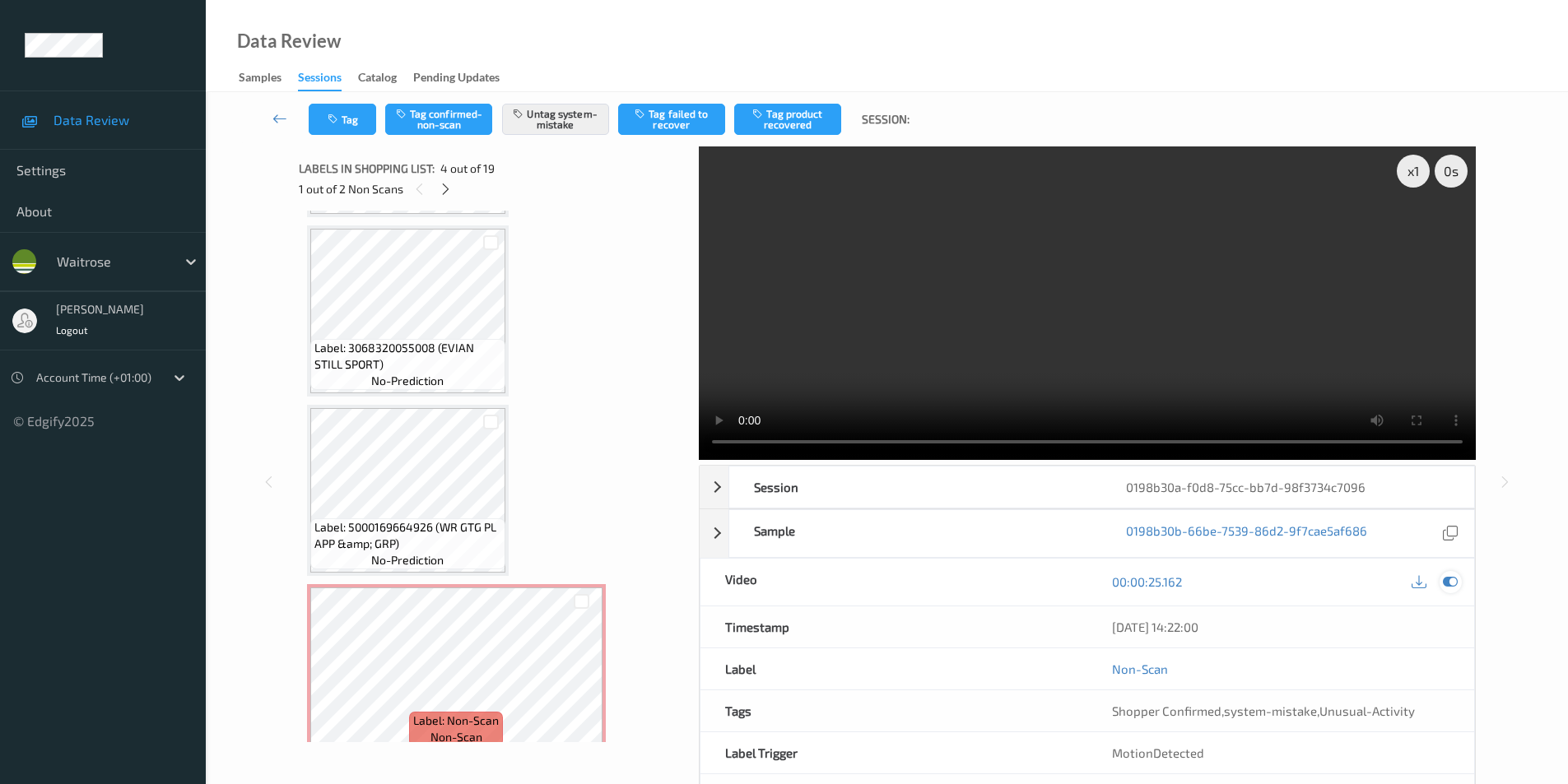
click at [1449, 587] on icon at bounding box center [1450, 582] width 15 height 15
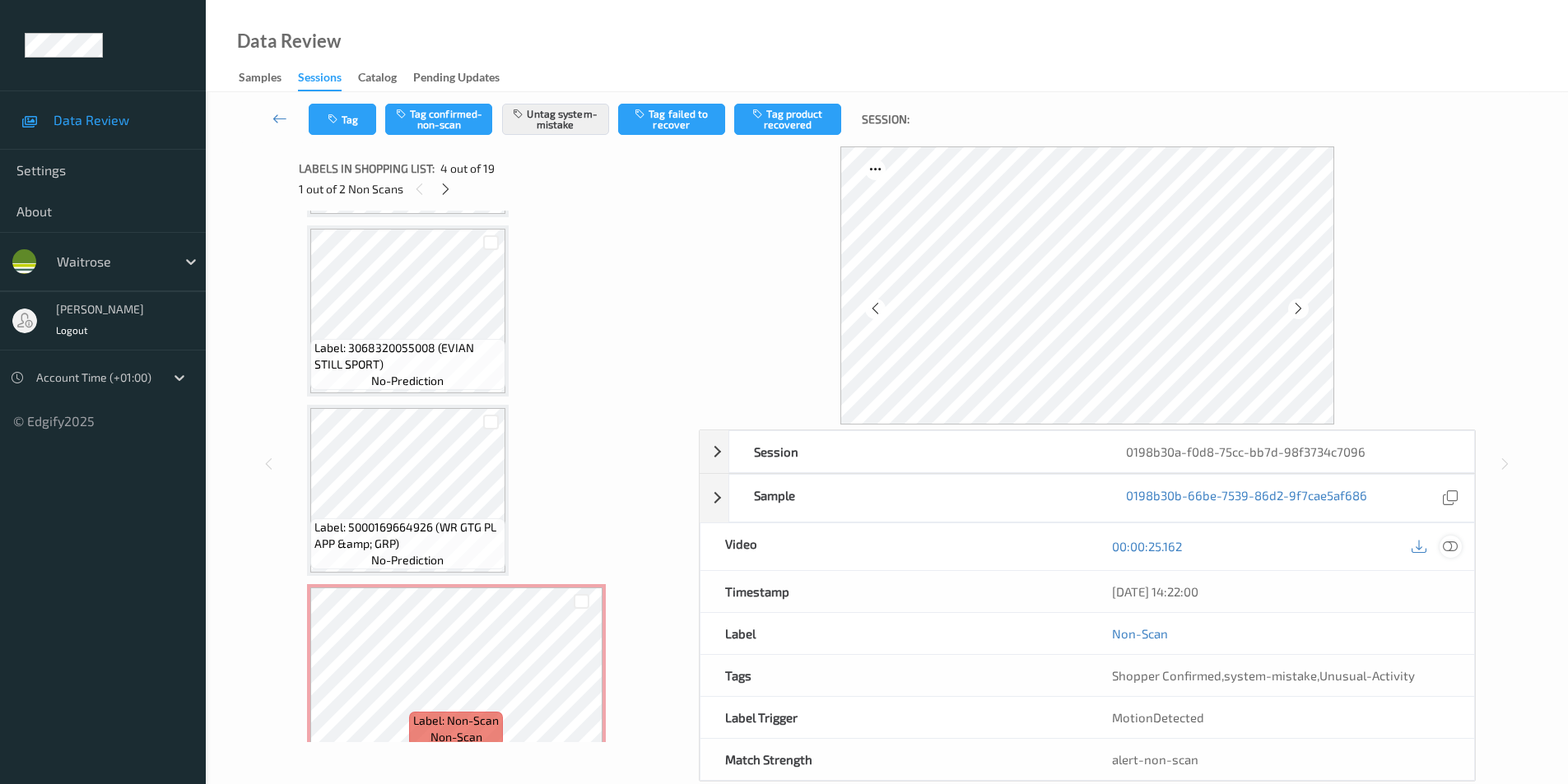
click at [1449, 548] on icon at bounding box center [1450, 546] width 15 height 15
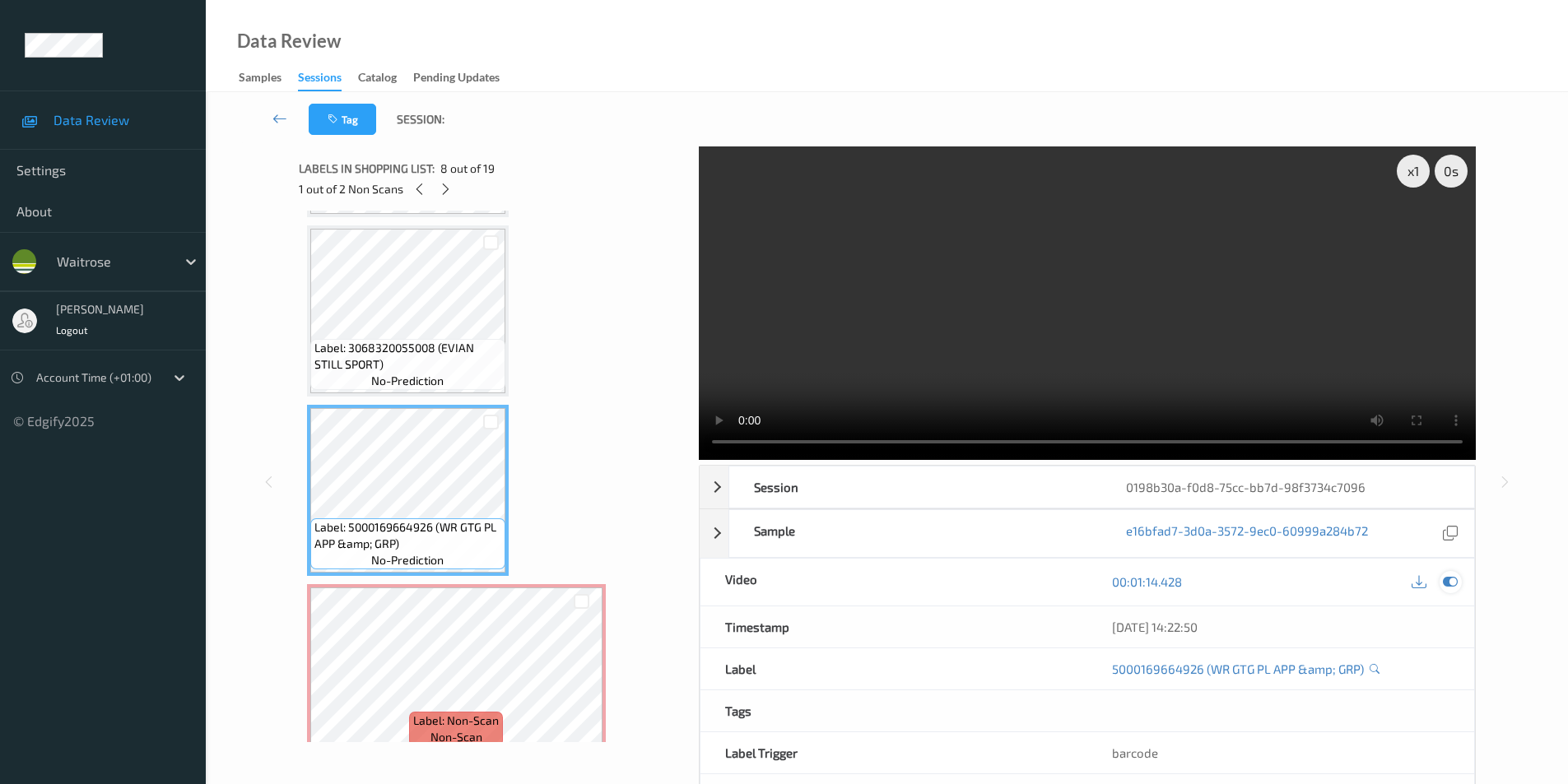
click at [1447, 582] on icon at bounding box center [1450, 582] width 15 height 15
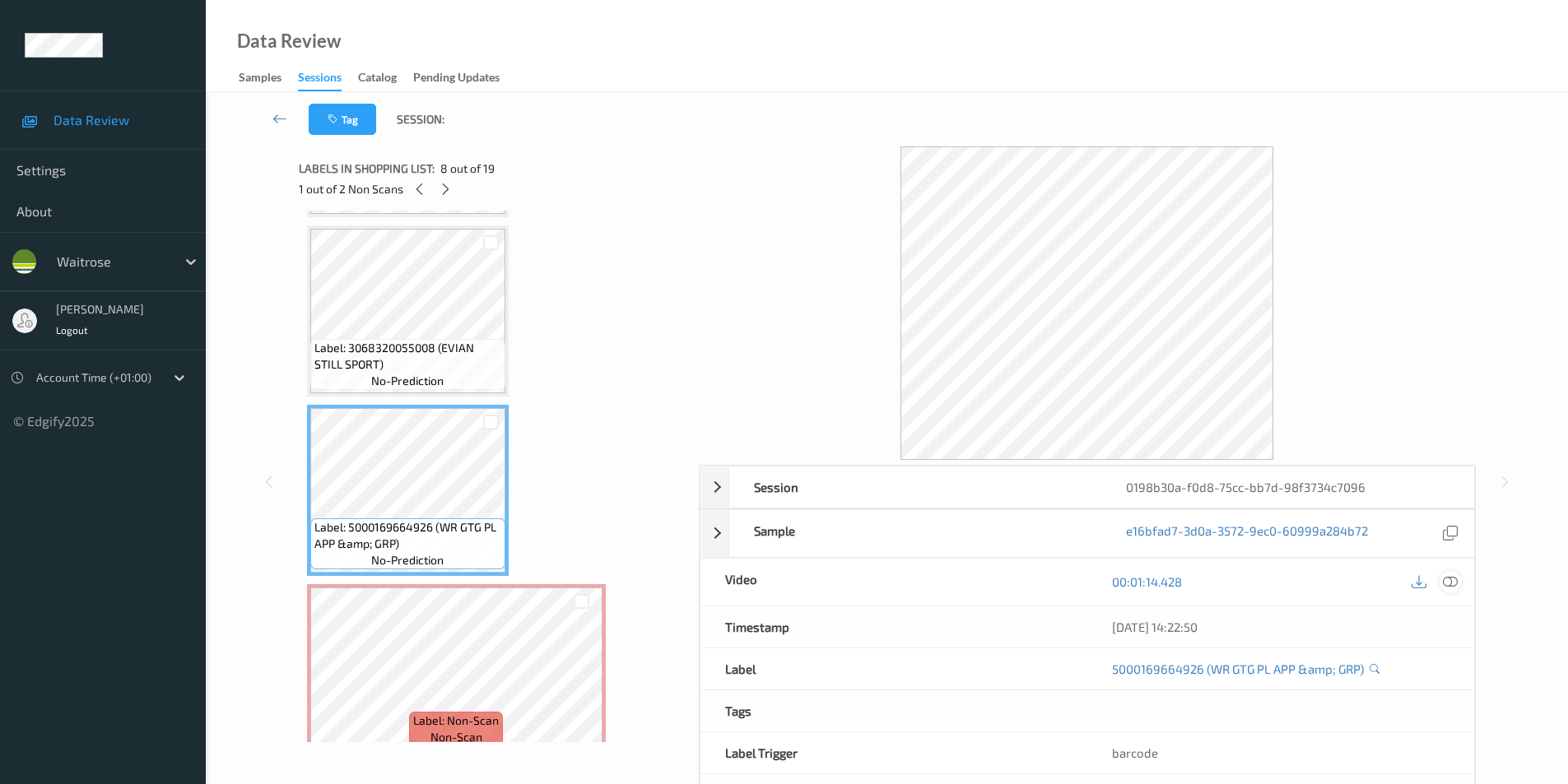
click at [1452, 585] on icon at bounding box center [1450, 582] width 15 height 15
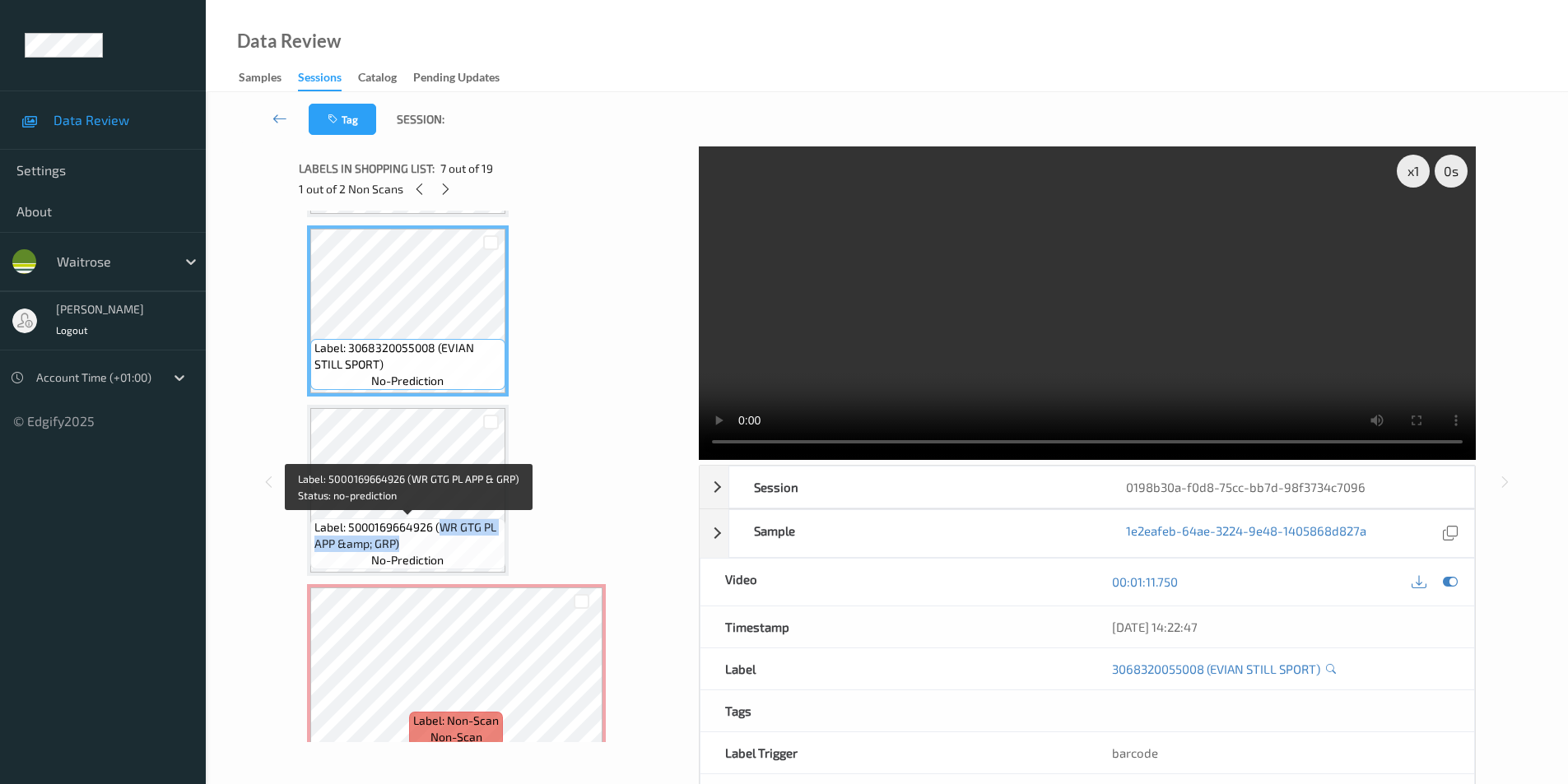
drag, startPoint x: 442, startPoint y: 526, endPoint x: 429, endPoint y: 539, distance: 18.4
click at [429, 539] on span "Label: 5000169664926 (WR GTG PL APP &amp; GRP)" at bounding box center [407, 535] width 186 height 33
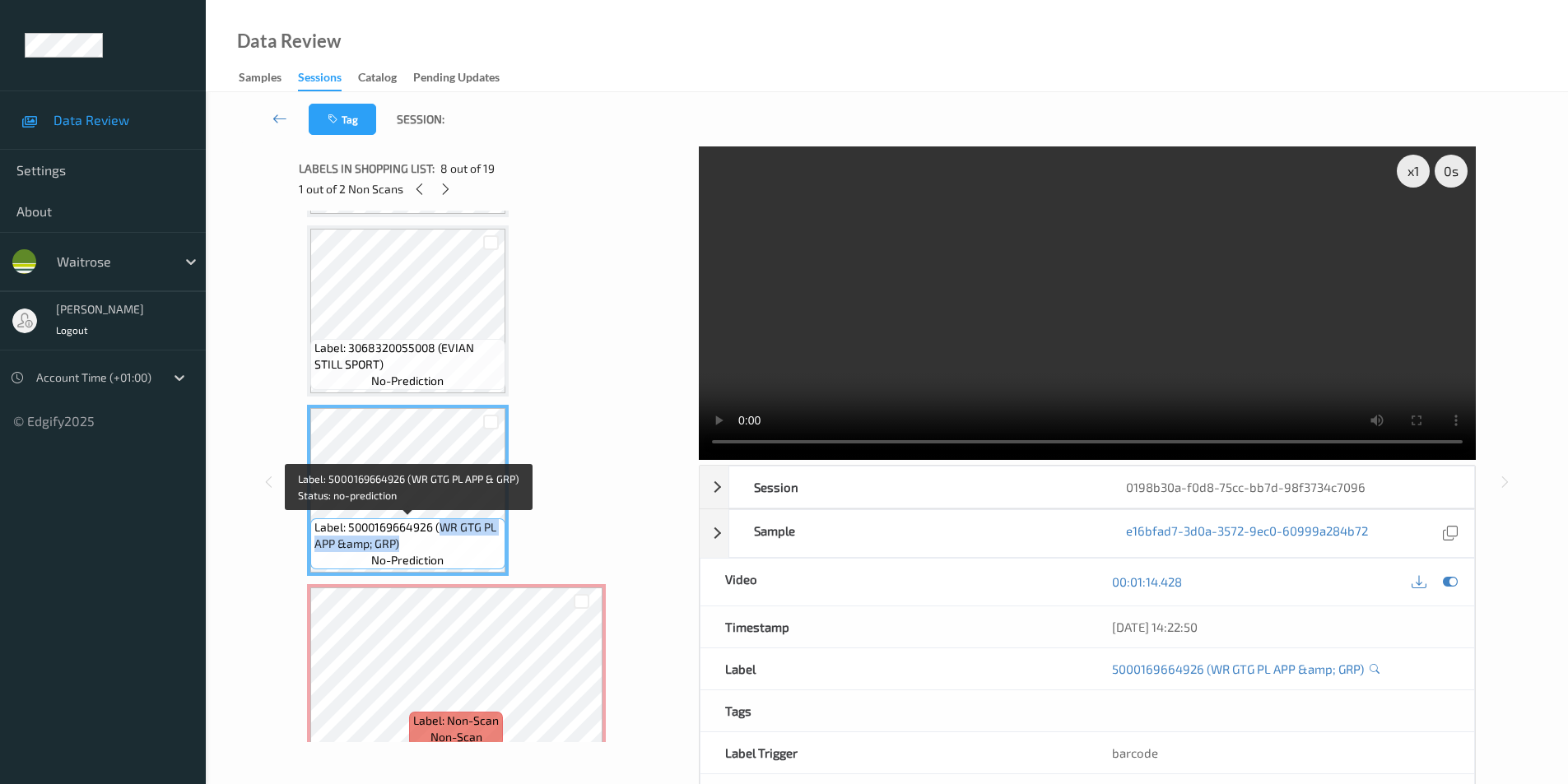
copy span "WR GTG PL APP &amp; GRP)"
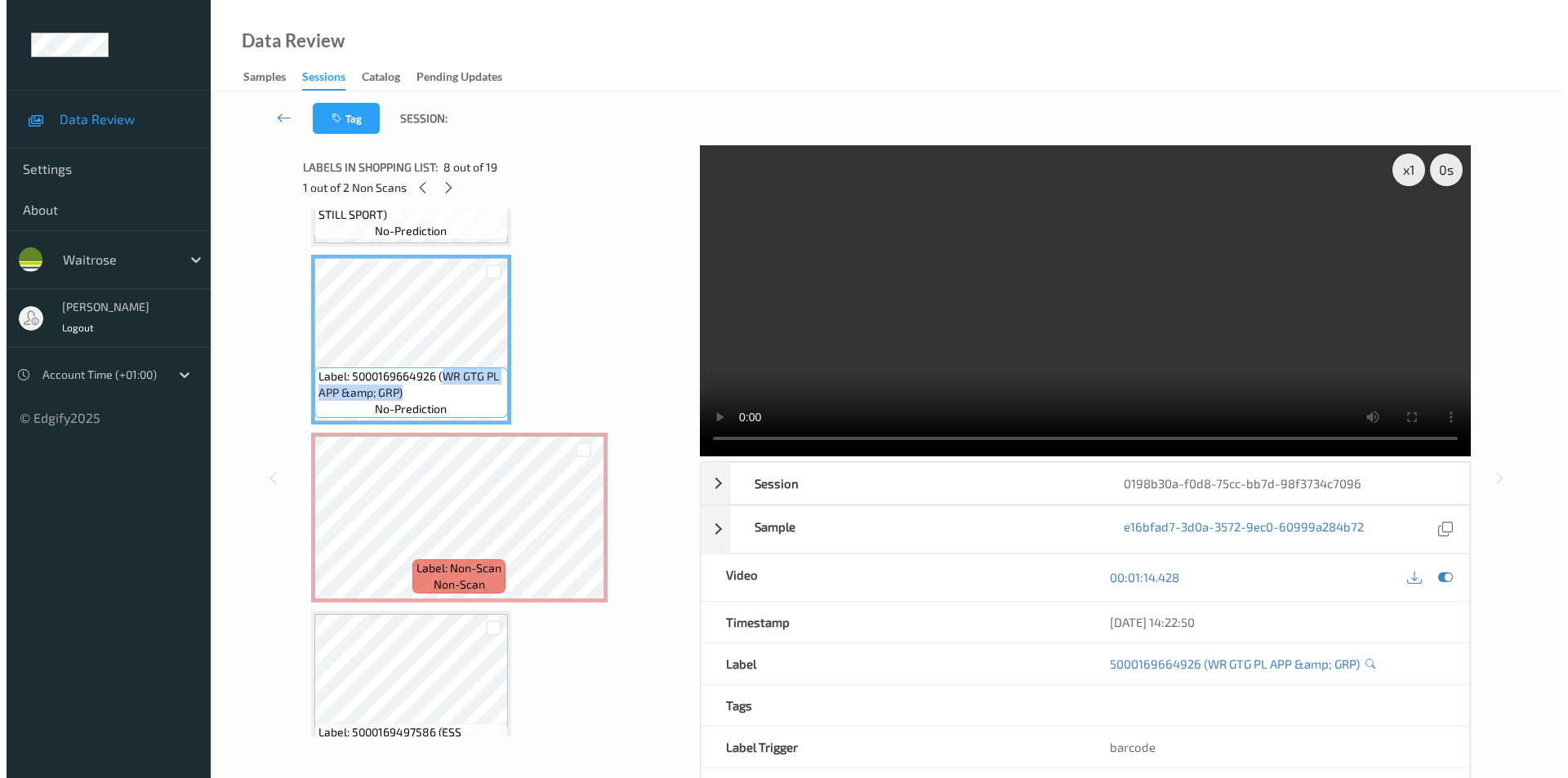
scroll to position [1307, 0]
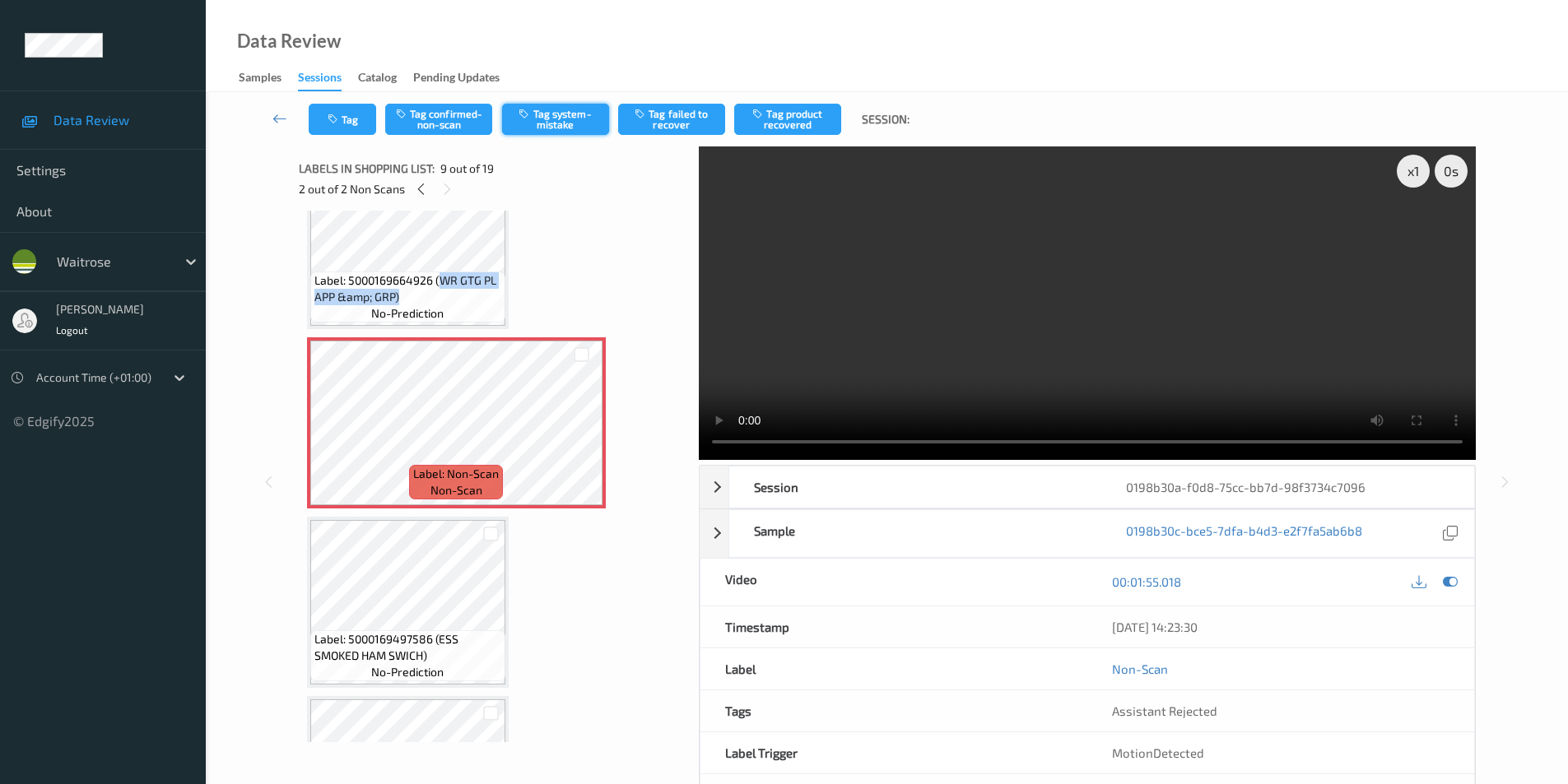
click at [554, 116] on button "Tag system-mistake" at bounding box center [556, 120] width 107 height 32
click at [343, 125] on button "Tag" at bounding box center [342, 120] width 67 height 32
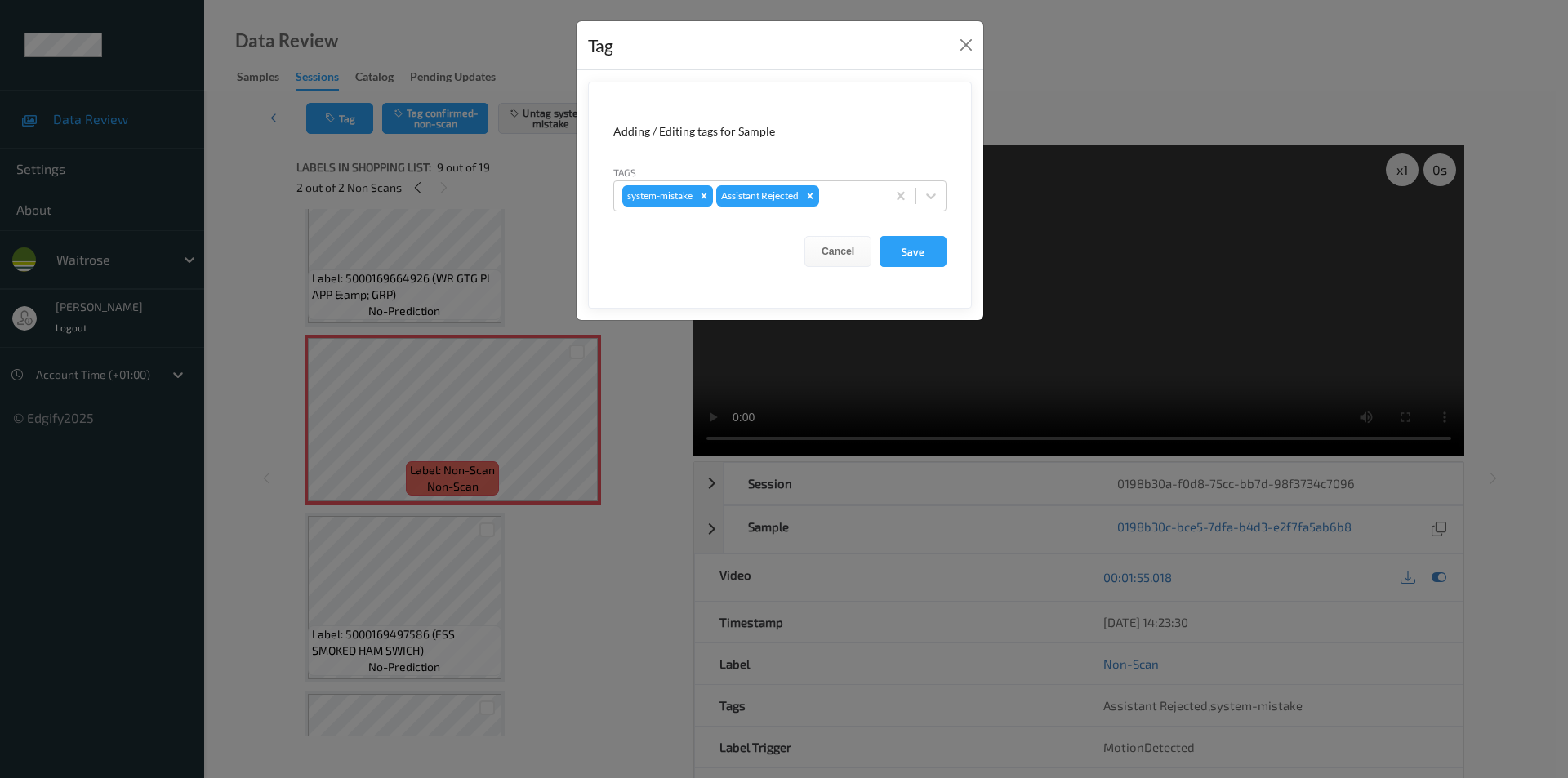
click at [932, 195] on icon at bounding box center [931, 196] width 17 height 17
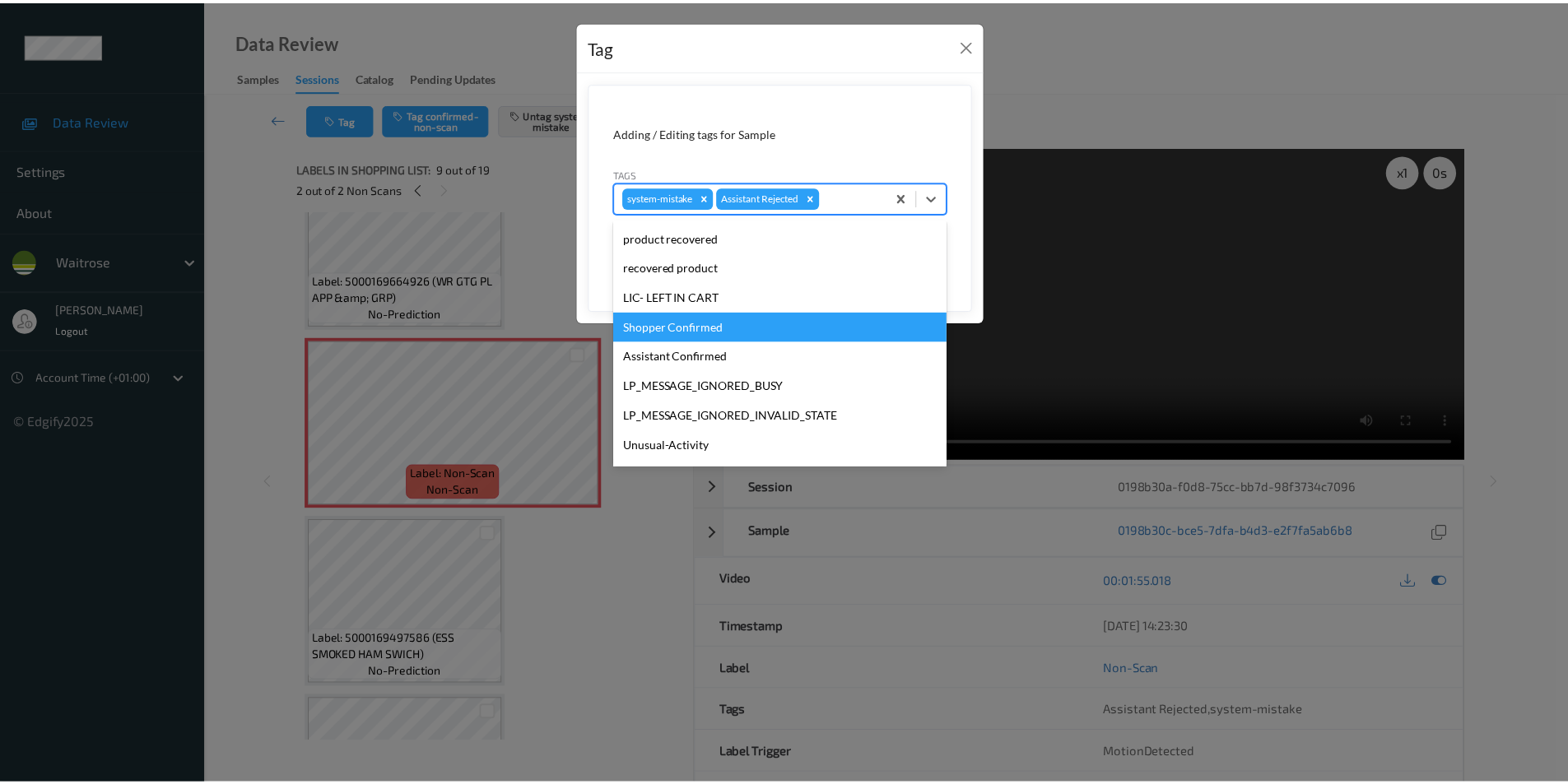
scroll to position [323, 0]
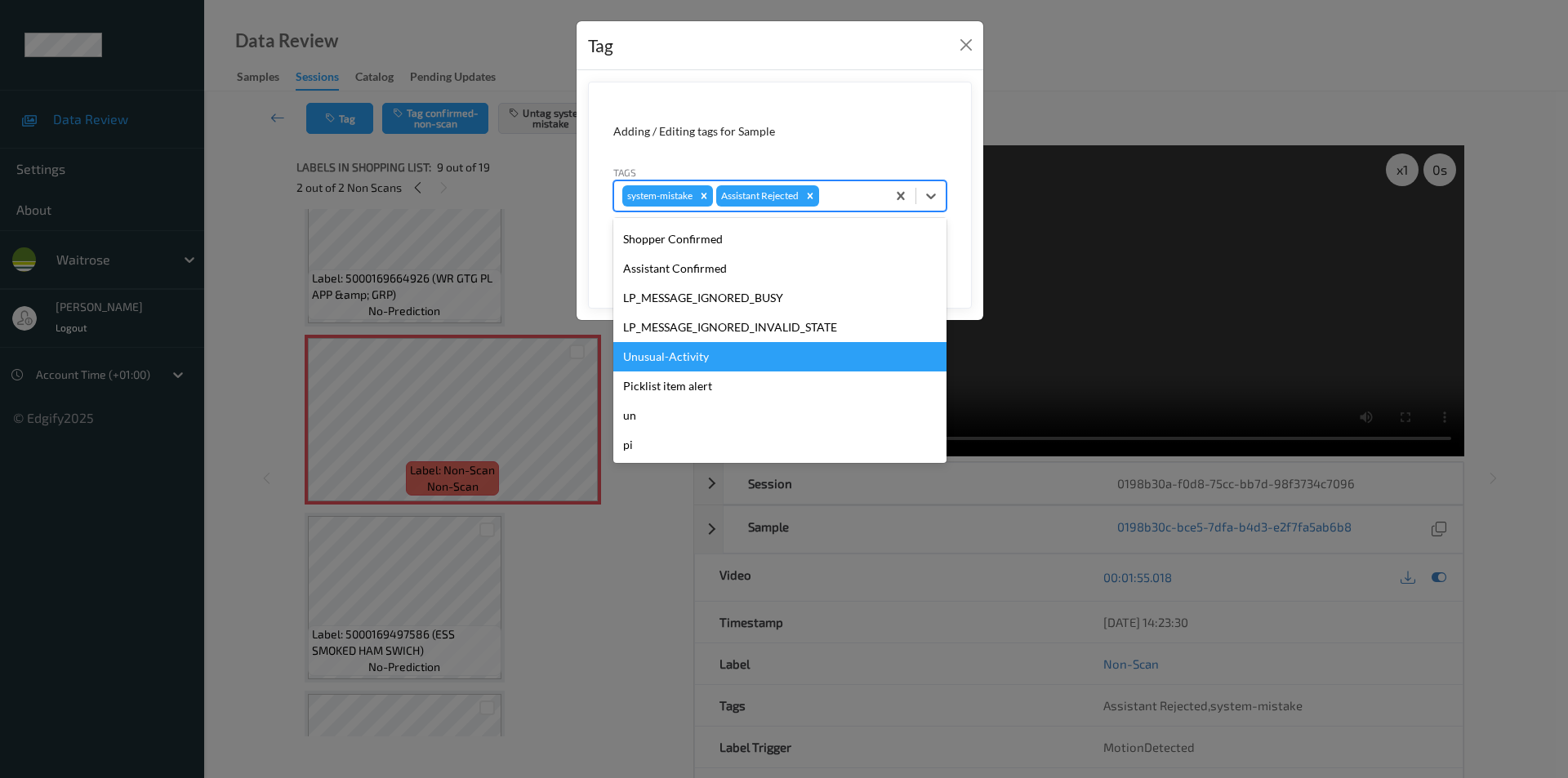
click at [668, 360] on div "Unusual-Activity" at bounding box center [780, 357] width 333 height 30
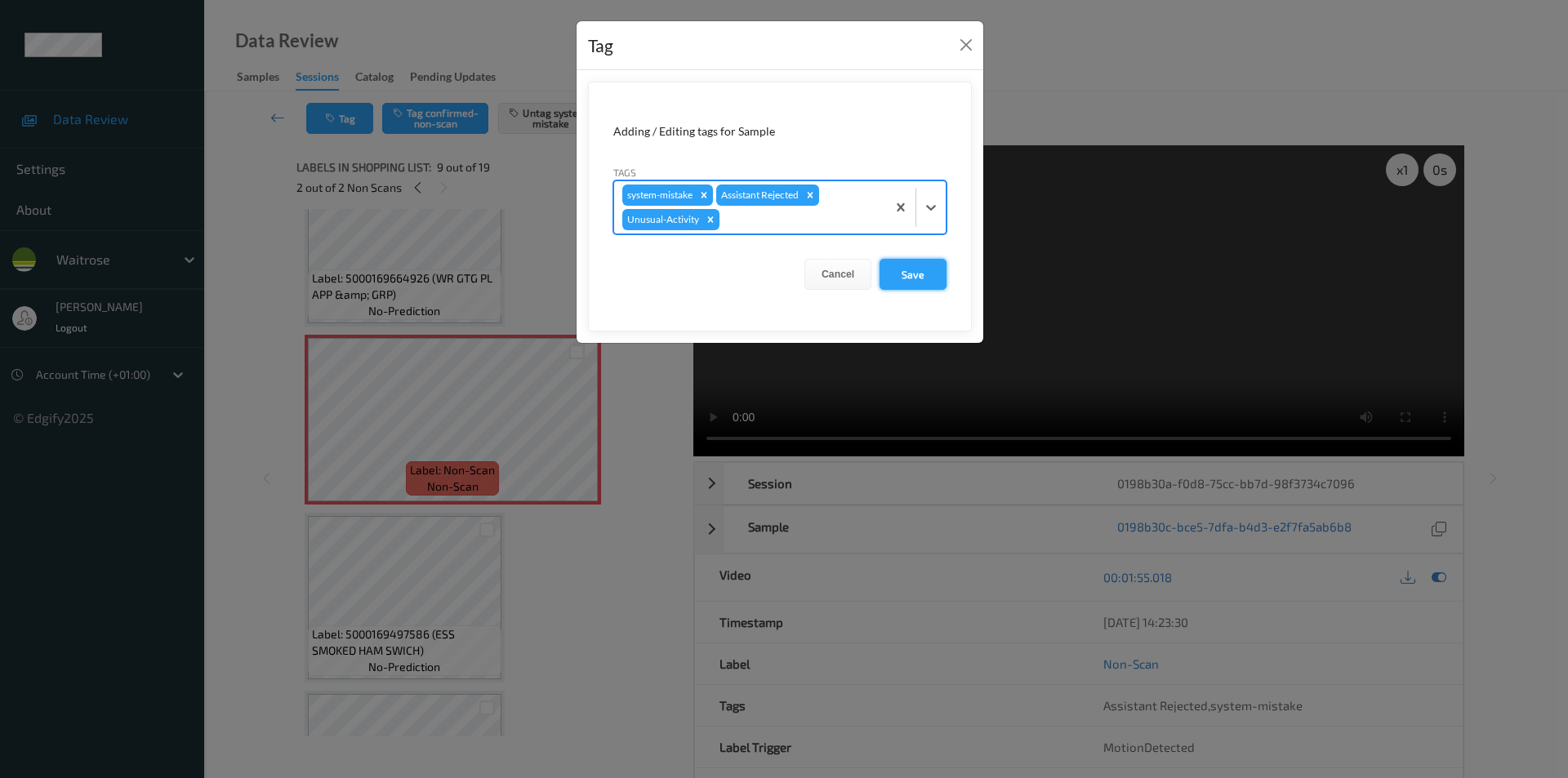
click at [889, 274] on button "Save" at bounding box center [913, 274] width 67 height 31
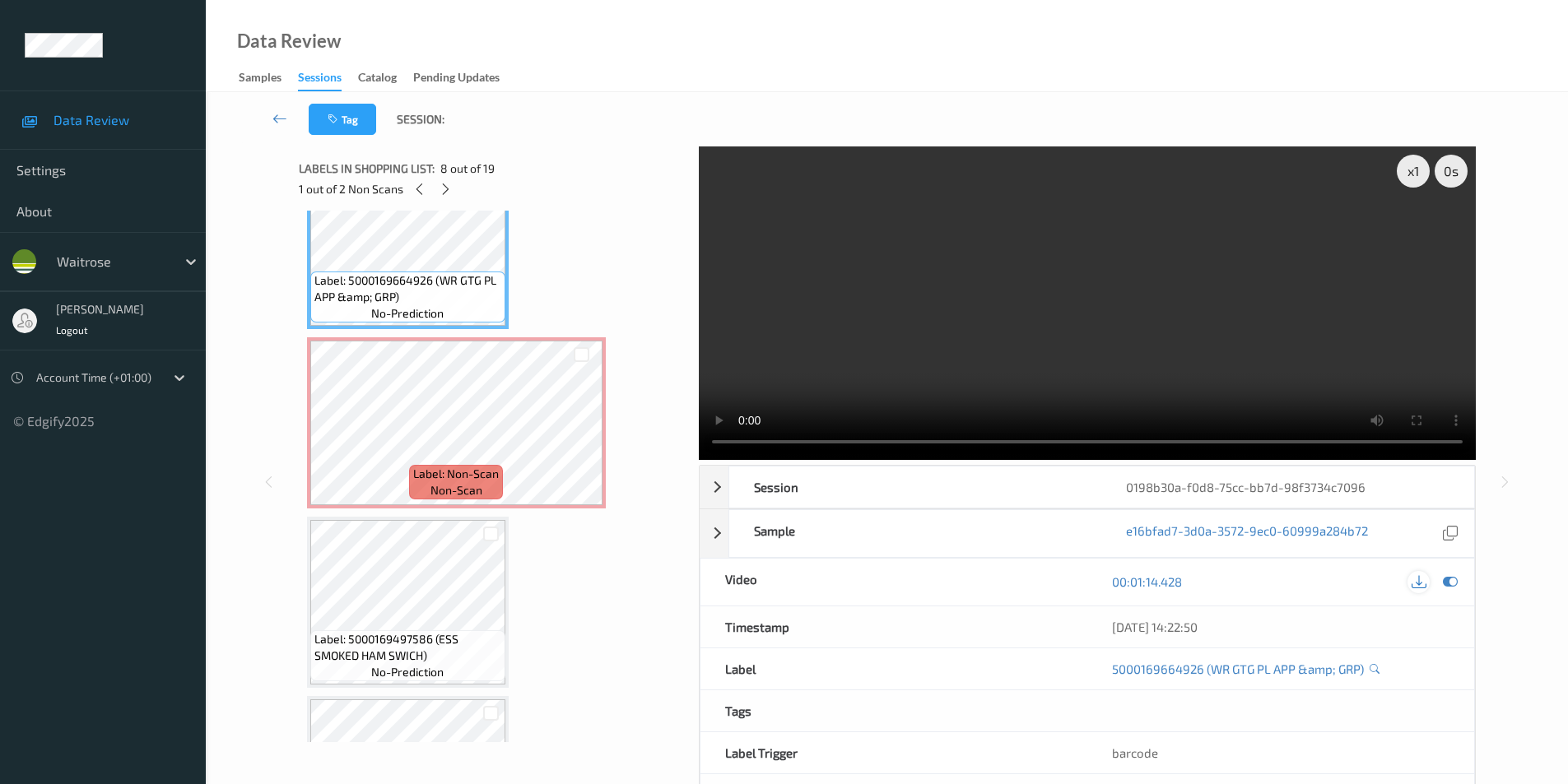
click at [1447, 582] on icon at bounding box center [1450, 582] width 15 height 15
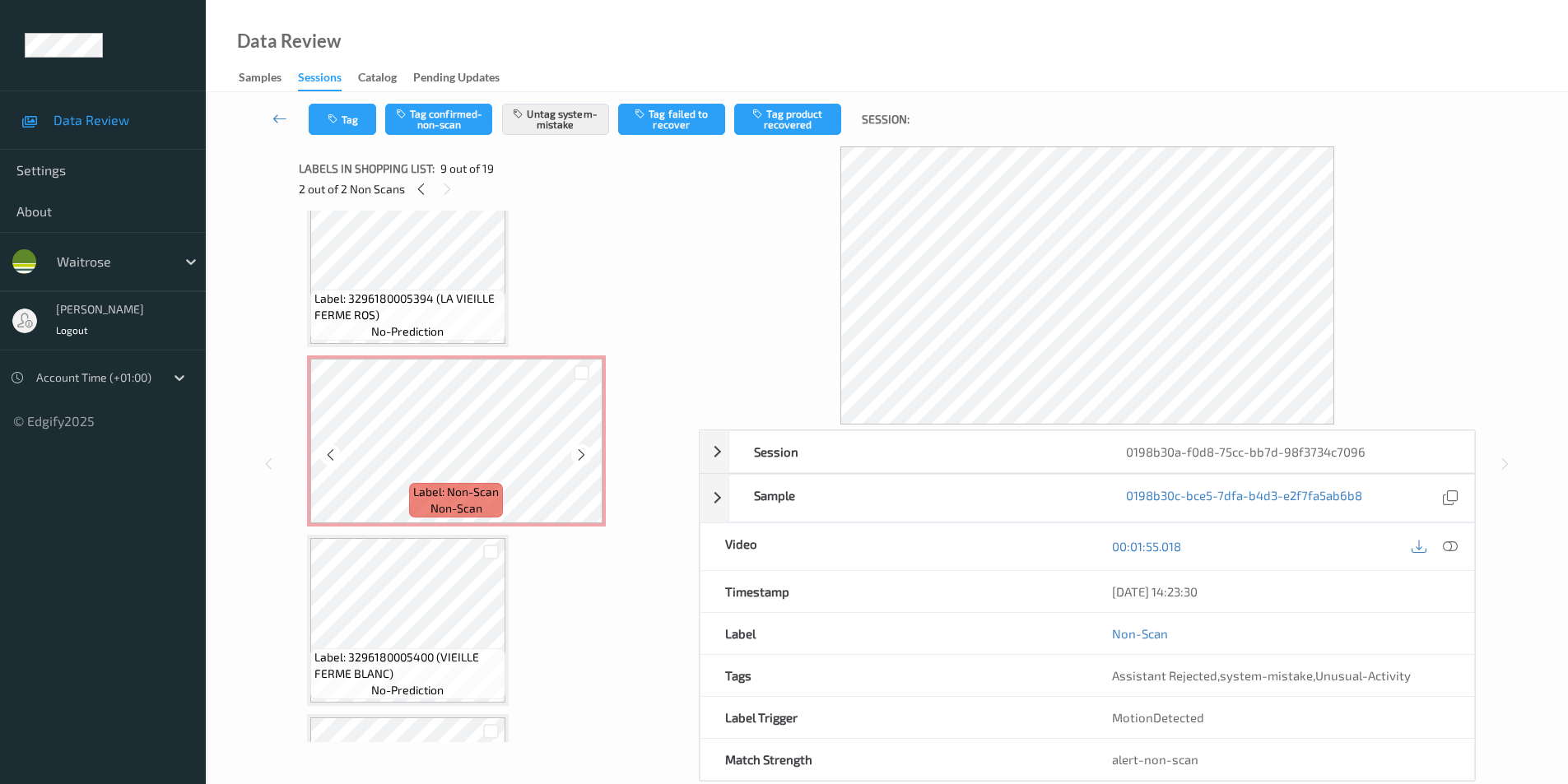
scroll to position [411, 0]
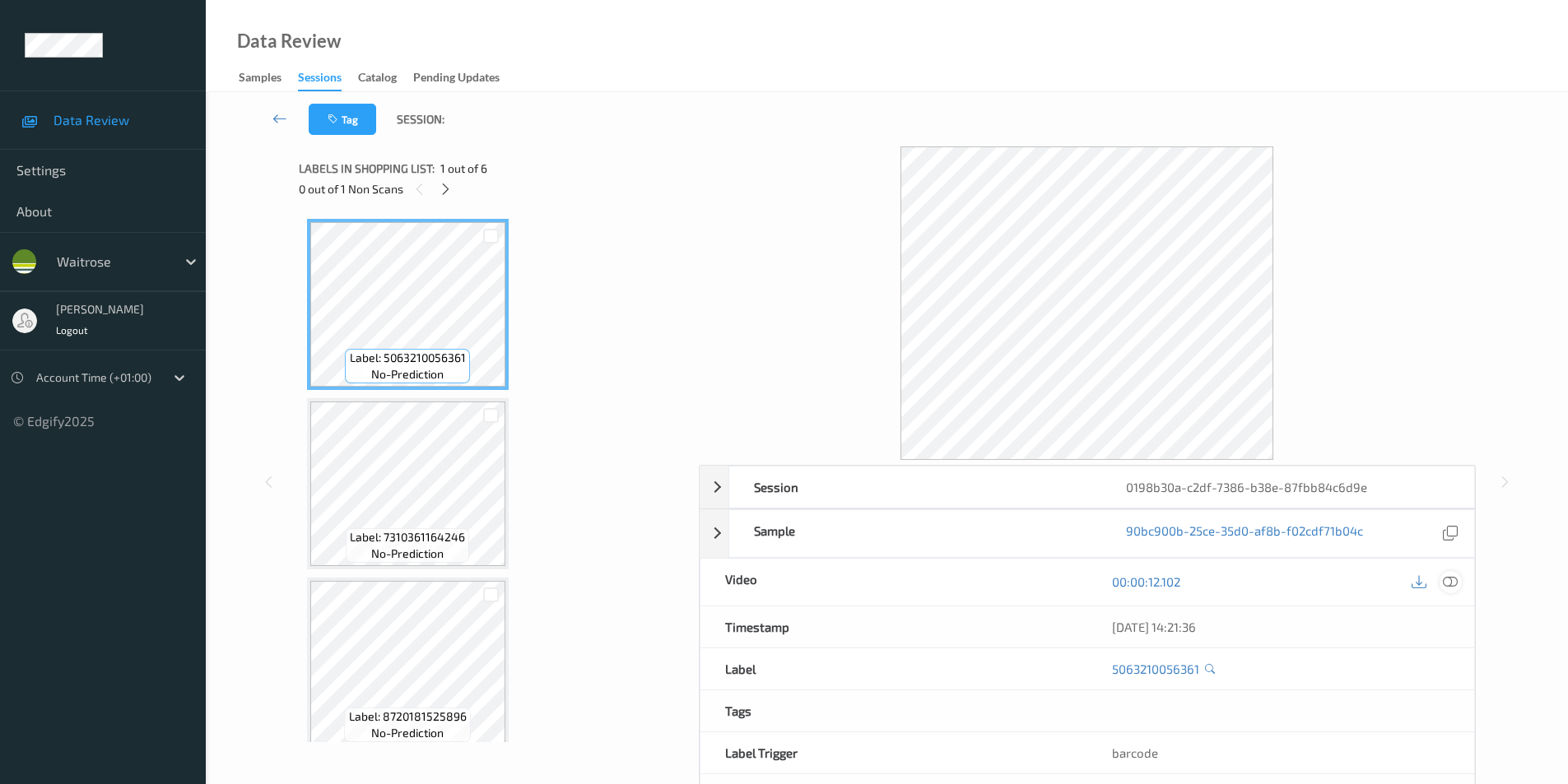
drag, startPoint x: 1459, startPoint y: 585, endPoint x: 1371, endPoint y: 558, distance: 92.0
click at [1457, 584] on div at bounding box center [1450, 582] width 22 height 22
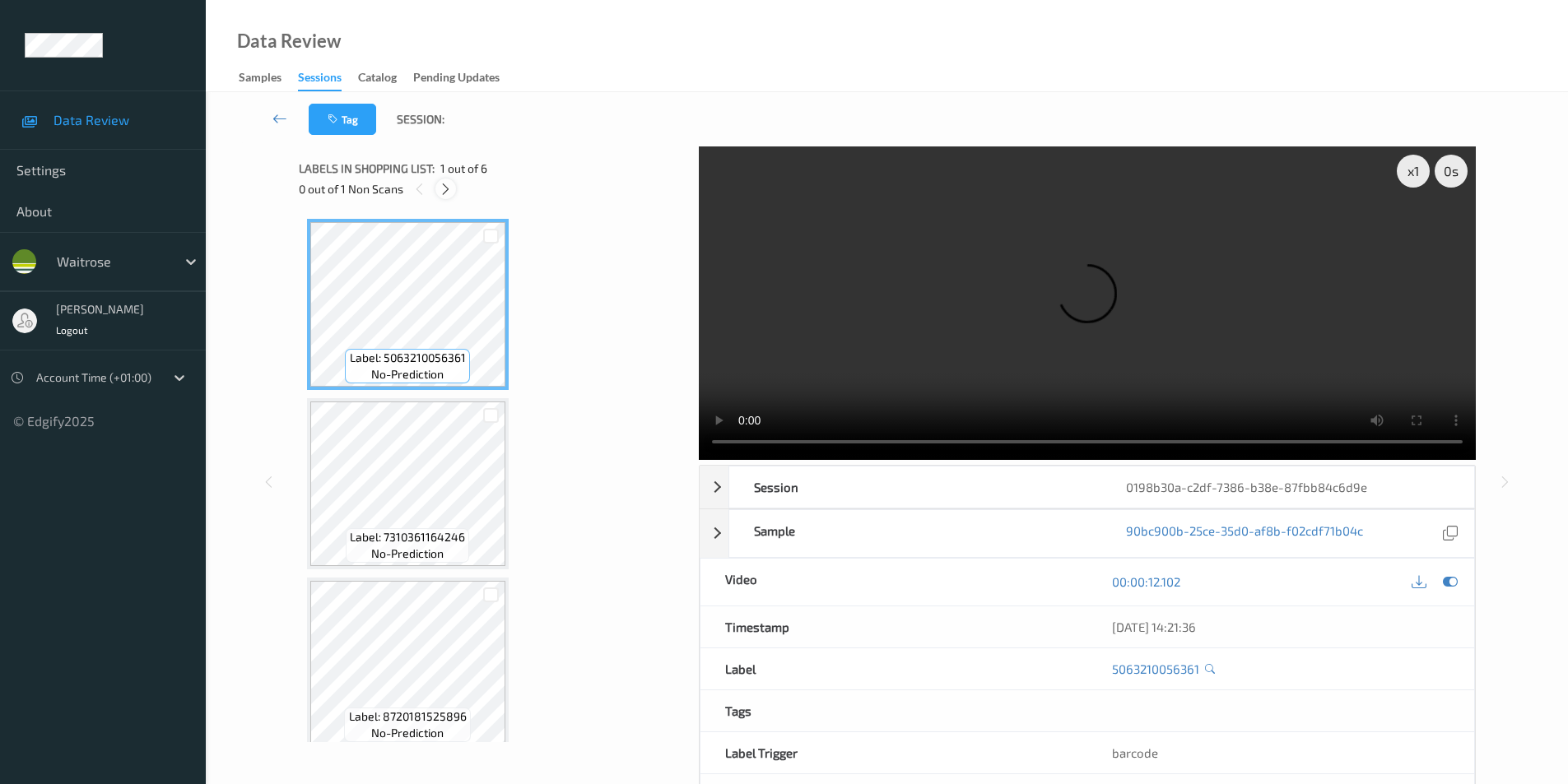
click at [450, 189] on icon at bounding box center [446, 189] width 14 height 15
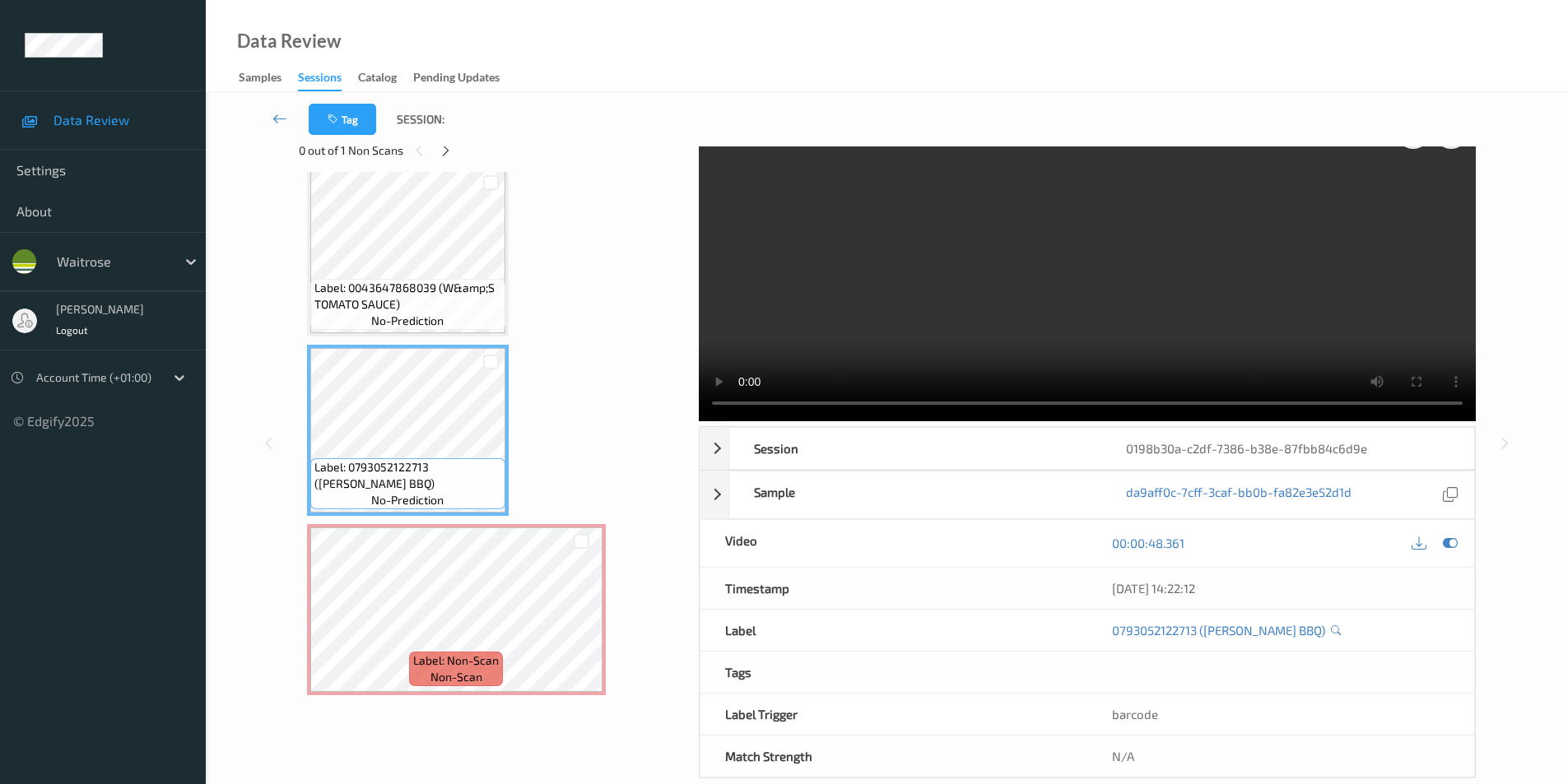
scroll to position [66, 0]
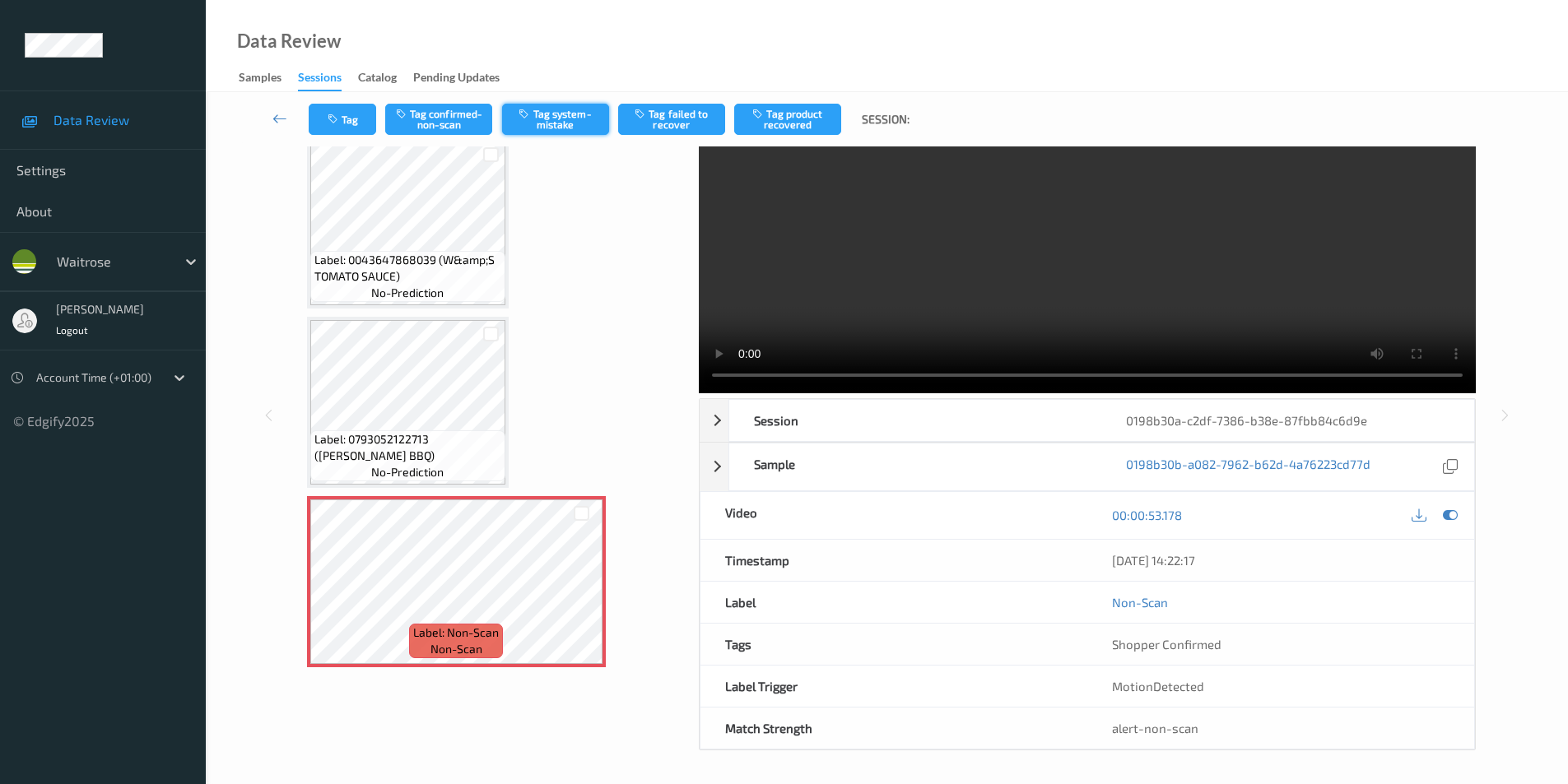
click at [560, 124] on button "Tag system-mistake" at bounding box center [556, 120] width 107 height 32
click at [1445, 512] on icon at bounding box center [1450, 514] width 15 height 15
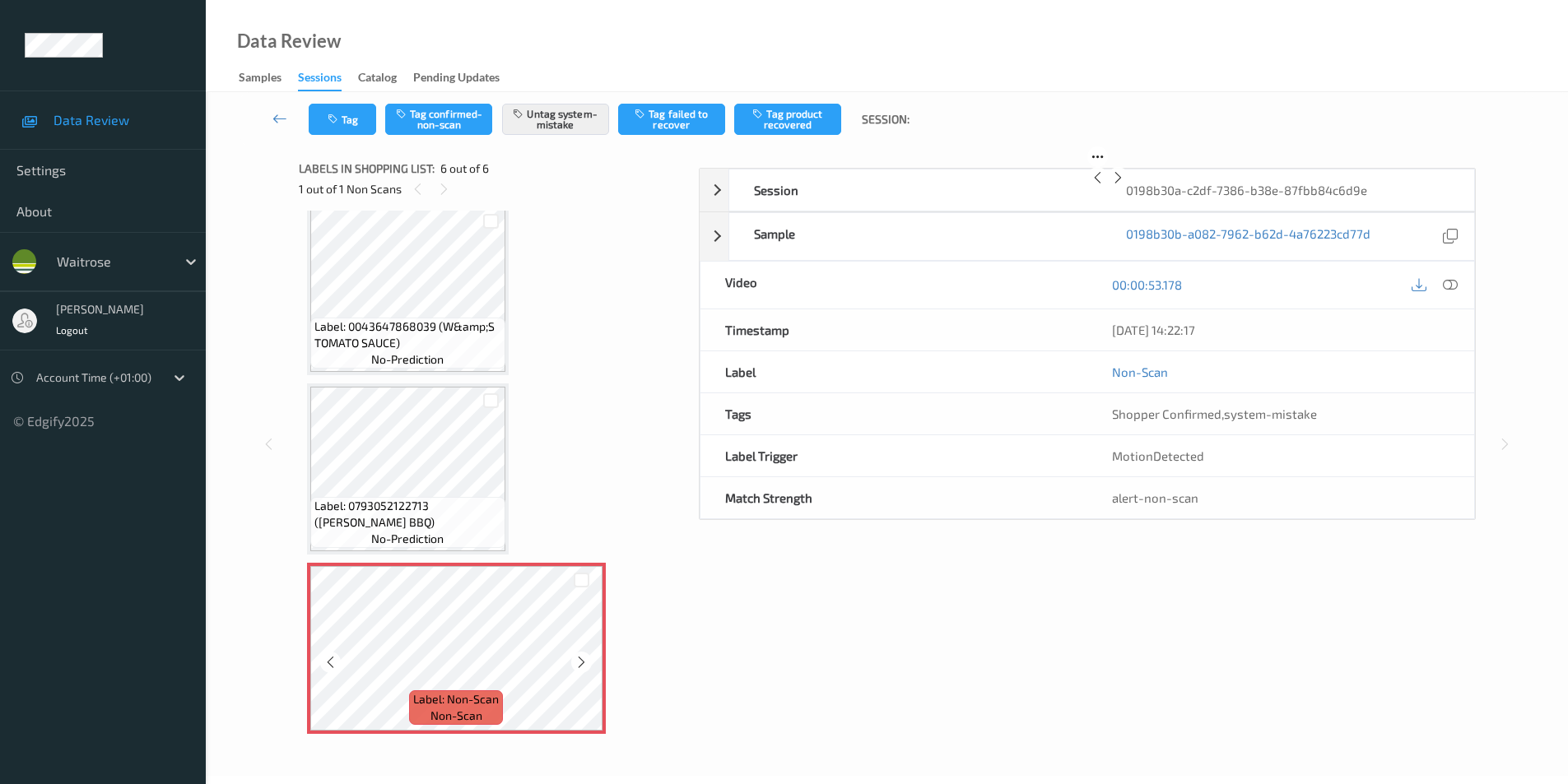
scroll to position [32, 0]
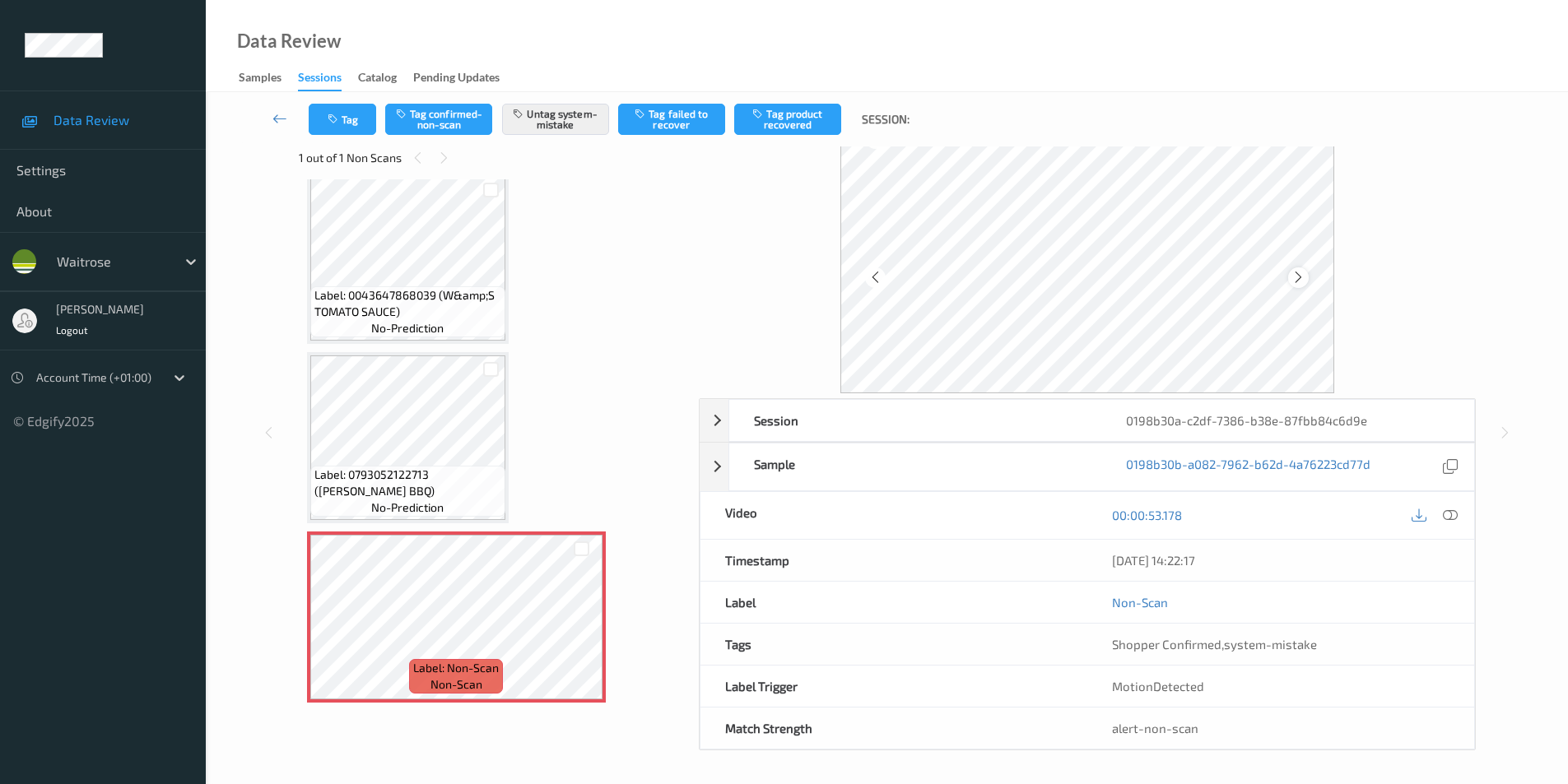
click at [1293, 279] on icon at bounding box center [1298, 277] width 14 height 15
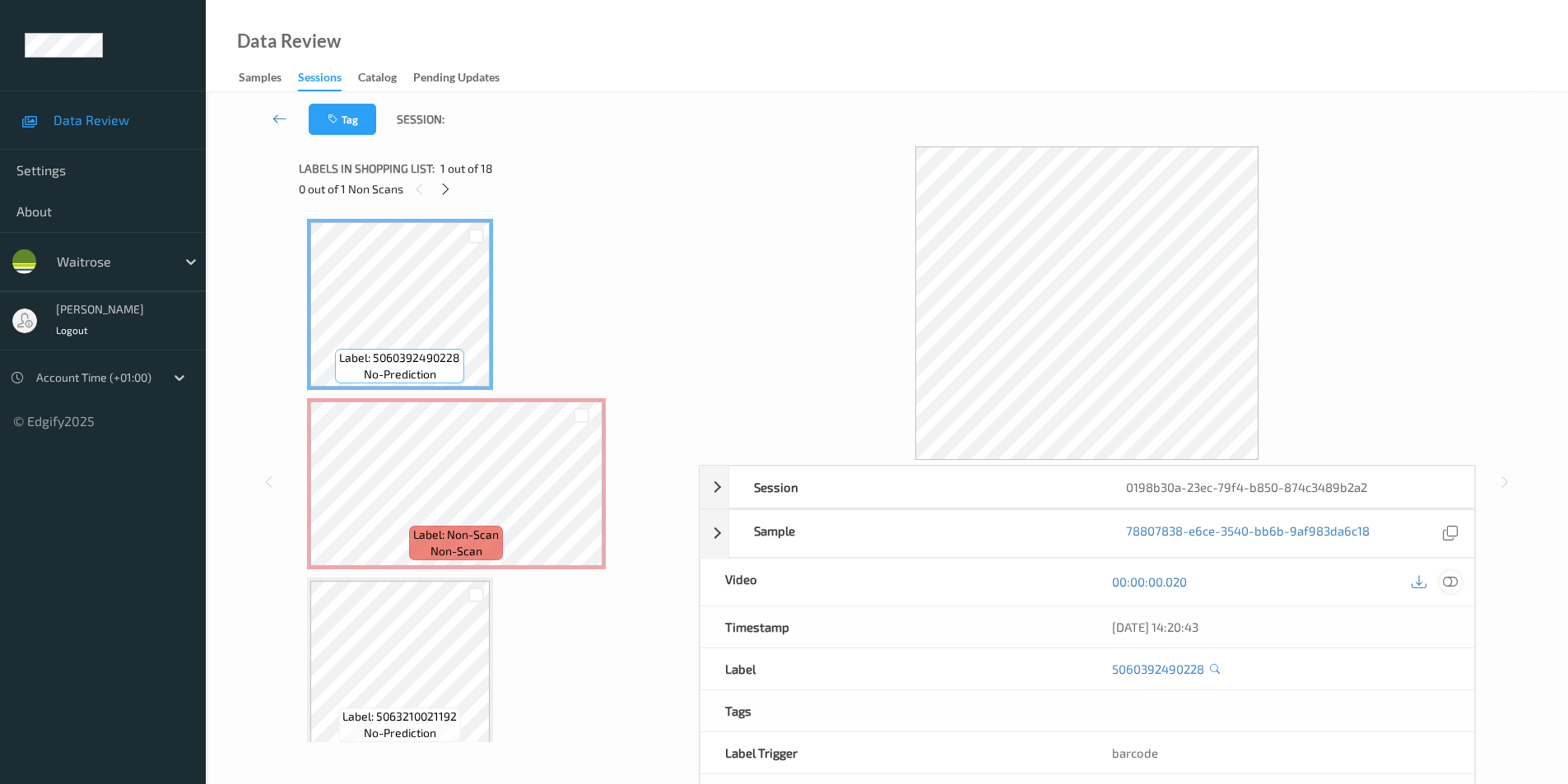
click at [1456, 580] on icon at bounding box center [1450, 582] width 15 height 15
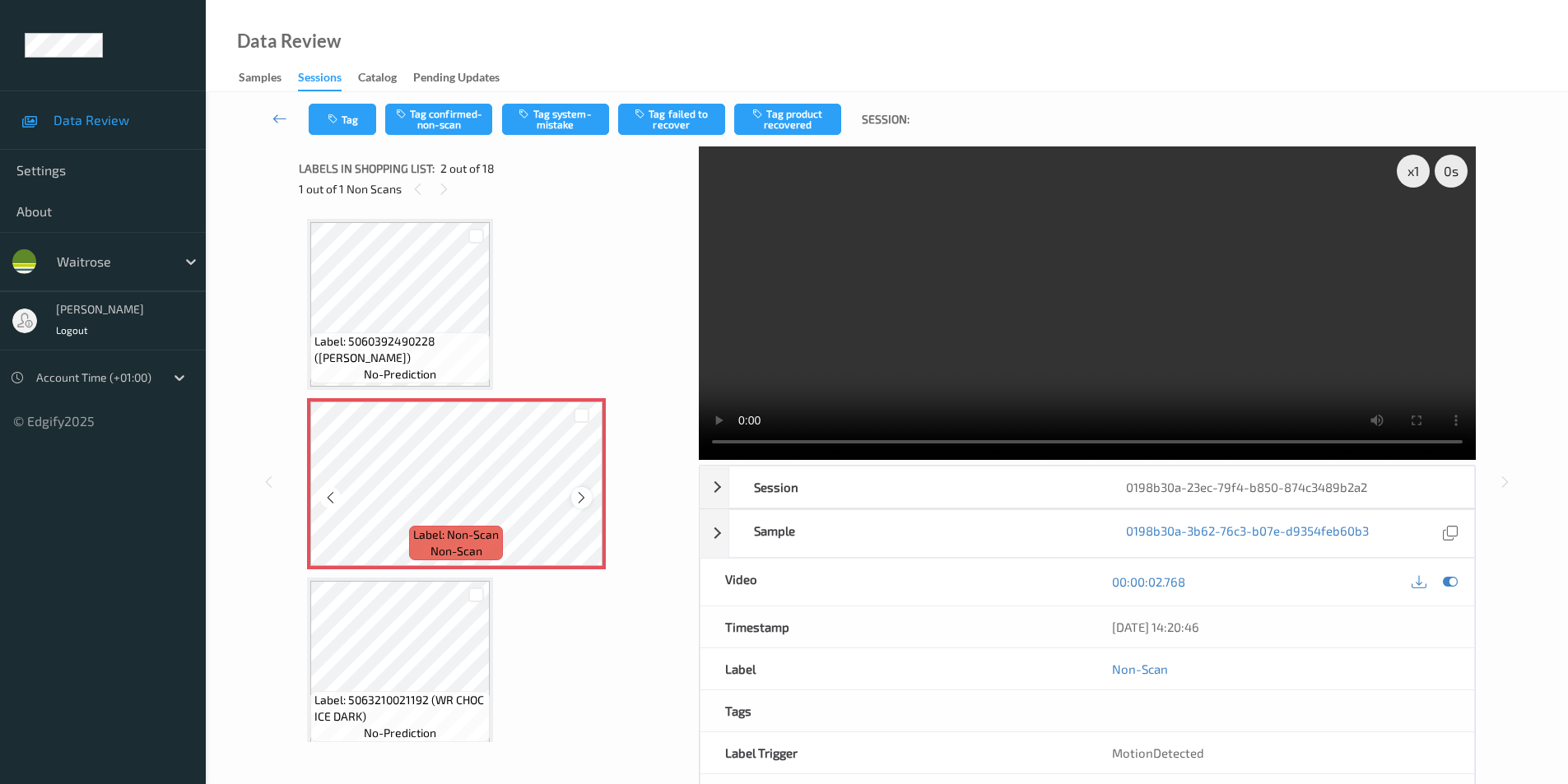
click at [580, 502] on icon at bounding box center [582, 498] width 14 height 15
click at [1447, 583] on icon at bounding box center [1450, 582] width 15 height 15
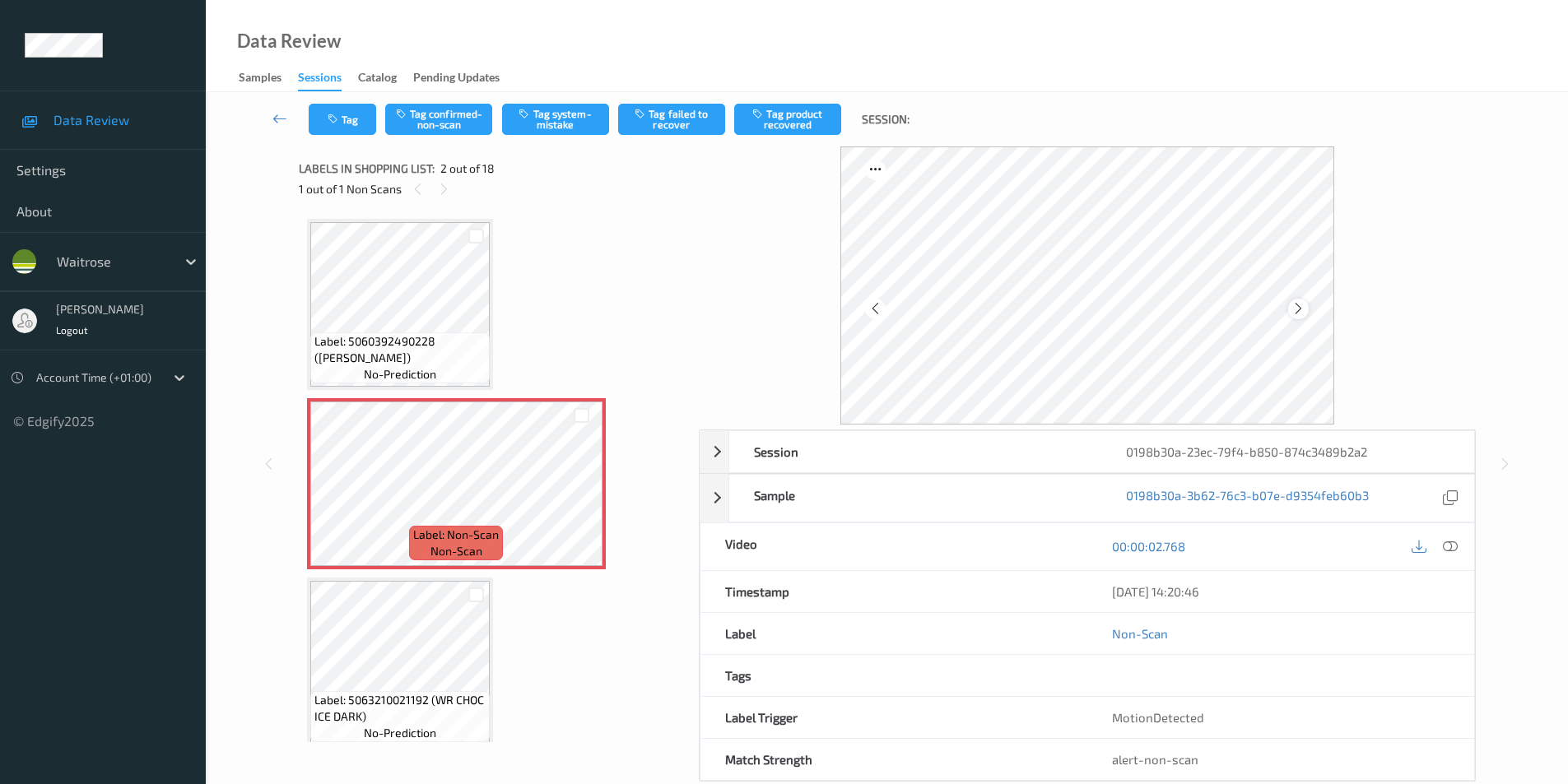
click at [1301, 310] on icon at bounding box center [1298, 308] width 14 height 15
click at [581, 113] on button "Tag system-mistake" at bounding box center [556, 120] width 107 height 32
click at [337, 132] on button "Tag" at bounding box center [342, 120] width 67 height 32
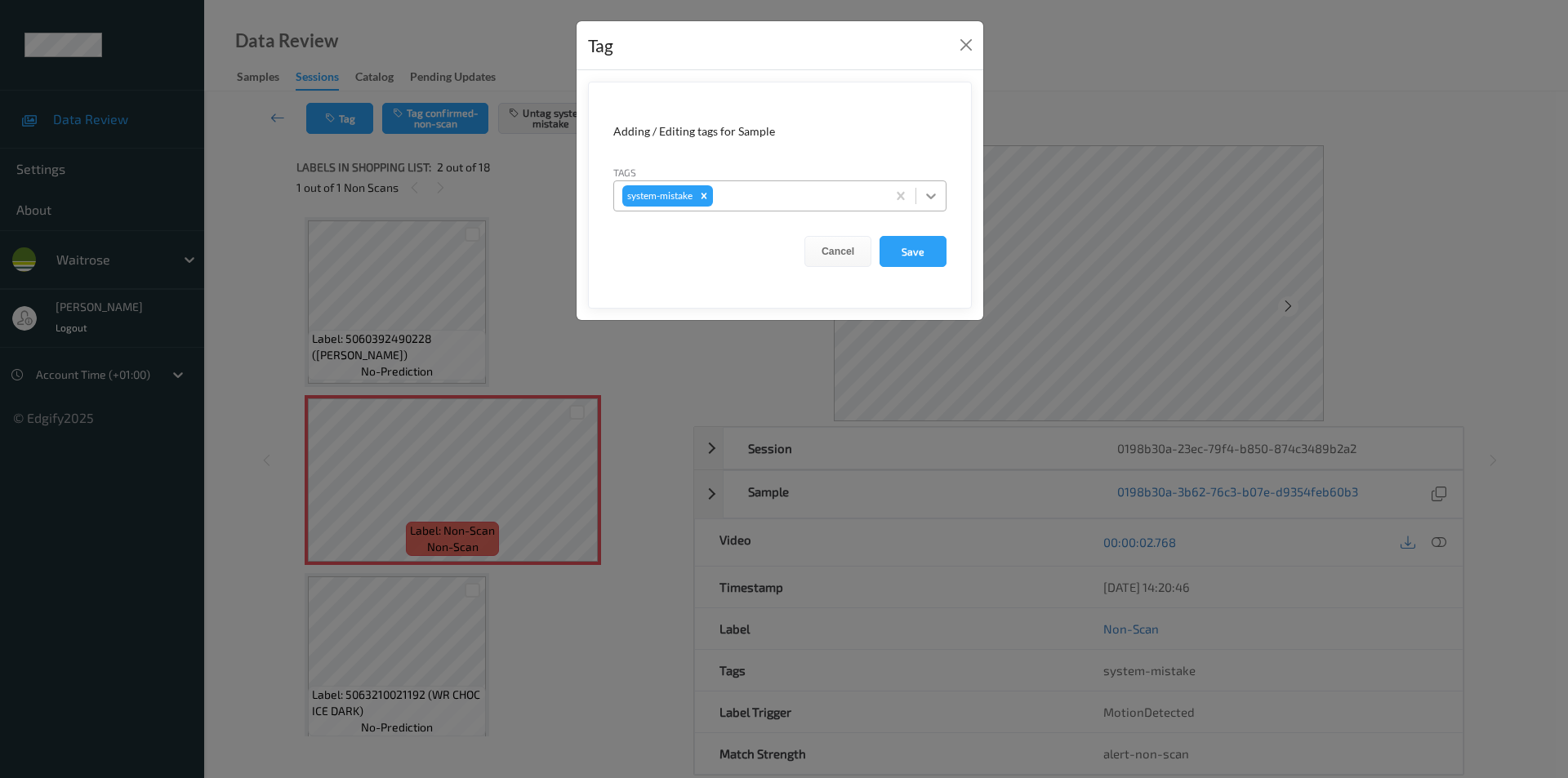
click at [933, 193] on icon at bounding box center [931, 196] width 17 height 17
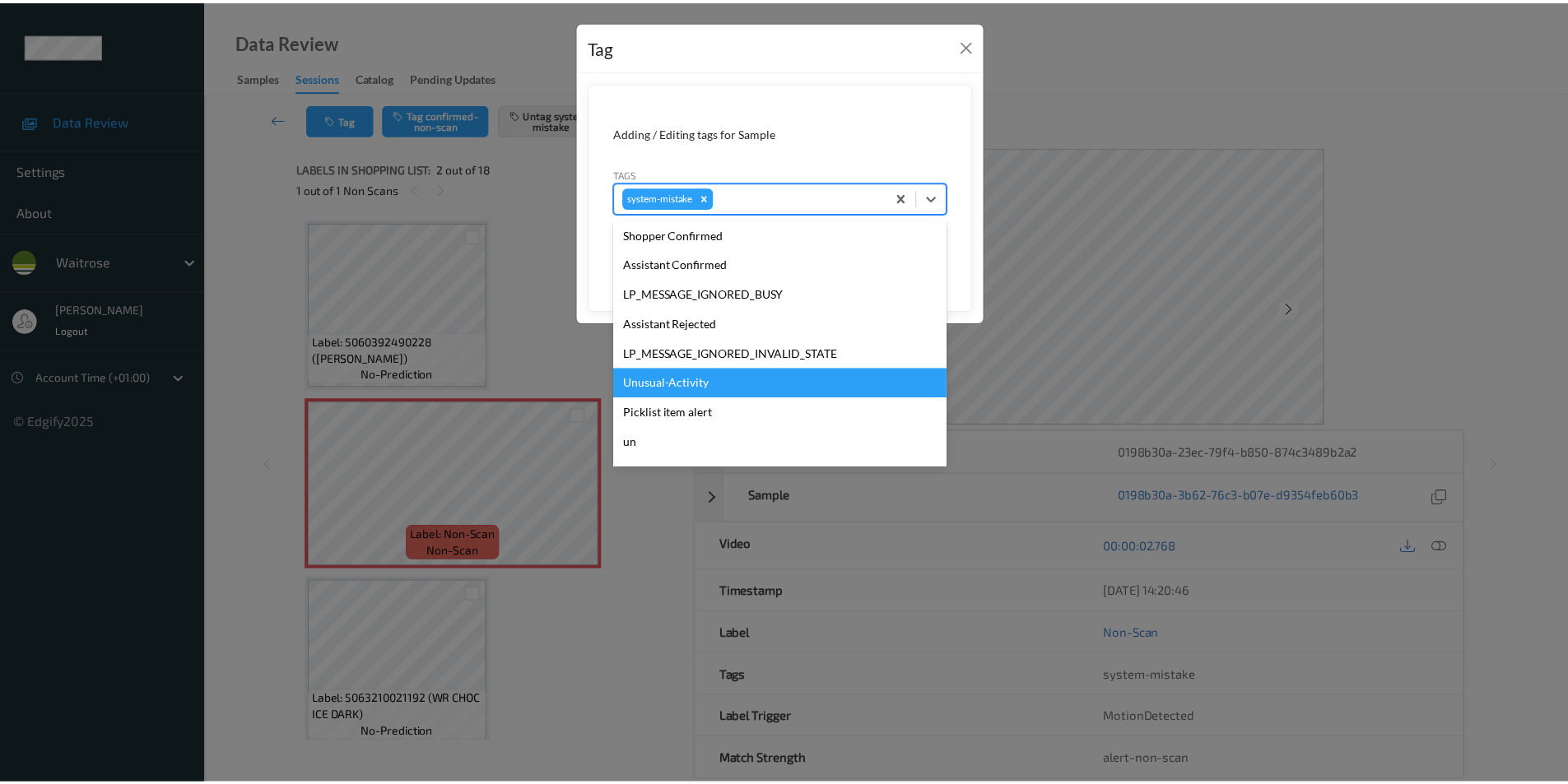
scroll to position [352, 0]
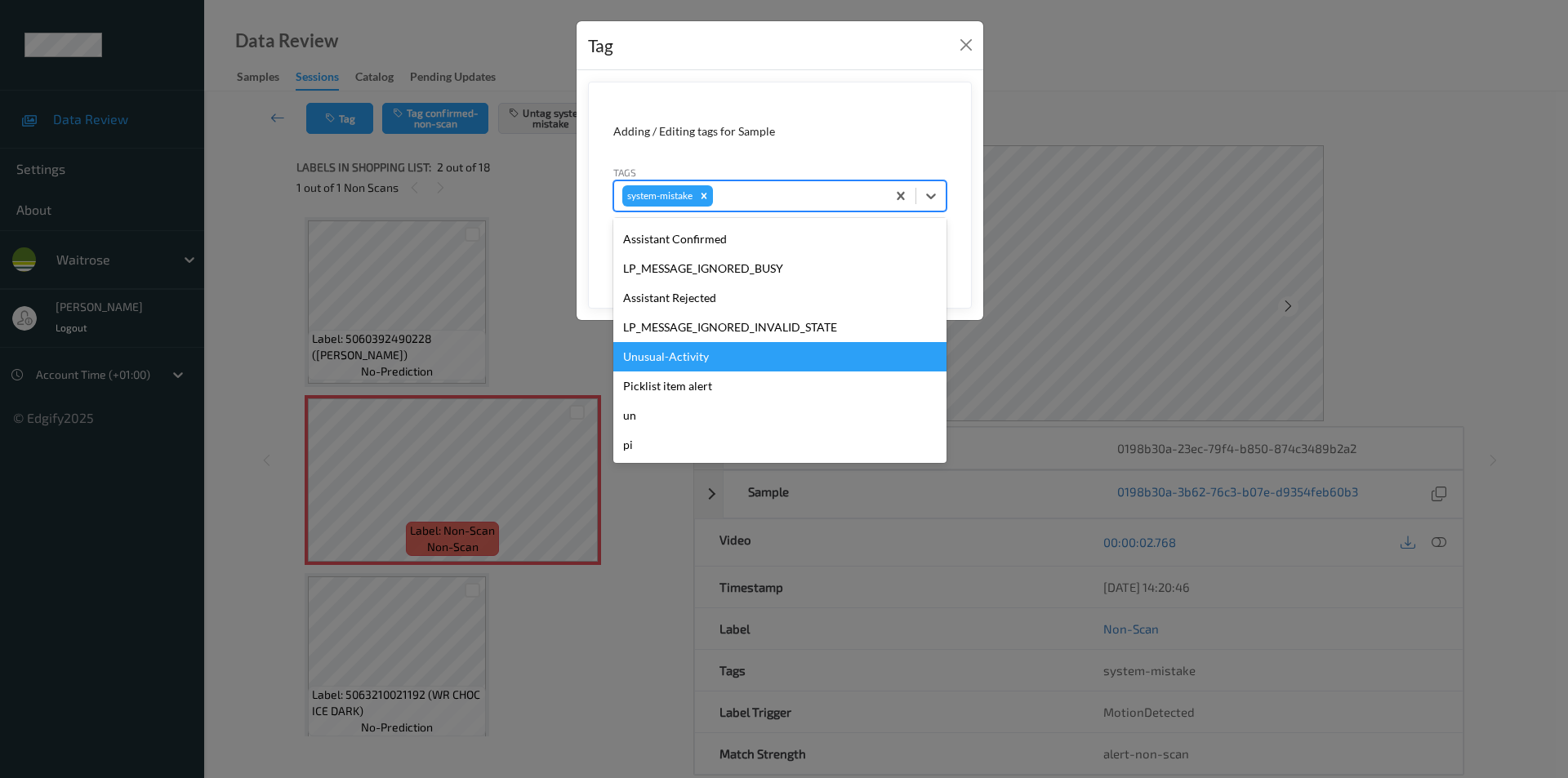
click at [686, 361] on div "Unusual-Activity" at bounding box center [780, 357] width 333 height 30
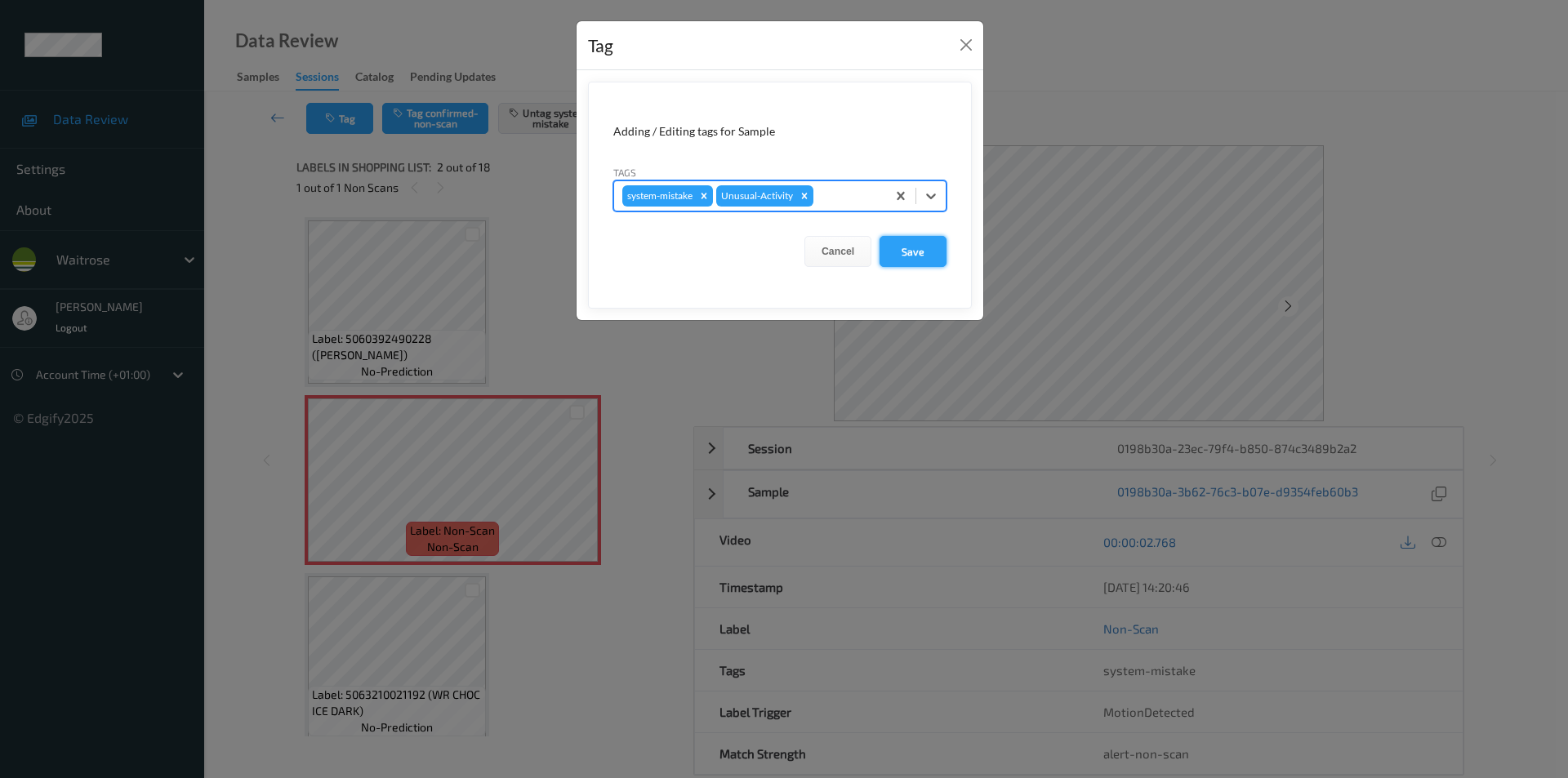
click at [899, 256] on button "Save" at bounding box center [913, 252] width 67 height 31
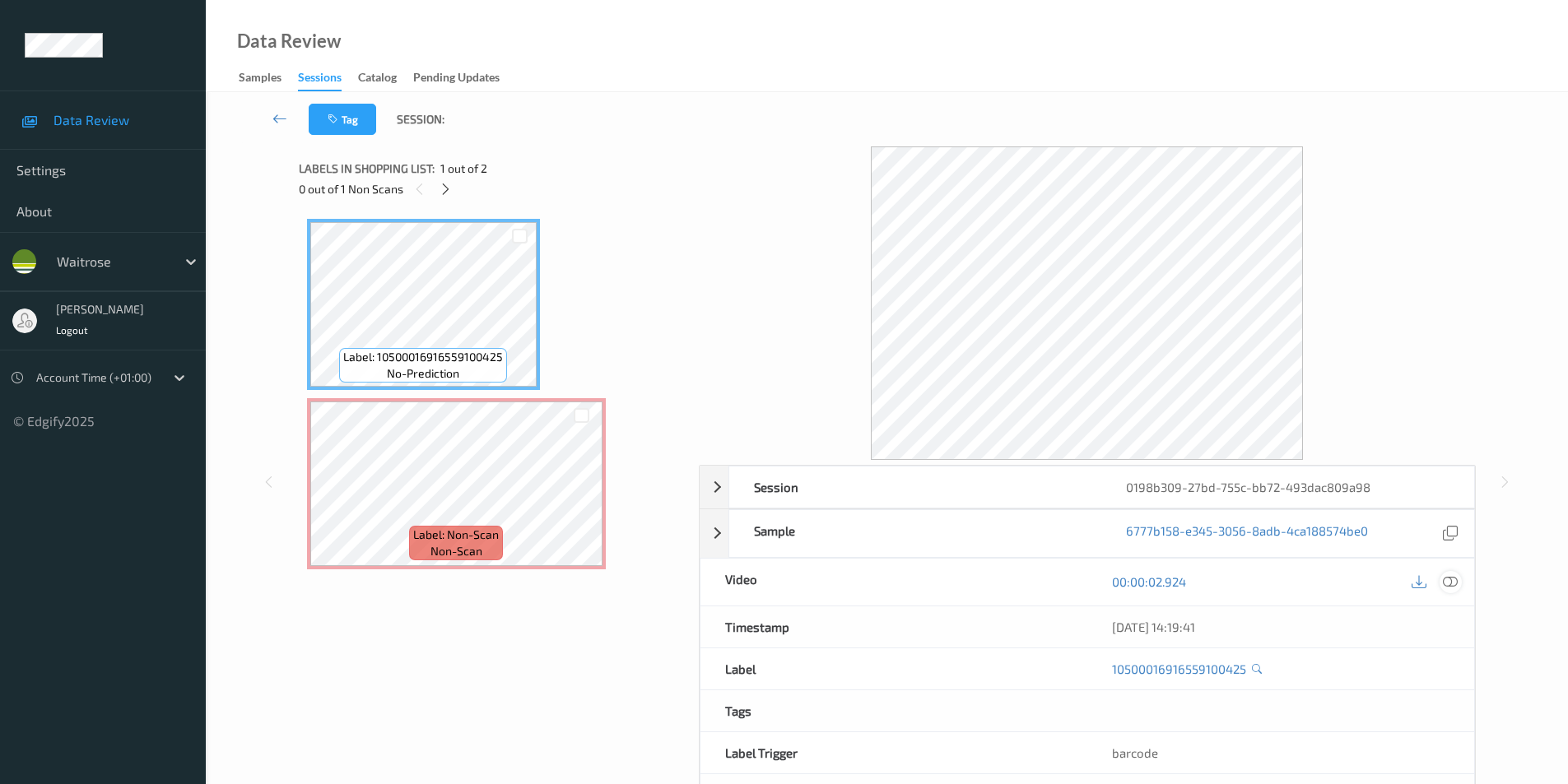
click at [1452, 580] on icon at bounding box center [1450, 582] width 15 height 15
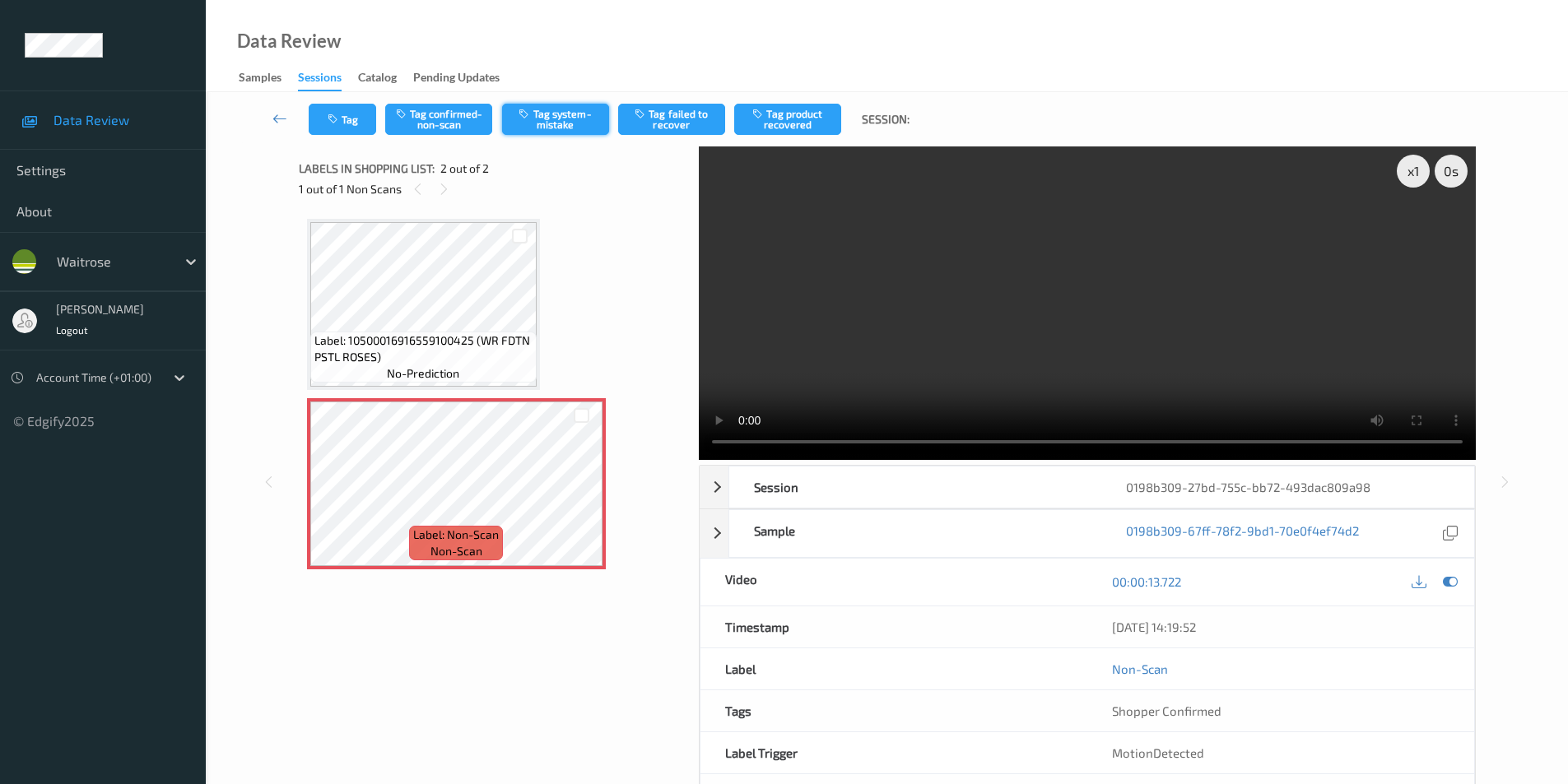
click at [556, 115] on button "Tag system-mistake" at bounding box center [556, 120] width 107 height 32
click at [344, 128] on button "Tag" at bounding box center [342, 120] width 67 height 32
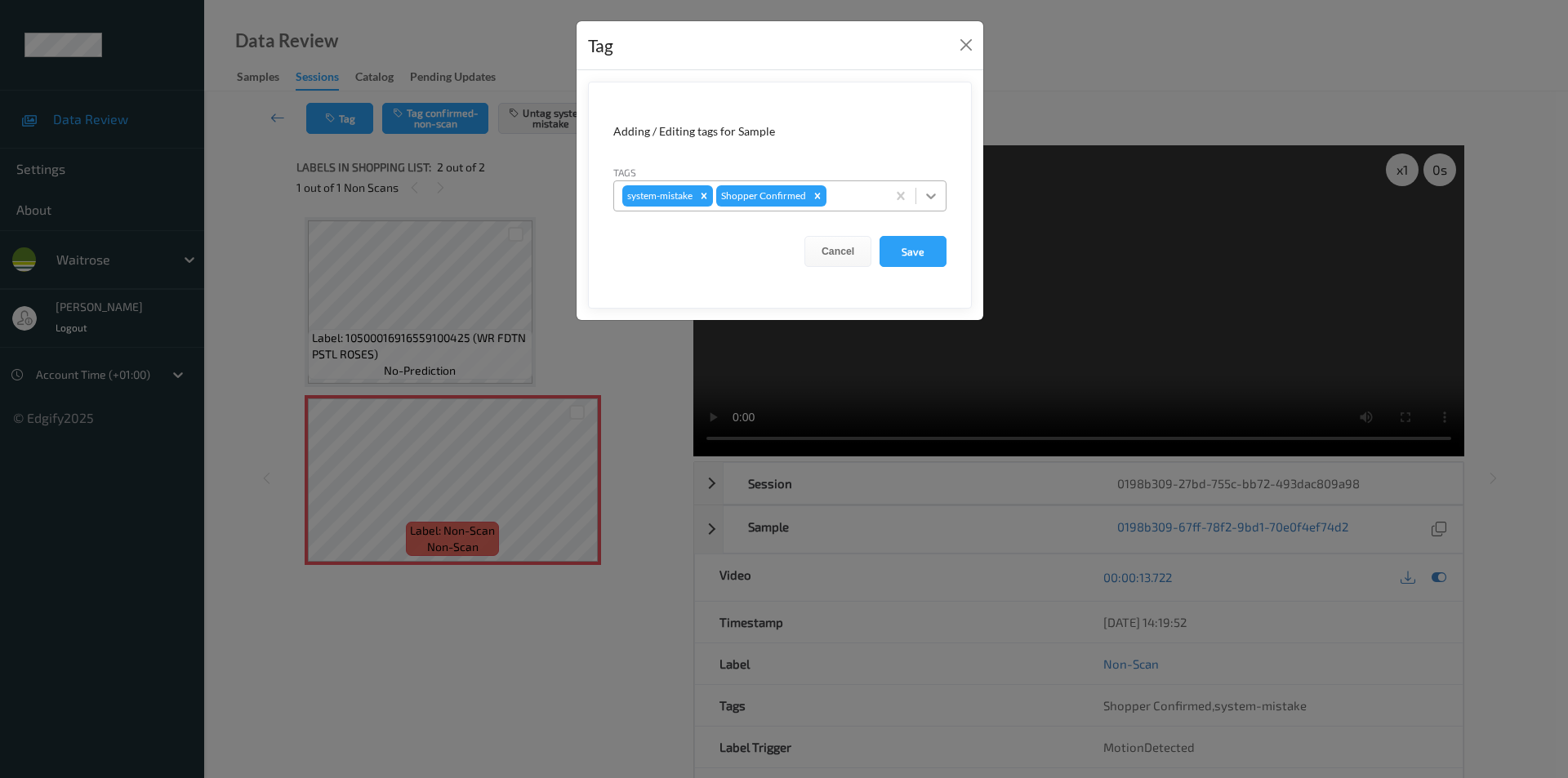
click at [932, 194] on icon at bounding box center [931, 196] width 17 height 17
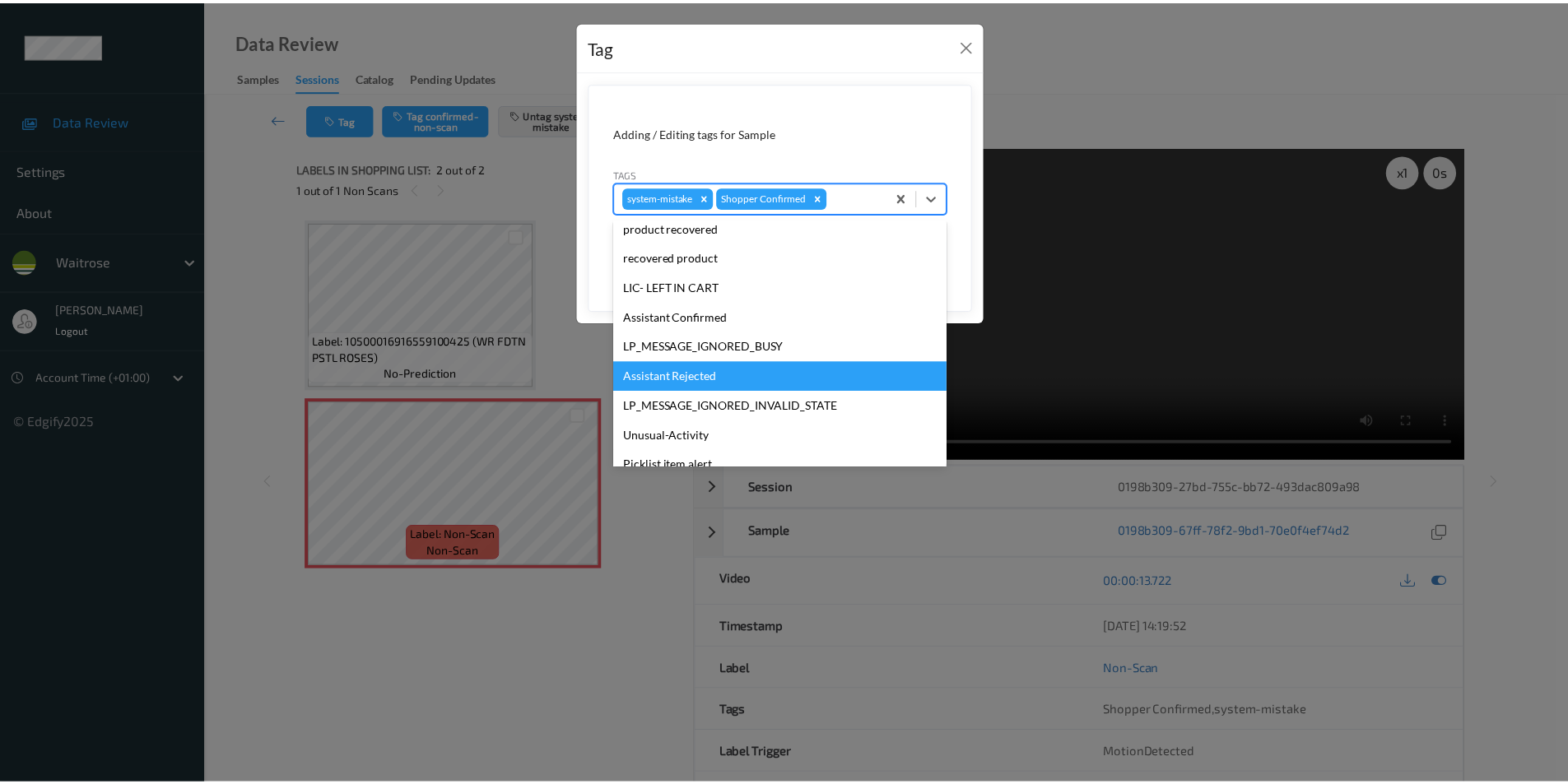
scroll to position [323, 0]
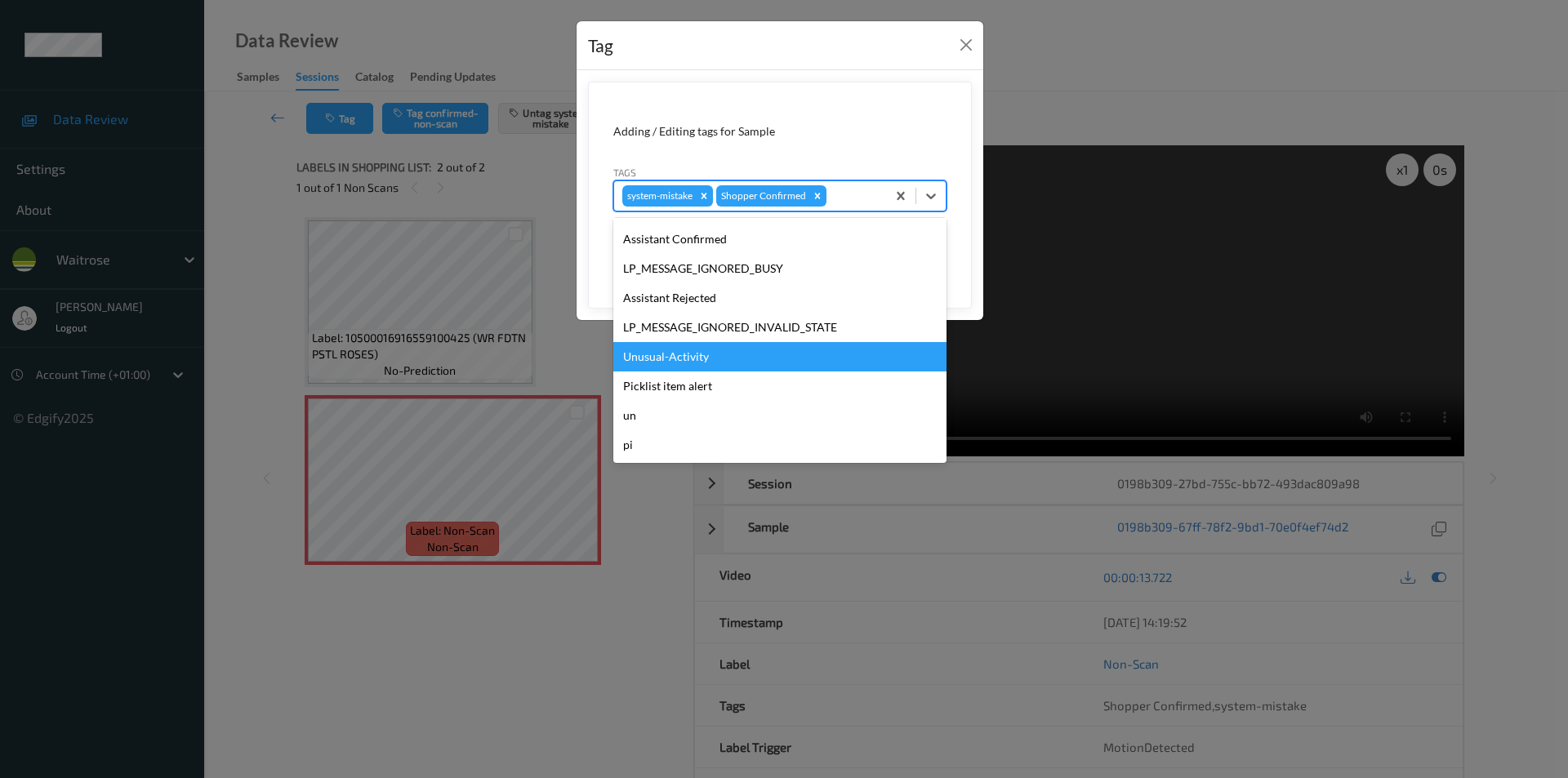
click at [674, 359] on div "Unusual-Activity" at bounding box center [780, 357] width 333 height 30
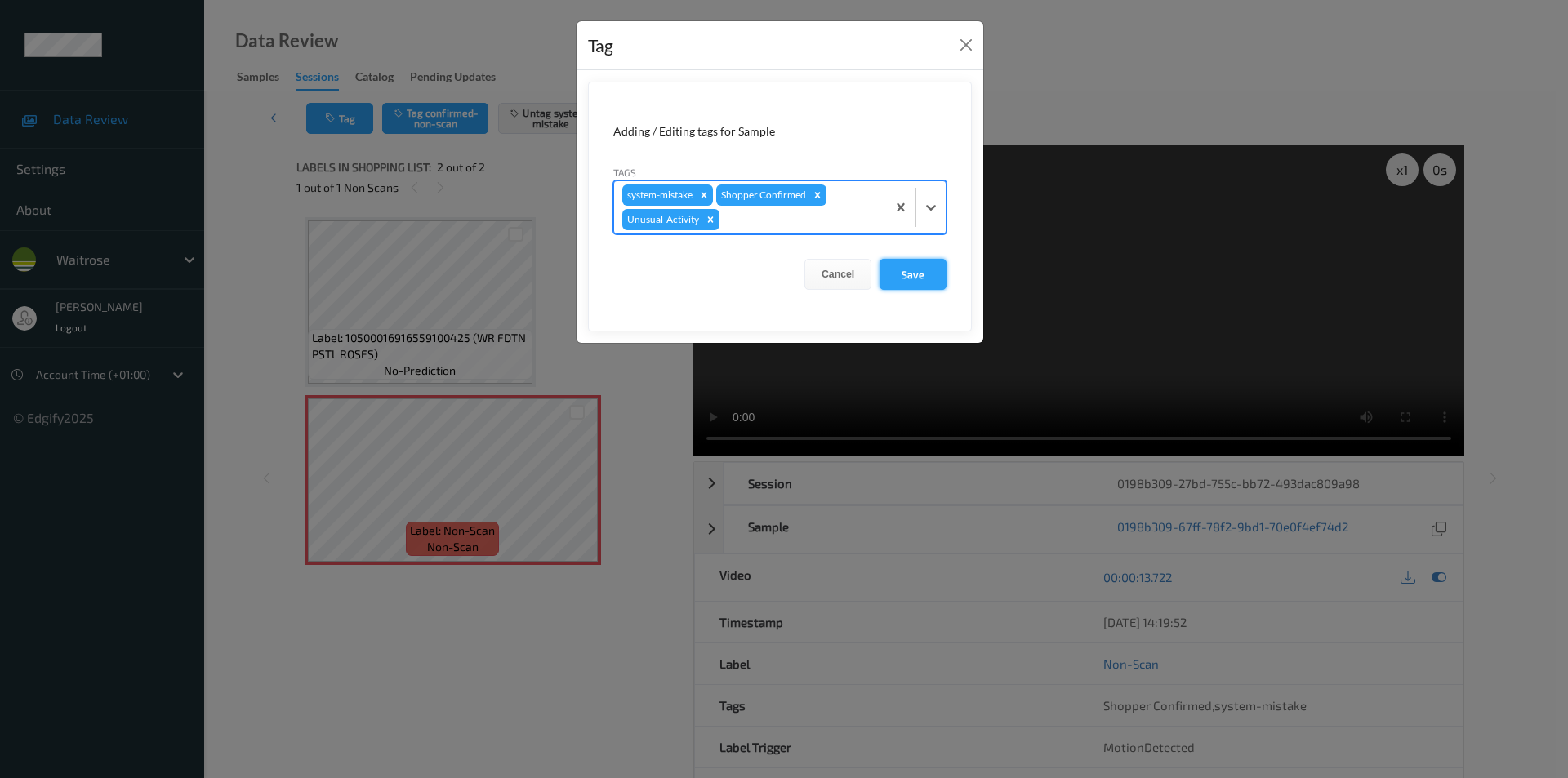
click at [896, 275] on button "Save" at bounding box center [913, 274] width 67 height 31
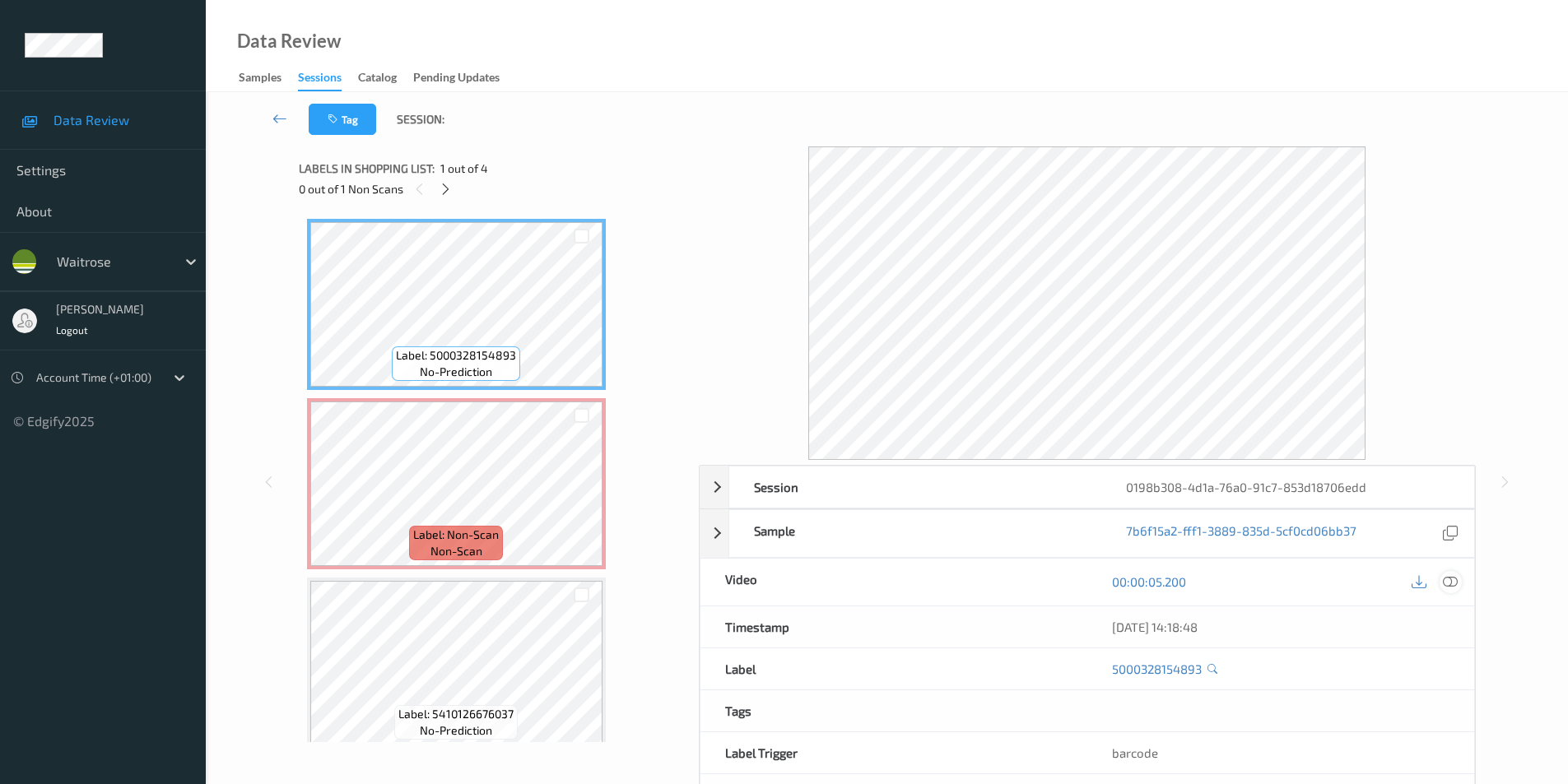
click at [1453, 585] on icon at bounding box center [1450, 582] width 15 height 15
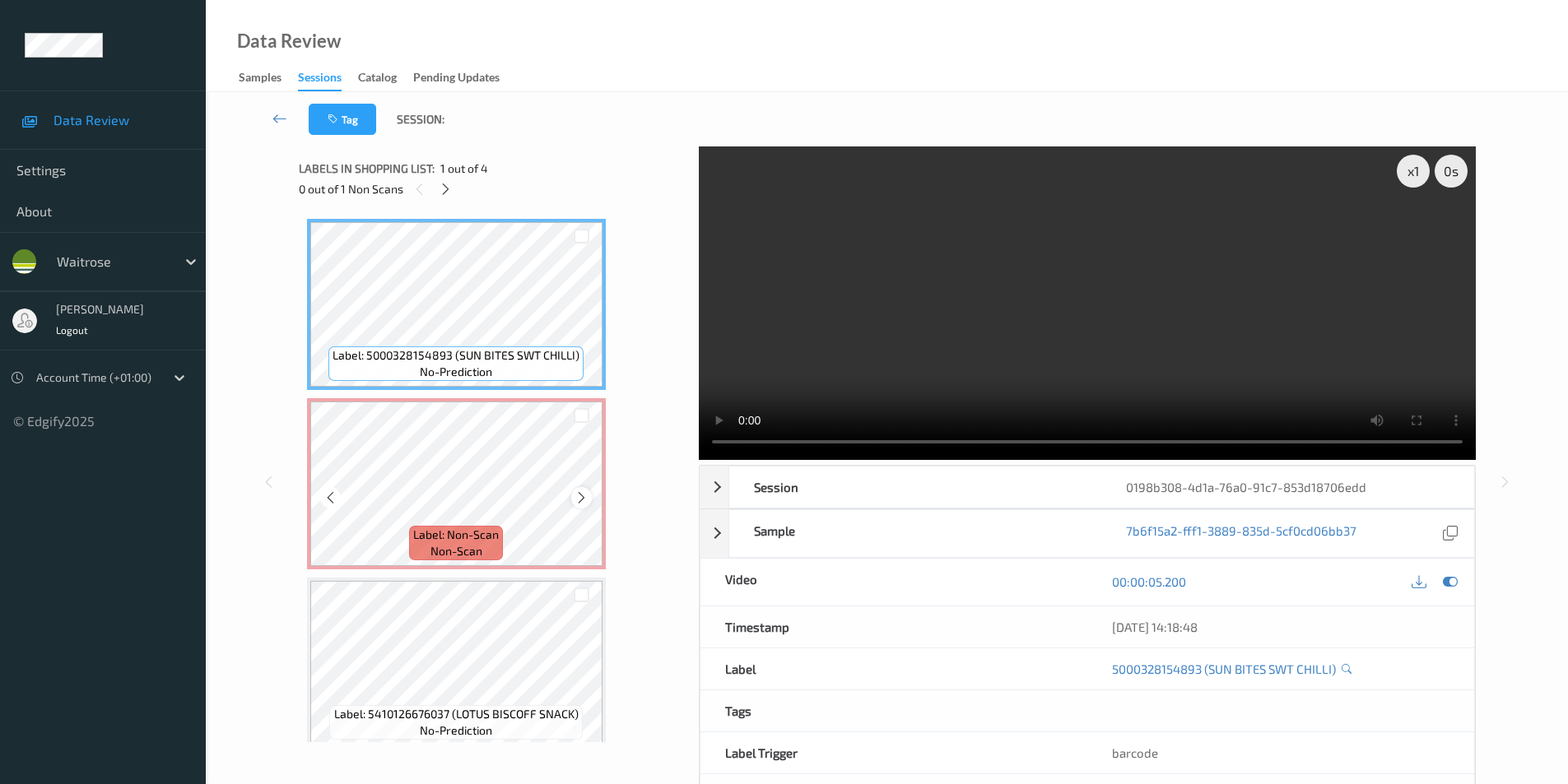
click at [580, 493] on icon at bounding box center [582, 498] width 14 height 15
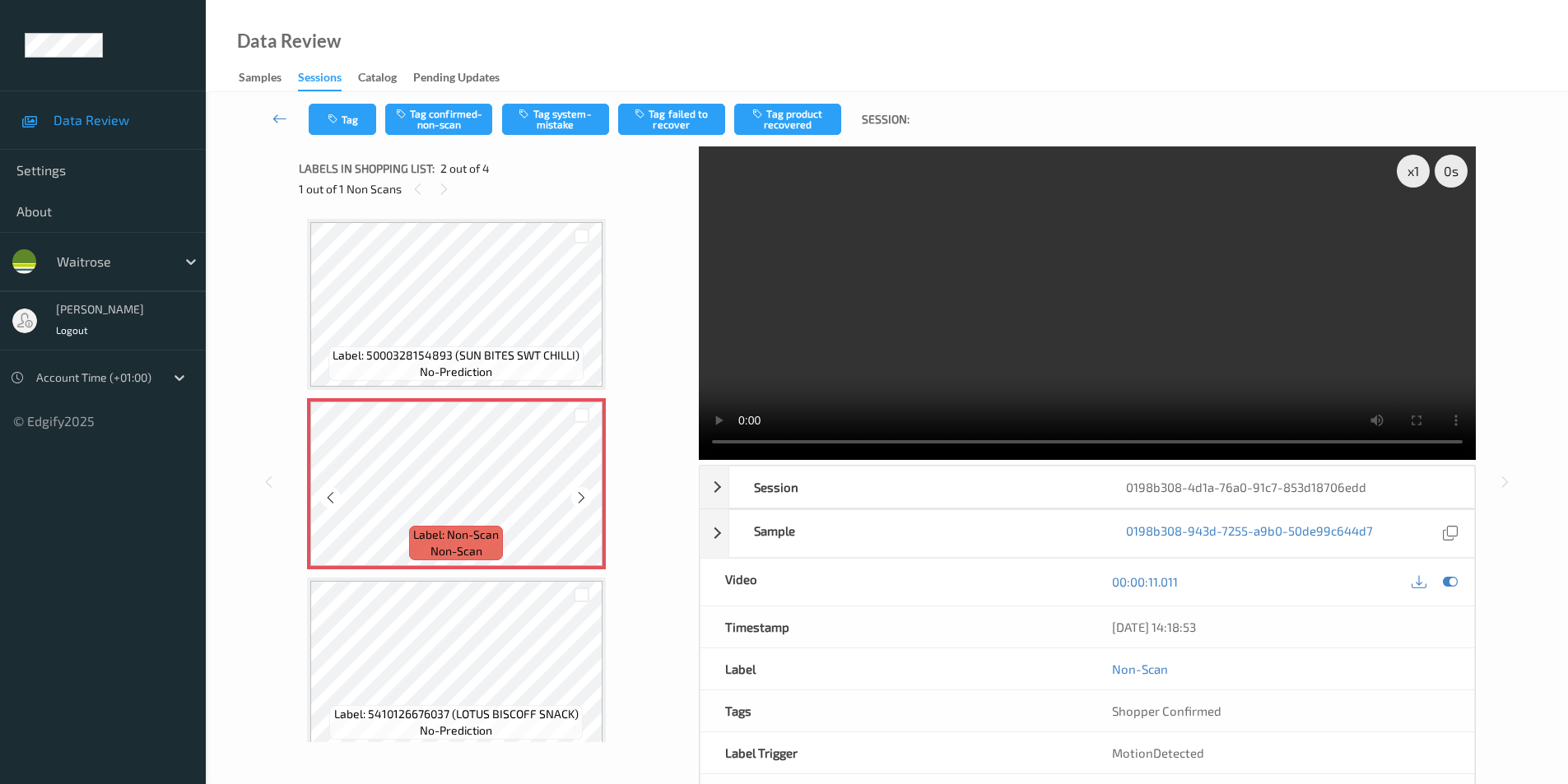
click at [580, 493] on icon at bounding box center [582, 498] width 14 height 15
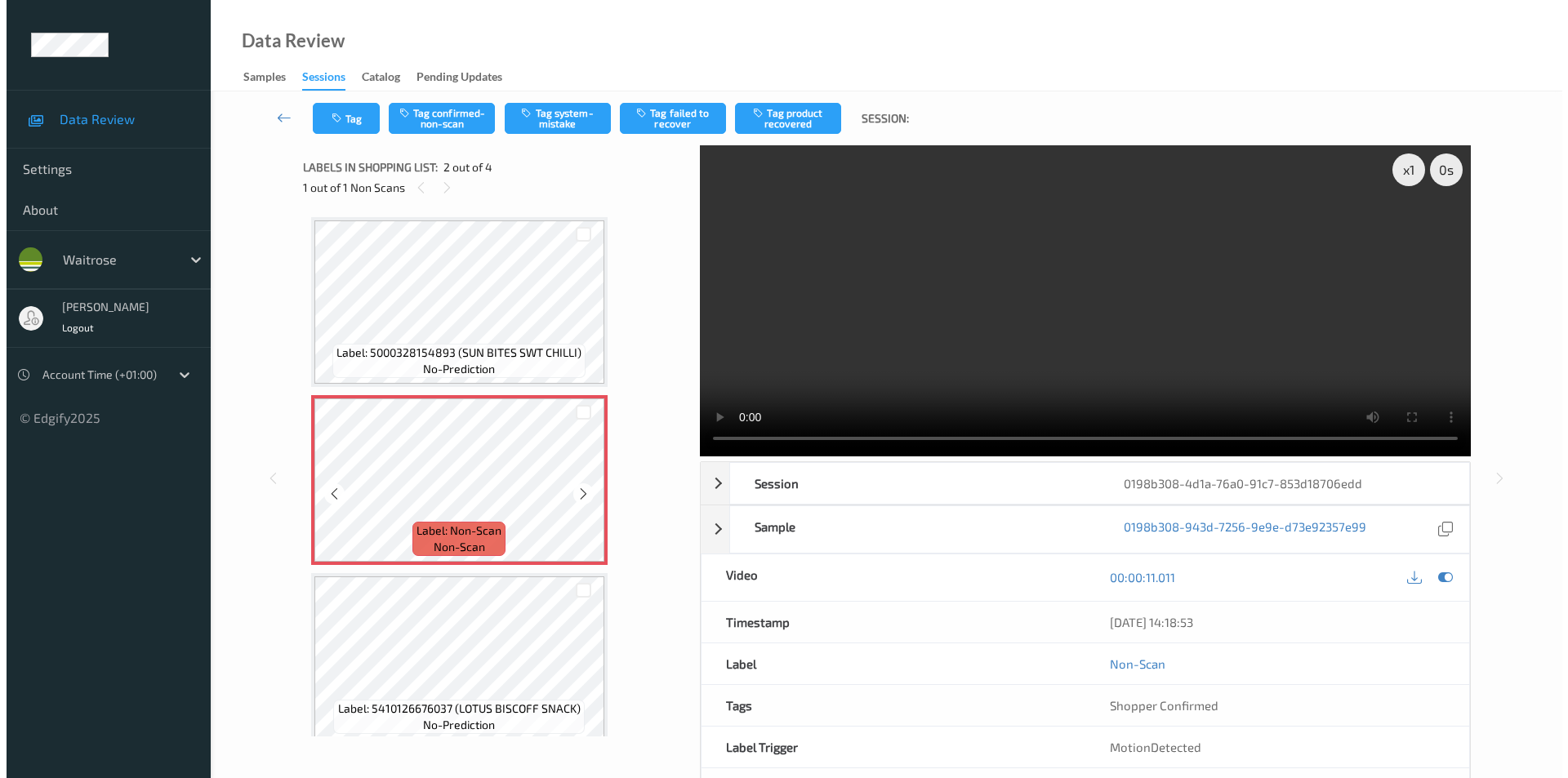
scroll to position [82, 0]
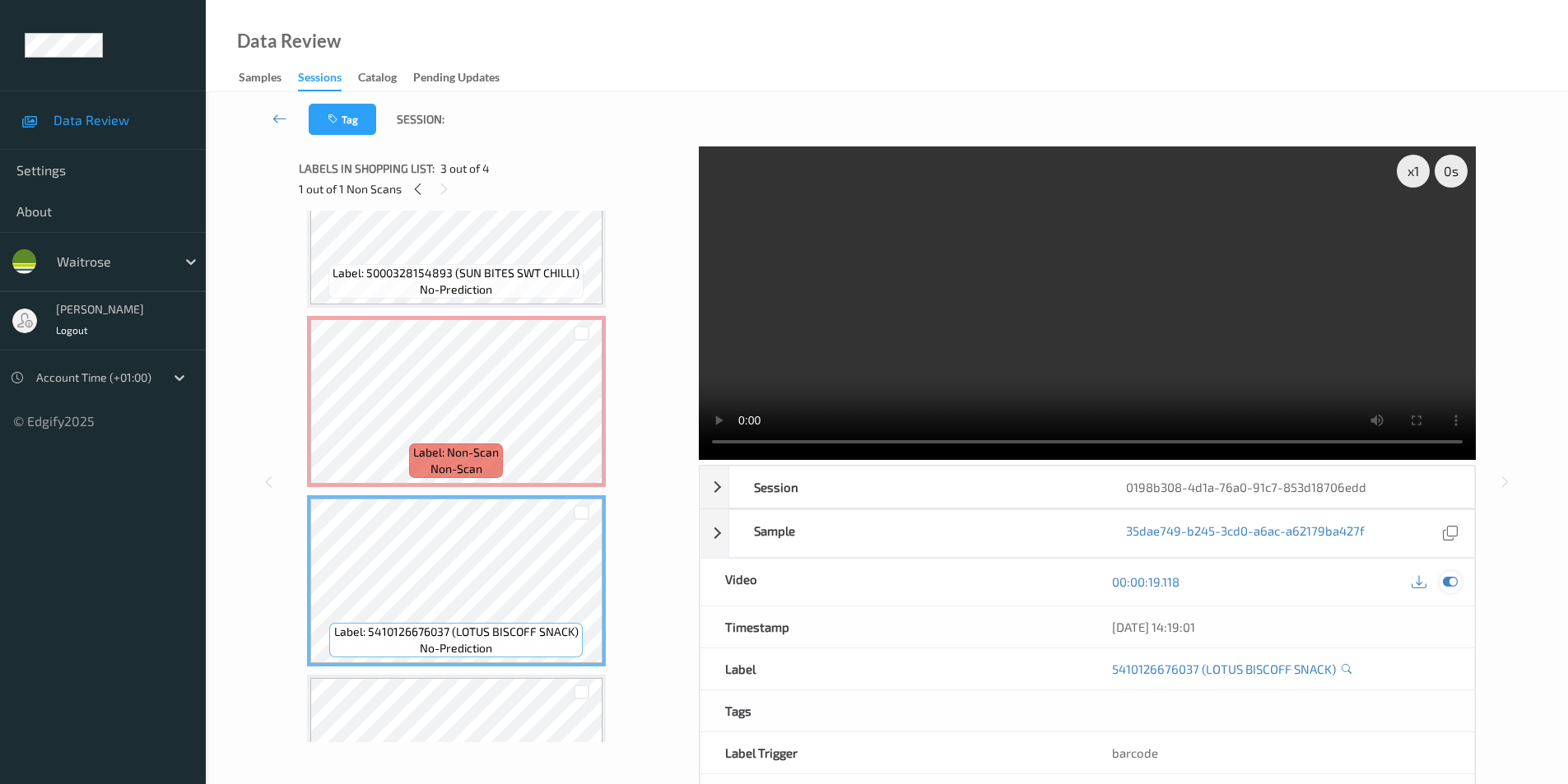
click at [1445, 586] on icon at bounding box center [1450, 582] width 15 height 15
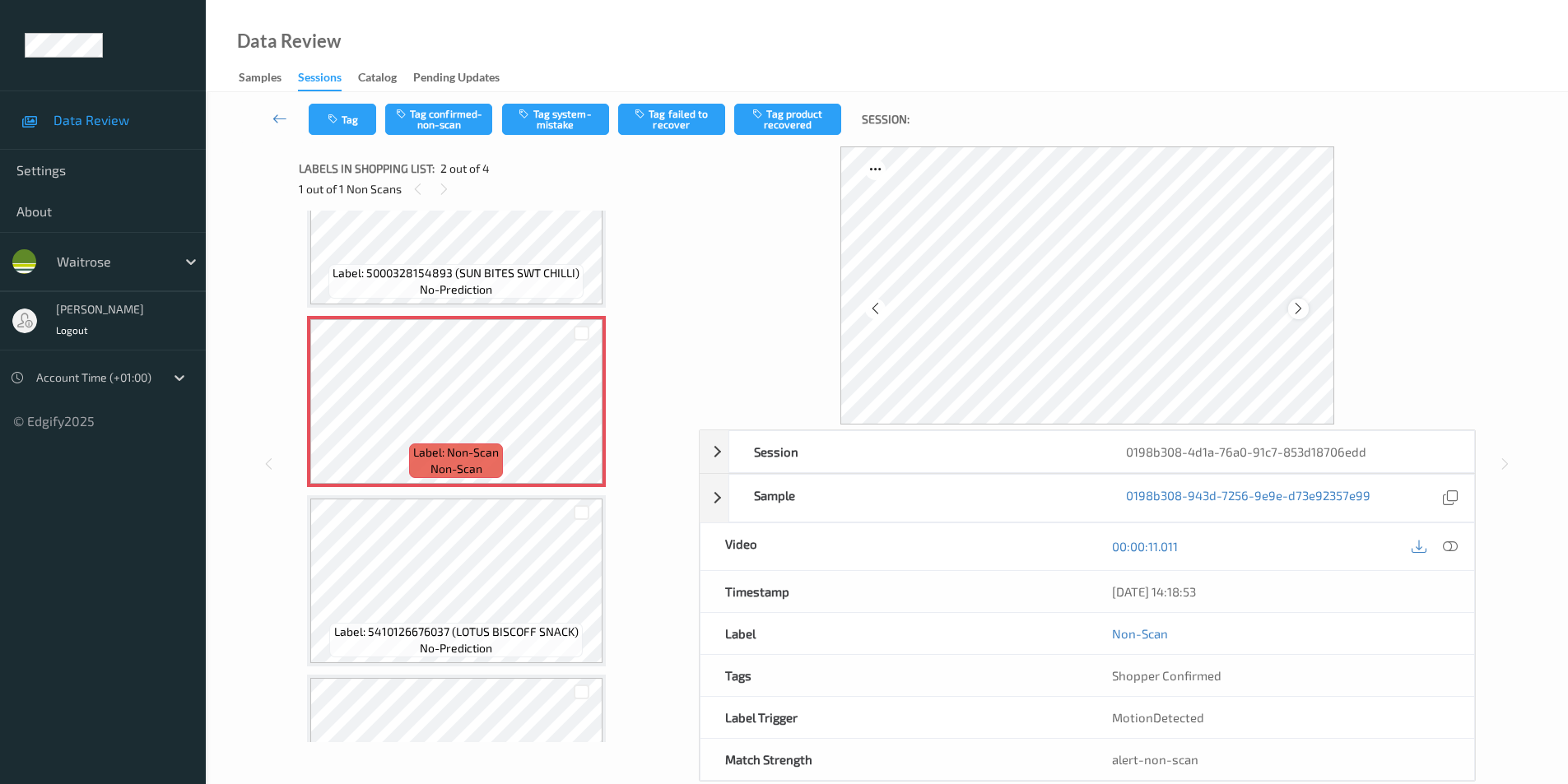
click at [1298, 313] on icon at bounding box center [1298, 308] width 14 height 15
click at [551, 113] on button "Tag system-mistake" at bounding box center [556, 120] width 107 height 32
click at [341, 115] on icon "button" at bounding box center [334, 120] width 14 height 12
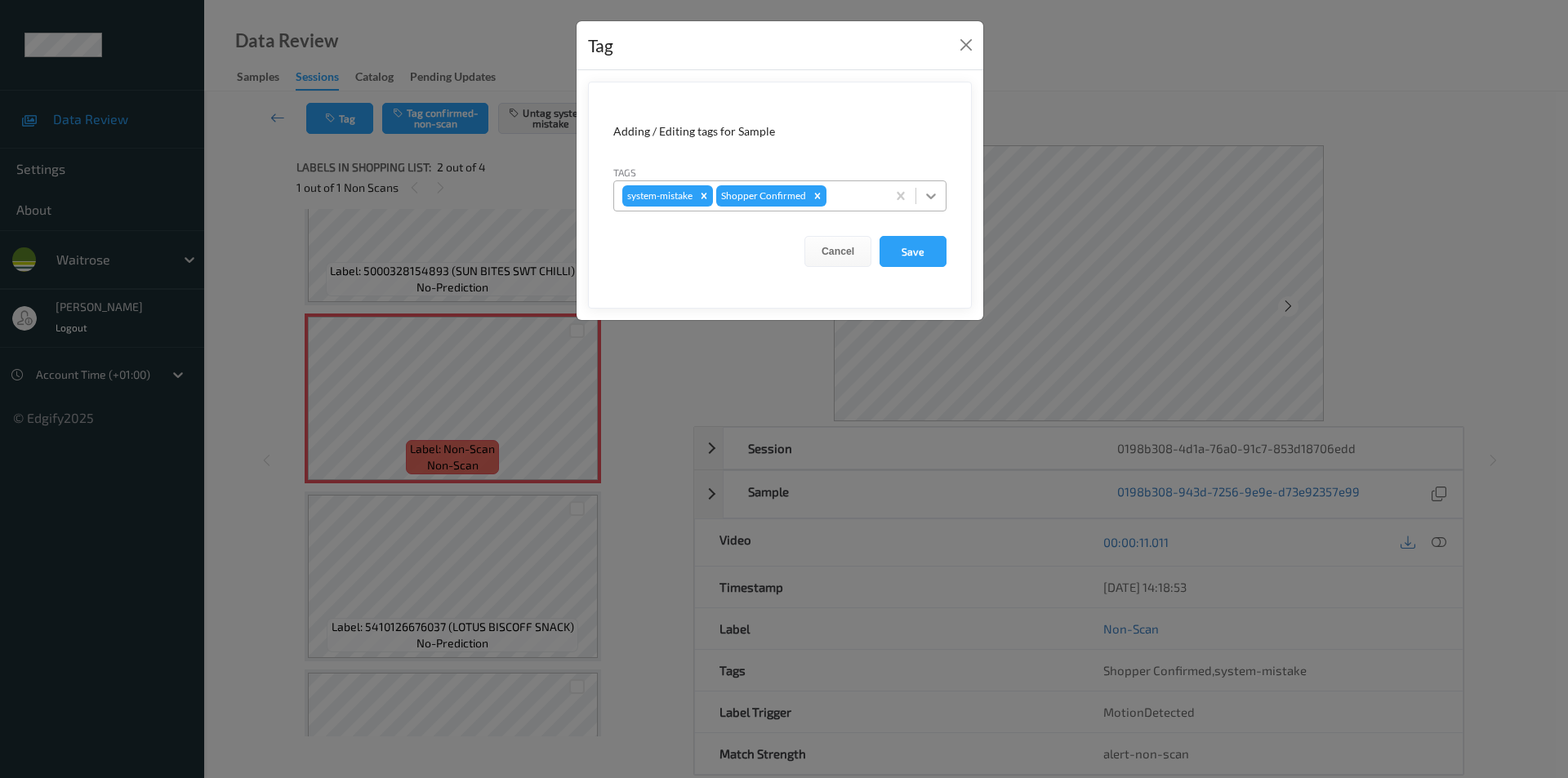
click at [941, 200] on div at bounding box center [932, 196] width 30 height 30
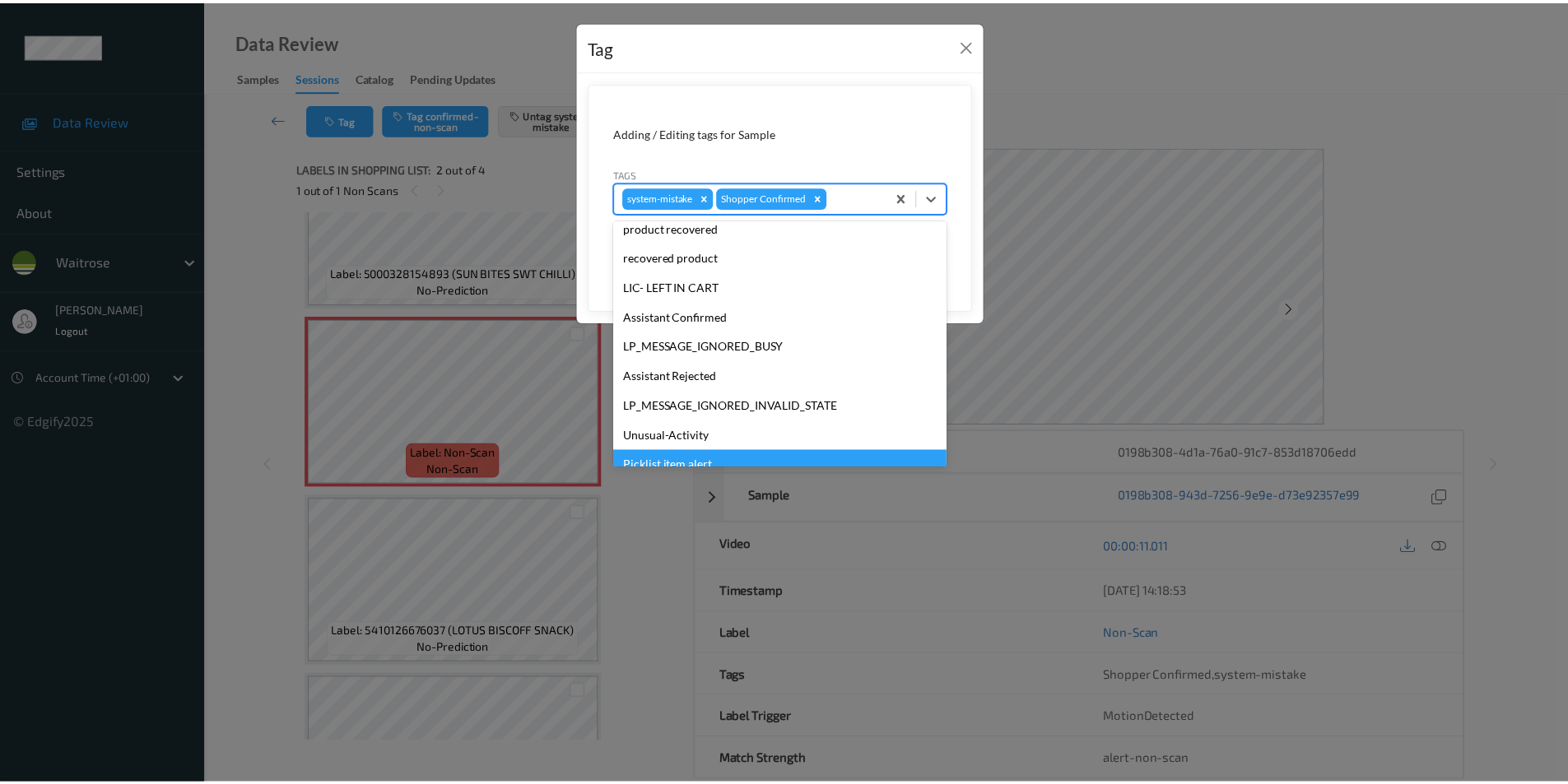
scroll to position [323, 0]
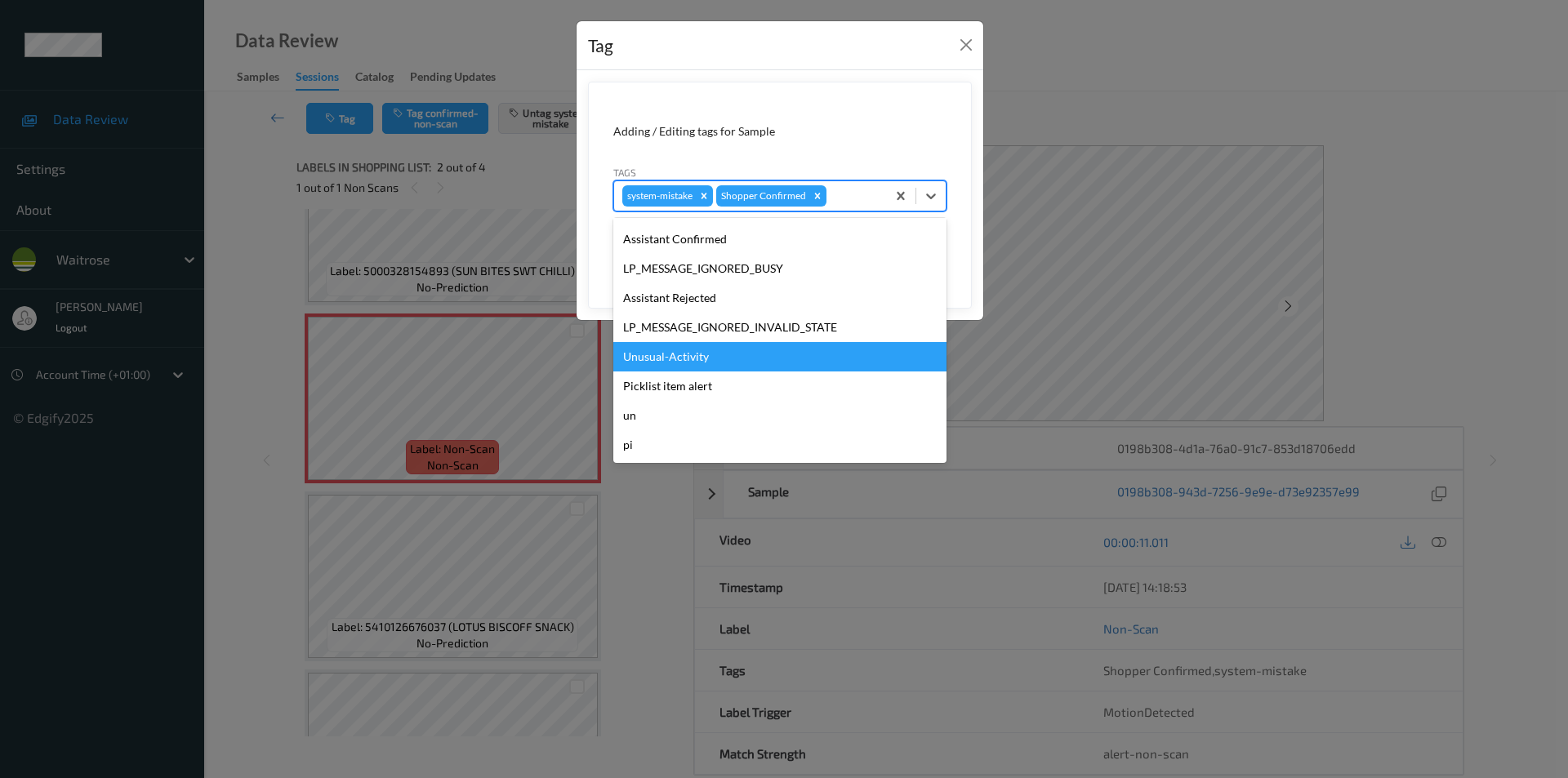
click at [655, 359] on div "Unusual-Activity" at bounding box center [780, 357] width 333 height 30
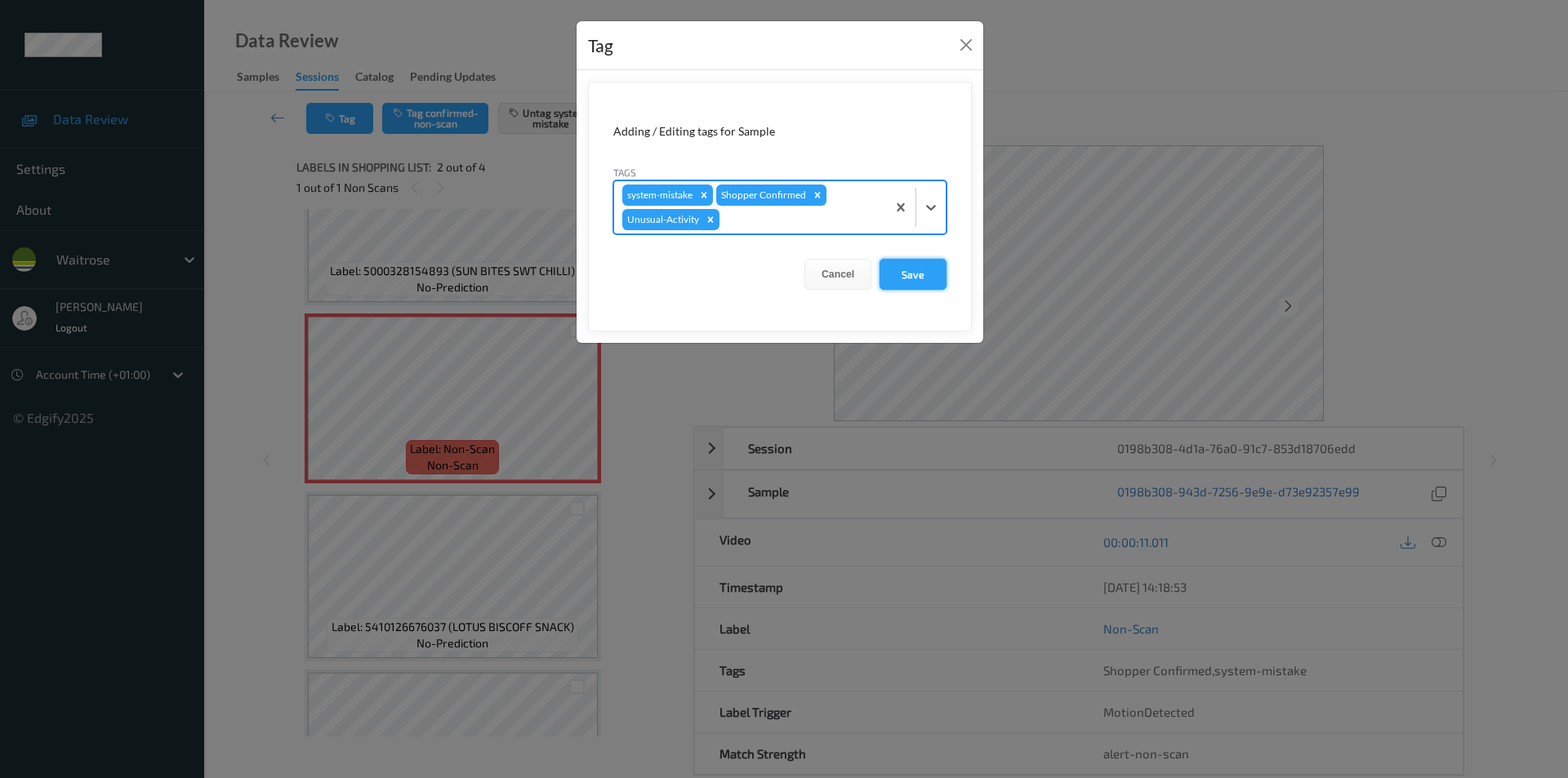
click at [893, 277] on button "Save" at bounding box center [913, 274] width 67 height 31
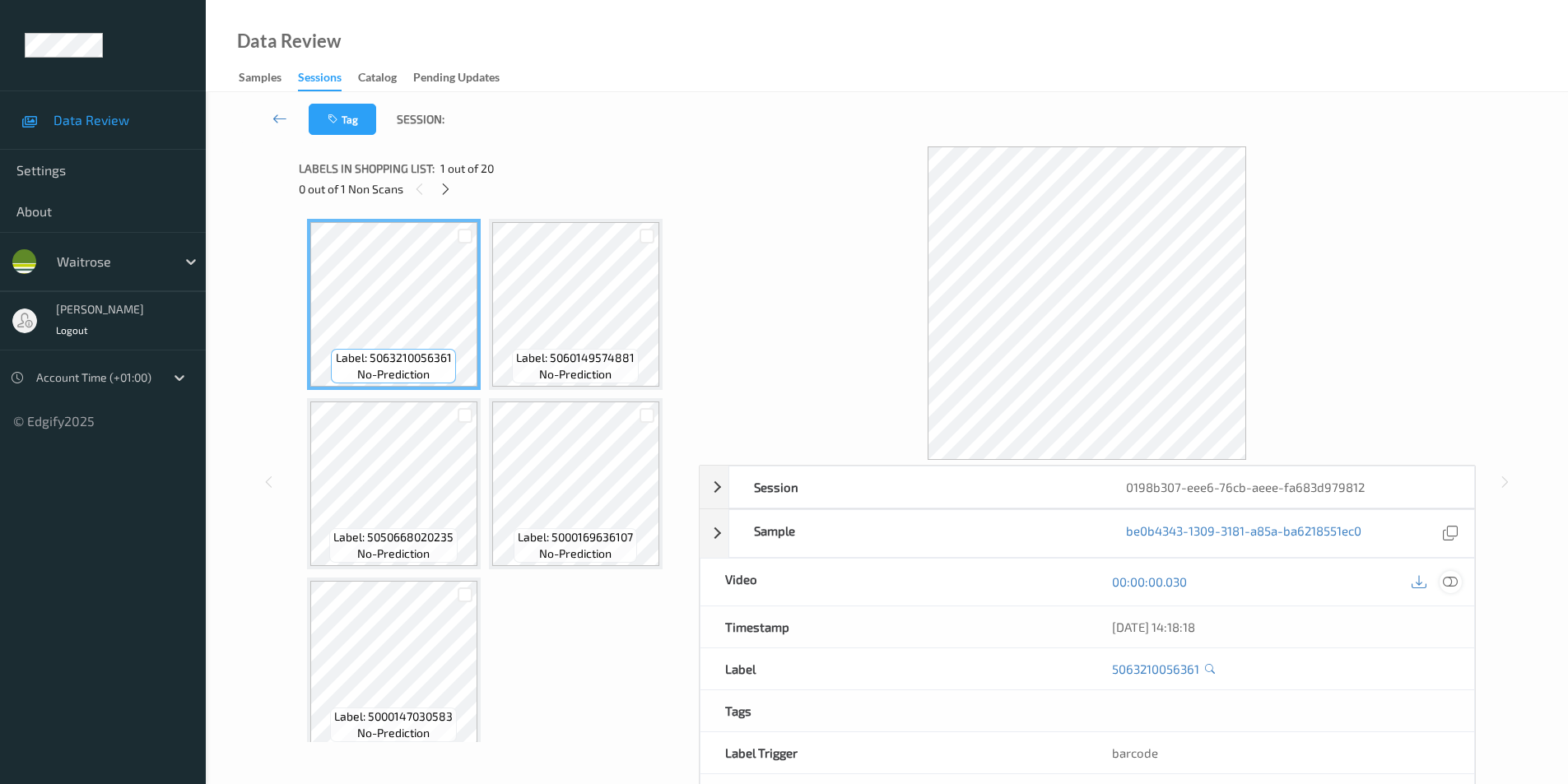
click at [1453, 581] on icon at bounding box center [1450, 582] width 15 height 15
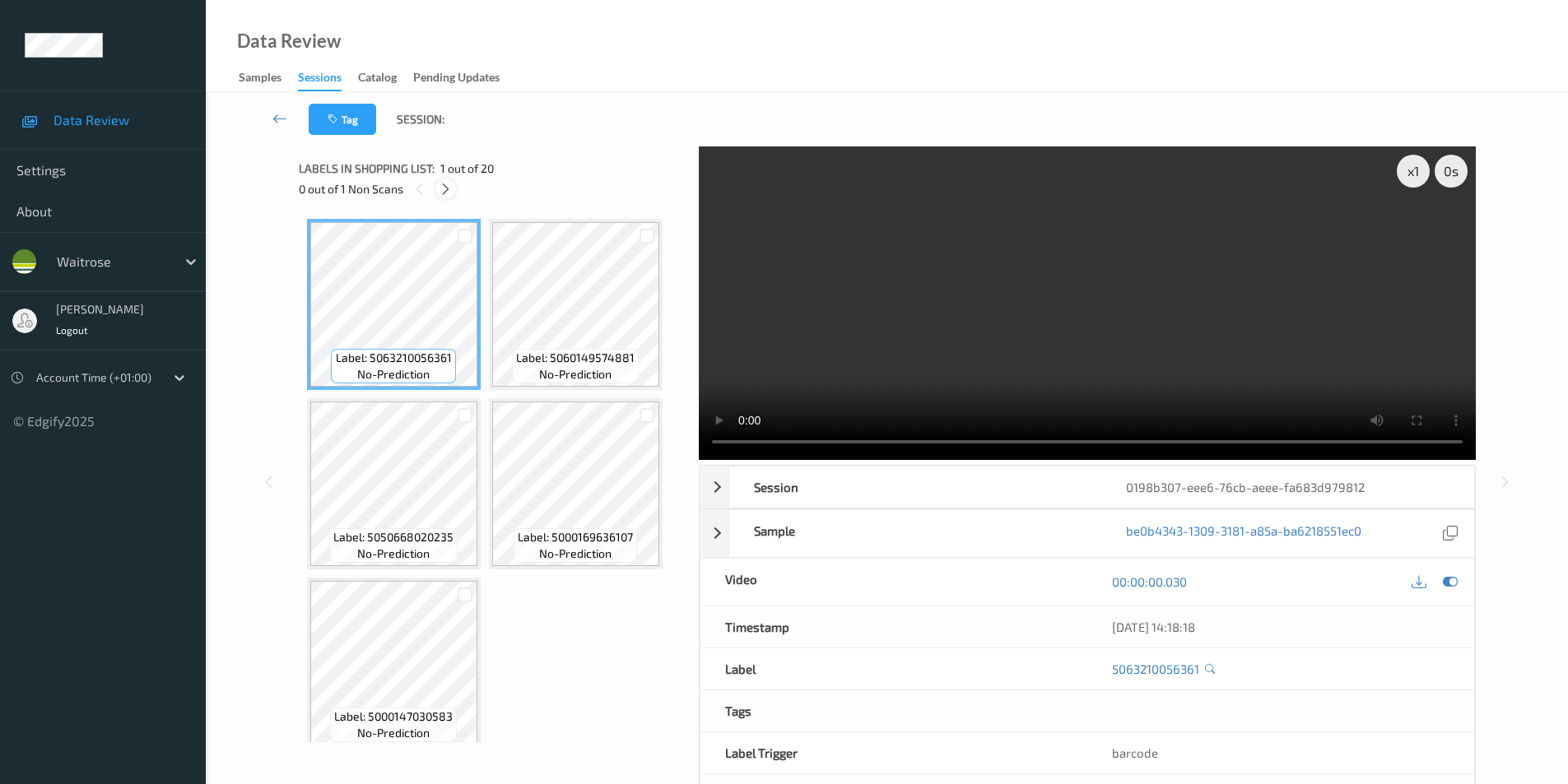
click at [444, 187] on icon at bounding box center [446, 189] width 14 height 15
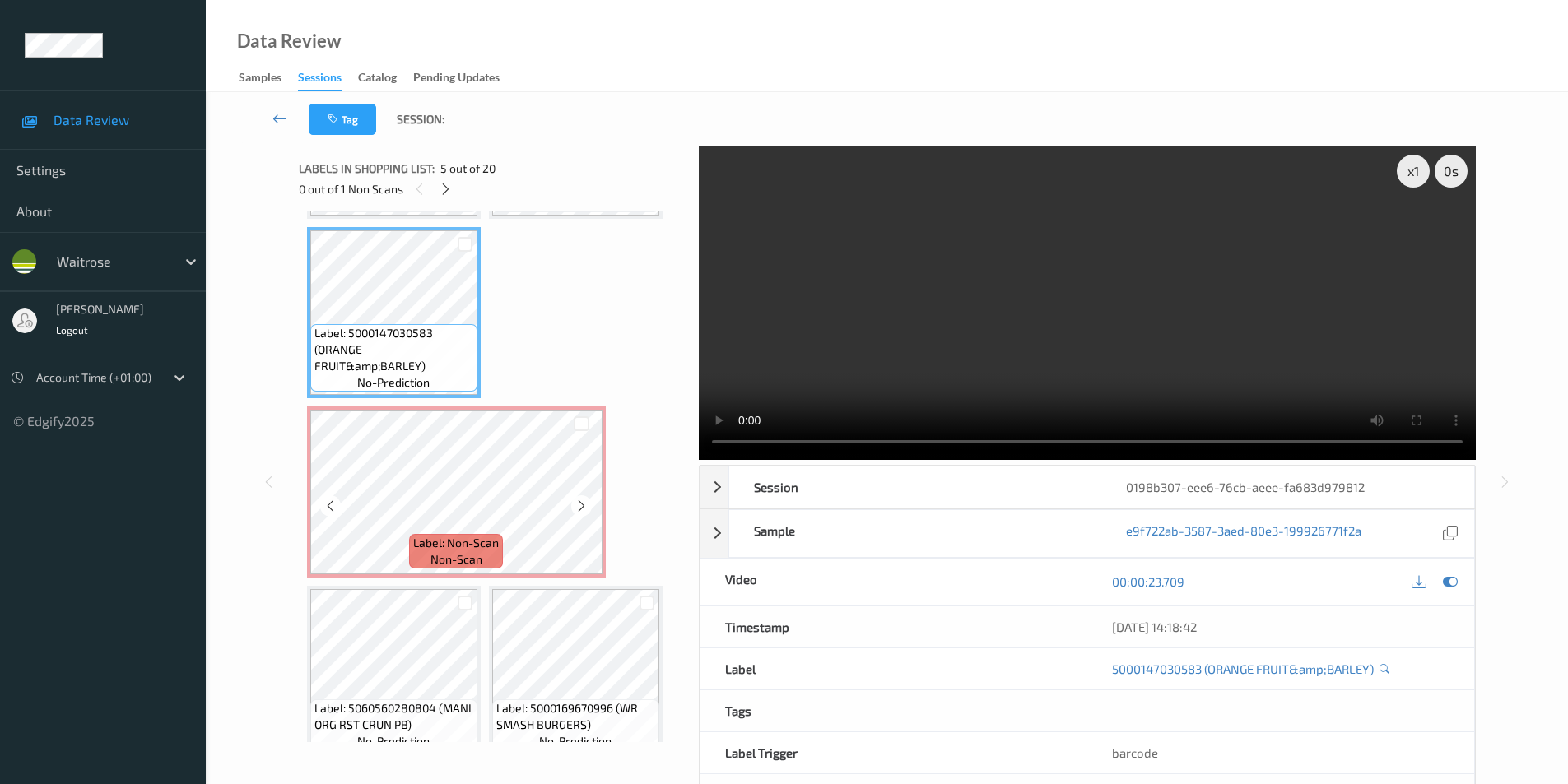
scroll to position [433, 0]
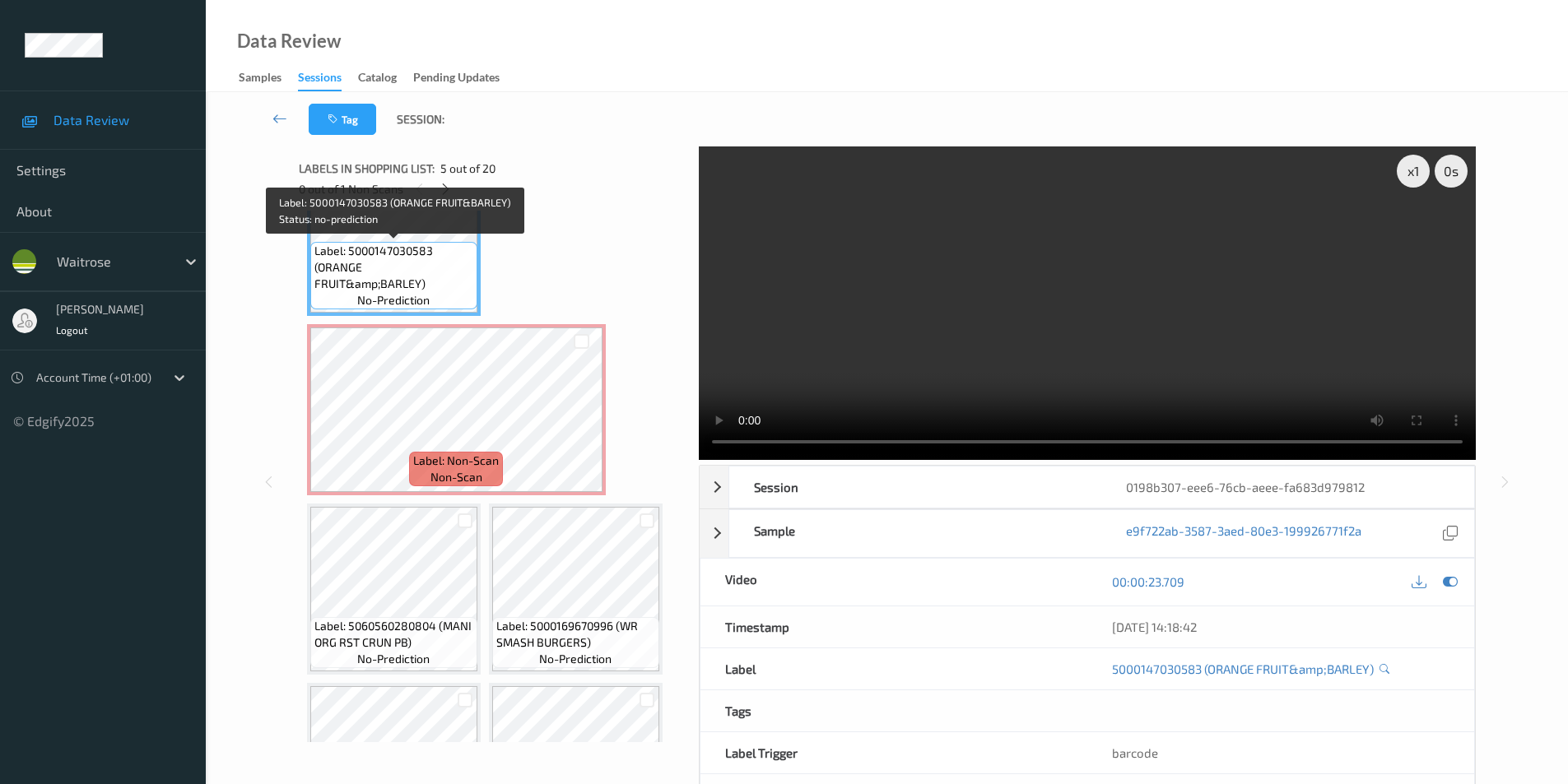
click at [454, 255] on span "Label: 5000147030583 (ORANGE FRUIT&amp;BARLEY)" at bounding box center [393, 268] width 159 height 50
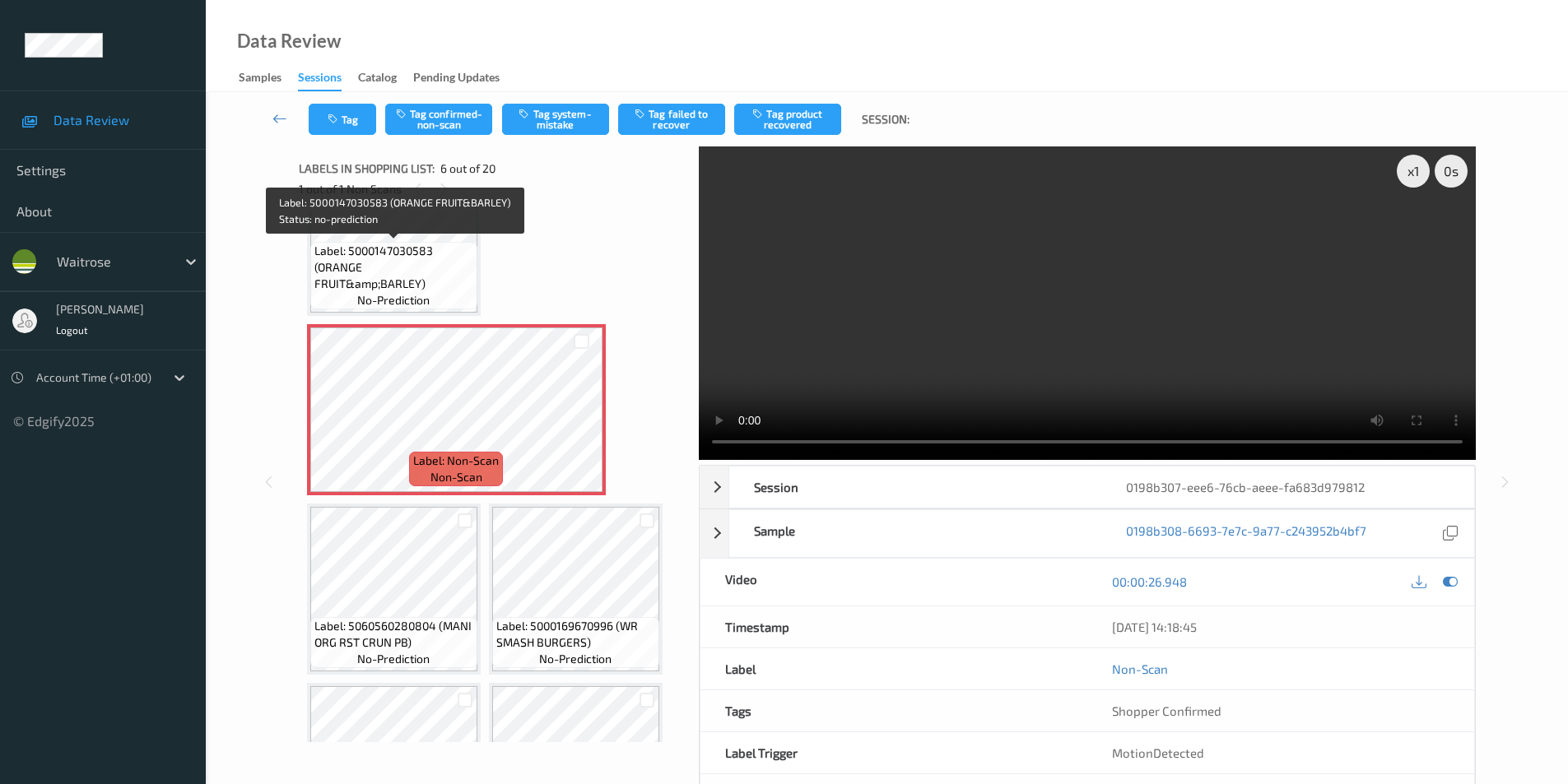
click at [432, 247] on span "Label: 5000147030583 (ORANGE FRUIT&amp;BARLEY)" at bounding box center [393, 268] width 159 height 50
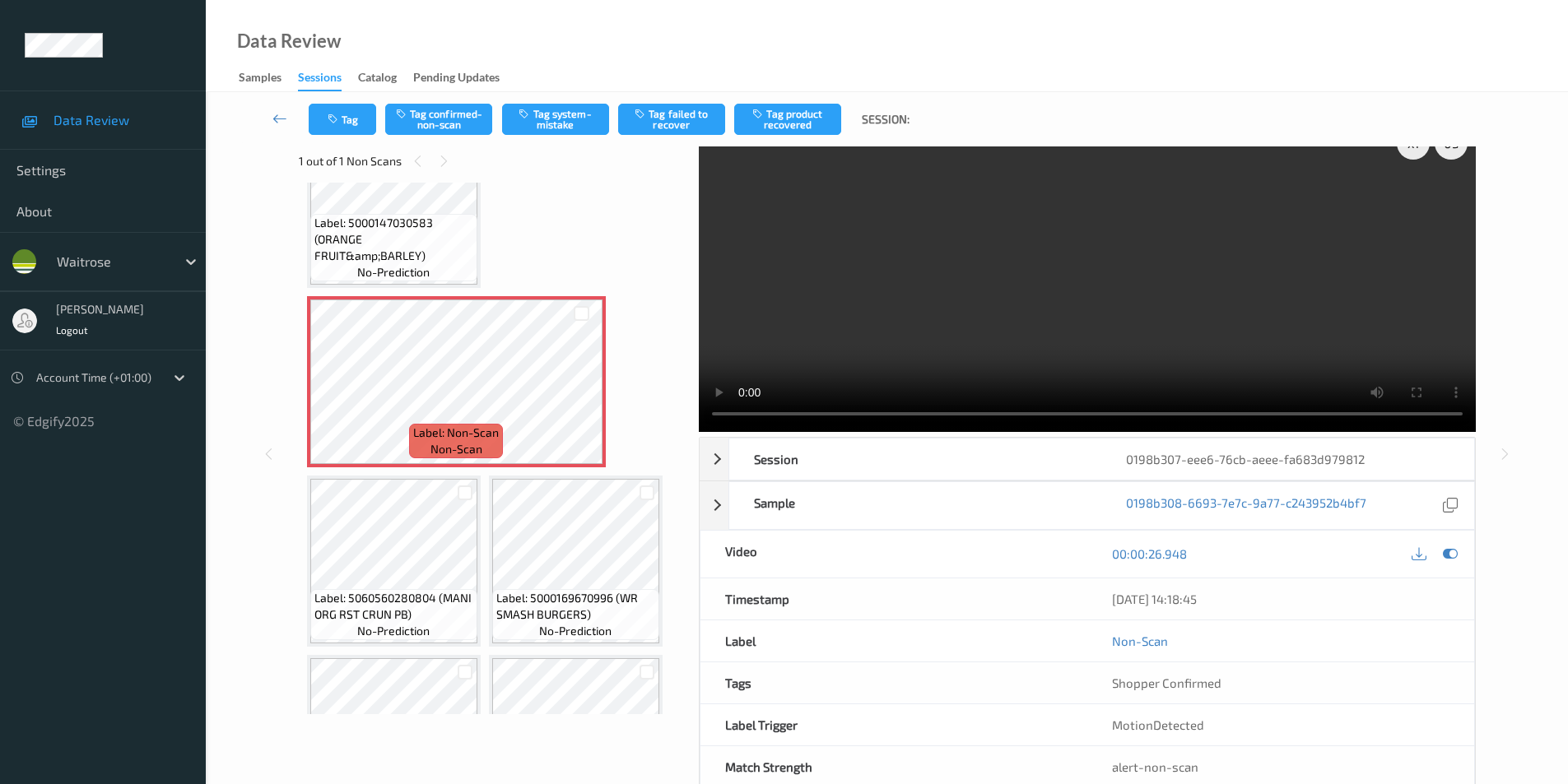
scroll to position [0, 0]
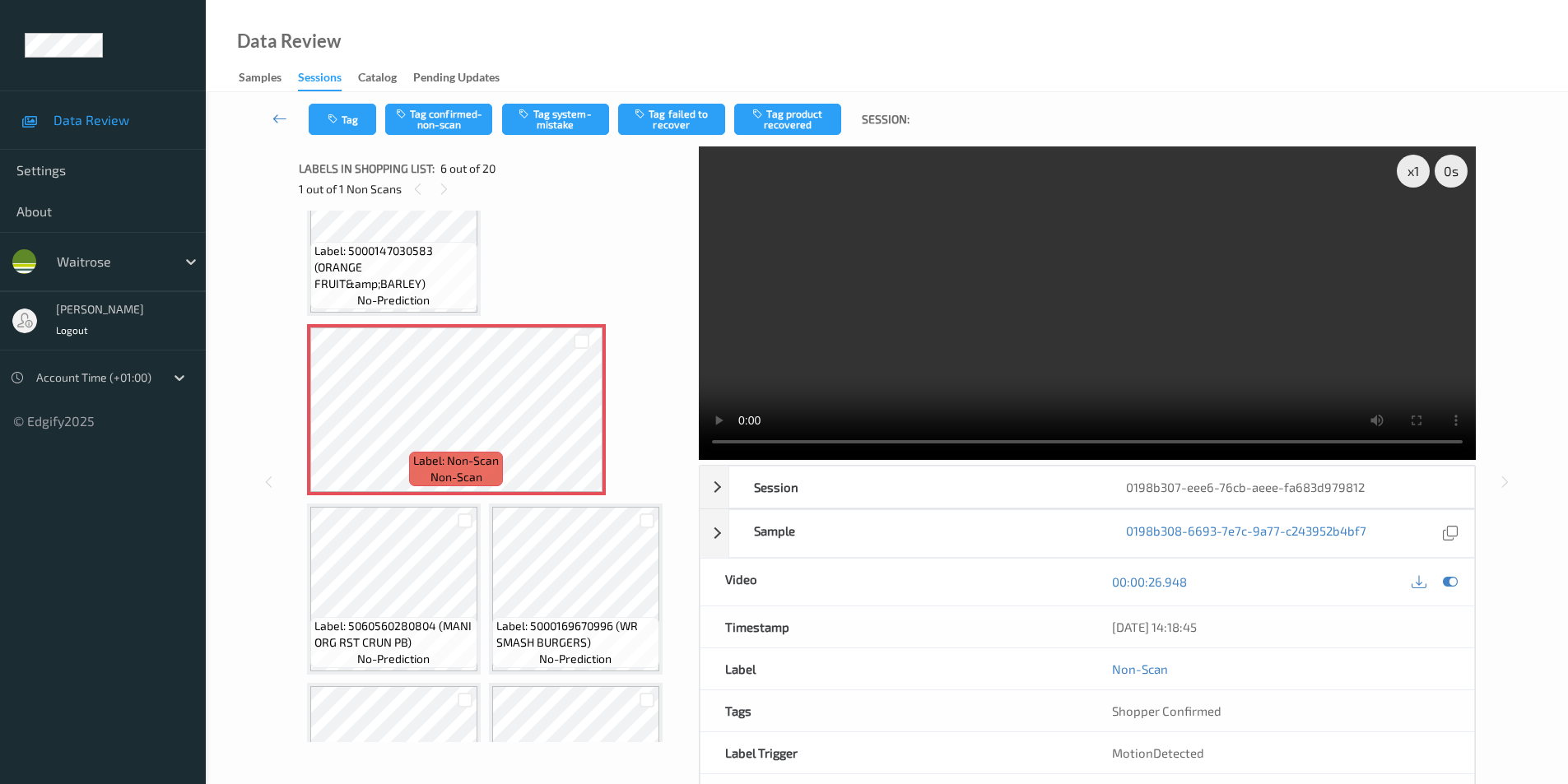
click at [1525, 400] on div "x 1 0 s Session 0198b307-eee6-76cb-aeee-fa683d979812 Session ID 0198b307-eee6-7…" at bounding box center [887, 482] width 1294 height 671
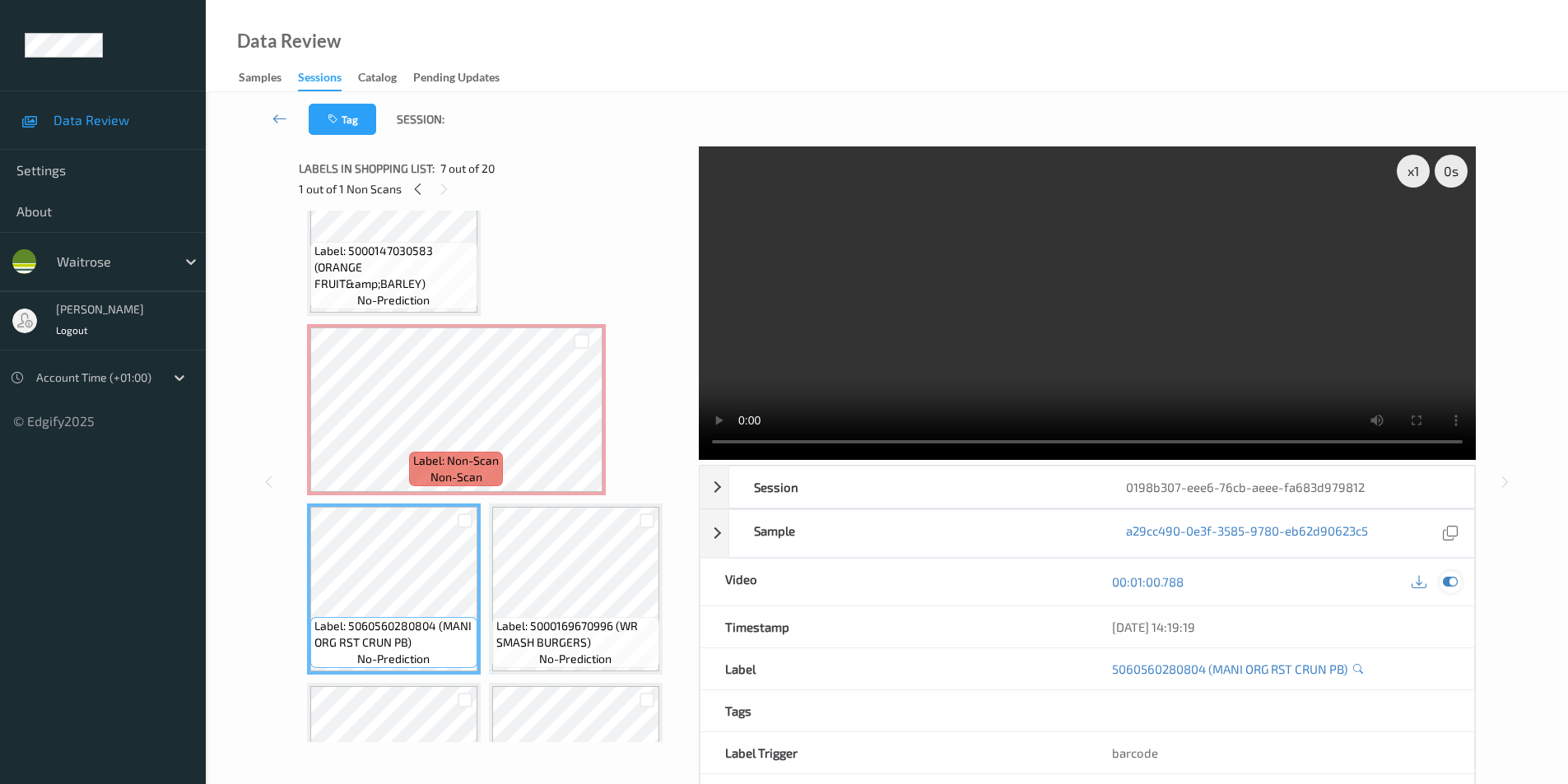
drag, startPoint x: 1452, startPoint y: 579, endPoint x: 1200, endPoint y: 583, distance: 252.0
click at [1452, 580] on icon at bounding box center [1450, 582] width 15 height 15
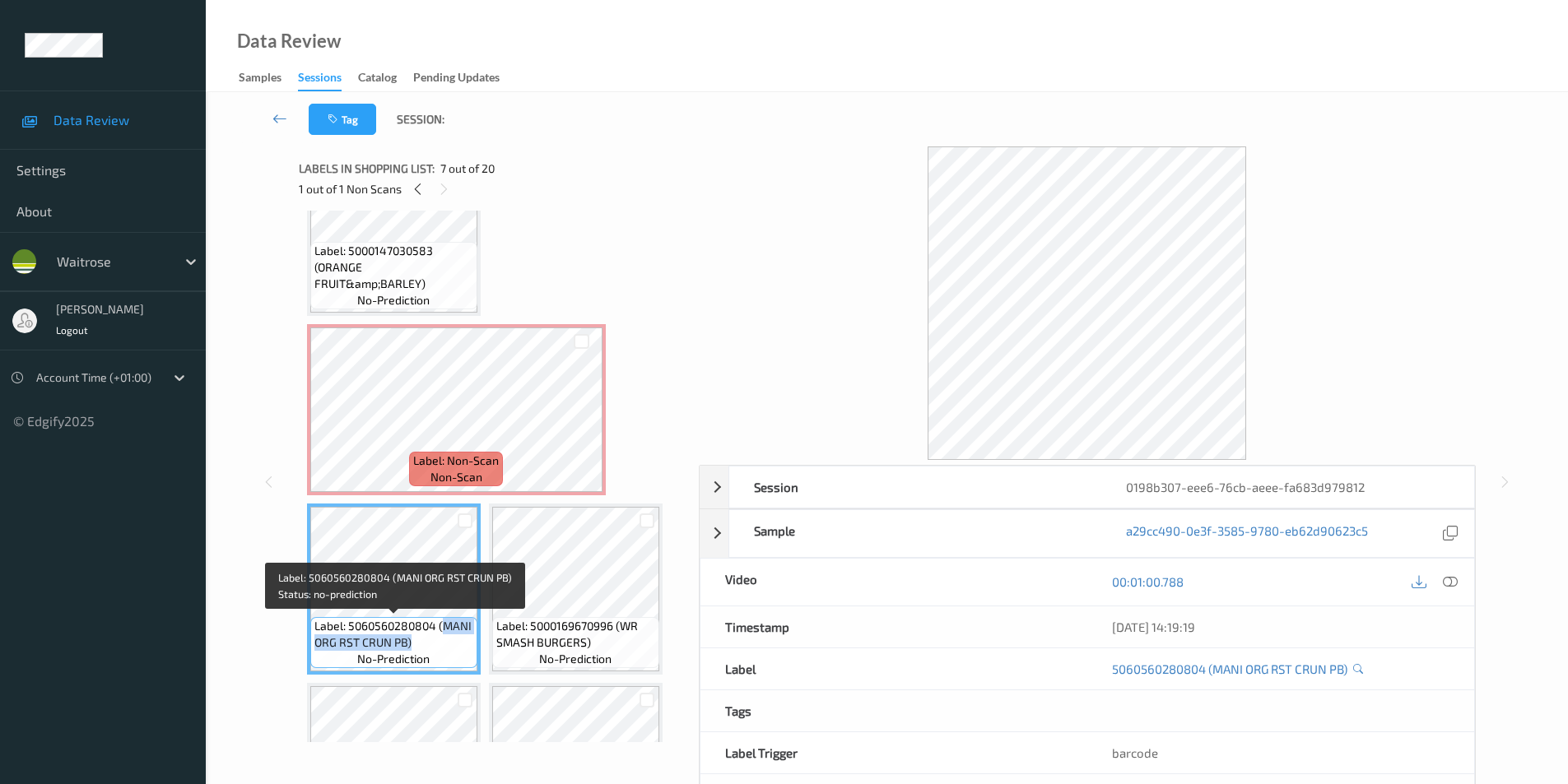
drag, startPoint x: 440, startPoint y: 624, endPoint x: 440, endPoint y: 638, distance: 14.0
click at [440, 638] on span "Label: 5060560280804 (MANI ORG RST CRUN PB)" at bounding box center [393, 634] width 159 height 33
copy span "MANI ORG RST CRUN PB)"
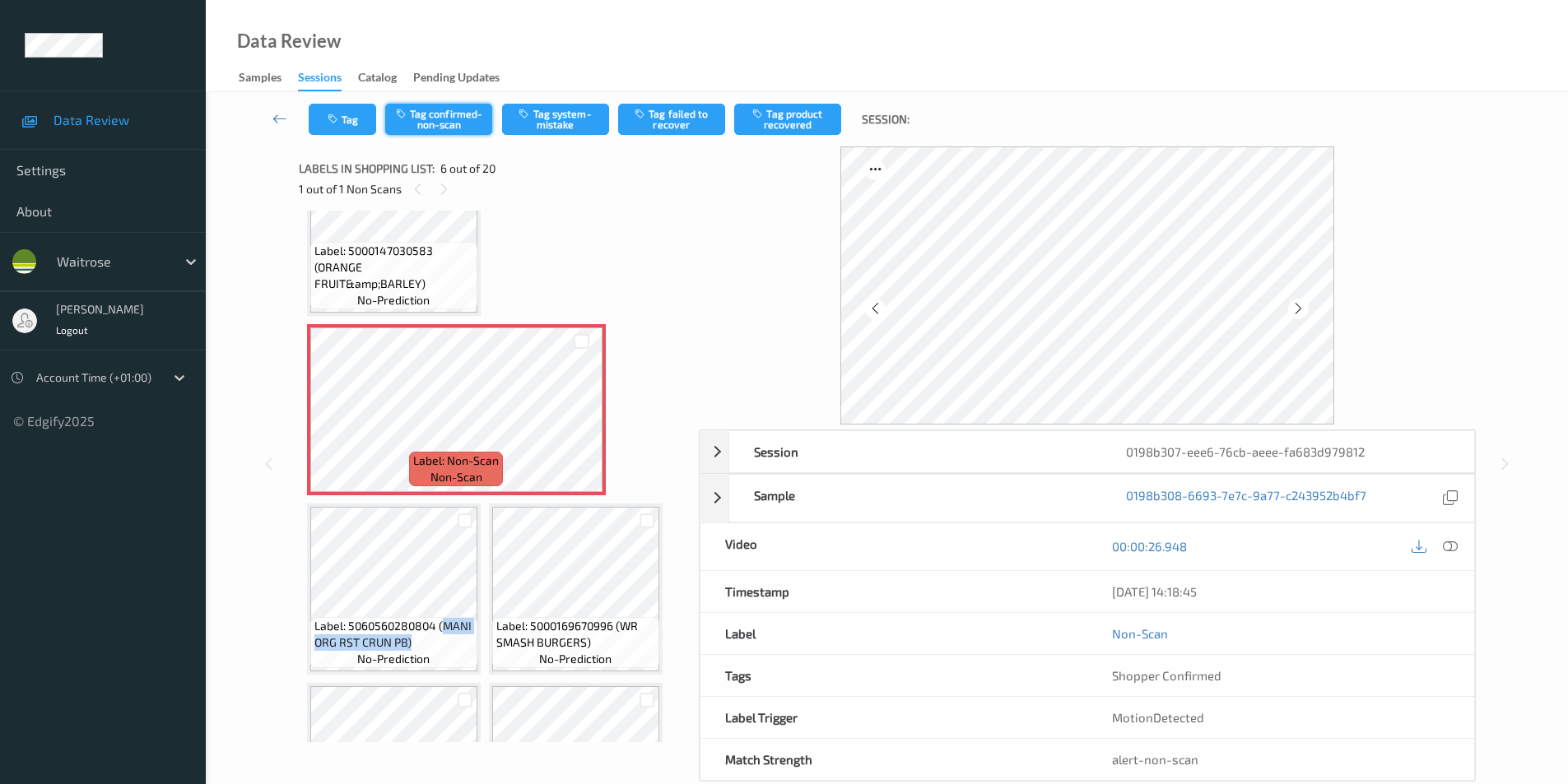
click at [447, 116] on button "Tag confirmed-non-scan" at bounding box center [439, 120] width 107 height 32
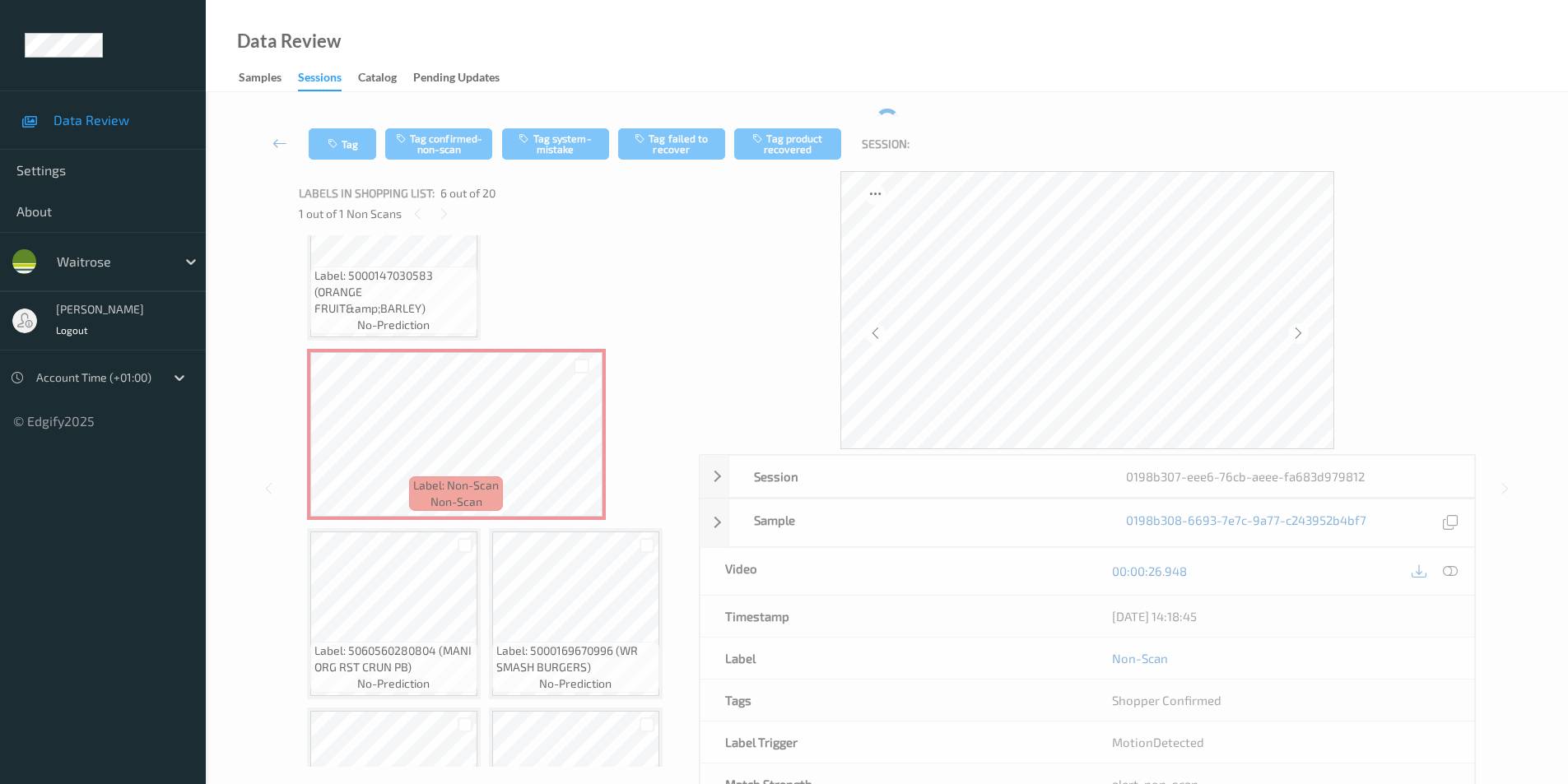
click at [447, 123] on div "Tag Tag confirmed-non-scan Tag system-mistake Tag failed to recover Tag product…" at bounding box center [887, 144] width 1294 height 55
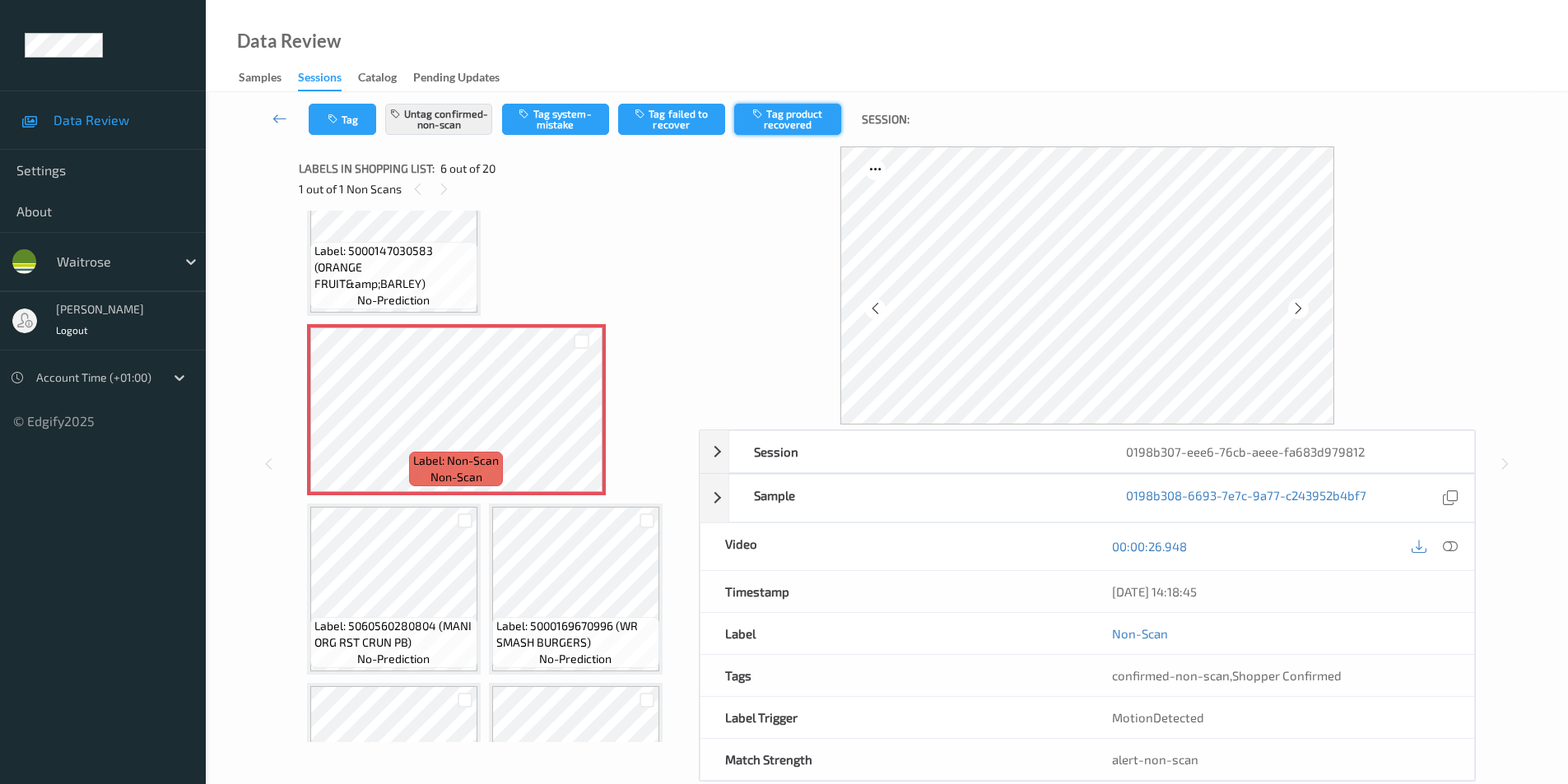
click at [767, 119] on button "Tag product recovered" at bounding box center [788, 120] width 107 height 32
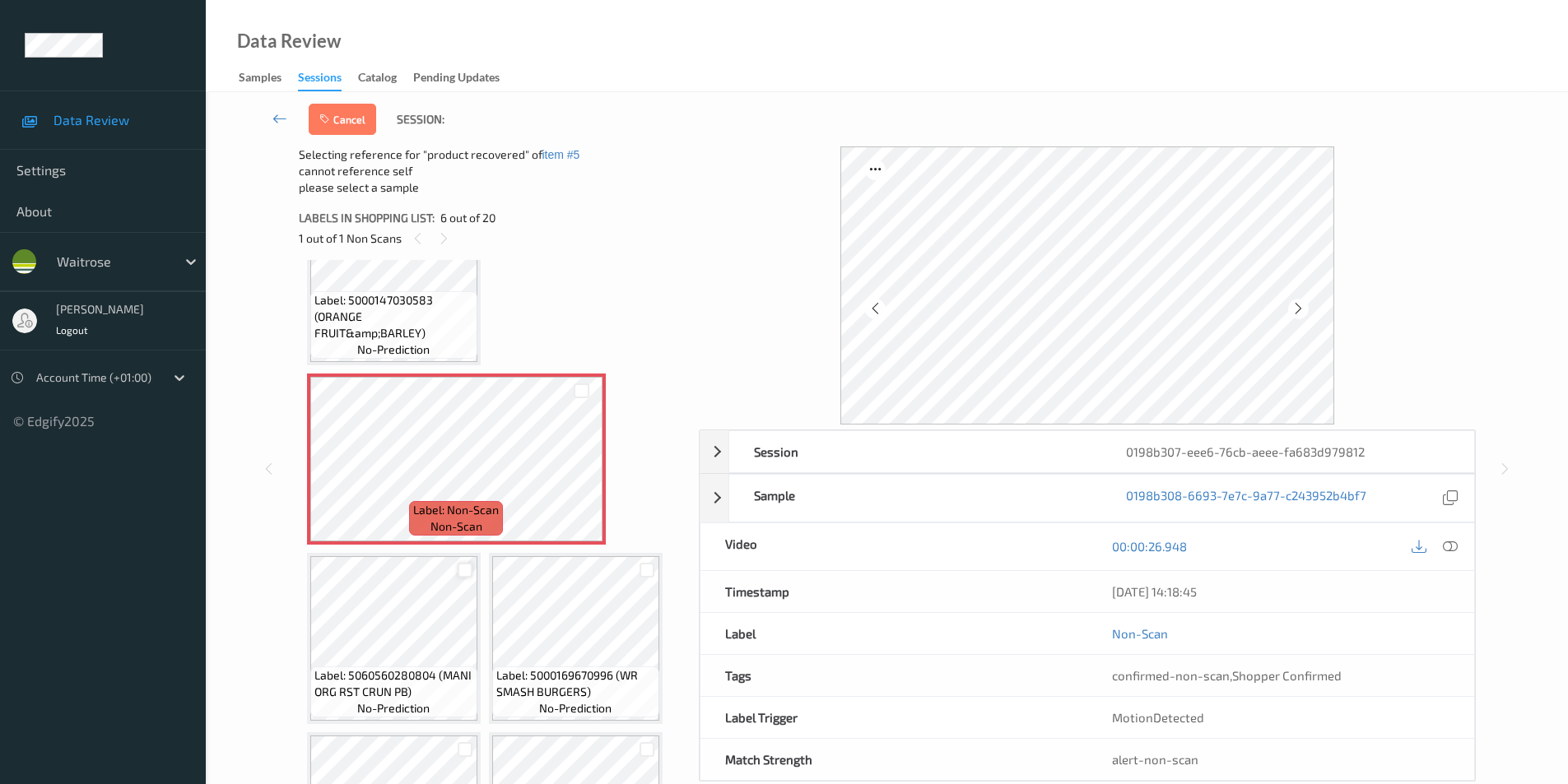
click at [459, 571] on div at bounding box center [466, 571] width 16 height 16
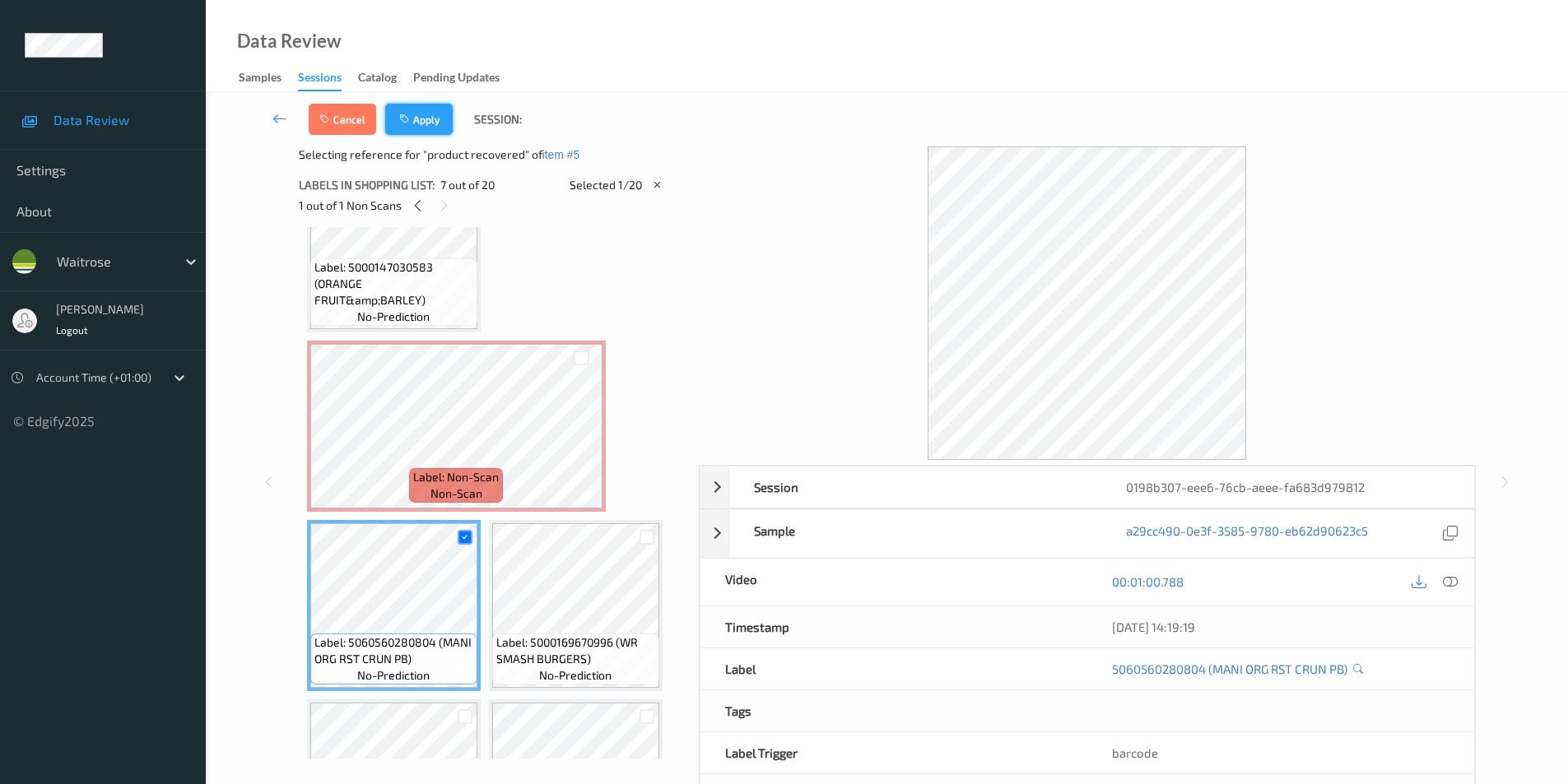
click at [419, 121] on button "Apply" at bounding box center [419, 120] width 67 height 32
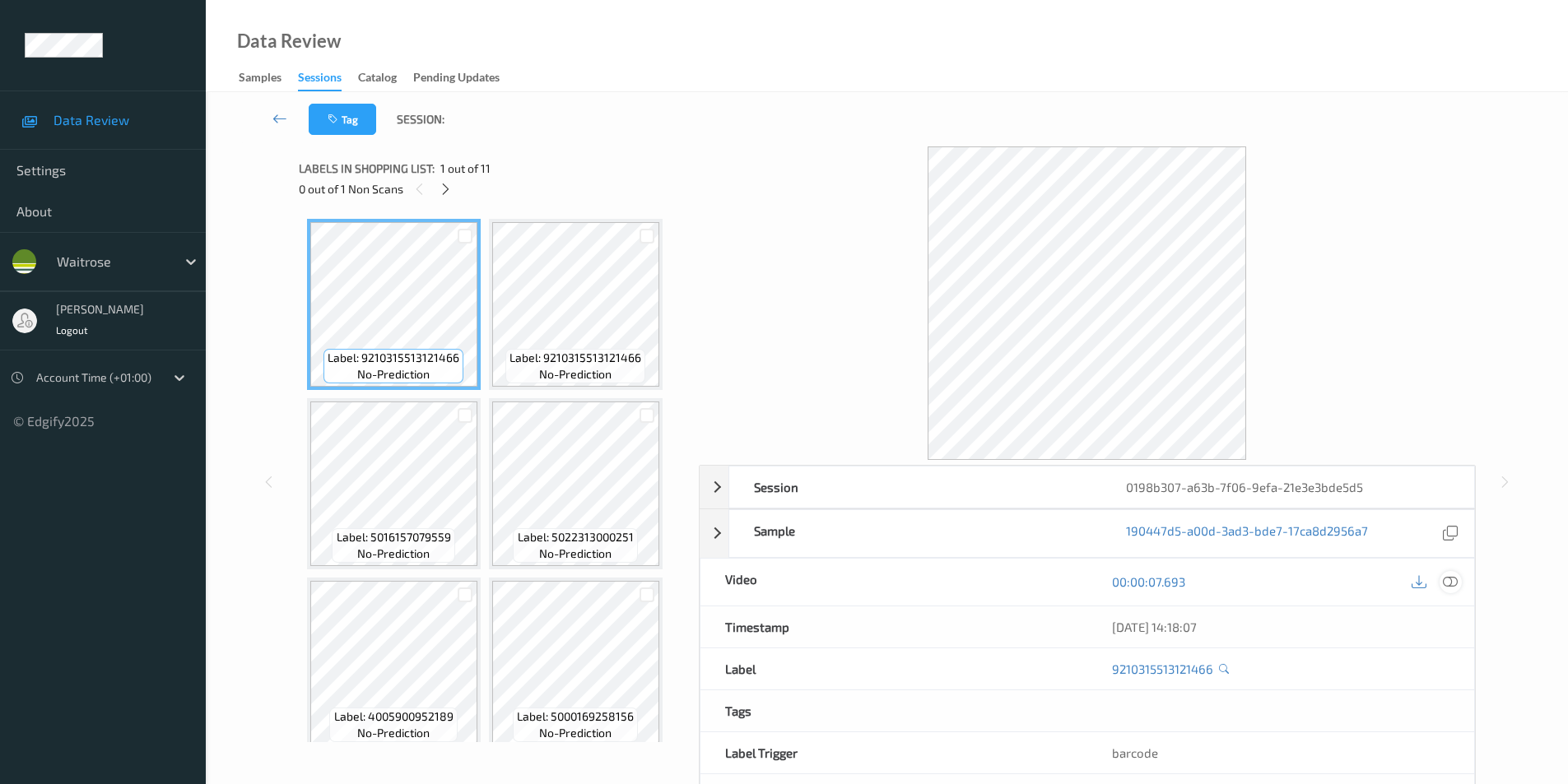
click at [1446, 582] on icon at bounding box center [1450, 582] width 15 height 15
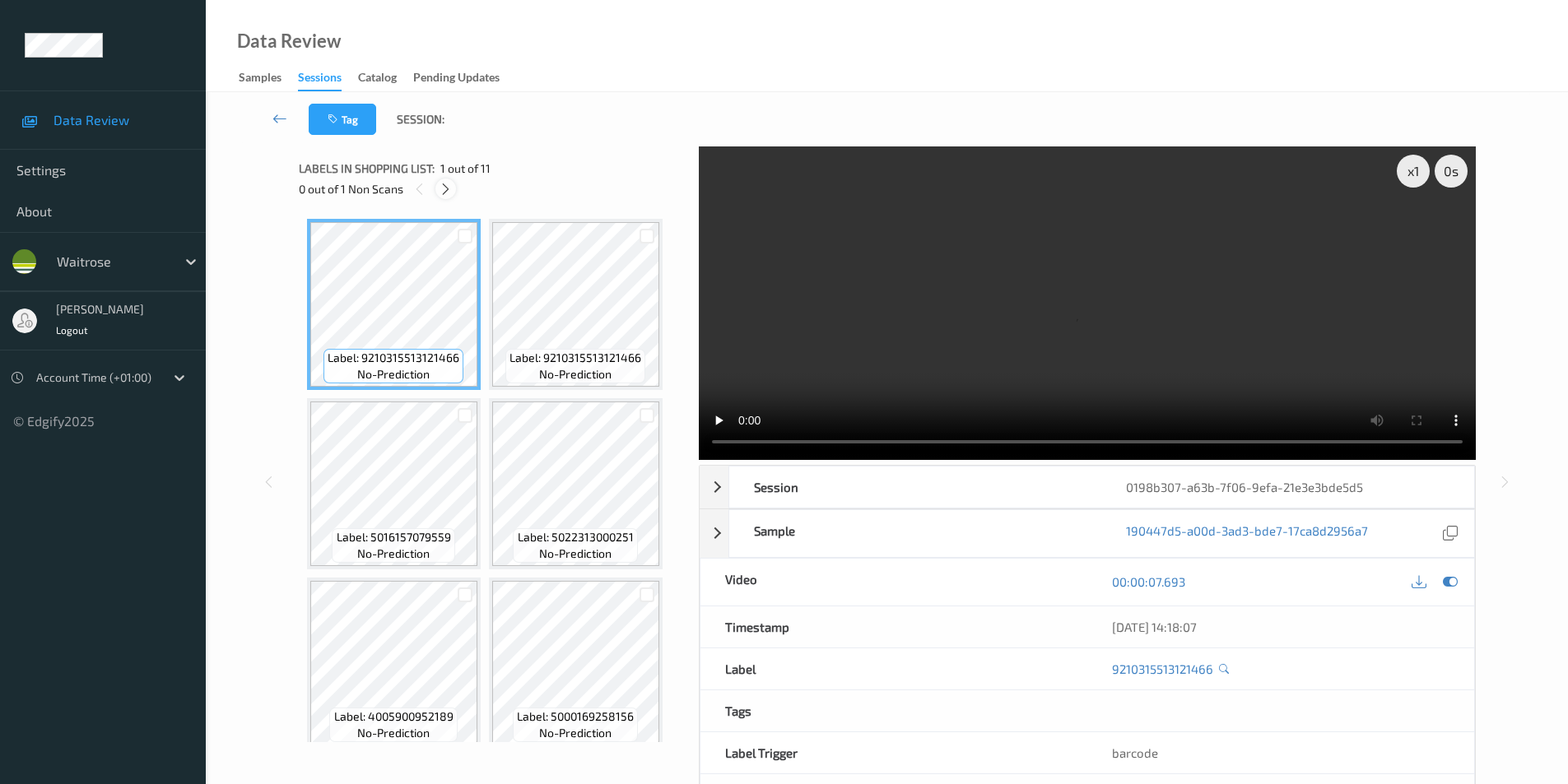
click at [449, 186] on icon at bounding box center [446, 189] width 14 height 15
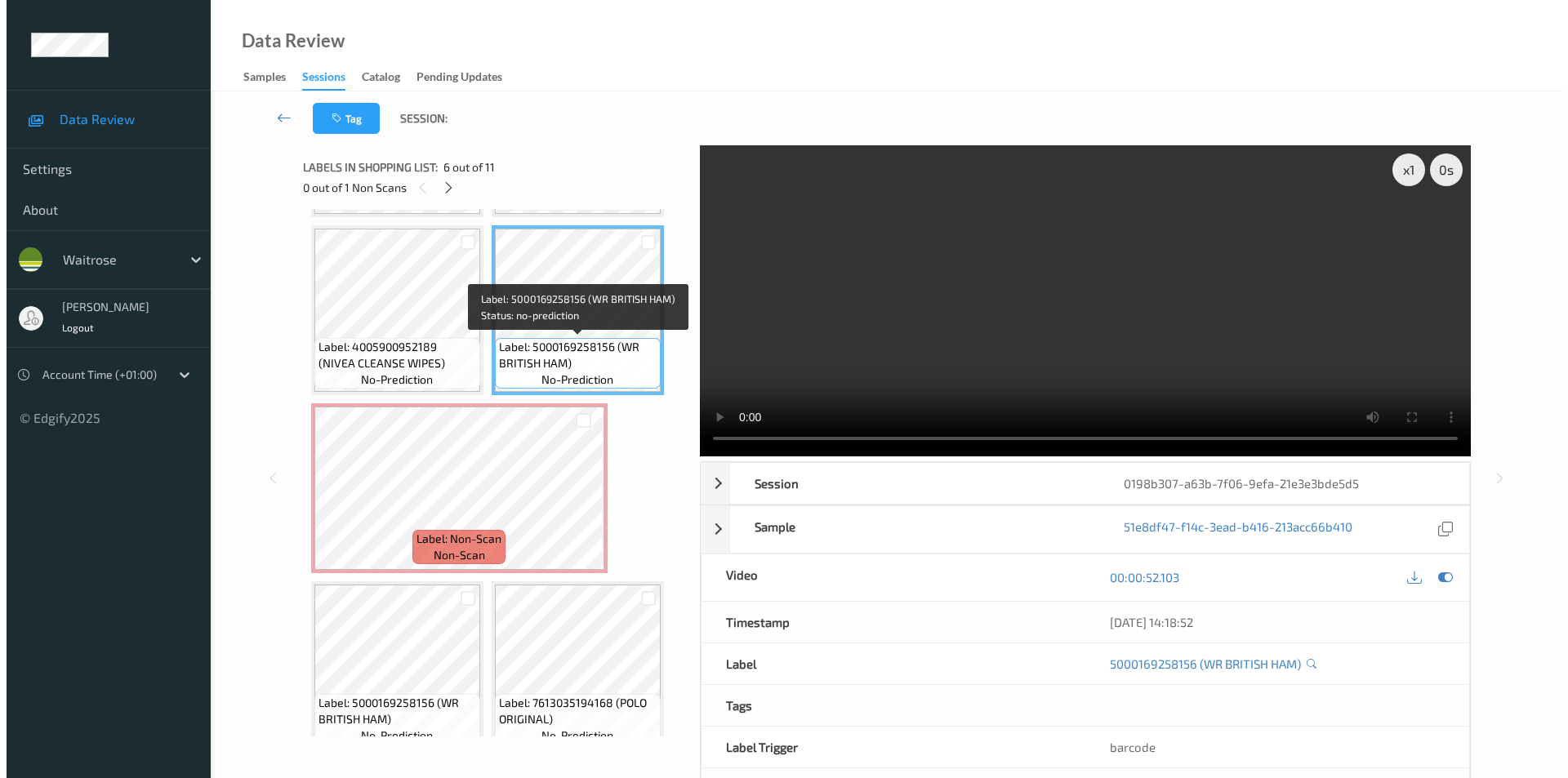
scroll to position [430, 0]
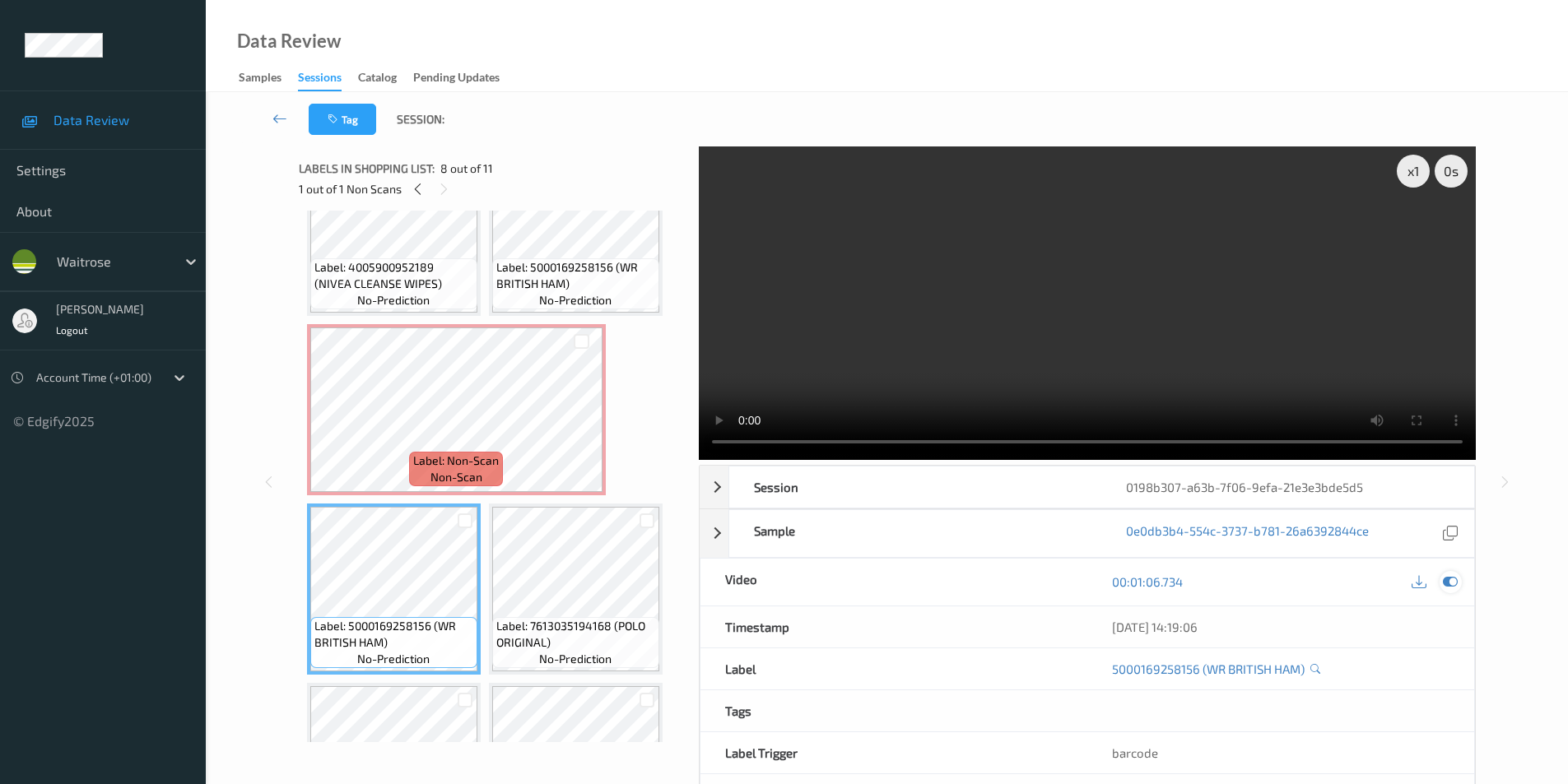
click at [1445, 585] on icon at bounding box center [1450, 582] width 15 height 15
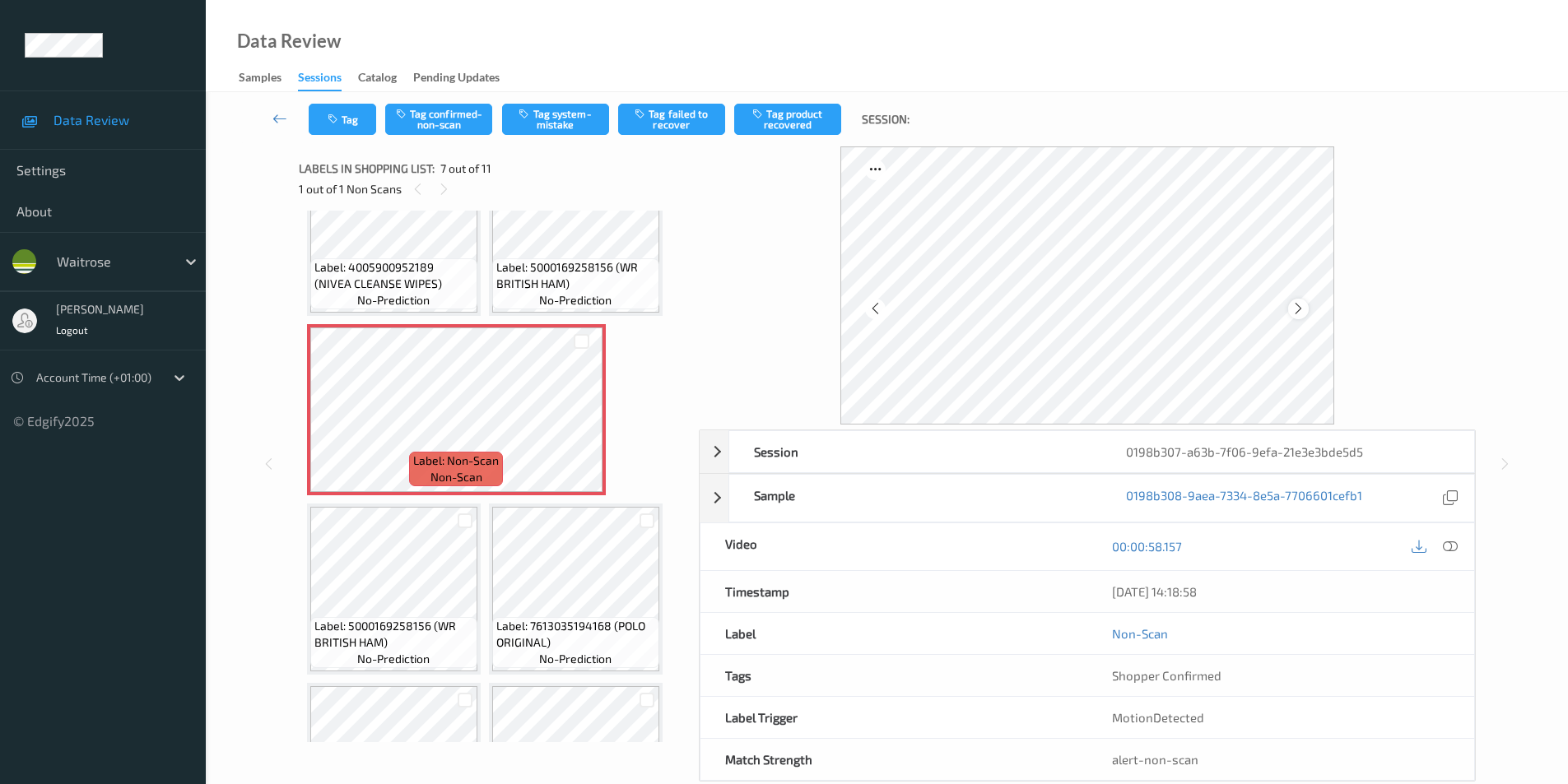
click at [1297, 308] on icon at bounding box center [1298, 308] width 14 height 15
click at [577, 109] on button "Tag system-mistake" at bounding box center [556, 120] width 107 height 32
click at [347, 124] on button "Tag" at bounding box center [342, 120] width 67 height 32
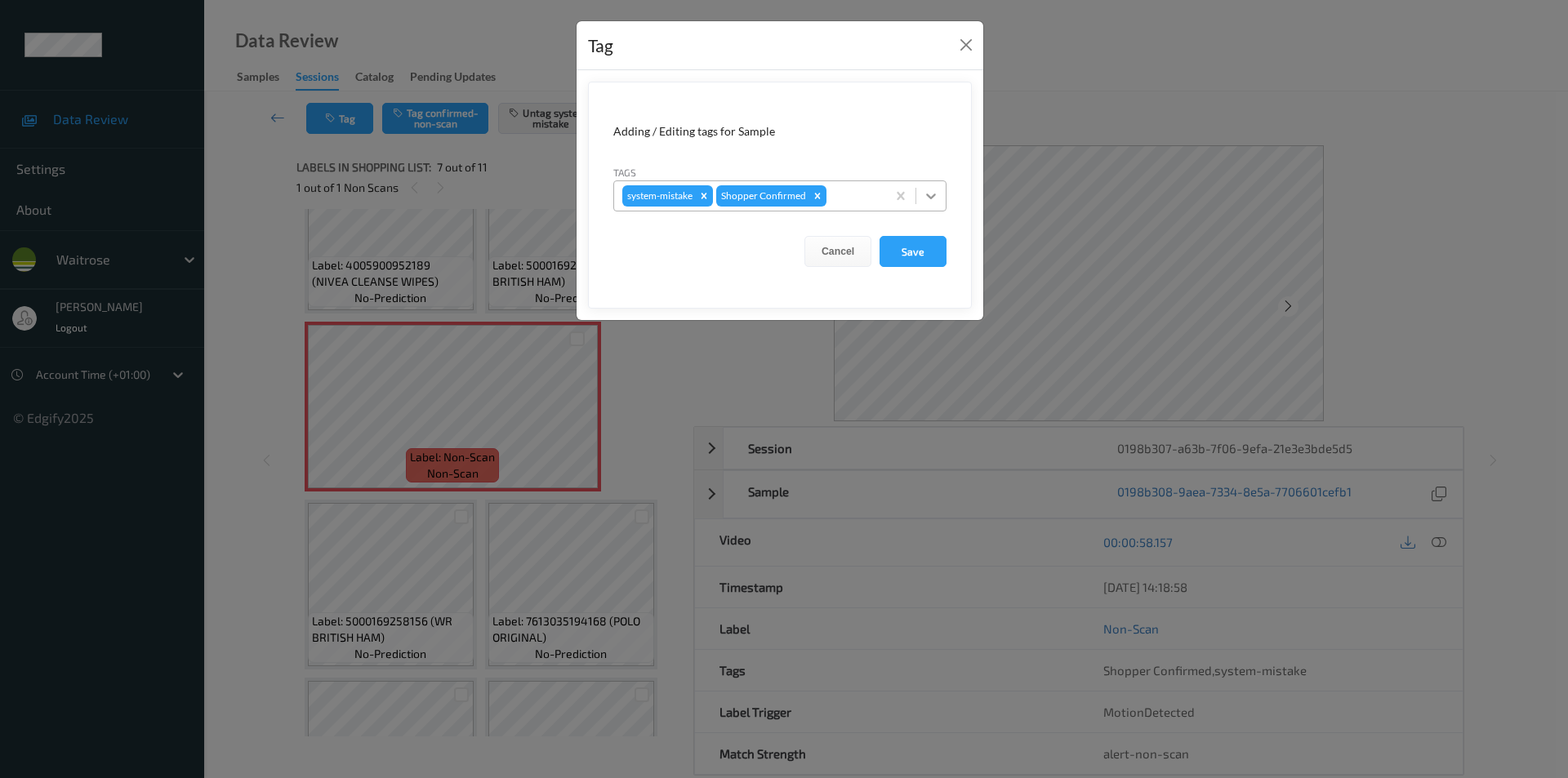
click at [928, 200] on icon at bounding box center [931, 196] width 17 height 17
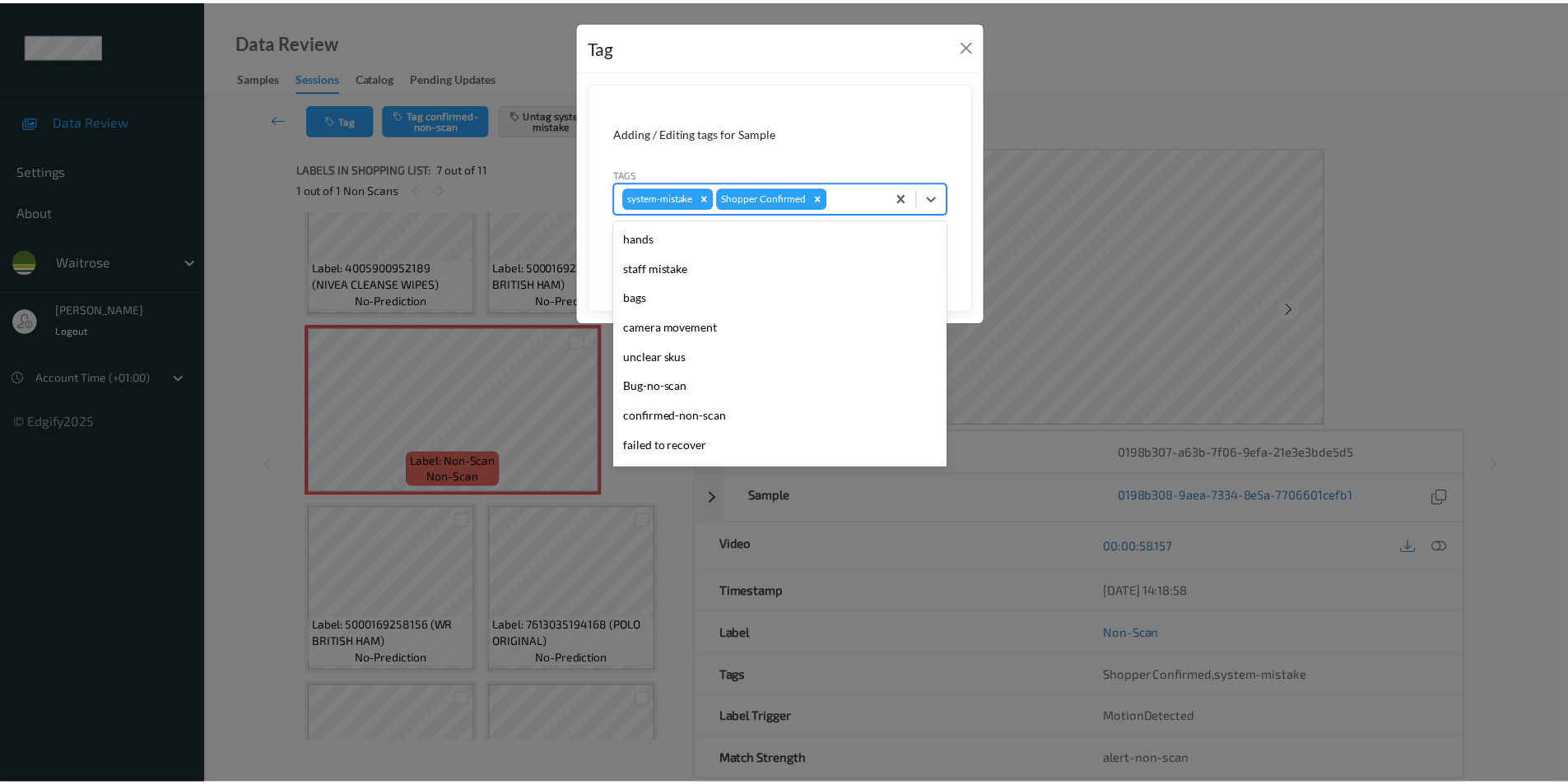
scroll to position [323, 0]
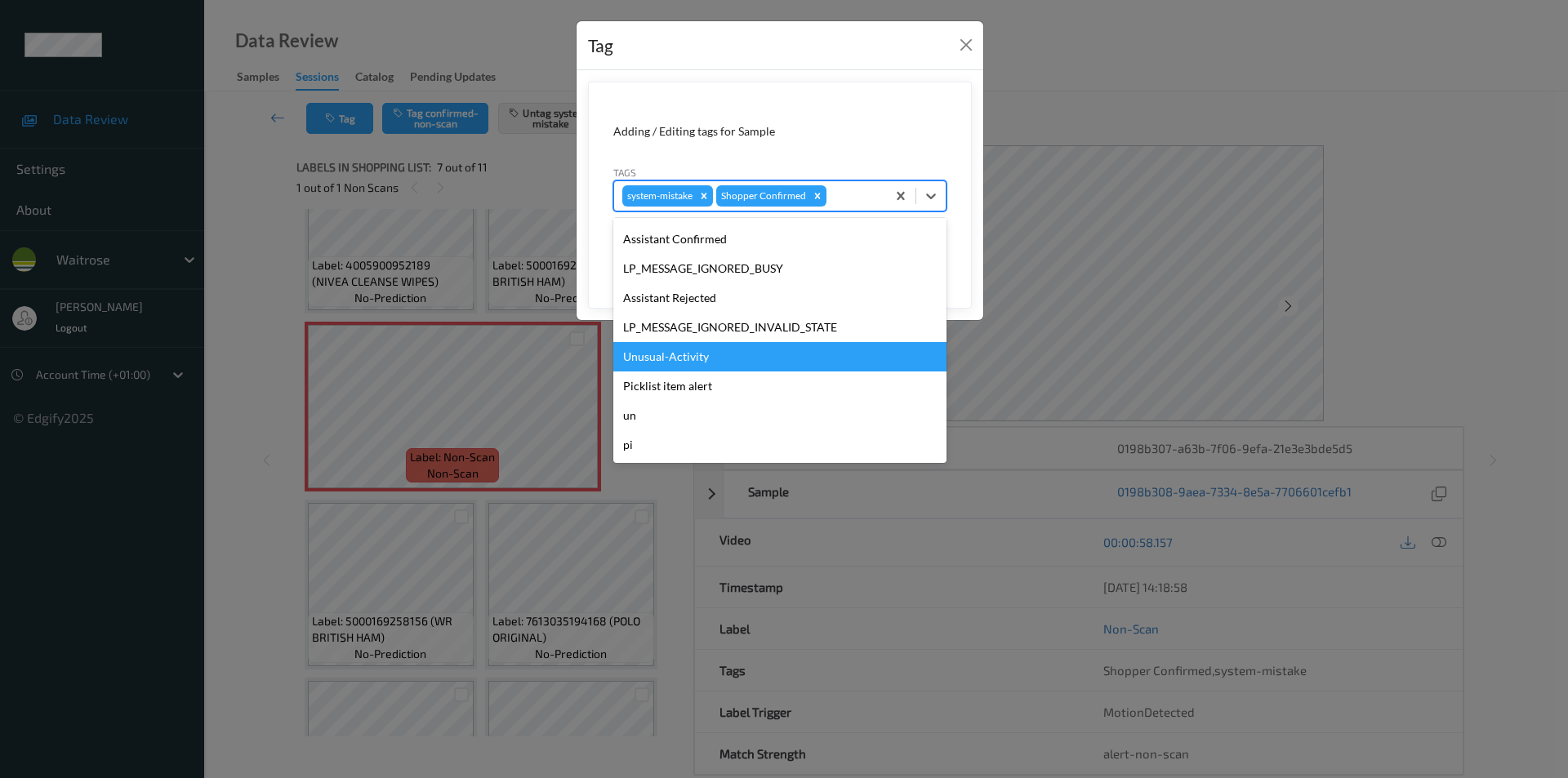
drag, startPoint x: 675, startPoint y: 359, endPoint x: 794, endPoint y: 329, distance: 122.7
click at [676, 358] on div "Unusual-Activity" at bounding box center [780, 357] width 333 height 30
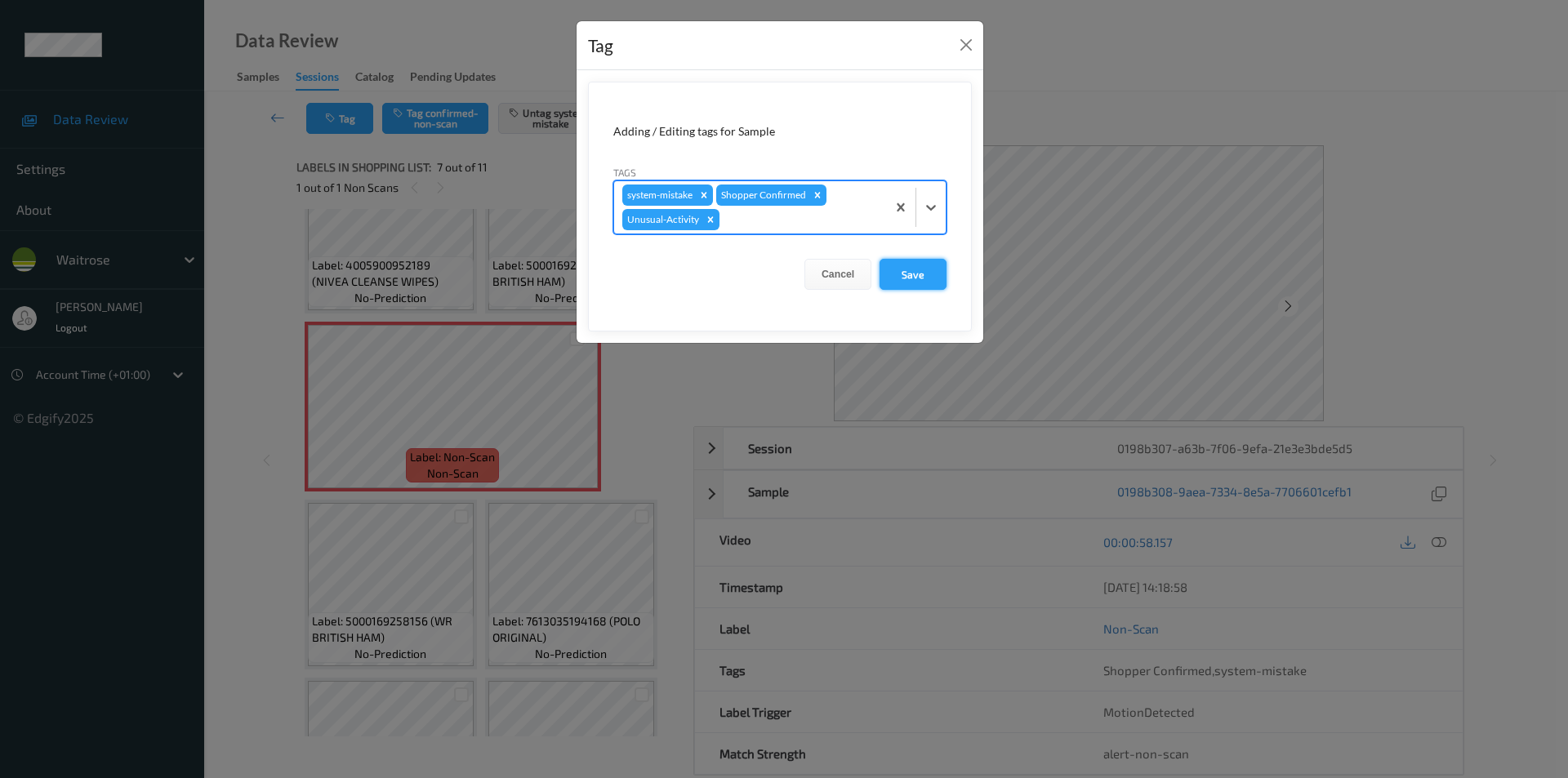
click at [920, 262] on button "Save" at bounding box center [913, 274] width 67 height 31
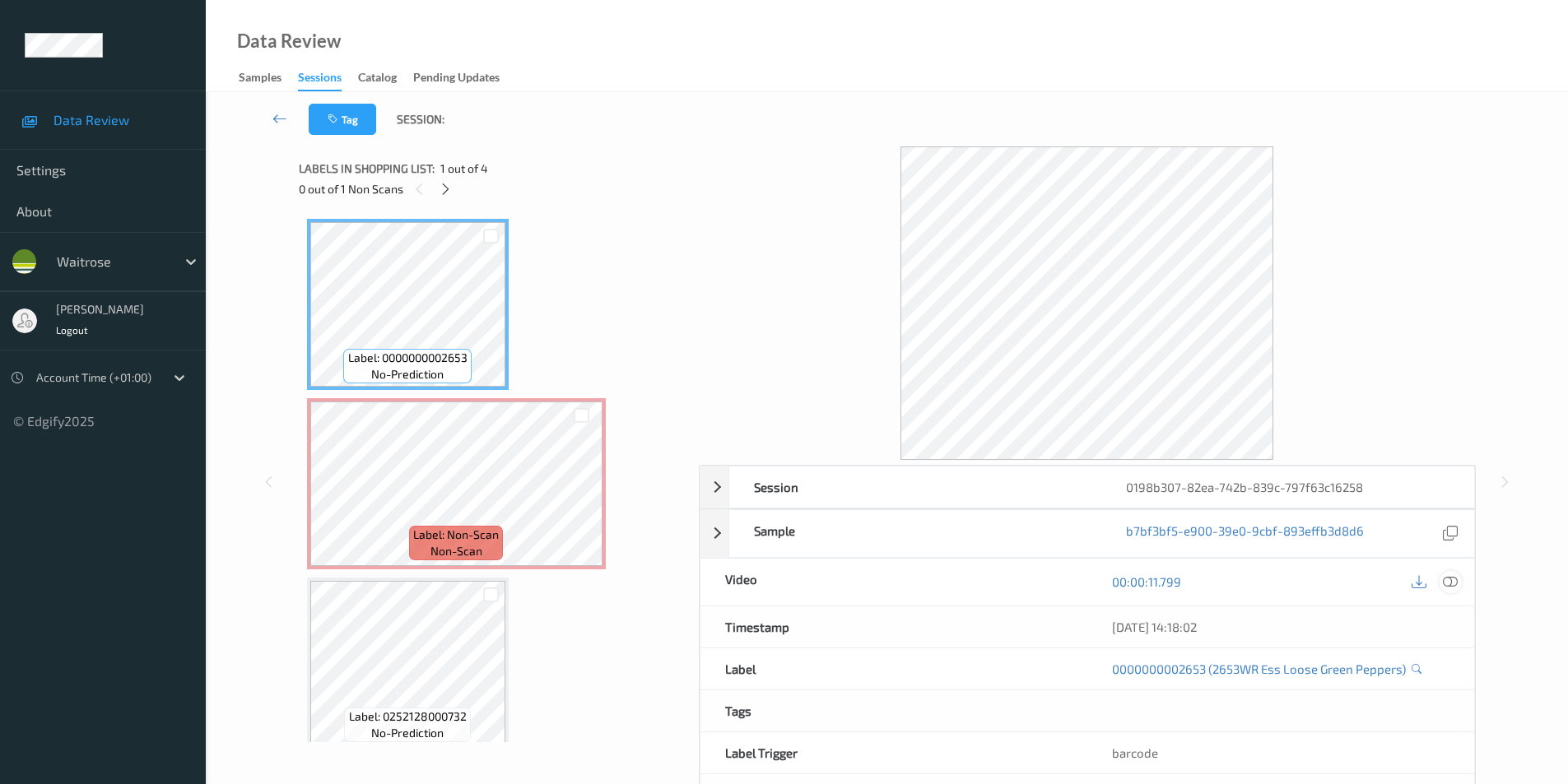
click at [1451, 576] on icon at bounding box center [1450, 582] width 15 height 15
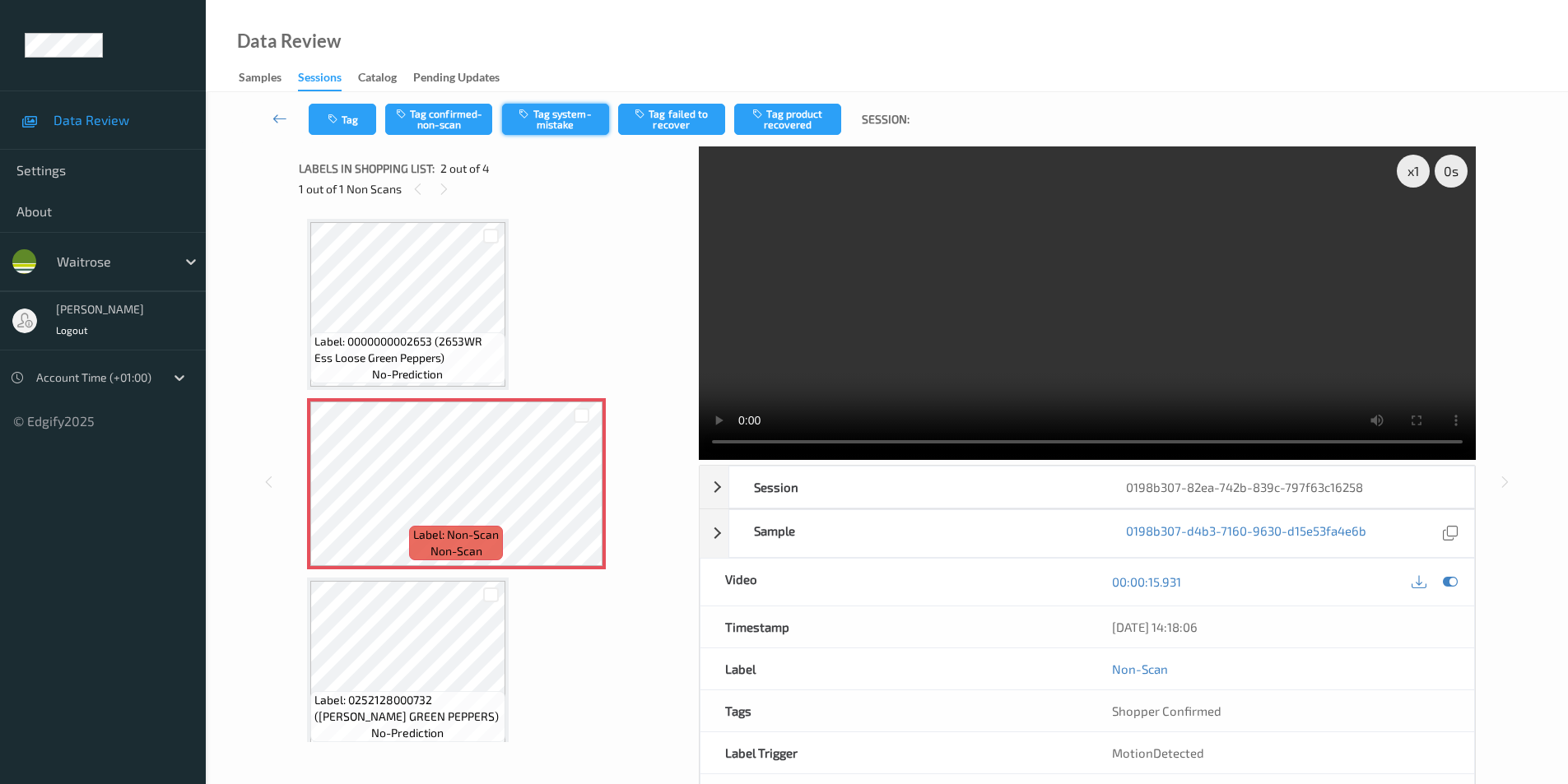
click at [548, 118] on button "Tag system-mistake" at bounding box center [556, 120] width 107 height 32
click at [359, 122] on button "Tag" at bounding box center [342, 120] width 67 height 32
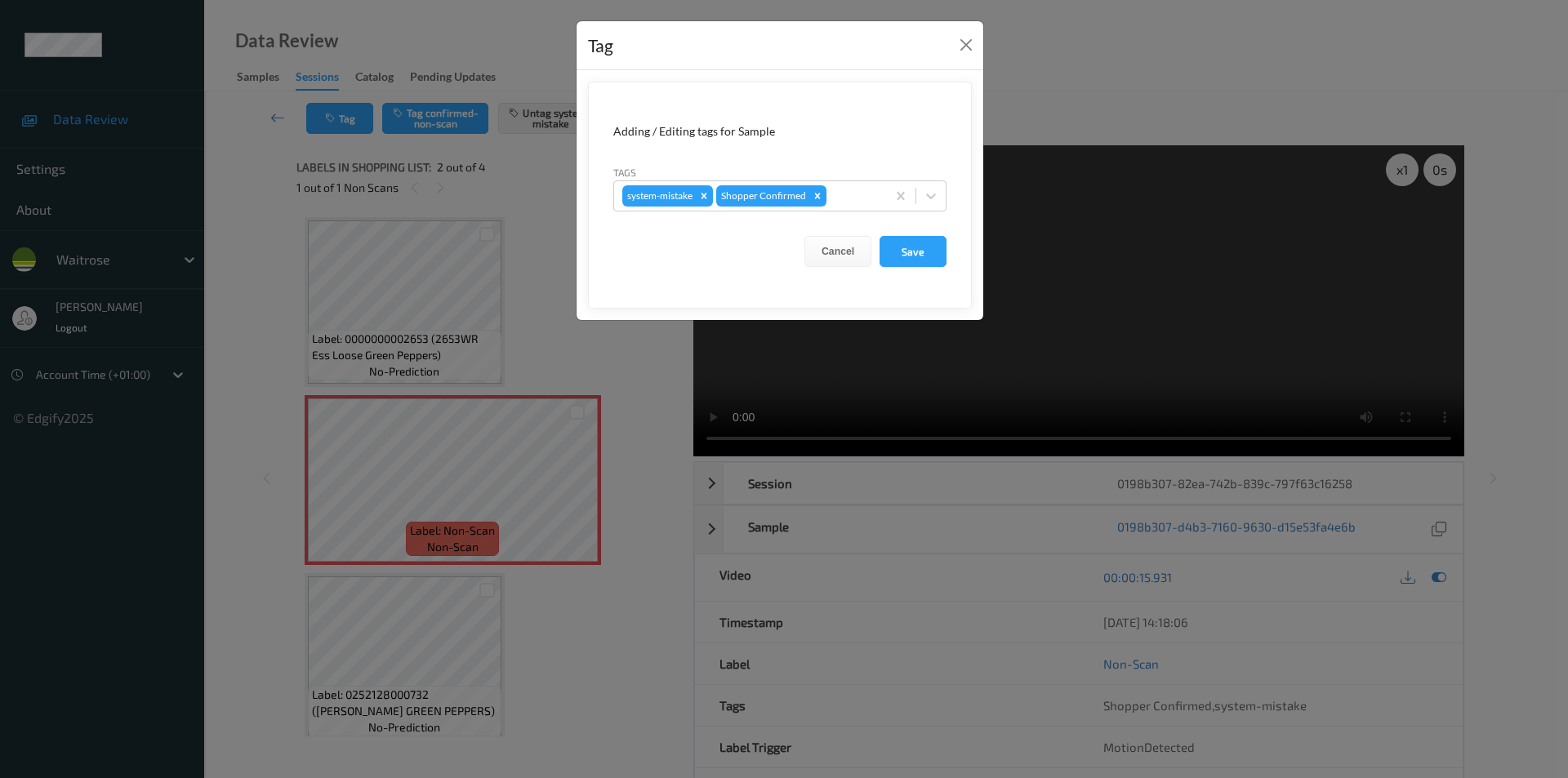
drag, startPoint x: 929, startPoint y: 195, endPoint x: 910, endPoint y: 213, distance: 26.2
click at [930, 195] on icon at bounding box center [931, 196] width 17 height 17
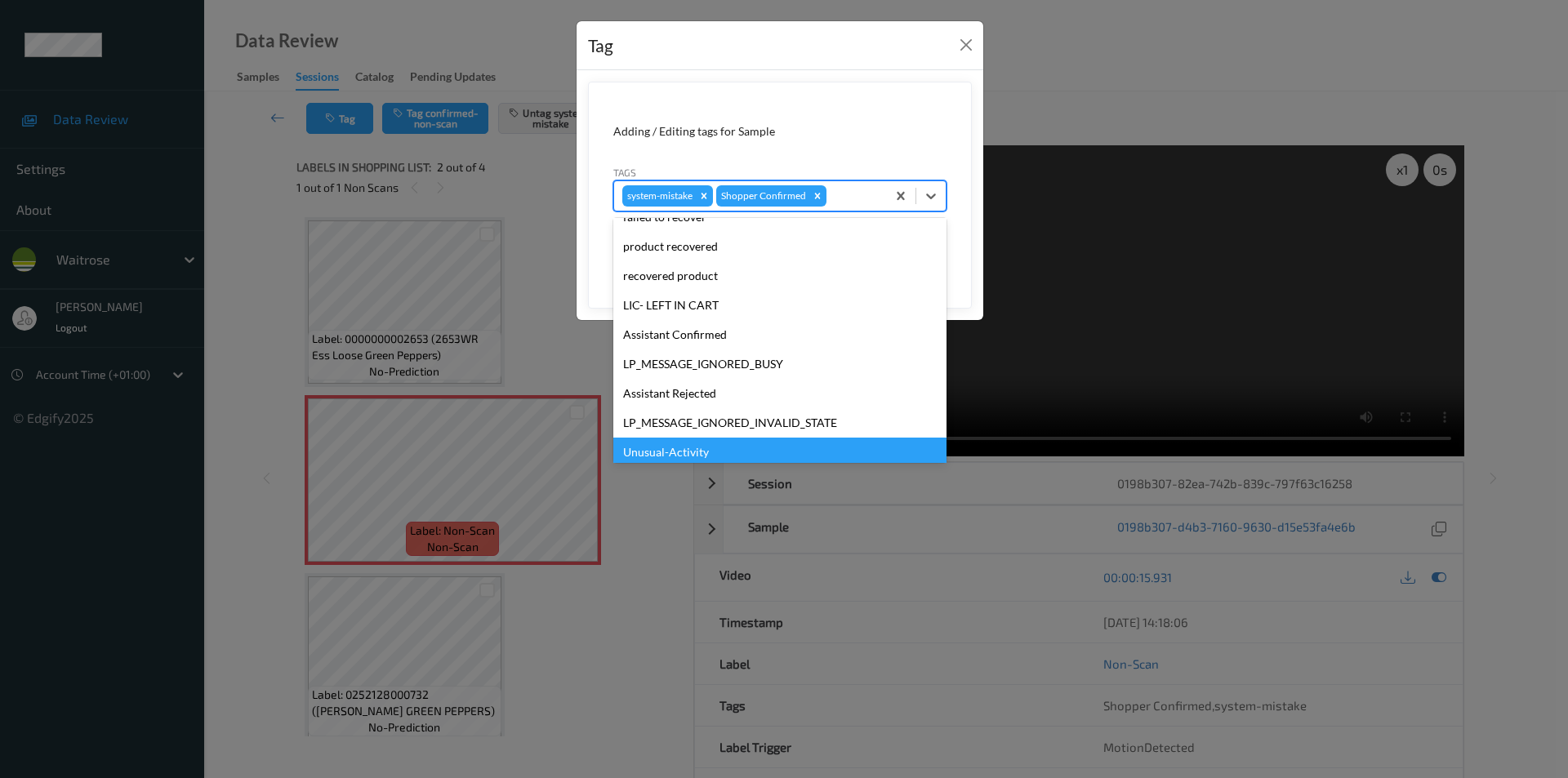
scroll to position [321, 0]
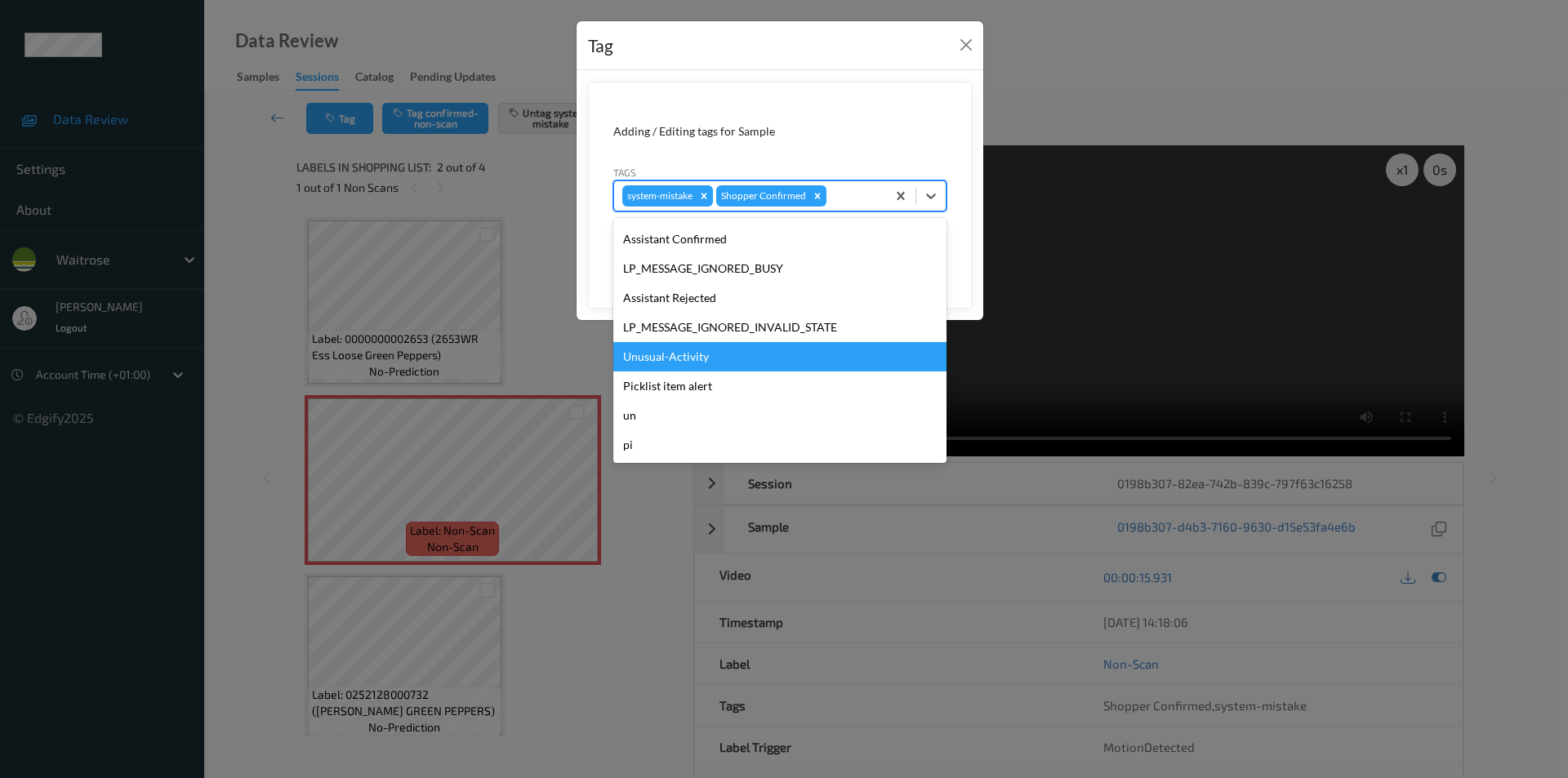
click at [694, 359] on div "Unusual-Activity" at bounding box center [780, 357] width 333 height 30
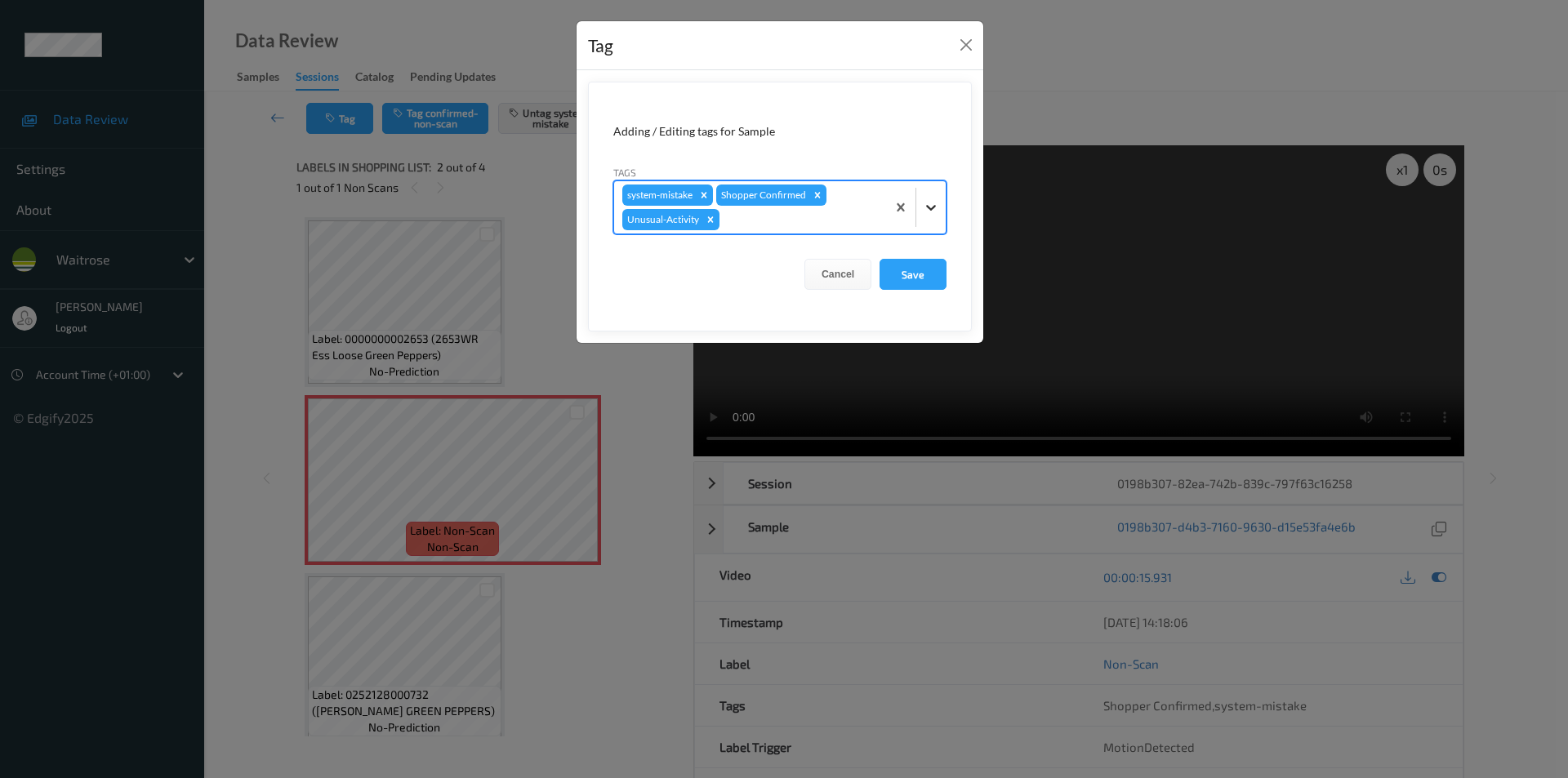
click at [931, 208] on icon at bounding box center [931, 208] width 17 height 17
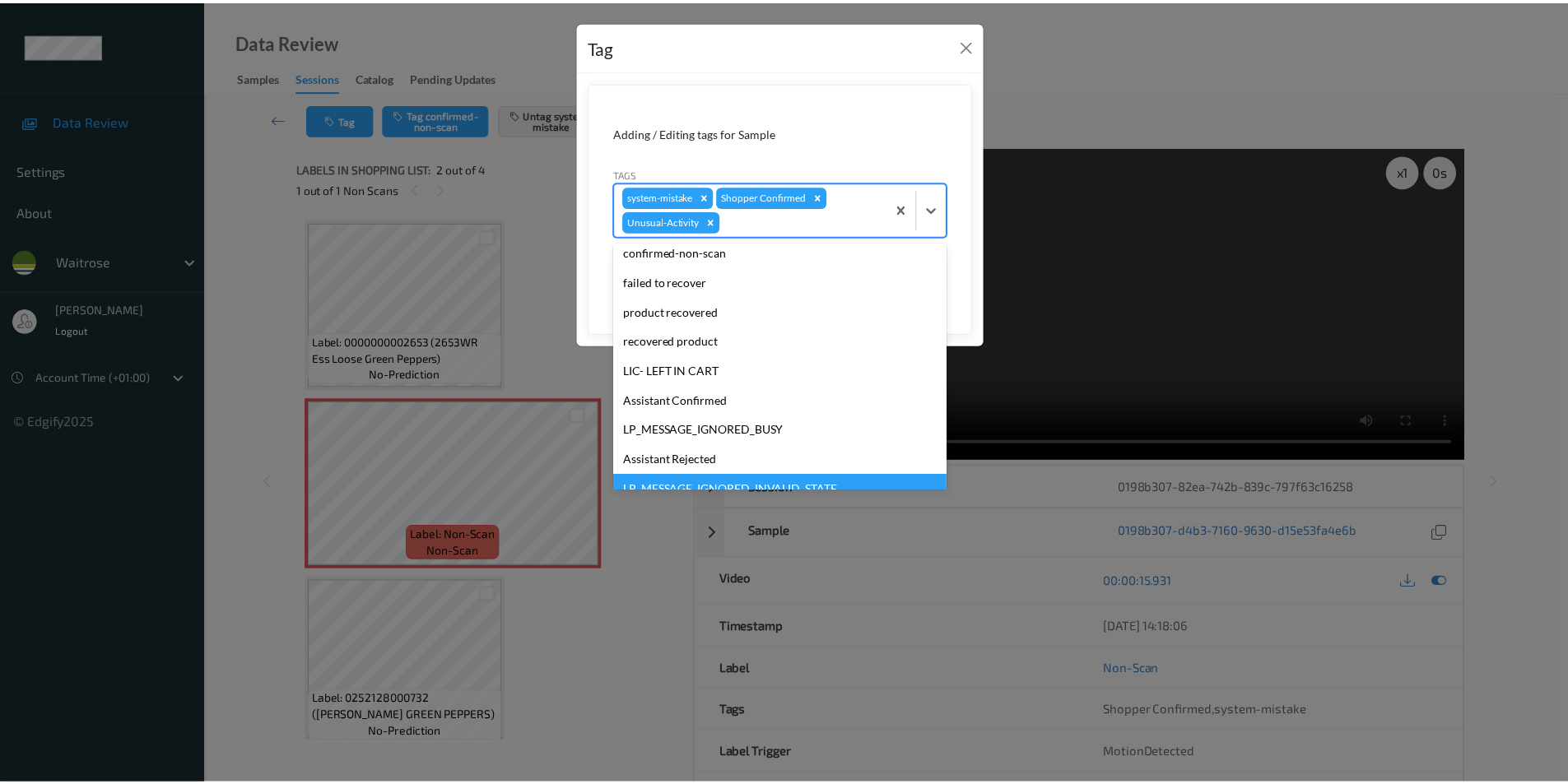
scroll to position [293, 0]
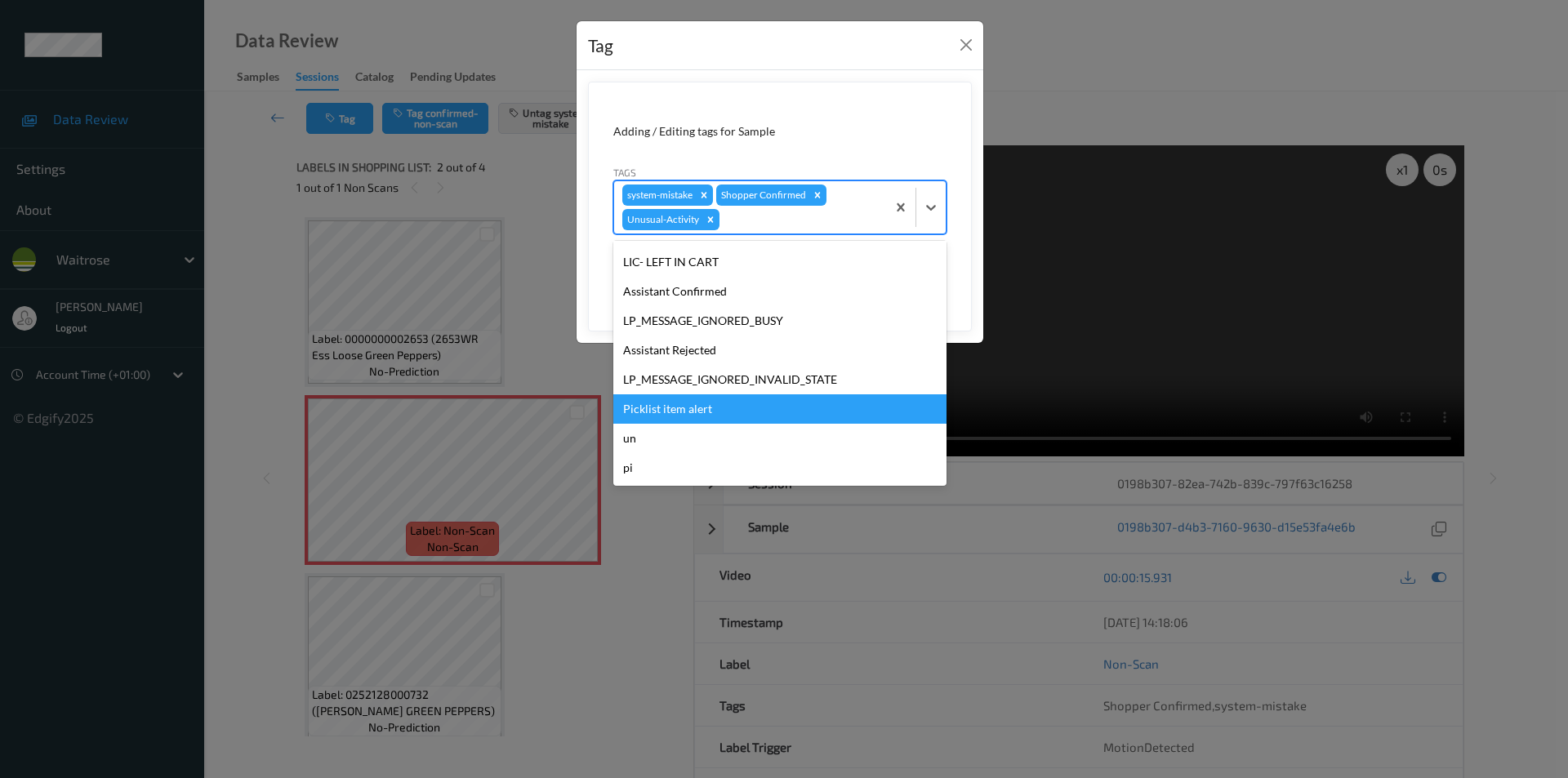
click at [695, 405] on div "Picklist item alert" at bounding box center [780, 409] width 333 height 30
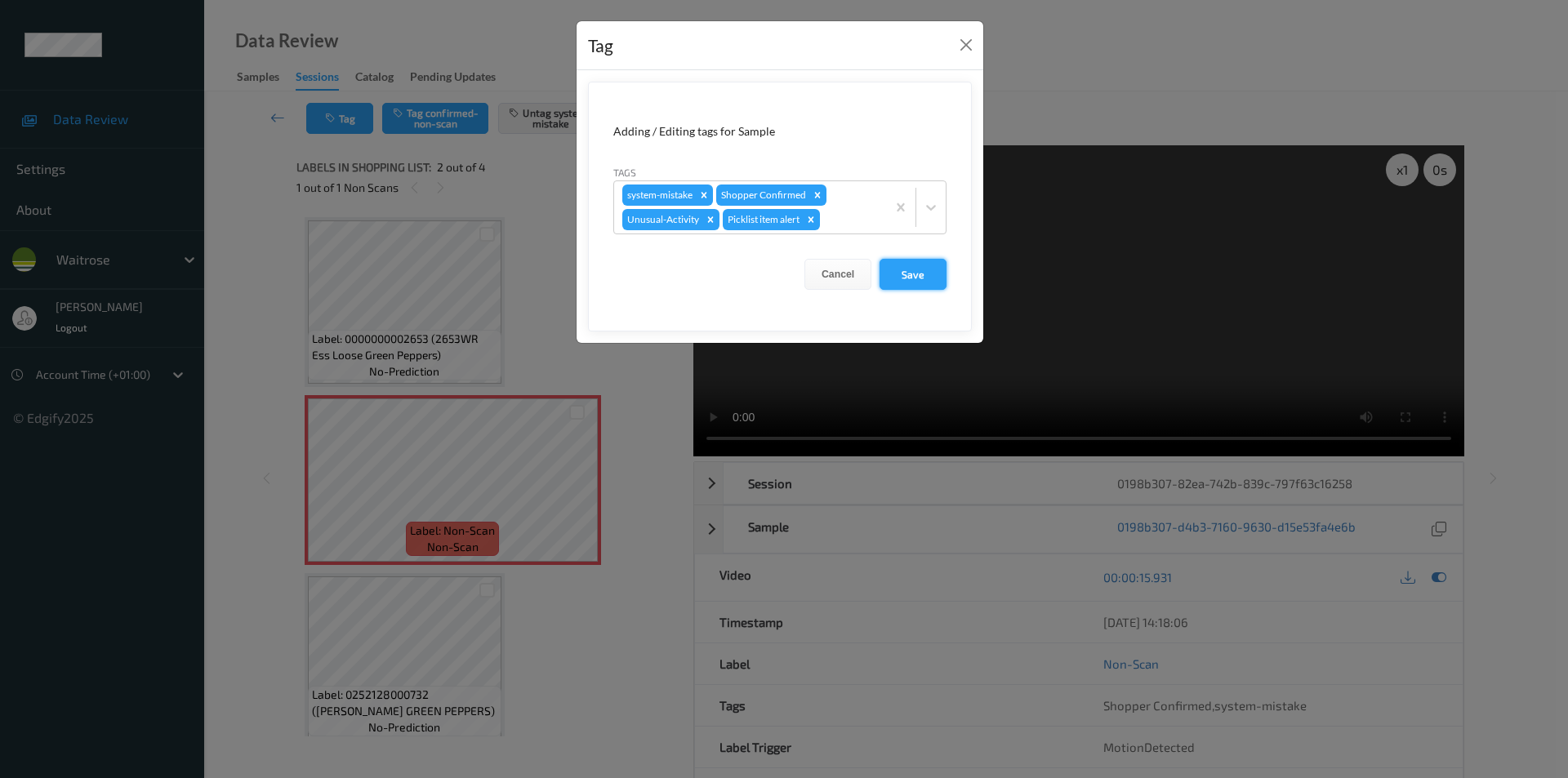
click at [913, 270] on button "Save" at bounding box center [913, 274] width 67 height 31
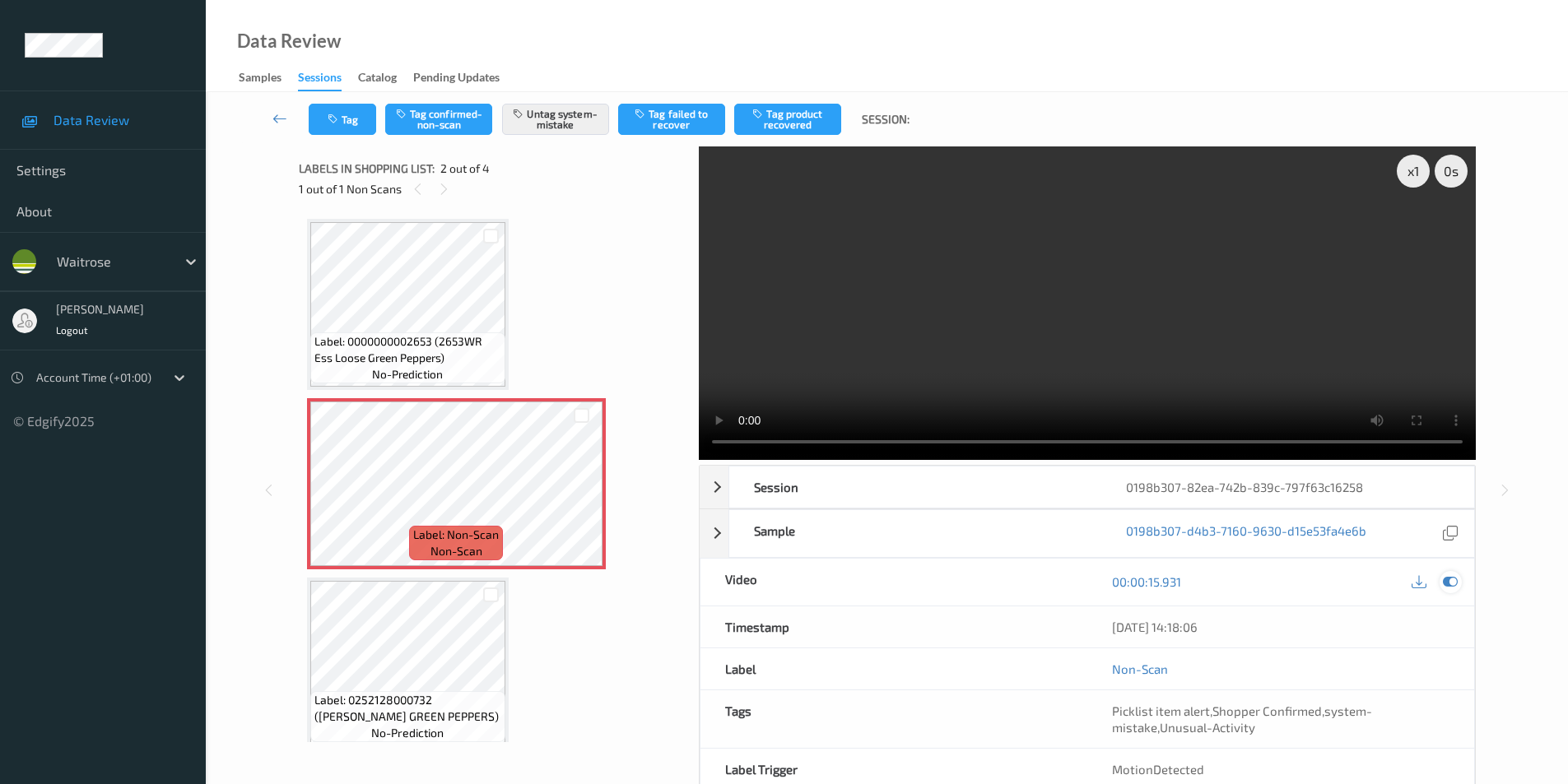
click at [1447, 580] on icon at bounding box center [1450, 582] width 15 height 15
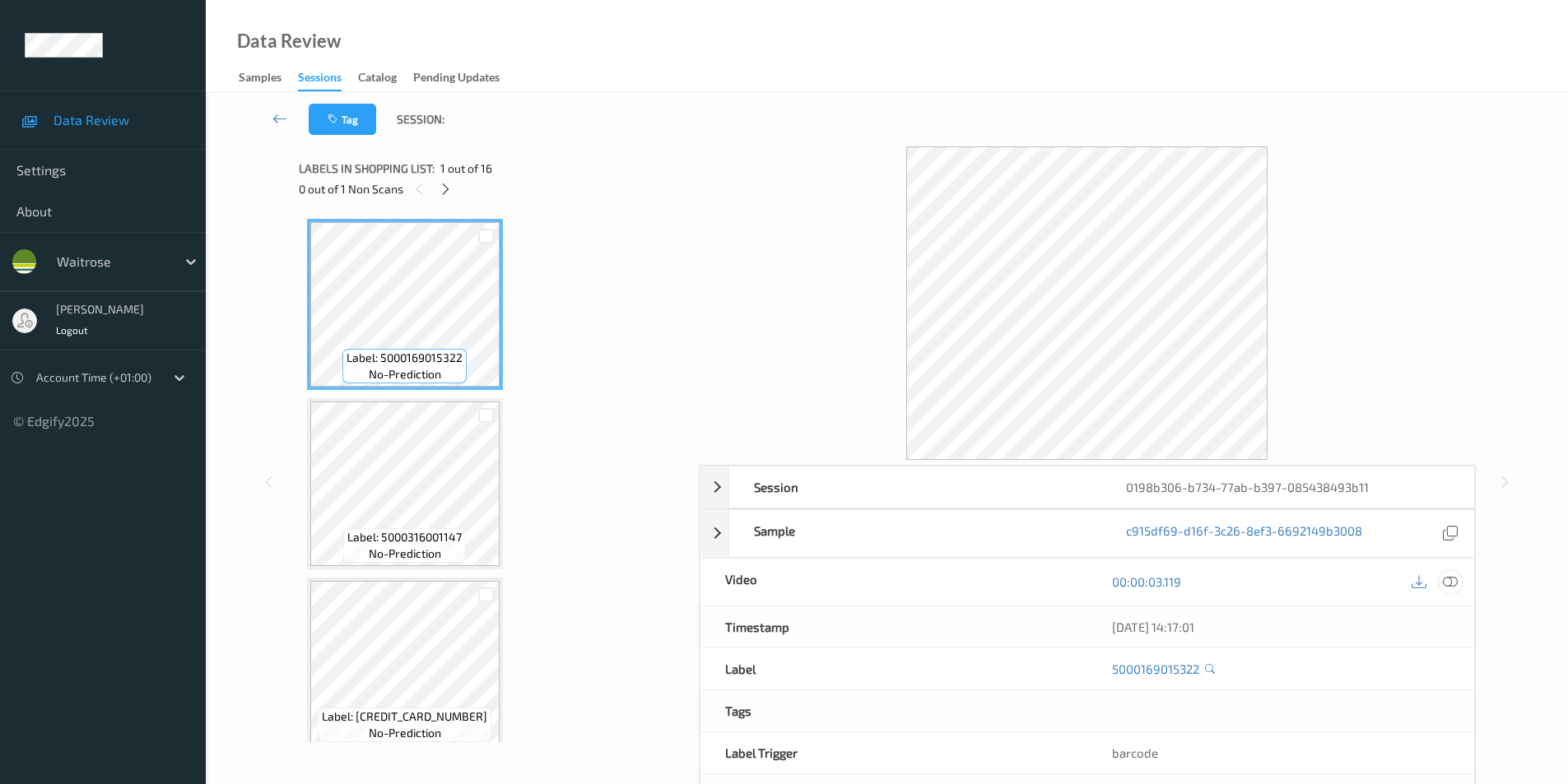
click at [1448, 581] on icon at bounding box center [1450, 582] width 15 height 15
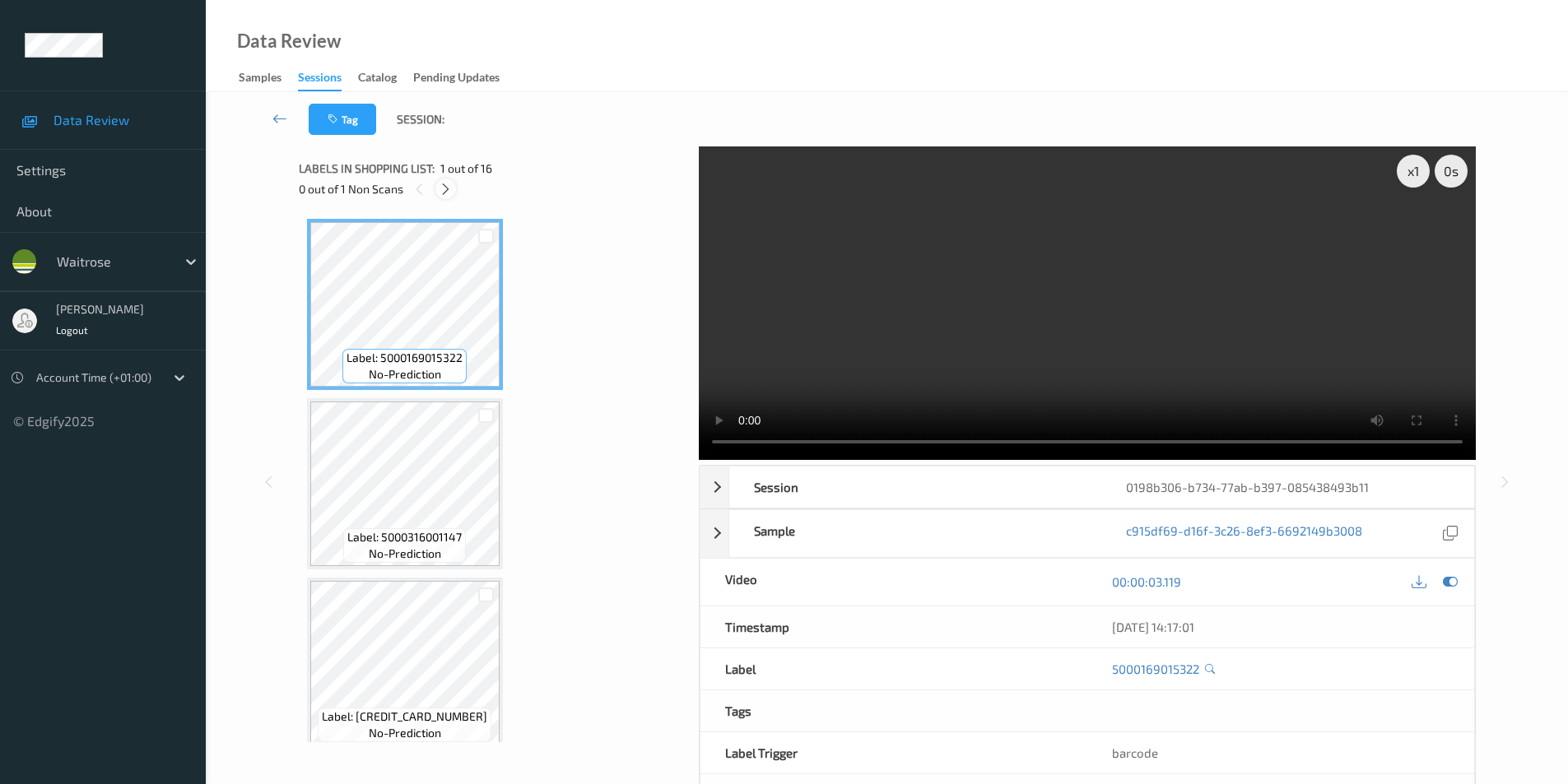
click at [441, 187] on icon at bounding box center [446, 189] width 14 height 15
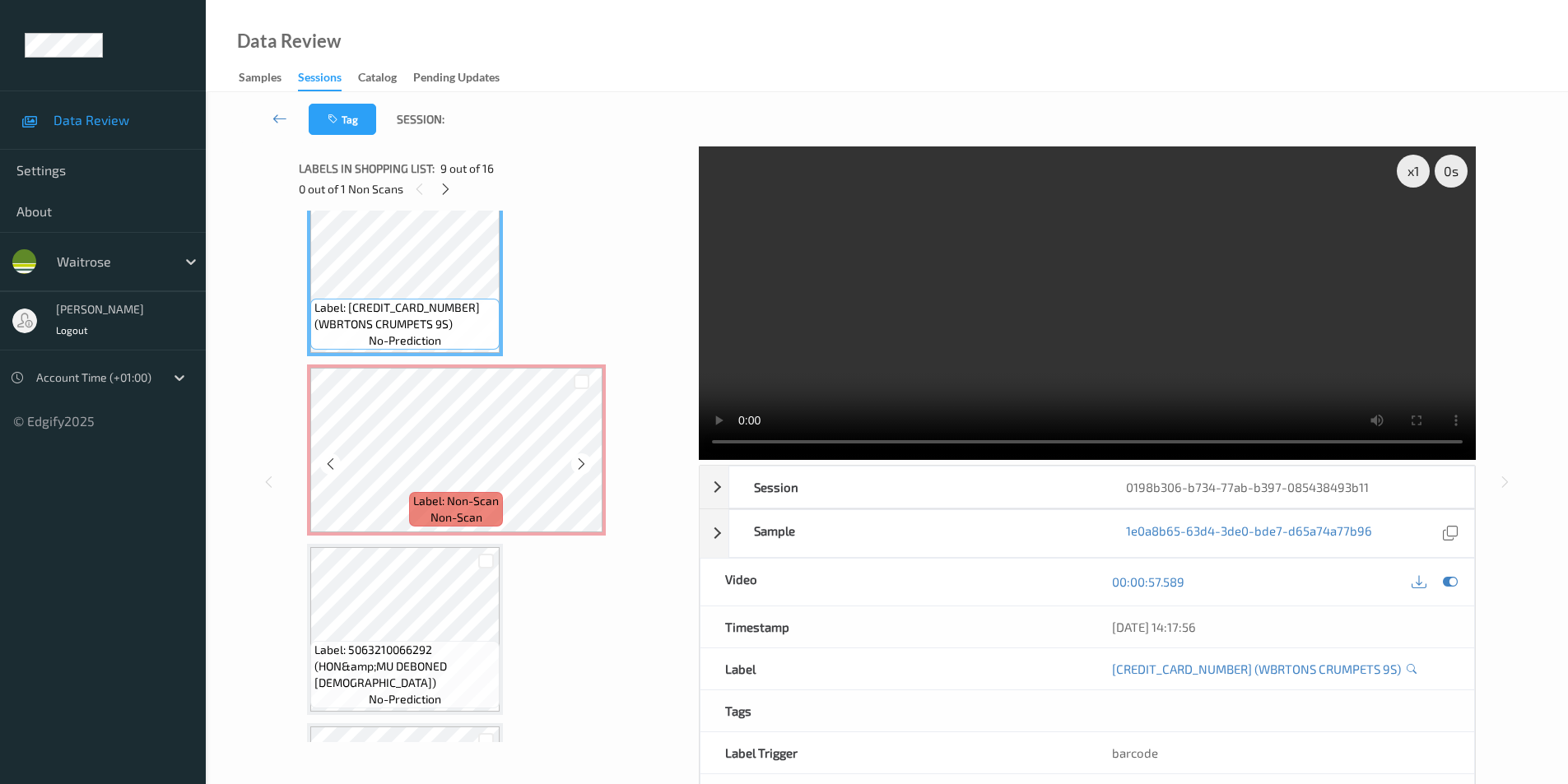
scroll to position [1510, 0]
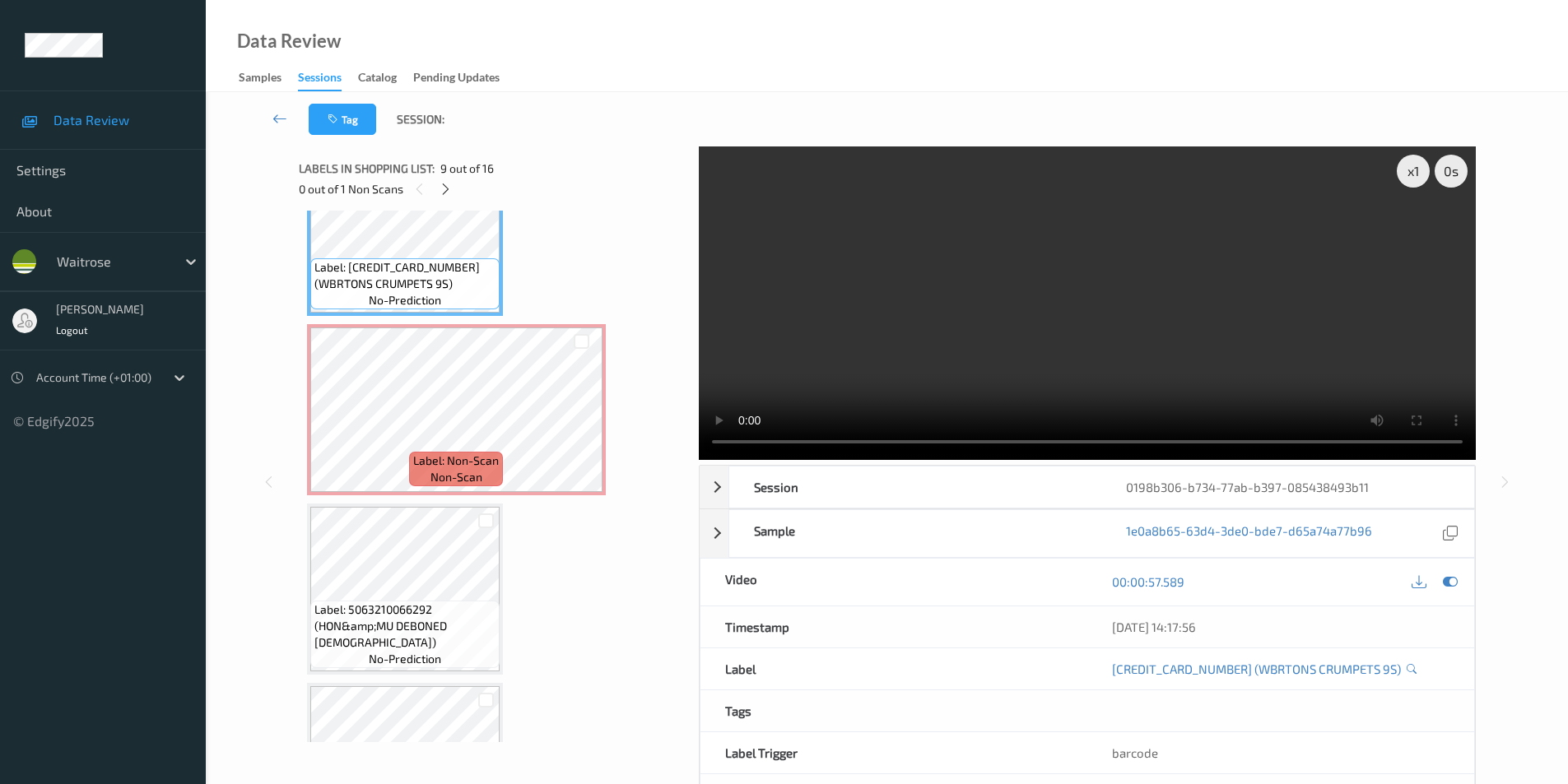
click at [1511, 408] on div "x 1 0 s Session 0198b306-b734-77ab-b397-085438493b11 Session ID 0198b306-b734-7…" at bounding box center [887, 482] width 1294 height 671
click at [585, 423] on icon at bounding box center [582, 423] width 14 height 15
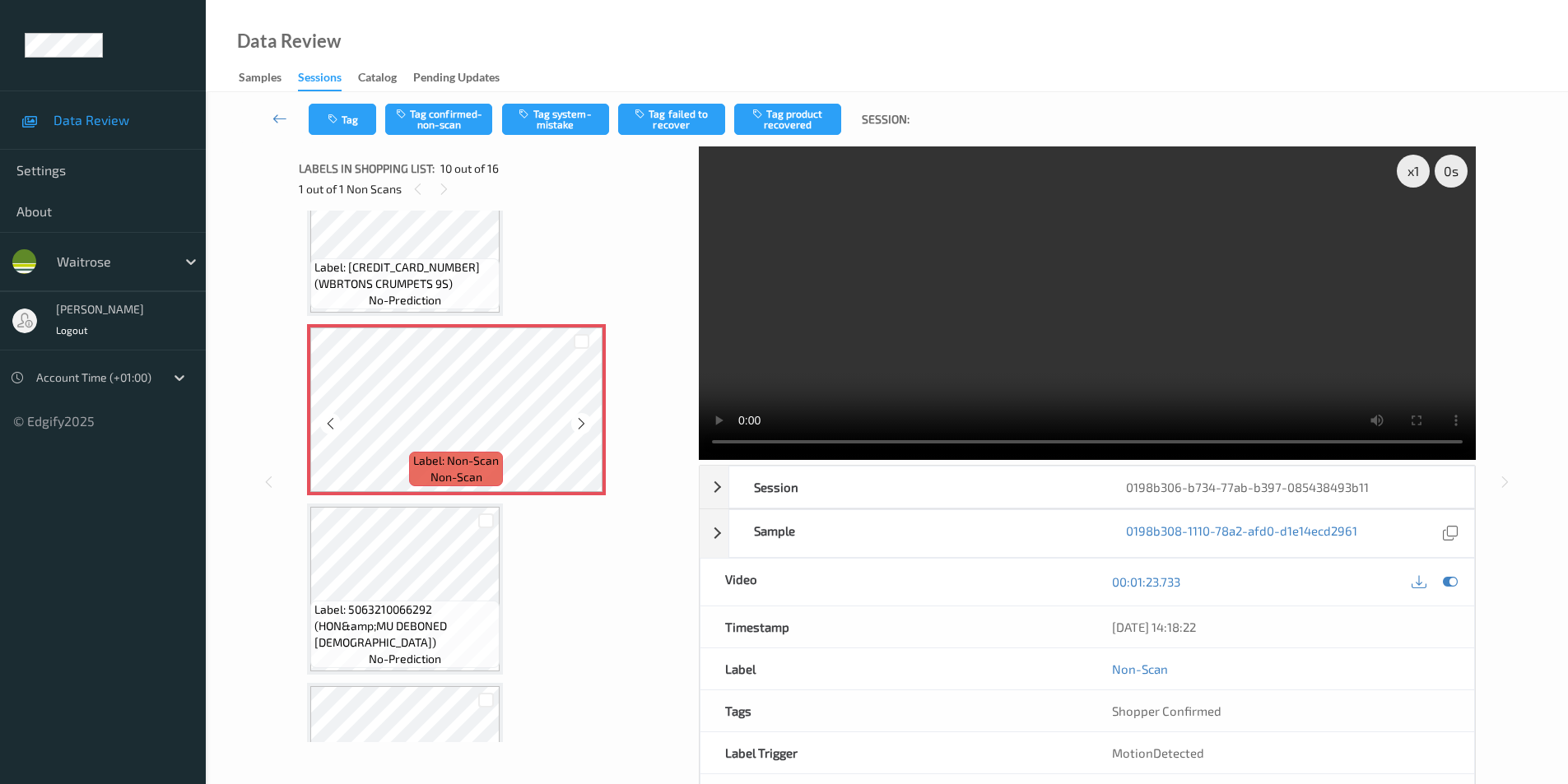
click at [585, 423] on icon at bounding box center [582, 423] width 14 height 15
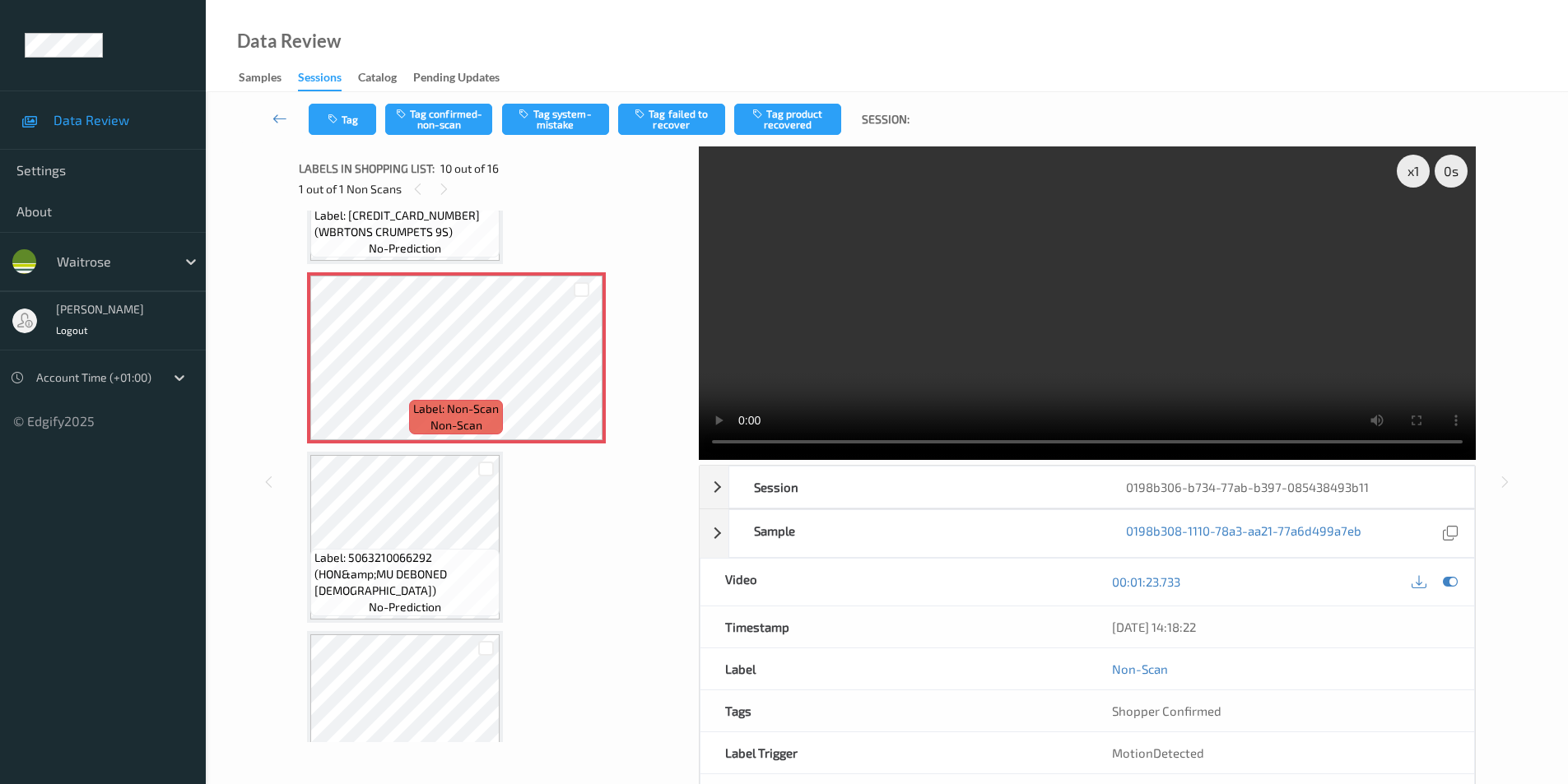
scroll to position [1592, 0]
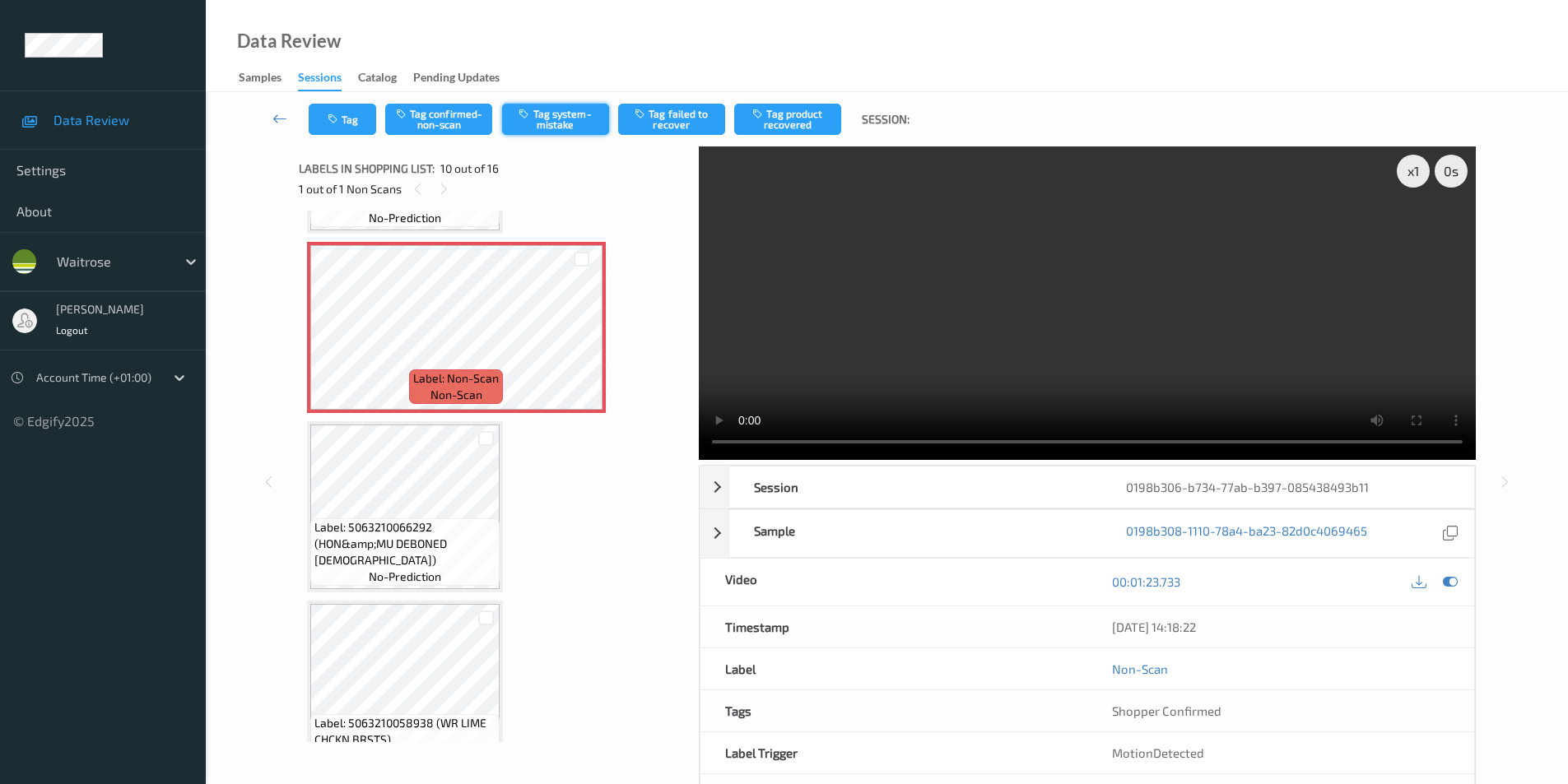
click at [536, 118] on button "Tag system-mistake" at bounding box center [556, 120] width 107 height 32
click at [341, 122] on icon "button" at bounding box center [334, 120] width 14 height 12
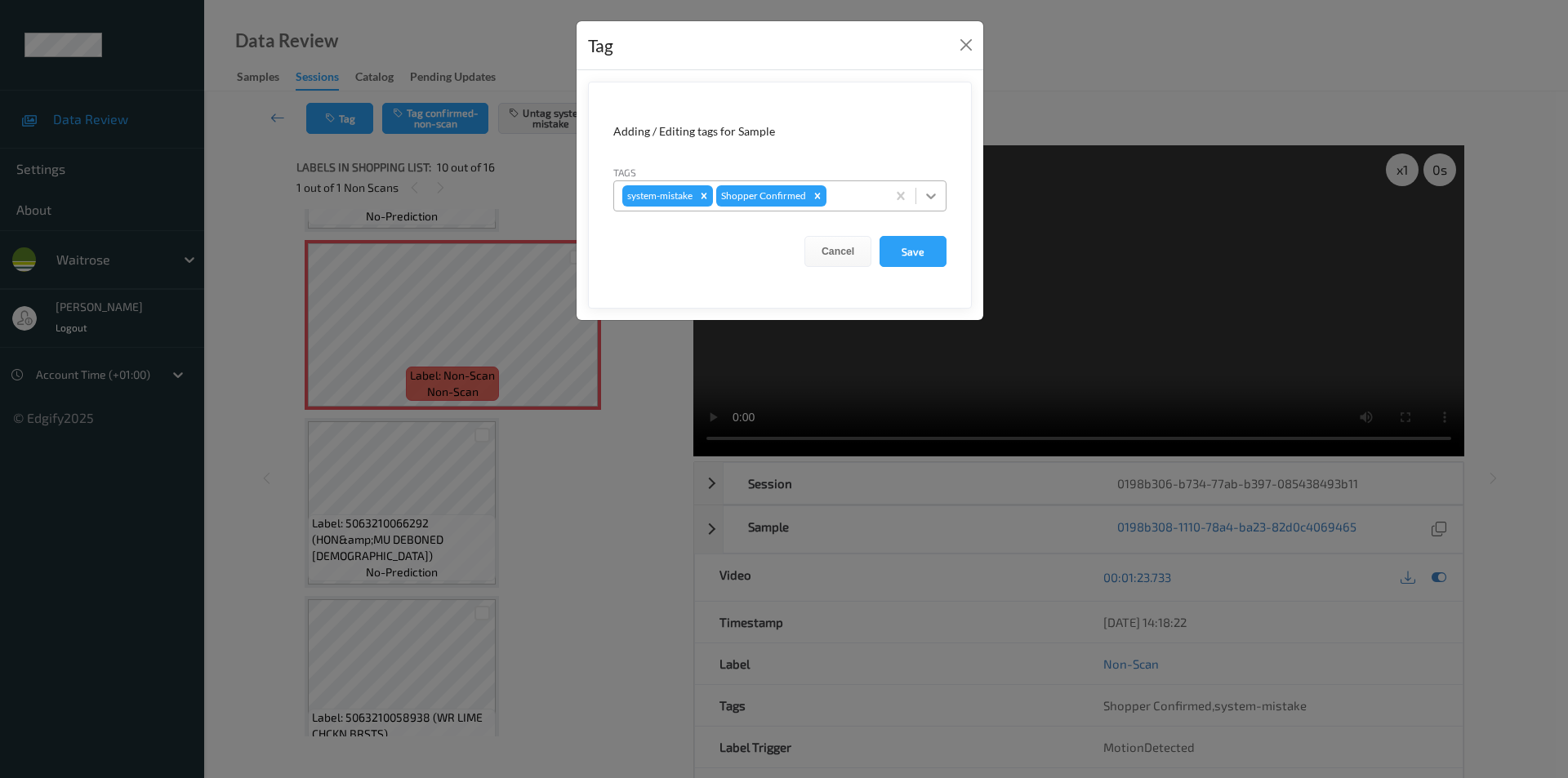
click at [933, 196] on icon at bounding box center [932, 197] width 10 height 6
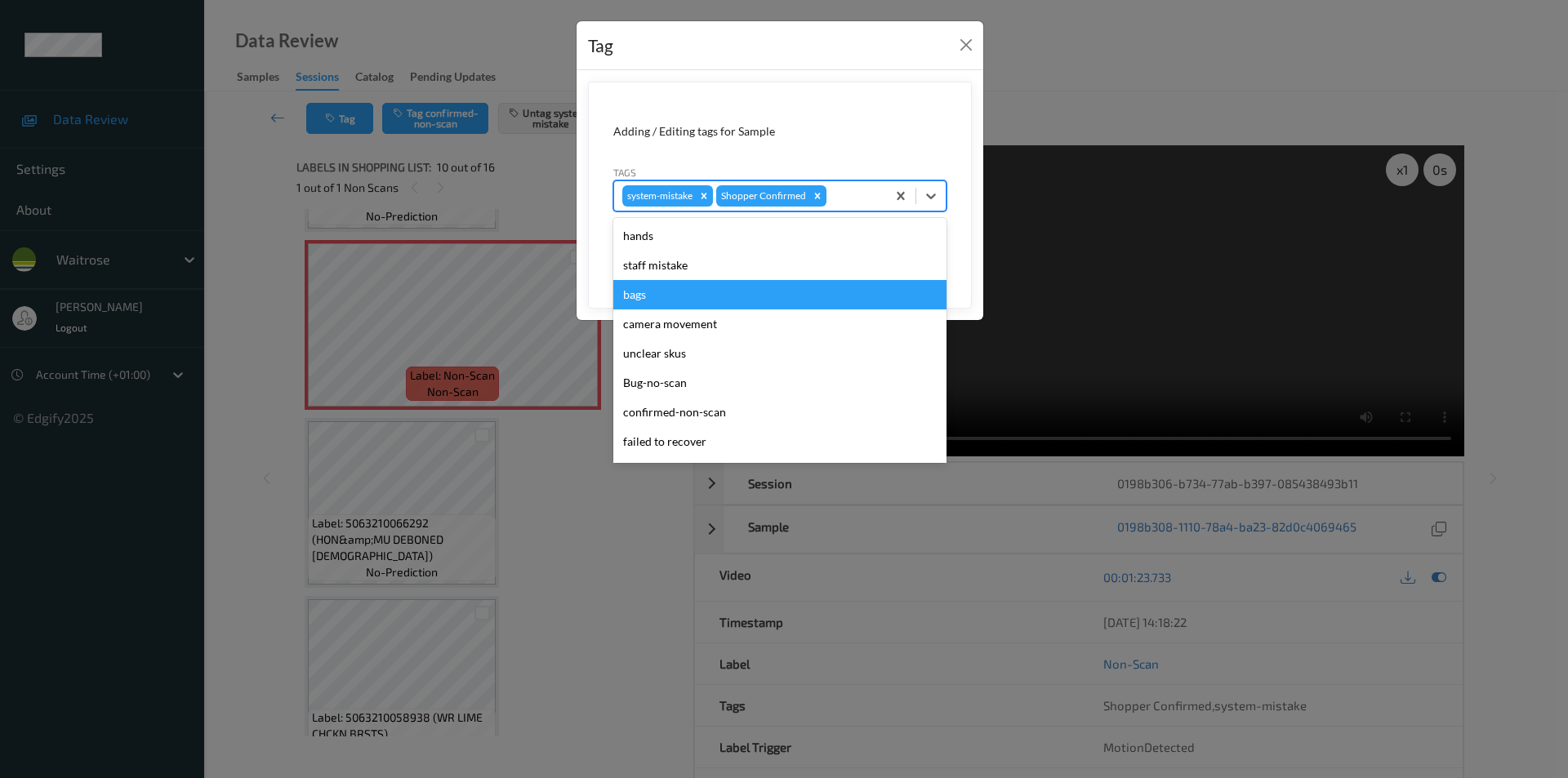
click at [627, 290] on div "bags" at bounding box center [780, 295] width 333 height 30
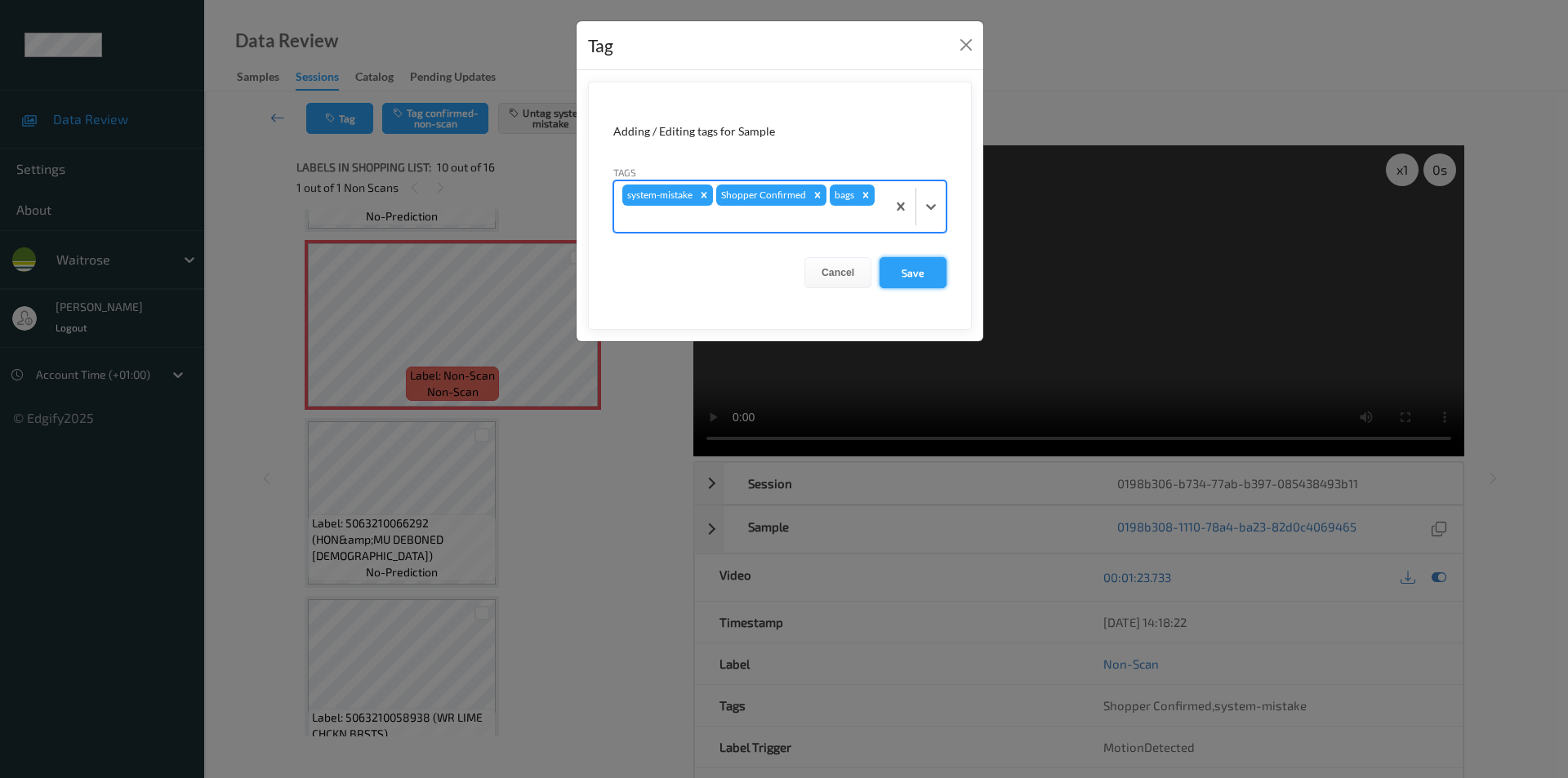
click at [913, 272] on button "Save" at bounding box center [913, 273] width 67 height 31
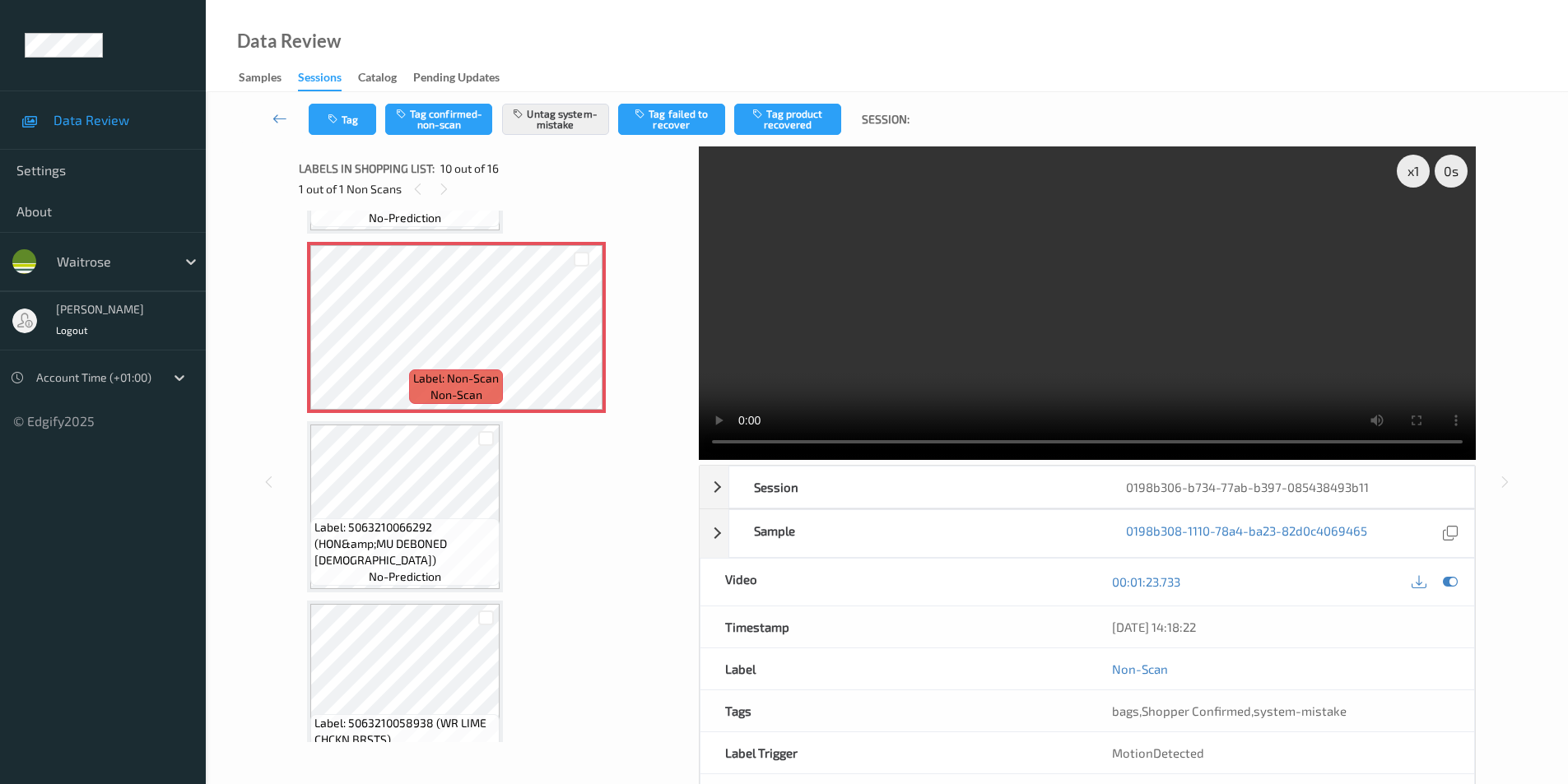
click at [729, 21] on div "Data Review Samples Sessions Catalog Pending Updates" at bounding box center [887, 46] width 1362 height 92
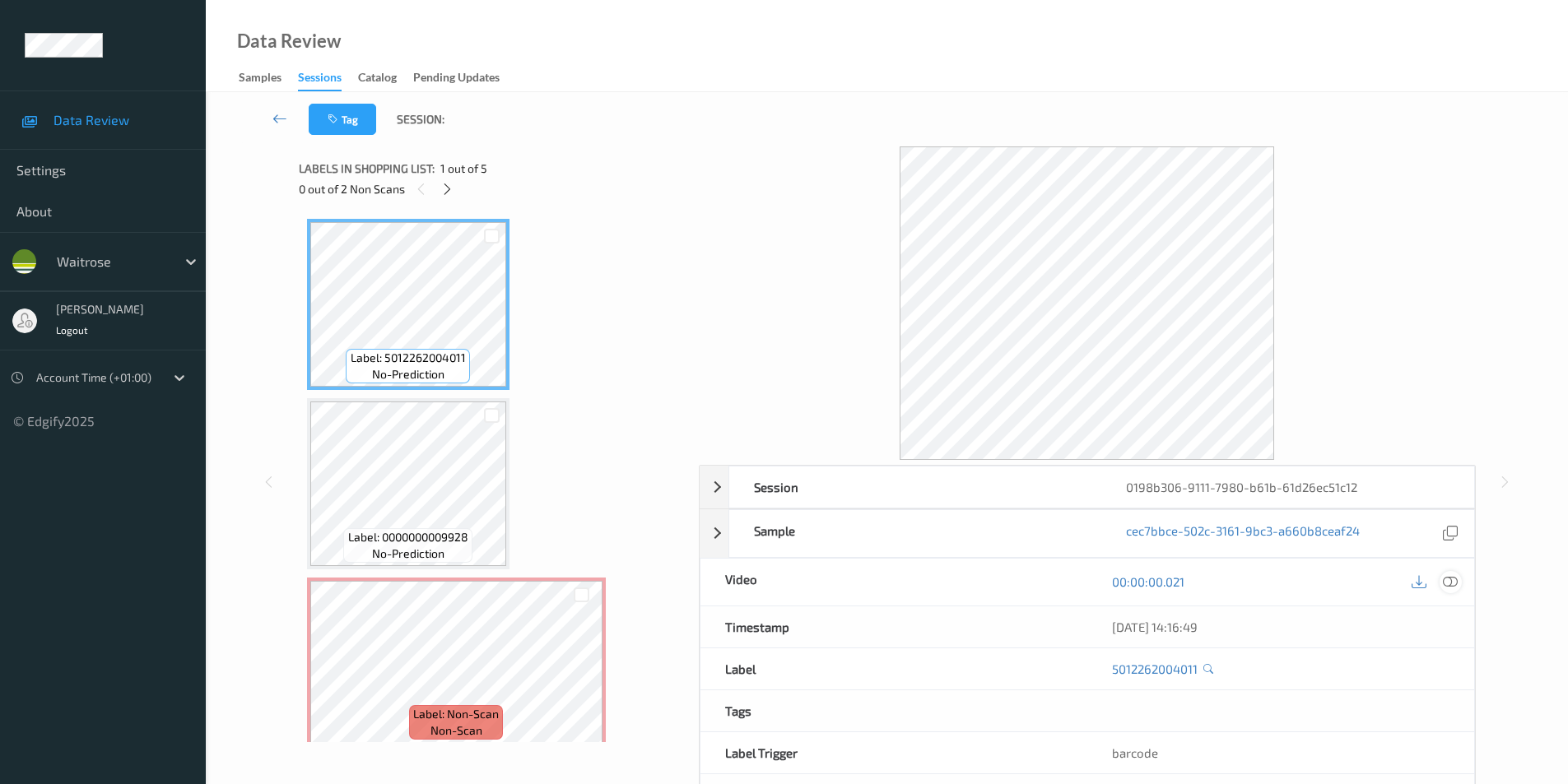
click at [1448, 583] on icon at bounding box center [1450, 582] width 15 height 15
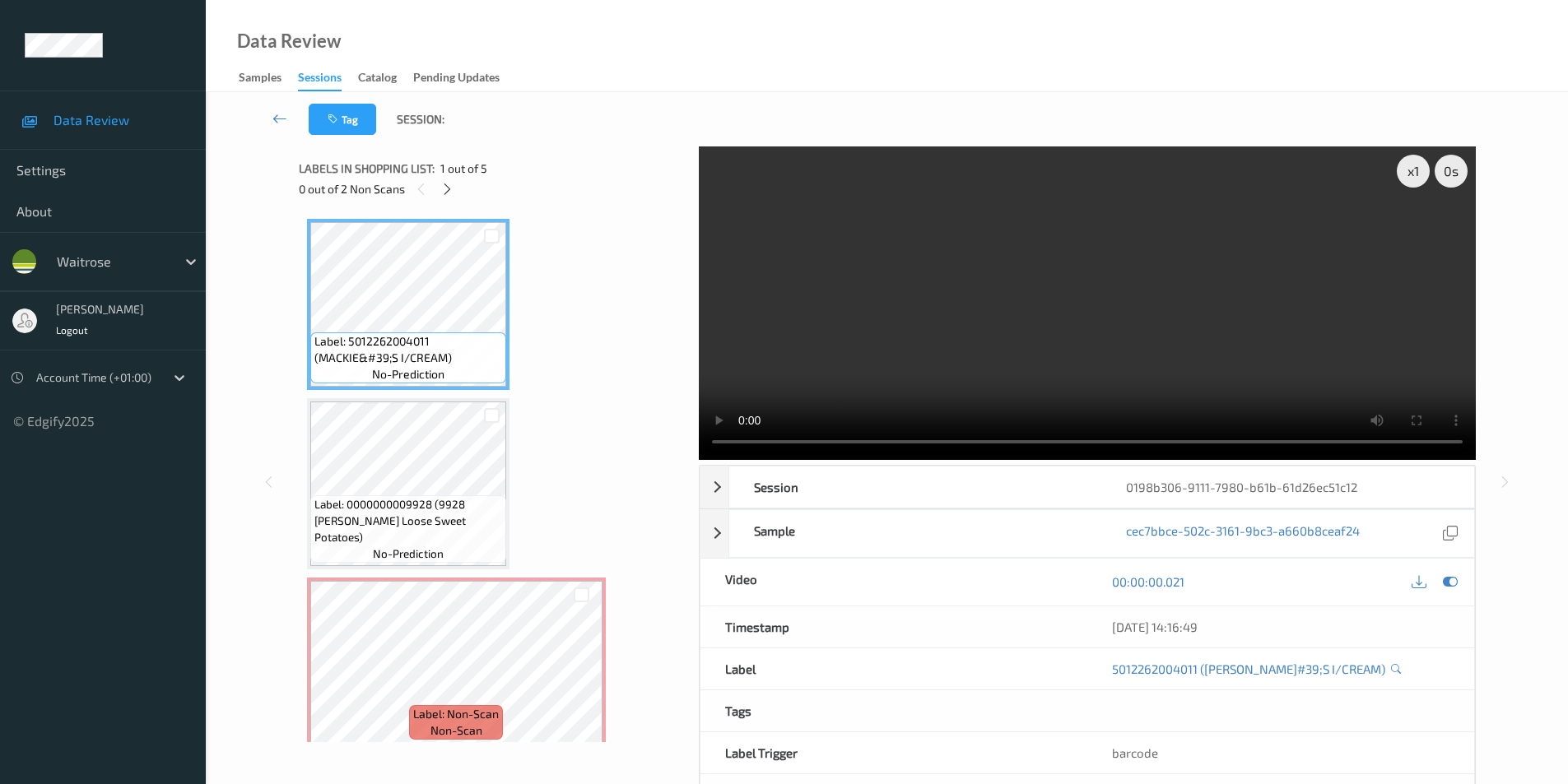
click at [1548, 407] on div "Tag Session: x 1 0 s Session 0198b306-9111-7980-b61b-61d26ec51c12 Session ID 01…" at bounding box center [887, 472] width 1362 height 759
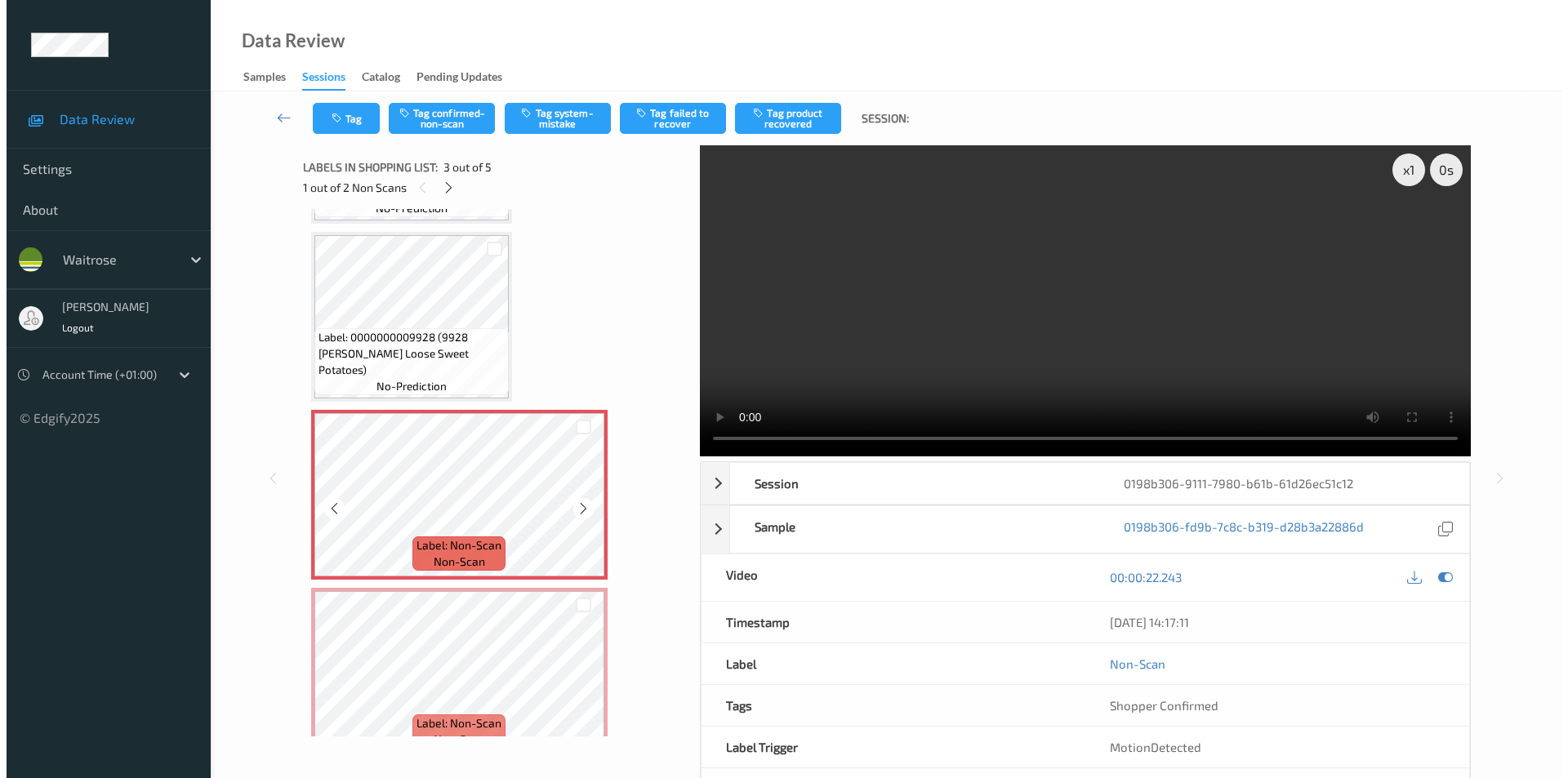
scroll to position [245, 0]
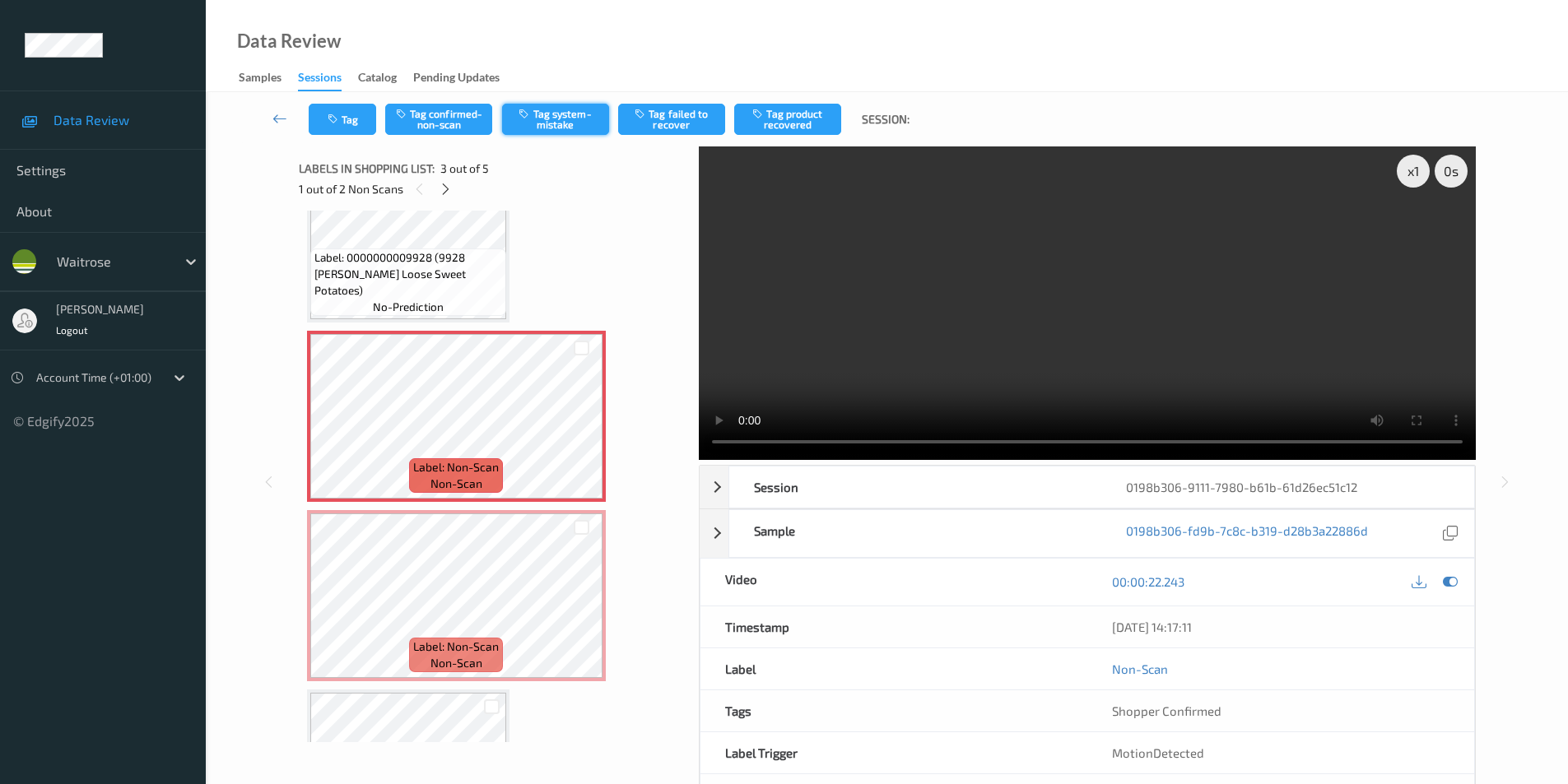
click at [569, 128] on button "Tag system-mistake" at bounding box center [556, 120] width 107 height 32
click at [347, 123] on button "Tag" at bounding box center [342, 120] width 67 height 32
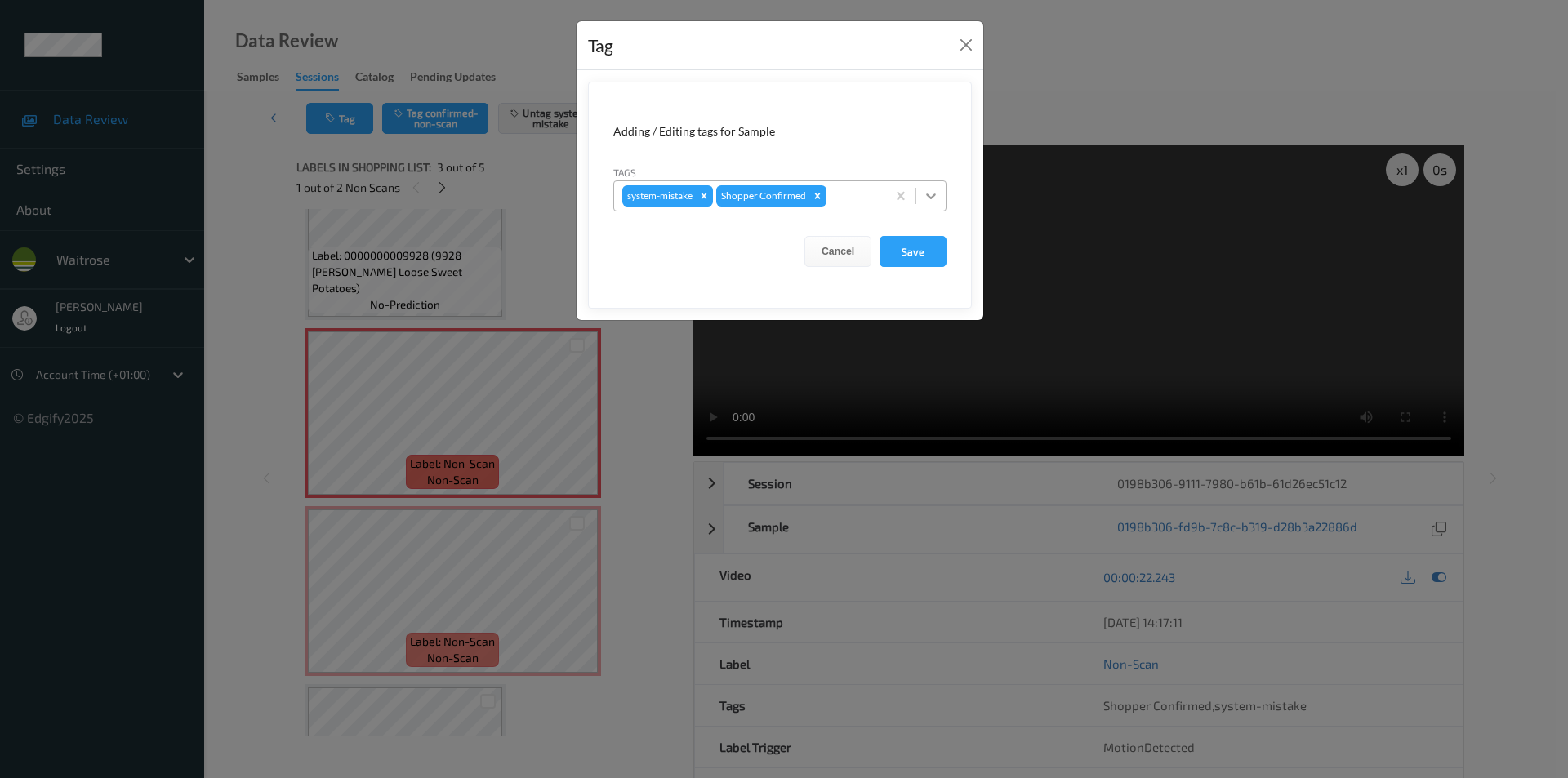
click at [928, 194] on icon at bounding box center [931, 196] width 17 height 17
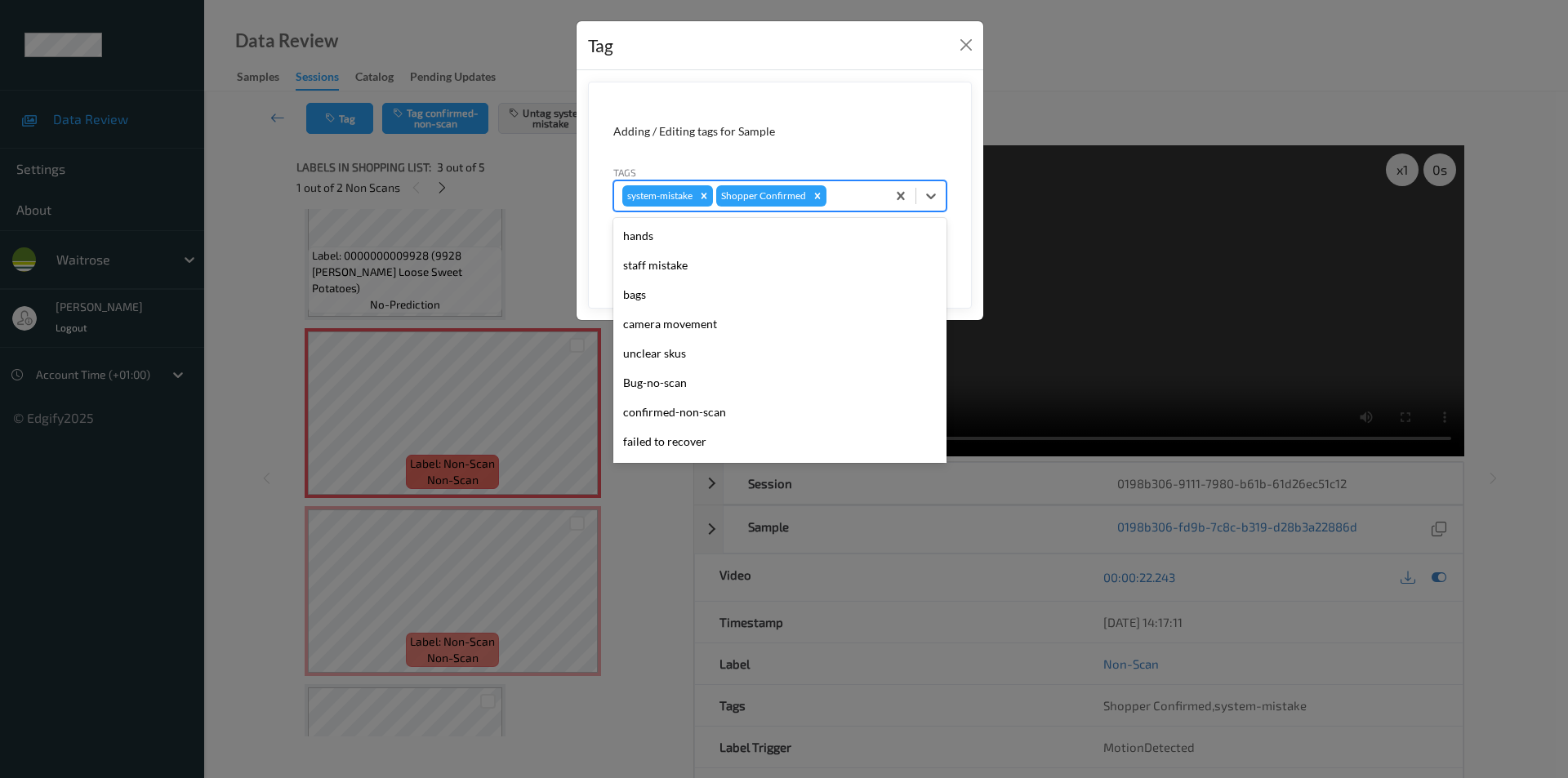
scroll to position [321, 0]
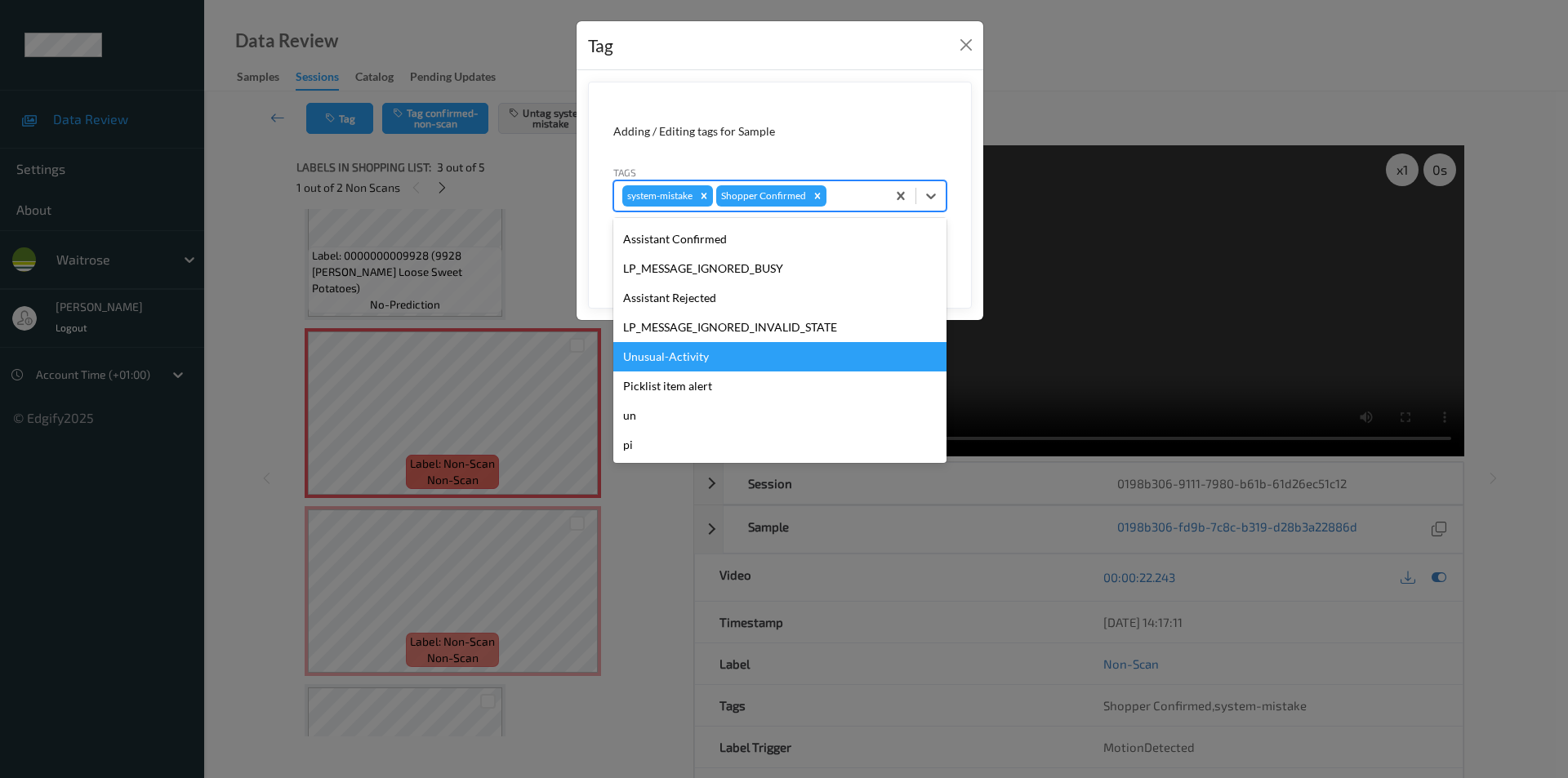
click at [720, 354] on div "Unusual-Activity" at bounding box center [780, 357] width 333 height 30
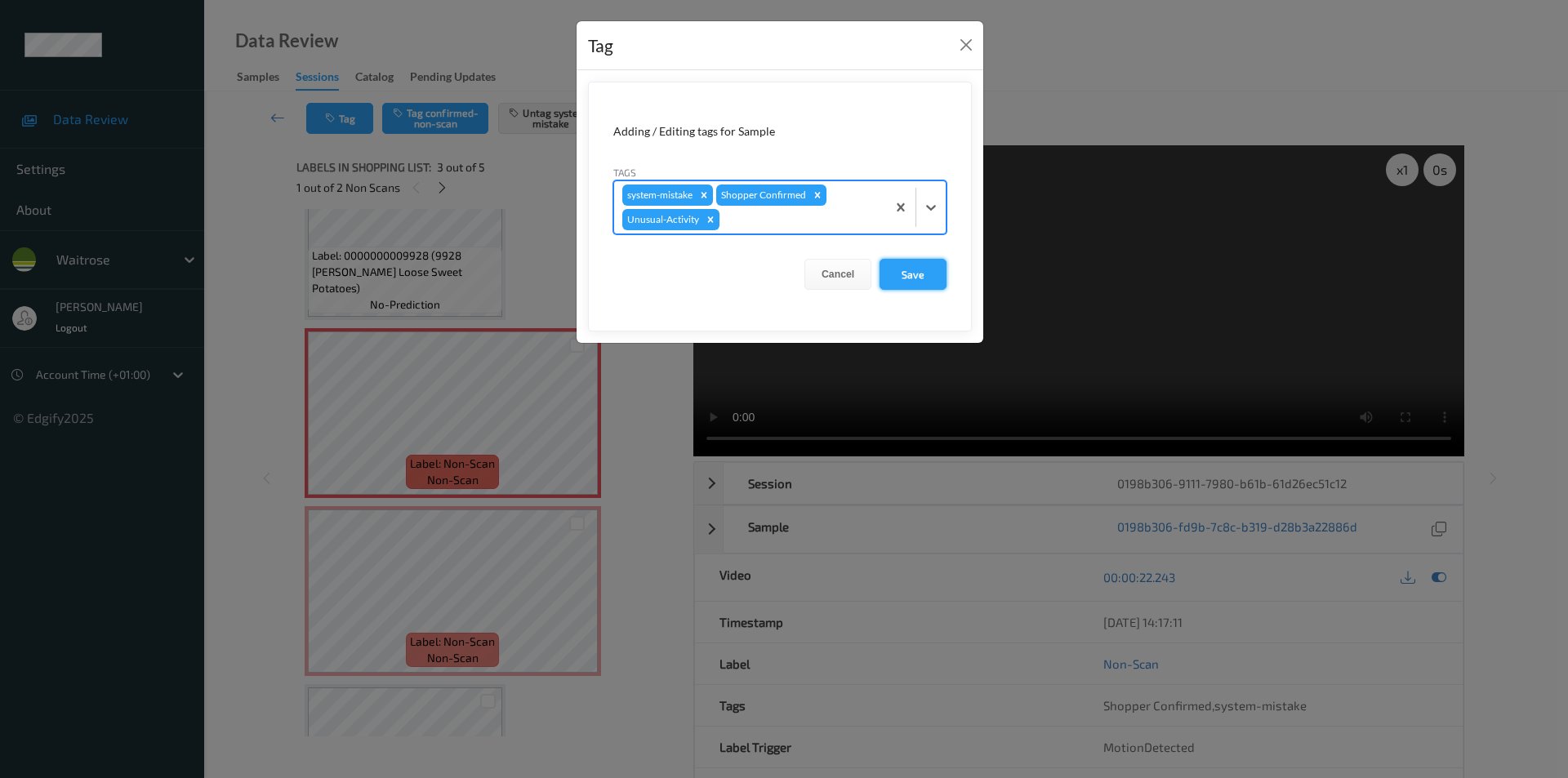
click at [928, 278] on button "Save" at bounding box center [913, 274] width 67 height 31
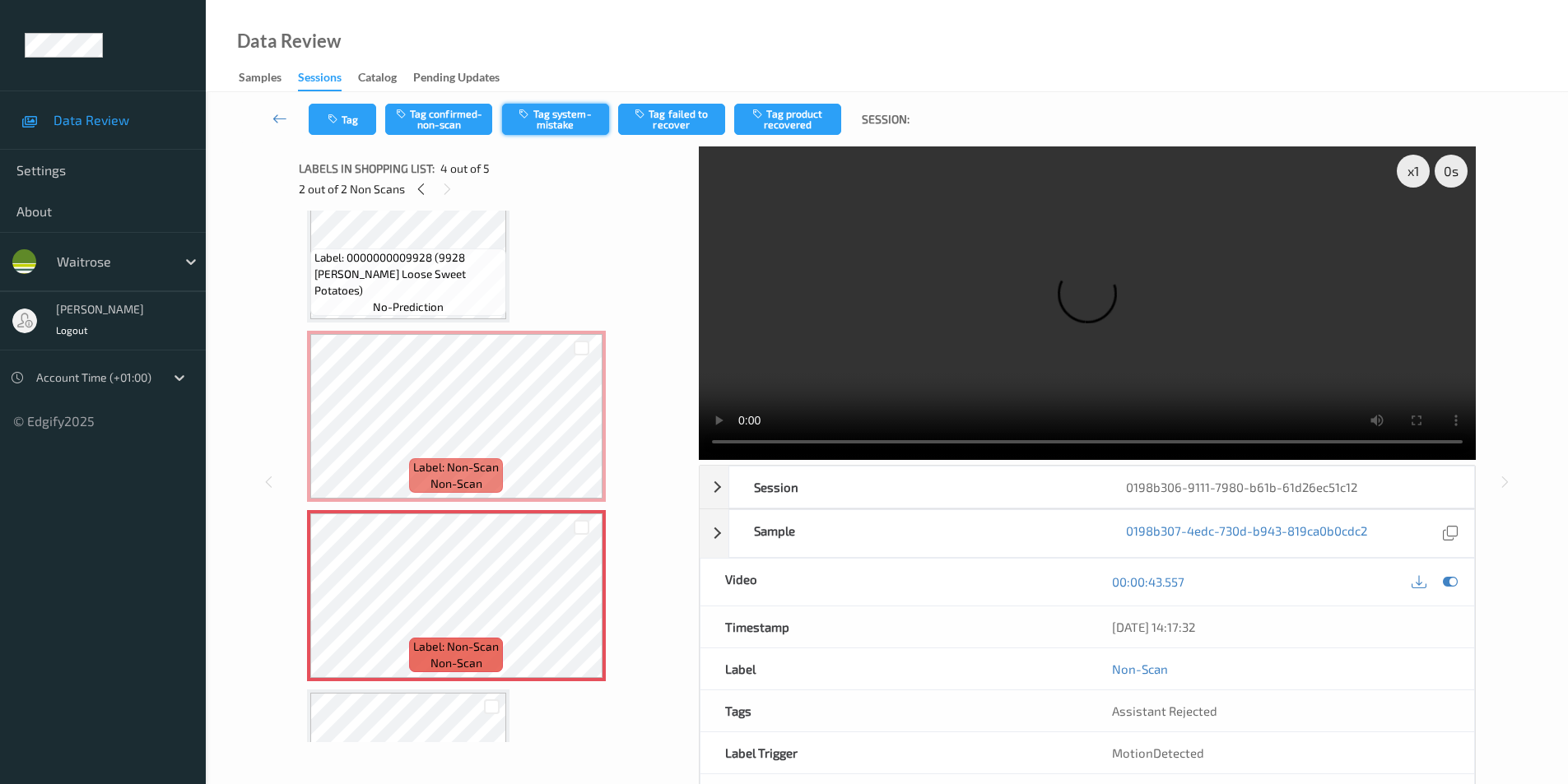
click at [551, 113] on button "Tag system-mistake" at bounding box center [556, 120] width 107 height 32
click at [347, 126] on button "Tag" at bounding box center [342, 120] width 67 height 32
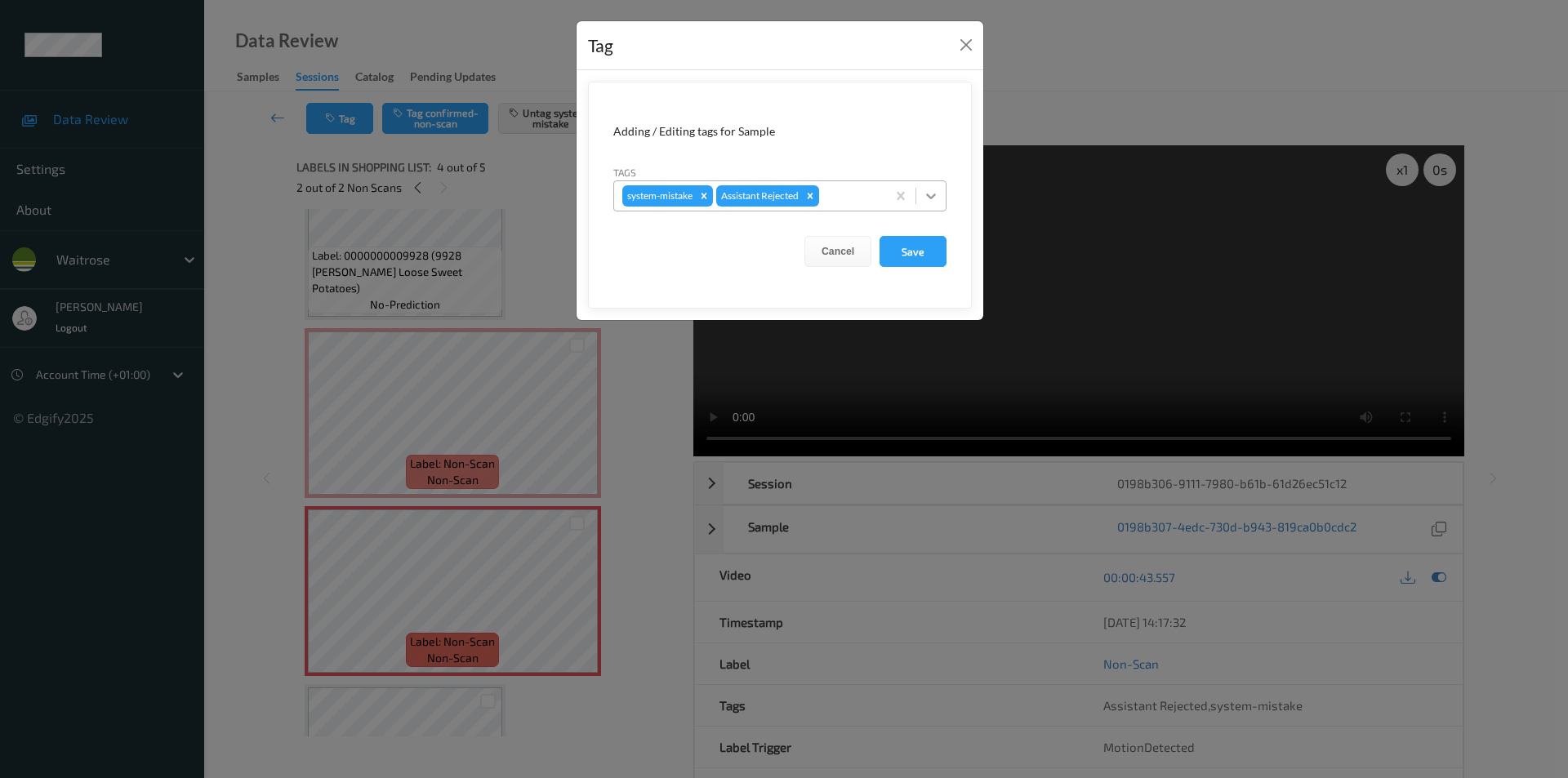
click at [925, 194] on icon at bounding box center [931, 196] width 17 height 17
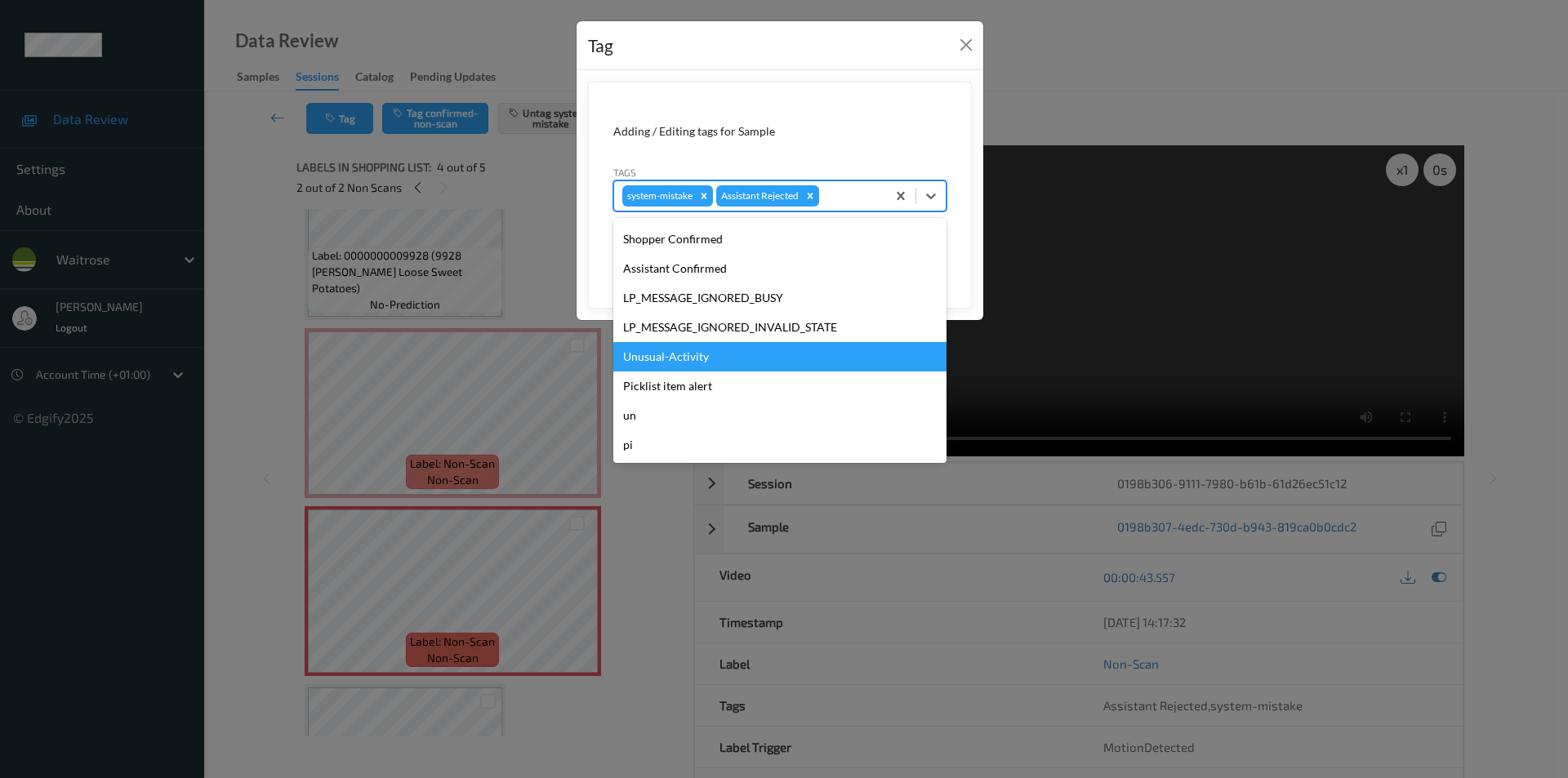
click at [690, 354] on div "Unusual-Activity" at bounding box center [780, 357] width 333 height 30
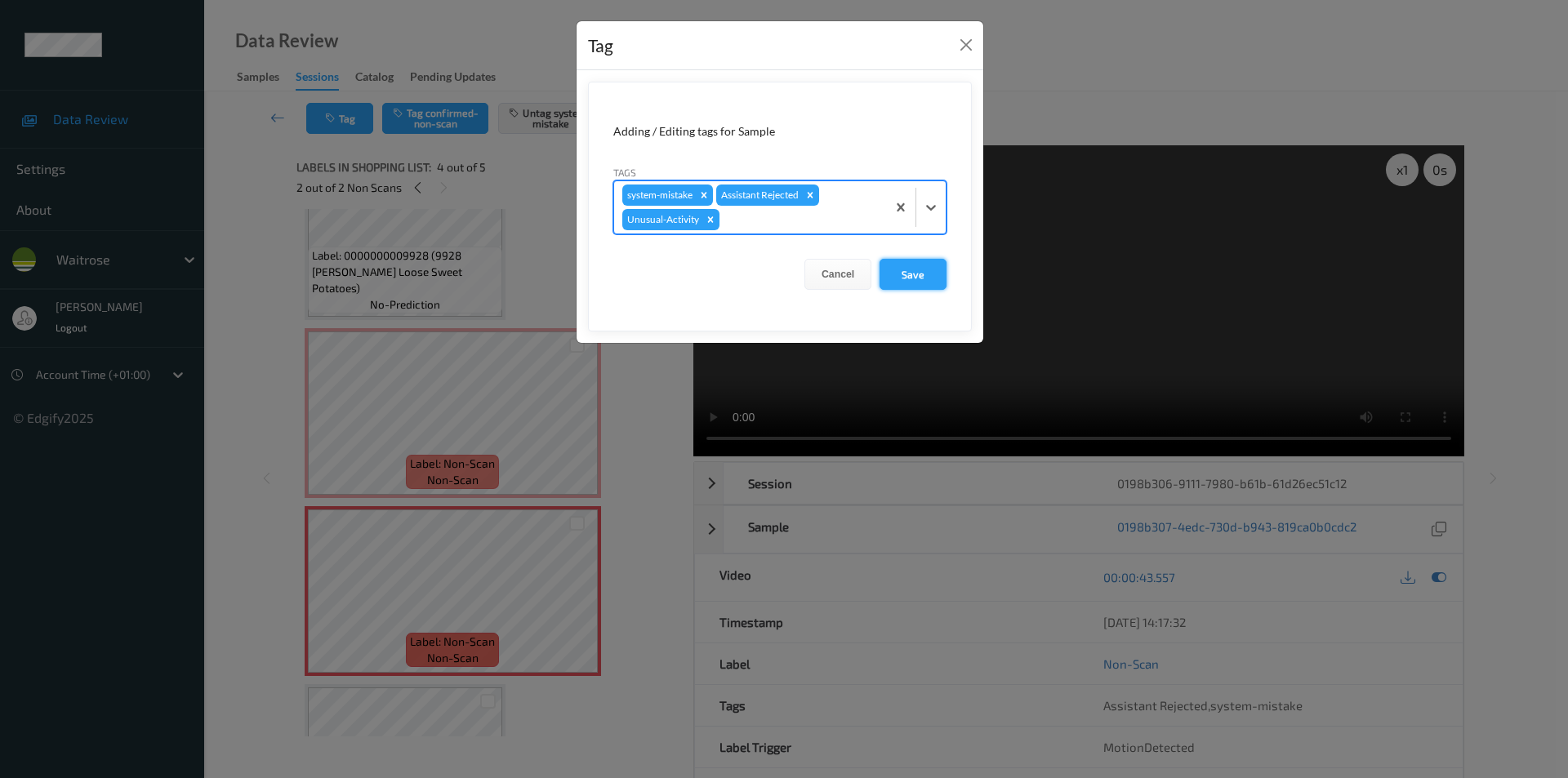
click at [907, 275] on button "Save" at bounding box center [913, 274] width 67 height 31
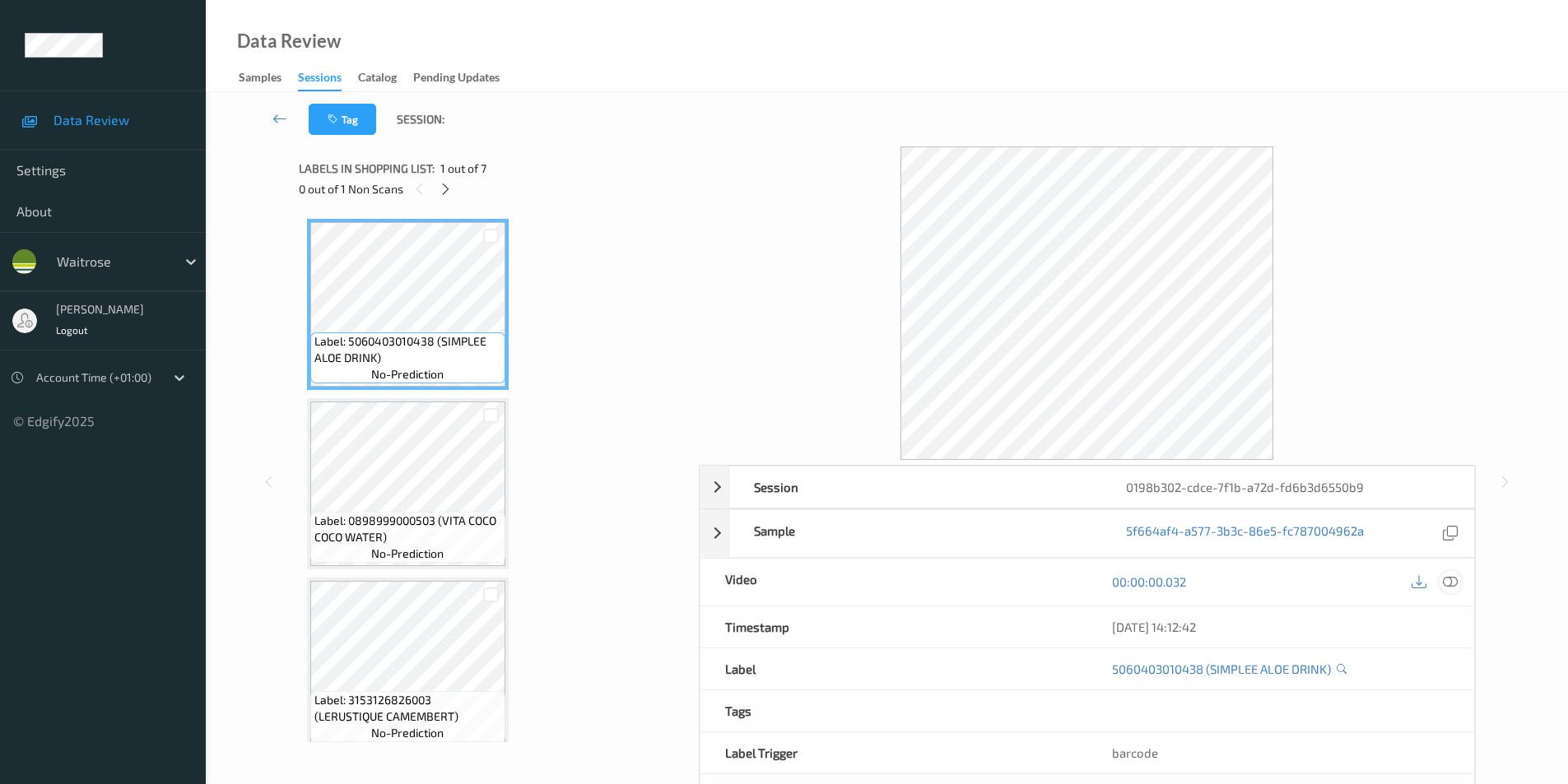
click at [1450, 578] on icon at bounding box center [1450, 582] width 15 height 15
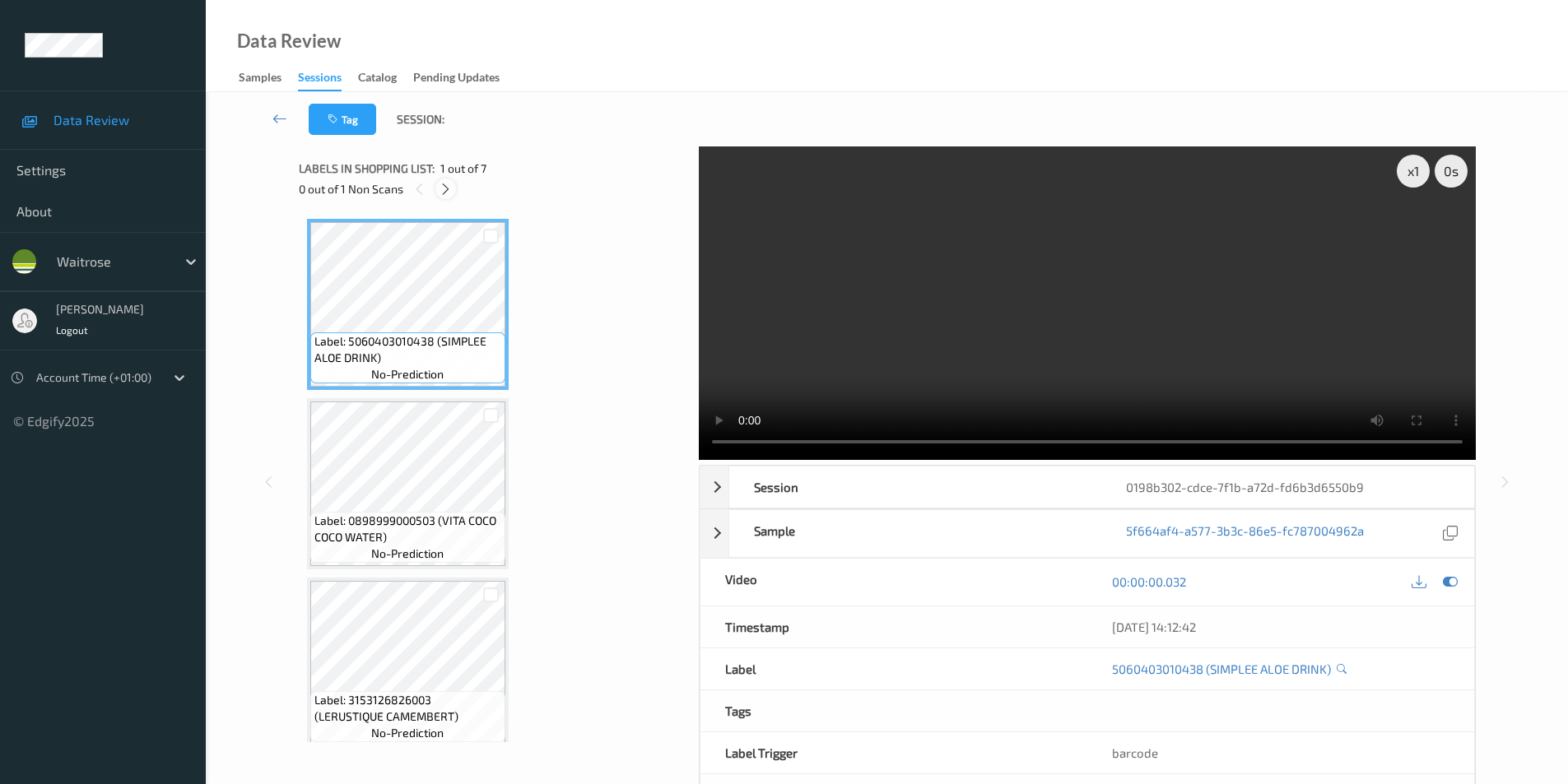
click at [447, 194] on icon at bounding box center [446, 189] width 14 height 15
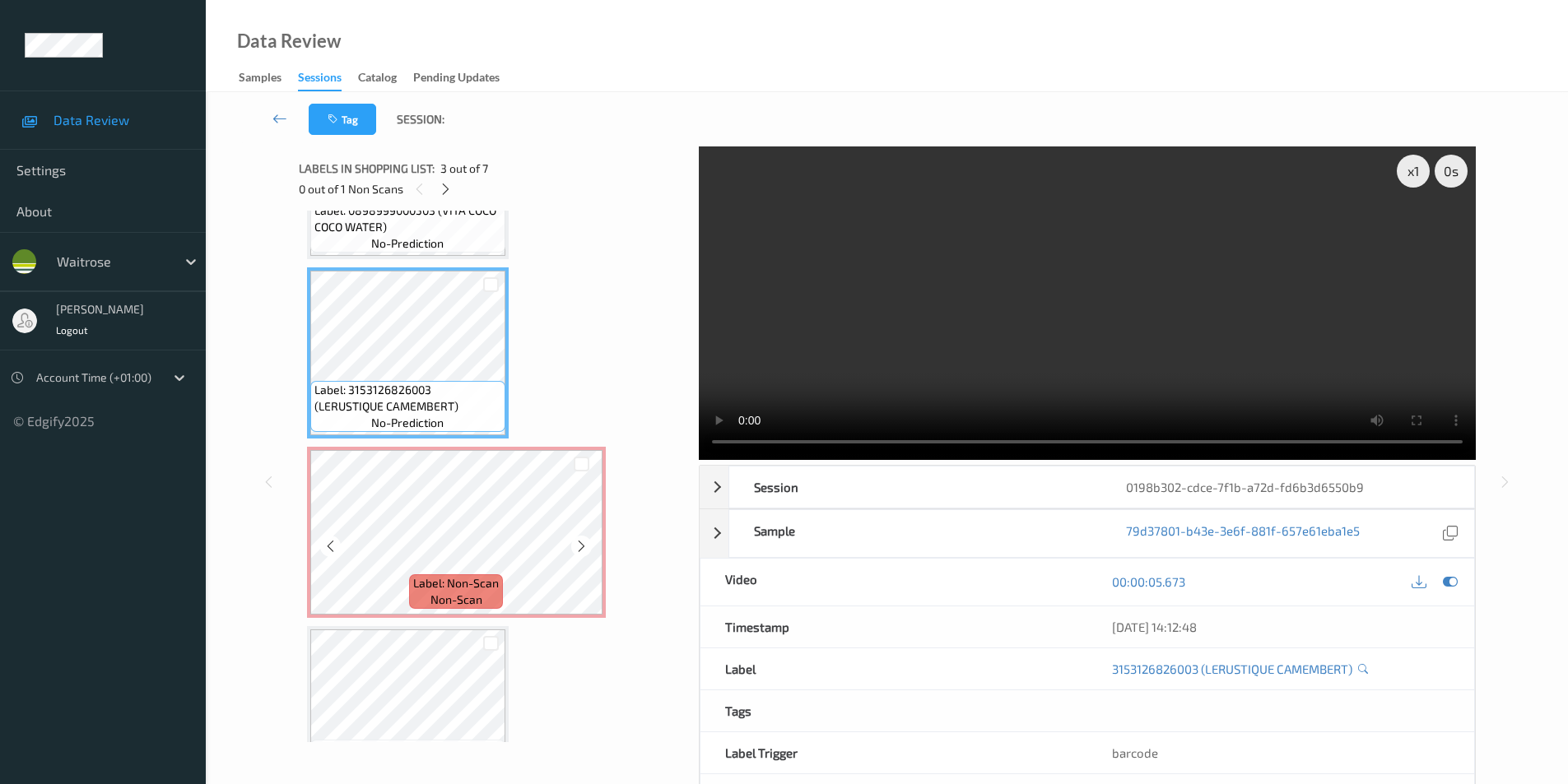
scroll to position [367, 0]
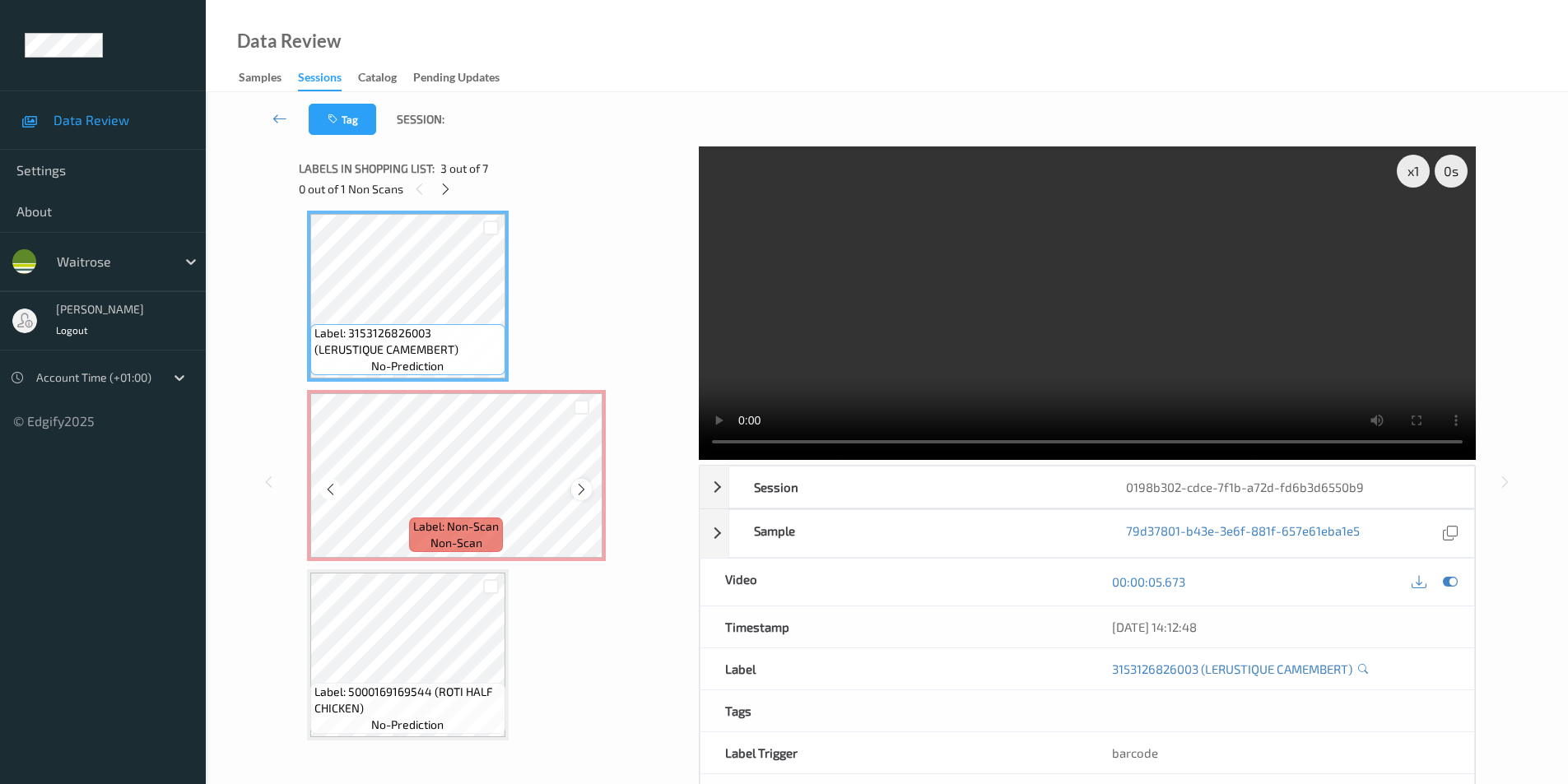
click at [582, 491] on icon at bounding box center [582, 490] width 14 height 15
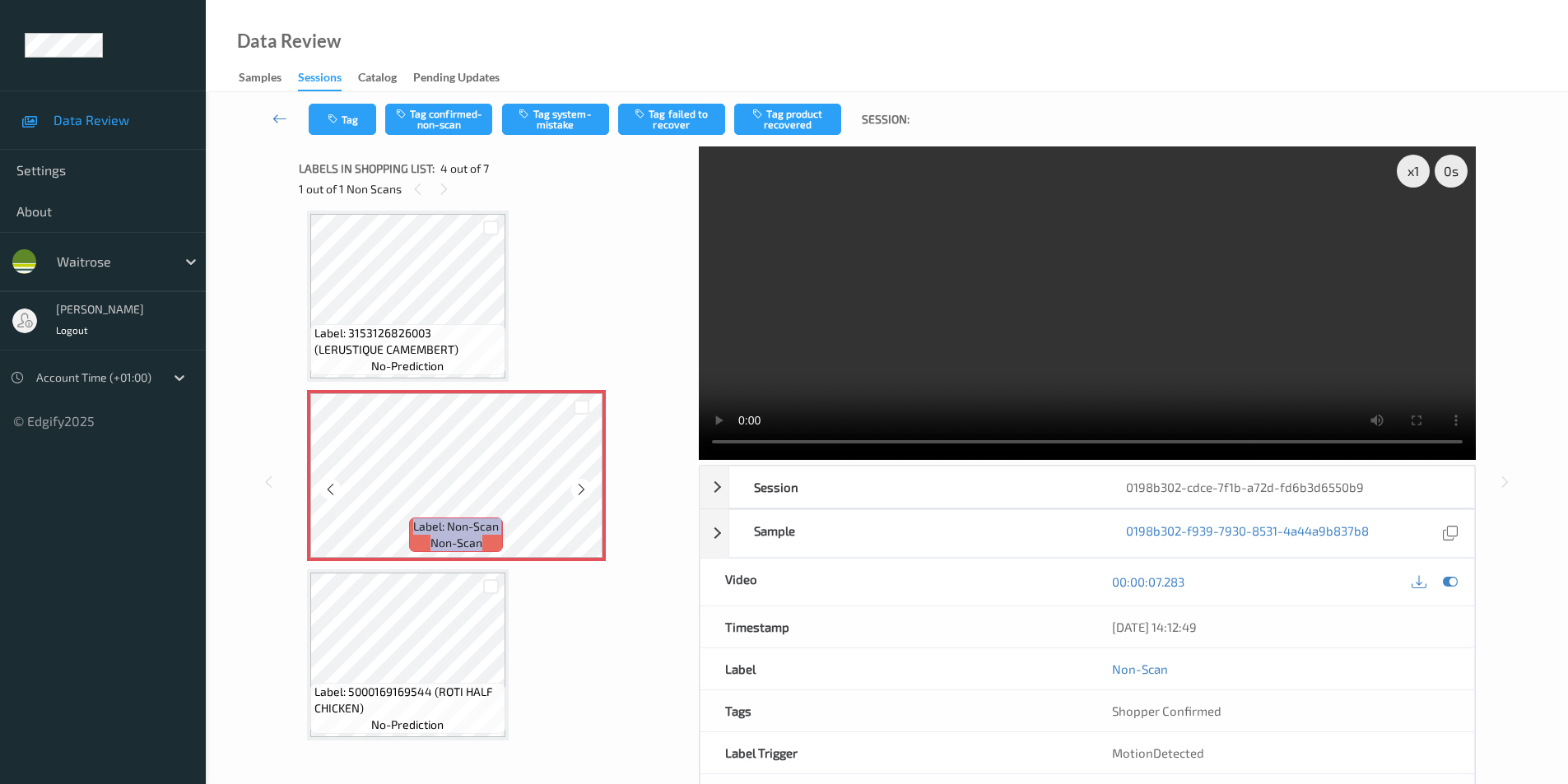
click at [582, 491] on icon at bounding box center [582, 490] width 14 height 15
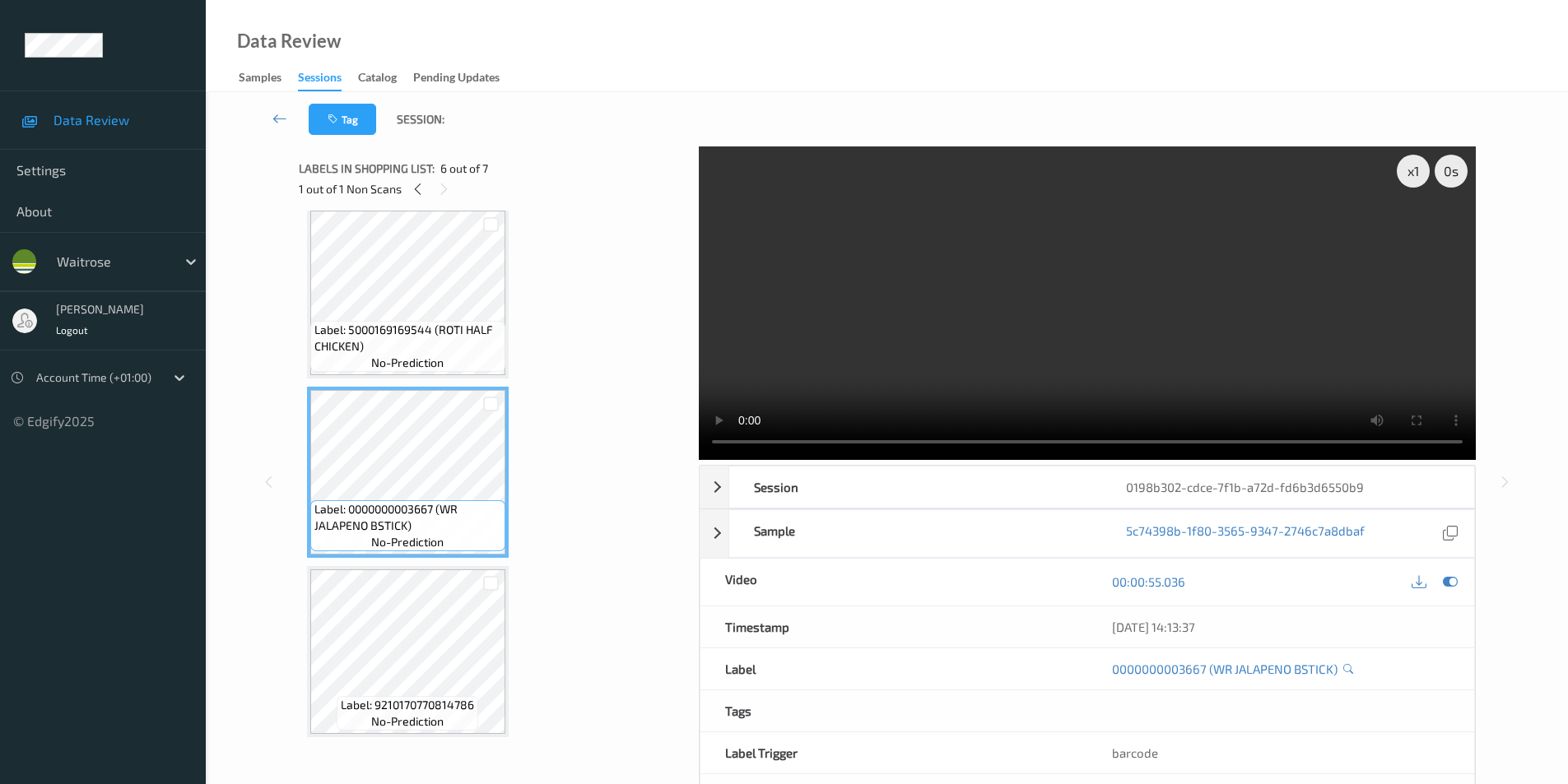
scroll to position [732, 0]
click at [1448, 585] on icon at bounding box center [1450, 582] width 15 height 15
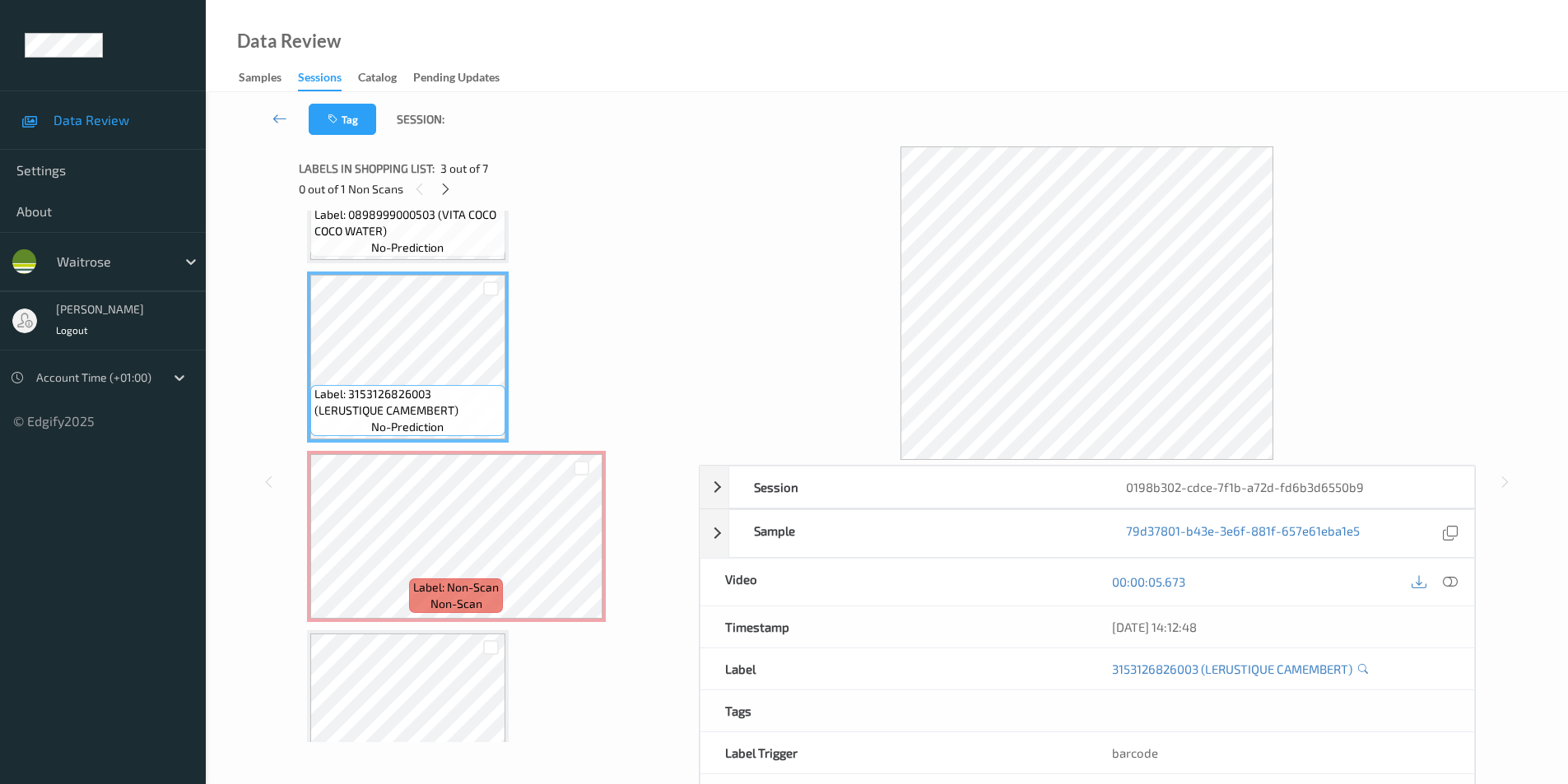
scroll to position [403, 0]
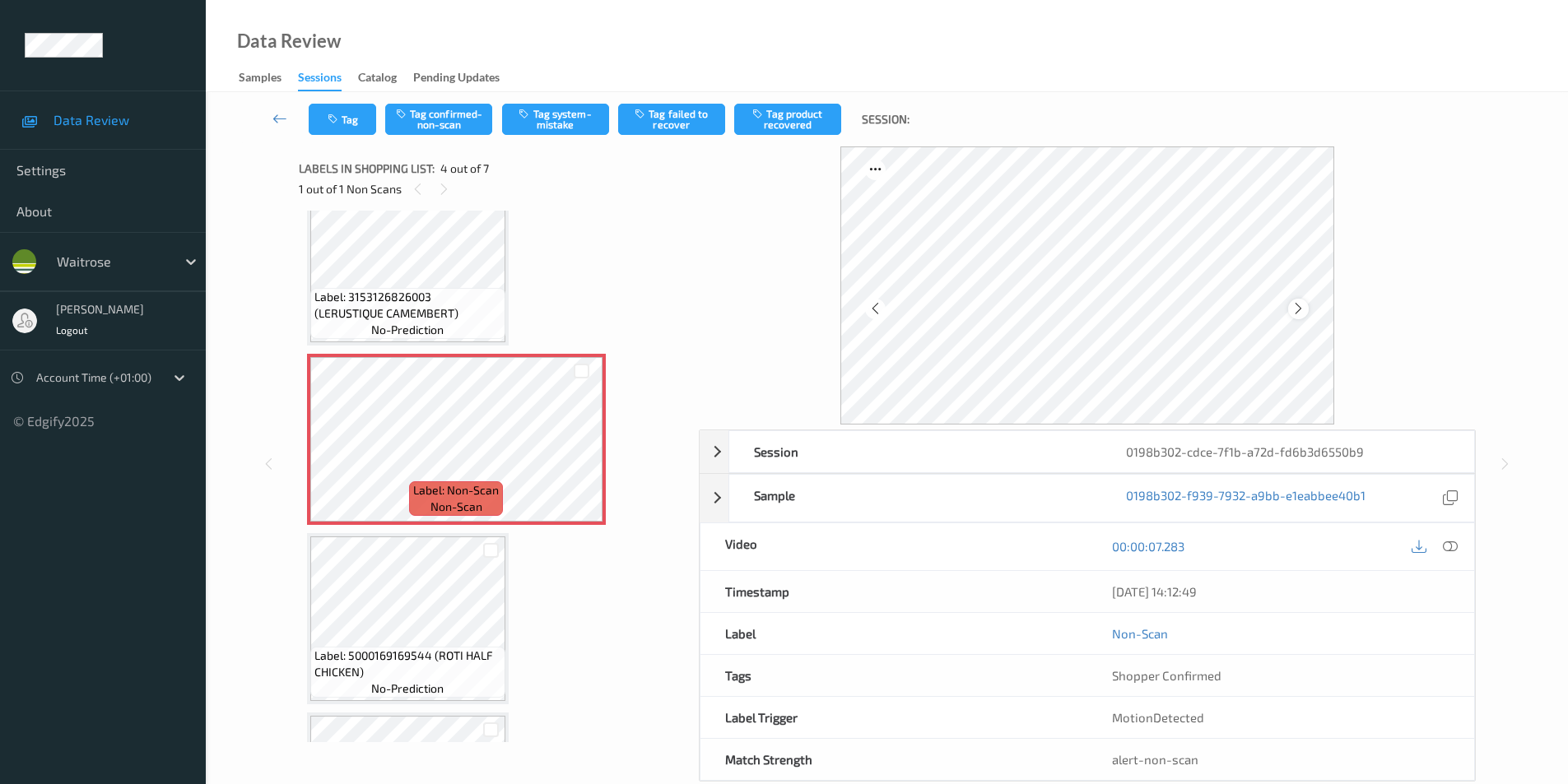
click at [1297, 309] on icon at bounding box center [1298, 308] width 14 height 15
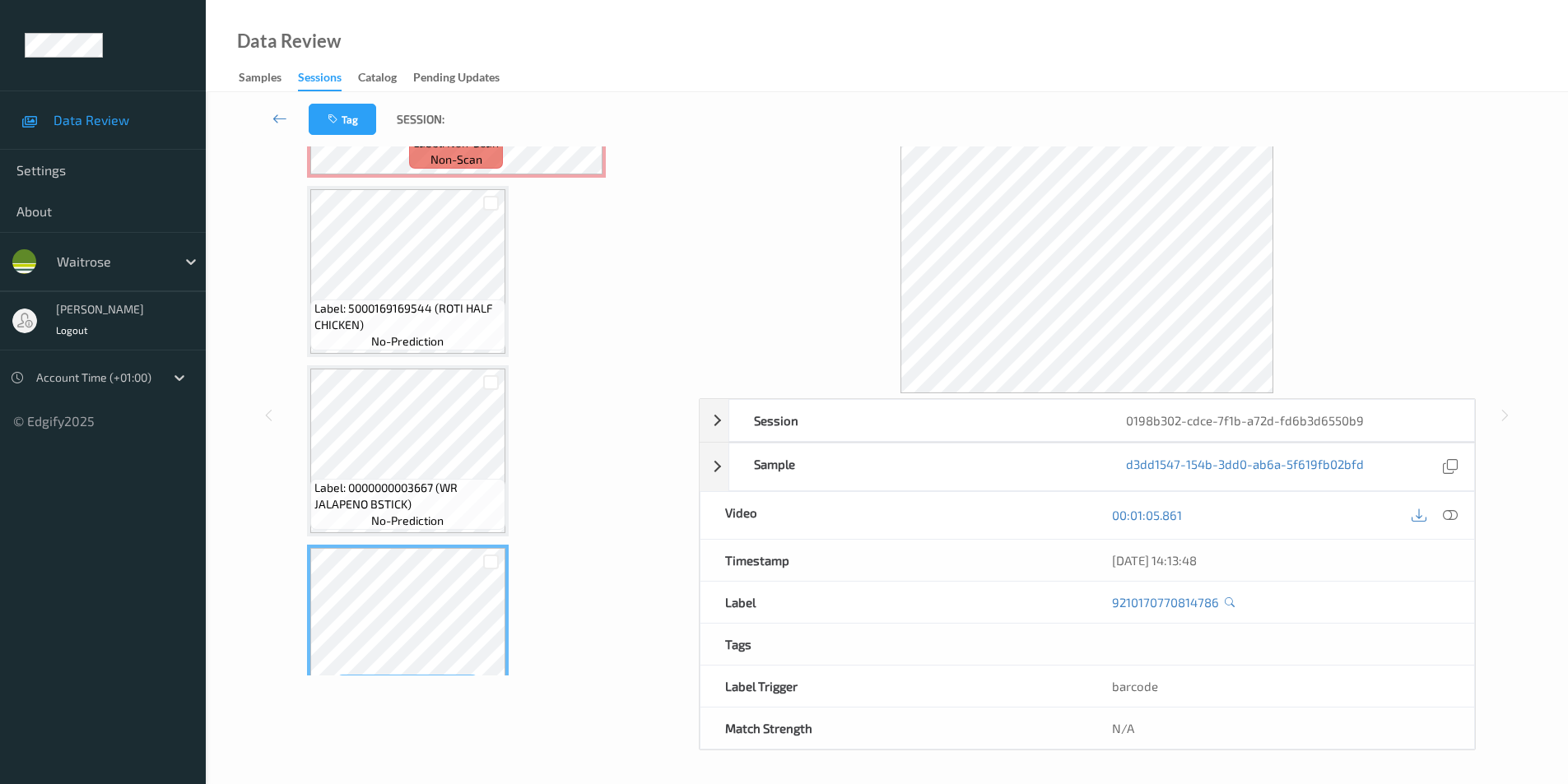
scroll to position [650, 0]
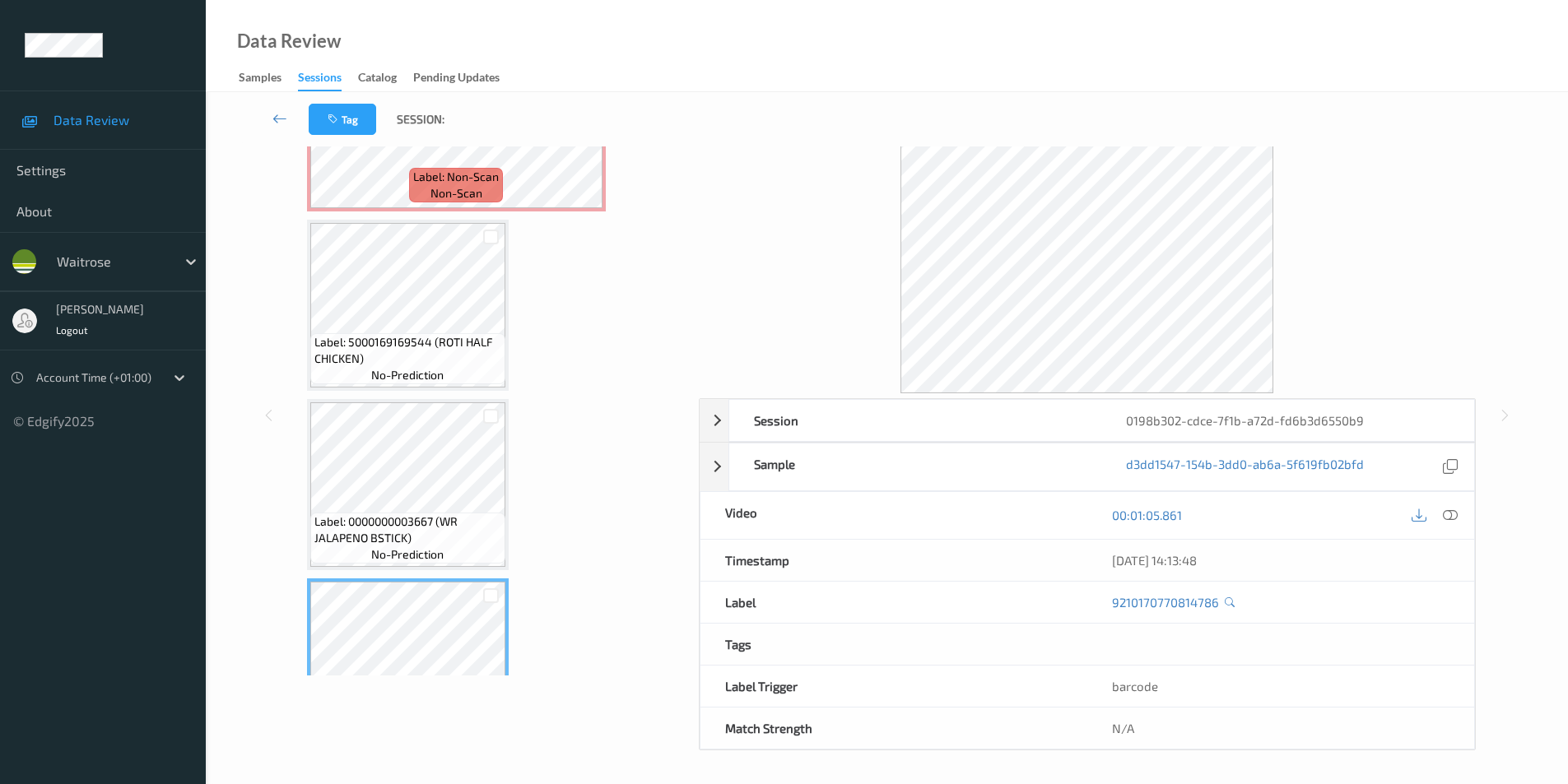
click at [1463, 518] on div "00:01:05.861" at bounding box center [1281, 515] width 387 height 47
click at [1445, 516] on icon at bounding box center [1450, 514] width 15 height 15
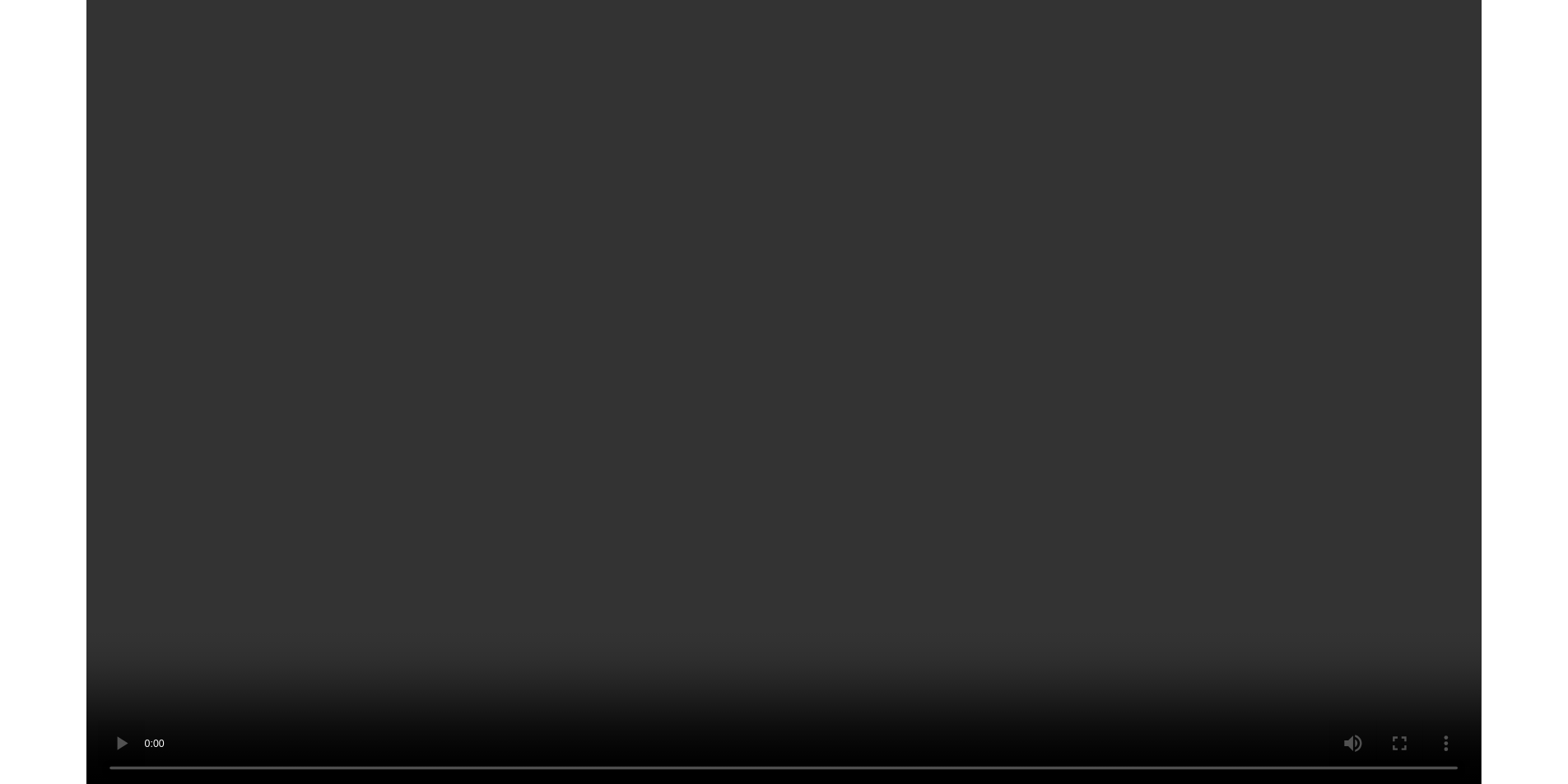
scroll to position [628, 0]
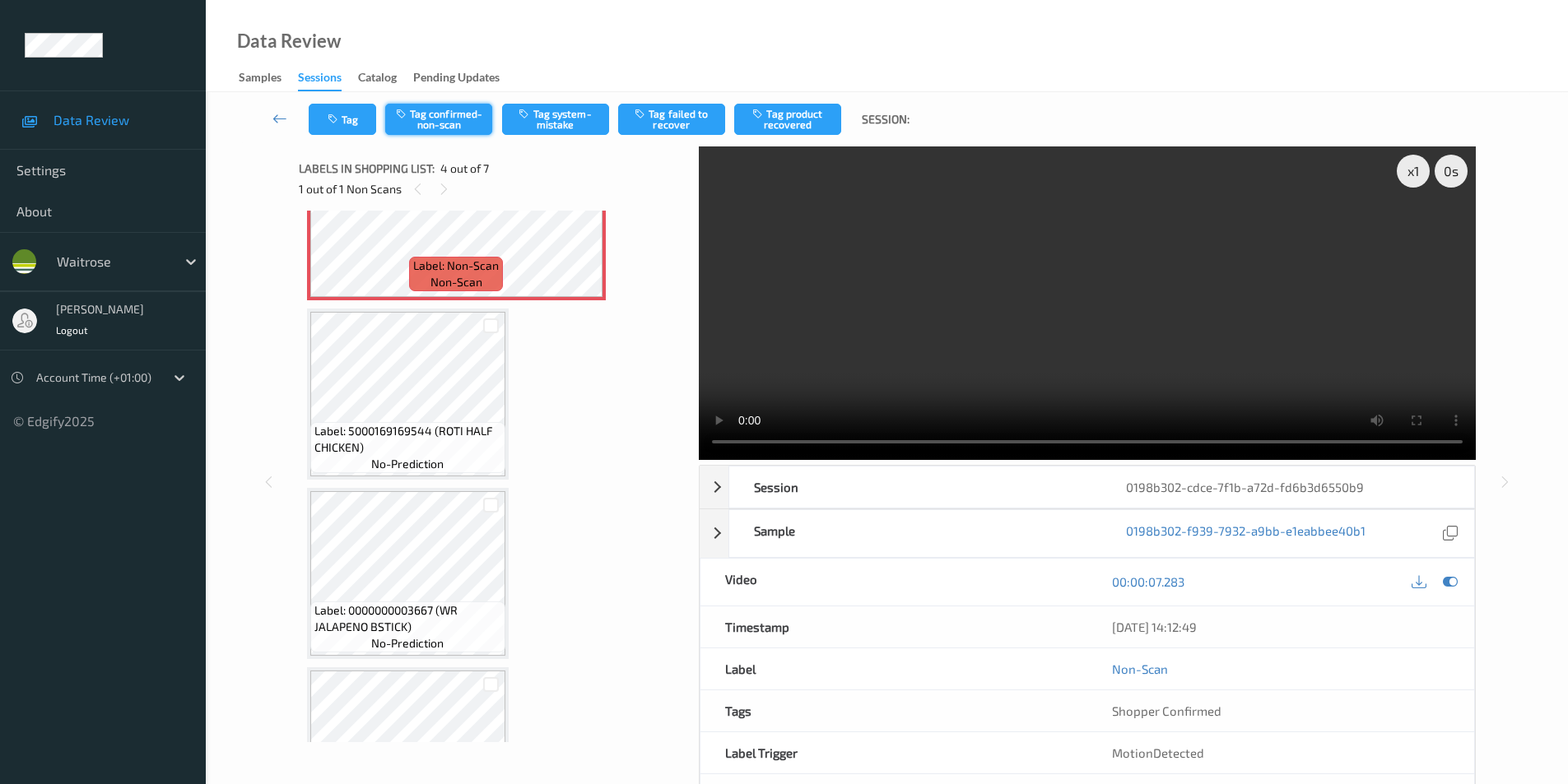
click at [465, 123] on button "Tag confirmed-non-scan" at bounding box center [439, 120] width 107 height 32
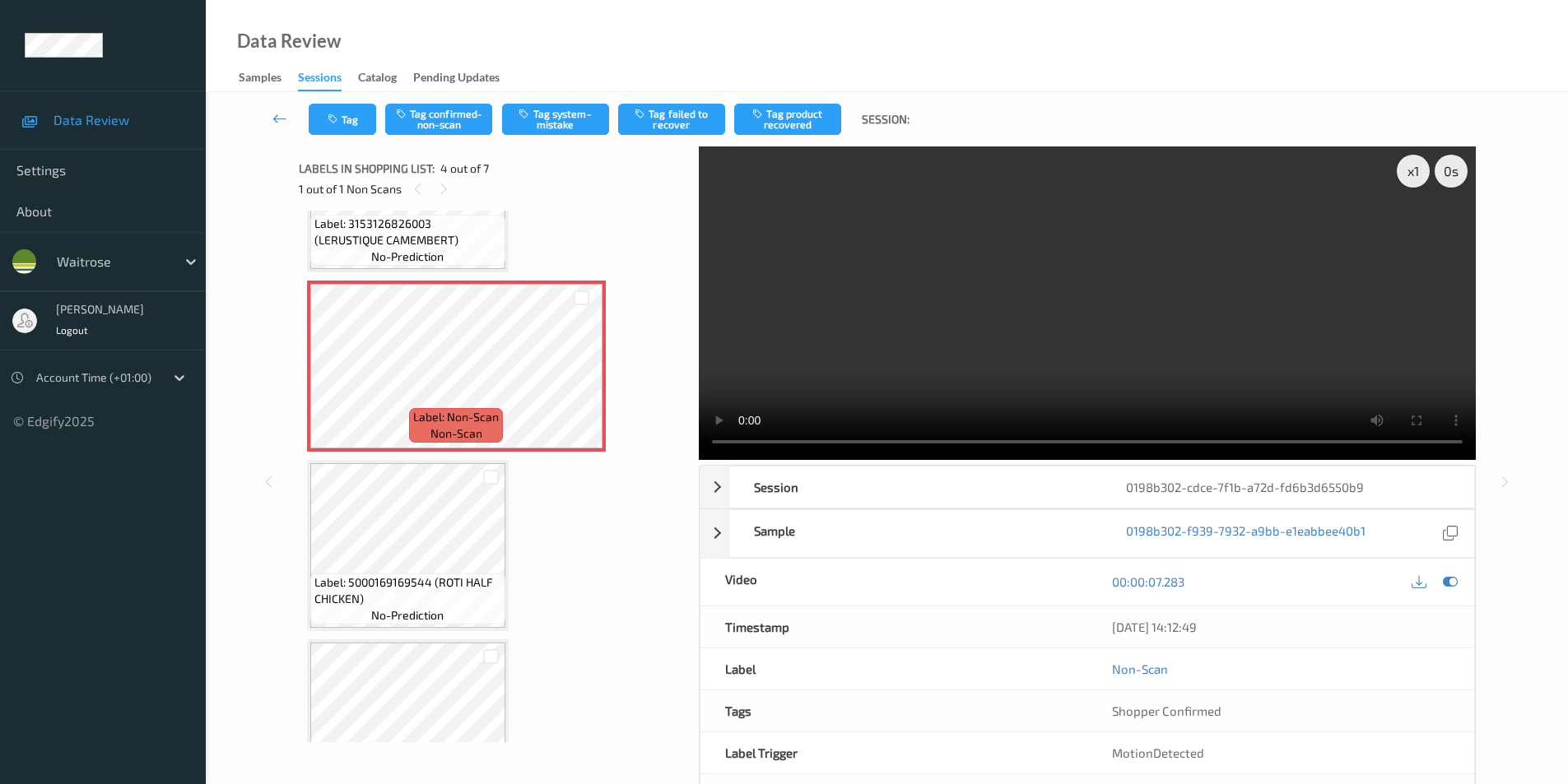
scroll to position [464, 0]
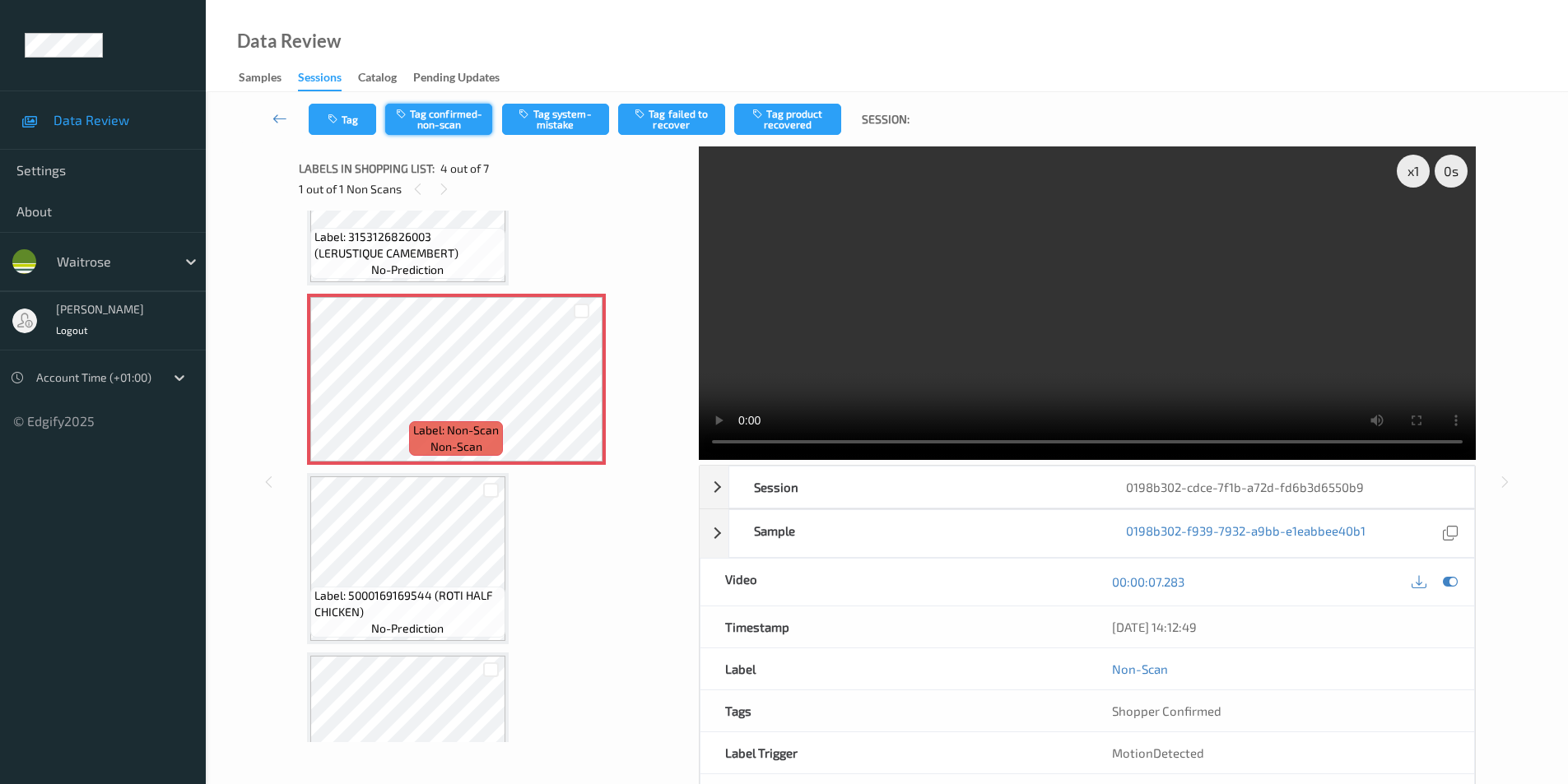
click at [434, 125] on button "Tag confirmed-non-scan" at bounding box center [439, 120] width 107 height 32
click at [652, 124] on button "Tag failed to recover" at bounding box center [672, 120] width 107 height 32
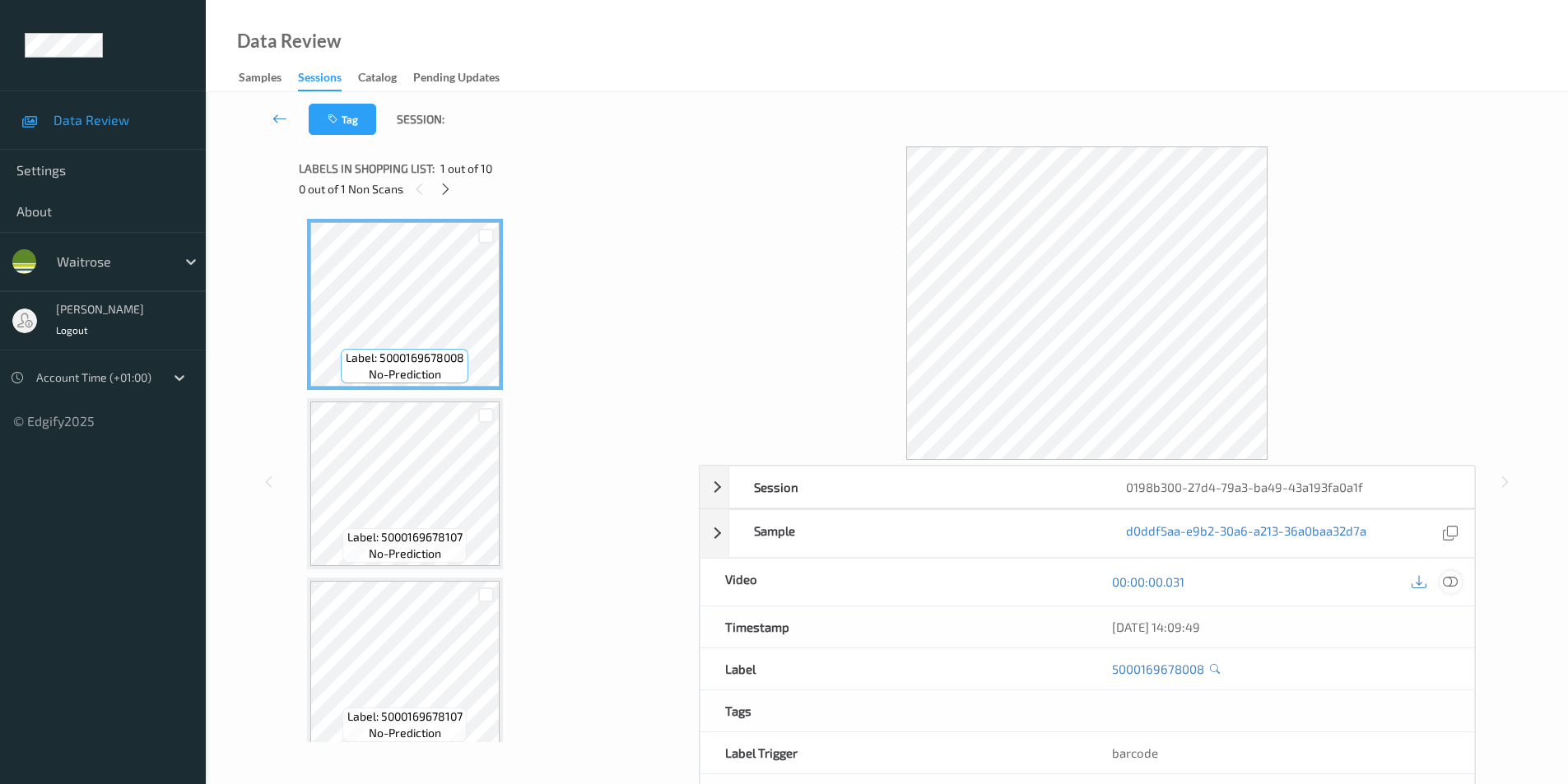
click at [1448, 579] on icon at bounding box center [1450, 582] width 15 height 15
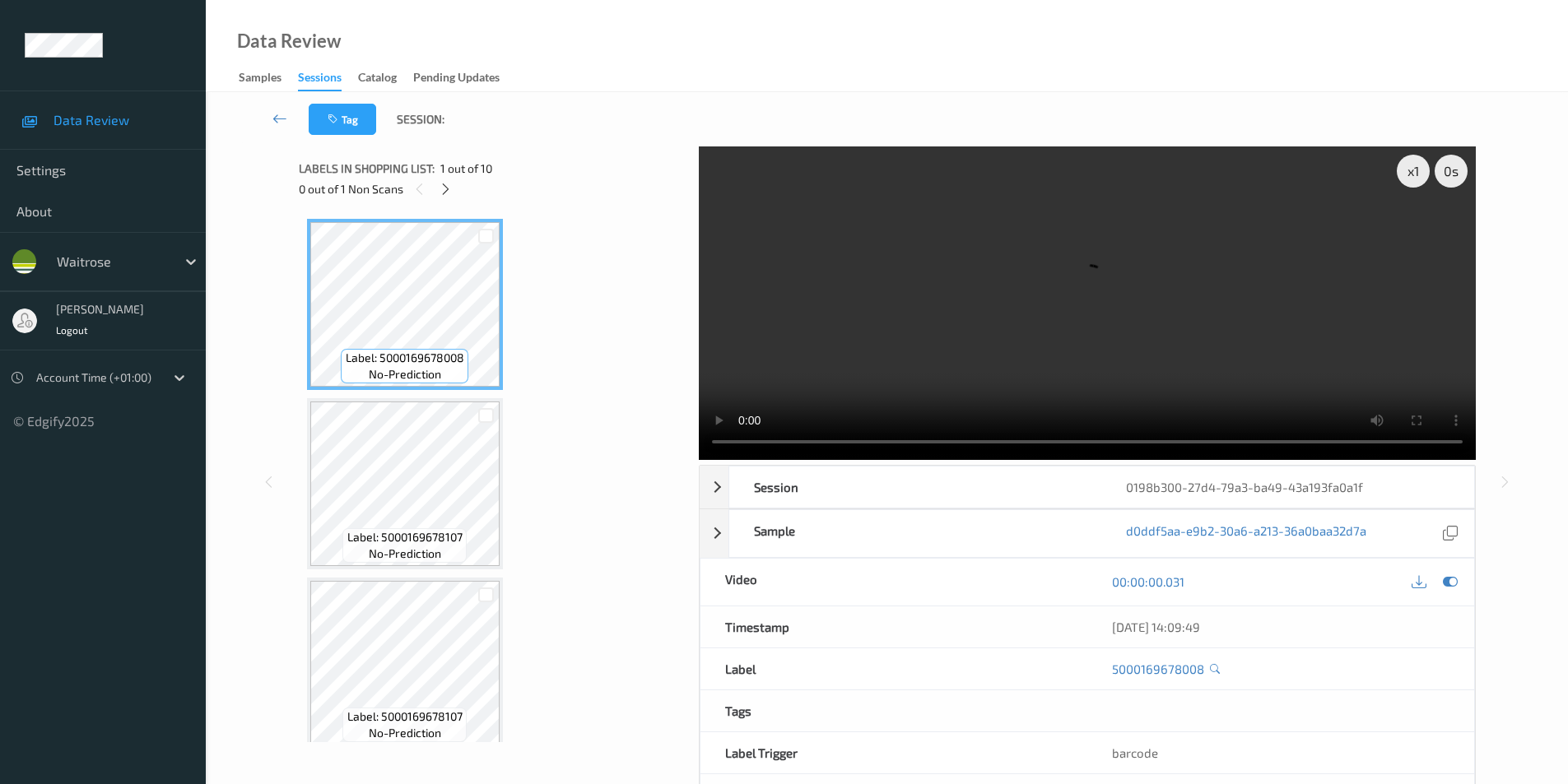
click at [434, 189] on div "0 out of 1 Non Scans" at bounding box center [493, 188] width 389 height 21
click at [446, 191] on icon at bounding box center [446, 189] width 14 height 15
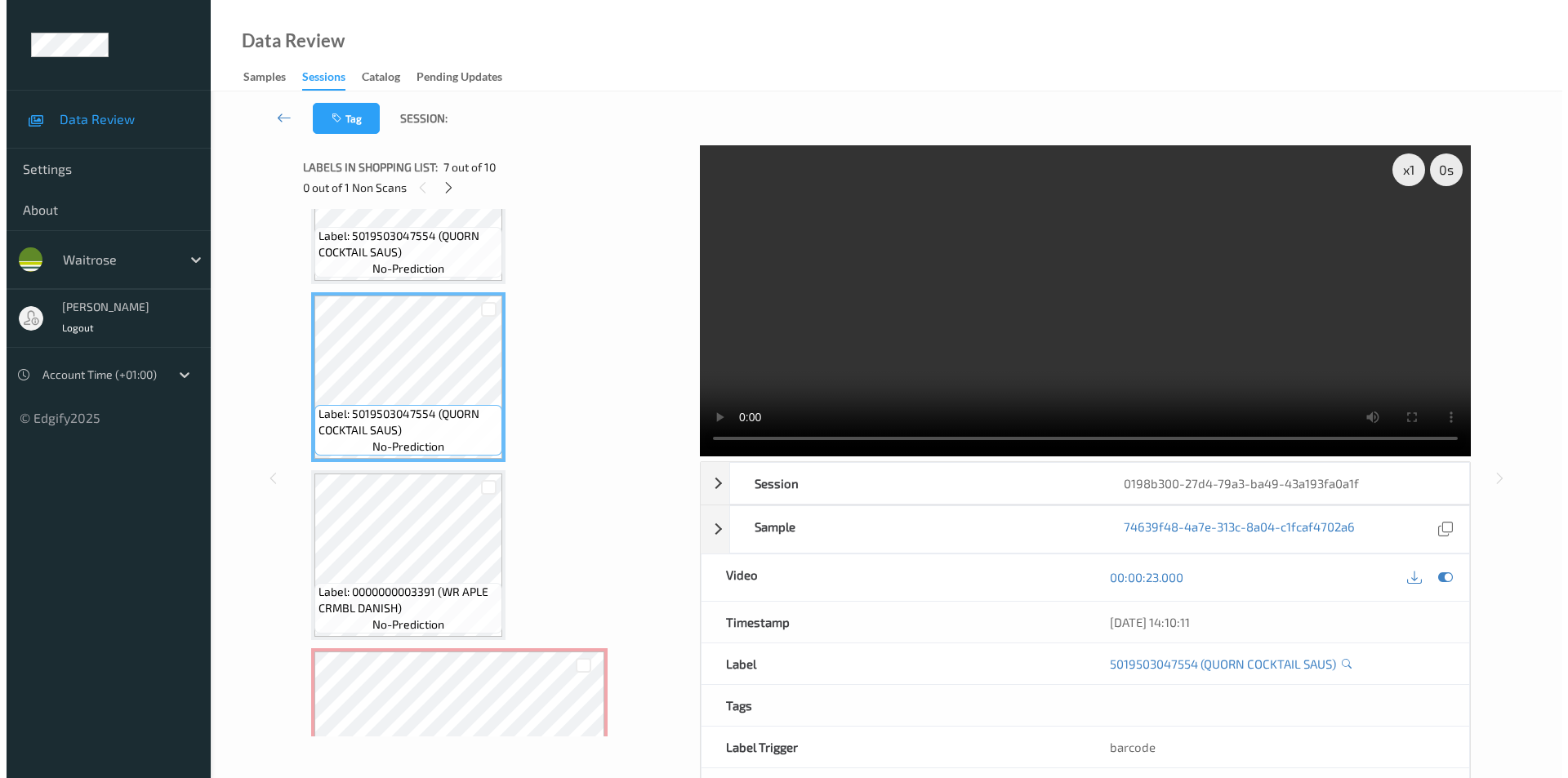
scroll to position [1075, 0]
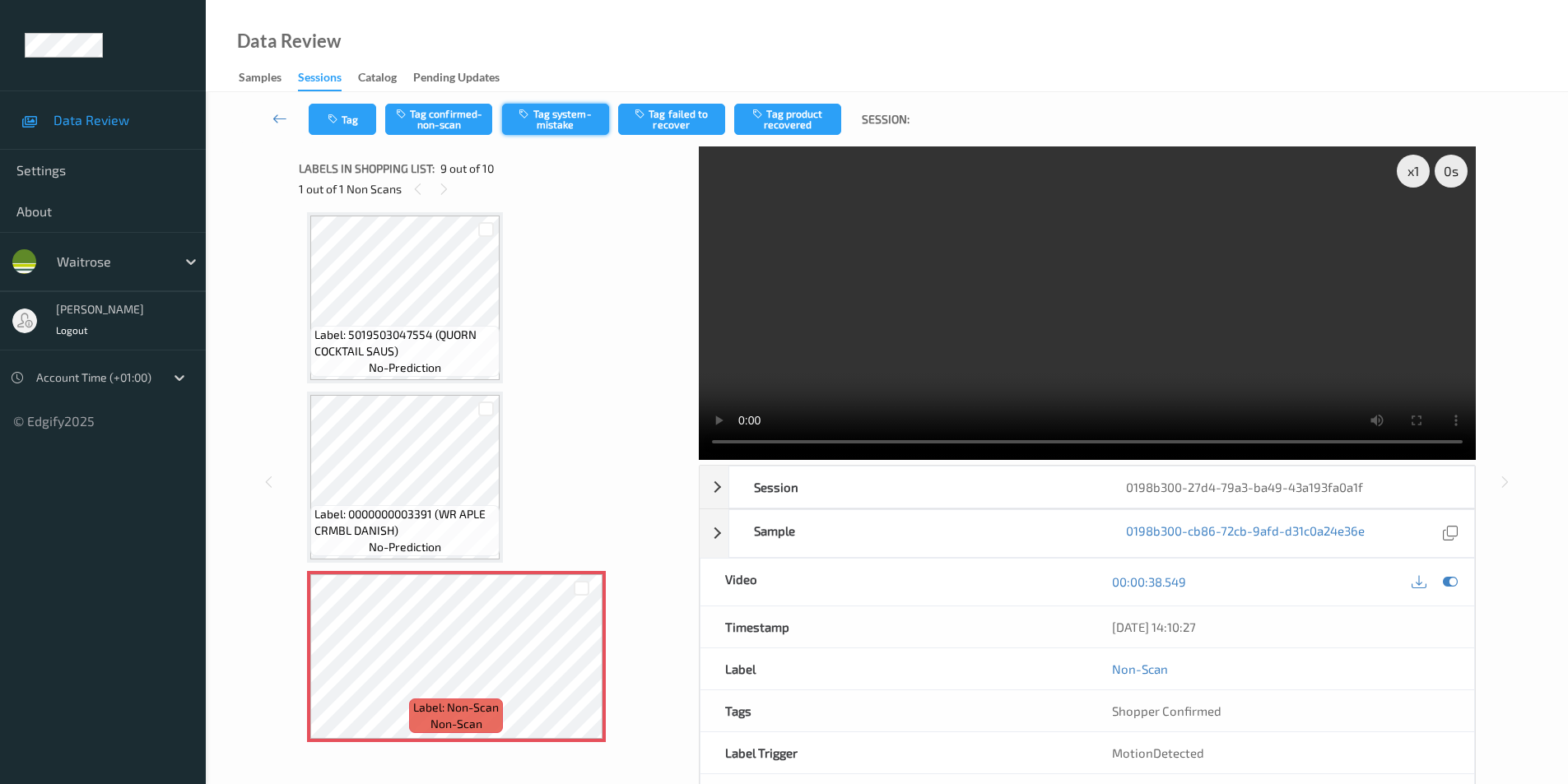
click at [542, 123] on button "Tag system-mistake" at bounding box center [556, 120] width 107 height 32
click at [346, 128] on button "Tag" at bounding box center [342, 120] width 67 height 32
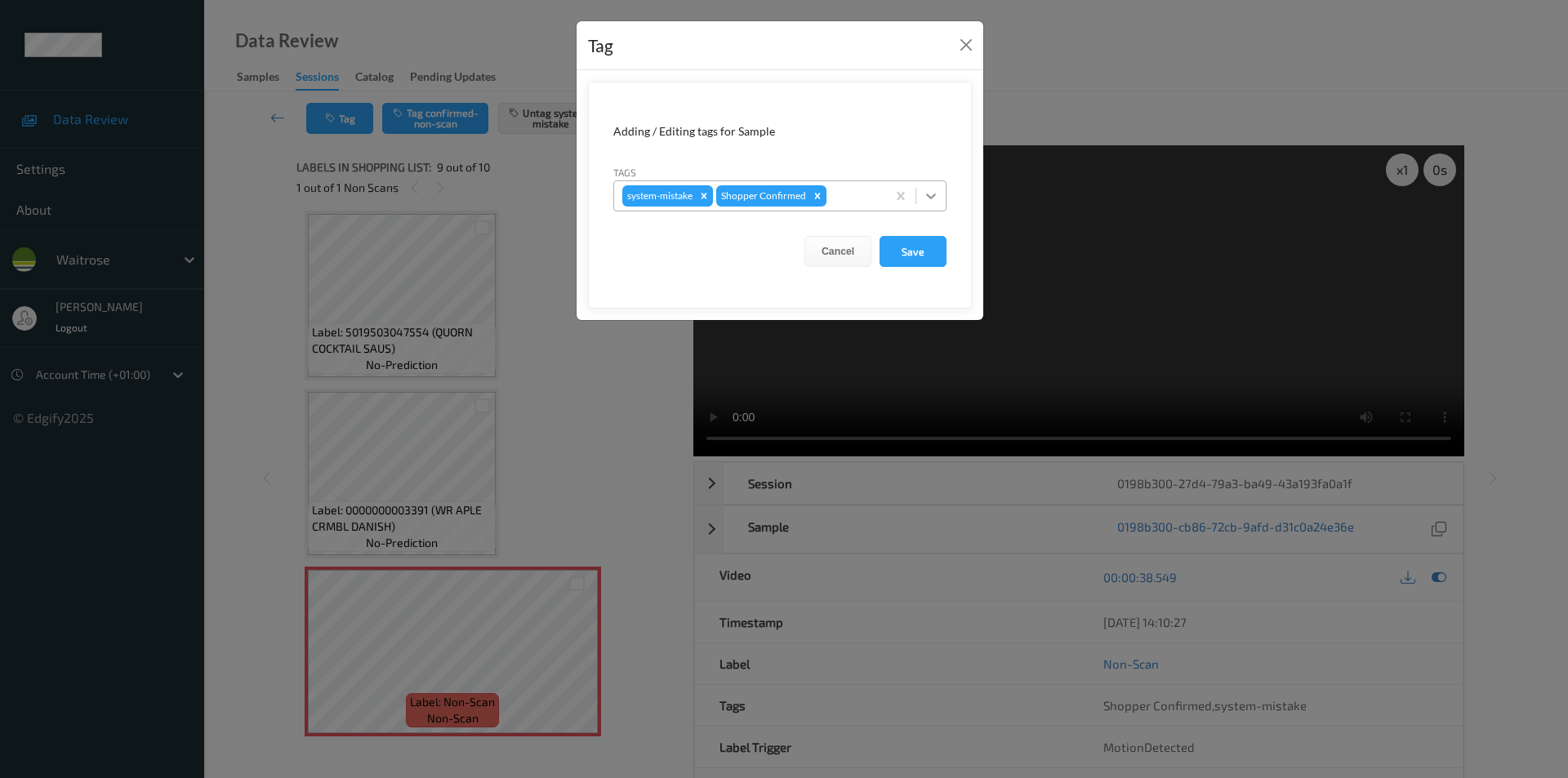
click at [924, 200] on icon at bounding box center [931, 196] width 17 height 17
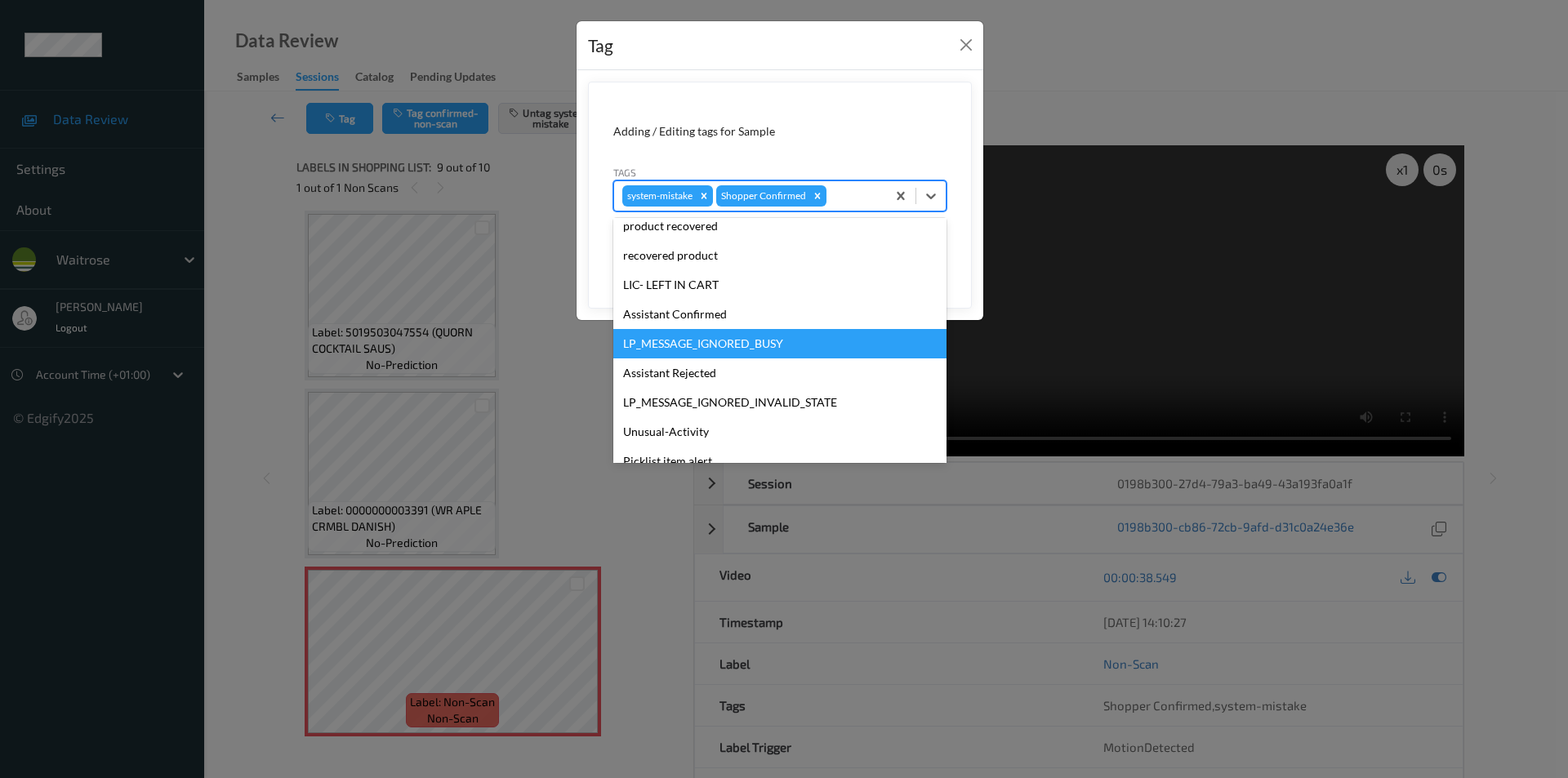
scroll to position [321, 0]
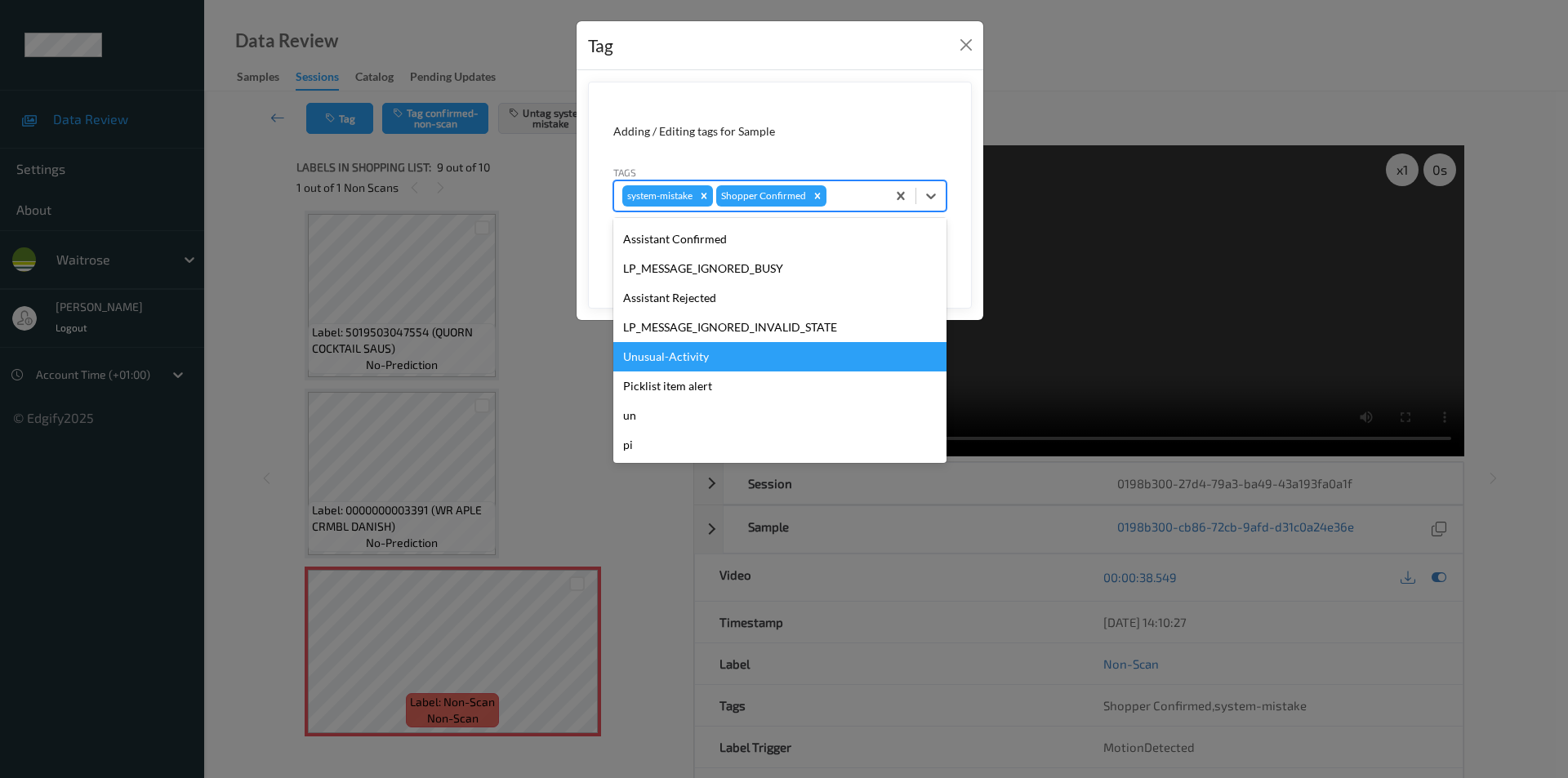
click at [693, 359] on div "Unusual-Activity" at bounding box center [780, 357] width 333 height 30
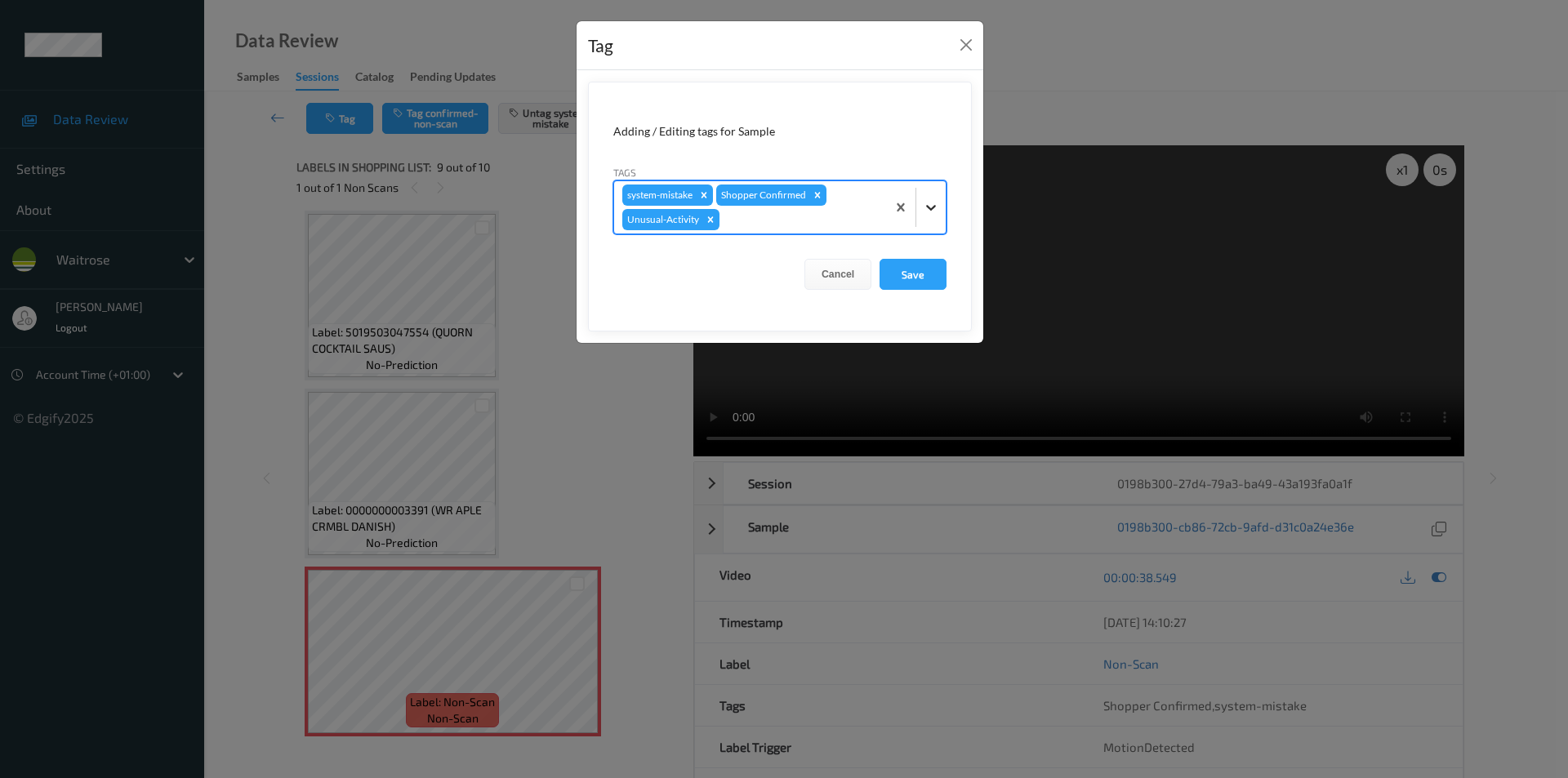
click at [927, 208] on icon at bounding box center [931, 208] width 17 height 17
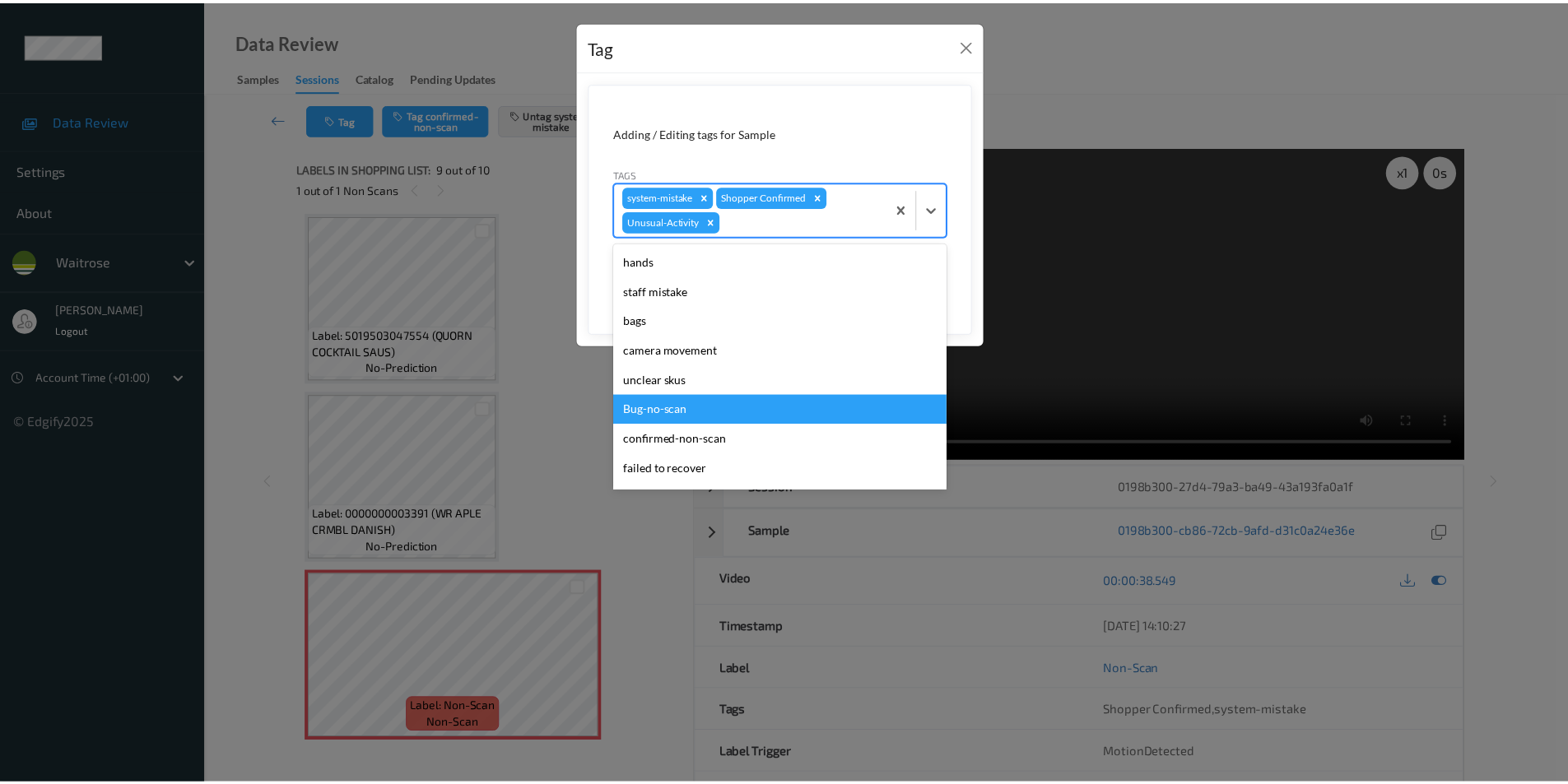
scroll to position [293, 0]
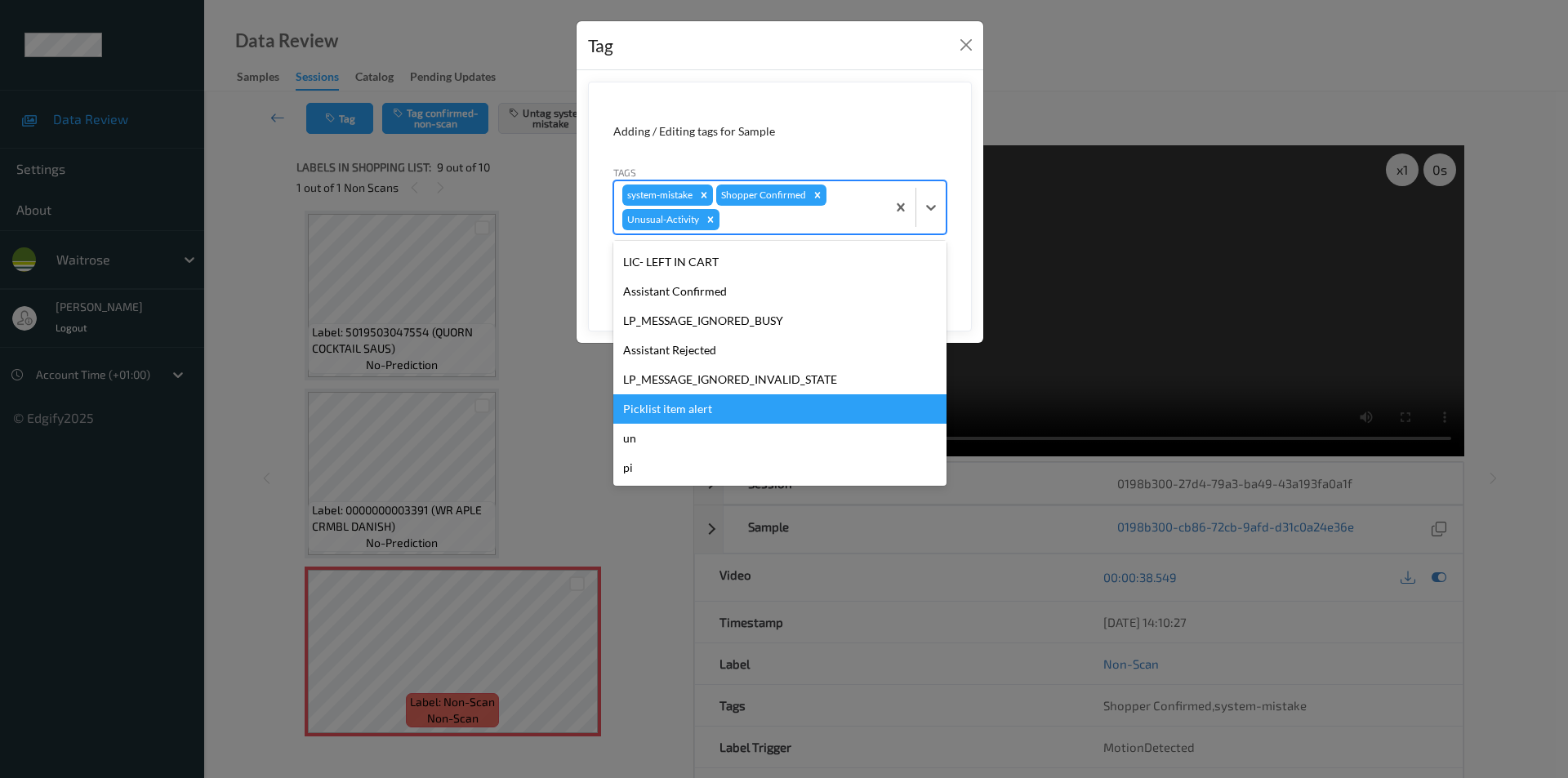
click at [669, 404] on div "Picklist item alert" at bounding box center [780, 409] width 333 height 30
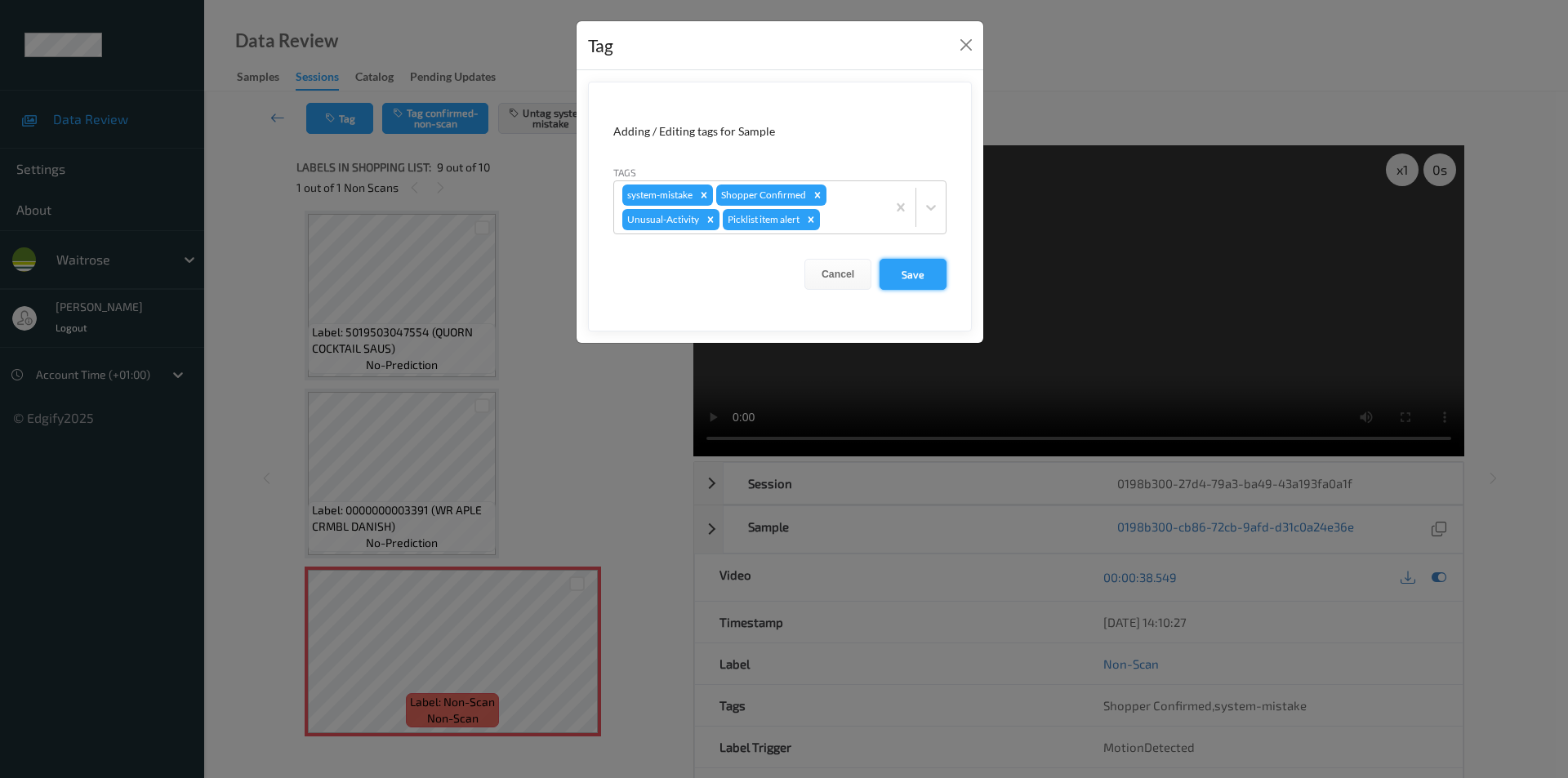
click at [901, 279] on button "Save" at bounding box center [913, 274] width 67 height 31
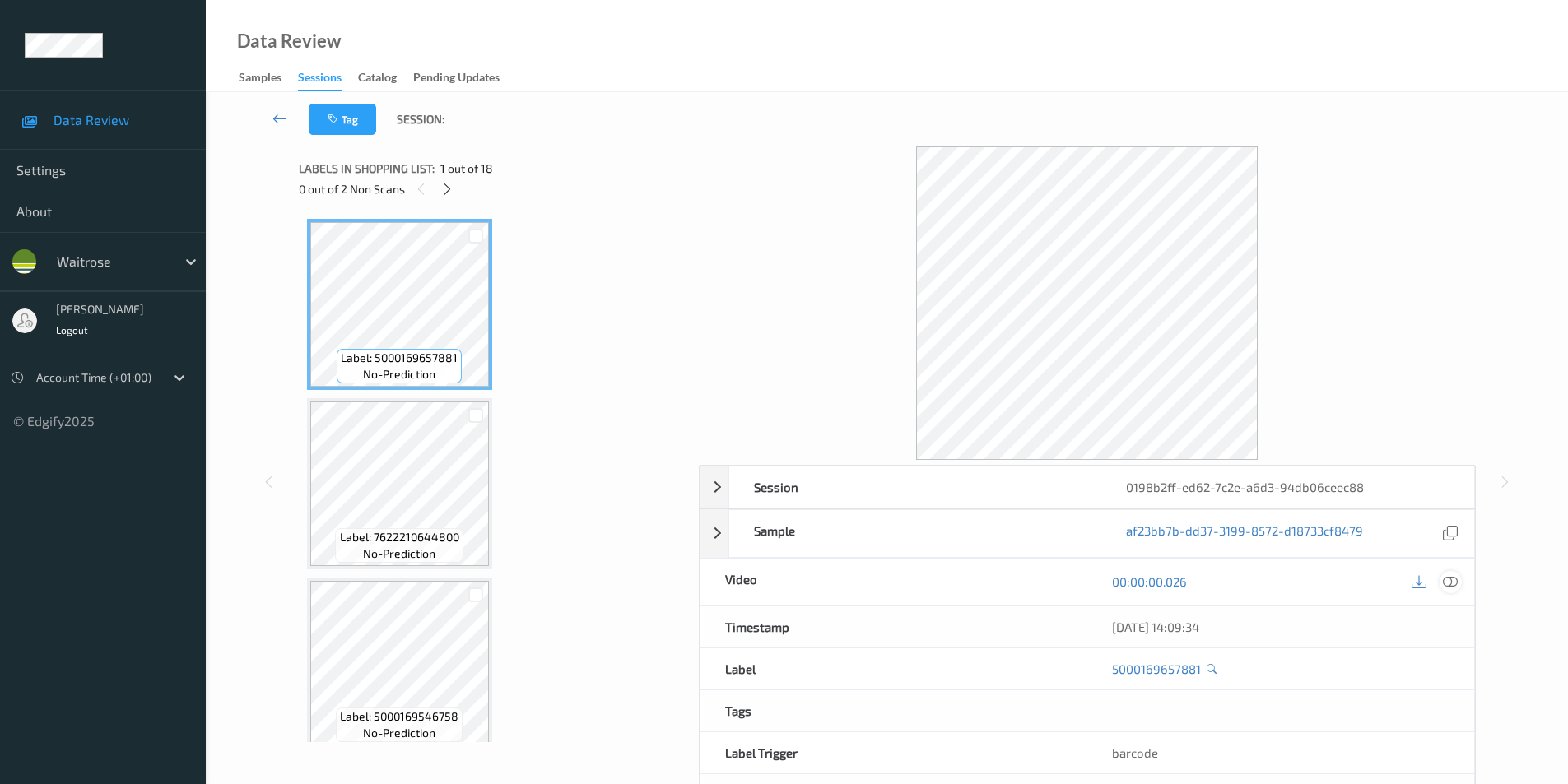
click at [1450, 583] on icon at bounding box center [1450, 582] width 15 height 15
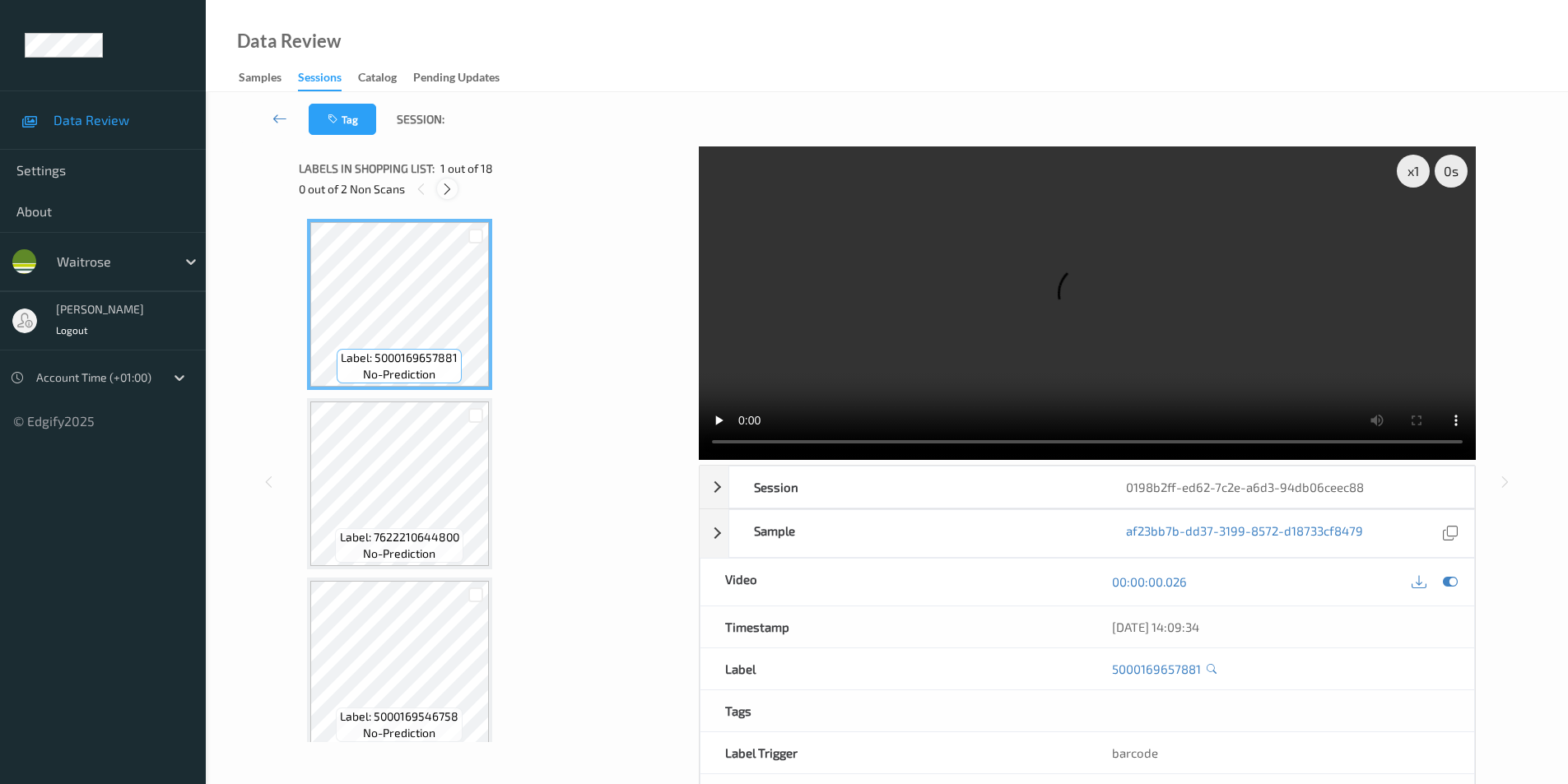
click at [455, 186] on div at bounding box center [447, 188] width 21 height 21
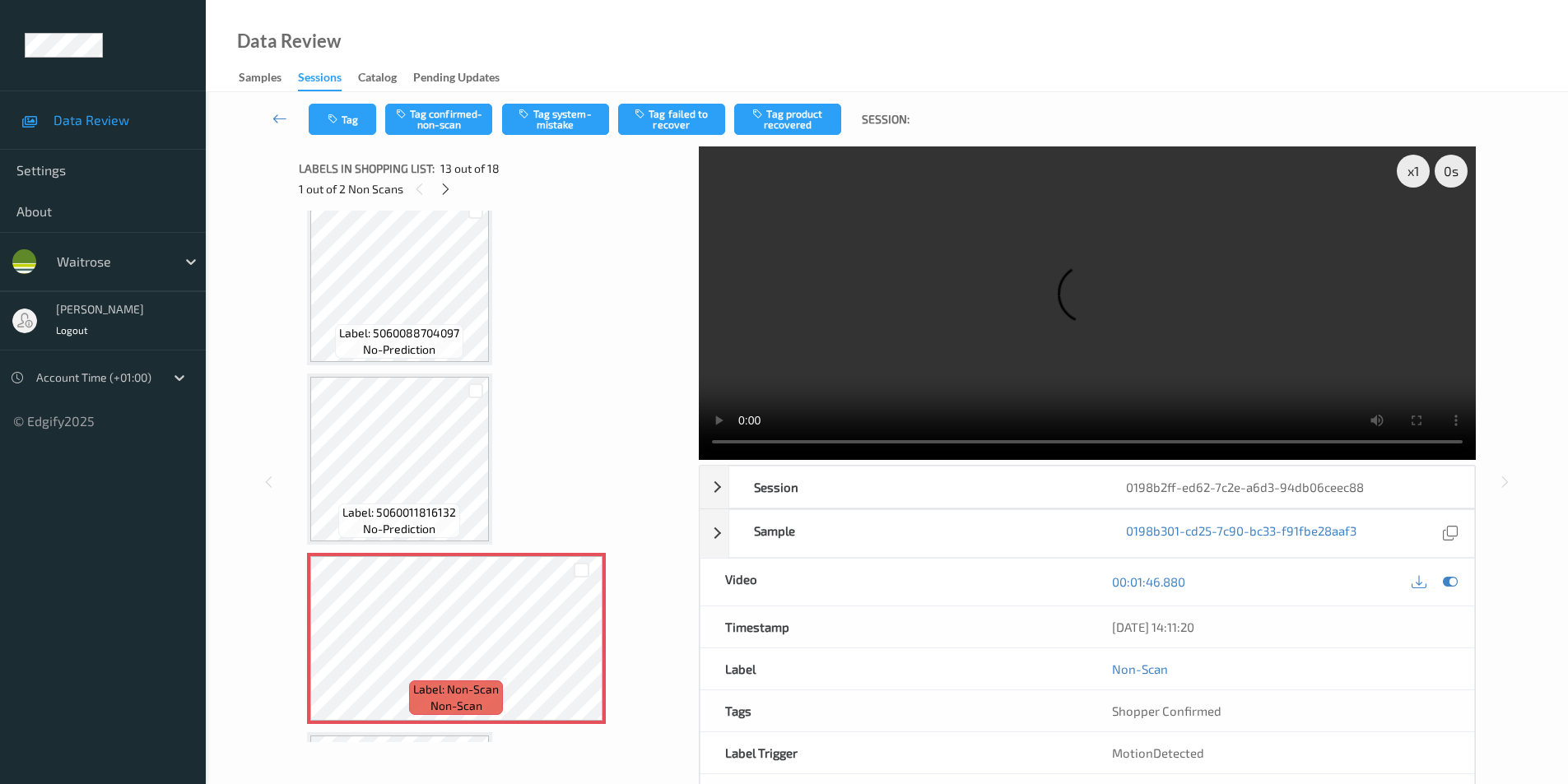
scroll to position [1817, 0]
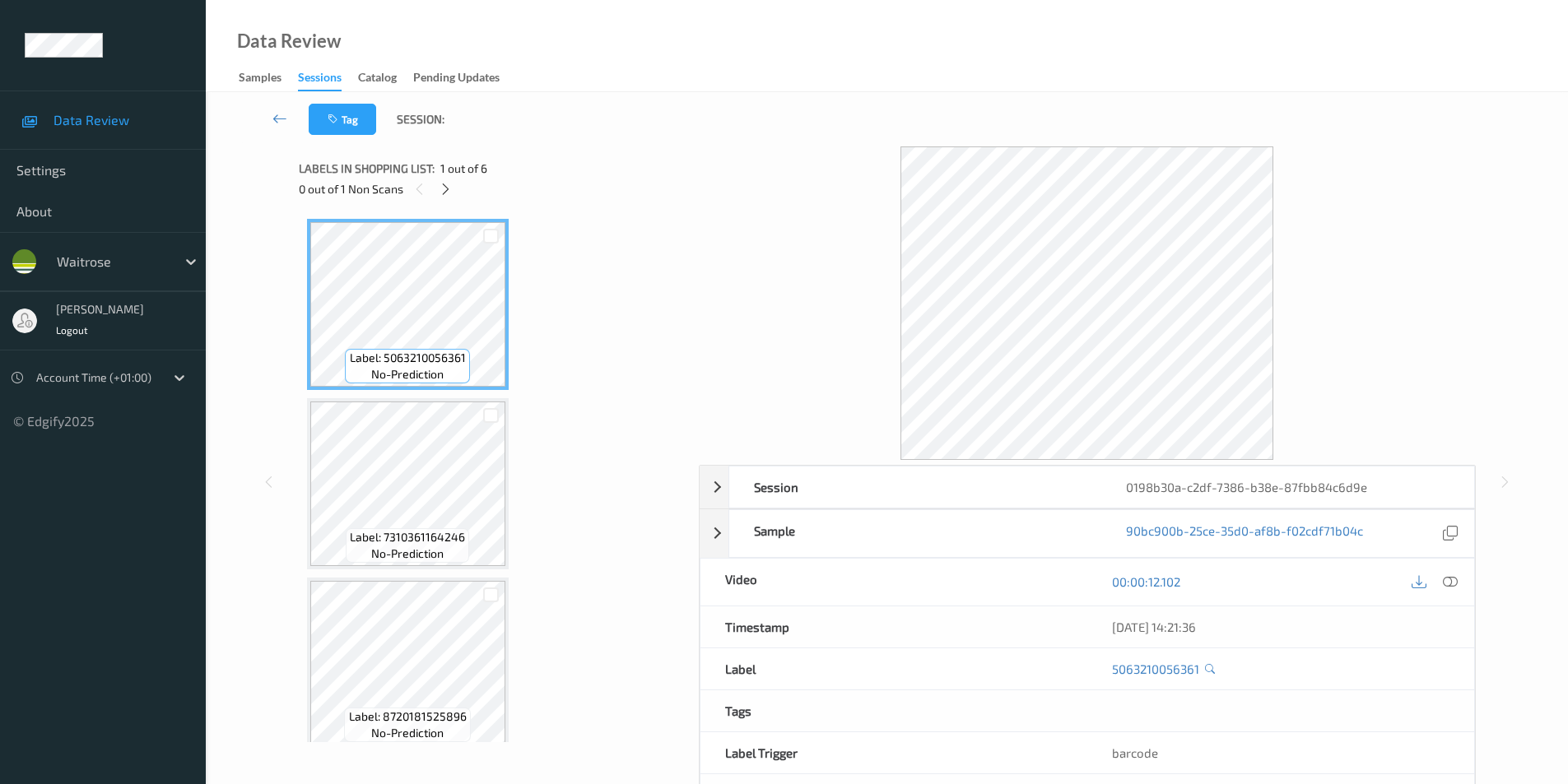
scroll to position [32, 0]
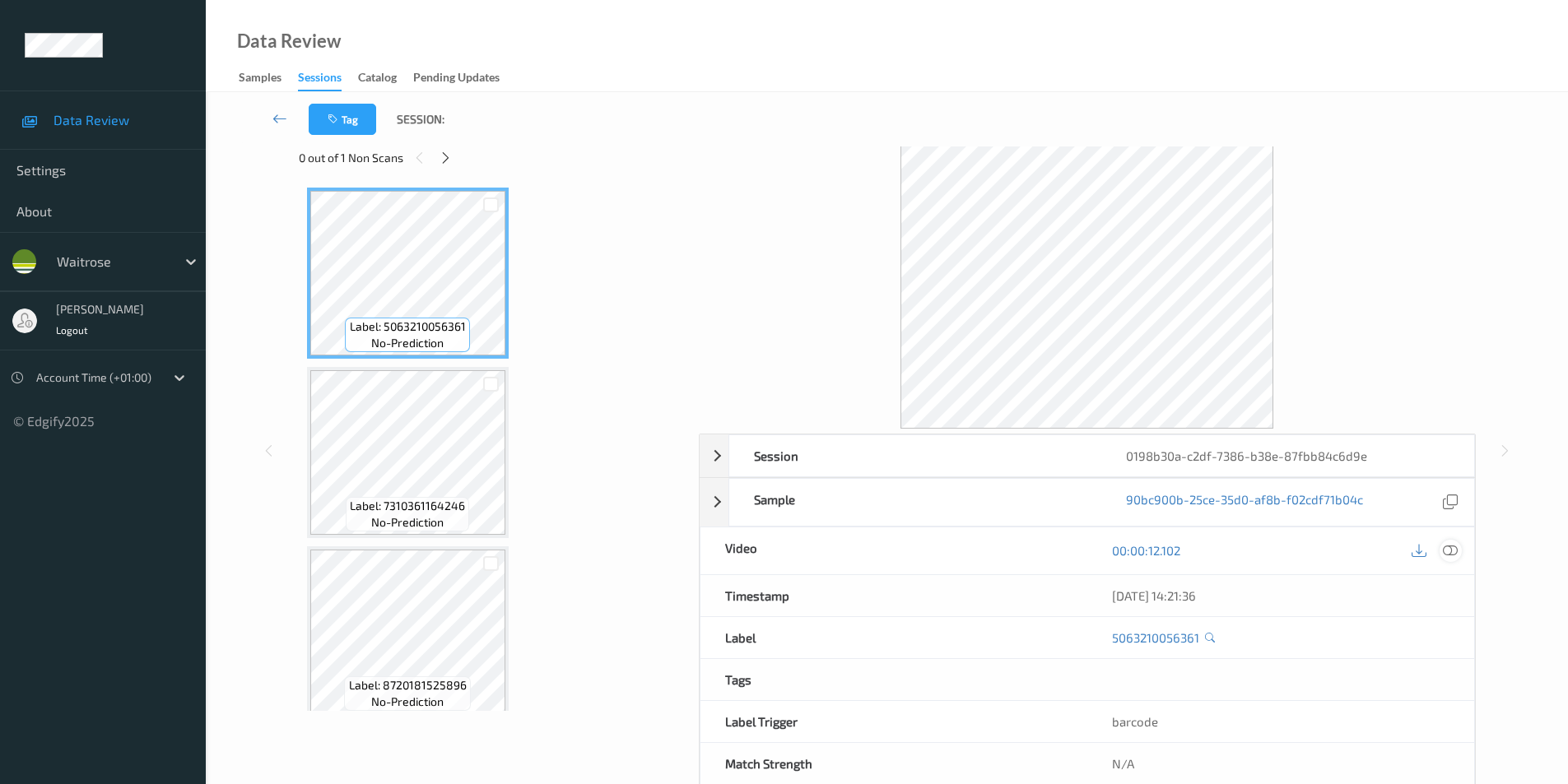
click at [1450, 554] on icon at bounding box center [1450, 550] width 15 height 15
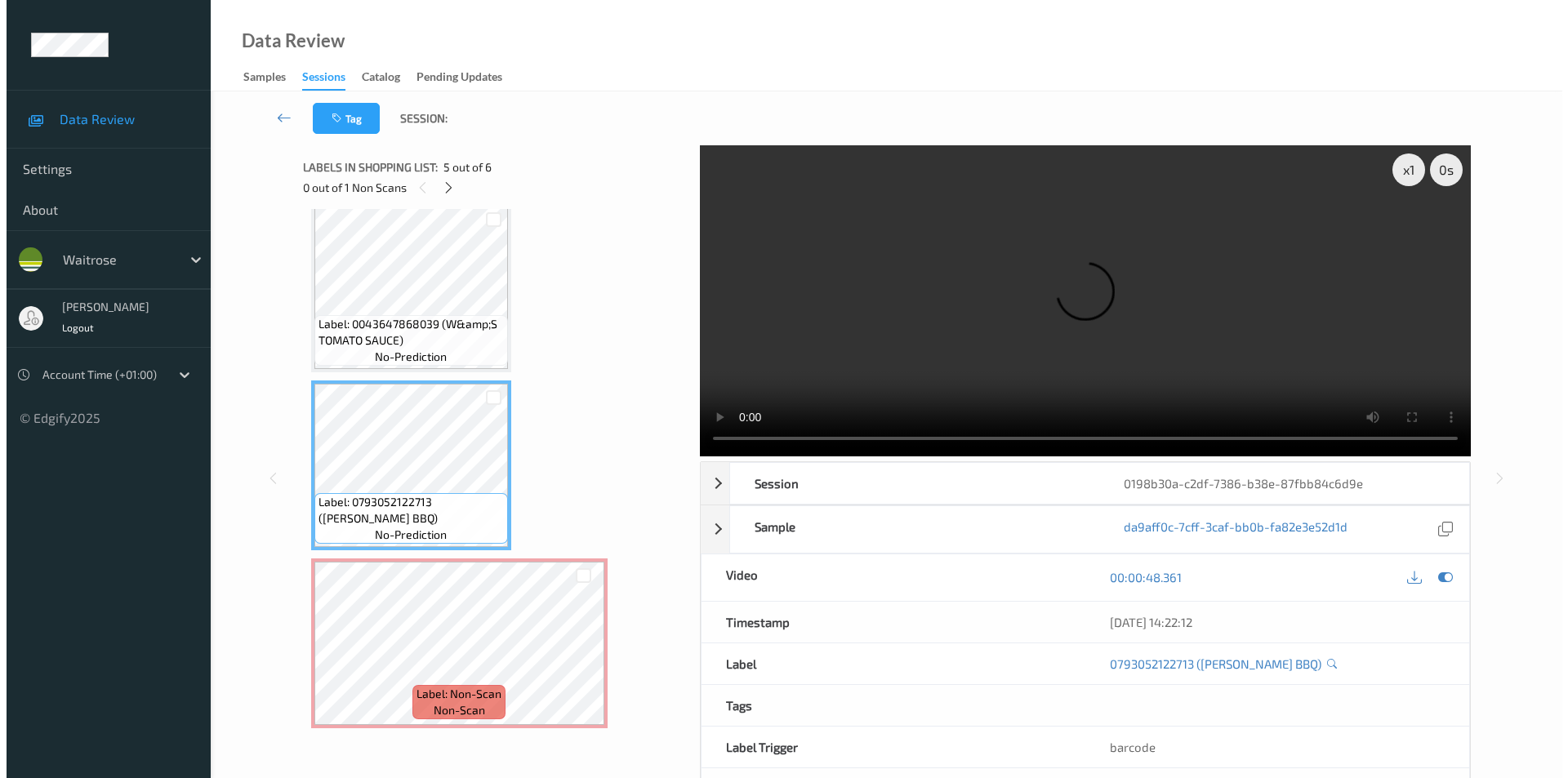
scroll to position [532, 0]
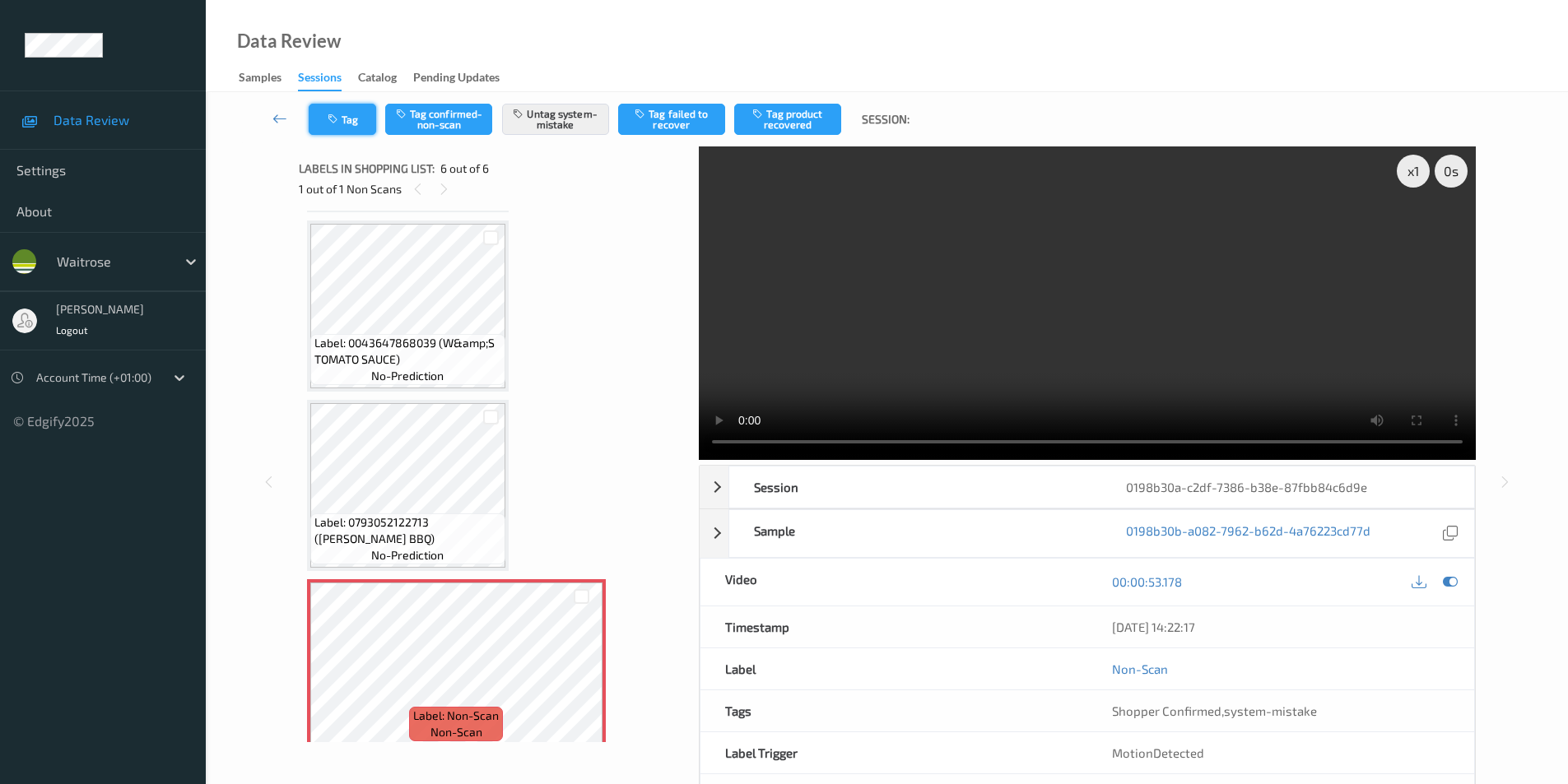
click at [348, 115] on button "Tag" at bounding box center [342, 120] width 67 height 32
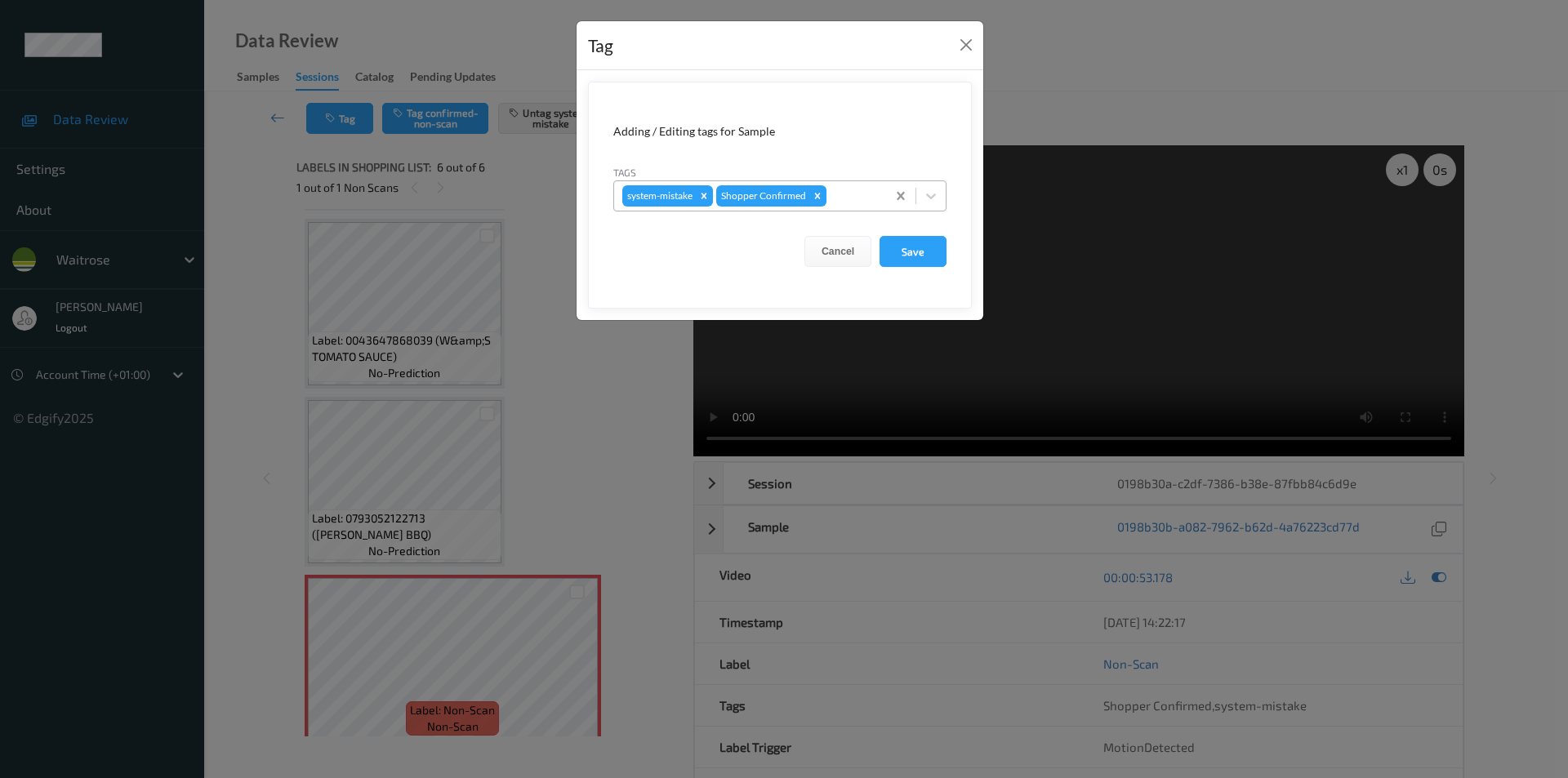
drag, startPoint x: 940, startPoint y: 198, endPoint x: 907, endPoint y: 209, distance: 34.8
click at [938, 198] on div at bounding box center [932, 196] width 30 height 30
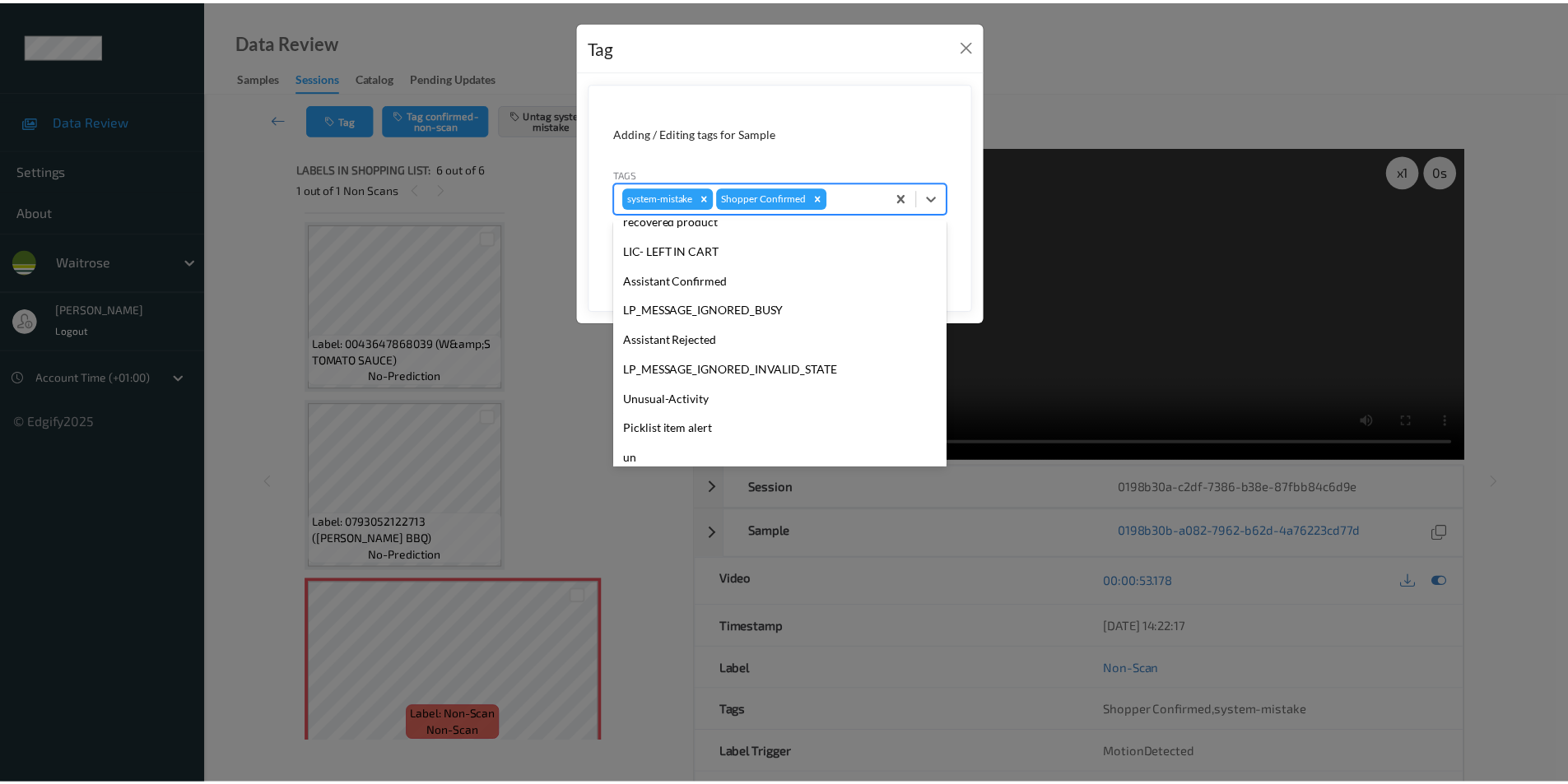
scroll to position [323, 0]
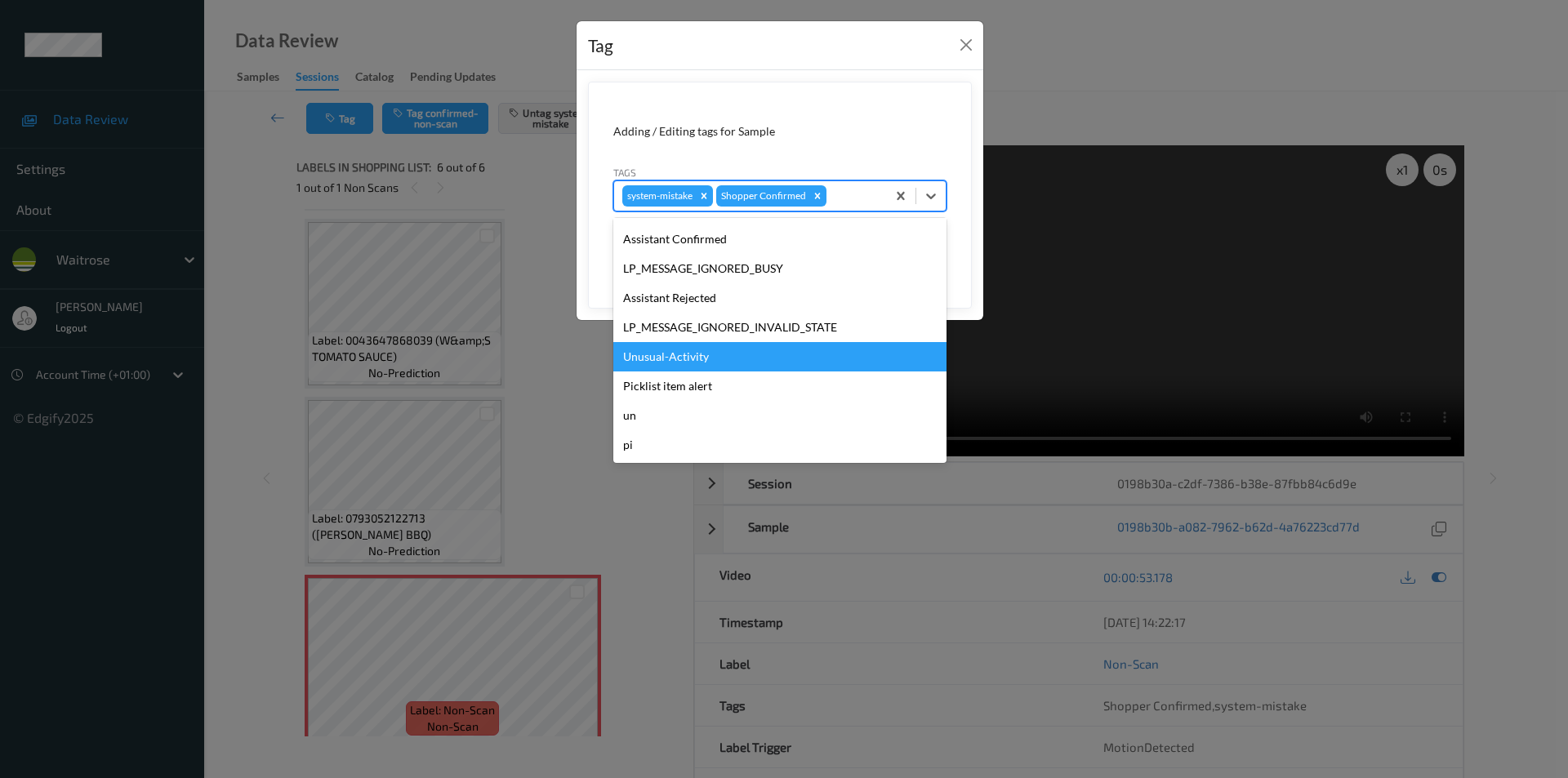
click at [680, 352] on div "Unusual-Activity" at bounding box center [780, 357] width 333 height 30
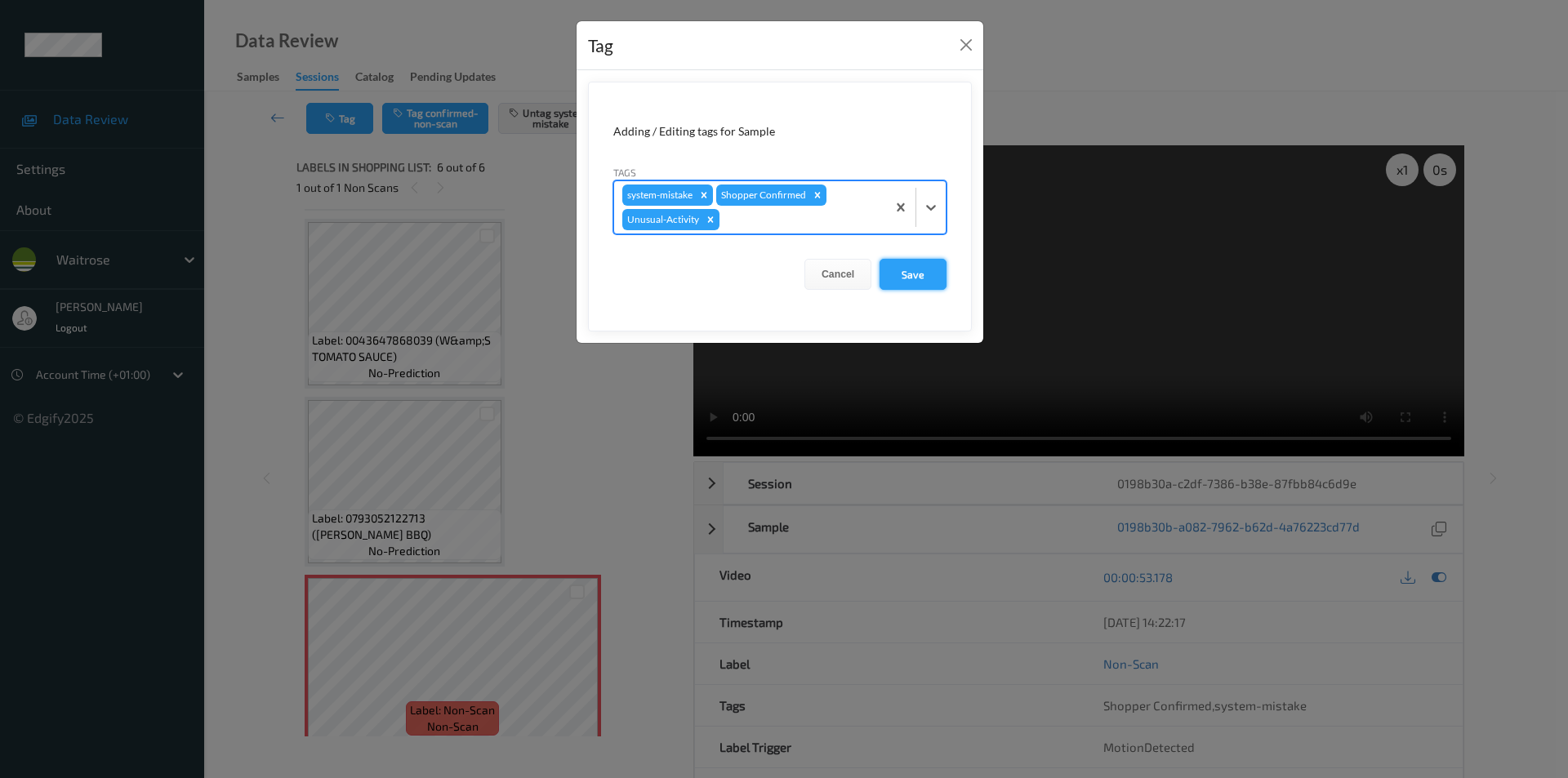
click at [898, 271] on button "Save" at bounding box center [913, 274] width 67 height 31
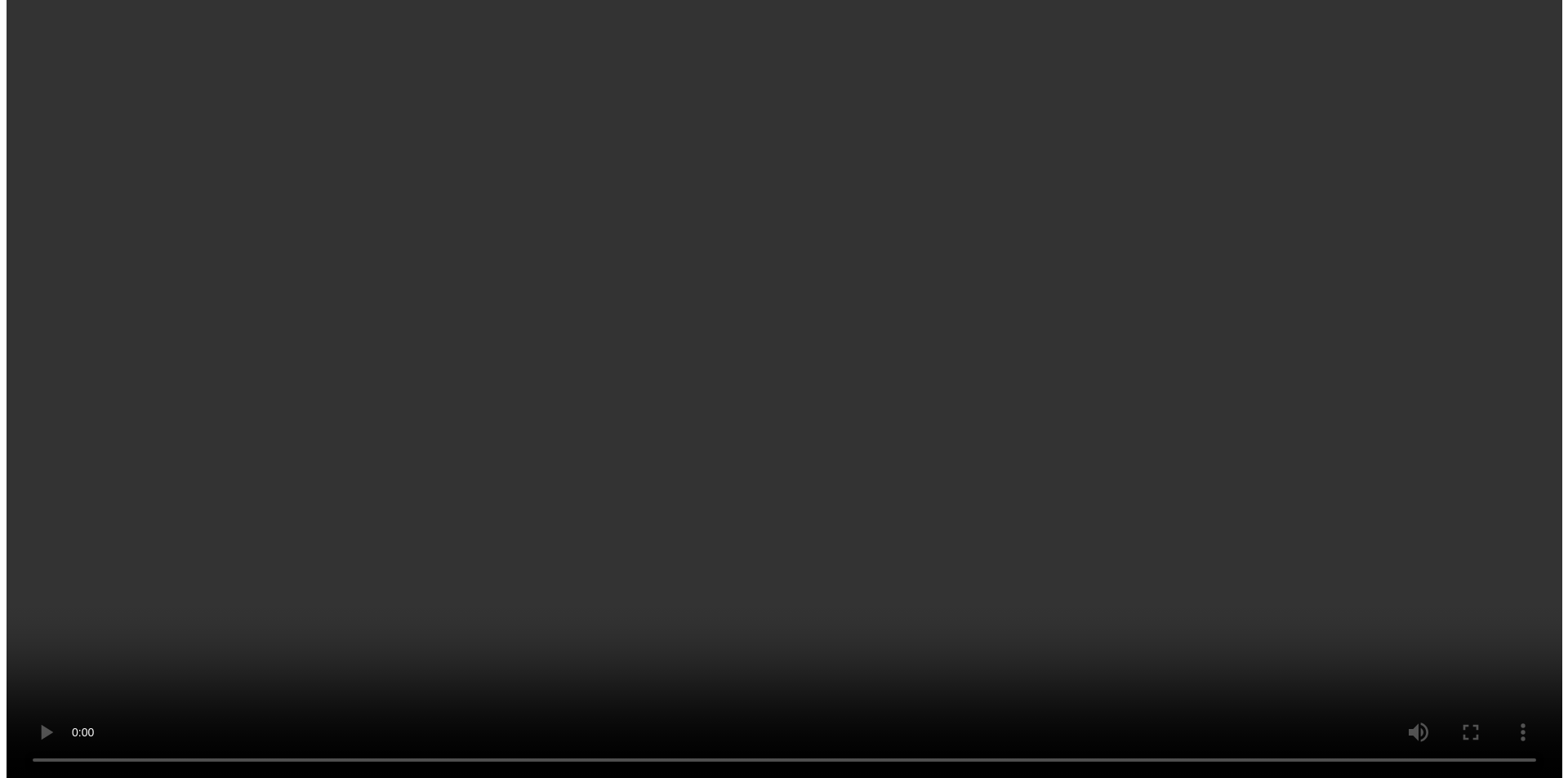
scroll to position [2195, 0]
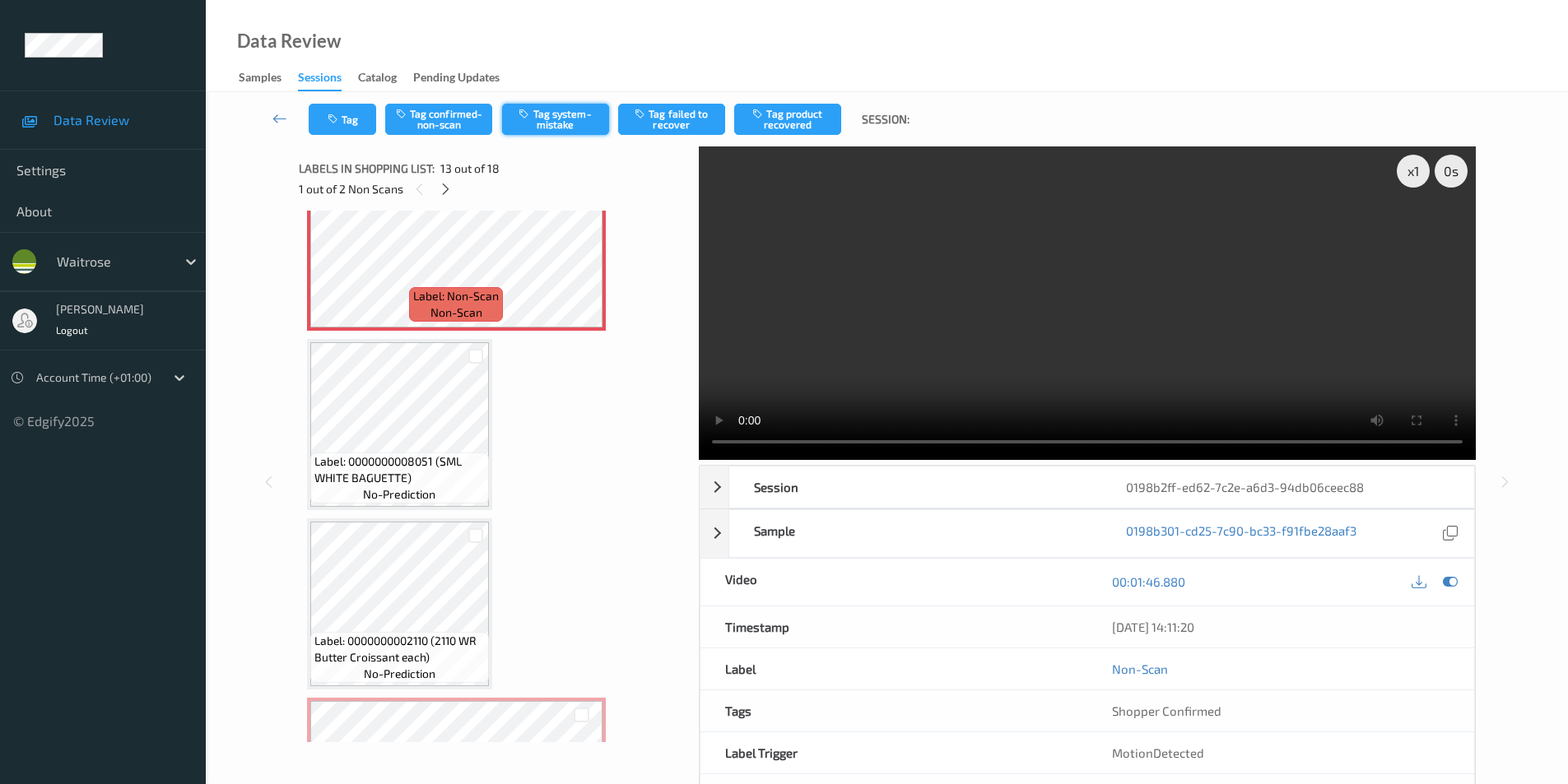
click at [540, 108] on button "Tag system-mistake" at bounding box center [556, 120] width 107 height 32
click at [333, 122] on icon "button" at bounding box center [334, 120] width 14 height 12
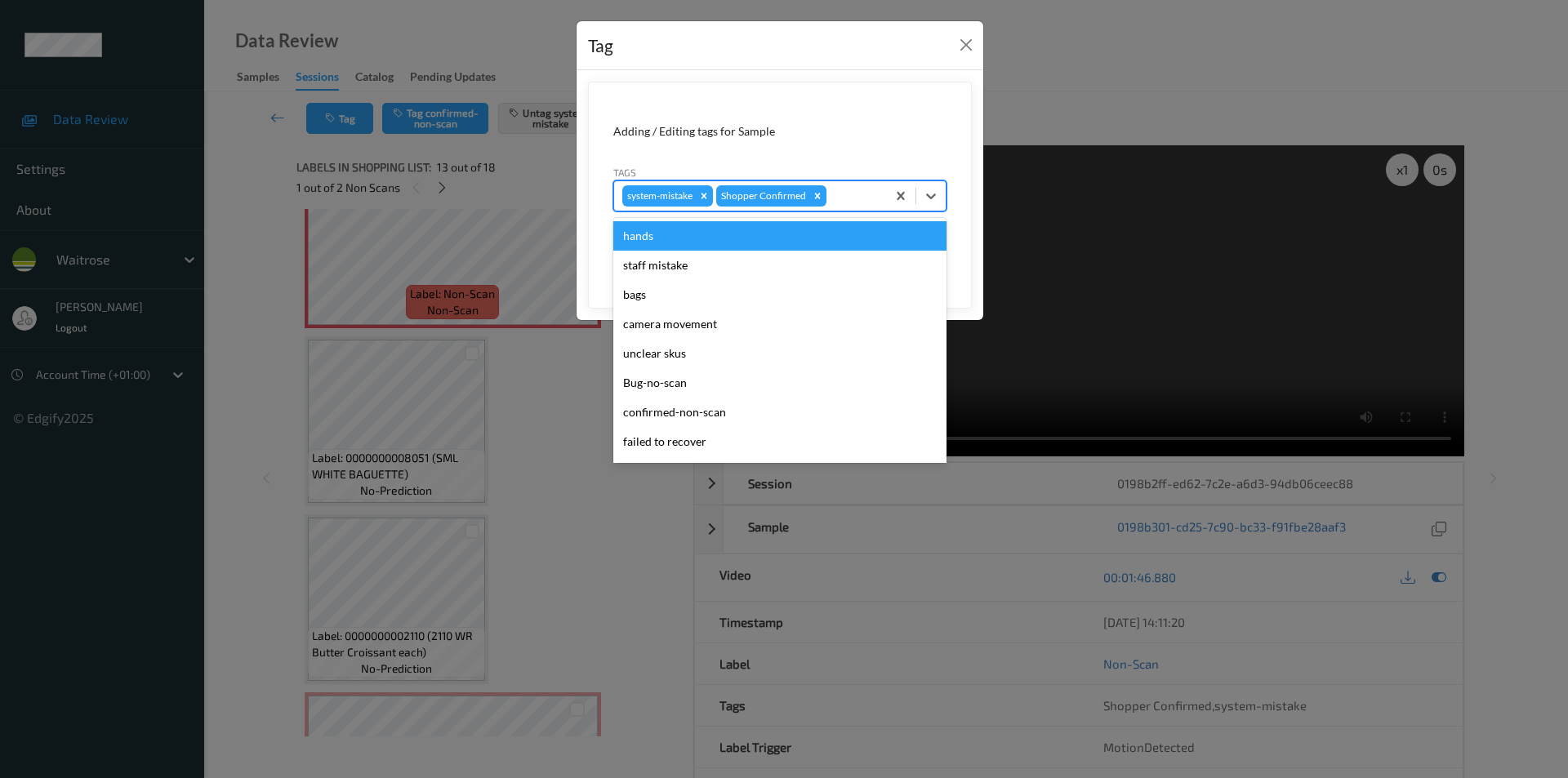
click at [946, 194] on div "system-mistake Shopper Confirmed" at bounding box center [780, 197] width 333 height 31
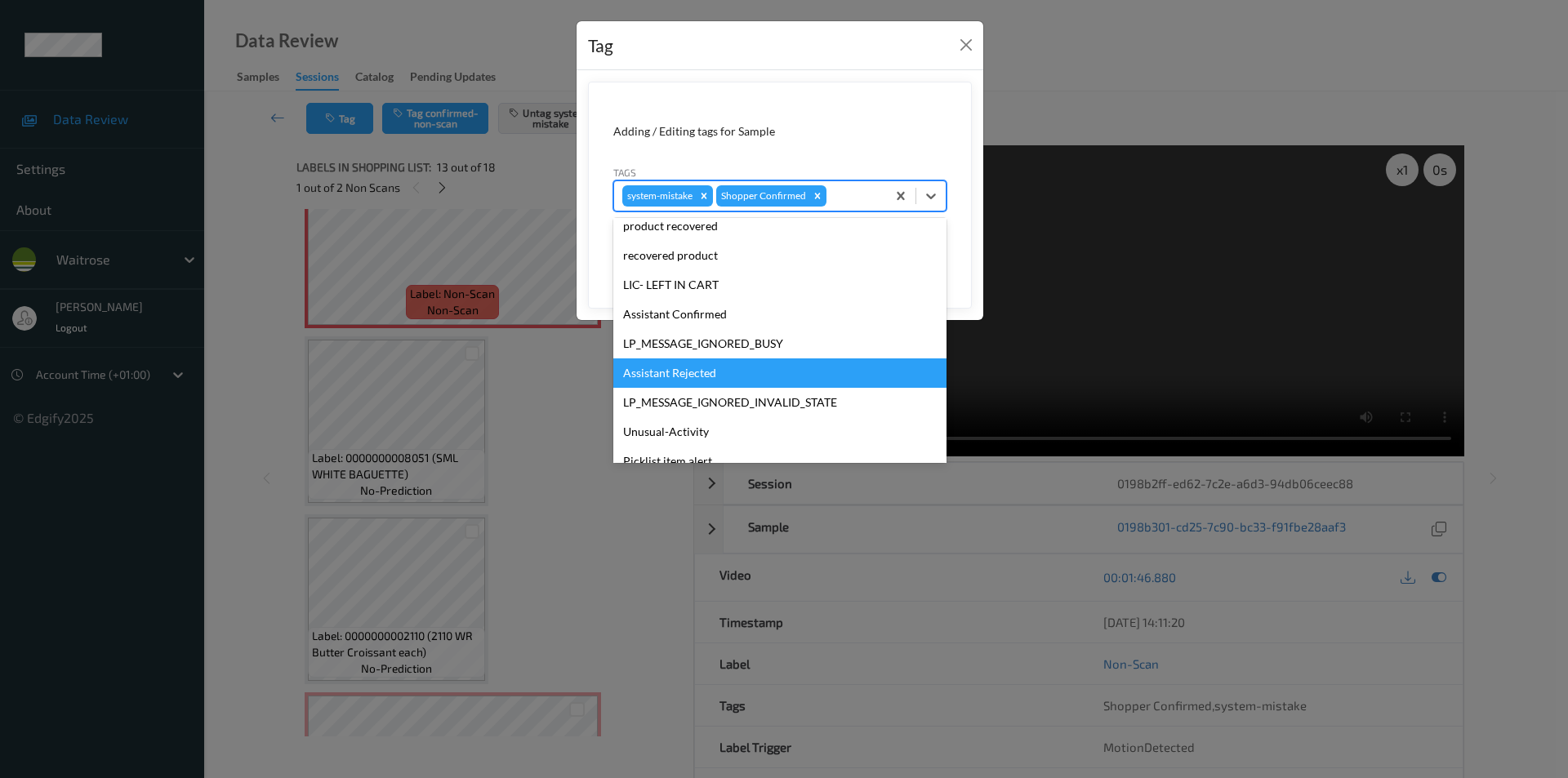
scroll to position [321, 0]
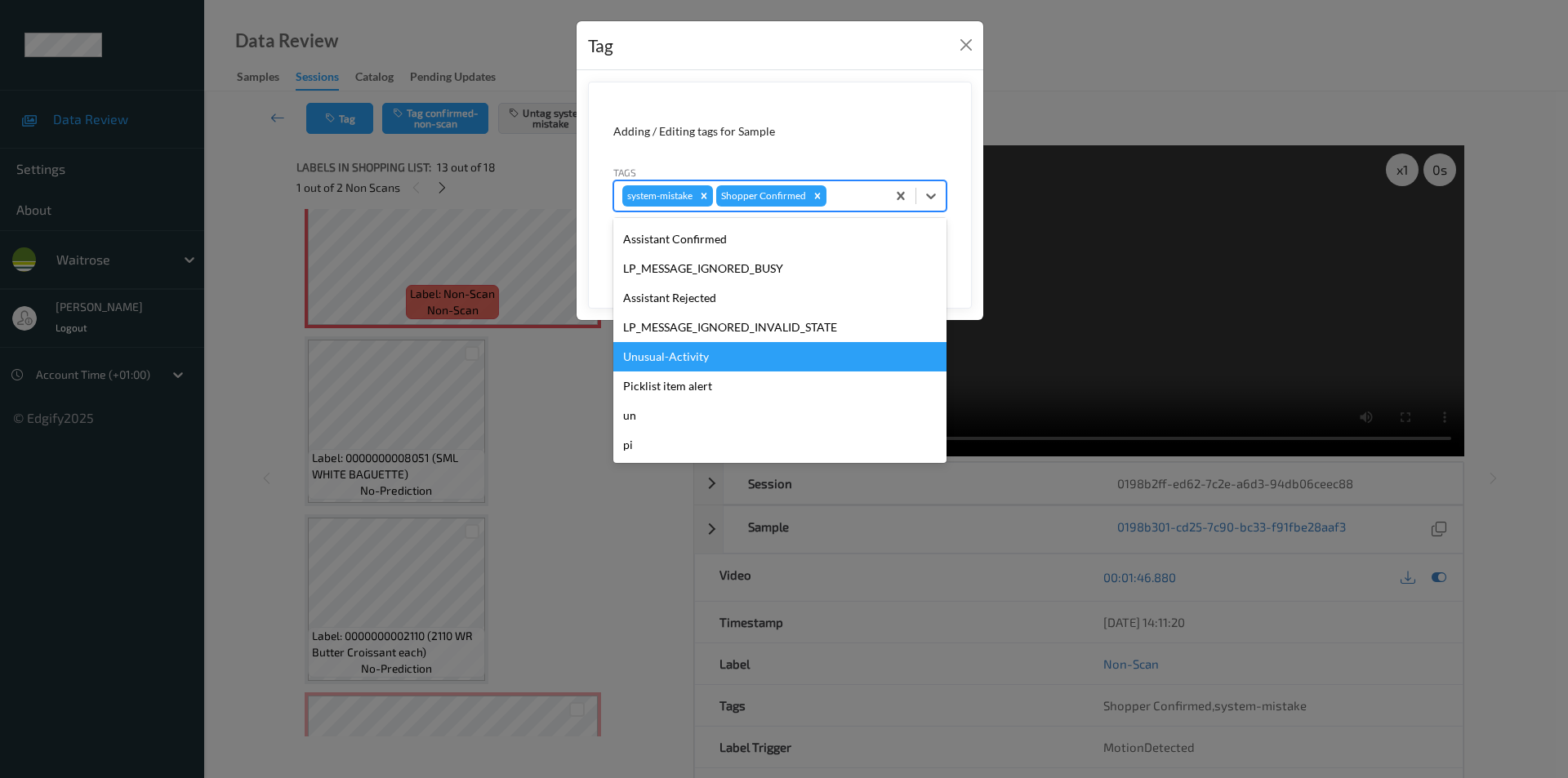
click at [666, 349] on div "Unusual-Activity" at bounding box center [780, 357] width 333 height 30
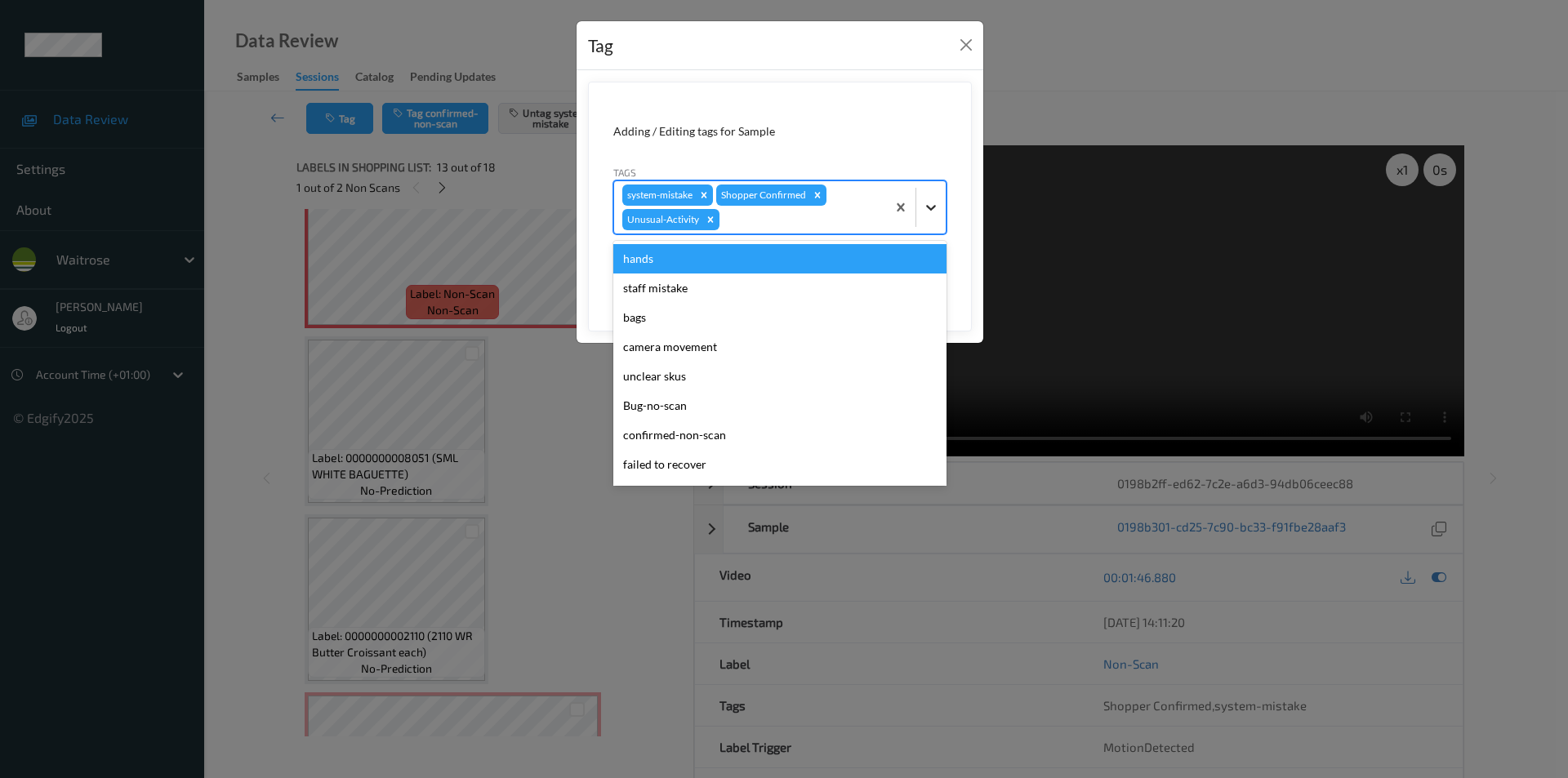
click at [941, 205] on div at bounding box center [932, 208] width 30 height 30
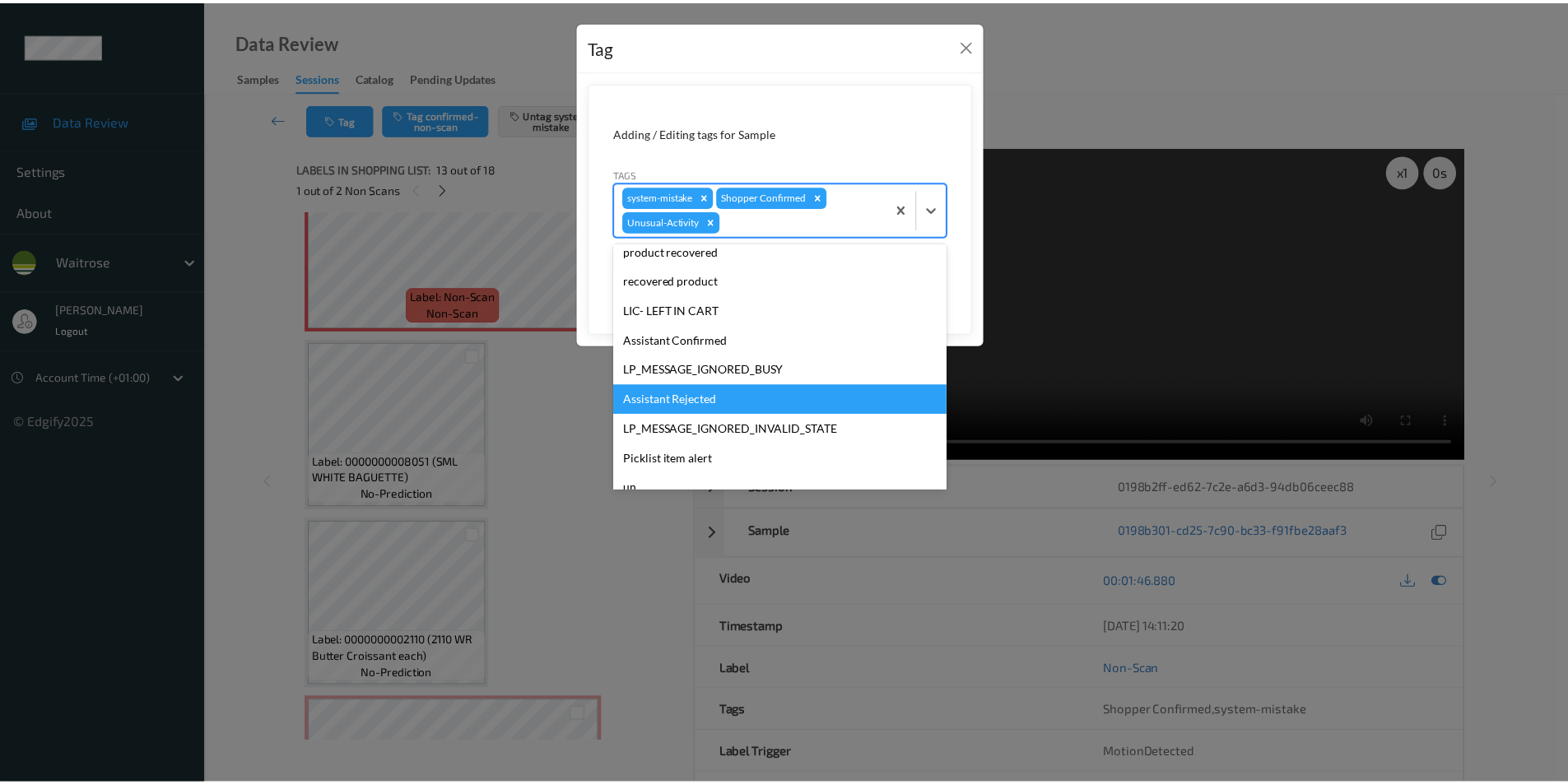
scroll to position [293, 0]
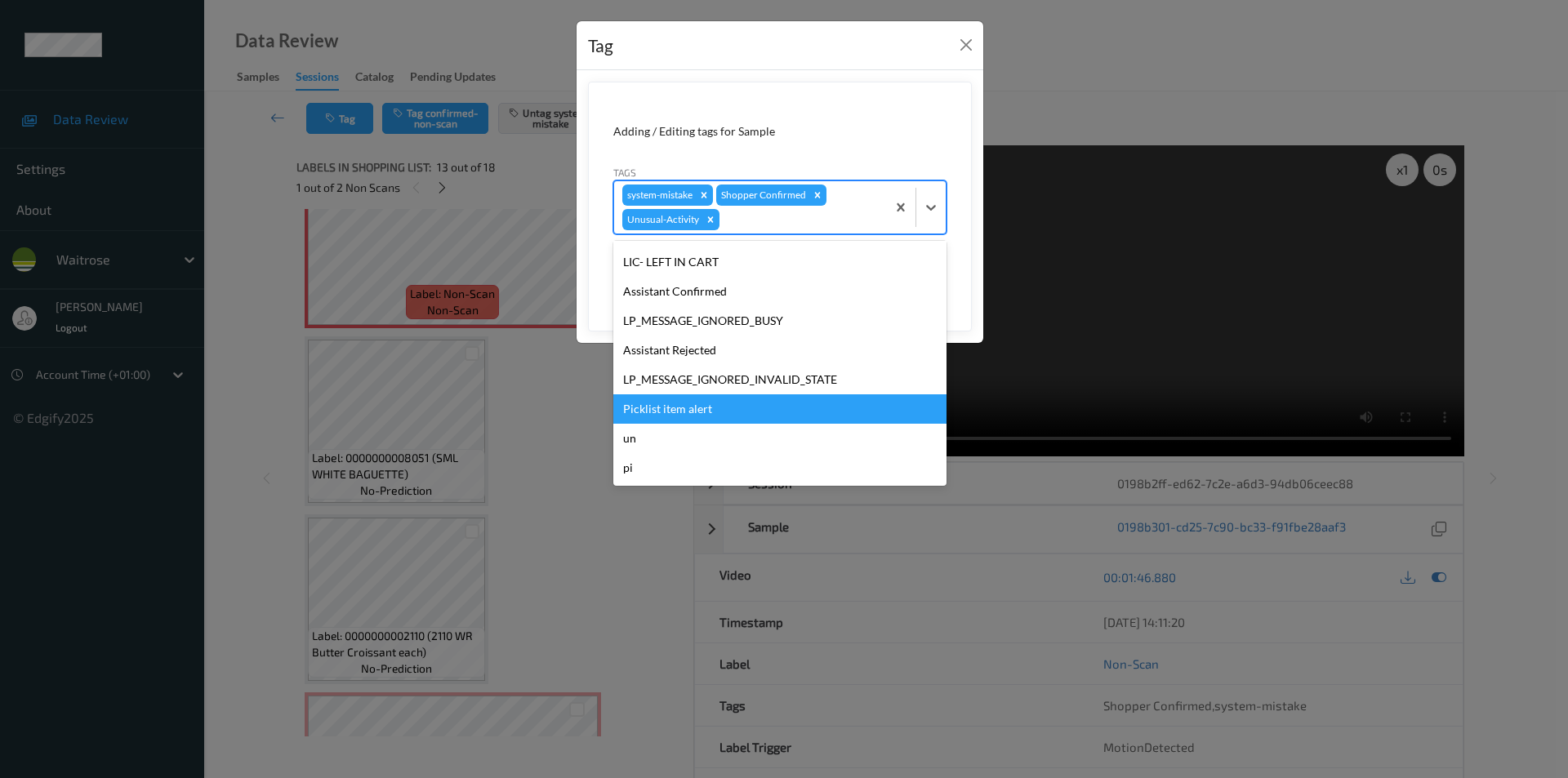
click at [679, 409] on div "Picklist item alert" at bounding box center [780, 409] width 333 height 30
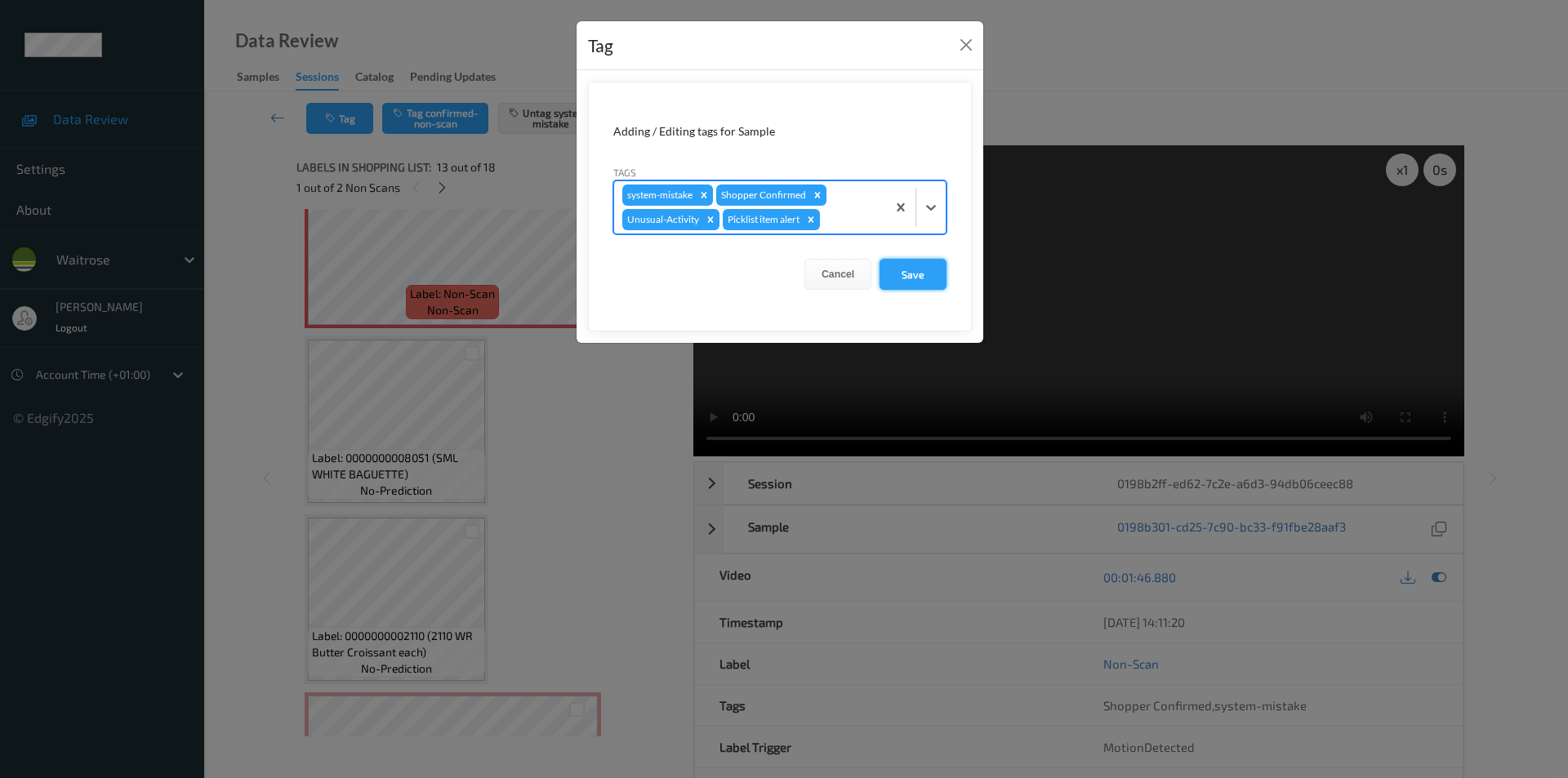
click at [905, 272] on button "Save" at bounding box center [913, 274] width 67 height 31
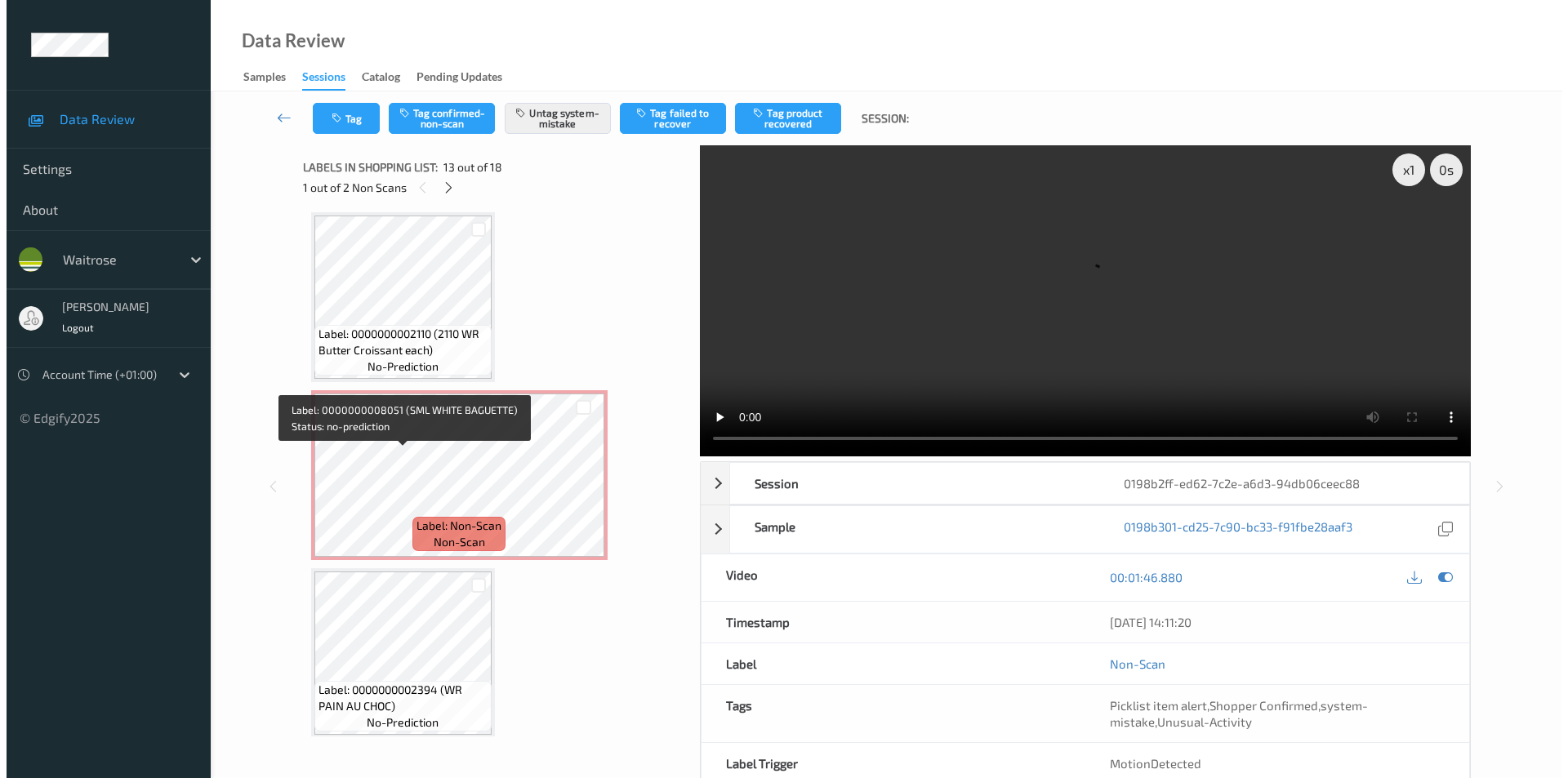
scroll to position [2522, 0]
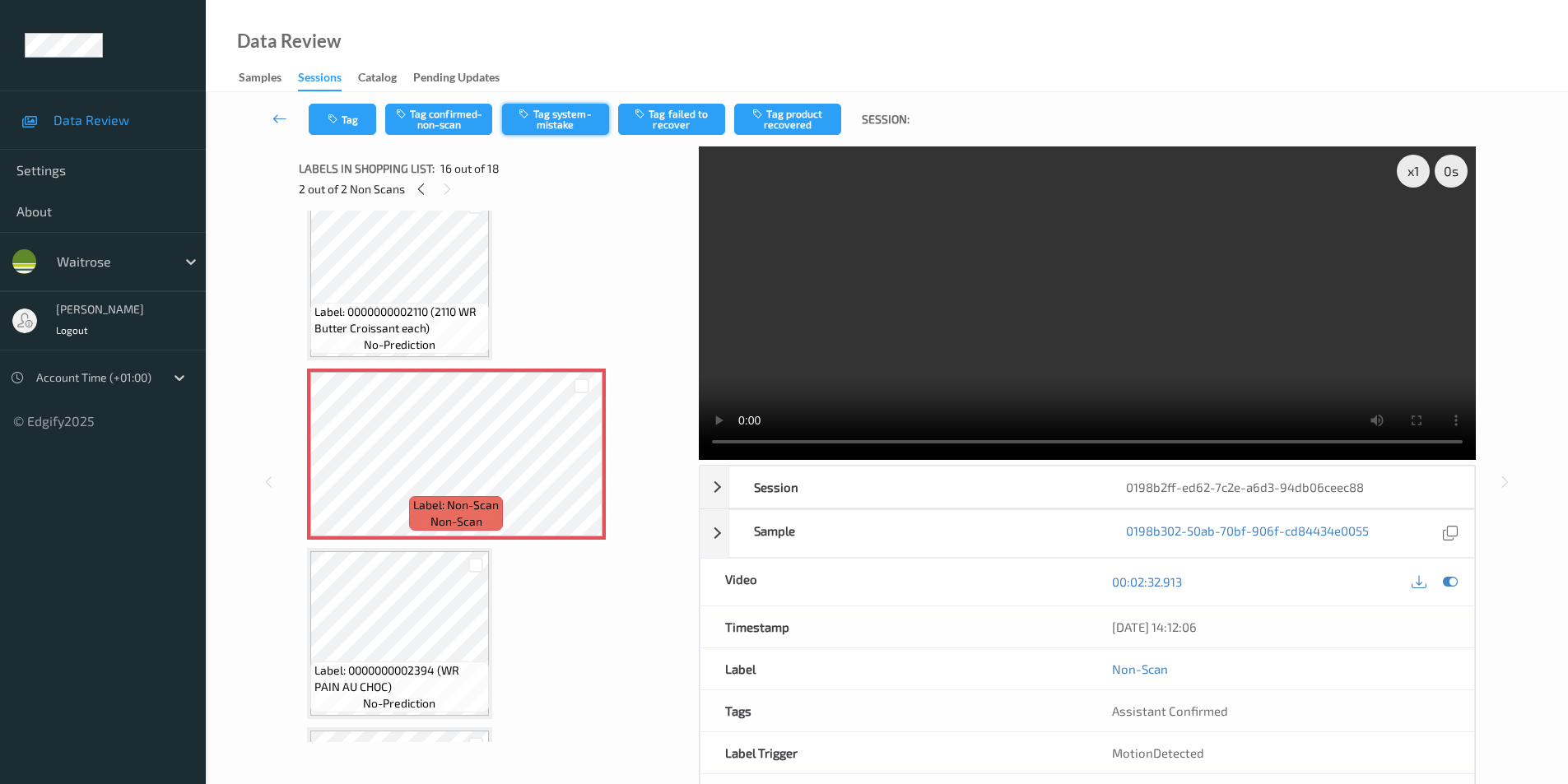
click at [564, 116] on button "Tag system-mistake" at bounding box center [556, 120] width 107 height 32
click at [333, 114] on icon "button" at bounding box center [334, 120] width 14 height 12
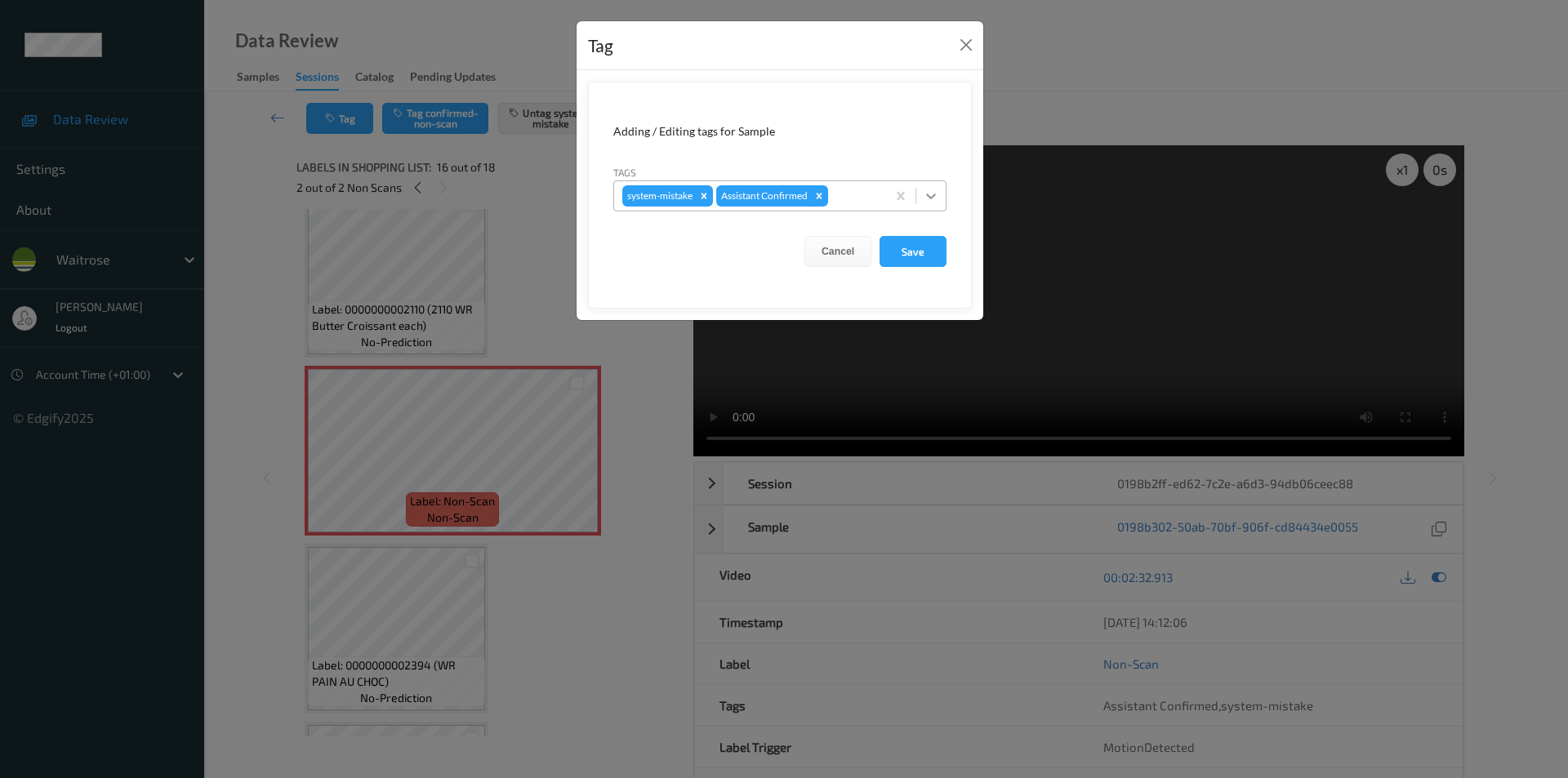
click at [928, 200] on icon at bounding box center [931, 196] width 17 height 17
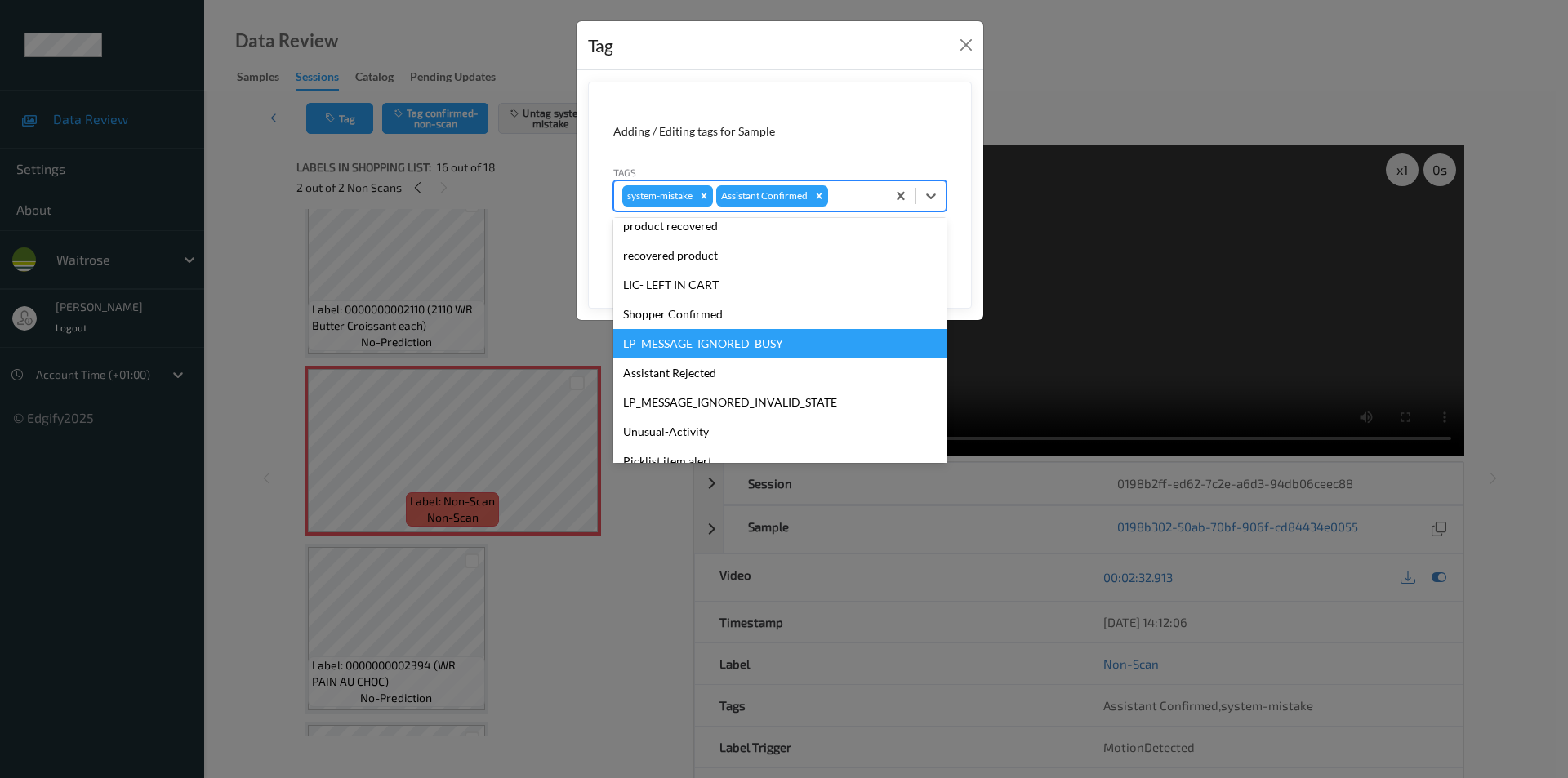
scroll to position [321, 0]
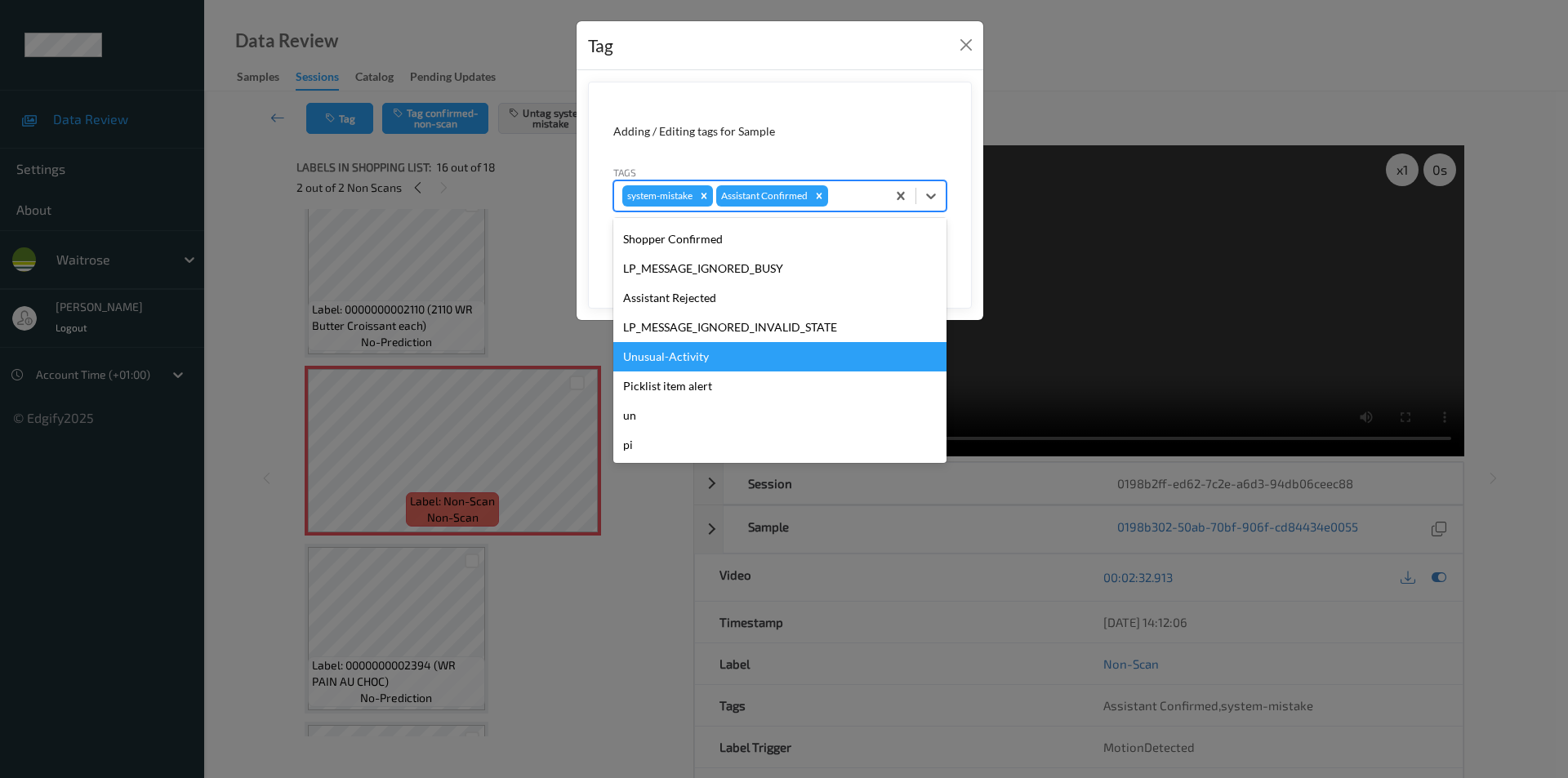
drag, startPoint x: 690, startPoint y: 357, endPoint x: 917, endPoint y: 271, distance: 242.7
click at [690, 356] on div "Unusual-Activity" at bounding box center [780, 357] width 333 height 30
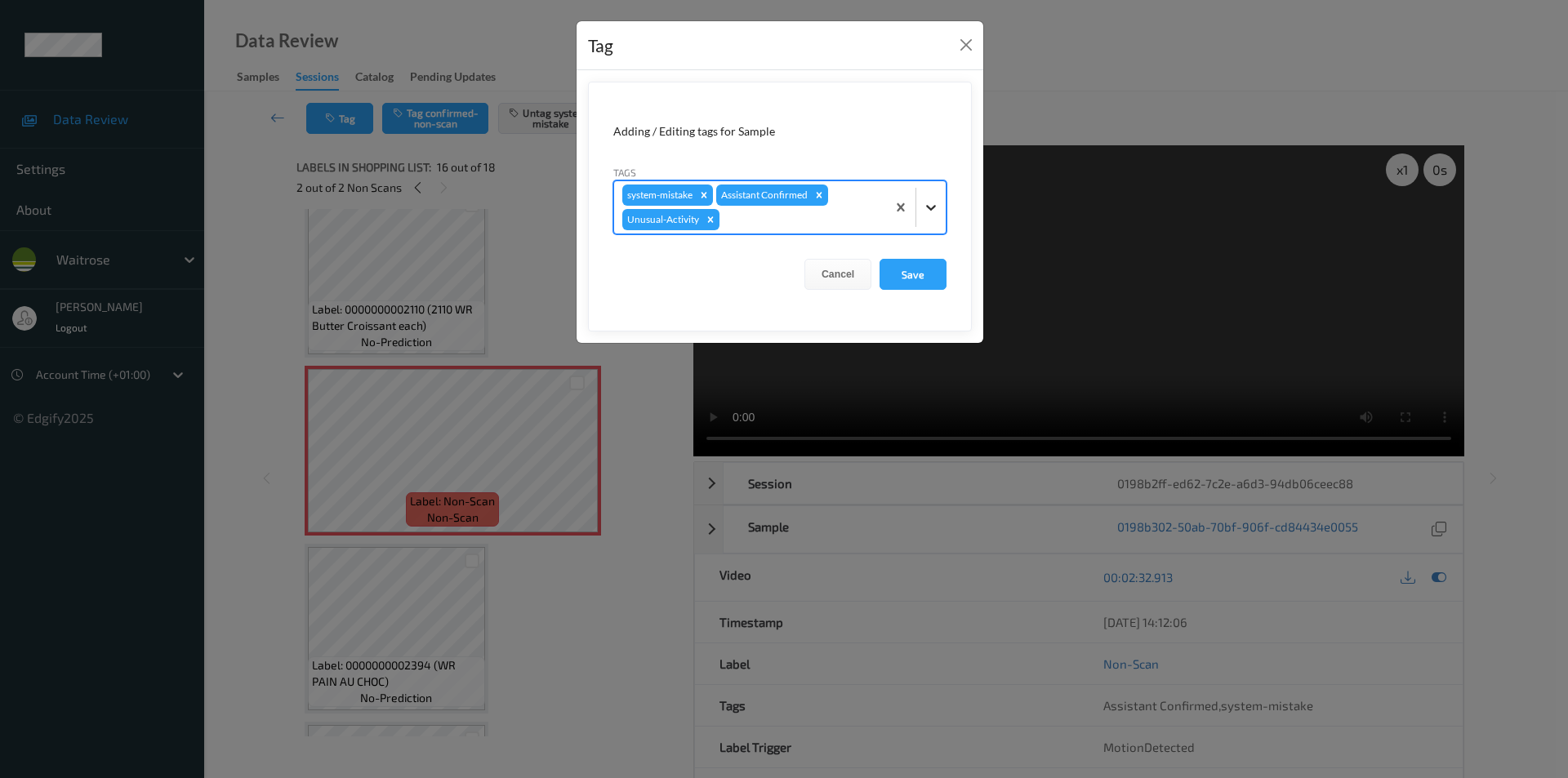
click at [931, 208] on icon at bounding box center [931, 208] width 17 height 17
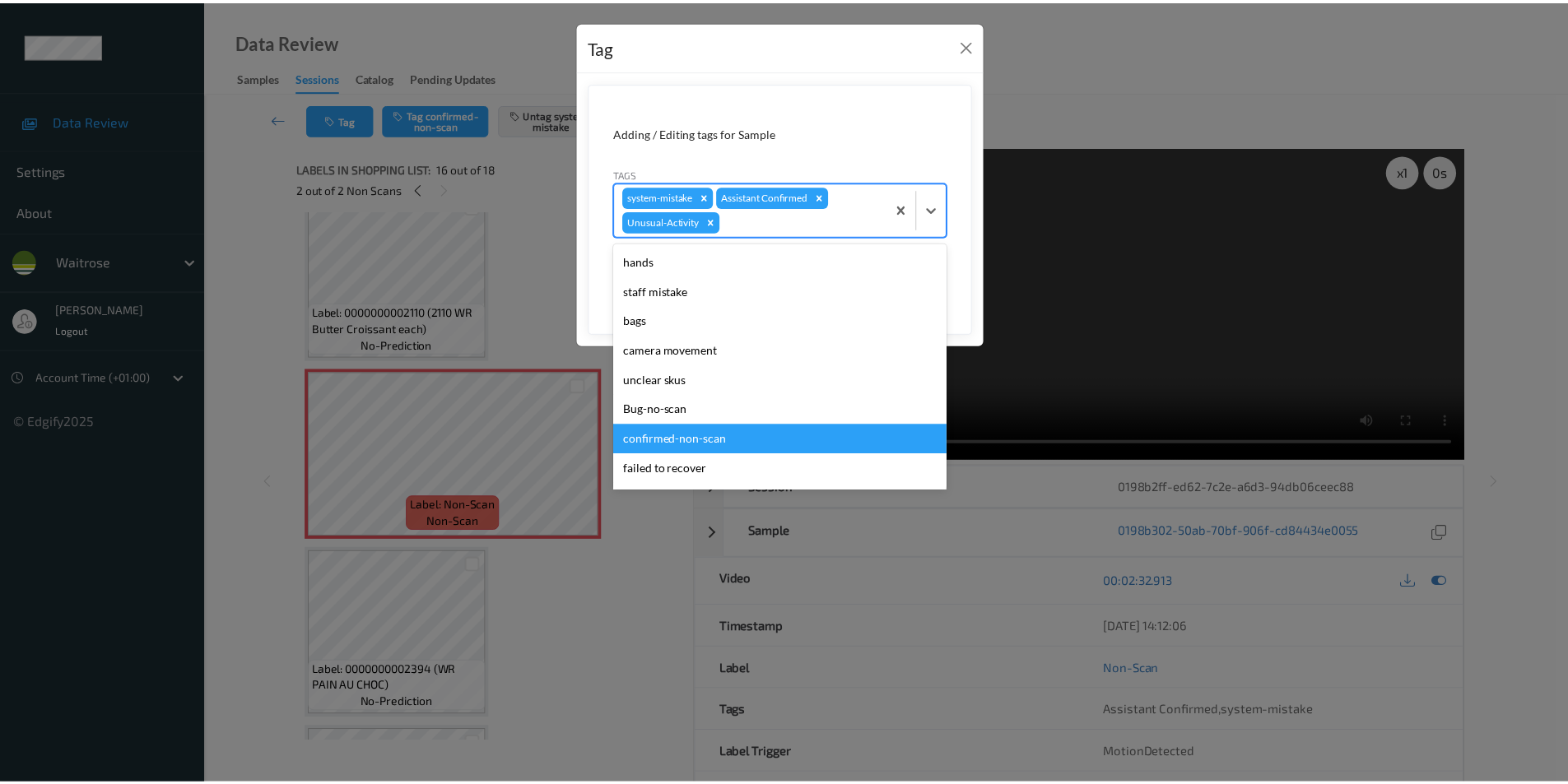
scroll to position [293, 0]
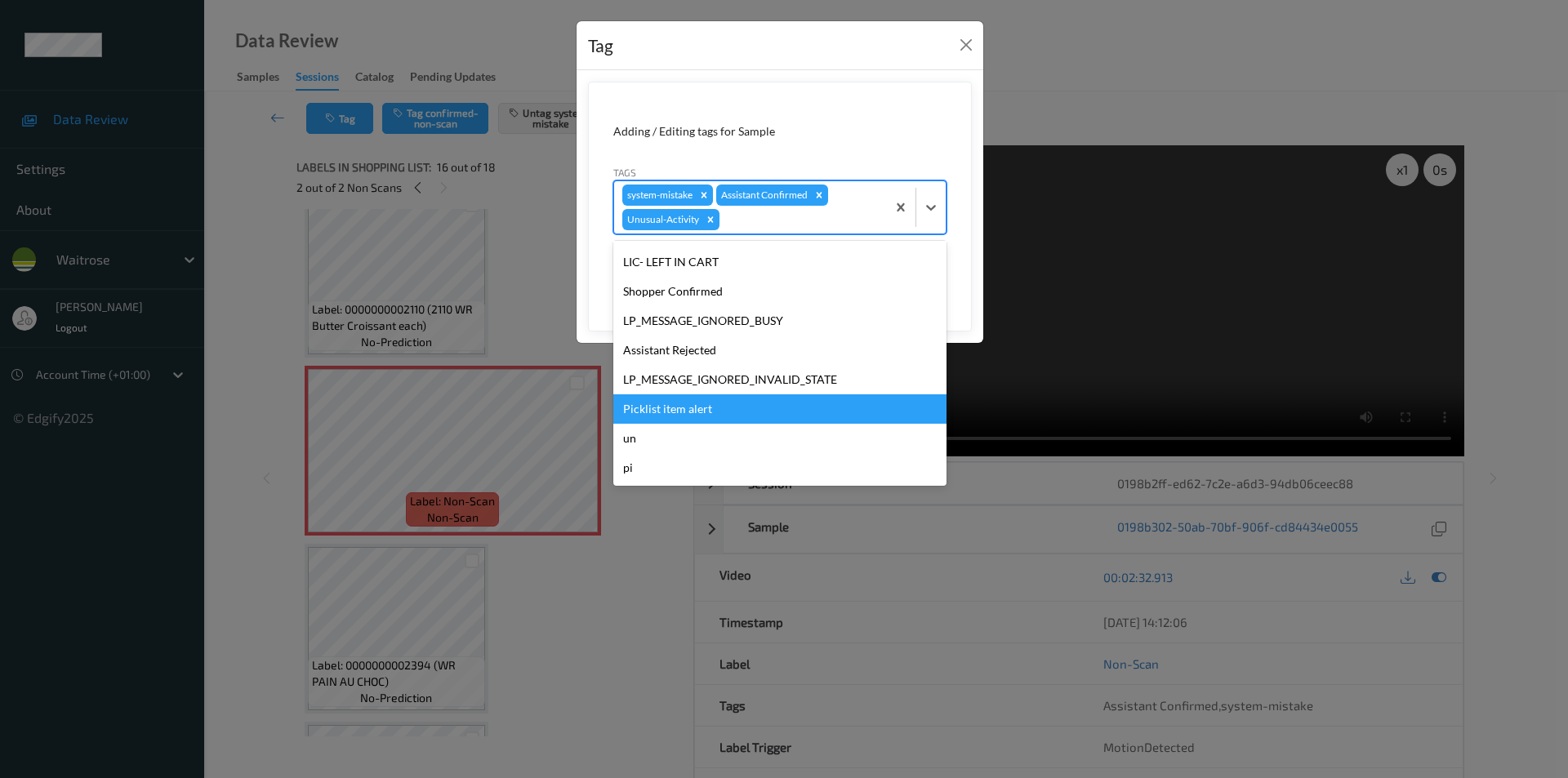
drag, startPoint x: 685, startPoint y: 410, endPoint x: 814, endPoint y: 358, distance: 139.1
click at [685, 408] on div "Picklist item alert" at bounding box center [780, 409] width 333 height 30
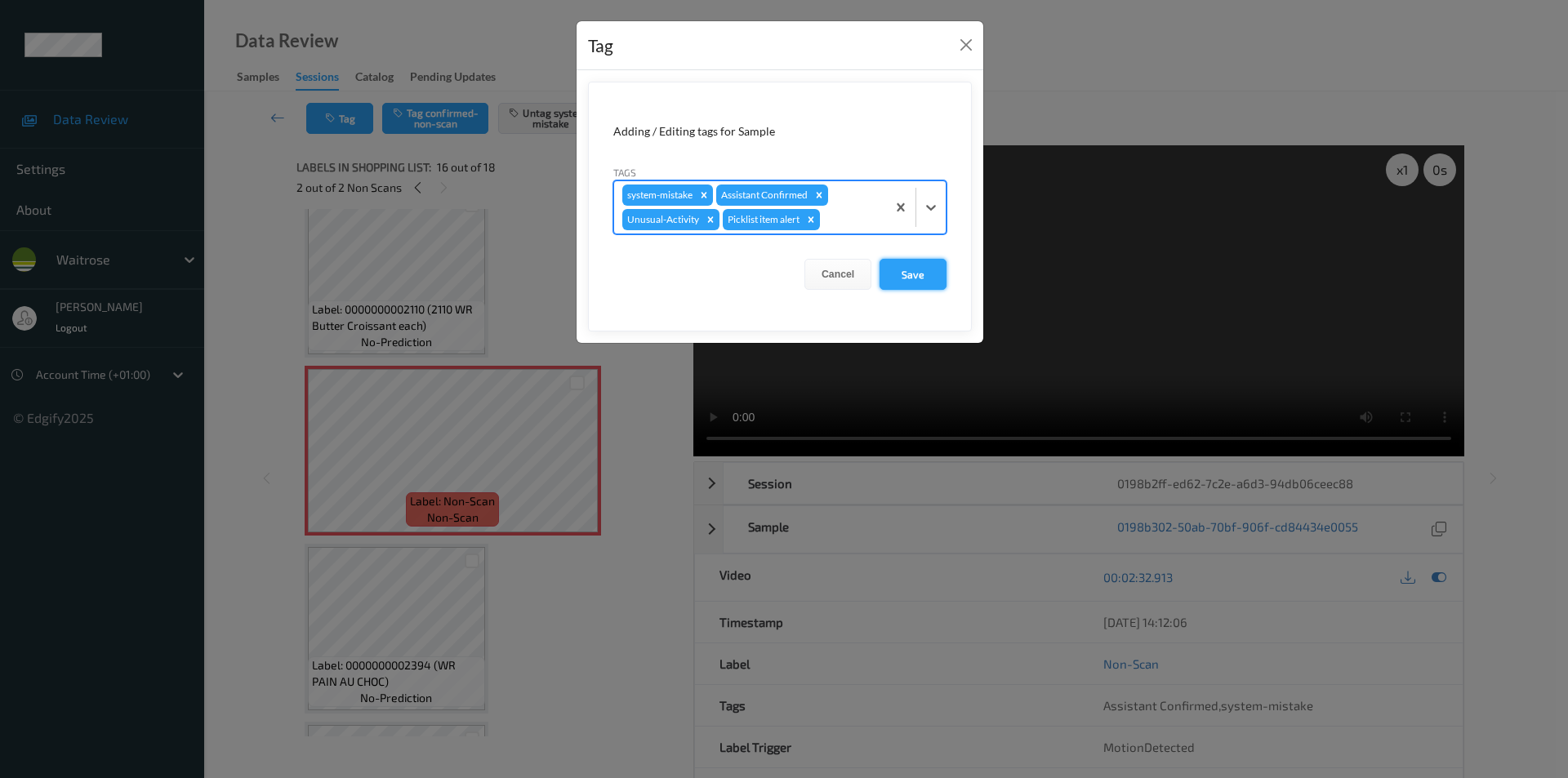
click at [923, 269] on button "Save" at bounding box center [913, 274] width 67 height 31
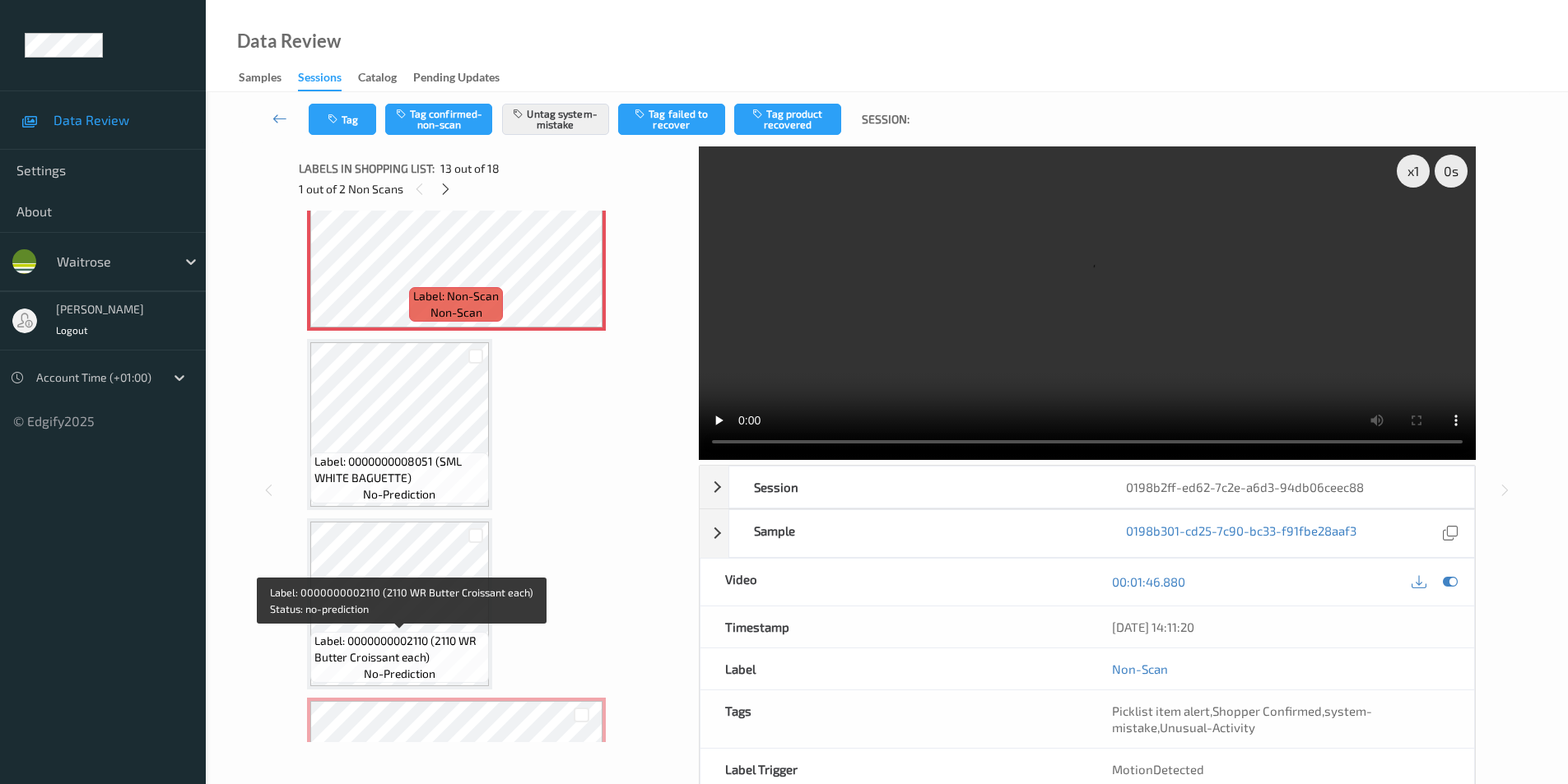
scroll to position [2541, 0]
